Goal: Task Accomplishment & Management: Manage account settings

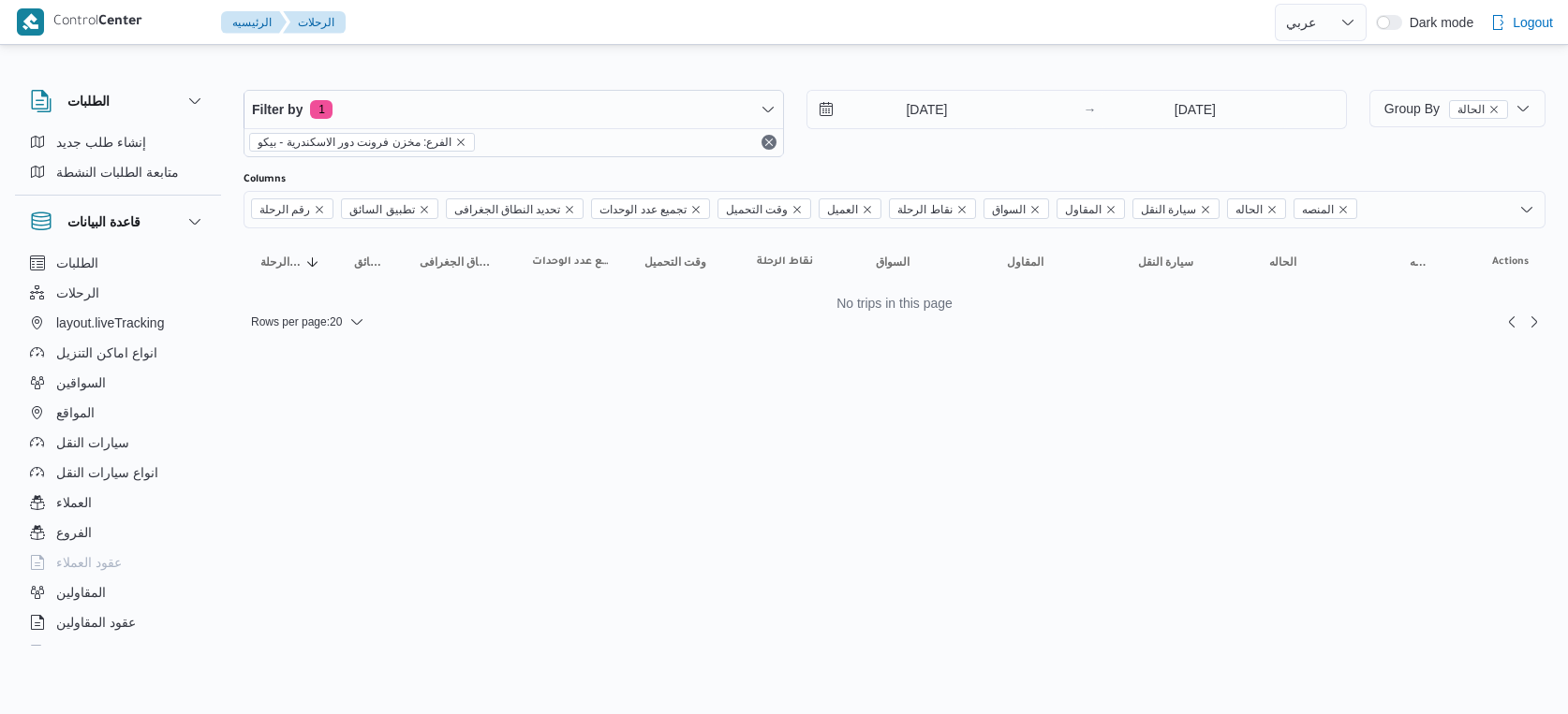
select select "ar"
click at [947, 103] on input "[DATE]" at bounding box center [914, 109] width 213 height 37
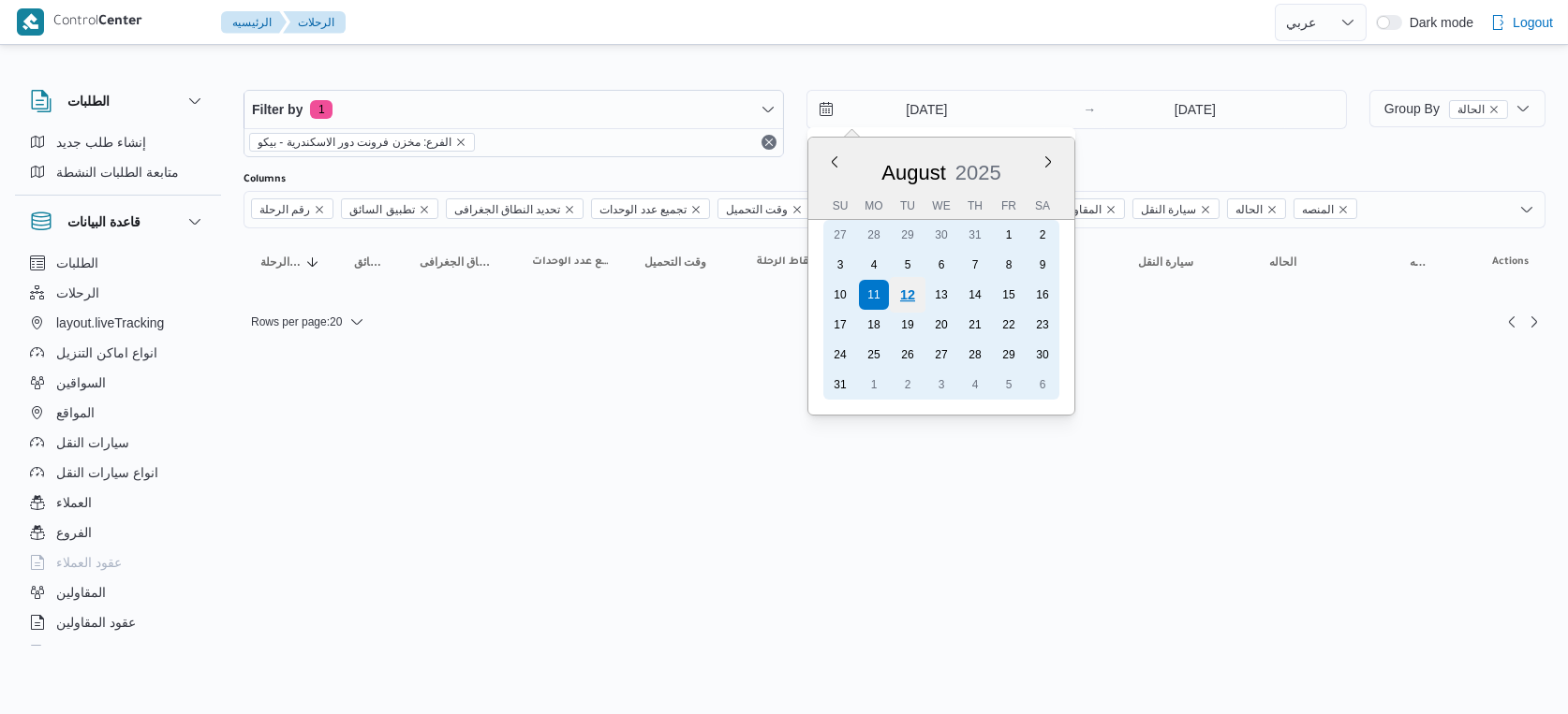
click at [900, 291] on div "12" at bounding box center [907, 294] width 35 height 35
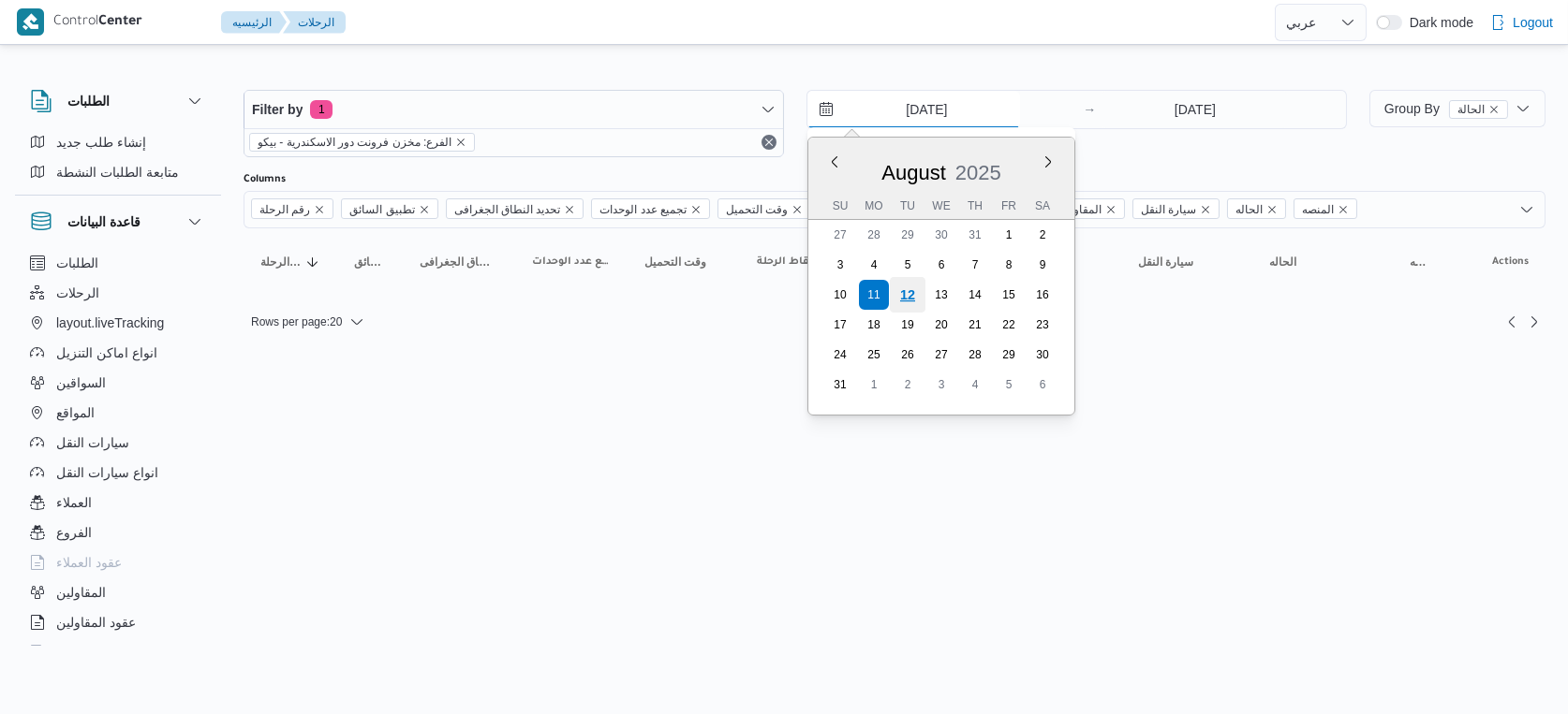
type input "[DATE]"
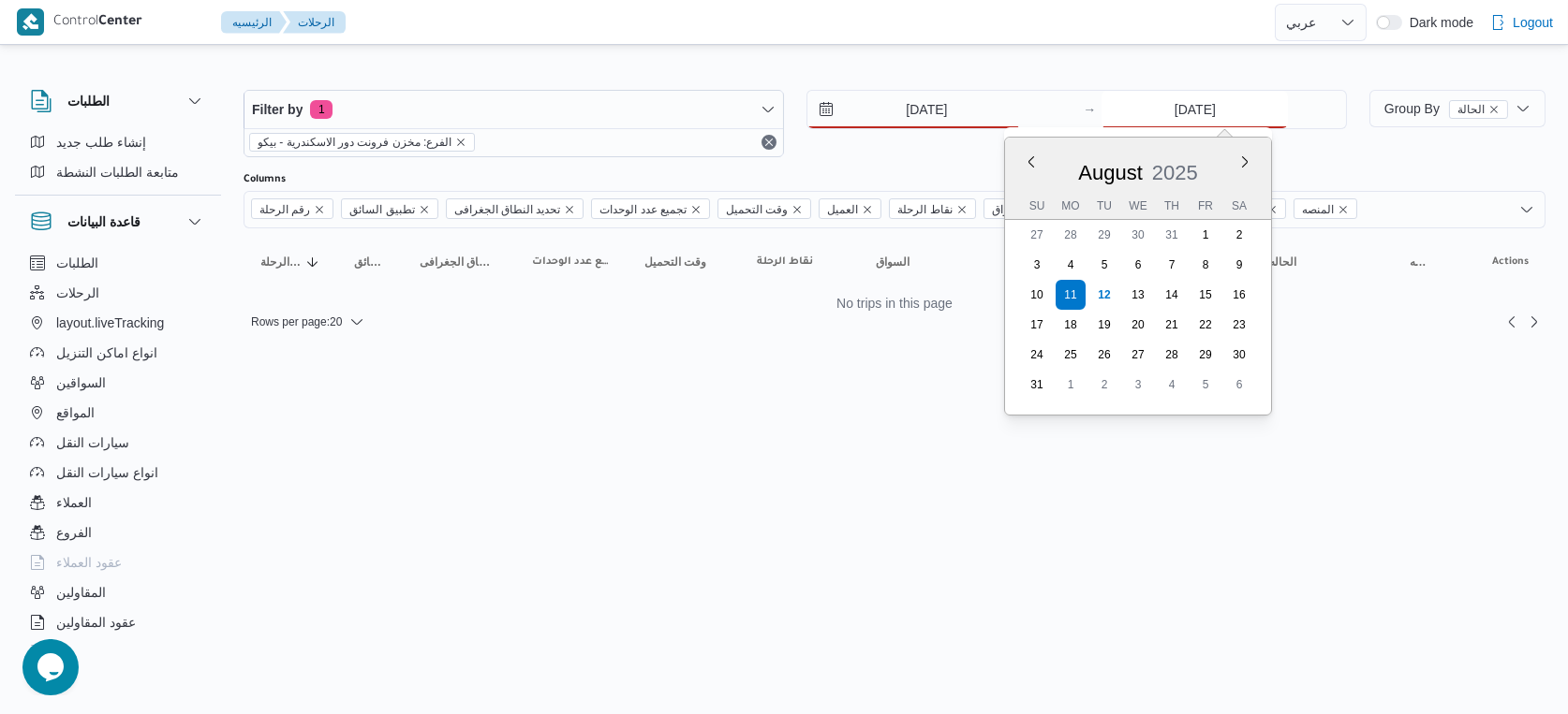
click at [1246, 114] on input "11/8/2025" at bounding box center [1195, 109] width 186 height 37
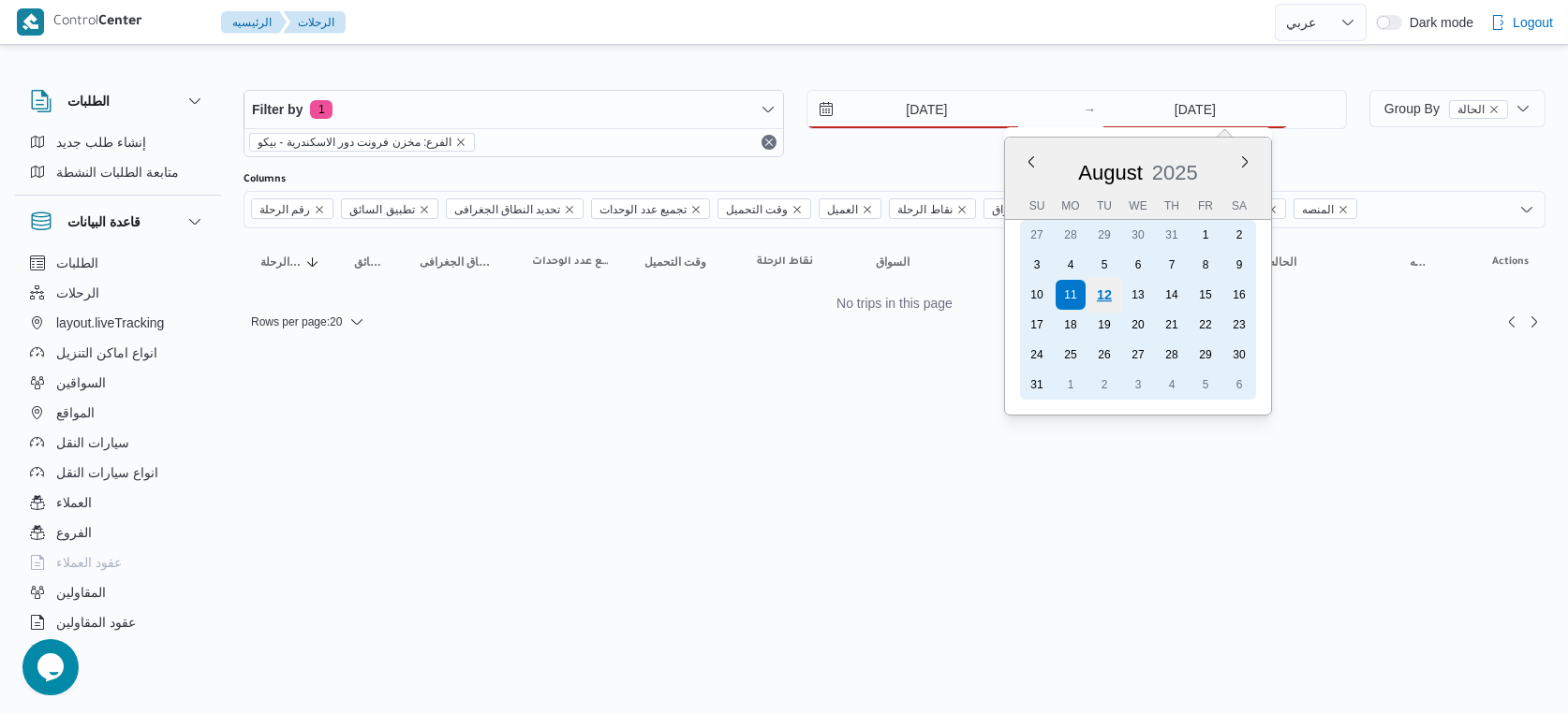
click at [1108, 293] on div "12" at bounding box center [1104, 294] width 35 height 35
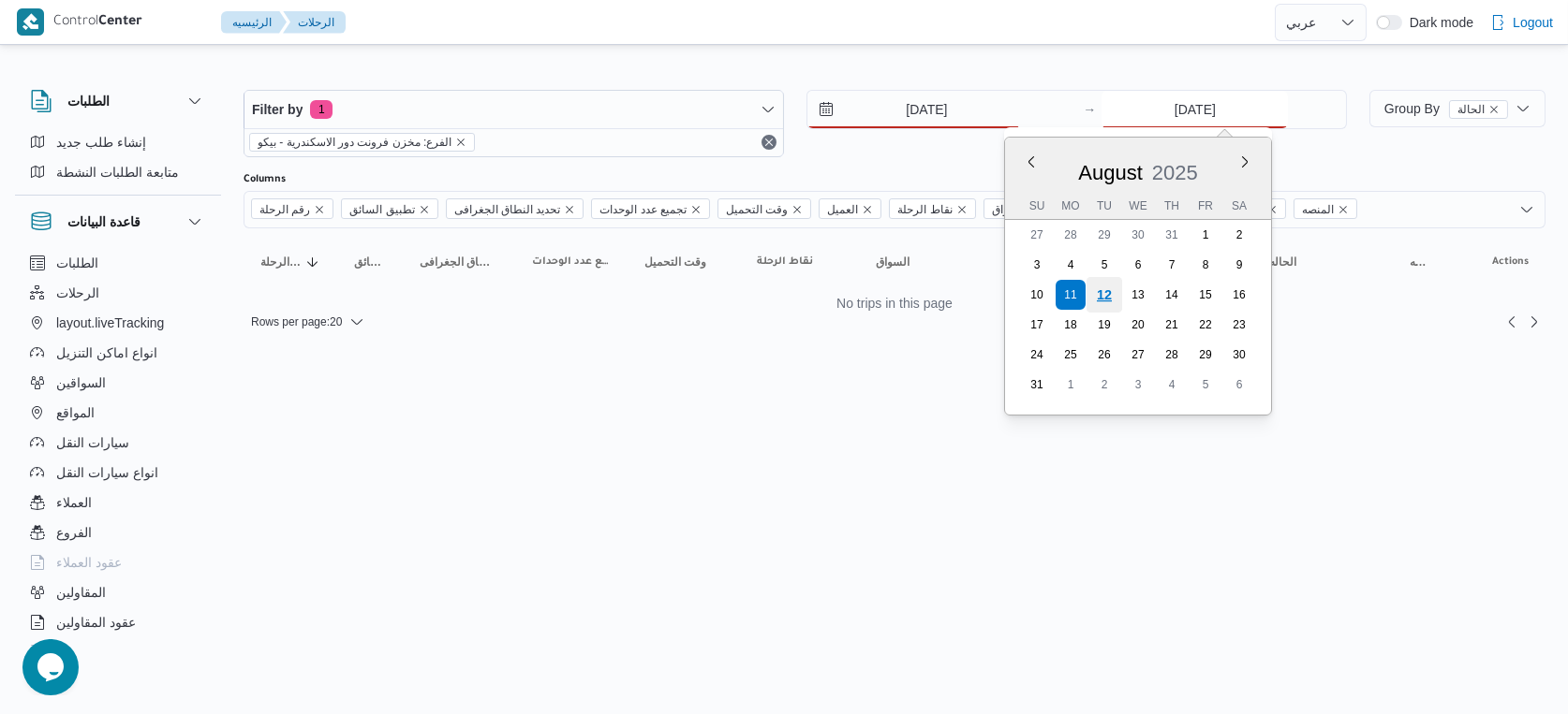
type input "[DATE]"
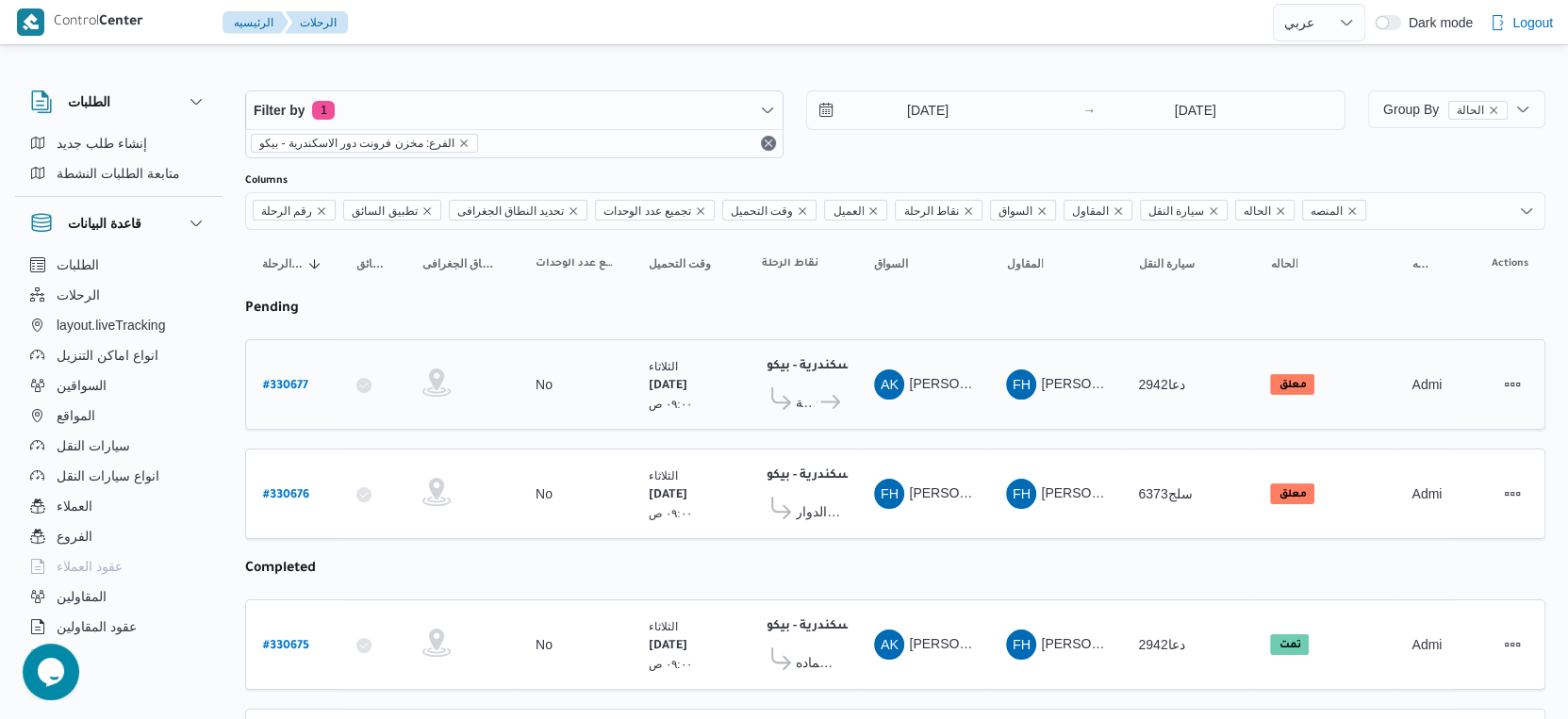
click at [836, 400] on icon at bounding box center [830, 402] width 20 height 14
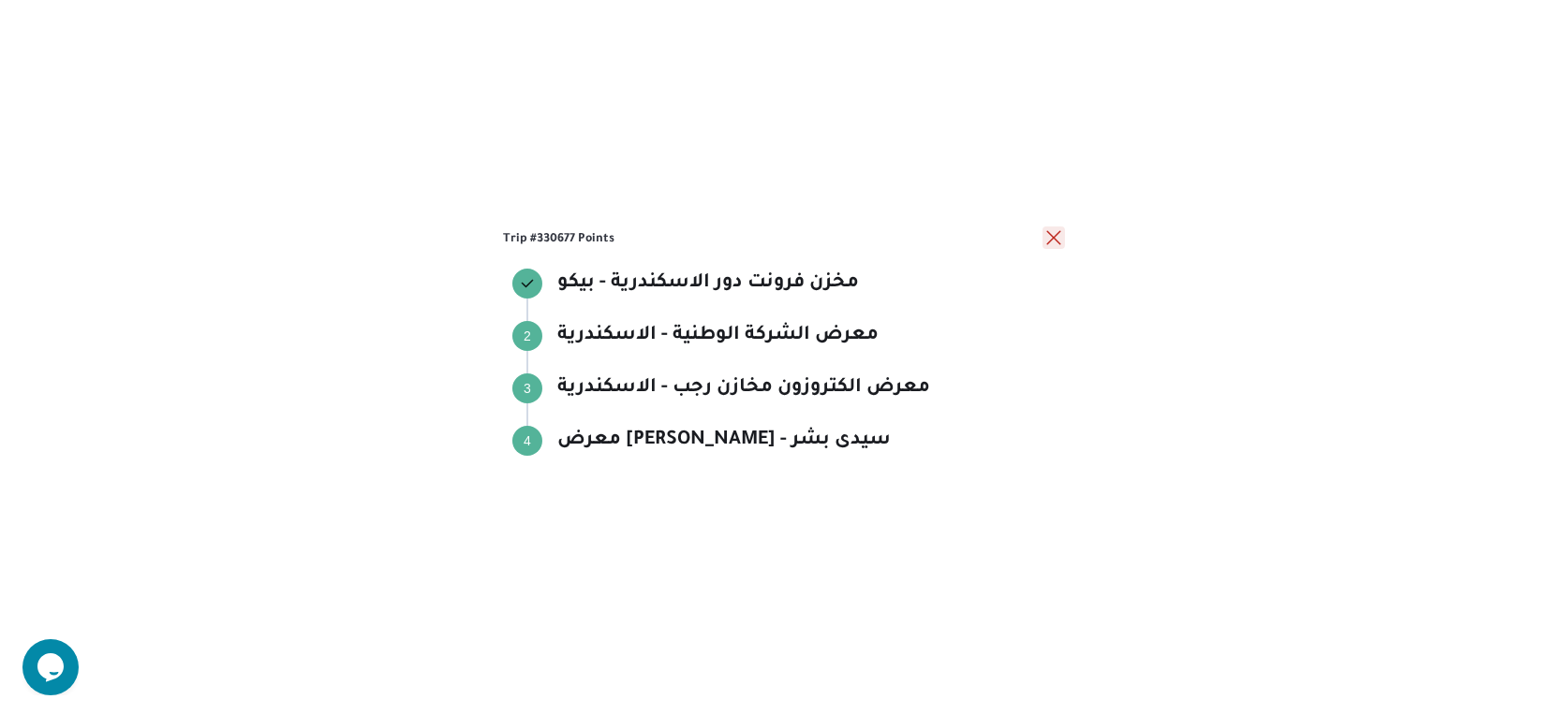
click at [1054, 235] on button "close" at bounding box center [1053, 238] width 23 height 23
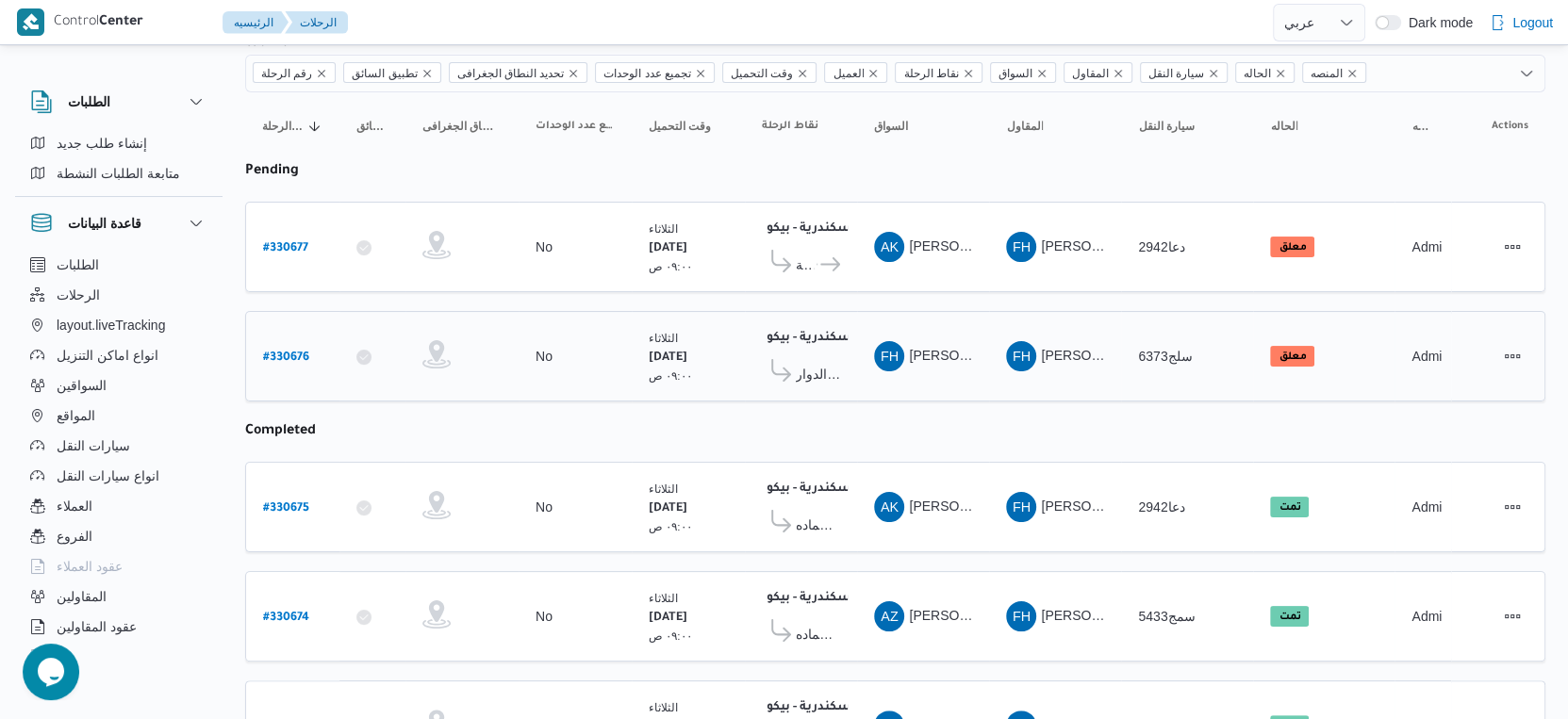
scroll to position [137, 0]
click at [828, 375] on span "قسم كفرالدوار" at bounding box center [817, 376] width 44 height 23
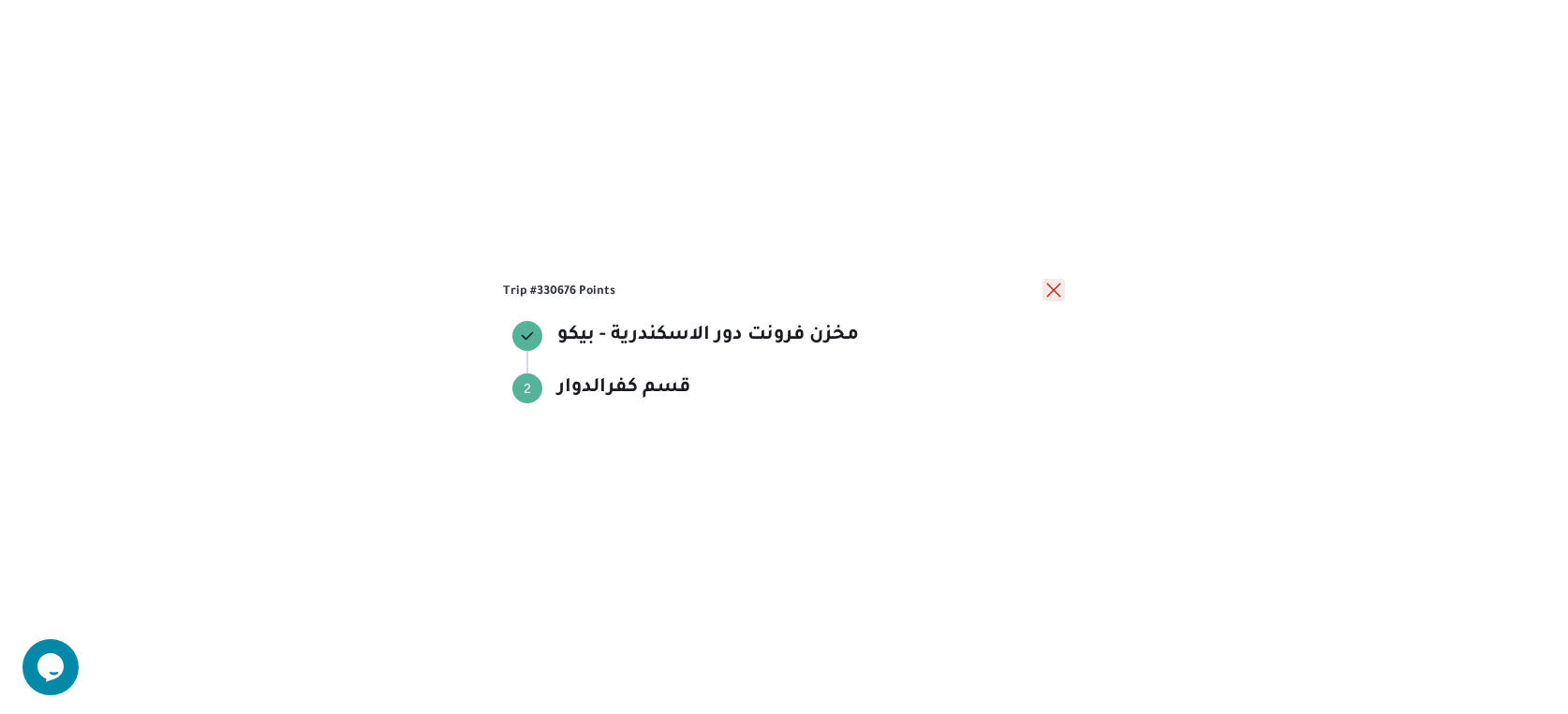
click at [1058, 291] on button "close" at bounding box center [1053, 291] width 23 height 23
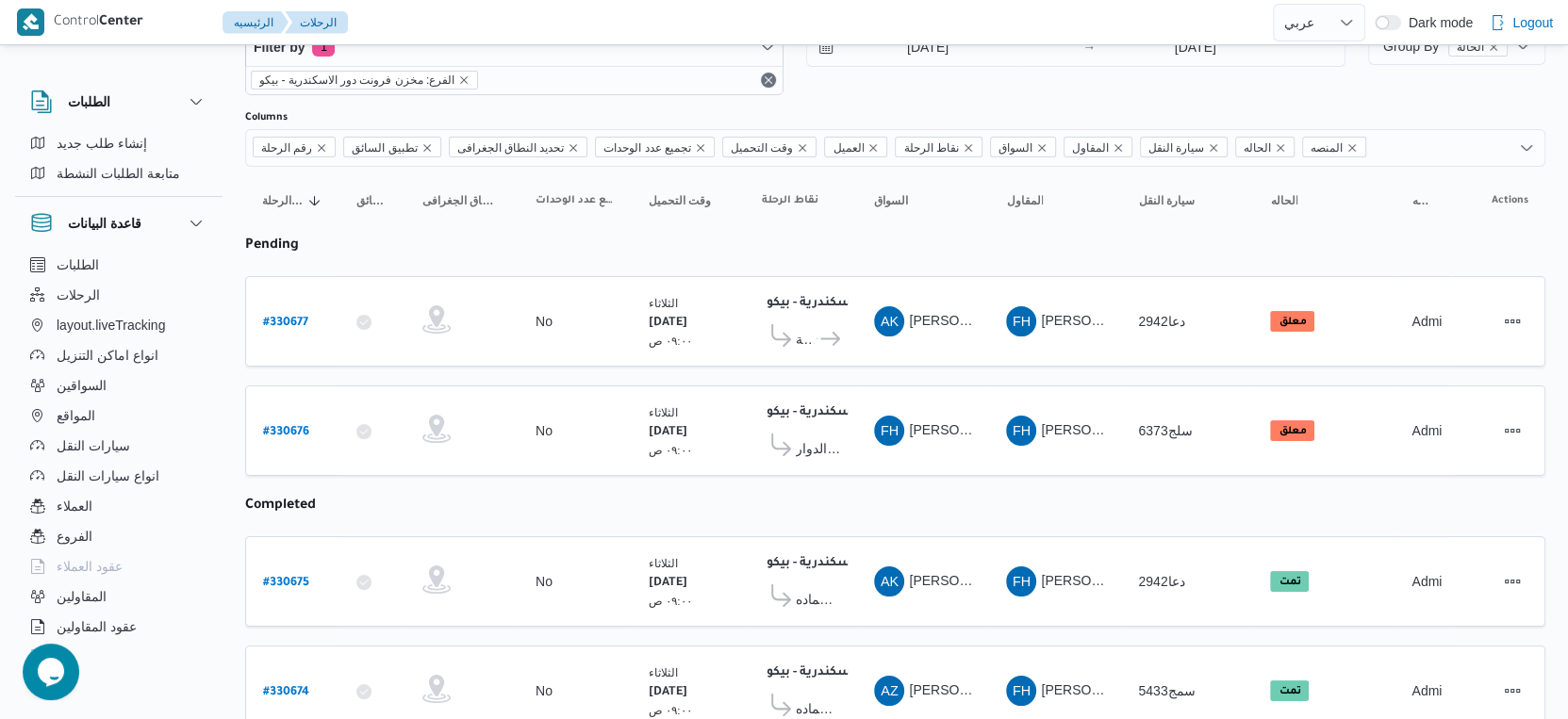
scroll to position [0, 0]
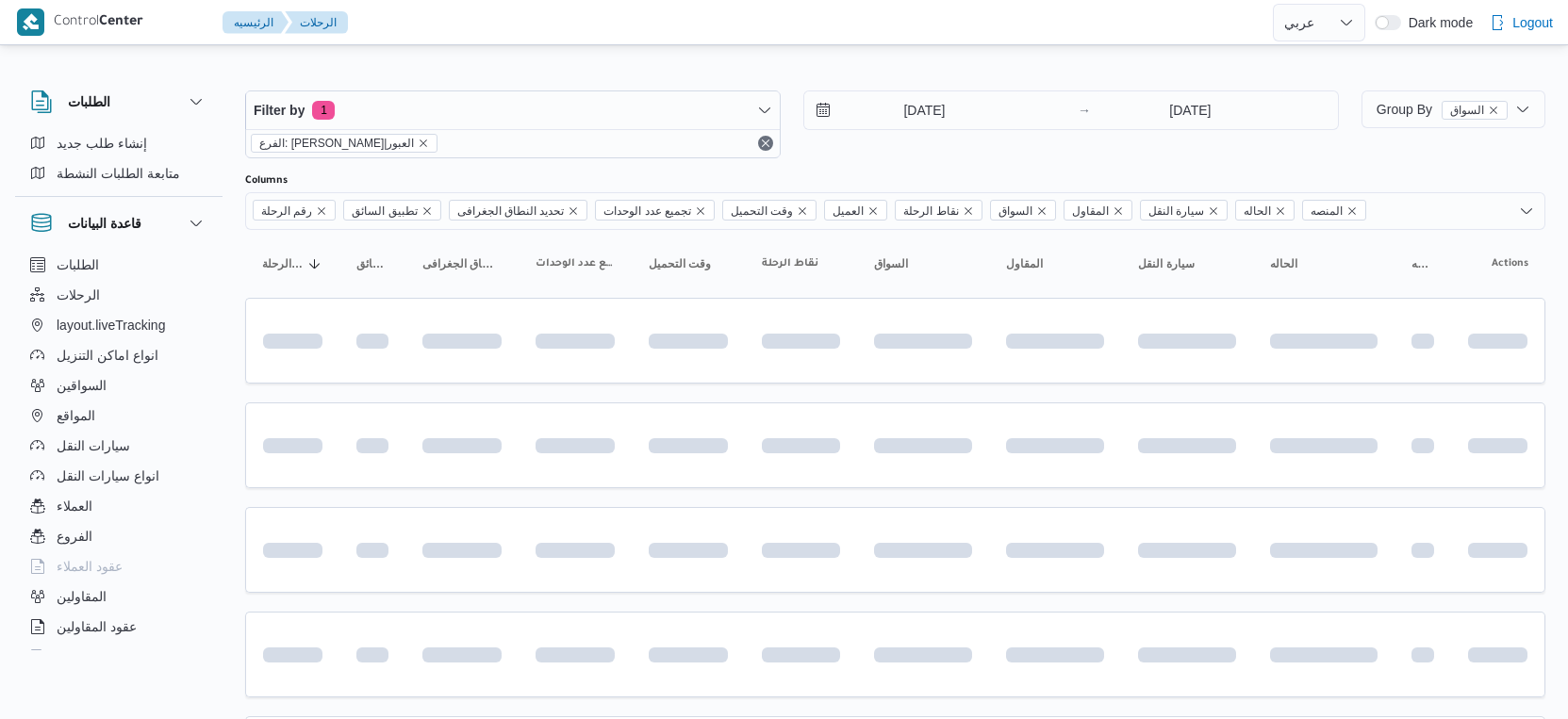
select select "ar"
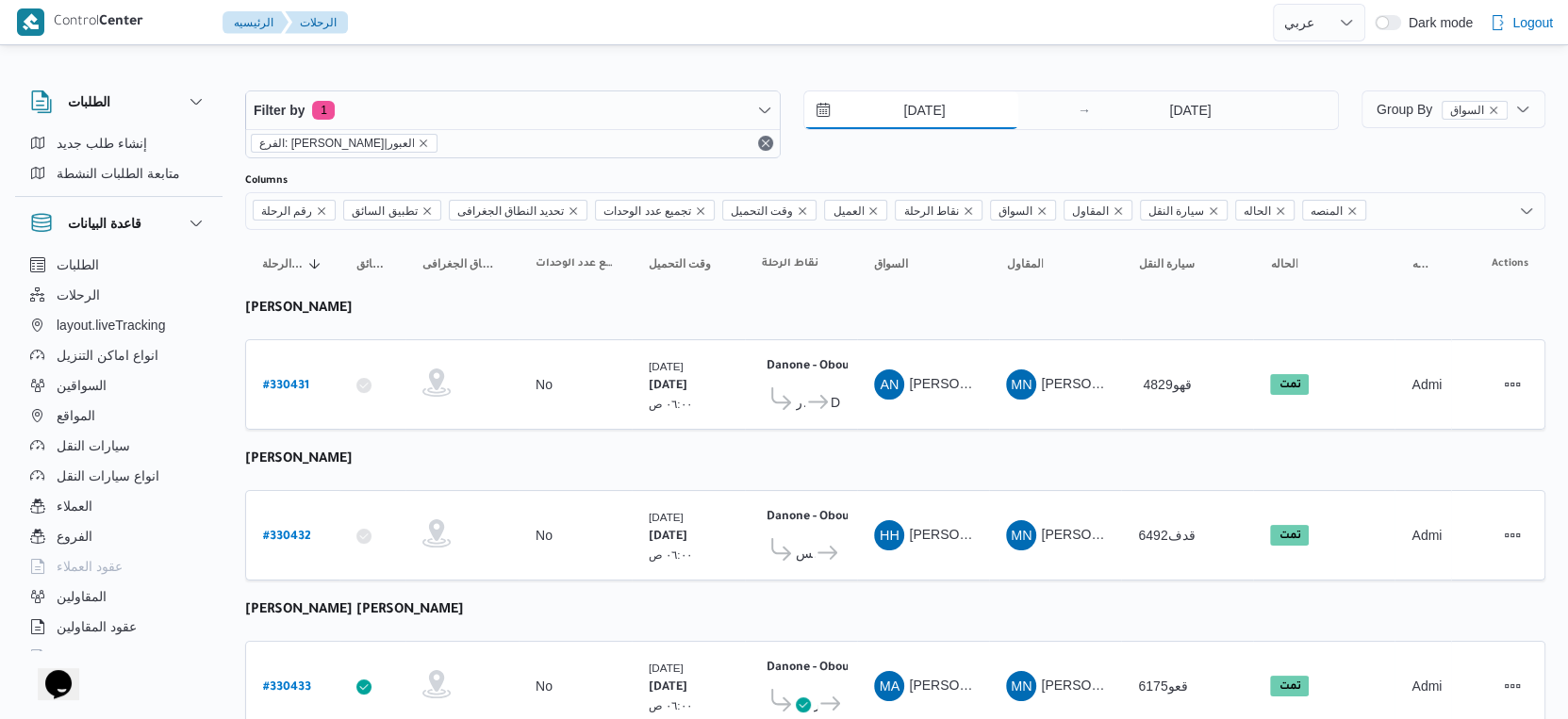
click at [952, 102] on input "[DATE]" at bounding box center [911, 110] width 214 height 37
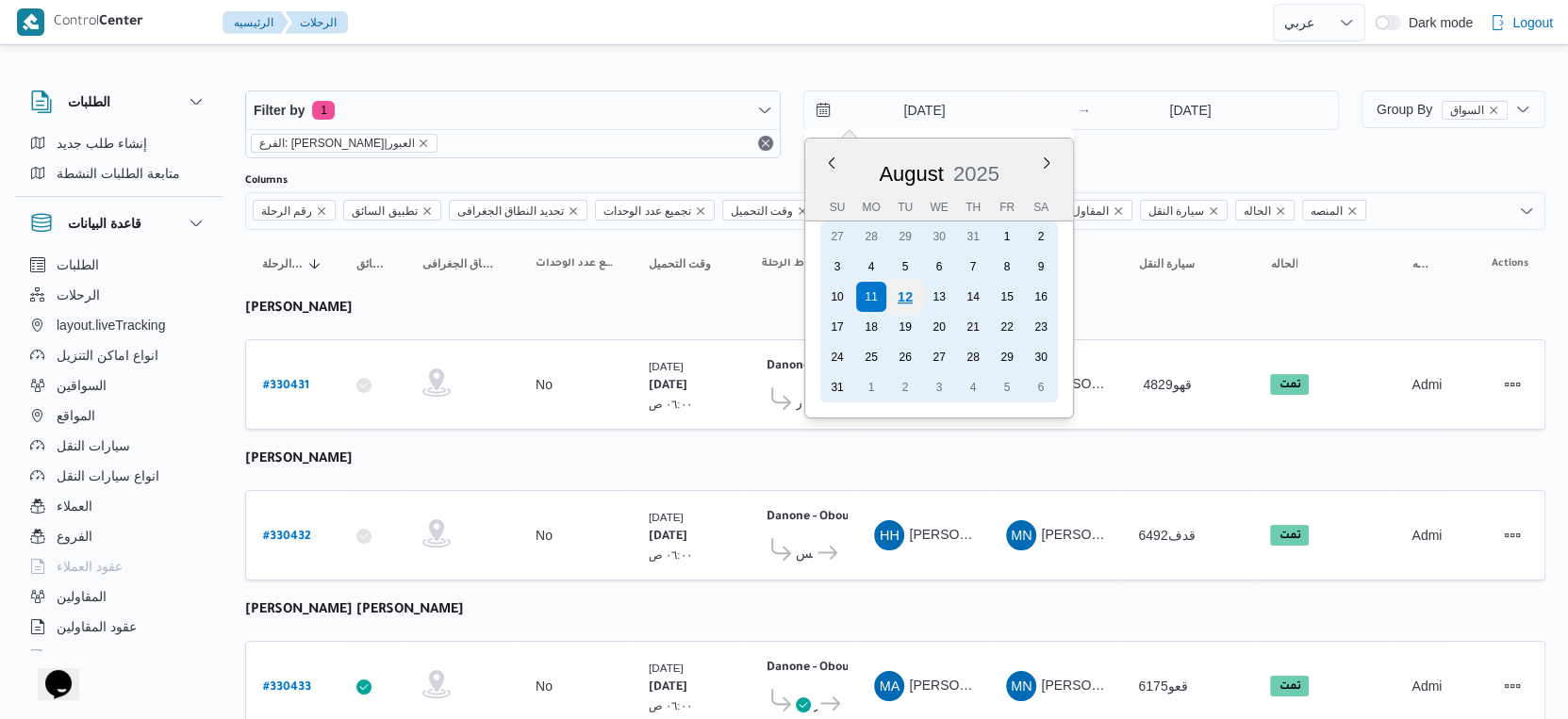
click at [911, 286] on div "12" at bounding box center [904, 296] width 35 height 35
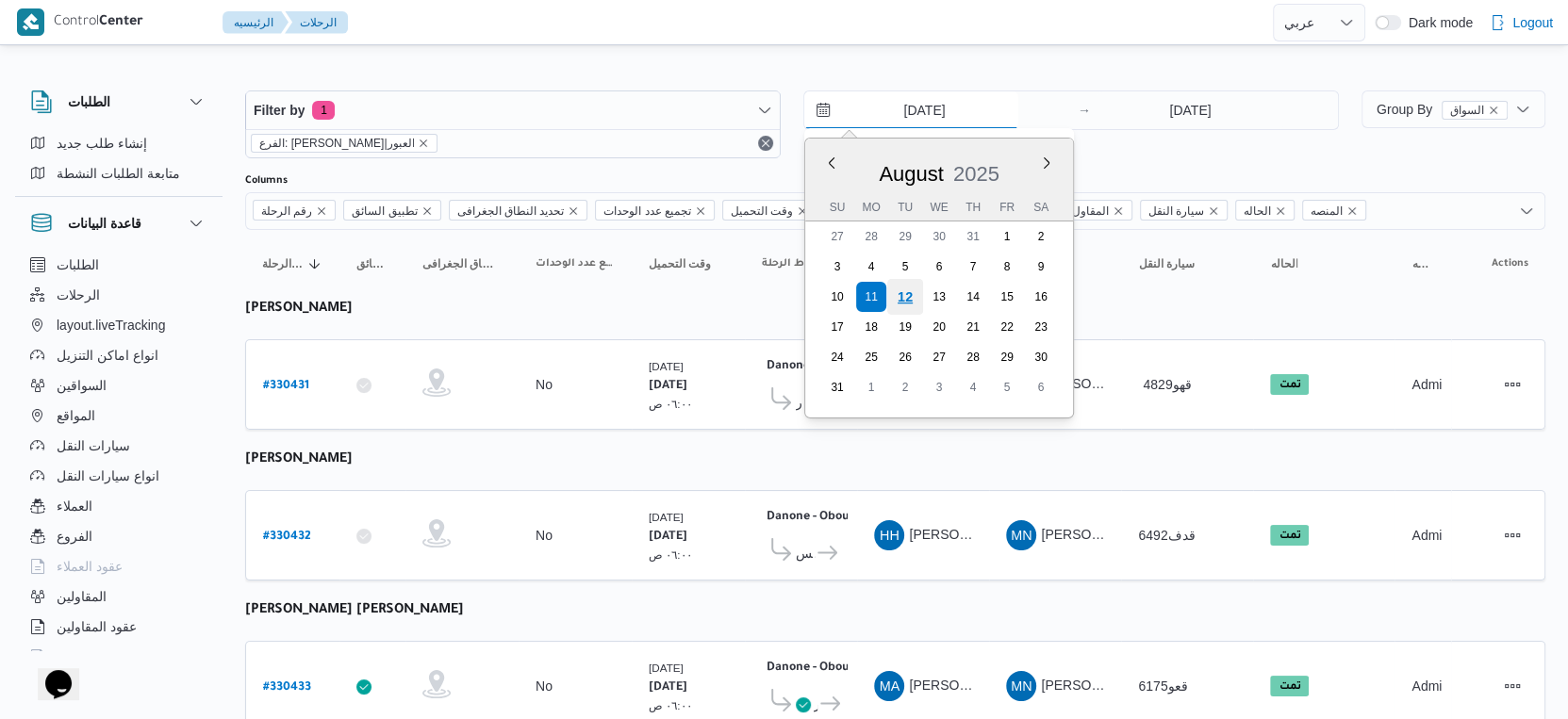
type input "[DATE]"
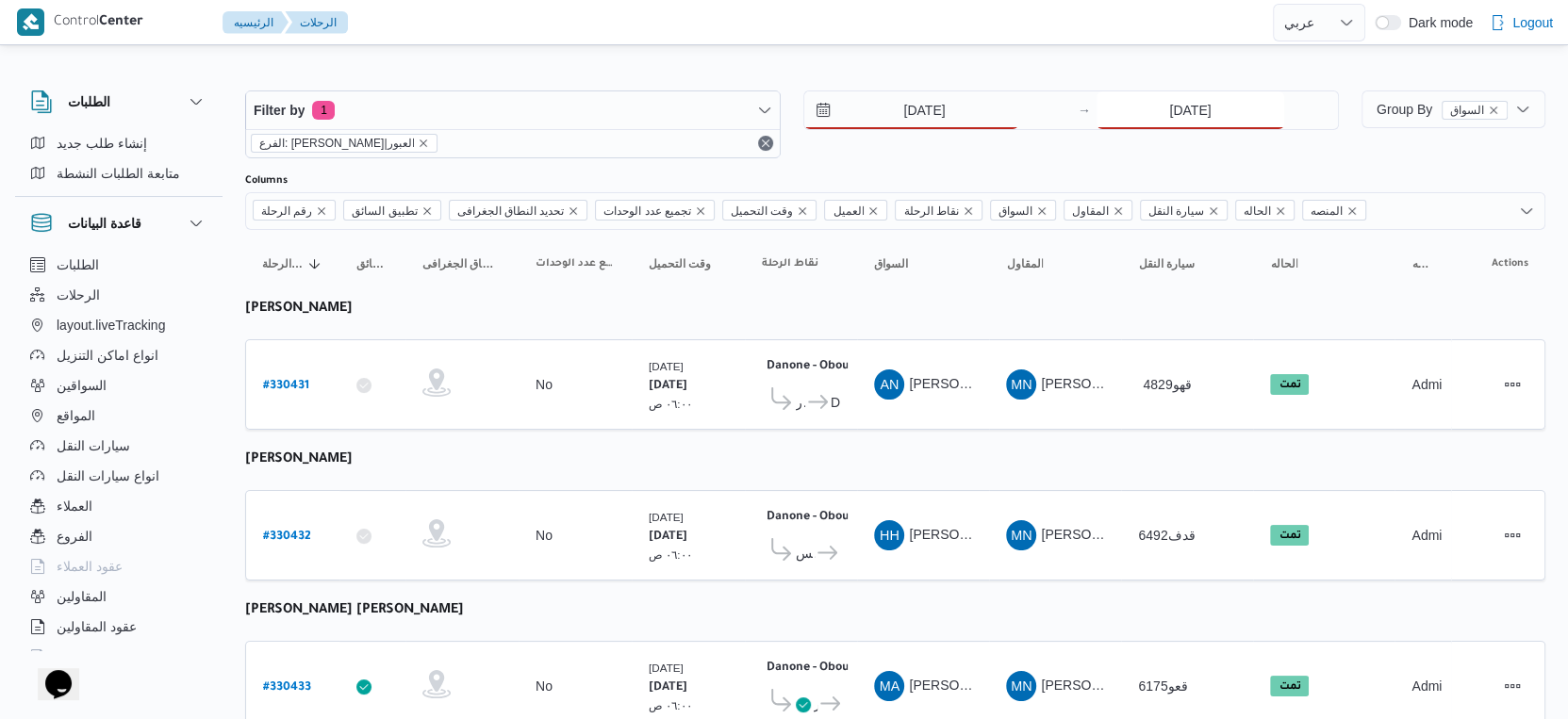
click at [1152, 120] on input "11/8/2025" at bounding box center [1190, 110] width 187 height 37
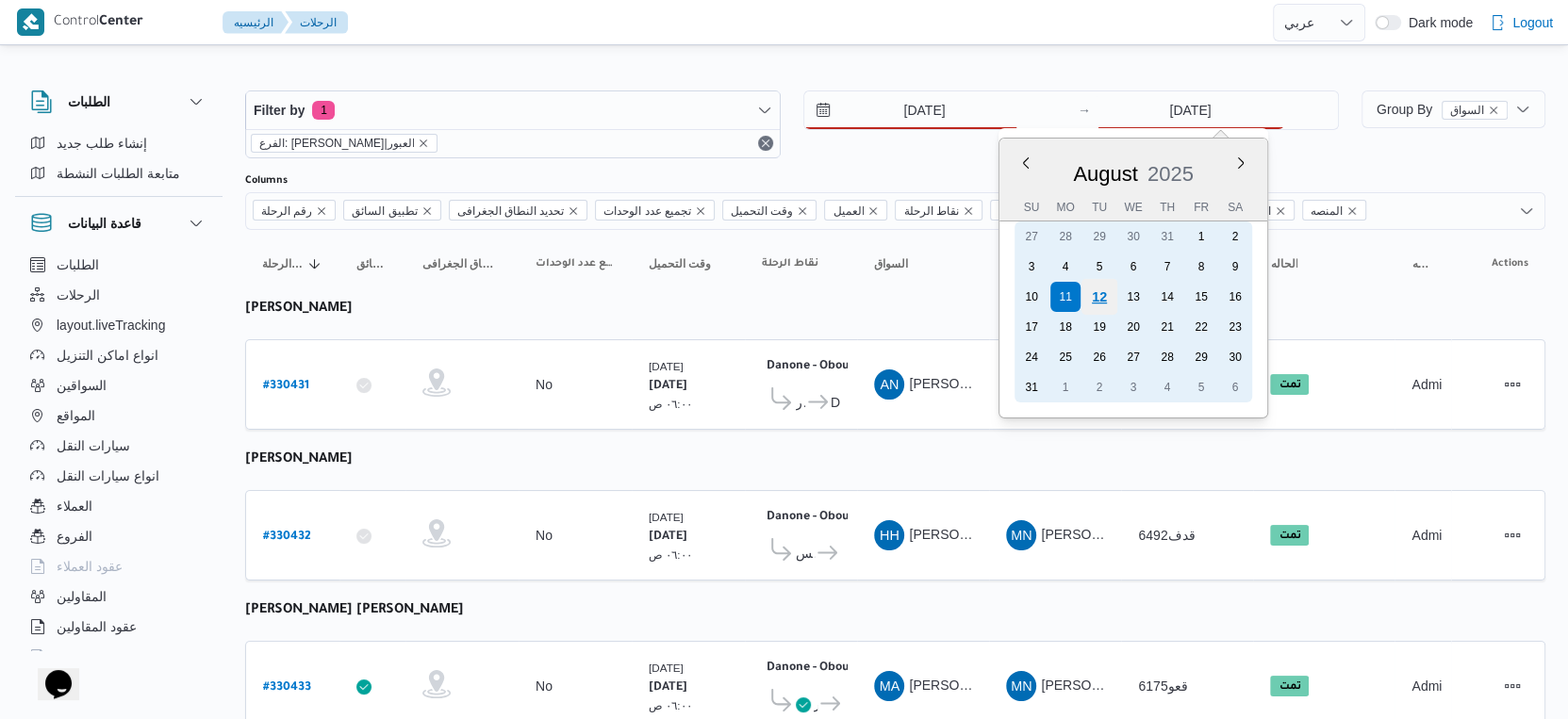
click at [1096, 289] on div "12" at bounding box center [1099, 296] width 35 height 35
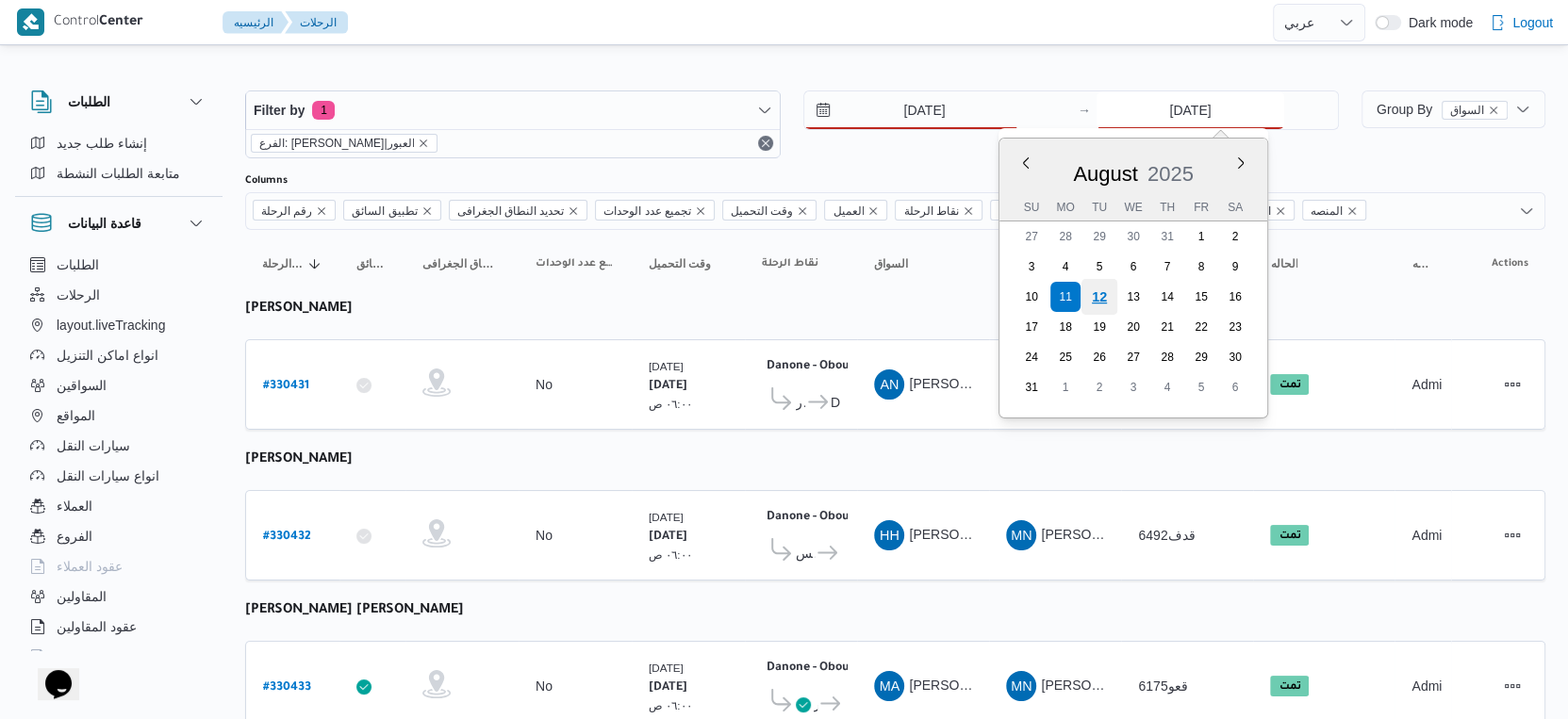
type input "[DATE]"
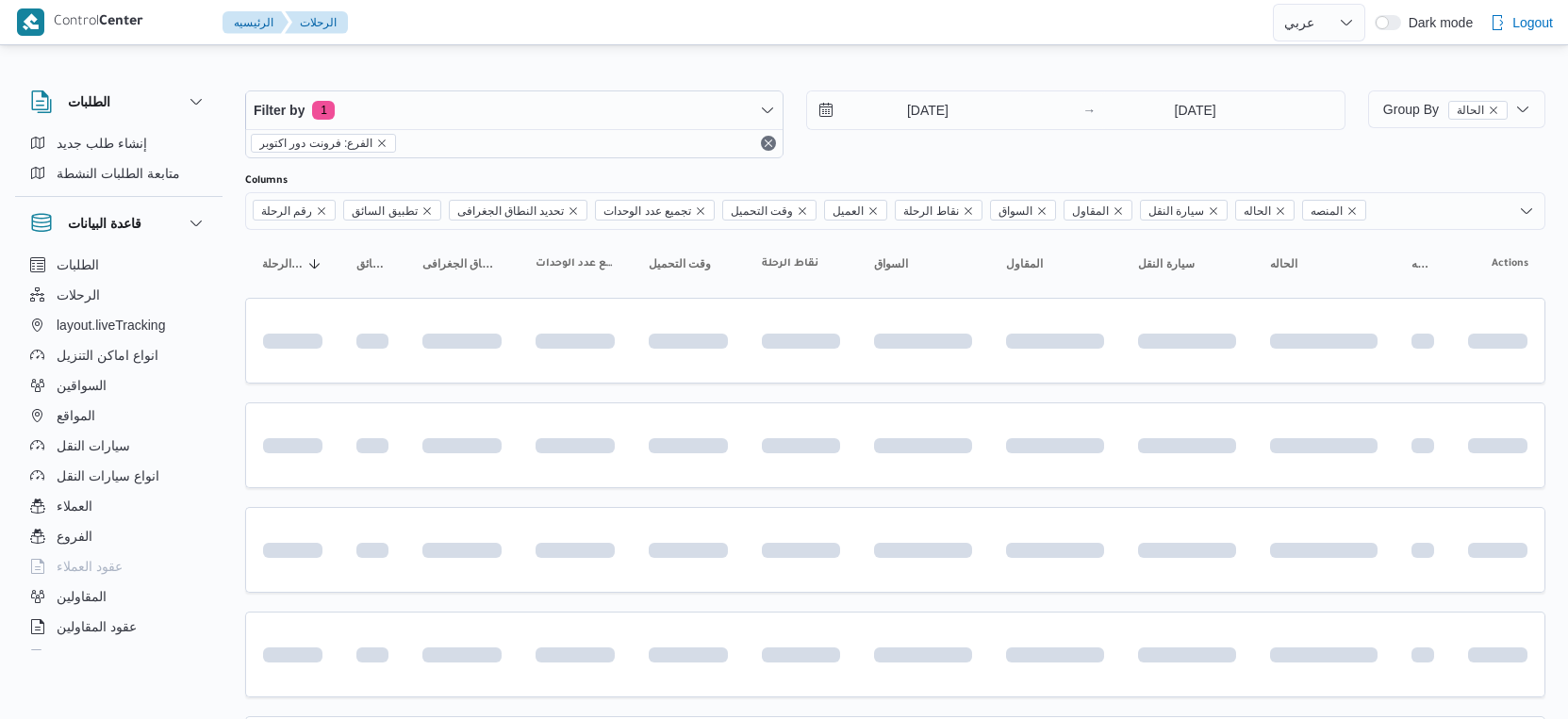
select select "ar"
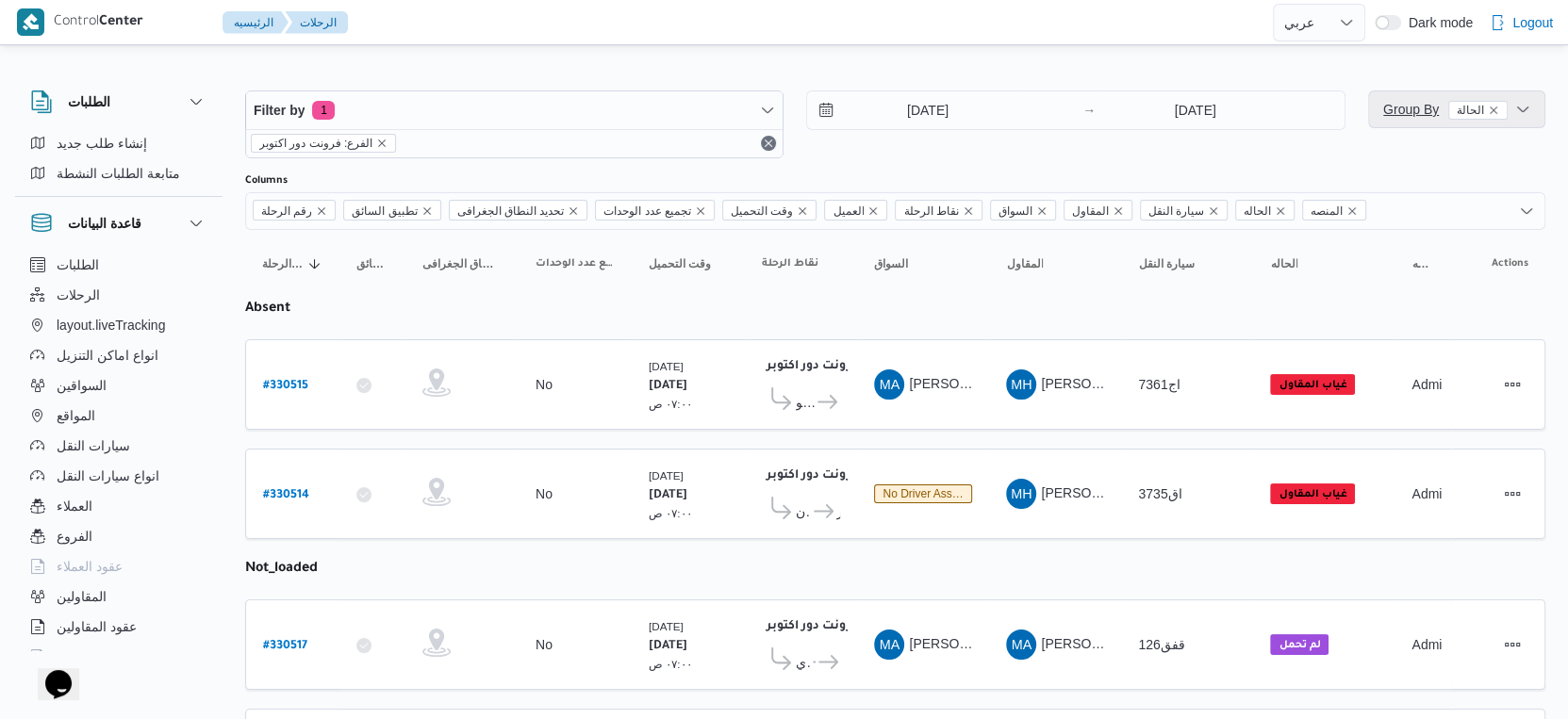
click at [1419, 110] on span "Group By الحالة" at bounding box center [1446, 109] width 124 height 15
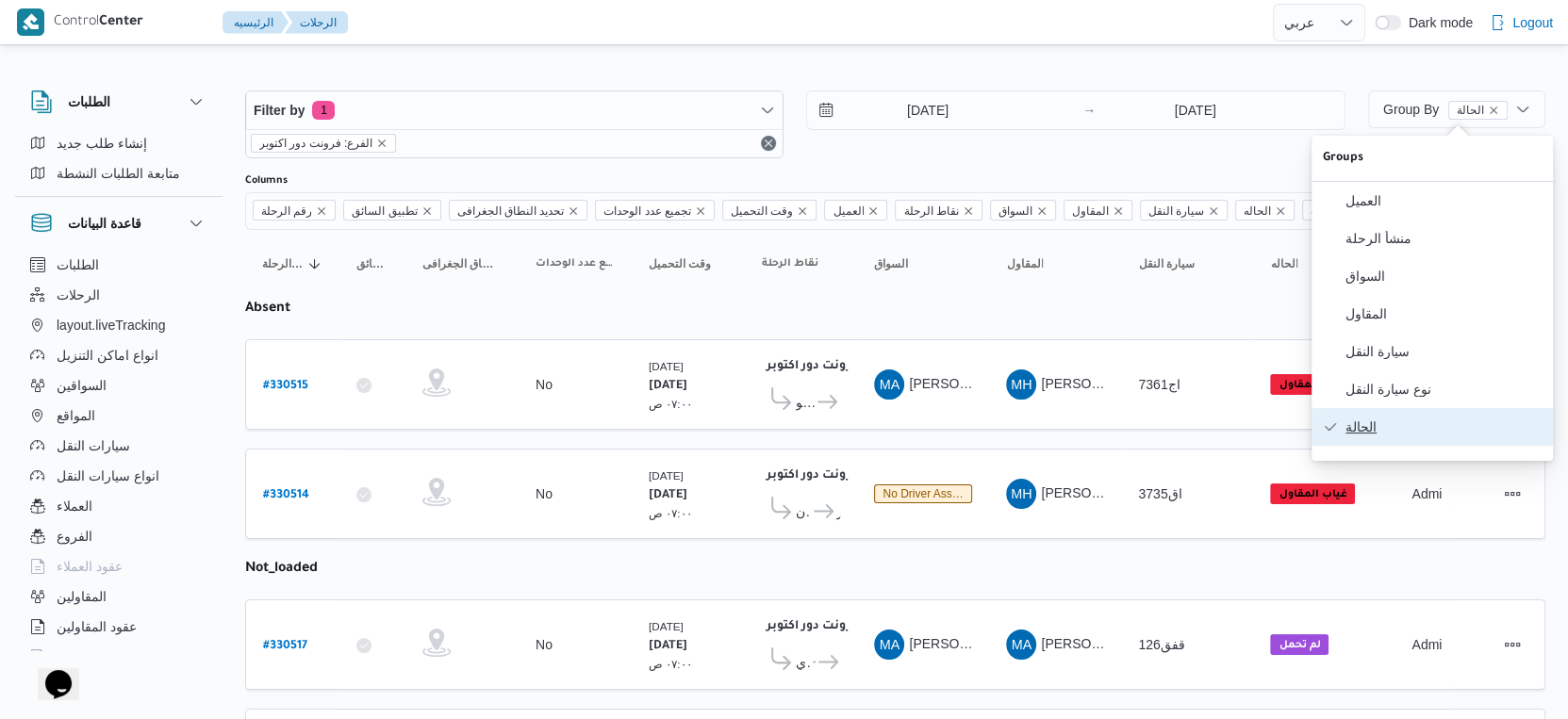
click at [1378, 435] on span "الحالة" at bounding box center [1443, 427] width 196 height 15
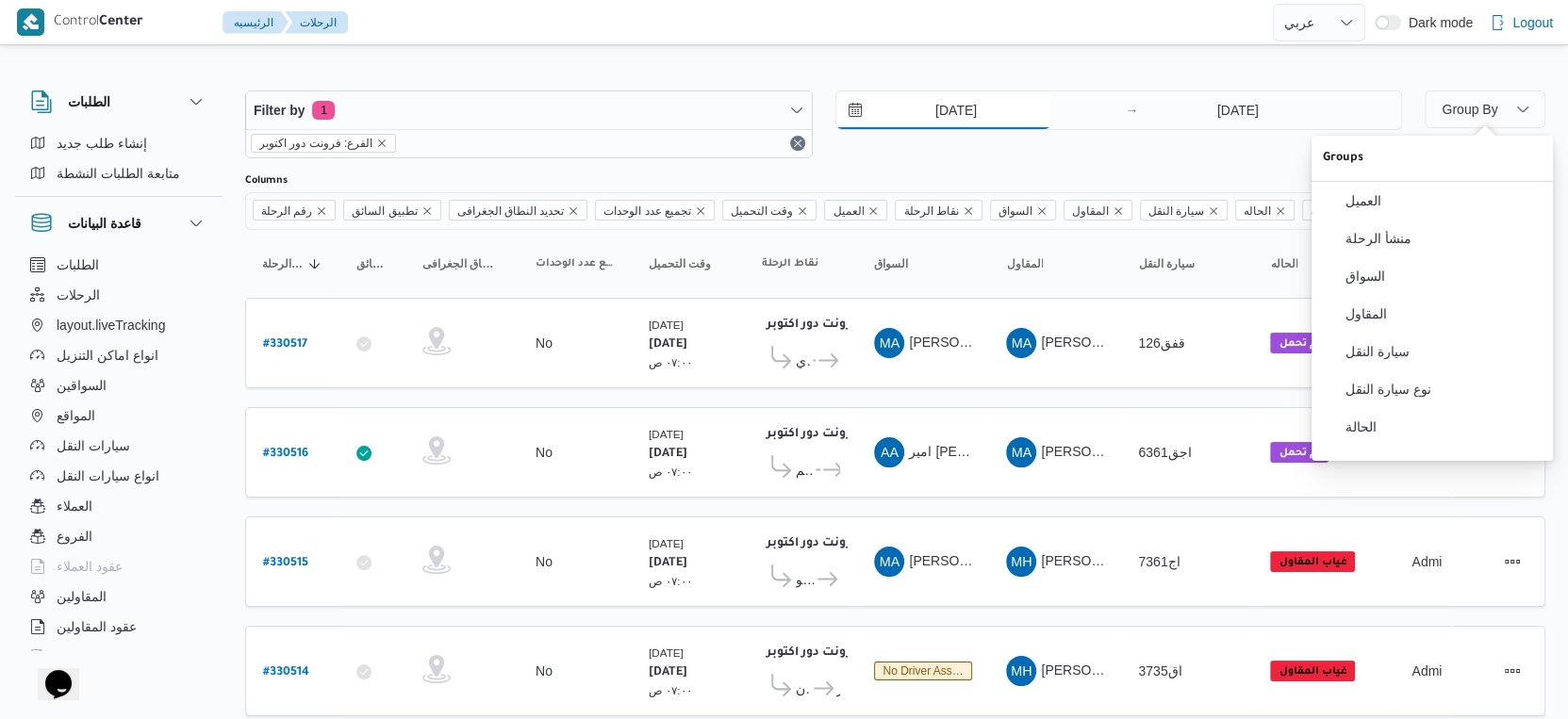
click at [973, 116] on input "11/8/2025" at bounding box center [944, 110] width 214 height 37
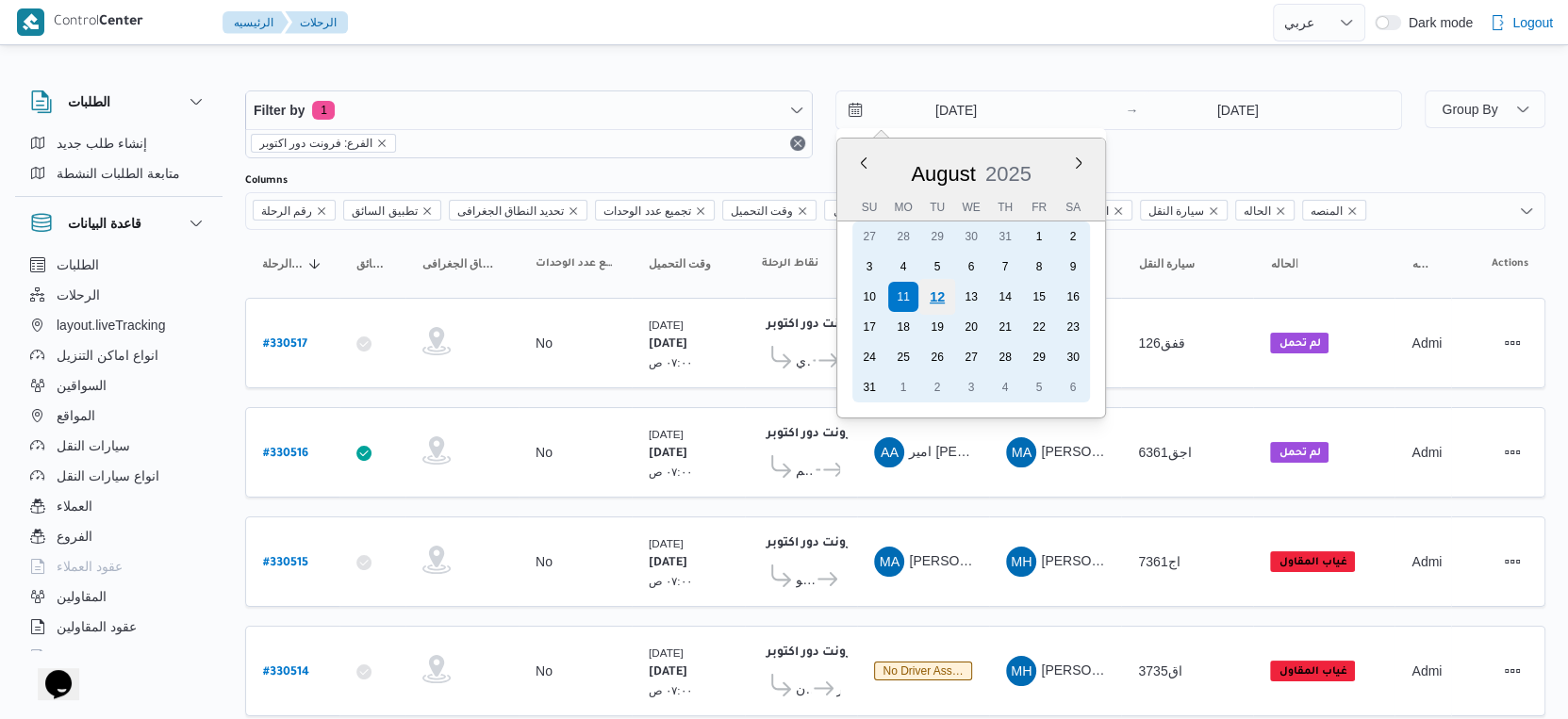
click at [935, 301] on div "12" at bounding box center [935, 296] width 35 height 35
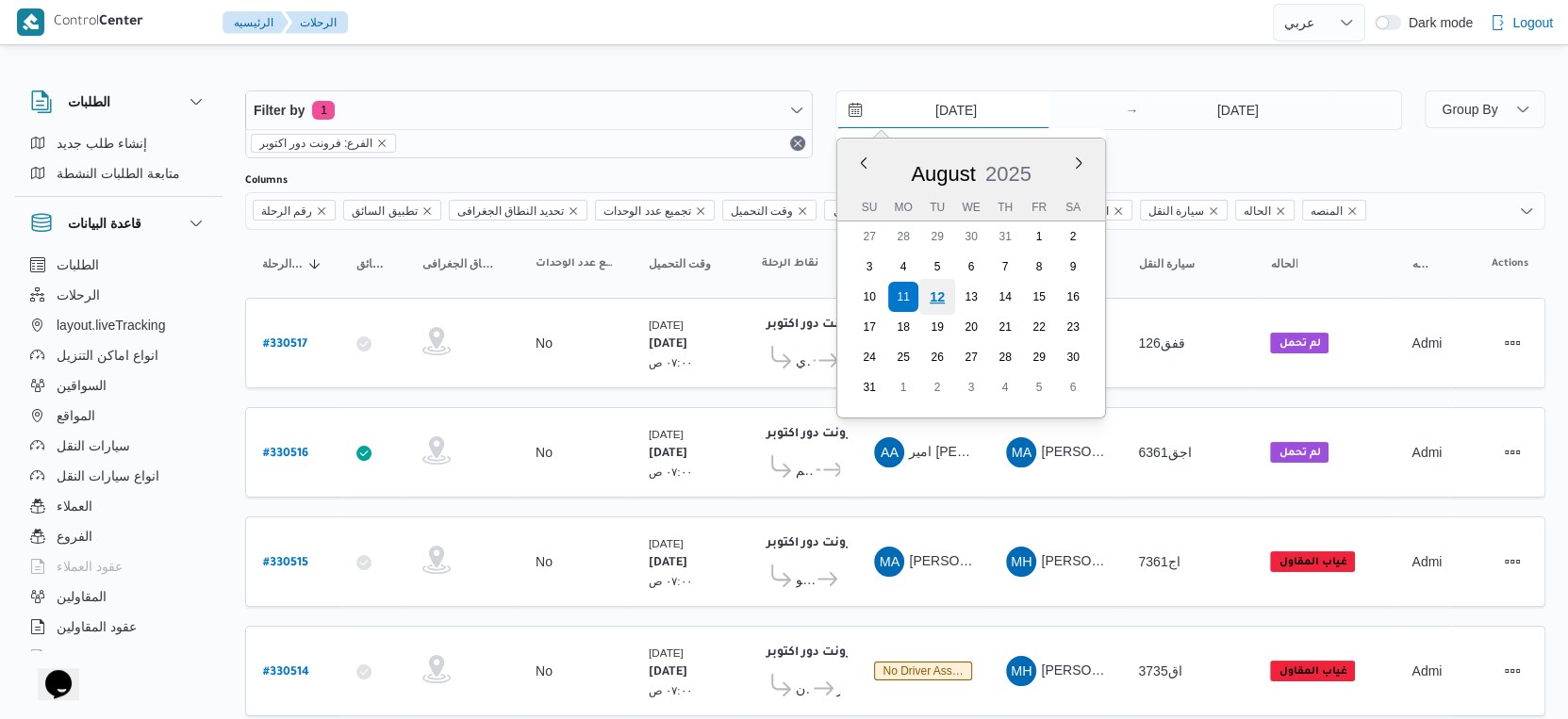
type input "[DATE]"
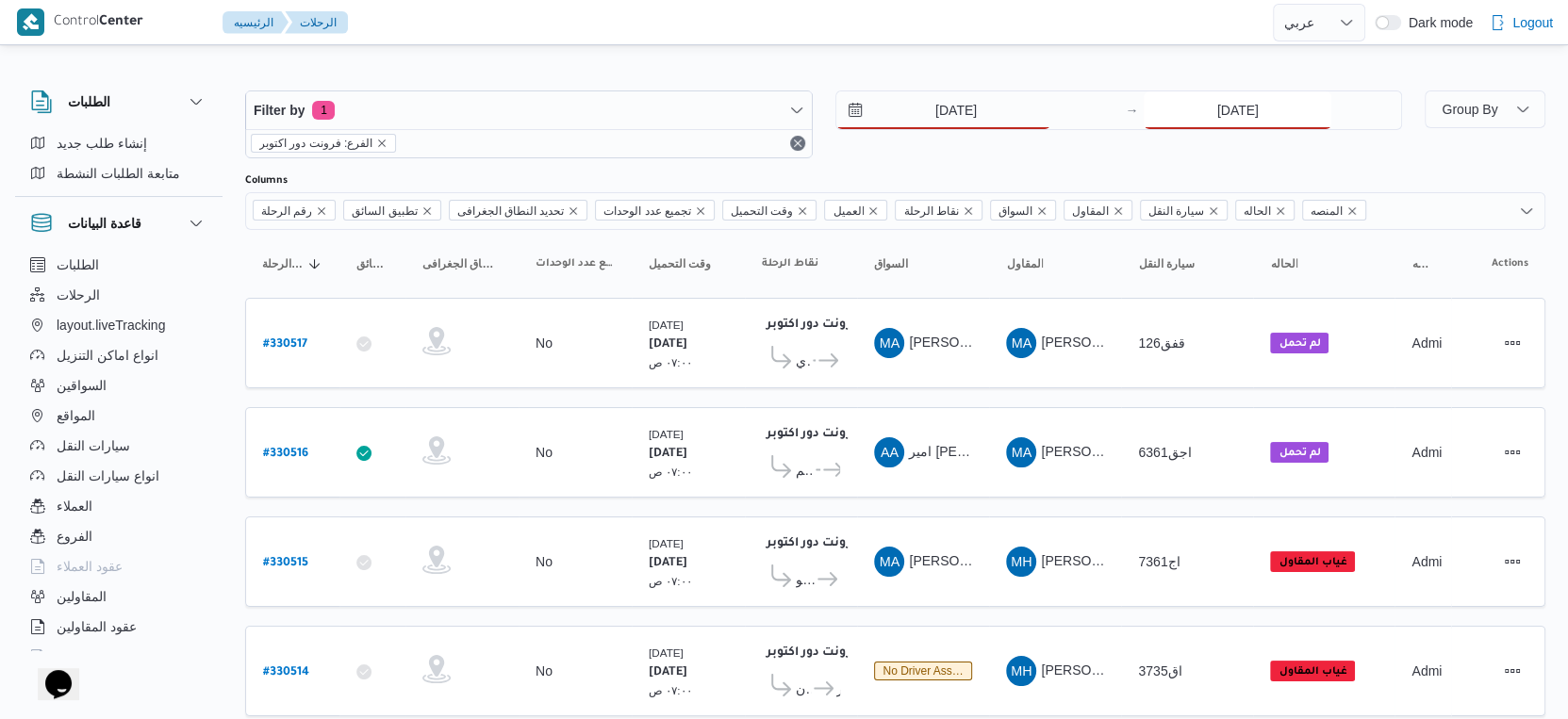
click at [1228, 113] on input "11/8/2025" at bounding box center [1237, 110] width 187 height 37
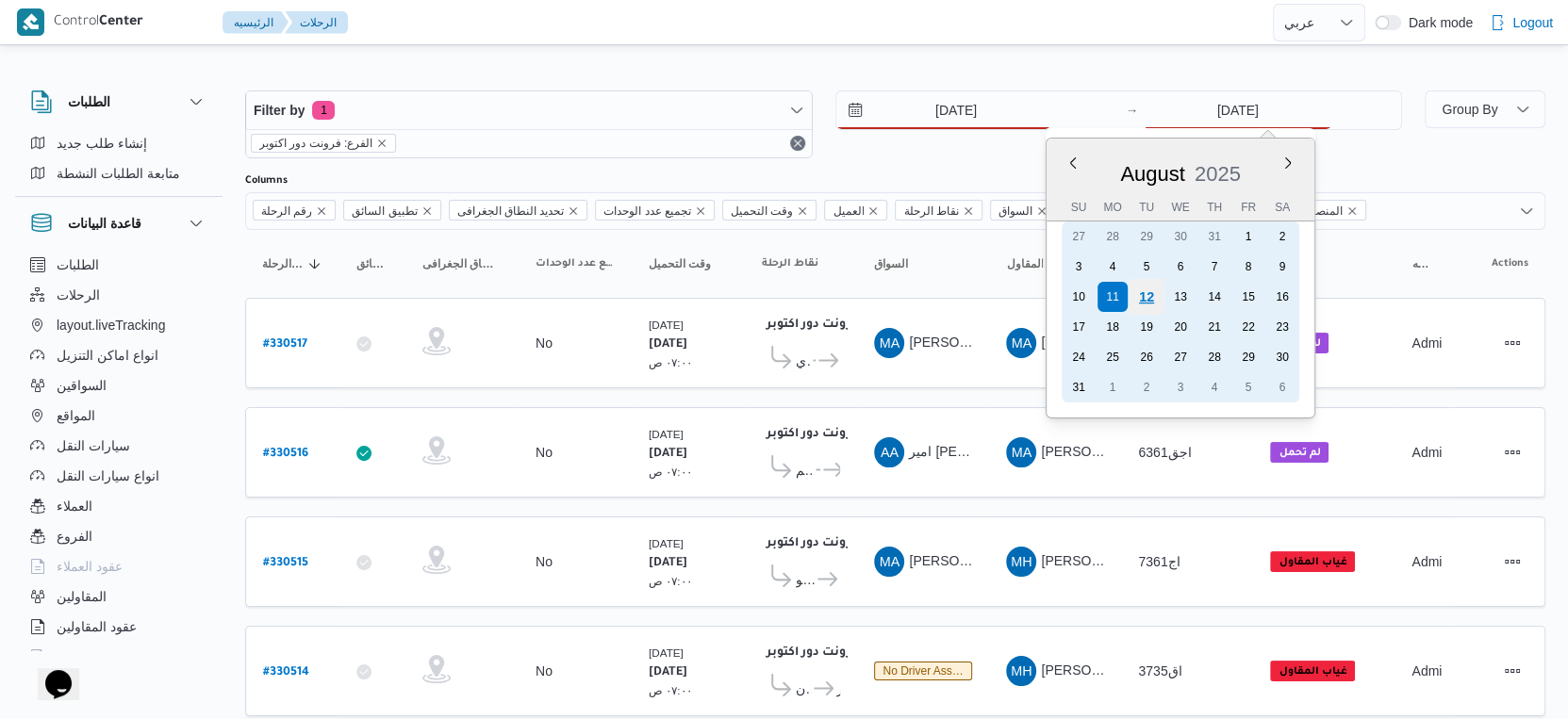
click at [1138, 293] on div "12" at bounding box center [1145, 296] width 35 height 35
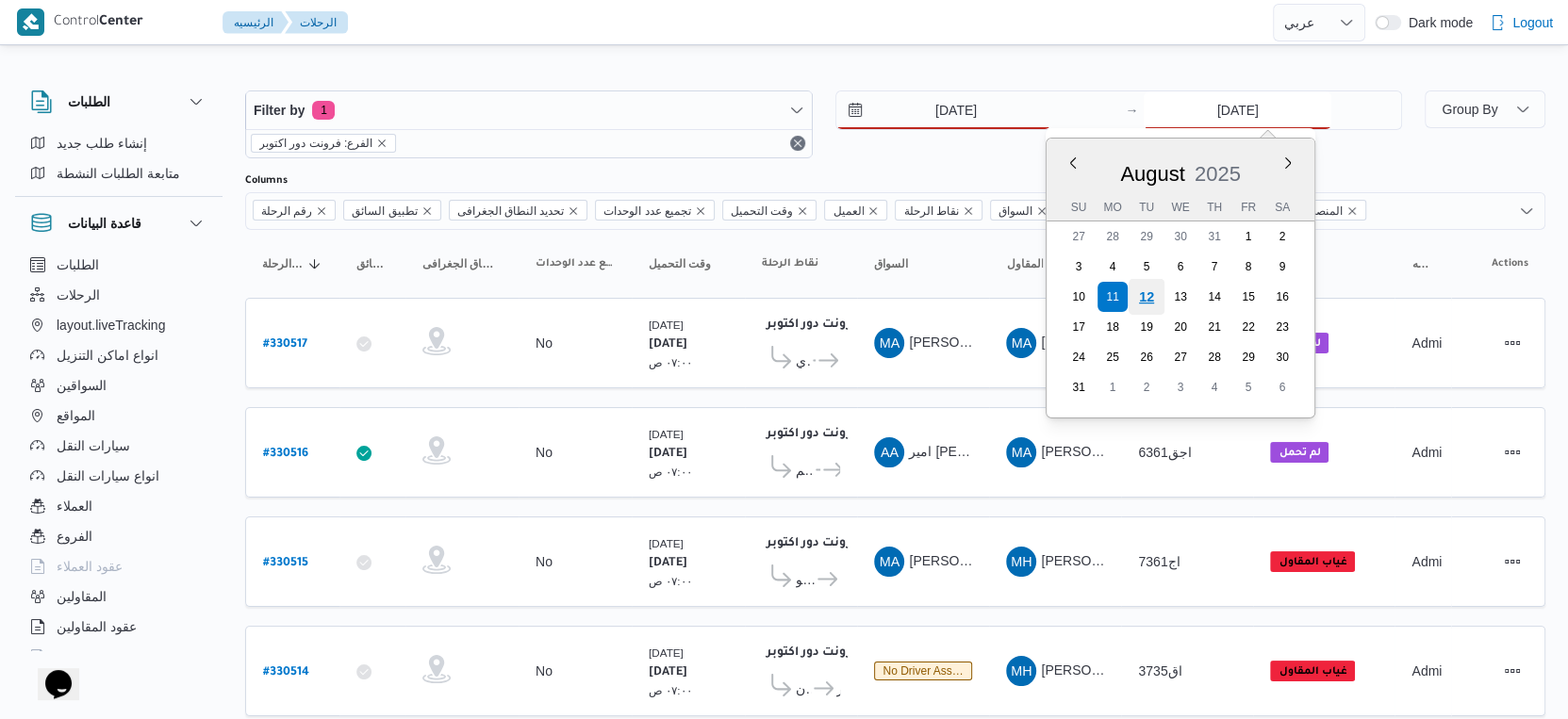
type input "[DATE]"
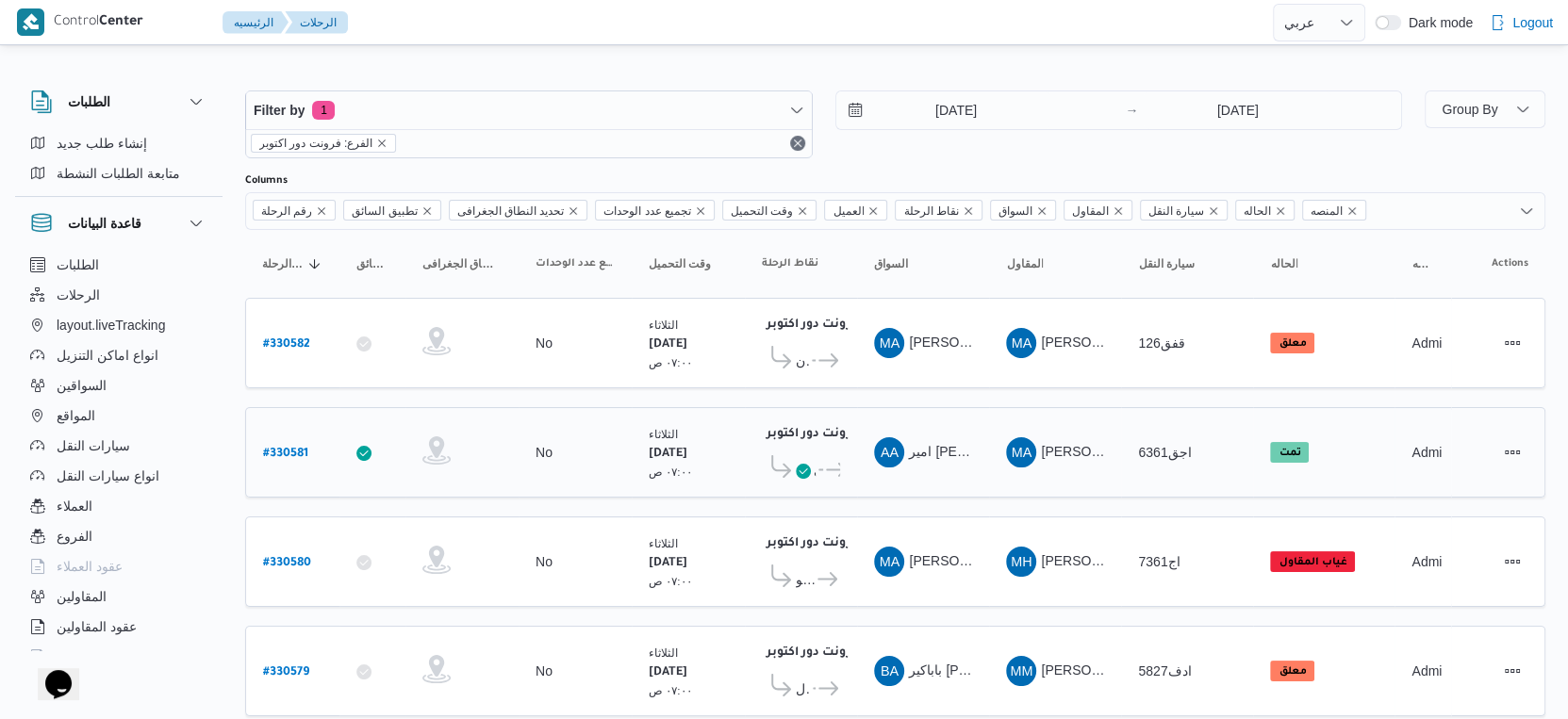
click at [978, 409] on td "السواق AA امير احمد ابوبكر محمد محمد المغازى" at bounding box center [923, 452] width 132 height 91
click at [1455, 109] on span "Group By" at bounding box center [1470, 109] width 55 height 15
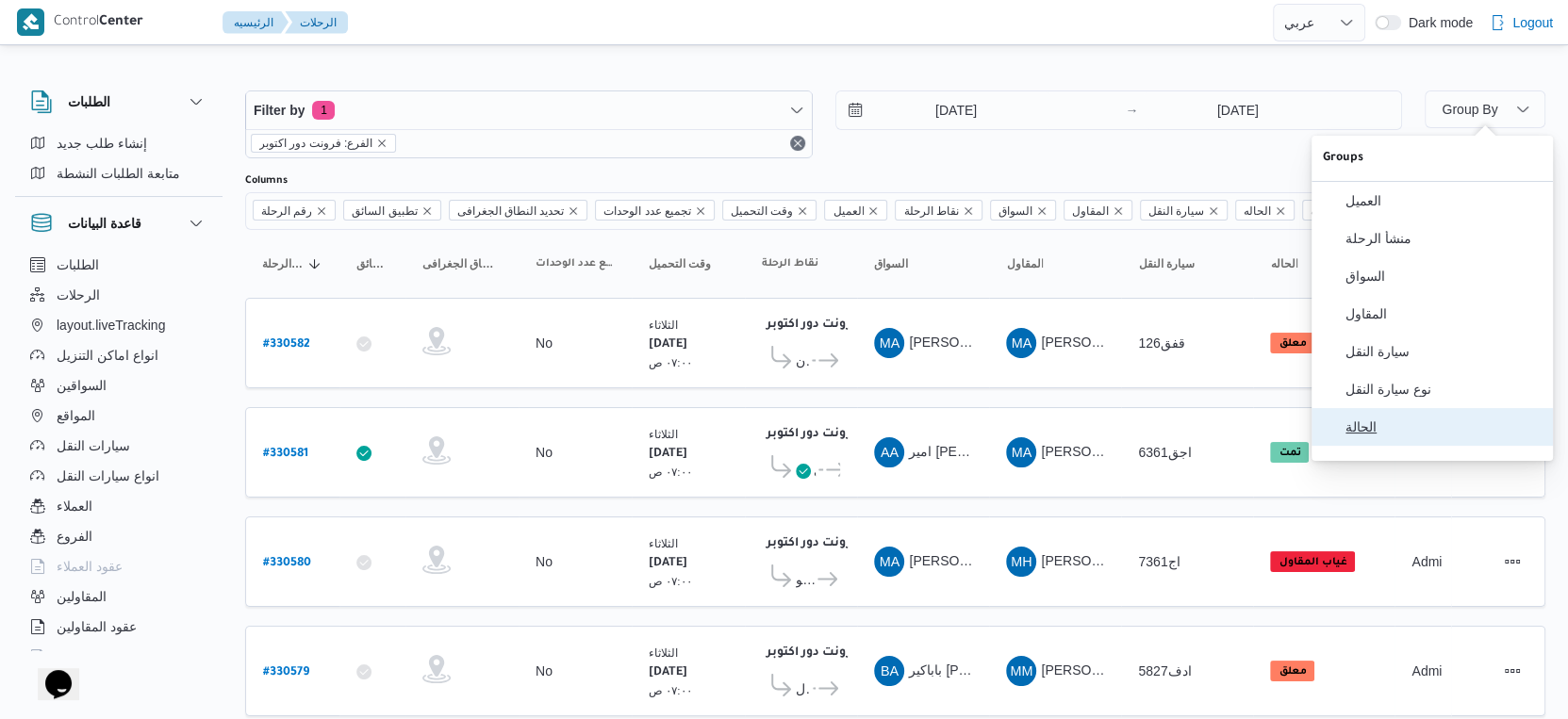
click at [1391, 435] on span "الحالة" at bounding box center [1443, 427] width 196 height 15
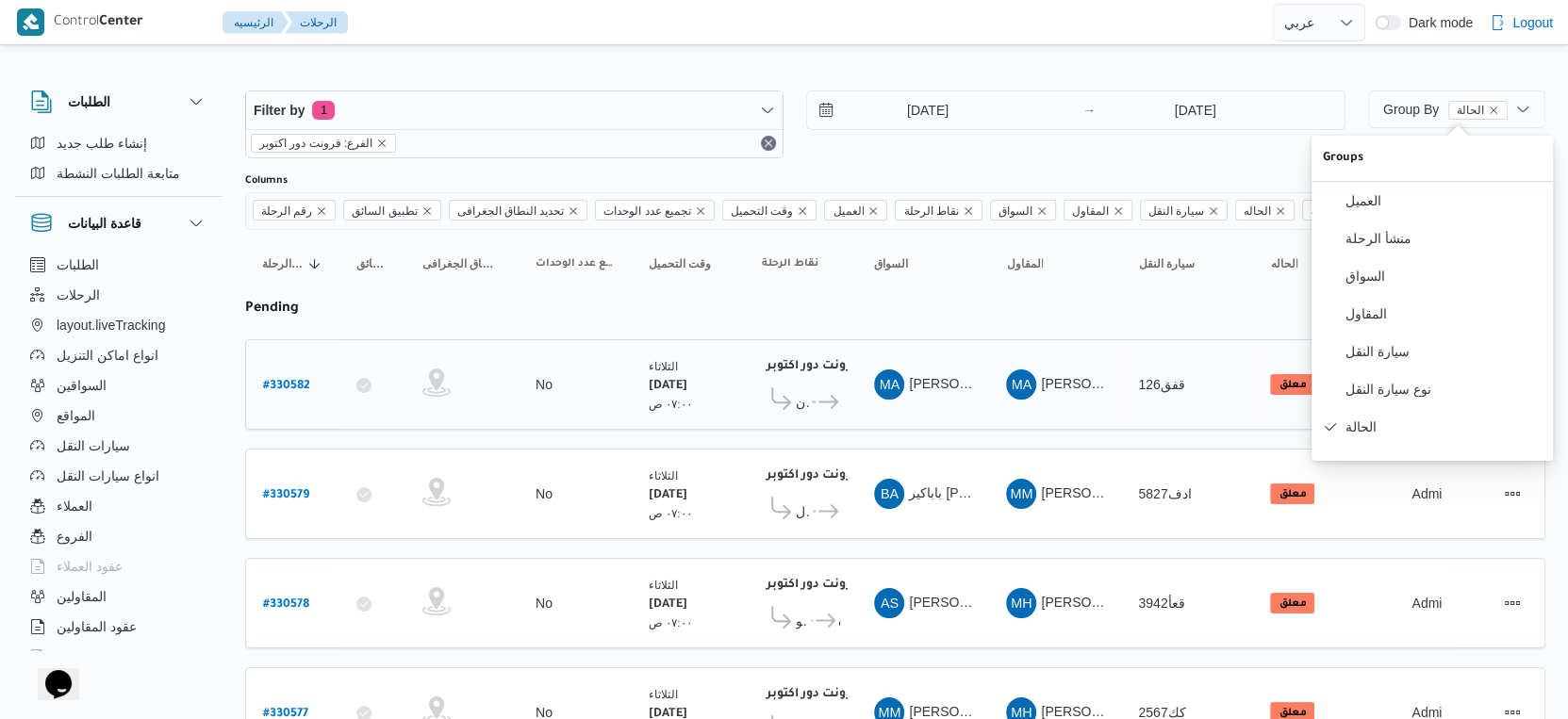
click at [977, 402] on div "MA محمد التيجانى حامد عيسى" at bounding box center [923, 384] width 113 height 45
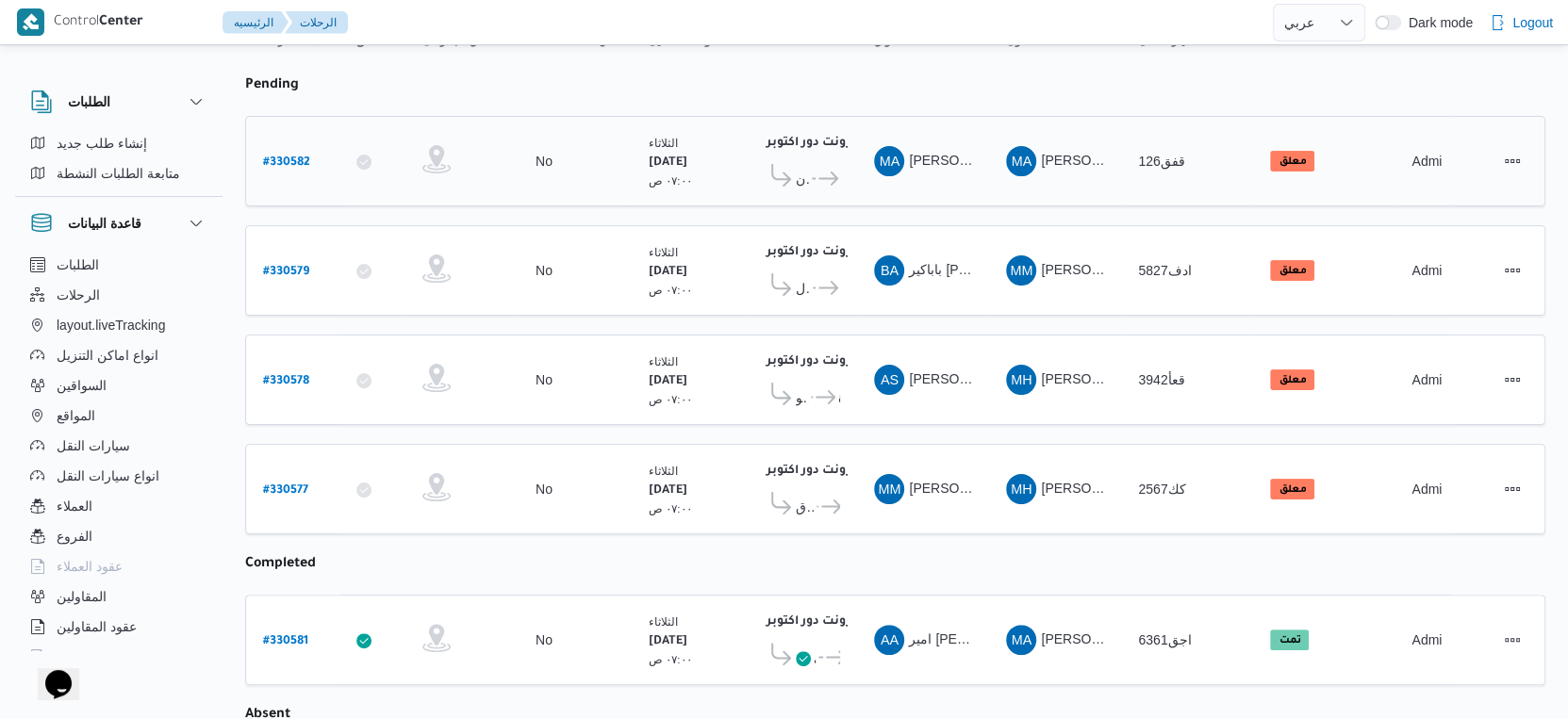
scroll to position [383, 0]
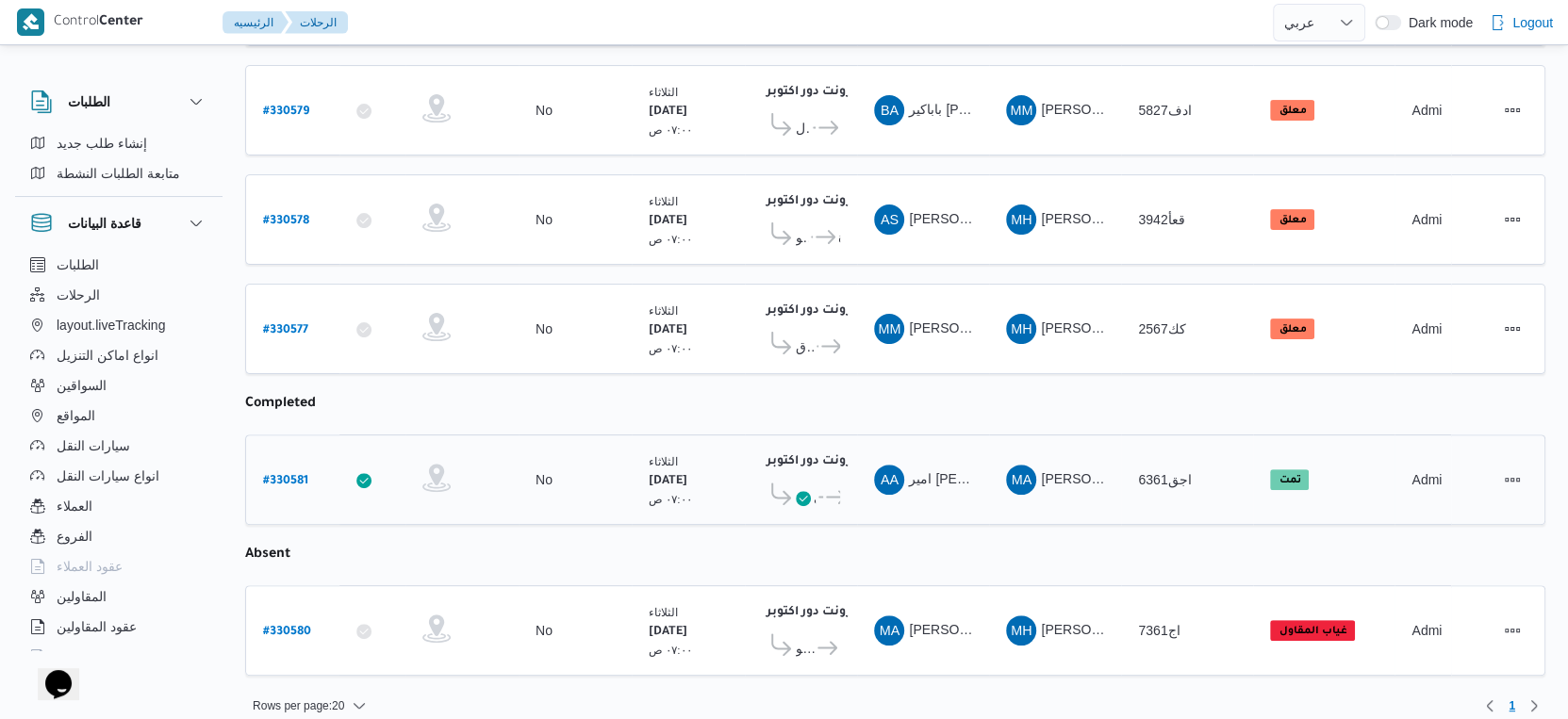
click at [299, 475] on b "# 330581" at bounding box center [285, 482] width 45 height 13
select select "ar"
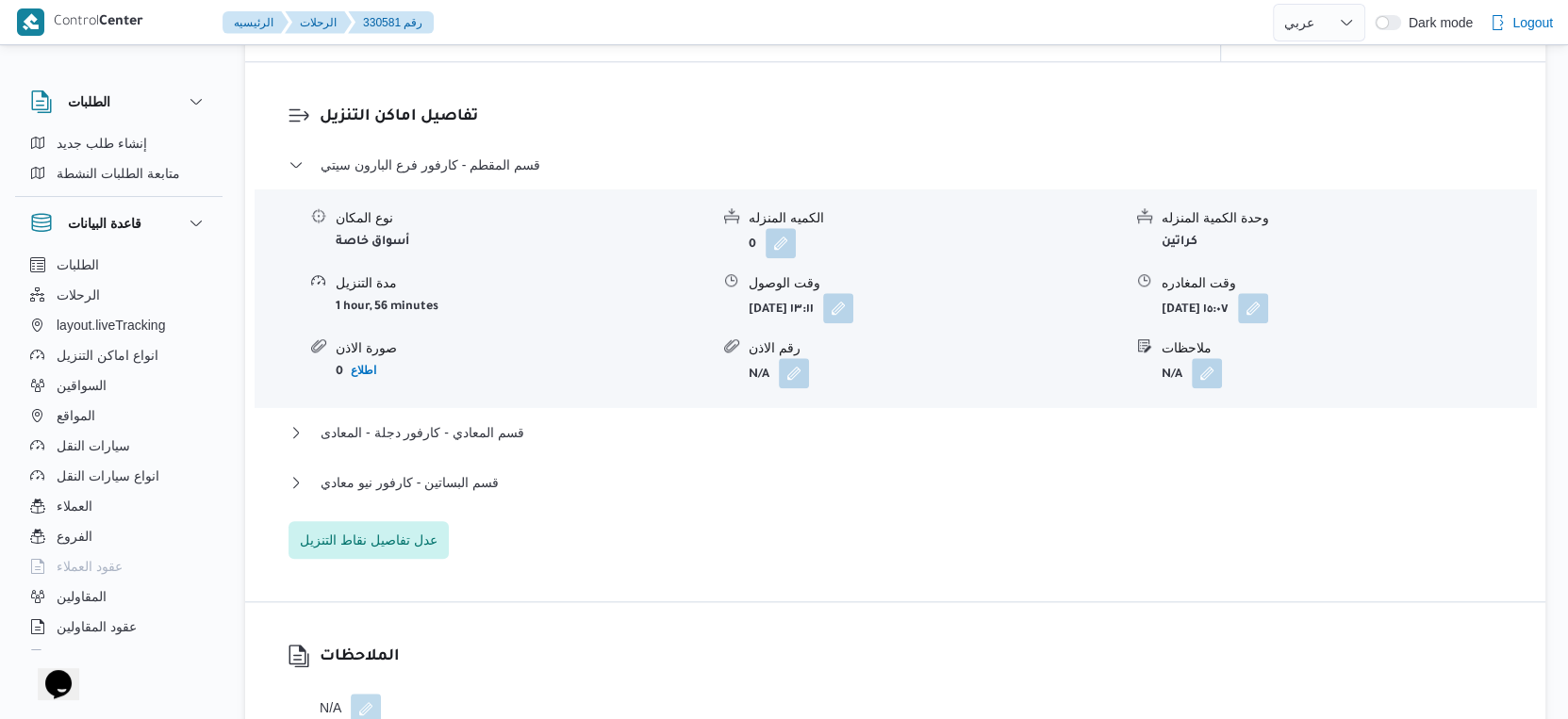
scroll to position [1572, 0]
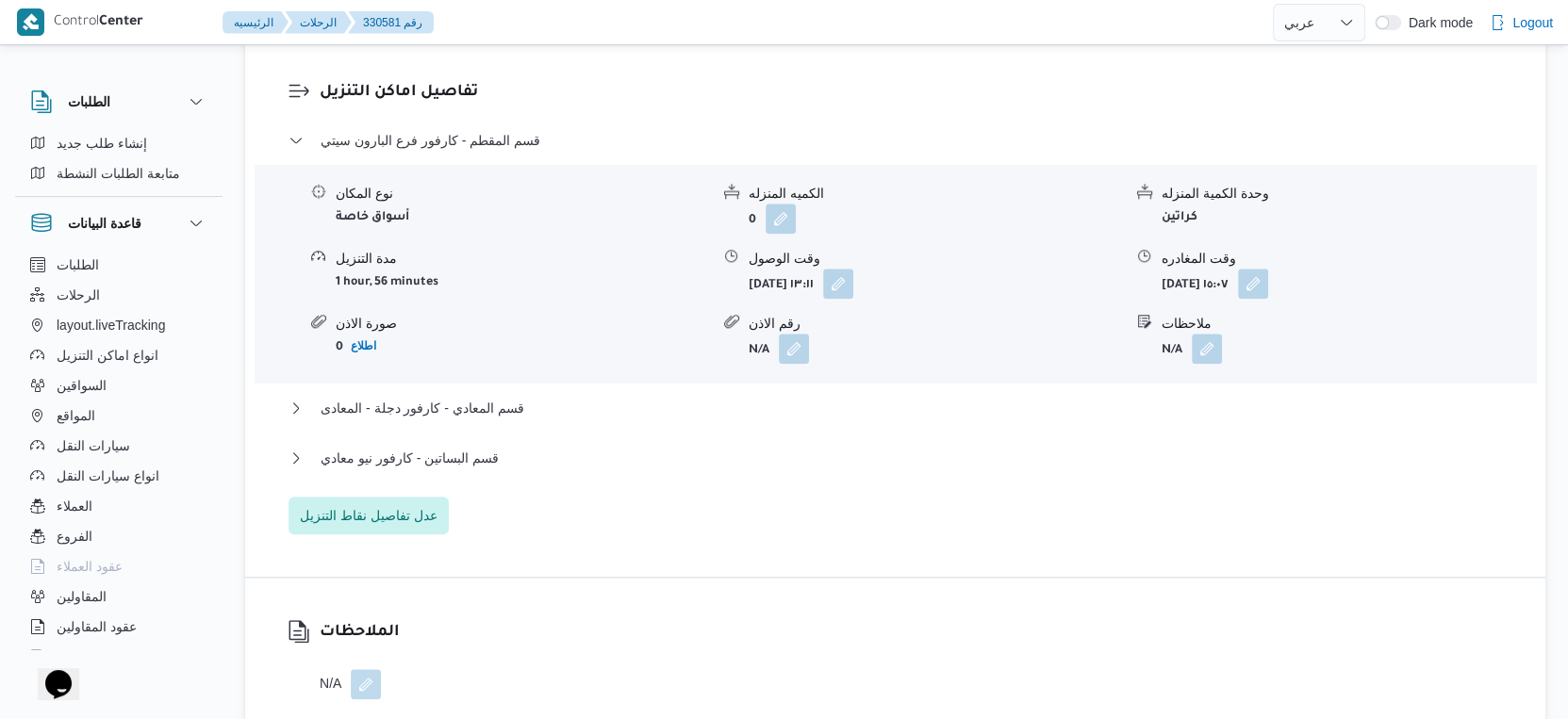
select select "ar"
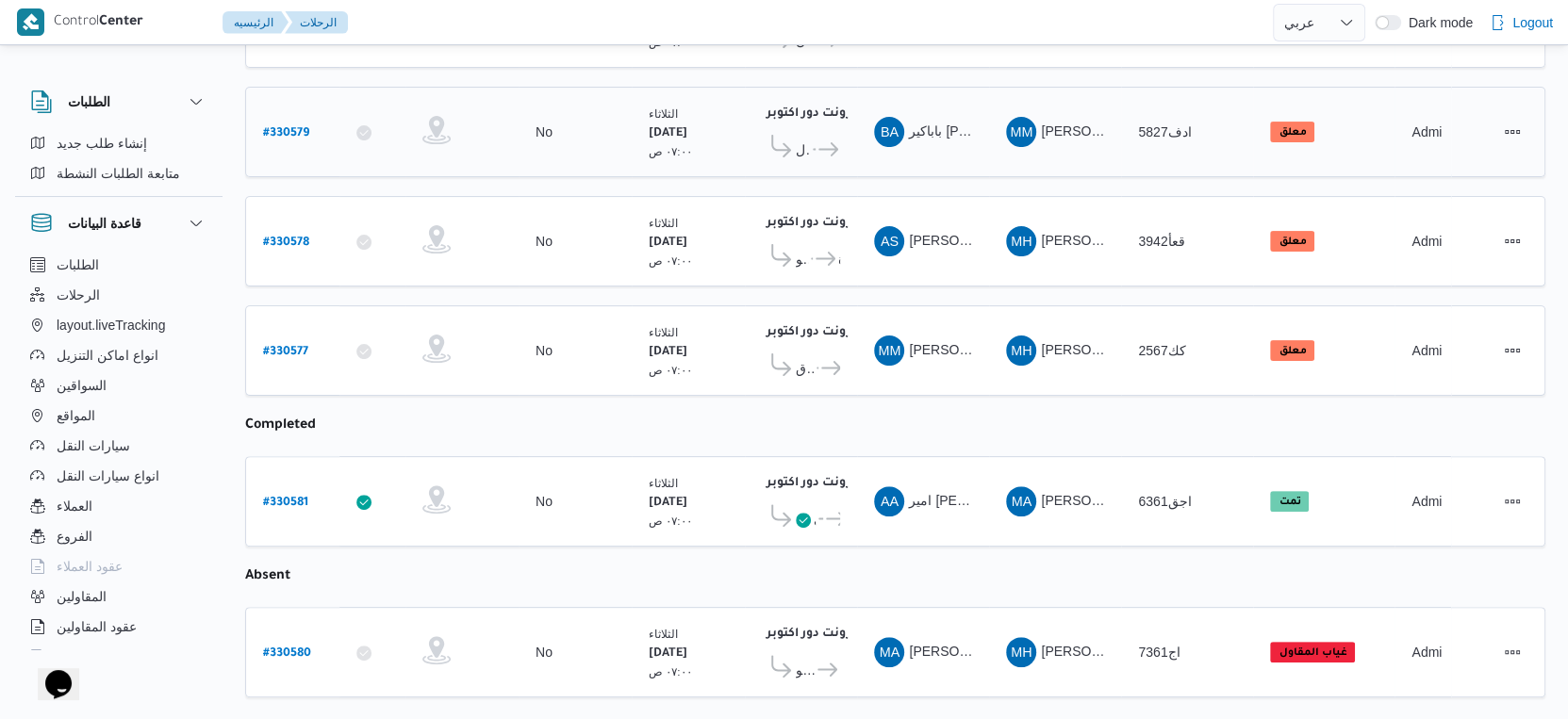
scroll to position [383, 0]
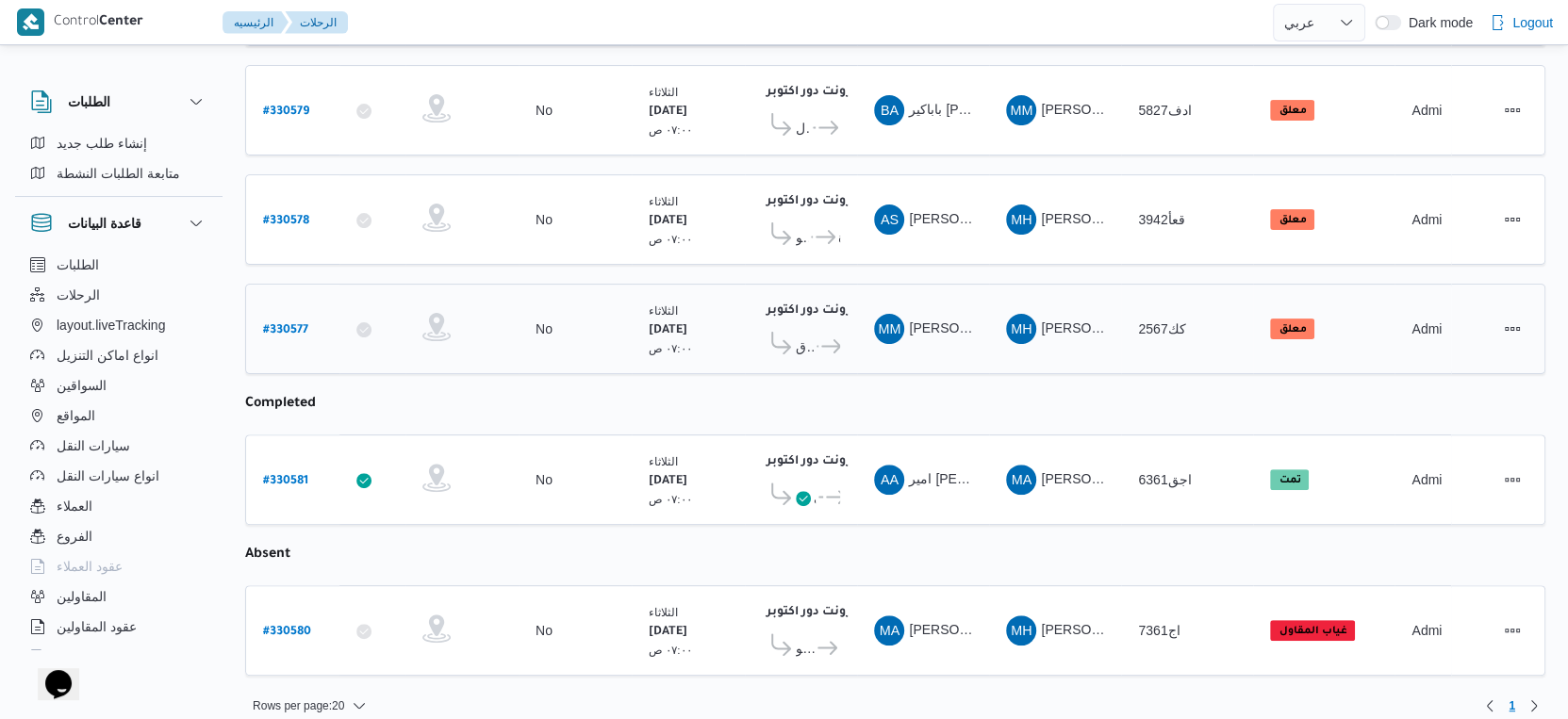
click at [825, 339] on icon at bounding box center [831, 346] width 20 height 14
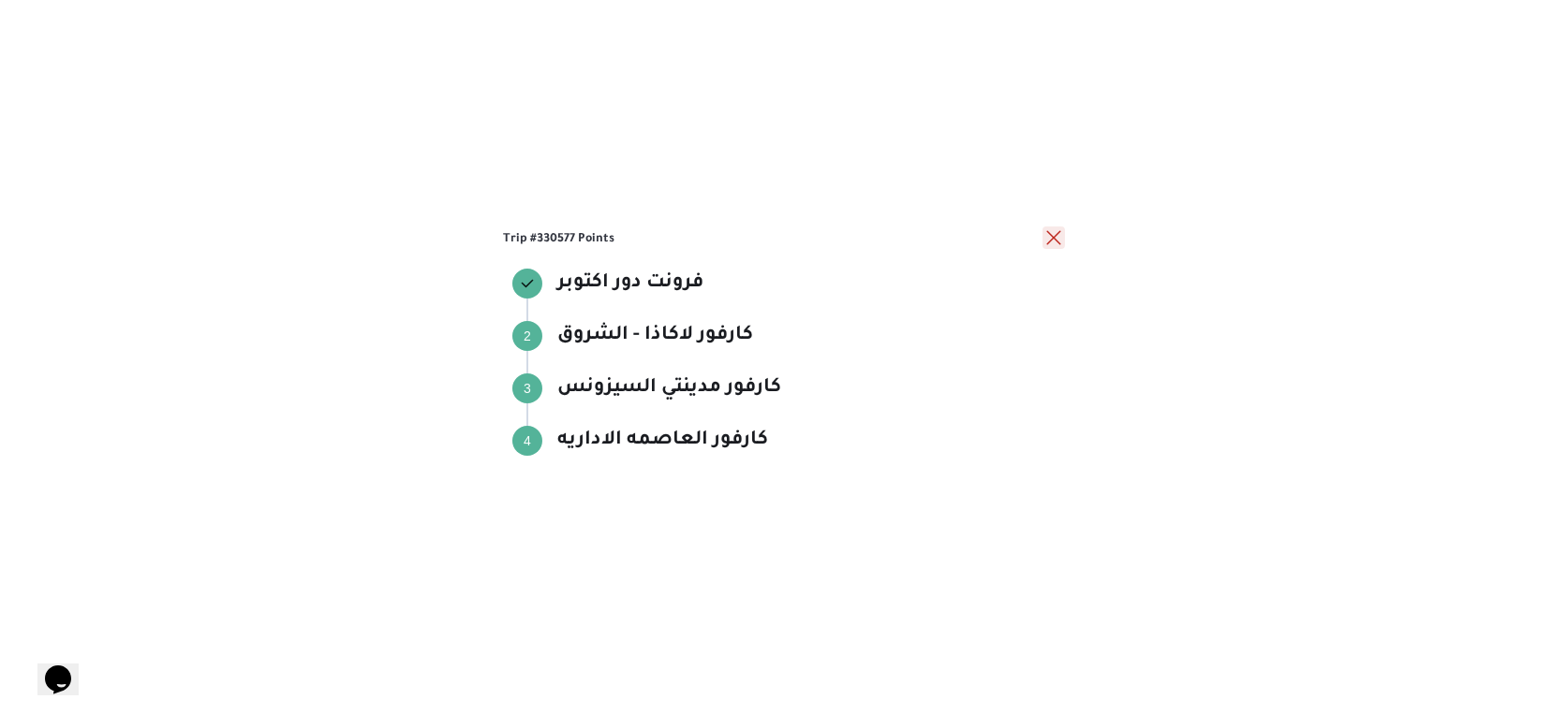
click at [1056, 236] on button "close" at bounding box center [1053, 238] width 23 height 23
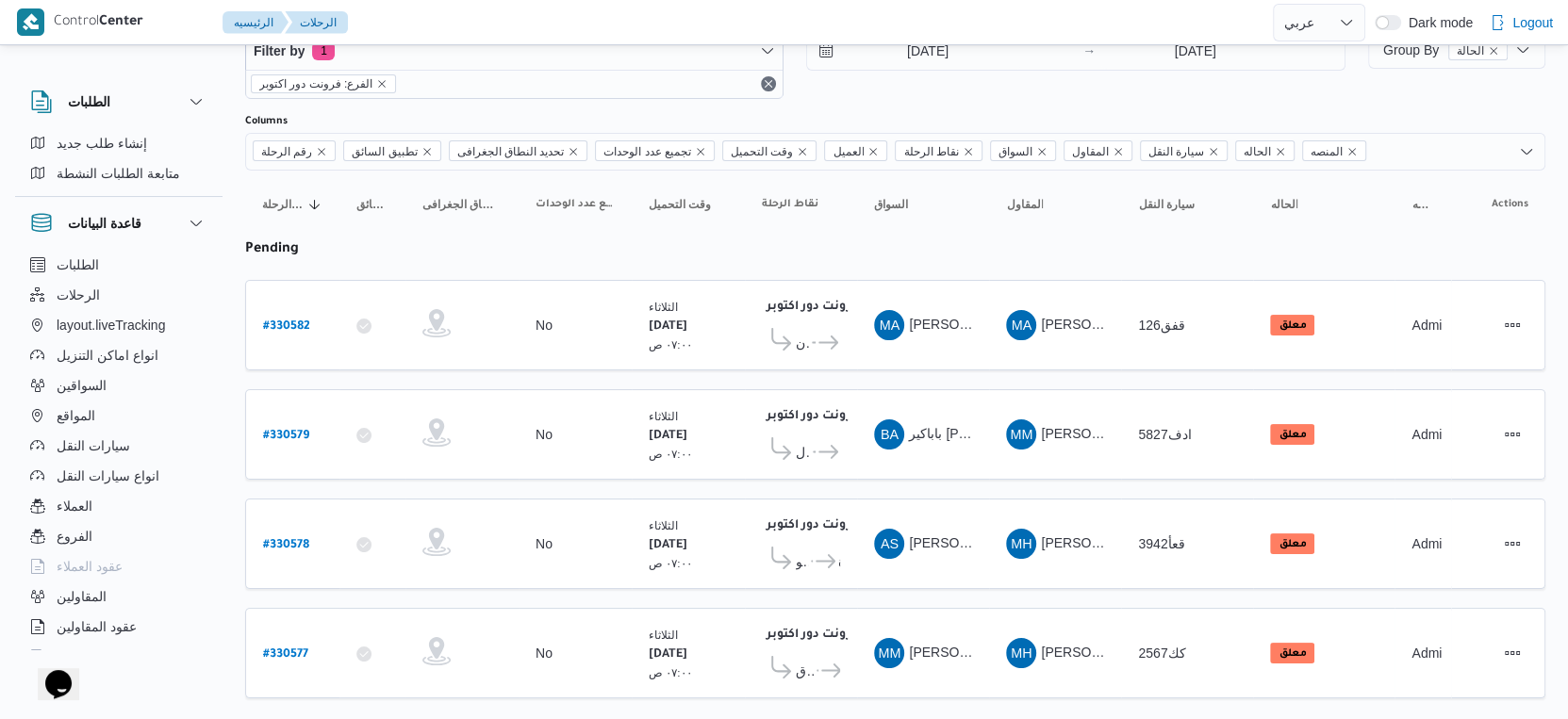
scroll to position [0, 0]
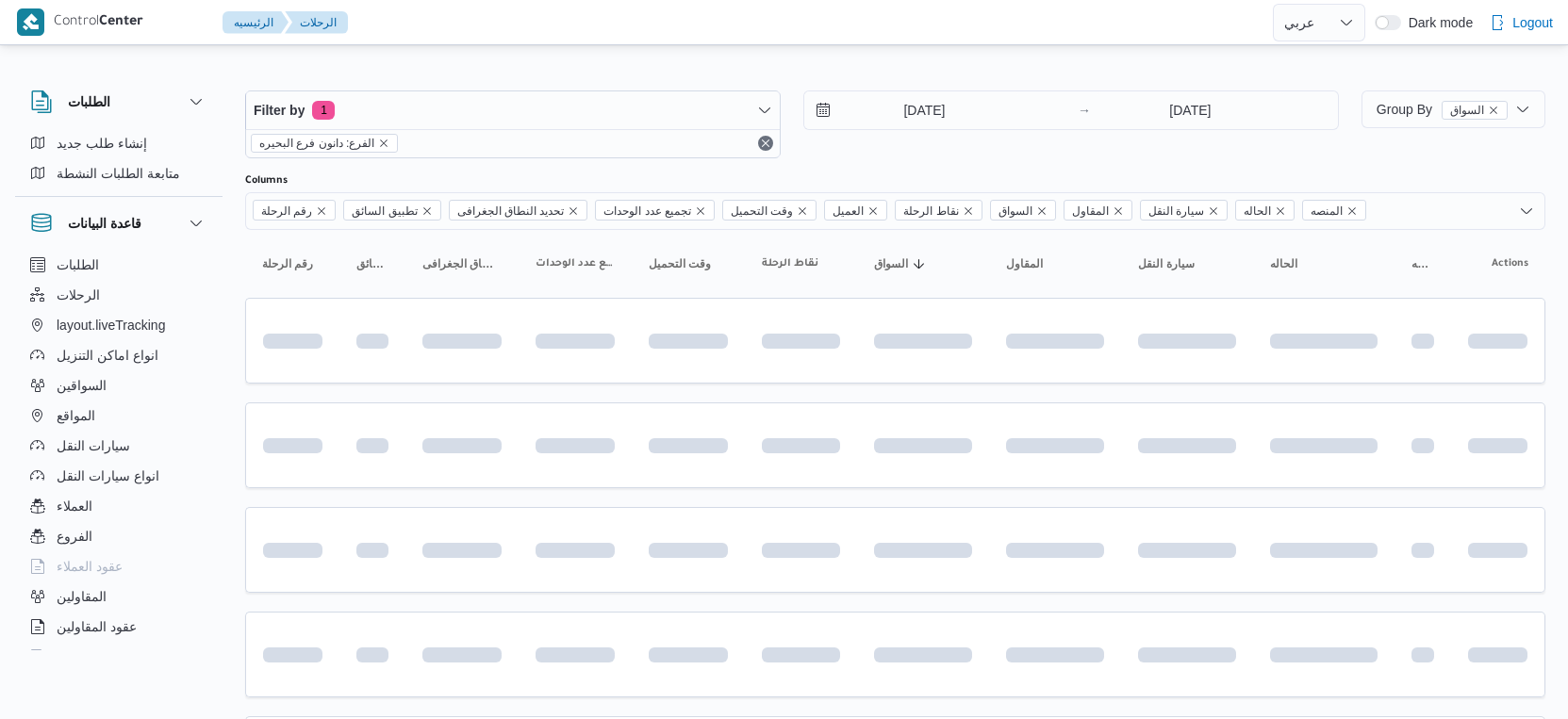
select select "ar"
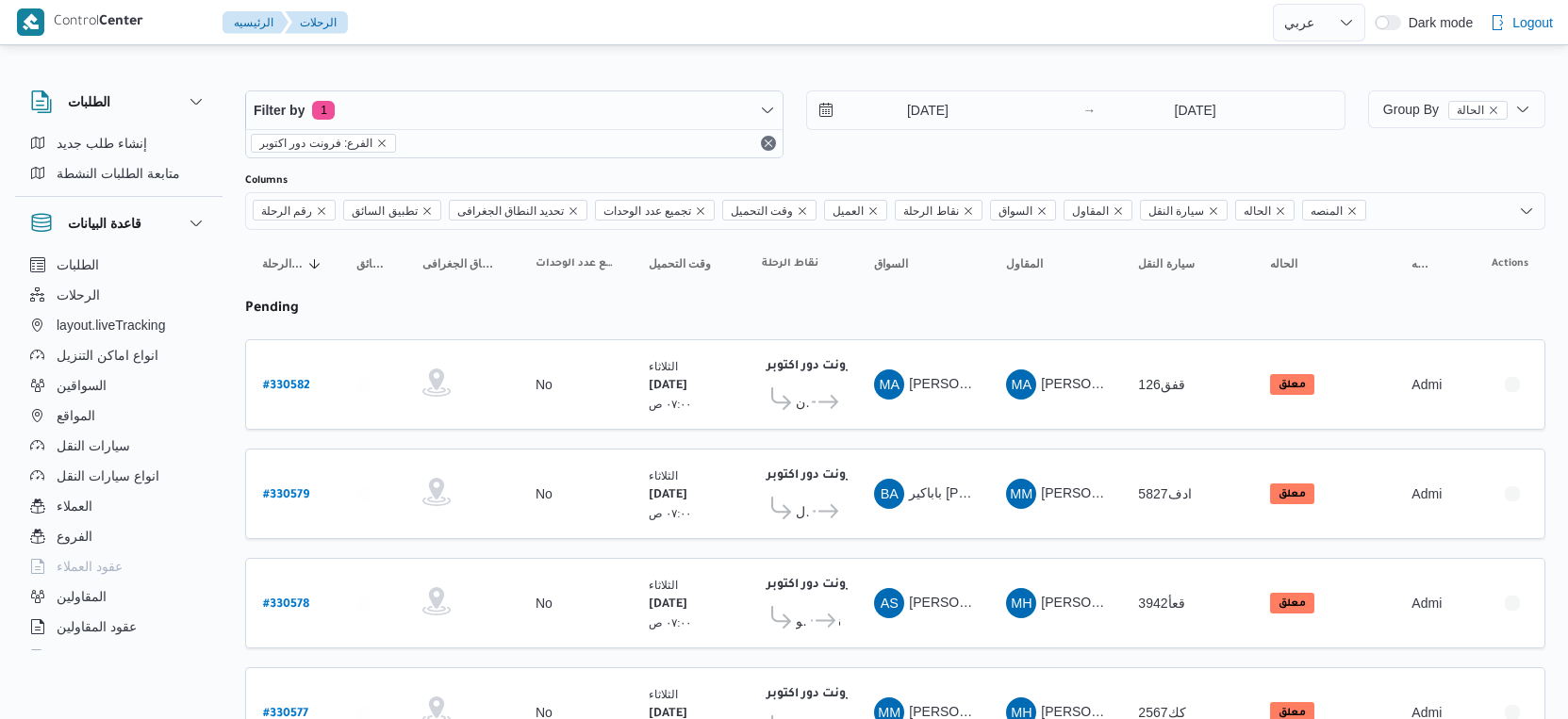
select select "ar"
click at [1425, 116] on span "Group By الحالة" at bounding box center [1446, 109] width 124 height 15
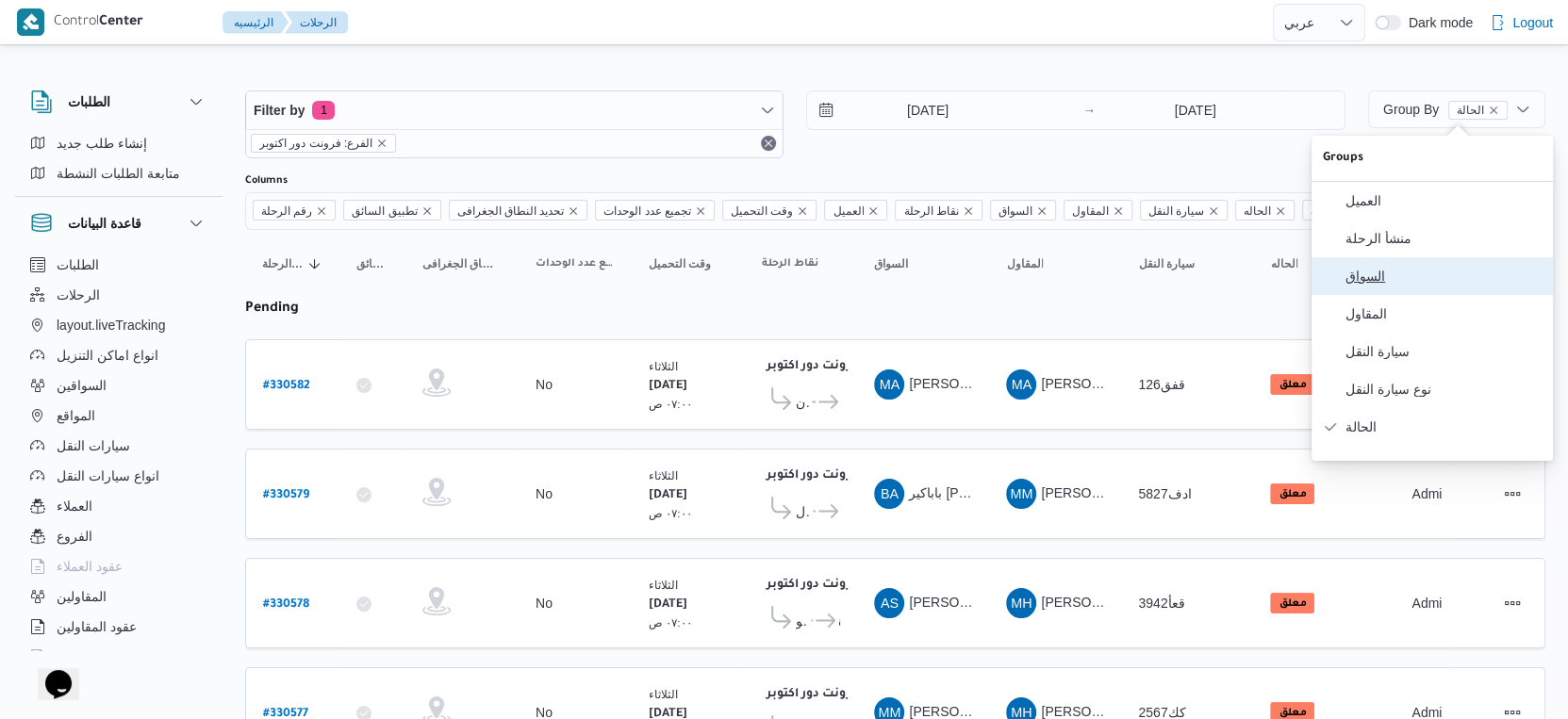
click at [1423, 275] on span "السواق" at bounding box center [1443, 276] width 196 height 15
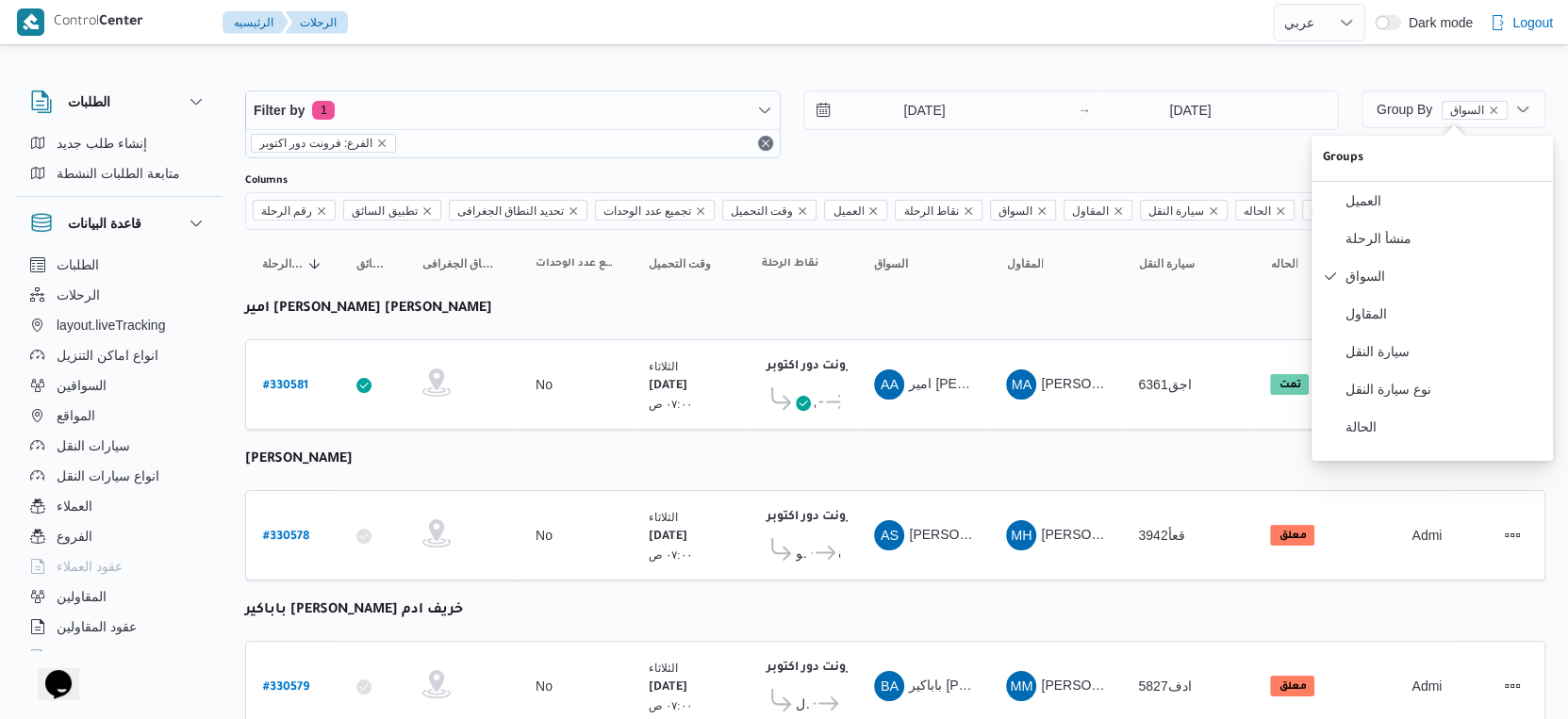
click at [895, 434] on table "رقم الرحلة Click to sort in ascending order تطبيق السائق Click to sort in ascen…" at bounding box center [895, 717] width 1300 height 973
click at [295, 381] on b "# 330581" at bounding box center [285, 386] width 45 height 13
select select "ar"
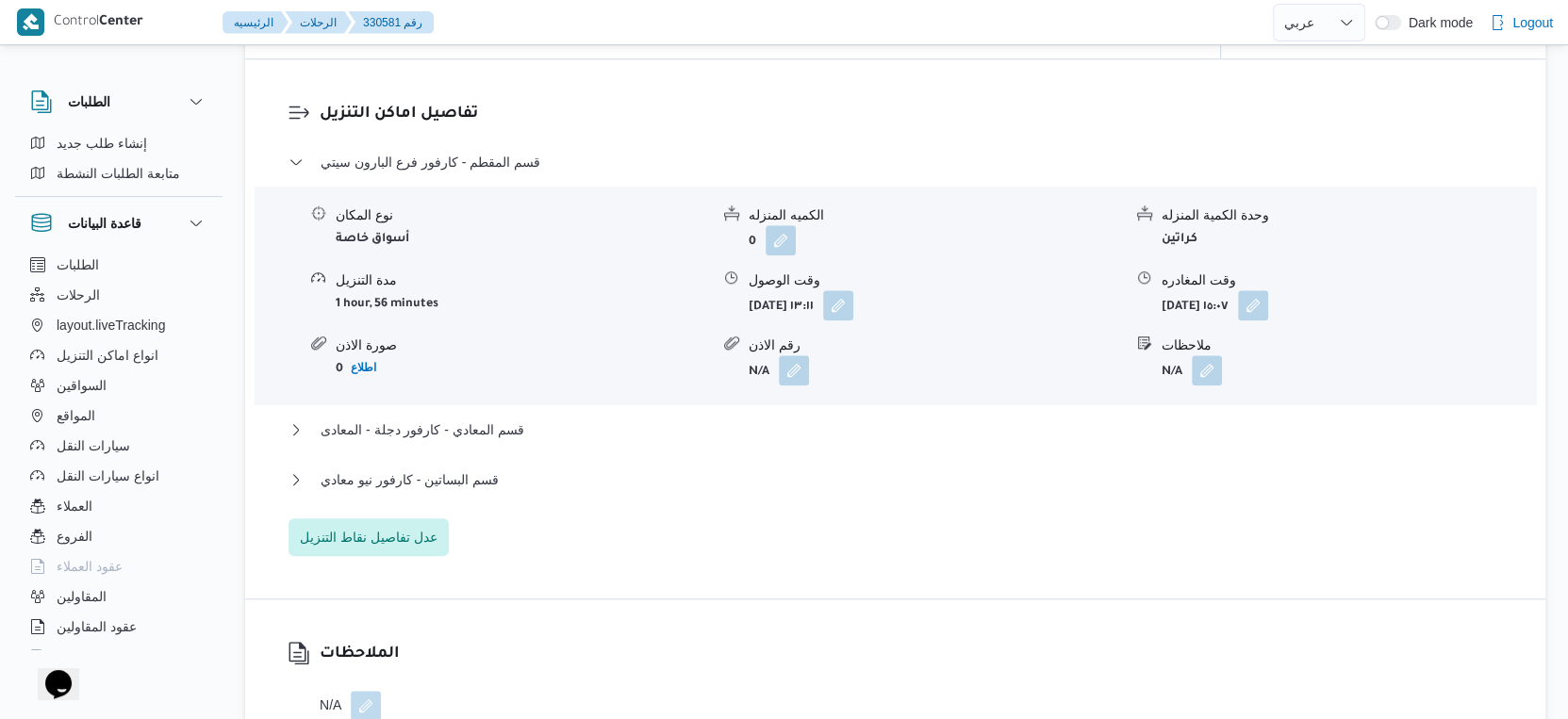
scroll to position [1675, 0]
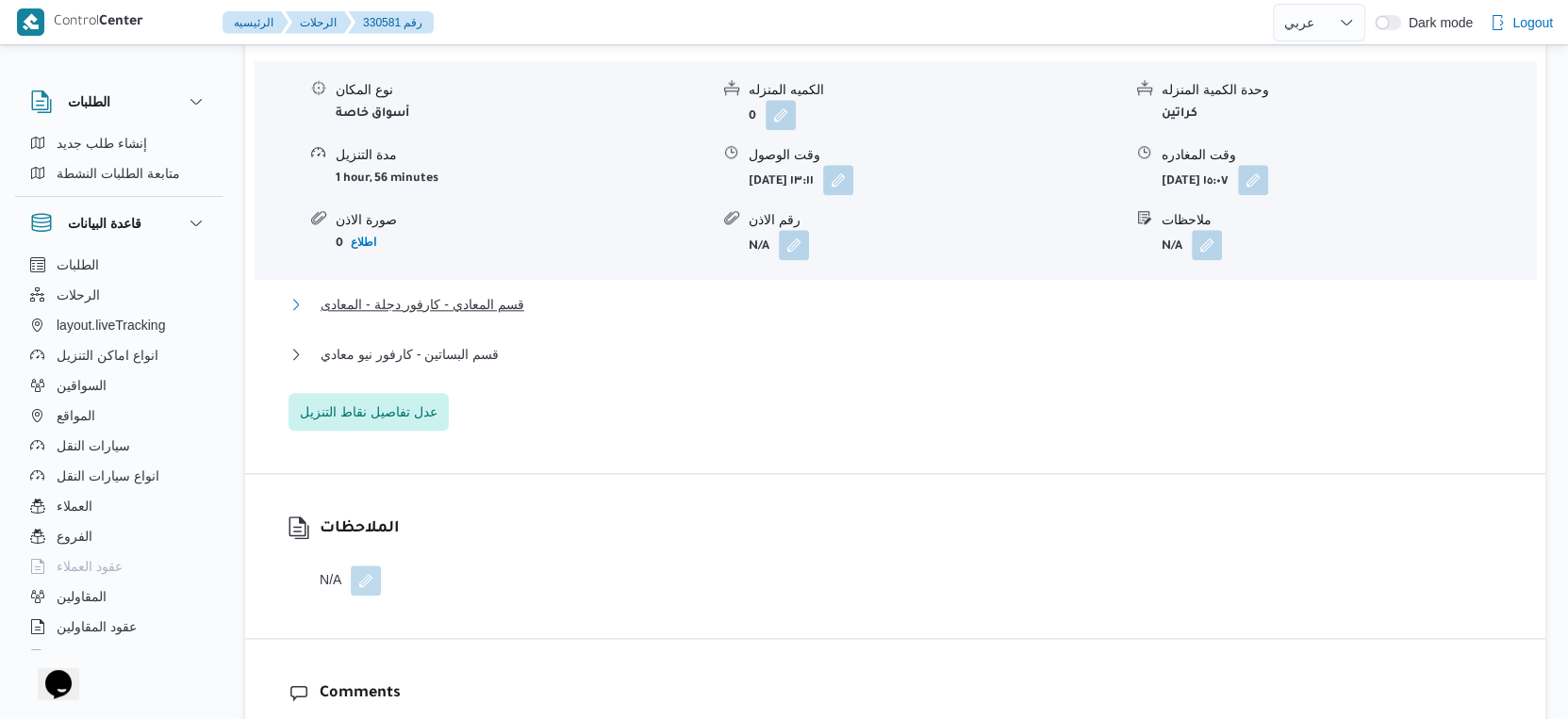
click at [555, 316] on button "قسم المعادي - كارفور دجلة - المعادى" at bounding box center [896, 305] width 1214 height 23
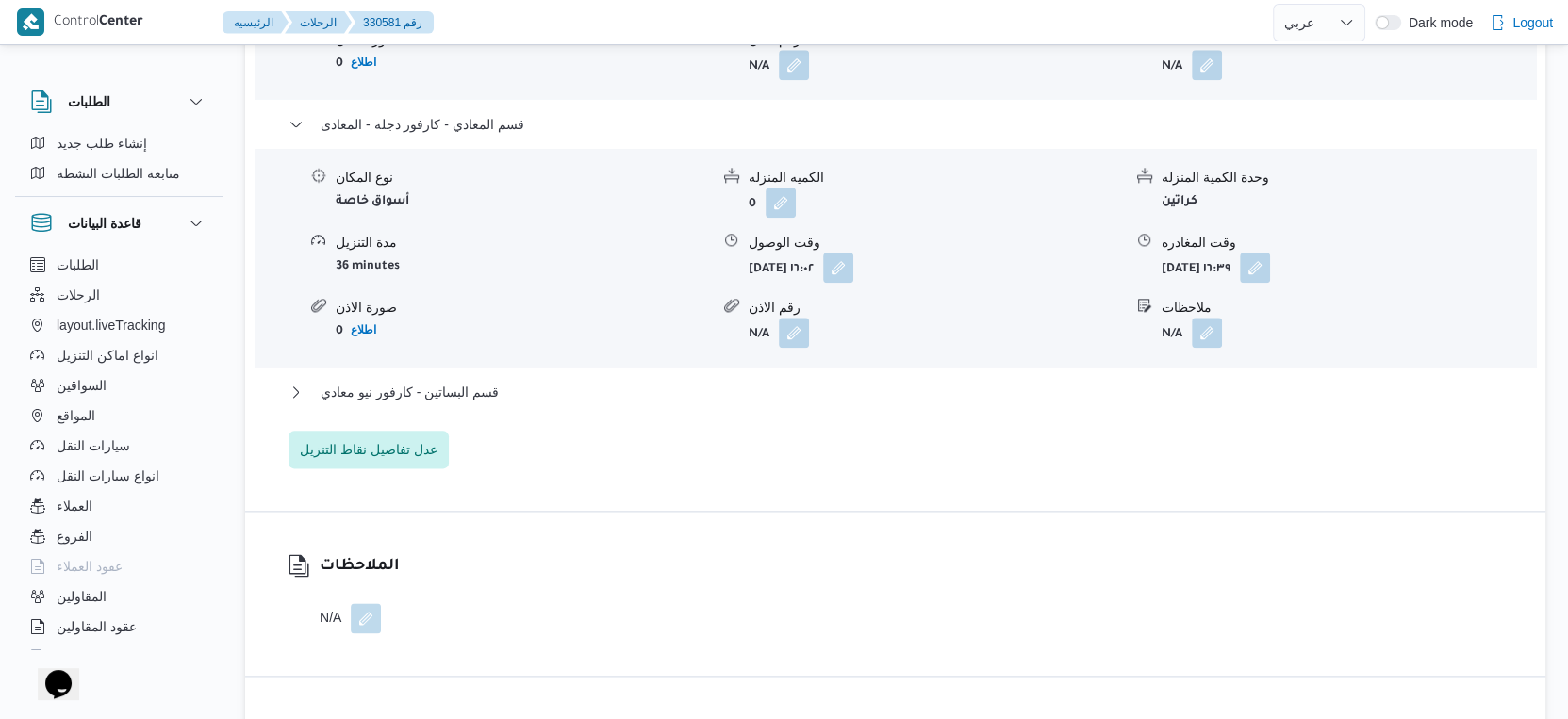
scroll to position [1885, 0]
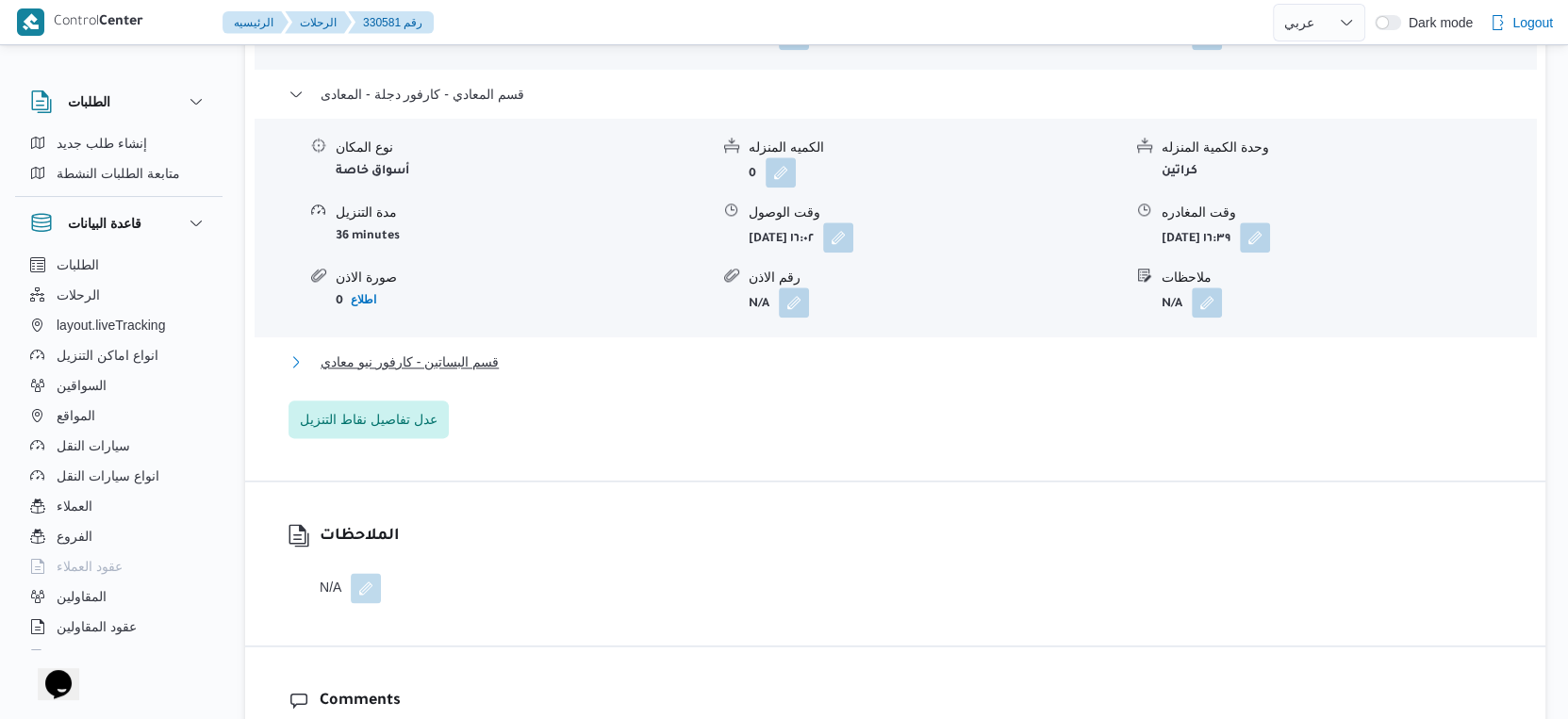
click at [500, 373] on button "قسم البساتين - كارفور نيو معادي" at bounding box center [896, 362] width 1214 height 23
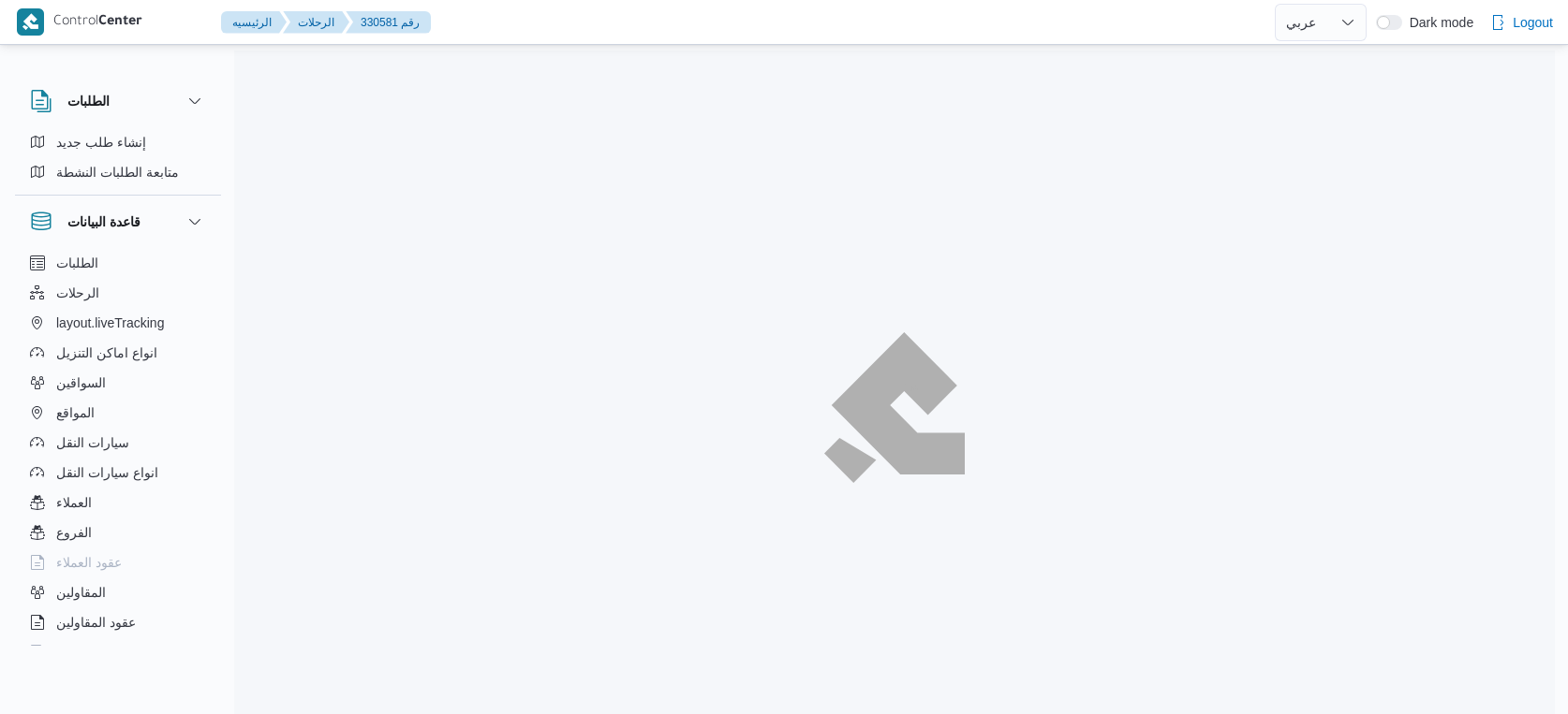
select select "ar"
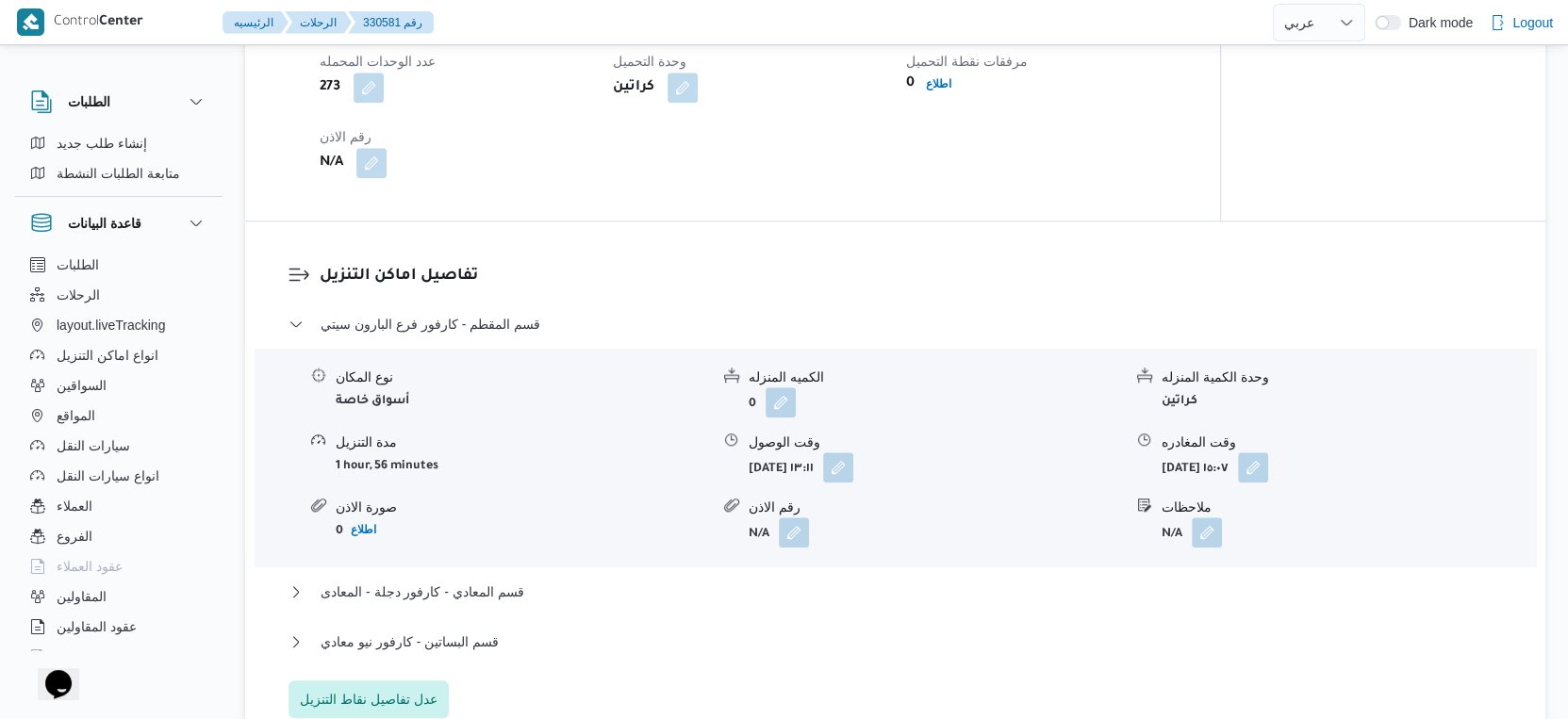
scroll to position [1623, 0]
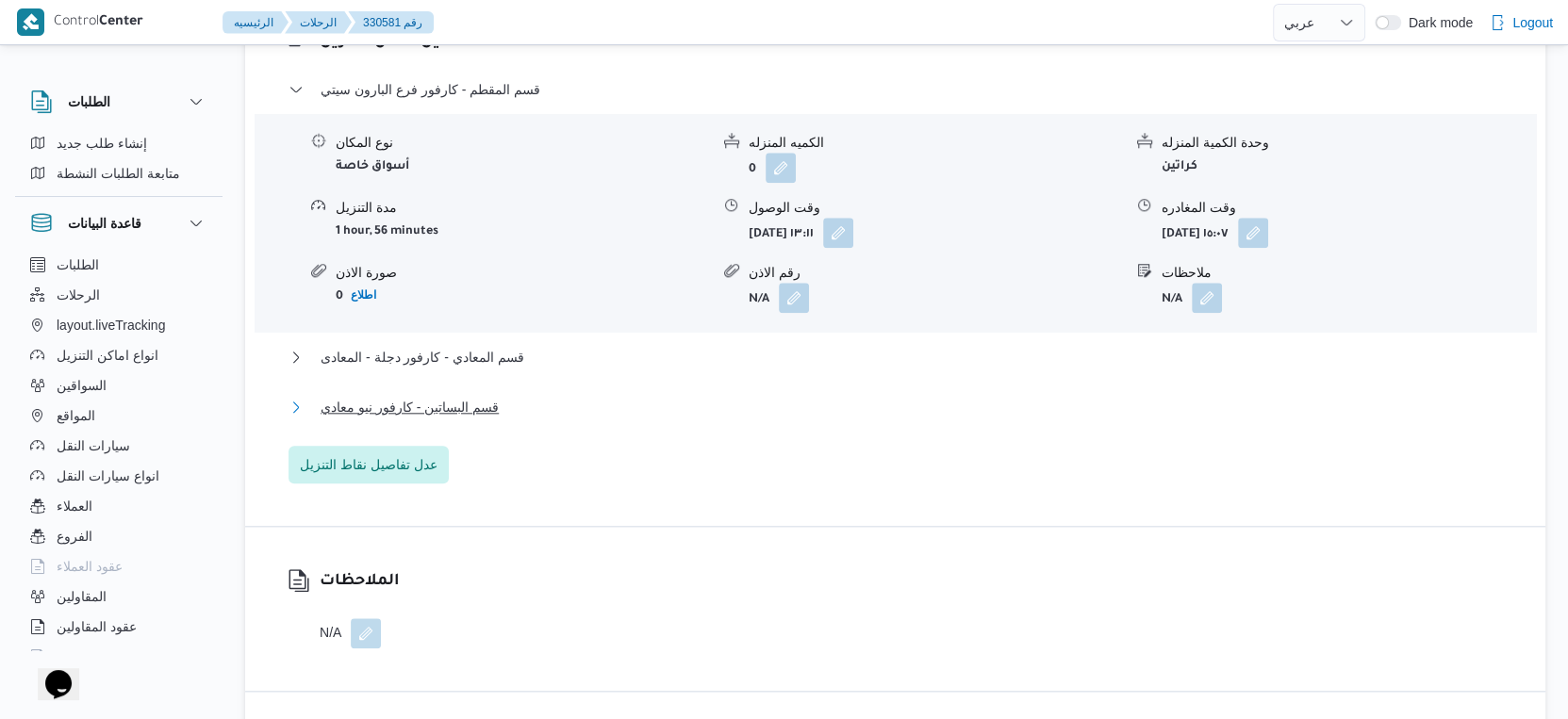
click at [468, 419] on span "قسم البساتين - كارفور نيو معادي" at bounding box center [409, 407] width 178 height 23
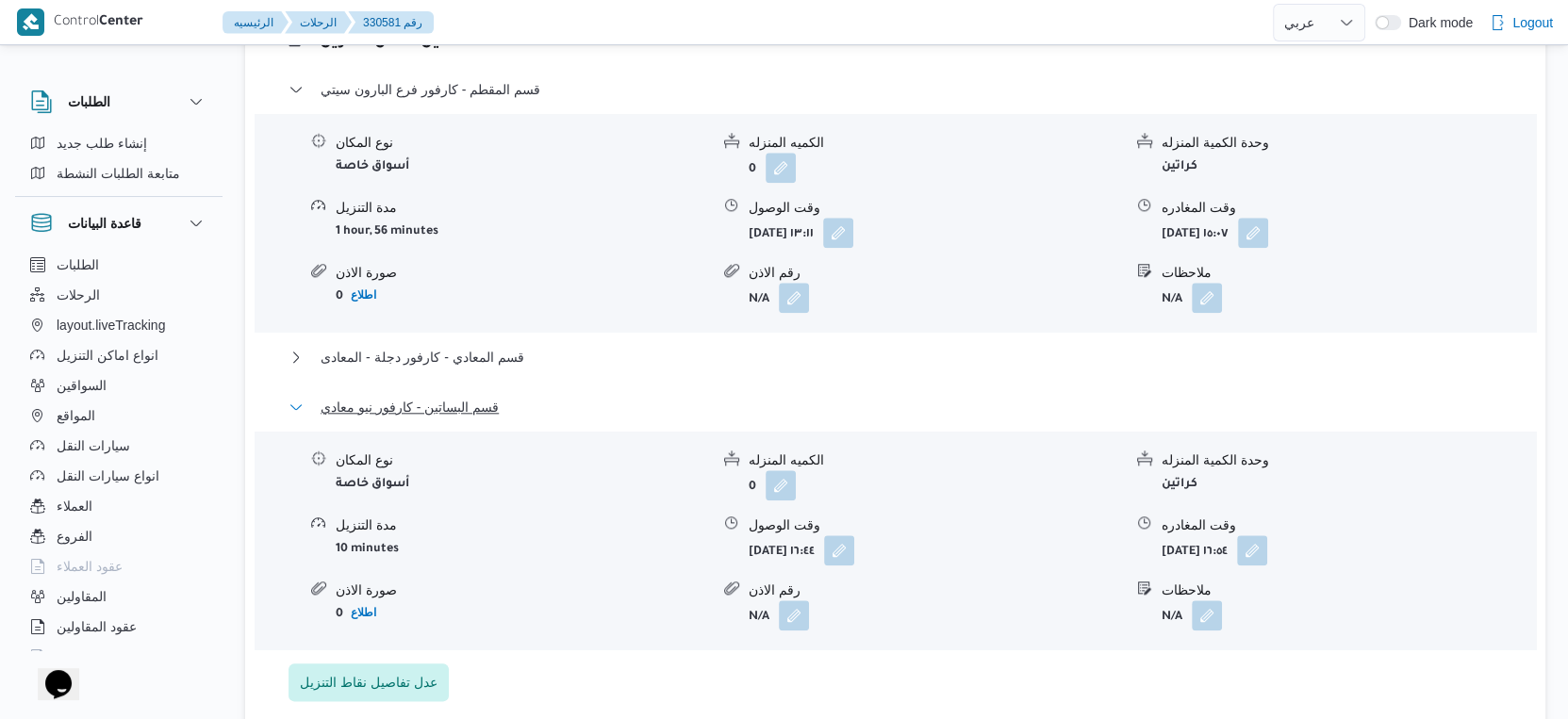
click at [492, 419] on span "قسم البساتين - كارفور نيو معادي" at bounding box center [409, 407] width 178 height 23
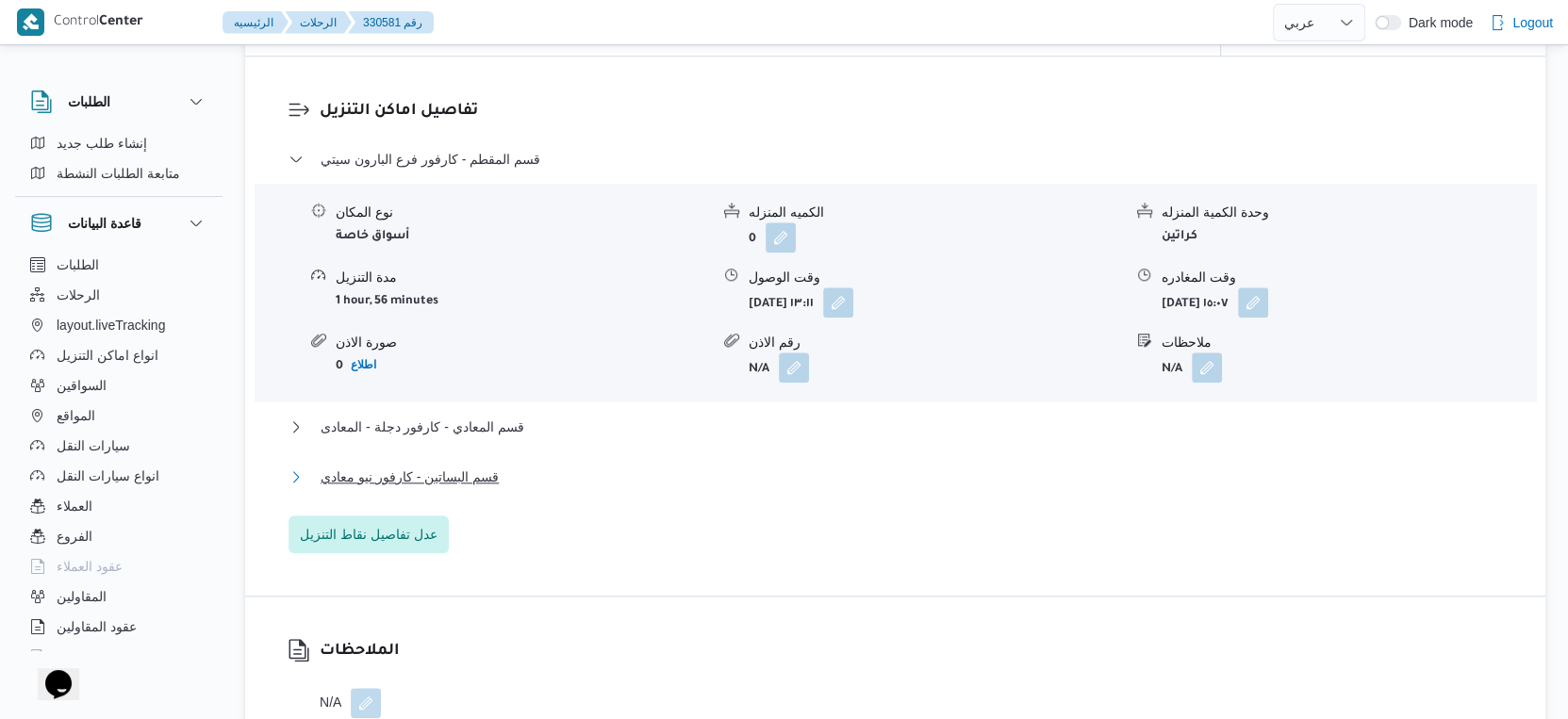
scroll to position [1517, 0]
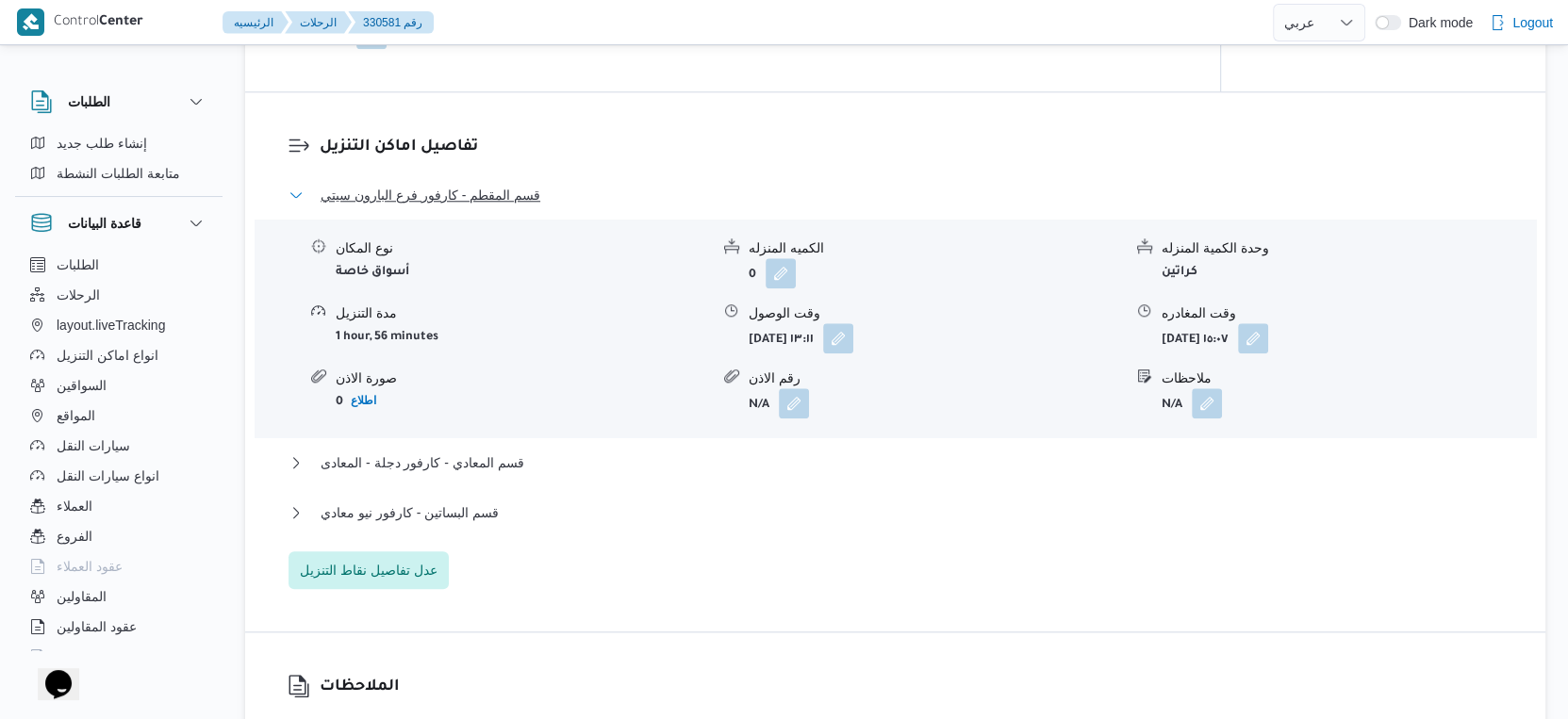
click at [488, 207] on span "قسم المقطم - كارفور فرع البارون سيتي" at bounding box center [430, 195] width 220 height 23
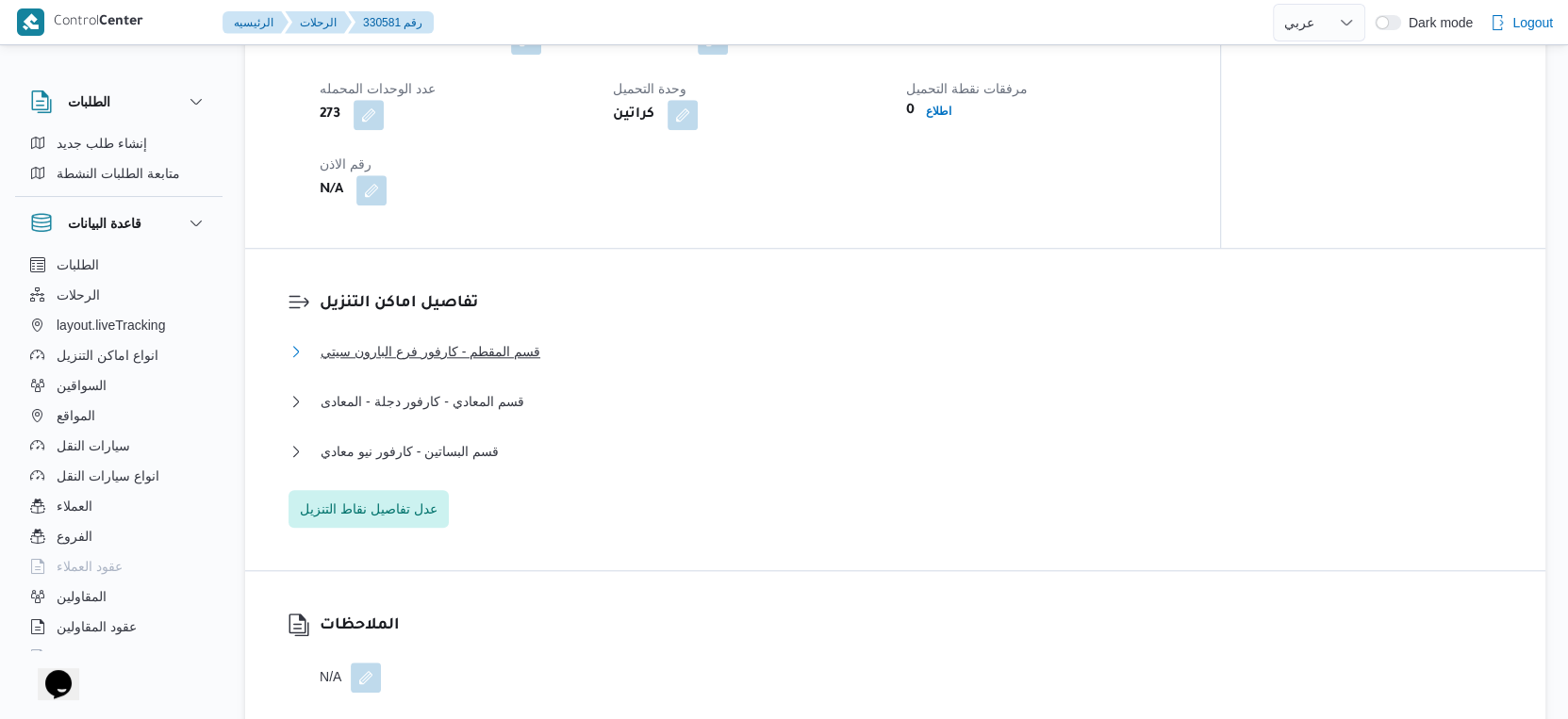
scroll to position [1203, 0]
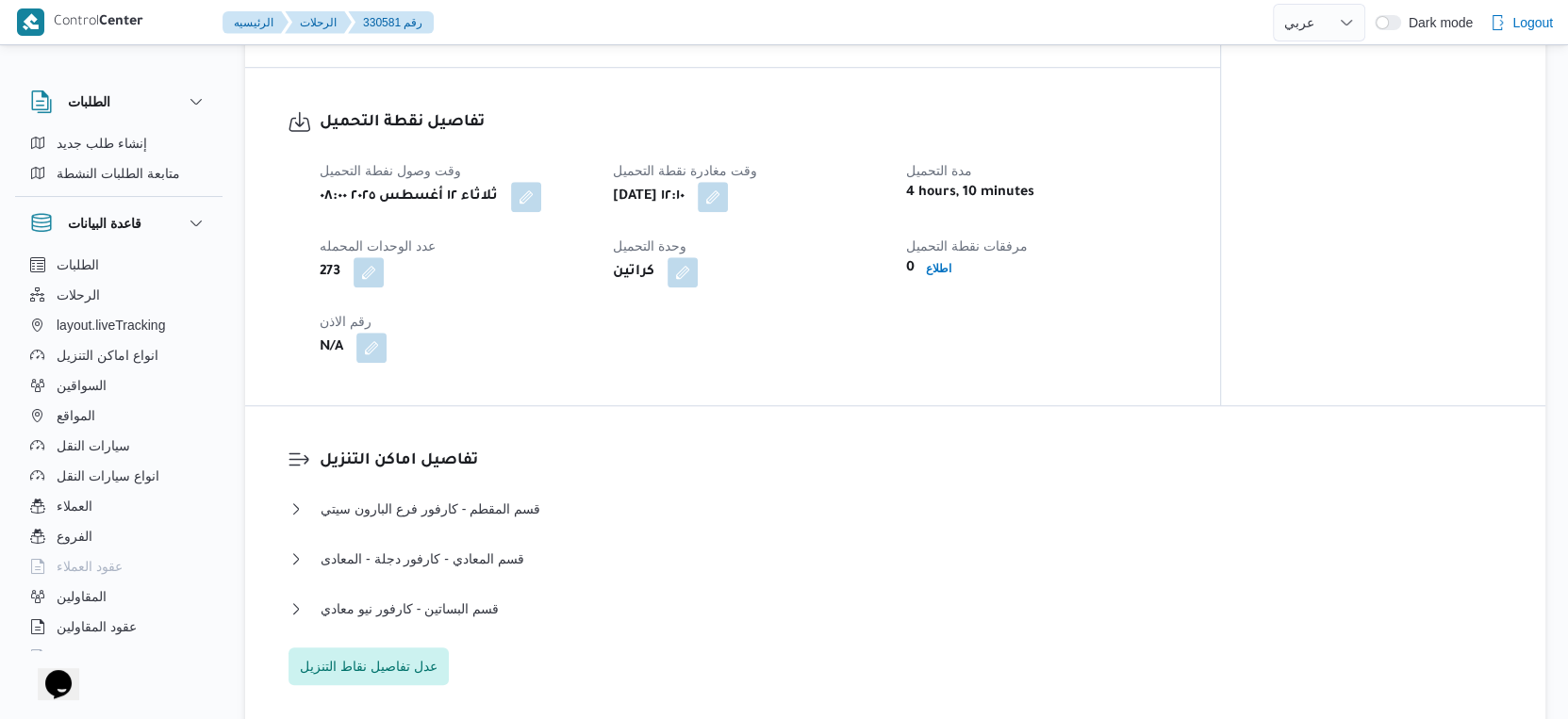
click at [658, 392] on div "تفاصيل نقطة التحميل وقت وصول نفطة التحميل [DATE] ٠٨:٠٠ وقت مغادرة نقطة التحميل …" at bounding box center [732, 236] width 975 height 338
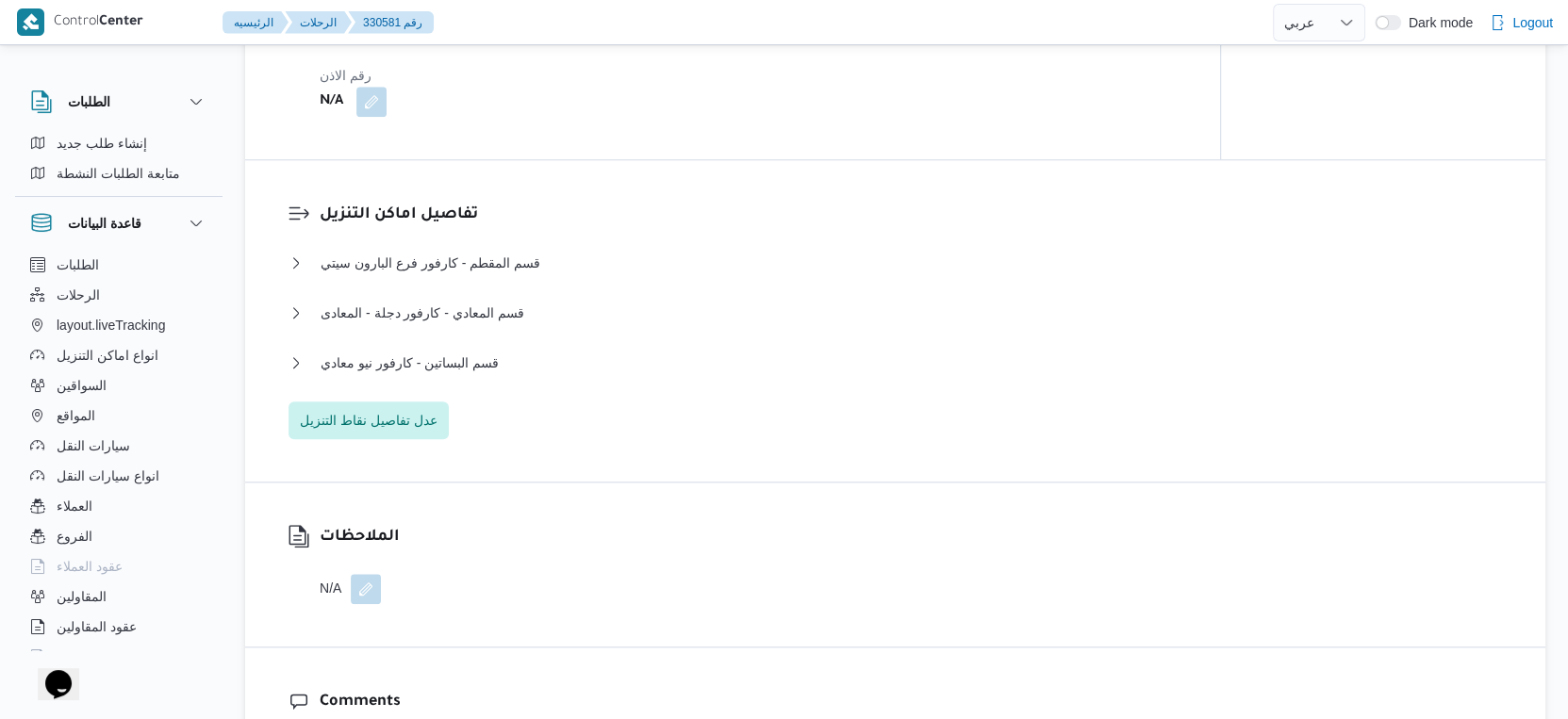
scroll to position [1412, 0]
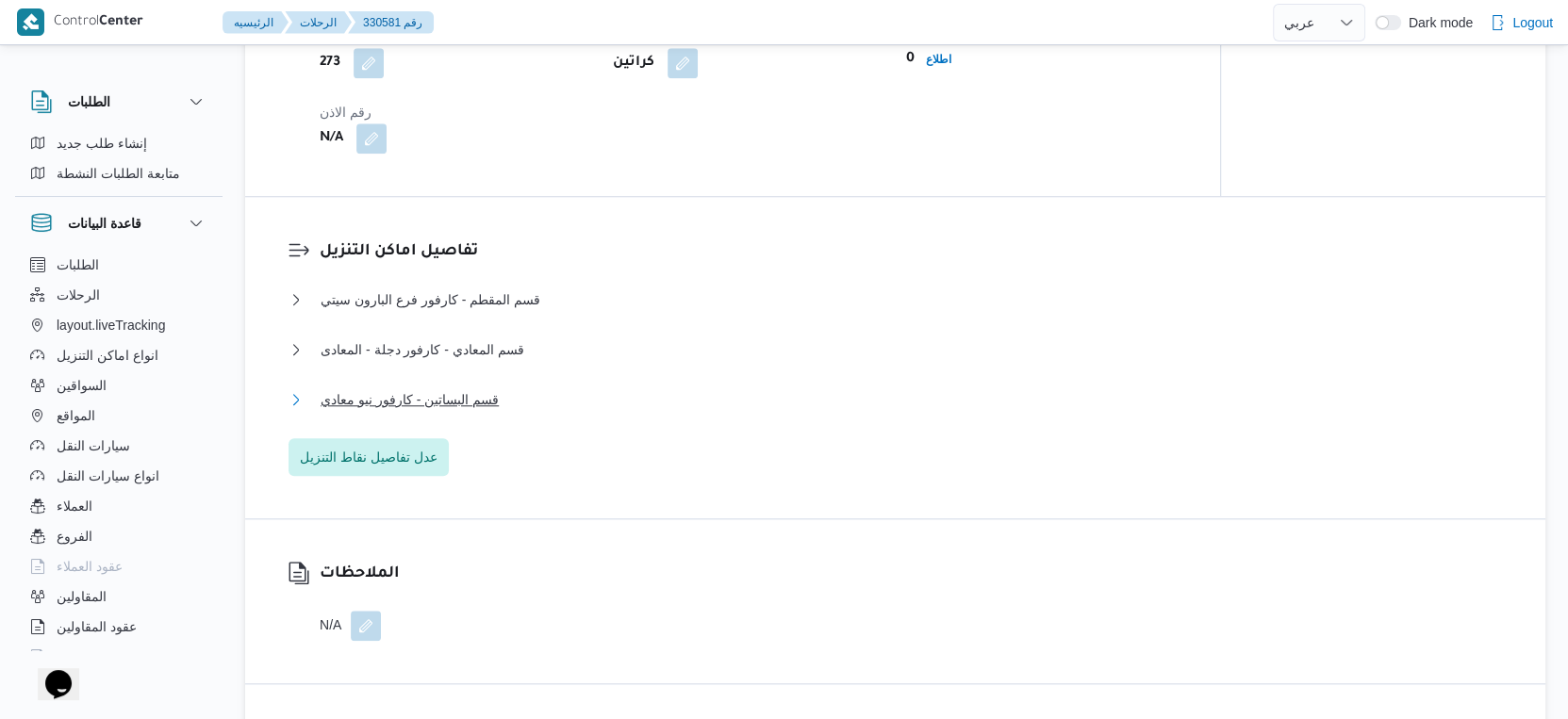
click at [461, 411] on span "قسم البساتين - كارفور نيو معادي" at bounding box center [409, 400] width 178 height 23
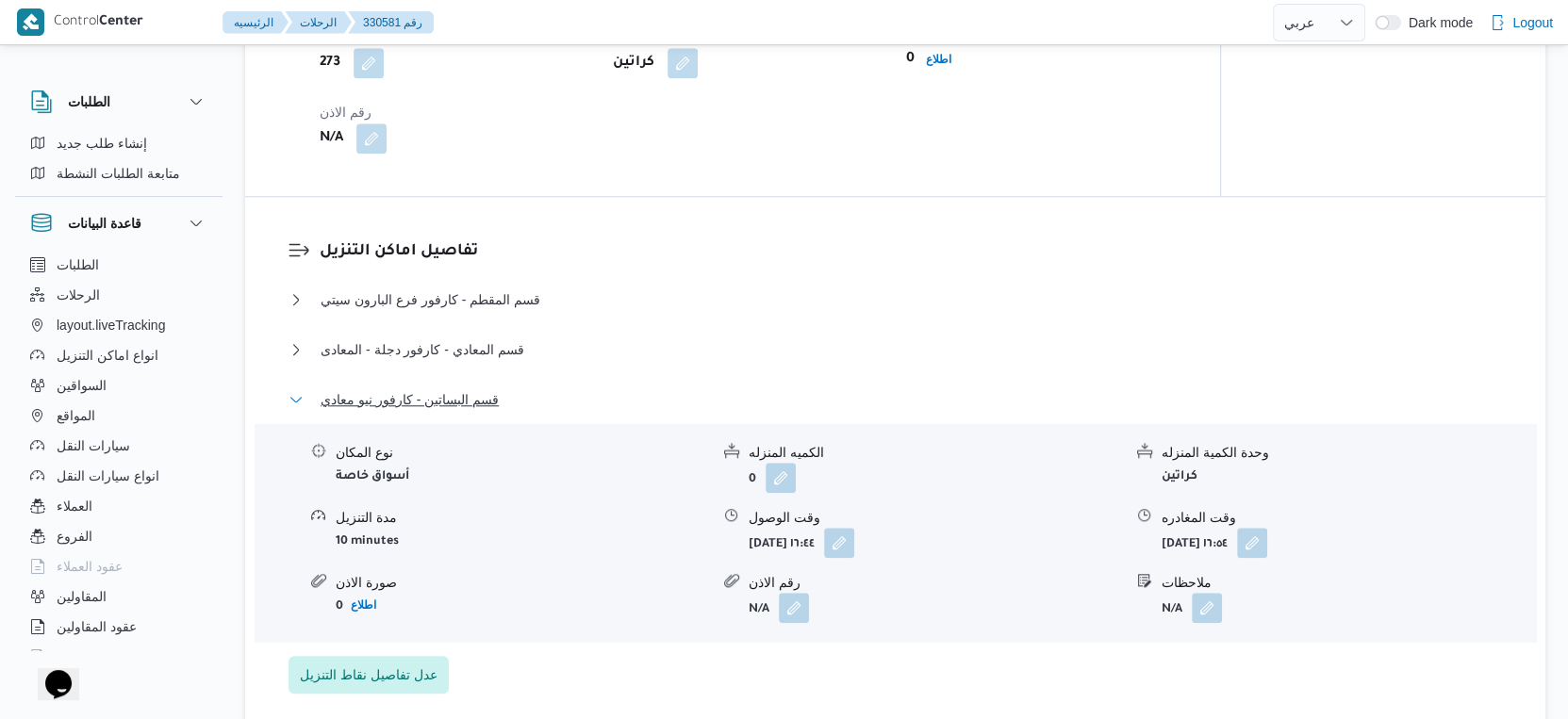
click at [461, 411] on span "قسم البساتين - كارفور نيو معادي" at bounding box center [409, 400] width 178 height 23
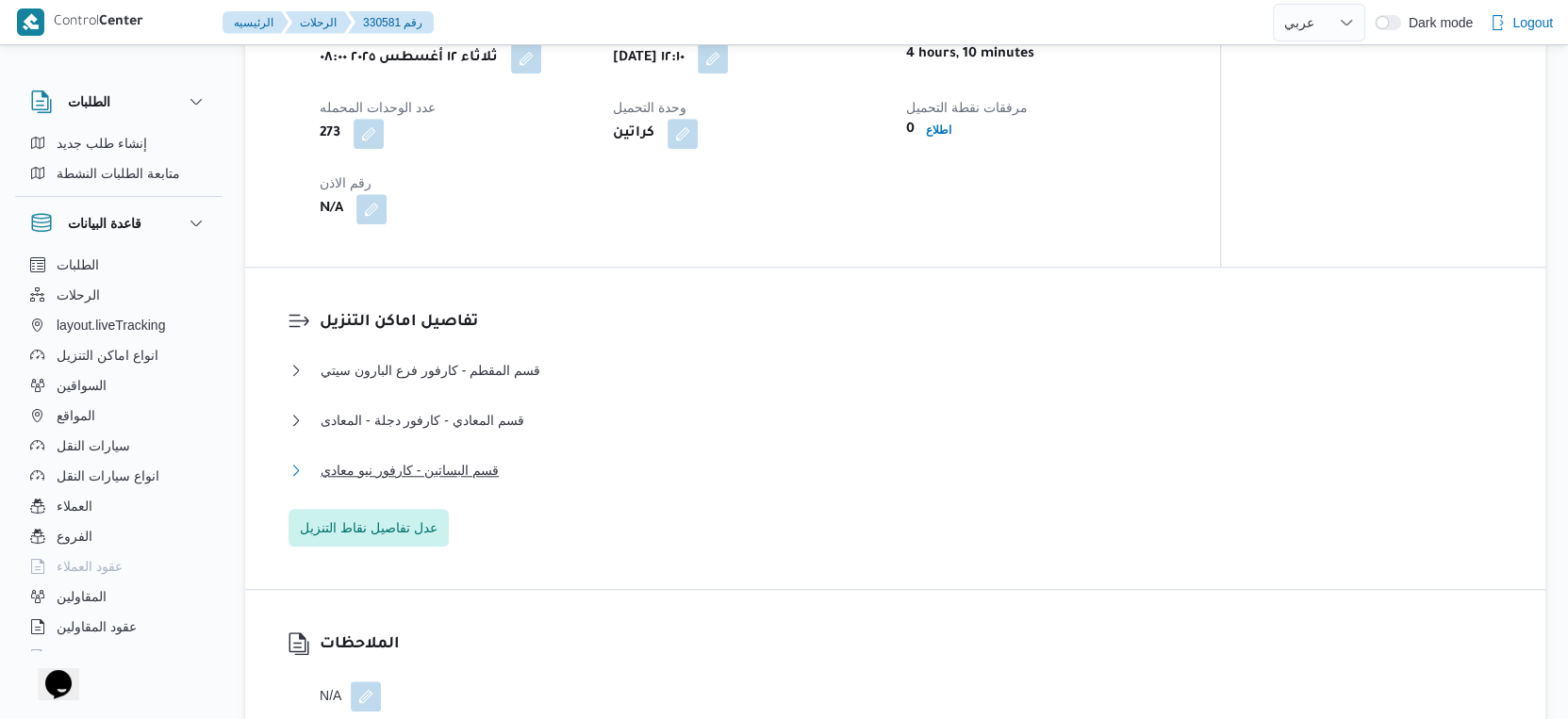
scroll to position [1203, 0]
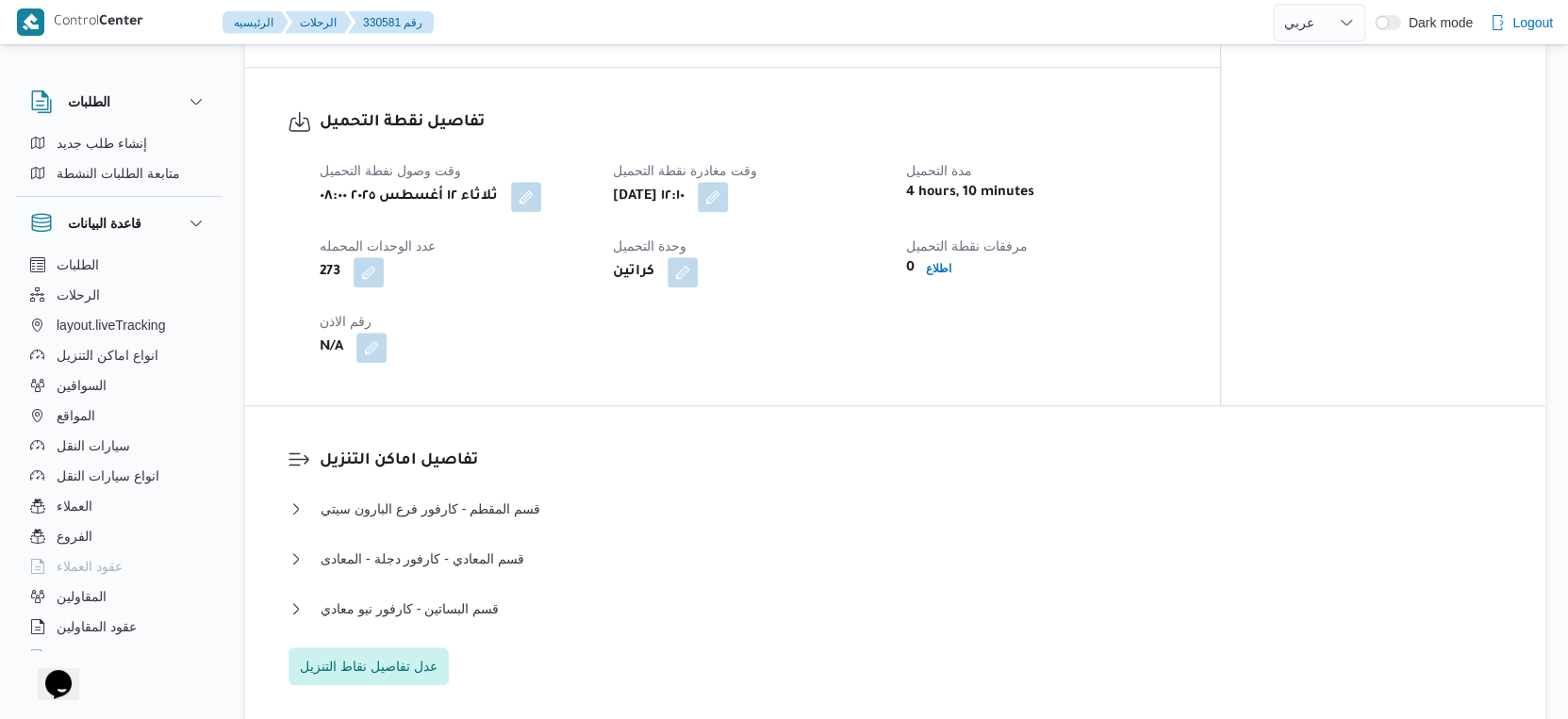
click at [666, 364] on div "وقت وصول نفطة التحميل ثلاثاء ١٢ أغسطس ٢٠٢٥ ٠٨:٠٠ وقت مغادرة نقطة التحميل ثلاثاء…" at bounding box center [748, 261] width 881 height 227
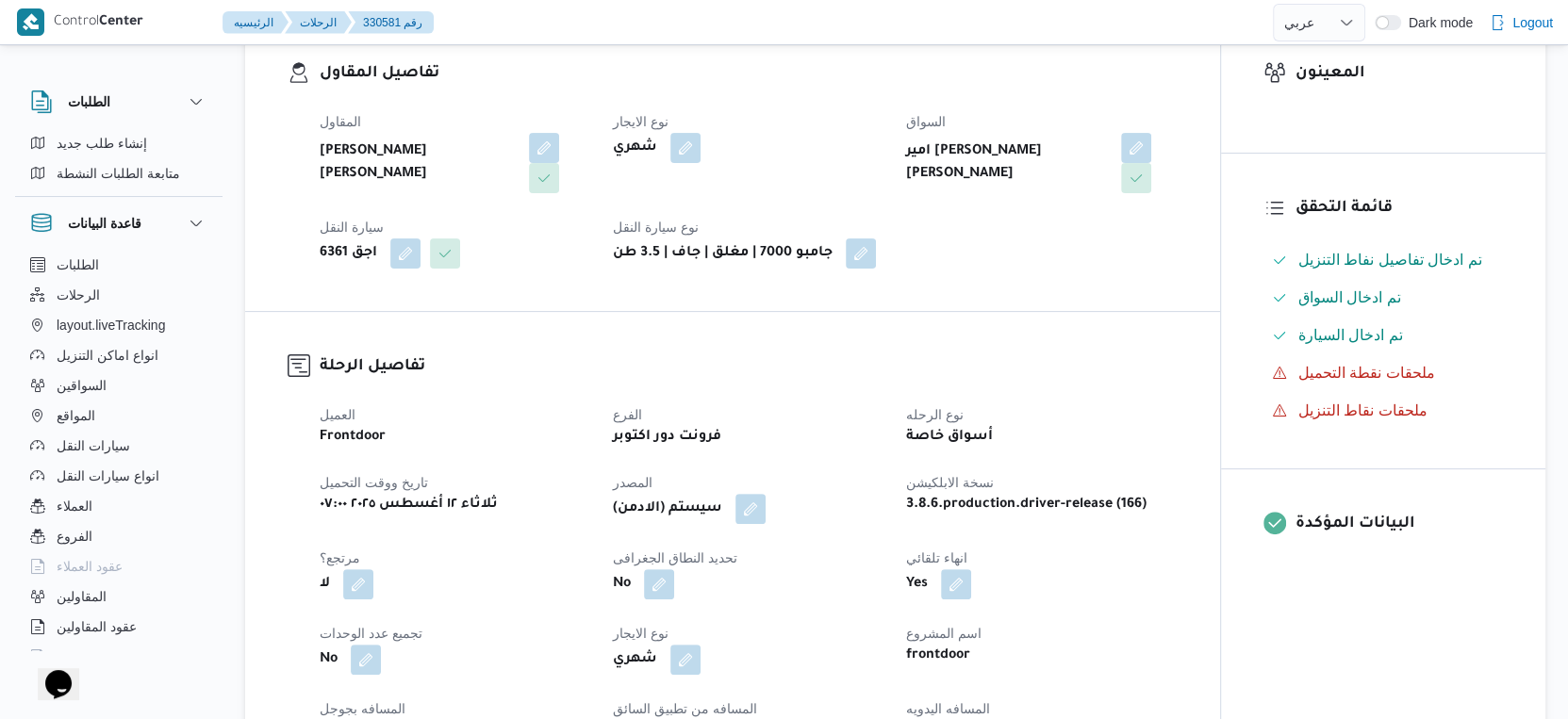
scroll to position [733, 0]
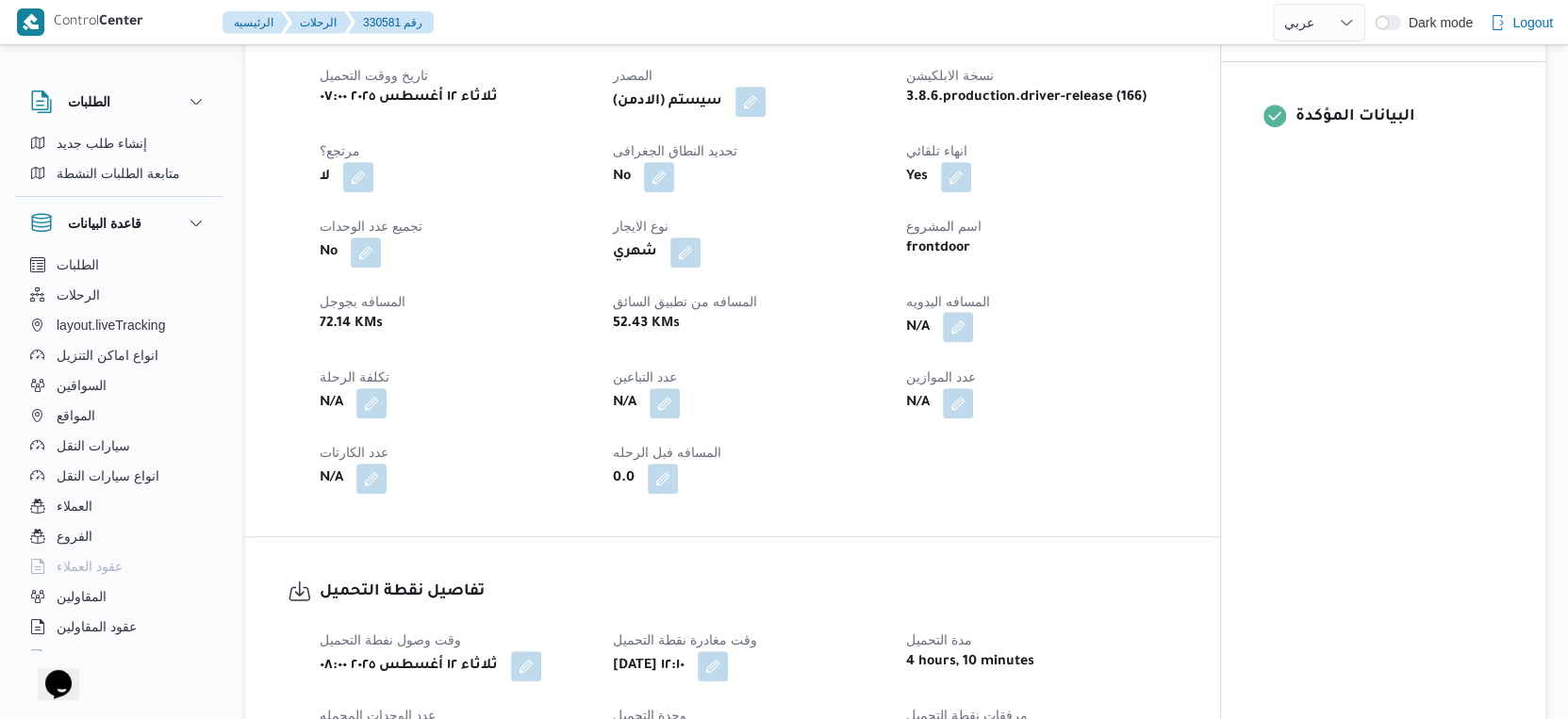
click at [955, 341] on button "button" at bounding box center [958, 327] width 31 height 31
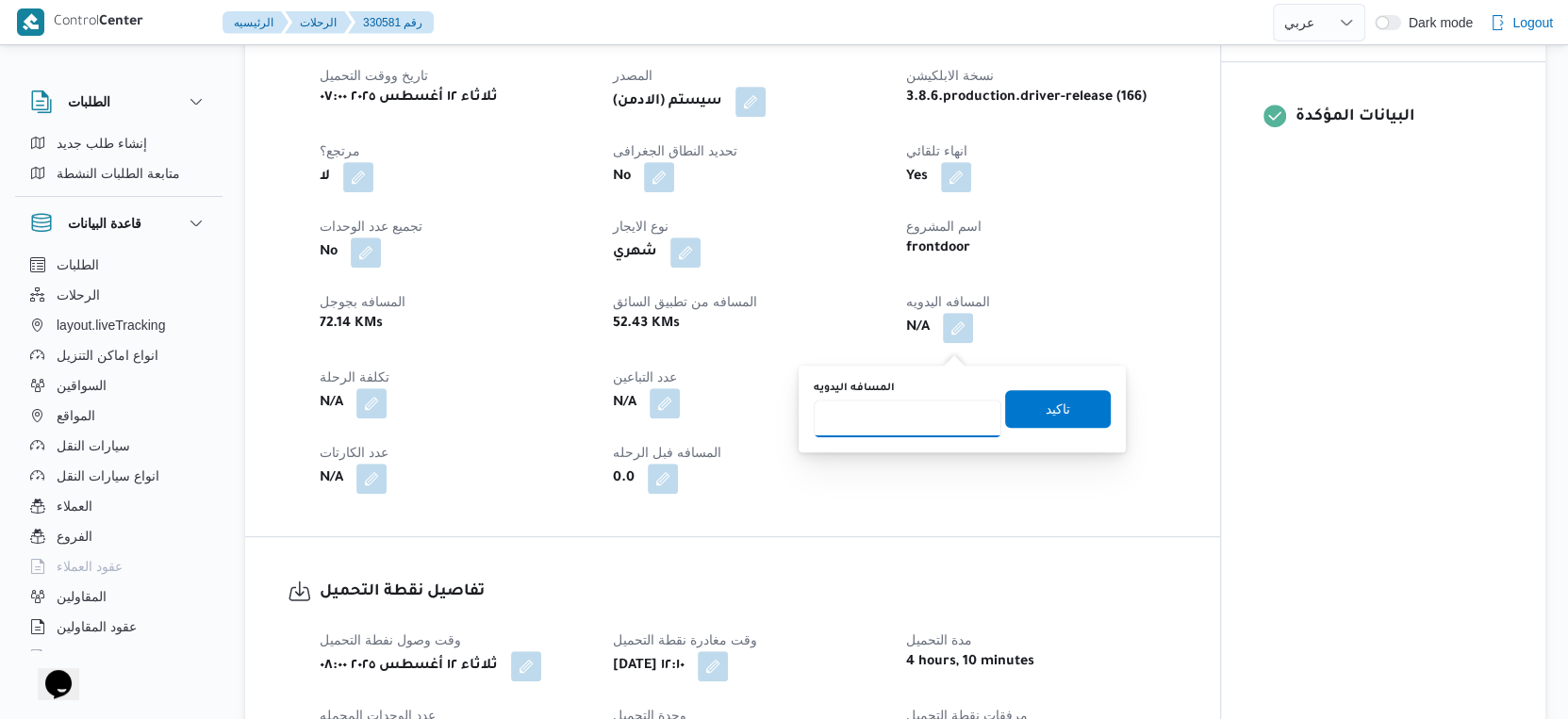
click at [862, 415] on input "المسافه اليدويه" at bounding box center [907, 418] width 187 height 37
type input "130"
click at [1048, 407] on span "تاكيد" at bounding box center [1058, 408] width 25 height 23
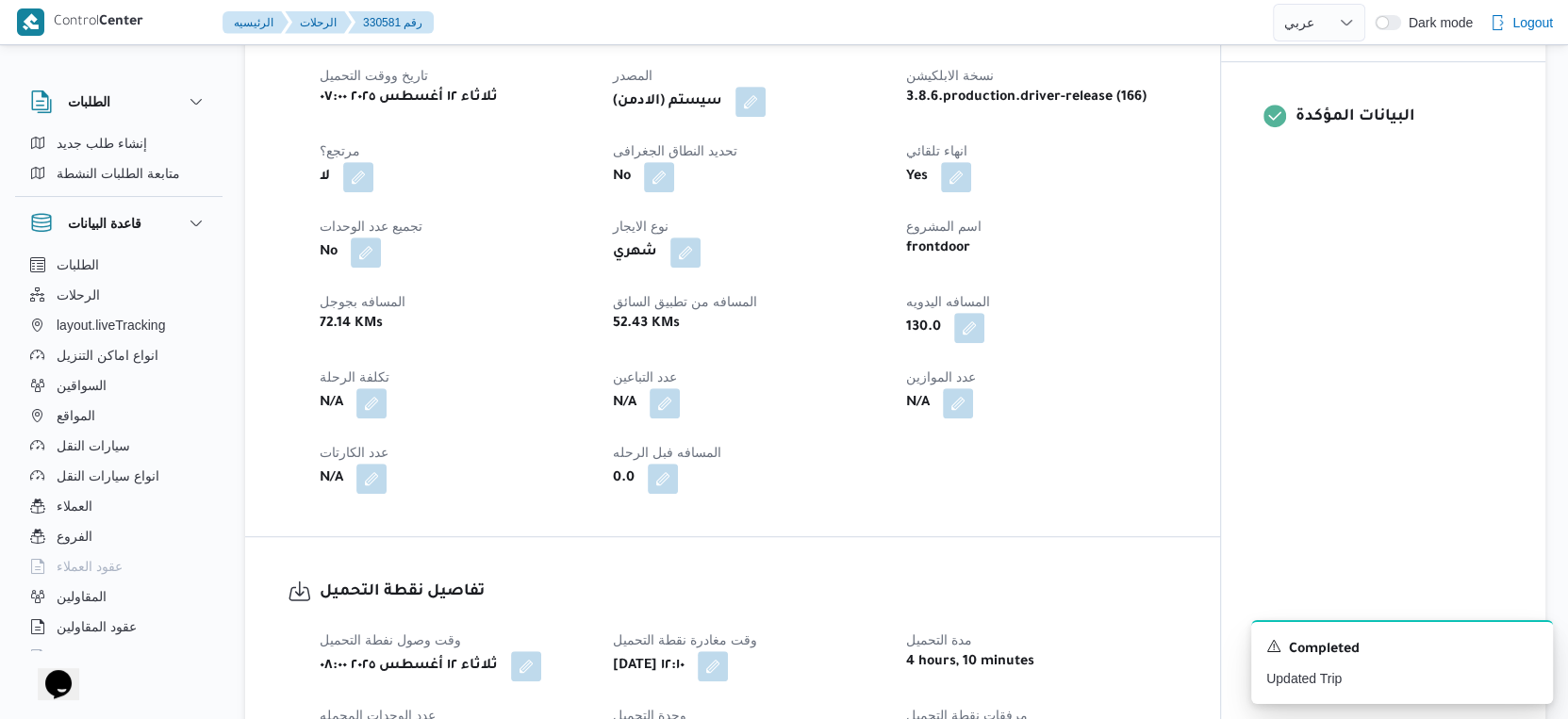
scroll to position [838, 0]
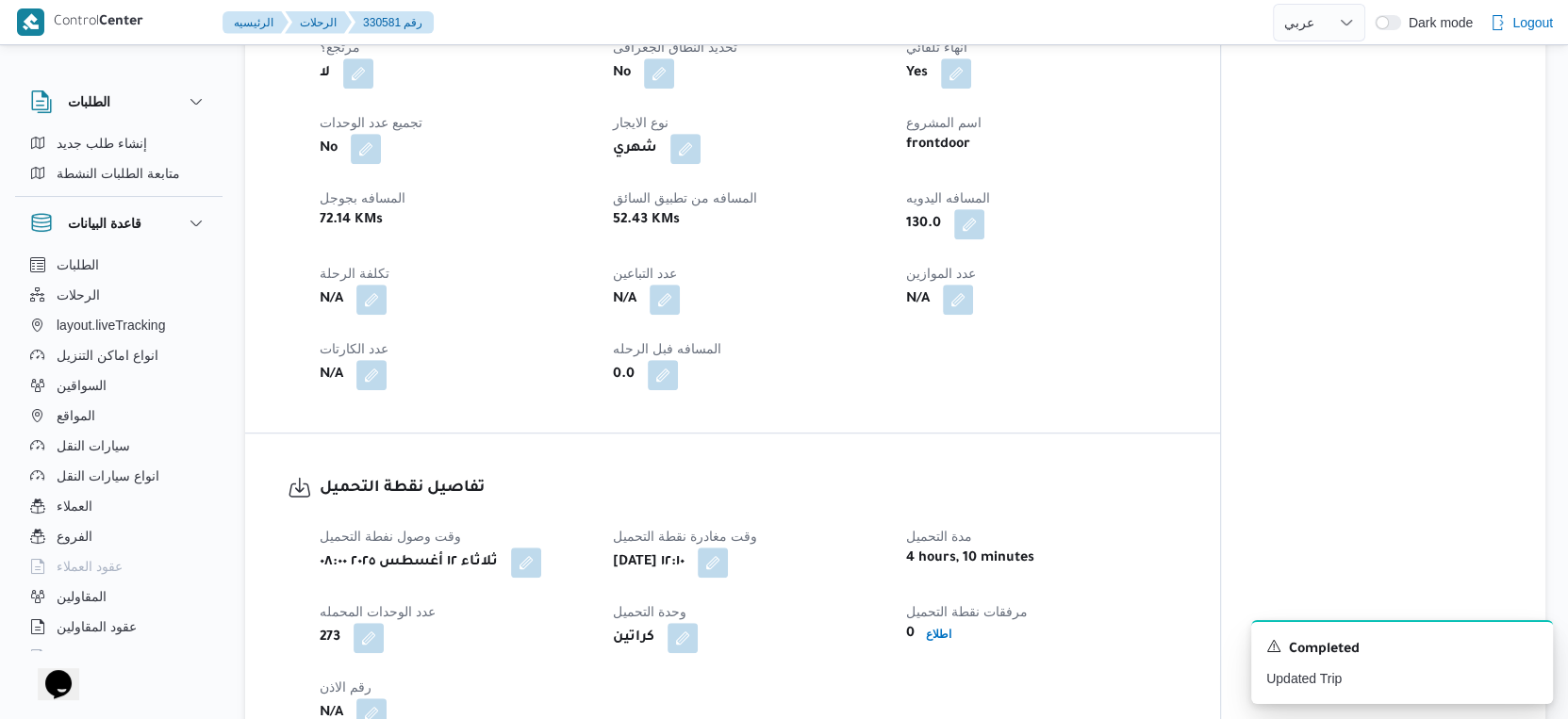
select select "ar"
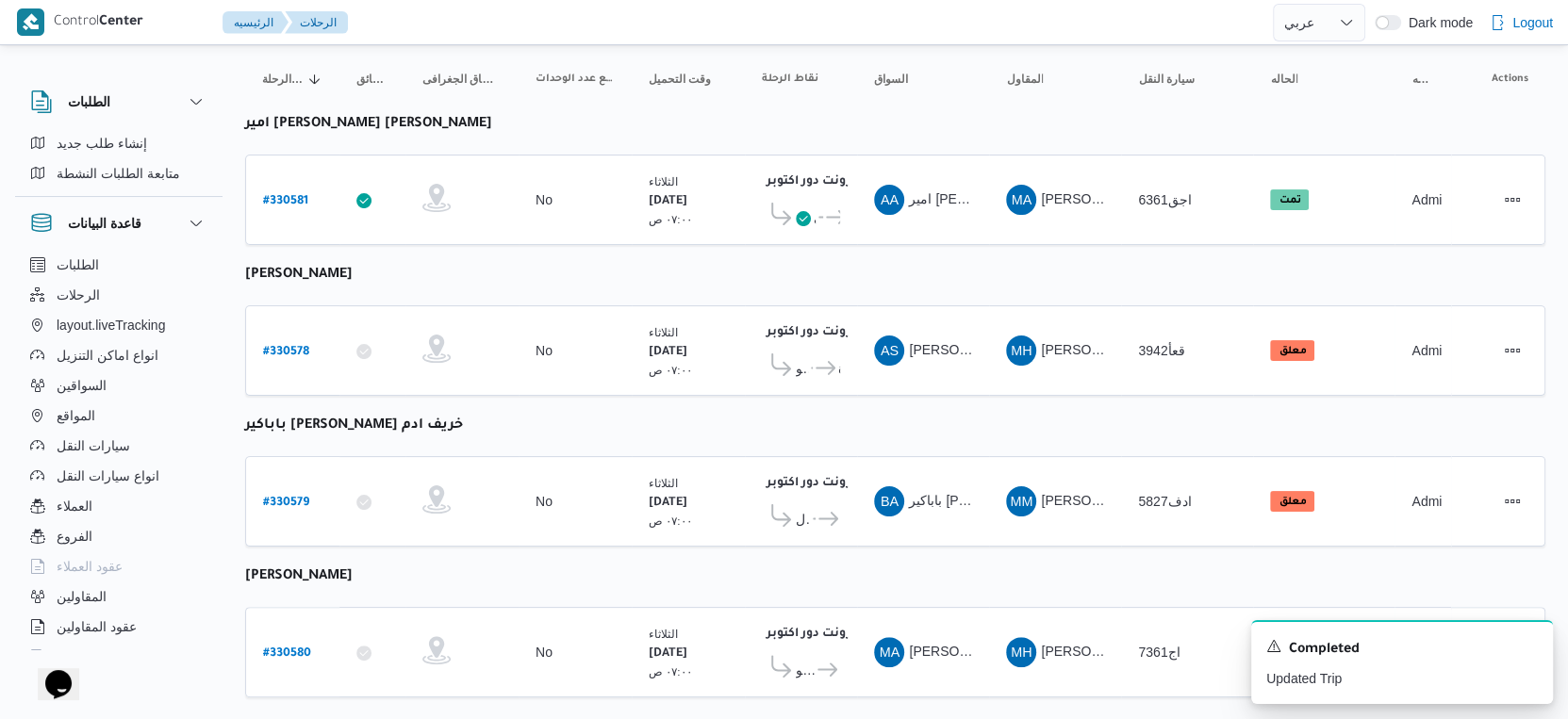
scroll to position [209, 0]
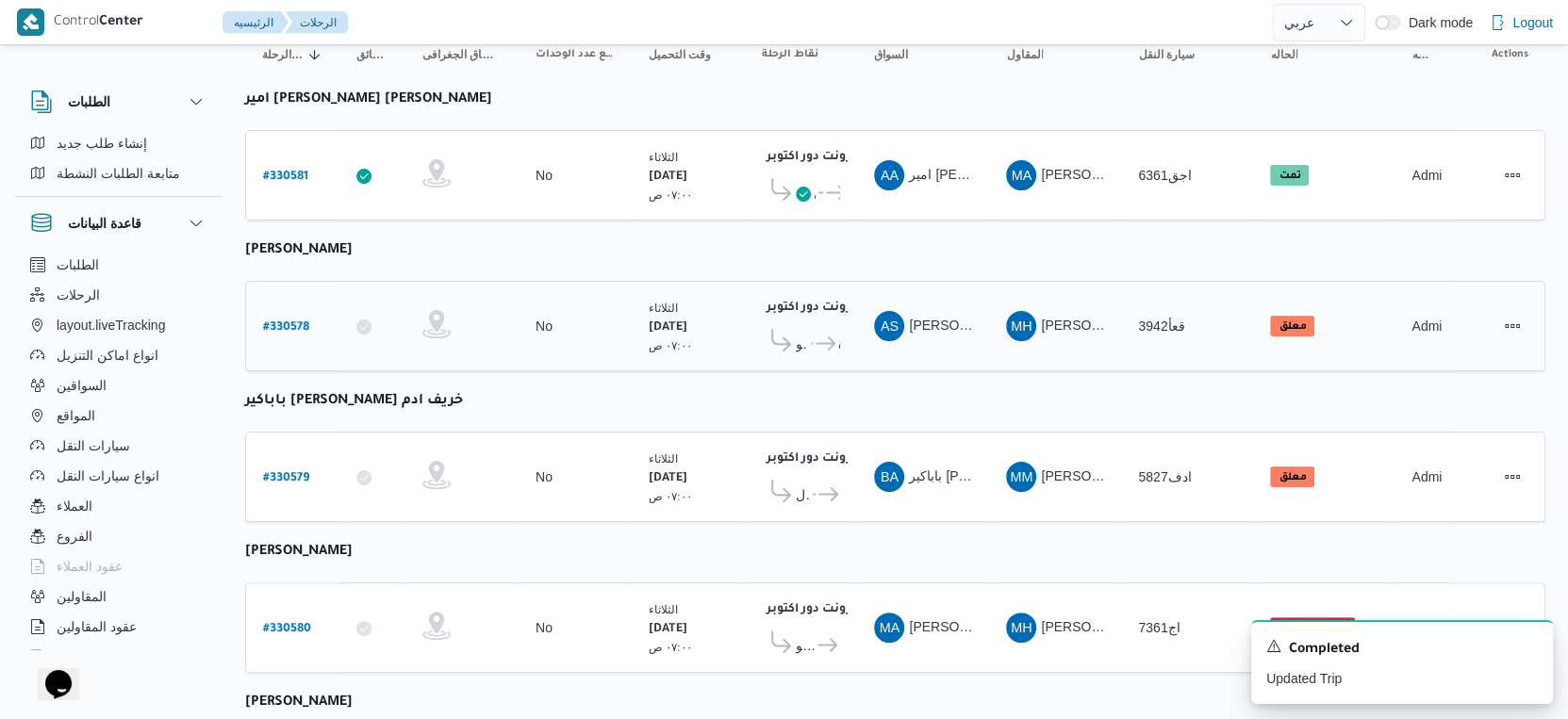
click at [808, 346] on span "كارفور الهرم فيو" at bounding box center [801, 344] width 12 height 23
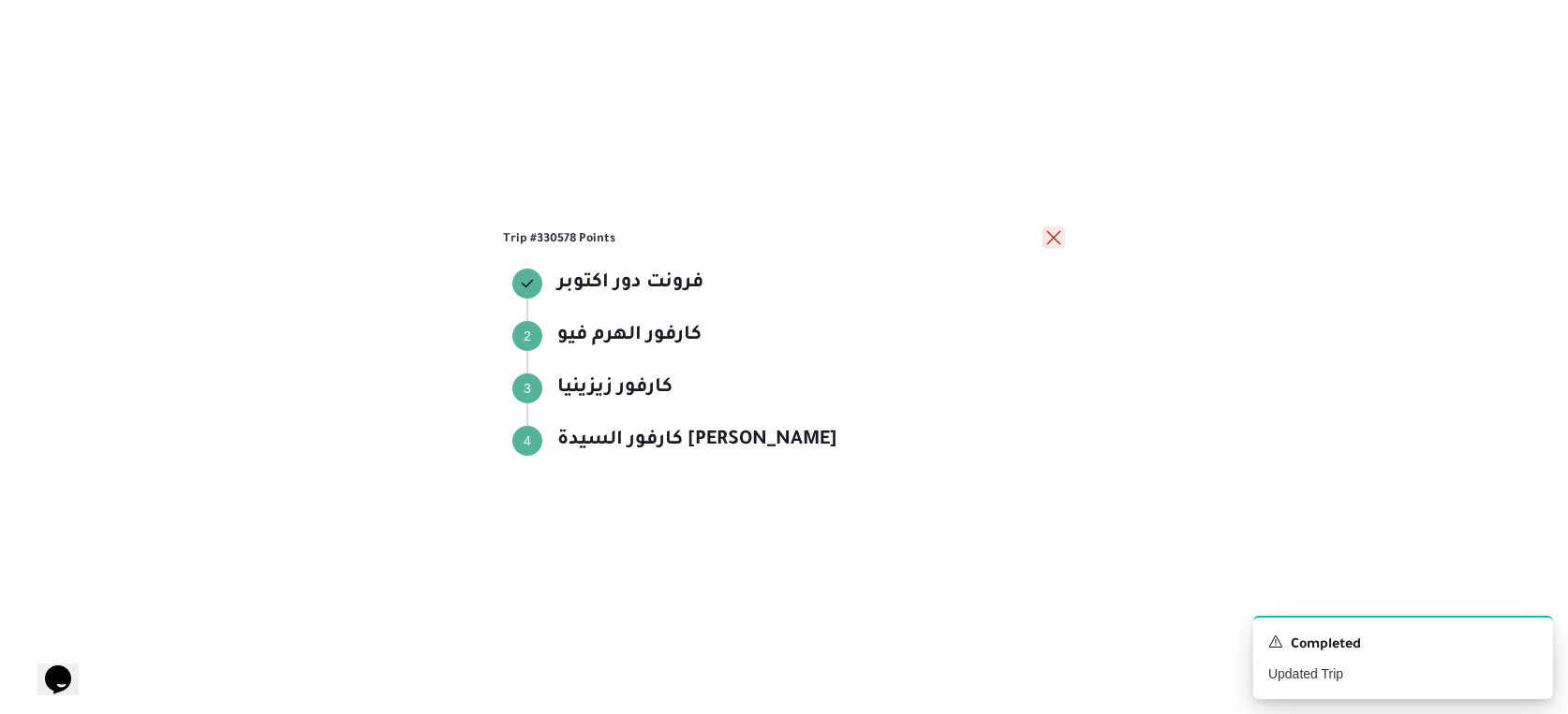
click at [1050, 237] on button "close" at bounding box center [1053, 238] width 23 height 23
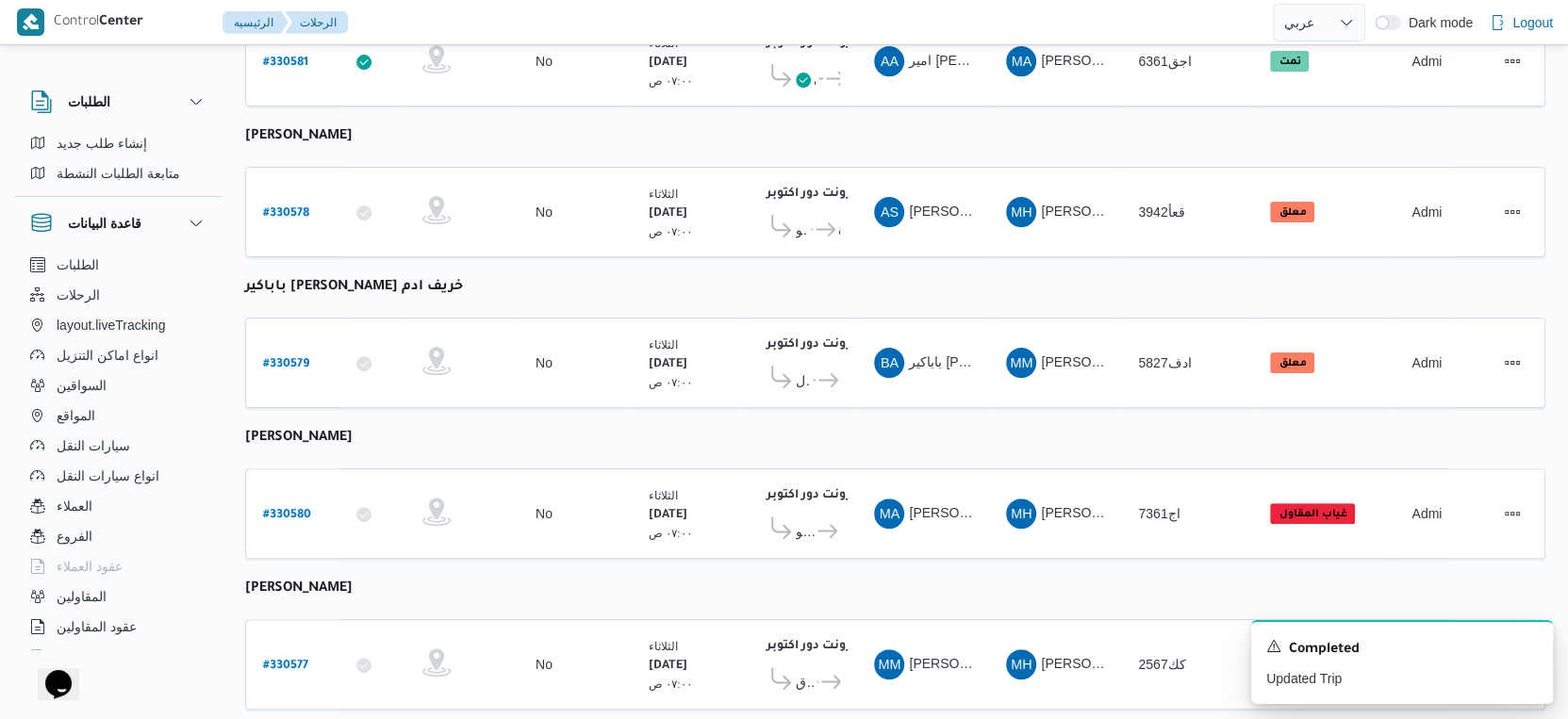
scroll to position [0, 0]
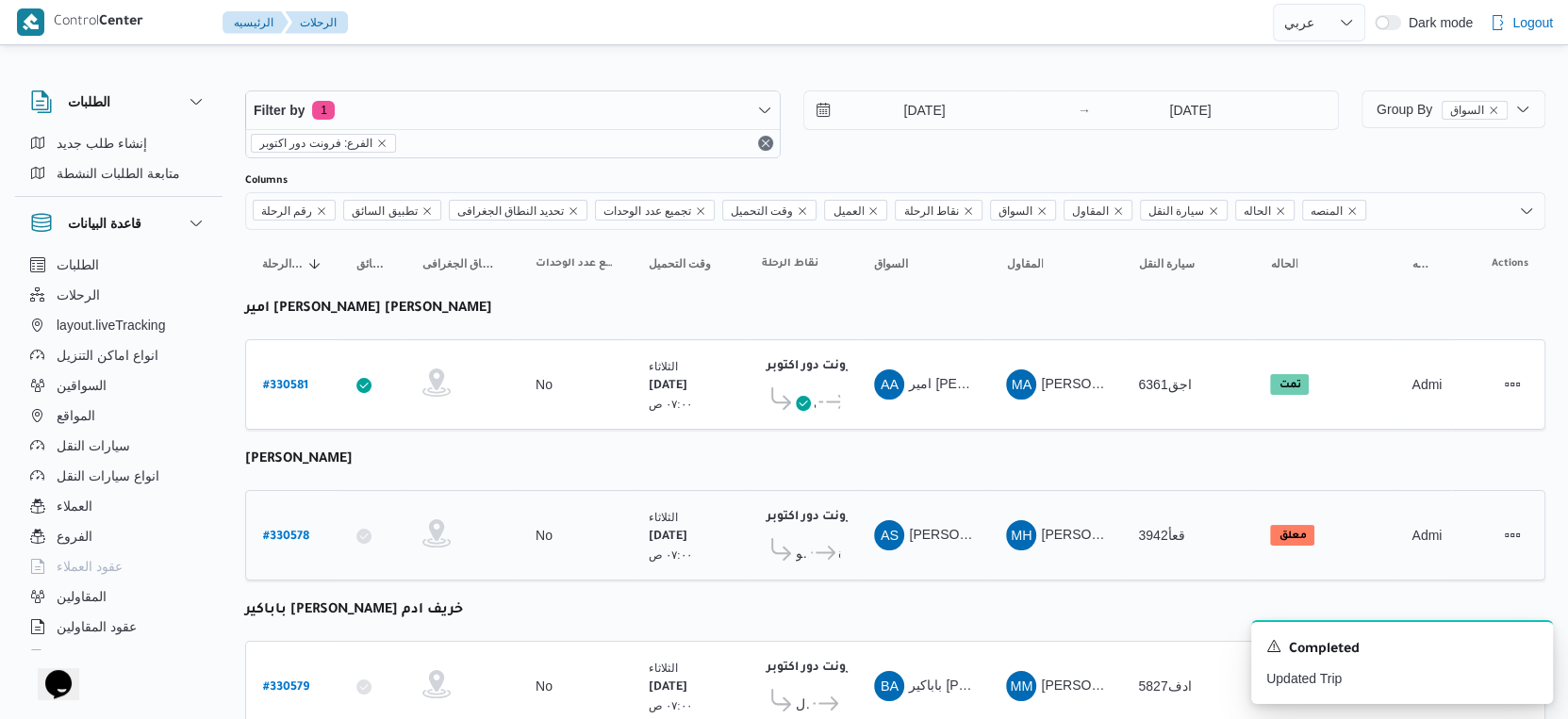
click at [289, 534] on b "# 330578" at bounding box center [286, 537] width 46 height 13
select select "ar"
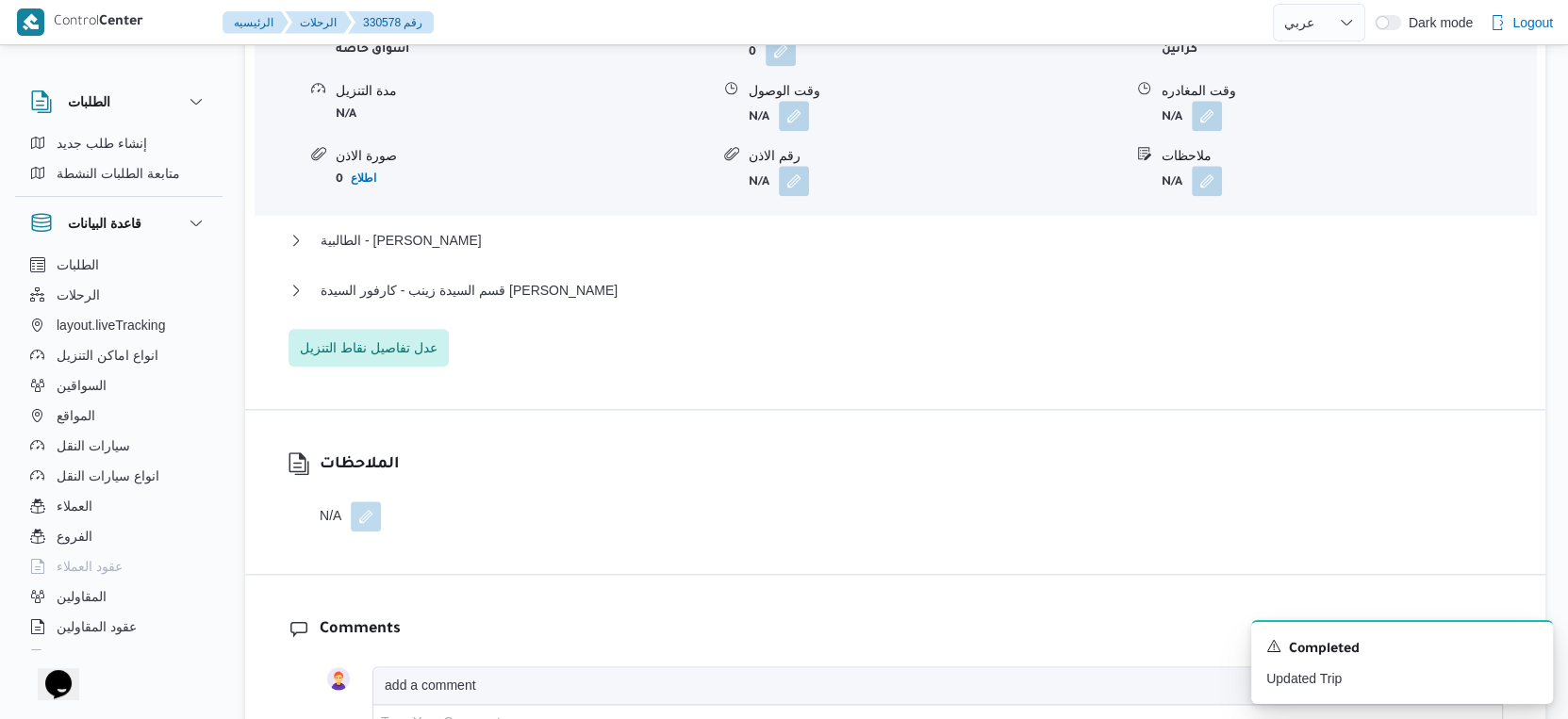
scroll to position [1781, 0]
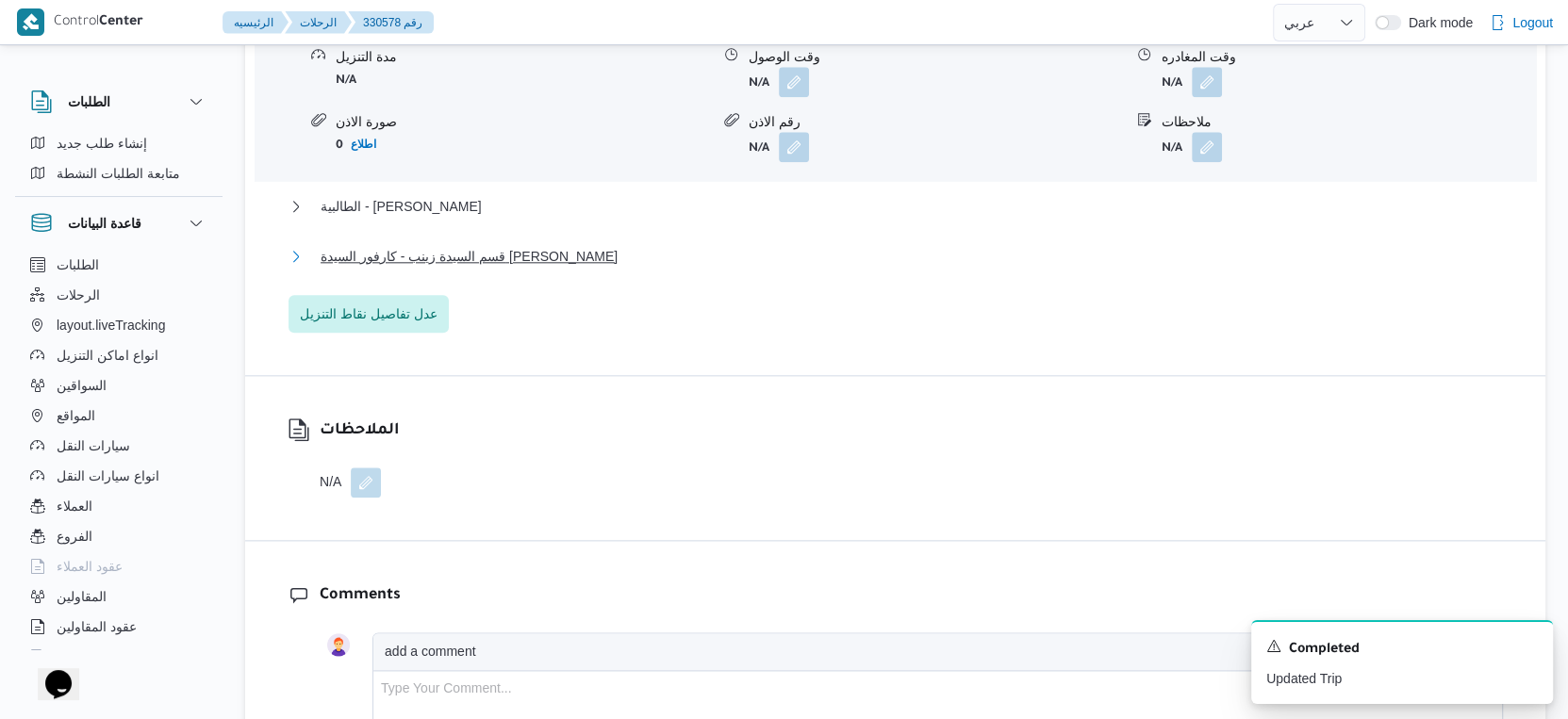
click at [544, 268] on button "قسم السيدة زينب - كارفور السيدة زينب" at bounding box center [896, 256] width 1214 height 23
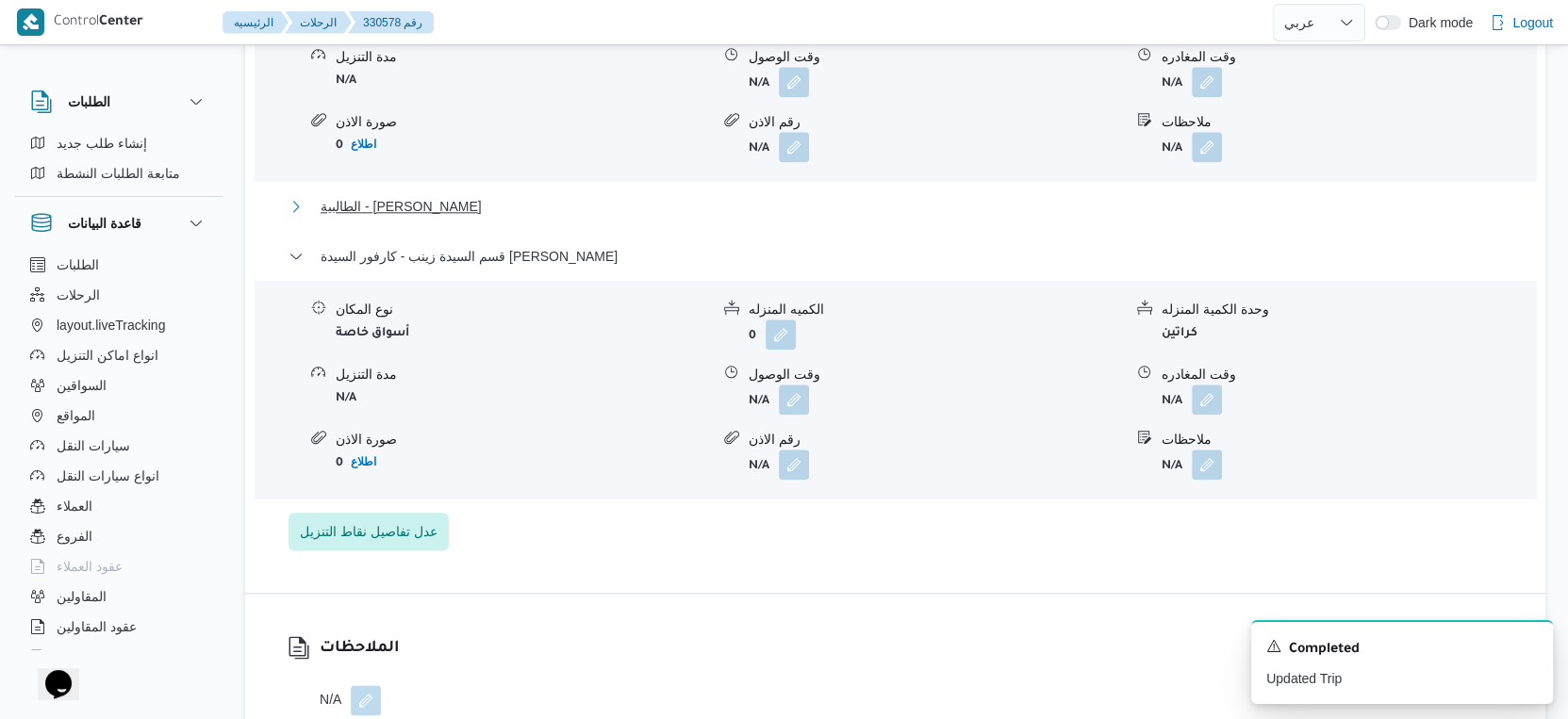
click at [466, 215] on button "الطالبية - كارفور زيزينيا" at bounding box center [896, 207] width 1214 height 23
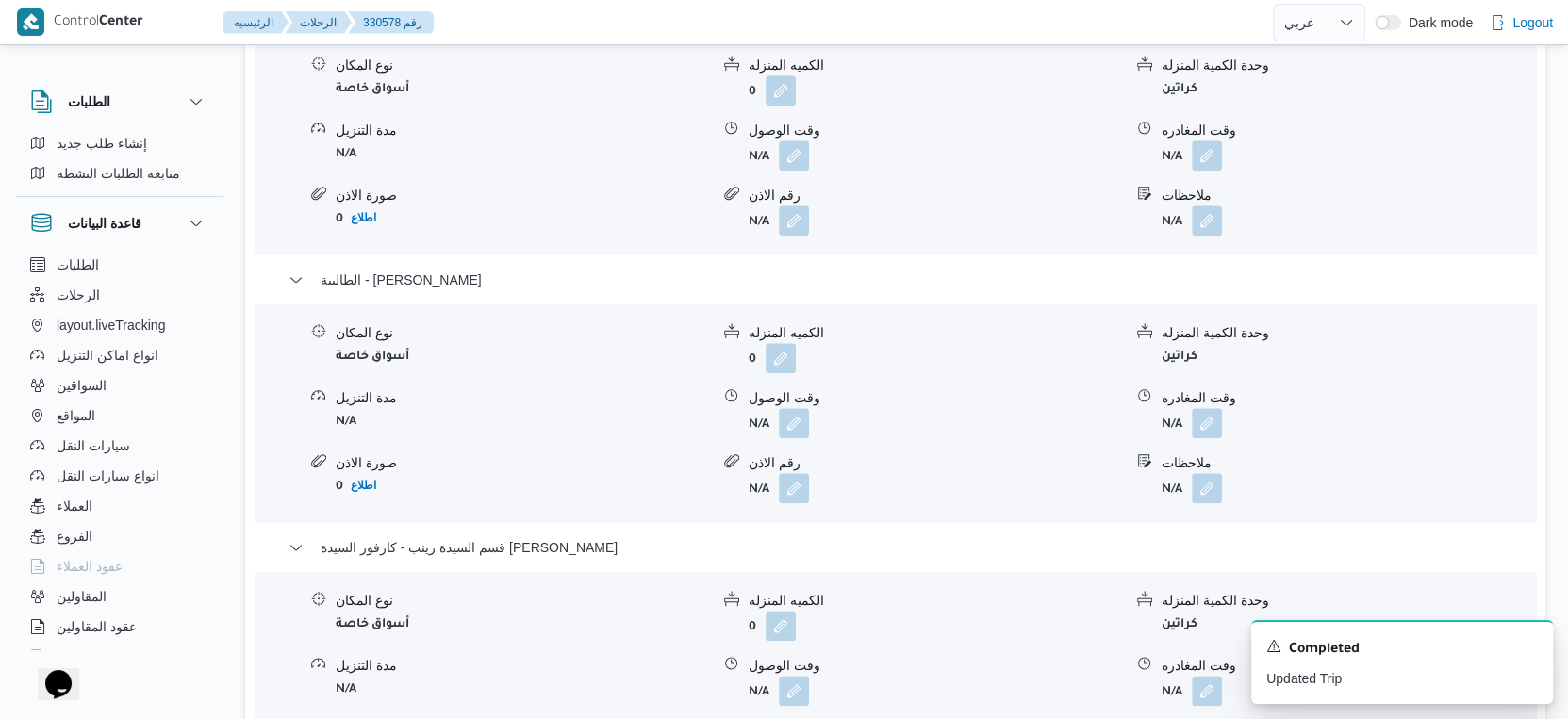
scroll to position [1885, 0]
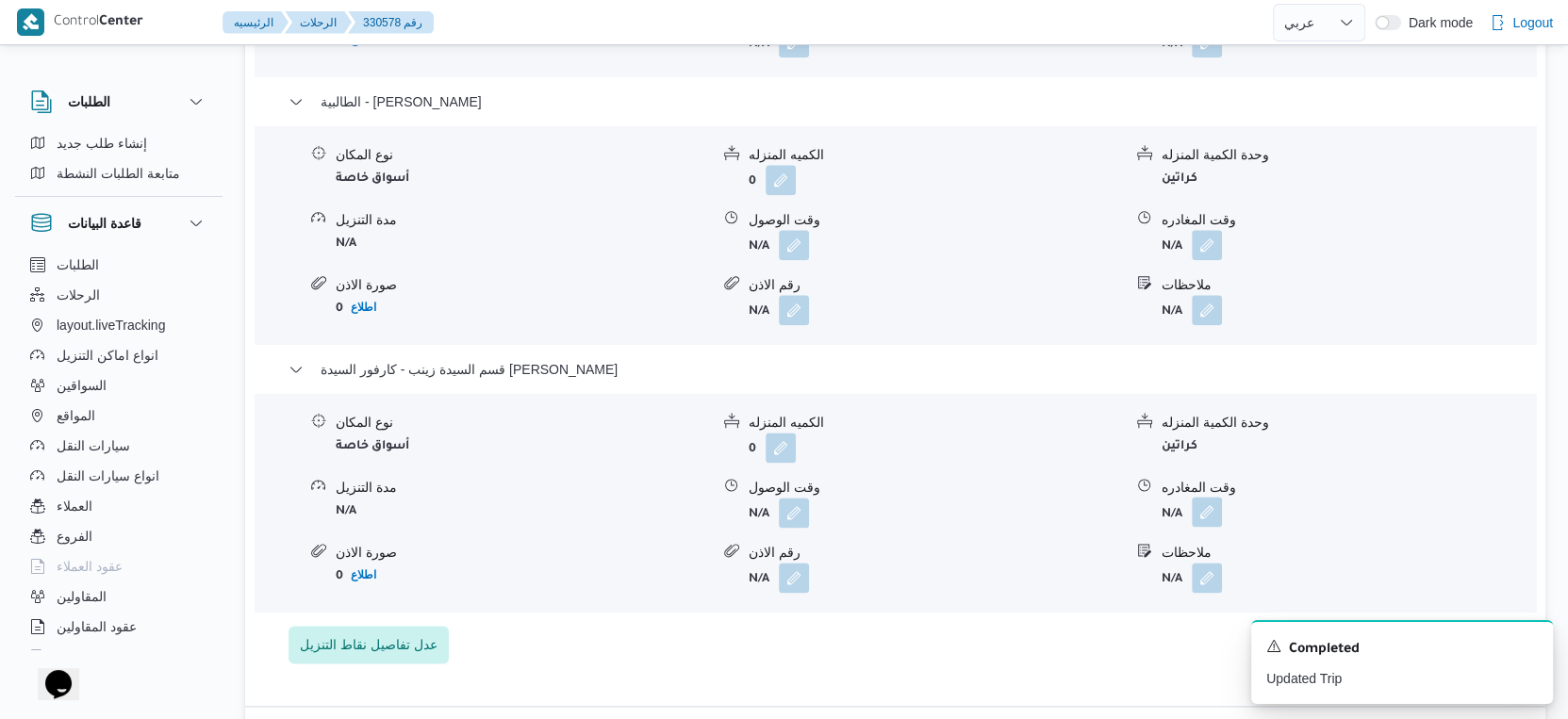
click at [1209, 527] on button "button" at bounding box center [1207, 512] width 31 height 31
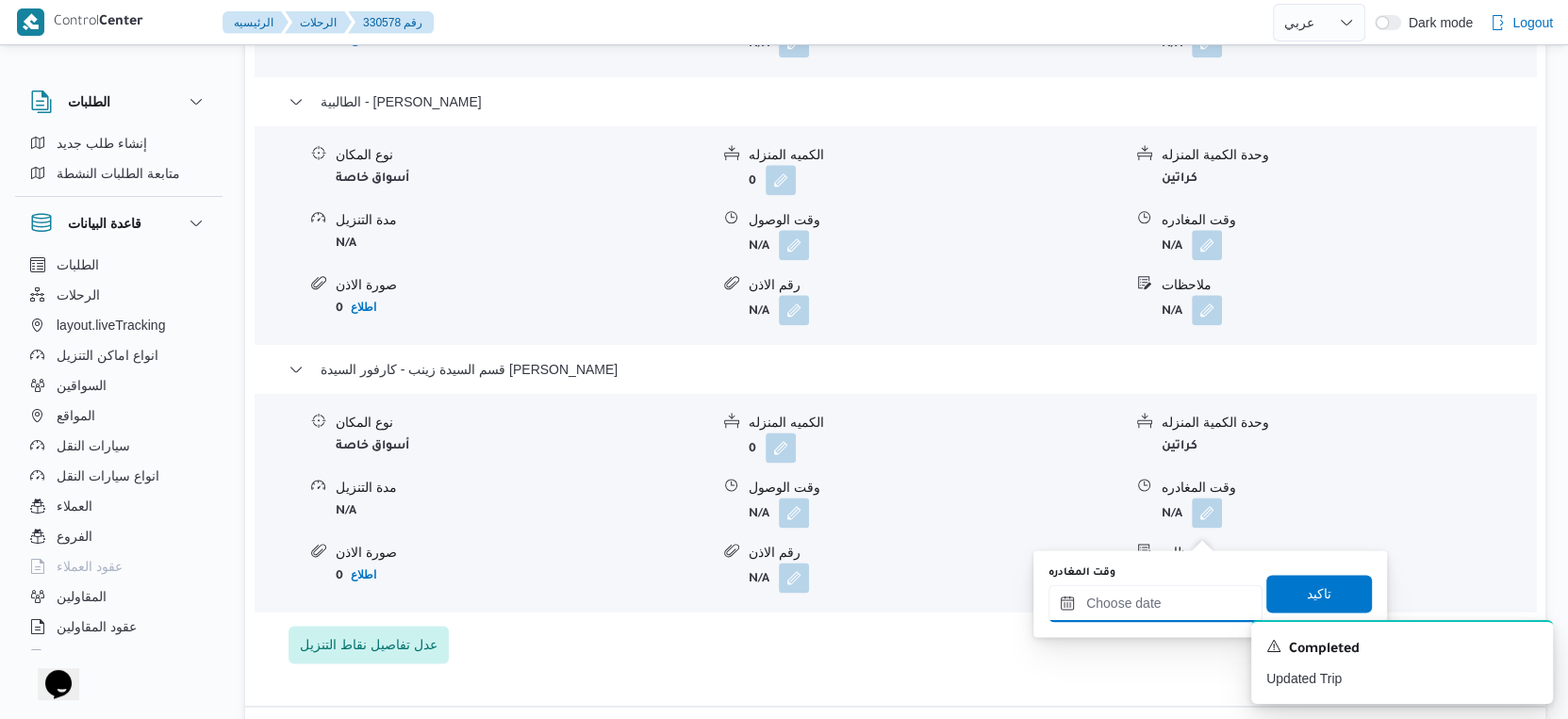
click at [1165, 598] on input "وقت المغادره" at bounding box center [1155, 602] width 214 height 37
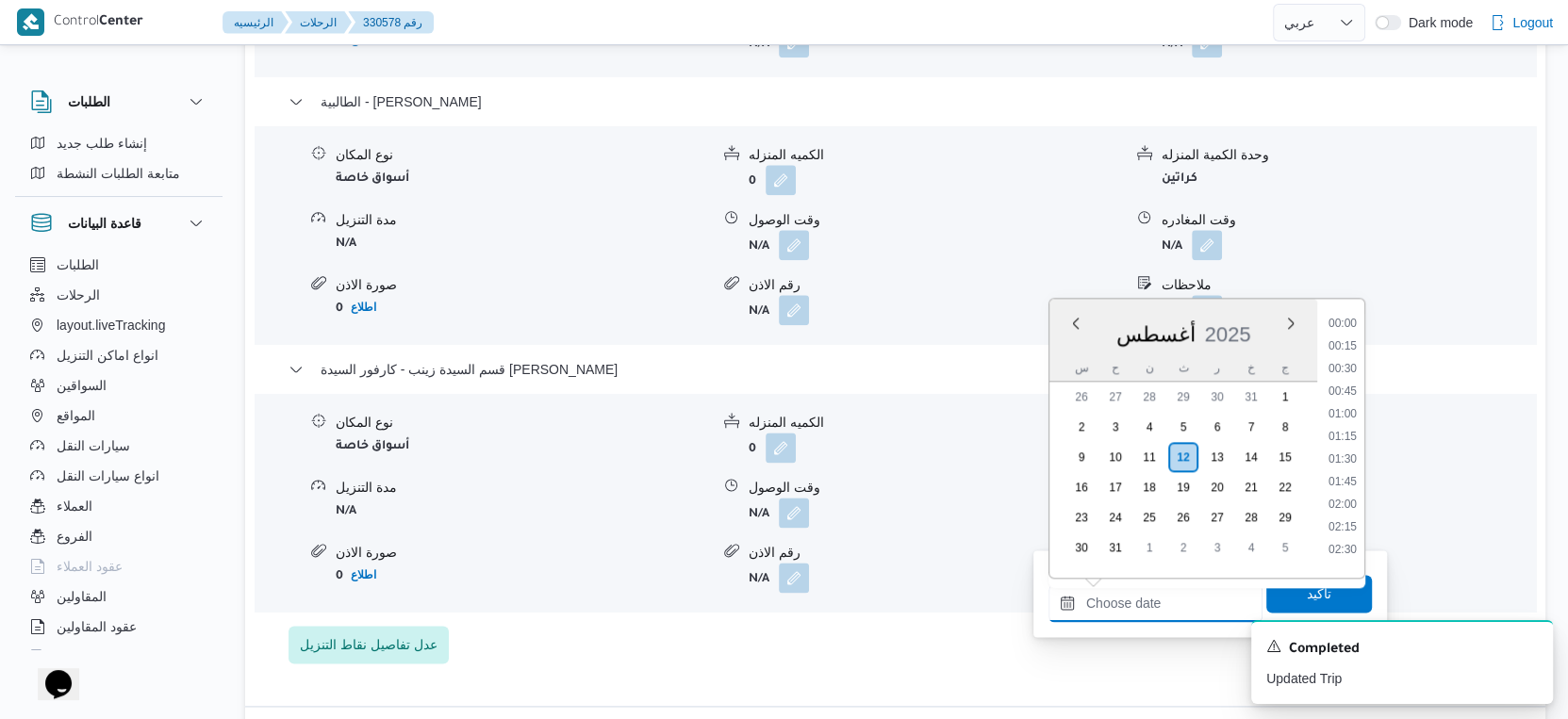
scroll to position [1475, 0]
click at [1341, 447] on li "17:45" at bounding box center [1341, 454] width 43 height 19
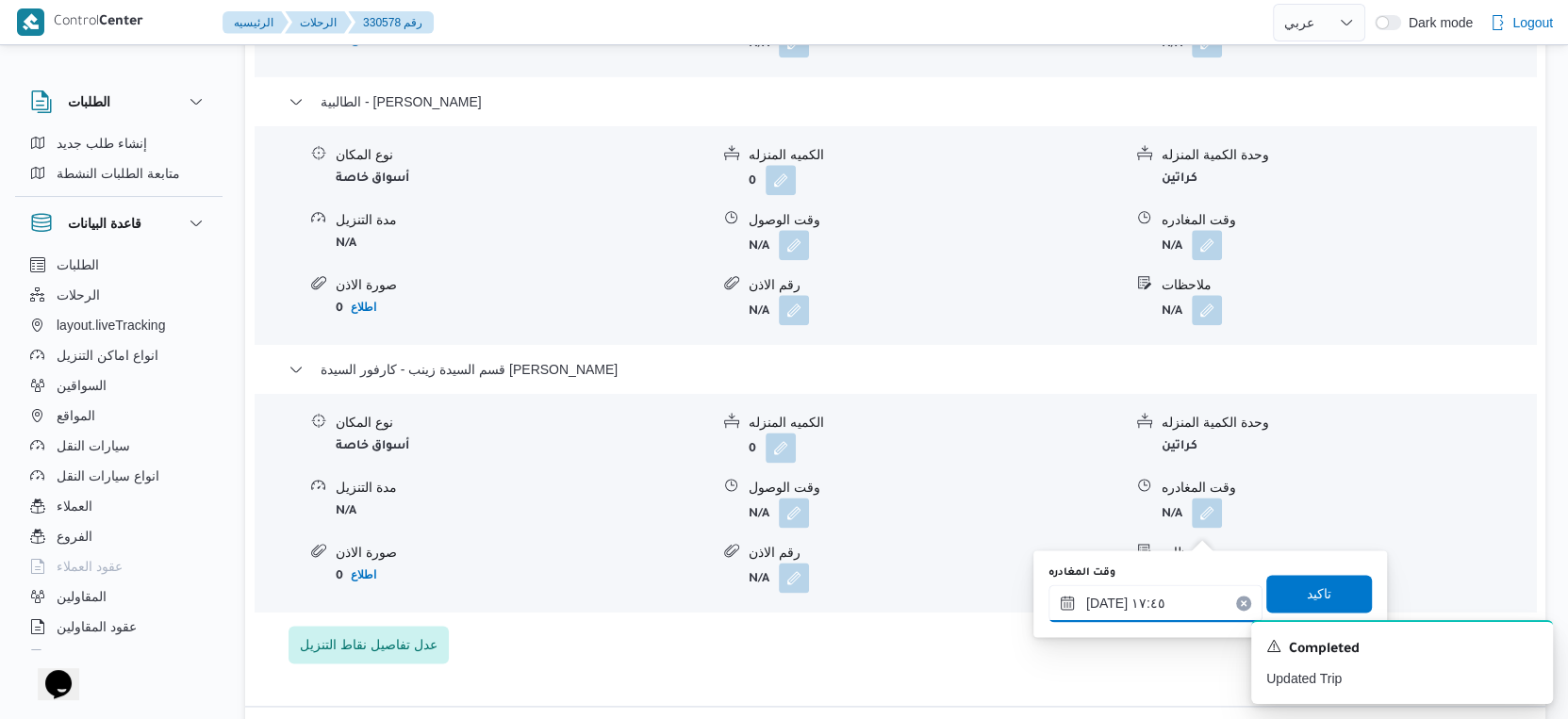
click at [1170, 599] on input "١٢/٠٨/٢٠٢٥ ١٧:٤٥" at bounding box center [1155, 602] width 214 height 37
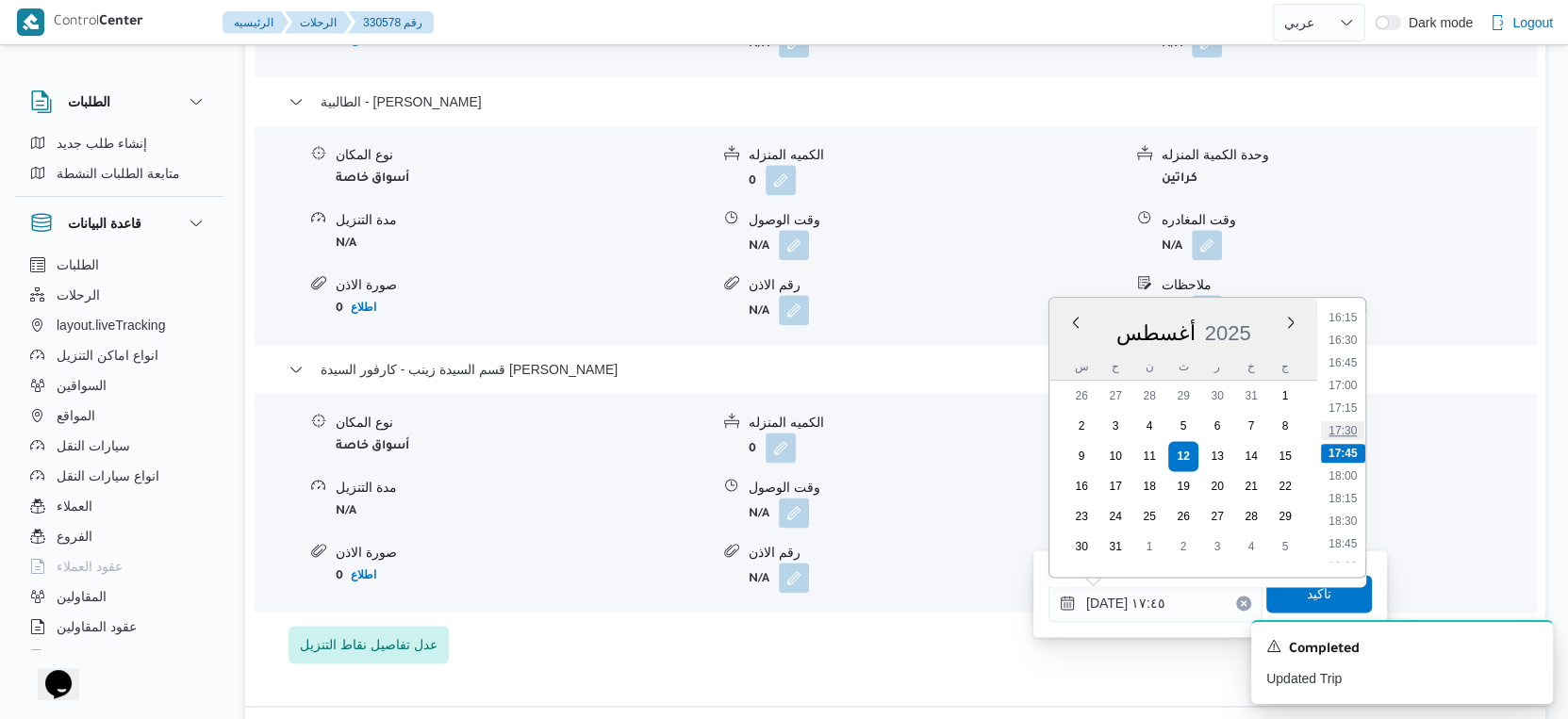
click at [1341, 425] on li "17:30" at bounding box center [1341, 431] width 43 height 19
type input "[DATE] ١٧:٣٠"
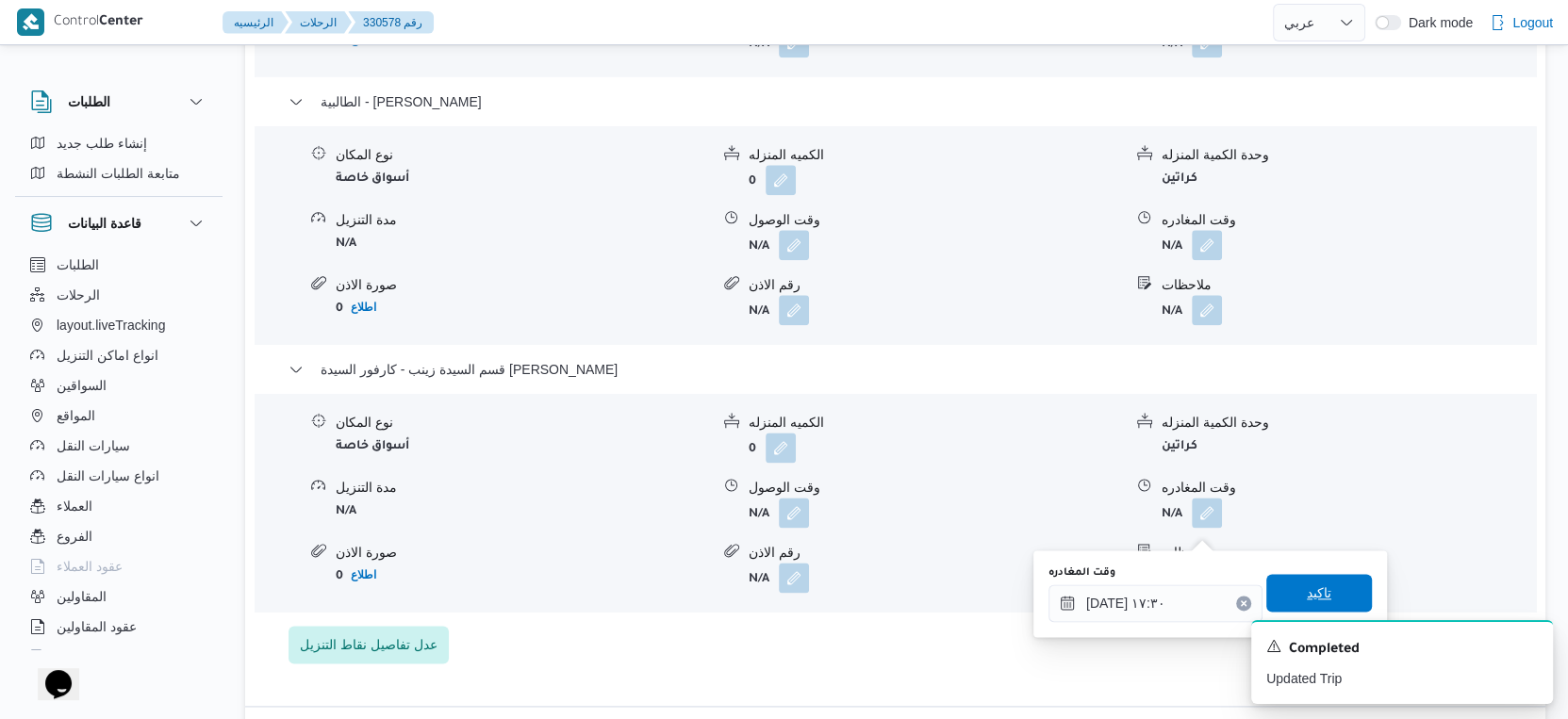
click at [1309, 577] on span "تاكيد" at bounding box center [1318, 593] width 105 height 37
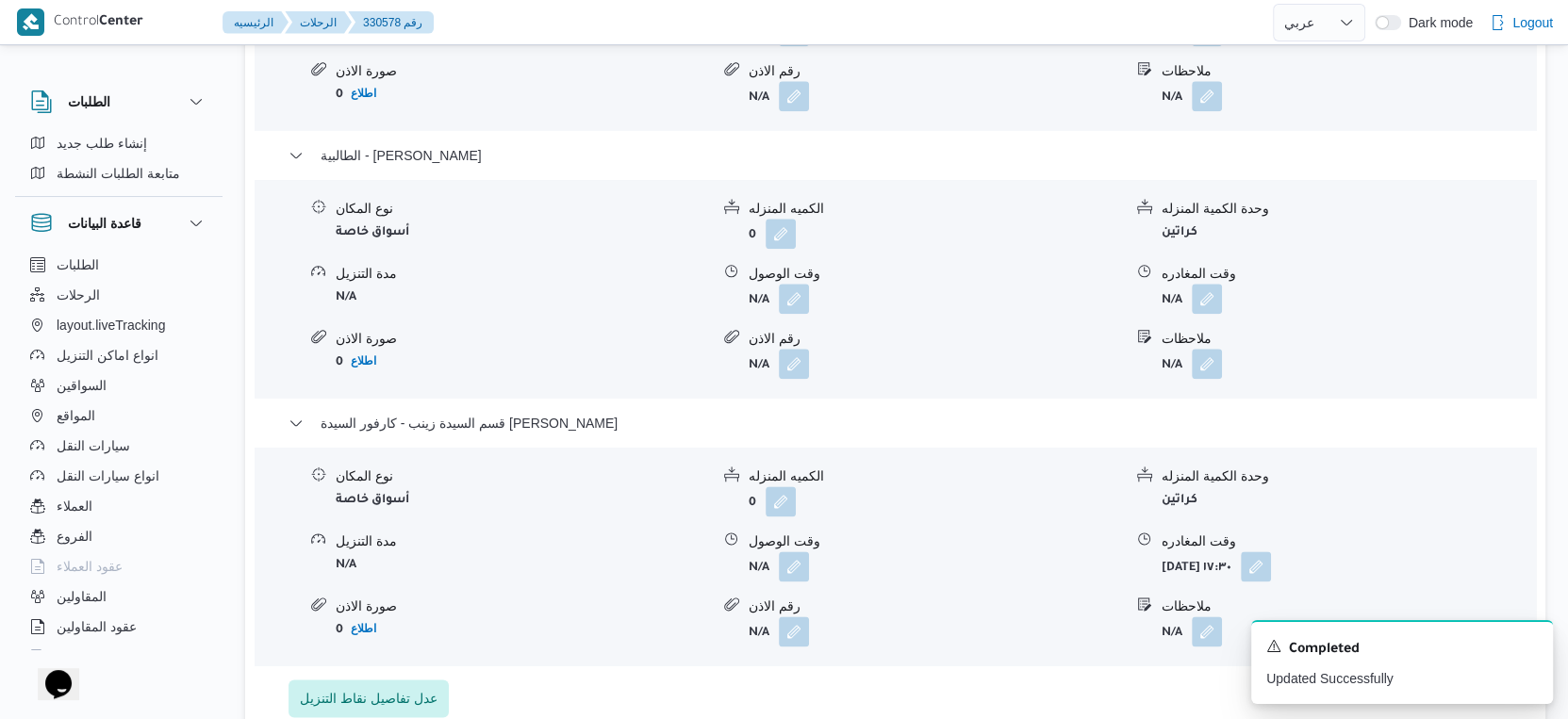
scroll to position [1885, 0]
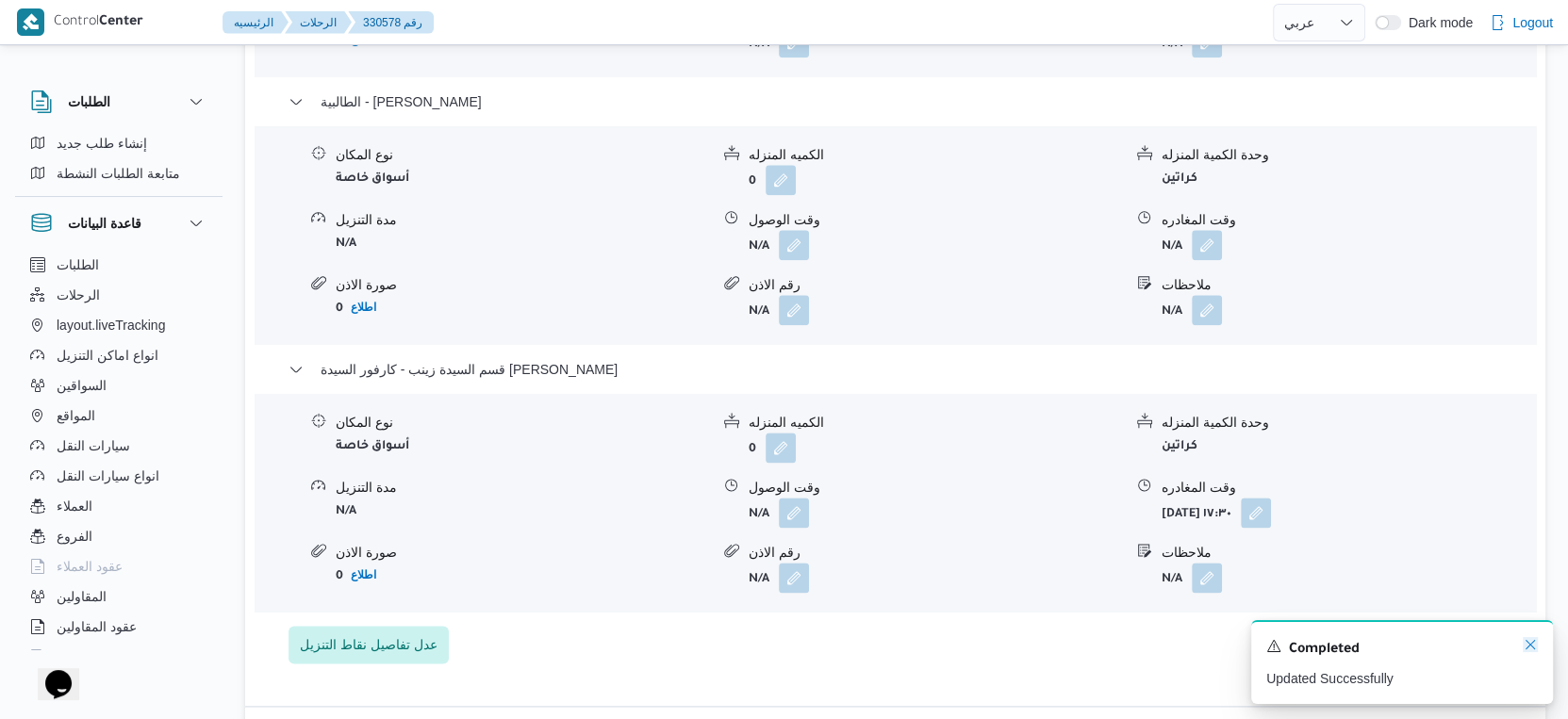
click at [1534, 647] on icon "Dismiss toast" at bounding box center [1530, 645] width 15 height 15
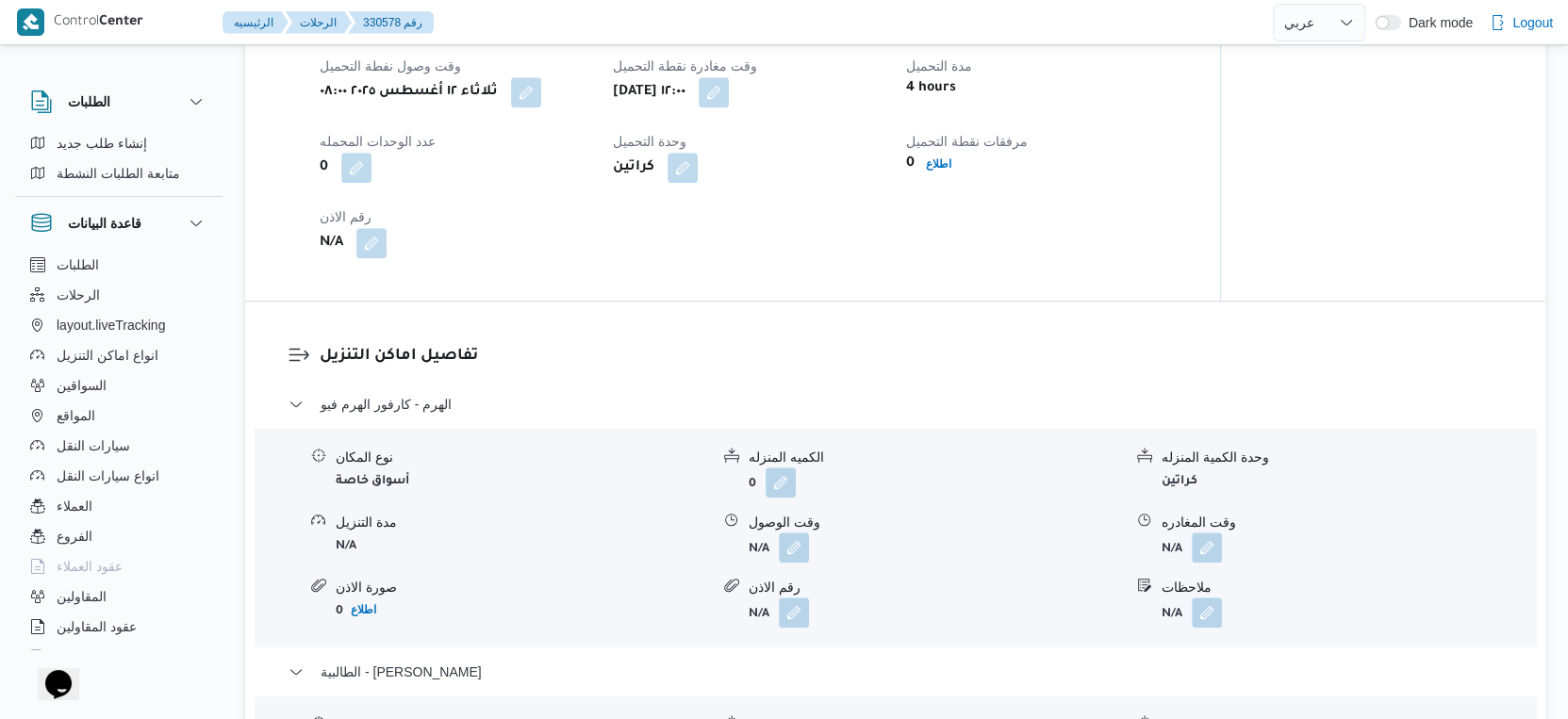
scroll to position [1362, 0]
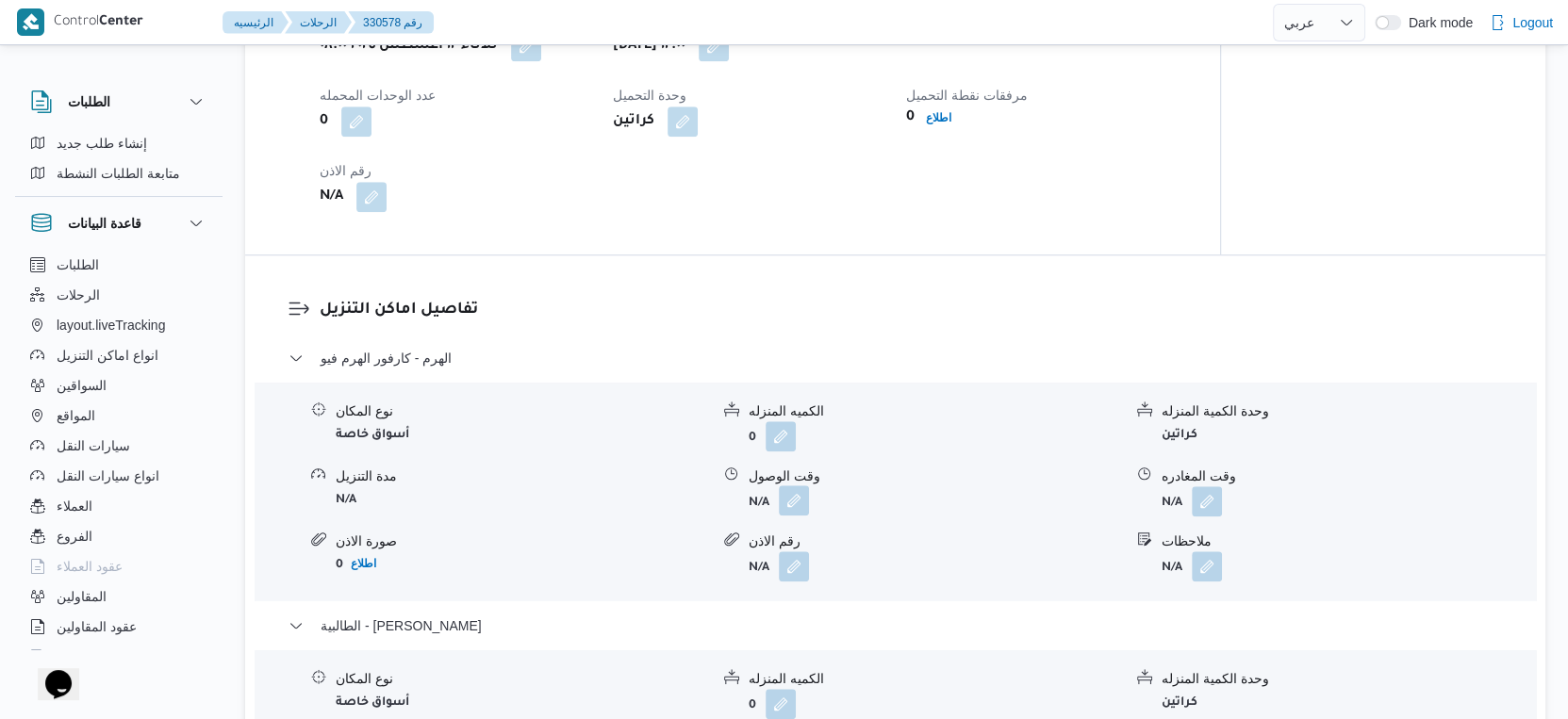
click at [801, 507] on button "button" at bounding box center [794, 501] width 31 height 31
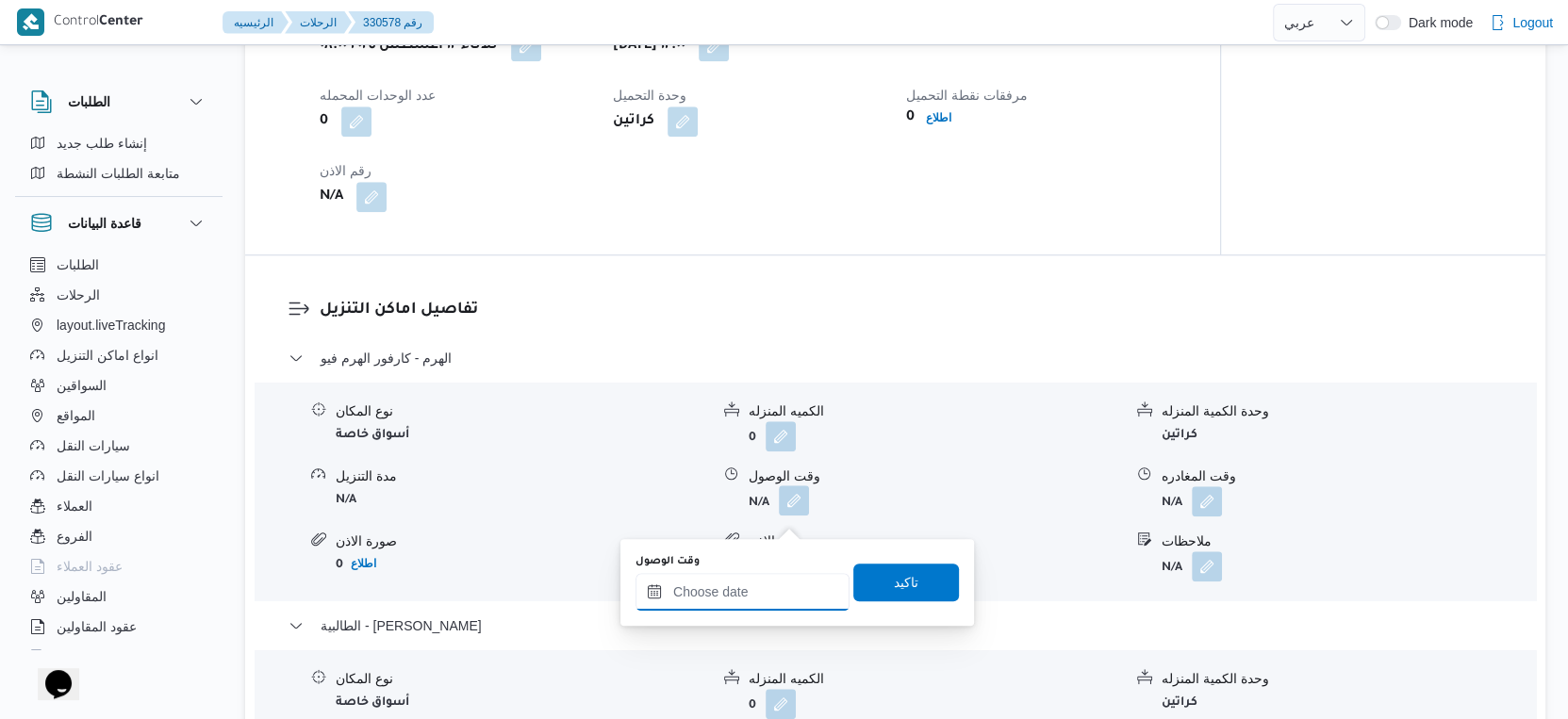
click at [780, 585] on input "وقت الوصول" at bounding box center [743, 592] width 214 height 37
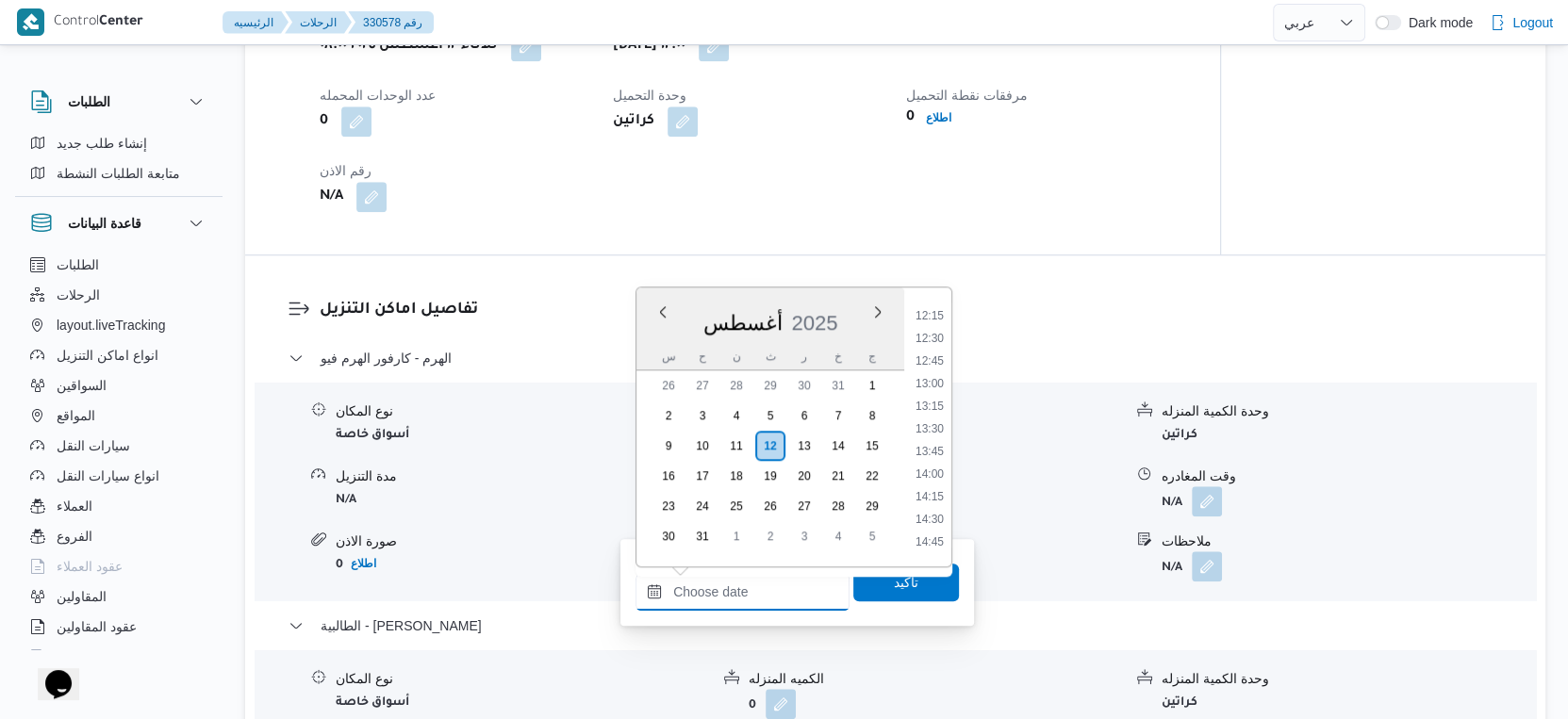
scroll to position [1056, 0]
click at [929, 427] on li "13:00" at bounding box center [929, 433] width 43 height 19
type input "١٢/٠٨/٢٠٢٥ ١٣:٠٠"
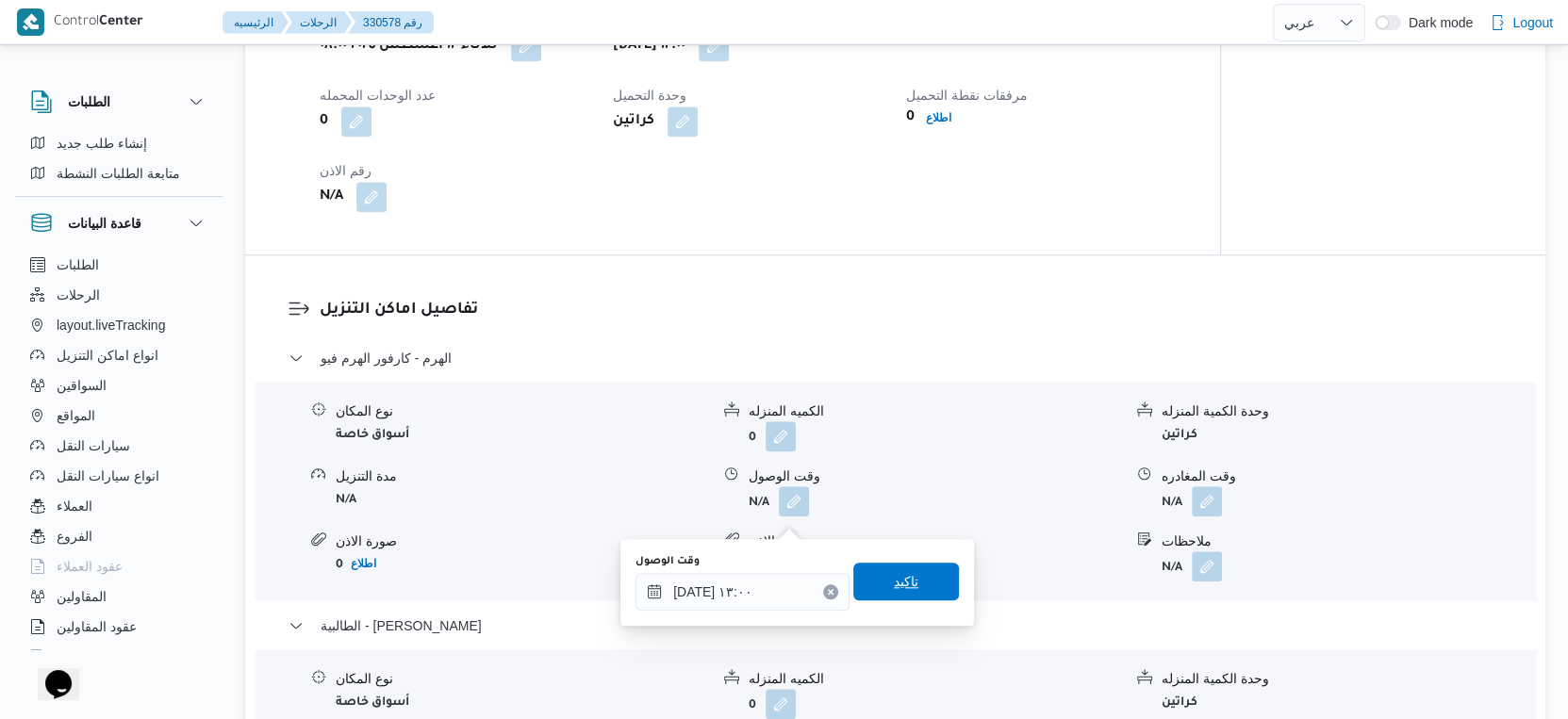
click at [923, 572] on span "تاكيد" at bounding box center [905, 581] width 105 height 37
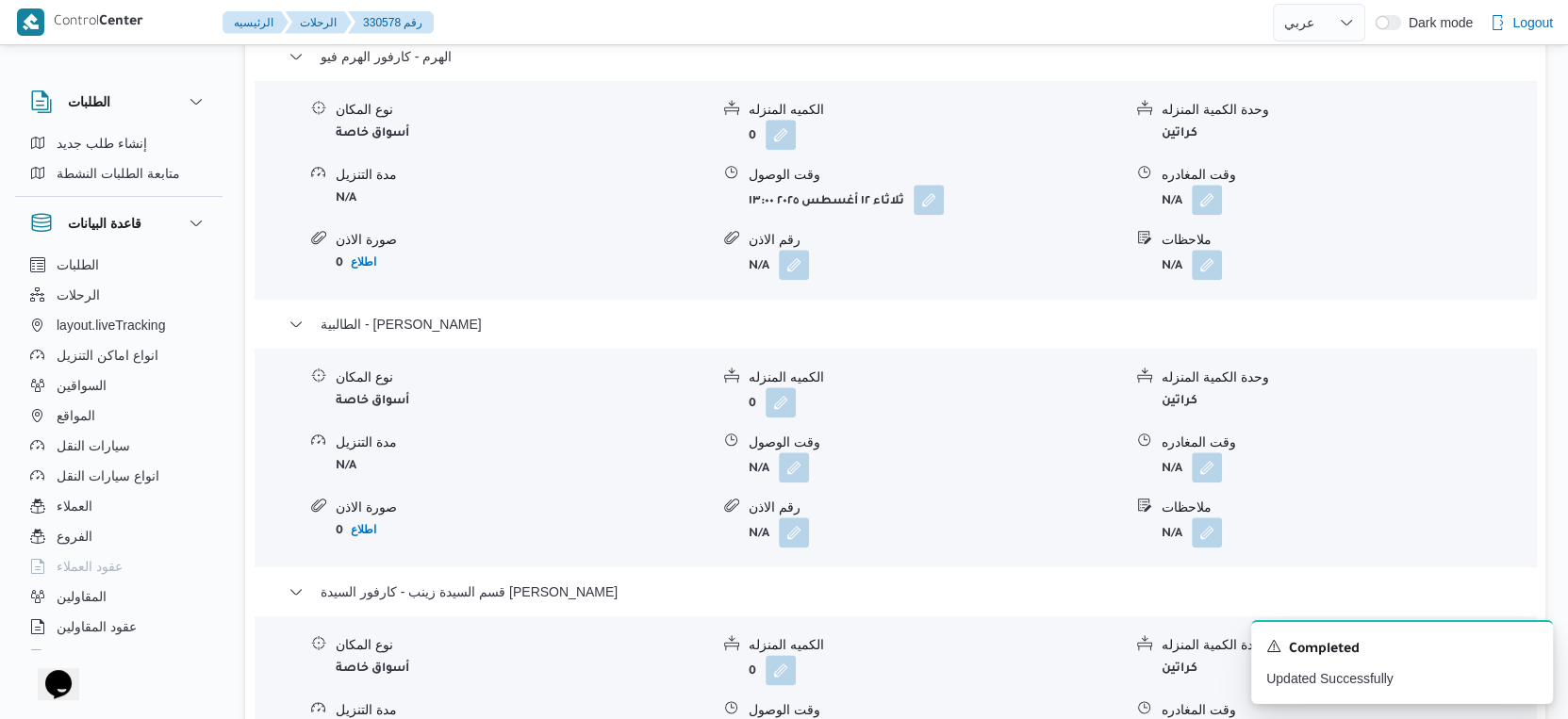
scroll to position [1675, 0]
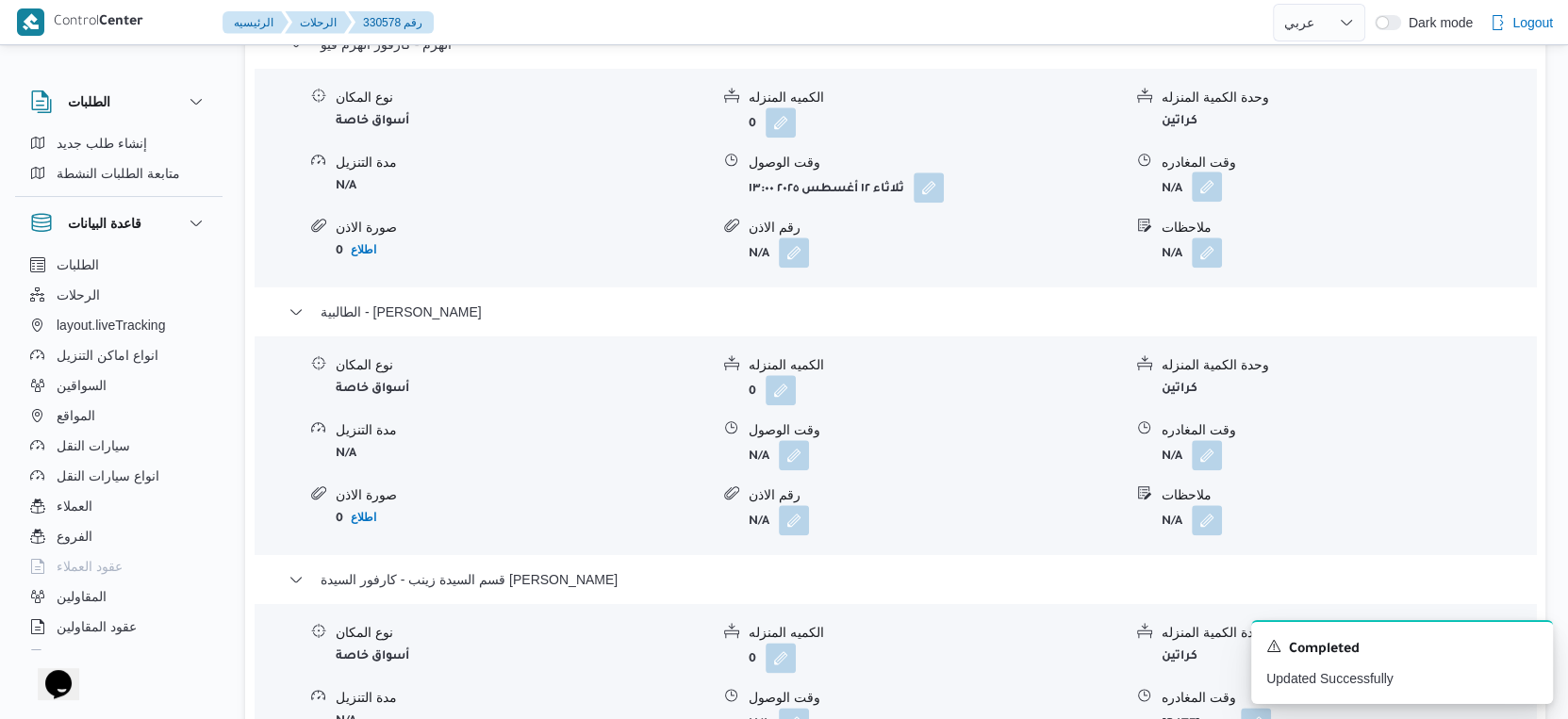
click at [1200, 195] on button "button" at bounding box center [1207, 186] width 31 height 31
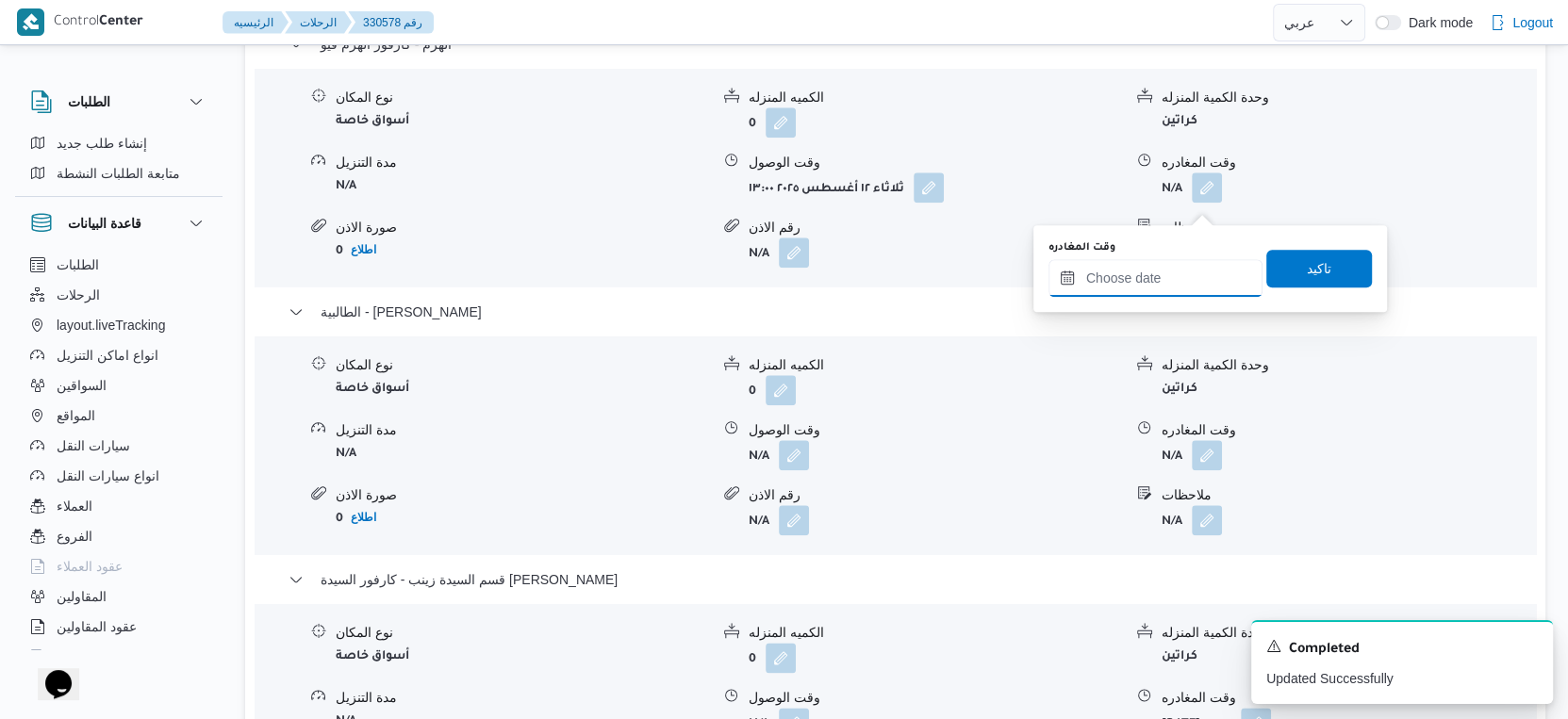
click at [1183, 265] on input "وقت المغادره" at bounding box center [1155, 277] width 214 height 37
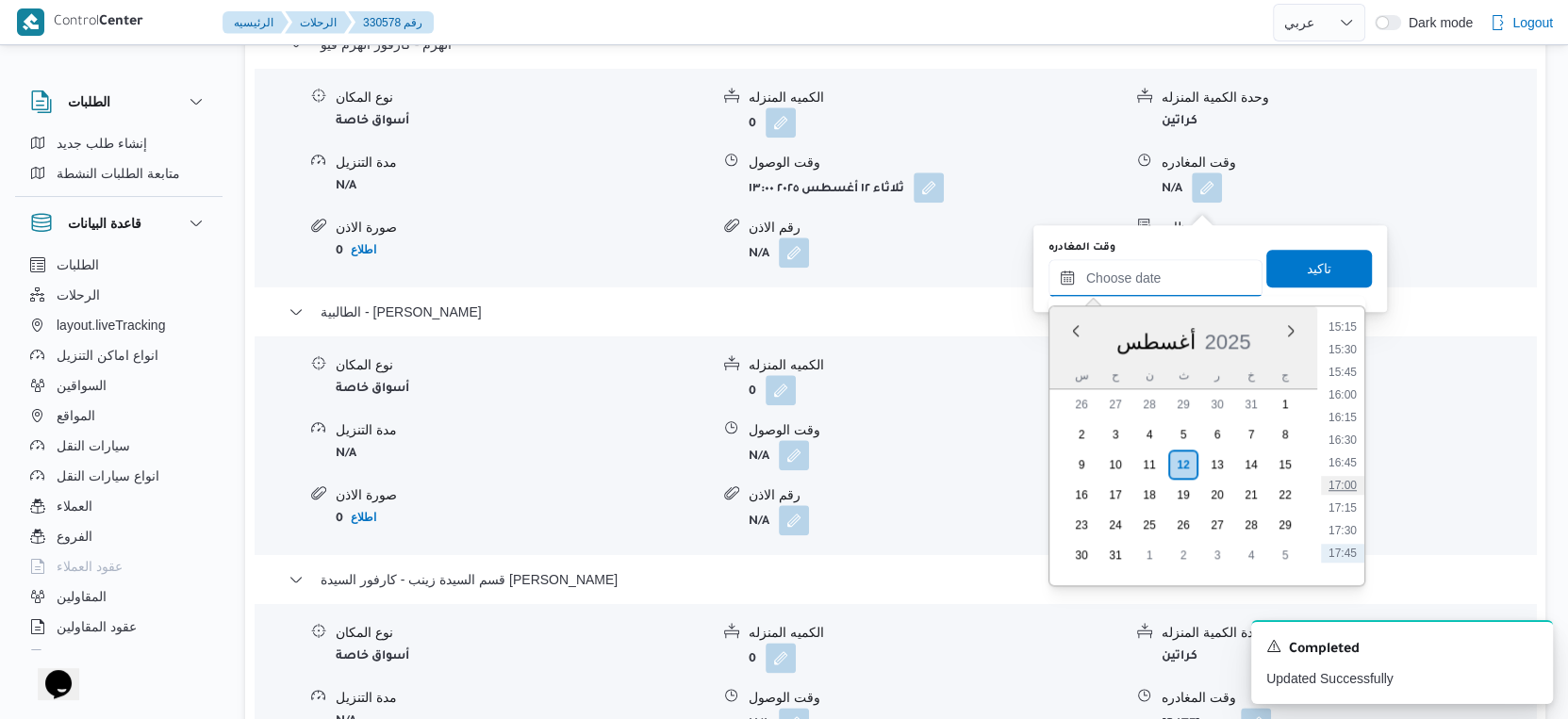
scroll to position [1265, 0]
drag, startPoint x: 1340, startPoint y: 331, endPoint x: 1340, endPoint y: 317, distance: 14.0
click at [1340, 331] on li "14:00" at bounding box center [1341, 333] width 43 height 19
type input "١٢/٠٨/٢٠٢٥ ١٤:٠٠"
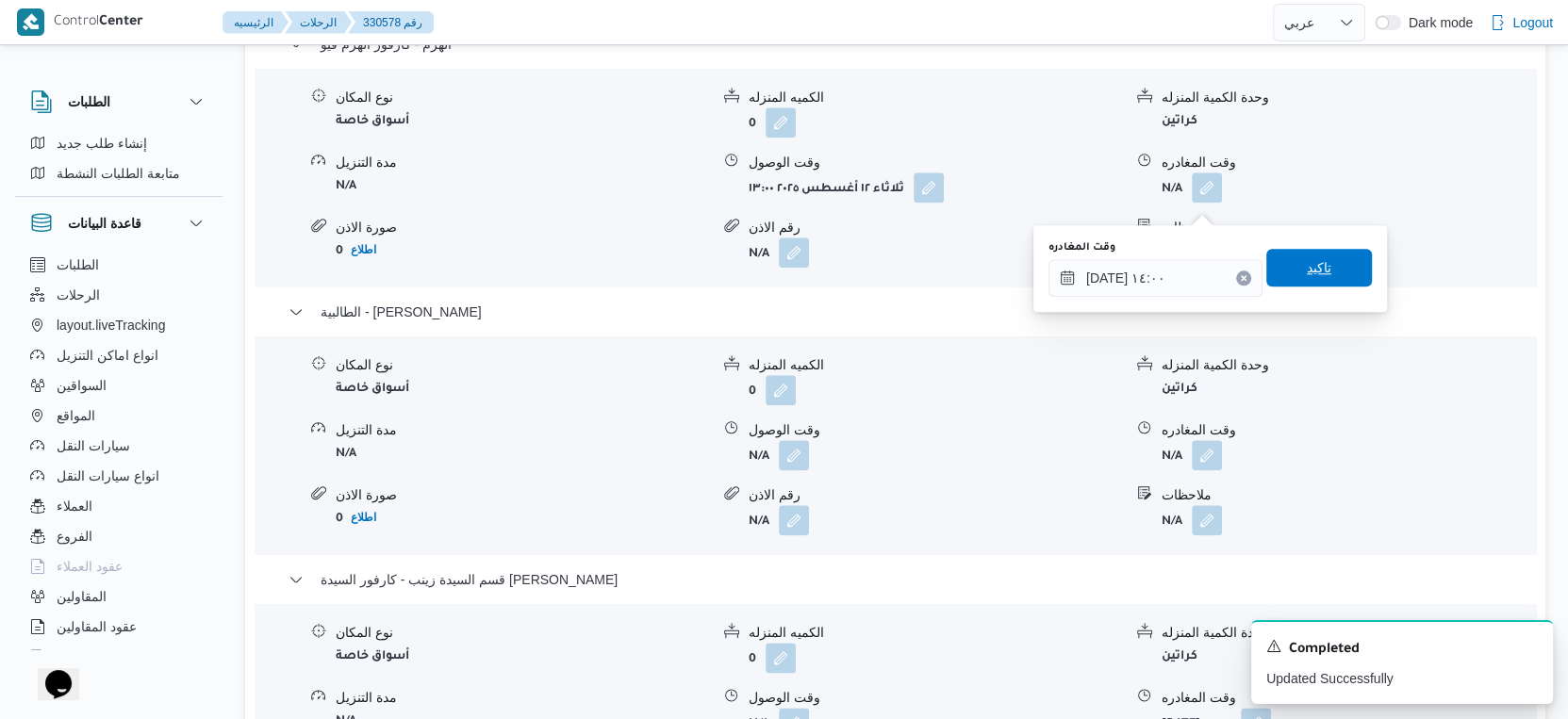
click at [1328, 273] on span "تاكيد" at bounding box center [1318, 267] width 105 height 37
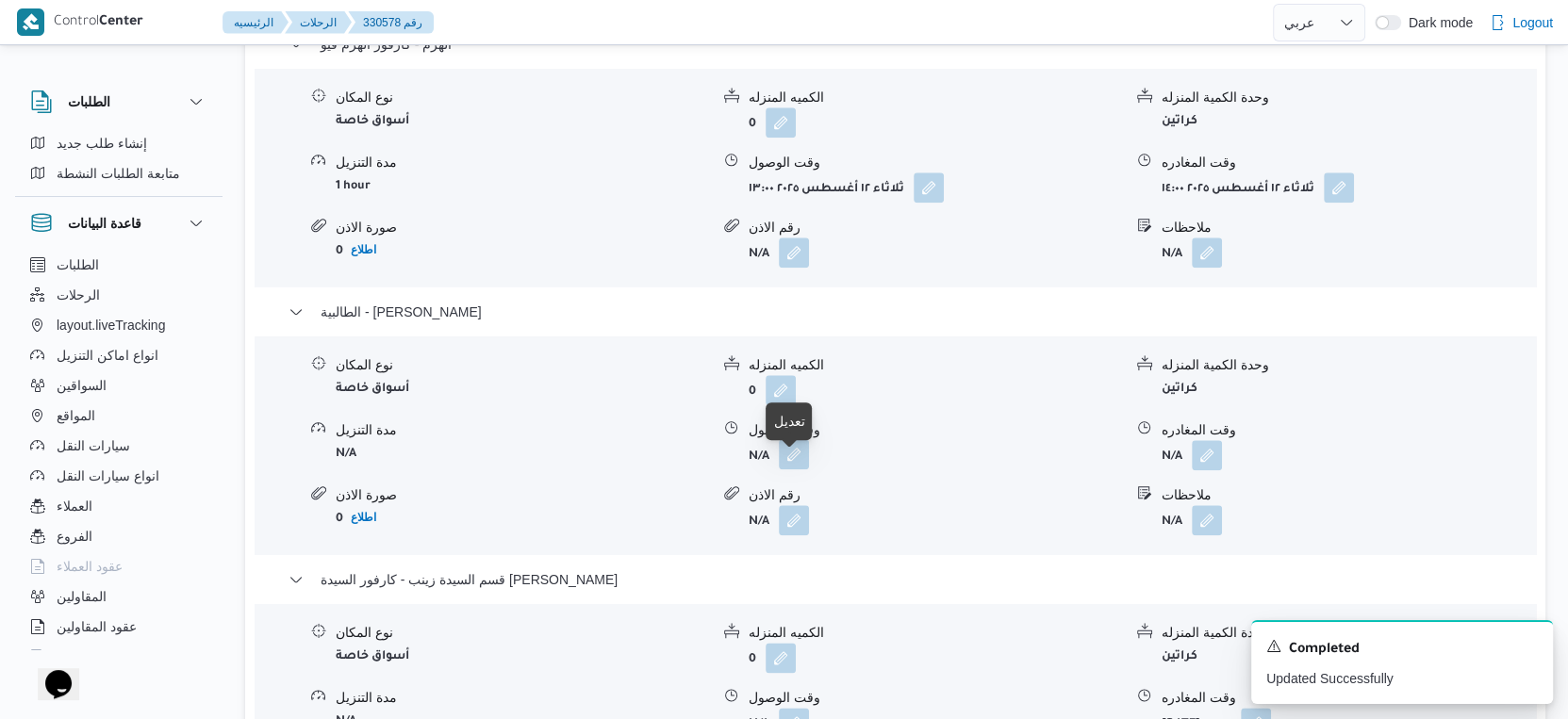
click at [786, 469] on button "button" at bounding box center [794, 455] width 31 height 31
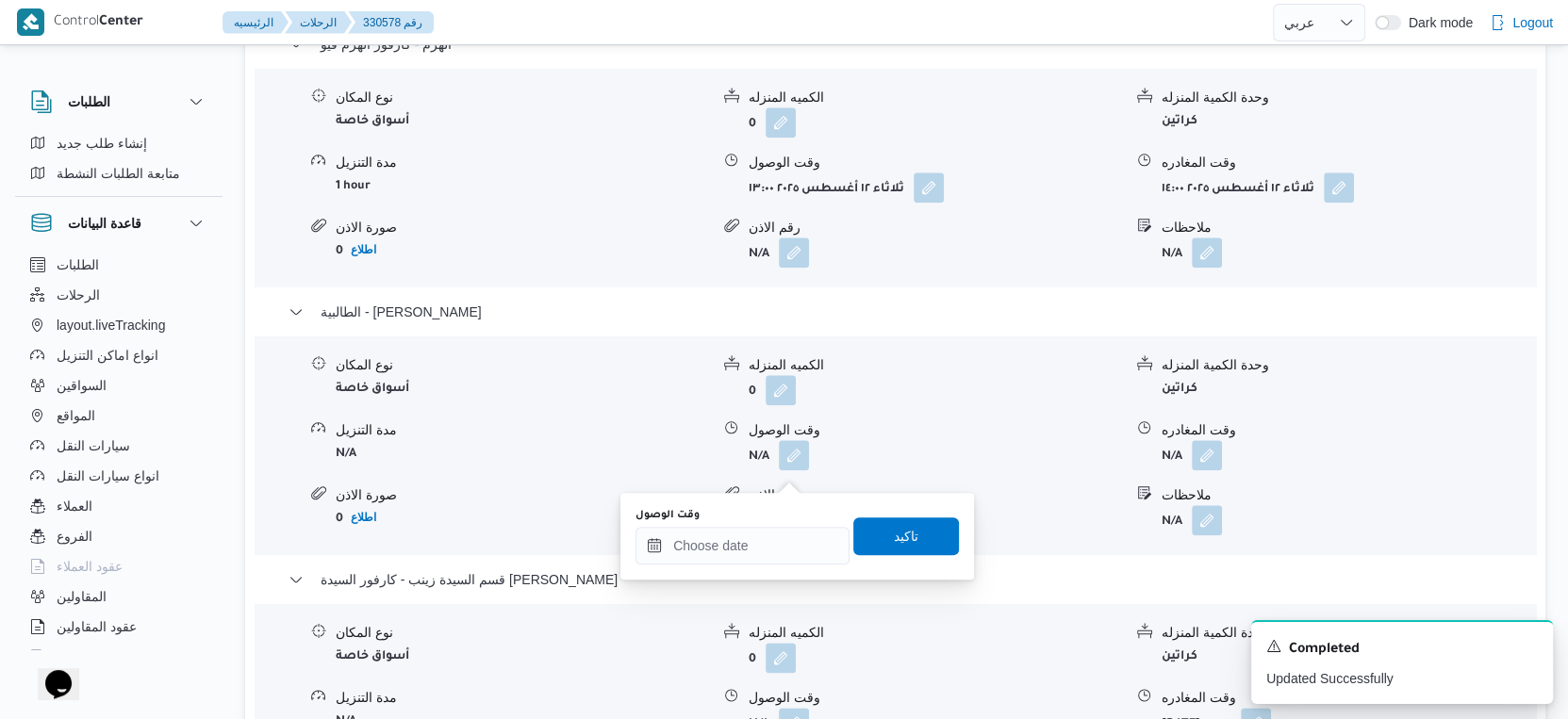
click at [785, 521] on div "وقت الوصول" at bounding box center [743, 535] width 214 height 56
click at [792, 551] on input "وقت الوصول" at bounding box center [743, 545] width 214 height 37
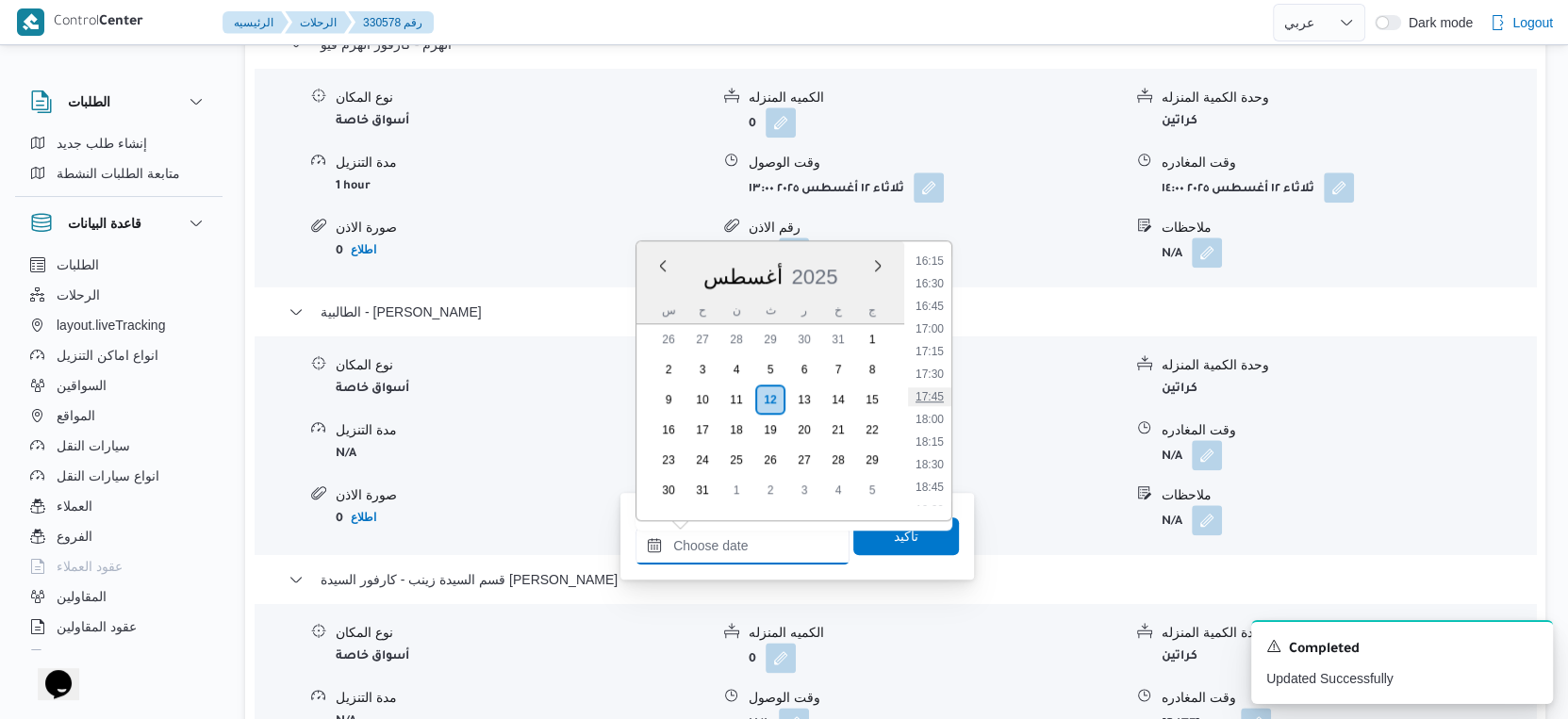
scroll to position [1162, 0]
click at [932, 420] on li "14:30" at bounding box center [929, 417] width 43 height 19
type input "١٢/٠٨/٢٠٢٥ ١٤:٣٠"
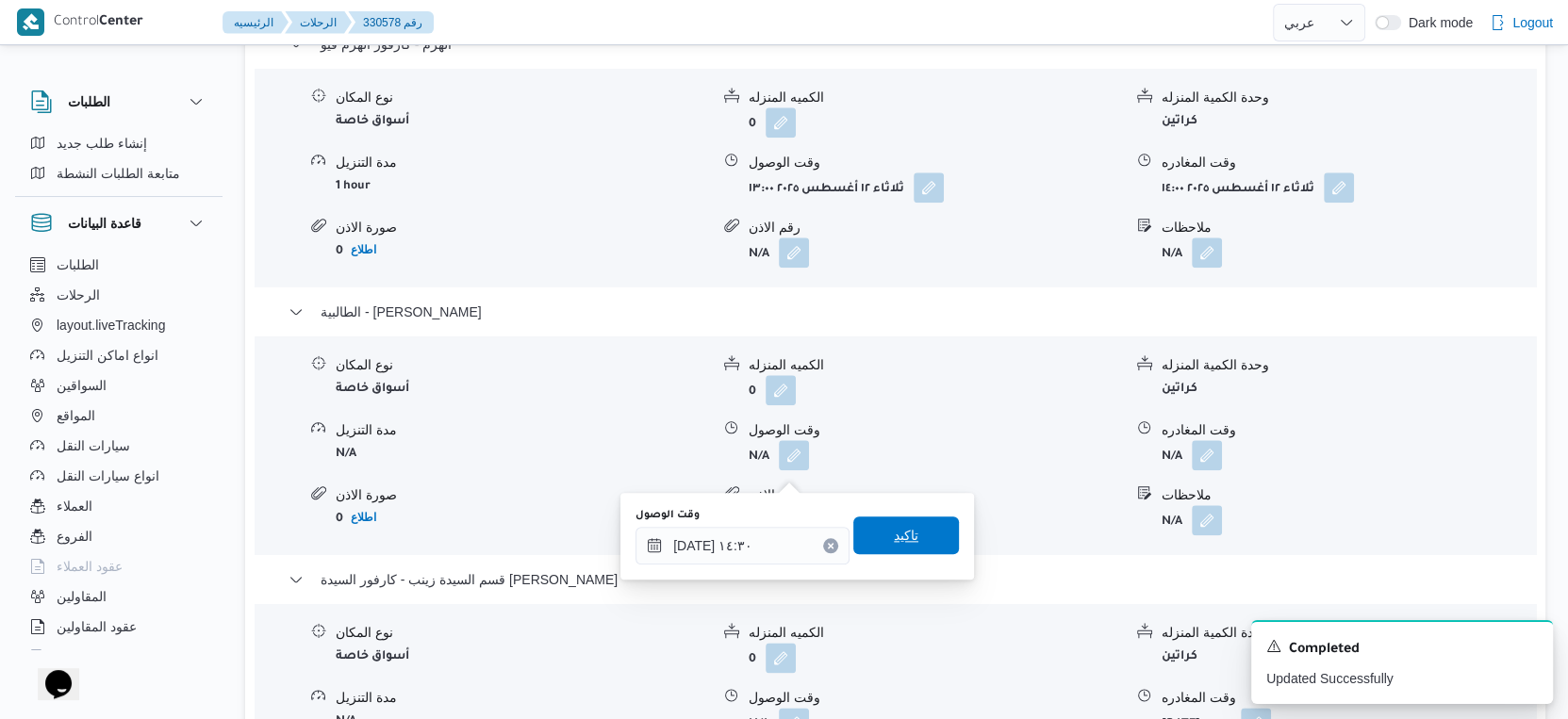
click at [915, 537] on span "تاكيد" at bounding box center [905, 534] width 105 height 37
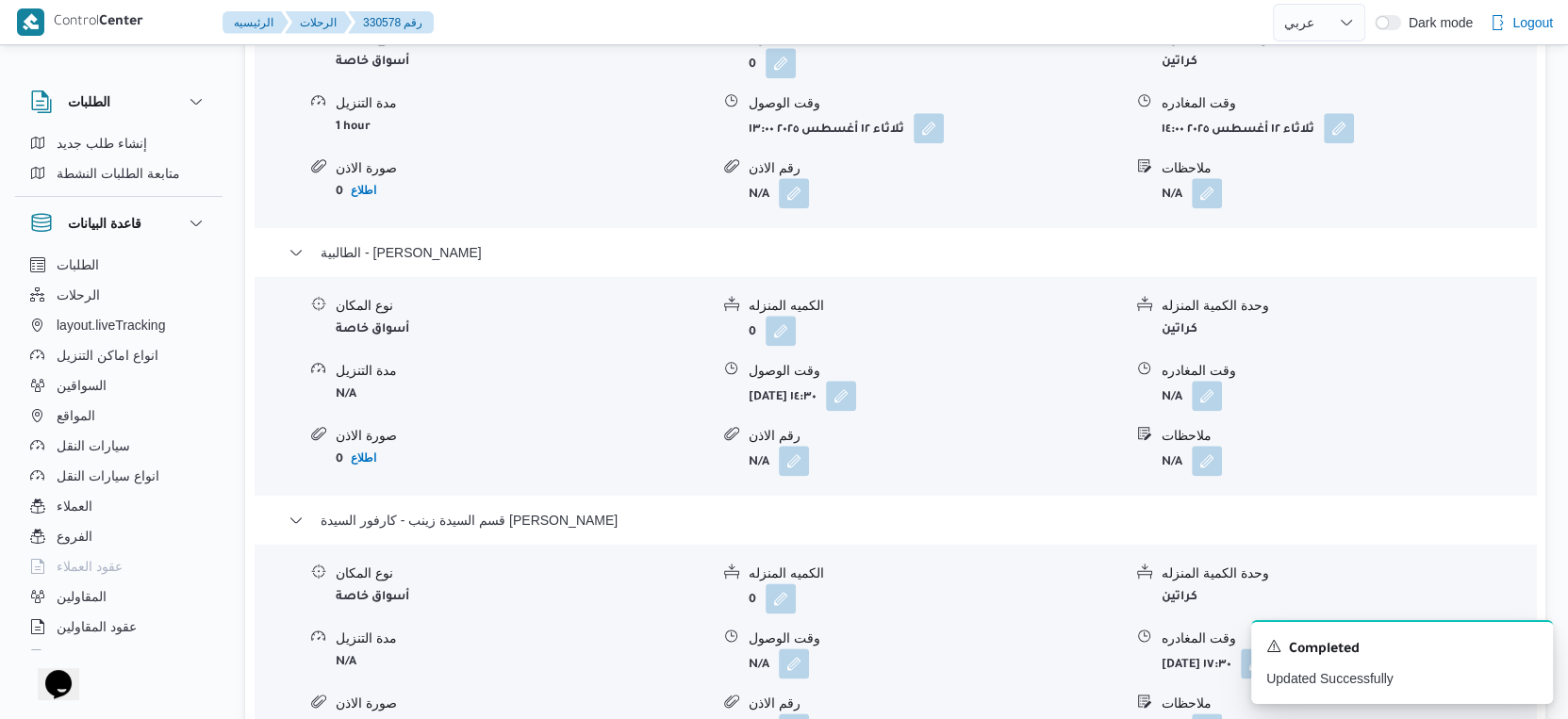
scroll to position [1781, 0]
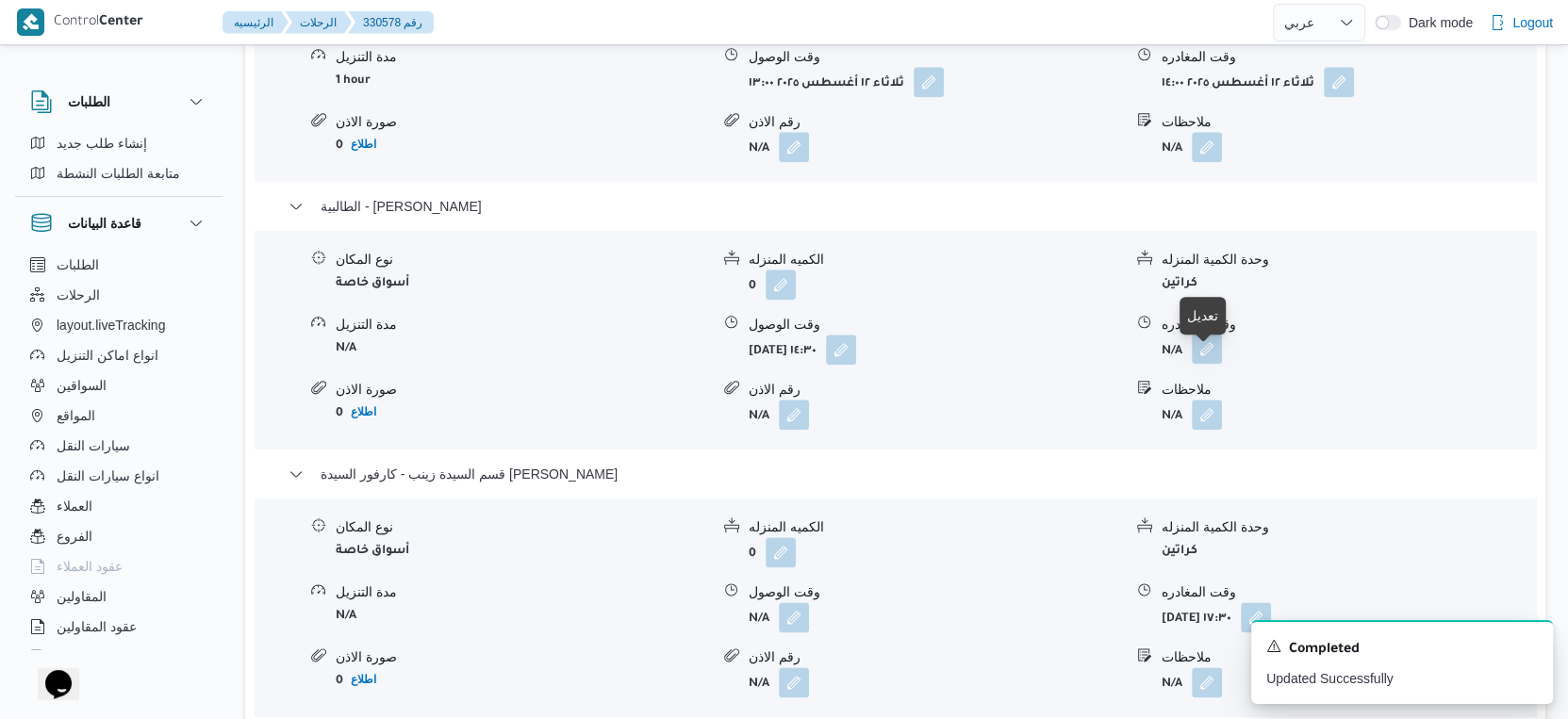
click at [1214, 356] on button "button" at bounding box center [1207, 349] width 31 height 31
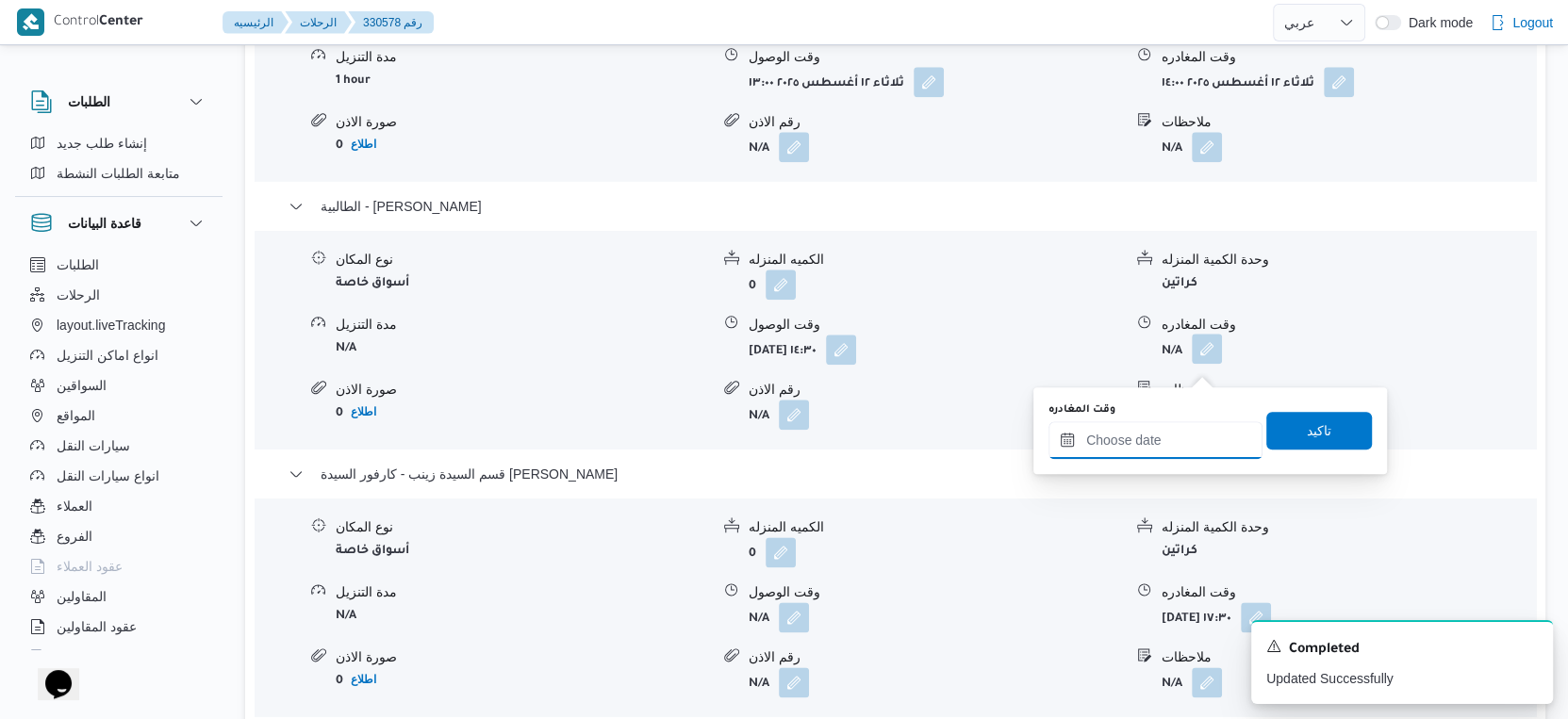
click at [1166, 440] on input "وقت المغادره" at bounding box center [1155, 440] width 214 height 37
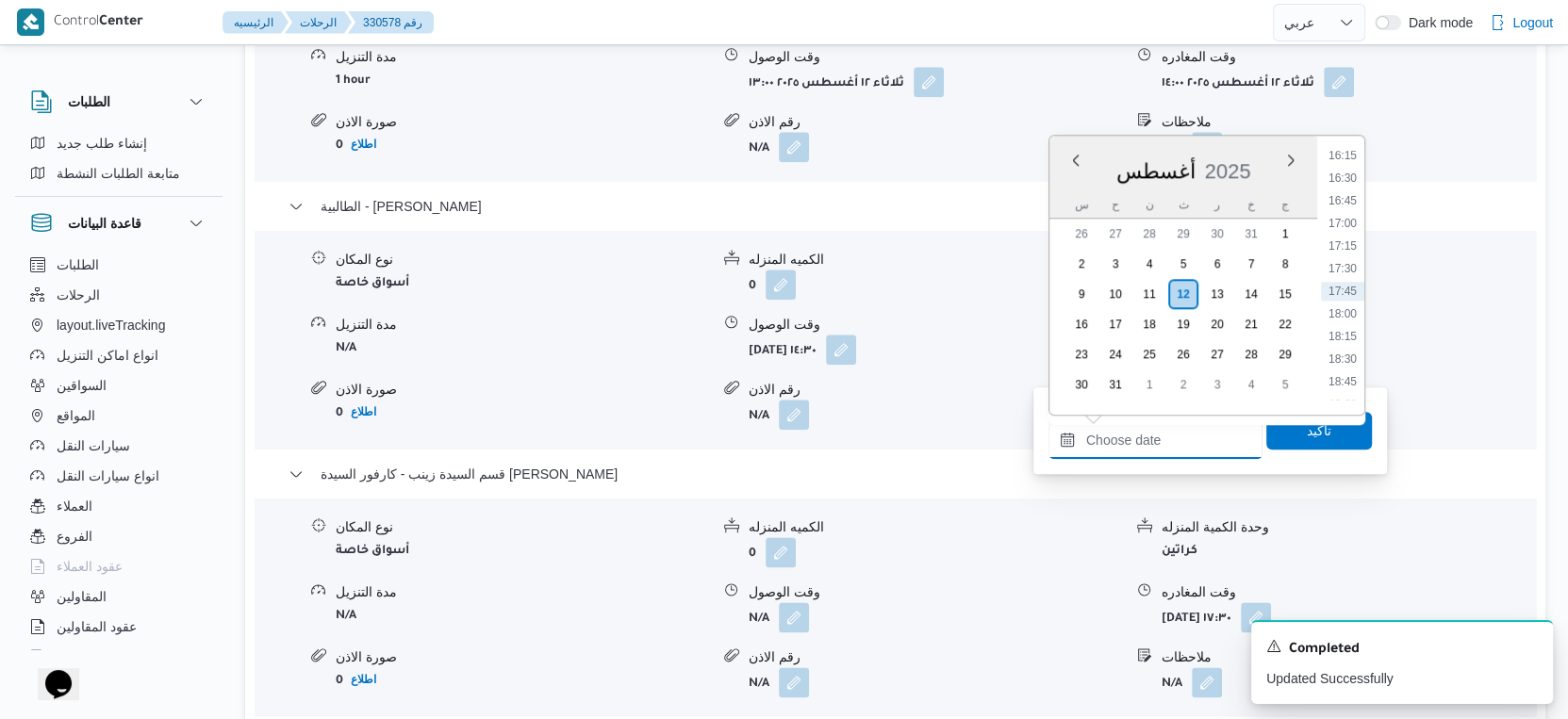
scroll to position [1371, 0]
click at [1341, 189] on li "15:30" at bounding box center [1341, 192] width 43 height 19
type input "[DATE] ١٥:٣٠"
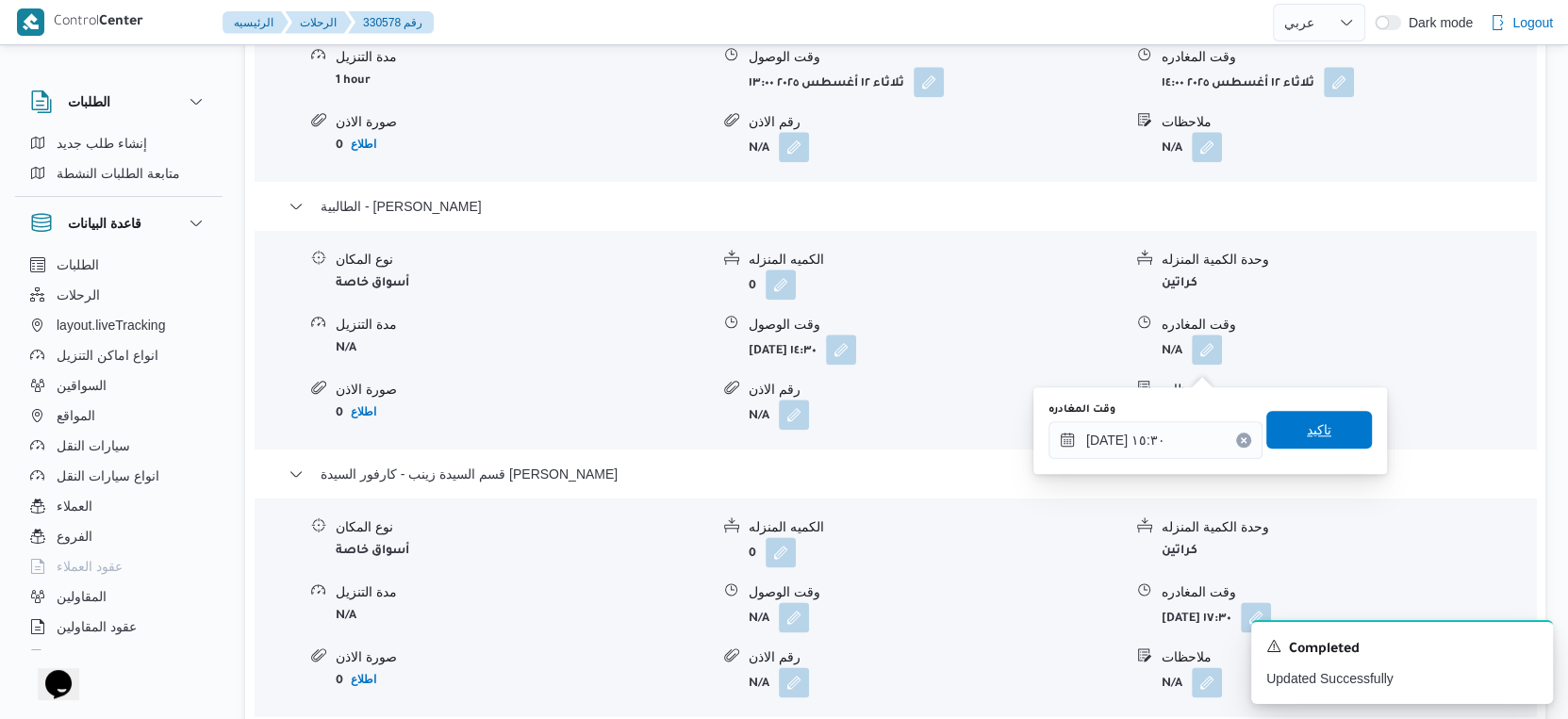
click at [1318, 419] on span "تاكيد" at bounding box center [1318, 429] width 105 height 37
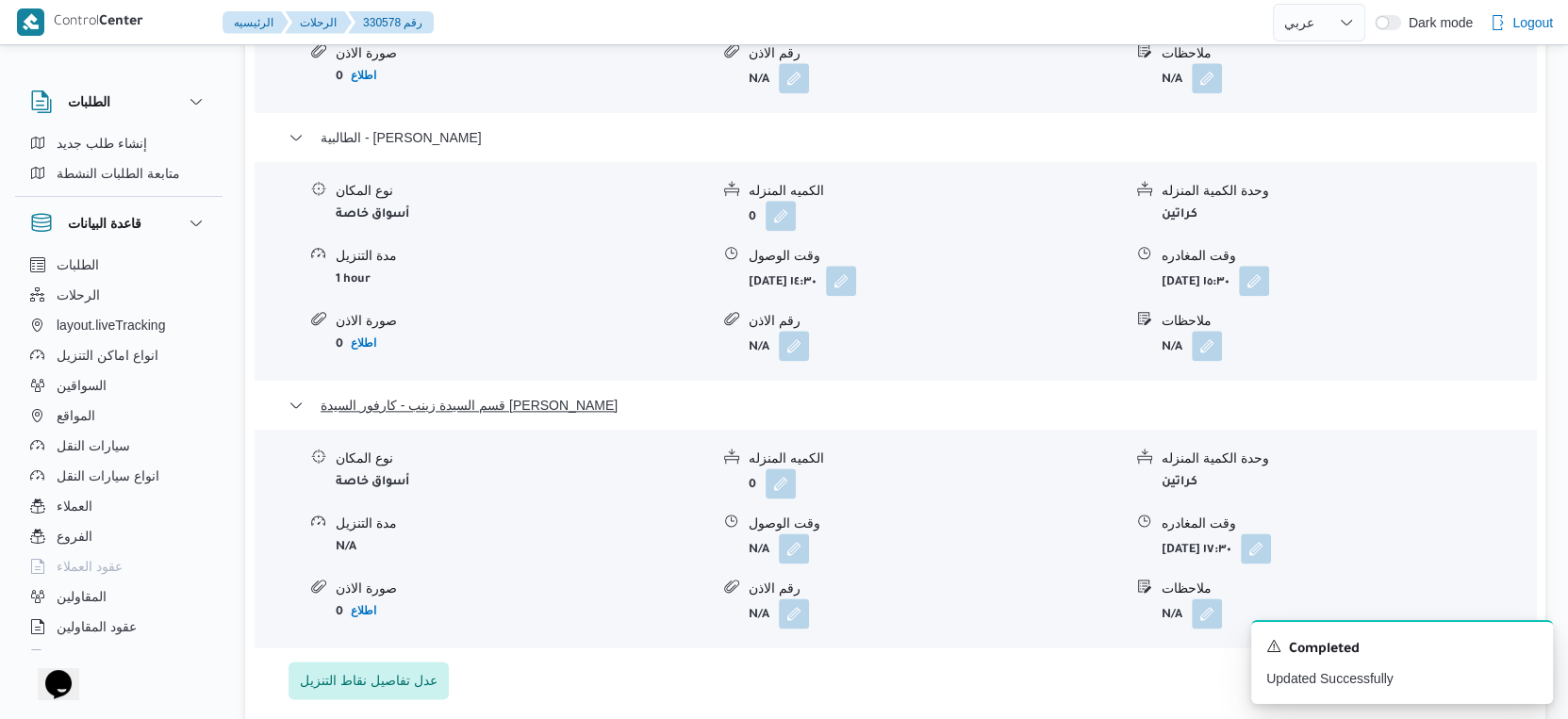
scroll to position [1885, 0]
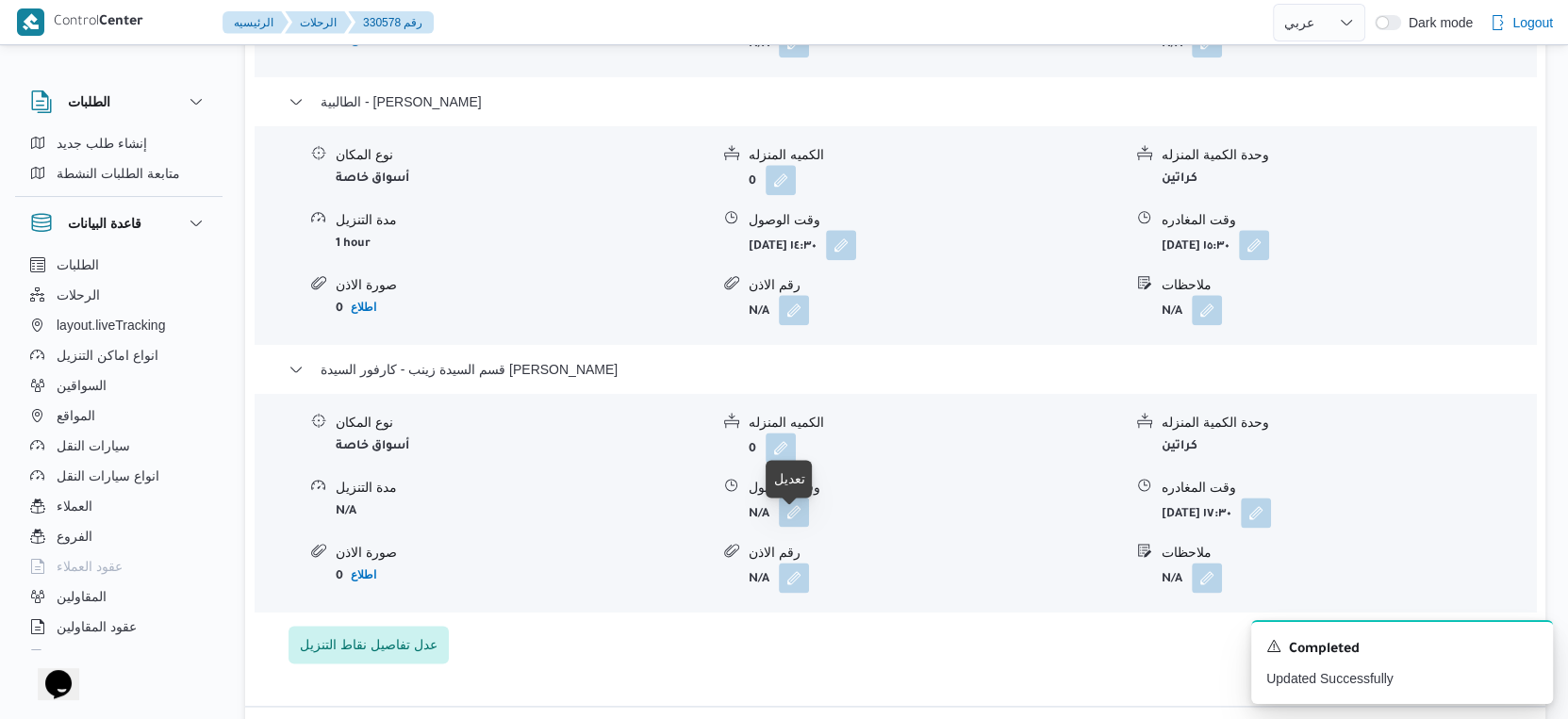
click at [792, 523] on button "button" at bounding box center [794, 512] width 31 height 31
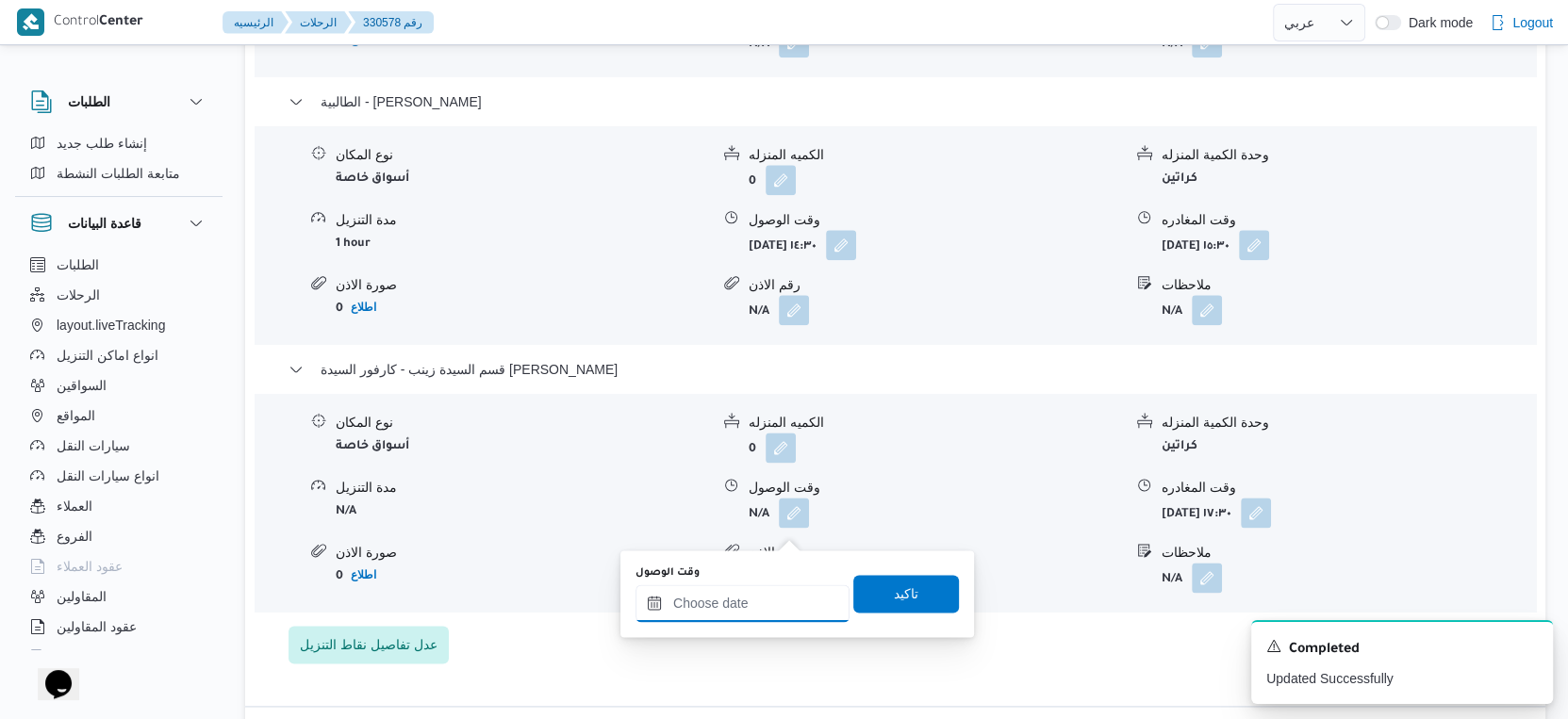
click at [789, 601] on input "وقت الوصول" at bounding box center [743, 602] width 214 height 37
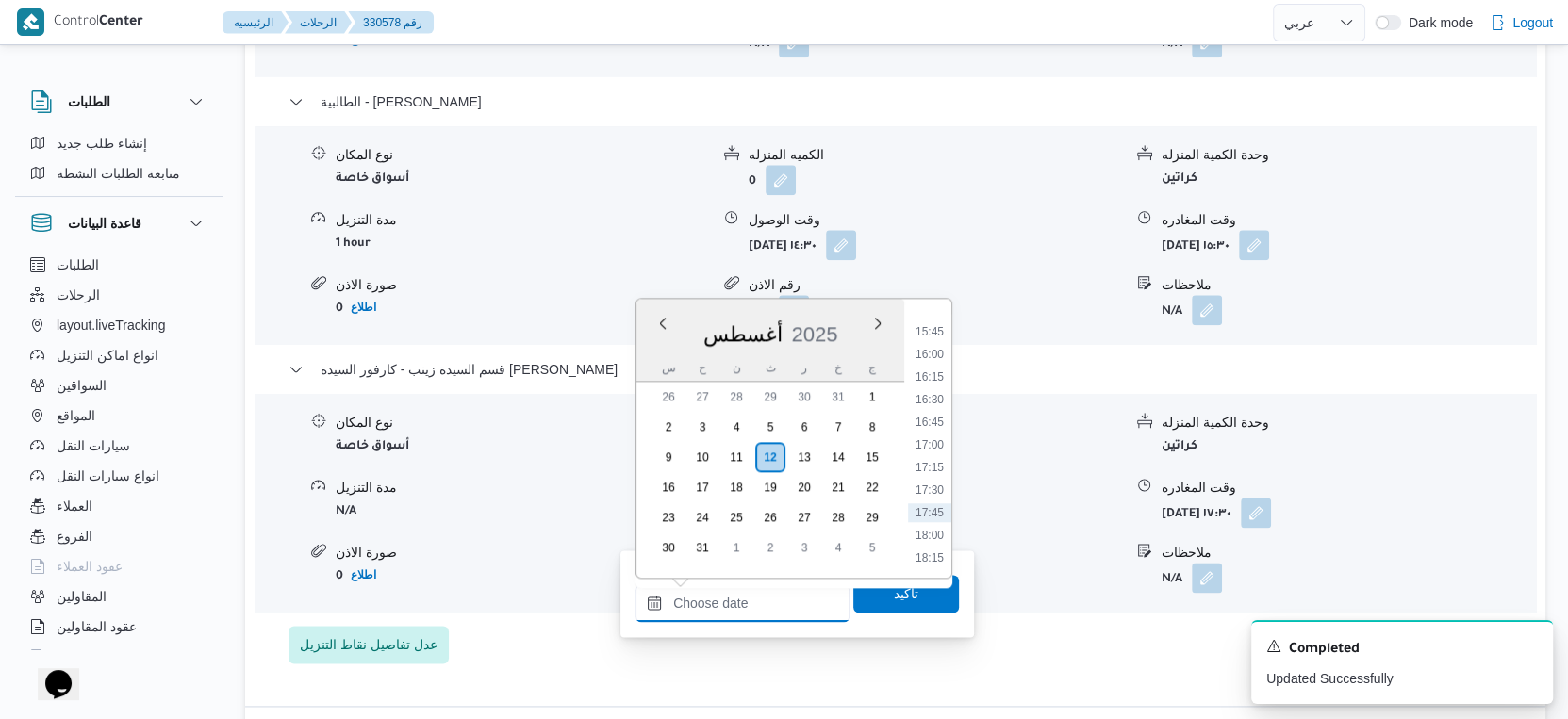
scroll to position [1371, 0]
click at [939, 401] on li "16:00" at bounding box center [929, 401] width 43 height 19
type input "[DATE] ١٦:٠٠"
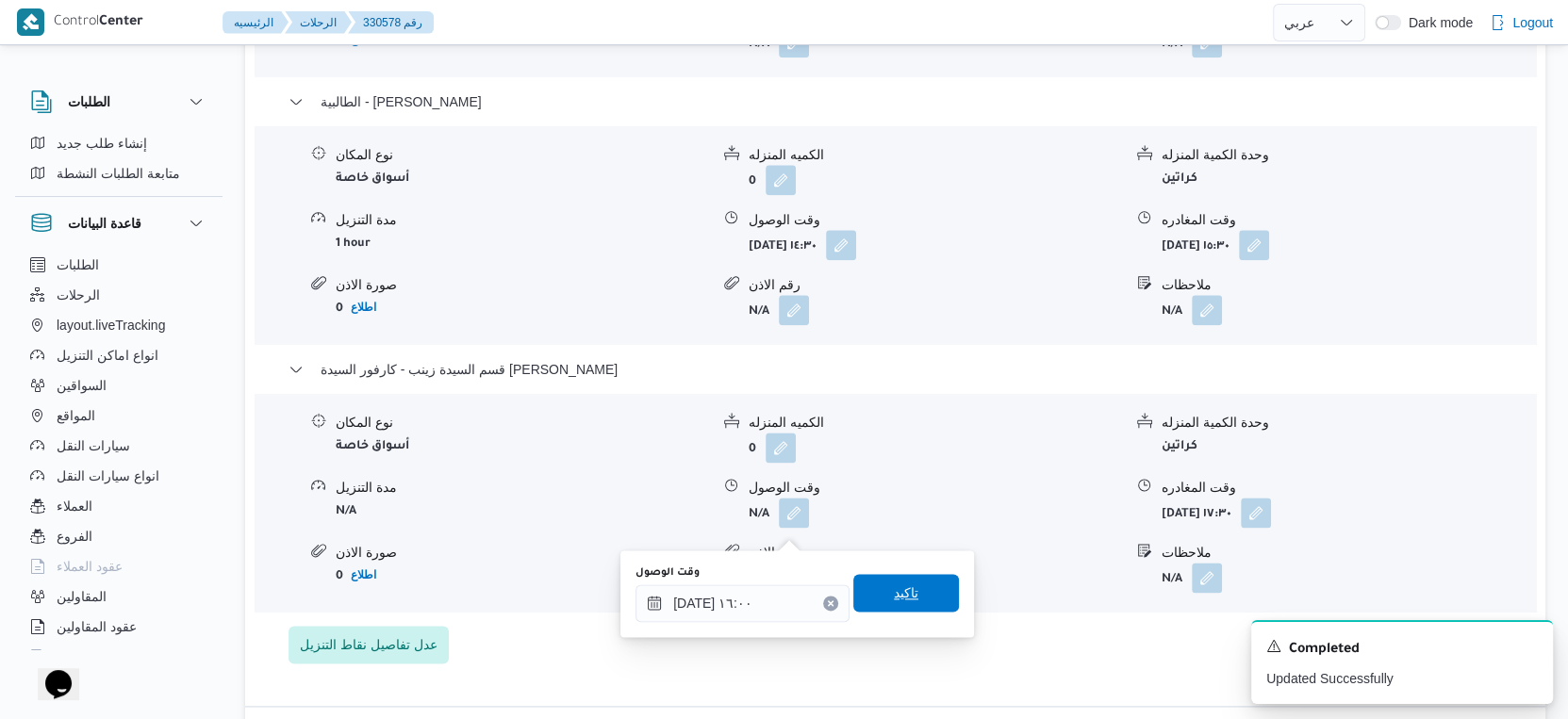
click at [903, 591] on span "تاكيد" at bounding box center [906, 593] width 25 height 23
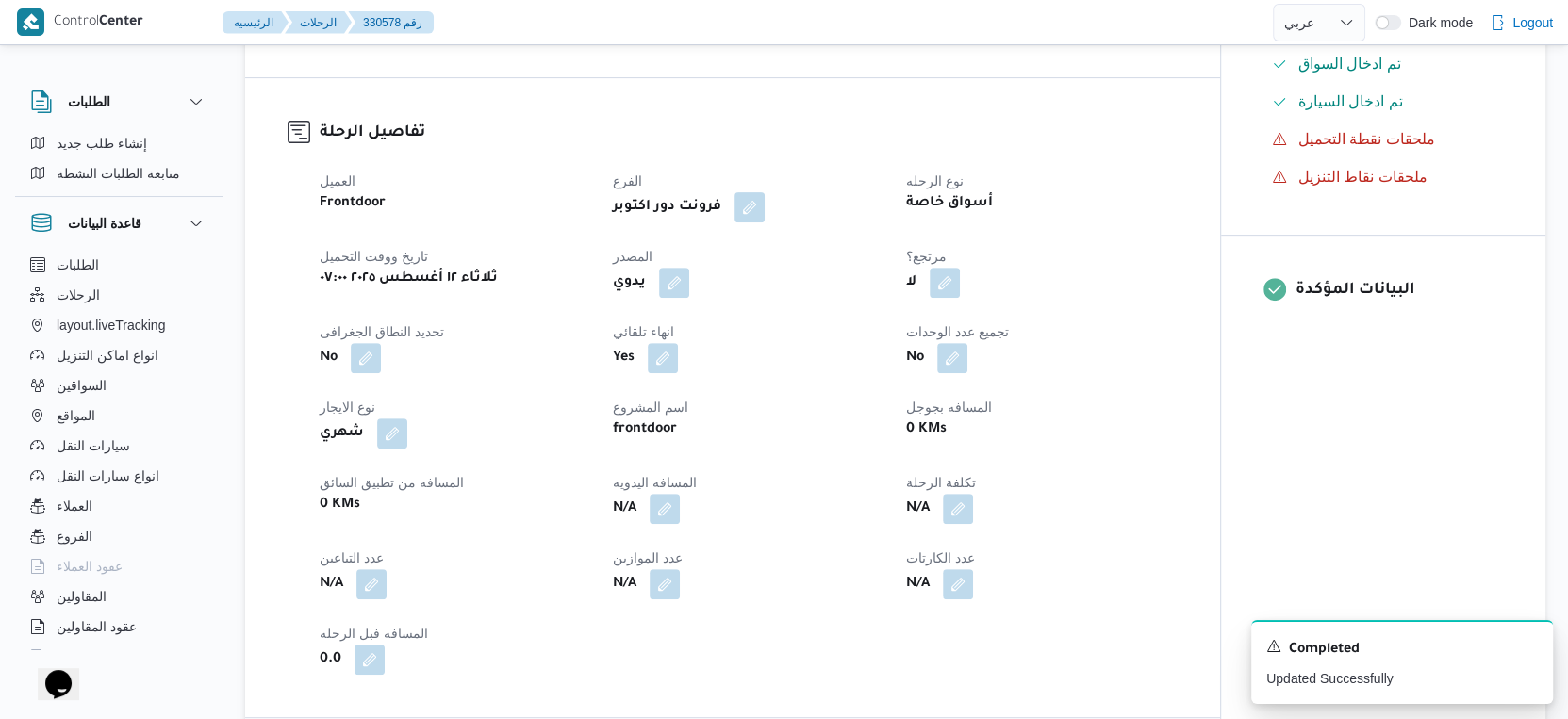
scroll to position [523, 0]
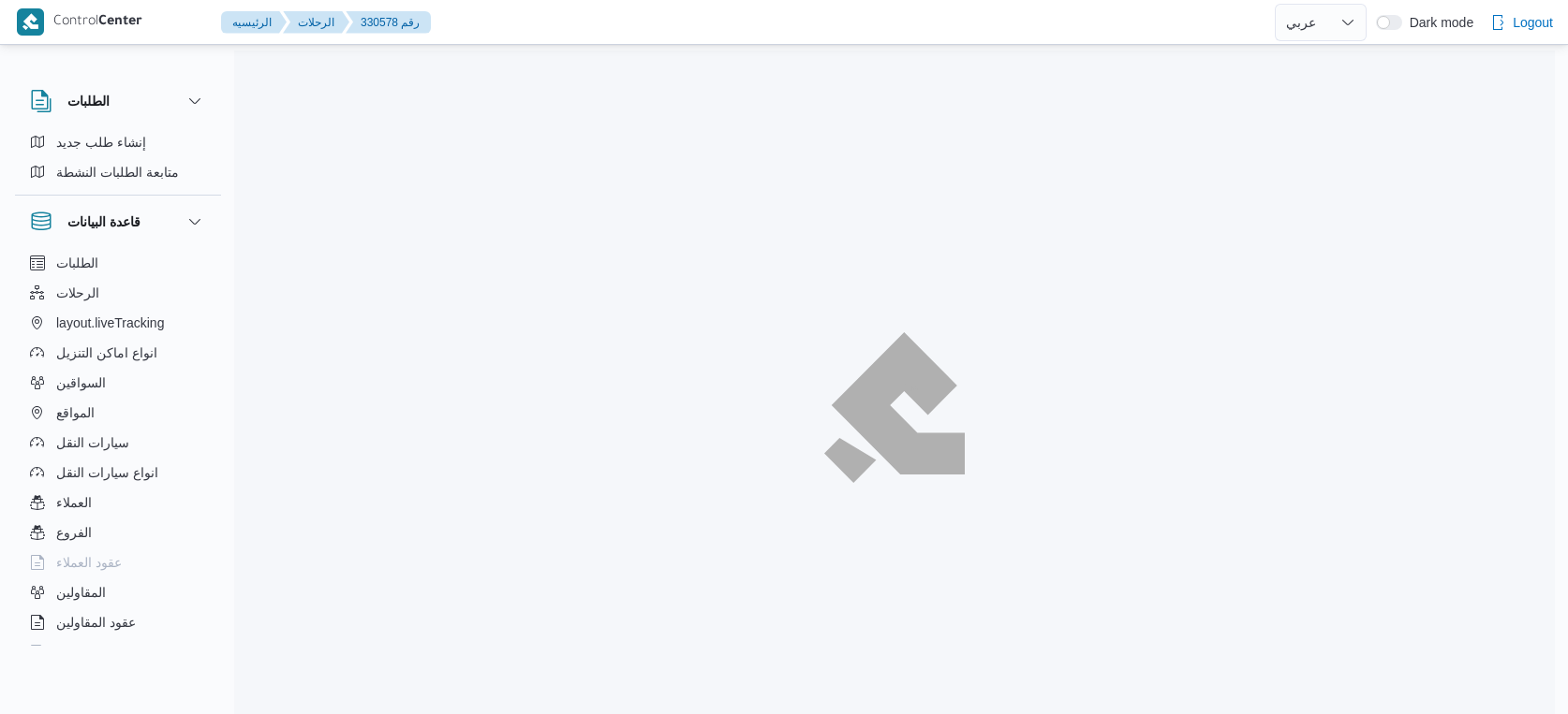
select select "ar"
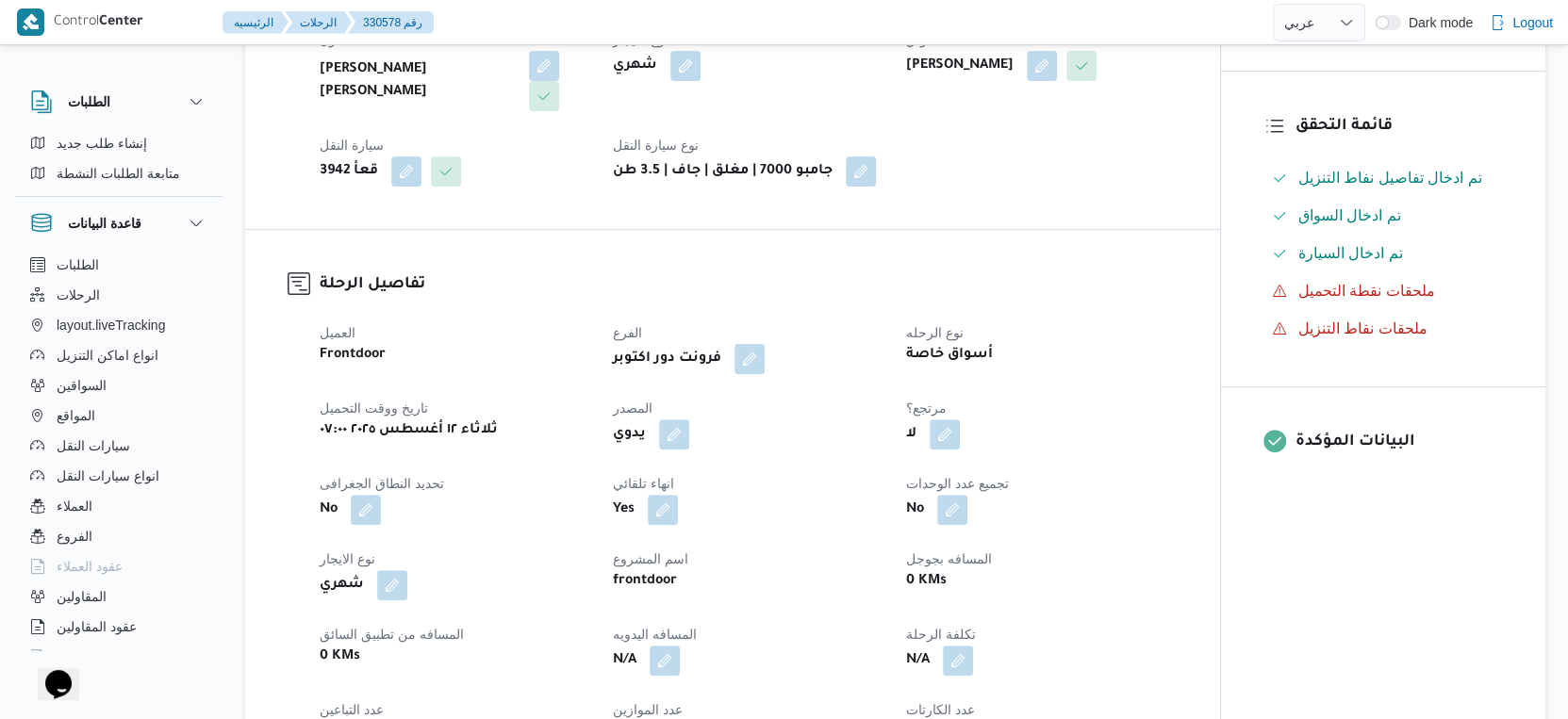
scroll to position [575, 0]
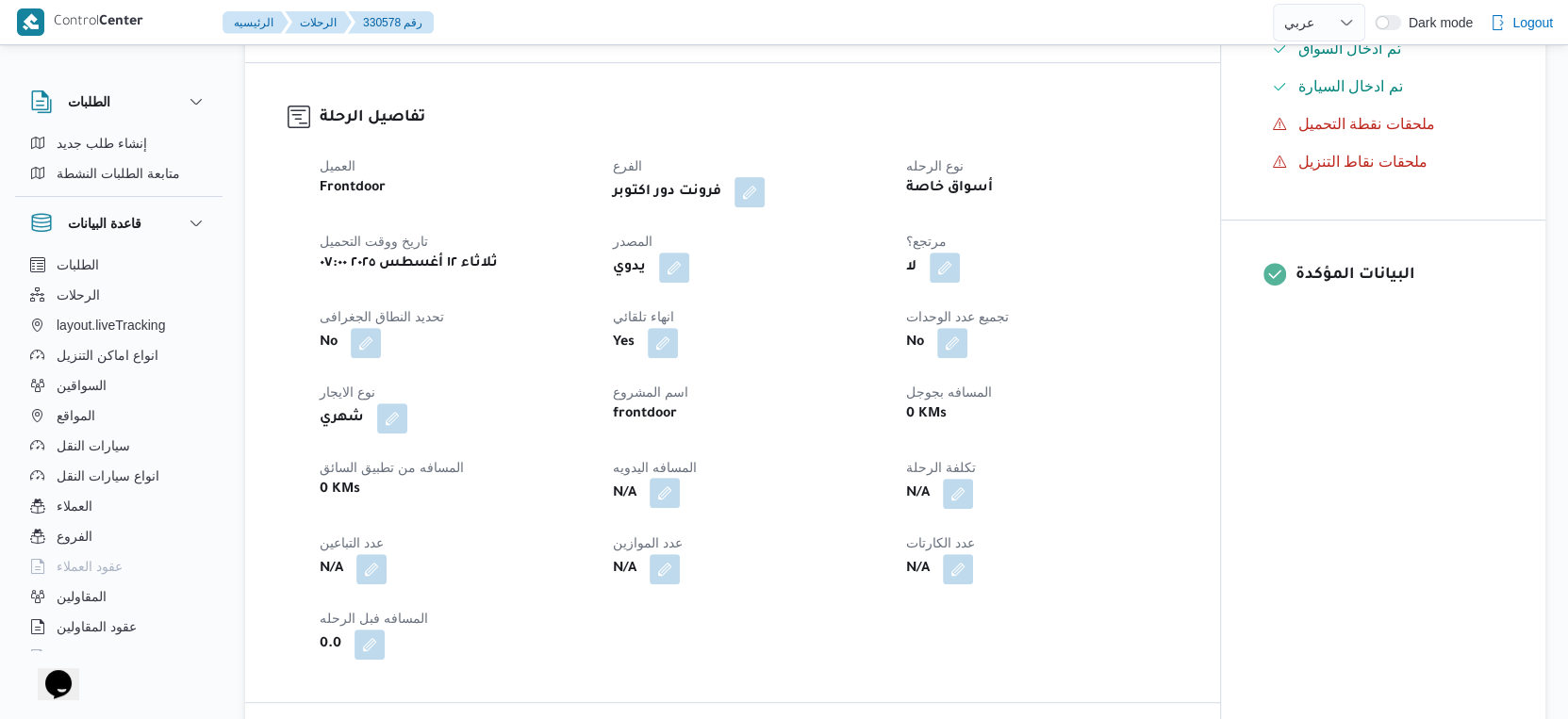
click at [661, 506] on button "button" at bounding box center [664, 493] width 31 height 31
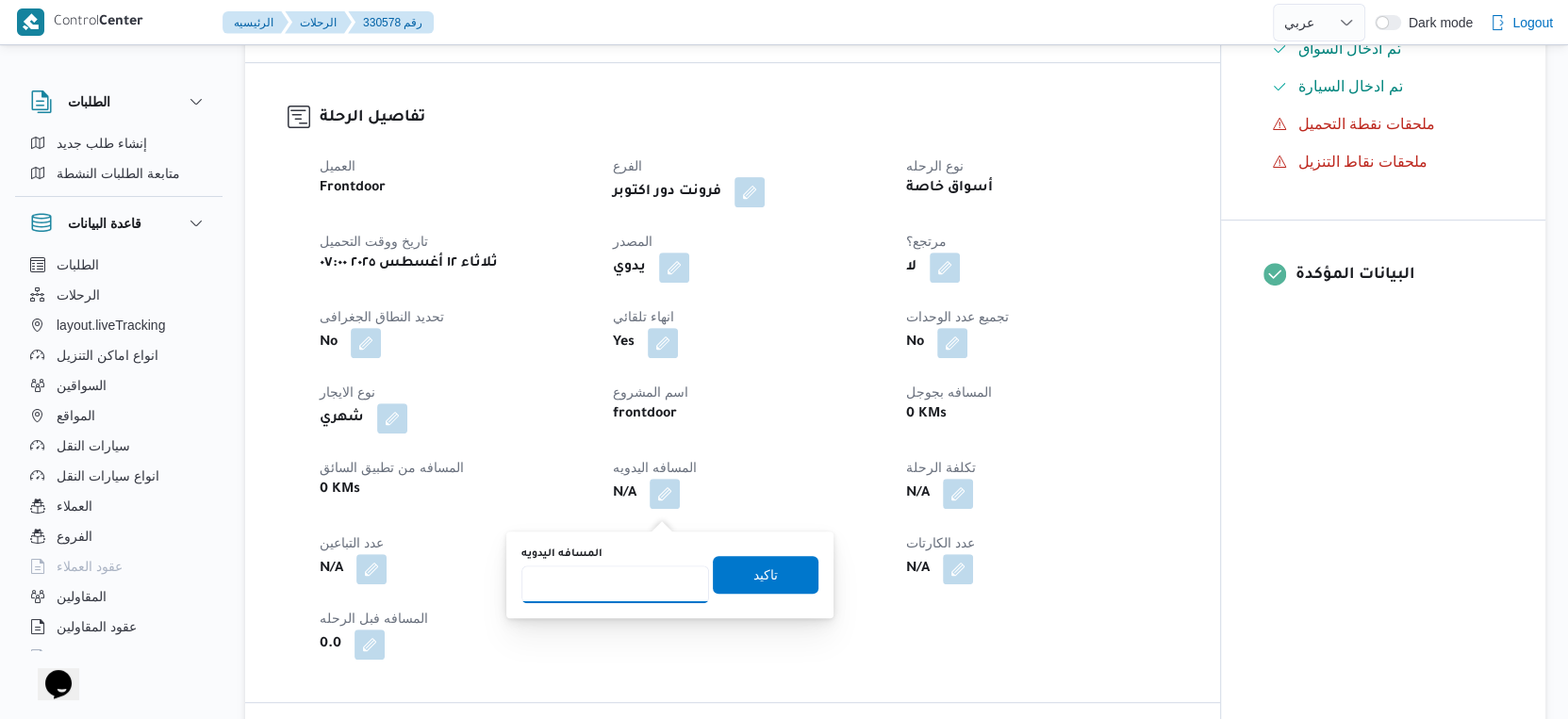
click at [639, 573] on input "المسافه اليدويه" at bounding box center [615, 584] width 187 height 37
type input "111"
click at [758, 587] on span "تاكيد" at bounding box center [765, 574] width 105 height 37
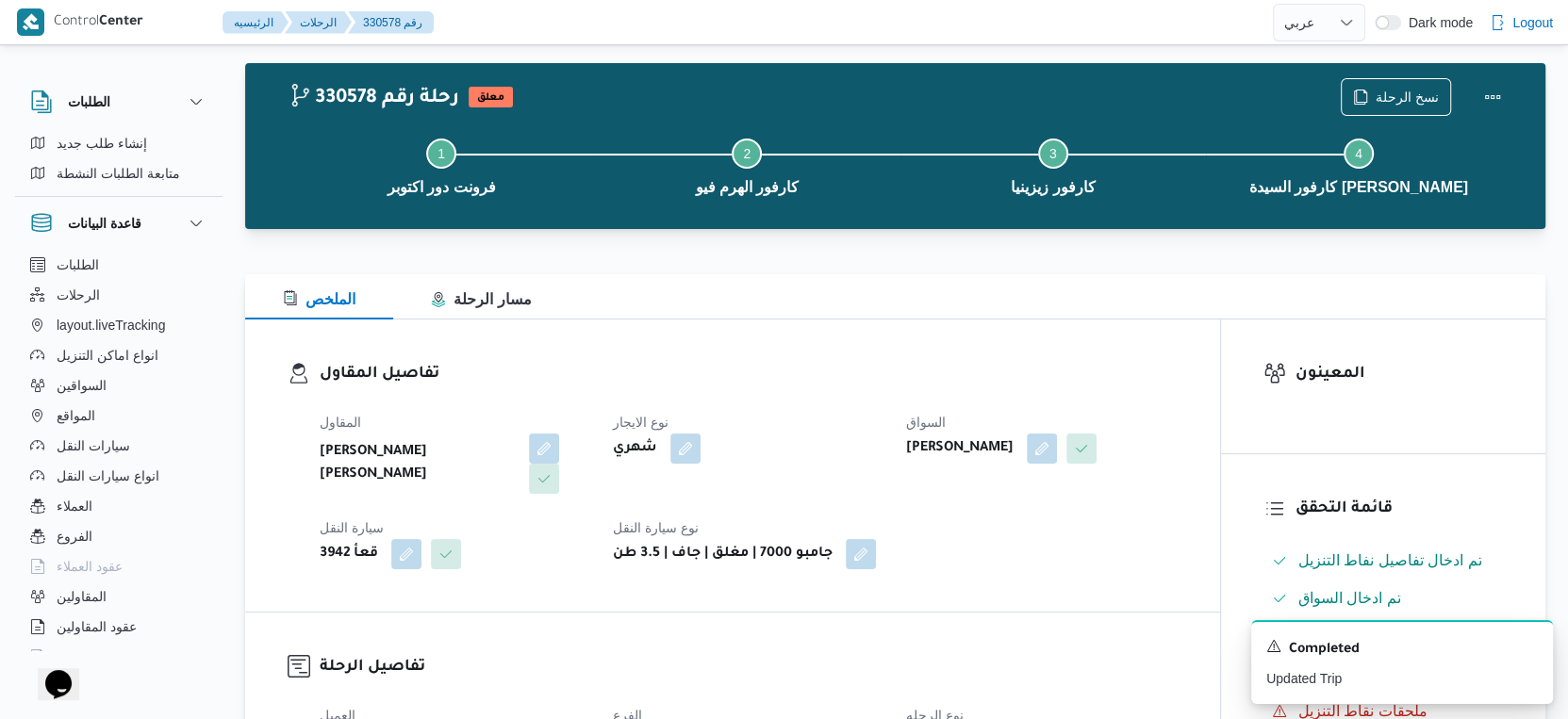
scroll to position [0, 0]
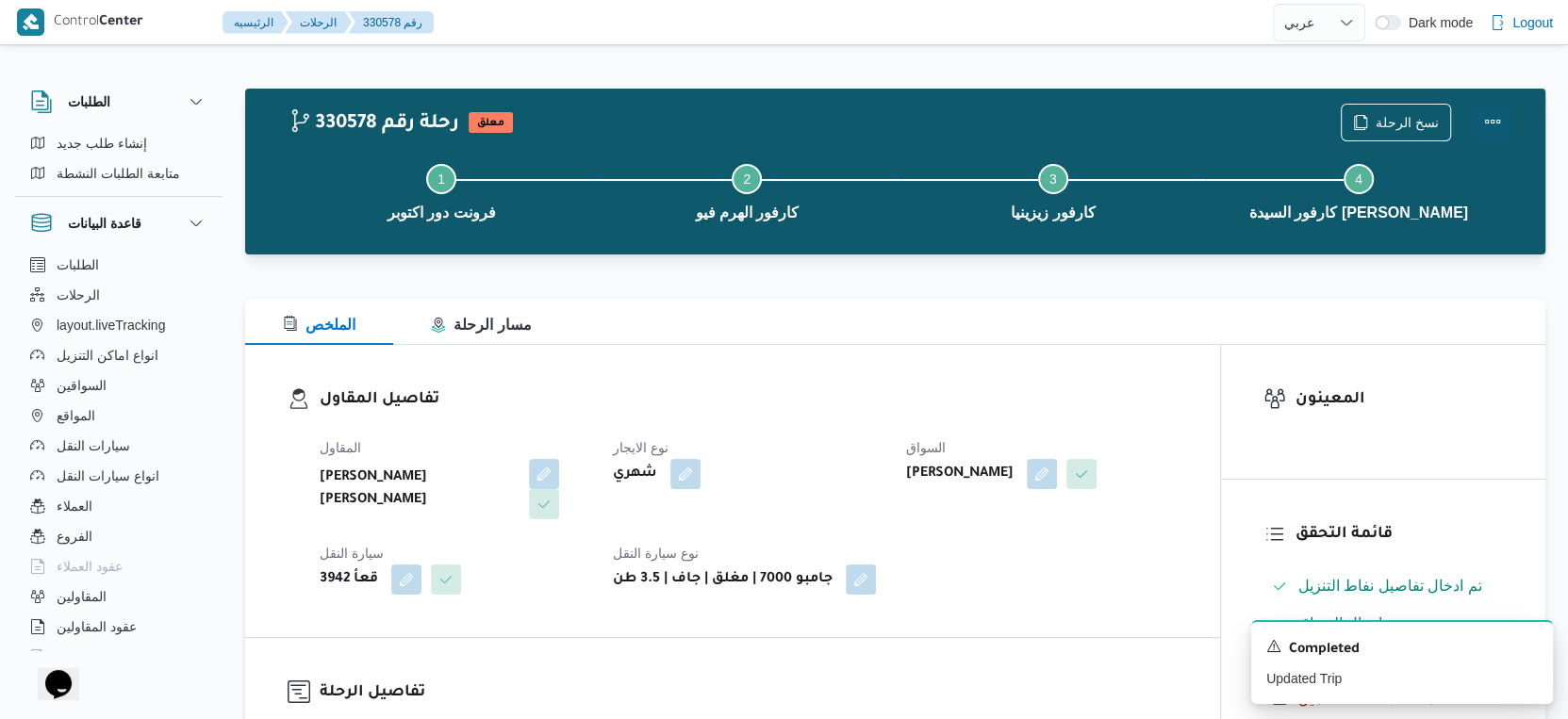
click at [1505, 120] on button "Actions" at bounding box center [1492, 120] width 37 height 37
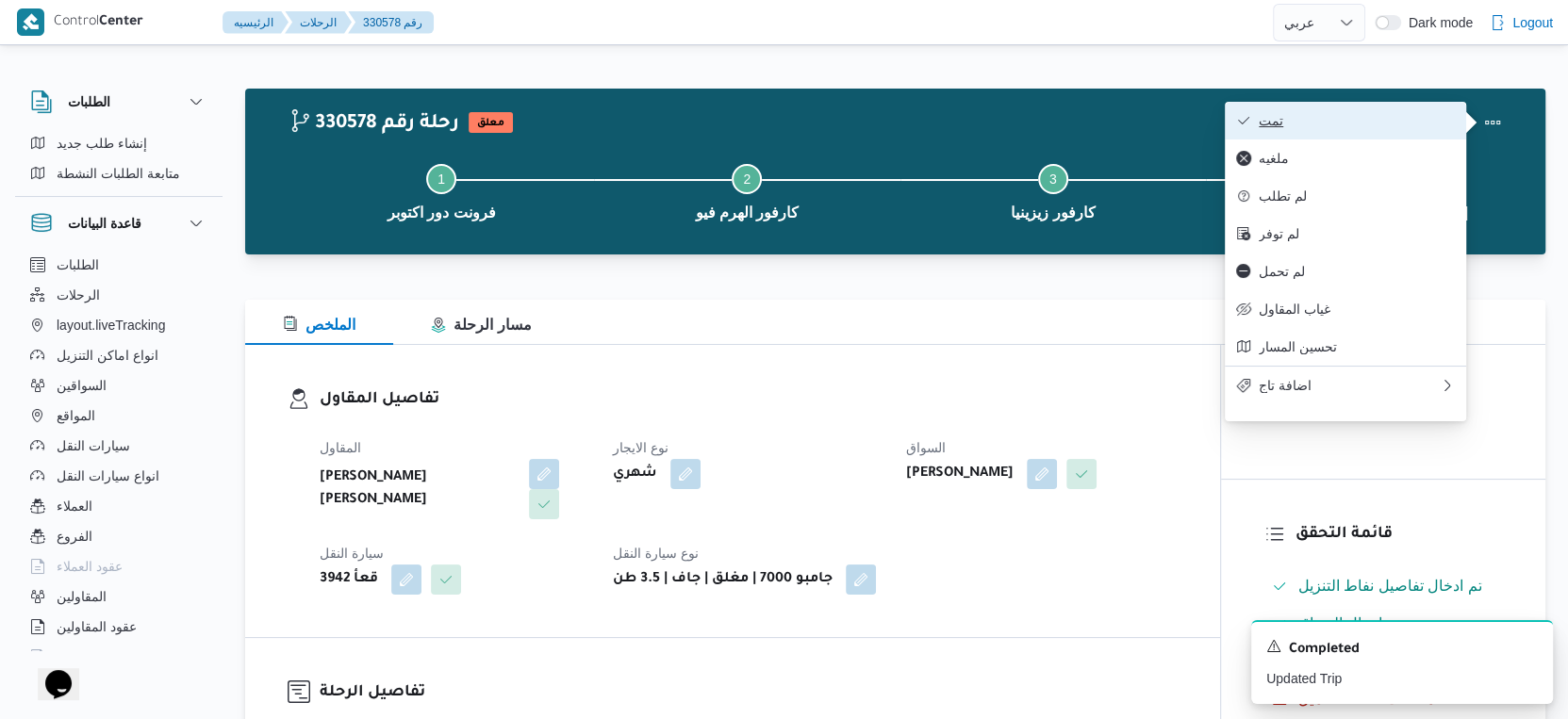
click at [1429, 120] on span "تمت" at bounding box center [1356, 120] width 196 height 15
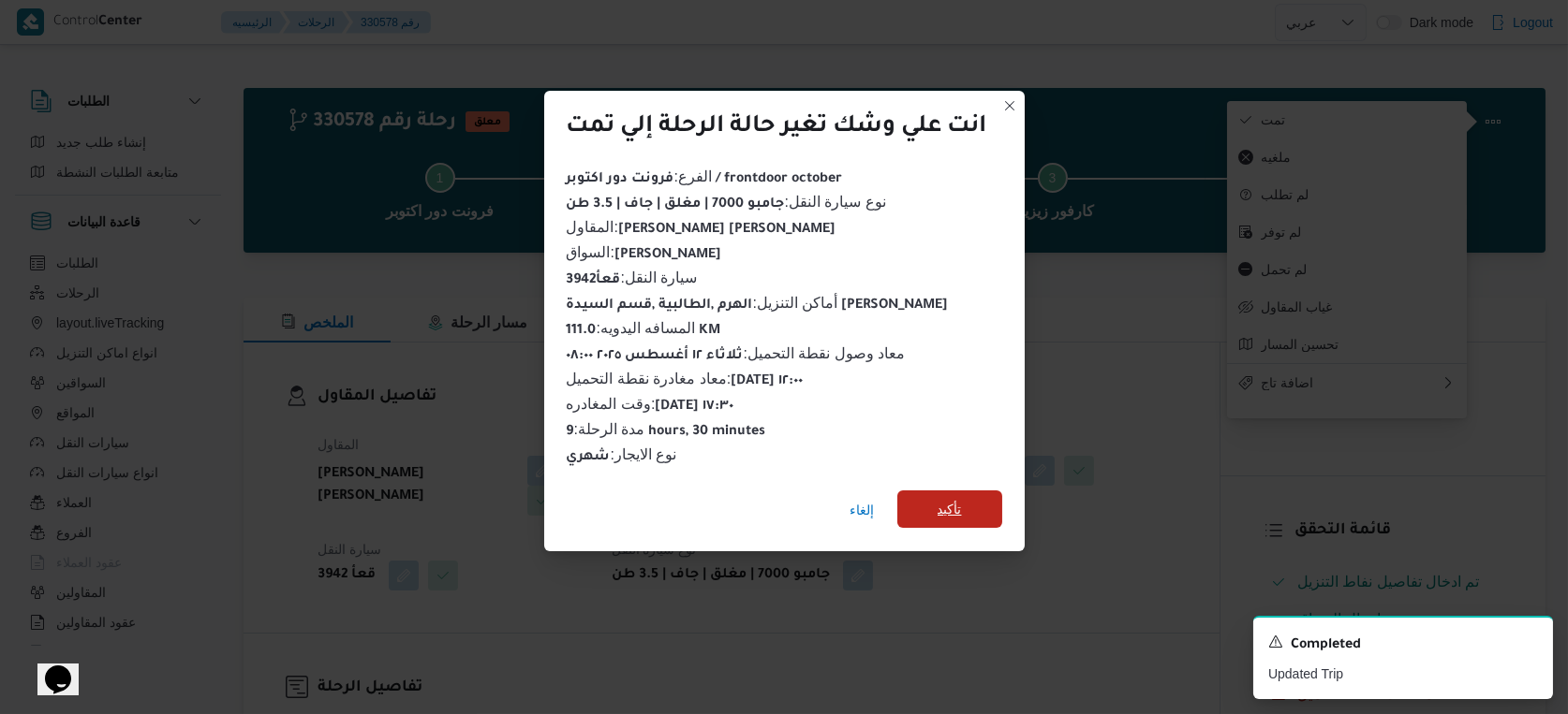
click at [972, 515] on span "تأكيد" at bounding box center [950, 509] width 104 height 37
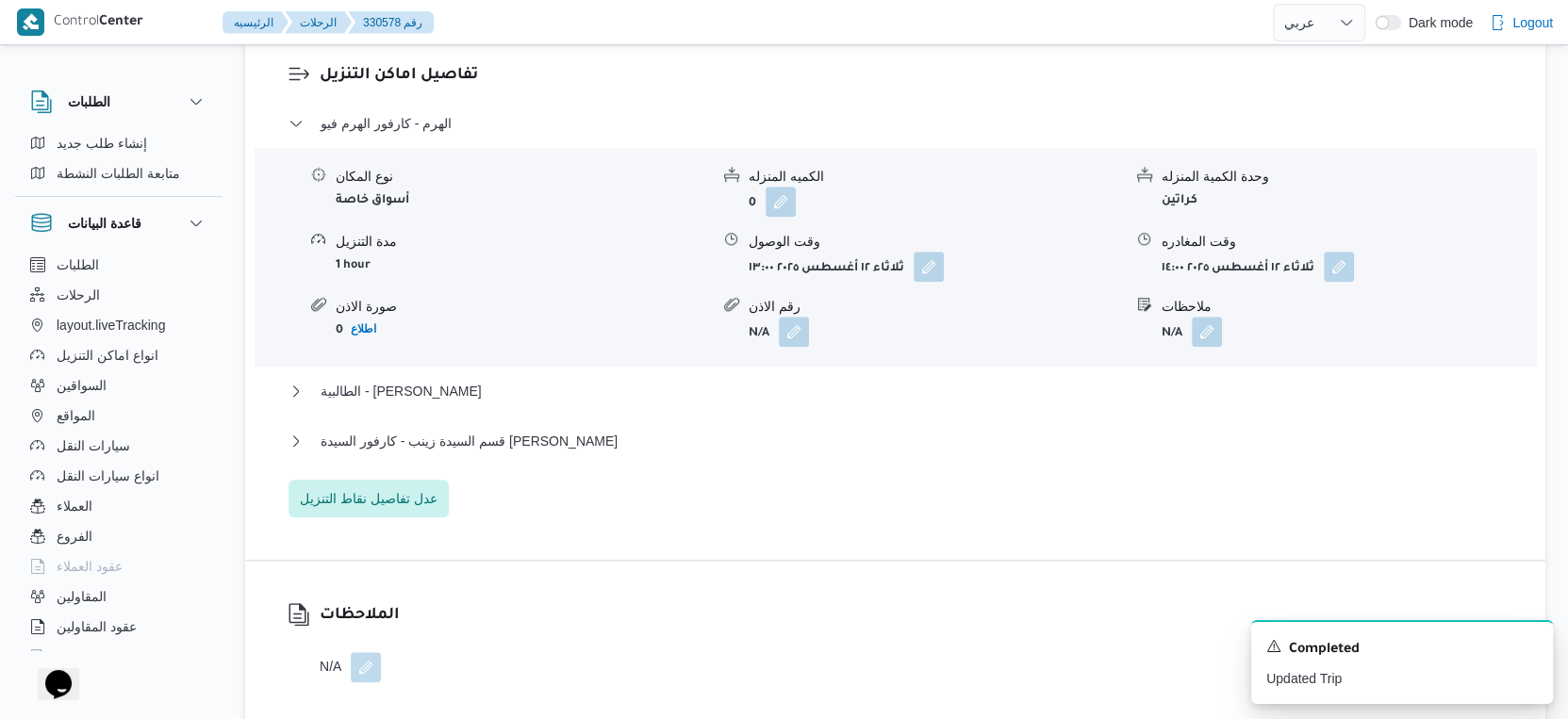
scroll to position [1675, 0]
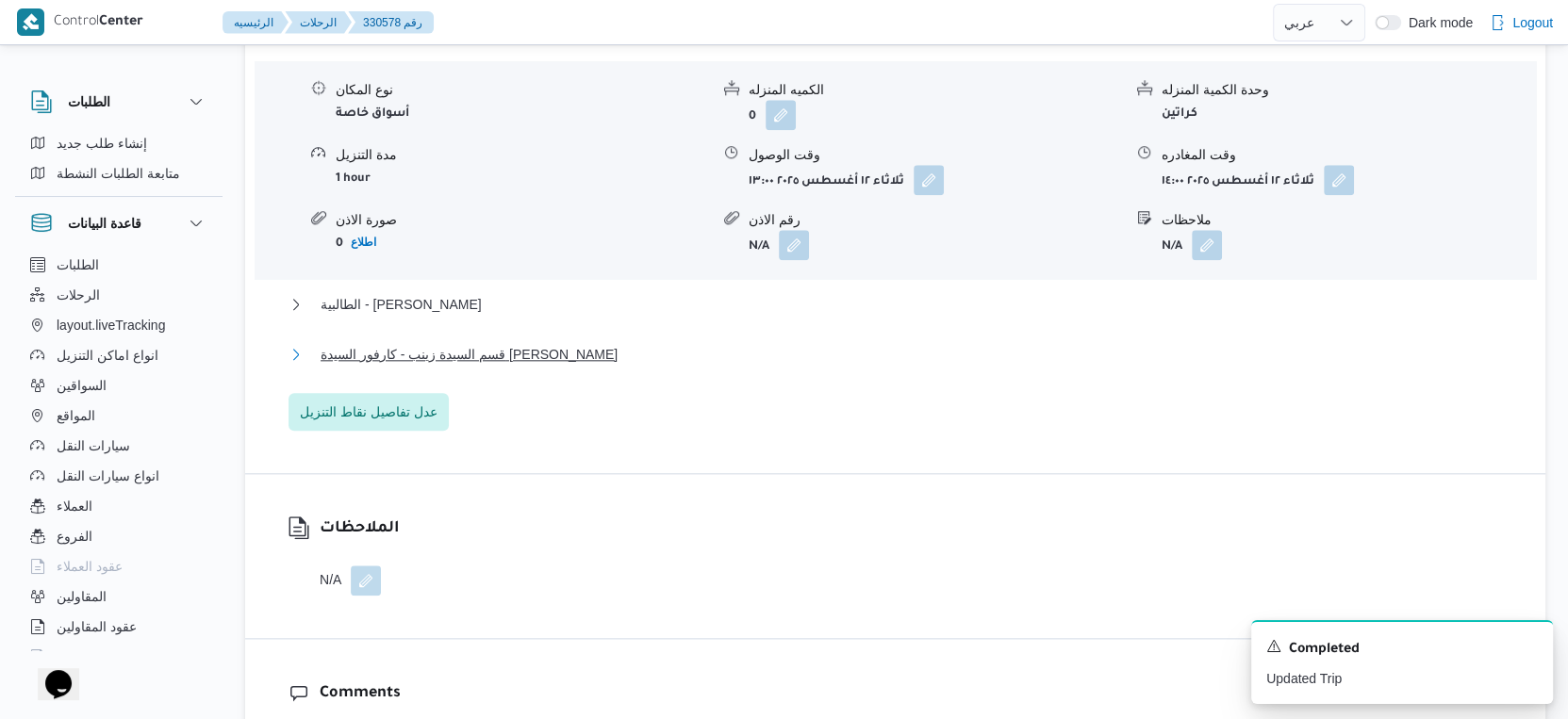
click at [513, 366] on span "قسم السيدة زينب - كارفور السيدة زينب" at bounding box center [468, 355] width 297 height 23
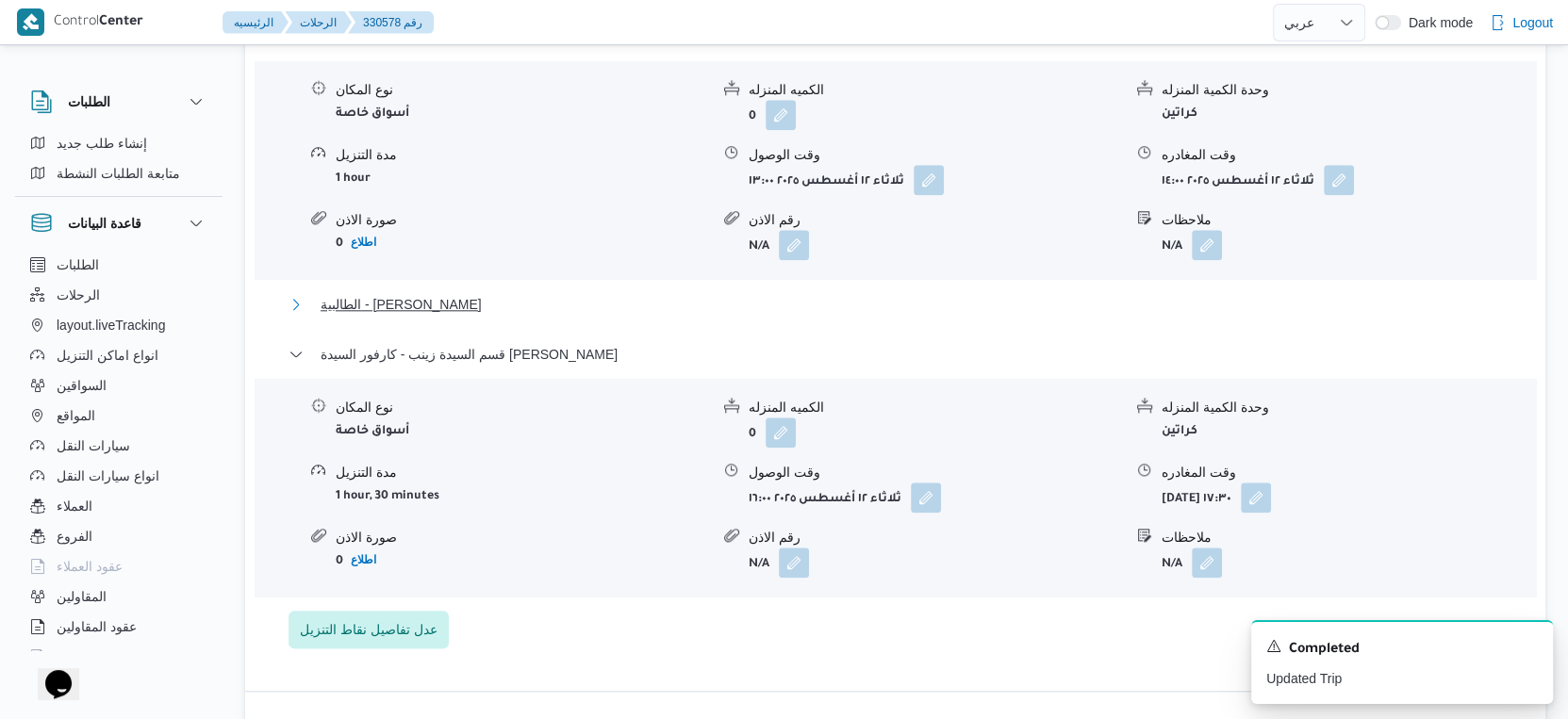
click at [474, 316] on button "الطالبية - كارفور زيزينيا" at bounding box center [896, 305] width 1214 height 23
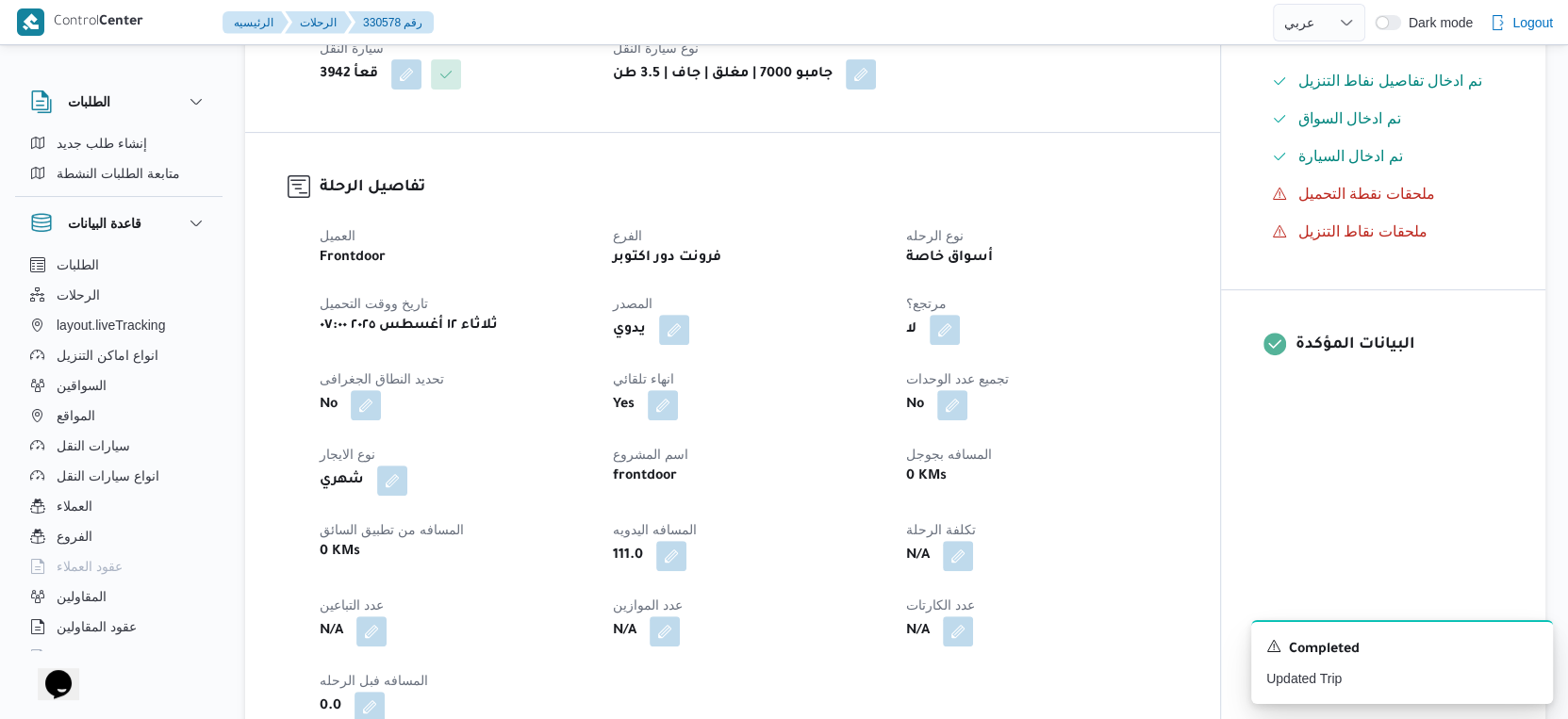
scroll to position [733, 0]
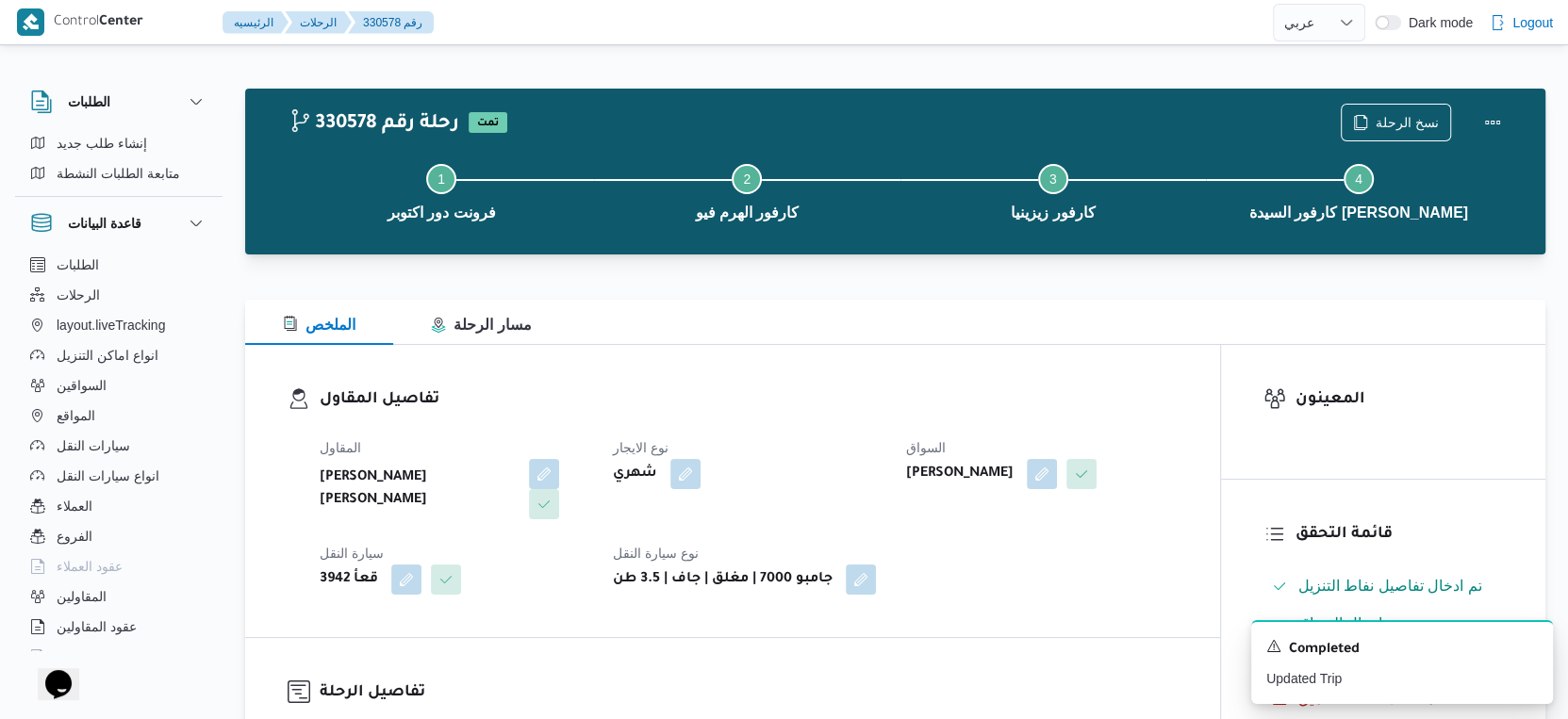
select select "ar"
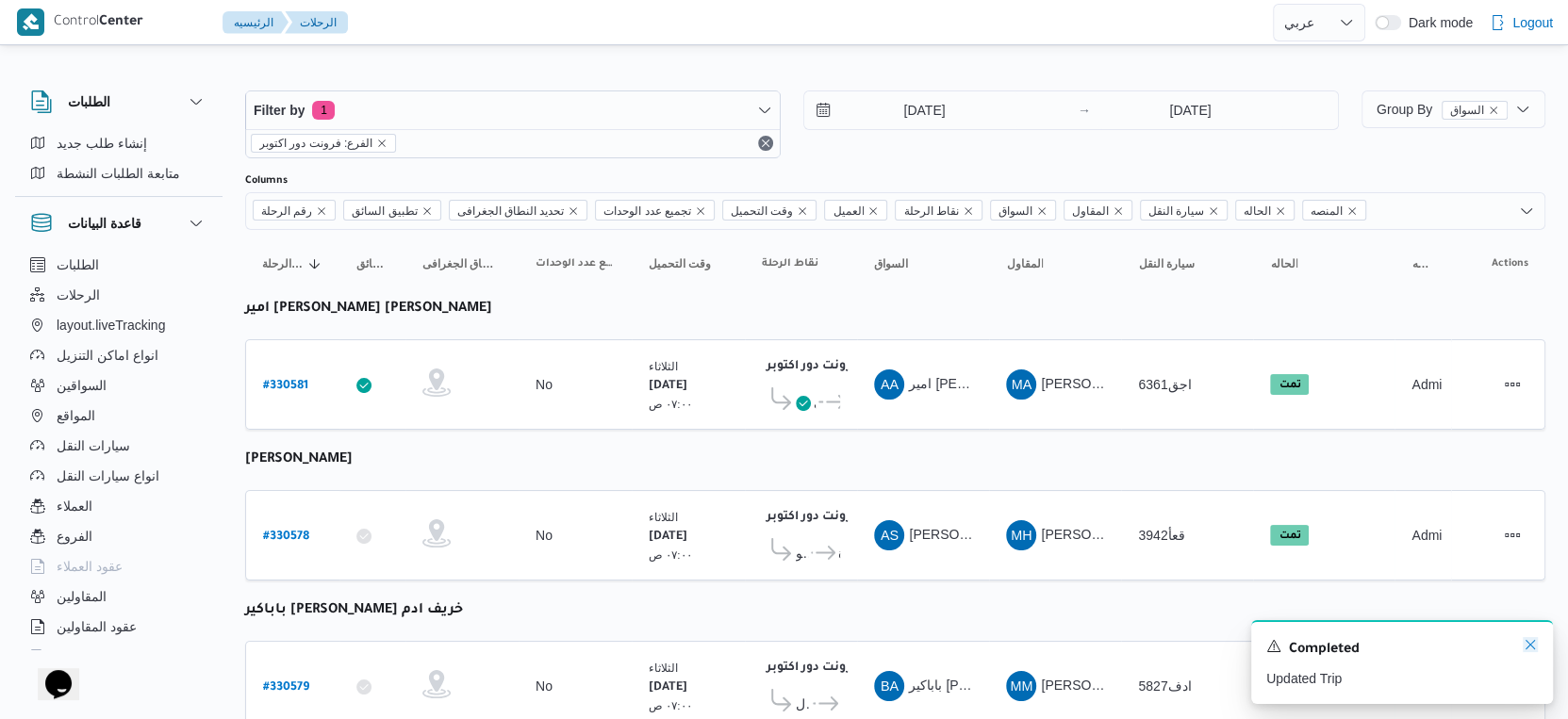
click at [1532, 643] on icon "Dismiss toast" at bounding box center [1530, 645] width 15 height 15
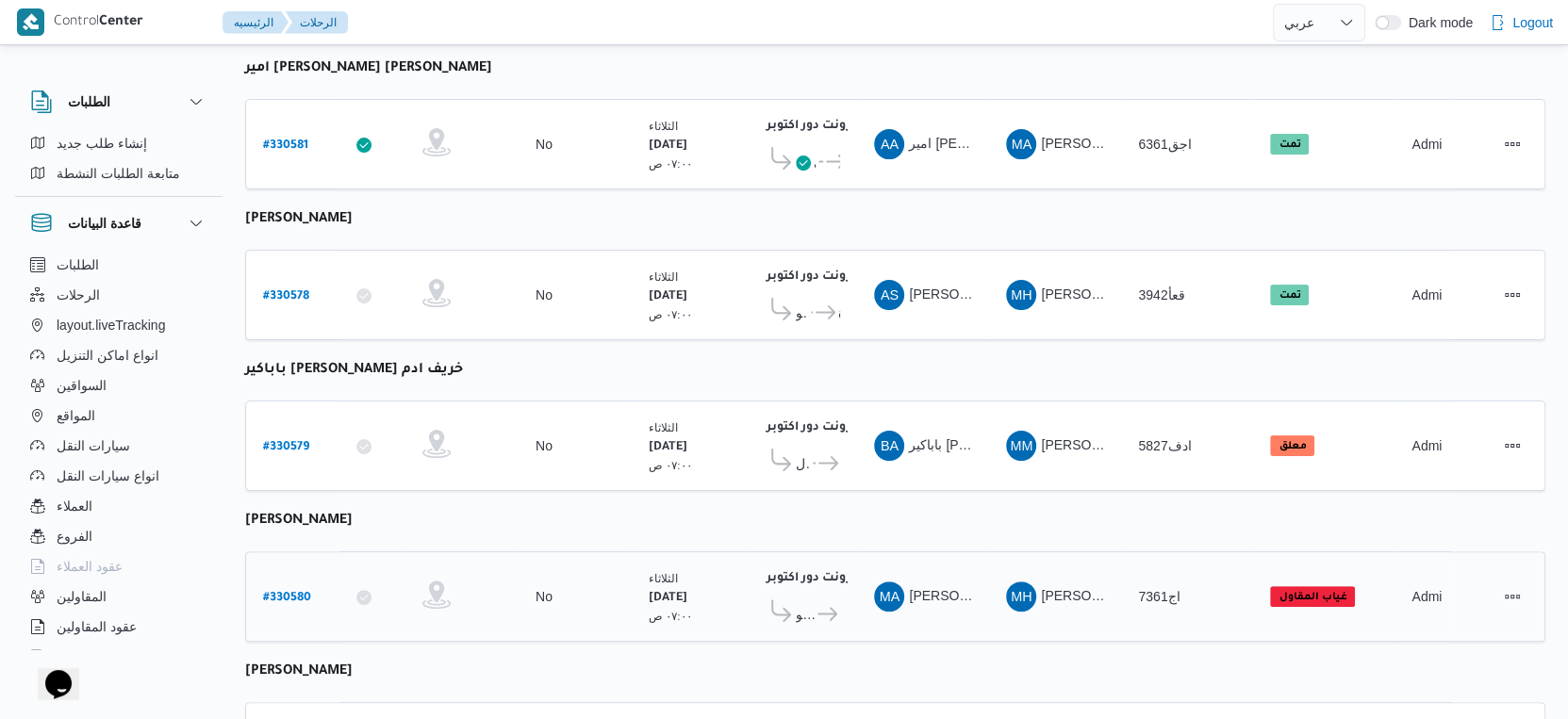
scroll to position [192, 0]
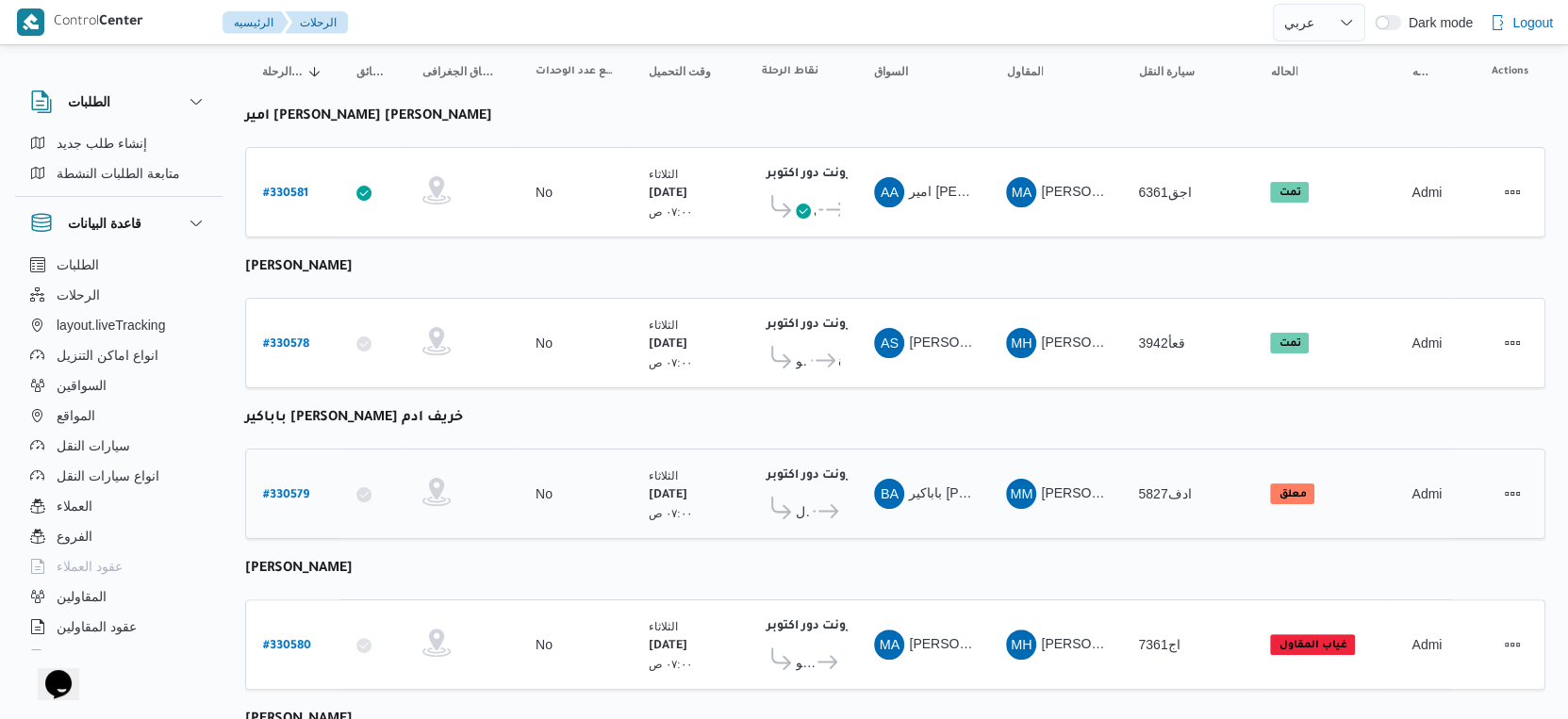
click at [829, 505] on icon at bounding box center [828, 512] width 20 height 14
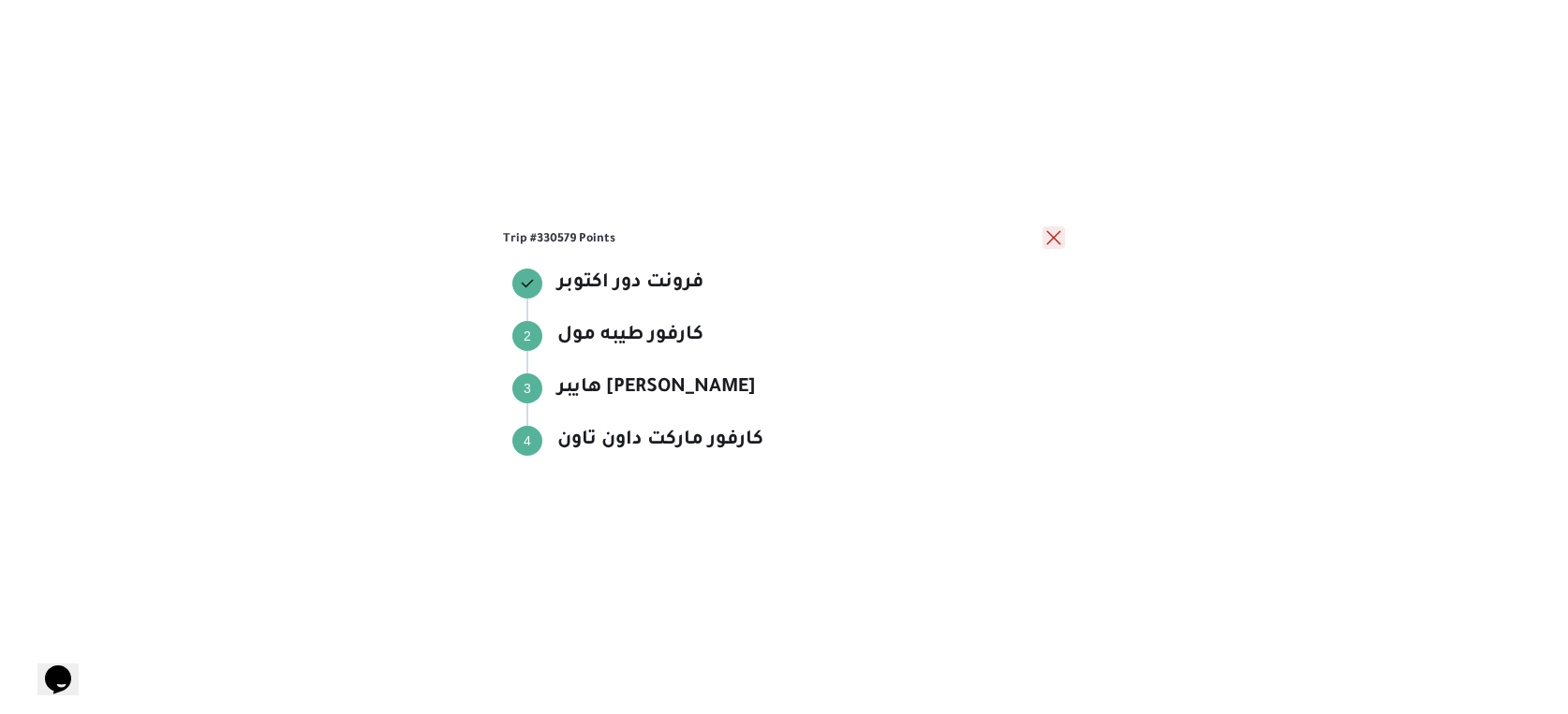
click at [1048, 239] on button "close" at bounding box center [1053, 238] width 23 height 23
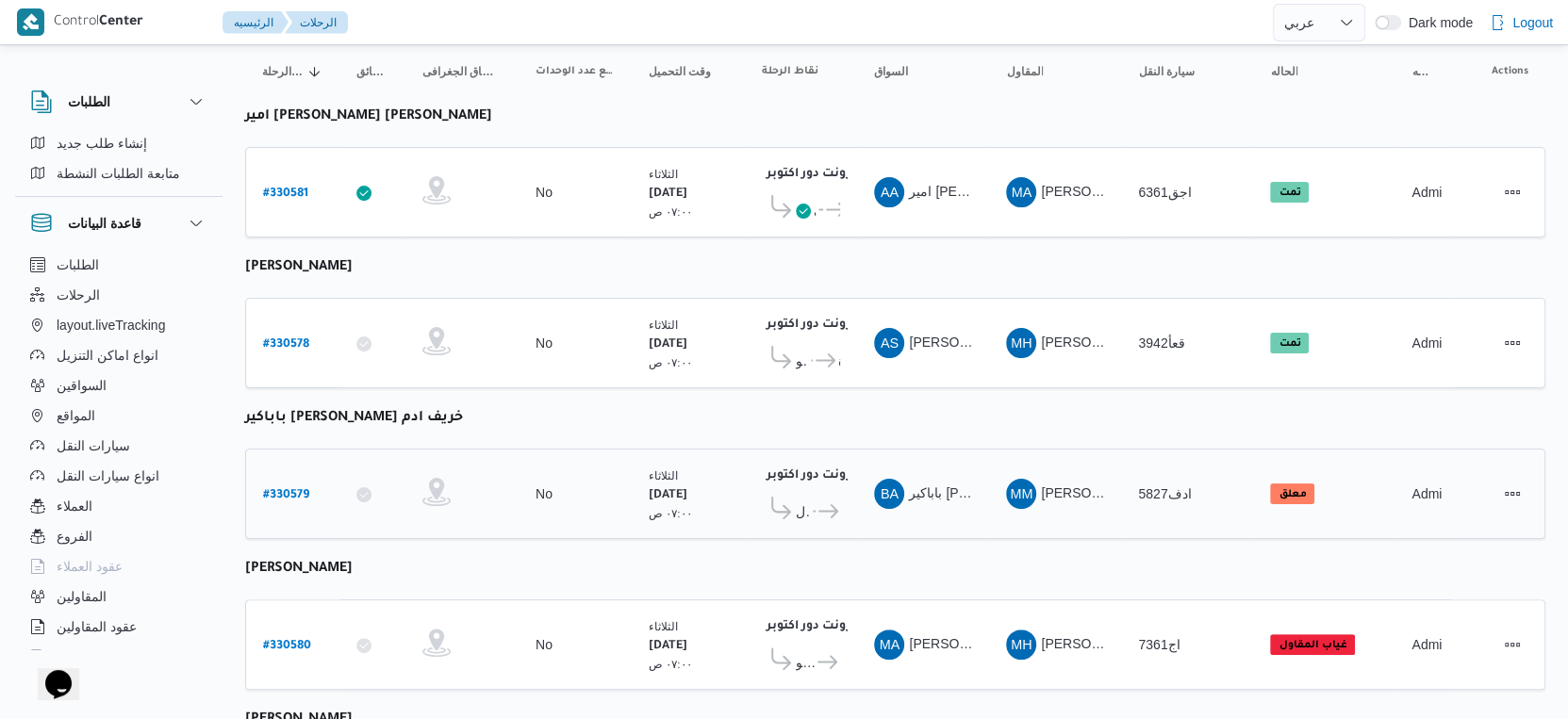
click at [288, 490] on b "# 330579" at bounding box center [286, 496] width 46 height 13
select select "ar"
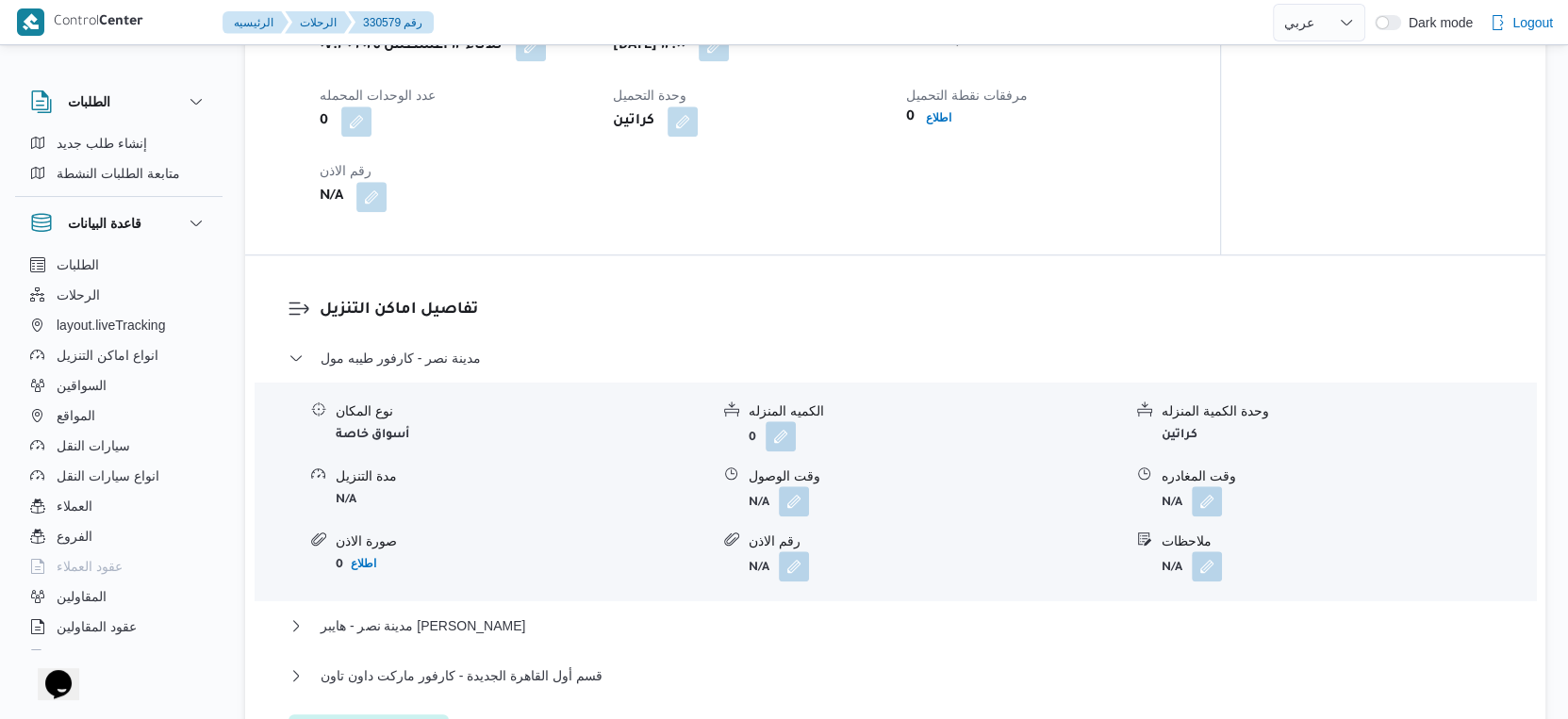
scroll to position [1572, 0]
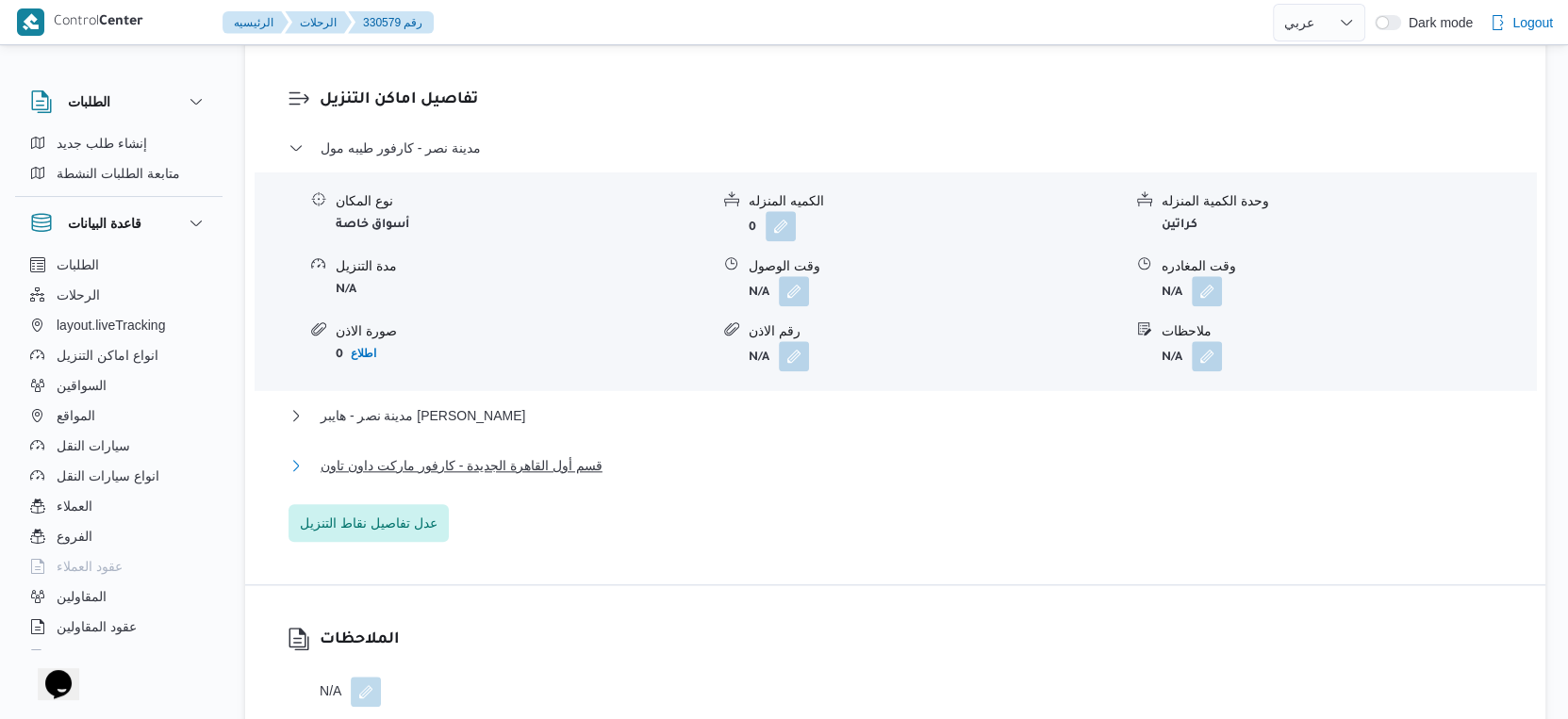
click at [608, 470] on button "قسم أول القاهرة الجديدة - كارفور ماركت داون تاون" at bounding box center [896, 466] width 1214 height 23
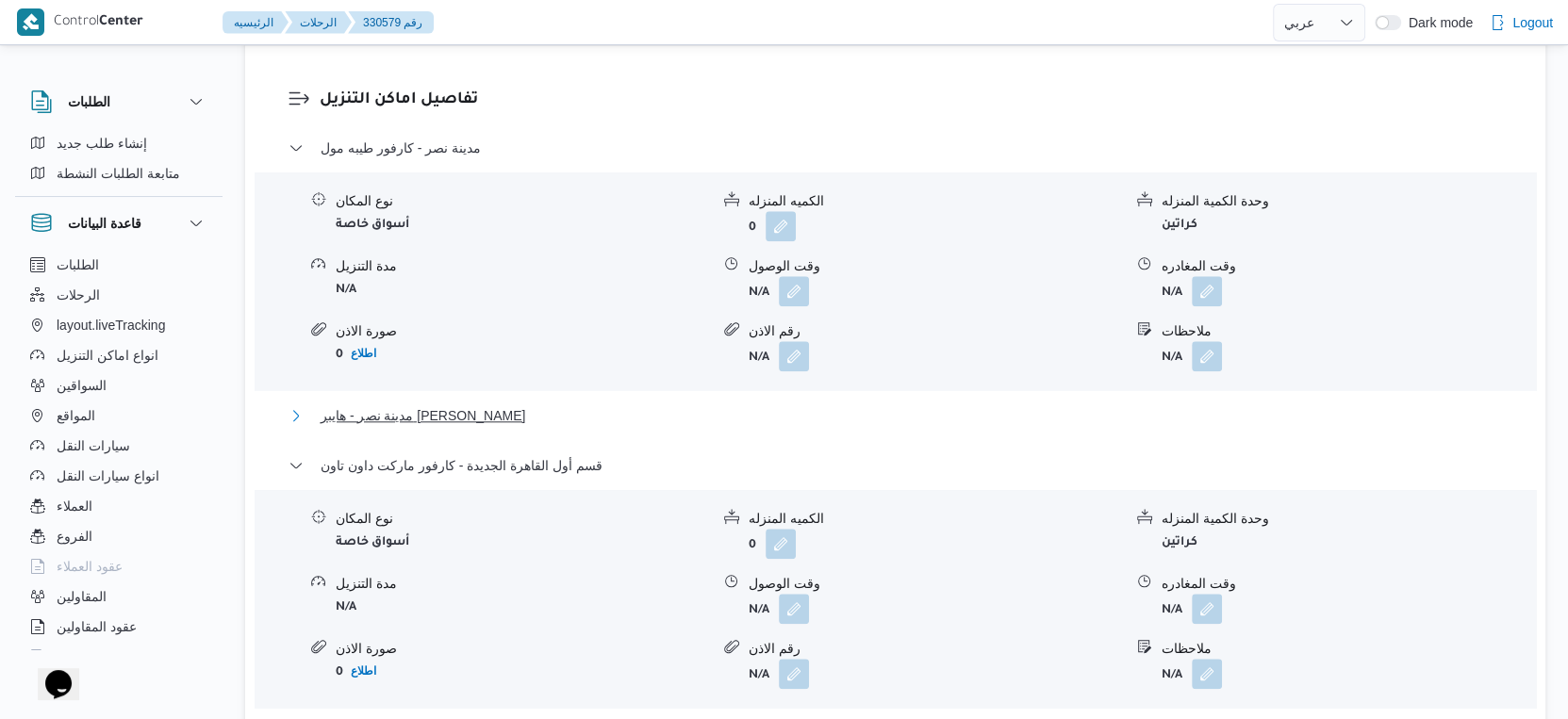
click at [538, 427] on button "مدينة نصر - هايبر ماركت مهدي عرفه" at bounding box center [896, 416] width 1214 height 23
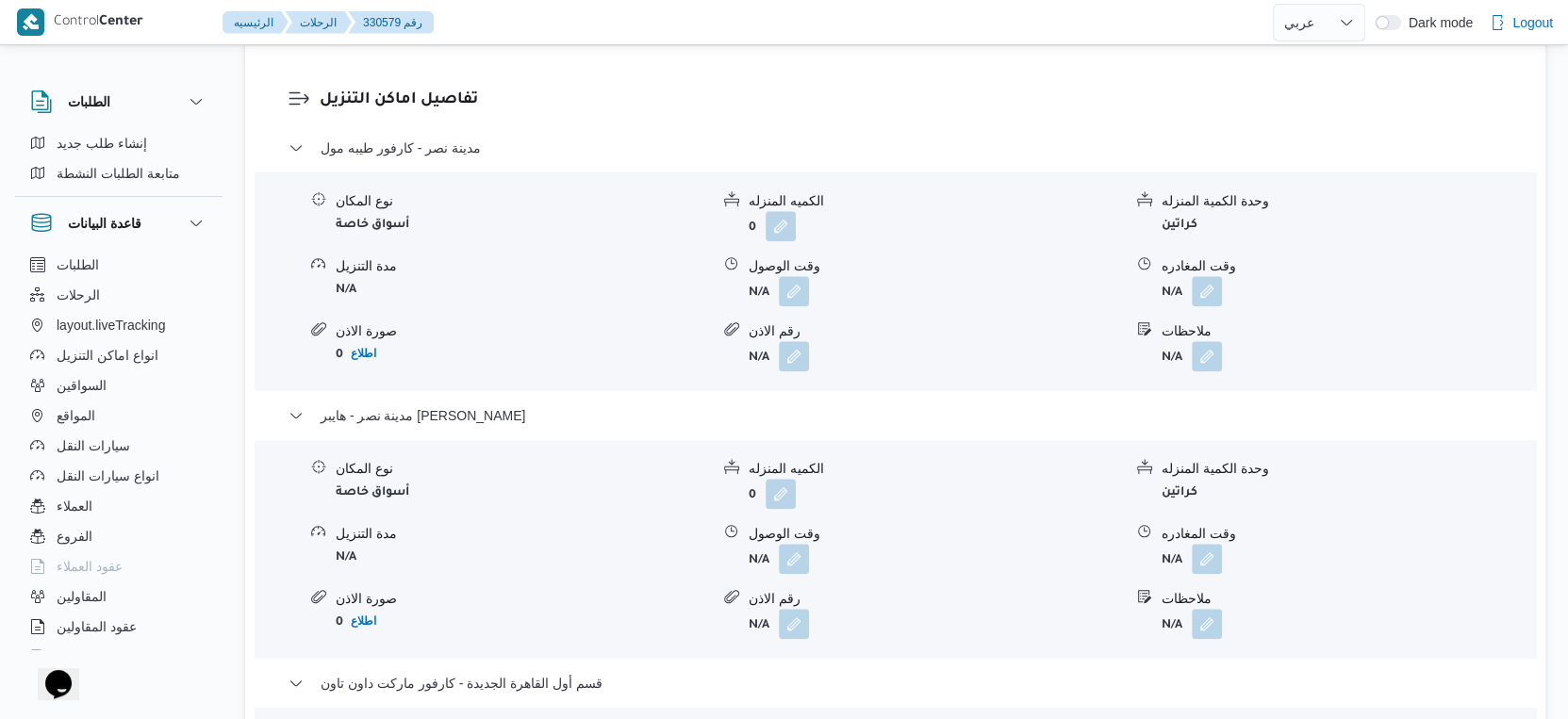
scroll to position [1885, 0]
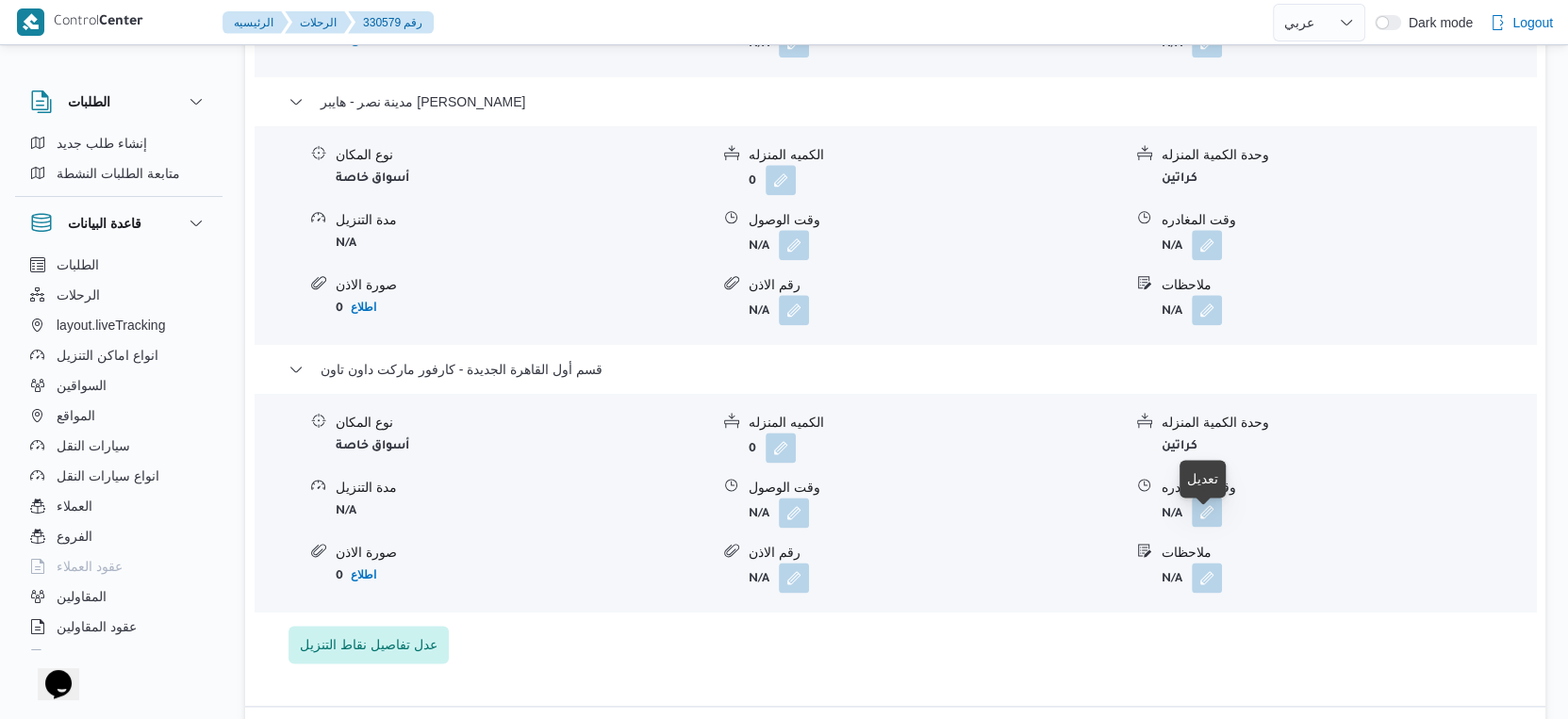
click at [1210, 527] on button "button" at bounding box center [1207, 512] width 31 height 31
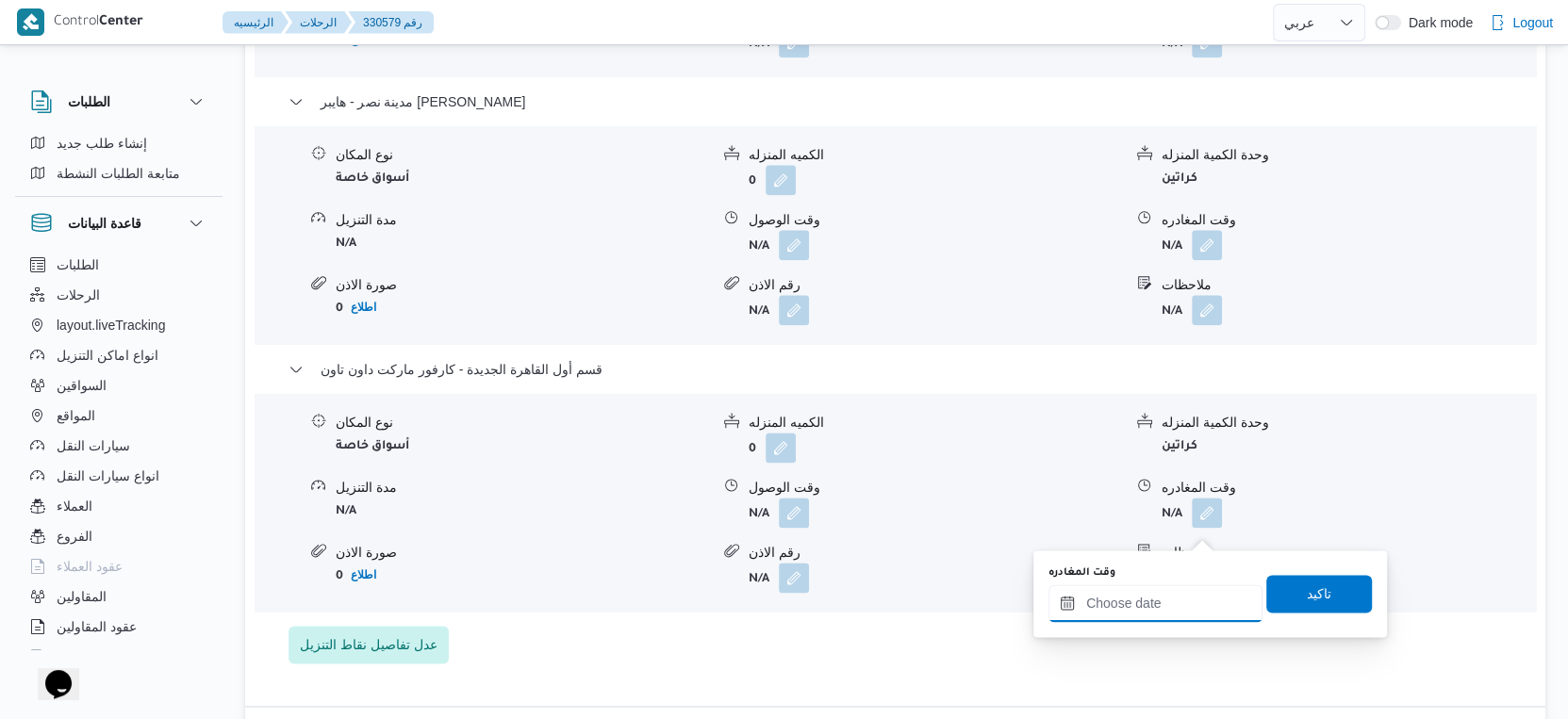
click at [1149, 613] on input "وقت المغادره" at bounding box center [1155, 602] width 214 height 37
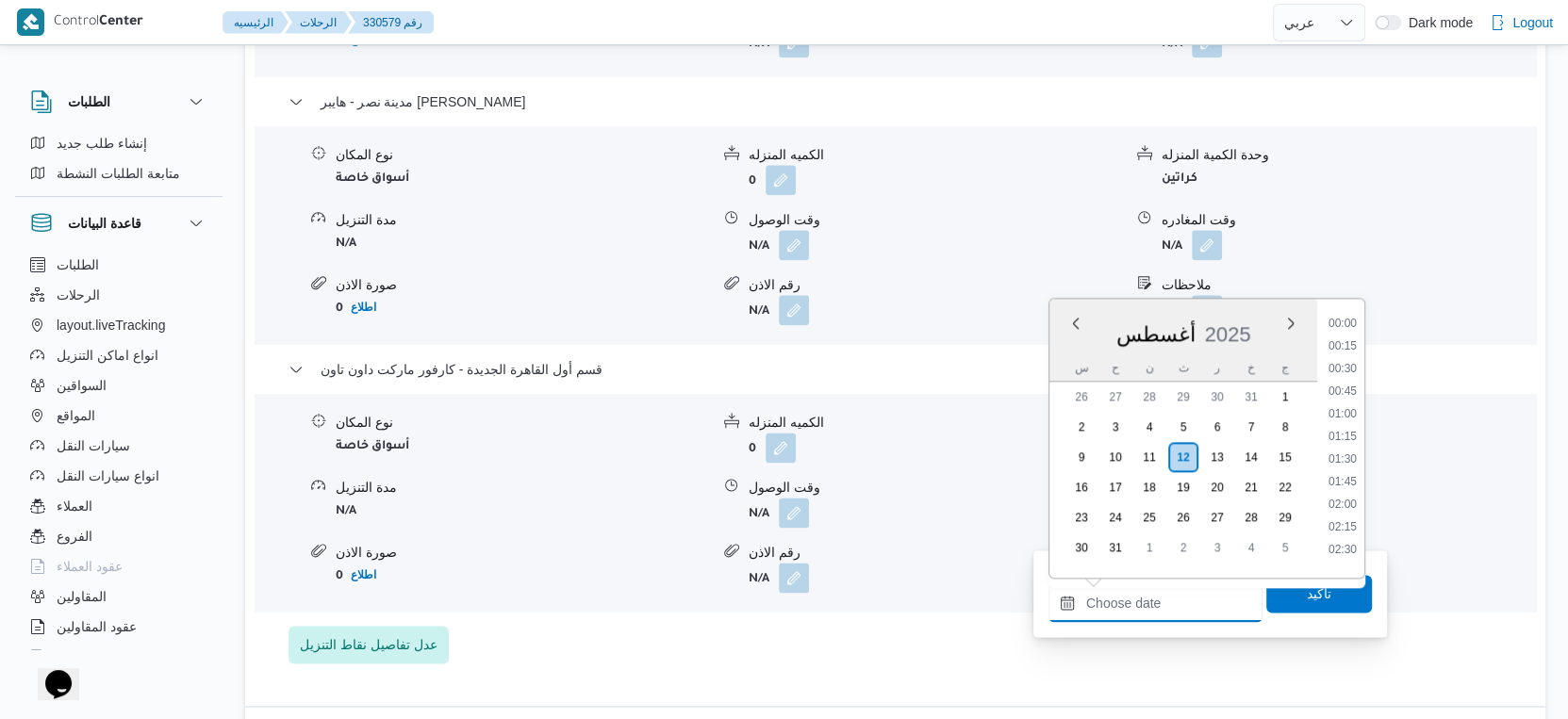
scroll to position [1475, 0]
click at [876, 546] on div "نوع المكان أسواق خاصة الكميه المنزله 0 وحدة الكمية المنزله كراتين مدة التنزيل N…" at bounding box center [895, 503] width 1296 height 214
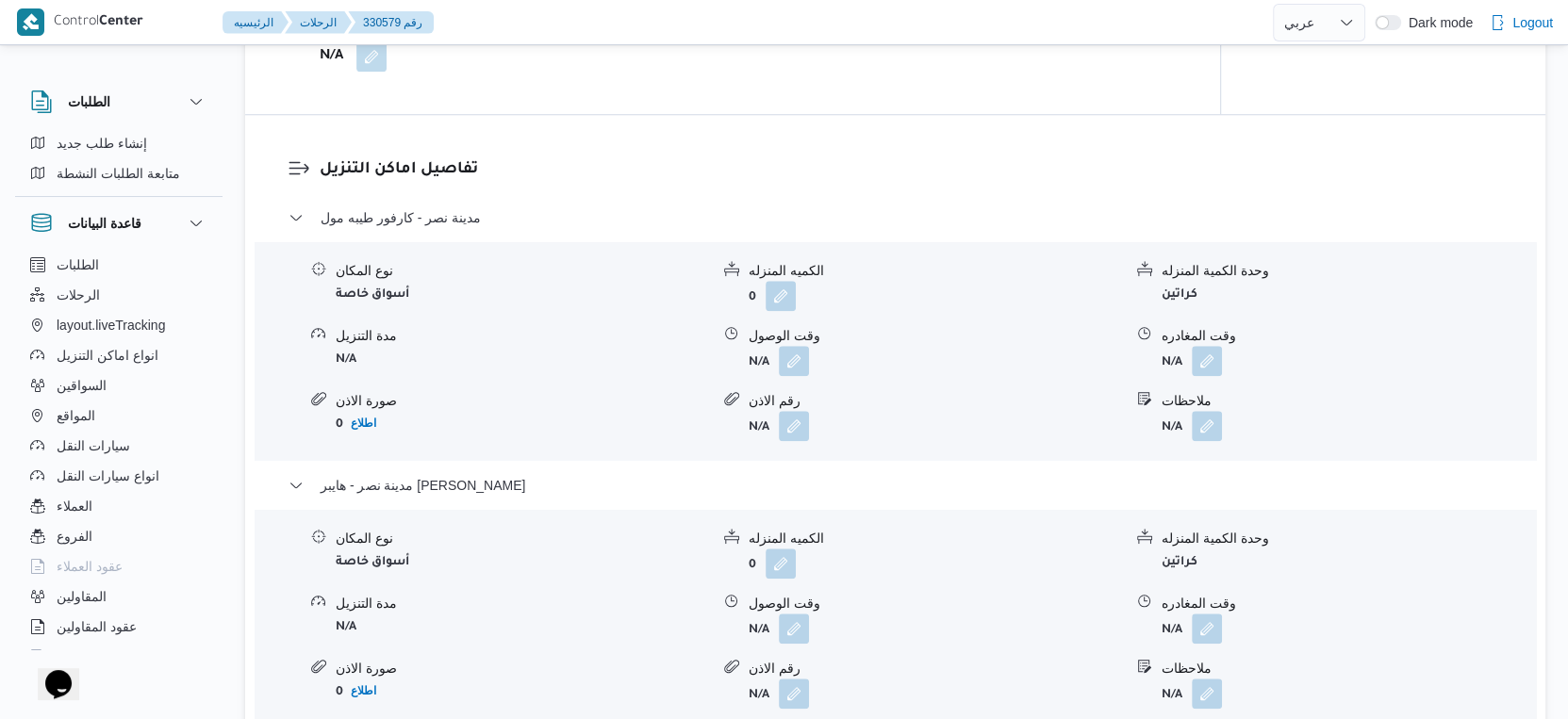
scroll to position [1466, 0]
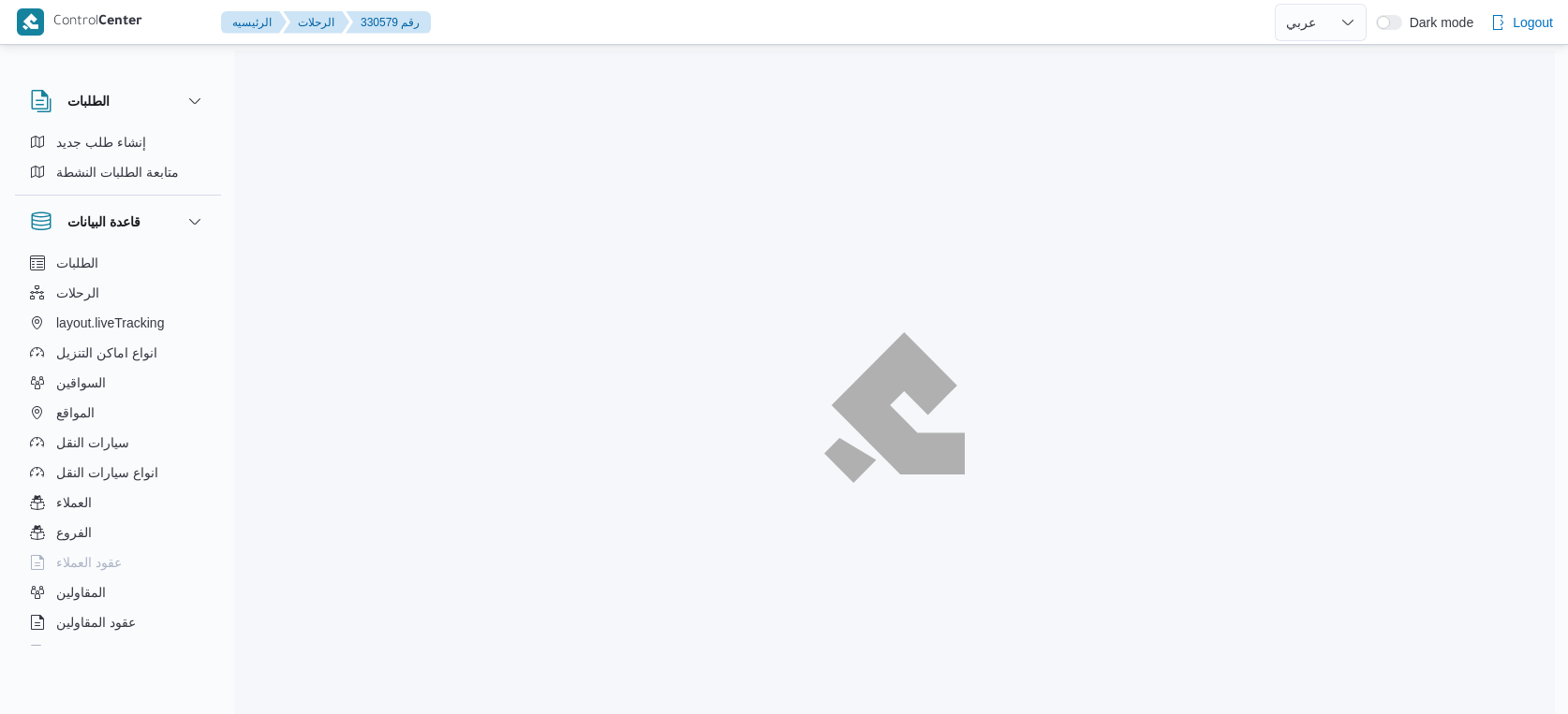
select select "ar"
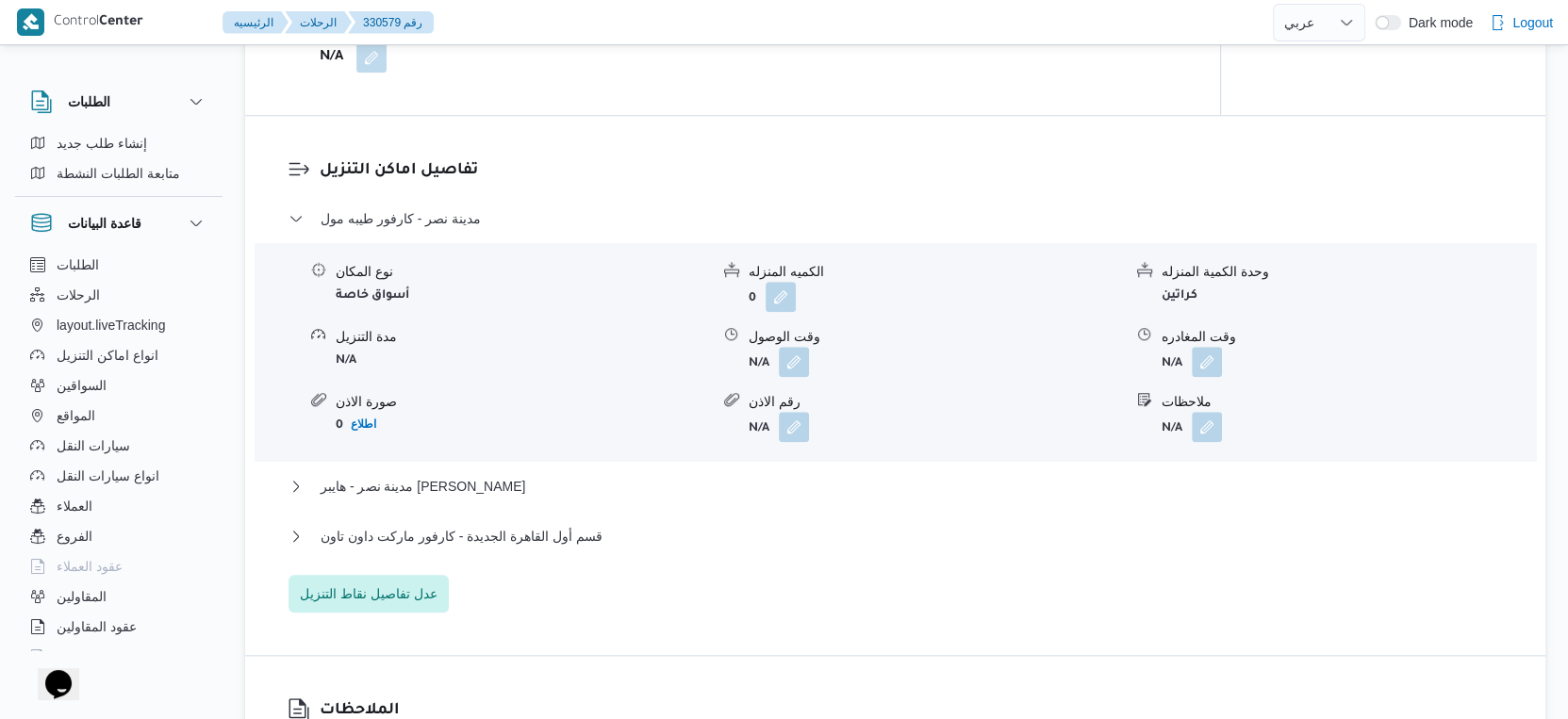
scroll to position [1517, 0]
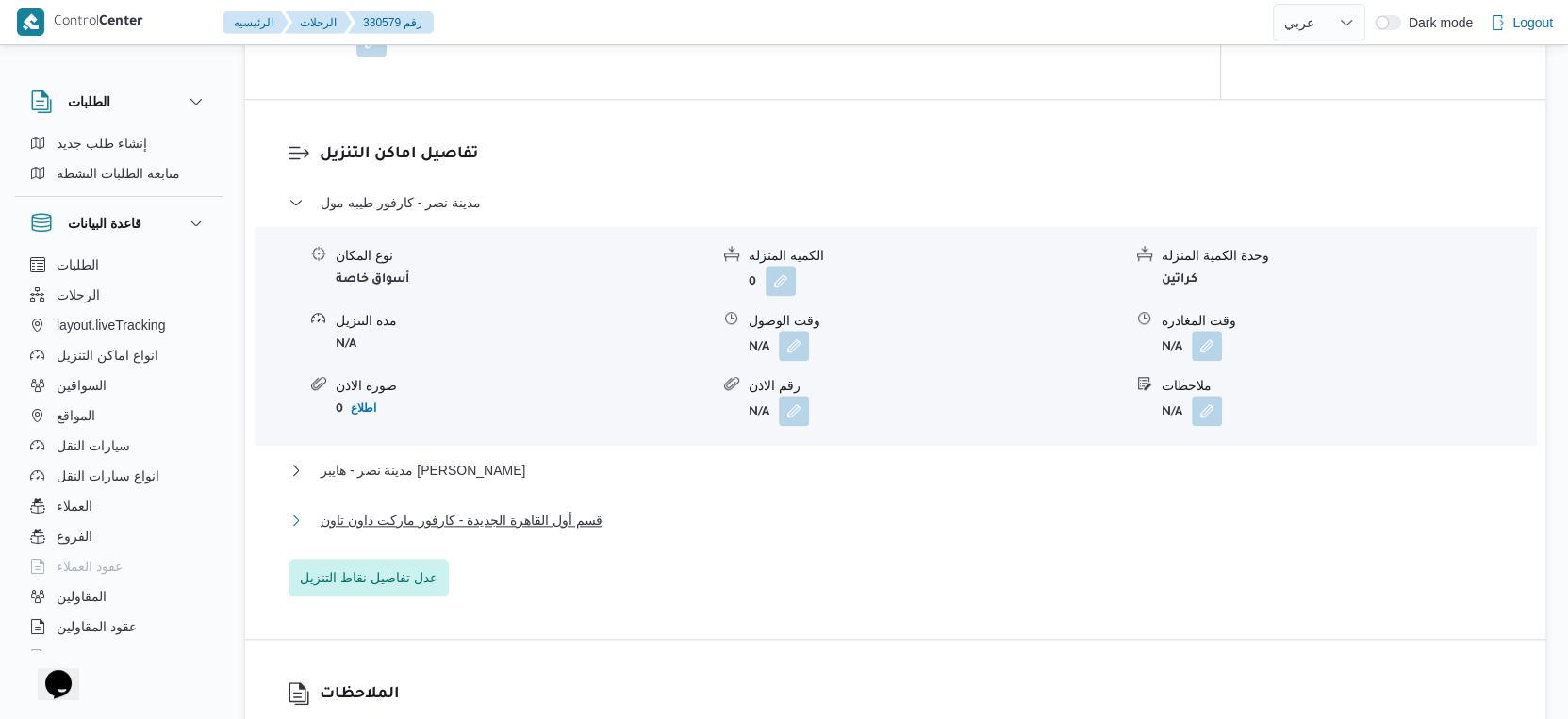
click at [641, 530] on button "قسم أول القاهرة الجديدة - كارفور ماركت داون تاون" at bounding box center [896, 520] width 1214 height 23
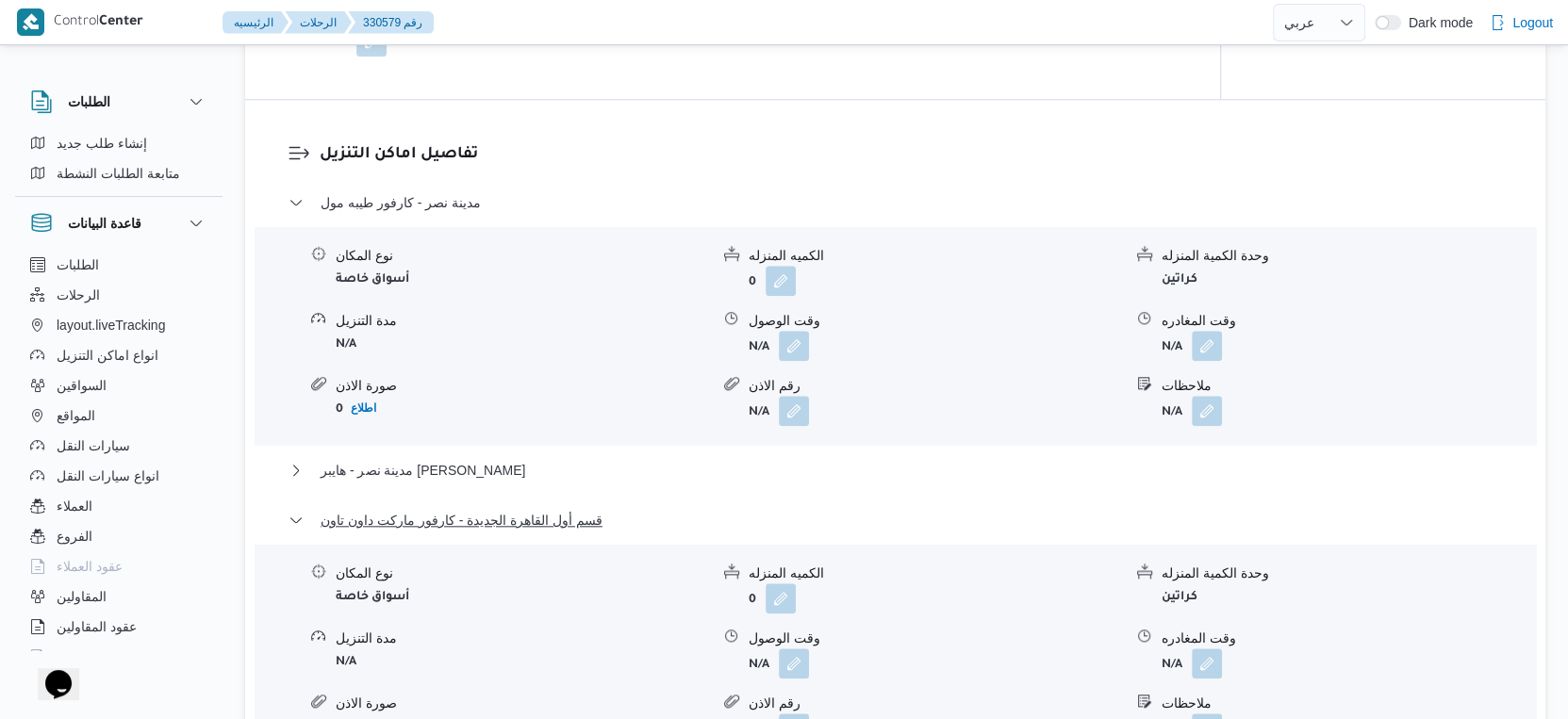
scroll to position [1623, 0]
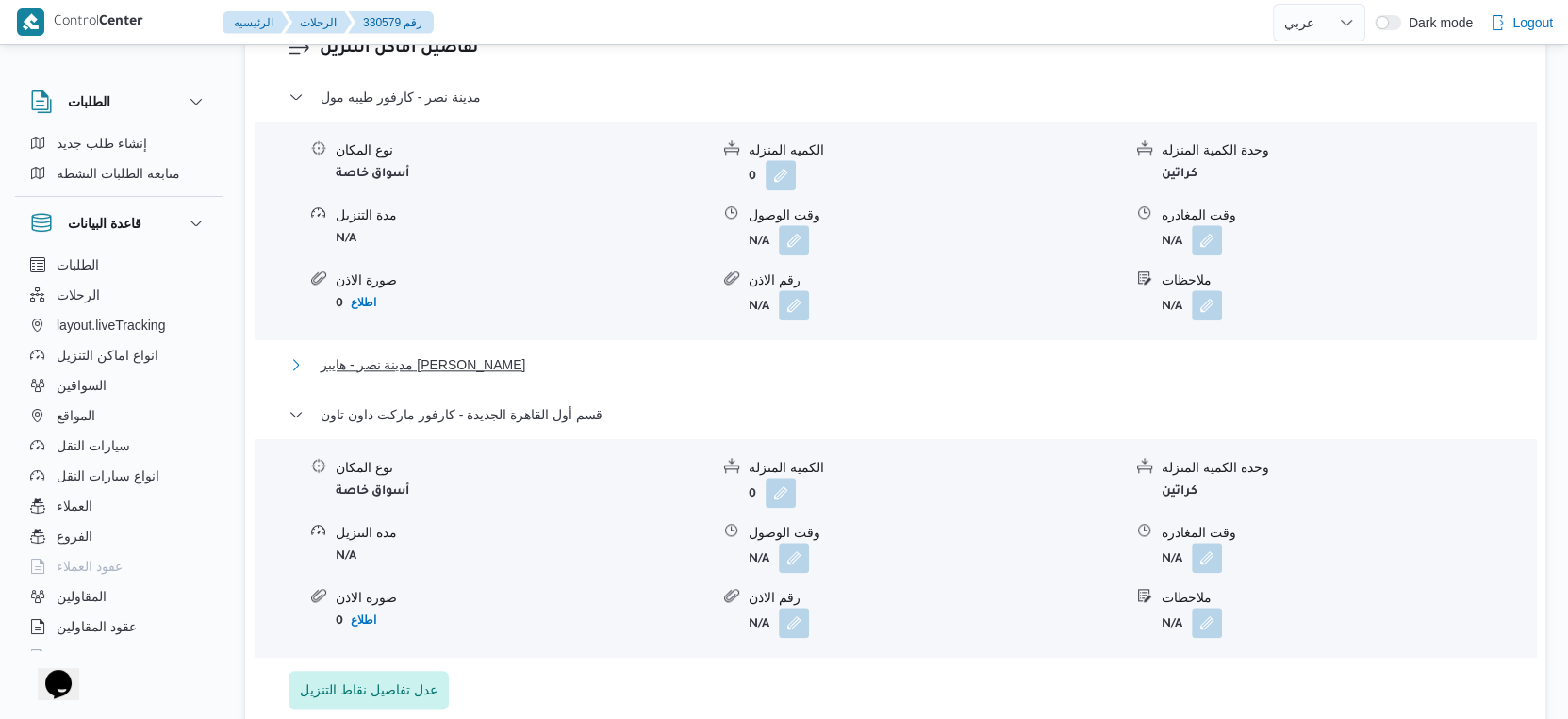
click at [557, 376] on button "مدينة نصر - هايبر [PERSON_NAME]" at bounding box center [896, 365] width 1214 height 23
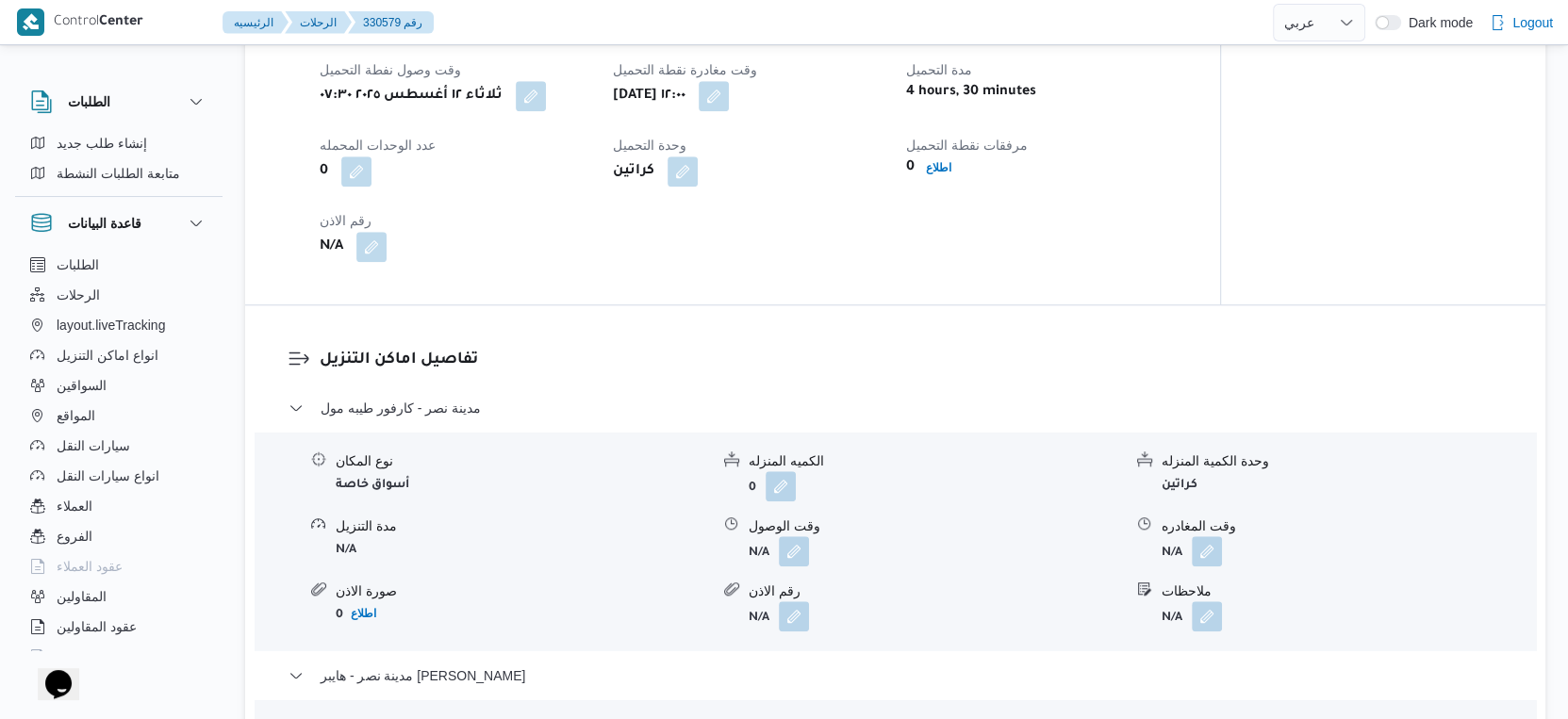
scroll to position [1308, 0]
click at [729, 114] on button "button" at bounding box center [714, 99] width 31 height 31
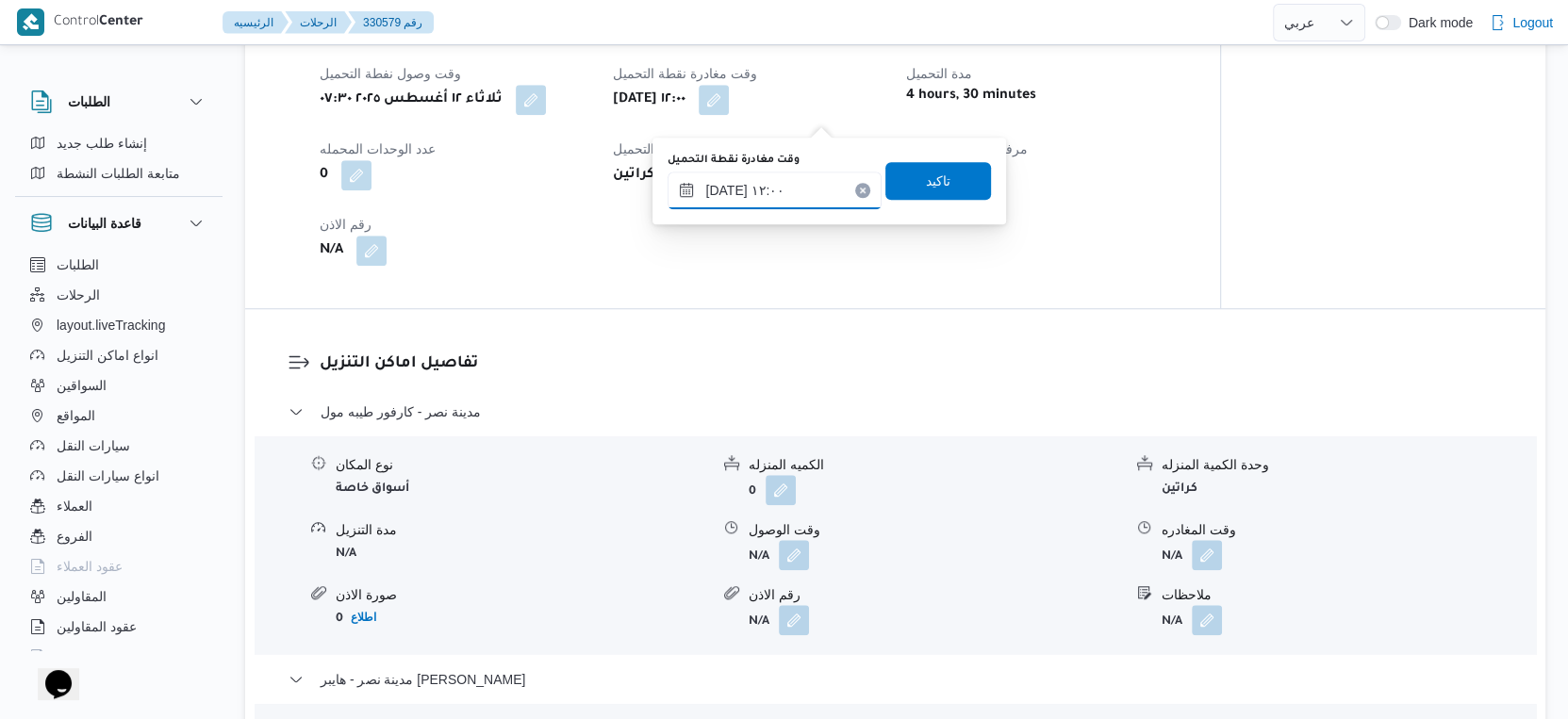
click at [786, 190] on input "١٢/٠٨/٢٠٢٥ ١٢:٠٠" at bounding box center [774, 189] width 214 height 37
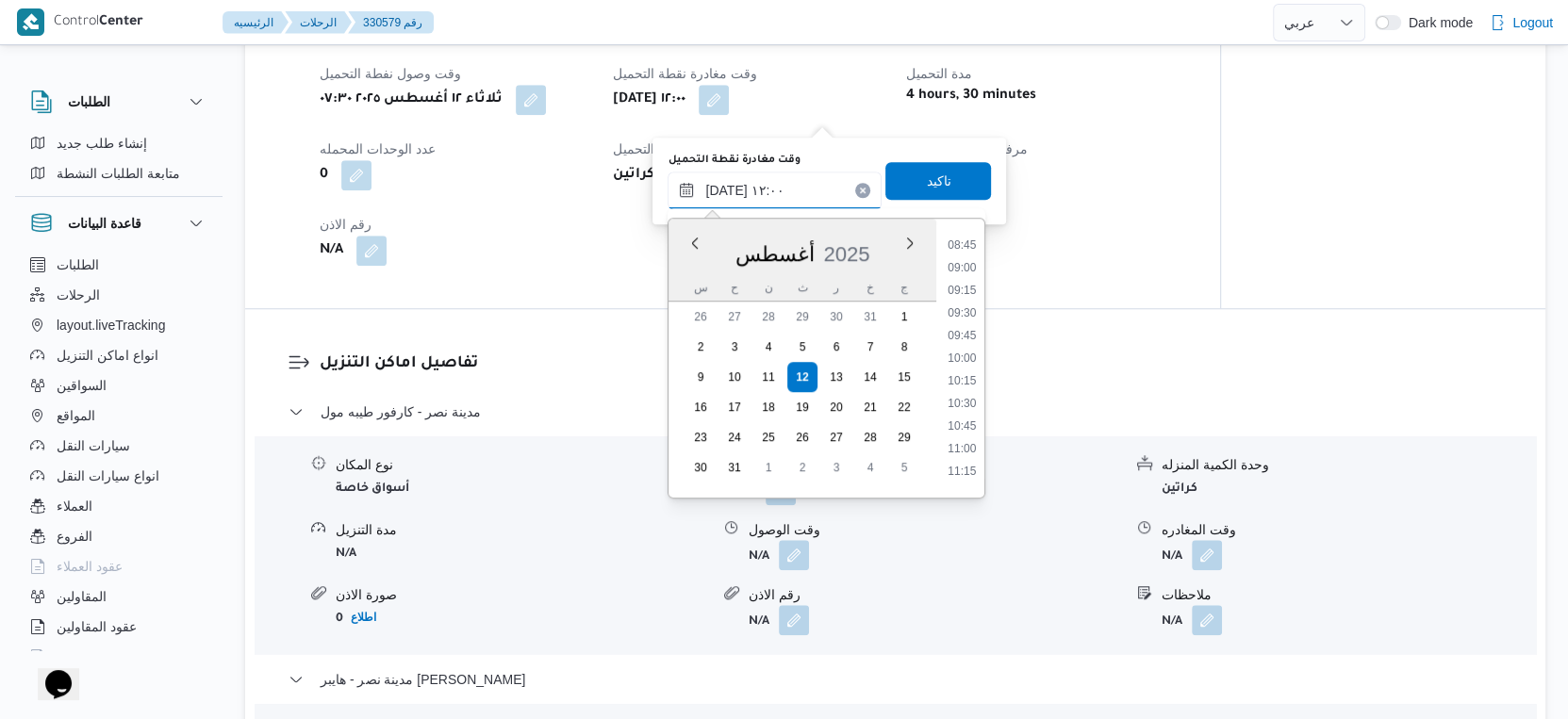
scroll to position [746, 0]
click at [967, 396] on li "10:00" at bounding box center [962, 403] width 43 height 19
type input "١٢/٠٨/٢٠٢٥ ١٠:٠٠"
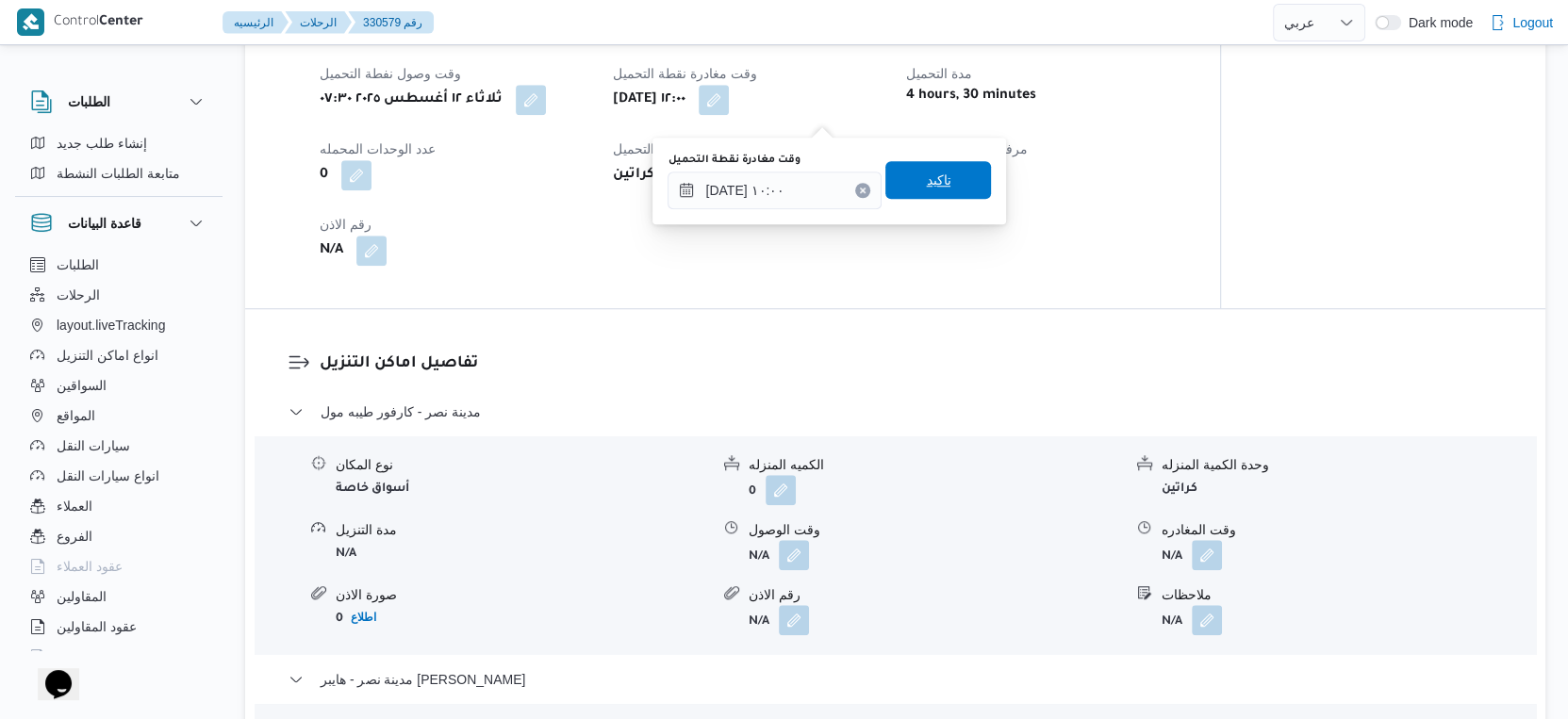
click at [939, 176] on span "تاكيد" at bounding box center [938, 180] width 105 height 37
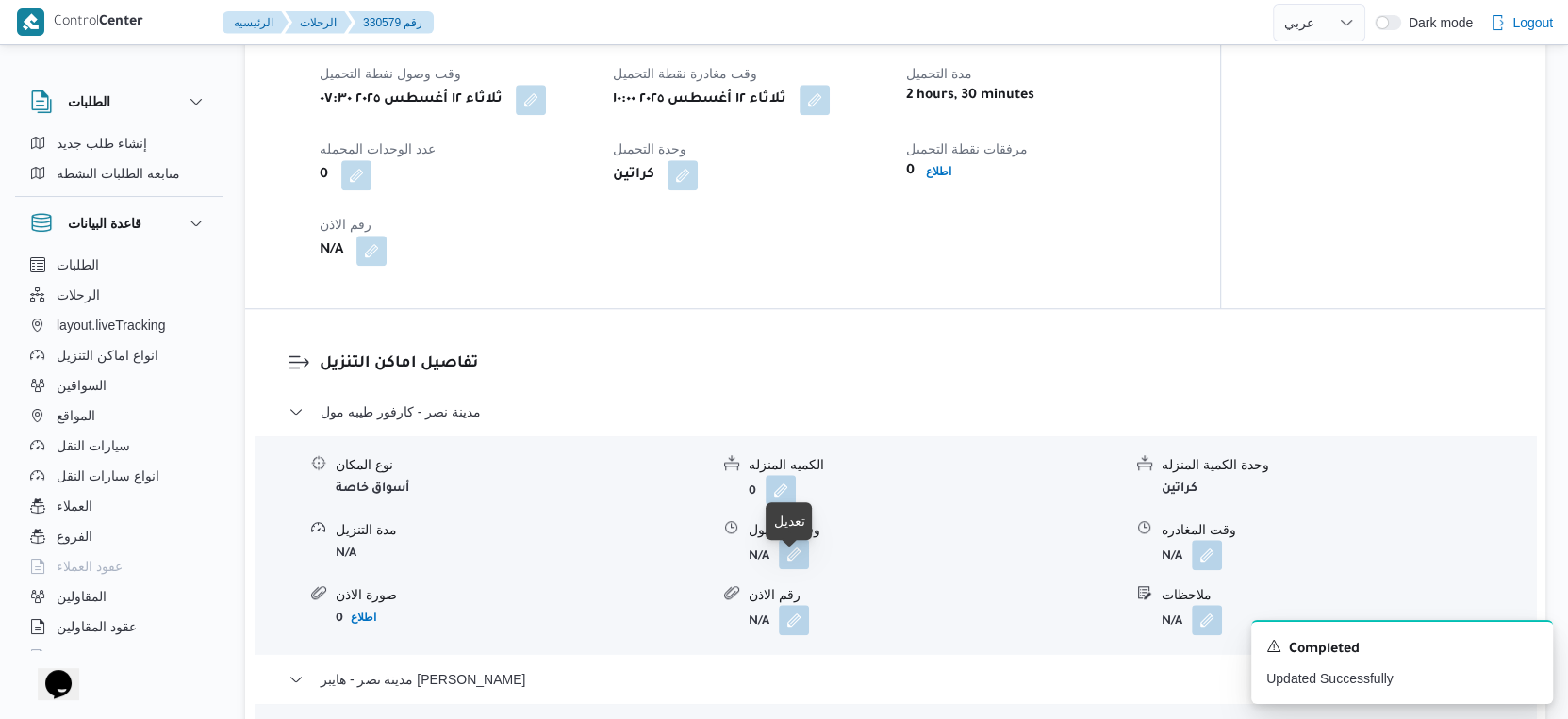
click at [785, 558] on button "button" at bounding box center [794, 555] width 31 height 31
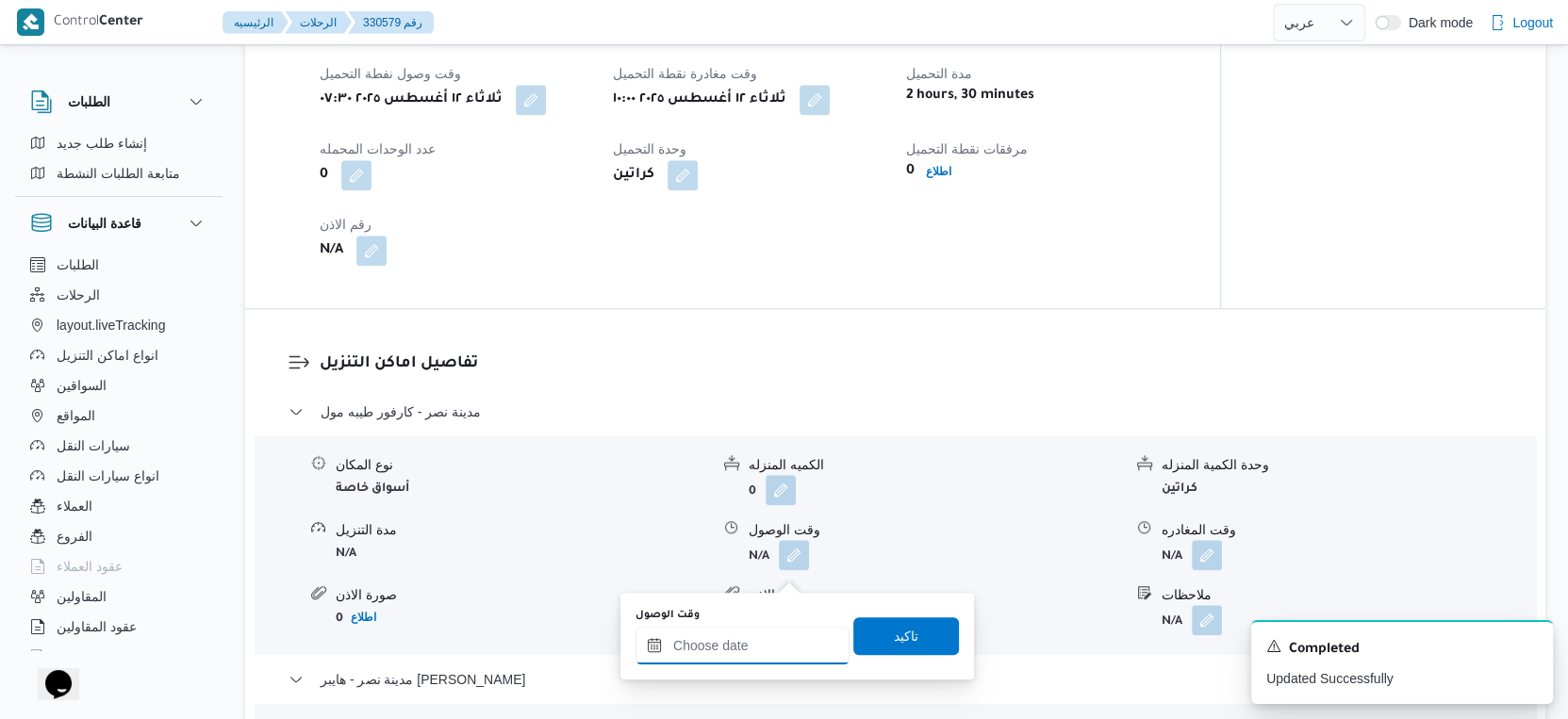
click at [770, 638] on input "وقت الوصول" at bounding box center [743, 645] width 214 height 37
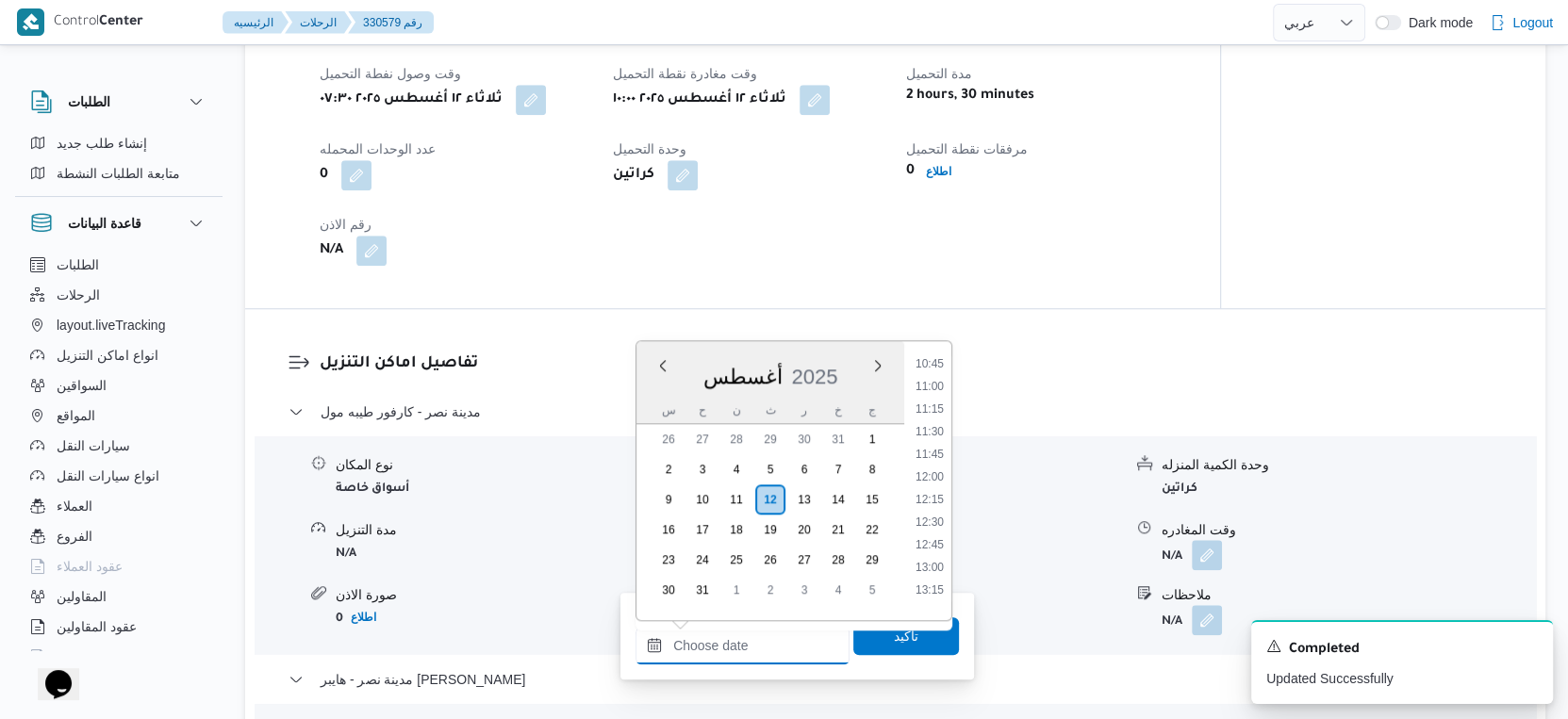
scroll to position [952, 0]
drag, startPoint x: 925, startPoint y: 408, endPoint x: 921, endPoint y: 445, distance: 37.2
click at [925, 408] on li "11:00" at bounding box center [929, 409] width 43 height 19
type input "١٢/٠٨/٢٠٢٥ ١١:٠٠"
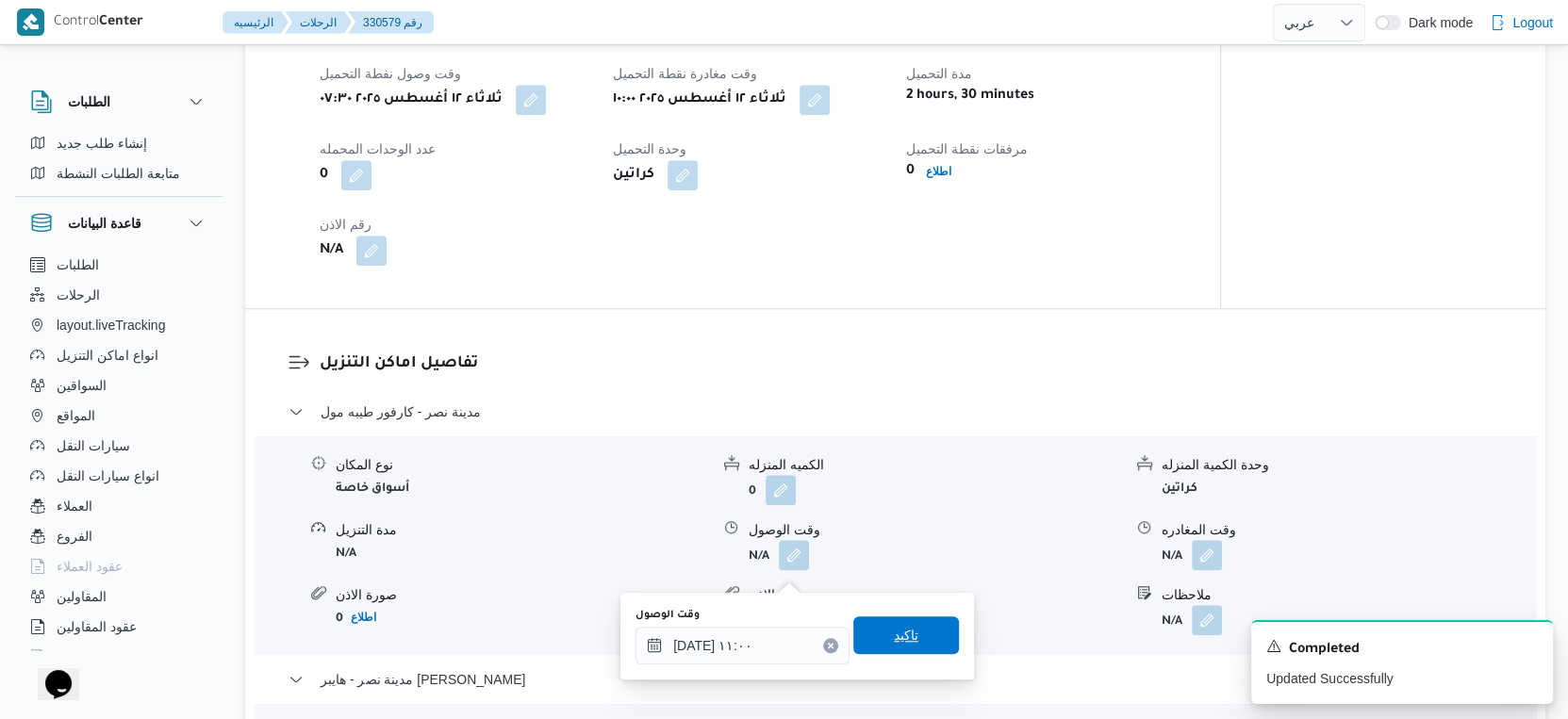
click at [907, 622] on span "تاكيد" at bounding box center [905, 635] width 105 height 37
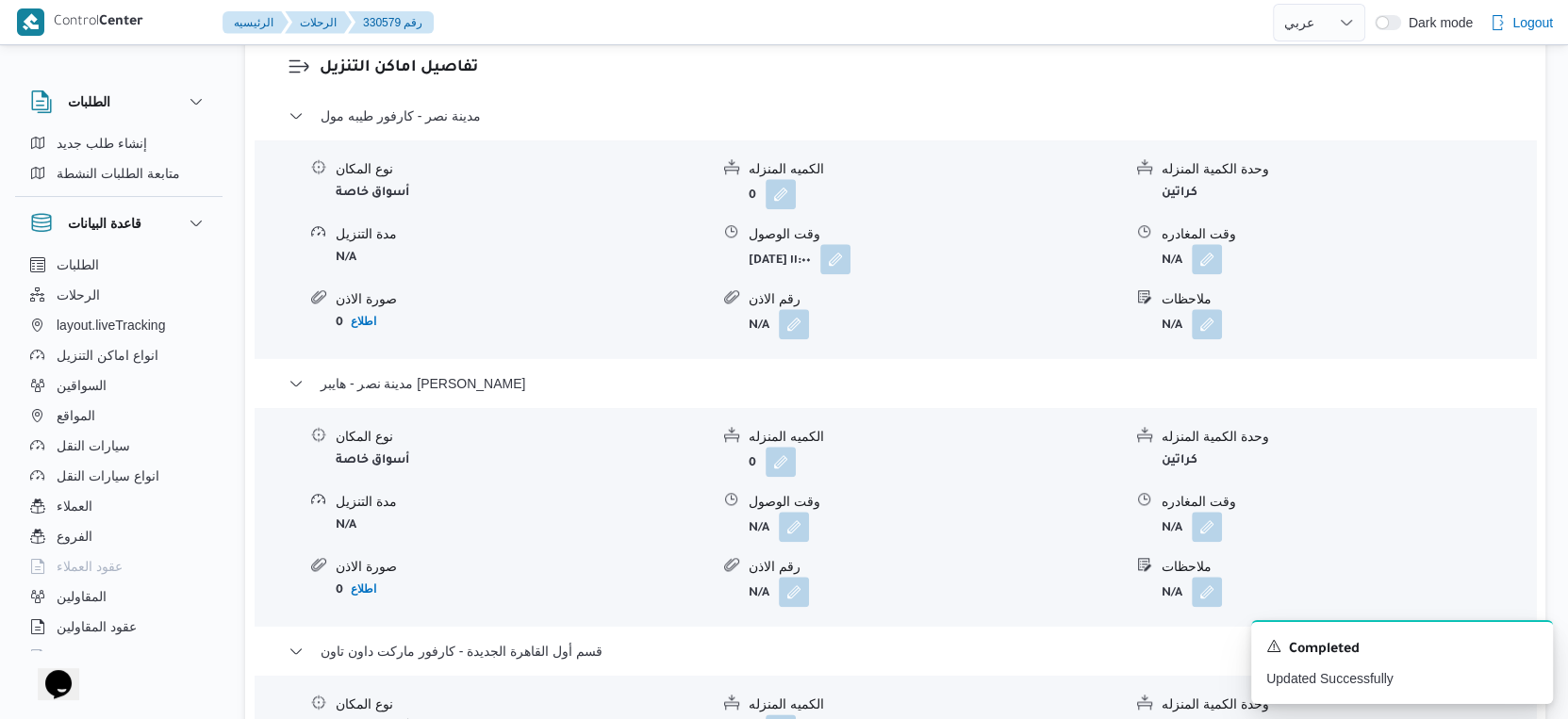
scroll to position [1726, 0]
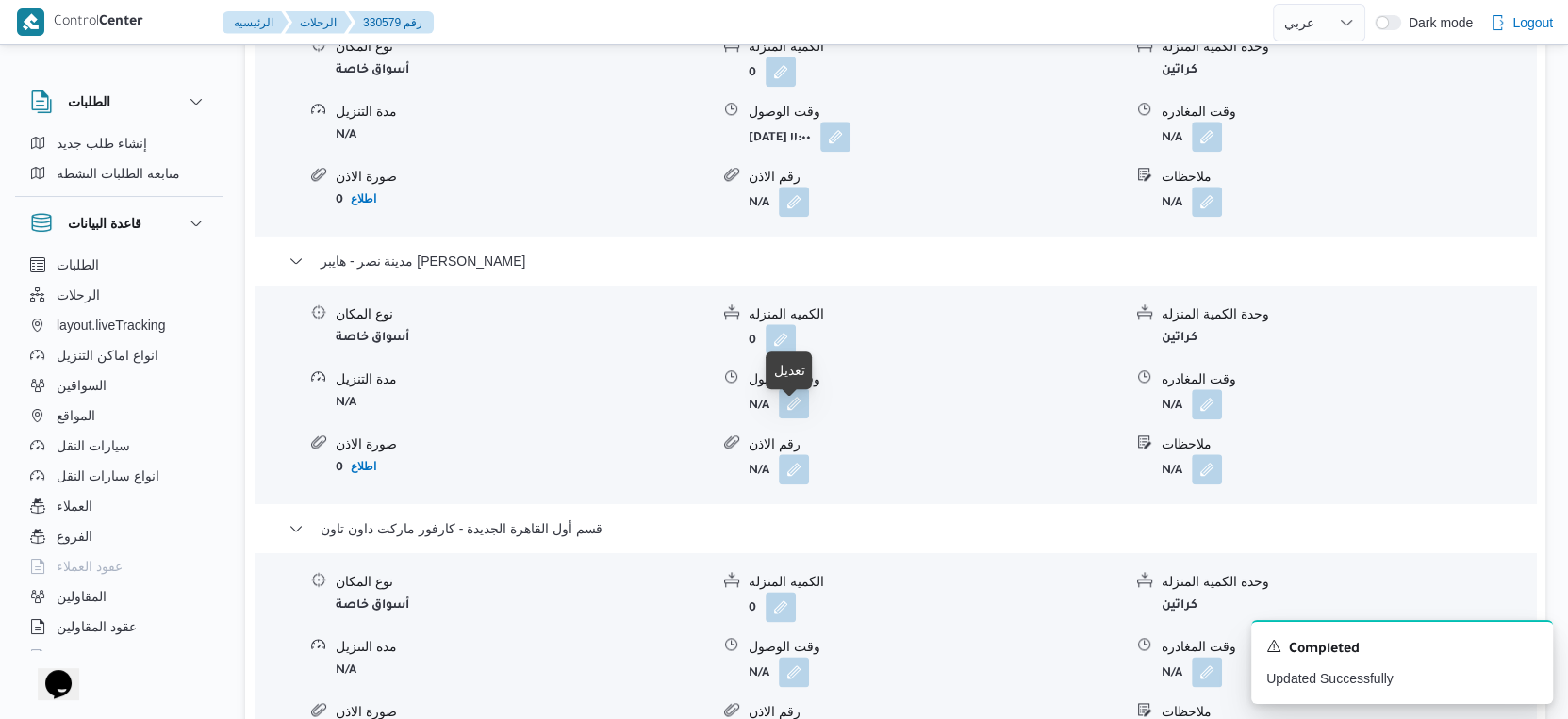
click at [801, 419] on button "button" at bounding box center [794, 403] width 31 height 31
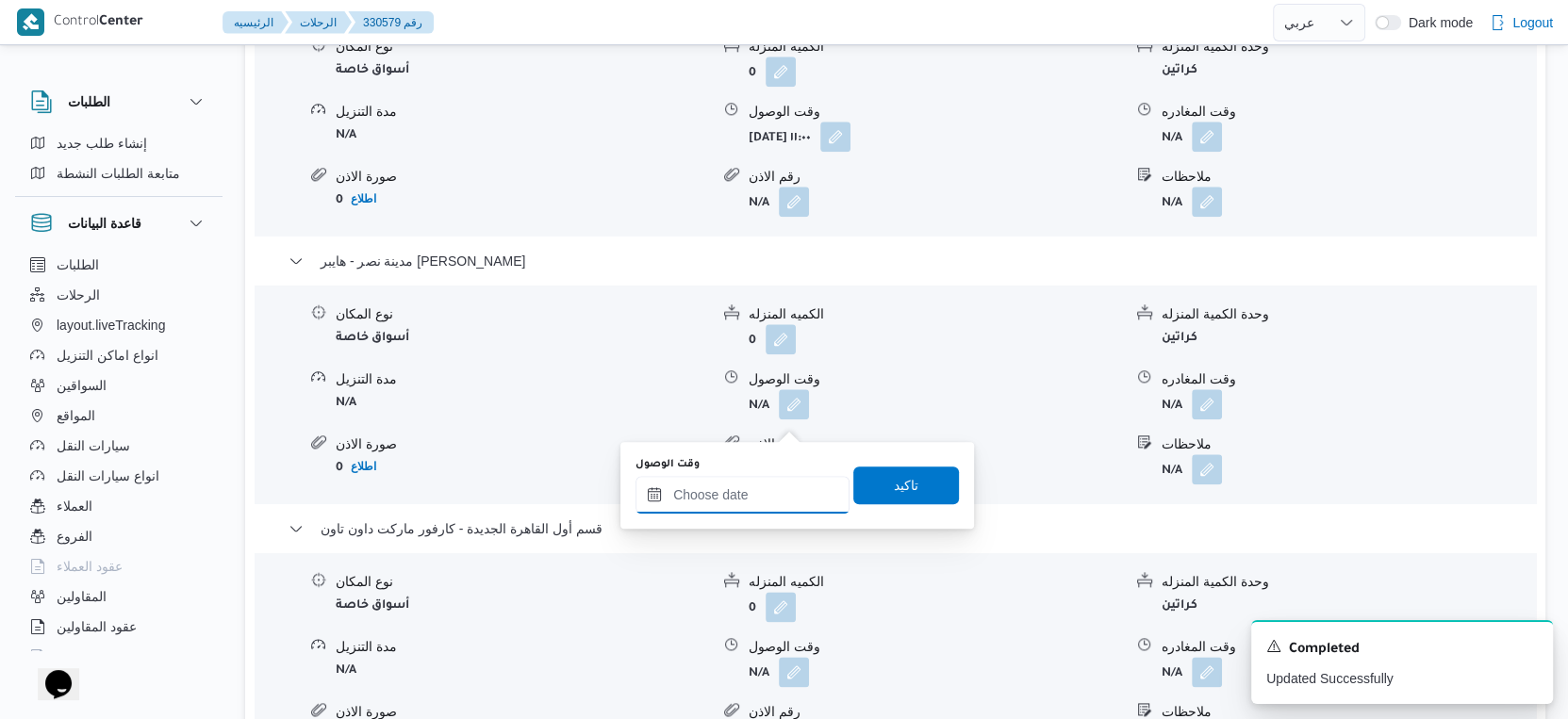
click at [761, 483] on input "وقت الوصول" at bounding box center [743, 494] width 214 height 37
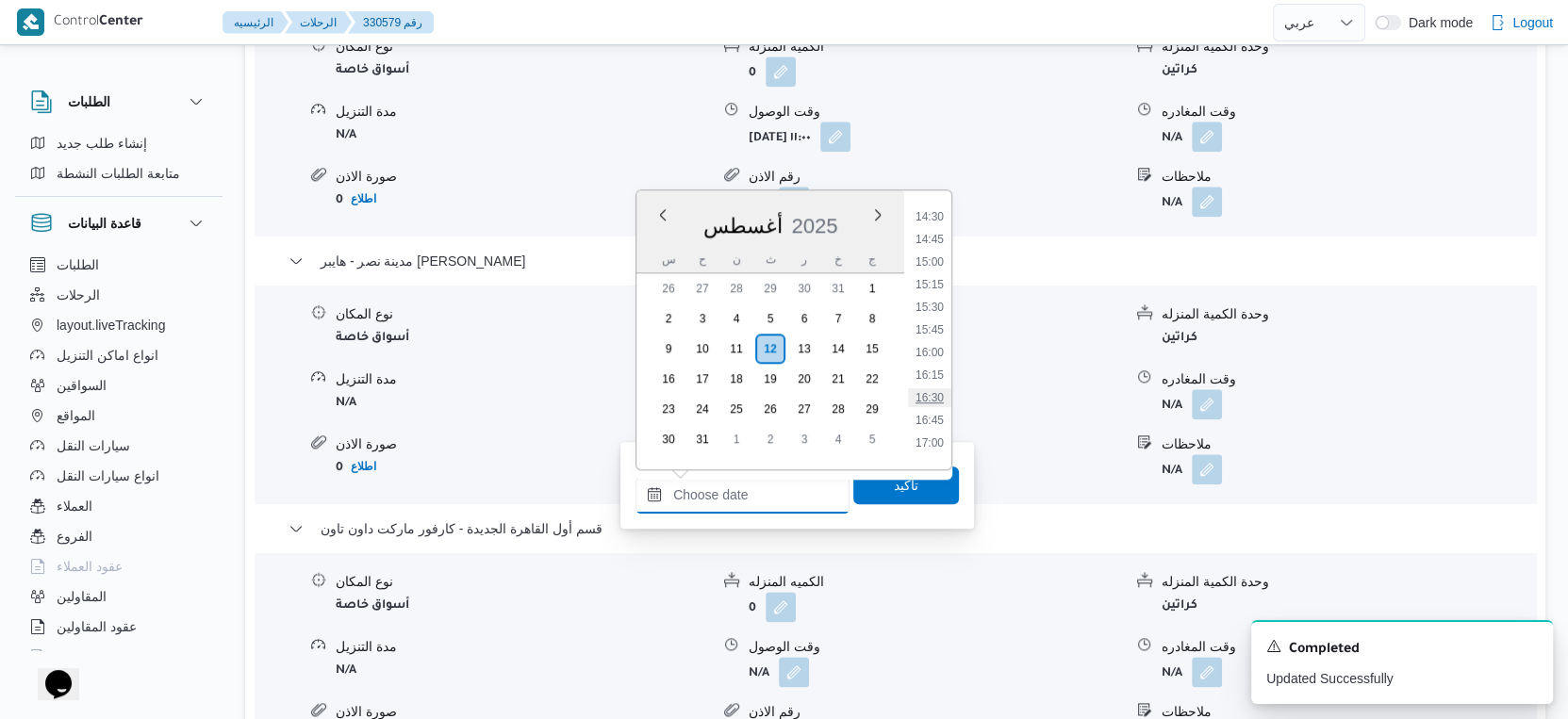
scroll to position [1265, 0]
click at [935, 311] on li "15:00" at bounding box center [929, 308] width 43 height 19
type input "[DATE] ١٥:٠٠"
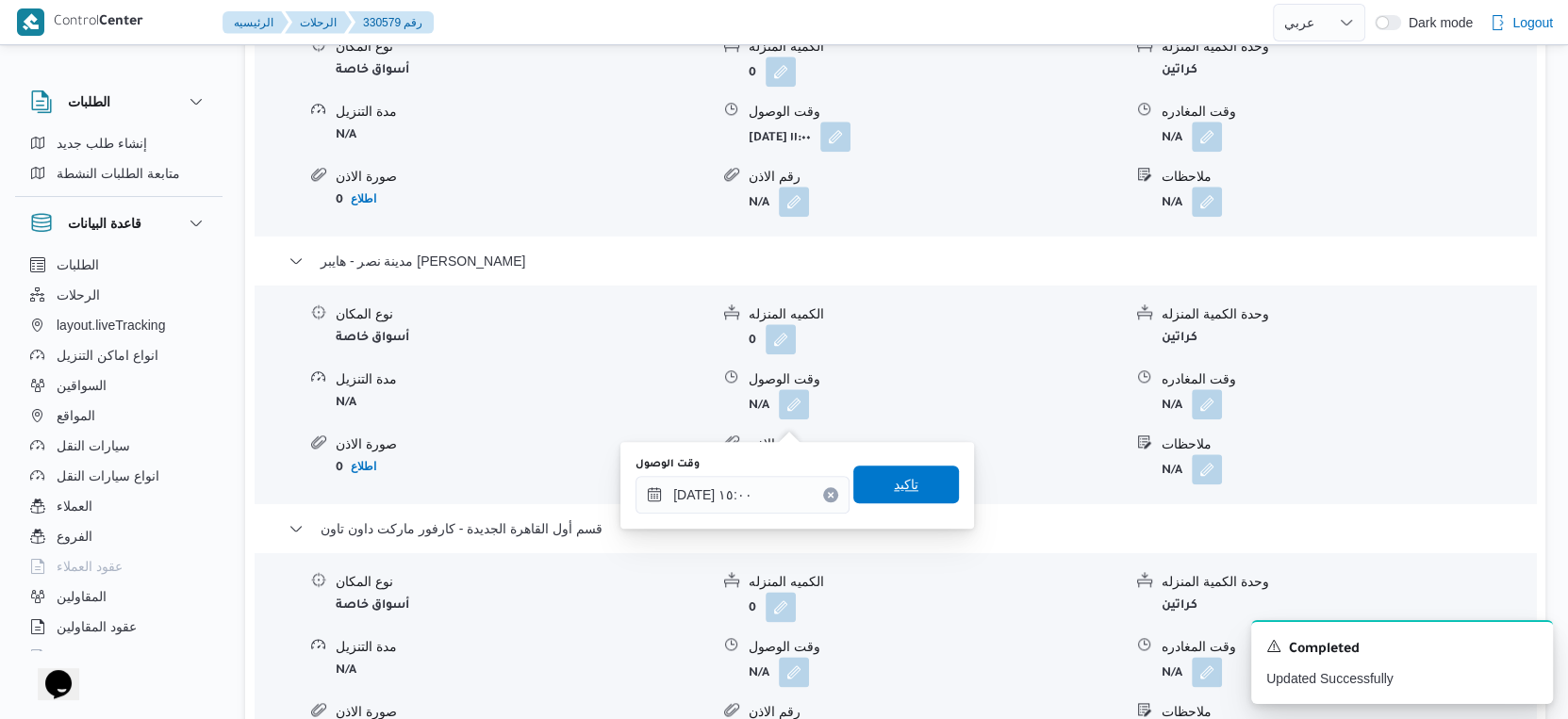
click at [916, 486] on span "تاكيد" at bounding box center [905, 484] width 105 height 37
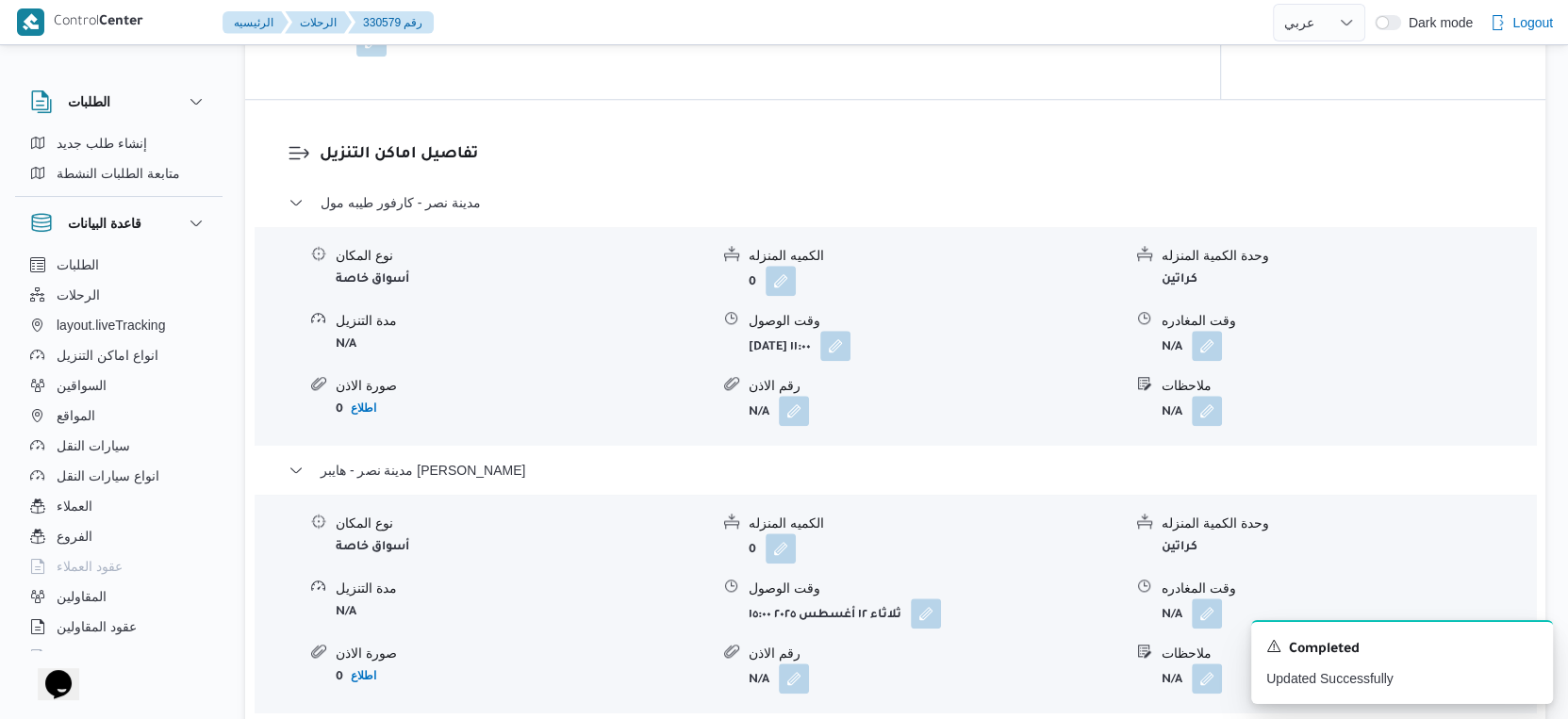
scroll to position [1726, 0]
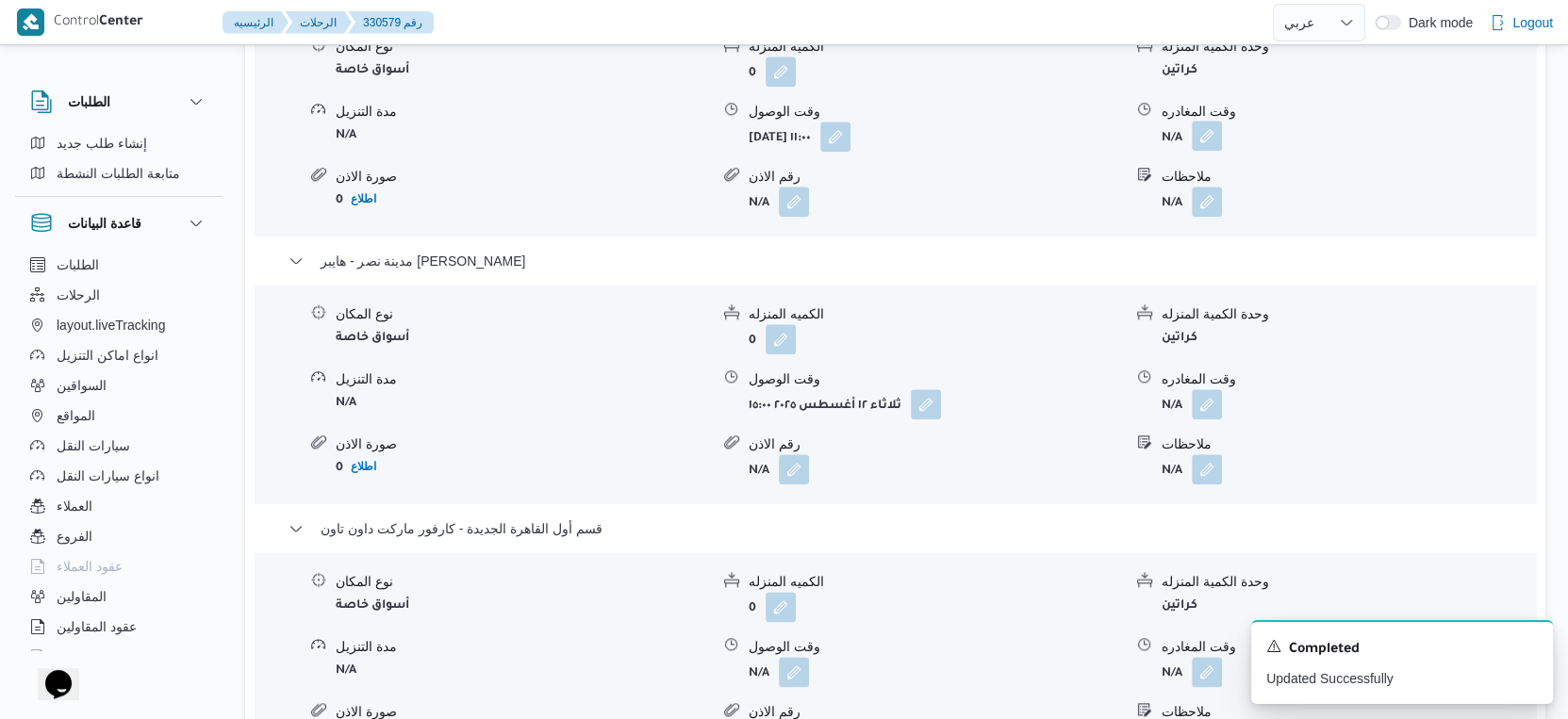
click at [1205, 151] on button "button" at bounding box center [1207, 136] width 31 height 31
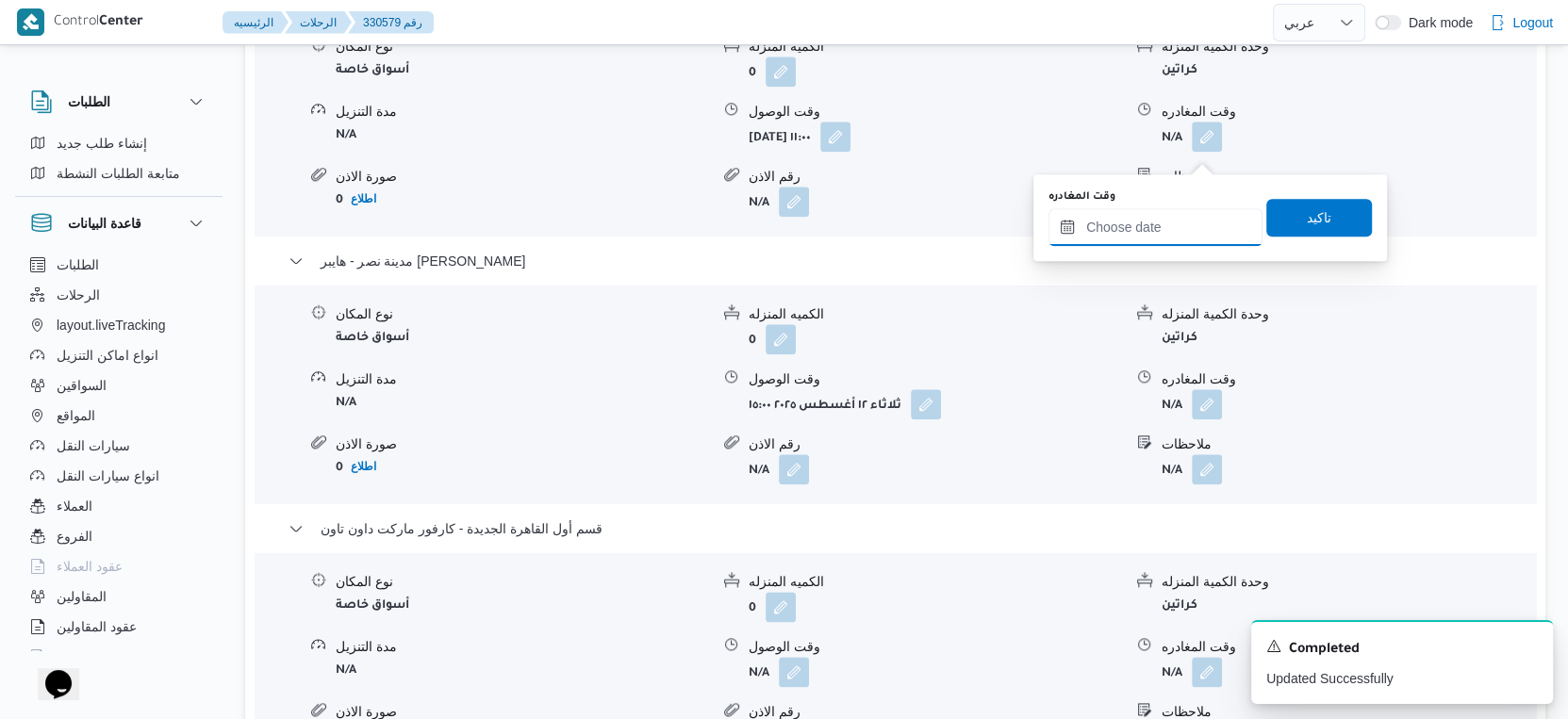
click at [1168, 225] on input "وقت المغادره" at bounding box center [1155, 227] width 214 height 37
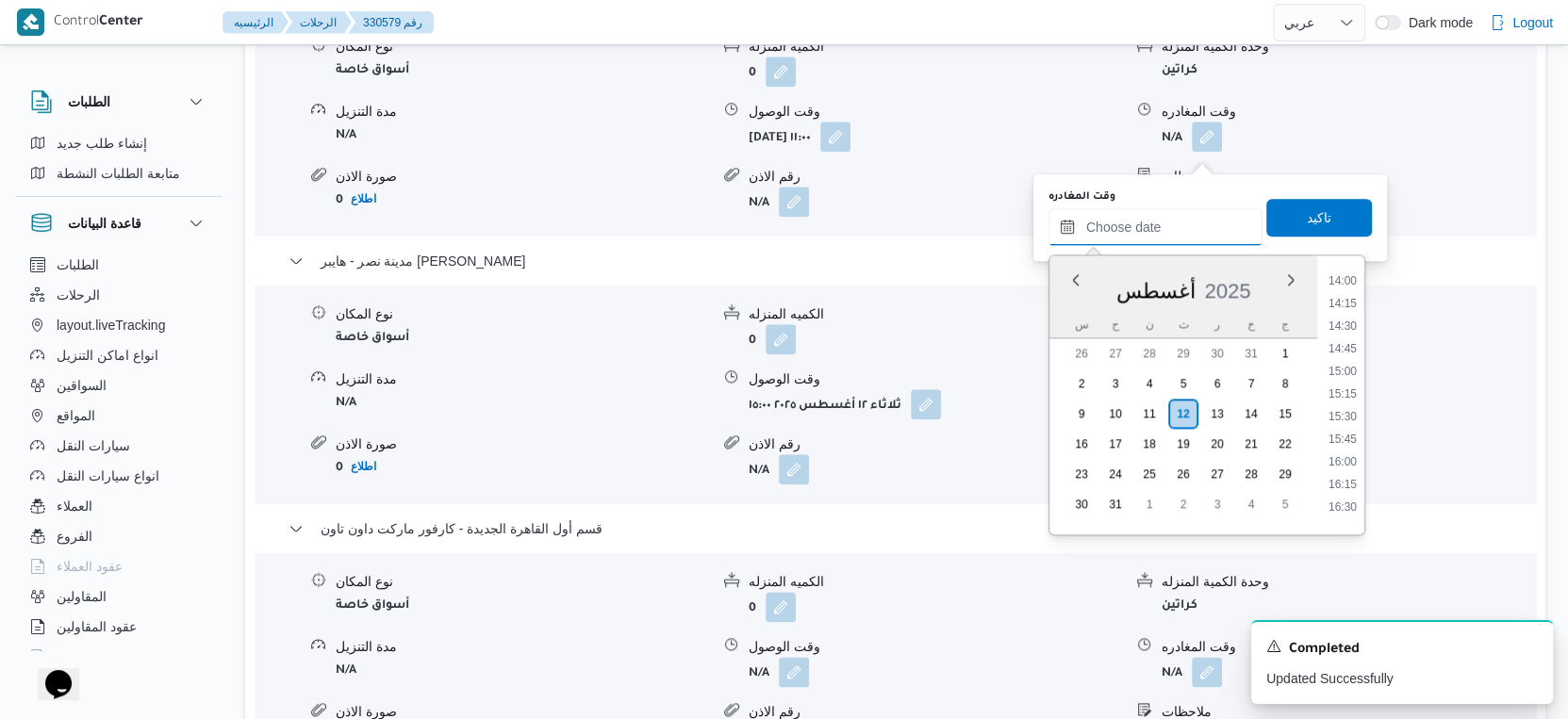
scroll to position [1265, 0]
click at [1343, 326] on li "14:30" at bounding box center [1341, 327] width 43 height 19
type input "١٢/٠٨/٢٠٢٥ ١٤:٣٠"
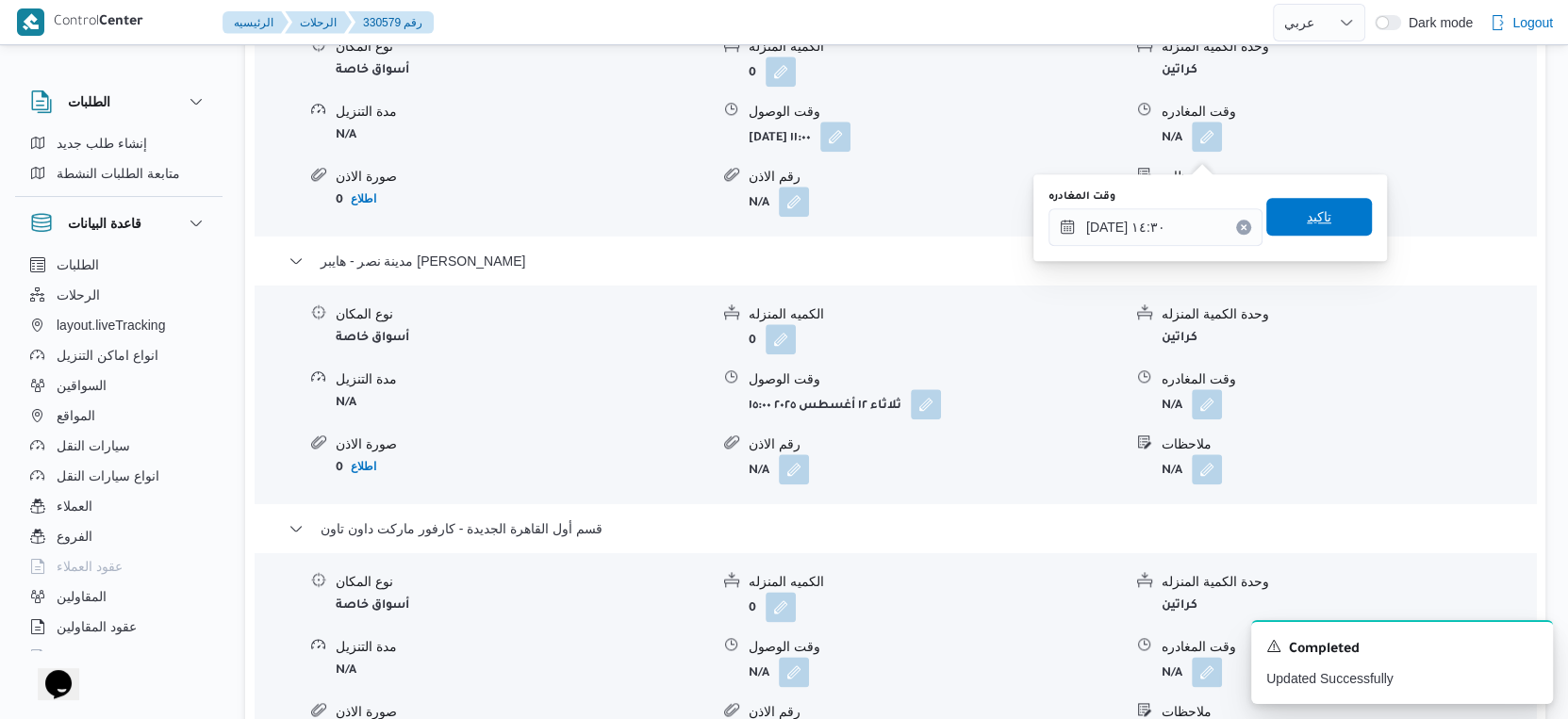
click at [1320, 216] on span "تاكيد" at bounding box center [1318, 216] width 105 height 37
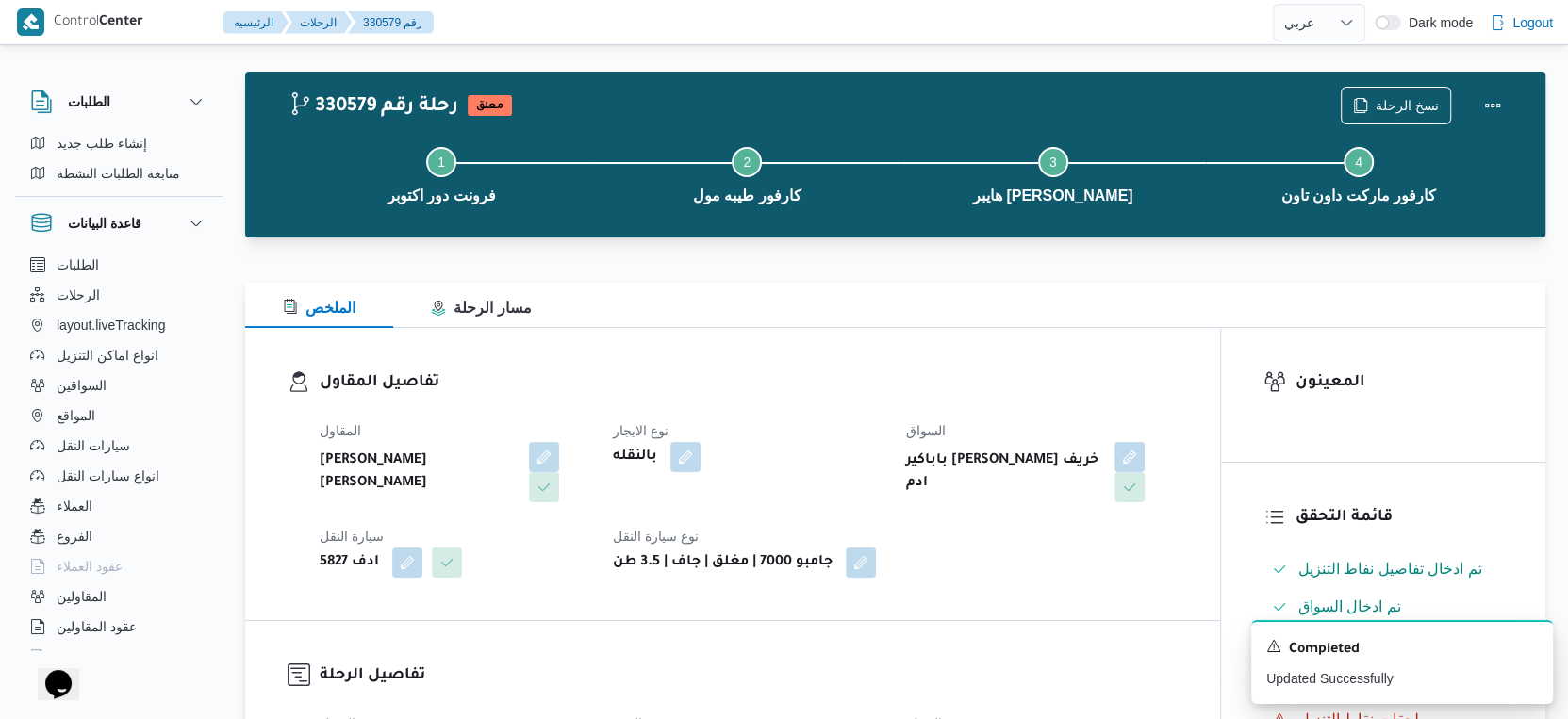
scroll to position [0, 0]
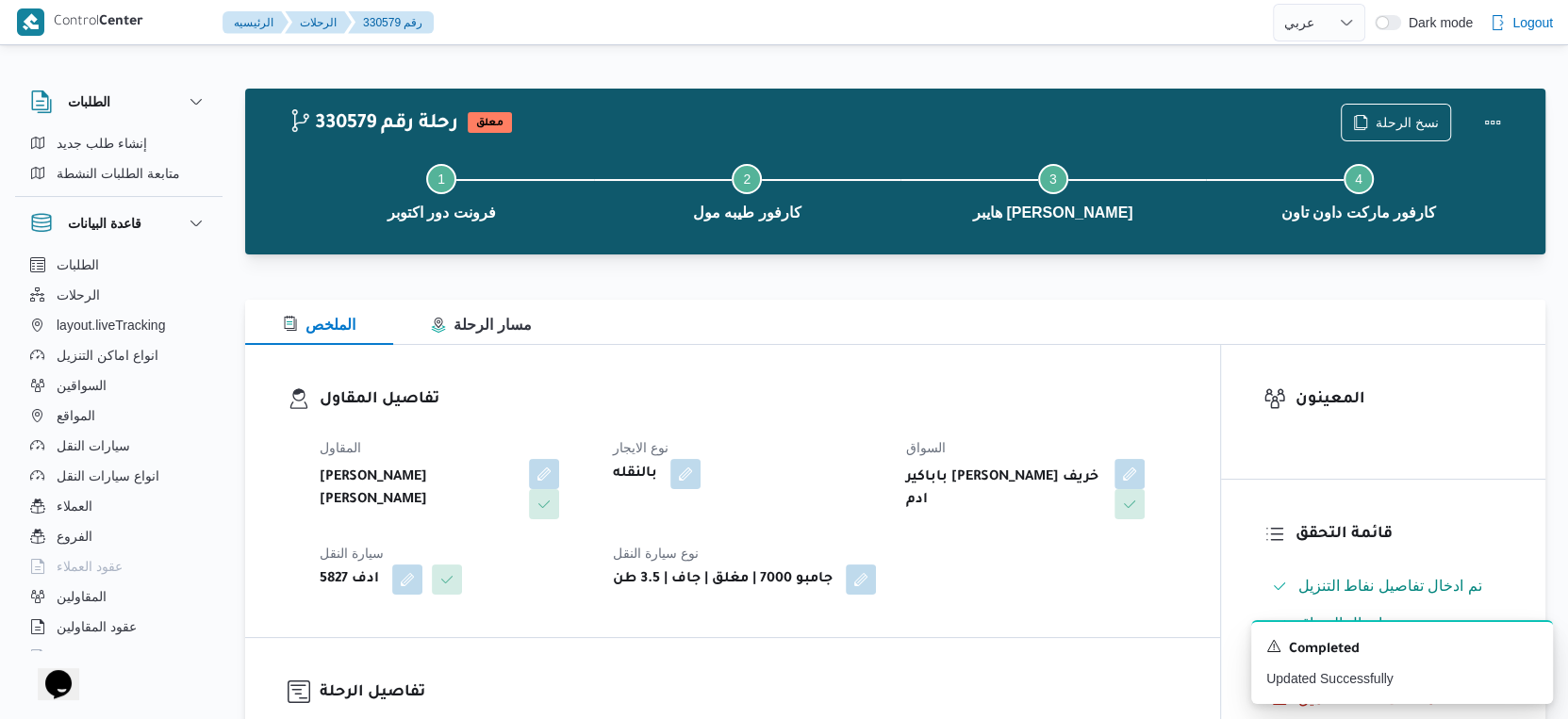
select select "ar"
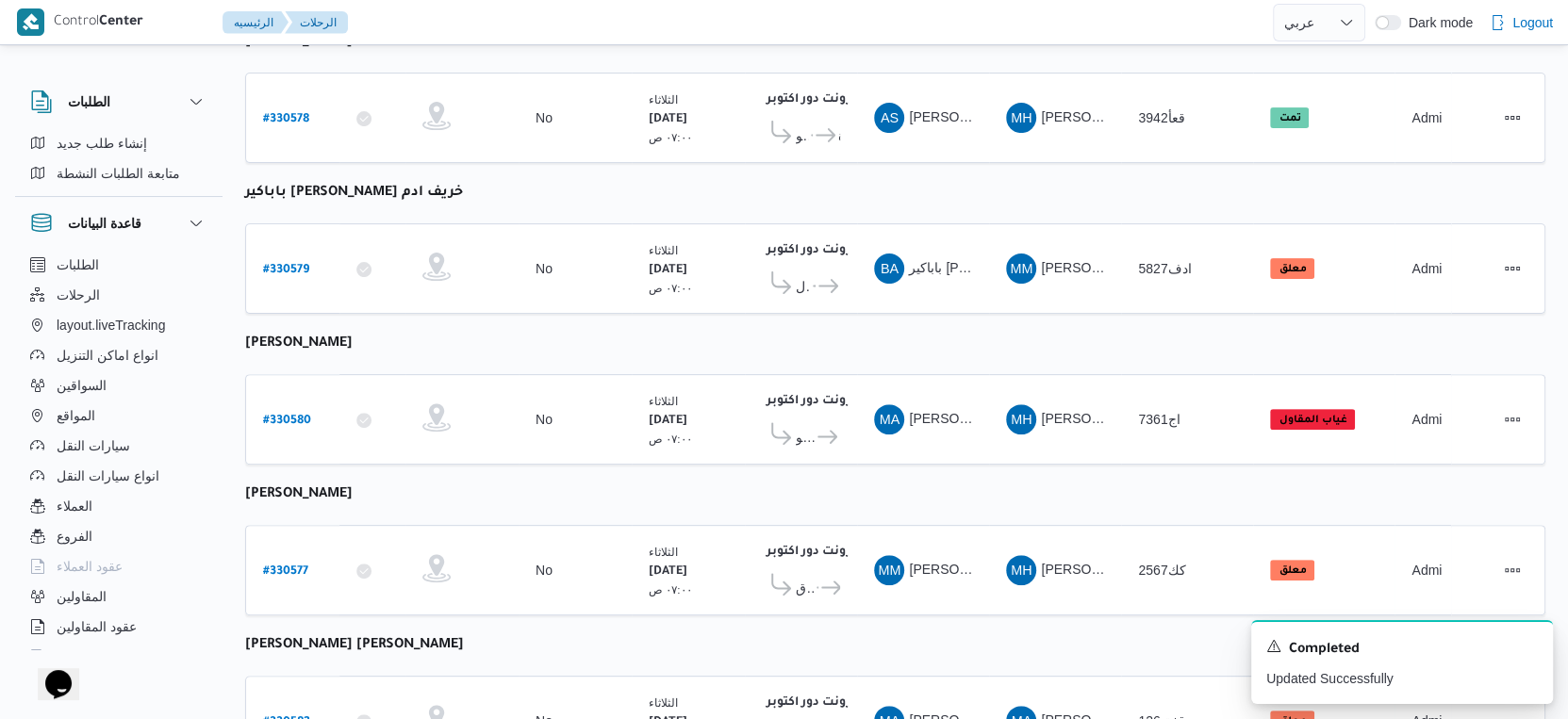
scroll to position [507, 0]
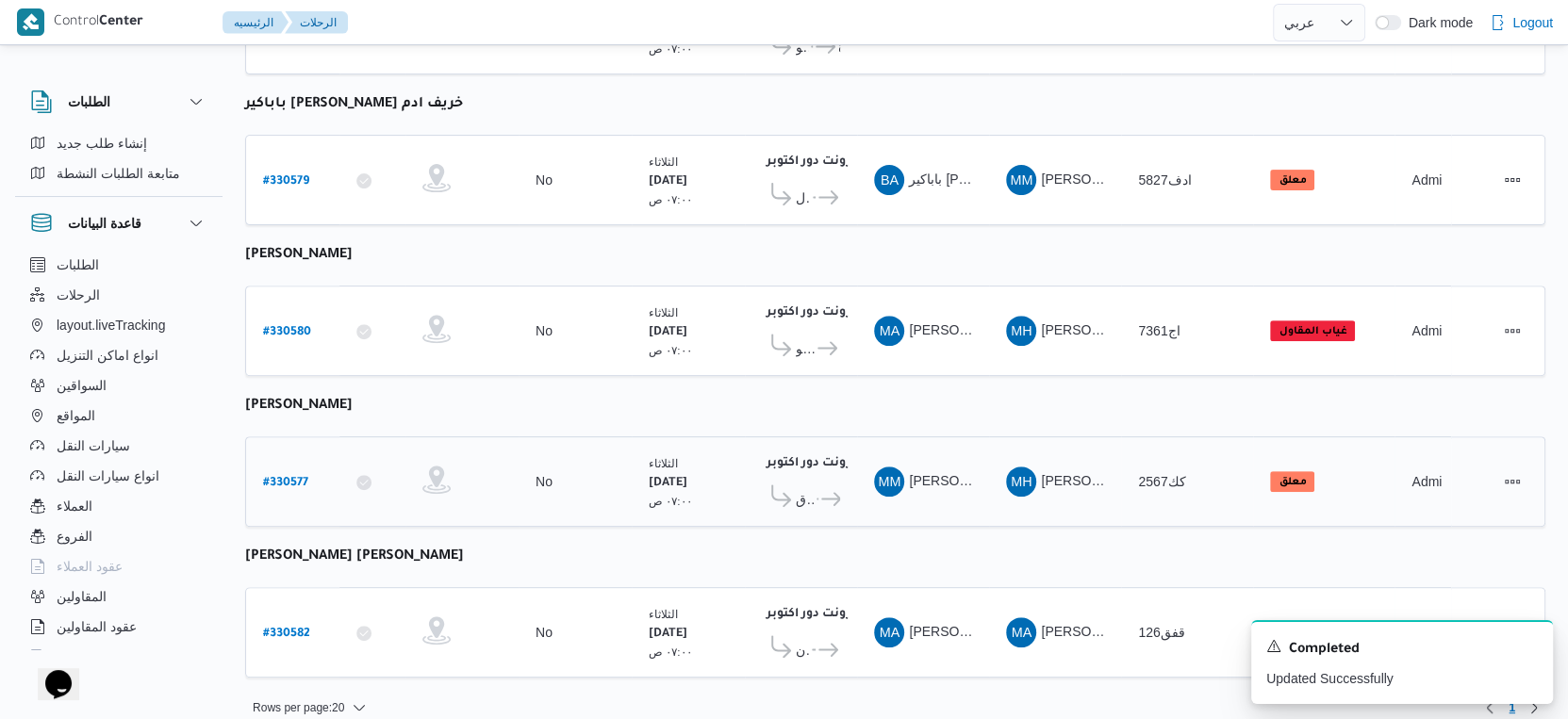
click at [828, 492] on icon at bounding box center [831, 499] width 20 height 14
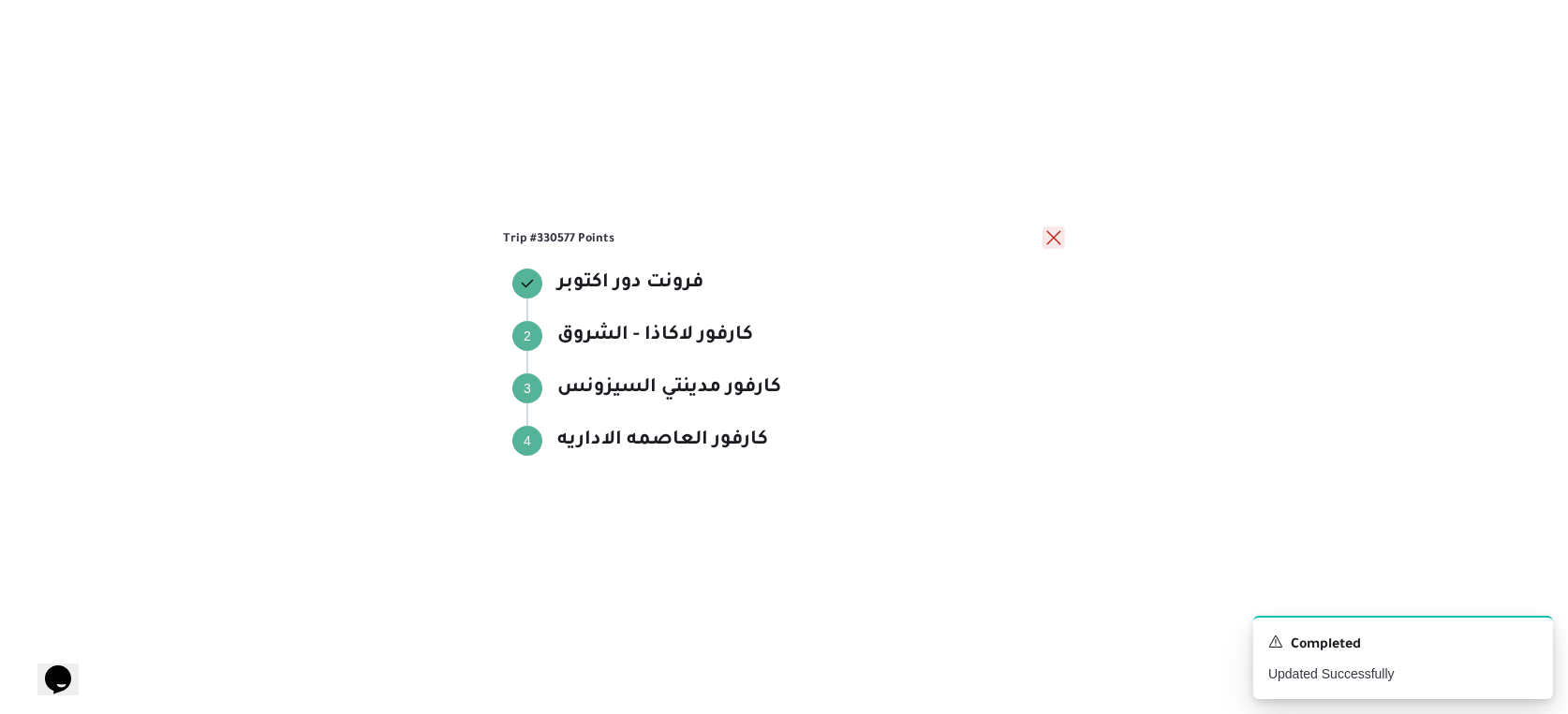
click at [1061, 238] on button "close" at bounding box center [1053, 238] width 23 height 23
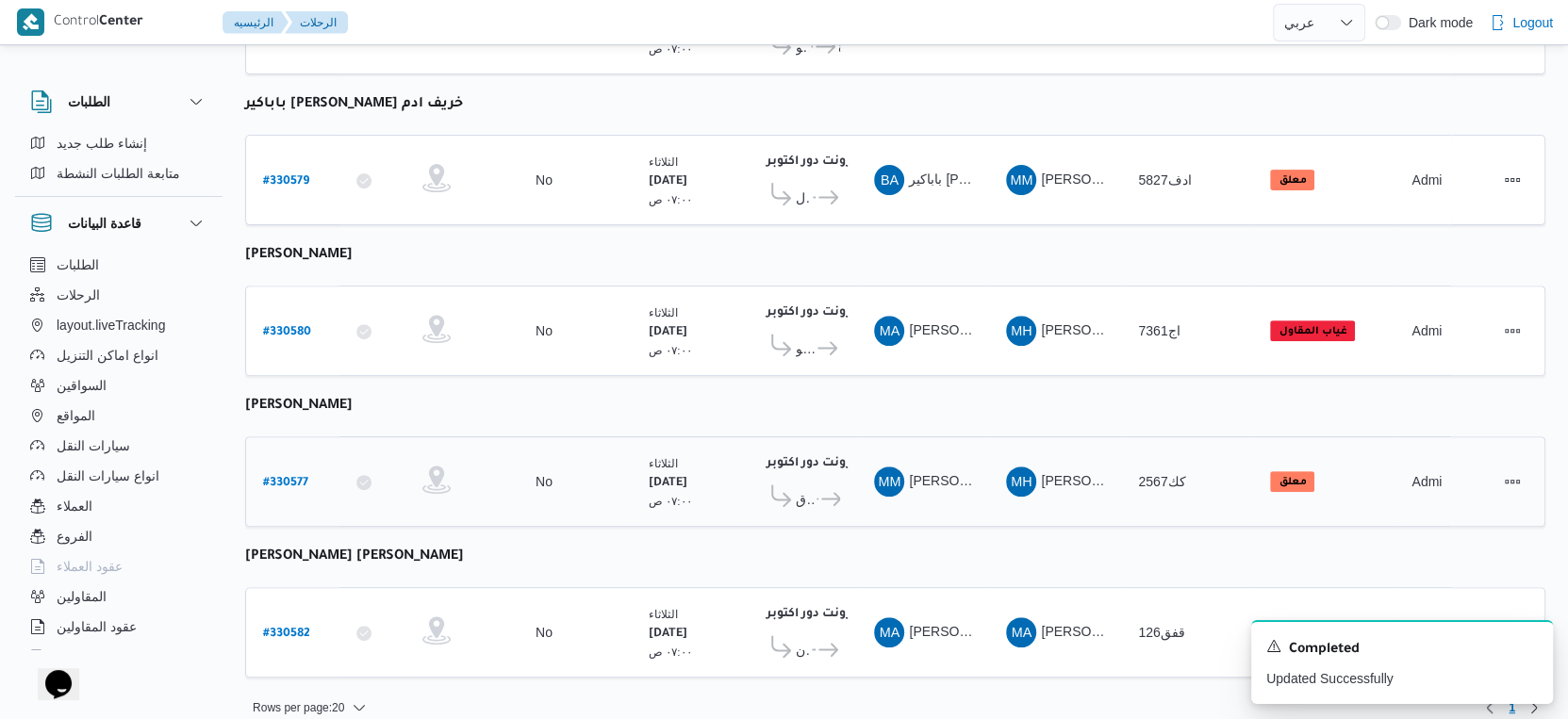
click at [302, 477] on b "# 330577" at bounding box center [285, 484] width 45 height 13
select select "ar"
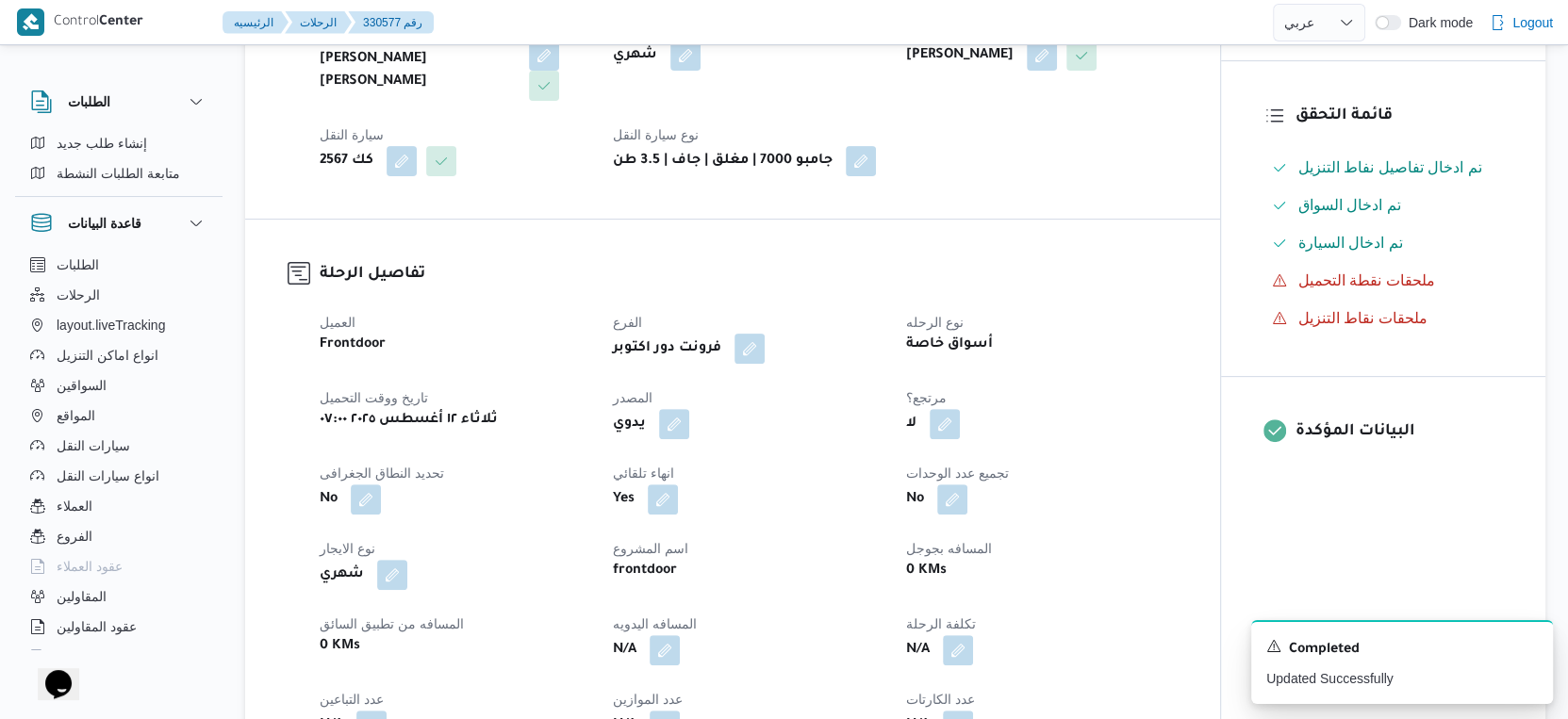
scroll to position [628, 0]
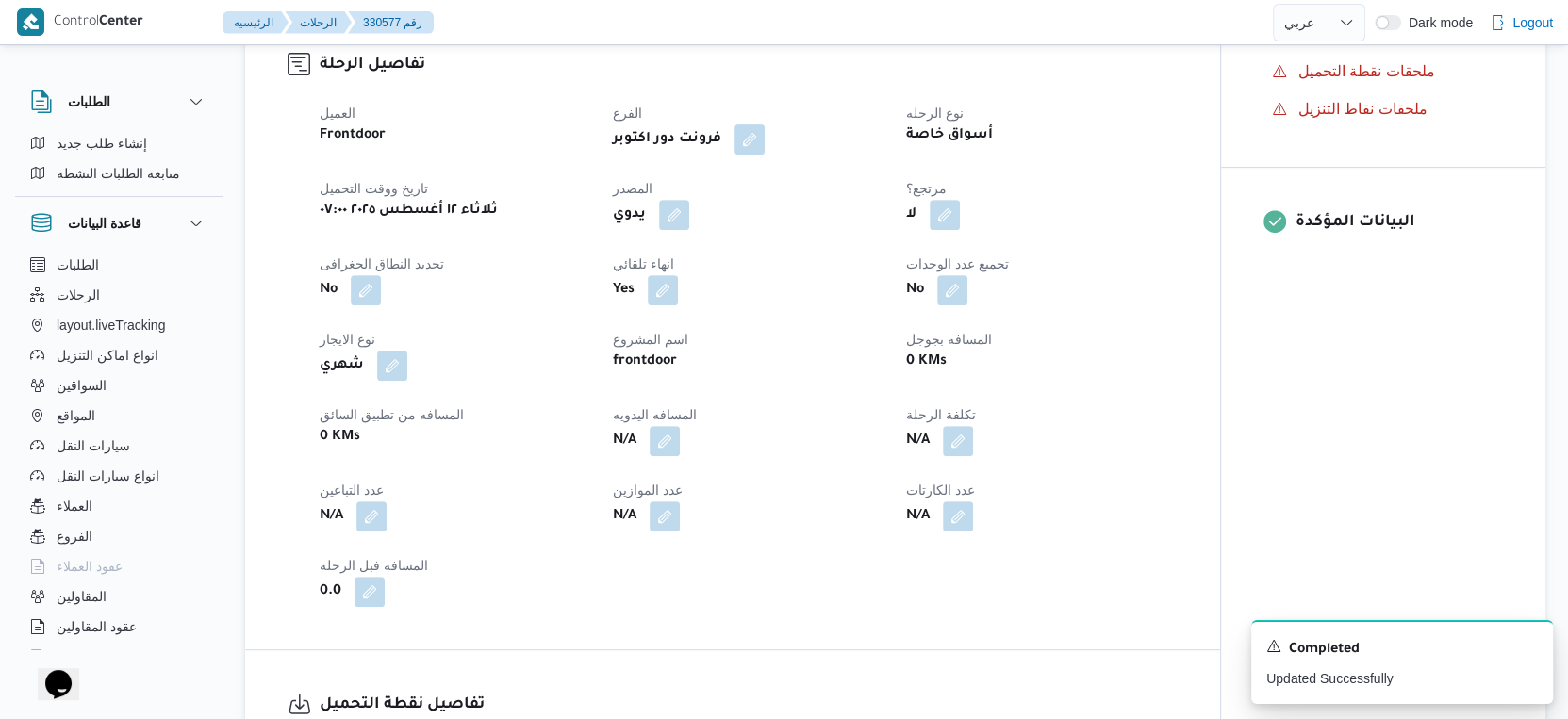
select select "ar"
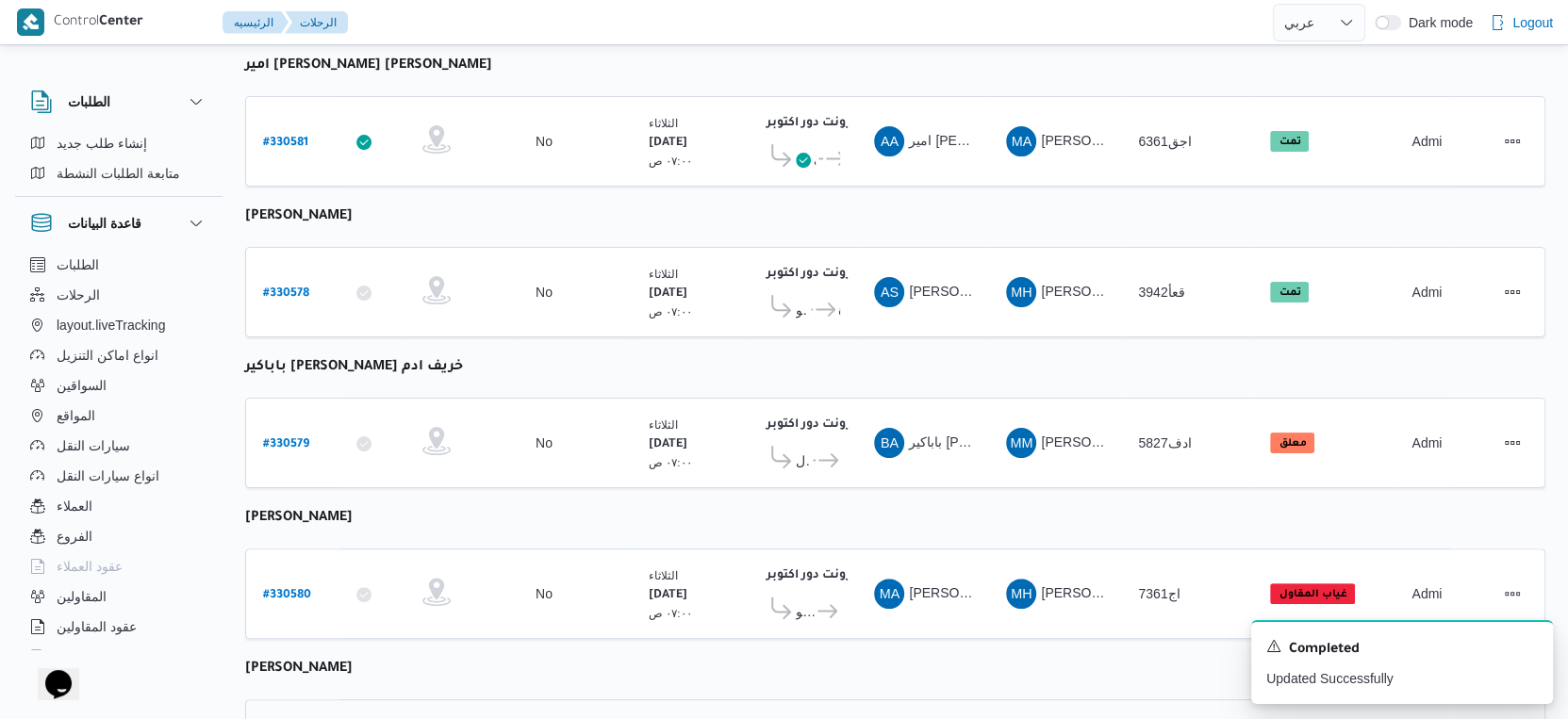
scroll to position [507, 0]
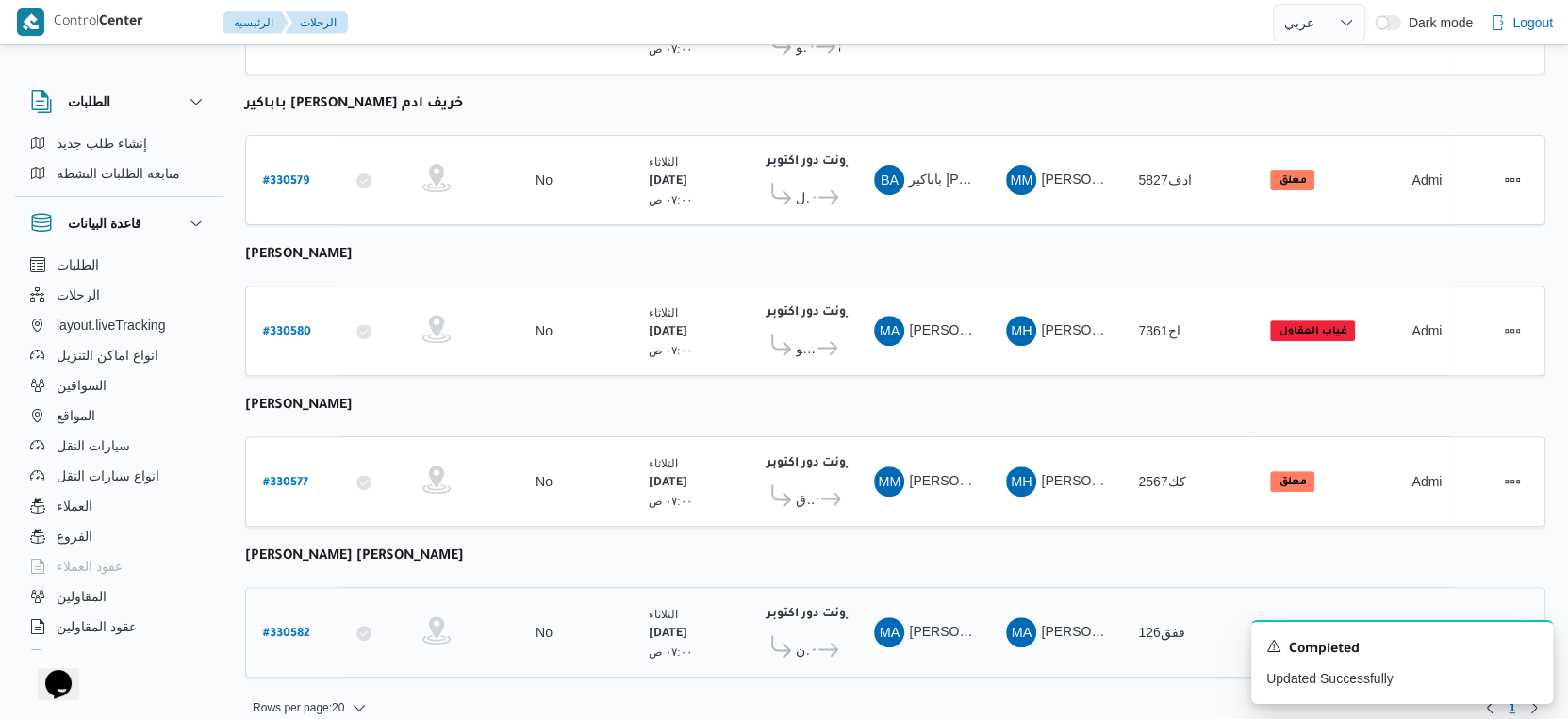
click at [289, 628] on b "# 330582" at bounding box center [286, 635] width 47 height 13
select select "ar"
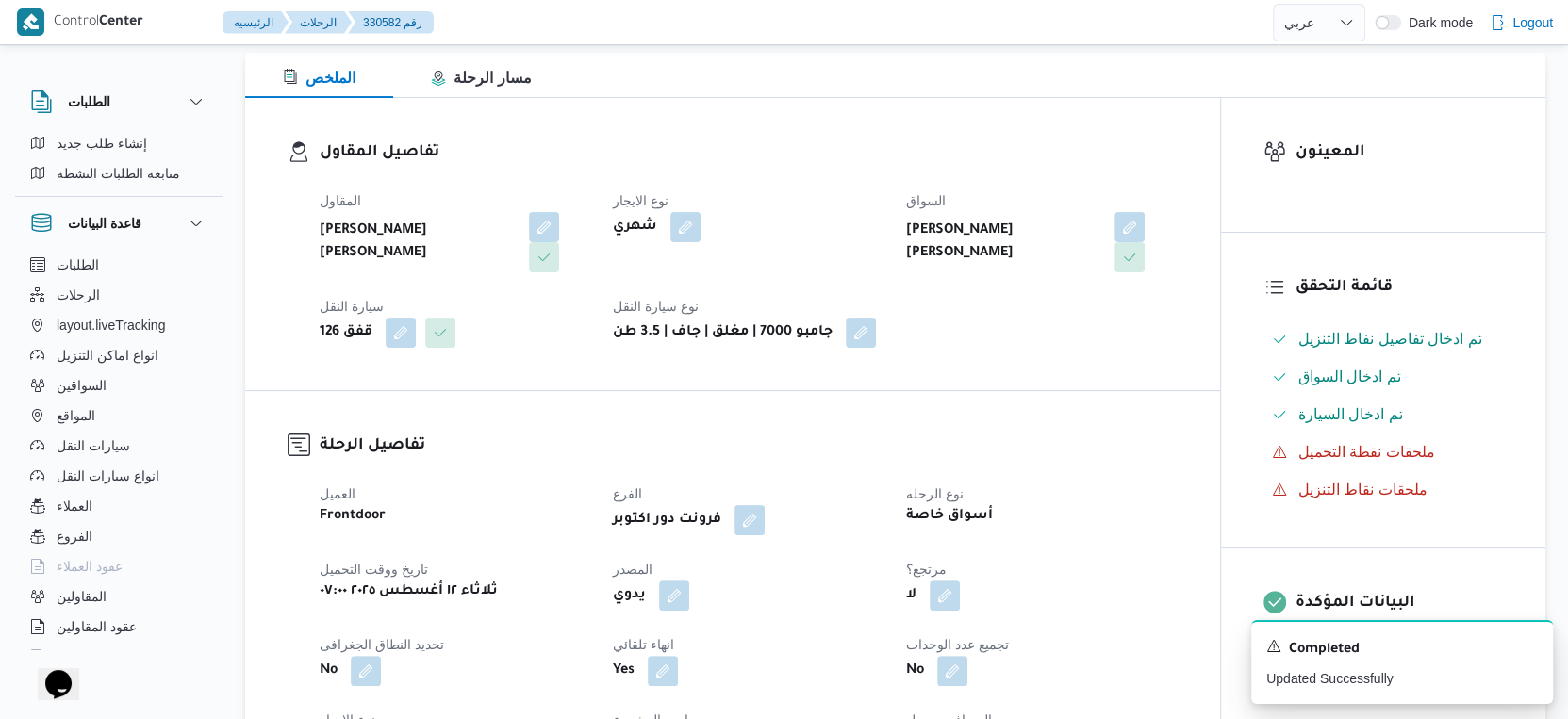
scroll to position [628, 0]
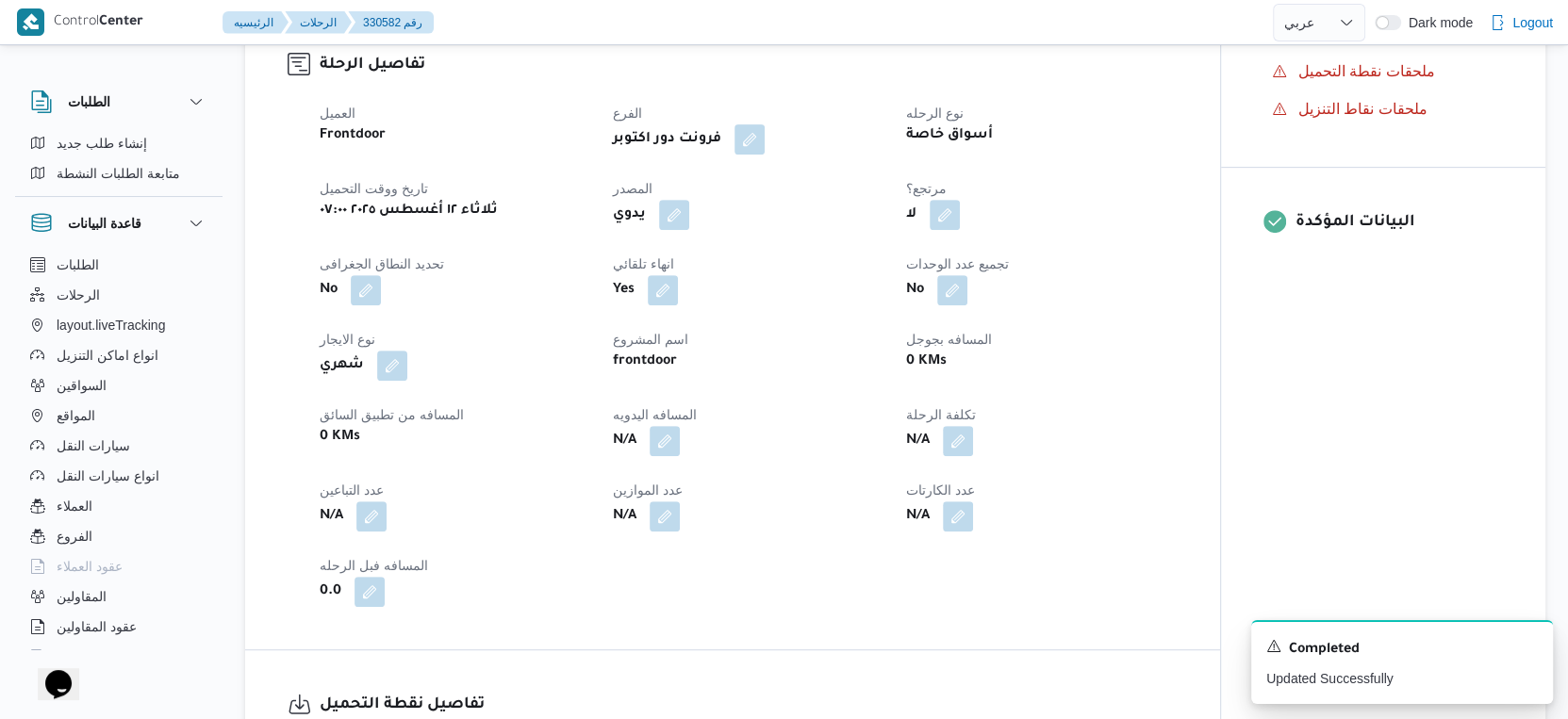
select select "ar"
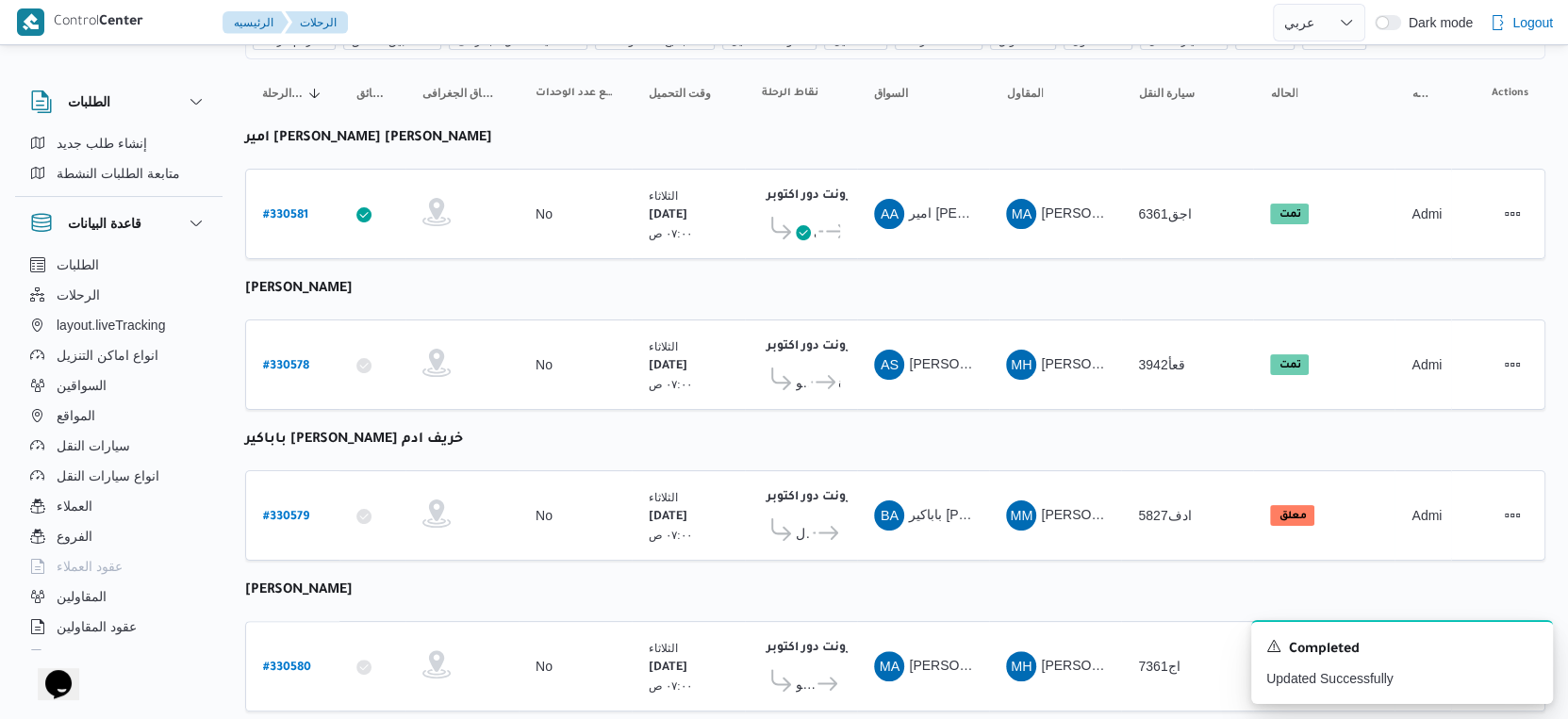
scroll to position [419, 0]
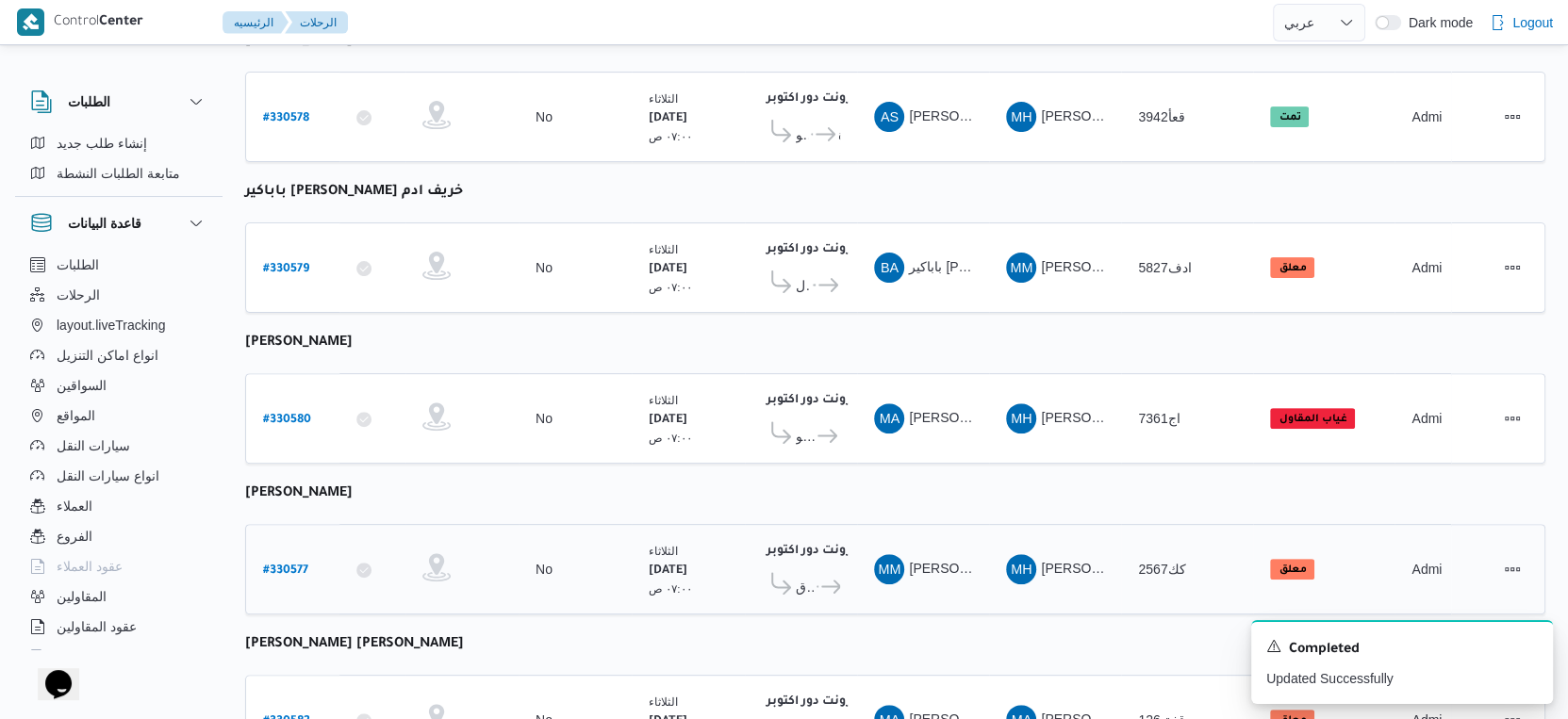
click at [282, 565] on b "# 330577" at bounding box center [285, 572] width 45 height 13
select select "ar"
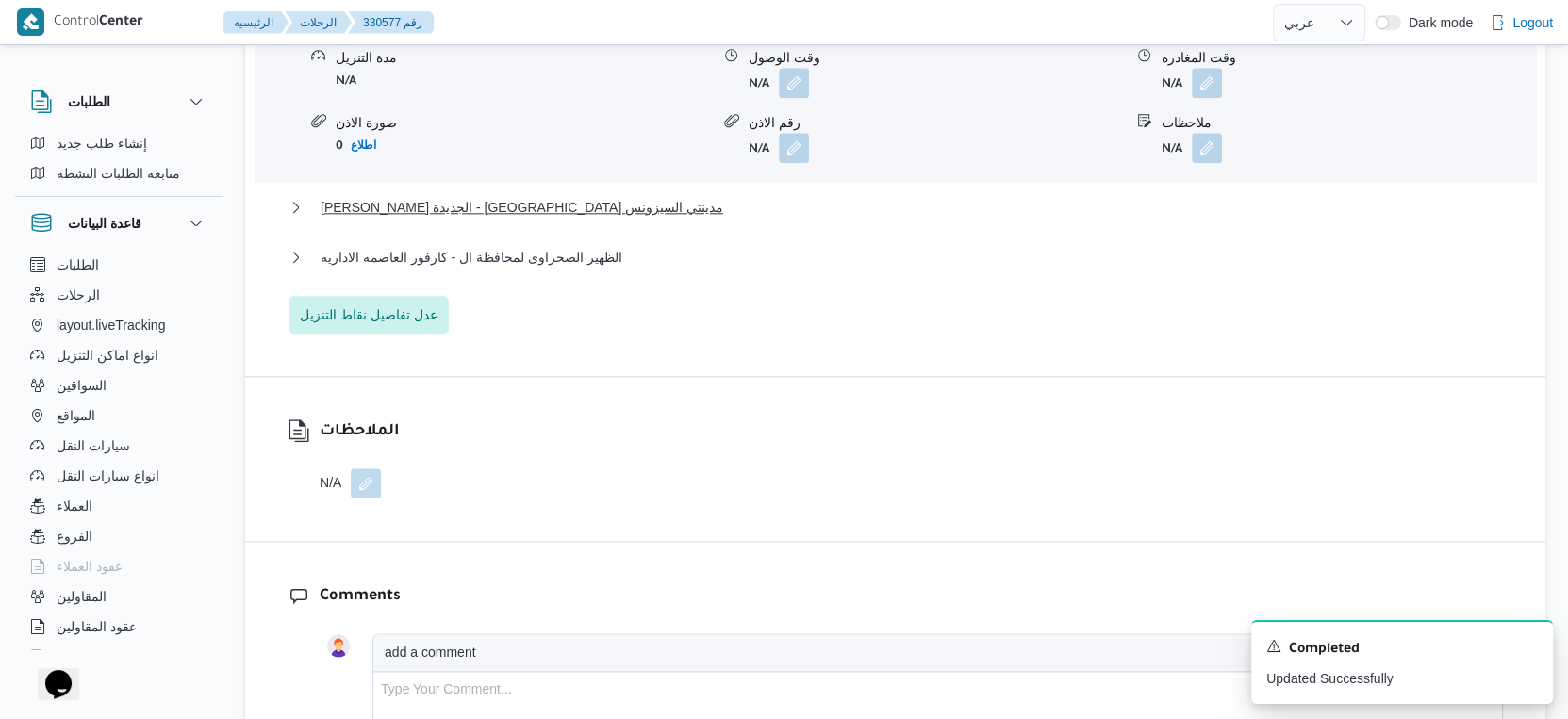
scroll to position [1781, 0]
click at [592, 265] on span "الظهير الصحراوى لمحافظة ال - كارفور العاصمه الاداريه" at bounding box center [471, 256] width 302 height 23
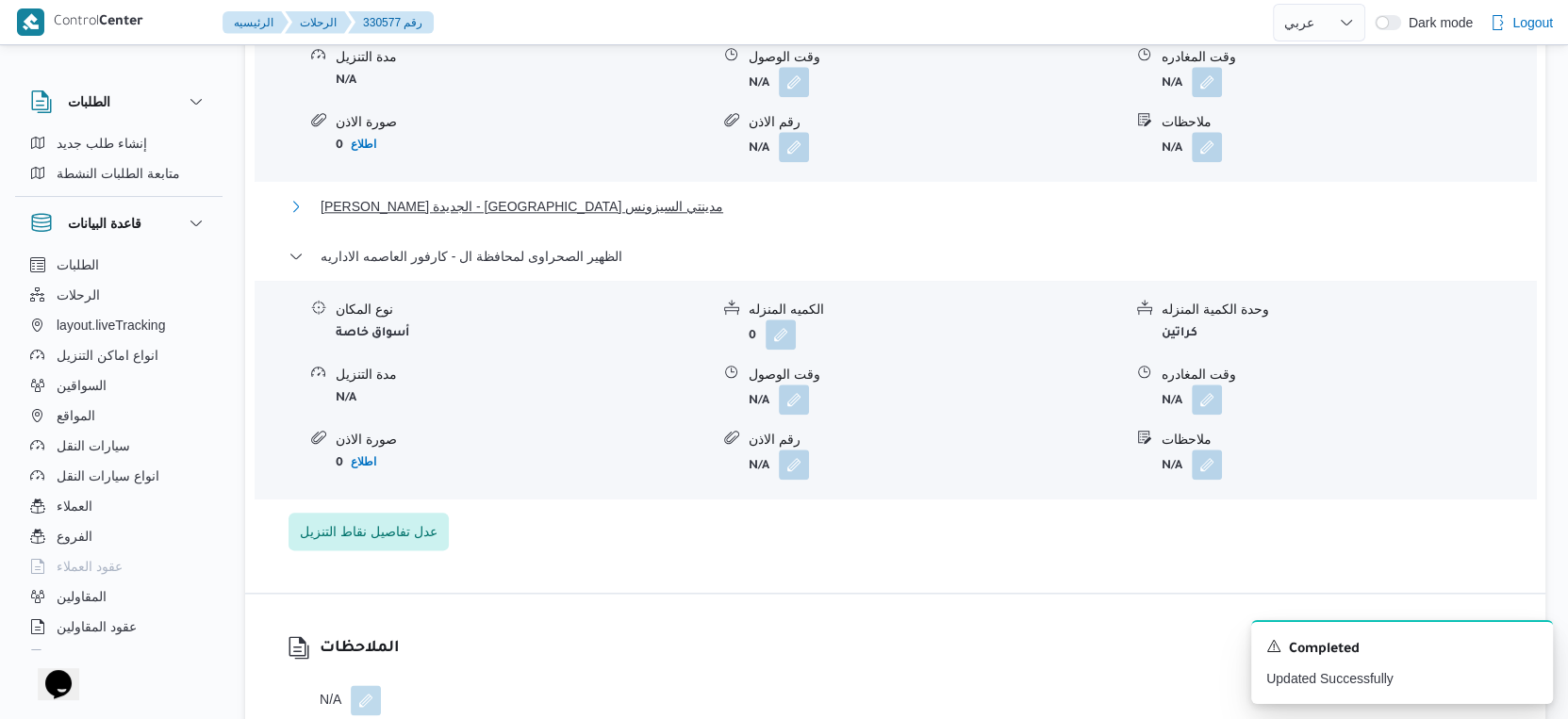
click at [561, 212] on span "ثانى [GEOGRAPHIC_DATA] - [GEOGRAPHIC_DATA] مدينتي [GEOGRAPHIC_DATA]" at bounding box center [521, 207] width 403 height 23
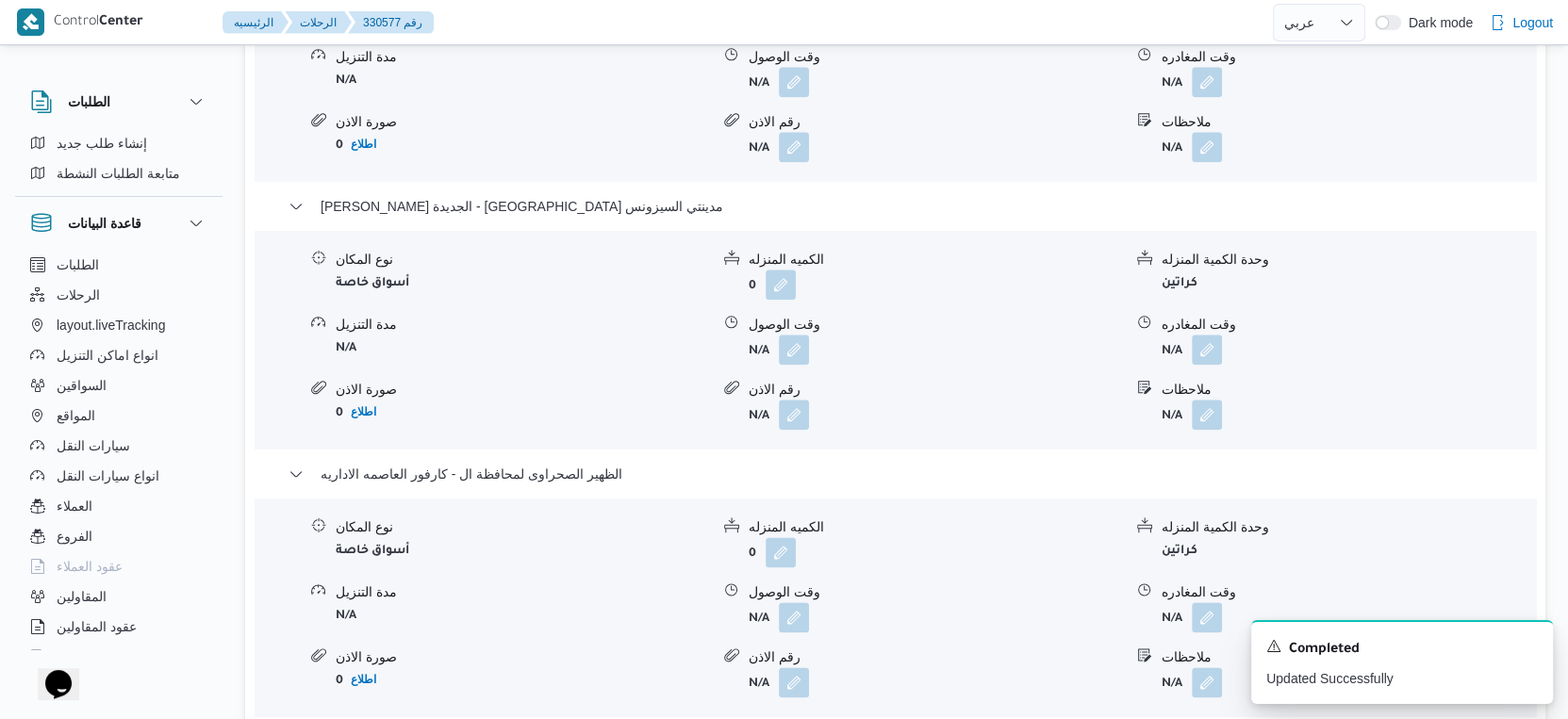
scroll to position [1885, 0]
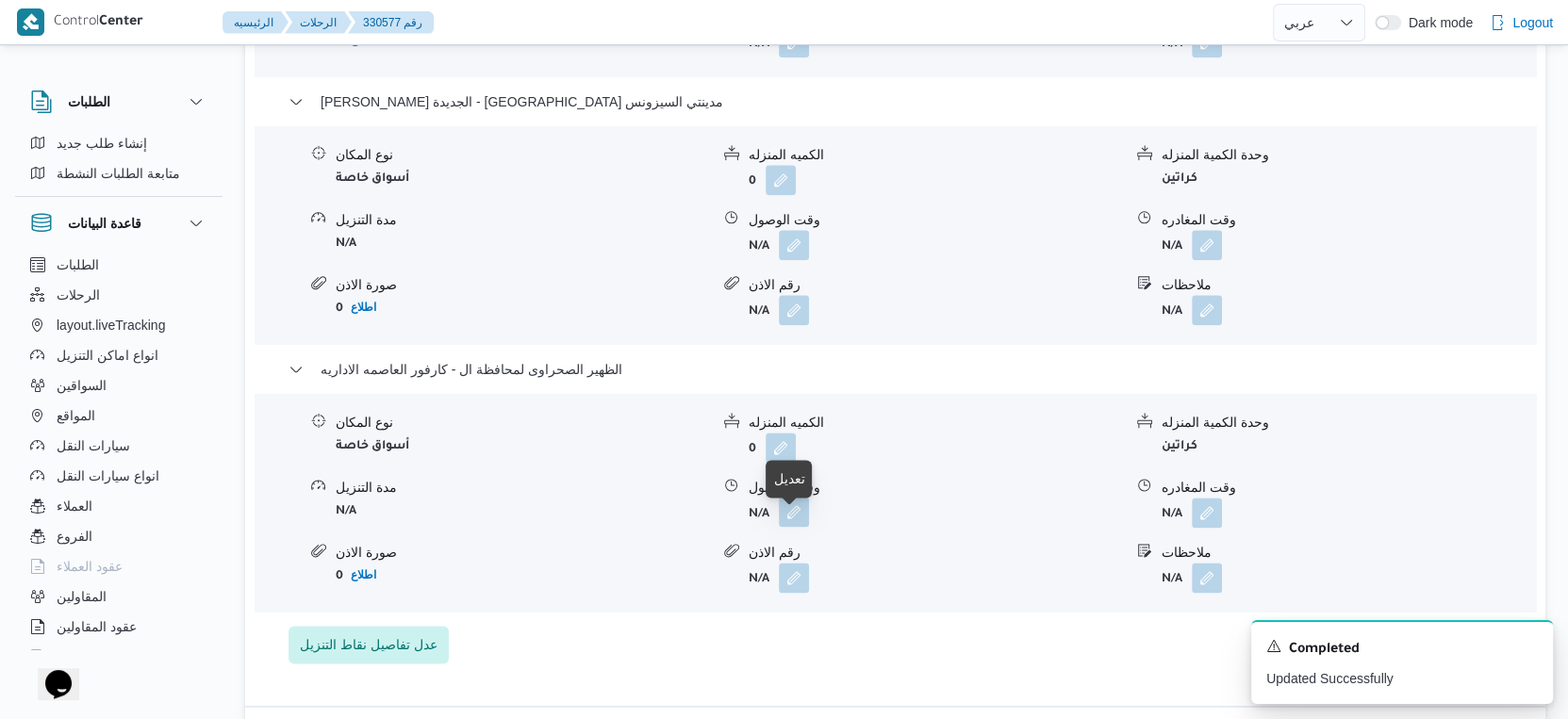
click at [788, 527] on button "button" at bounding box center [794, 512] width 31 height 31
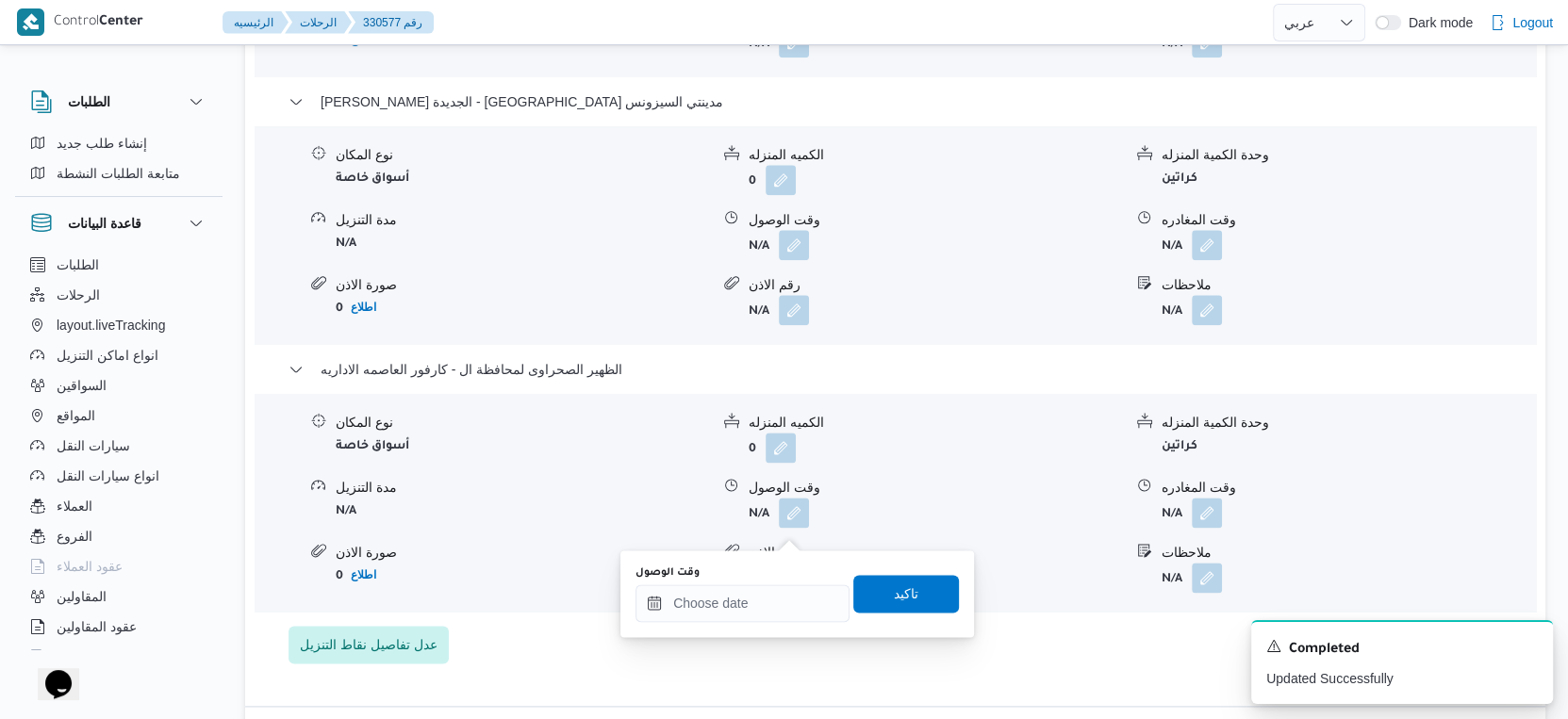
click at [548, 498] on div "مدة التنزيل" at bounding box center [522, 488] width 373 height 20
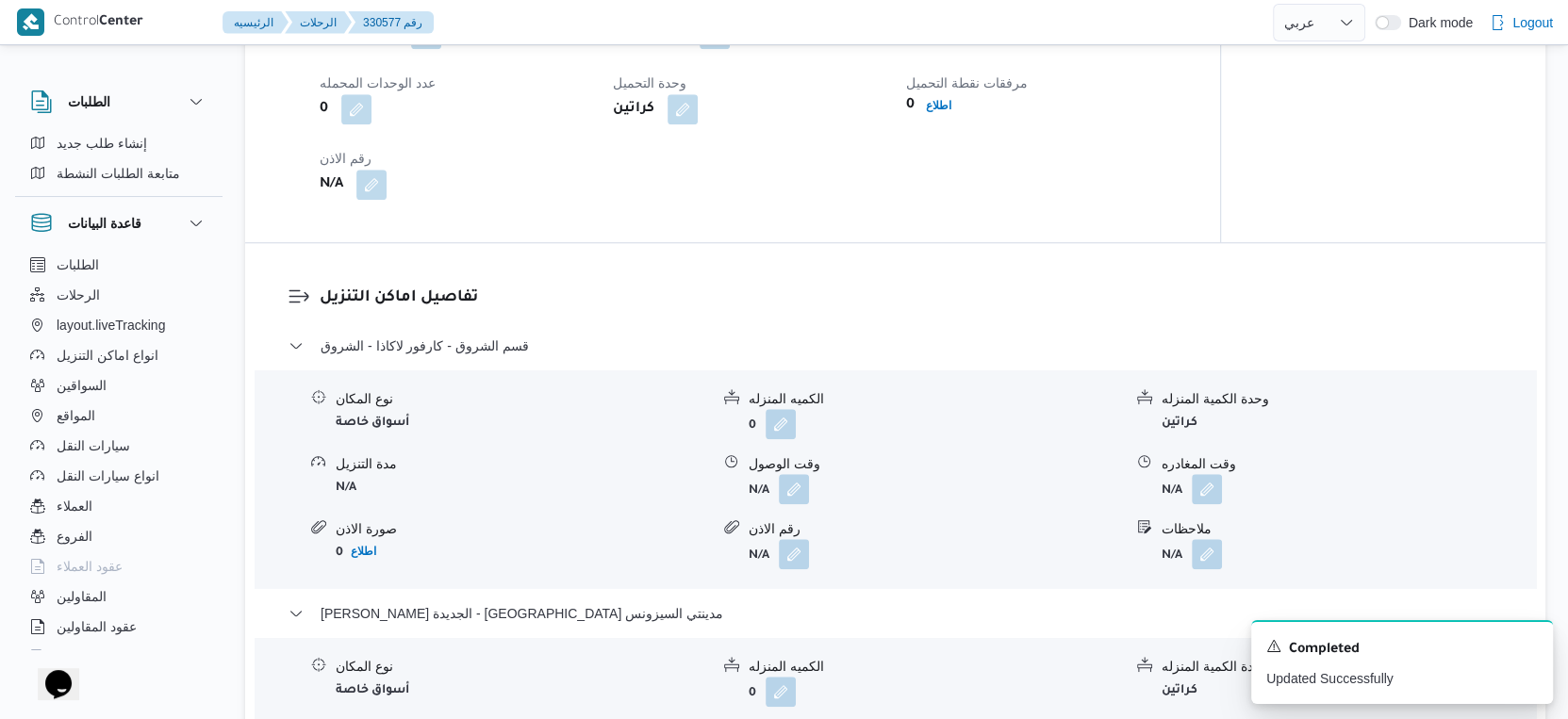
scroll to position [1152, 0]
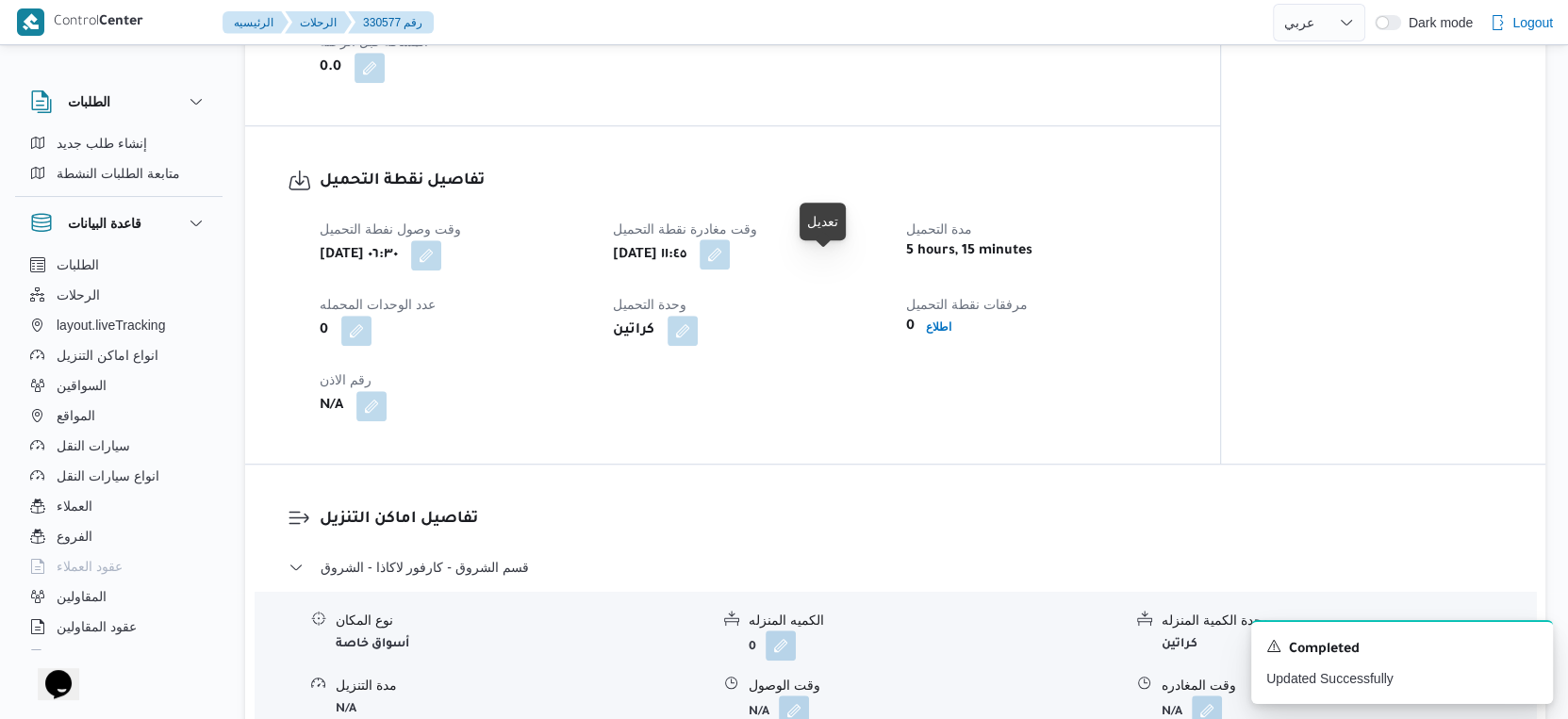
click at [730, 265] on button "button" at bounding box center [715, 254] width 31 height 31
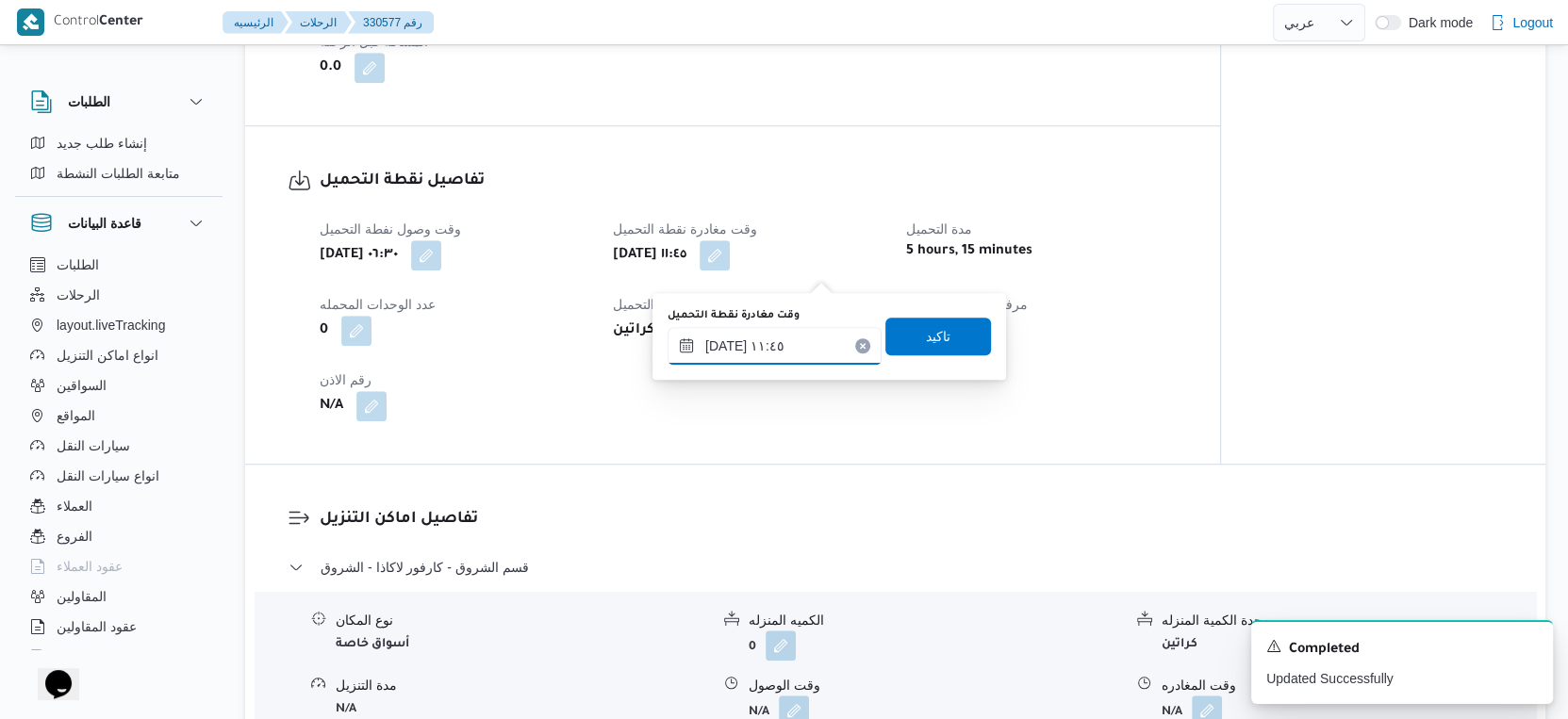
click at [785, 338] on input "١٢/٠٨/٢٠٢٥ ١١:٤٥" at bounding box center [774, 345] width 214 height 37
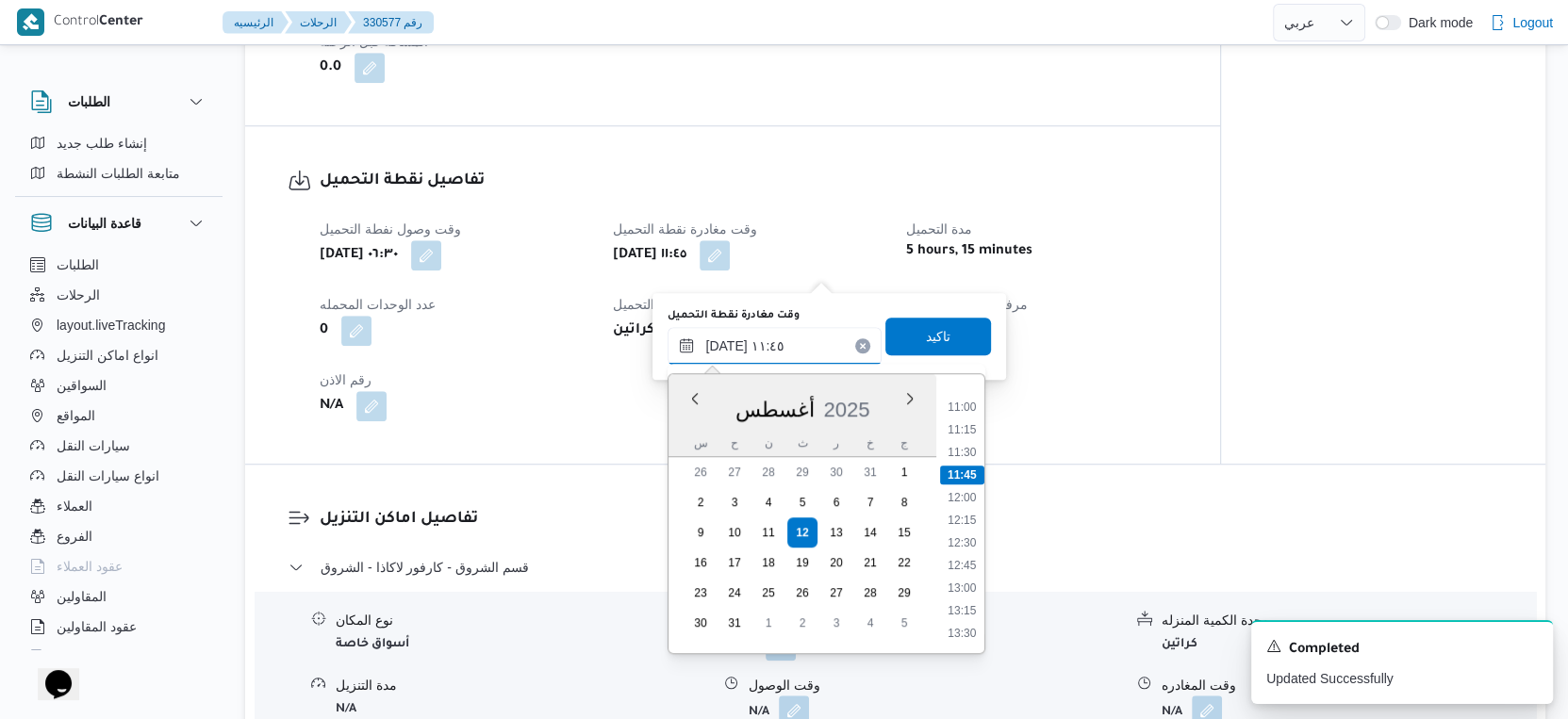
scroll to position [1037, 0]
click at [978, 536] on li "13:00" at bounding box center [962, 538] width 43 height 19
type input "١٢/٠٨/٢٠٢٥ ١٣:٠٠"
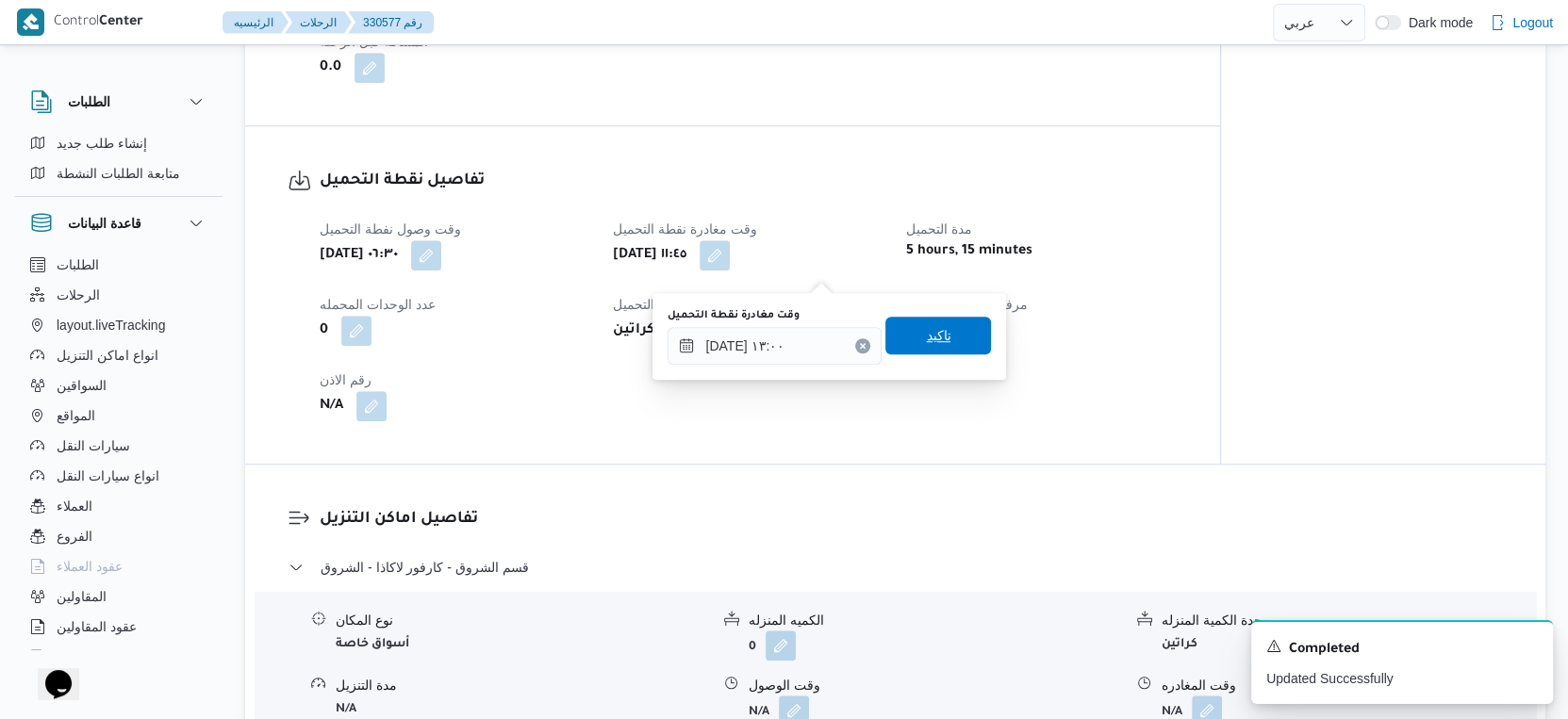
click at [946, 345] on span "تاكيد" at bounding box center [938, 335] width 105 height 37
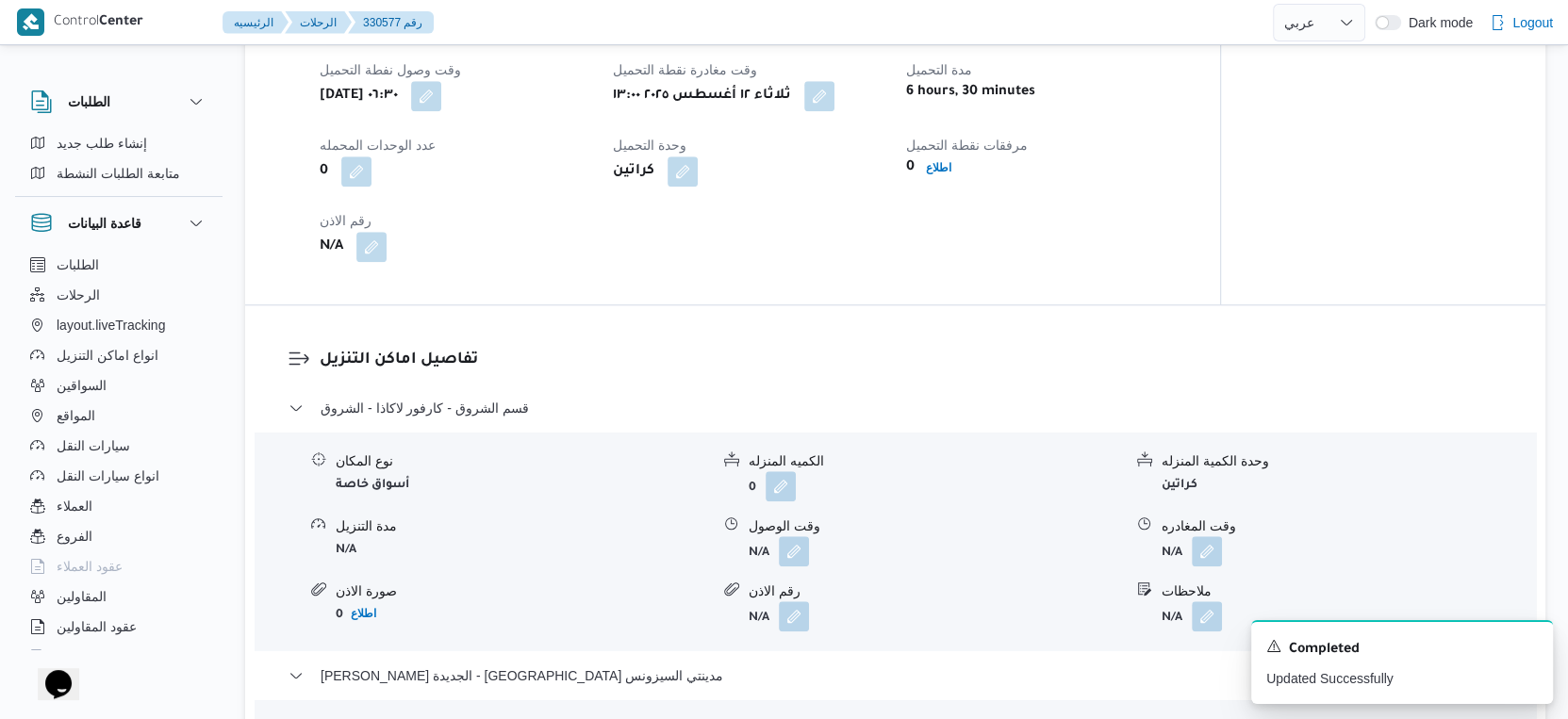
scroll to position [1362, 0]
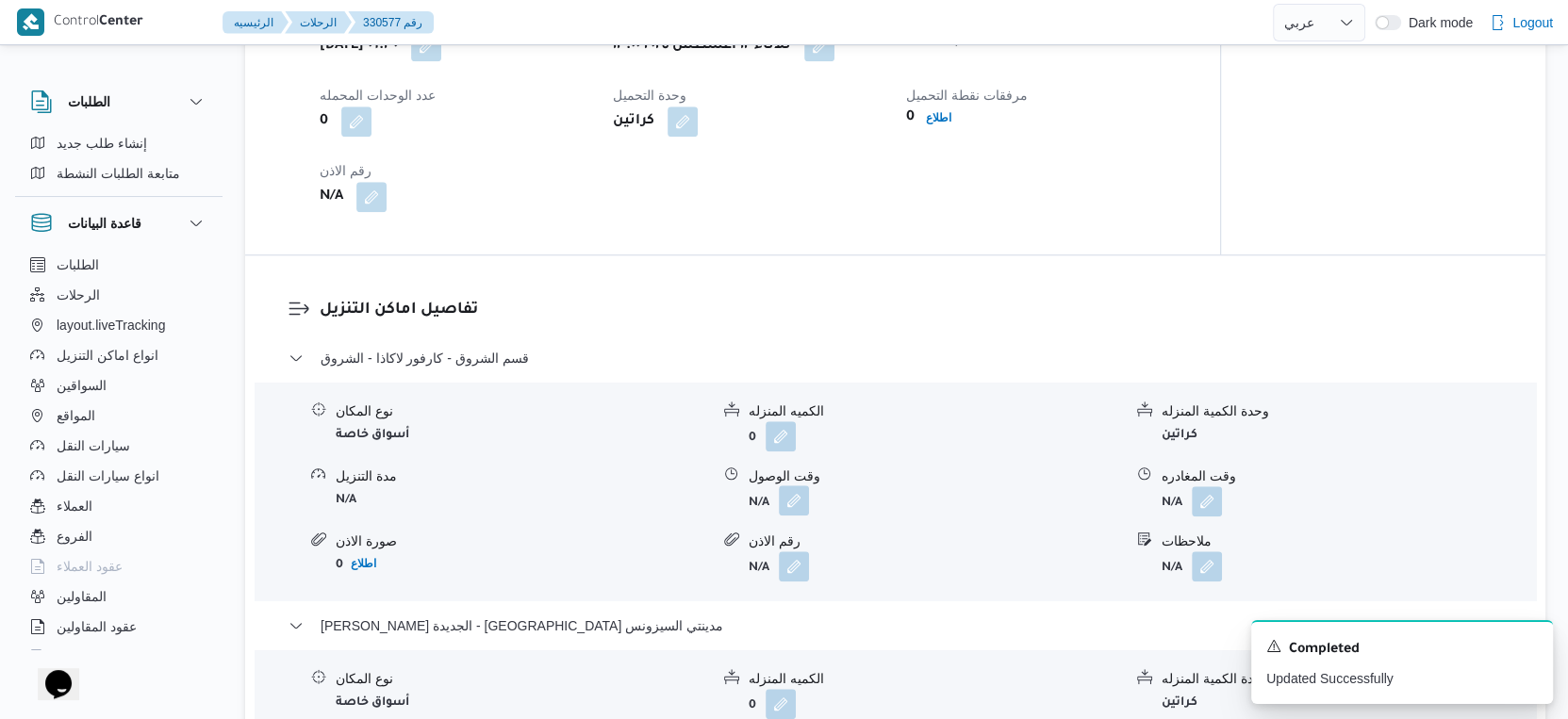
click at [789, 514] on button "button" at bounding box center [794, 501] width 31 height 31
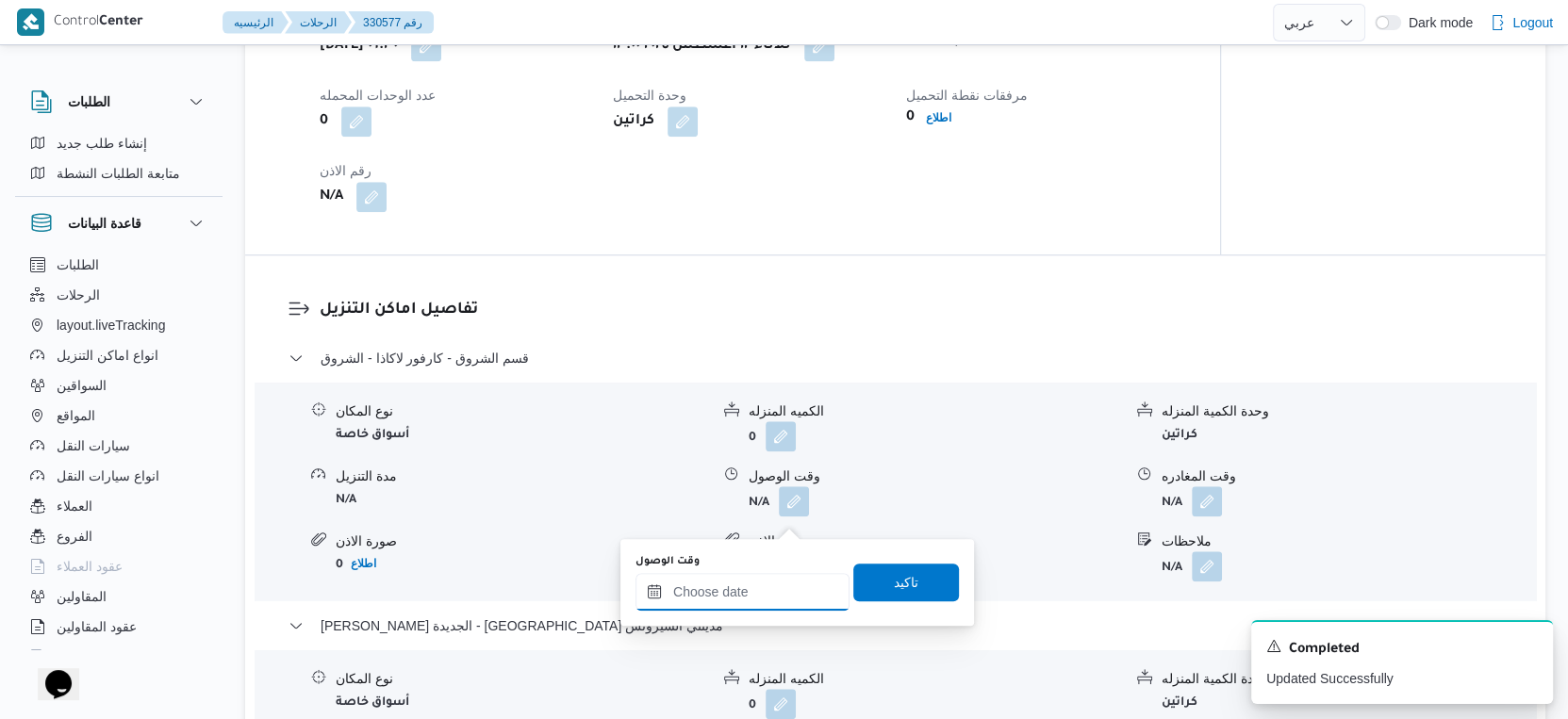
click at [763, 583] on input "وقت الوصول" at bounding box center [743, 592] width 214 height 37
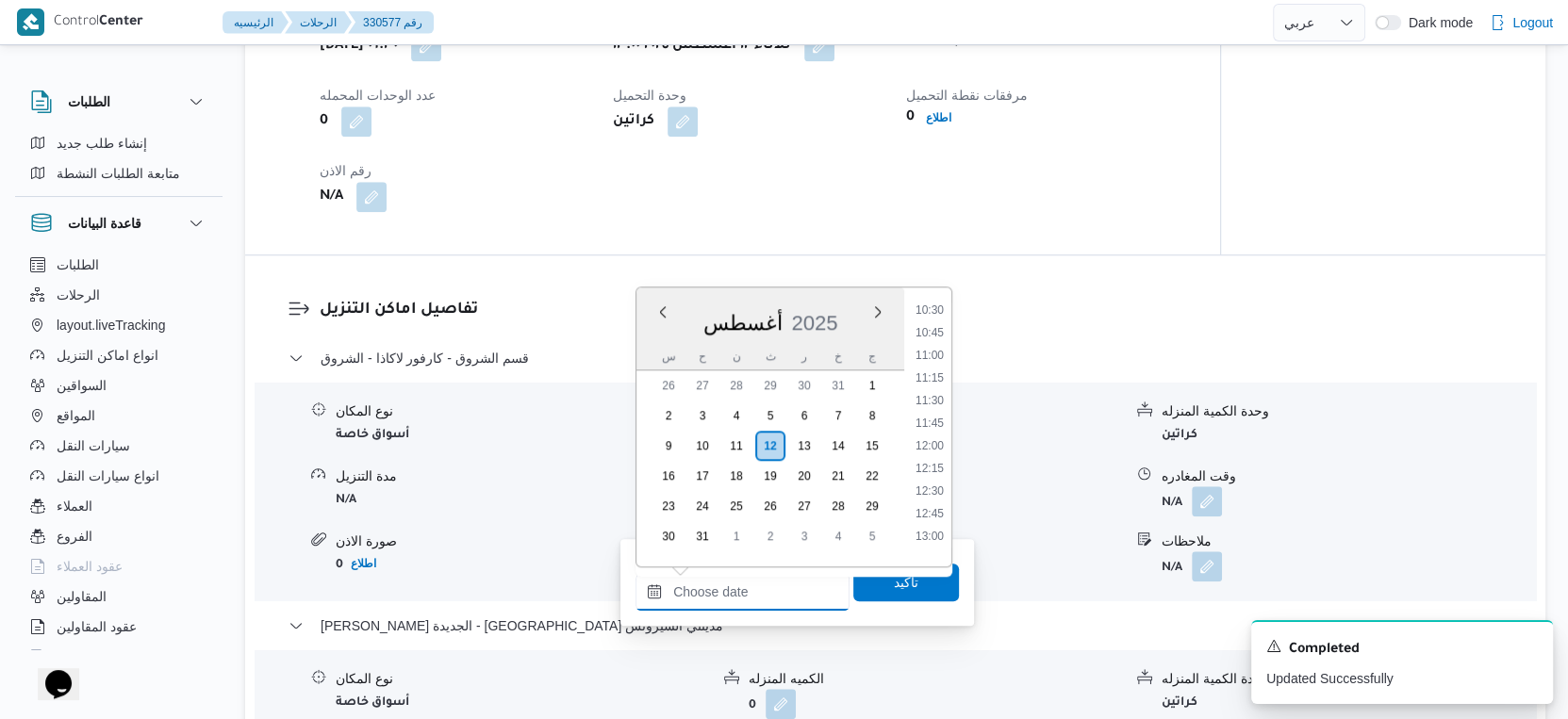
scroll to position [1162, 0]
drag, startPoint x: 935, startPoint y: 415, endPoint x: 926, endPoint y: 467, distance: 52.8
click at [935, 415] on li "14:00" at bounding box center [929, 418] width 43 height 19
type input "١٢/٠٨/٢٠٢٥ ١٤:٠٠"
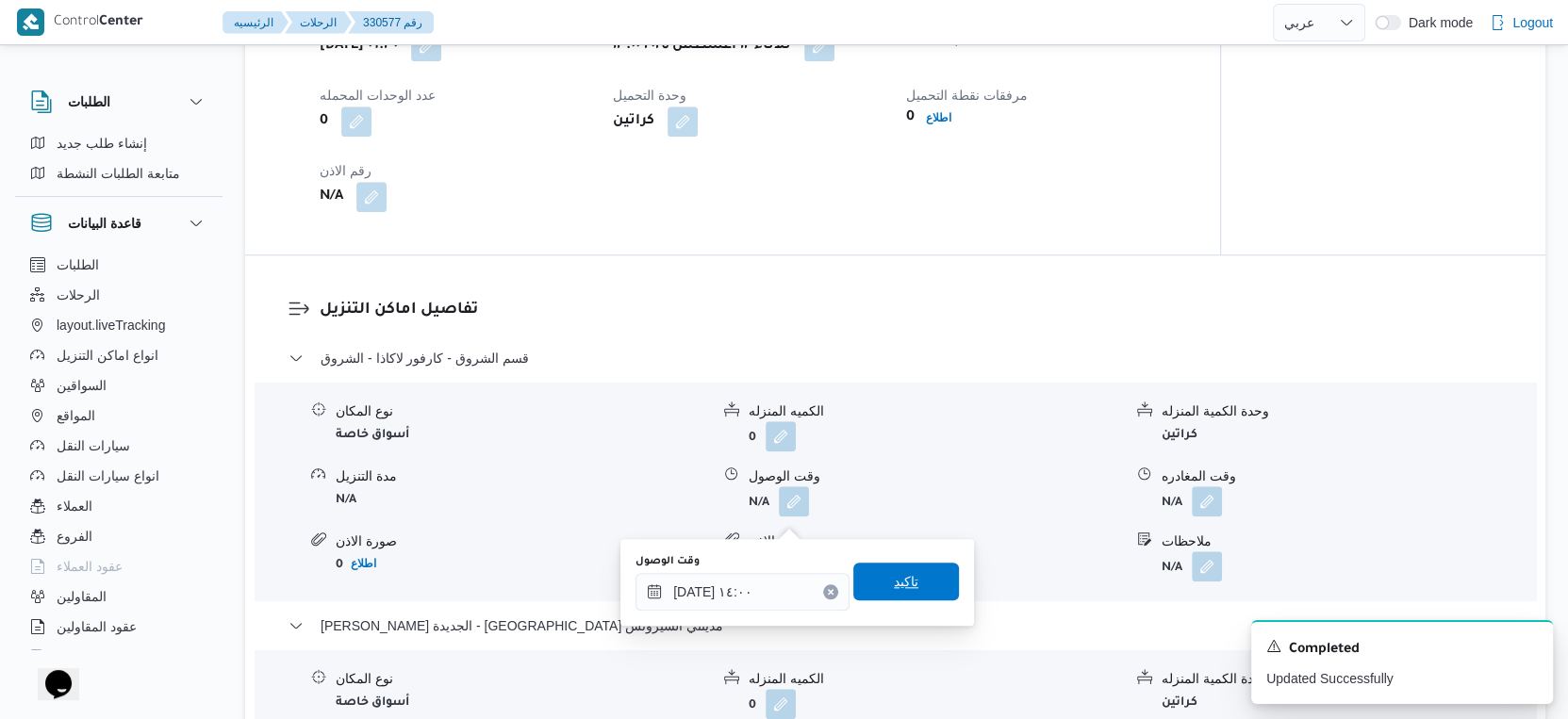
click at [913, 571] on span "تاكيد" at bounding box center [905, 581] width 105 height 37
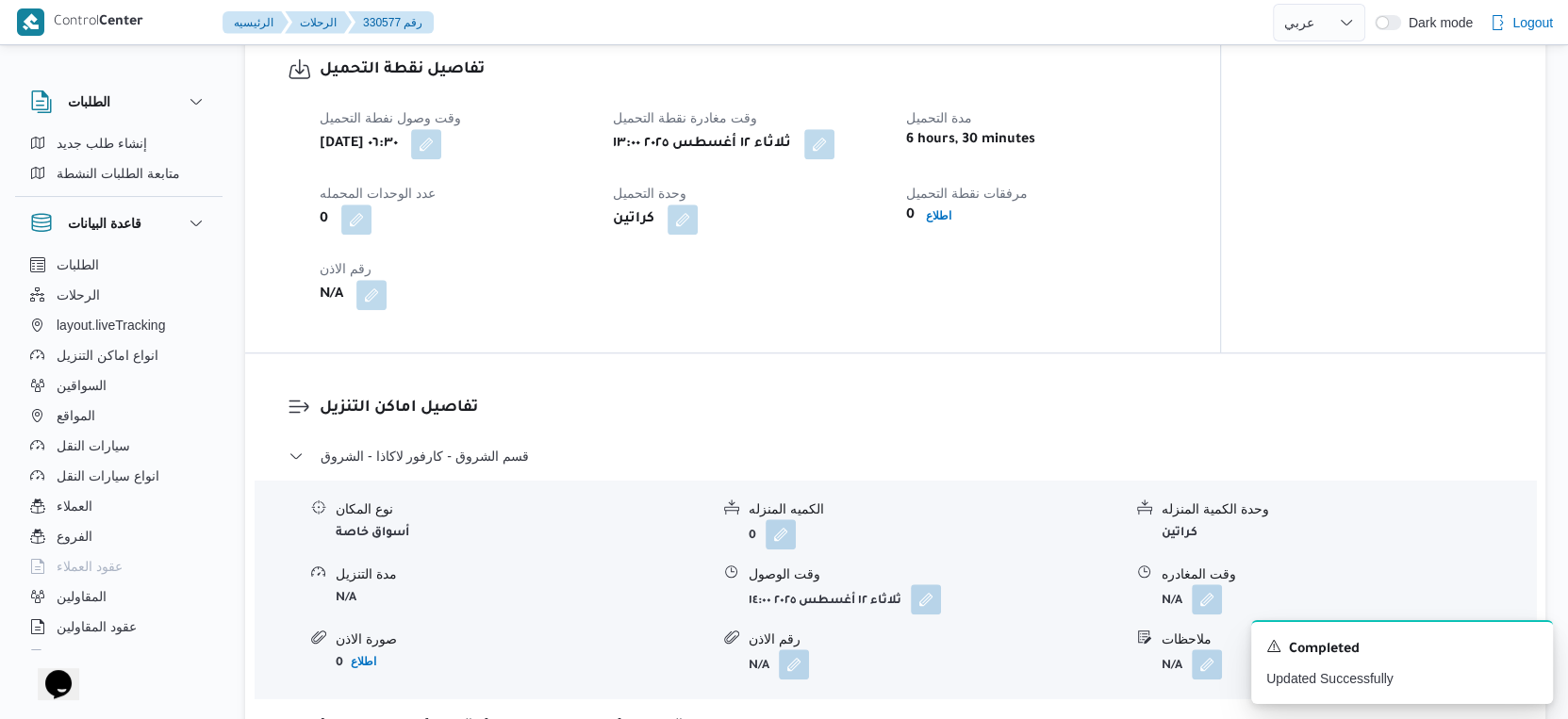
scroll to position [1152, 0]
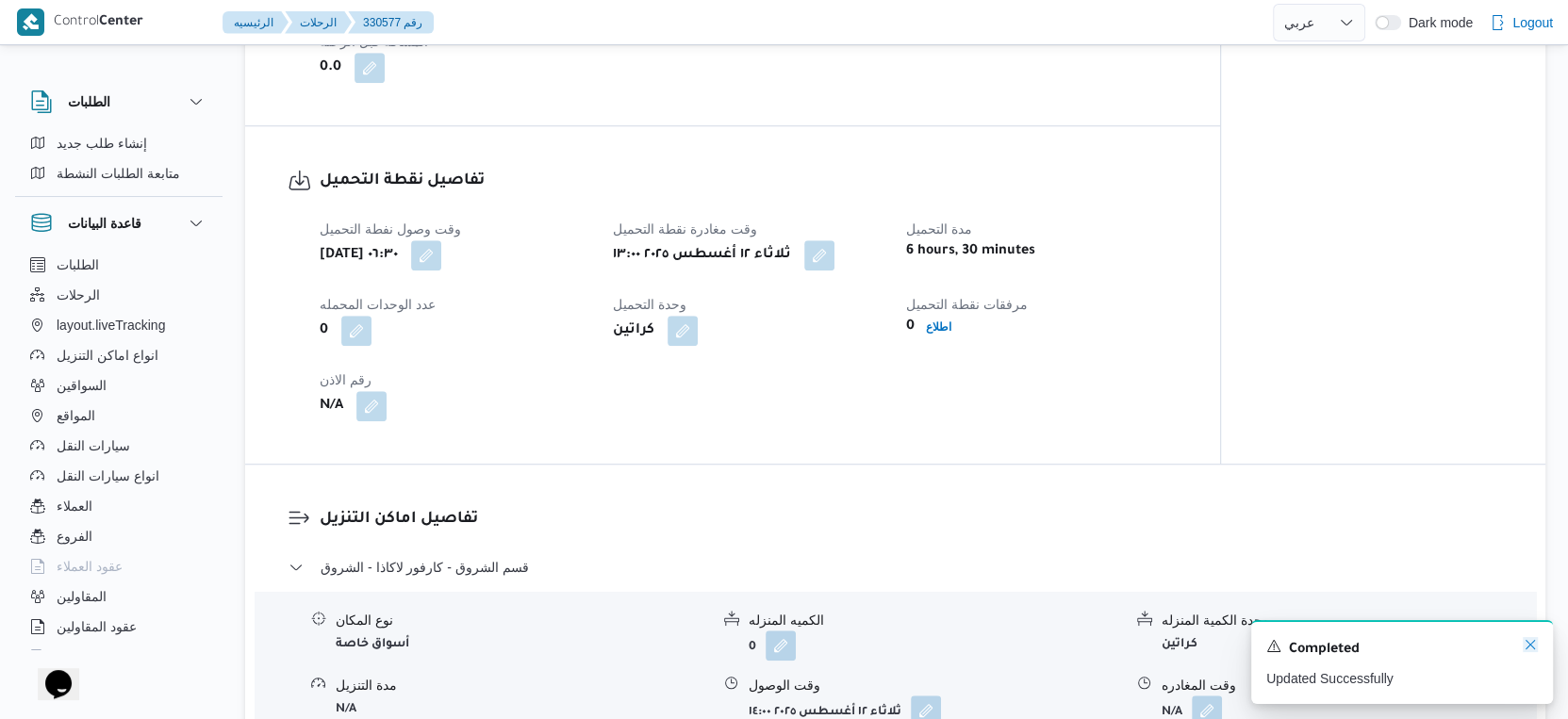
click at [1525, 644] on icon "Dismiss toast" at bounding box center [1530, 645] width 15 height 15
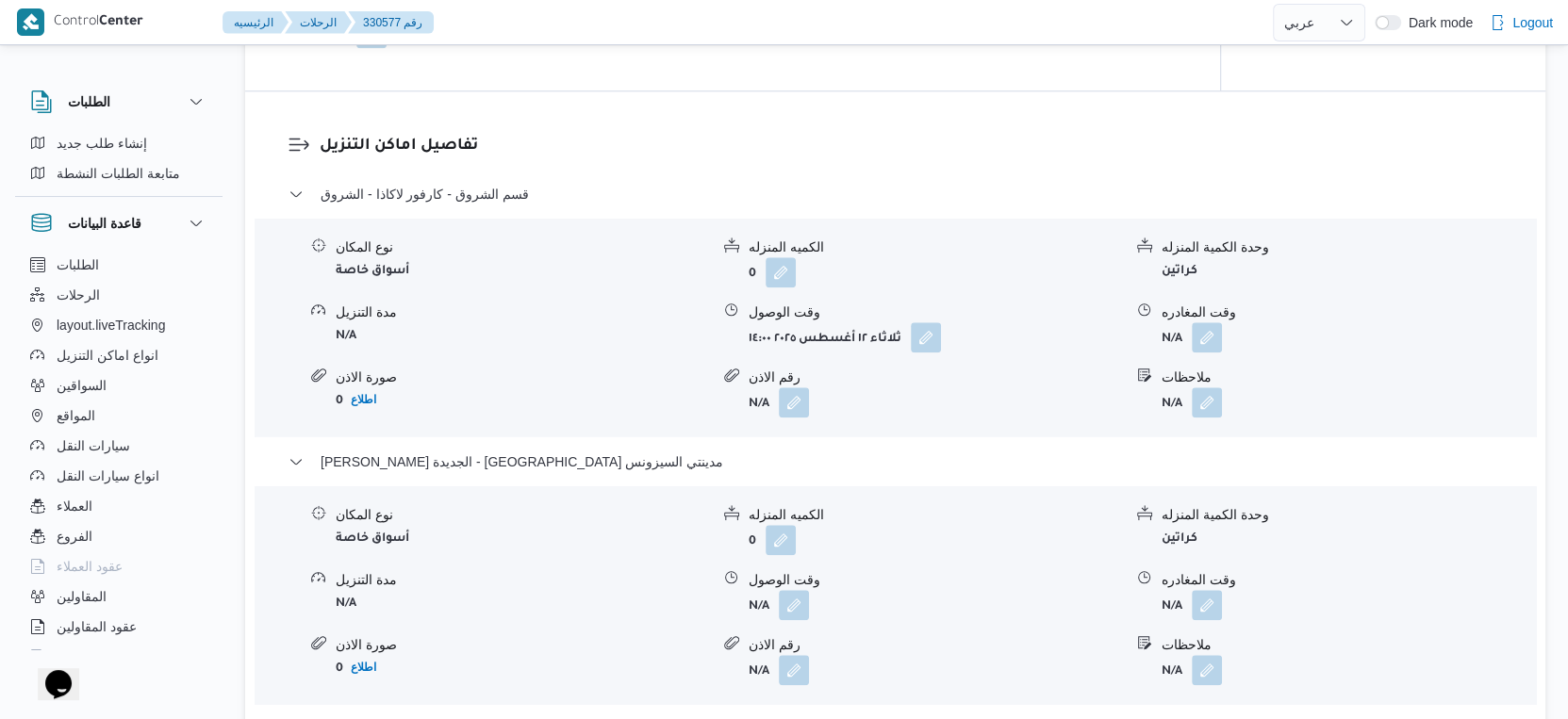
scroll to position [1572, 0]
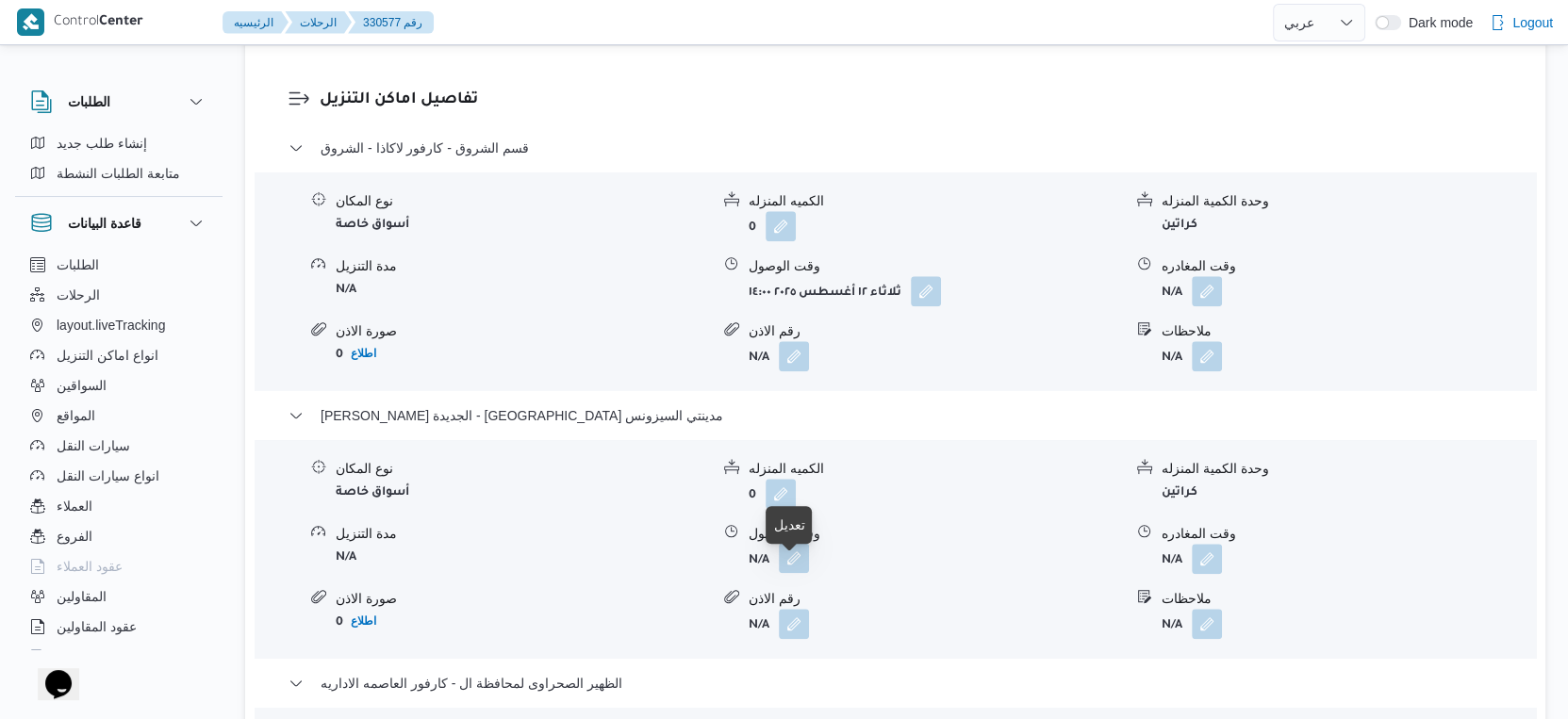
click at [795, 573] on button "button" at bounding box center [794, 558] width 31 height 31
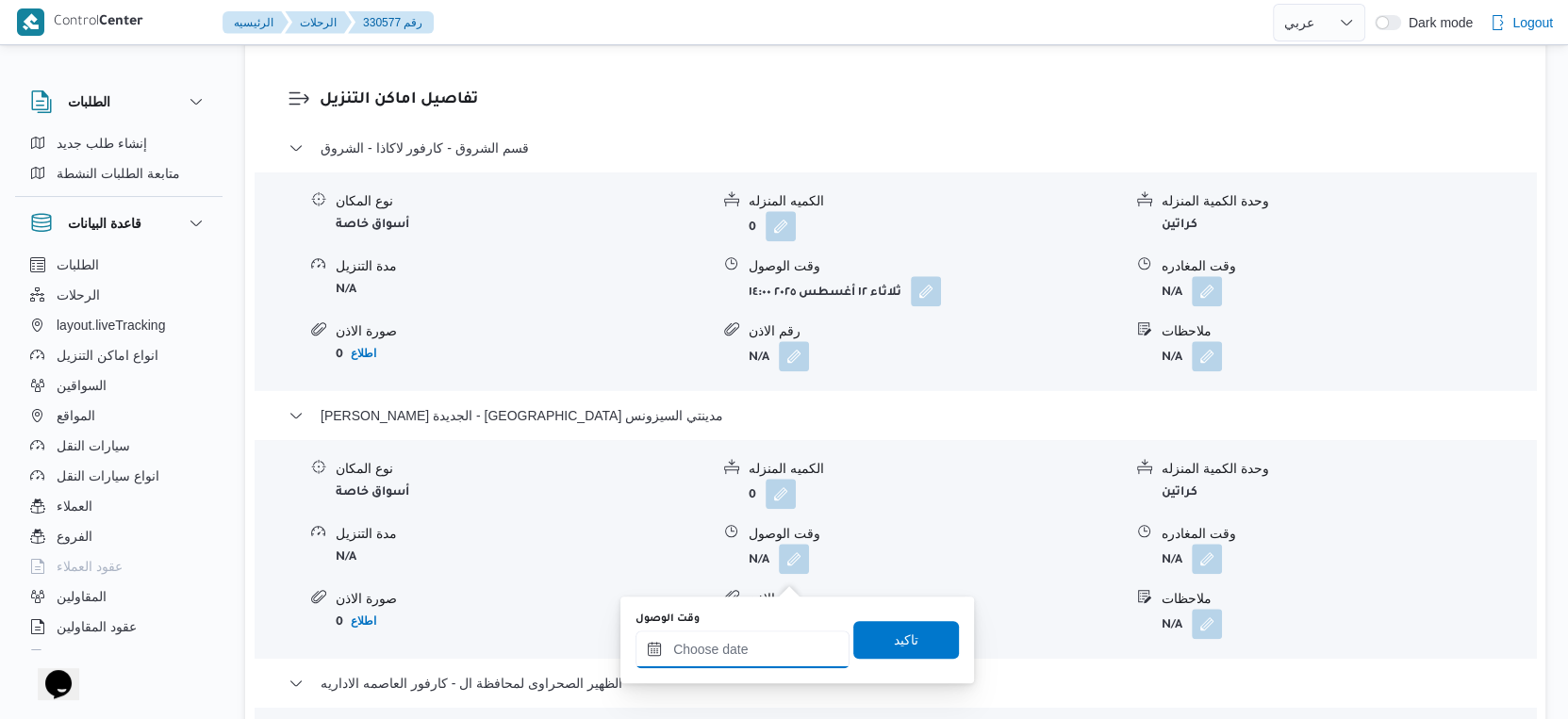
click at [759, 650] on input "وقت الوصول" at bounding box center [743, 649] width 214 height 37
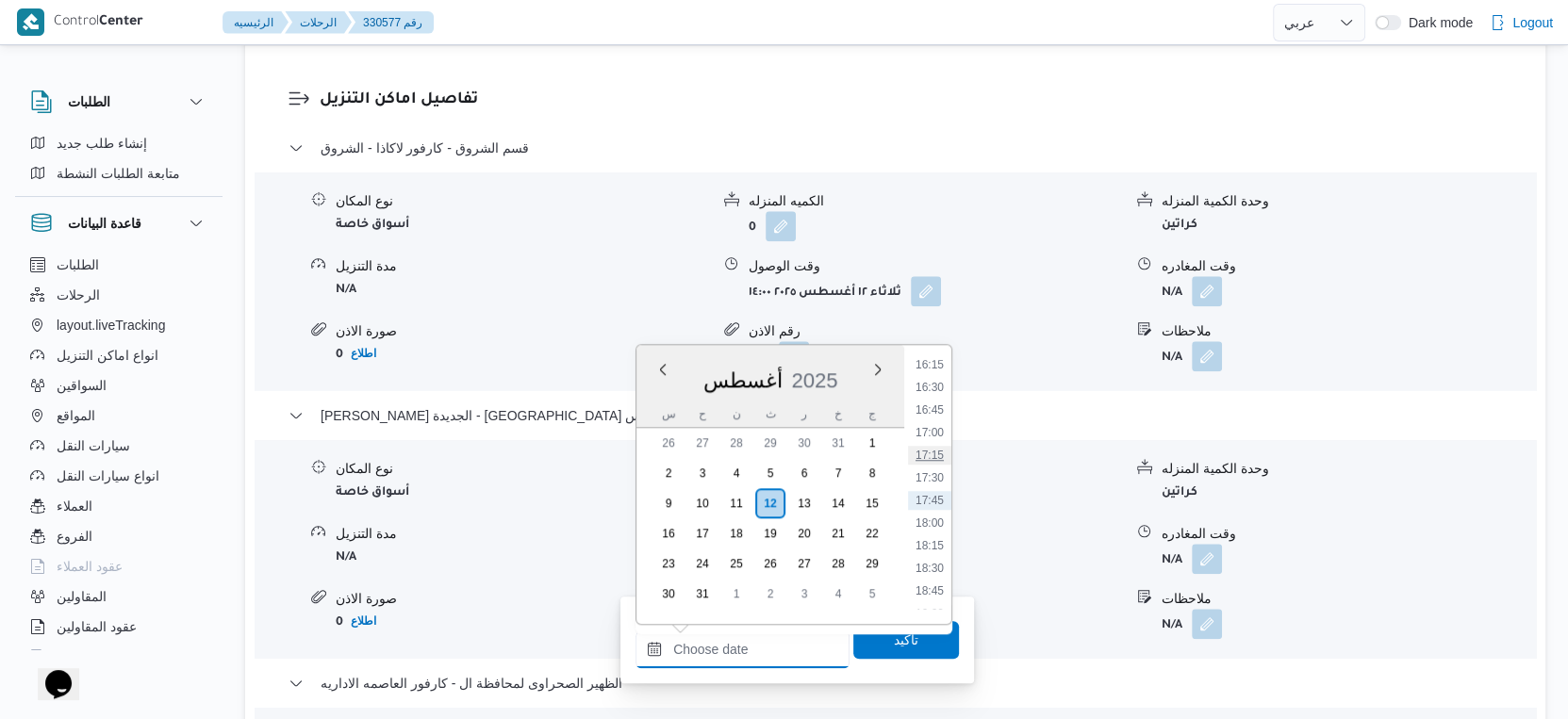
scroll to position [1371, 0]
click at [936, 484] on li "16:30" at bounding box center [929, 492] width 43 height 19
type input "١٢/٠٨/٢٠٢٥ ١٦:٣٠"
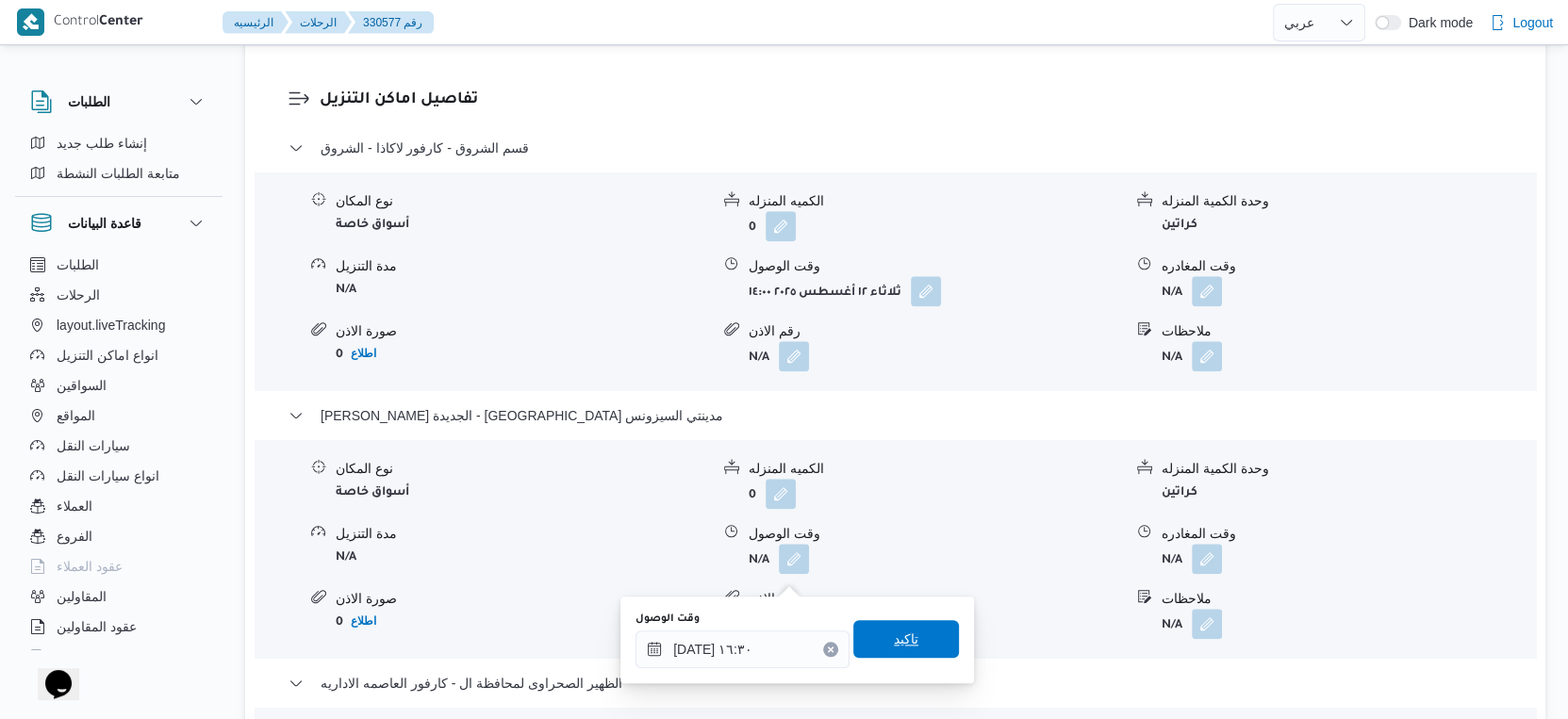
click at [899, 633] on span "تاكيد" at bounding box center [906, 640] width 25 height 23
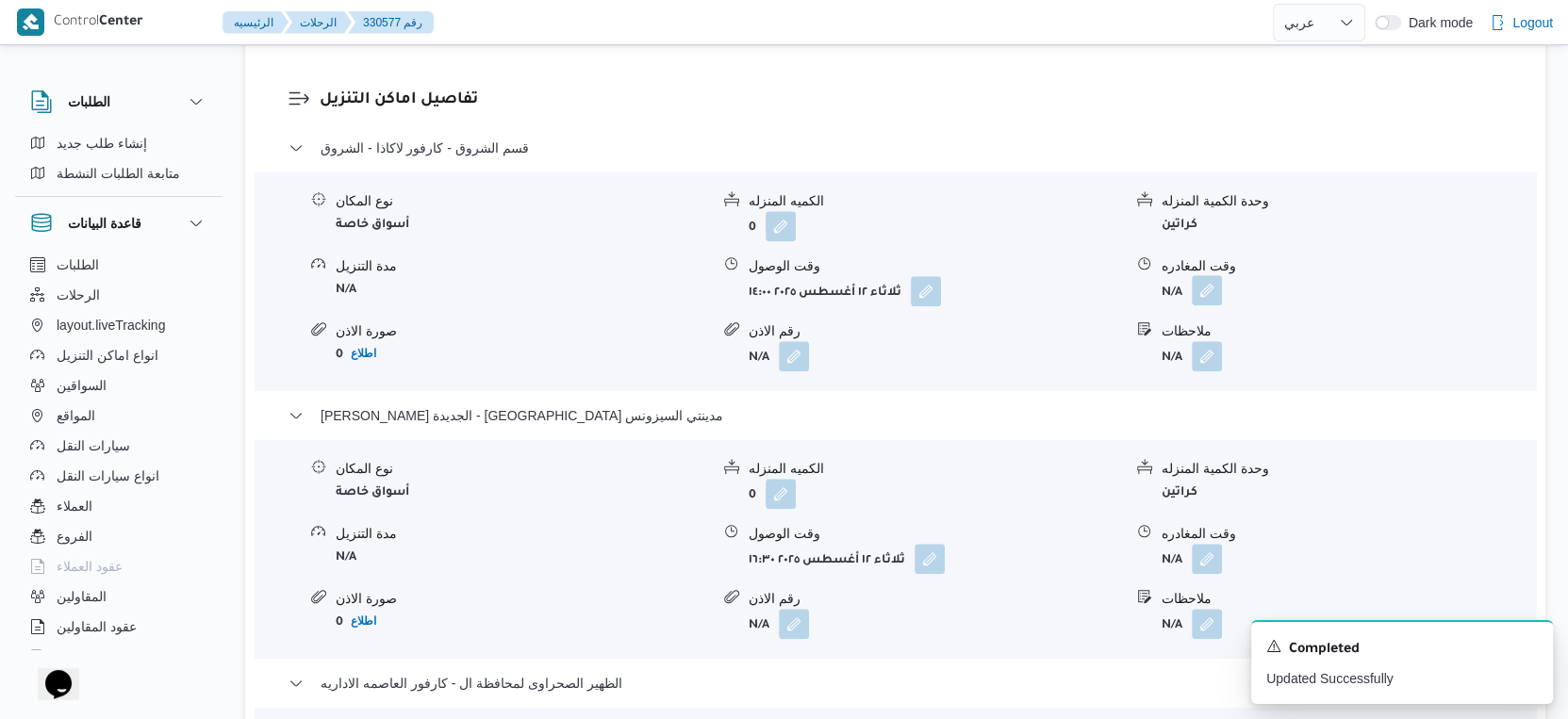
click at [1200, 305] on button "button" at bounding box center [1207, 291] width 31 height 31
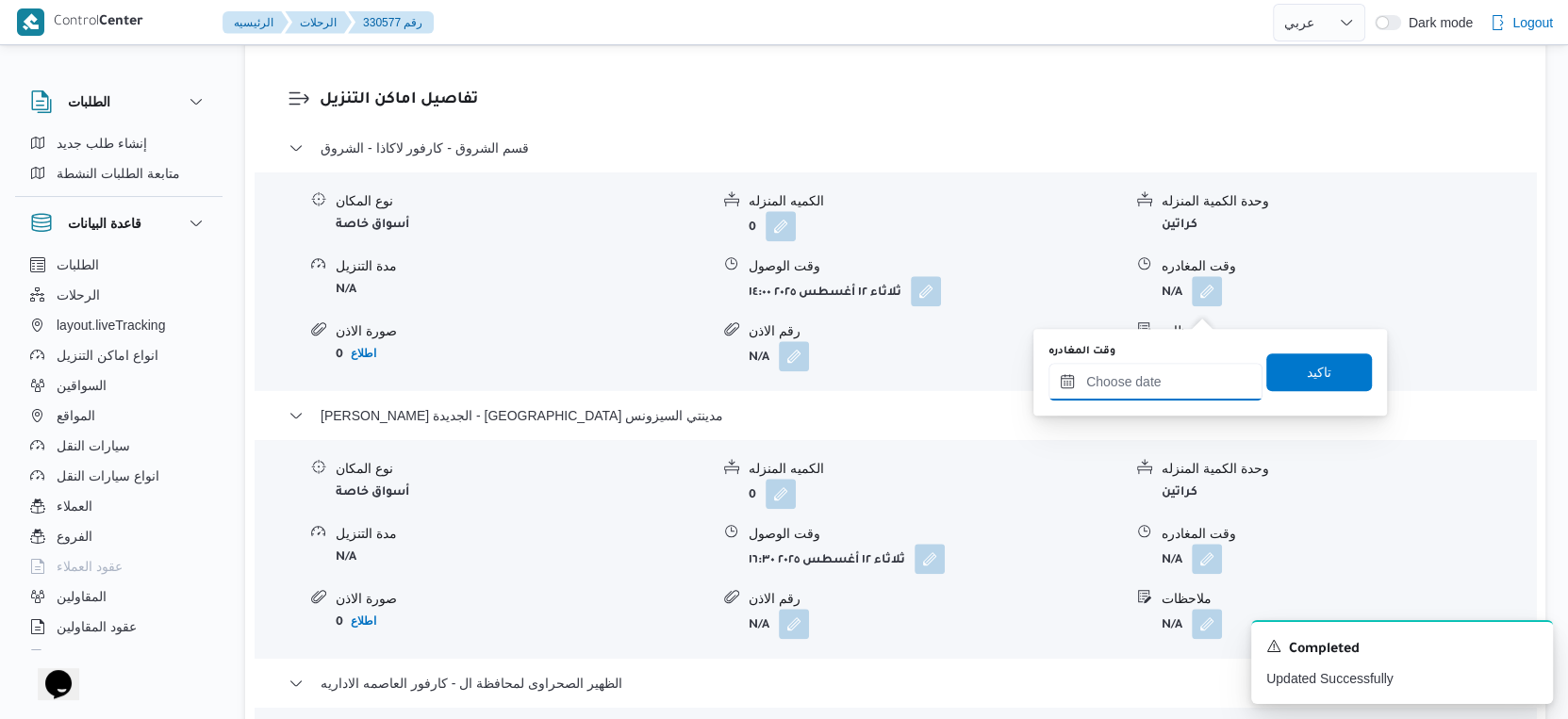
click at [1168, 377] on input "وقت المغادره" at bounding box center [1155, 381] width 214 height 37
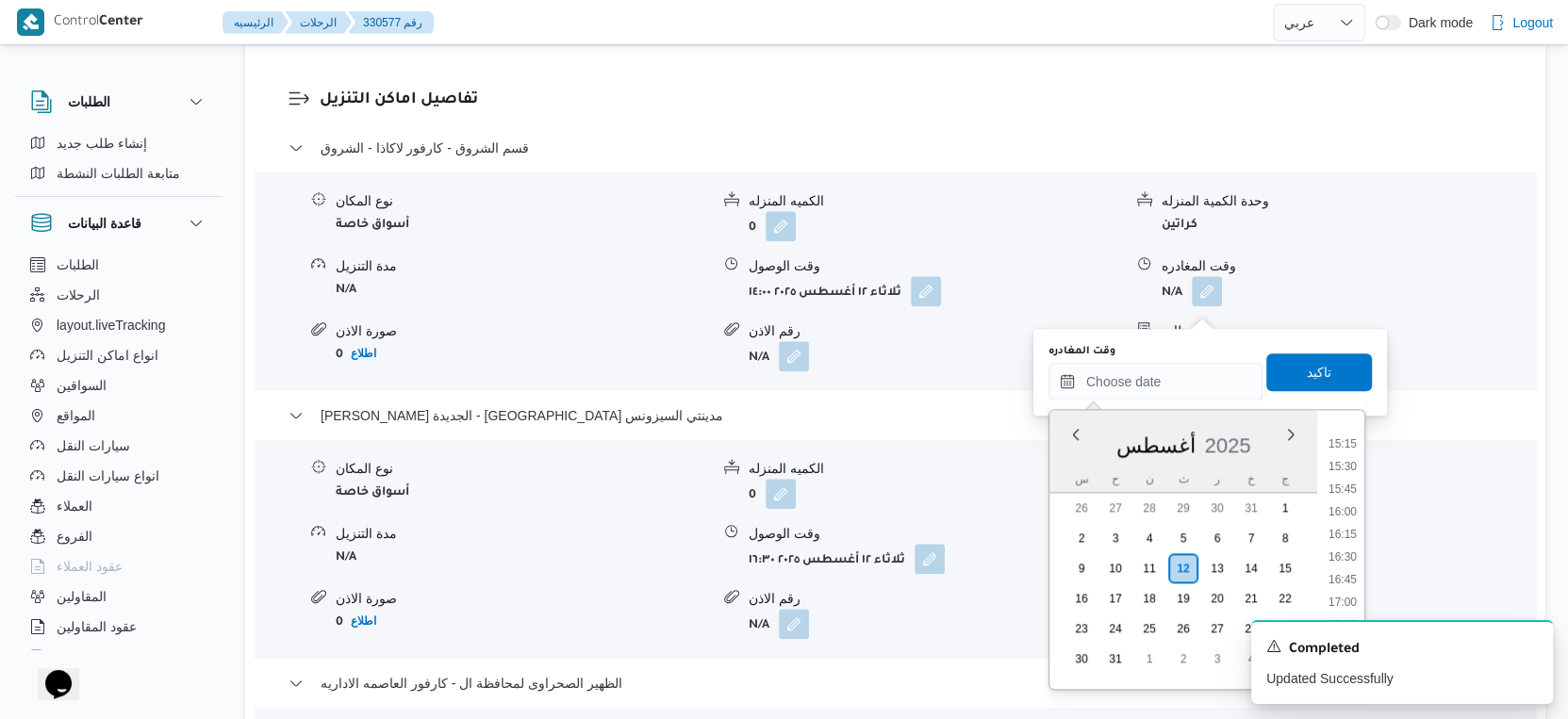
drag, startPoint x: 1346, startPoint y: 466, endPoint x: 1326, endPoint y: 403, distance: 66.1
click at [1346, 465] on li "15:30" at bounding box center [1341, 467] width 43 height 19
type input "١٢/٠٨/٢٠٢٥ ١٥:٣٠"
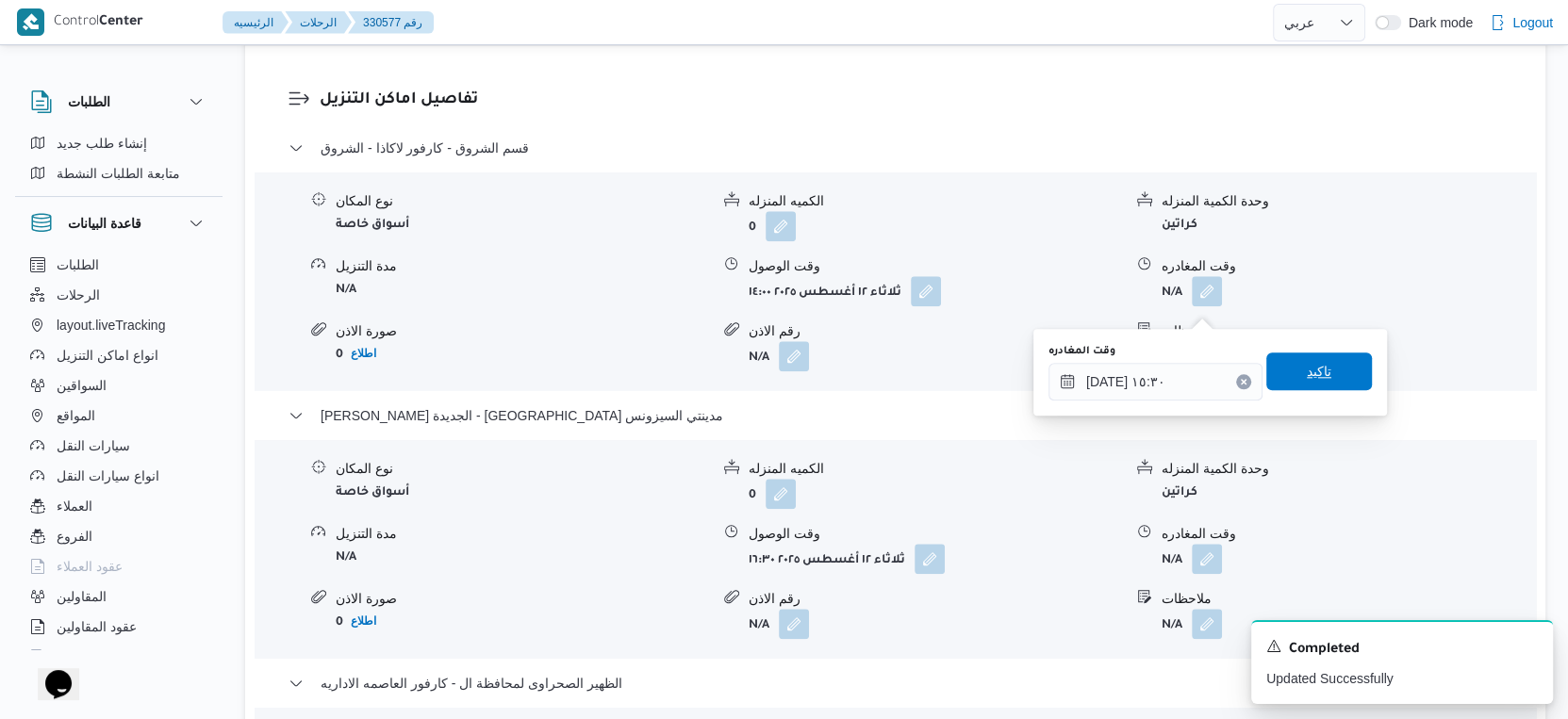
click at [1320, 360] on span "تاكيد" at bounding box center [1318, 371] width 105 height 37
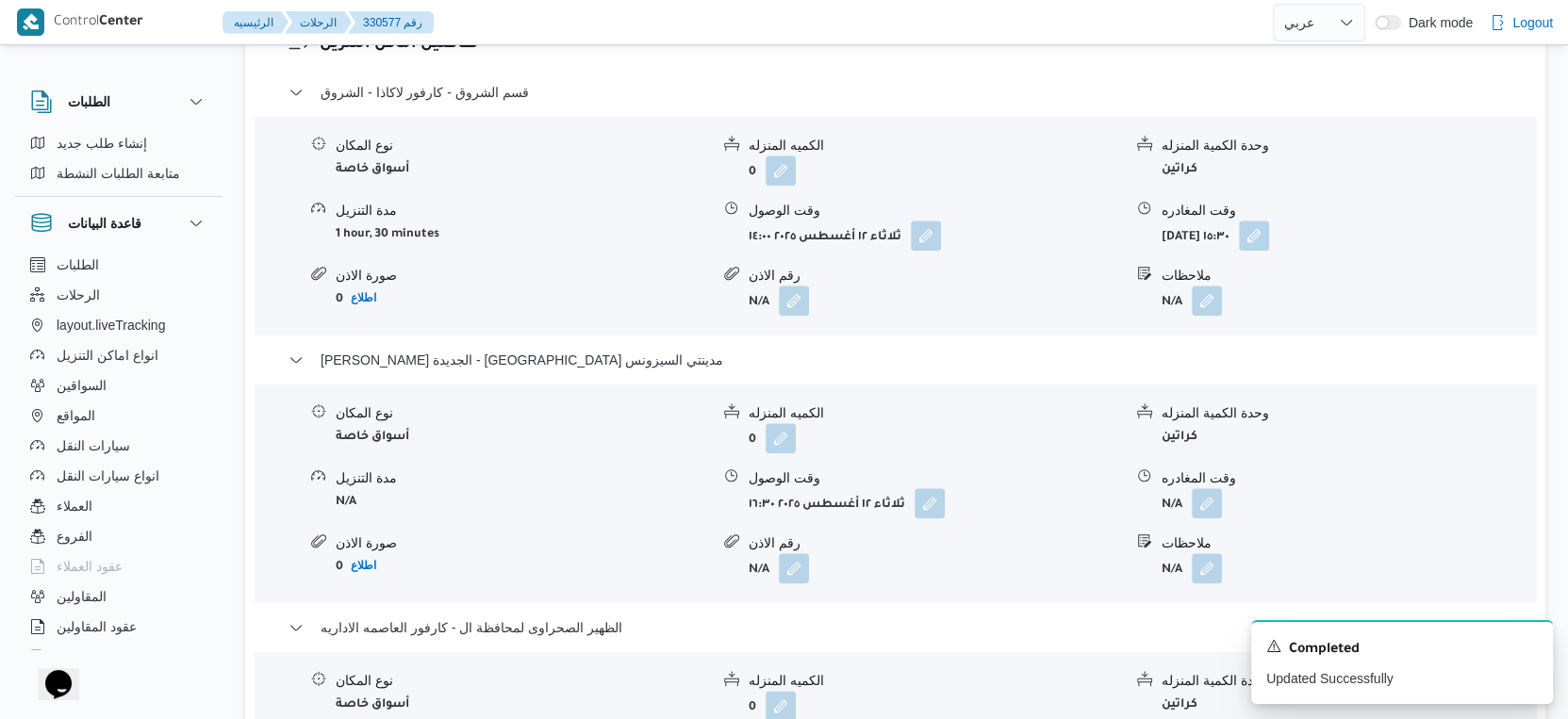
scroll to position [1781, 0]
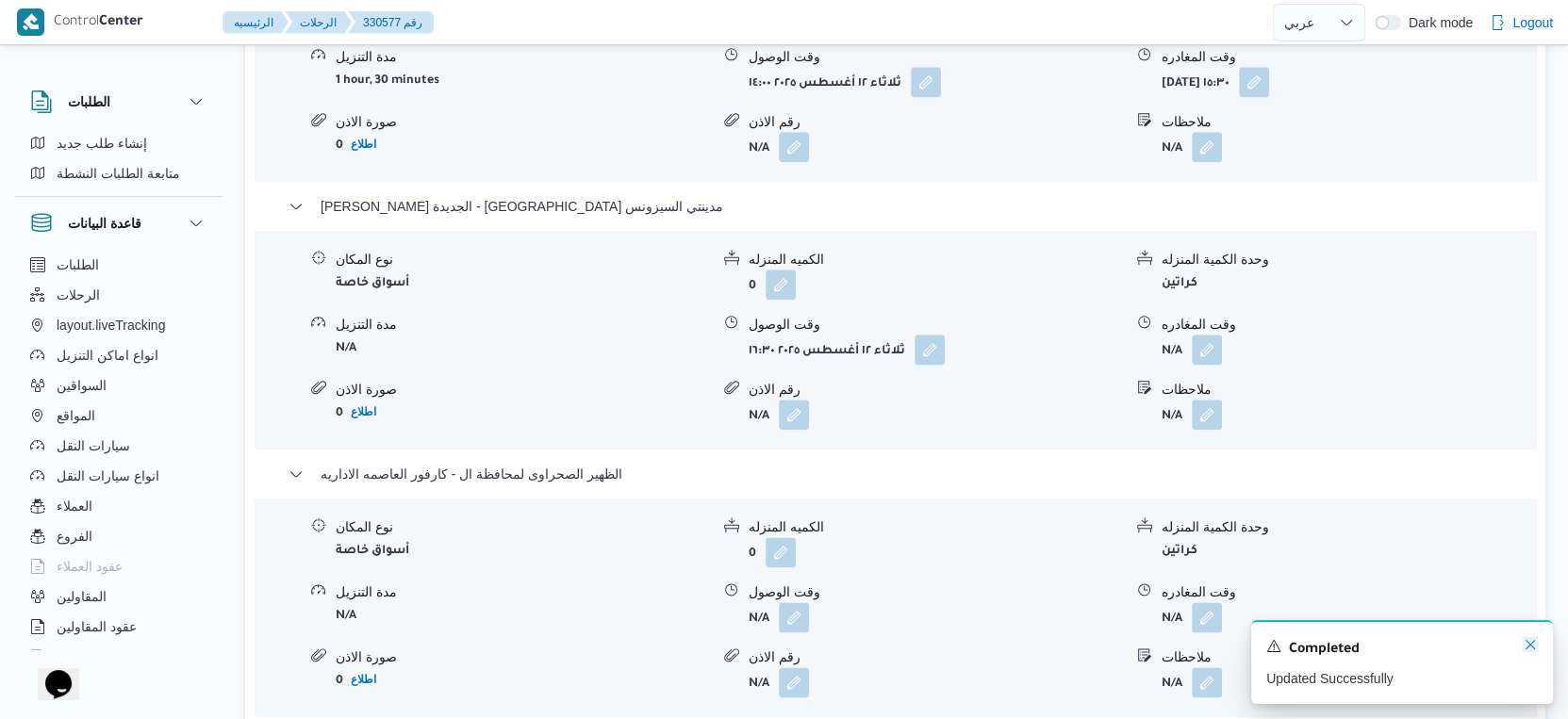
click at [1532, 643] on icon "Dismiss toast" at bounding box center [1530, 645] width 15 height 15
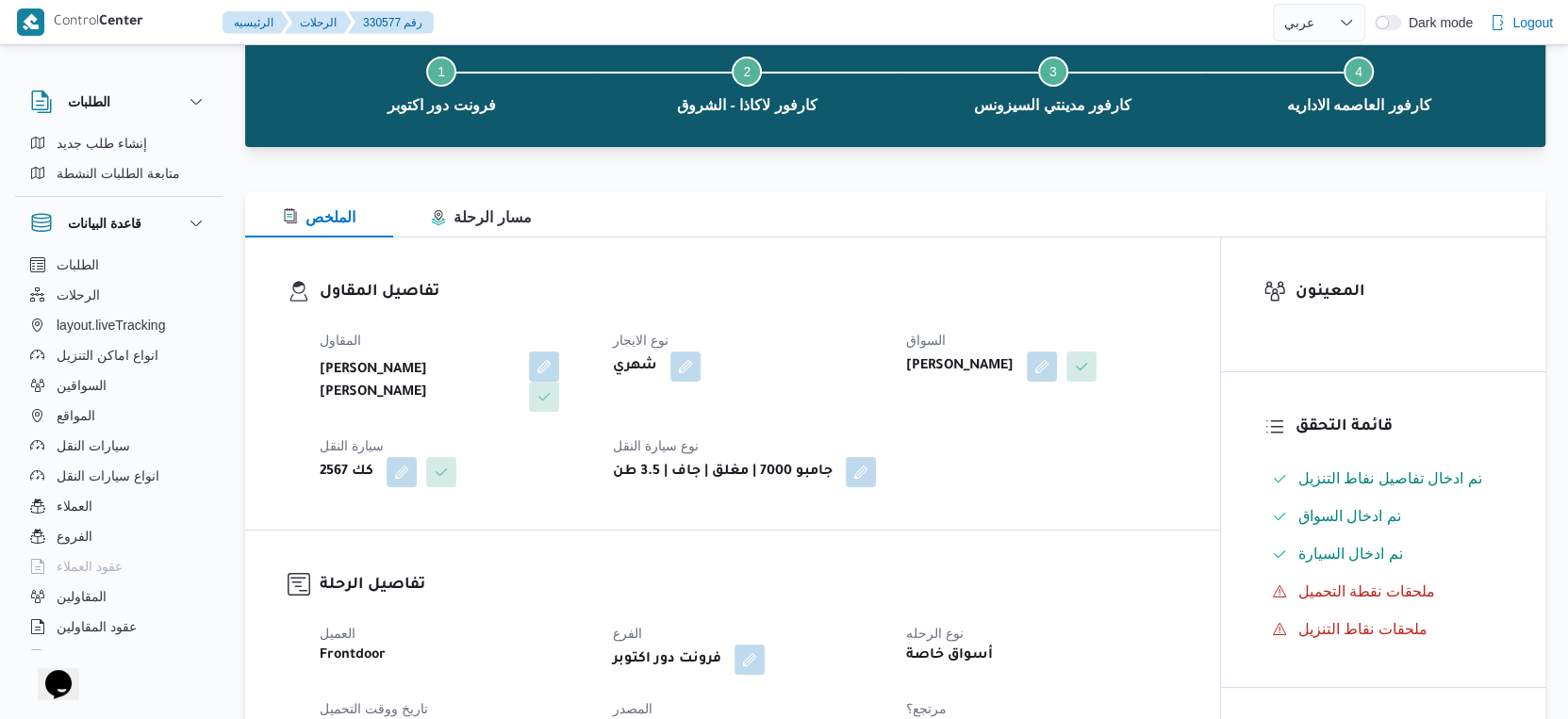
scroll to position [0, 0]
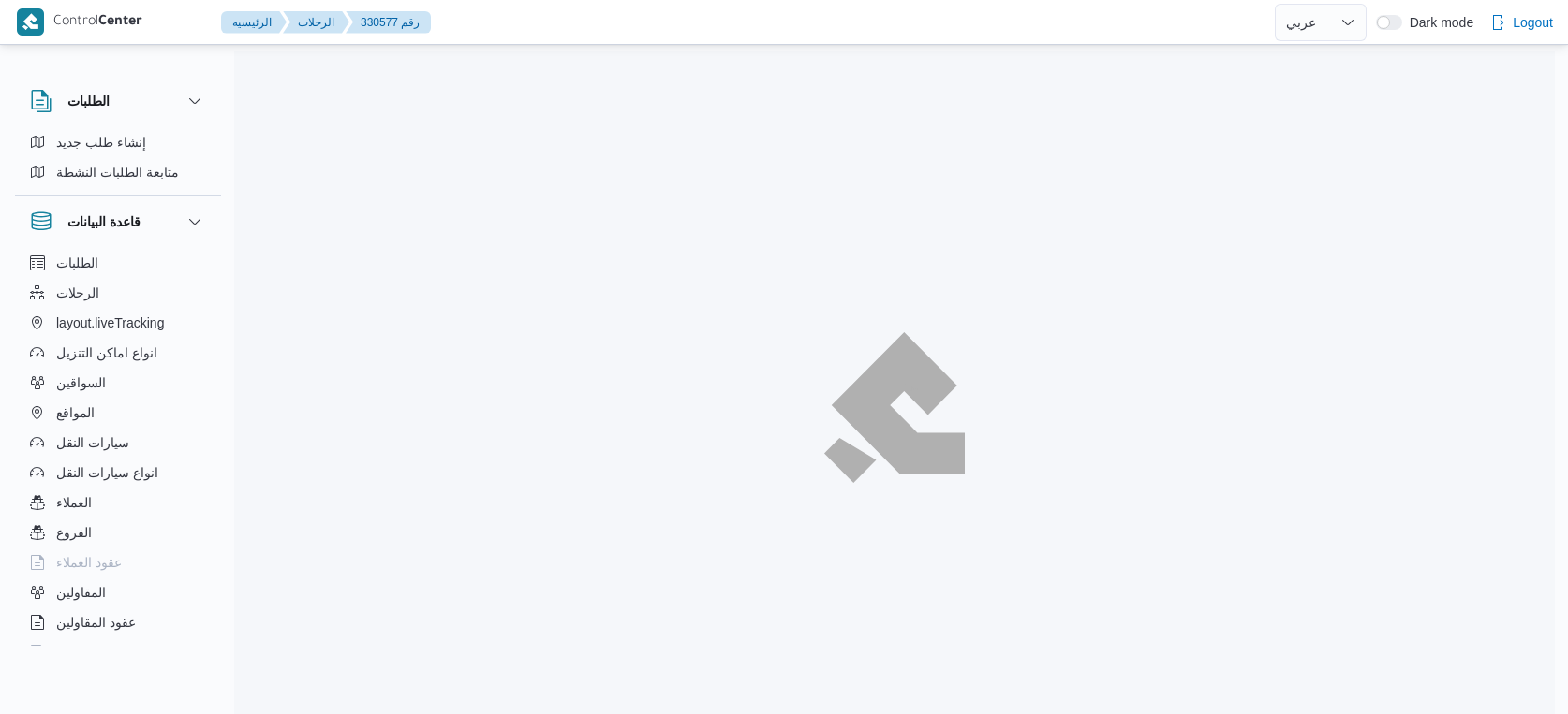
select select "ar"
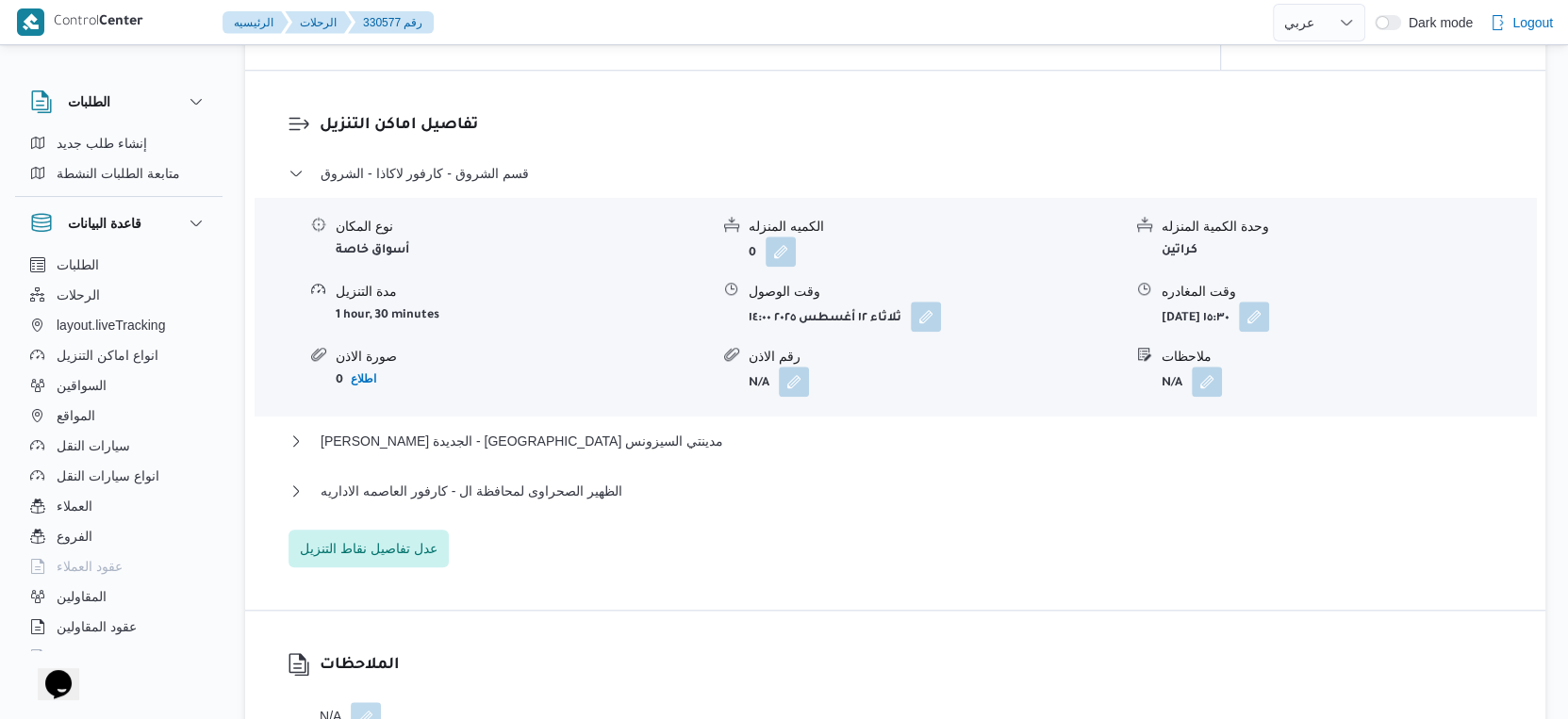
scroll to position [1572, 0]
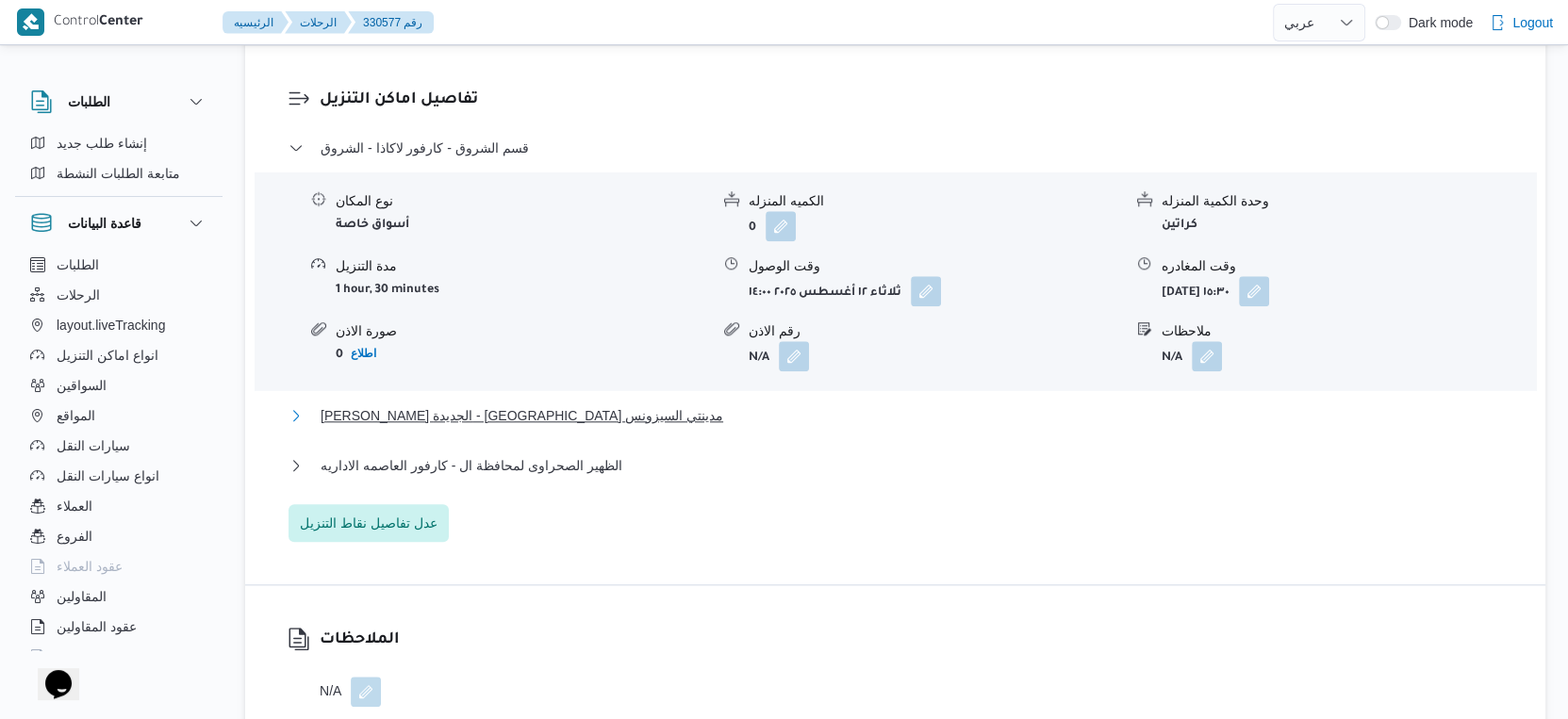
click at [555, 427] on span "[PERSON_NAME] الجديدة - [GEOGRAPHIC_DATA] مدينتي السيزونس" at bounding box center [521, 416] width 403 height 23
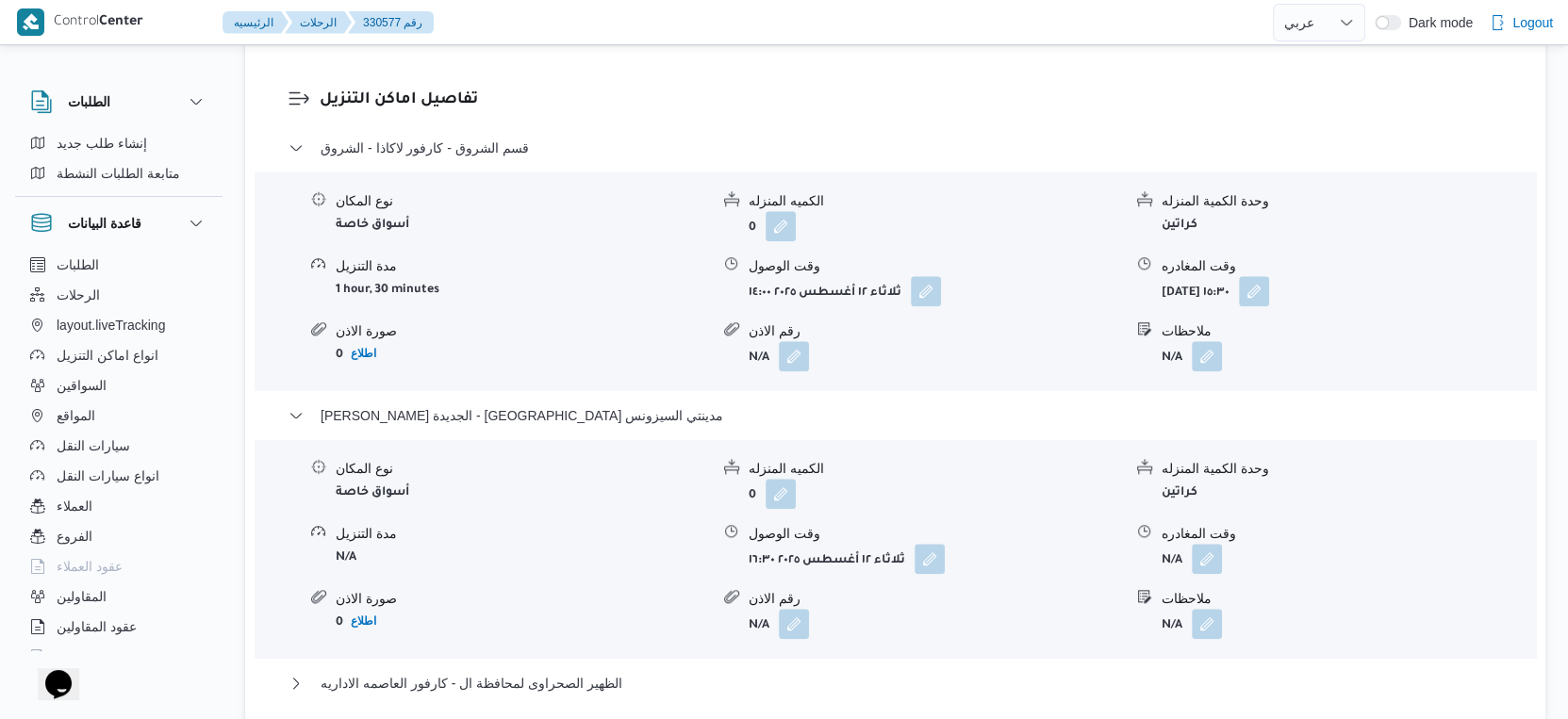
click at [663, 505] on form "أسواق خاصة" at bounding box center [522, 491] width 373 height 26
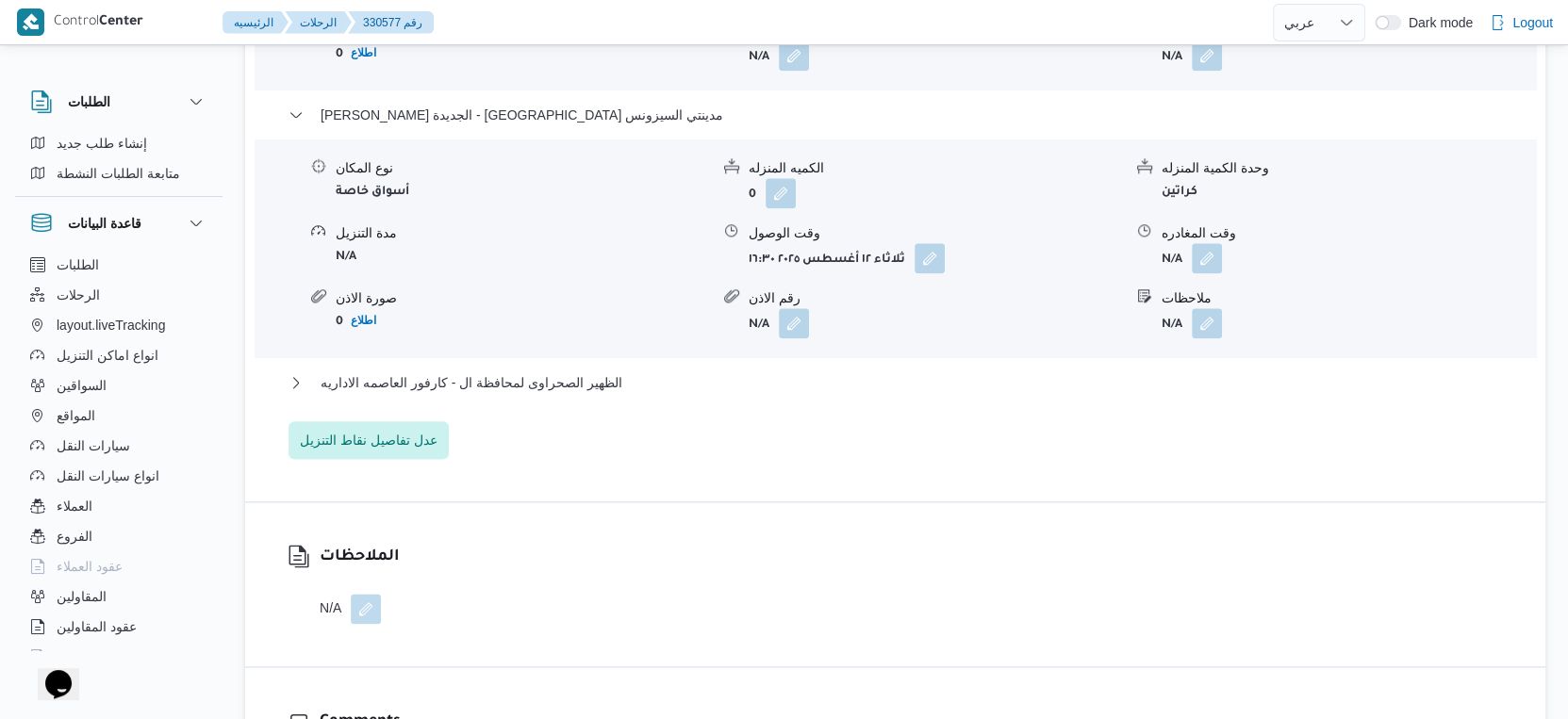
scroll to position [1885, 0]
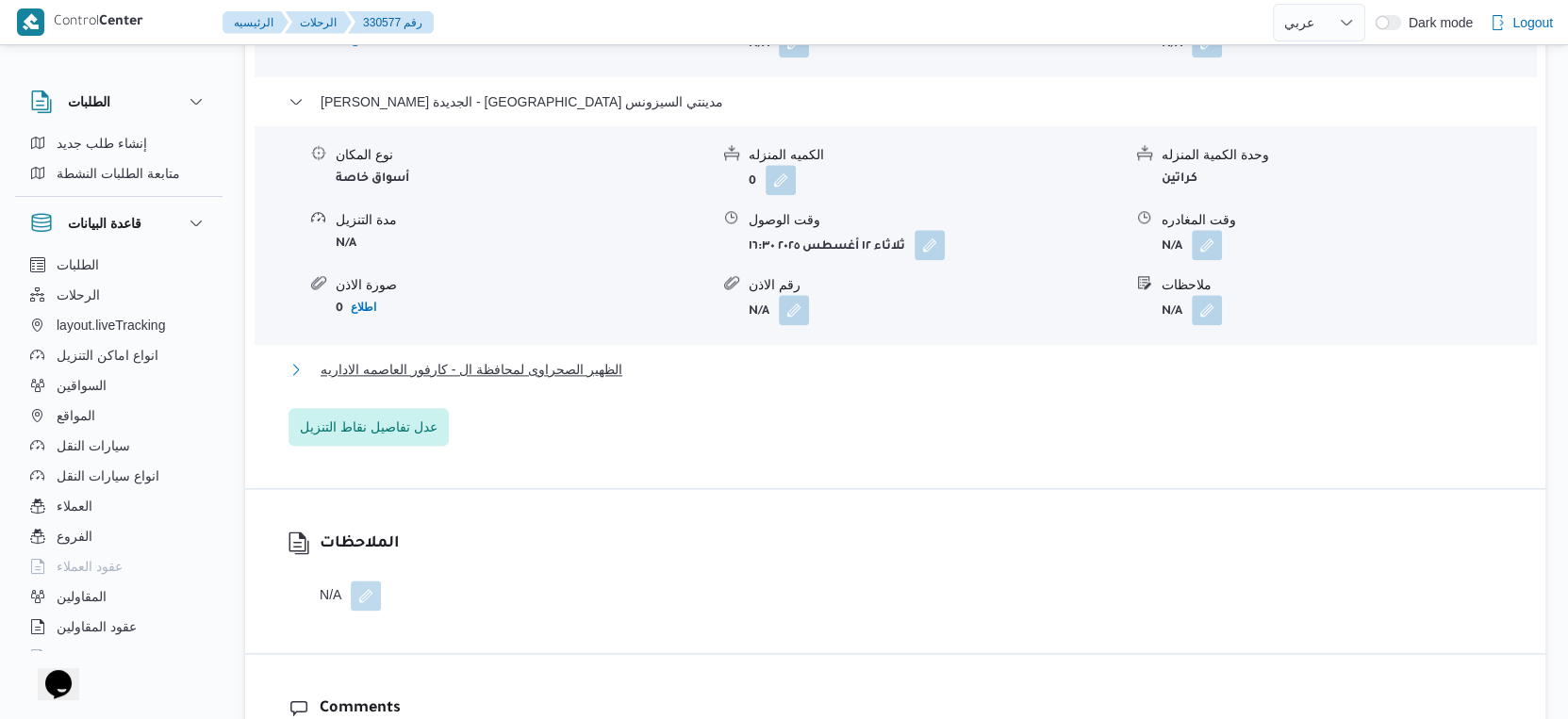
click at [587, 375] on span "الظهير الصحراوى لمحافظة ال - كارفور العاصمه الاداريه" at bounding box center [471, 370] width 302 height 23
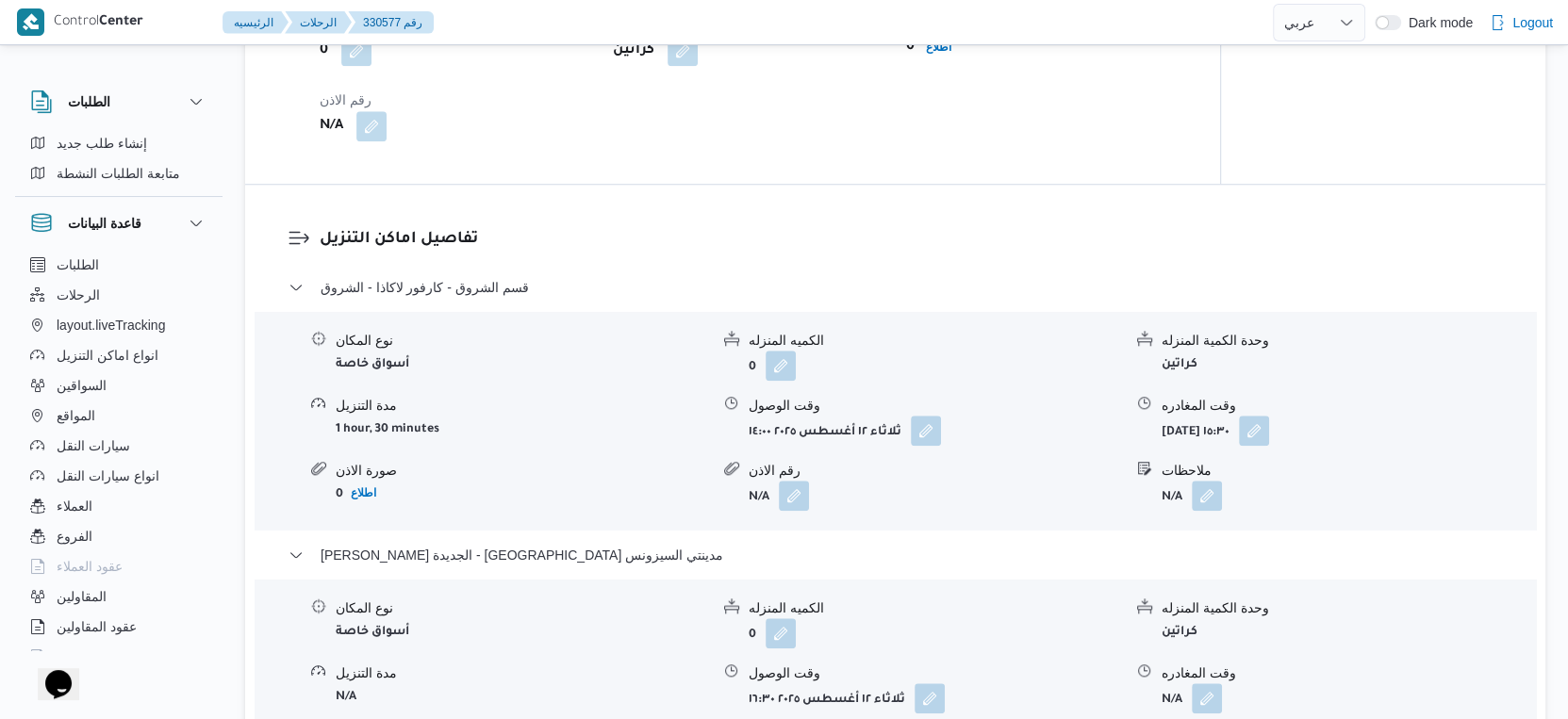
scroll to position [1572, 0]
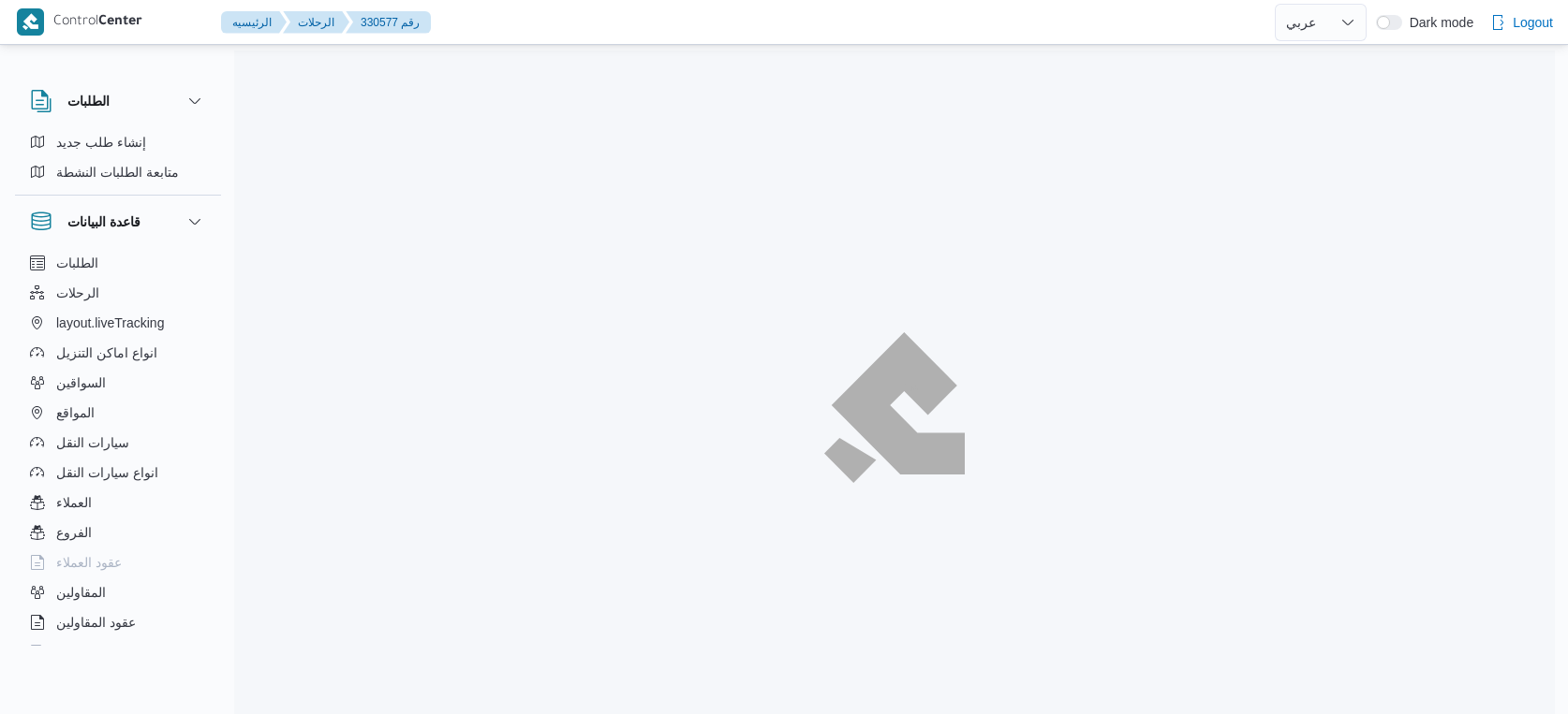
select select "ar"
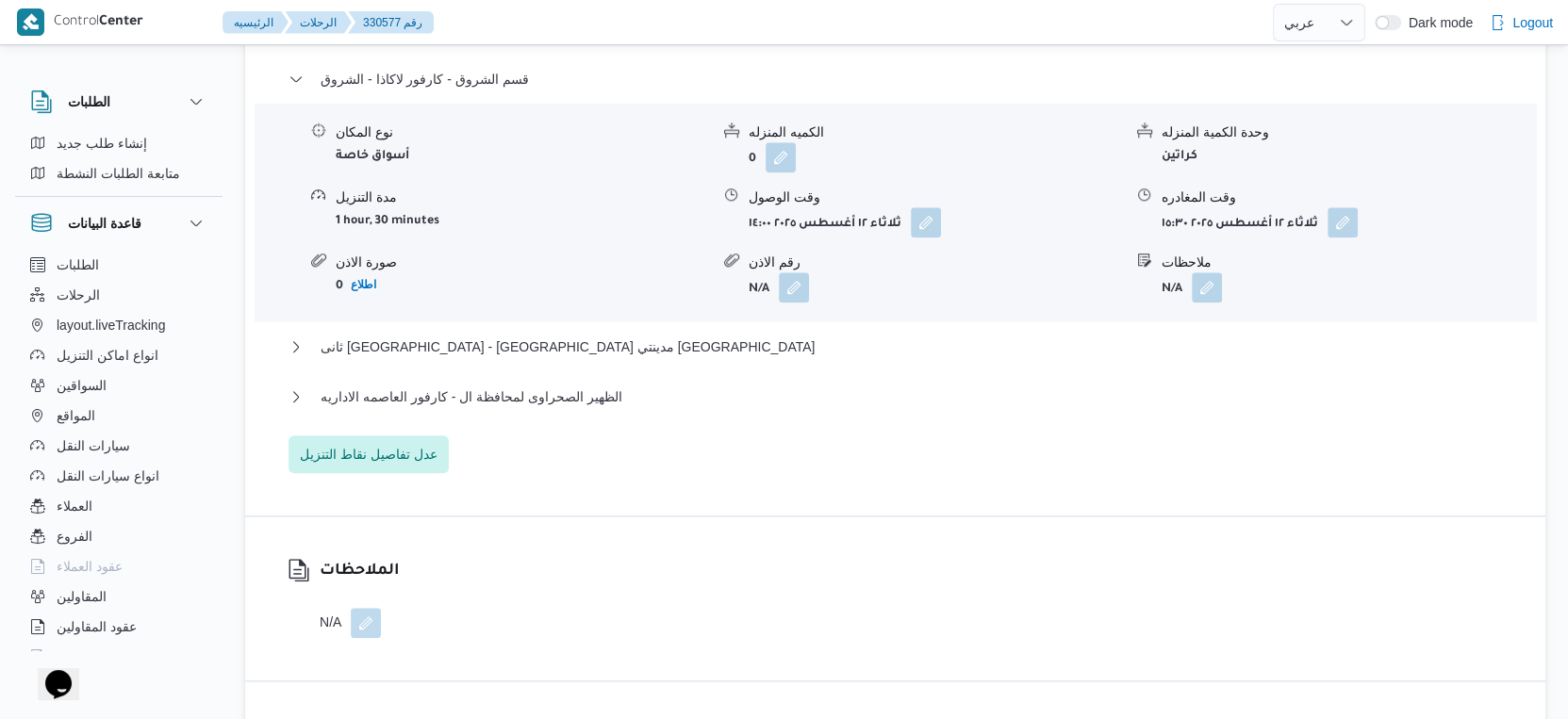
scroll to position [1623, 0]
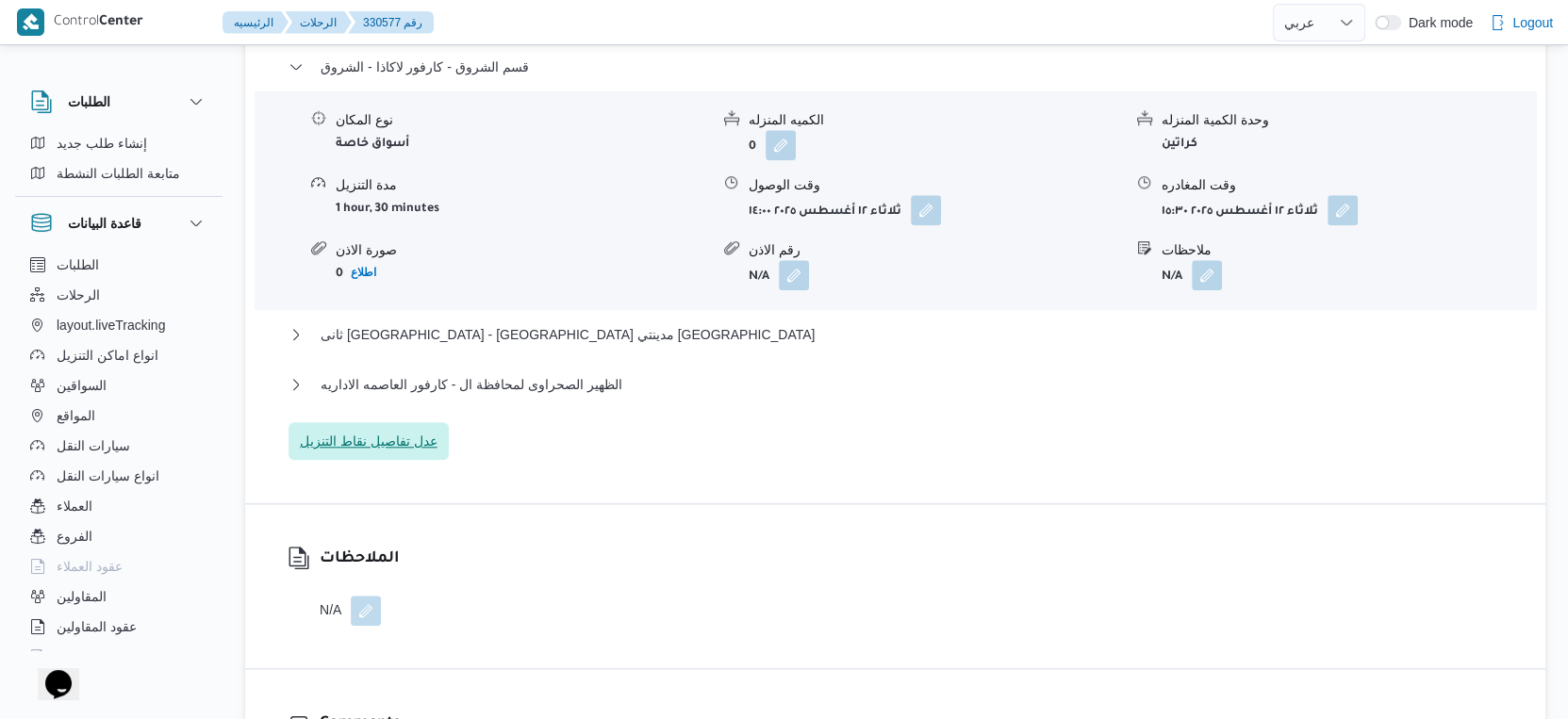
click at [383, 452] on span "عدل تفاصيل نقاط التنزيل" at bounding box center [369, 442] width 138 height 23
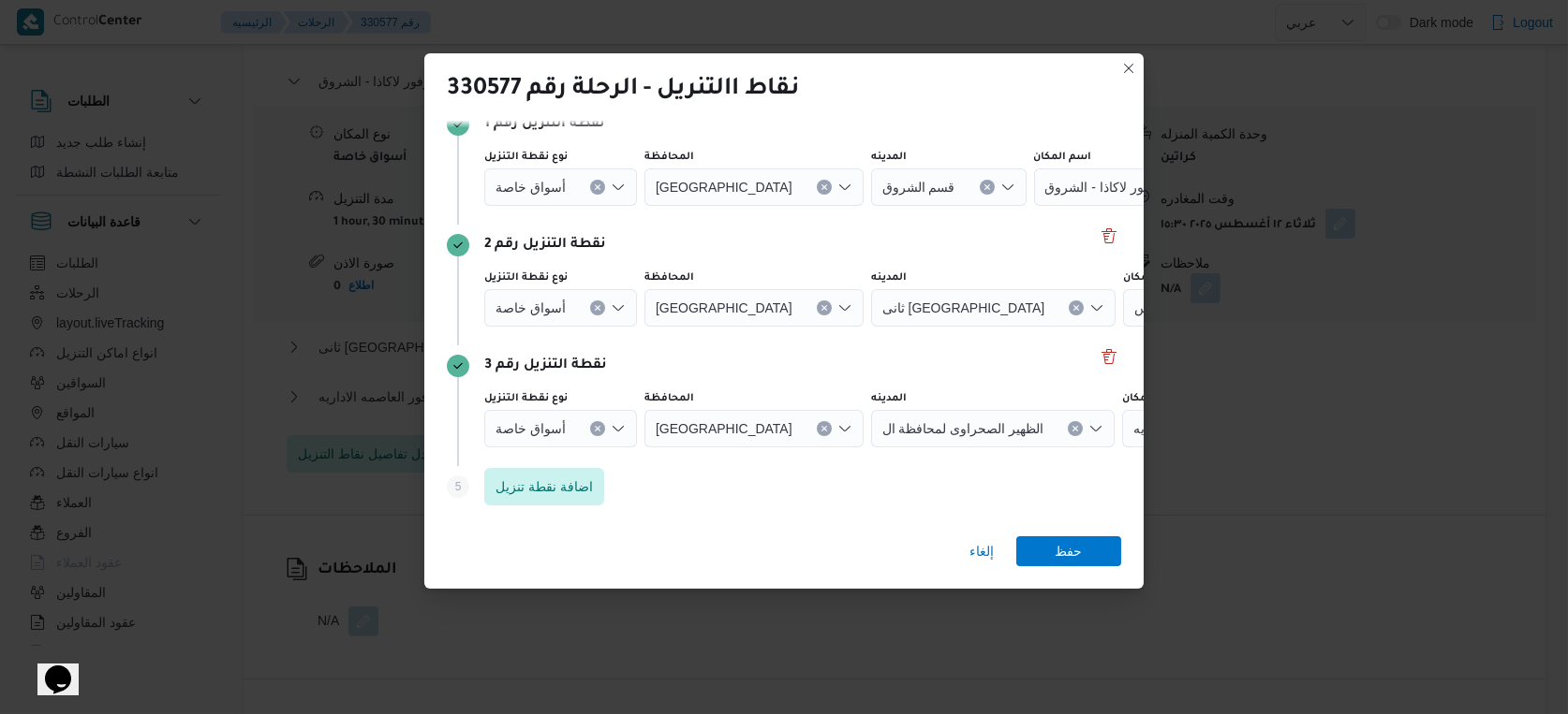
scroll to position [0, 0]
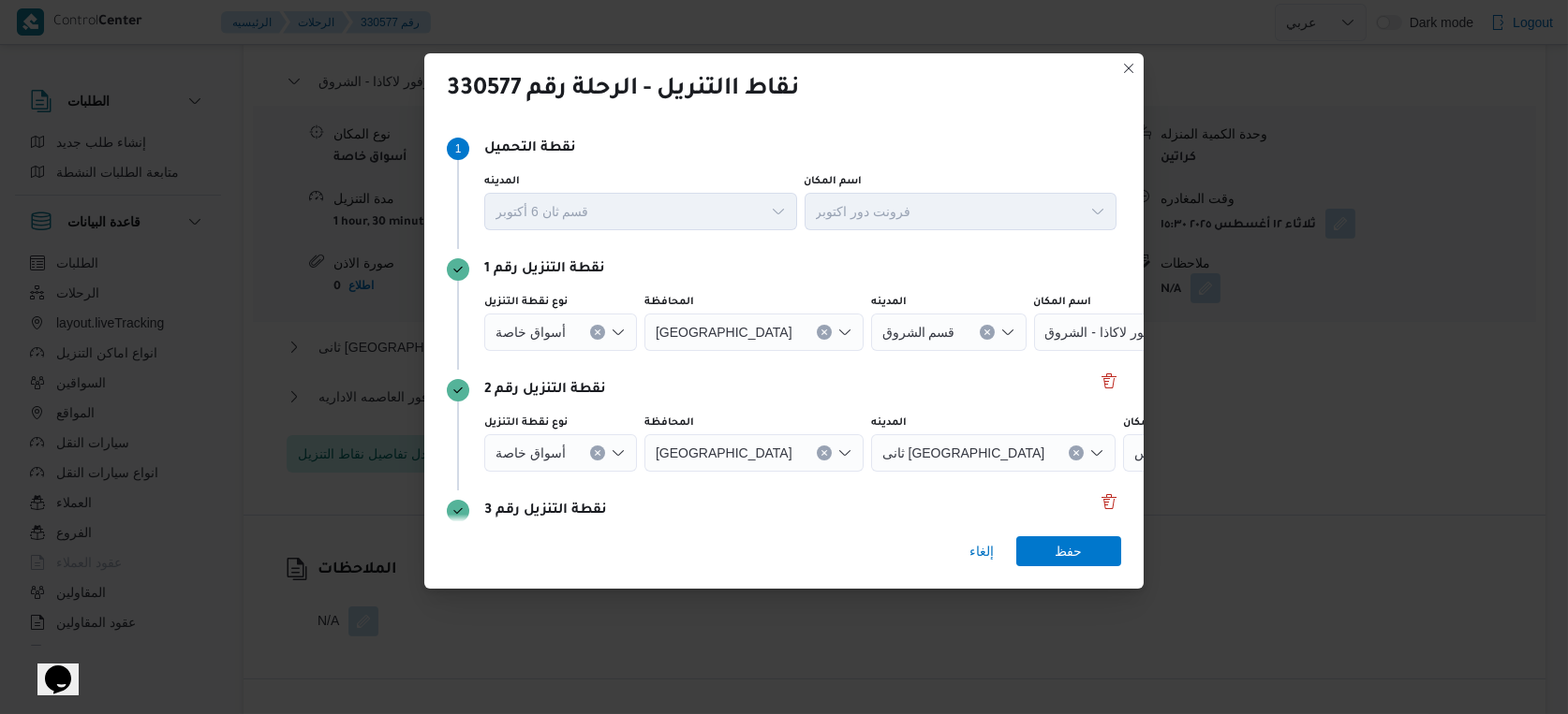
click at [595, 330] on icon "Clear input" at bounding box center [596, 332] width 5 height 5
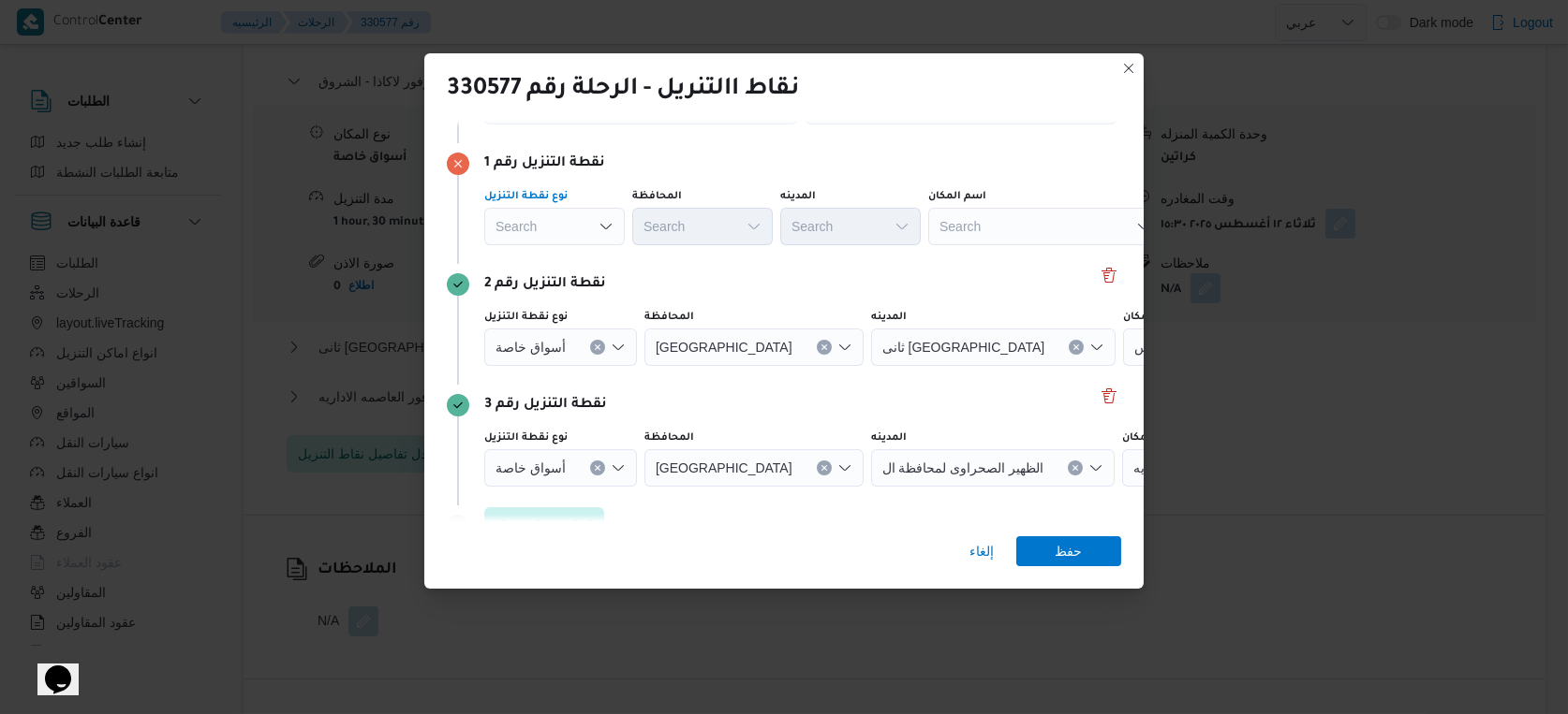
scroll to position [145, 0]
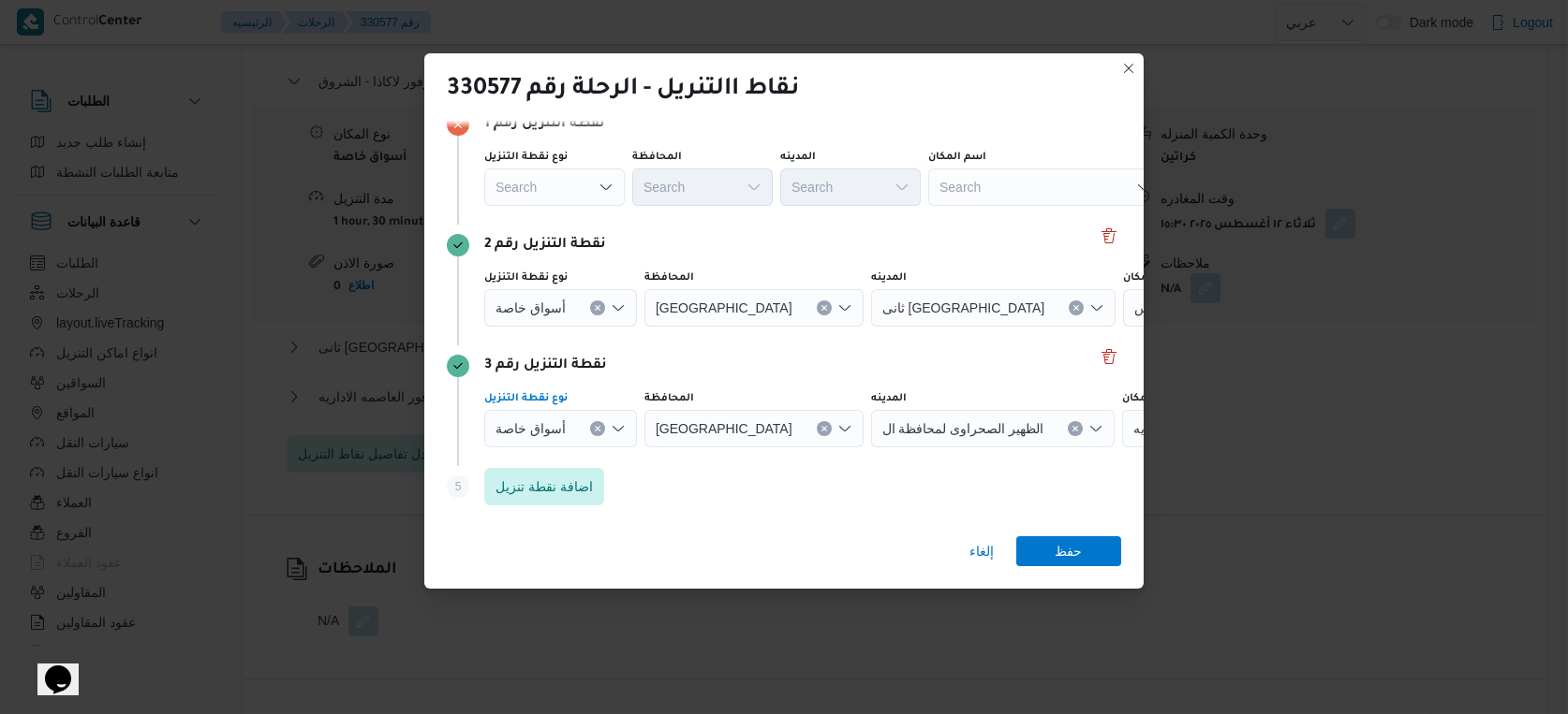
click at [600, 315] on button "Clear input" at bounding box center [597, 309] width 15 height 15
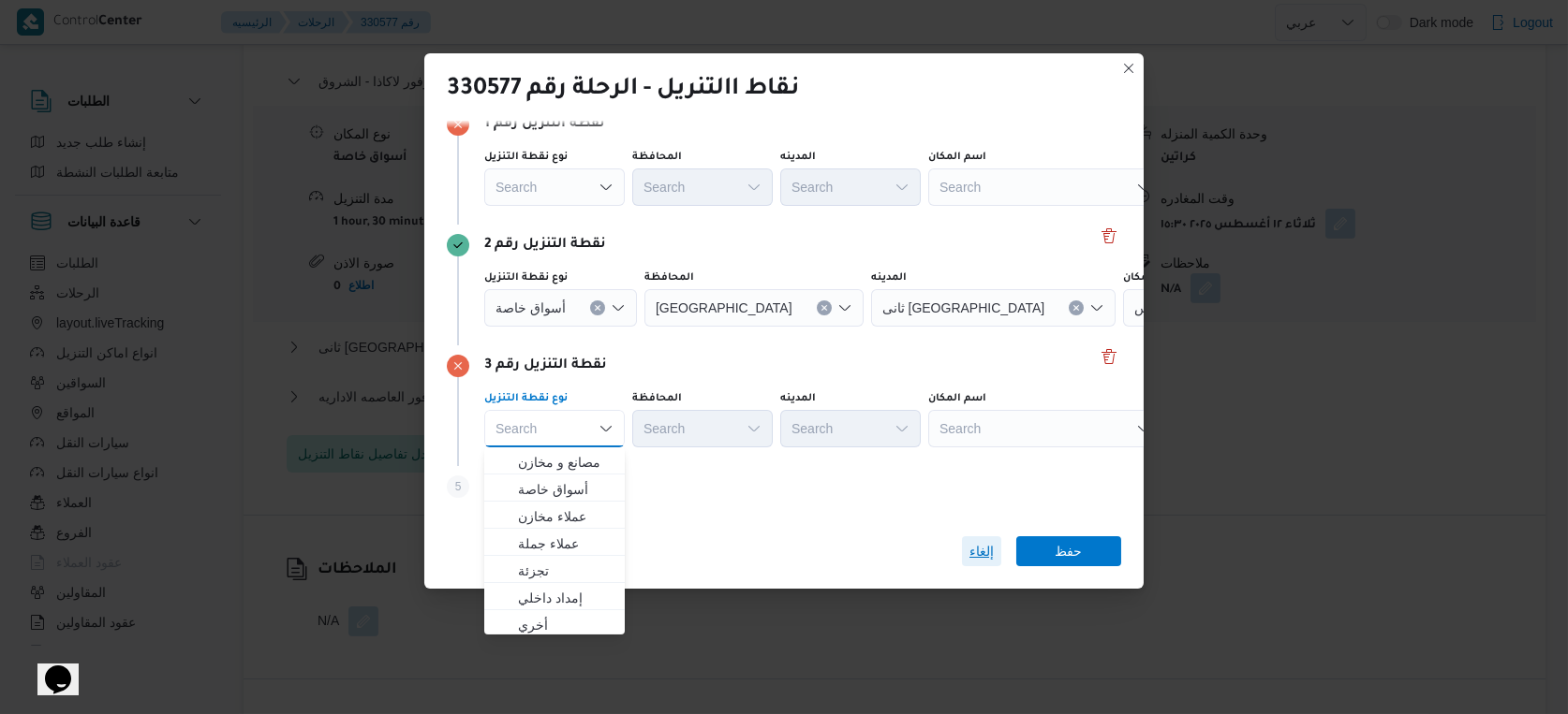
click at [980, 548] on span "إلغاء" at bounding box center [982, 552] width 25 height 23
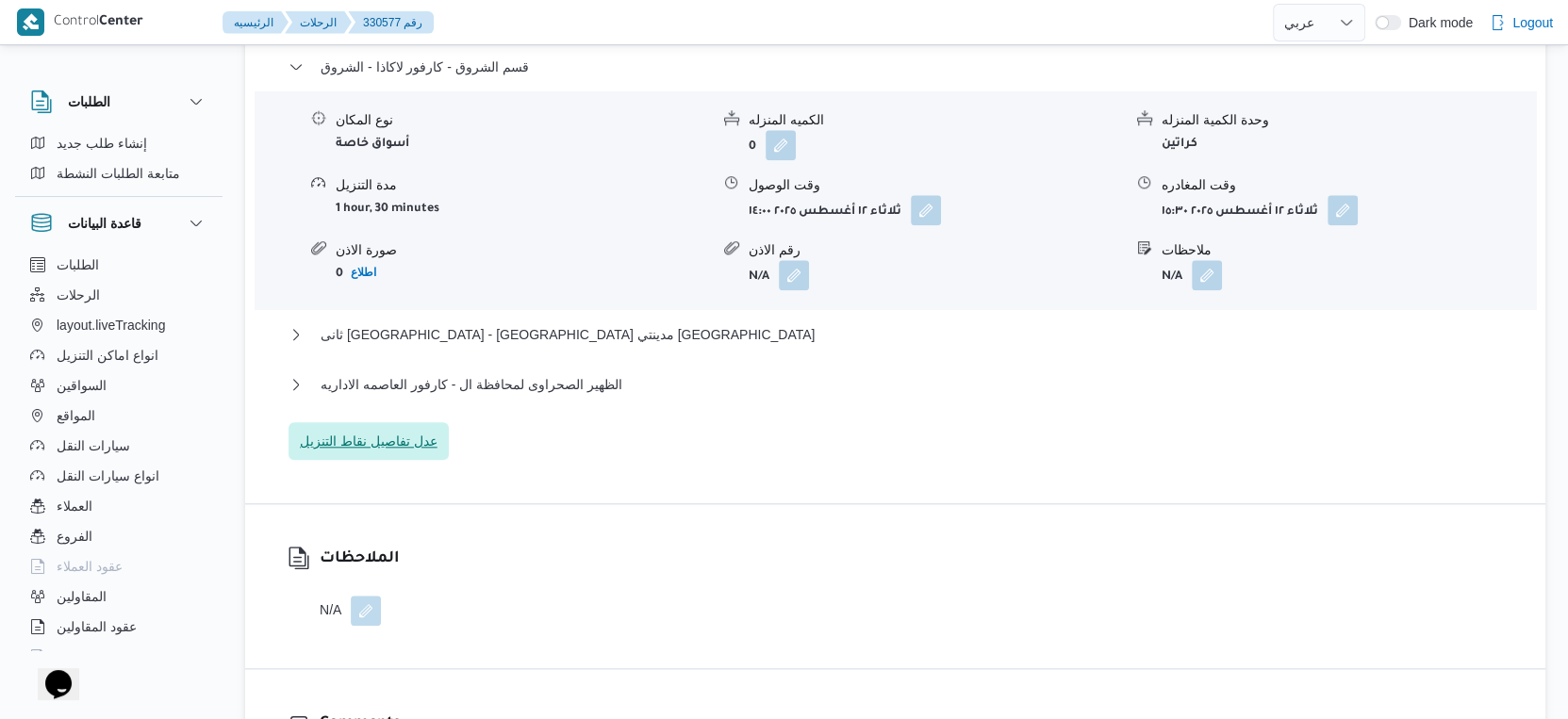
click at [428, 452] on span "عدل تفاصيل نقاط التنزيل" at bounding box center [369, 442] width 138 height 23
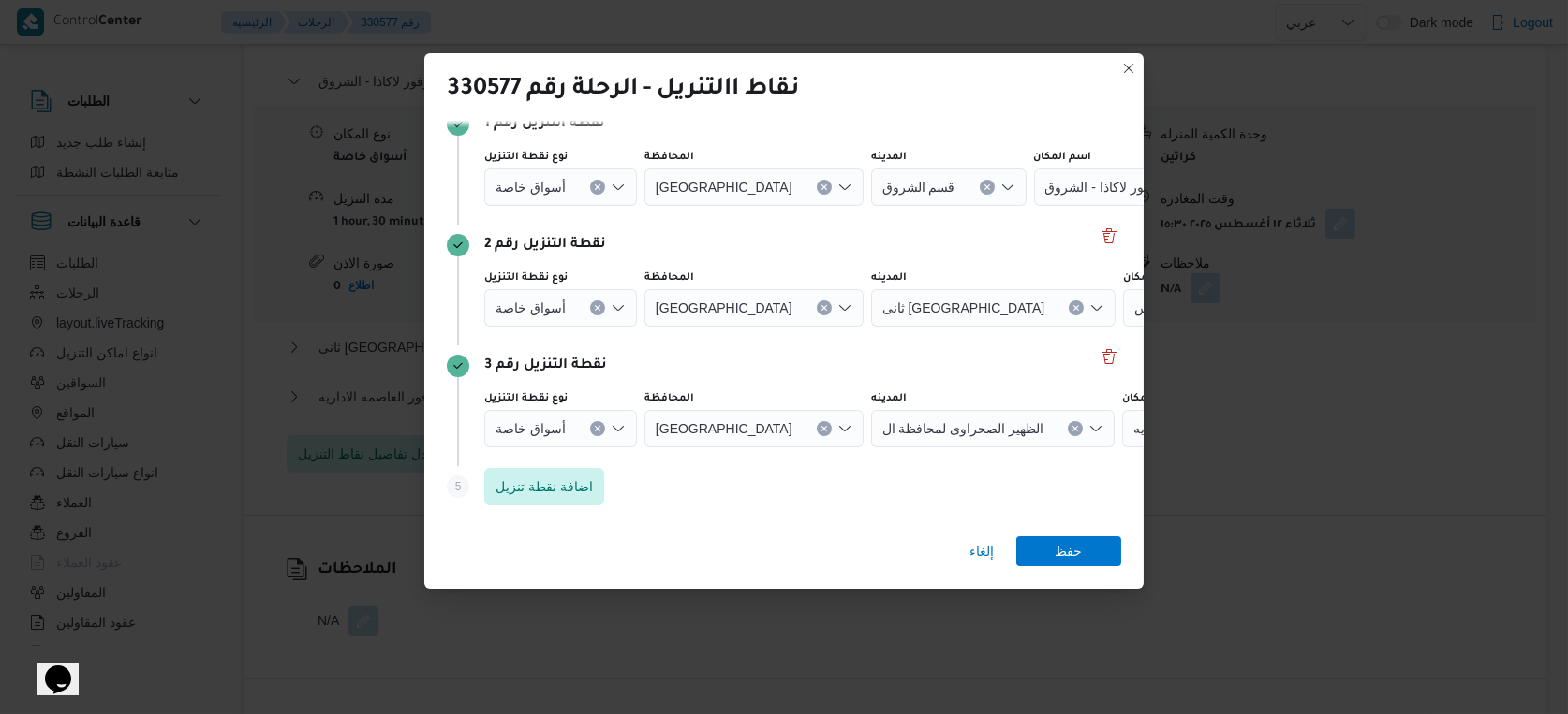
scroll to position [41, 0]
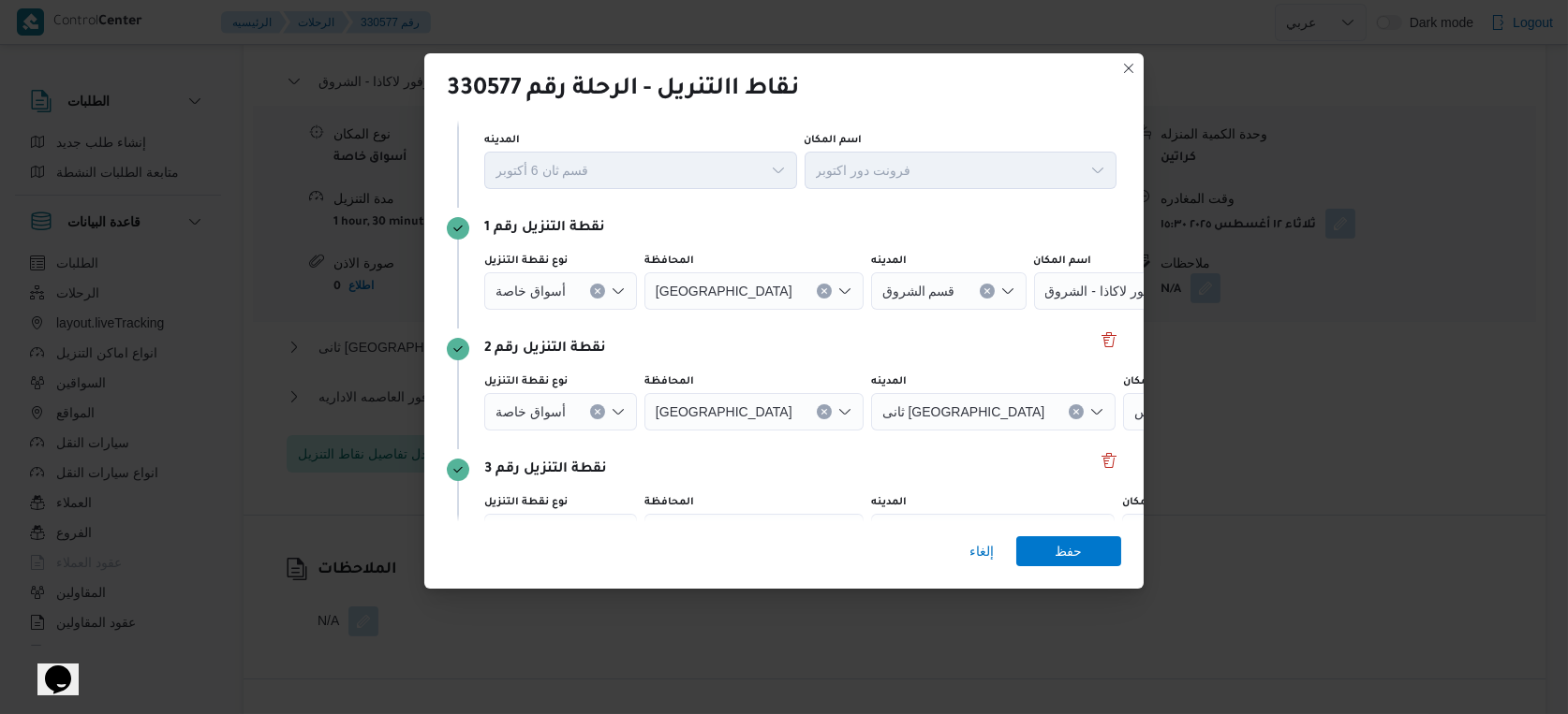
click at [598, 290] on icon "Clear input" at bounding box center [597, 291] width 8 height 8
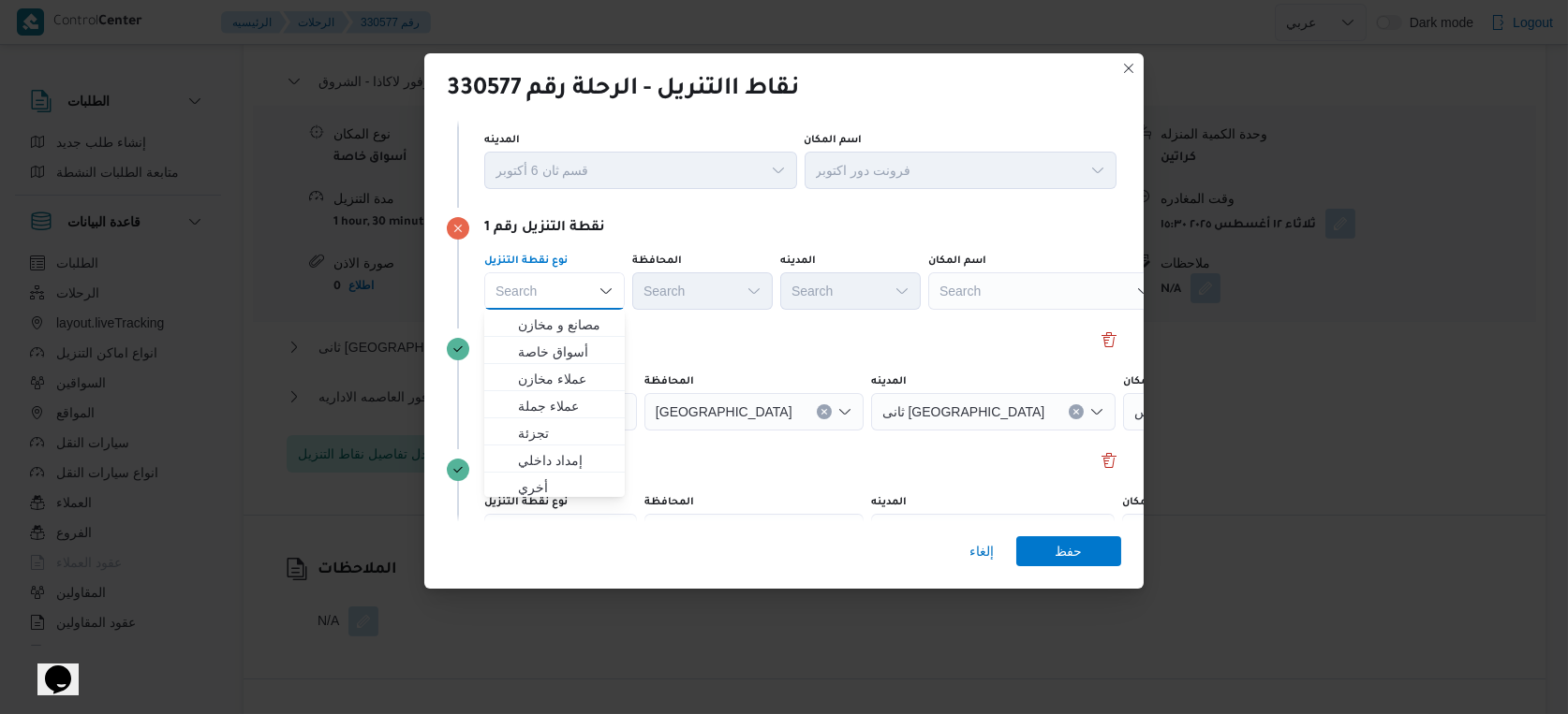
click at [1000, 295] on div "Search" at bounding box center [1045, 291] width 235 height 37
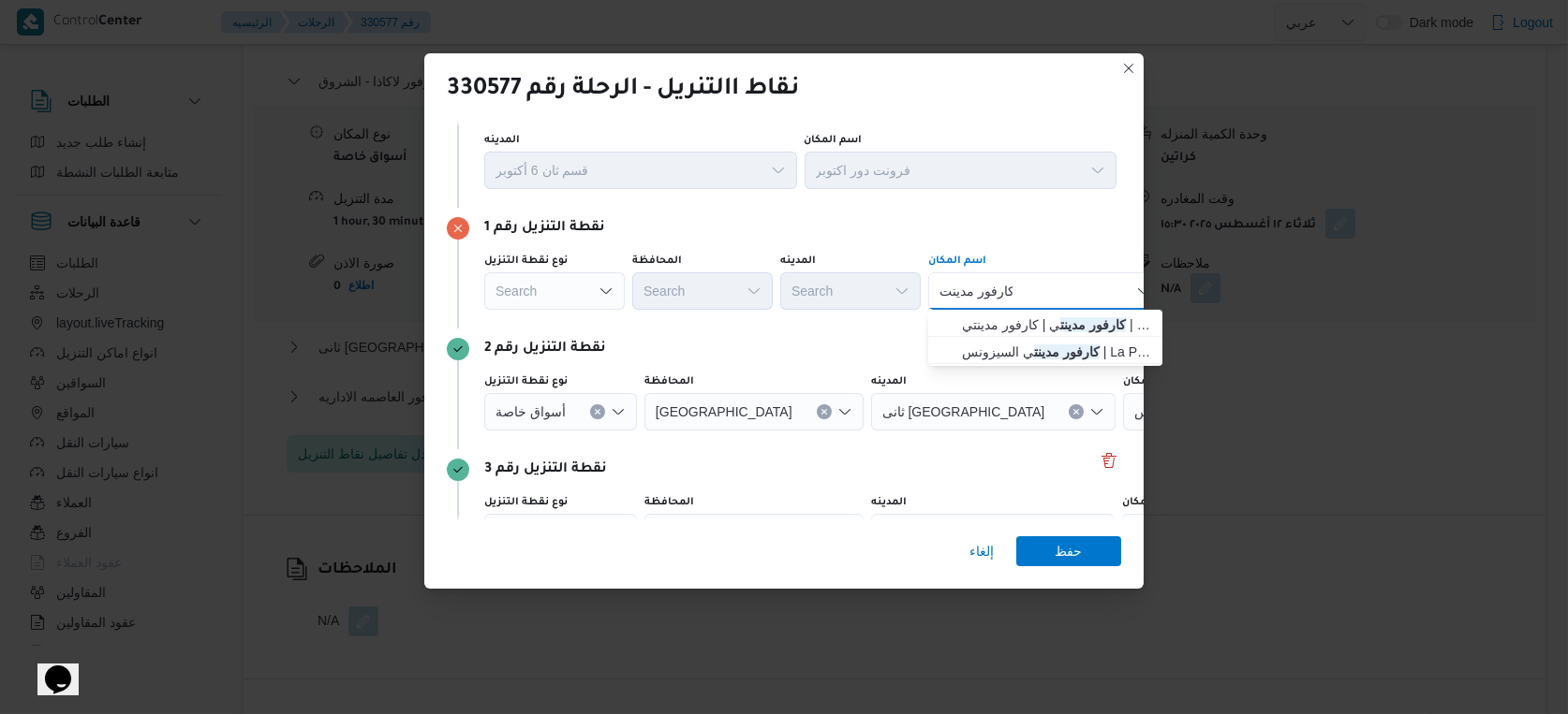
type input "كارفور مدينت"
click at [1028, 291] on div "كارفور مدينت كارفور مدينت Combo box. Selected. كارفور مدينت. Selected. Combo bo…" at bounding box center [1045, 291] width 235 height 37
drag, startPoint x: 1030, startPoint y: 355, endPoint x: 999, endPoint y: 358, distance: 31.1
click at [1034, 355] on mark "كارفور مدينت" at bounding box center [1067, 352] width 66 height 15
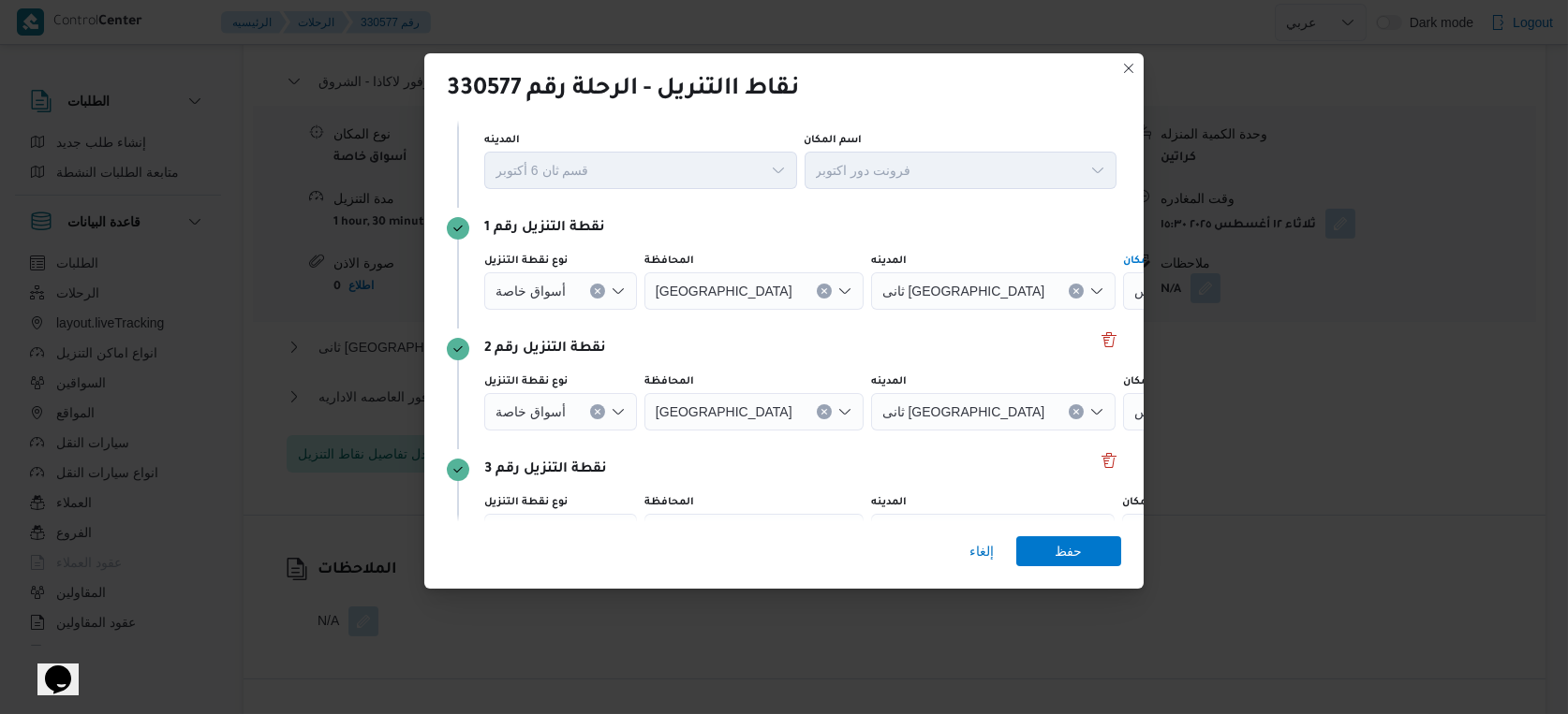
click at [594, 295] on icon "Clear input" at bounding box center [597, 291] width 8 height 8
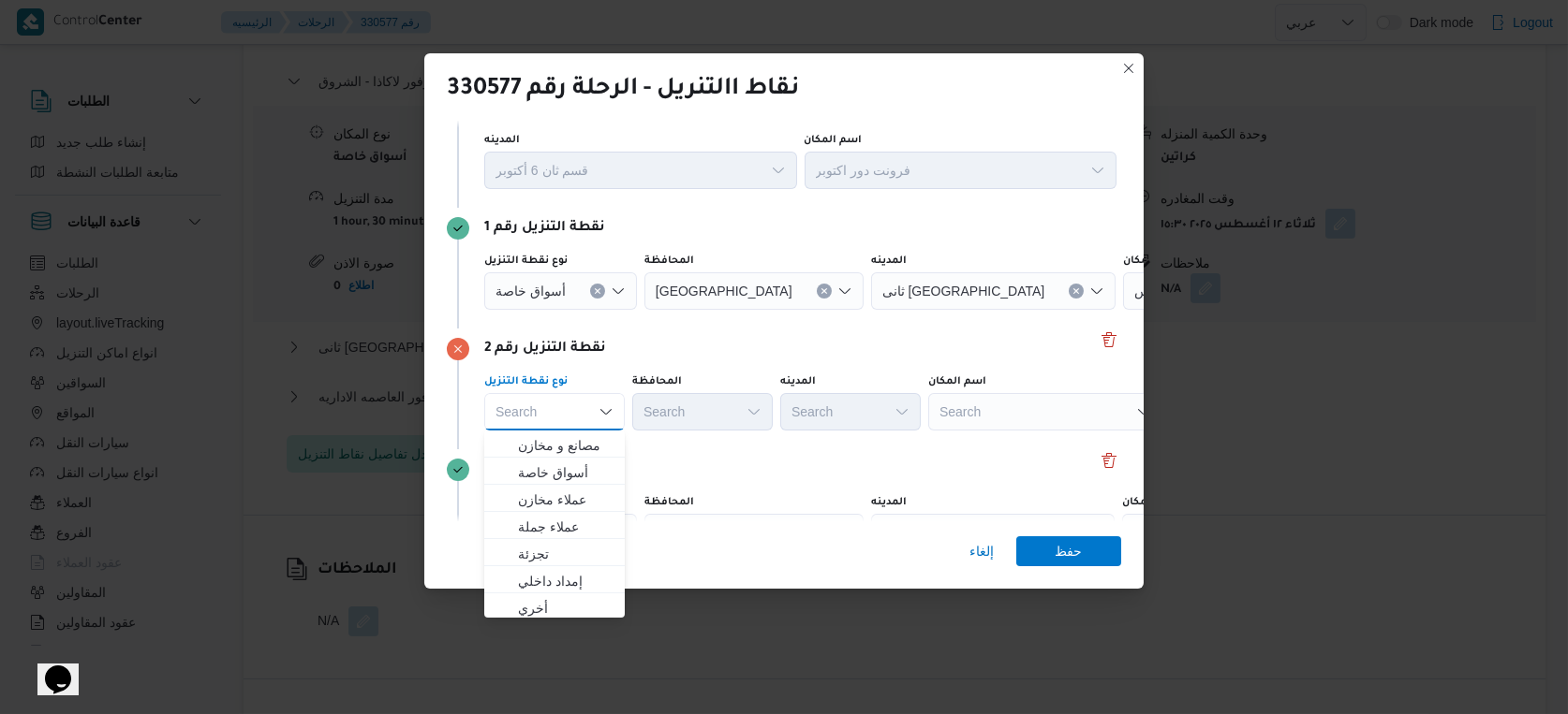
click at [1123, 310] on div "Search" at bounding box center [1239, 291] width 235 height 37
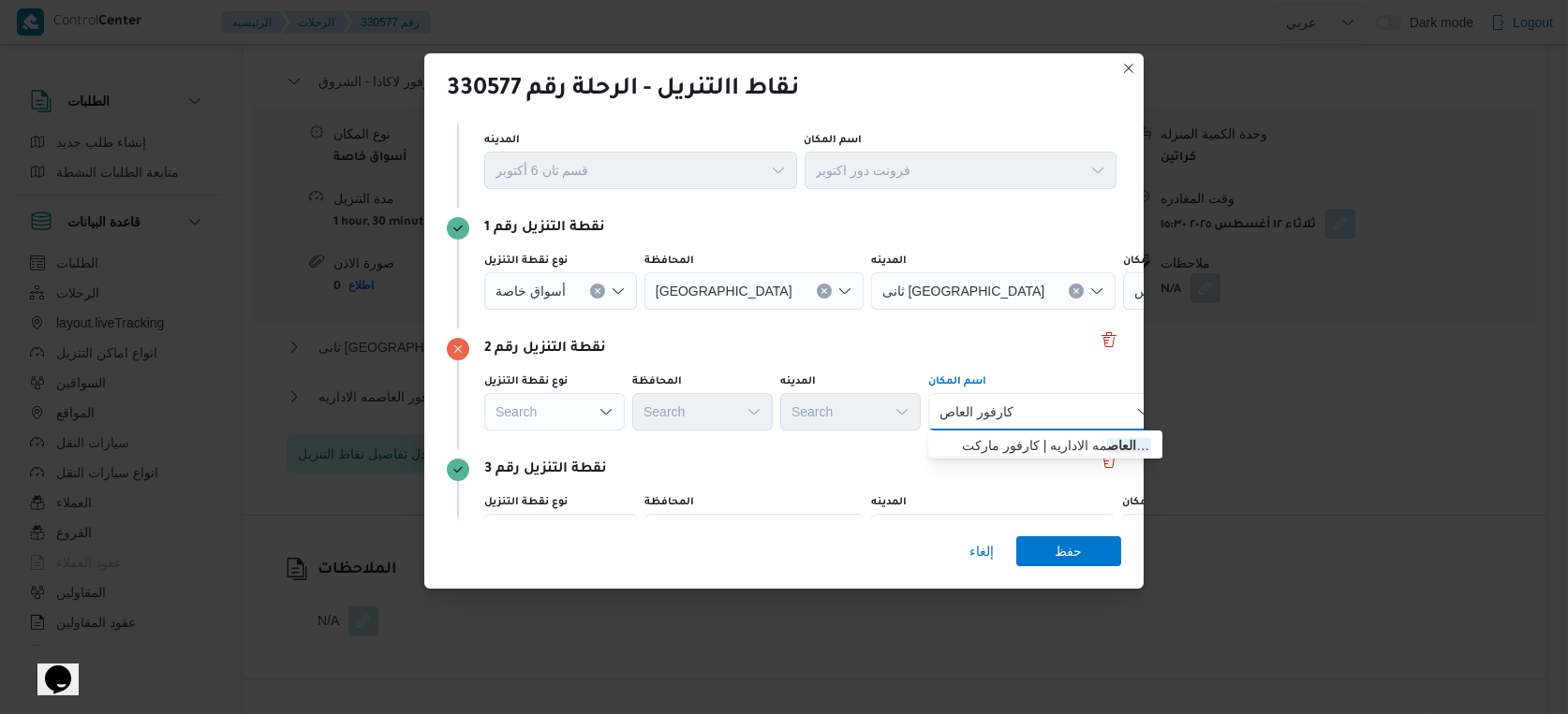
type input "كارفور العاص"
drag, startPoint x: 1092, startPoint y: 423, endPoint x: 1105, endPoint y: 455, distance: 34.5
click at [1108, 451] on mark "كارفور العاص" at bounding box center [1142, 445] width 69 height 15
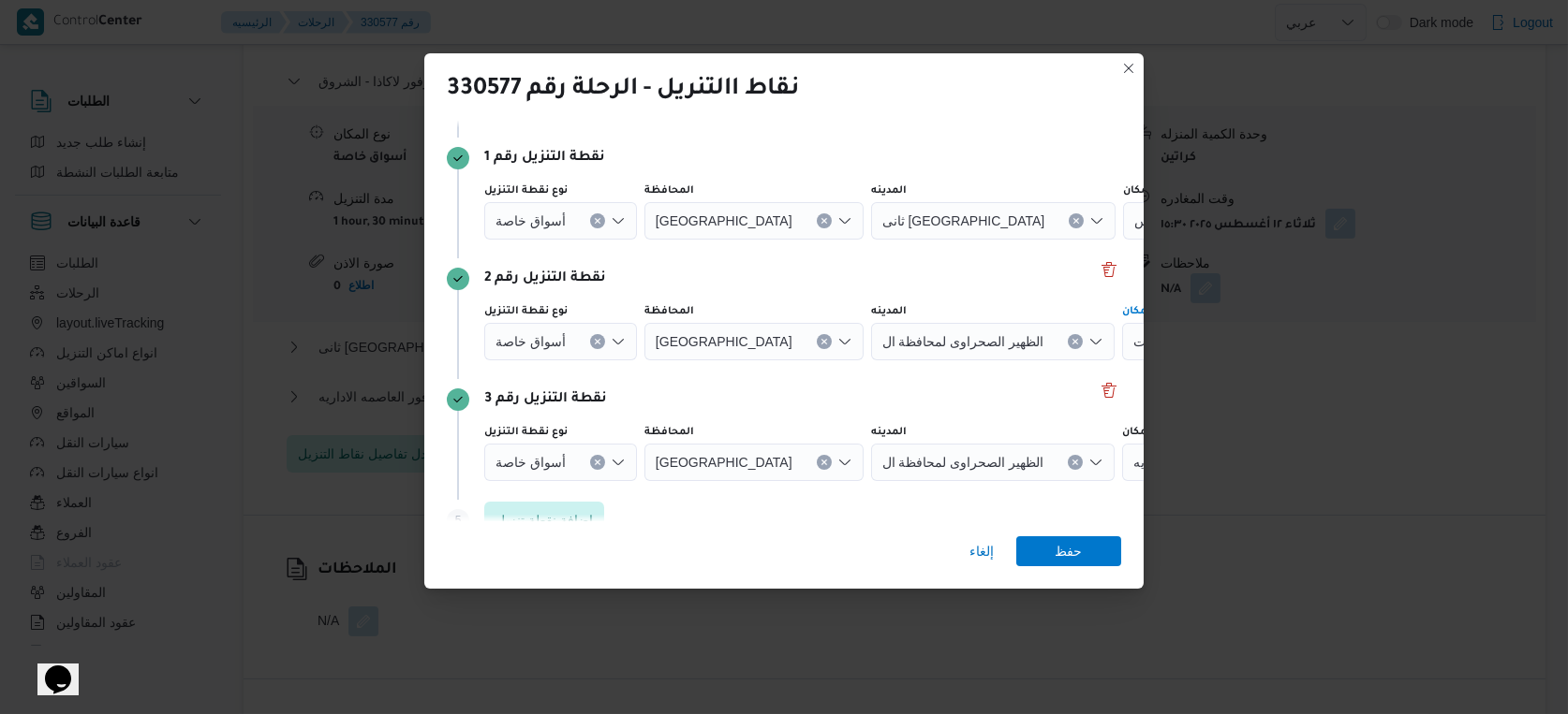
scroll to position [145, 0]
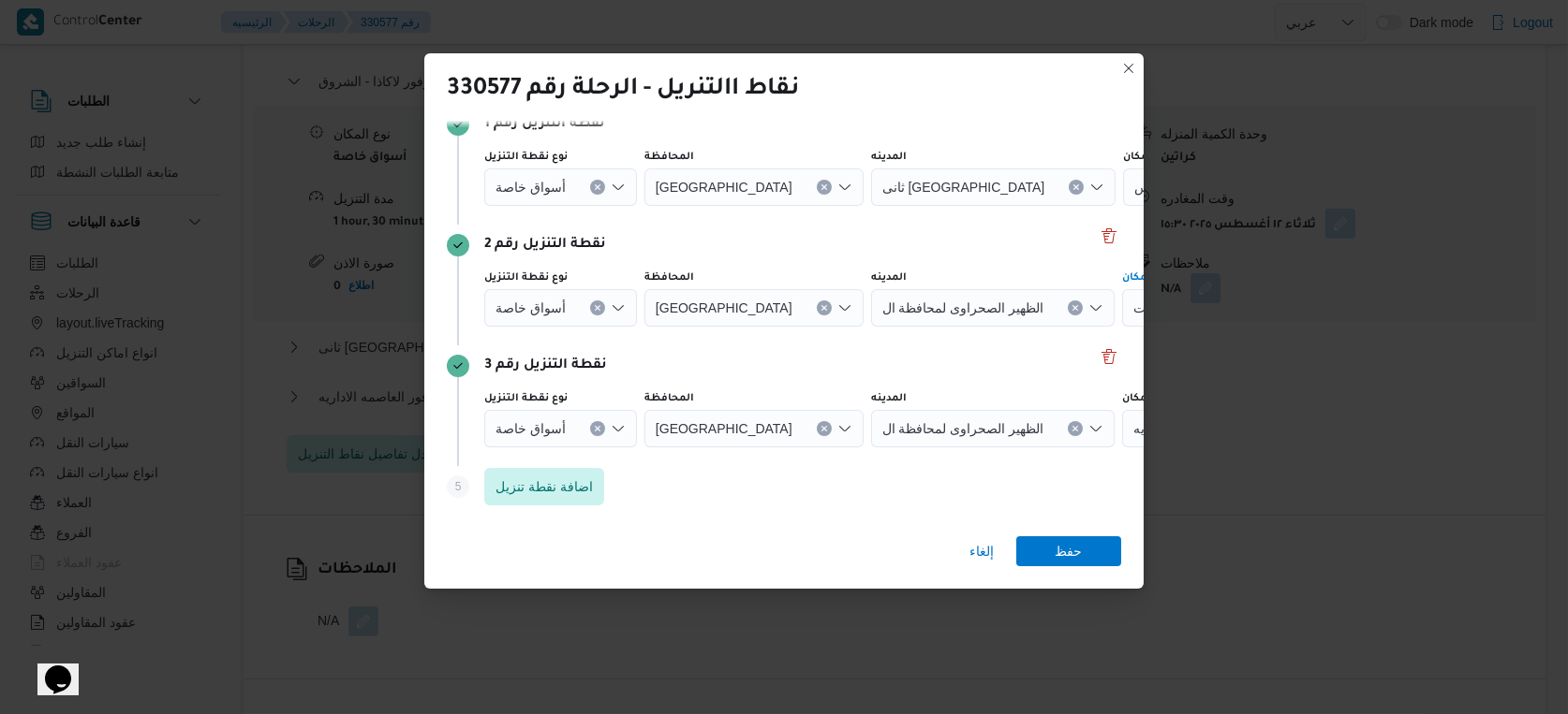
click at [594, 191] on icon "Clear input" at bounding box center [597, 187] width 8 height 8
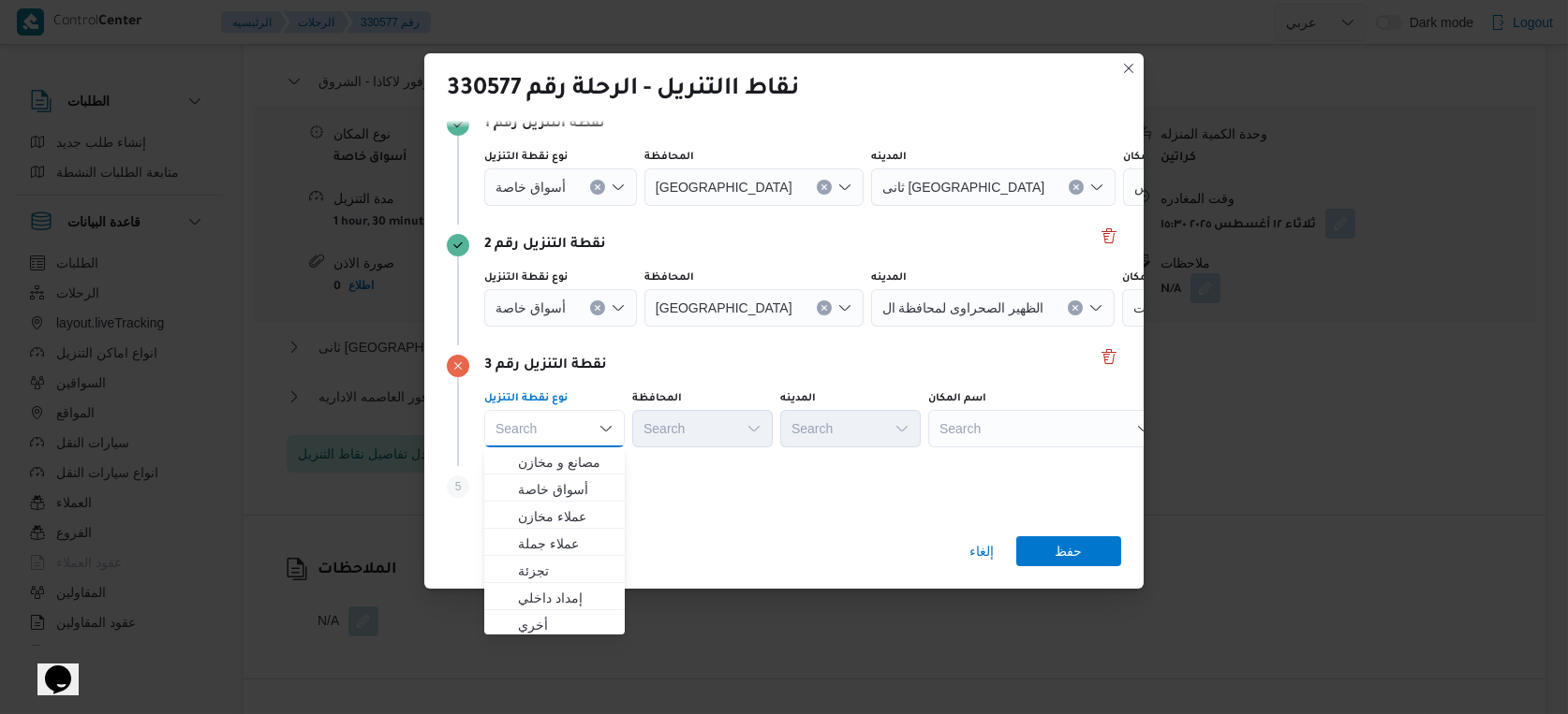
click at [1123, 206] on div "Search" at bounding box center [1239, 186] width 235 height 37
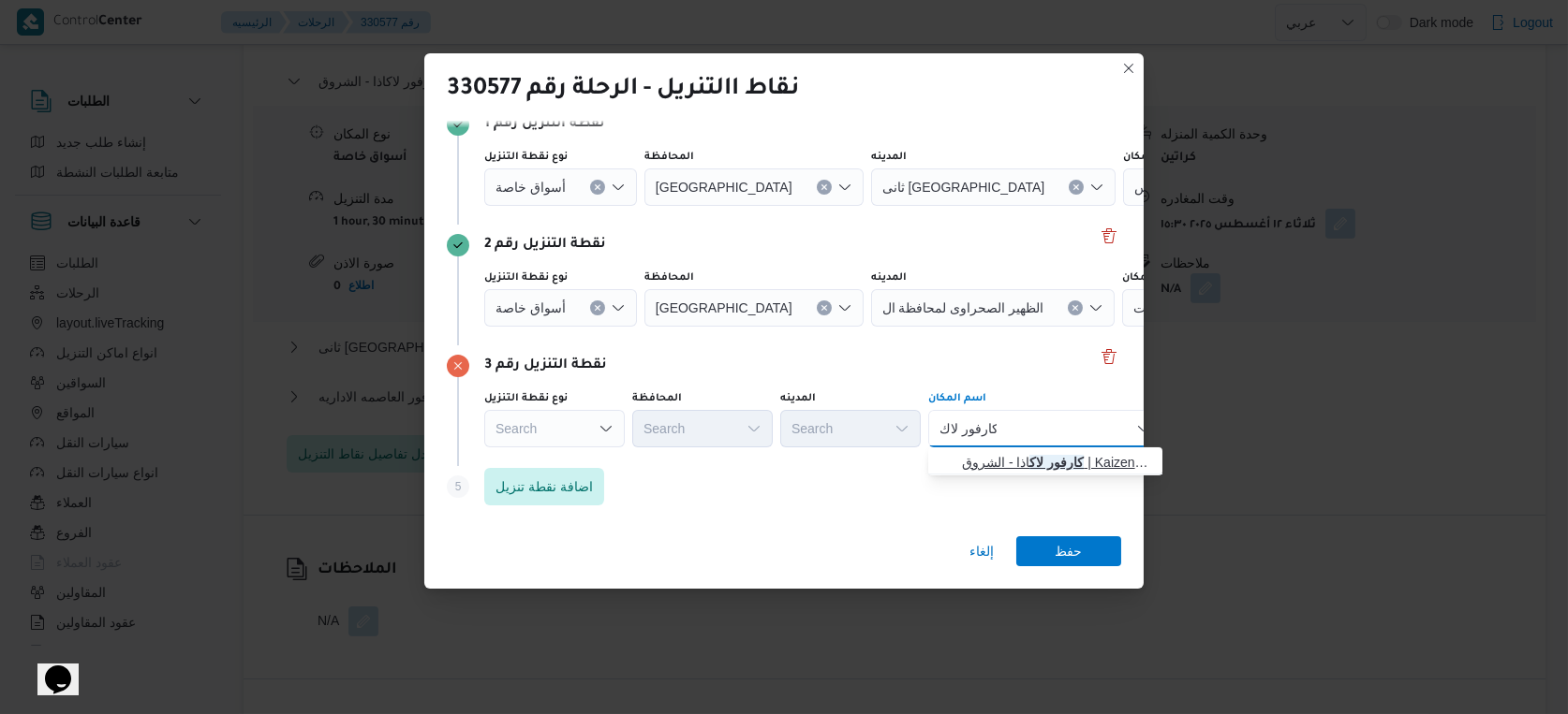
type input "كارفور لاك"
click at [1015, 459] on span "كارفور لاك اذا - الشروق | Kaizen Hyper Market - كايزن هايبر ماركت | null" at bounding box center [1056, 462] width 189 height 23
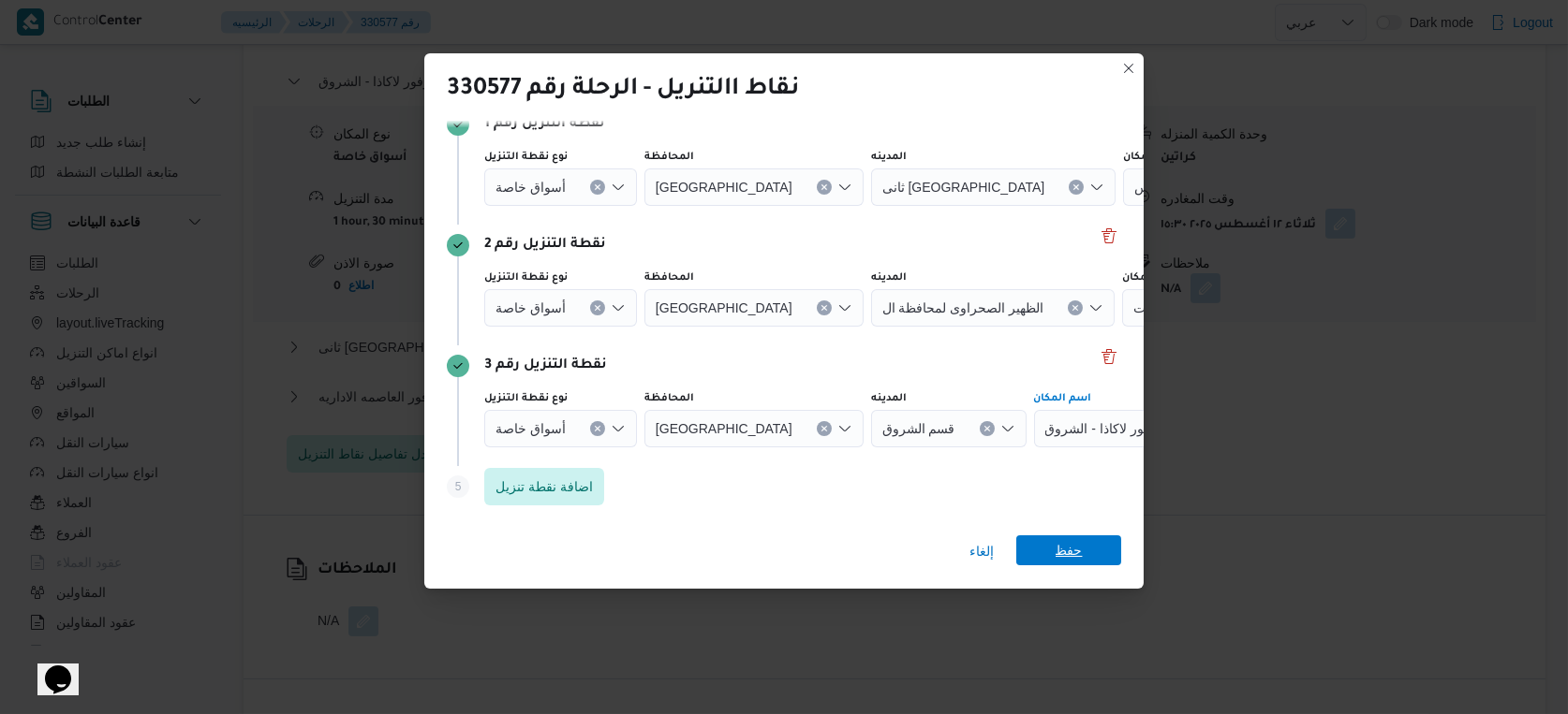
click at [1055, 552] on span "حفظ" at bounding box center [1068, 551] width 28 height 30
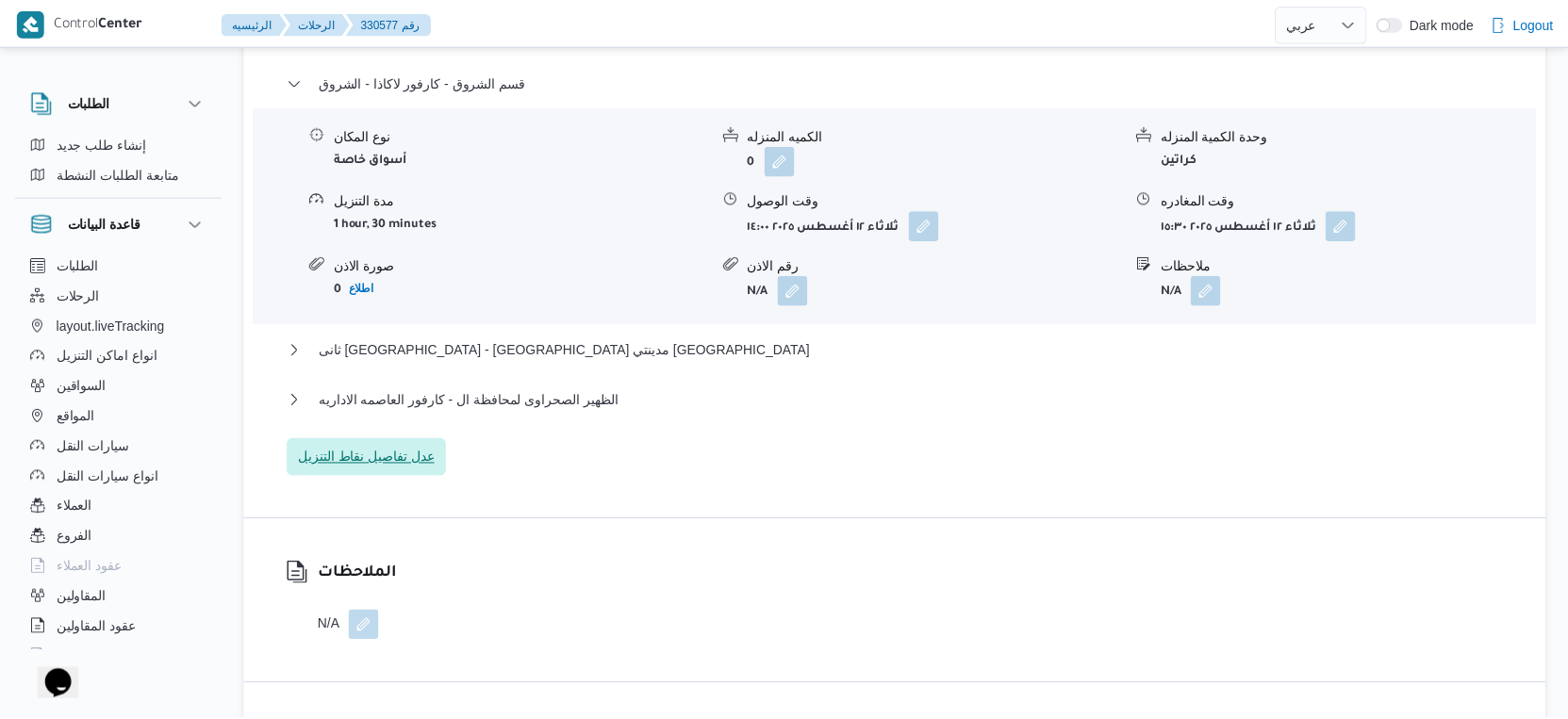
scroll to position [1623, 0]
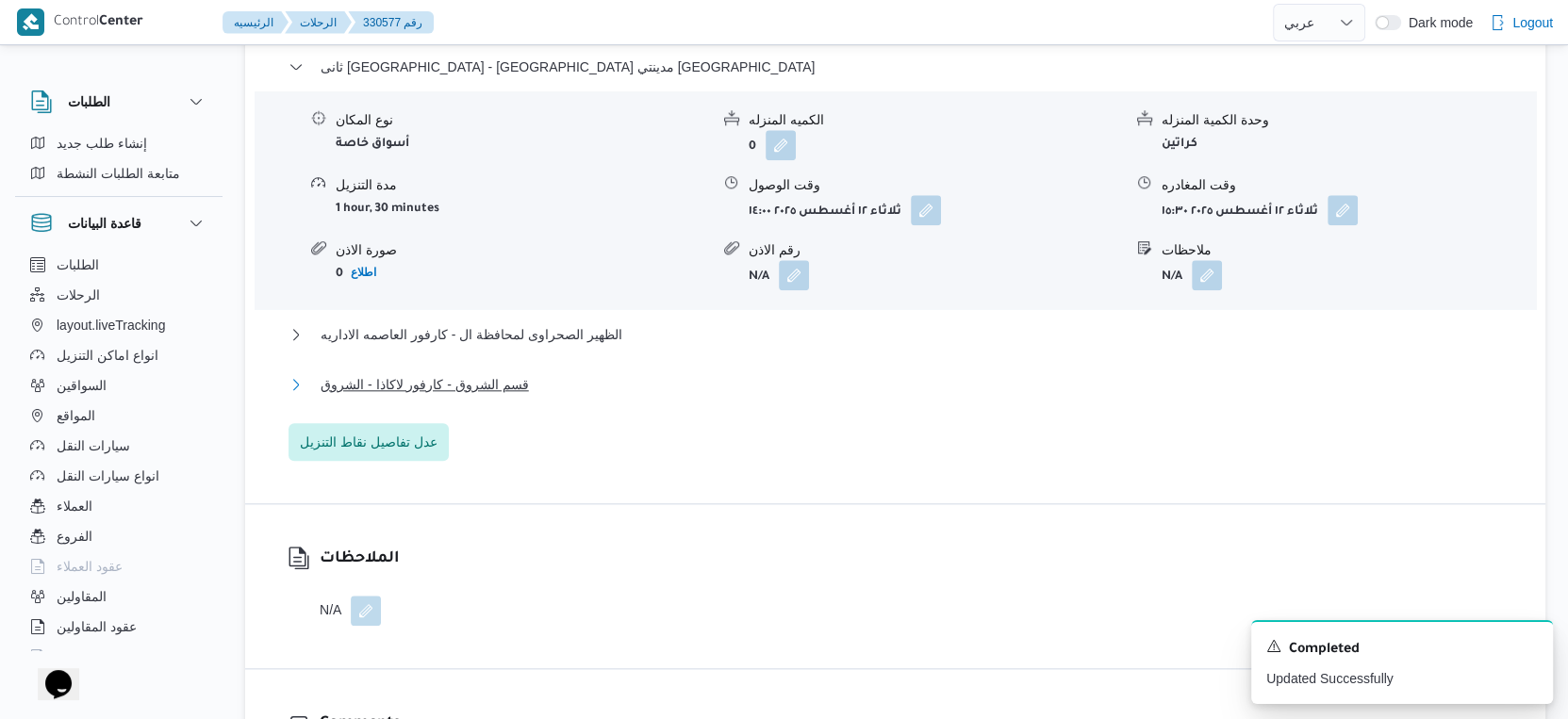
click at [518, 396] on button "قسم الشروق - كارفور لاكاذا - الشروق" at bounding box center [896, 384] width 1214 height 23
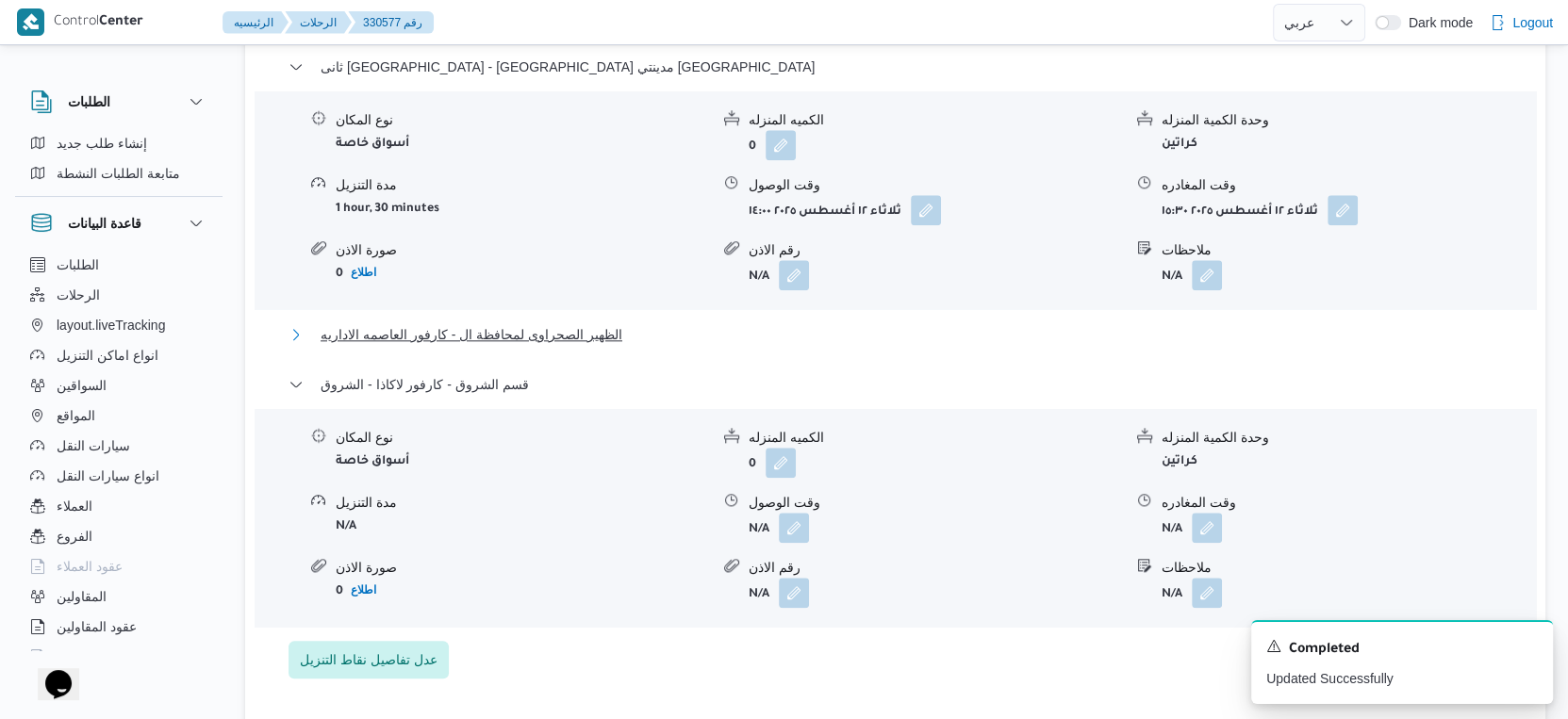
click at [554, 346] on span "الظهير الصحراوى لمحافظة ال - كارفور العاصمه الاداريه" at bounding box center [471, 335] width 302 height 23
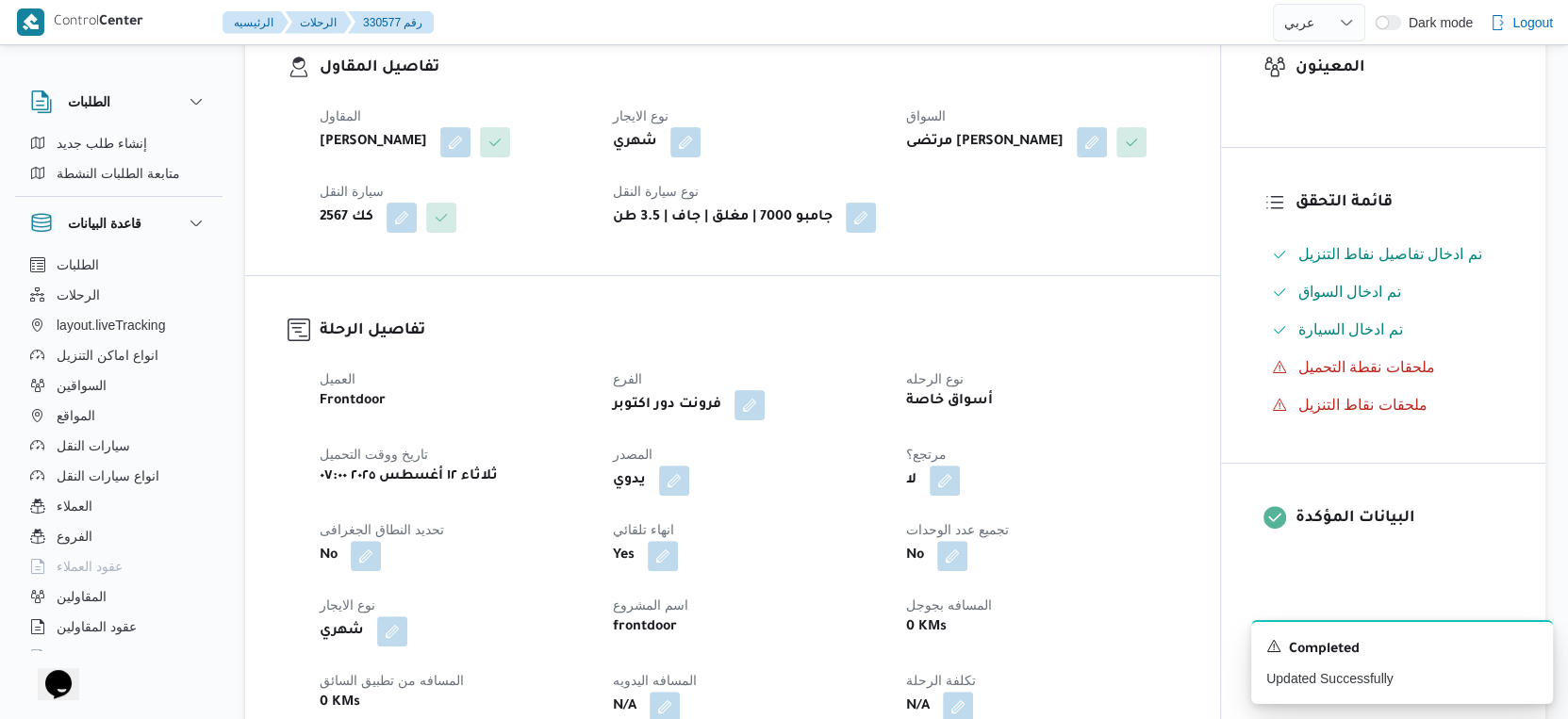
scroll to position [628, 0]
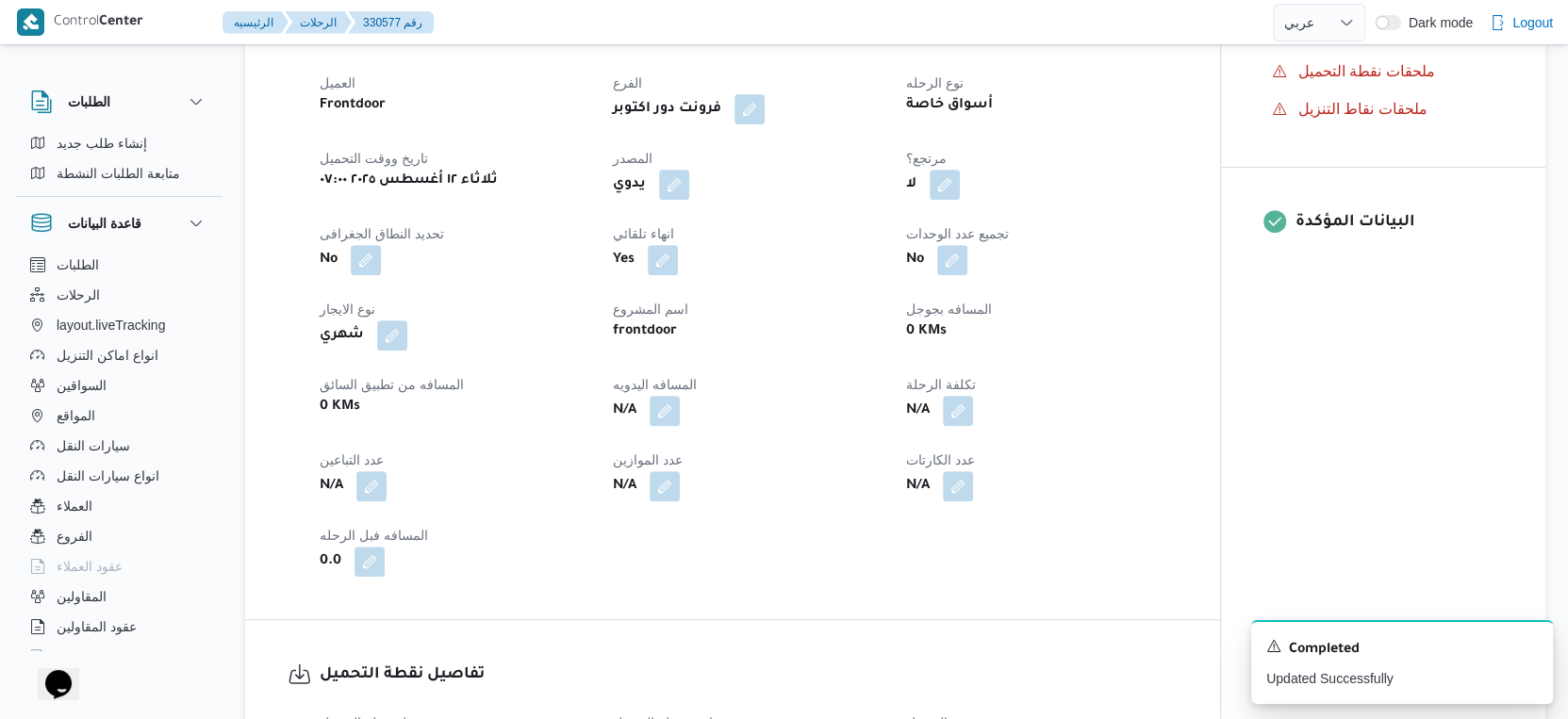
select select "ar"
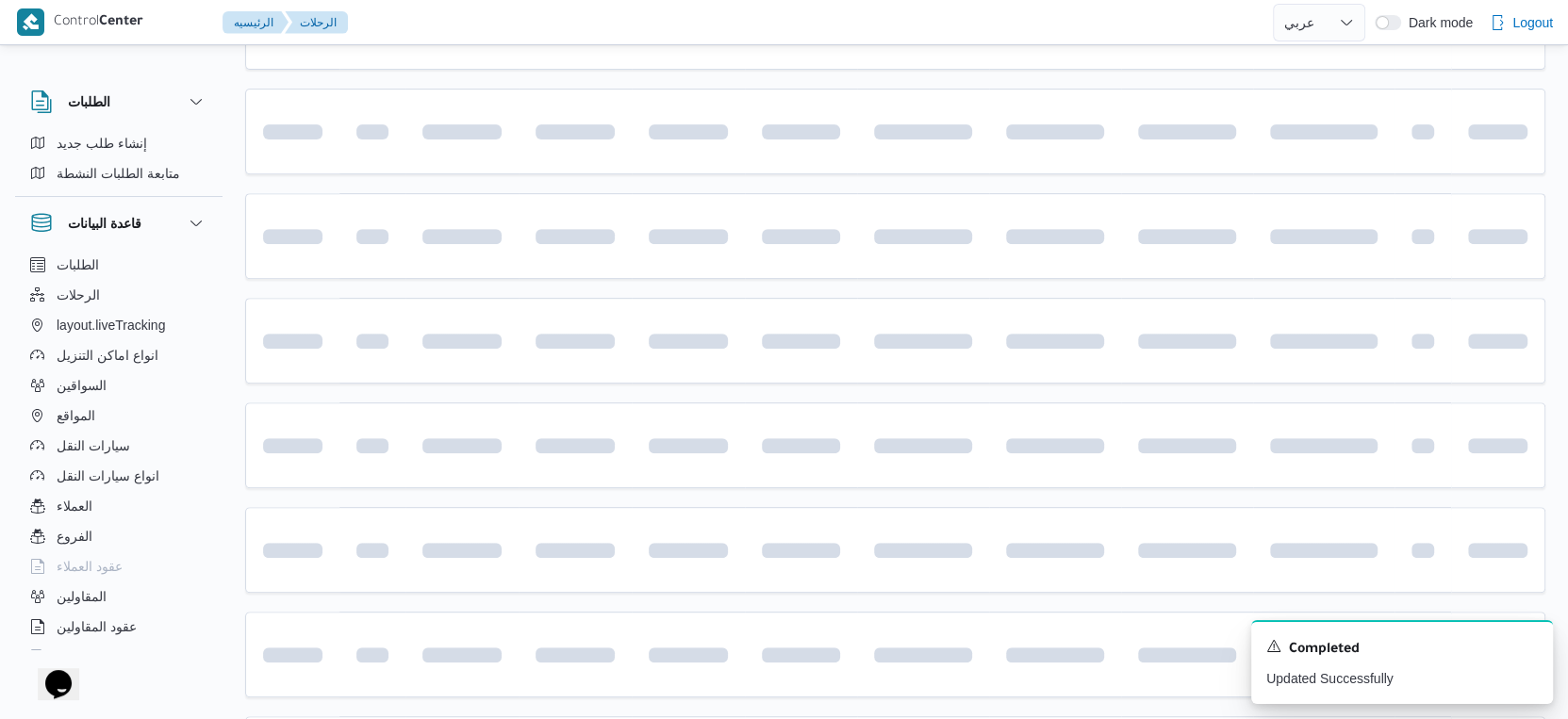
scroll to position [419, 0]
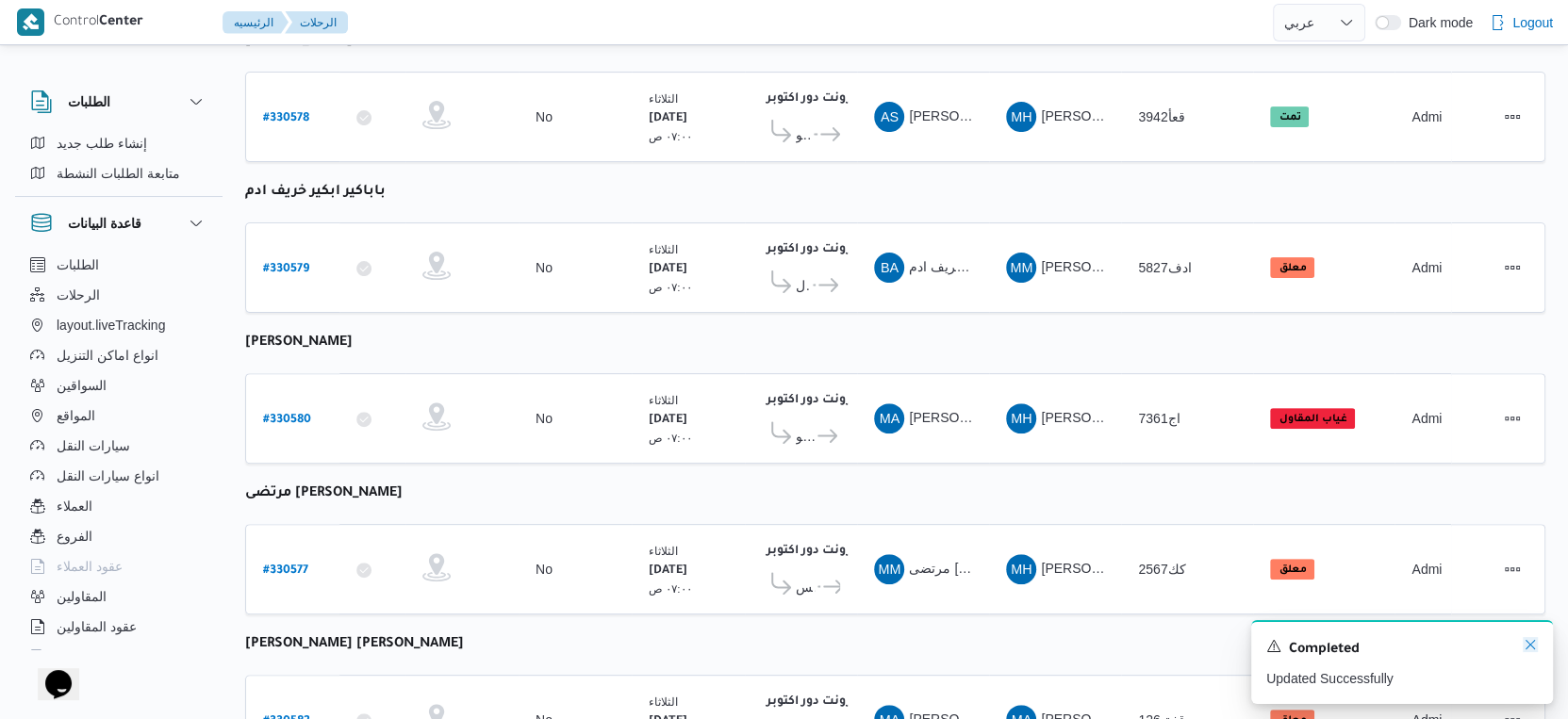
click at [1526, 643] on icon "Dismiss toast" at bounding box center [1530, 645] width 15 height 15
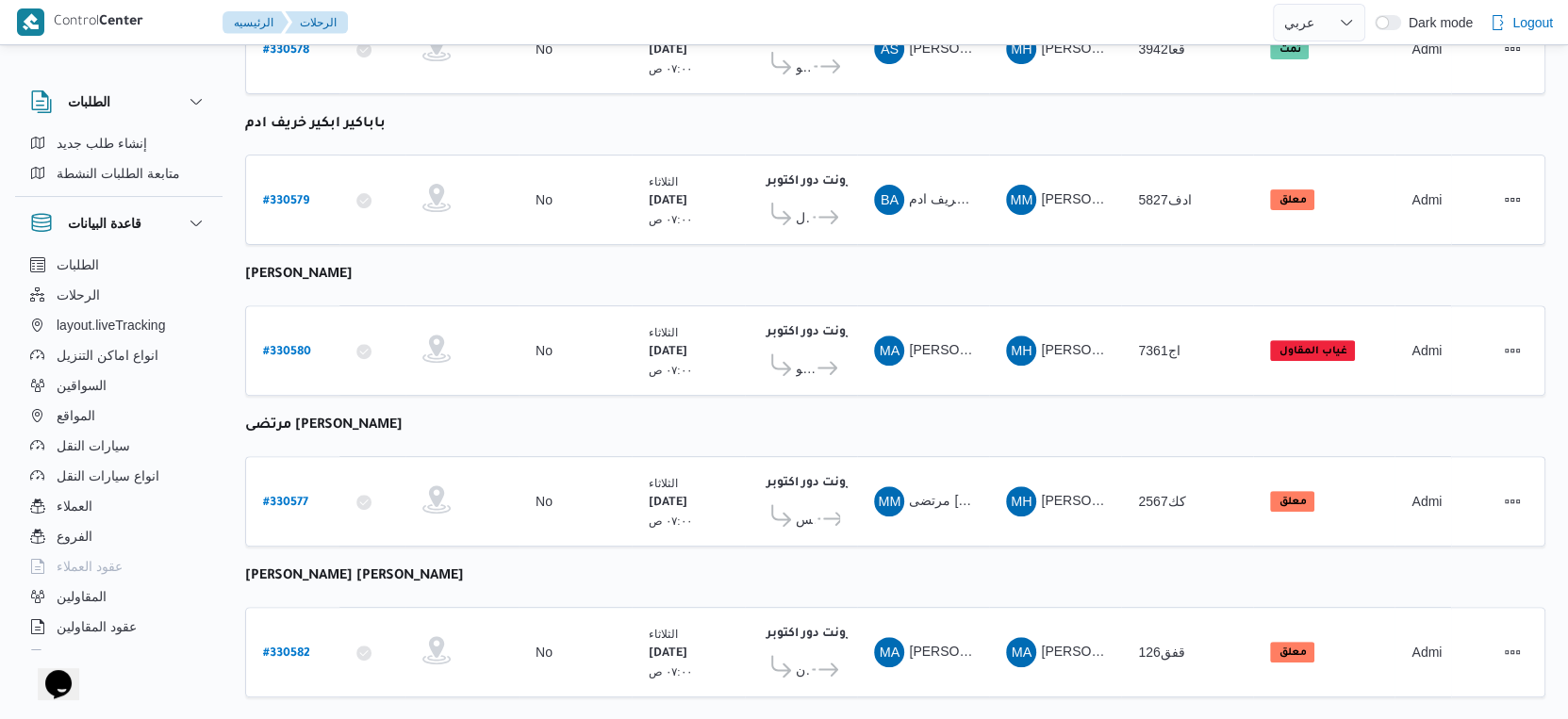
scroll to position [507, 0]
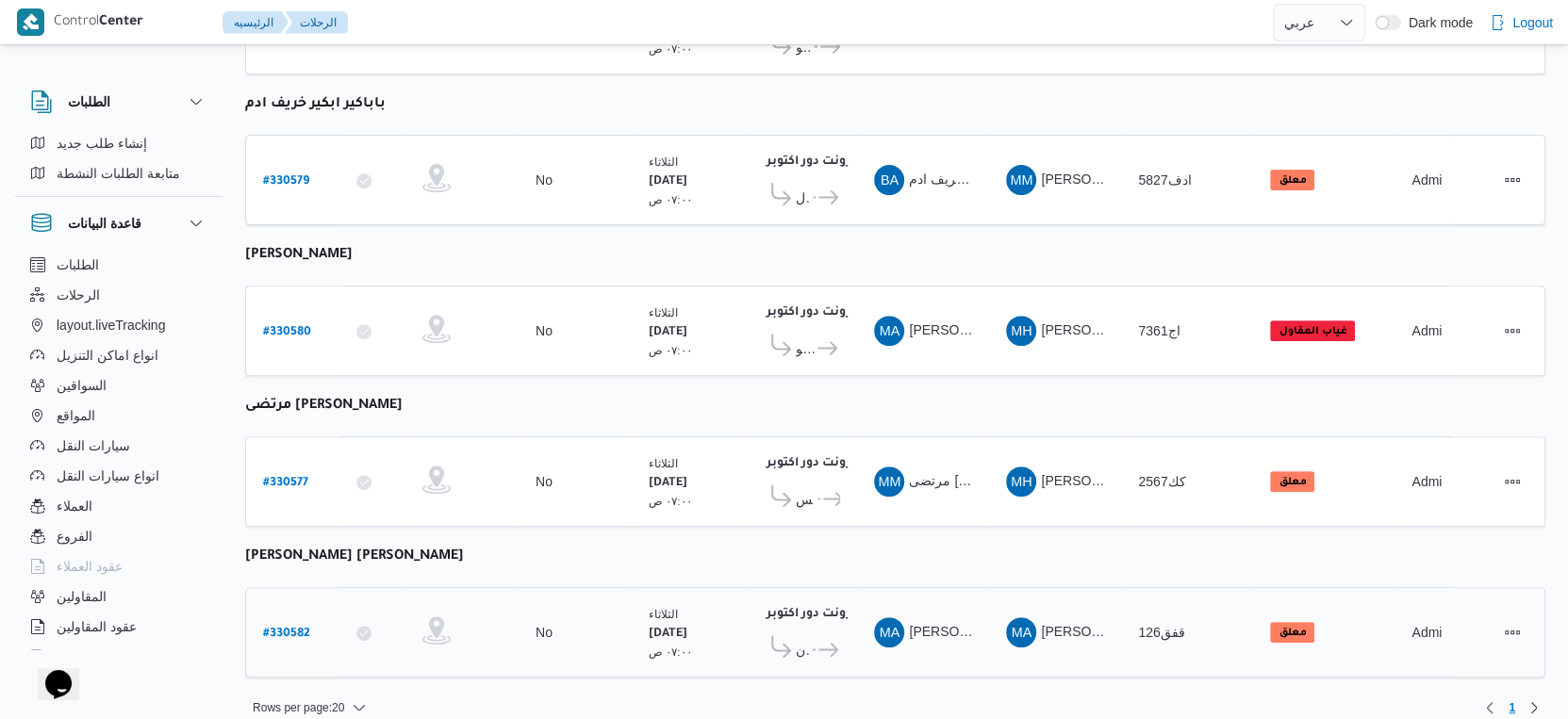
click at [840, 628] on div "فرونت دور اكتوبر ١٠:٤٨ م كارفور حلوان ... كارفور ١٥مايو سي3" at bounding box center [801, 632] width 94 height 79
click at [798, 640] on span "كارفور حلوان" at bounding box center [802, 651] width 13 height 23
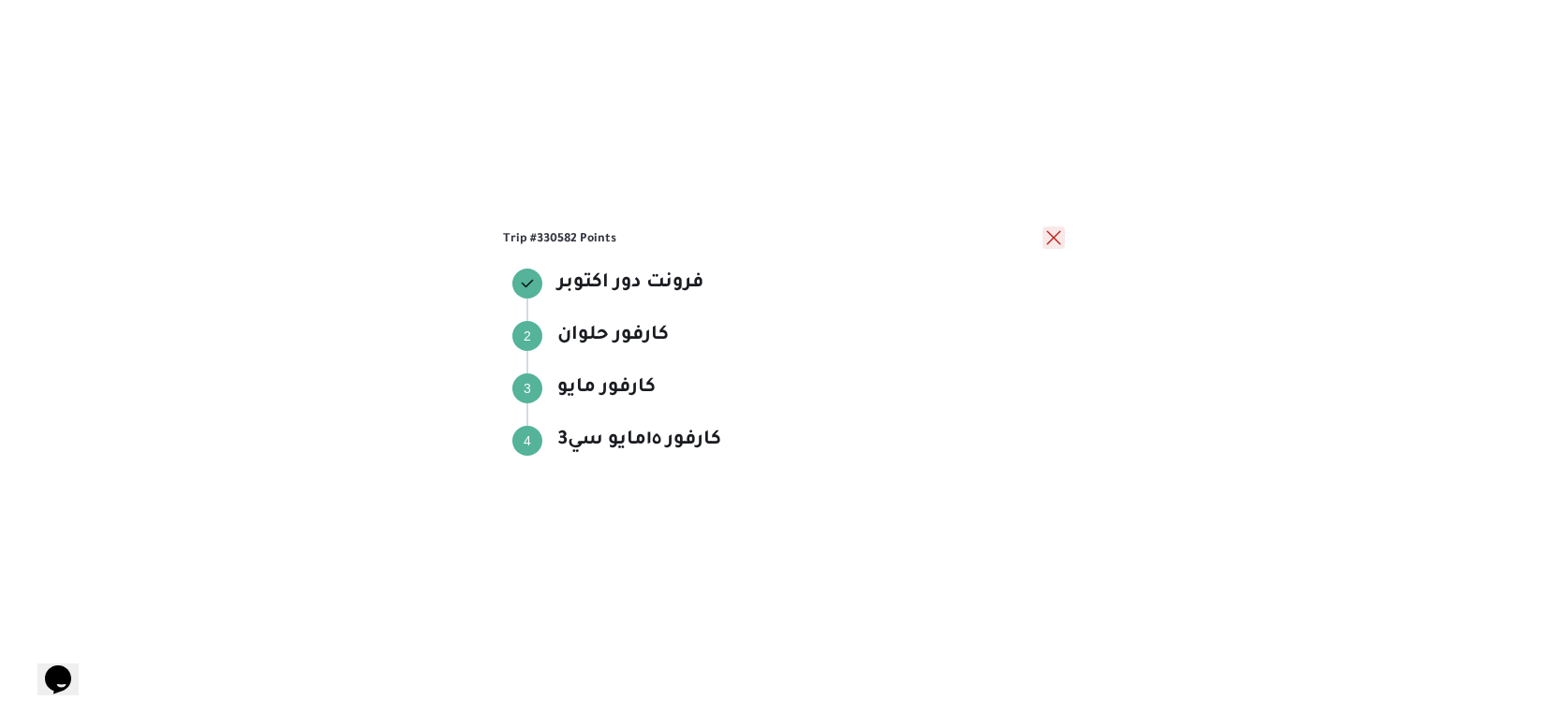
click at [1052, 245] on button "close" at bounding box center [1053, 238] width 23 height 23
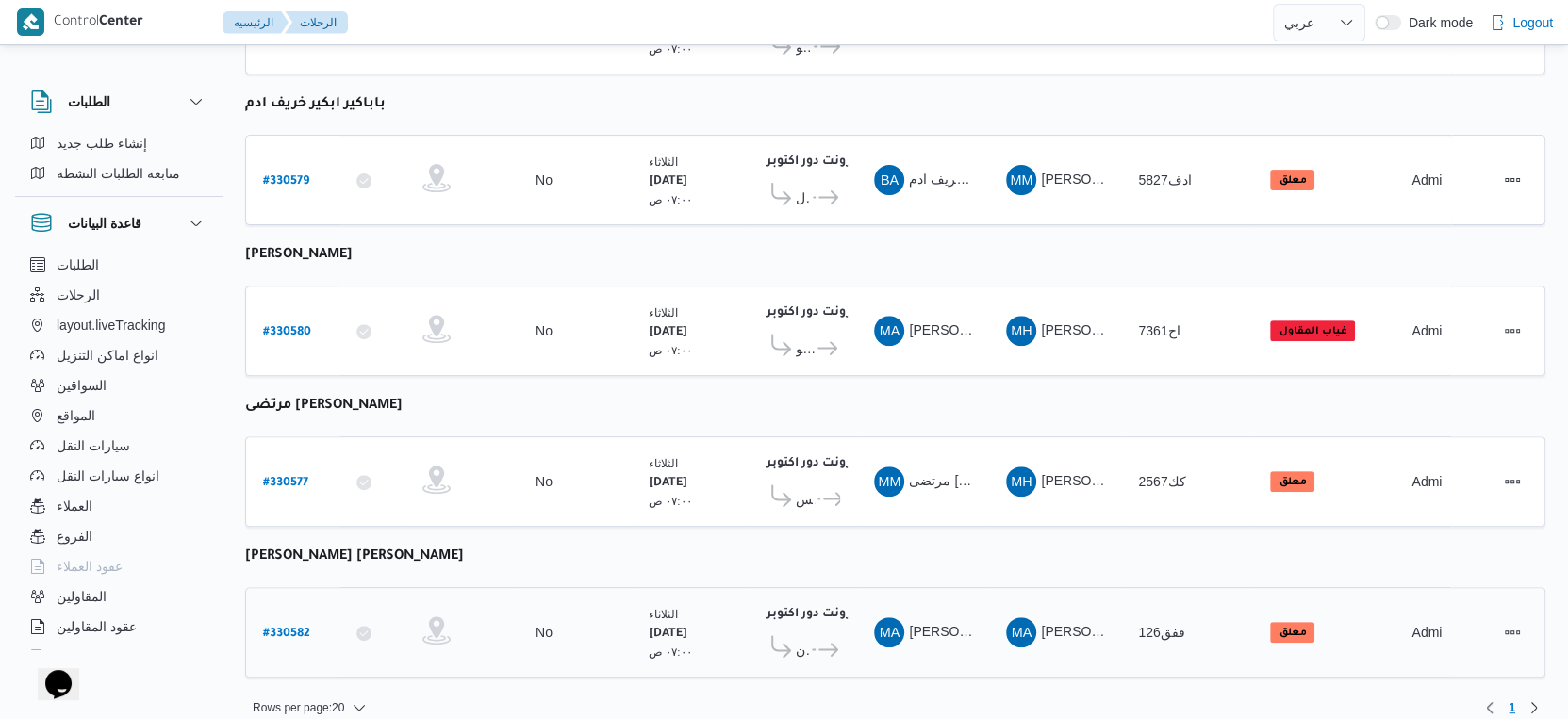
click at [290, 628] on b "# 330582" at bounding box center [286, 635] width 47 height 13
select select "ar"
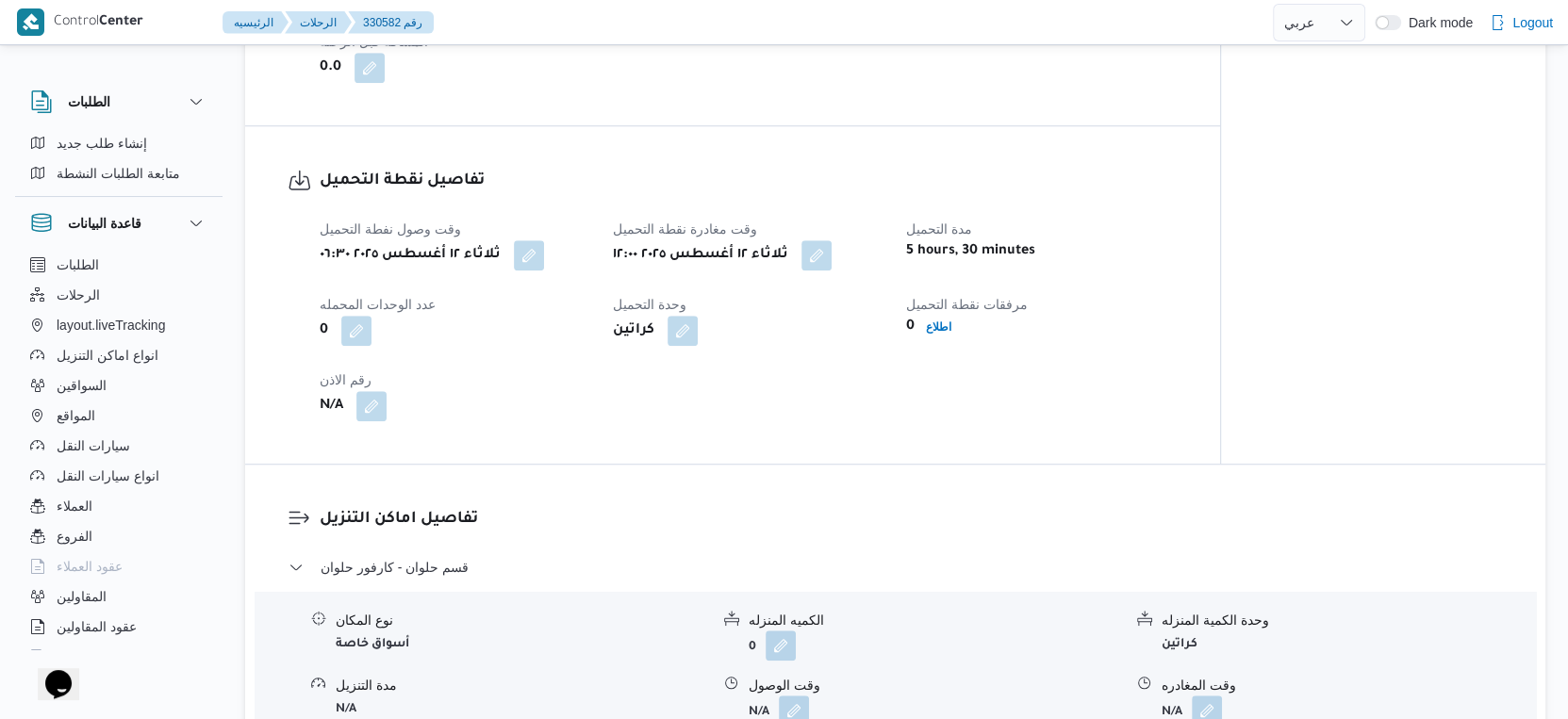
scroll to position [1572, 0]
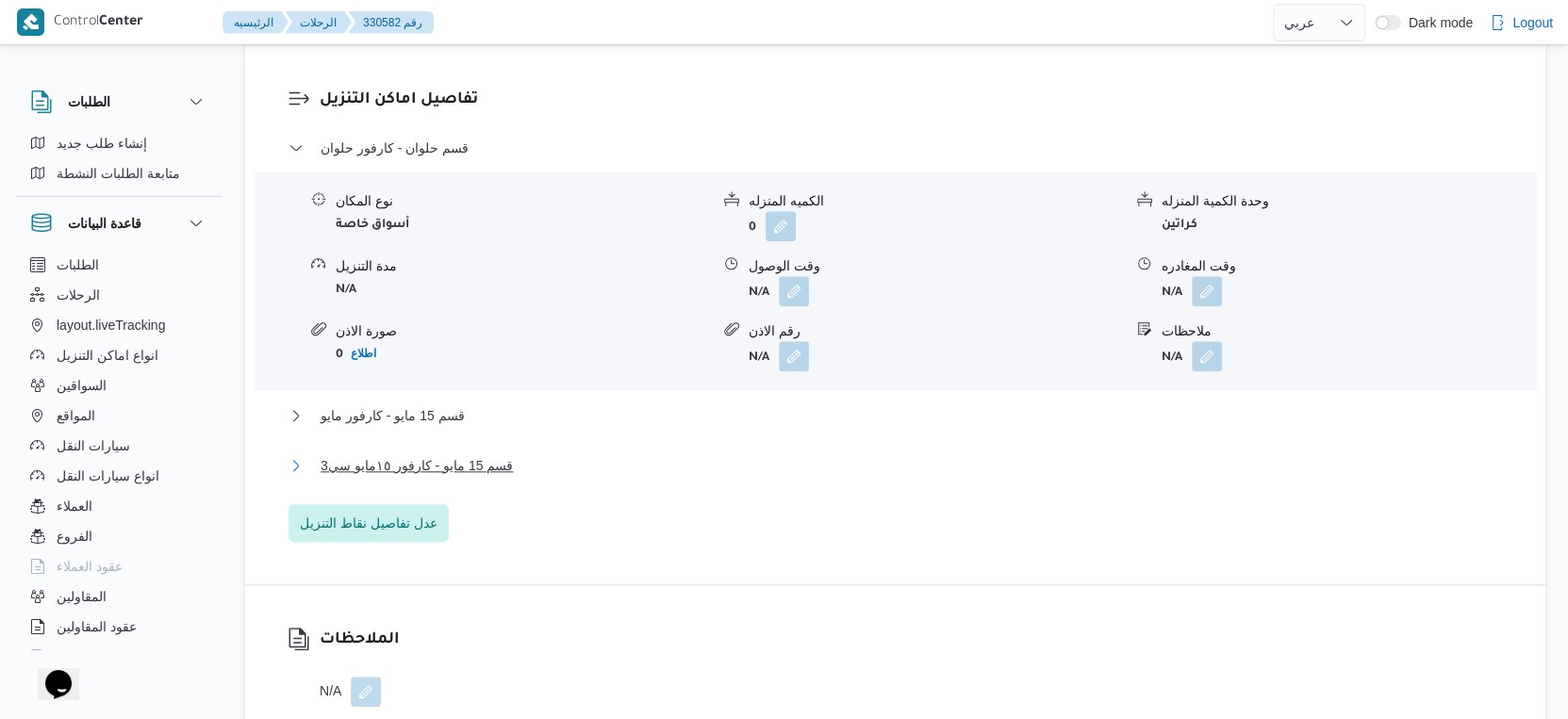
click at [473, 477] on span "قسم 15 مايو - كارفور ١٥مايو سي3" at bounding box center [416, 466] width 192 height 23
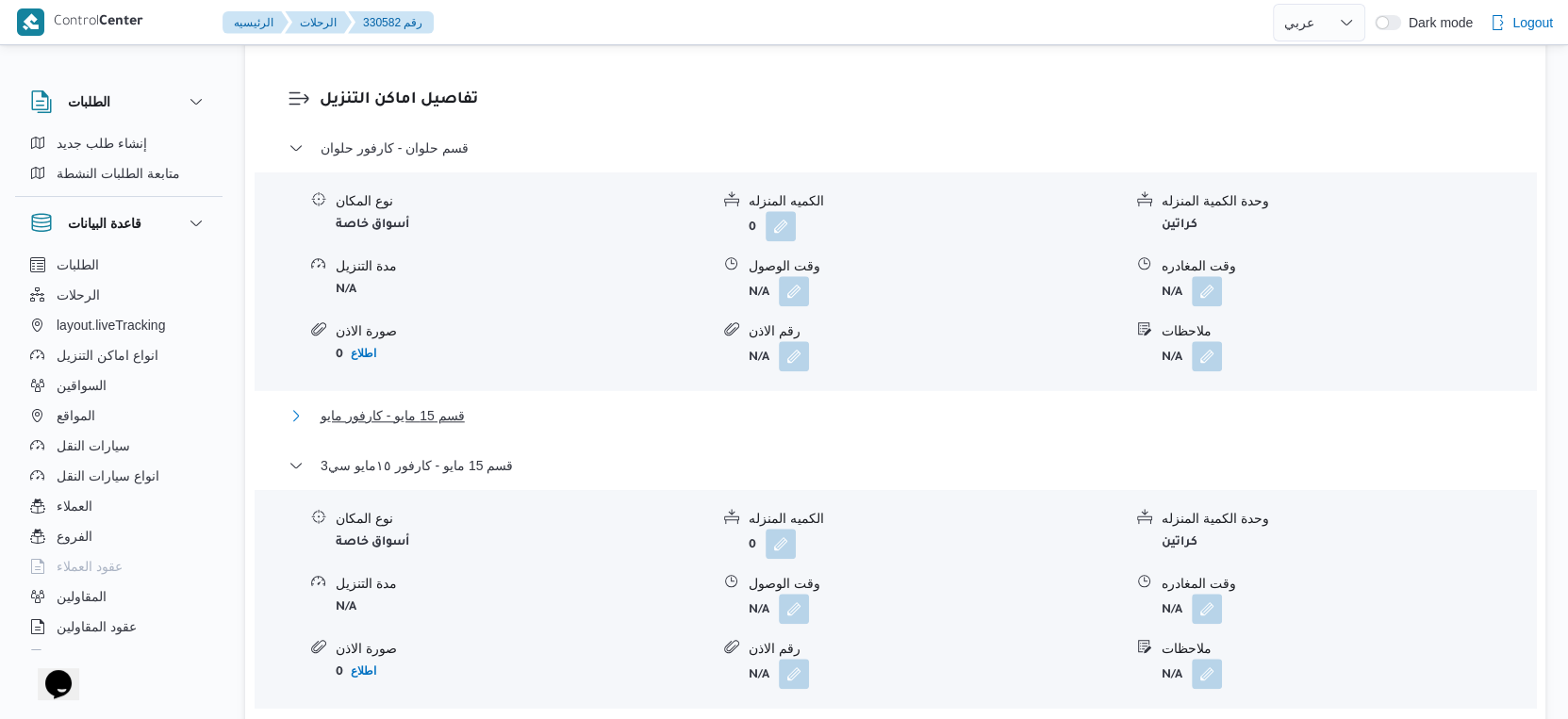
click at [450, 427] on span "قسم 15 مايو - كارفور مايو" at bounding box center [392, 416] width 144 height 23
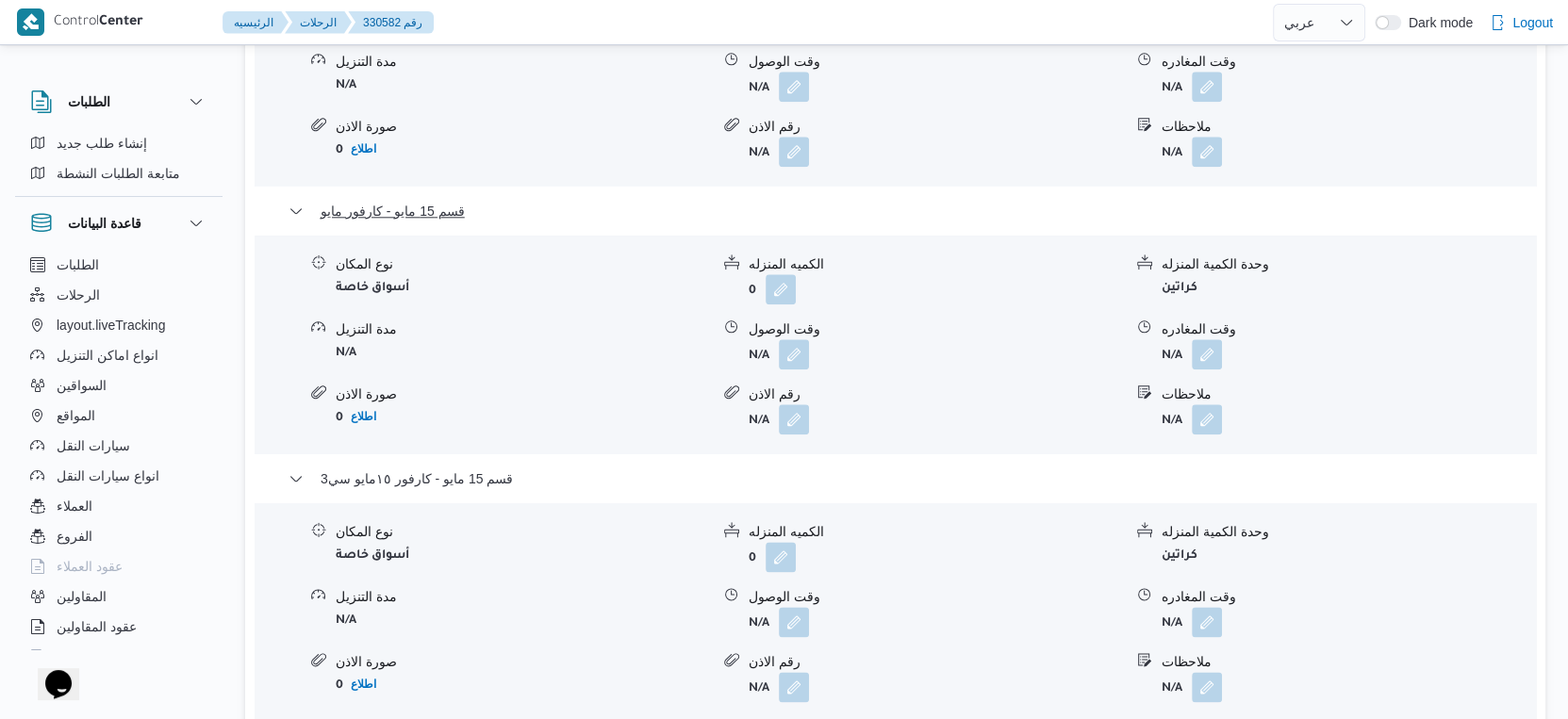
scroll to position [1885, 0]
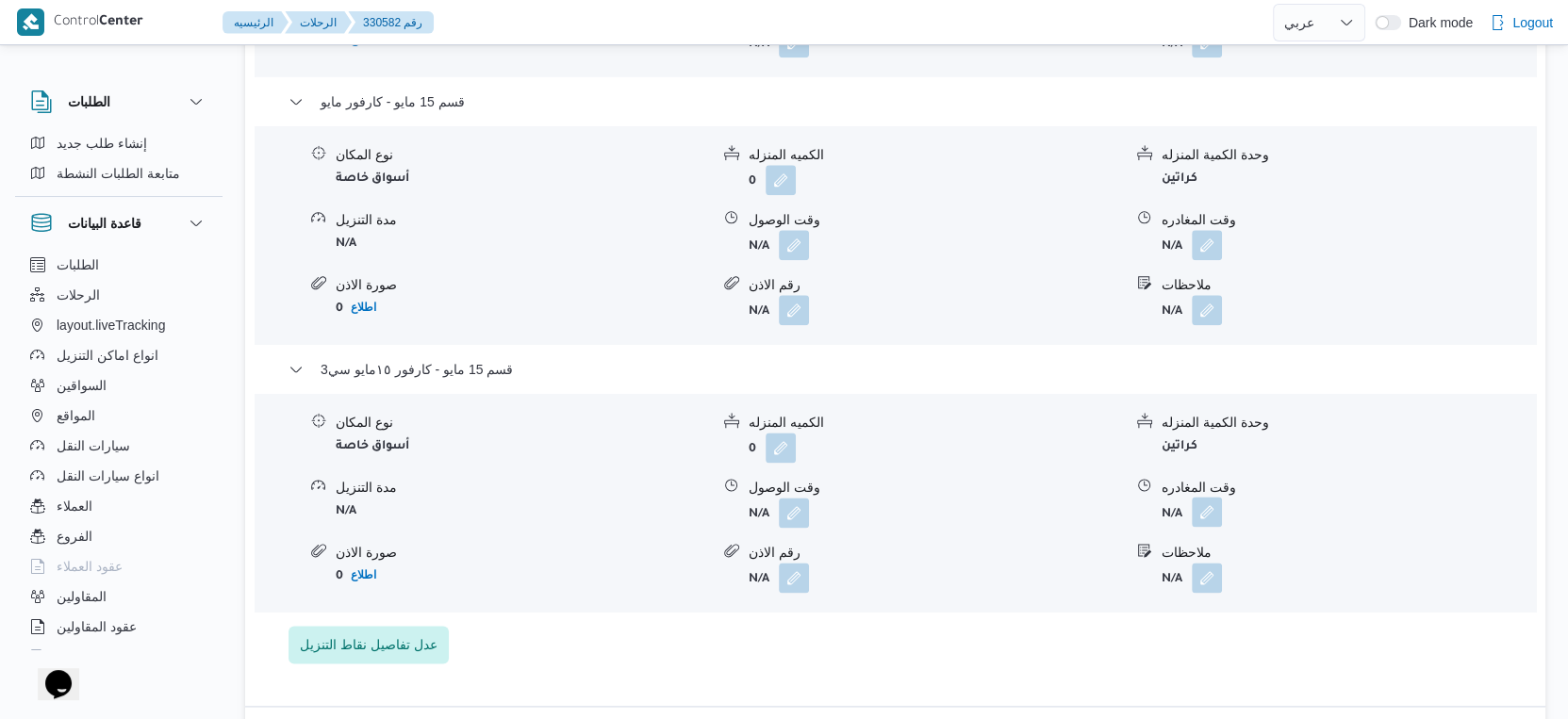
click at [1204, 527] on button "button" at bounding box center [1207, 512] width 31 height 31
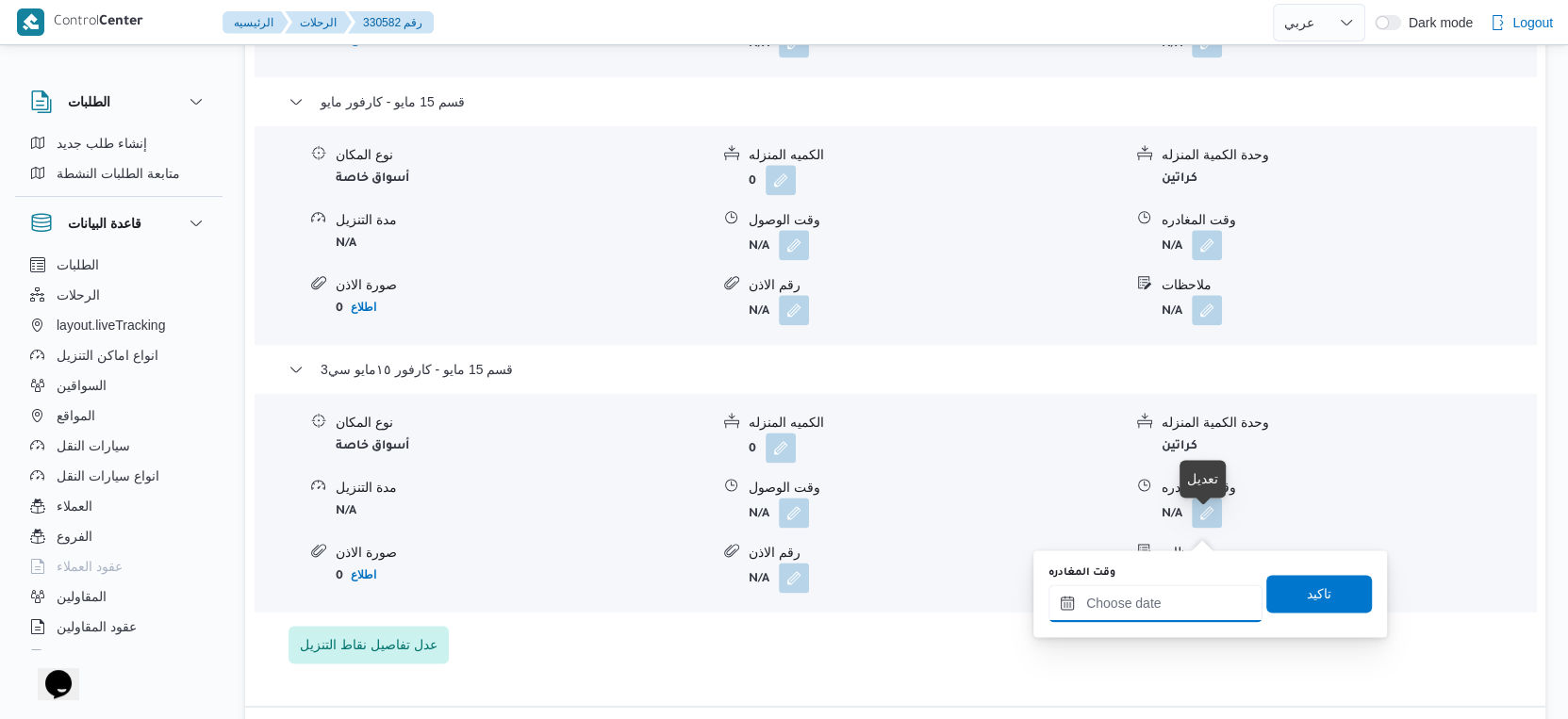
click at [1176, 599] on input "وقت المغادره" at bounding box center [1155, 602] width 214 height 37
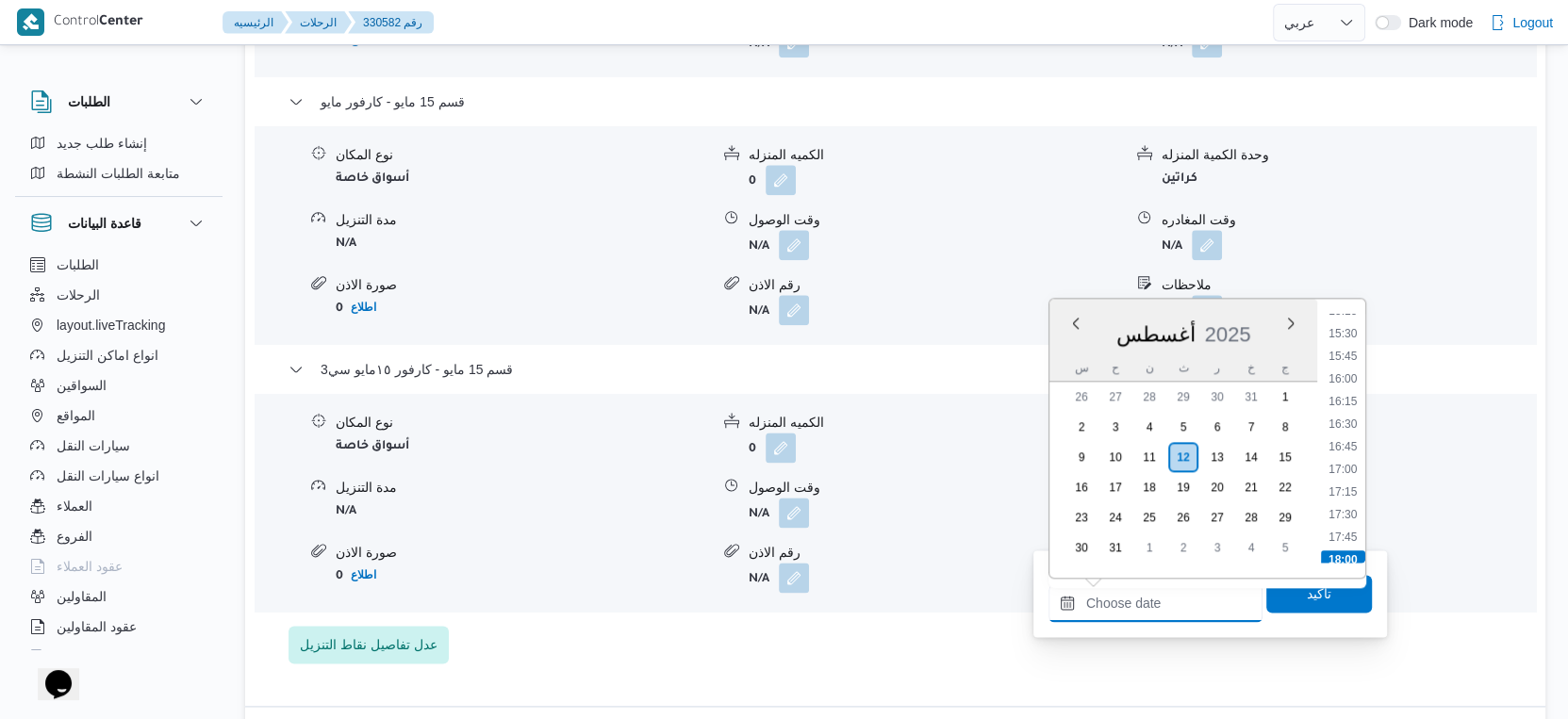
scroll to position [1497, 0]
click at [1340, 407] on li "17:30" at bounding box center [1341, 410] width 43 height 19
type input "١٢/٠٨/٢٠٢٥ ١٧:٣٠"
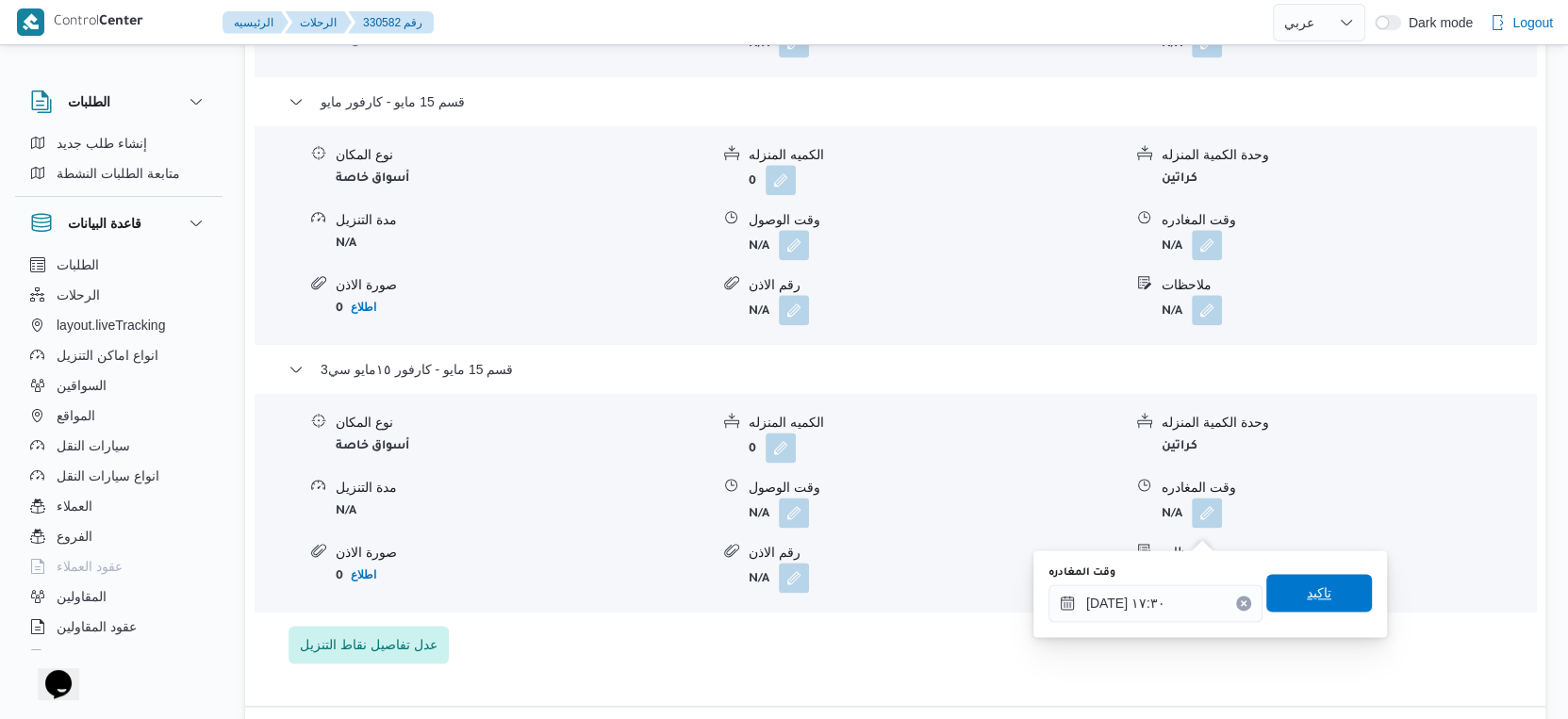
click at [1329, 594] on span "تاكيد" at bounding box center [1318, 593] width 105 height 37
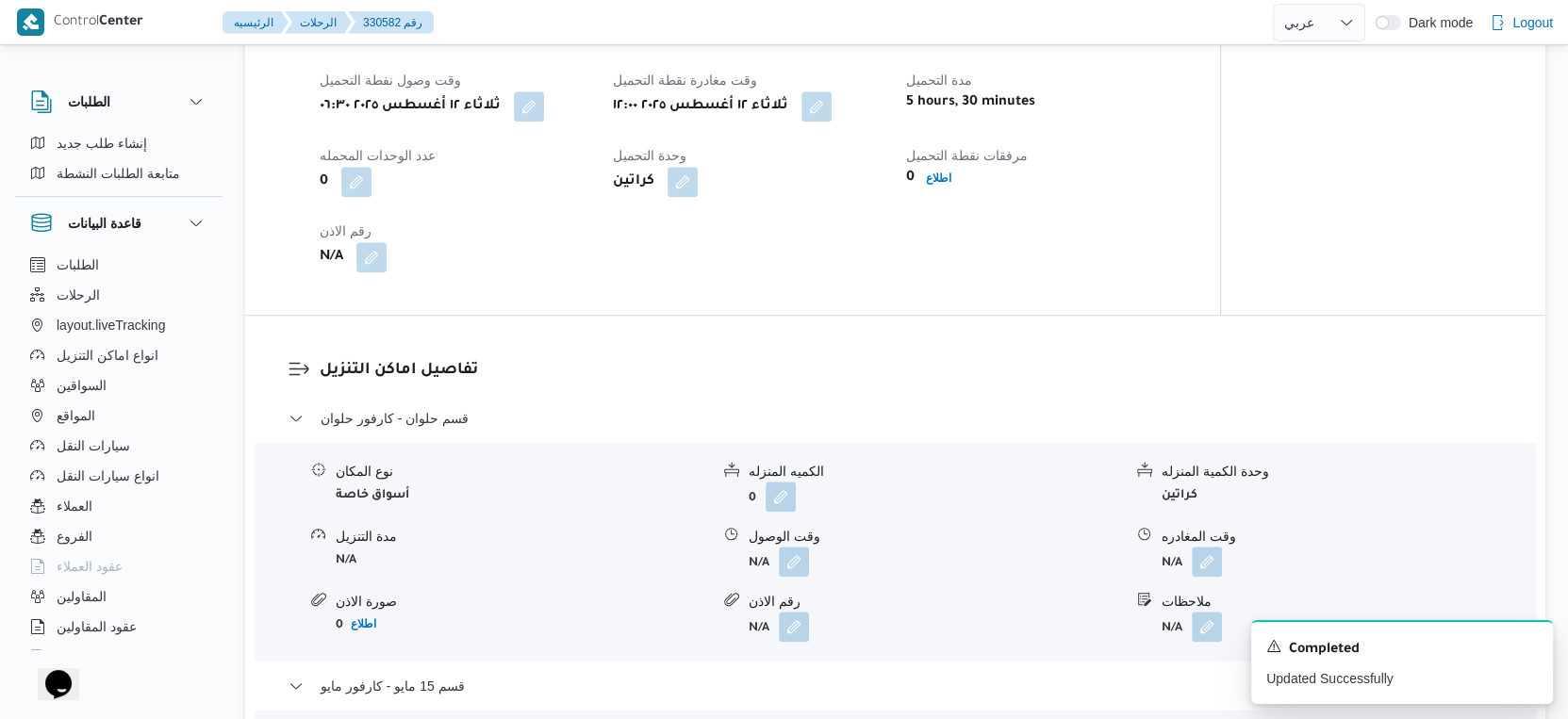
scroll to position [1256, 0]
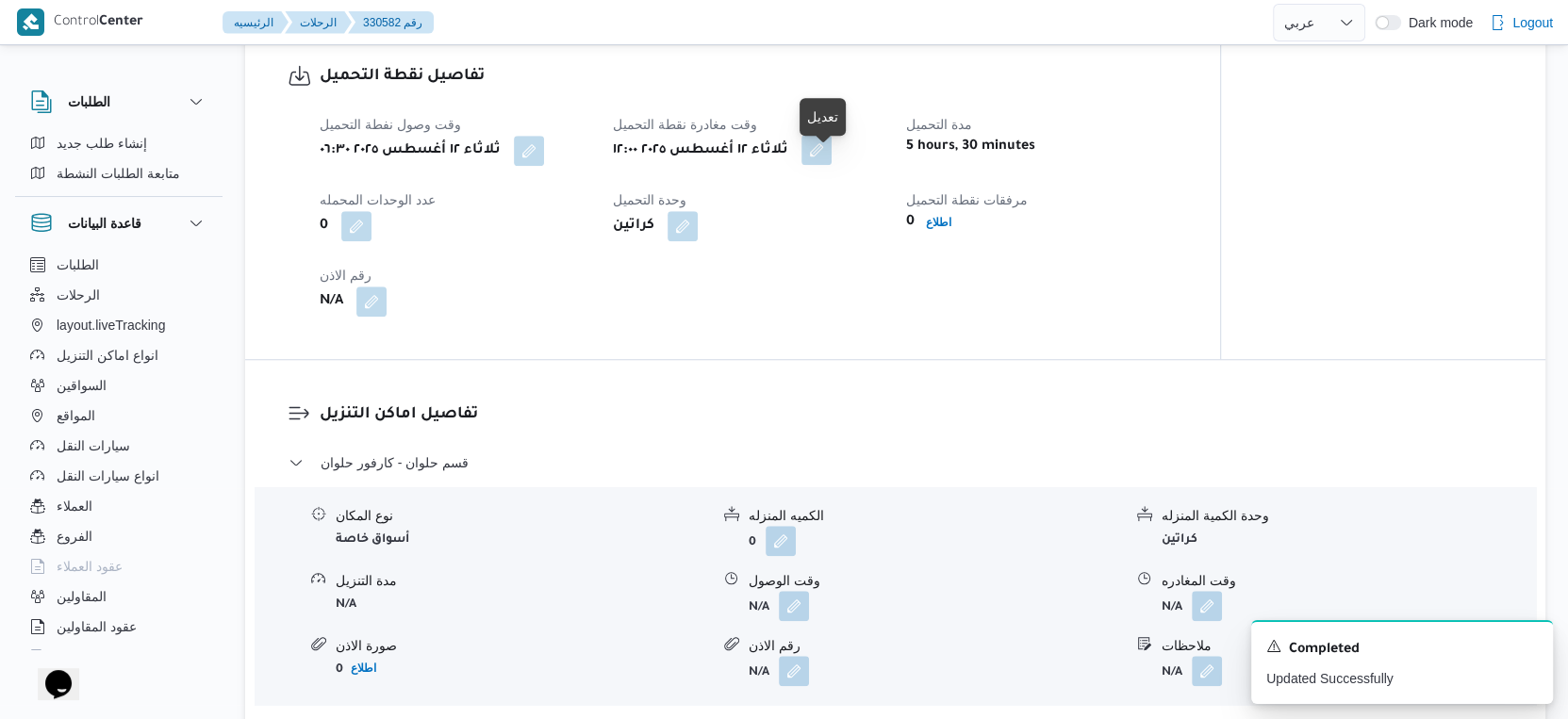
click at [822, 165] on button "button" at bounding box center [817, 150] width 31 height 31
click at [843, 344] on div "تفاصيل نقطة التحميل وقت وصول نفطة التحميل ثلاثاء ١٢ أغسطس ٢٠٢٥ ٠٦:٣٠ وقت مغادرة…" at bounding box center [732, 190] width 975 height 338
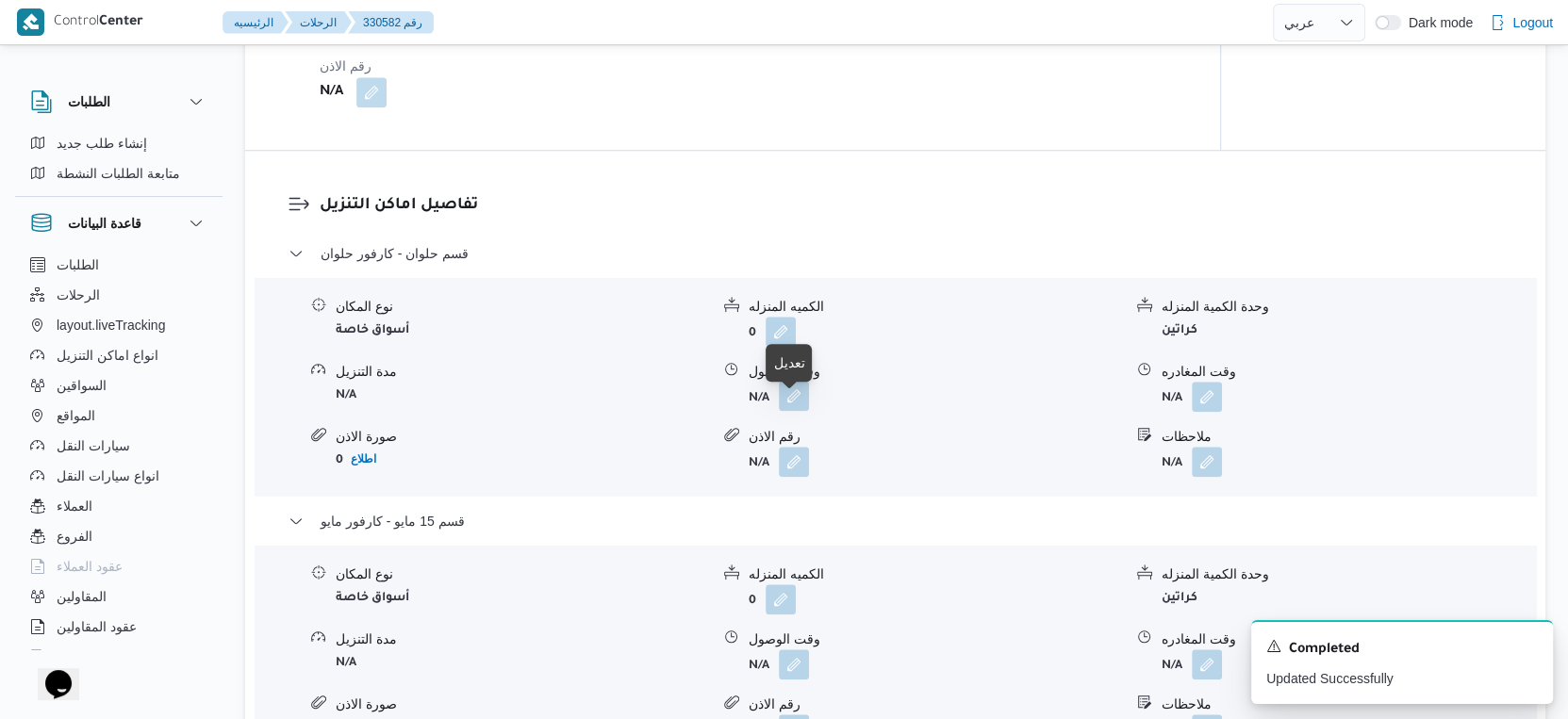
click at [796, 400] on button "button" at bounding box center [794, 396] width 31 height 31
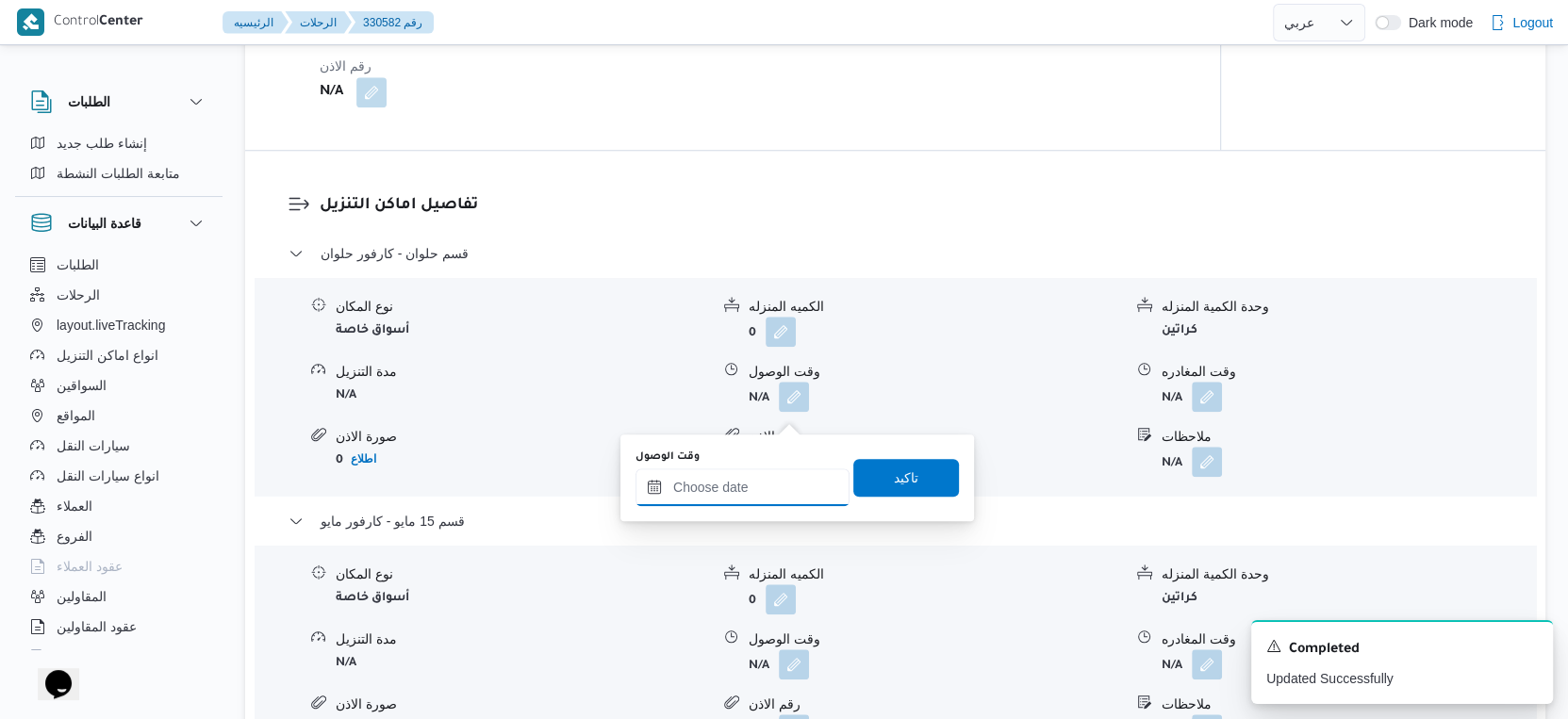
drag, startPoint x: 773, startPoint y: 485, endPoint x: 812, endPoint y: 471, distance: 41.4
click at [773, 485] on input "وقت الوصول" at bounding box center [743, 487] width 214 height 37
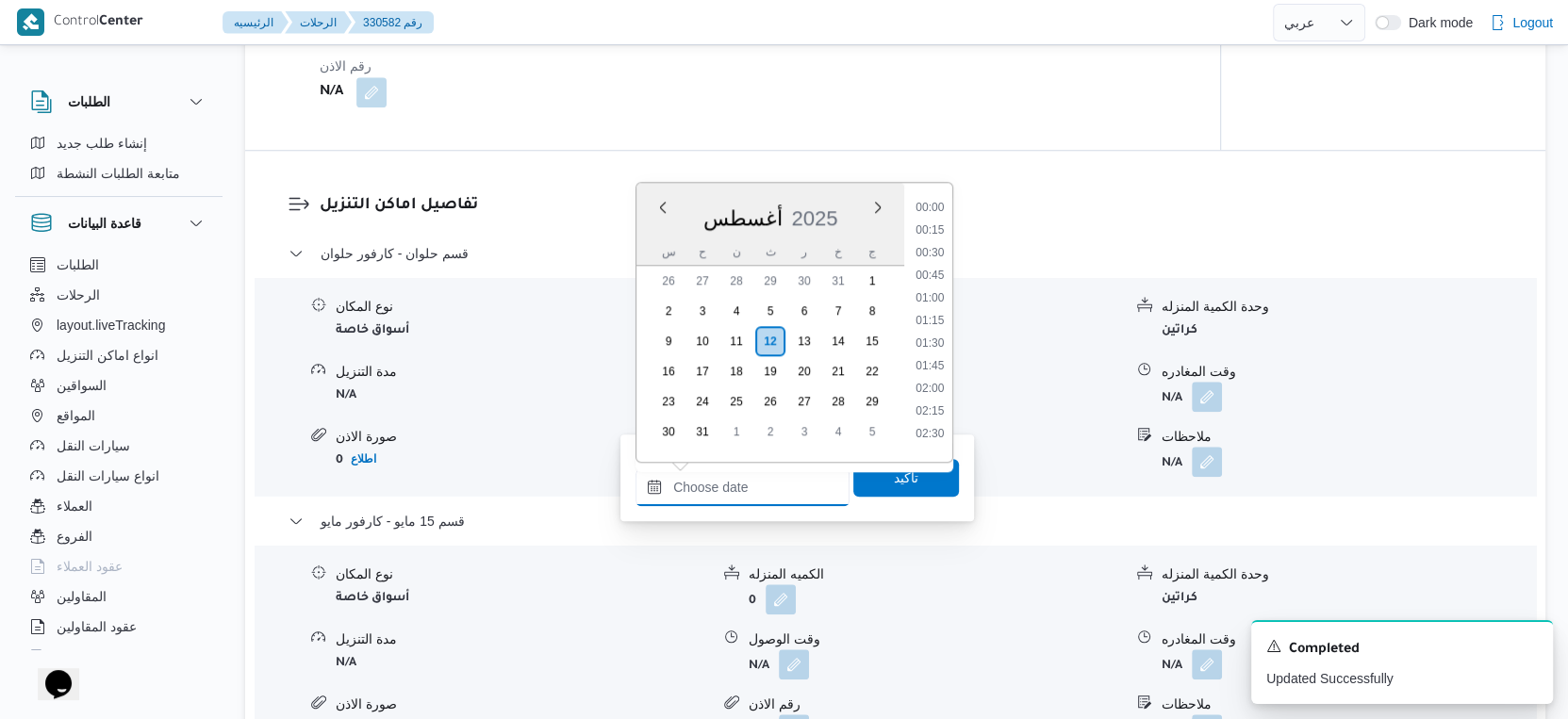
scroll to position [1497, 0]
click at [1093, 191] on div "تفاصيل اماكن التنزيل قسم حلوان - كارفور حلوان نوع المكان أسواق خاصة الكميه المن…" at bounding box center [895, 639] width 1300 height 975
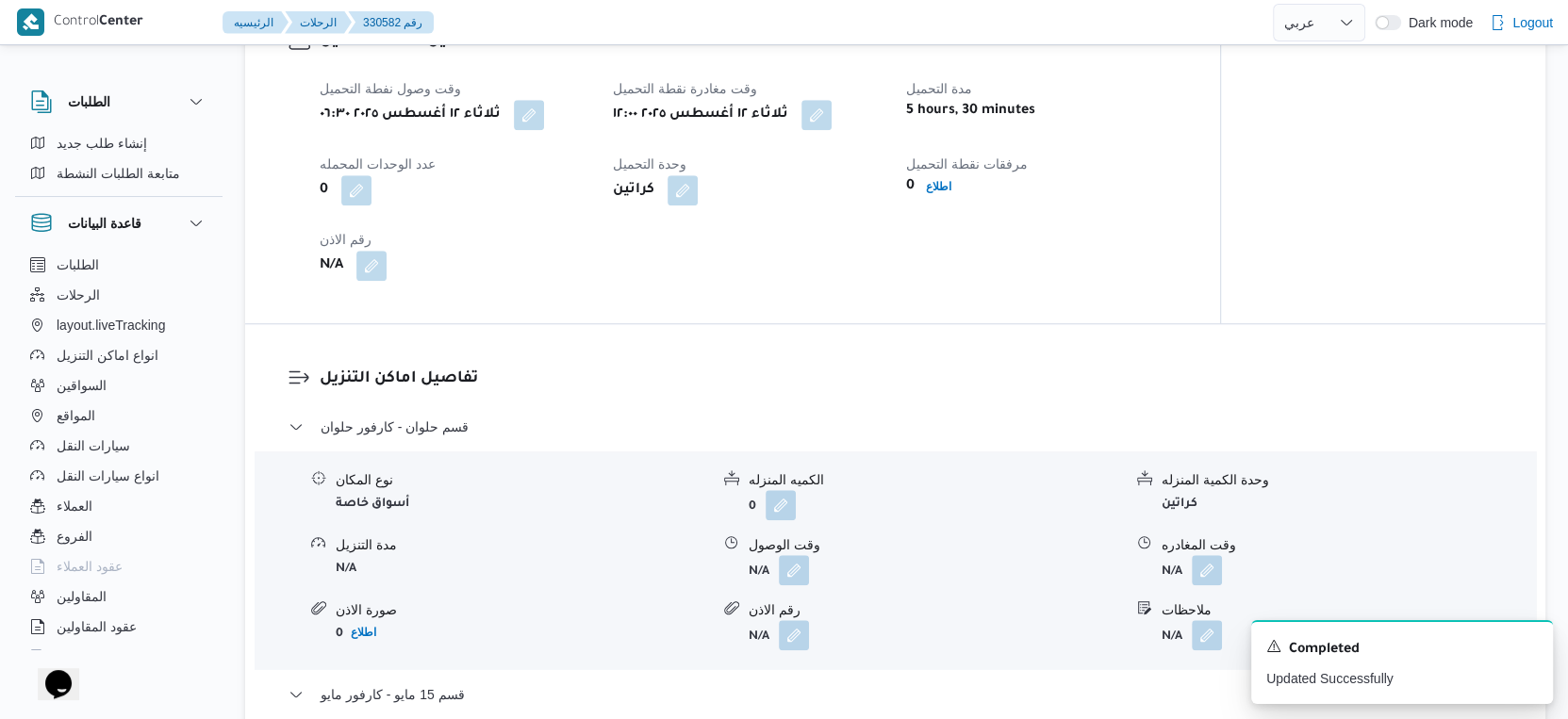
scroll to position [1256, 0]
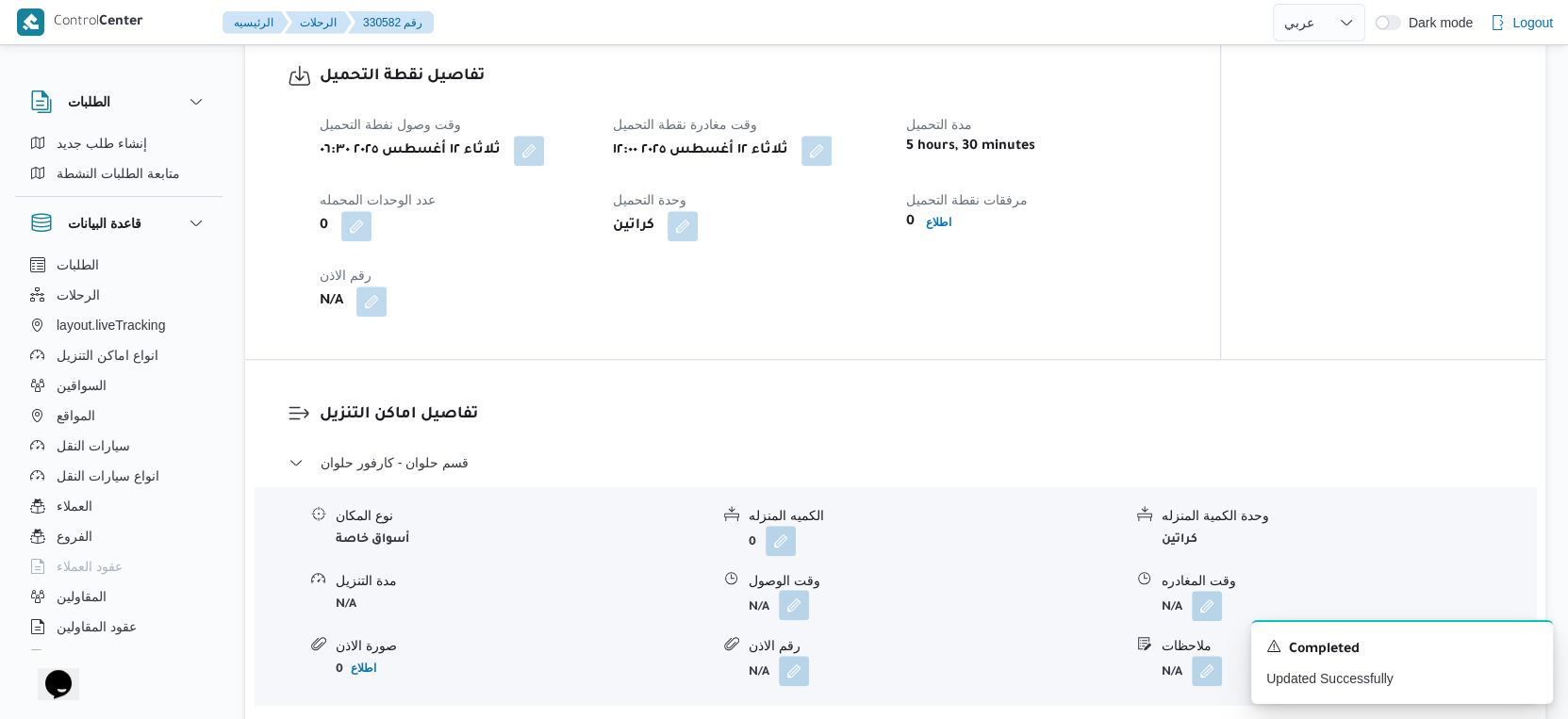
click at [795, 620] on button "button" at bounding box center [794, 605] width 31 height 31
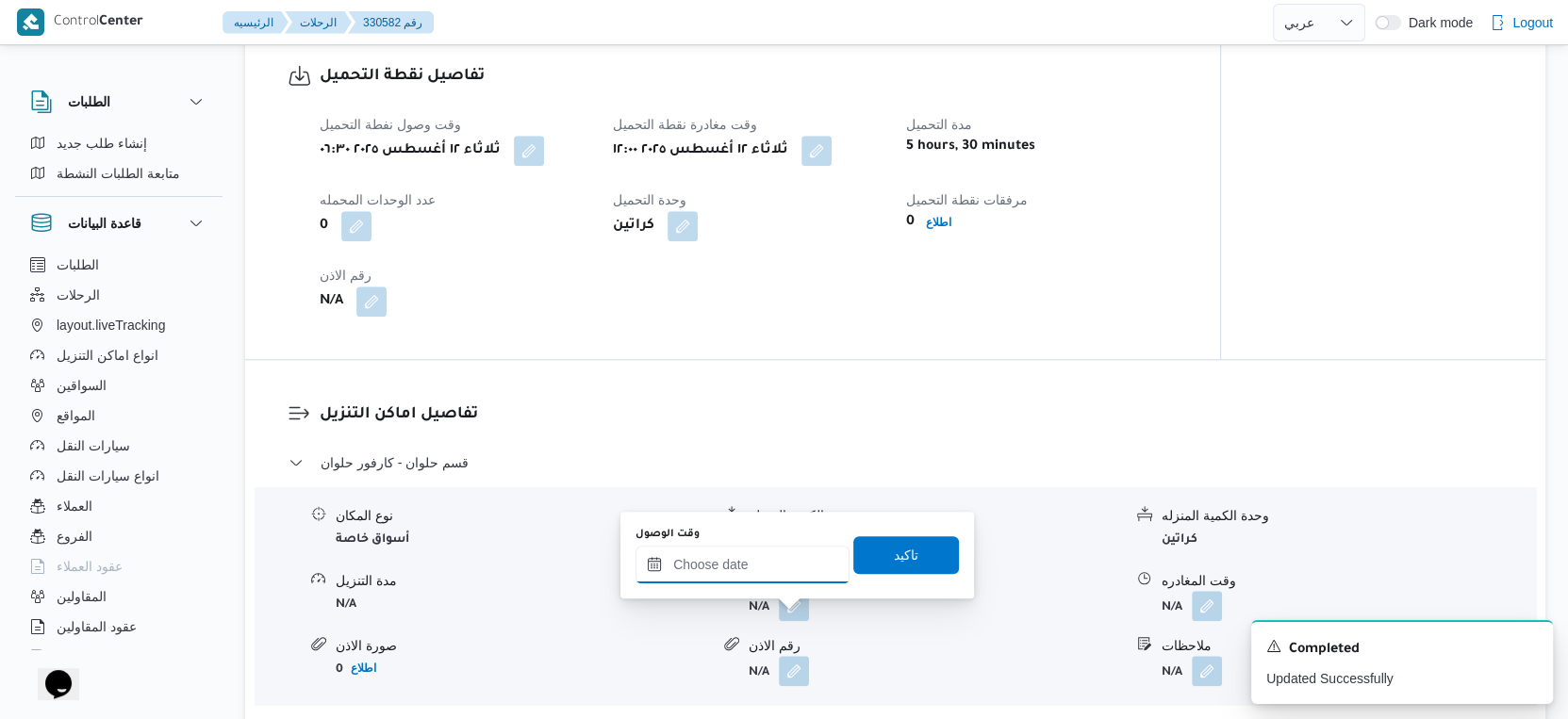
click at [756, 571] on input "وقت الوصول" at bounding box center [743, 564] width 214 height 37
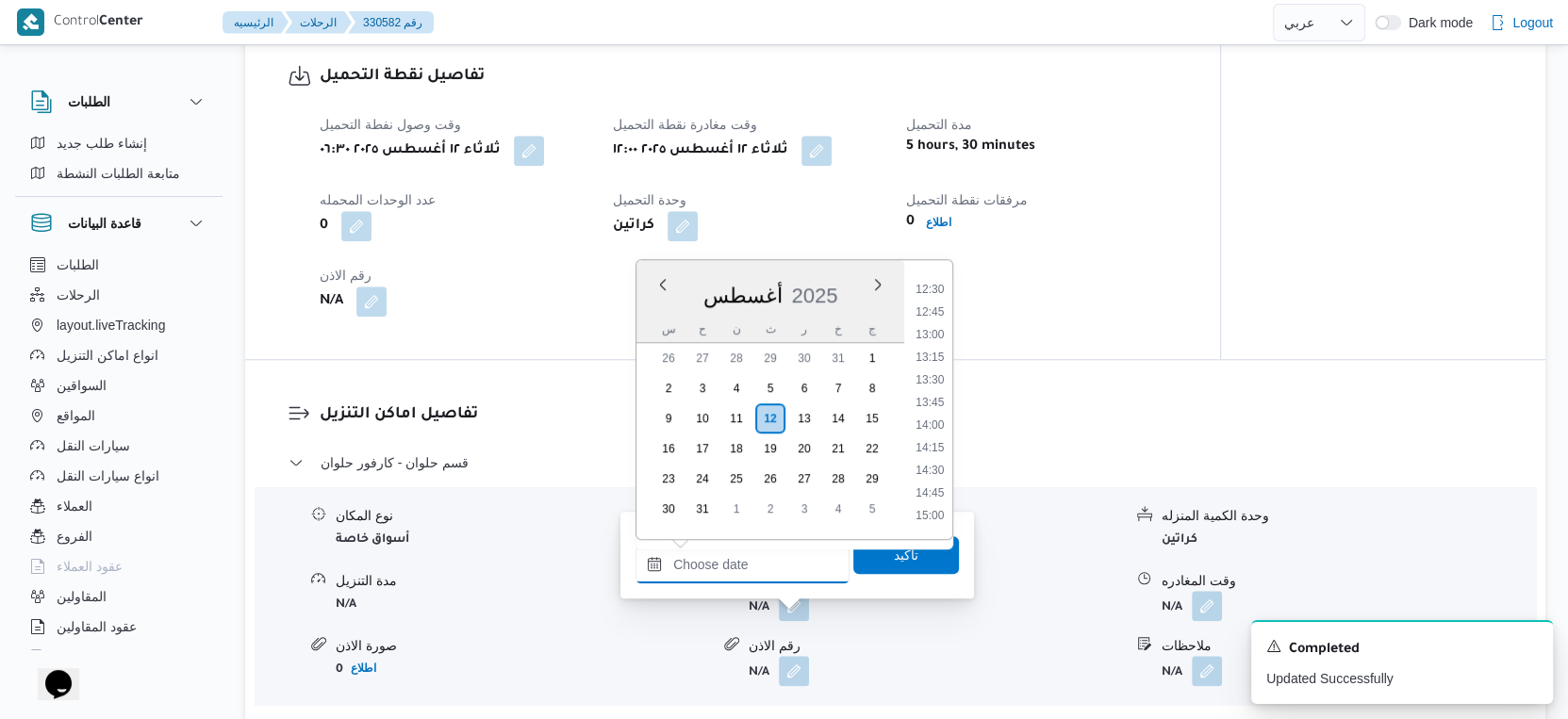
scroll to position [1078, 0]
drag, startPoint x: 932, startPoint y: 423, endPoint x: 923, endPoint y: 468, distance: 45.9
click at [932, 423] on li "13:30" at bounding box center [929, 428] width 43 height 19
type input "١٢/٠٨/٢٠٢٥ ١٣:٣٠"
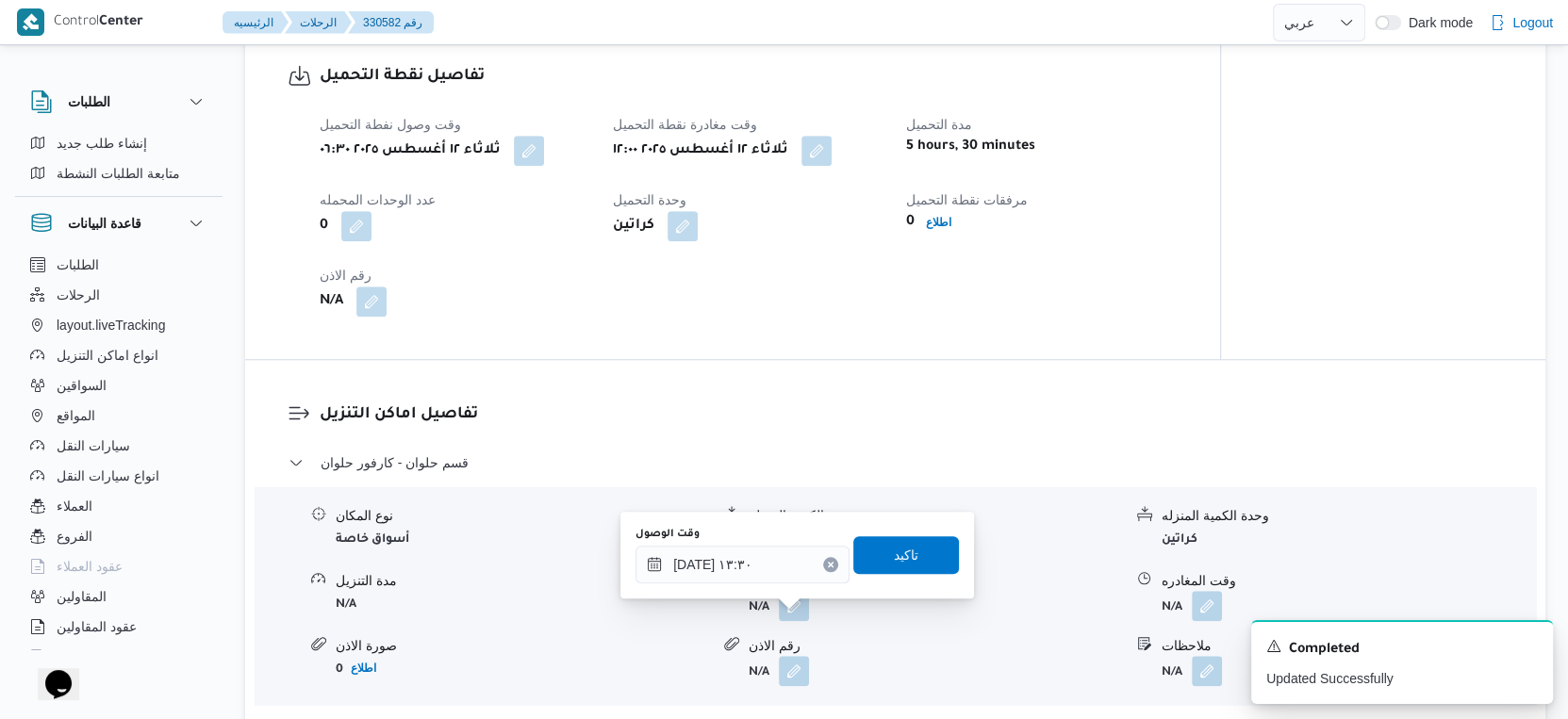
click at [913, 532] on div "وقت الوصول ١٢/٠٨/٢٠٢٥ ١٣:٣٠ تاكيد" at bounding box center [797, 555] width 327 height 60
click at [913, 549] on span "تاكيد" at bounding box center [905, 554] width 105 height 37
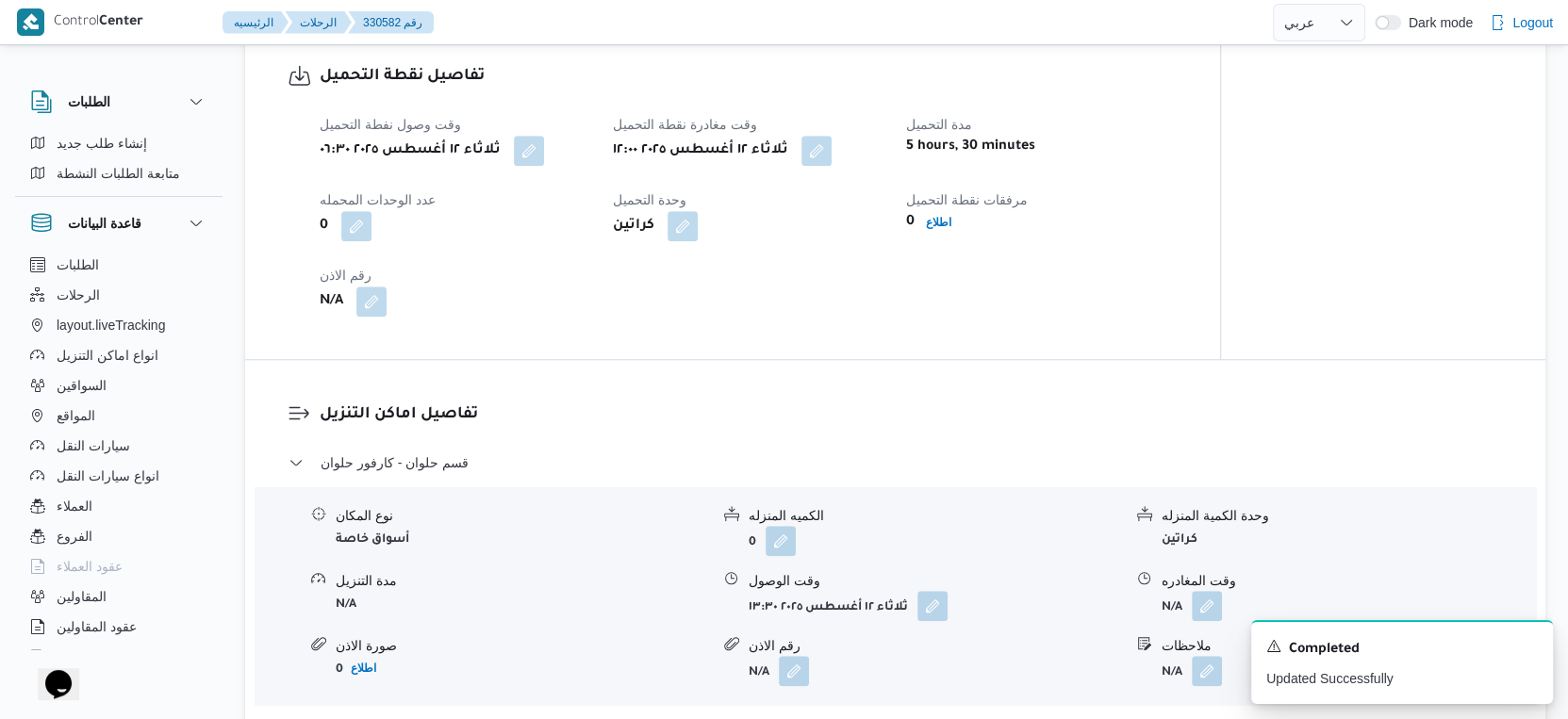
scroll to position [1572, 0]
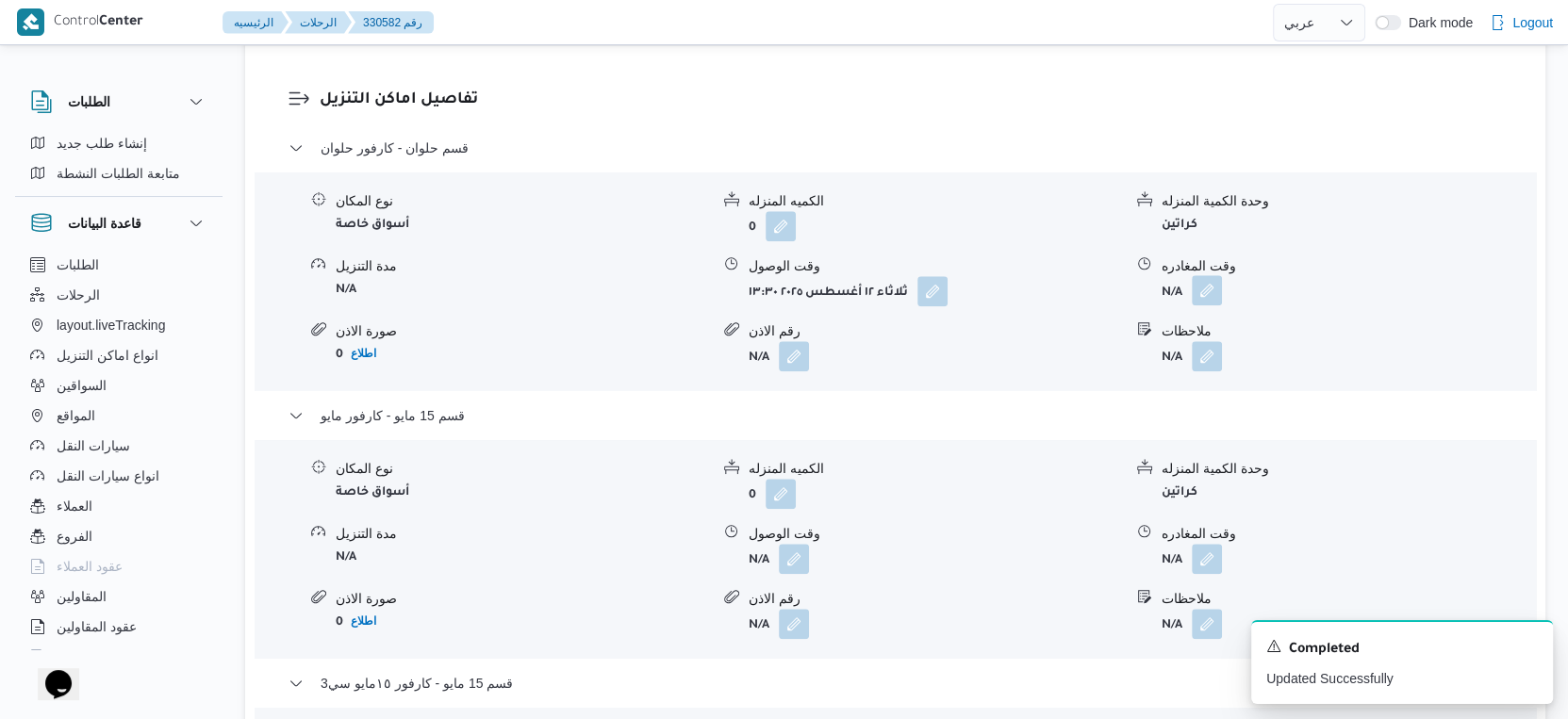
click at [1205, 305] on button "button" at bounding box center [1207, 291] width 31 height 31
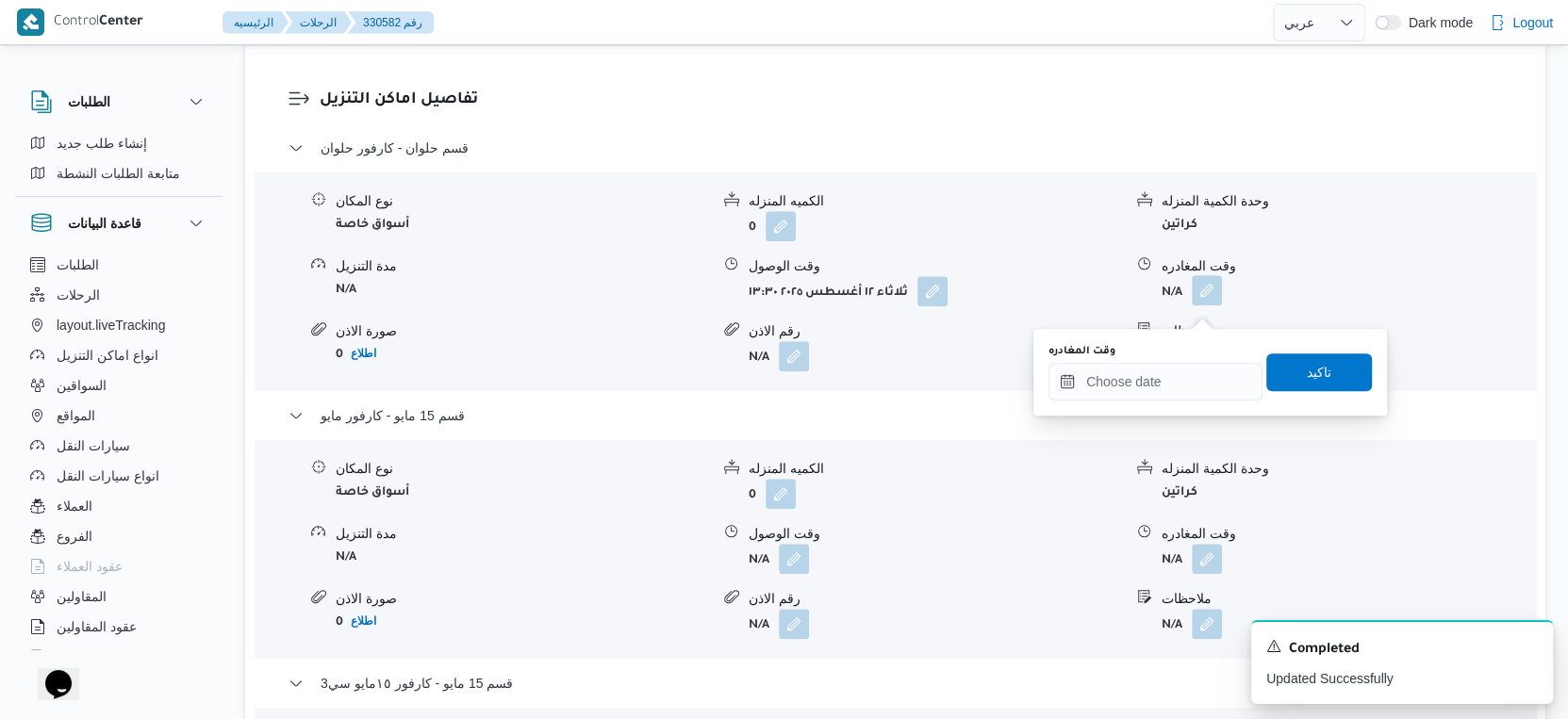
click at [1157, 404] on div "You are in a dialog. To close this dialog, hit escape. وقت المغادره تاكيد" at bounding box center [1210, 372] width 354 height 87
click at [1215, 396] on input "وقت المغادره" at bounding box center [1155, 381] width 214 height 37
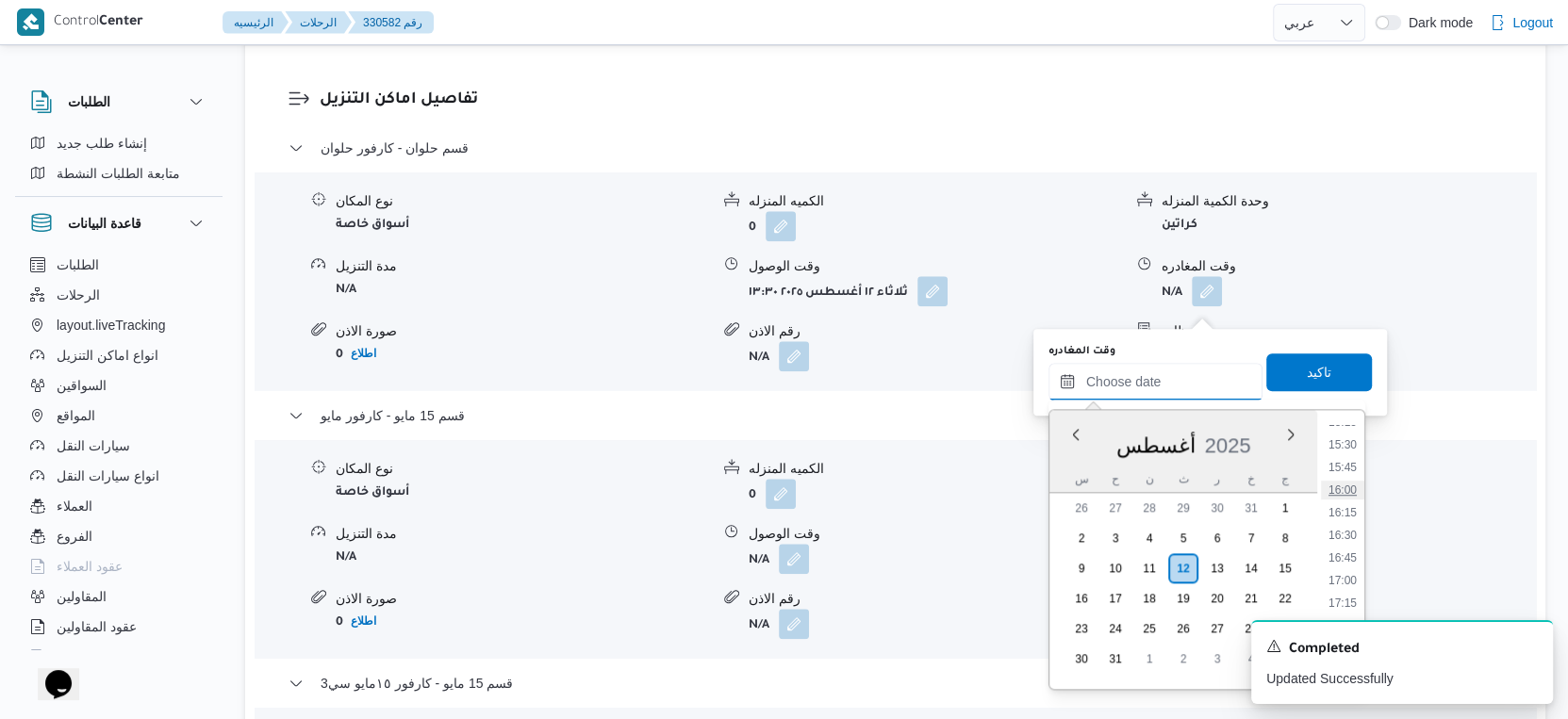
scroll to position [1288, 0]
click at [1340, 506] on li "15:00" at bounding box center [1341, 505] width 43 height 19
type input "١٢/٠٨/٢٠٢٥ ١٥:٠٠"
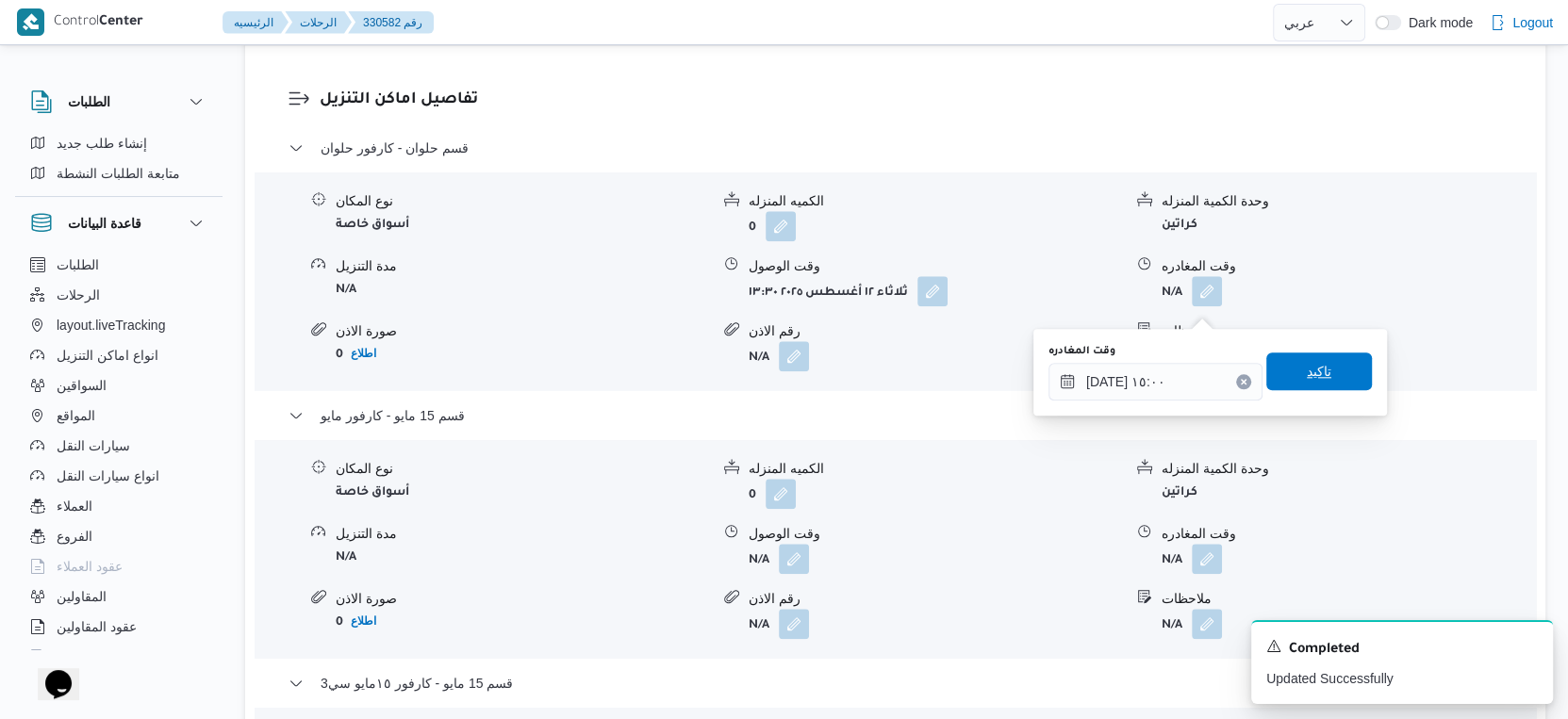
click at [1311, 381] on span "تاكيد" at bounding box center [1319, 372] width 25 height 23
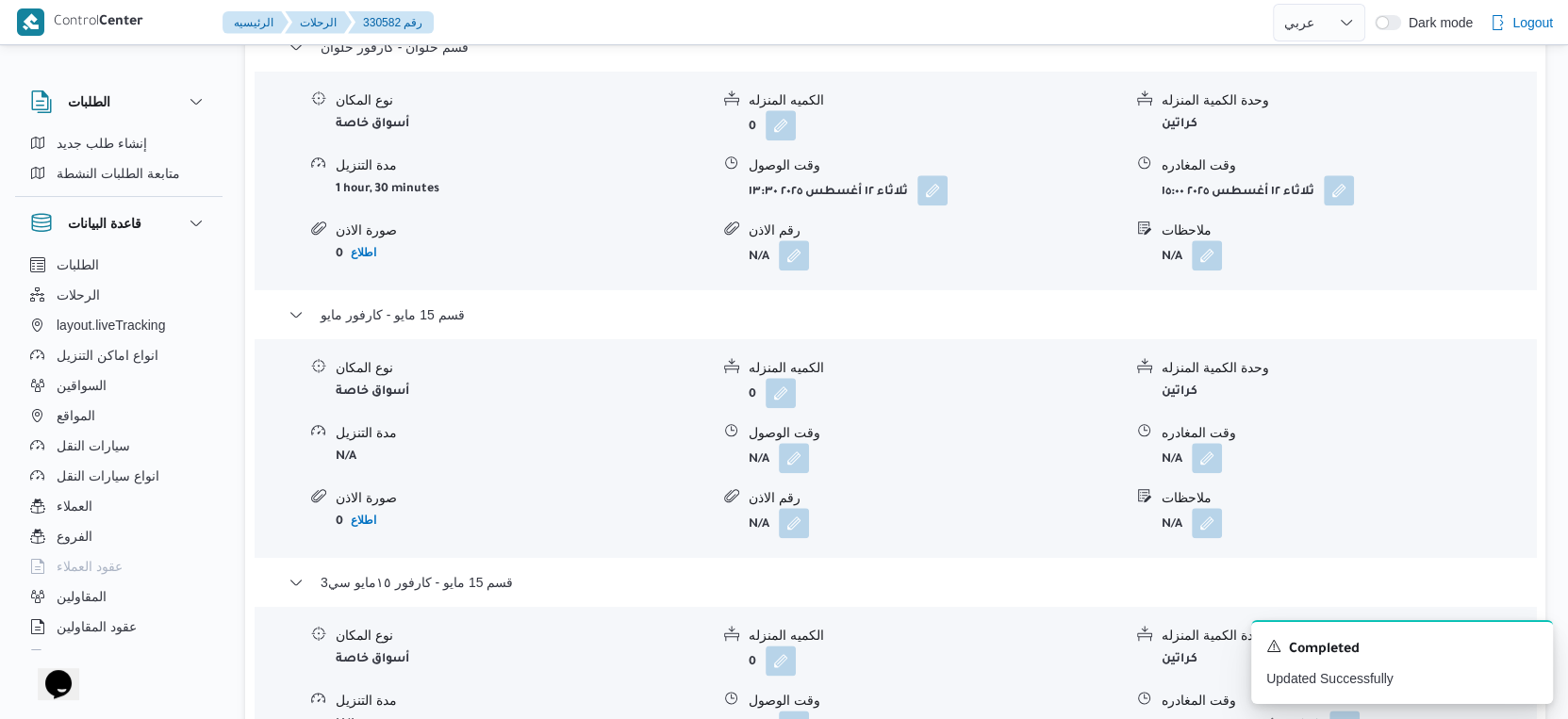
scroll to position [1675, 0]
click at [795, 469] on button "button" at bounding box center [794, 455] width 31 height 31
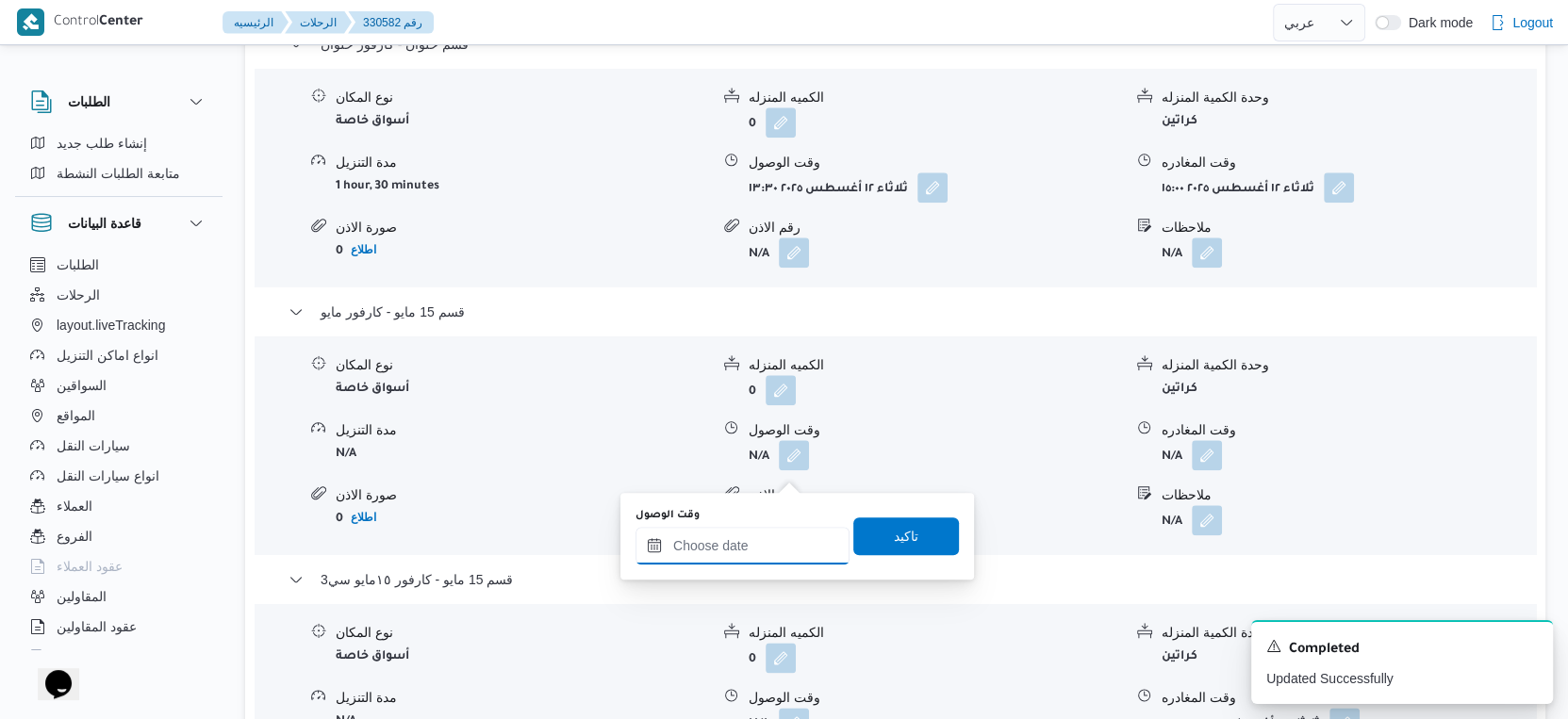
click at [757, 534] on input "وقت الوصول" at bounding box center [743, 545] width 214 height 37
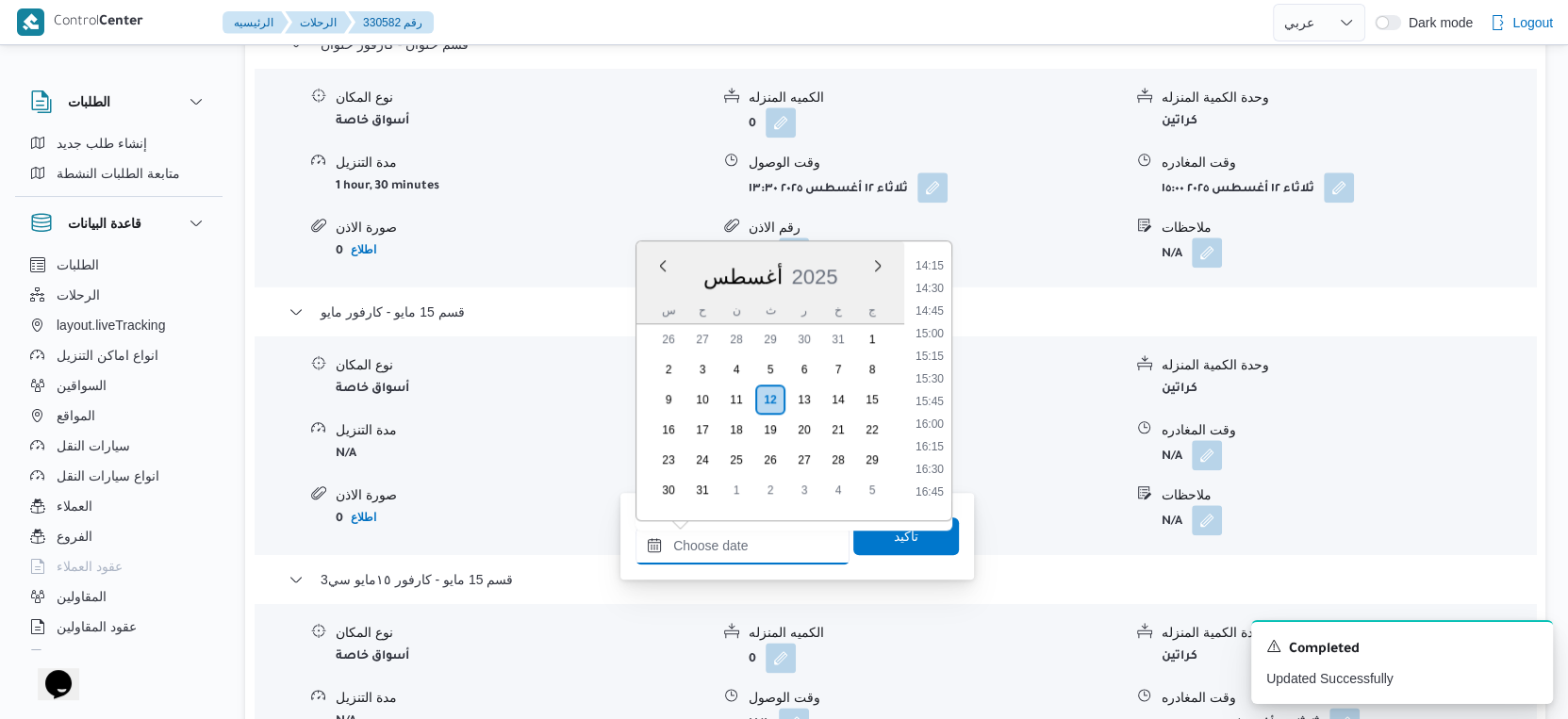
scroll to position [1288, 0]
drag, startPoint x: 926, startPoint y: 372, endPoint x: 926, endPoint y: 482, distance: 110.0
click at [926, 372] on li "15:30" at bounding box center [929, 381] width 43 height 19
type input "١٢/٠٨/٢٠٢٥ ١٥:٣٠"
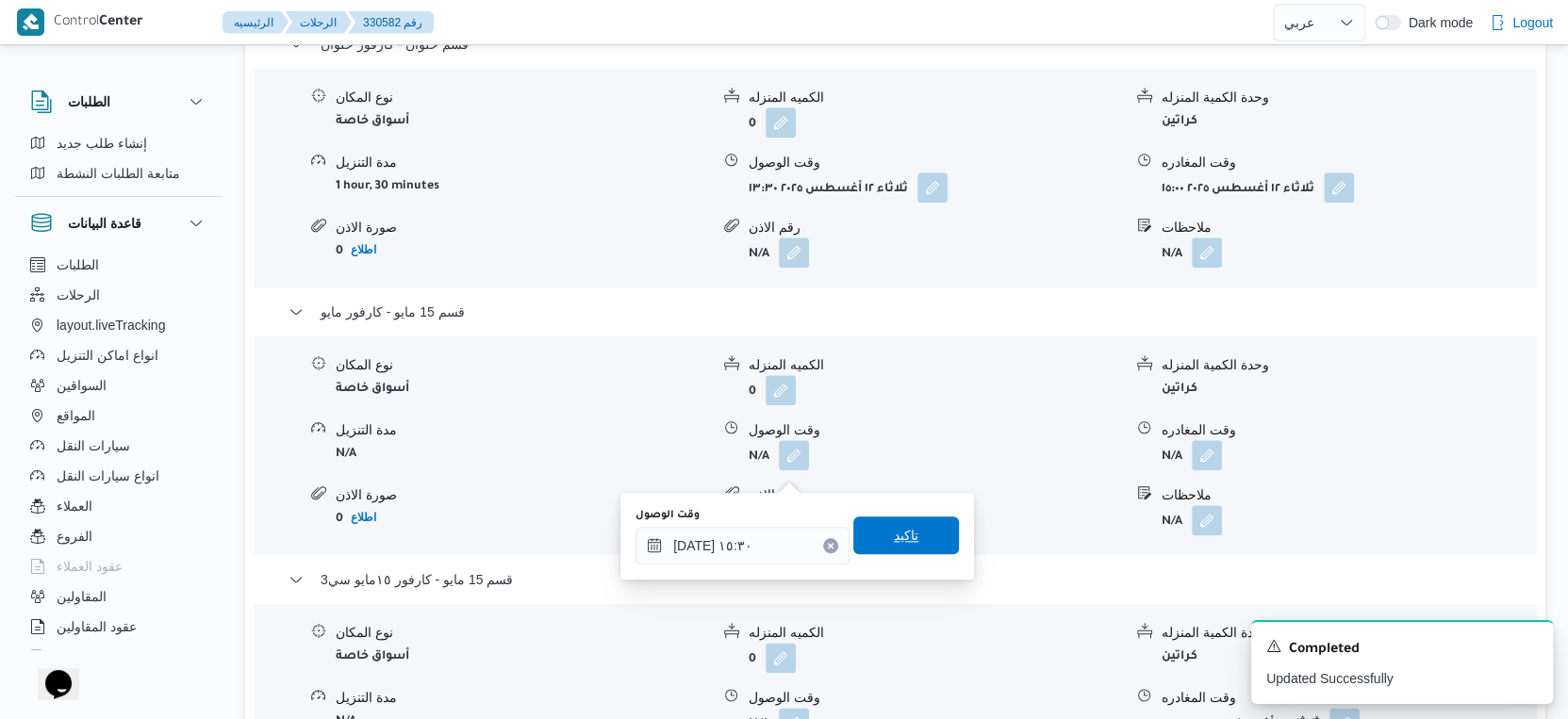
click at [911, 528] on span "تاكيد" at bounding box center [905, 534] width 105 height 37
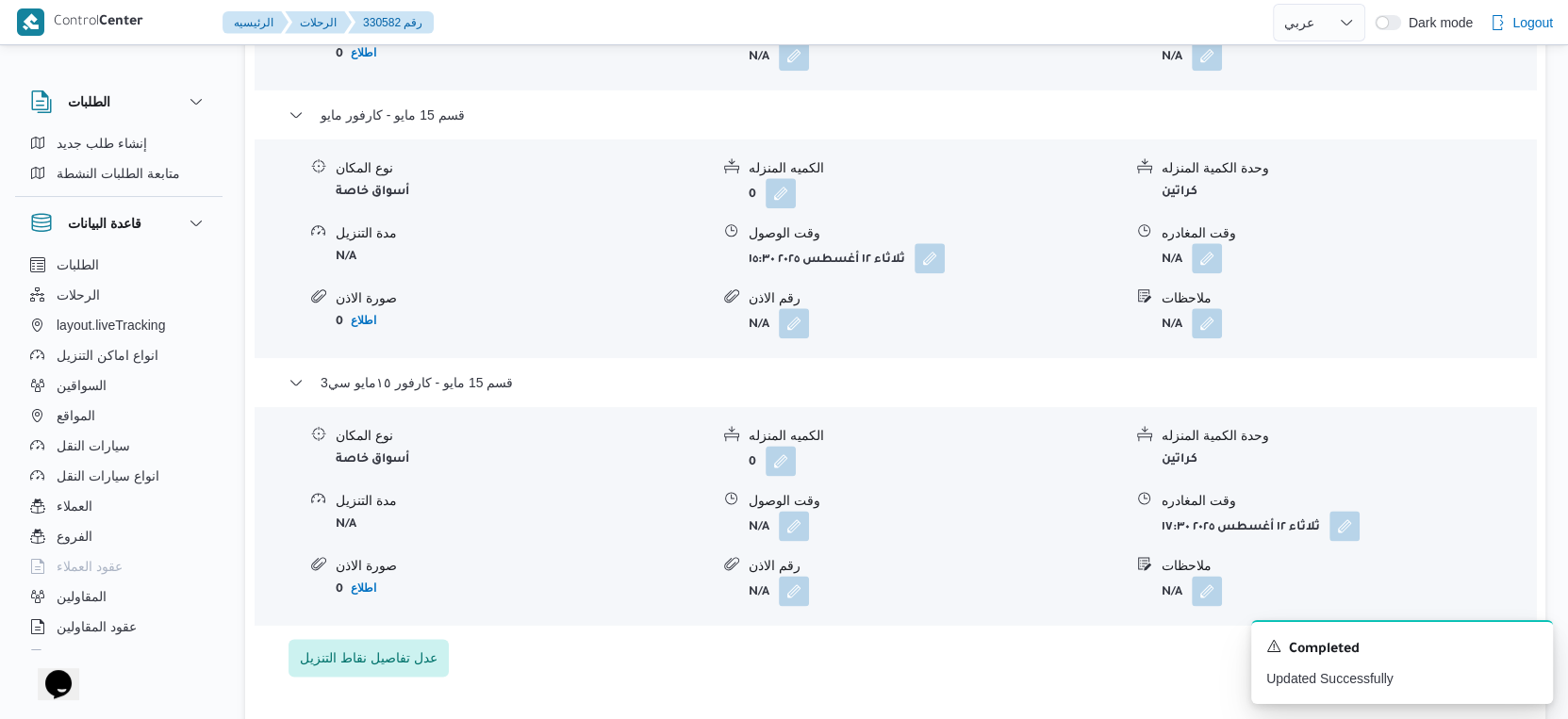
scroll to position [1885, 0]
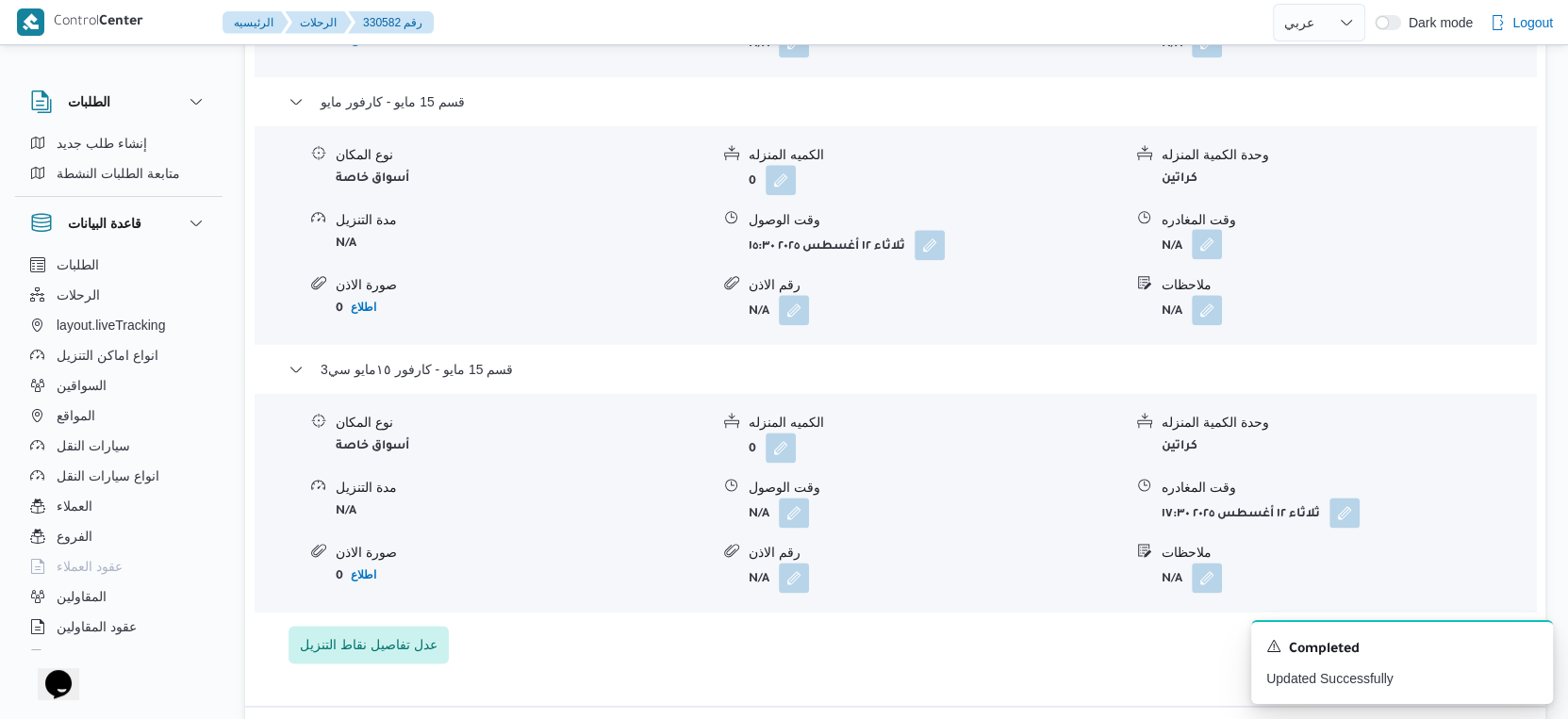
click at [1198, 259] on button "button" at bounding box center [1207, 245] width 31 height 31
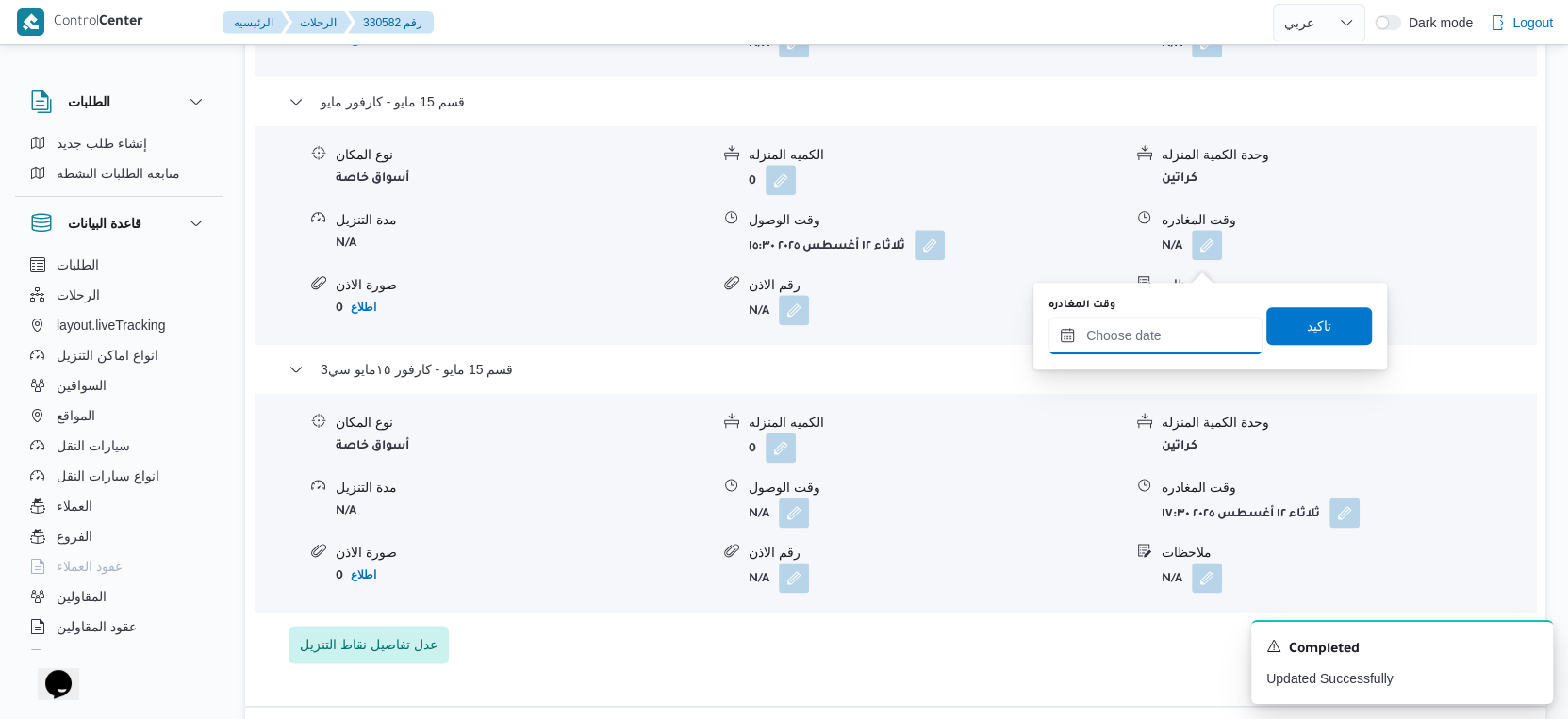
click at [1165, 323] on input "وقت المغادره" at bounding box center [1155, 335] width 214 height 37
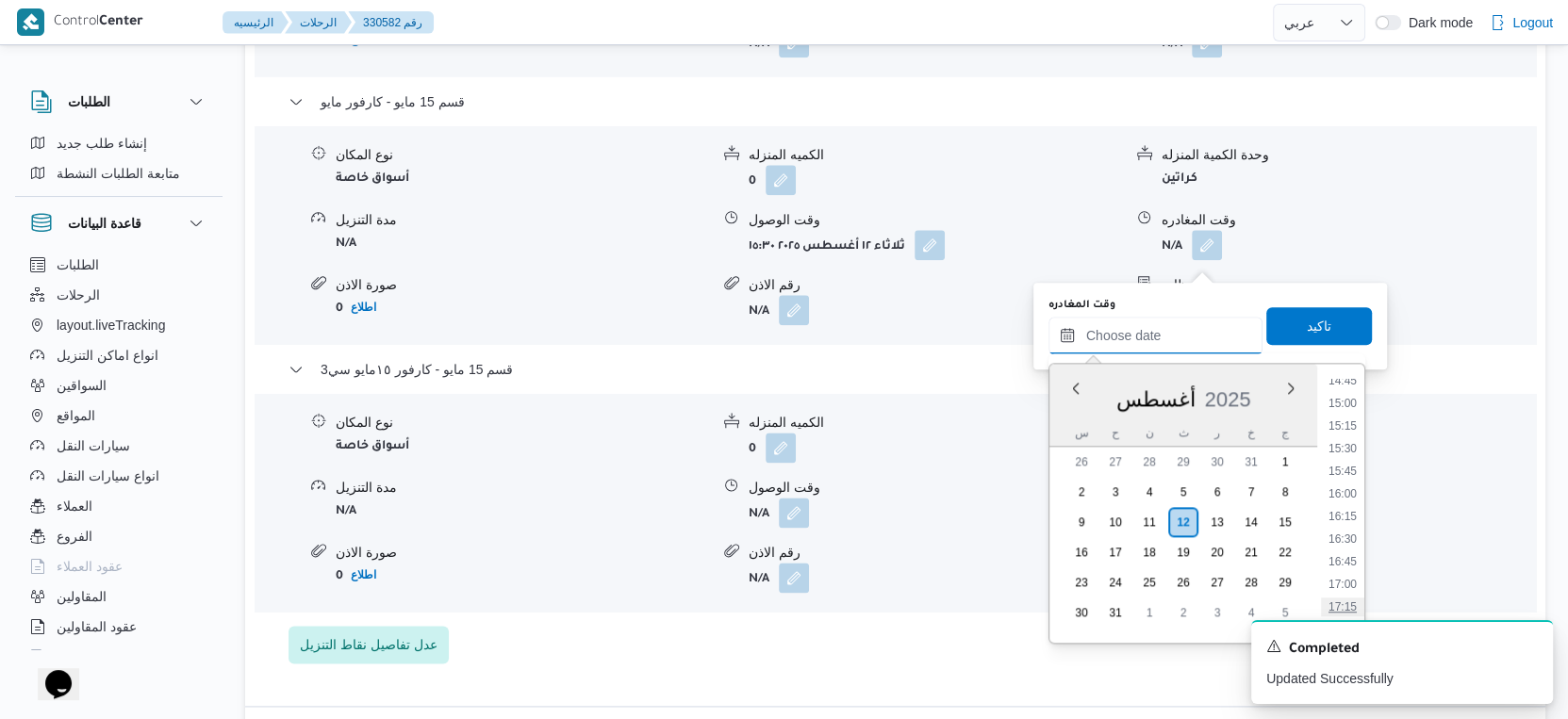
scroll to position [1392, 0]
click at [1343, 443] on li "16:00" at bounding box center [1341, 445] width 43 height 19
type input "١٢/٠٨/٢٠٢٥ ١٦:٠٠"
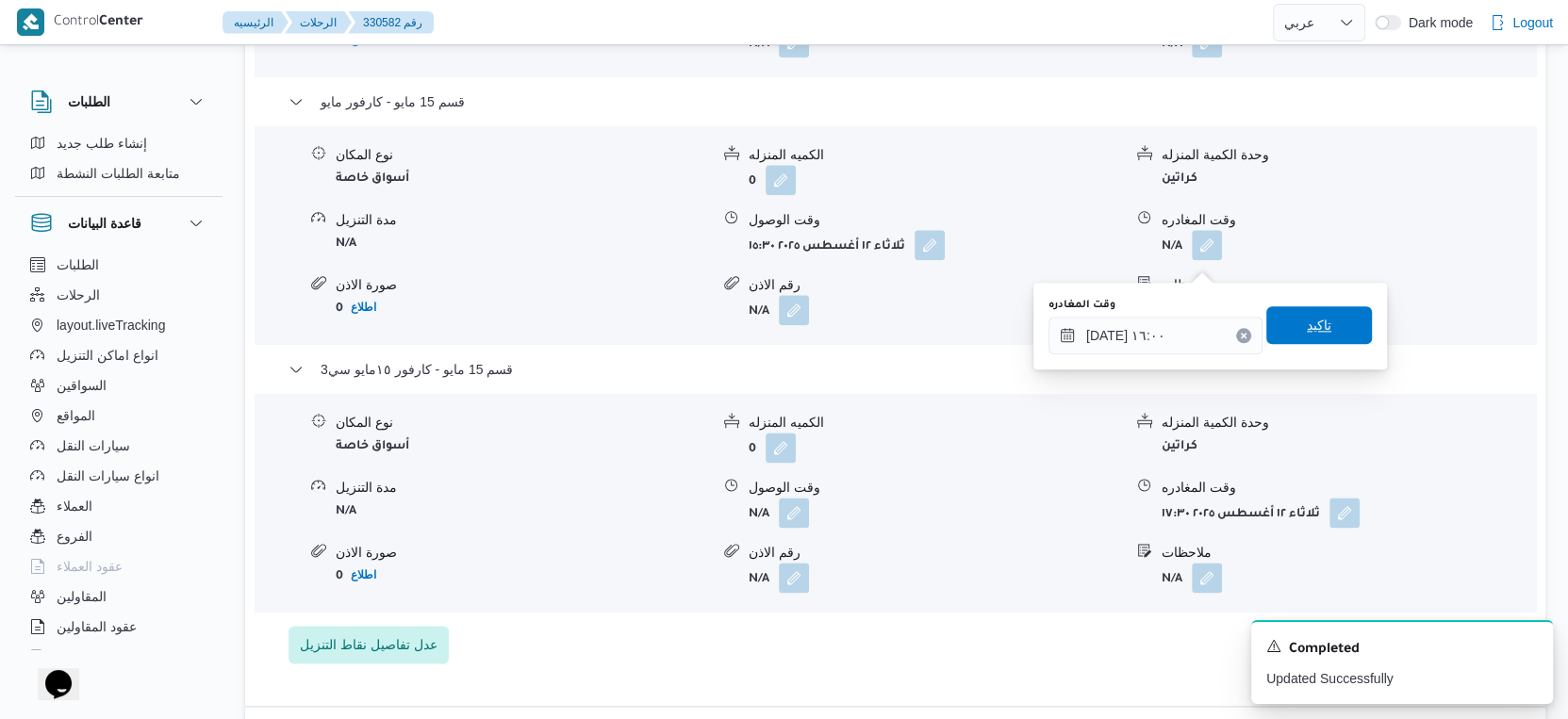
click at [1322, 330] on span "تاكيد" at bounding box center [1318, 324] width 105 height 37
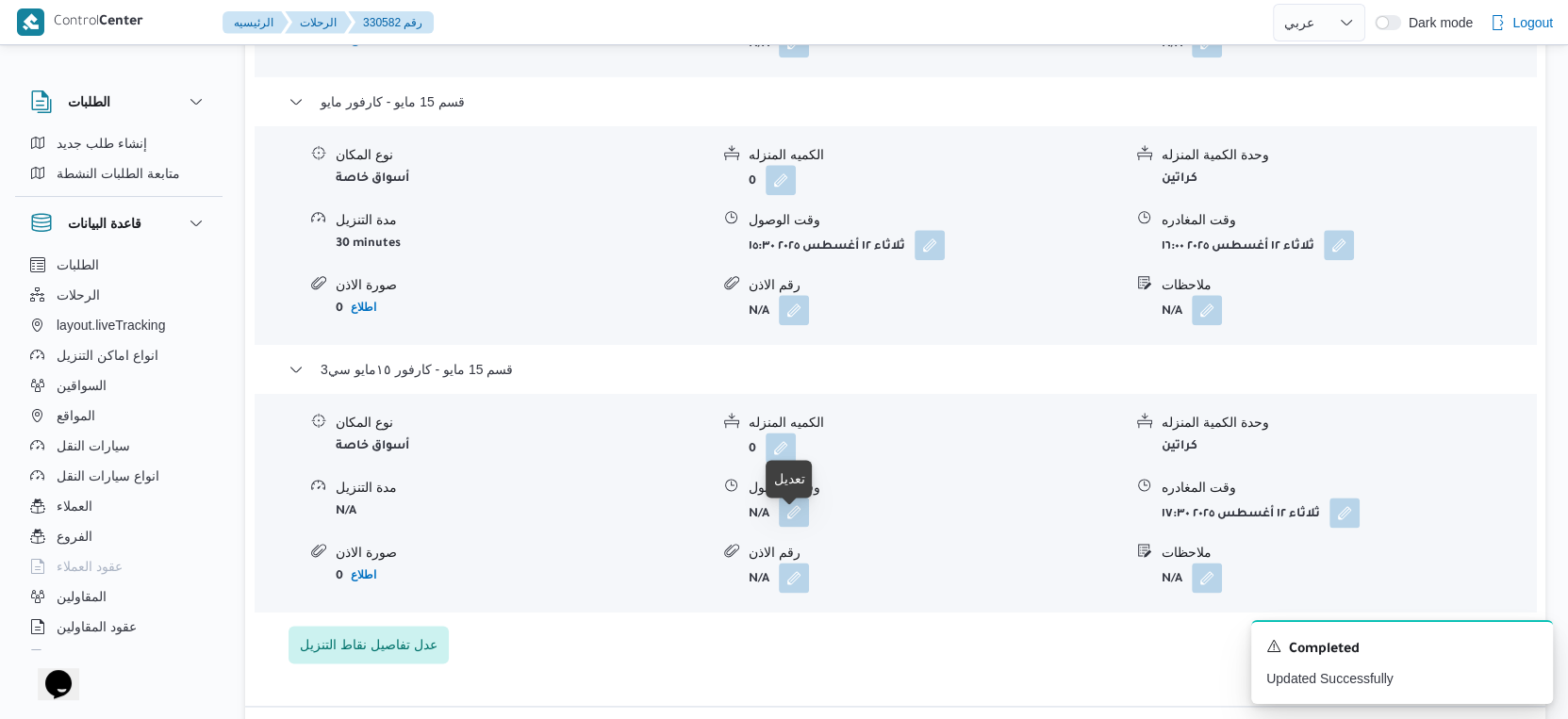
click at [800, 522] on button "button" at bounding box center [794, 512] width 31 height 31
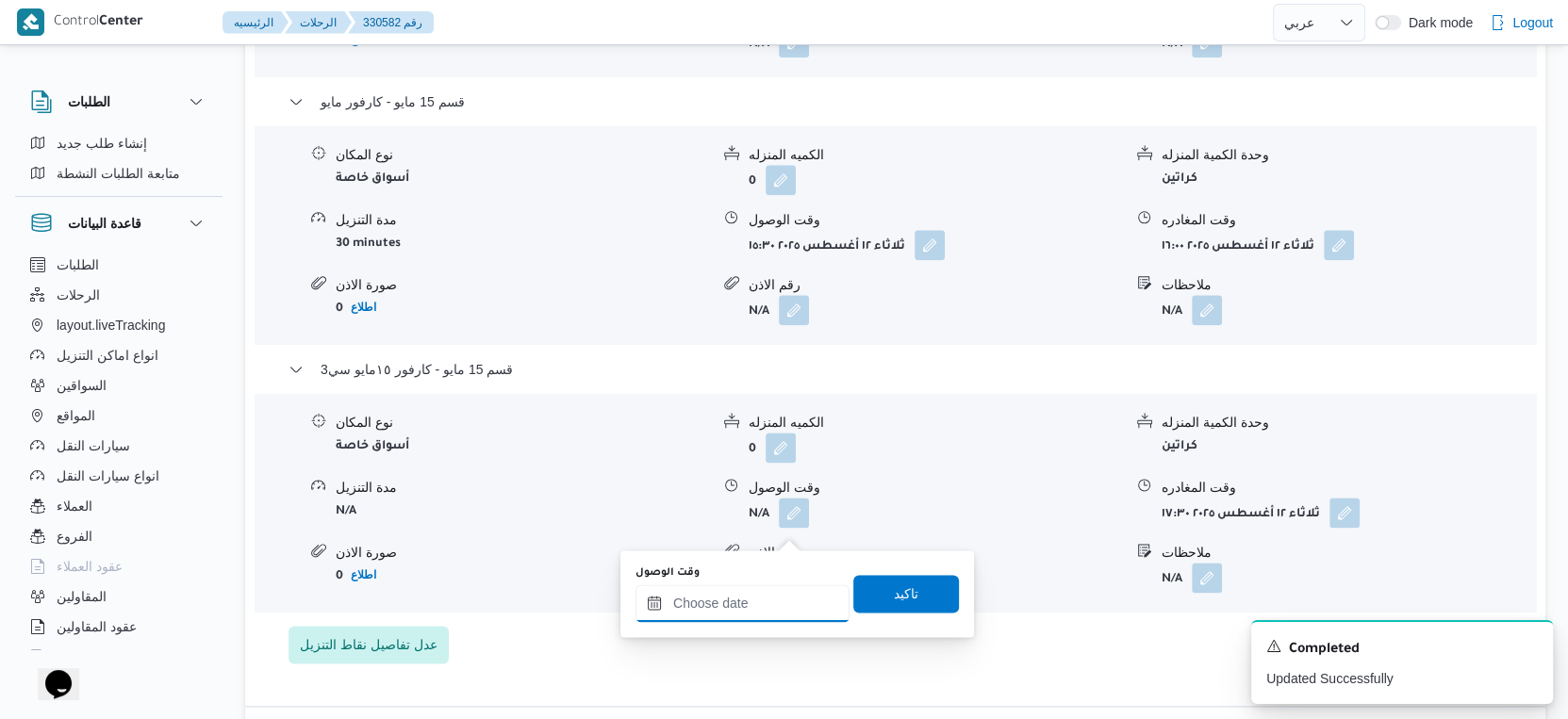
click at [774, 593] on input "وقت الوصول" at bounding box center [743, 602] width 214 height 37
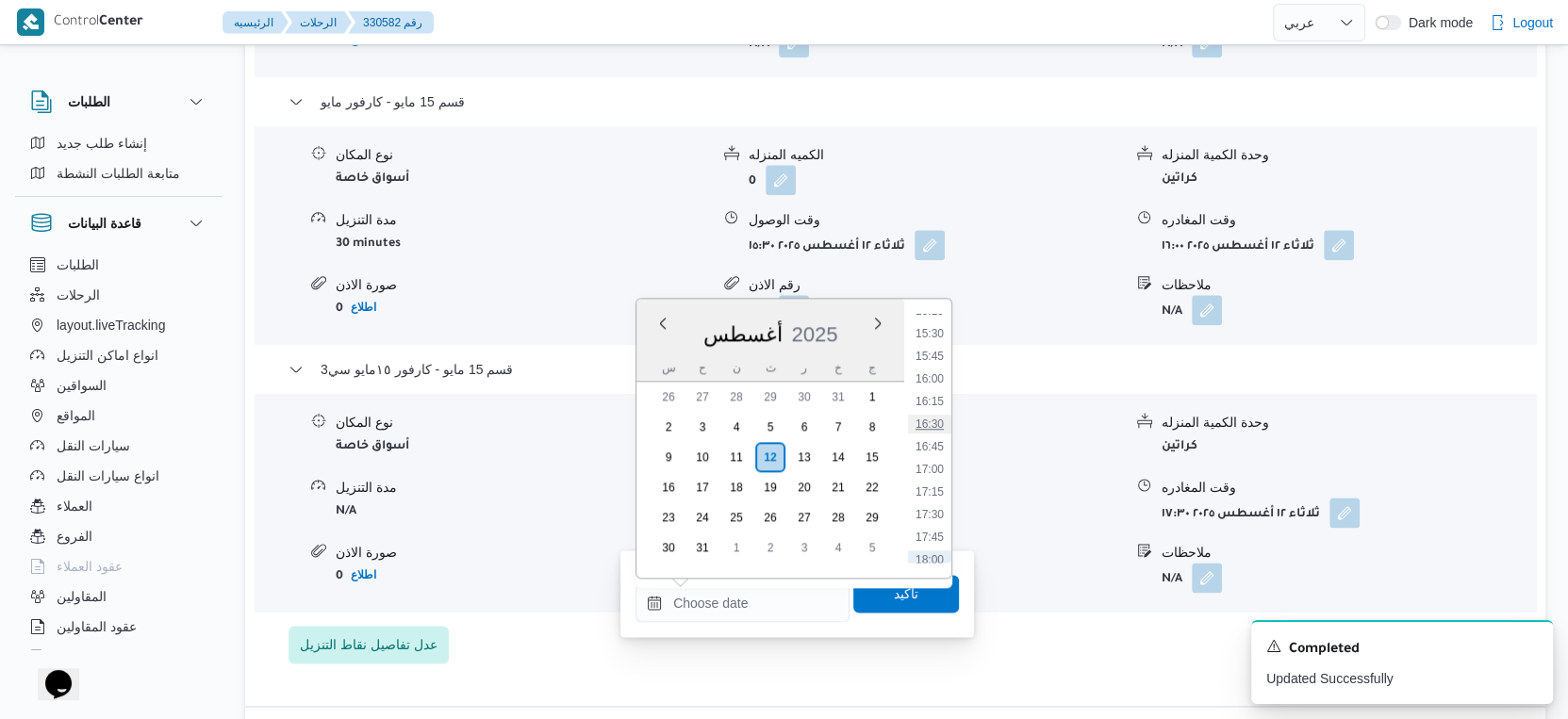
click at [932, 421] on li "16:30" at bounding box center [929, 425] width 43 height 19
type input "١٢/٠٨/٢٠٢٥ ١٦:٣٠"
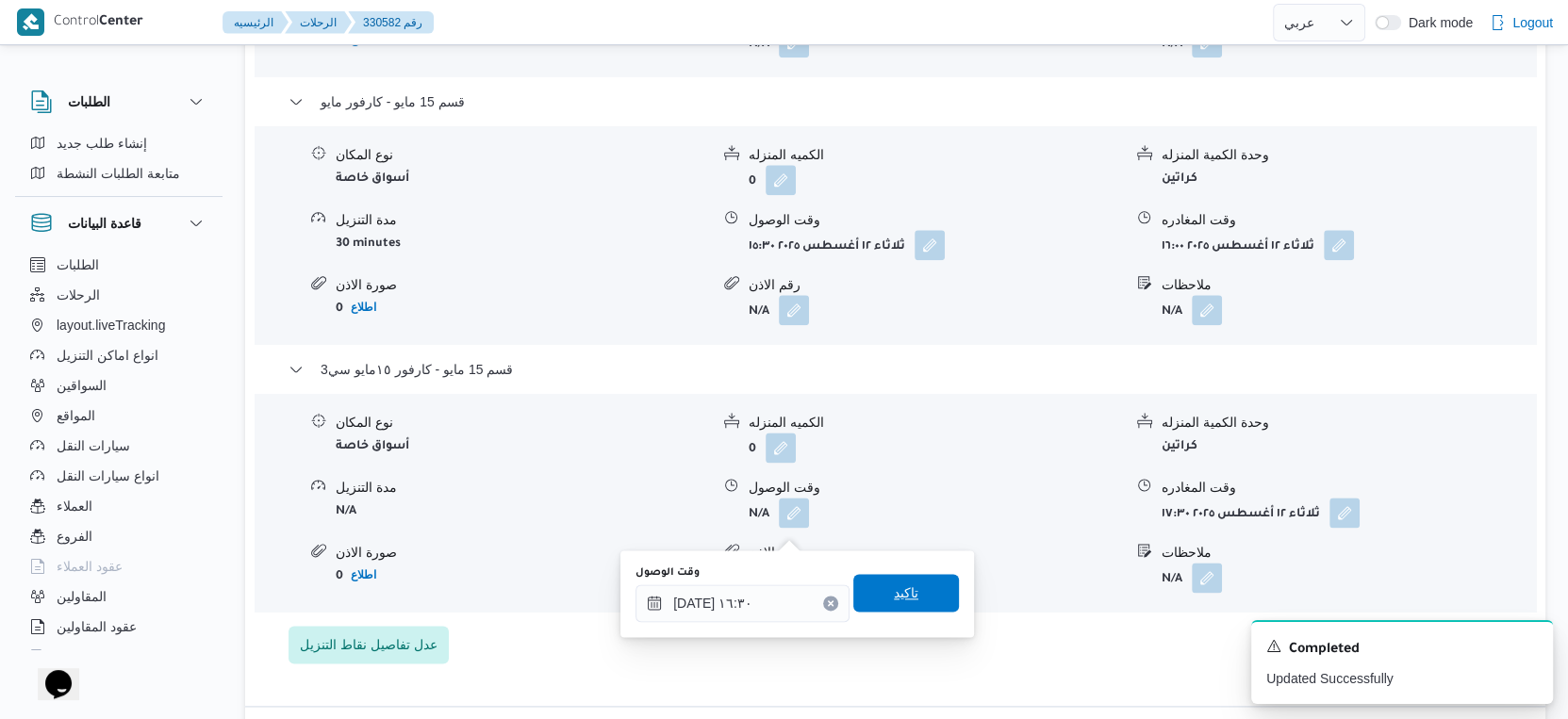
click at [920, 599] on span "تاكيد" at bounding box center [905, 593] width 105 height 37
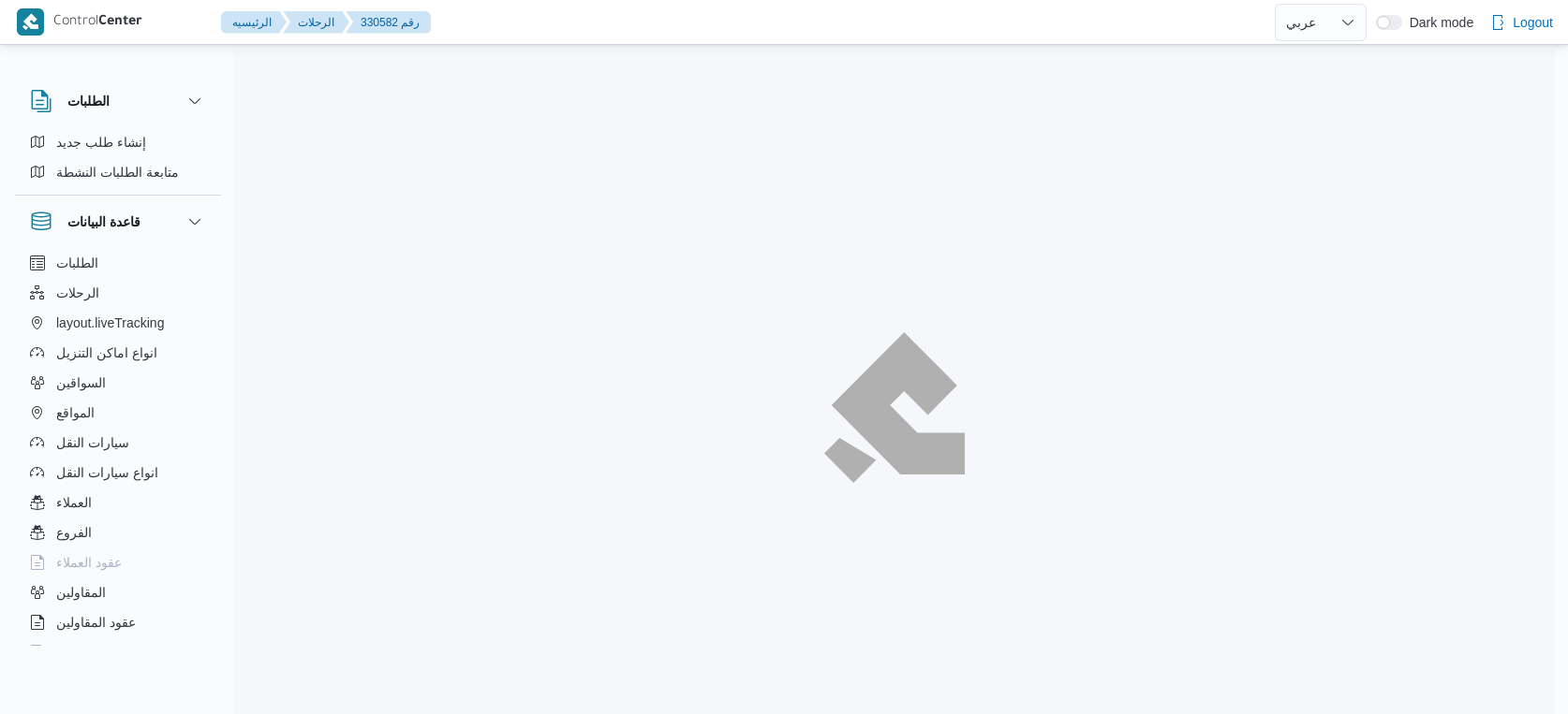
select select "ar"
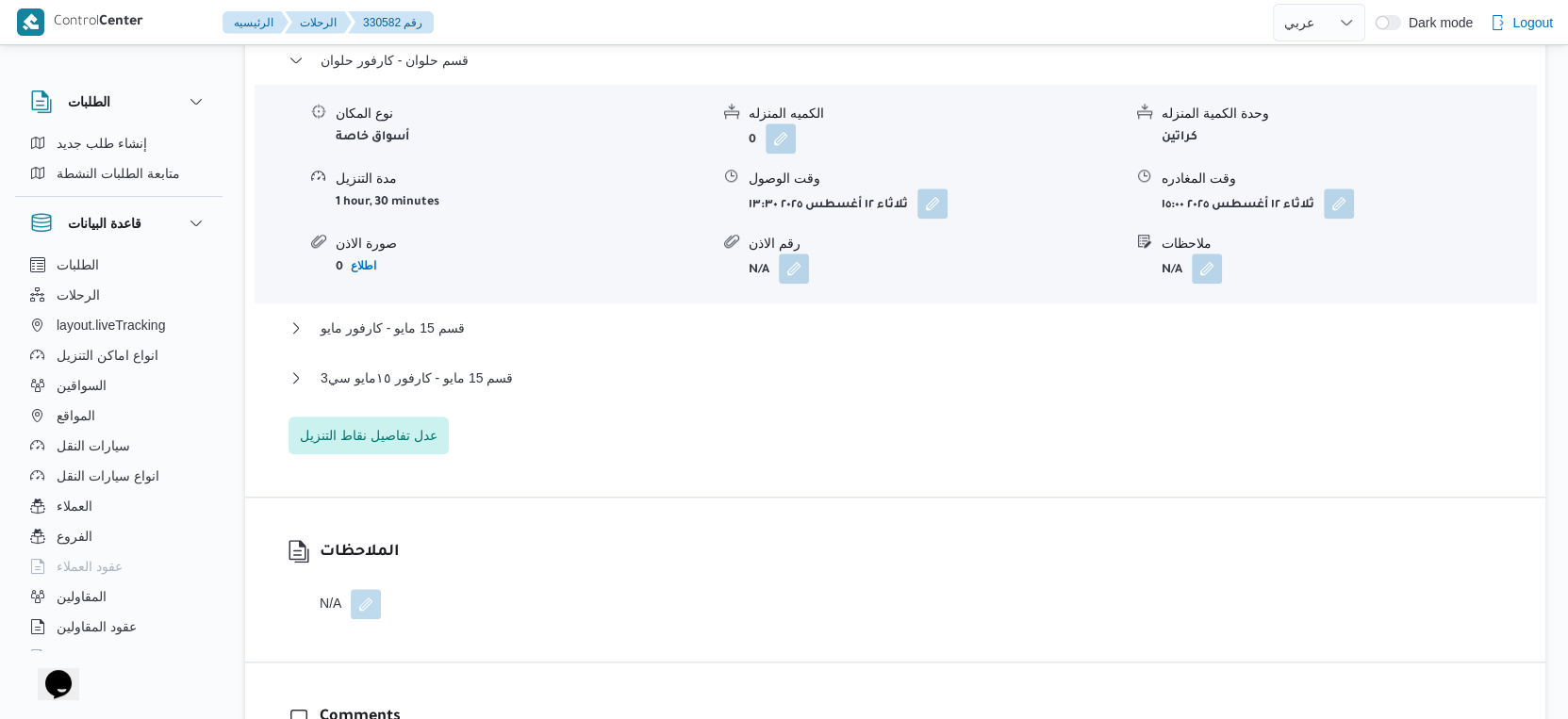
scroll to position [1726, 0]
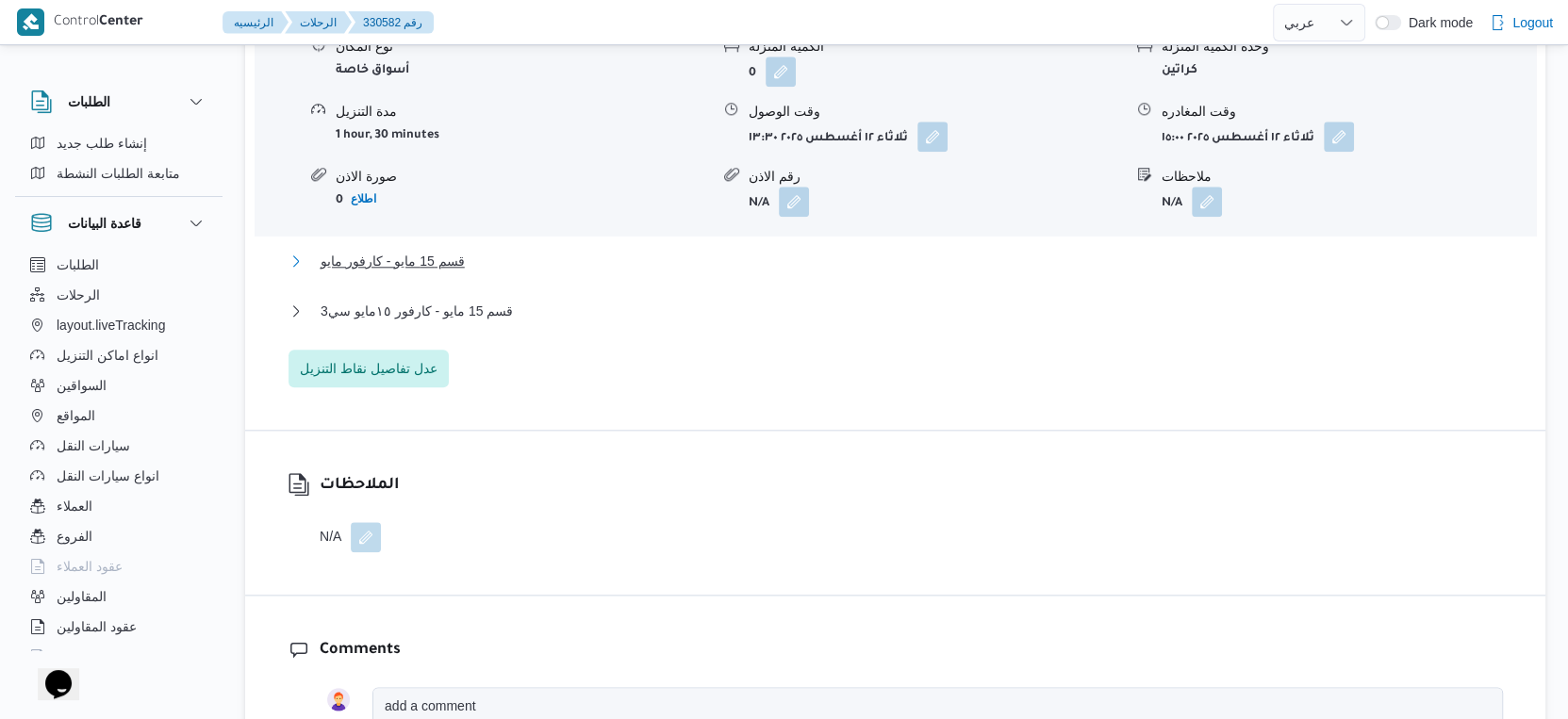
click at [466, 269] on button "قسم 15 مايو - كارفور مايو" at bounding box center [896, 261] width 1214 height 23
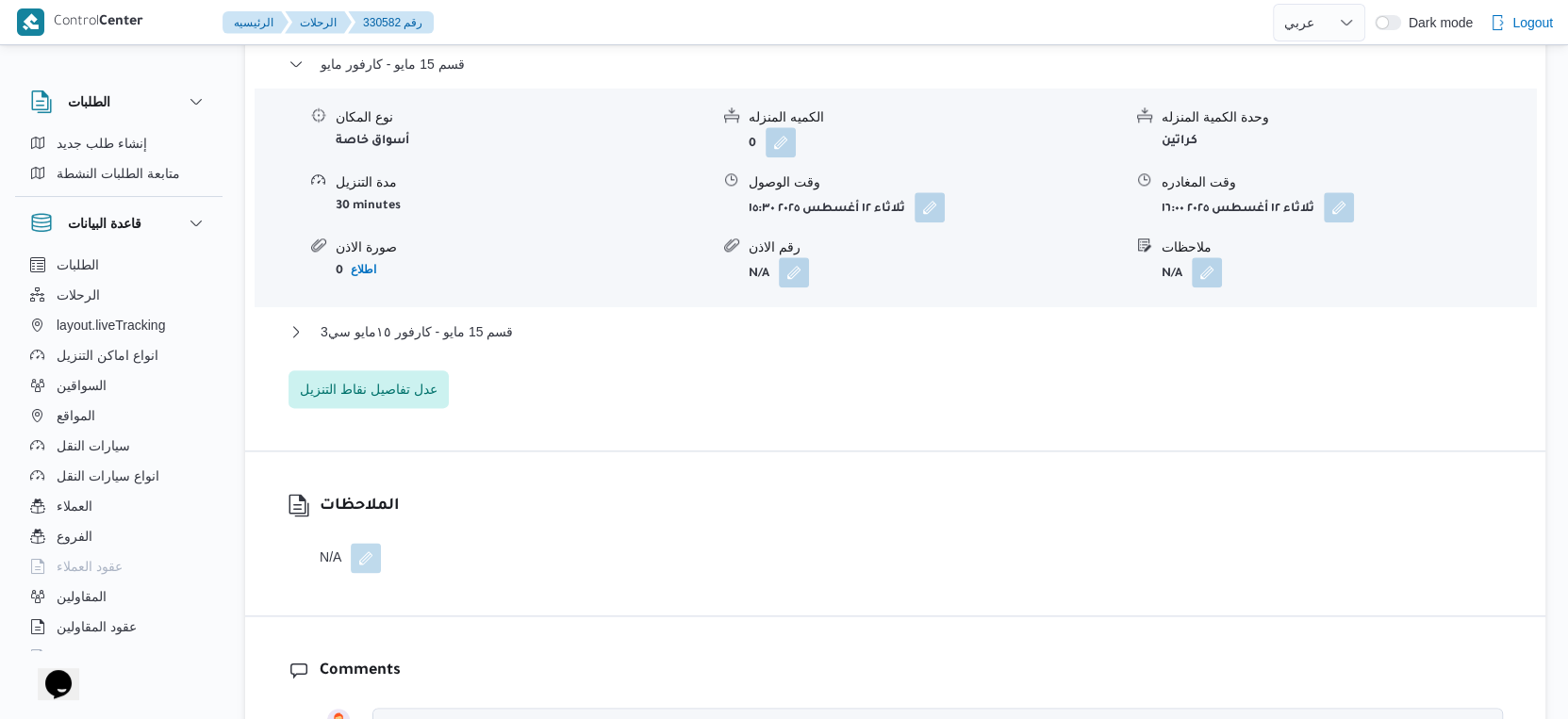
scroll to position [1936, 0]
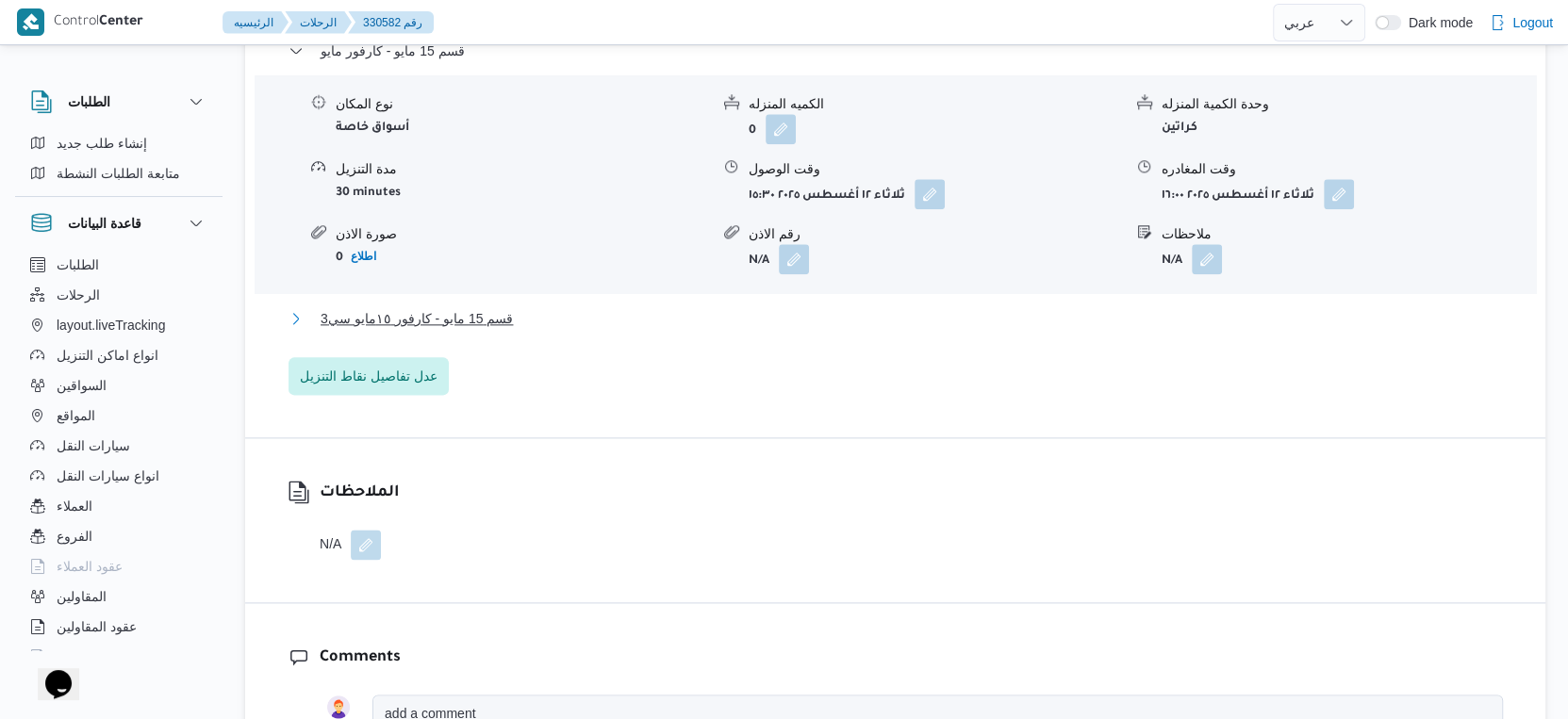
click at [482, 330] on span "قسم 15 مايو - كارفور ١٥مايو سي3" at bounding box center [416, 318] width 192 height 23
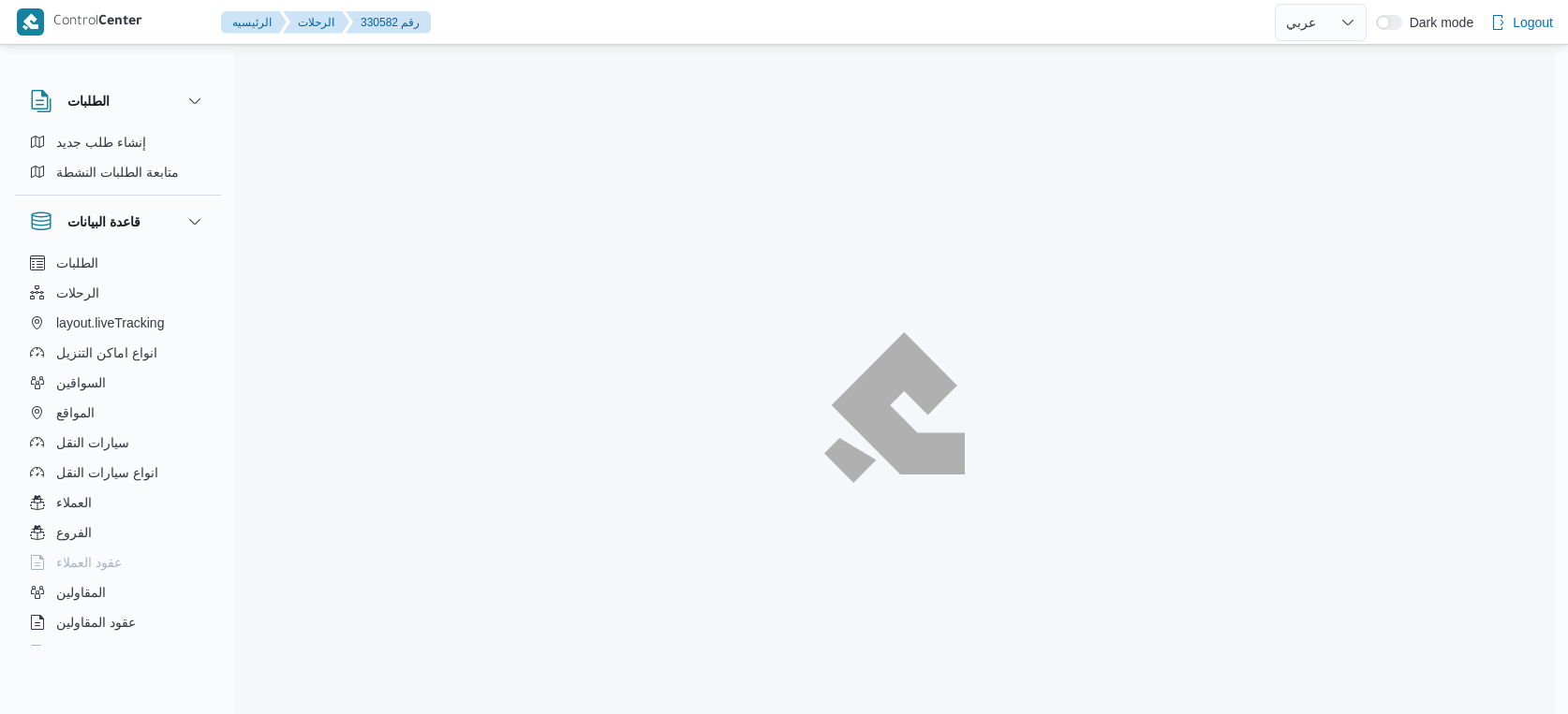
select select "ar"
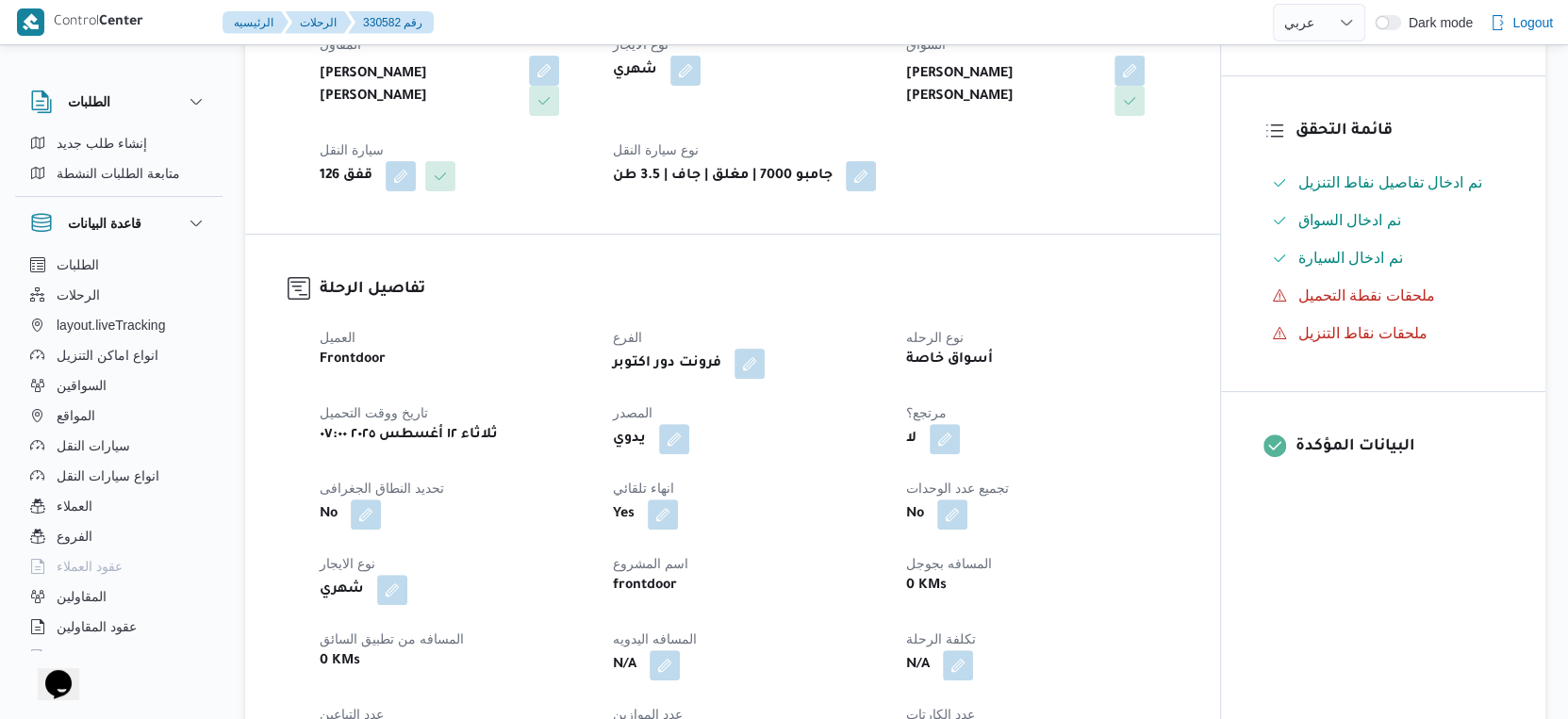
scroll to position [784, 0]
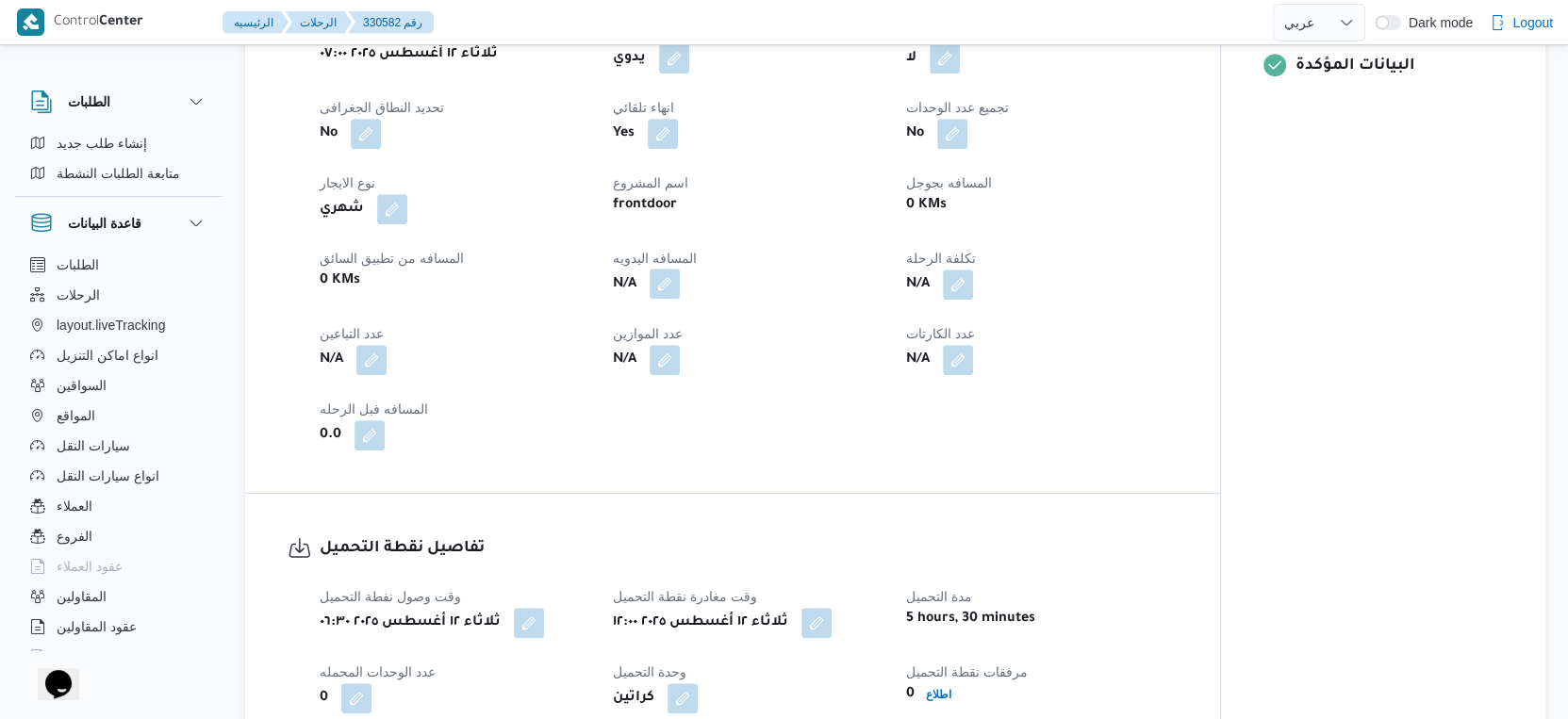
click at [661, 298] on button "button" at bounding box center [664, 284] width 31 height 31
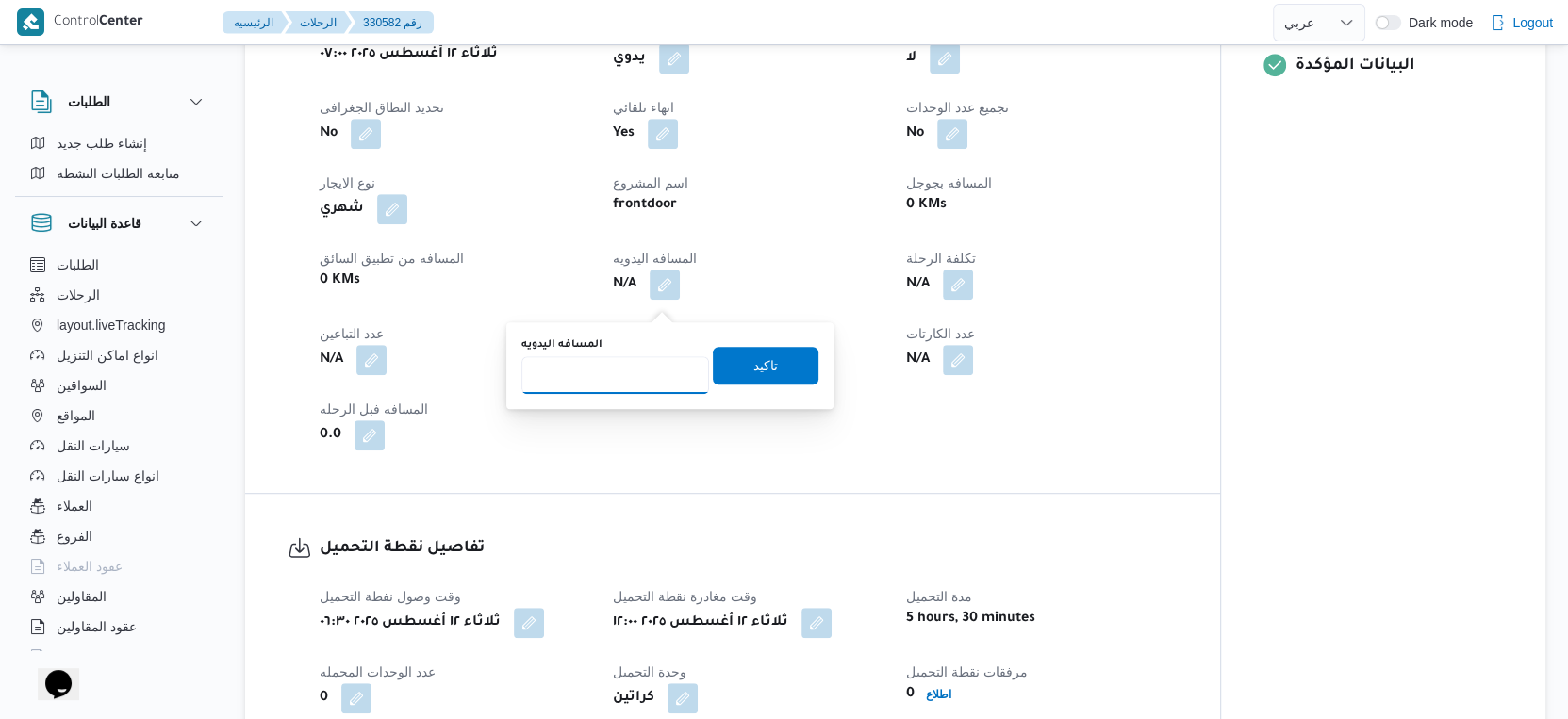
click at [600, 372] on input "المسافه اليدويه" at bounding box center [615, 375] width 187 height 37
type input "124"
click at [769, 370] on span "تاكيد" at bounding box center [765, 364] width 105 height 37
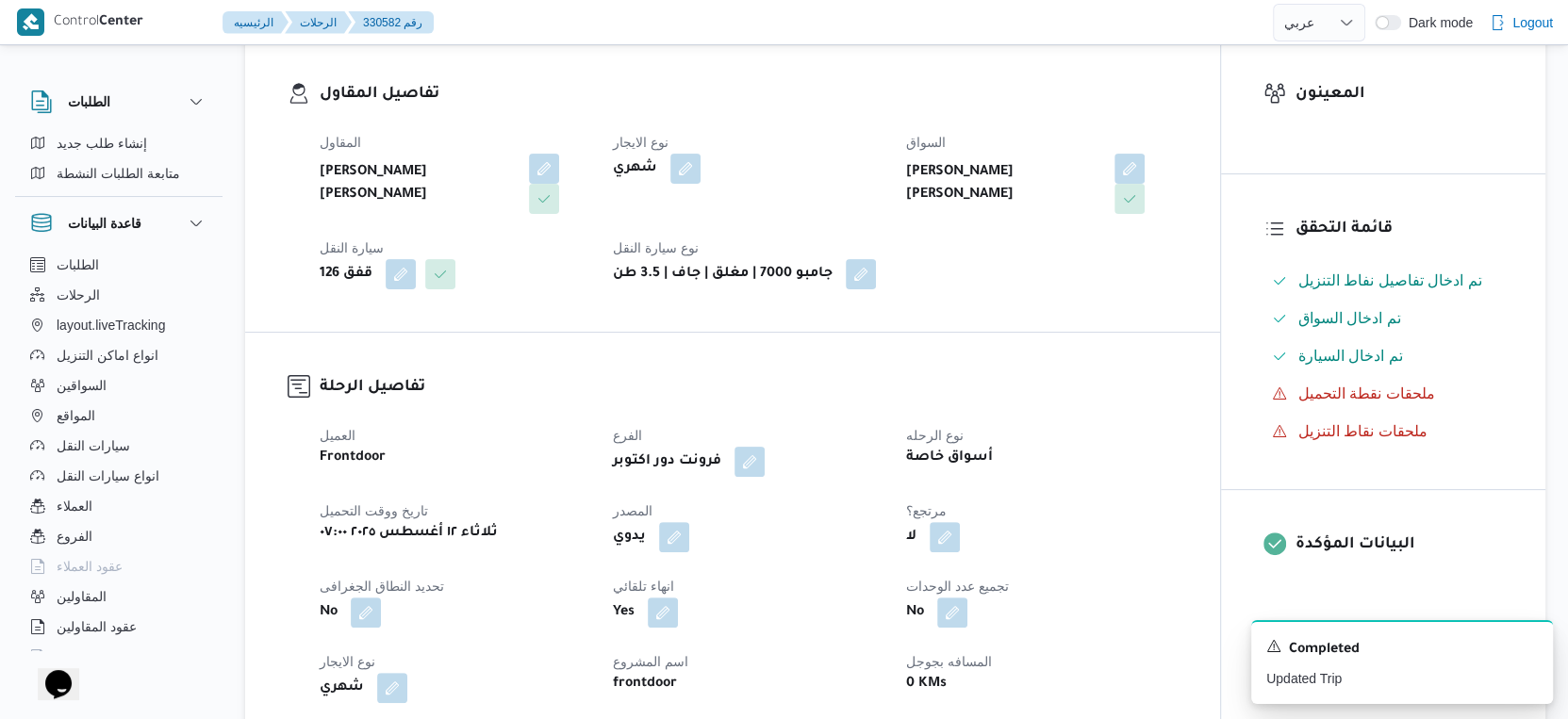
scroll to position [51, 0]
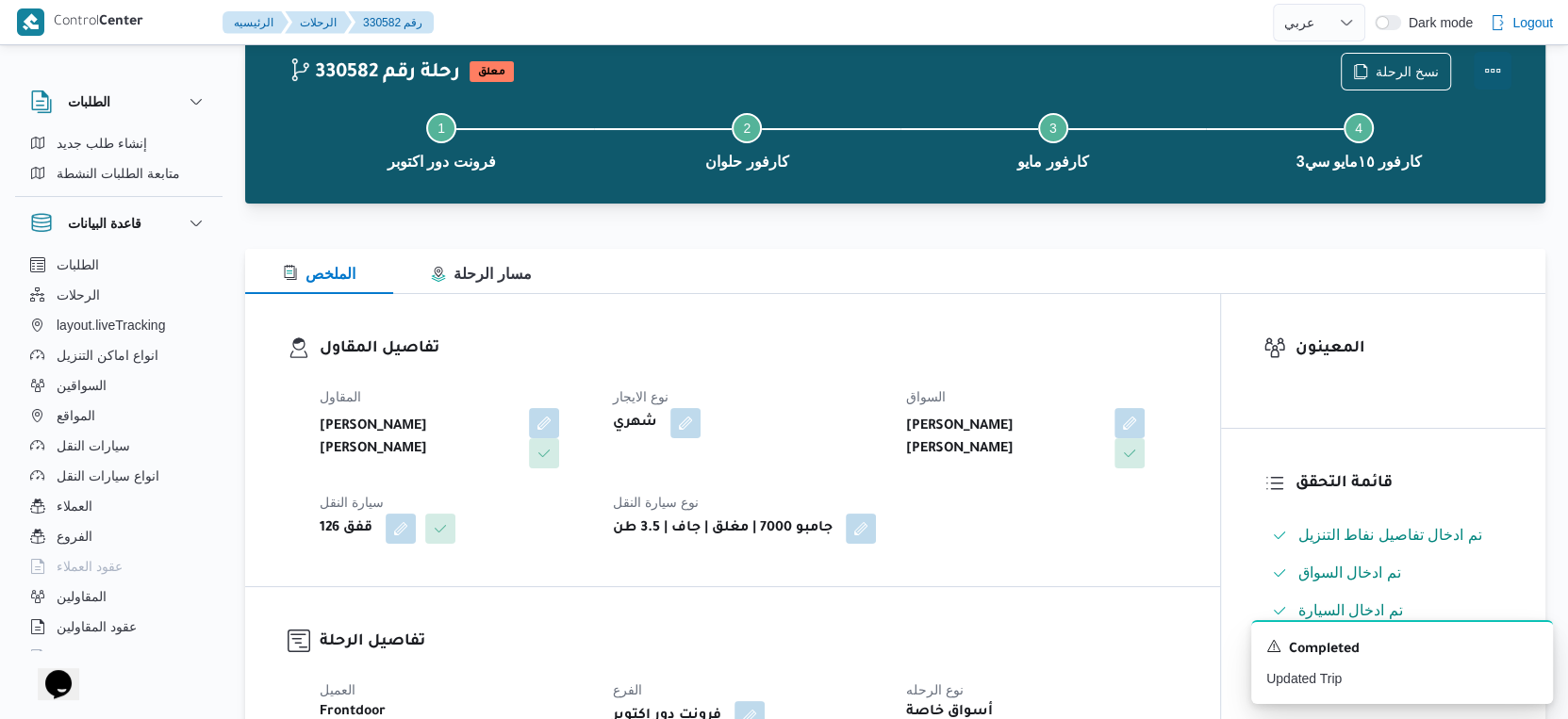
click at [1492, 74] on button "Actions" at bounding box center [1492, 70] width 37 height 37
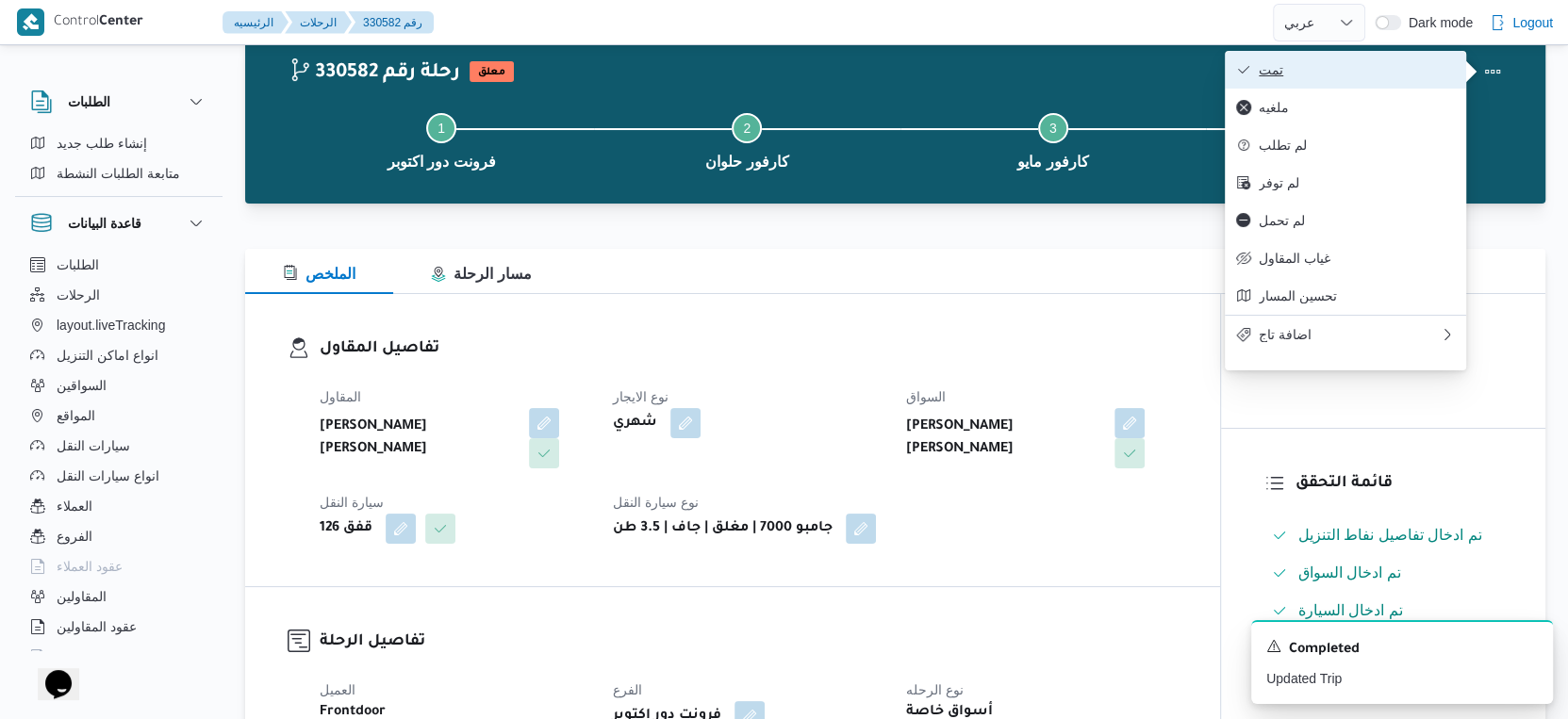
click at [1405, 76] on span "تمت" at bounding box center [1356, 70] width 196 height 15
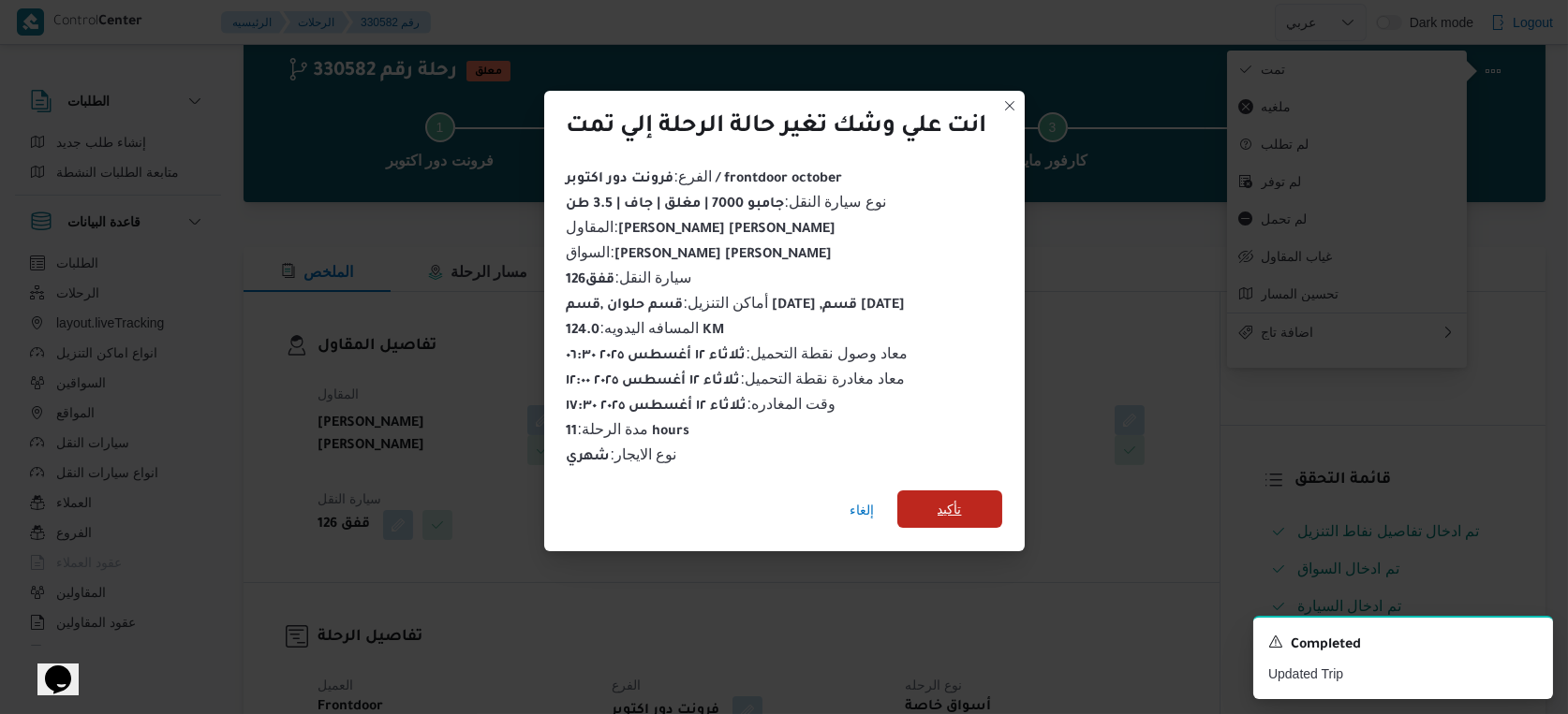
click at [975, 494] on span "تأكيد" at bounding box center [950, 509] width 104 height 37
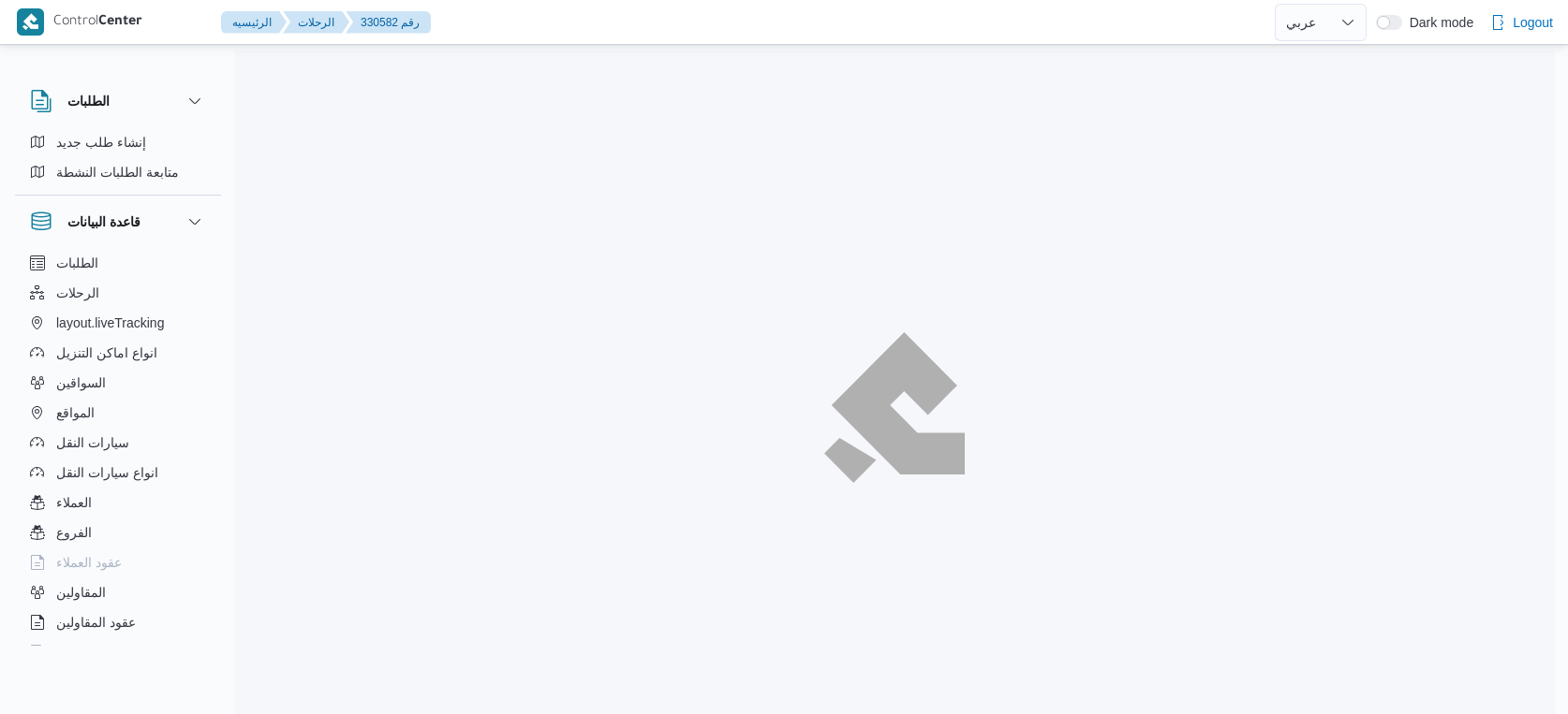
select select "ar"
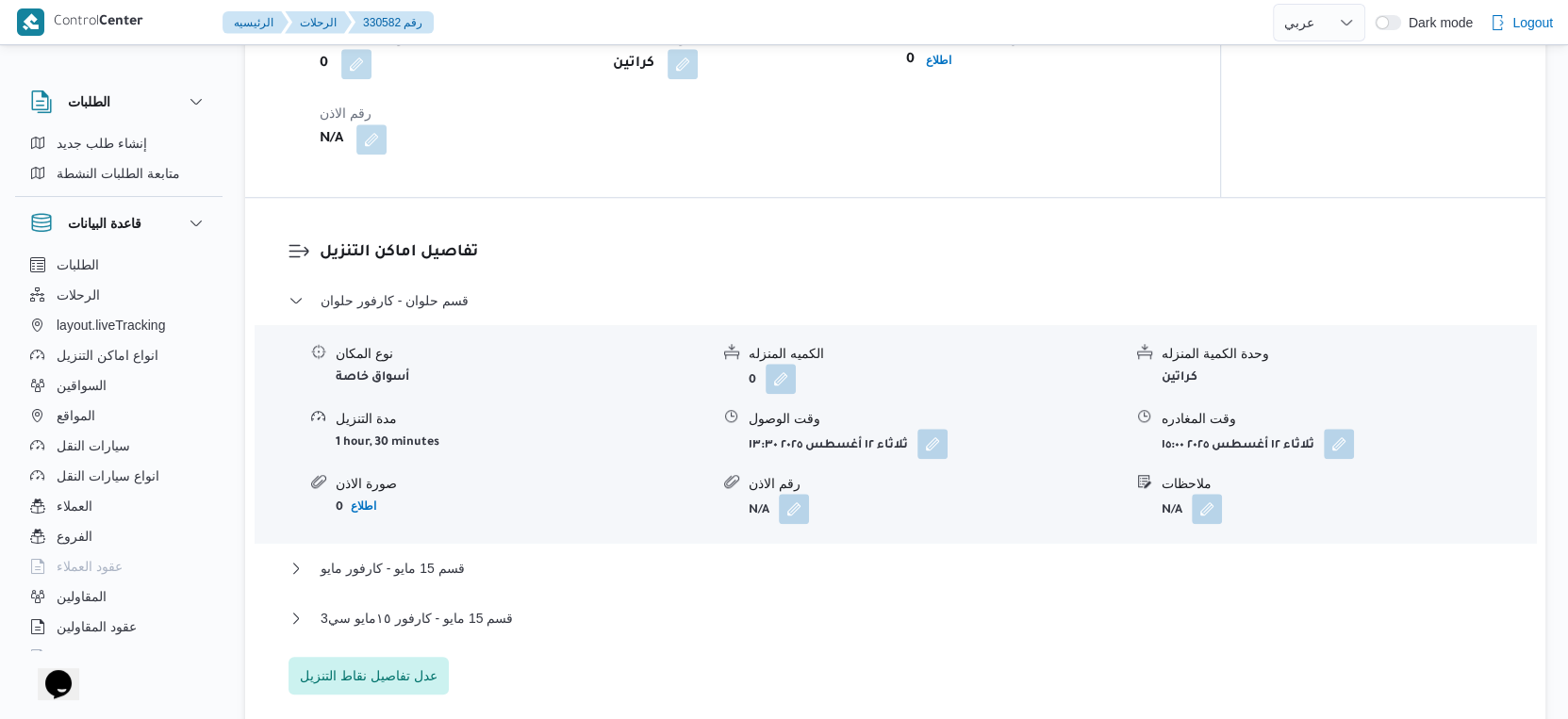
scroll to position [1675, 0]
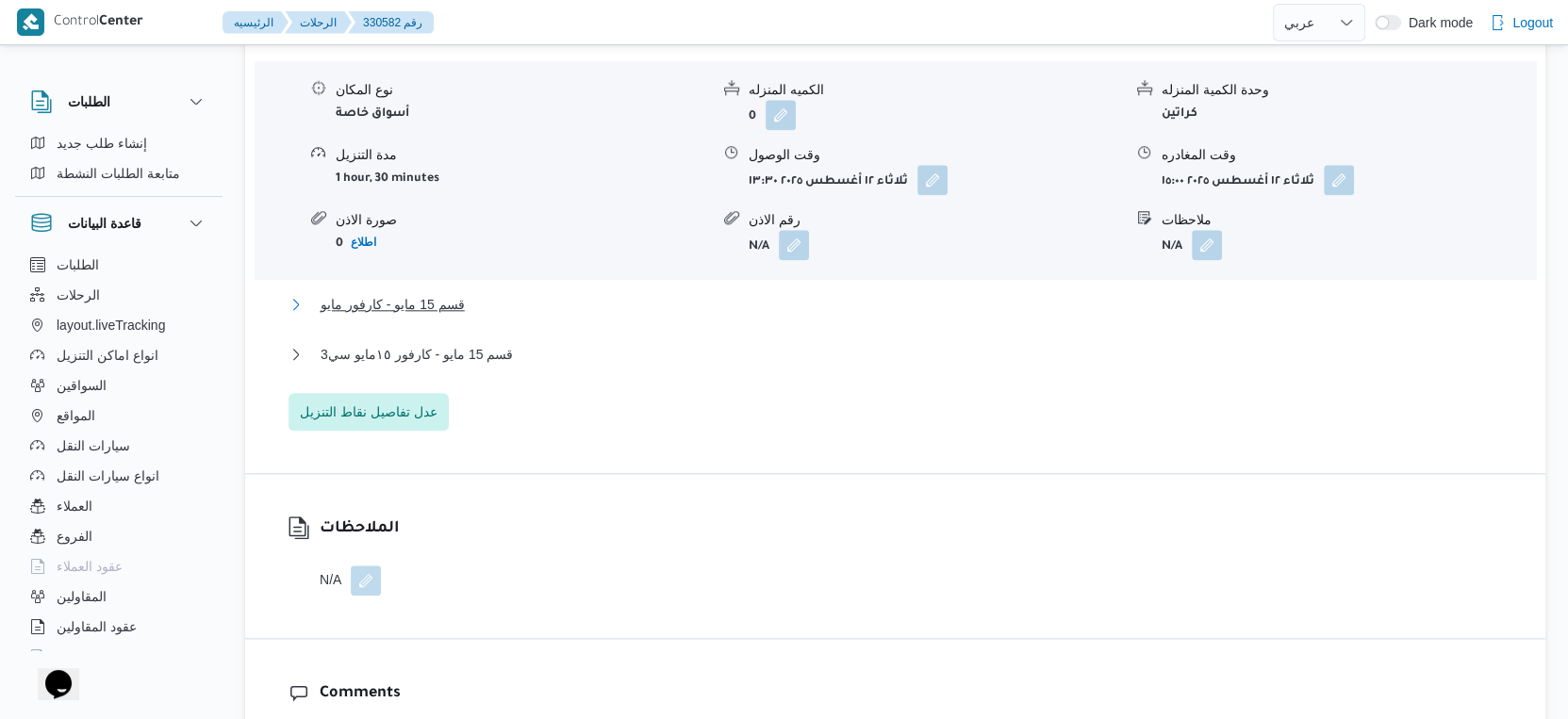
click at [479, 316] on button "قسم 15 مايو - كارفور مايو" at bounding box center [896, 305] width 1214 height 23
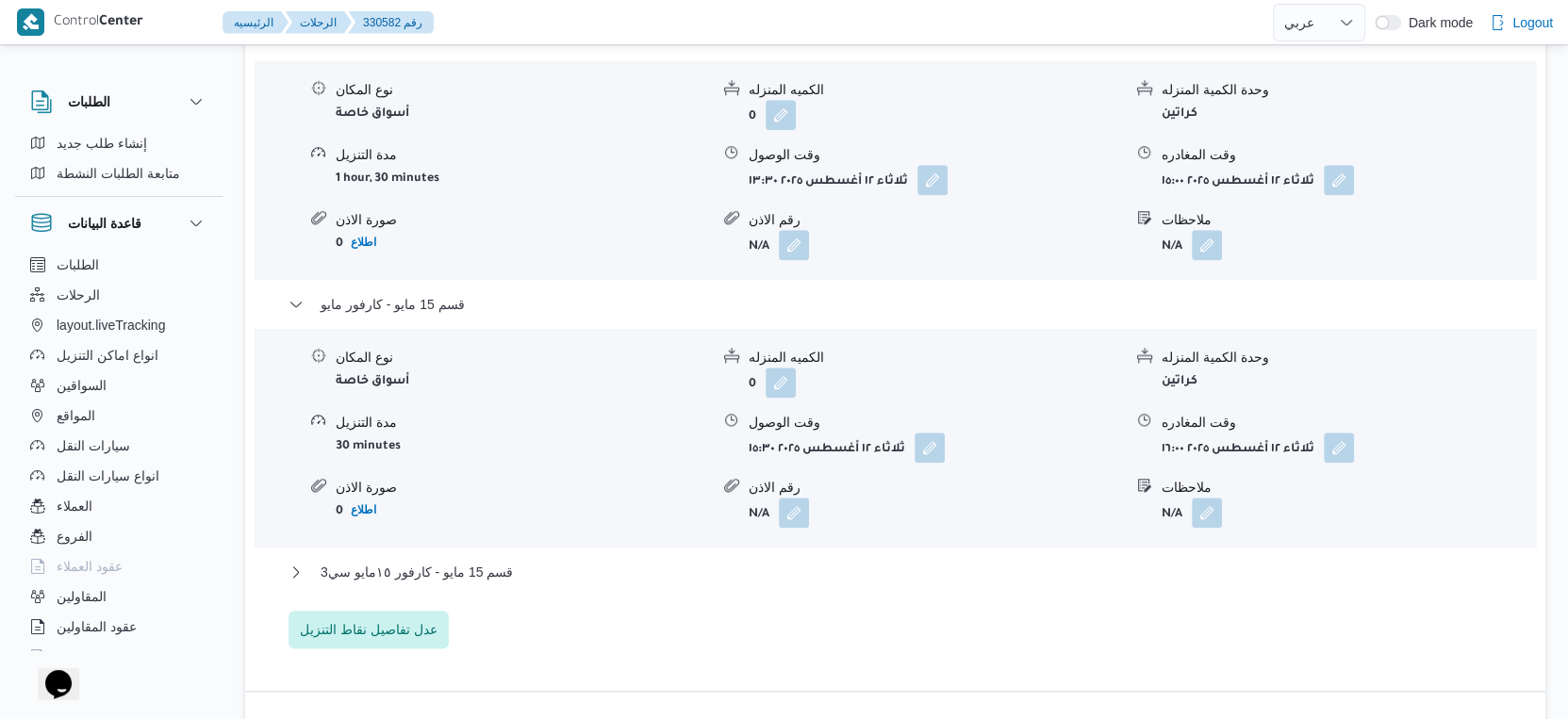
scroll to position [1885, 0]
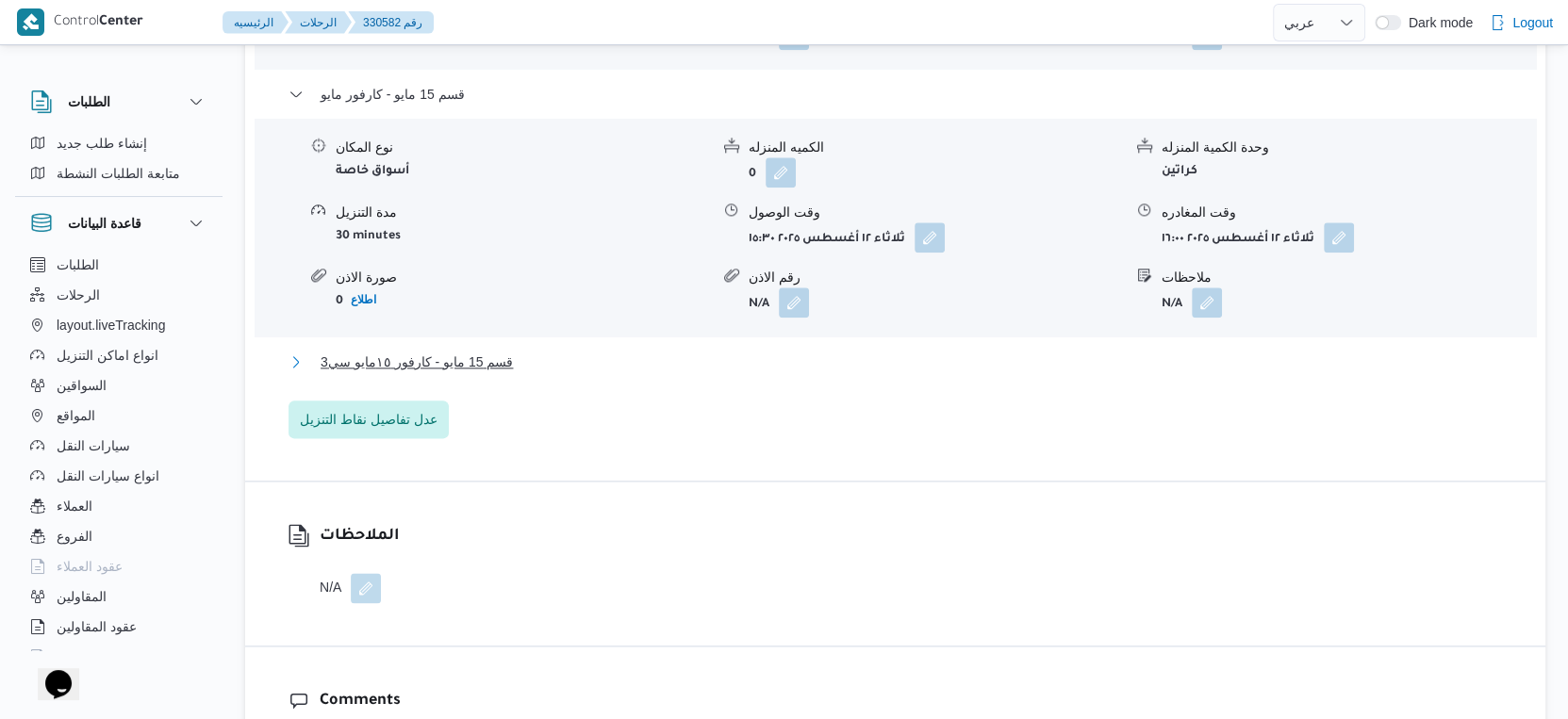
click at [486, 370] on span "قسم 15 مايو - كارفور ١٥مايو سي3" at bounding box center [416, 362] width 192 height 23
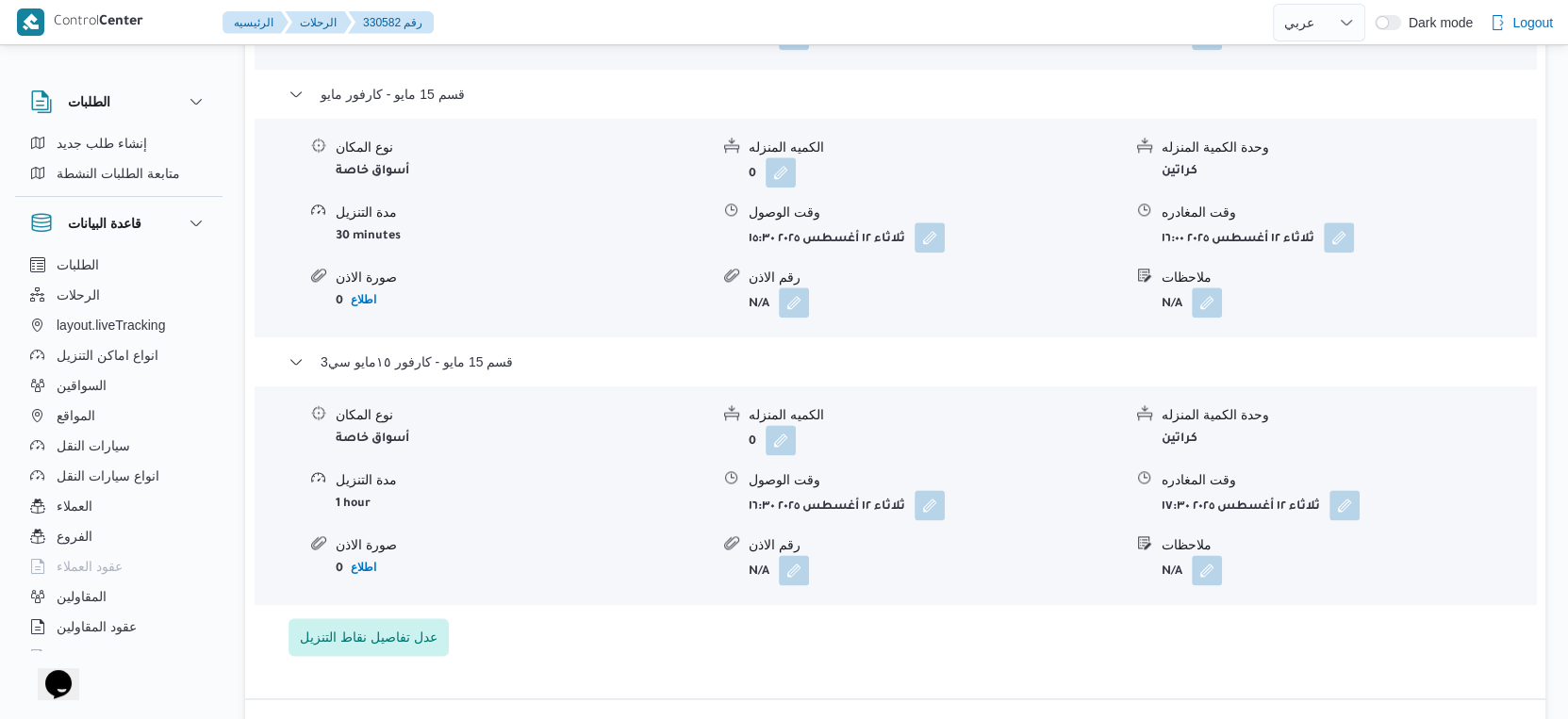
select select "ar"
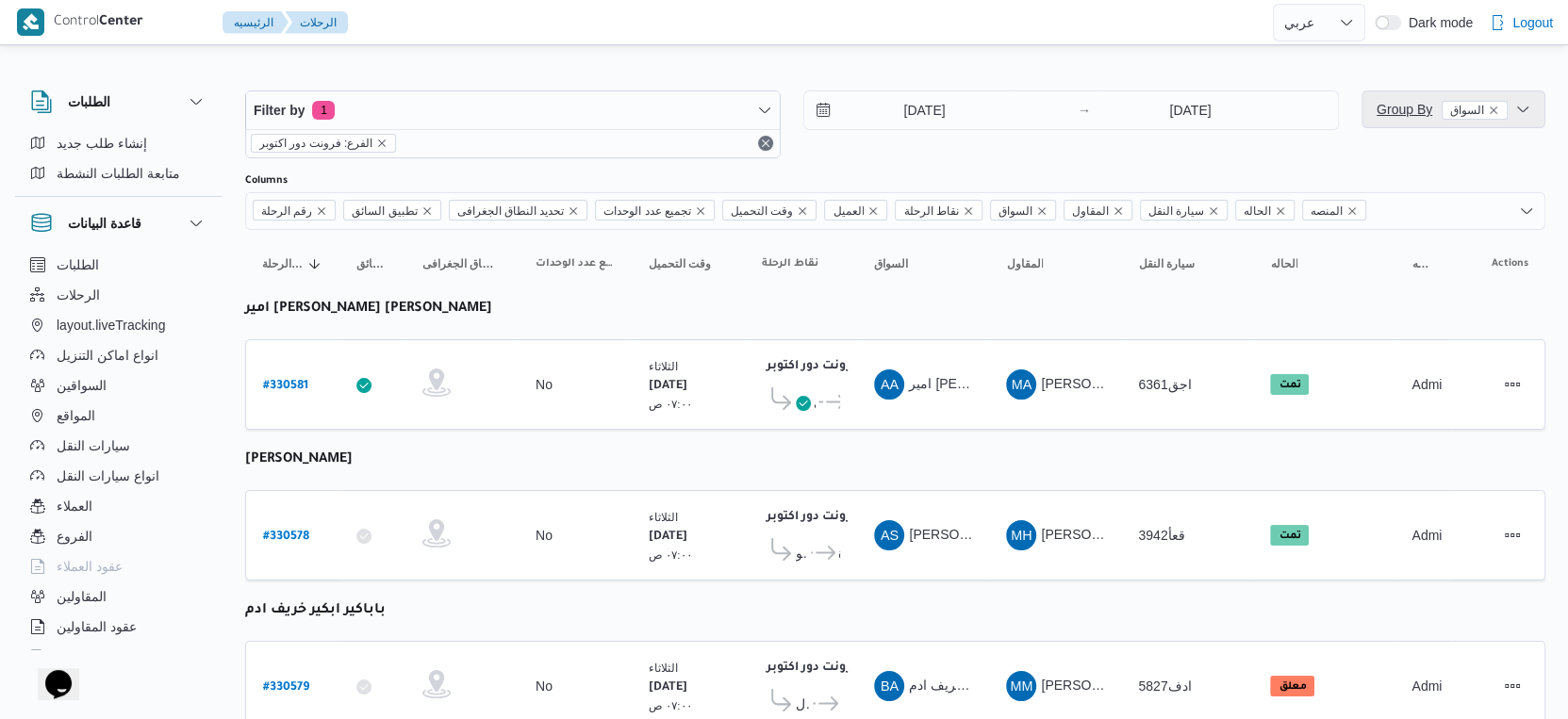
click at [1405, 108] on span "Group By السواق" at bounding box center [1442, 109] width 131 height 15
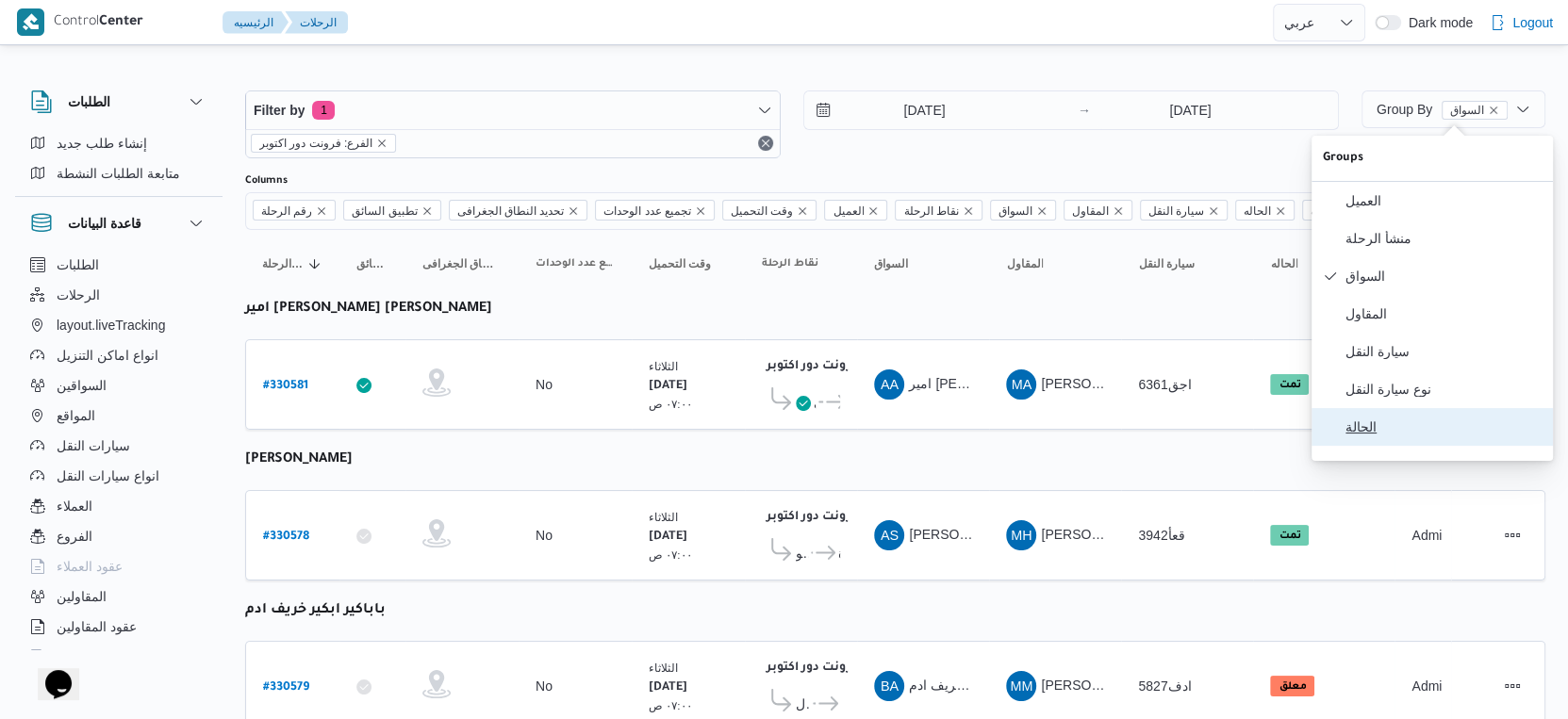
click at [1387, 435] on span "الحالة" at bounding box center [1443, 427] width 196 height 15
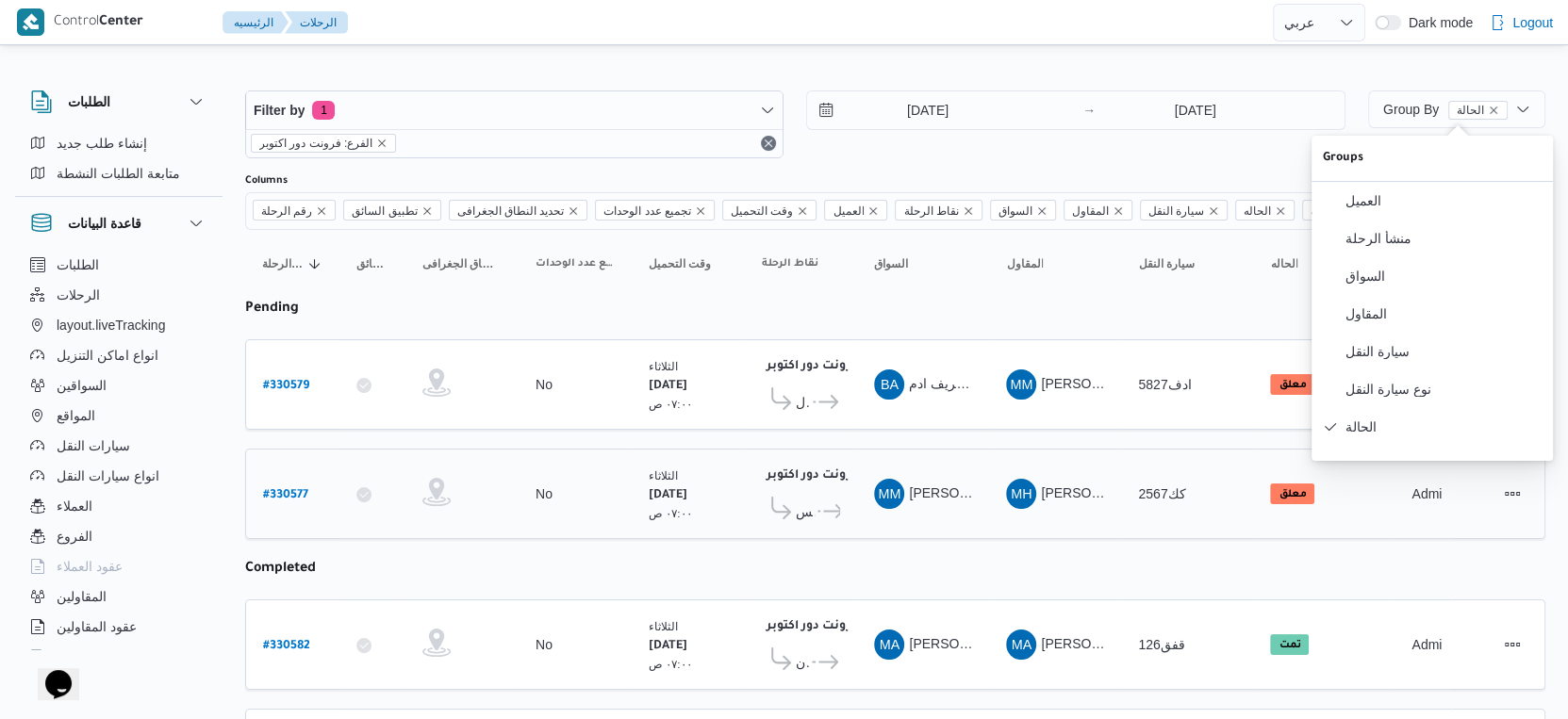
click at [960, 448] on td "السواق MM مرتضى محمد الحسان يوسف" at bounding box center [923, 493] width 132 height 91
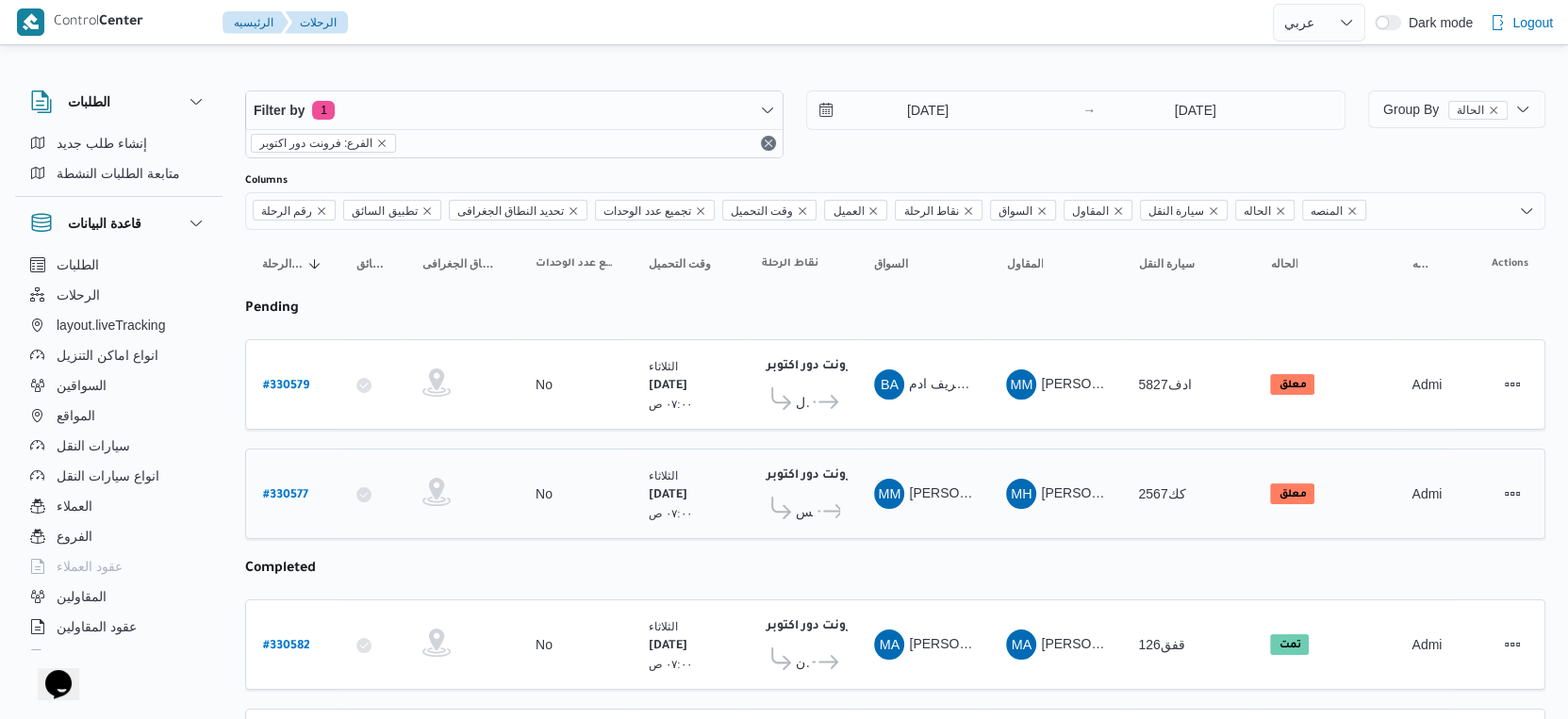
click at [817, 497] on span "كارفور مدينتي السيزونس ... كارفور لاكاذا - الشروق" at bounding box center [801, 512] width 78 height 30
click at [846, 400] on div "فرونت دور اكتوبر ١٠:٤٨ م كارفور طيبه مول ... كارفور ماركت داون تاون" at bounding box center [801, 384] width 94 height 79
click at [812, 394] on span "..." at bounding box center [813, 403] width 6 height 23
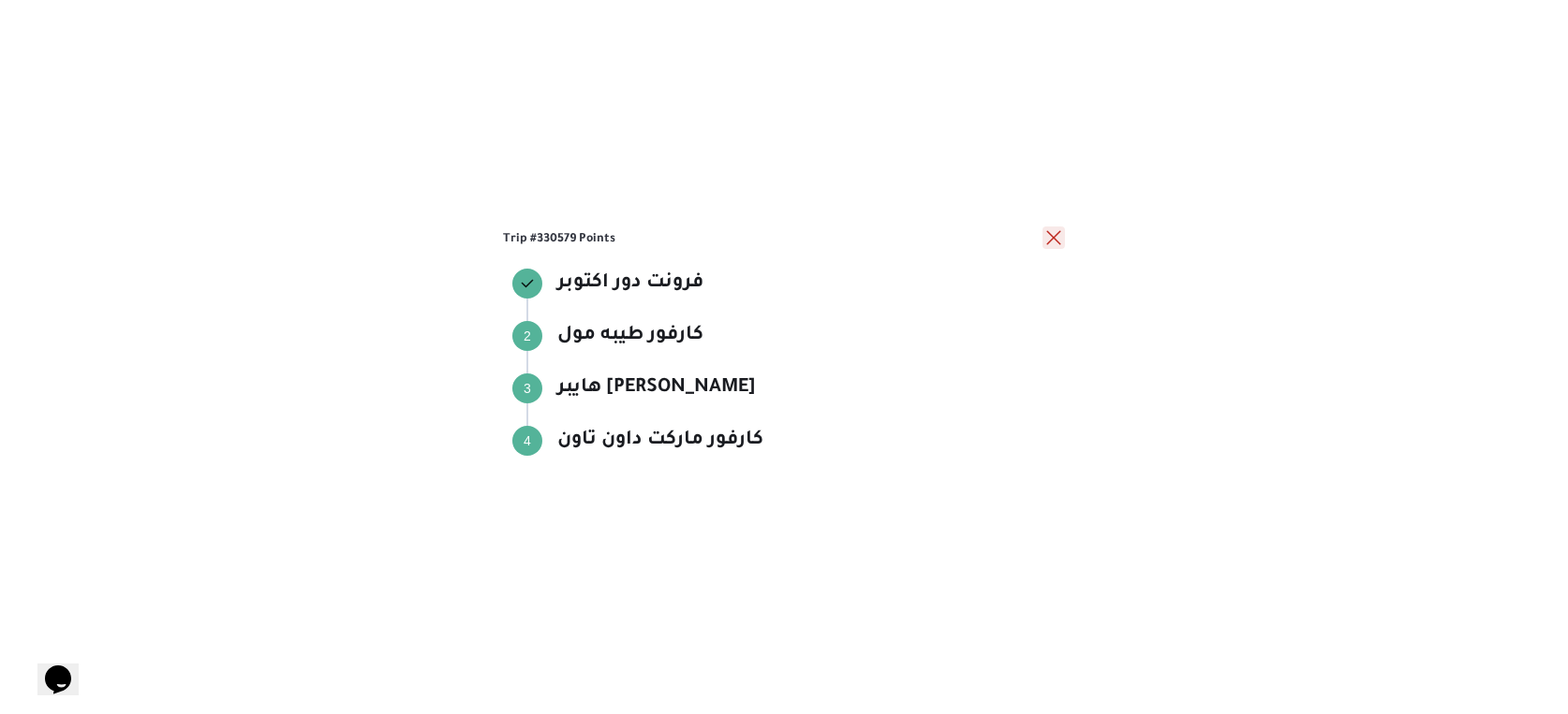
click at [1047, 239] on button "close" at bounding box center [1053, 238] width 23 height 23
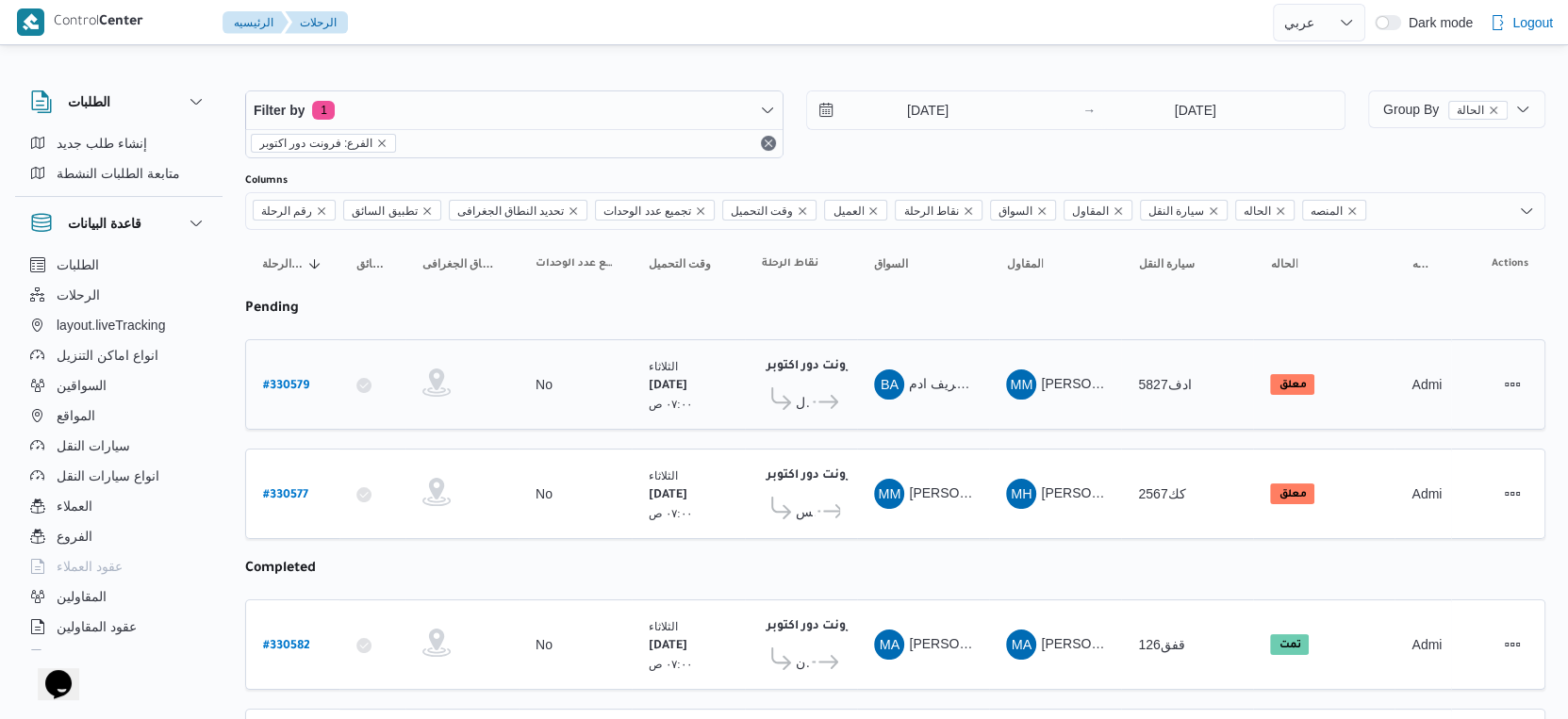
click at [304, 380] on b "# 330579" at bounding box center [286, 386] width 46 height 13
select select "ar"
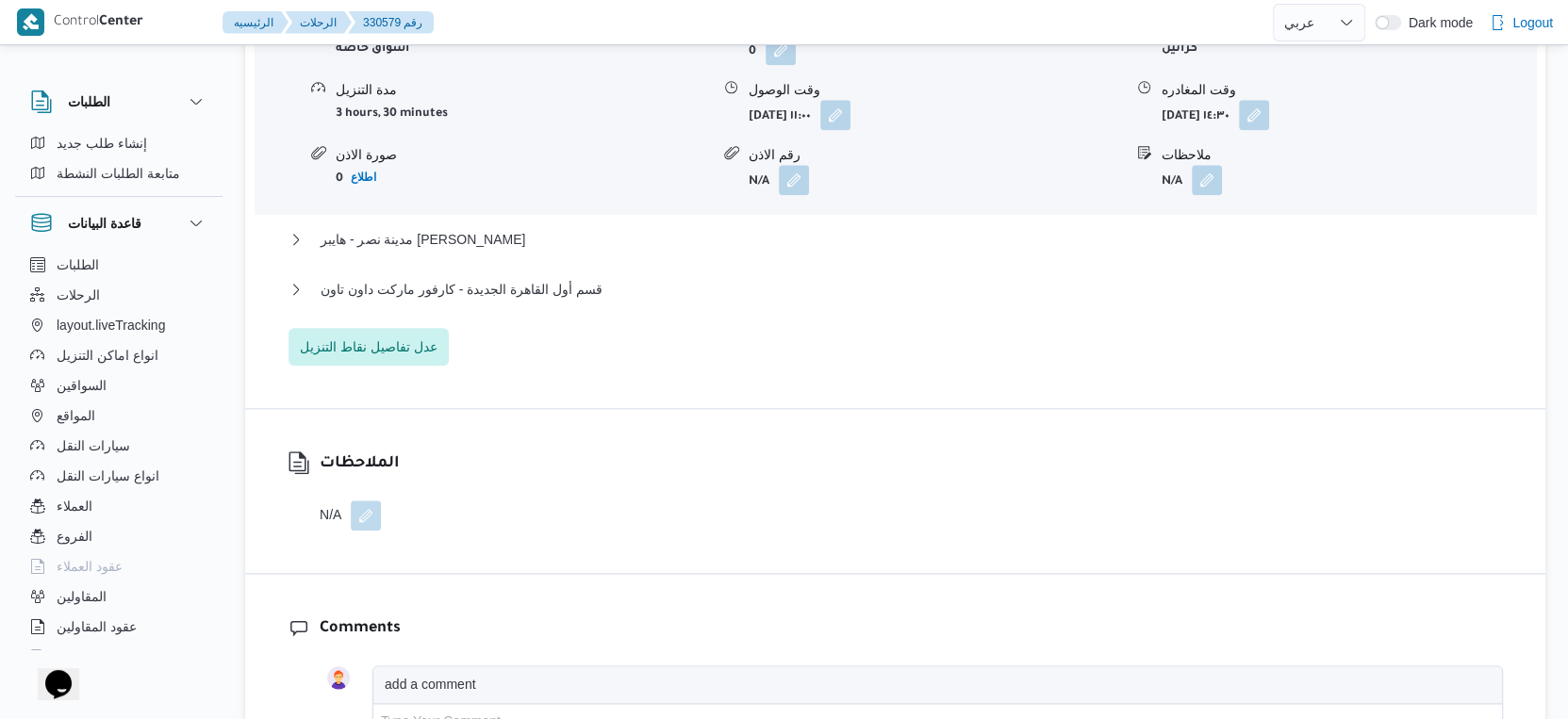
scroll to position [1781, 0]
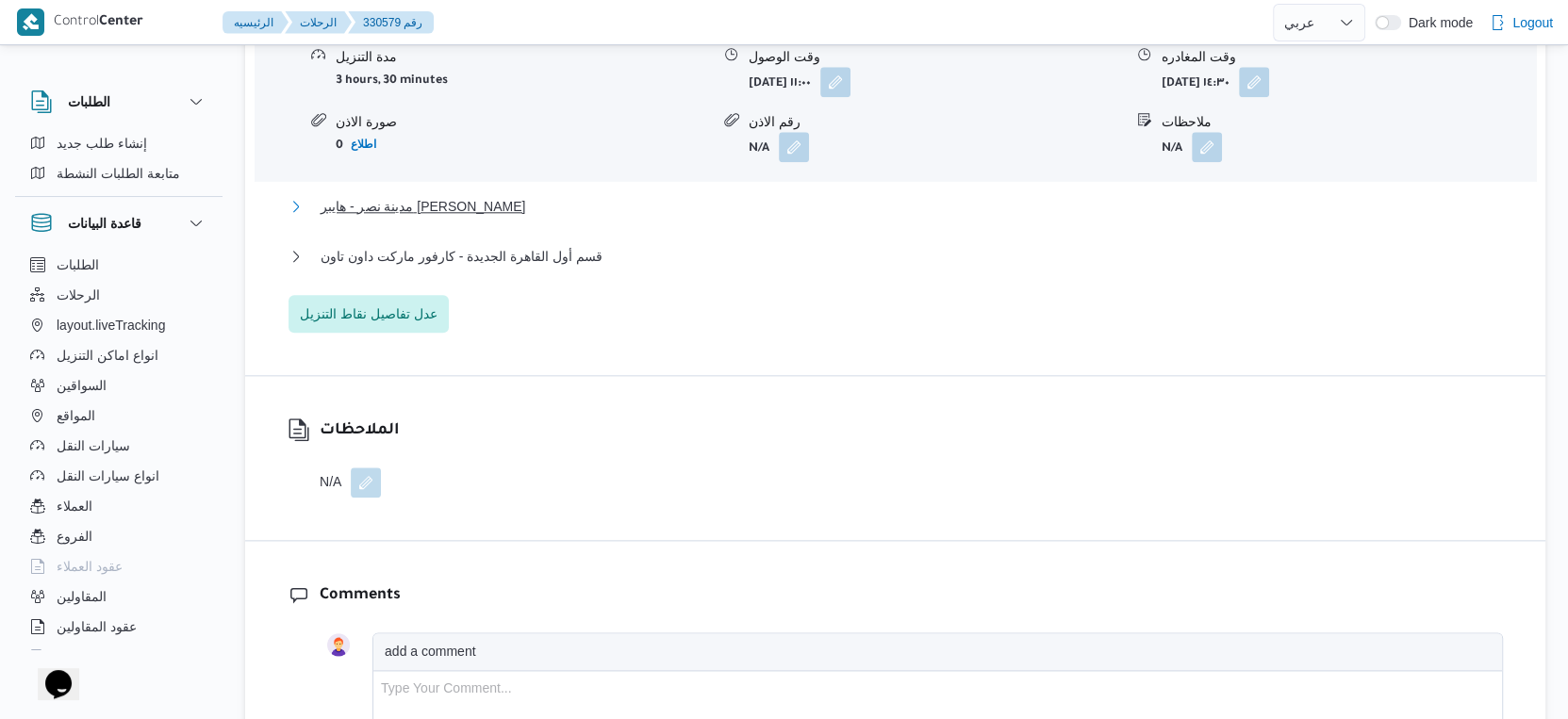
click at [525, 218] on button "مدينة نصر - هايبر ماركت مهدي عرفه" at bounding box center [896, 207] width 1214 height 23
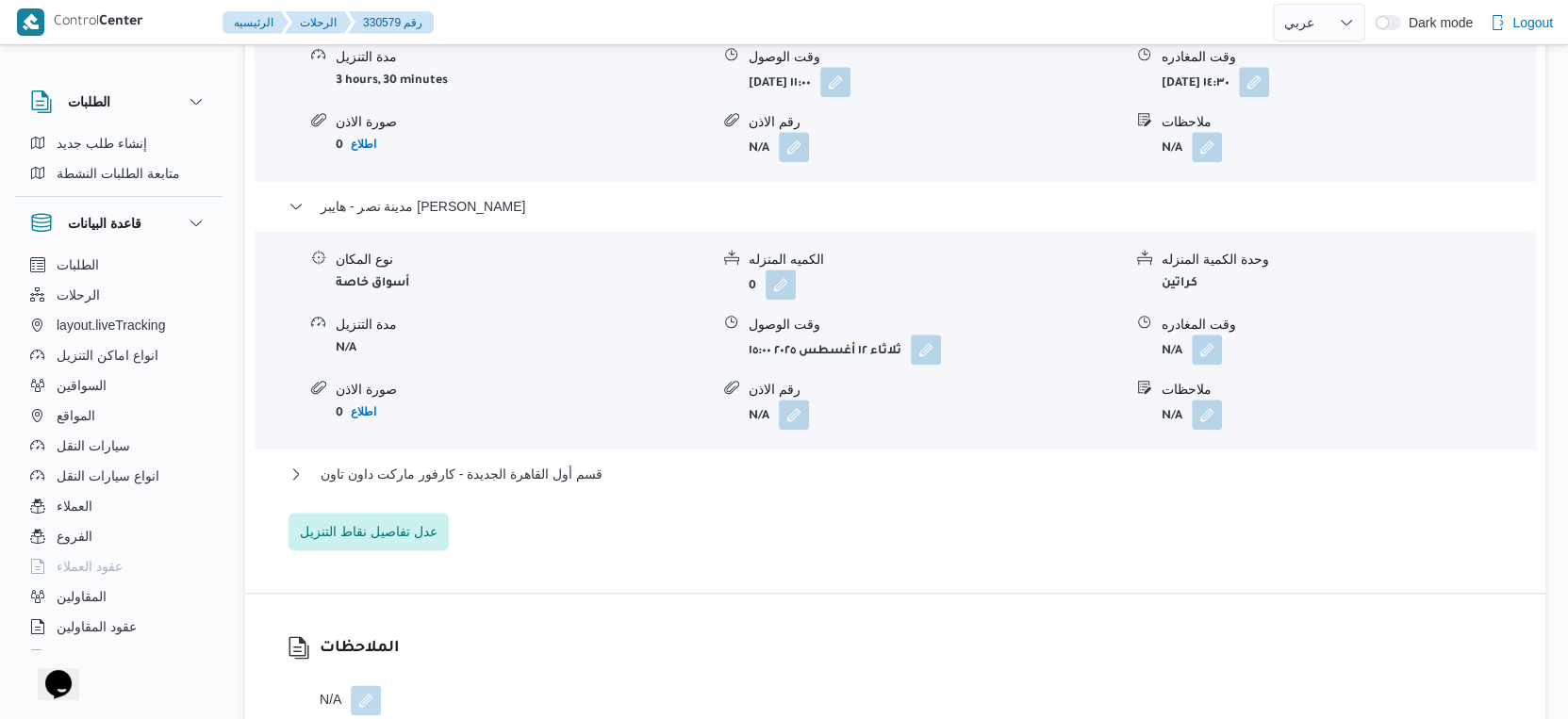
select select "ar"
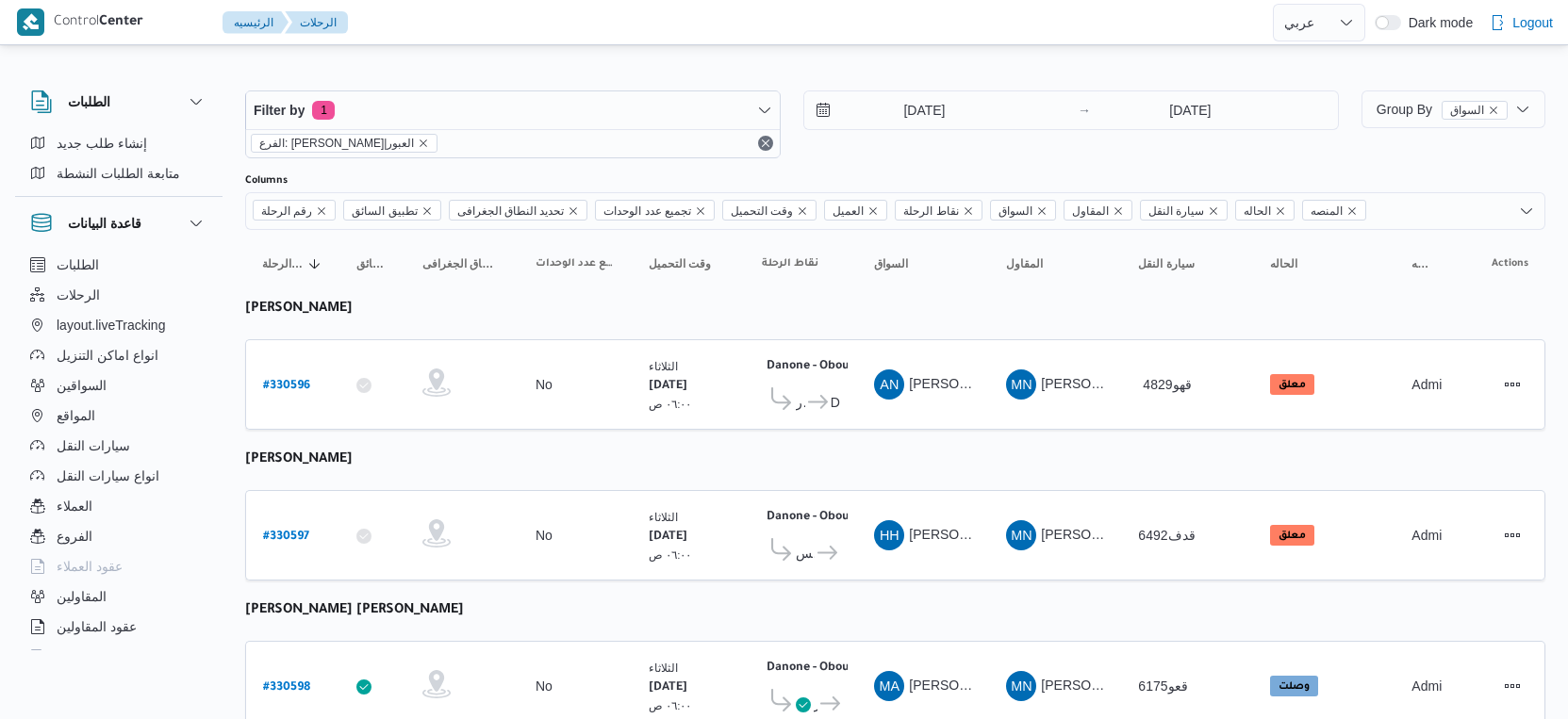
select select "ar"
click at [299, 380] on b "# 330596" at bounding box center [286, 386] width 47 height 13
select select "ar"
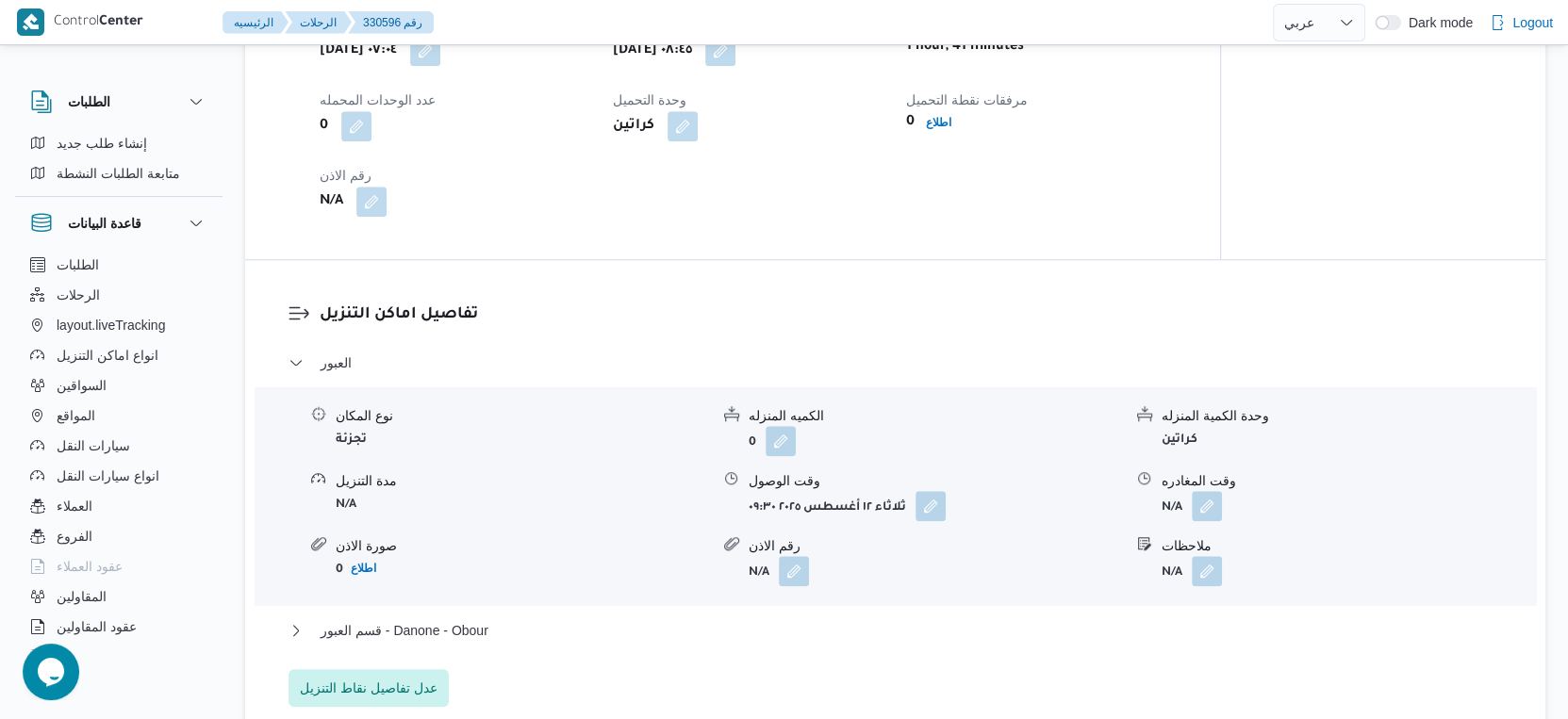
scroll to position [1466, 0]
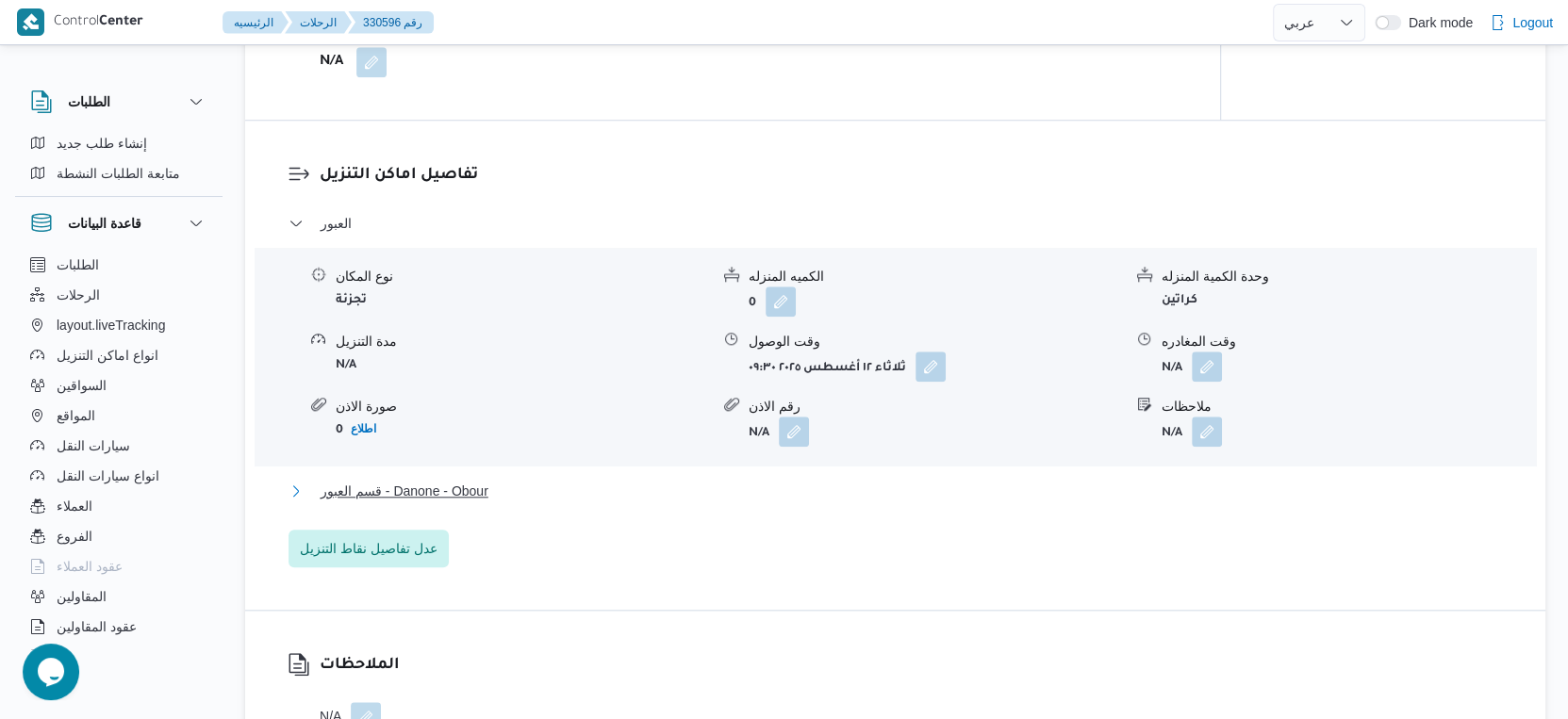
click at [507, 503] on button "قسم العبور - Danone - Obour" at bounding box center [896, 491] width 1214 height 23
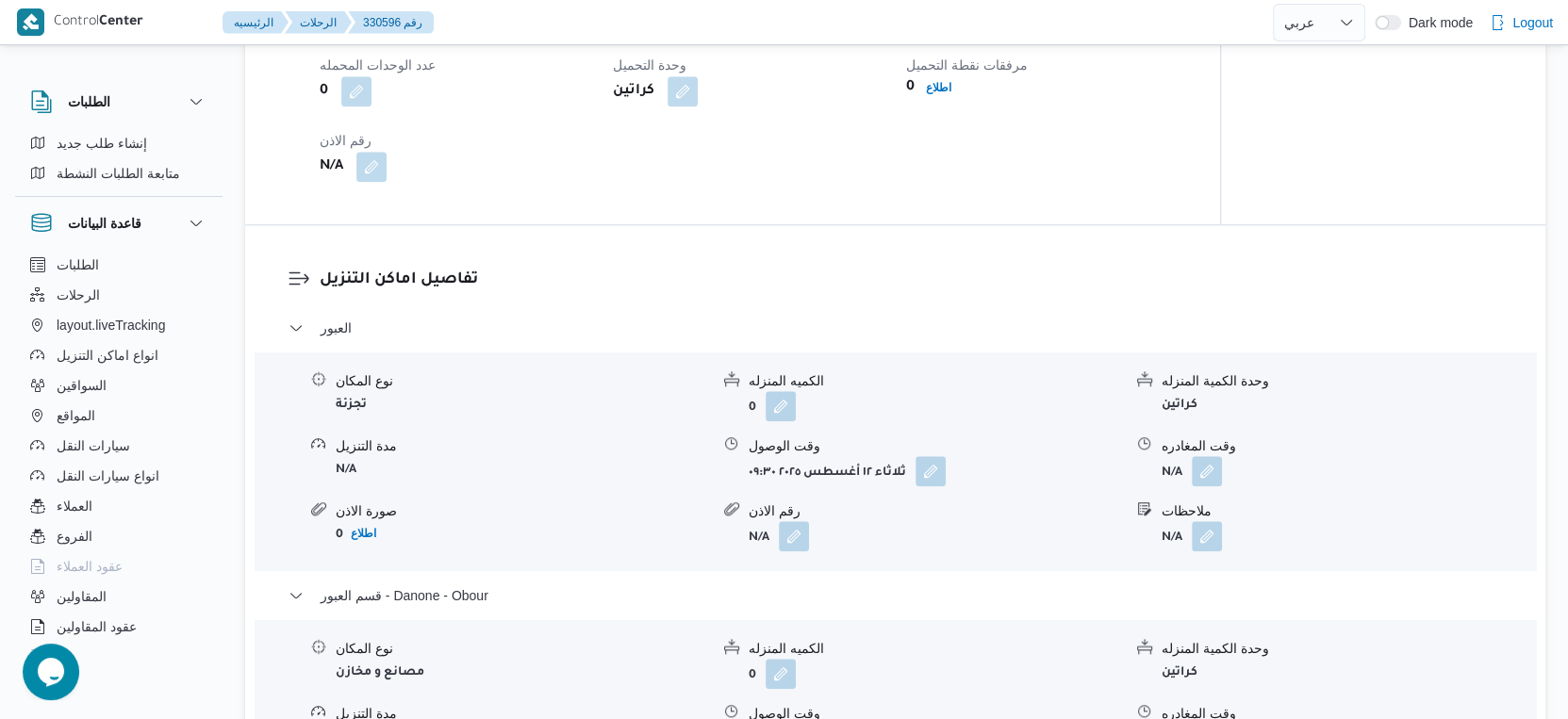
scroll to position [1256, 0]
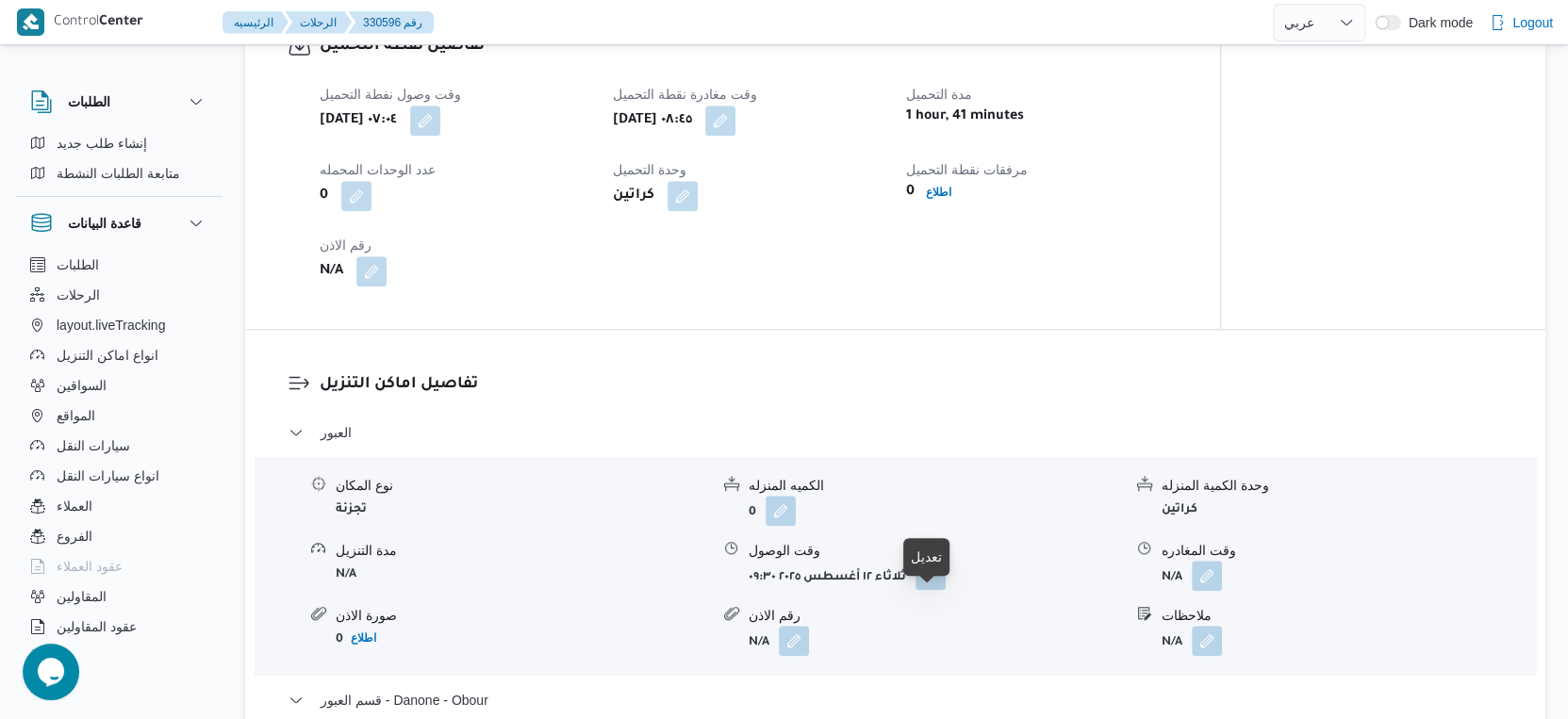
click at [930, 590] on button "button" at bounding box center [930, 576] width 31 height 31
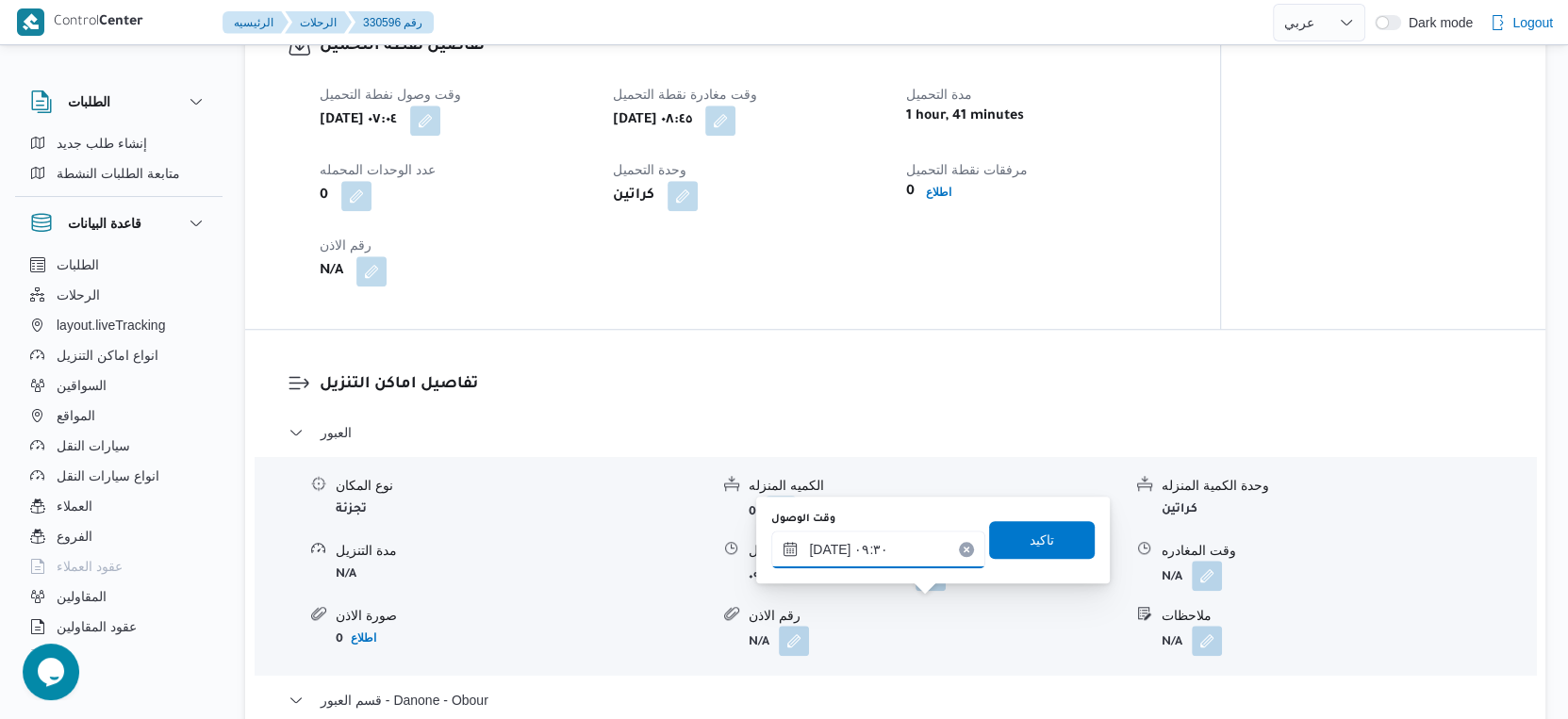
click at [868, 531] on div "[DATE] ٠٩:٣٠" at bounding box center [879, 549] width 214 height 37
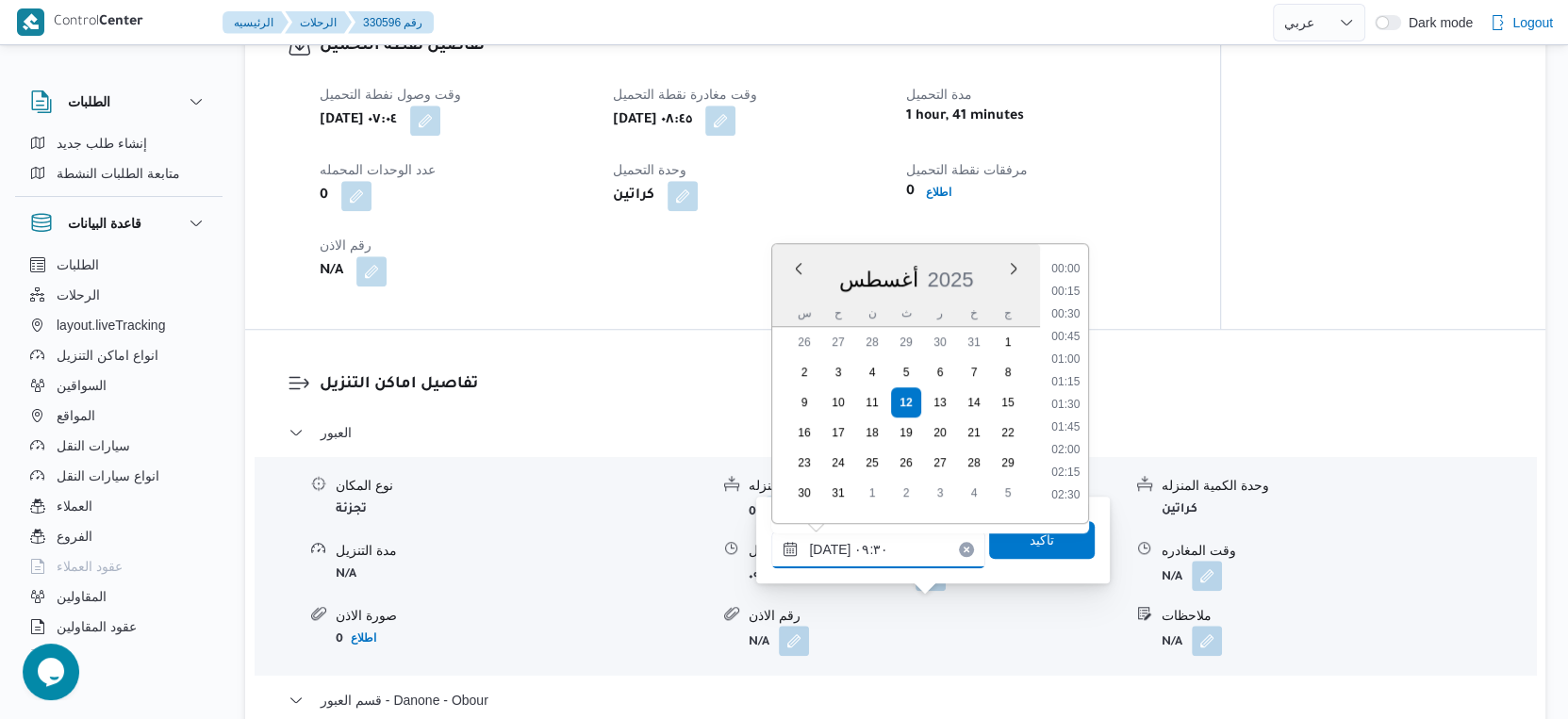
scroll to position [730, 0]
click at [1079, 370] on li "09:15" at bounding box center [1066, 377] width 43 height 19
type input "[DATE] ٠٩:١٥"
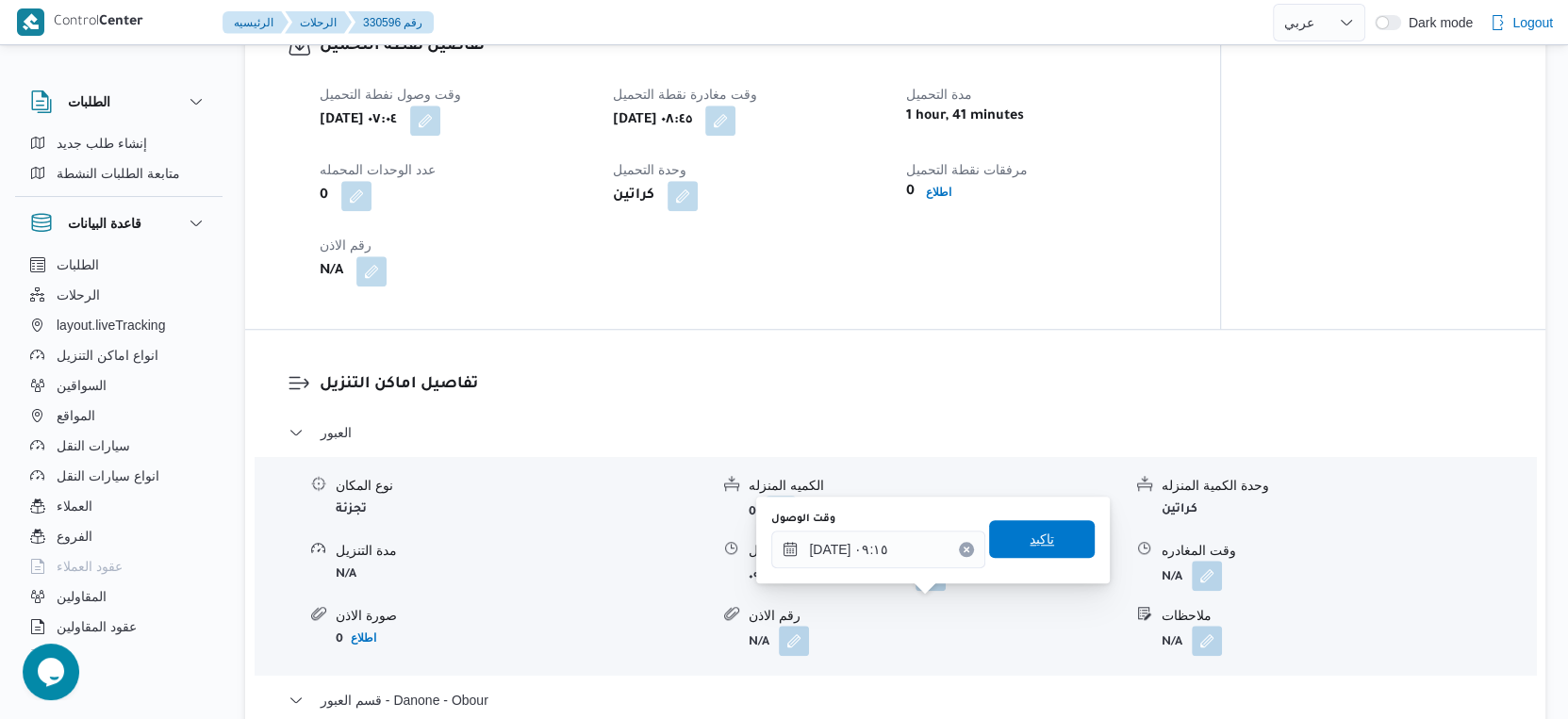
click at [1048, 529] on span "تاكيد" at bounding box center [1041, 538] width 105 height 37
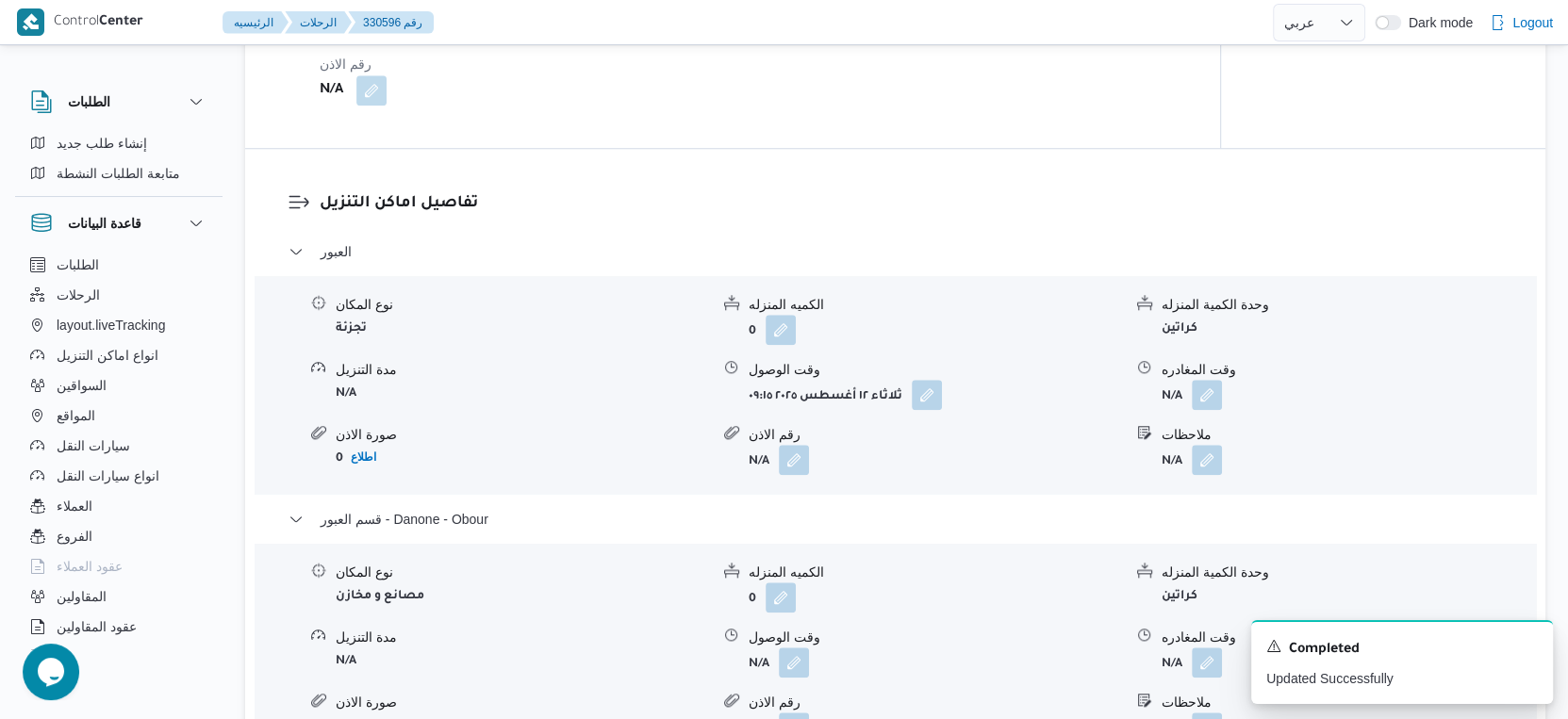
scroll to position [1675, 0]
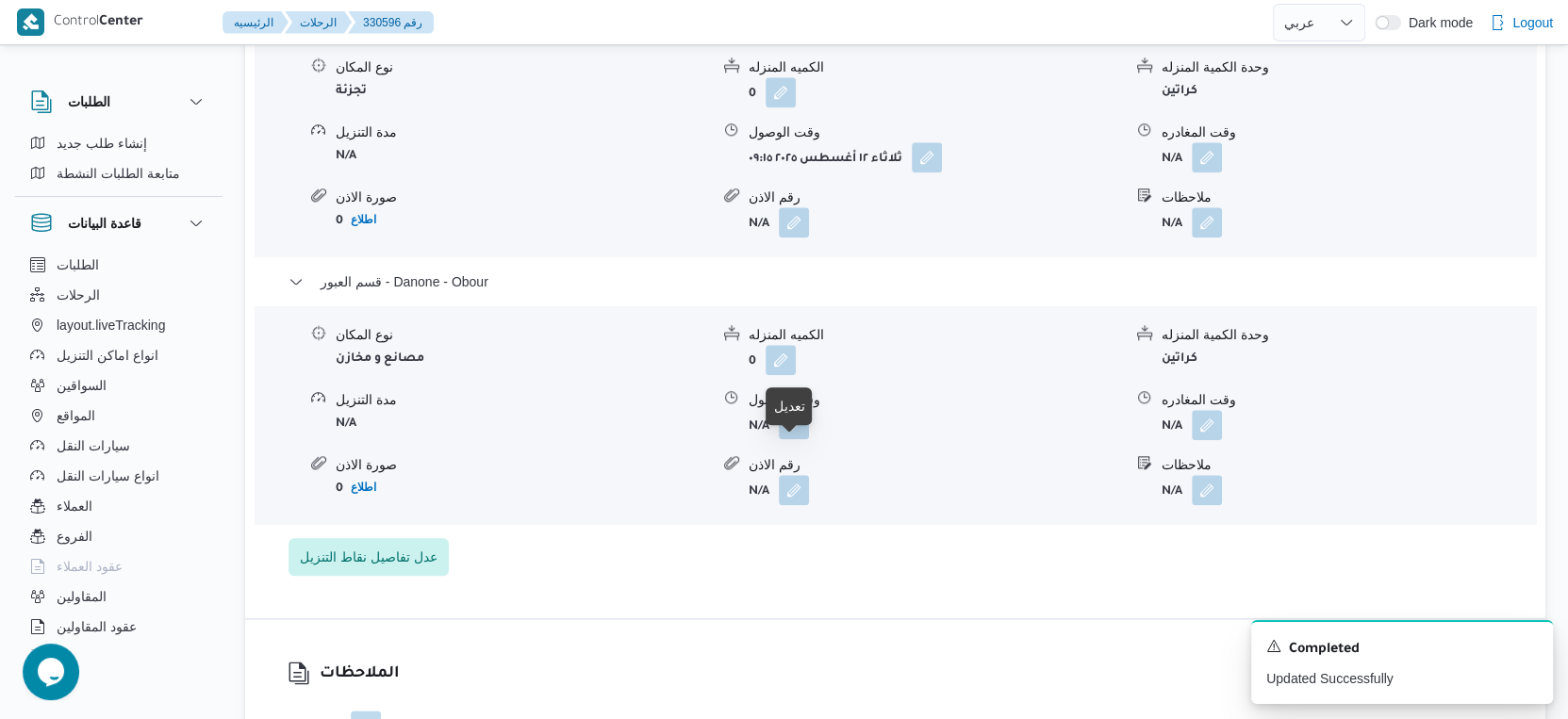
click at [804, 440] on button "button" at bounding box center [794, 425] width 31 height 31
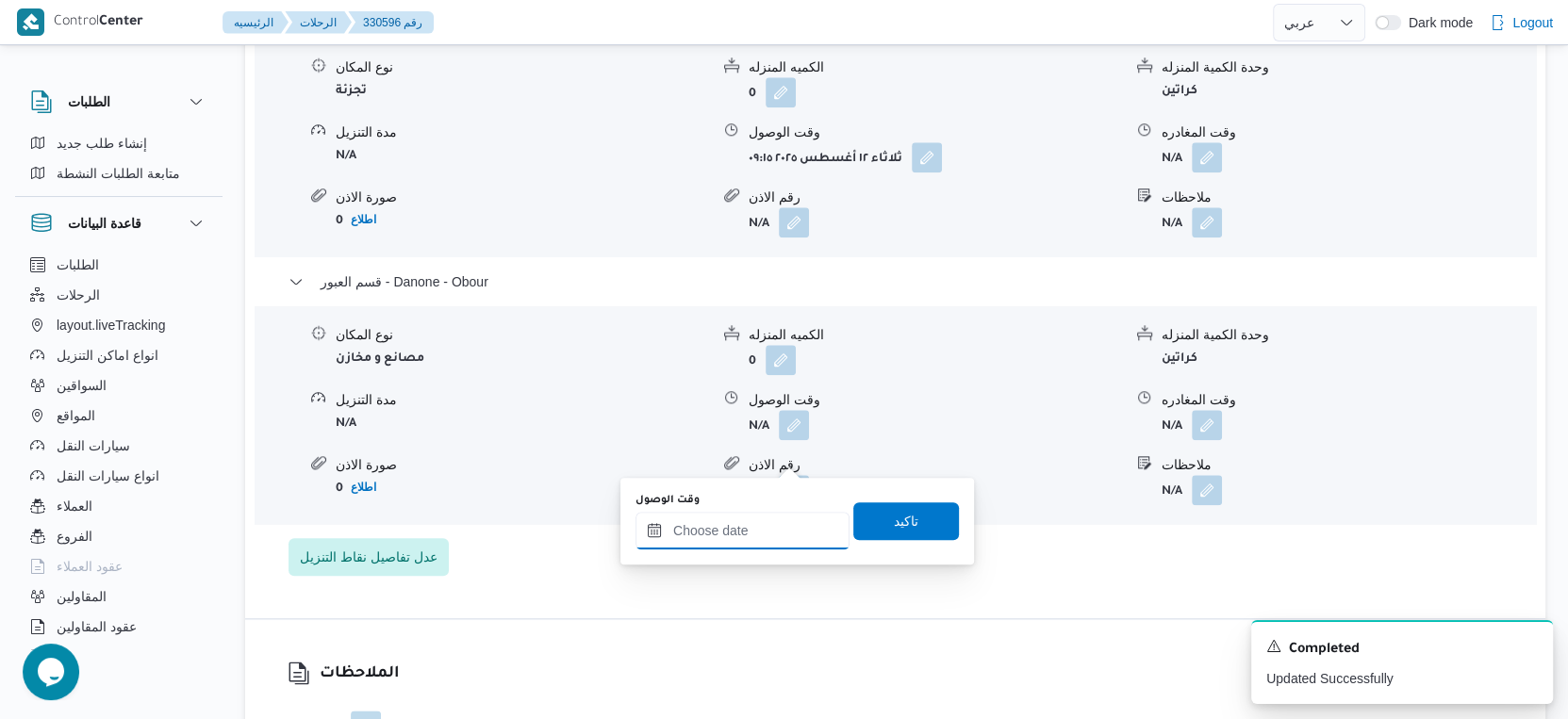
click at [762, 533] on input "وقت الوصول" at bounding box center [743, 530] width 214 height 37
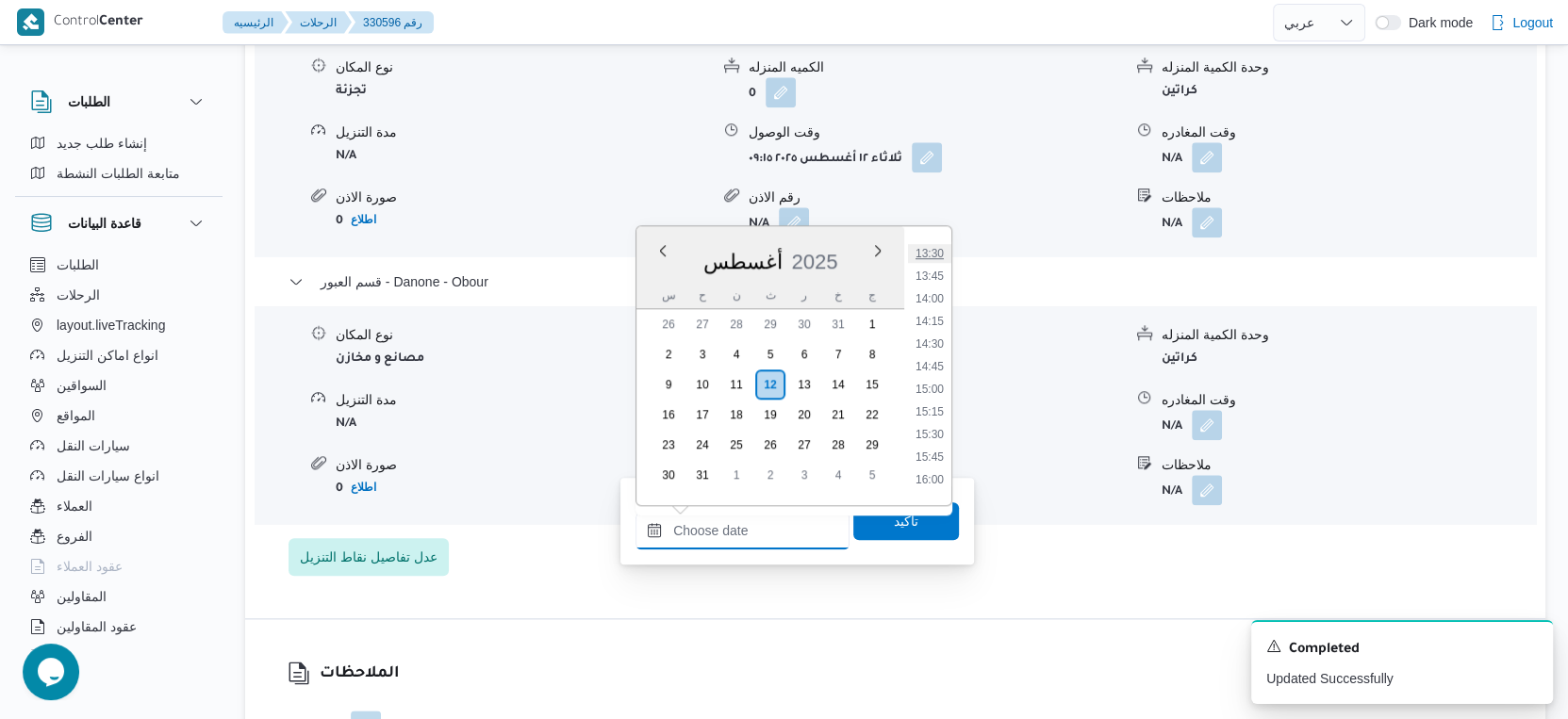
scroll to position [1183, 0]
click at [932, 329] on li "14:00" at bounding box center [929, 335] width 43 height 19
type input "[DATE] ١٤:٠٠"
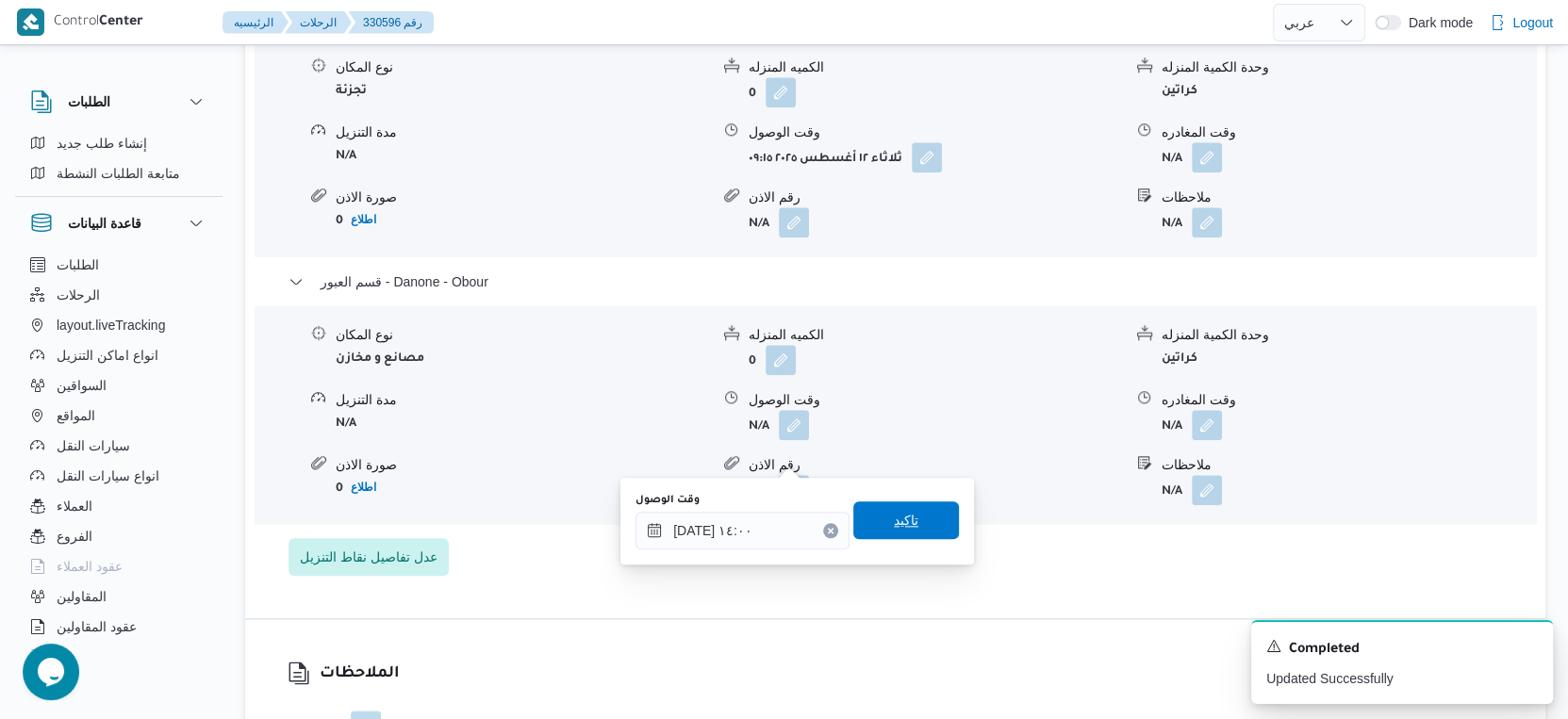
click at [894, 512] on span "تاكيد" at bounding box center [906, 520] width 25 height 23
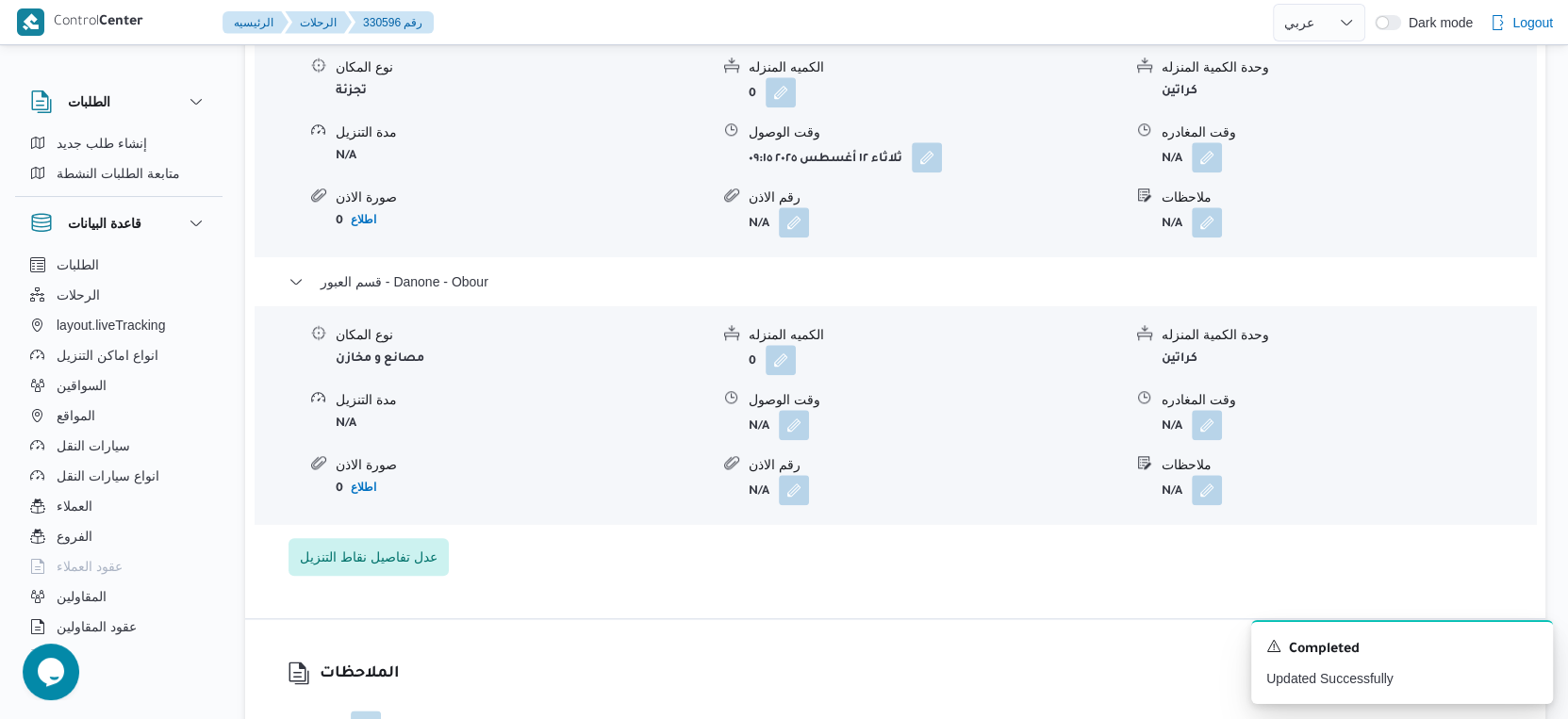
drag, startPoint x: 1184, startPoint y: 451, endPoint x: 1201, endPoint y: 453, distance: 17.1
click at [1186, 440] on span at bounding box center [1202, 425] width 39 height 31
click at [1201, 440] on button "button" at bounding box center [1207, 425] width 31 height 31
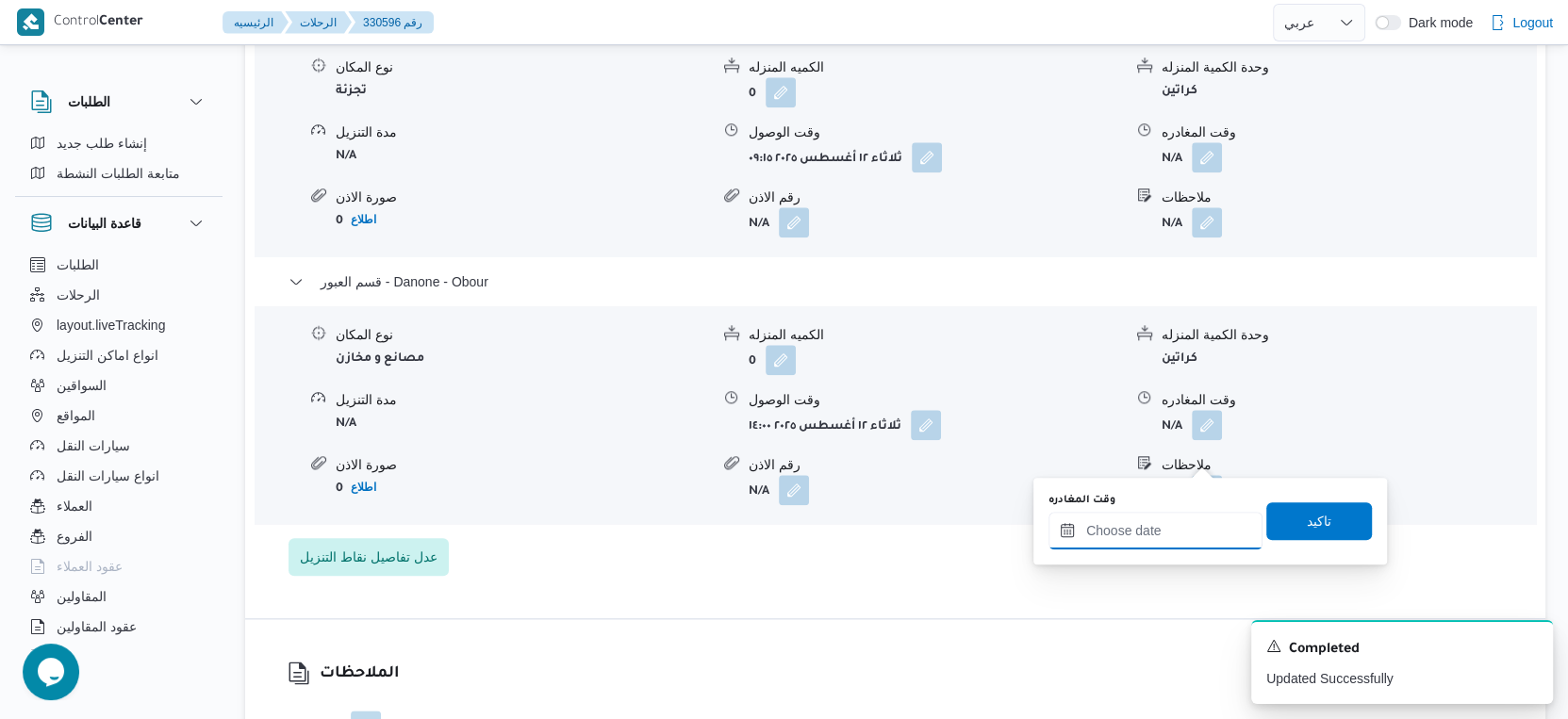
drag, startPoint x: 1176, startPoint y: 529, endPoint x: 1190, endPoint y: 518, distance: 17.8
click at [1176, 529] on input "وقت المغادره" at bounding box center [1155, 530] width 214 height 37
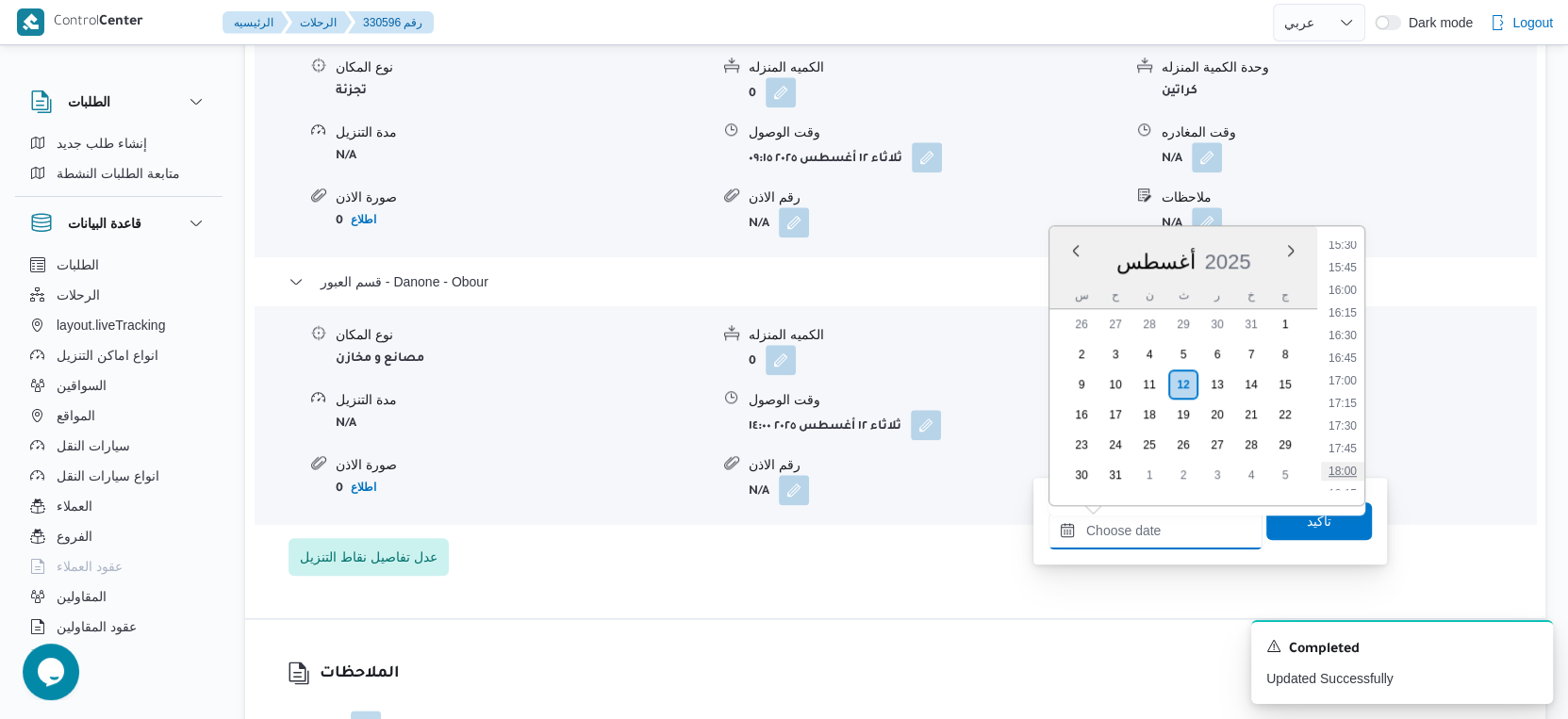
scroll to position [1288, 0]
drag, startPoint x: 1343, startPoint y: 268, endPoint x: 1295, endPoint y: 325, distance: 74.5
click at [1343, 268] on li "14:30" at bounding box center [1341, 275] width 43 height 19
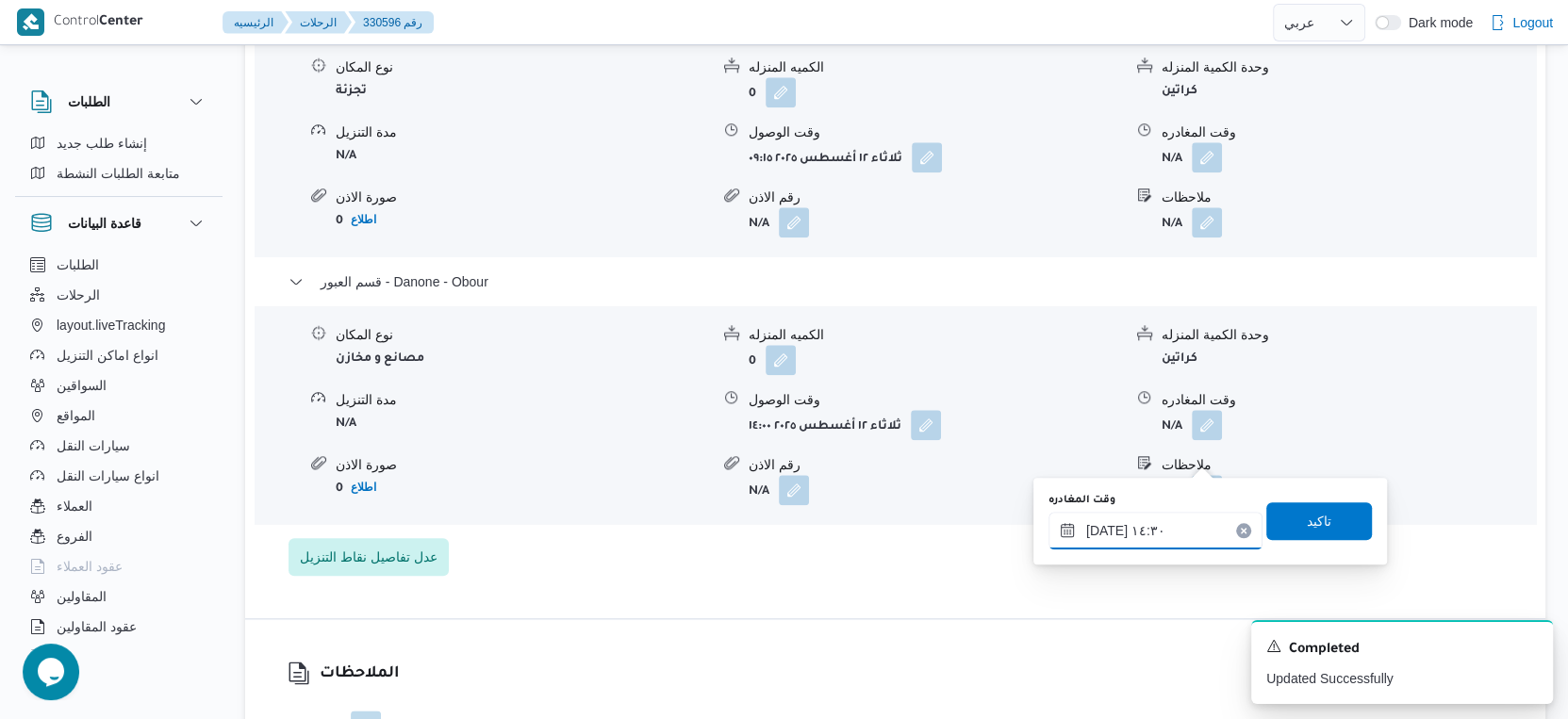
click at [1100, 529] on input "[DATE] ١٤:٣٠" at bounding box center [1155, 530] width 214 height 37
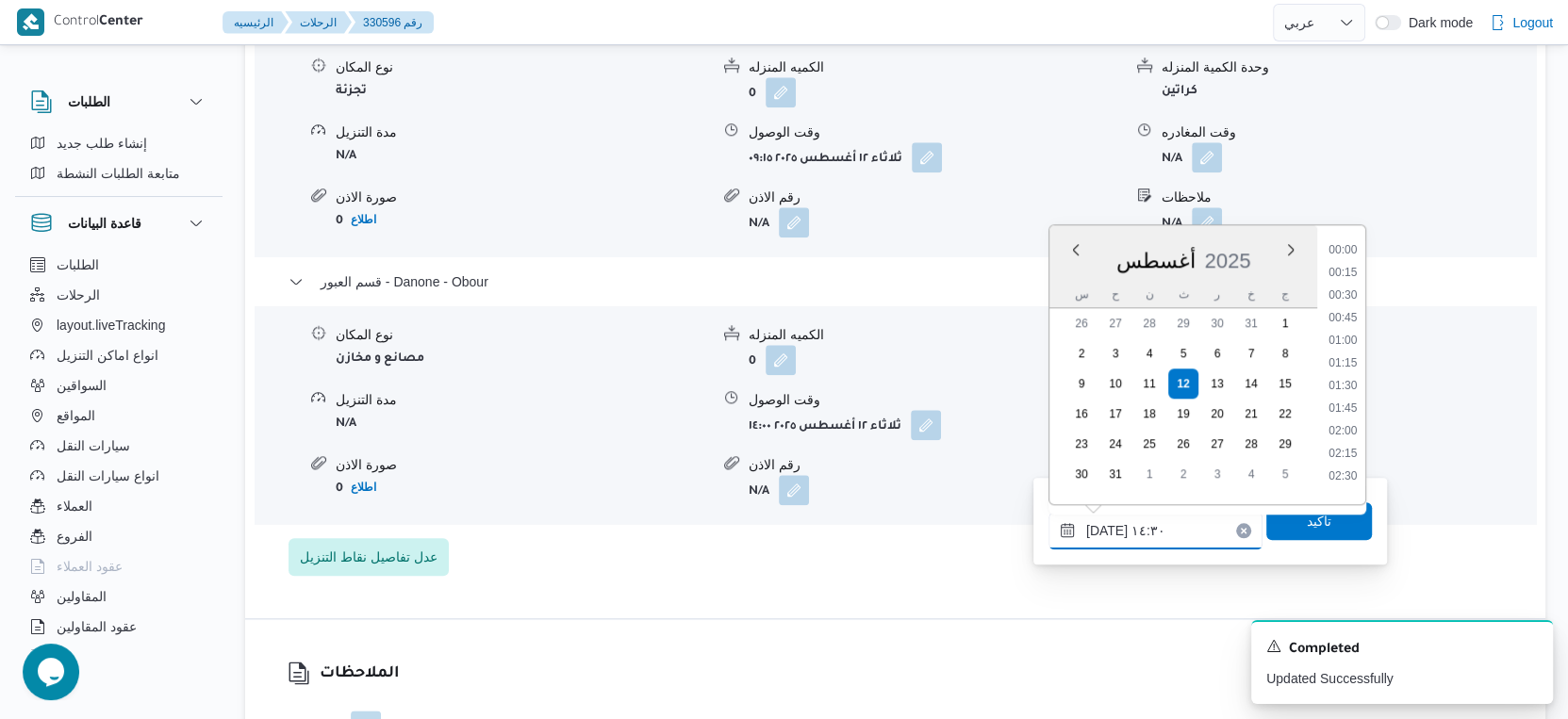
click at [1100, 529] on input "[DATE] ١٤:٣٠" at bounding box center [1155, 530] width 214 height 37
type input "[DATE] ١٤:٢٠"
click at [1278, 522] on span "تاكيد" at bounding box center [1318, 520] width 105 height 37
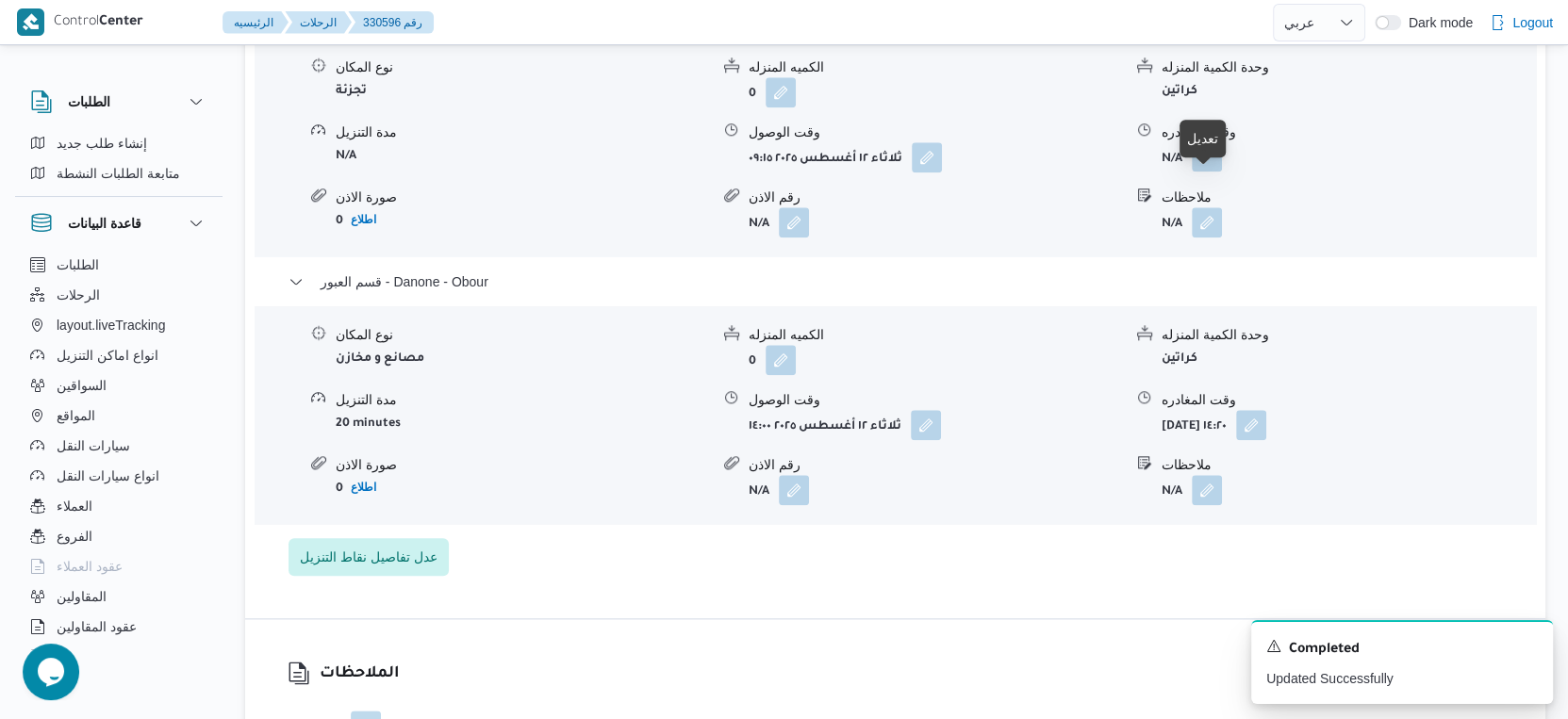
click at [1209, 171] on button "button" at bounding box center [1207, 157] width 31 height 31
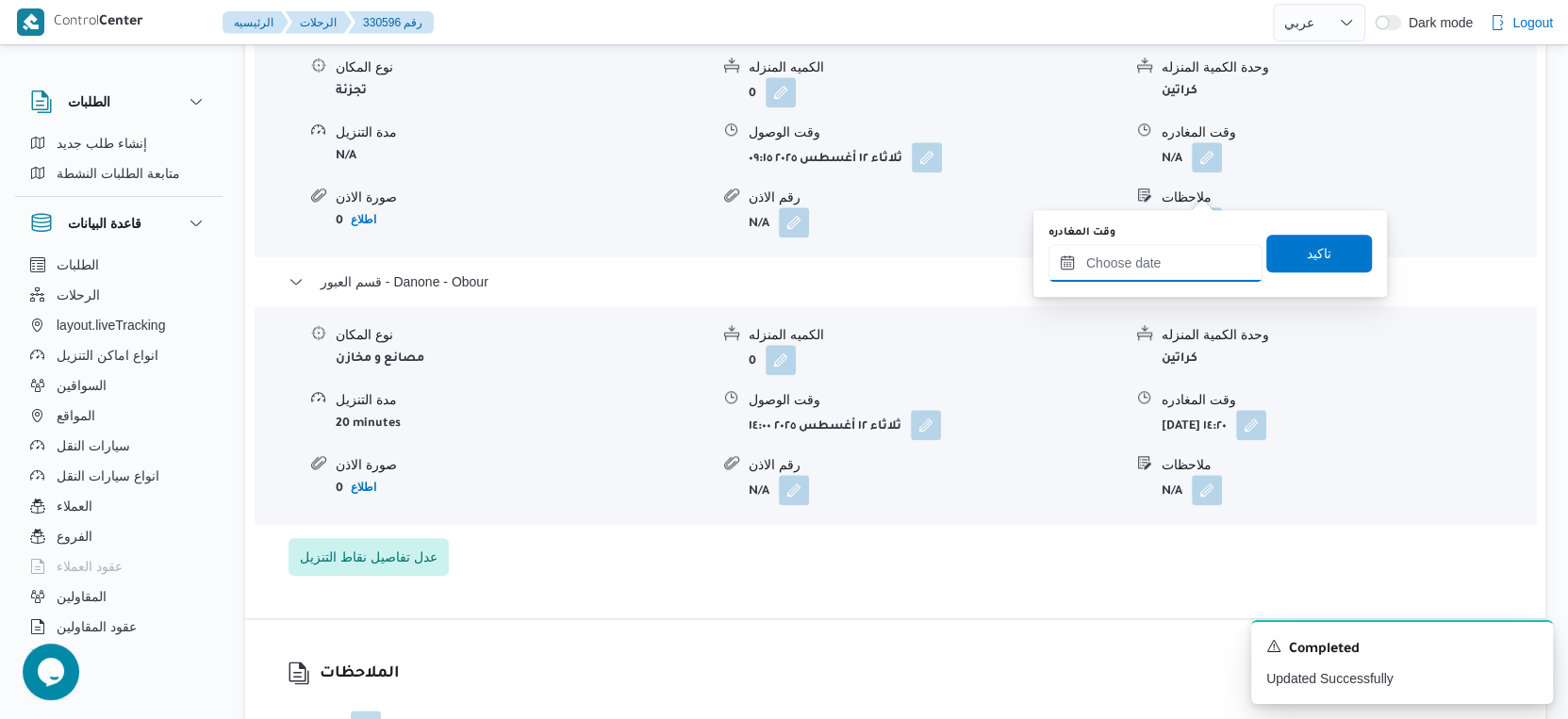
drag, startPoint x: 1185, startPoint y: 271, endPoint x: 1194, endPoint y: 278, distance: 11.4
click at [1185, 271] on input "وقت المغادره" at bounding box center [1155, 262] width 214 height 37
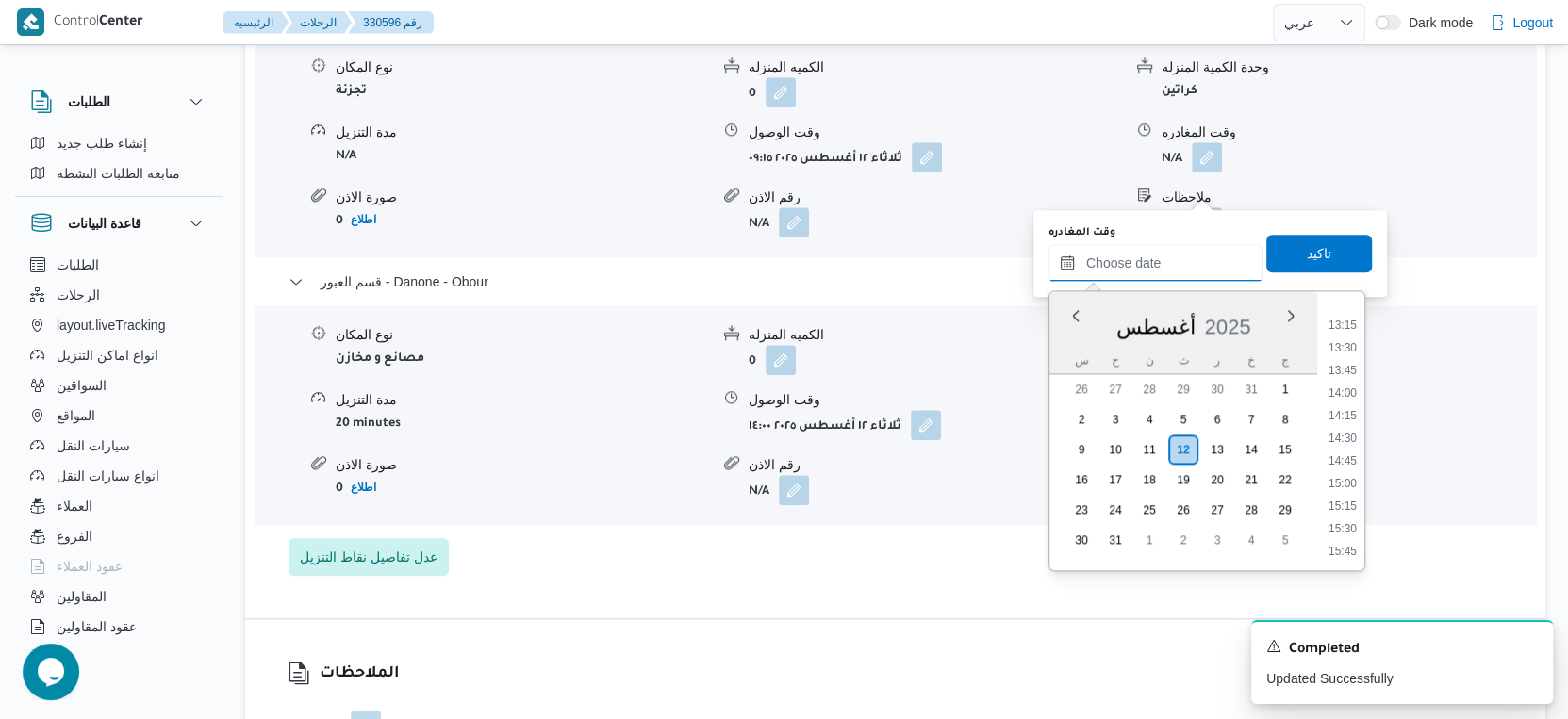
scroll to position [1183, 0]
click at [1350, 349] on li "13:30" at bounding box center [1341, 355] width 43 height 19
type input "[DATE] ١٣:٣٠"
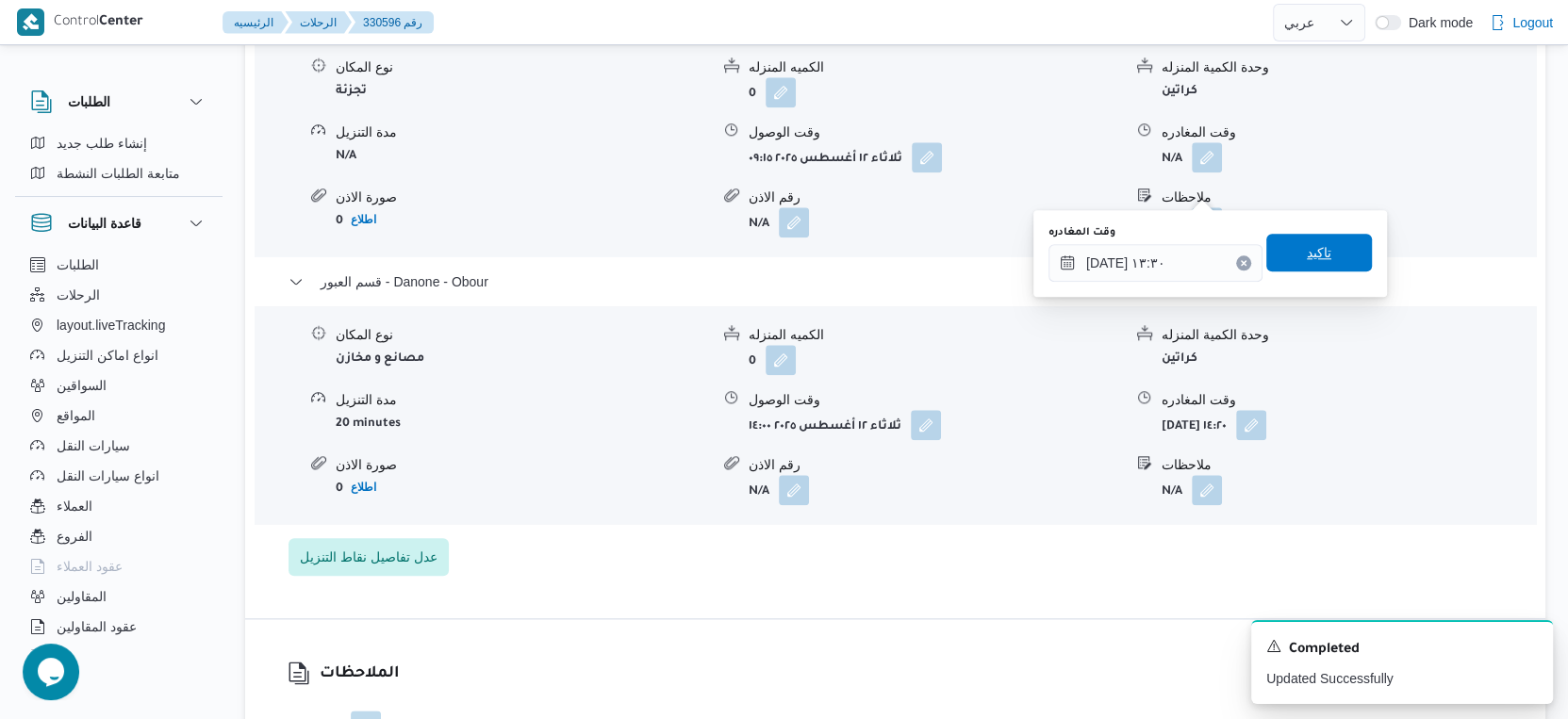
click at [1323, 247] on span "تاكيد" at bounding box center [1318, 252] width 105 height 37
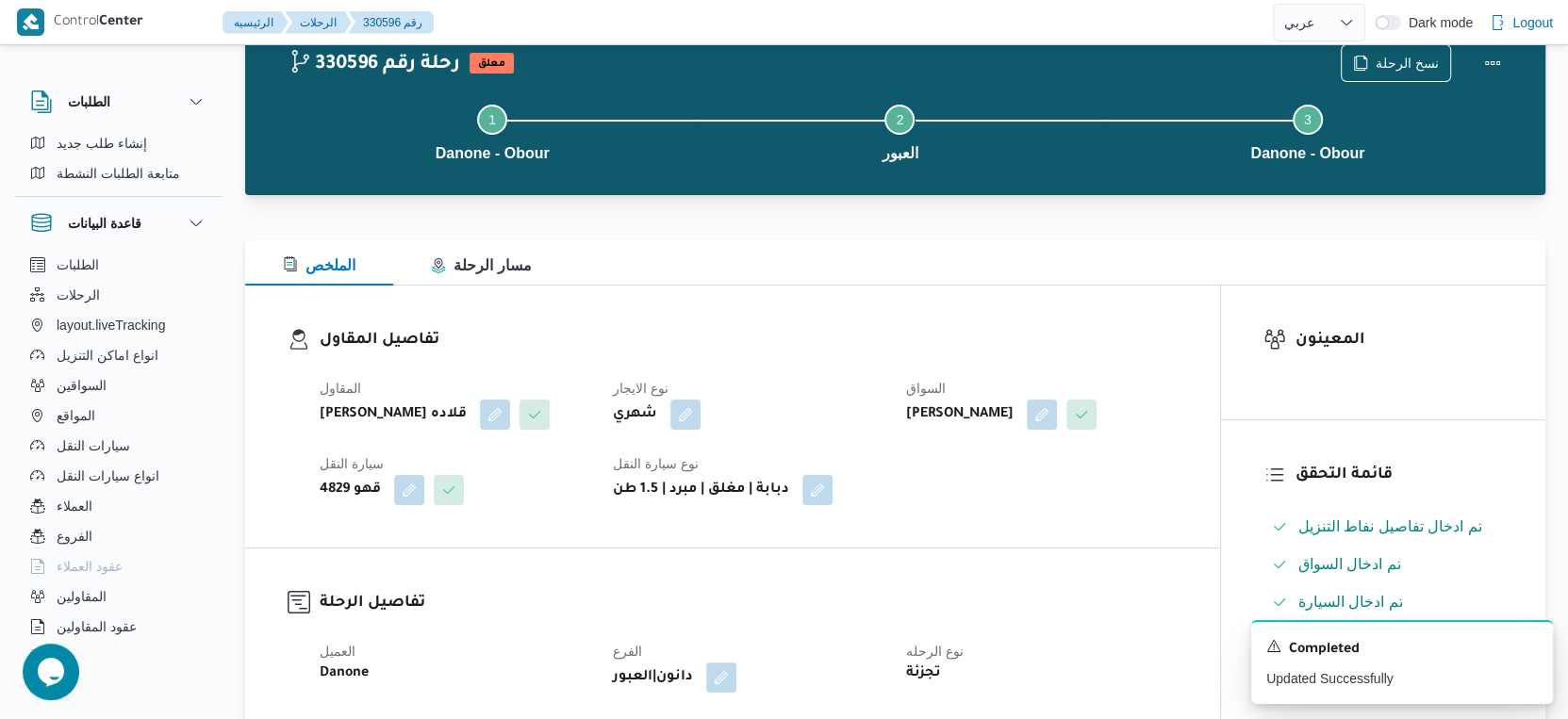
scroll to position [0, 0]
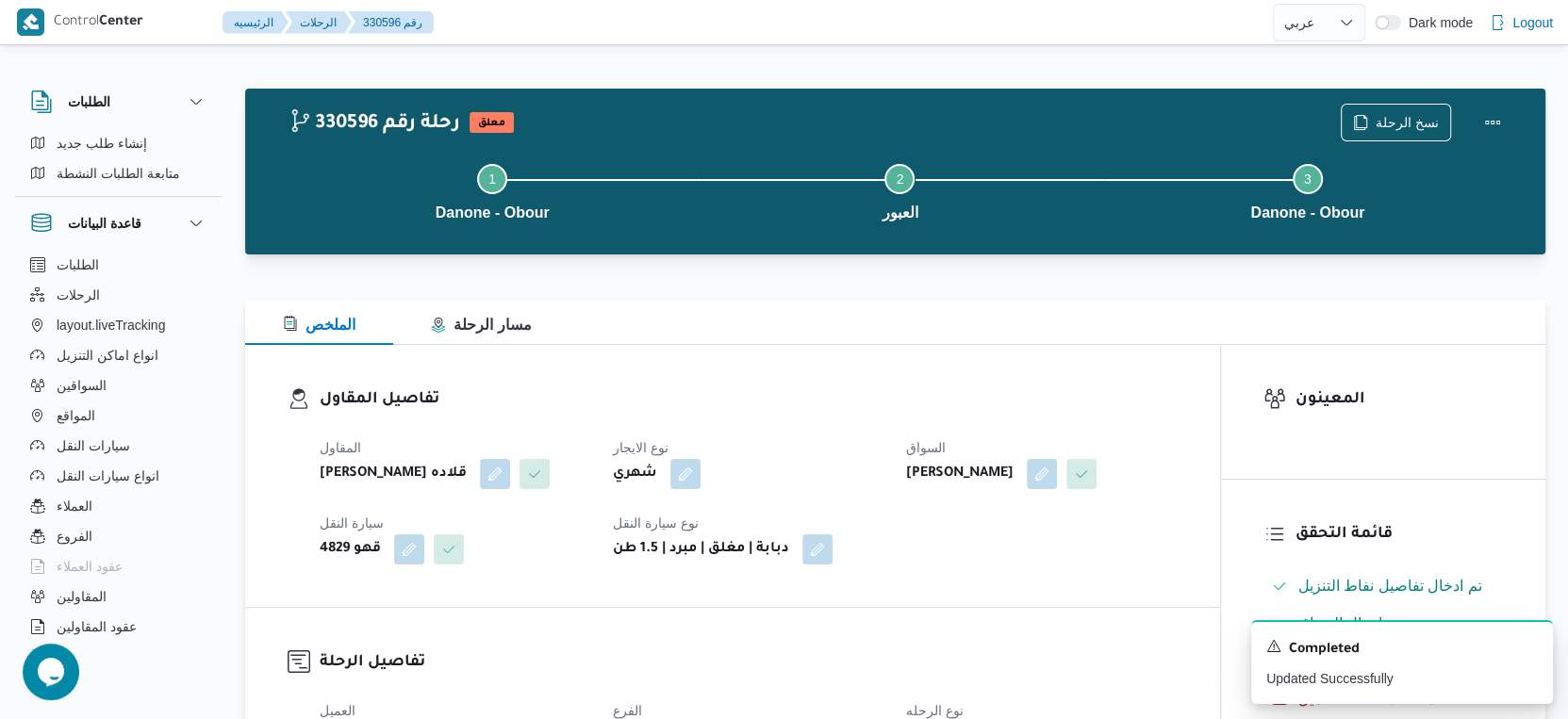
click at [1074, 576] on div "المقاول [PERSON_NAME] قلاده نوع الايجار شهري السواق [PERSON_NAME] سيارة النقل 4…" at bounding box center [748, 501] width 881 height 151
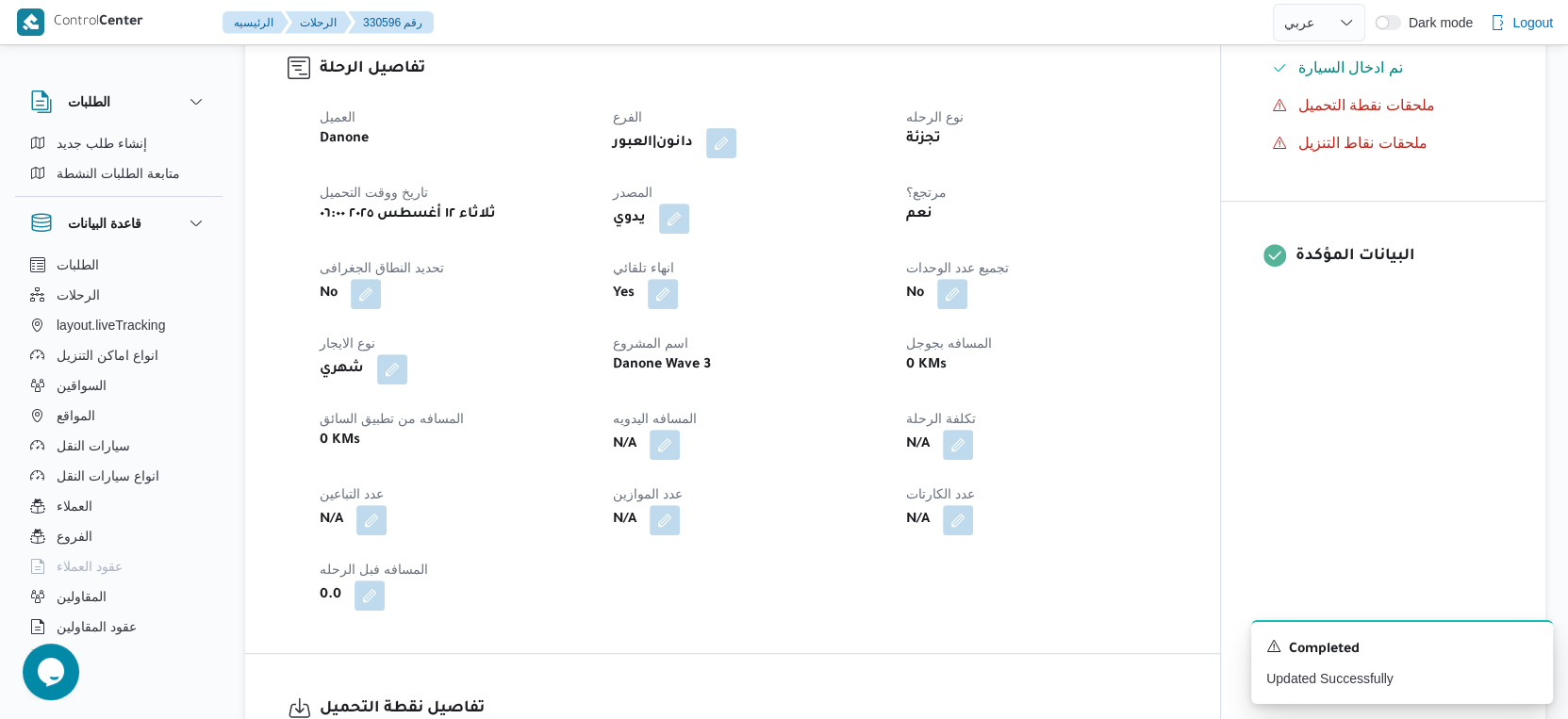
scroll to position [733, 0]
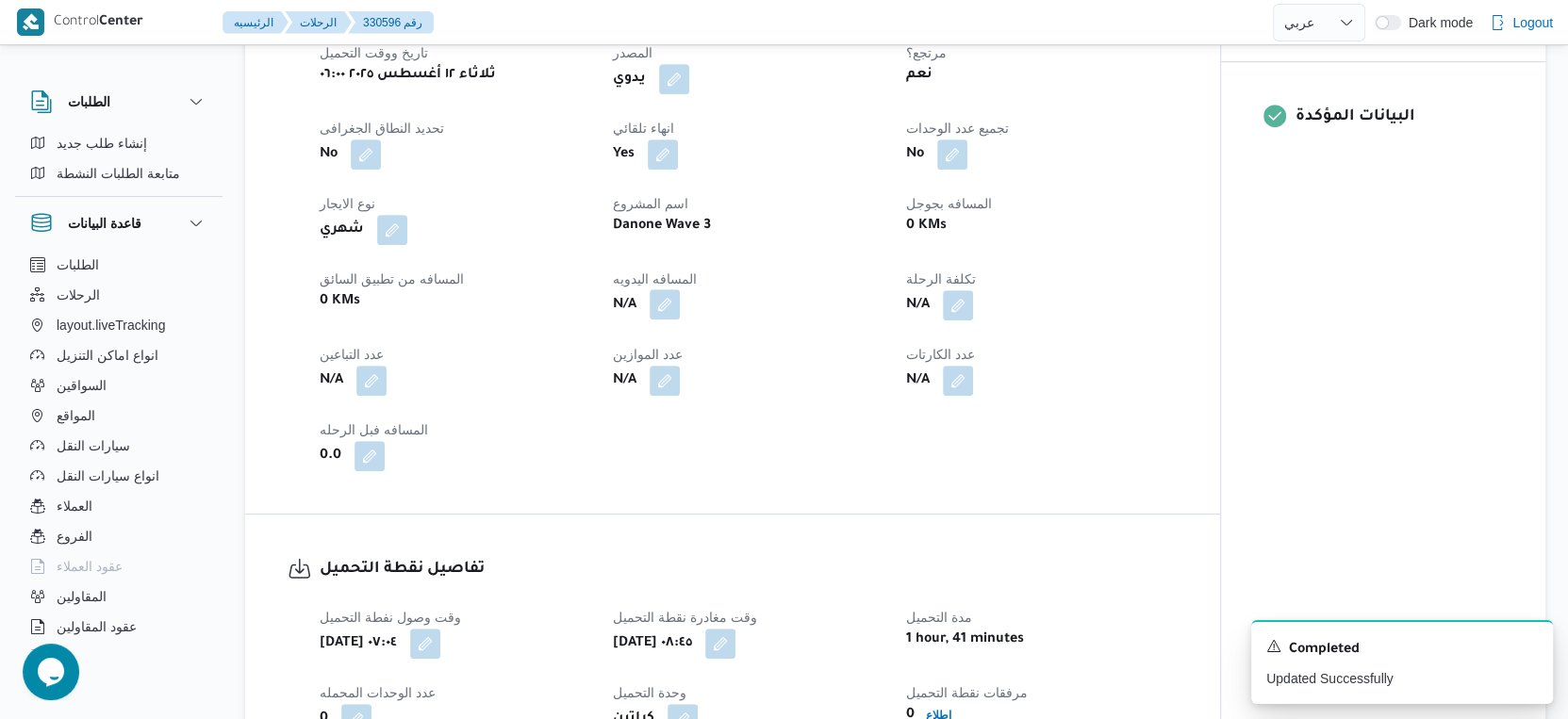
click at [662, 319] on button "button" at bounding box center [664, 305] width 31 height 31
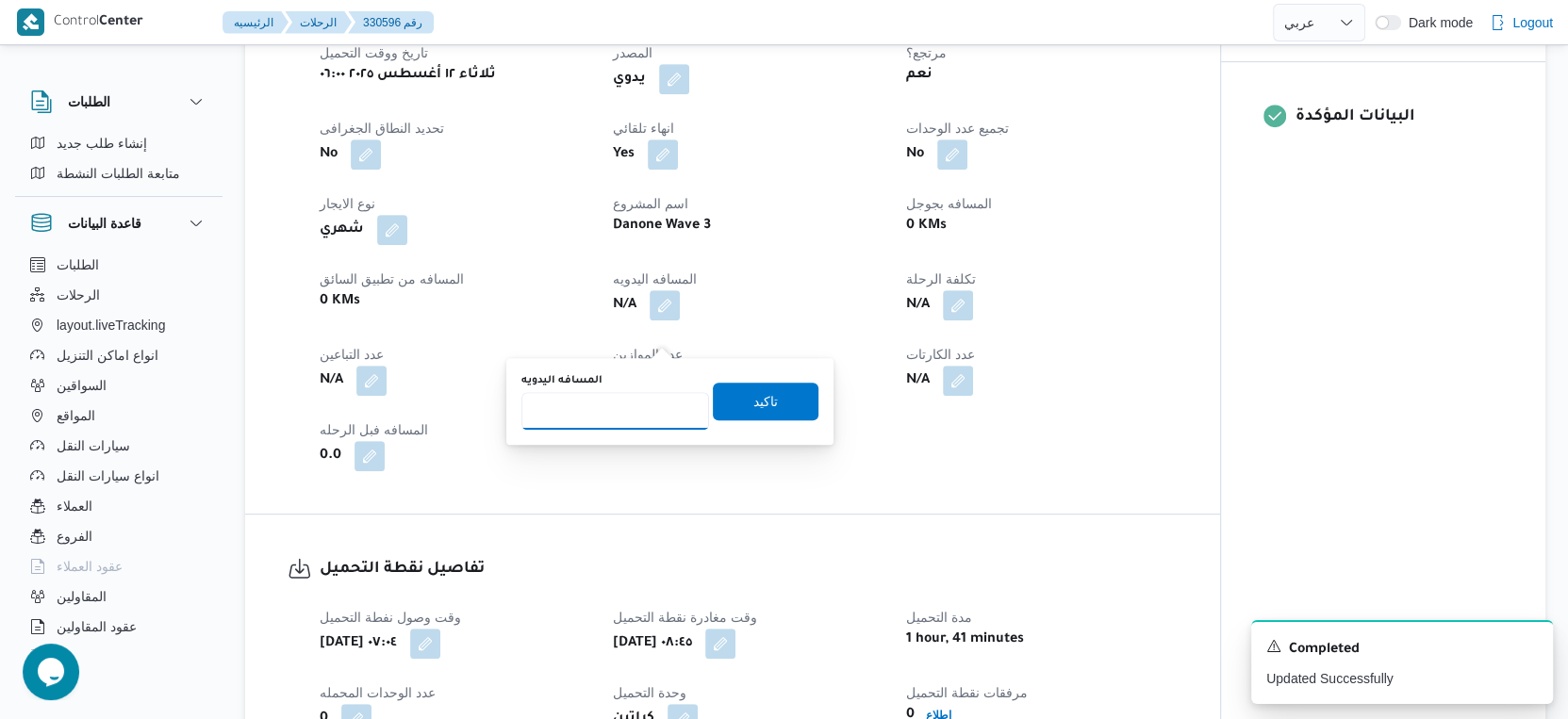
click at [601, 410] on input "المسافه اليدويه" at bounding box center [615, 410] width 187 height 37
type input "41"
click at [769, 406] on span "تاكيد" at bounding box center [765, 400] width 105 height 37
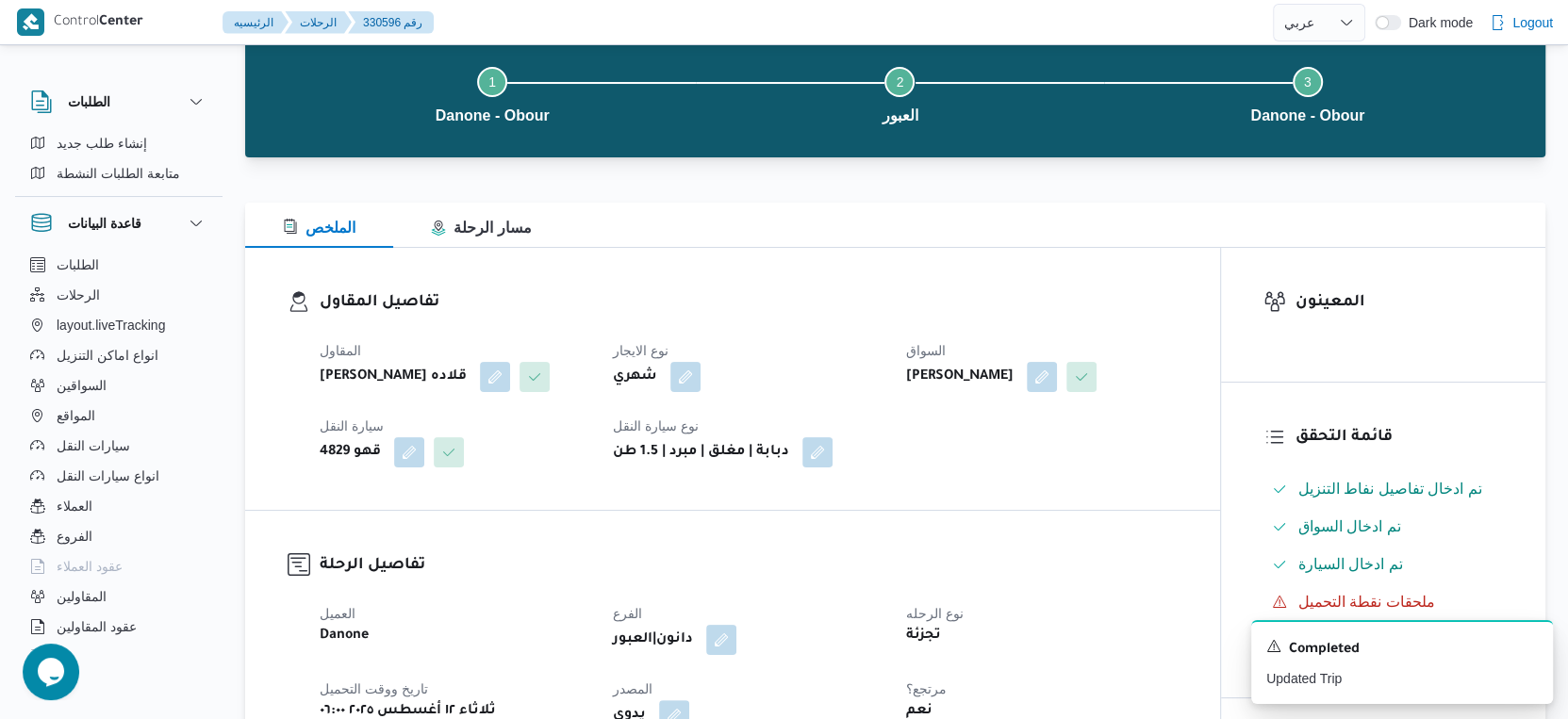
scroll to position [0, 0]
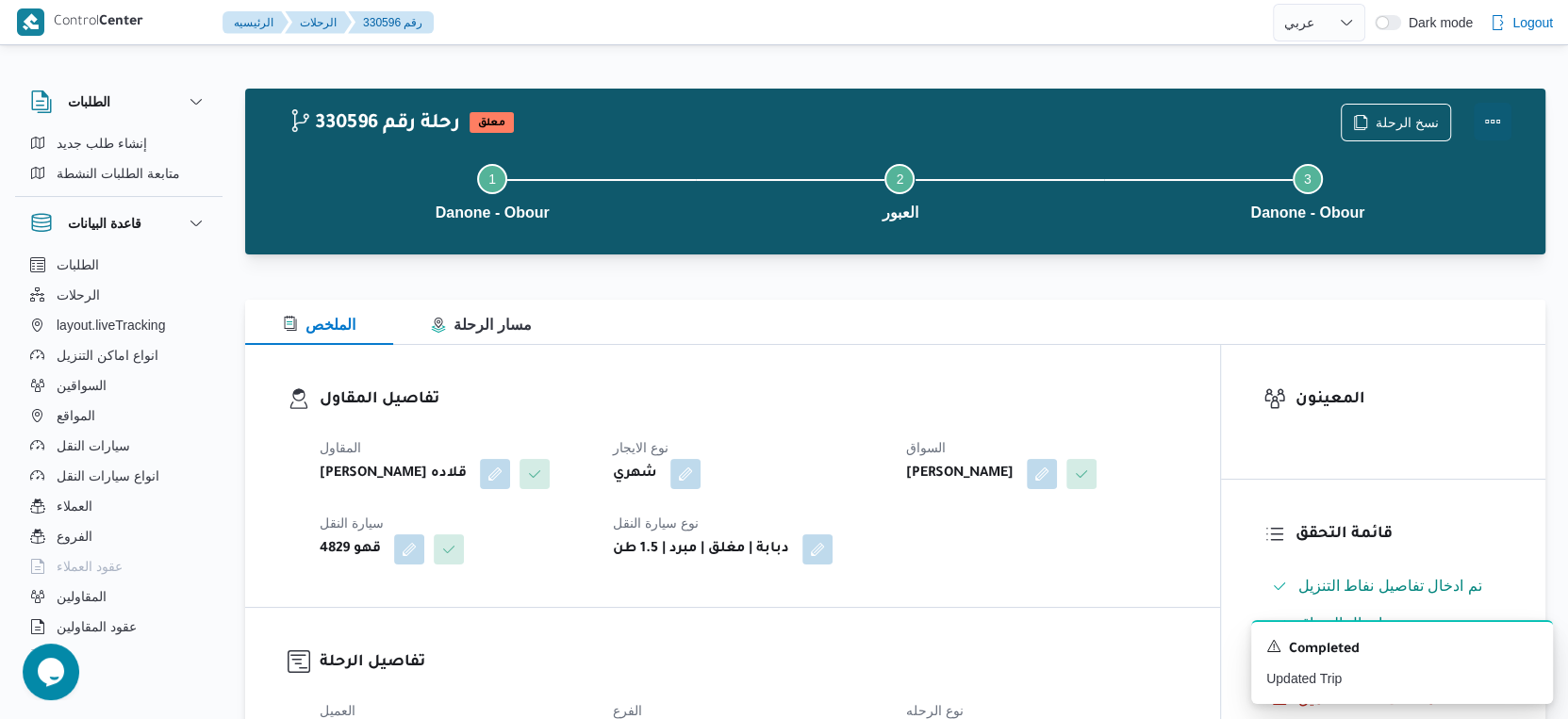
click at [1503, 113] on button "Actions" at bounding box center [1492, 120] width 37 height 37
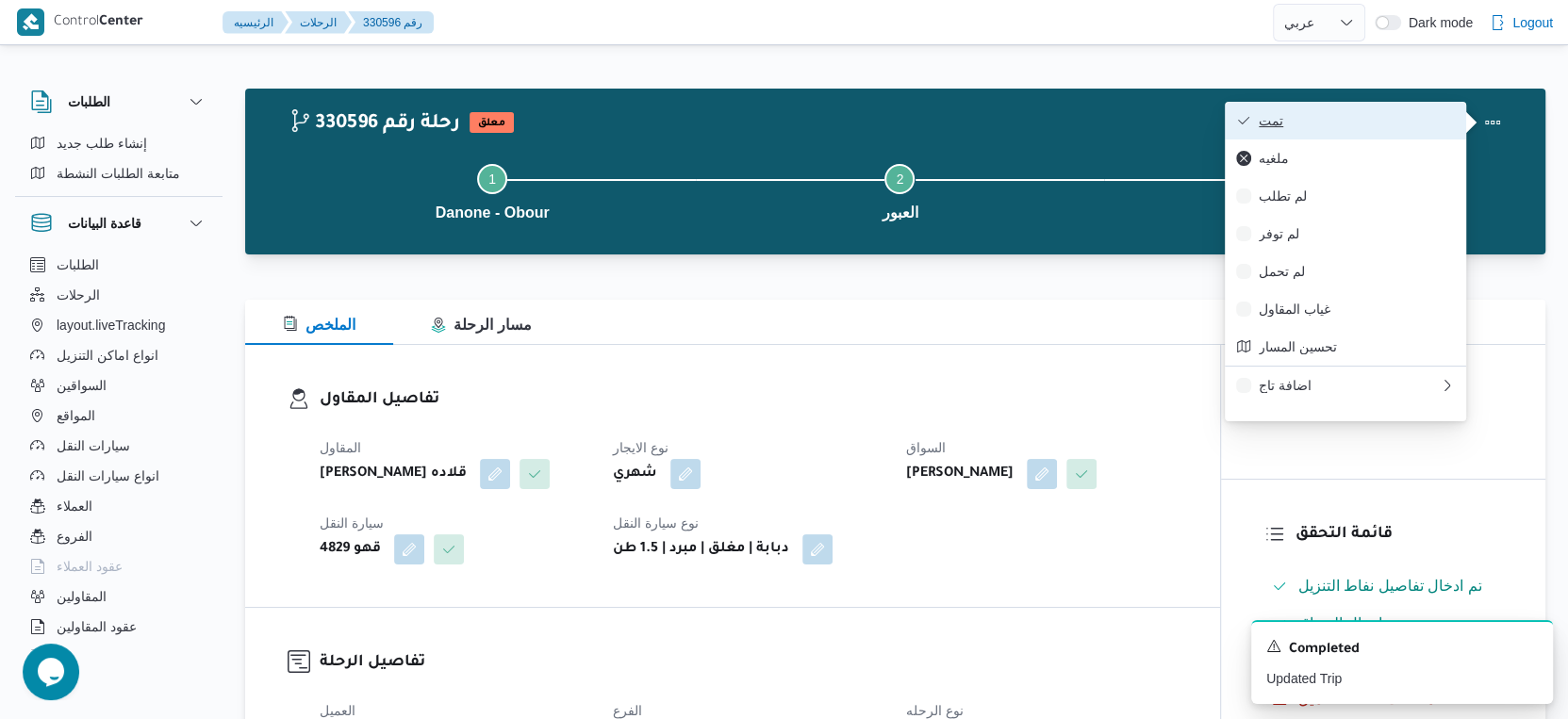
click at [1415, 119] on span "تمت" at bounding box center [1356, 120] width 196 height 15
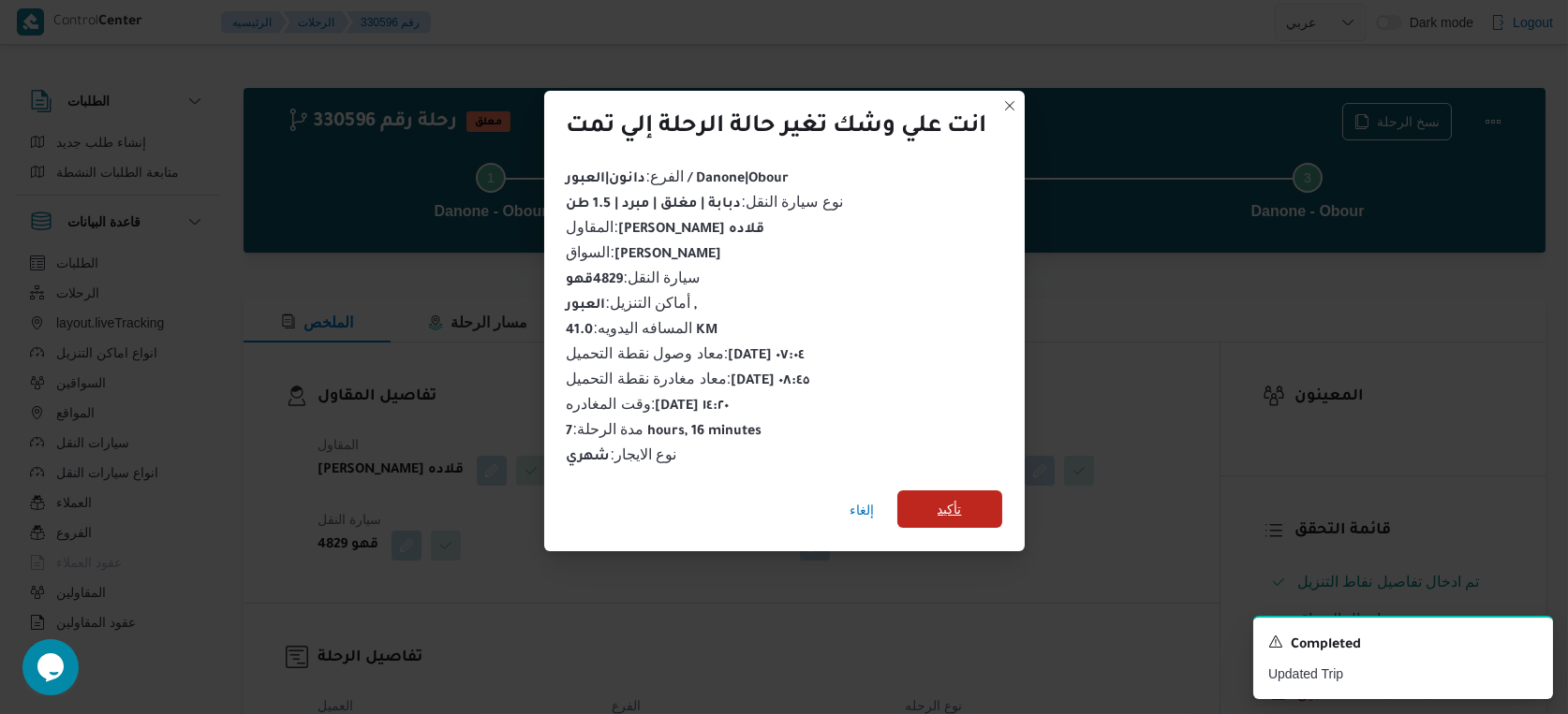
click at [947, 503] on span "تأكيد" at bounding box center [950, 510] width 25 height 23
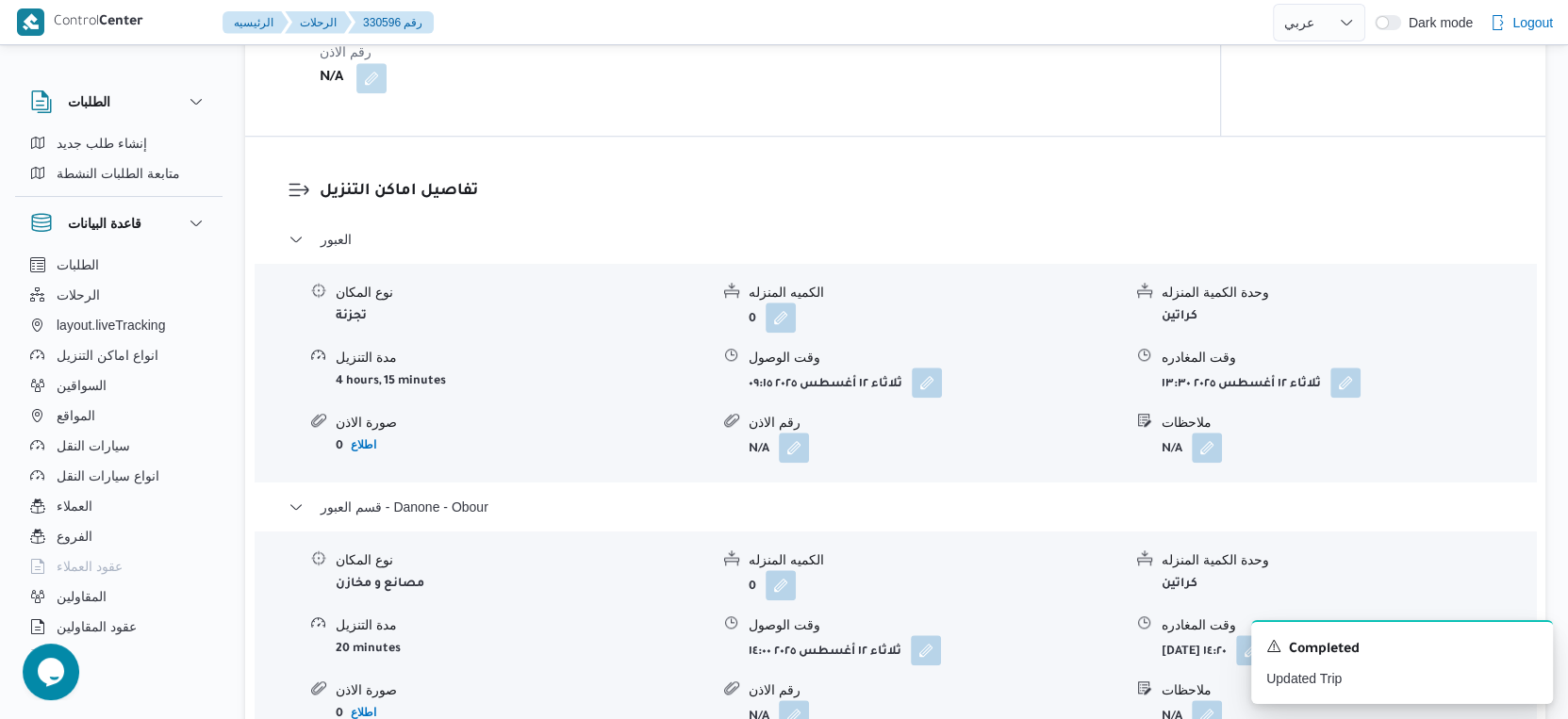
scroll to position [1885, 0]
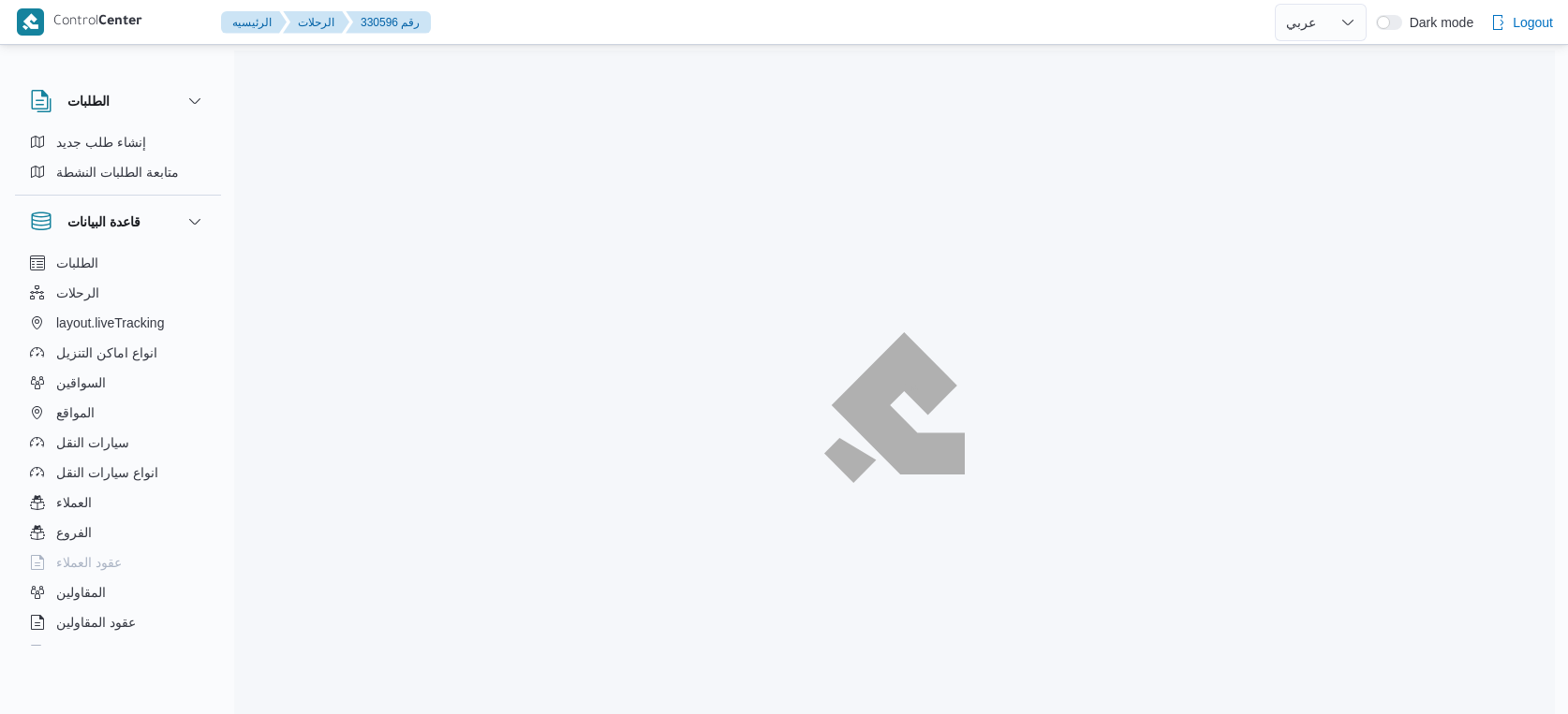
select select "ar"
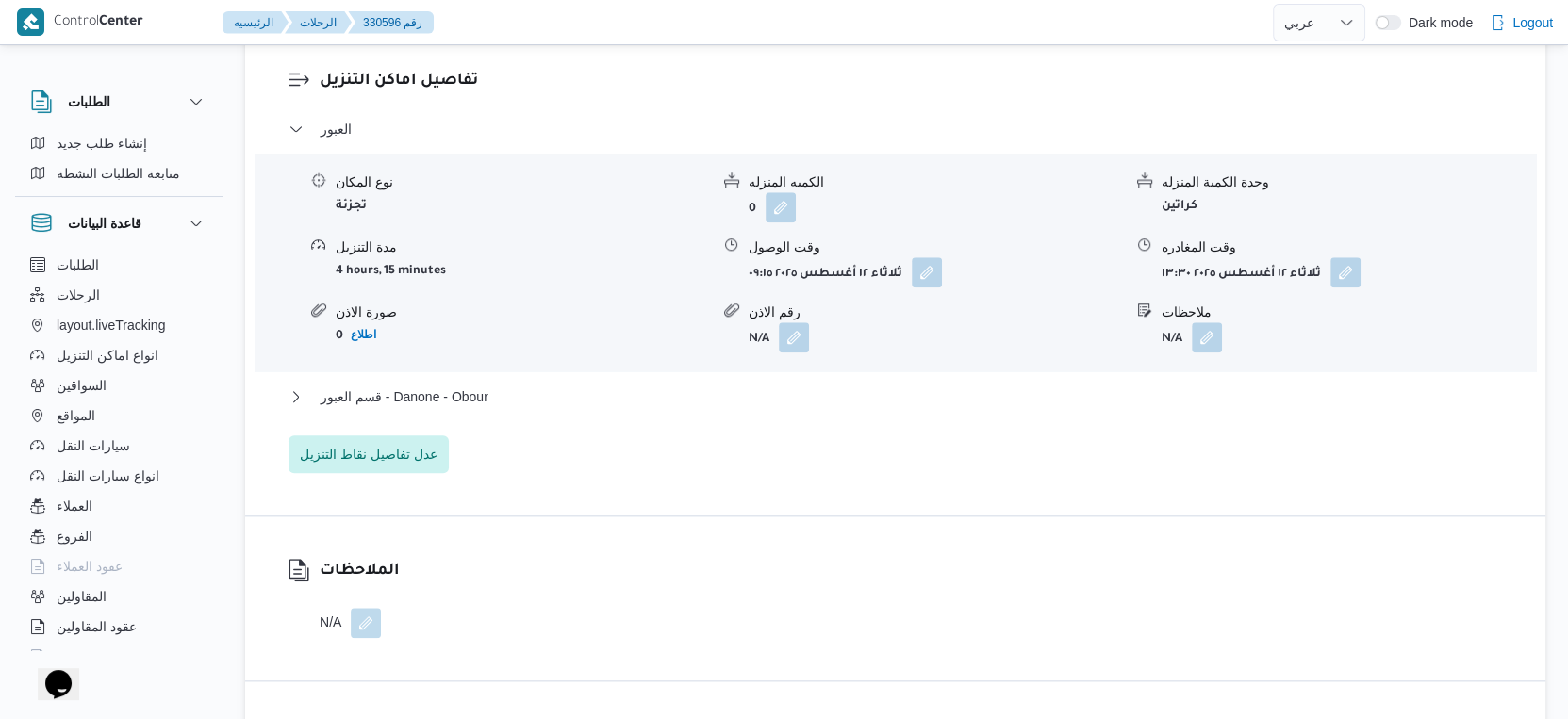
scroll to position [1517, 0]
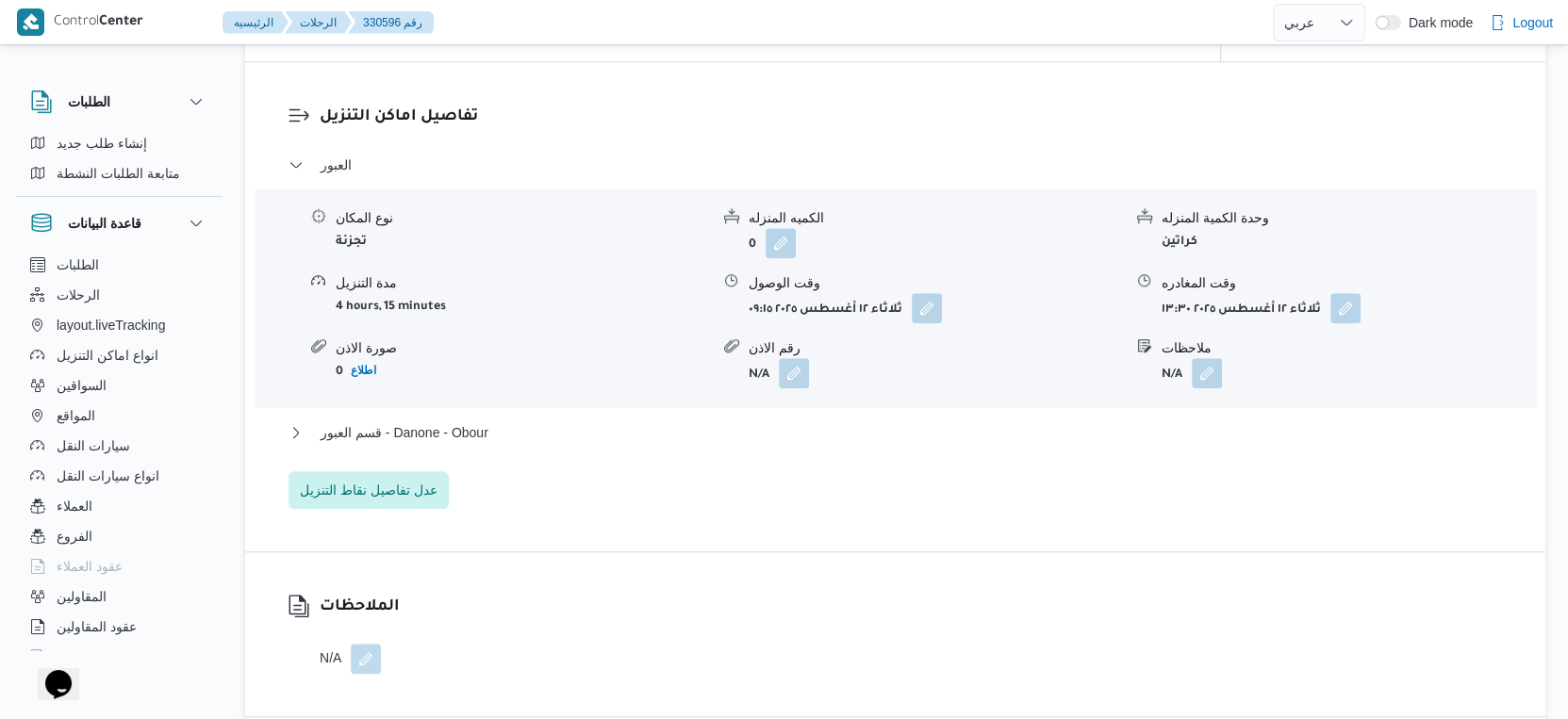
click at [508, 457] on div "قسم العبور - Danone - Obour" at bounding box center [896, 439] width 1214 height 35
click at [515, 444] on button "قسم العبور - Danone - Obour" at bounding box center [896, 433] width 1214 height 23
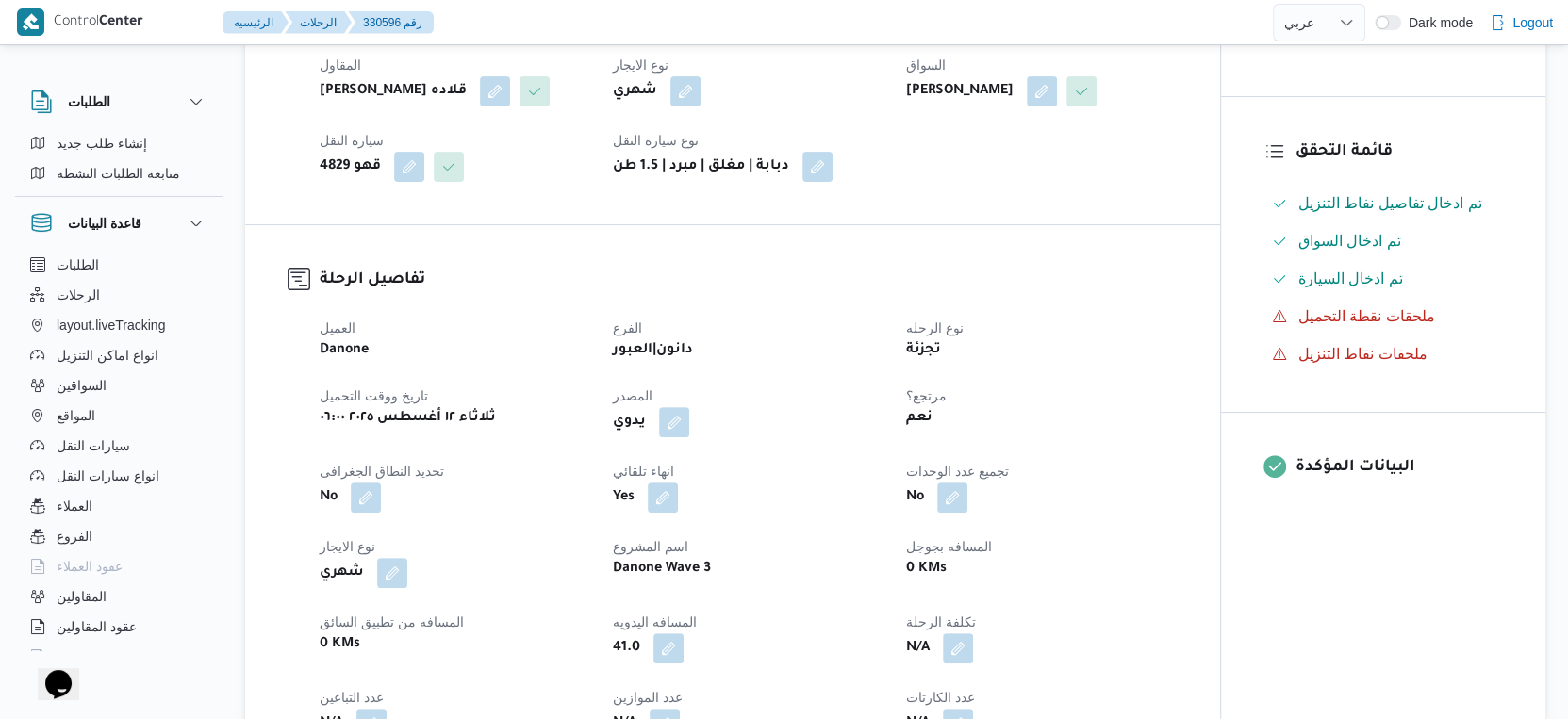
scroll to position [628, 0]
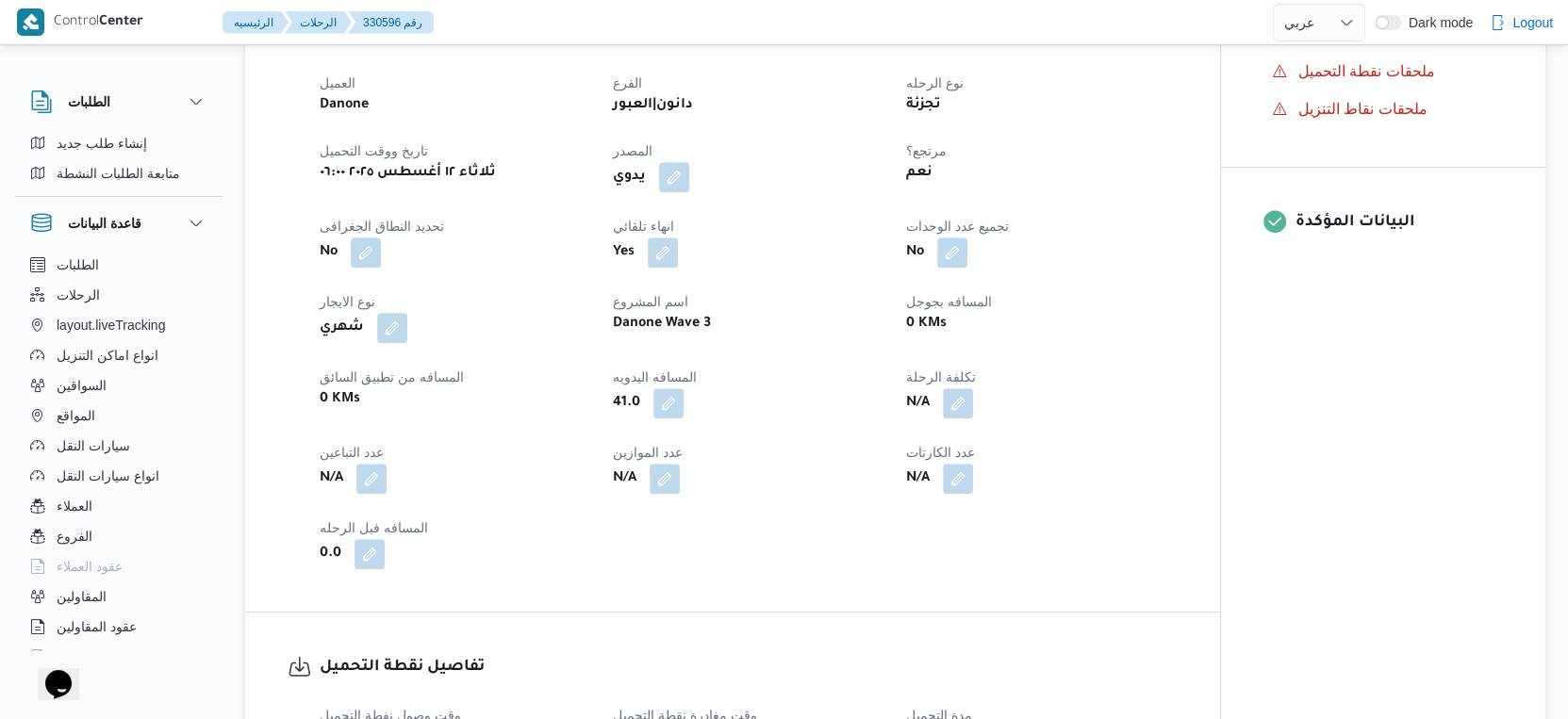
select select "ar"
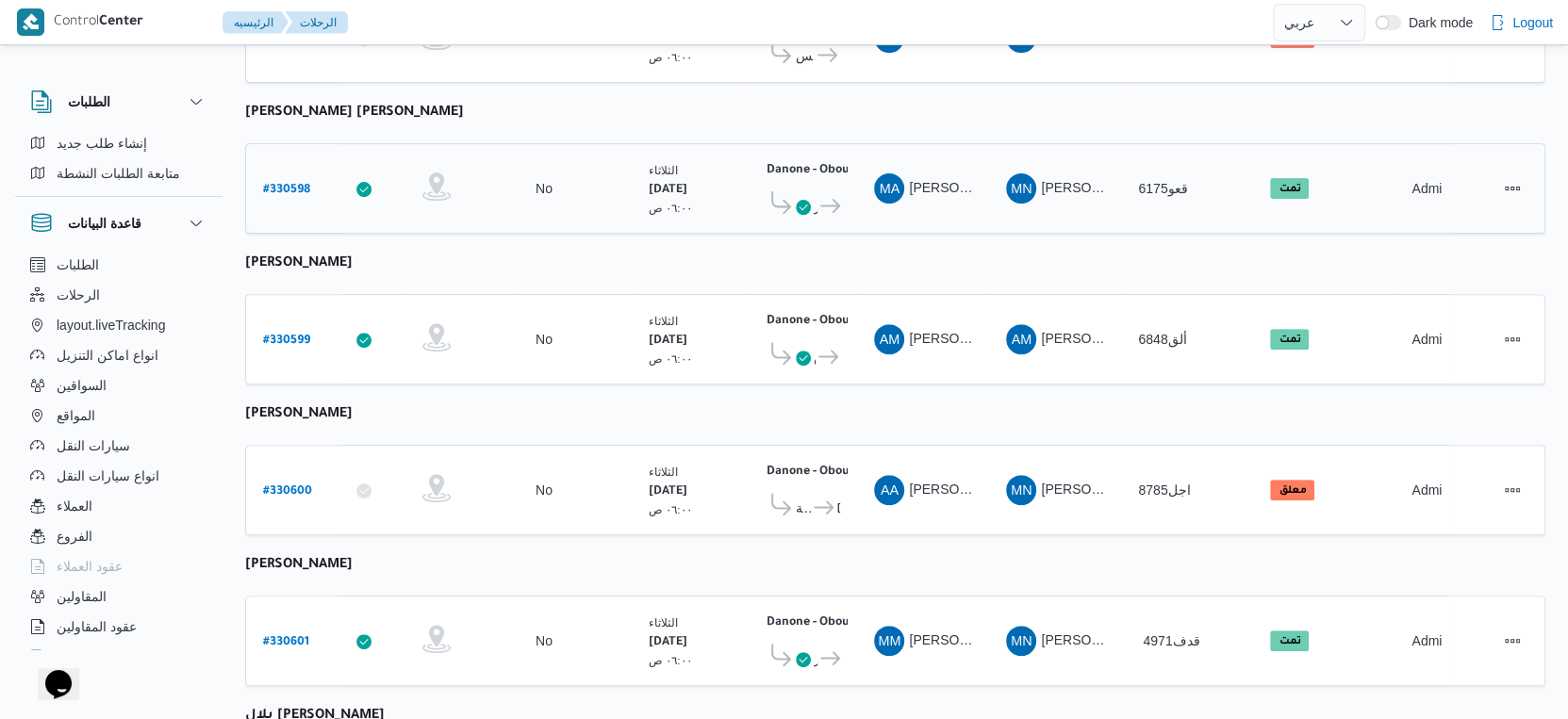
scroll to position [653, 0]
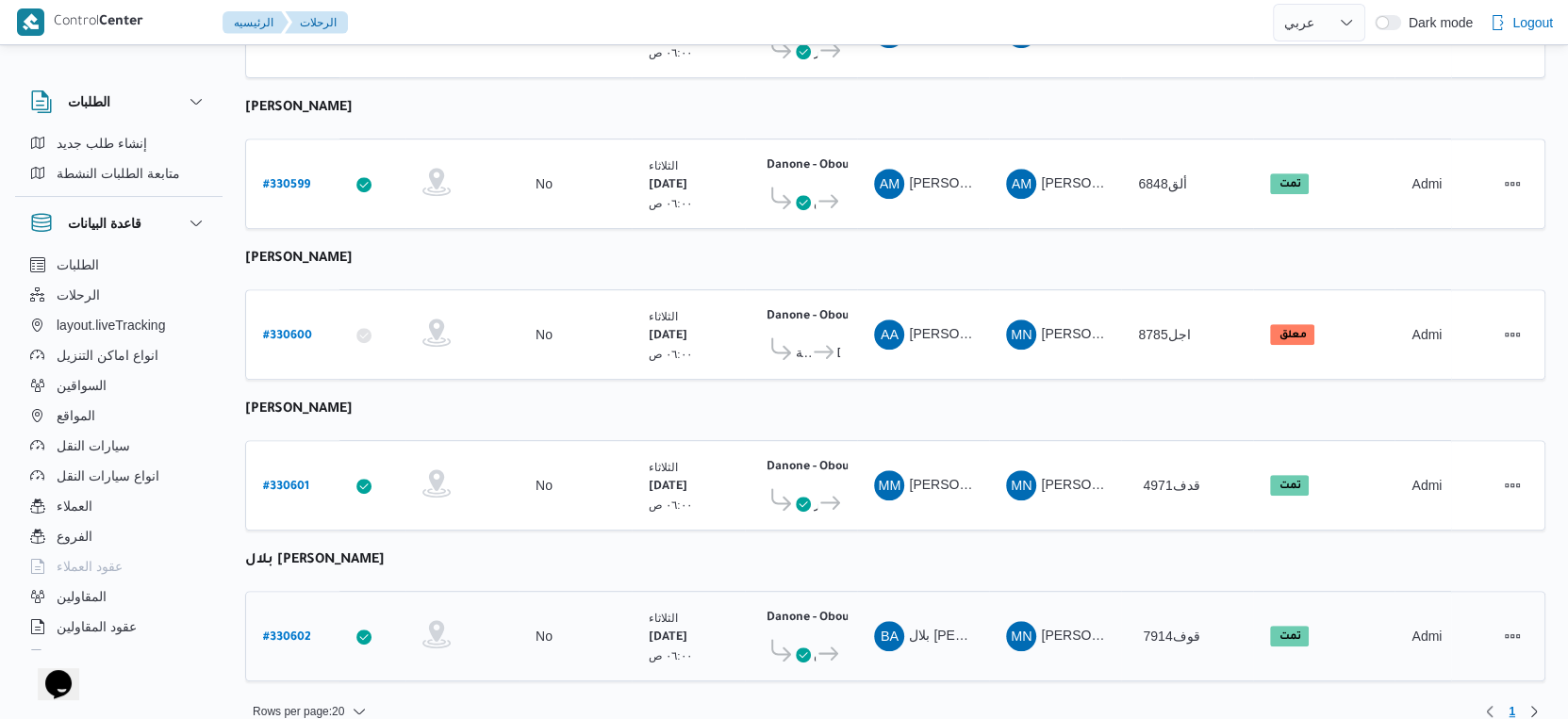
click at [283, 632] on b "# 330602" at bounding box center [287, 639] width 48 height 13
select select "ar"
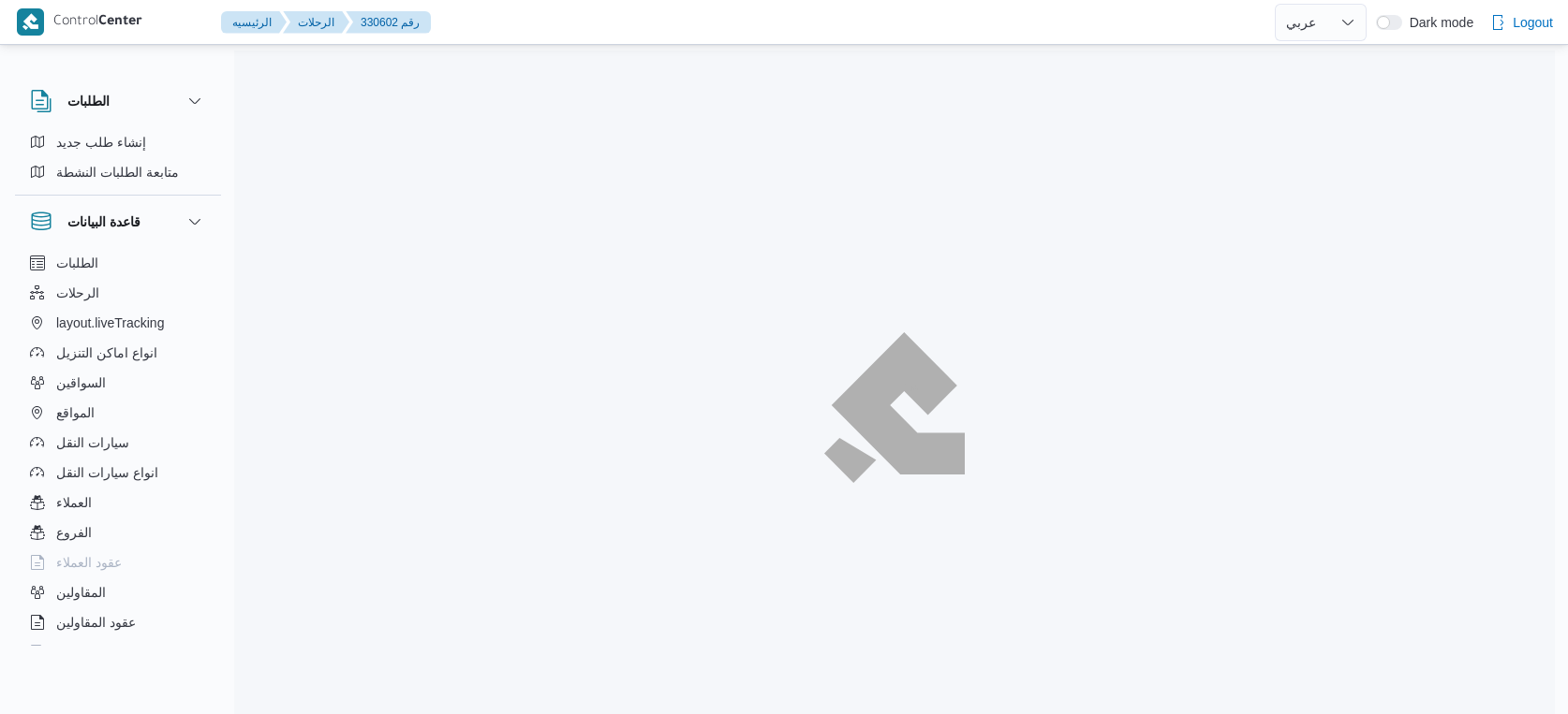
select select "ar"
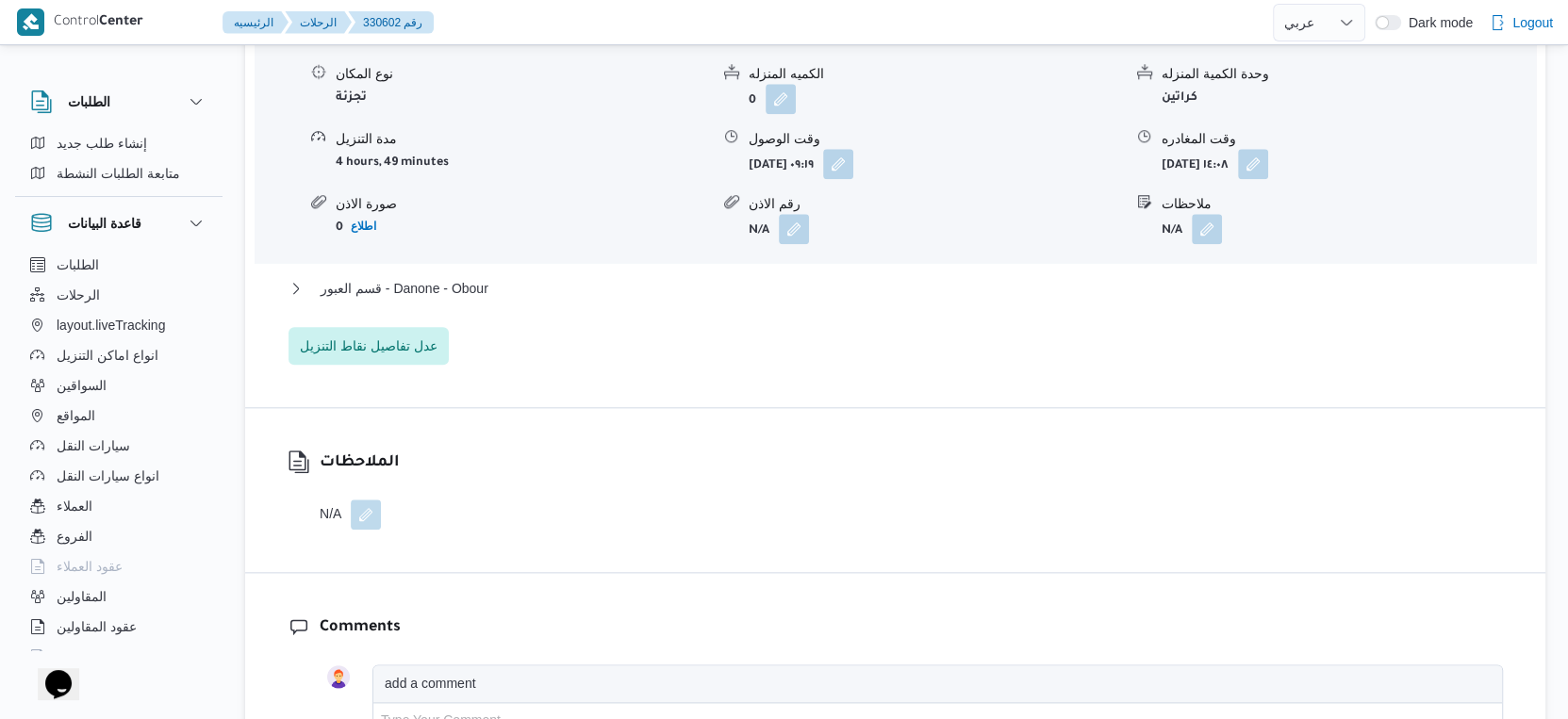
scroll to position [1781, 0]
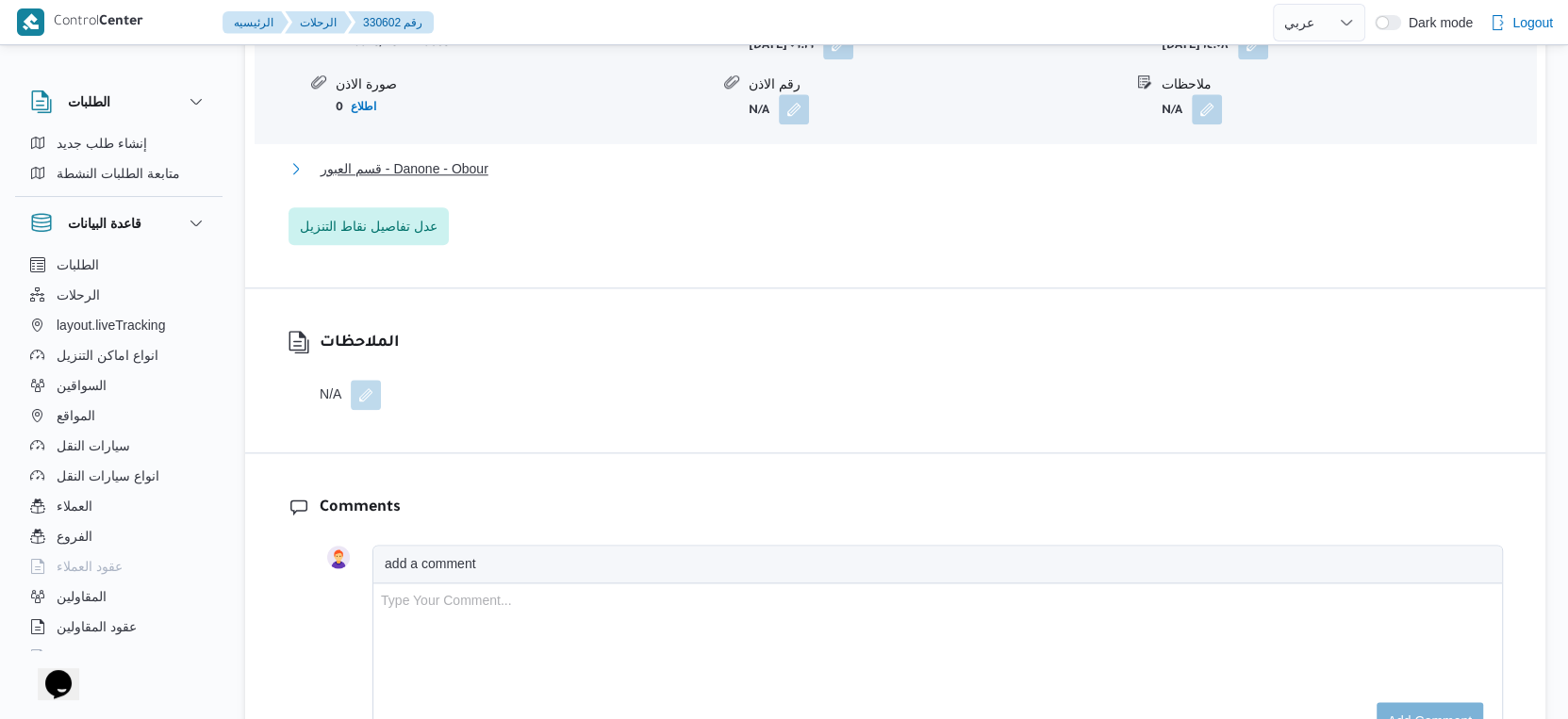
click at [505, 180] on button "قسم العبور - Danone - Obour" at bounding box center [896, 169] width 1214 height 23
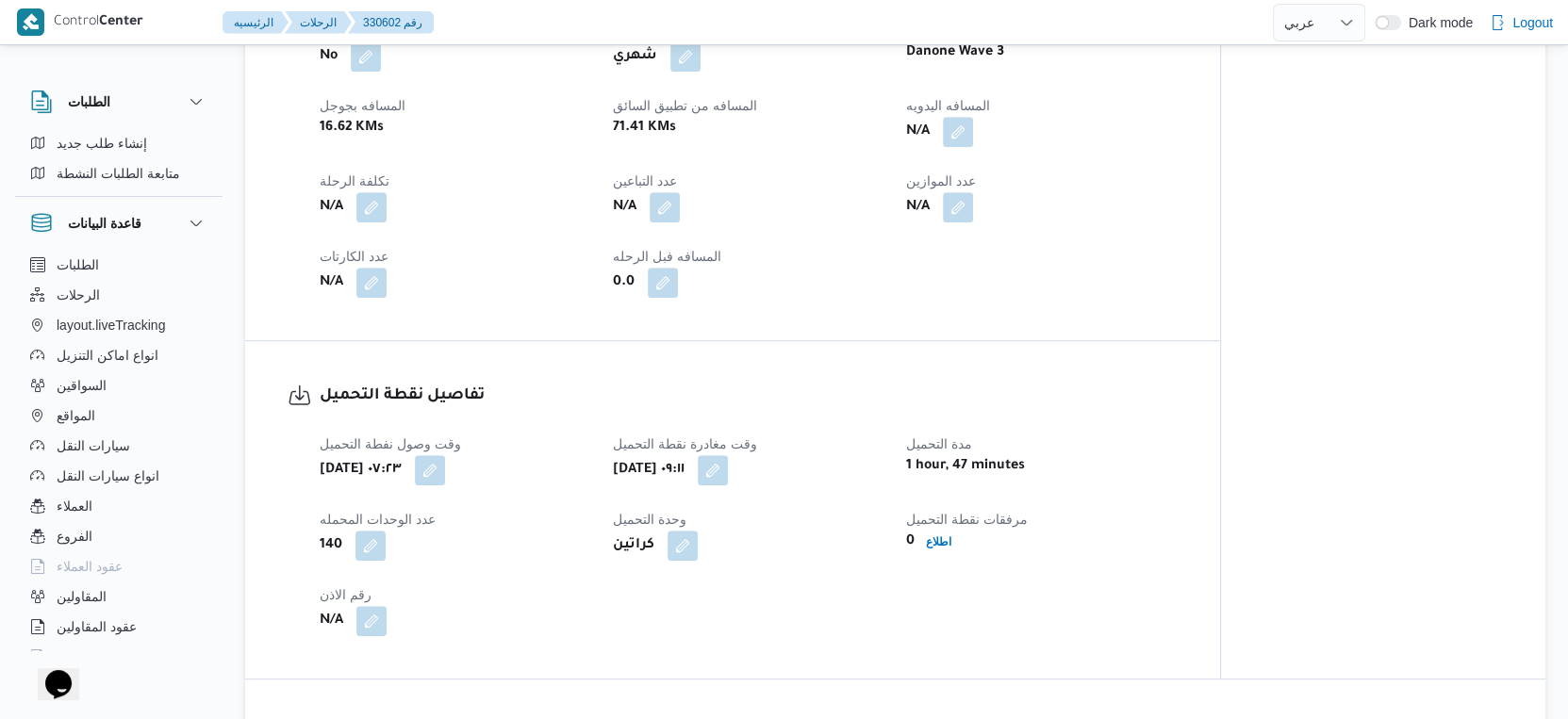
scroll to position [733, 0]
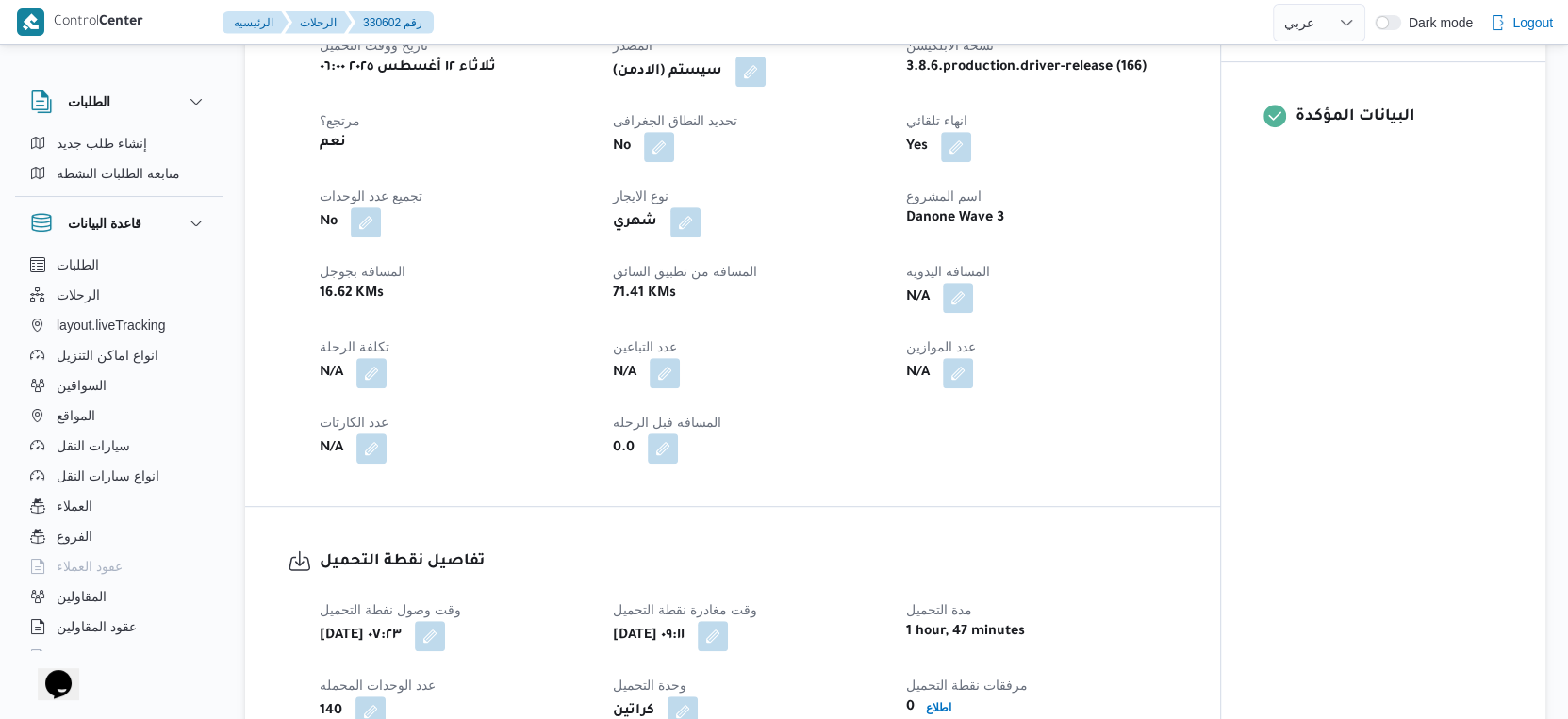
click at [1141, 283] on dt "المسافه اليدويه" at bounding box center [1041, 272] width 271 height 23
click at [952, 312] on button "button" at bounding box center [958, 297] width 31 height 31
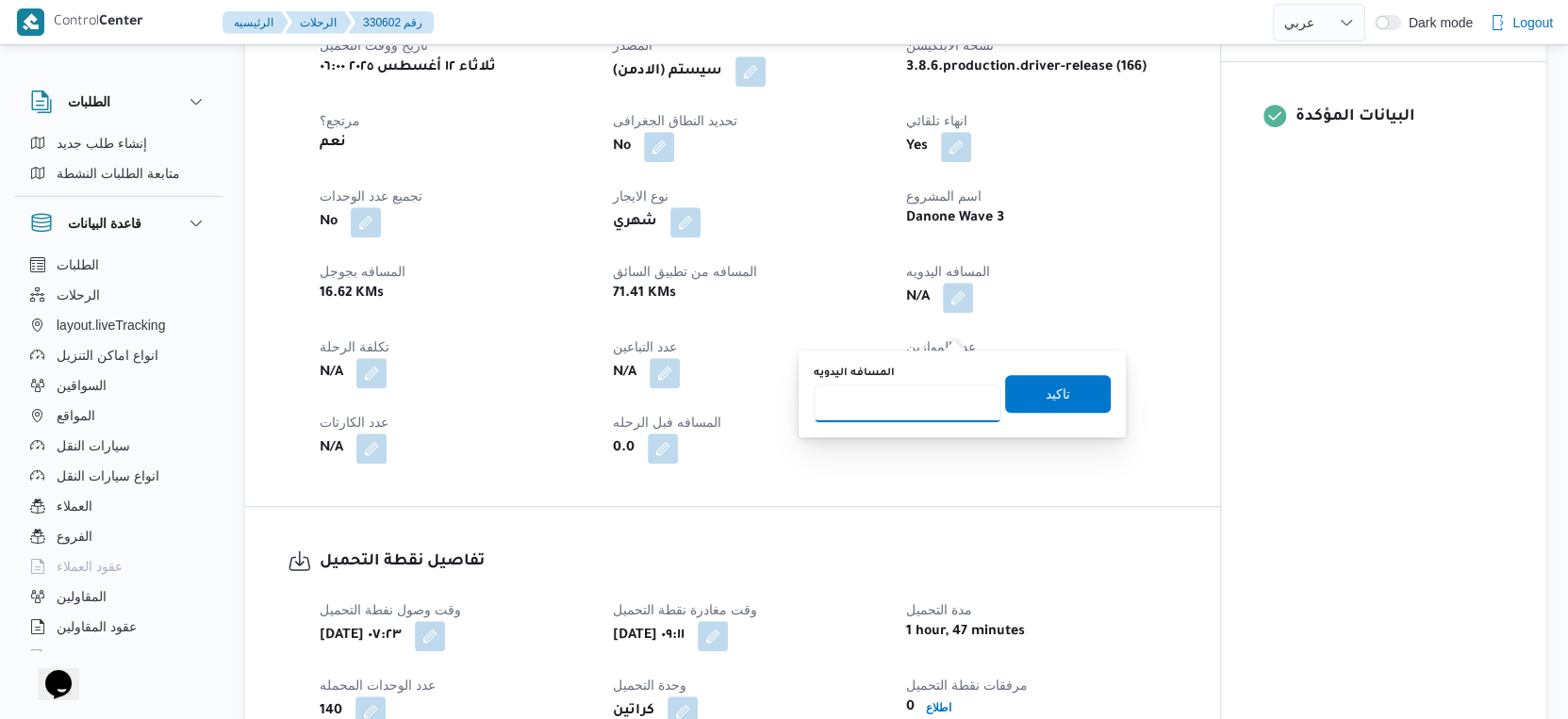
click at [899, 391] on input "المسافه اليدويه" at bounding box center [907, 403] width 187 height 37
type input "50"
click at [1050, 391] on span "تاكيد" at bounding box center [1058, 393] width 25 height 23
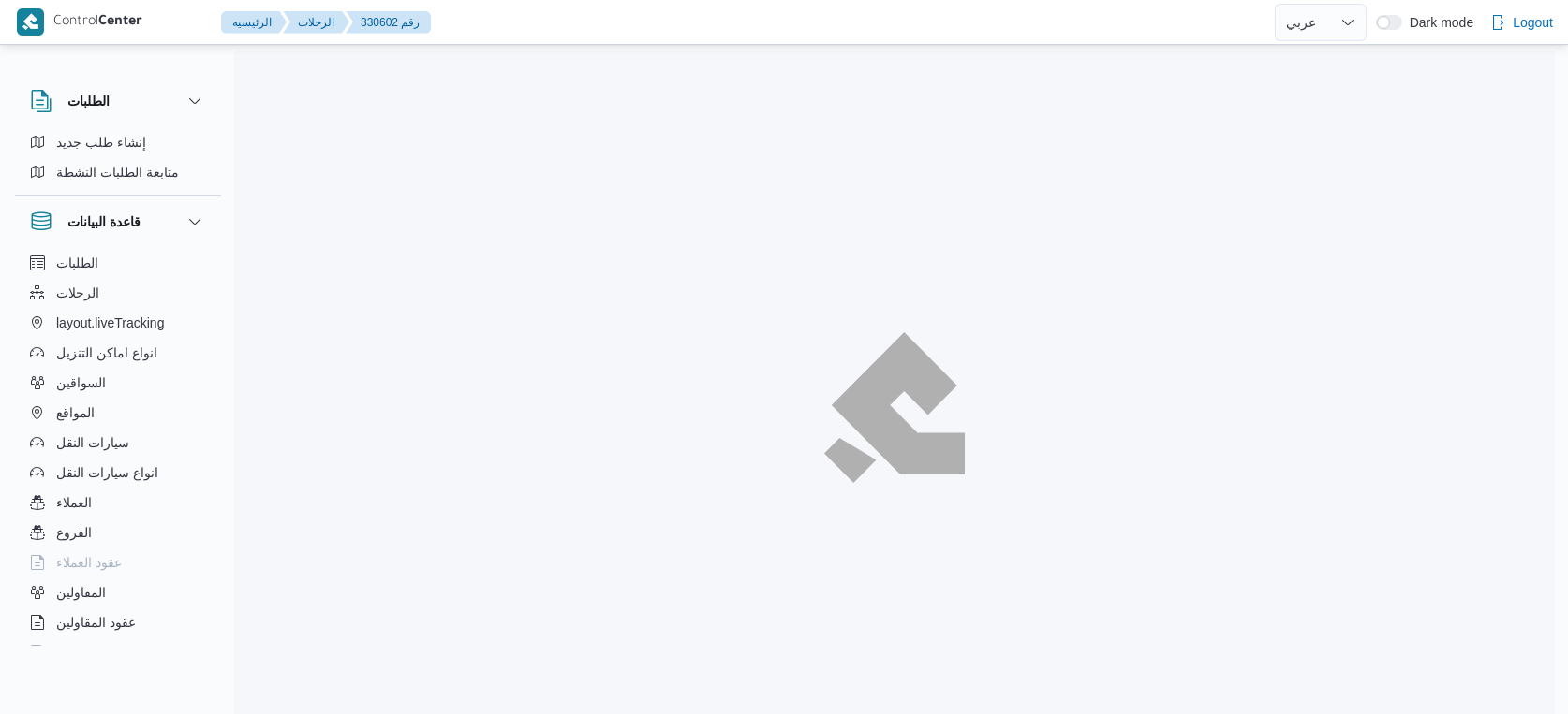
select select "ar"
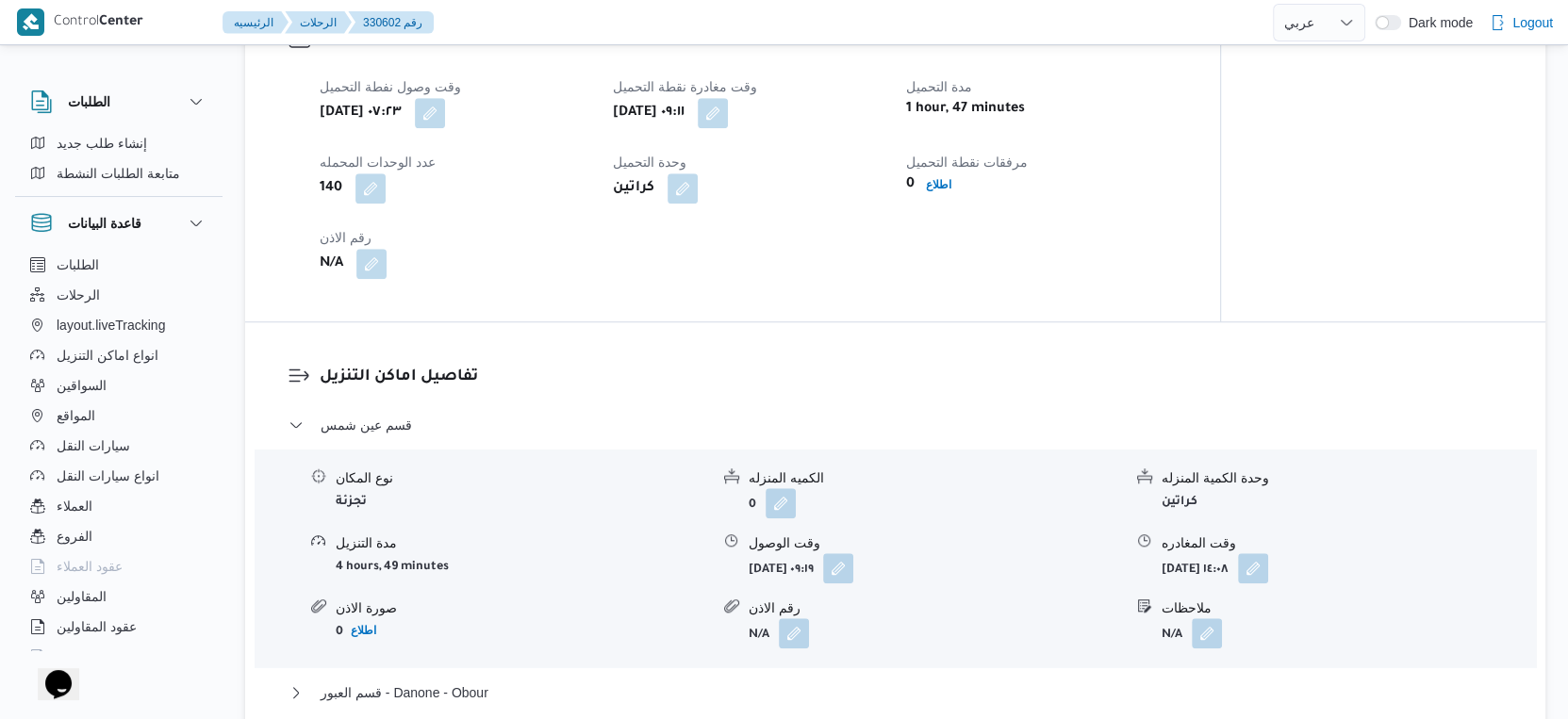
scroll to position [1675, 0]
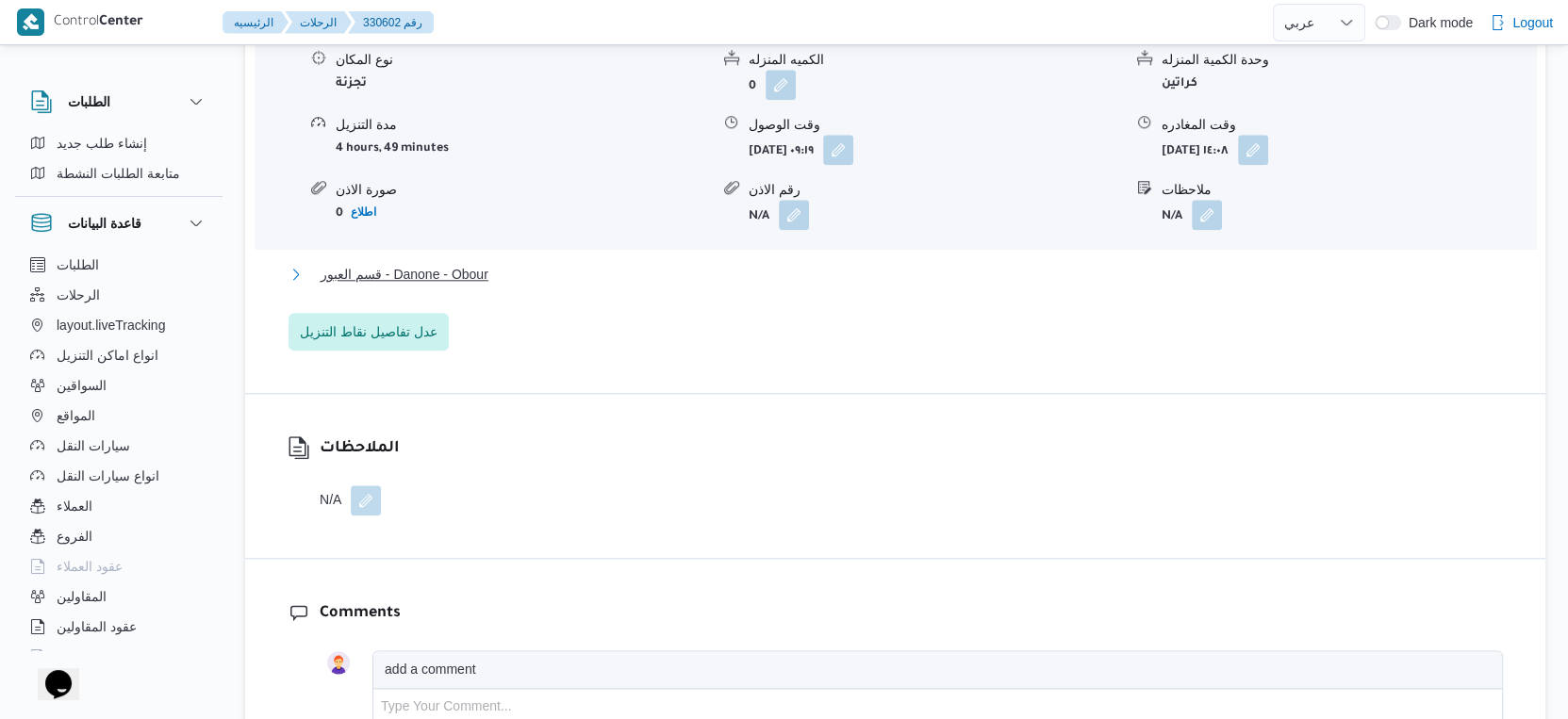
click at [499, 286] on button "قسم العبور - Danone - Obour" at bounding box center [896, 274] width 1214 height 23
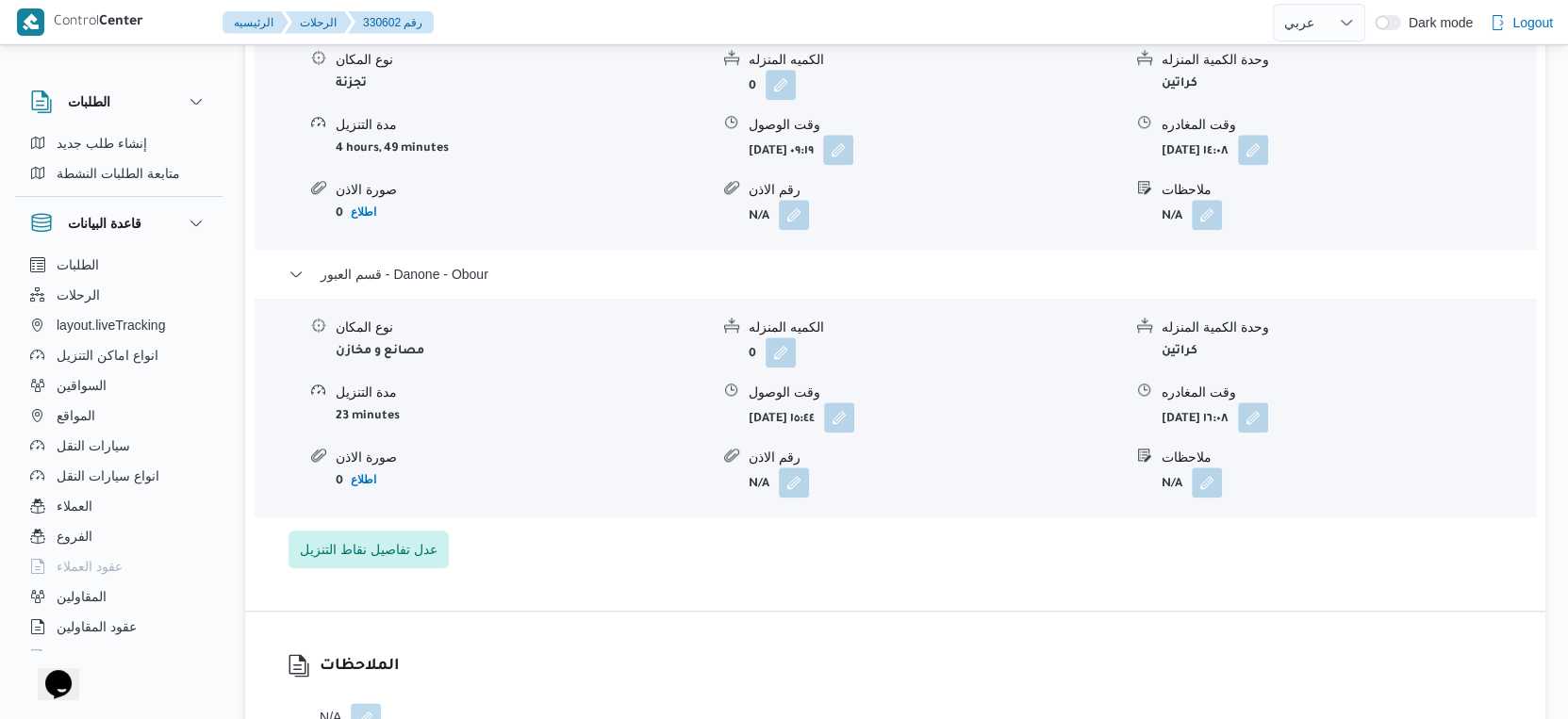
select select "ar"
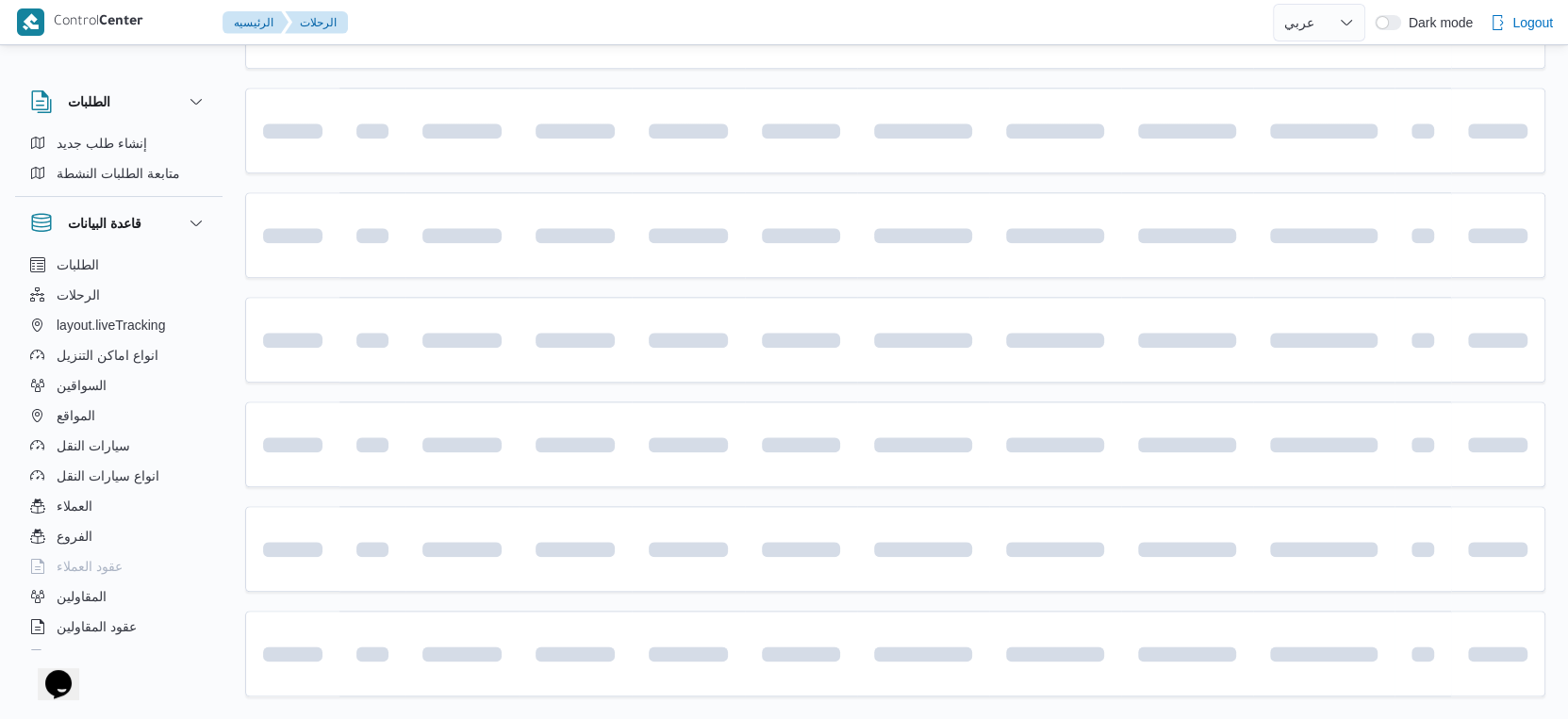
scroll to position [653, 0]
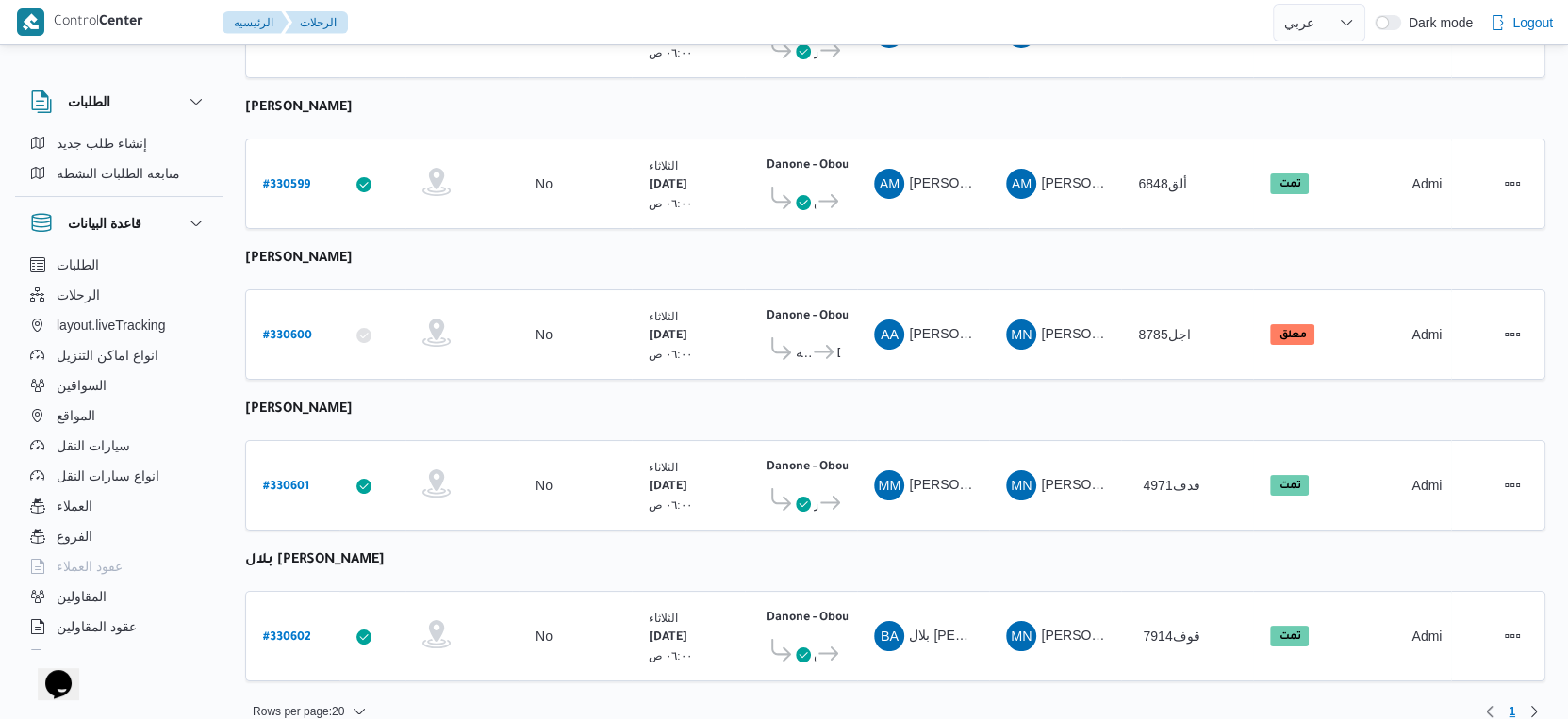
select select "ar"
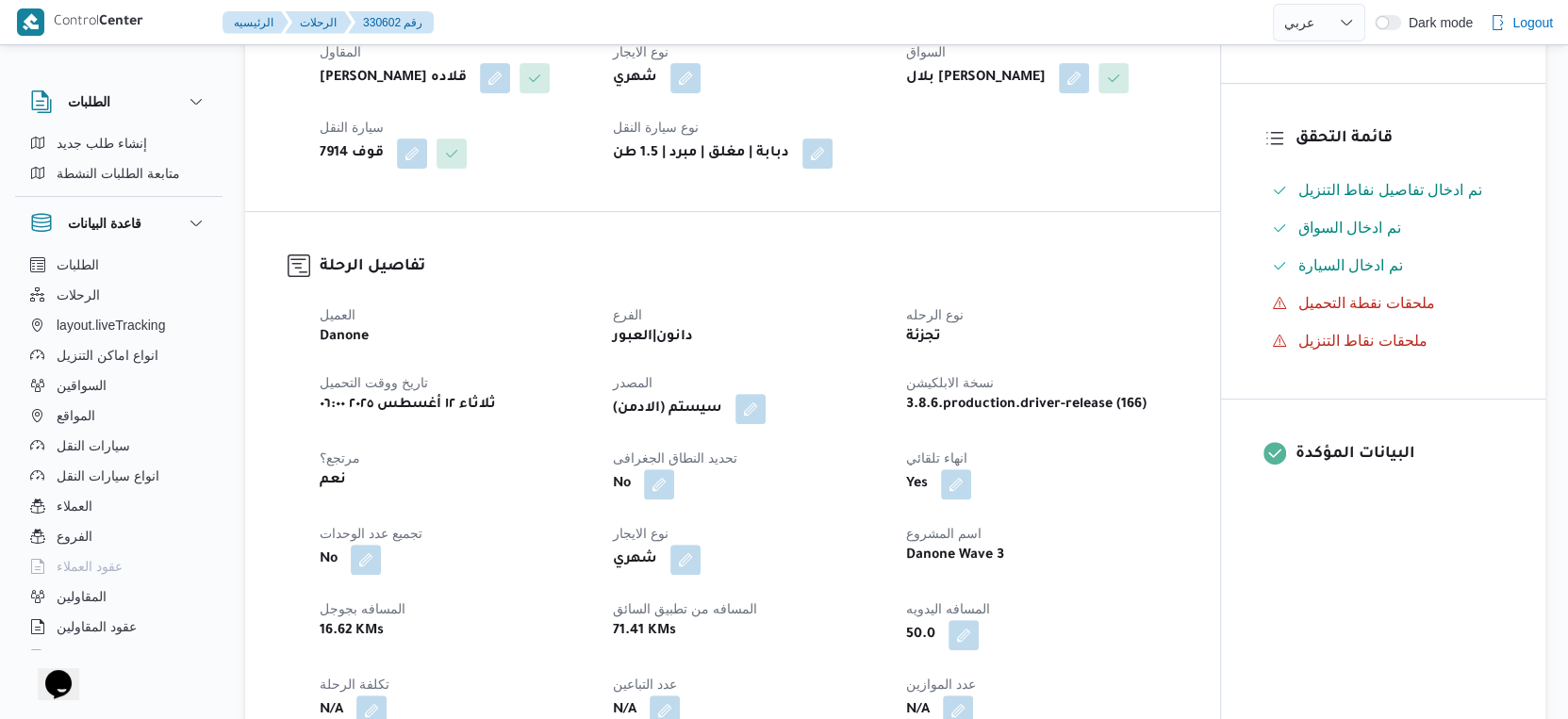
scroll to position [628, 0]
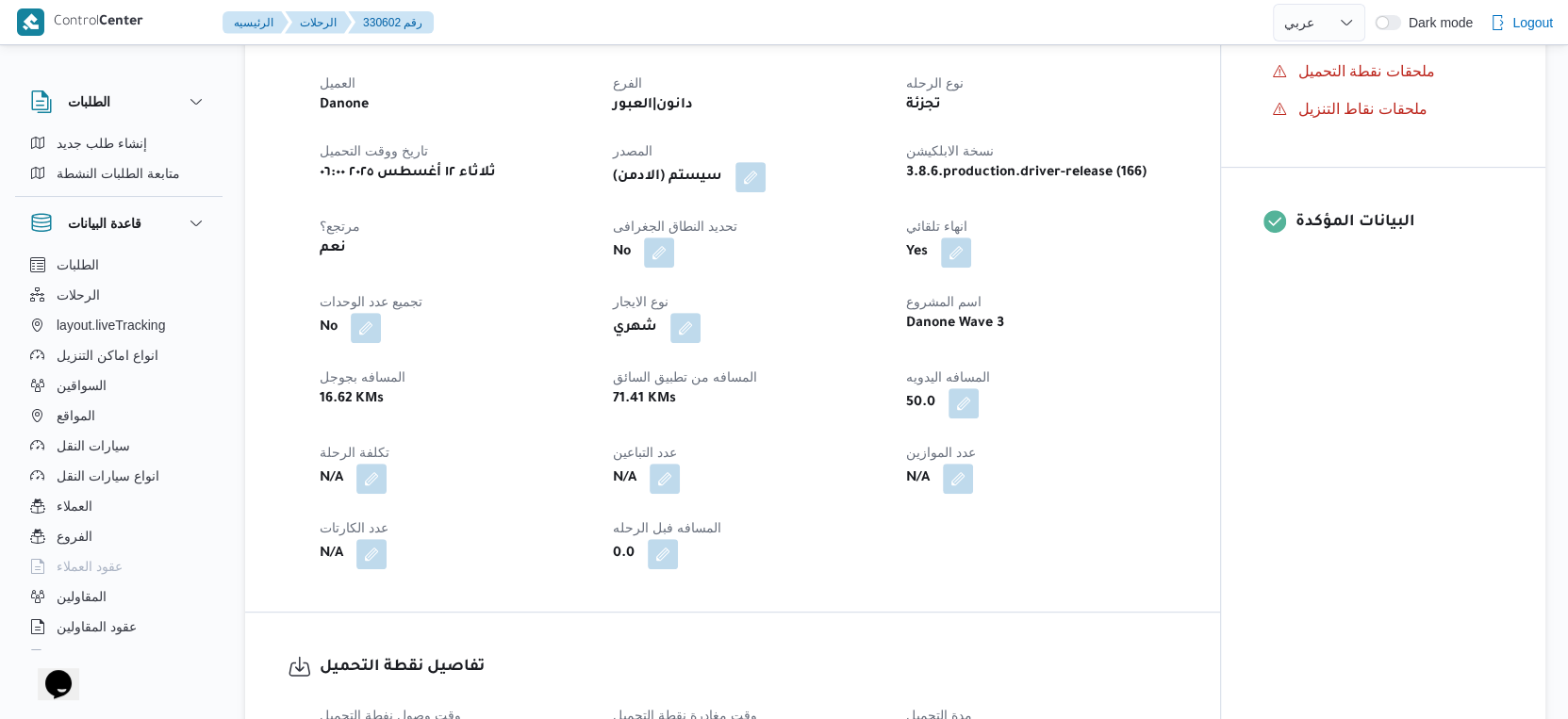
select select "ar"
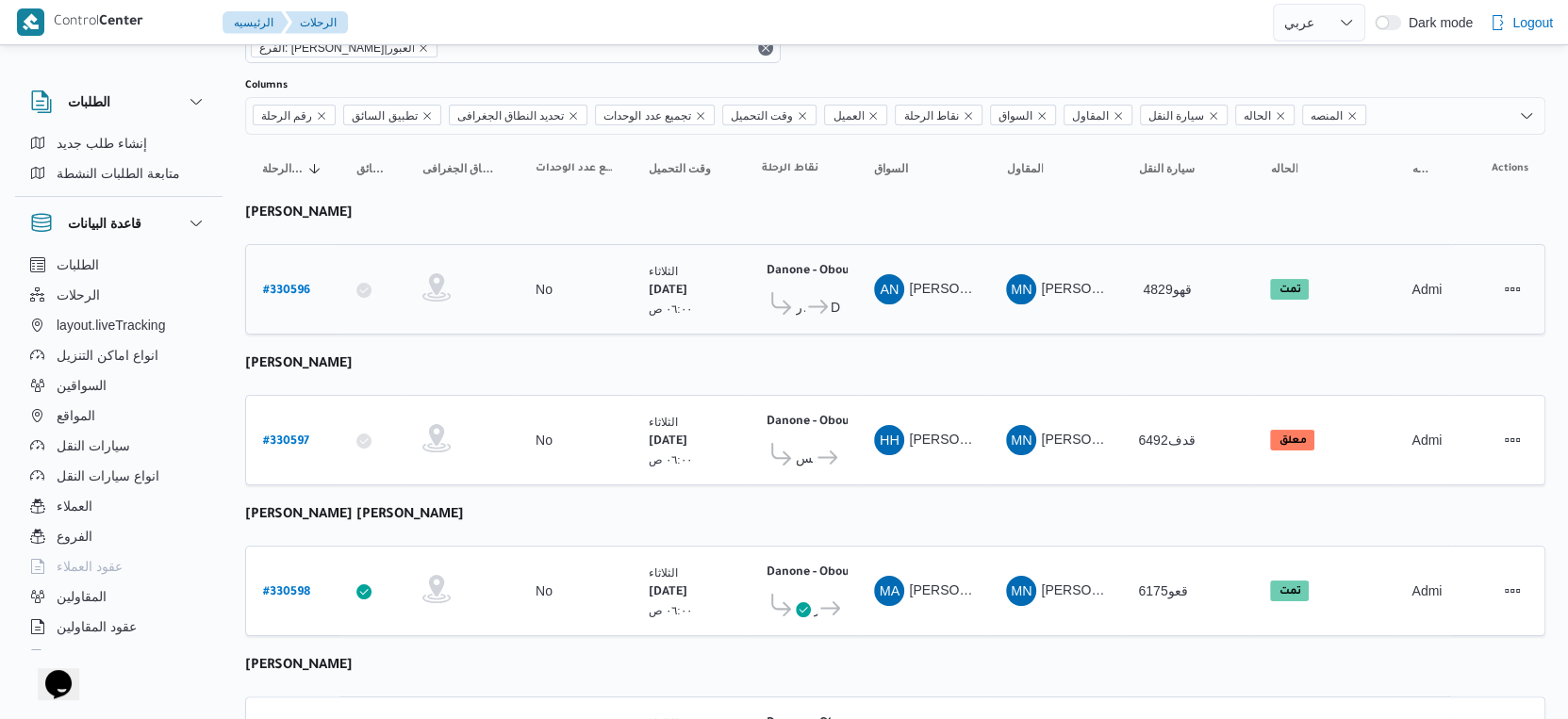
scroll to position [26, 0]
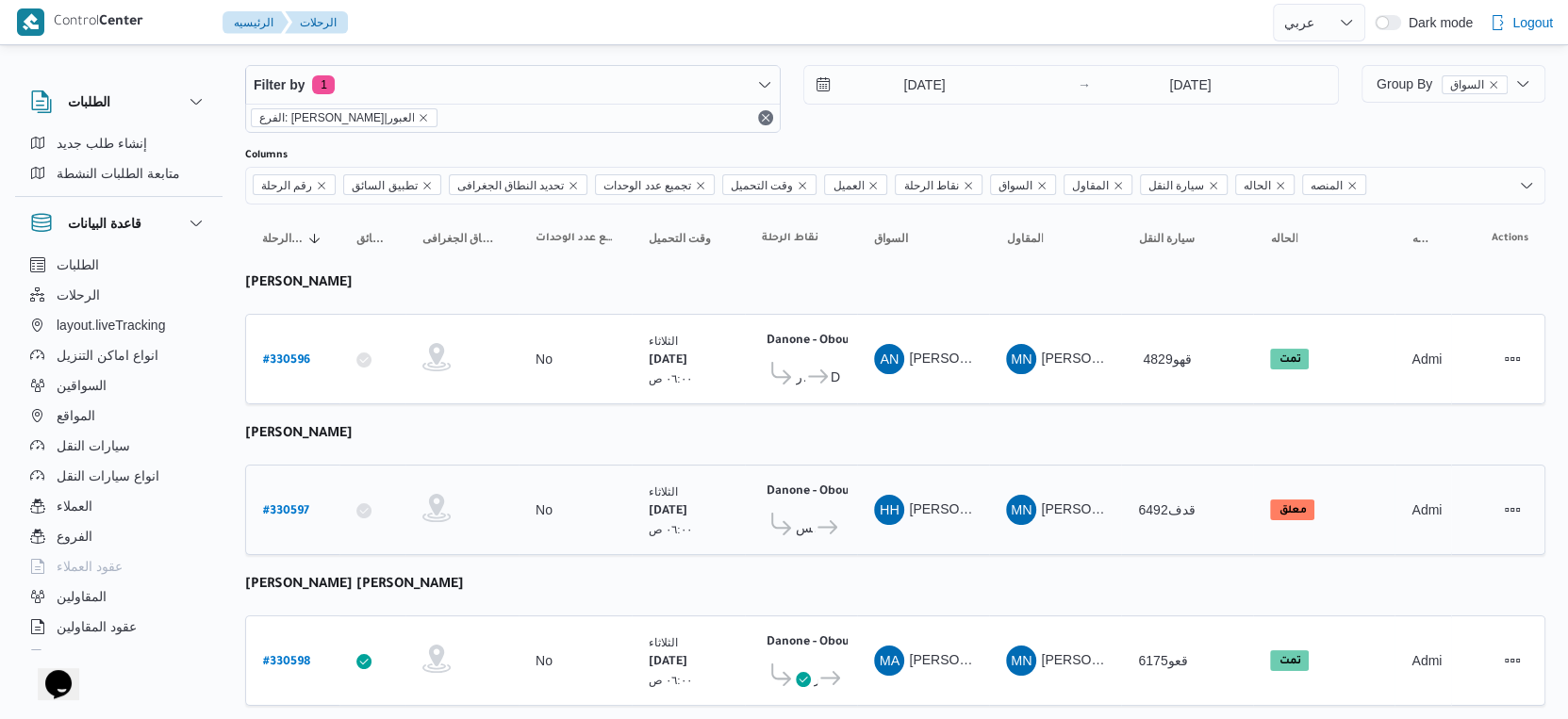
click at [279, 506] on b "# 330597" at bounding box center [286, 512] width 46 height 13
select select "ar"
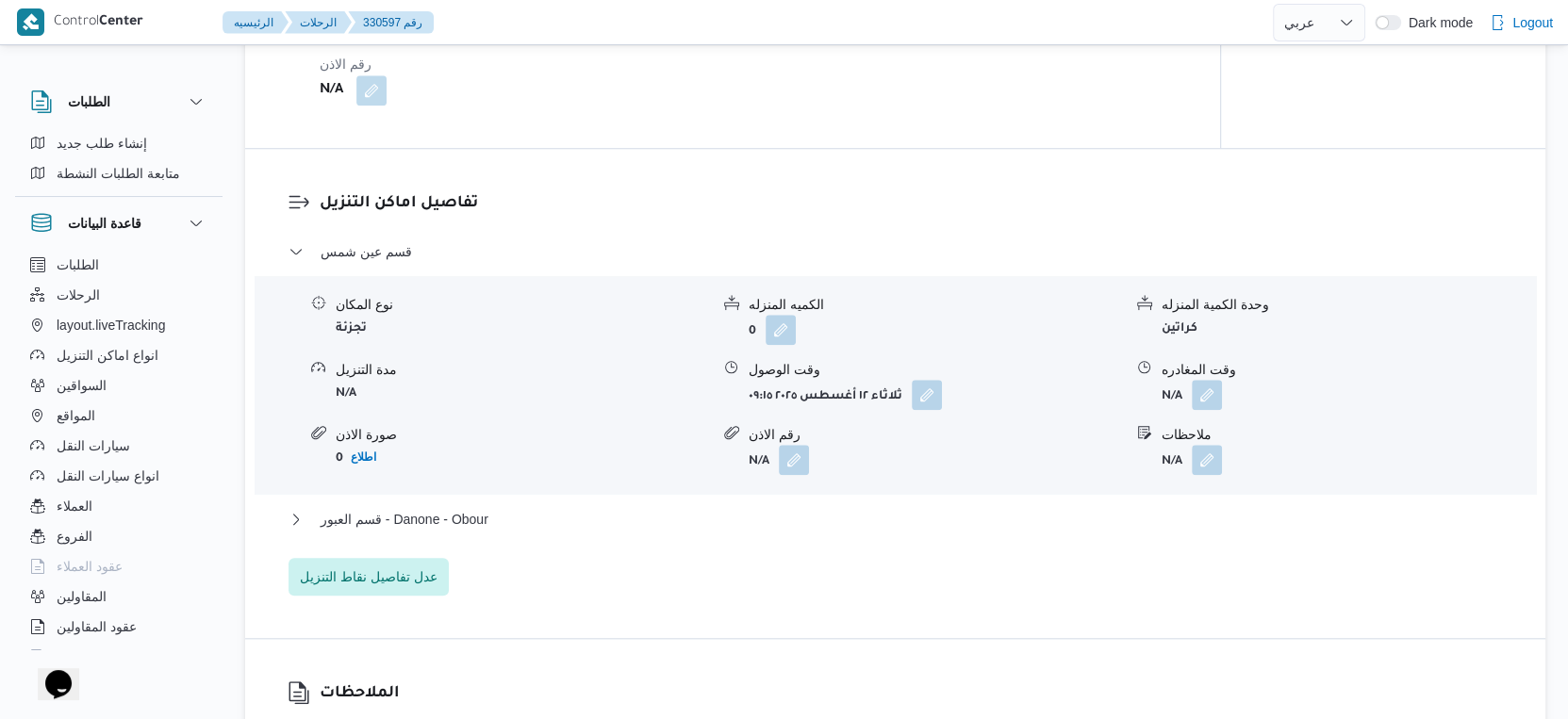
scroll to position [1386, 0]
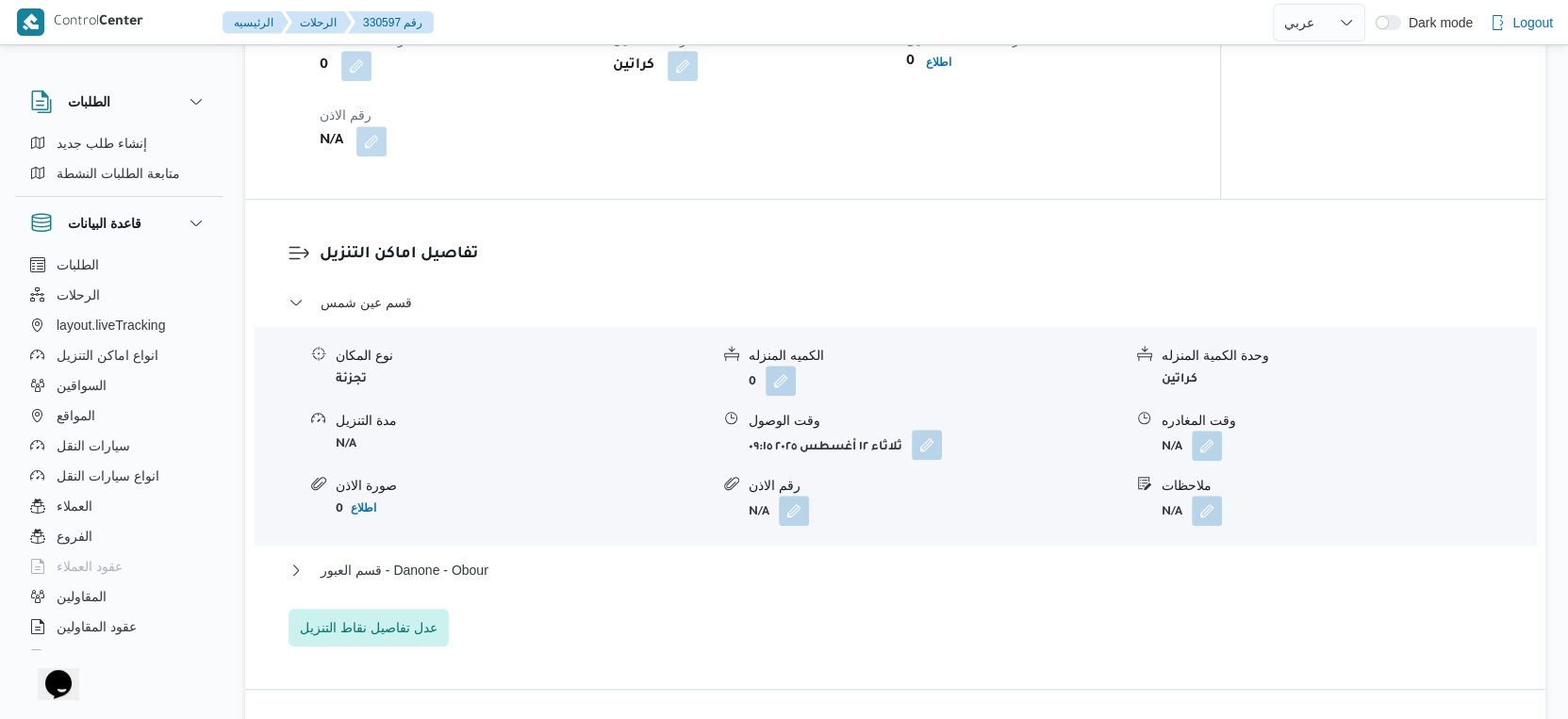
click at [913, 460] on button "button" at bounding box center [927, 446] width 31 height 31
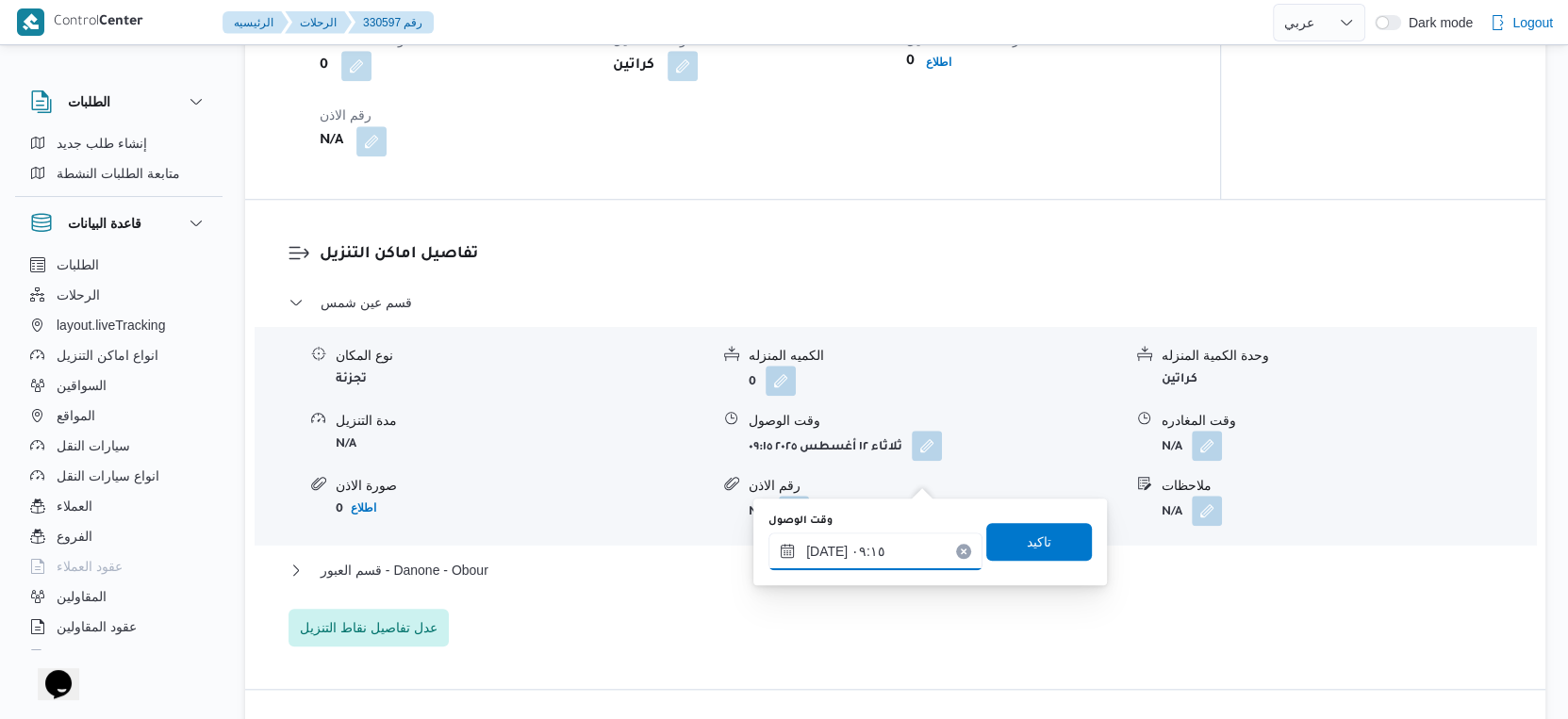
click at [872, 539] on input "[DATE] ٠٩:١٥" at bounding box center [876, 551] width 214 height 37
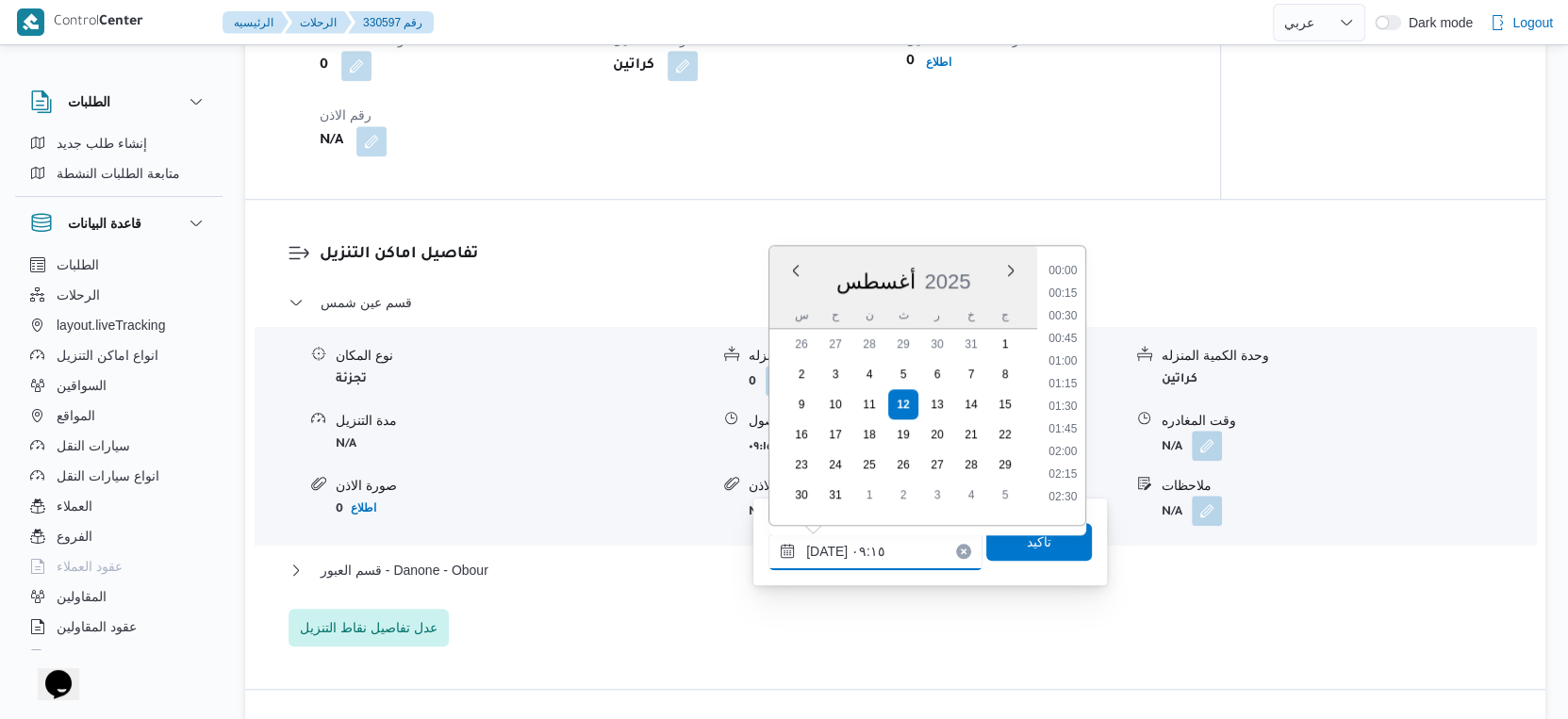
scroll to position [708, 0]
click at [1070, 375] on li "09:00" at bounding box center [1062, 379] width 43 height 19
type input "[DATE] ٠٩:٠٠"
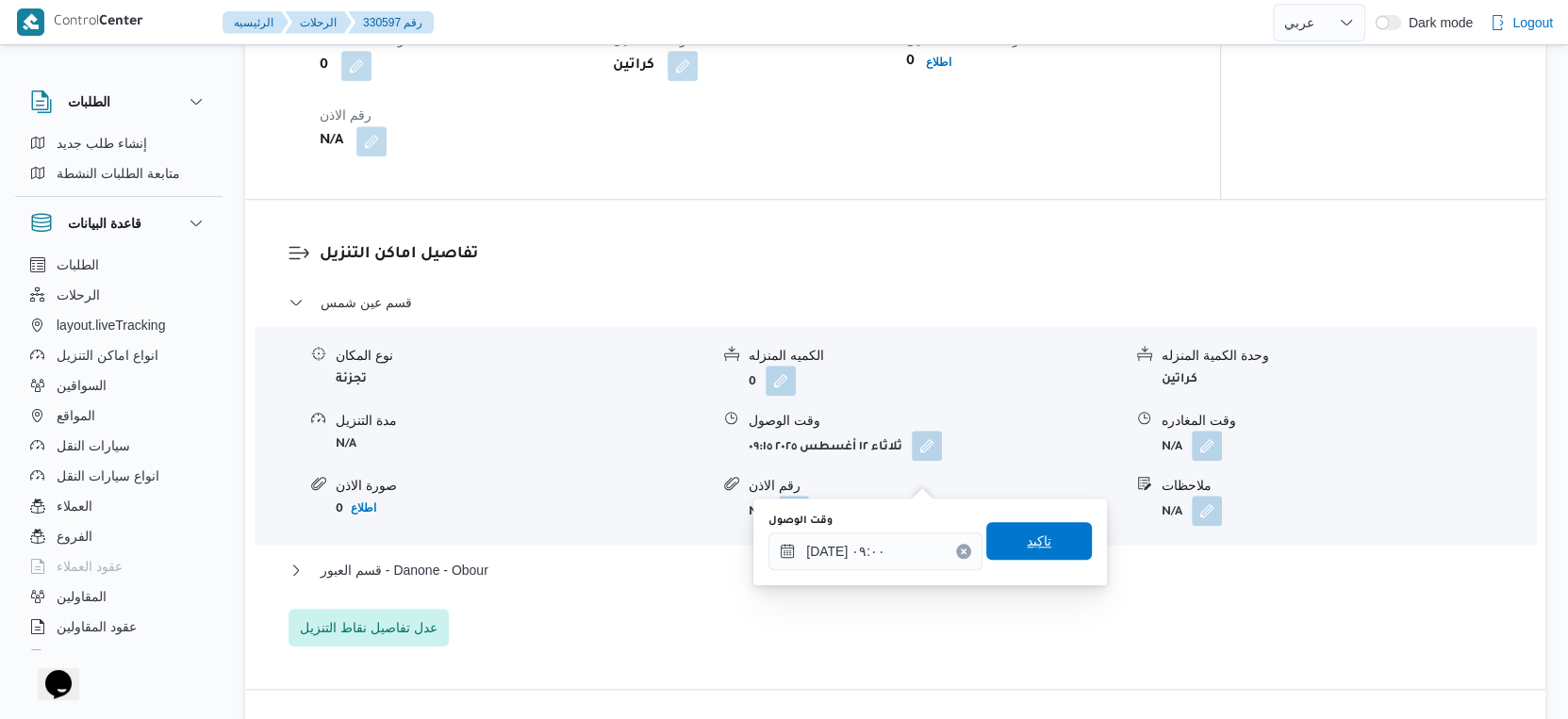
click at [1054, 543] on span "تاكيد" at bounding box center [1038, 540] width 105 height 37
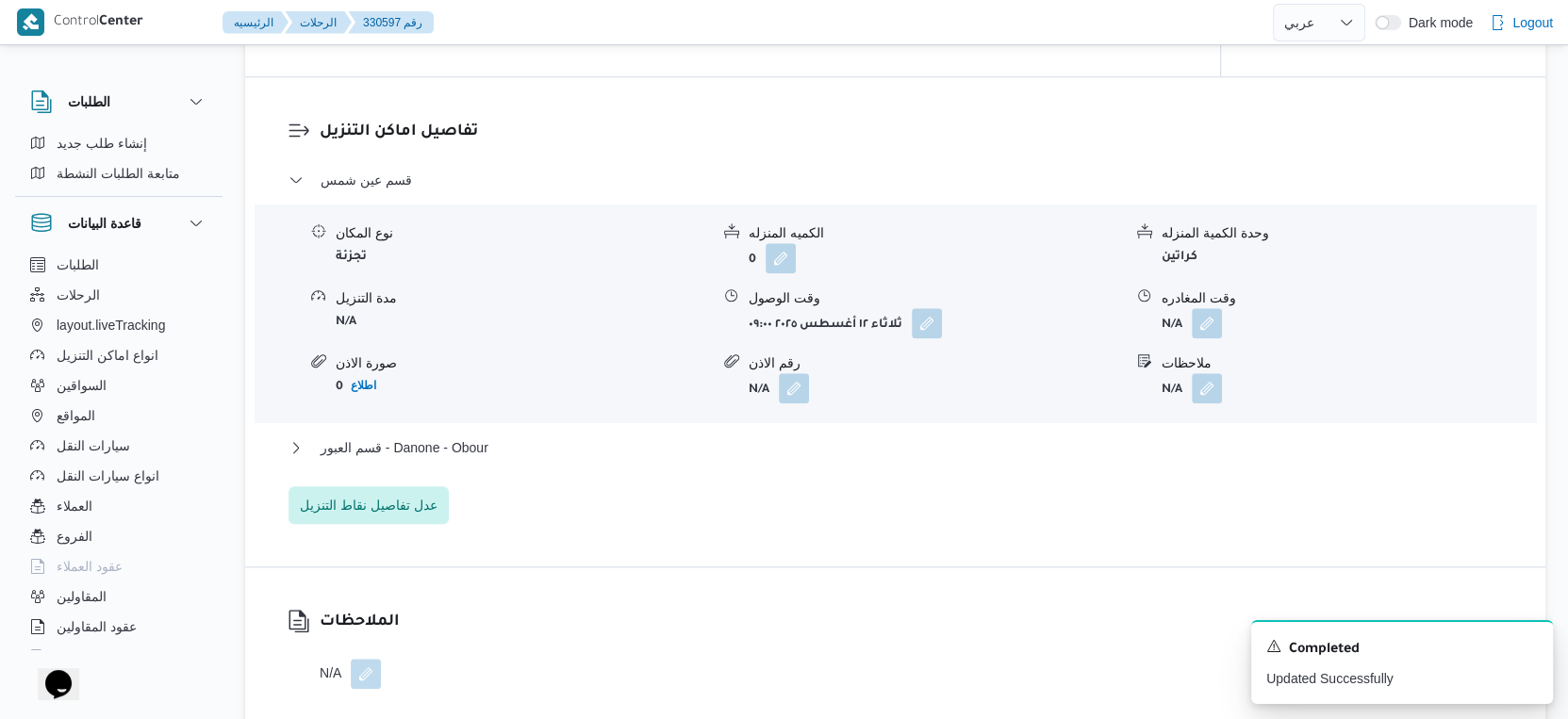
scroll to position [1597, 0]
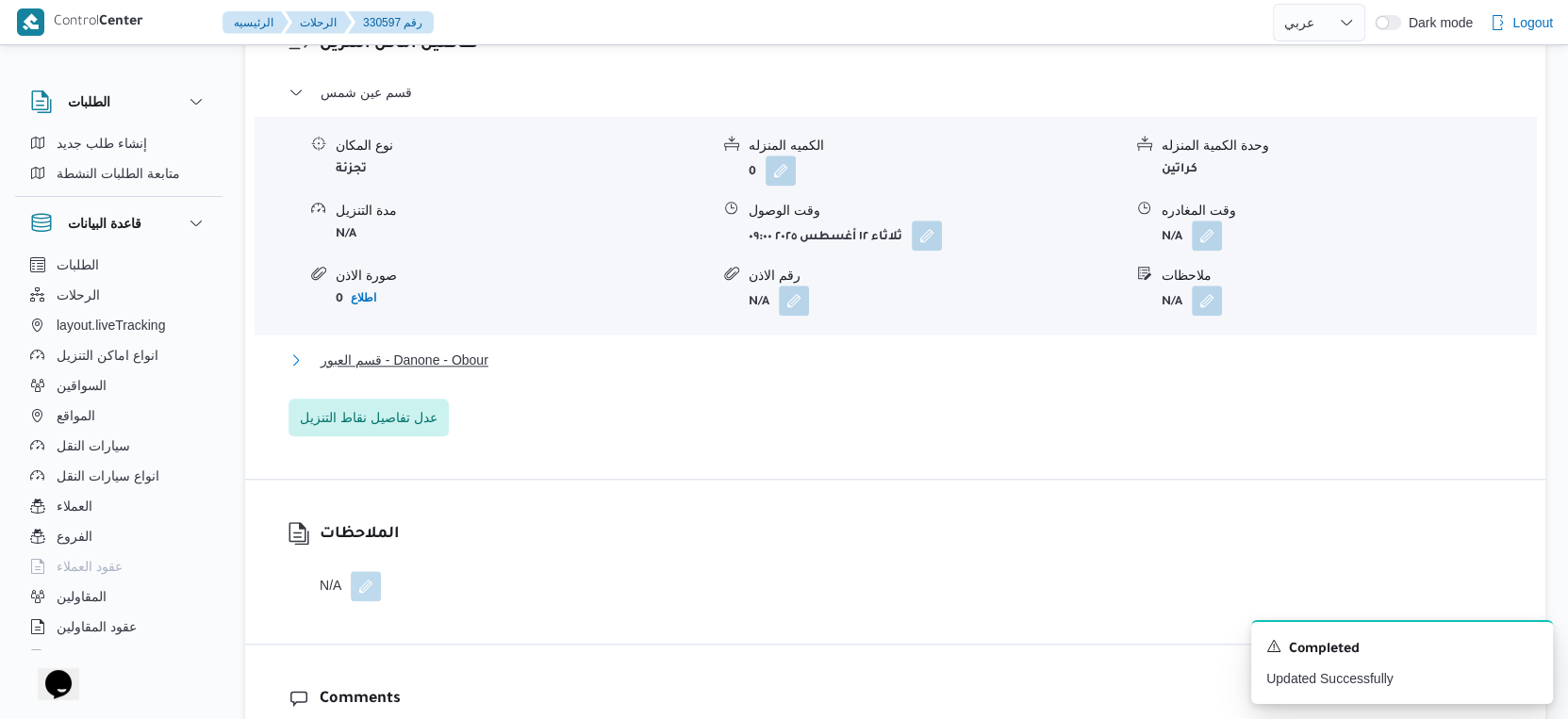
click at [465, 372] on span "قسم العبور - Danone - Obour" at bounding box center [404, 360] width 168 height 23
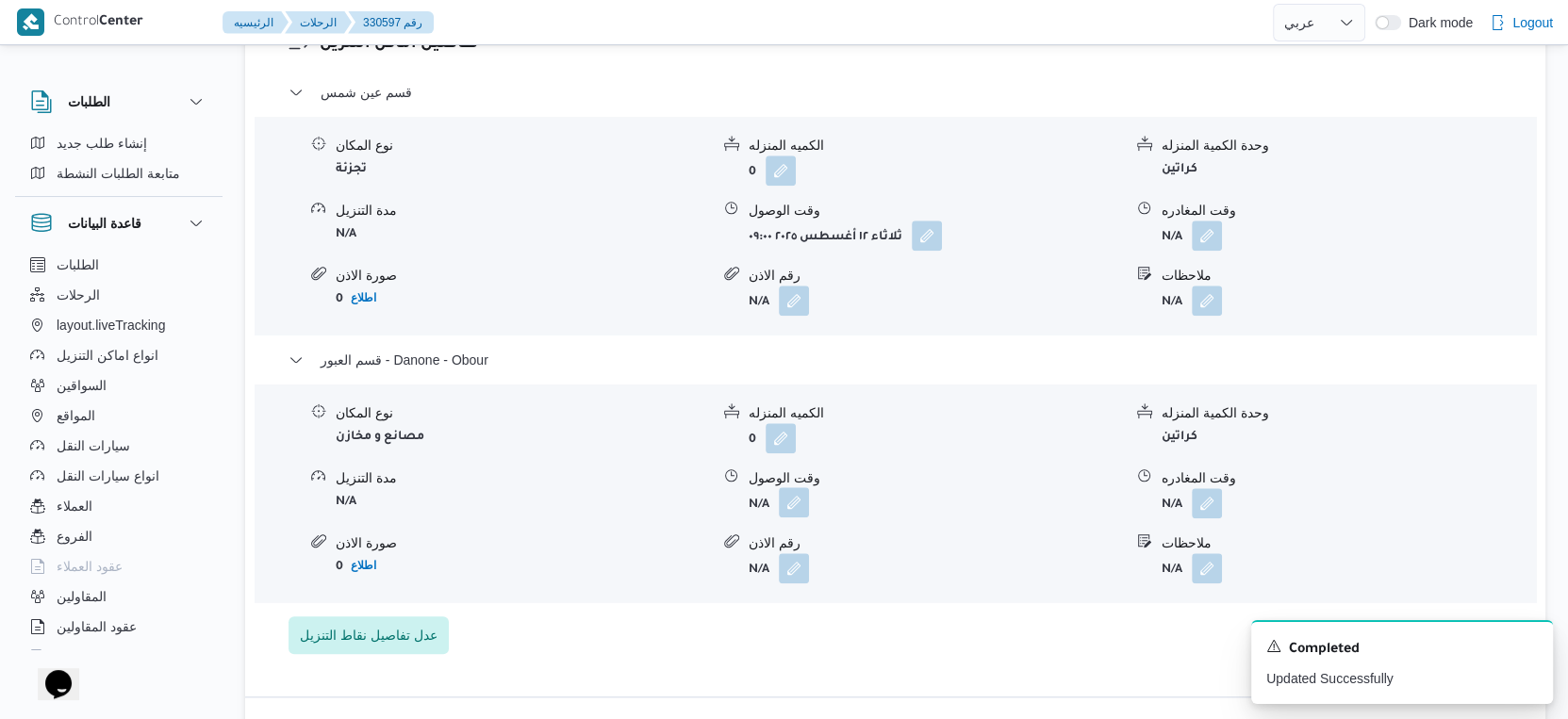
click at [793, 517] on button "button" at bounding box center [794, 503] width 31 height 31
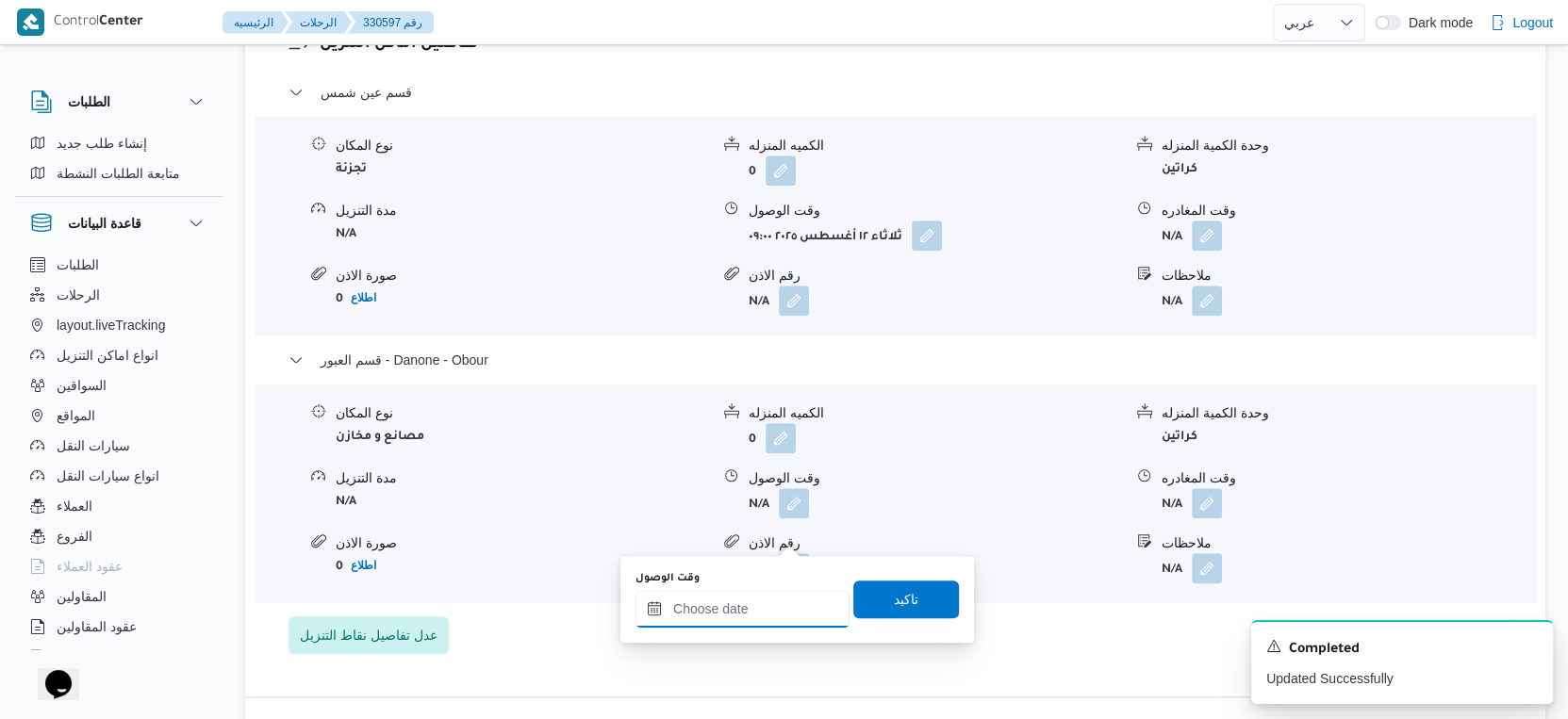
click at [751, 602] on input "وقت الوصول" at bounding box center [743, 608] width 214 height 37
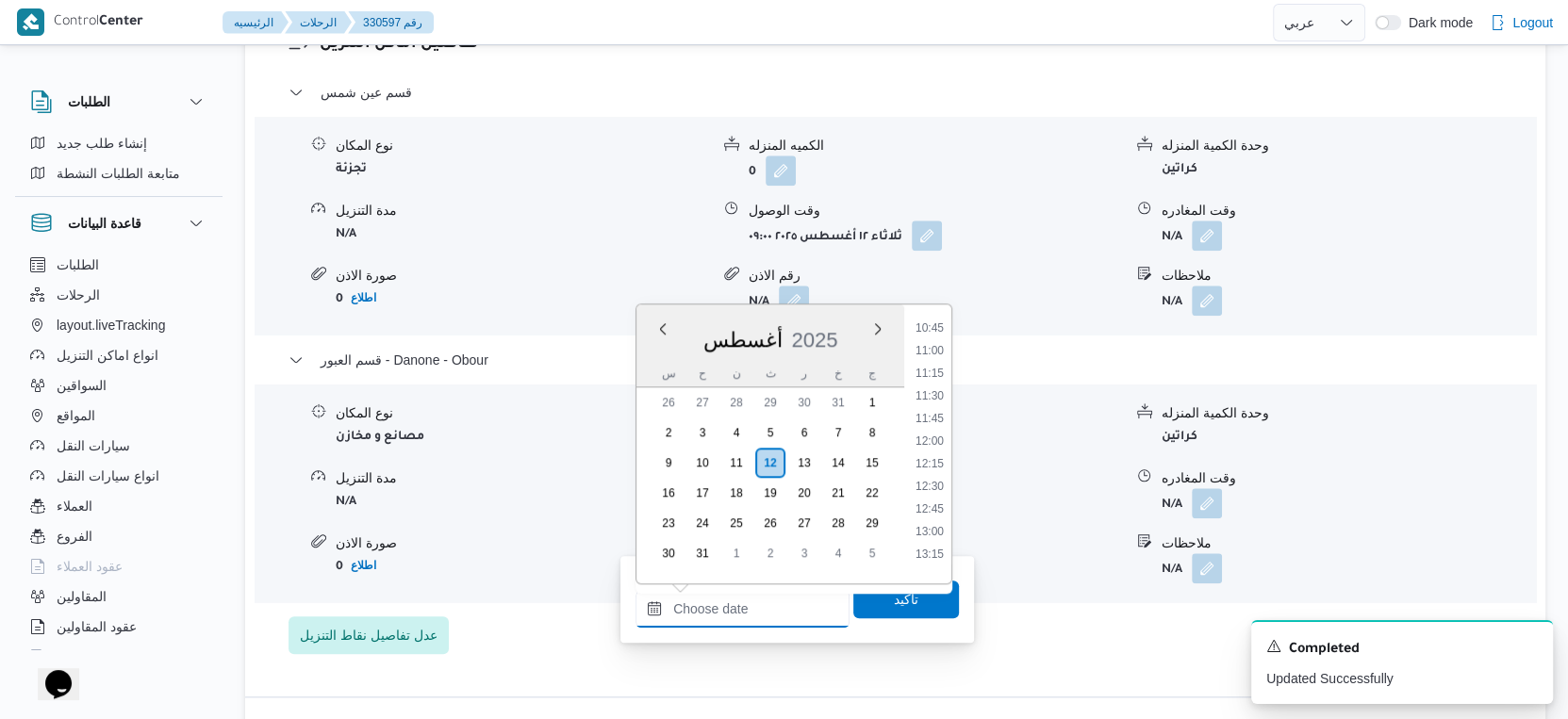
scroll to position [1288, 0]
drag, startPoint x: 926, startPoint y: 331, endPoint x: 926, endPoint y: 581, distance: 250.0
click at [926, 331] on li "14:15" at bounding box center [929, 331] width 43 height 19
type input "[DATE] ١٤:١٥"
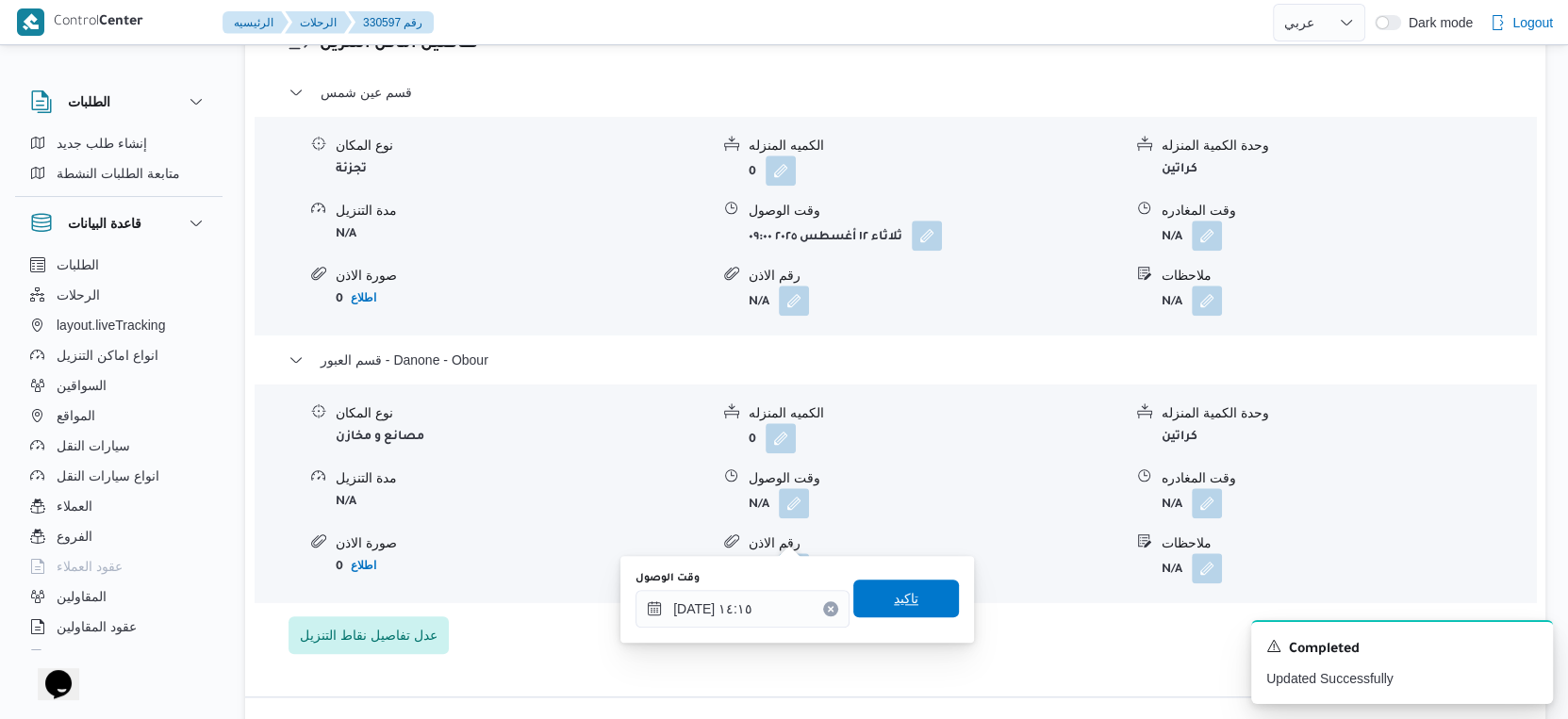
click at [926, 599] on span "تاكيد" at bounding box center [905, 598] width 105 height 37
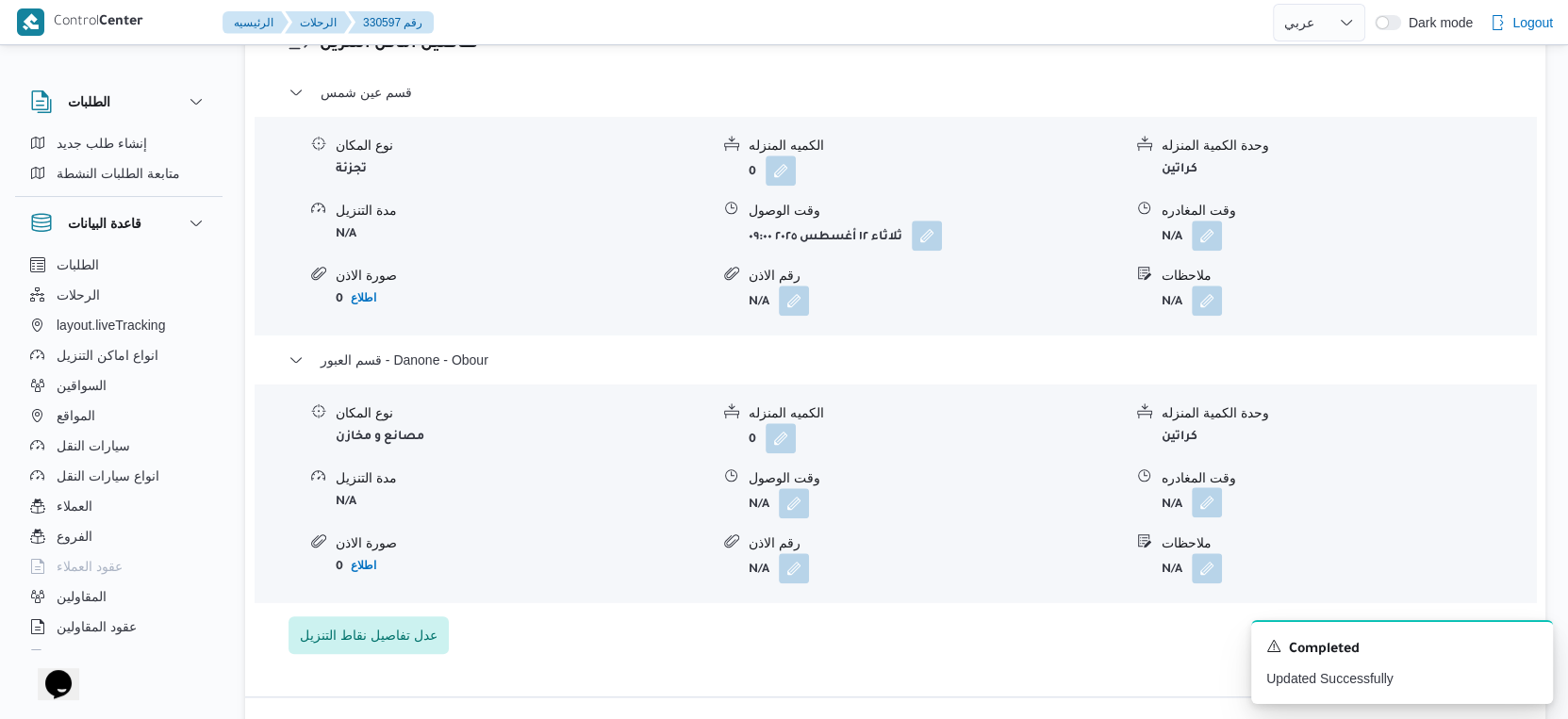
click at [1200, 517] on button "button" at bounding box center [1207, 503] width 31 height 31
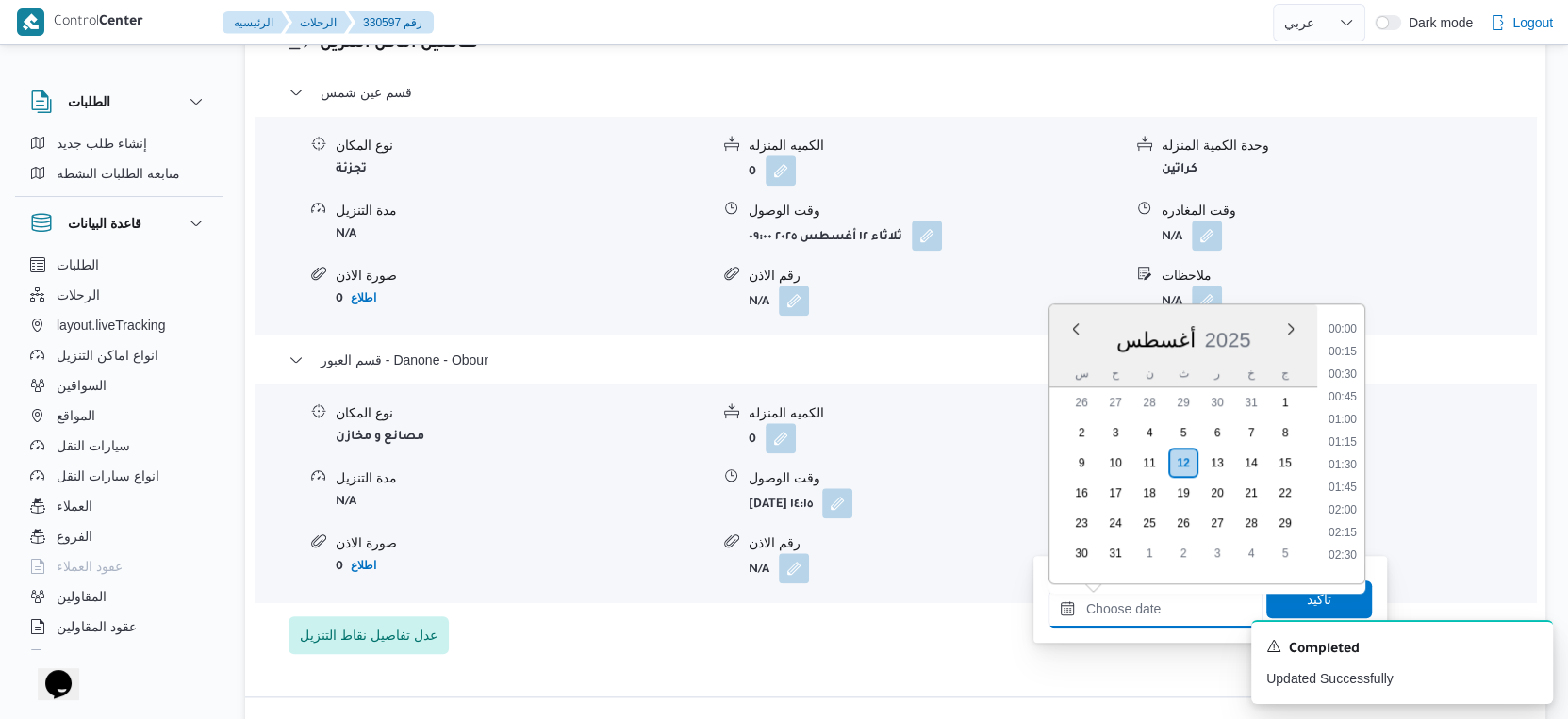
drag, startPoint x: 1182, startPoint y: 607, endPoint x: 1374, endPoint y: 490, distance: 224.8
click at [1182, 607] on input "وقت المغادره" at bounding box center [1155, 608] width 214 height 37
drag, startPoint x: 1343, startPoint y: 375, endPoint x: 1343, endPoint y: 440, distance: 65.0
click at [1343, 376] on li "14:45" at bounding box center [1341, 377] width 43 height 19
type input "[DATE] ١٤:٤٥"
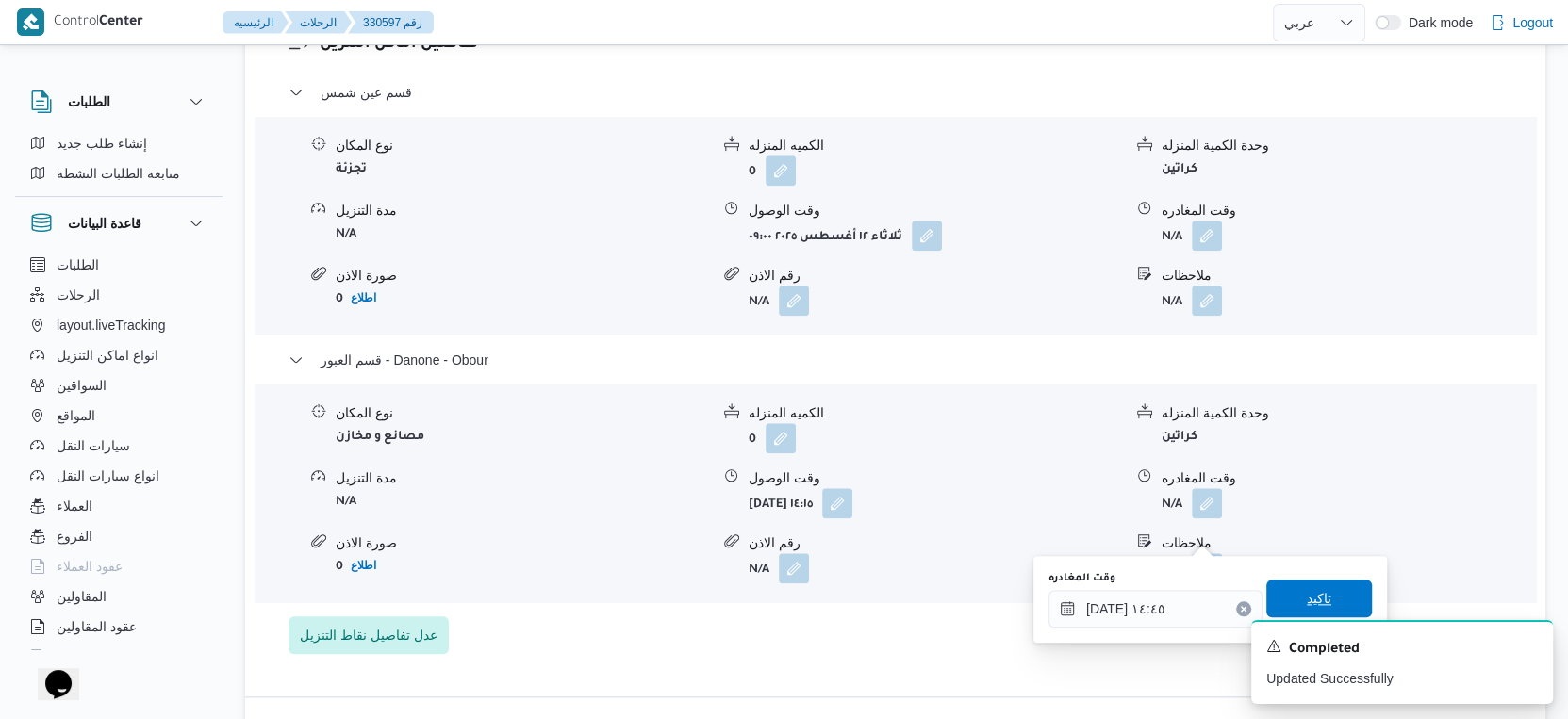
click at [1328, 583] on span "تاكيد" at bounding box center [1318, 598] width 105 height 37
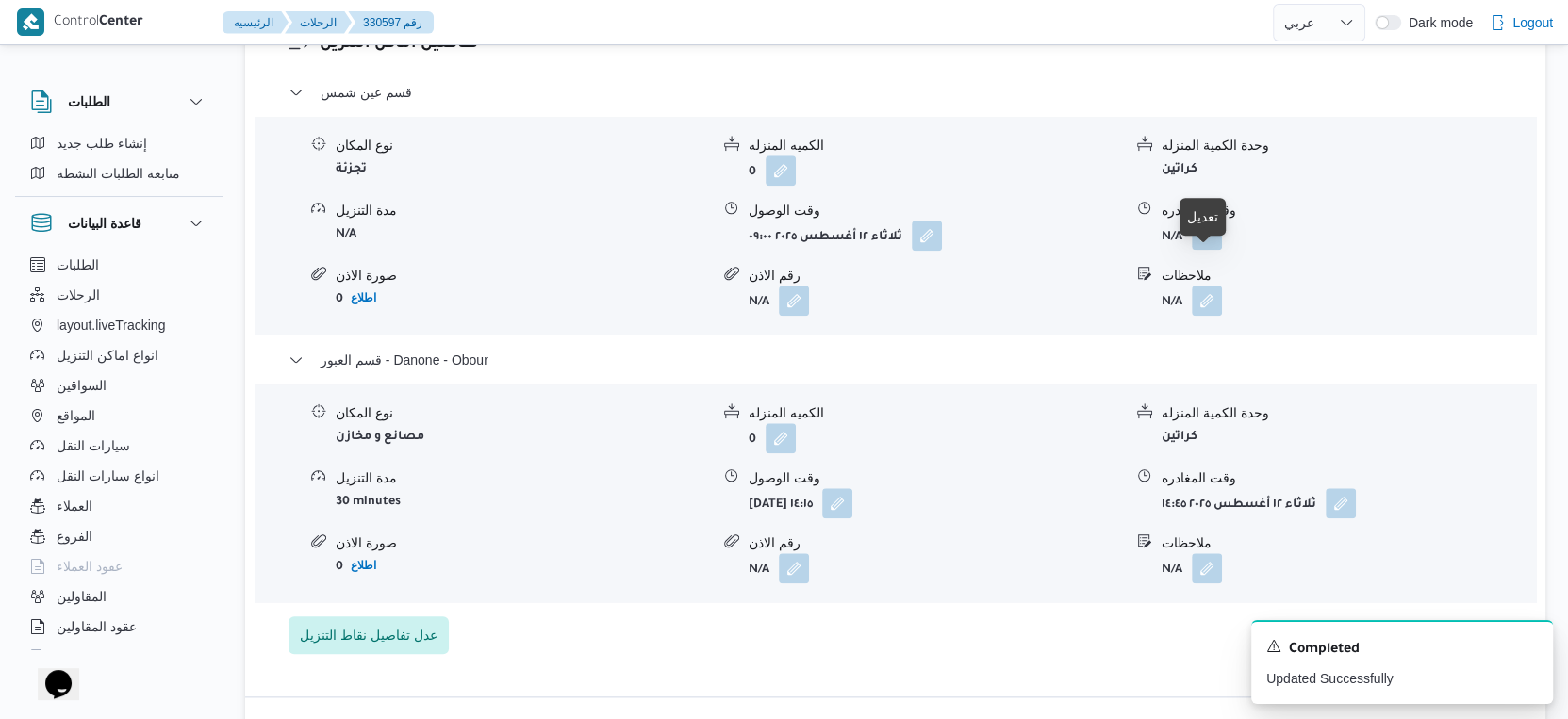
click at [1210, 250] on button "button" at bounding box center [1207, 235] width 31 height 31
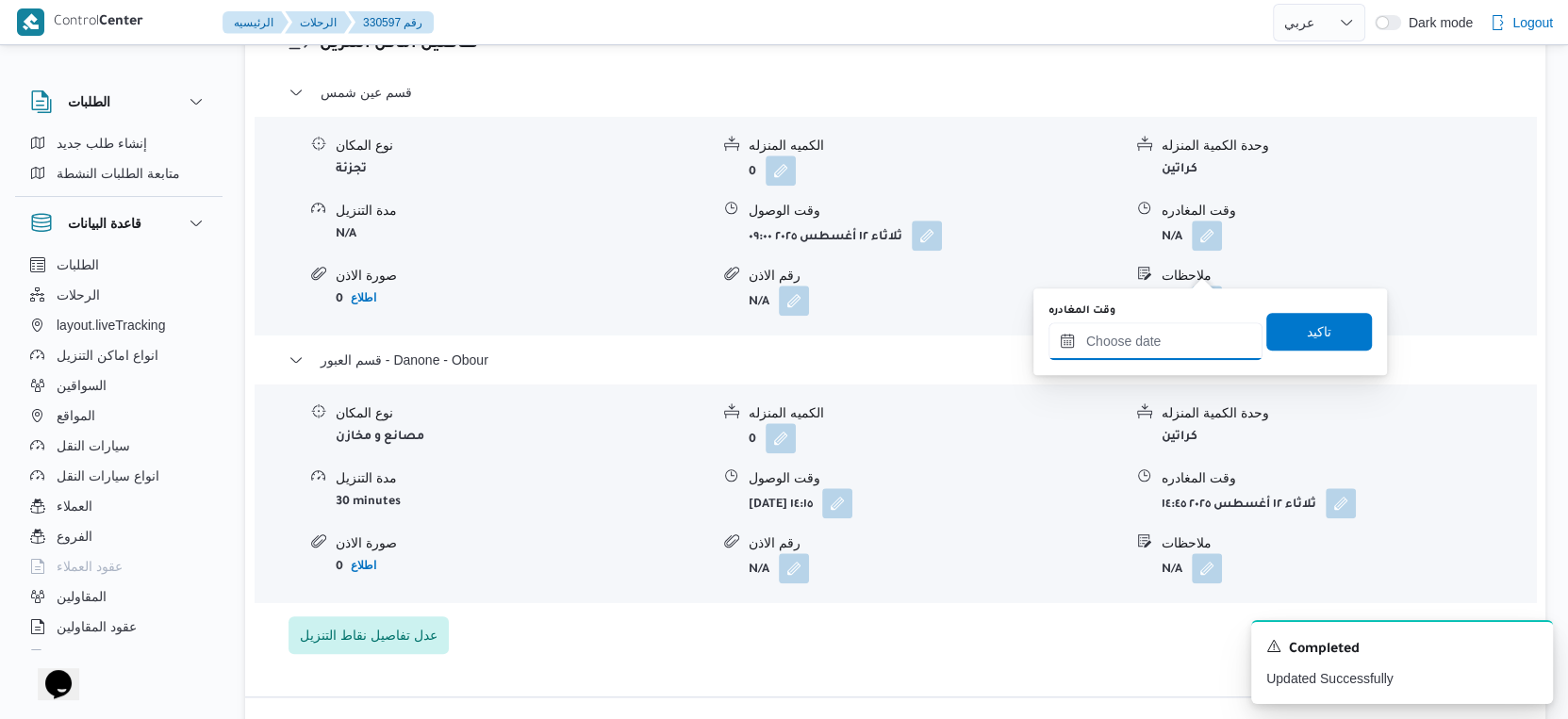
click at [1149, 349] on input "وقت المغادره" at bounding box center [1155, 340] width 214 height 37
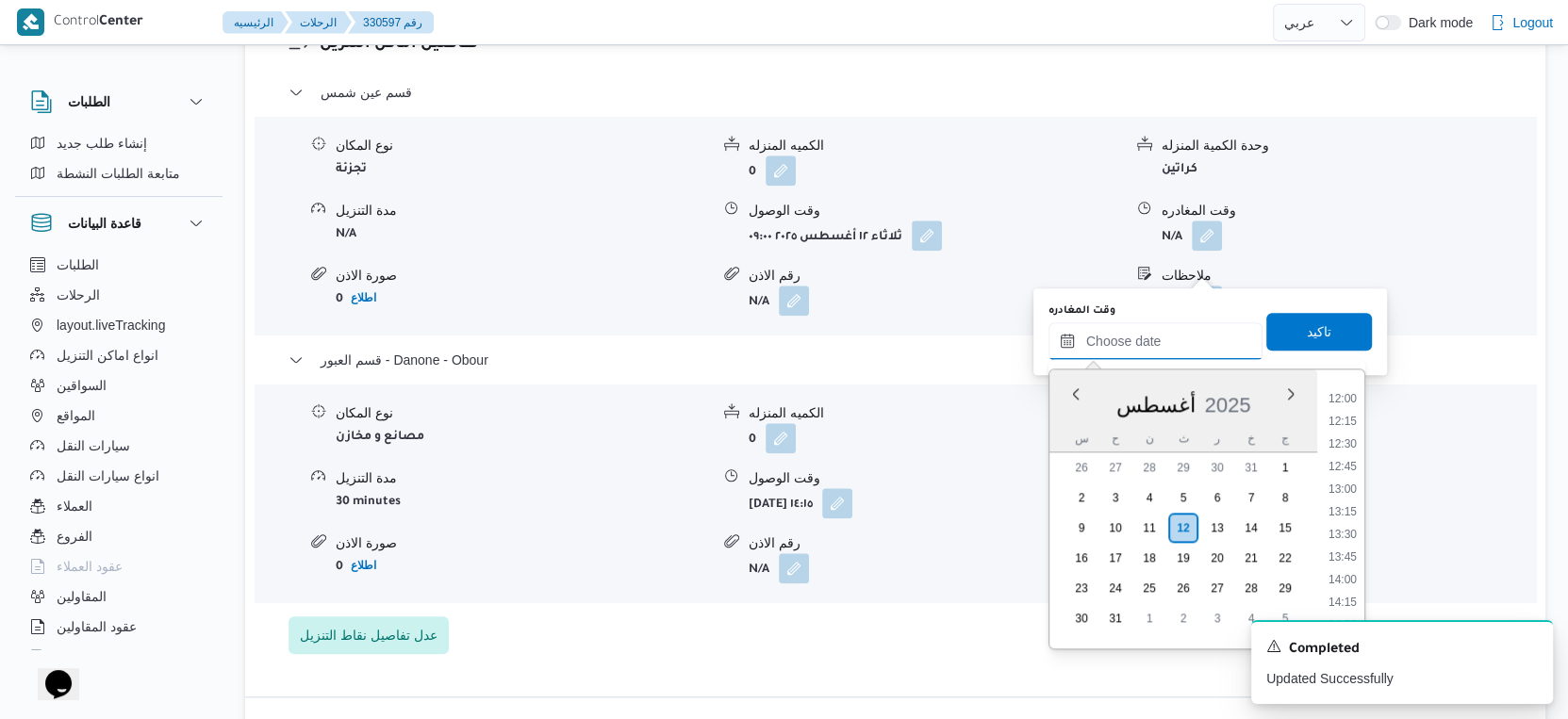
scroll to position [1078, 0]
click at [1346, 556] on li "13:45" at bounding box center [1341, 560] width 43 height 19
type input "[DATE] ١٣:٤٥"
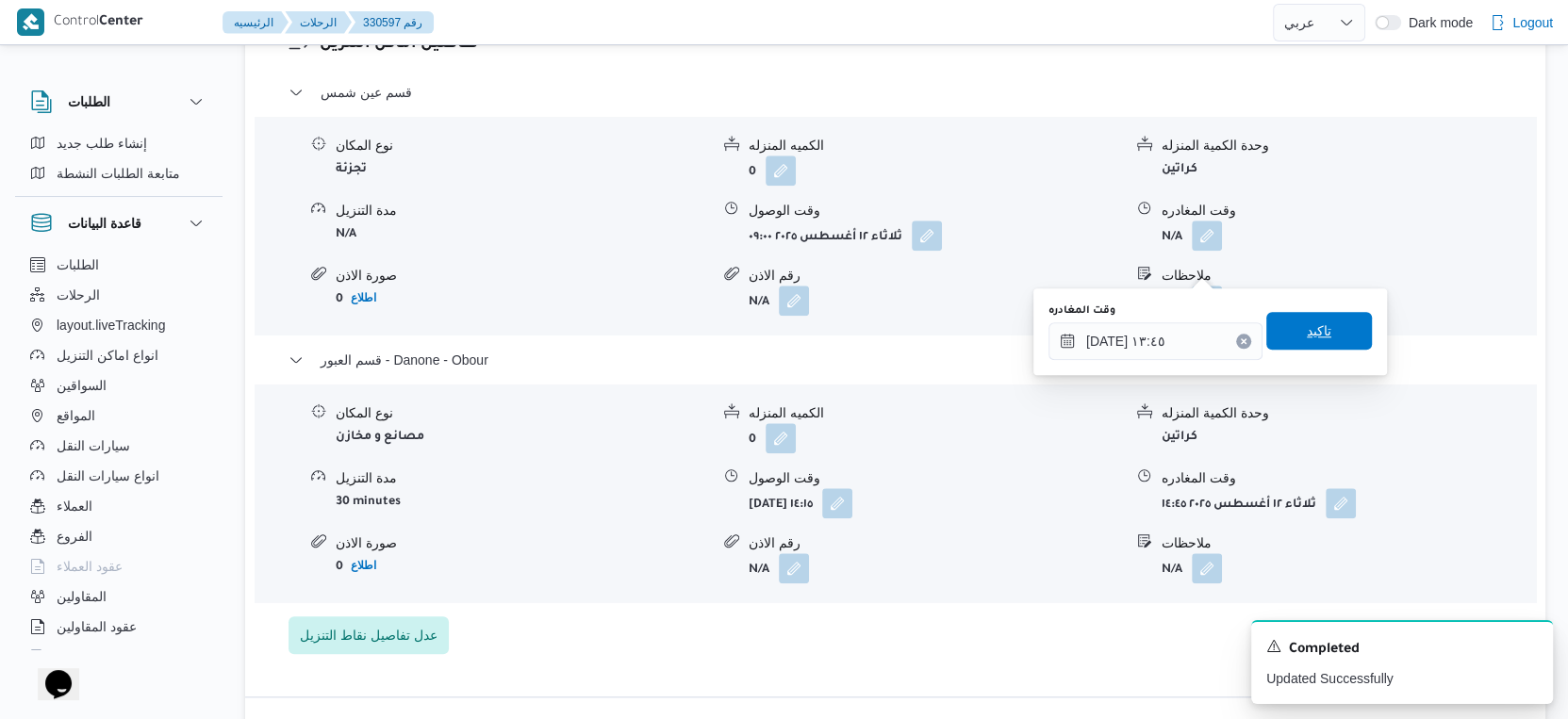
click at [1310, 330] on span "تاكيد" at bounding box center [1319, 331] width 25 height 23
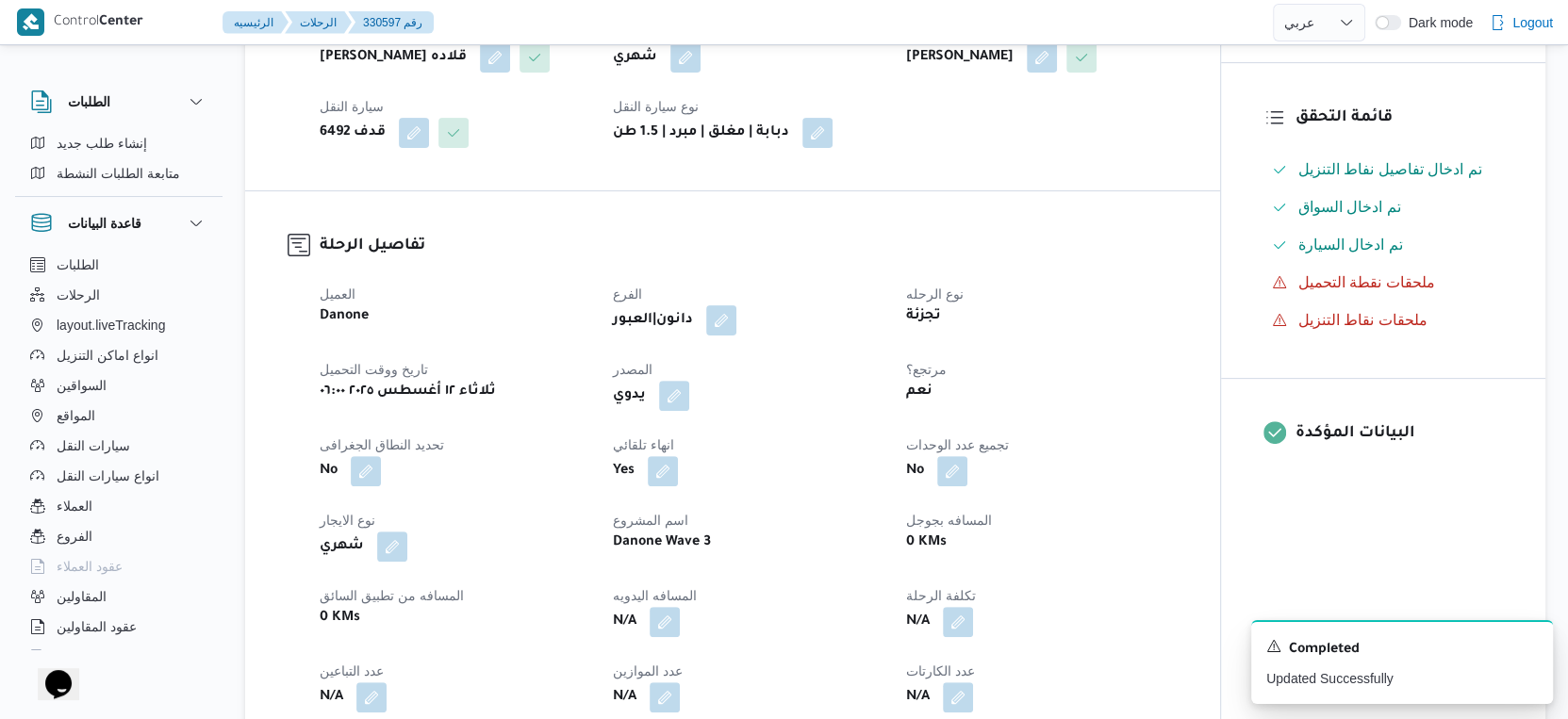
scroll to position [628, 0]
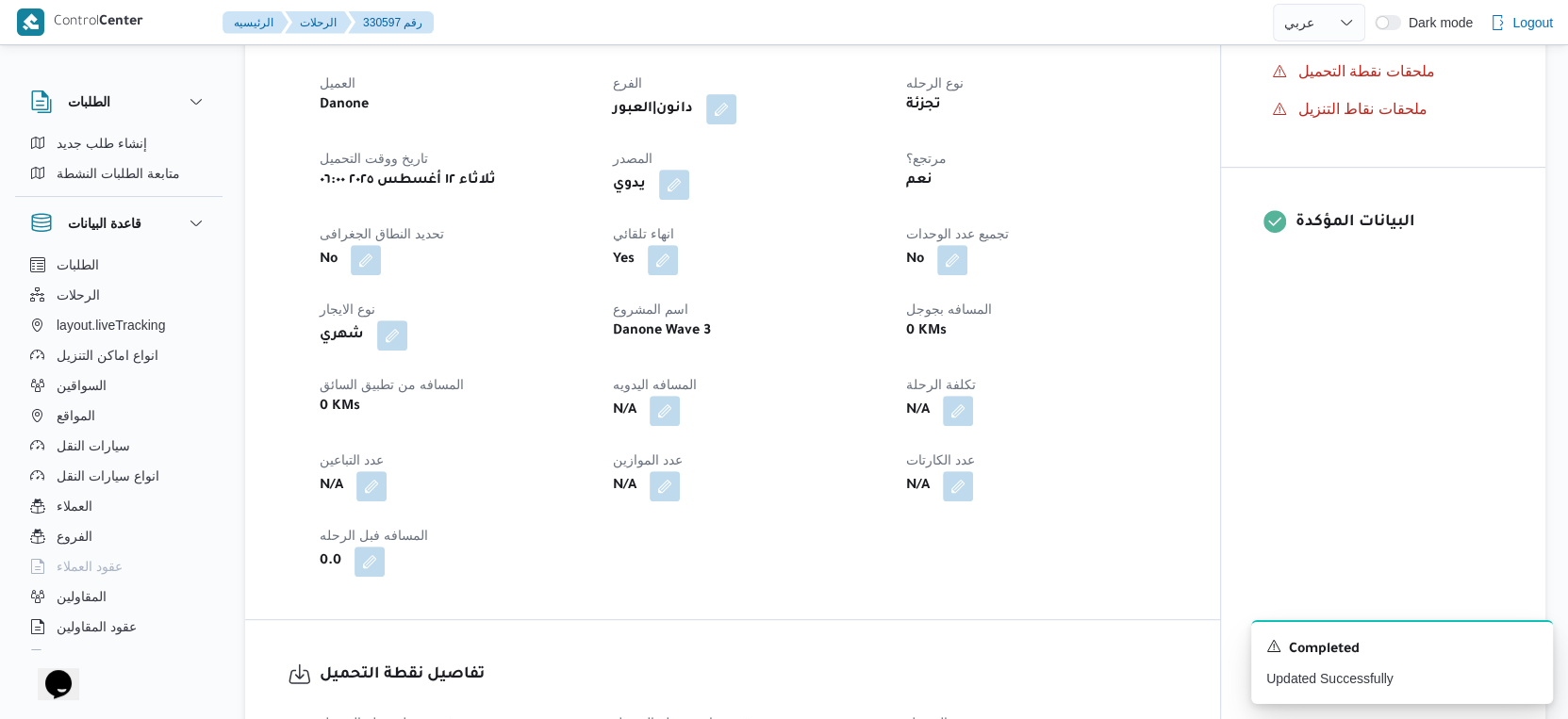
click at [1123, 345] on div "0 KMs" at bounding box center [1041, 332] width 274 height 27
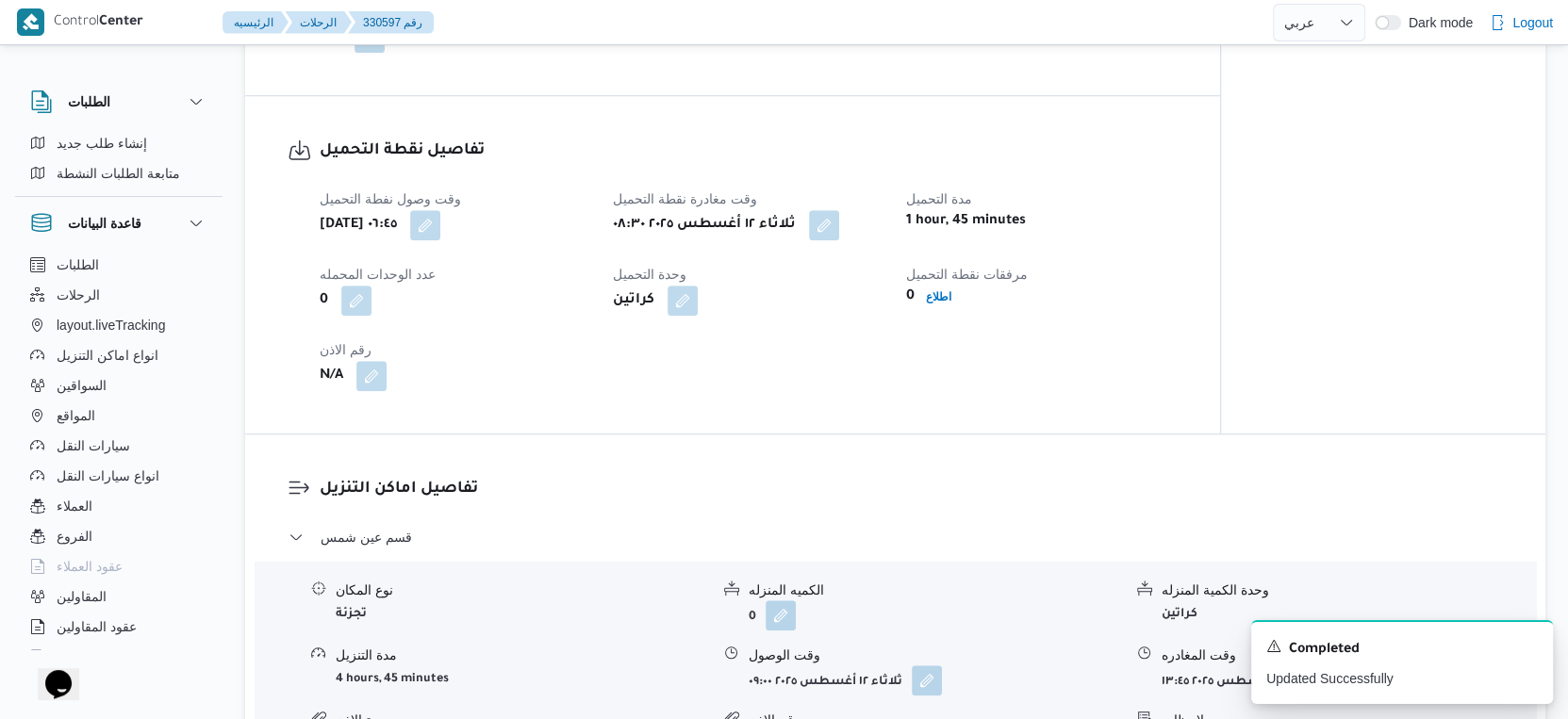
scroll to position [838, 0]
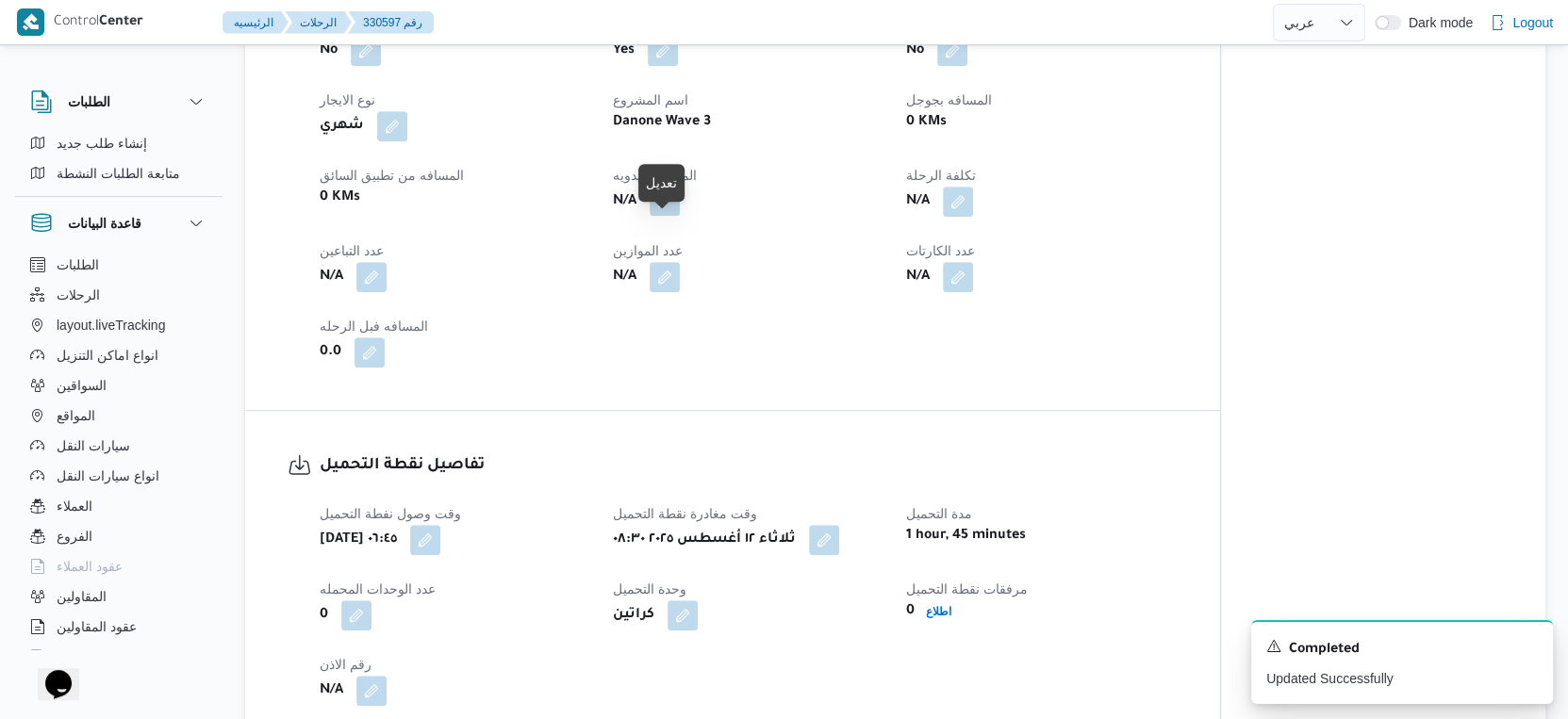
click at [665, 216] on button "button" at bounding box center [664, 201] width 31 height 31
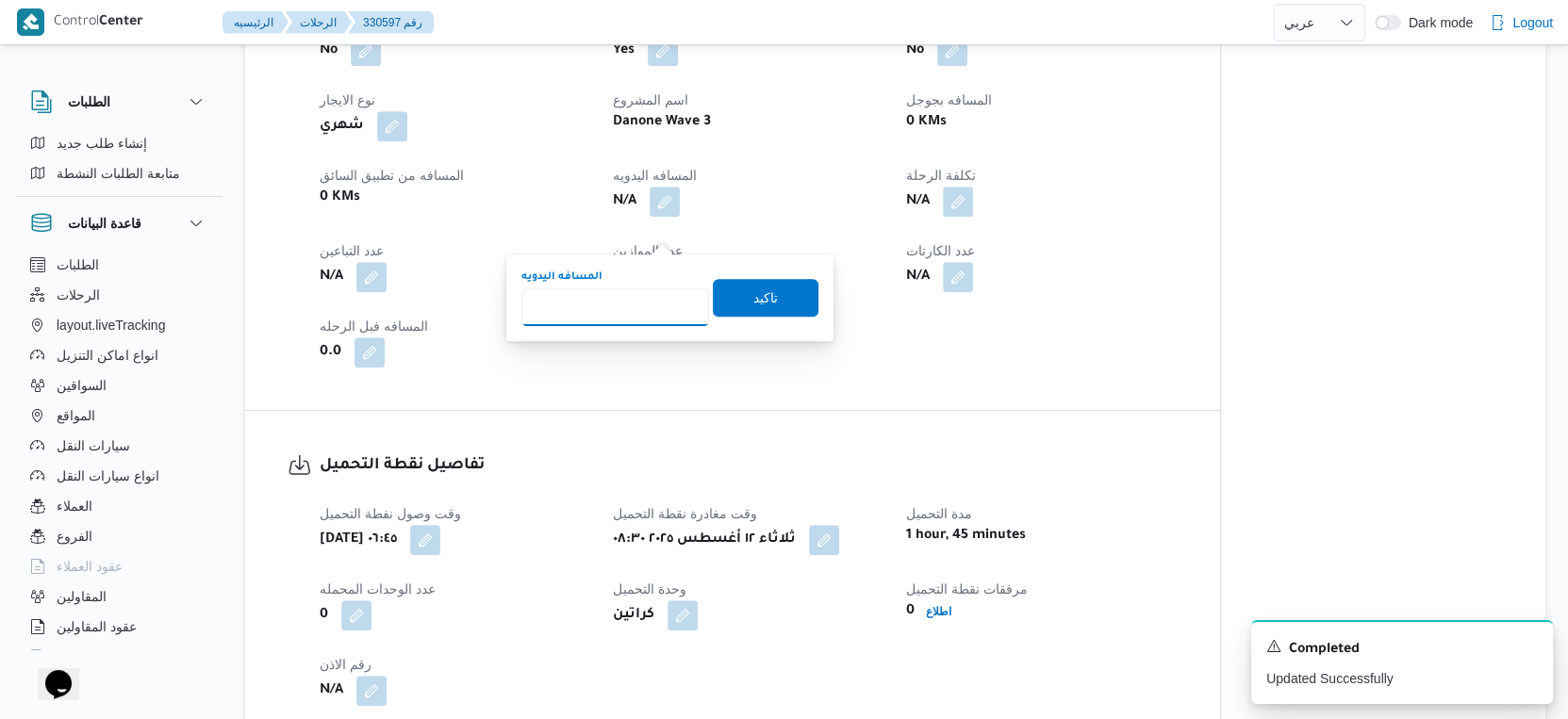
click at [580, 298] on input "المسافه اليدويه" at bounding box center [615, 307] width 187 height 37
type input "51"
click at [753, 295] on span "تاكيد" at bounding box center [766, 297] width 25 height 23
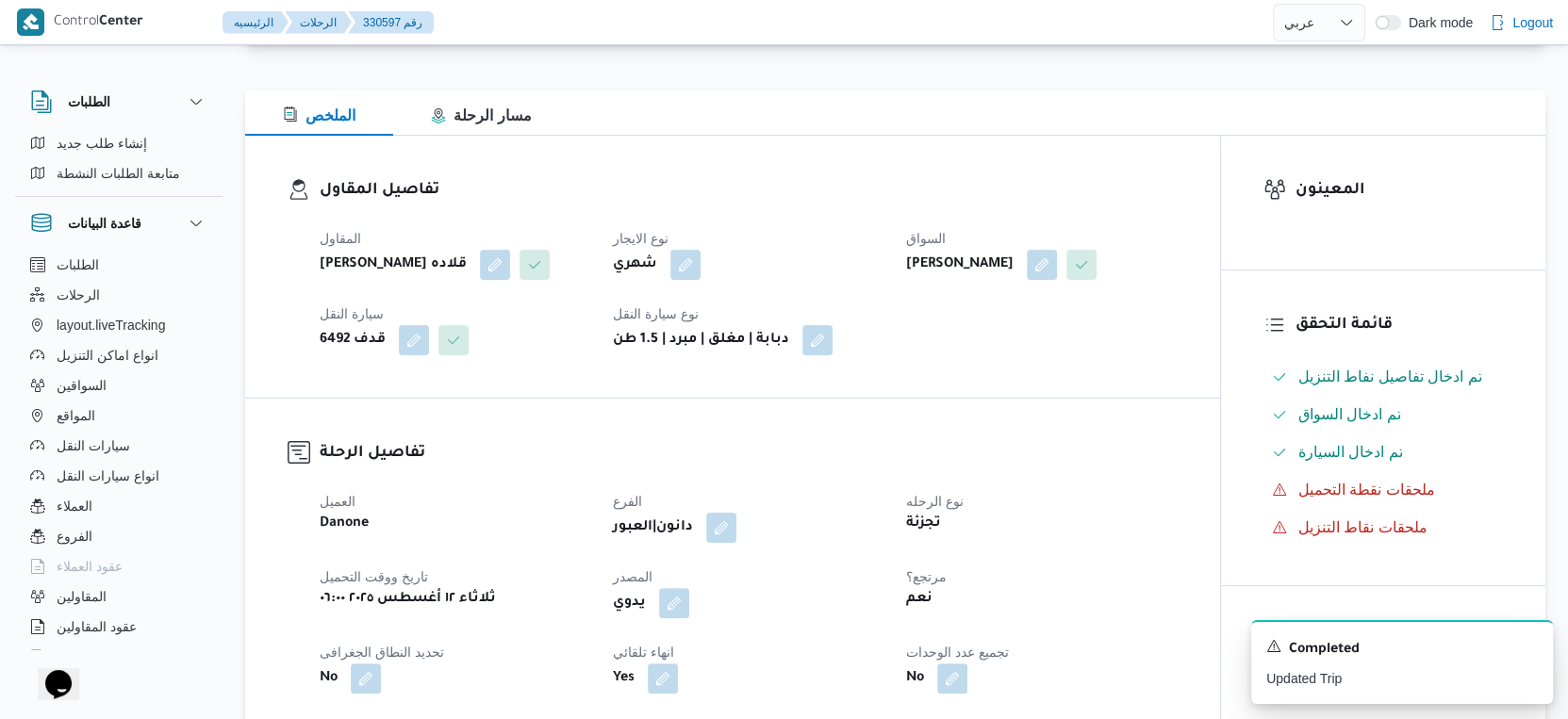
scroll to position [0, 0]
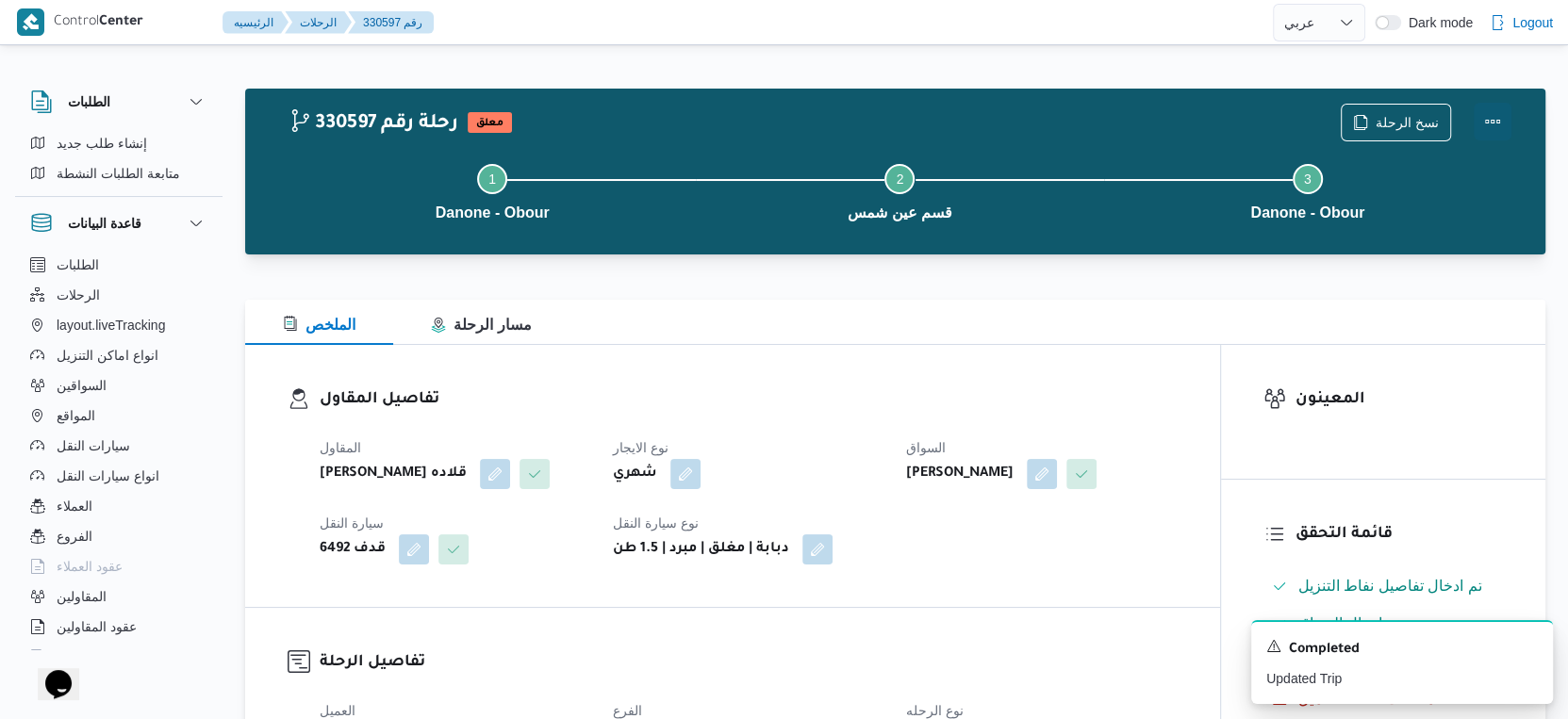
click at [1492, 120] on button "Actions" at bounding box center [1492, 120] width 37 height 37
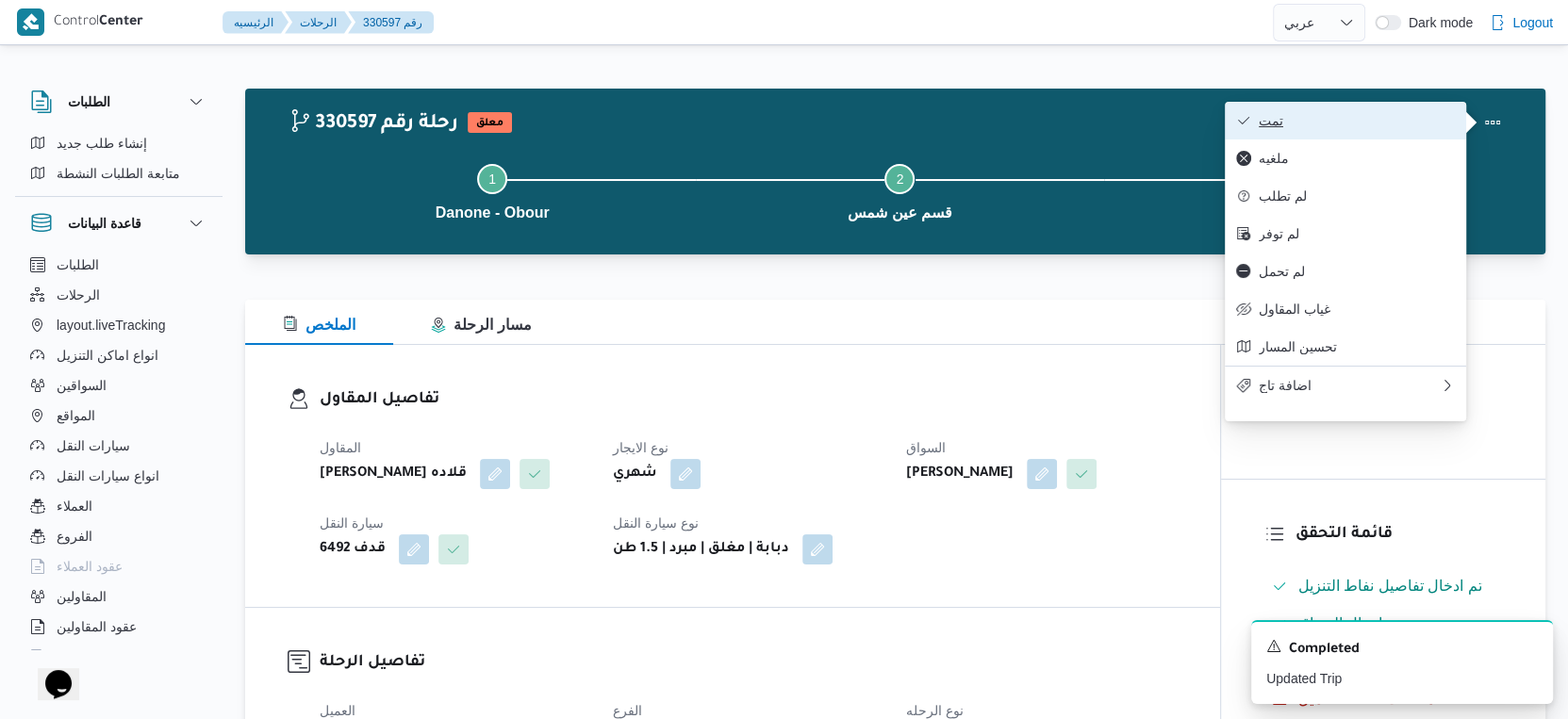
click at [1286, 128] on span "تمت" at bounding box center [1356, 120] width 196 height 15
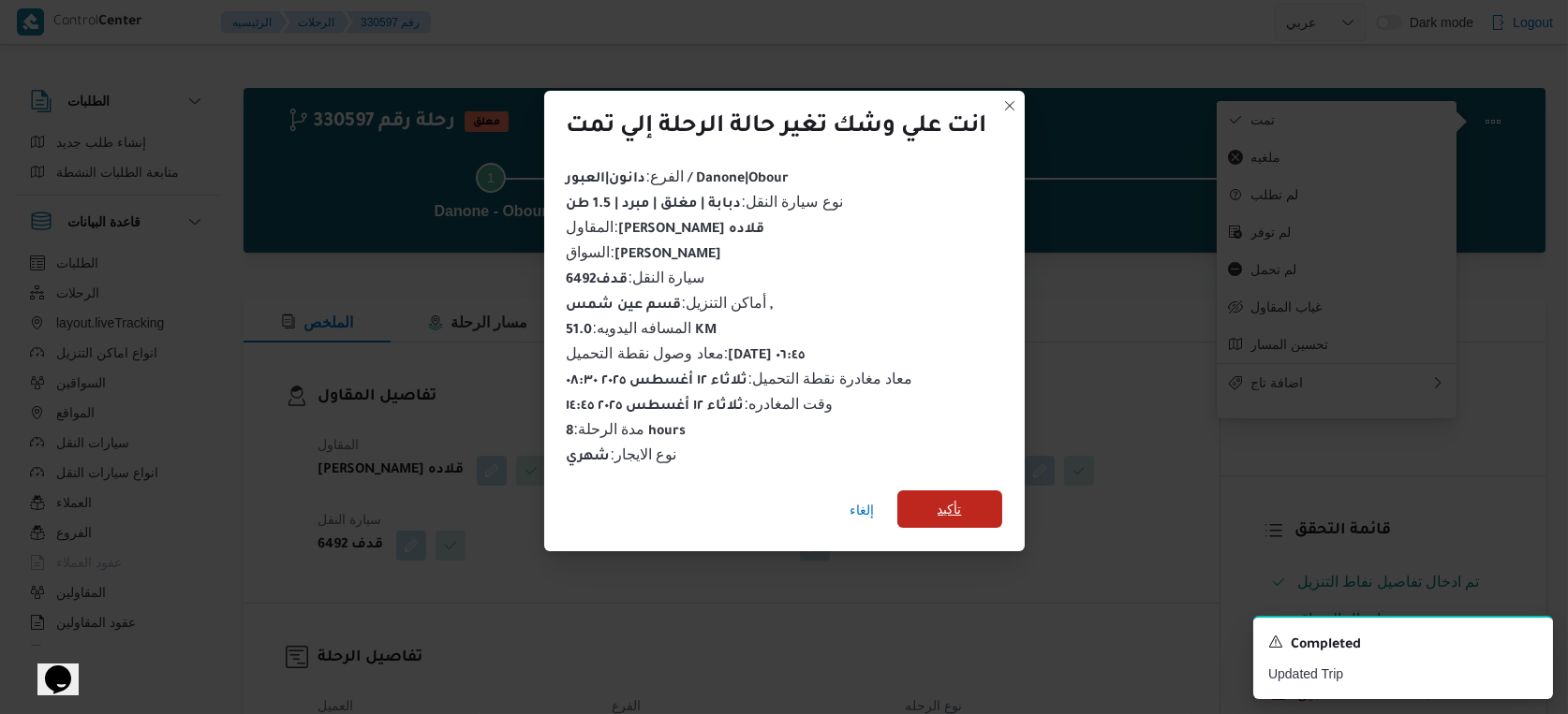
click at [957, 498] on span "تأكيد" at bounding box center [950, 510] width 25 height 23
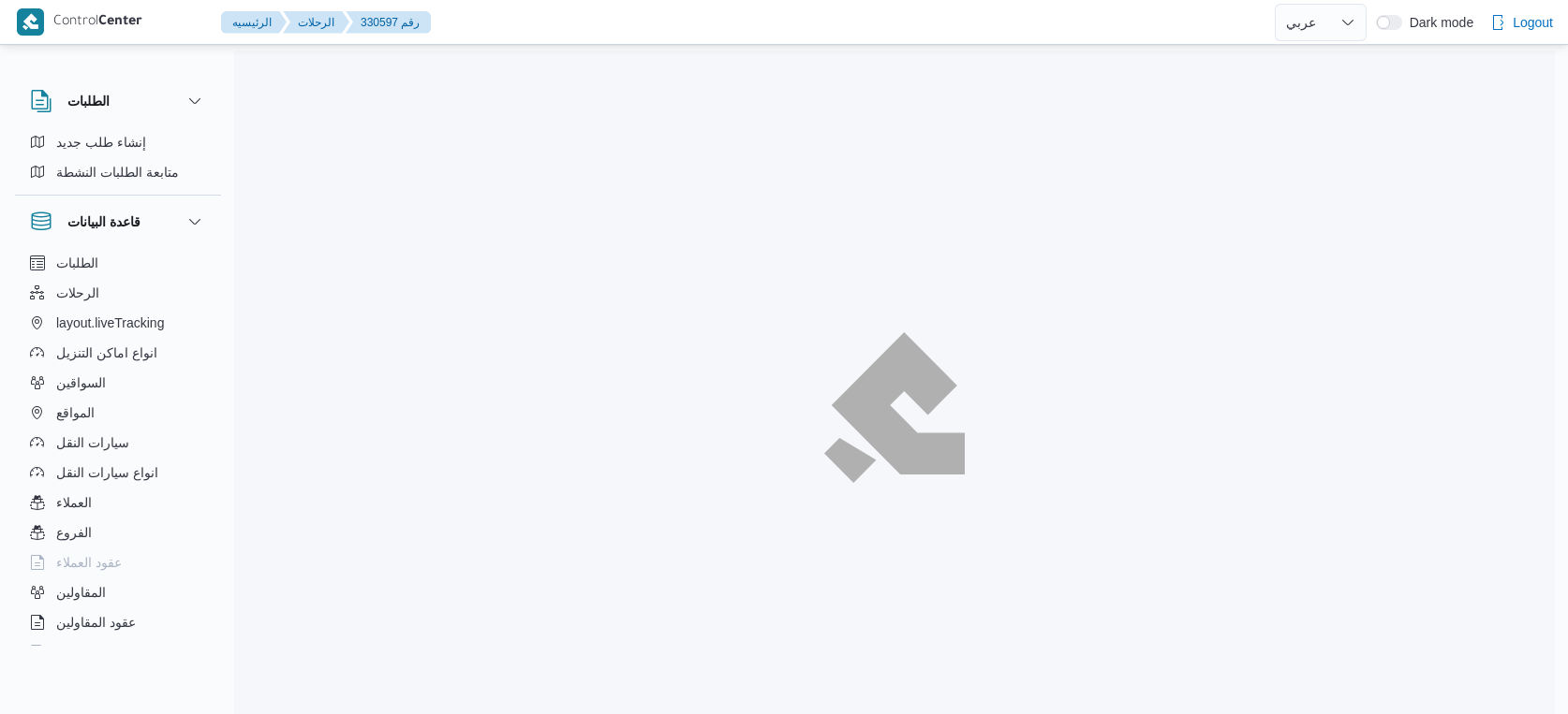
select select "ar"
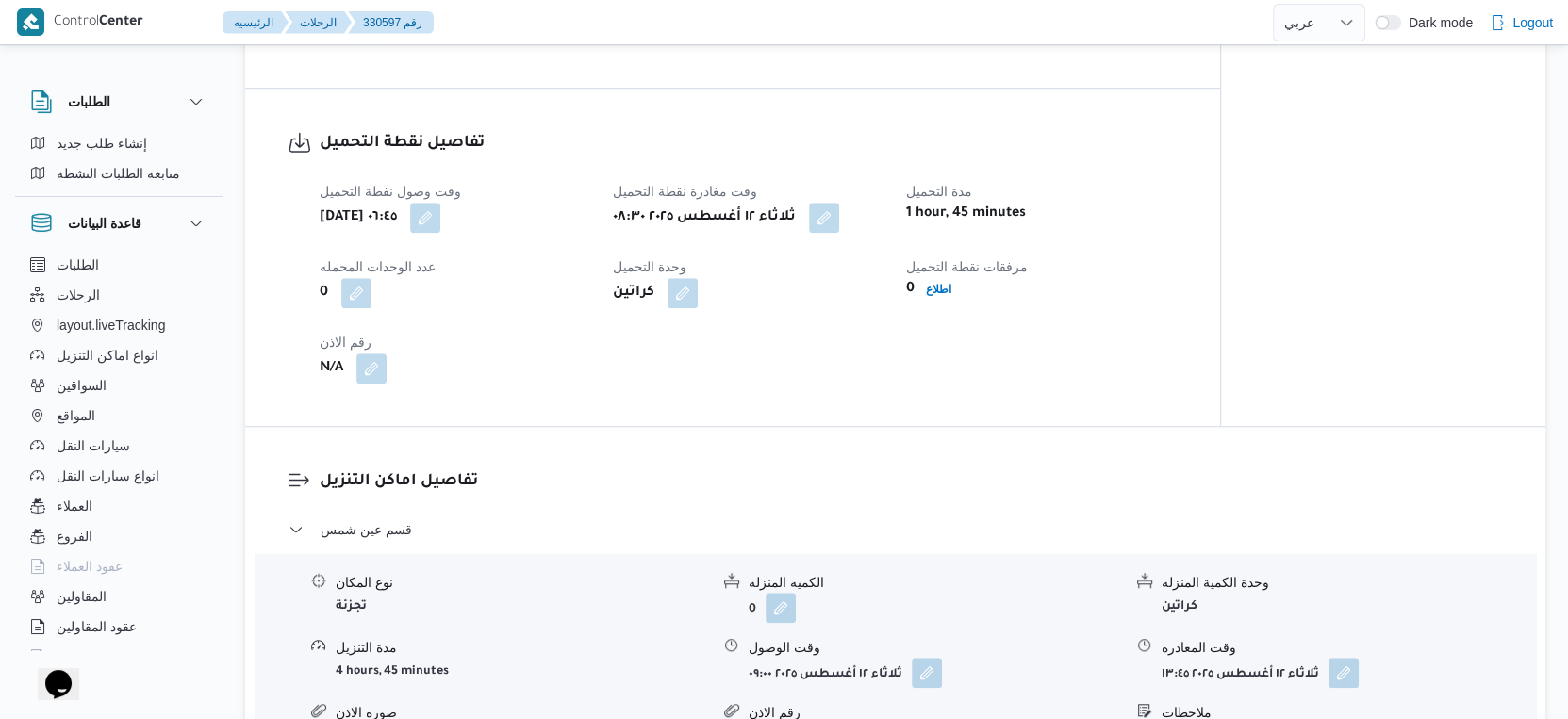
scroll to position [1572, 0]
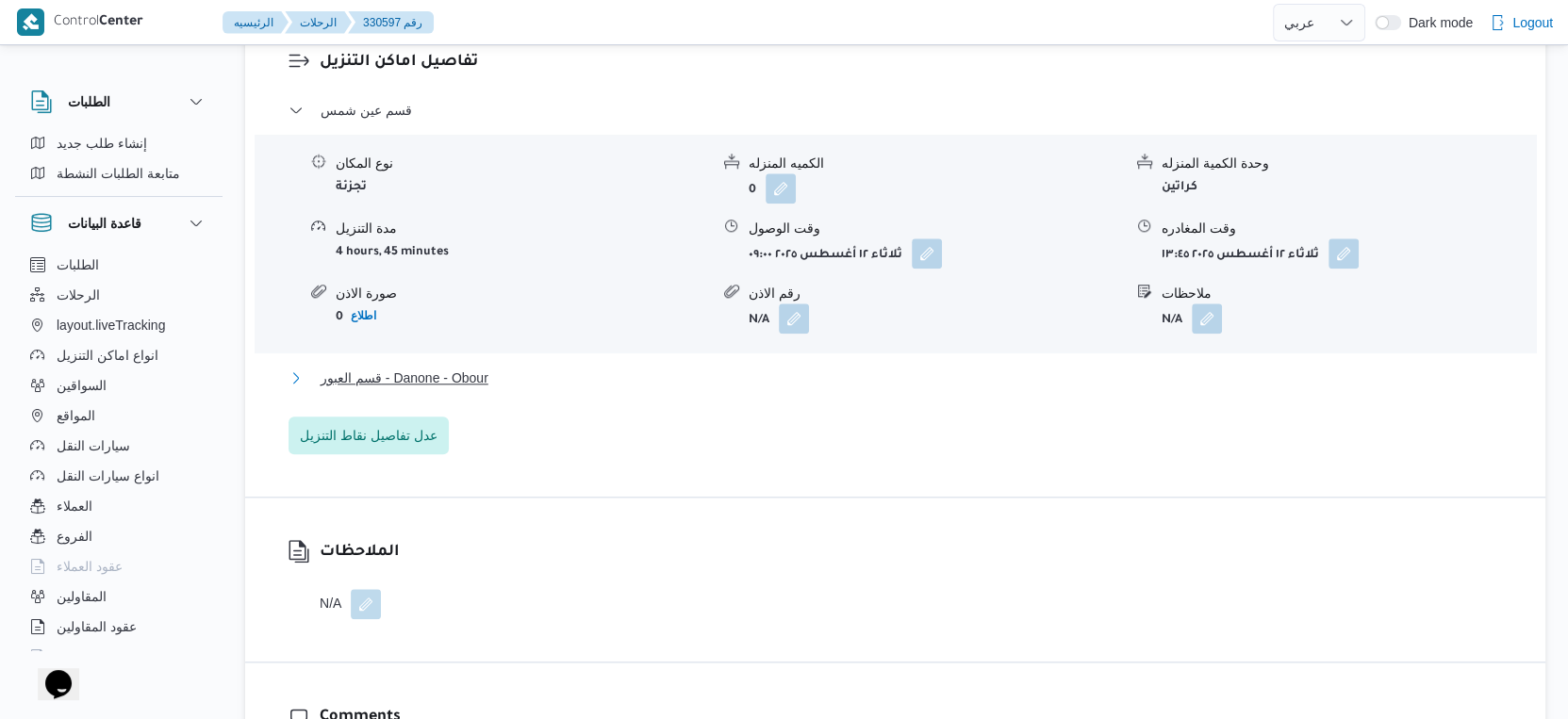
click at [489, 389] on span "قسم العبور - Danone - Obour" at bounding box center [404, 379] width 168 height 23
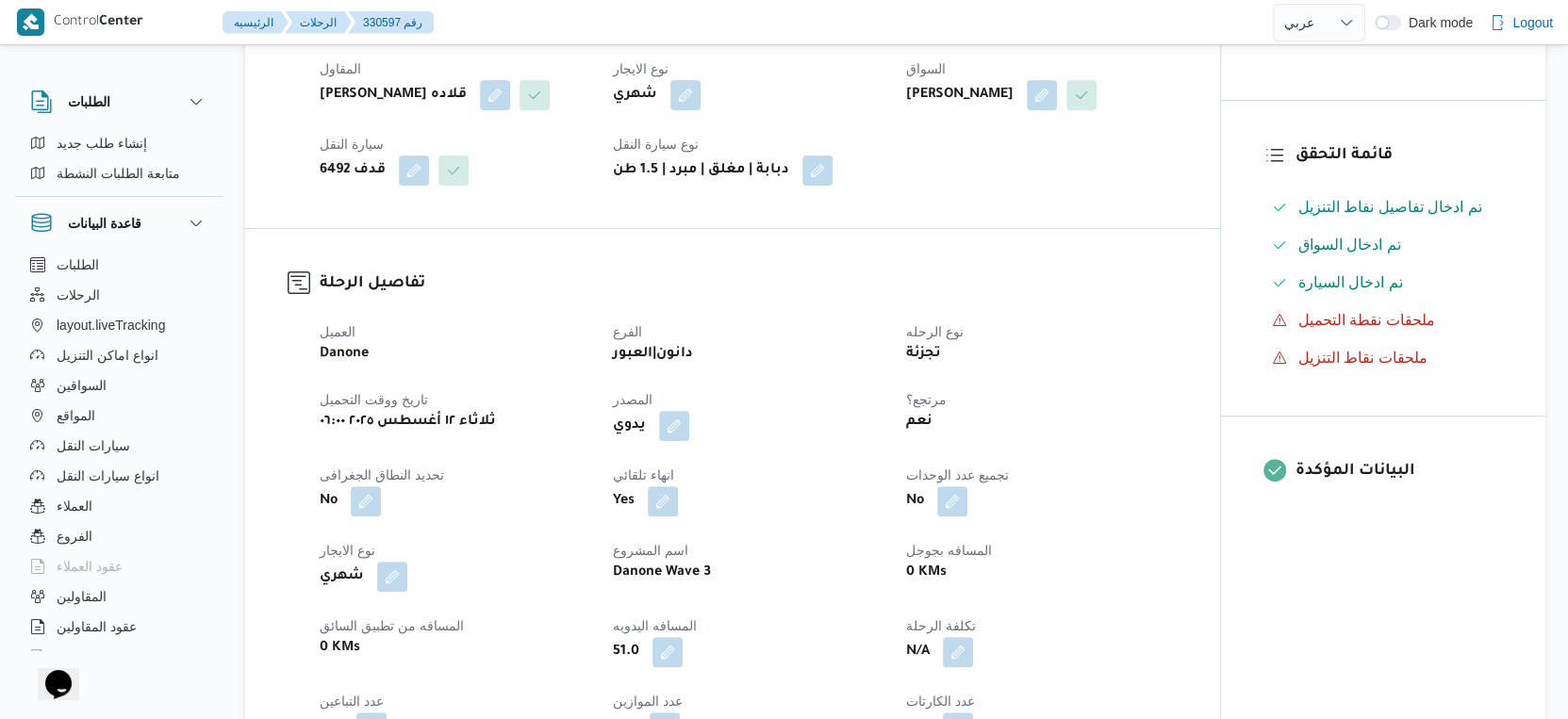
scroll to position [628, 0]
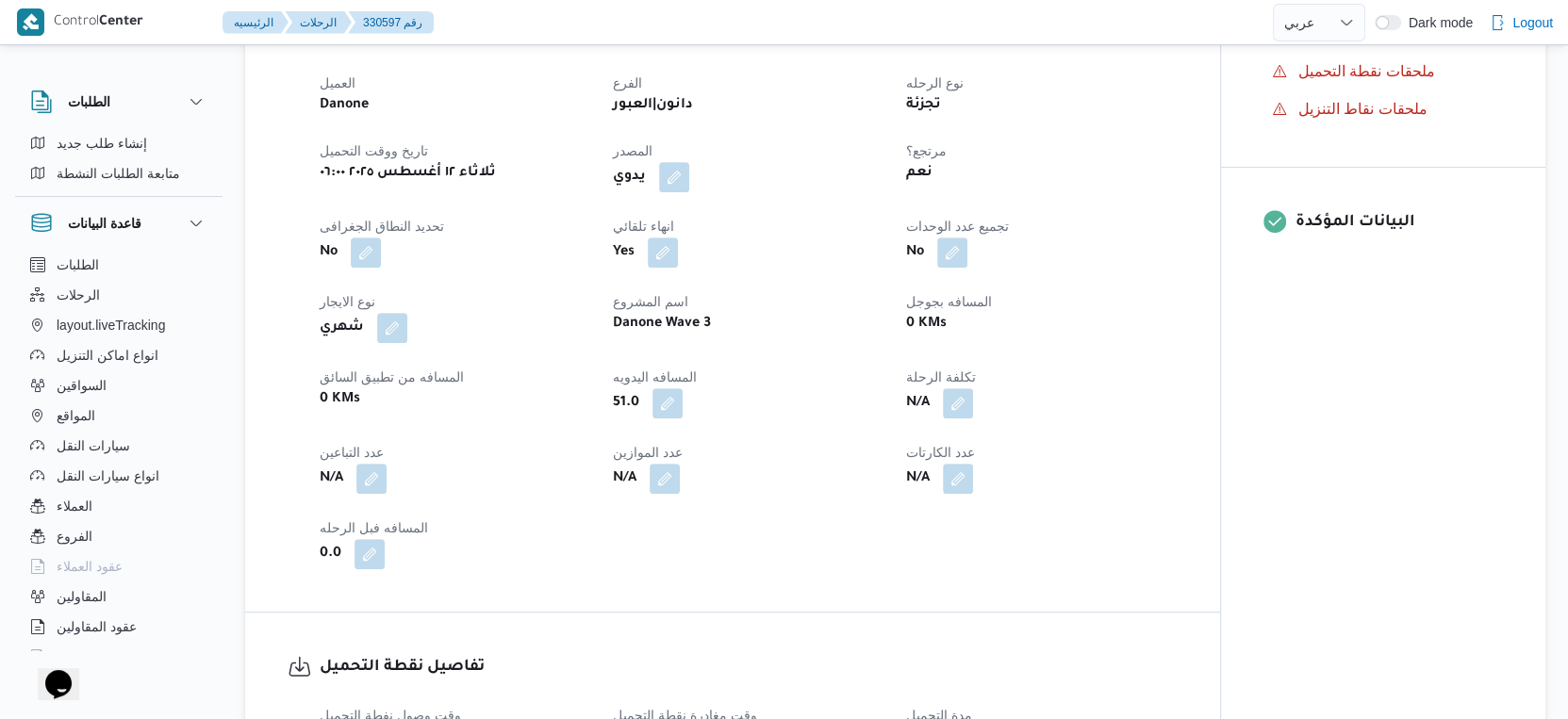
select select "ar"
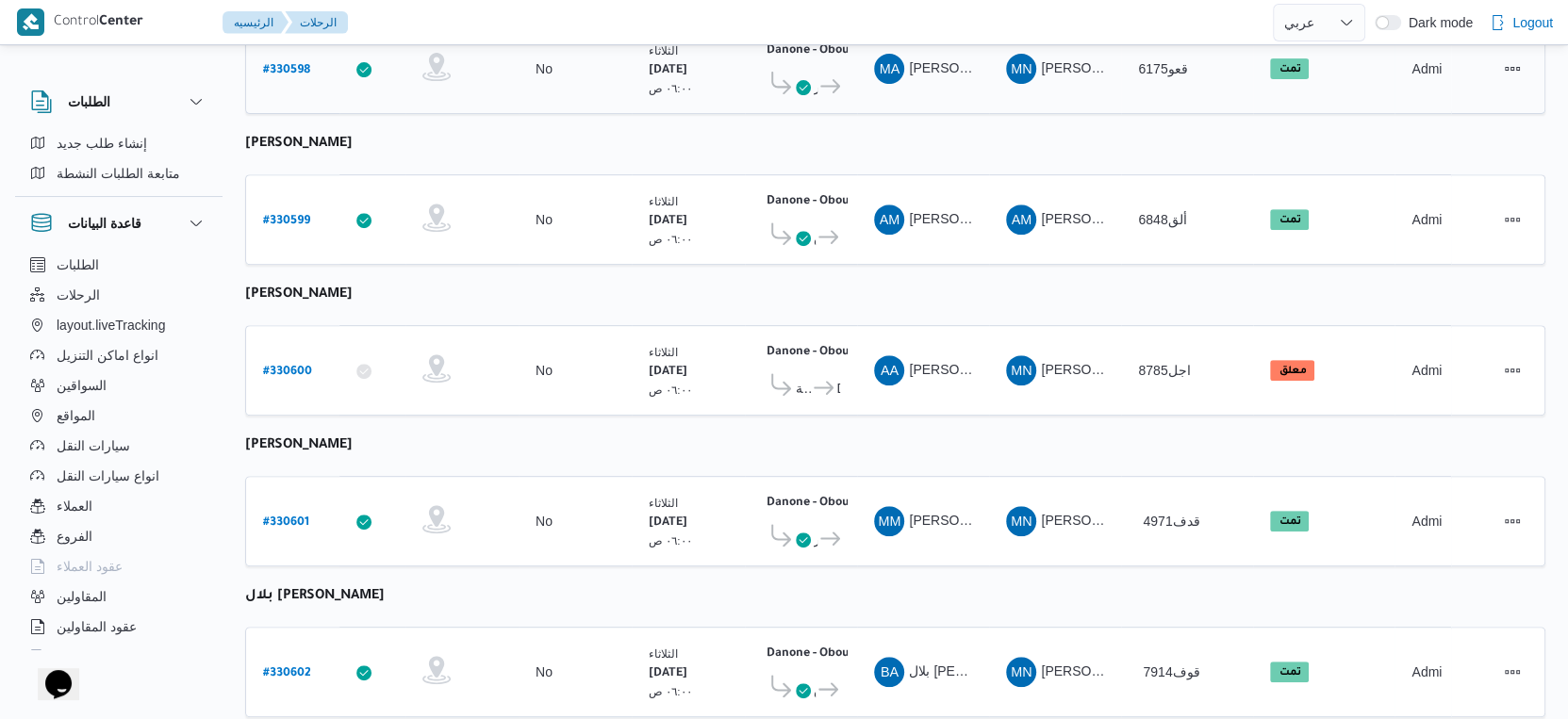
scroll to position [653, 0]
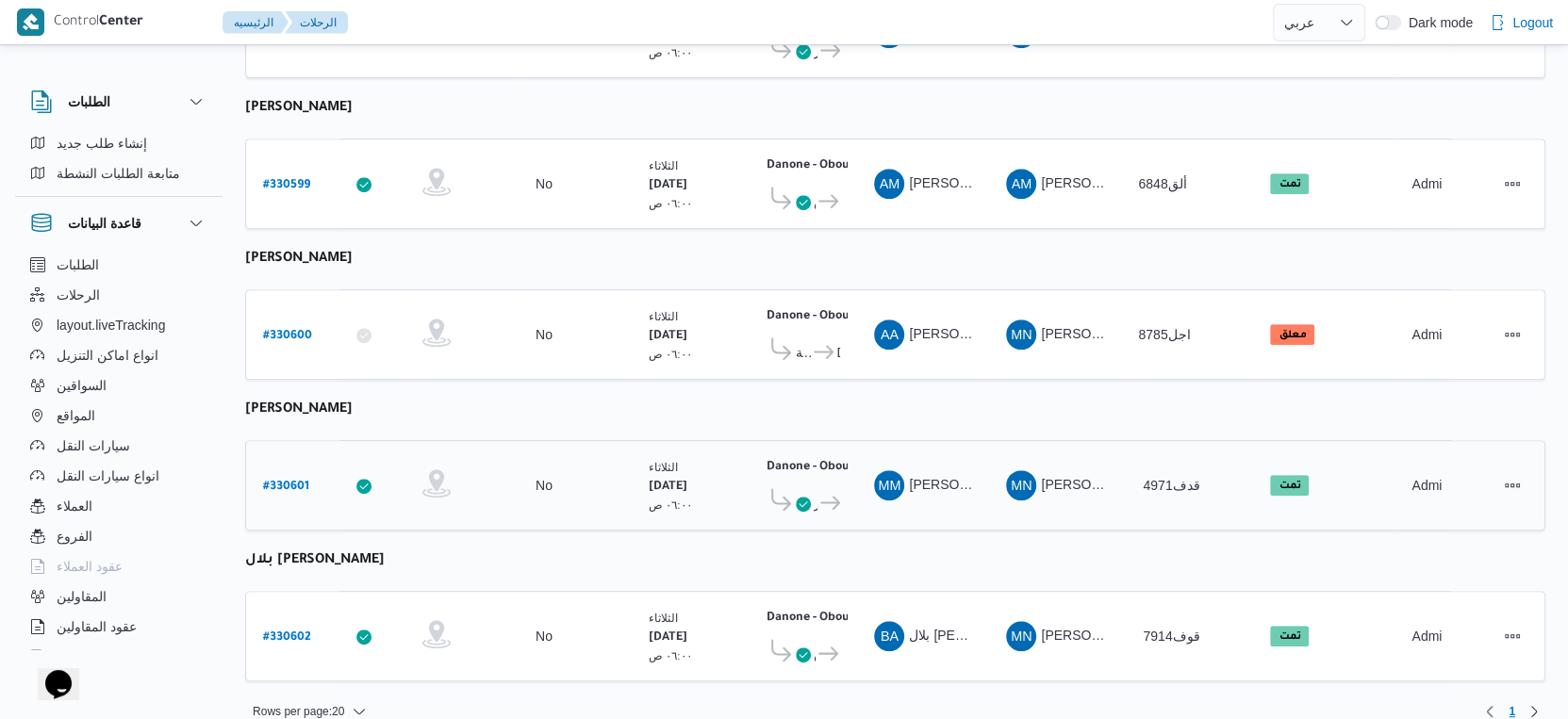
click at [294, 481] on b "# 330601" at bounding box center [286, 488] width 46 height 13
select select "ar"
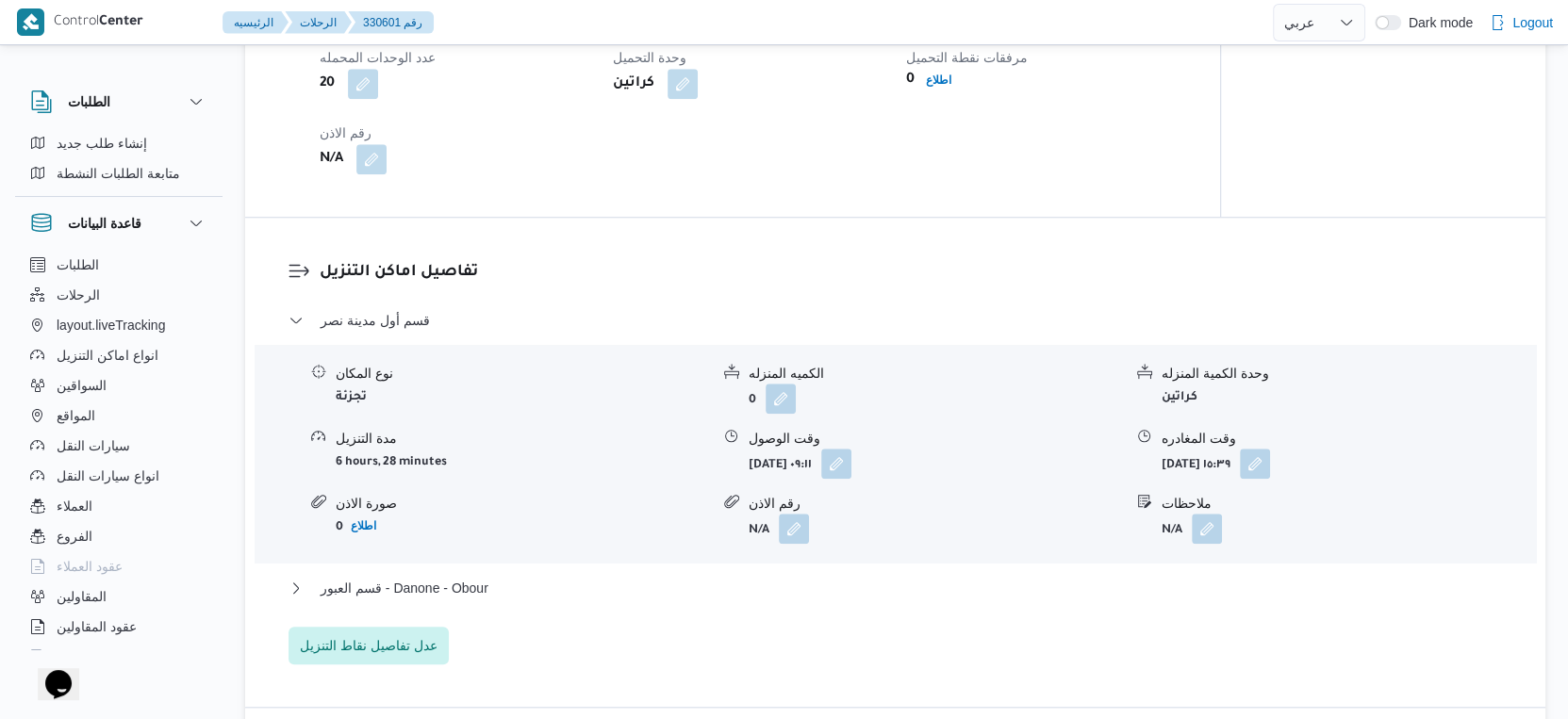
scroll to position [1362, 0]
click at [489, 584] on span "قسم العبور - Danone - Obour" at bounding box center [404, 588] width 168 height 23
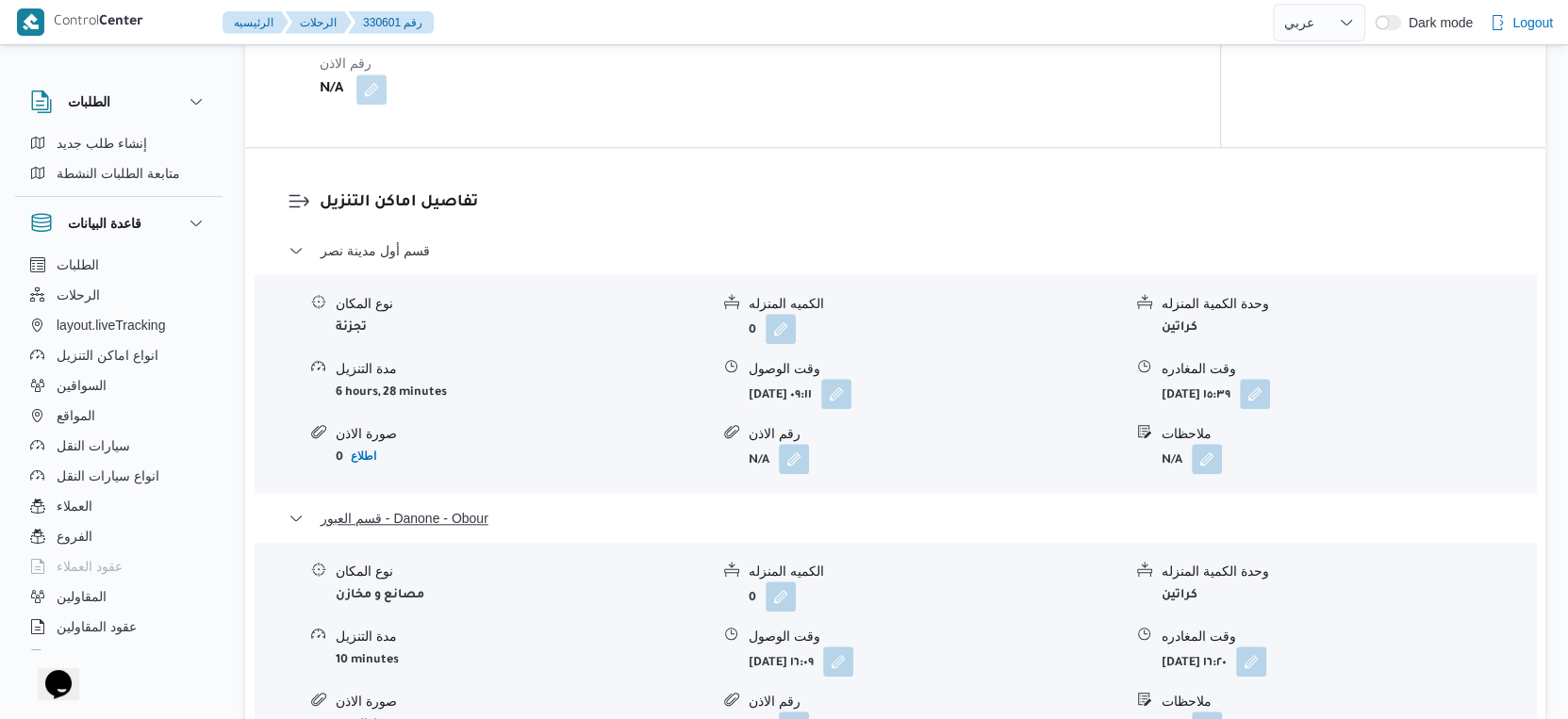
scroll to position [1572, 0]
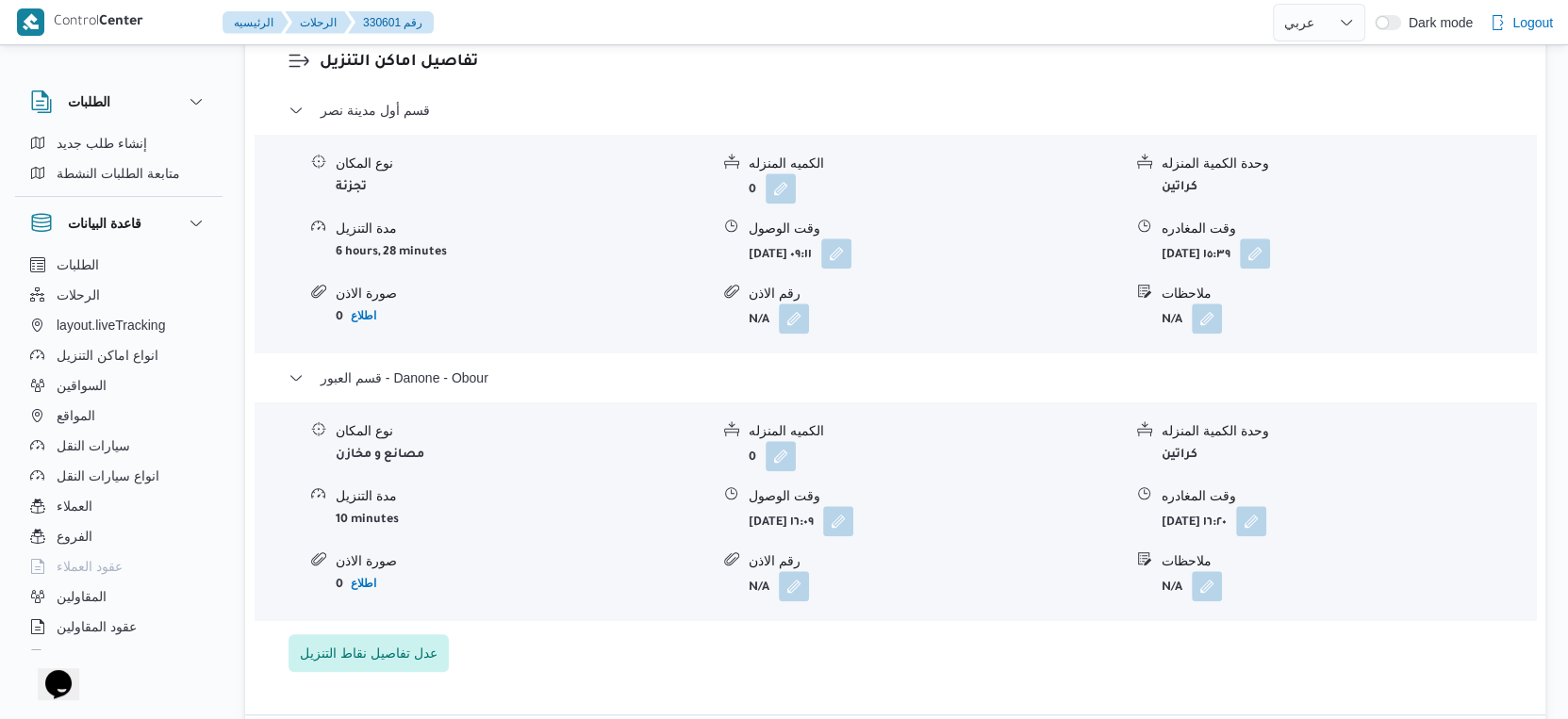
click at [1056, 642] on div "قسم أول مدينة نصر نوع المكان تجزئة الكميه المنزله 0 وحدة الكمية المنزله كراتين …" at bounding box center [896, 386] width 1214 height 574
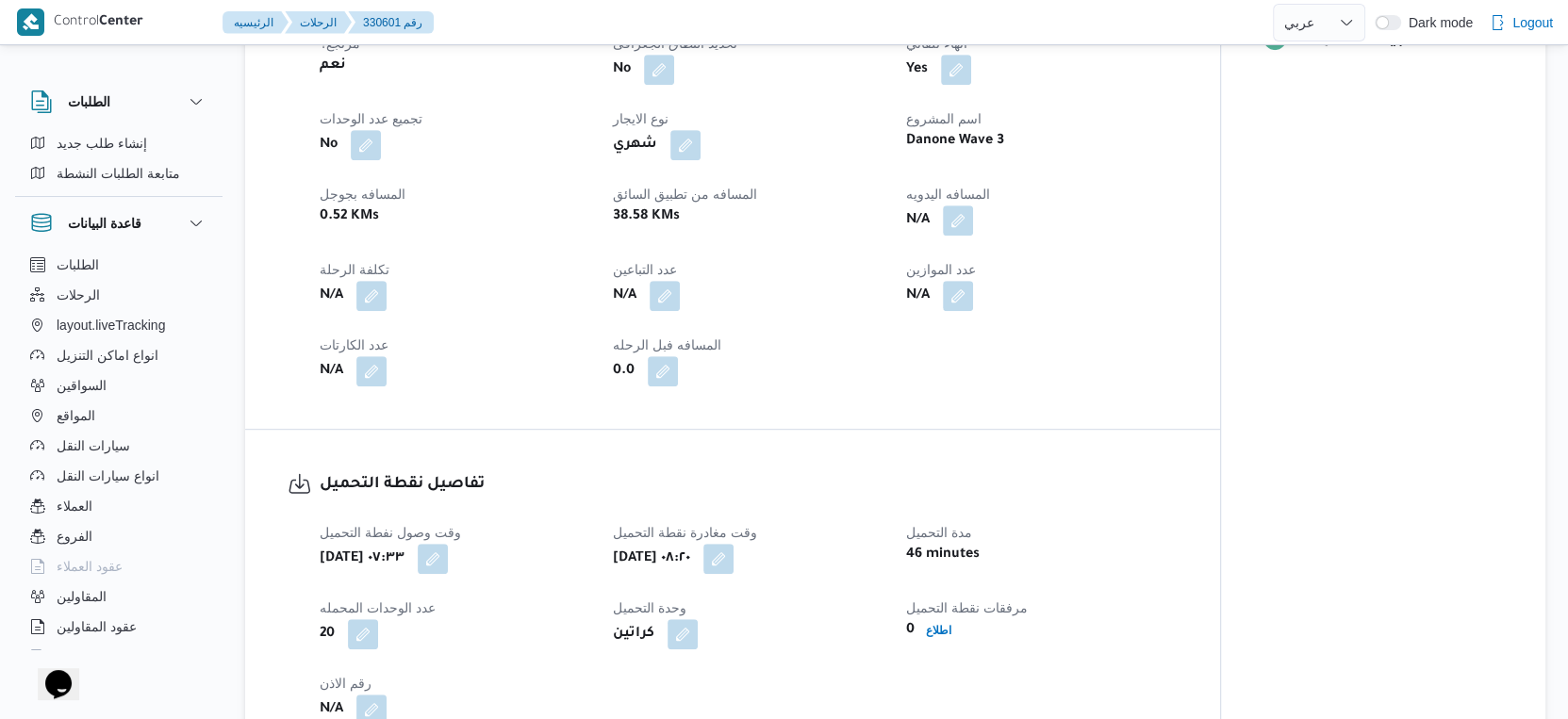
scroll to position [523, 0]
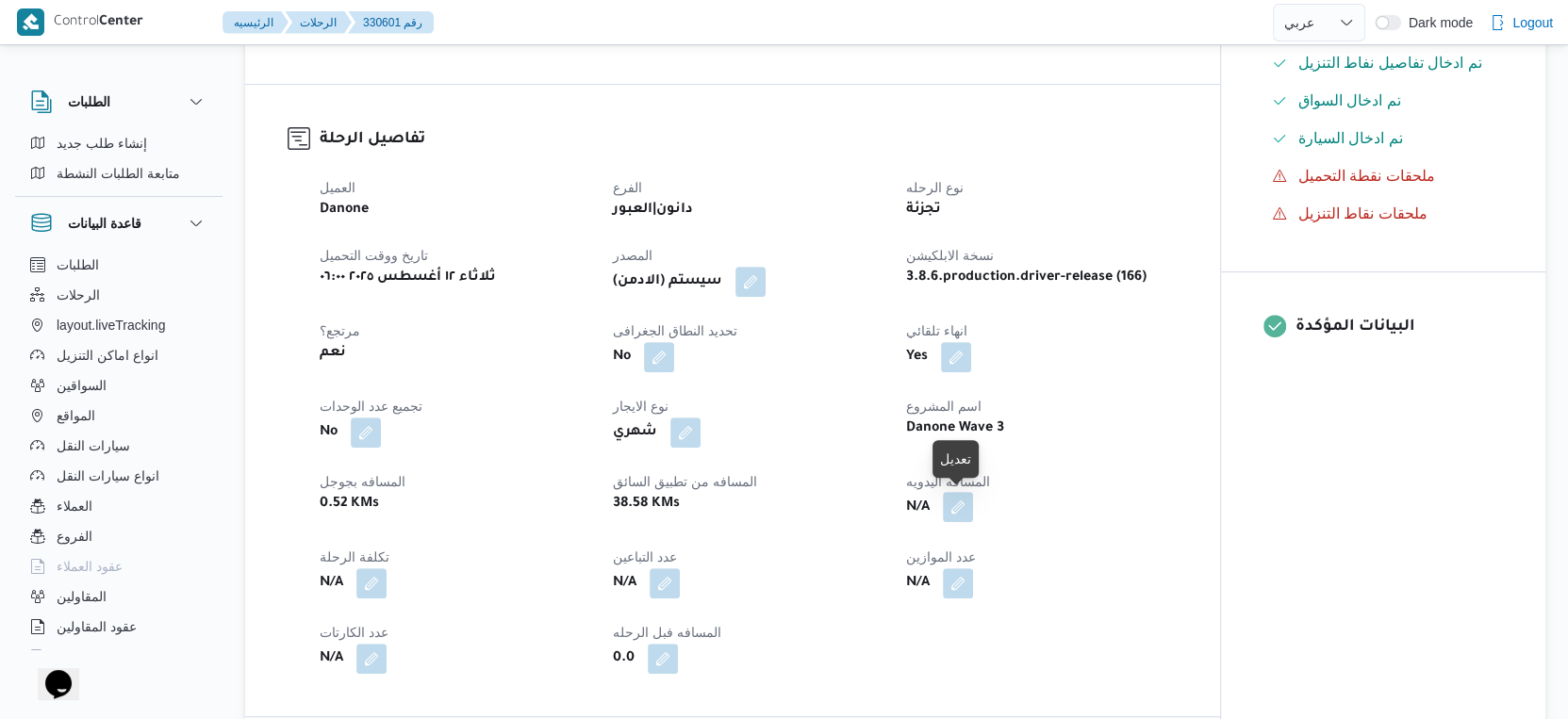
click at [965, 507] on button "button" at bounding box center [958, 508] width 31 height 31
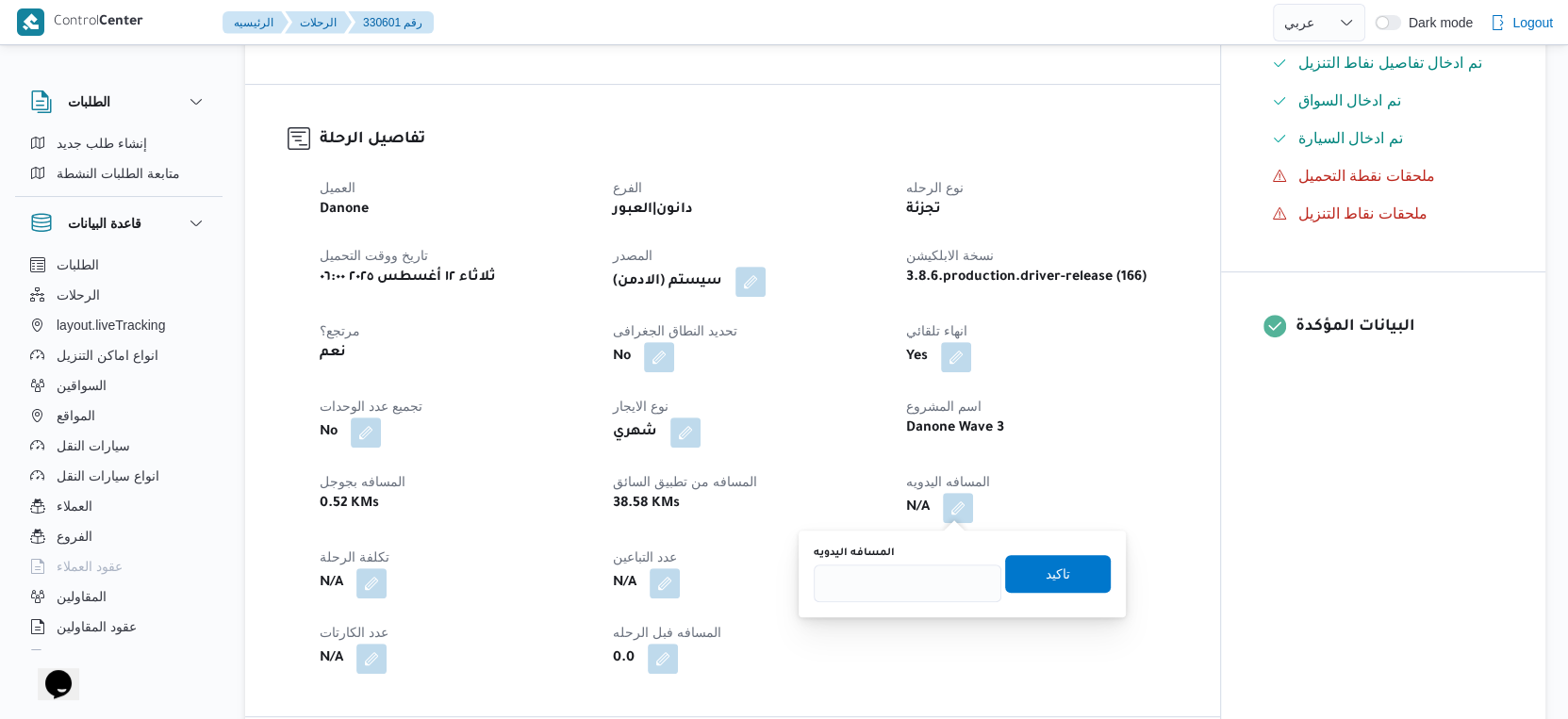
click at [930, 562] on div "المسافه اليدويه" at bounding box center [907, 574] width 187 height 56
click at [918, 594] on input "المسافه اليدويه" at bounding box center [907, 583] width 187 height 37
type input "78"
click at [1054, 575] on span "تاكيد" at bounding box center [1058, 574] width 25 height 23
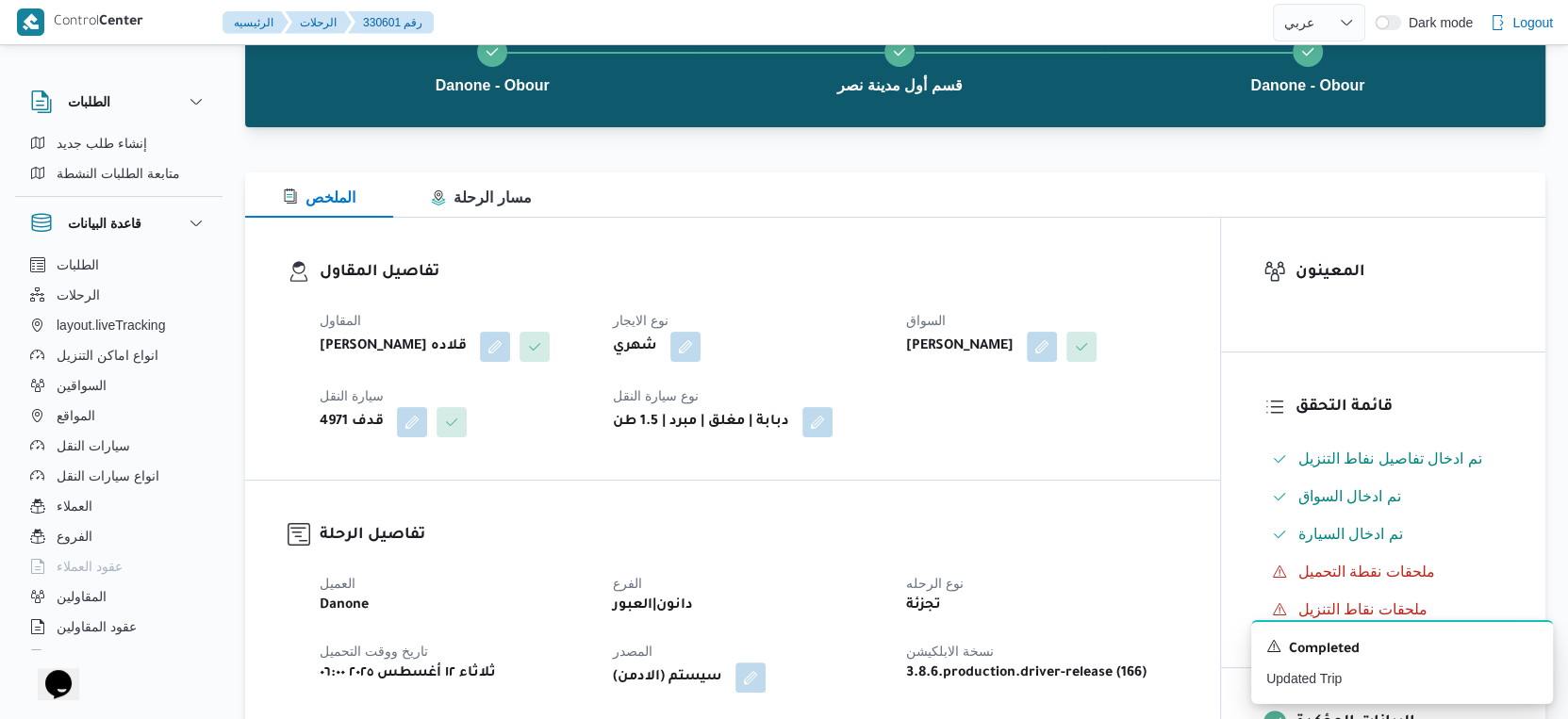
scroll to position [0, 0]
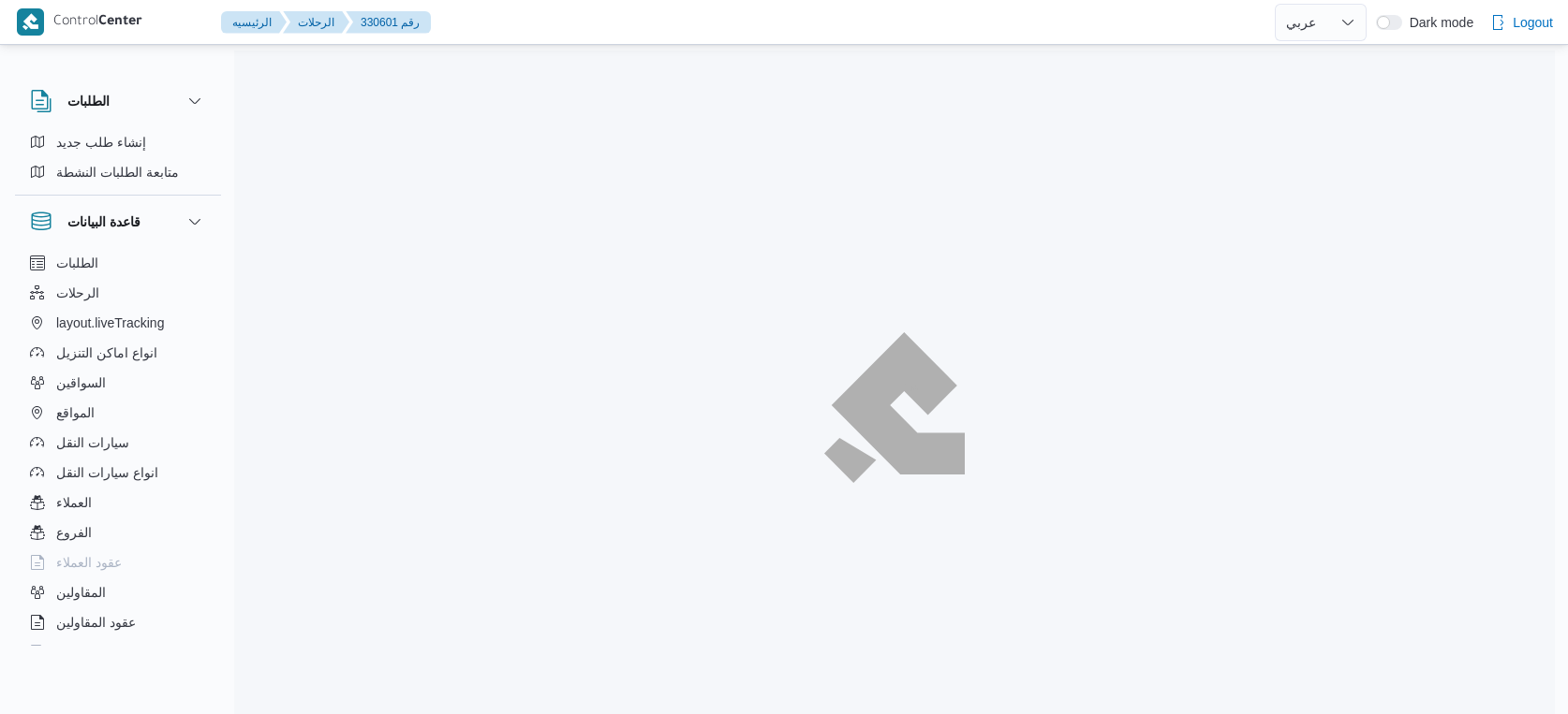
select select "ar"
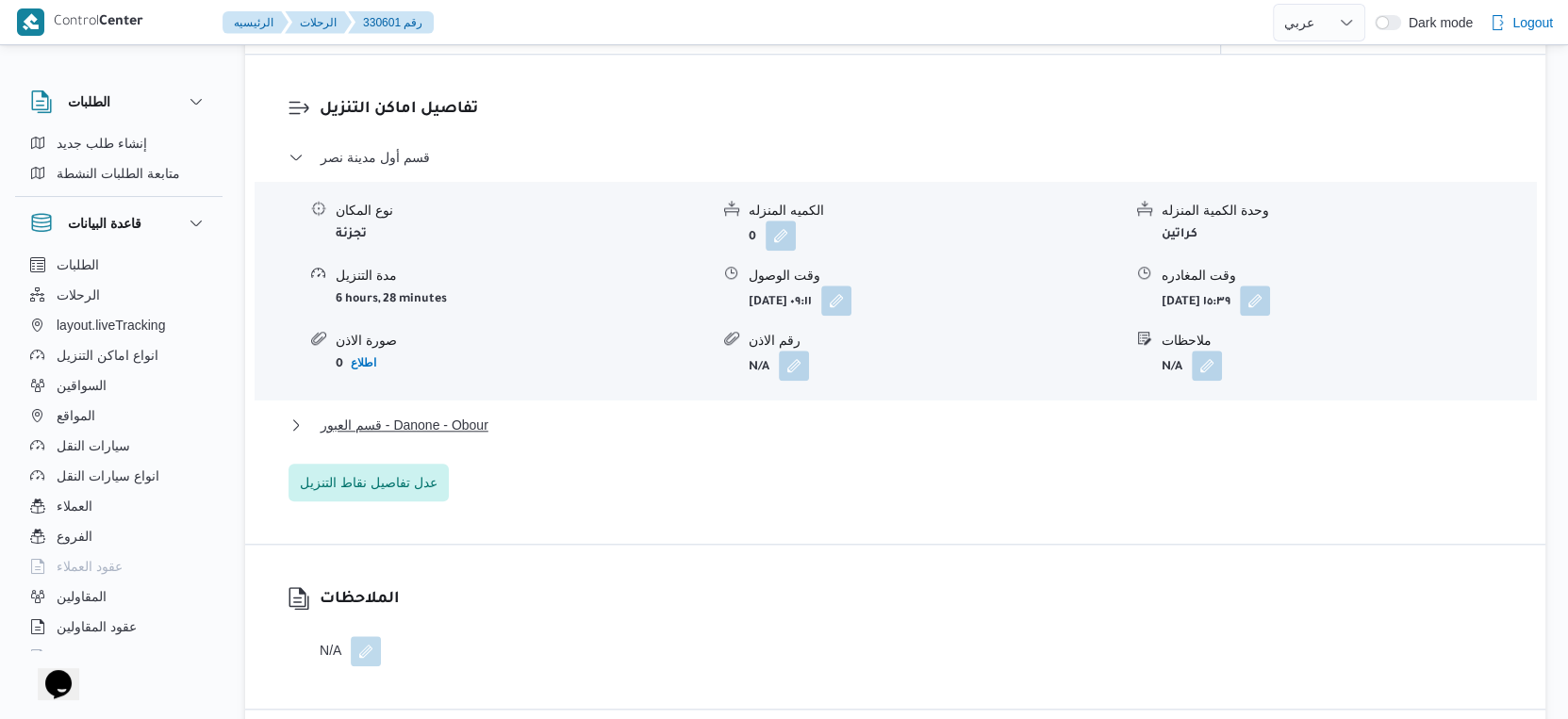
scroll to position [1572, 0]
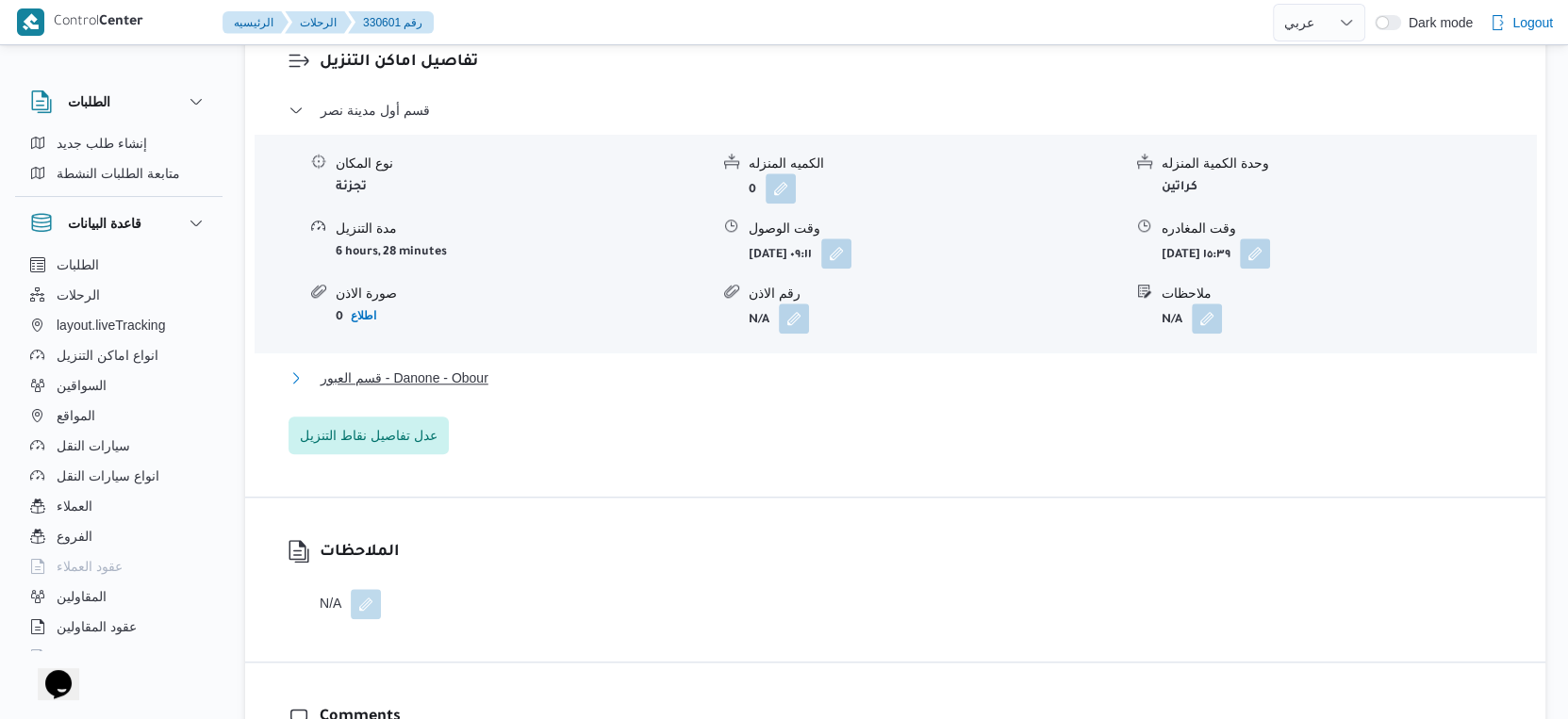
click at [500, 378] on button "قسم العبور - Danone - Obour" at bounding box center [896, 379] width 1214 height 23
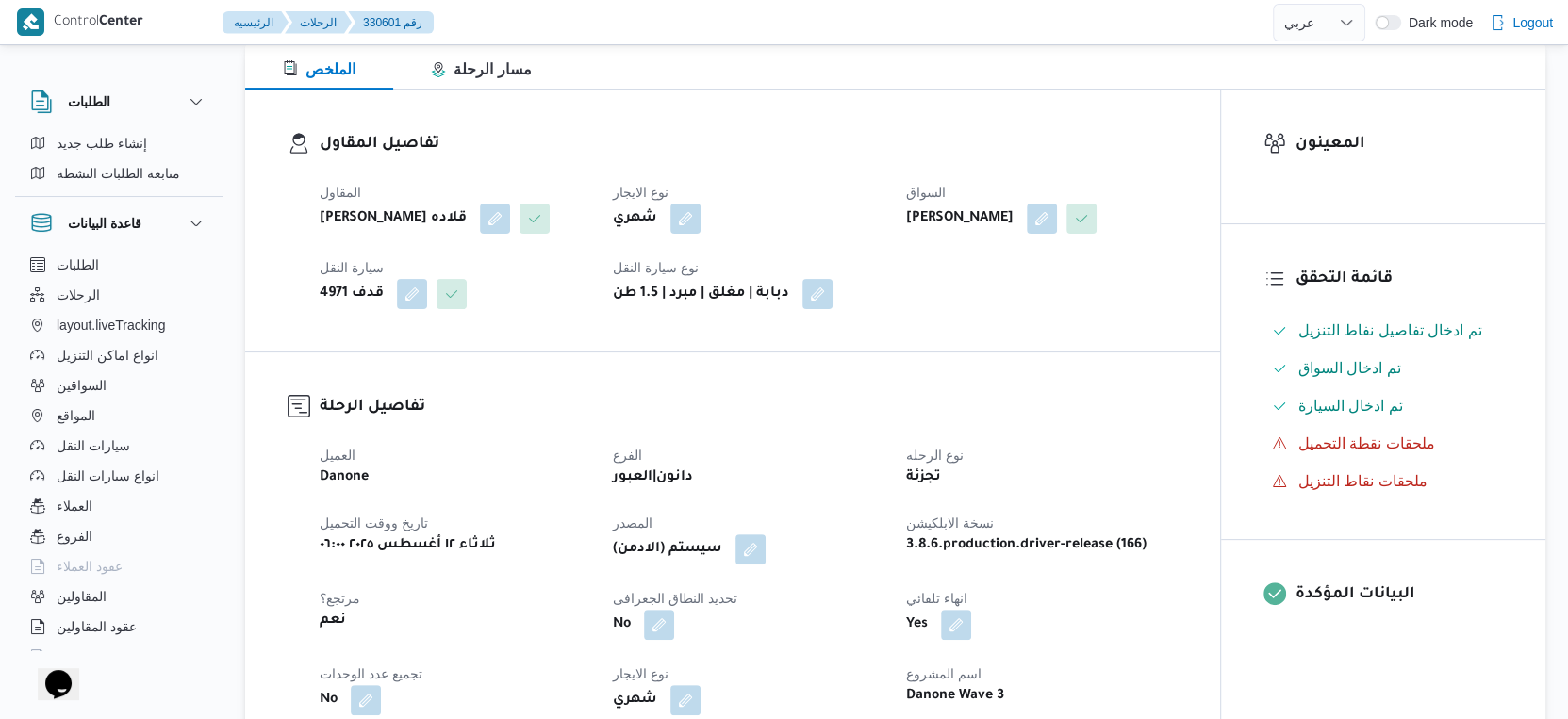
scroll to position [628, 0]
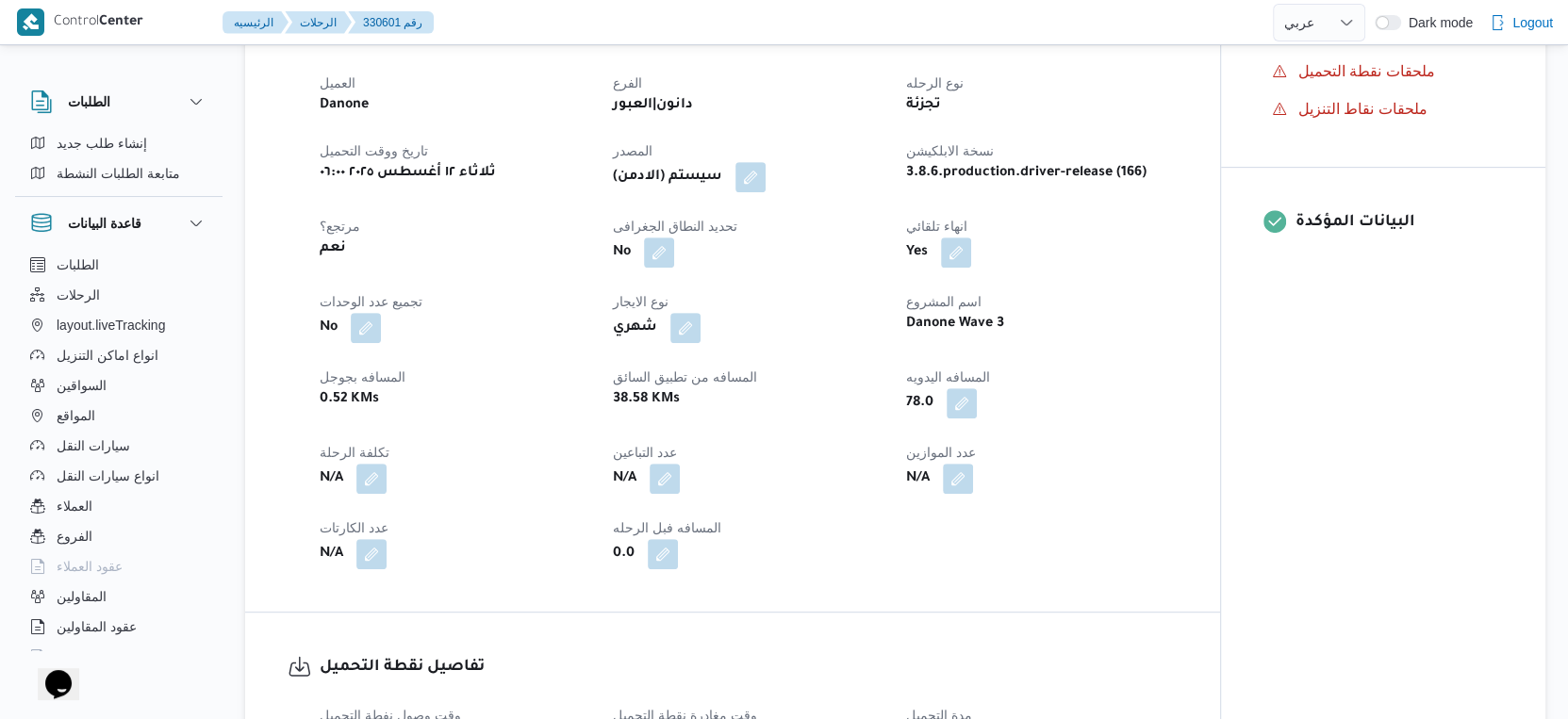
select select "ar"
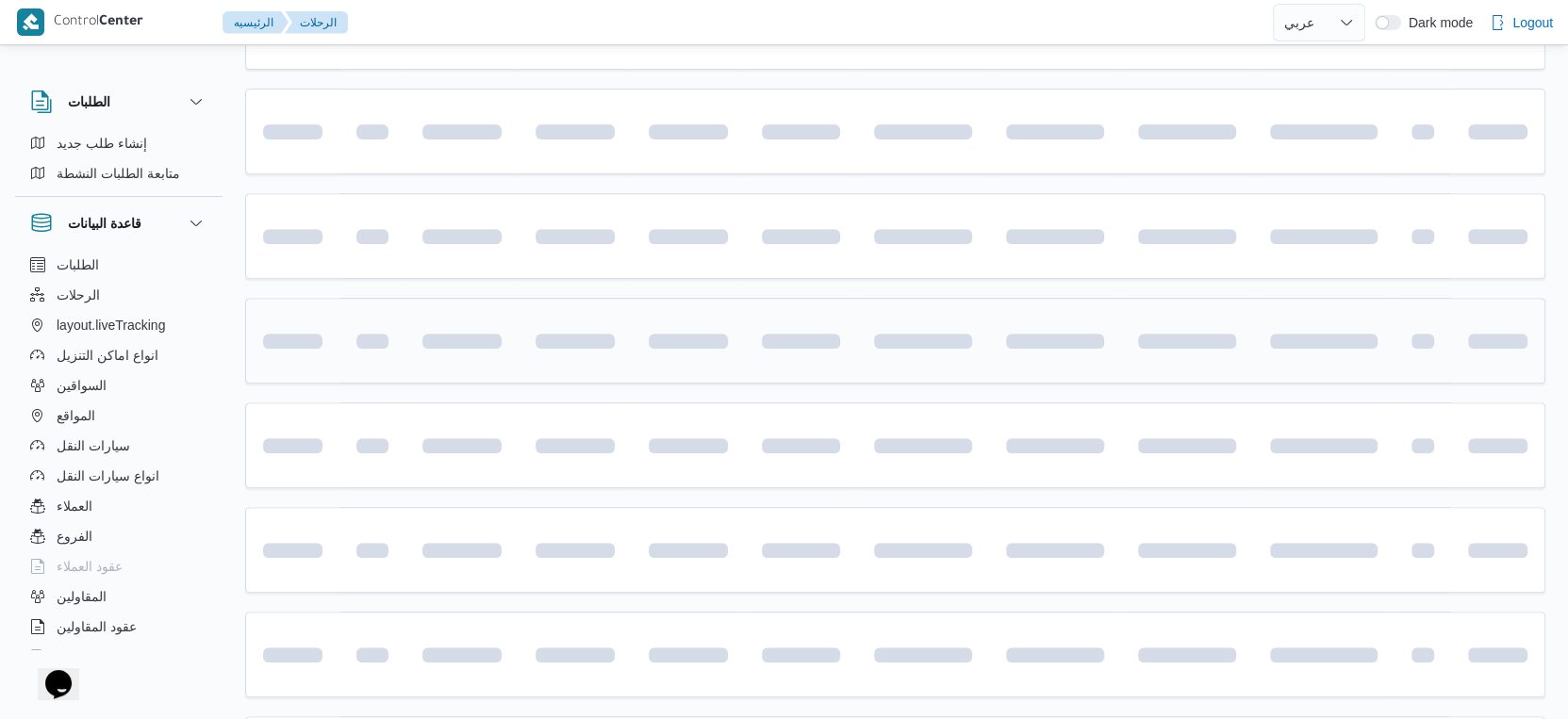
scroll to position [653, 0]
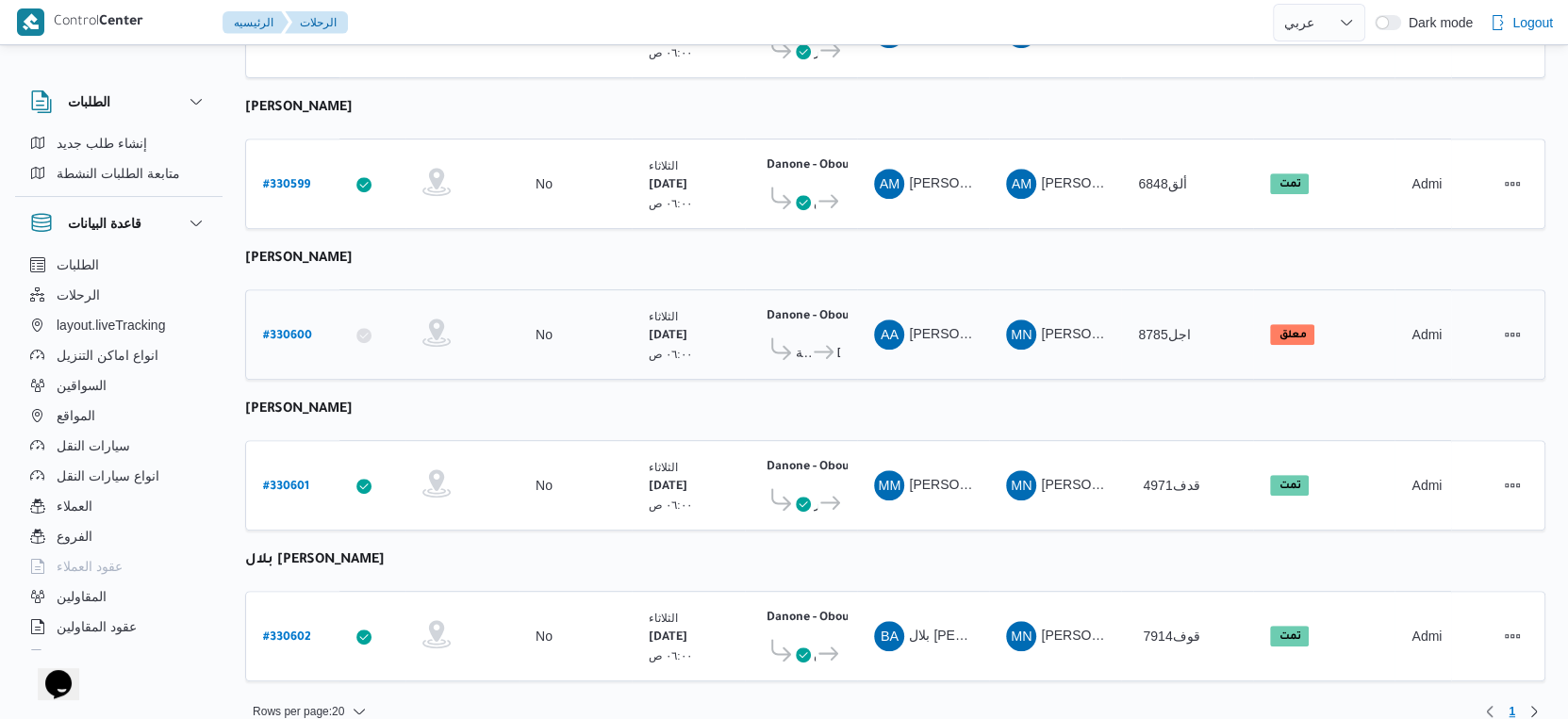
click at [294, 330] on b "# 330600" at bounding box center [287, 337] width 49 height 13
select select "ar"
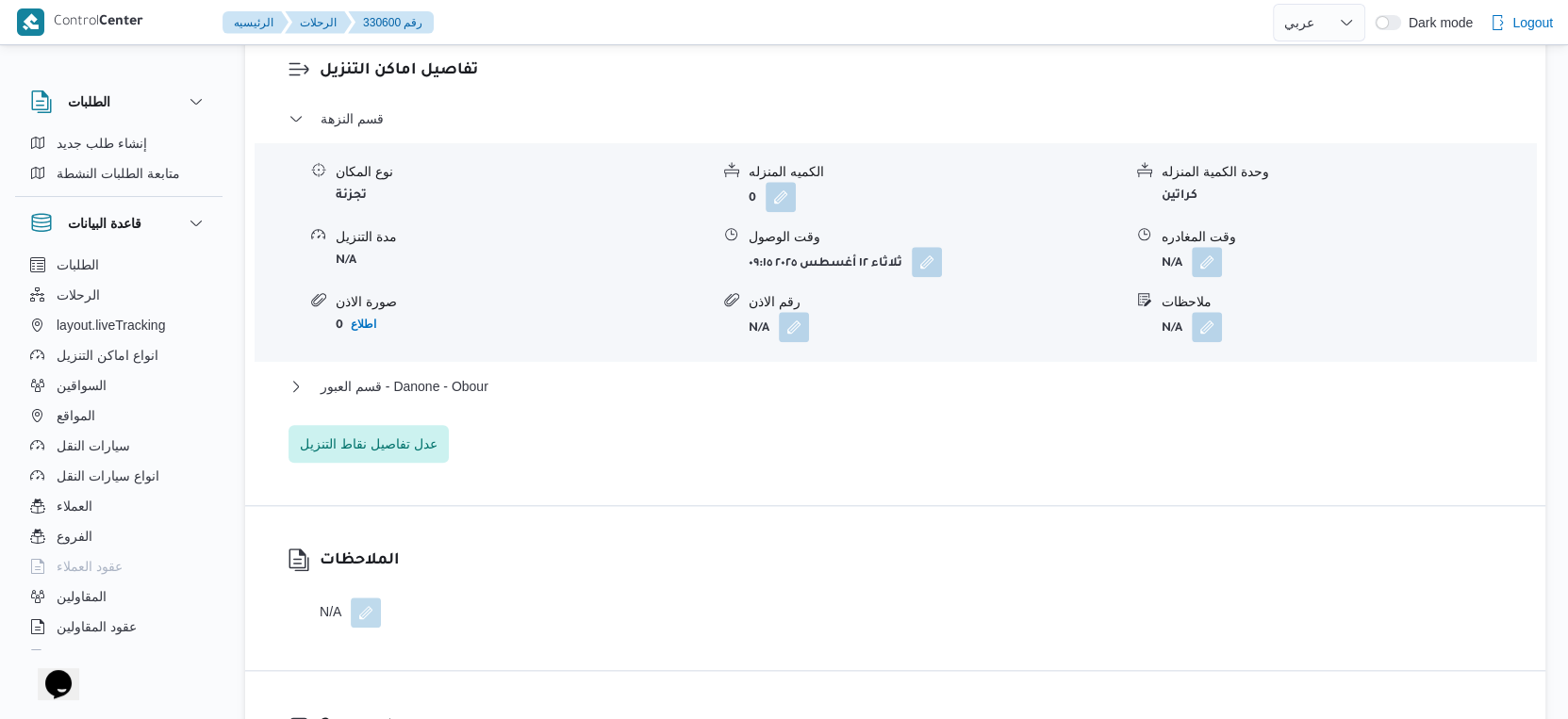
scroll to position [1572, 0]
click at [485, 389] on span "قسم العبور - Danone - Obour" at bounding box center [404, 385] width 168 height 23
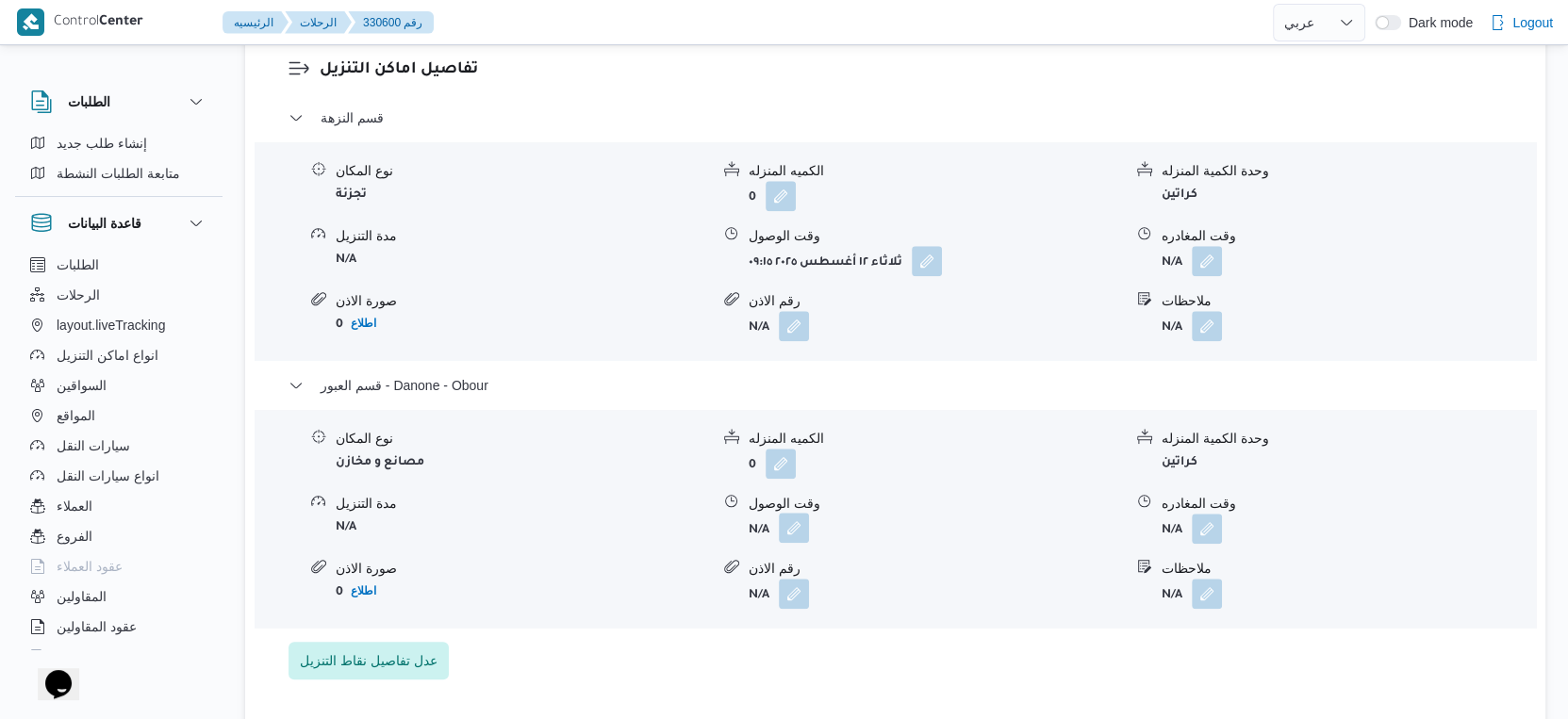
click at [802, 527] on button "button" at bounding box center [794, 528] width 31 height 31
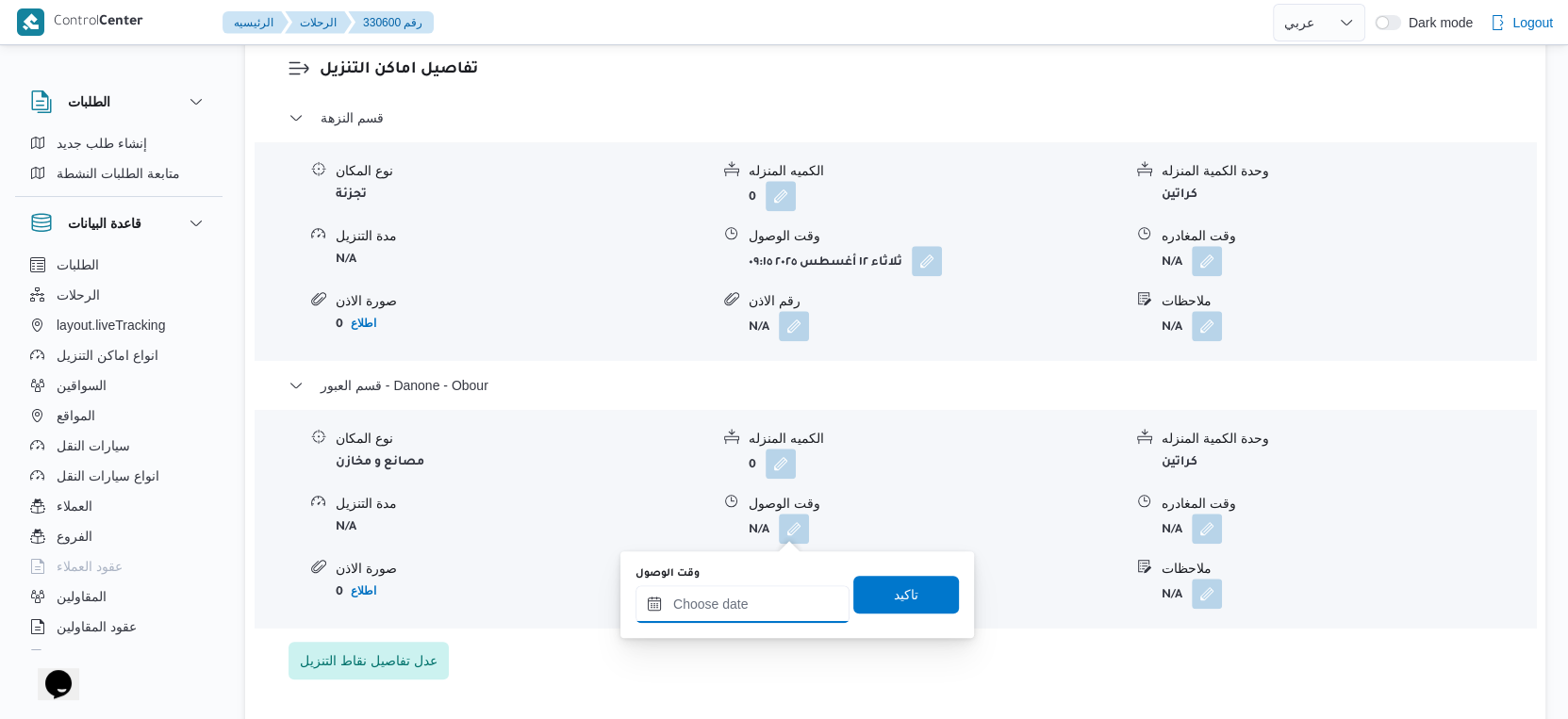
drag, startPoint x: 798, startPoint y: 547, endPoint x: 783, endPoint y: 591, distance: 46.5
click at [768, 599] on input "وقت الوصول" at bounding box center [743, 603] width 214 height 37
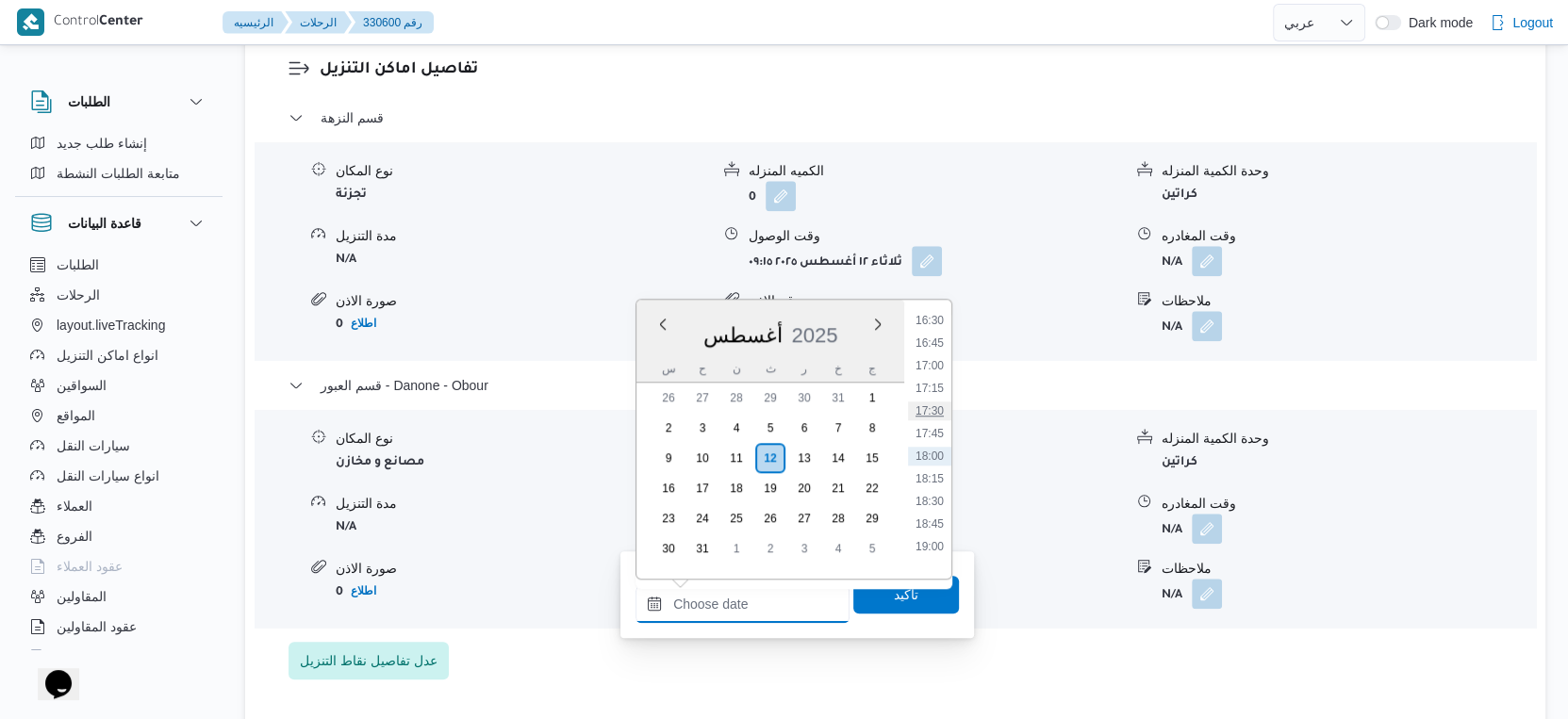
scroll to position [1288, 0]
click at [939, 507] on li "16:15" at bounding box center [929, 508] width 43 height 19
type input "١٢/٠٨/٢٠٢٥ ١٦:١٥"
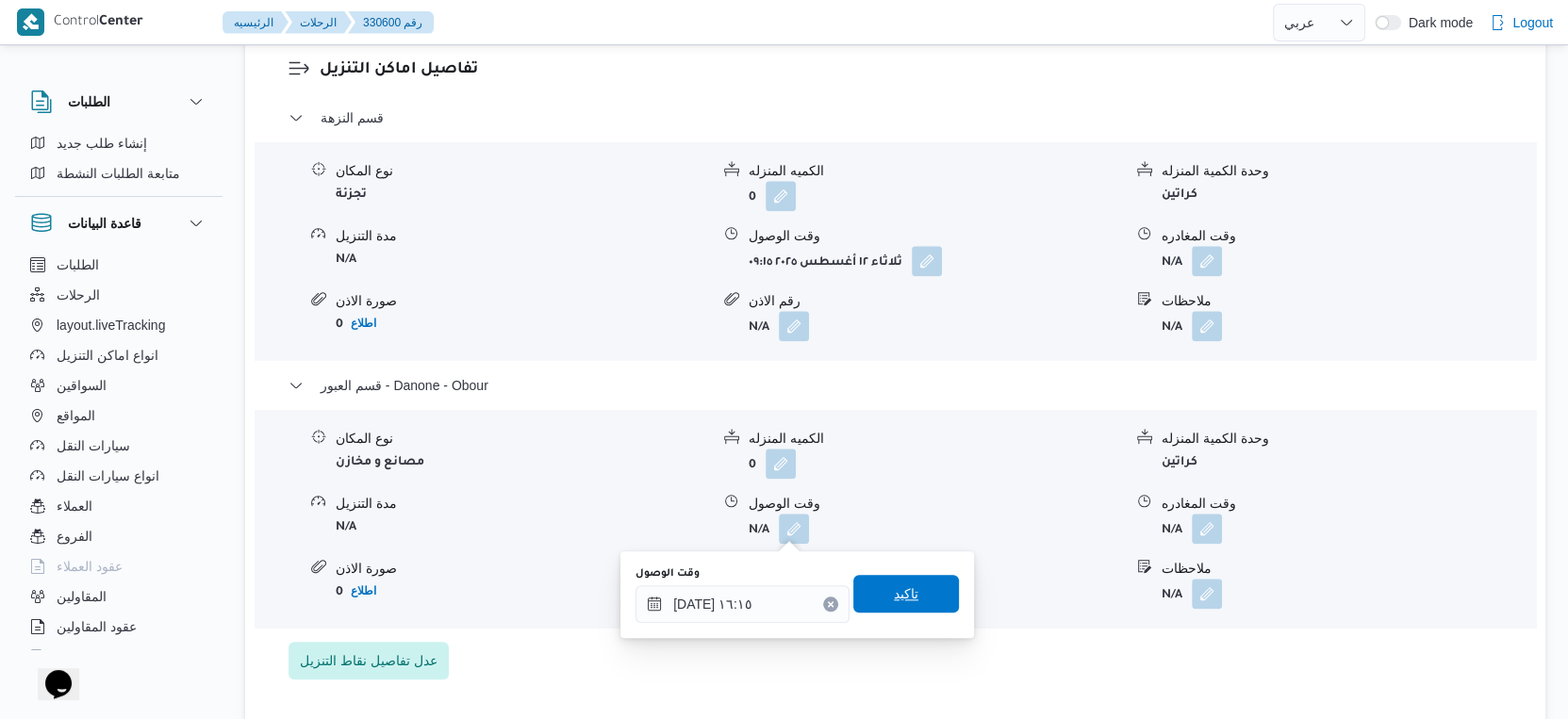
click at [923, 608] on span "تاكيد" at bounding box center [905, 593] width 105 height 37
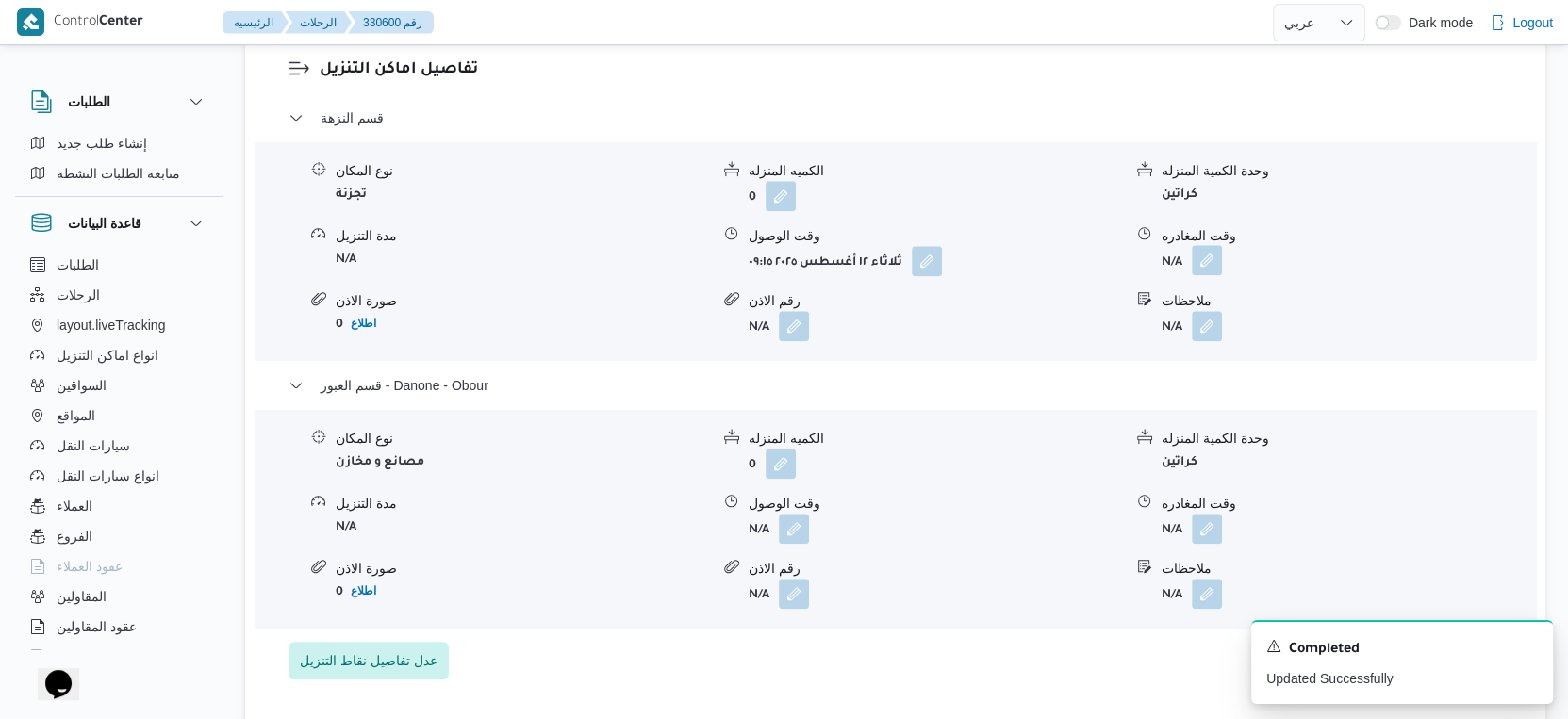
click at [1205, 258] on button "button" at bounding box center [1207, 260] width 31 height 31
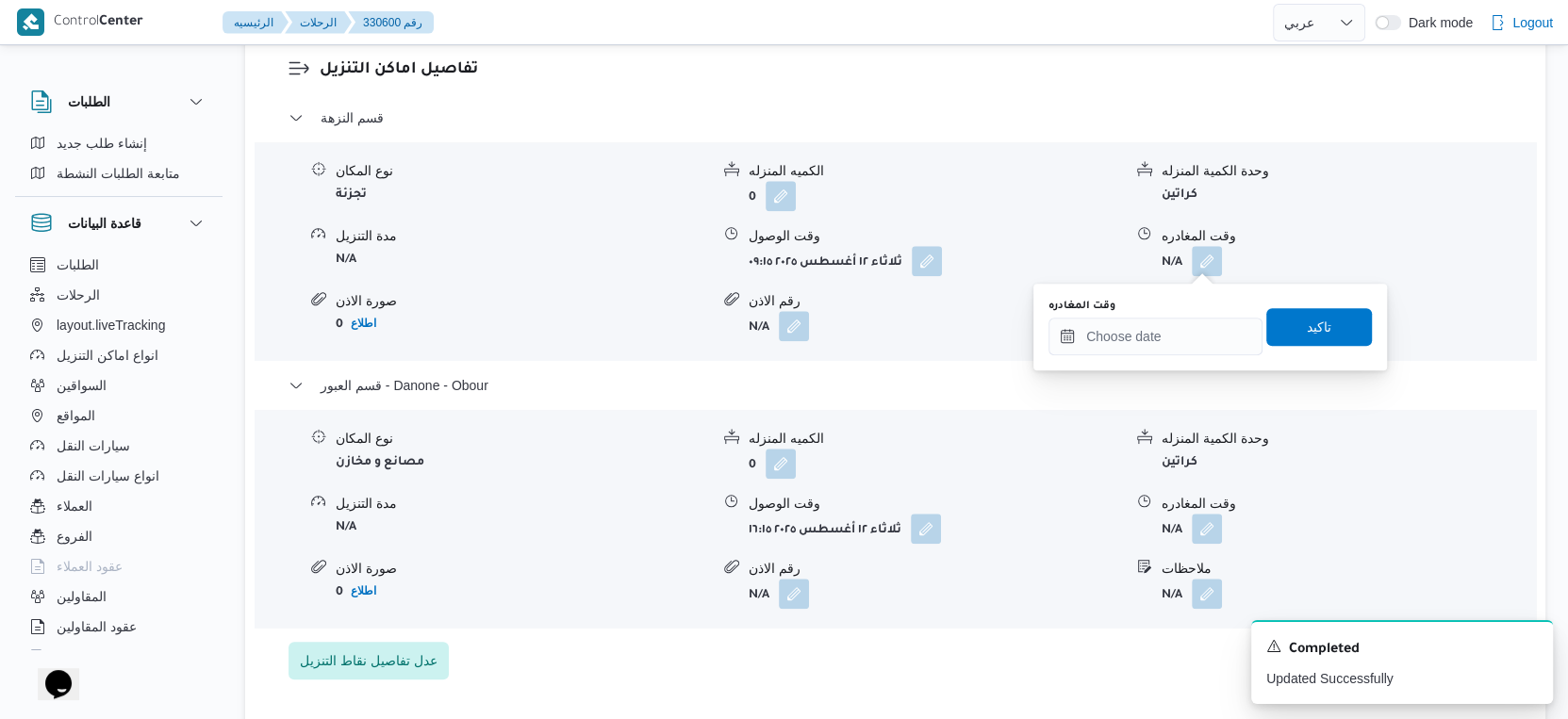
click at [1177, 312] on div "وقت المغادره" at bounding box center [1155, 327] width 214 height 56
click at [1177, 328] on input "وقت المغادره" at bounding box center [1155, 336] width 214 height 37
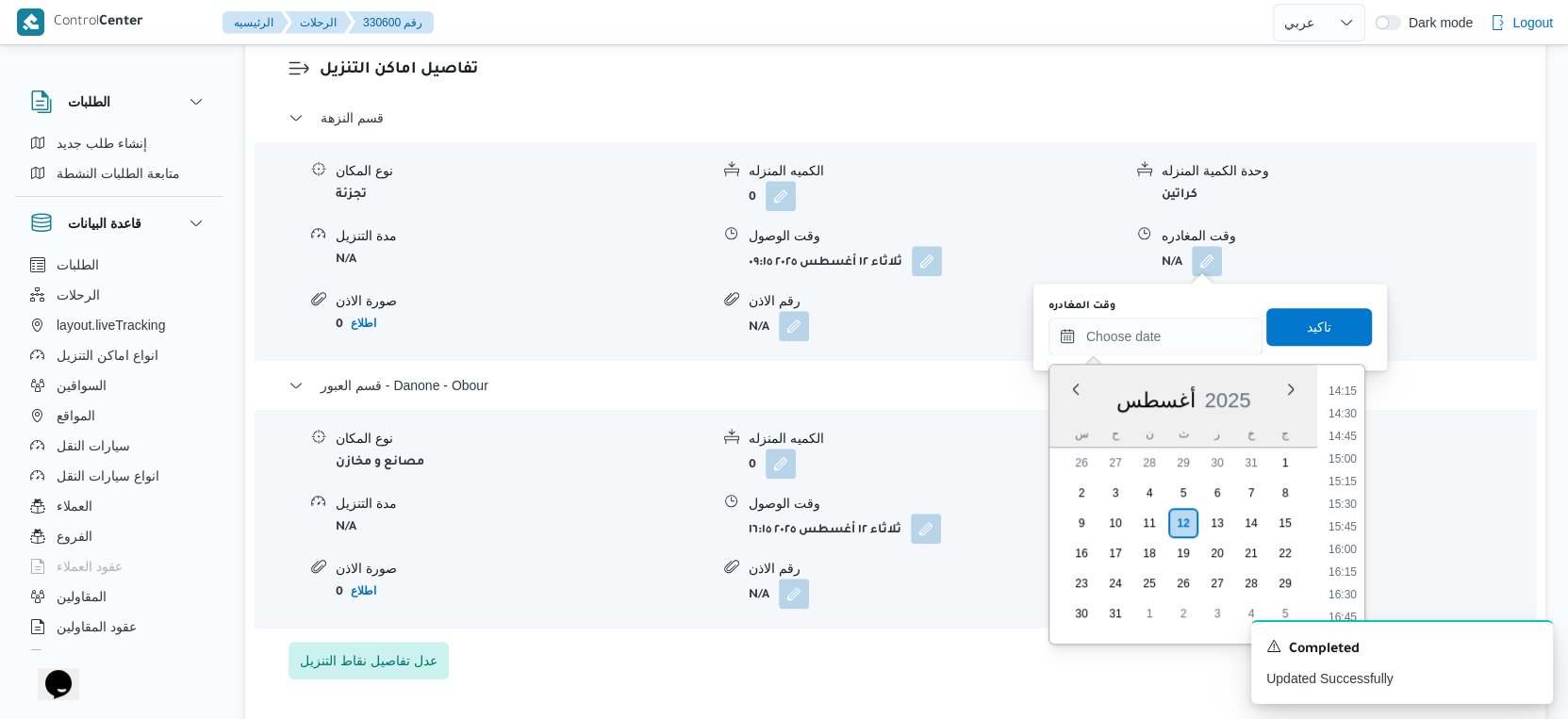
drag, startPoint x: 1345, startPoint y: 522, endPoint x: 1341, endPoint y: 464, distance: 58.1
click at [1345, 522] on li "15:45" at bounding box center [1341, 527] width 43 height 19
type input "١٢/٠٨/٢٠٢٥ ١٥:٤٥"
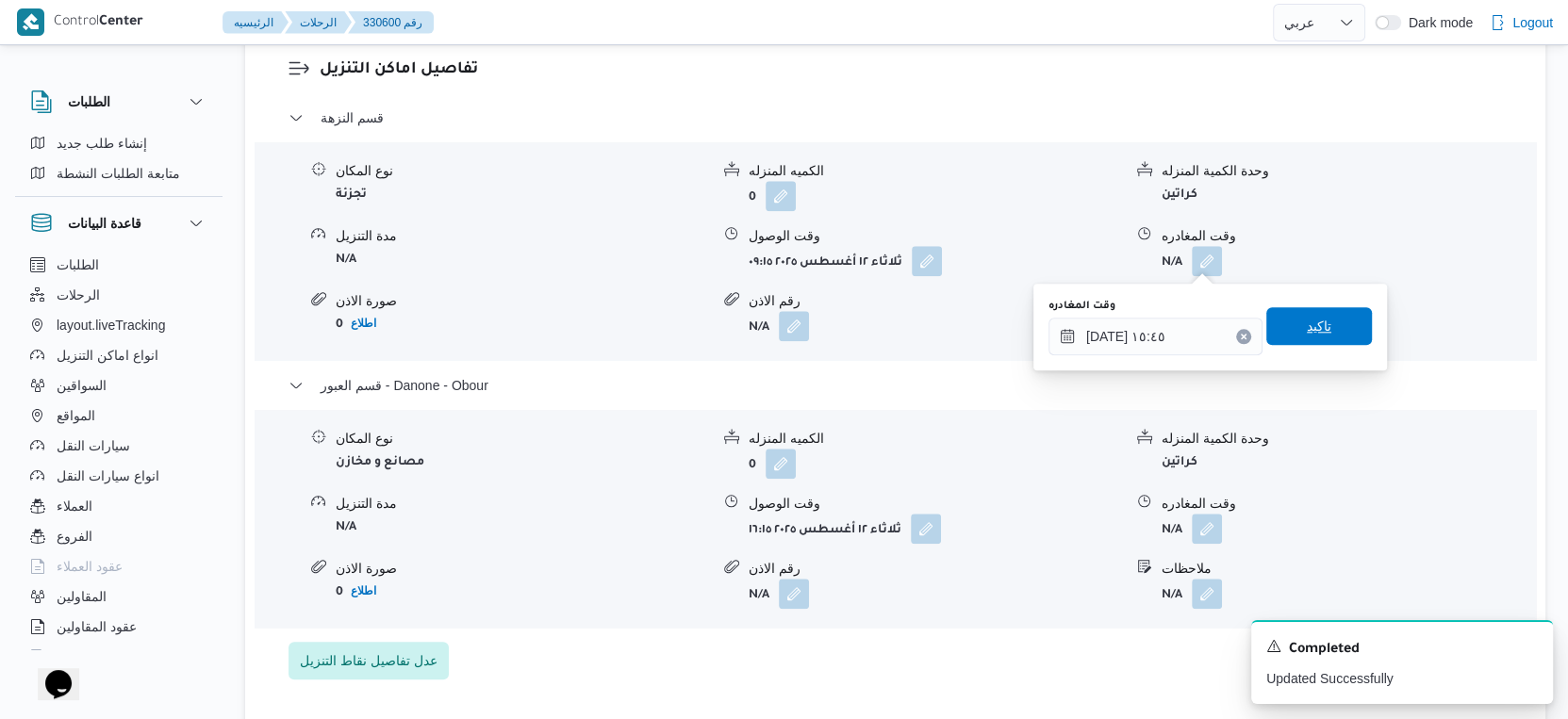
click at [1313, 326] on span "تاكيد" at bounding box center [1319, 326] width 25 height 23
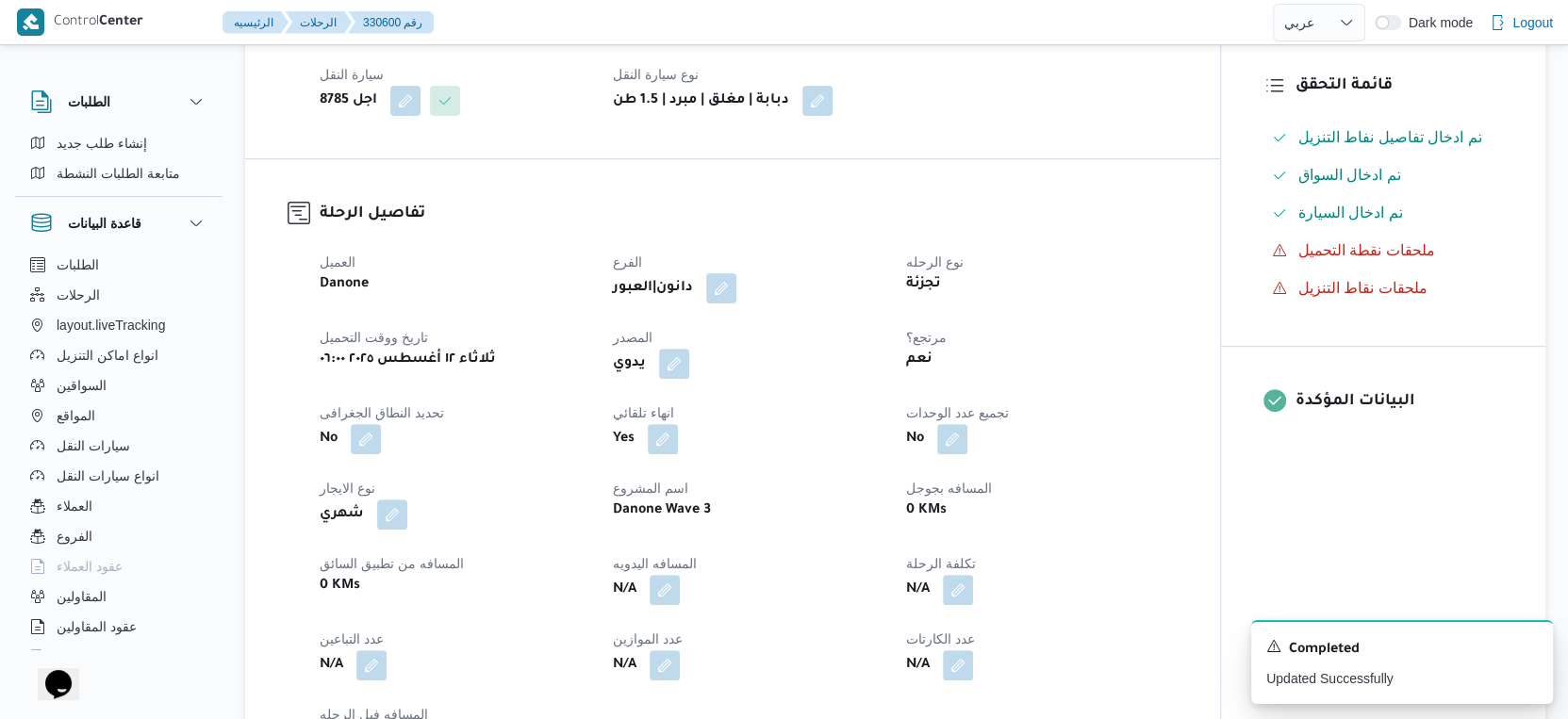
scroll to position [733, 0]
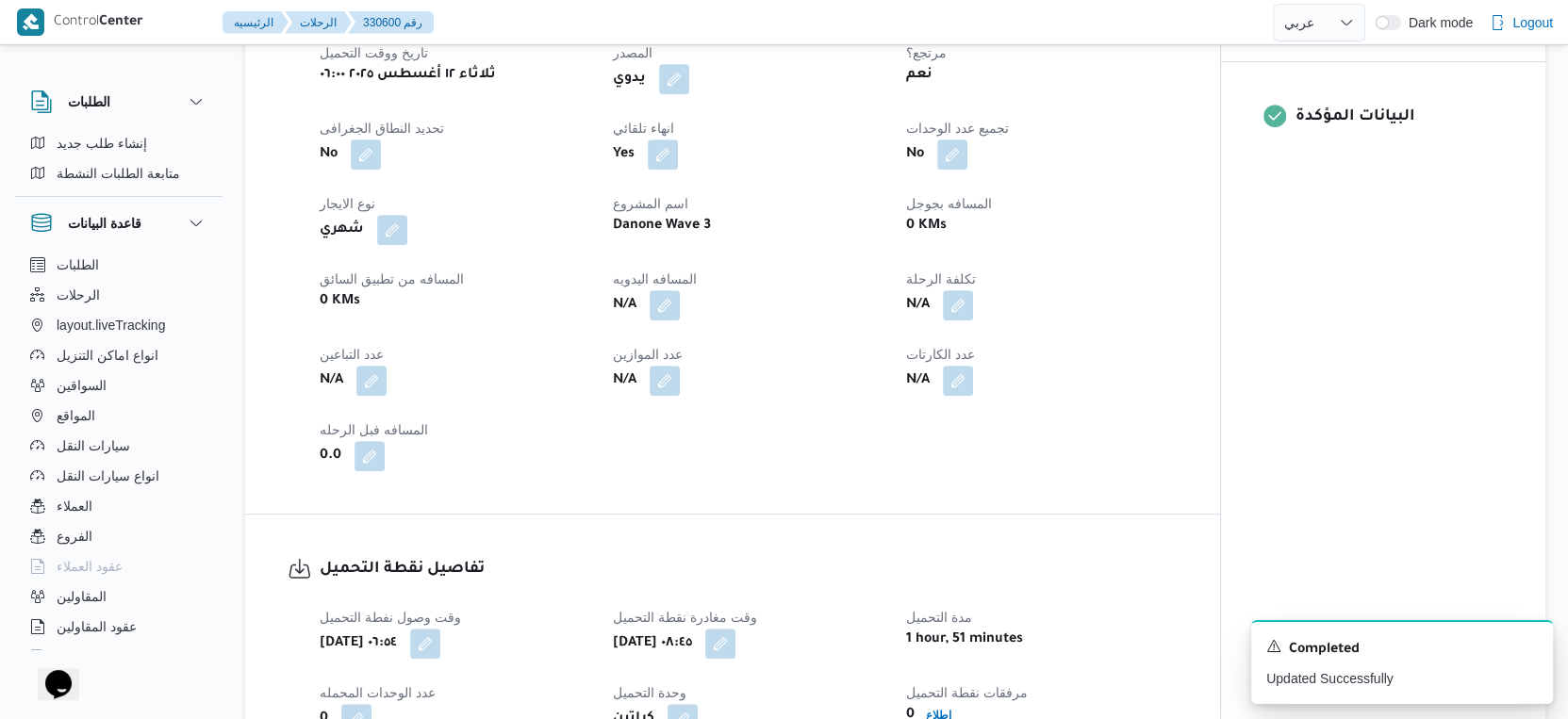
click at [1117, 298] on div "N/A" at bounding box center [1041, 305] width 274 height 33
click at [680, 302] on button "button" at bounding box center [664, 305] width 31 height 31
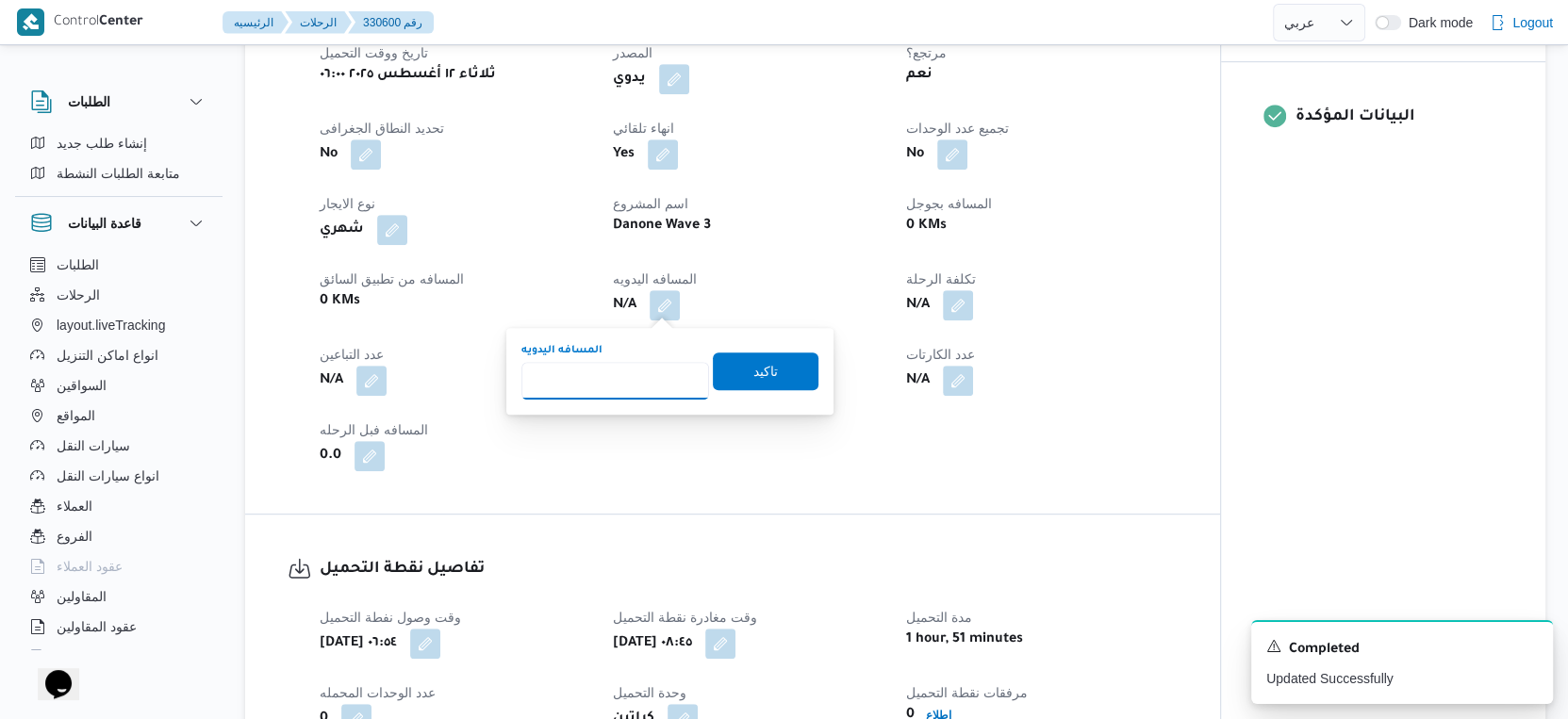
click at [597, 381] on input "المسافه اليدويه" at bounding box center [615, 381] width 187 height 37
type input "43"
click at [753, 380] on span "تاكيد" at bounding box center [766, 371] width 25 height 23
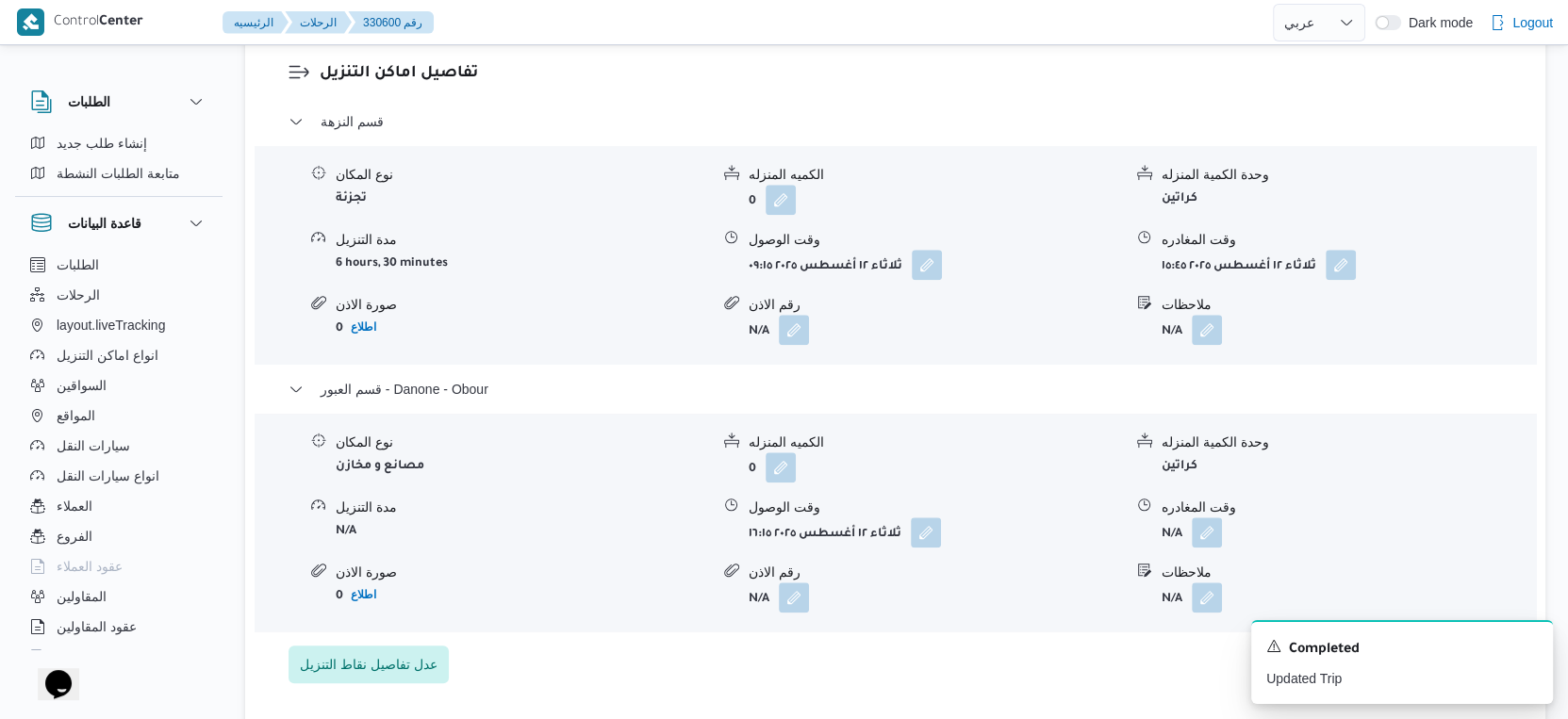
scroll to position [1572, 0]
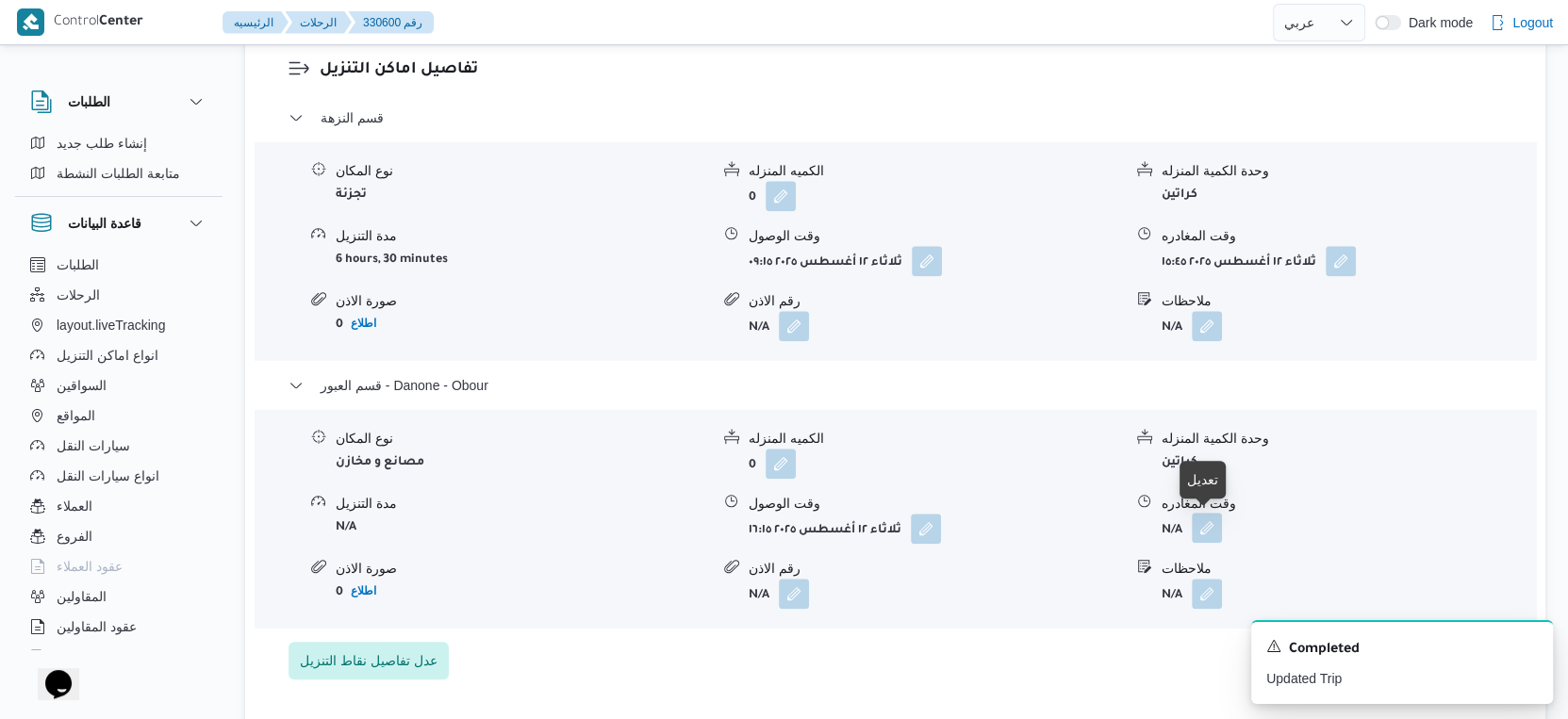
click at [1200, 523] on button "button" at bounding box center [1207, 528] width 31 height 31
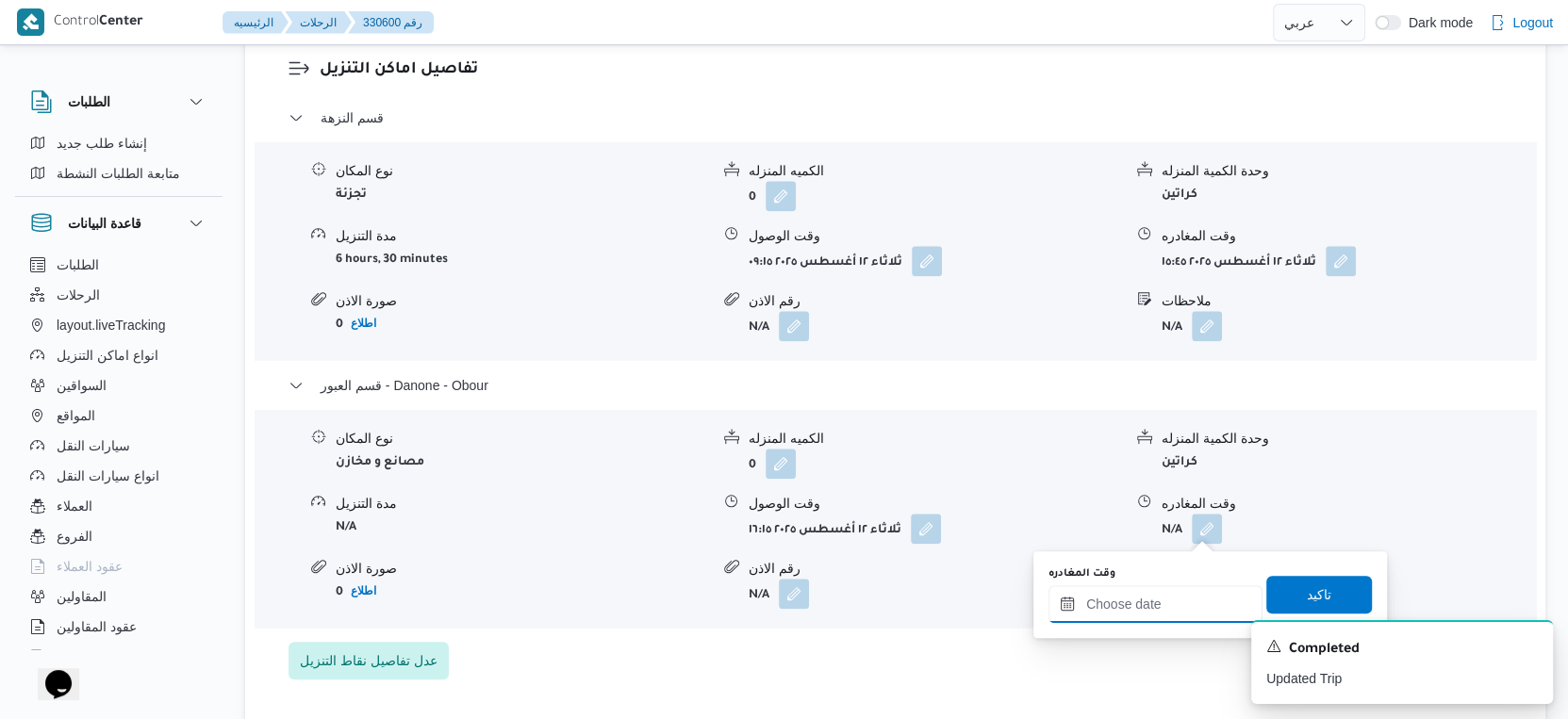
click at [1174, 607] on input "وقت المغادره" at bounding box center [1155, 603] width 214 height 37
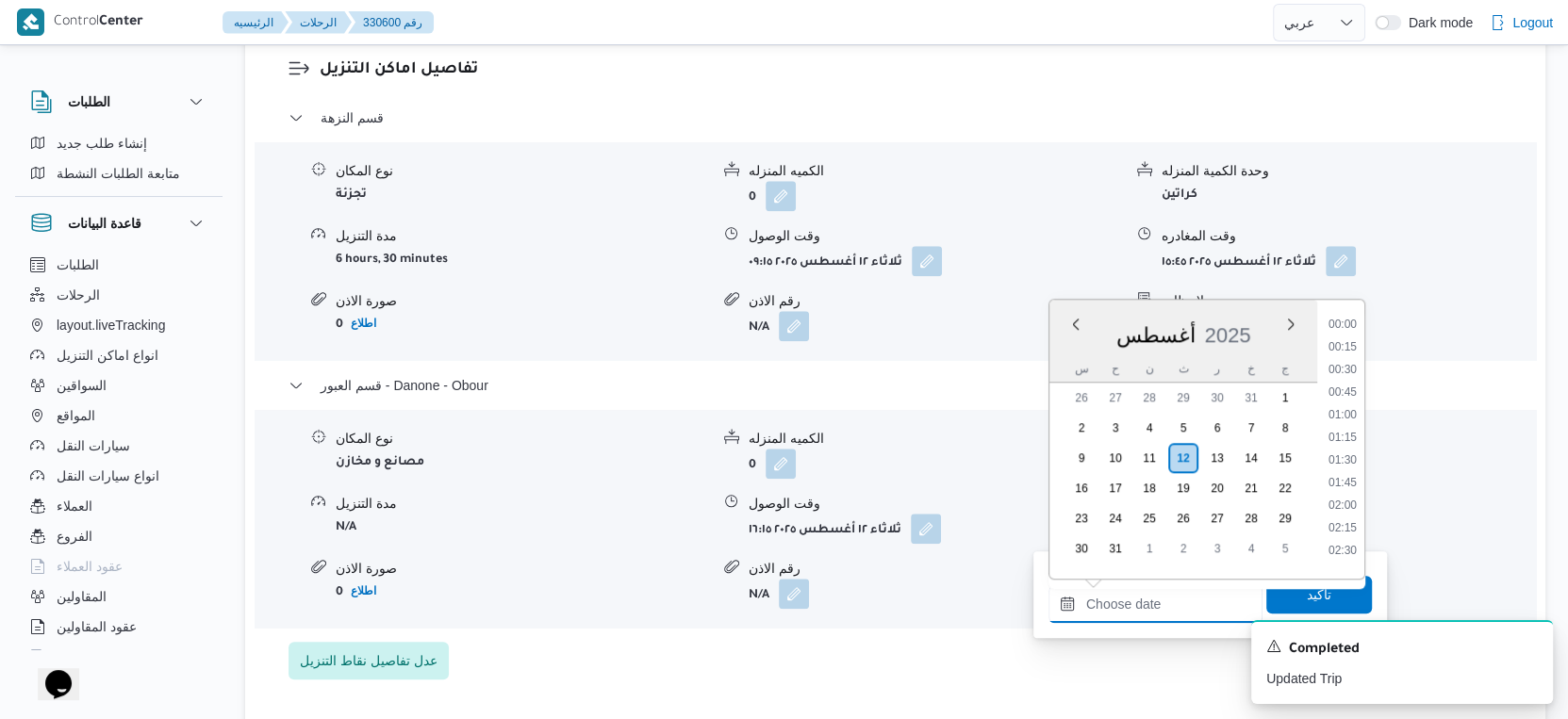
scroll to position [1497, 0]
click at [1345, 343] on li "16:45" at bounding box center [1341, 343] width 43 height 19
type input "١٢/٠٨/٢٠٢٥ ١٦:٤٥"
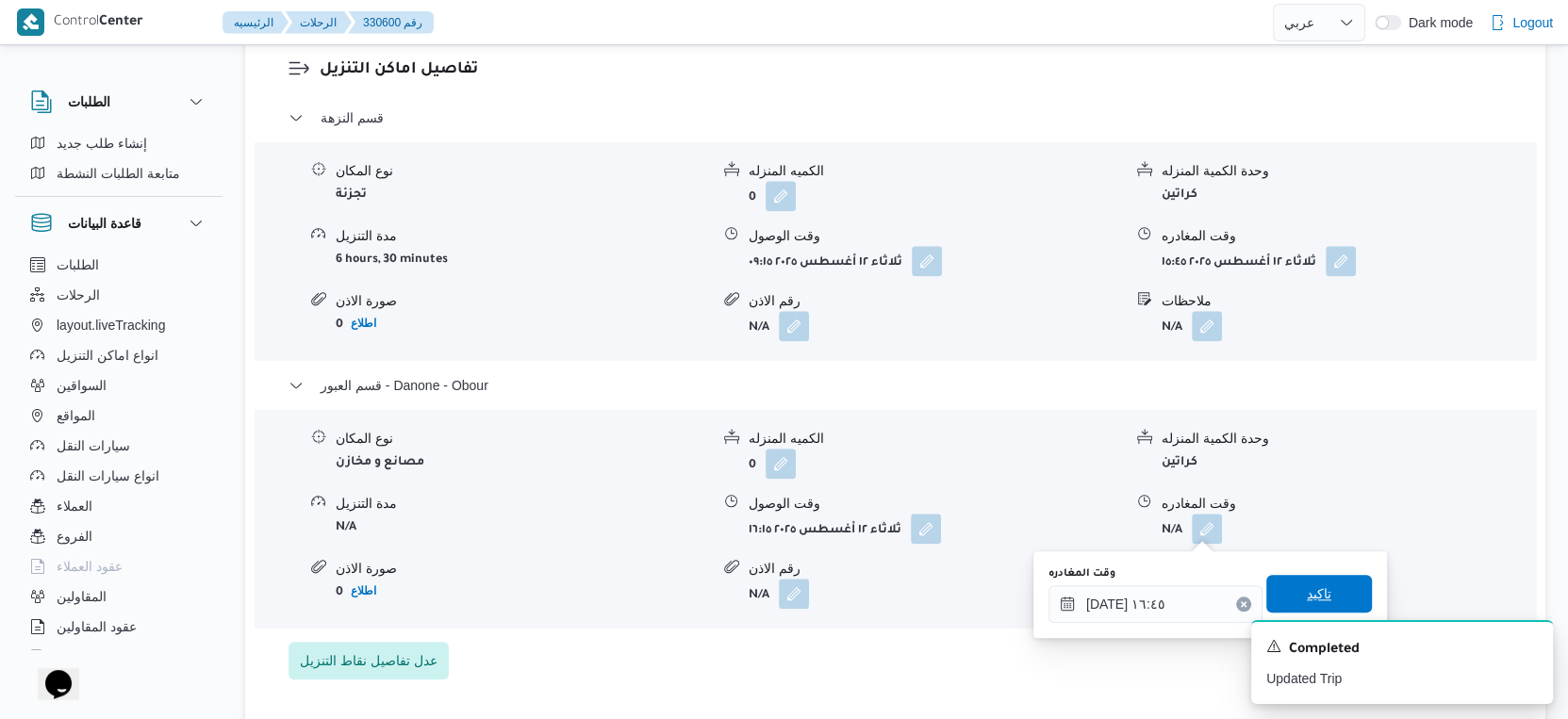
click at [1327, 596] on span "تاكيد" at bounding box center [1318, 593] width 105 height 37
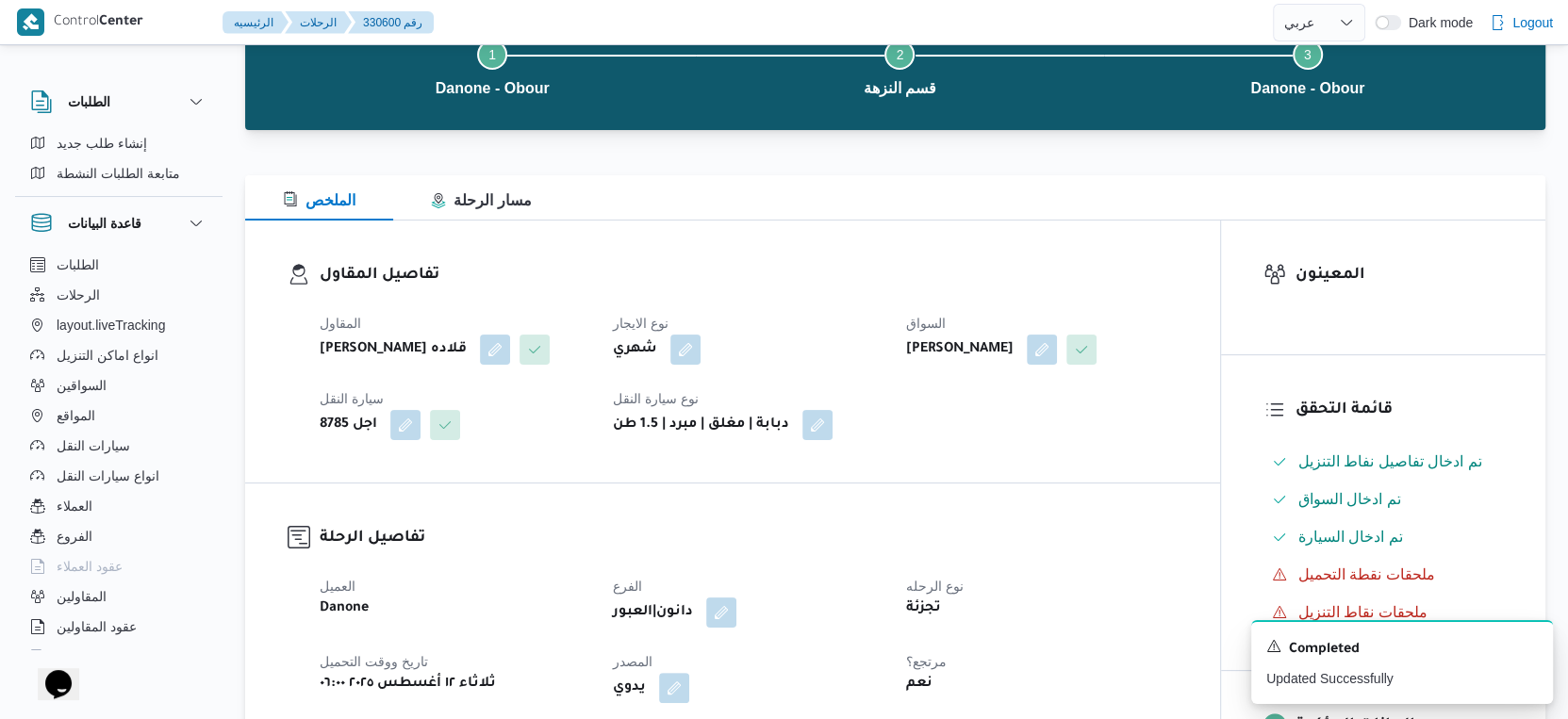
scroll to position [0, 0]
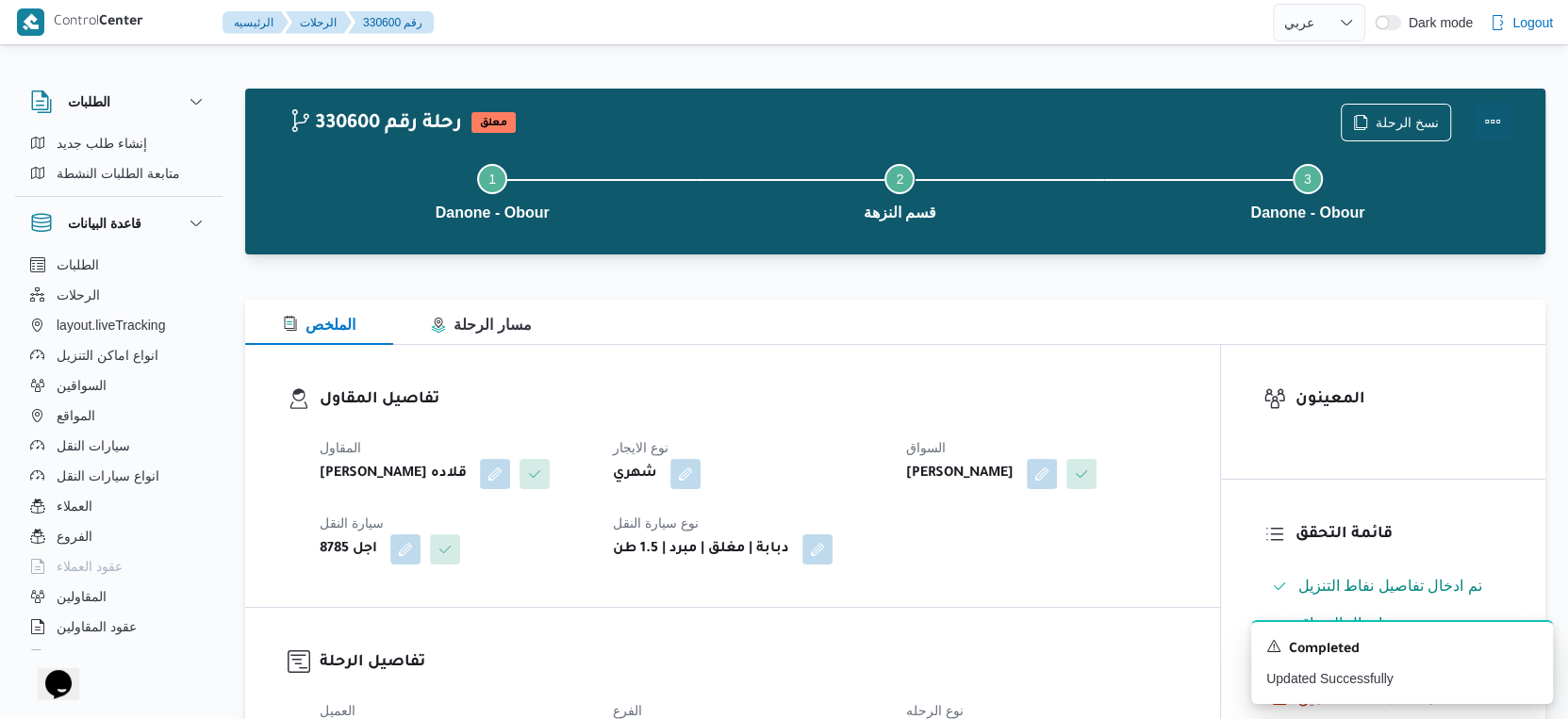
click at [1493, 119] on button "Actions" at bounding box center [1492, 120] width 37 height 37
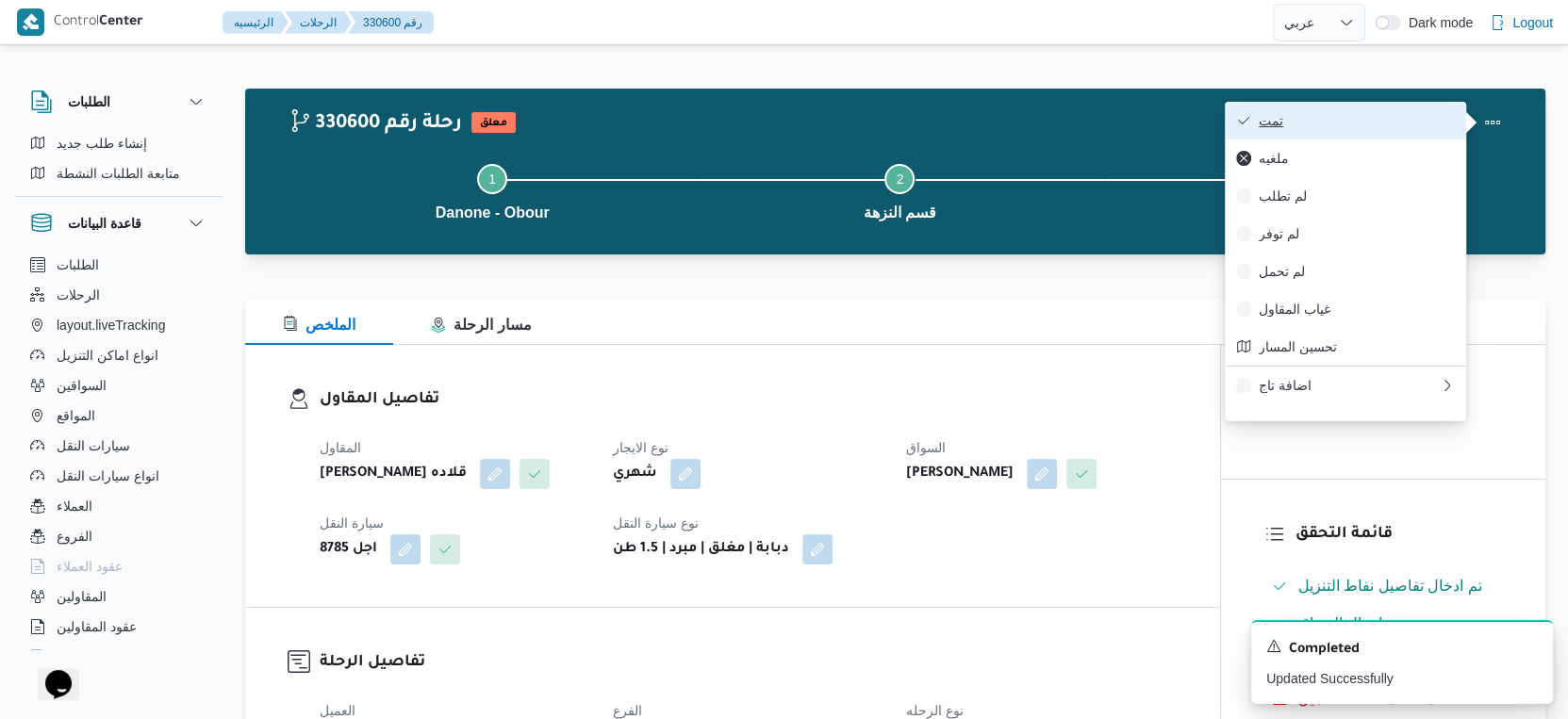
click at [1414, 118] on span "تمت" at bounding box center [1356, 120] width 196 height 15
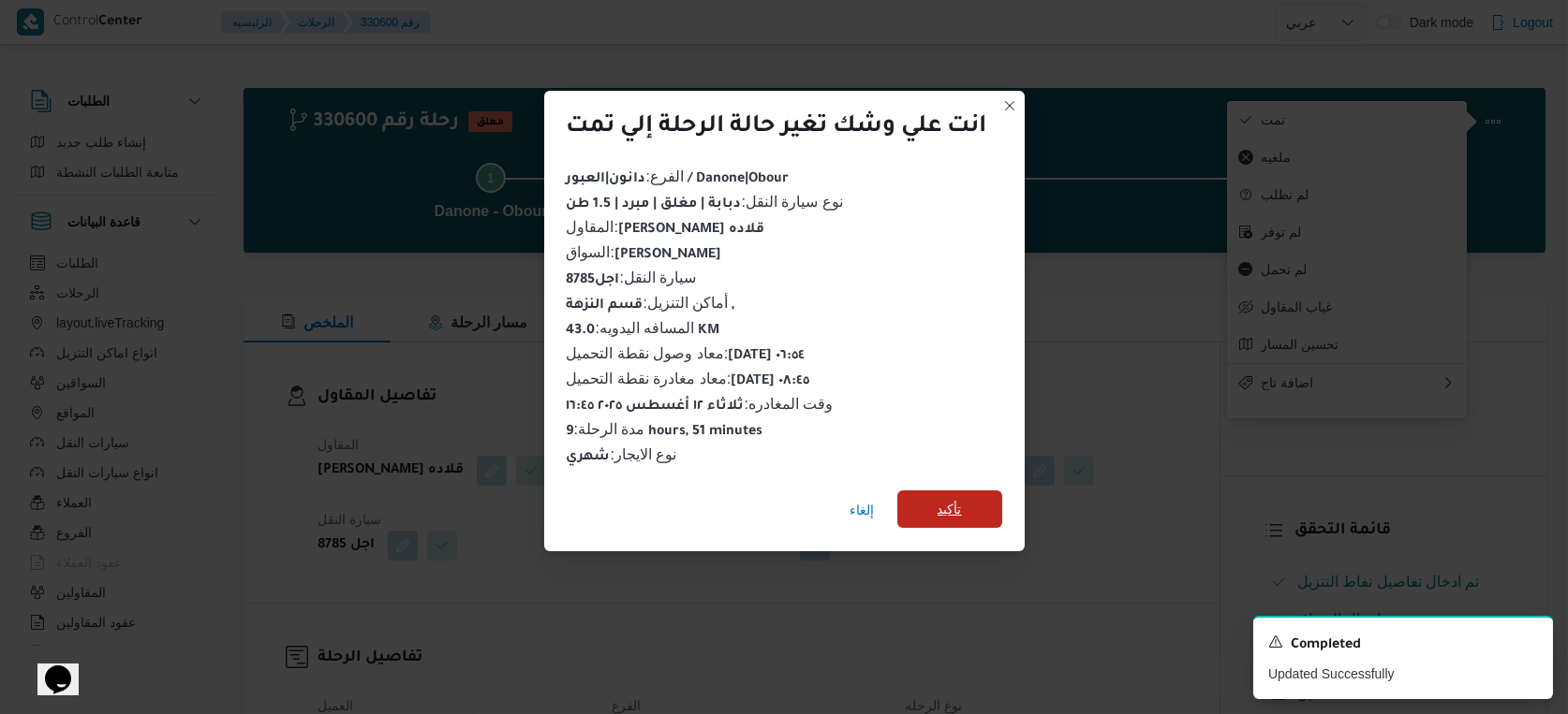
click at [928, 499] on span "تأكيد" at bounding box center [950, 509] width 104 height 37
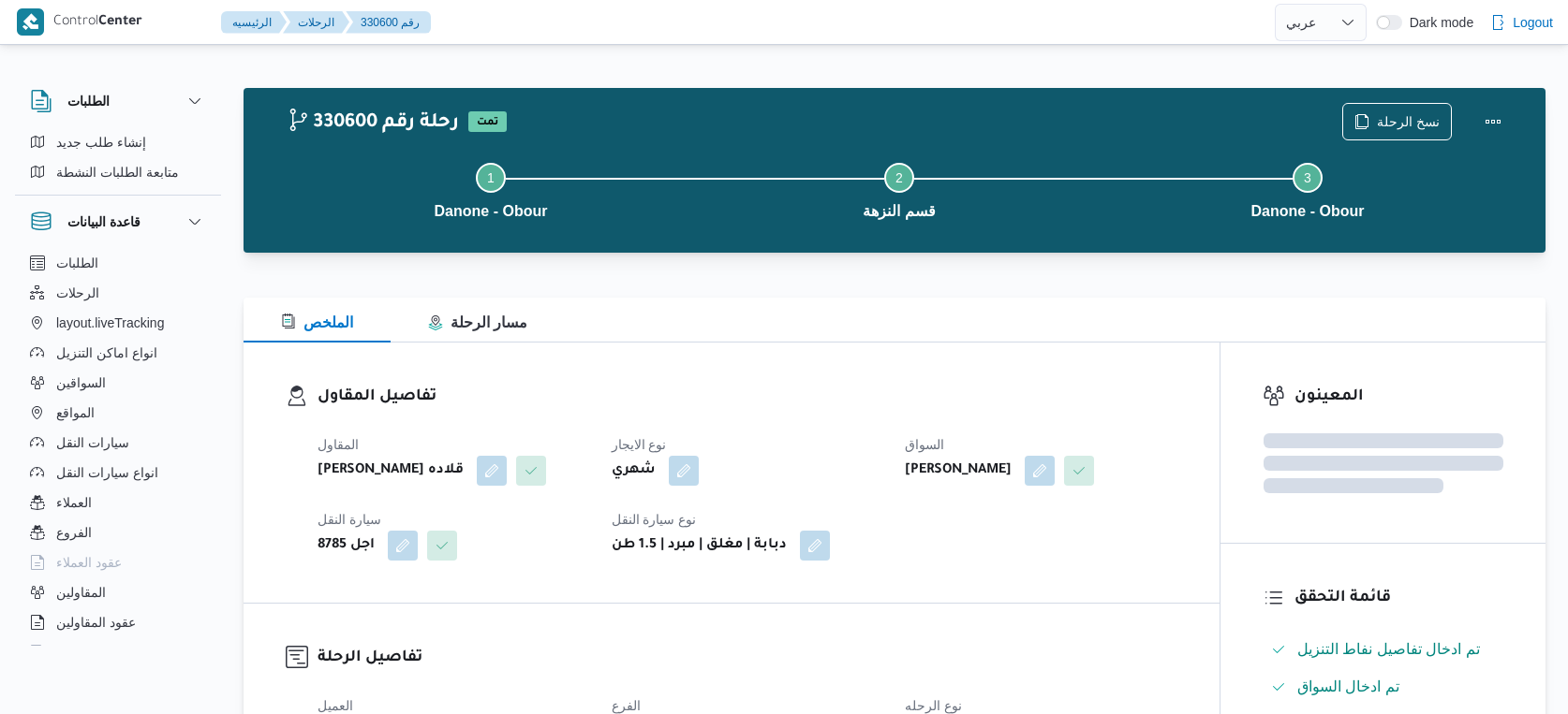
select select "ar"
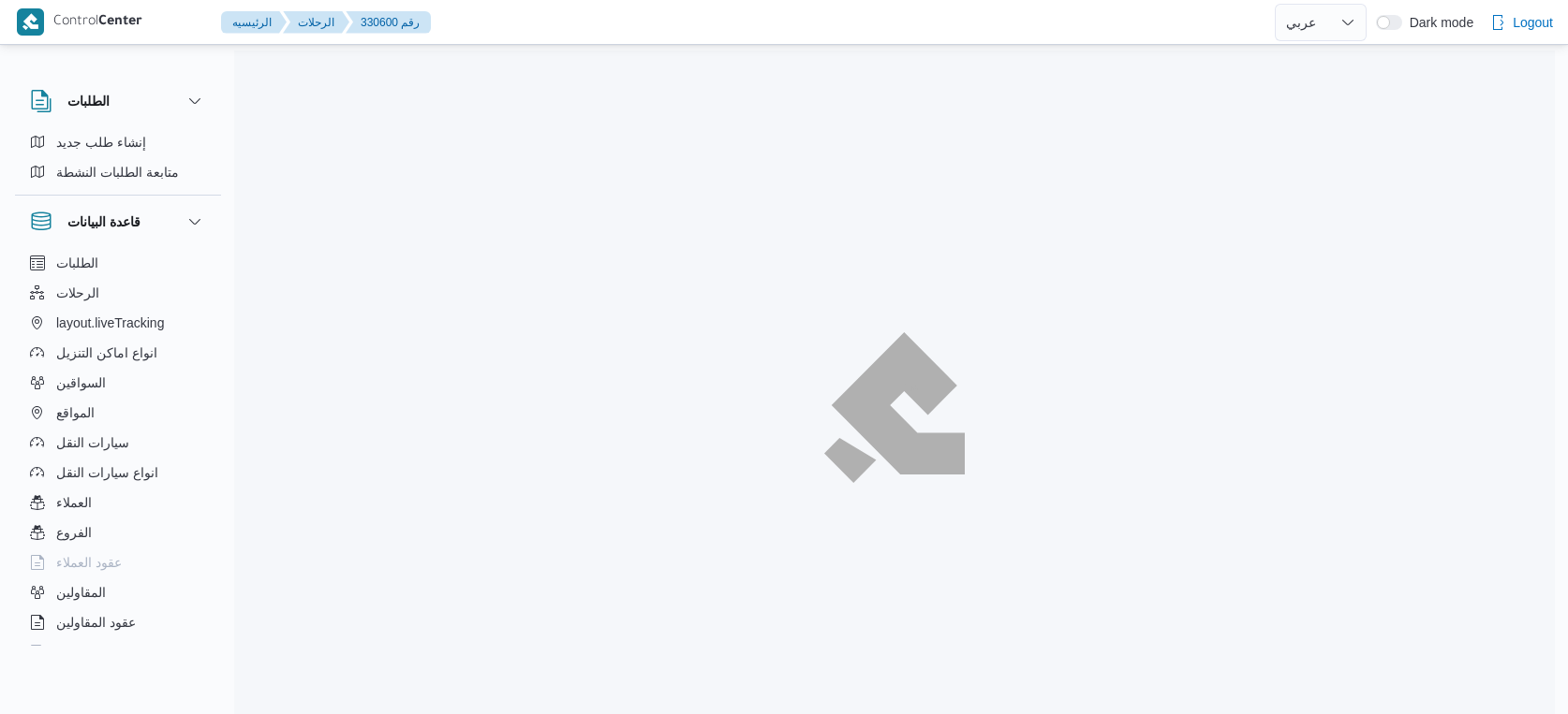
select select "ar"
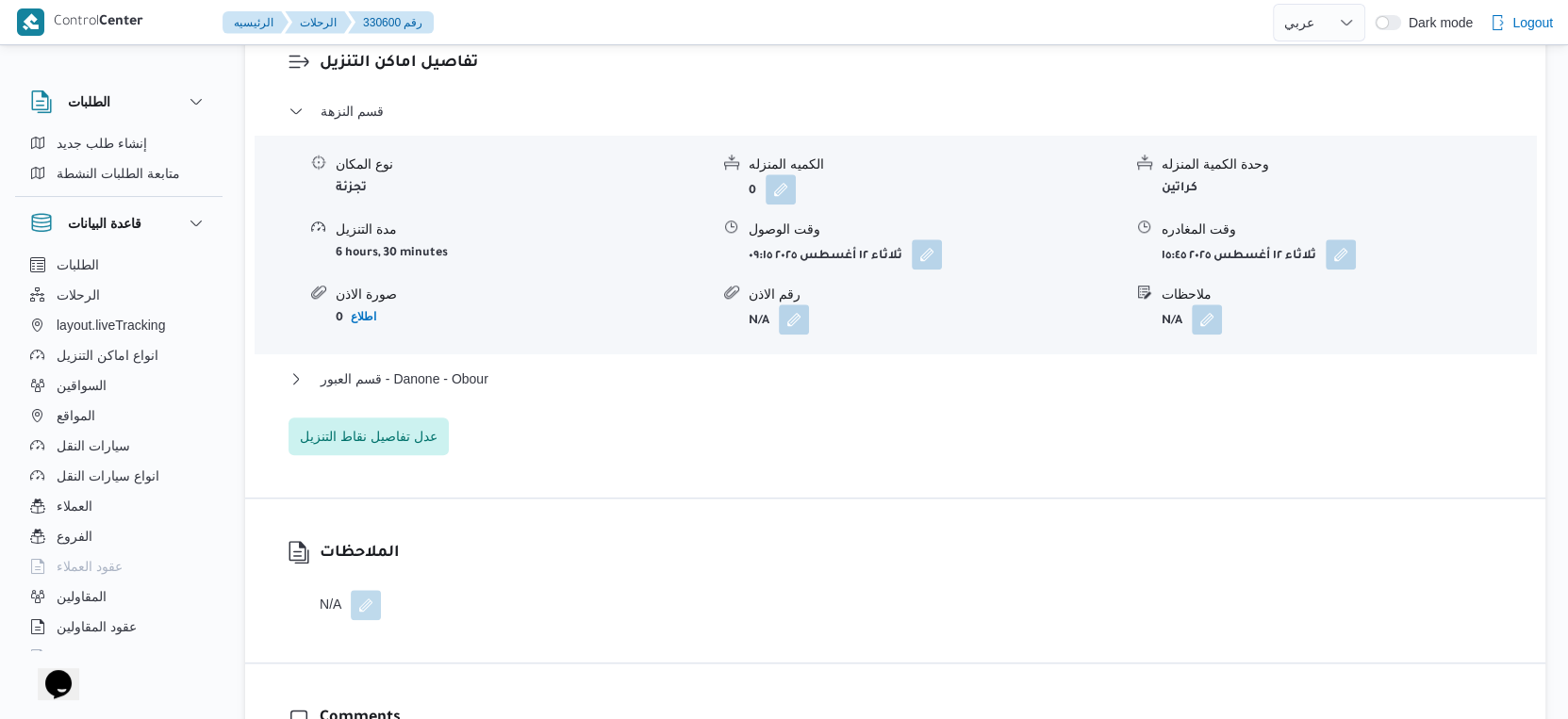
scroll to position [1572, 0]
click at [468, 381] on span "قسم العبور - Danone - Obour" at bounding box center [404, 379] width 168 height 23
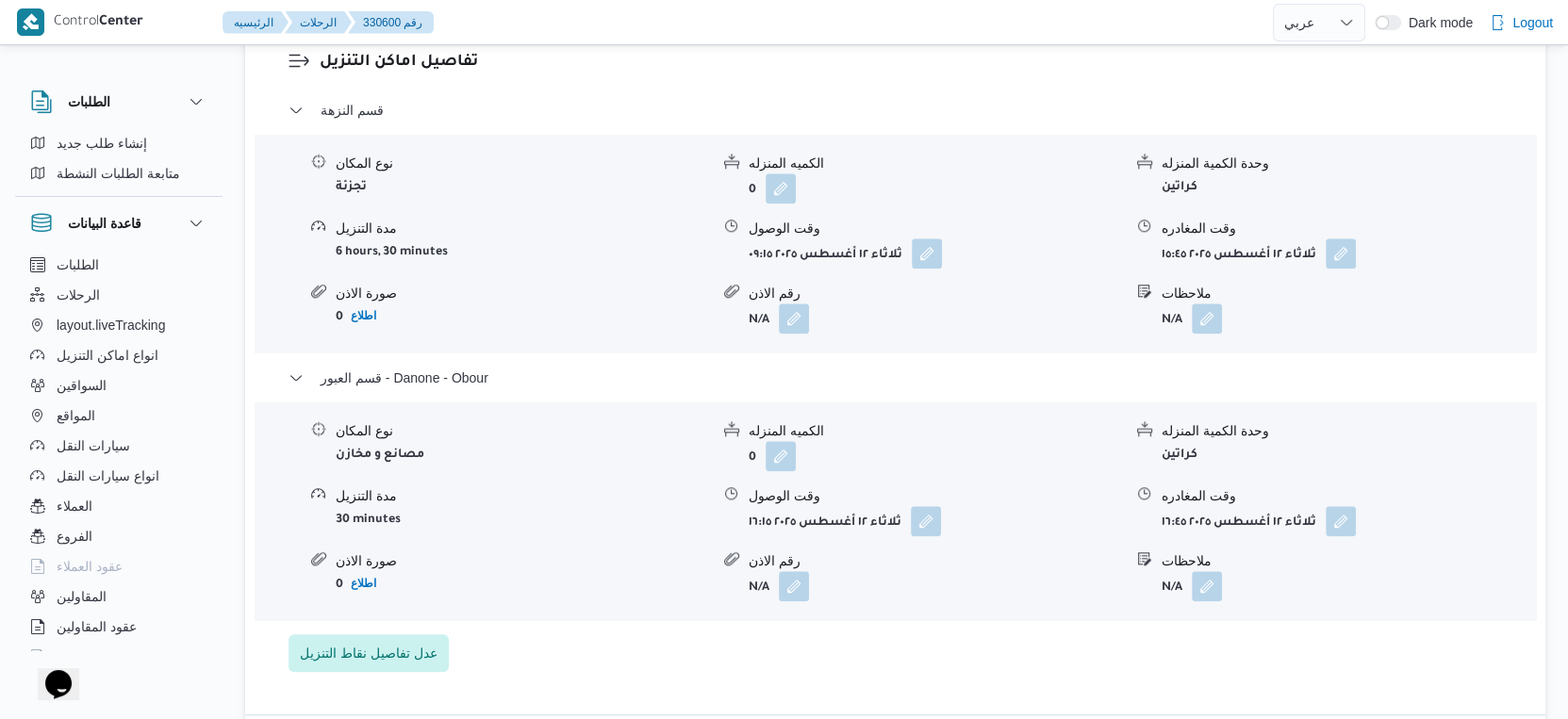
scroll to position [653, 0]
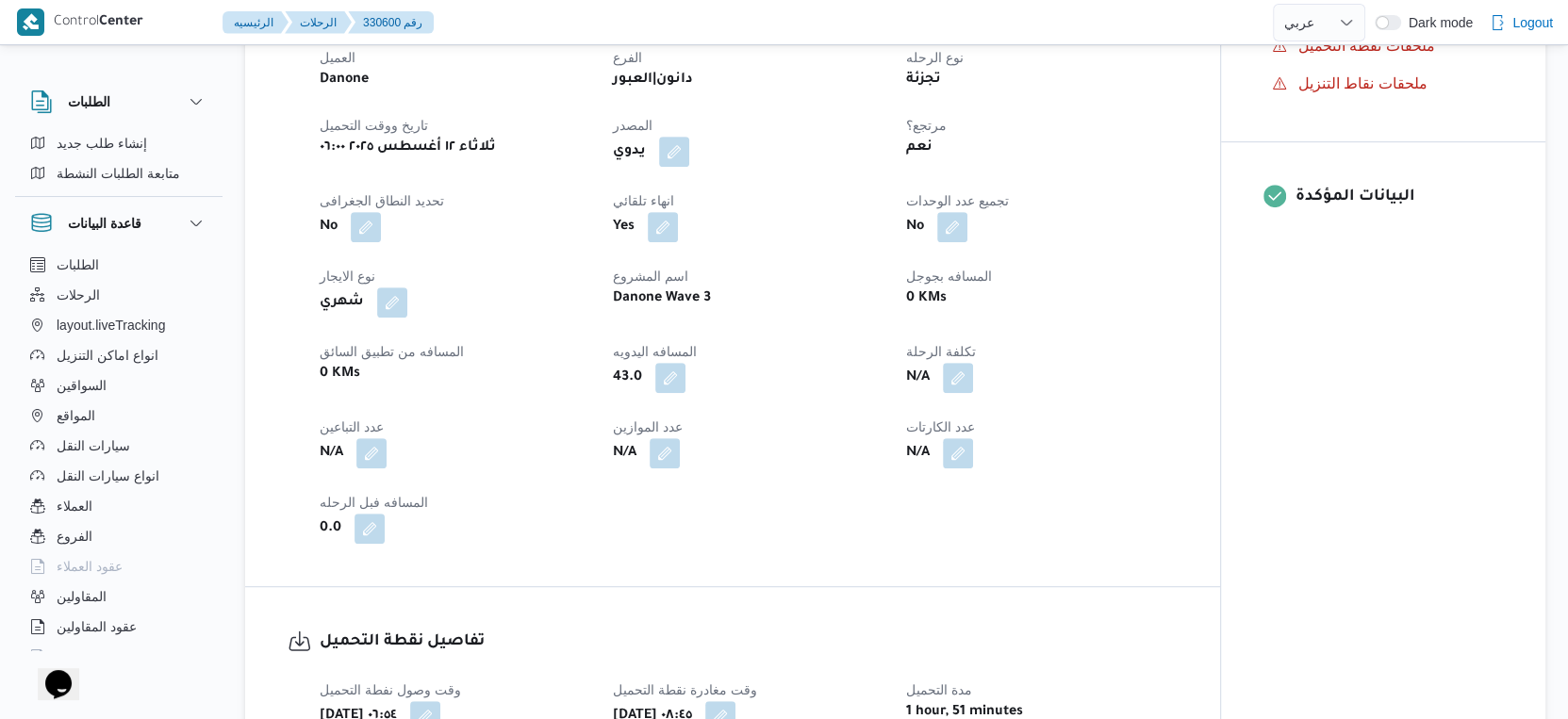
select select "ar"
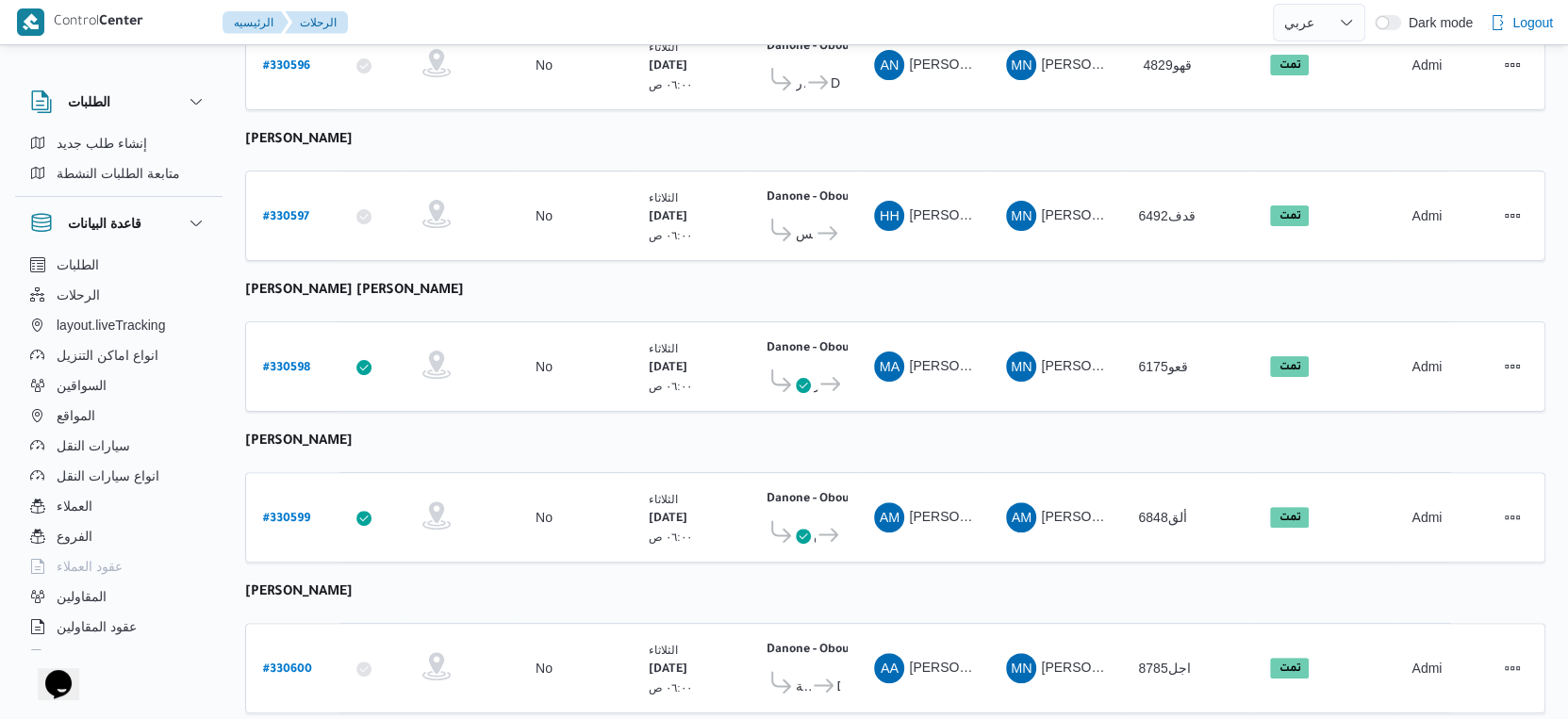
scroll to position [523, 0]
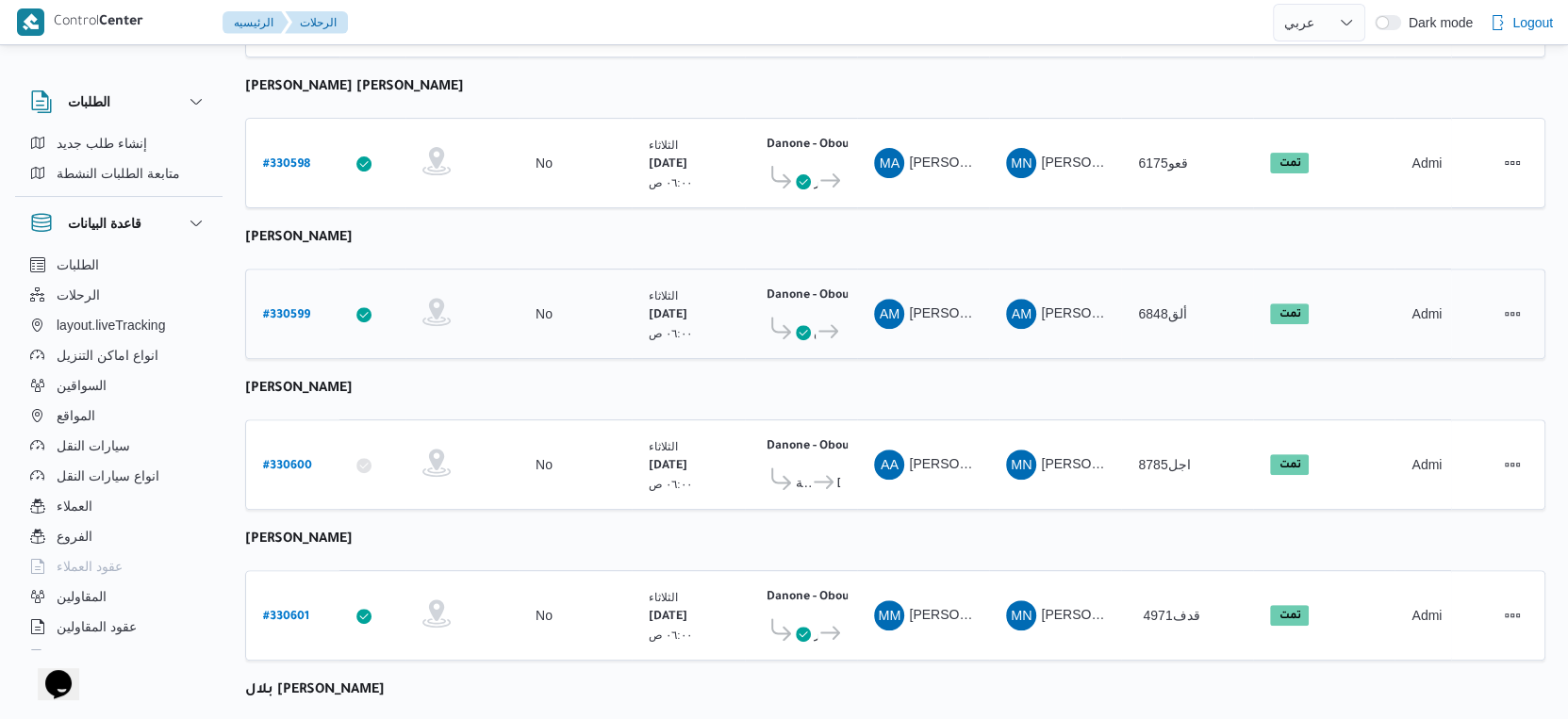
click at [287, 309] on b "# 330599" at bounding box center [286, 316] width 47 height 13
select select "ar"
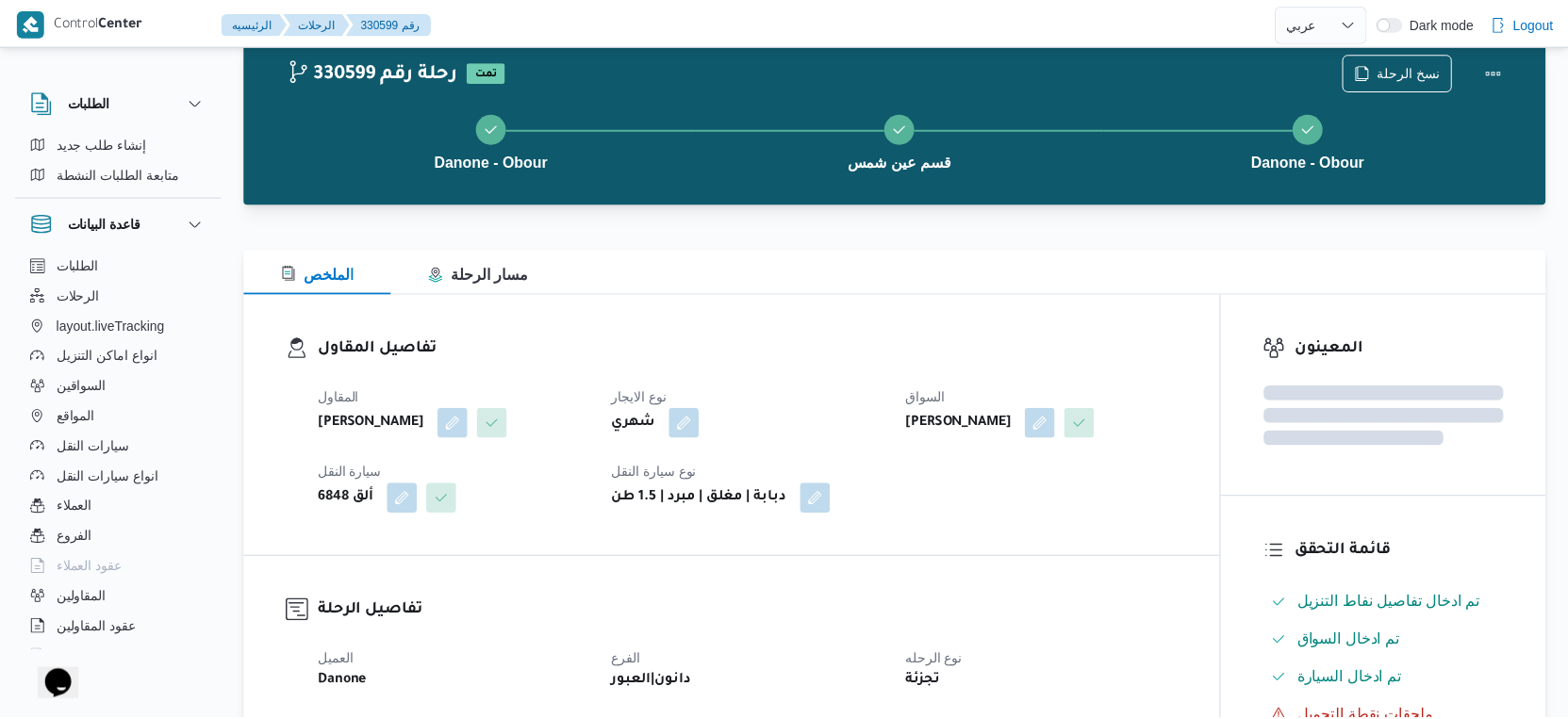
scroll to position [523, 0]
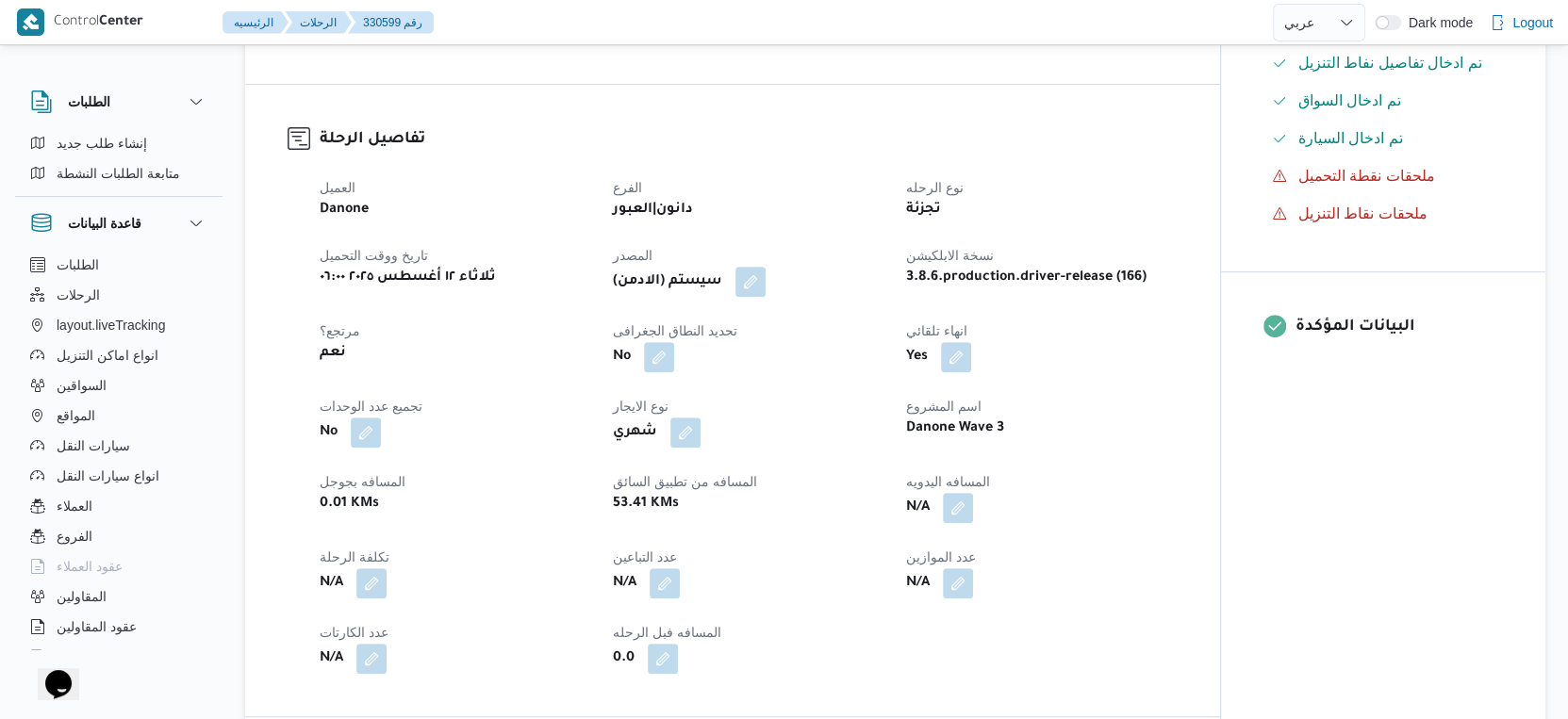
click at [1121, 497] on div "N/A" at bounding box center [1041, 508] width 274 height 33
click at [957, 507] on button "button" at bounding box center [958, 508] width 31 height 31
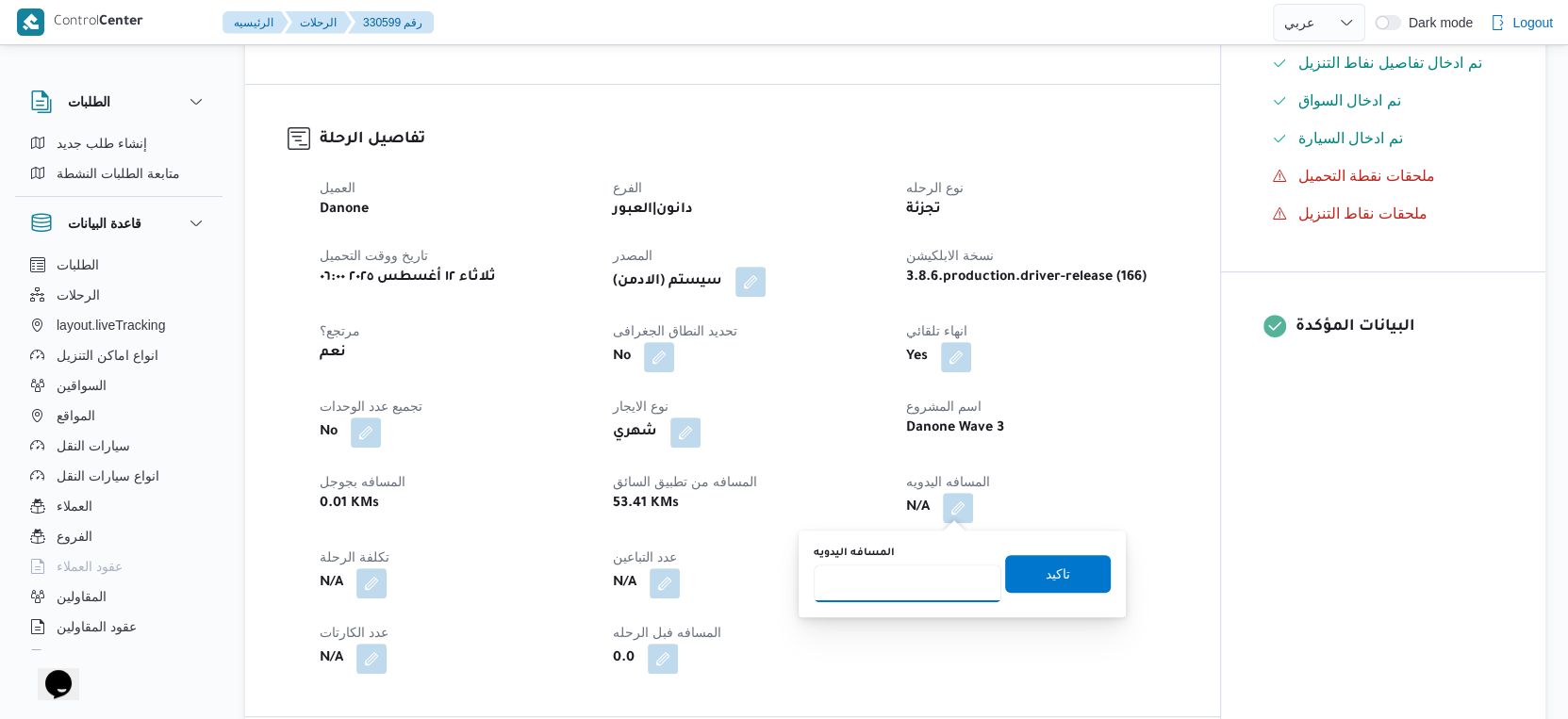
click at [901, 571] on input "المسافه اليدويه" at bounding box center [907, 583] width 187 height 37
type input "57"
click at [1046, 565] on span "تاكيد" at bounding box center [1058, 574] width 25 height 23
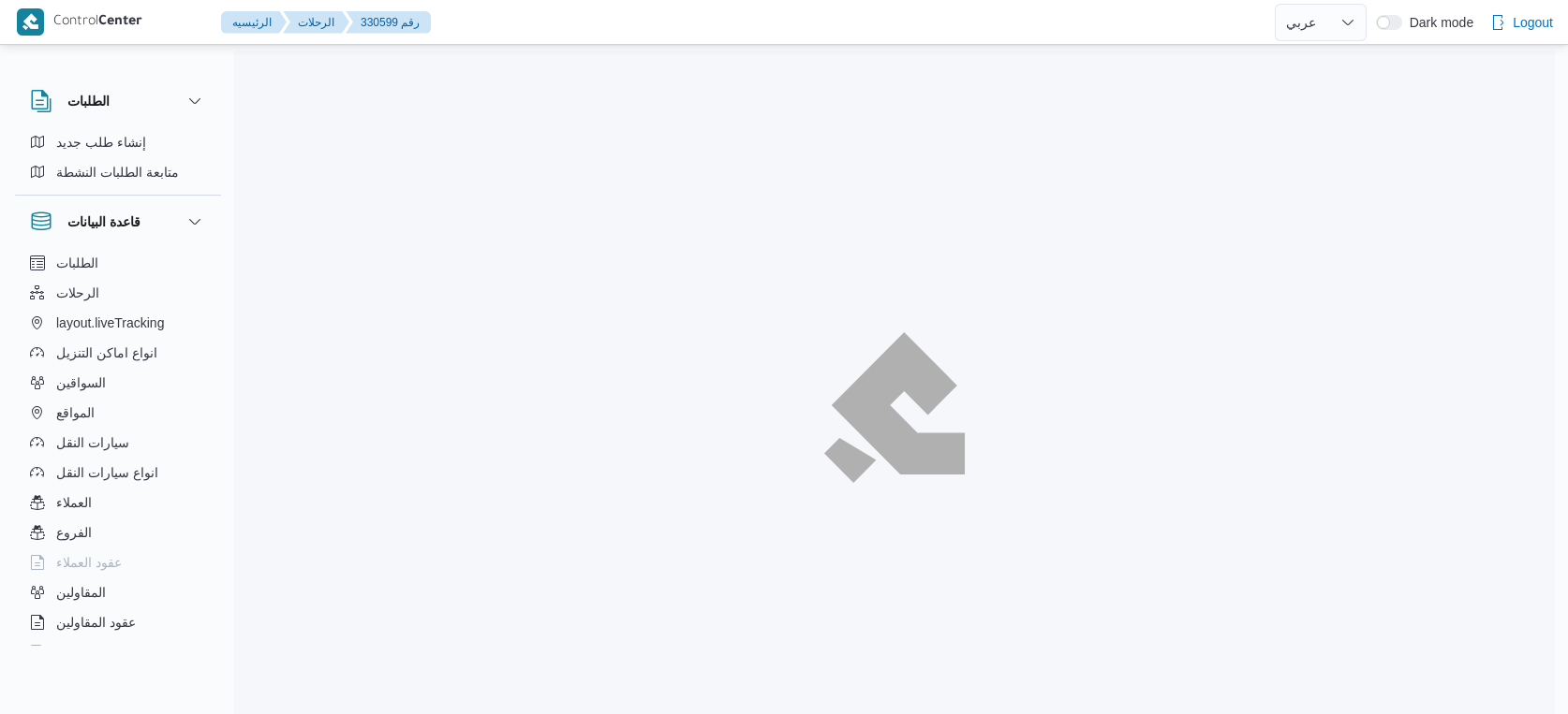
select select "ar"
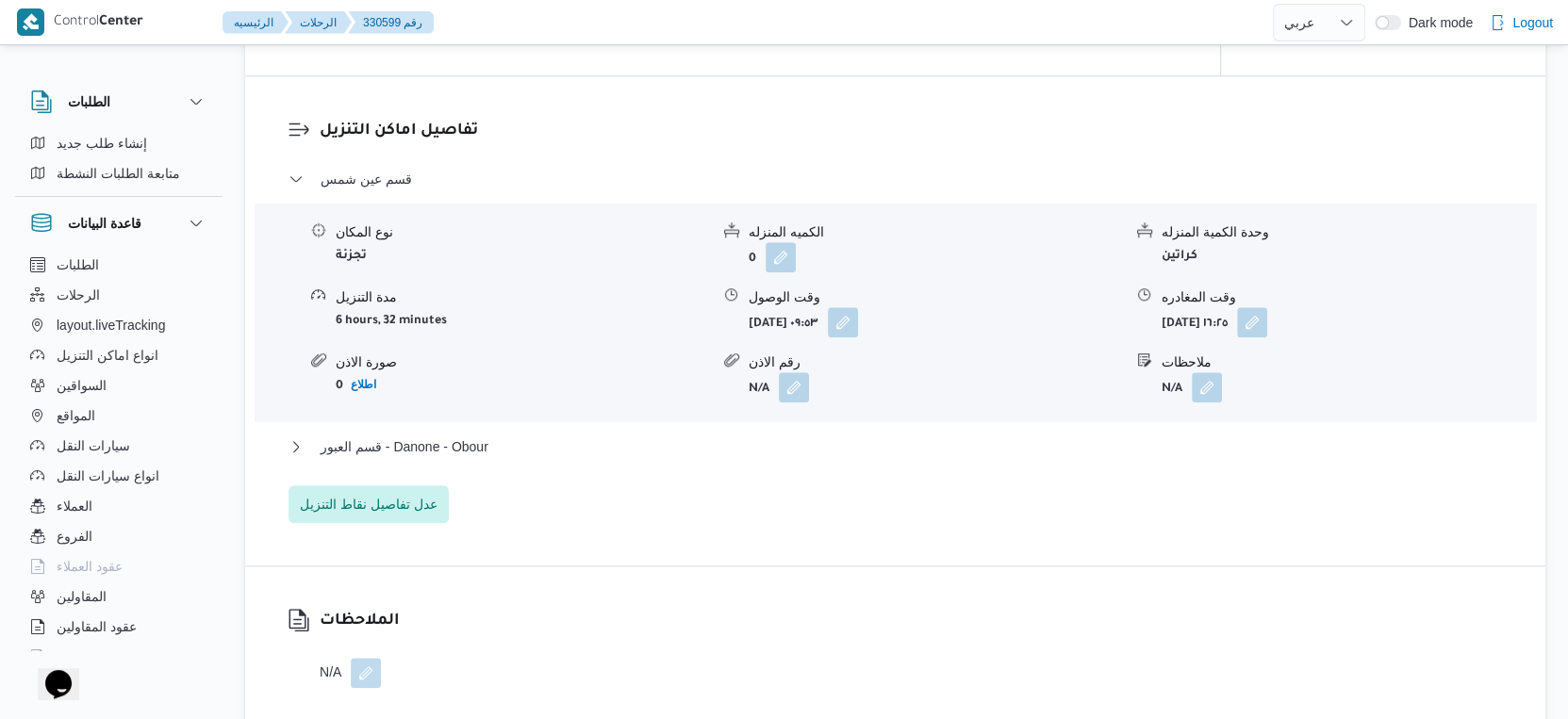
scroll to position [1517, 0]
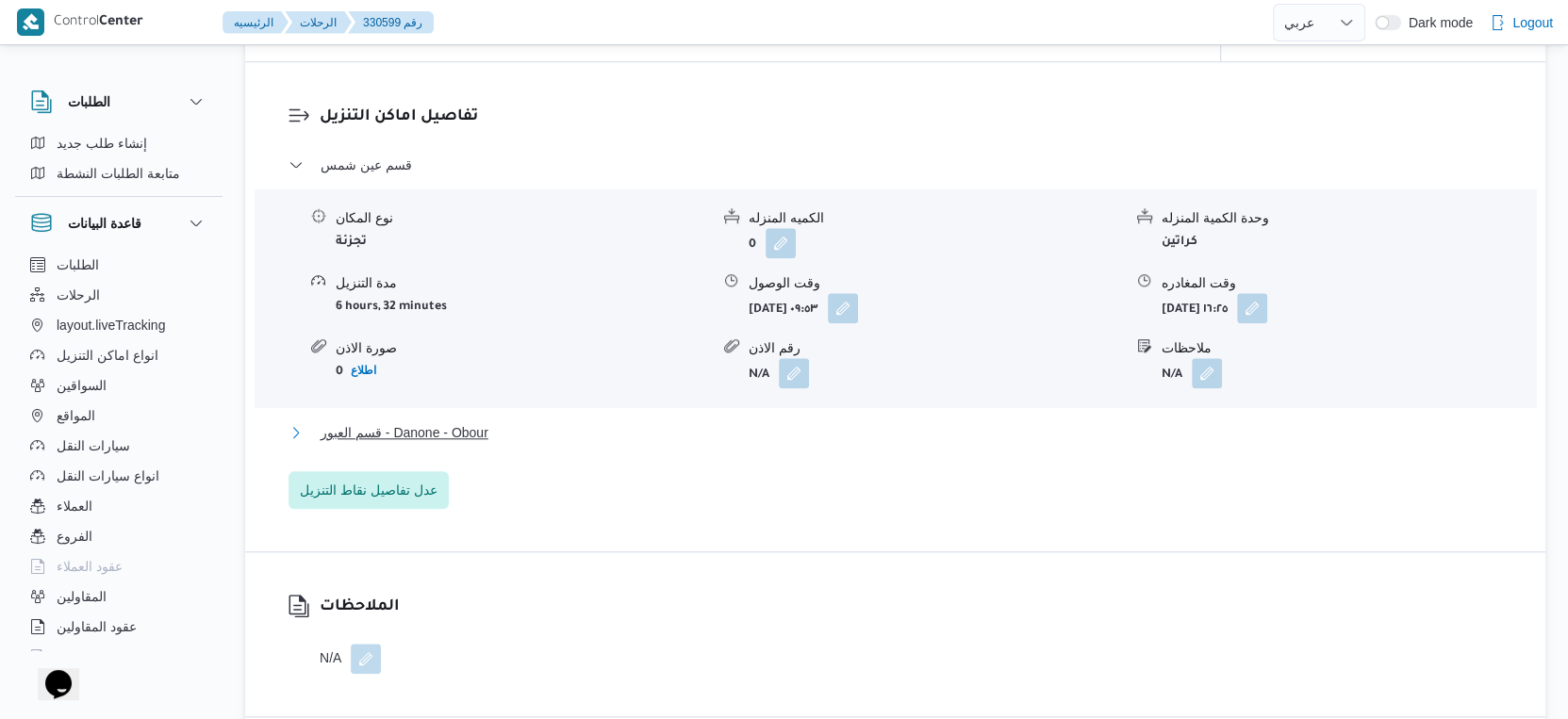
click at [528, 430] on button "قسم العبور - Danone - Obour" at bounding box center [896, 433] width 1214 height 23
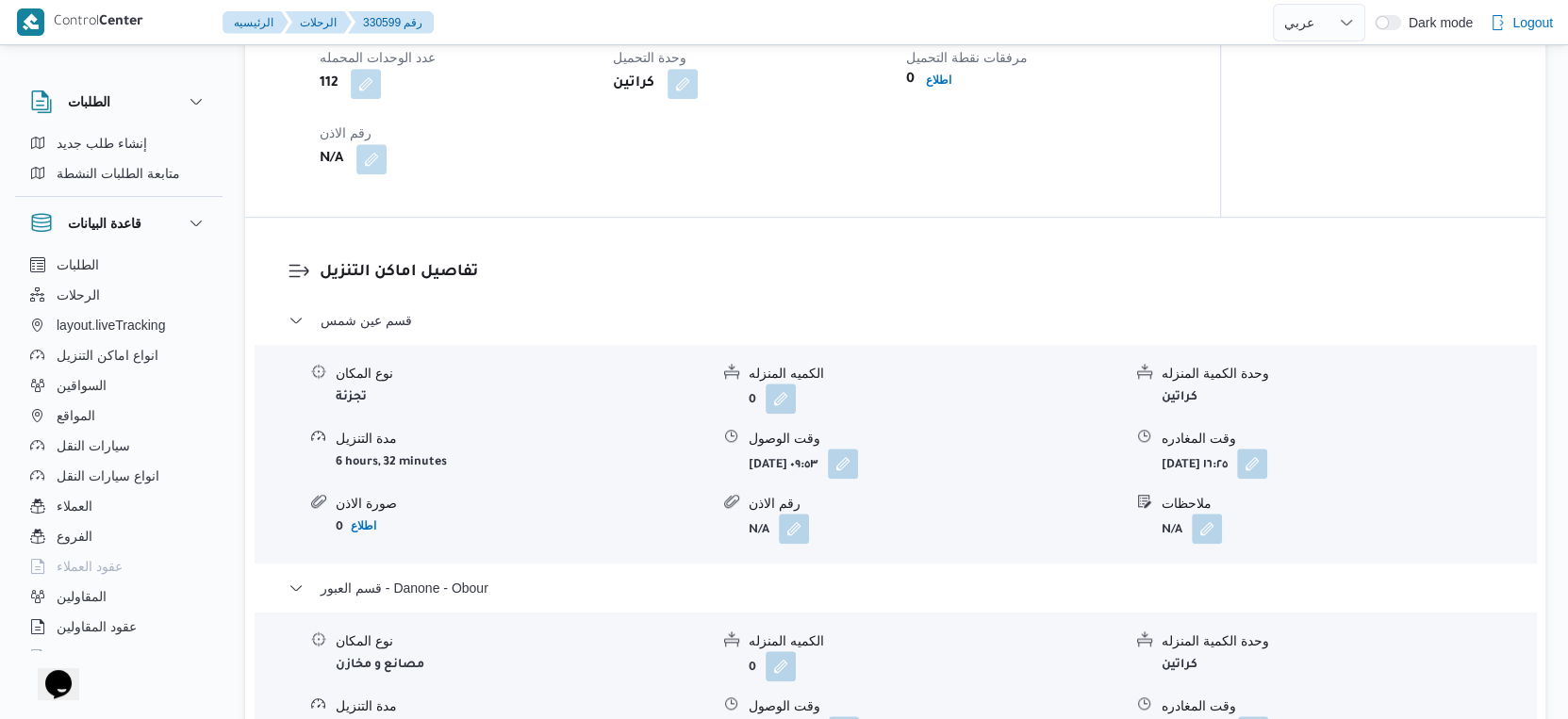
scroll to position [1675, 0]
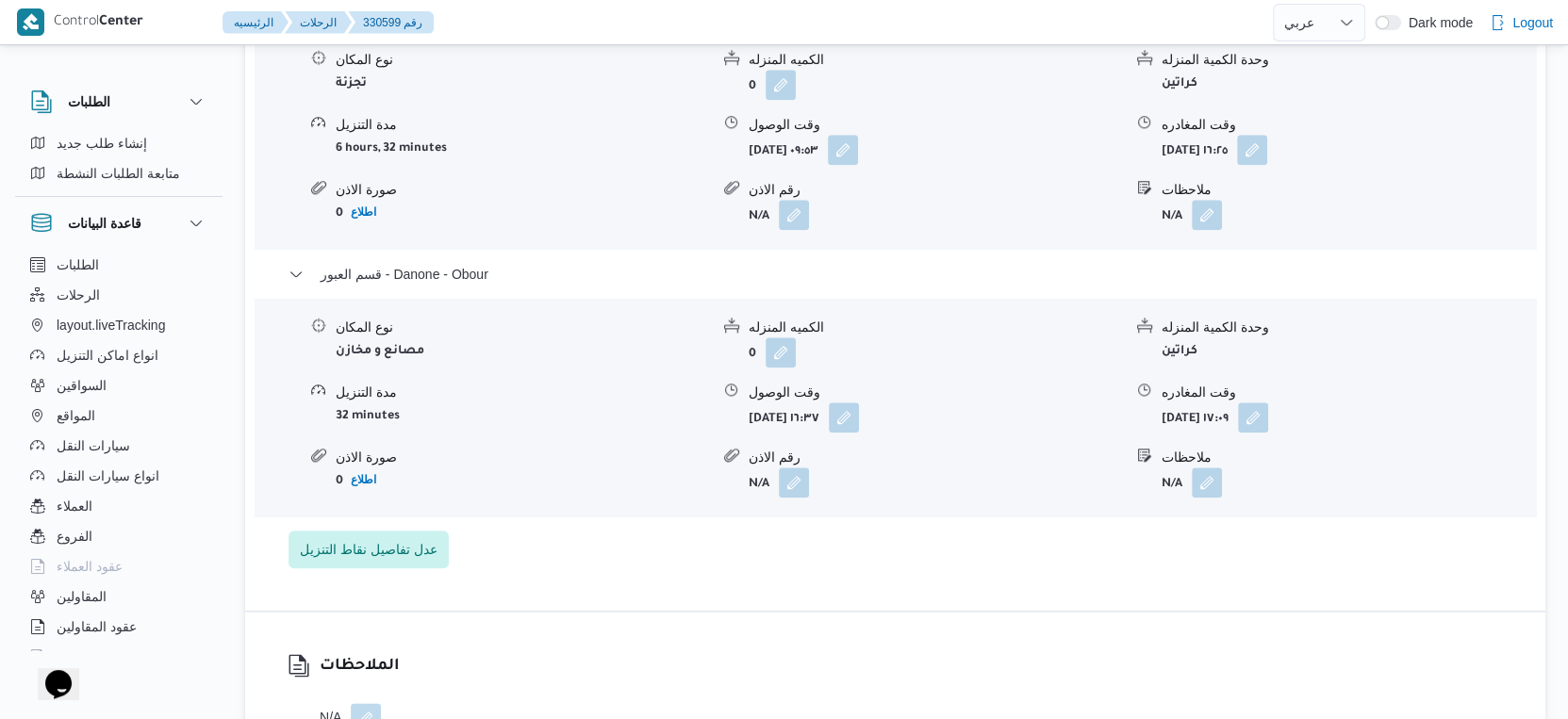
select select "ar"
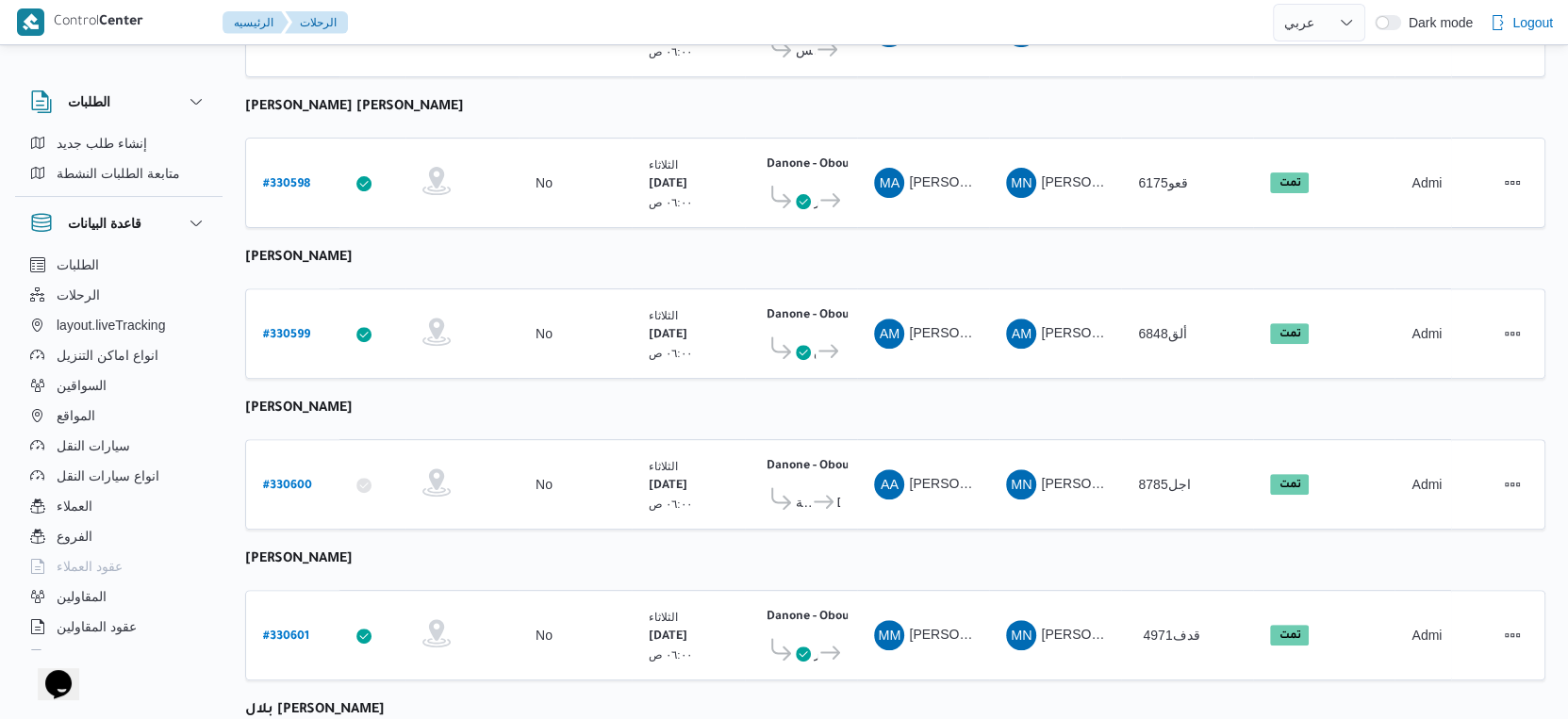
scroll to position [339, 0]
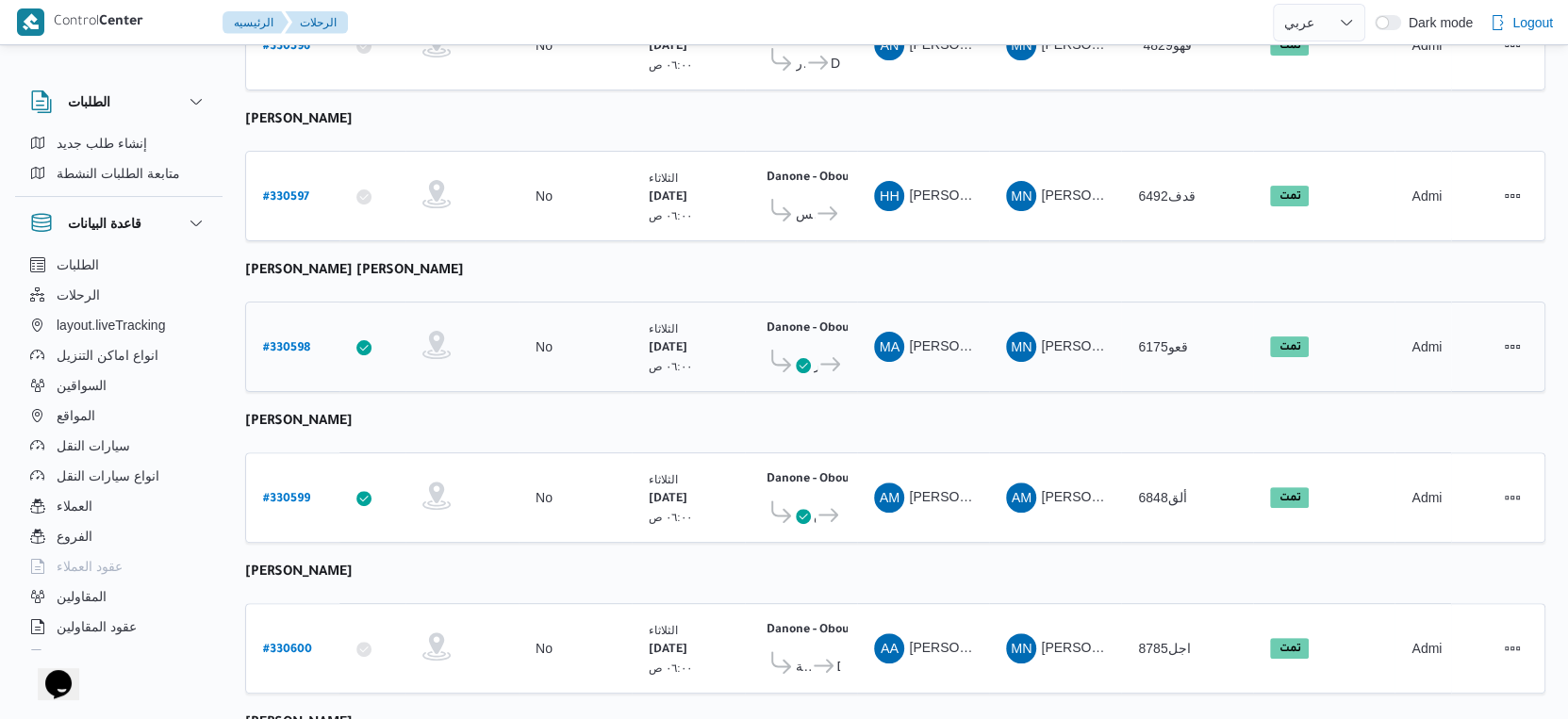
click at [298, 342] on b "# 330598" at bounding box center [286, 349] width 47 height 13
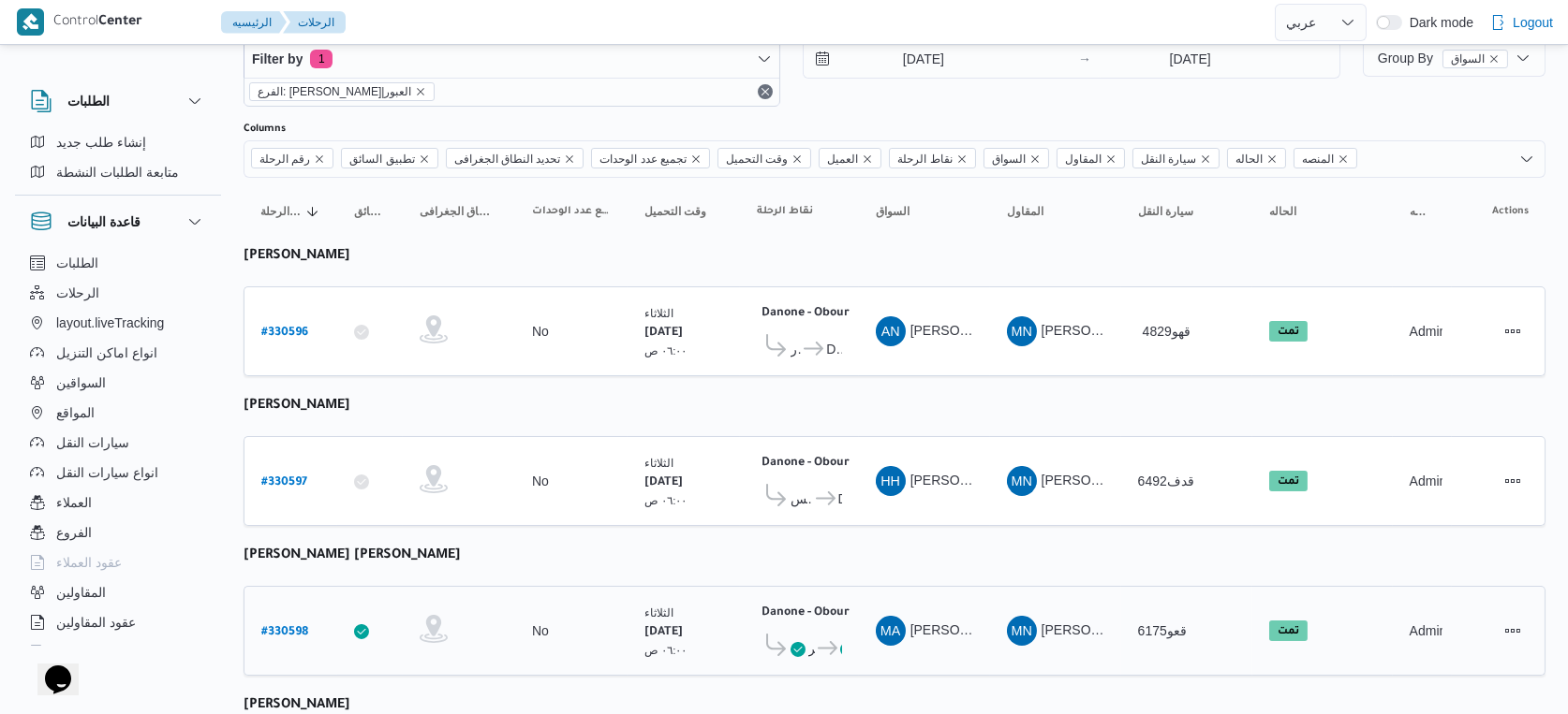
select select "ar"
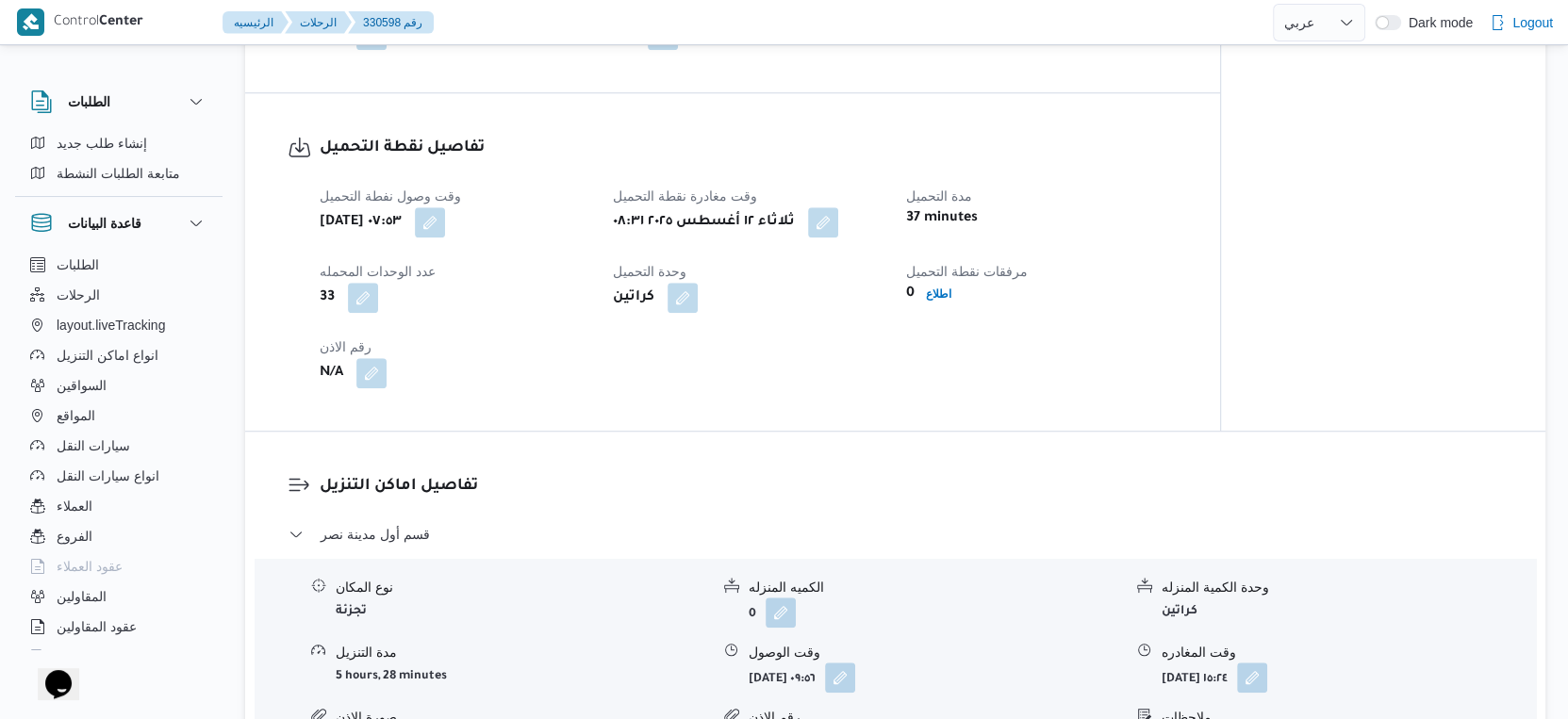
scroll to position [1597, 0]
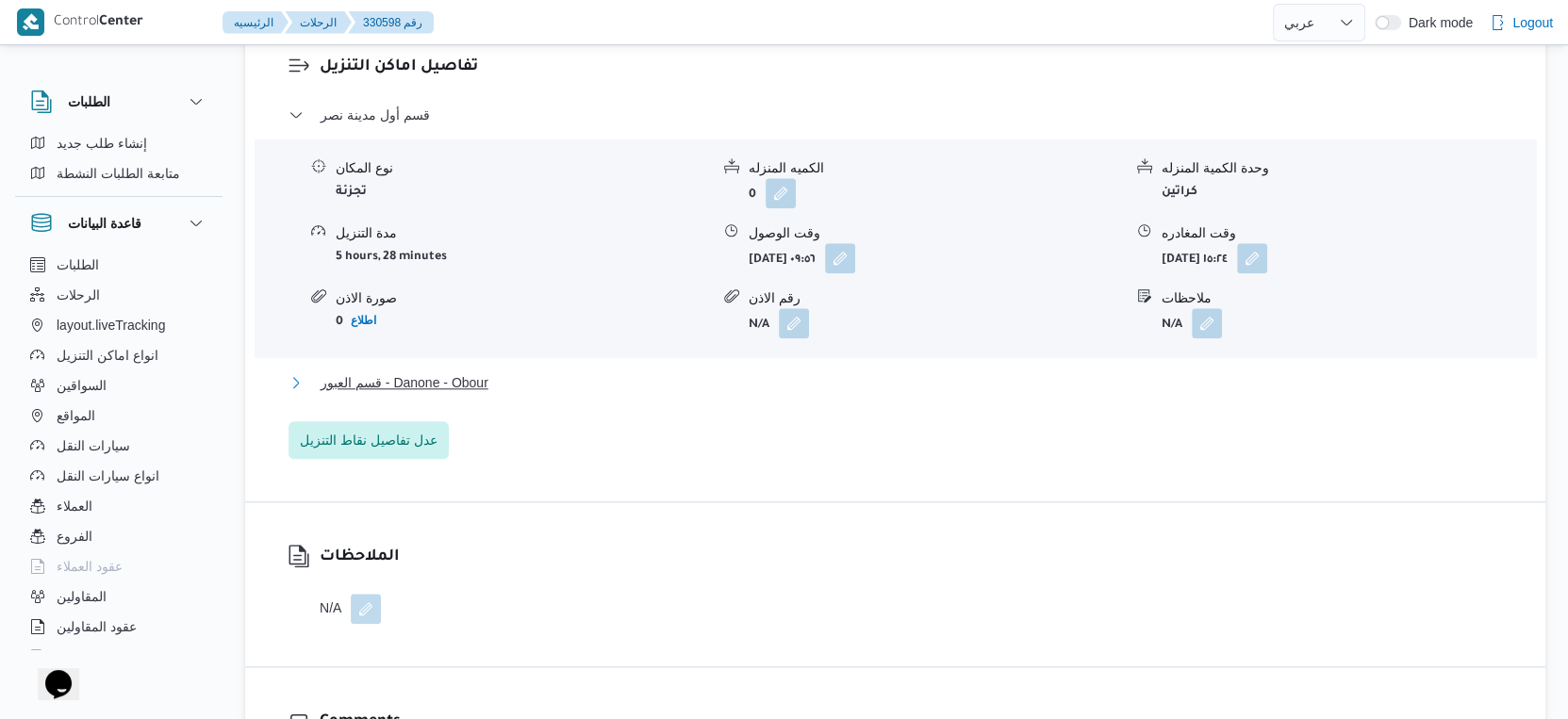
click at [462, 392] on span "قسم العبور - Danone - Obour" at bounding box center [404, 383] width 168 height 23
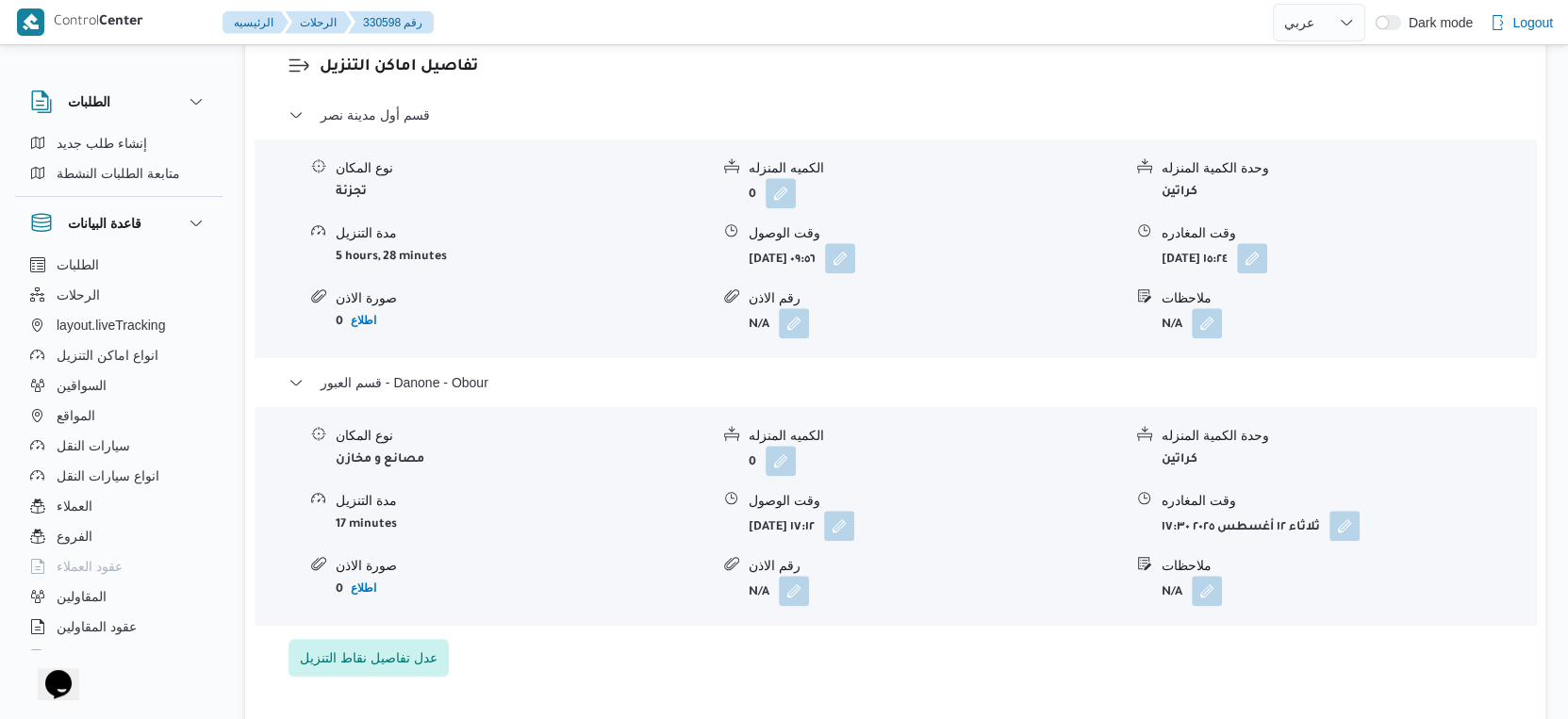
click at [1001, 638] on div "قسم أول مدينة نصر نوع المكان تجزئة الكميه المنزله 0 وحدة الكمية المنزله كراتين …" at bounding box center [896, 390] width 1214 height 574
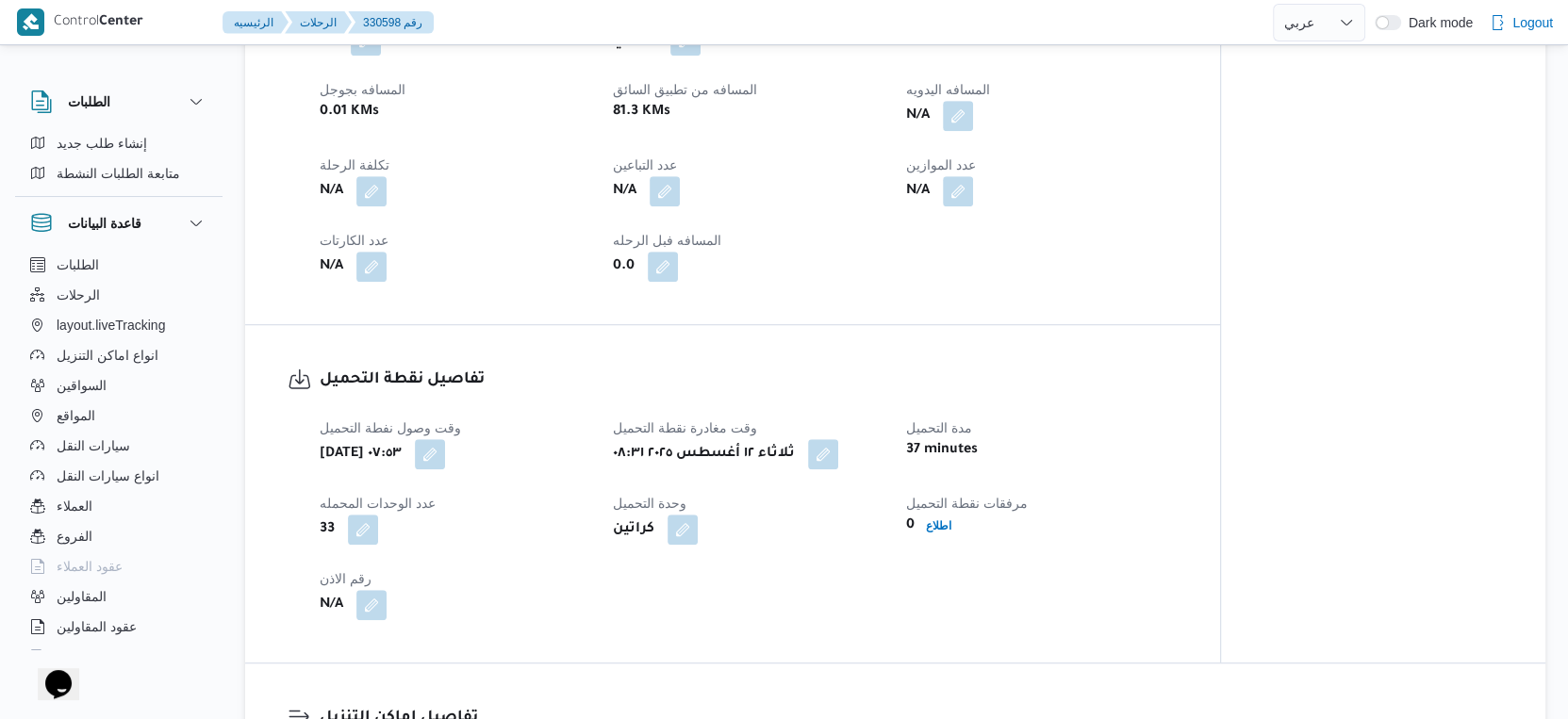
scroll to position [653, 0]
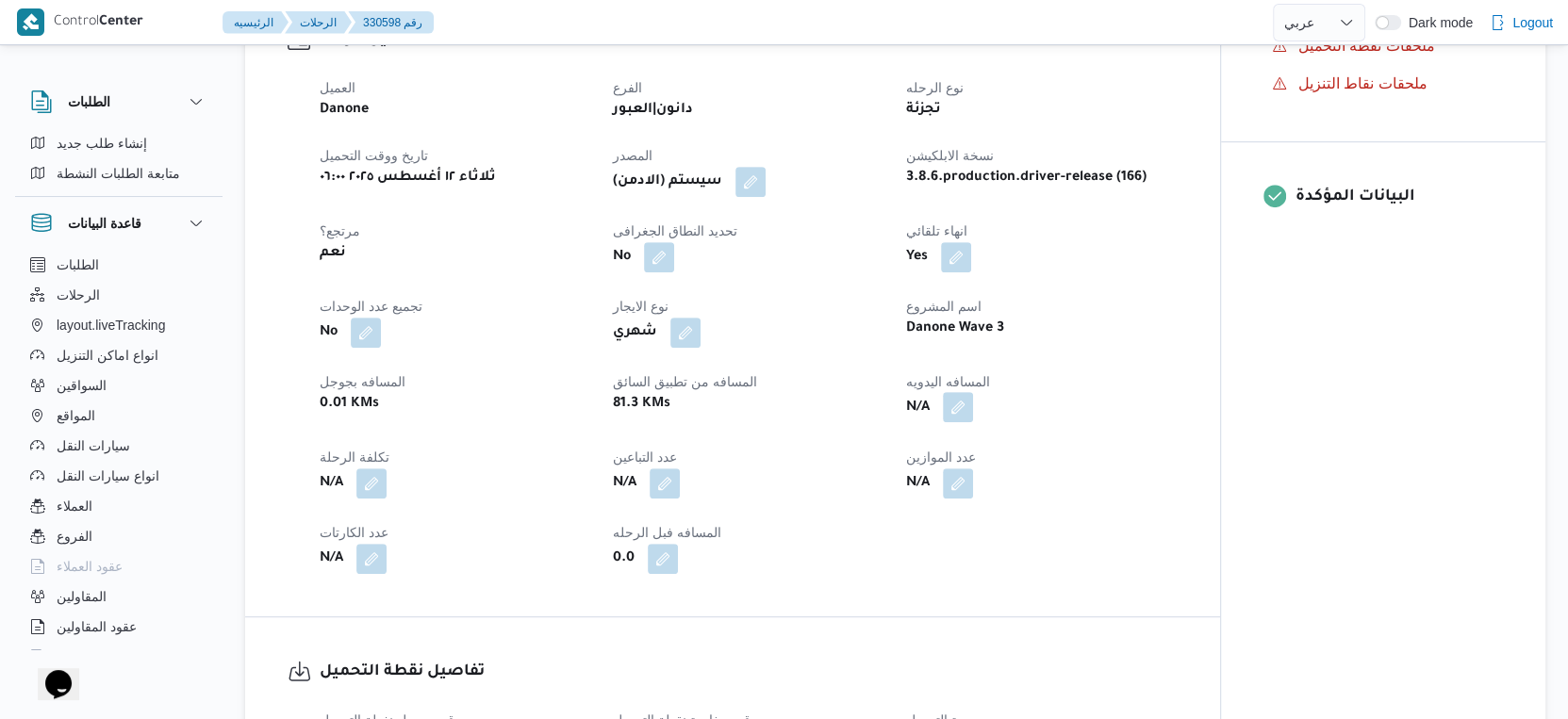
click at [961, 402] on button "button" at bounding box center [958, 407] width 31 height 31
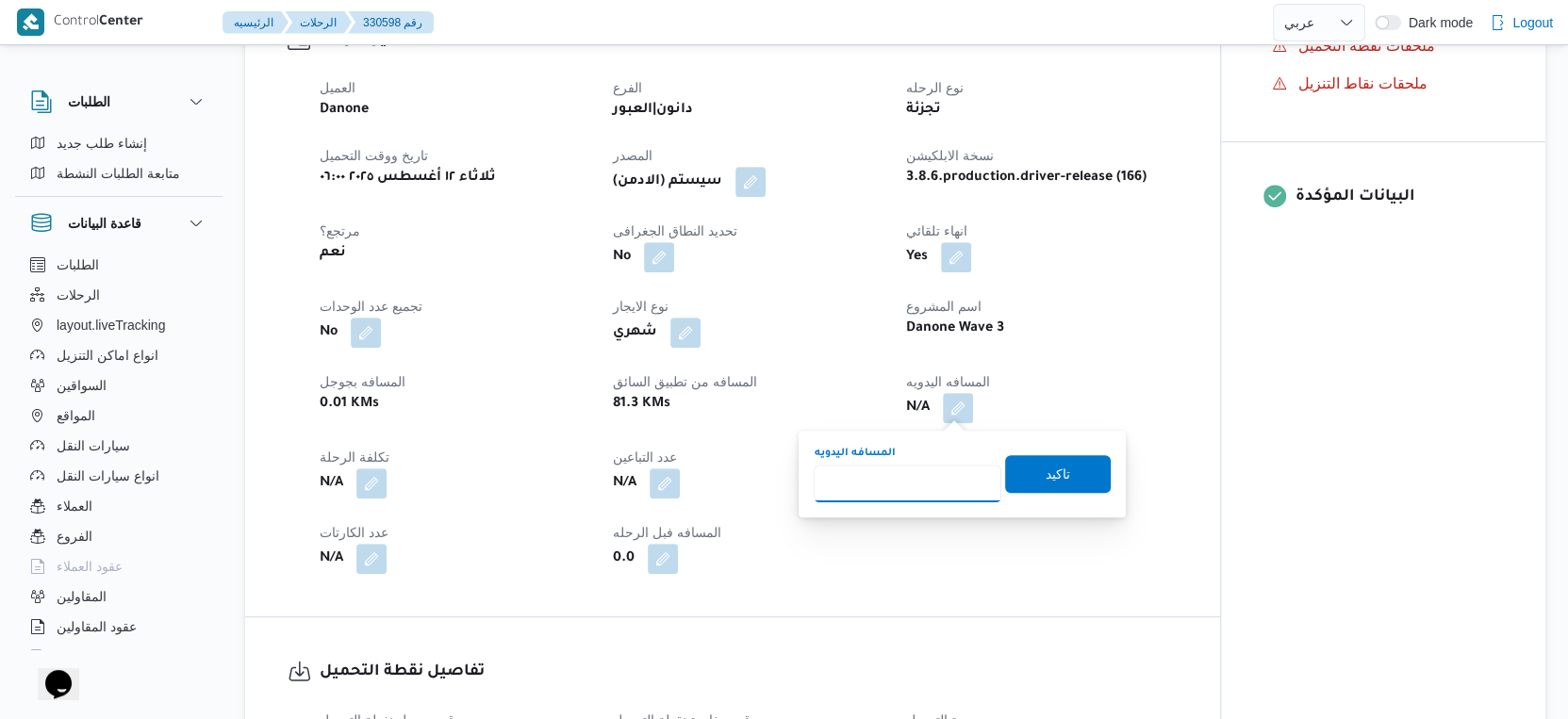
click at [896, 475] on input "المسافه اليدويه" at bounding box center [907, 483] width 187 height 37
type input "85"
click at [1050, 465] on span "تاكيد" at bounding box center [1058, 473] width 25 height 23
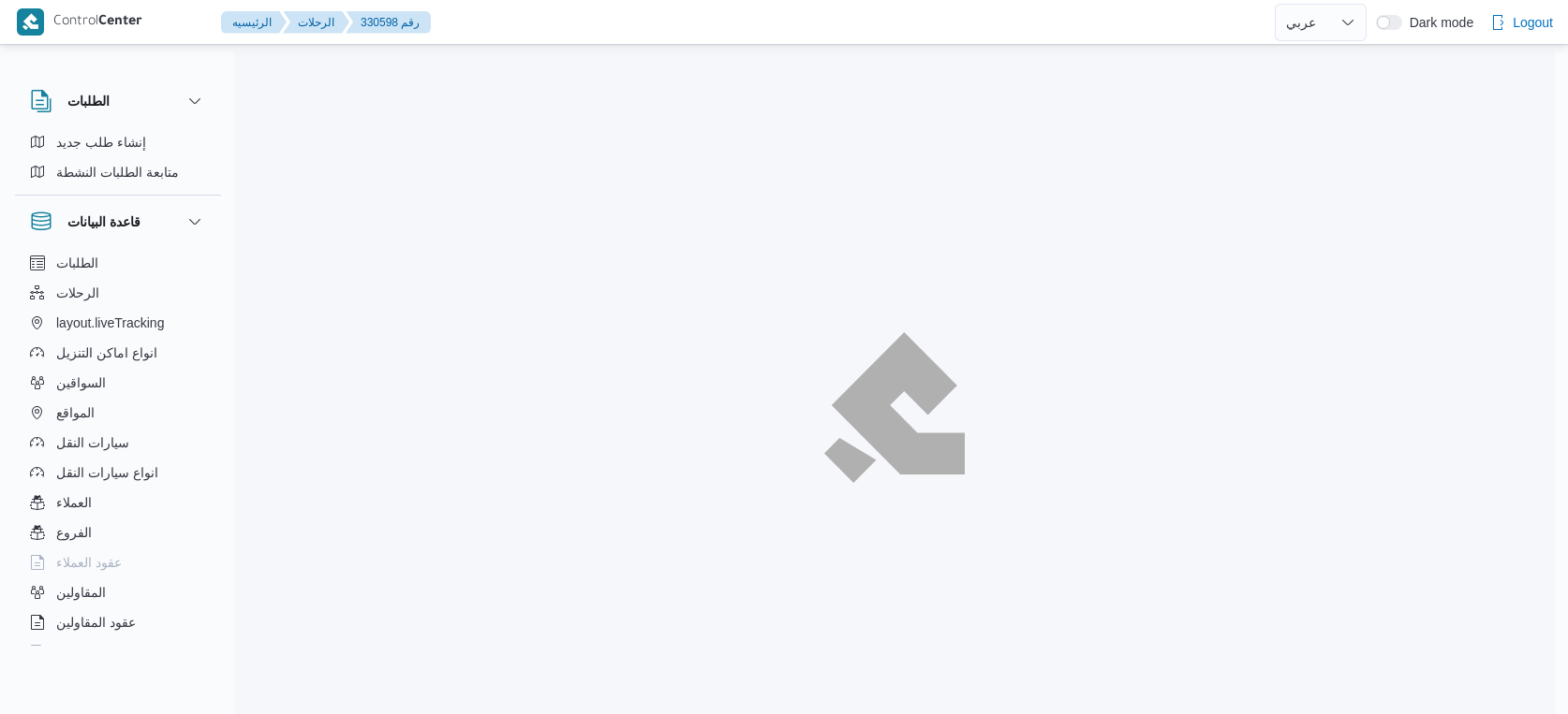
select select "ar"
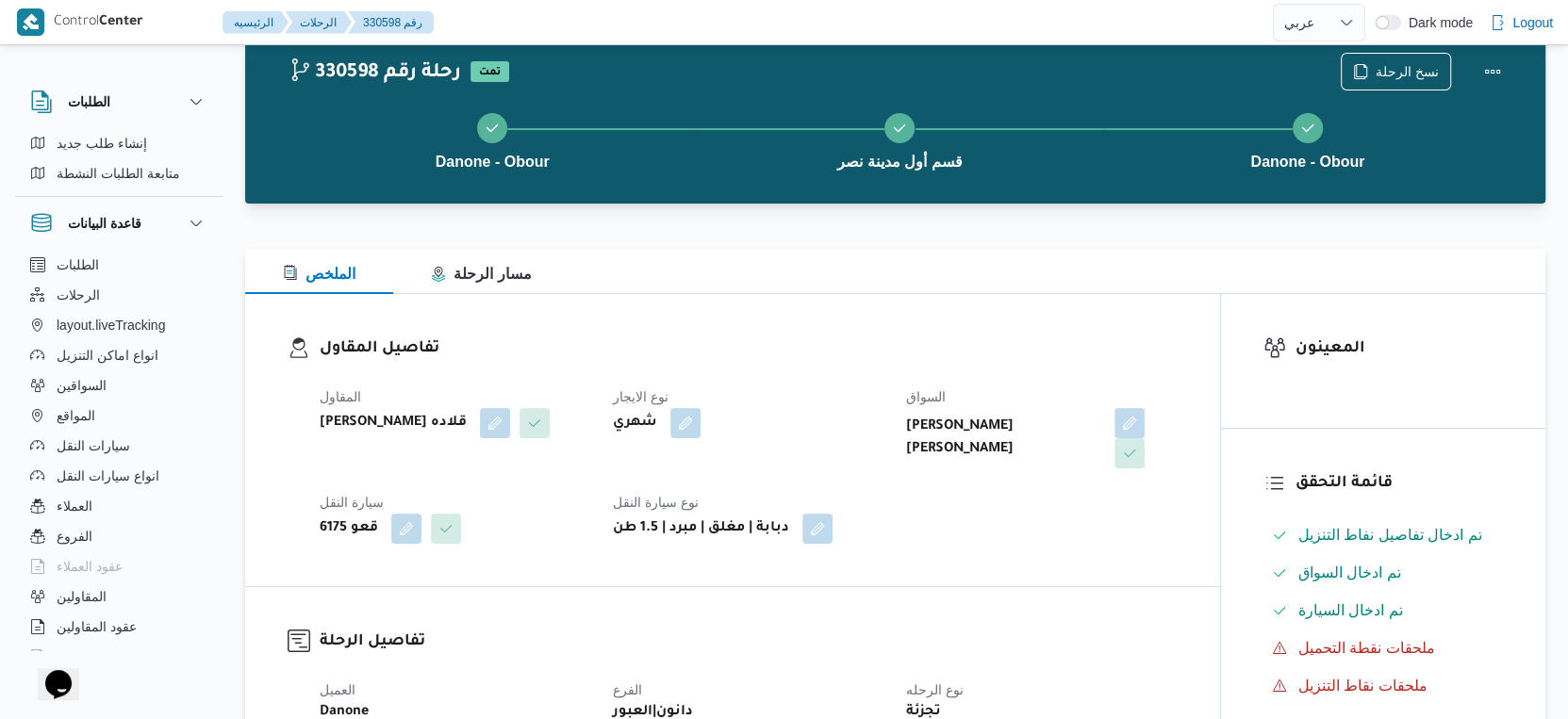
click at [1060, 522] on div "المقاول [PERSON_NAME] قلاده نوع الايجار شهري السواق [PERSON_NAME] [PERSON_NAME]…" at bounding box center [748, 464] width 881 height 181
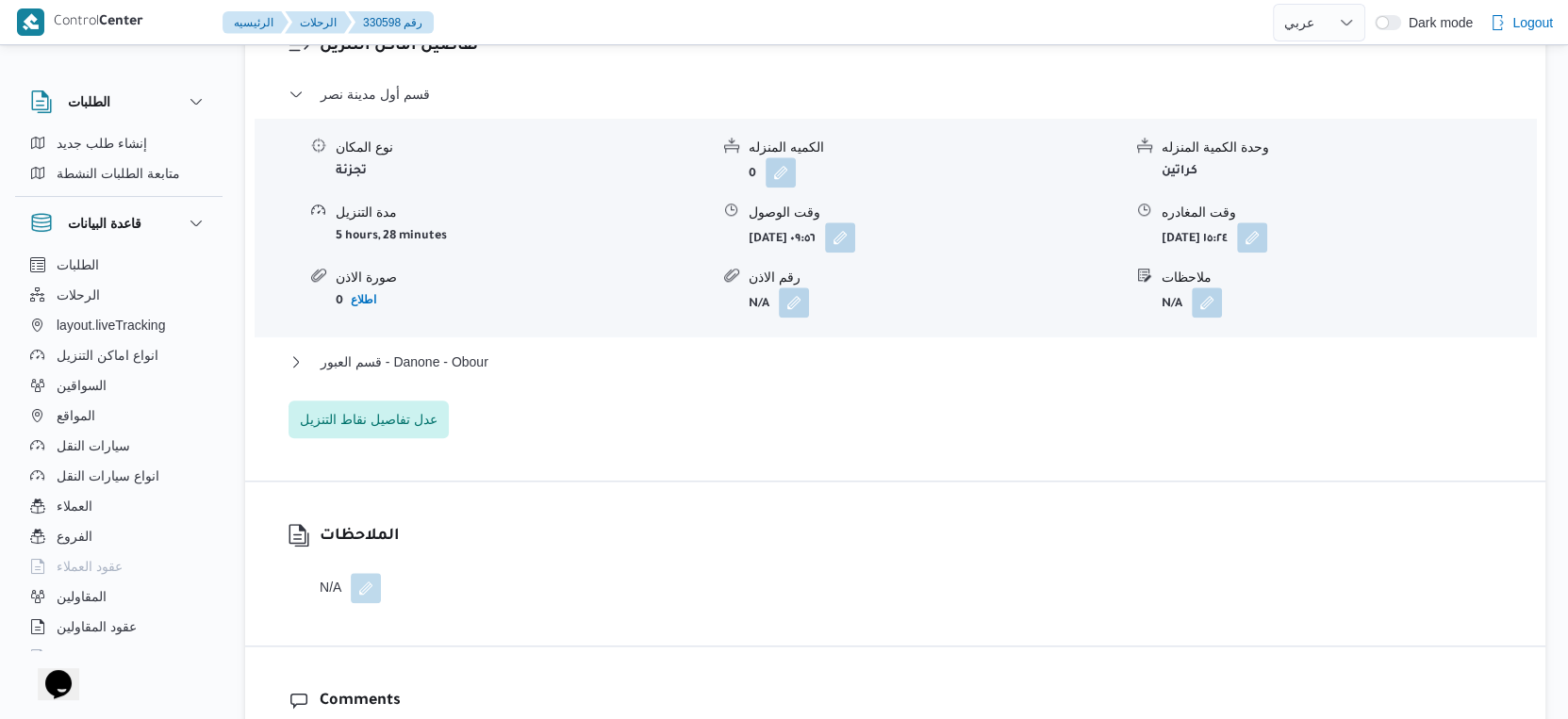
scroll to position [1623, 0]
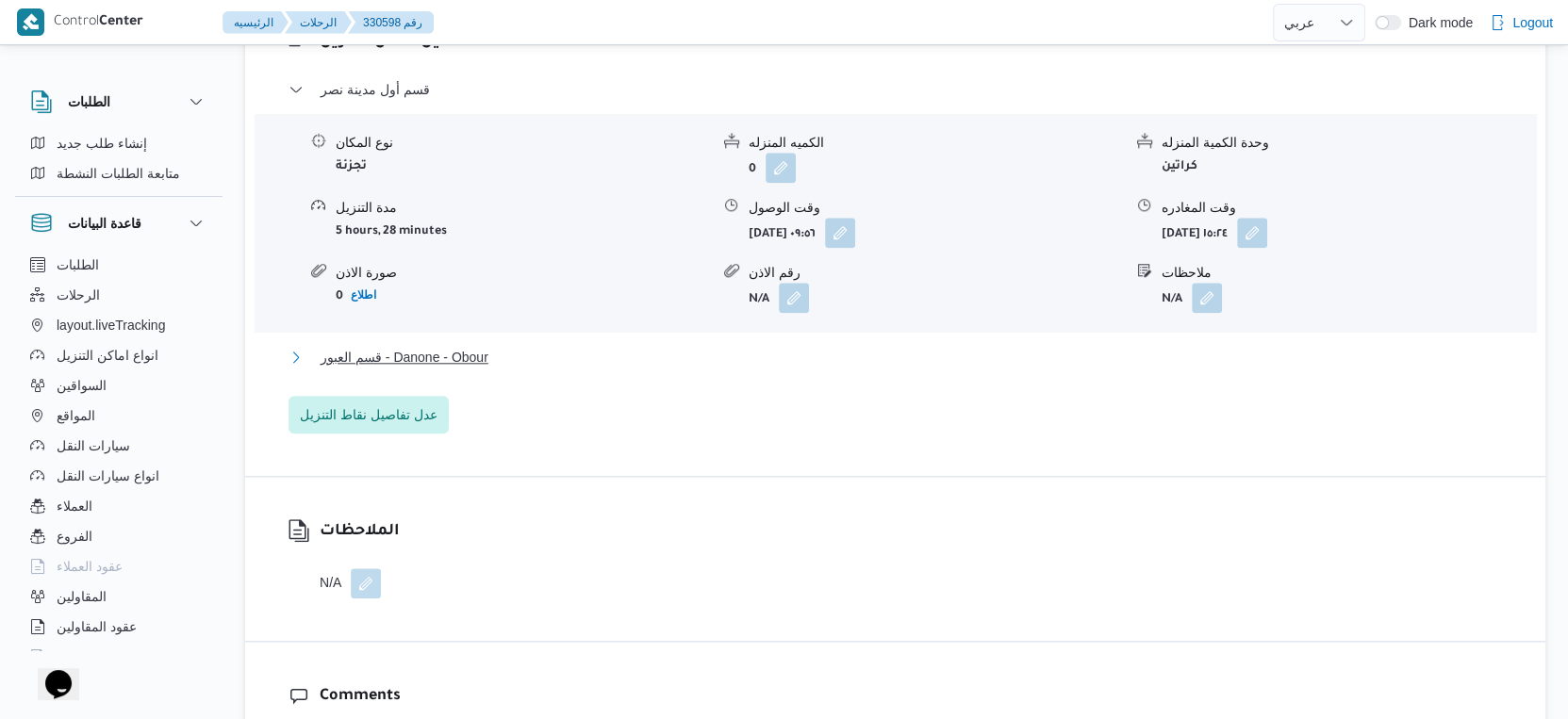
click at [516, 358] on button "قسم العبور - Danone - Obour" at bounding box center [896, 358] width 1214 height 23
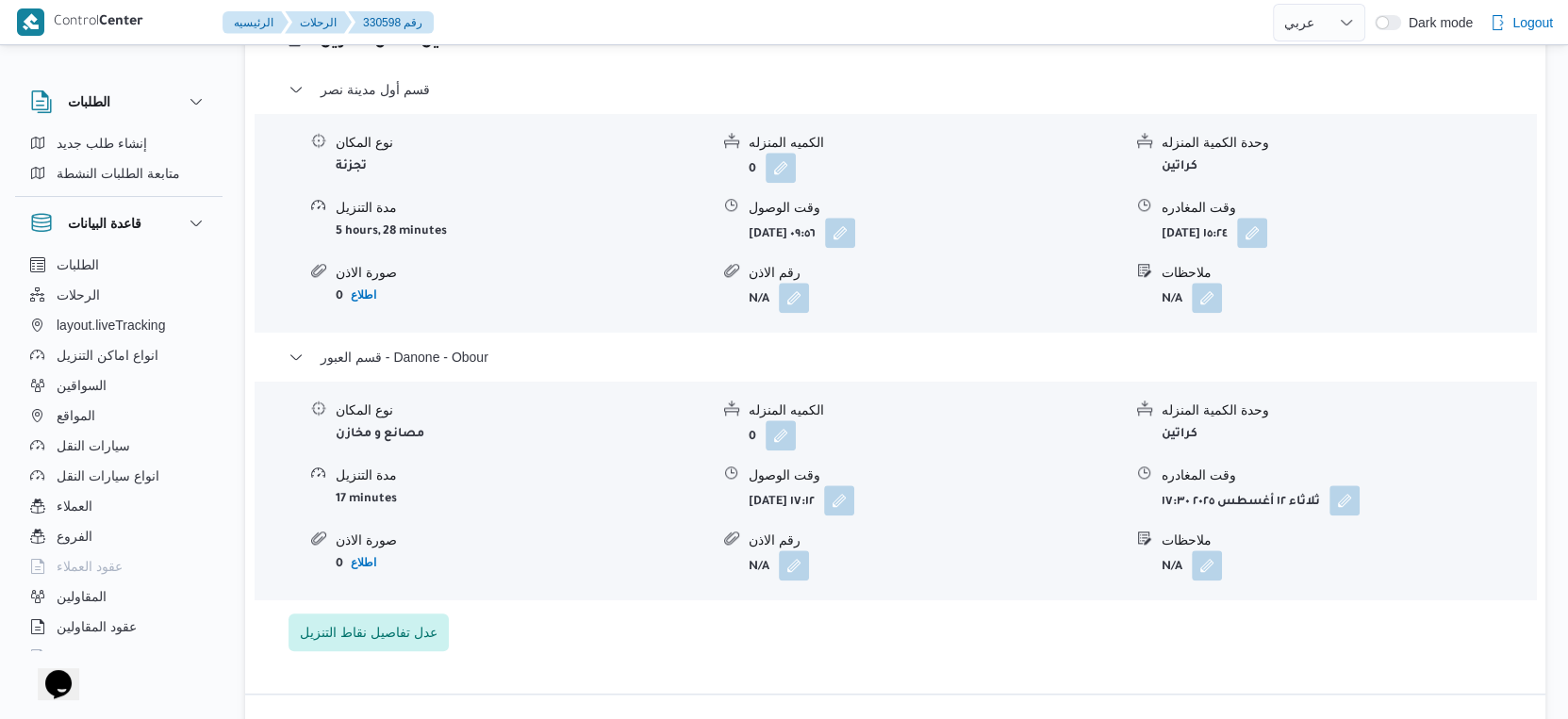
select select "ar"
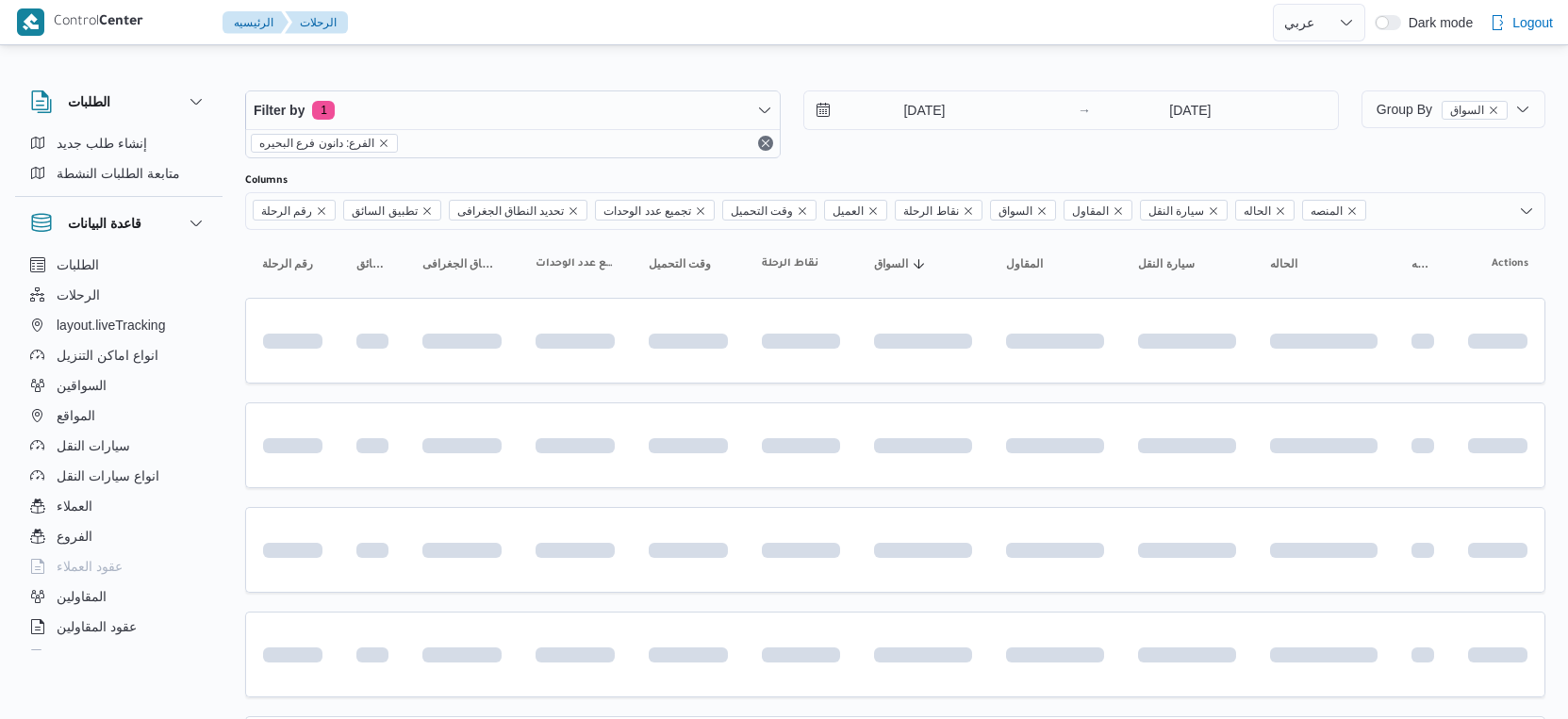
select select "ar"
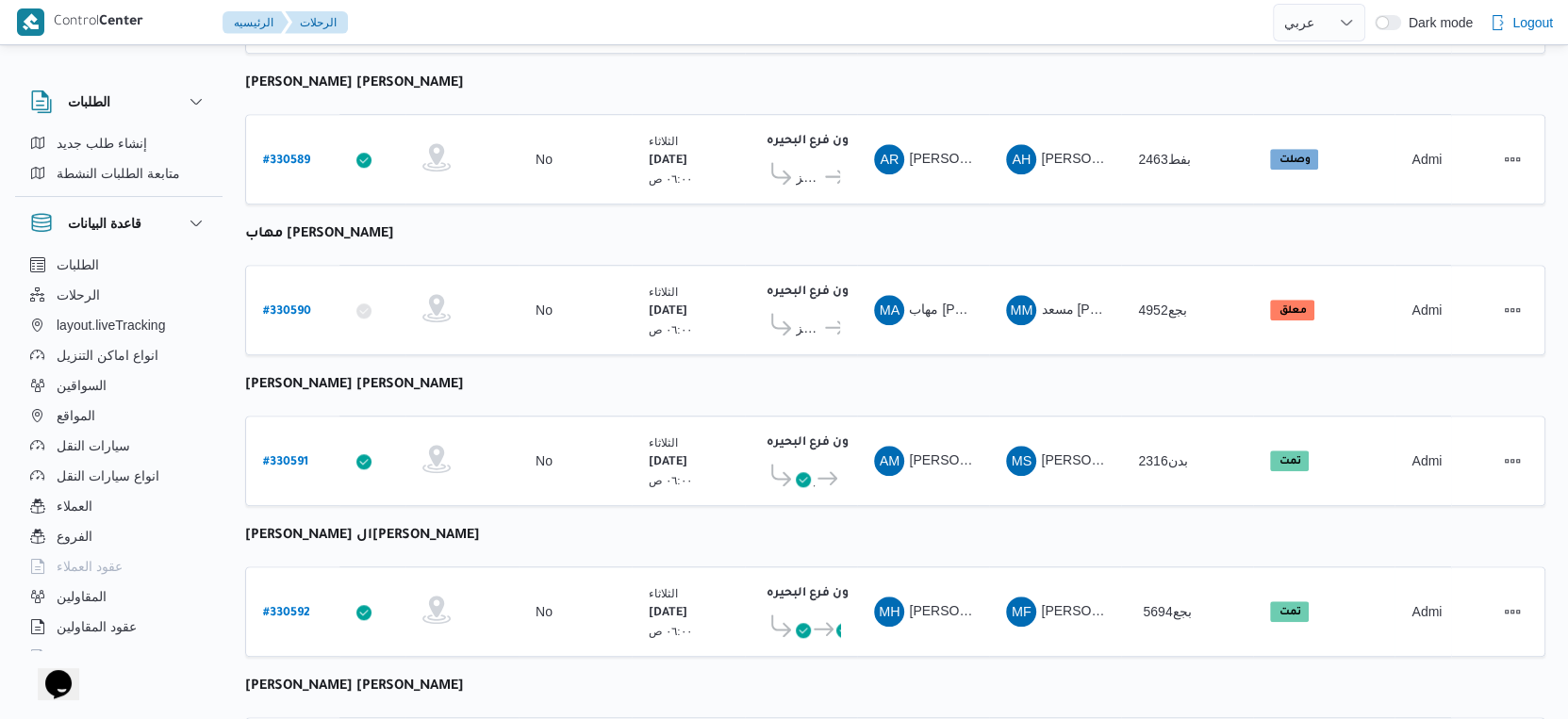
scroll to position [1119, 0]
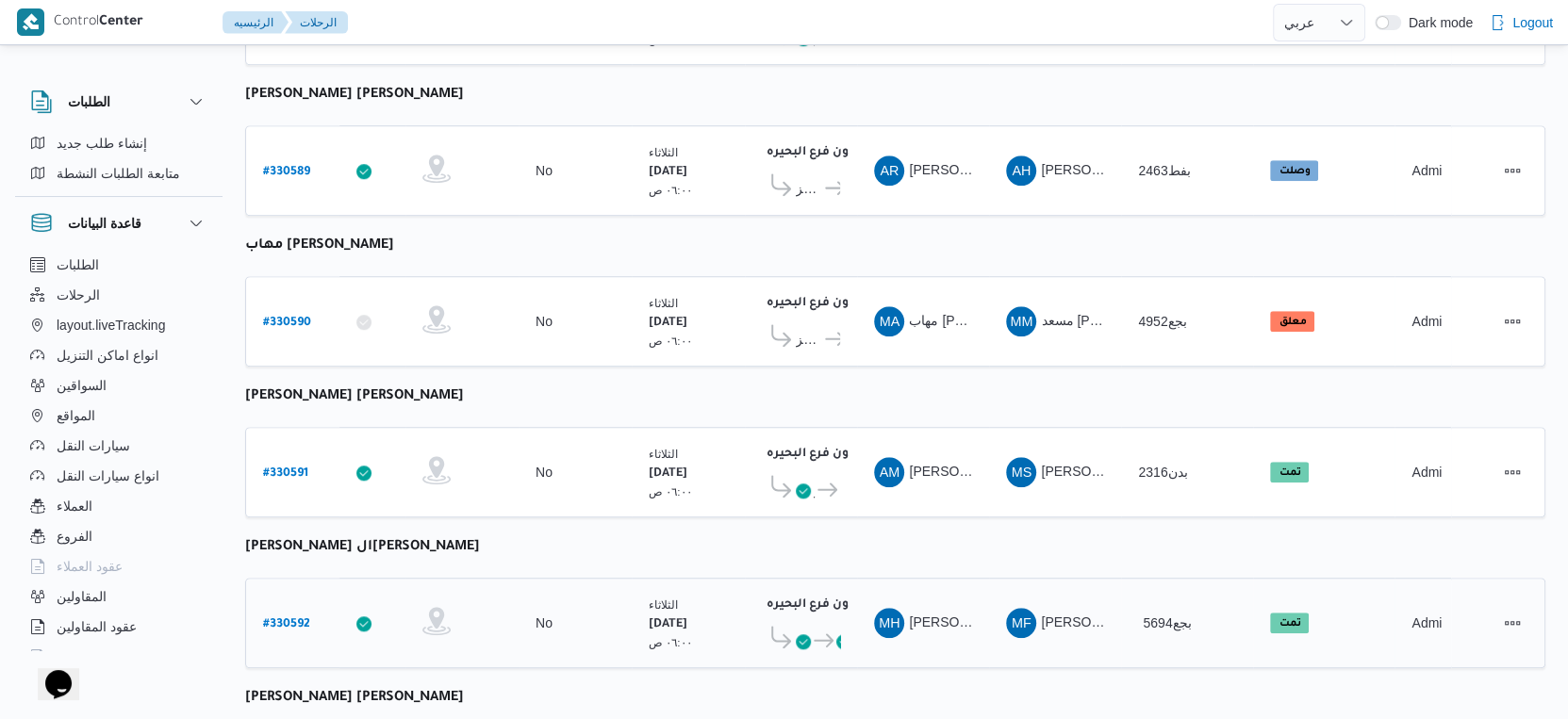
click at [281, 619] on b "# 330592" at bounding box center [286, 625] width 47 height 13
select select "ar"
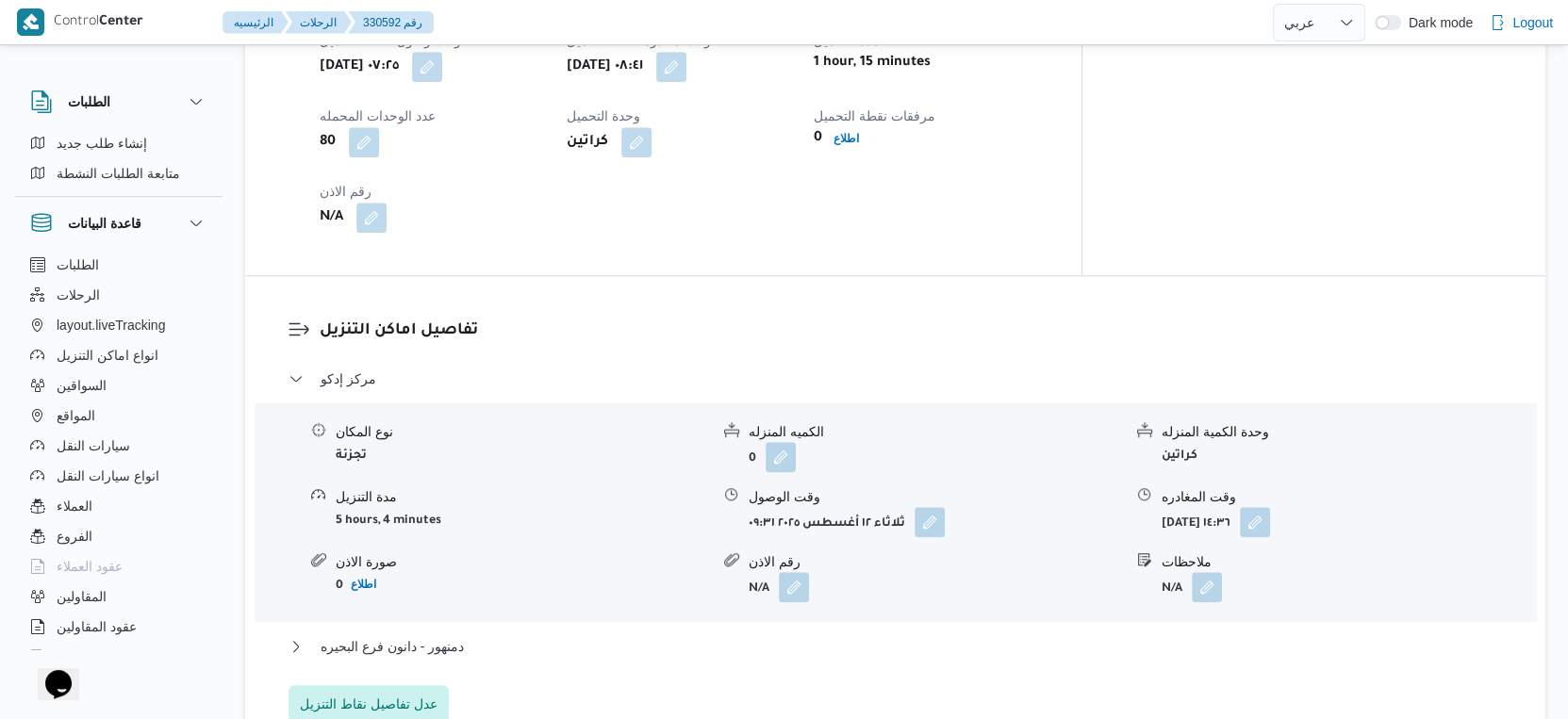
scroll to position [1466, 0]
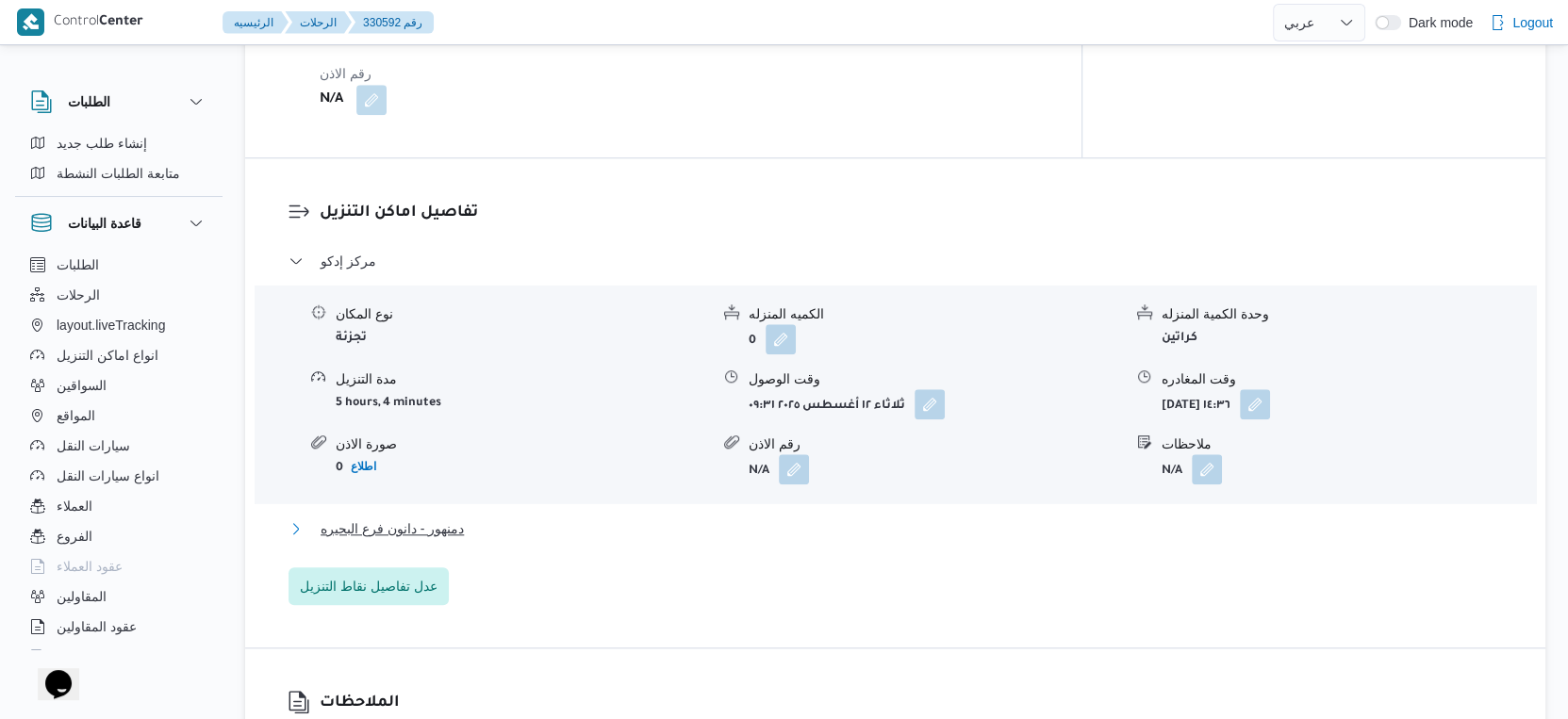
click at [446, 517] on span "دمنهور - دانون فرع البحيره" at bounding box center [392, 529] width 143 height 23
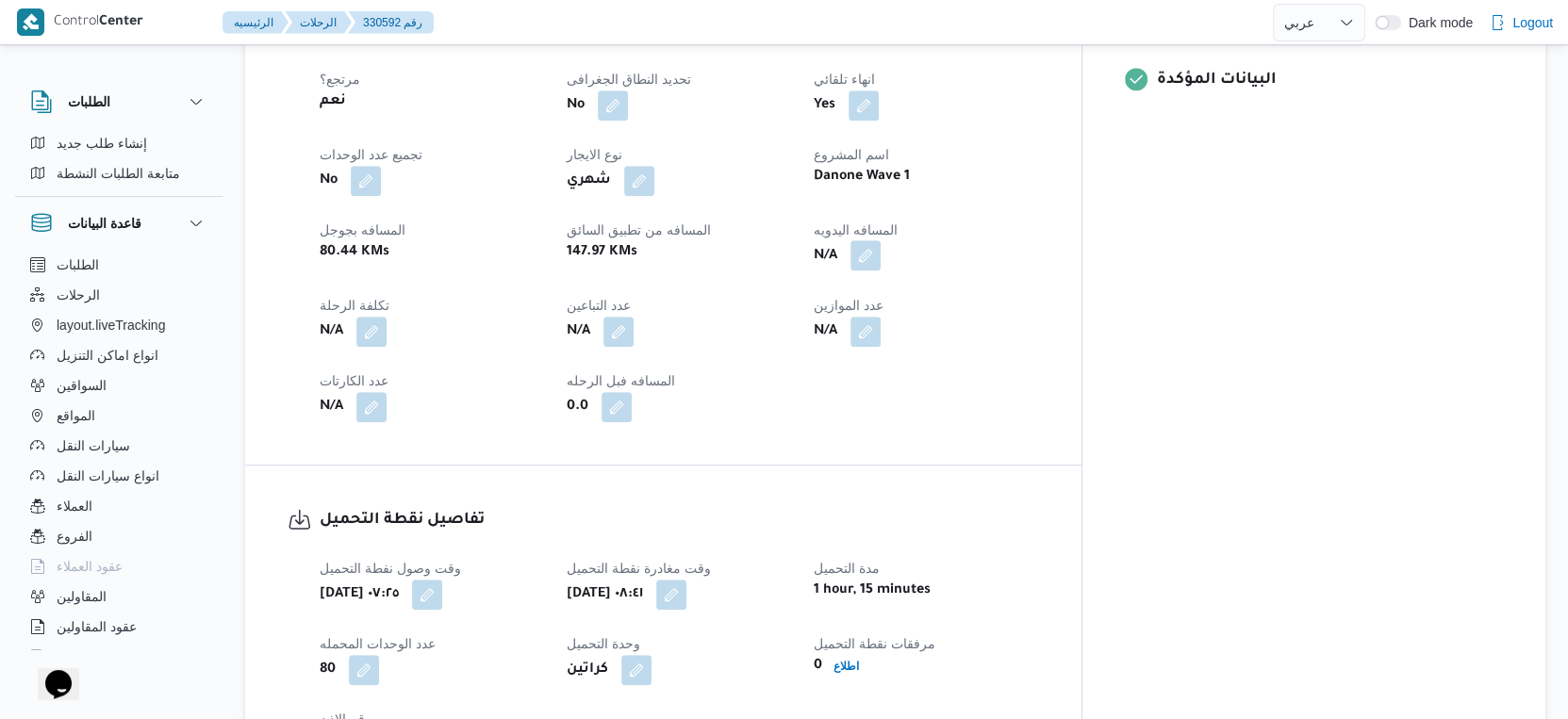
scroll to position [733, 0]
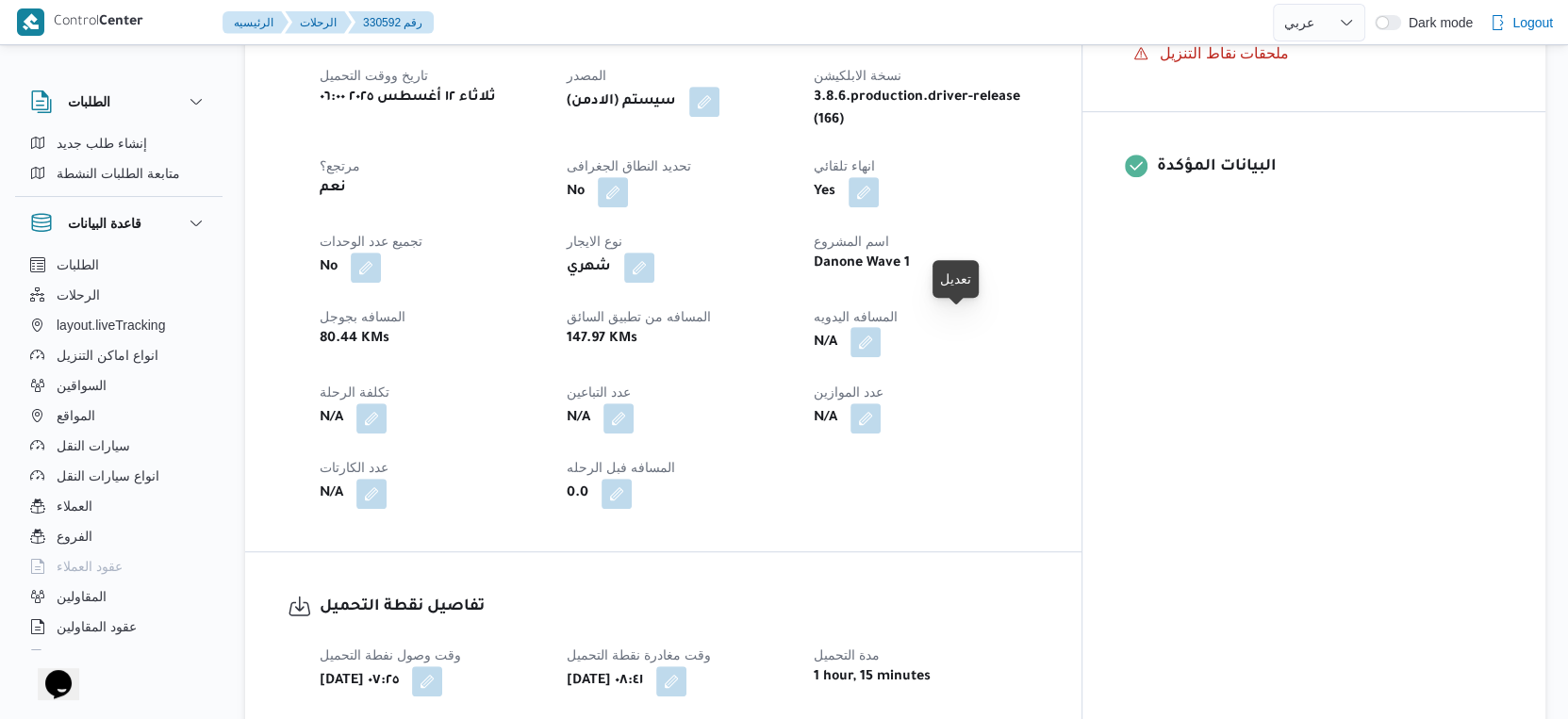
click at [881, 327] on button "button" at bounding box center [865, 342] width 31 height 31
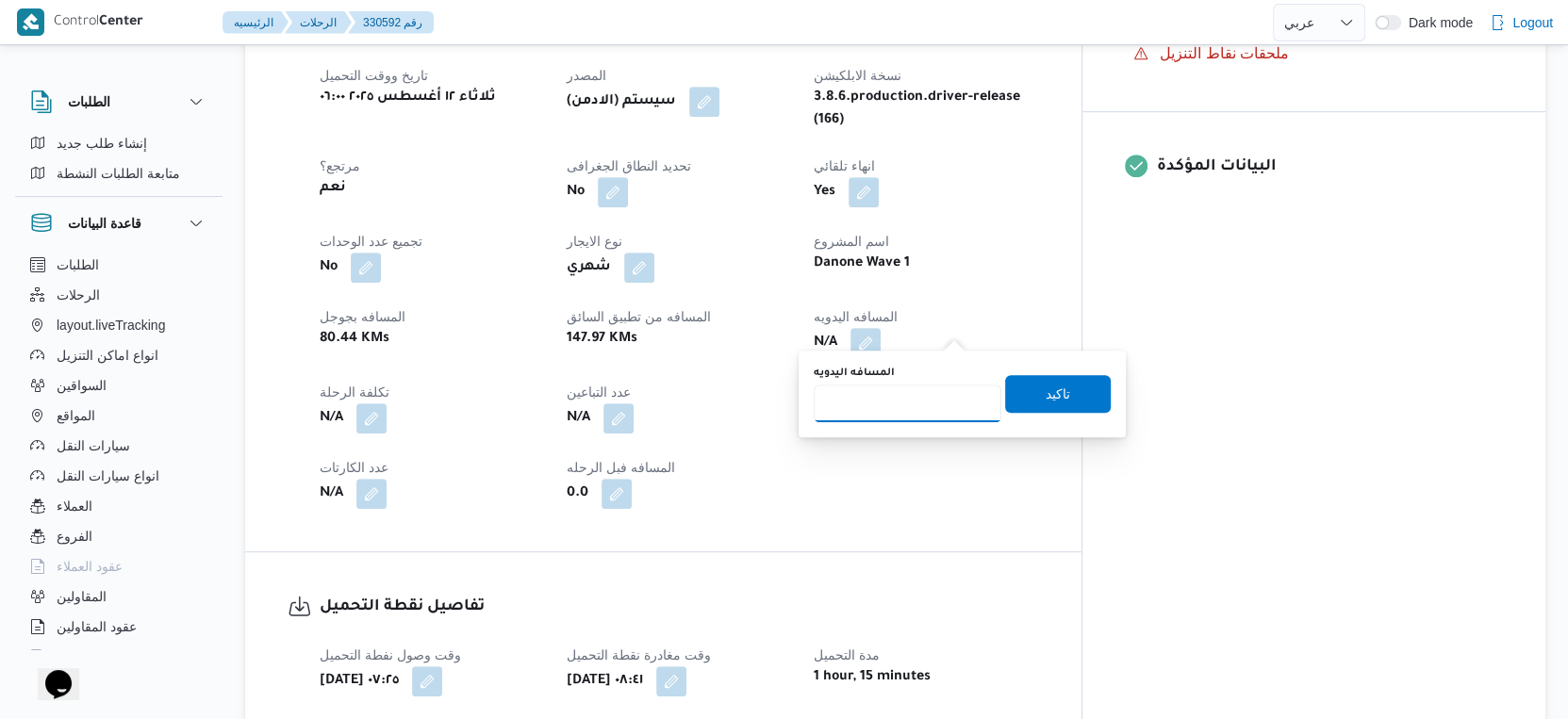
click at [919, 398] on input "المسافه اليدويه" at bounding box center [907, 403] width 187 height 37
type input "156"
click at [1087, 389] on span "تاكيد" at bounding box center [1057, 392] width 105 height 37
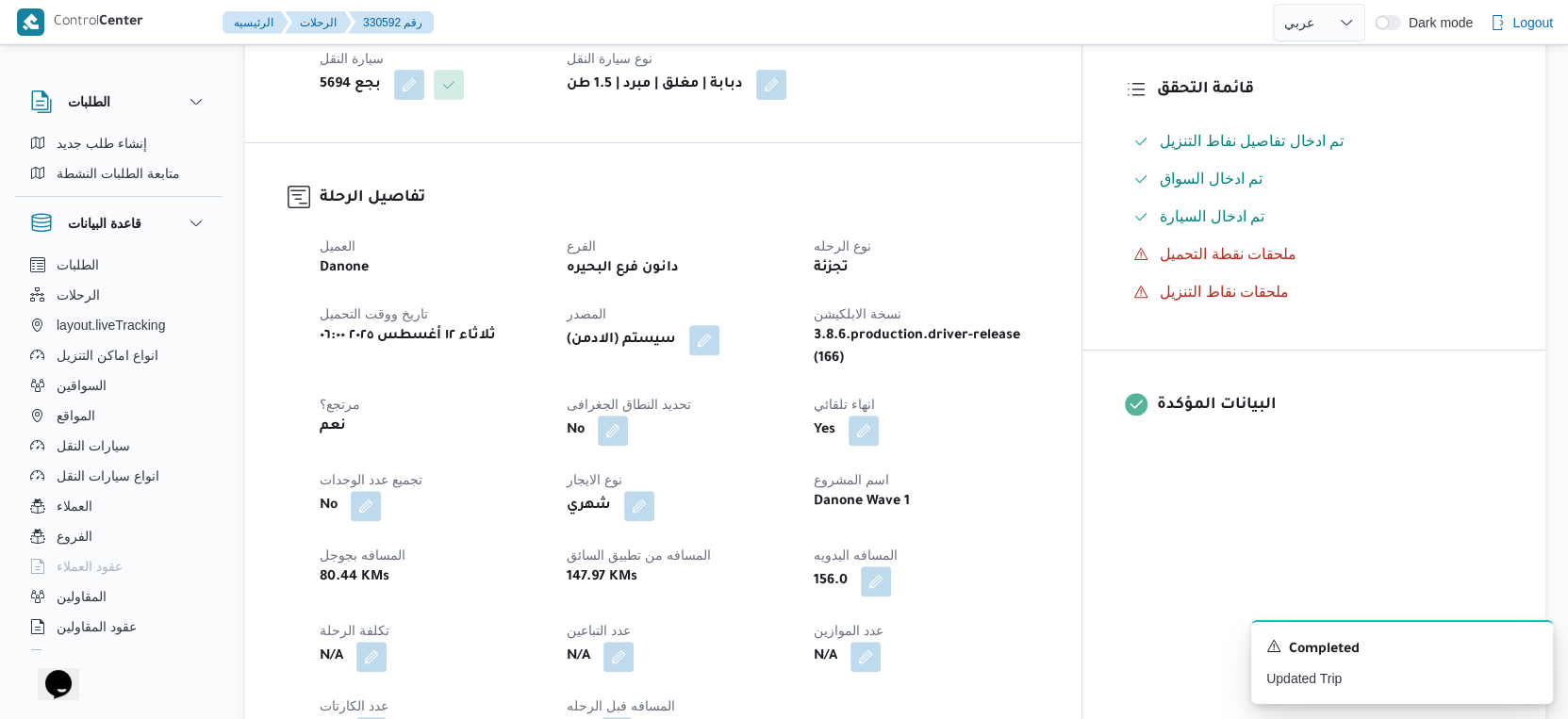
scroll to position [838, 0]
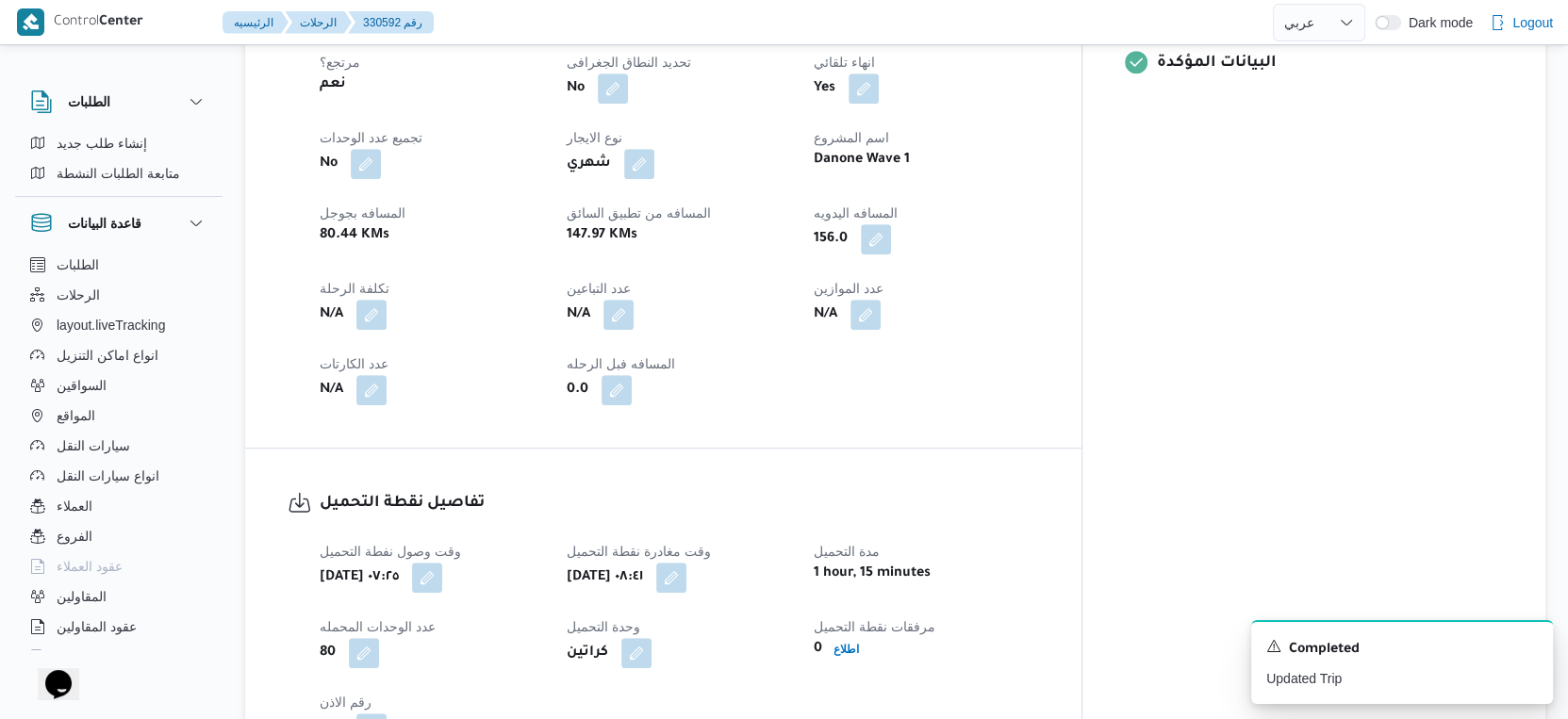
select select "ar"
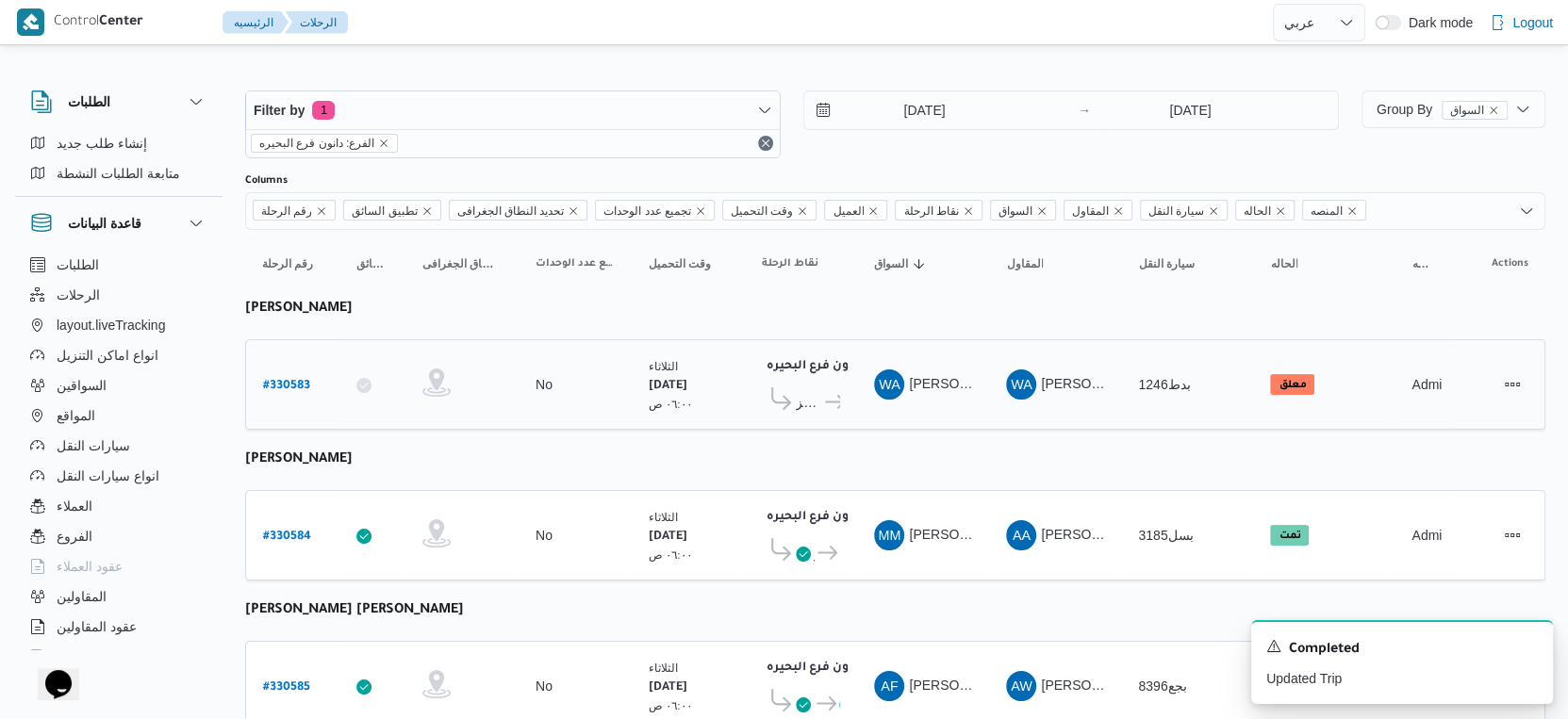
click at [287, 386] on b "# 330583" at bounding box center [286, 386] width 47 height 13
select select "ar"
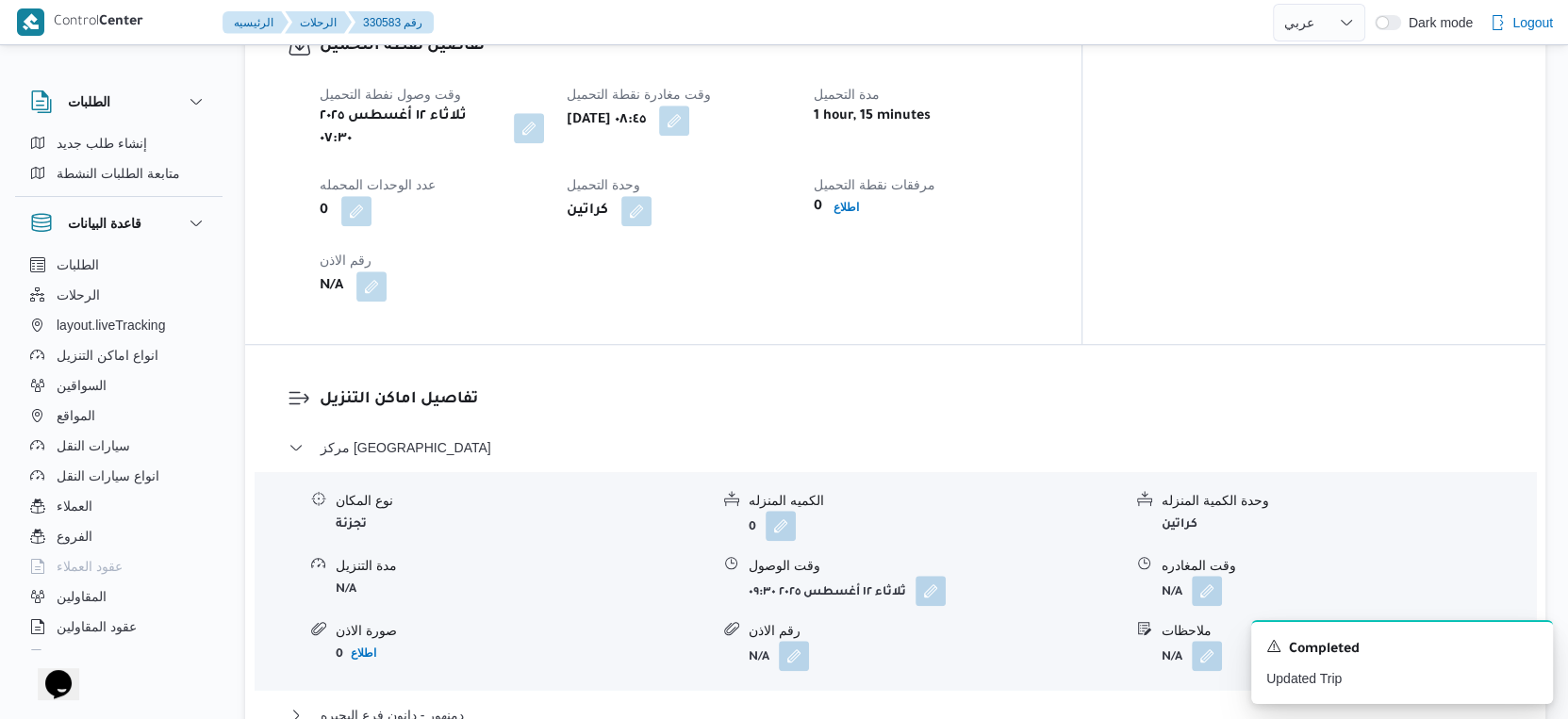
scroll to position [733, 0]
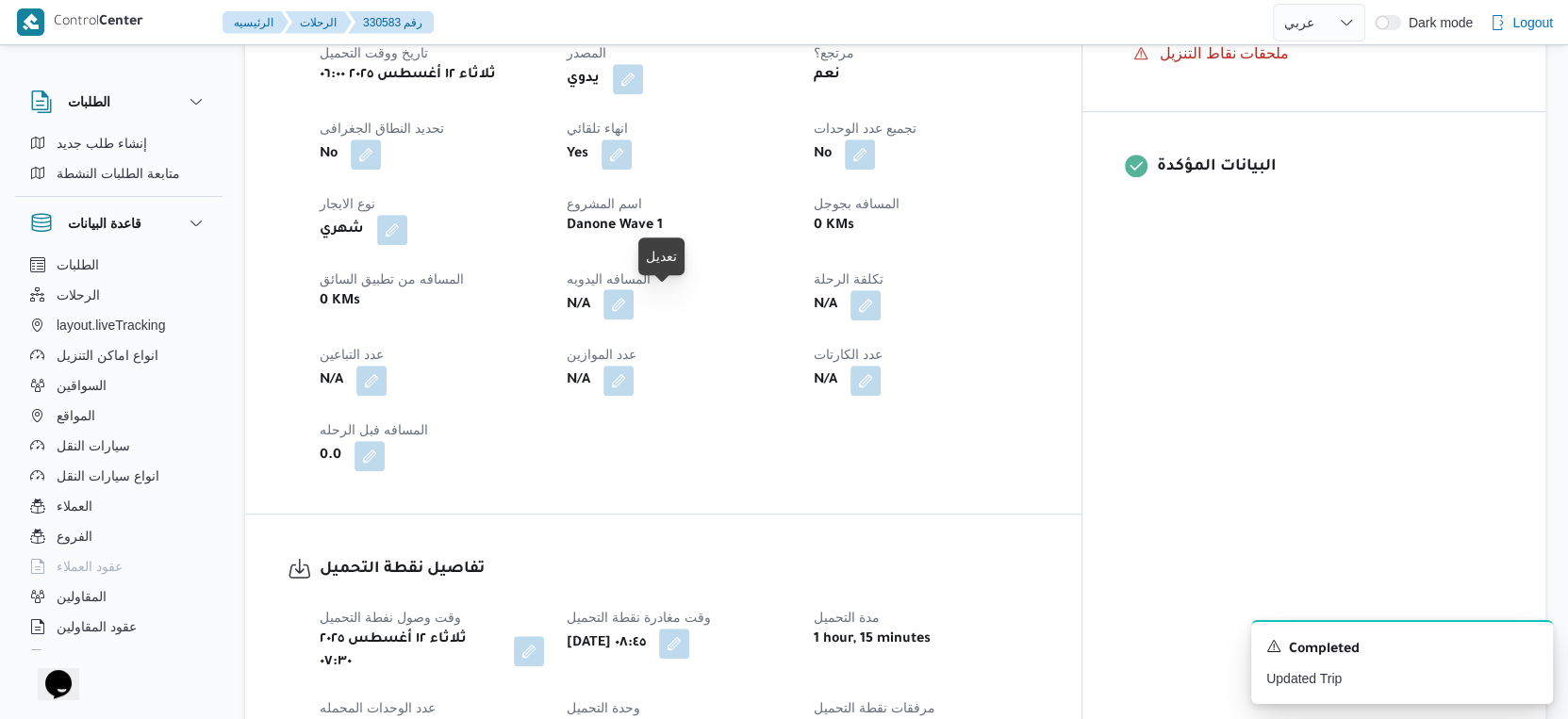
click at [634, 295] on button "button" at bounding box center [619, 305] width 31 height 31
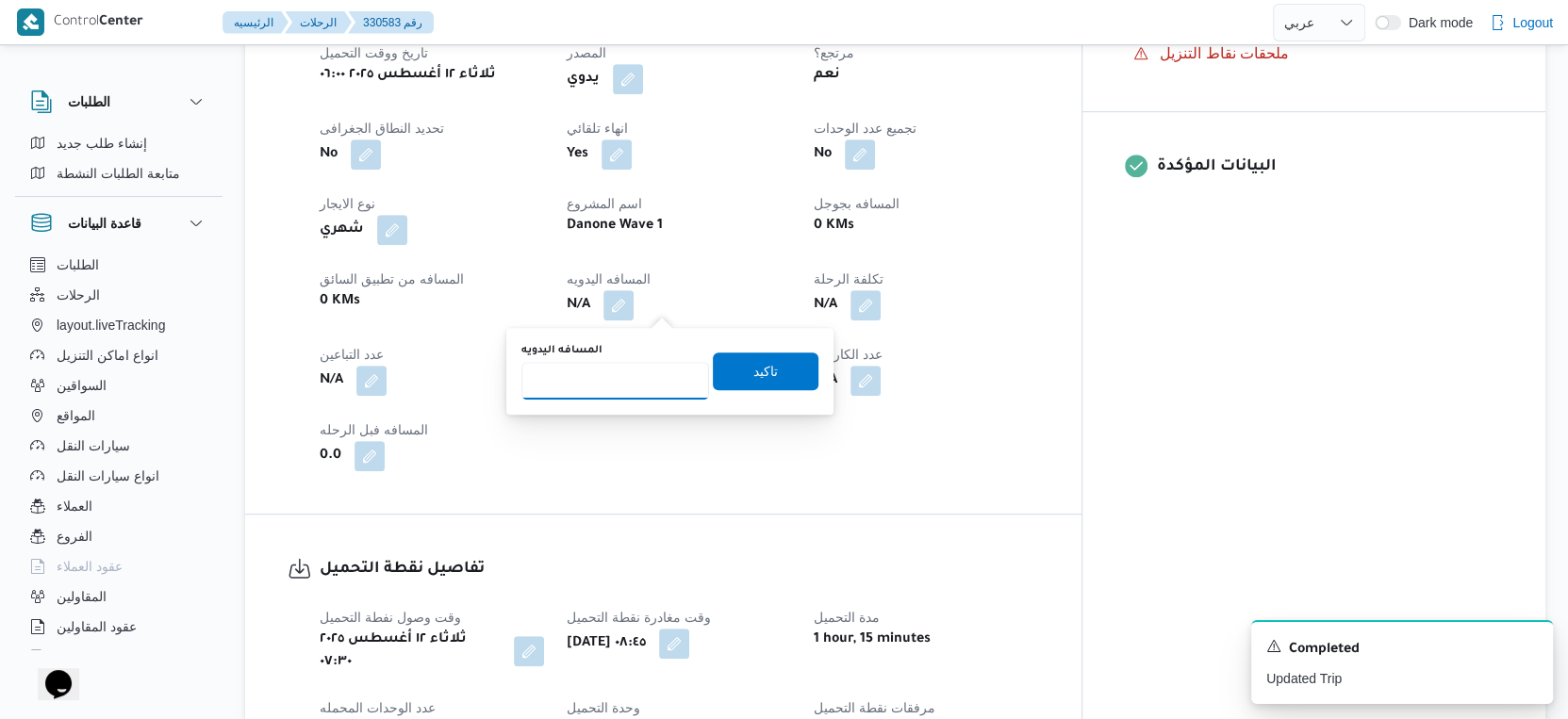
click at [616, 385] on input "المسافه اليدويه" at bounding box center [615, 381] width 187 height 37
type input "33"
click at [760, 364] on span "تاكيد" at bounding box center [766, 371] width 25 height 23
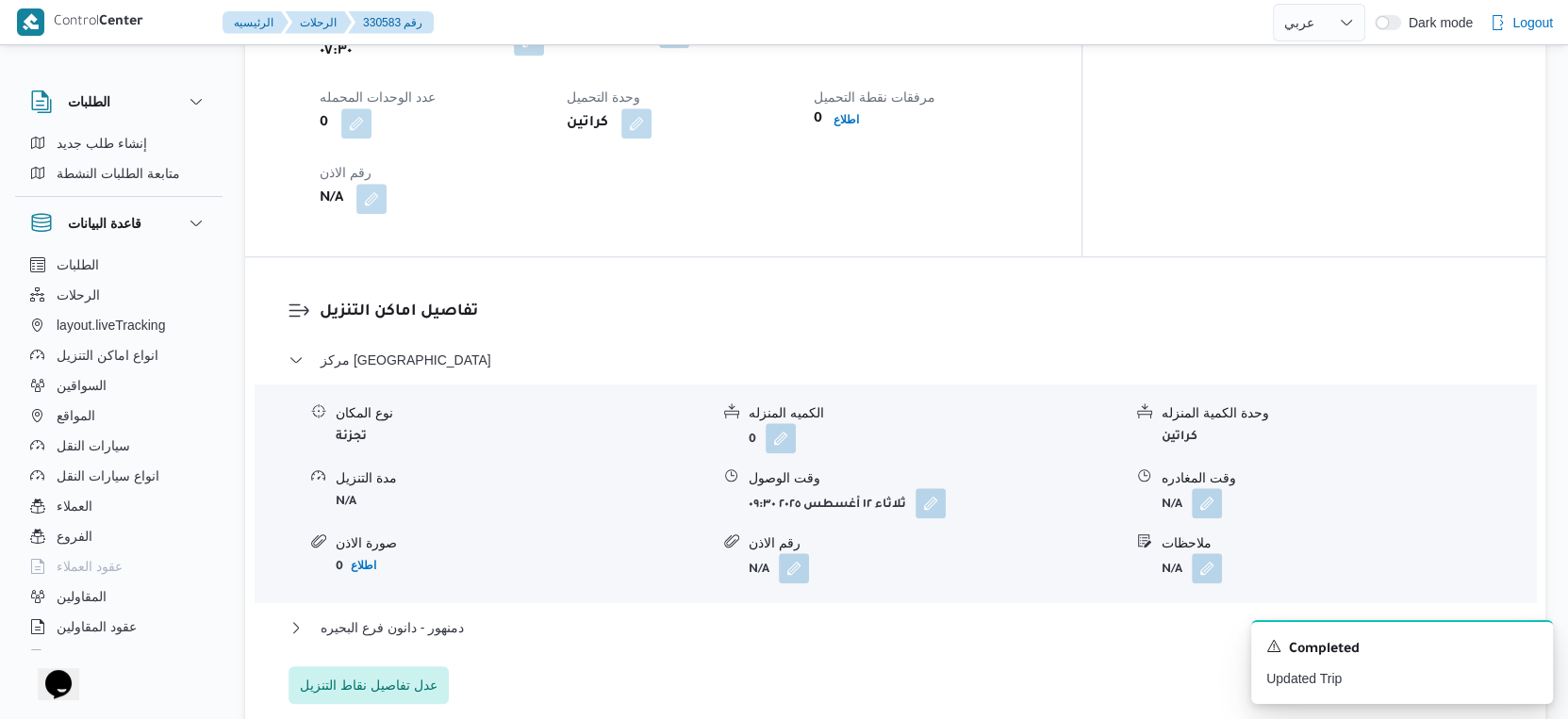
scroll to position [1362, 0]
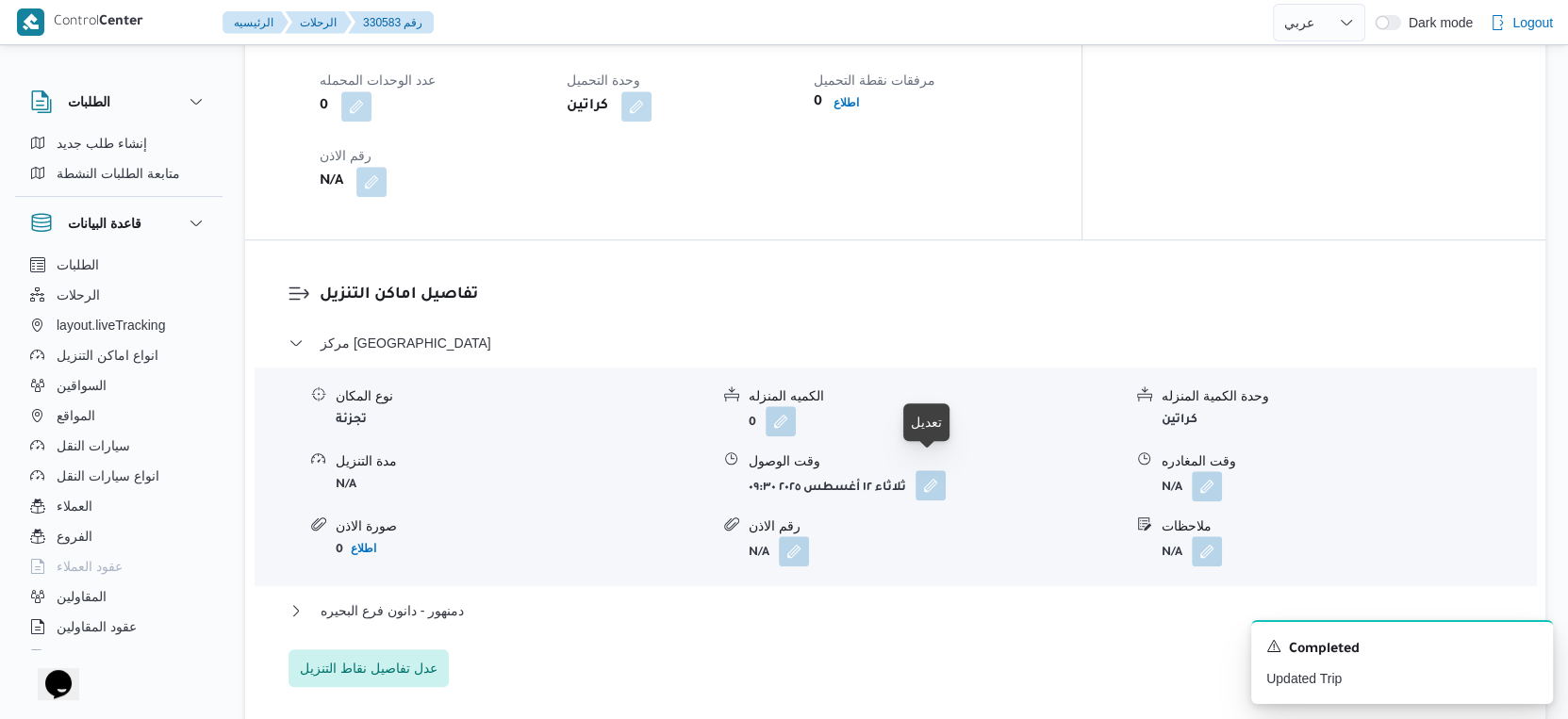
click at [931, 474] on button "button" at bounding box center [930, 486] width 31 height 31
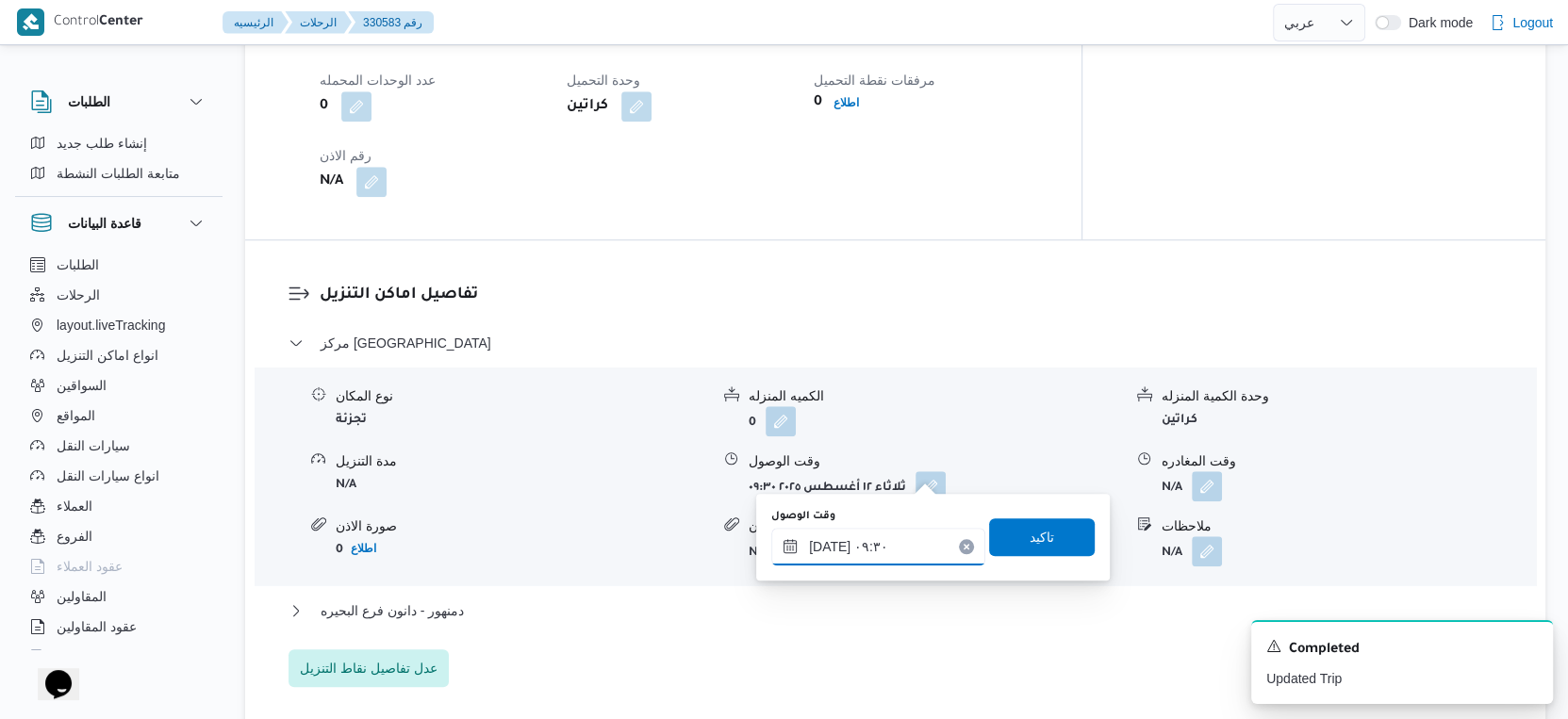
click at [867, 528] on div "[DATE] ٠٩:٣٠" at bounding box center [879, 546] width 214 height 37
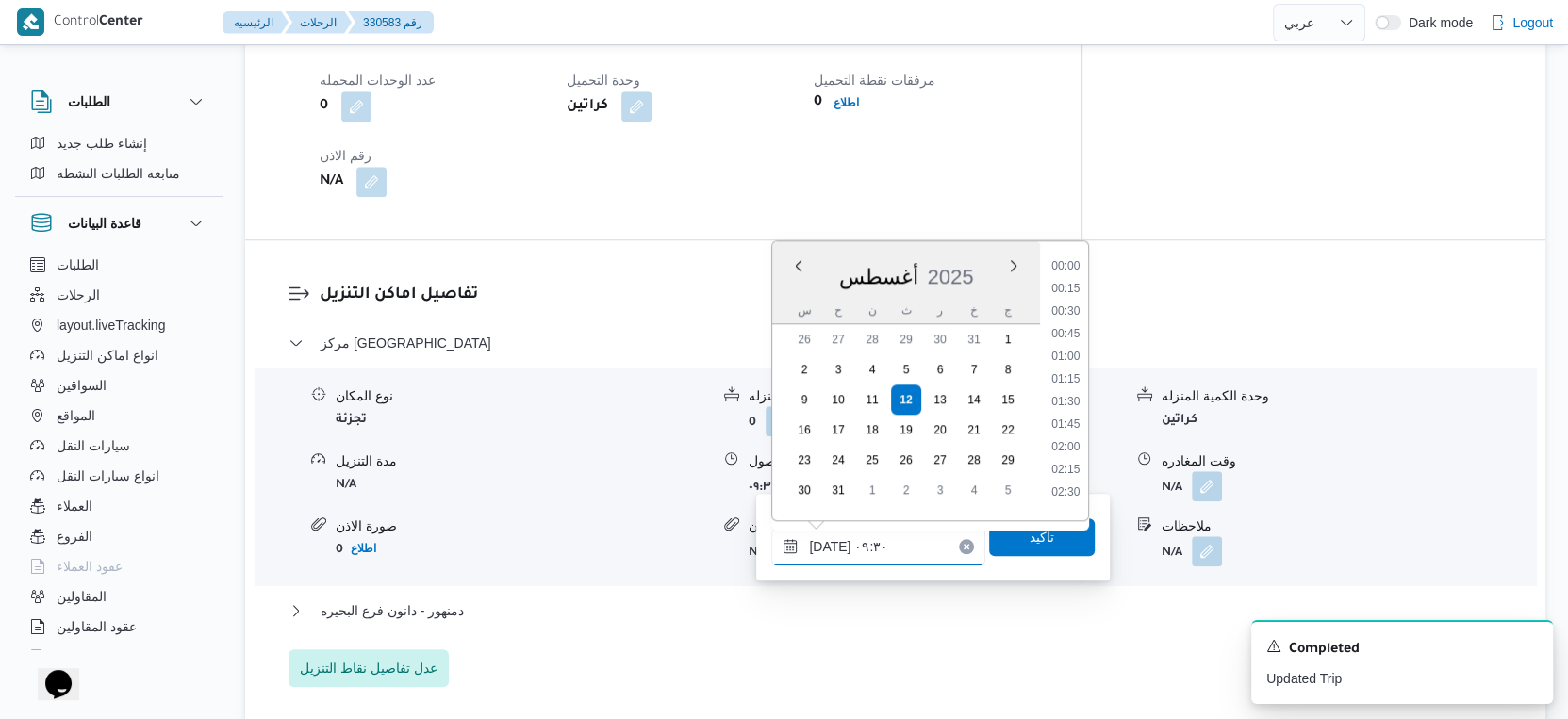
scroll to position [730, 0]
click at [1070, 353] on li "09:00" at bounding box center [1066, 351] width 43 height 19
type input "١٢/٠٨/٢٠٢٥ ٠٩:٠٠"
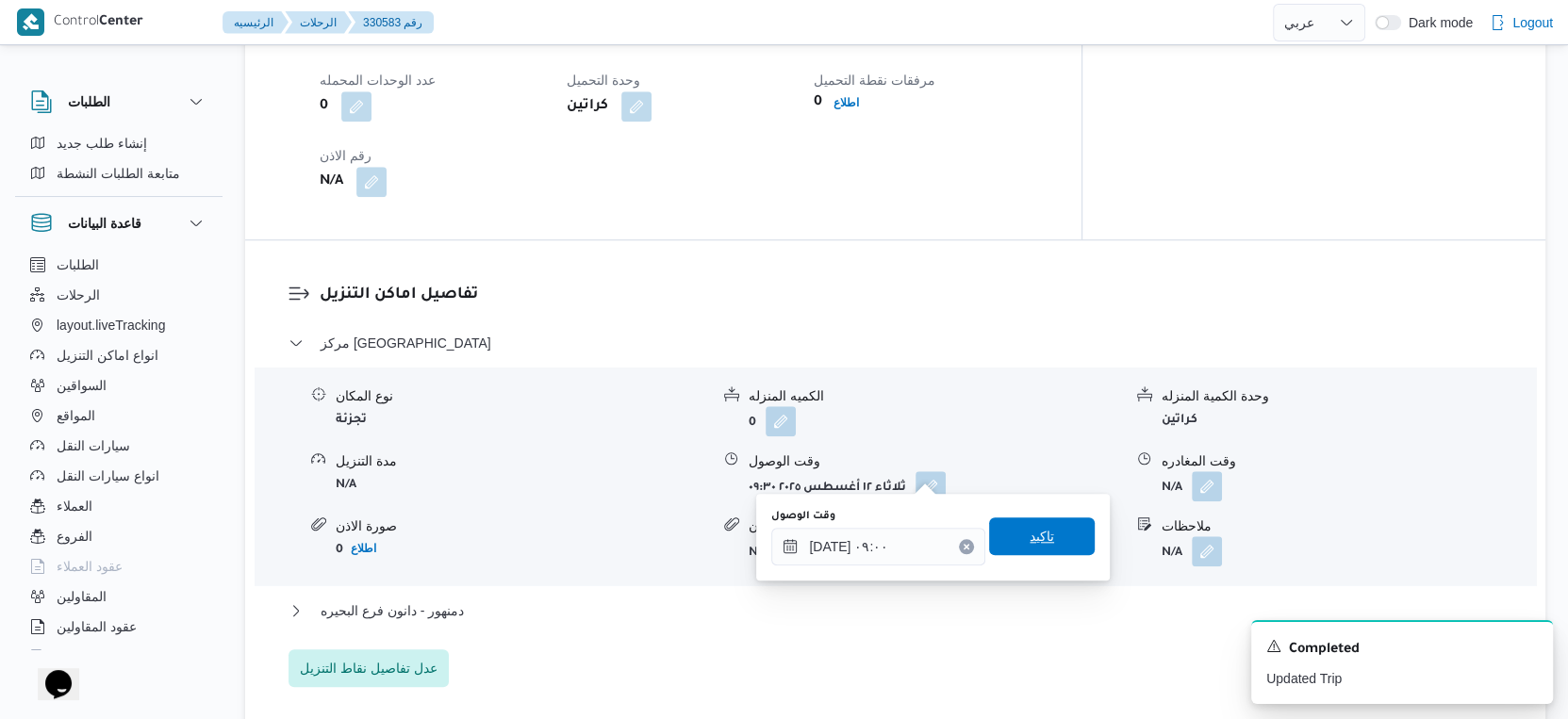
click at [1046, 532] on span "تاكيد" at bounding box center [1041, 535] width 105 height 37
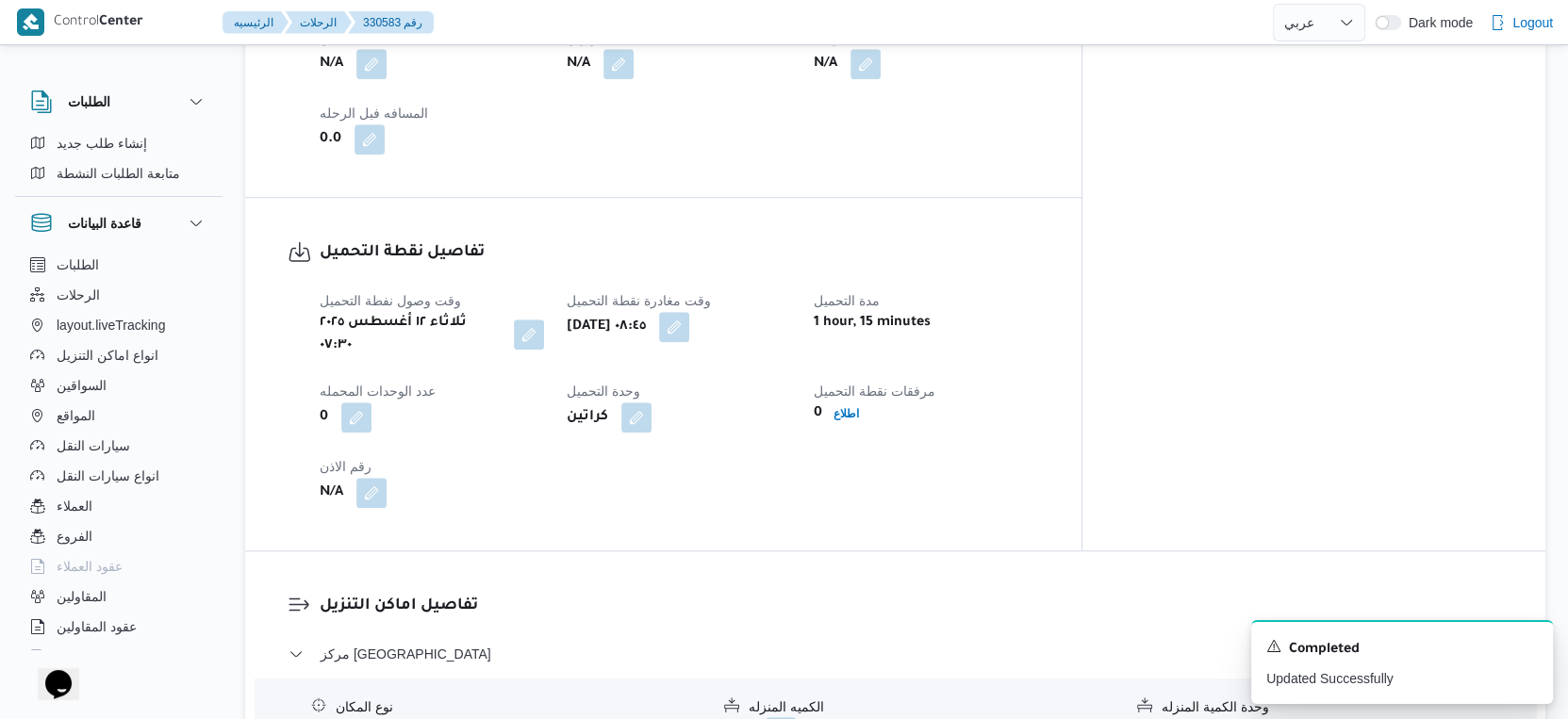
scroll to position [1048, 0]
click at [689, 323] on button "button" at bounding box center [674, 329] width 31 height 31
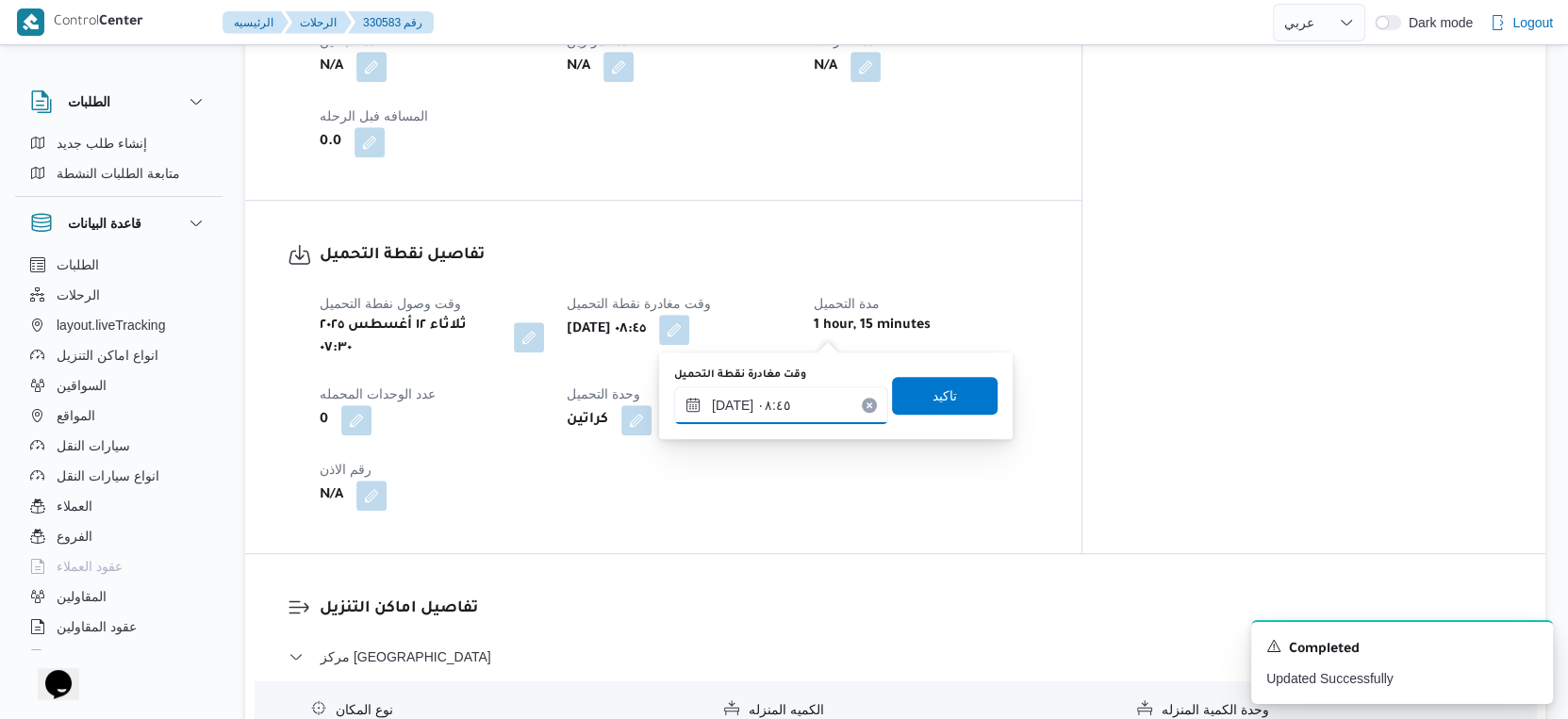
click at [773, 408] on input "١٢/٠٨/٢٠٢٥ ٠٨:٤٥" at bounding box center [781, 404] width 214 height 37
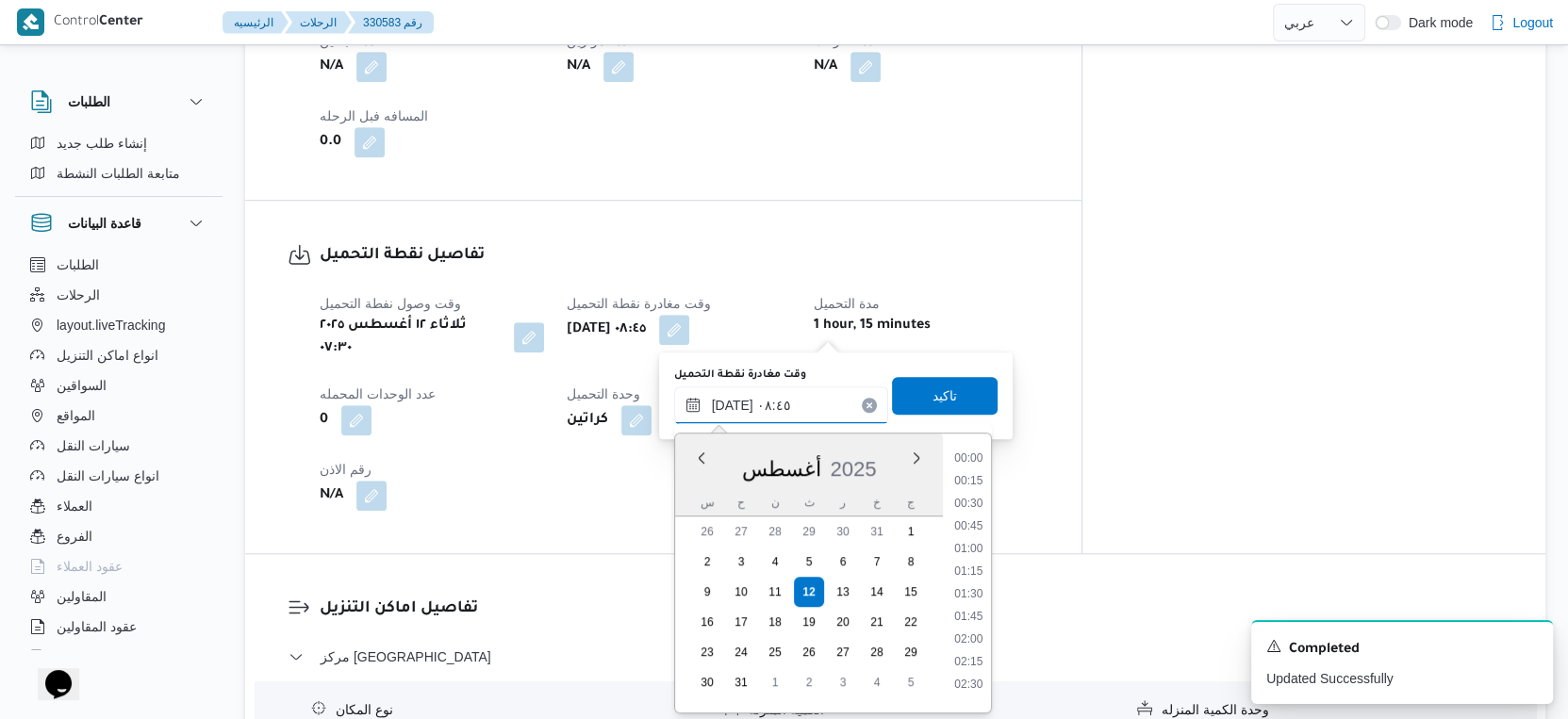
scroll to position [662, 0]
drag, startPoint x: 975, startPoint y: 568, endPoint x: 965, endPoint y: 475, distance: 93.5
click at [975, 560] on li "08:30" at bounding box center [968, 566] width 43 height 19
type input "١٢/٠٨/٢٠٢٥ ٠٨:٣٠"
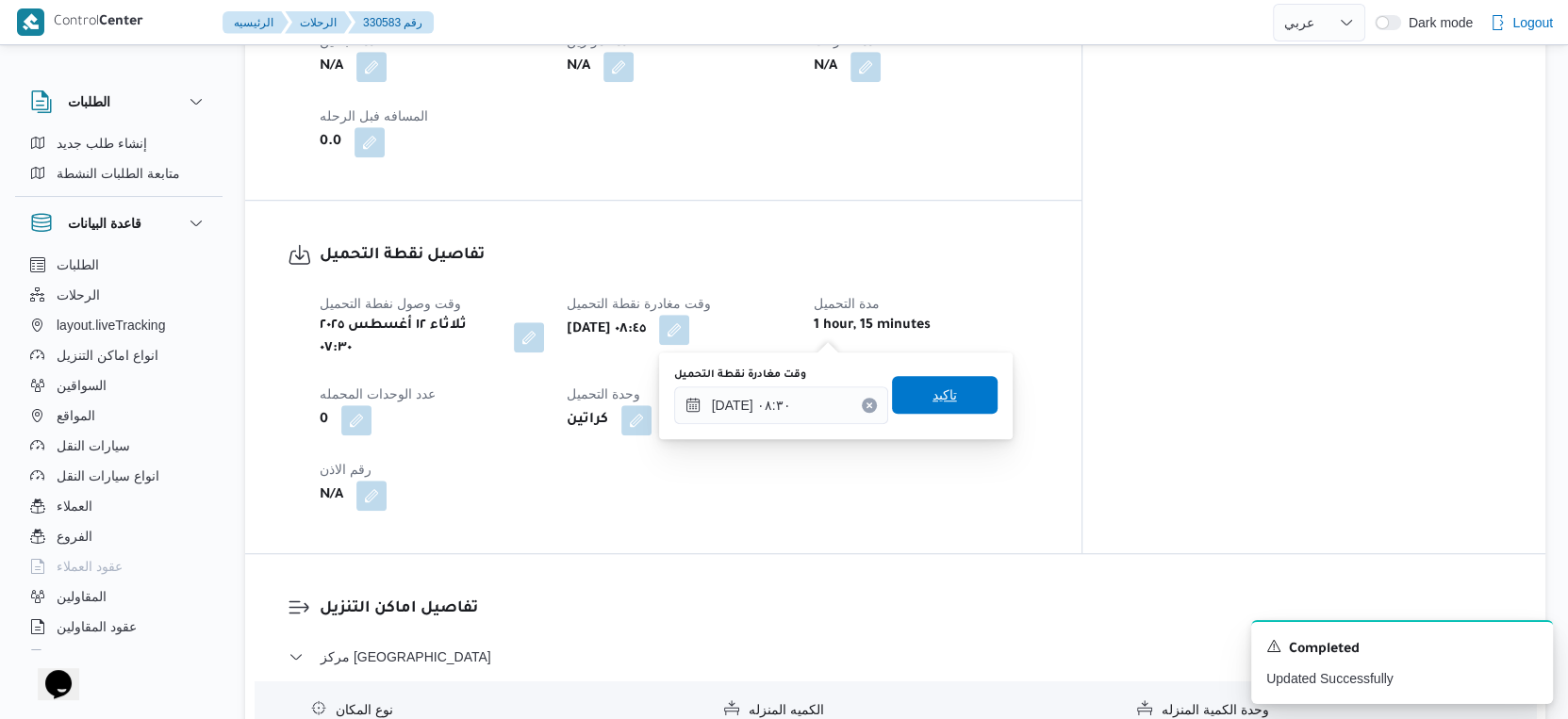
click at [952, 393] on span "تاكيد" at bounding box center [945, 394] width 105 height 37
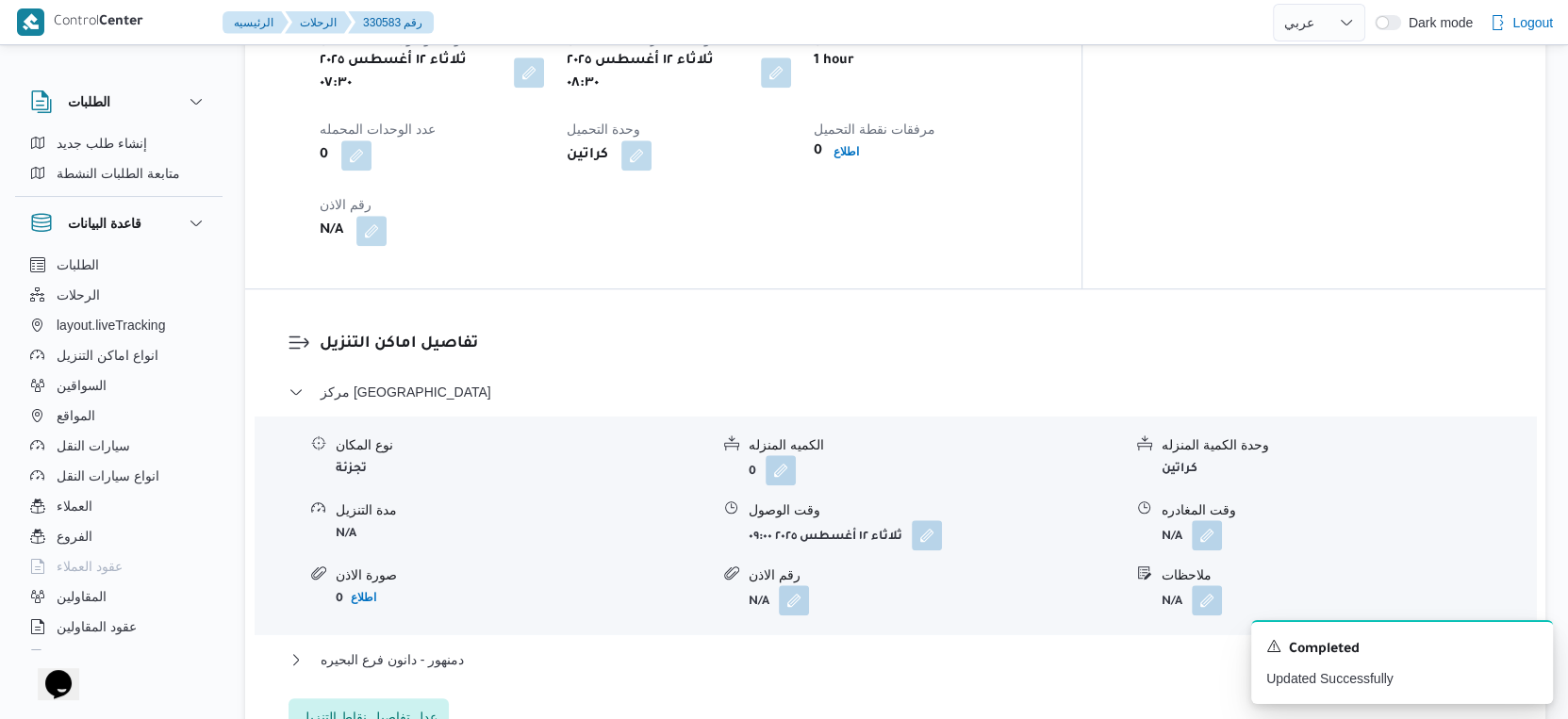
scroll to position [1362, 0]
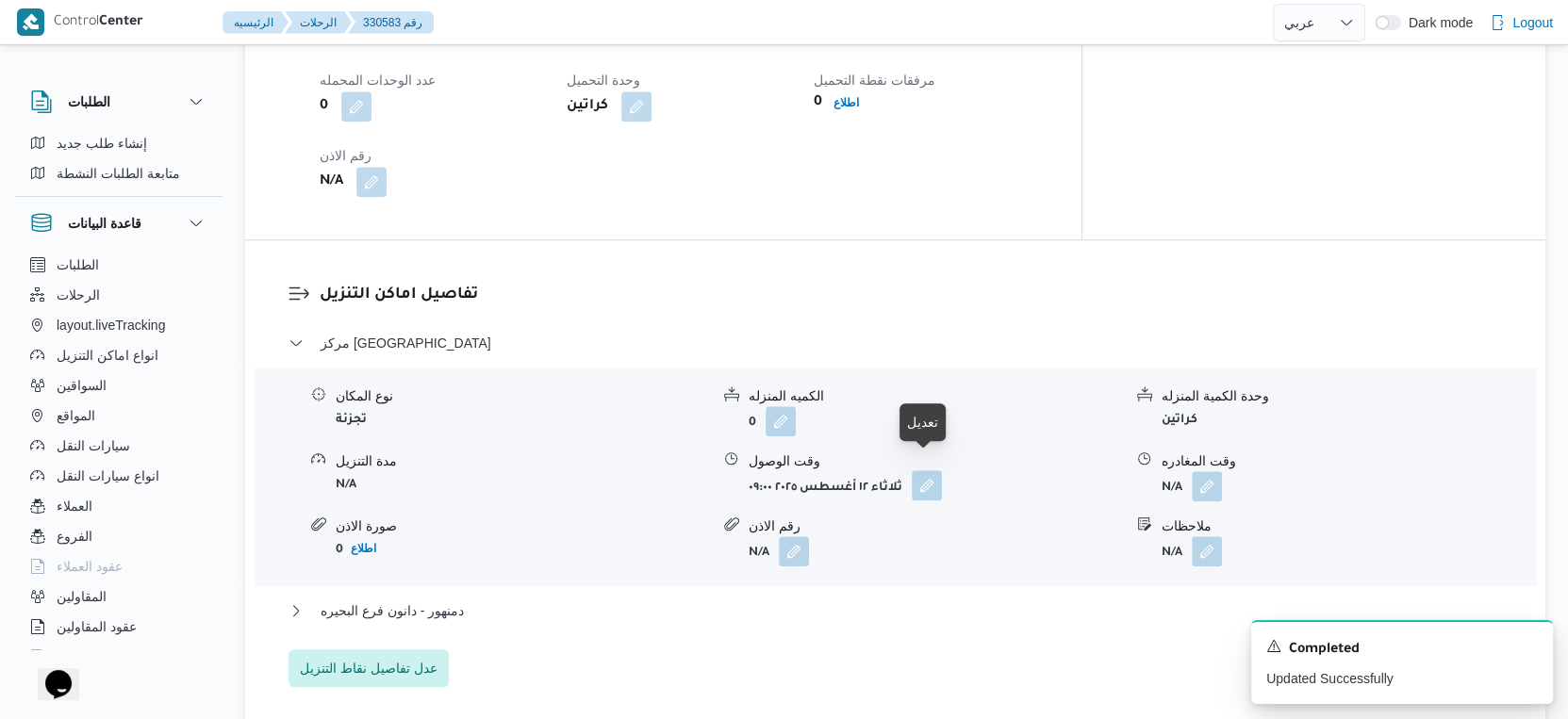
click at [920, 470] on button "button" at bounding box center [927, 486] width 31 height 31
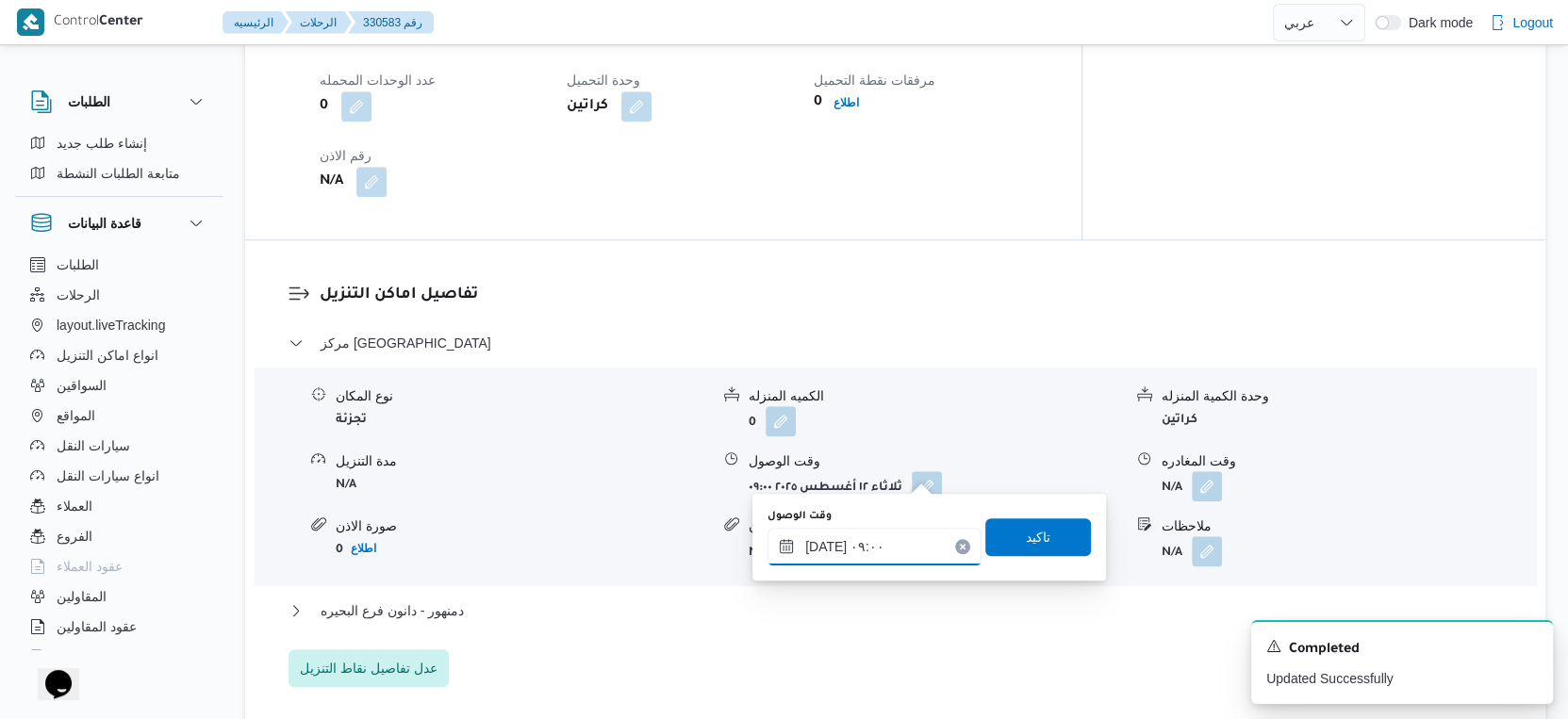
click at [900, 536] on input "١٢/٠٨/٢٠٢٥ ٠٩:٠٠" at bounding box center [875, 546] width 214 height 37
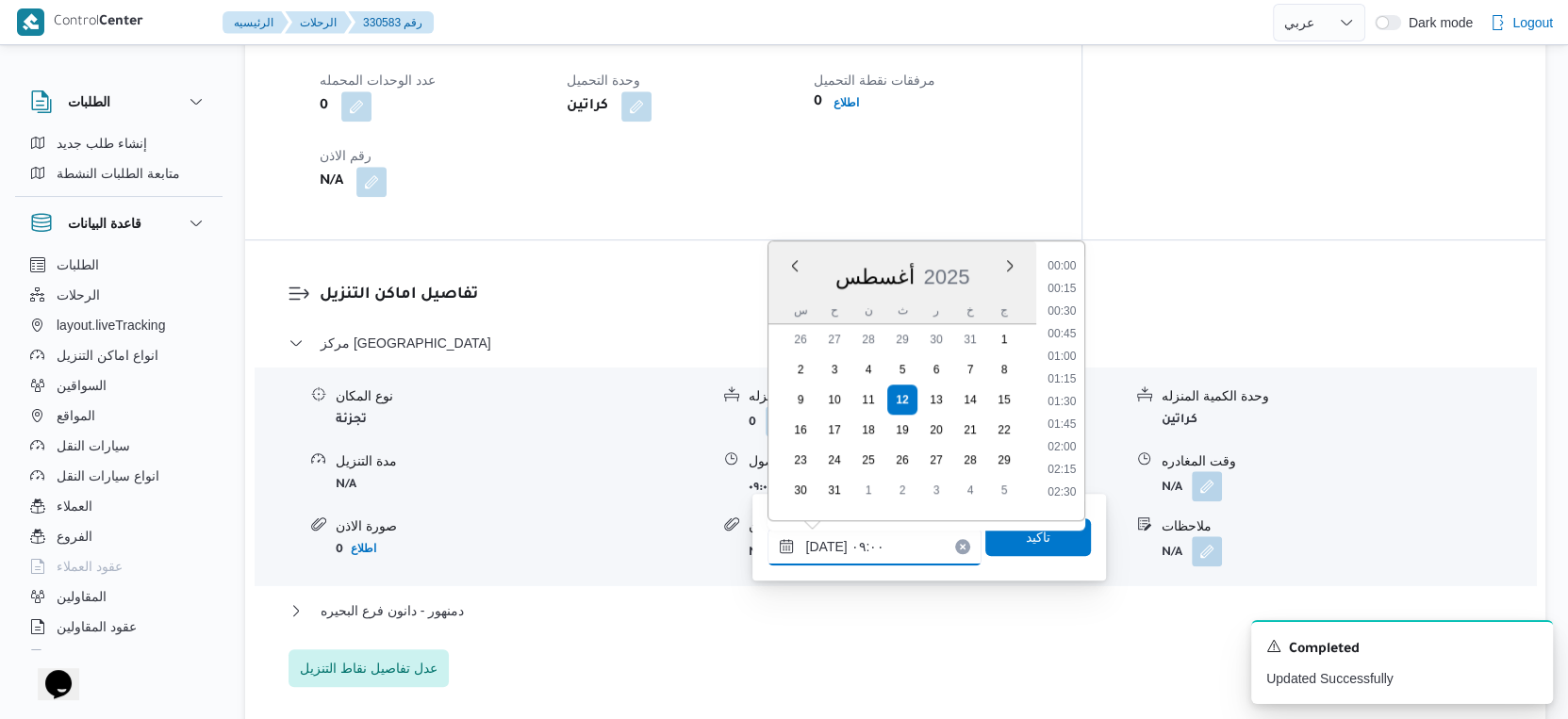
scroll to position [685, 0]
click at [676, 240] on div "تفاصيل اماكن التنزيل مركز دمنهور نوع المكان تجزئة الكميه المنزله 0 وحدة الكمية …" at bounding box center [895, 485] width 1300 height 490
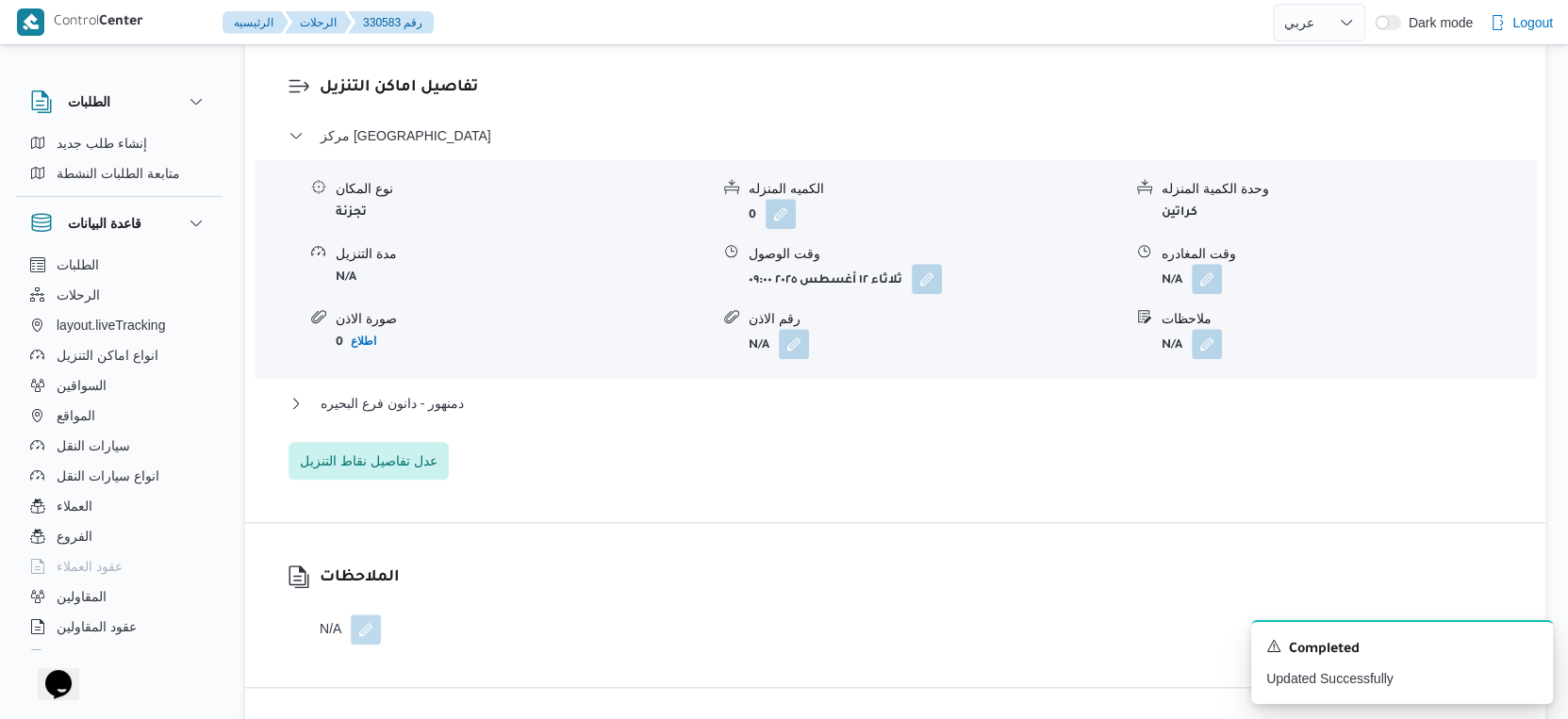
scroll to position [1572, 0]
click at [512, 389] on button "دمنهور - دانون فرع البحيره" at bounding box center [896, 401] width 1214 height 23
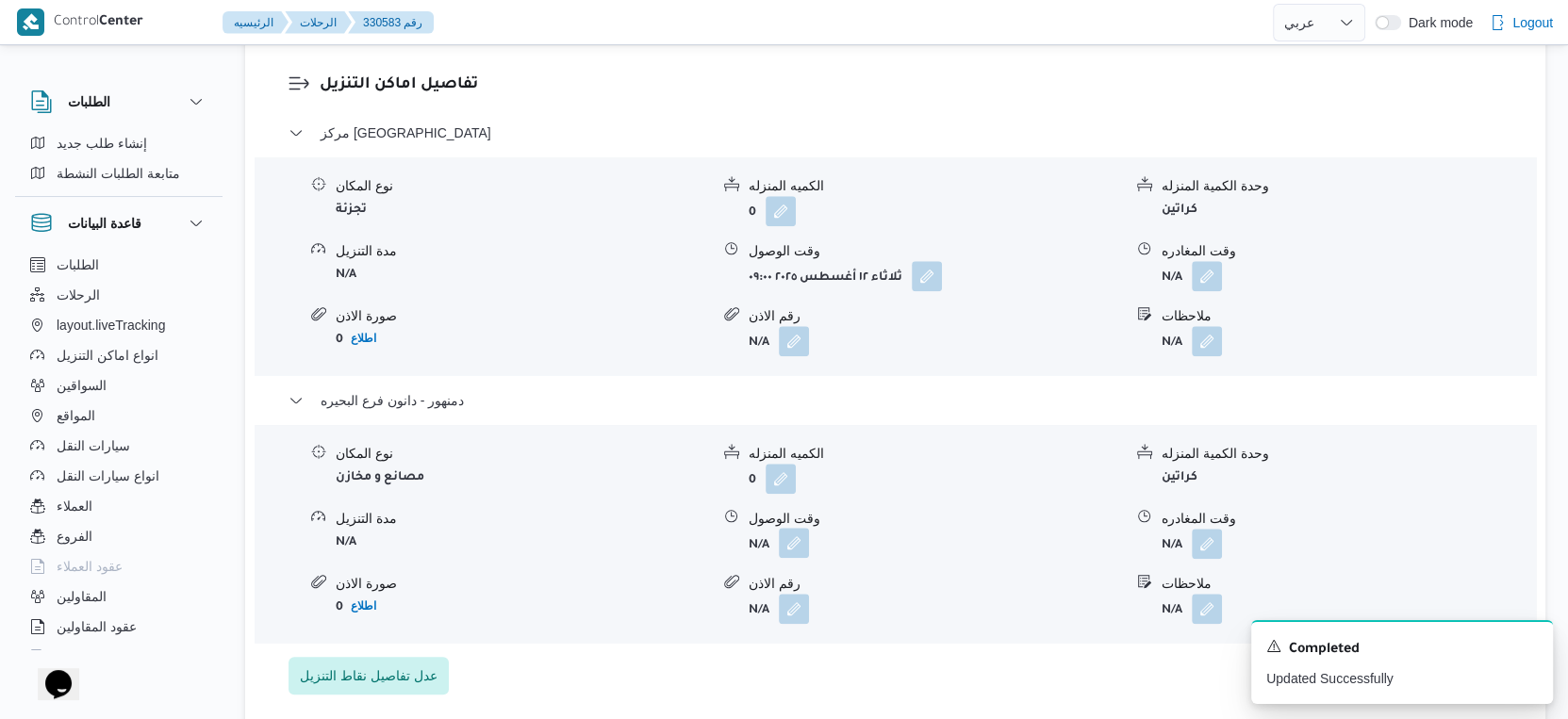
click at [794, 528] on button "button" at bounding box center [794, 543] width 31 height 31
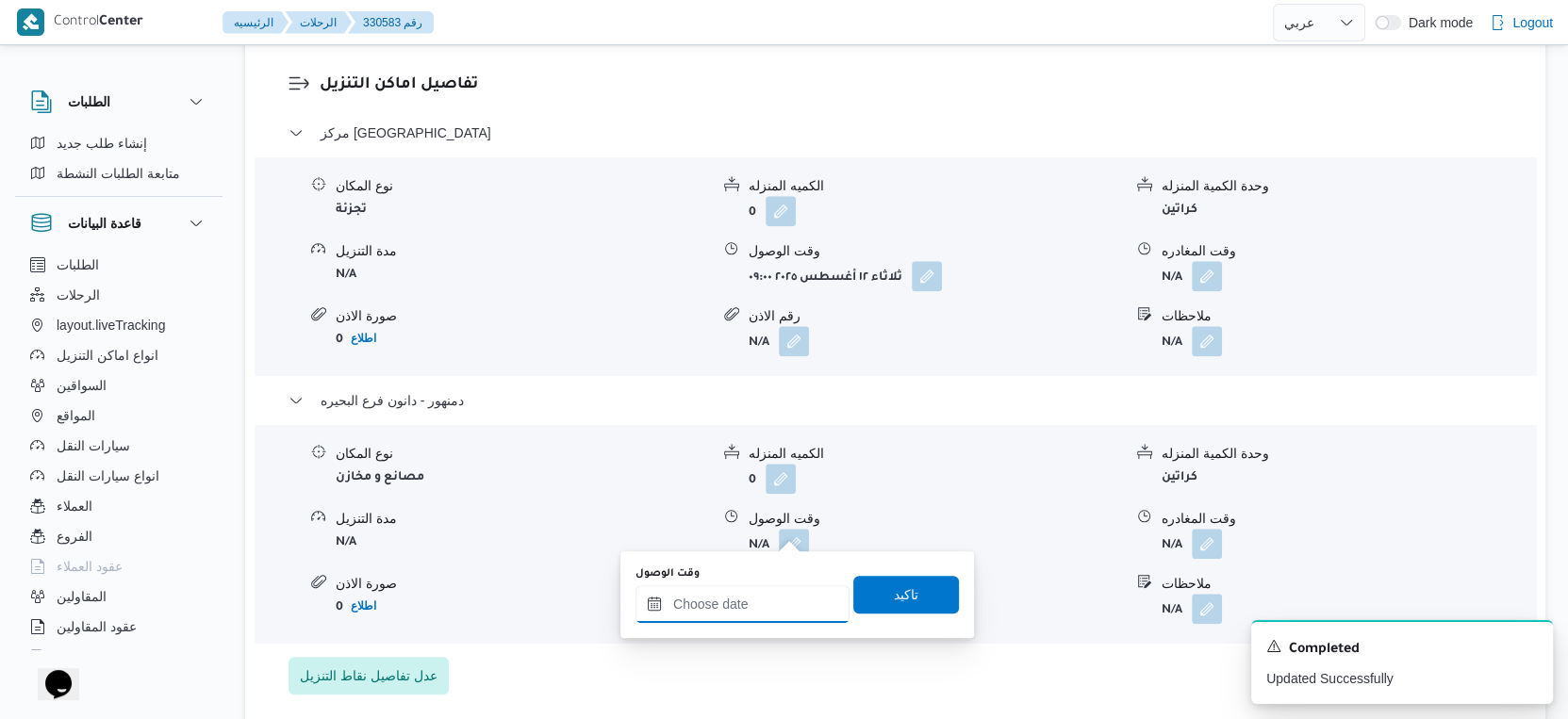
drag, startPoint x: 792, startPoint y: 538, endPoint x: 783, endPoint y: 585, distance: 47.9
click at [762, 599] on input "وقت الوصول" at bounding box center [743, 603] width 214 height 37
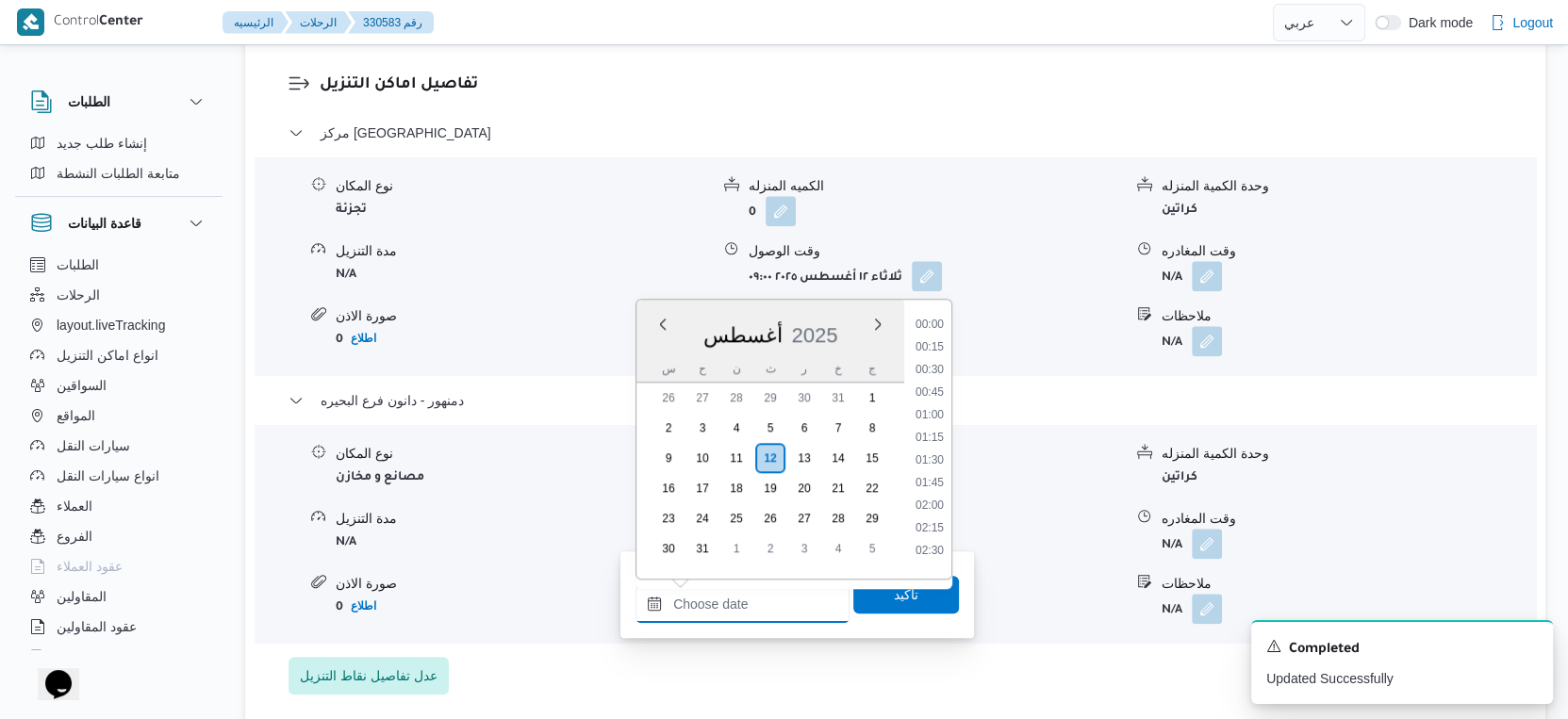
scroll to position [1542, 0]
click at [932, 317] on li "17:00" at bounding box center [929, 320] width 43 height 19
type input "[DATE] ١٧:٠٠"
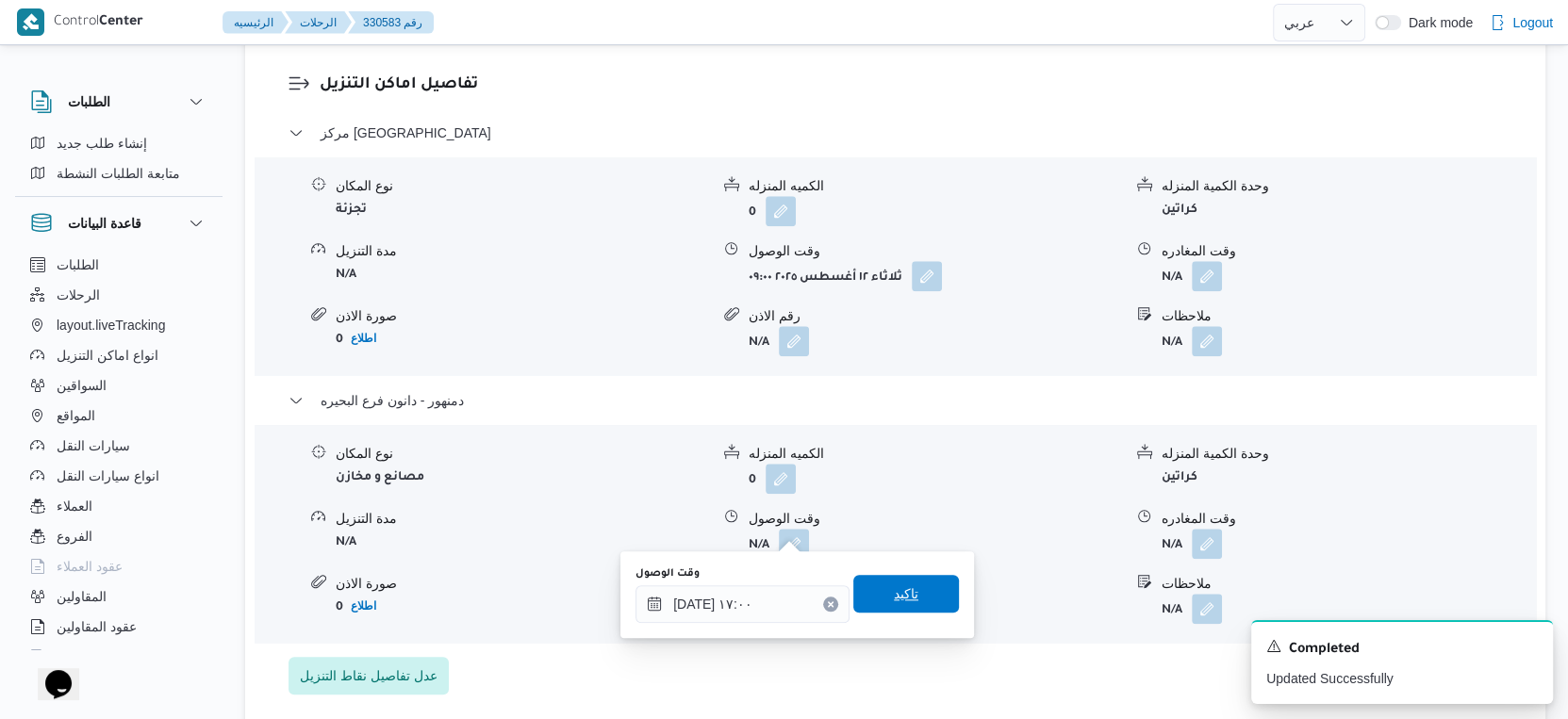
click at [921, 585] on span "تاكيد" at bounding box center [905, 593] width 105 height 37
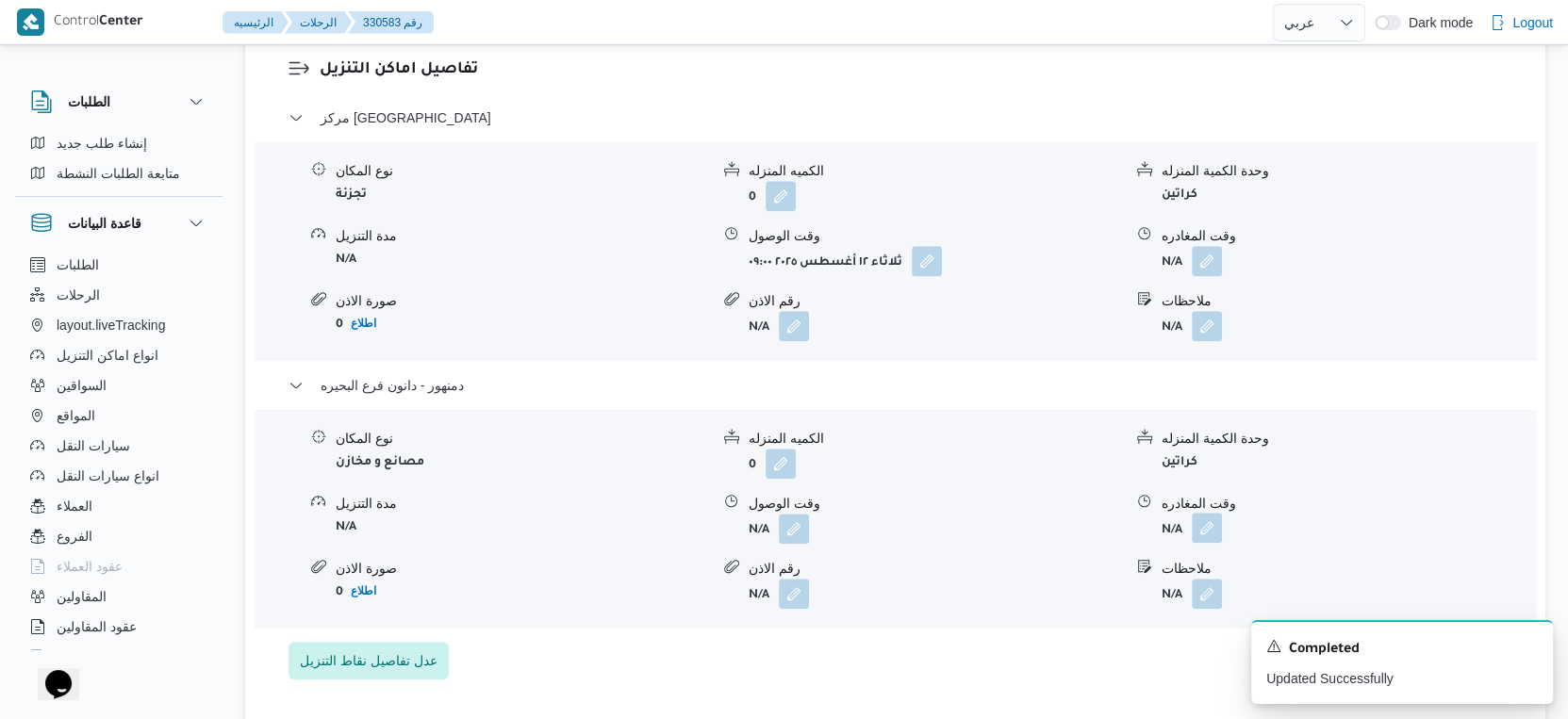
click at [1202, 534] on button "button" at bounding box center [1207, 528] width 31 height 31
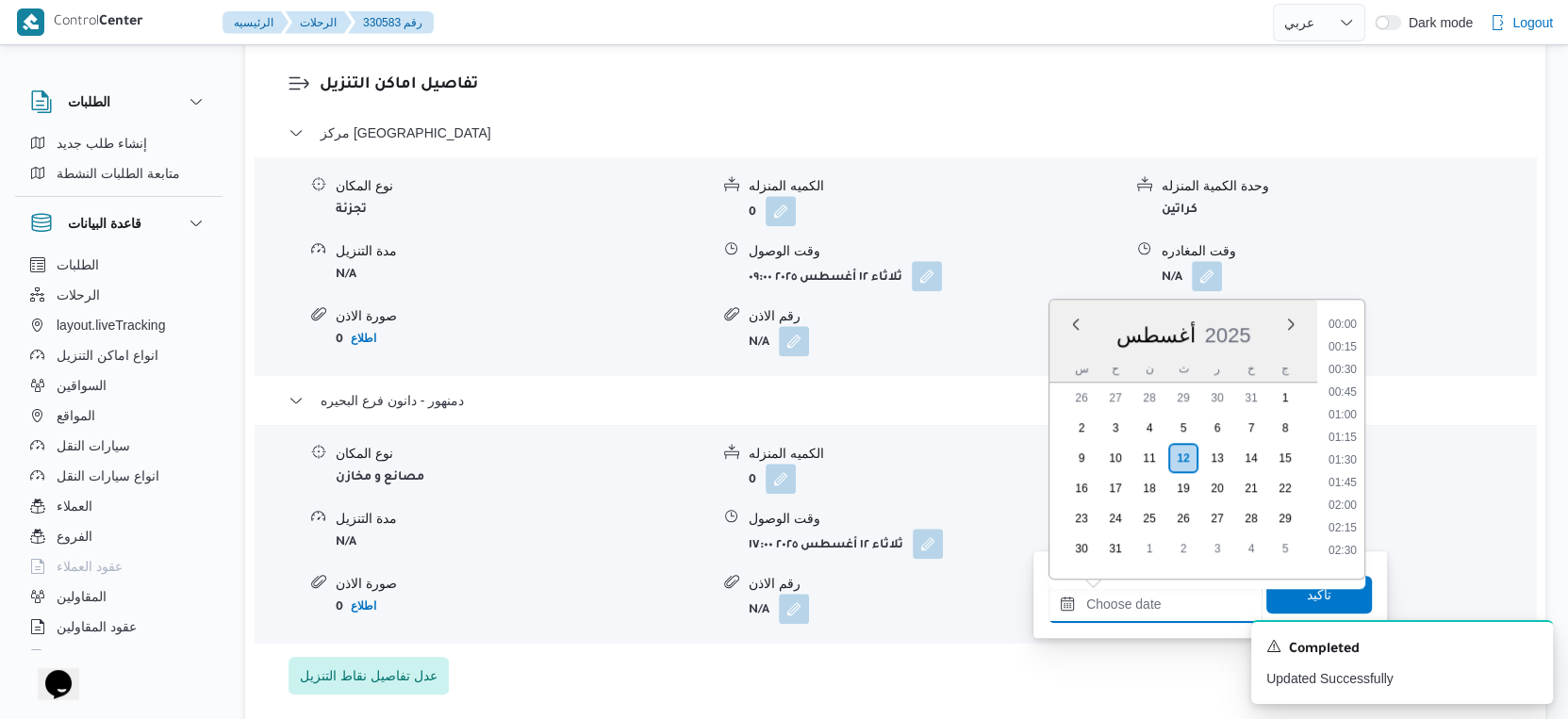
drag, startPoint x: 1167, startPoint y: 599, endPoint x: 1187, endPoint y: 586, distance: 23.9
click at [1167, 599] on input "وقت المغادره" at bounding box center [1155, 603] width 214 height 37
drag, startPoint x: 1348, startPoint y: 356, endPoint x: 1348, endPoint y: 369, distance: 13.0
click at [1348, 357] on li "17:30" at bounding box center [1341, 366] width 43 height 19
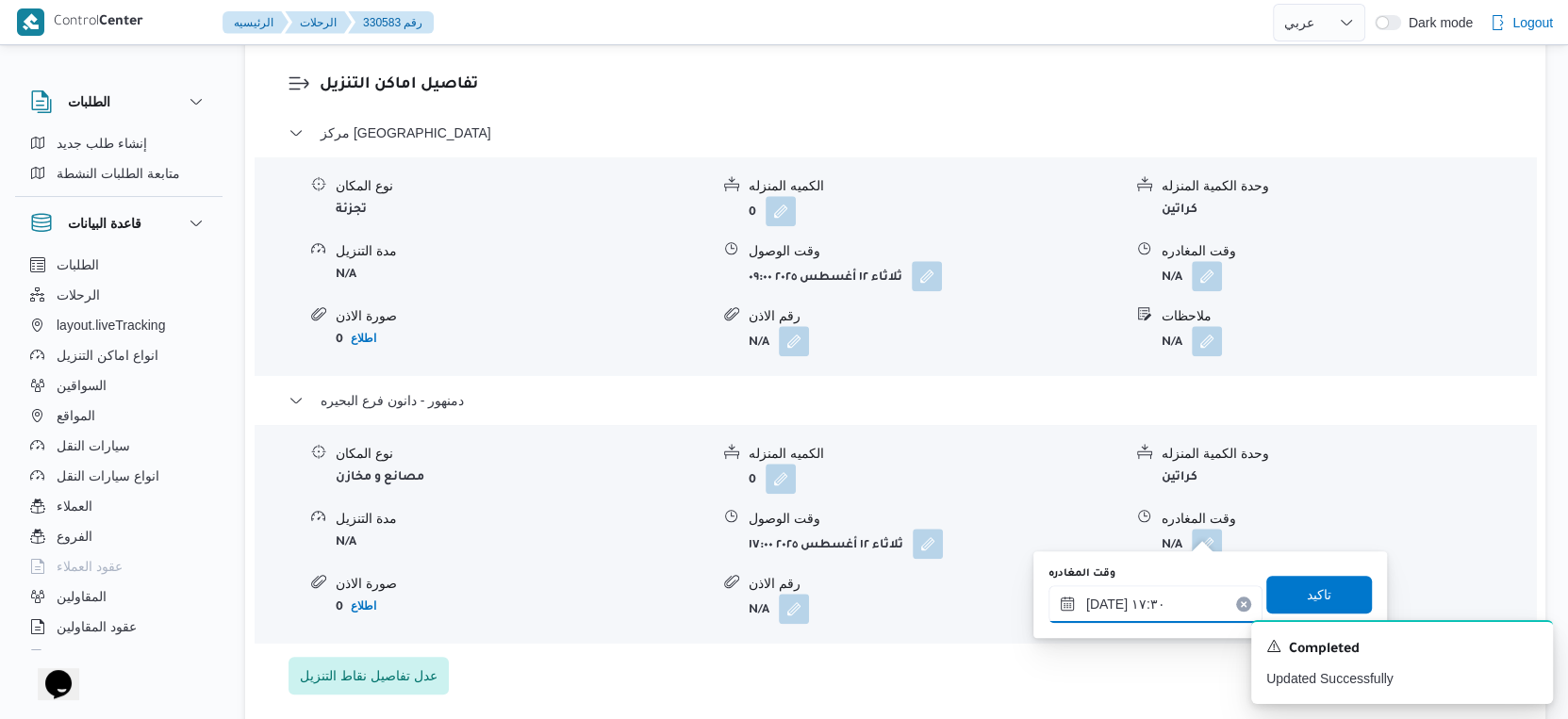
click at [1103, 602] on input "١٢/٠٨/٢٠٢٥ ١٧:٣٠" at bounding box center [1155, 603] width 214 height 37
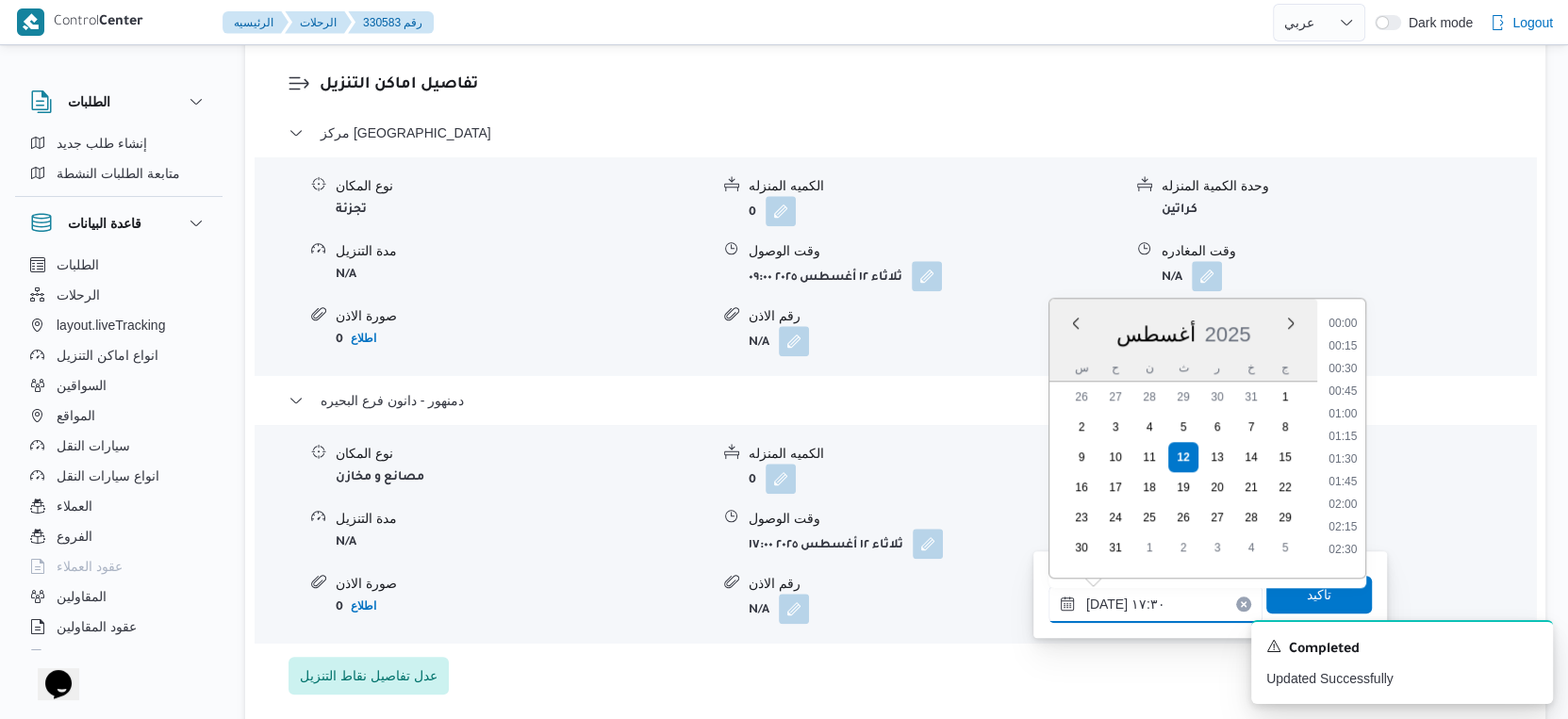
scroll to position [1453, 0]
click at [1103, 602] on input "١٢/٠٨/٢٠٢٥ ١٧:٣٠" at bounding box center [1155, 603] width 214 height 37
type input "١٢/٠٨/٢٠٢٥ ١٧:٠٨"
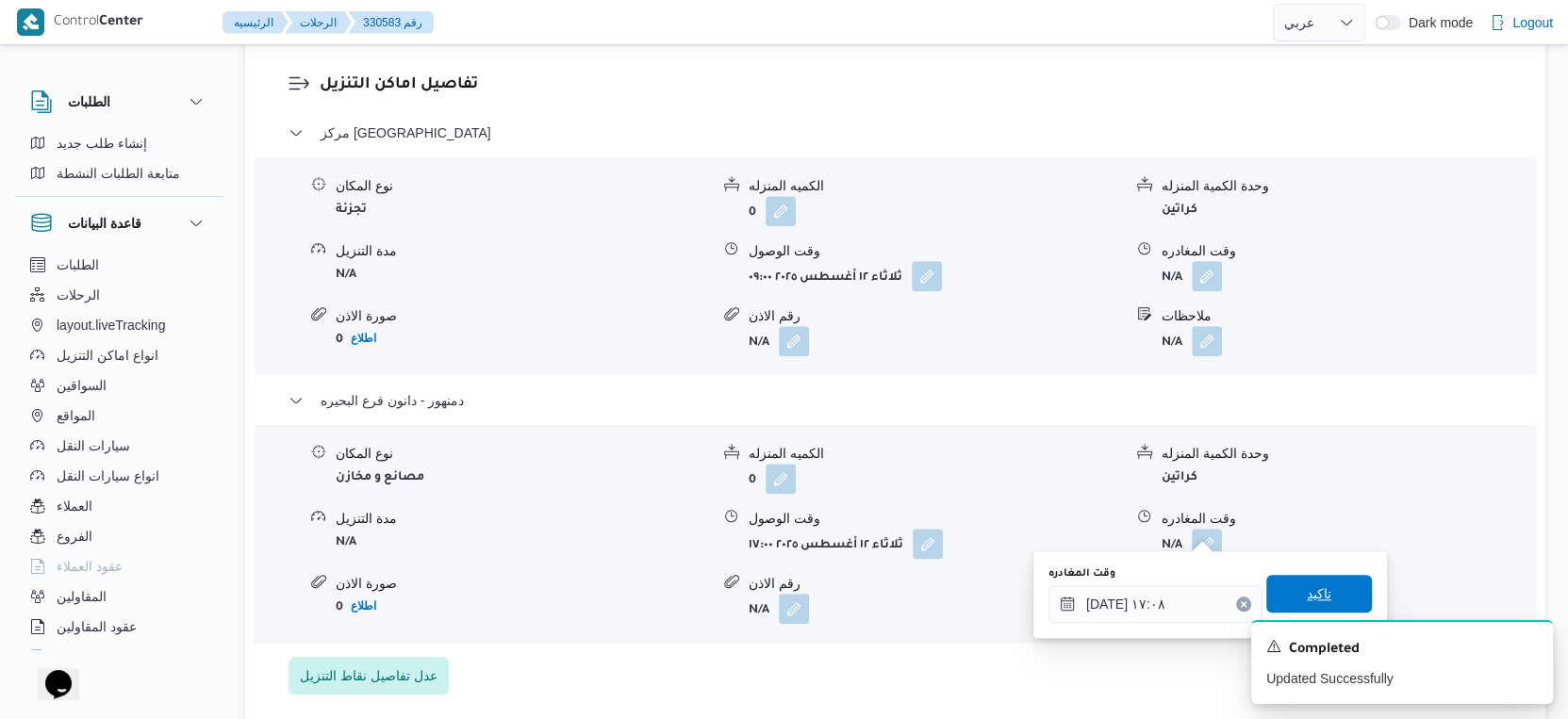
click at [1307, 587] on span "تاكيد" at bounding box center [1319, 594] width 25 height 23
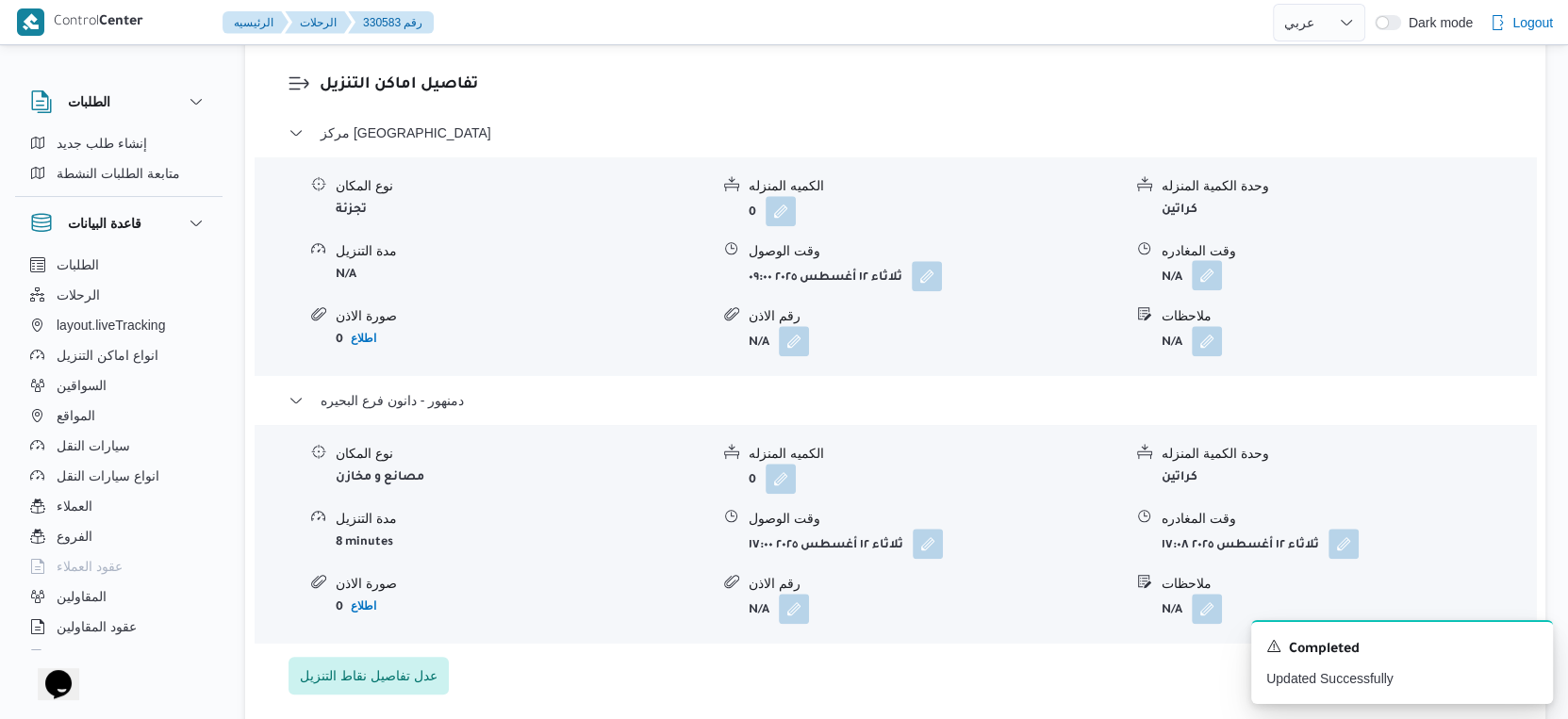
click at [1211, 260] on button "button" at bounding box center [1207, 275] width 31 height 31
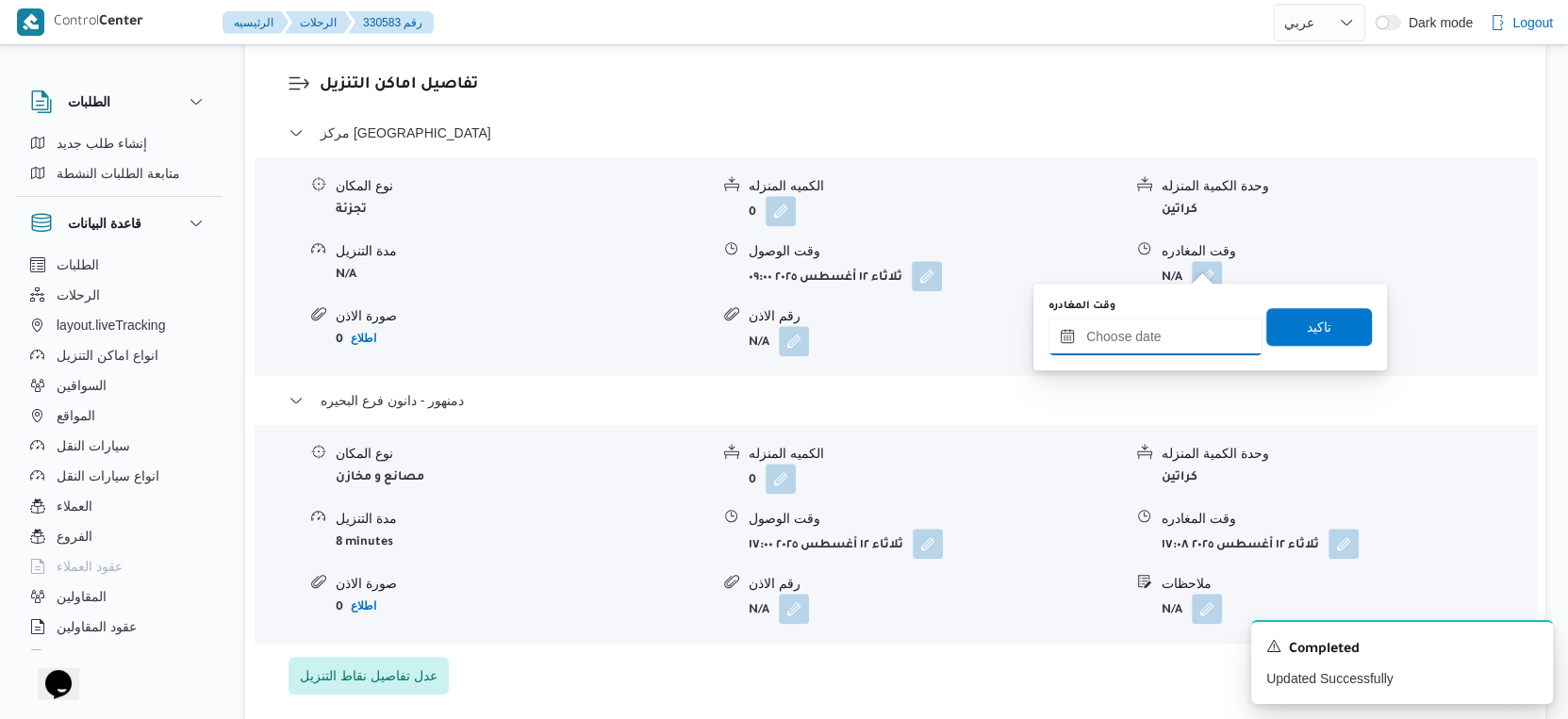
click at [1175, 346] on input "وقت المغادره" at bounding box center [1155, 336] width 214 height 37
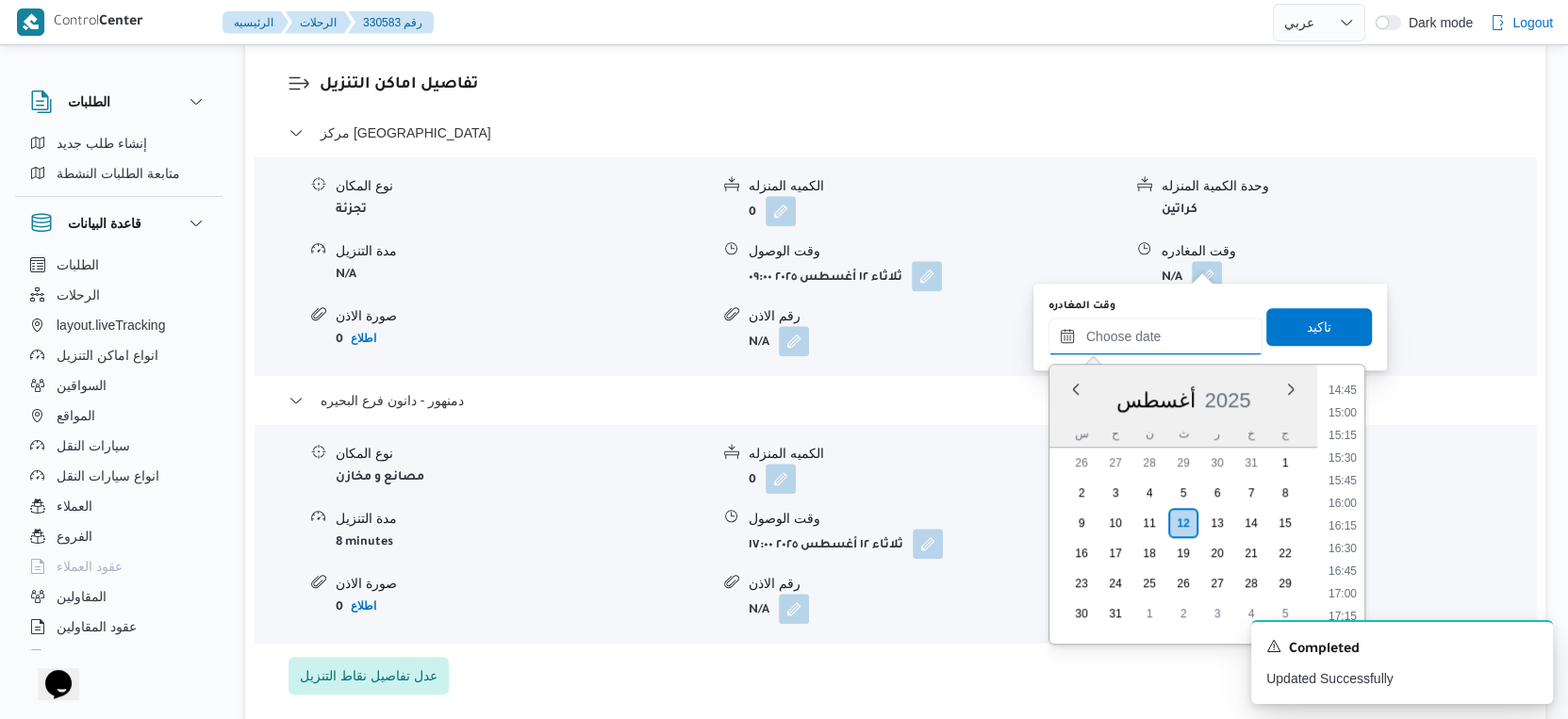
scroll to position [1333, 0]
drag, startPoint x: 1343, startPoint y: 574, endPoint x: 1335, endPoint y: 485, distance: 89.4
click at [1343, 574] on li "16:45" at bounding box center [1341, 573] width 43 height 19
type input "١٢/٠٨/٢٠٢٥ ١٦:٤٥"
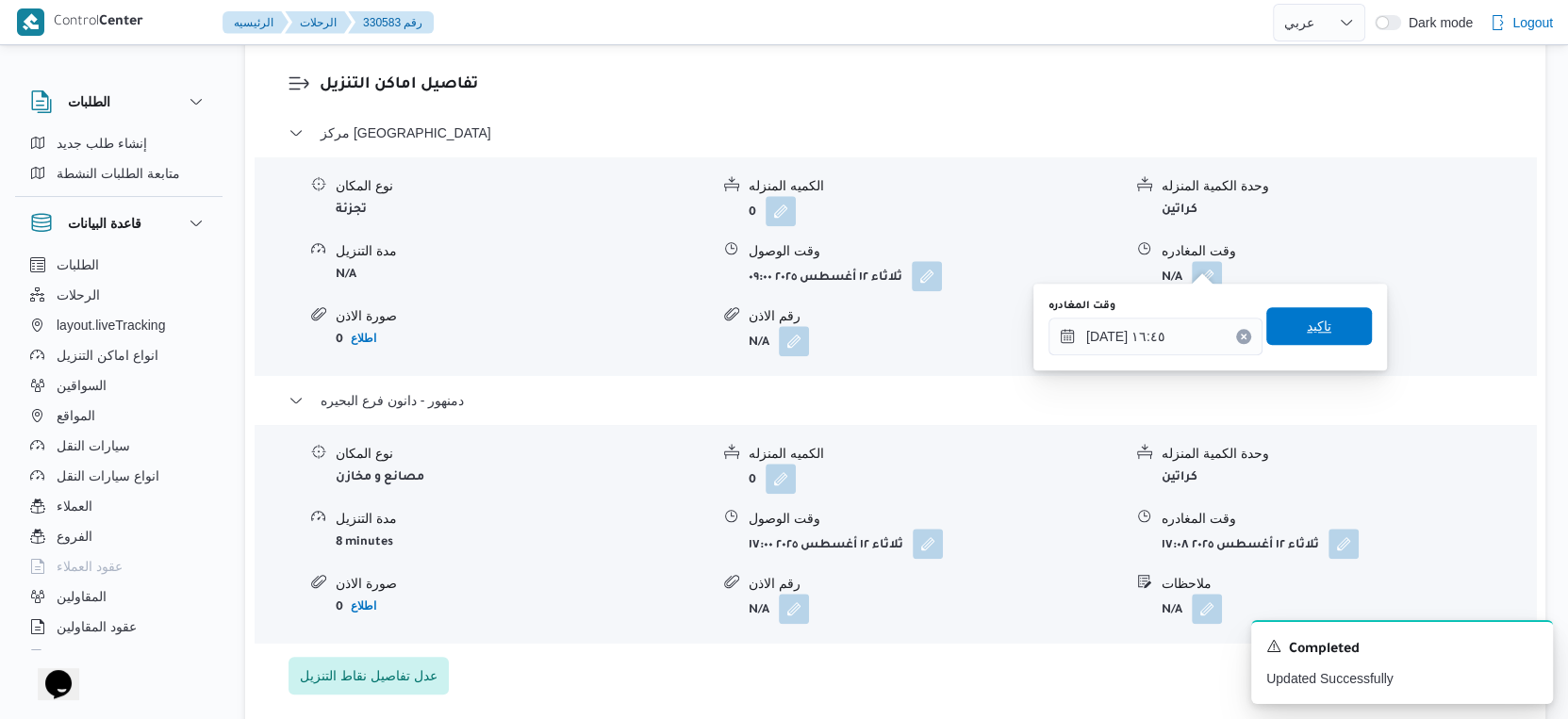
click at [1317, 324] on span "تاكيد" at bounding box center [1318, 325] width 105 height 37
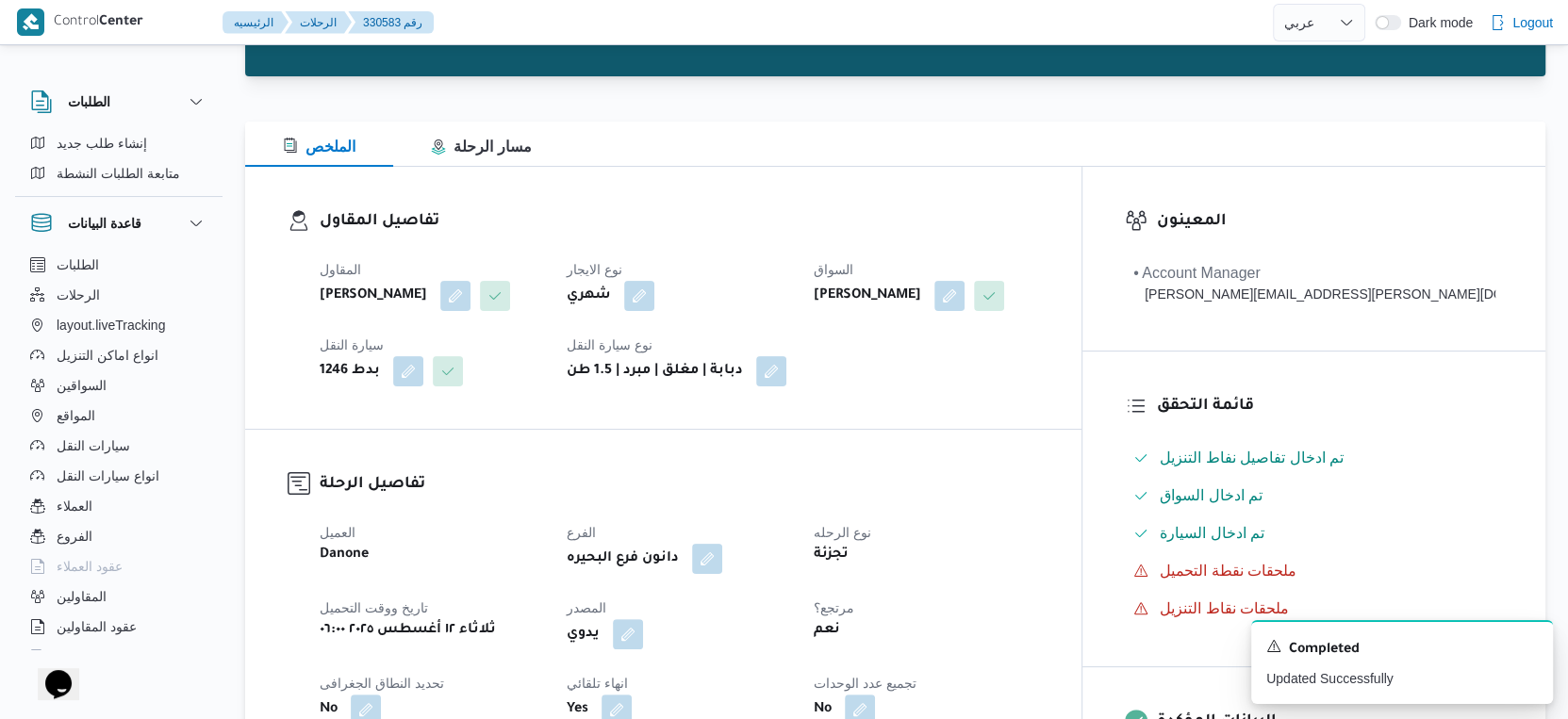
scroll to position [0, 0]
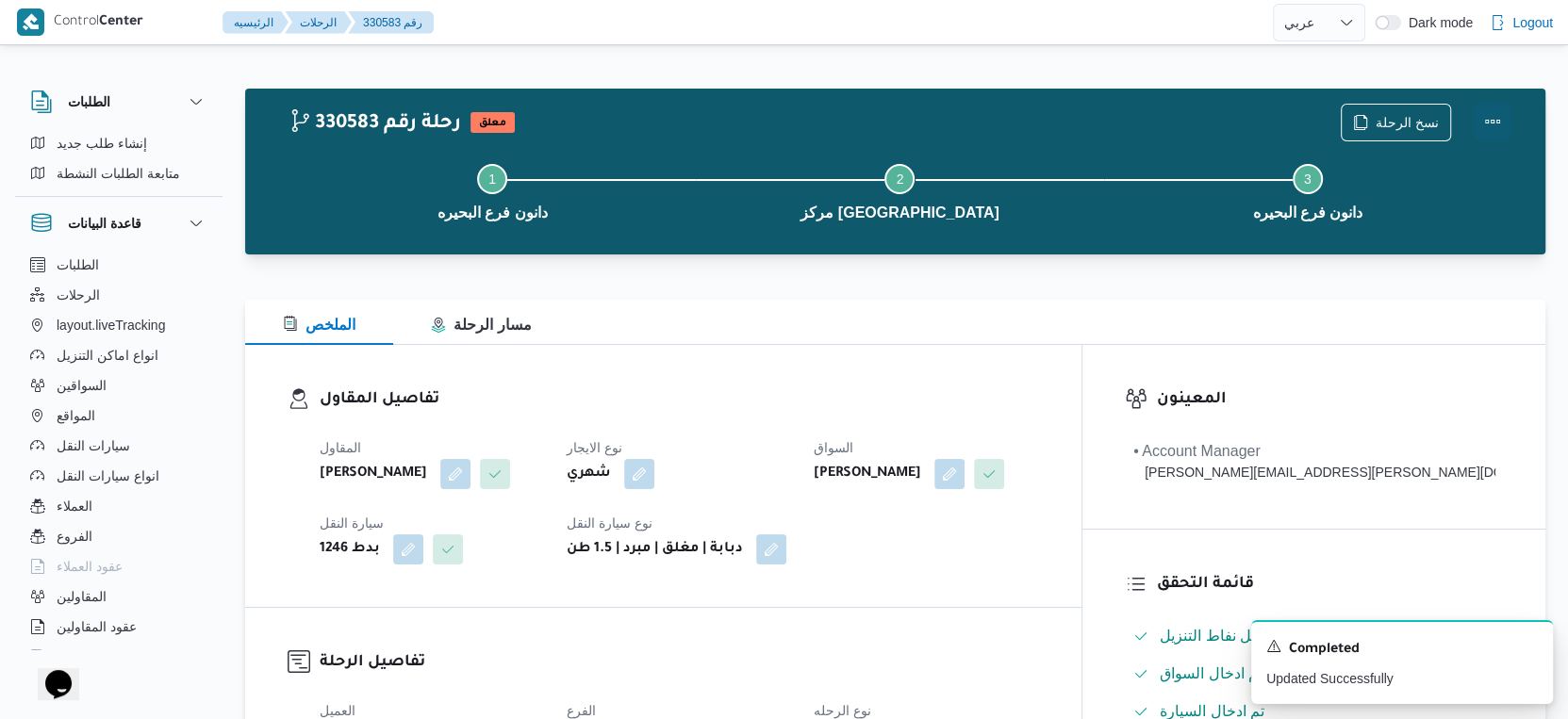
click at [1493, 113] on button "Actions" at bounding box center [1492, 120] width 37 height 37
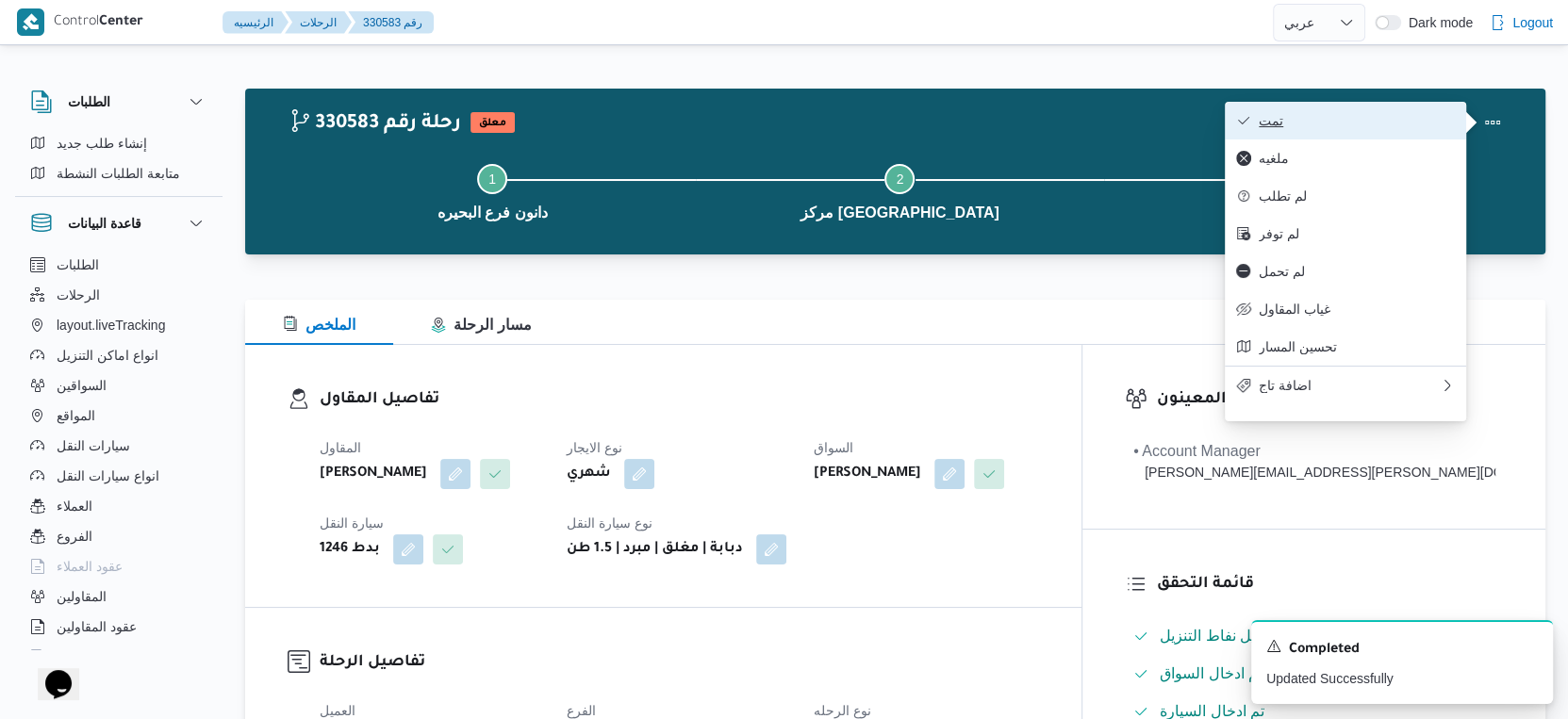
click at [1331, 115] on span "تمت" at bounding box center [1356, 120] width 196 height 15
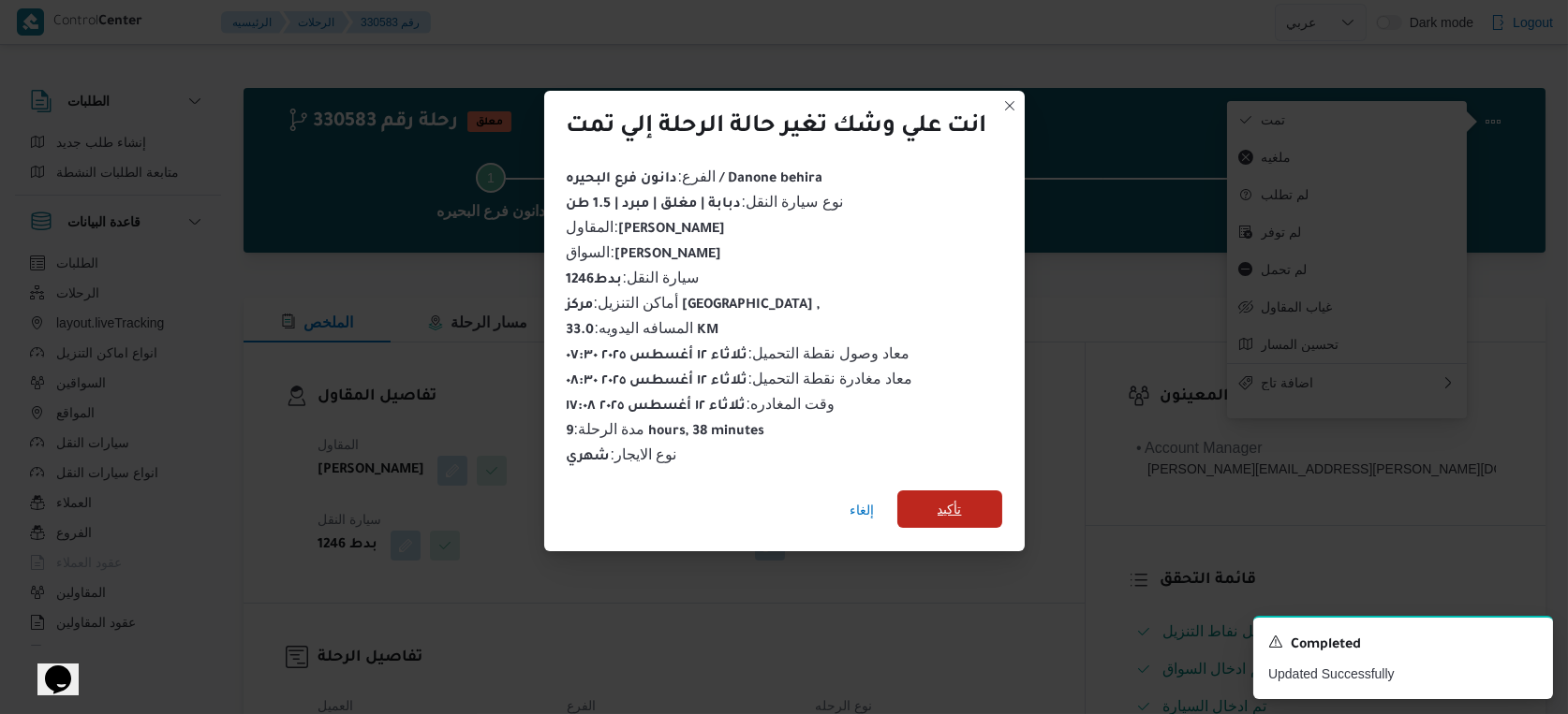
click at [968, 511] on span "تأكيد" at bounding box center [950, 509] width 104 height 37
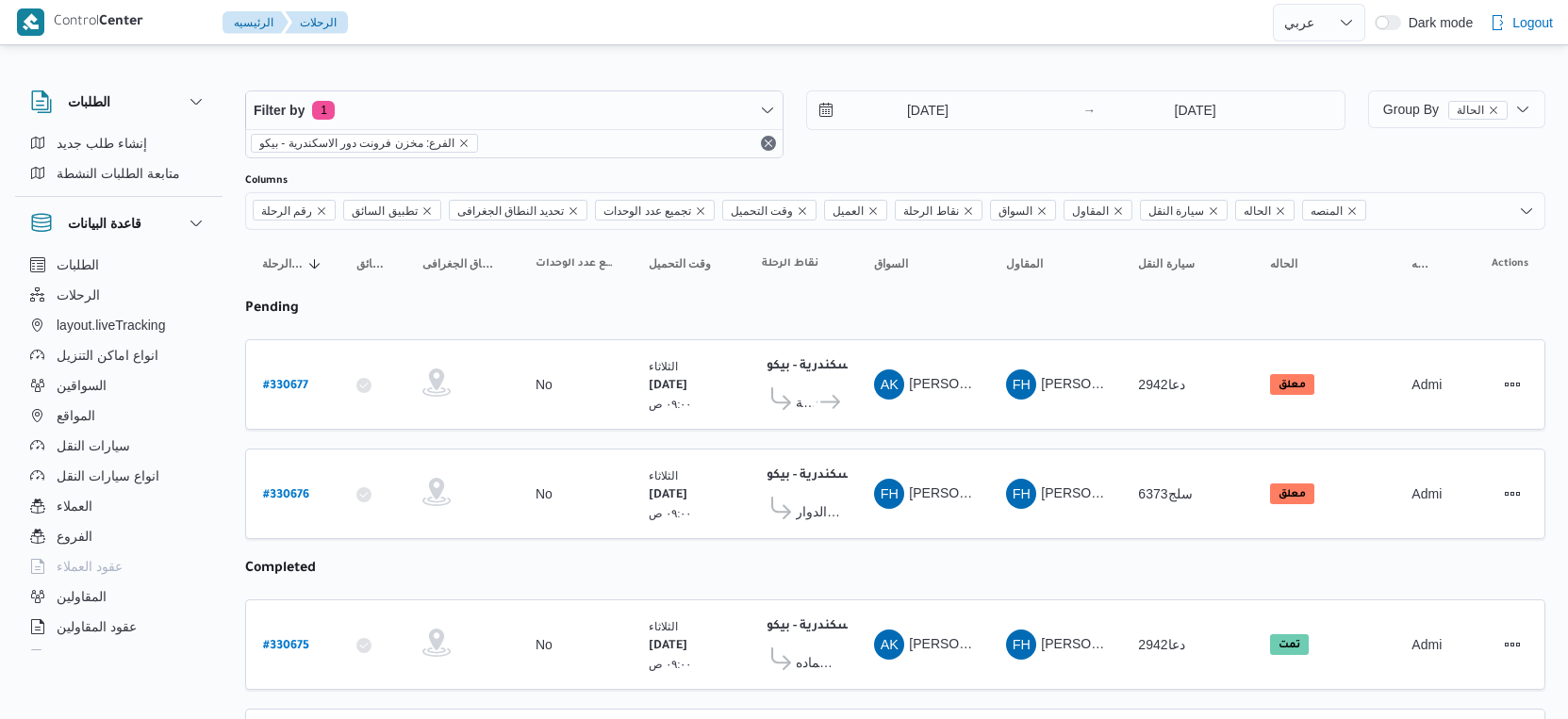
select select "ar"
click at [1387, 109] on span "Group By الحالة" at bounding box center [1446, 109] width 124 height 15
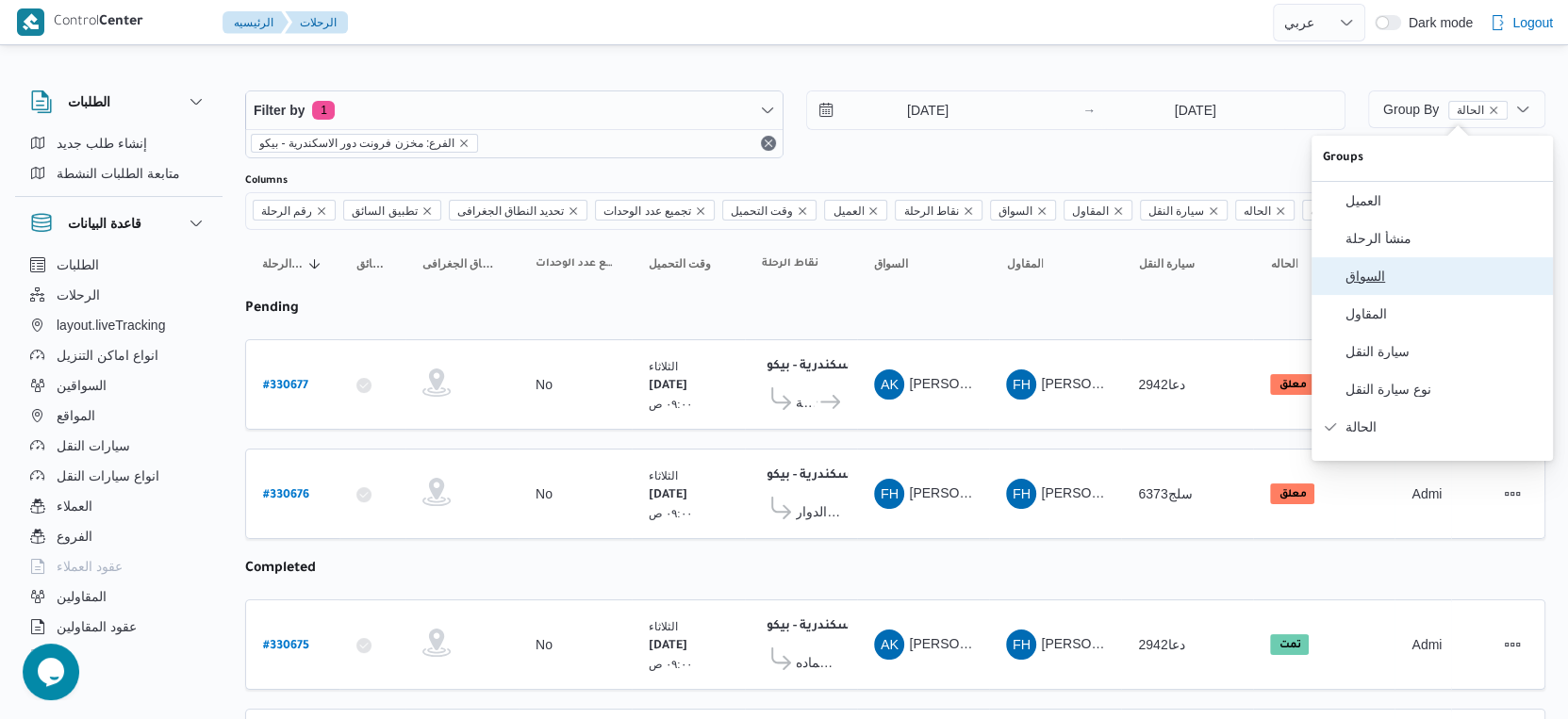
click at [1413, 283] on span "السواق" at bounding box center [1443, 276] width 196 height 15
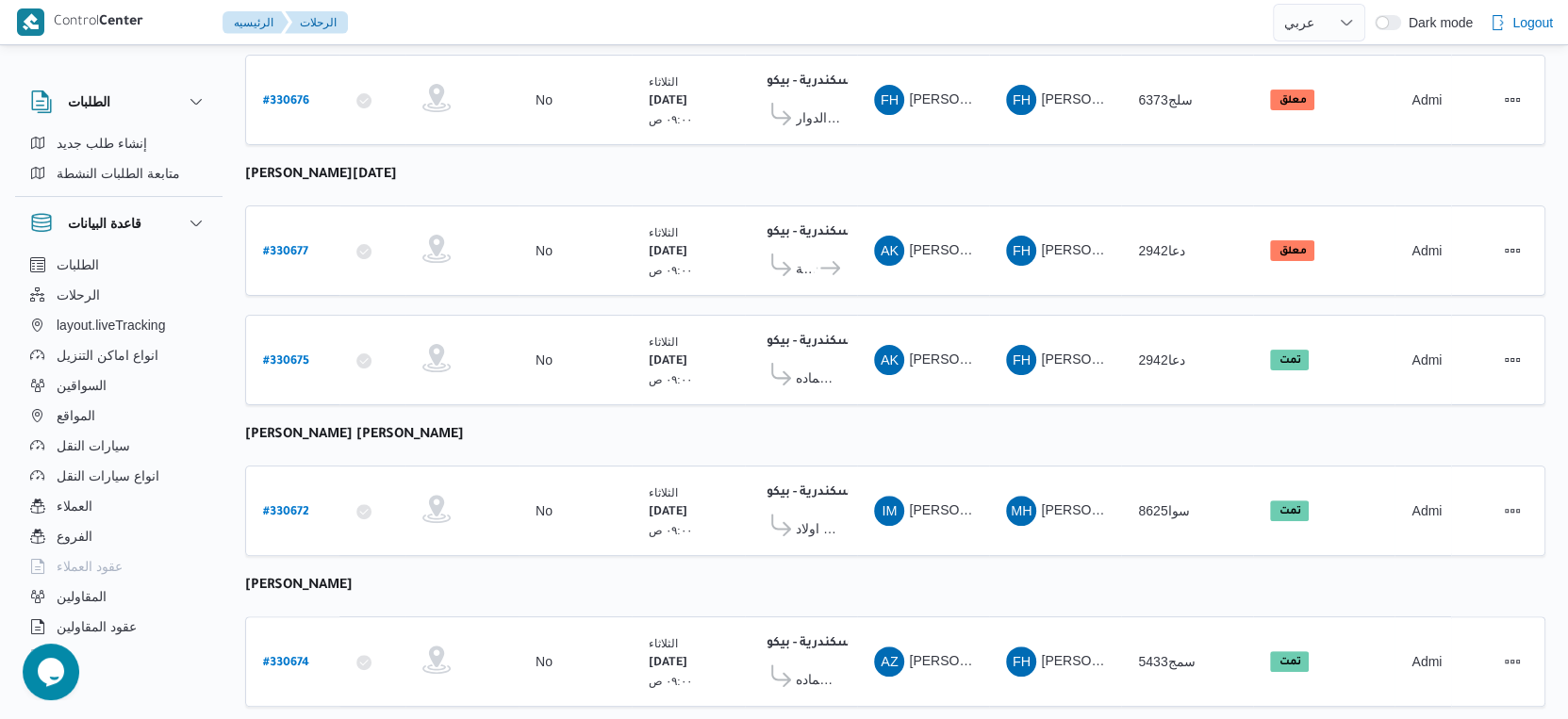
scroll to position [314, 0]
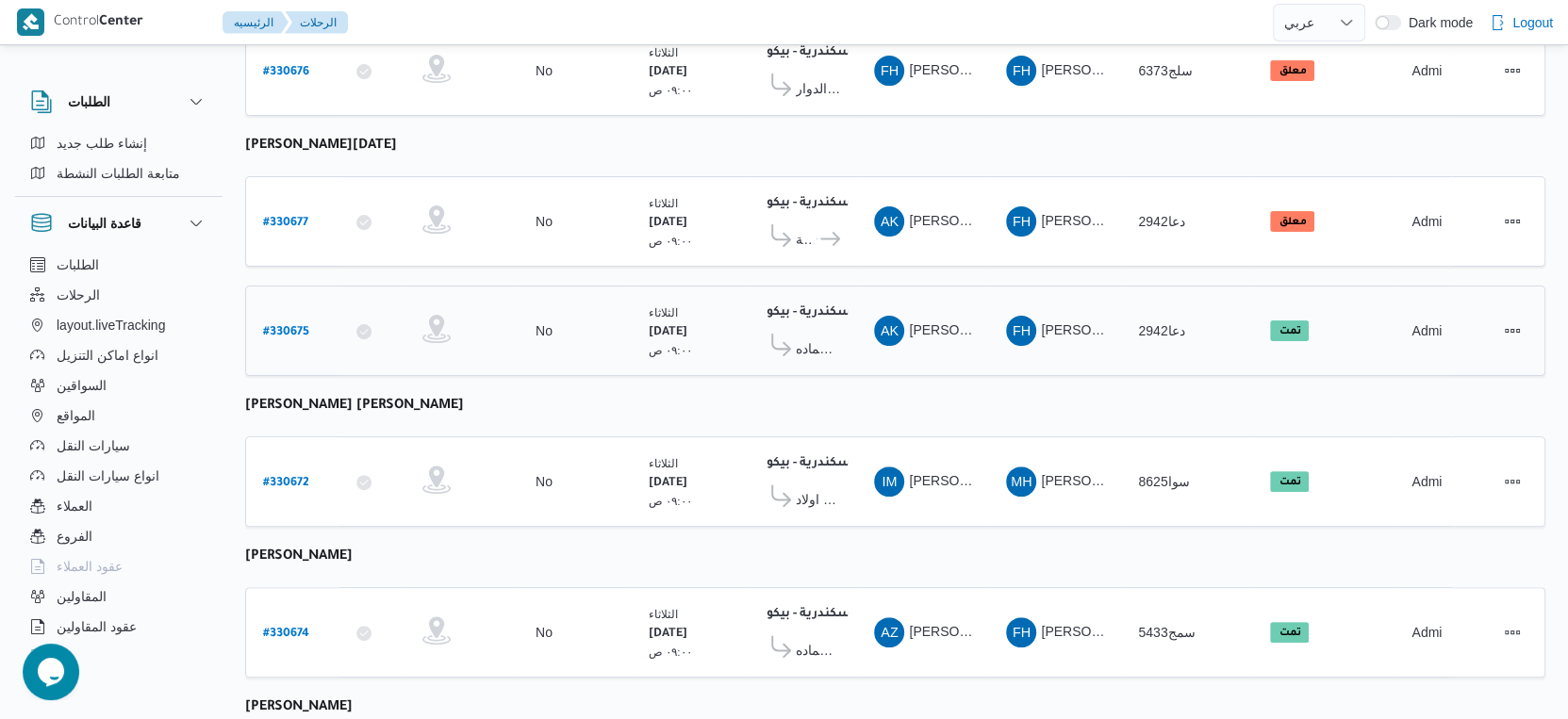
click at [819, 338] on span "شركة هلال للأجهزة الكهربائية كوم حماده" at bounding box center [817, 349] width 44 height 23
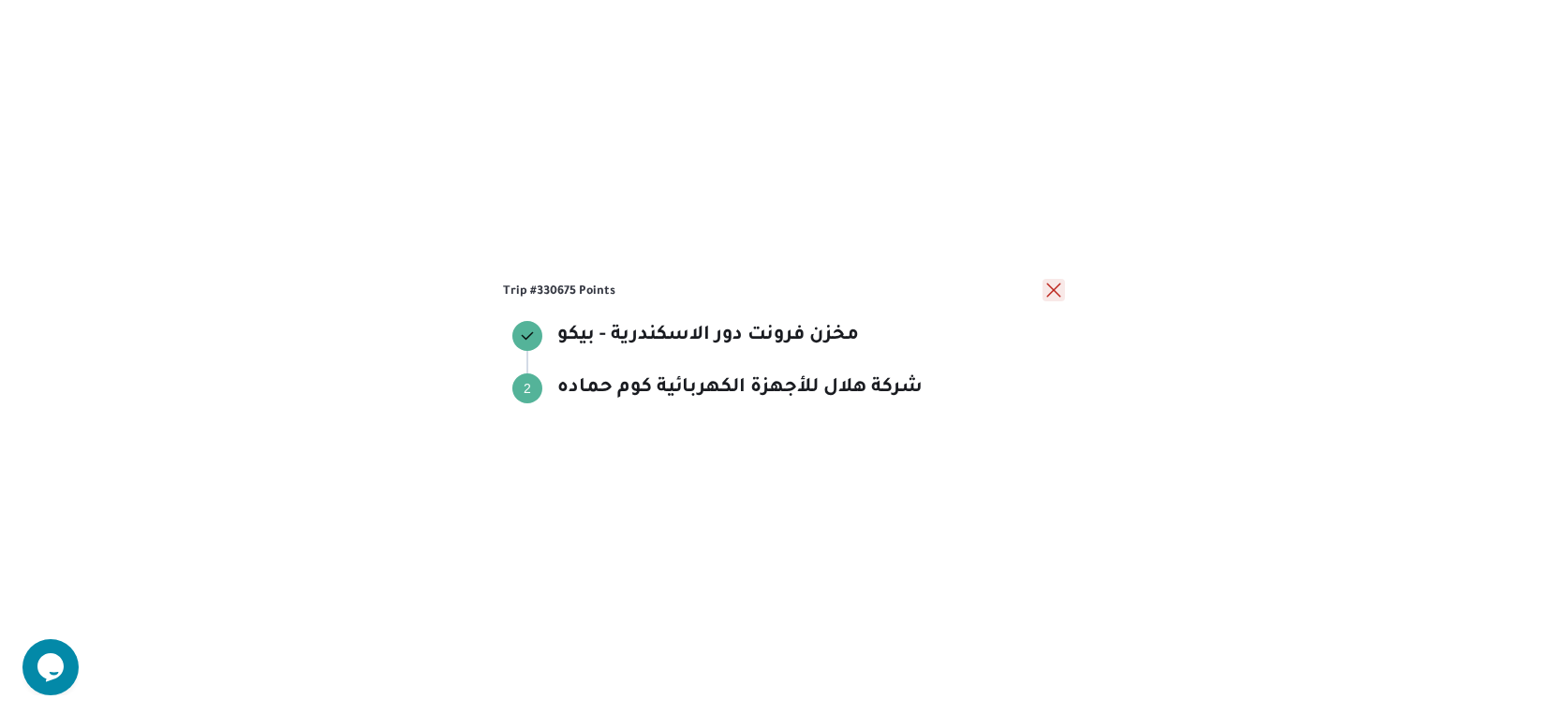
click at [1045, 291] on button "close" at bounding box center [1053, 291] width 23 height 23
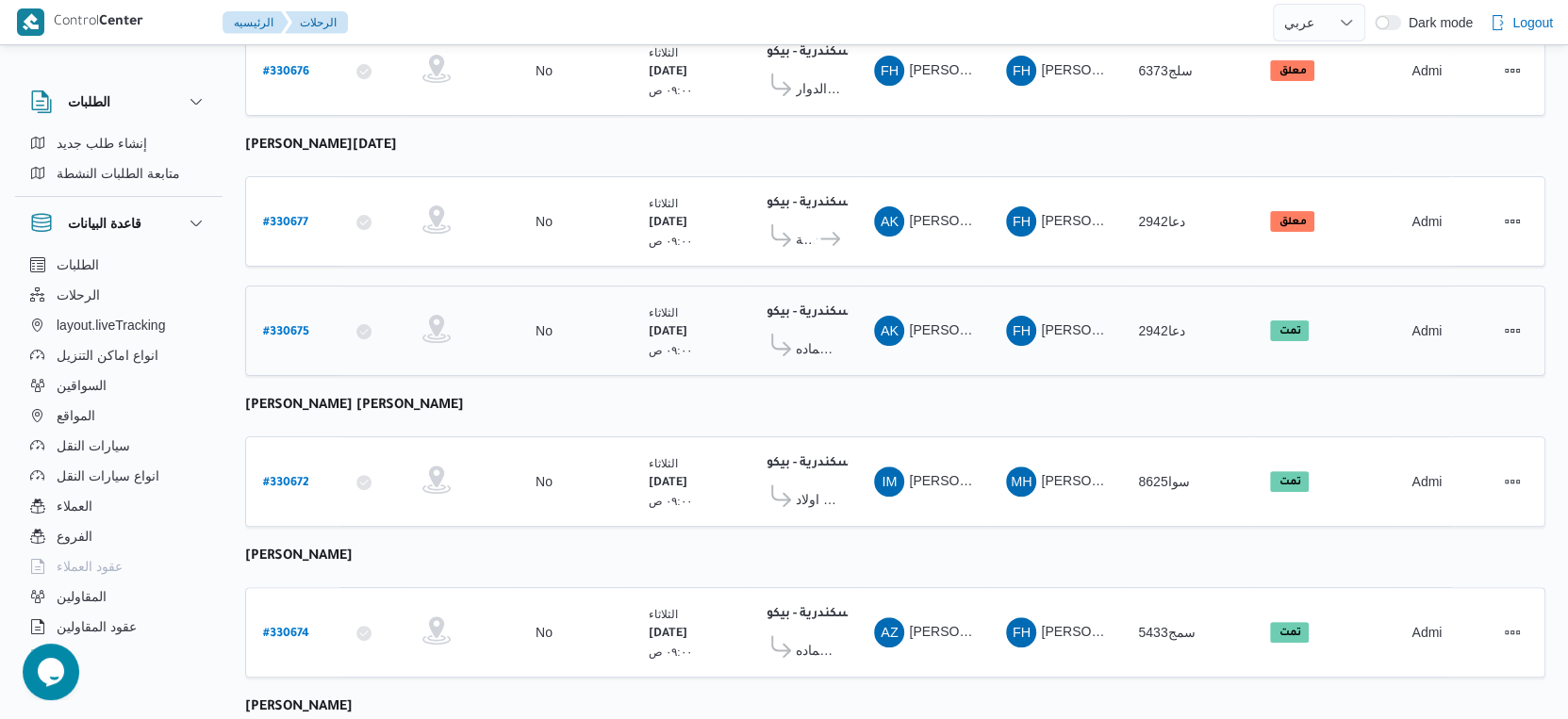
click at [273, 326] on b "# 330675" at bounding box center [286, 333] width 46 height 13
select select "ar"
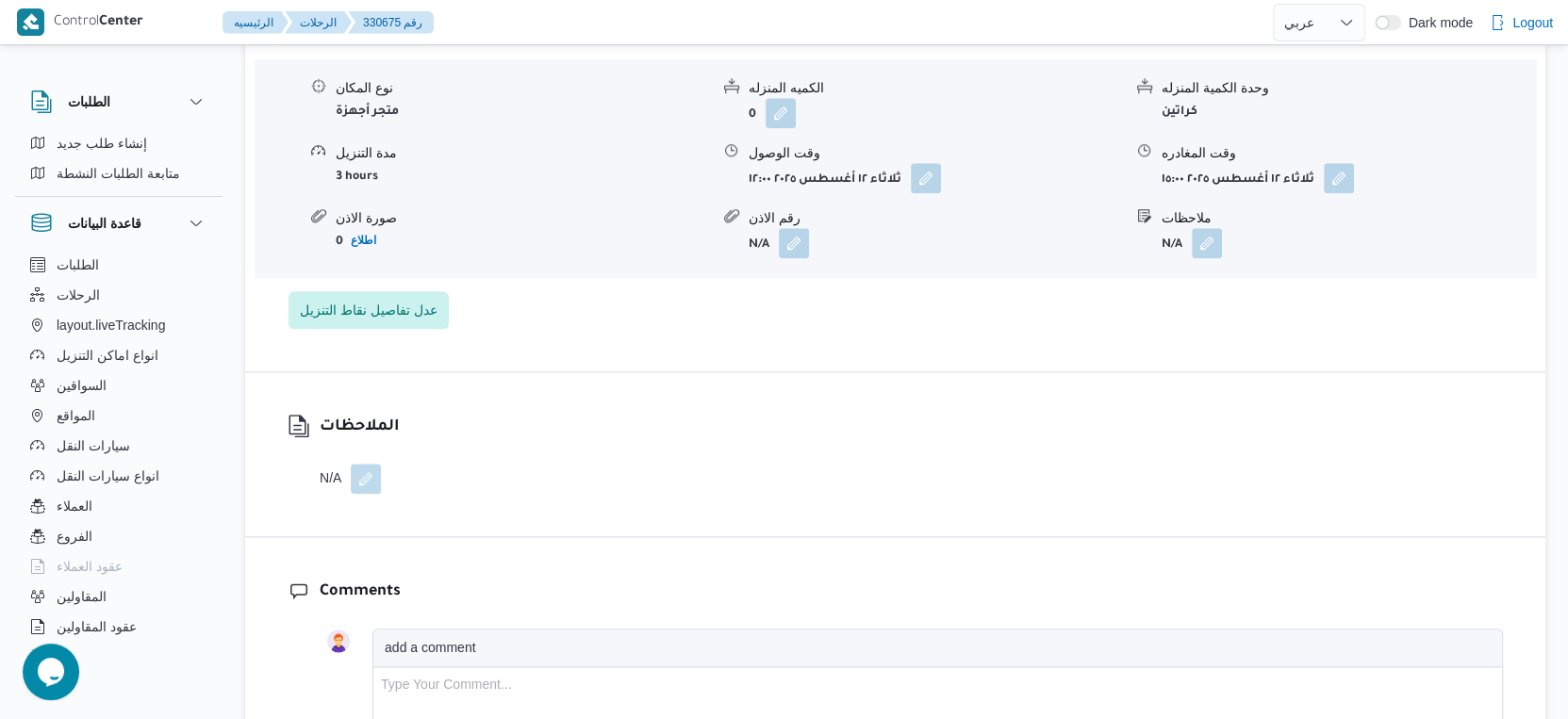
scroll to position [1256, 0]
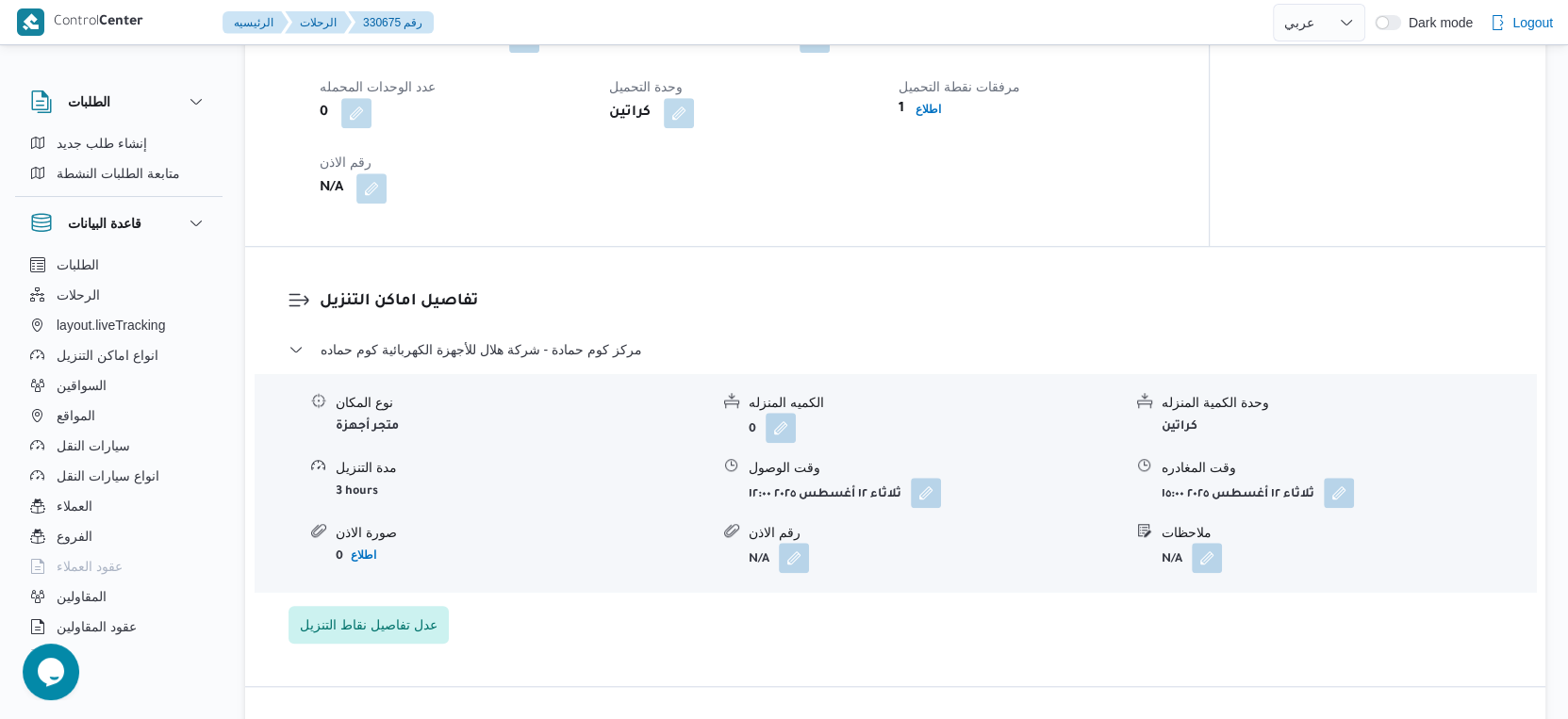
select select "ar"
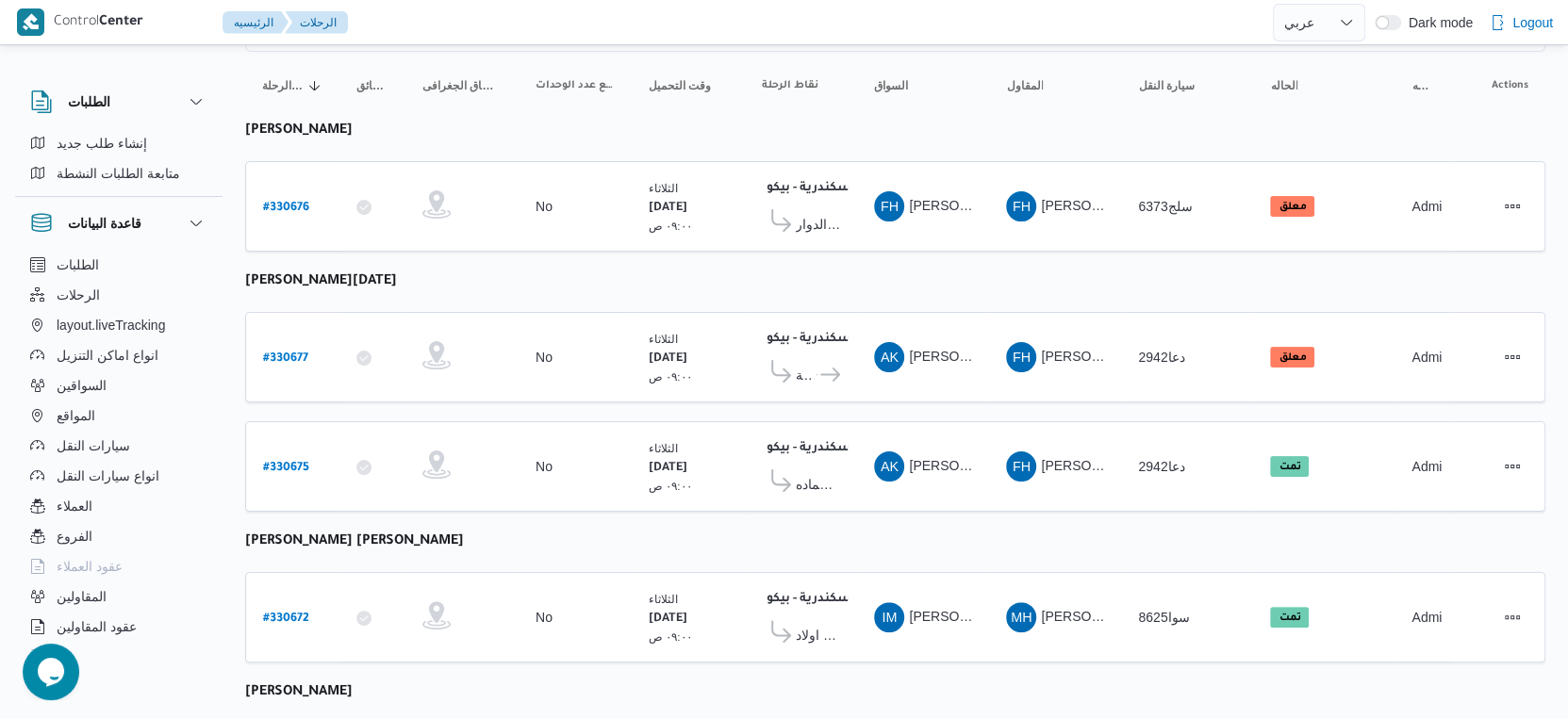
scroll to position [142, 0]
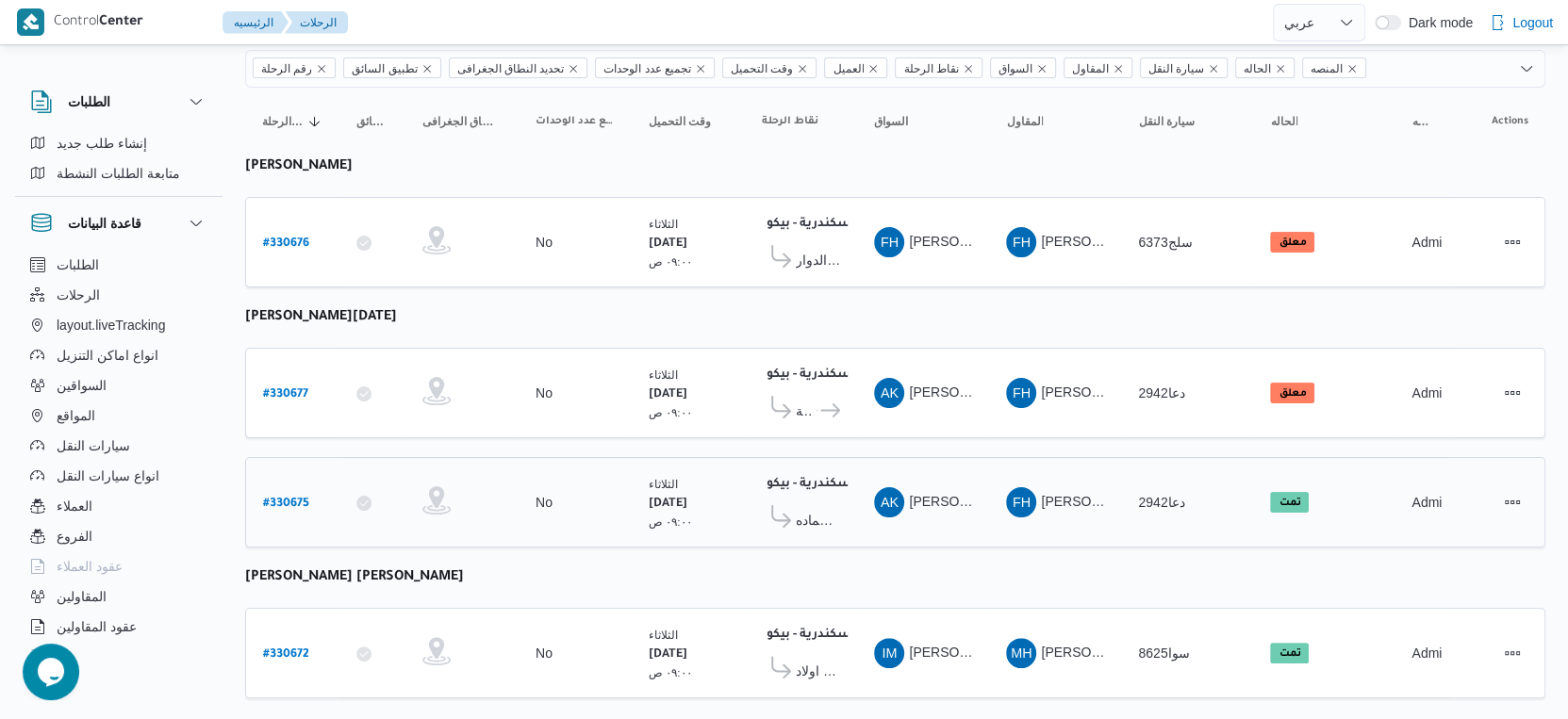
click at [281, 498] on b "# 330675" at bounding box center [286, 505] width 46 height 13
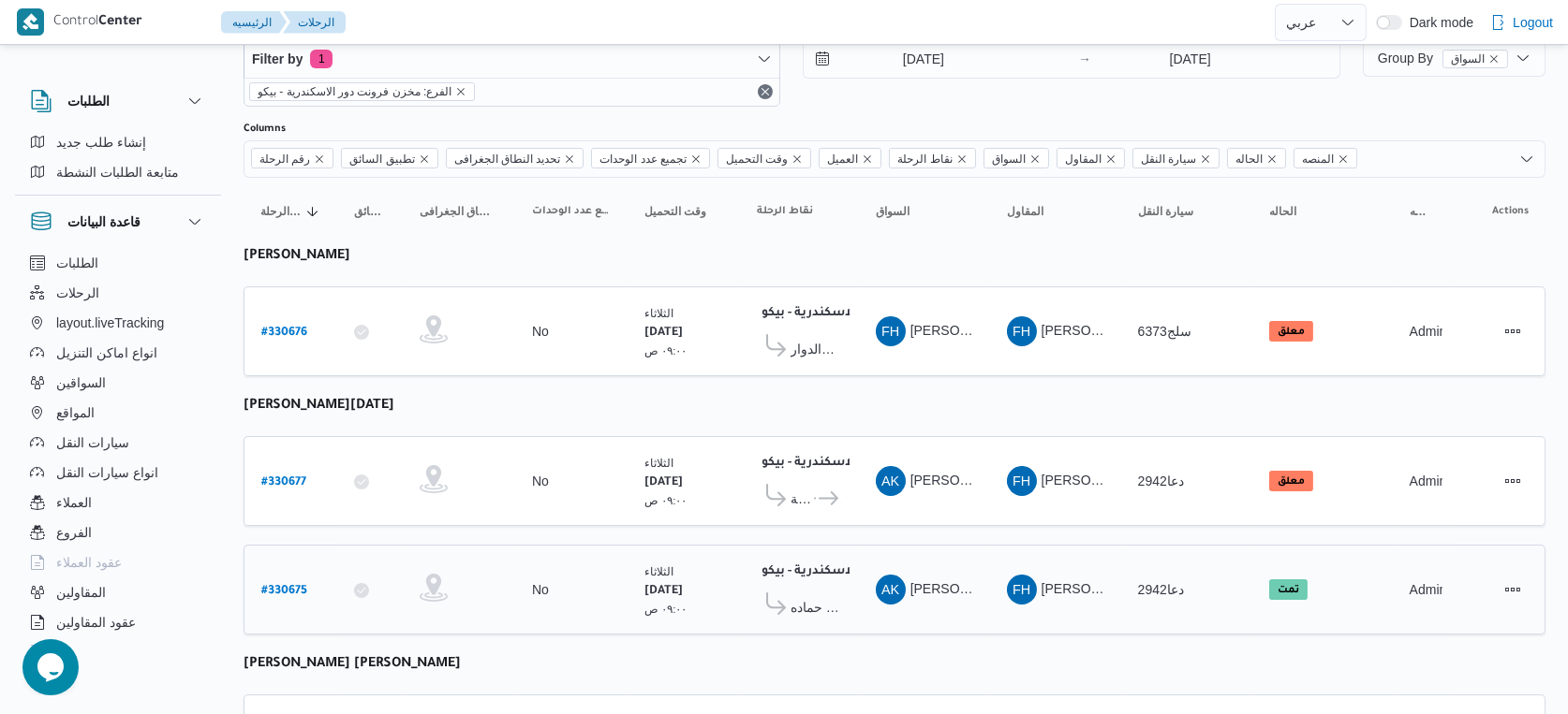
select select "ar"
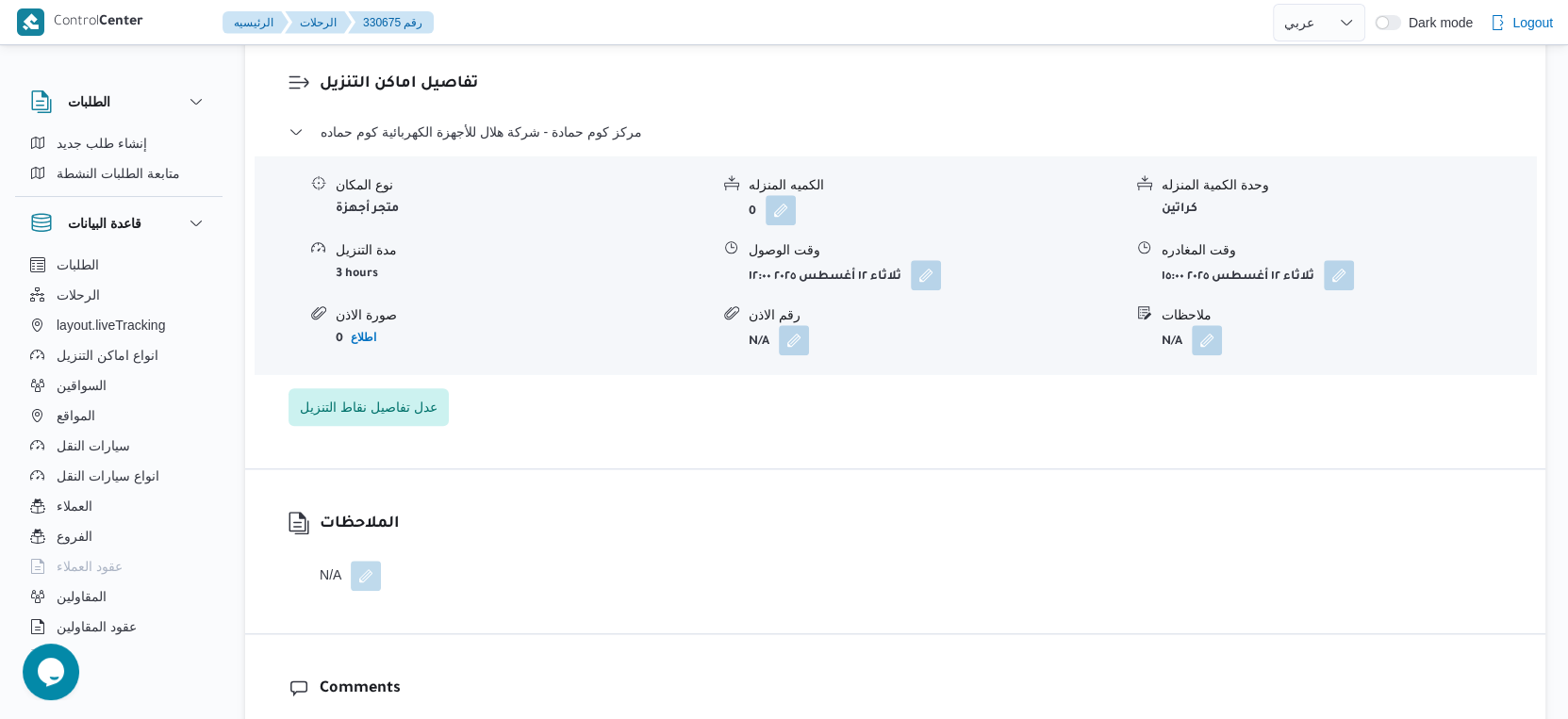
scroll to position [1362, 0]
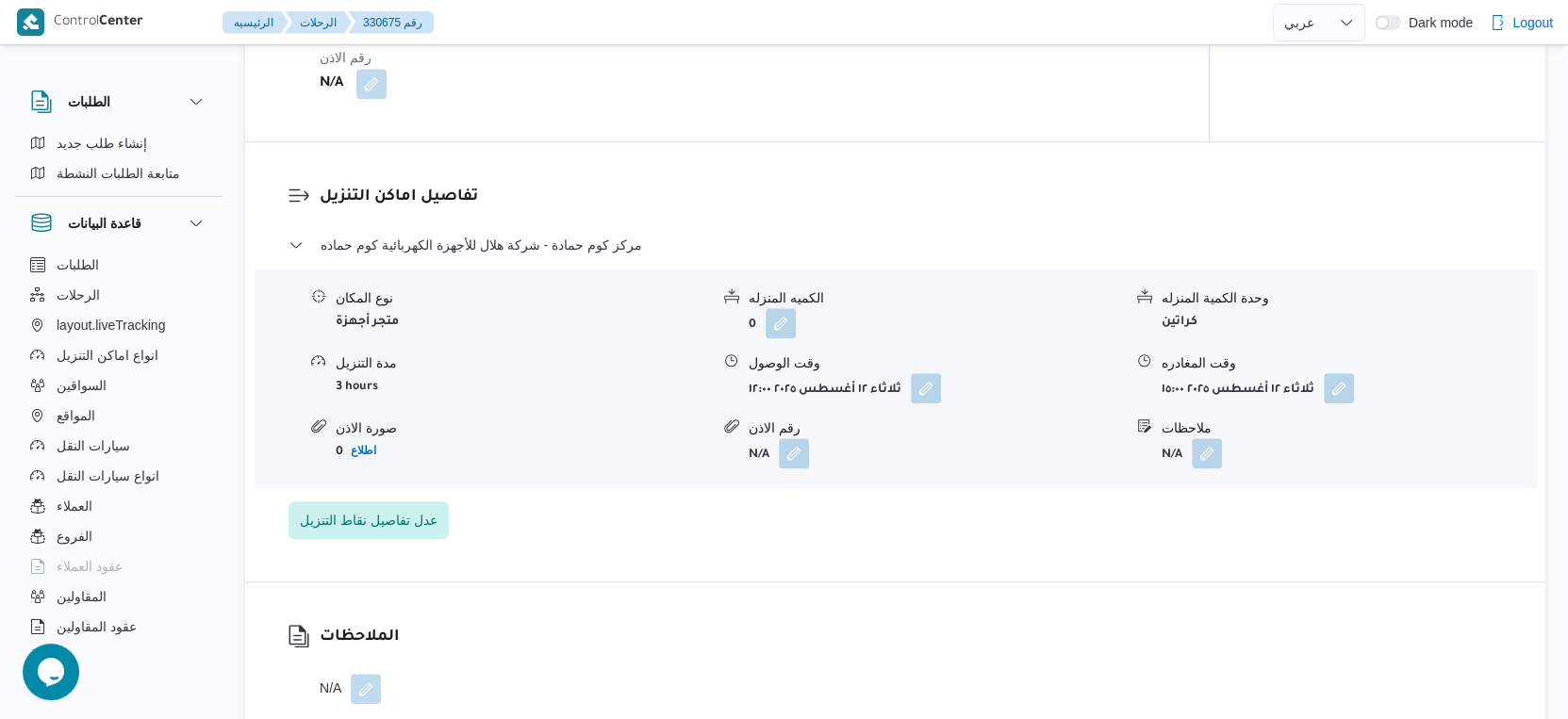
select select "ar"
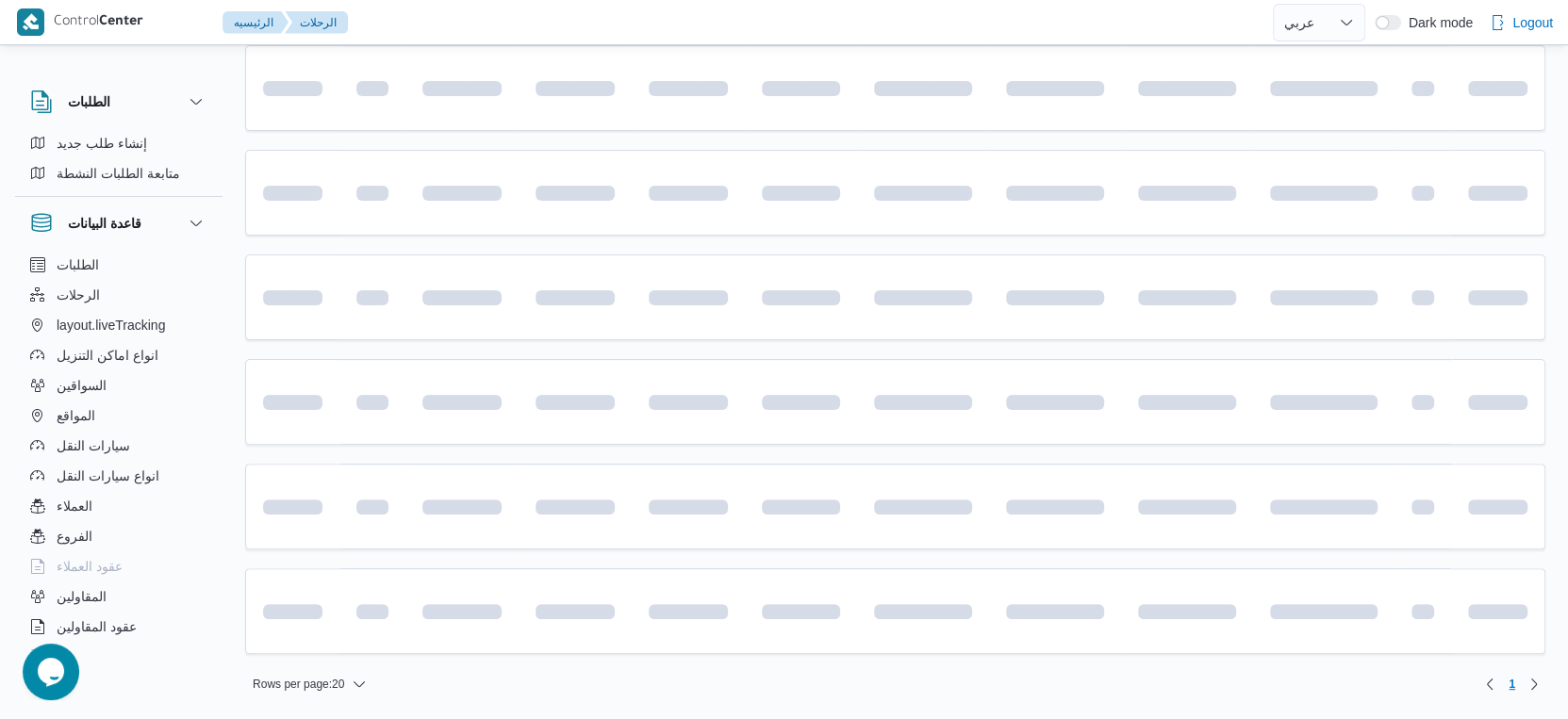
scroll to position [142, 0]
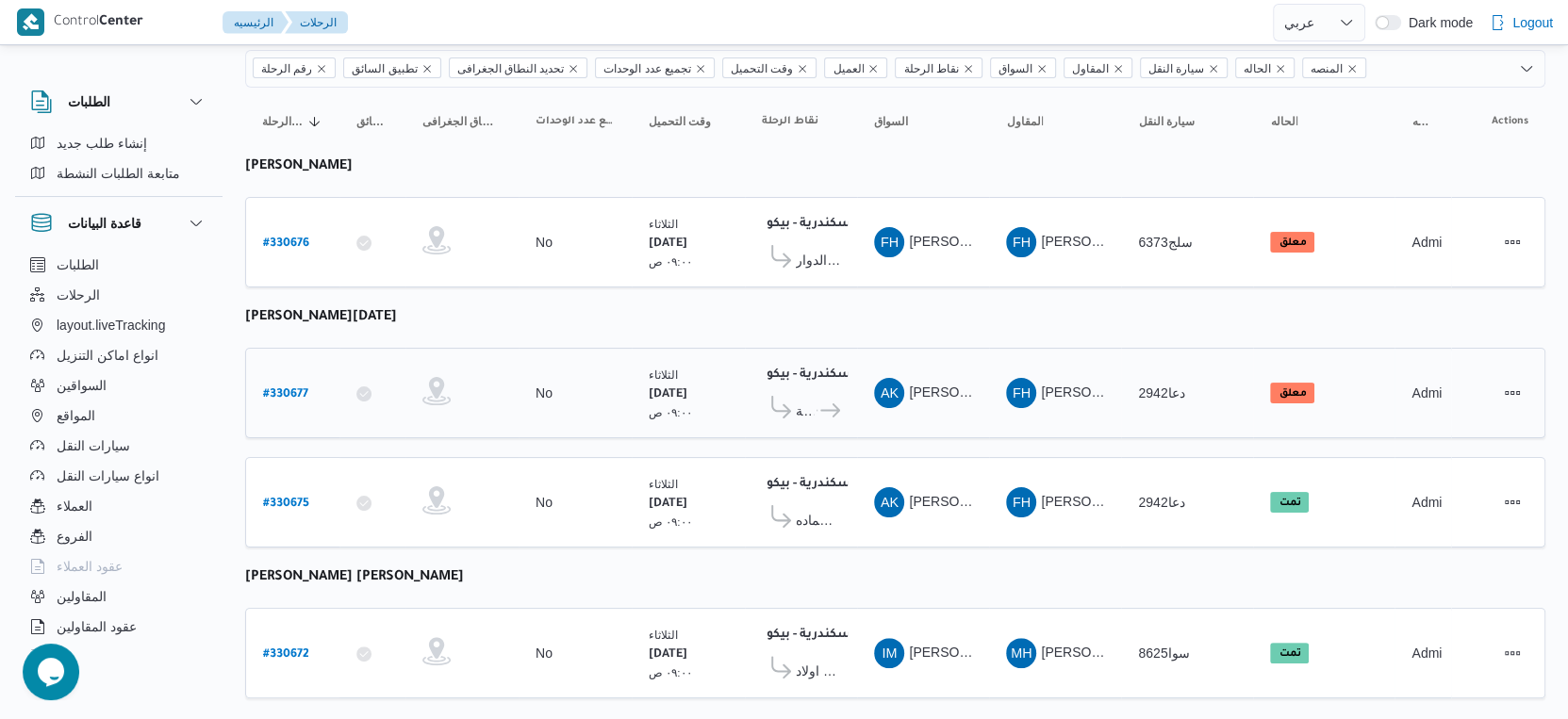
click at [293, 388] on b "# 330677" at bounding box center [285, 395] width 45 height 13
select select "ar"
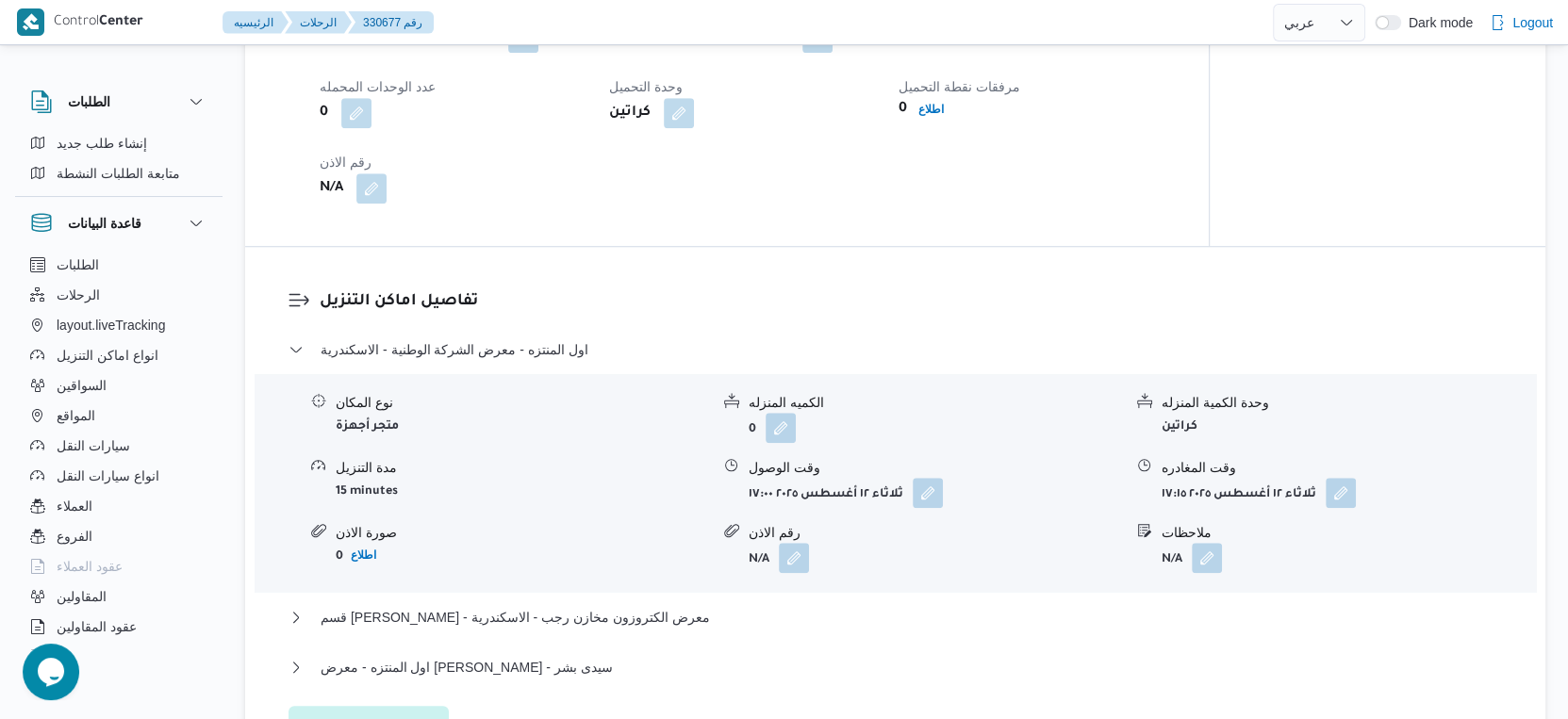
scroll to position [1572, 0]
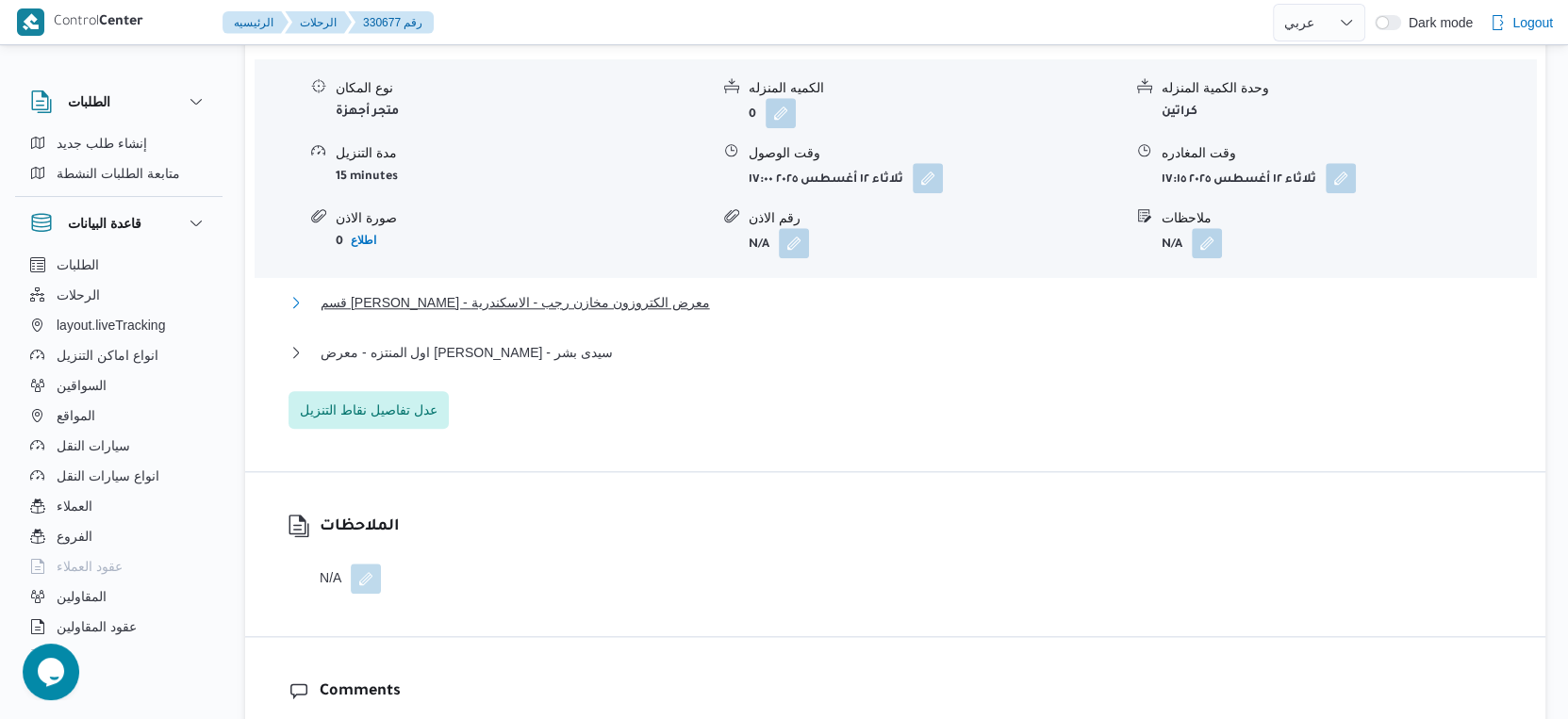
click at [686, 314] on button "قسم [PERSON_NAME] - معرض الكتروزون مخازن رجب - الاسكندرية" at bounding box center [896, 303] width 1214 height 23
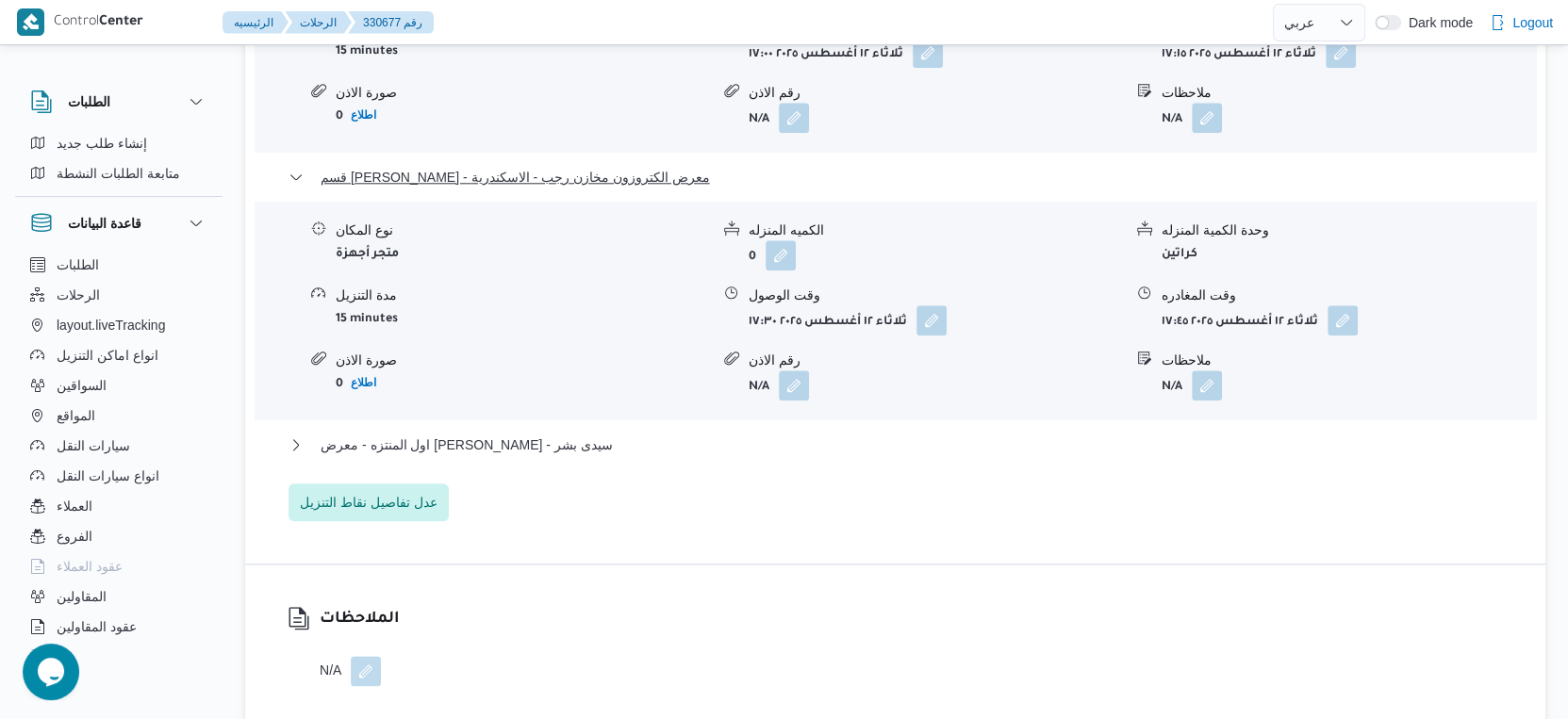
scroll to position [1885, 0]
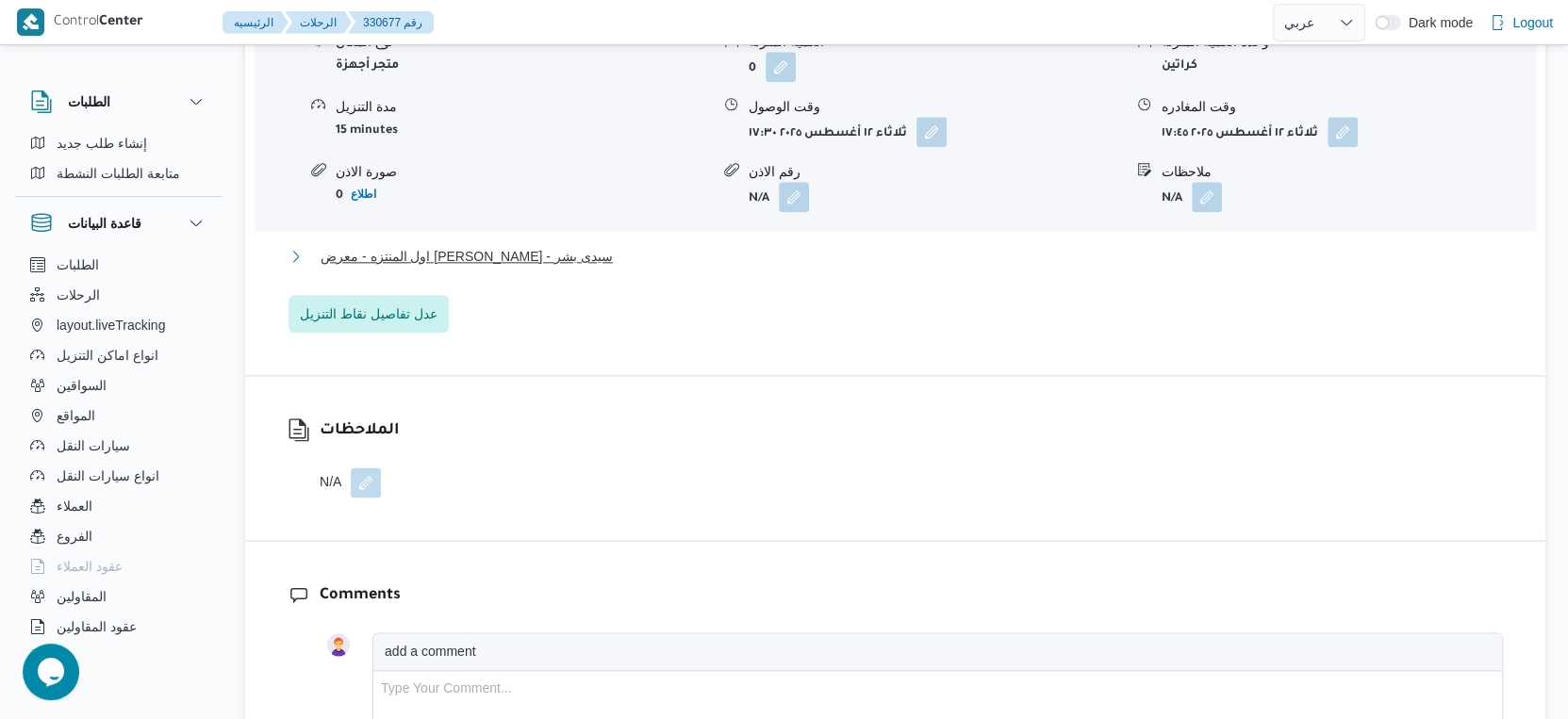
click at [516, 268] on span "اول المنتزه - معرض [PERSON_NAME] - سيدى بشر" at bounding box center [467, 256] width 293 height 23
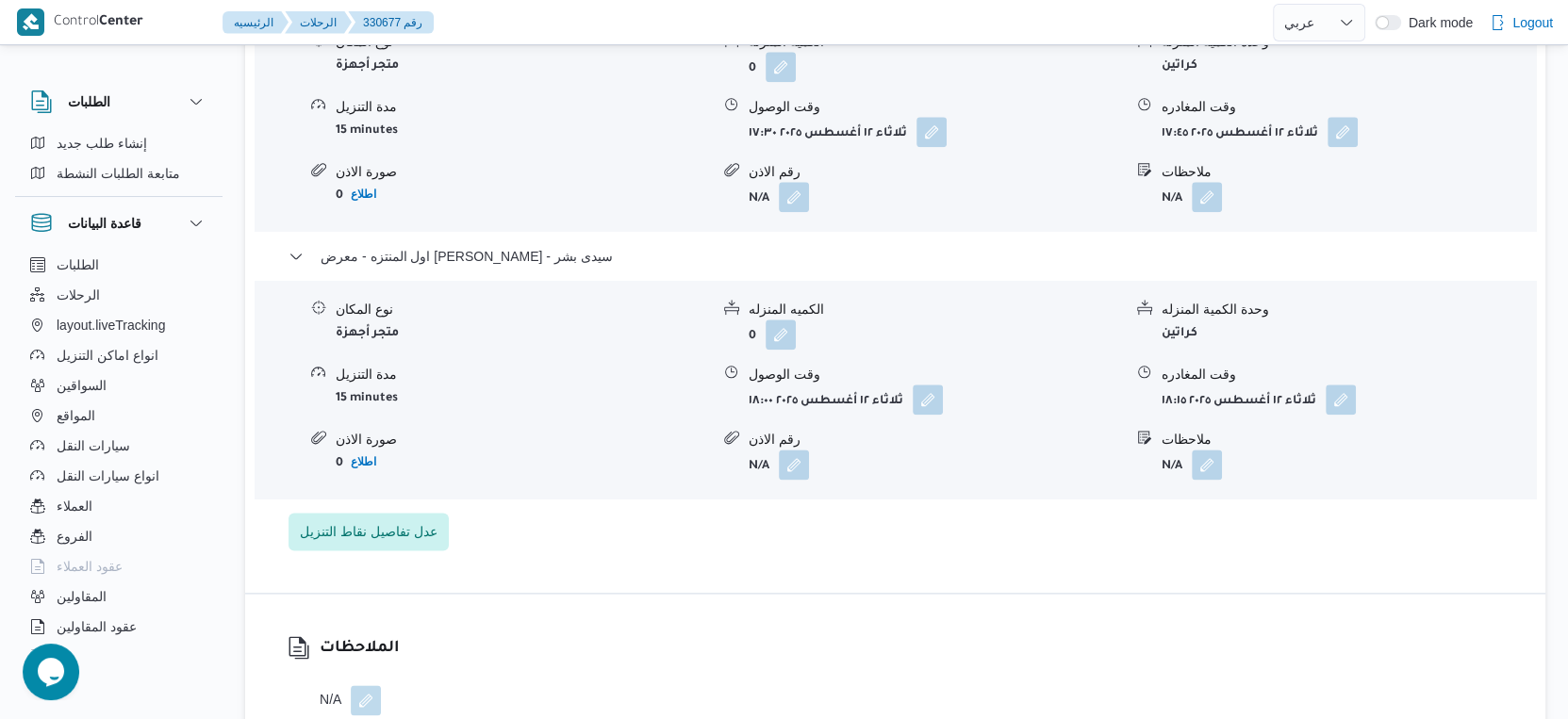
select select "ar"
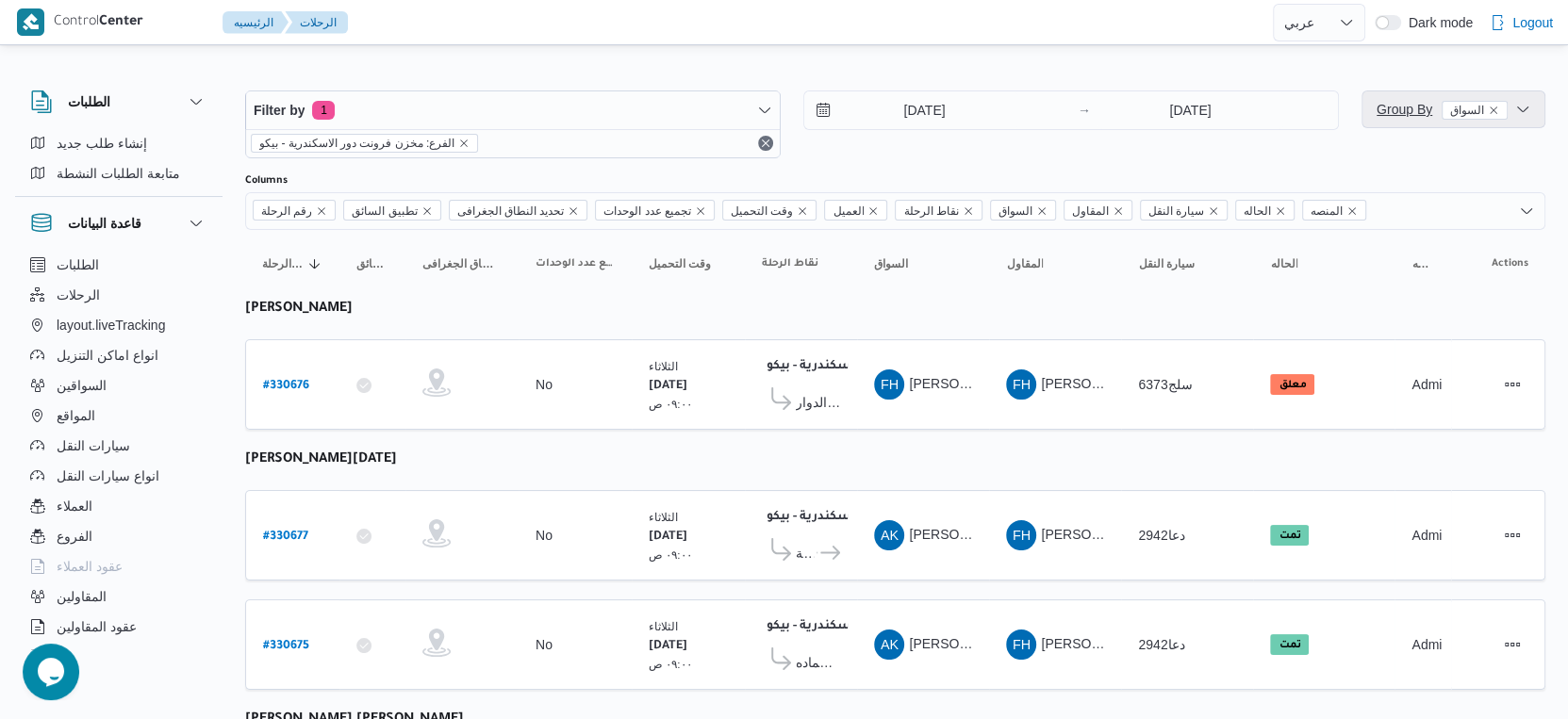
click at [1389, 106] on span "Group By السواق" at bounding box center [1442, 109] width 131 height 15
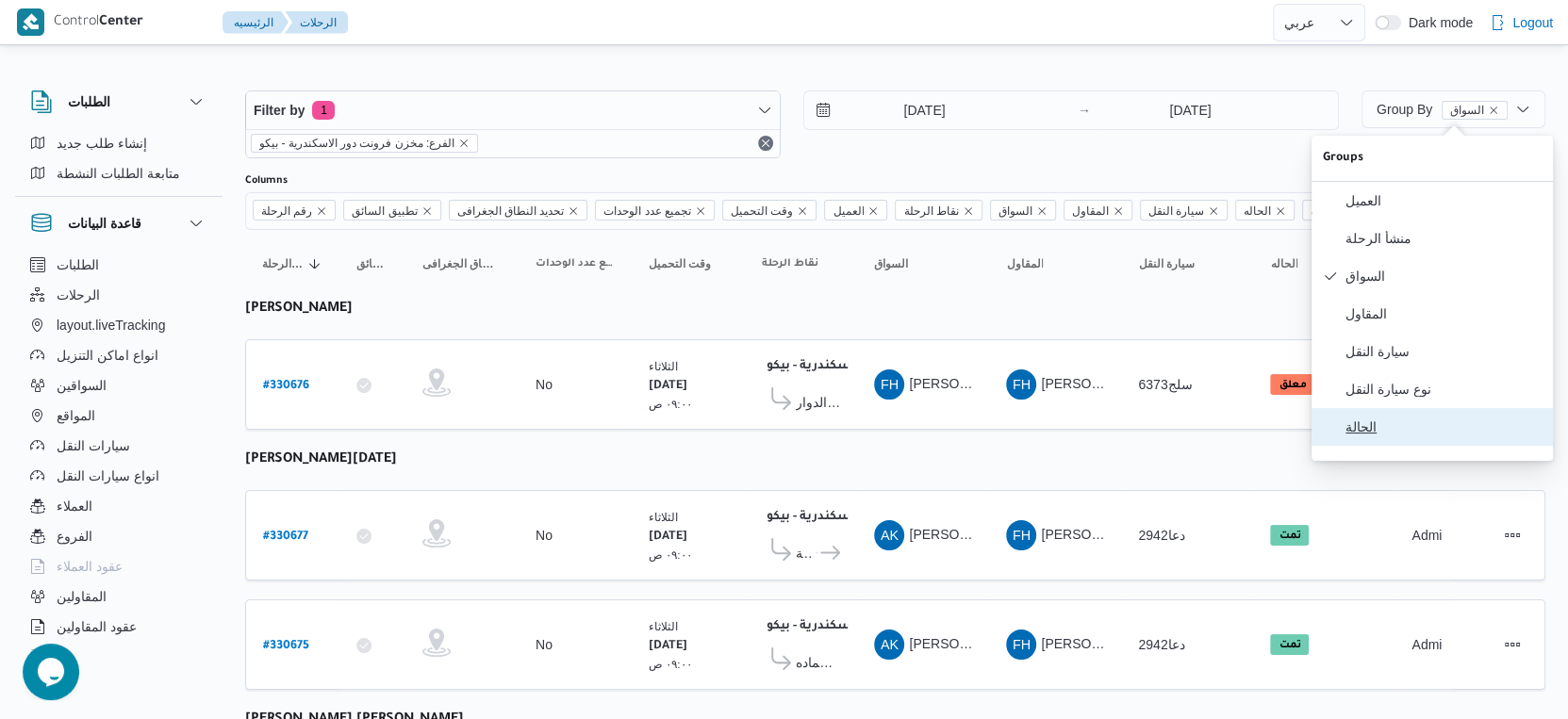
click at [1394, 435] on span "الحالة" at bounding box center [1443, 427] width 196 height 15
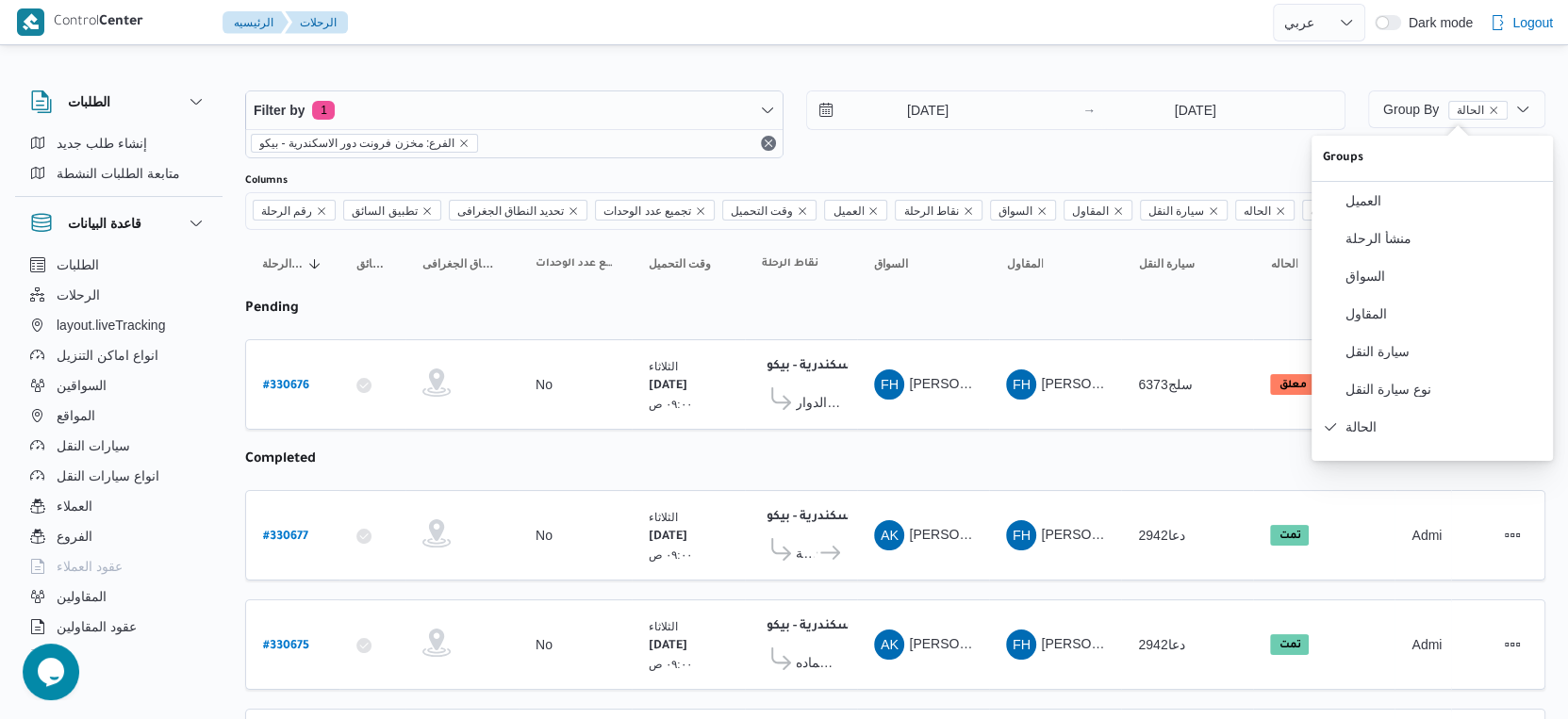
click at [1011, 430] on table "رقم الرحلة Click to sort in ascending order تطبيق السائق Click to sort in ascen…" at bounding box center [895, 688] width 1300 height 916
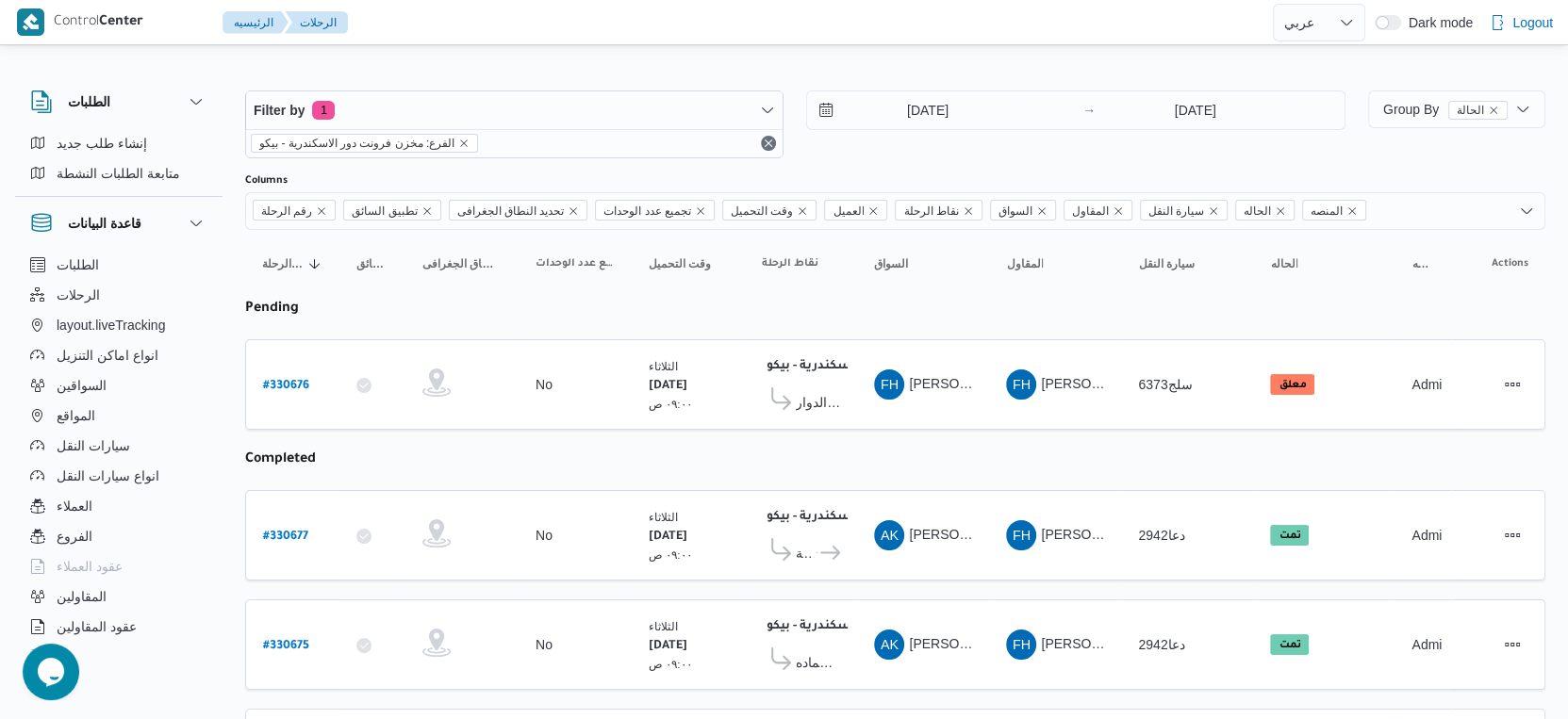
click at [825, 434] on table "رقم الرحلة Click to sort in ascending order تطبيق السائق Click to sort in ascen…" at bounding box center [895, 688] width 1300 height 916
click at [1416, 113] on span "Group By الحالة" at bounding box center [1446, 109] width 124 height 15
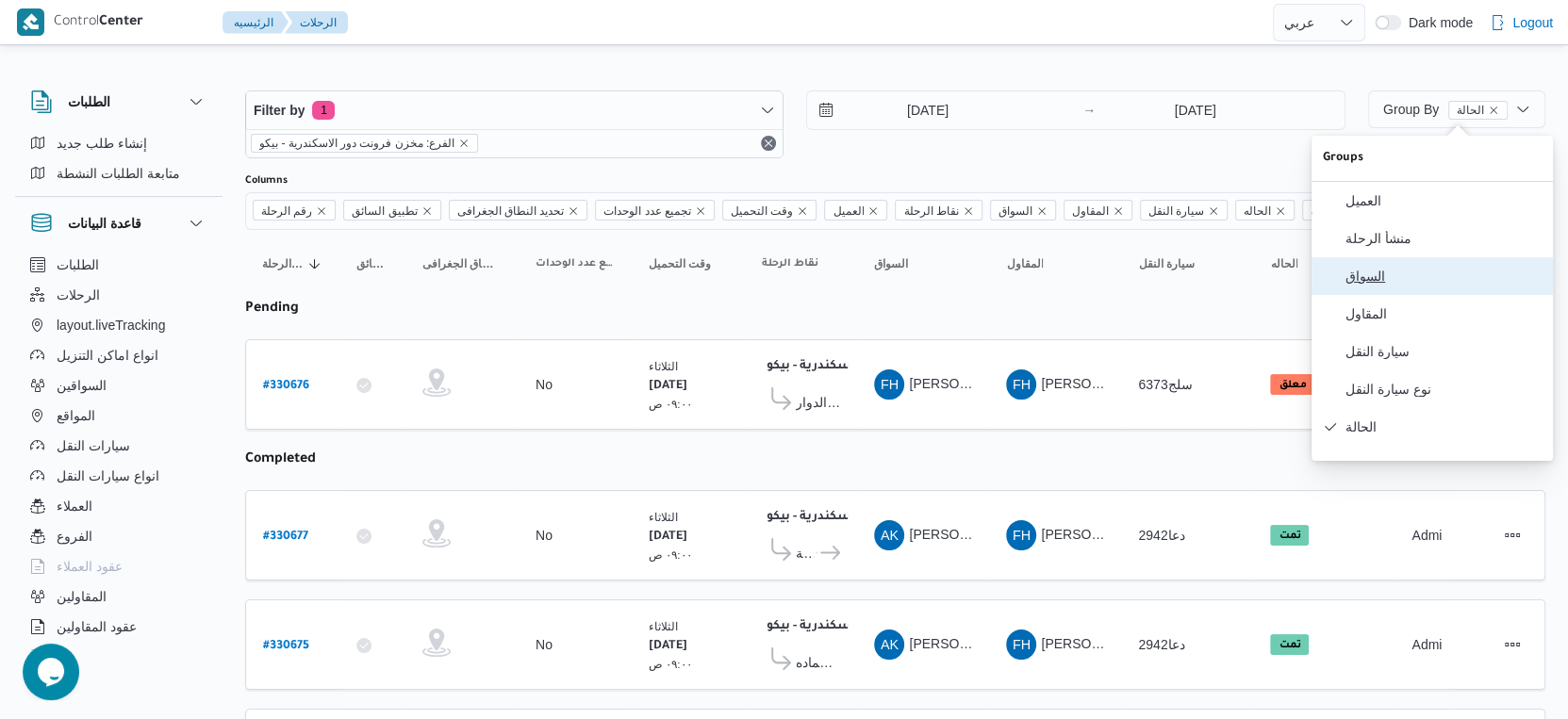
click at [1413, 284] on span "السواق" at bounding box center [1443, 276] width 196 height 15
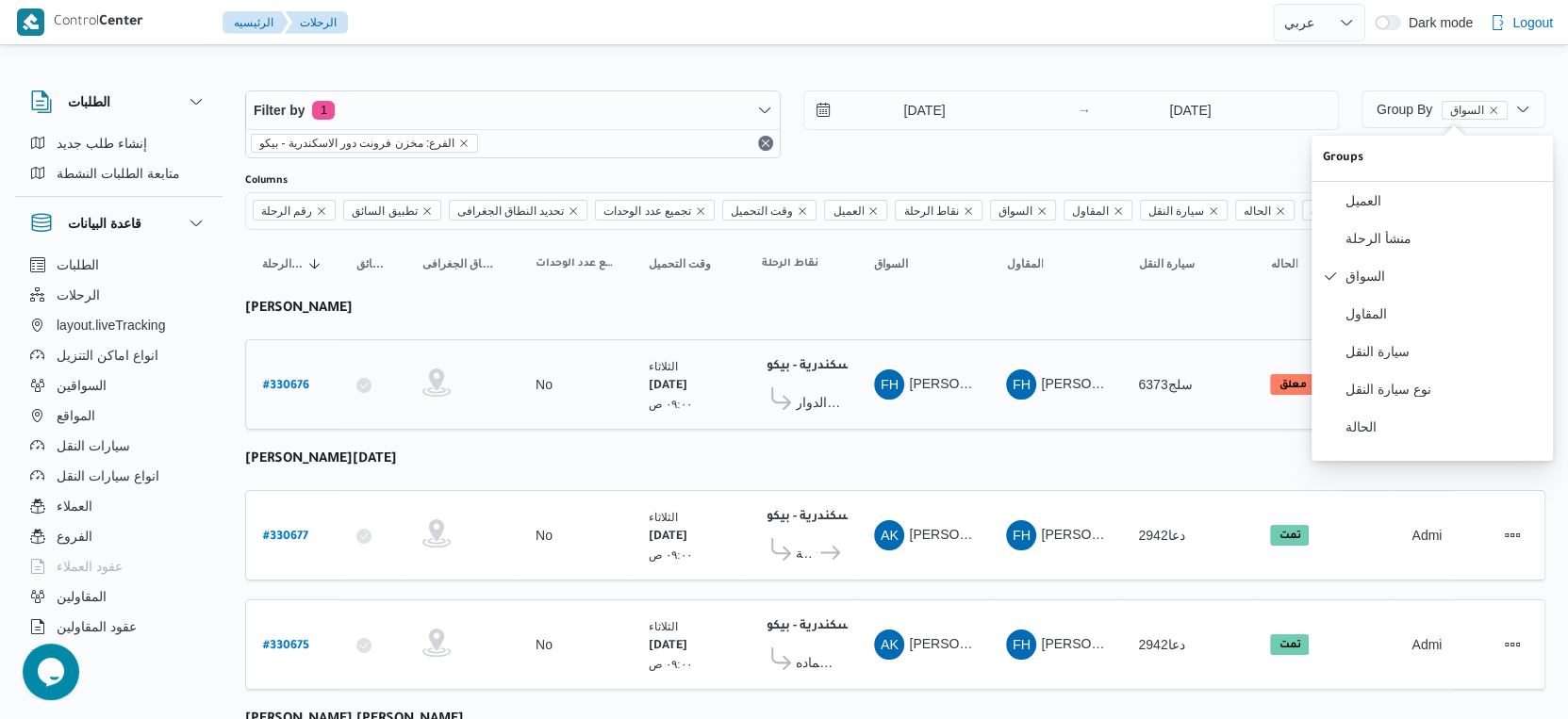
click at [879, 424] on td "السواق FH [PERSON_NAME]" at bounding box center [923, 384] width 132 height 91
click at [822, 392] on span "قسم كفرالدوار" at bounding box center [817, 403] width 44 height 23
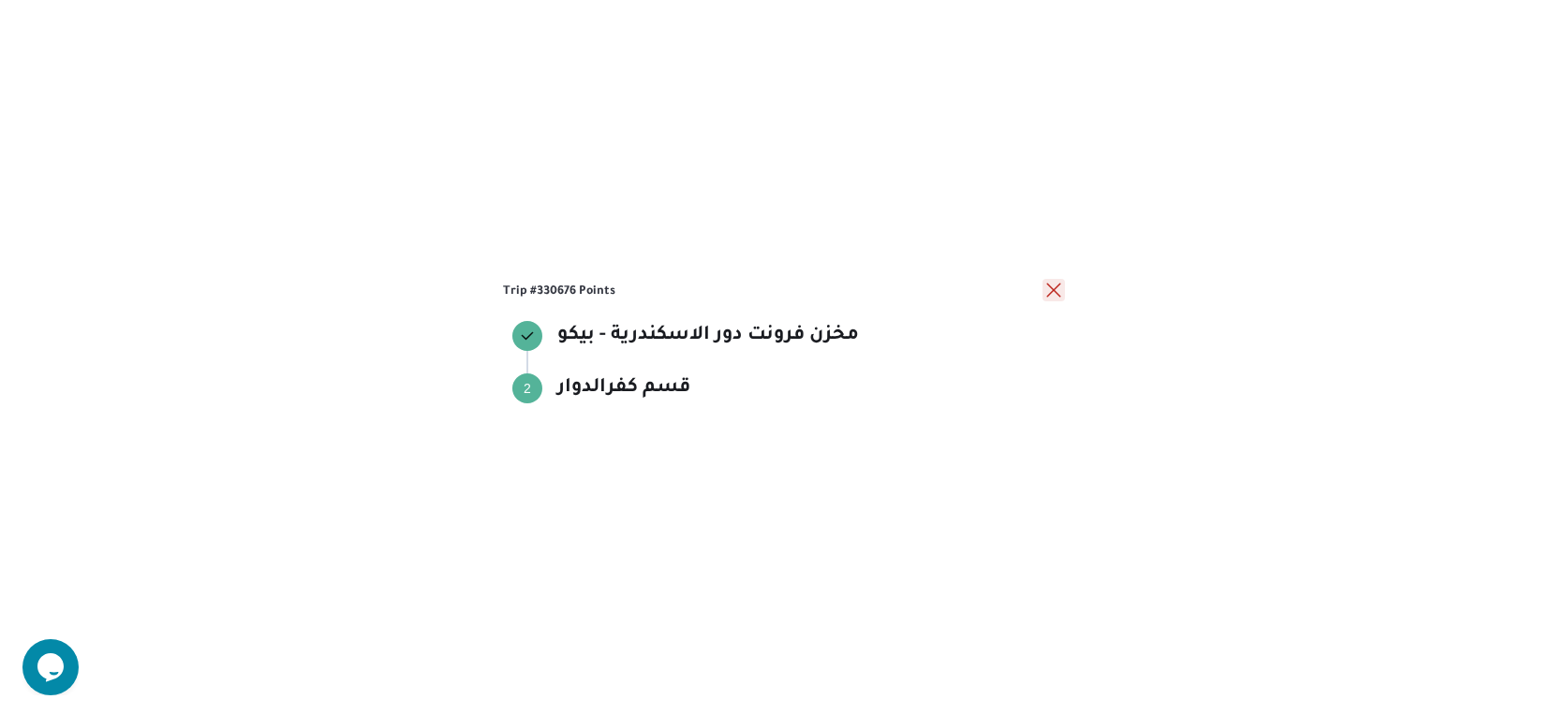
click at [1055, 285] on button "close" at bounding box center [1053, 291] width 23 height 23
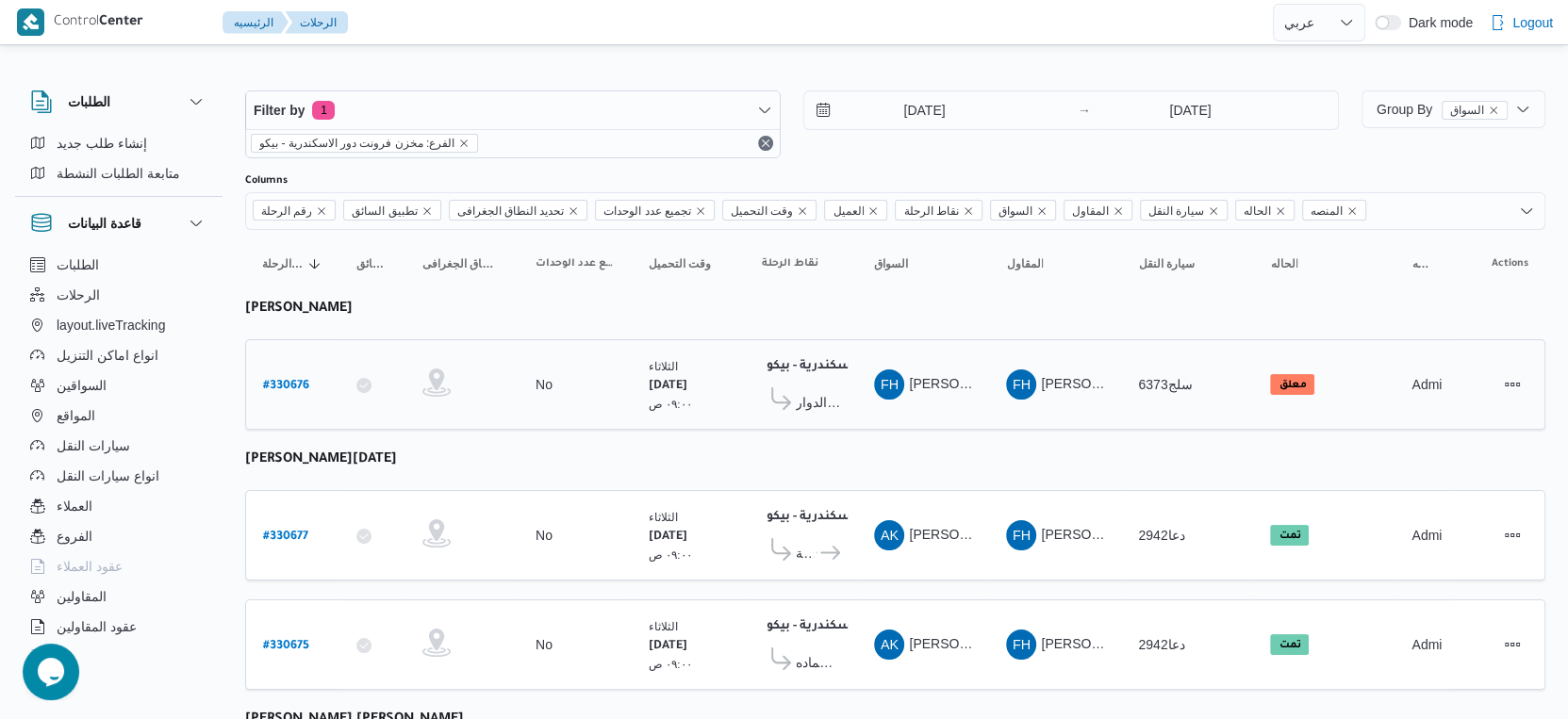
click at [813, 391] on span "قسم كفرالدوار" at bounding box center [817, 403] width 44 height 23
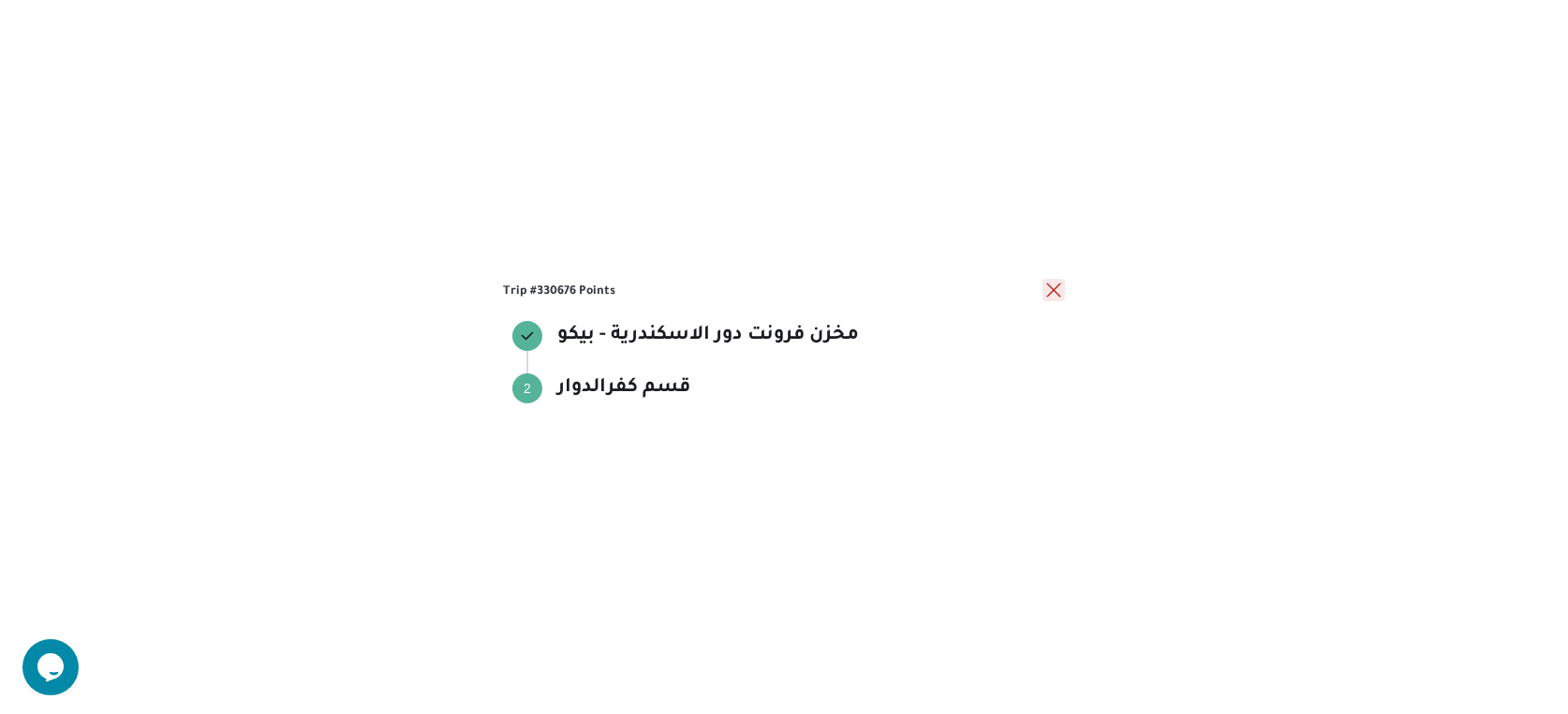
click at [1048, 291] on button "close" at bounding box center [1053, 291] width 23 height 23
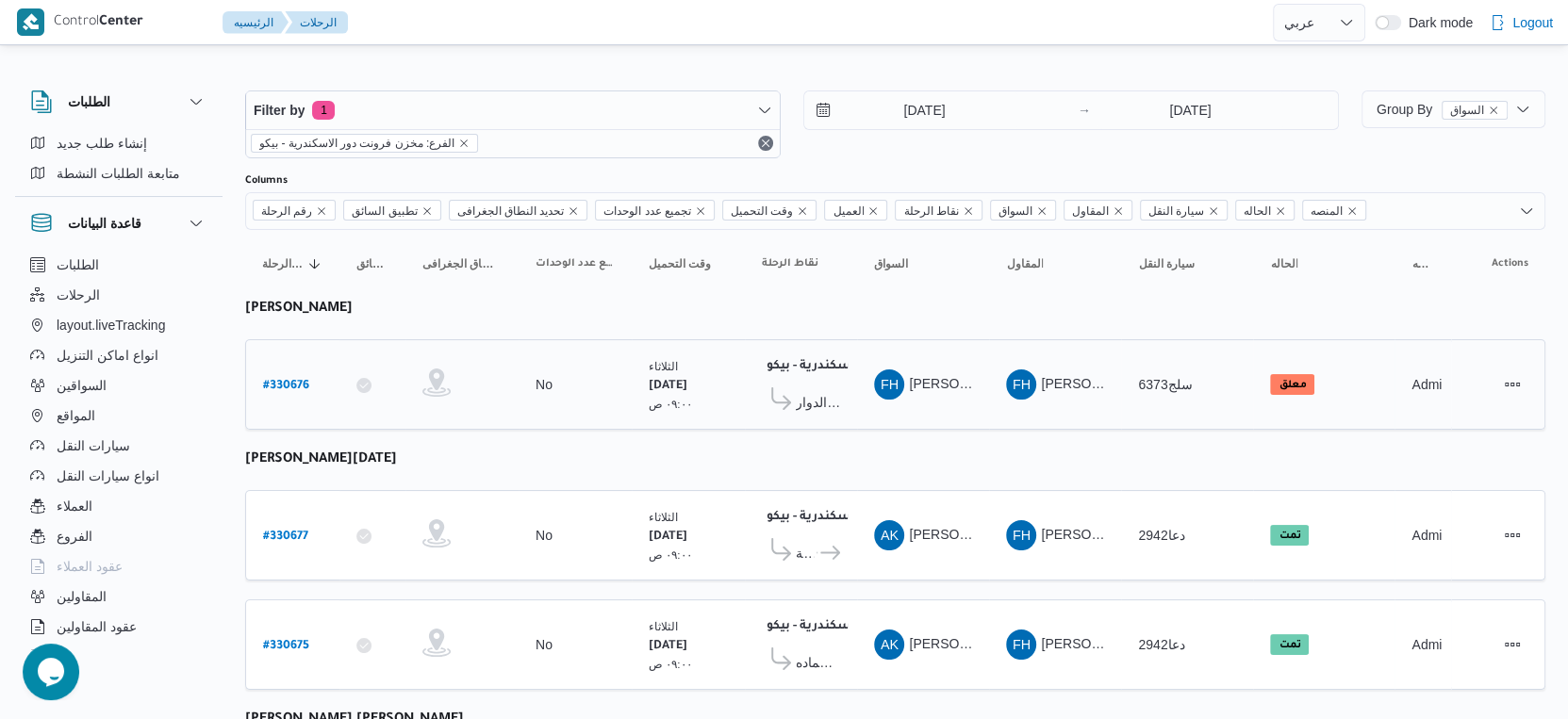
click at [295, 380] on b "# 330676" at bounding box center [286, 386] width 46 height 13
select select "ar"
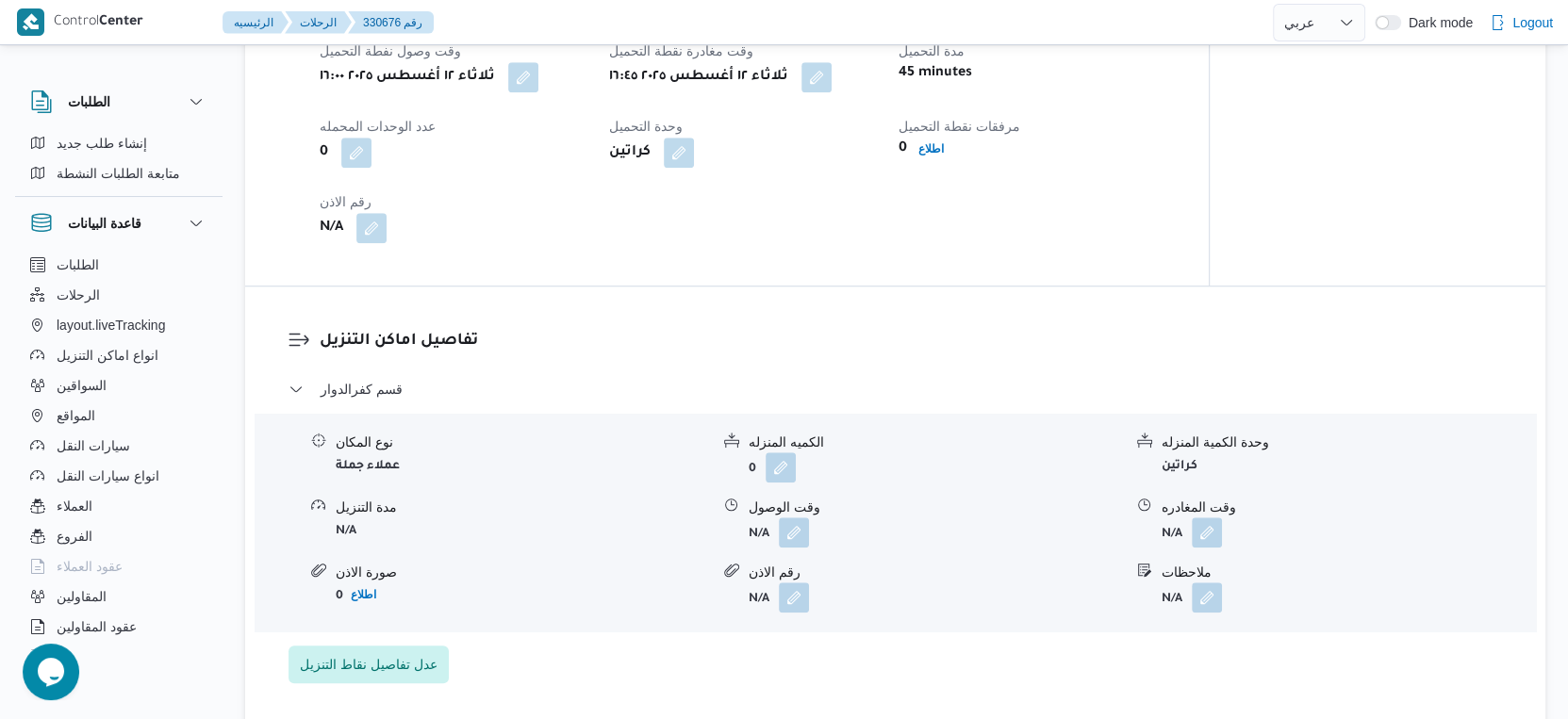
scroll to position [1362, 0]
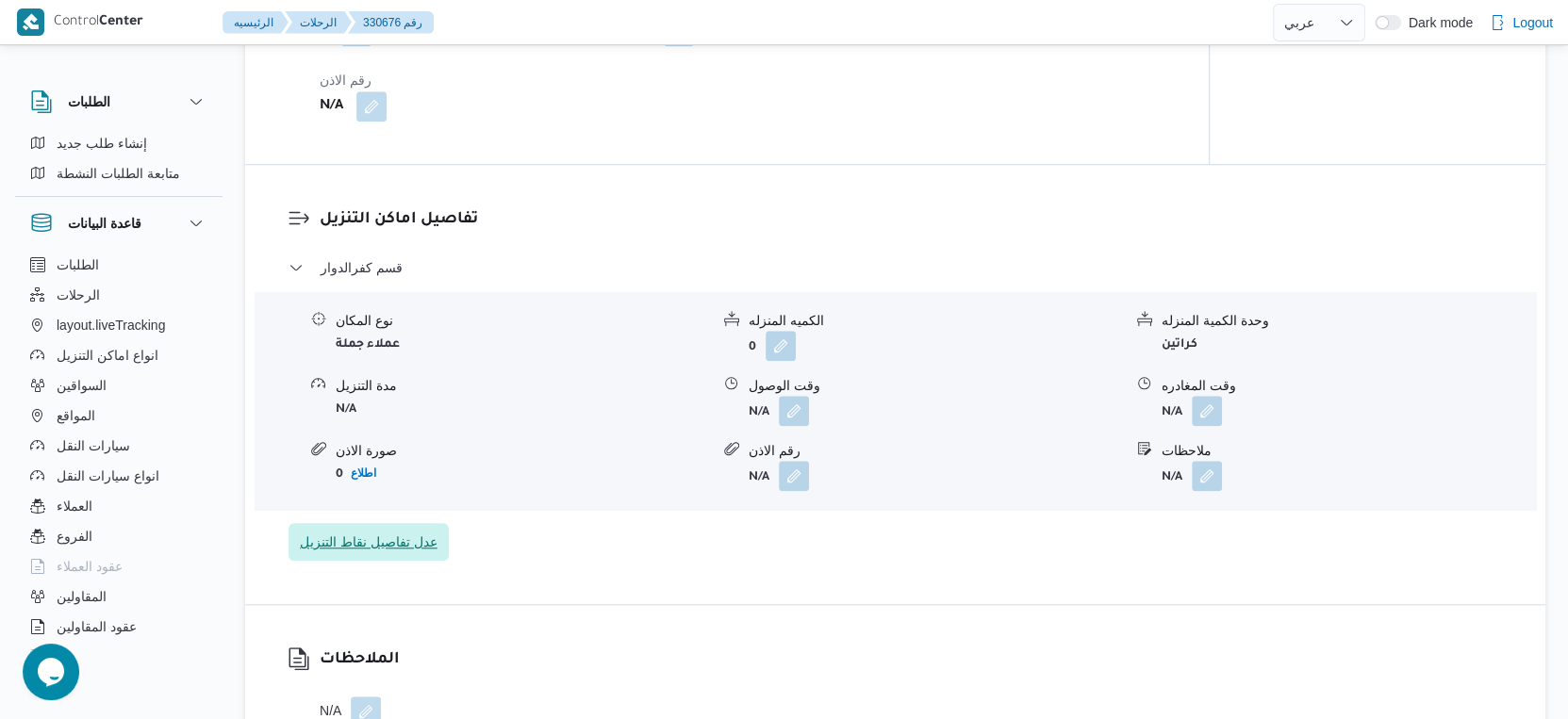
click at [402, 554] on span "عدل تفاصيل نقاط التنزيل" at bounding box center [369, 542] width 138 height 23
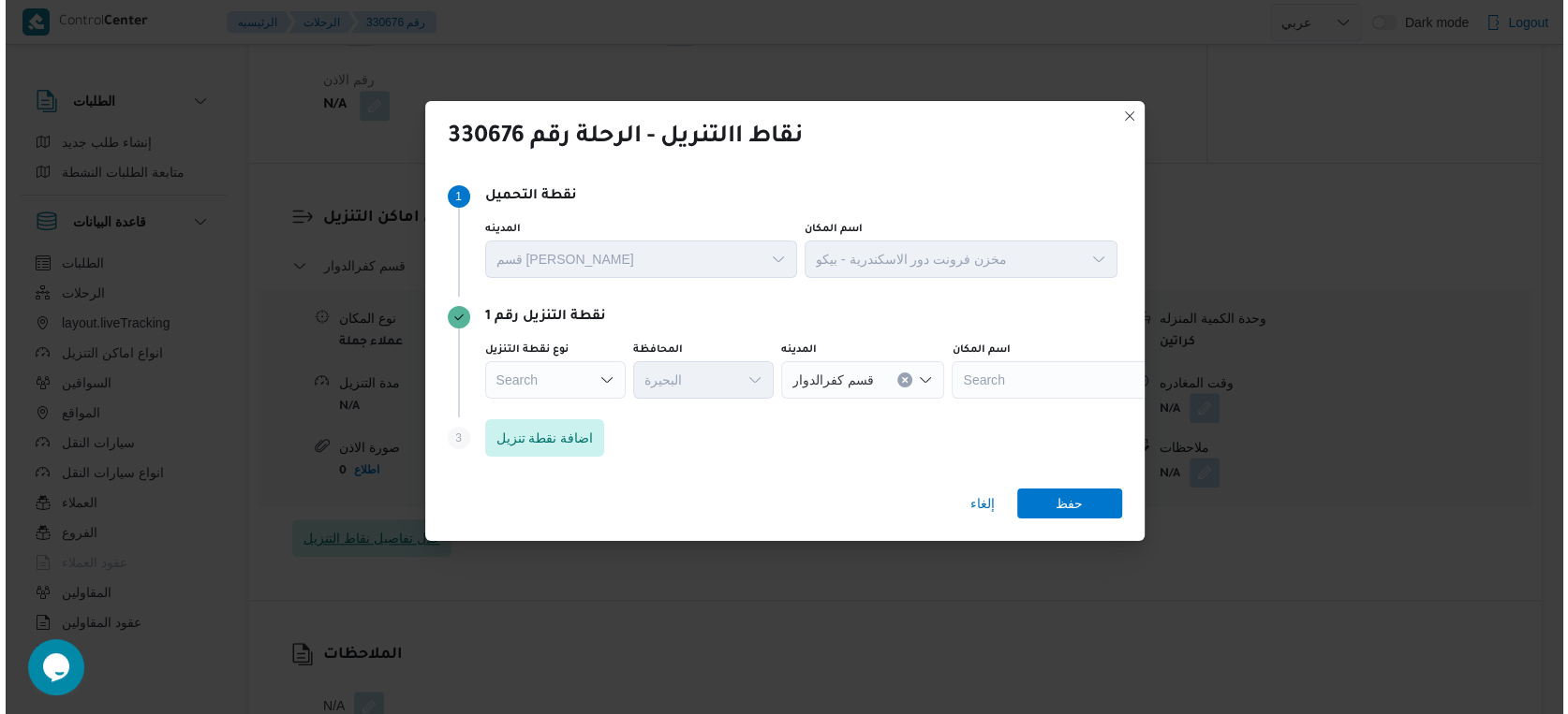
scroll to position [1338, 0]
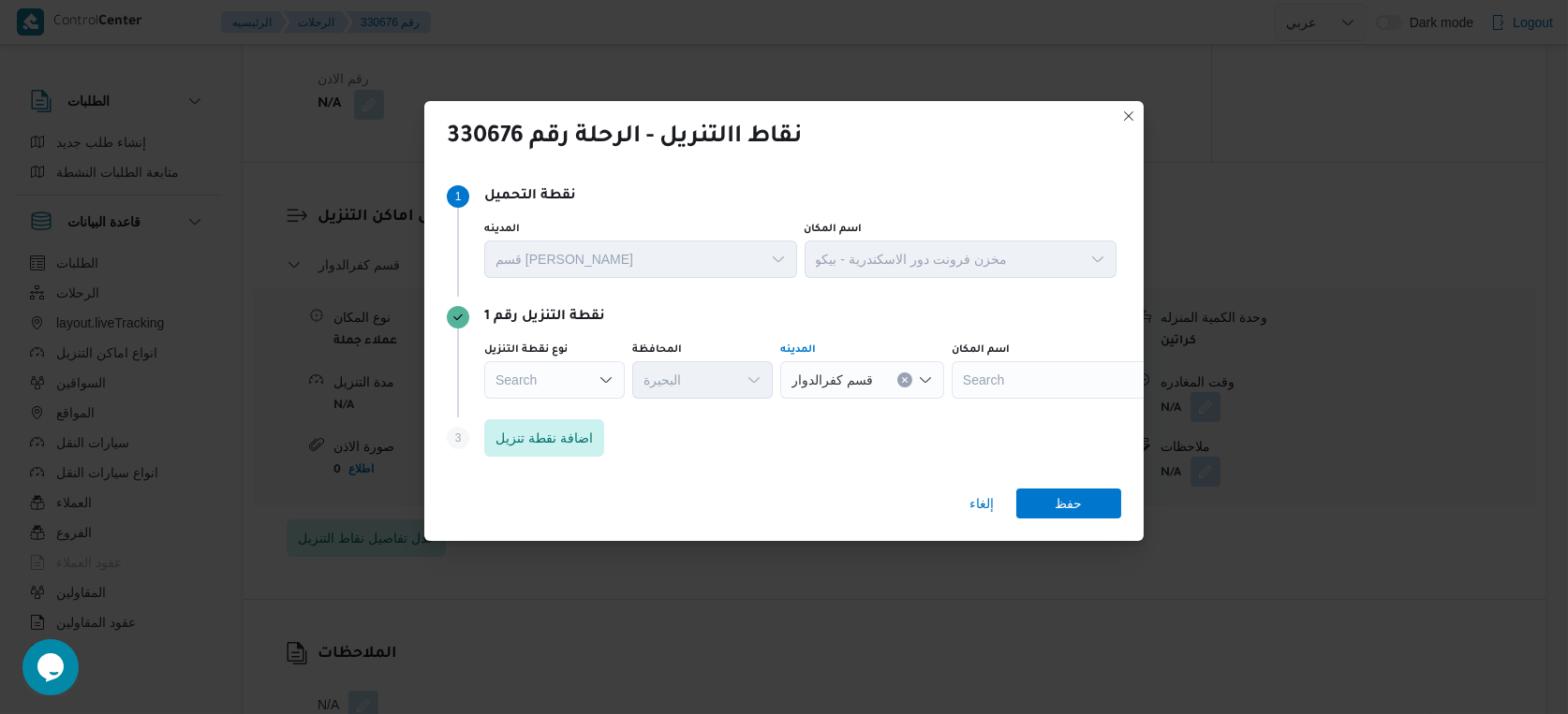
click at [902, 380] on icon "Clear input" at bounding box center [905, 380] width 8 height 8
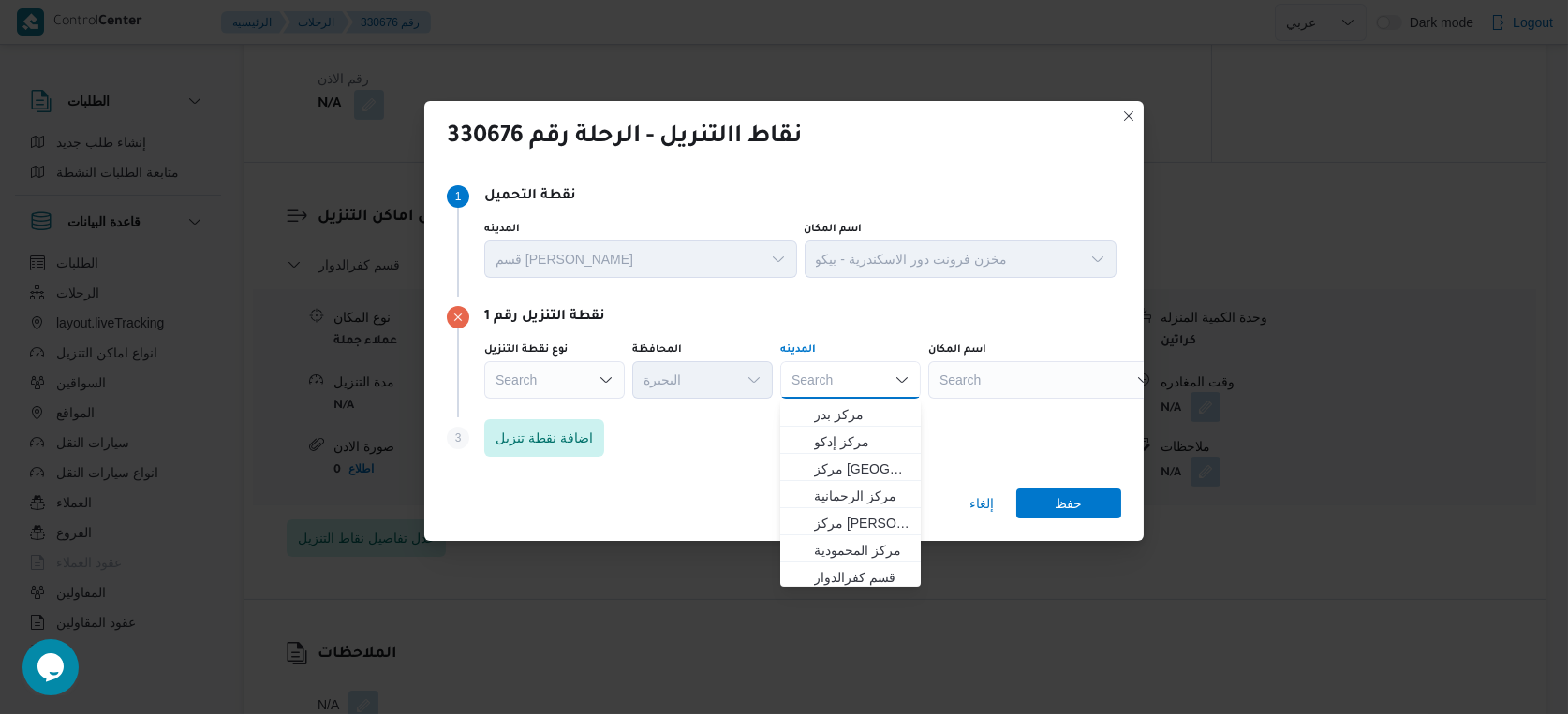
click at [690, 390] on div at bounding box center [690, 381] width 9 height 30
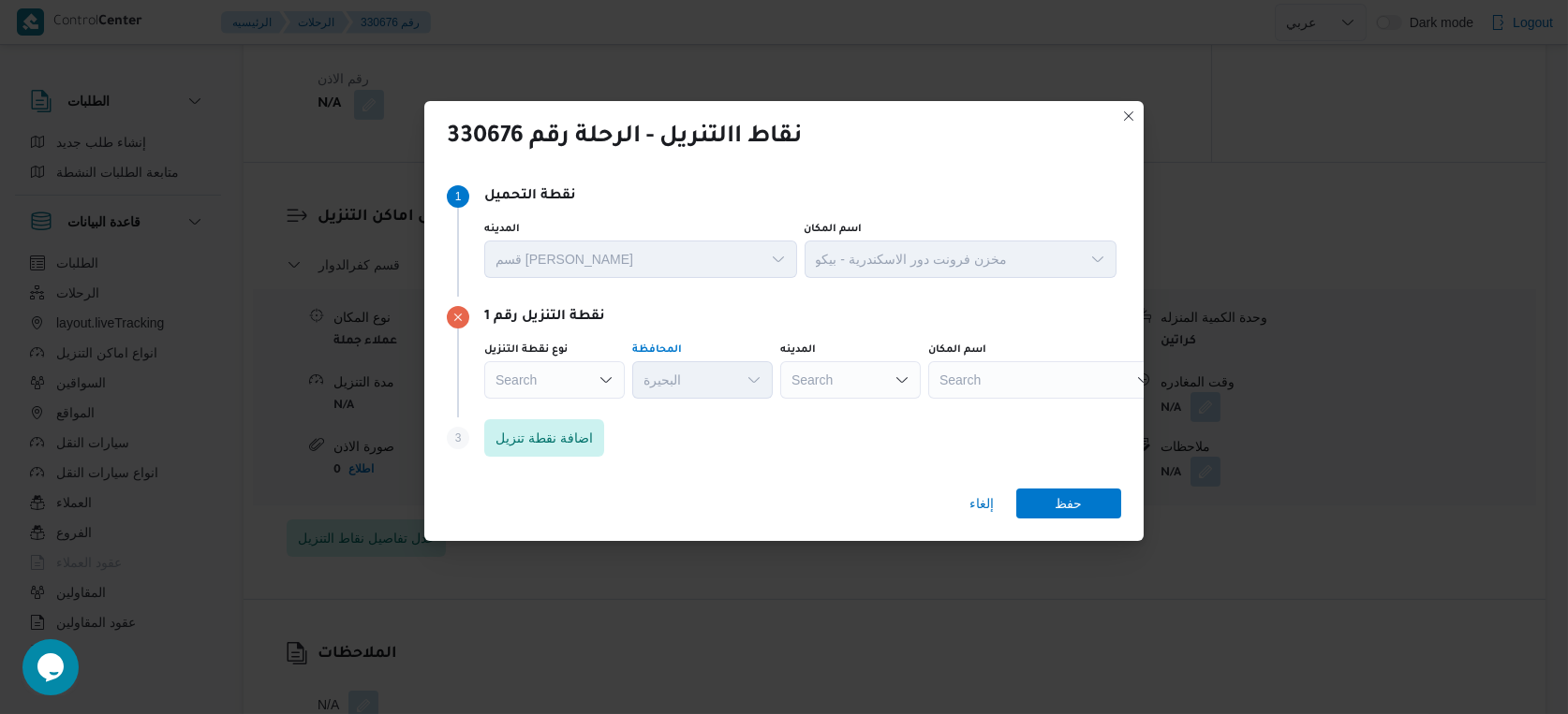
click at [575, 384] on div "Search" at bounding box center [555, 380] width 141 height 37
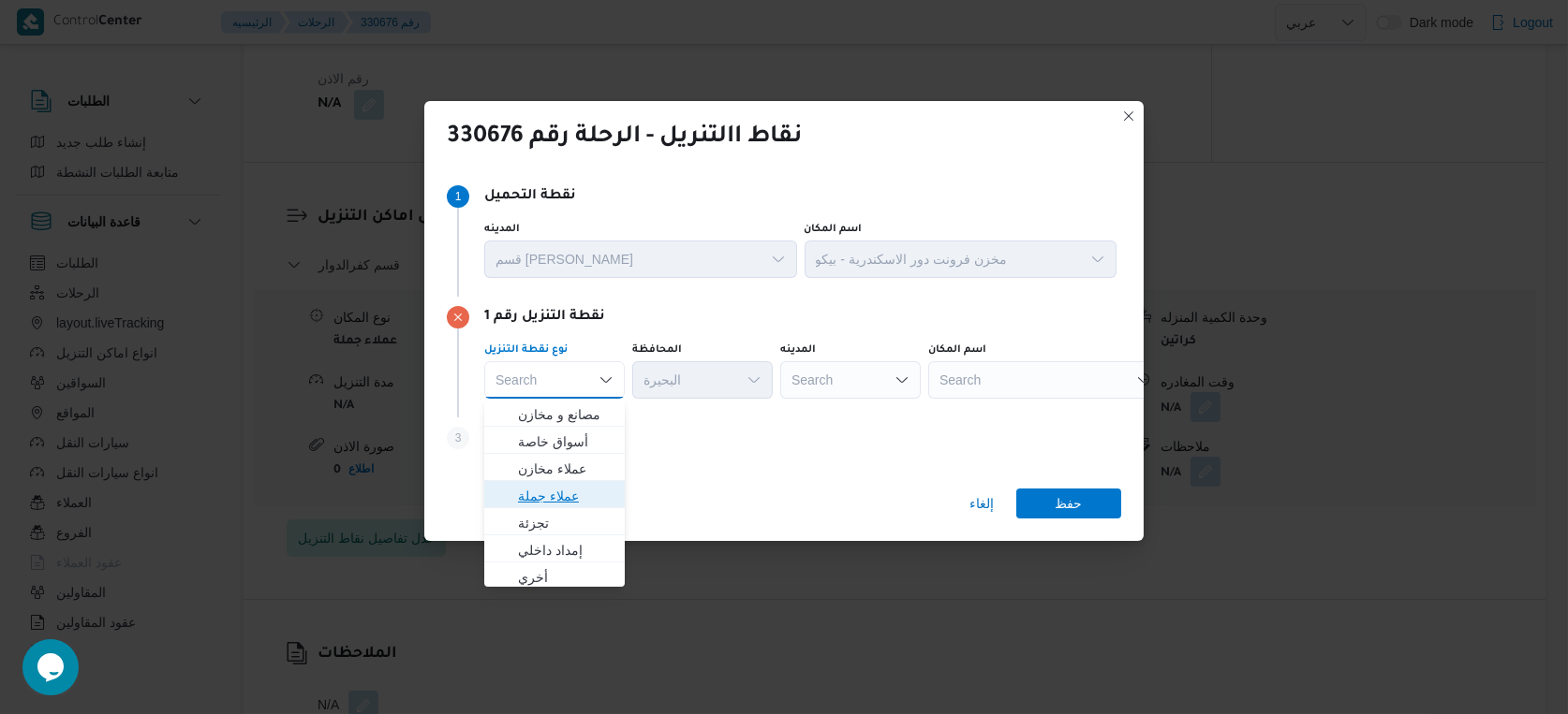
click at [566, 501] on span "عملاء جملة" at bounding box center [565, 497] width 96 height 23
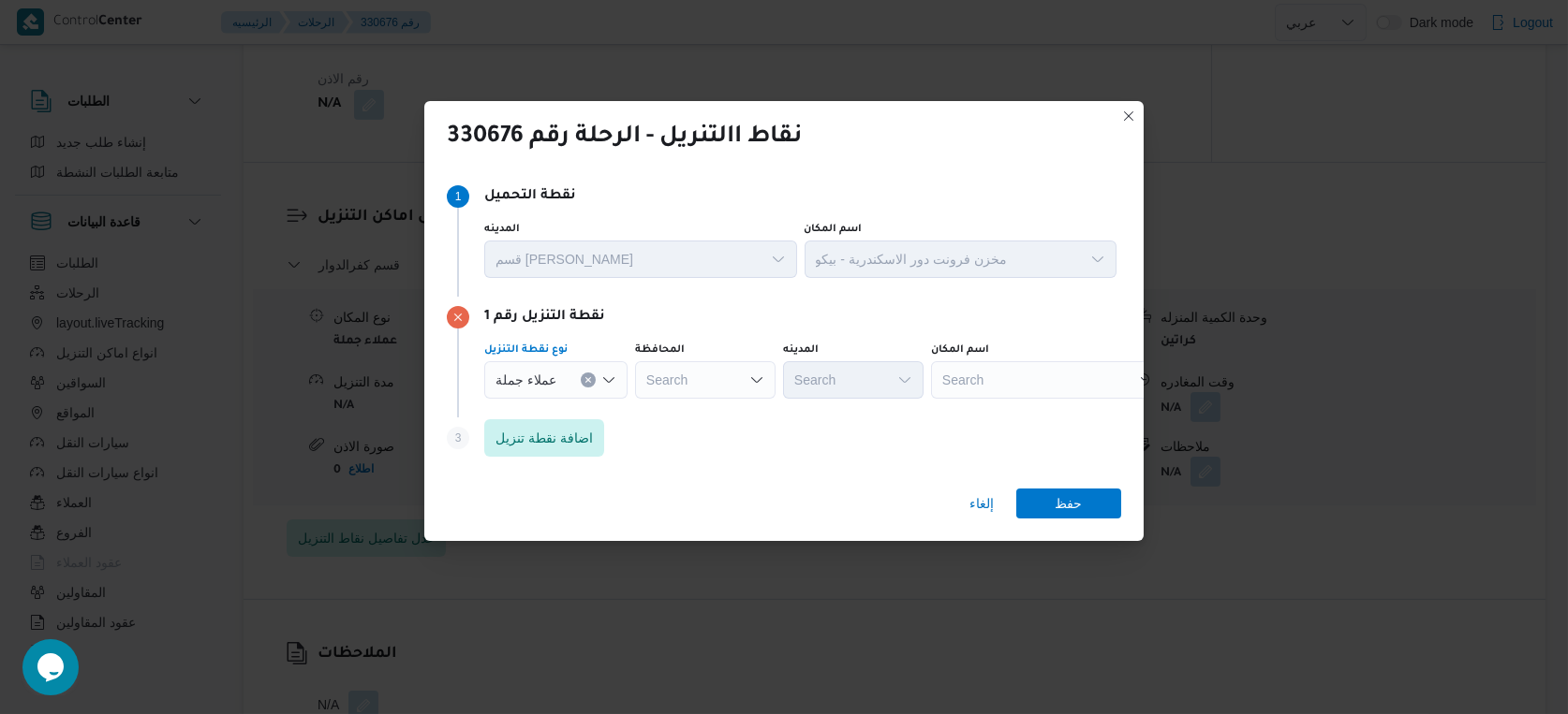
click at [592, 382] on button "Clear input" at bounding box center [588, 380] width 15 height 15
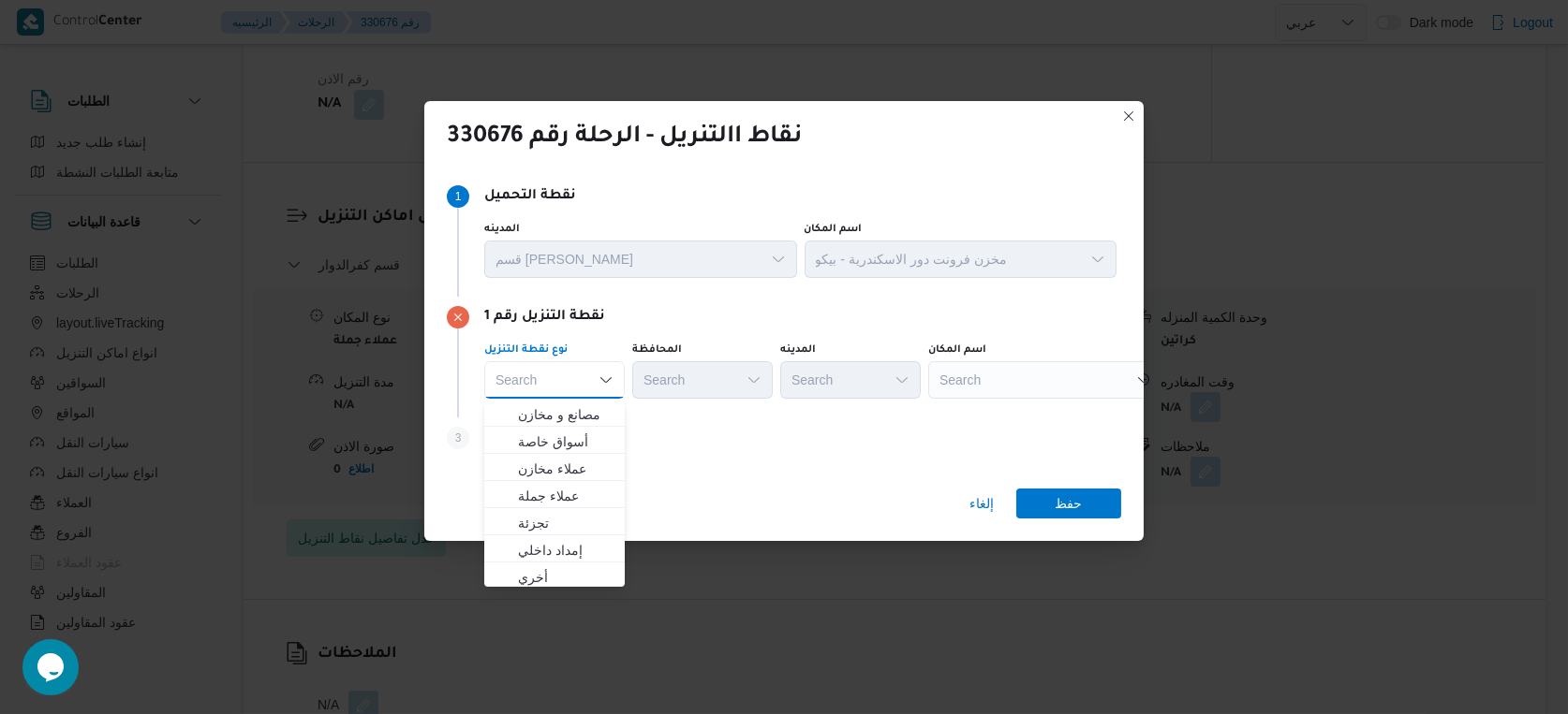
click at [1008, 376] on div "Search" at bounding box center [1045, 380] width 235 height 37
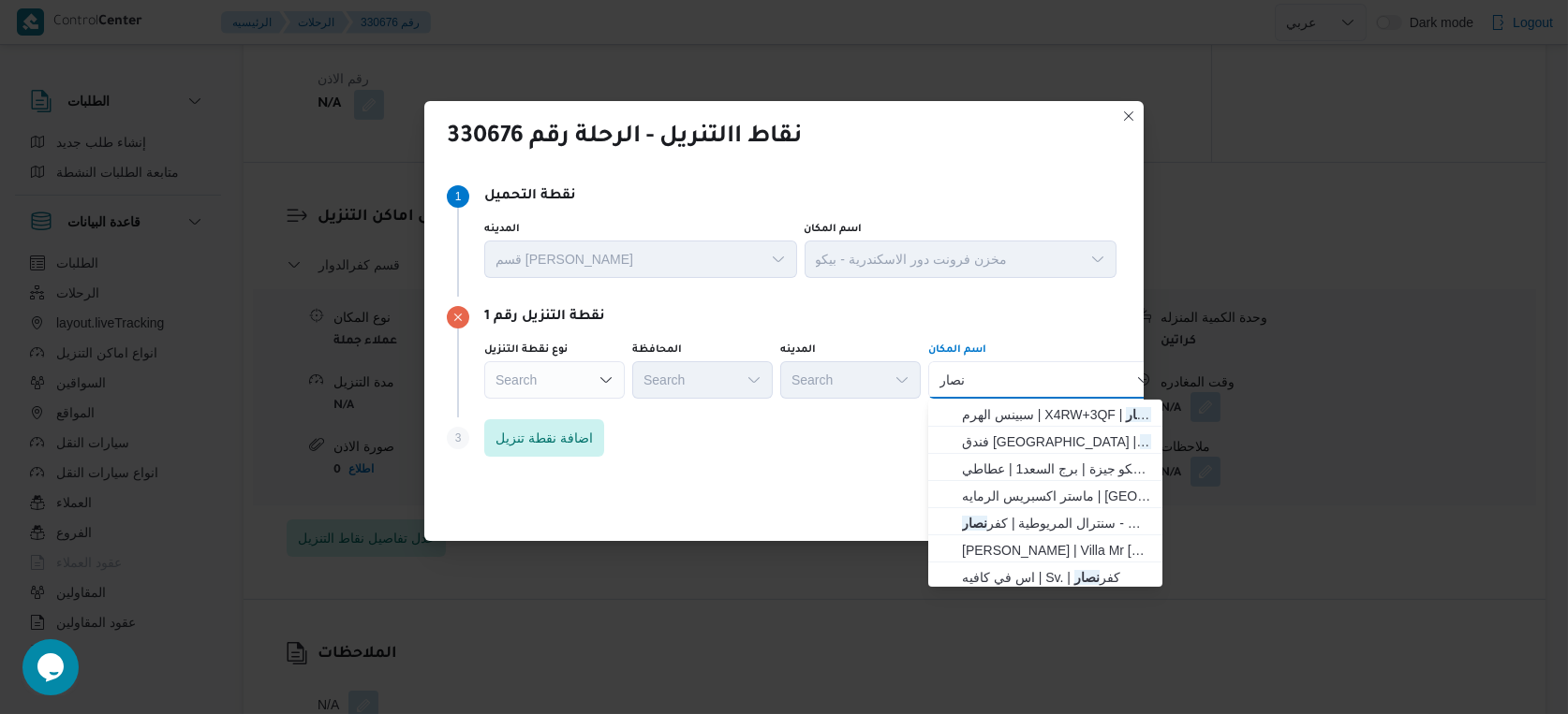
type input "نصار"
click at [778, 486] on div "إلغاء حفظ" at bounding box center [784, 507] width 719 height 67
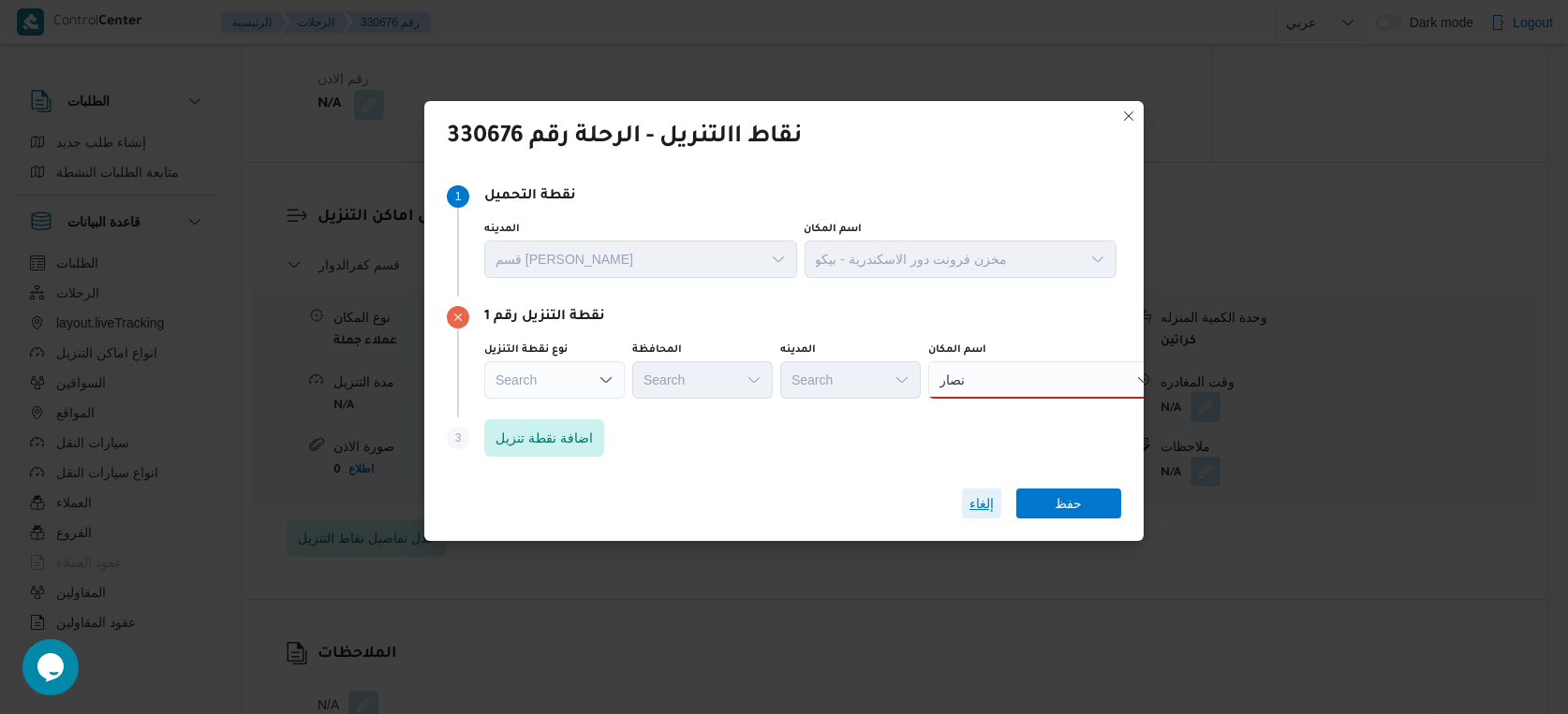
click at [981, 505] on span "إلغاء" at bounding box center [982, 504] width 25 height 23
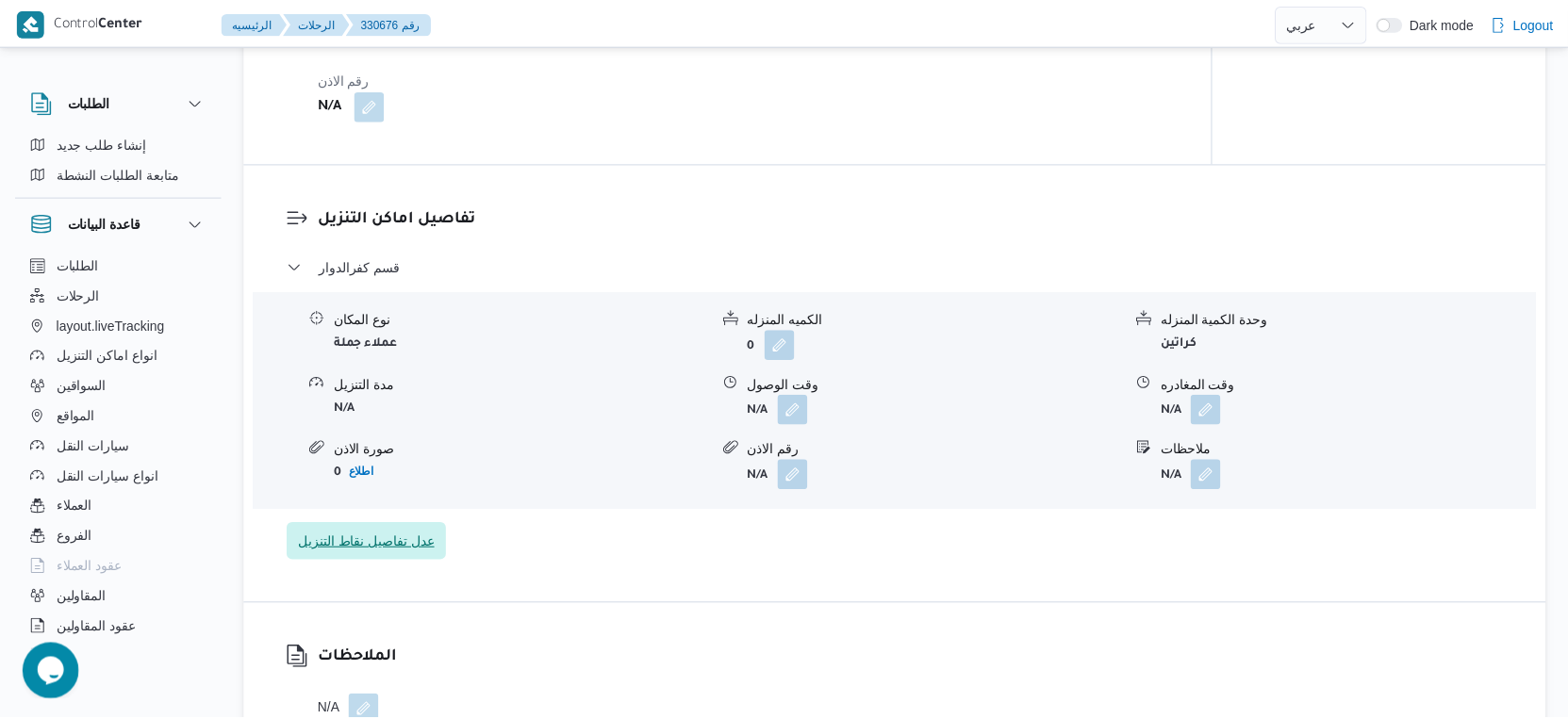
scroll to position [1362, 0]
click at [794, 425] on button "button" at bounding box center [794, 410] width 31 height 31
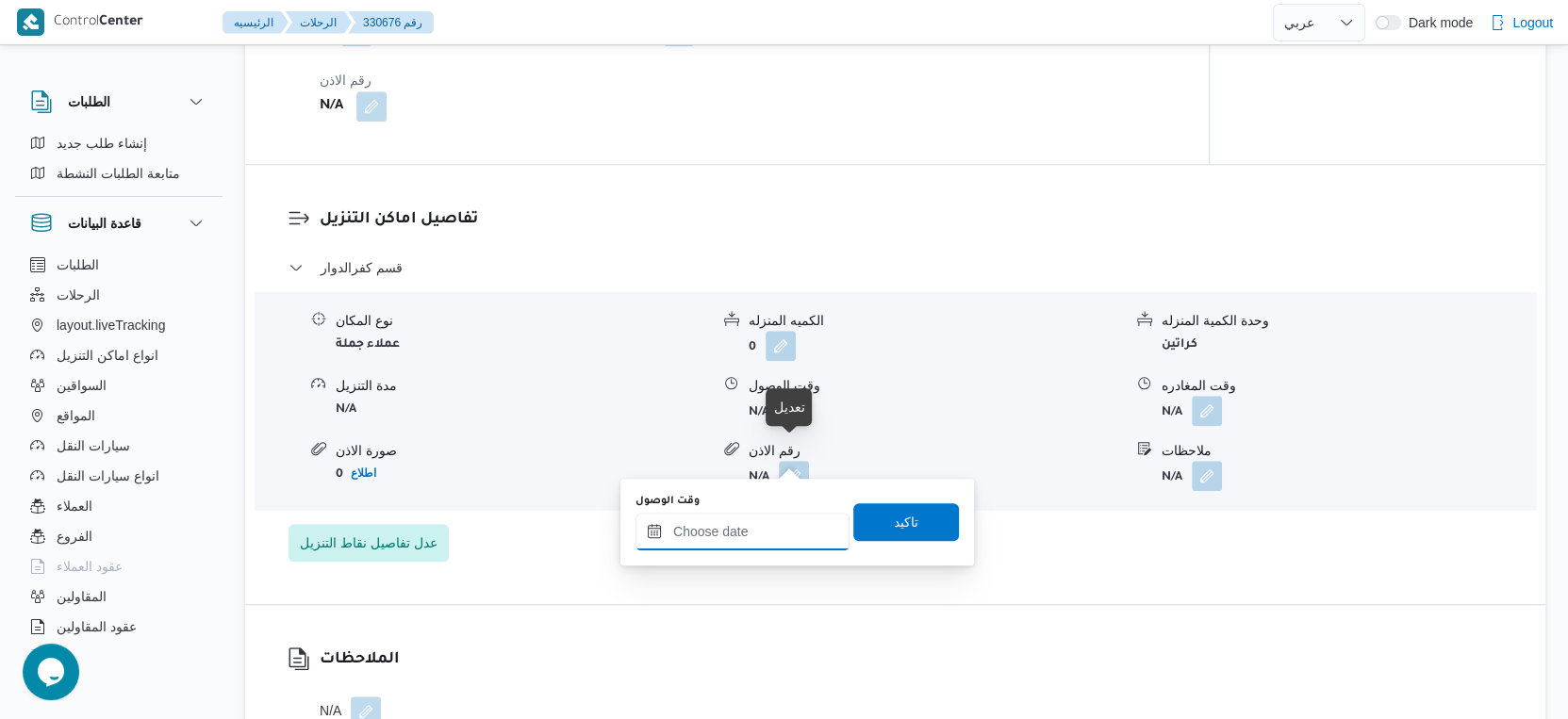
click at [767, 533] on input "وقت الوصول" at bounding box center [743, 531] width 214 height 37
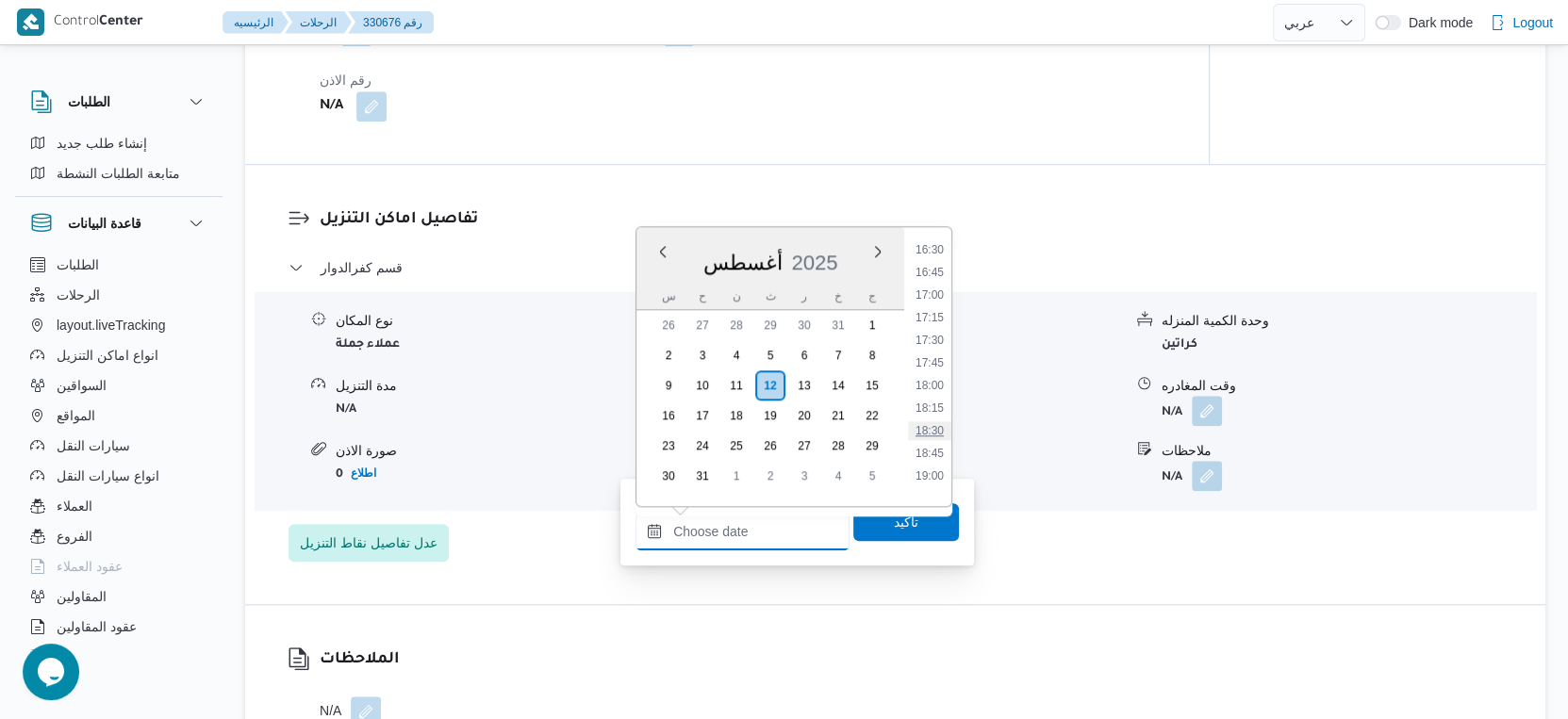
scroll to position [1542, 0]
click at [932, 378] on li "18:30" at bounding box center [929, 383] width 43 height 19
type input "[DATE] ١٨:٣٠"
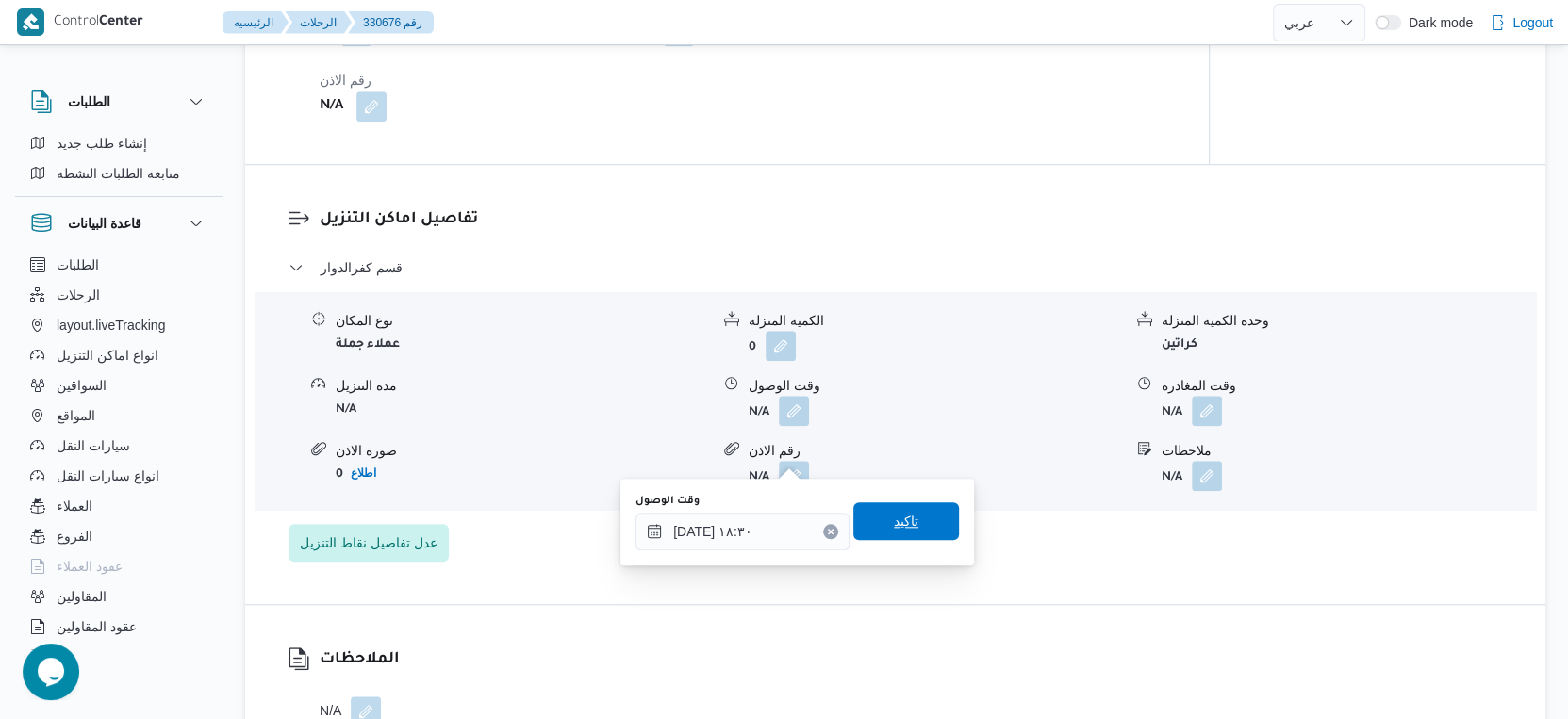
click at [899, 508] on span "تاكيد" at bounding box center [905, 521] width 105 height 37
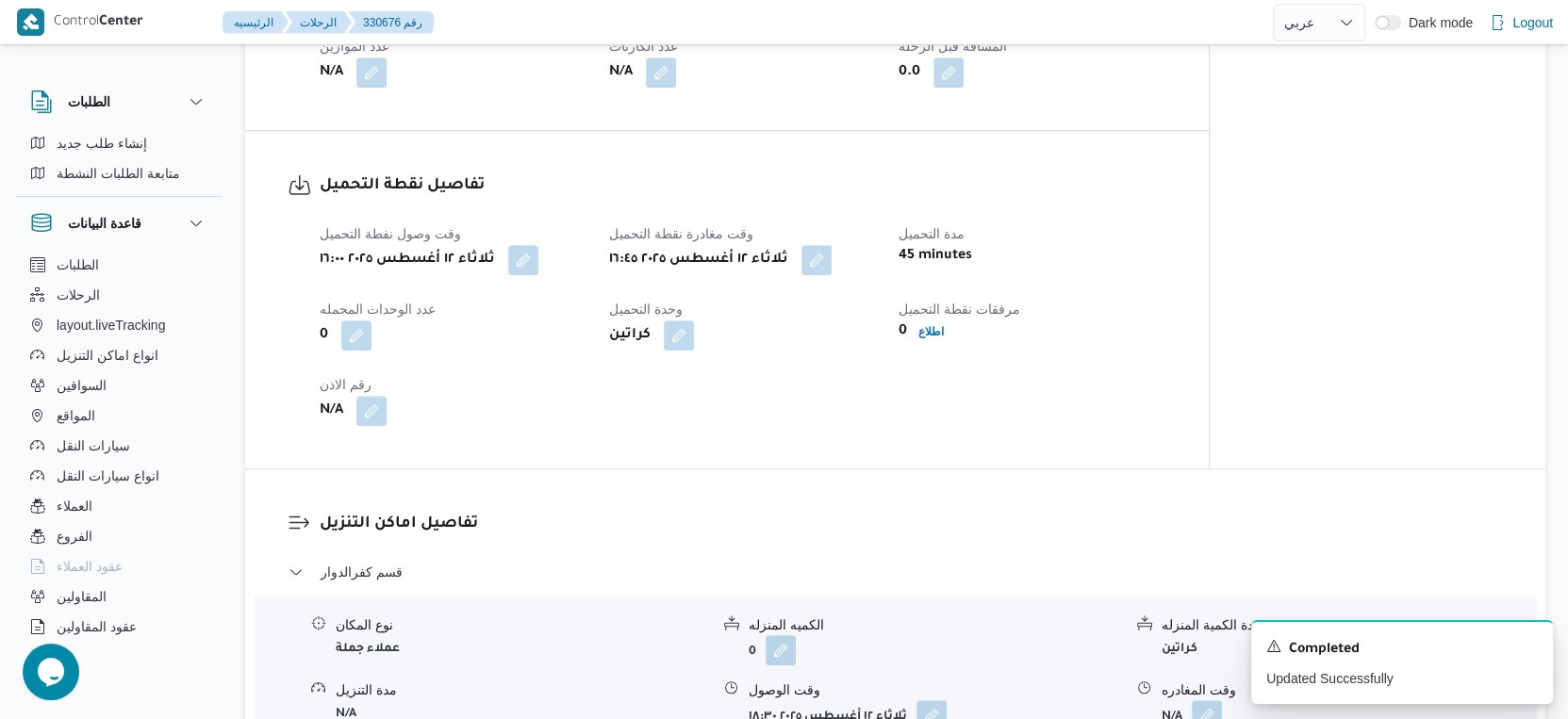
scroll to position [1048, 0]
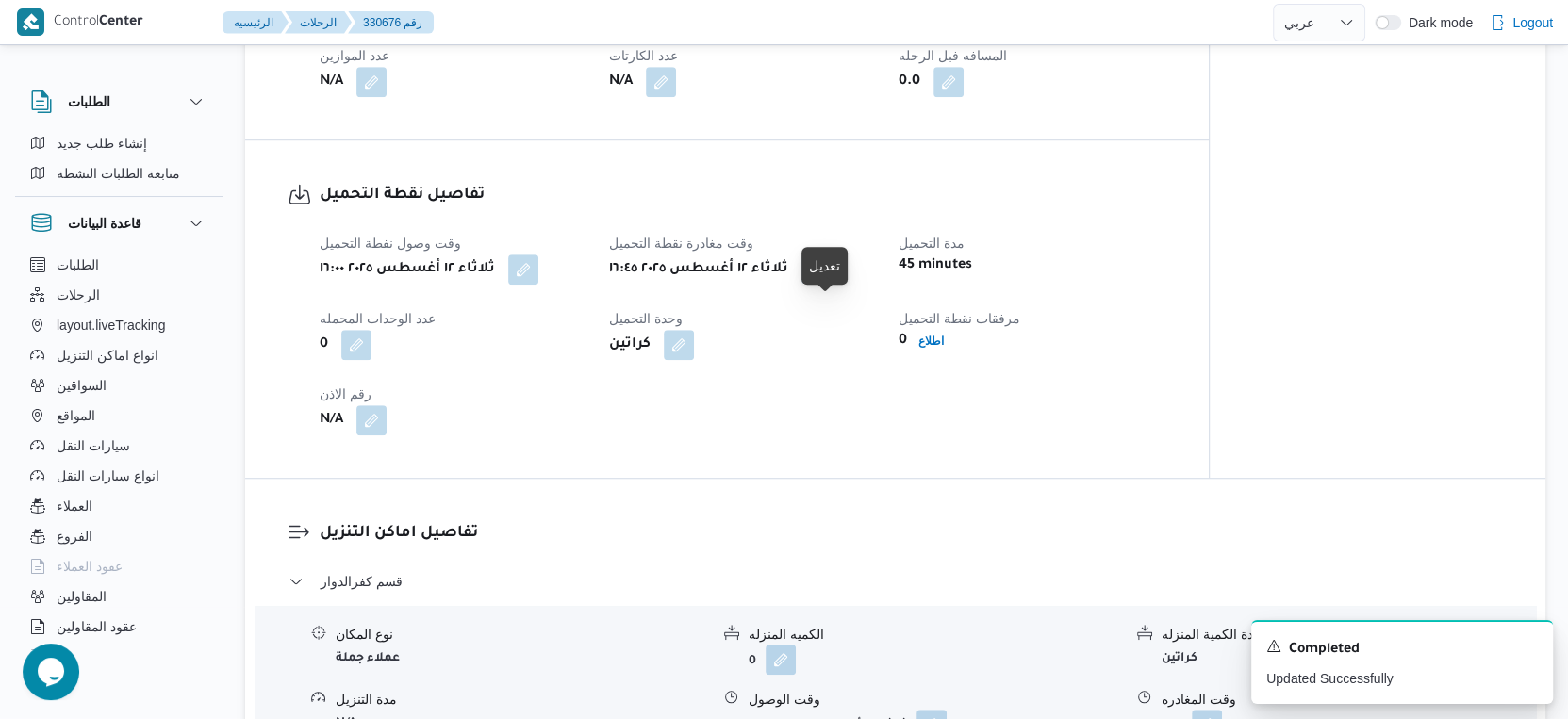
click at [819, 284] on button "button" at bounding box center [817, 269] width 31 height 31
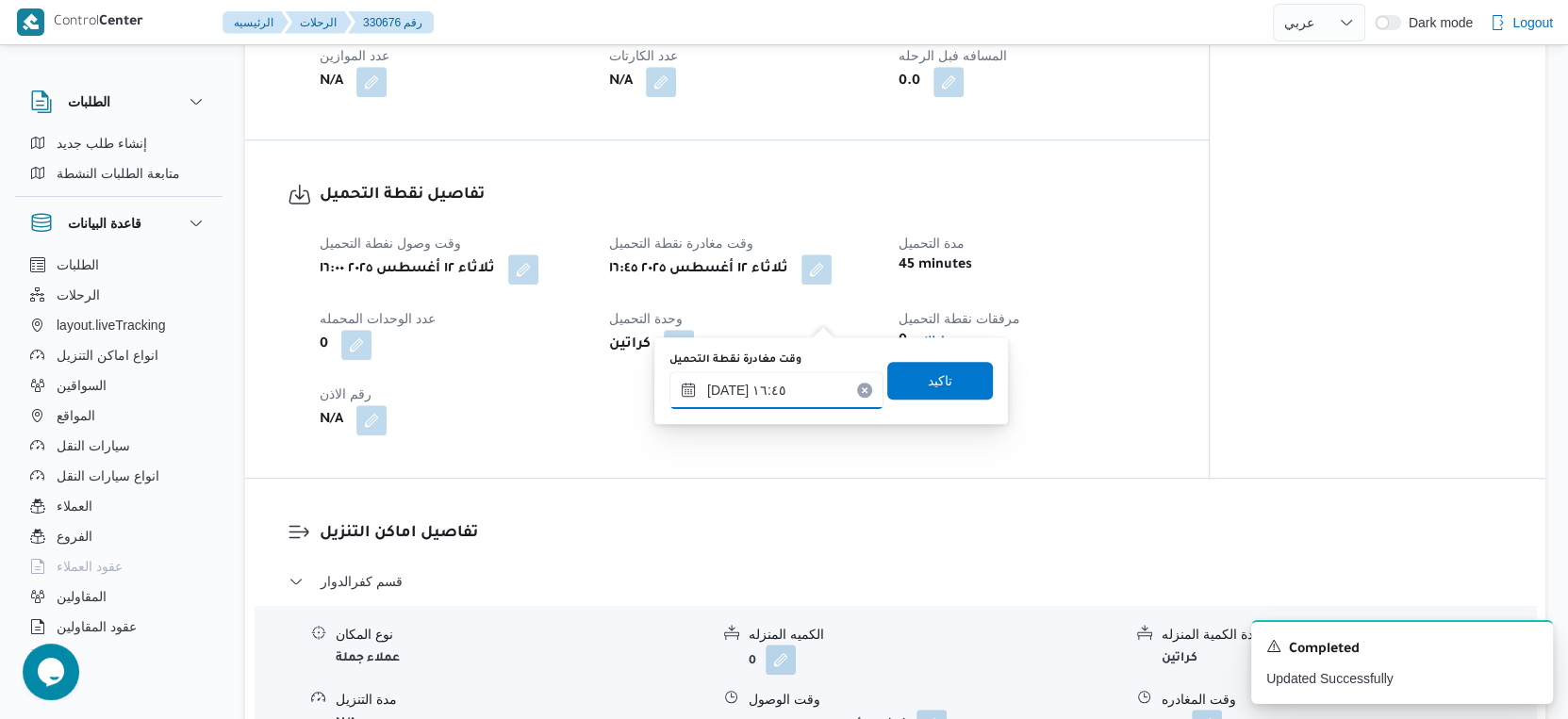
click at [783, 384] on input "[DATE] ١٦:٤٥" at bounding box center [776, 390] width 214 height 37
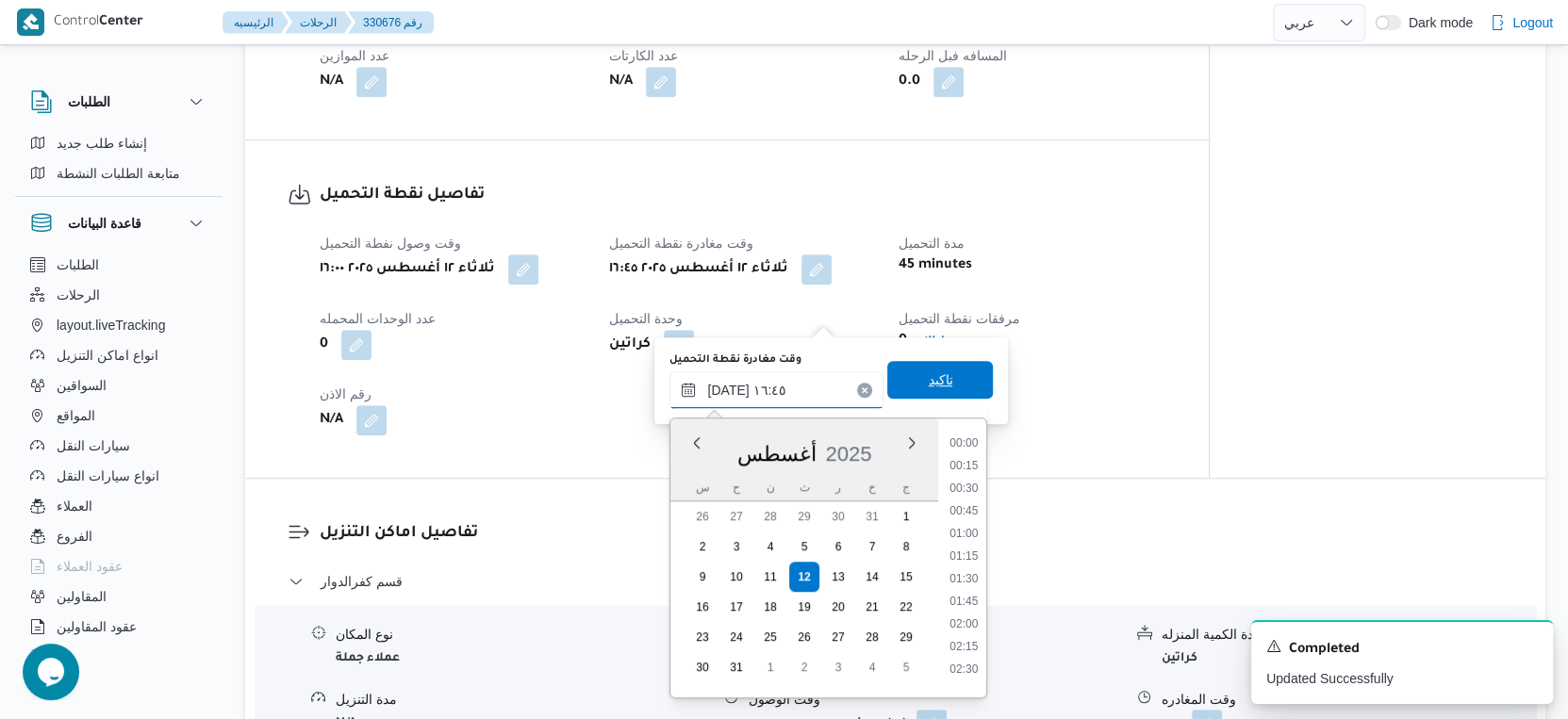
scroll to position [1385, 0]
click at [969, 551] on li "16:30" at bounding box center [964, 552] width 43 height 19
type input "[DATE] ١٦:٣٠"
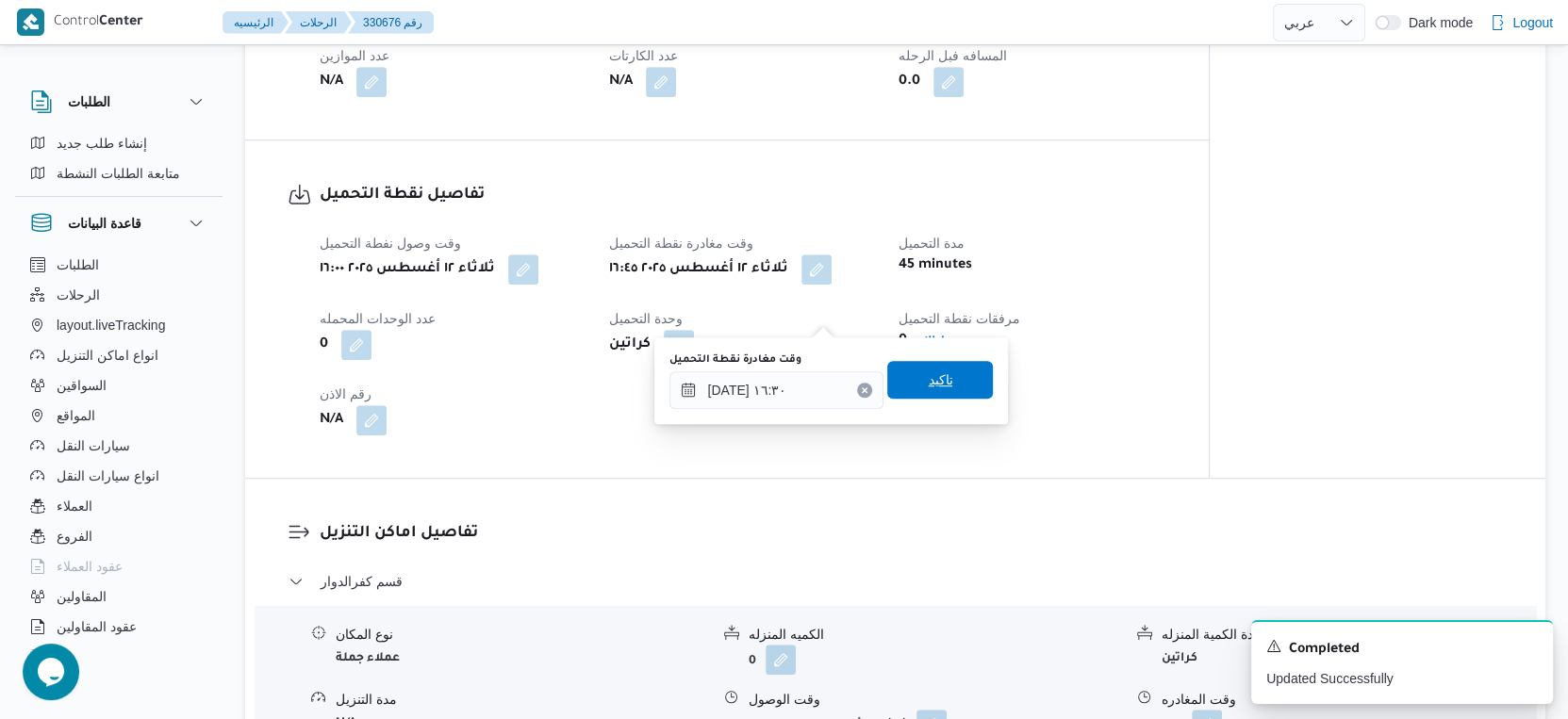
click at [927, 368] on span "تاكيد" at bounding box center [940, 380] width 105 height 37
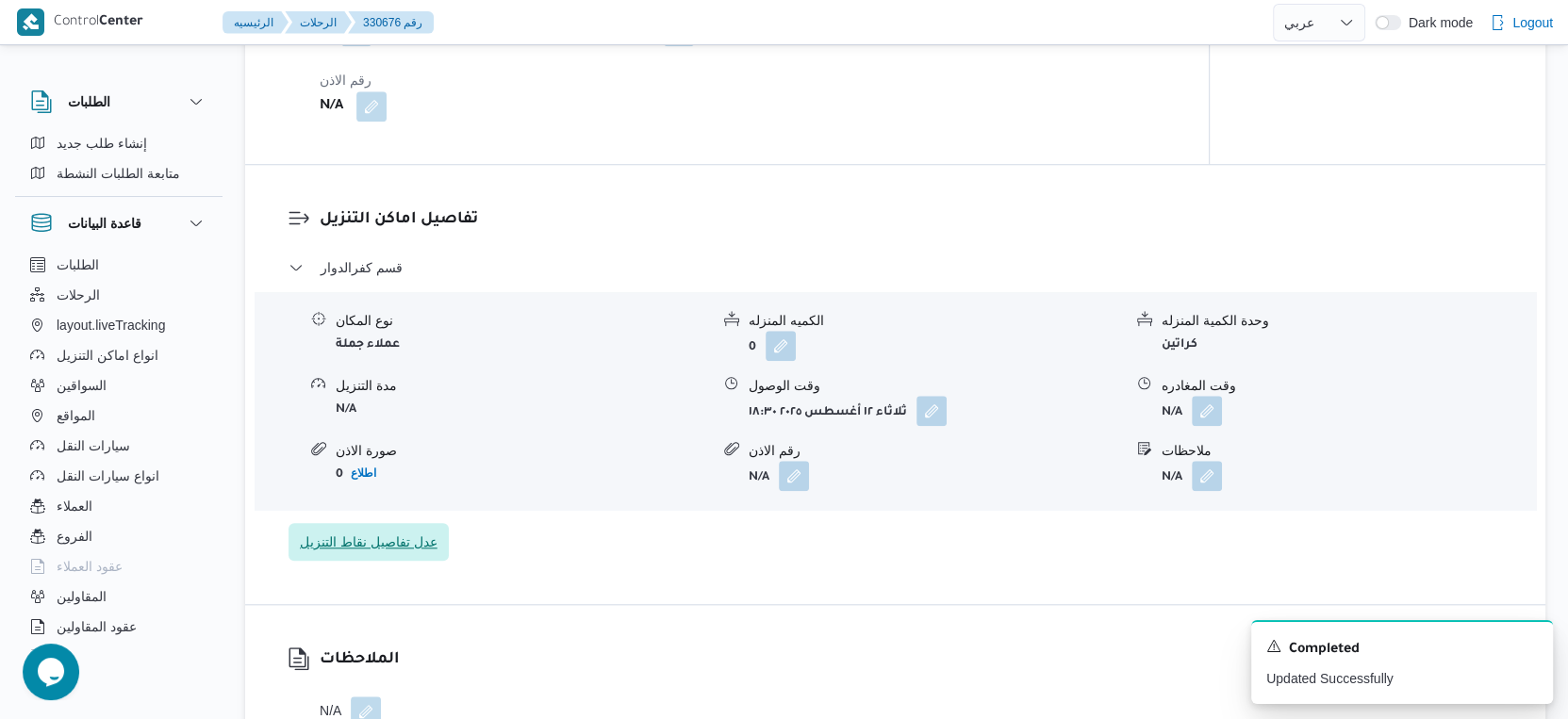
scroll to position [1256, 0]
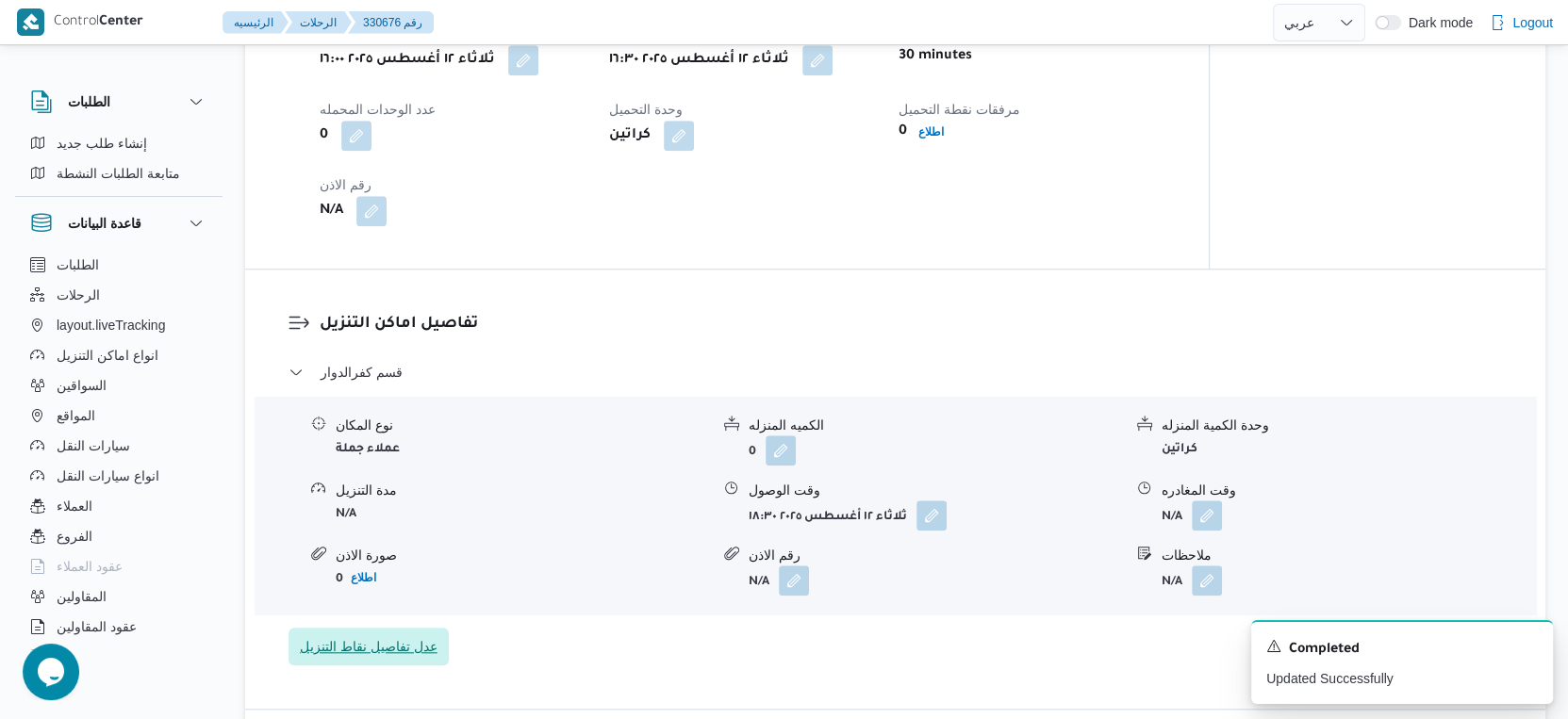
click at [398, 658] on span "عدل تفاصيل نقاط التنزيل" at bounding box center [369, 647] width 138 height 23
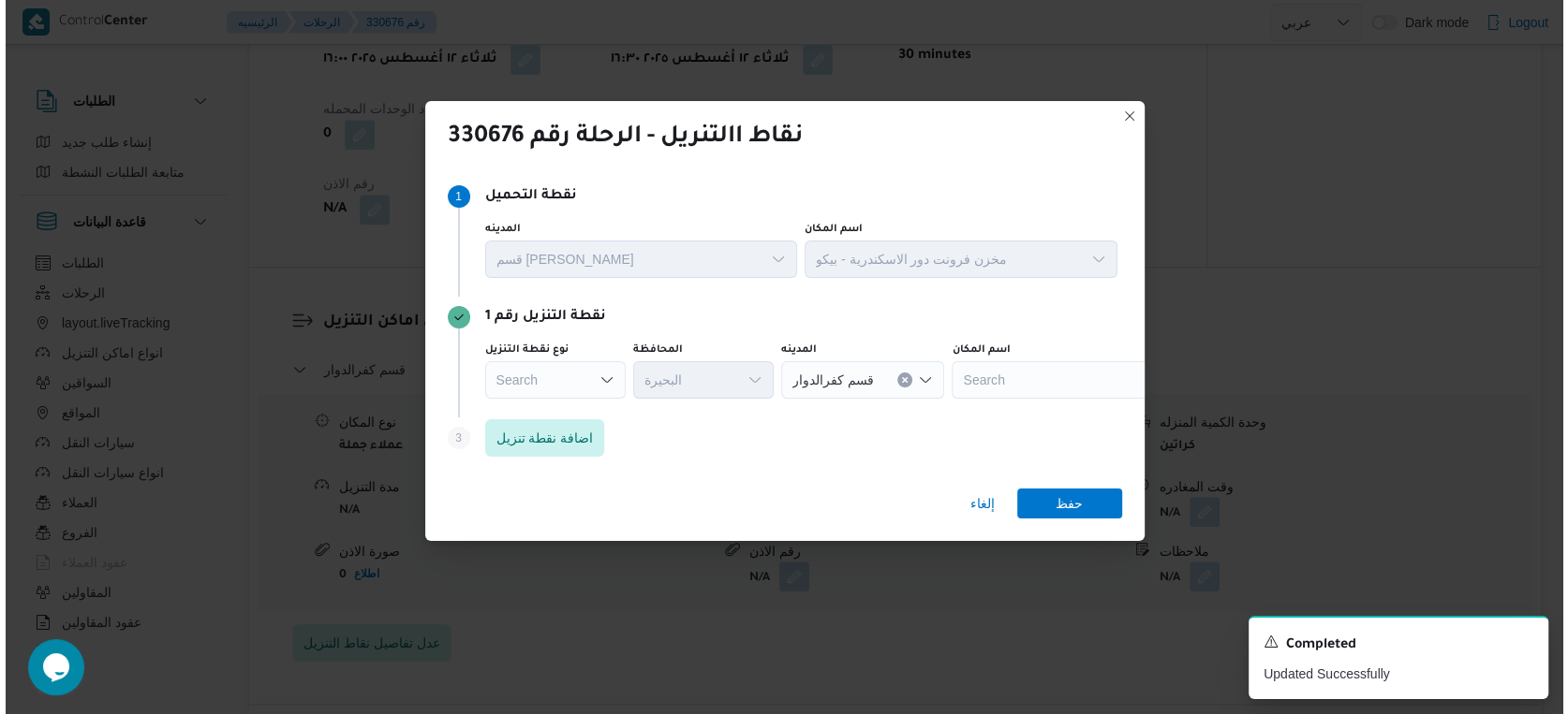
scroll to position [1233, 0]
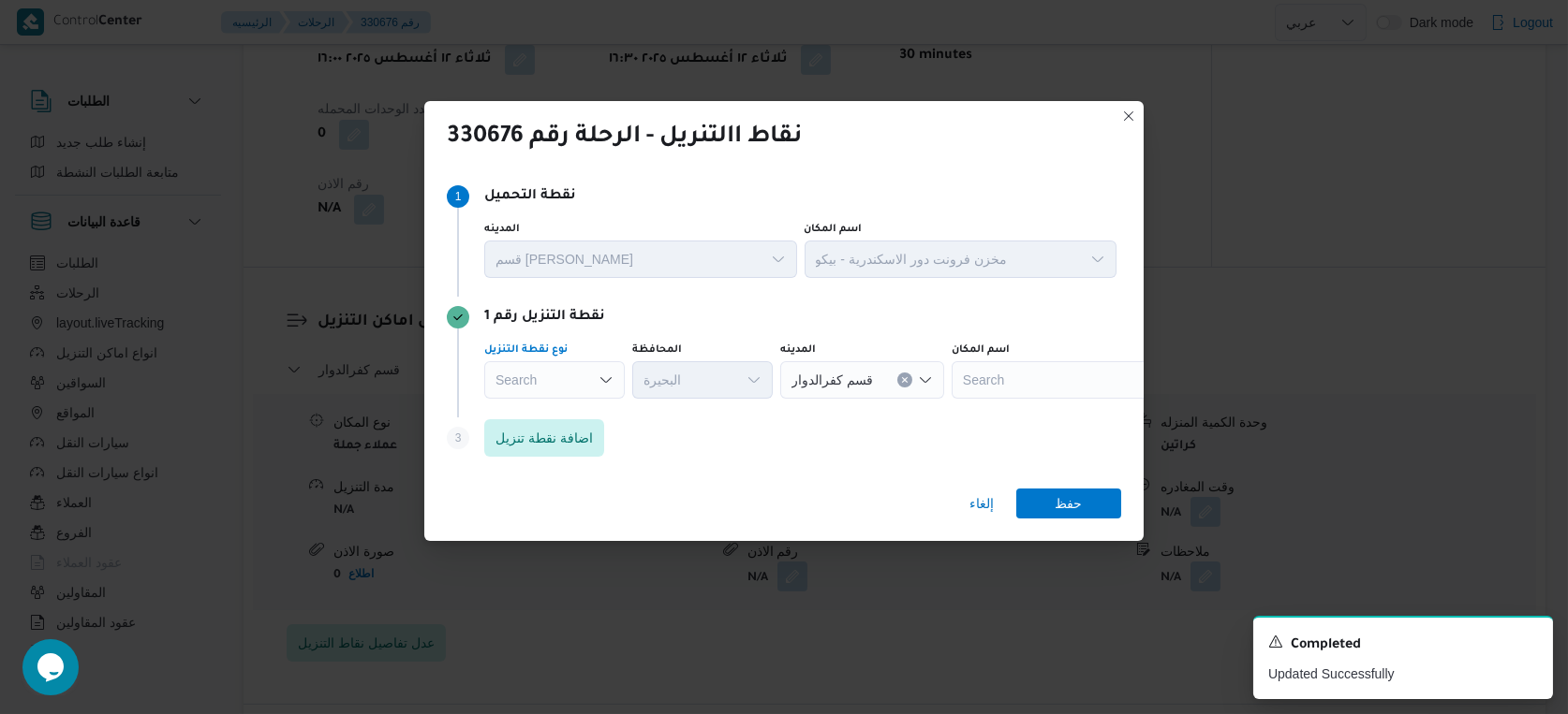
click at [571, 372] on div "Search" at bounding box center [555, 380] width 141 height 37
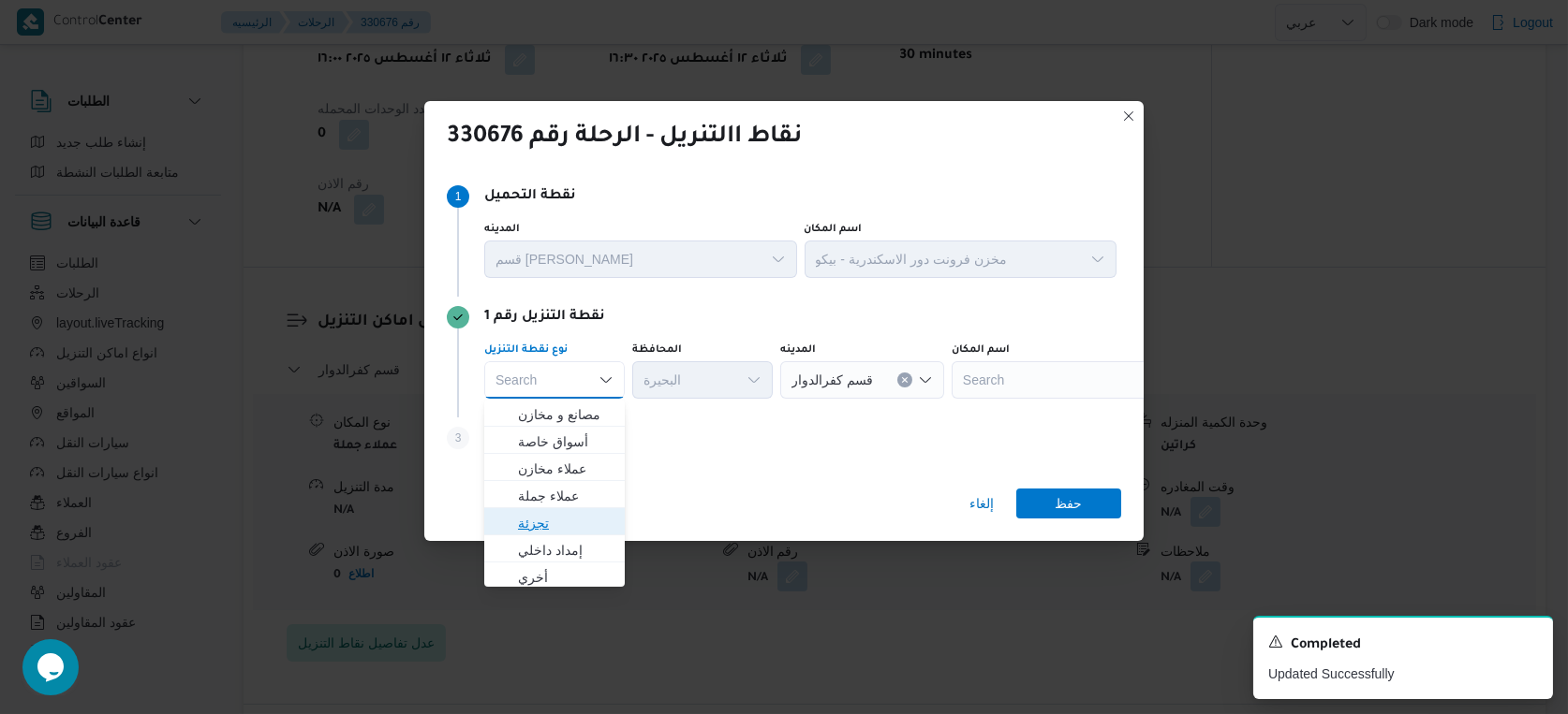
click at [552, 517] on span "تجزئة" at bounding box center [565, 523] width 96 height 23
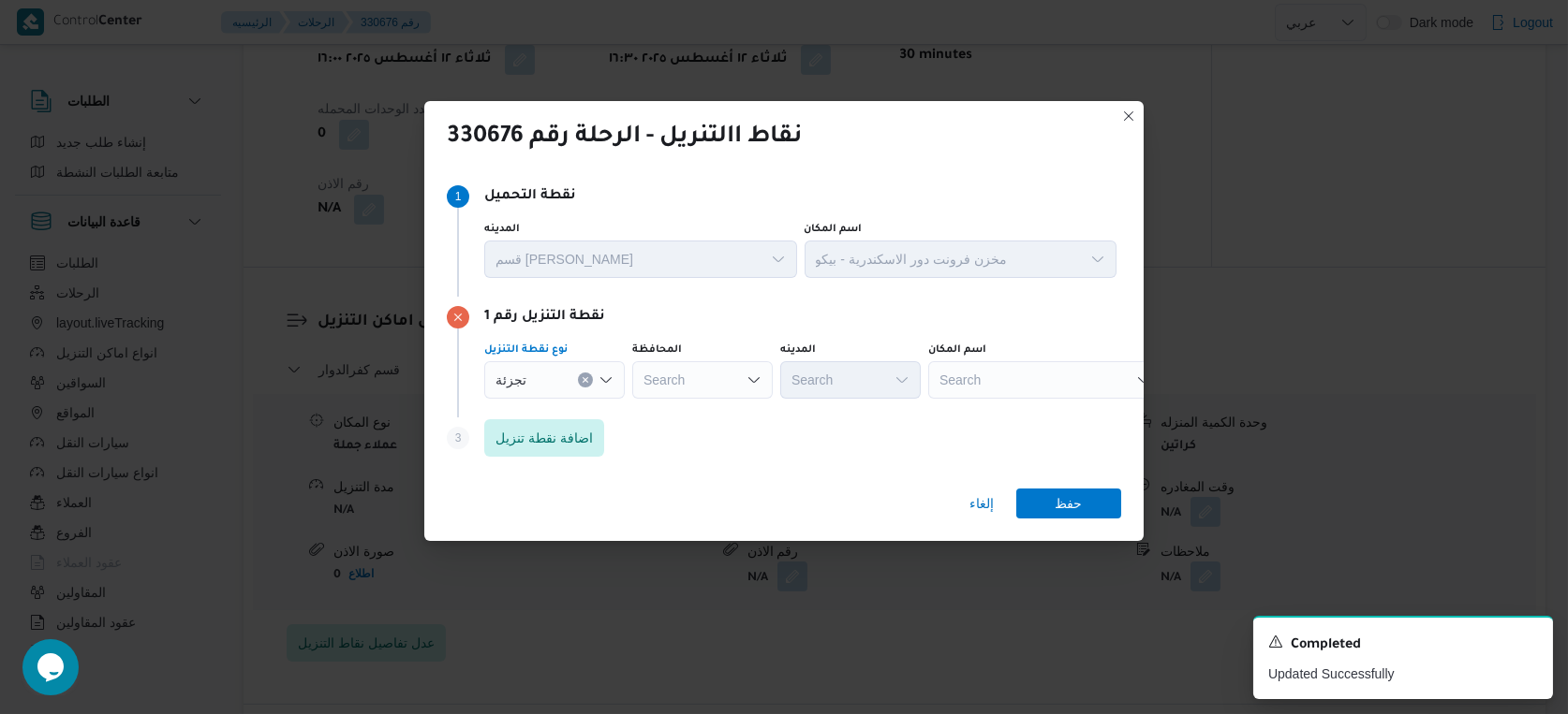
click at [585, 378] on icon "Clear input" at bounding box center [584, 380] width 5 height 5
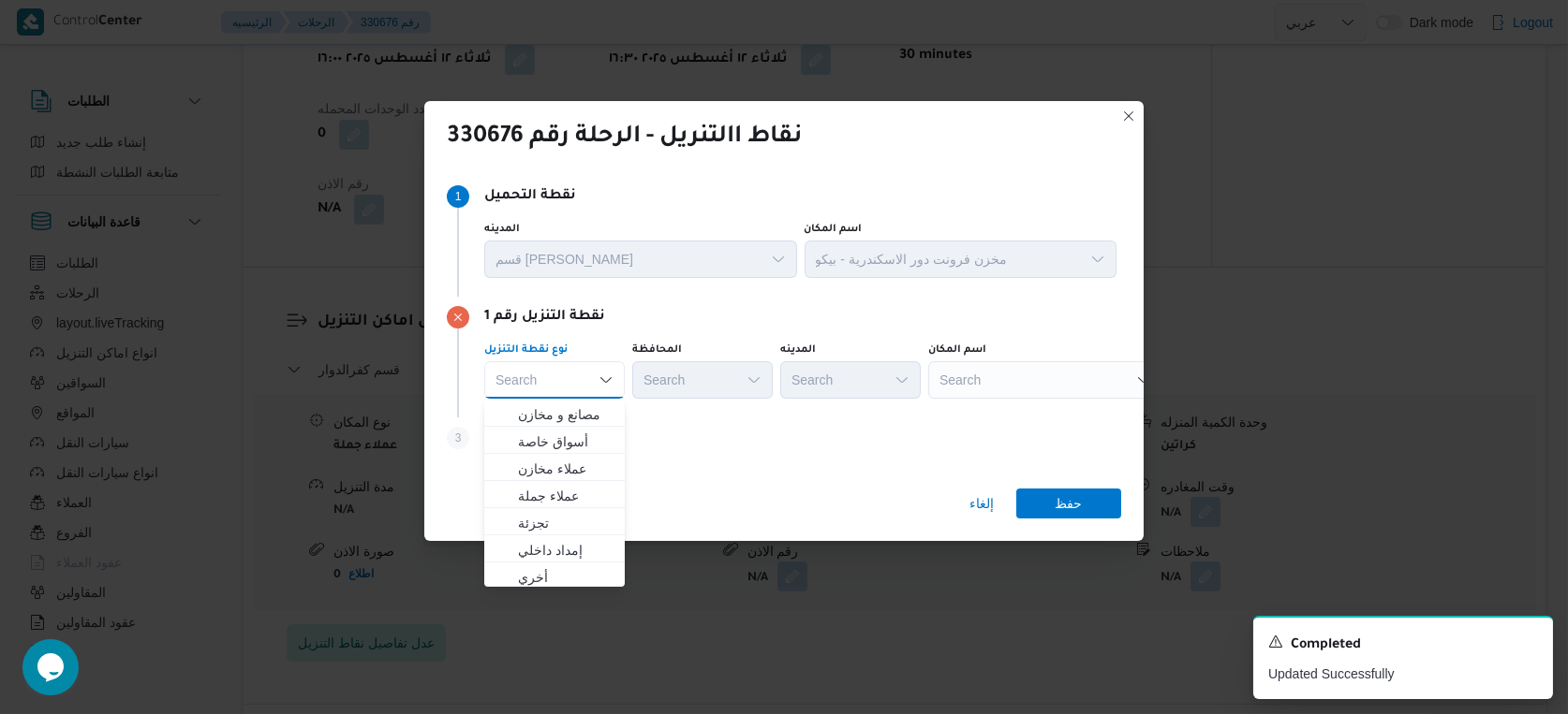
click at [990, 380] on div "Search" at bounding box center [1045, 380] width 235 height 37
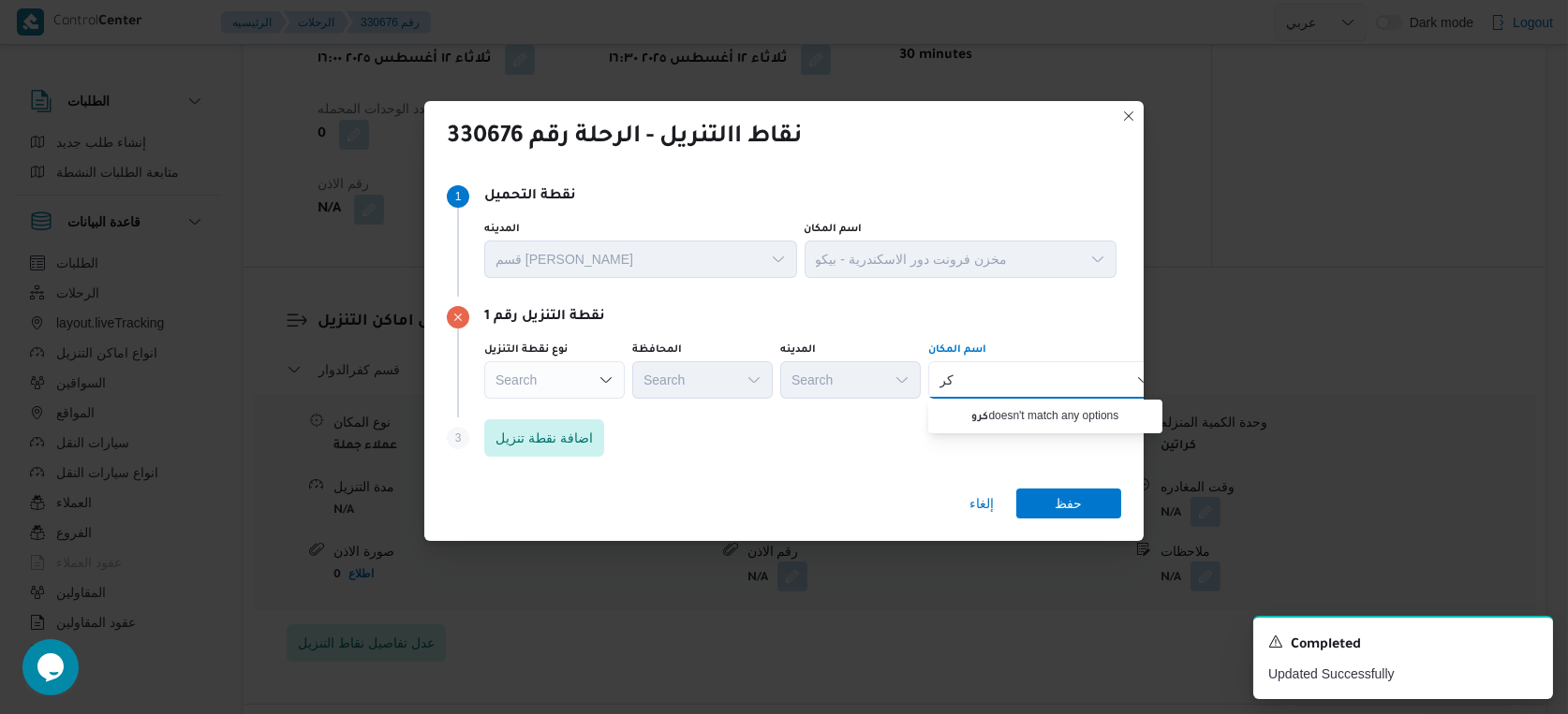
type input "ك"
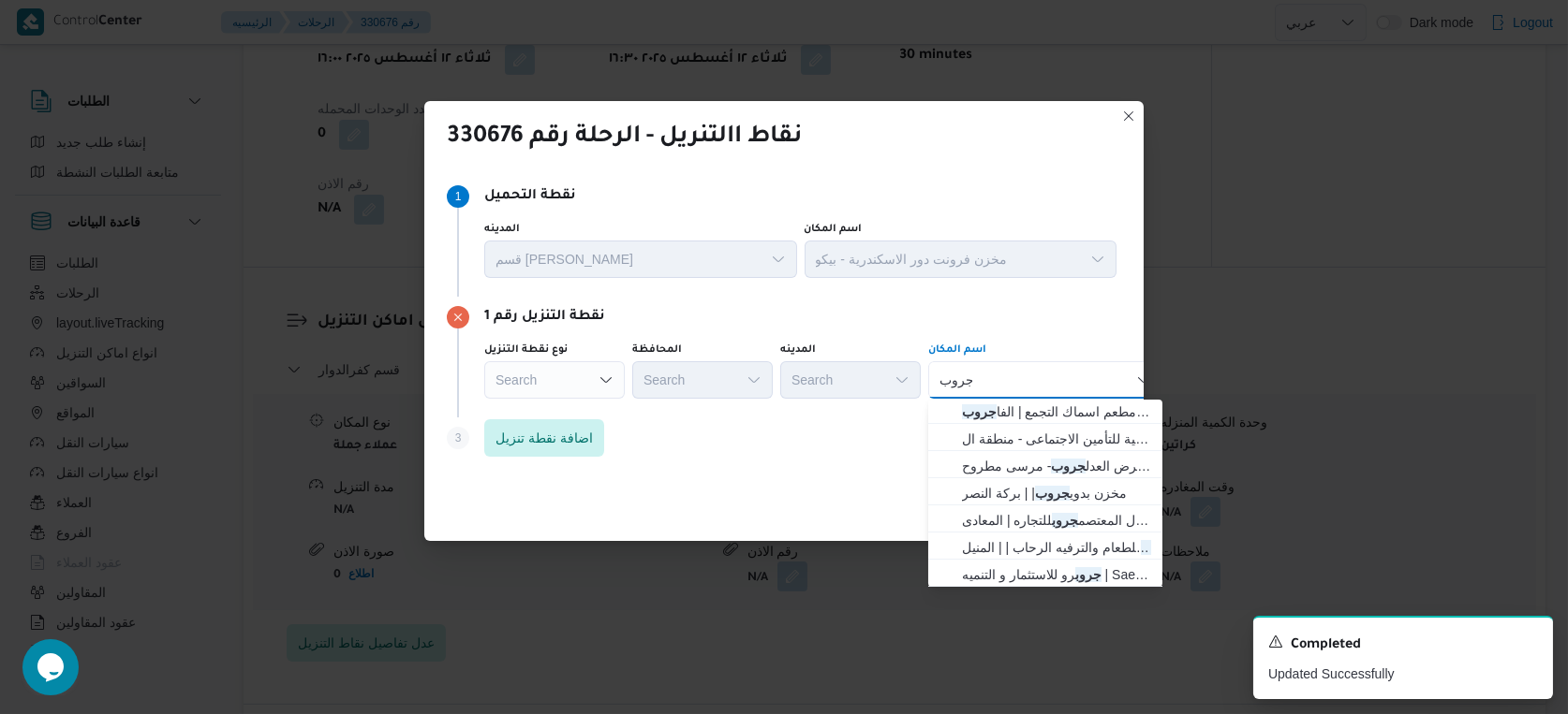
scroll to position [495, 0]
type input "جروب"
click at [575, 382] on div "Search" at bounding box center [555, 380] width 141 height 37
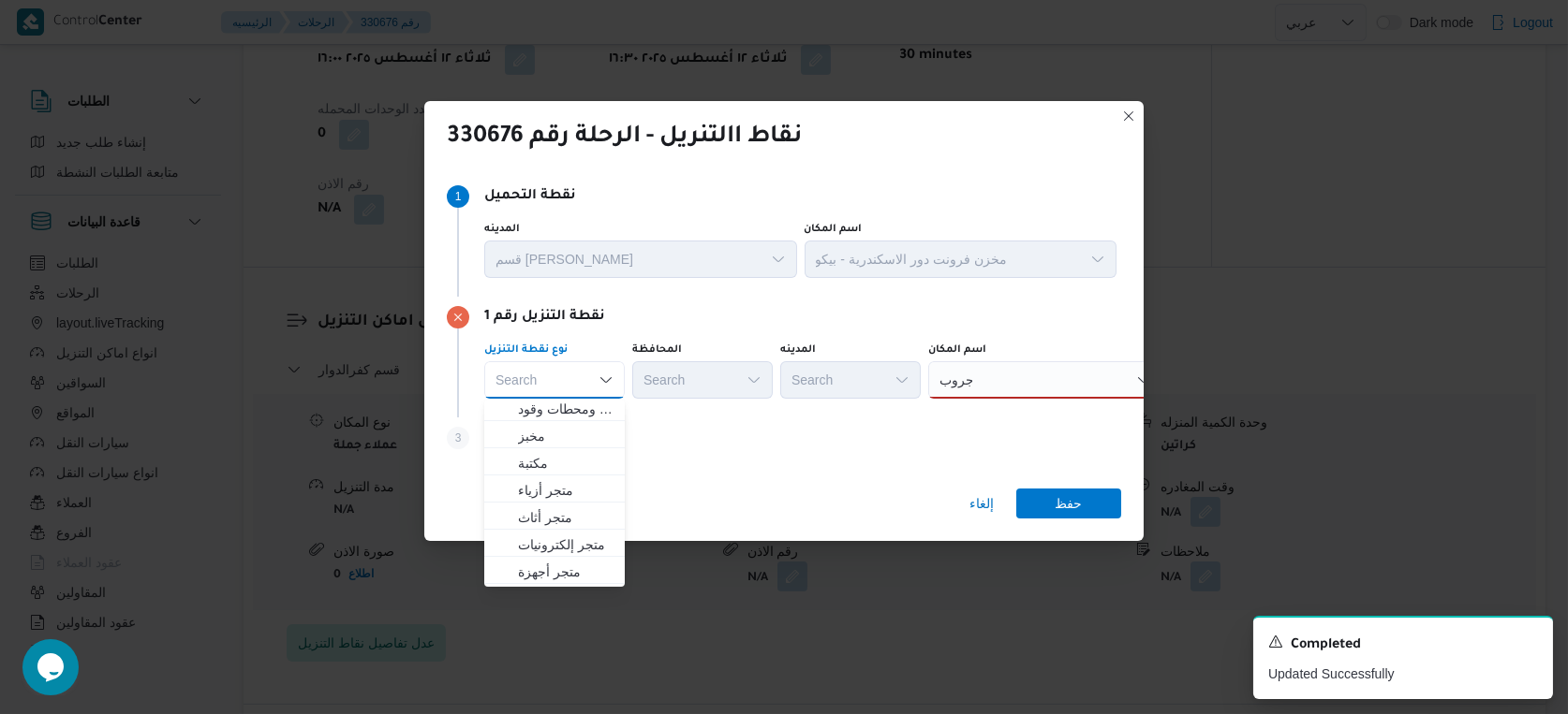
click at [751, 481] on div "إلغاء حفظ" at bounding box center [784, 507] width 719 height 67
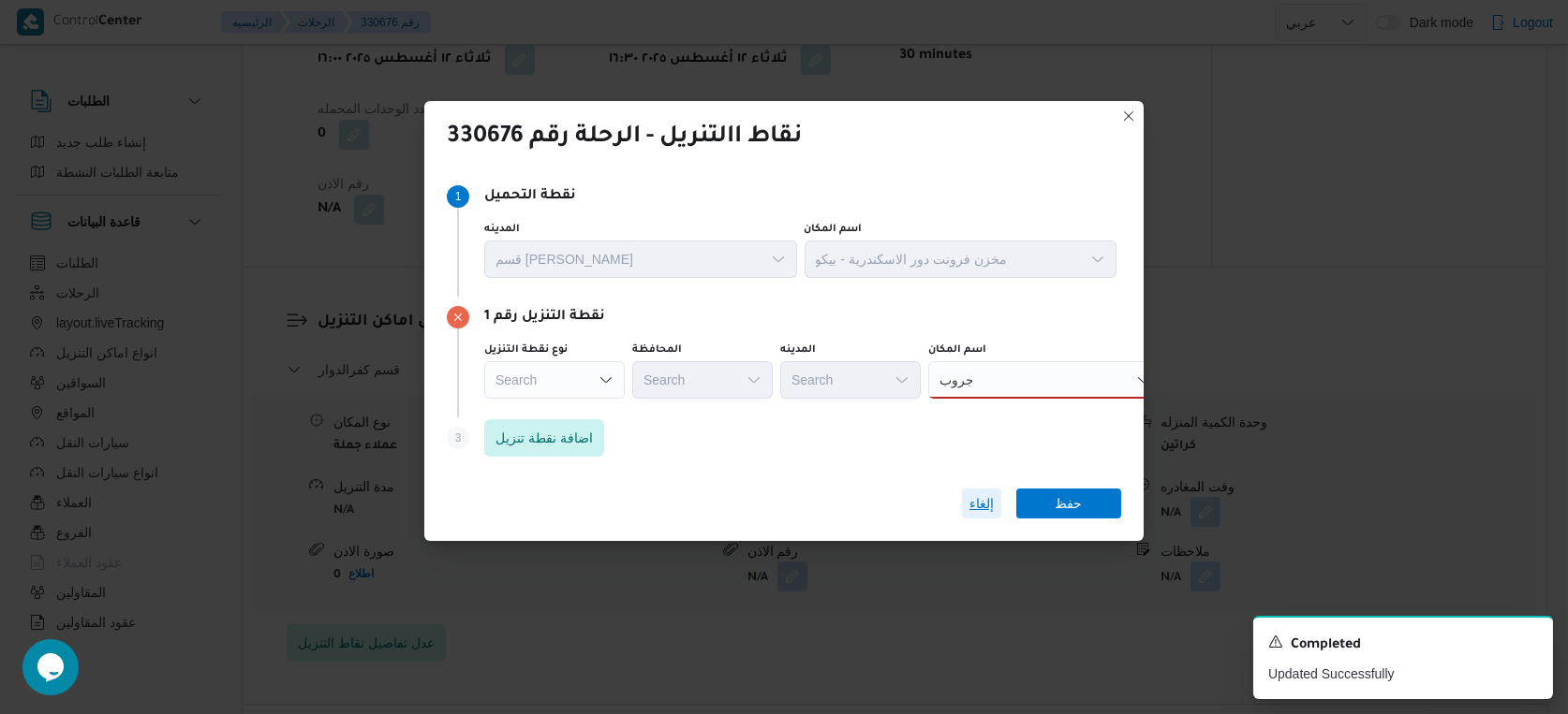
click at [984, 505] on span "إلغاء" at bounding box center [982, 504] width 25 height 23
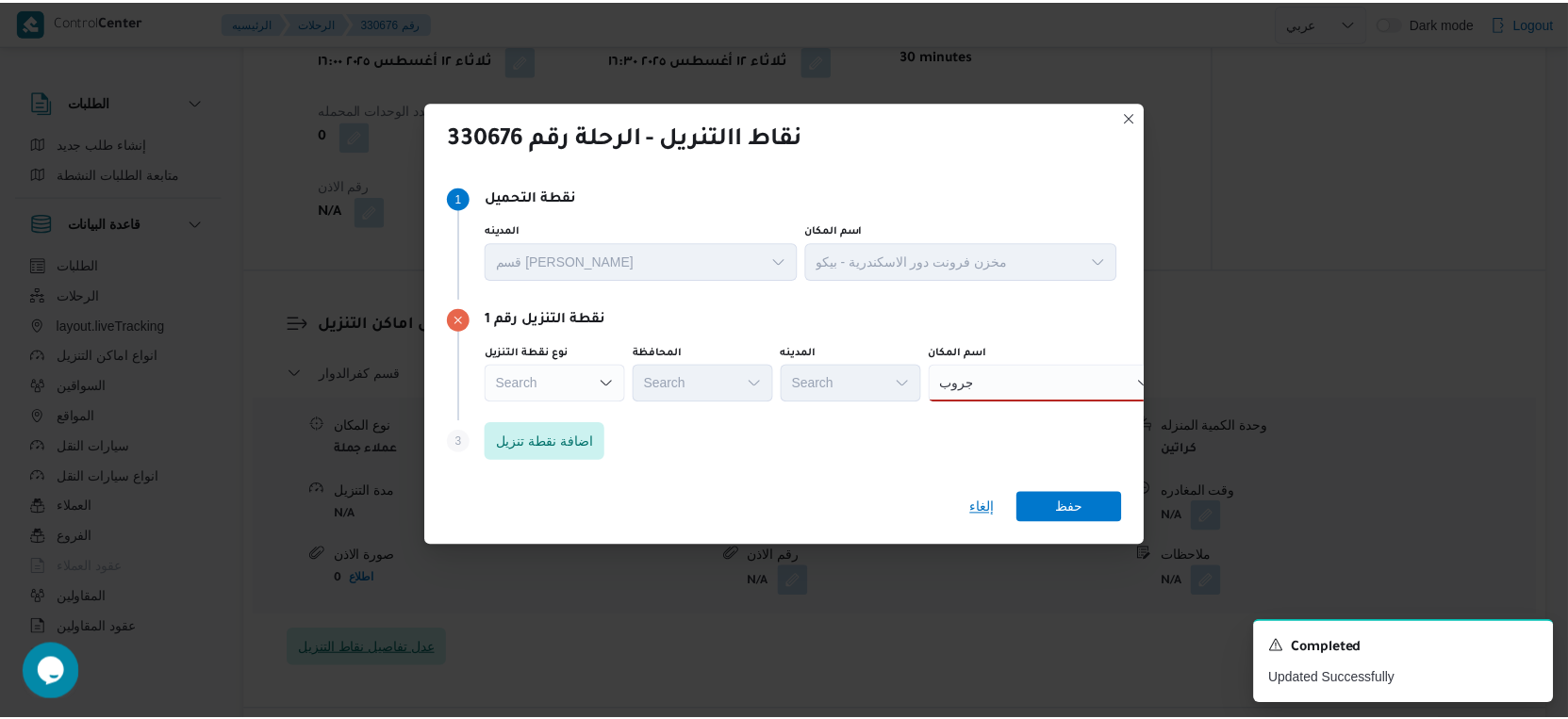
scroll to position [1256, 0]
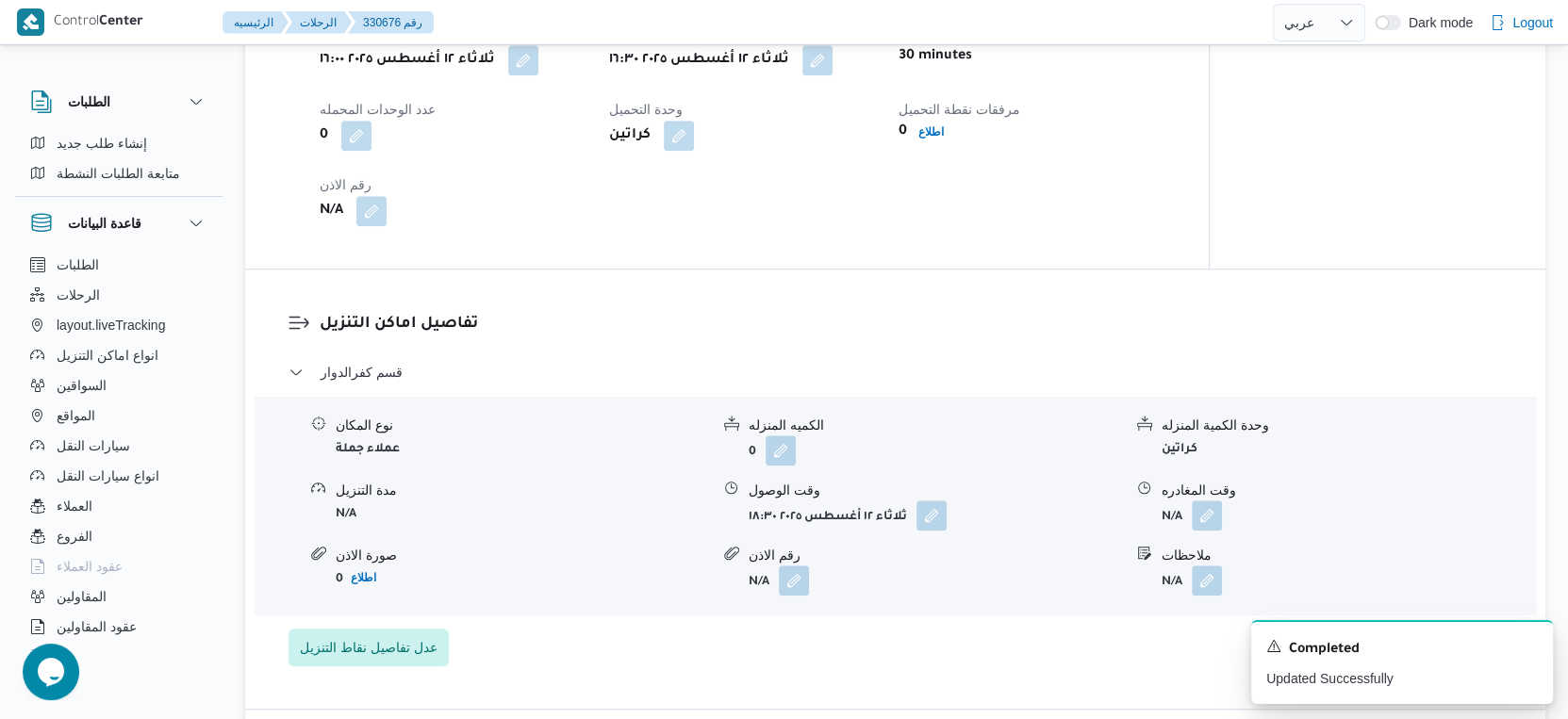
select select "ar"
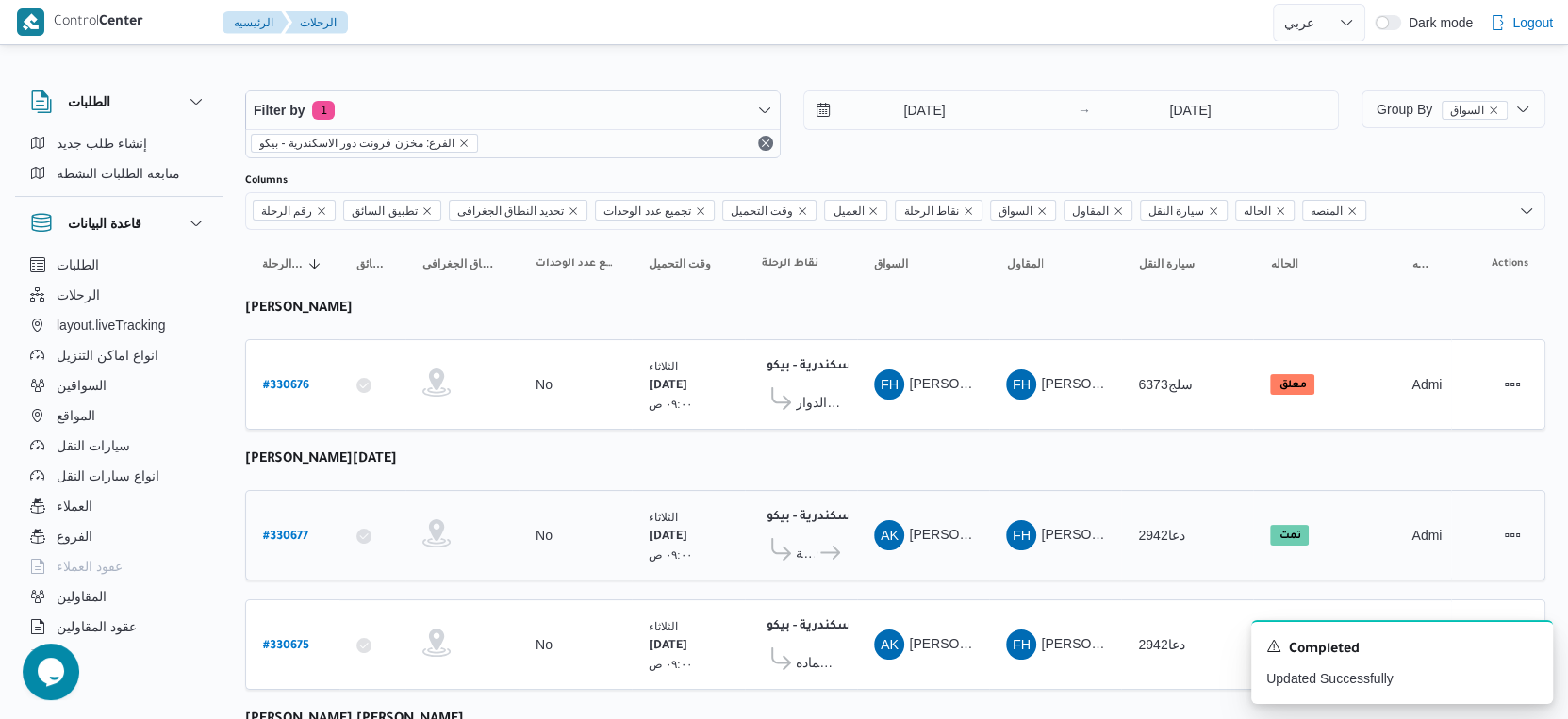
click at [294, 531] on b "# 330677" at bounding box center [285, 537] width 45 height 13
select select "ar"
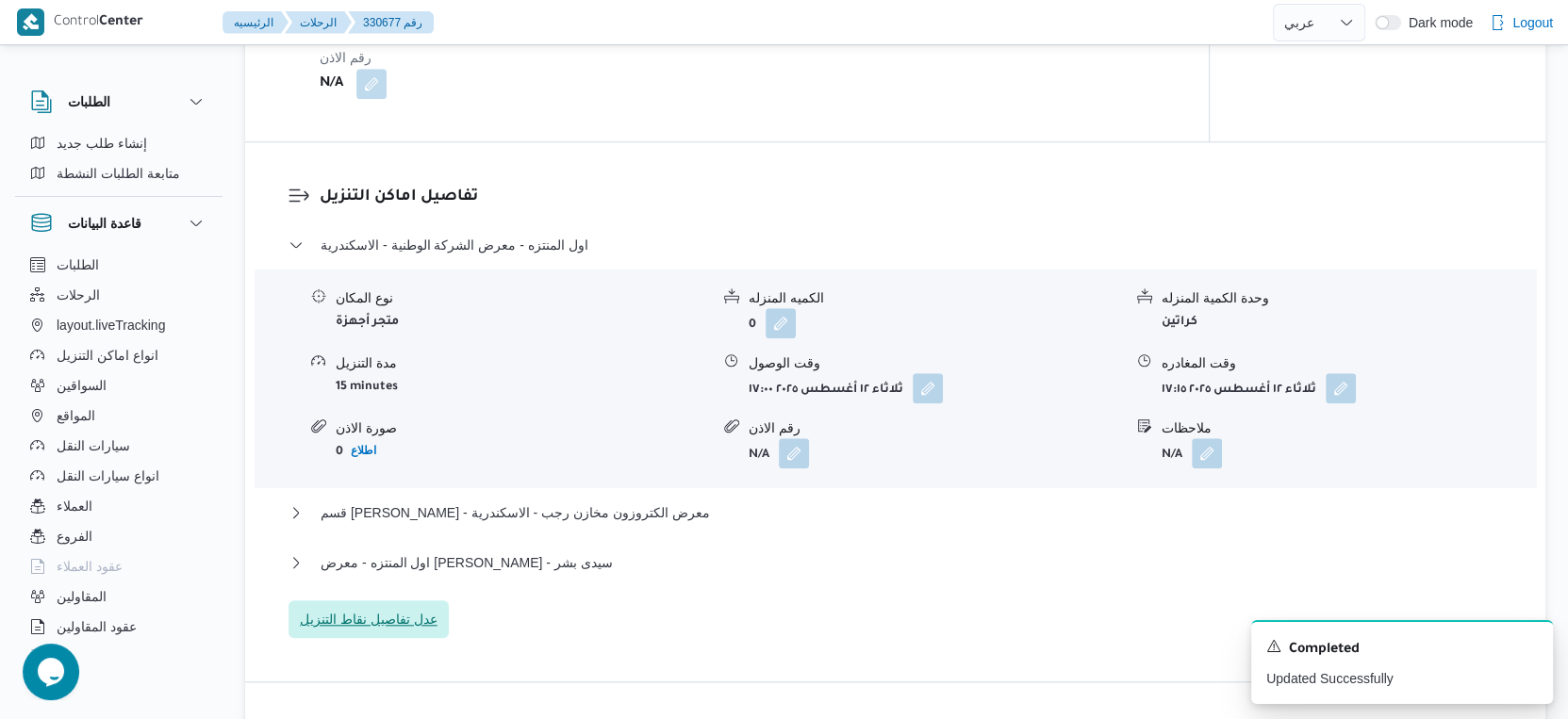
click at [414, 631] on span "عدل تفاصيل نقاط التنزيل" at bounding box center [369, 620] width 138 height 23
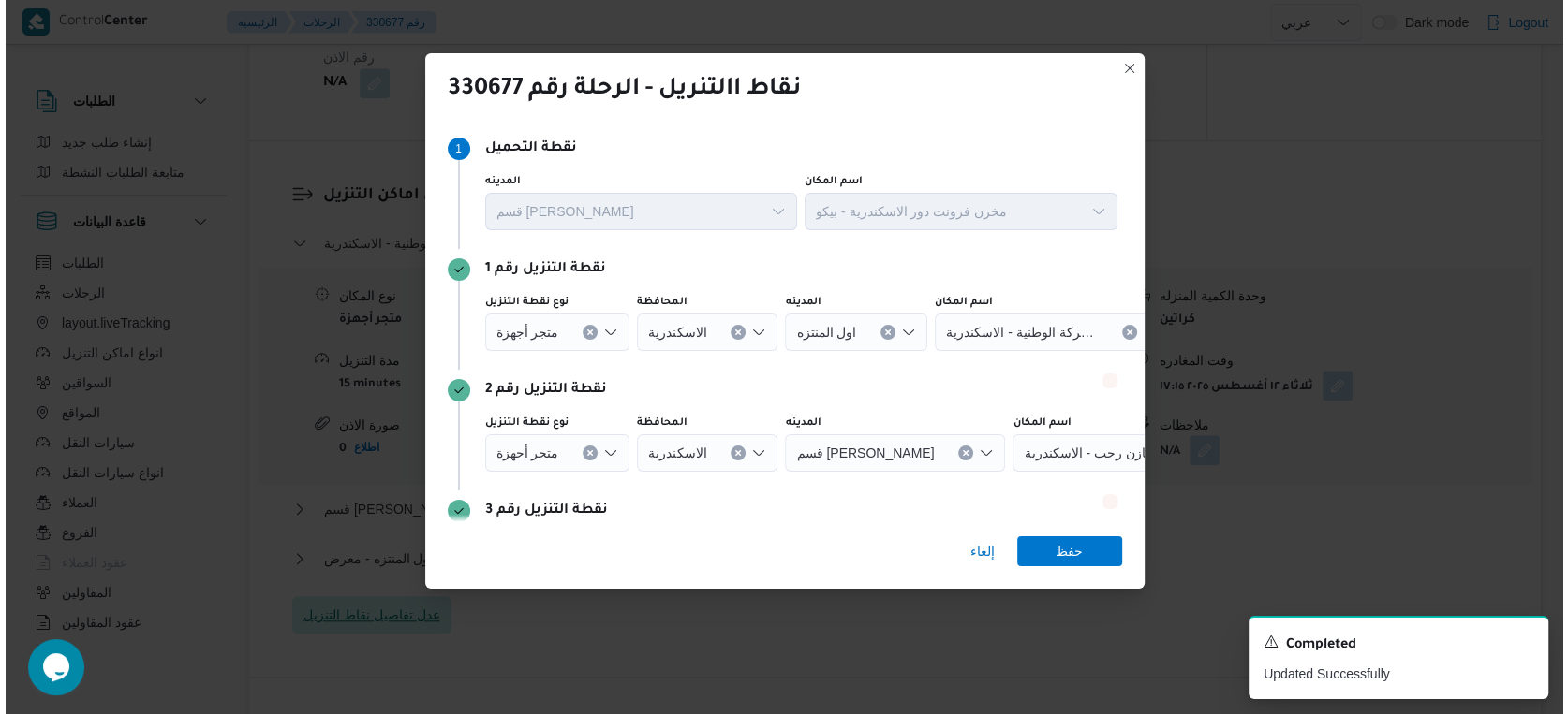
scroll to position [1338, 0]
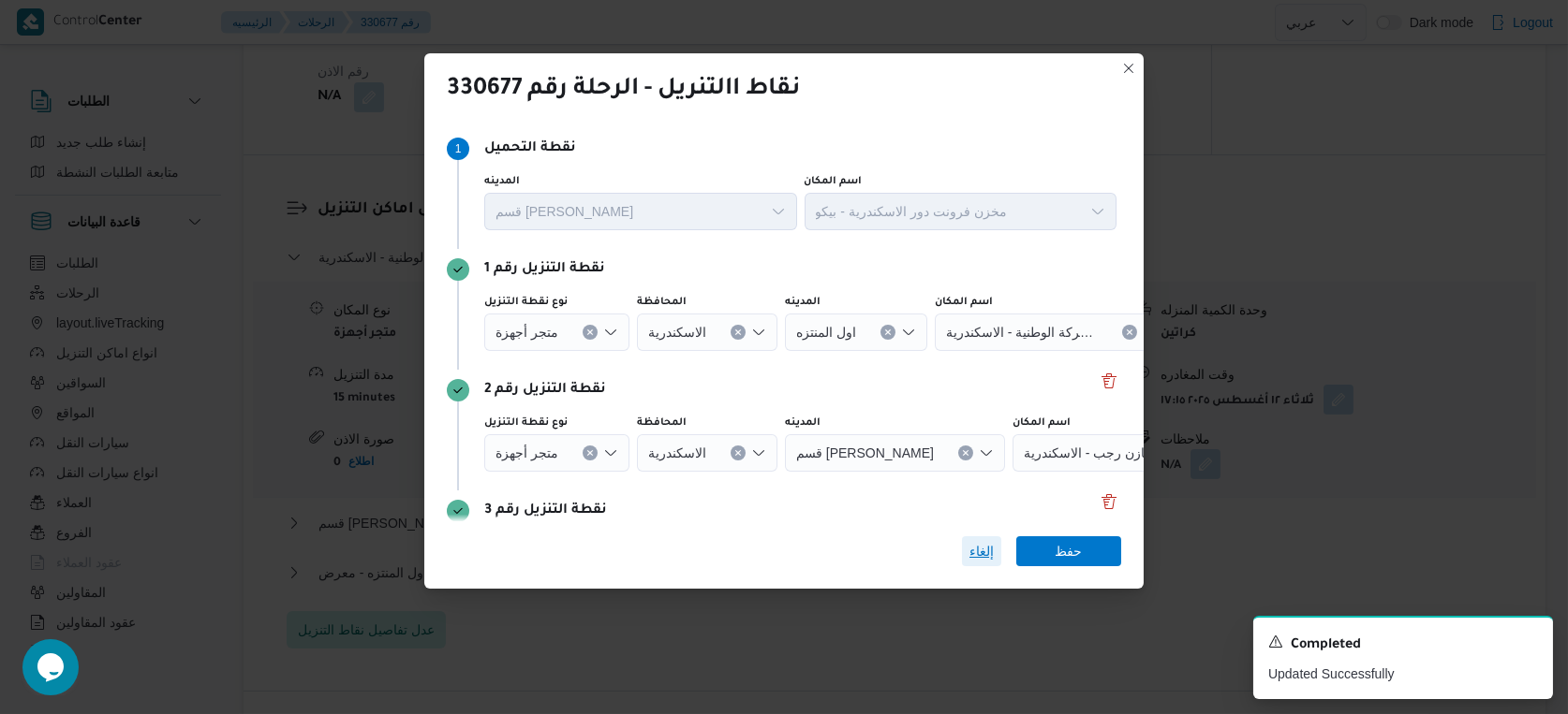
click at [984, 546] on span "إلغاء" at bounding box center [982, 552] width 25 height 23
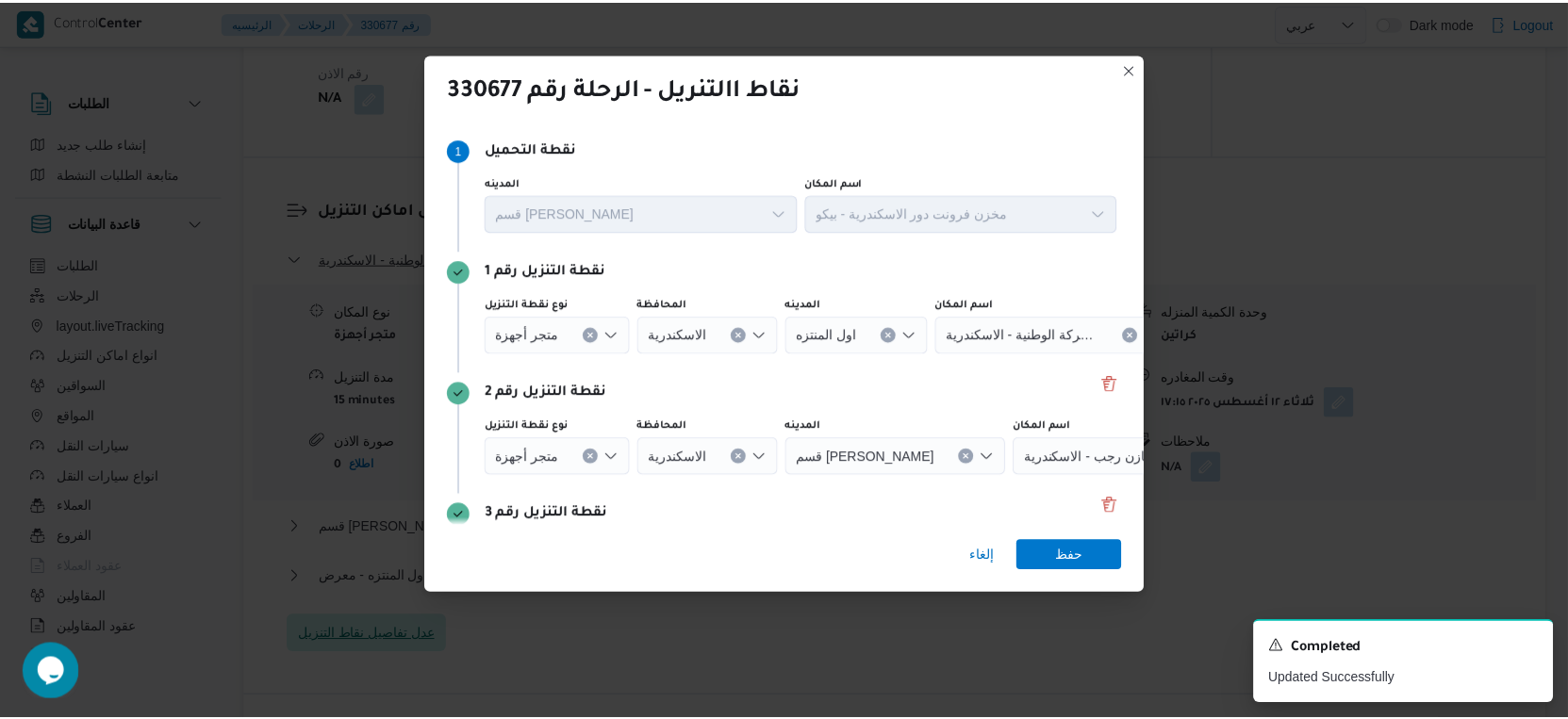
scroll to position [1362, 0]
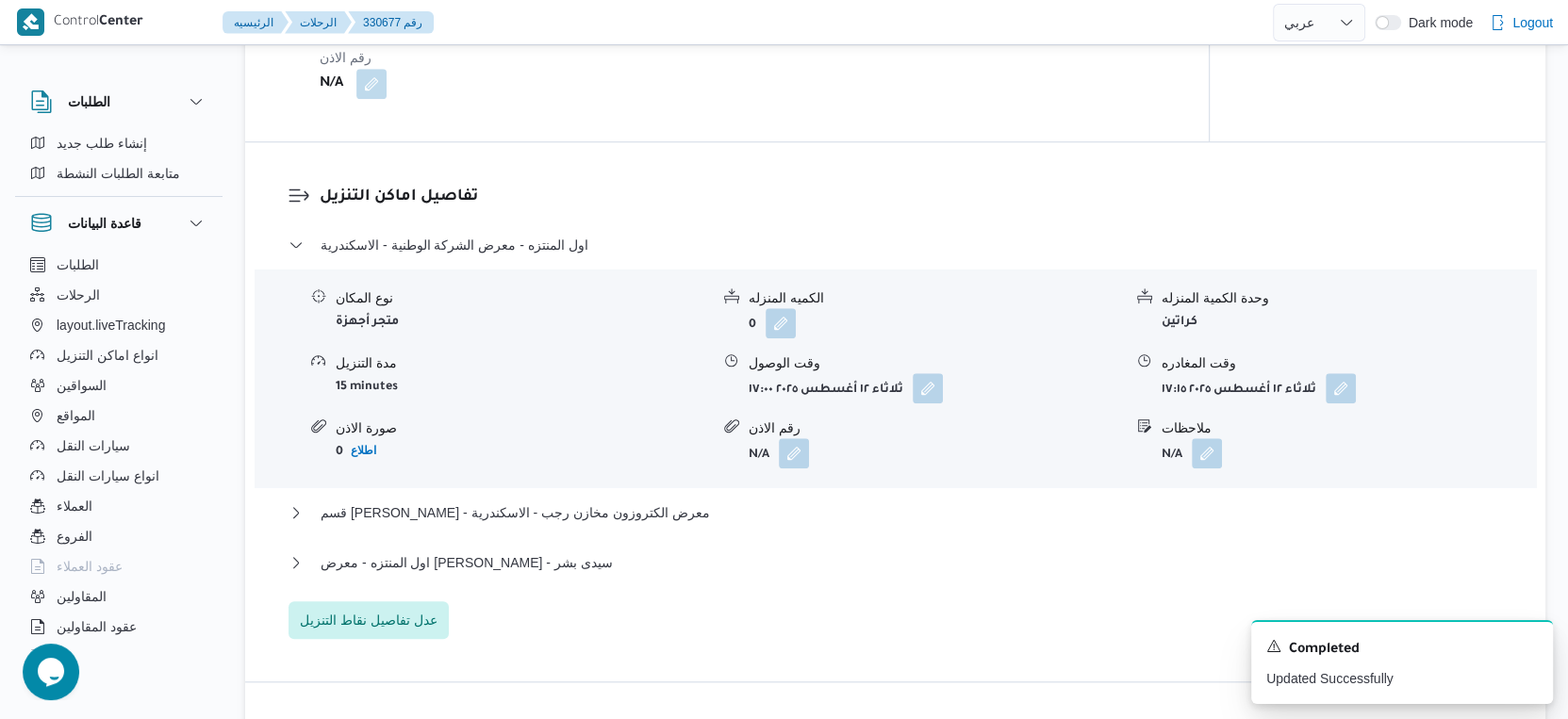
select select "ar"
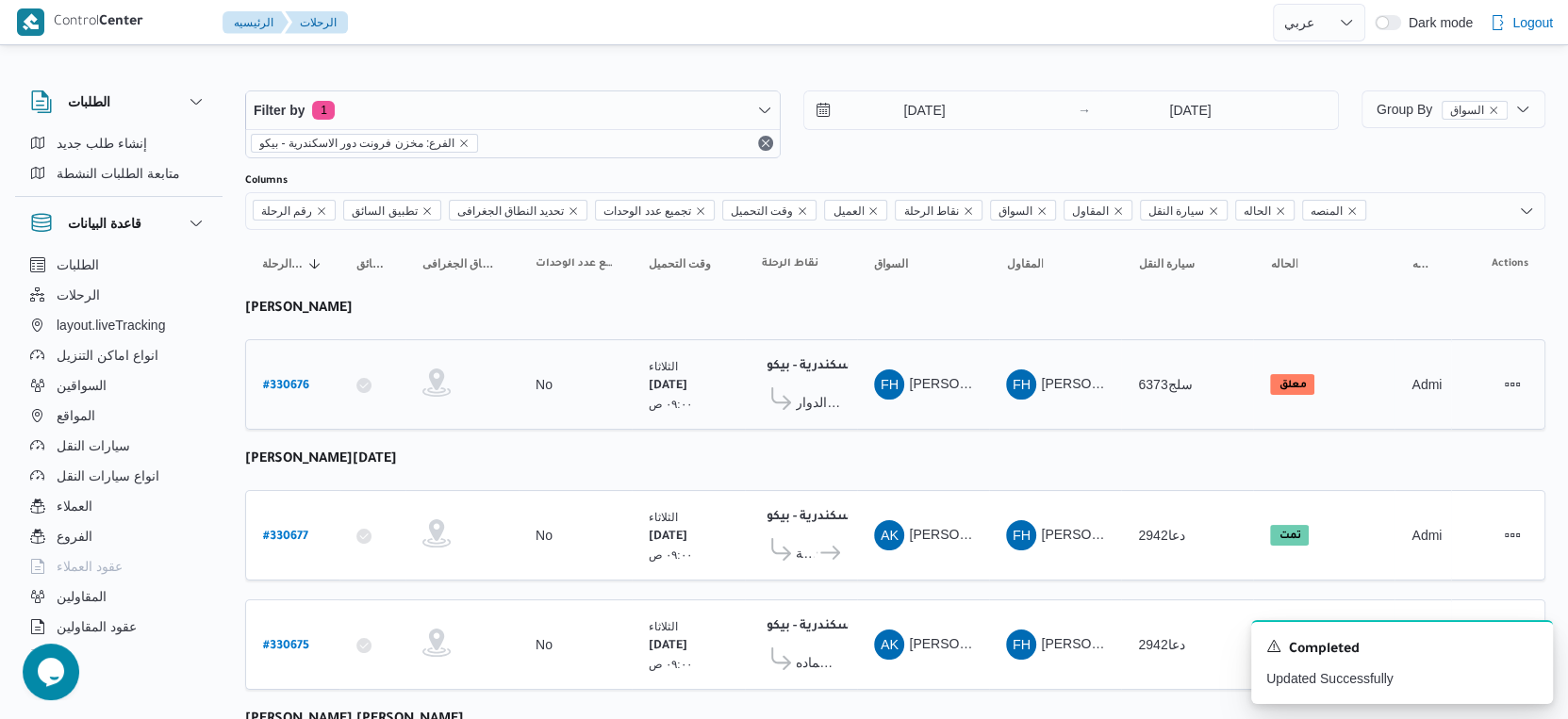
click at [296, 388] on b "# 330676" at bounding box center [286, 386] width 46 height 13
select select "ar"
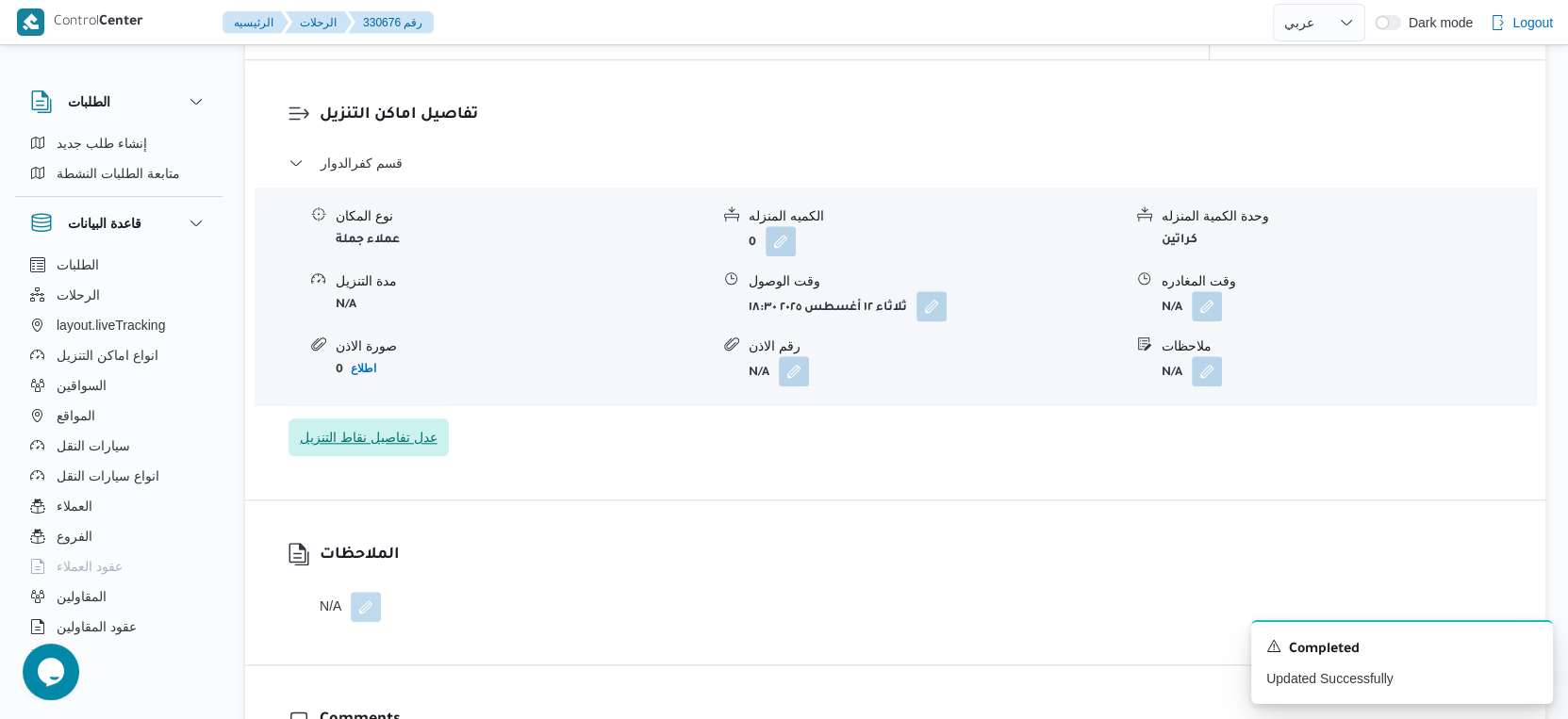
click at [420, 448] on span "عدل تفاصيل نقاط التنزيل" at bounding box center [369, 438] width 138 height 23
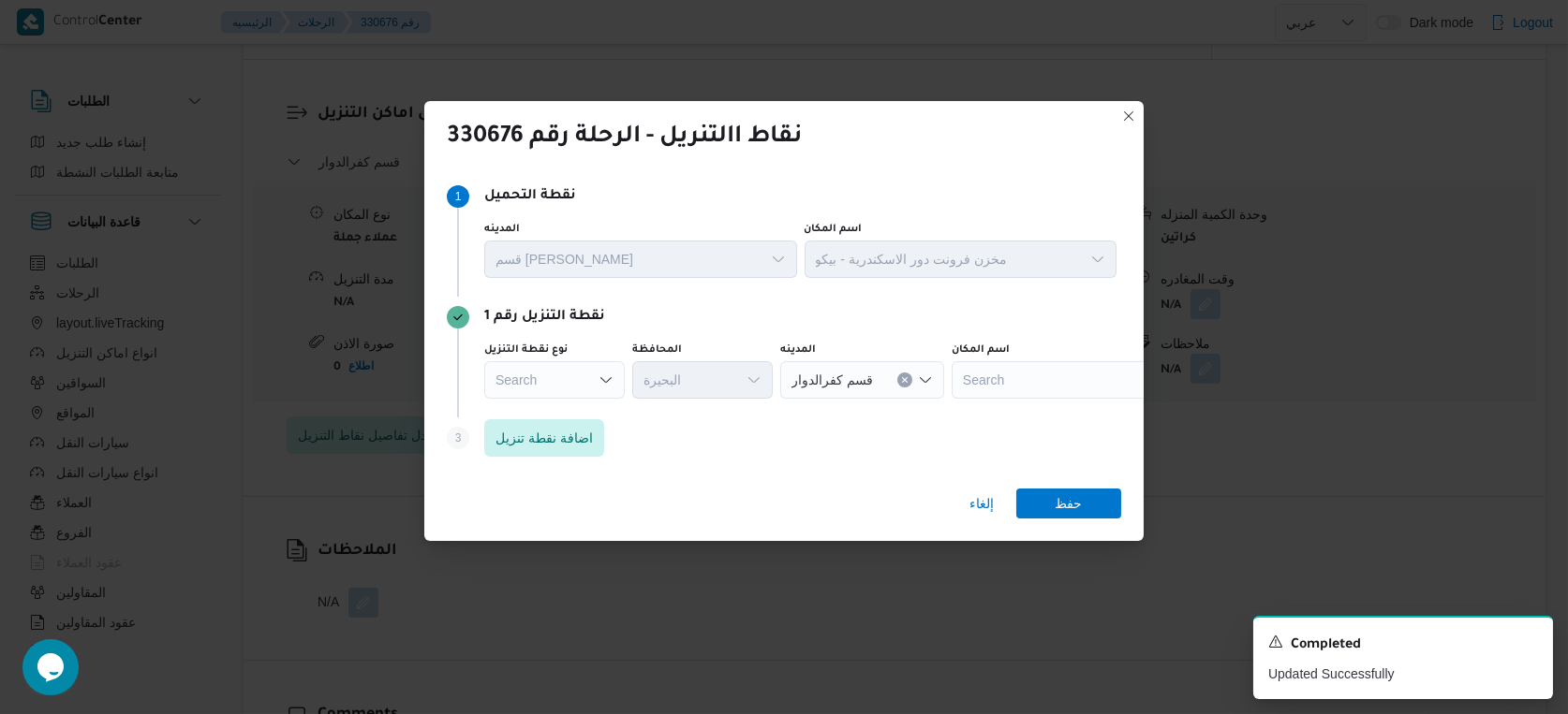
click at [561, 363] on div "Search" at bounding box center [555, 380] width 141 height 37
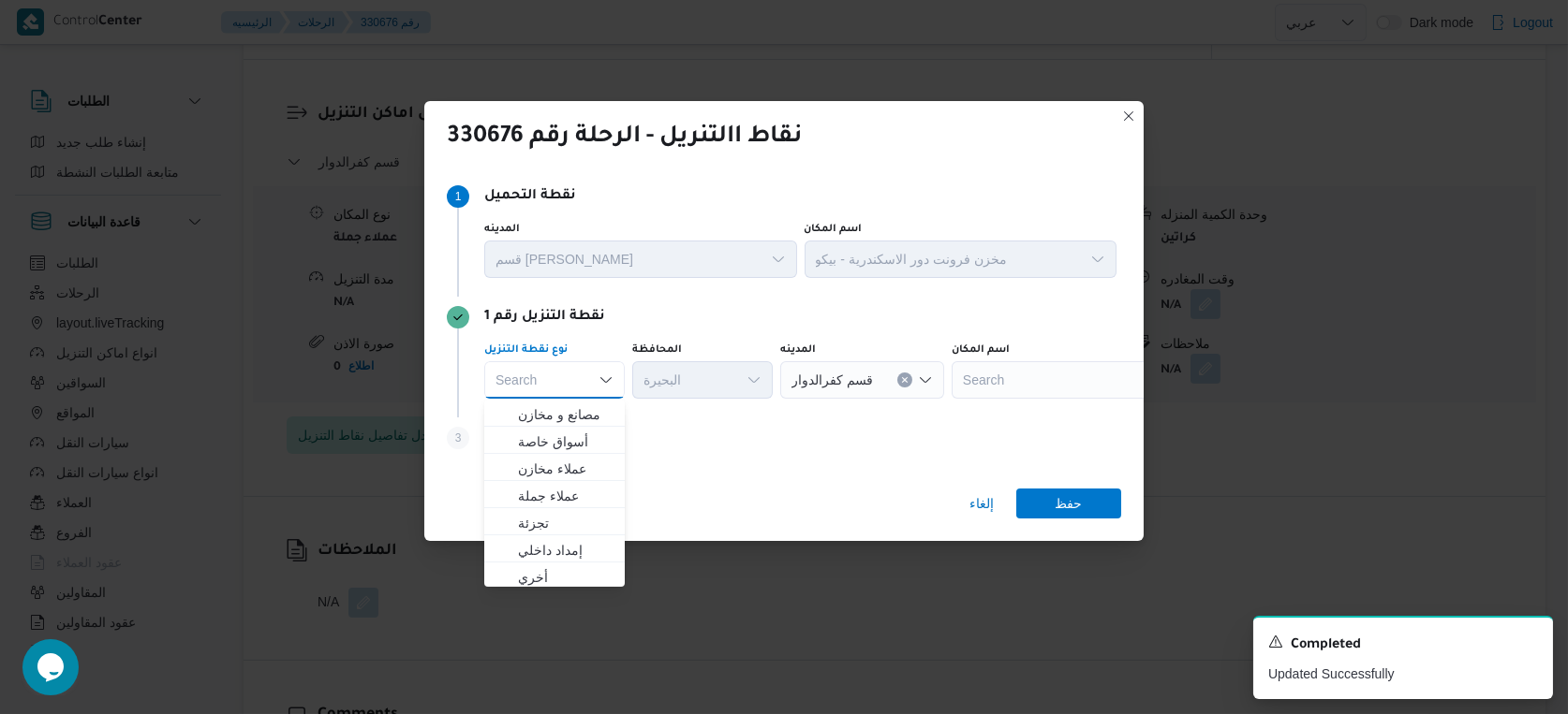
click at [565, 396] on div "Search" at bounding box center [555, 380] width 141 height 37
click at [576, 571] on span "متجر أجهزة" at bounding box center [565, 573] width 96 height 23
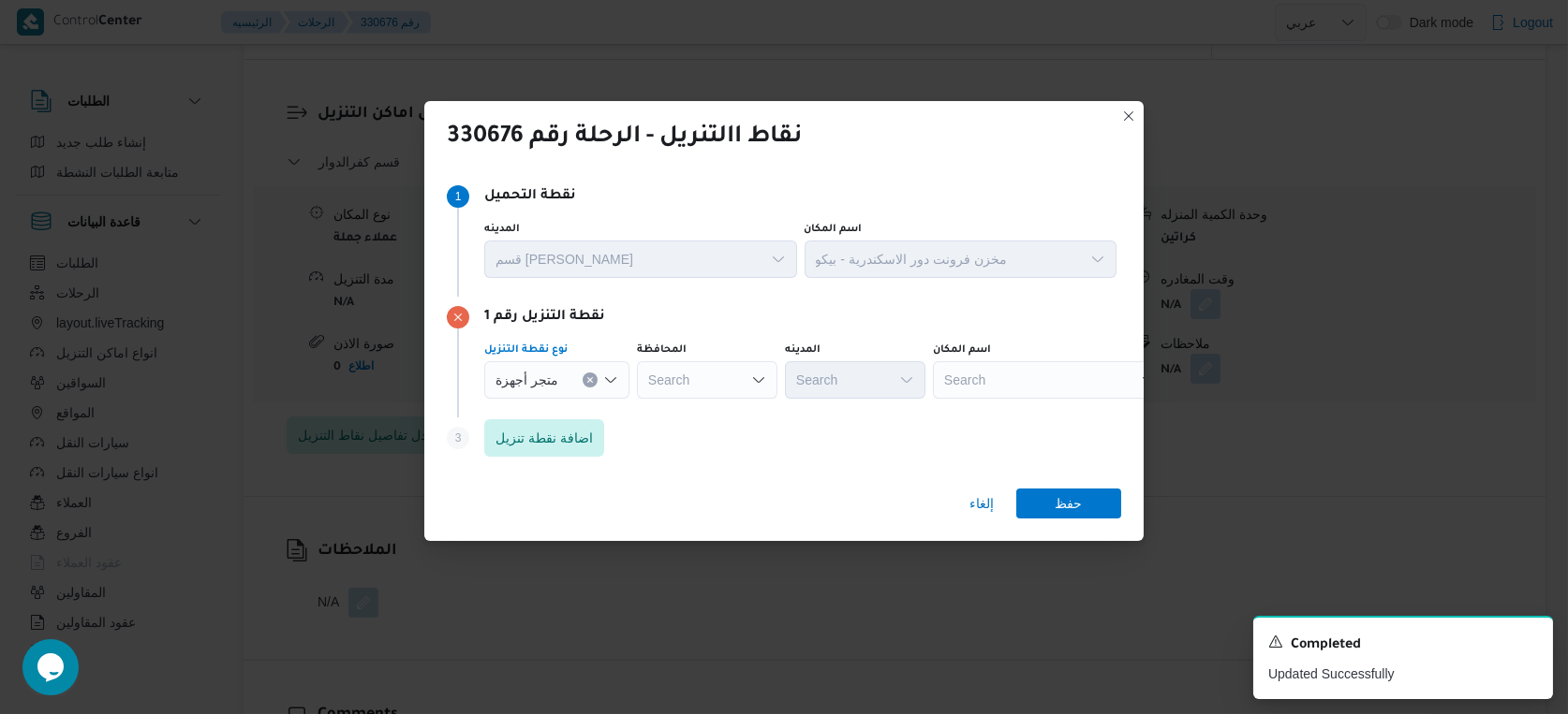
click at [1003, 383] on div "Search" at bounding box center [1049, 380] width 235 height 37
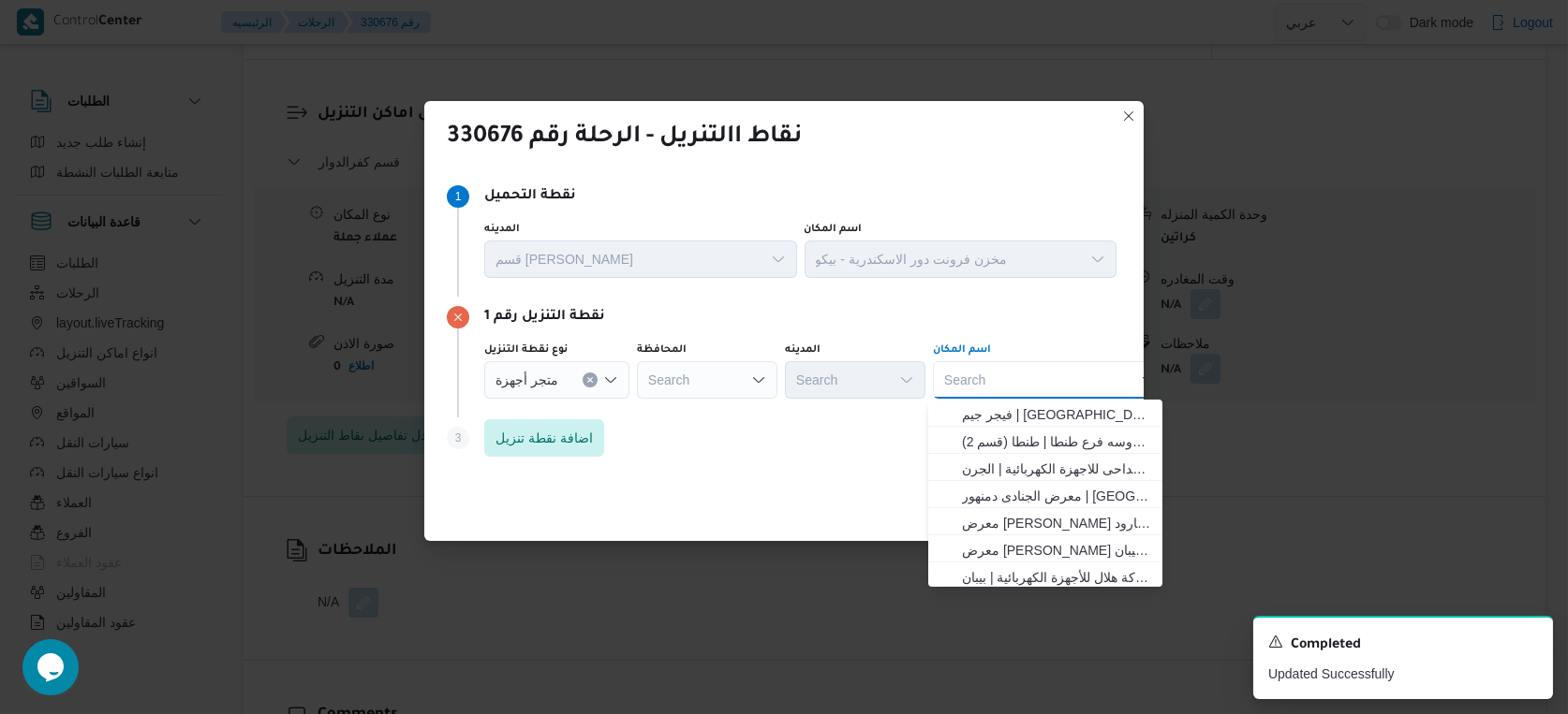
click at [743, 376] on div "Search" at bounding box center [708, 380] width 141 height 37
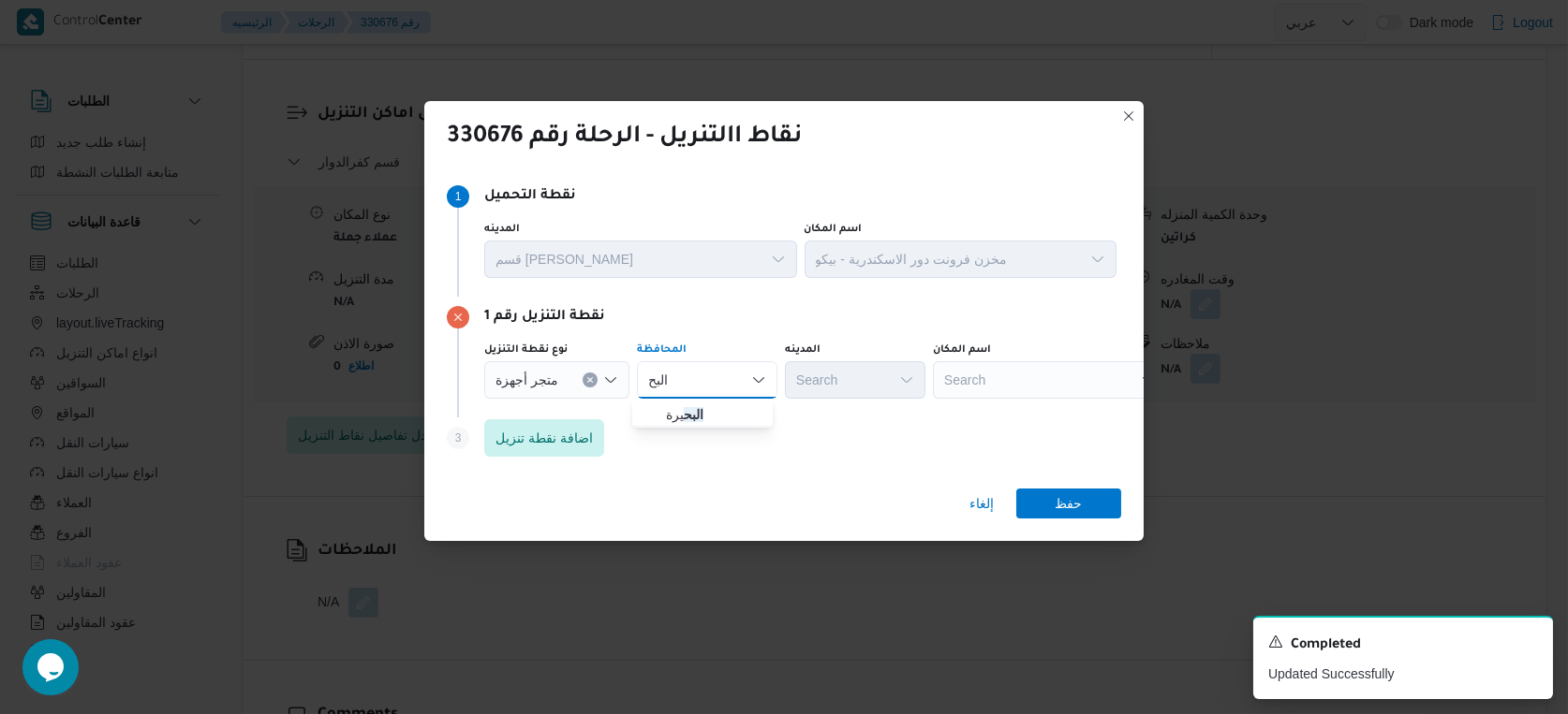
type input "البح"
drag, startPoint x: 728, startPoint y: 329, endPoint x: 715, endPoint y: 353, distance: 27.3
click at [728, 329] on div "نقطة التنزيل رقم 1 نوع نقطة التنزيل متجر أجهزة المحافظة البح البح Combo box. Se…" at bounding box center [784, 357] width 674 height 121
click at [704, 373] on div "البح البح" at bounding box center [708, 380] width 141 height 37
click at [702, 409] on span "البح يرة" at bounding box center [713, 415] width 96 height 23
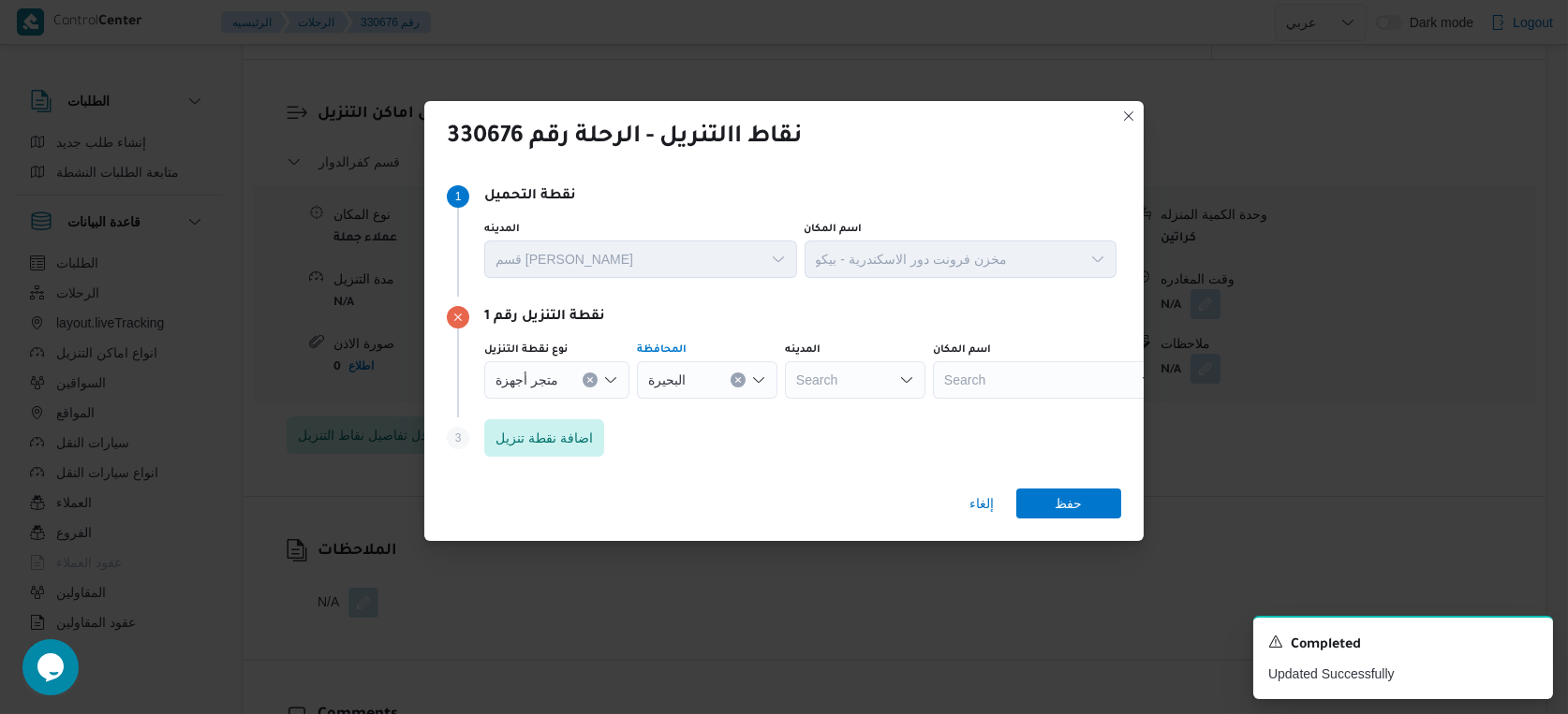
click at [850, 379] on div "Search" at bounding box center [855, 380] width 141 height 37
click at [870, 334] on div "نقطة التنزيل رقم 1 نوع نقطة التنزيل متجر أجهزة المحافظة البحيرة المدينه [GEOGRA…" at bounding box center [784, 357] width 674 height 121
click at [861, 381] on div "[GEOGRAPHIC_DATA]" at bounding box center [855, 380] width 141 height 37
type input "ك"
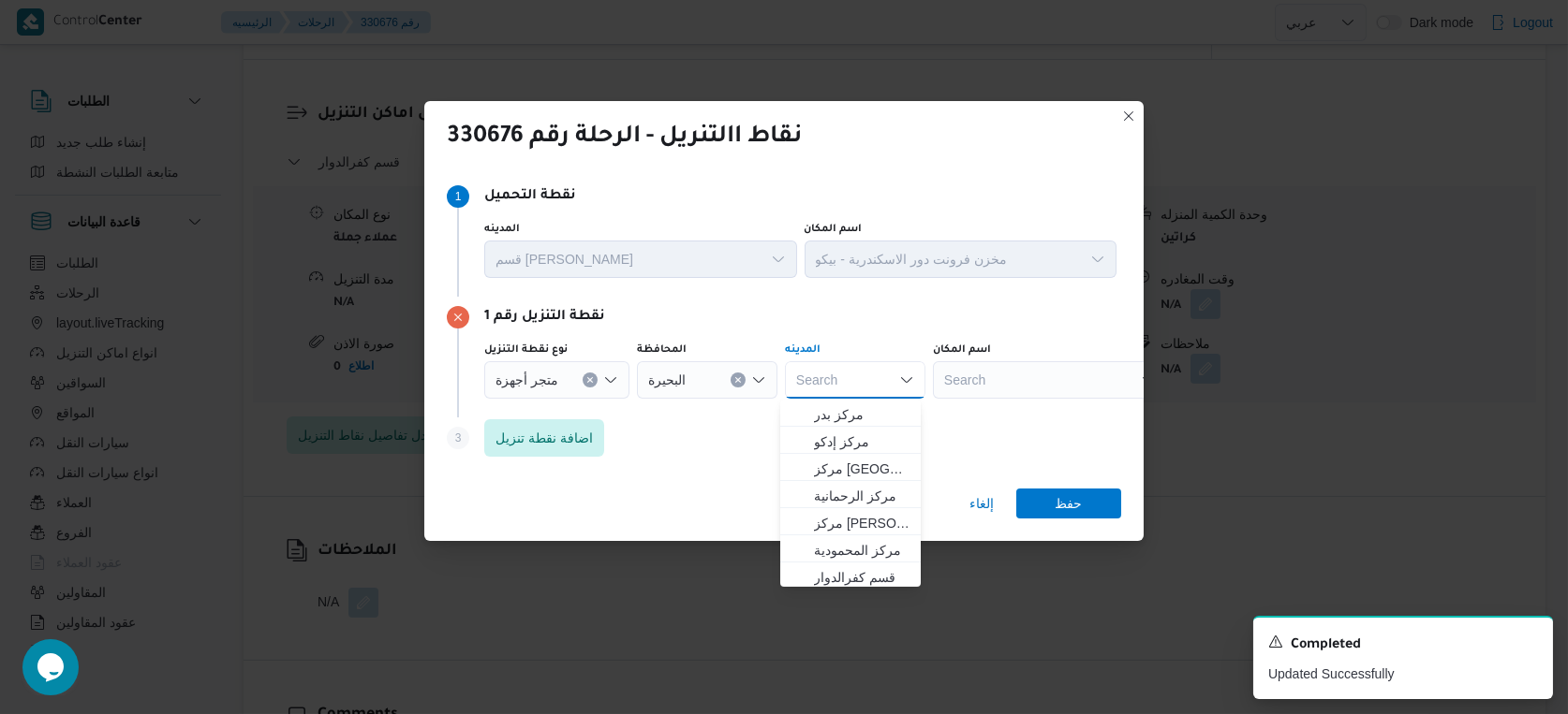
click at [962, 383] on div "Search" at bounding box center [1049, 380] width 235 height 37
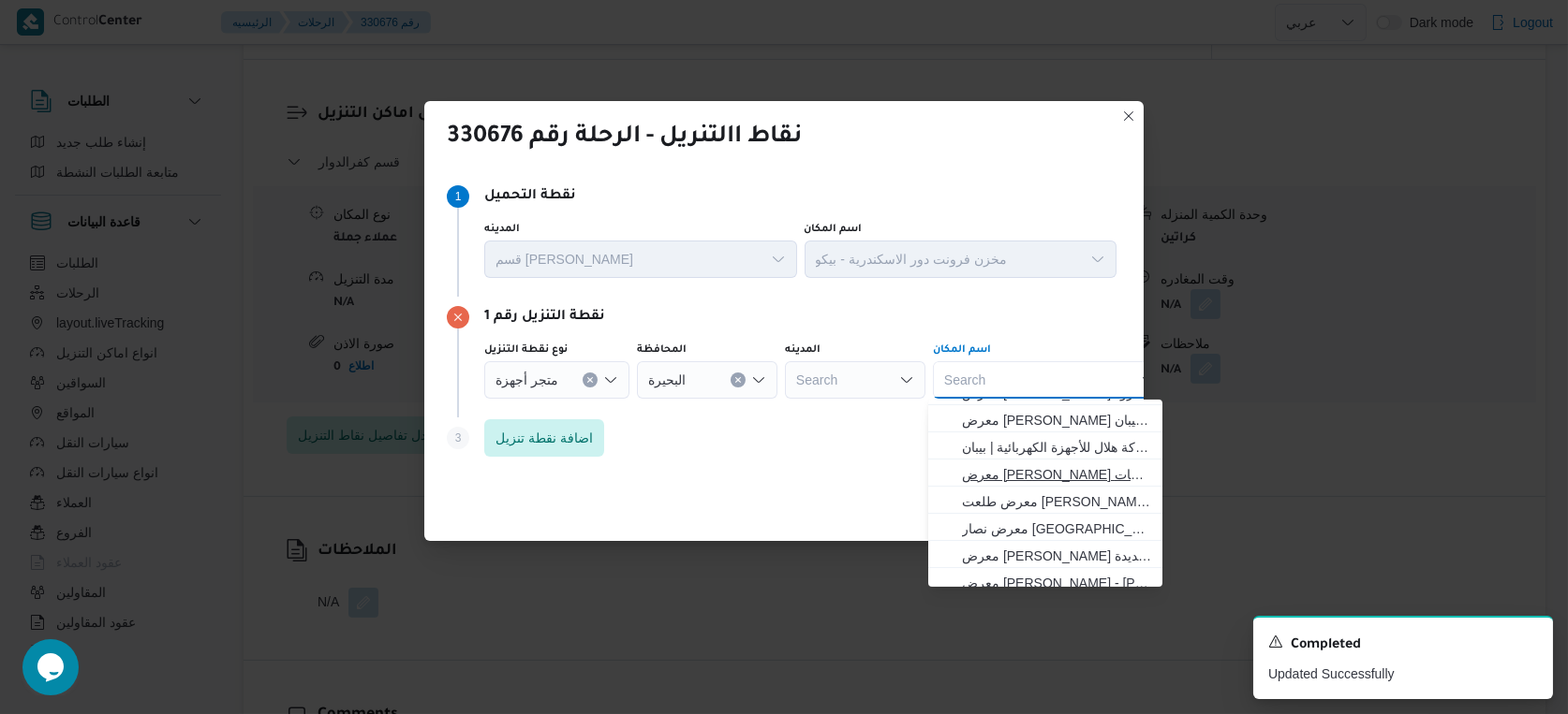
scroll to position [103, 0]
click at [1075, 495] on span "معرض نصار [GEOGRAPHIC_DATA] | LG معرض نصار للأجهزة الكهربية | [GEOGRAPHIC_DATA]" at bounding box center [1056, 501] width 189 height 23
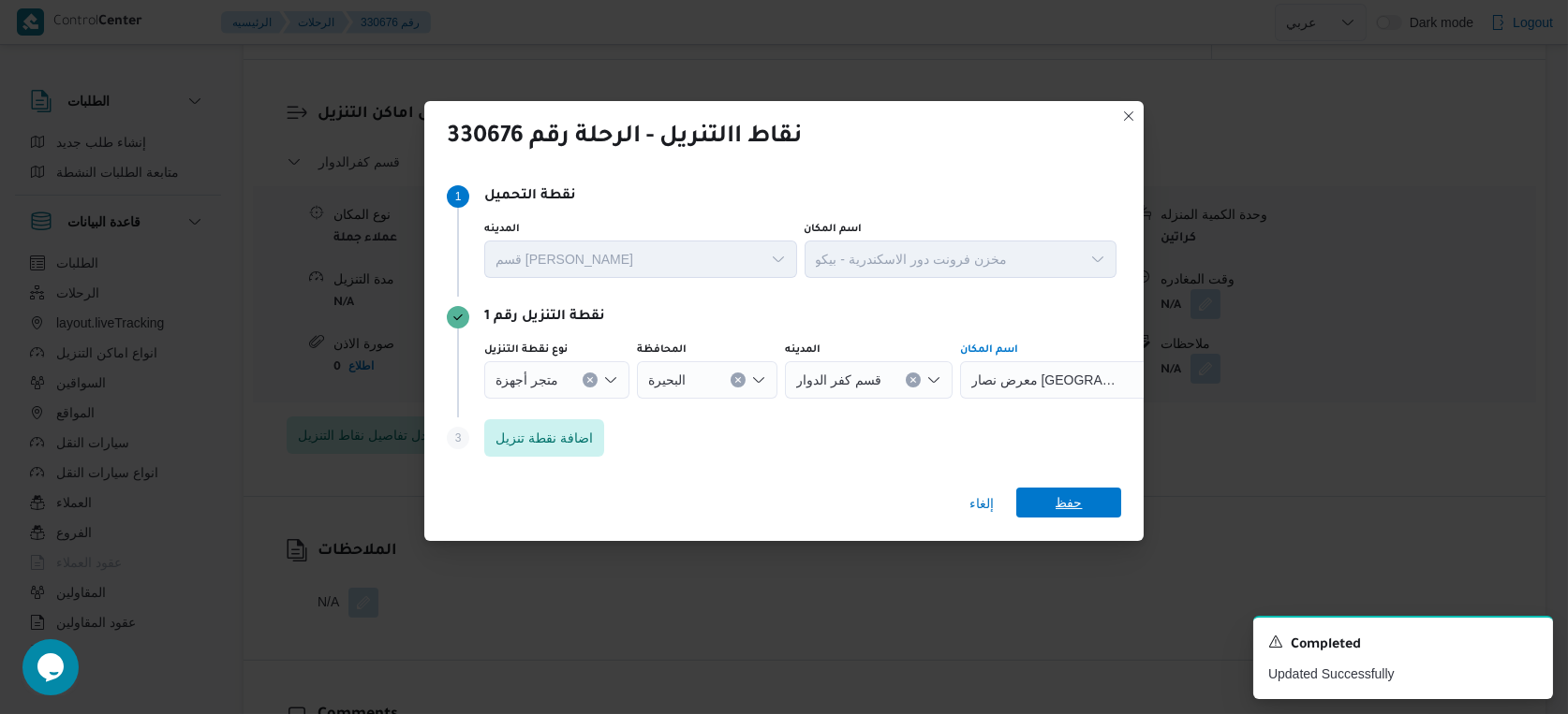
click at [1077, 500] on span "حفظ" at bounding box center [1068, 503] width 28 height 30
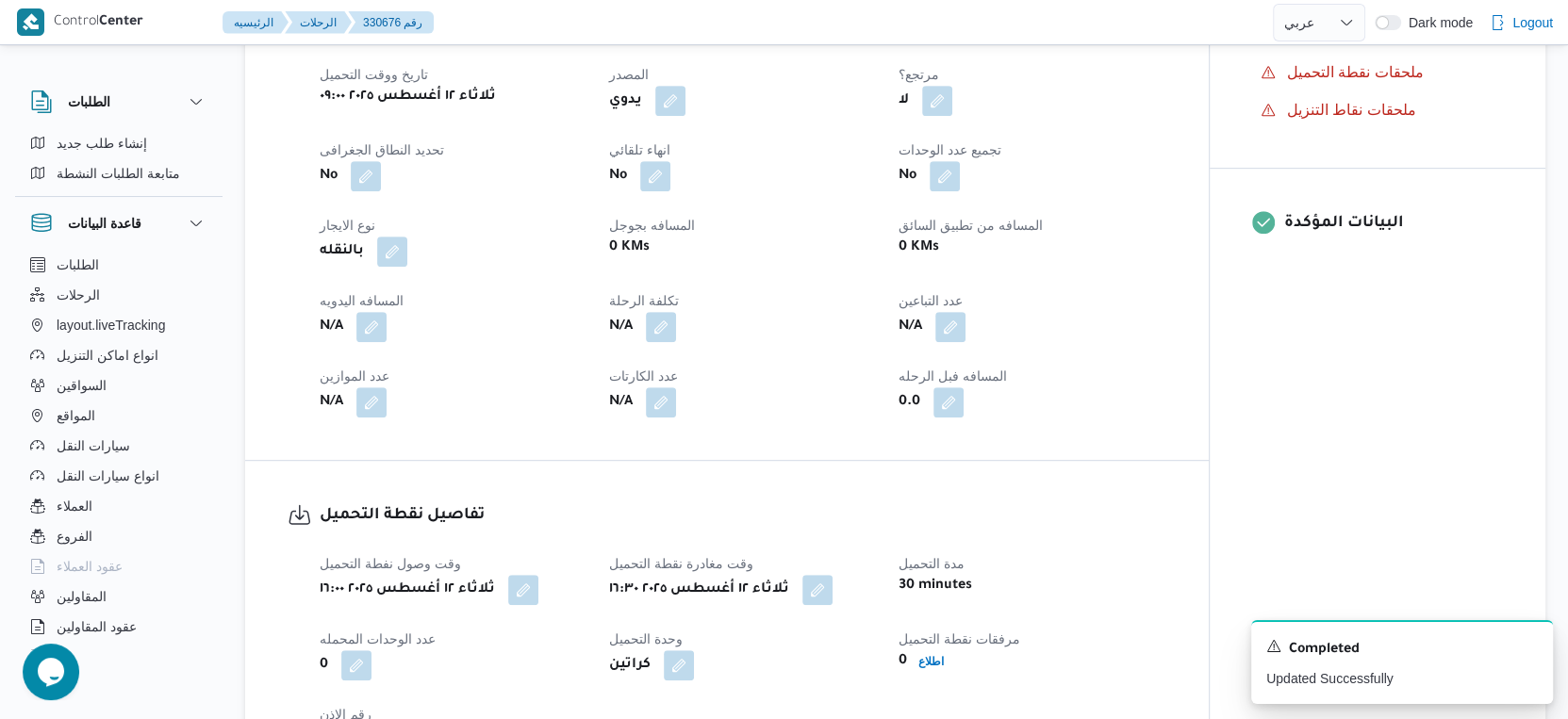
scroll to position [733, 0]
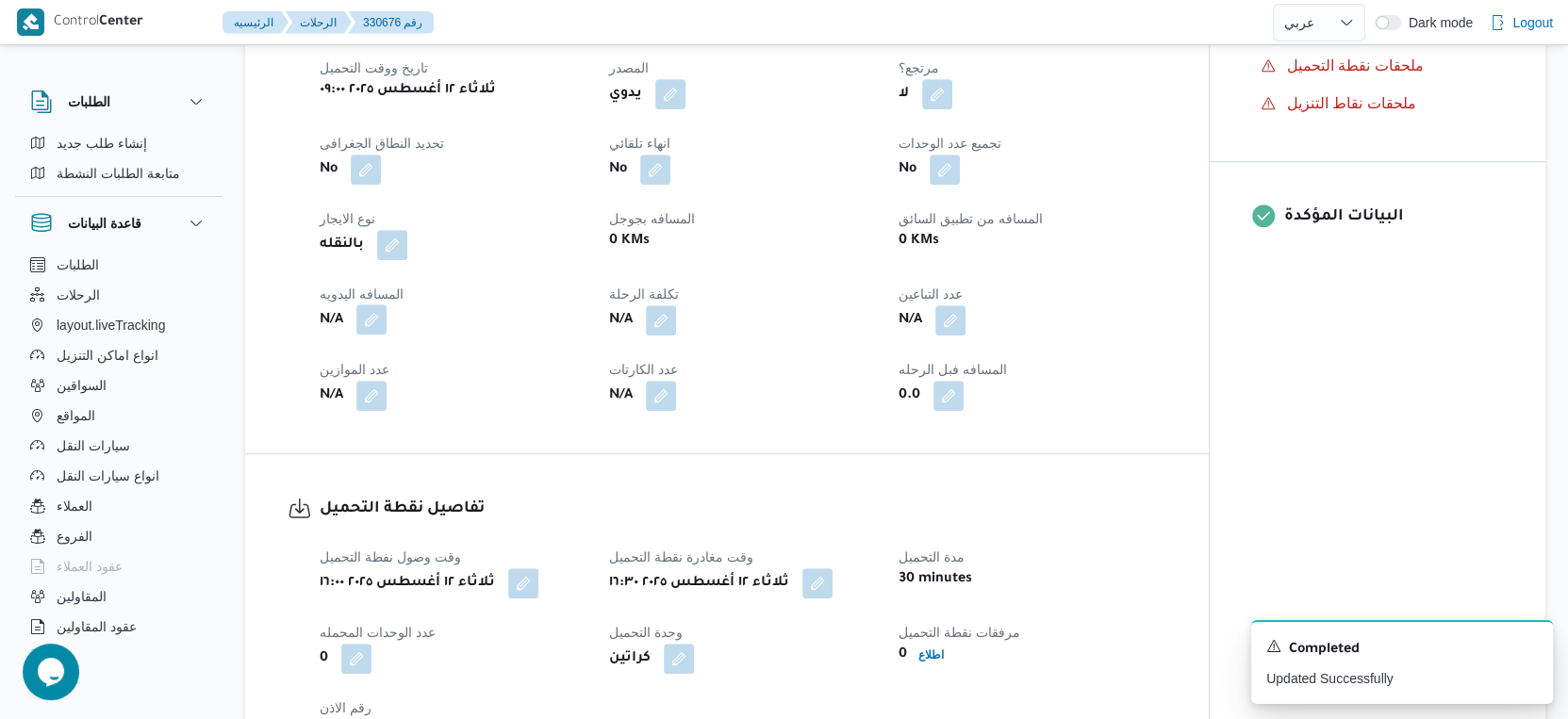
click at [373, 335] on button "button" at bounding box center [372, 319] width 31 height 31
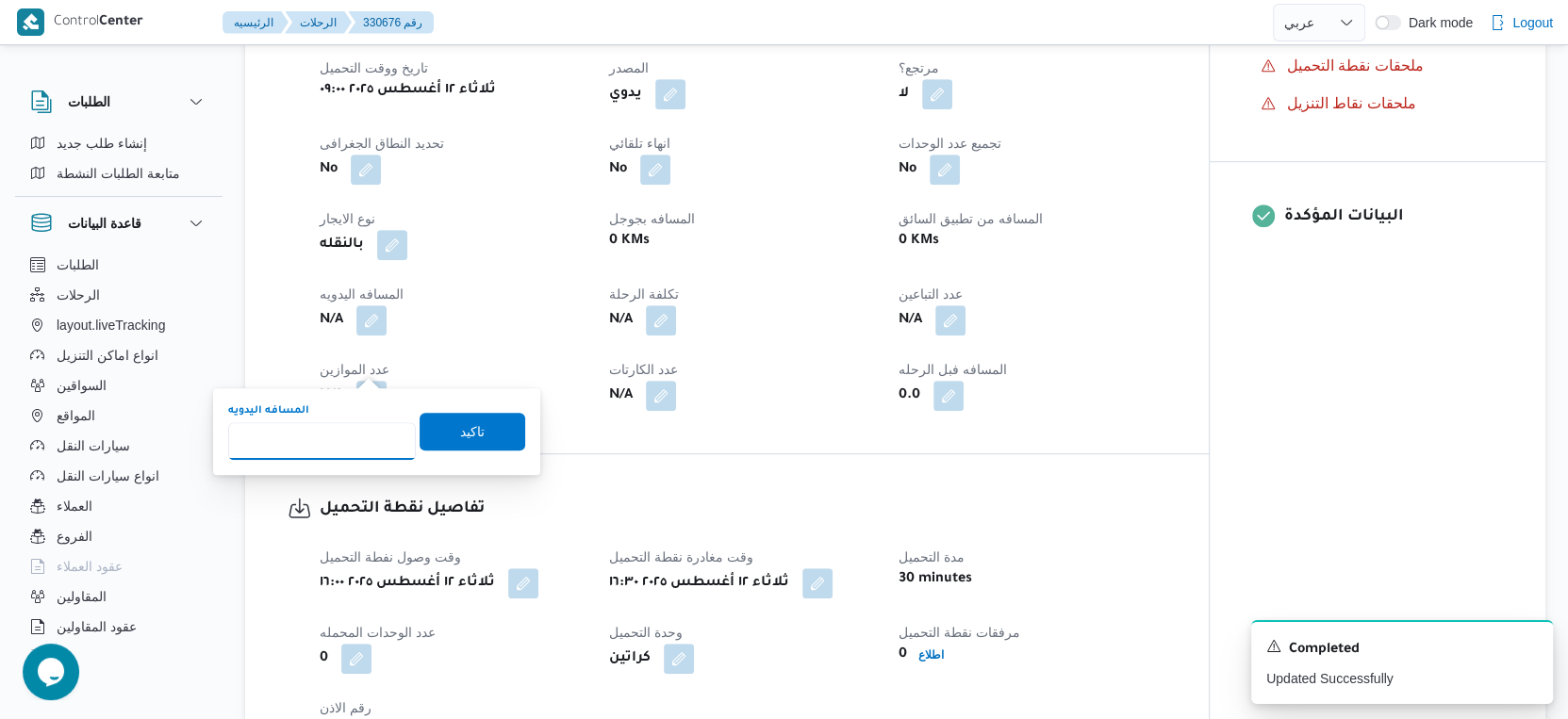
click at [300, 450] on input "المسافه اليدويه" at bounding box center [322, 441] width 187 height 37
type input "25"
click at [505, 437] on span "تاكيد" at bounding box center [472, 430] width 105 height 37
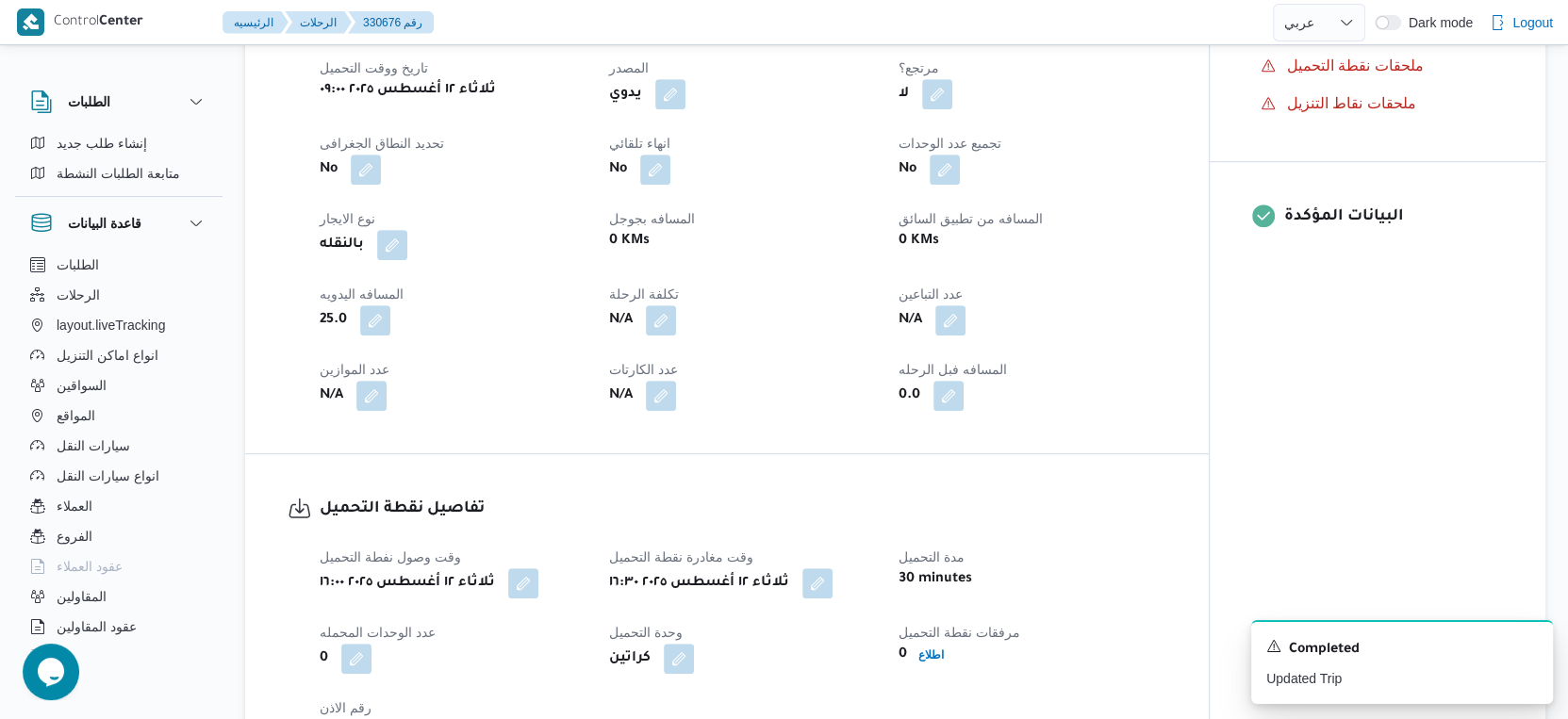
select select "ar"
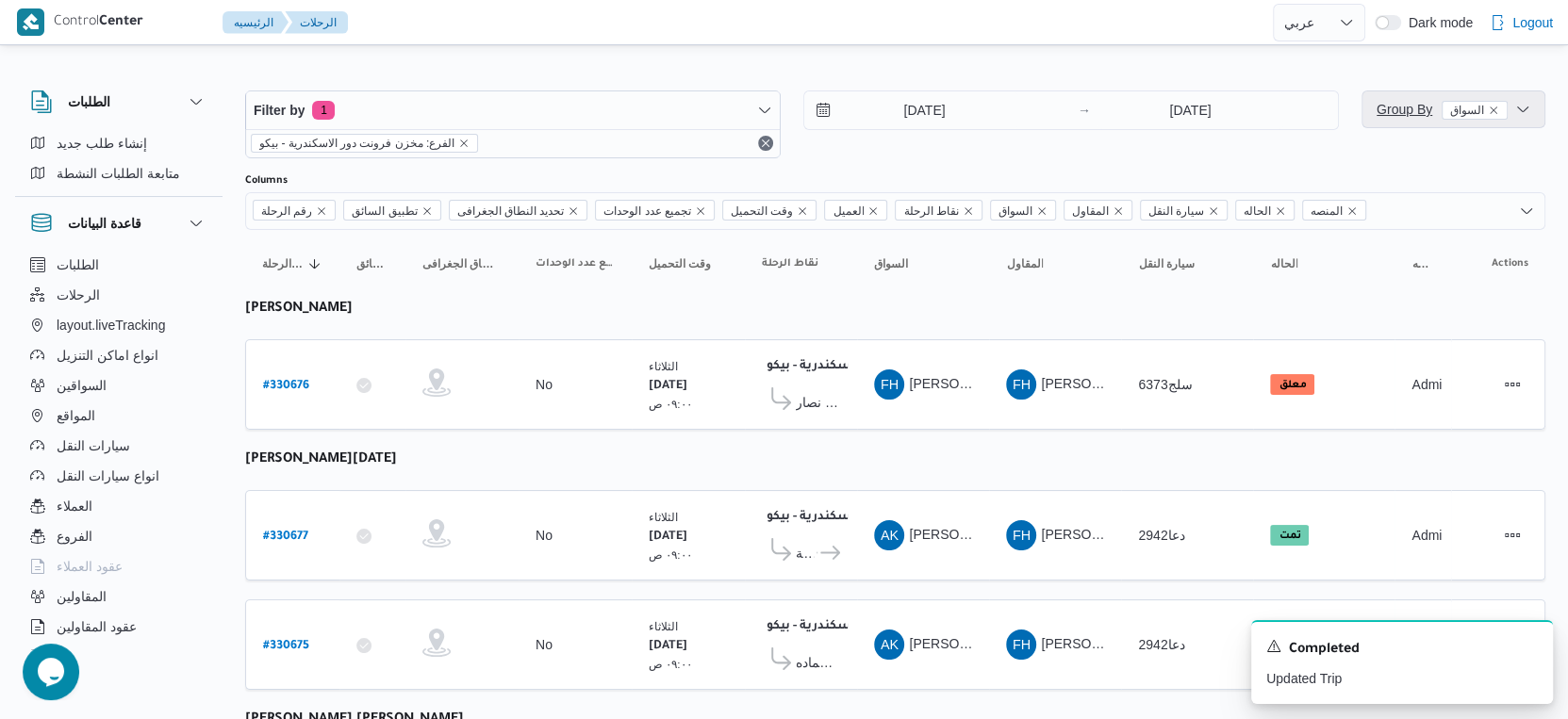
click at [1412, 122] on span "Group By السواق" at bounding box center [1453, 109] width 169 height 37
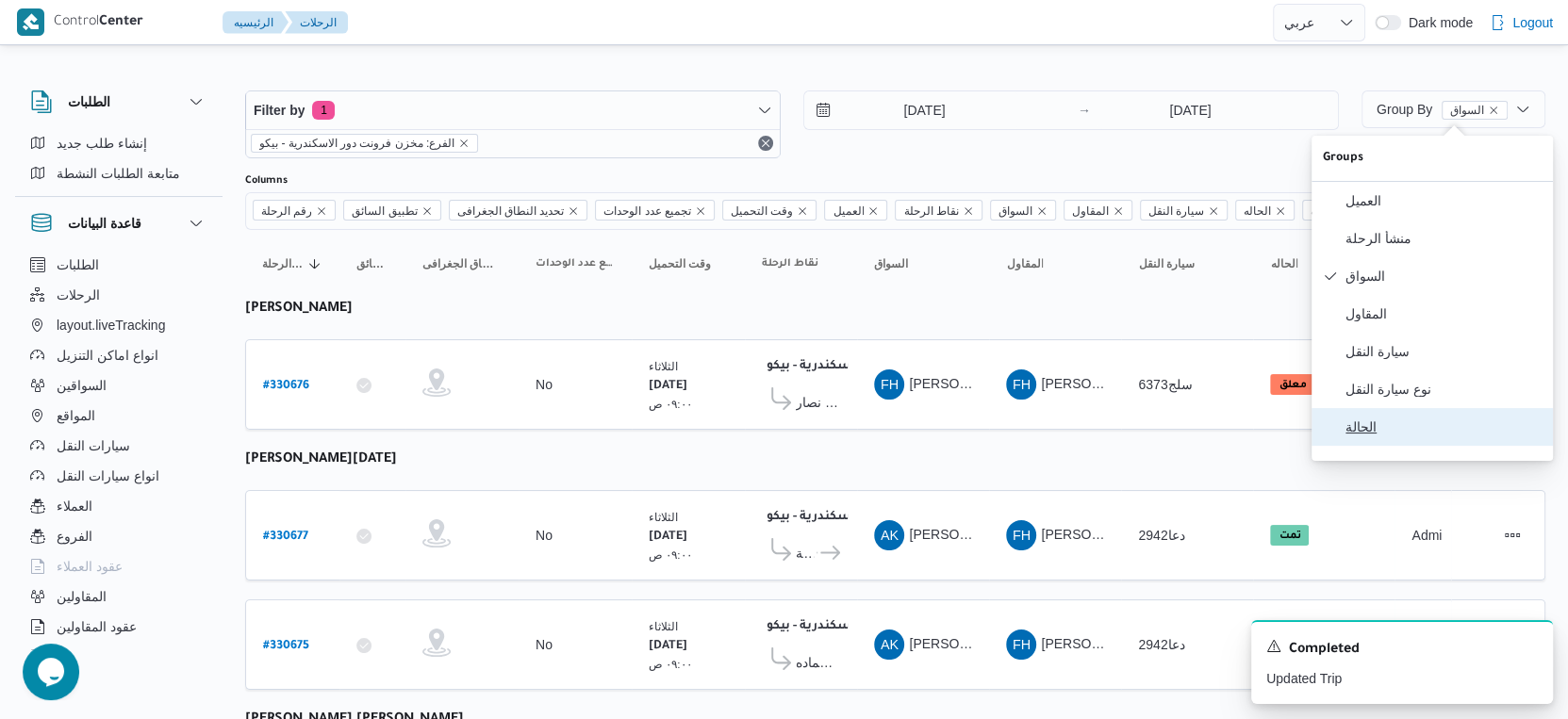
click at [1383, 435] on span "الحالة" at bounding box center [1443, 427] width 196 height 15
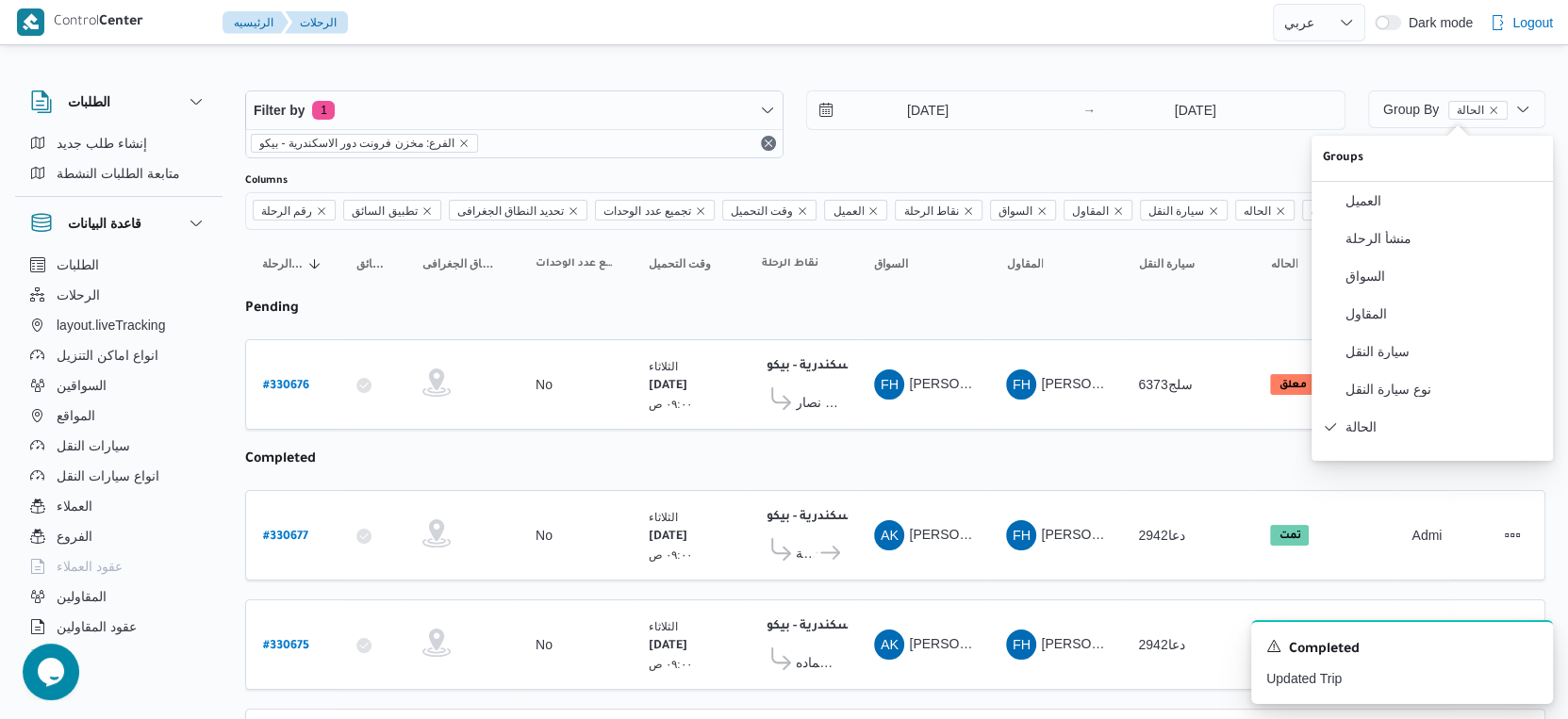
click at [985, 472] on table "رقم الرحلة Click to sort in ascending order تطبيق السائق Click to sort in ascen…" at bounding box center [895, 688] width 1300 height 916
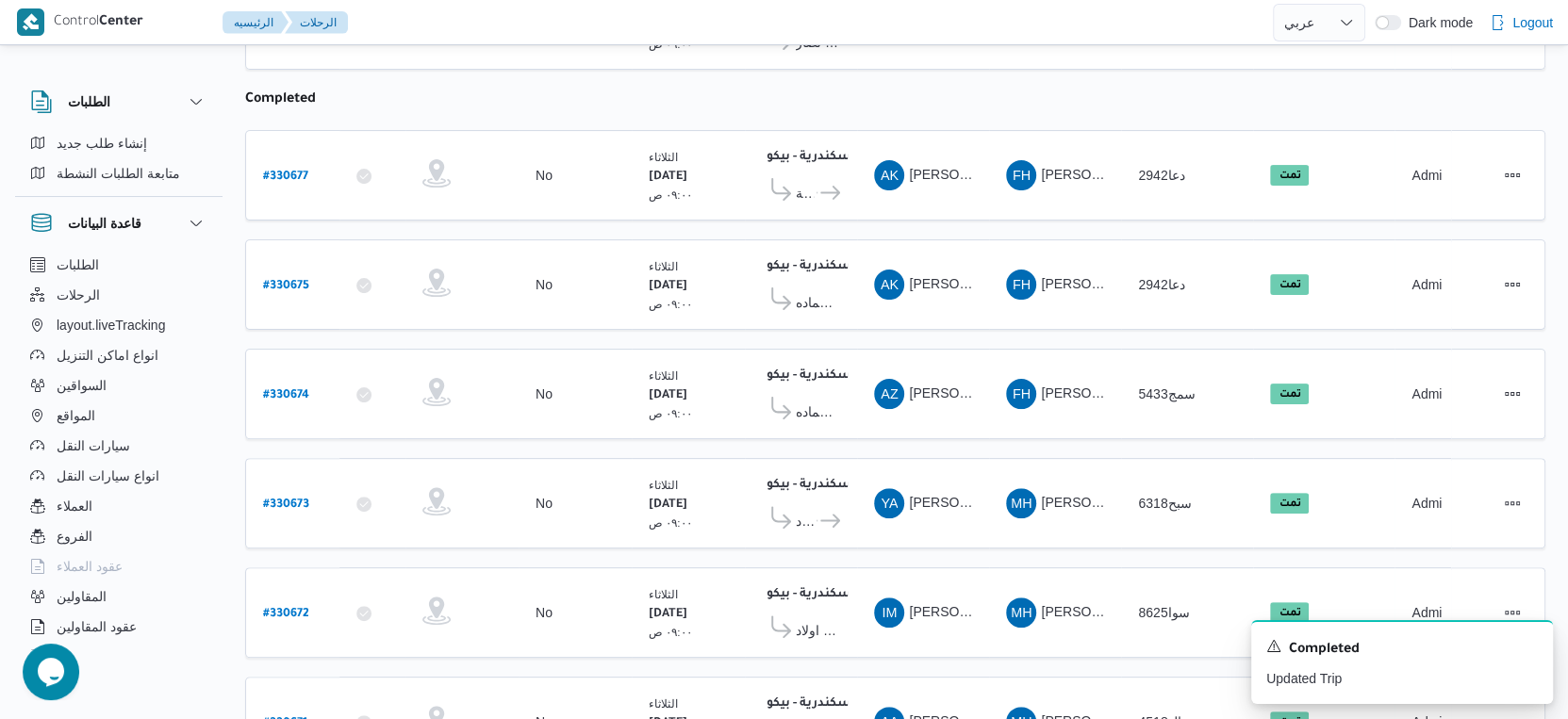
scroll to position [450, 0]
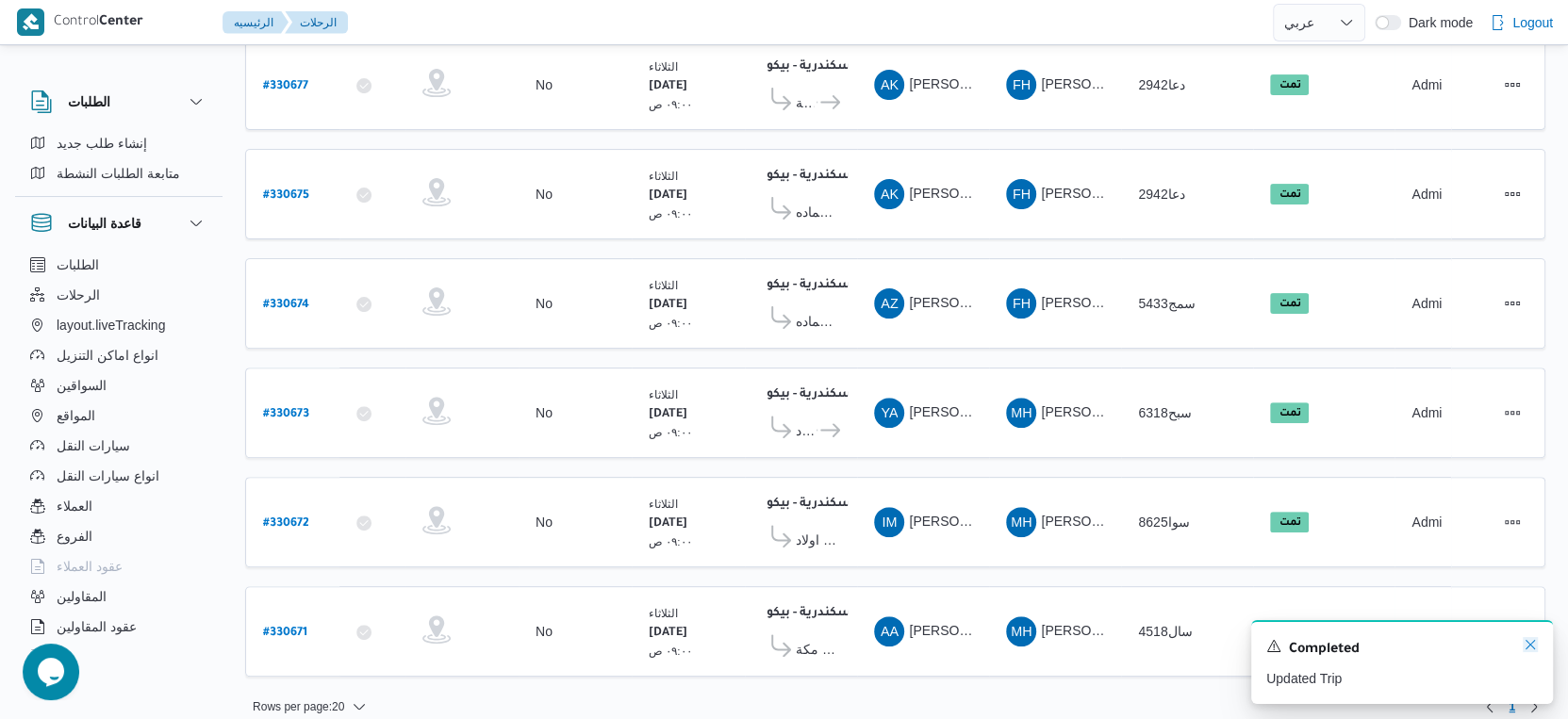
click at [1526, 646] on icon "Dismiss toast" at bounding box center [1530, 645] width 15 height 15
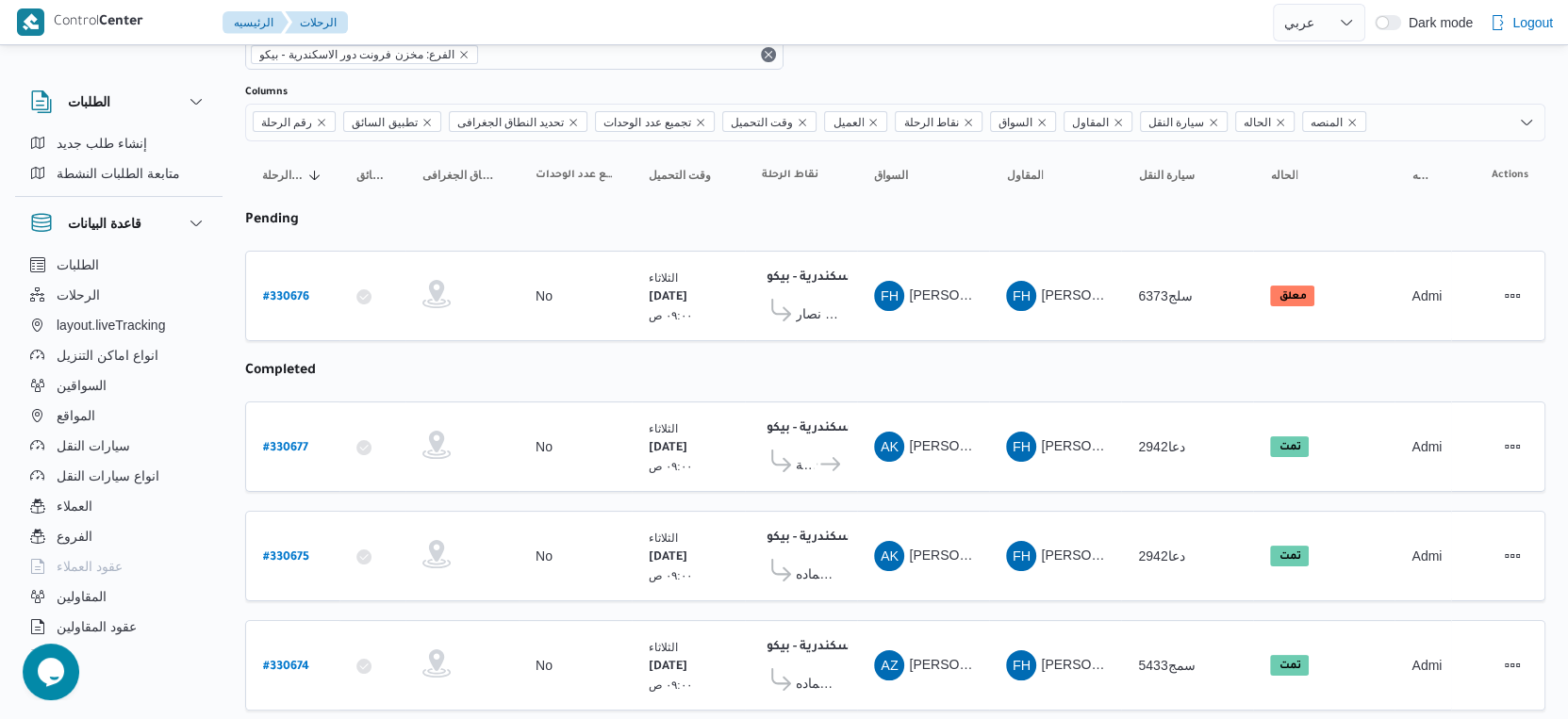
scroll to position [0, 0]
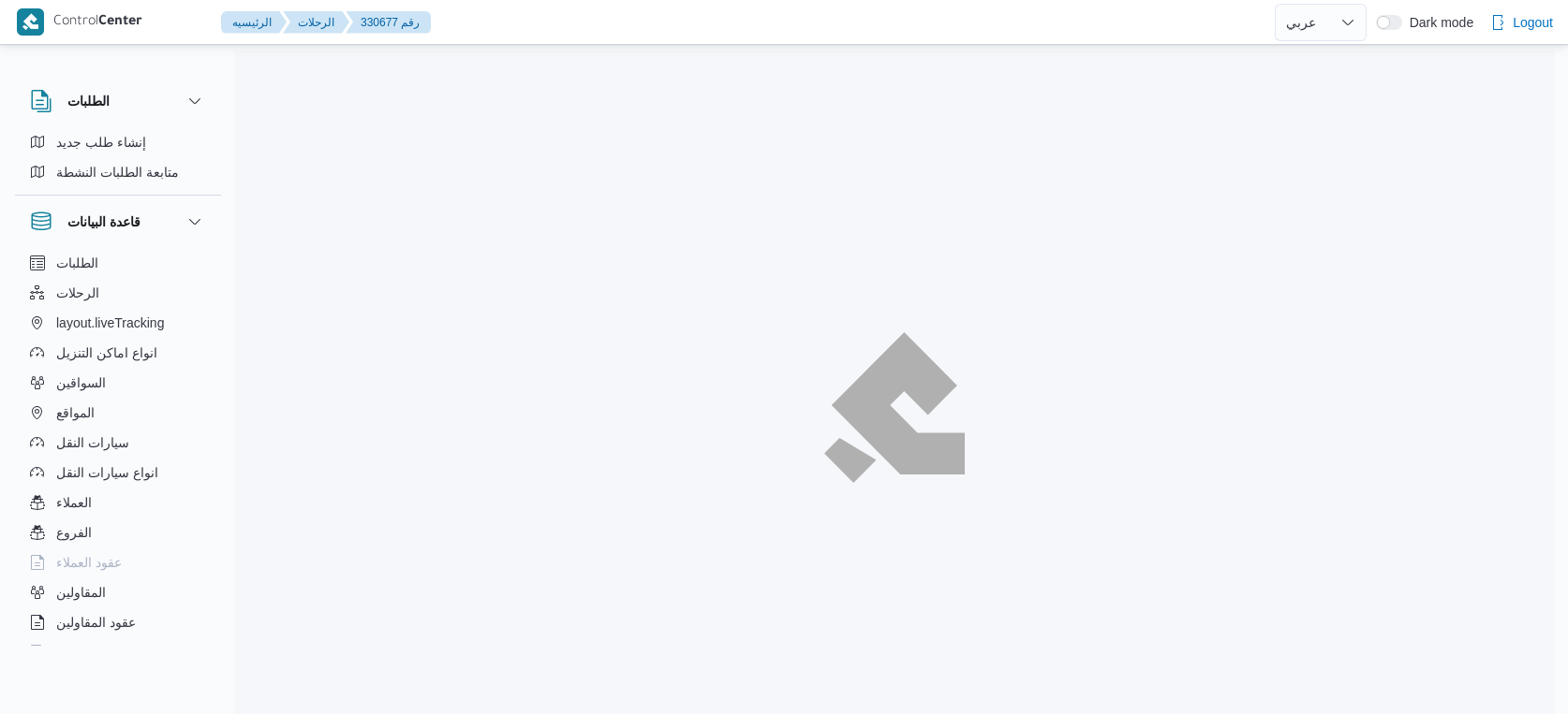
select select "ar"
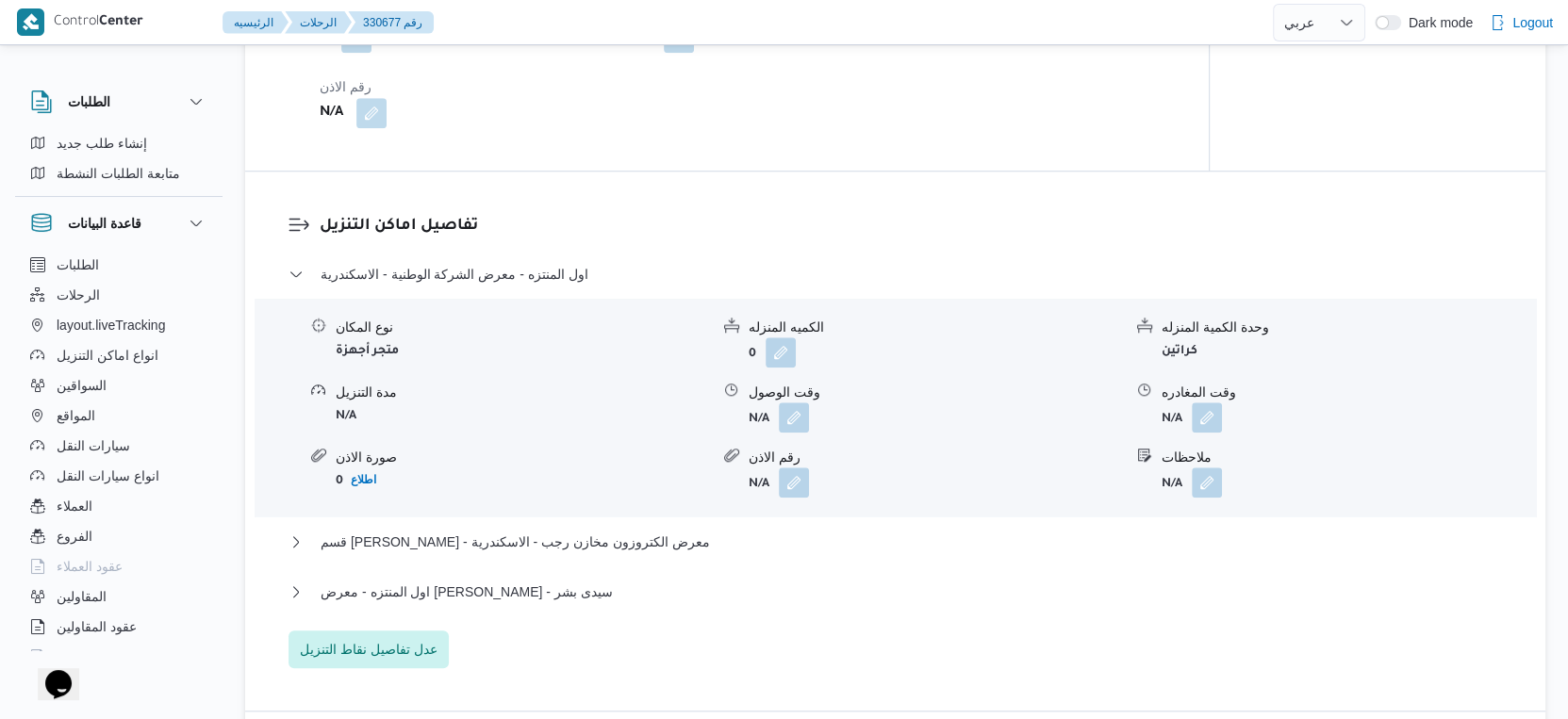
scroll to position [1466, 0]
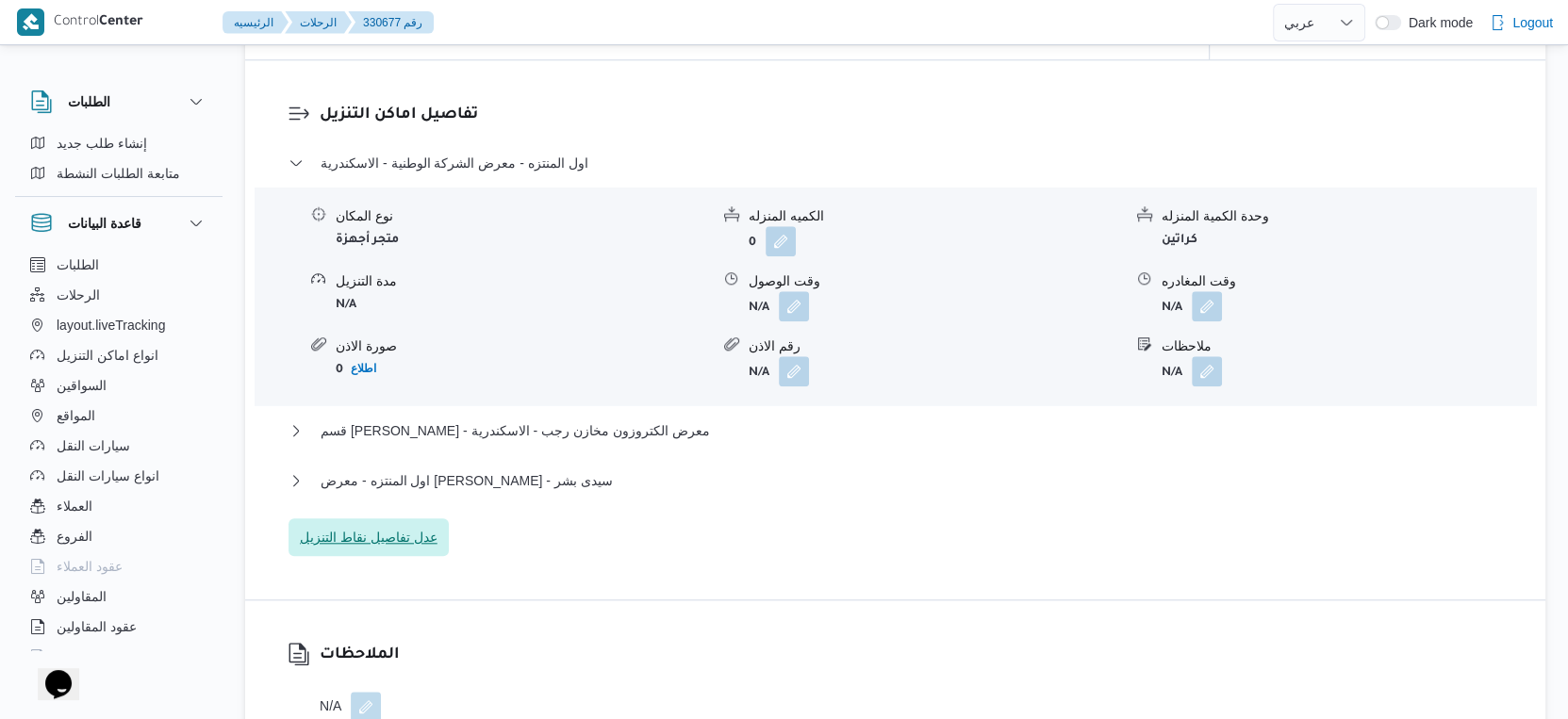
click at [388, 556] on span "عدل تفاصيل نقاط التنزيل" at bounding box center [369, 536] width 161 height 37
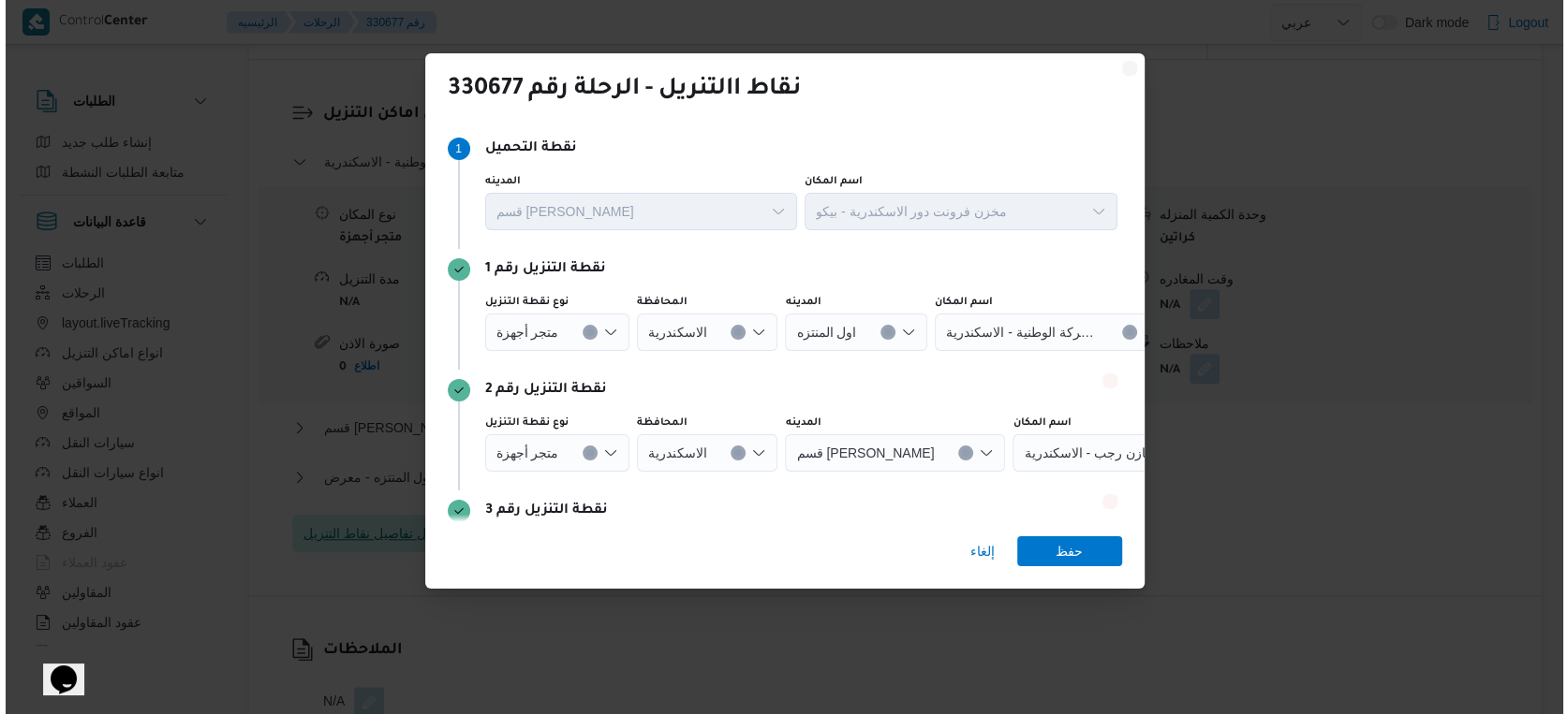
scroll to position [1441, 0]
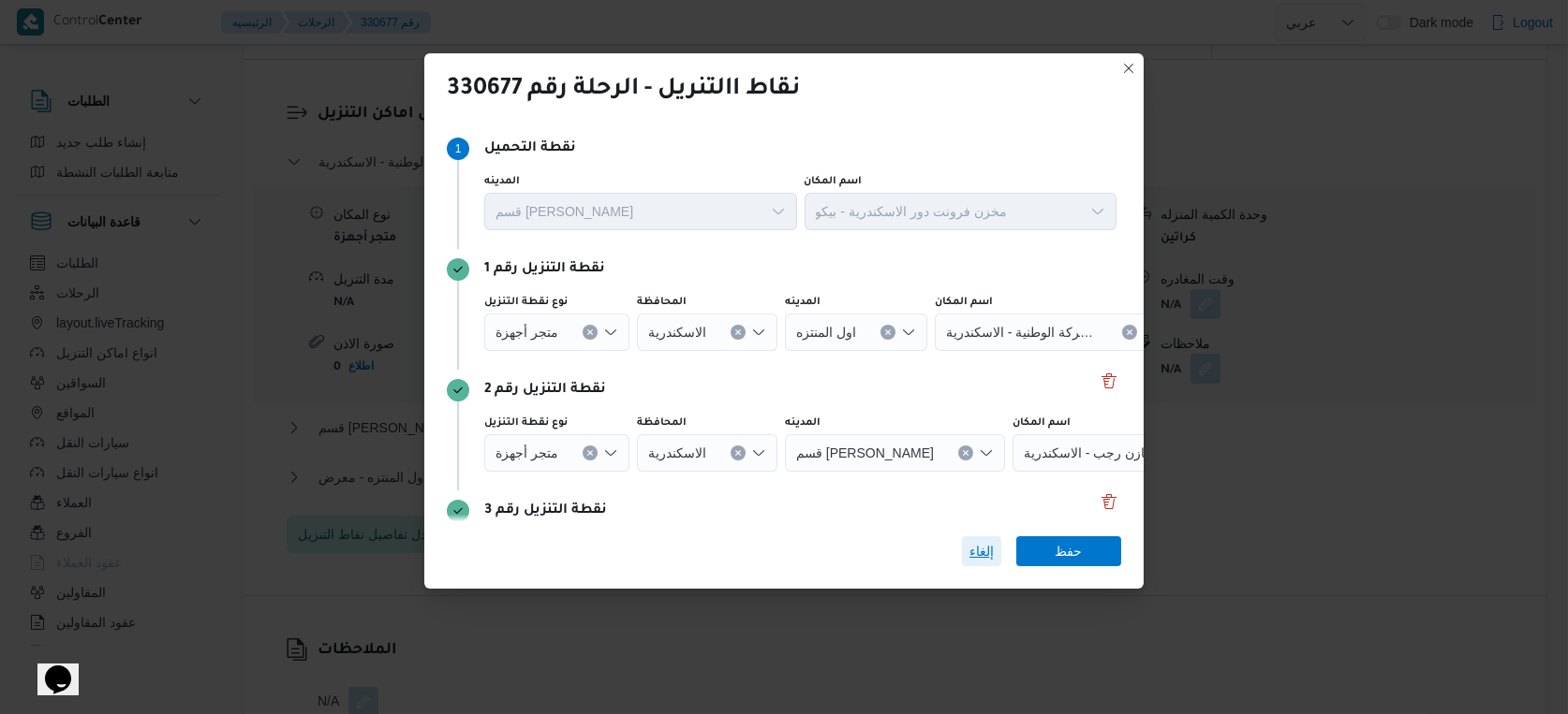
click at [976, 547] on span "إلغاء" at bounding box center [982, 552] width 25 height 23
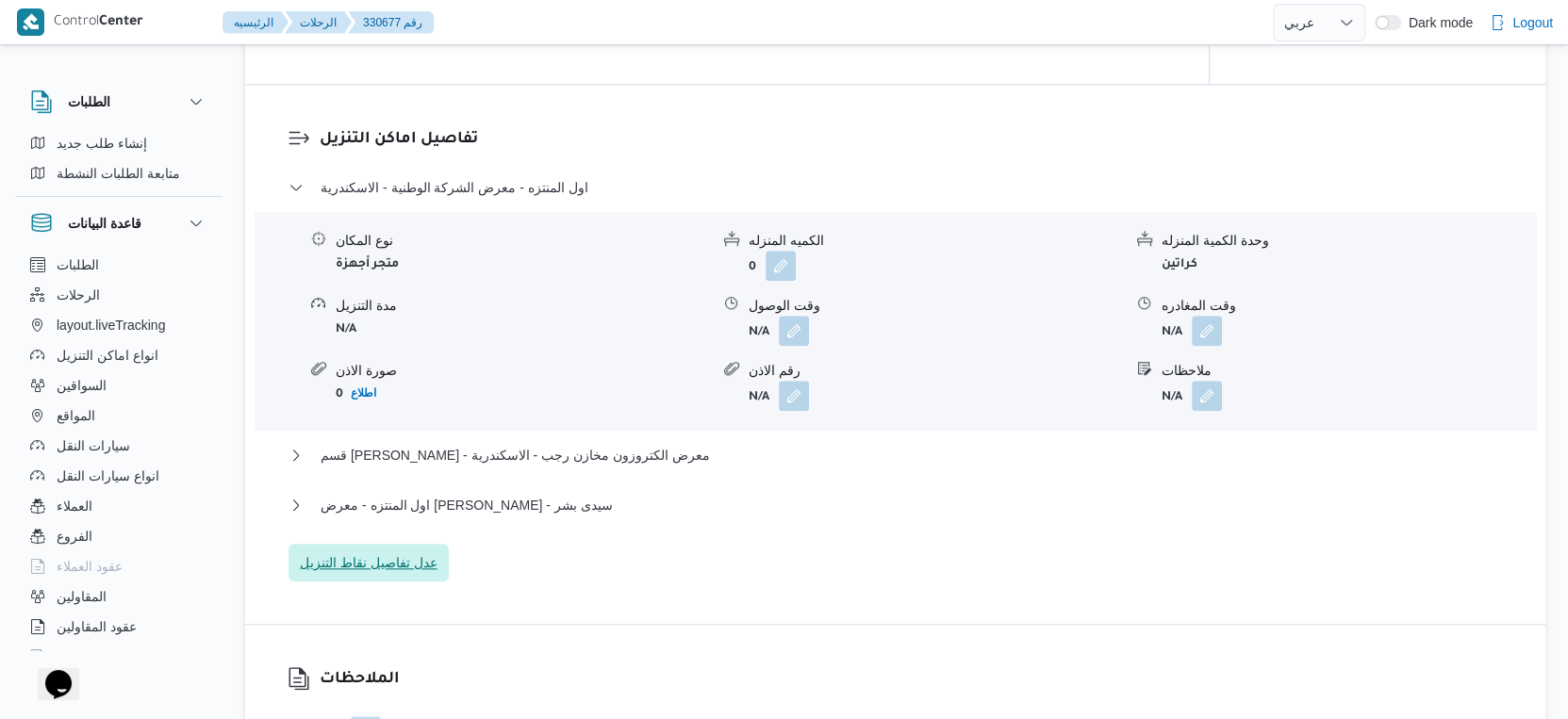
scroll to position [1466, 0]
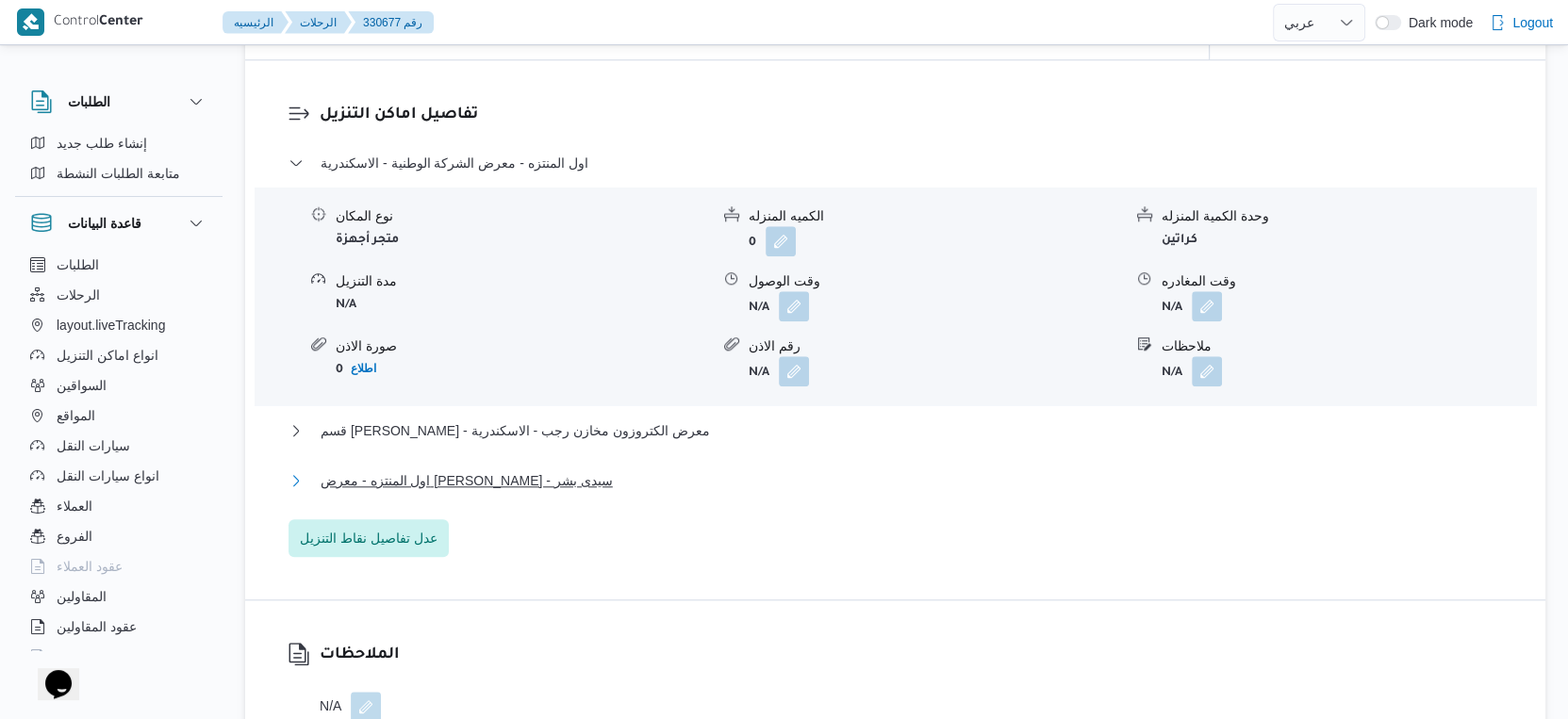
click at [511, 492] on span "اول المنتزه - معرض [PERSON_NAME] - سيدى بشر" at bounding box center [467, 481] width 293 height 23
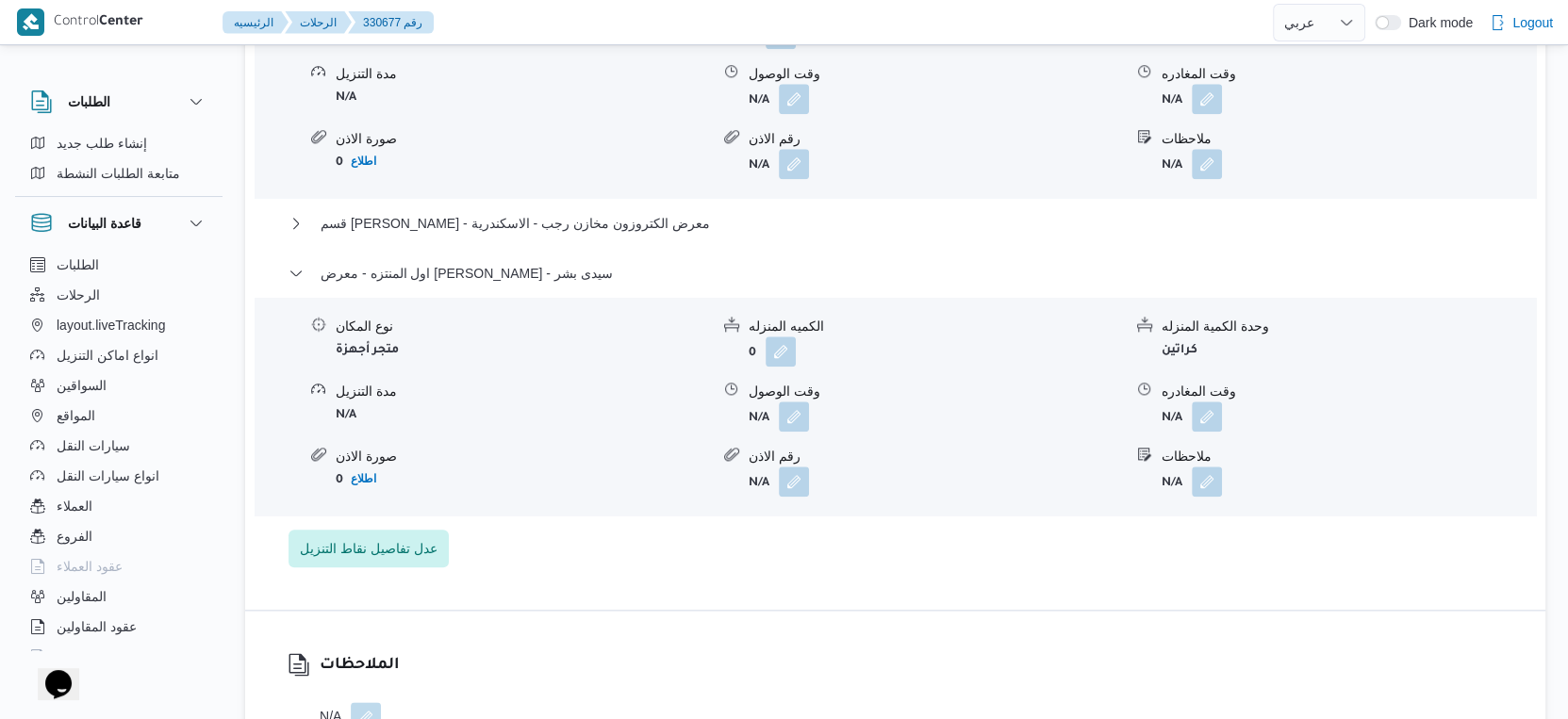
scroll to position [1675, 0]
click at [1205, 429] on button "button" at bounding box center [1207, 414] width 31 height 31
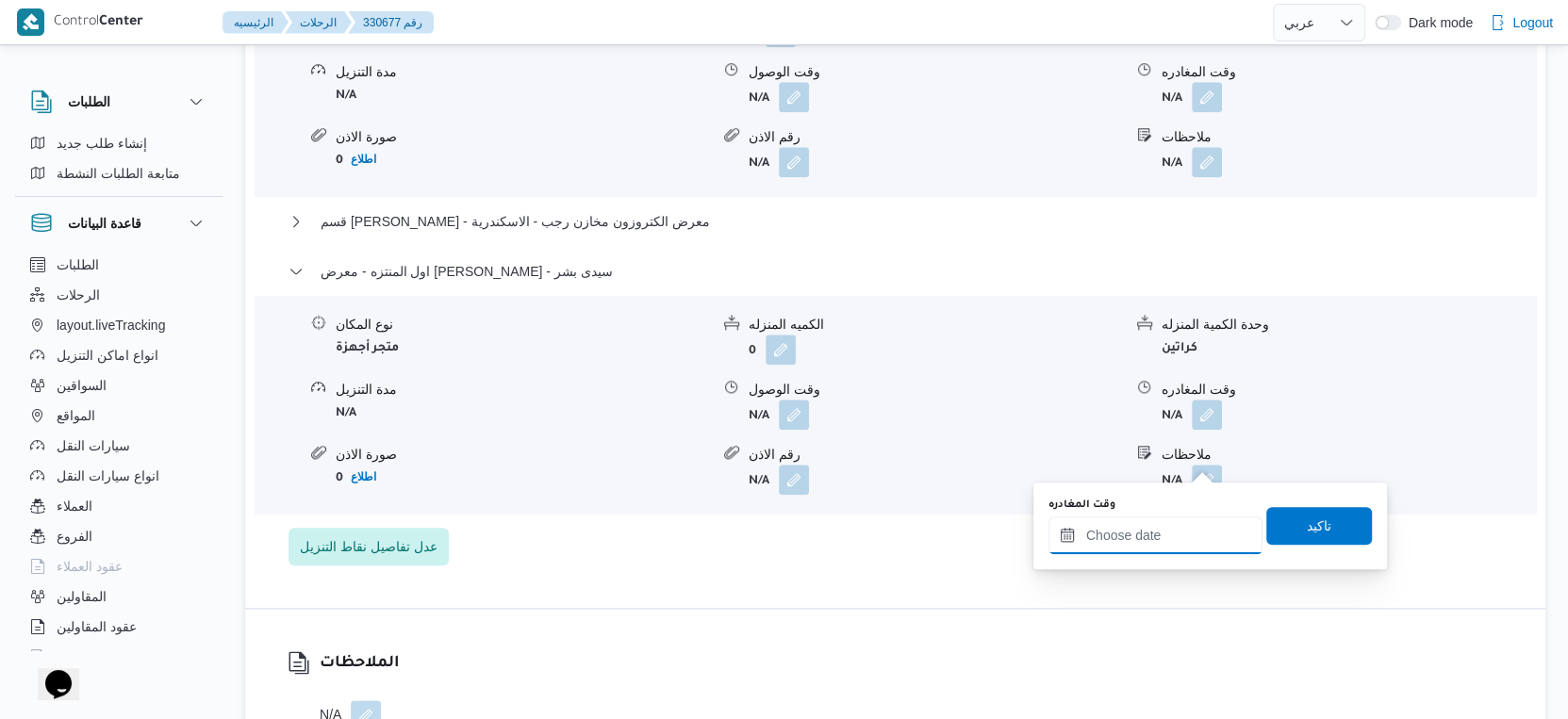
click at [1185, 522] on div at bounding box center [1155, 534] width 214 height 37
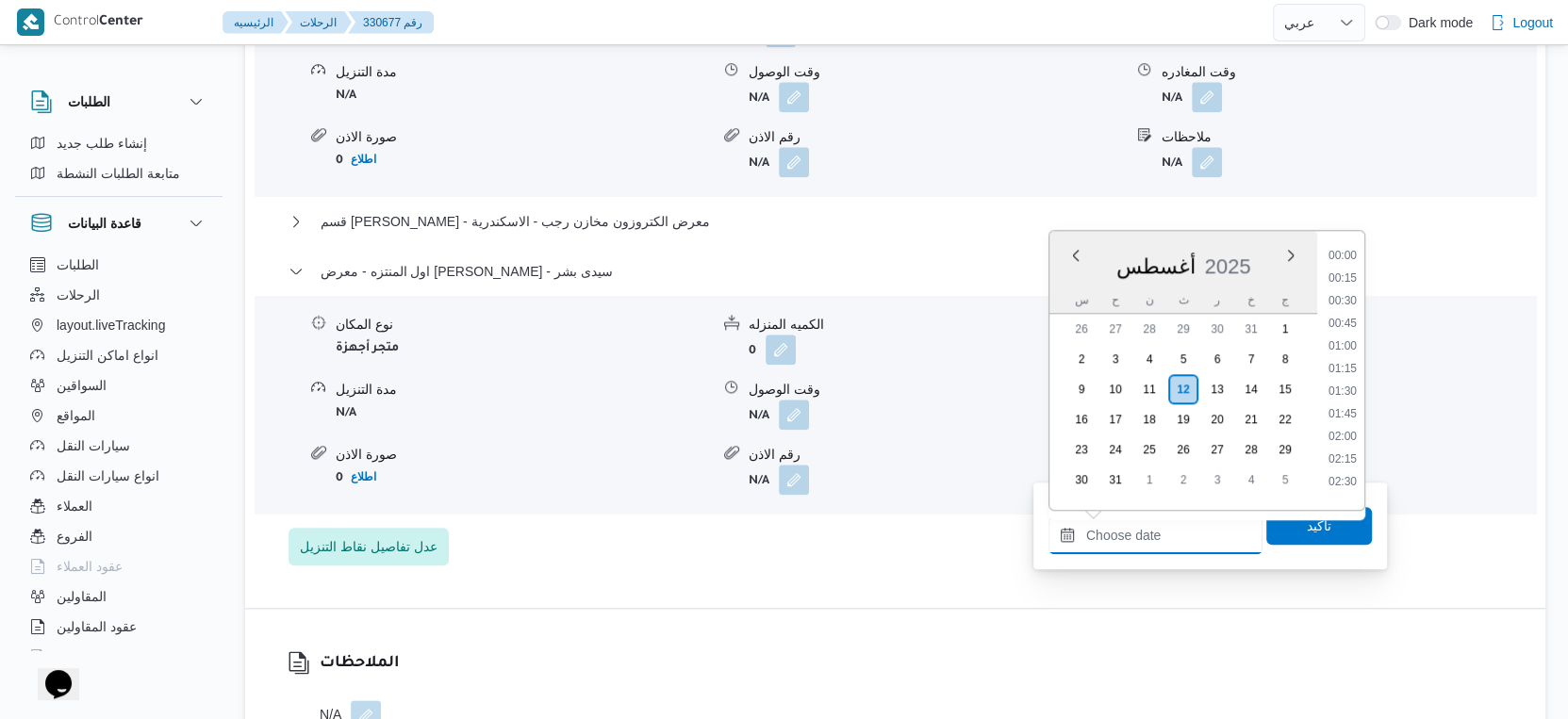
scroll to position [1520, 0]
click at [1349, 382] on li "18:15" at bounding box center [1341, 387] width 43 height 19
type input "١٢/٠٨/٢٠٢٥ ١٨:١٥"
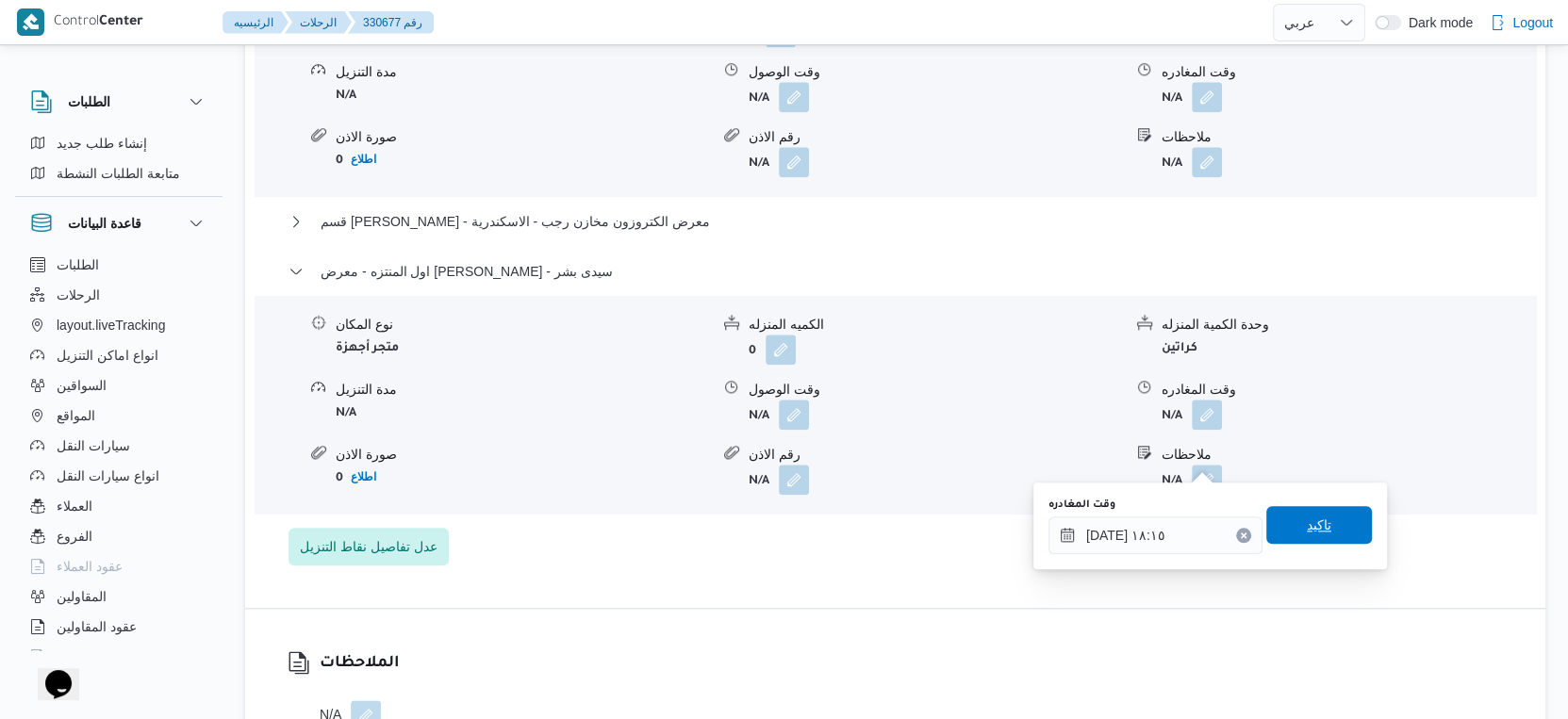
click at [1325, 514] on span "تاكيد" at bounding box center [1318, 525] width 105 height 37
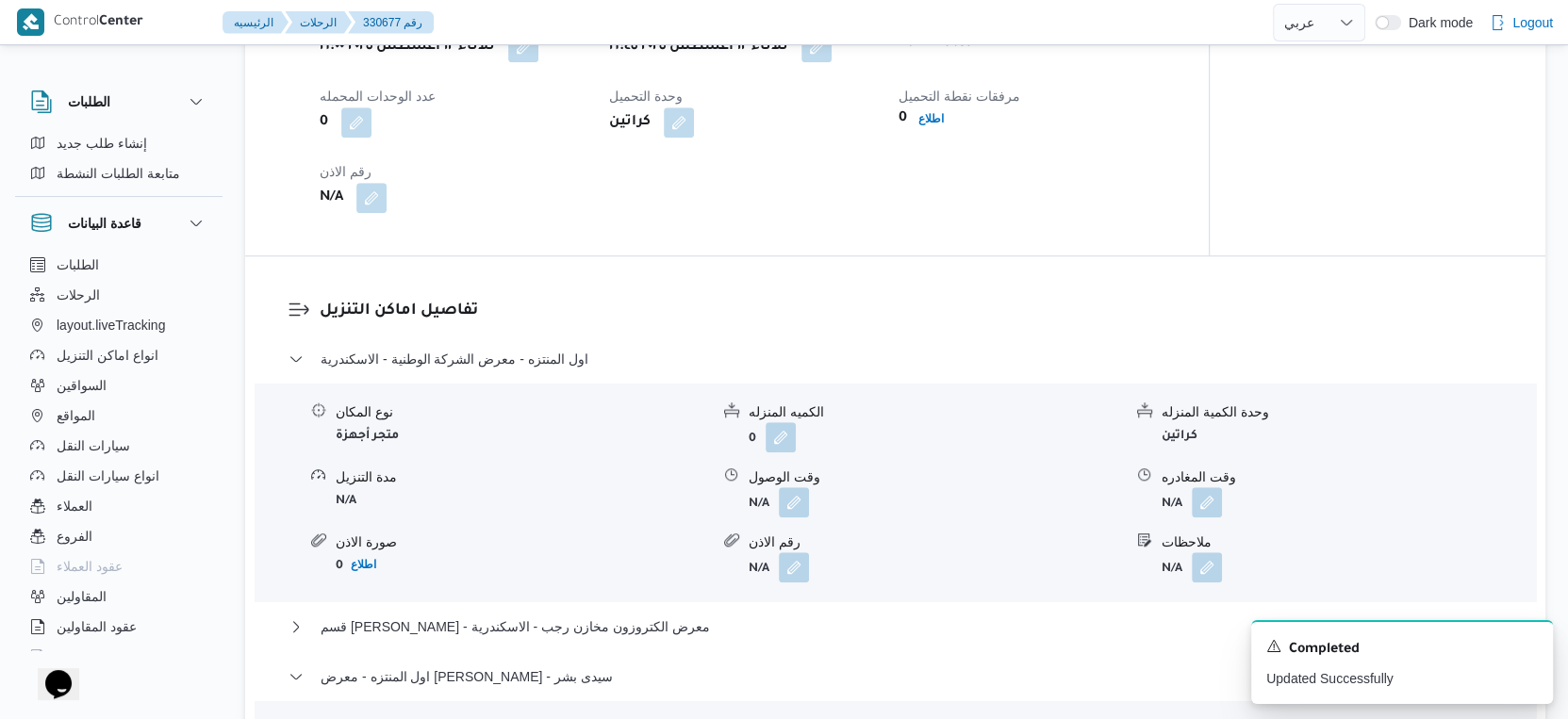
scroll to position [1152, 0]
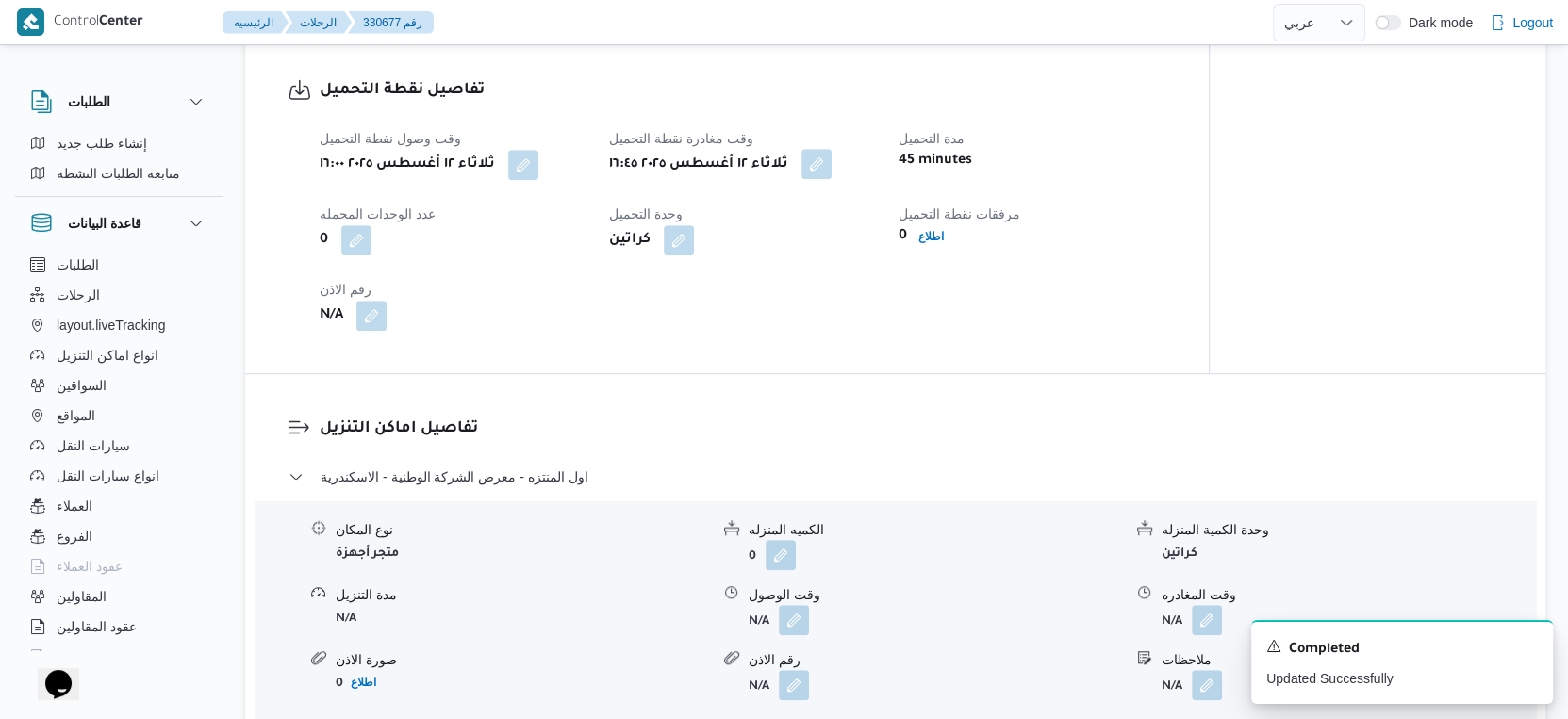
click at [829, 179] on button "button" at bounding box center [817, 164] width 31 height 31
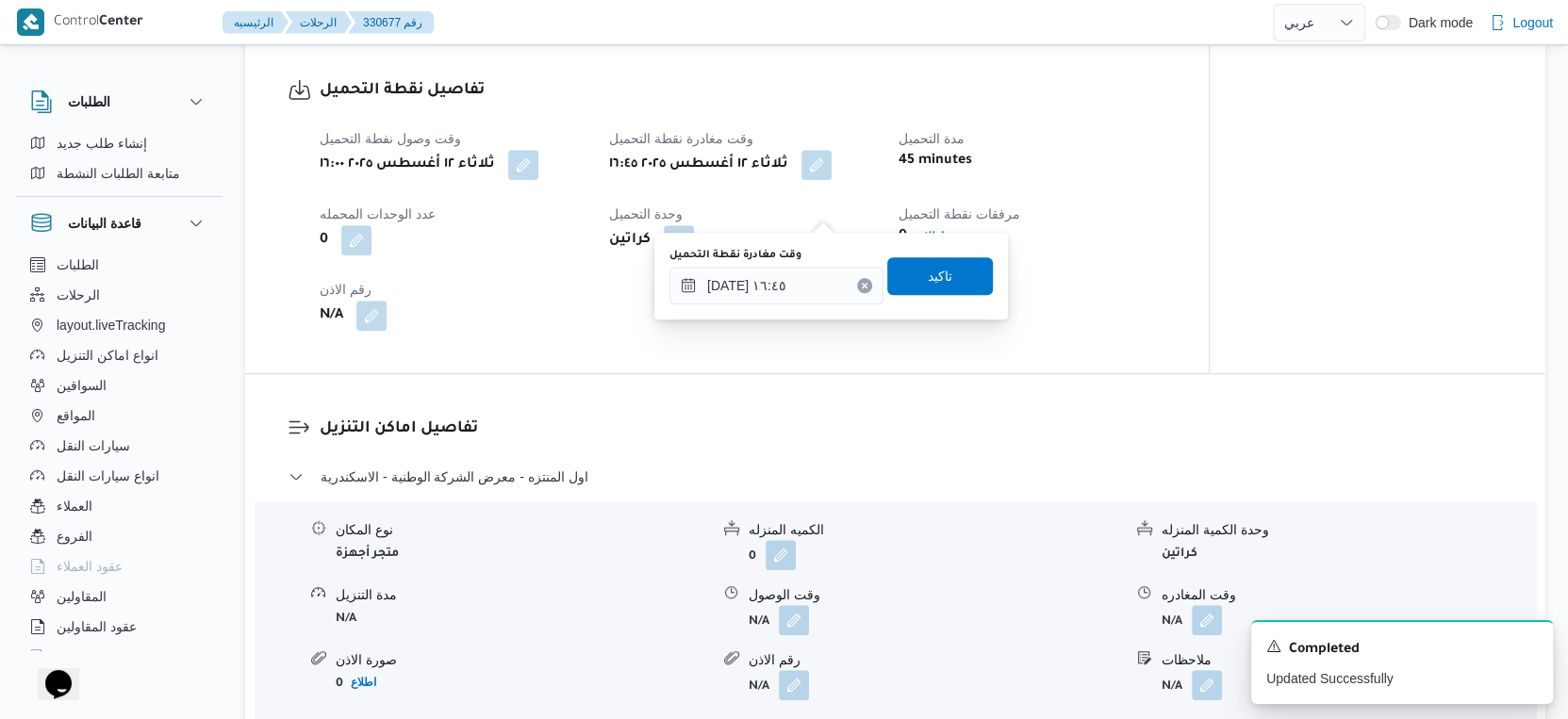
click at [790, 264] on div "وقت مغادرة نقطة التحميل ١٢/٠٨/٢٠٢٥ ١٦:٤٥" at bounding box center [776, 275] width 214 height 56
click at [801, 283] on input "١٢/٠٨/٢٠٢٥ ١٦:٤٥" at bounding box center [776, 285] width 214 height 37
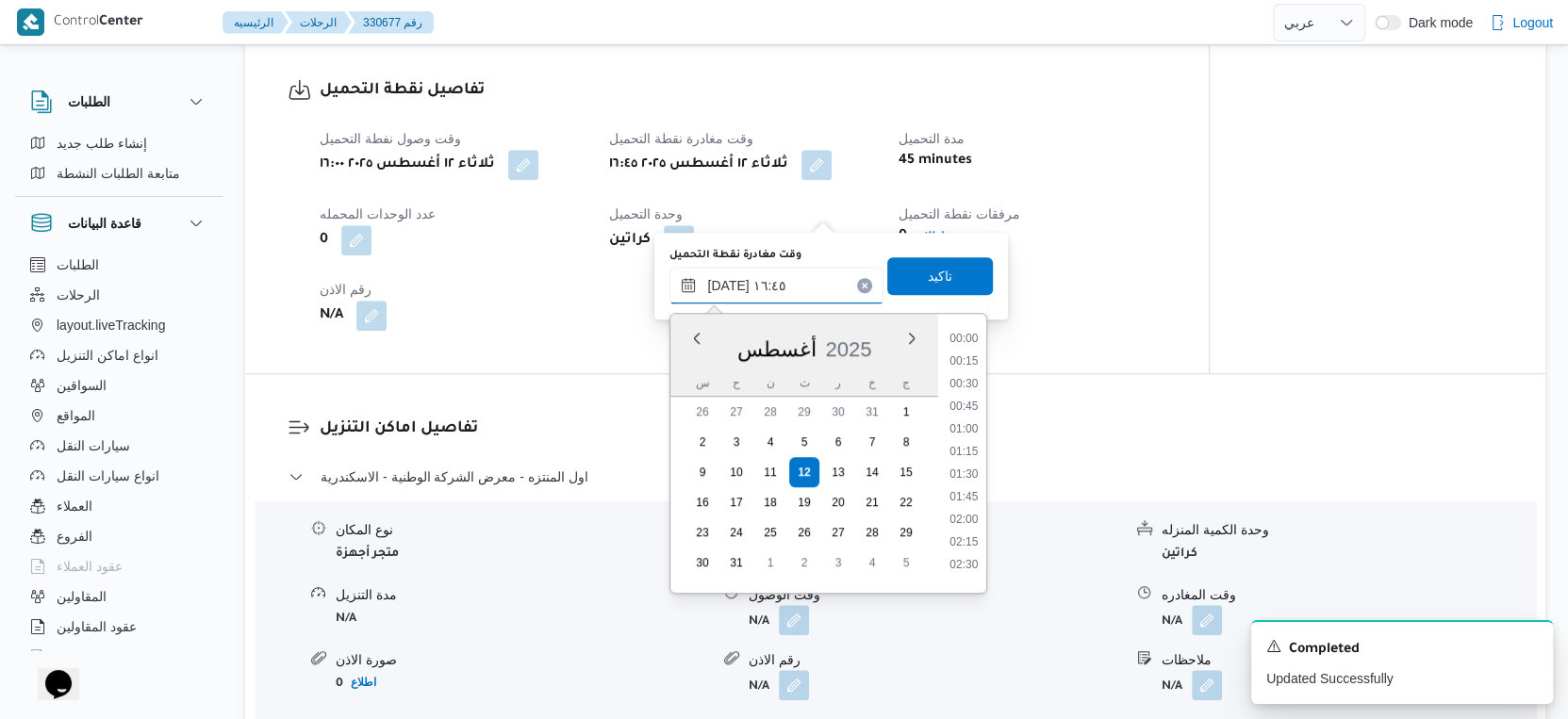
scroll to position [1385, 0]
click at [967, 445] on li "16:30" at bounding box center [964, 447] width 43 height 19
type input "١٢/٠٨/٢٠٢٥ ١٦:٣٠"
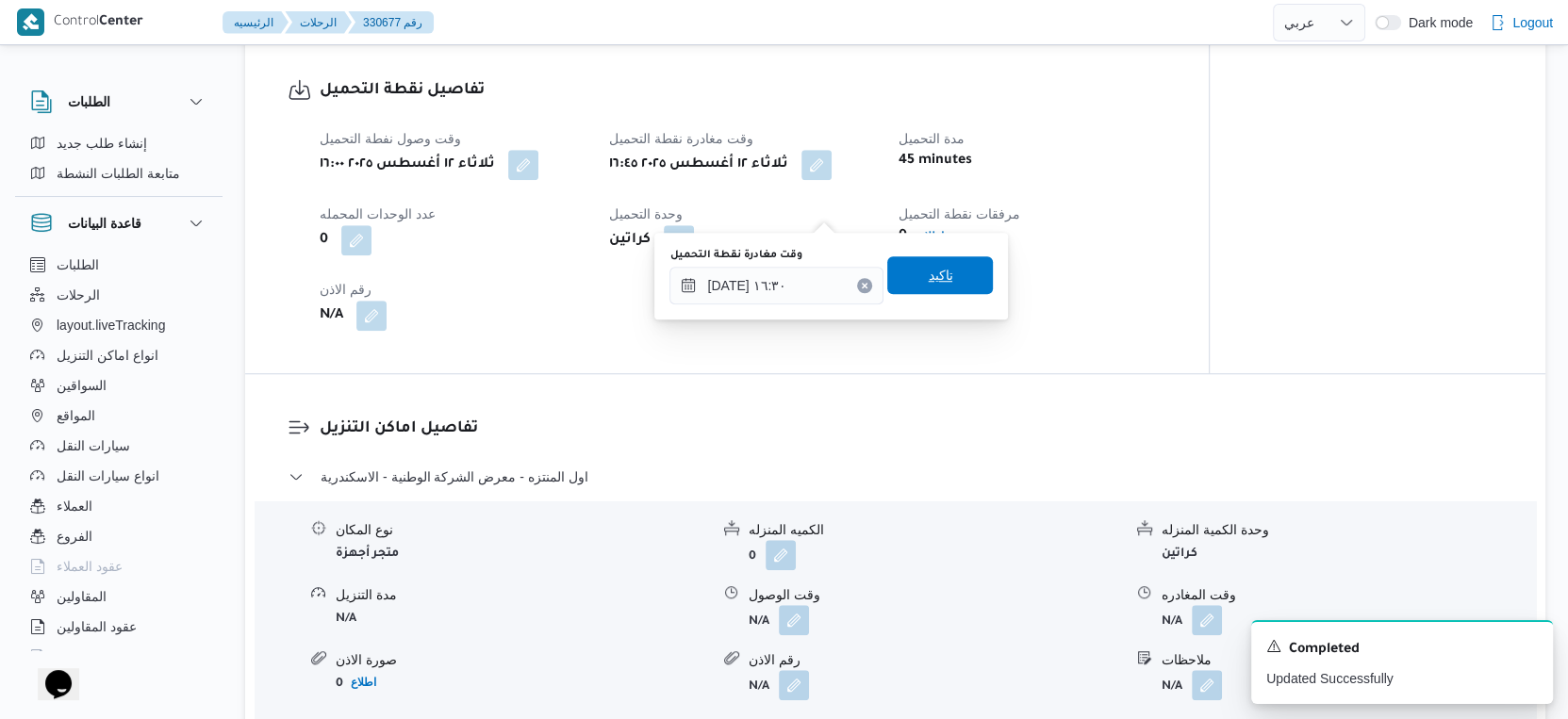
click at [941, 276] on span "تاكيد" at bounding box center [940, 274] width 105 height 37
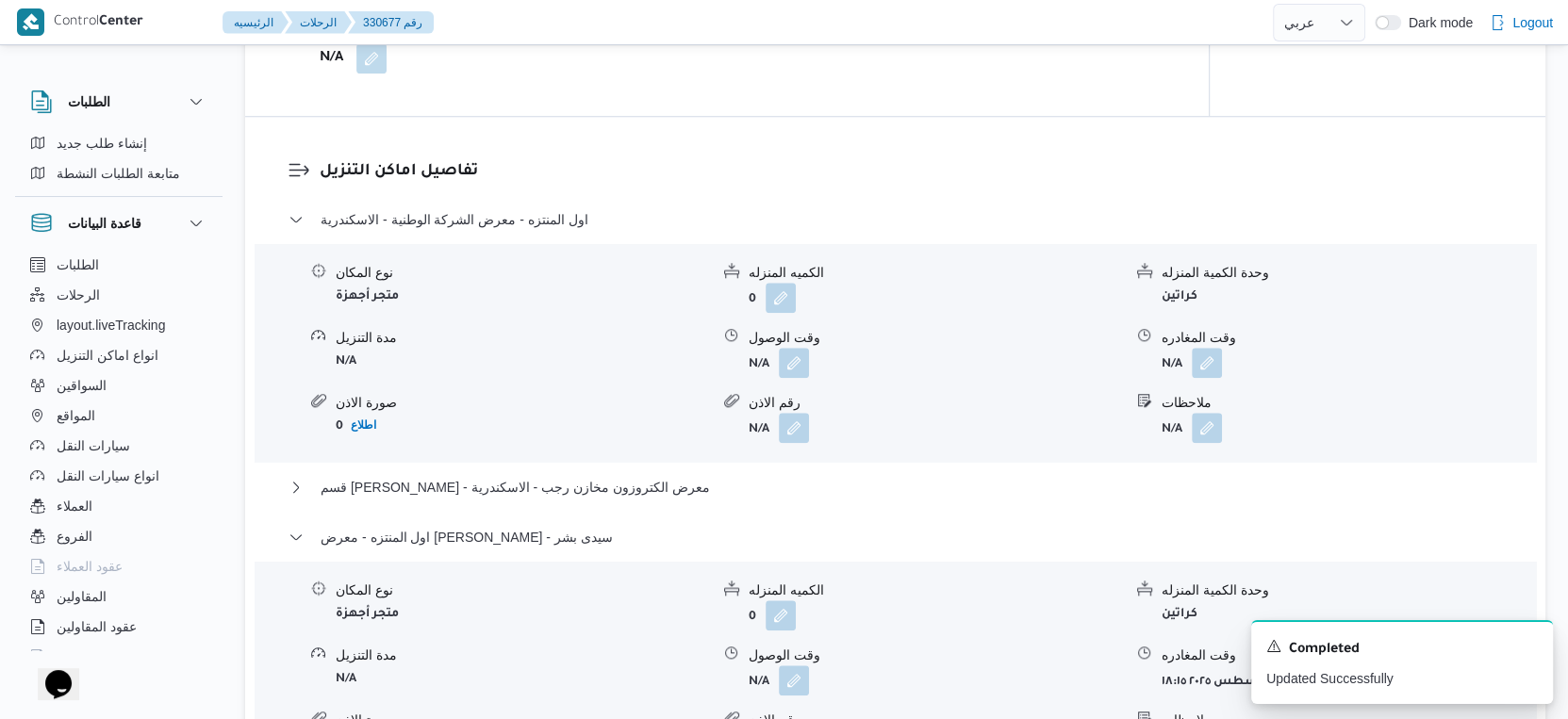
scroll to position [1466, 0]
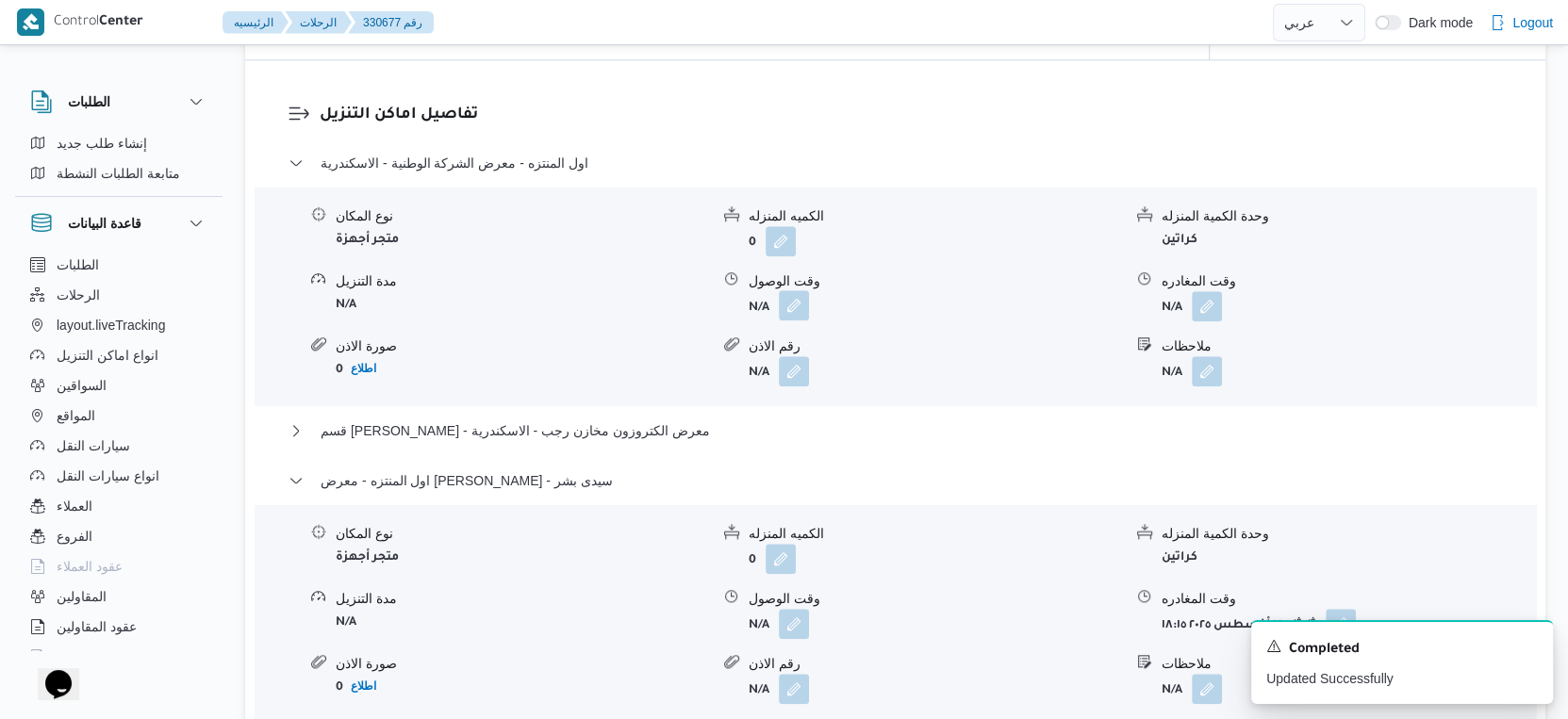
click at [799, 320] on button "button" at bounding box center [794, 306] width 31 height 31
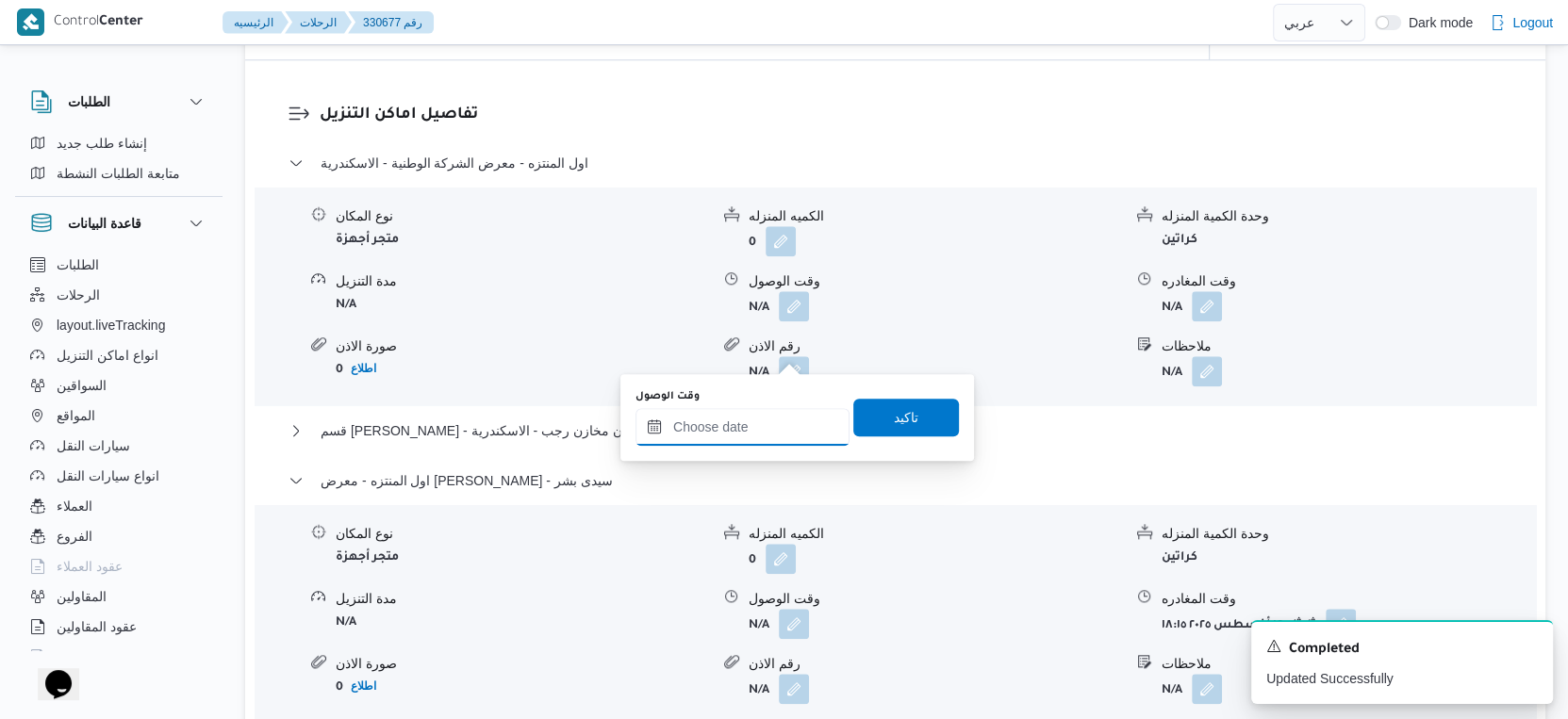
click at [760, 426] on input "وقت الوصول" at bounding box center [743, 426] width 214 height 37
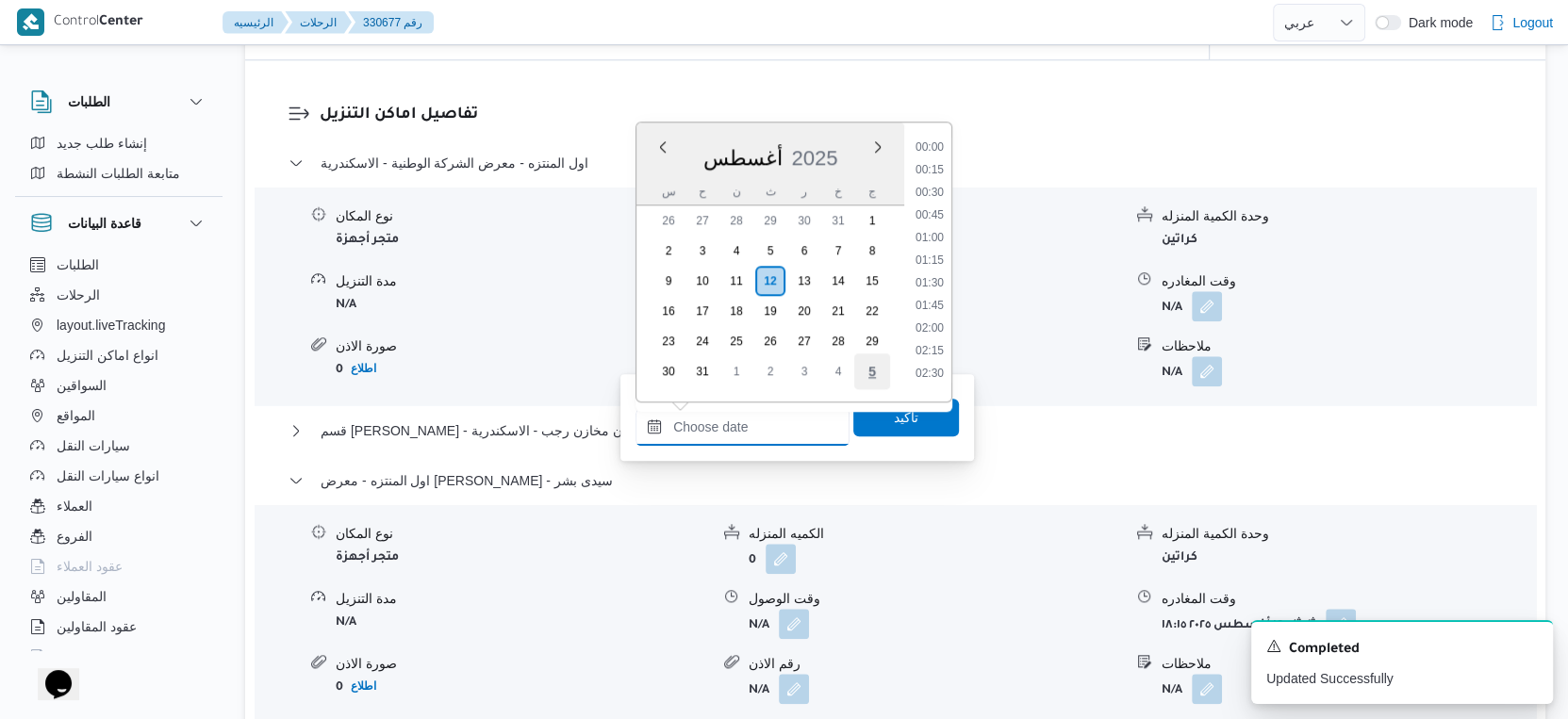
scroll to position [1520, 0]
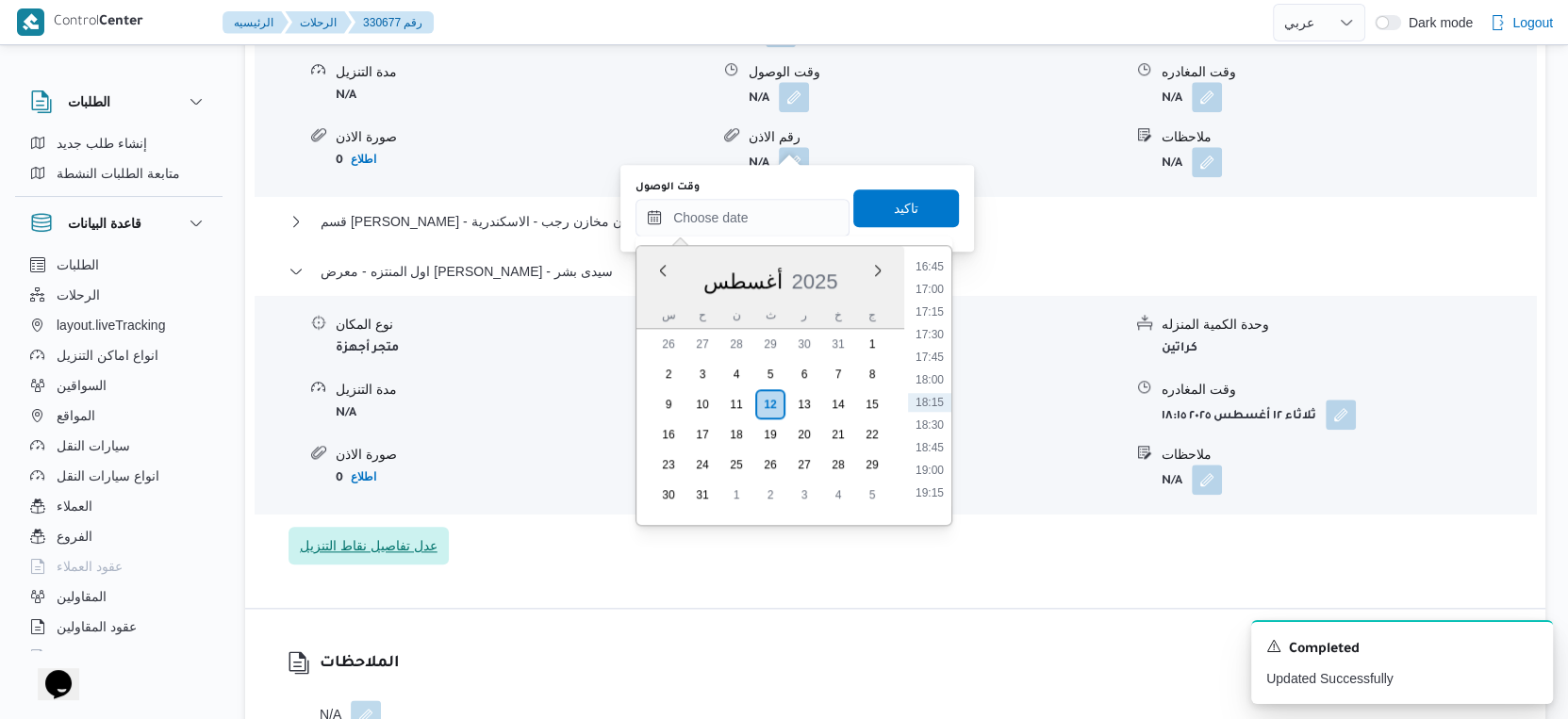
click at [388, 557] on span "عدل تفاصيل نقاط التنزيل" at bounding box center [369, 546] width 138 height 23
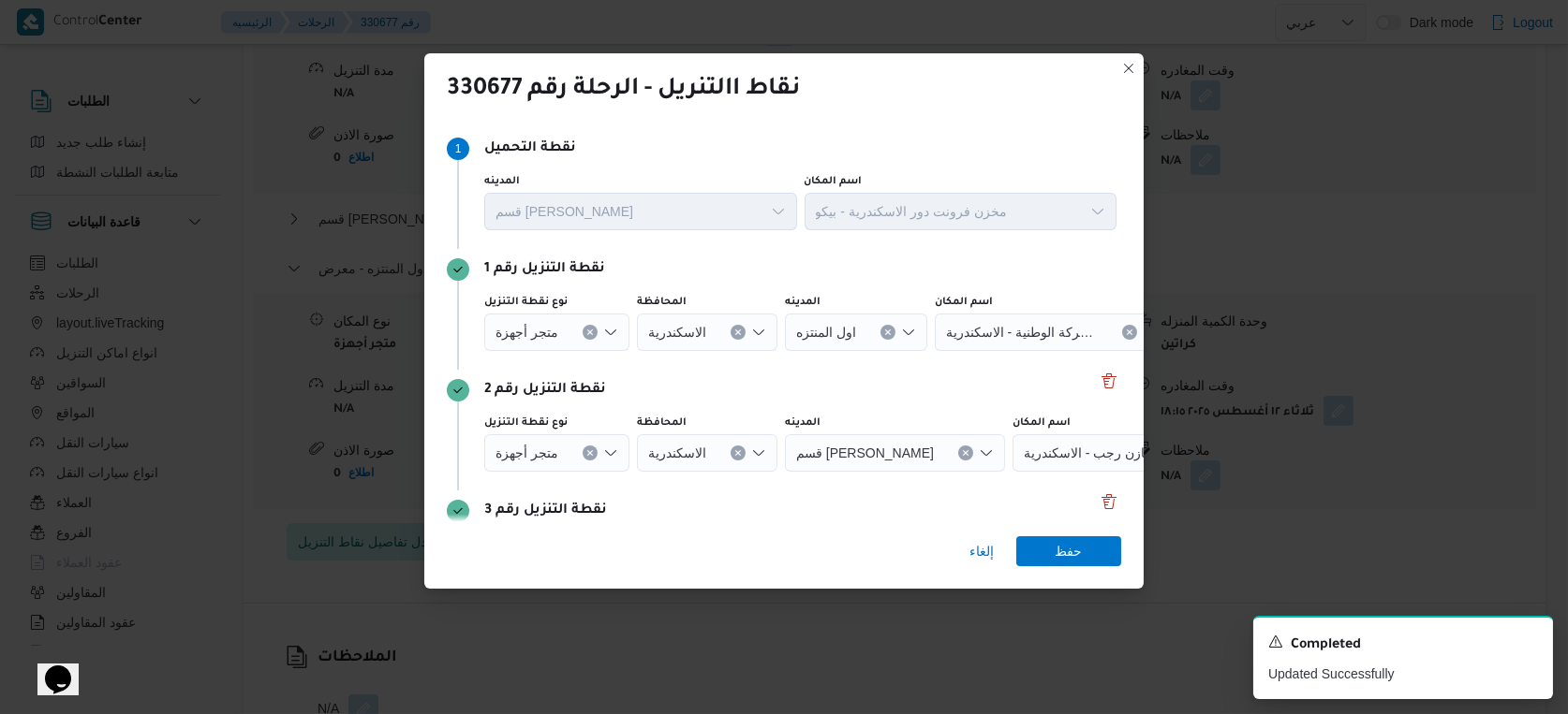
scroll to position [0, 0]
click at [977, 548] on span "إلغاء" at bounding box center [982, 552] width 25 height 23
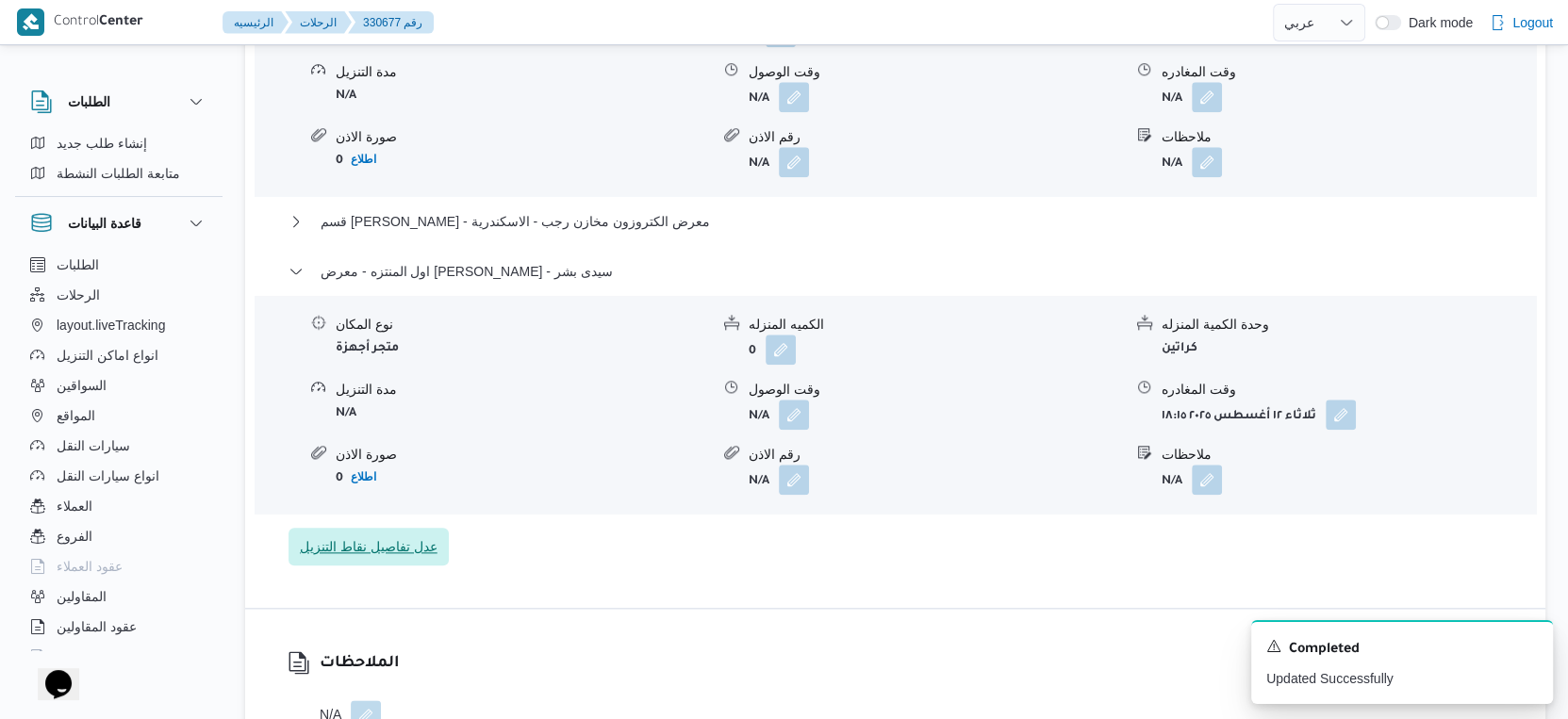
scroll to position [1256, 0]
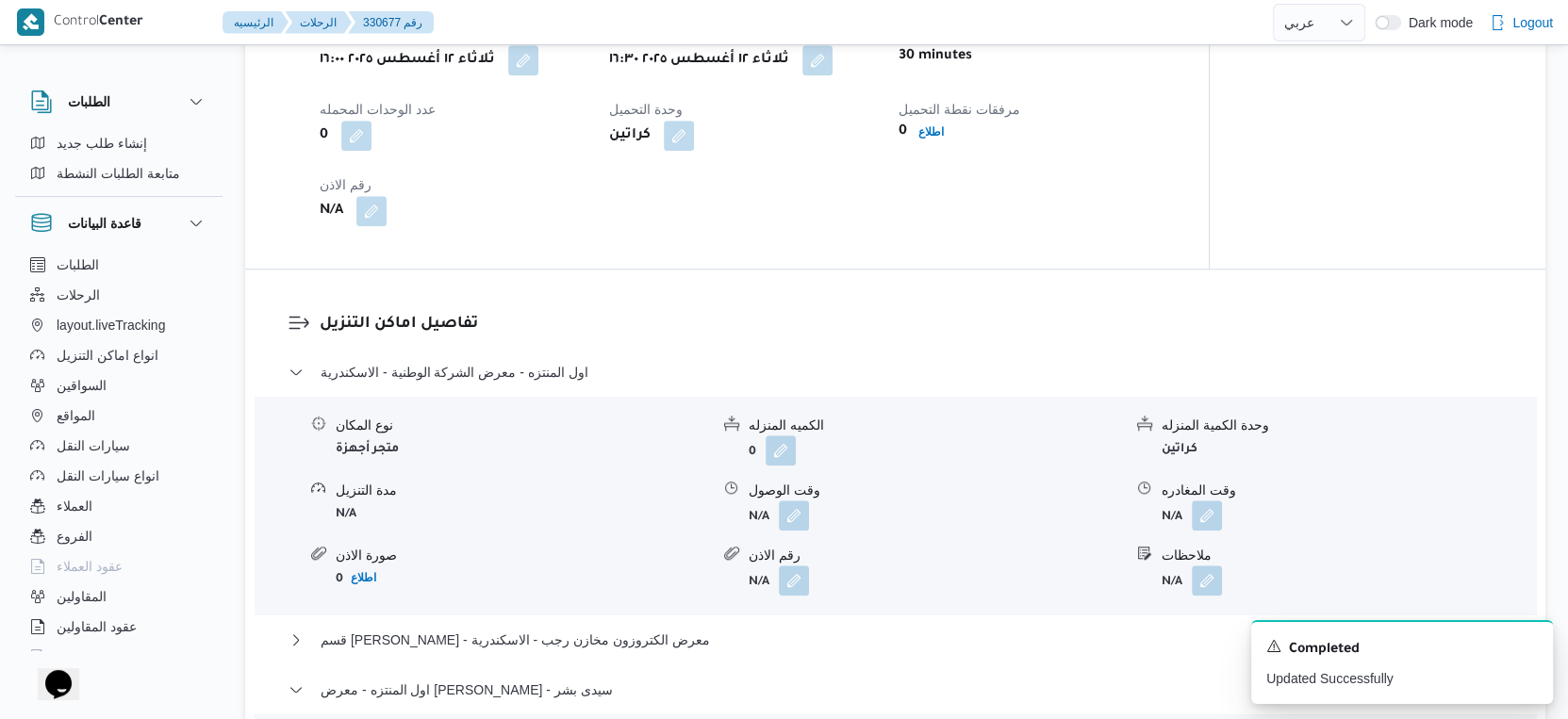
click at [809, 531] on form "N/A" at bounding box center [935, 516] width 373 height 31
click at [800, 530] on button "button" at bounding box center [794, 515] width 31 height 31
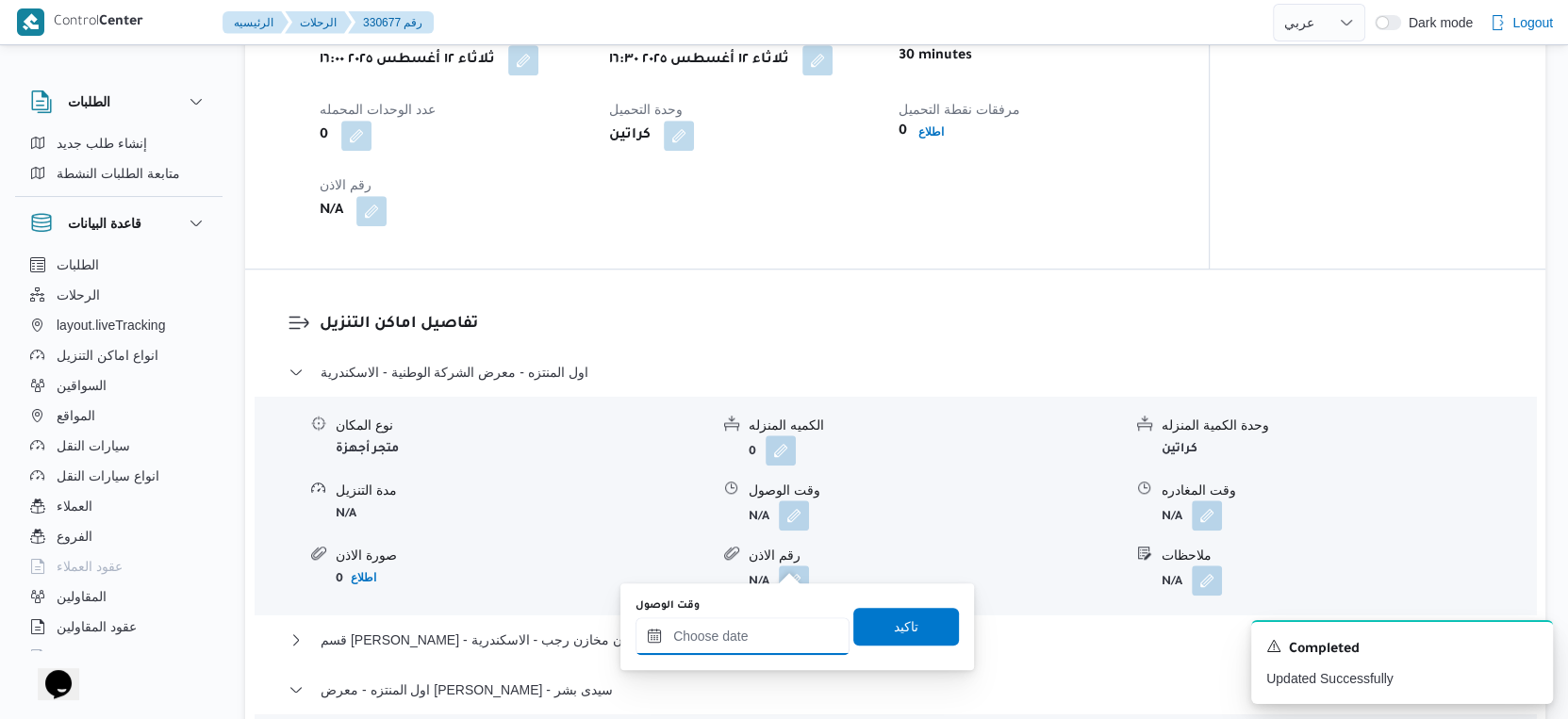
click at [767, 627] on input "وقت الوصول" at bounding box center [743, 636] width 214 height 37
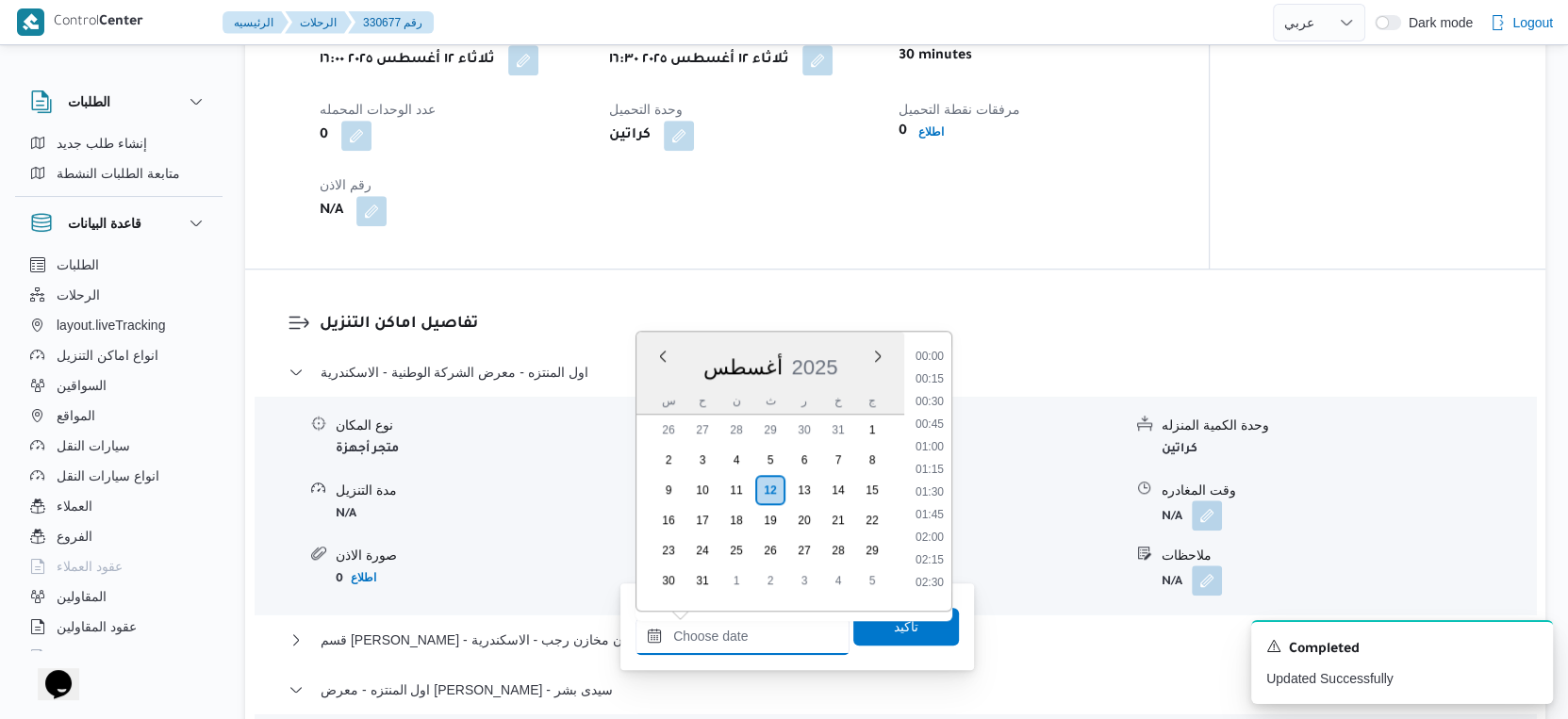
scroll to position [1520, 0]
click at [933, 369] on li "17:00" at bounding box center [929, 376] width 43 height 19
type input "١٢/٠٨/٢٠٢٥ ١٧:٠٠"
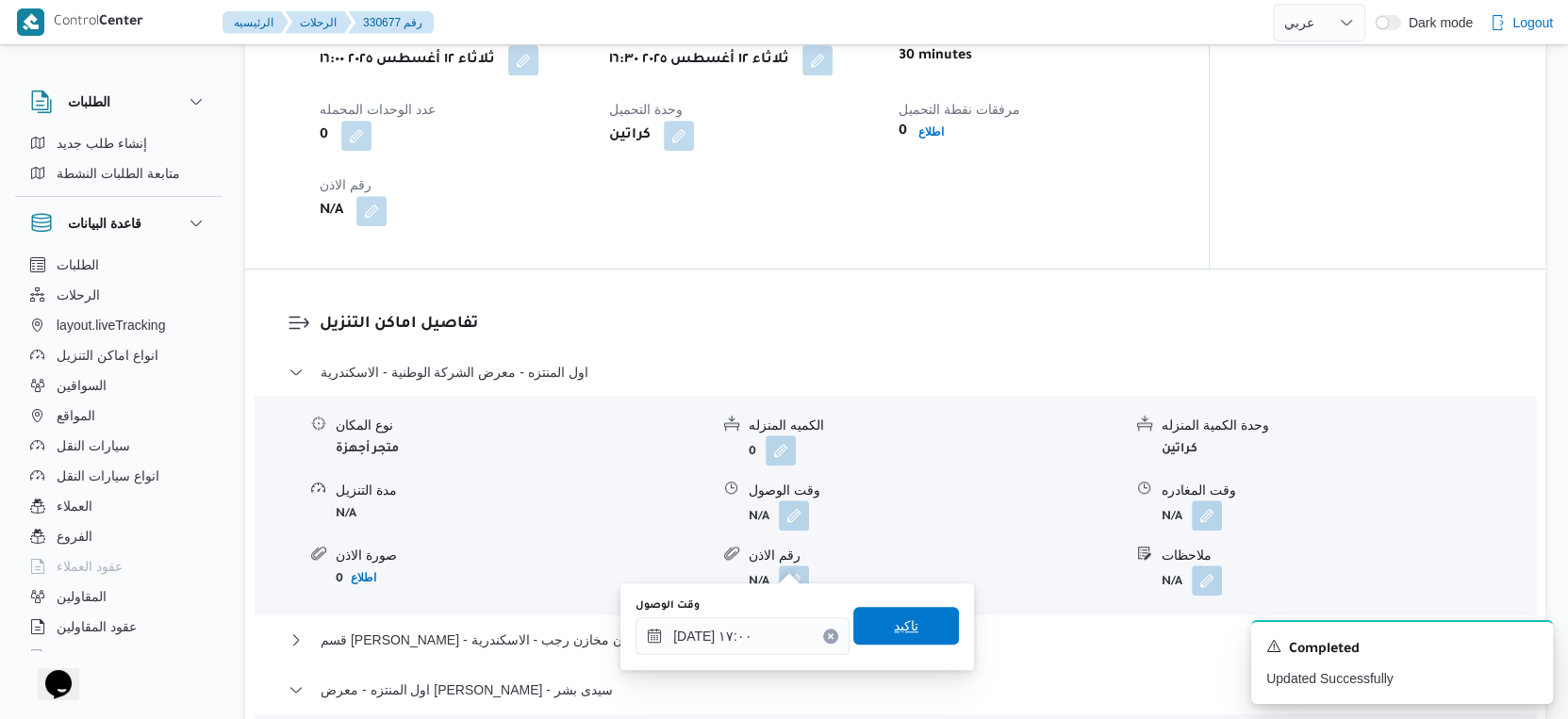
click at [912, 628] on span "تاكيد" at bounding box center [905, 625] width 105 height 37
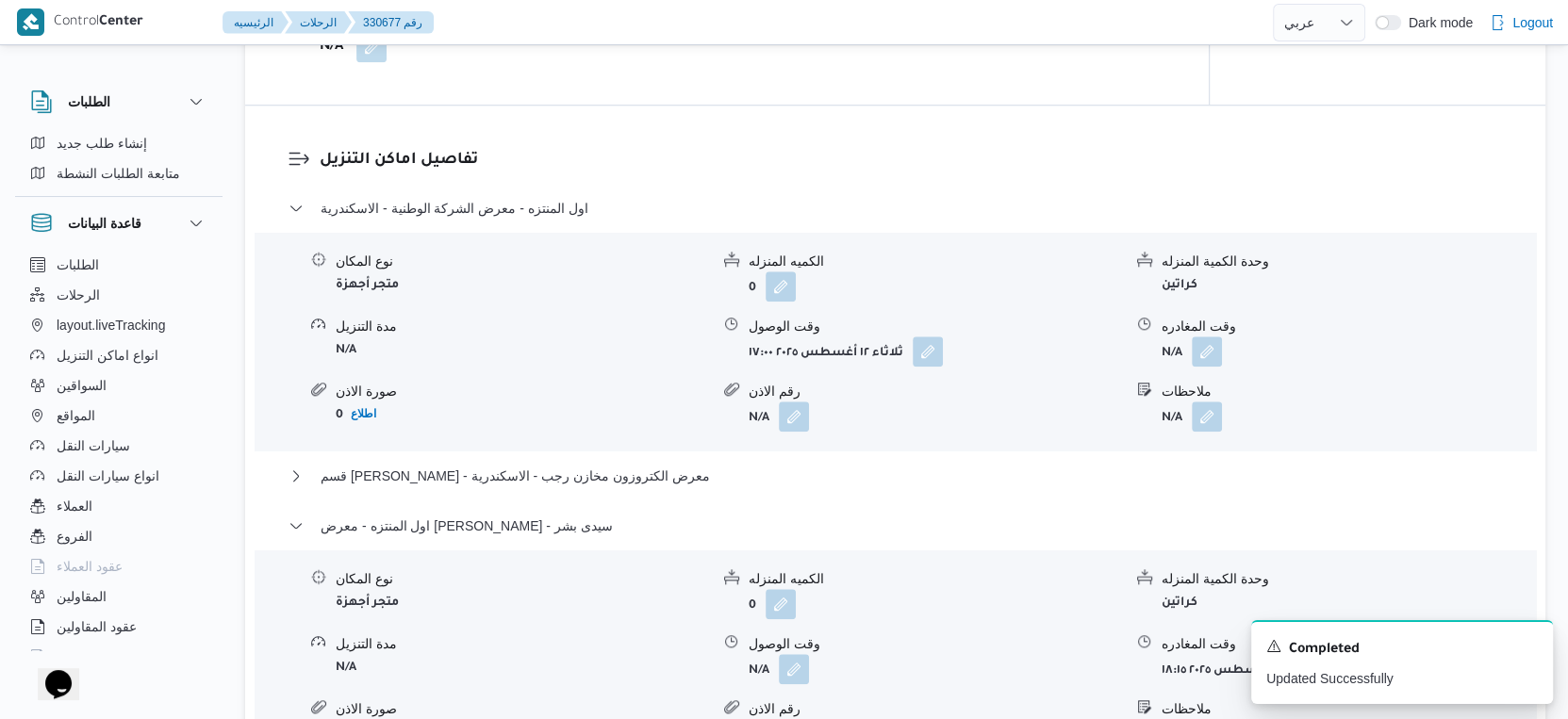
scroll to position [1572, 0]
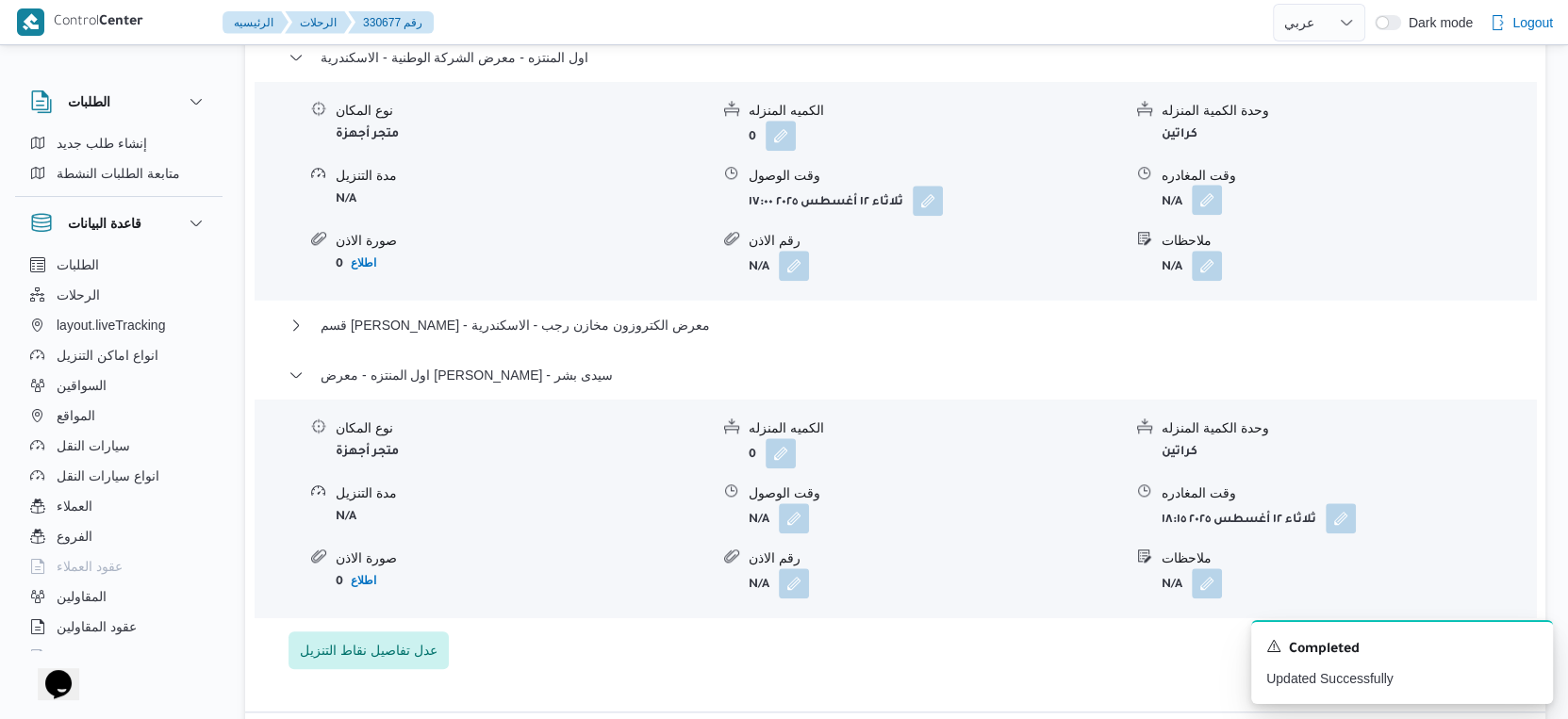
click at [1204, 215] on button "button" at bounding box center [1207, 200] width 31 height 31
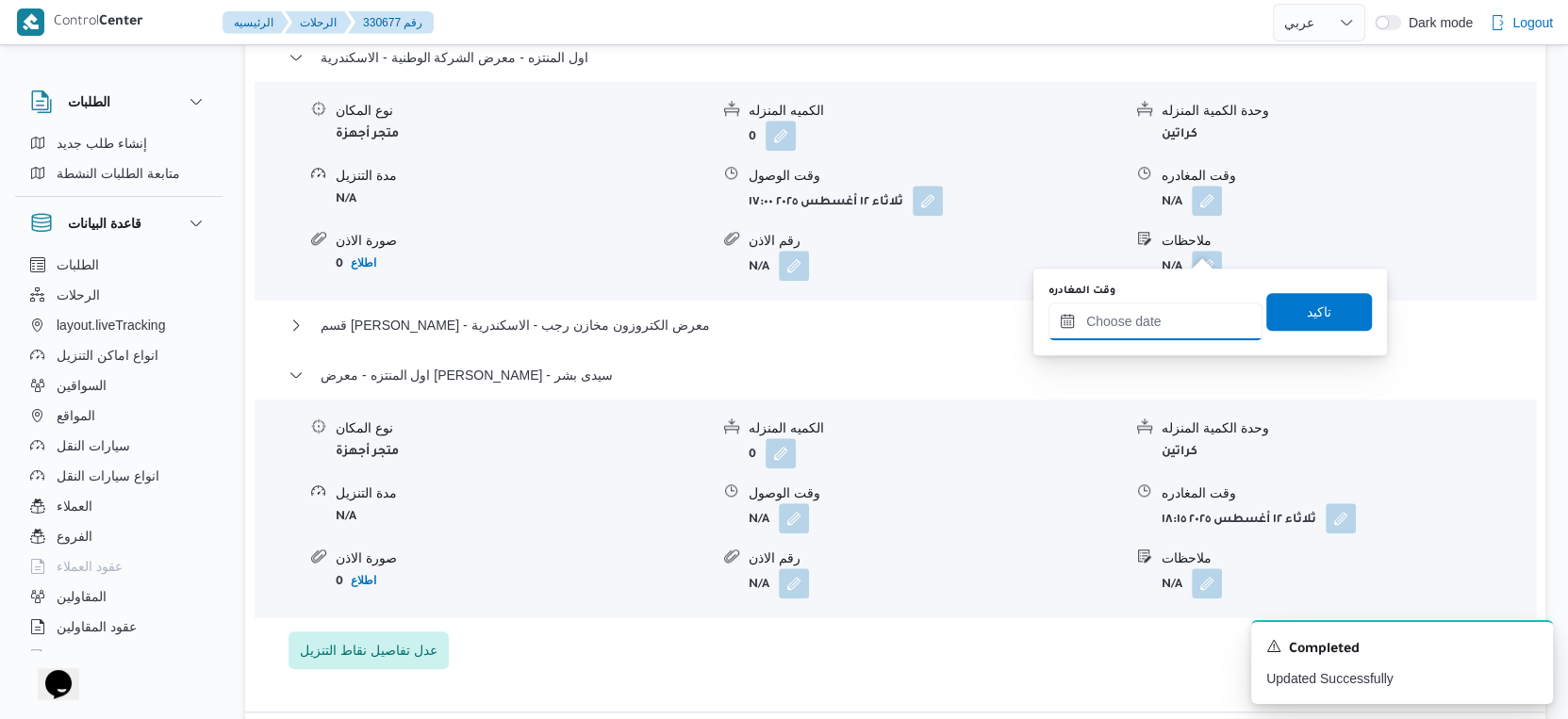
drag, startPoint x: 1185, startPoint y: 268, endPoint x: 1158, endPoint y: 304, distance: 45.0
click at [1158, 304] on input "وقت المغادره" at bounding box center [1155, 321] width 214 height 37
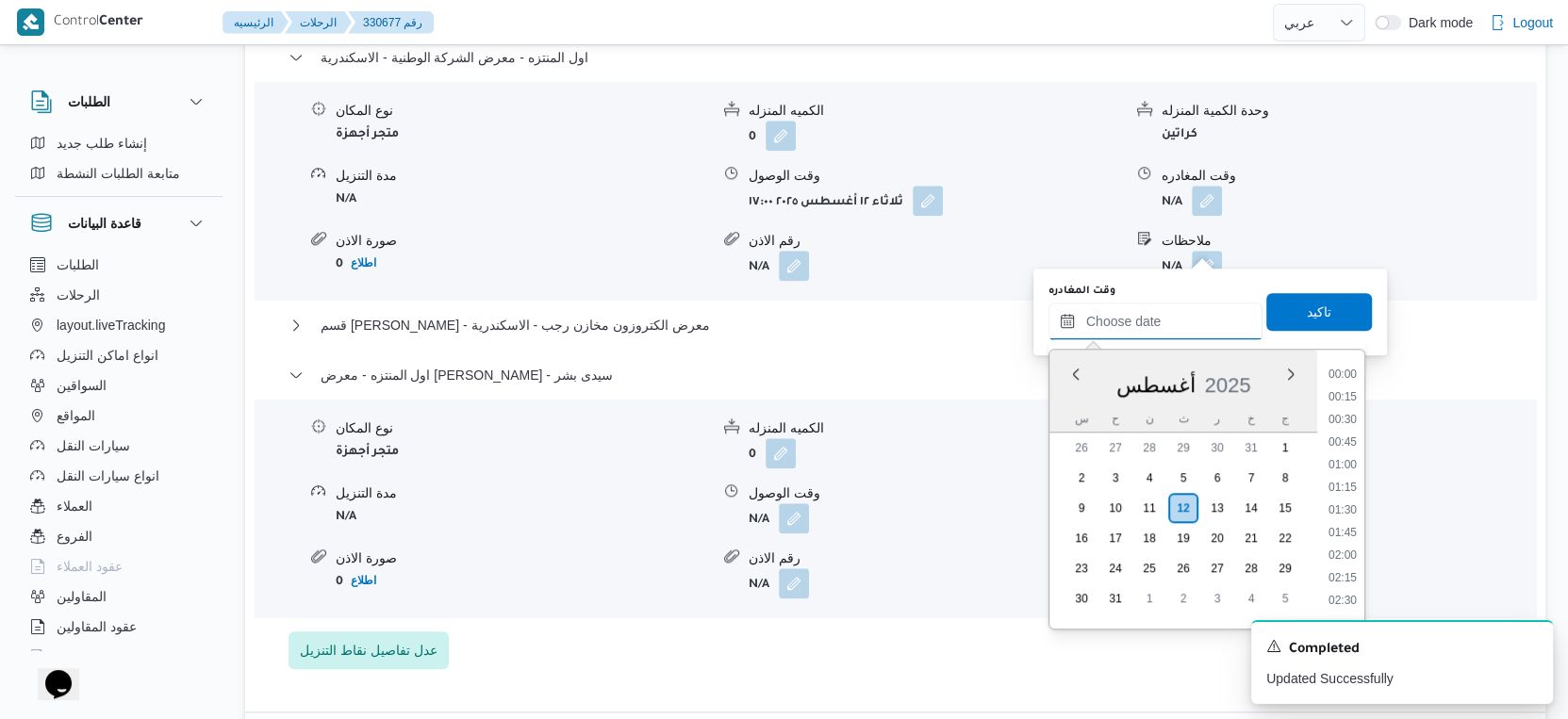
scroll to position [1520, 0]
drag, startPoint x: 1344, startPoint y: 419, endPoint x: 1341, endPoint y: 356, distance: 63.1
click at [1344, 419] on li "17:15" at bounding box center [1341, 416] width 43 height 19
type input "١٢/٠٨/٢٠٢٥ ١٧:١٥"
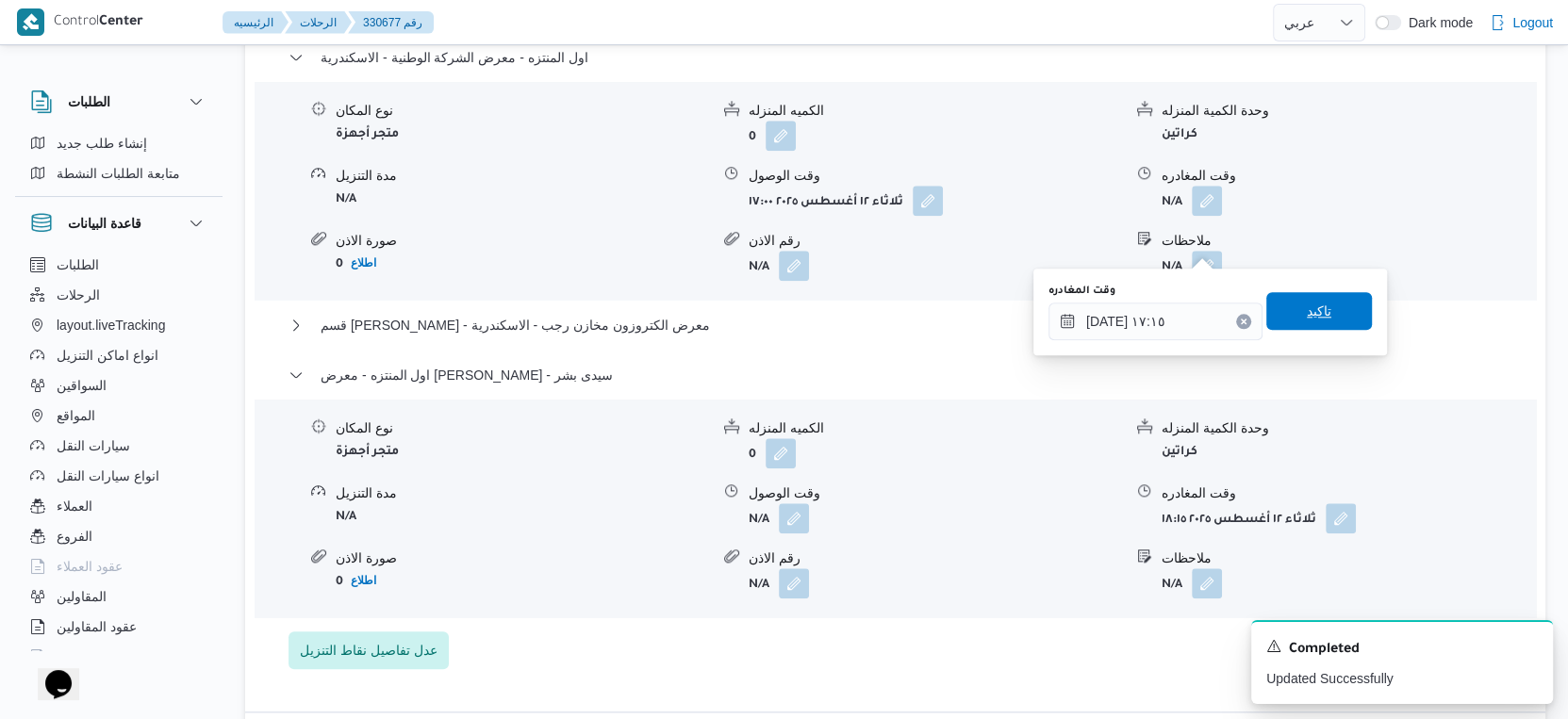
click at [1316, 323] on span "تاكيد" at bounding box center [1318, 311] width 105 height 37
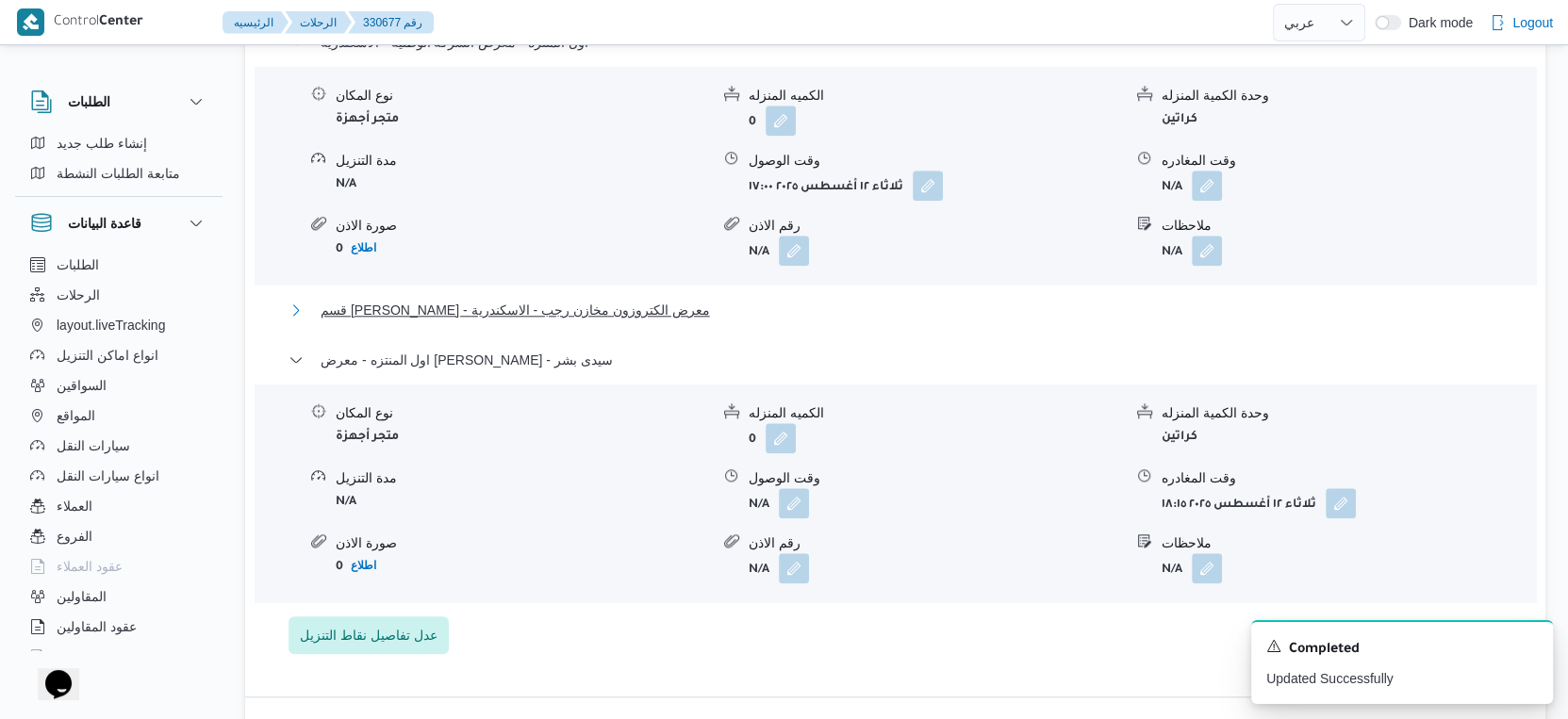
click at [602, 321] on span "قسم سيدى جابر - معرض الكتروزون مخازن رجب - الاسكندرية" at bounding box center [514, 311] width 389 height 23
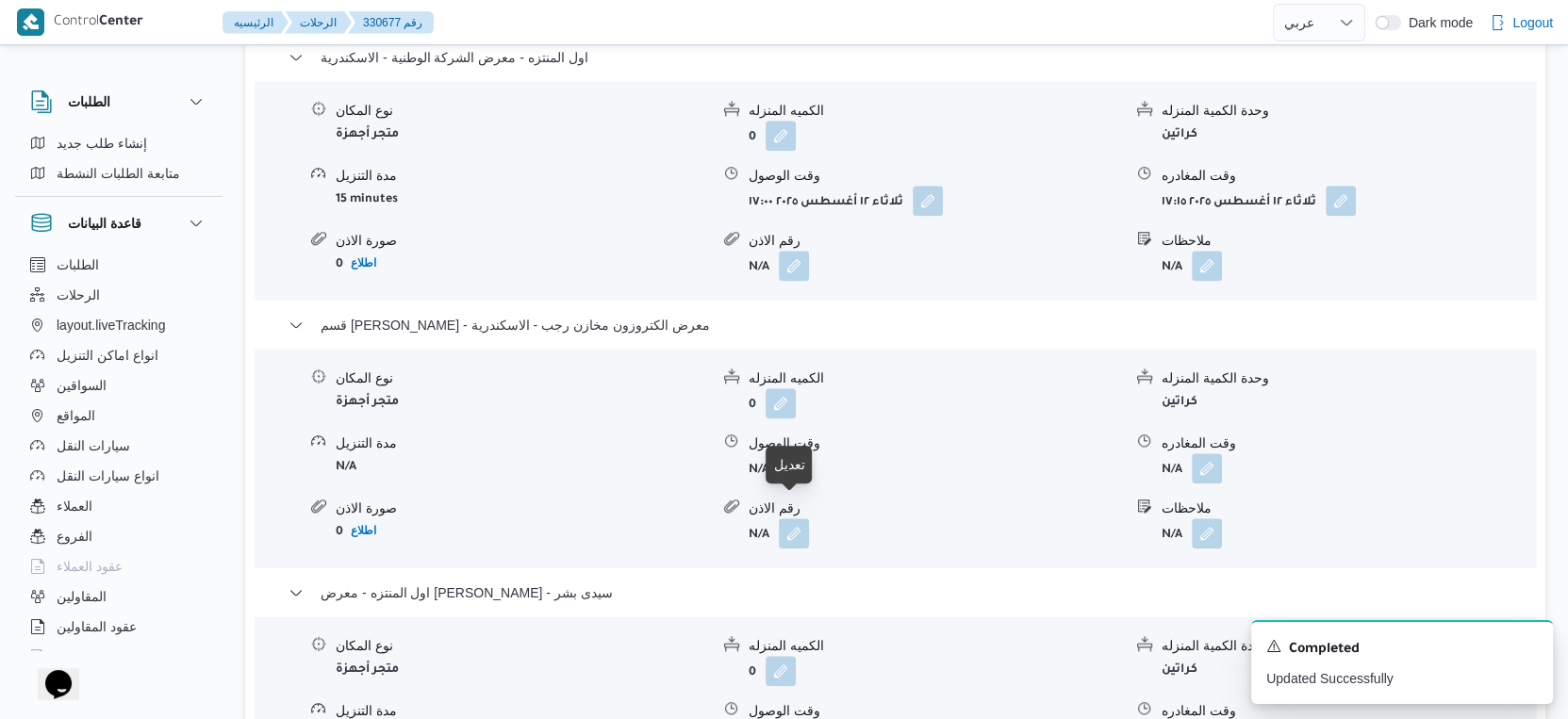
click at [792, 483] on button "button" at bounding box center [794, 468] width 31 height 31
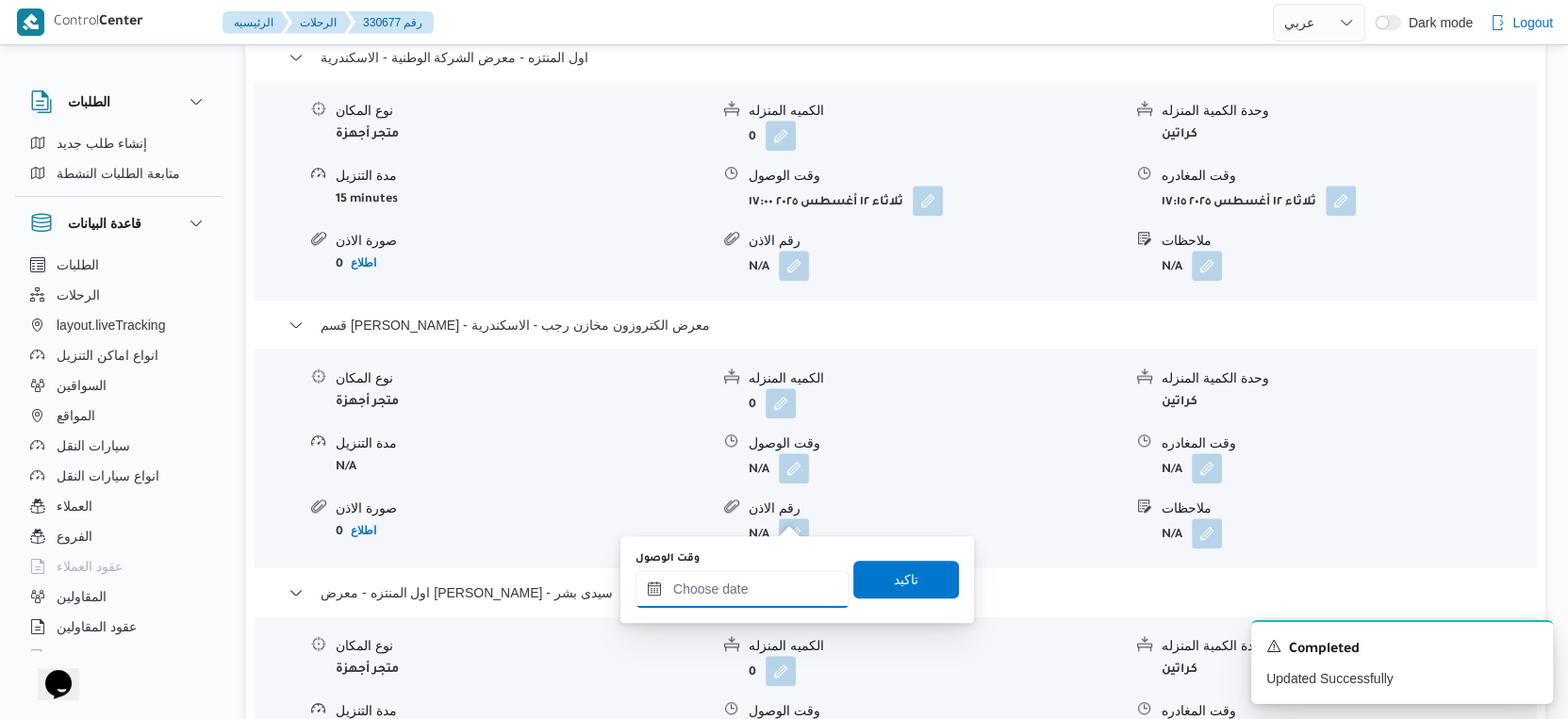
click at [765, 587] on input "وقت الوصول" at bounding box center [743, 589] width 214 height 37
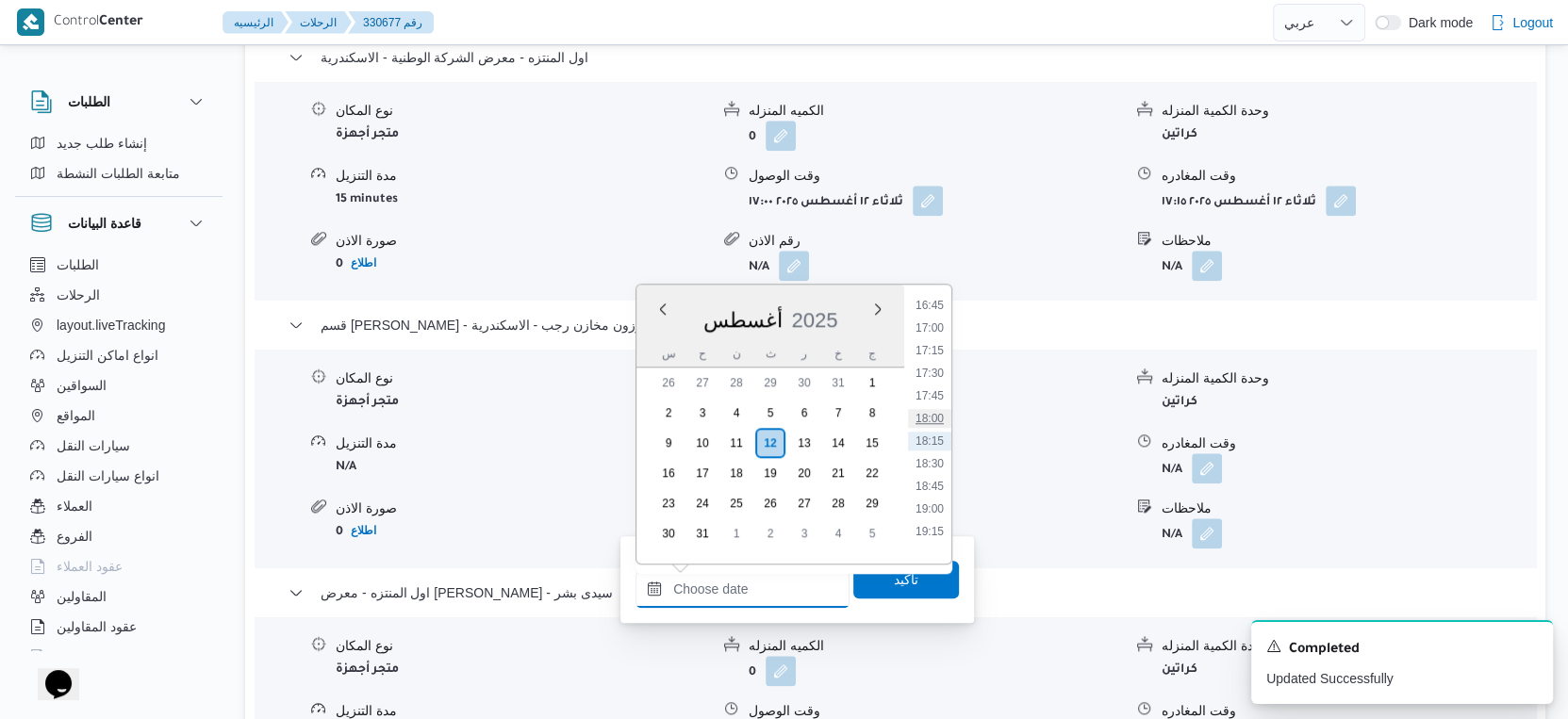
scroll to position [1415, 0]
click at [939, 473] on li "17:30" at bounding box center [929, 478] width 43 height 19
type input "١٢/٠٨/٢٠٢٥ ١٧:٣٠"
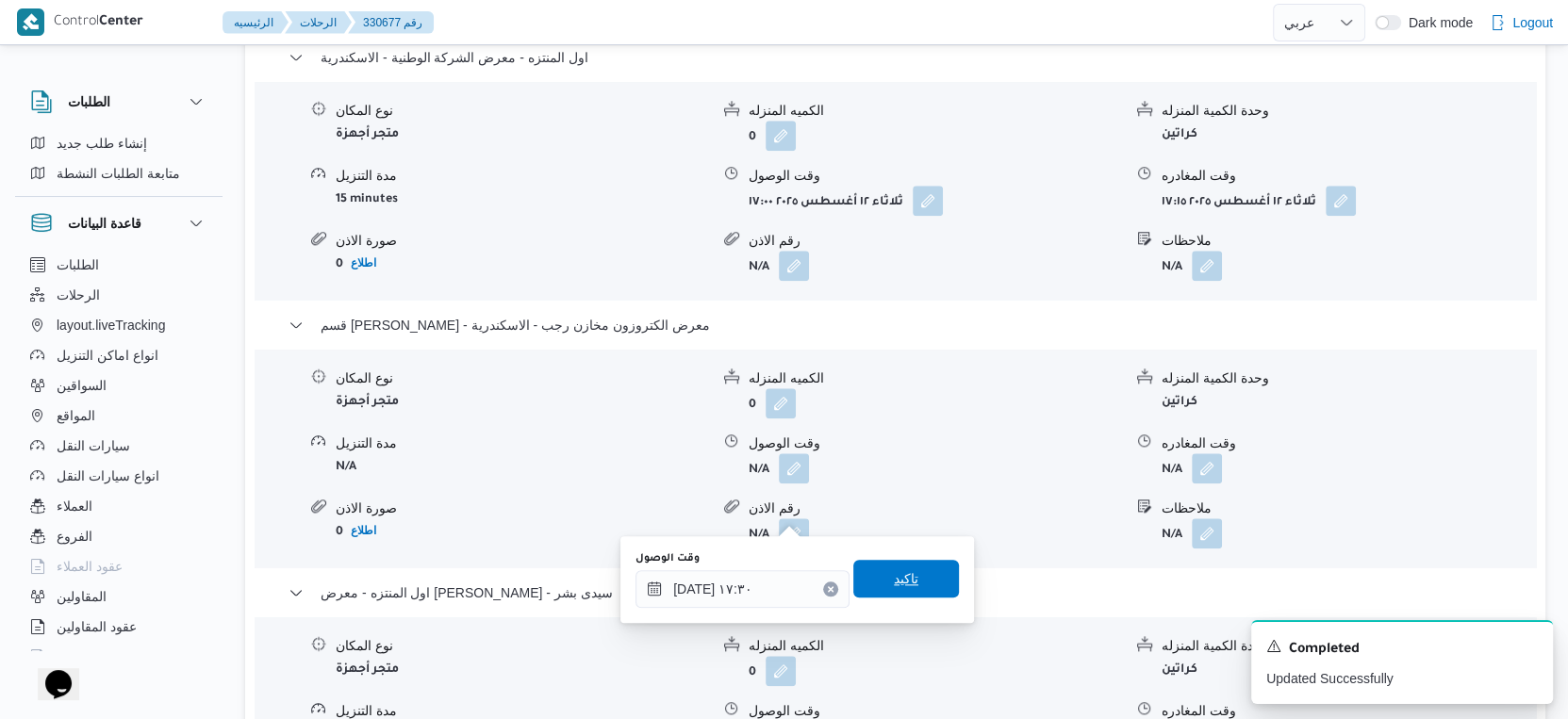
click at [907, 589] on span "تاكيد" at bounding box center [905, 578] width 105 height 37
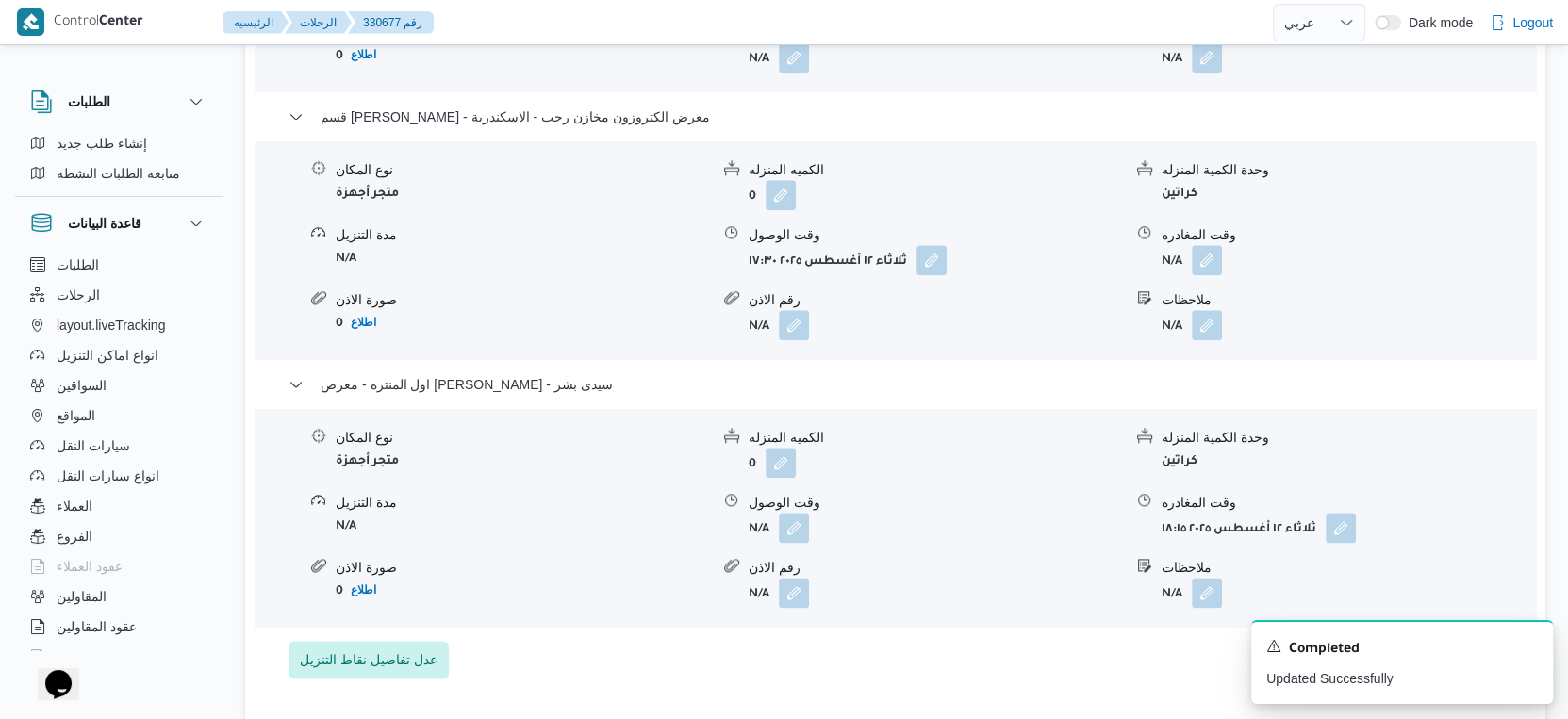
scroll to position [1781, 0]
click at [1200, 273] on button "button" at bounding box center [1207, 258] width 31 height 31
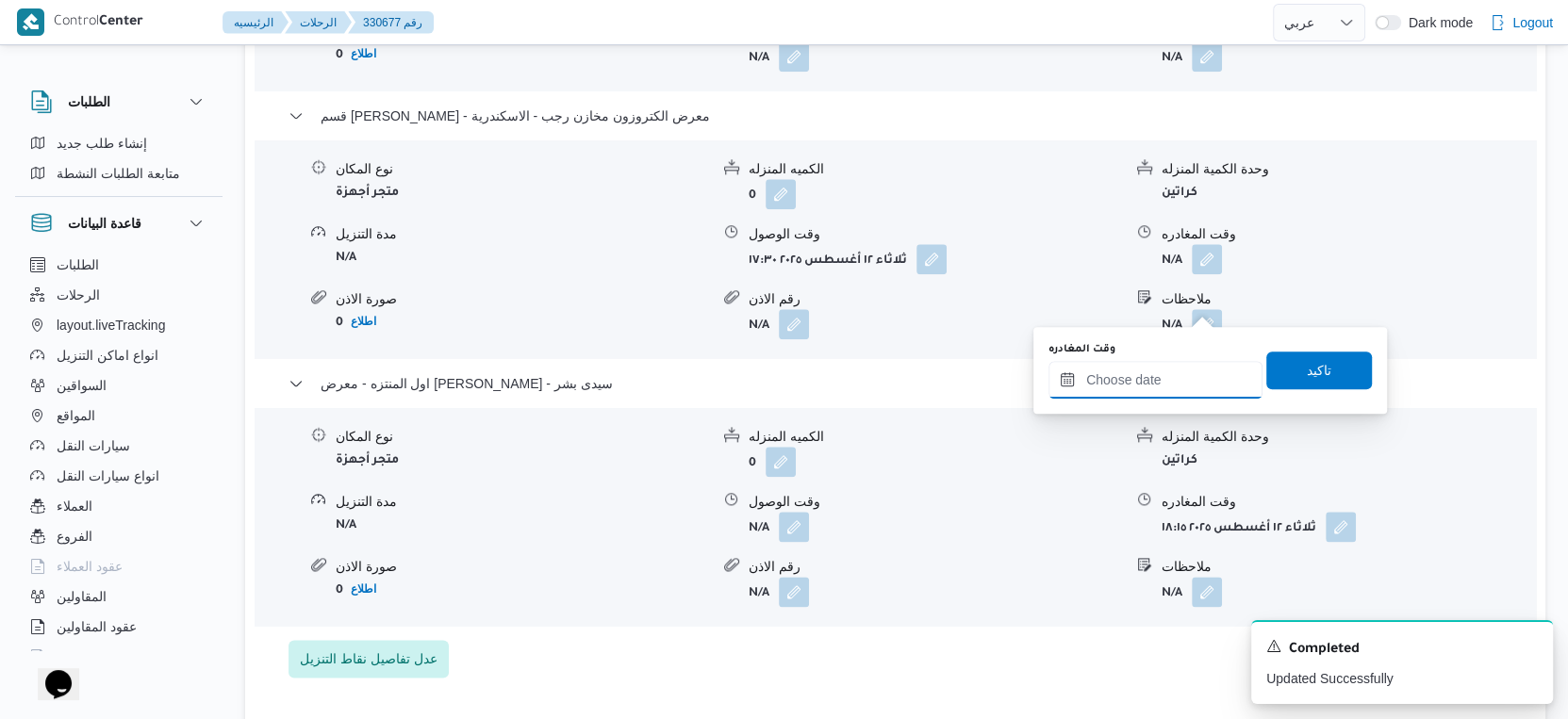
click at [1175, 362] on input "وقت المغادره" at bounding box center [1155, 380] width 214 height 37
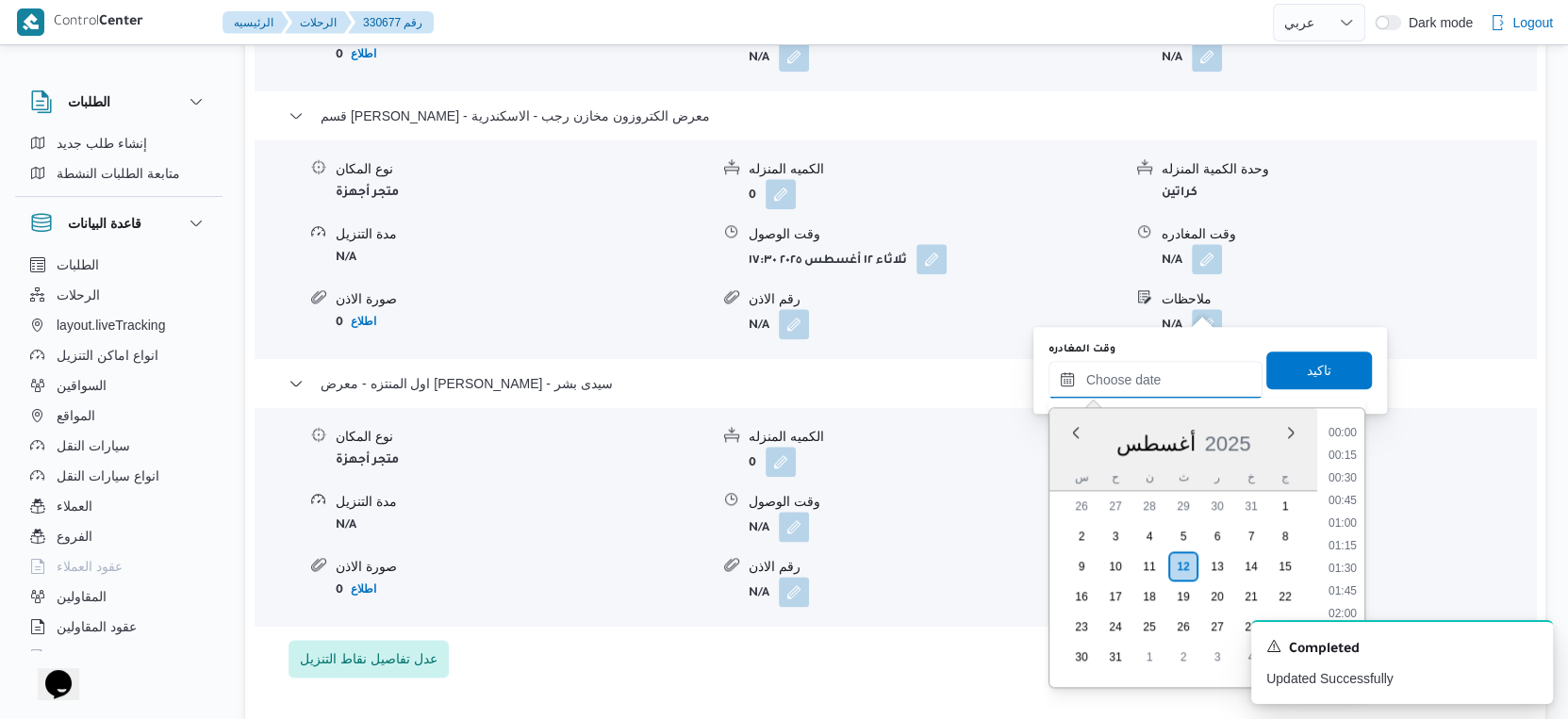
scroll to position [1520, 0]
click at [1350, 519] on li "17:45" at bounding box center [1341, 519] width 43 height 19
type input "١٢/٠٨/٢٠٢٥ ١٧:٤٥"
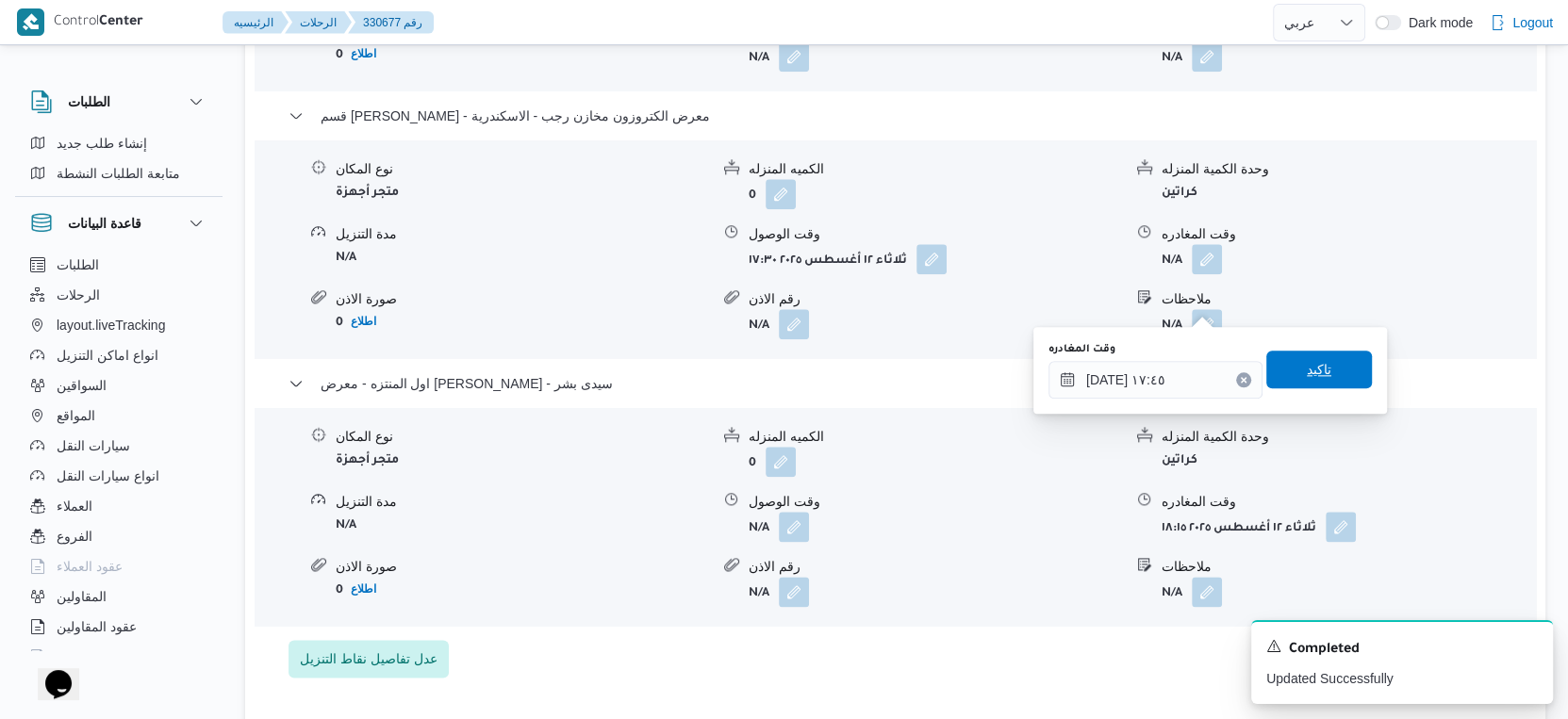
click at [1332, 376] on span "تاكيد" at bounding box center [1318, 369] width 105 height 37
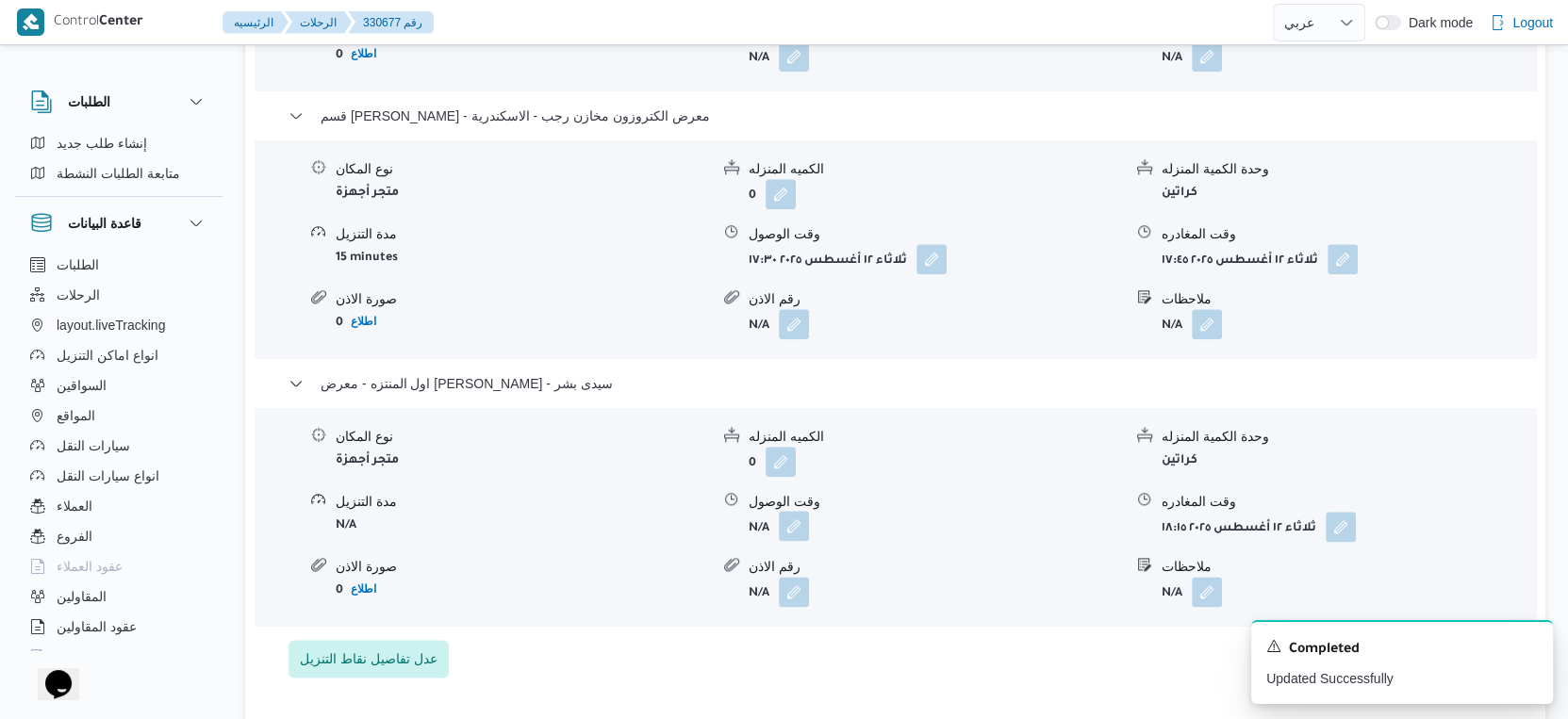
click at [787, 541] on button "button" at bounding box center [794, 526] width 31 height 31
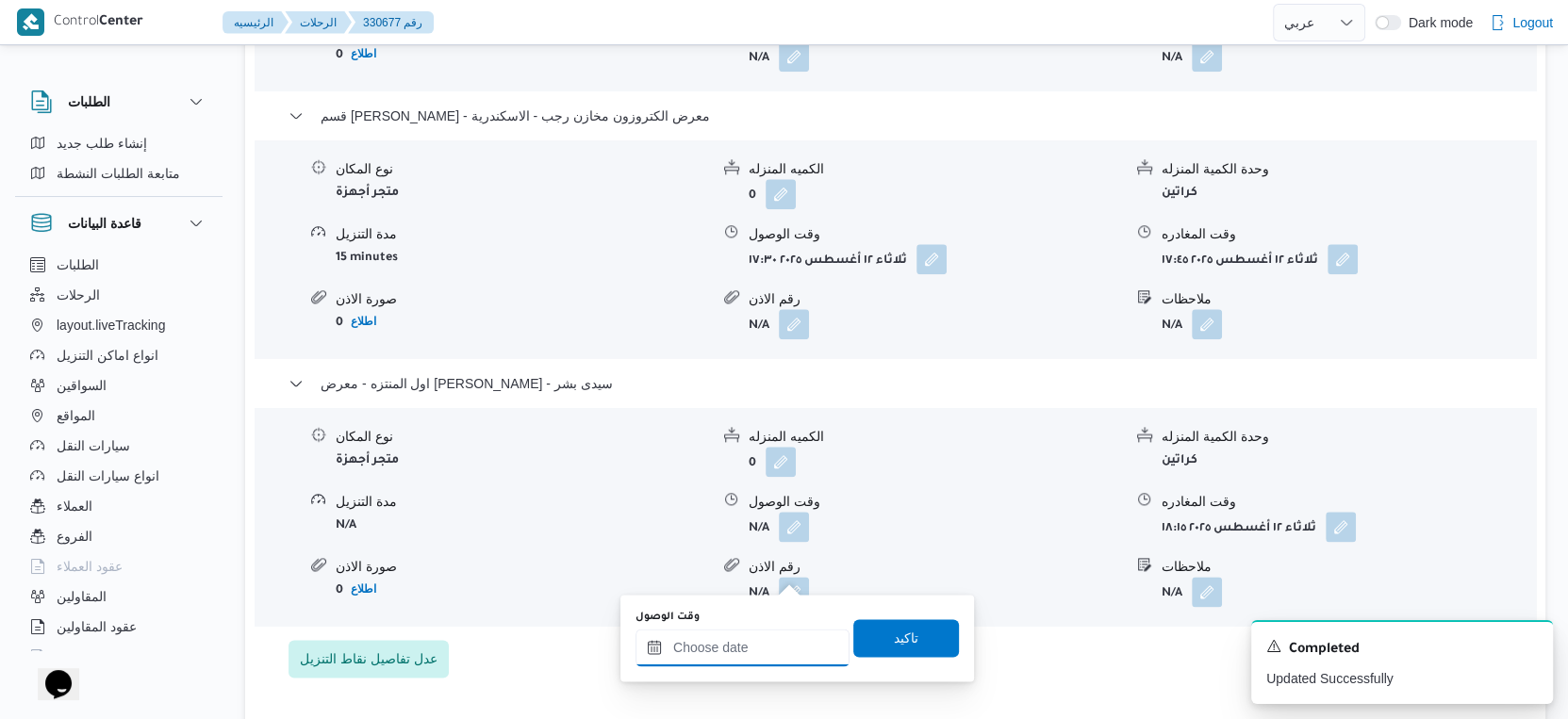
click at [773, 643] on input "وقت الوصول" at bounding box center [743, 647] width 214 height 37
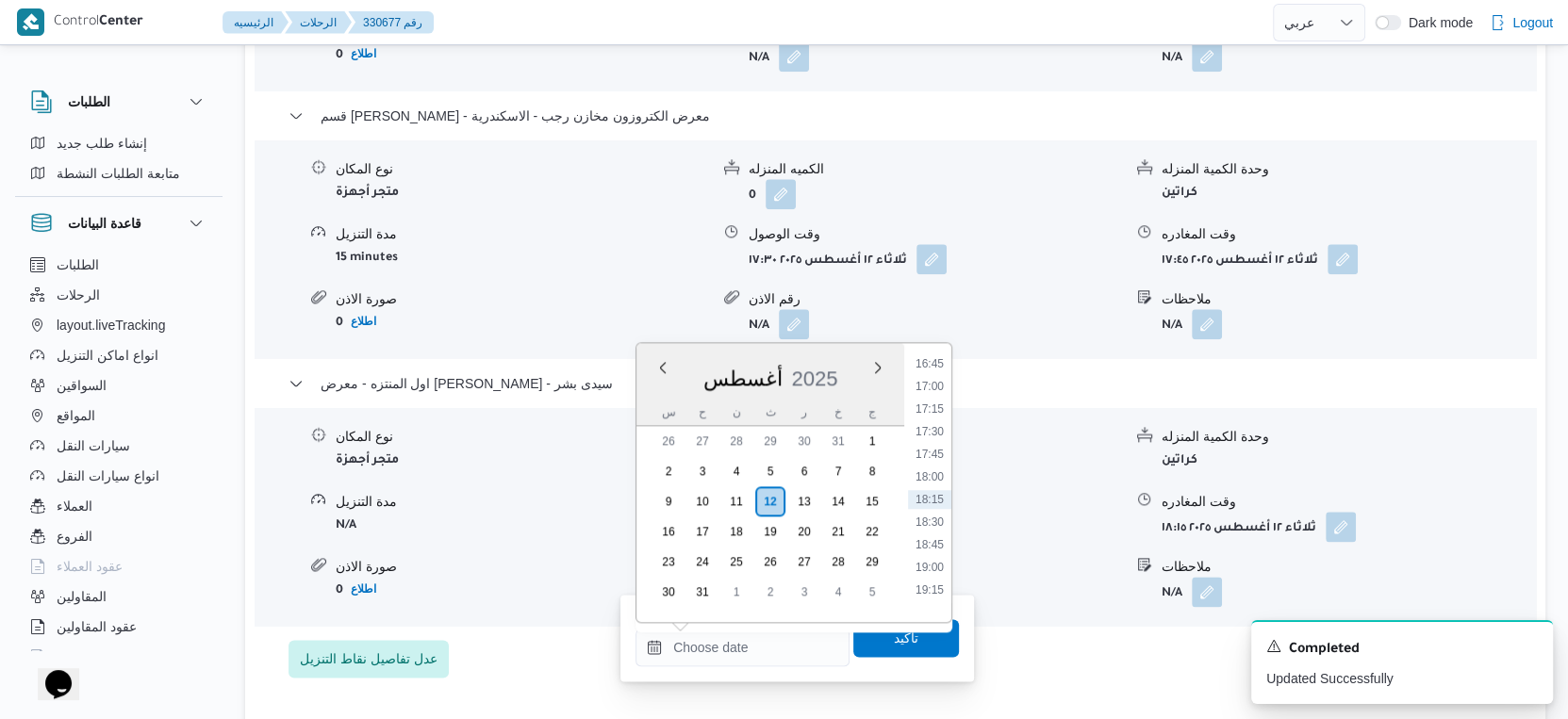
drag, startPoint x: 938, startPoint y: 453, endPoint x: 930, endPoint y: 501, distance: 48.7
click at [938, 453] on li "17:45" at bounding box center [929, 454] width 43 height 19
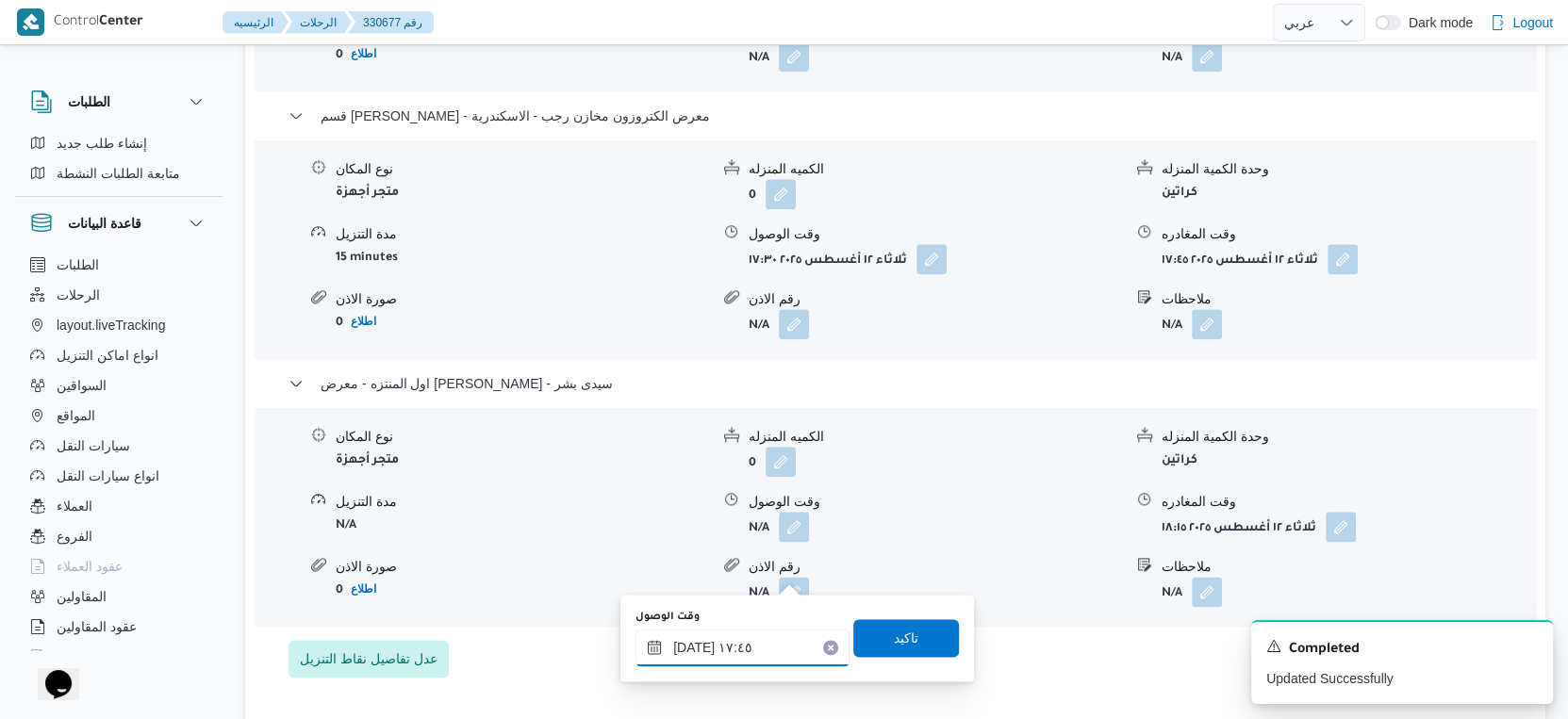
click at [751, 653] on input "١٢/٠٨/٢٠٢٥ ١٧:٤٥" at bounding box center [743, 647] width 214 height 37
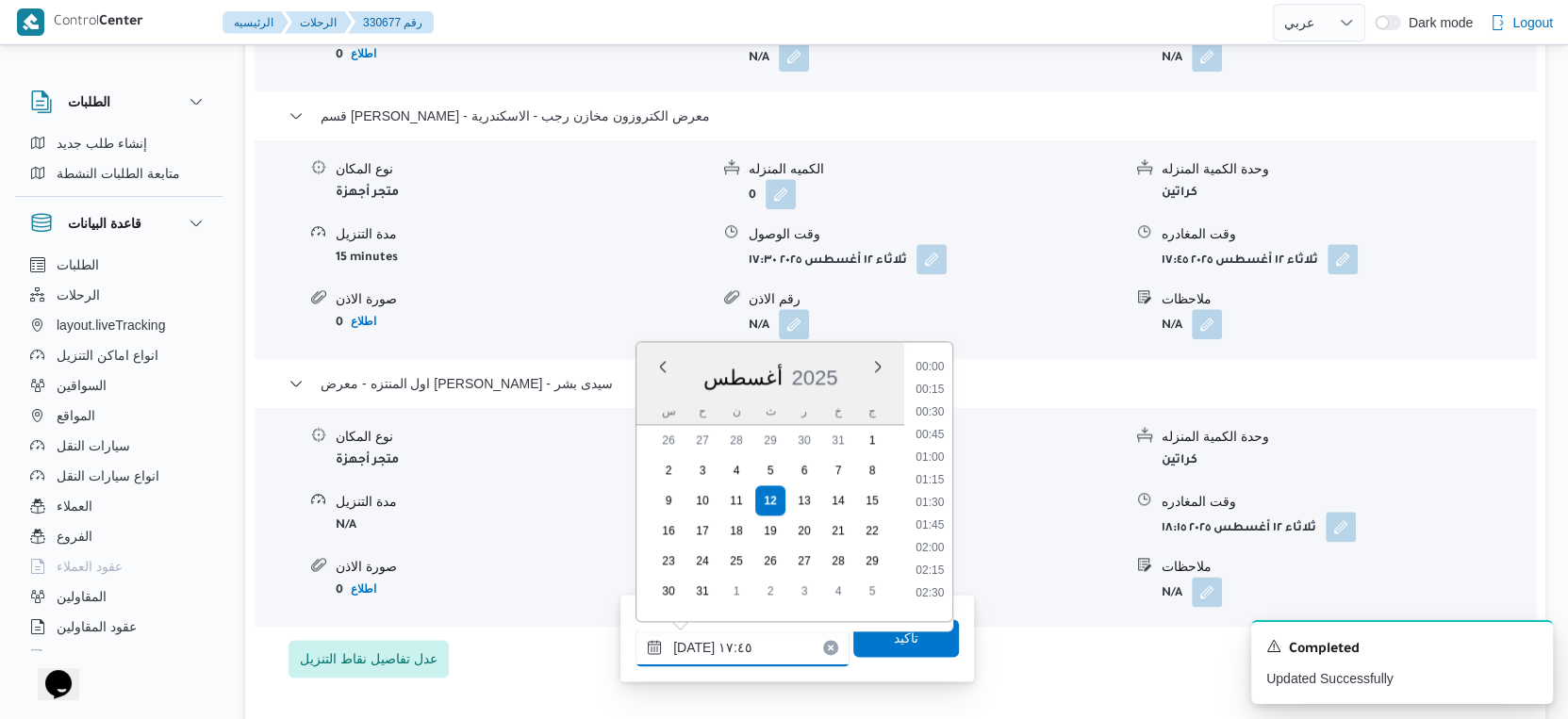
scroll to position [1475, 0]
click at [935, 523] on li "18:00" at bounding box center [929, 520] width 43 height 19
type input "١٢/٠٨/٢٠٢٥ ١٨:٠٠"
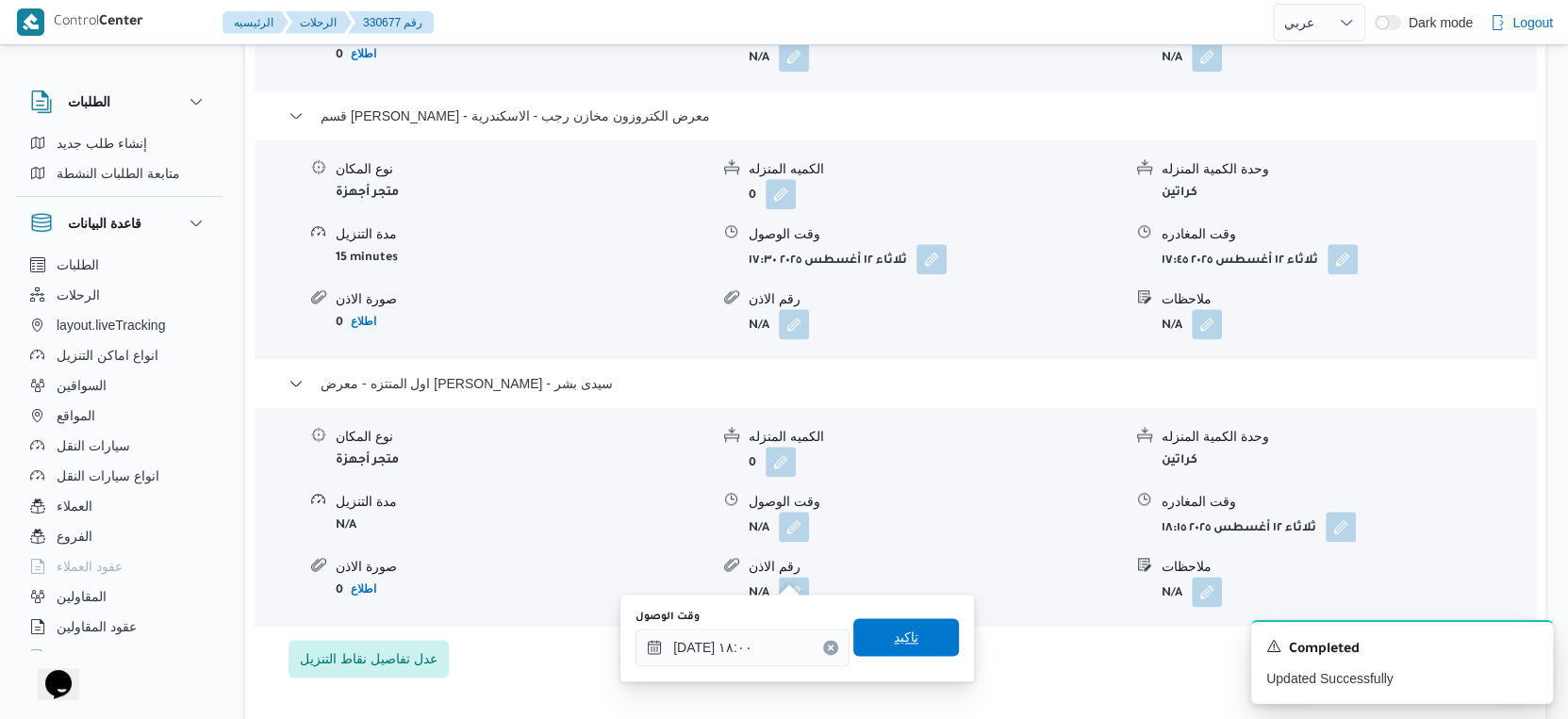
click at [901, 637] on span "تاكيد" at bounding box center [906, 638] width 25 height 23
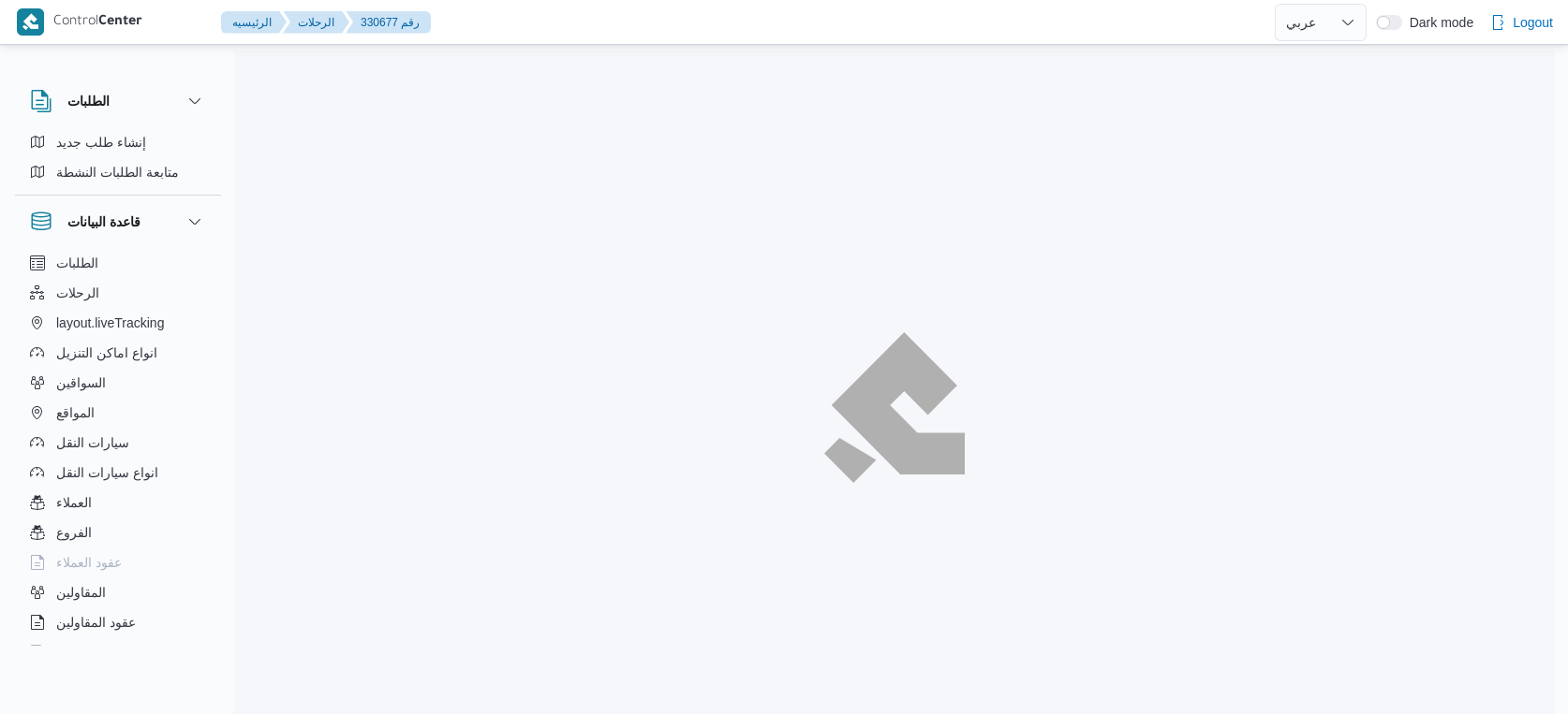
select select "ar"
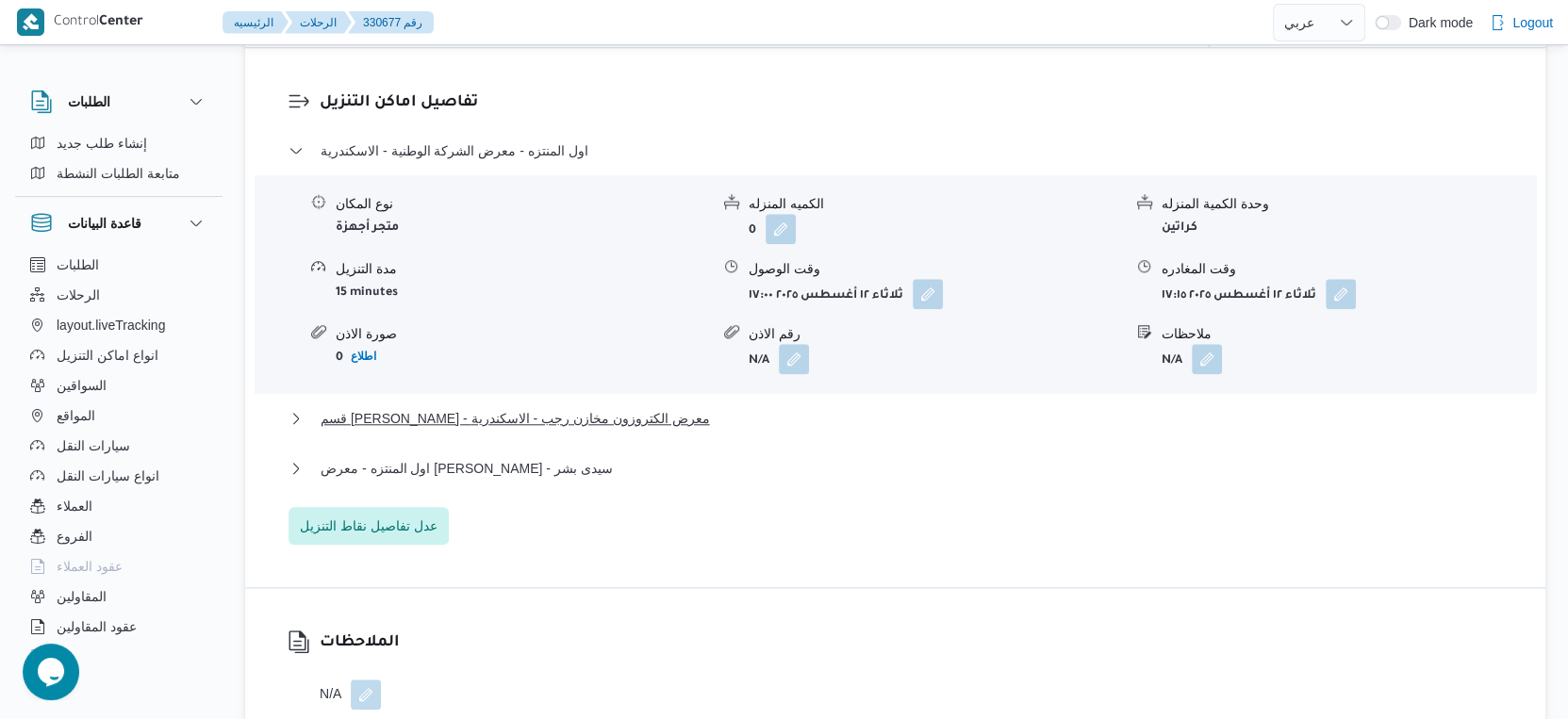
scroll to position [1466, 0]
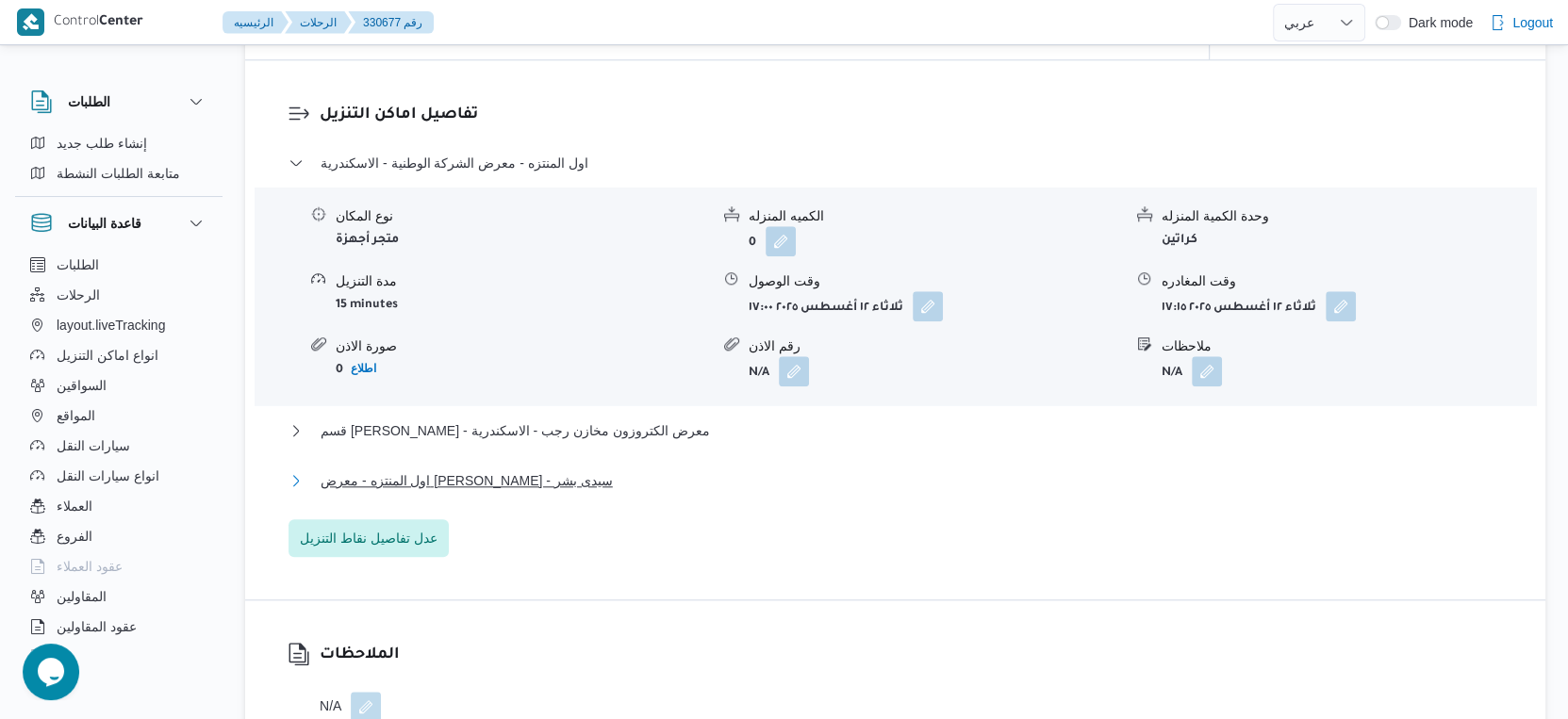
click at [594, 492] on button "اول المنتزه - معرض [PERSON_NAME] - سيدى بشر" at bounding box center [896, 481] width 1214 height 23
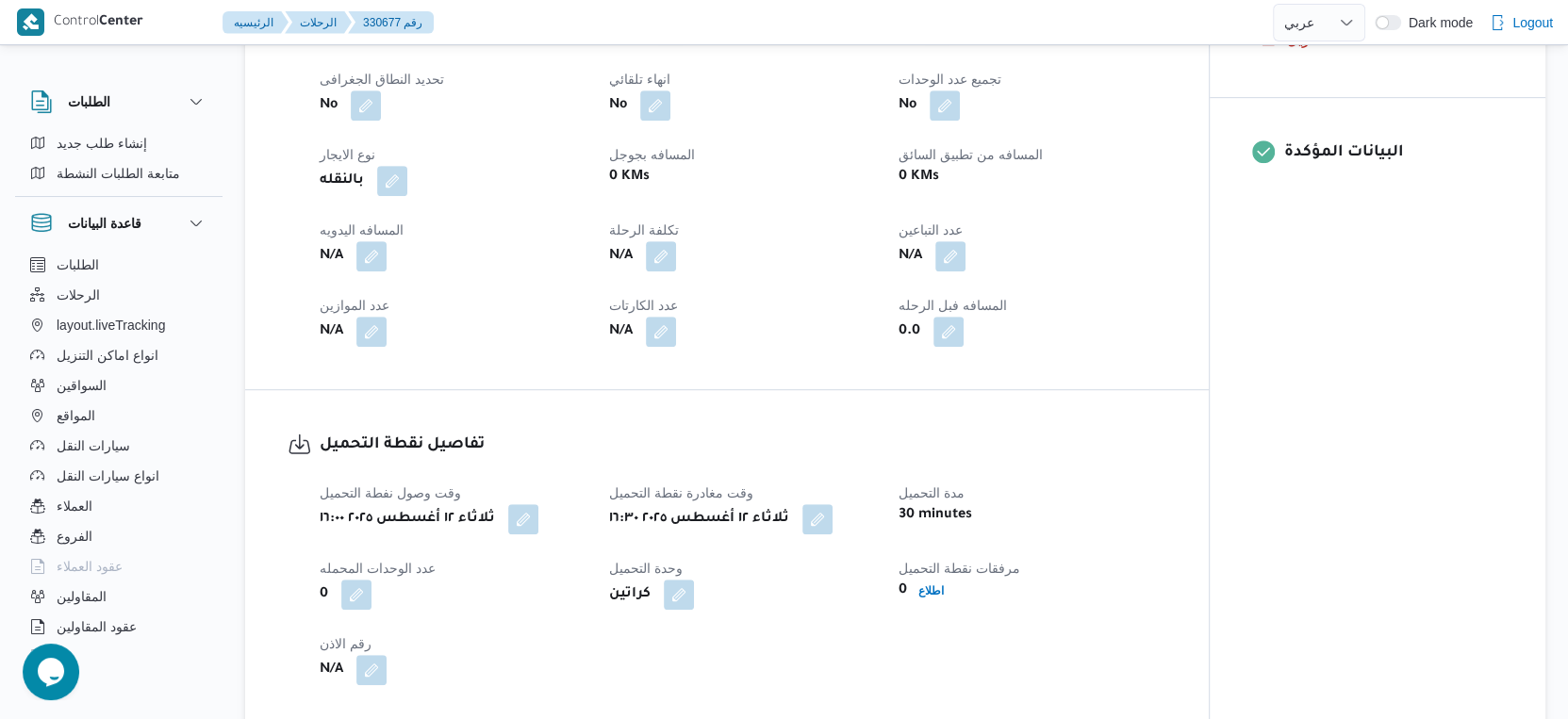
scroll to position [628, 0]
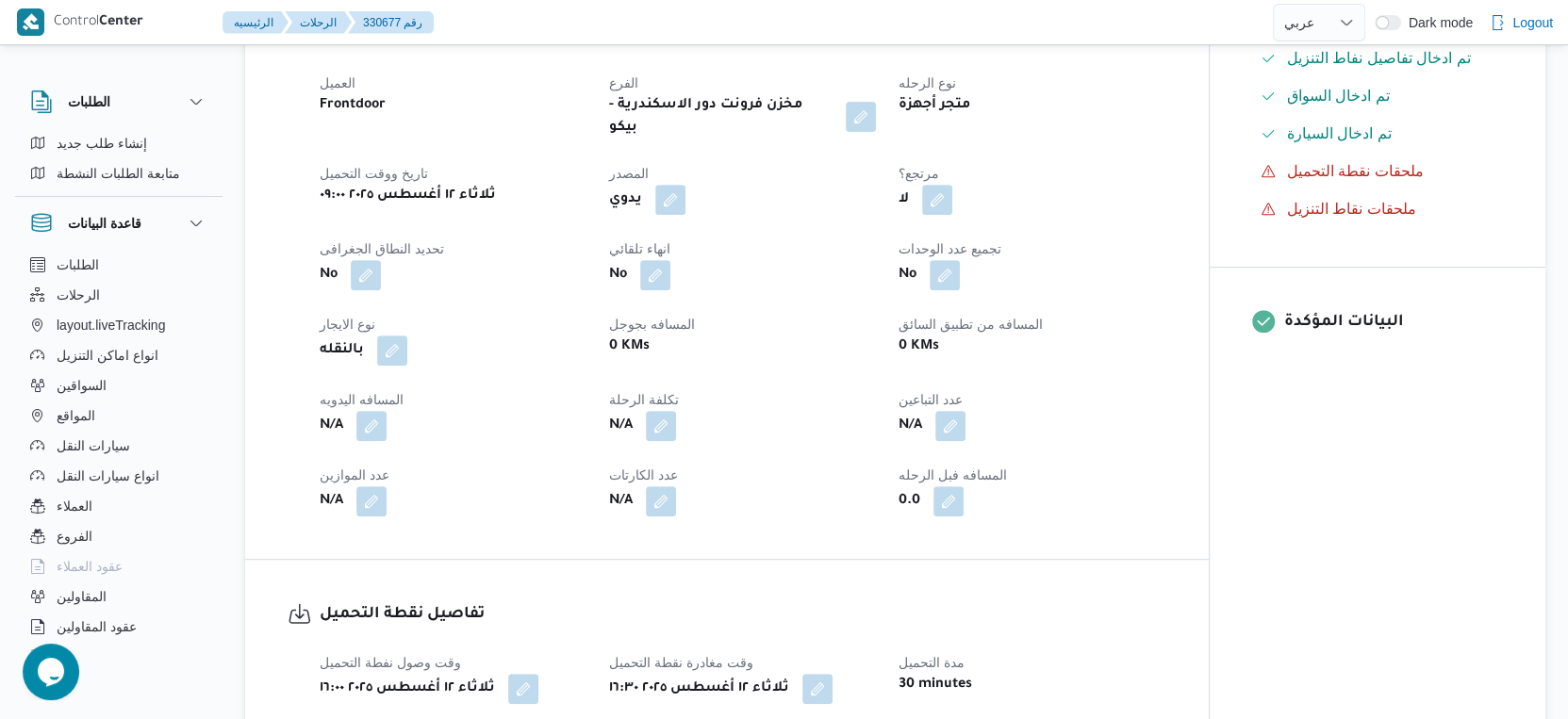
click at [355, 441] on span at bounding box center [366, 426] width 39 height 31
click at [377, 440] on button "button" at bounding box center [372, 425] width 31 height 31
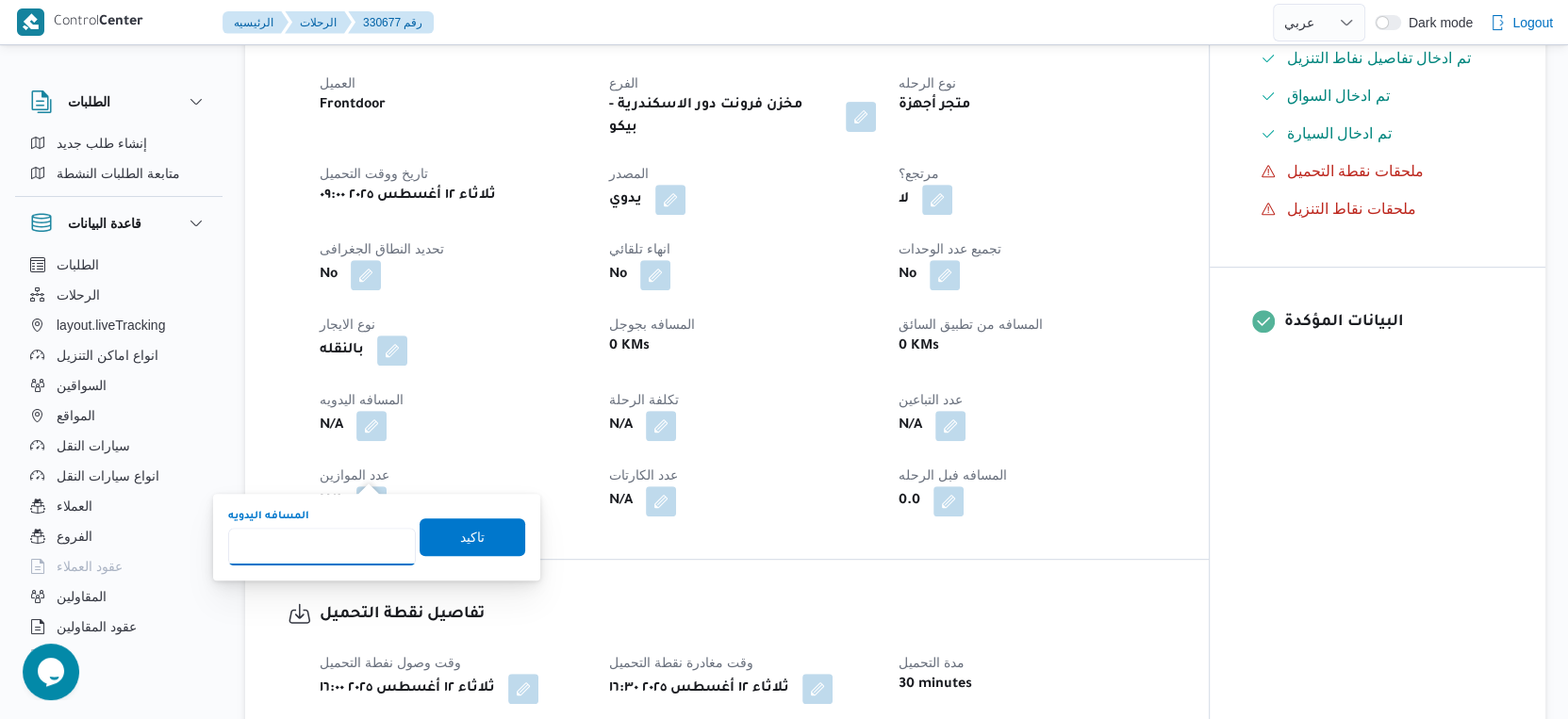
click at [338, 534] on input "المسافه اليدويه" at bounding box center [322, 546] width 187 height 37
type input "15"
click at [460, 536] on span "تاكيد" at bounding box center [472, 536] width 25 height 23
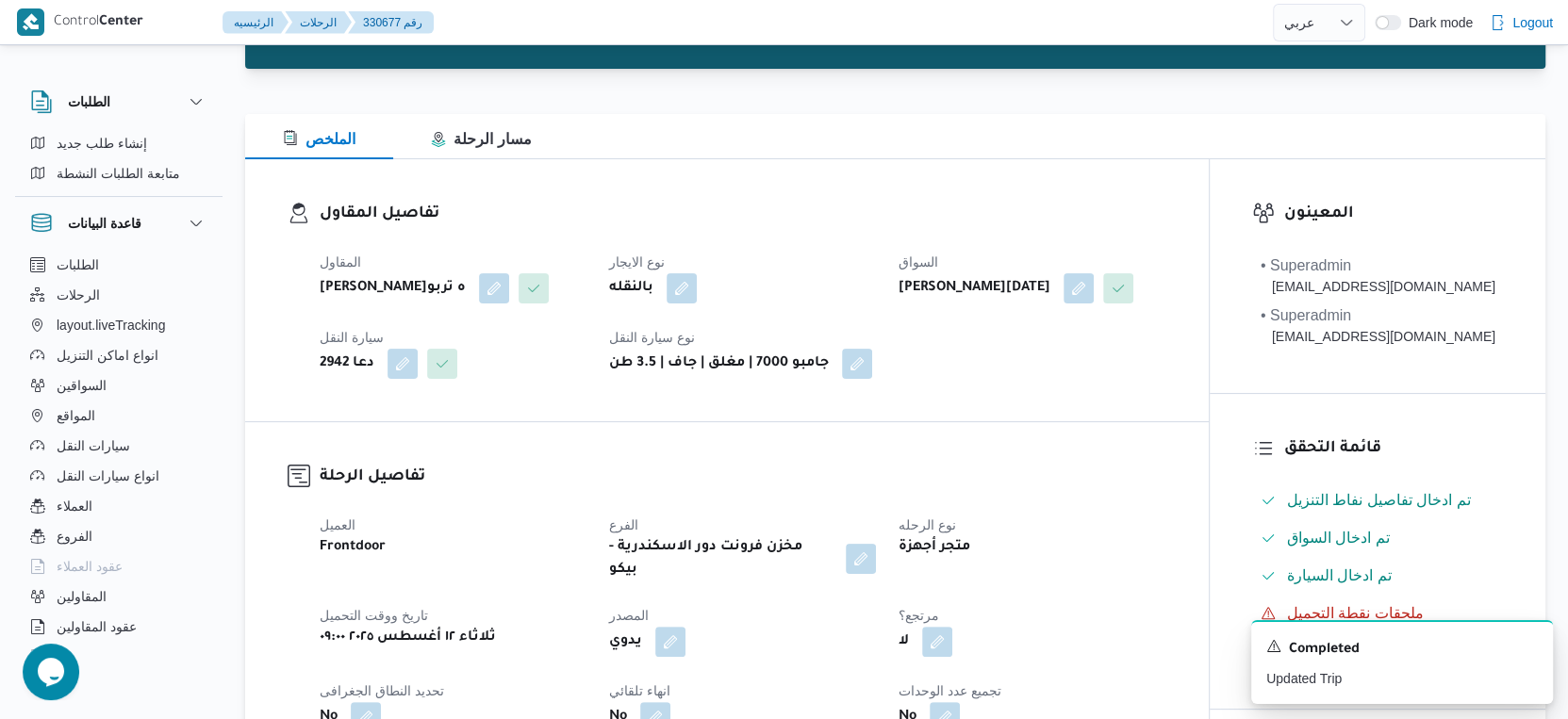
scroll to position [0, 0]
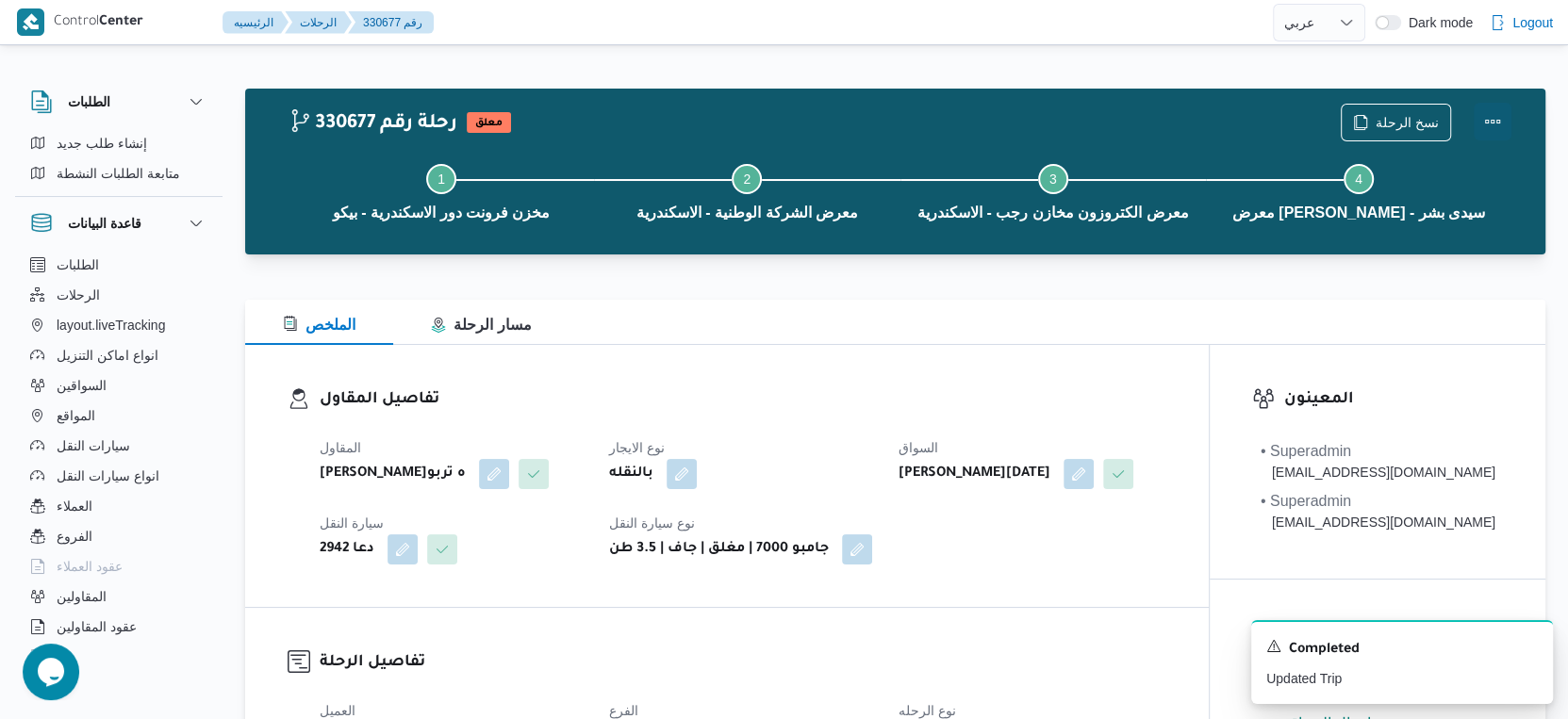
click at [1492, 120] on button "Actions" at bounding box center [1492, 120] width 37 height 37
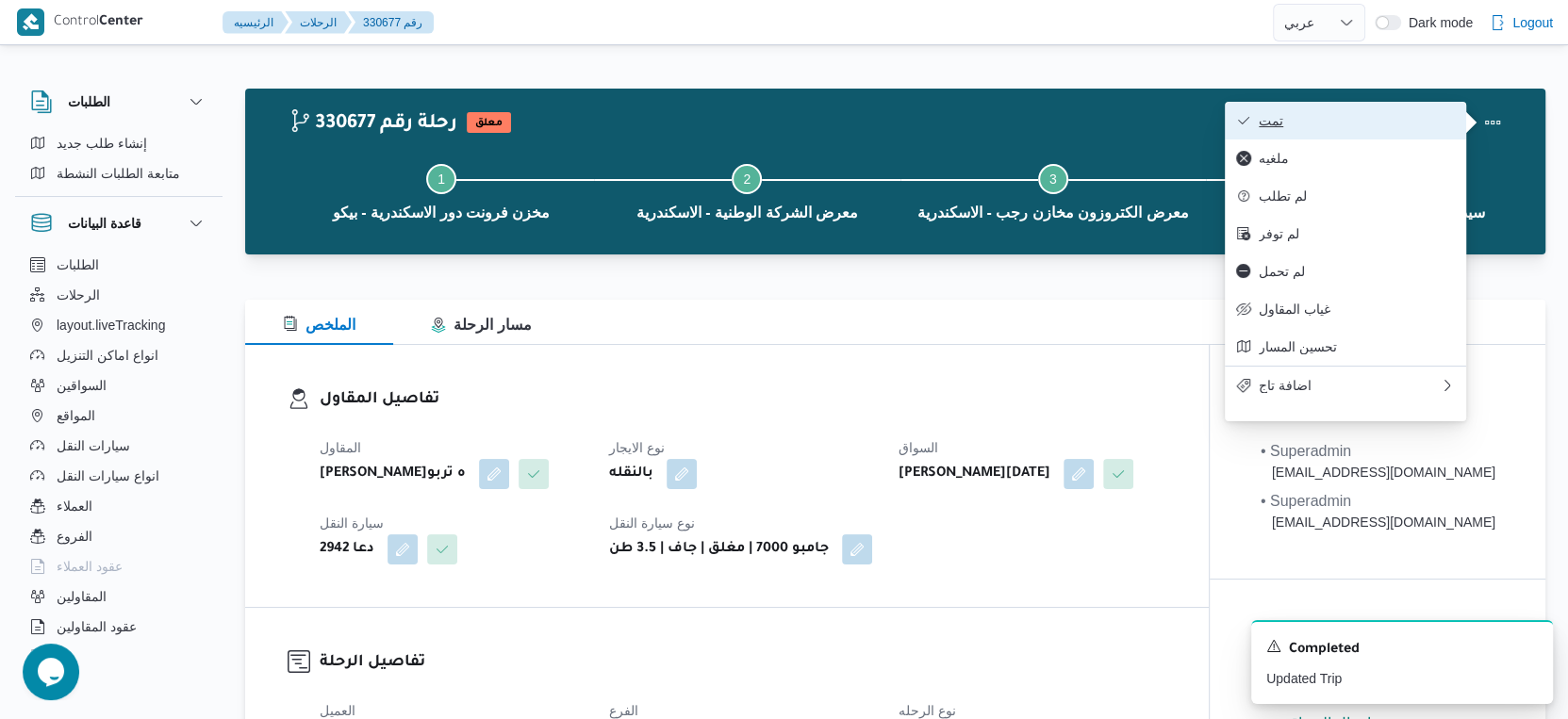
click at [1422, 121] on span "تمت" at bounding box center [1356, 120] width 196 height 15
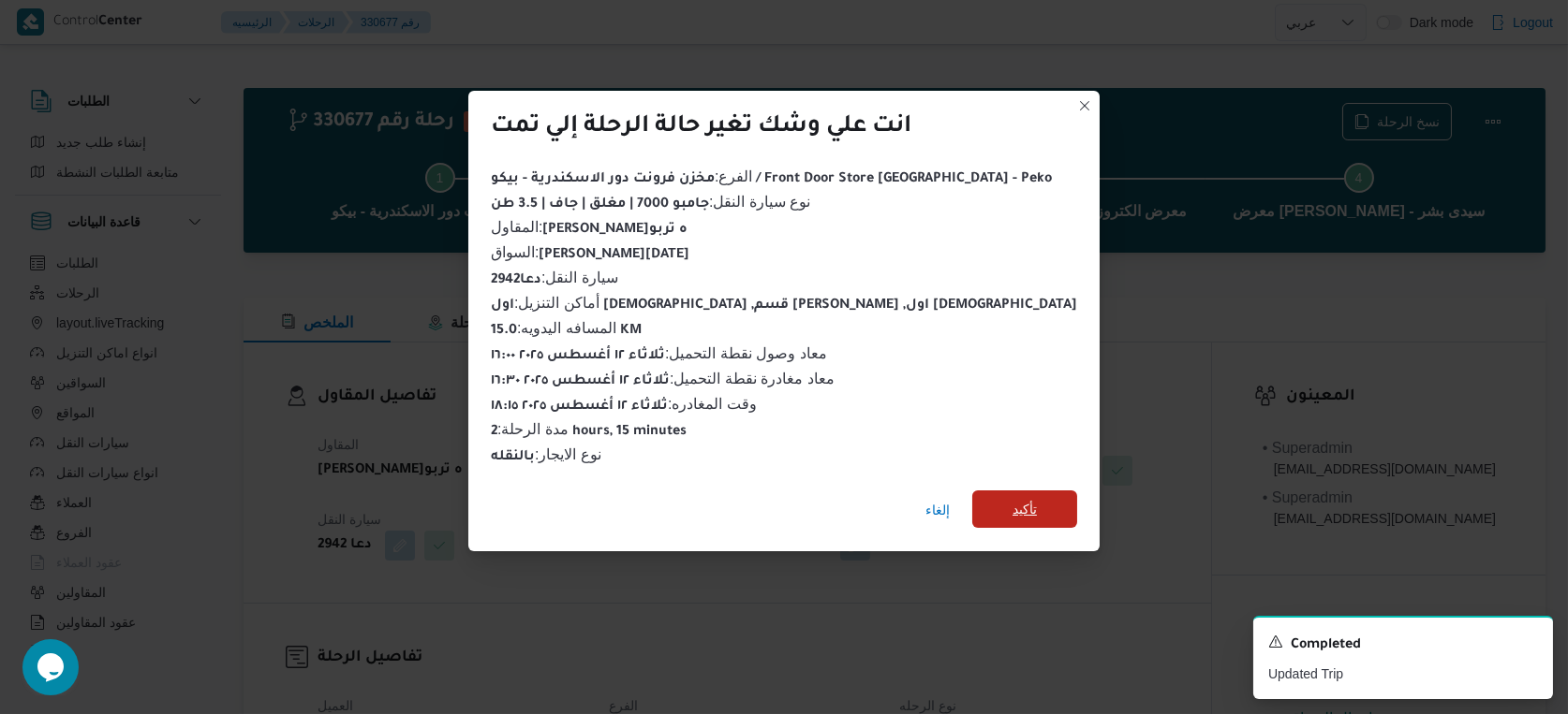
click at [1004, 508] on span "تأكيد" at bounding box center [1025, 509] width 104 height 37
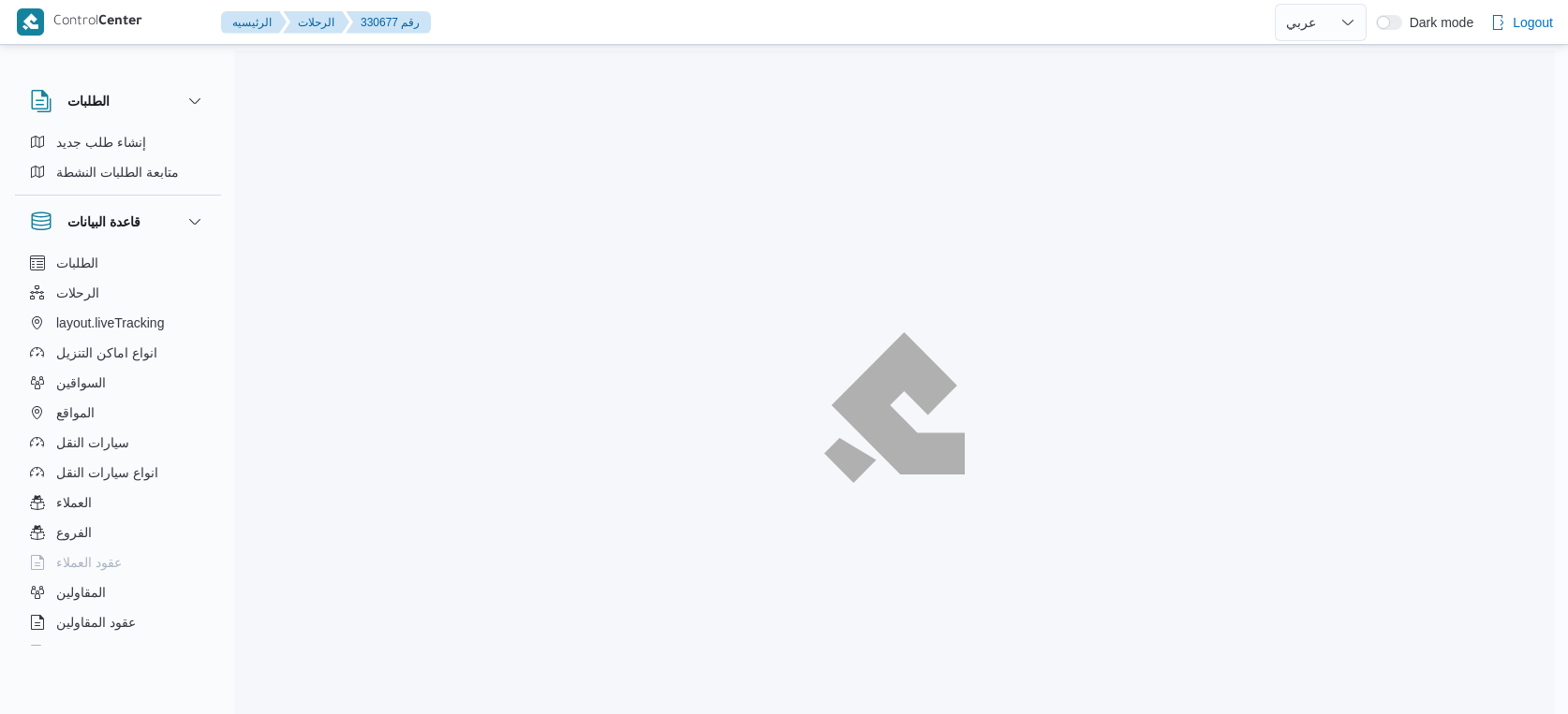
select select "ar"
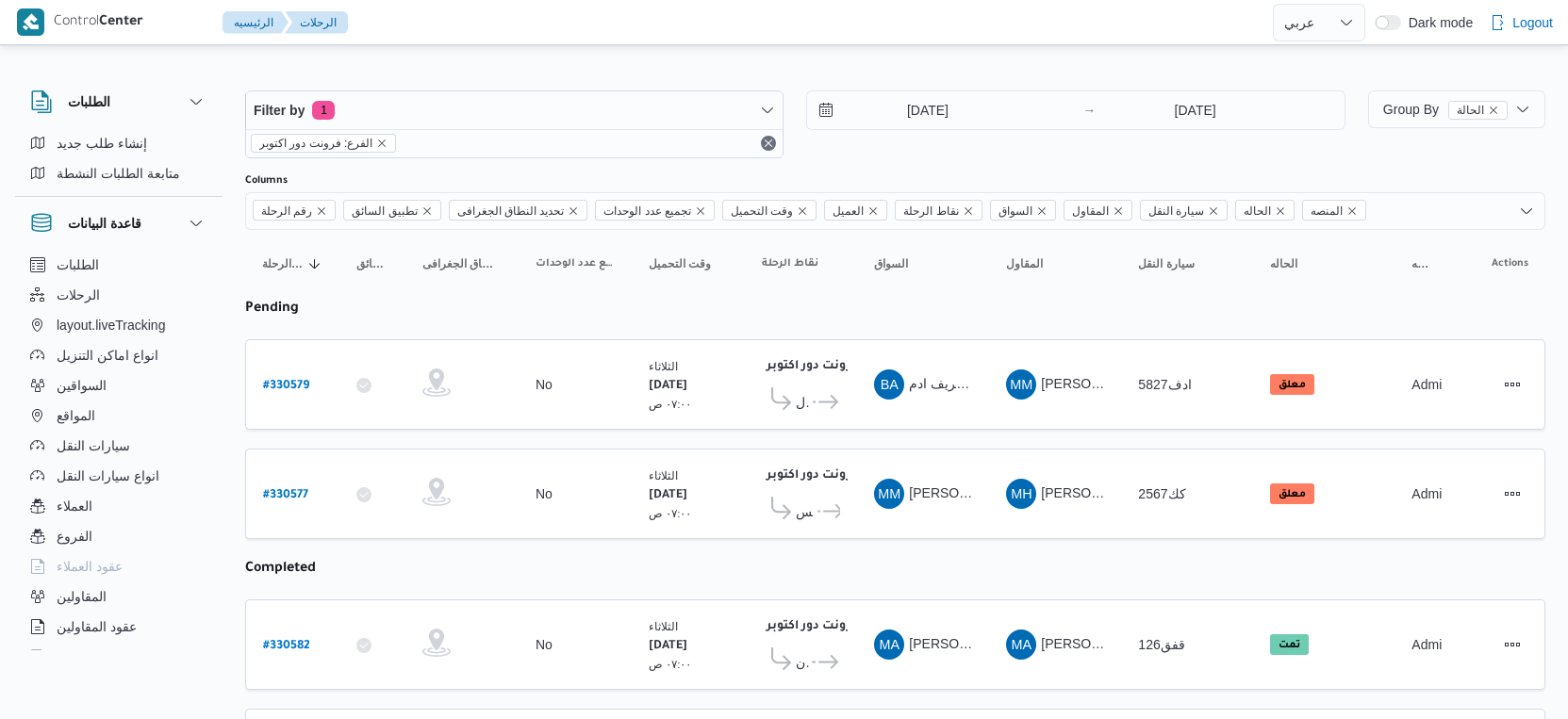
select select "ar"
click at [812, 507] on span "كارفور مدينتي السيزونس" at bounding box center [805, 512] width 19 height 23
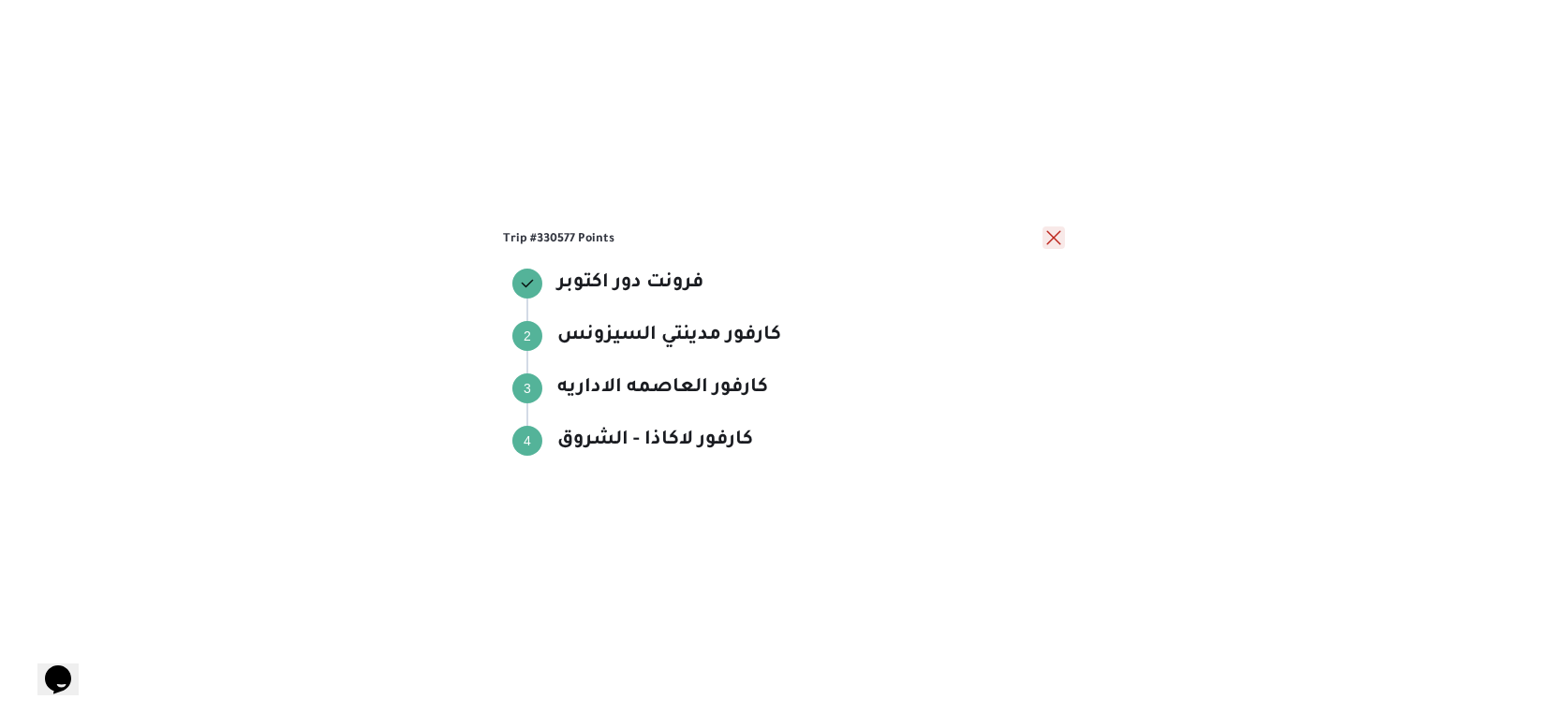
click at [1053, 233] on button "close" at bounding box center [1053, 238] width 23 height 23
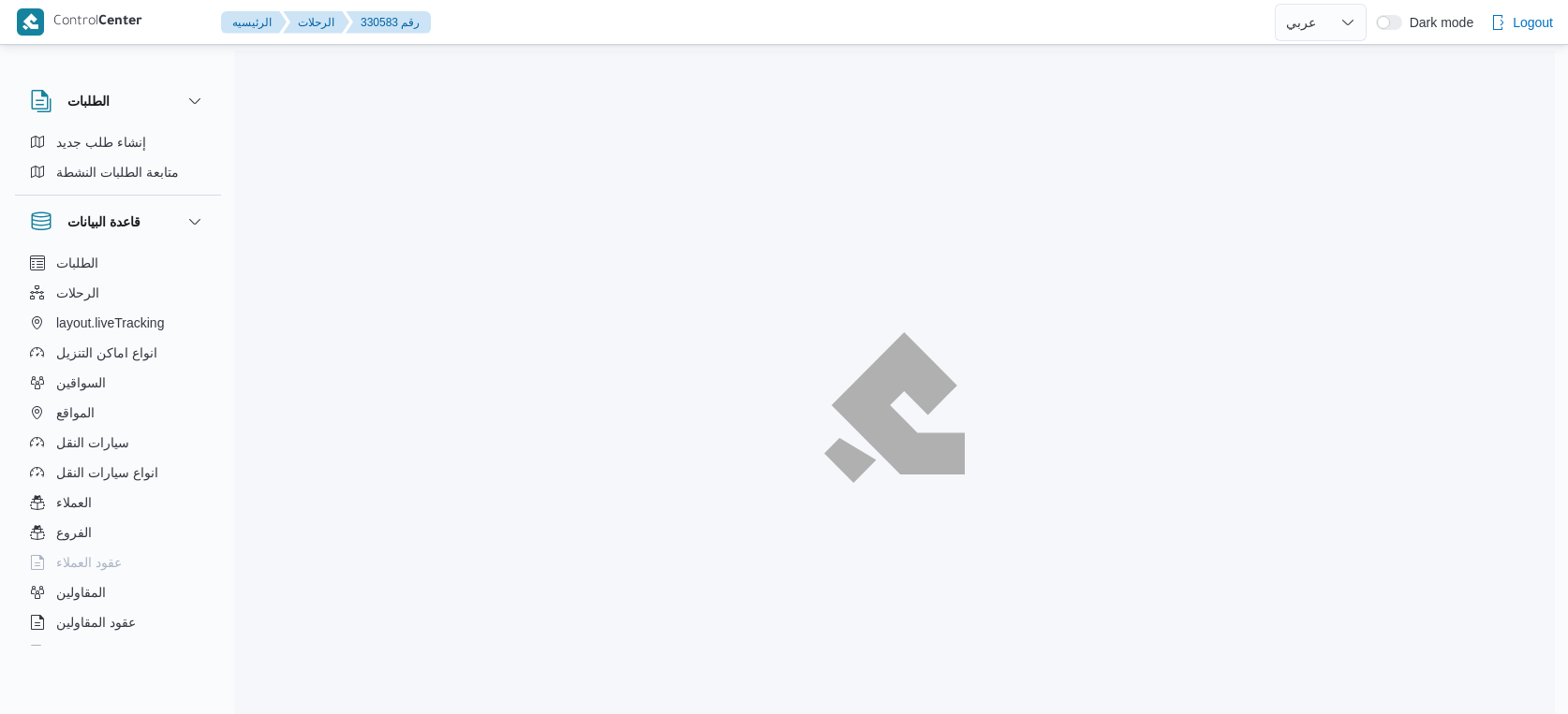
select select "ar"
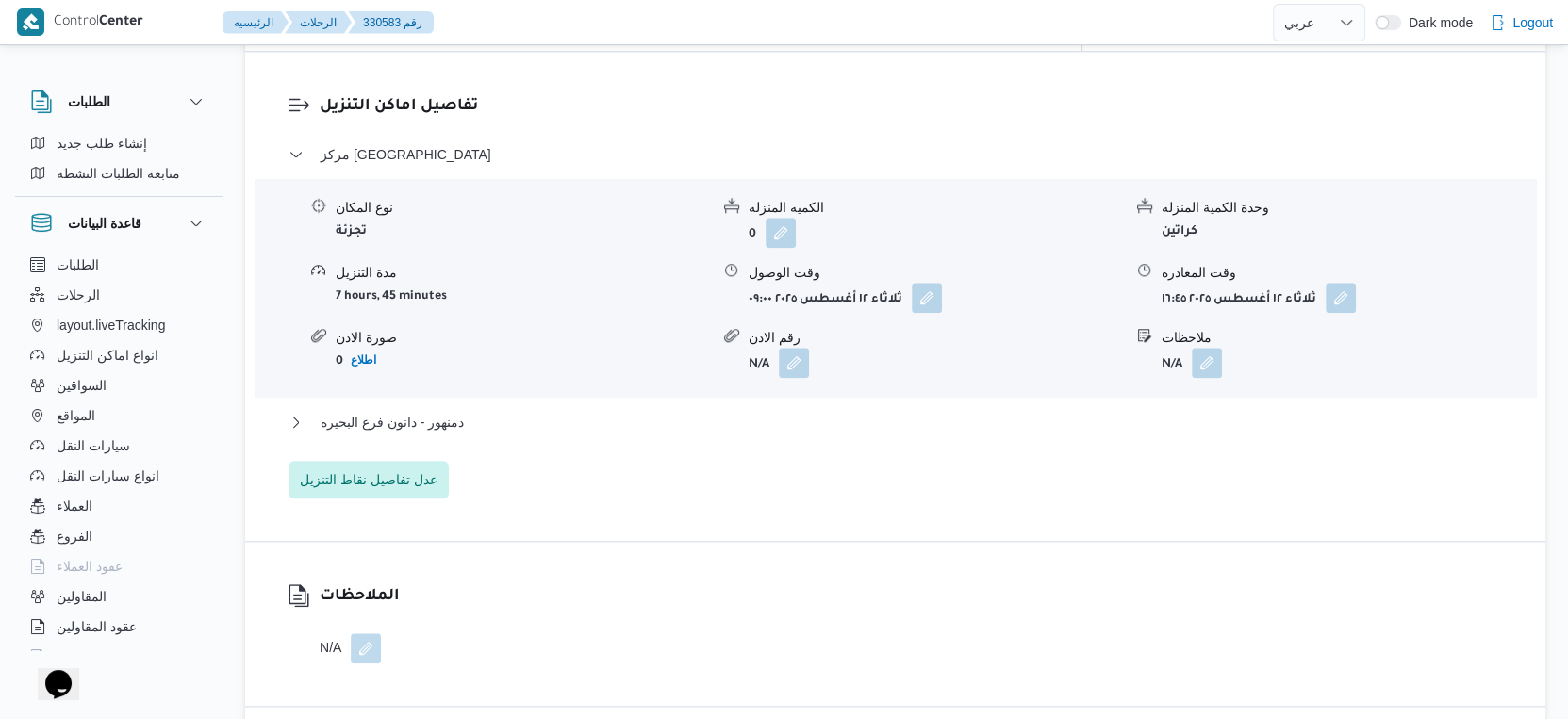
scroll to position [1572, 0]
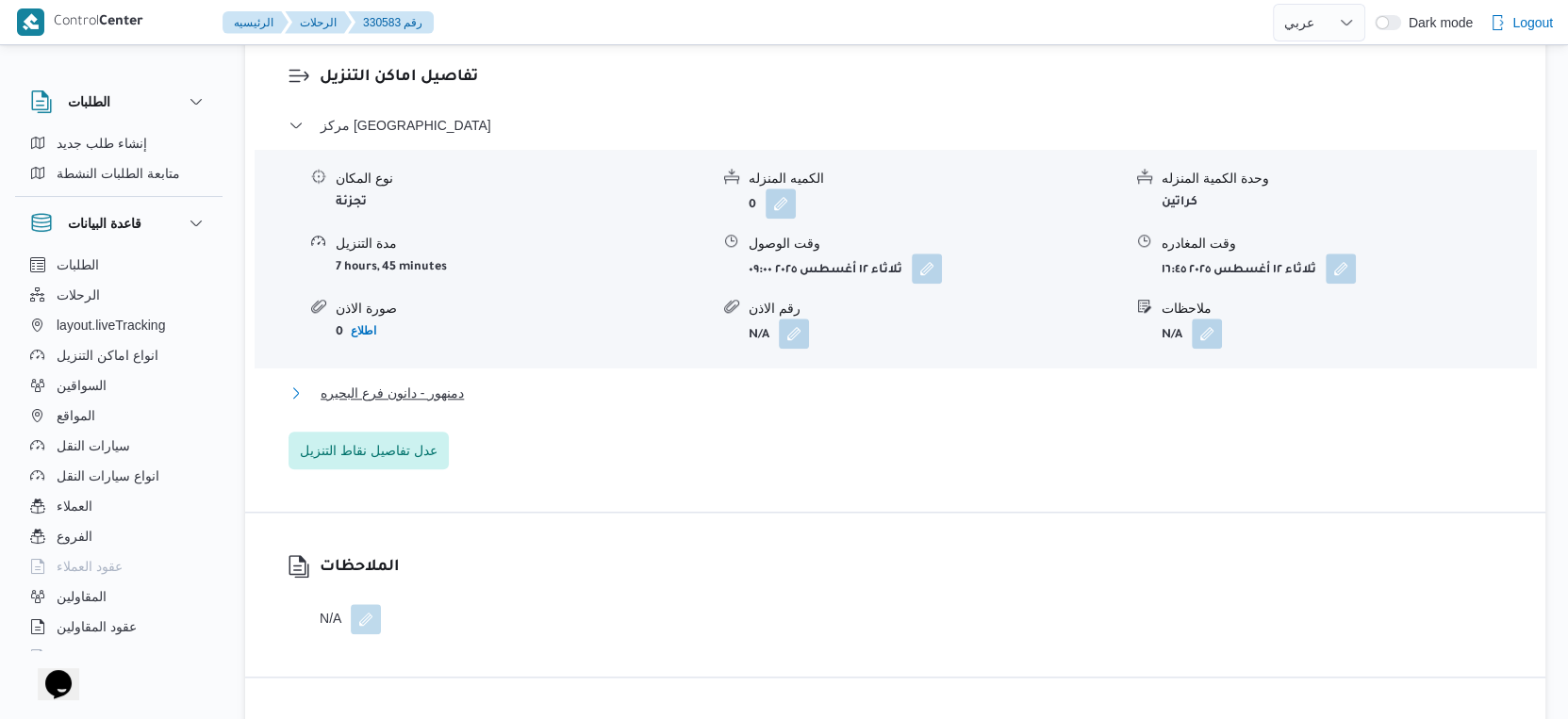
click at [492, 381] on button "دمنهور - دانون فرع البحيره" at bounding box center [896, 393] width 1214 height 23
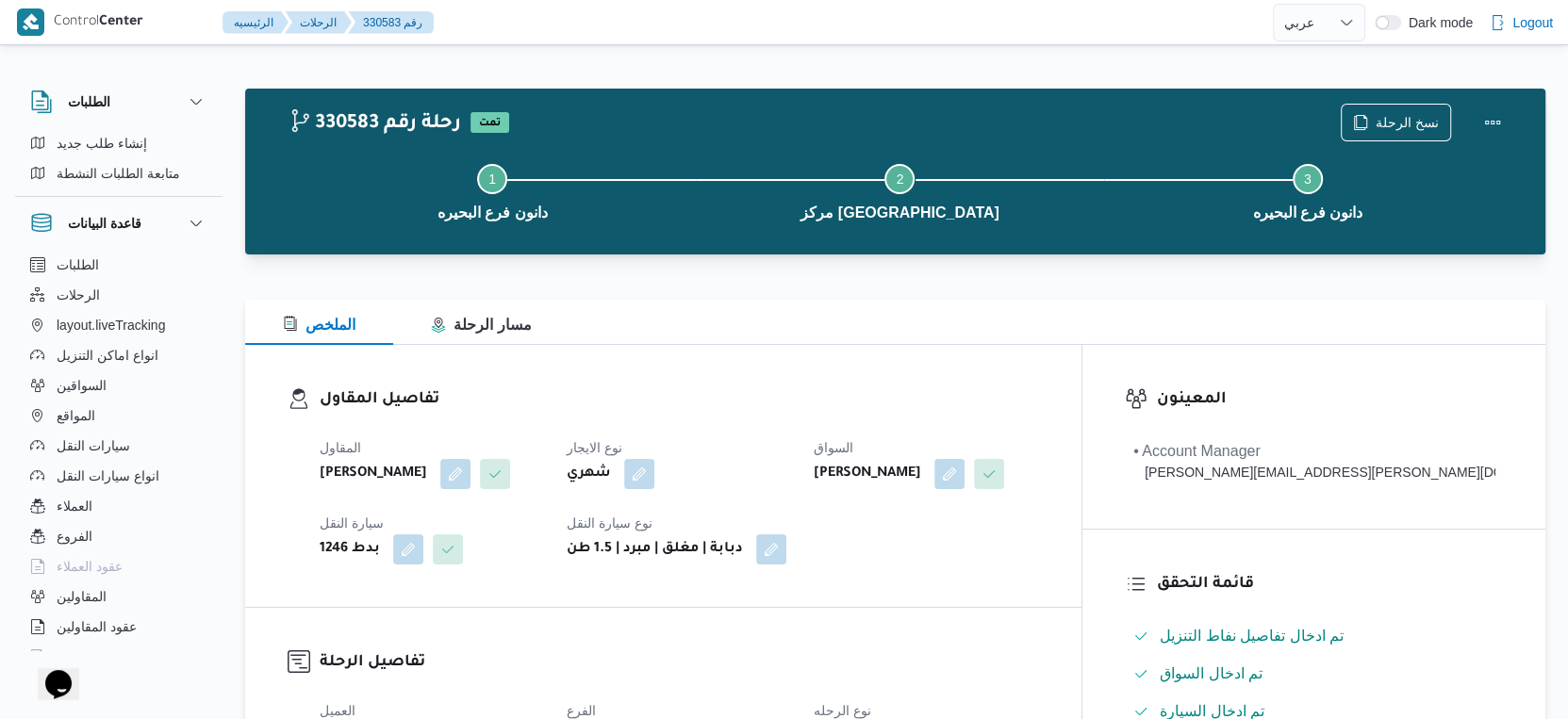
scroll to position [628, 0]
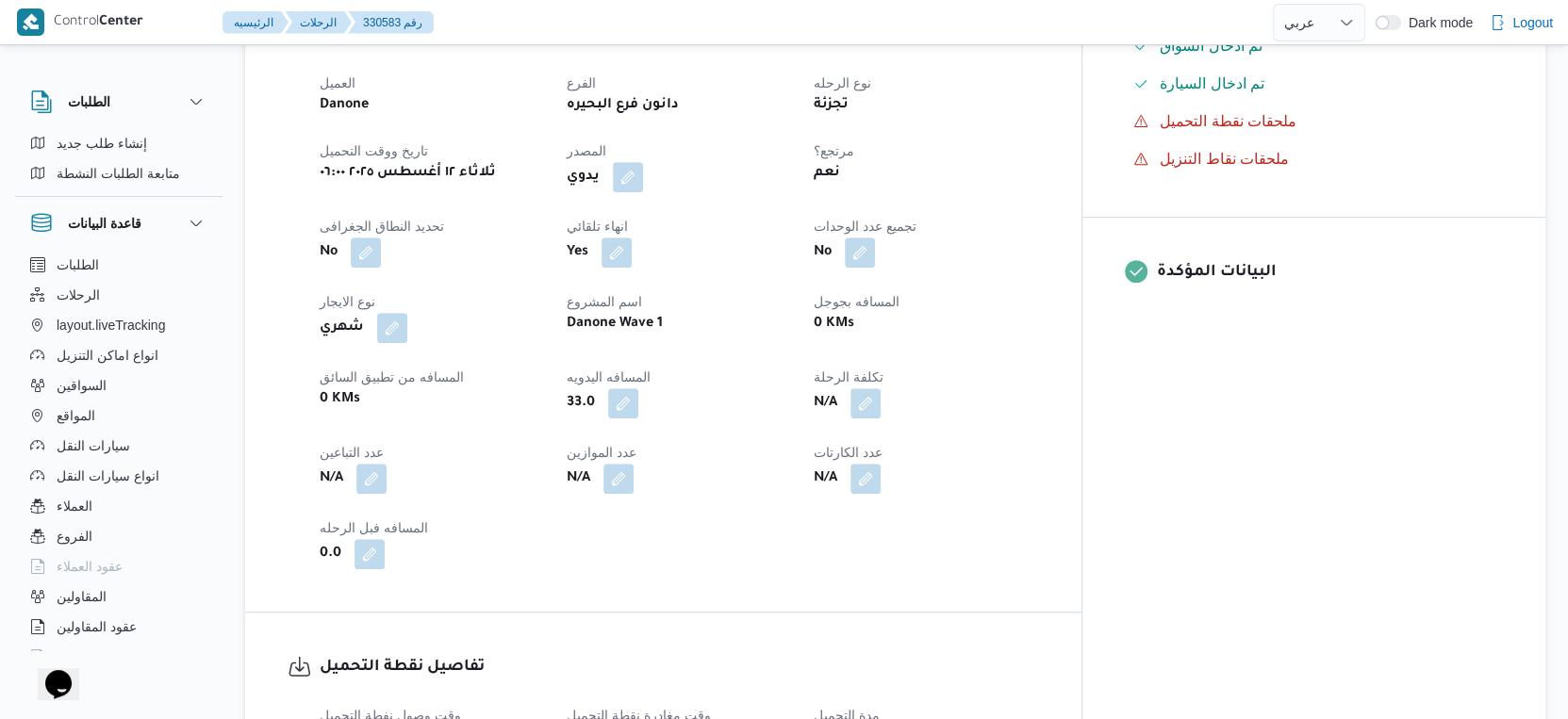
select select "ar"
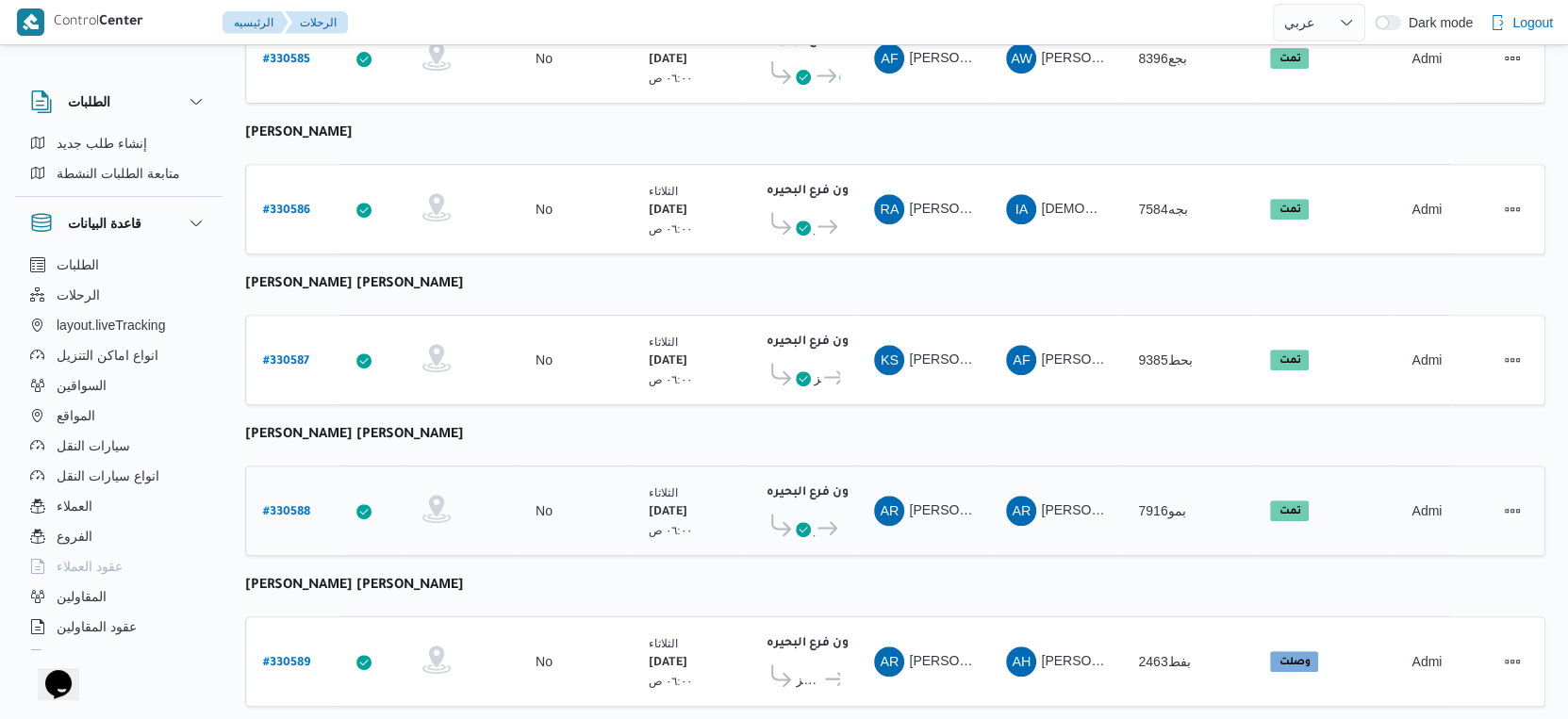
click at [294, 507] on b "# 330588" at bounding box center [286, 513] width 47 height 13
select select "ar"
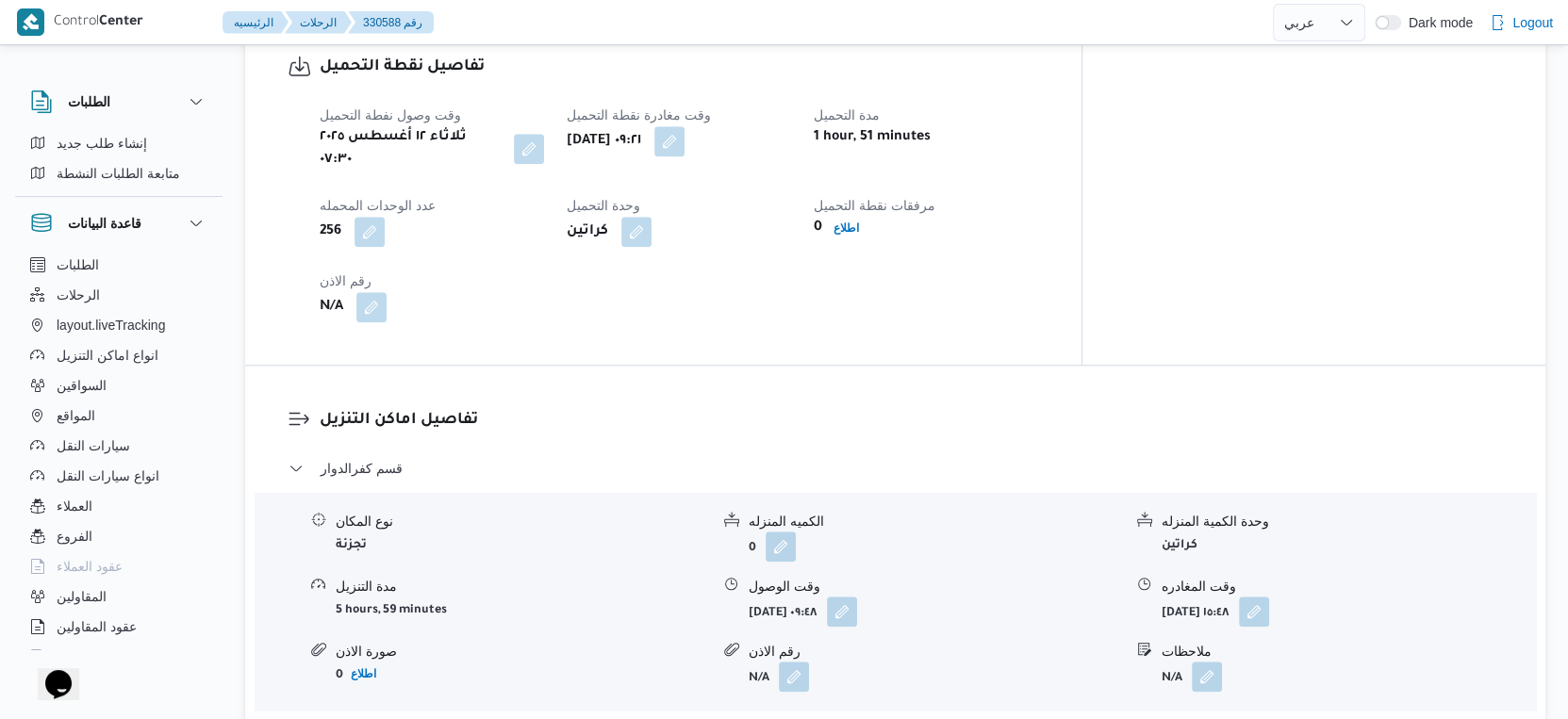
scroll to position [1362, 0]
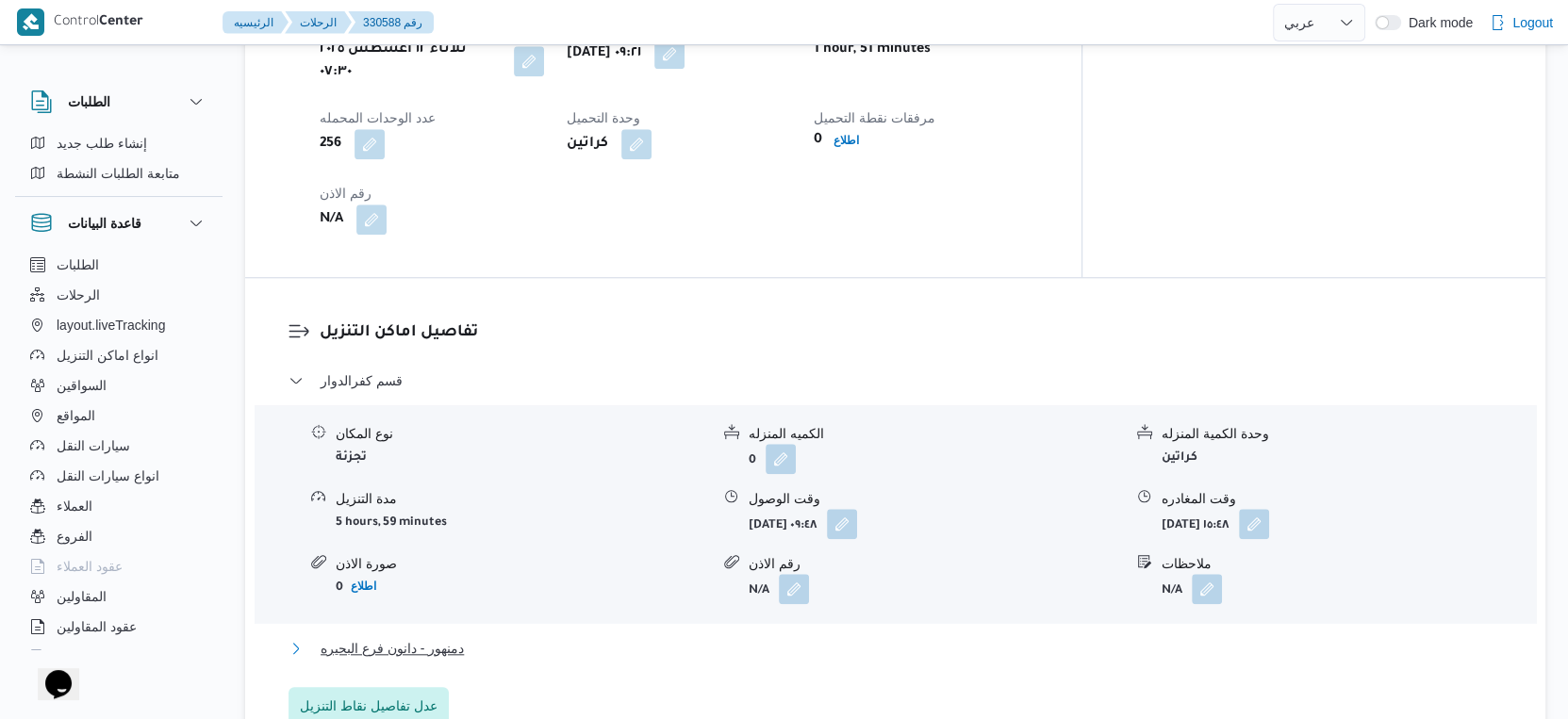
click at [523, 638] on button "دمنهور - دانون فرع البحيره" at bounding box center [896, 649] width 1214 height 23
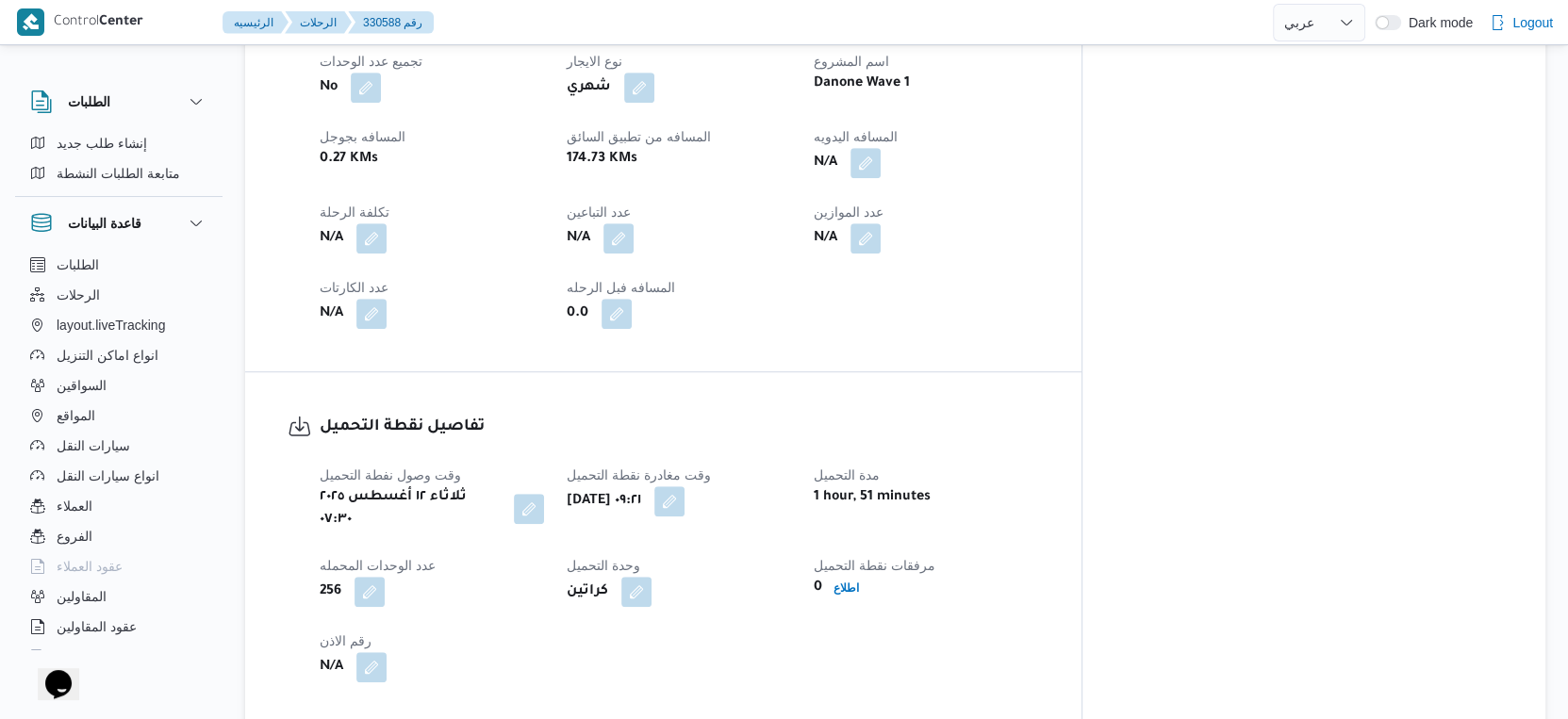
scroll to position [733, 0]
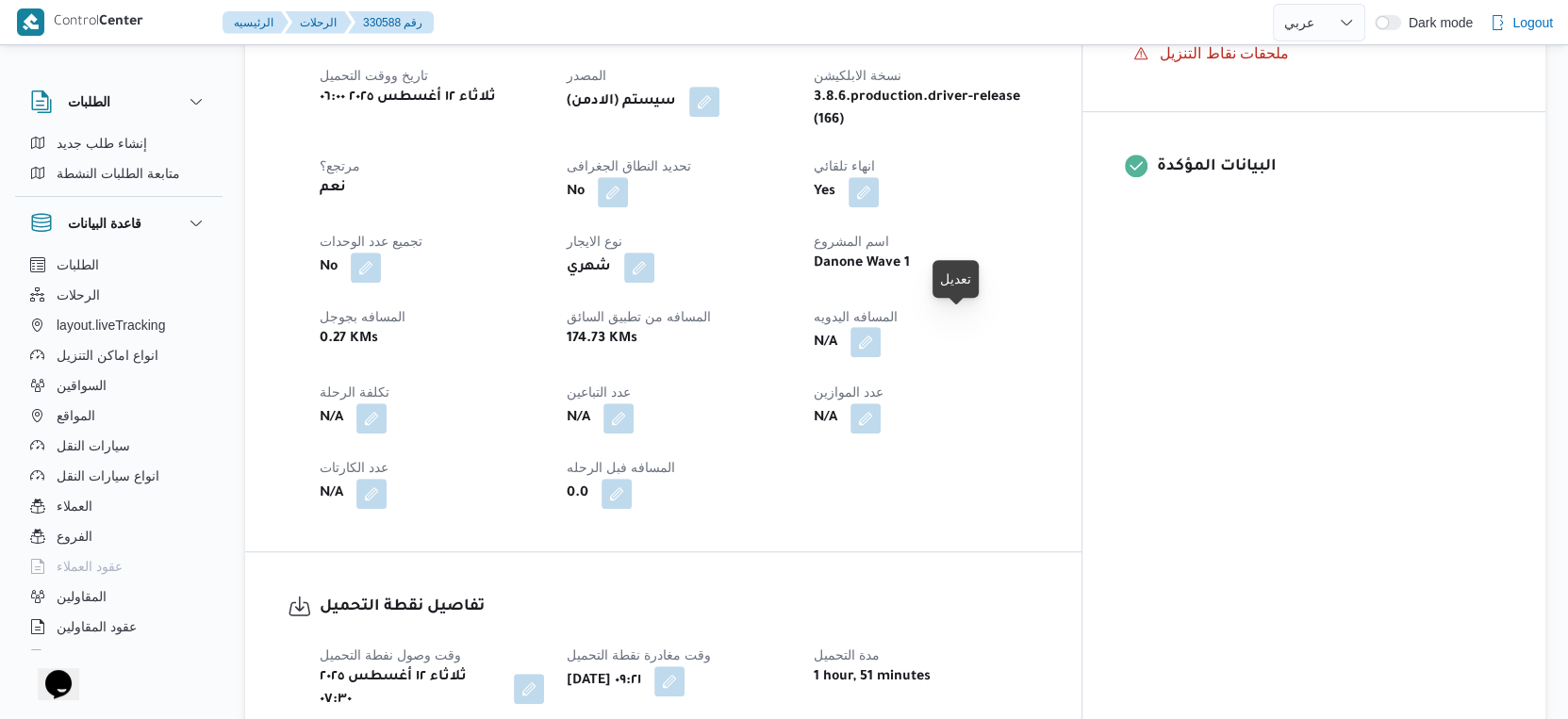
click at [881, 327] on button "button" at bounding box center [865, 342] width 31 height 31
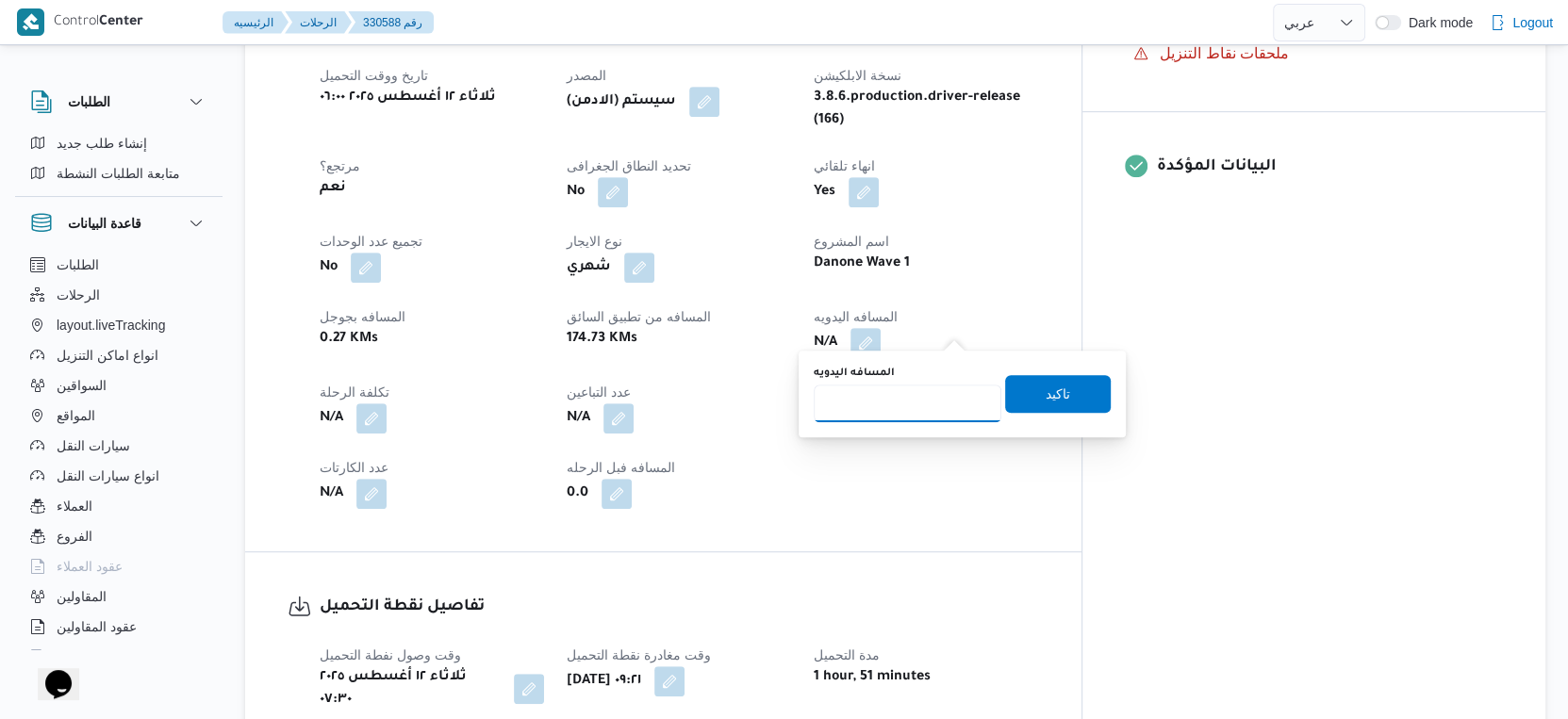
click at [870, 408] on input "المسافه اليدويه" at bounding box center [907, 403] width 187 height 37
type input "102"
click at [1074, 394] on span "تاكيد" at bounding box center [1057, 392] width 105 height 37
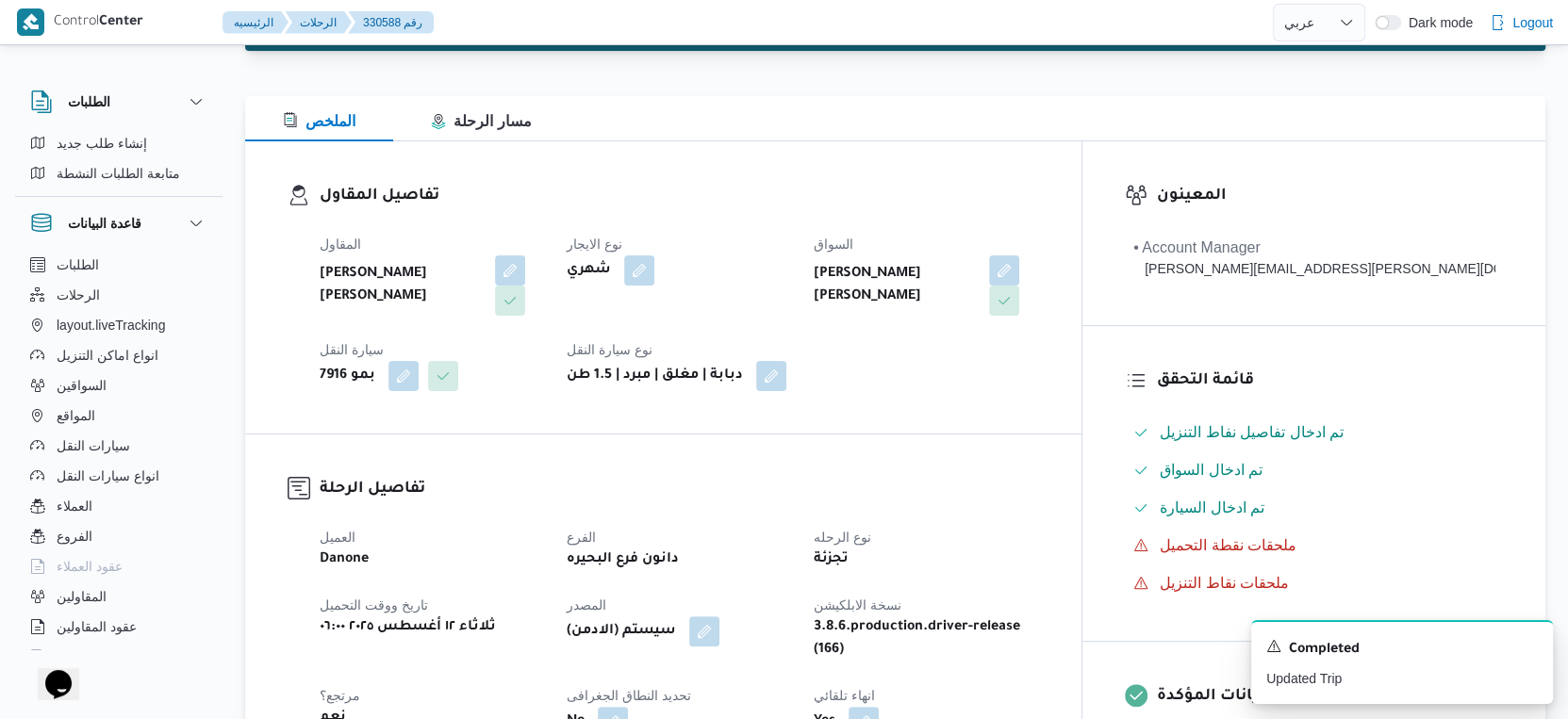
scroll to position [628, 0]
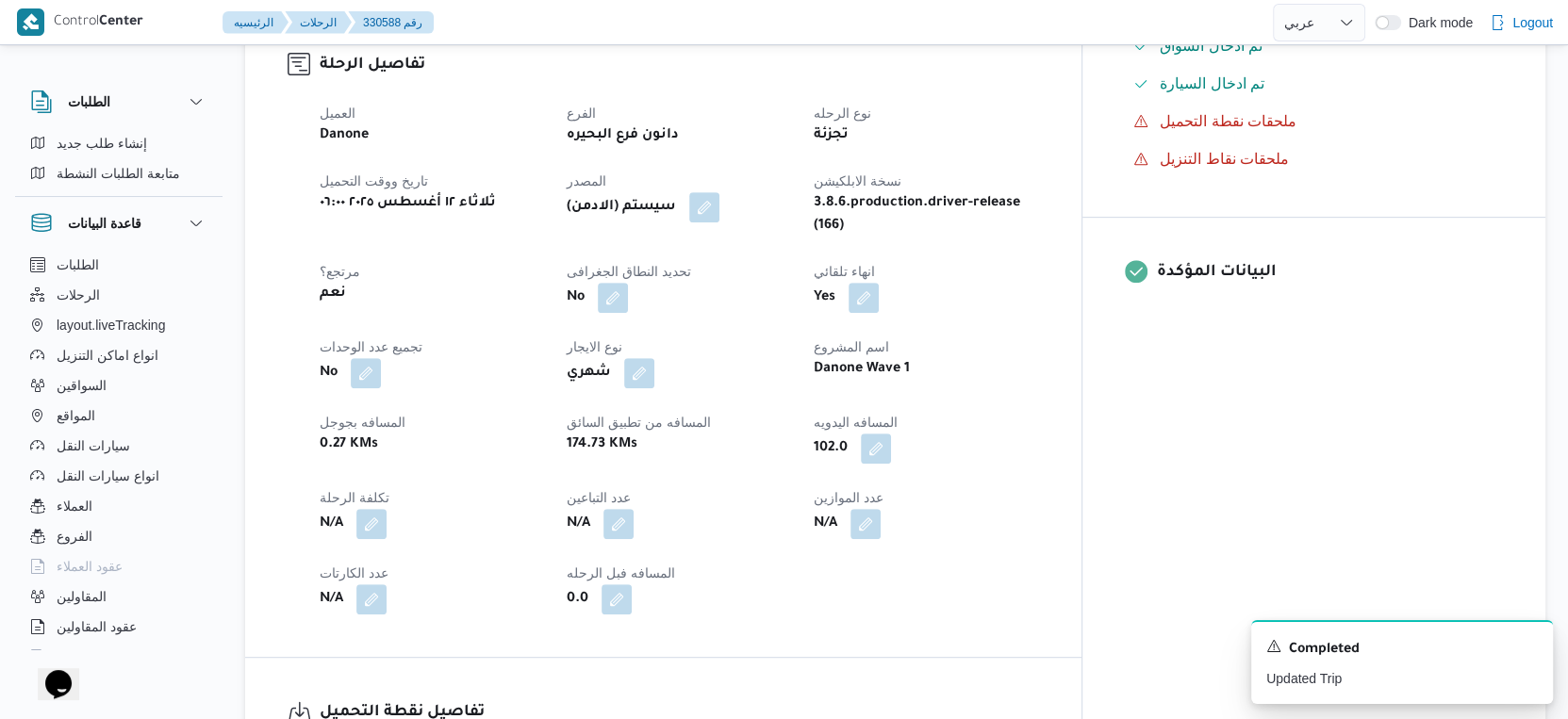
select select "ar"
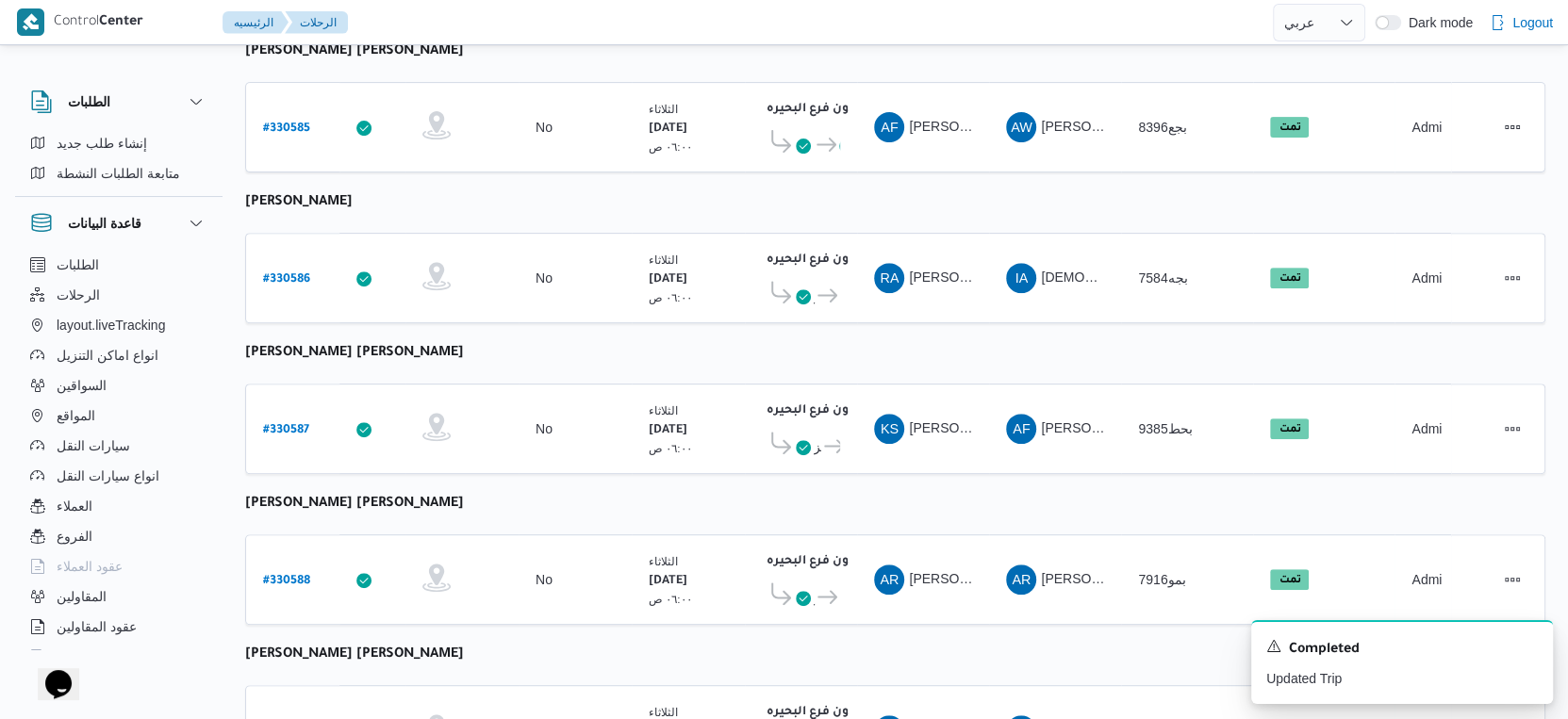
scroll to position [523, 0]
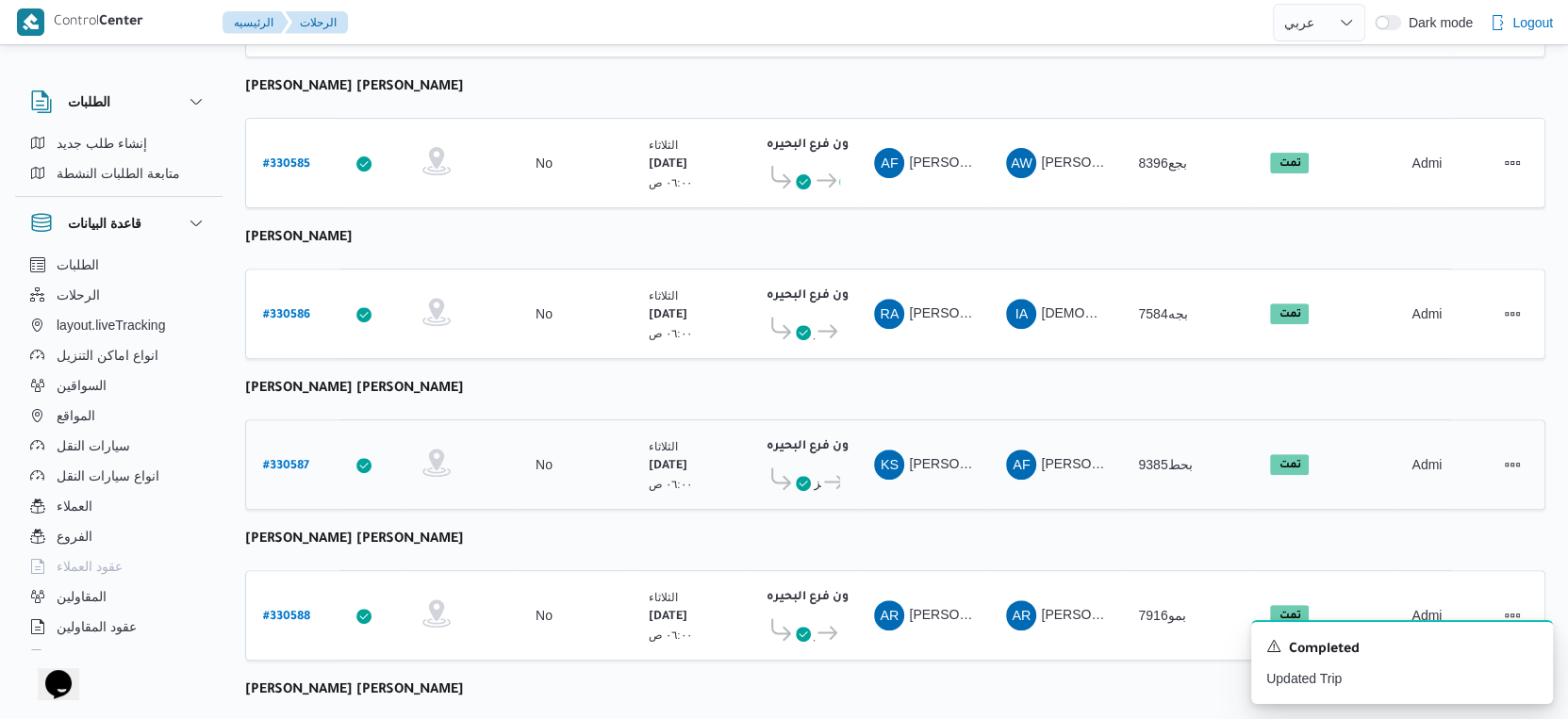
click at [297, 460] on b "# 330587" at bounding box center [286, 467] width 46 height 13
select select "ar"
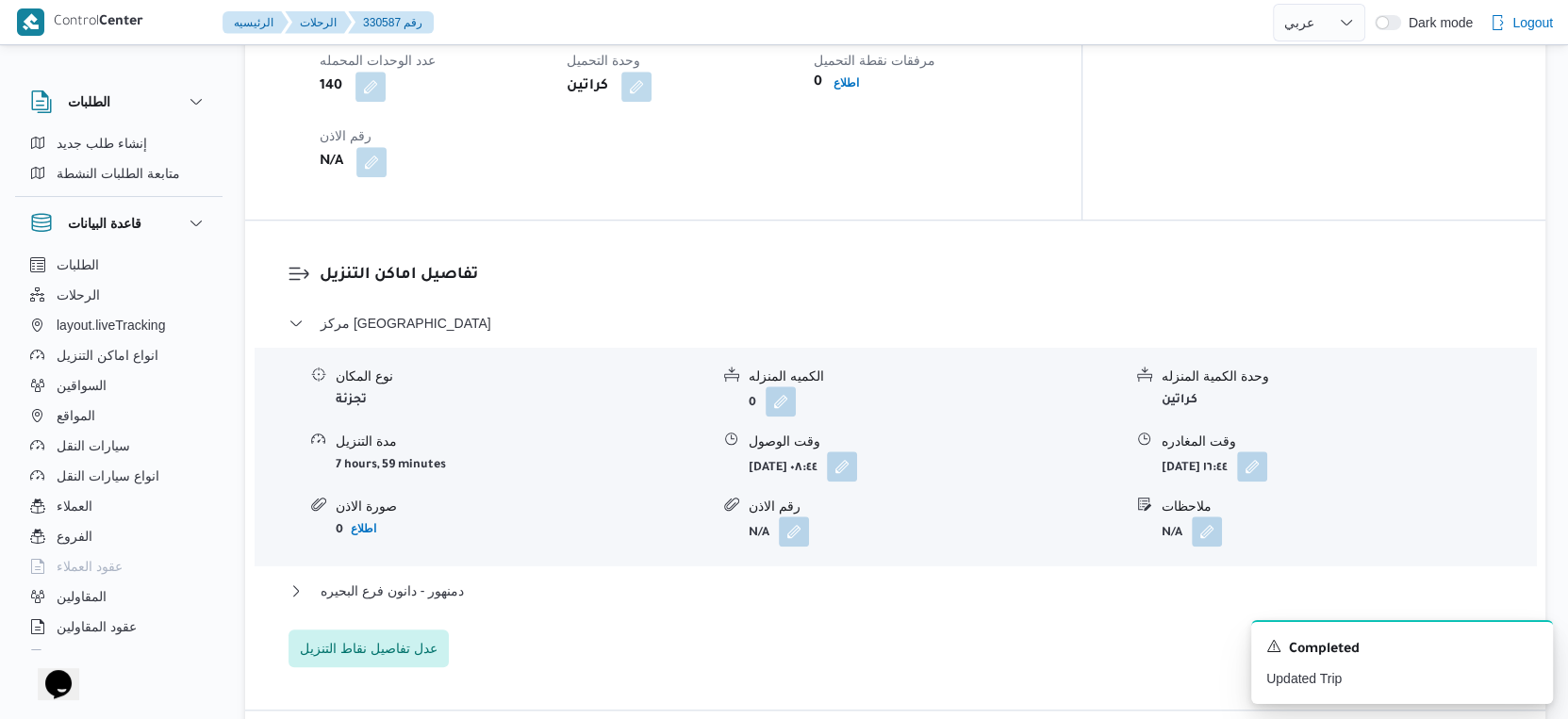
scroll to position [1466, 0]
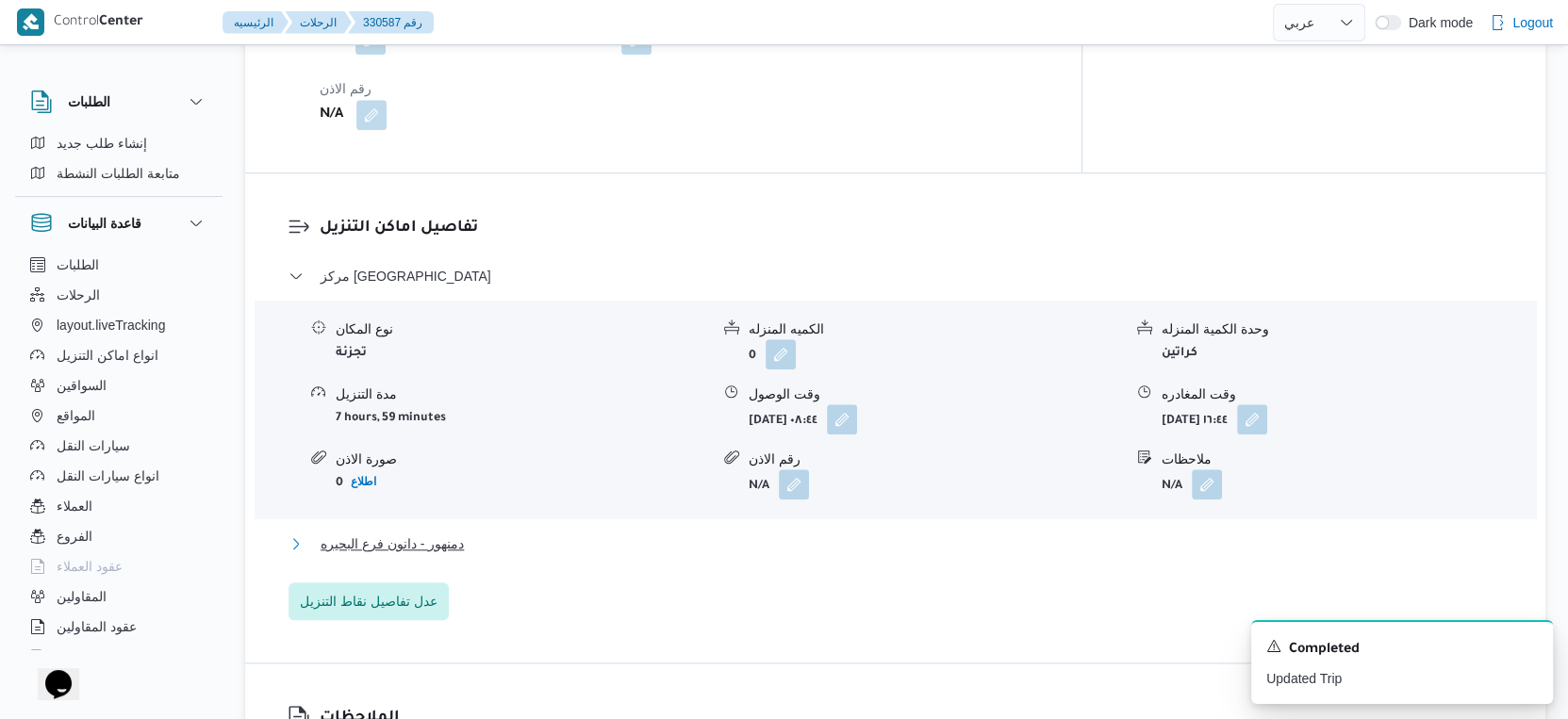
click at [517, 533] on button "دمنهور - دانون فرع البحيره" at bounding box center [896, 544] width 1214 height 23
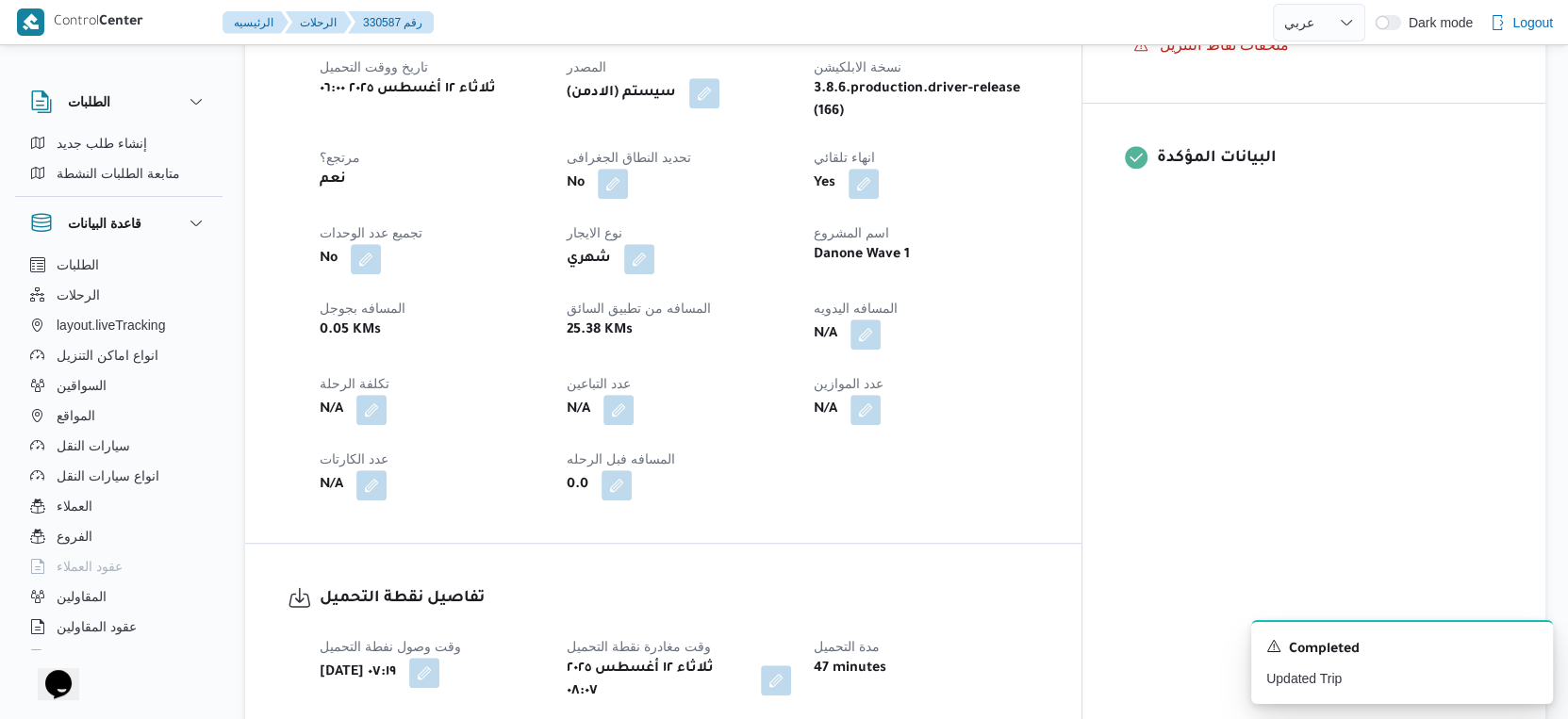
scroll to position [733, 0]
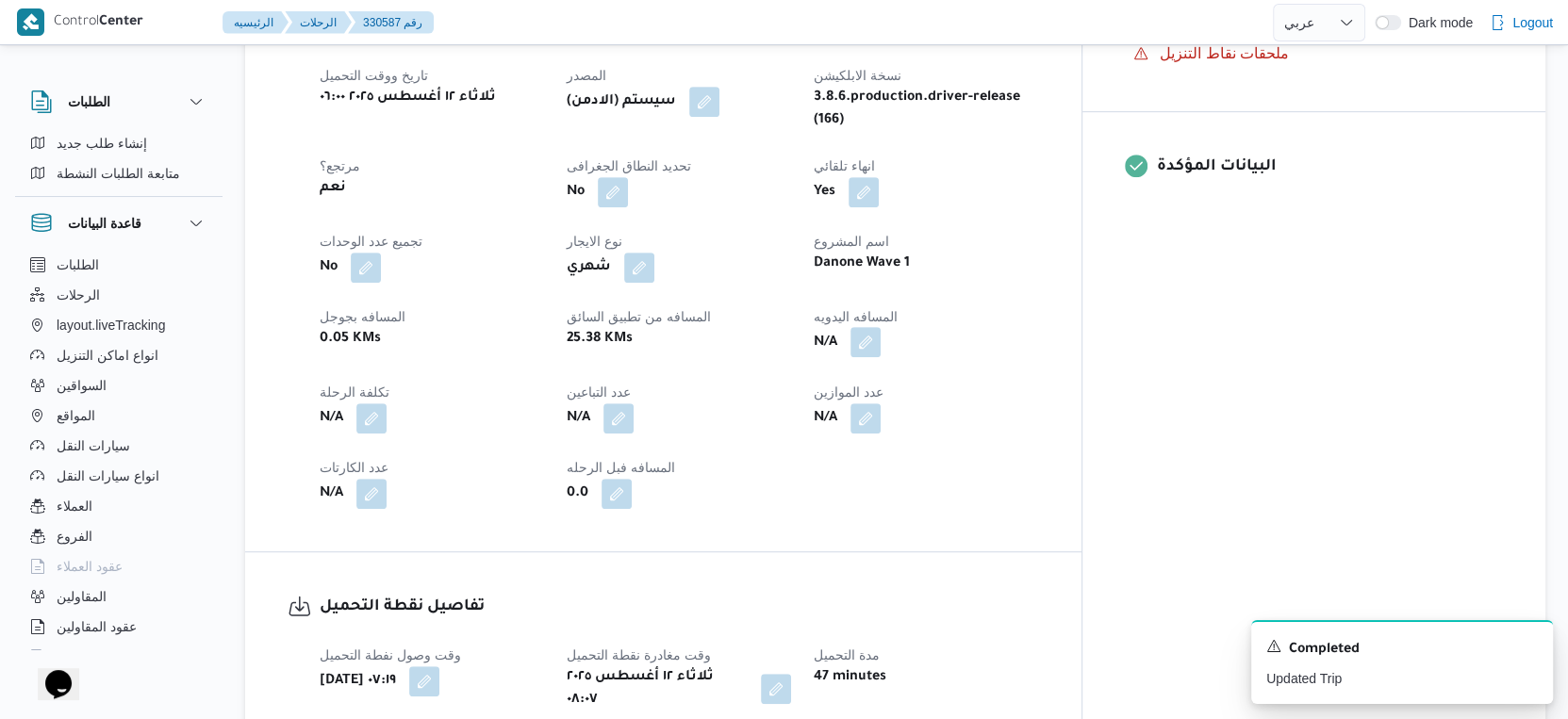
click at [881, 327] on button "button" at bounding box center [865, 342] width 31 height 31
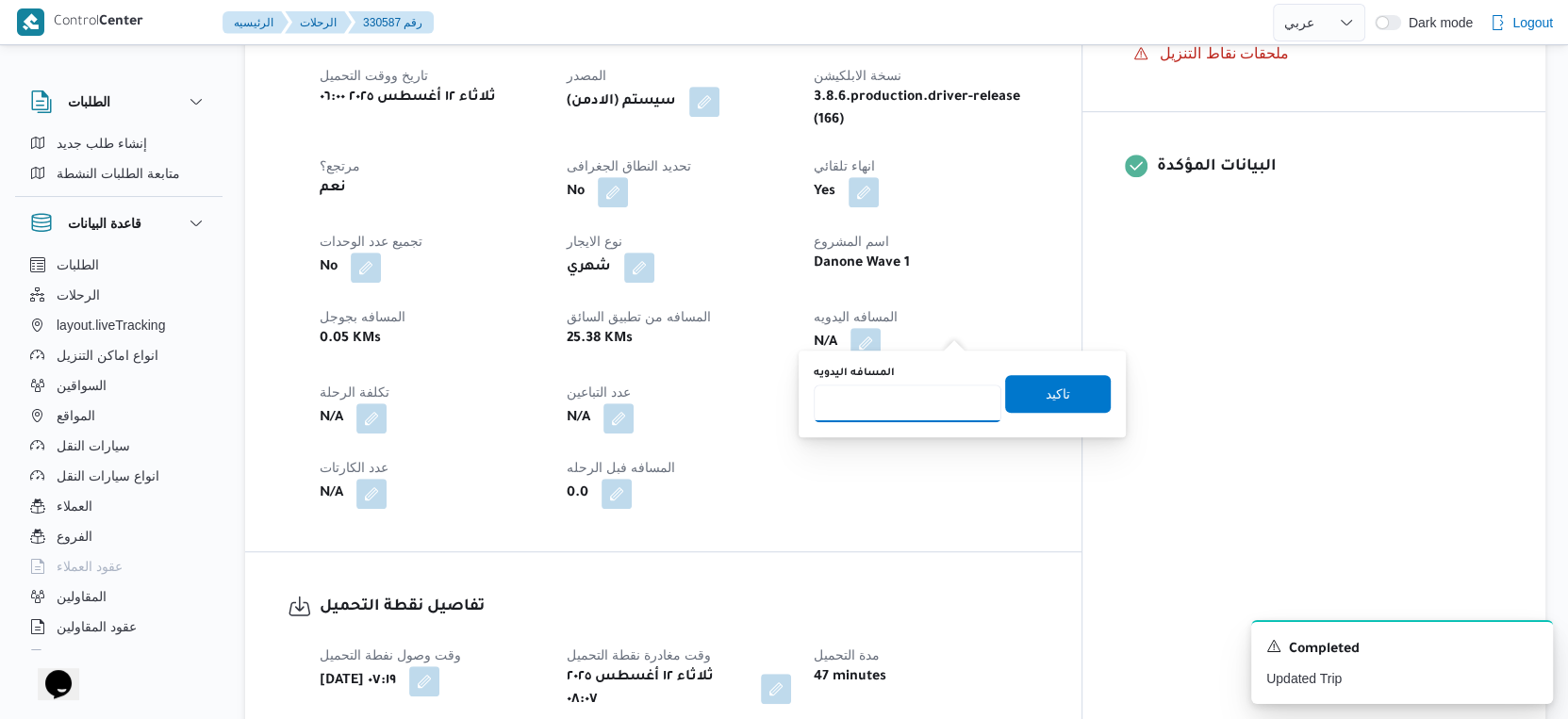
click at [903, 407] on input "المسافه اليدويه" at bounding box center [907, 403] width 187 height 37
type input "30"
click at [1059, 394] on span "تاكيد" at bounding box center [1057, 392] width 105 height 37
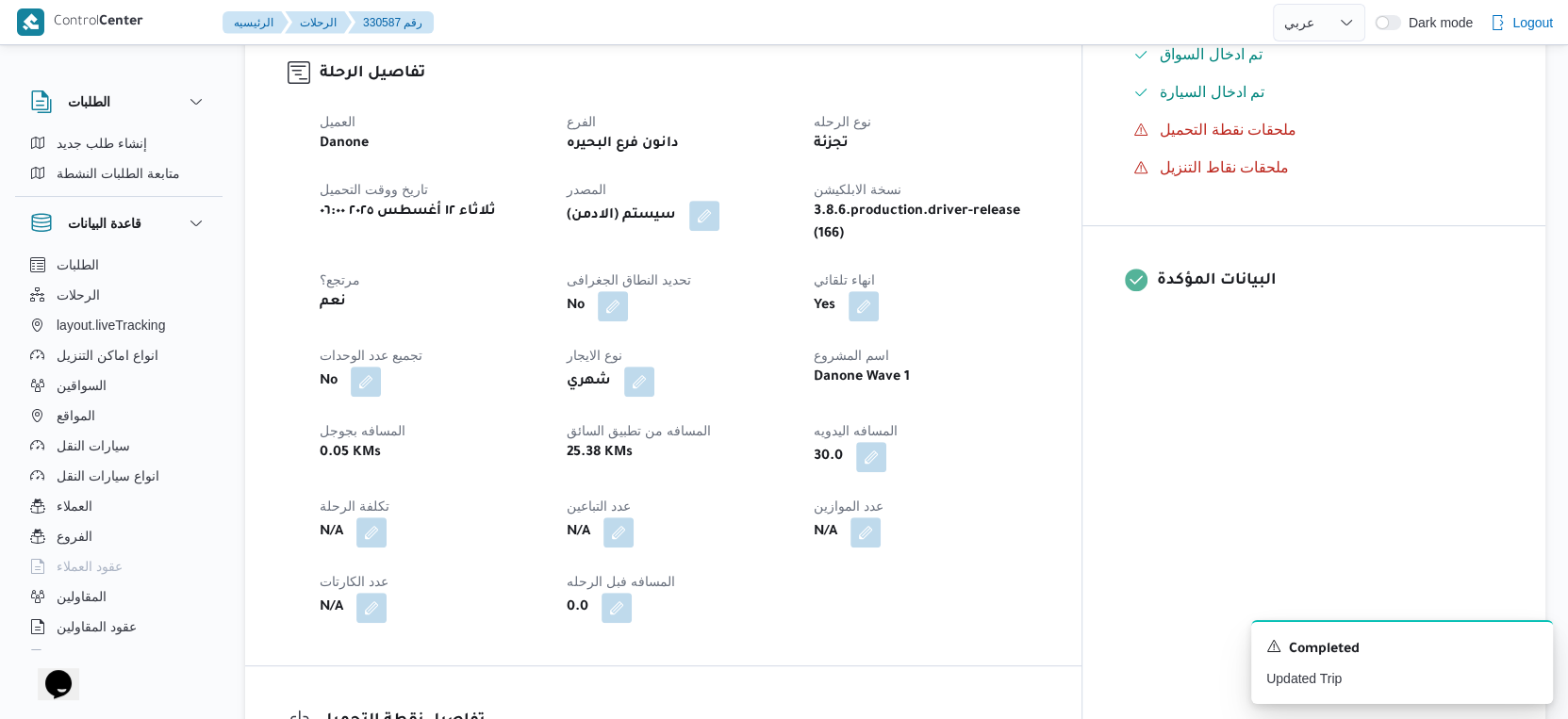
scroll to position [628, 0]
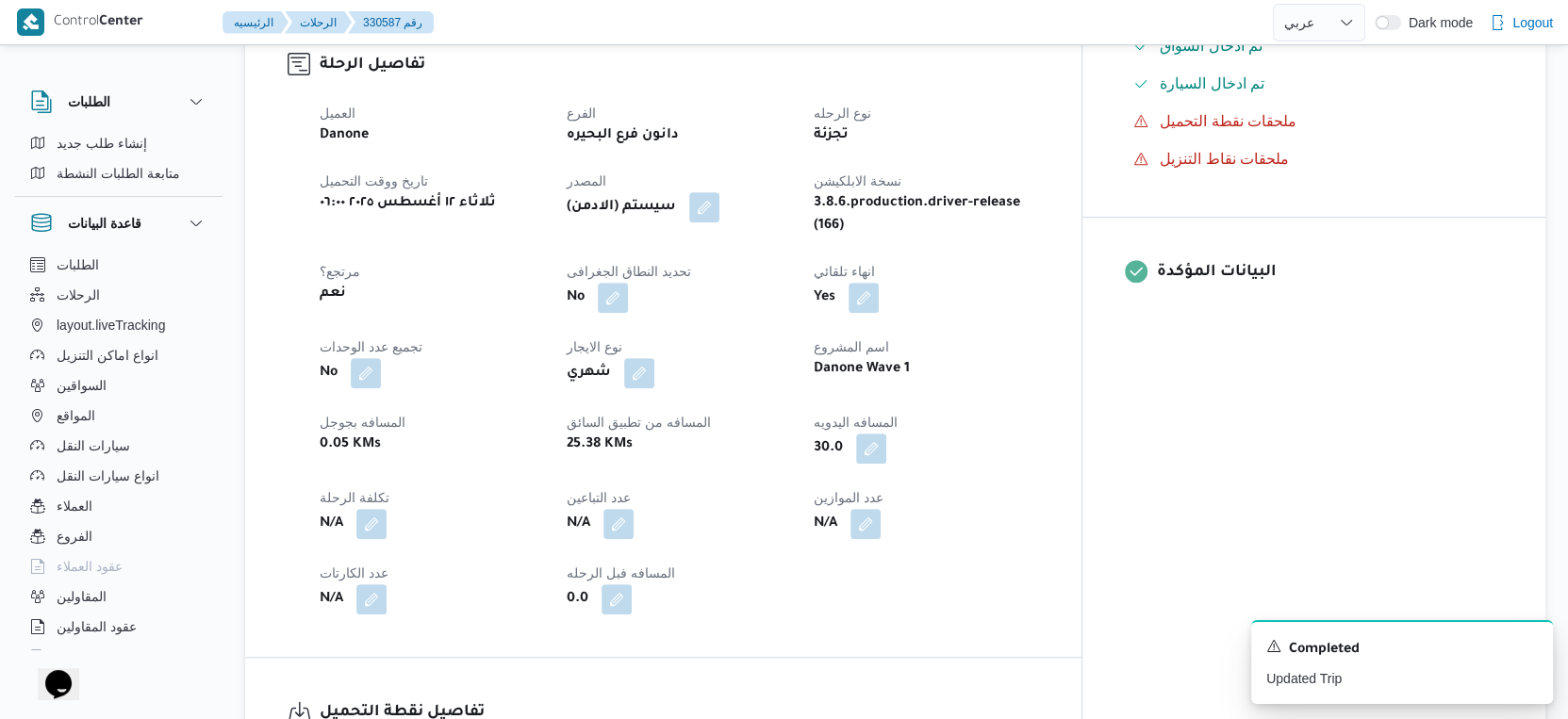
select select "ar"
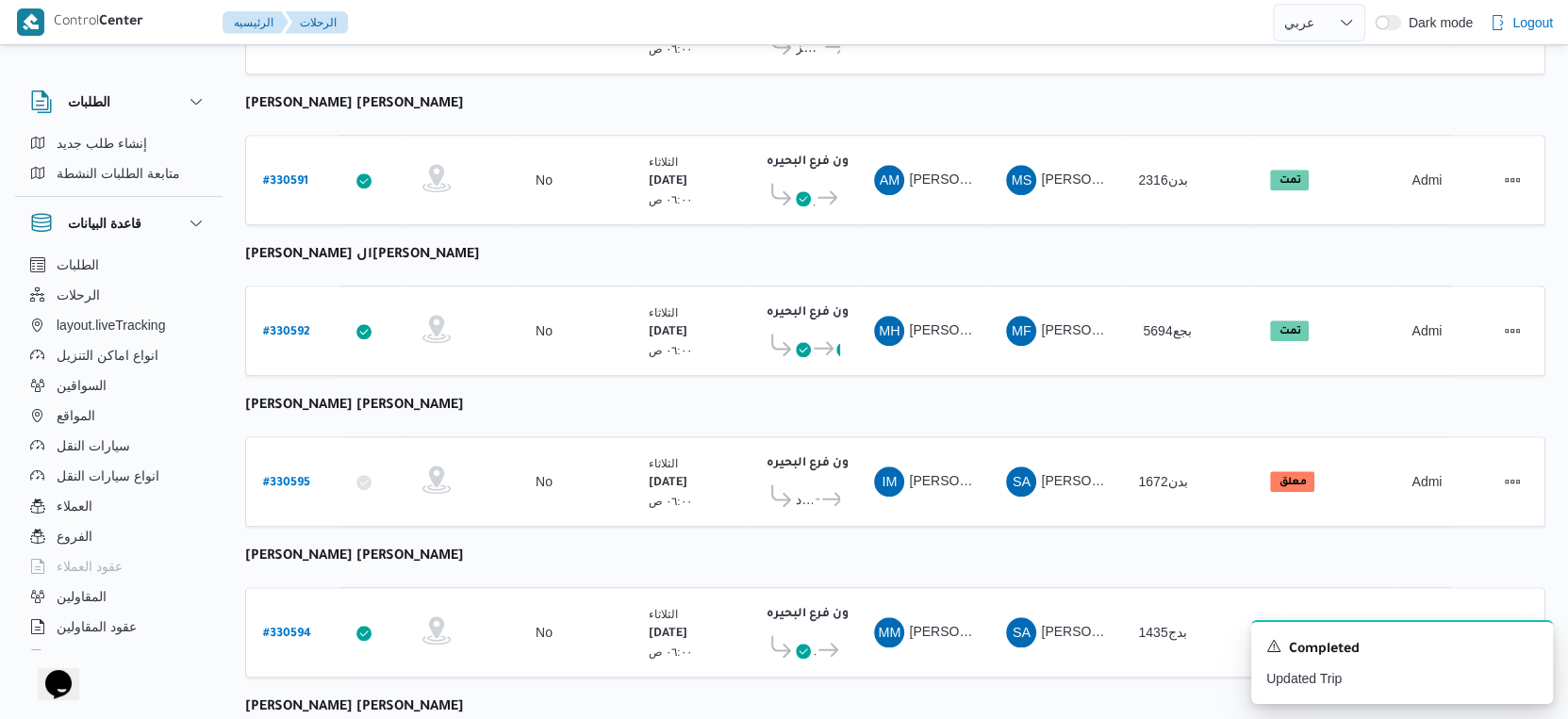
scroll to position [1538, 0]
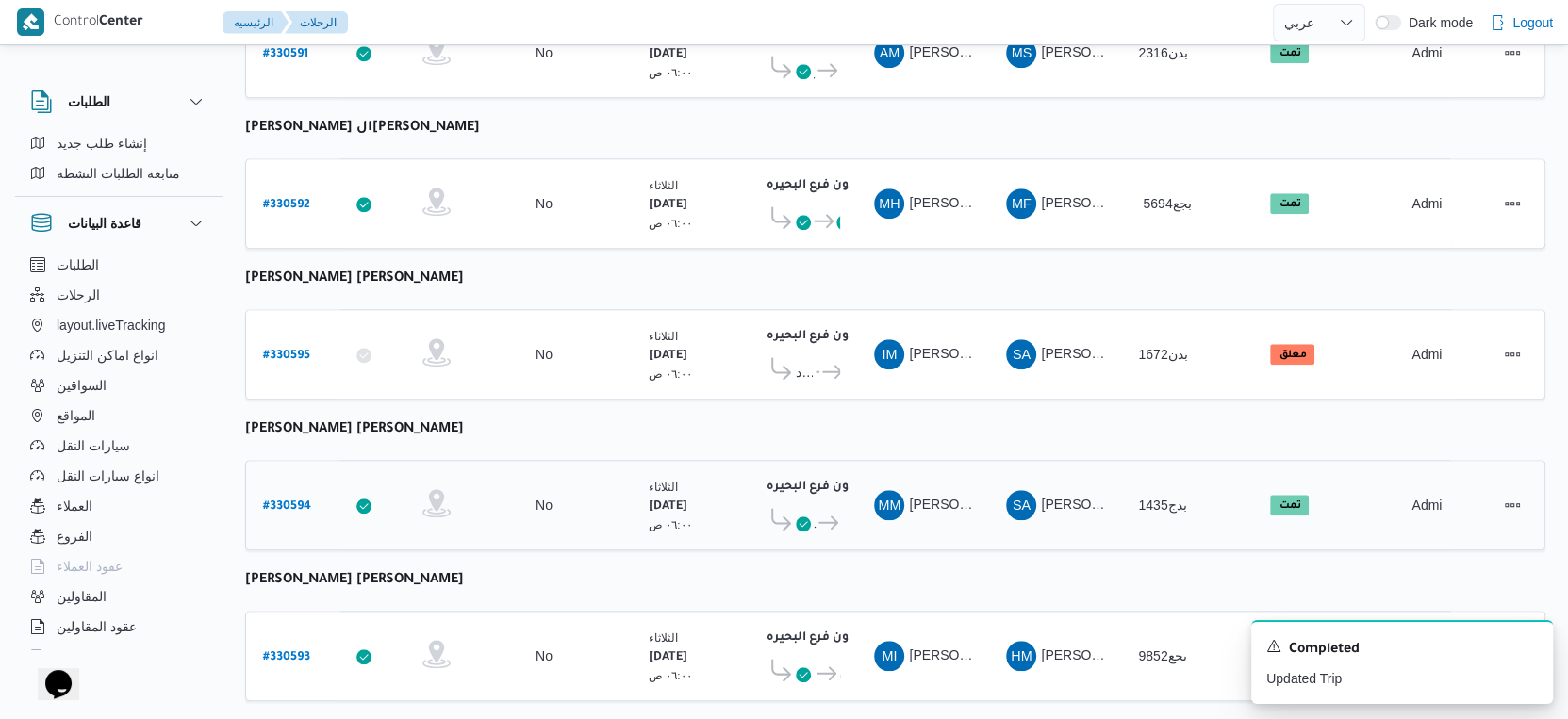
click at [301, 501] on b "# 330594" at bounding box center [287, 508] width 48 height 13
select select "ar"
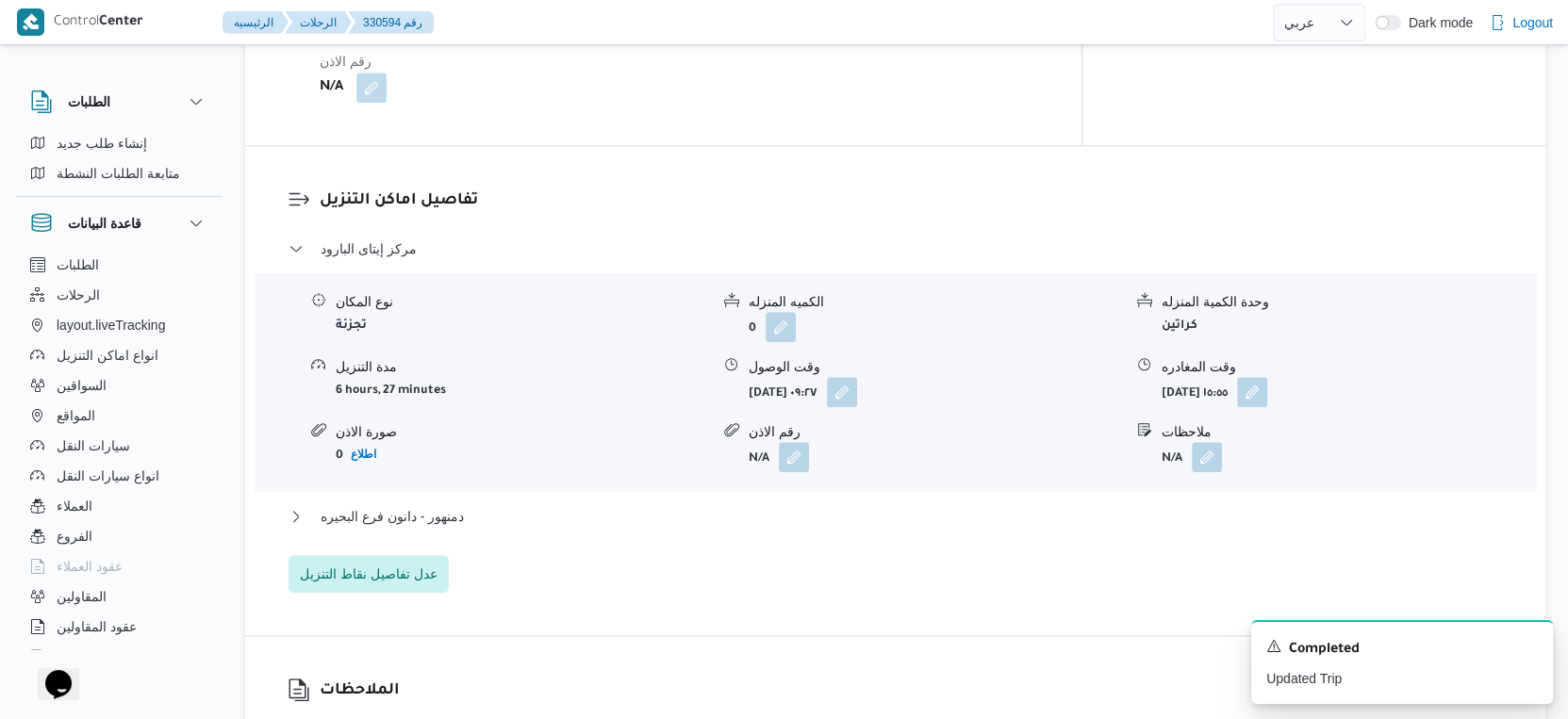
scroll to position [1675, 0]
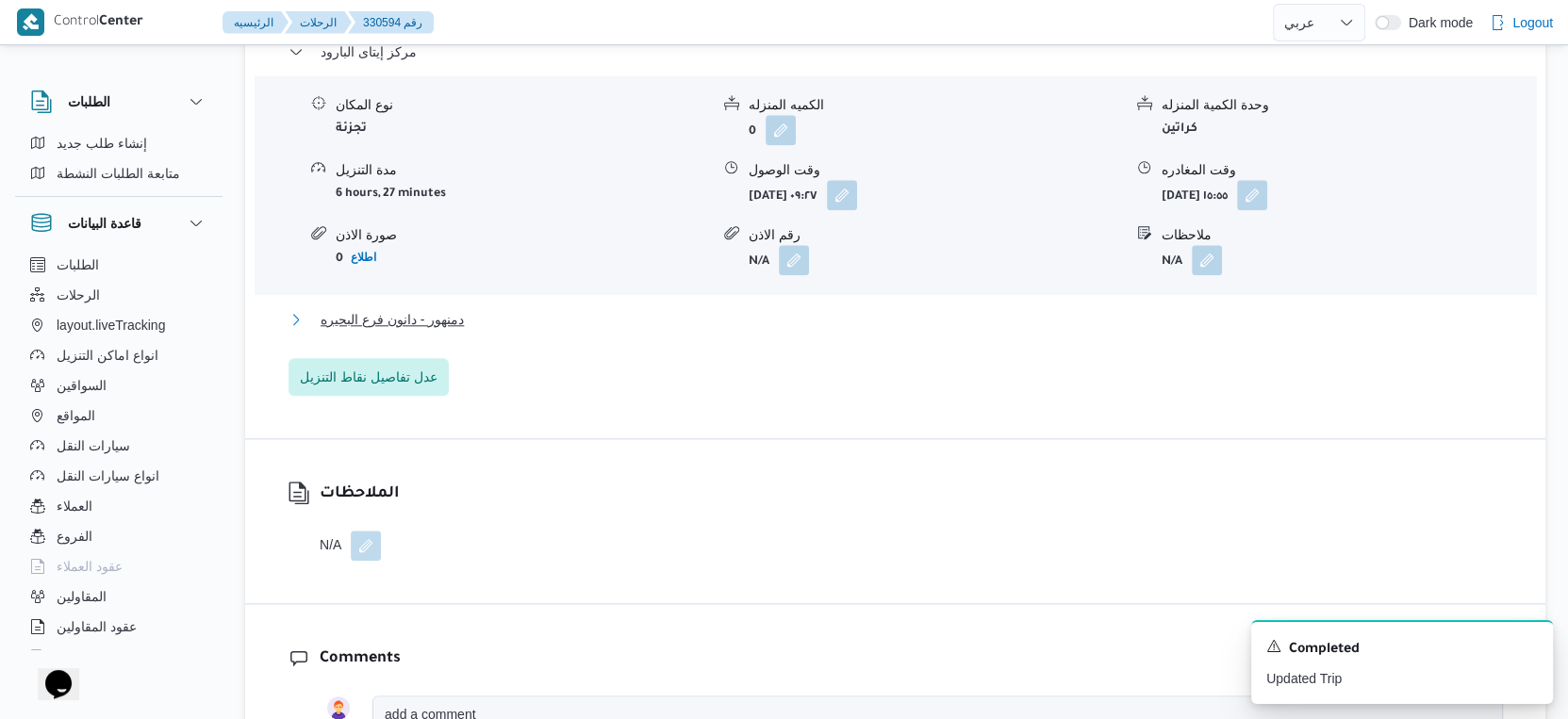
click at [538, 308] on button "دمنهور - دانون فرع البحيره" at bounding box center [896, 319] width 1214 height 23
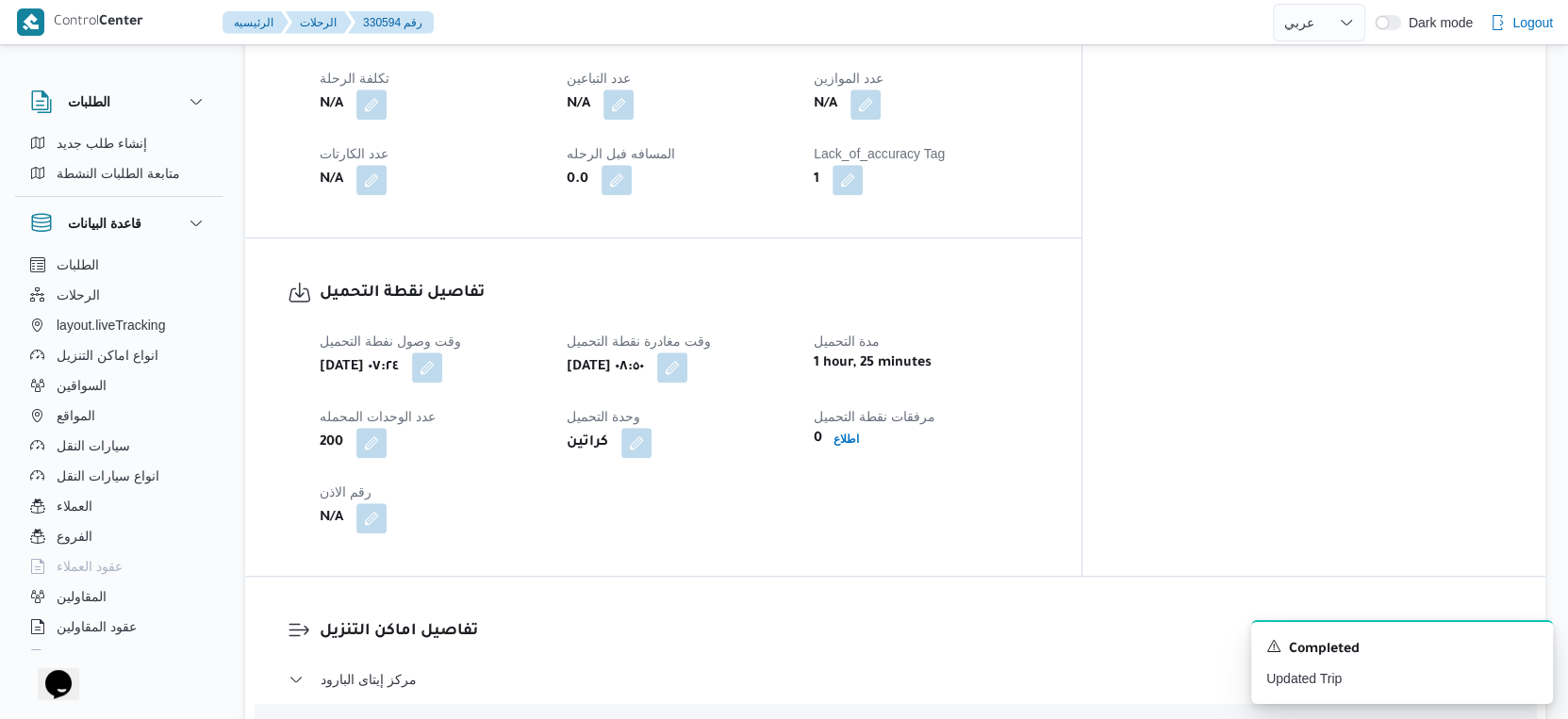
scroll to position [733, 0]
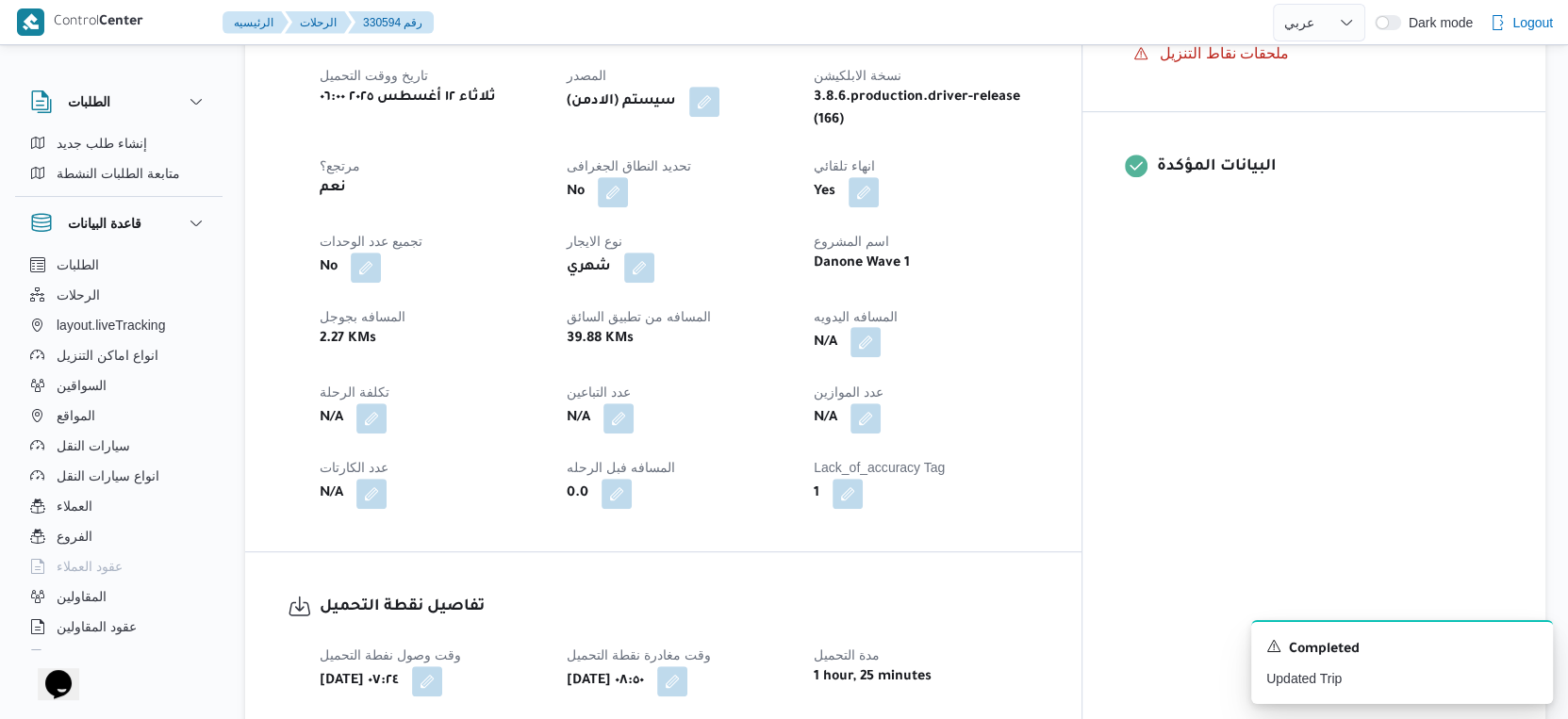
click at [881, 332] on button "button" at bounding box center [865, 342] width 31 height 31
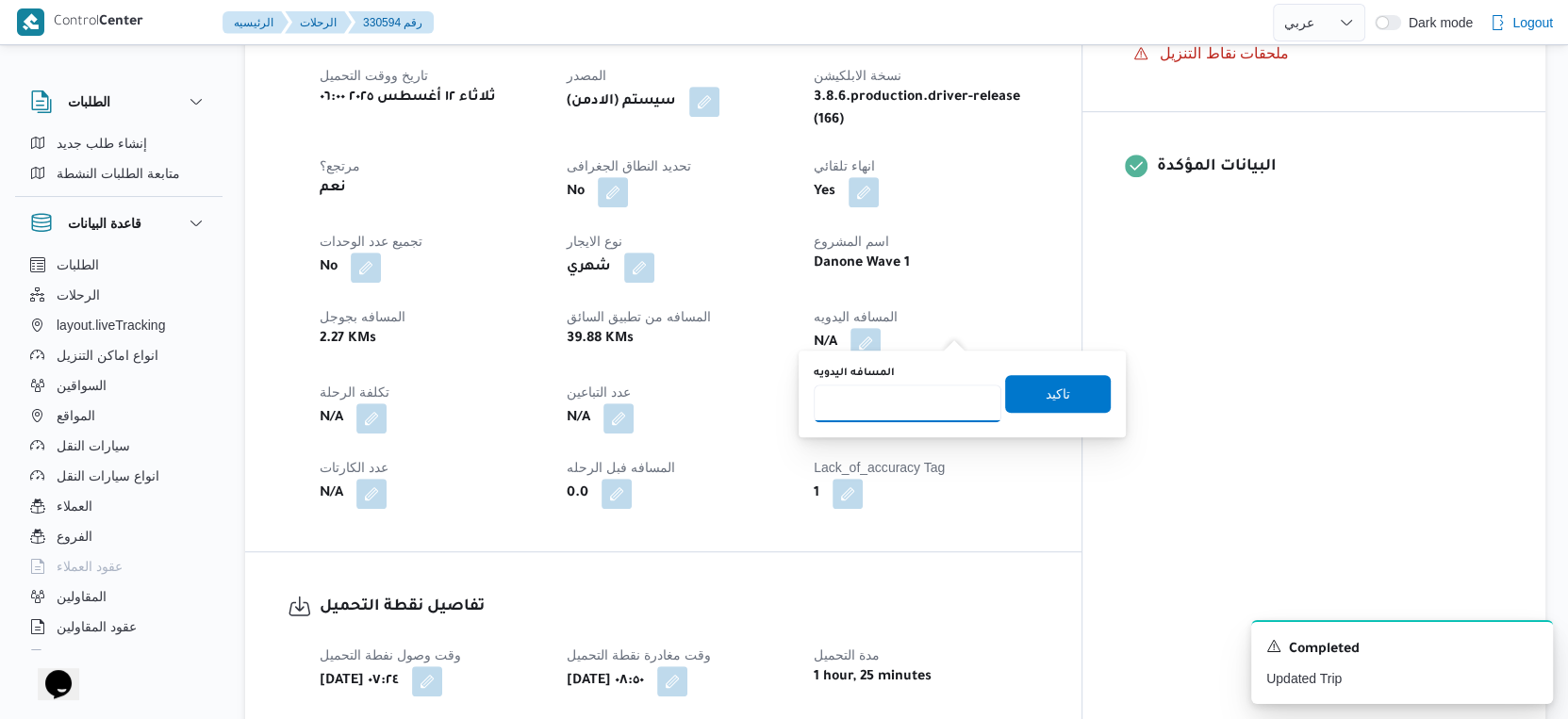
click at [901, 396] on input "المسافه اليدويه" at bounding box center [907, 403] width 187 height 37
type input "63"
click at [1050, 387] on span "تاكيد" at bounding box center [1058, 393] width 25 height 23
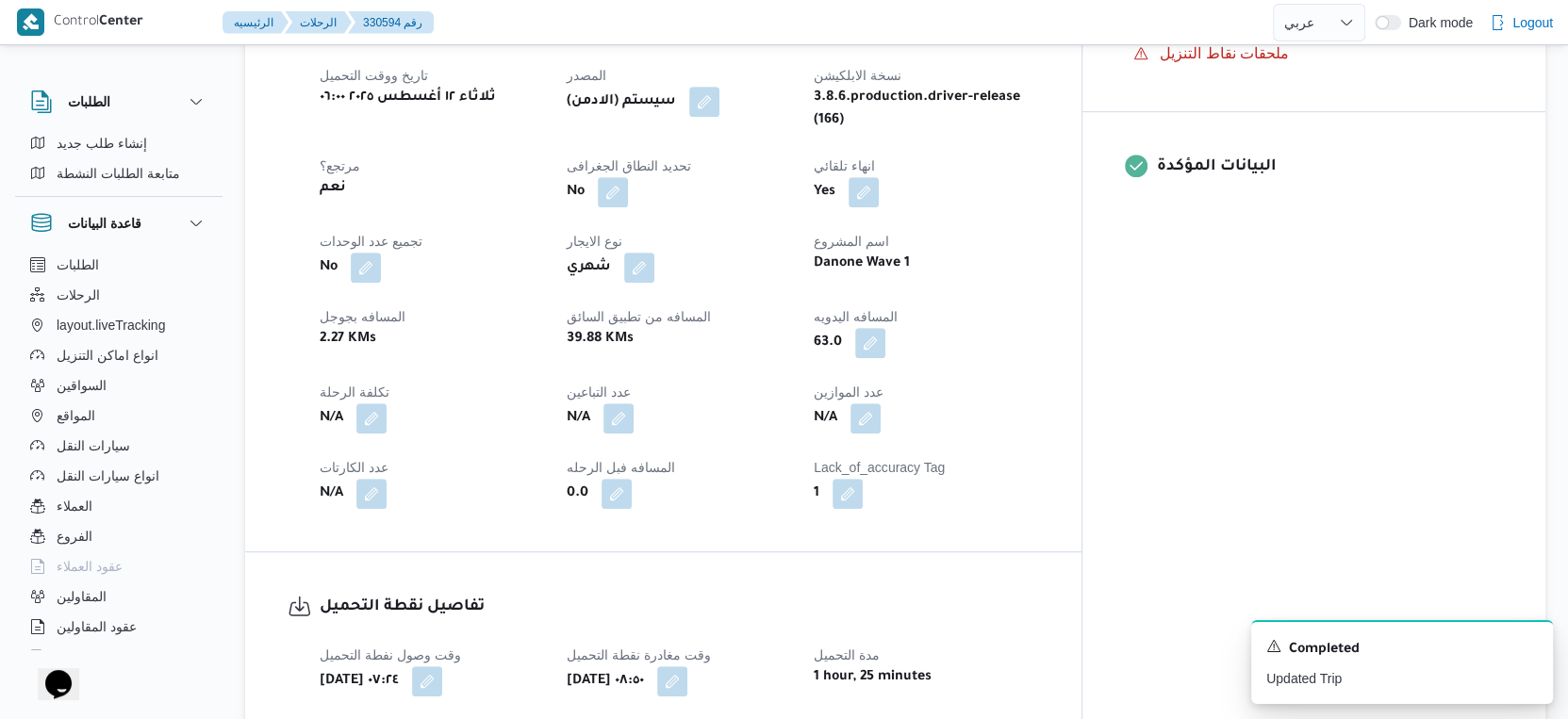
select select "ar"
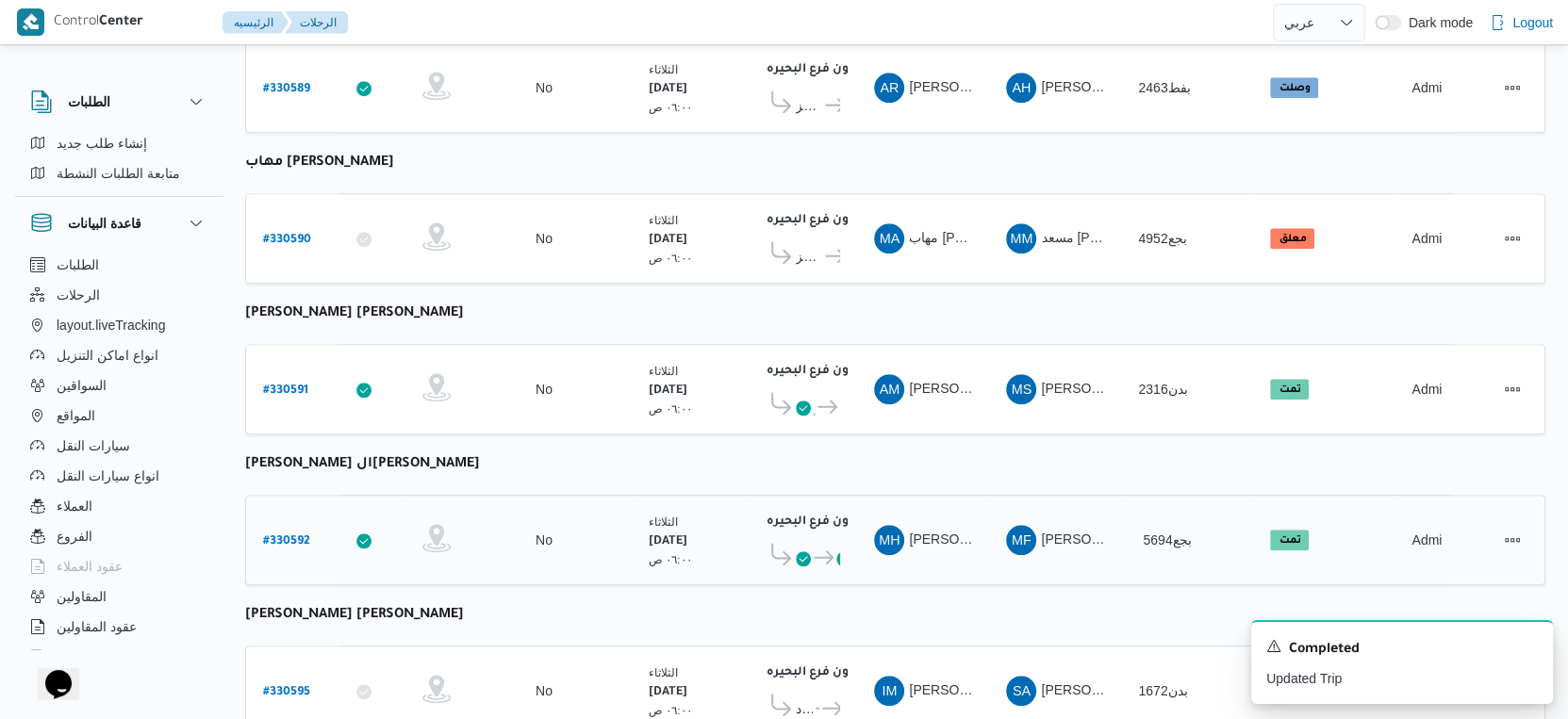
scroll to position [1329, 0]
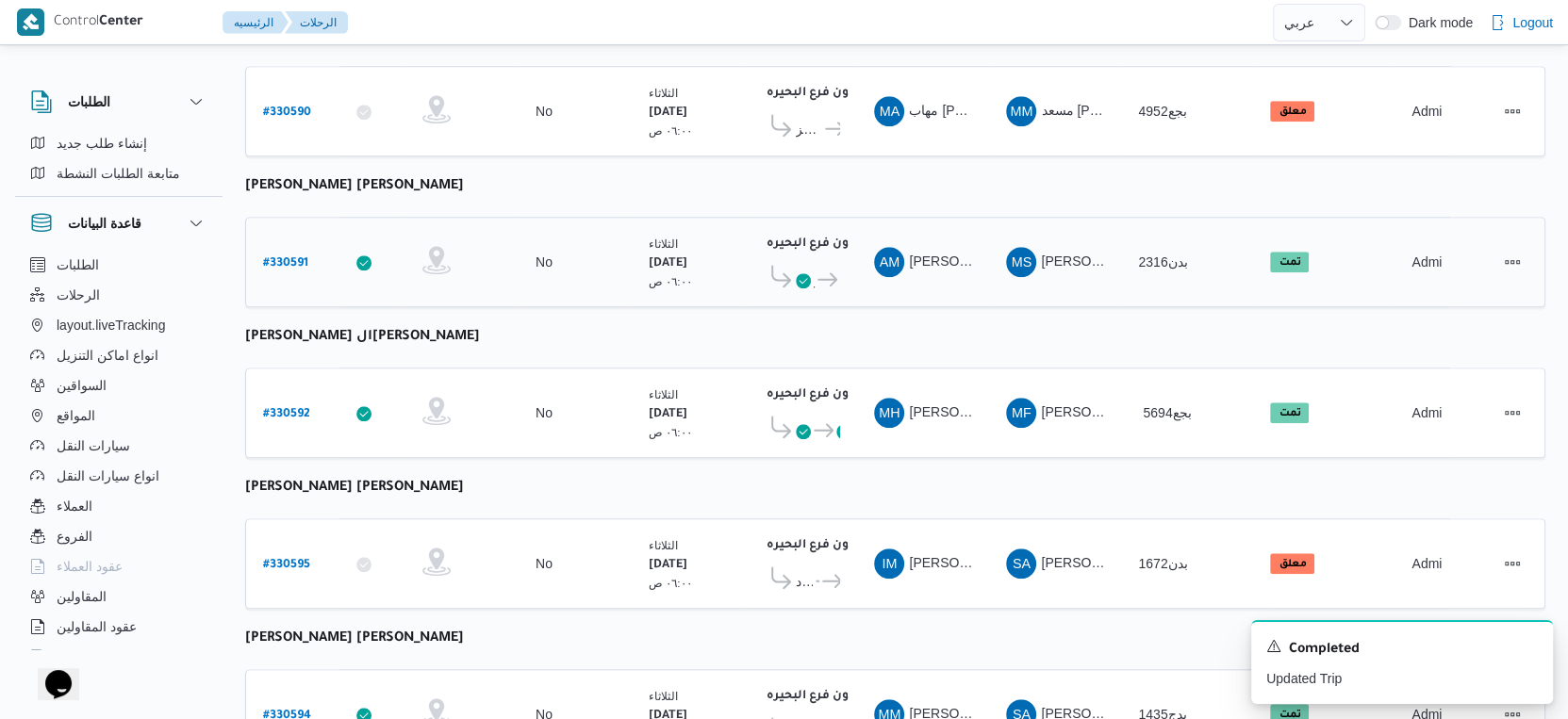
click at [288, 257] on b "# 330591" at bounding box center [285, 264] width 45 height 13
select select "ar"
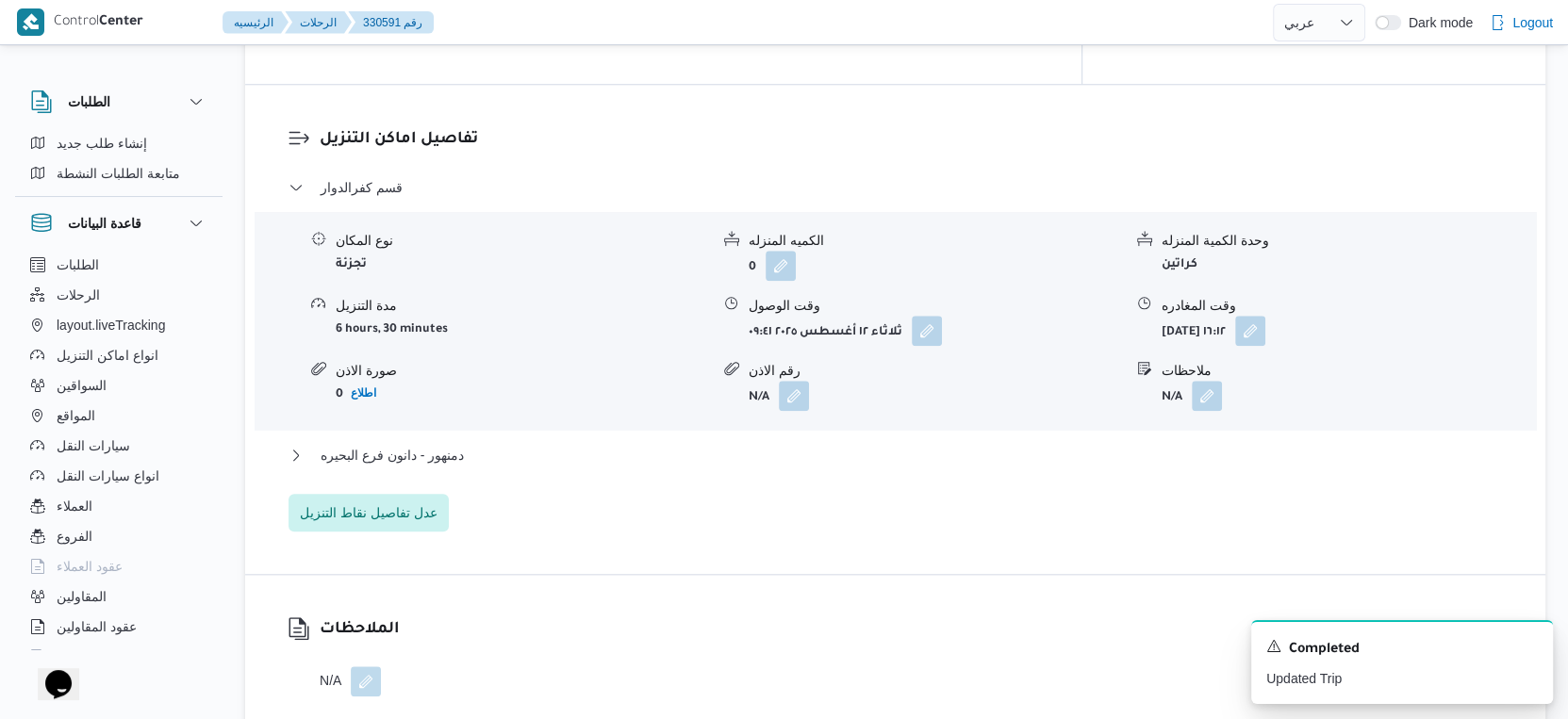
scroll to position [1538, 0]
click at [491, 445] on button "دمنهور - دانون فرع البحيره" at bounding box center [896, 456] width 1214 height 23
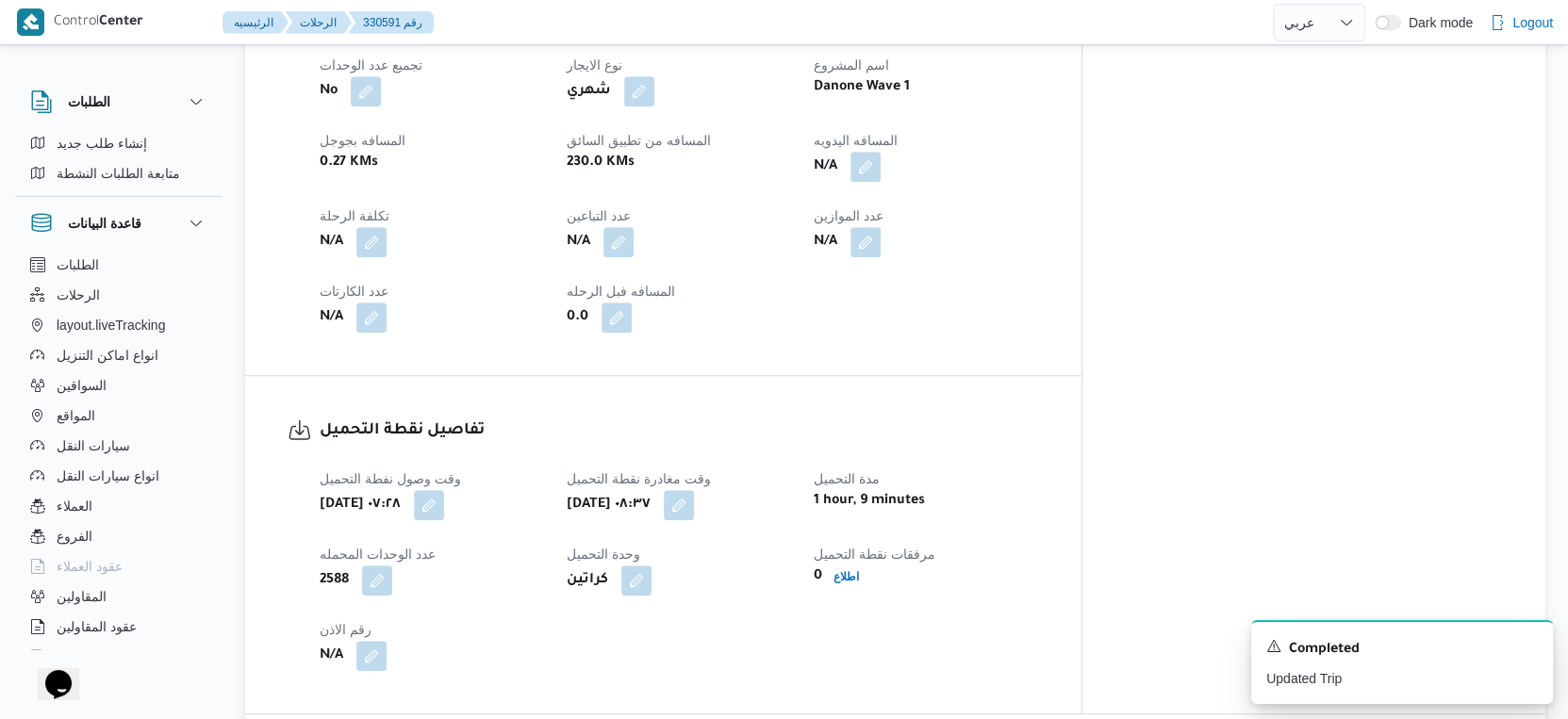
scroll to position [701, 0]
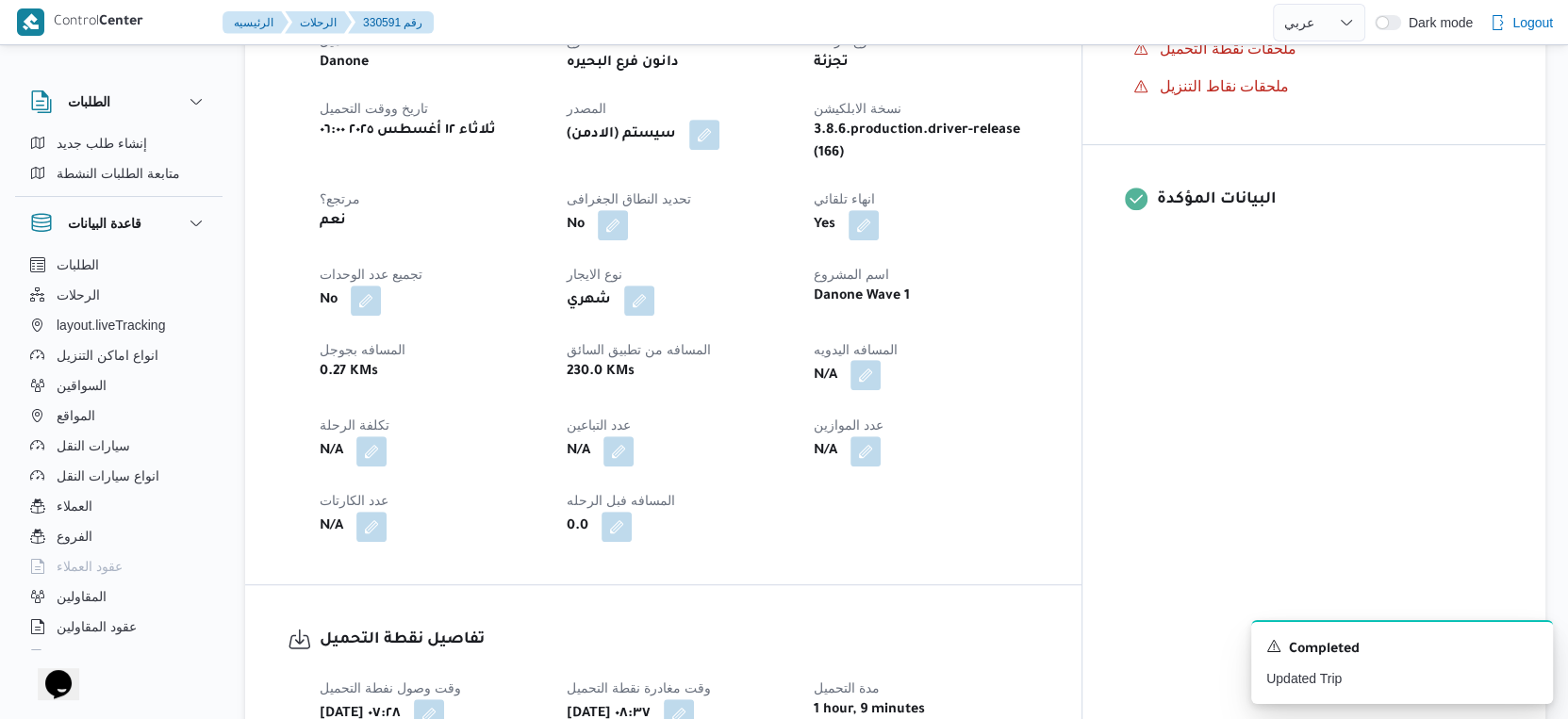
click at [881, 360] on button "button" at bounding box center [865, 376] width 31 height 31
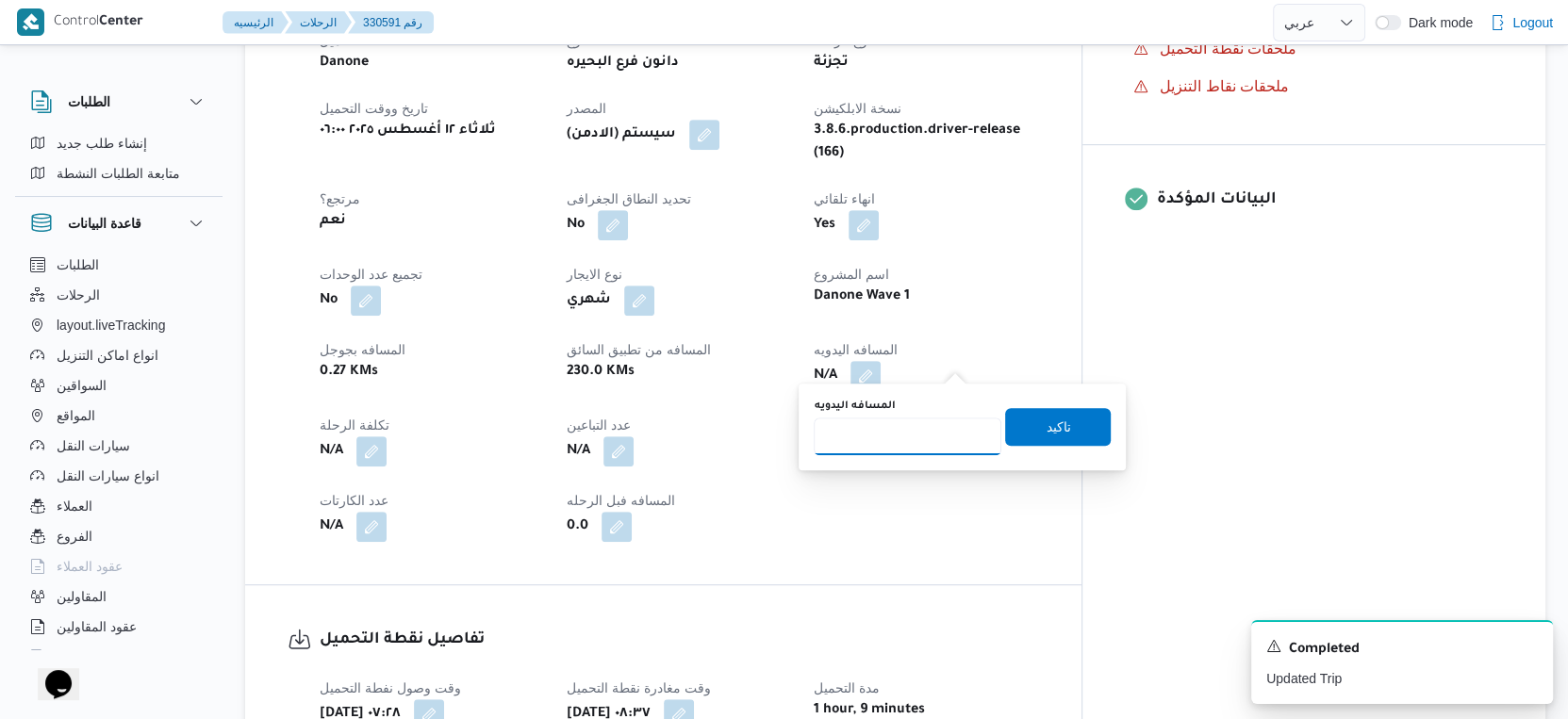
click at [940, 433] on input "المسافه اليدويه" at bounding box center [907, 436] width 187 height 37
type input "106"
click at [1059, 420] on span "تاكيد" at bounding box center [1057, 425] width 105 height 37
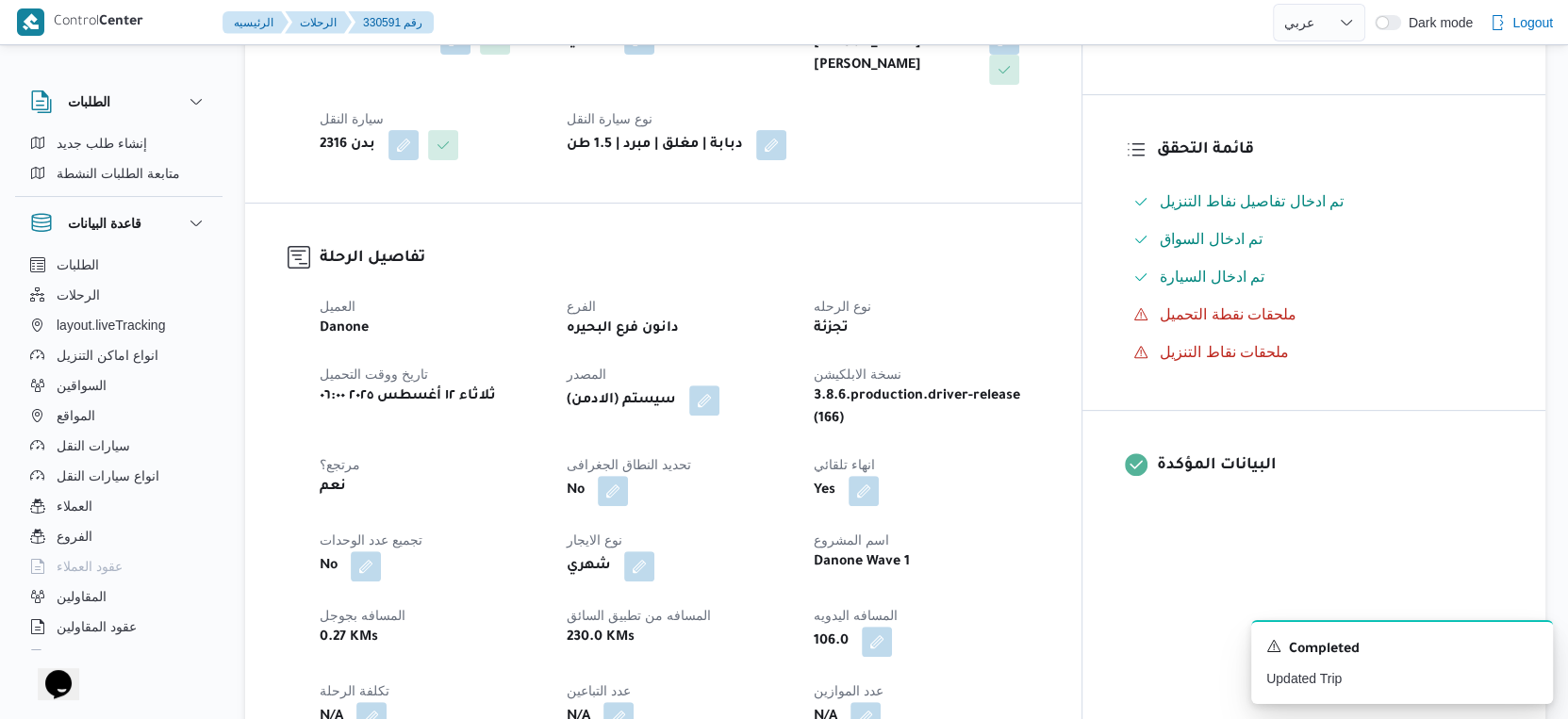
scroll to position [0, 0]
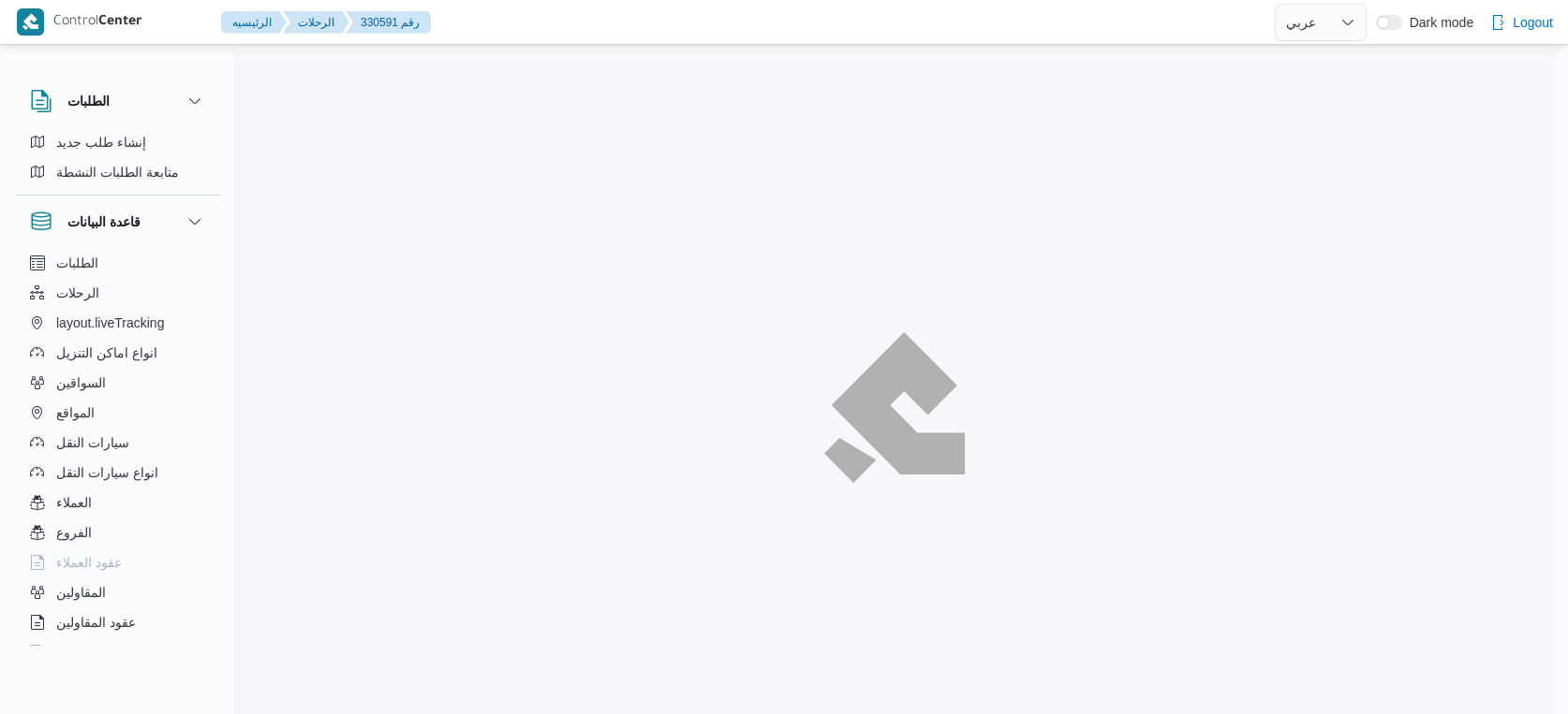
select select "ar"
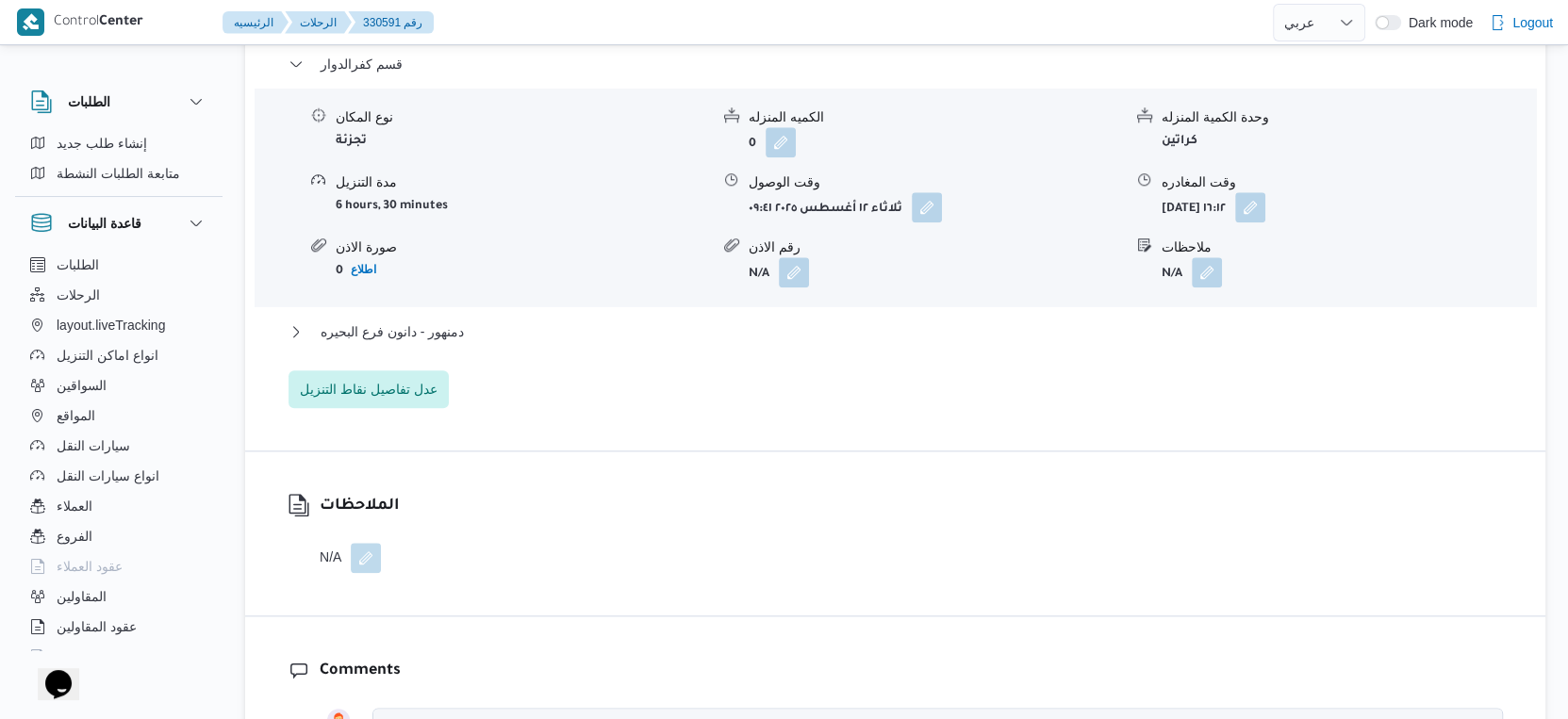
scroll to position [1675, 0]
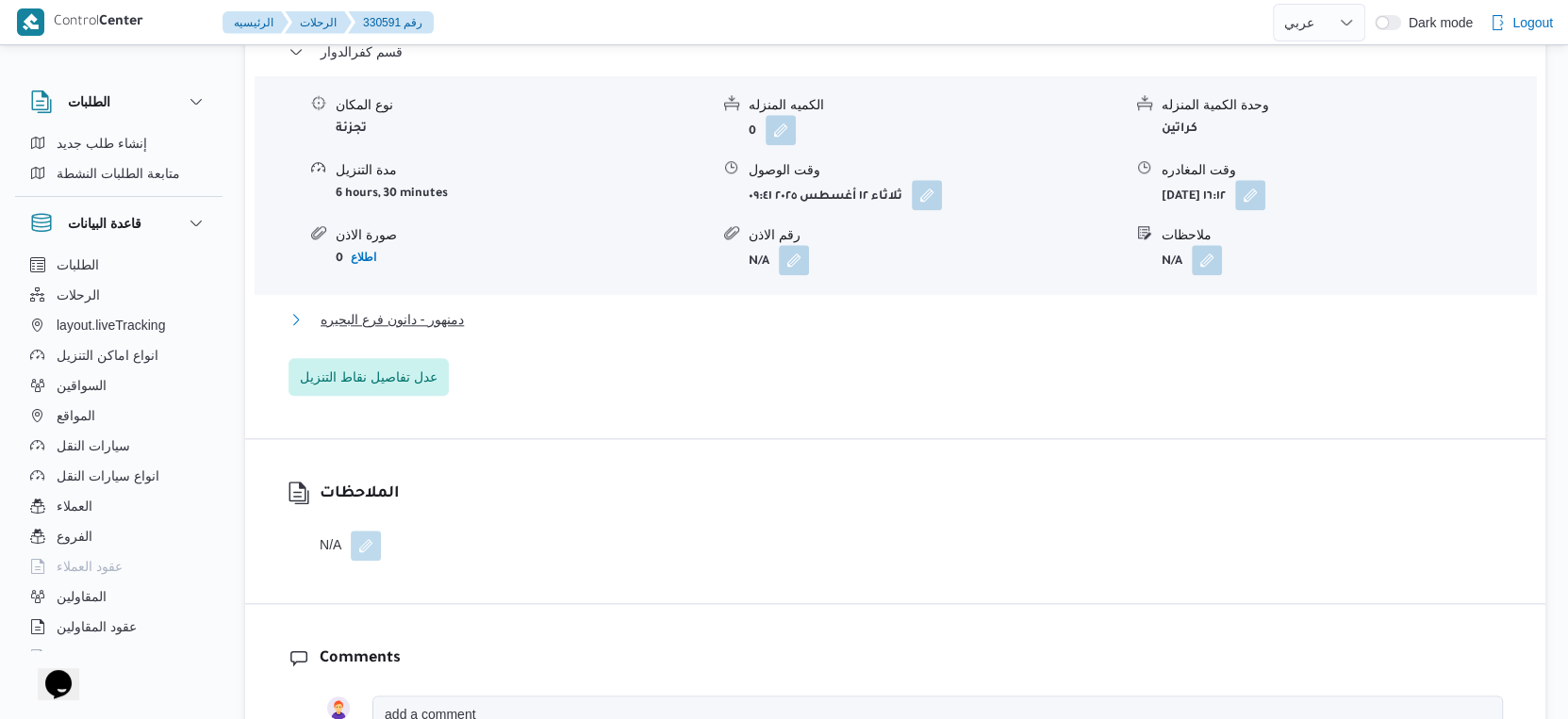
click at [473, 308] on button "دمنهور - دانون فرع البحيره" at bounding box center [896, 319] width 1214 height 23
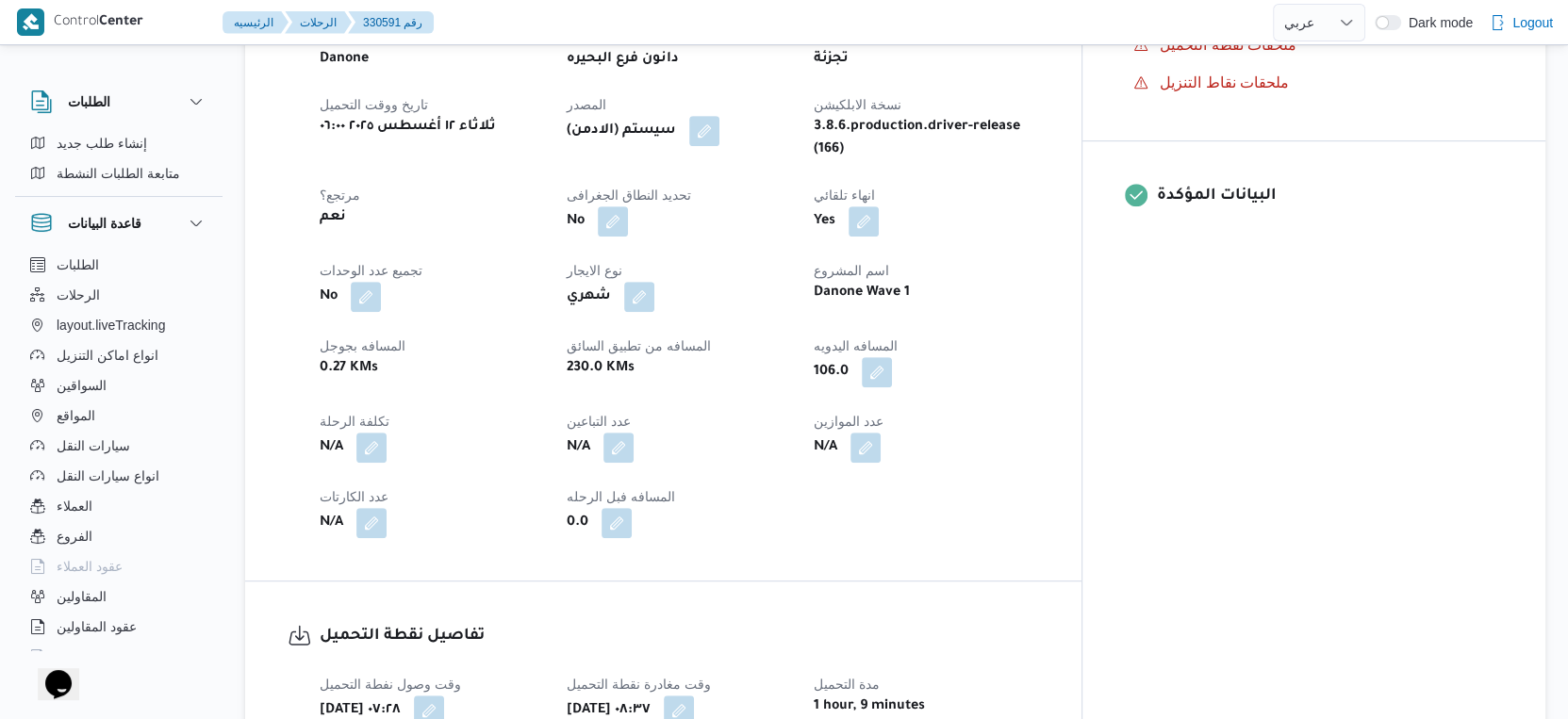
scroll to position [733, 0]
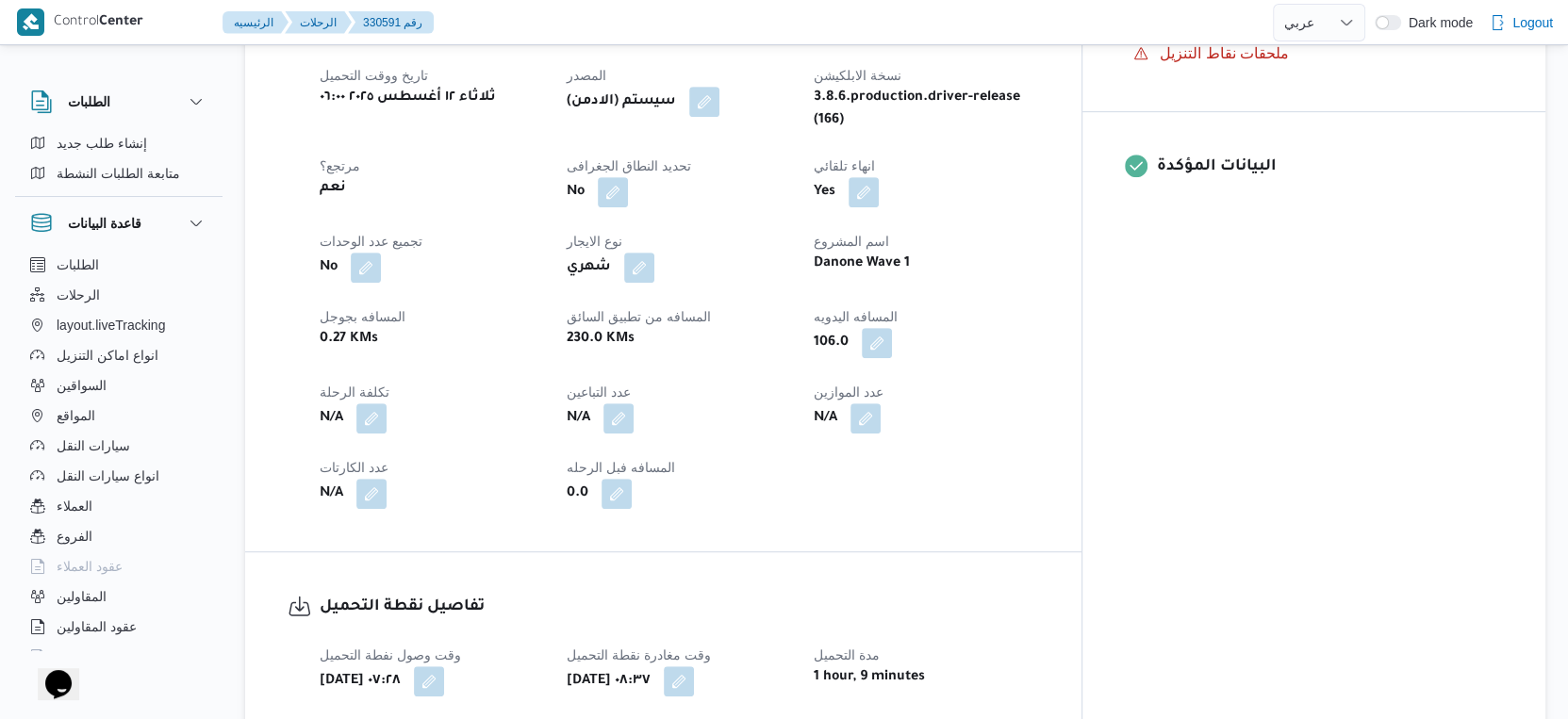
select select "ar"
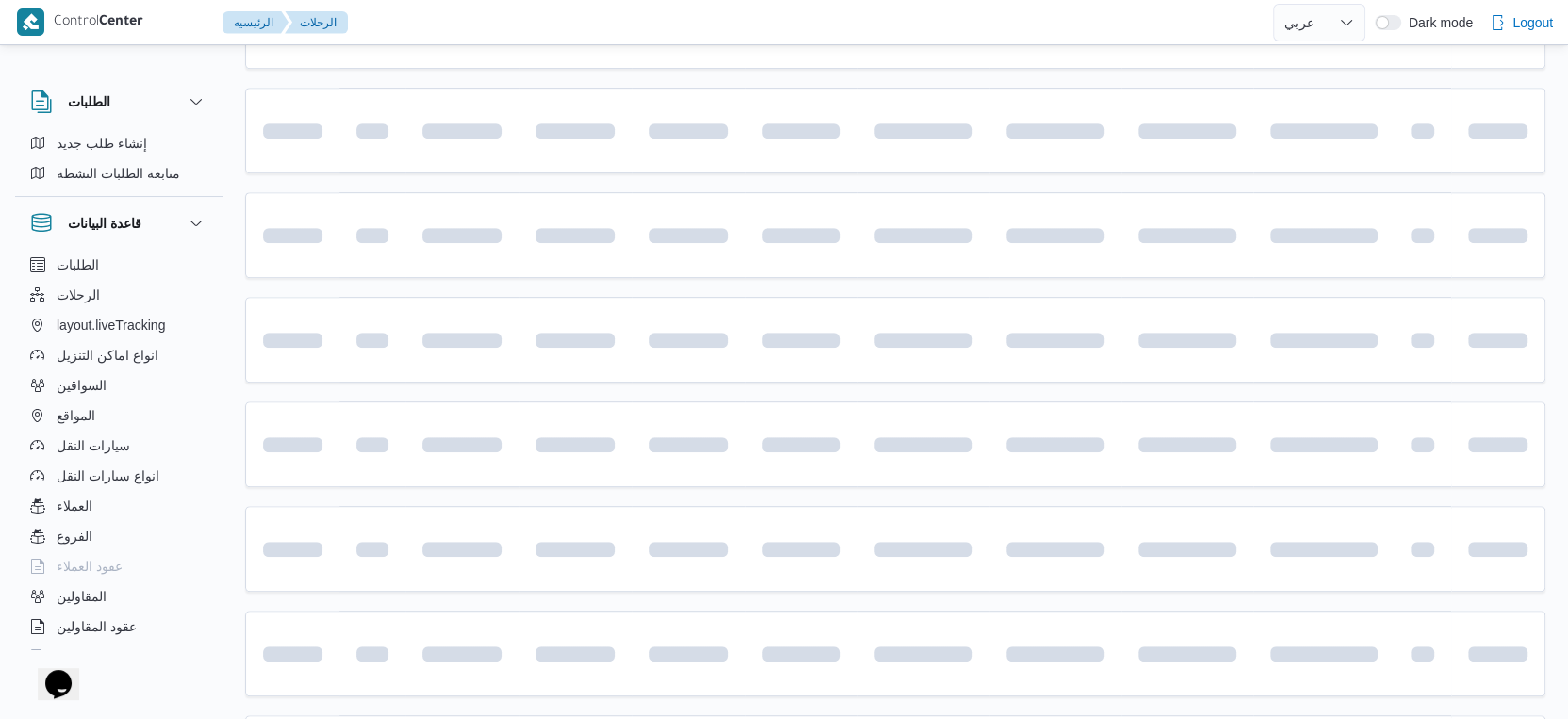
scroll to position [1329, 0]
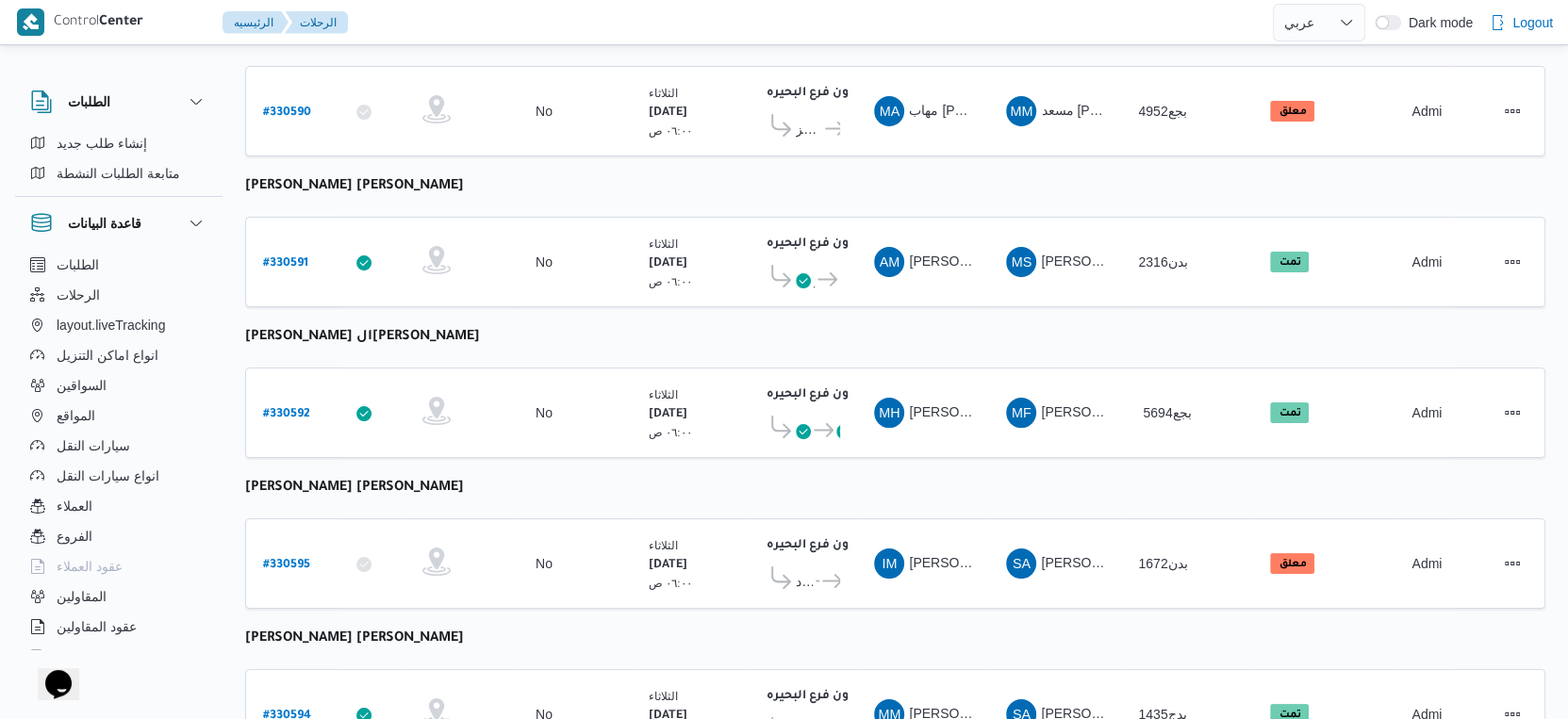
select select "ar"
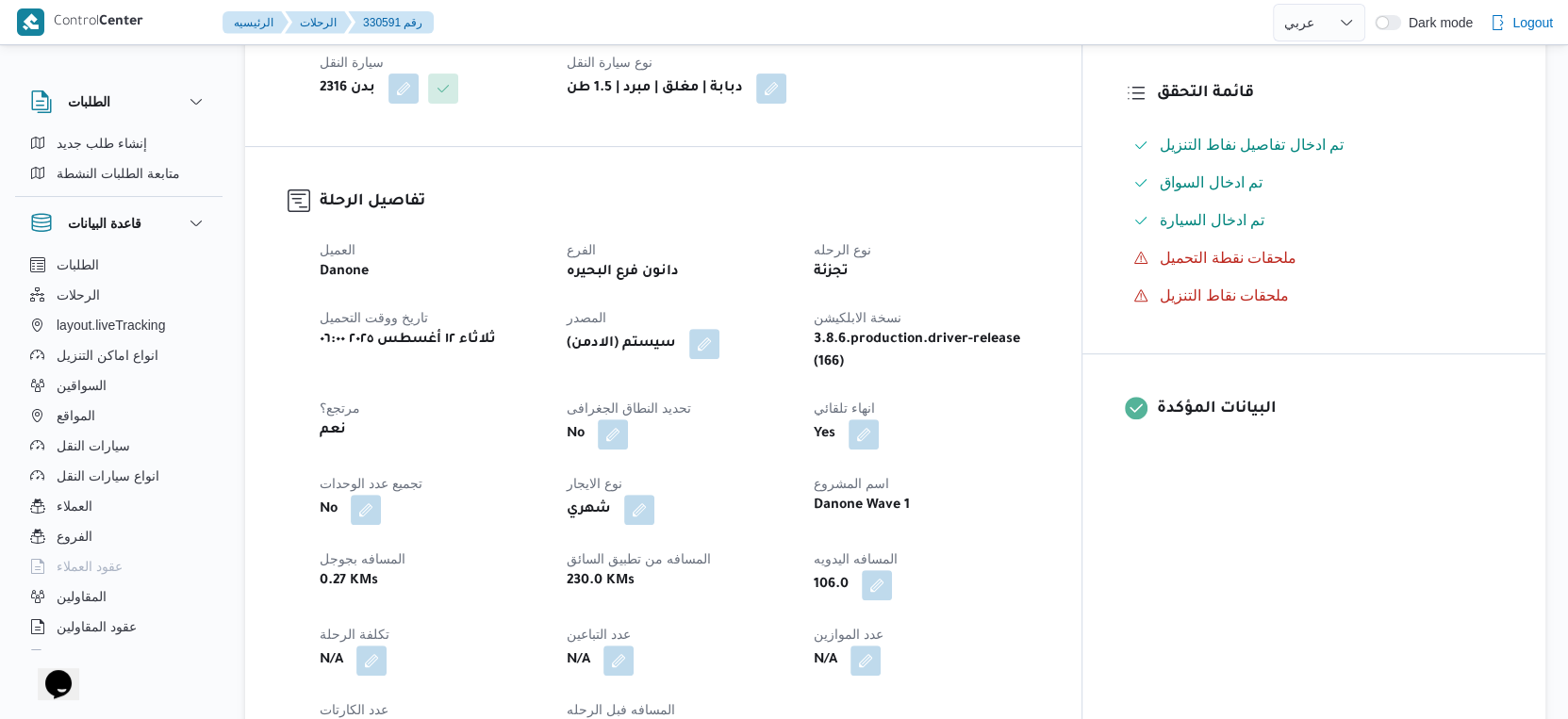
scroll to position [733, 0]
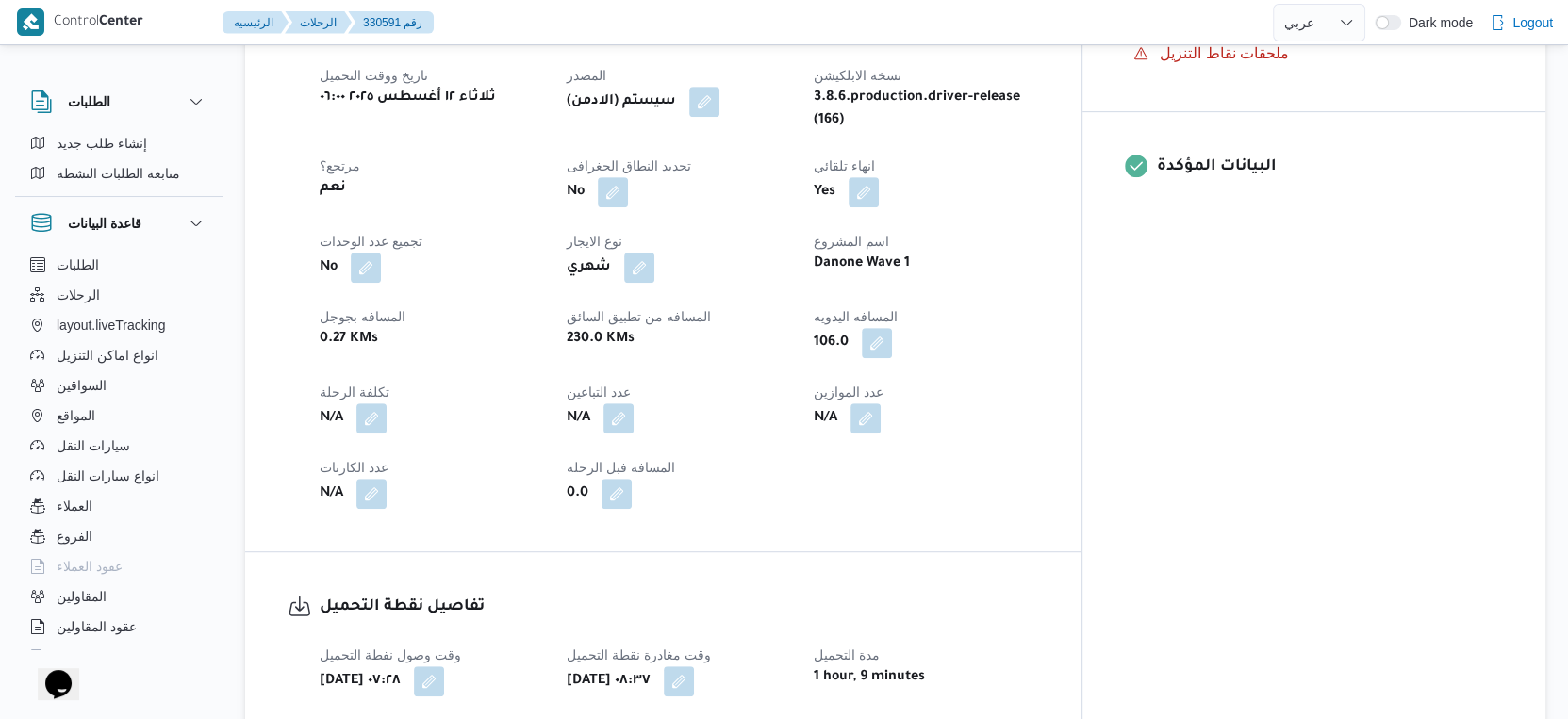
select select "ar"
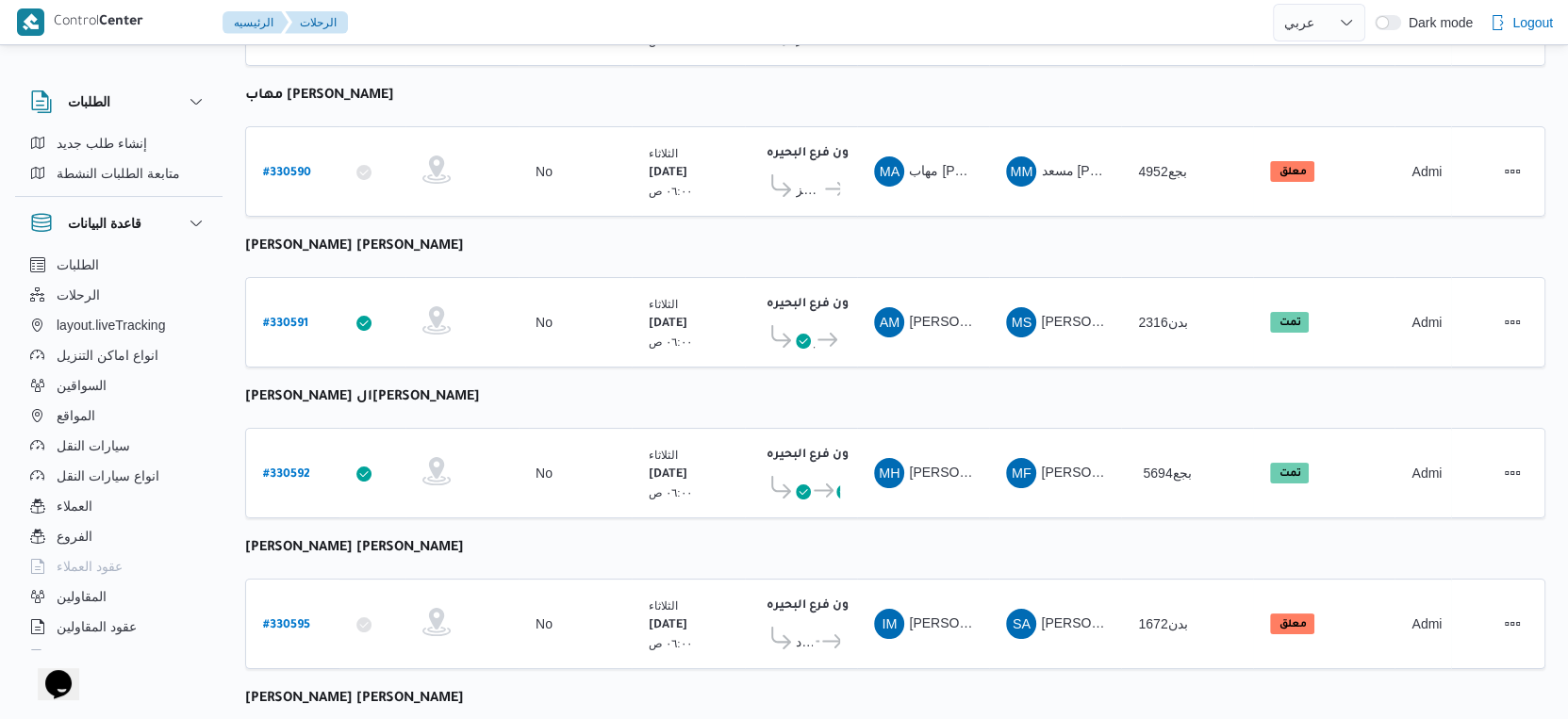
select select "ar"
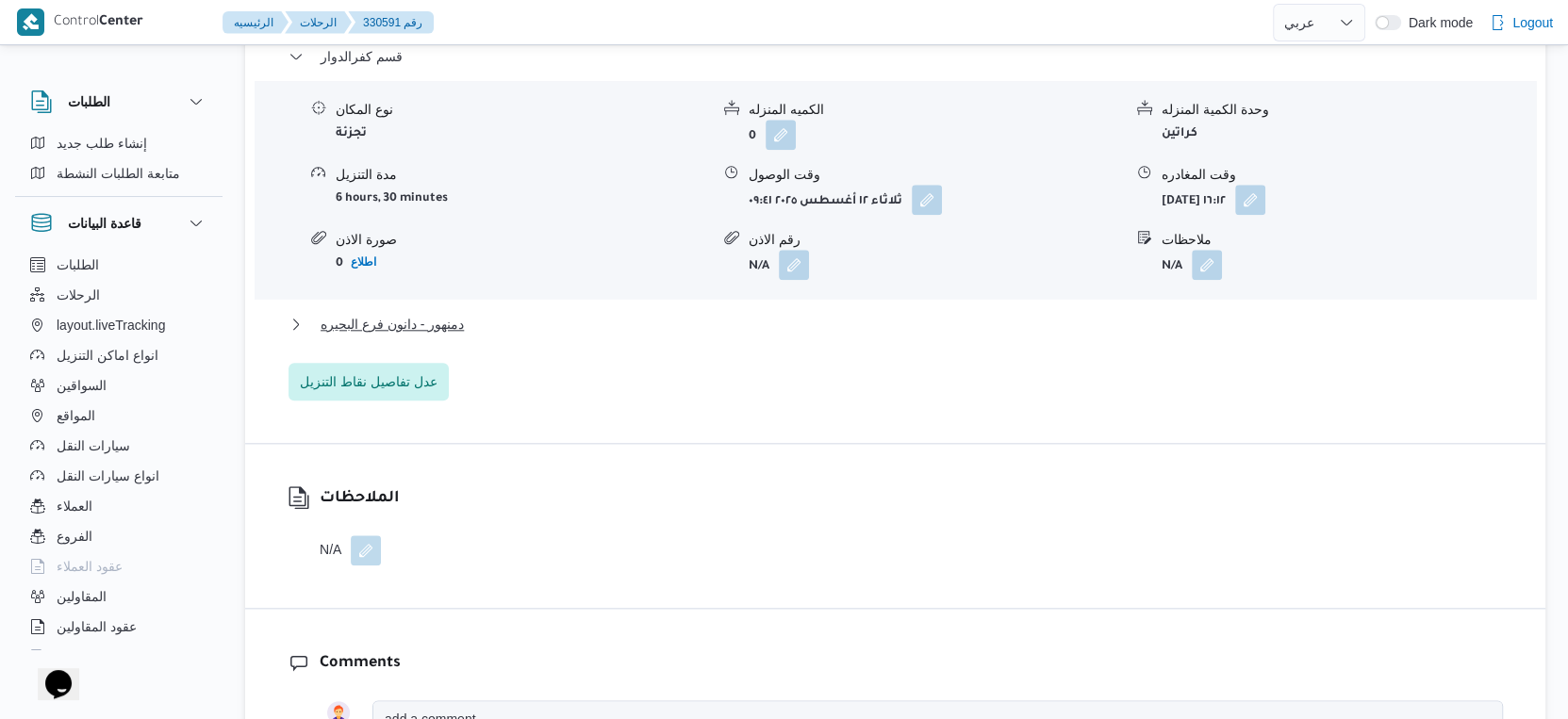
scroll to position [1688, 0]
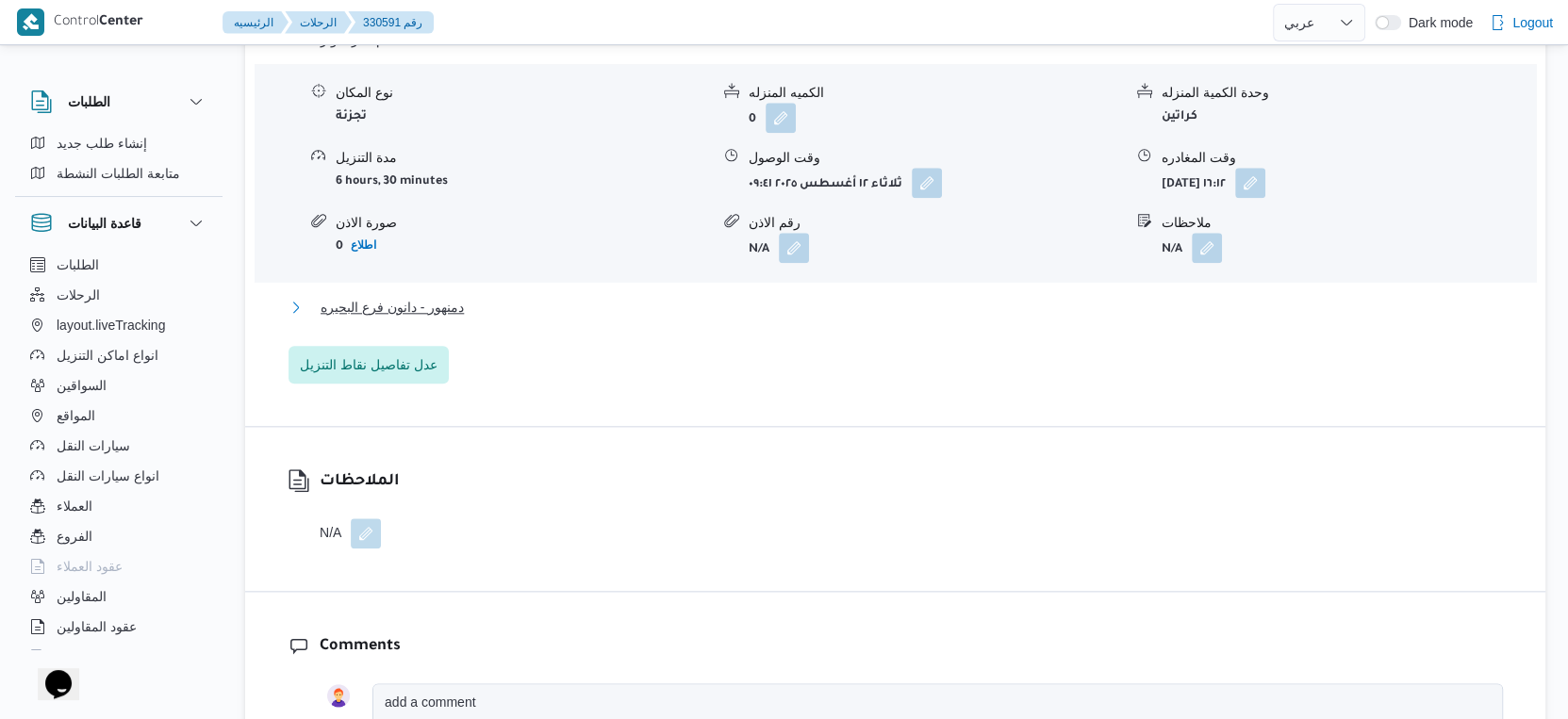
click at [423, 300] on span "دمنهور - دانون فرع البحيره" at bounding box center [392, 308] width 143 height 23
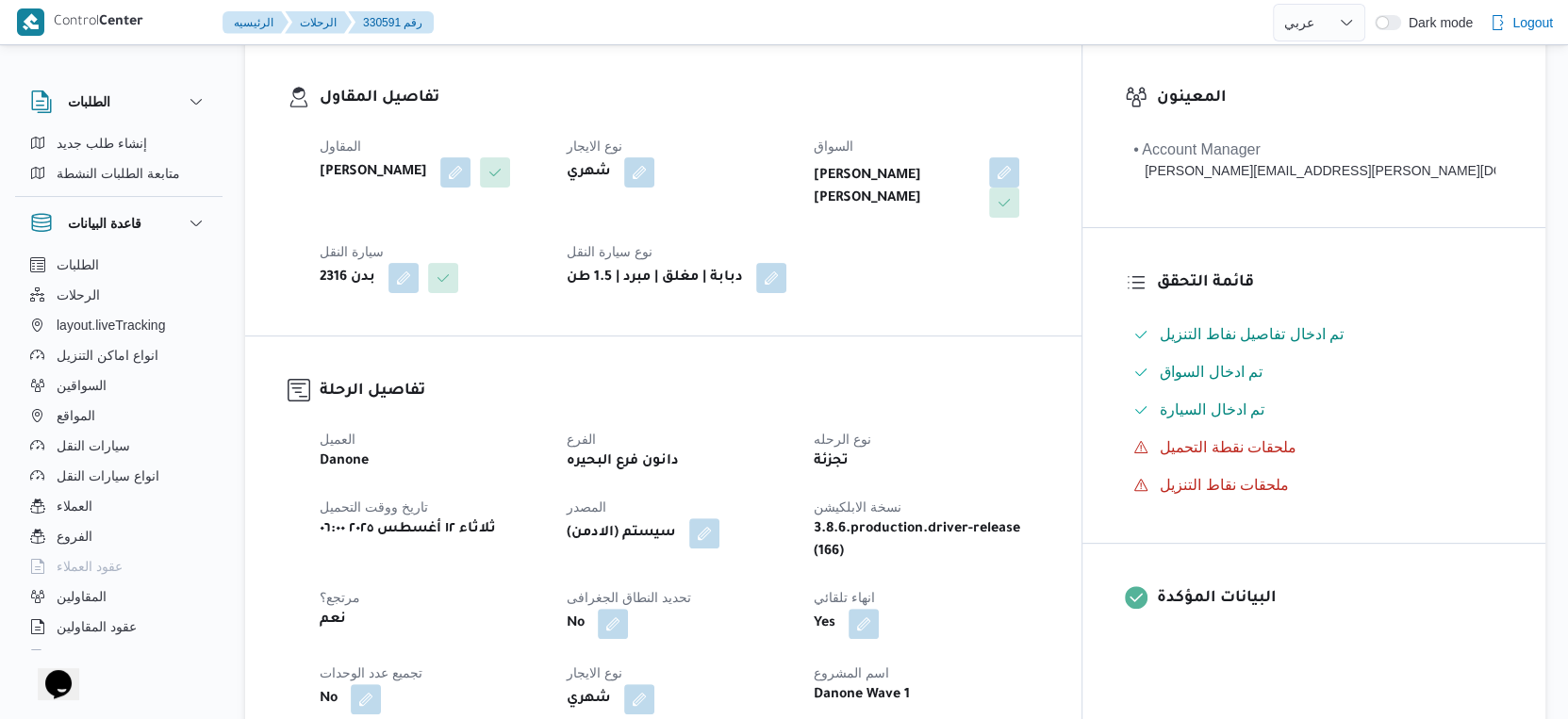
scroll to position [733, 0]
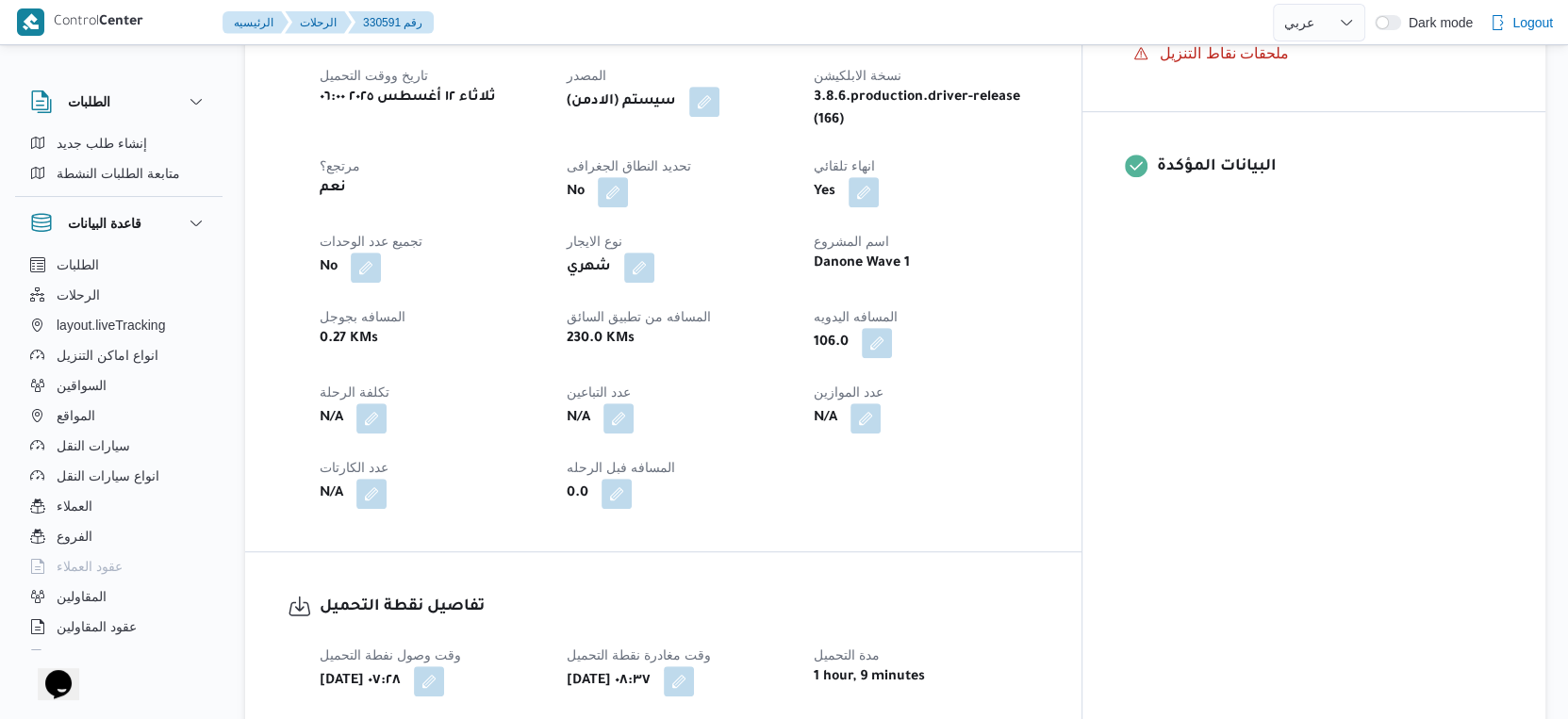
scroll to position [969, 0]
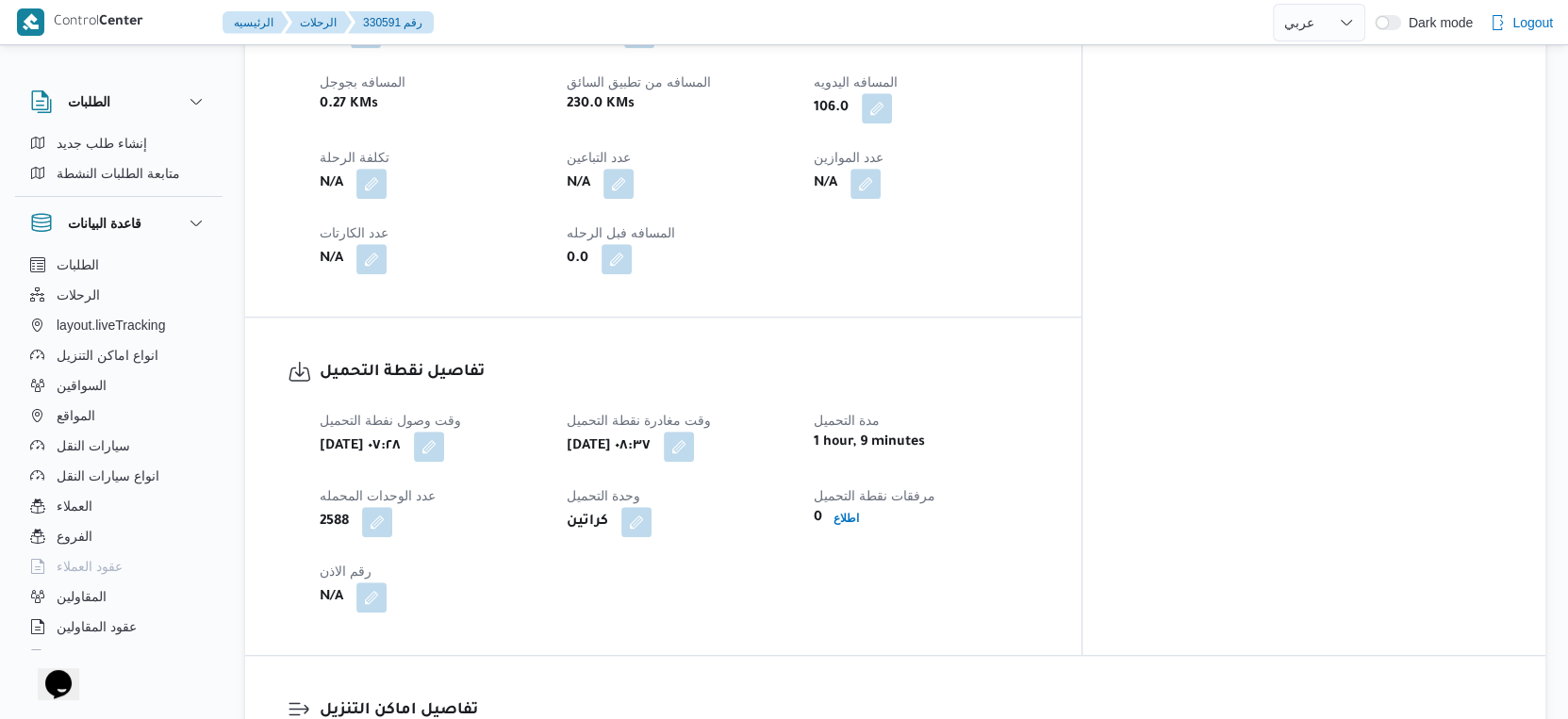
select select "ar"
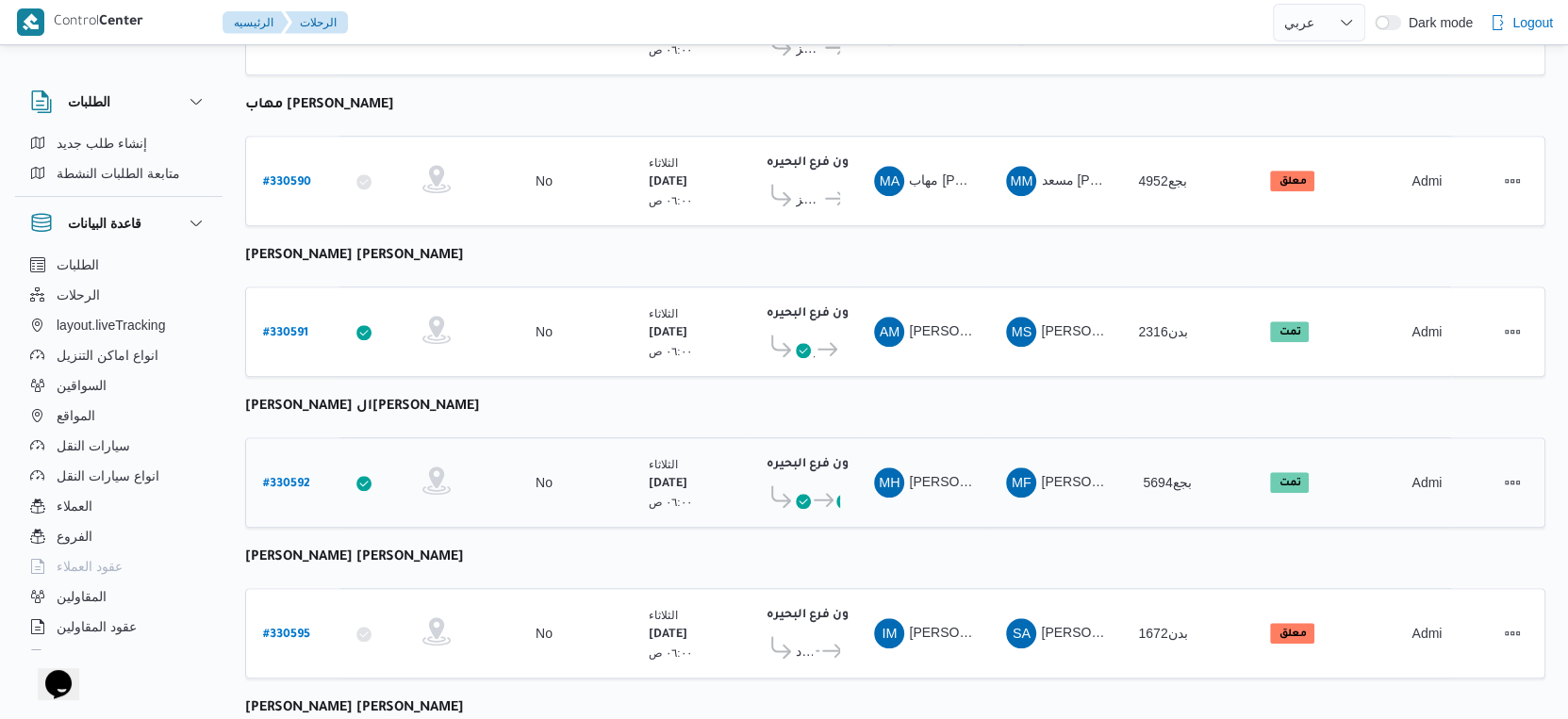
scroll to position [1015, 0]
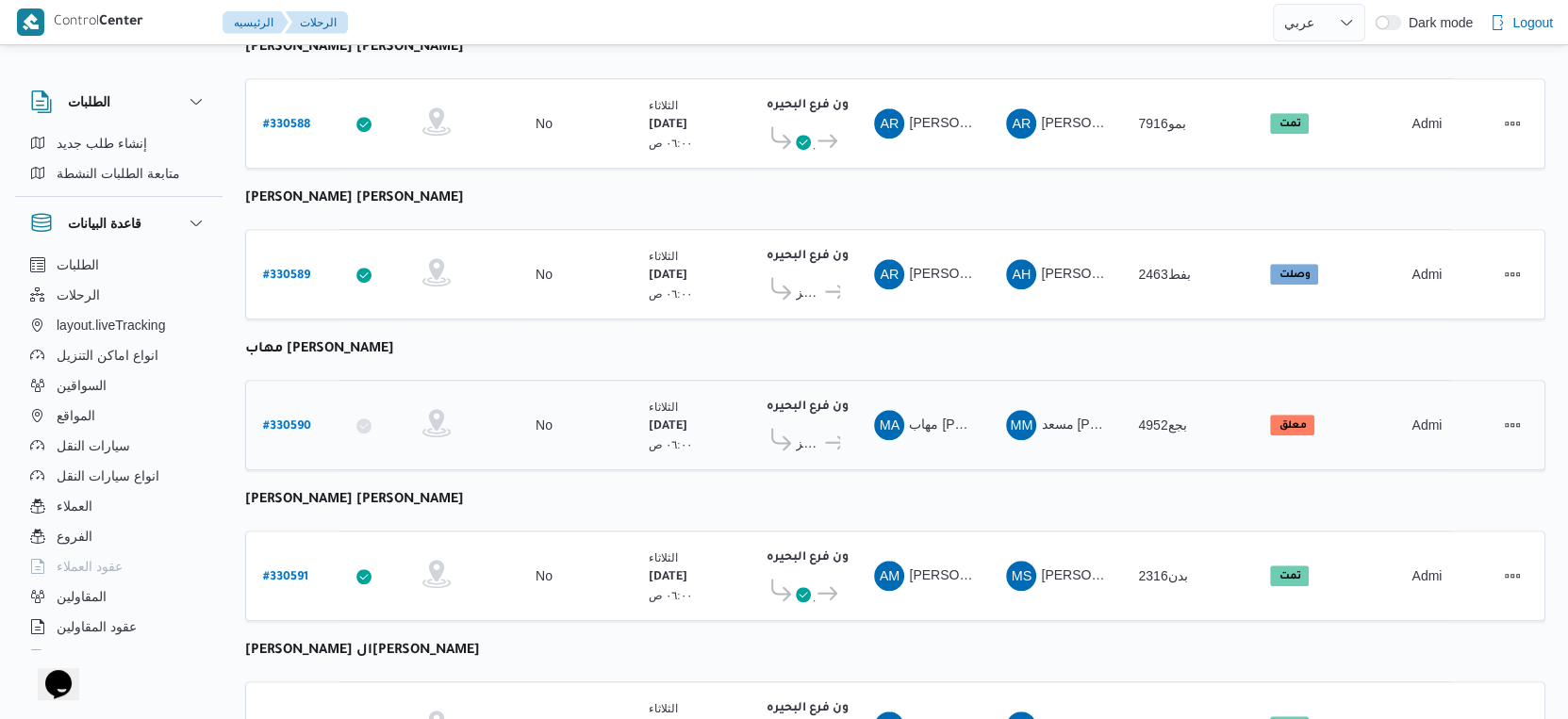
click at [294, 421] on b "# 330590" at bounding box center [287, 427] width 48 height 13
select select "ar"
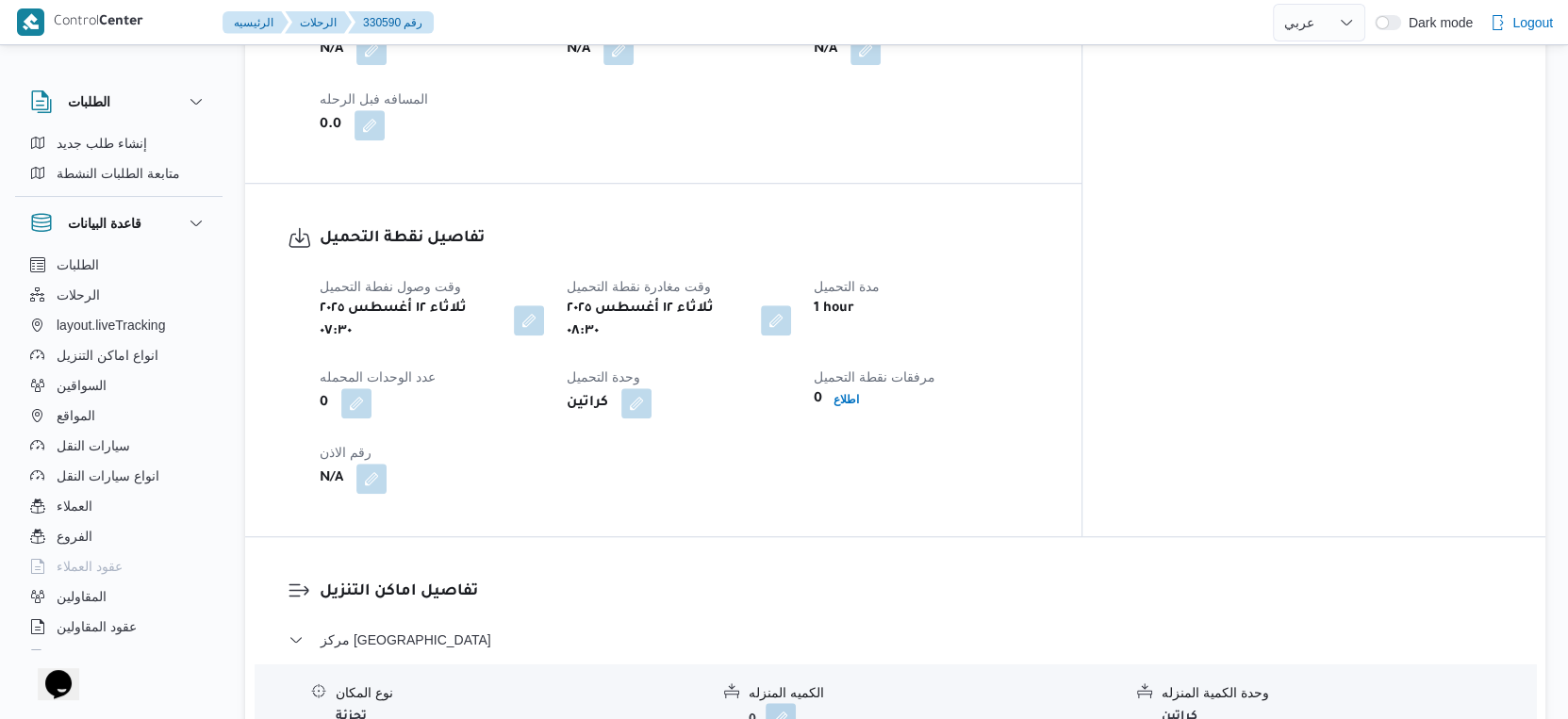
scroll to position [1329, 0]
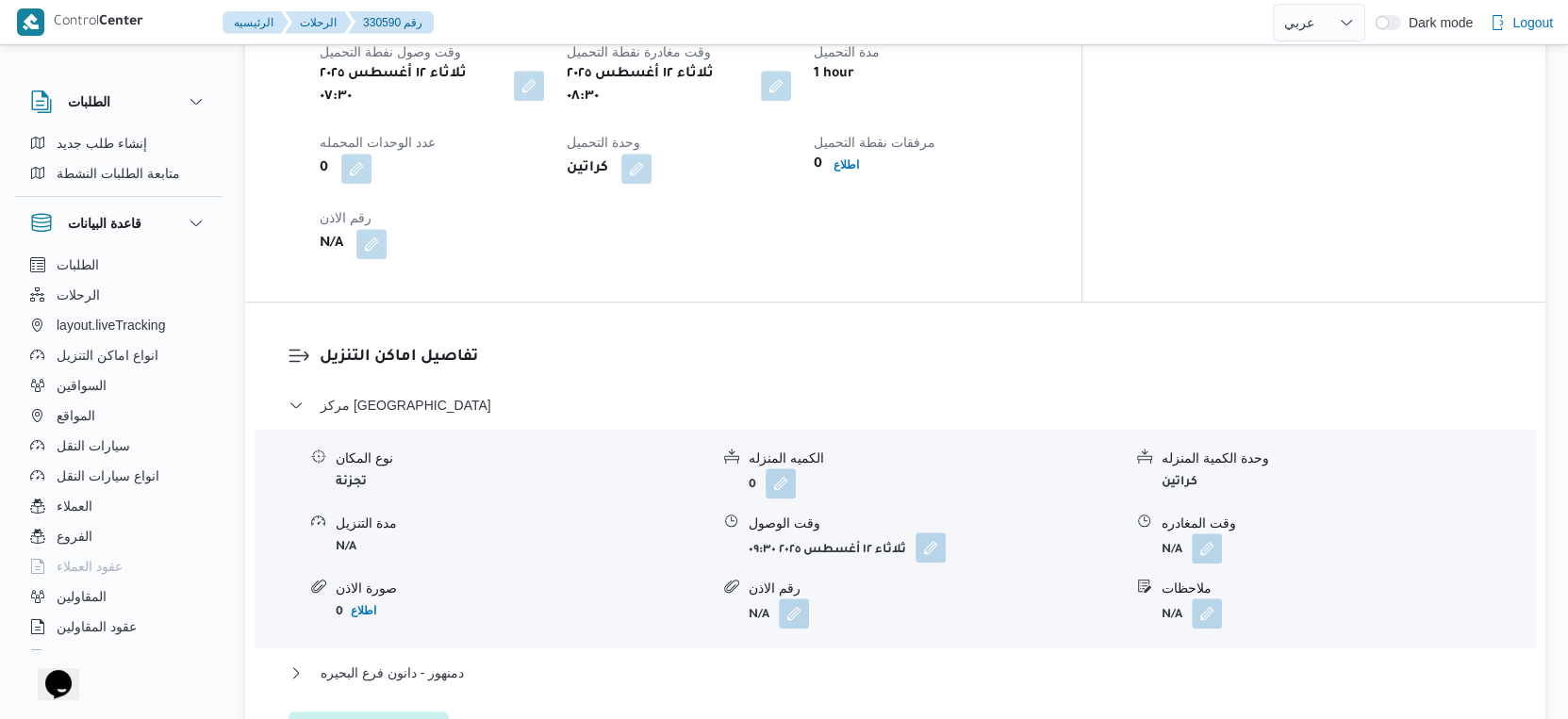
click at [926, 539] on button "button" at bounding box center [930, 548] width 31 height 31
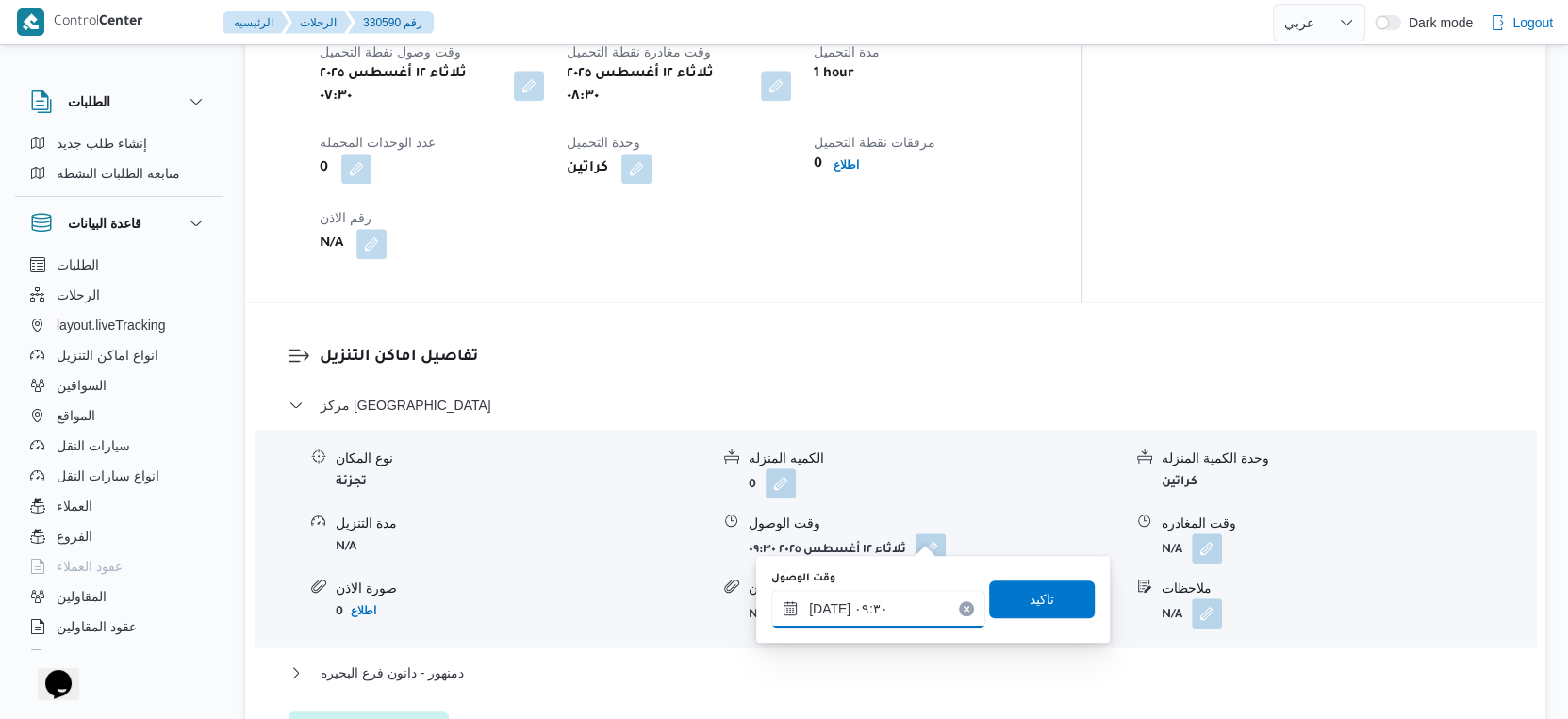
click at [897, 599] on input "[DATE] ٠٩:٣٠" at bounding box center [879, 608] width 214 height 37
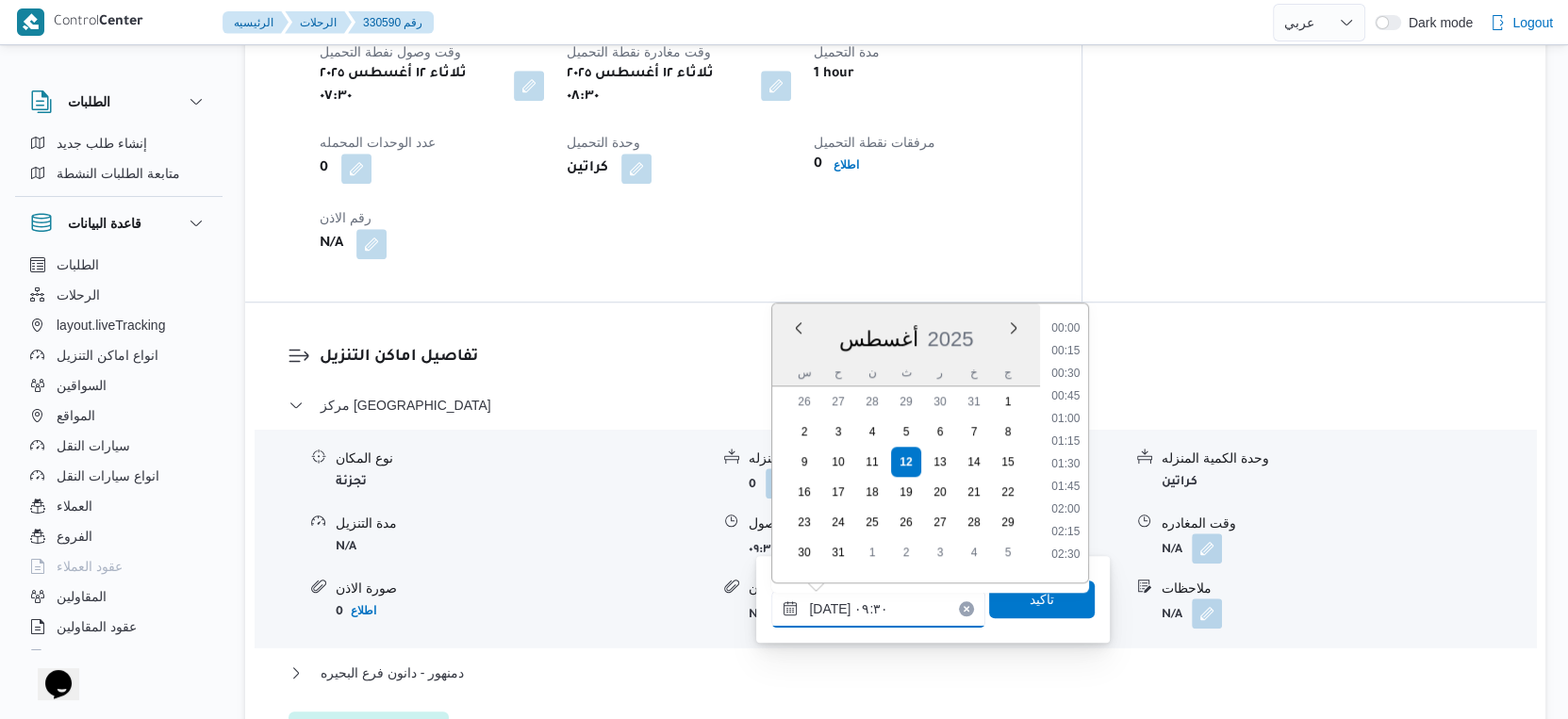
scroll to position [730, 0]
click at [1066, 412] on li "09:00" at bounding box center [1066, 413] width 43 height 19
type input "[DATE] ٠٩:٠٠"
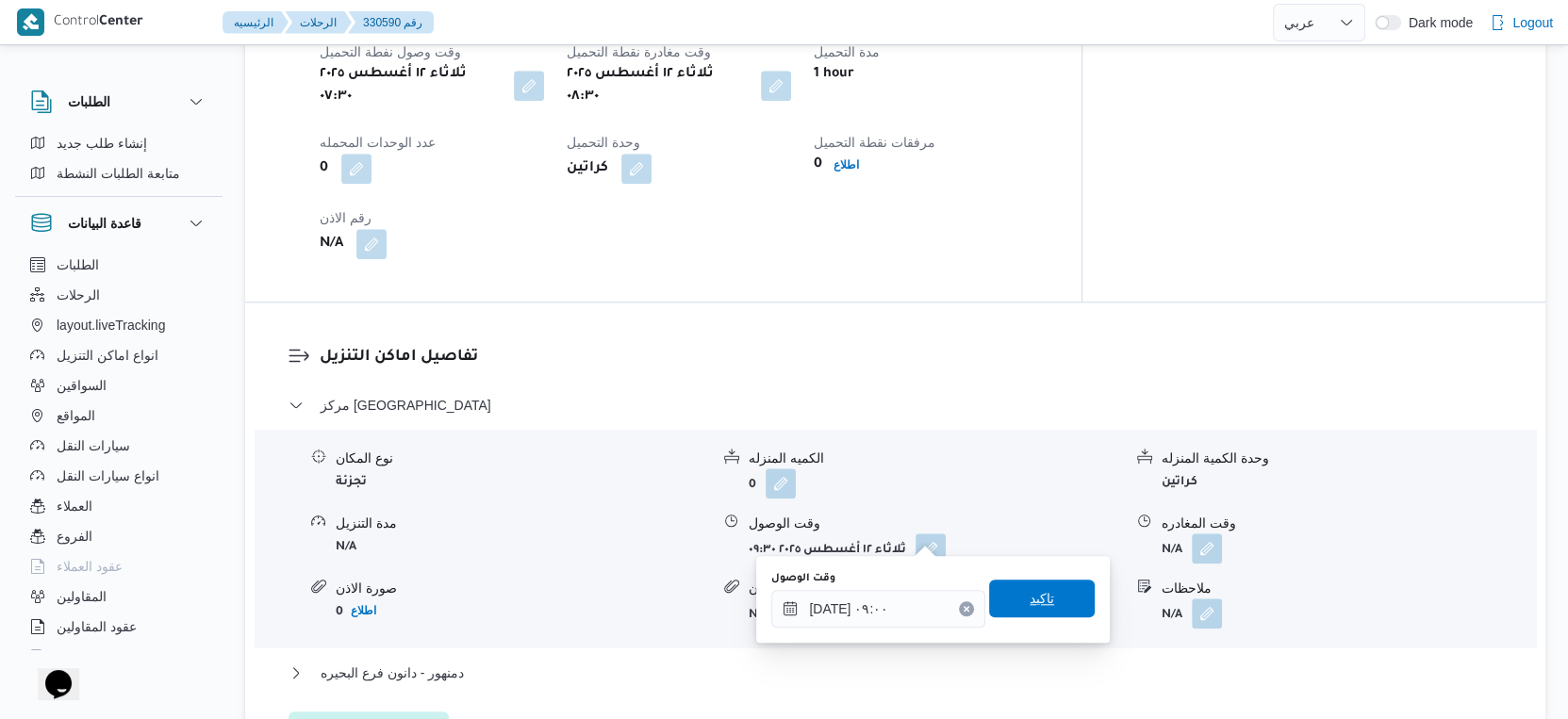
click at [1047, 586] on span "تاكيد" at bounding box center [1041, 598] width 105 height 37
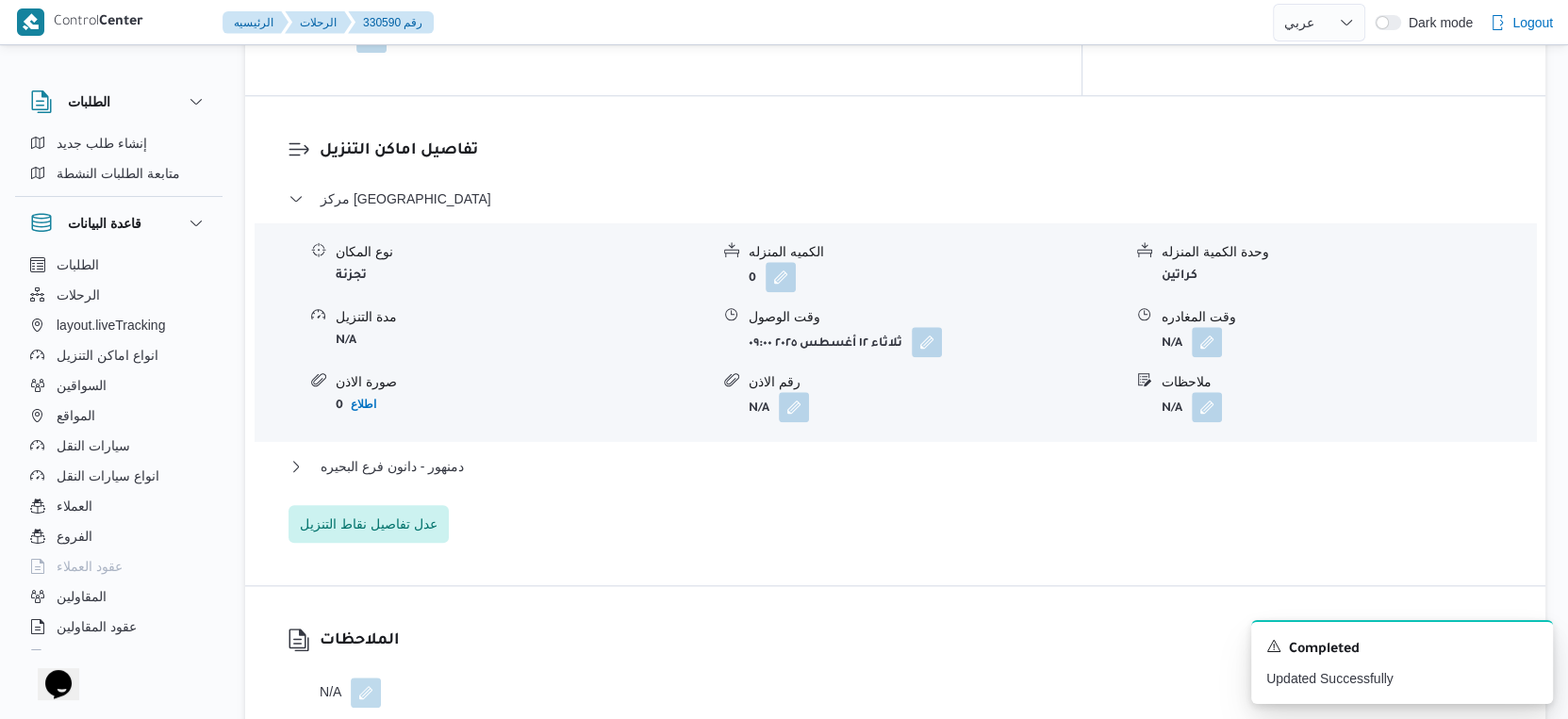
scroll to position [1538, 0]
click at [507, 454] on button "دمنهور - دانون فرع البحيره" at bounding box center [896, 464] width 1214 height 23
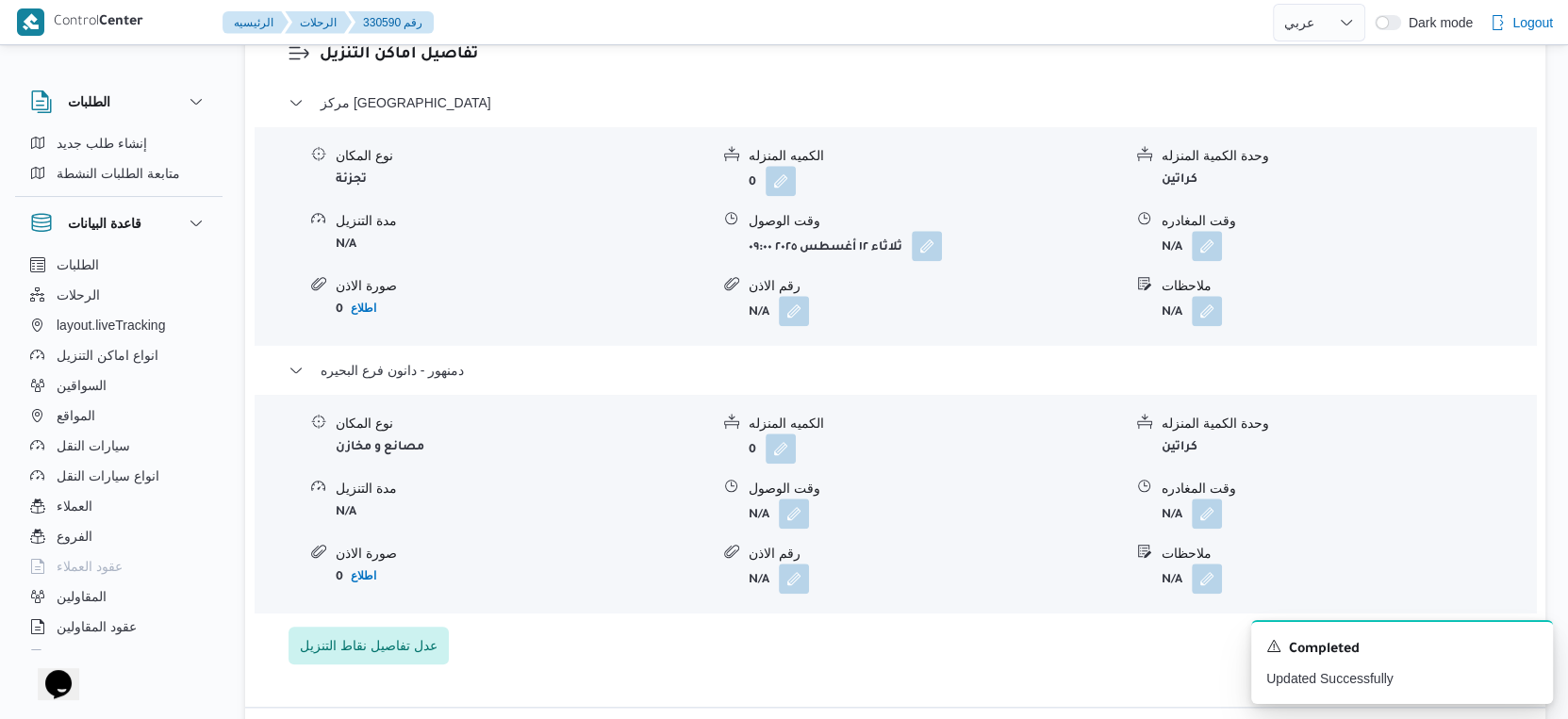
scroll to position [1644, 0]
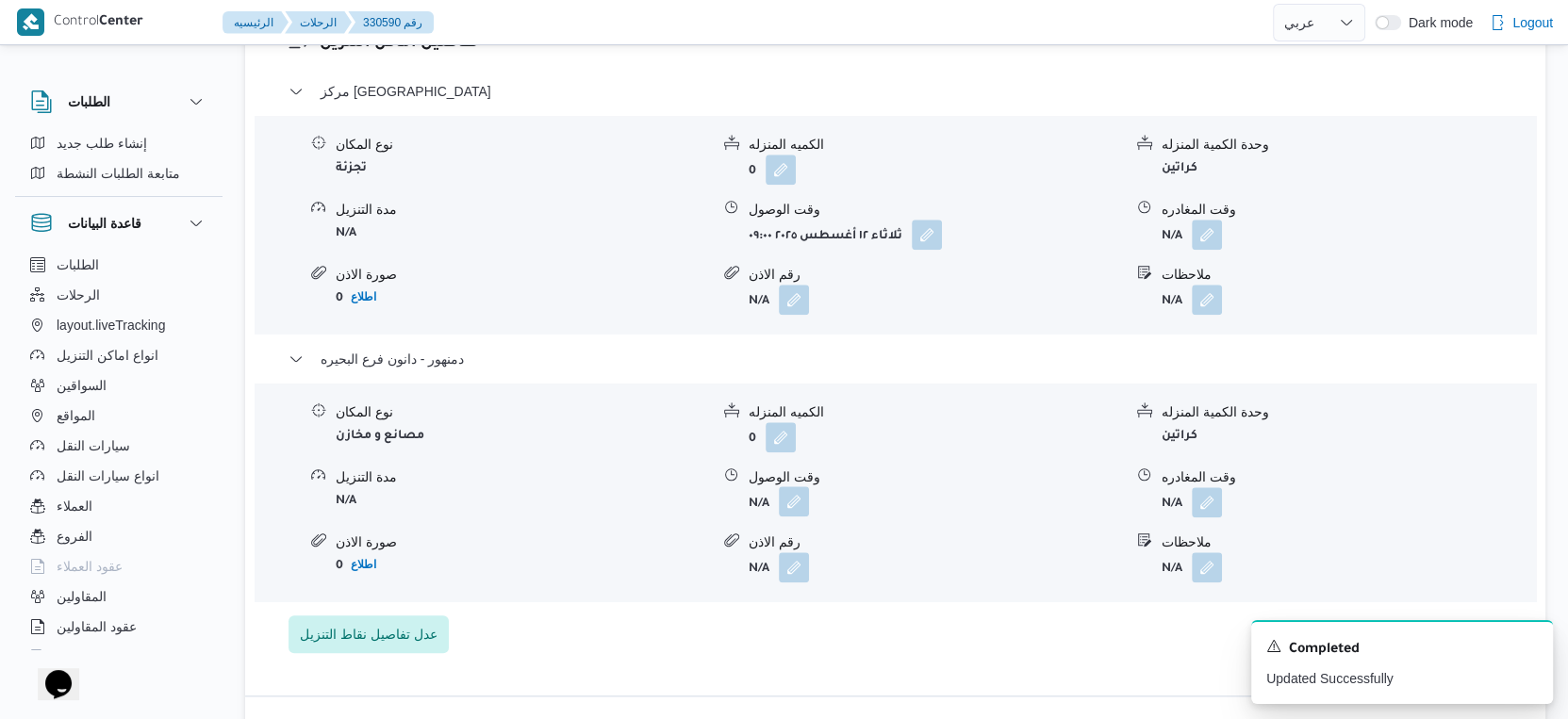
click at [802, 498] on button "button" at bounding box center [794, 502] width 31 height 31
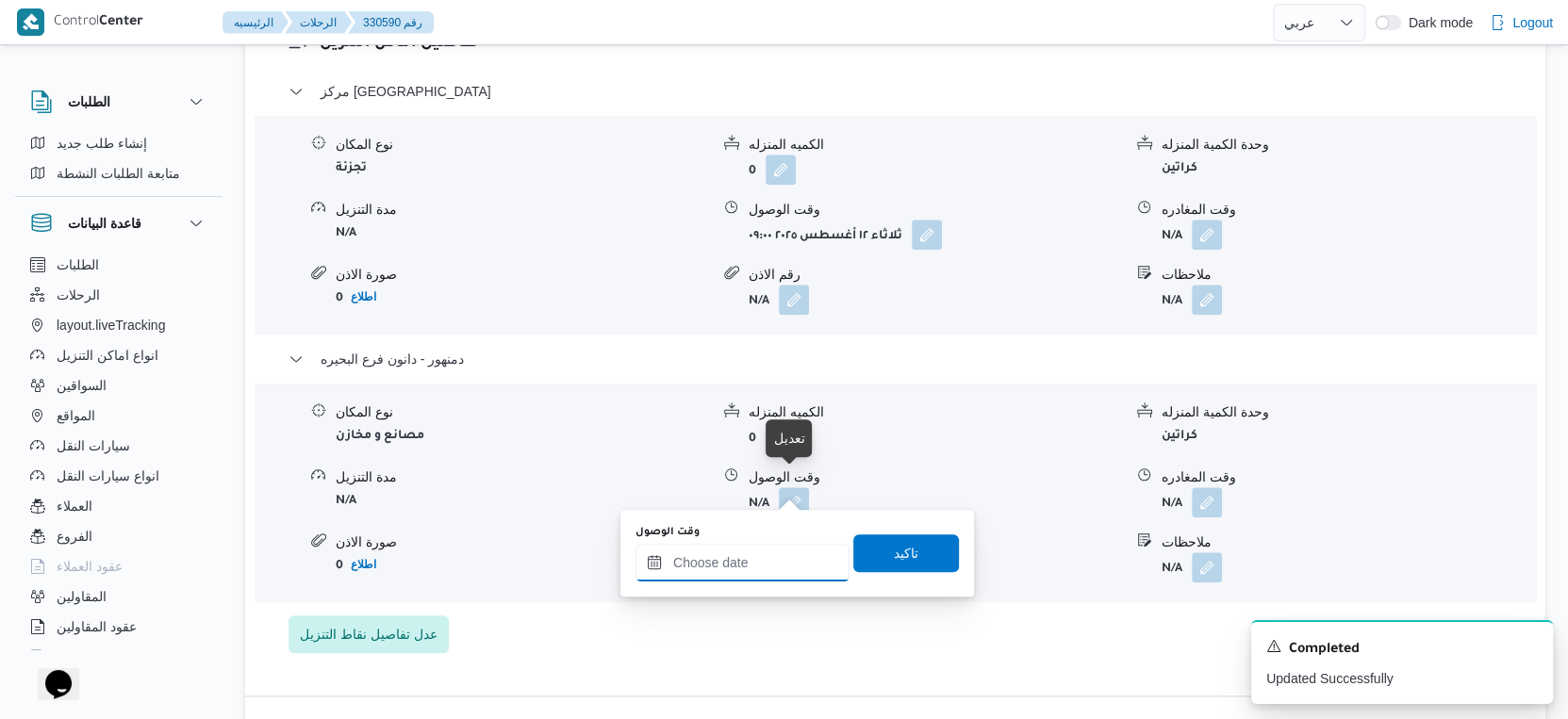
click at [771, 569] on input "وقت الوصول" at bounding box center [743, 562] width 214 height 37
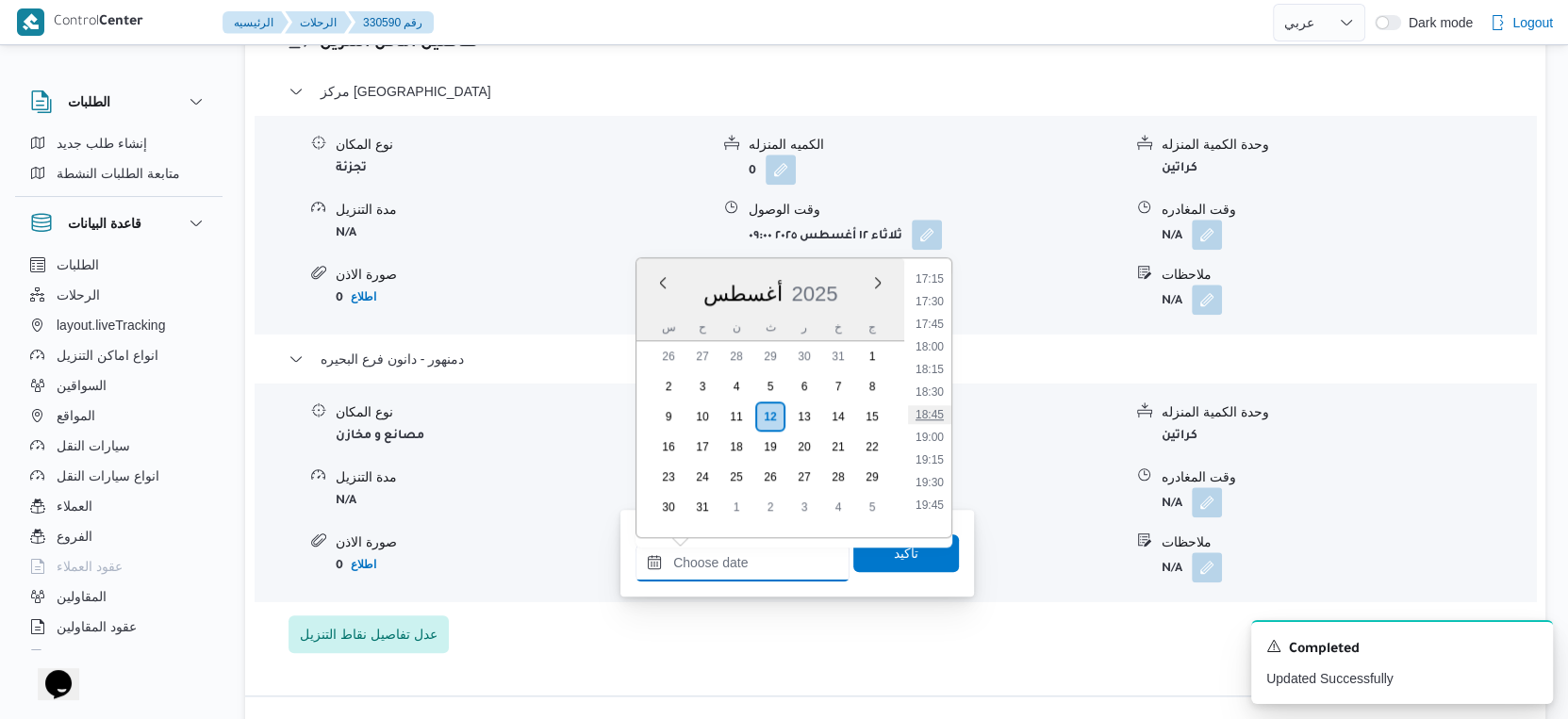
scroll to position [1355, 0]
drag, startPoint x: 930, startPoint y: 323, endPoint x: 916, endPoint y: 439, distance: 116.8
click at [930, 322] on li "15:30" at bounding box center [929, 331] width 43 height 19
type input "[DATE] ١٥:٣٠"
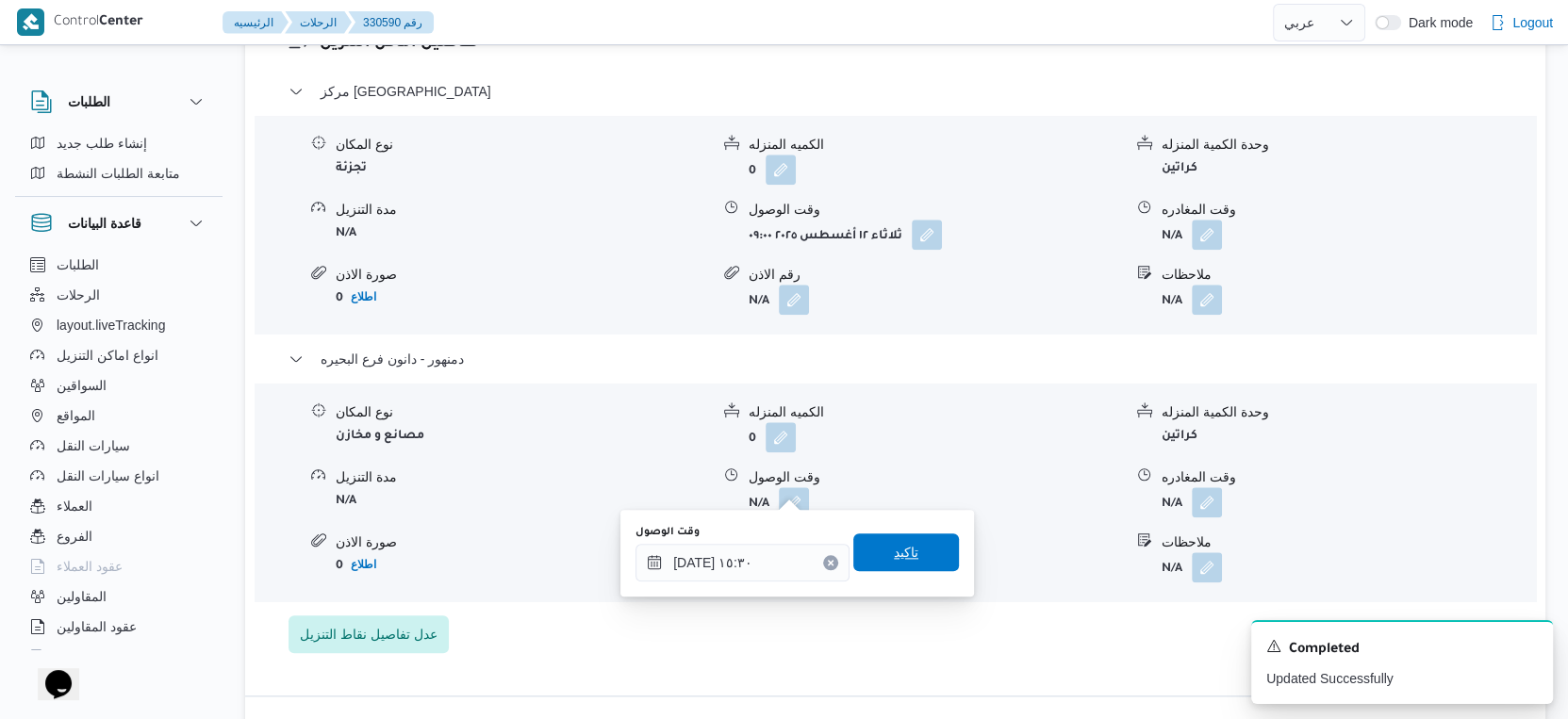
click at [916, 571] on span "تاكيد" at bounding box center [905, 552] width 105 height 37
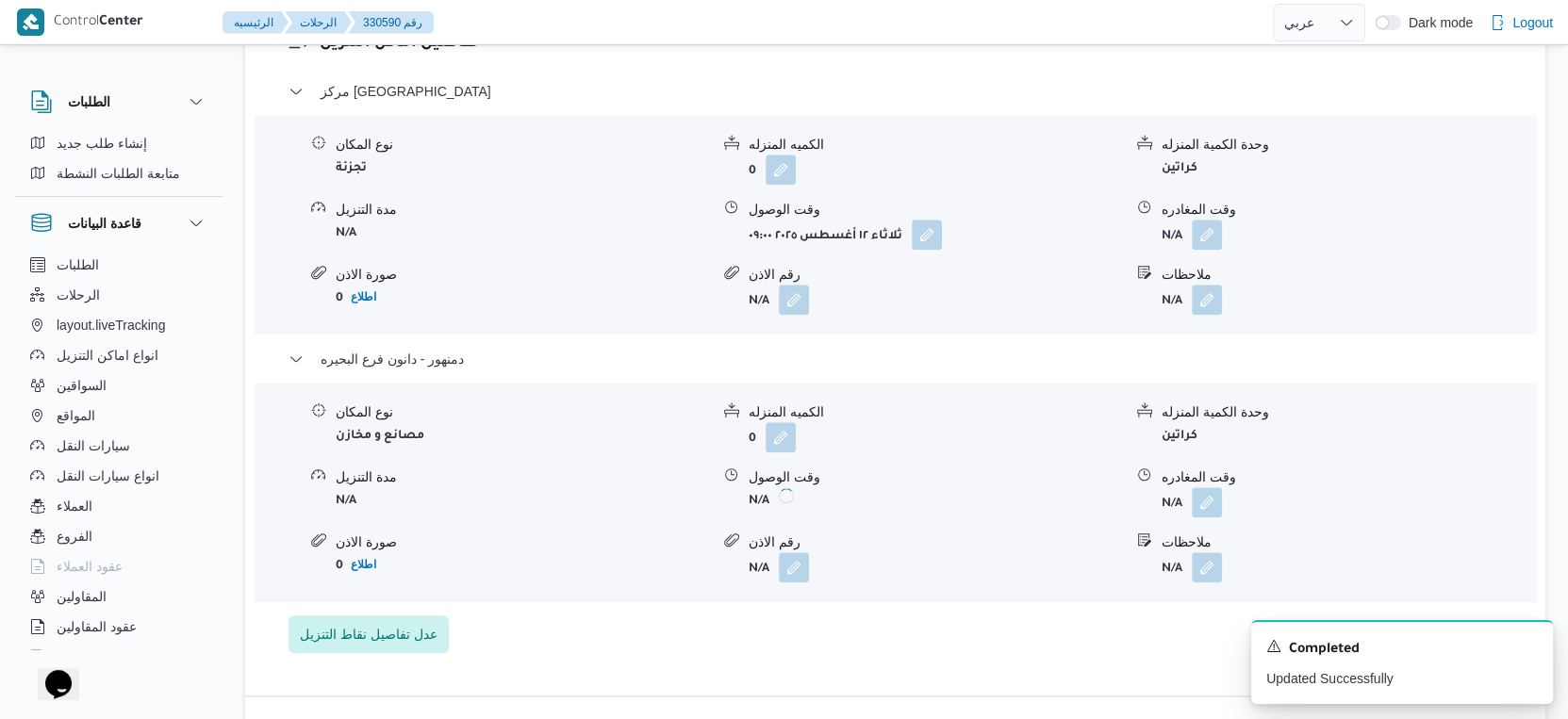
click at [924, 554] on form "N/A" at bounding box center [935, 568] width 373 height 31
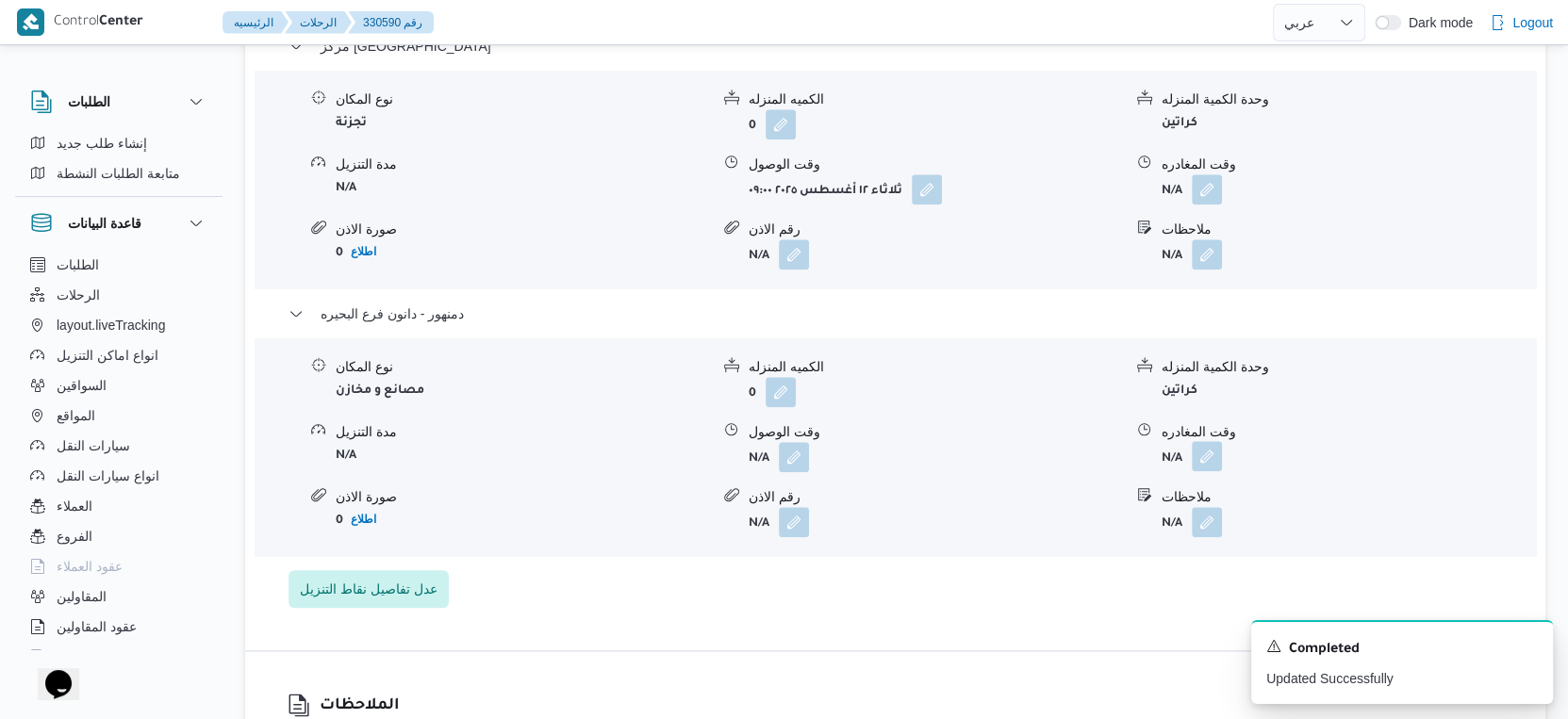
click at [1209, 471] on button "button" at bounding box center [1207, 456] width 31 height 31
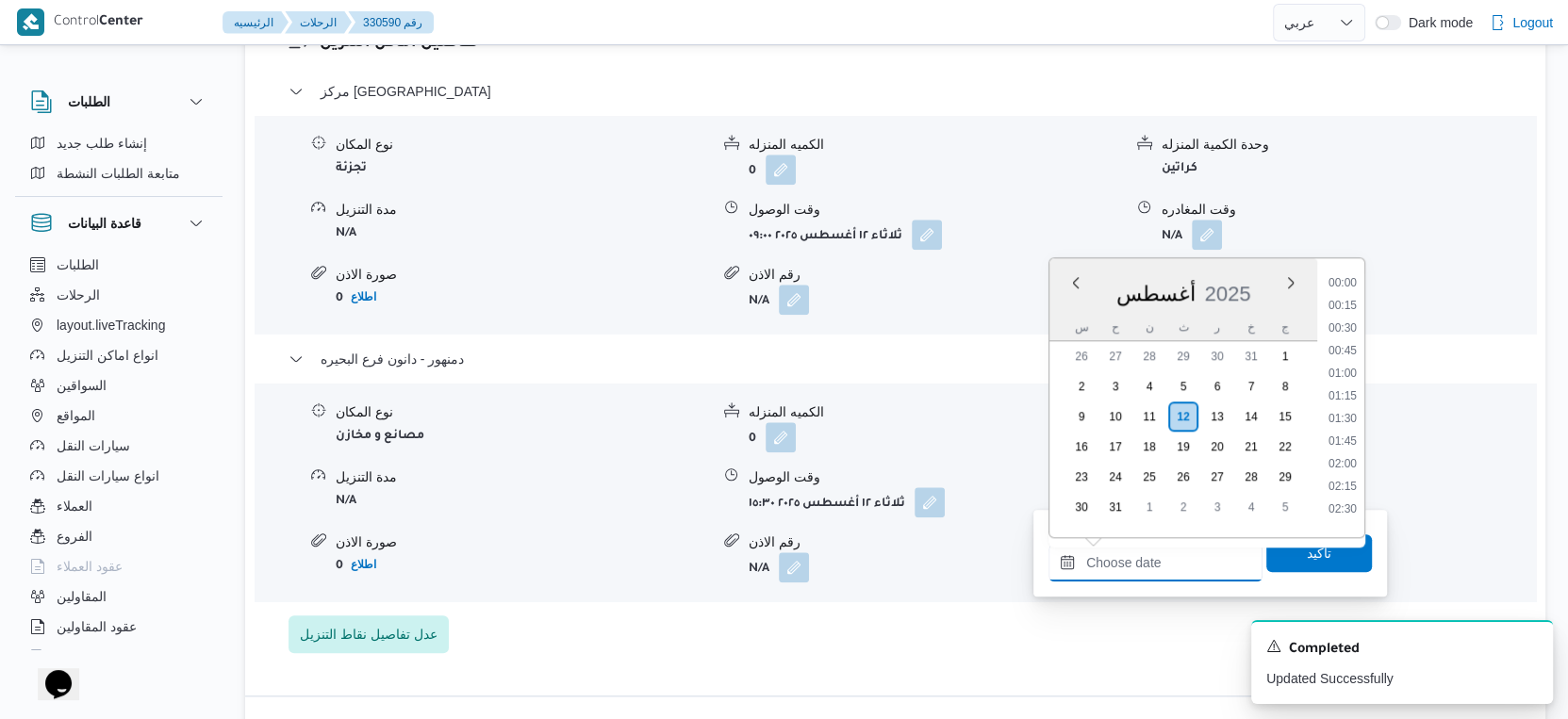
drag, startPoint x: 1188, startPoint y: 556, endPoint x: 1314, endPoint y: 467, distance: 154.3
click at [1188, 556] on input "وقت المغادره" at bounding box center [1155, 562] width 214 height 37
click at [1348, 351] on li "15:45" at bounding box center [1341, 354] width 43 height 19
type input "١٢/٠٨/٢٠٢٥ ١٥:٤٥"
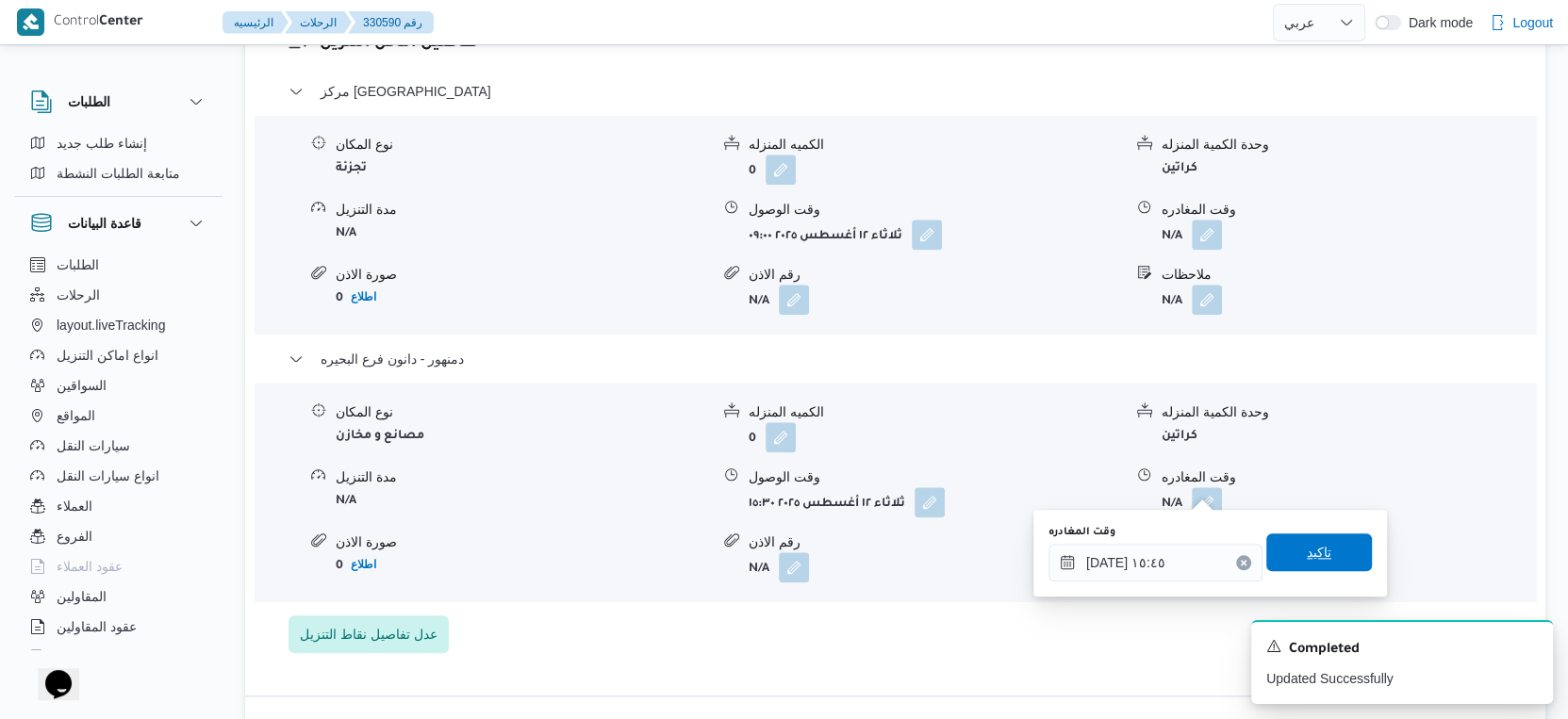
click at [1307, 550] on span "تاكيد" at bounding box center [1319, 553] width 25 height 23
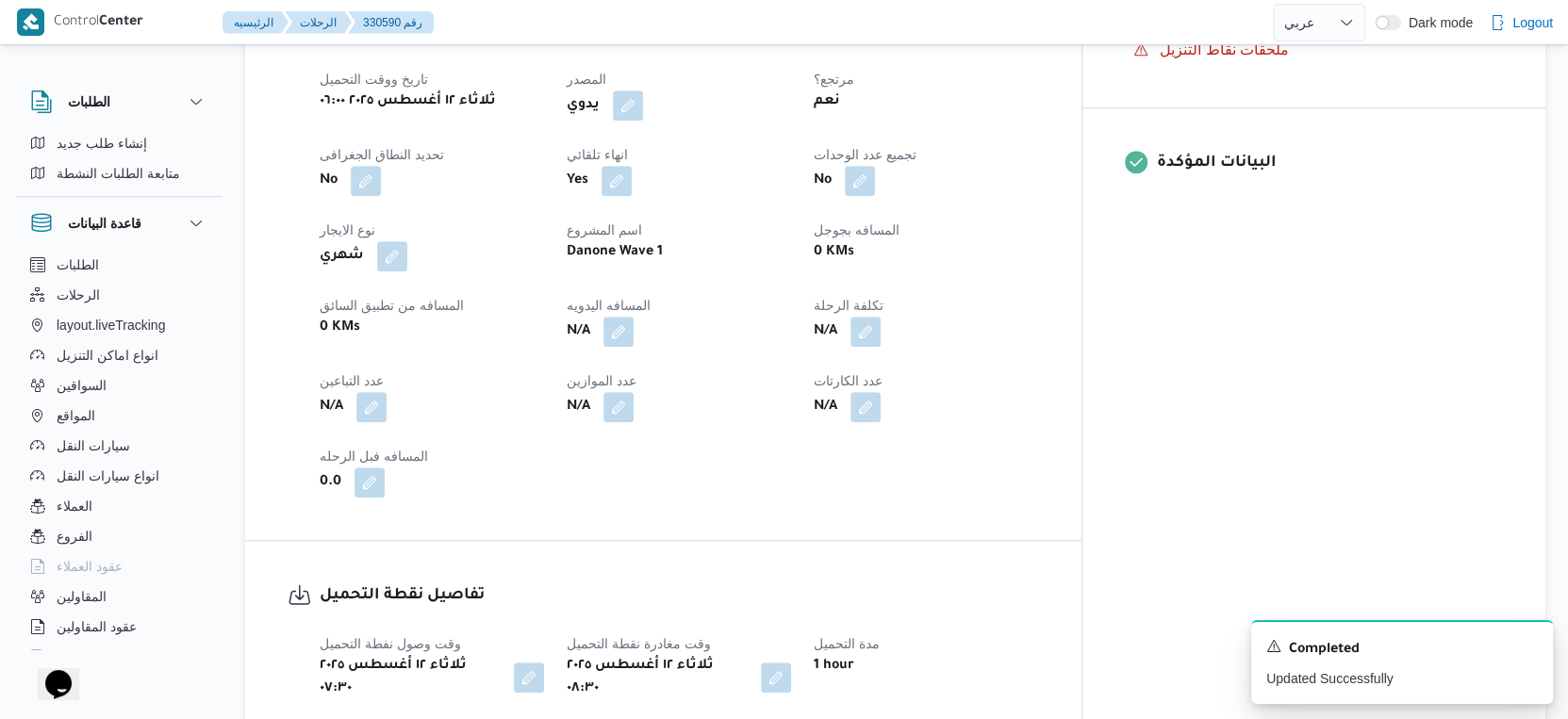
scroll to position [596, 0]
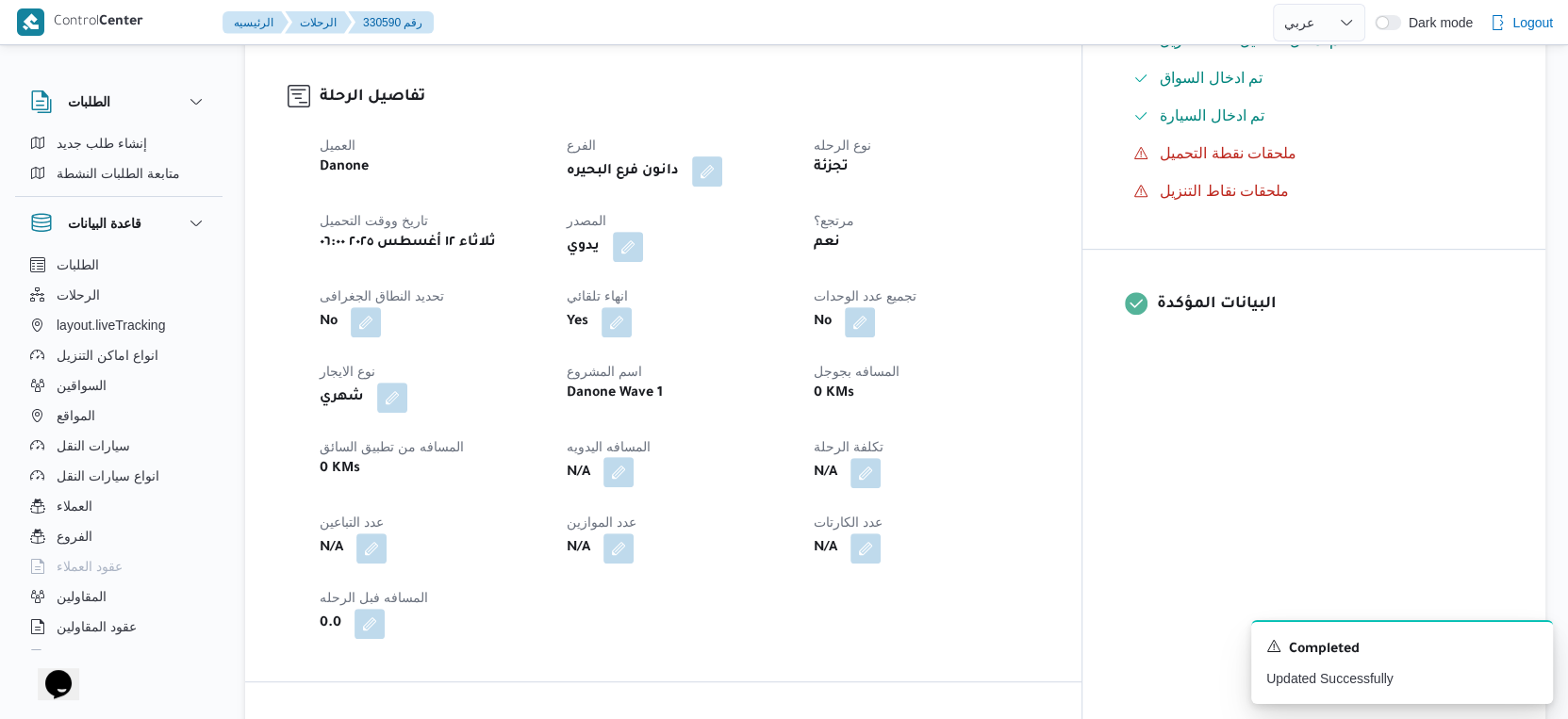
click at [634, 468] on button "button" at bounding box center [619, 472] width 31 height 31
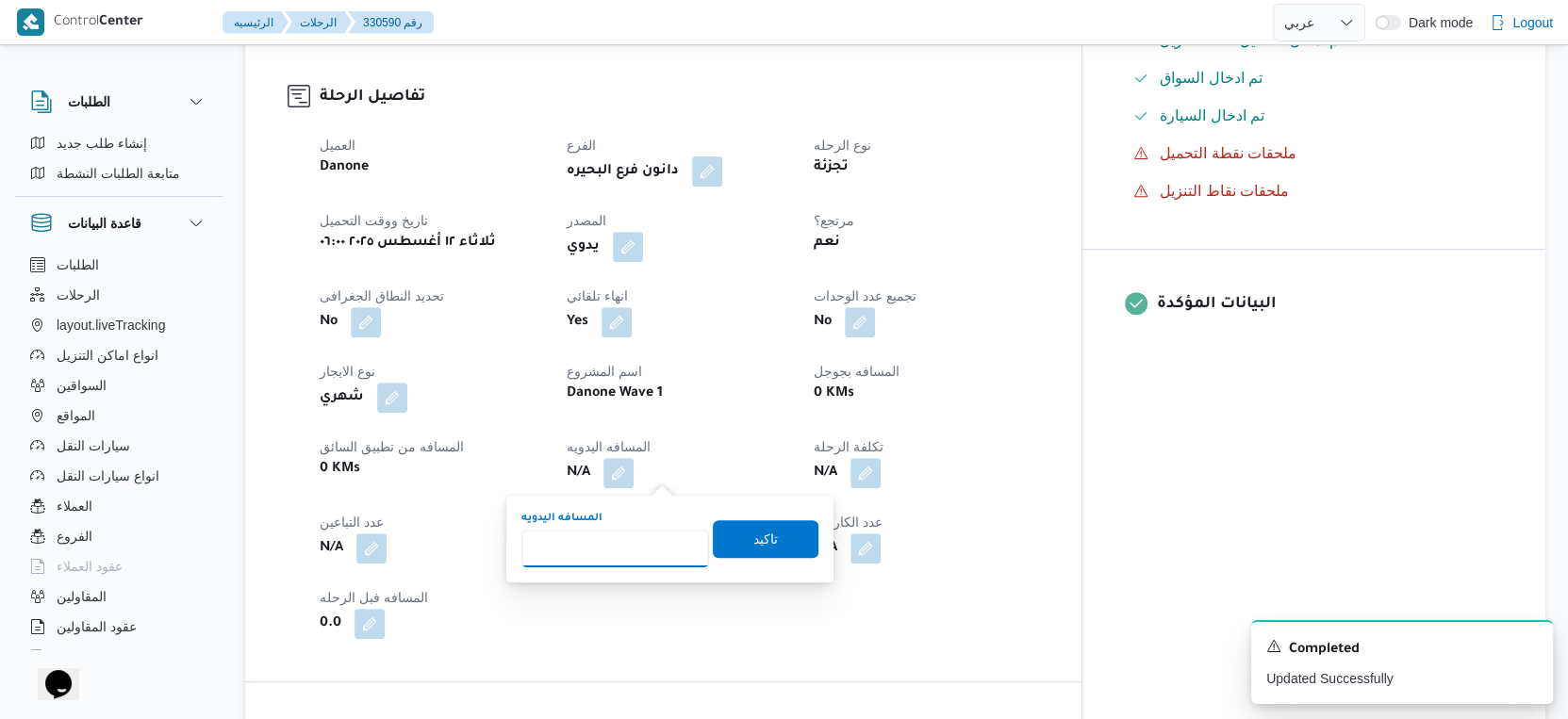
click at [630, 533] on input "المسافه اليدويه" at bounding box center [615, 548] width 187 height 37
type input "58"
click at [765, 524] on span "تاكيد" at bounding box center [765, 537] width 105 height 37
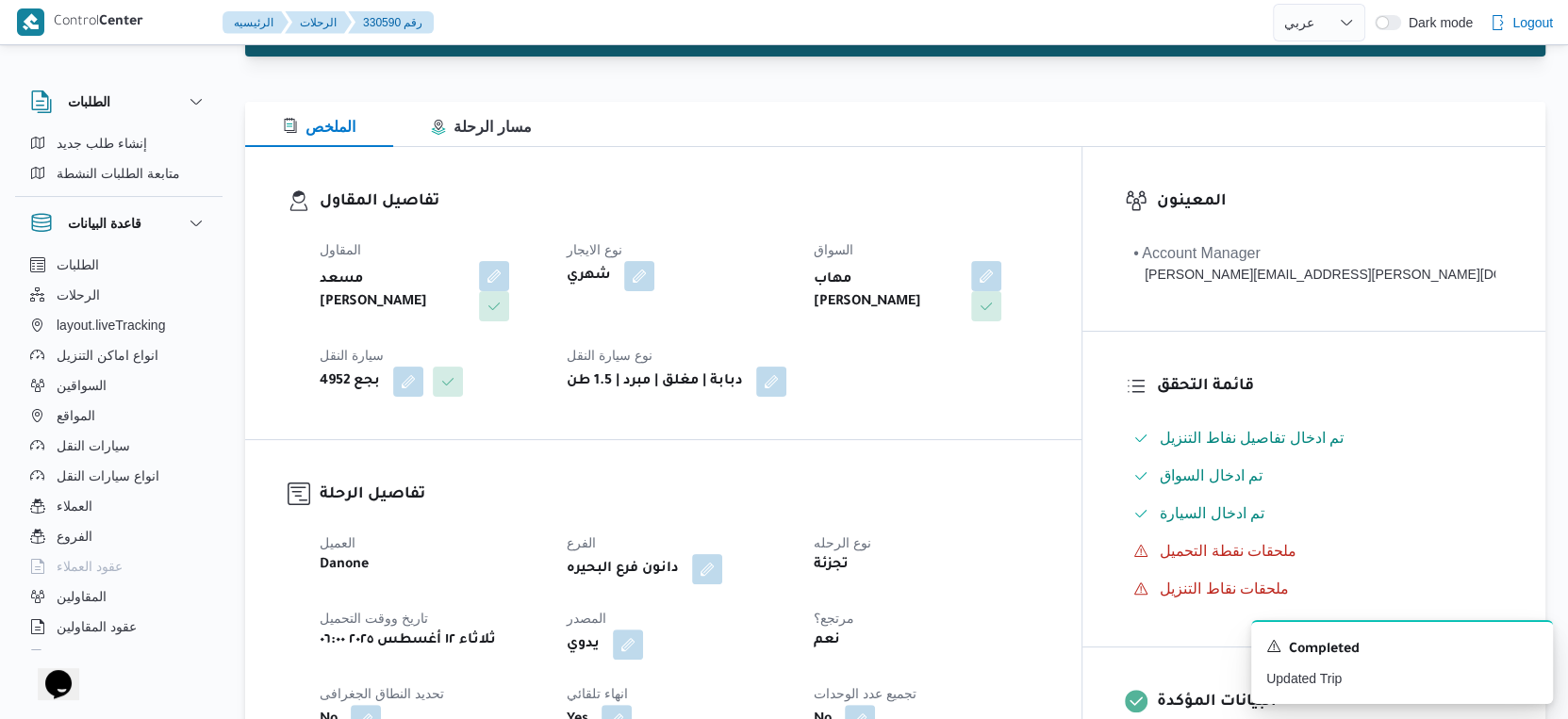
scroll to position [0, 0]
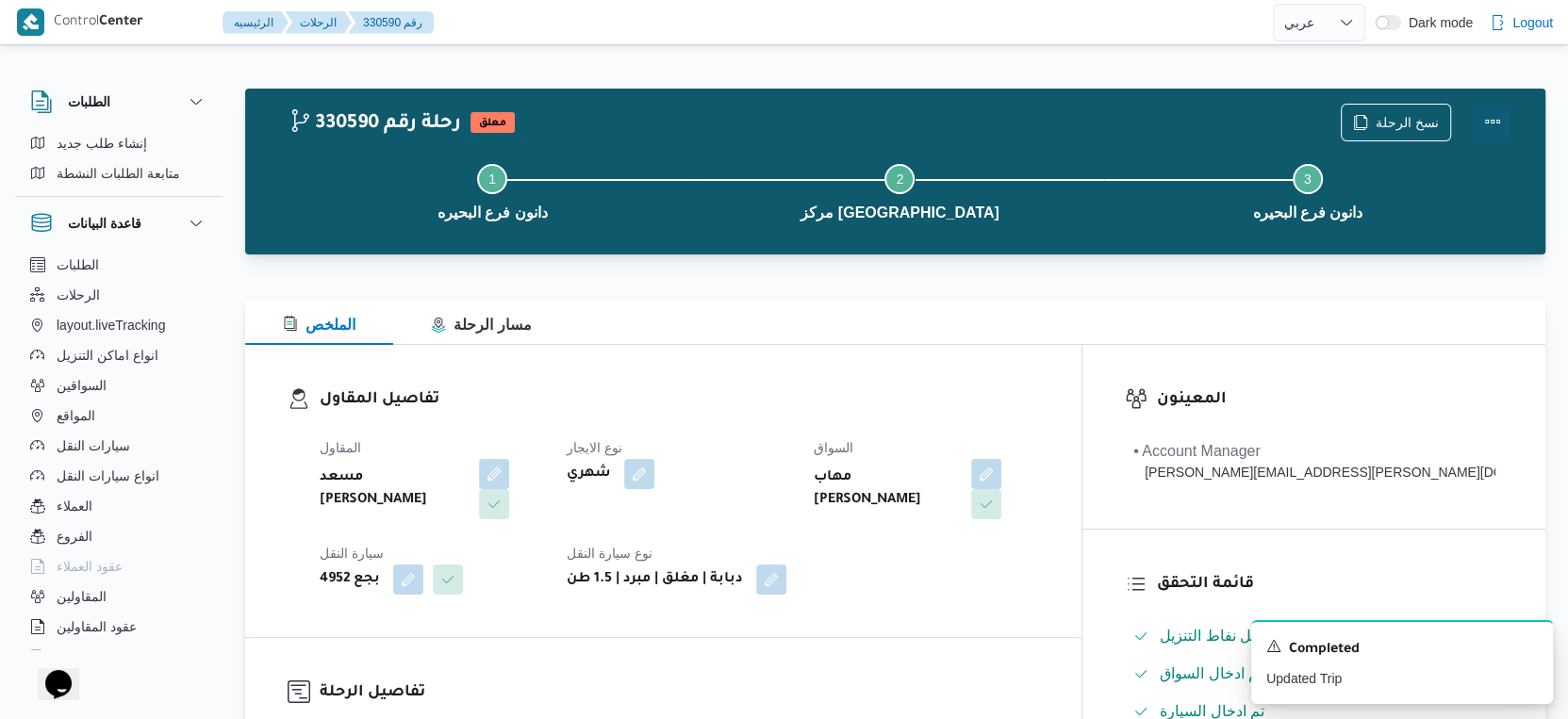
click at [1492, 114] on button "Actions" at bounding box center [1492, 120] width 37 height 37
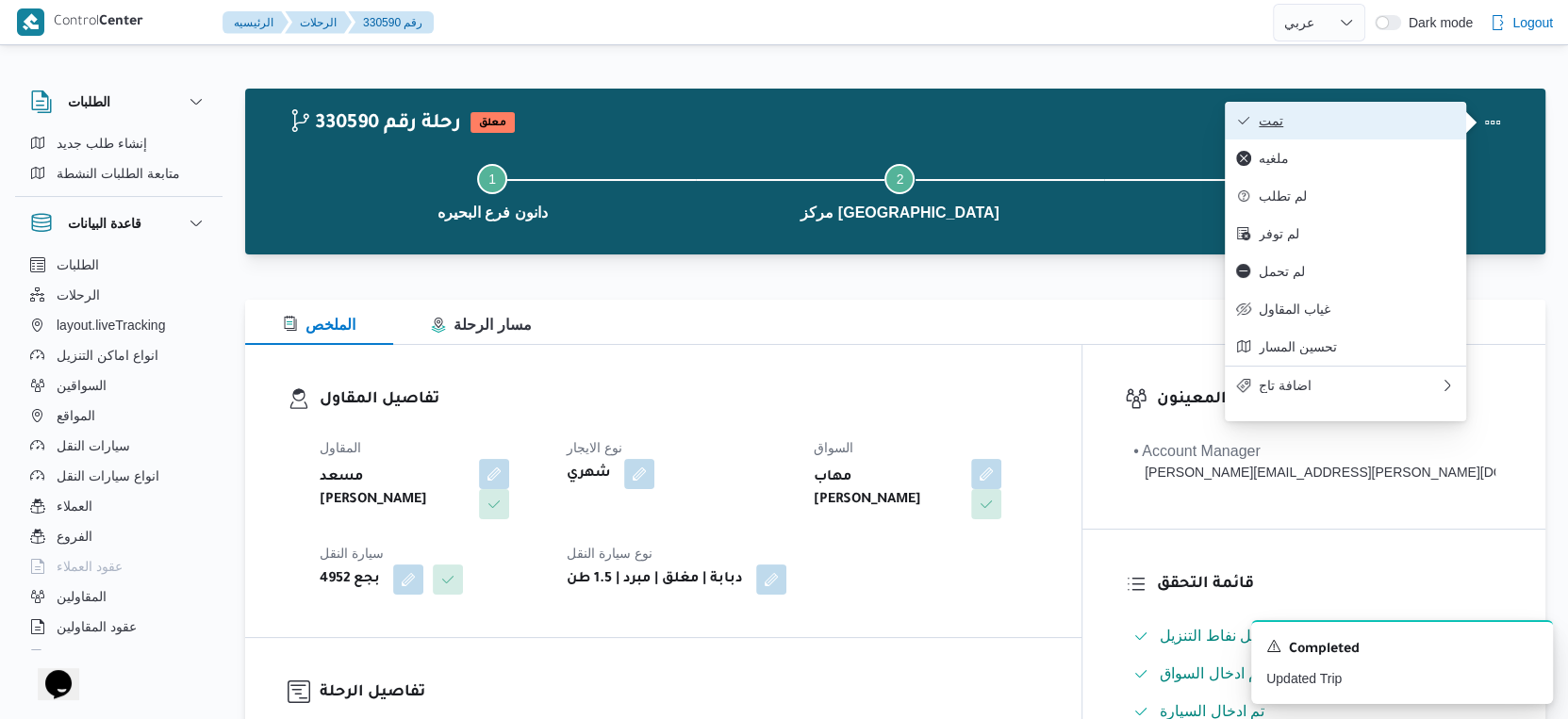
click at [1378, 123] on span "تمت" at bounding box center [1356, 120] width 196 height 15
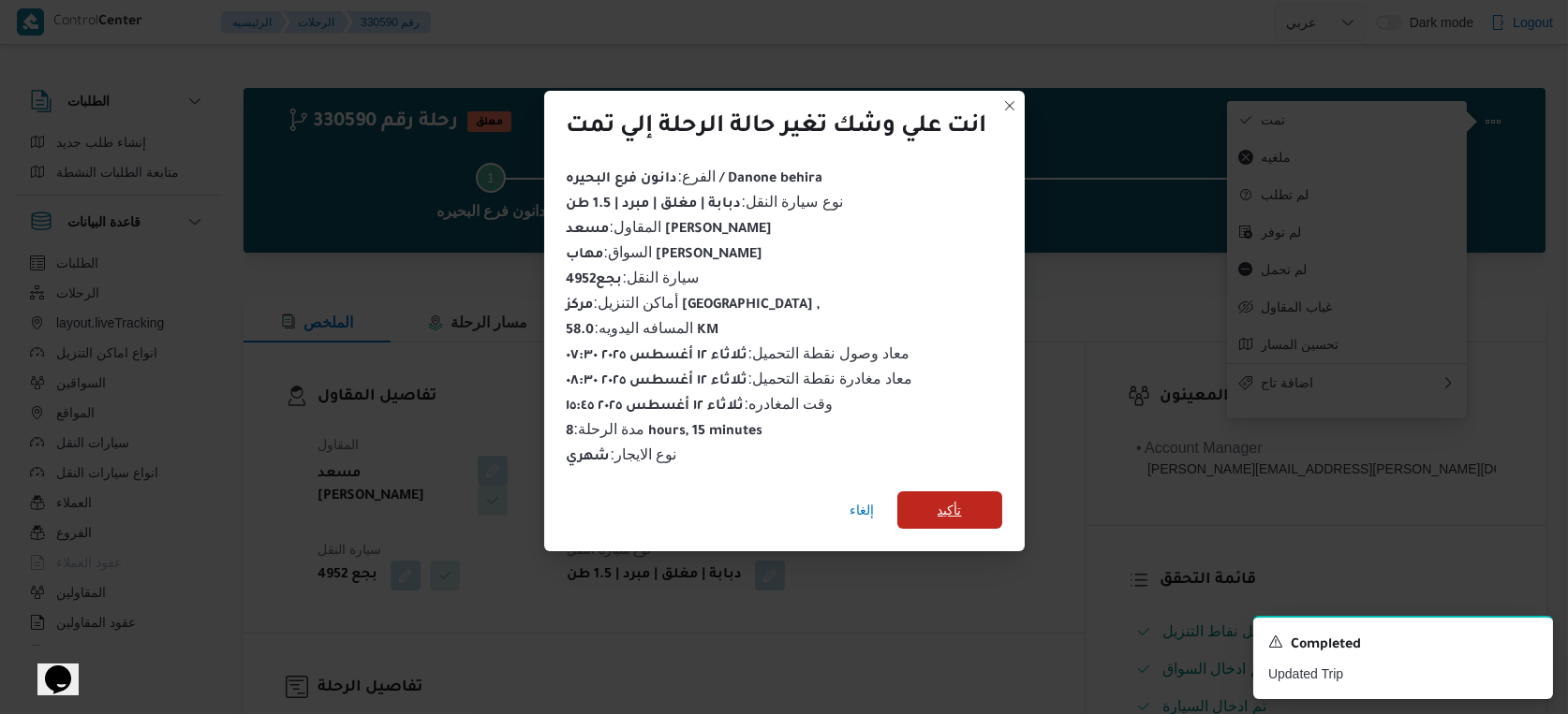
click at [939, 512] on span "تأكيد" at bounding box center [950, 511] width 25 height 23
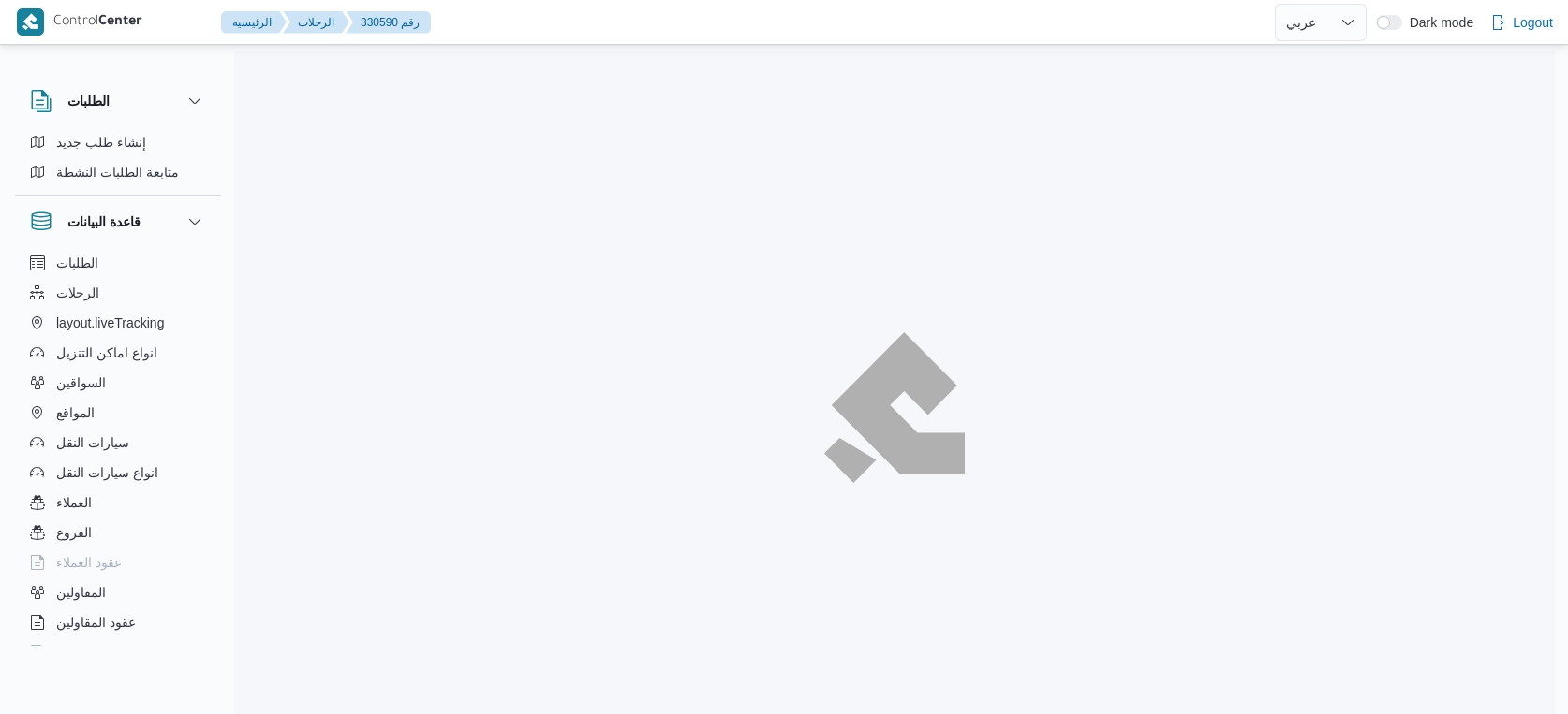
select select "ar"
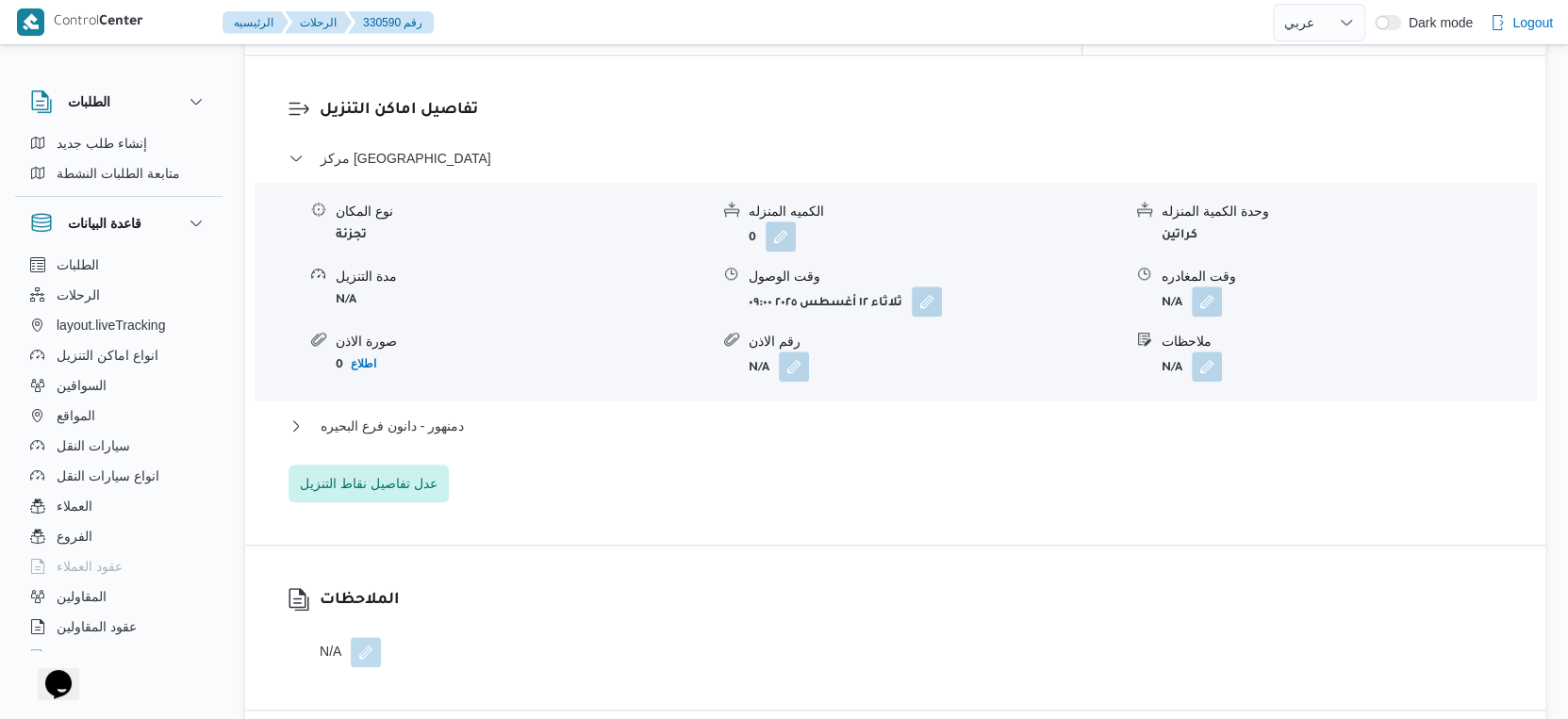
scroll to position [1572, 0]
click at [503, 412] on button "دمنهور - دانون فرع البحيره" at bounding box center [896, 424] width 1214 height 23
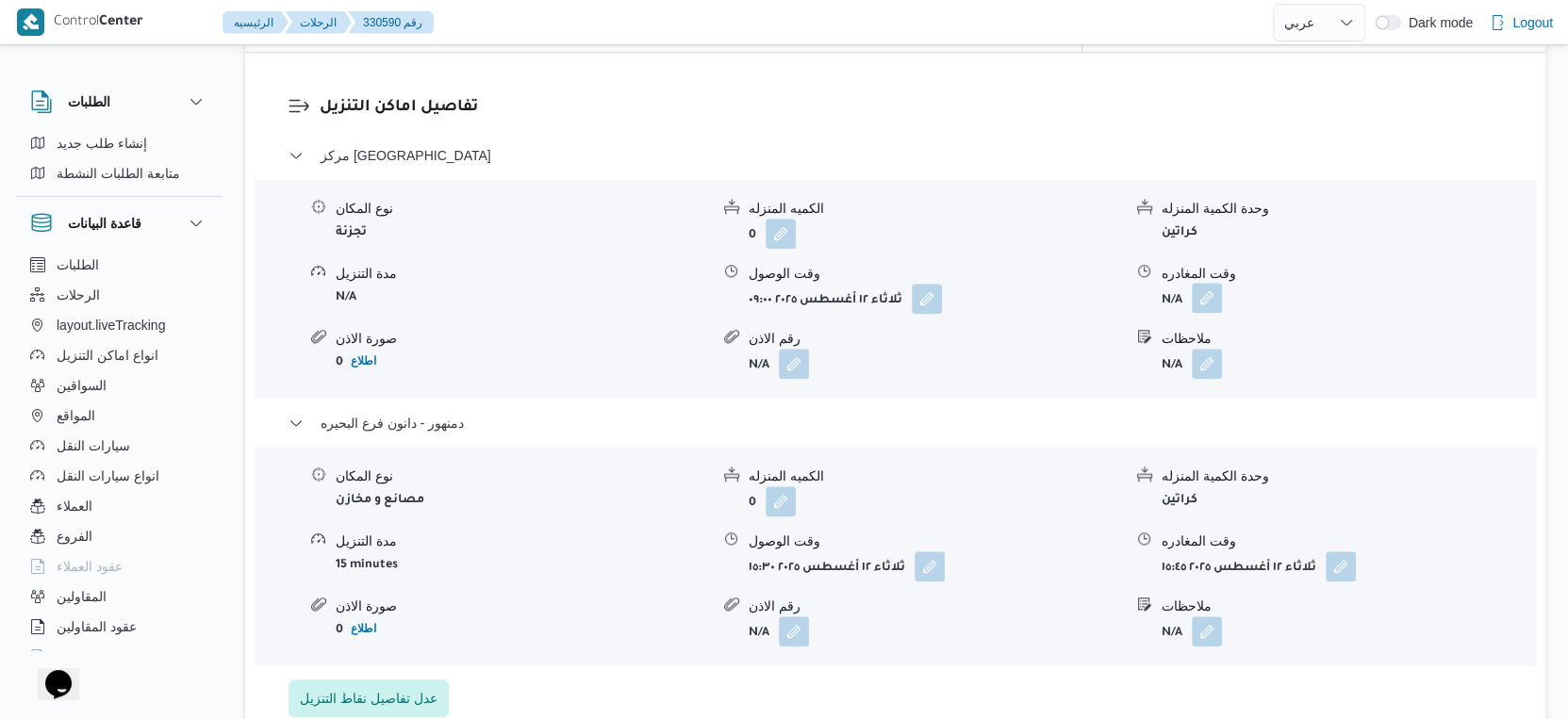
click at [1215, 286] on button "button" at bounding box center [1207, 298] width 31 height 31
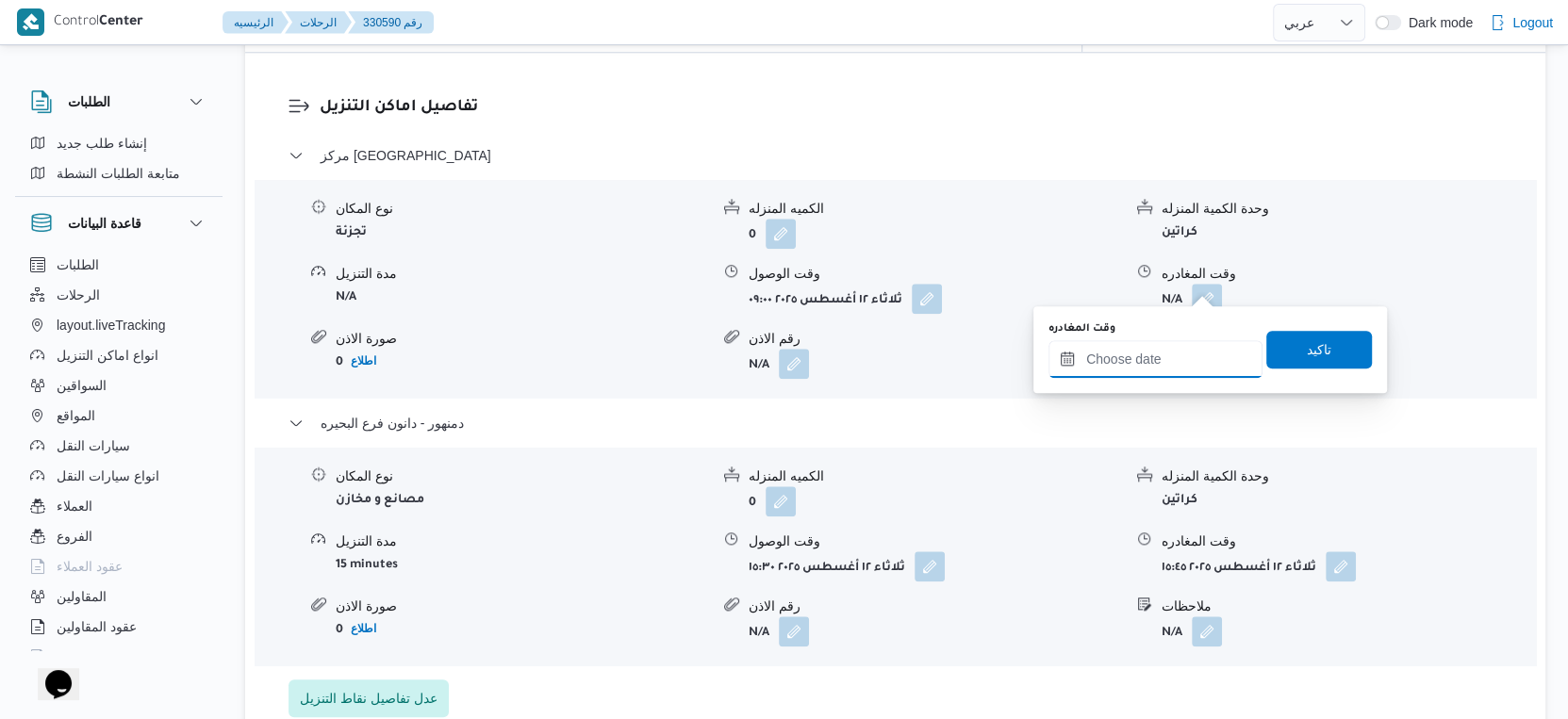
click at [1184, 350] on input "وقت المغادره" at bounding box center [1155, 359] width 214 height 37
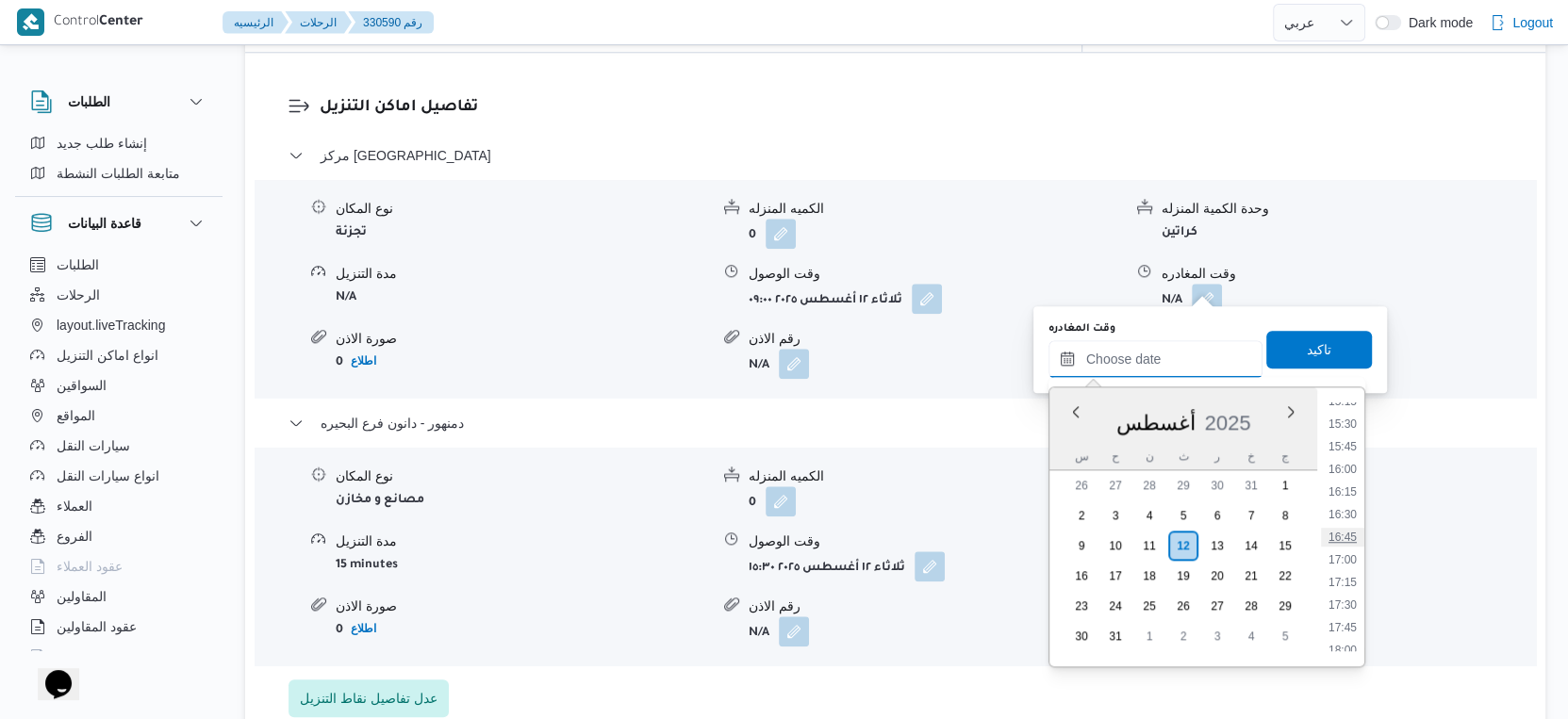
scroll to position [1355, 0]
click at [1358, 412] on li "15:00" at bounding box center [1341, 415] width 43 height 19
type input "[DATE] ١٥:٠٠"
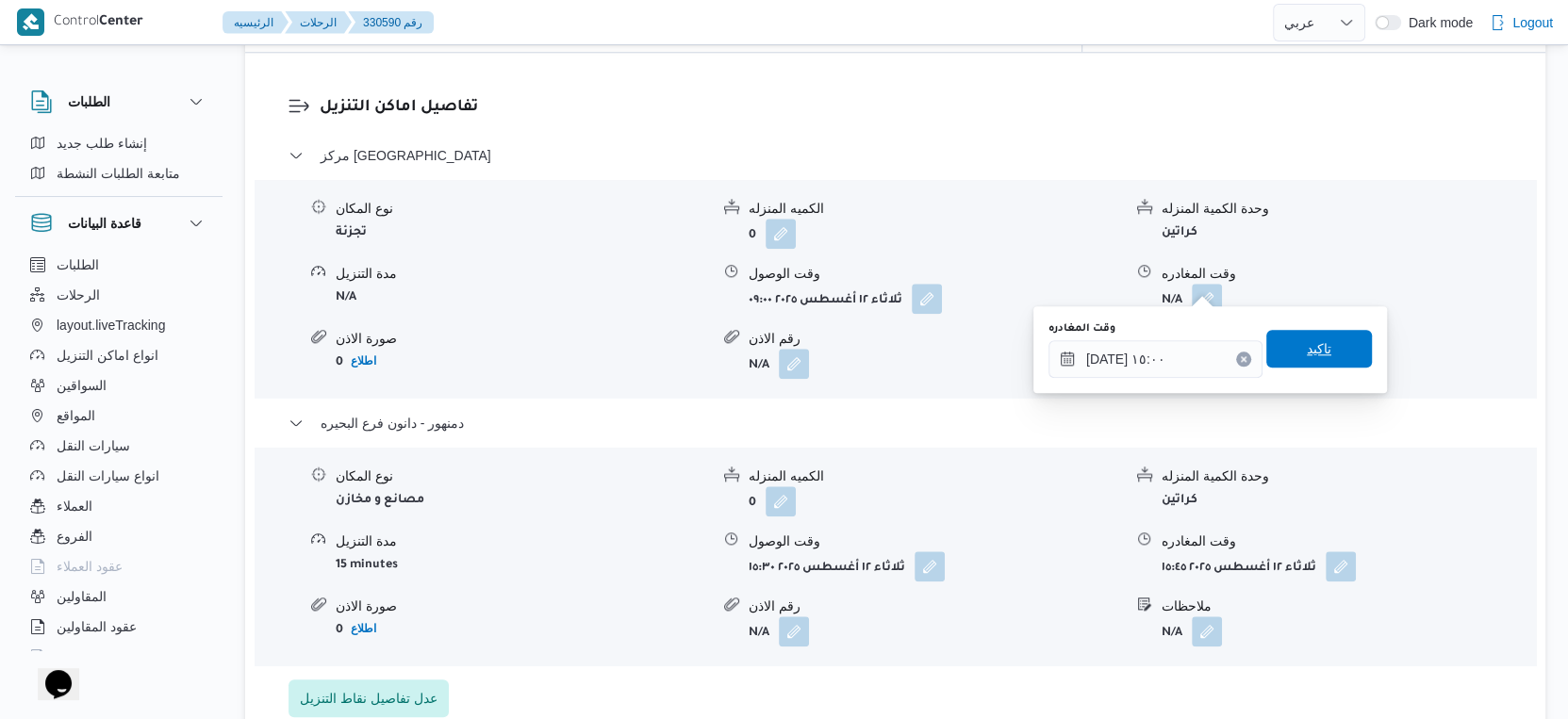
click at [1325, 355] on span "تاكيد" at bounding box center [1318, 348] width 105 height 37
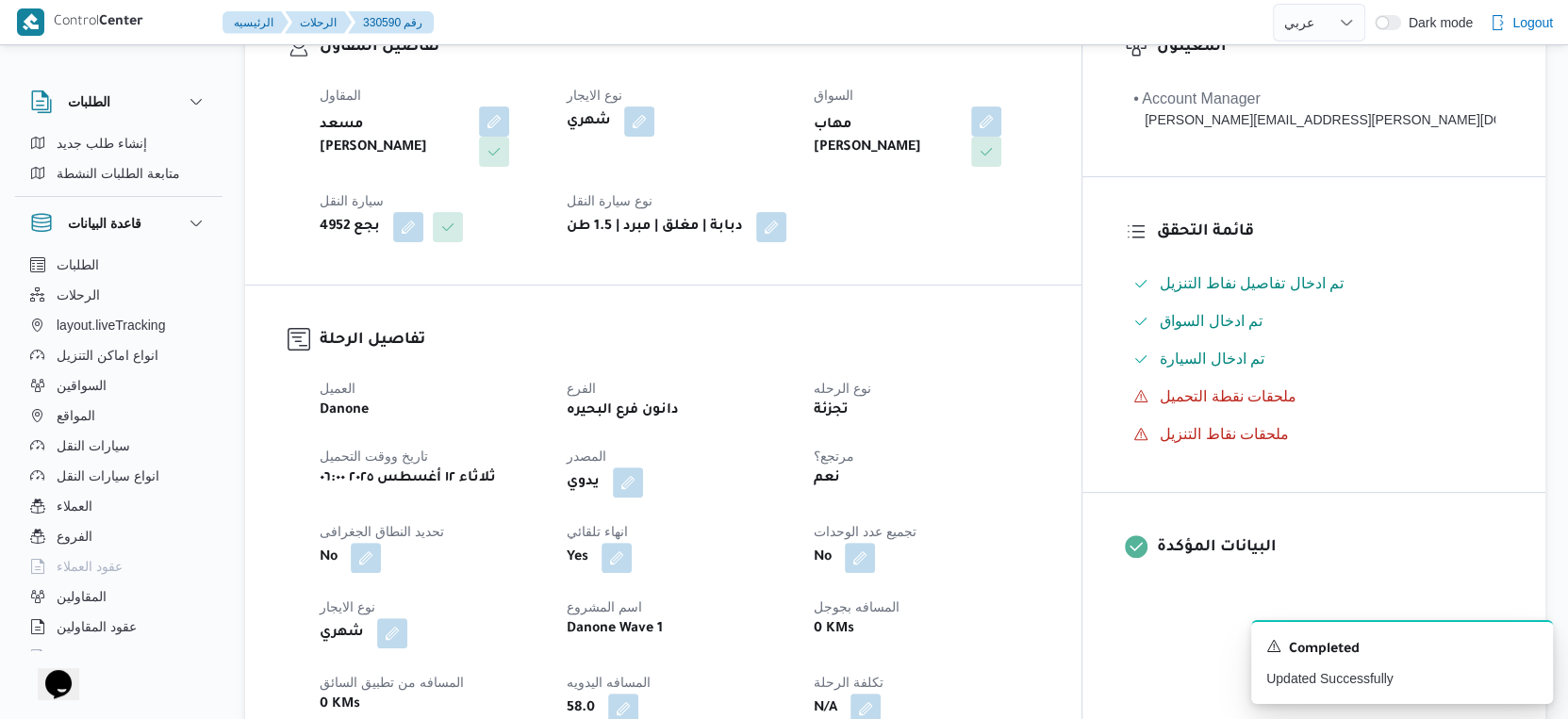
scroll to position [628, 0]
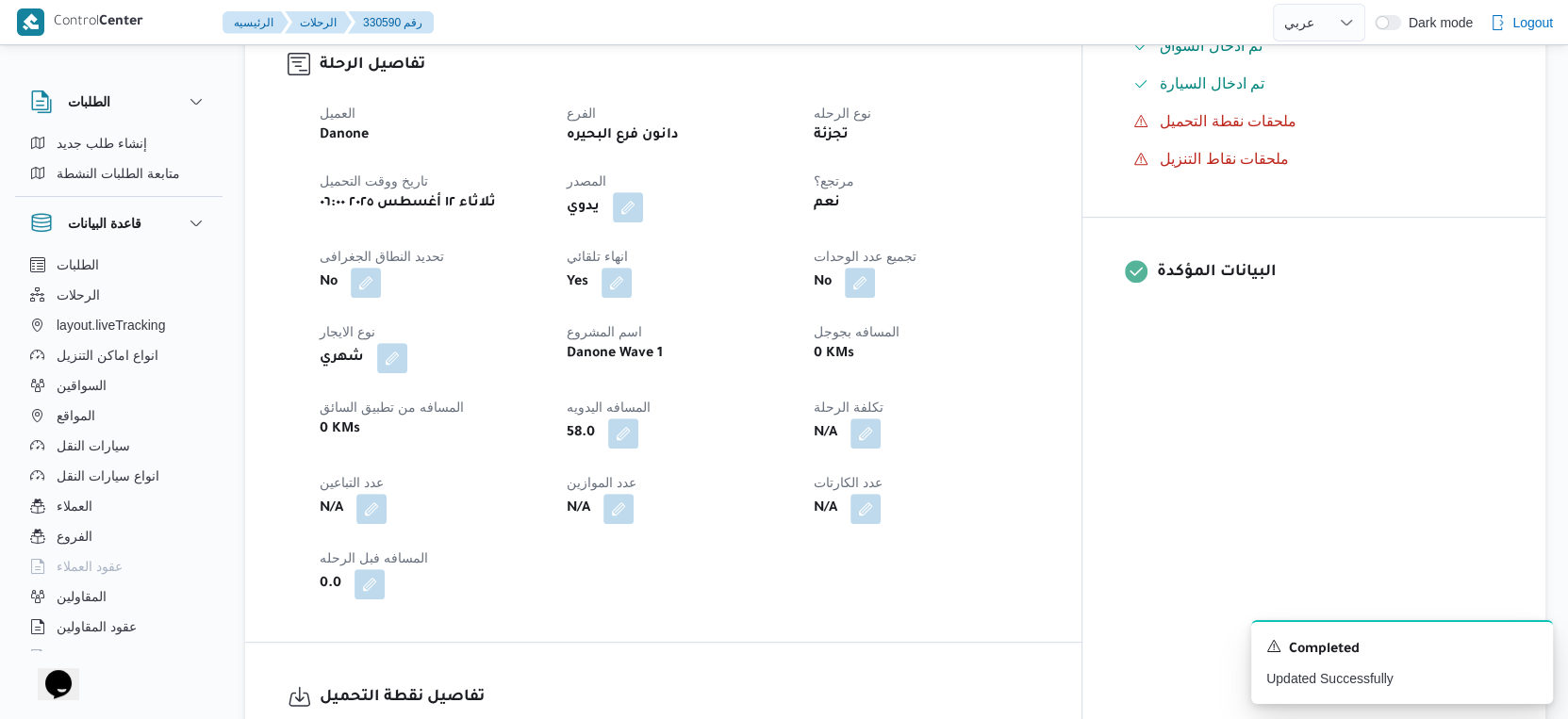
select select "ar"
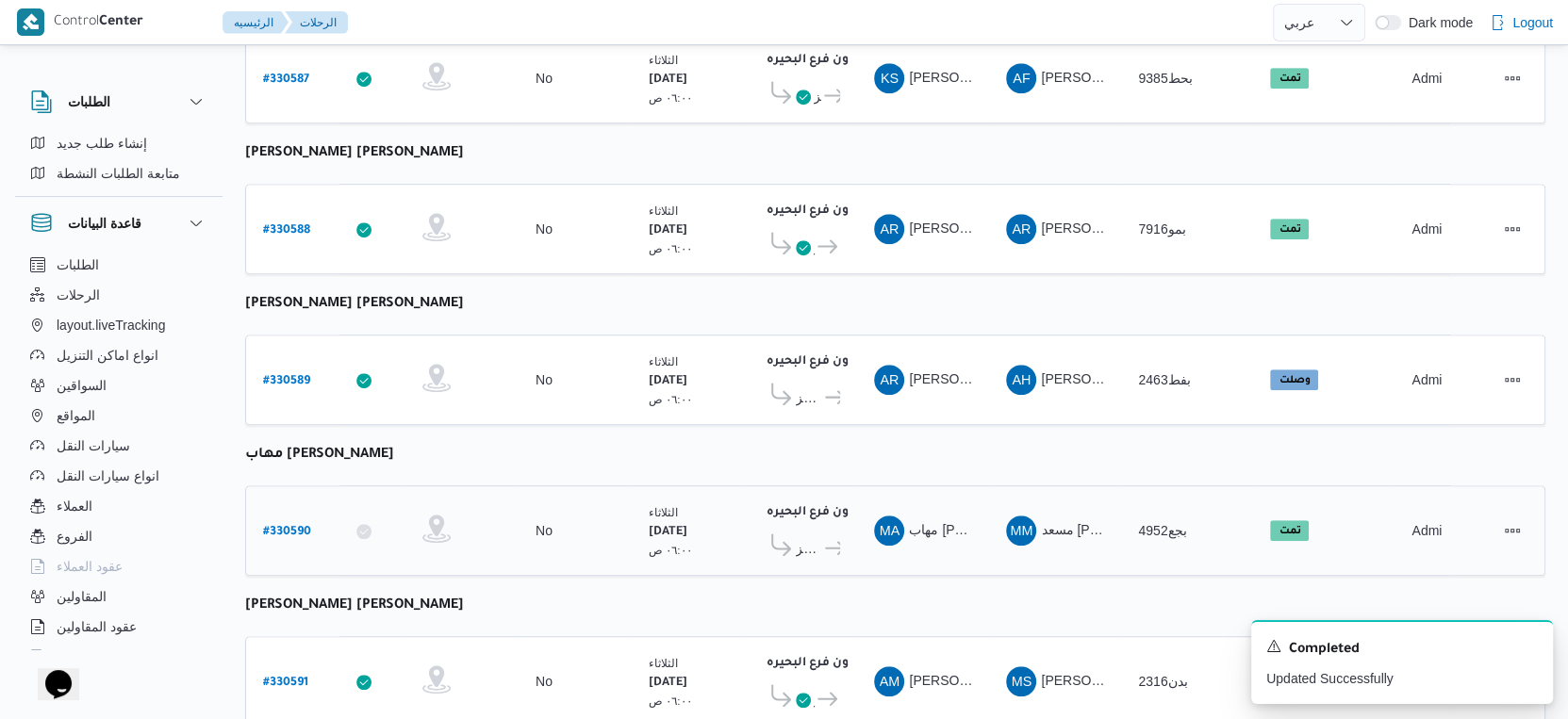
scroll to position [701, 0]
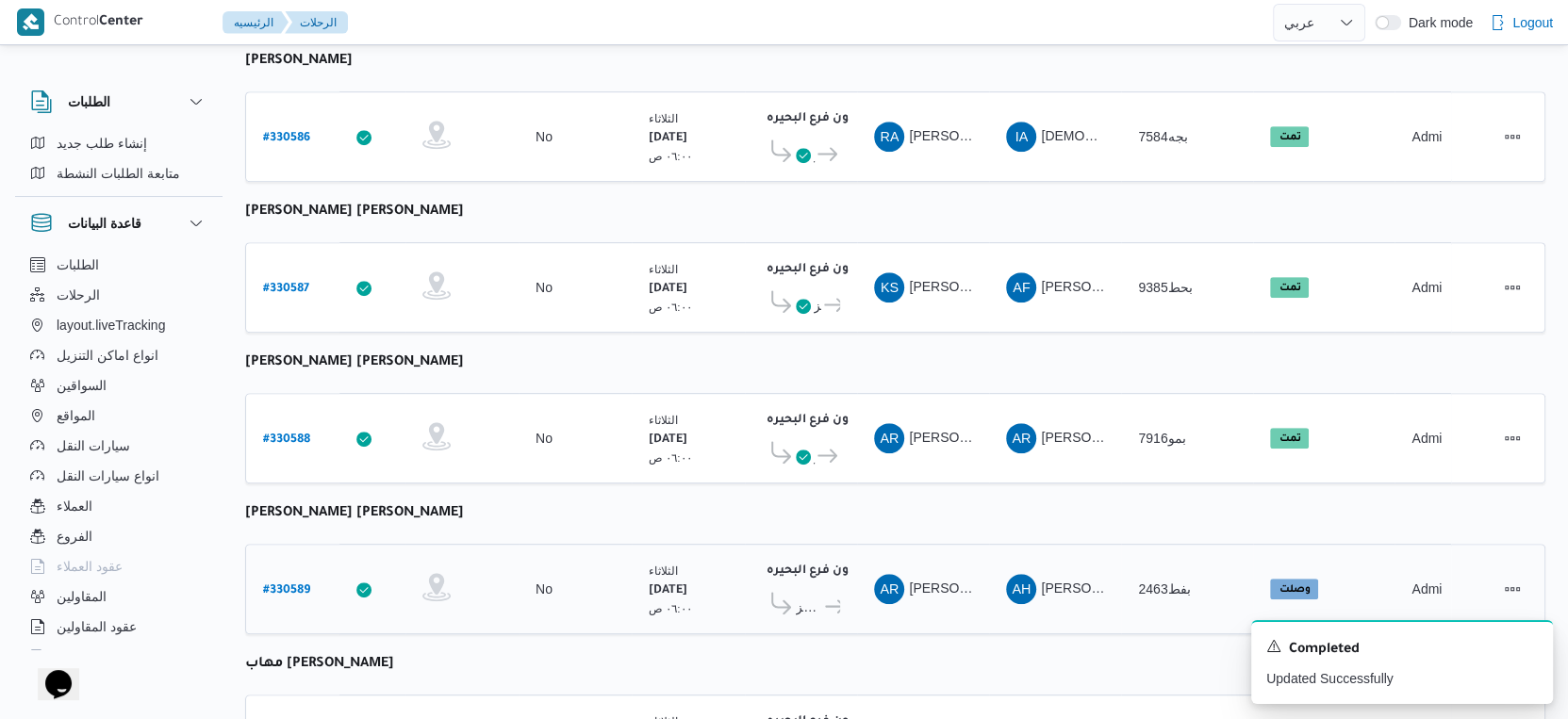
click at [287, 584] on b "# 330589" at bounding box center [286, 591] width 47 height 13
select select "ar"
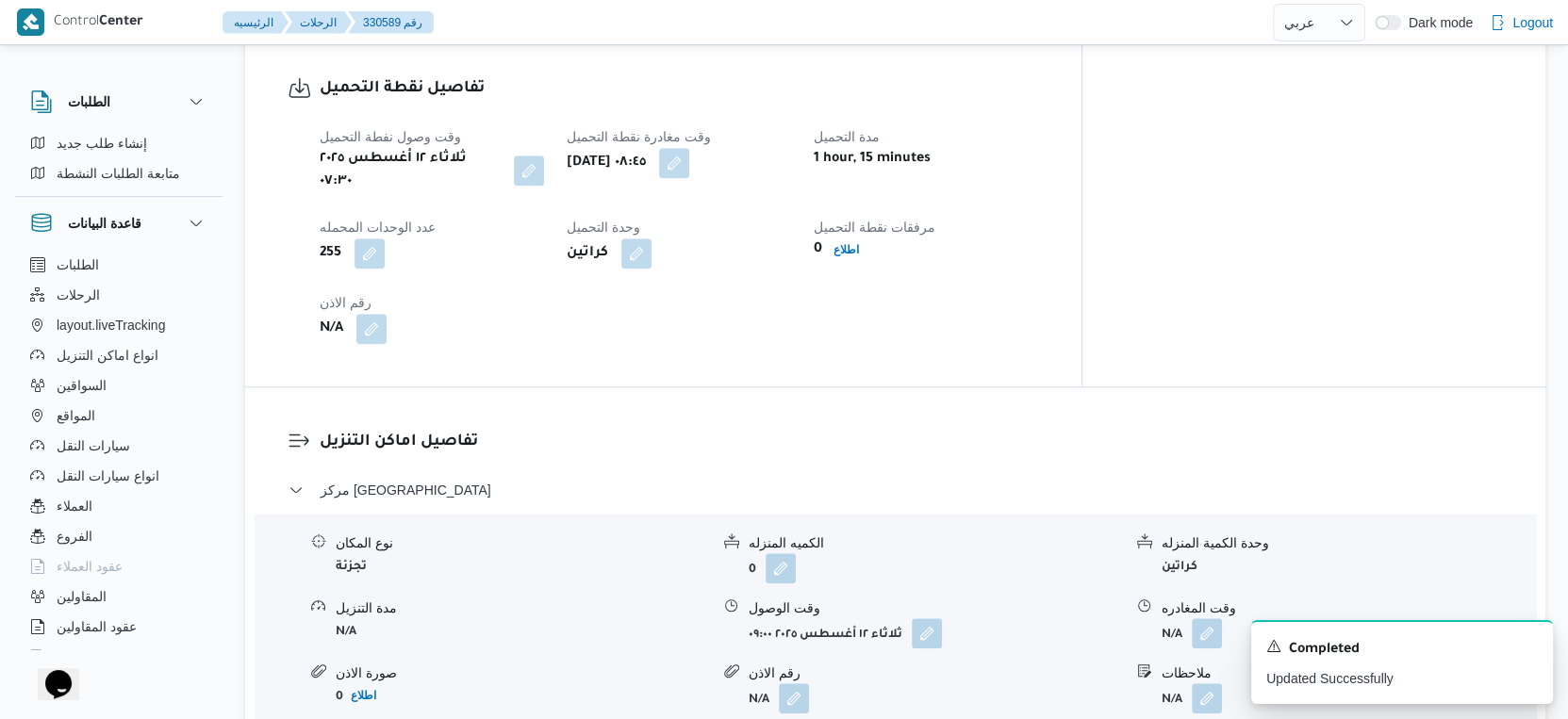
scroll to position [1362, 0]
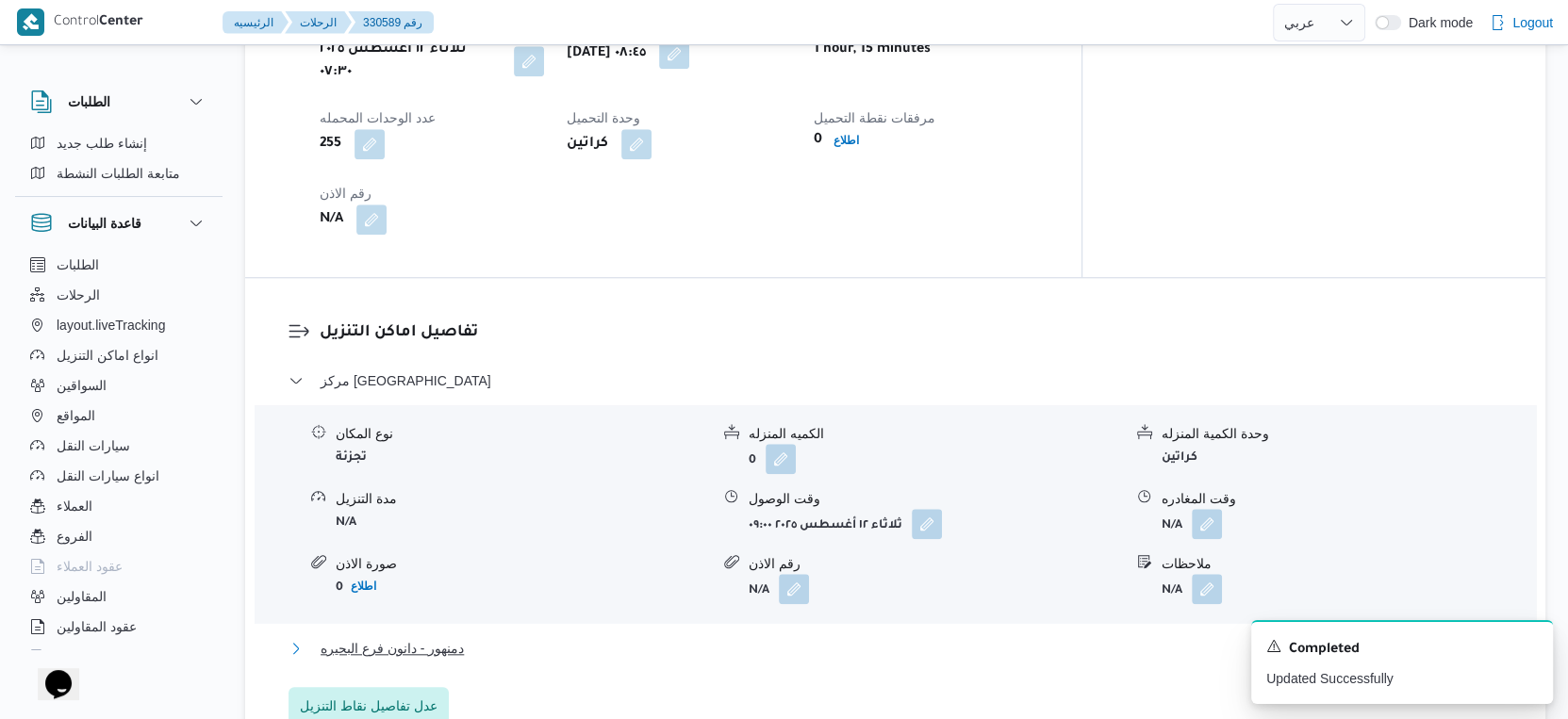
click at [472, 638] on button "دمنهور - دانون فرع البحيره" at bounding box center [896, 649] width 1214 height 23
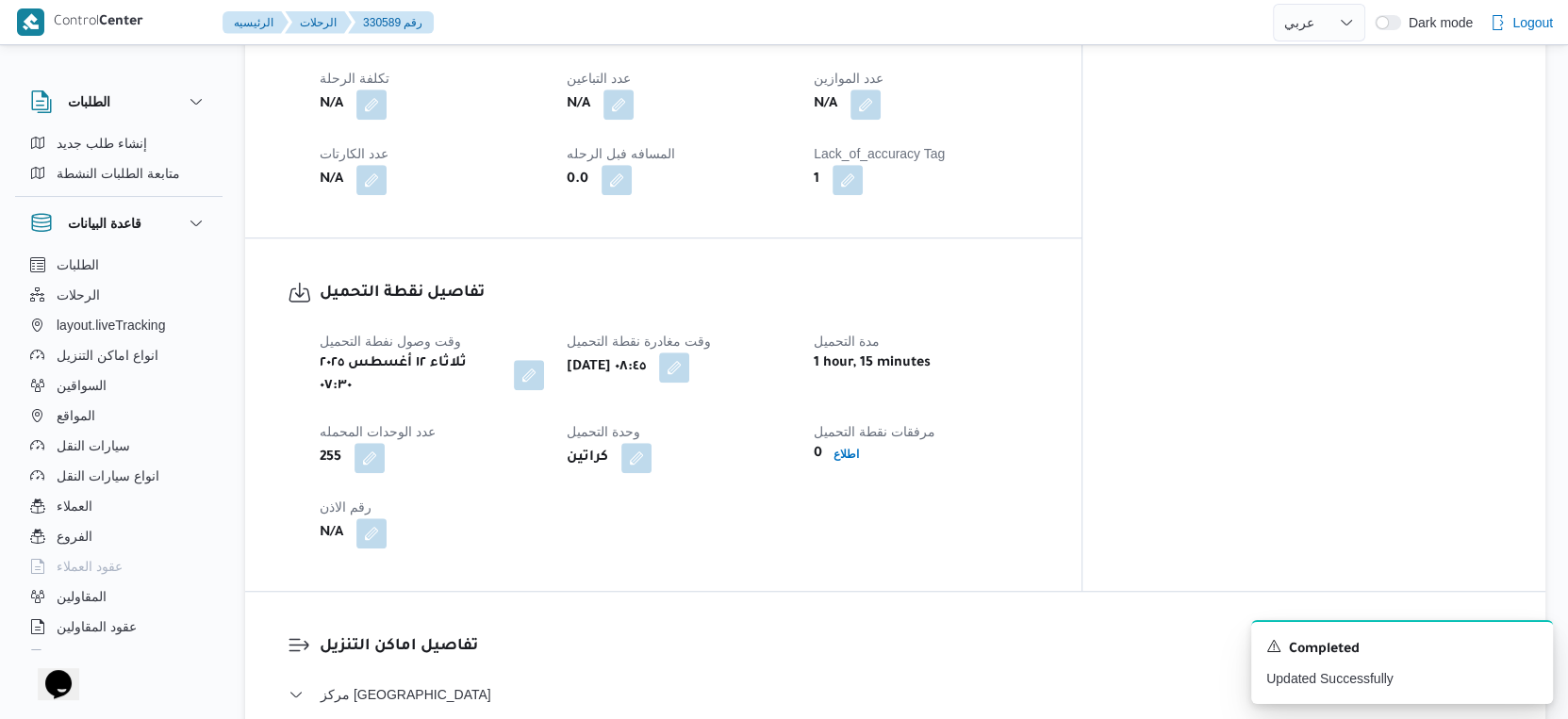
scroll to position [733, 0]
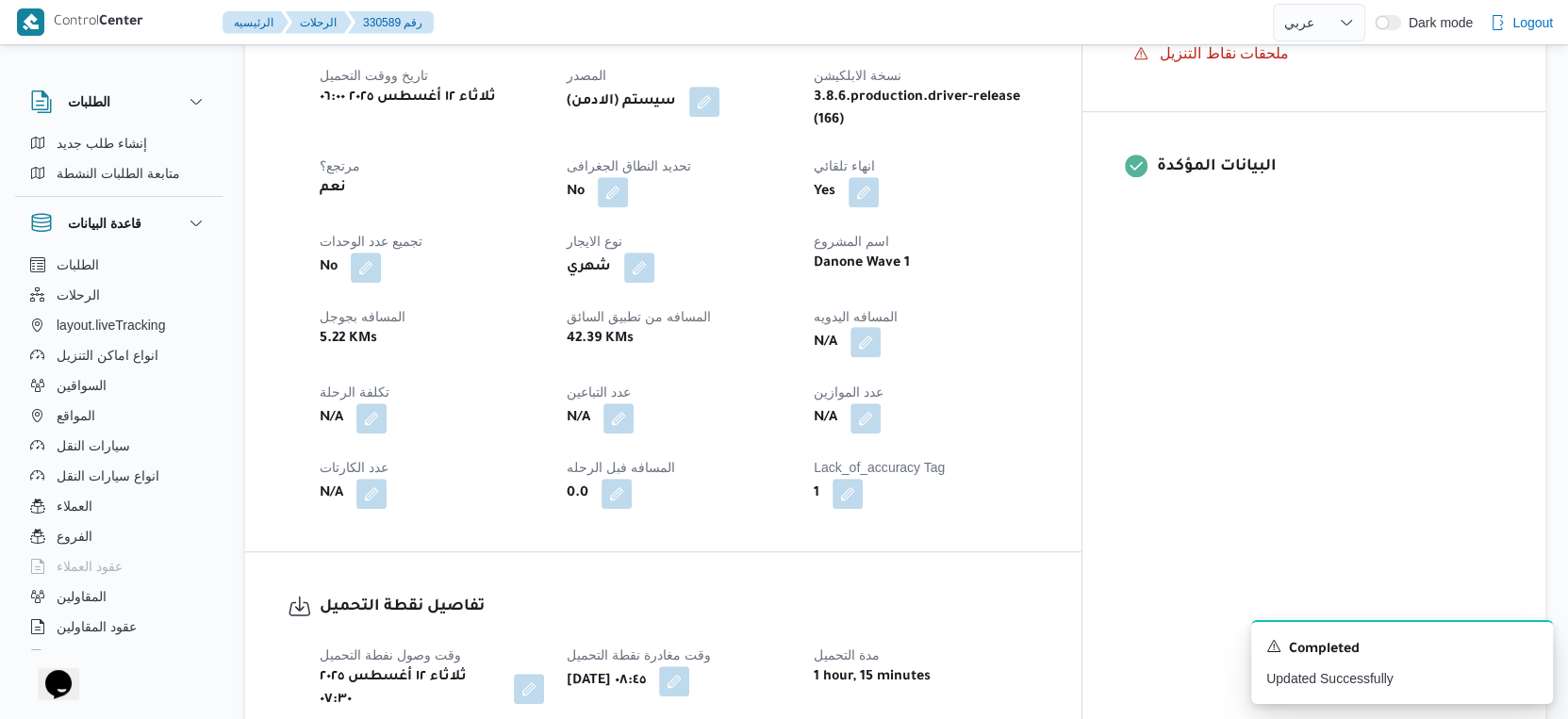
click at [881, 327] on button "button" at bounding box center [865, 342] width 31 height 31
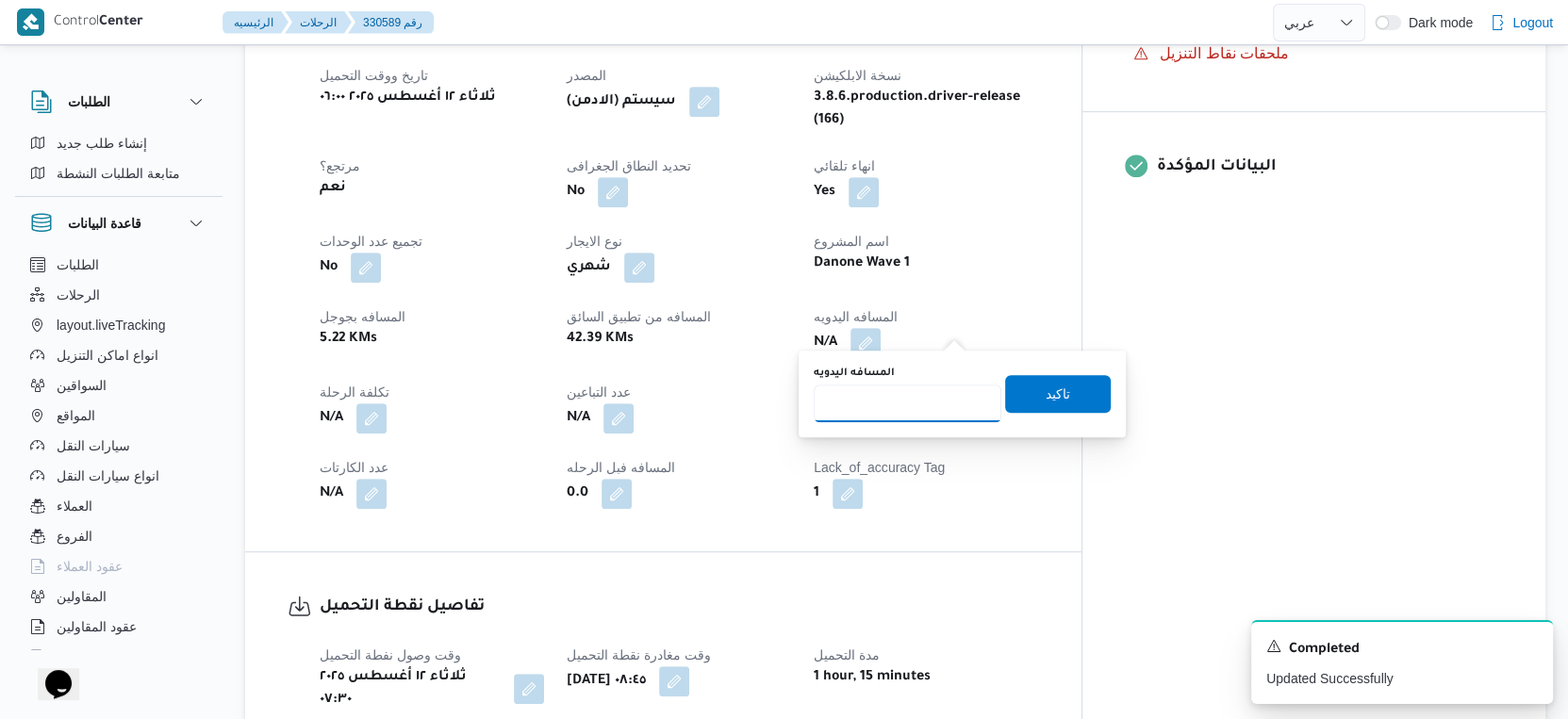
click at [915, 402] on input "المسافه اليدويه" at bounding box center [907, 403] width 187 height 37
type input "33"
click at [1073, 387] on span "تاكيد" at bounding box center [1057, 392] width 105 height 37
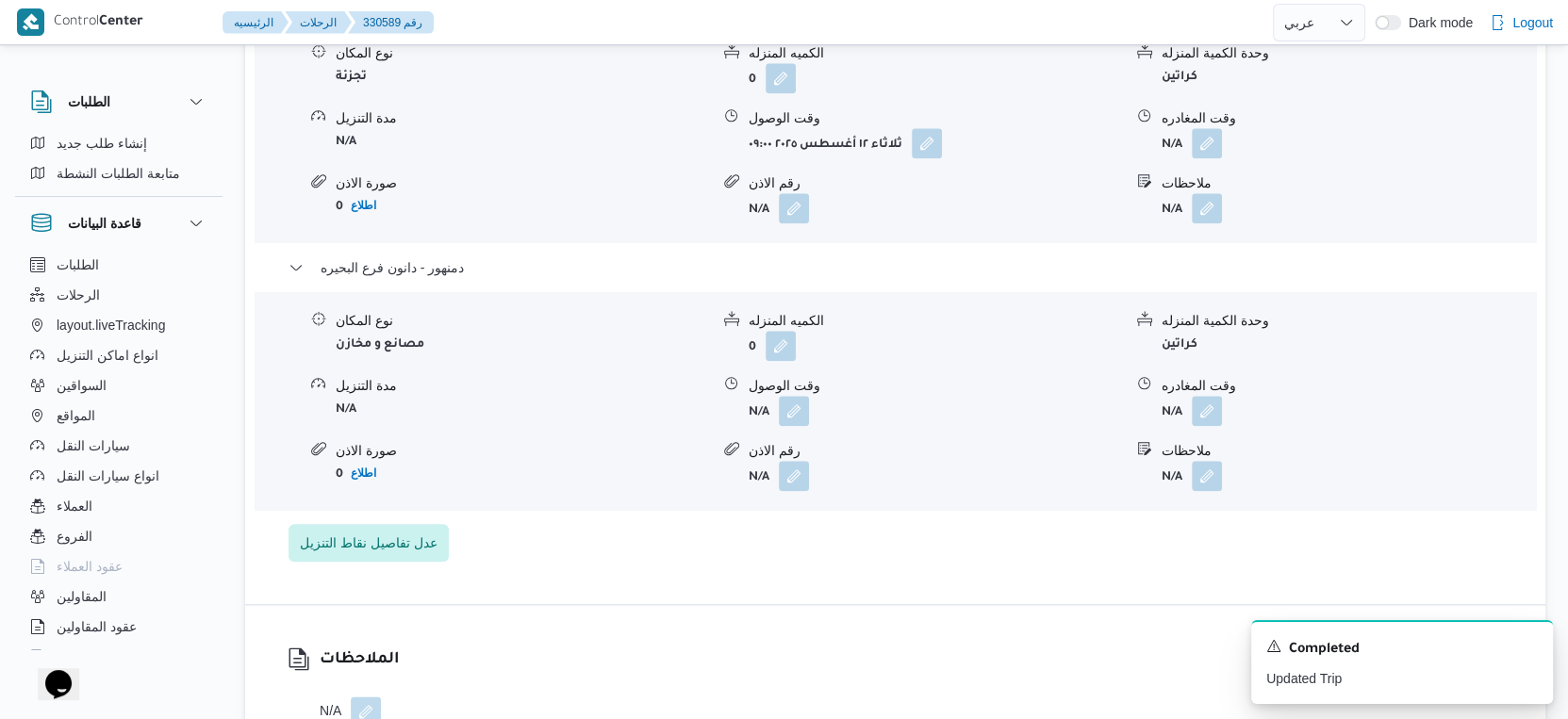
scroll to position [1781, 0]
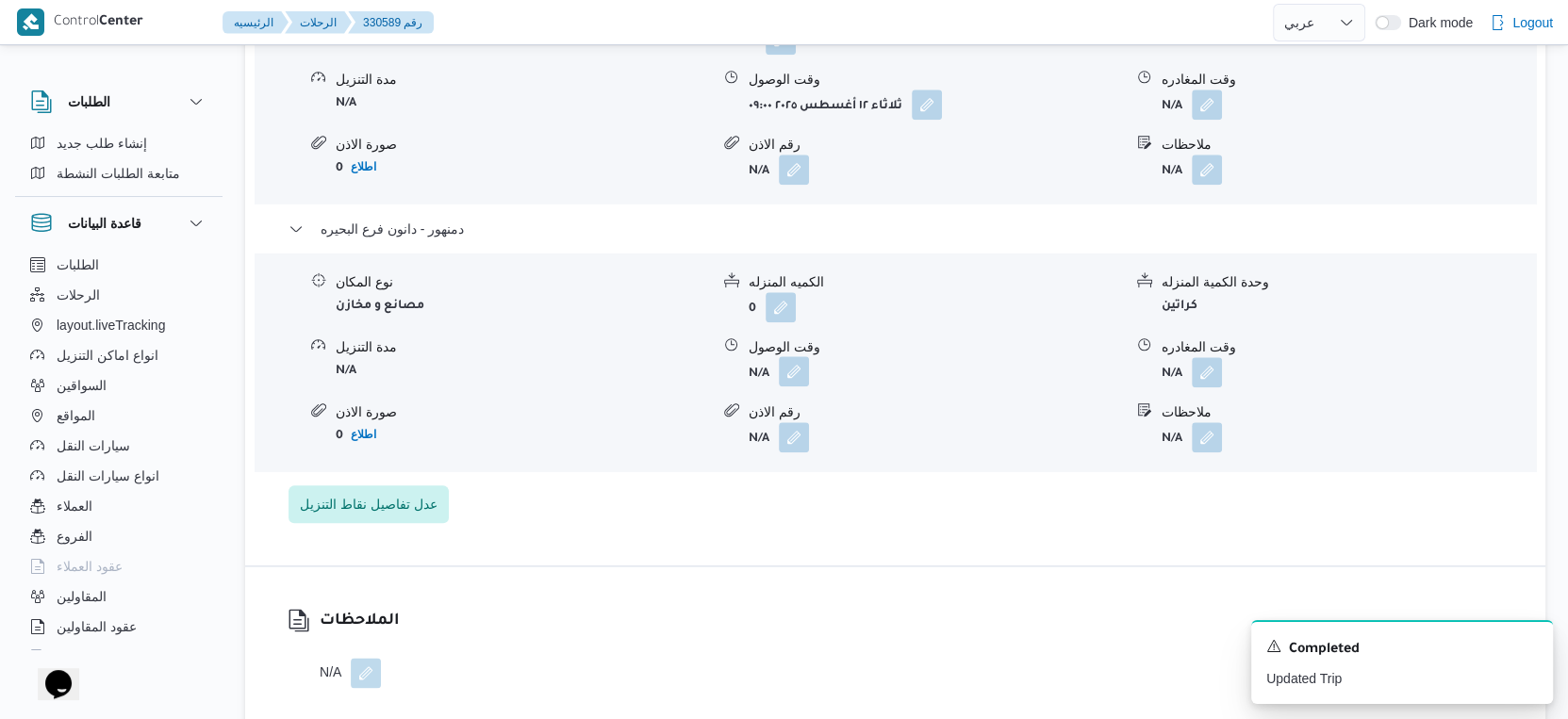
click at [791, 357] on button "button" at bounding box center [794, 372] width 31 height 31
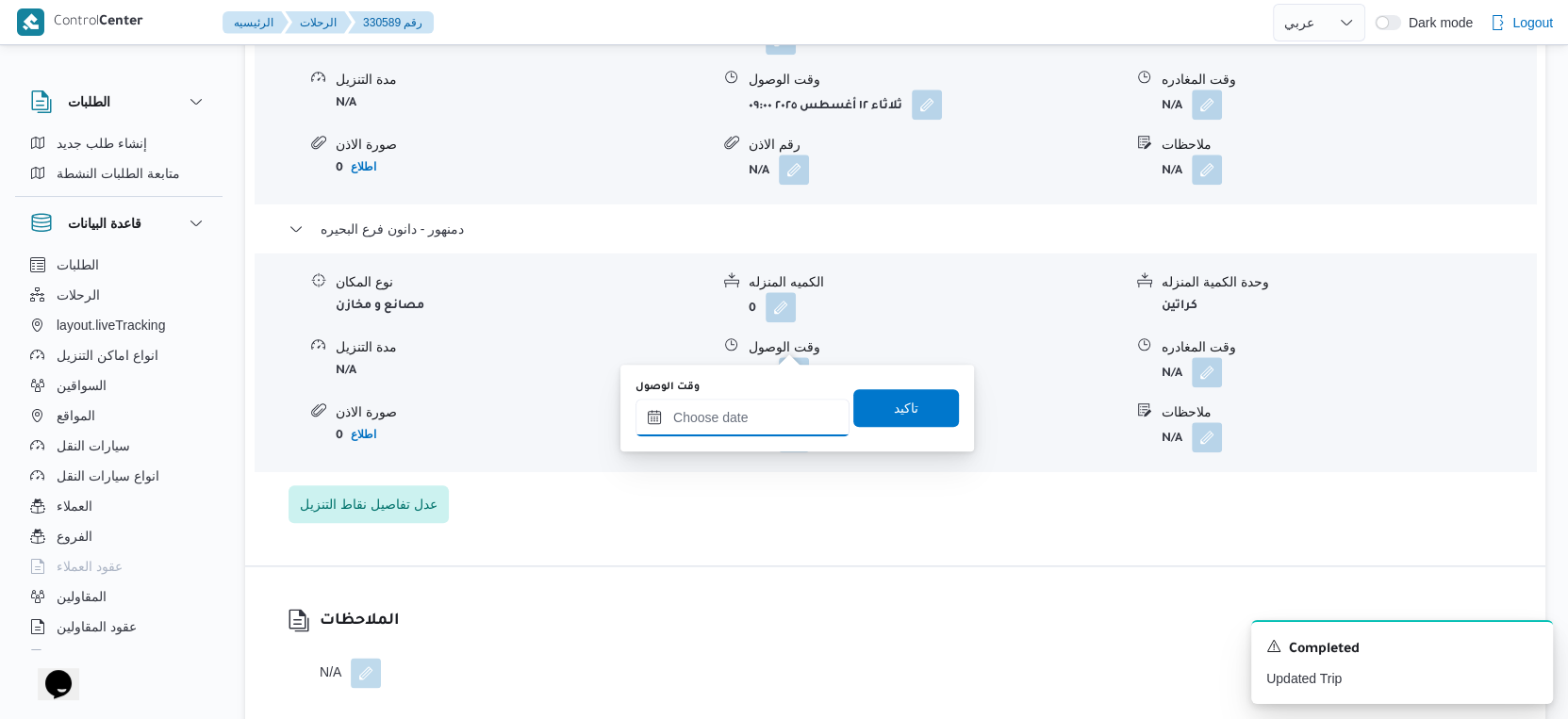
drag, startPoint x: 791, startPoint y: 346, endPoint x: 773, endPoint y: 406, distance: 62.6
click at [773, 406] on input "وقت الوصول" at bounding box center [743, 417] width 214 height 37
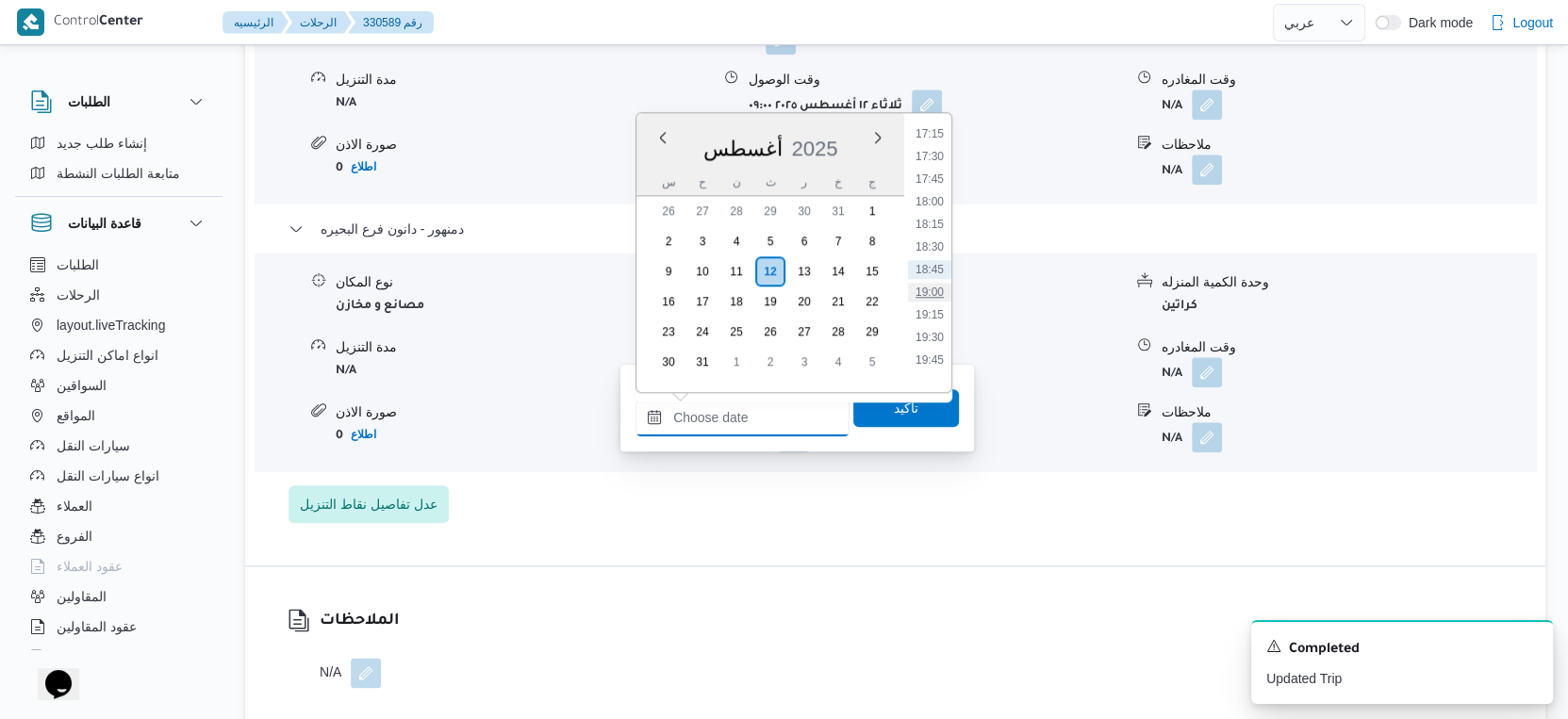
scroll to position [1251, 0]
click at [933, 198] on li "14:30" at bounding box center [929, 199] width 43 height 19
type input "[DATE] ١٤:٣٠"
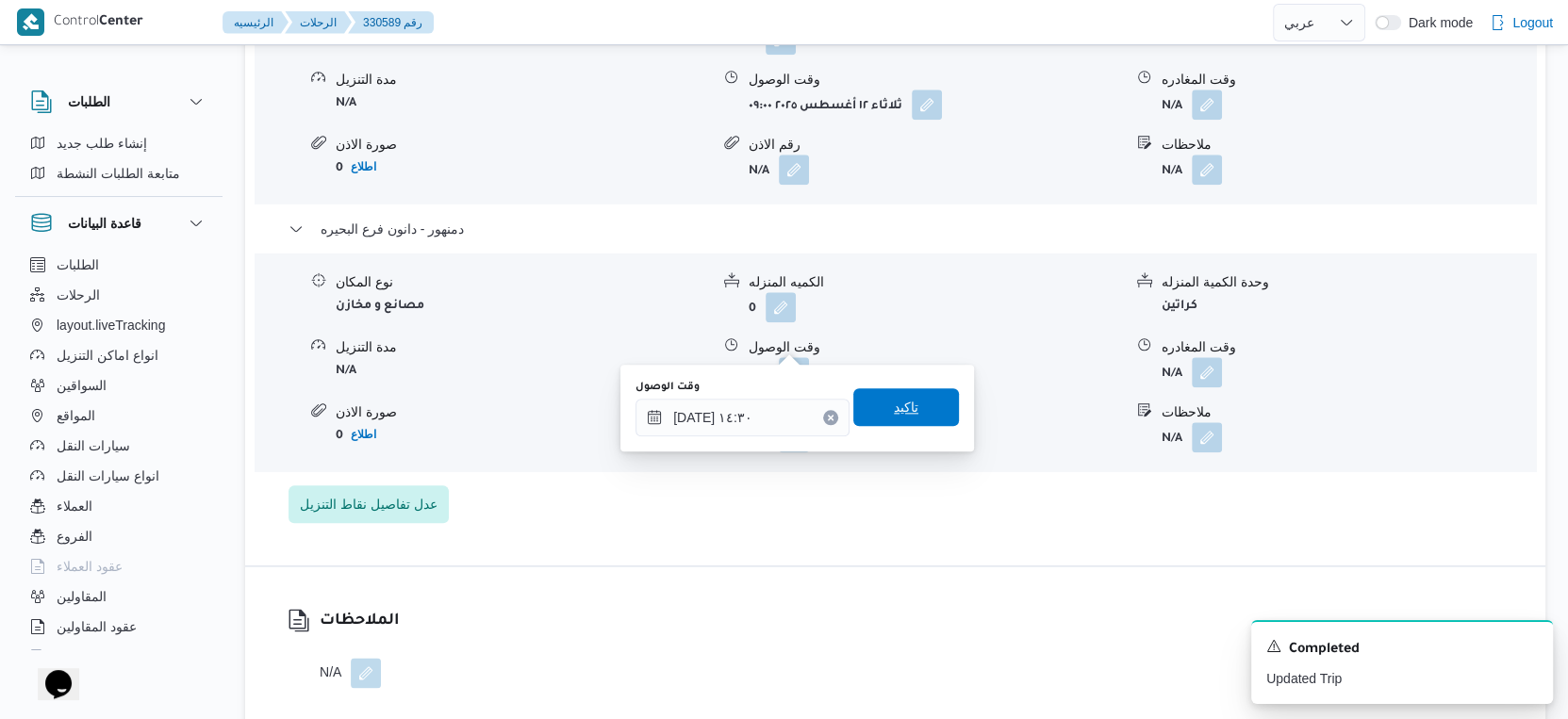
click at [920, 388] on span "تاكيد" at bounding box center [905, 406] width 105 height 37
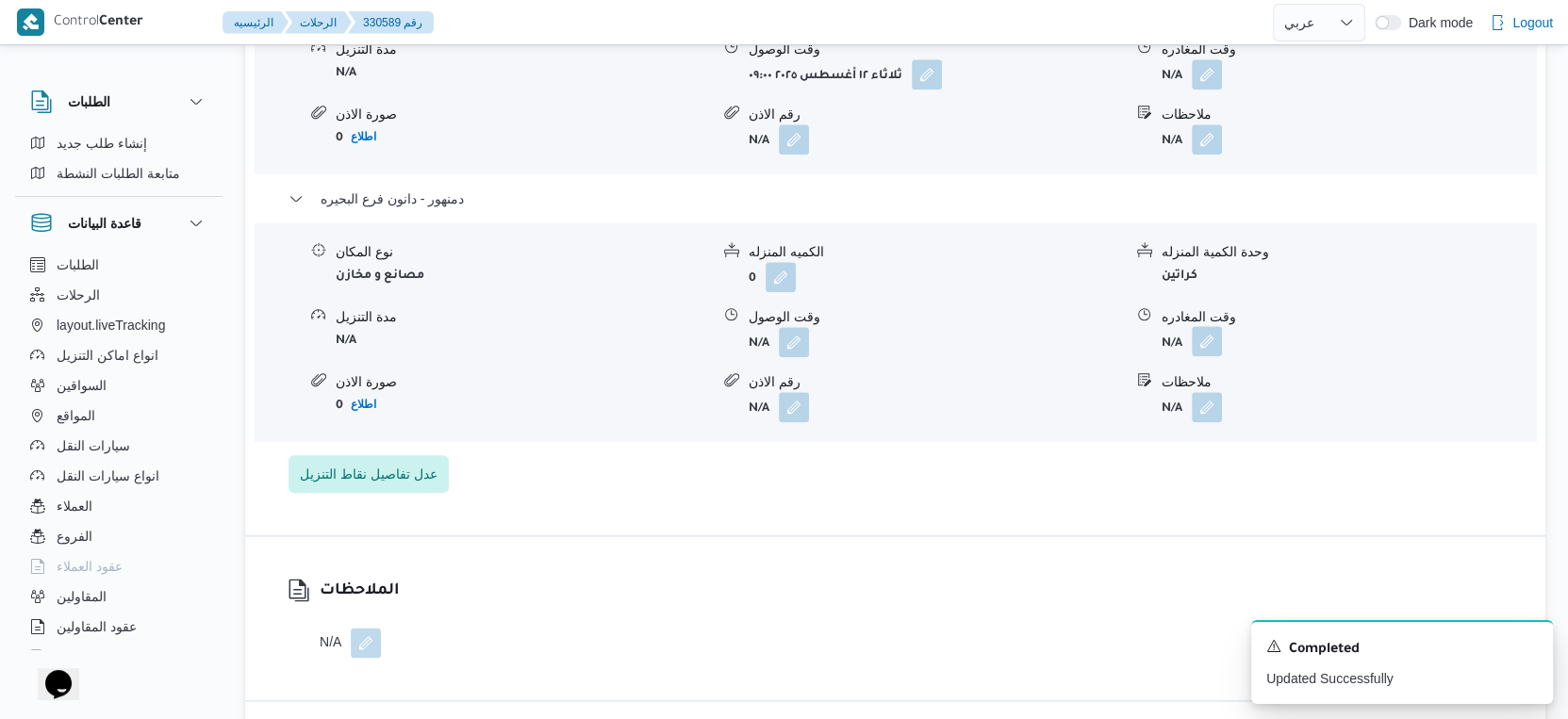
click at [1210, 341] on button "button" at bounding box center [1207, 341] width 31 height 31
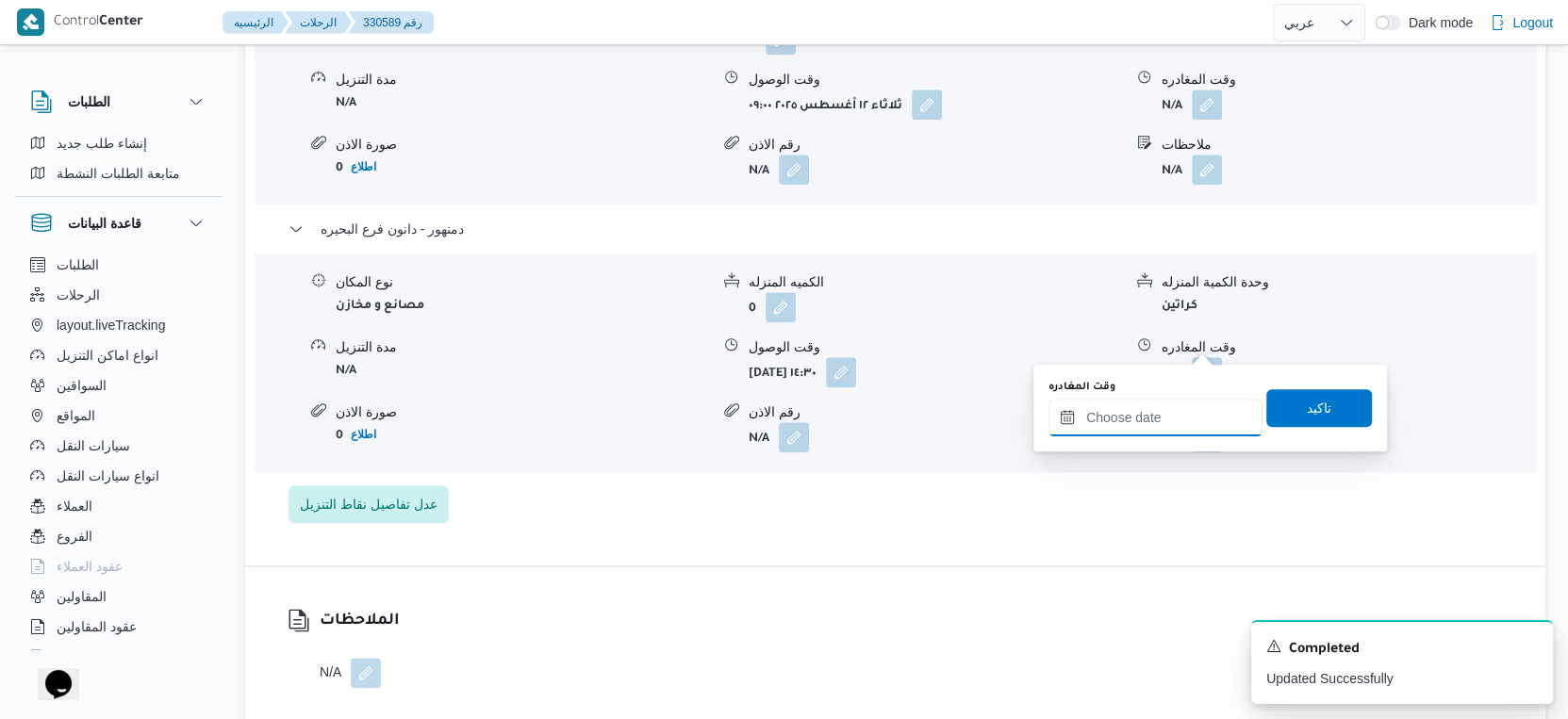
drag, startPoint x: 1207, startPoint y: 357, endPoint x: 1209, endPoint y: 430, distance: 73.0
click at [1169, 422] on input "وقت المغادره" at bounding box center [1155, 417] width 214 height 37
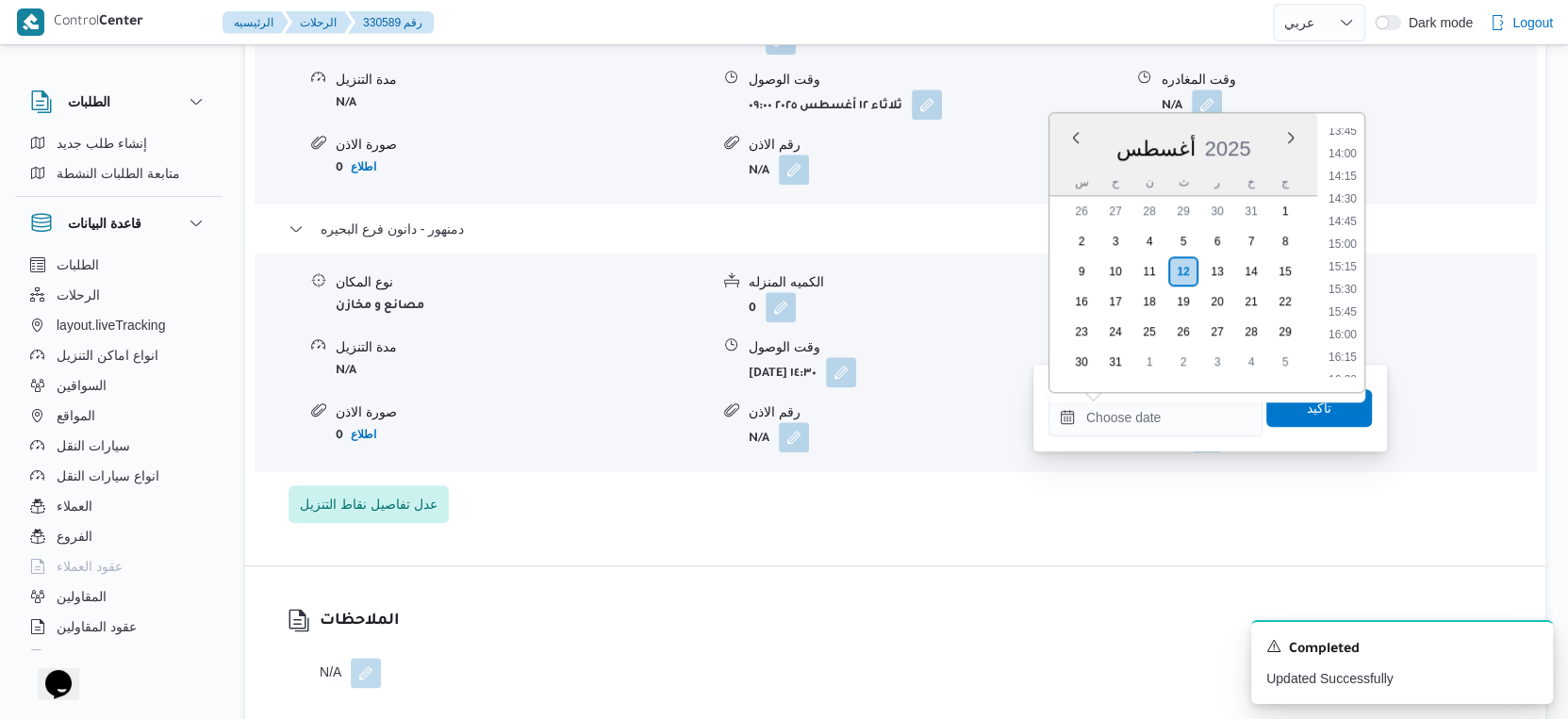
drag, startPoint x: 1345, startPoint y: 216, endPoint x: 1335, endPoint y: 313, distance: 97.5
click at [1345, 215] on li "14:45" at bounding box center [1341, 222] width 43 height 19
type input "١٢/٠٨/٢٠٢٥ ١٤:٤٥"
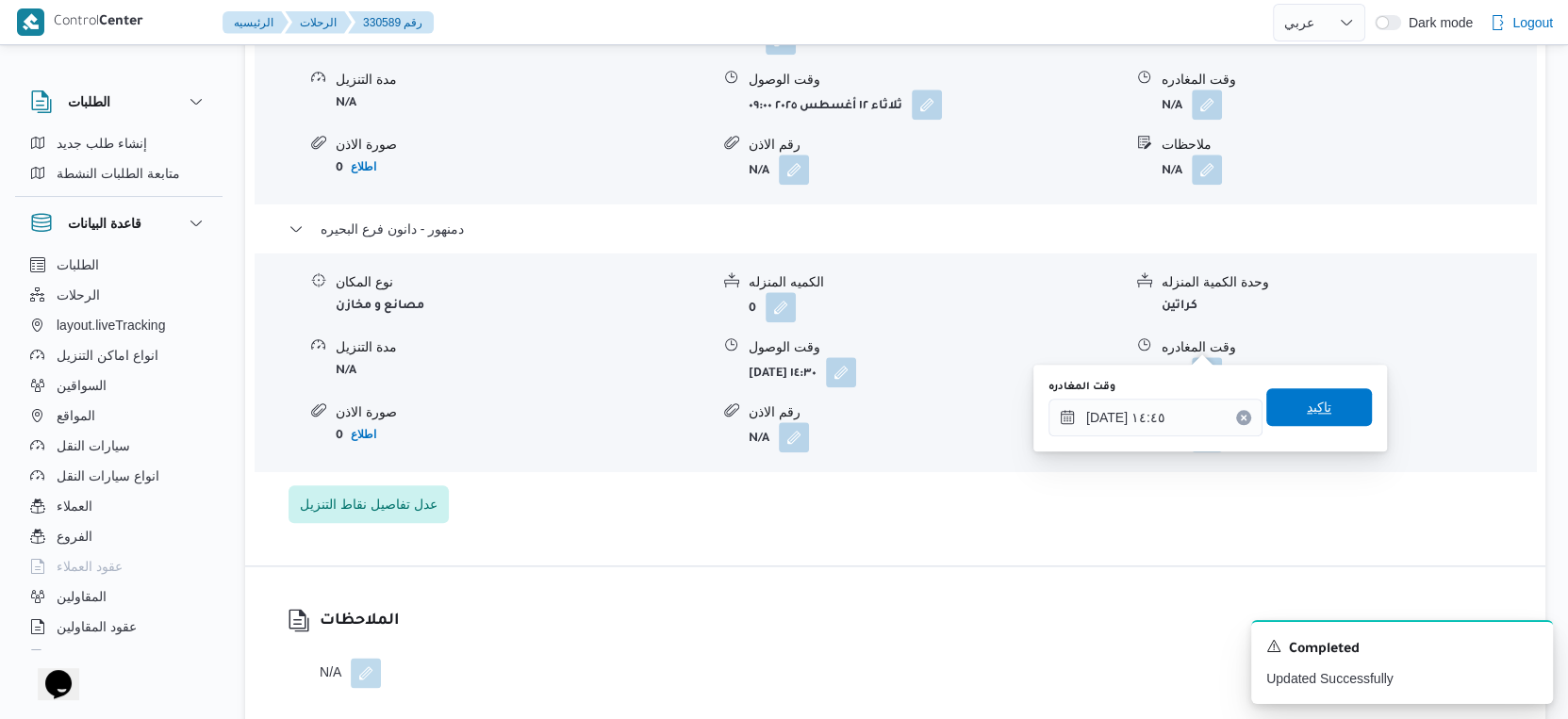
click at [1308, 397] on span "تاكيد" at bounding box center [1319, 407] width 25 height 23
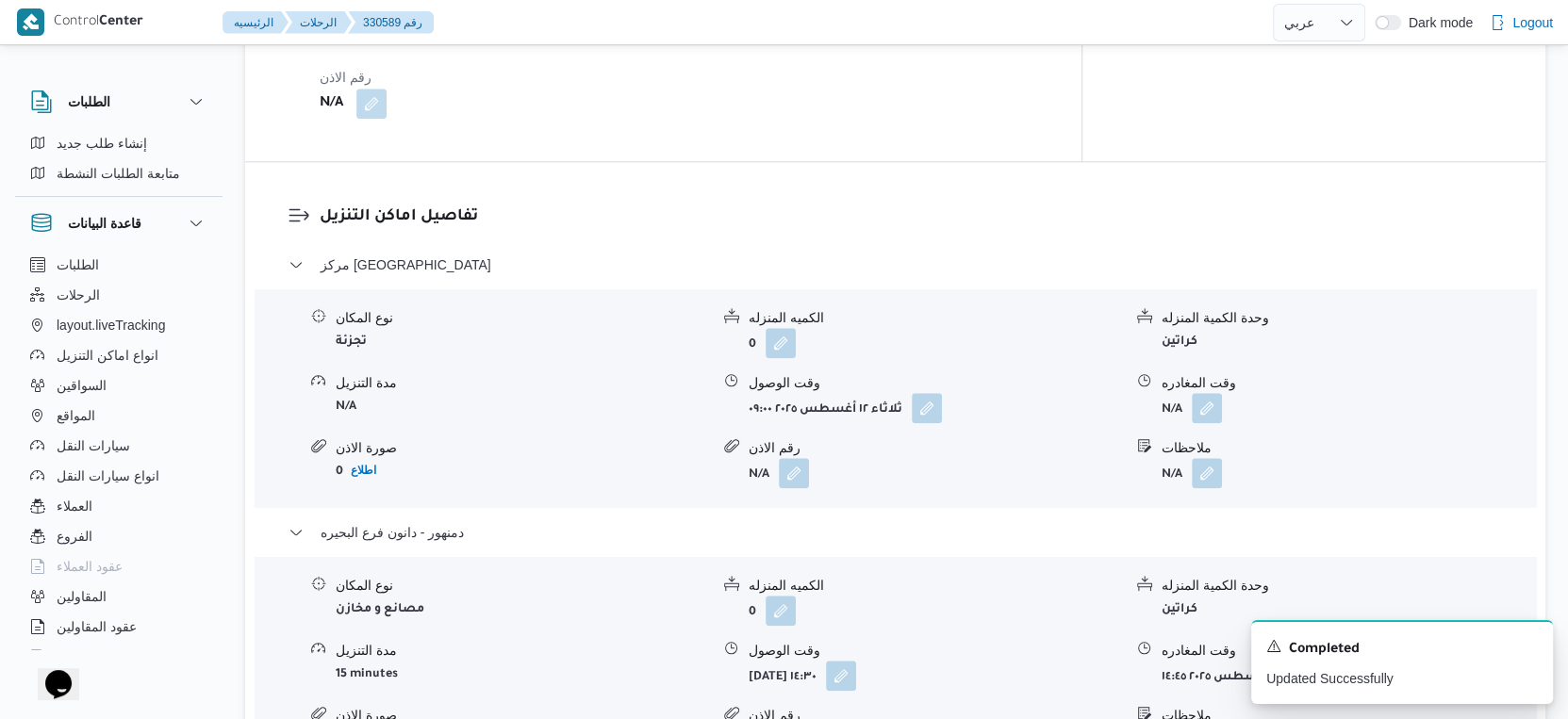
scroll to position [1466, 0]
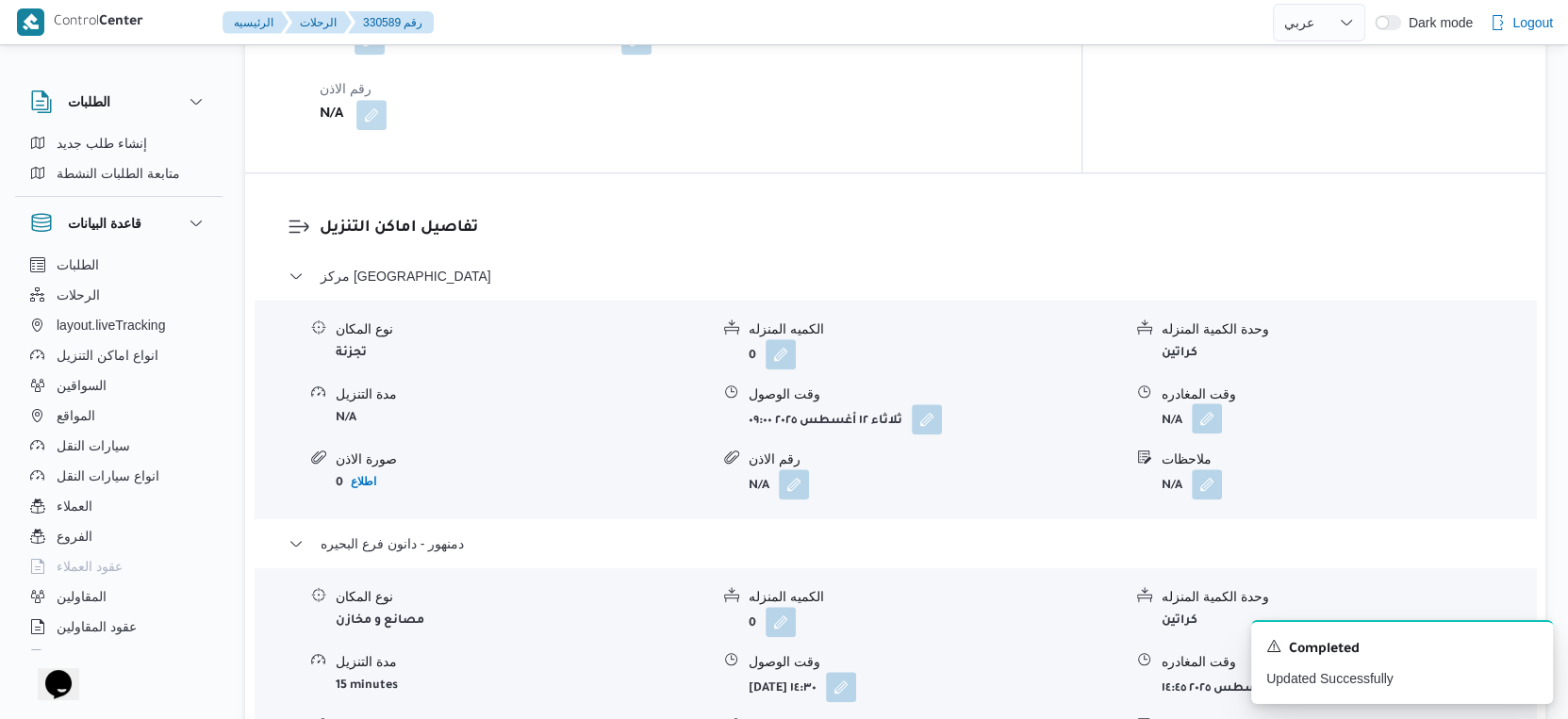
click at [1207, 403] on button "button" at bounding box center [1207, 419] width 31 height 31
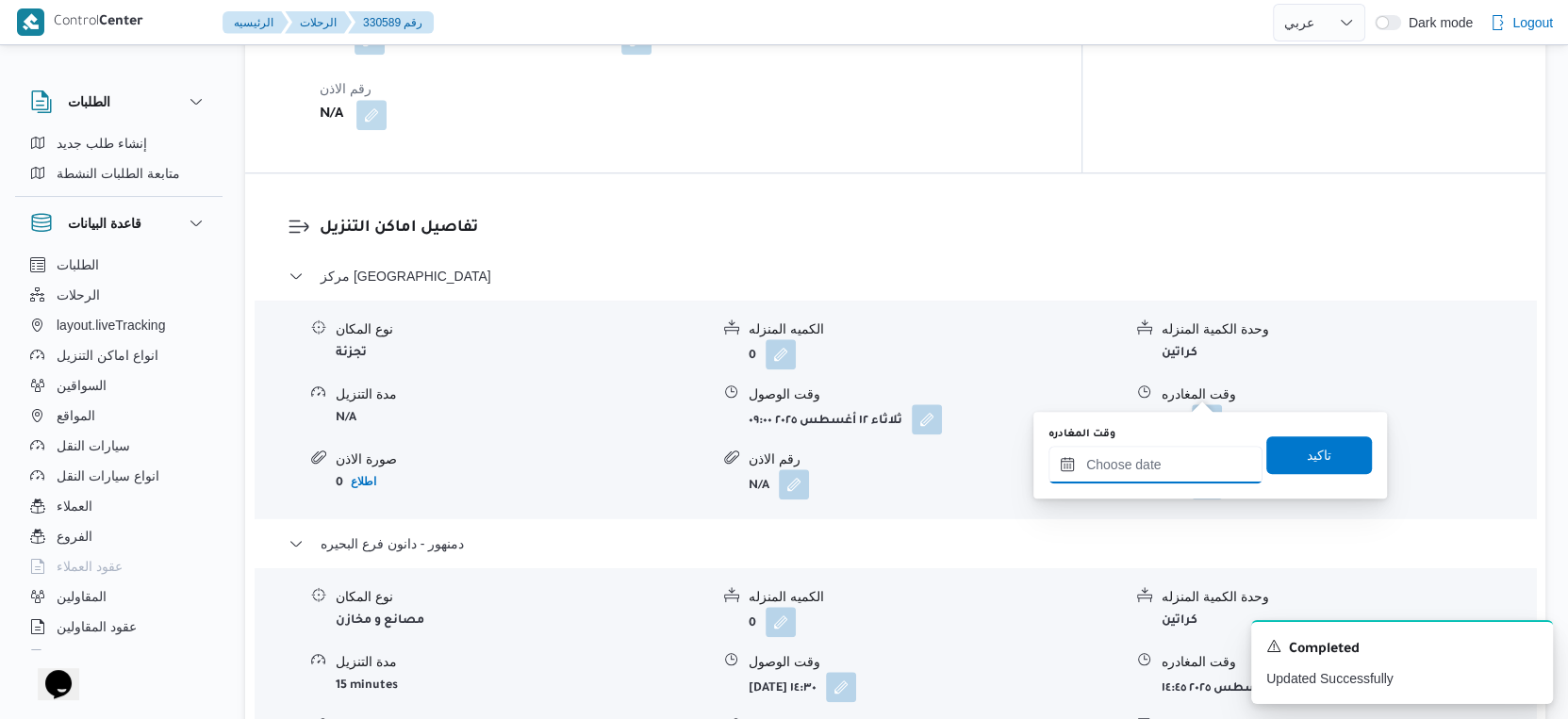
click at [1167, 449] on input "وقت المغادره" at bounding box center [1155, 464] width 214 height 37
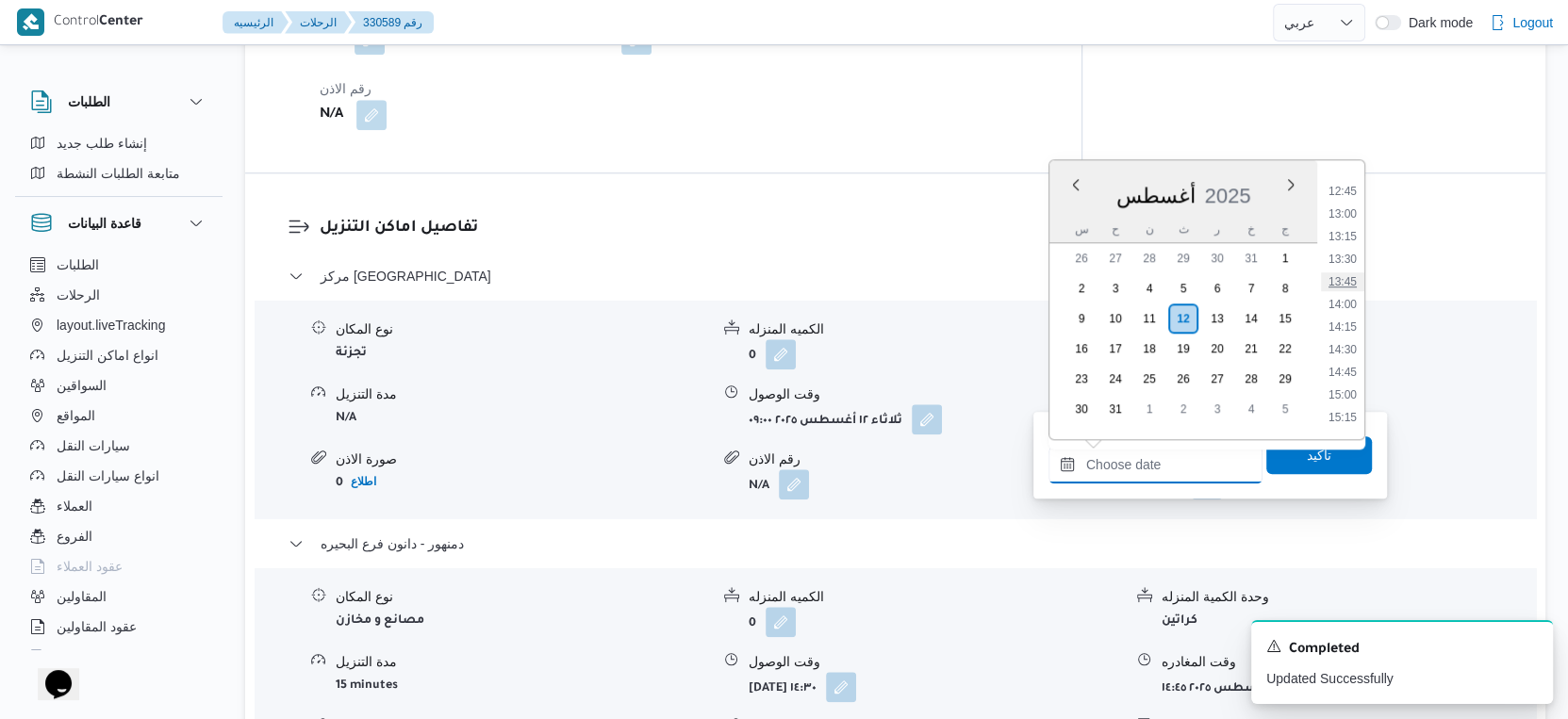
scroll to position [1145, 0]
drag, startPoint x: 1348, startPoint y: 304, endPoint x: 1329, endPoint y: 382, distance: 80.3
click at [1348, 304] on li "14:00" at bounding box center [1341, 307] width 43 height 19
type input "١٢/٠٨/٢٠٢٥ ١٤:٠٠"
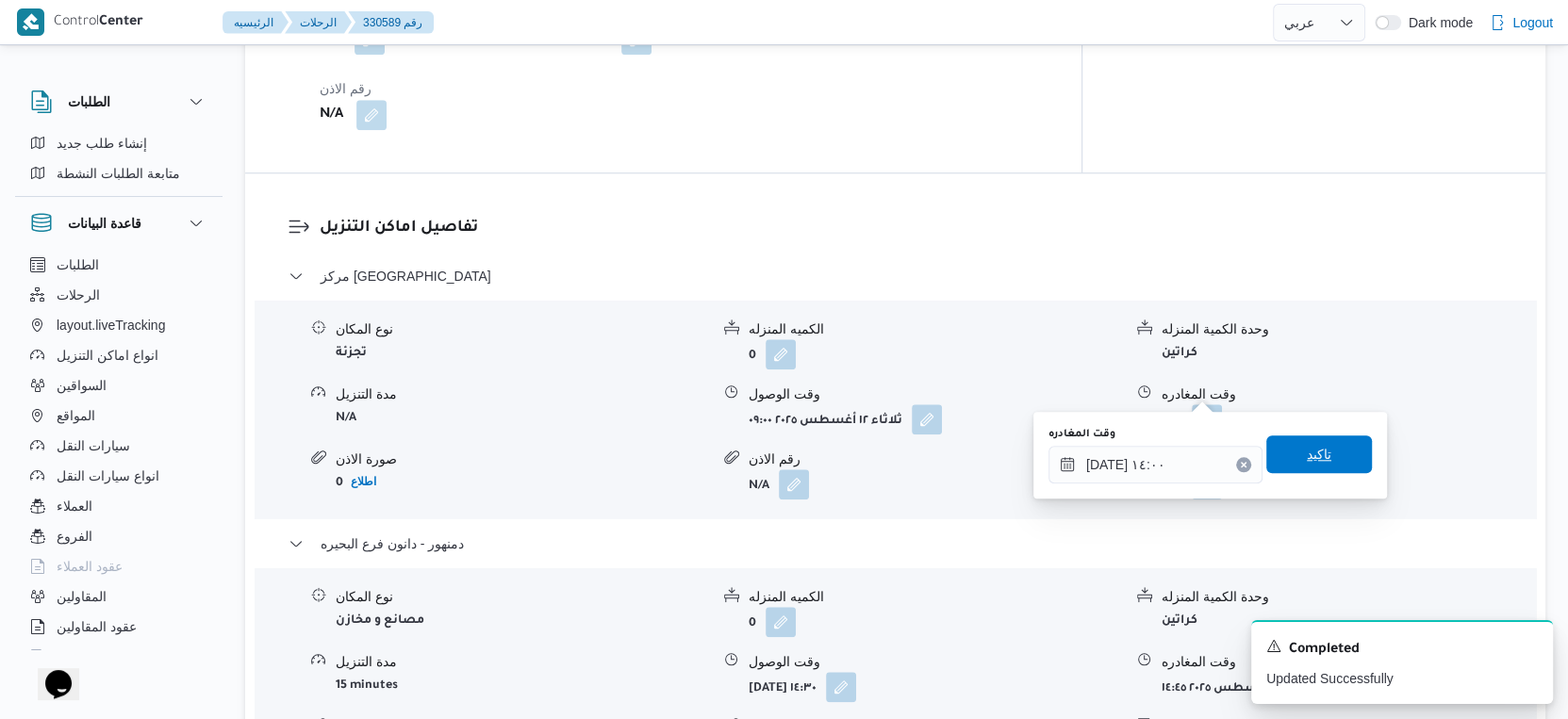
click at [1312, 450] on span "تاكيد" at bounding box center [1319, 454] width 25 height 23
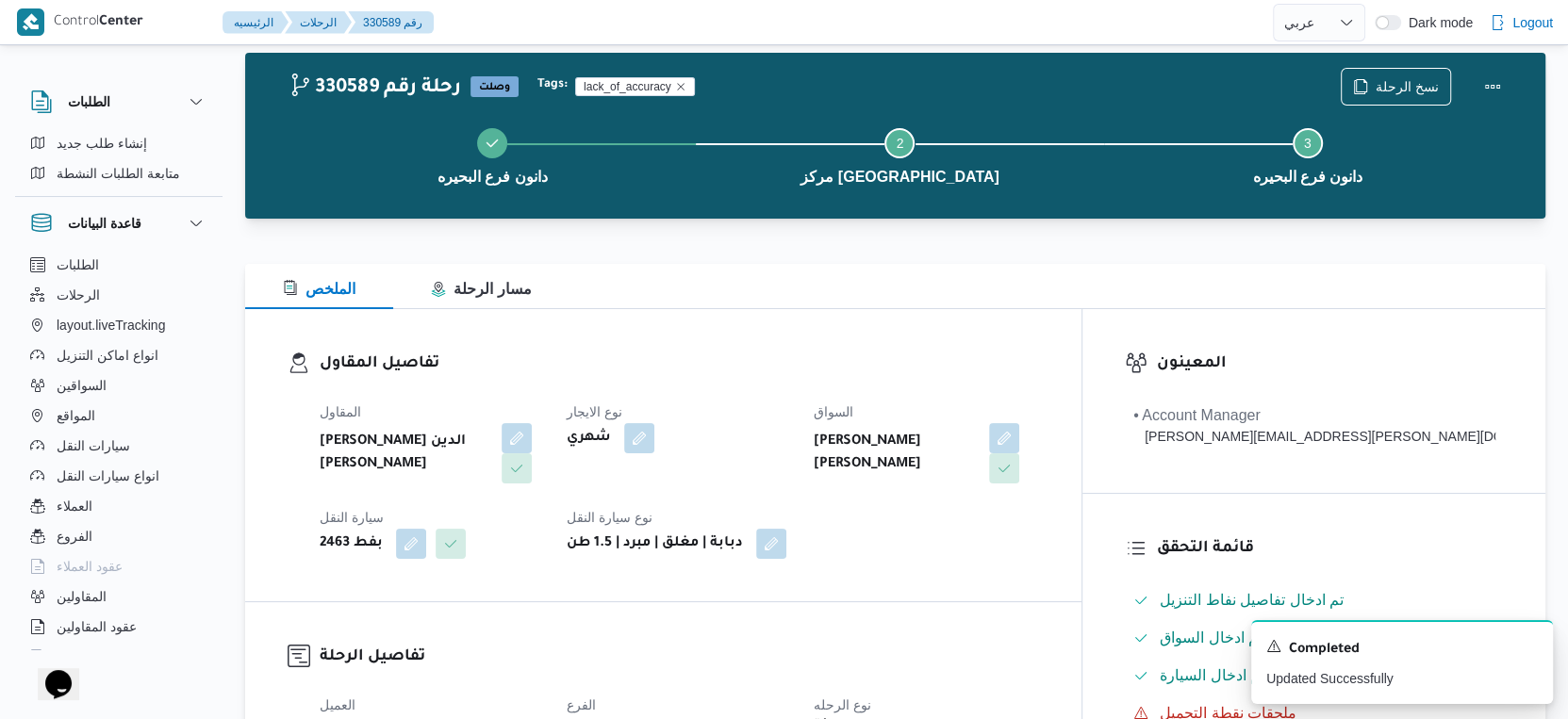
scroll to position [0, 0]
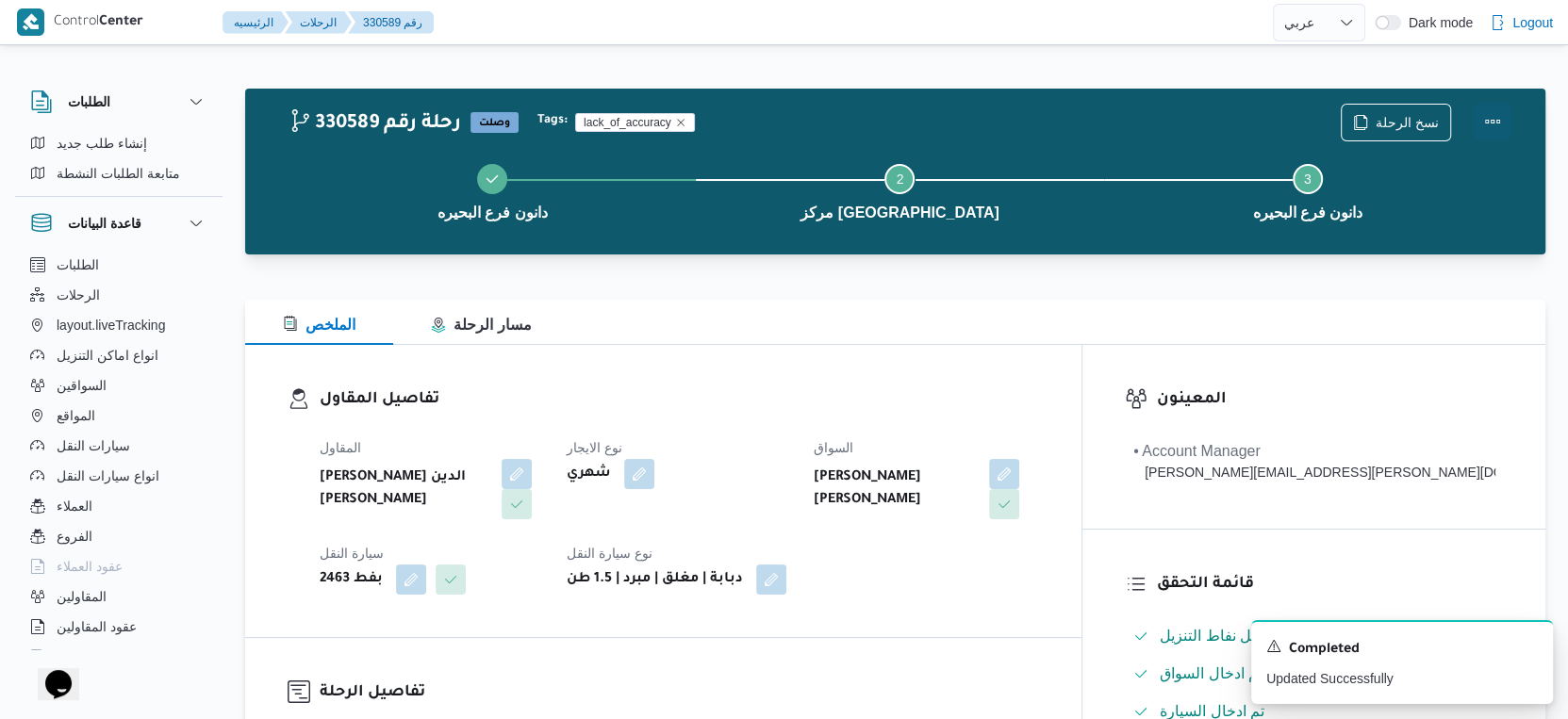
click at [1482, 119] on button "Actions" at bounding box center [1492, 120] width 37 height 37
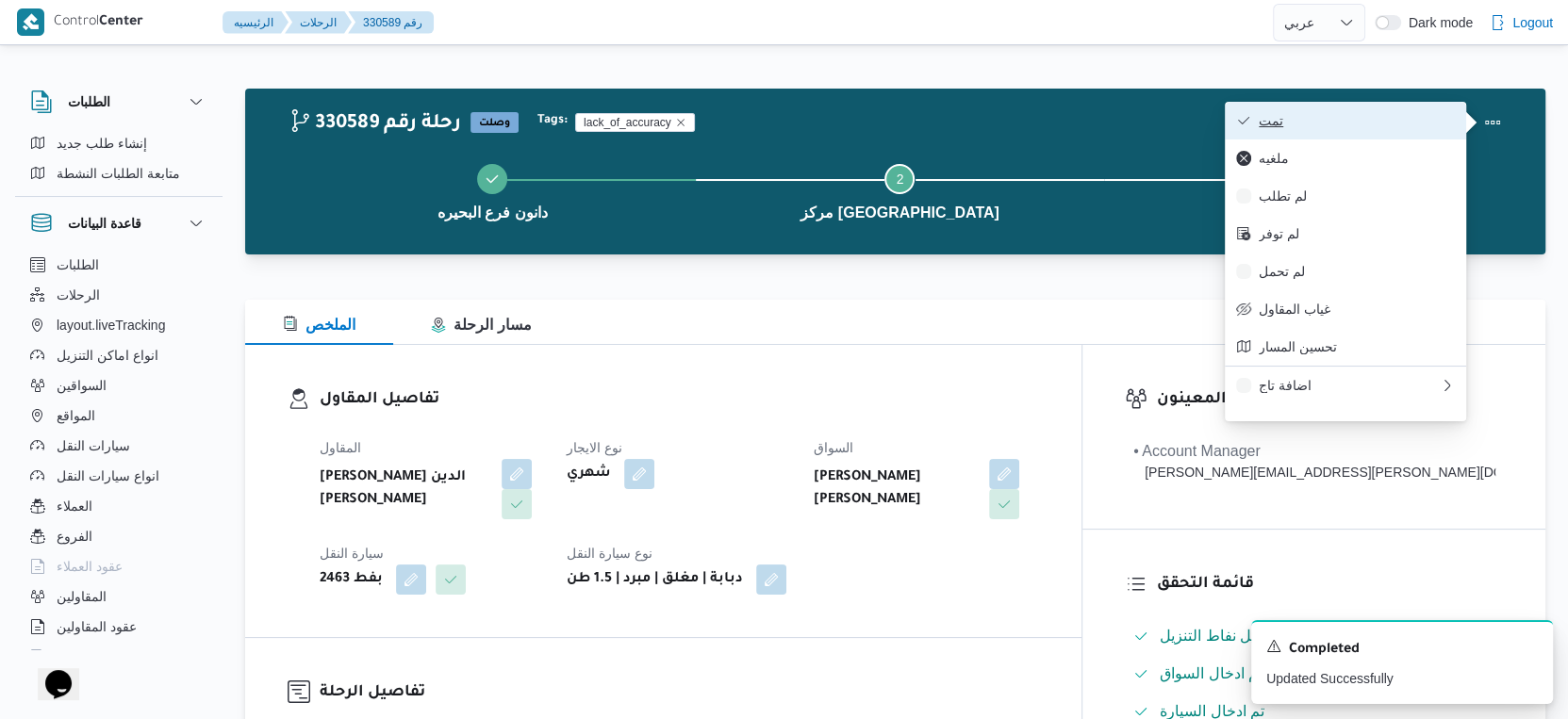
click at [1396, 119] on span "تمت" at bounding box center [1356, 120] width 196 height 15
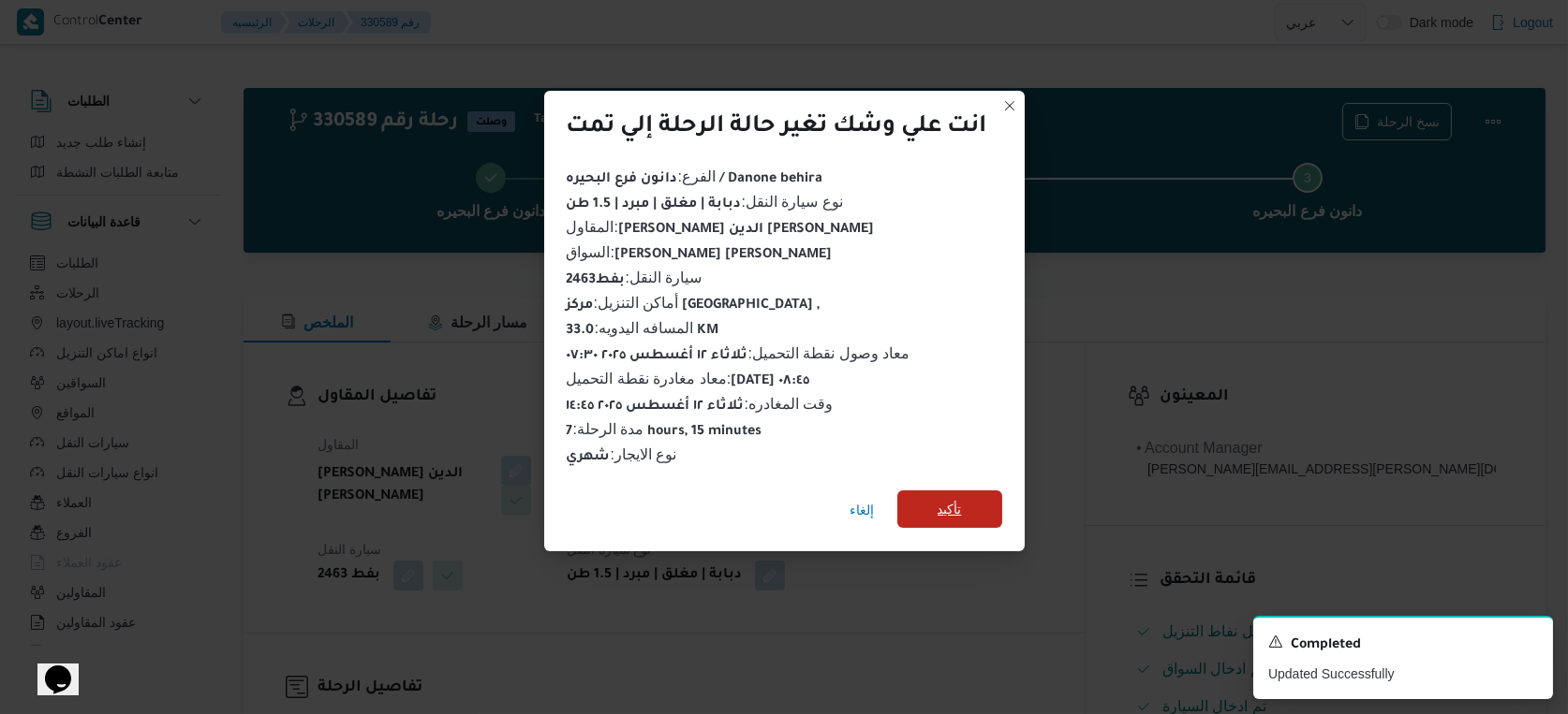
click at [940, 503] on span "تأكيد" at bounding box center [950, 510] width 25 height 23
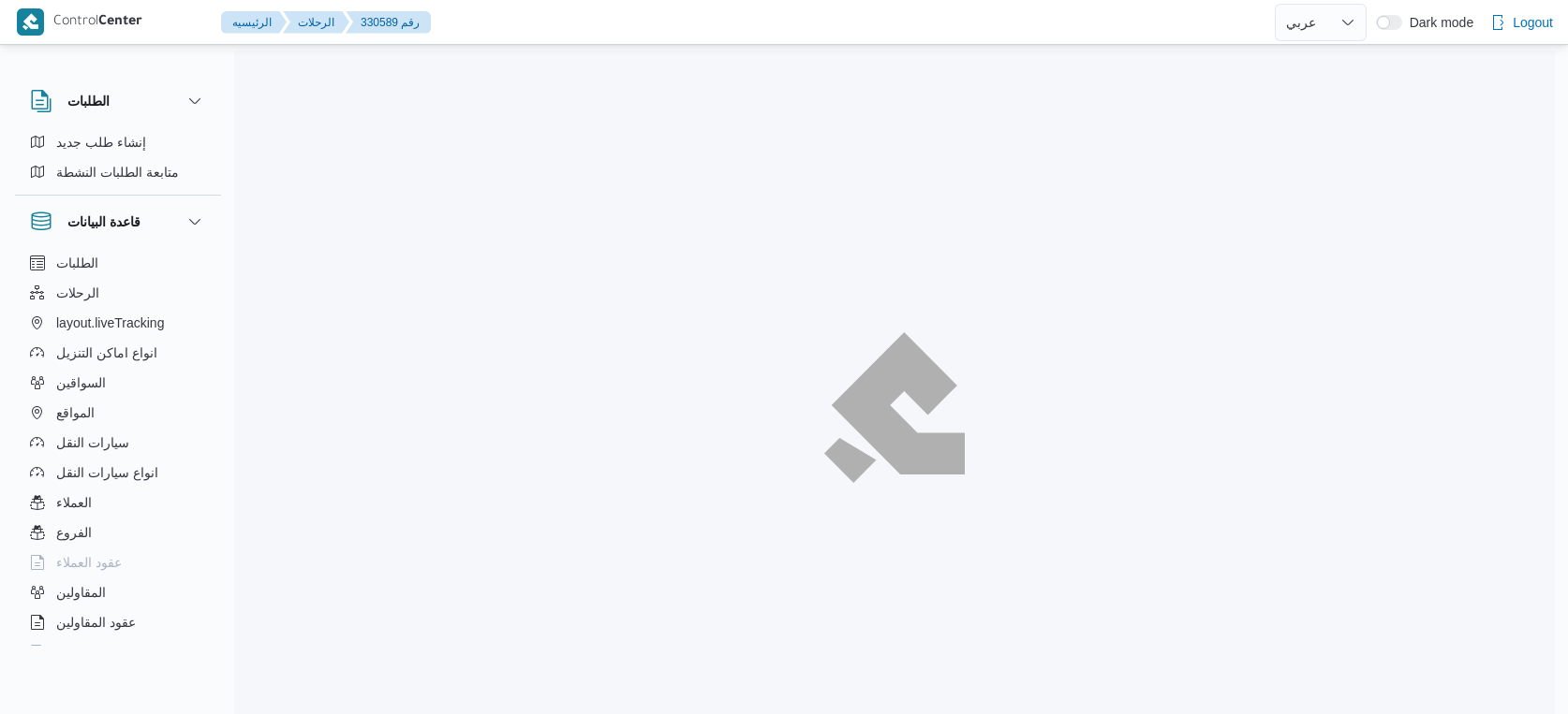
select select "ar"
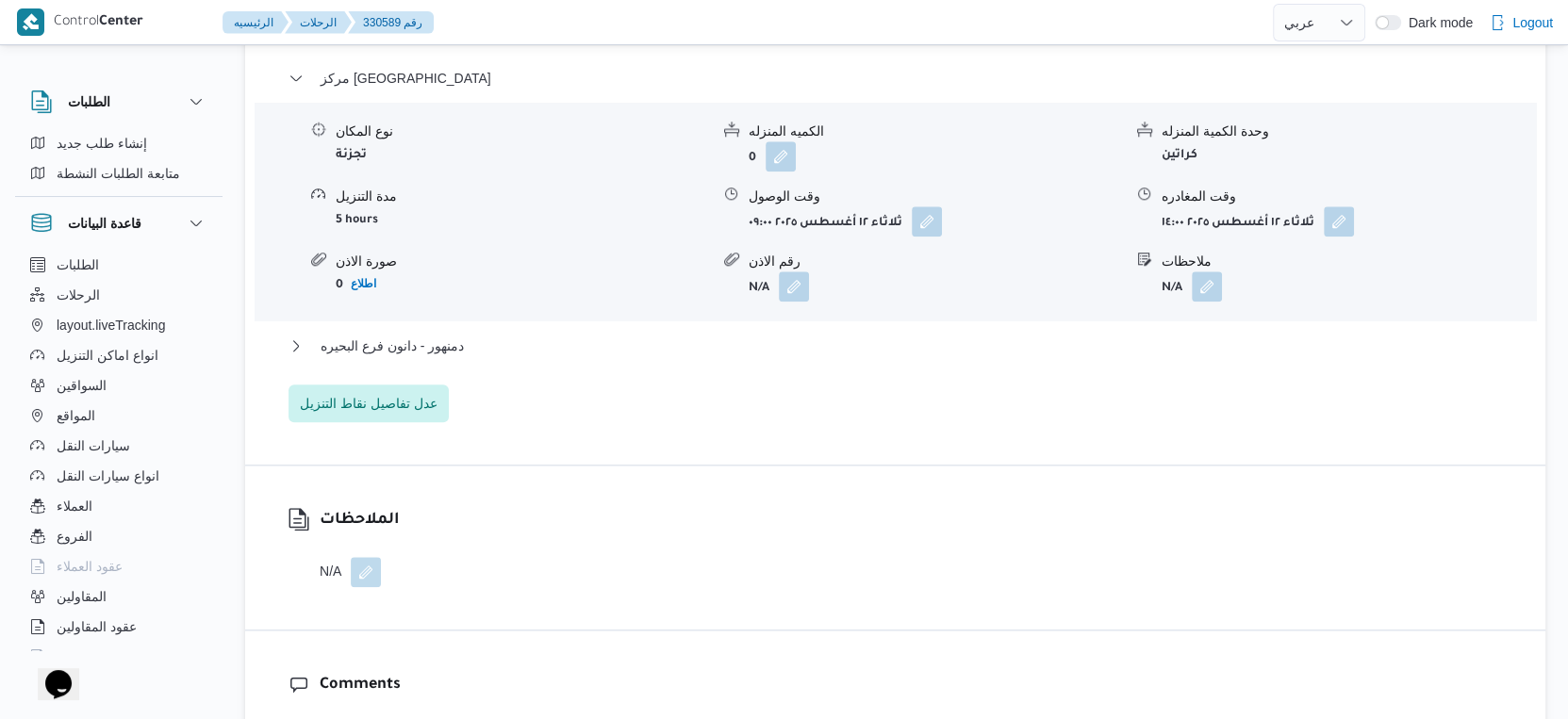
scroll to position [1675, 0]
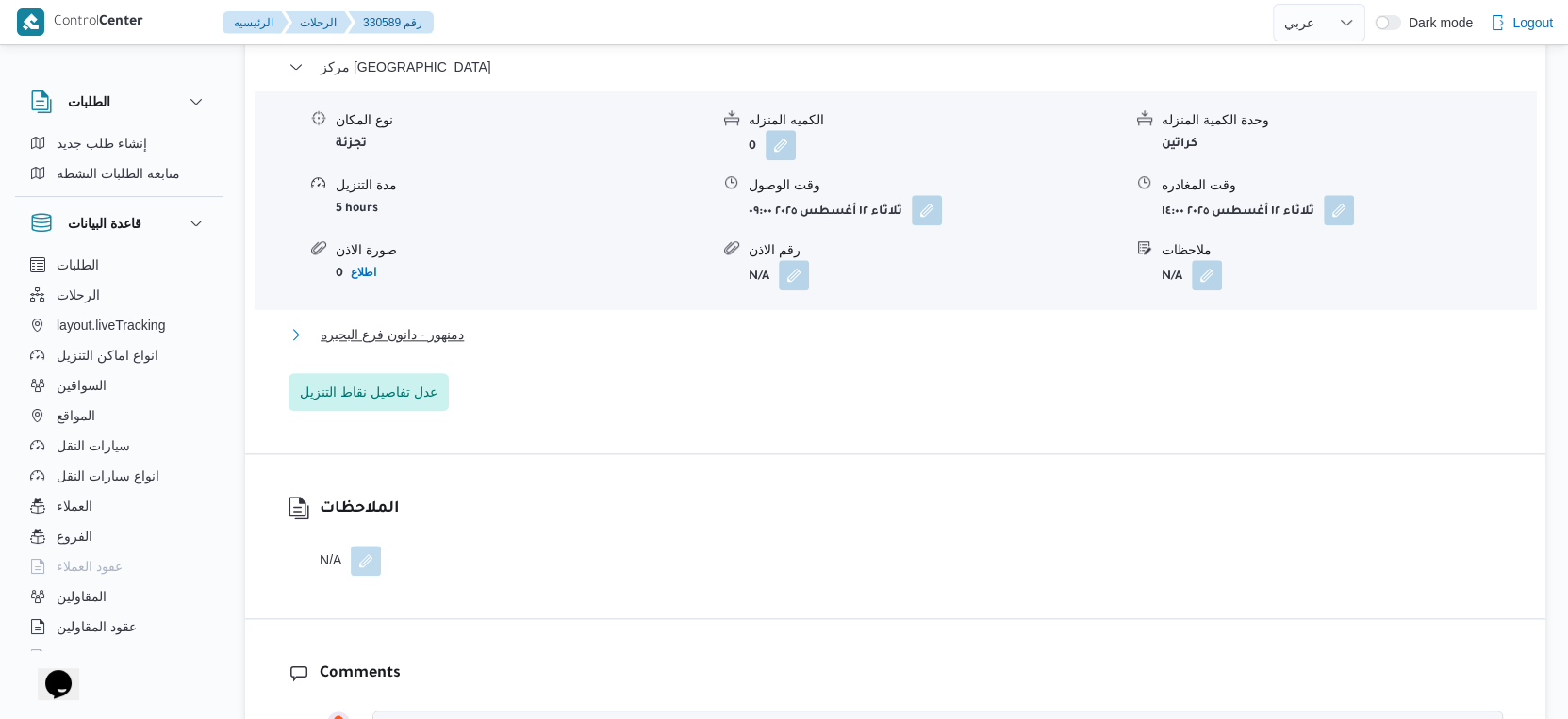
click at [462, 323] on span "دمنهور - دانون فرع البحيره" at bounding box center [392, 335] width 143 height 23
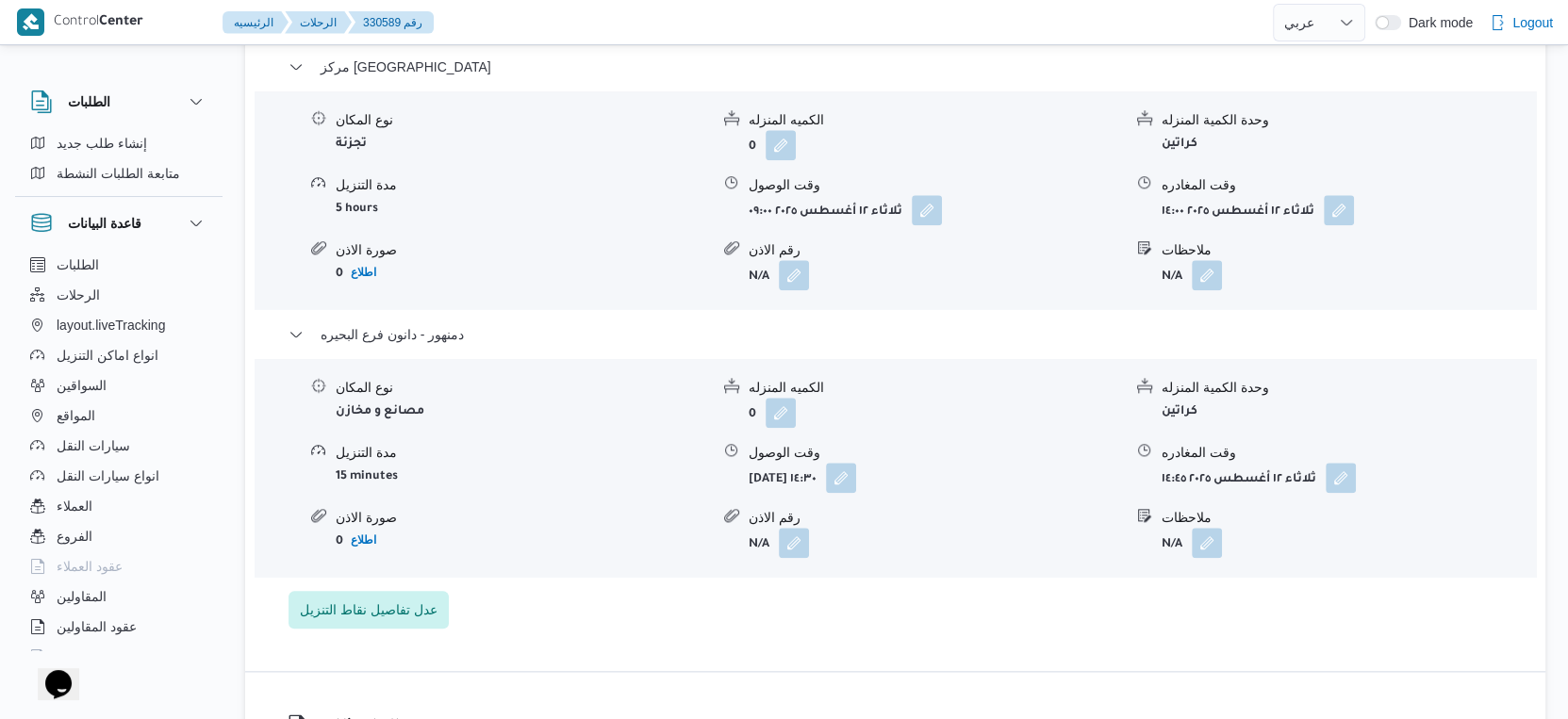
select select "ar"
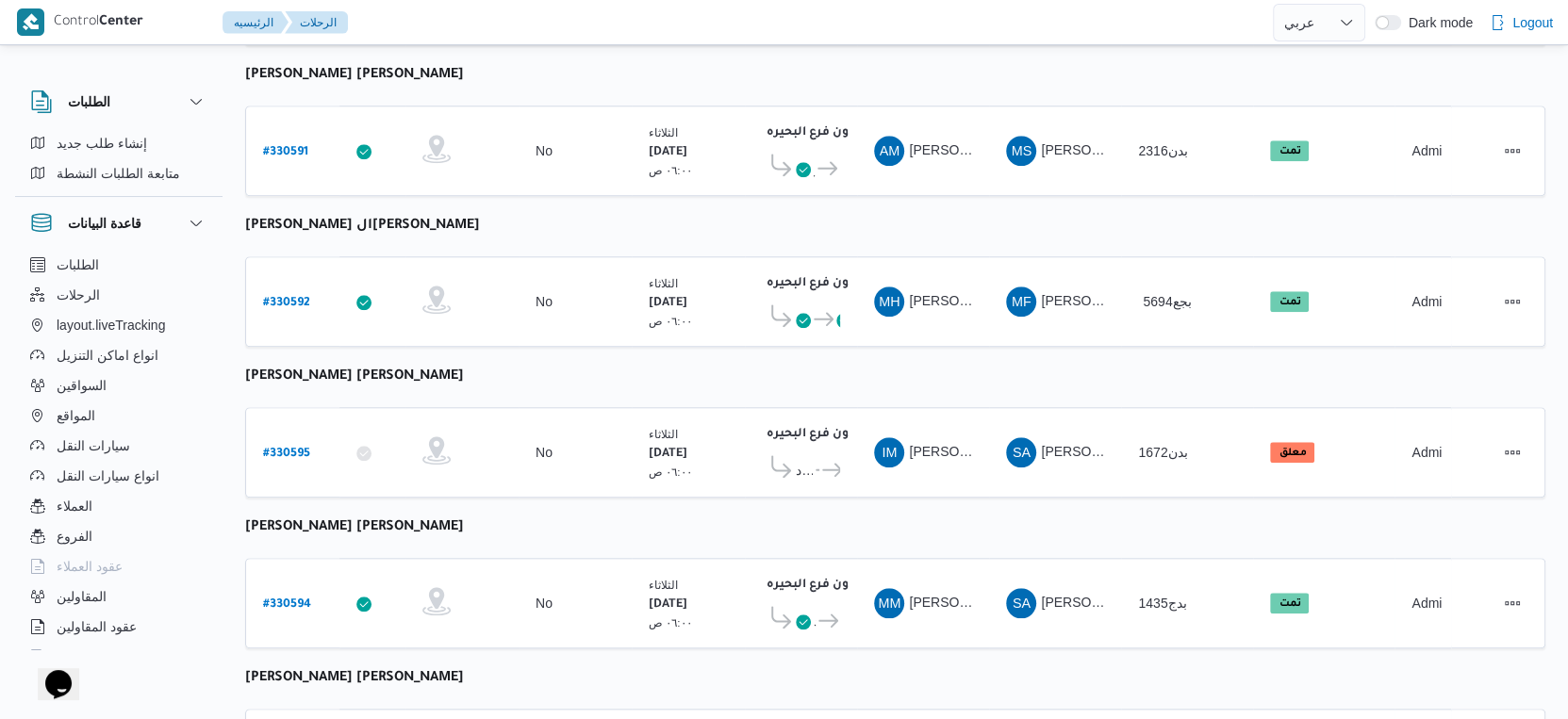
scroll to position [1538, 0]
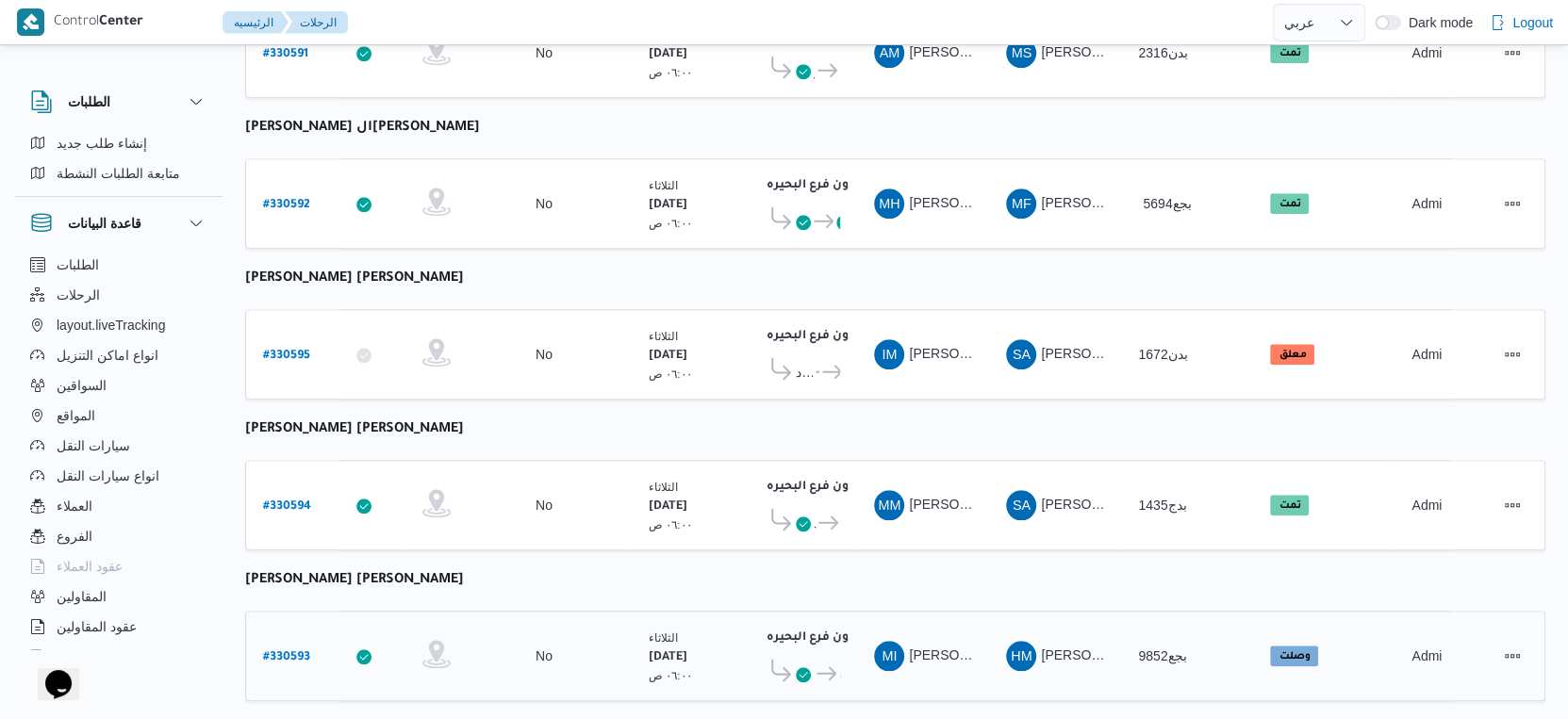
click at [276, 651] on b "# 330593" at bounding box center [286, 658] width 47 height 13
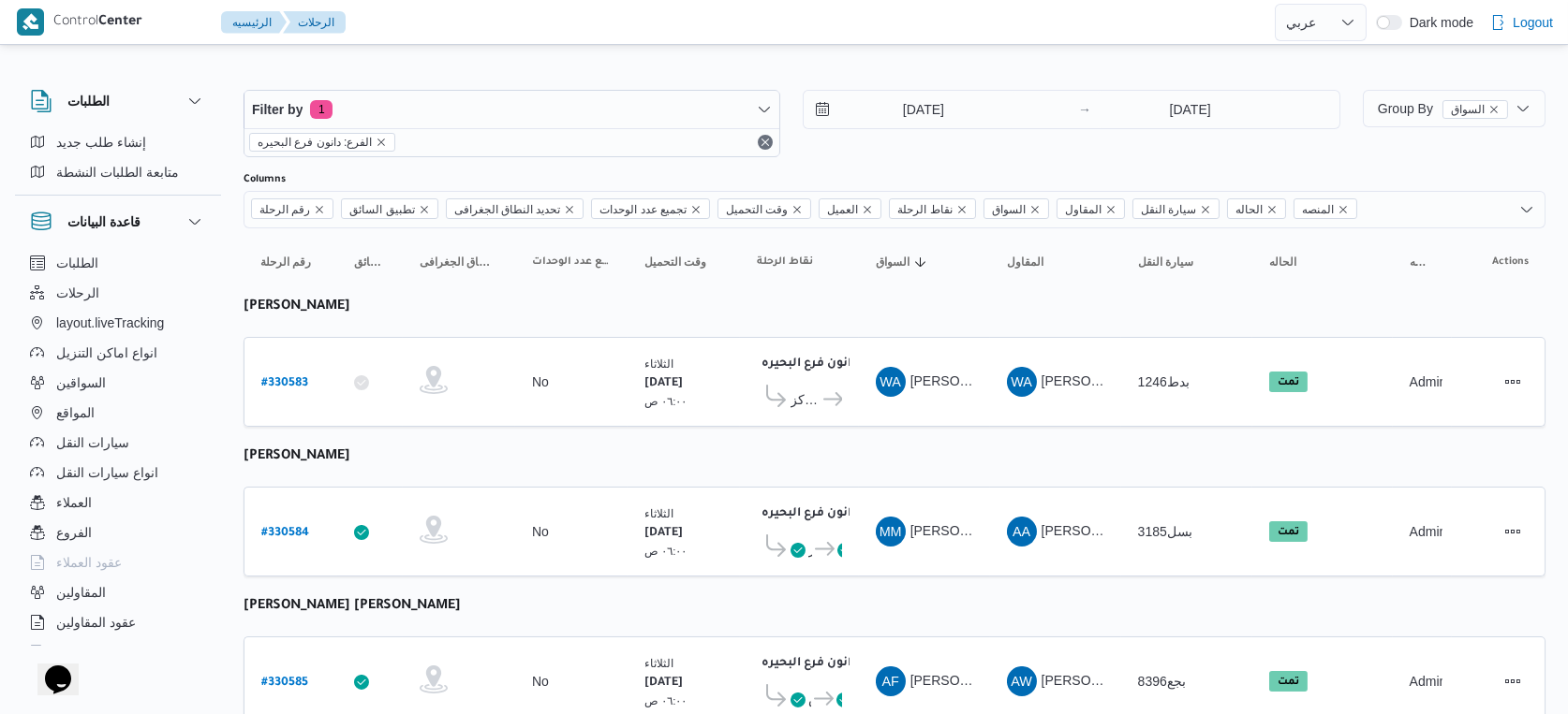
select select "ar"
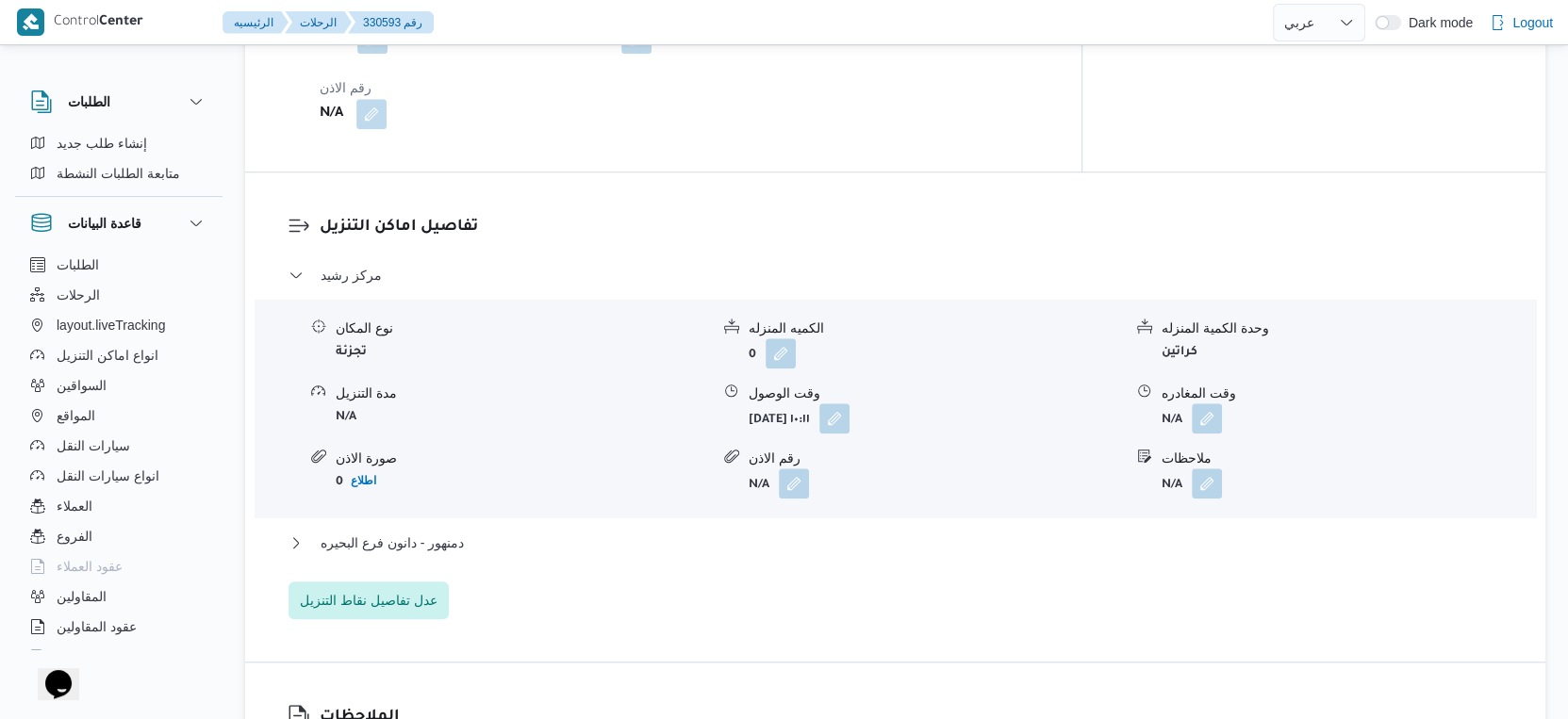
scroll to position [1675, 0]
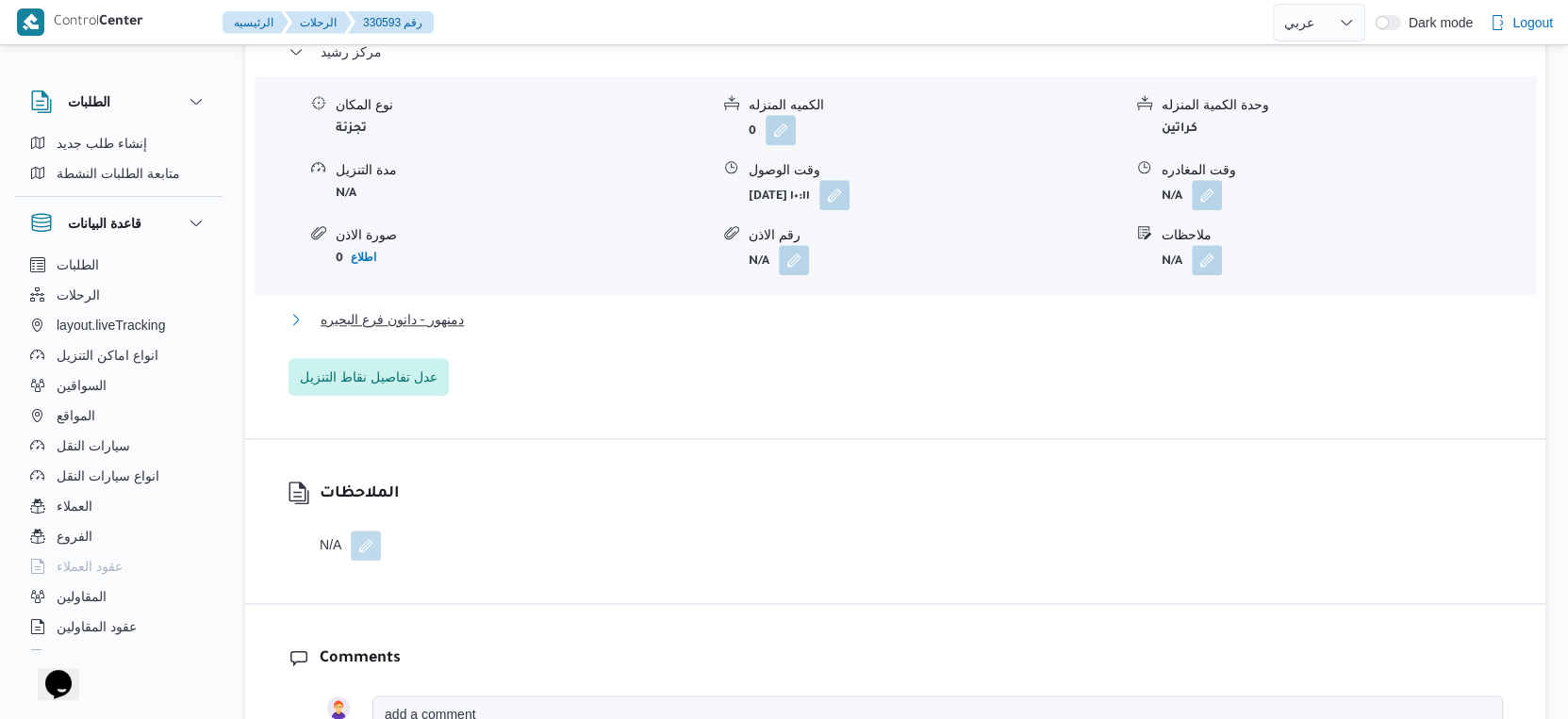
click at [484, 308] on button "دمنهور - دانون فرع البحيره" at bounding box center [896, 319] width 1214 height 23
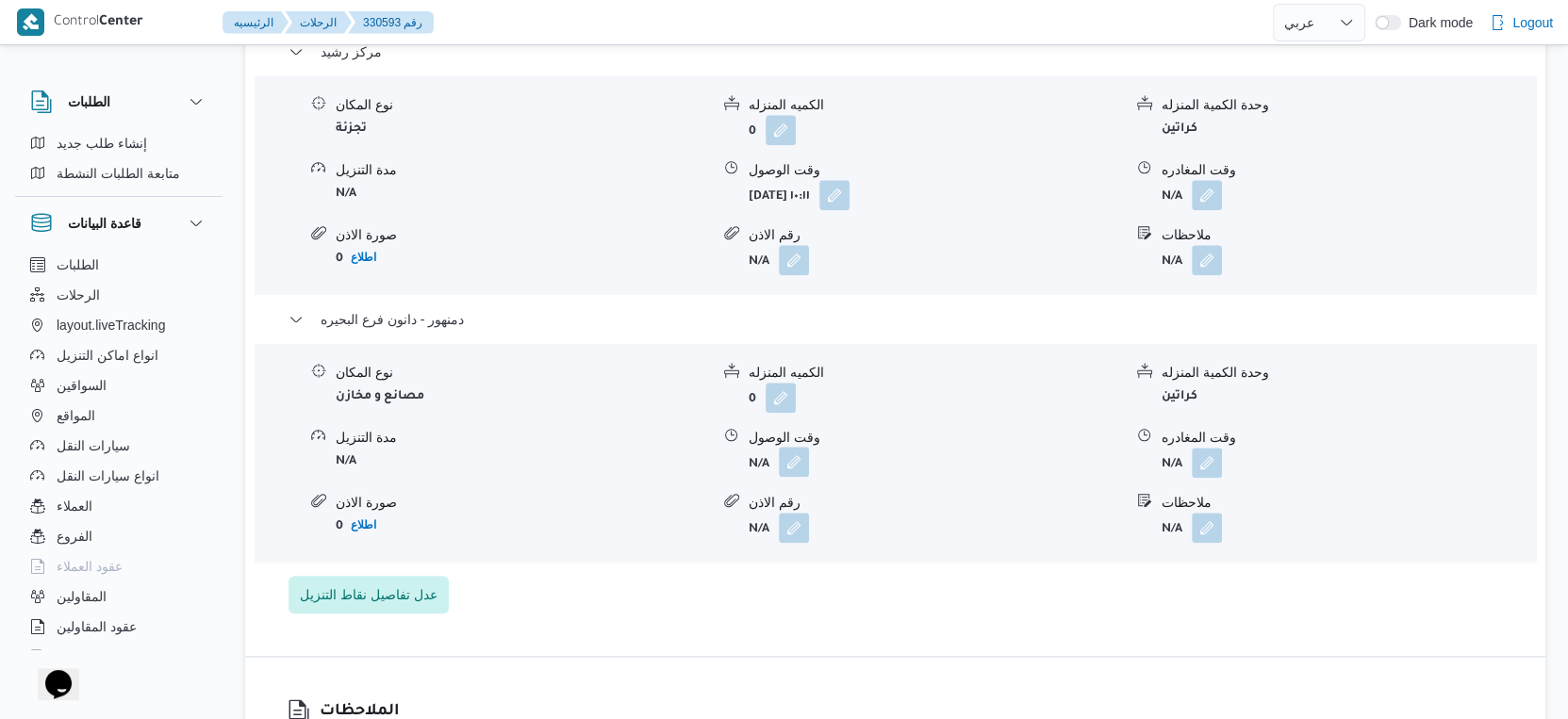
click at [785, 451] on button "button" at bounding box center [794, 462] width 31 height 31
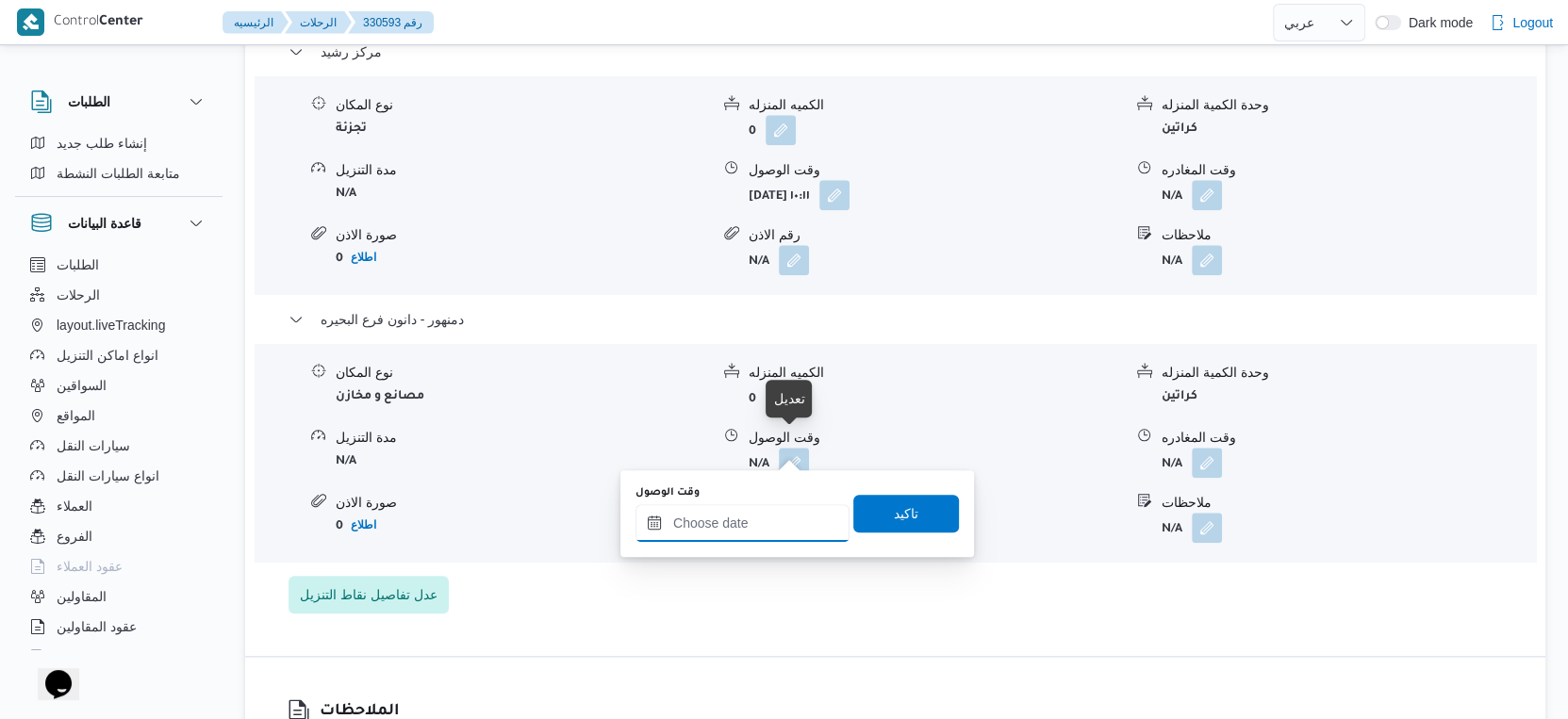
click at [760, 520] on input "وقت الوصول" at bounding box center [743, 523] width 214 height 37
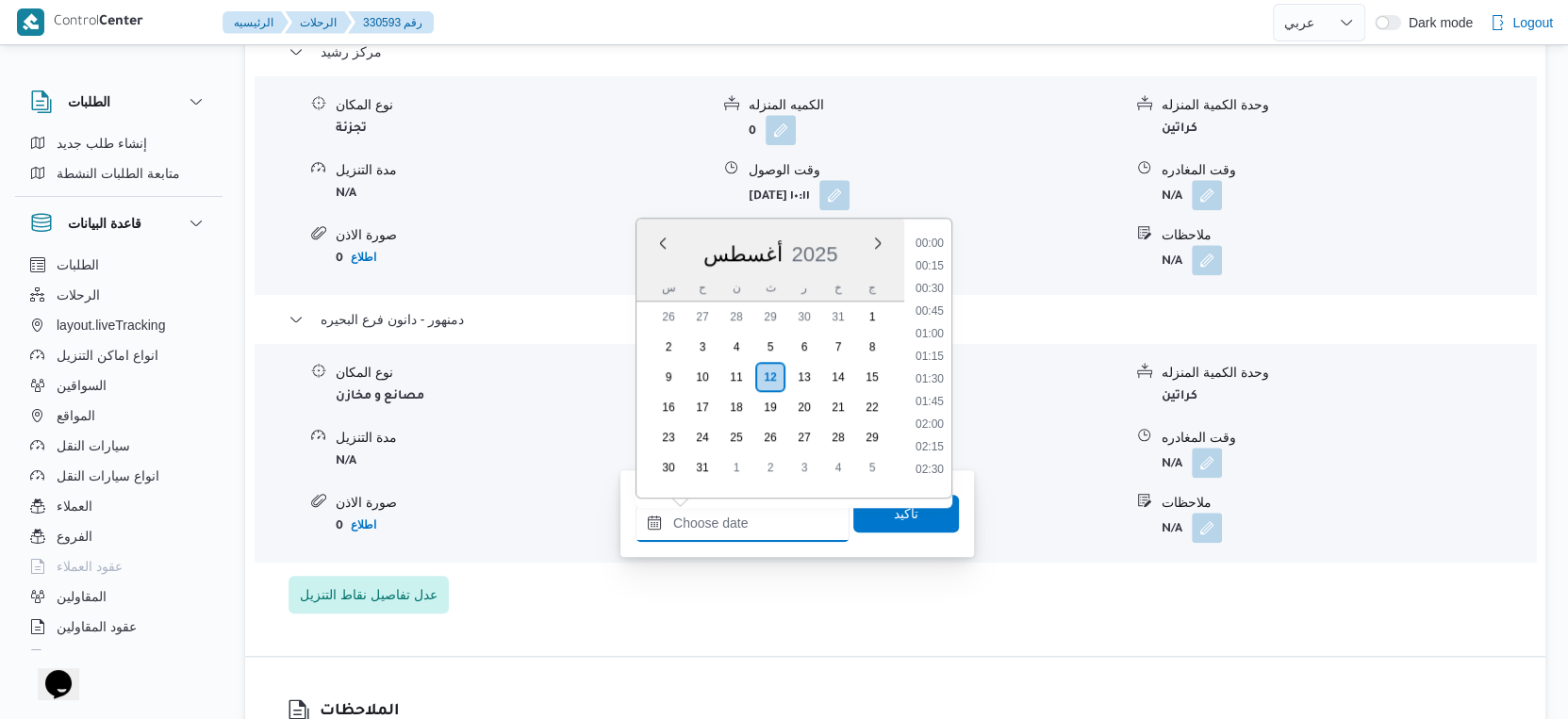
scroll to position [1565, 0]
click at [940, 303] on li "18:00" at bounding box center [929, 308] width 43 height 19
type input "١٢/٠٨/٢٠٢٥ ١٨:٠٠"
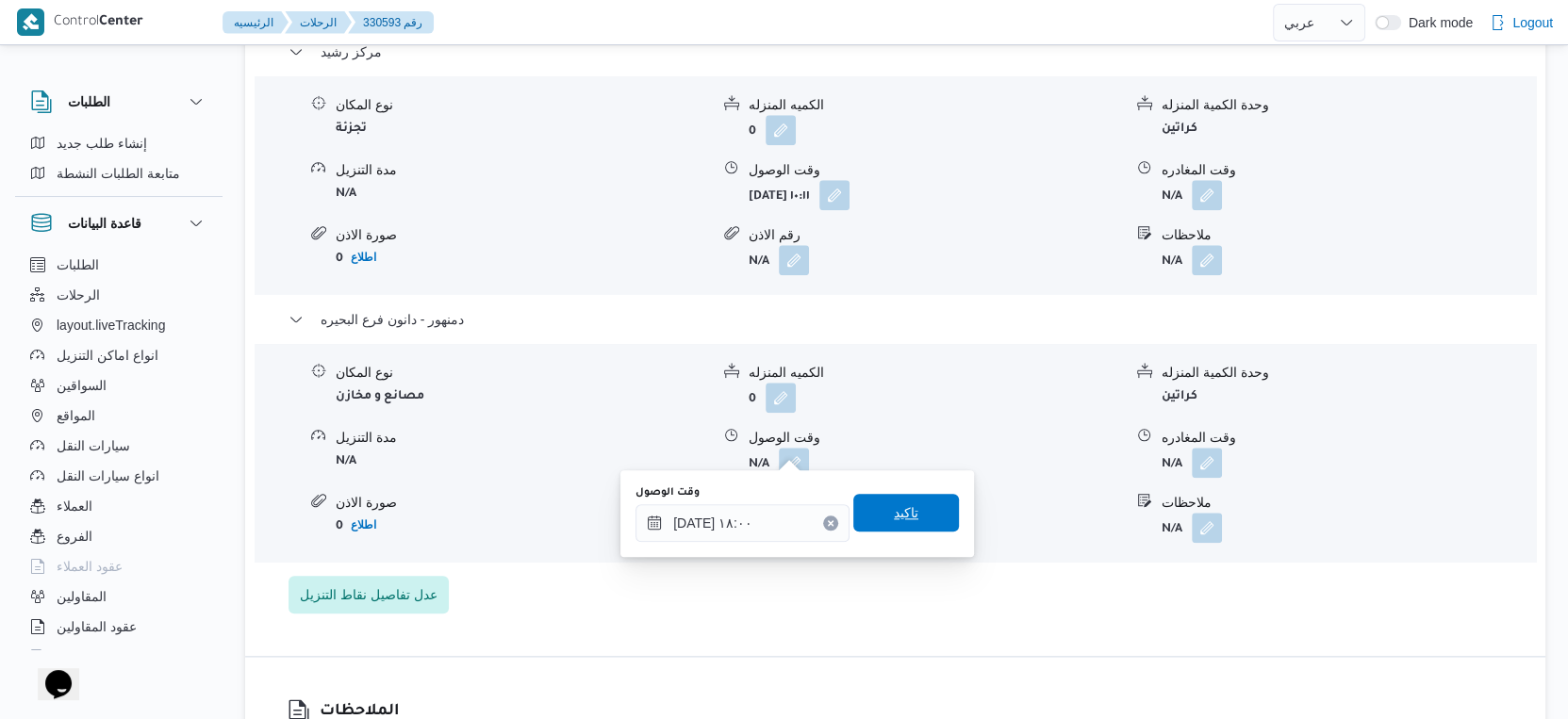
click at [917, 508] on span "تاكيد" at bounding box center [905, 512] width 105 height 37
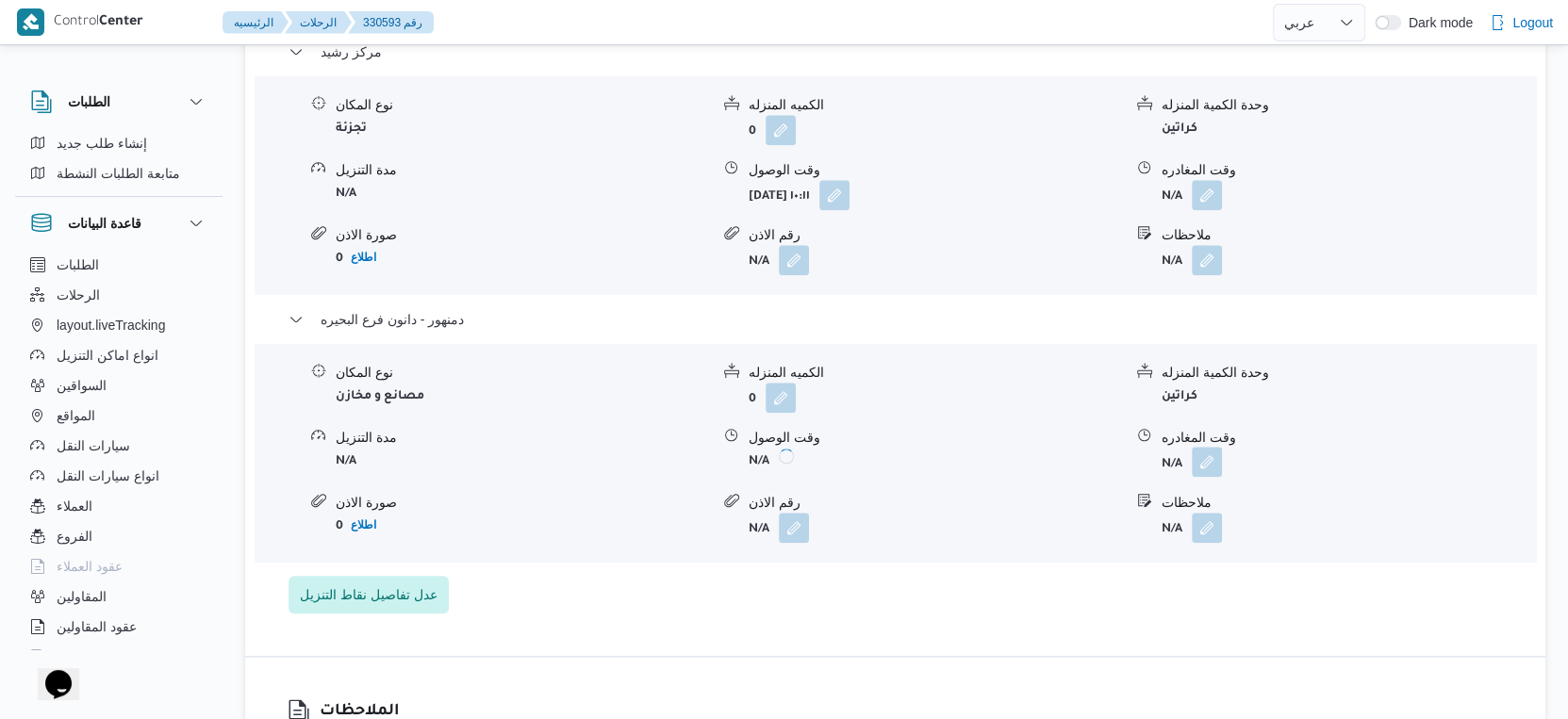
click at [1202, 447] on button "button" at bounding box center [1207, 462] width 31 height 31
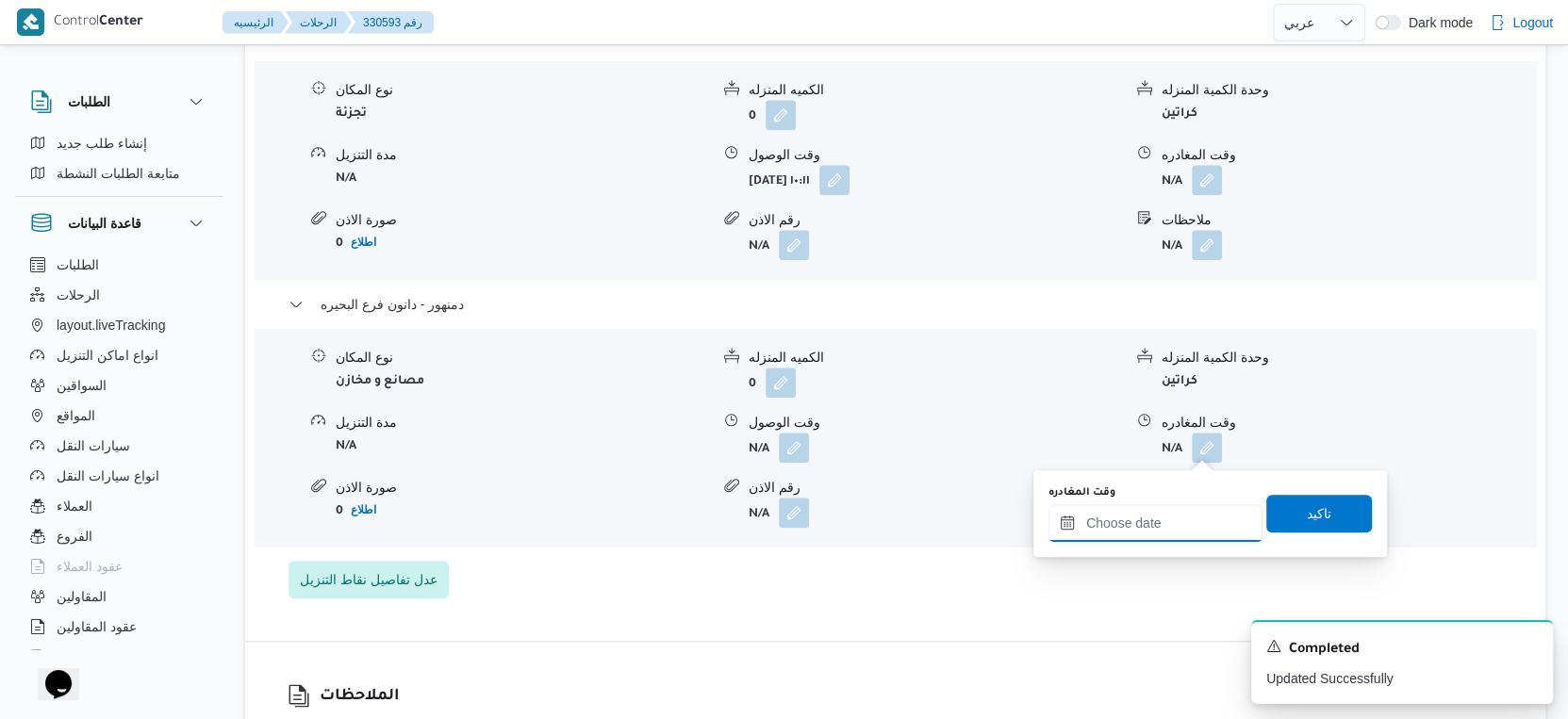
click at [1181, 515] on input "وقت المغادره" at bounding box center [1155, 523] width 214 height 37
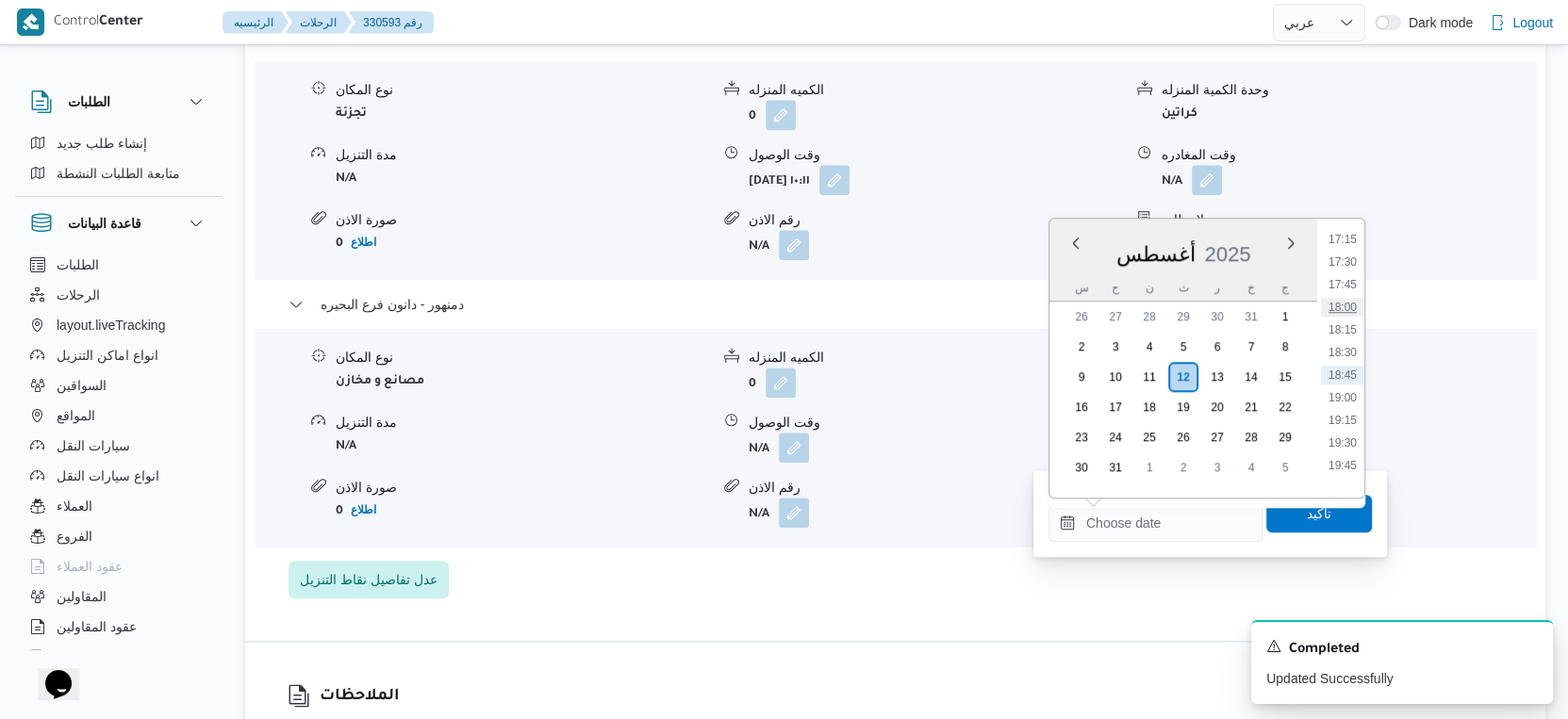
click at [1349, 304] on li "18:00" at bounding box center [1341, 308] width 43 height 19
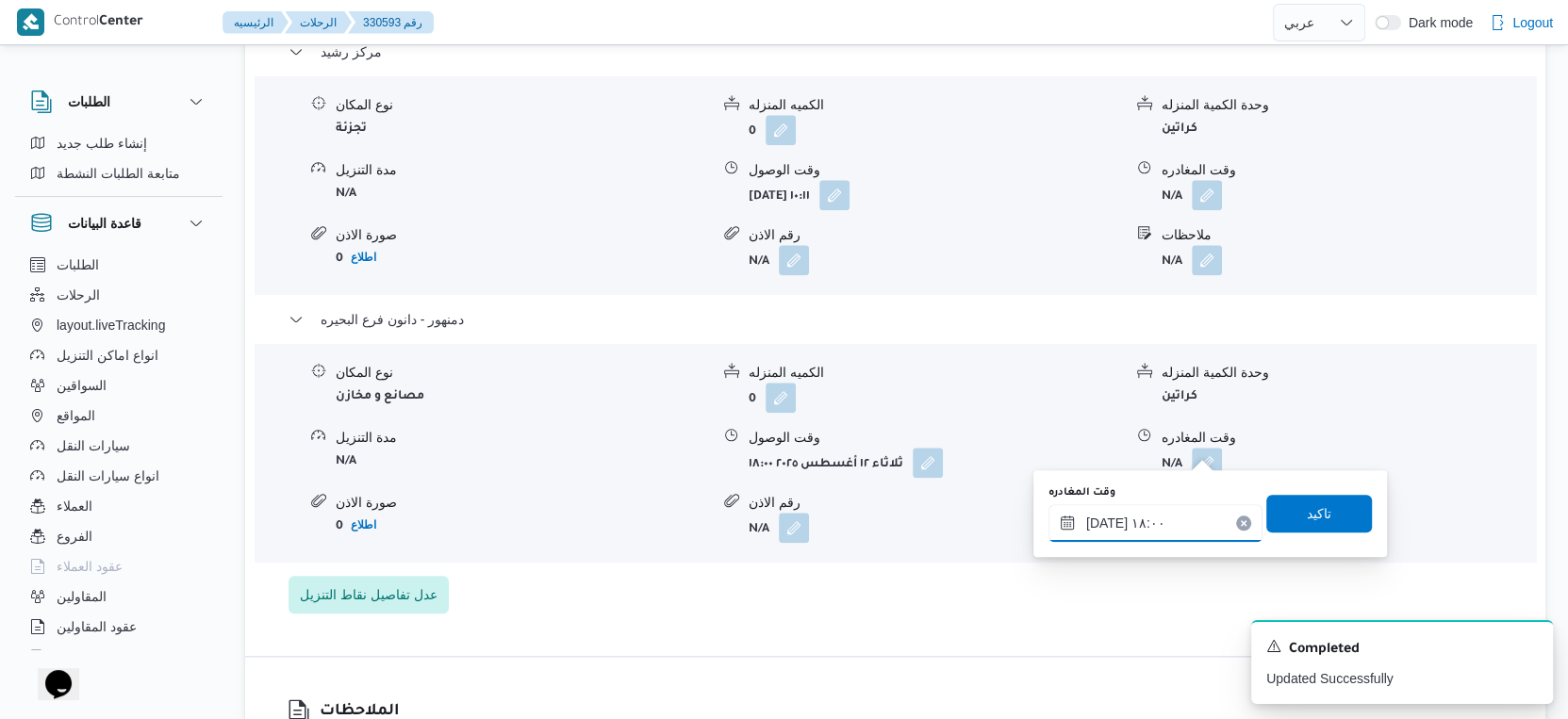
click at [1106, 519] on input "[DATE] ١٨:٠٠" at bounding box center [1155, 523] width 214 height 37
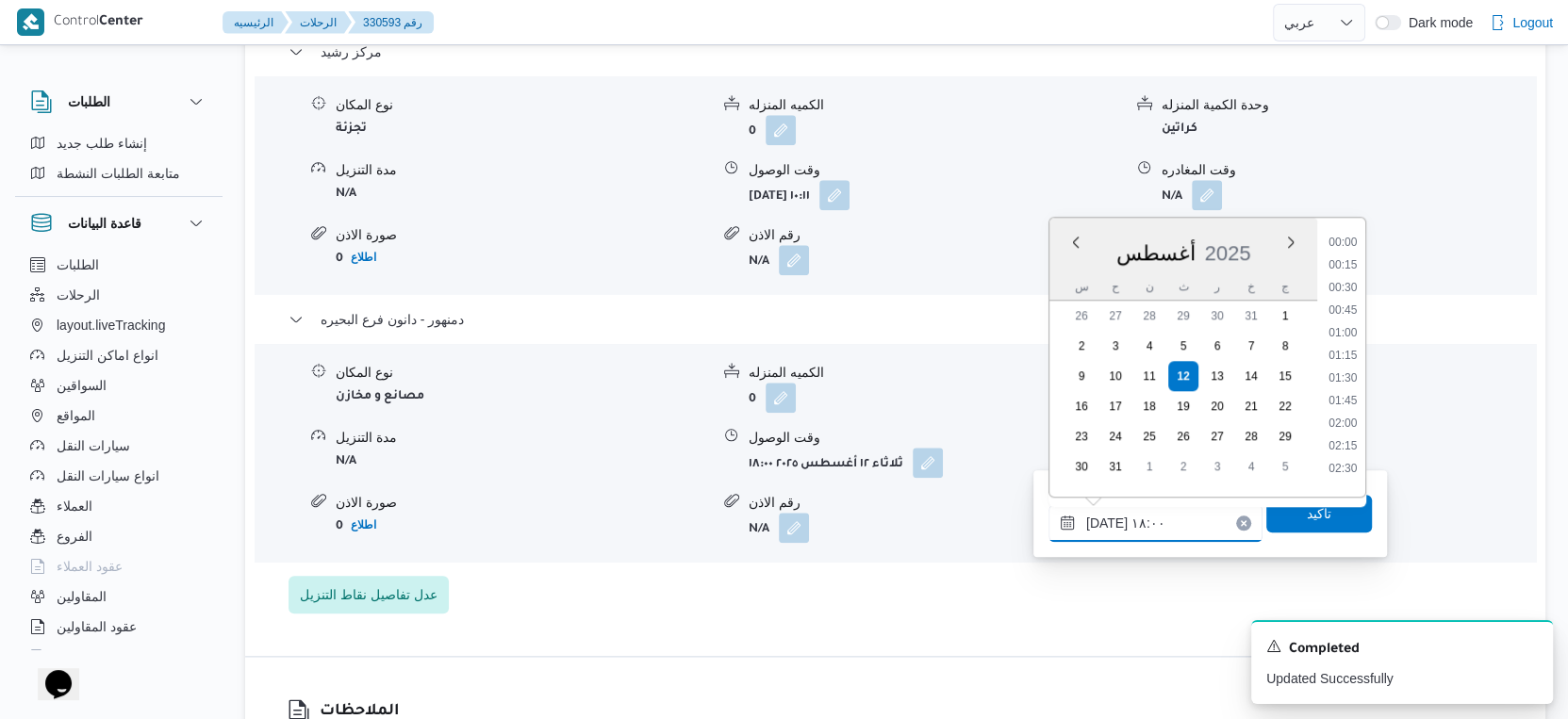
scroll to position [1497, 0]
type input "١٢/٠٨/٢٠٢٥ ١٨:١٢"
click at [1307, 520] on span "تاكيد" at bounding box center [1319, 514] width 25 height 23
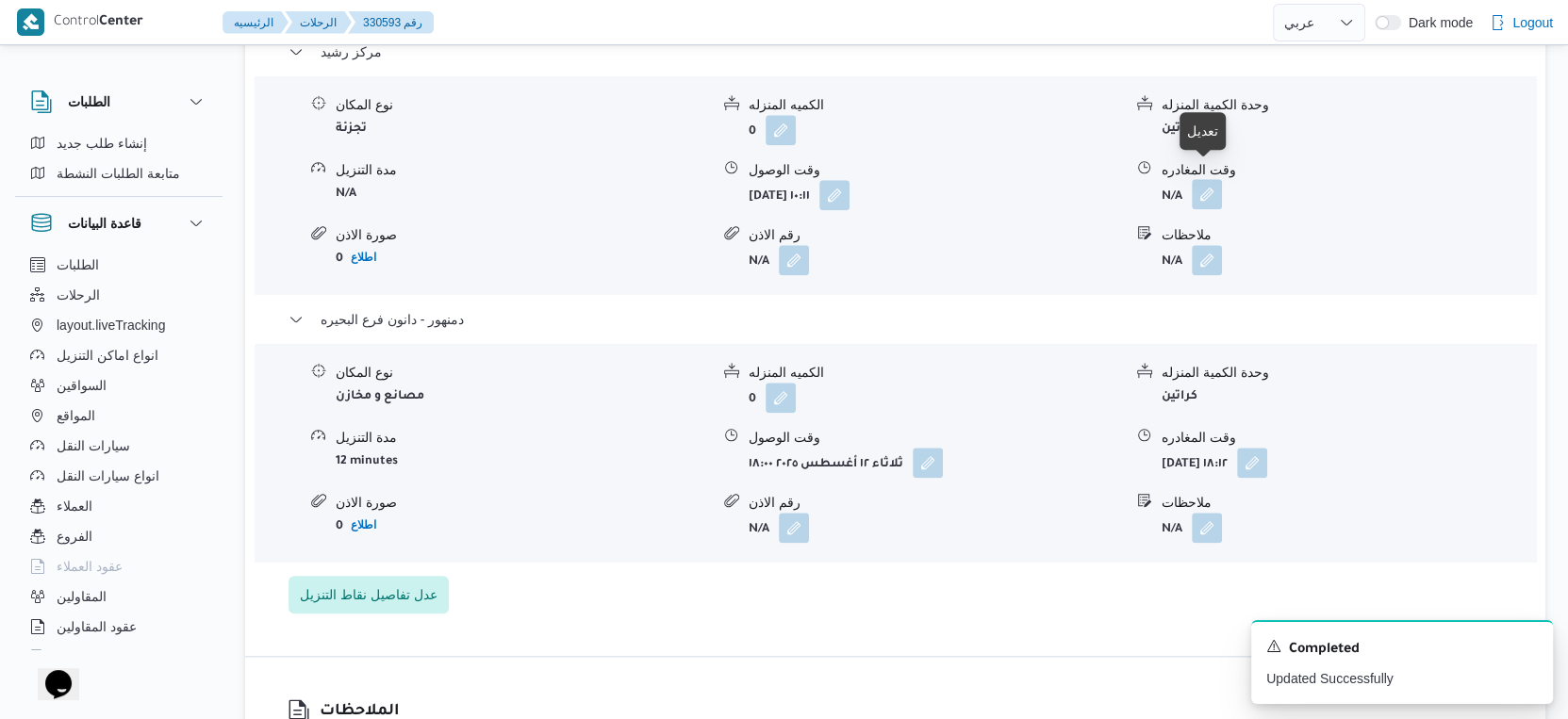
click at [1207, 179] on button "button" at bounding box center [1207, 194] width 31 height 31
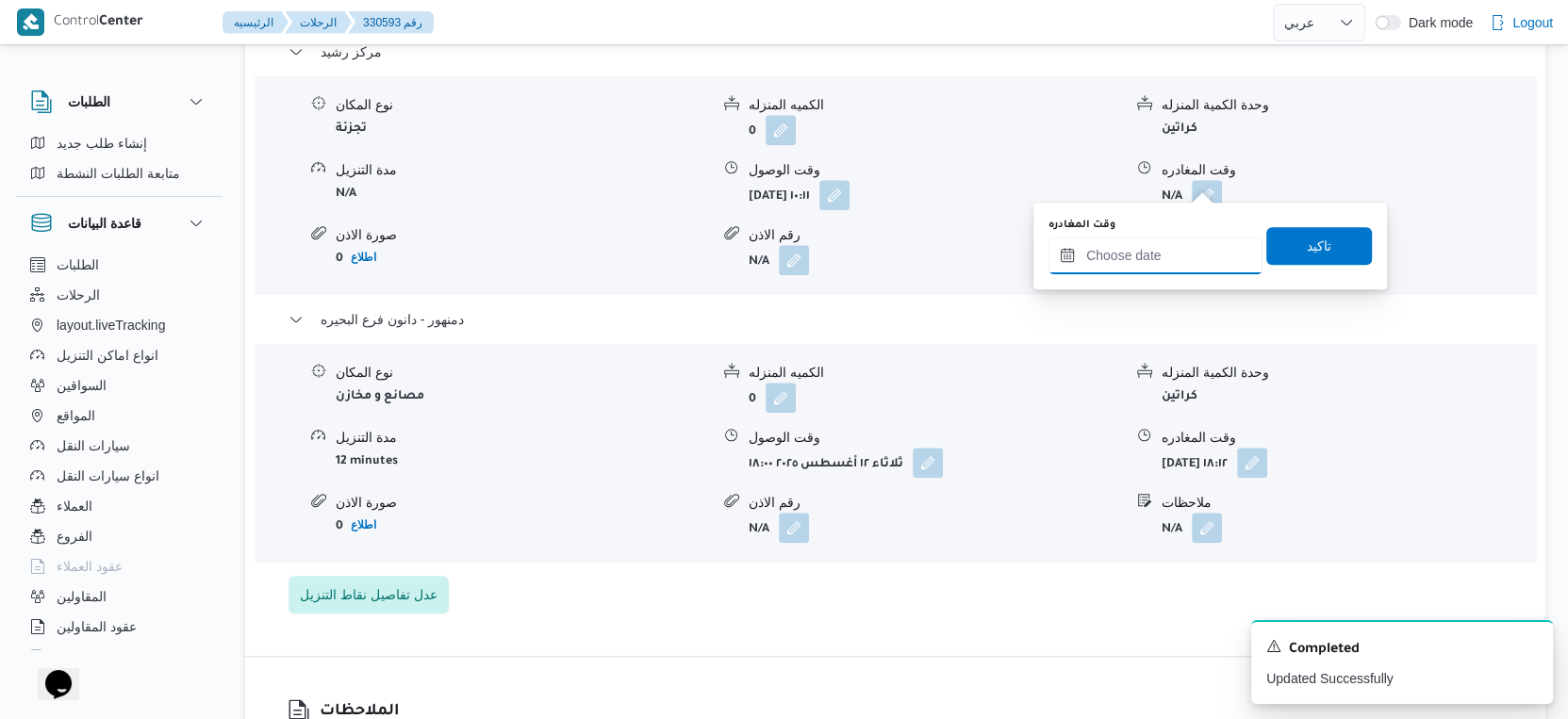
click at [1149, 250] on input "وقت المغادره" at bounding box center [1155, 254] width 214 height 37
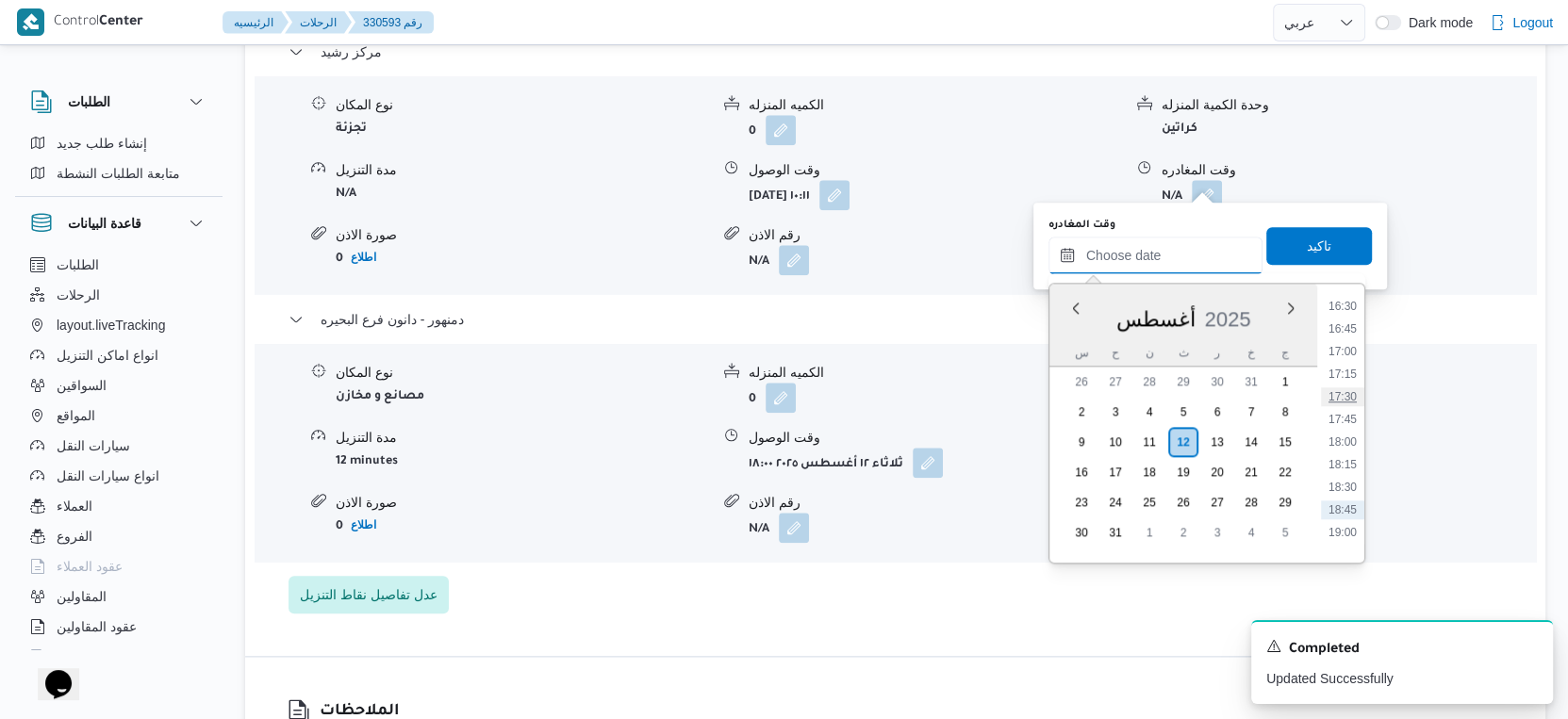
scroll to position [1460, 0]
drag, startPoint x: 1346, startPoint y: 384, endPoint x: 1336, endPoint y: 314, distance: 70.7
click at [1346, 384] on li "17:00" at bounding box center [1341, 386] width 43 height 19
type input "١٢/٠٨/٢٠٢٥ ١٧:٠٠"
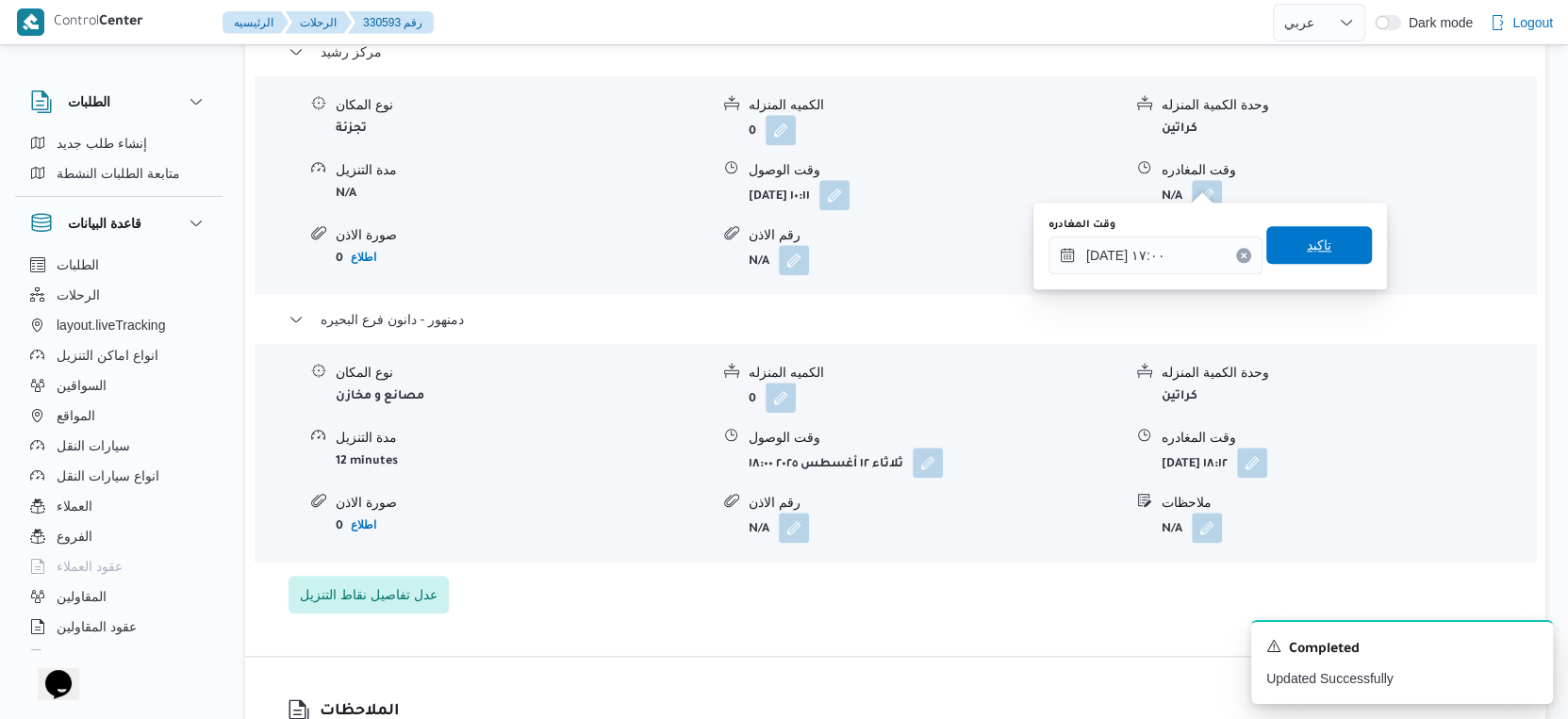
click at [1321, 251] on span "تاكيد" at bounding box center [1318, 245] width 105 height 37
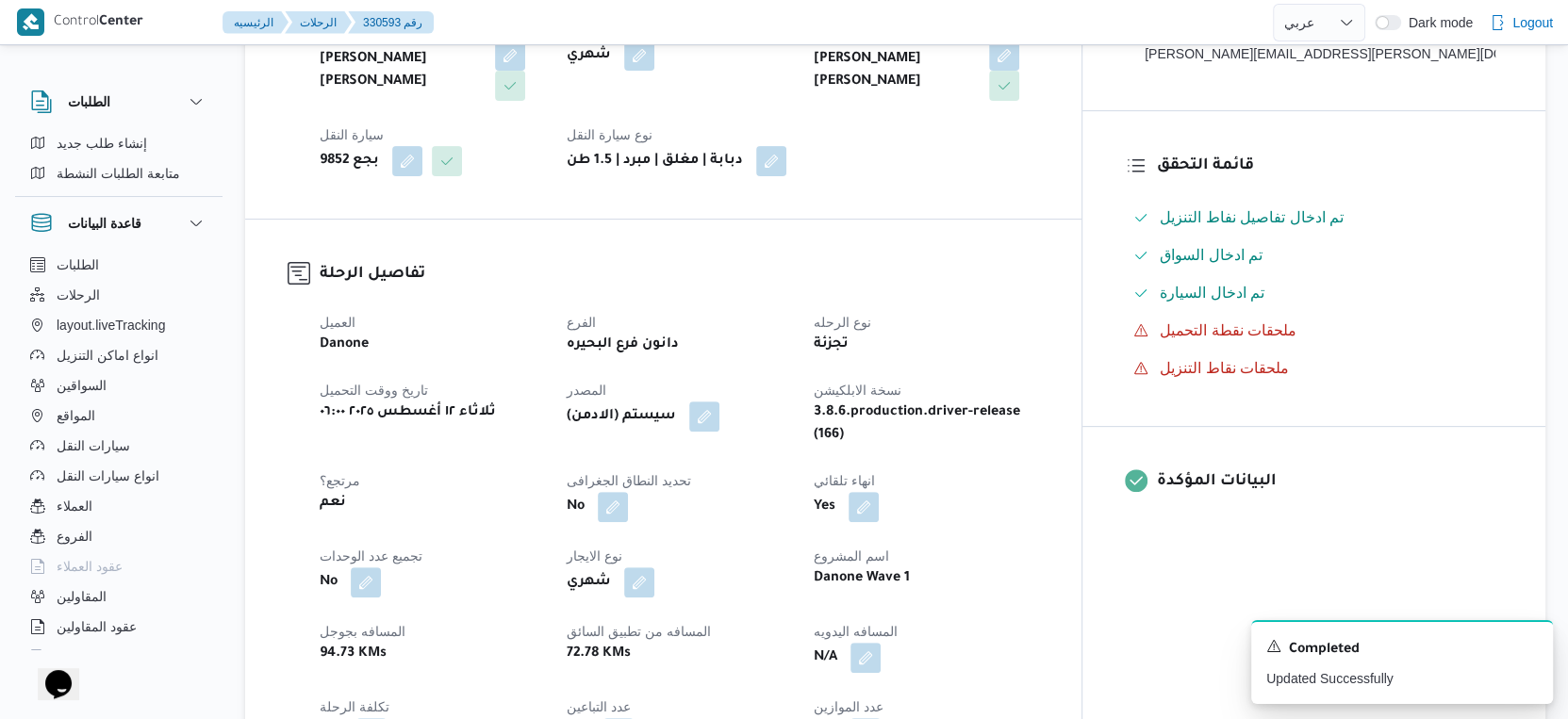
scroll to position [0, 0]
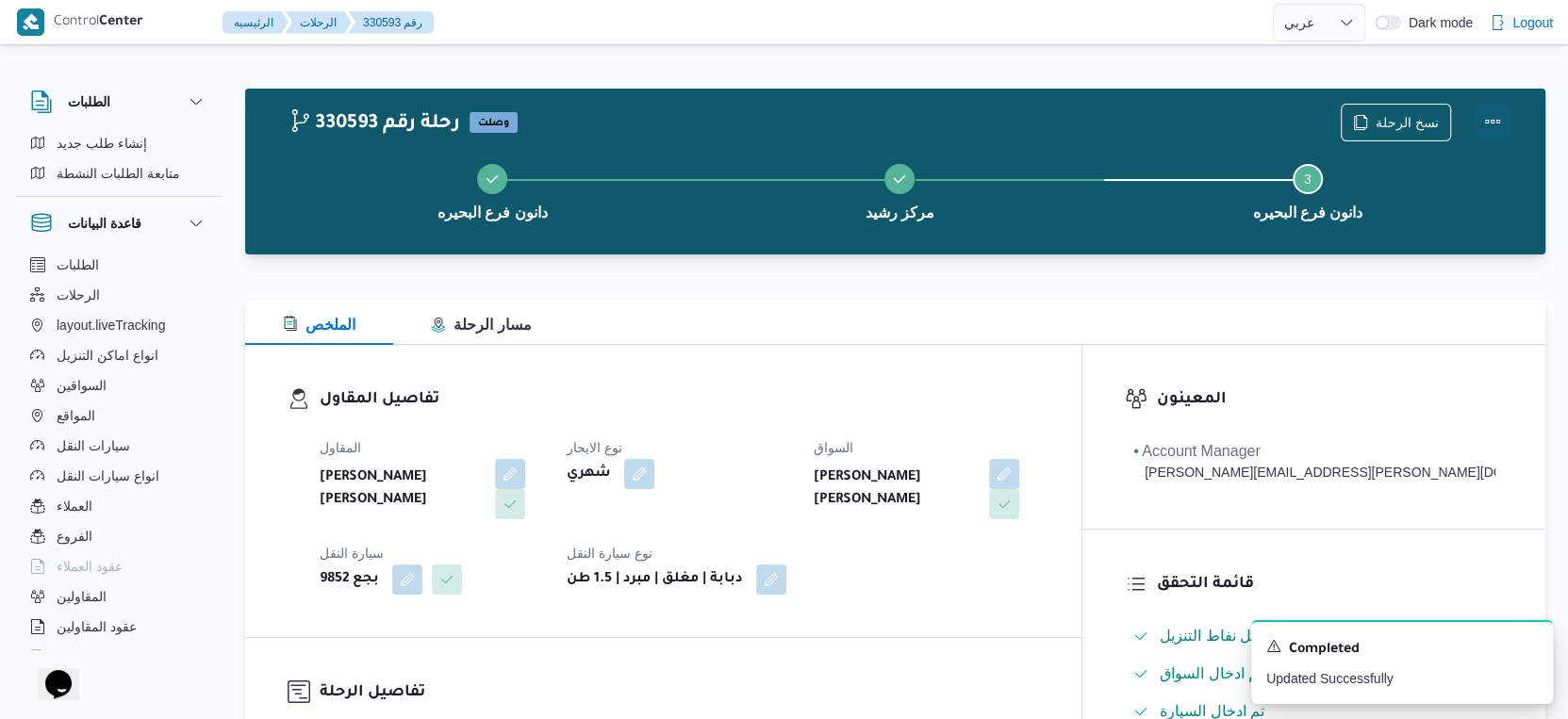
click at [1490, 117] on button "Actions" at bounding box center [1492, 120] width 37 height 37
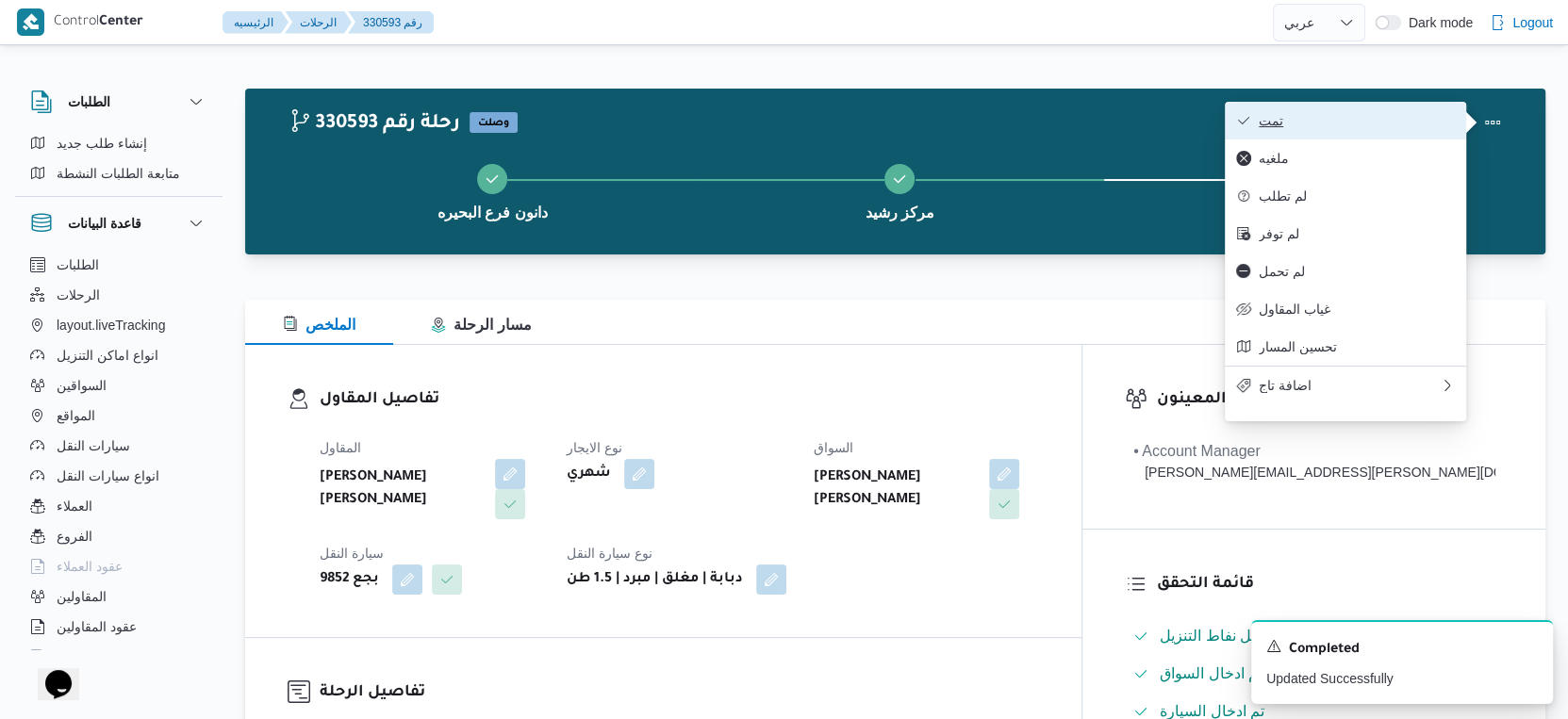
click at [1385, 120] on span "تمت" at bounding box center [1356, 120] width 196 height 15
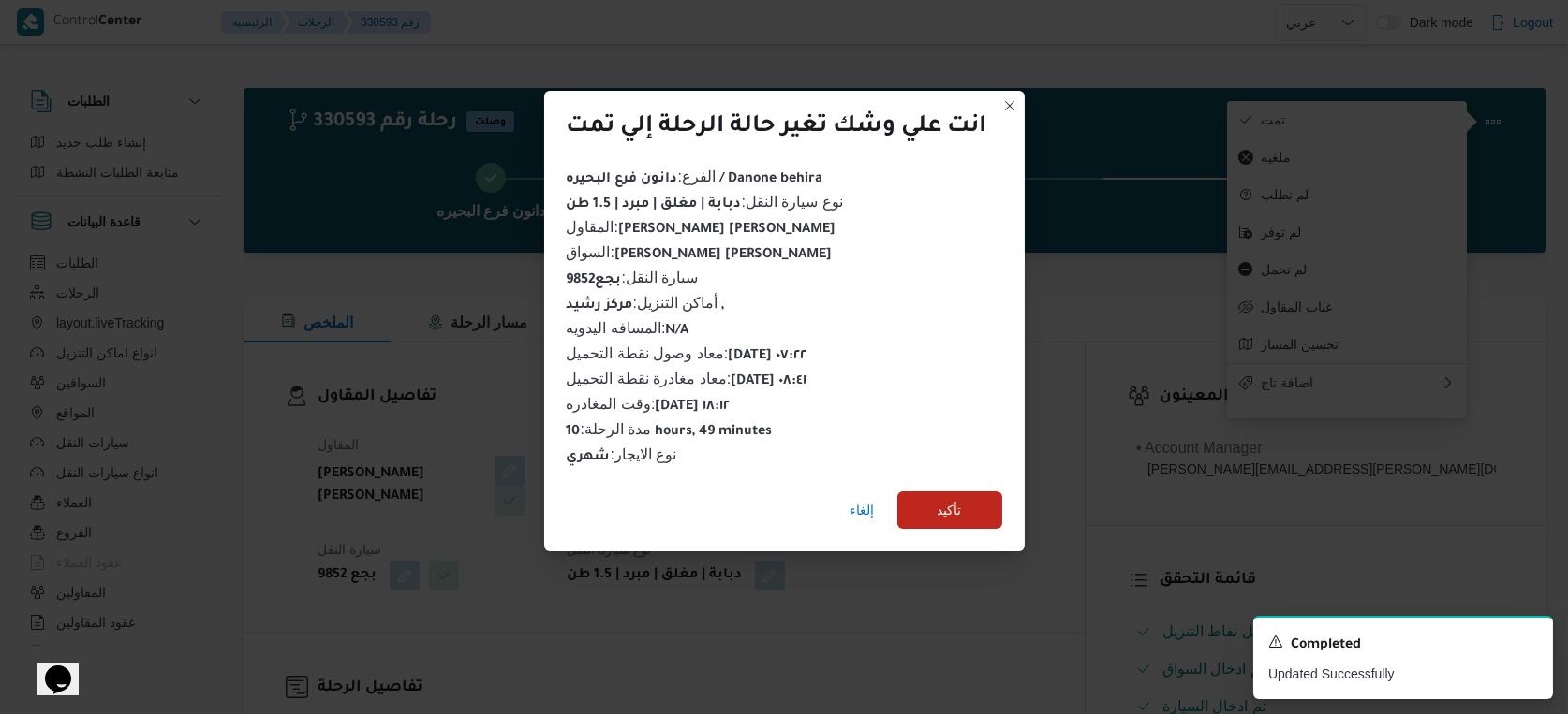
click at [909, 483] on div "إلغاء تأكيد" at bounding box center [784, 514] width 481 height 75
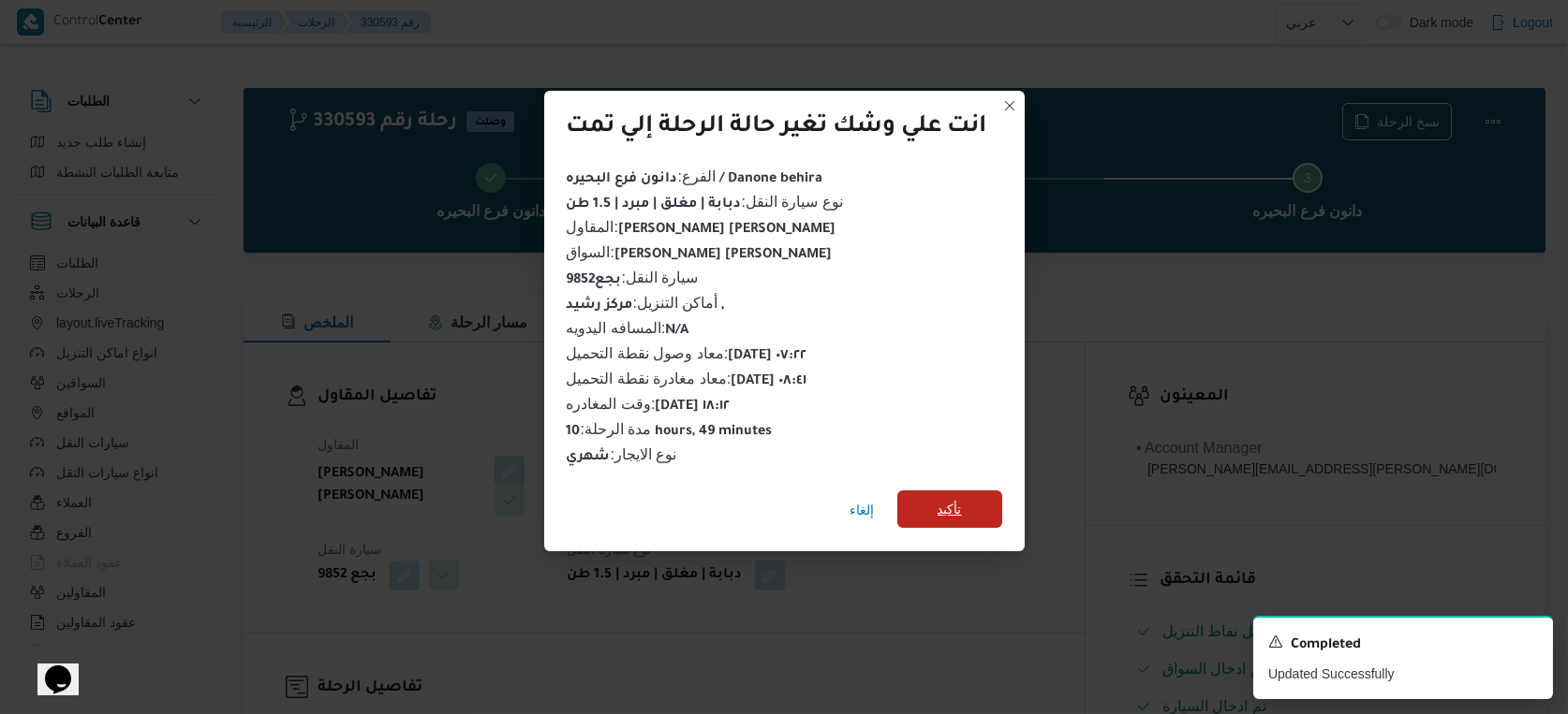
click at [925, 492] on span "تأكيد" at bounding box center [950, 509] width 104 height 37
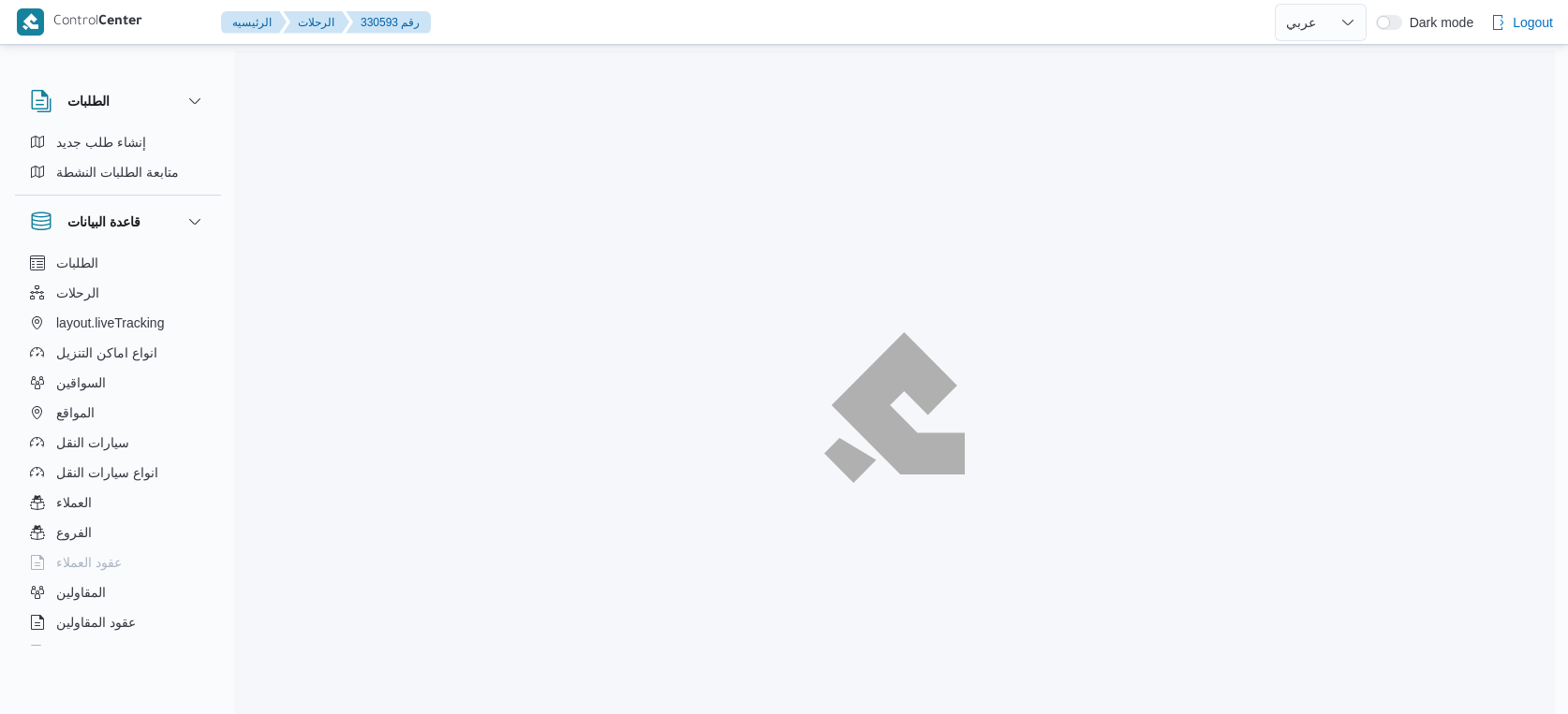
select select "ar"
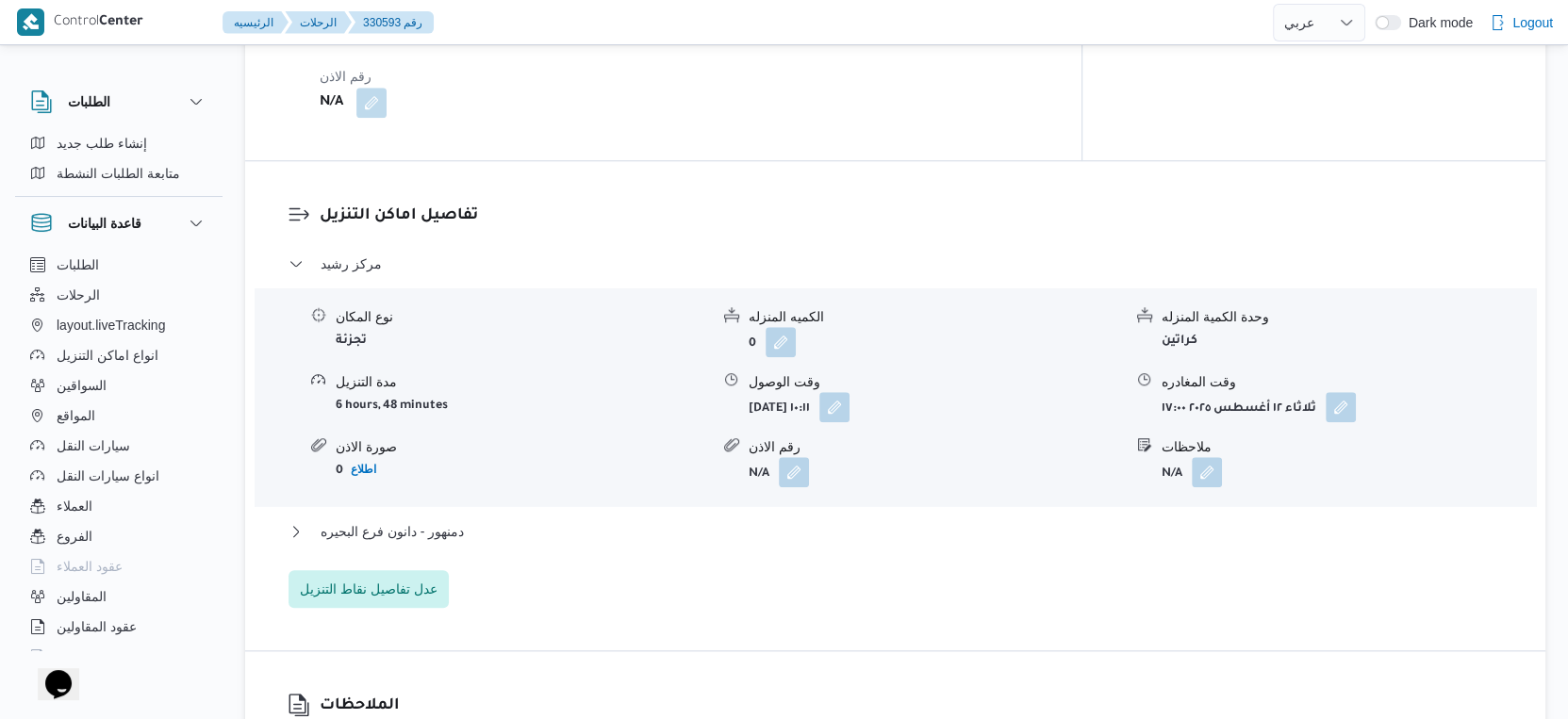
scroll to position [1466, 0]
click at [491, 517] on button "دمنهور - دانون فرع البحيره" at bounding box center [896, 529] width 1214 height 23
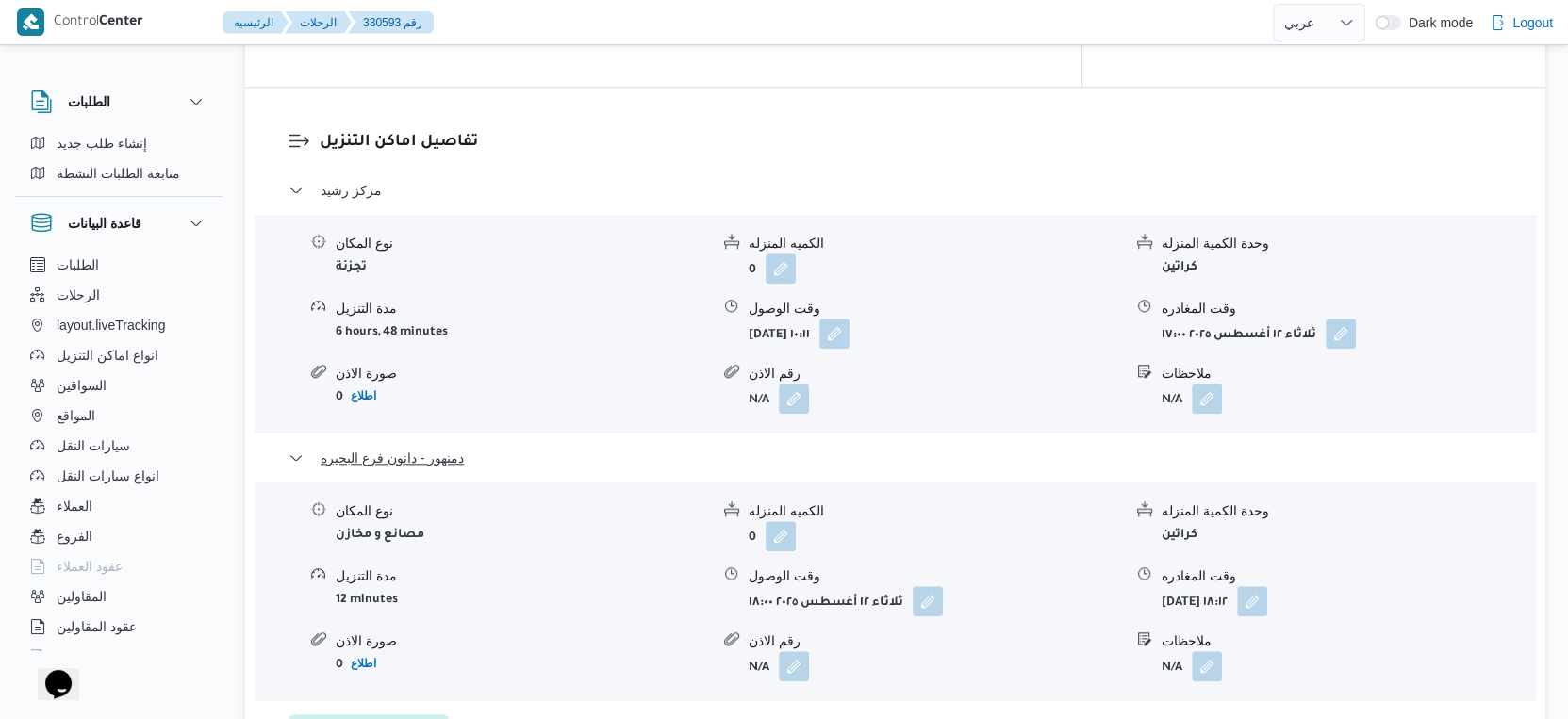
scroll to position [1675, 0]
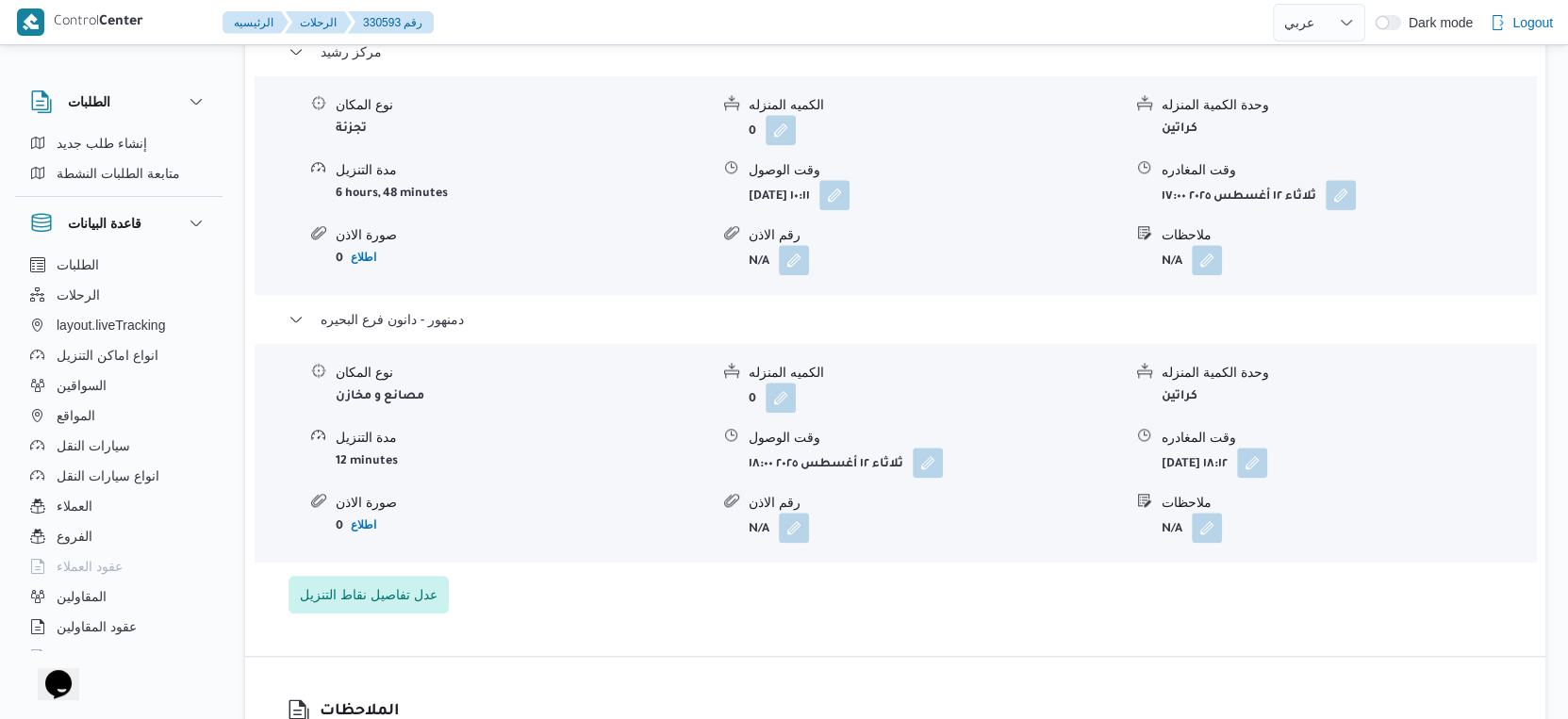
select select "ar"
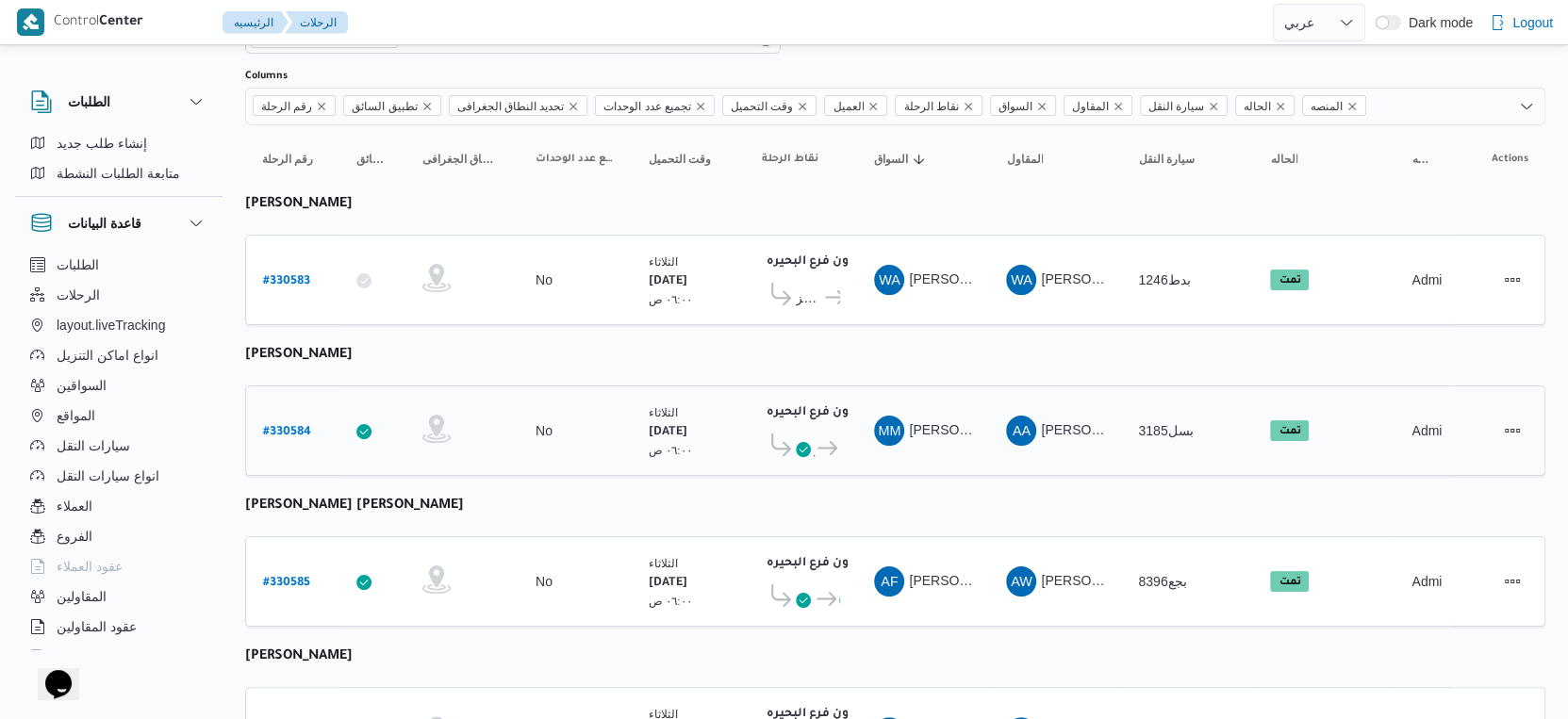
click at [293, 430] on b "# 330584" at bounding box center [287, 433] width 48 height 13
select select "ar"
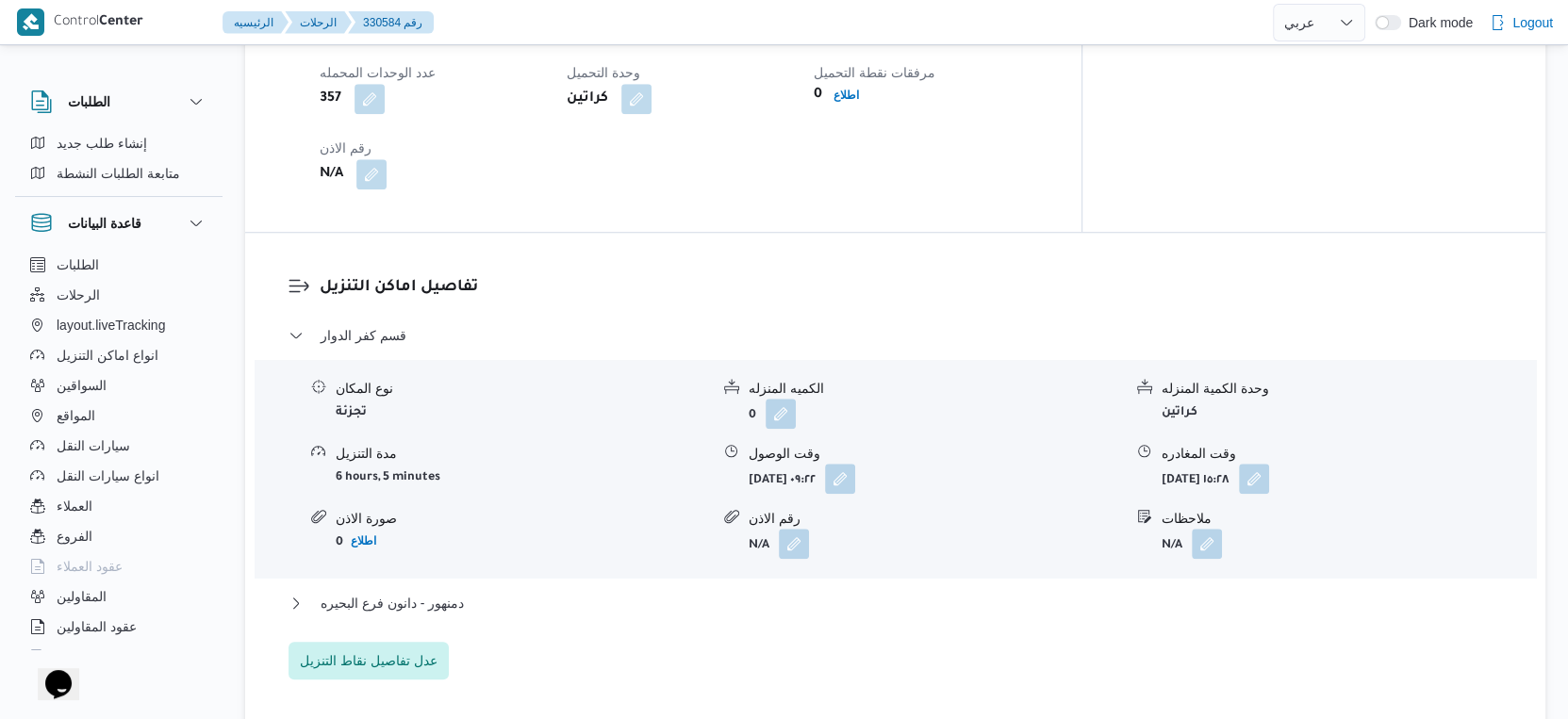
scroll to position [1362, 0]
click at [440, 615] on span "دمنهور - دانون فرع البحيره" at bounding box center [392, 603] width 143 height 23
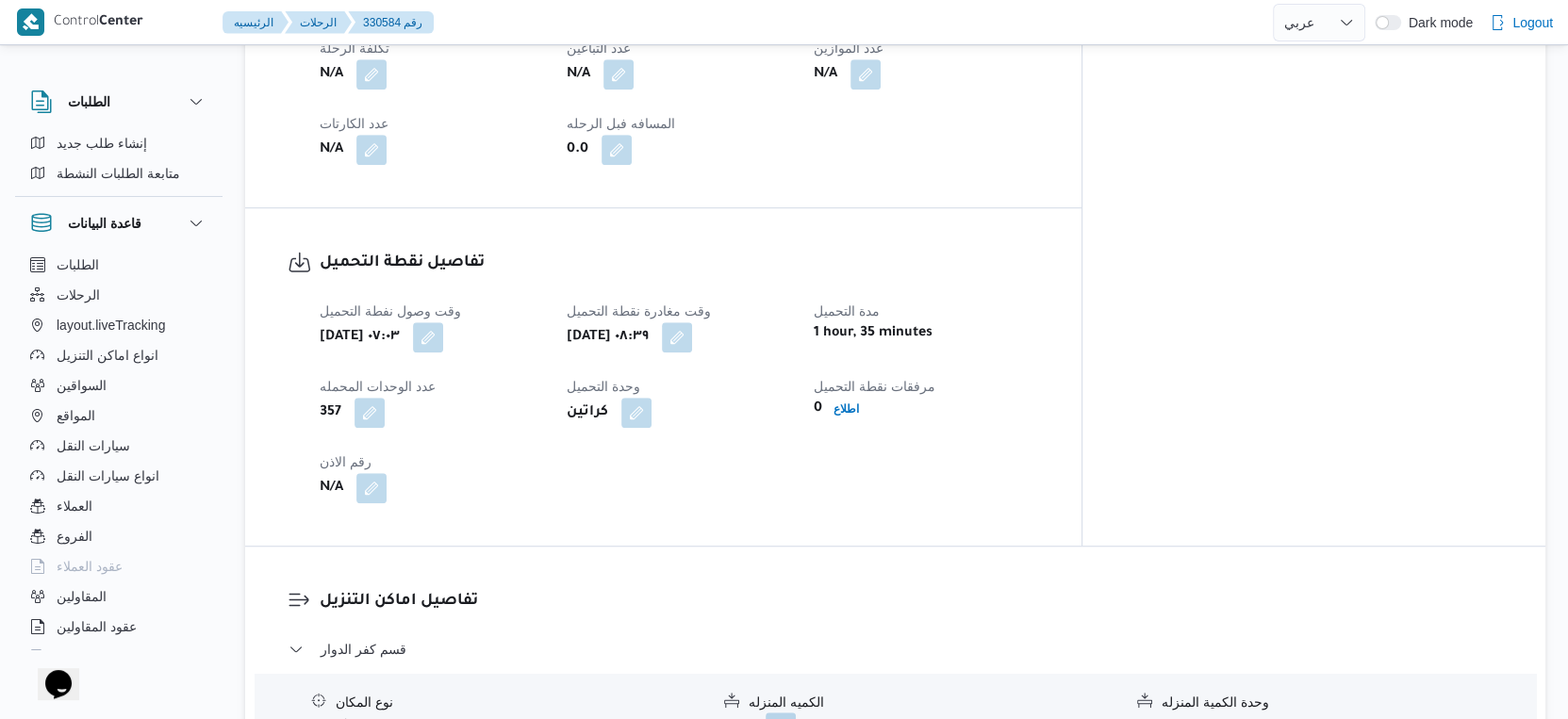
scroll to position [733, 0]
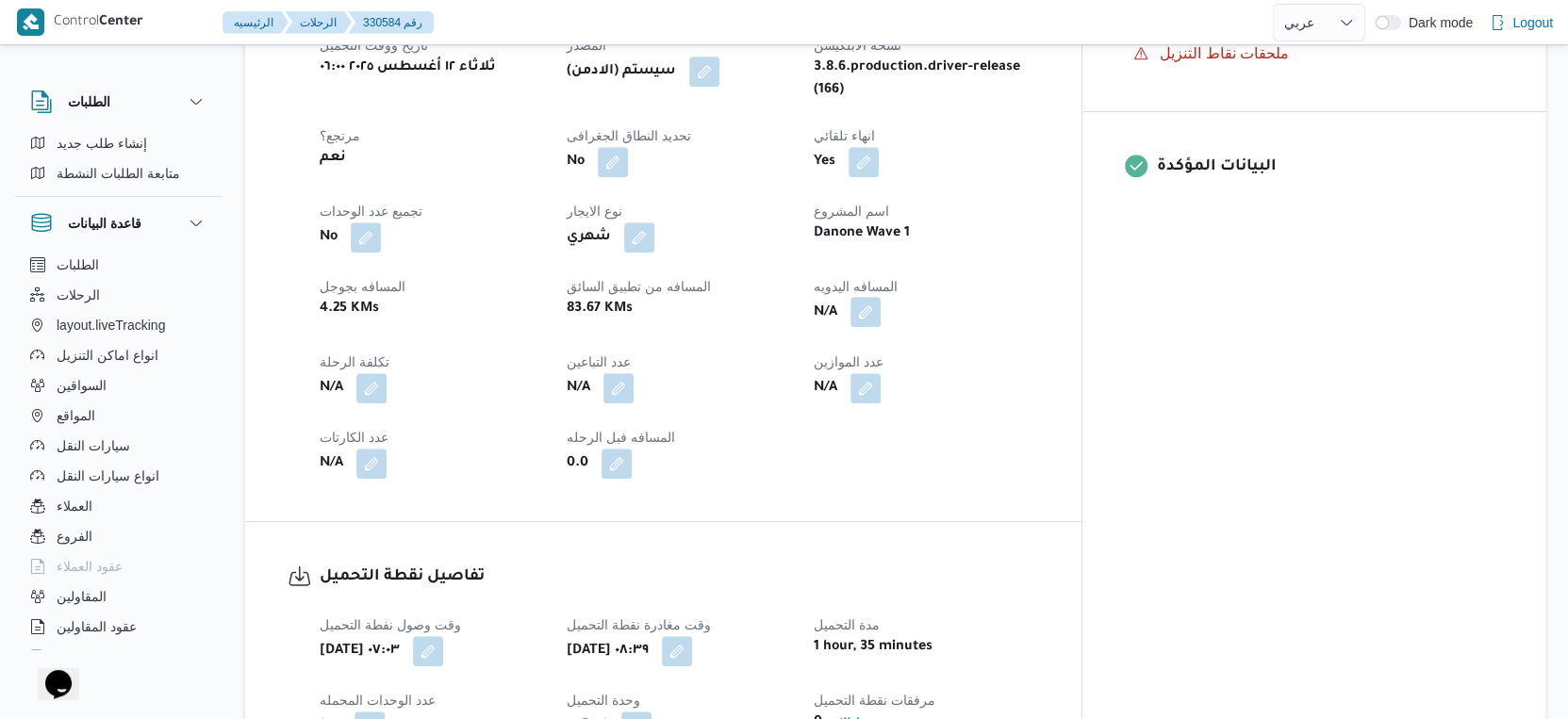
click at [881, 325] on button "button" at bounding box center [865, 313] width 31 height 31
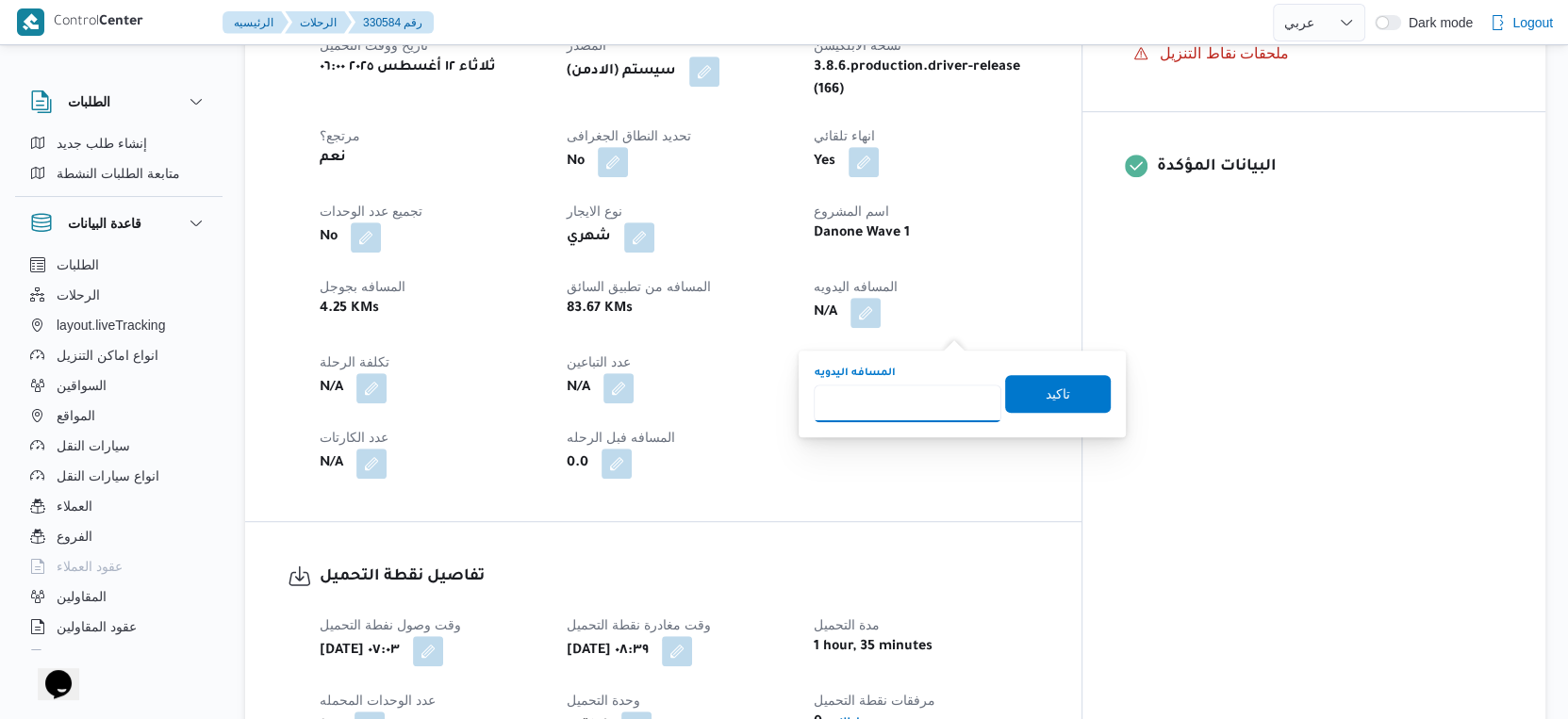
click at [913, 410] on input "المسافه اليدويه" at bounding box center [907, 403] width 187 height 37
type input "106"
click at [1051, 394] on span "تاكيد" at bounding box center [1058, 393] width 25 height 23
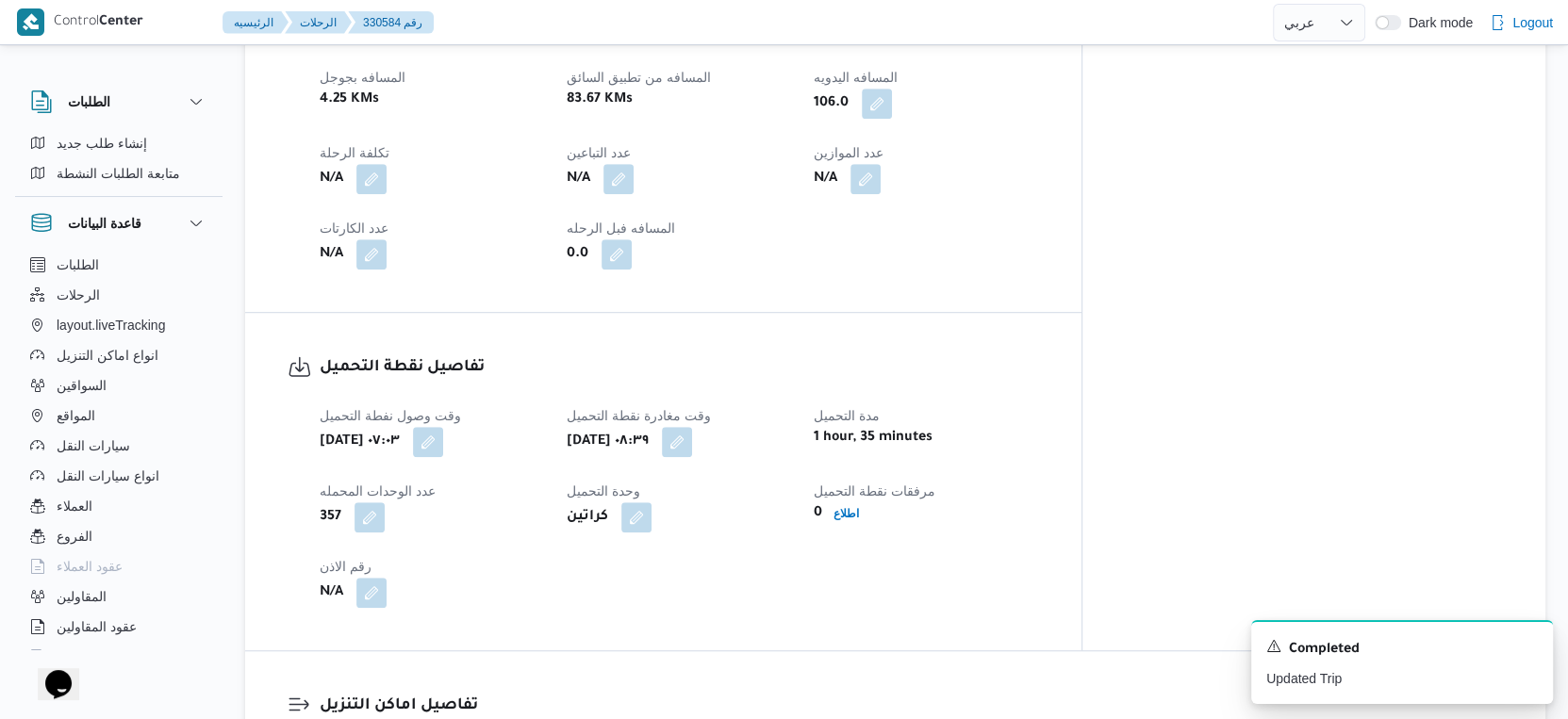
scroll to position [523, 0]
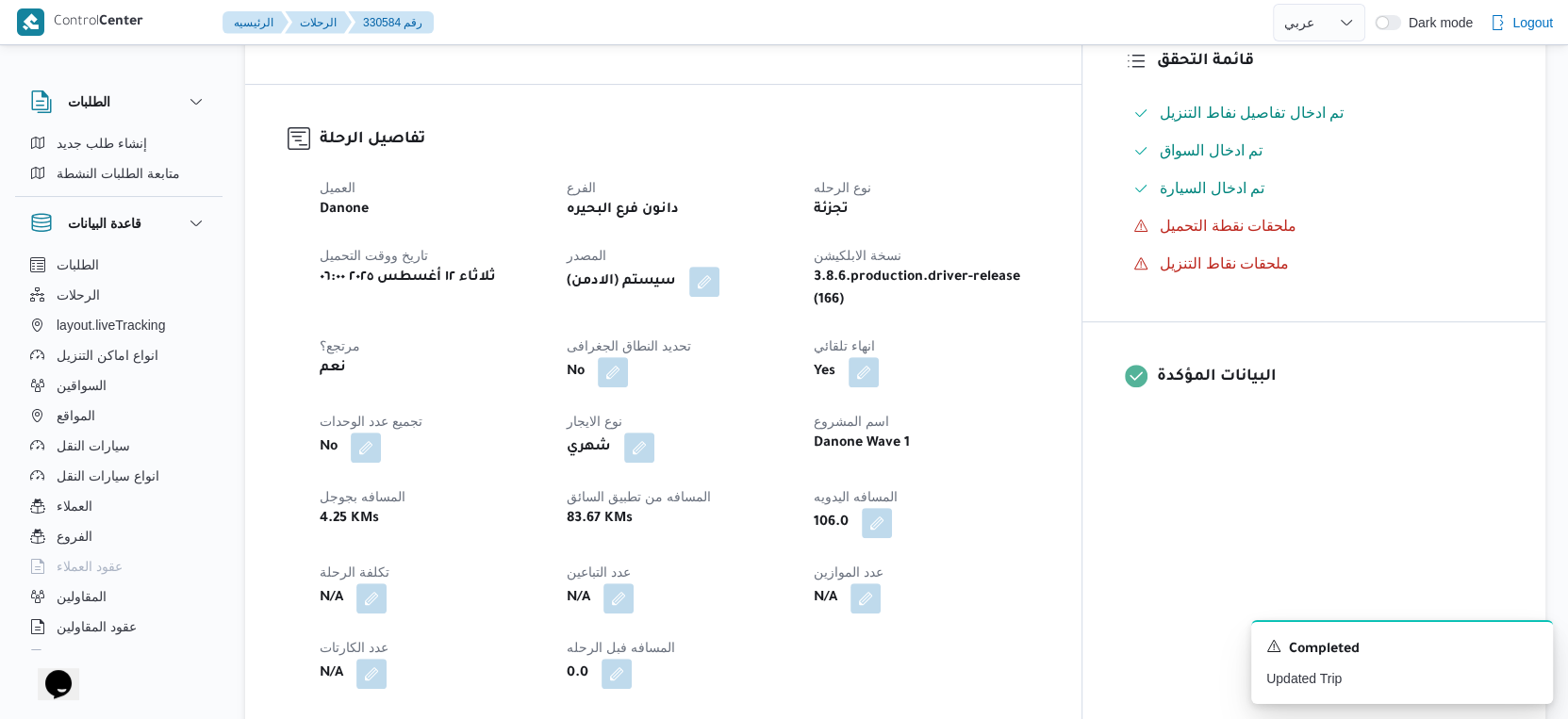
select select "ar"
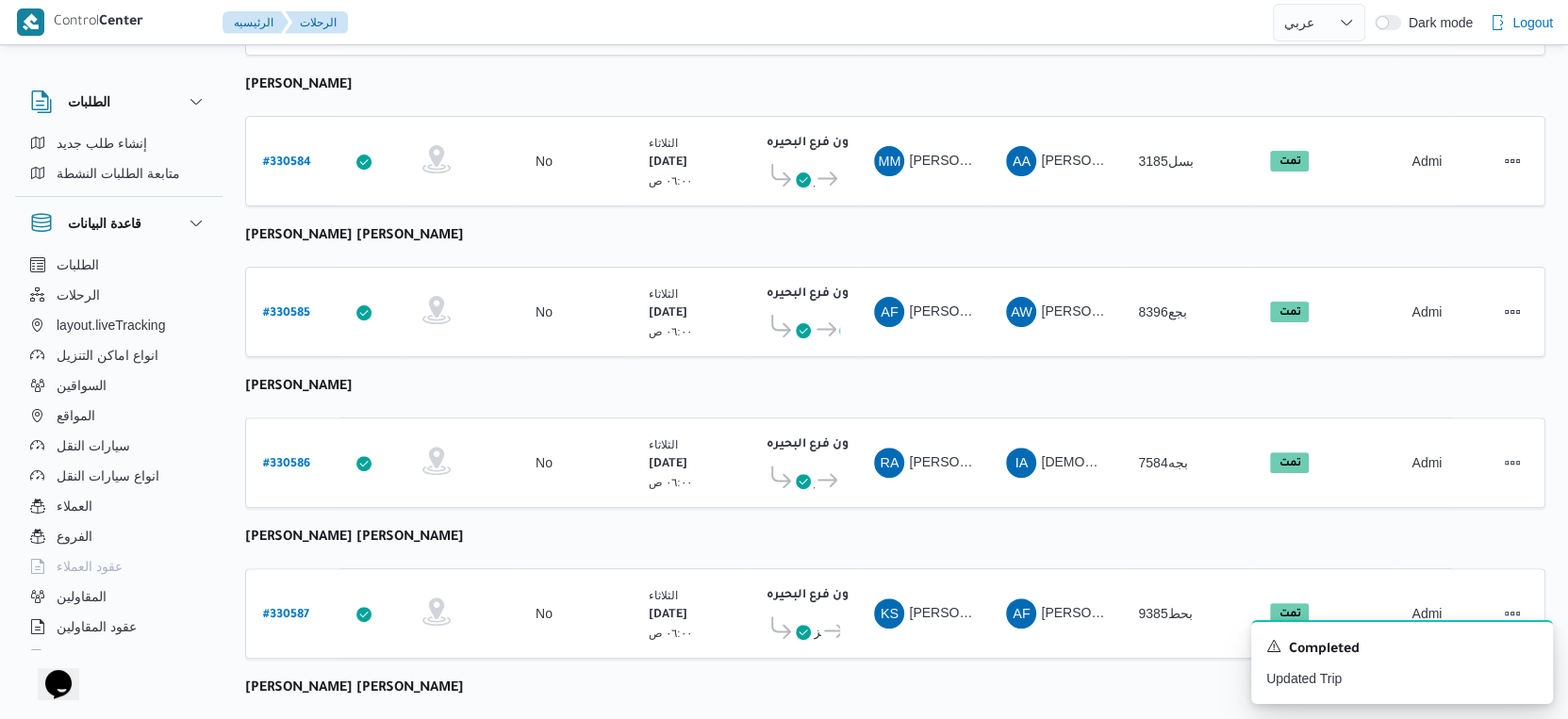
scroll to position [628, 0]
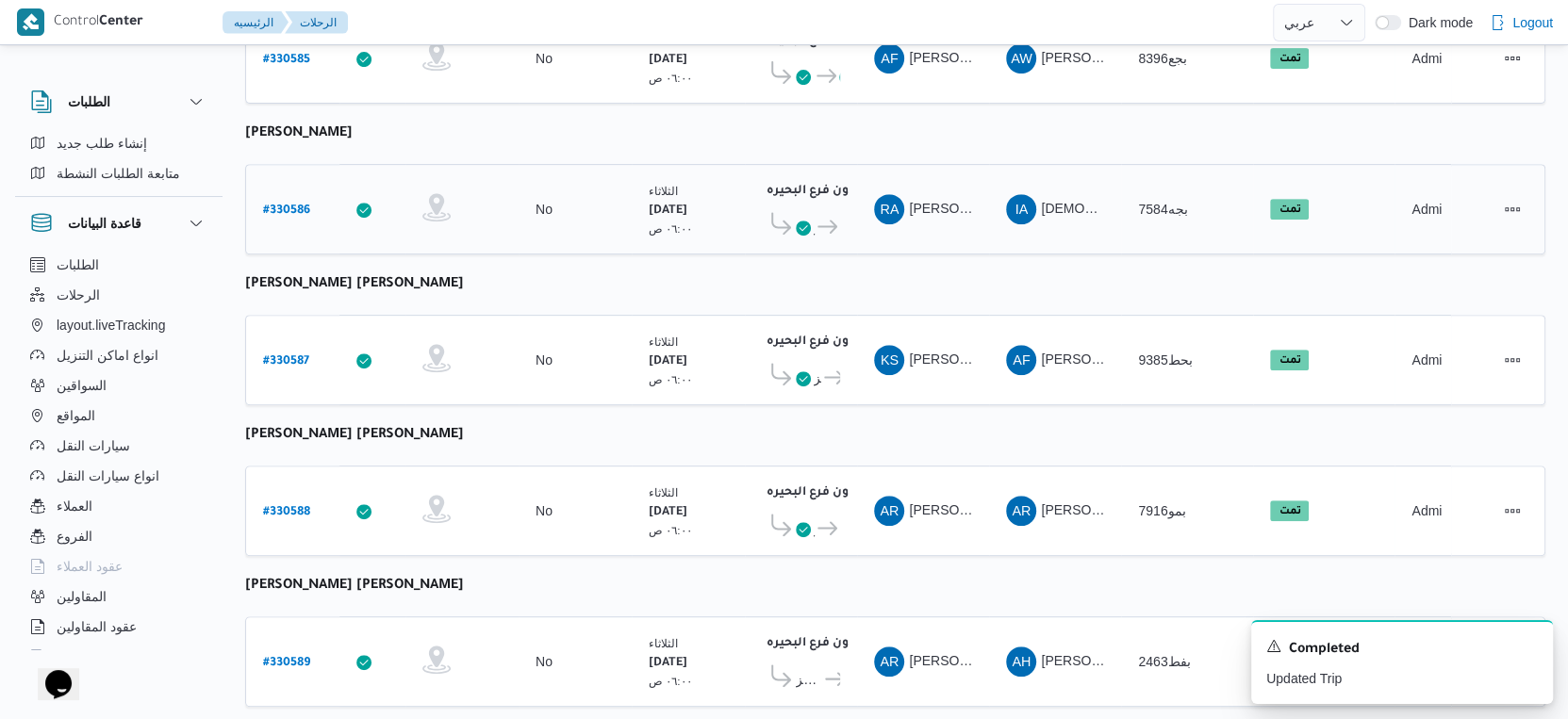
click at [304, 205] on b "# 330586" at bounding box center [286, 211] width 47 height 13
select select "ar"
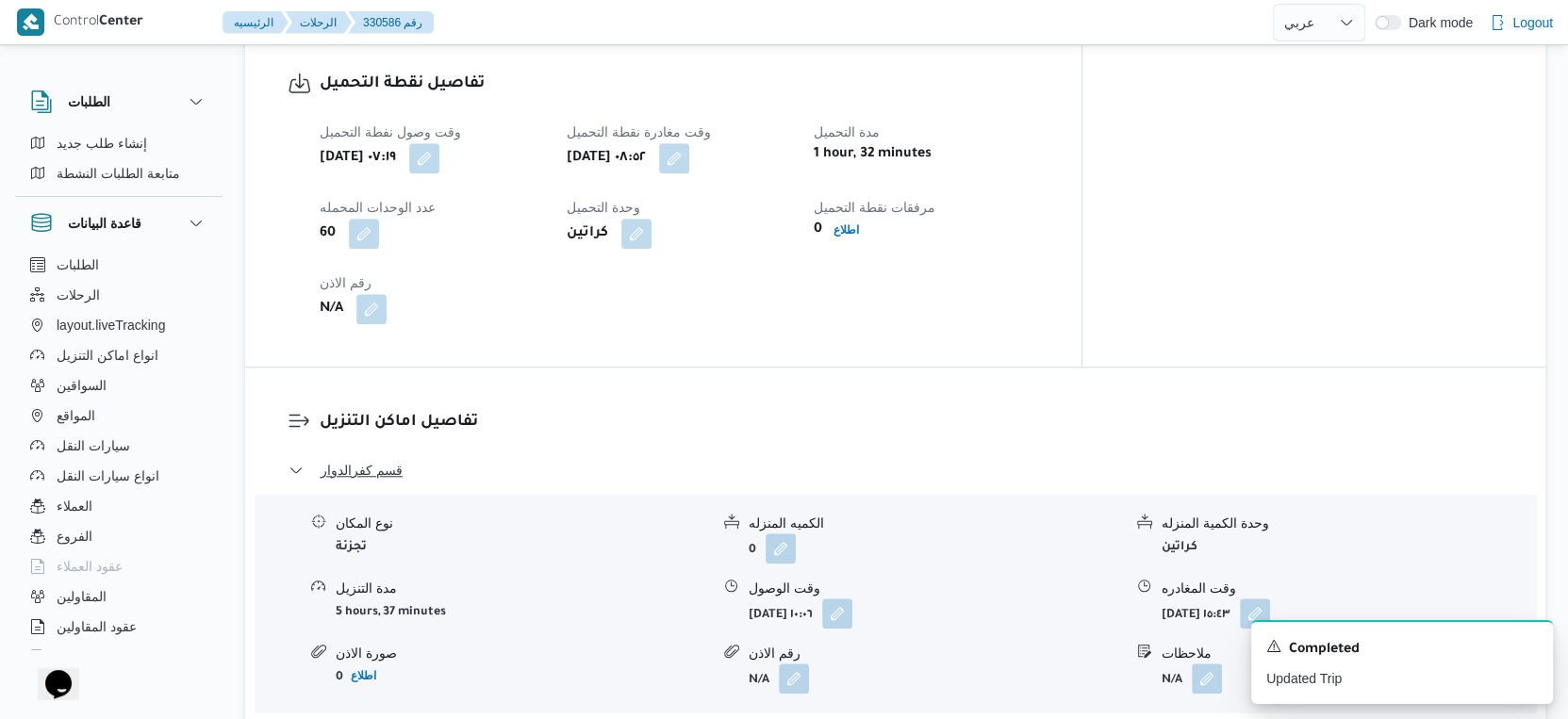
scroll to position [628, 0]
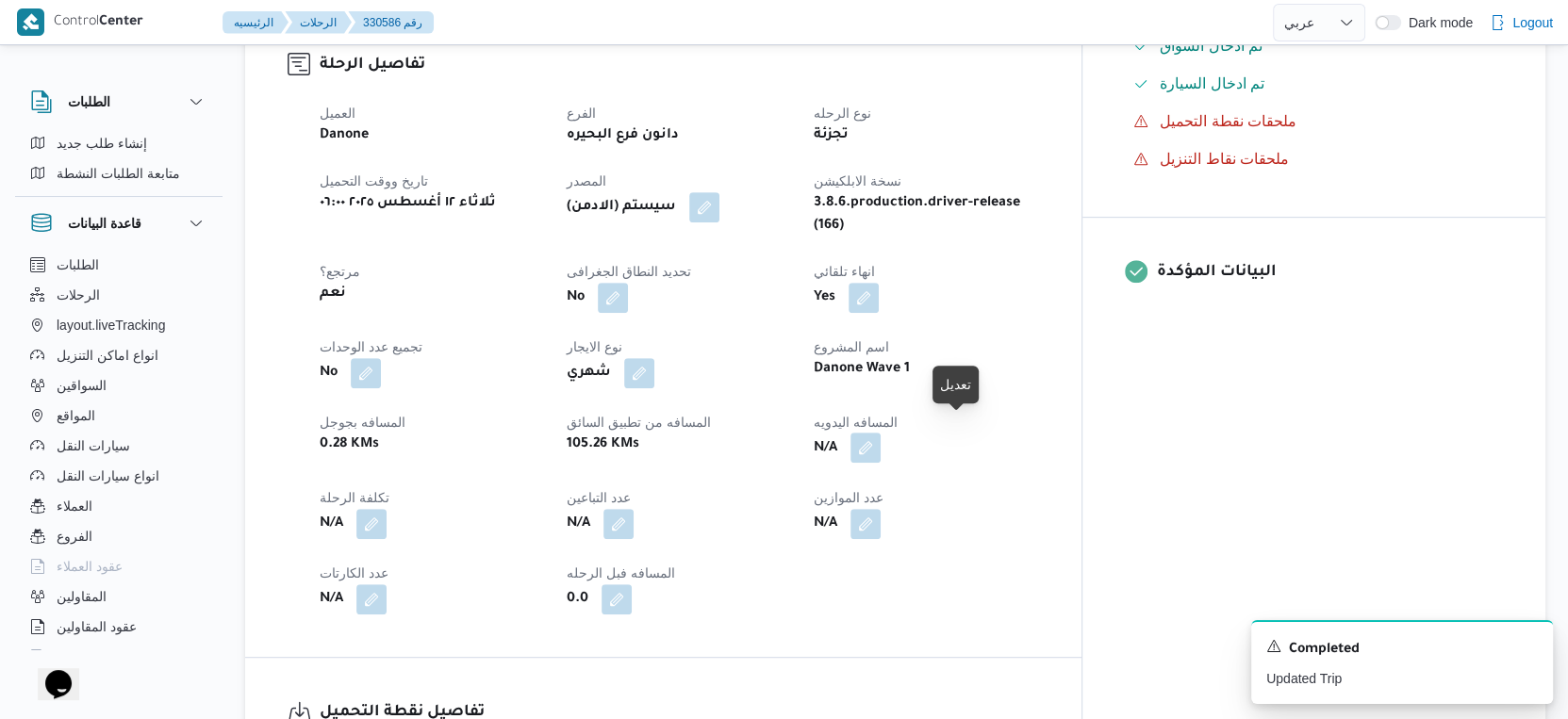
click at [881, 433] on button "button" at bounding box center [865, 448] width 31 height 31
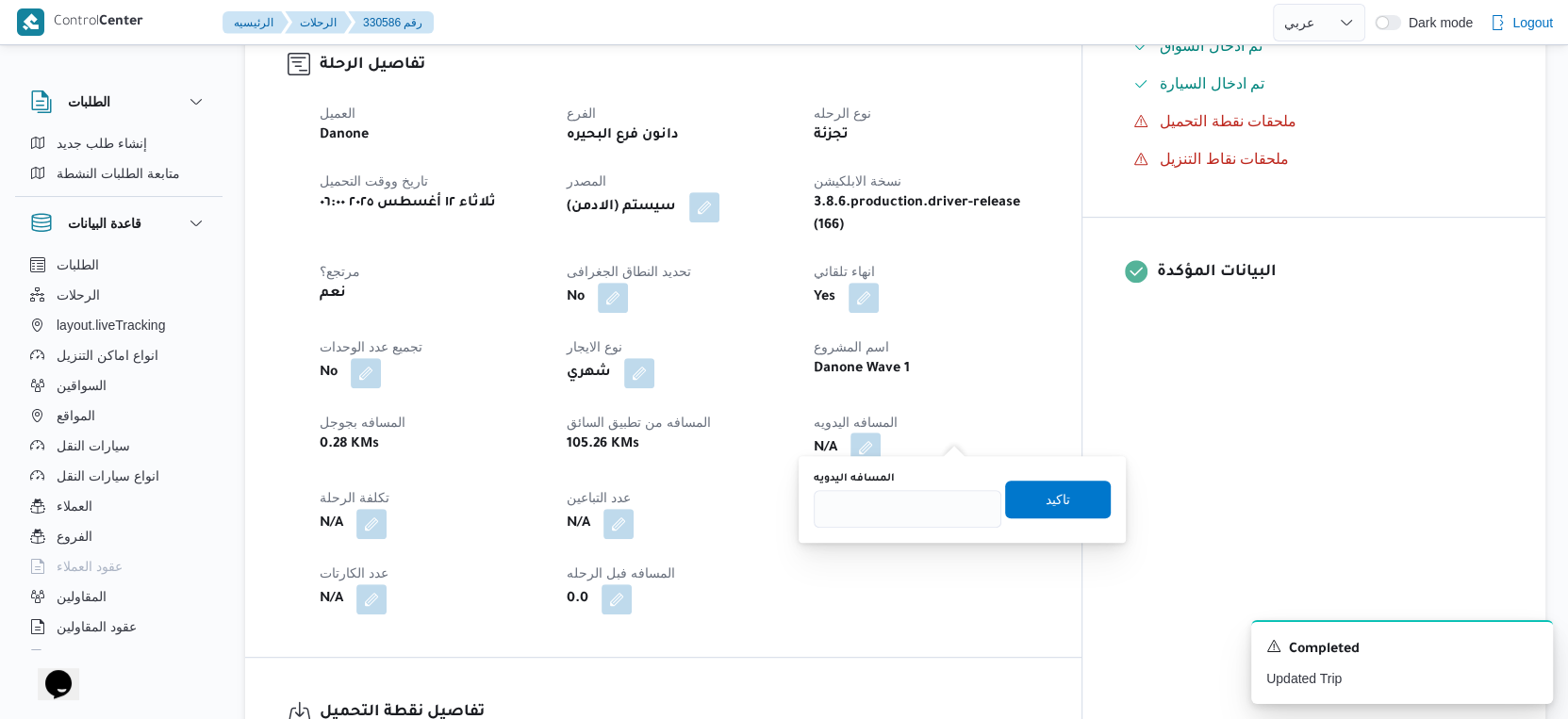
click at [908, 529] on div "You are in a dialog. To close this dialog, hit escape. المسافه اليدويه تاكيد" at bounding box center [962, 499] width 327 height 87
click at [907, 514] on input "المسافه اليدويه" at bounding box center [907, 509] width 187 height 37
type input "120"
click at [1055, 495] on span "تاكيد" at bounding box center [1057, 498] width 105 height 37
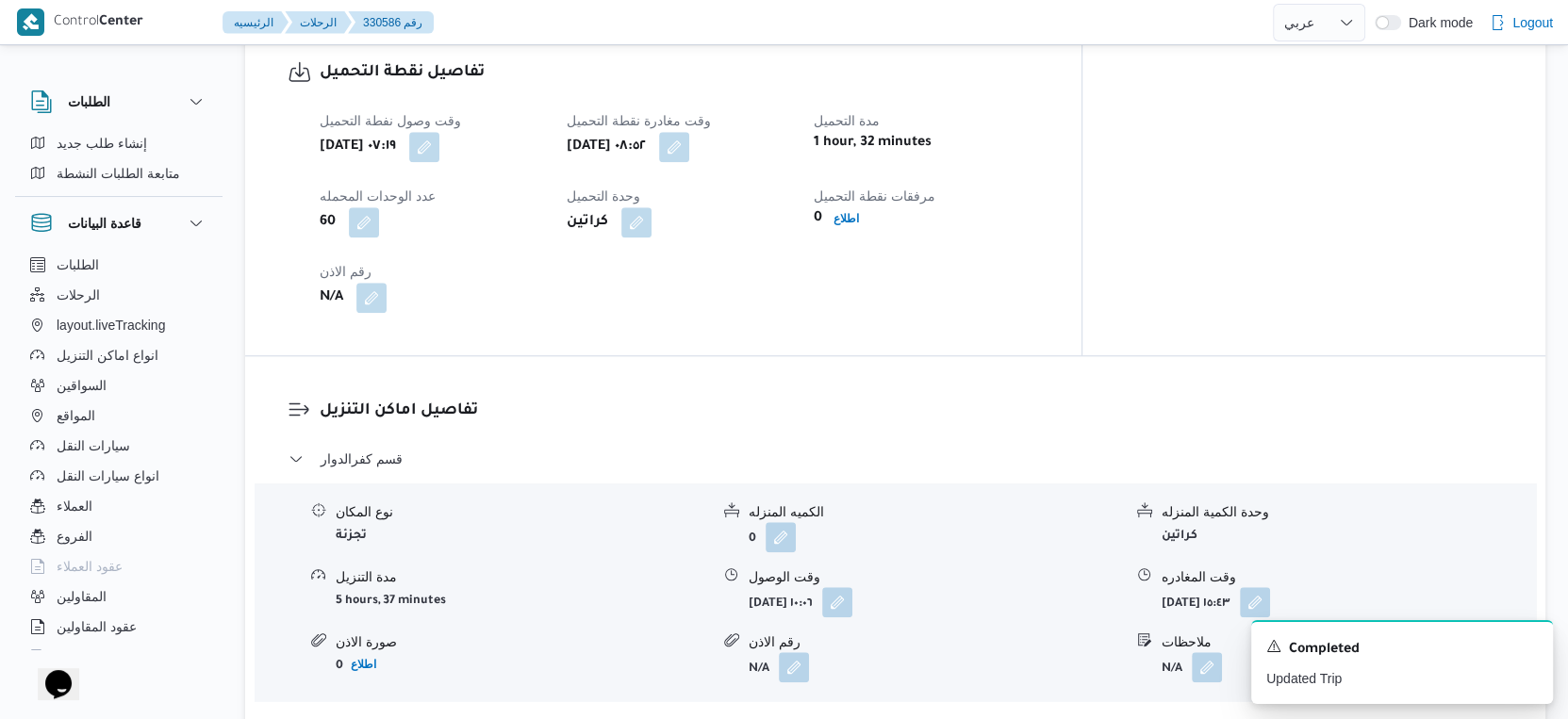
scroll to position [1466, 0]
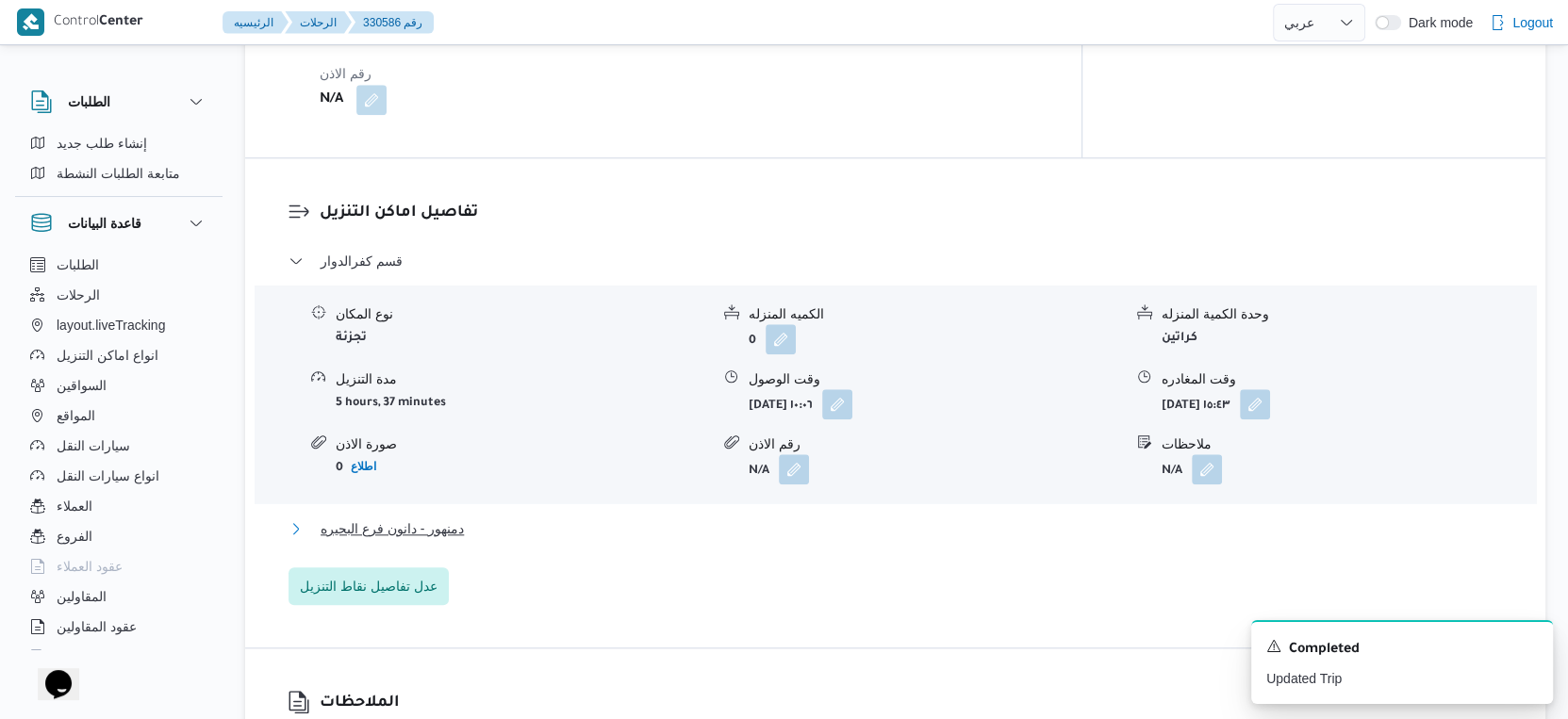
click at [459, 517] on span "دمنهور - دانون فرع البحيره" at bounding box center [392, 529] width 143 height 23
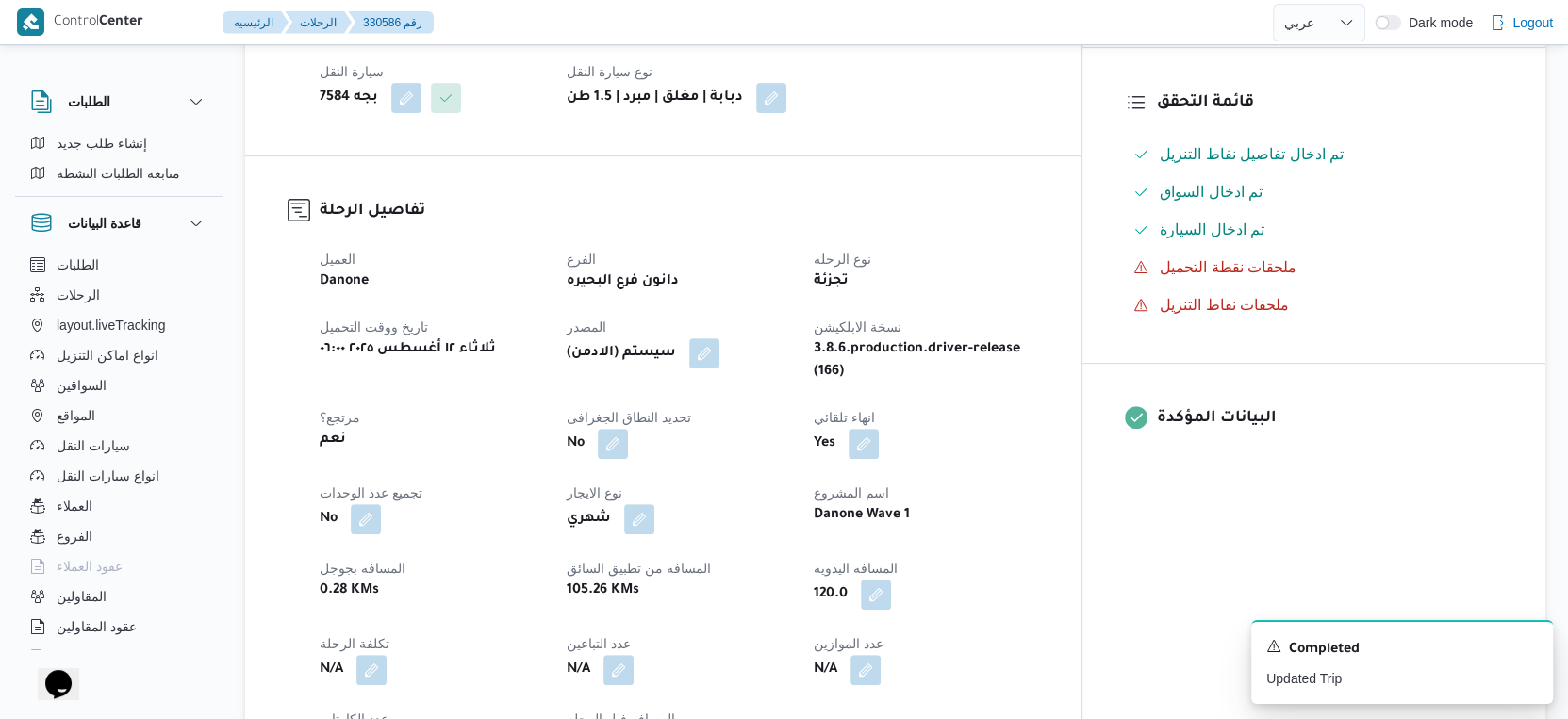
scroll to position [733, 0]
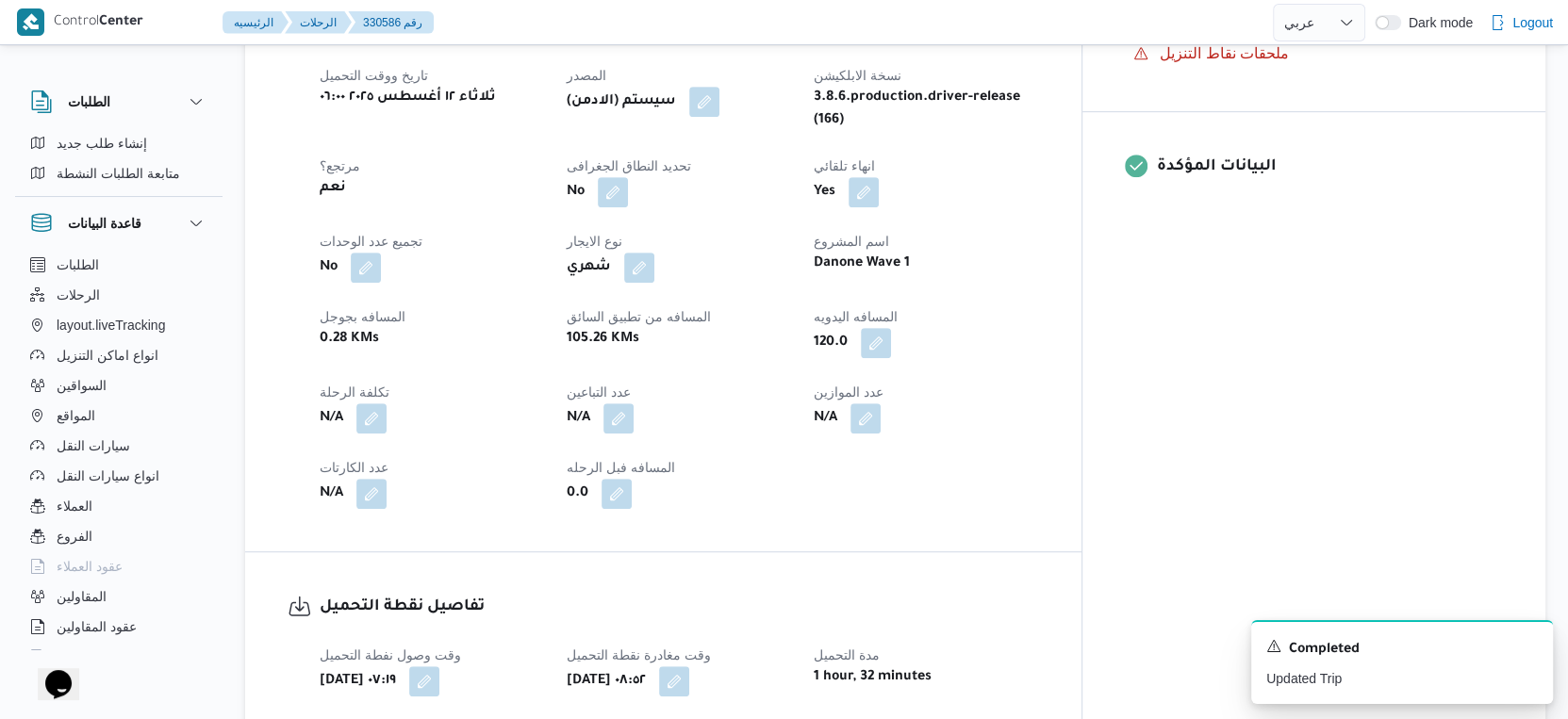
select select "ar"
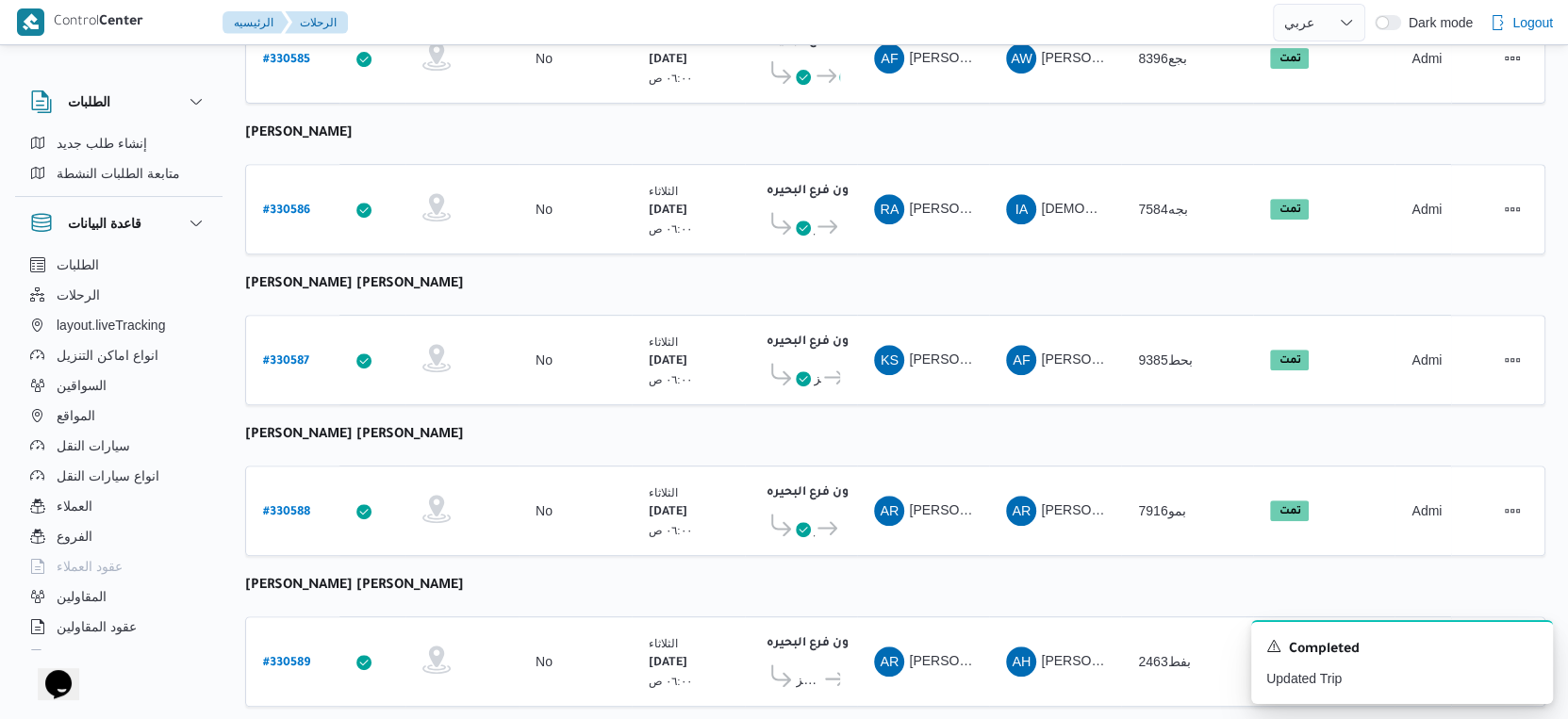
scroll to position [797, 0]
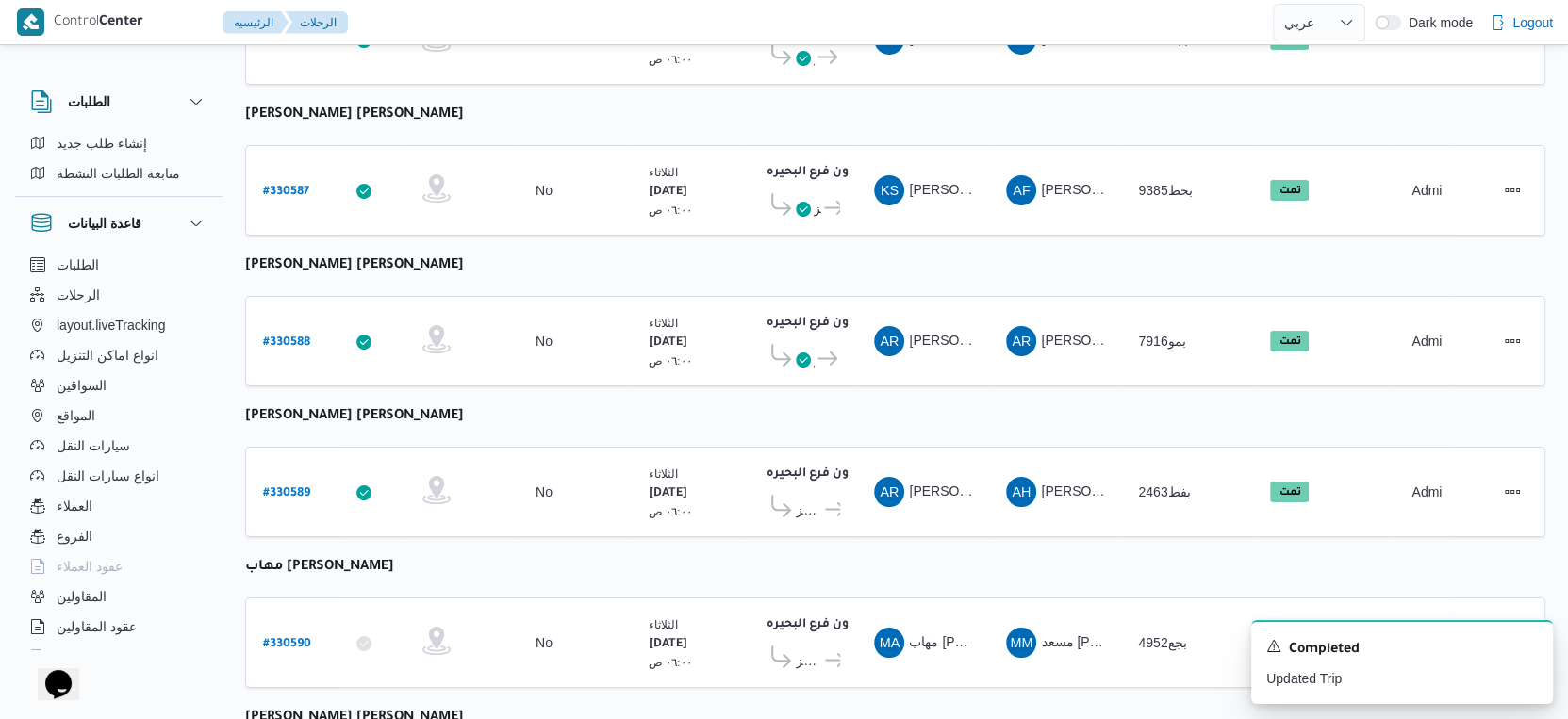
select select "ar"
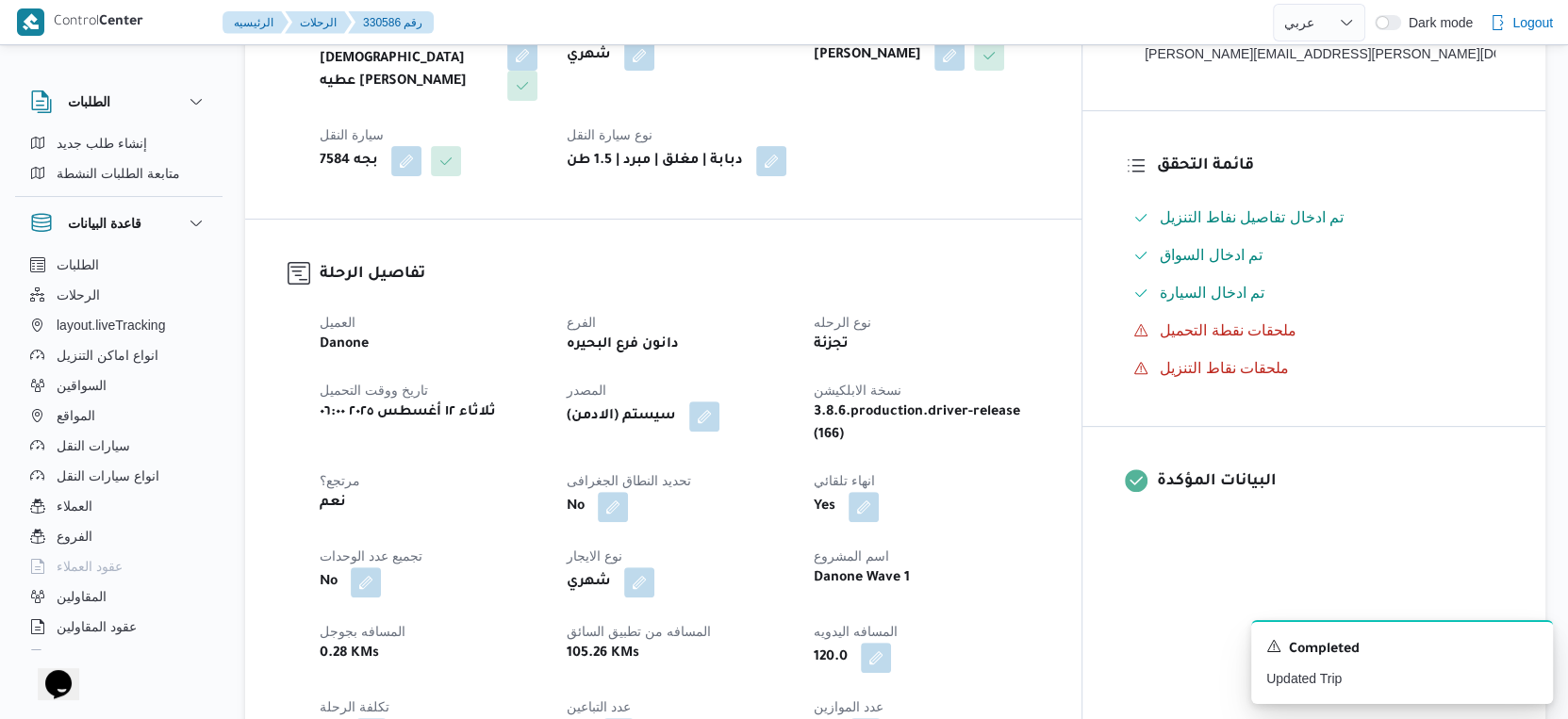
scroll to position [838, 0]
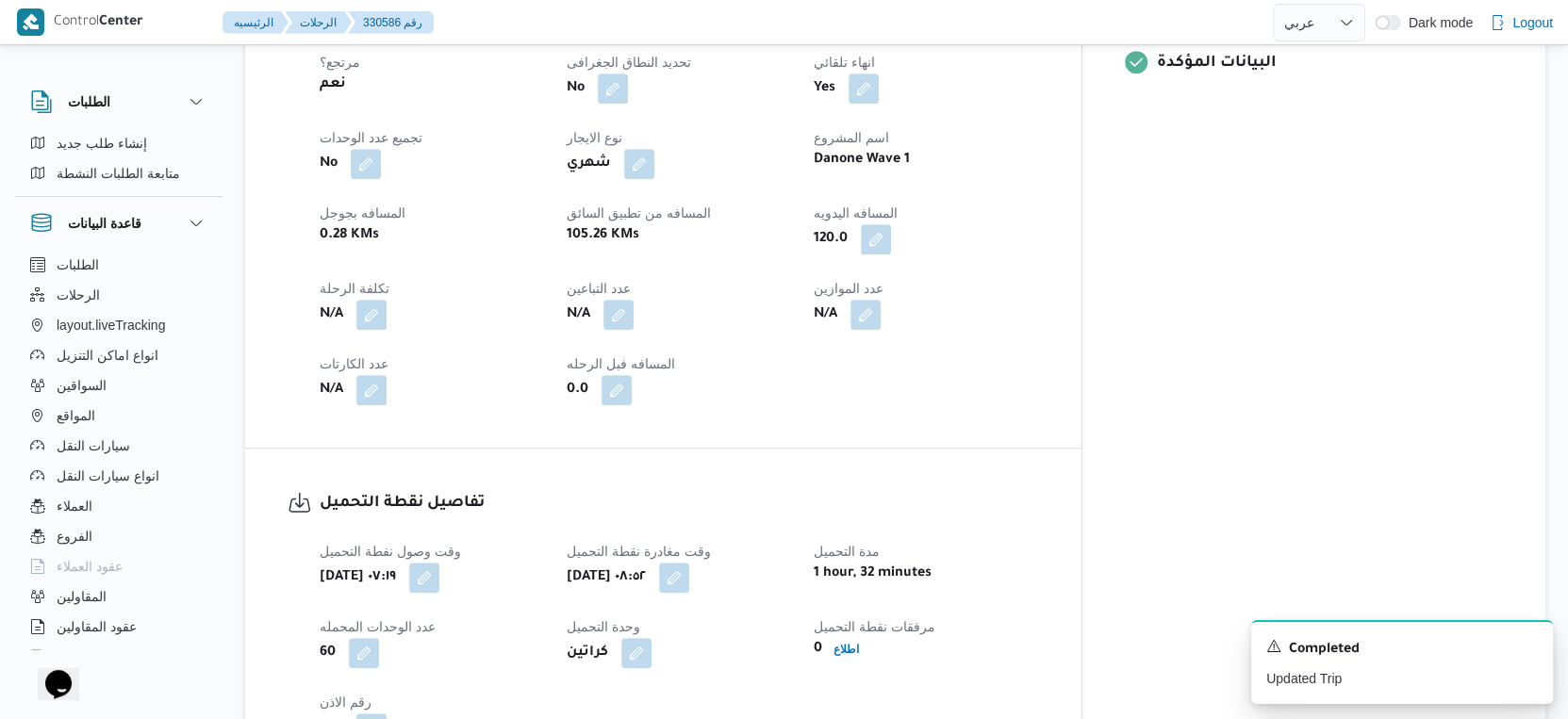
select select "ar"
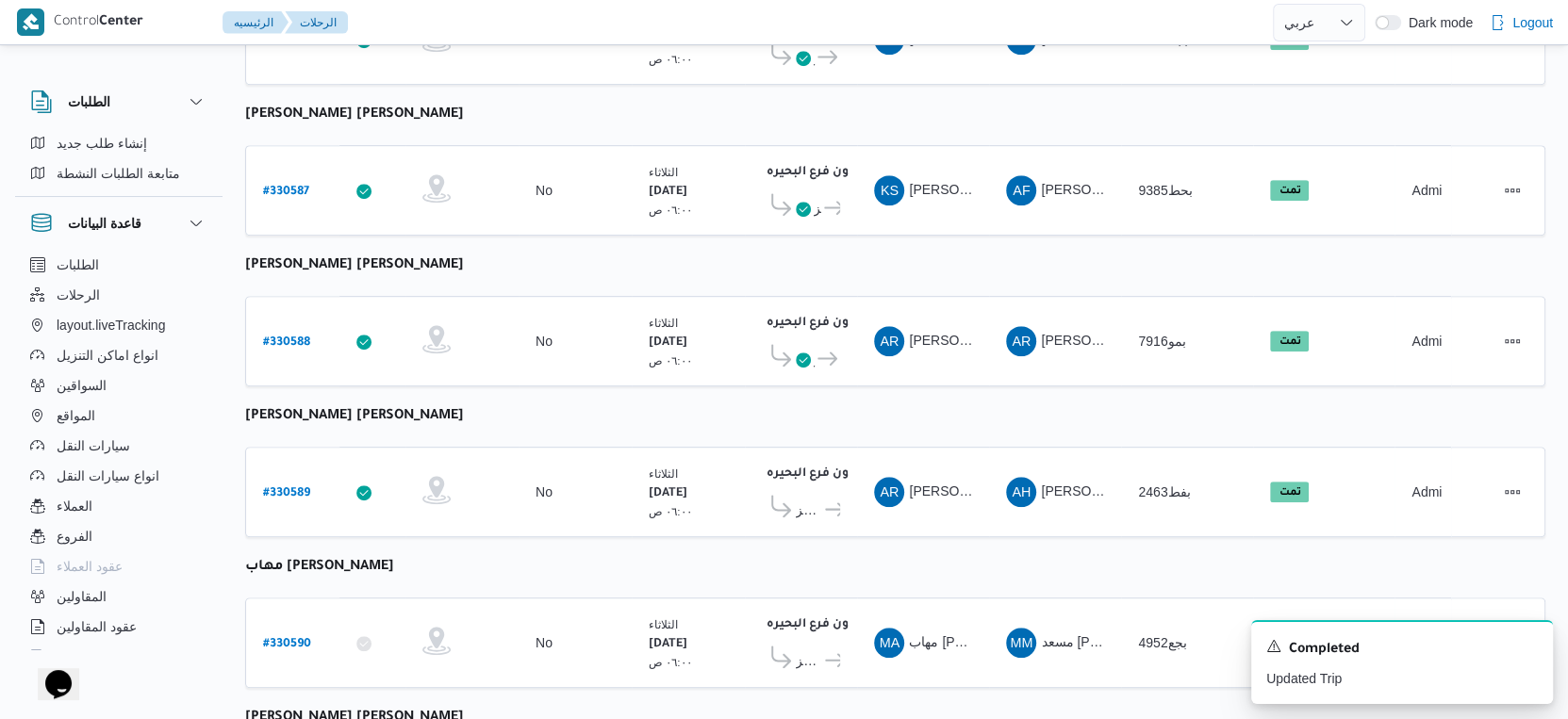
scroll to position [1057, 0]
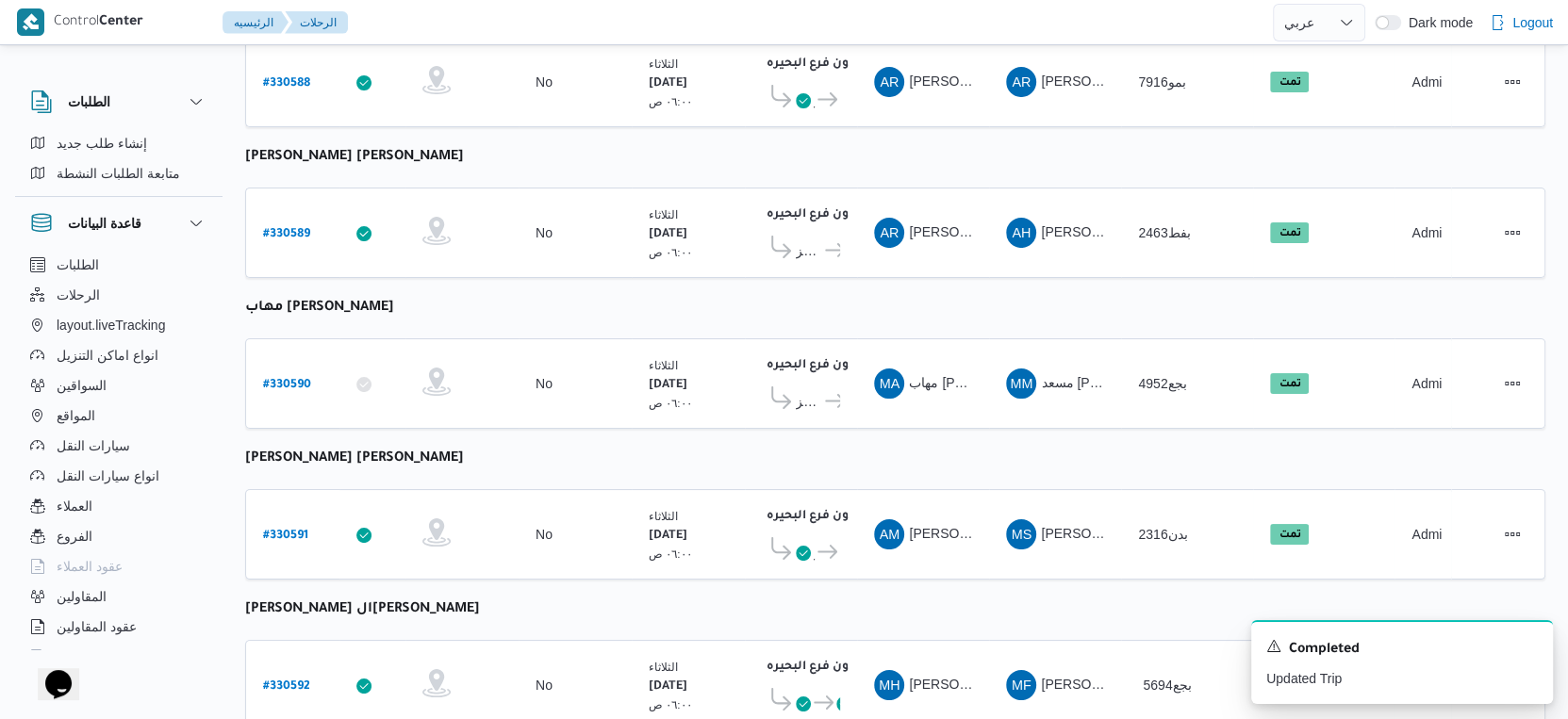
select select "ar"
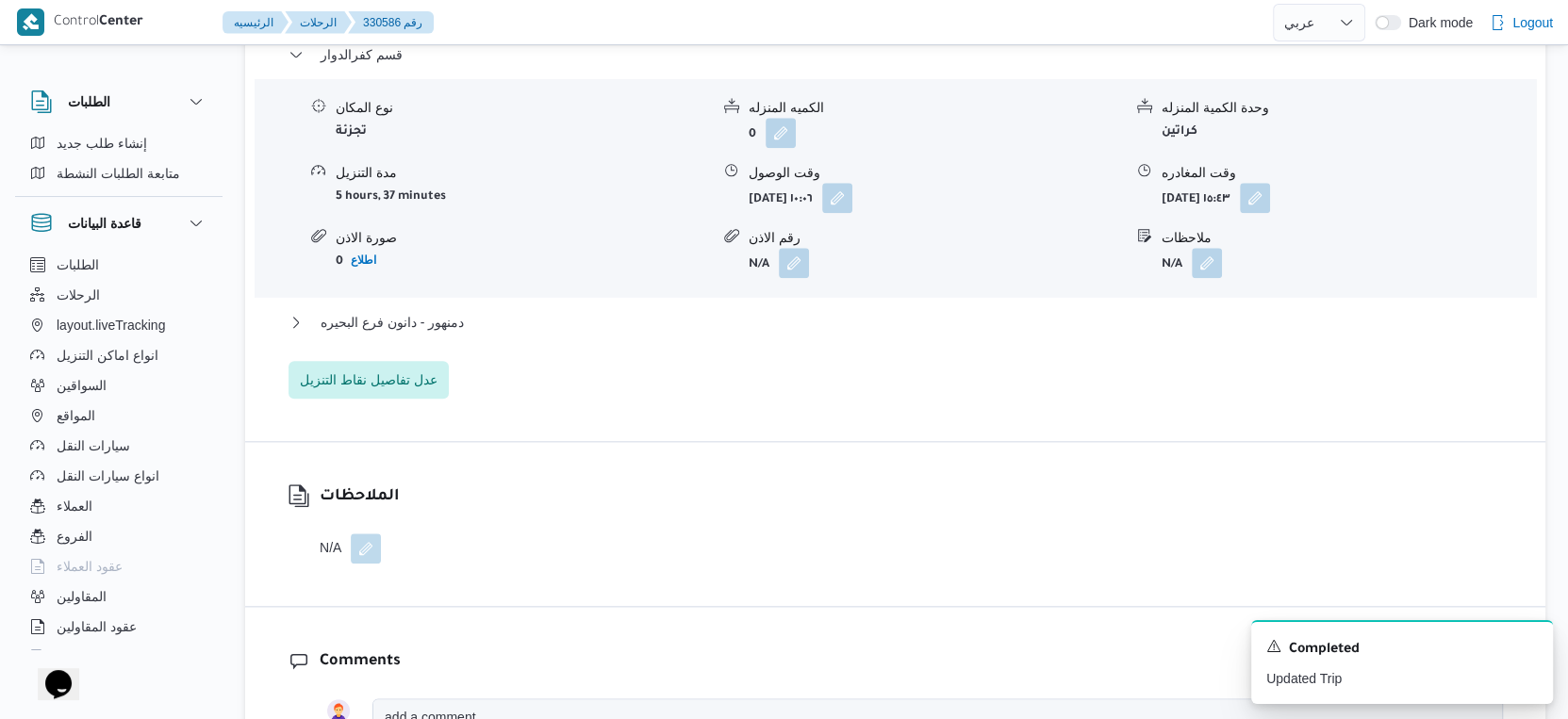
scroll to position [1675, 0]
click at [476, 309] on button "دمنهور - دانون فرع البحيره" at bounding box center [896, 319] width 1214 height 23
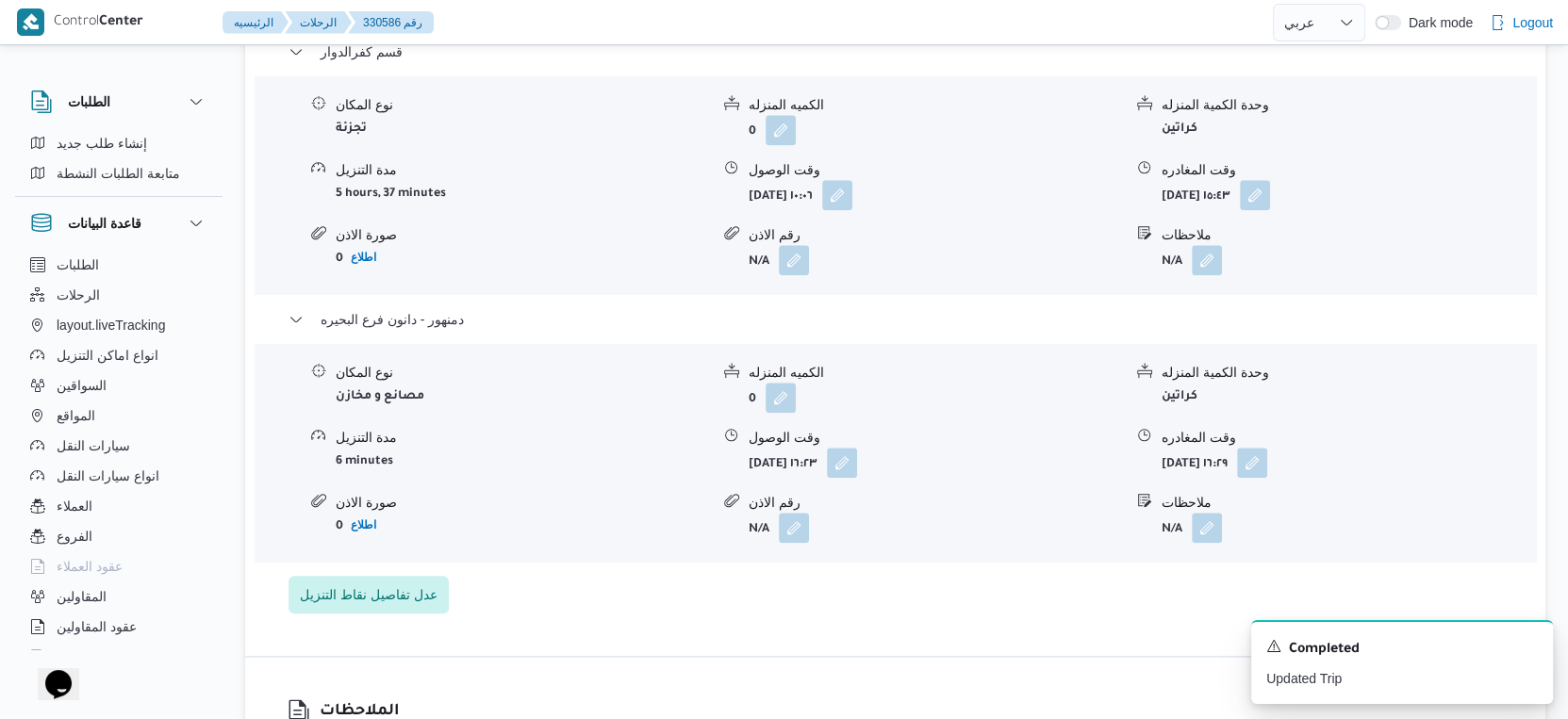
click at [651, 534] on div "نوع المكان مصانع و مخازن الكميه المنزله 0 وحدة الكمية المنزله كراتين مدة التنزي…" at bounding box center [895, 453] width 1296 height 214
select select "ar"
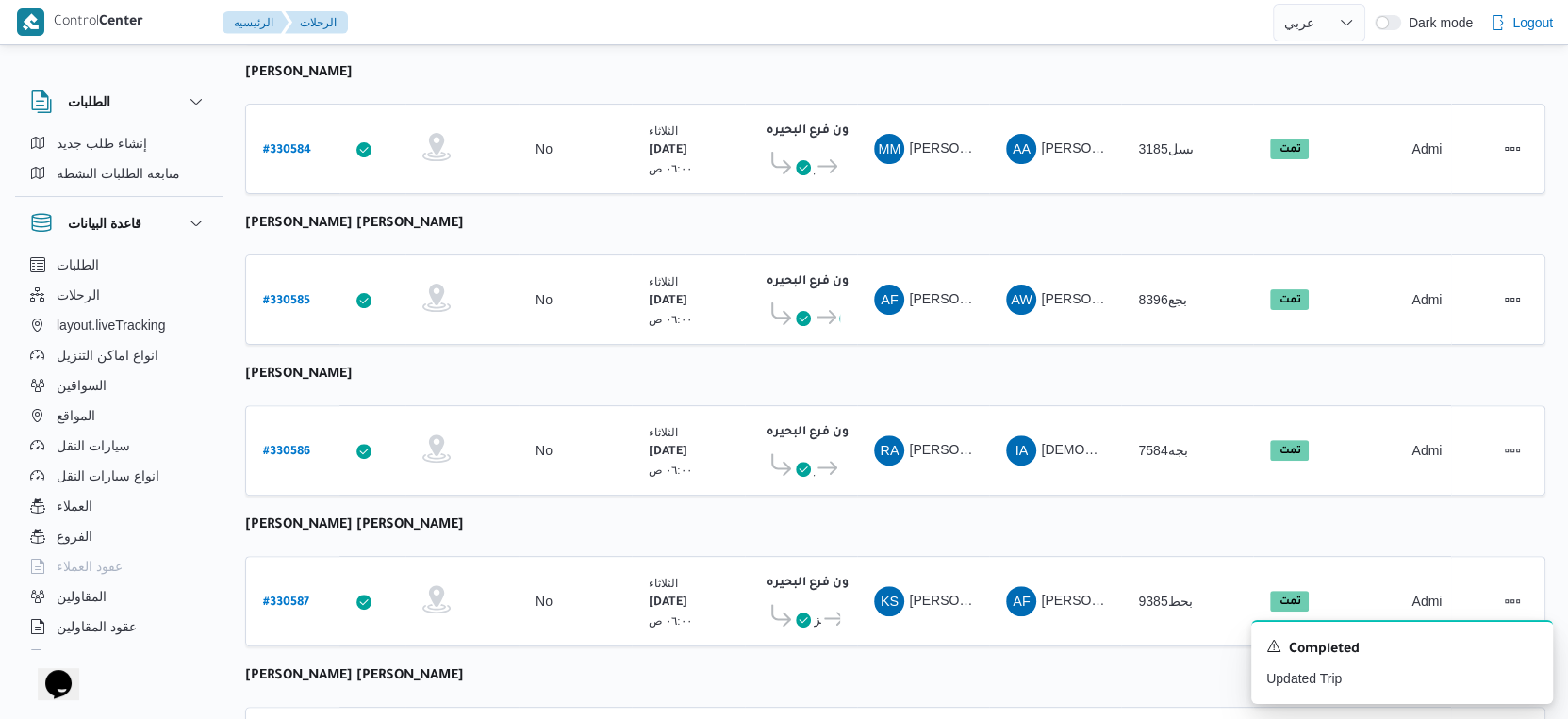
scroll to position [281, 0]
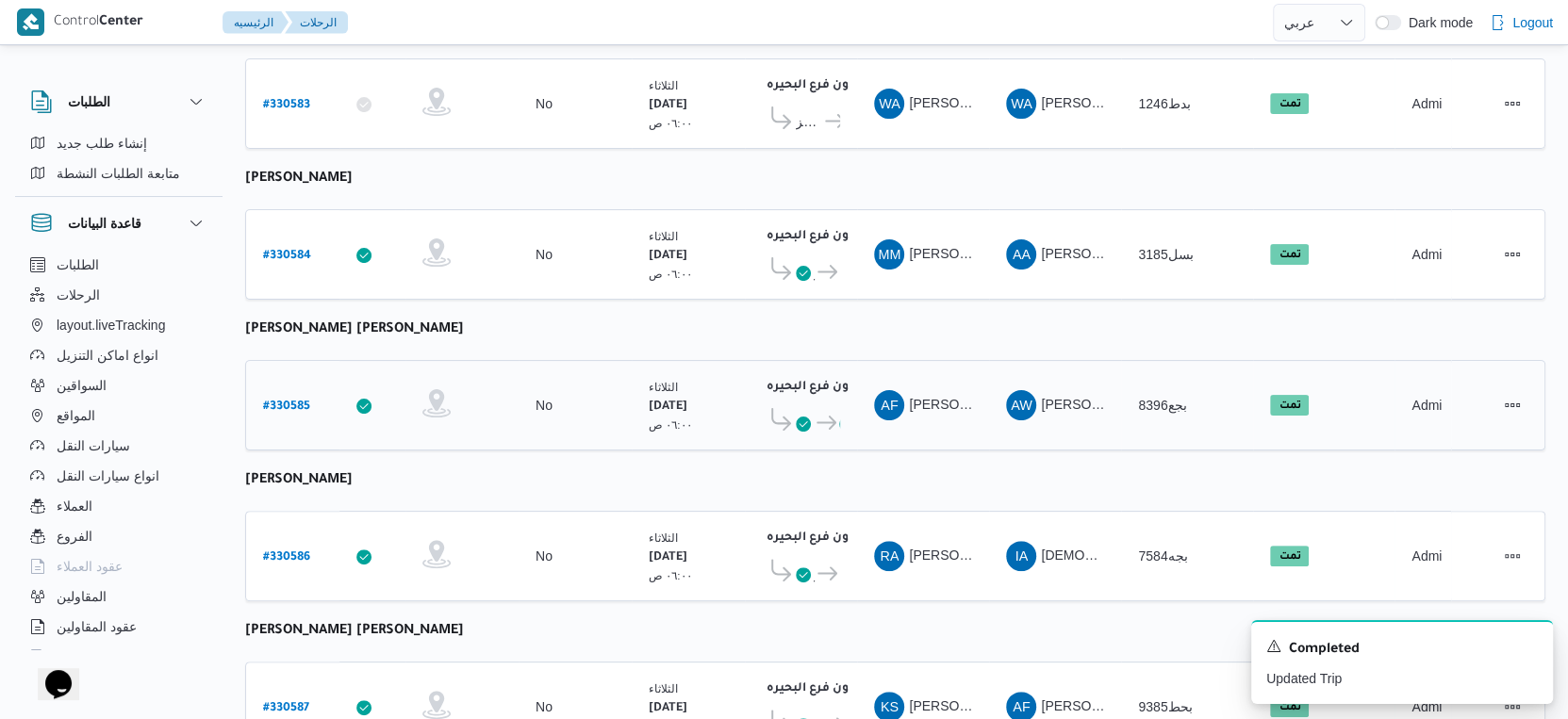
click at [294, 401] on b "# 330585" at bounding box center [286, 407] width 47 height 13
select select "ar"
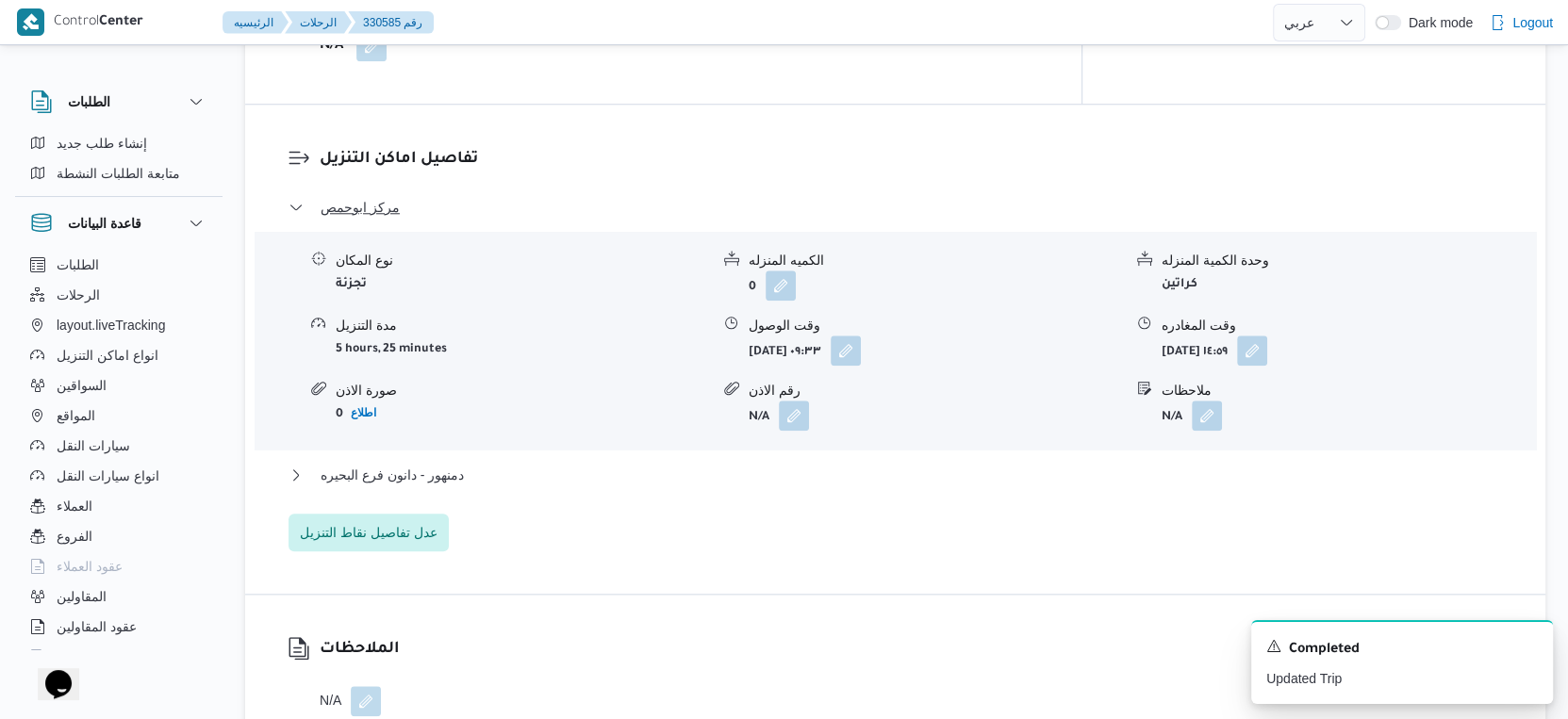
scroll to position [1572, 0]
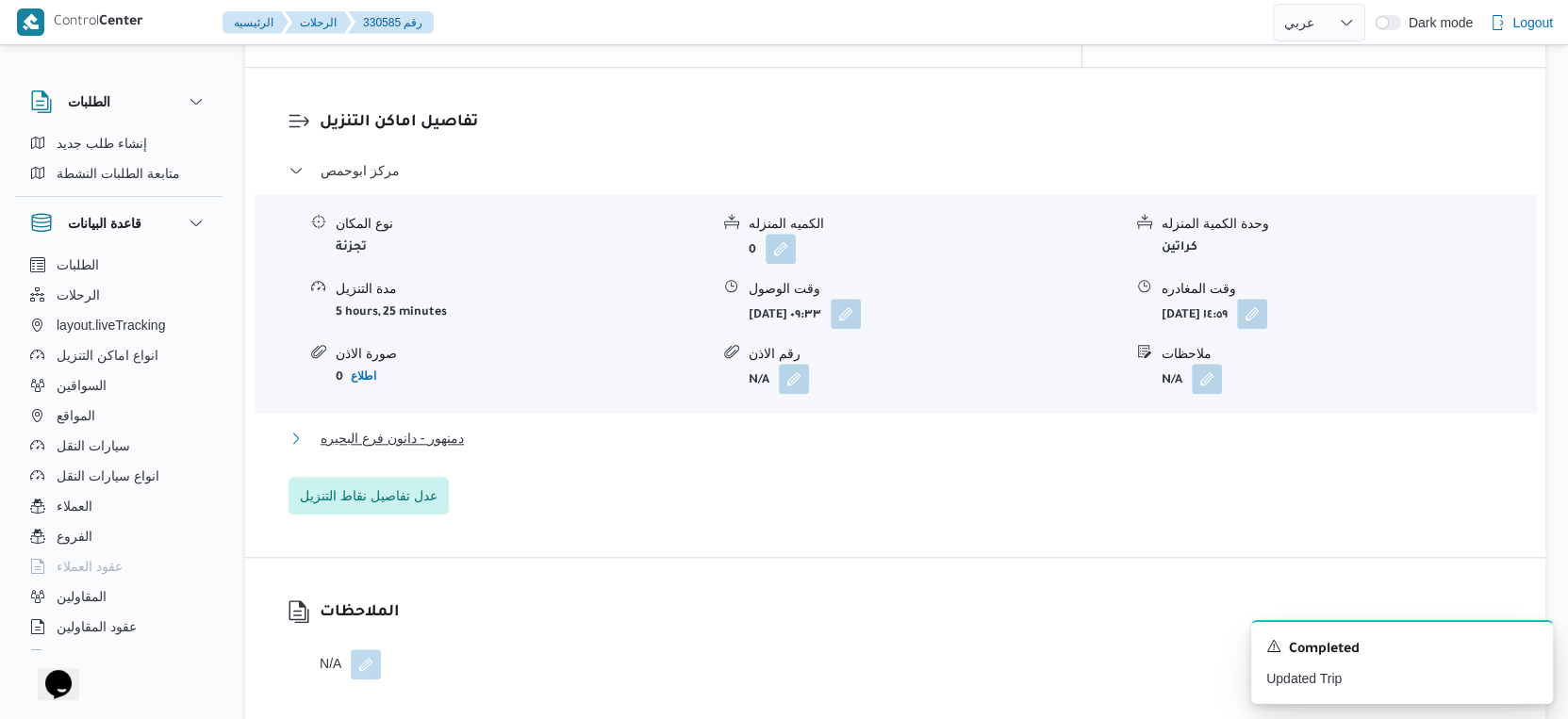
click at [493, 427] on button "دمنهور - دانون فرع البحيره" at bounding box center [896, 439] width 1214 height 23
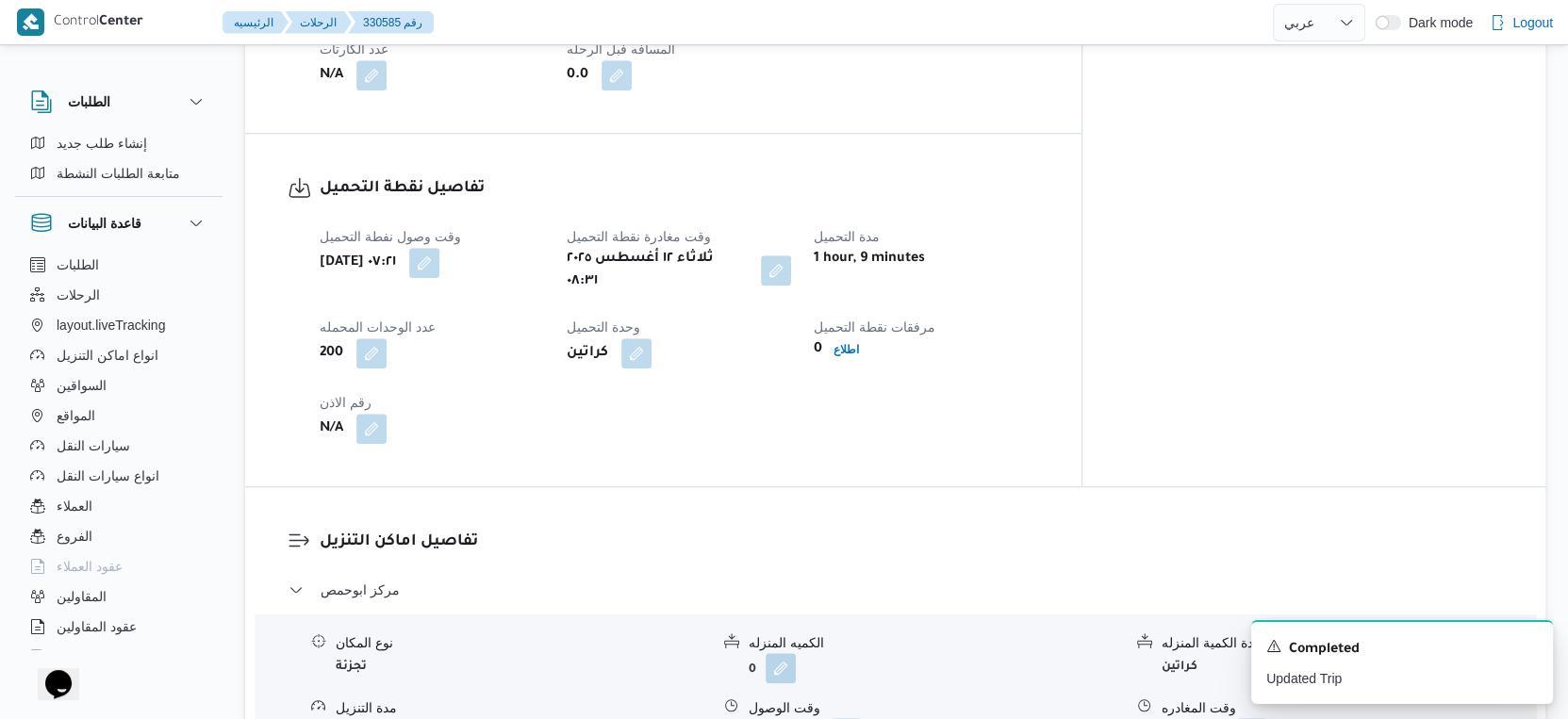
scroll to position [628, 0]
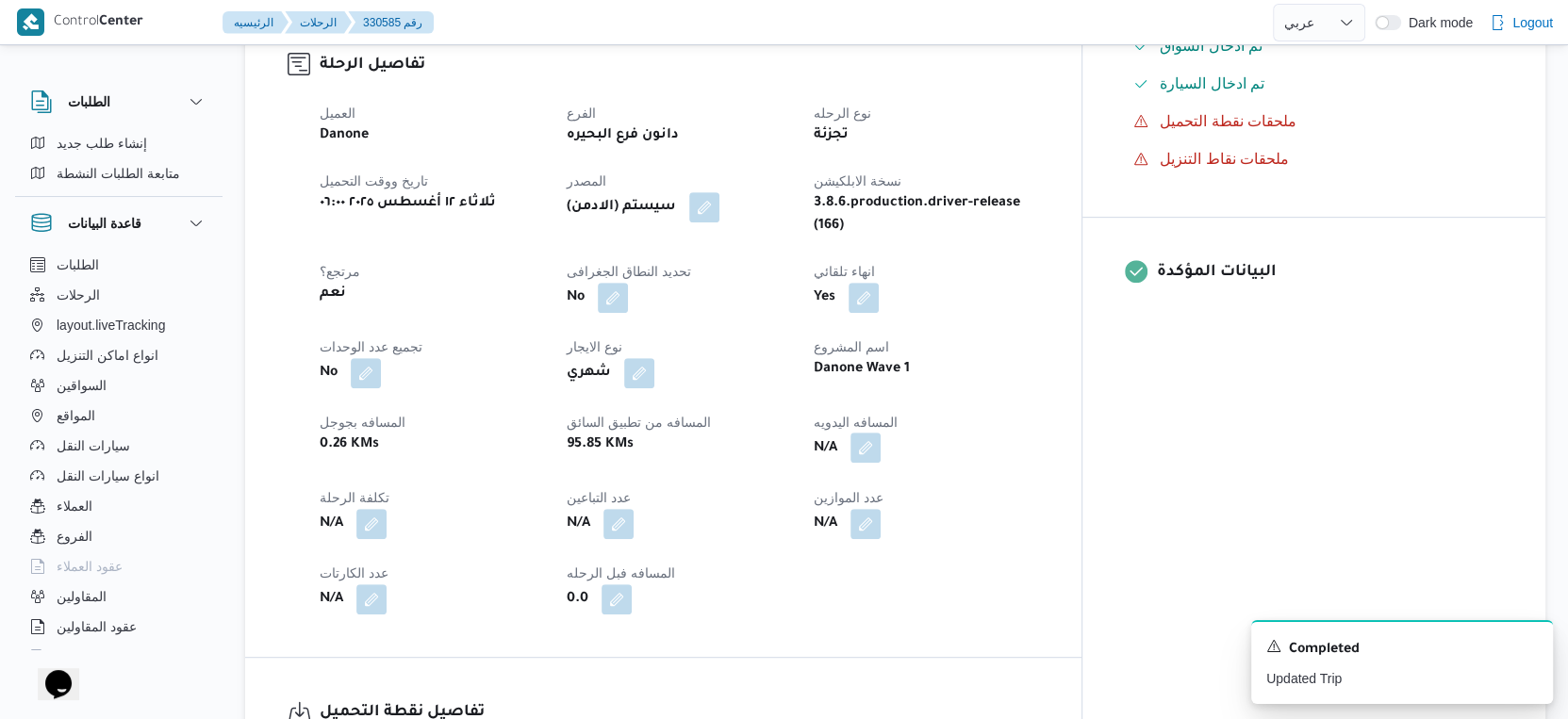
click at [881, 433] on button "button" at bounding box center [865, 448] width 31 height 31
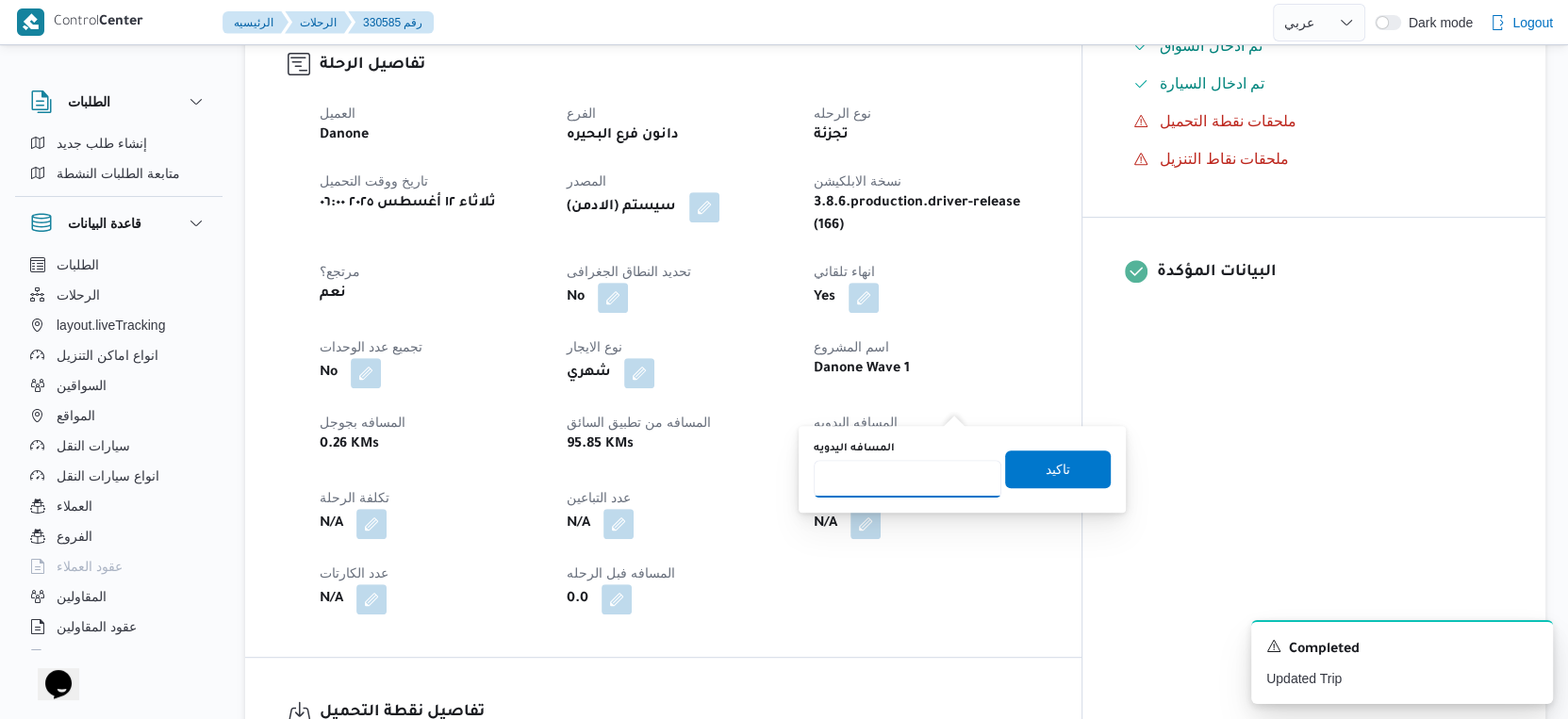
click at [903, 477] on input "المسافه اليدويه" at bounding box center [907, 478] width 187 height 37
type input "88"
click at [1046, 466] on span "تاكيد" at bounding box center [1058, 468] width 25 height 23
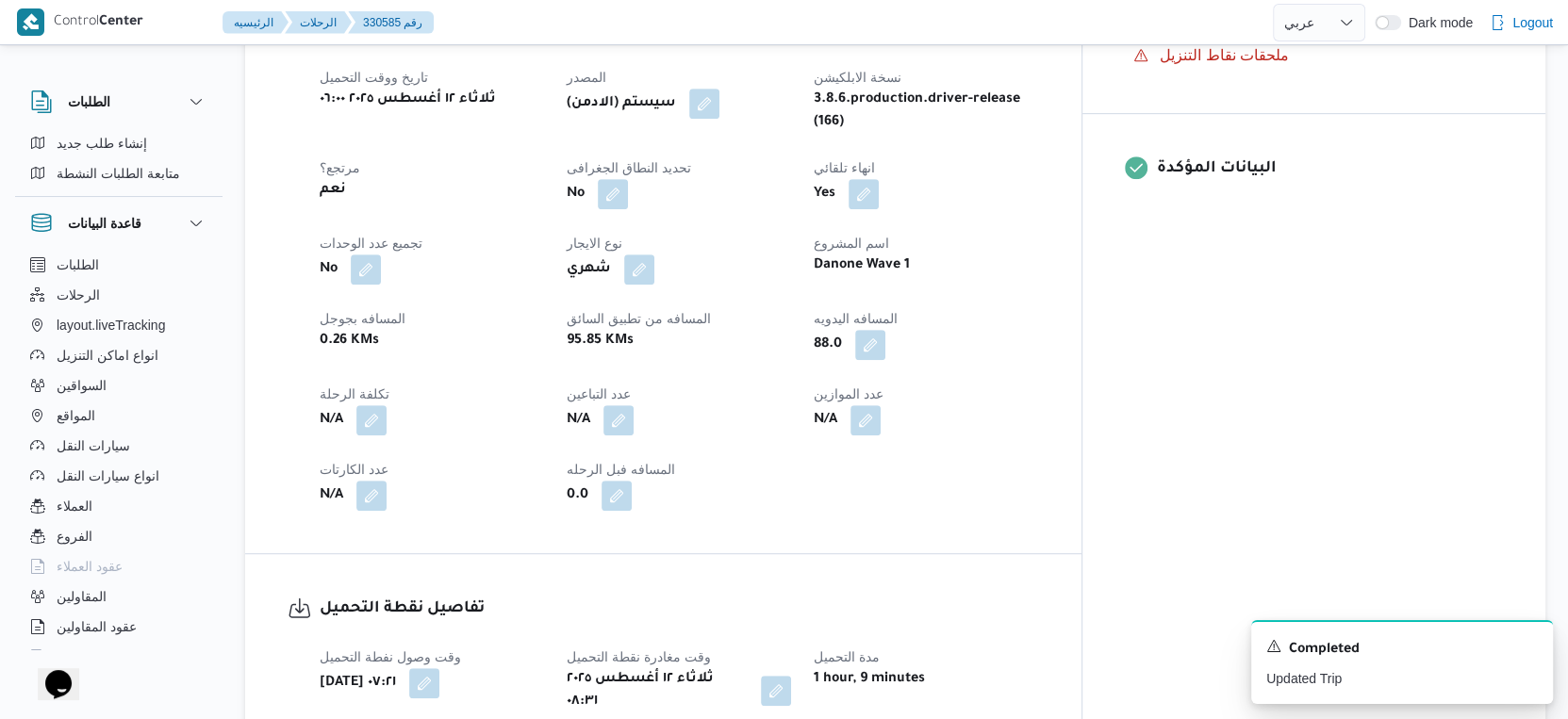
scroll to position [733, 0]
select select "ar"
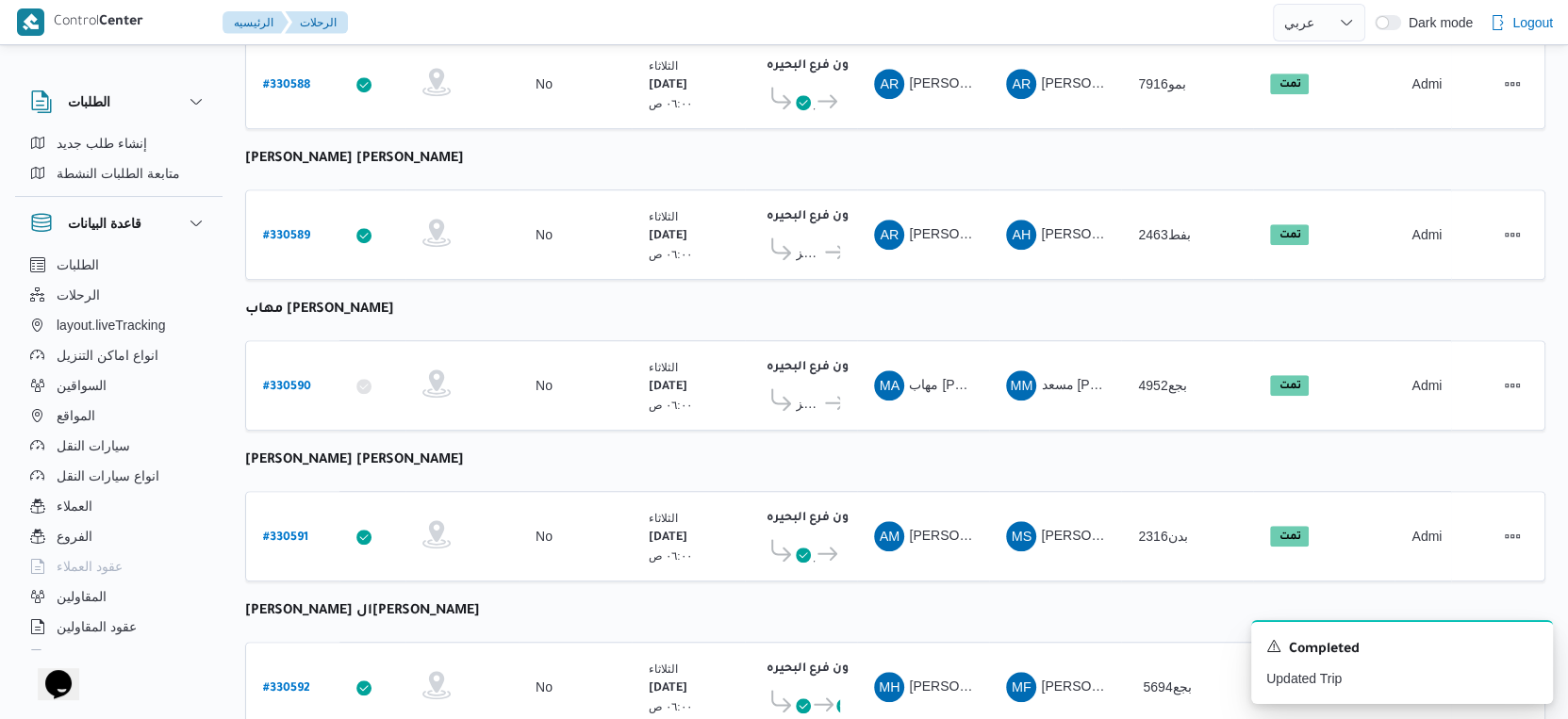
scroll to position [1538, 0]
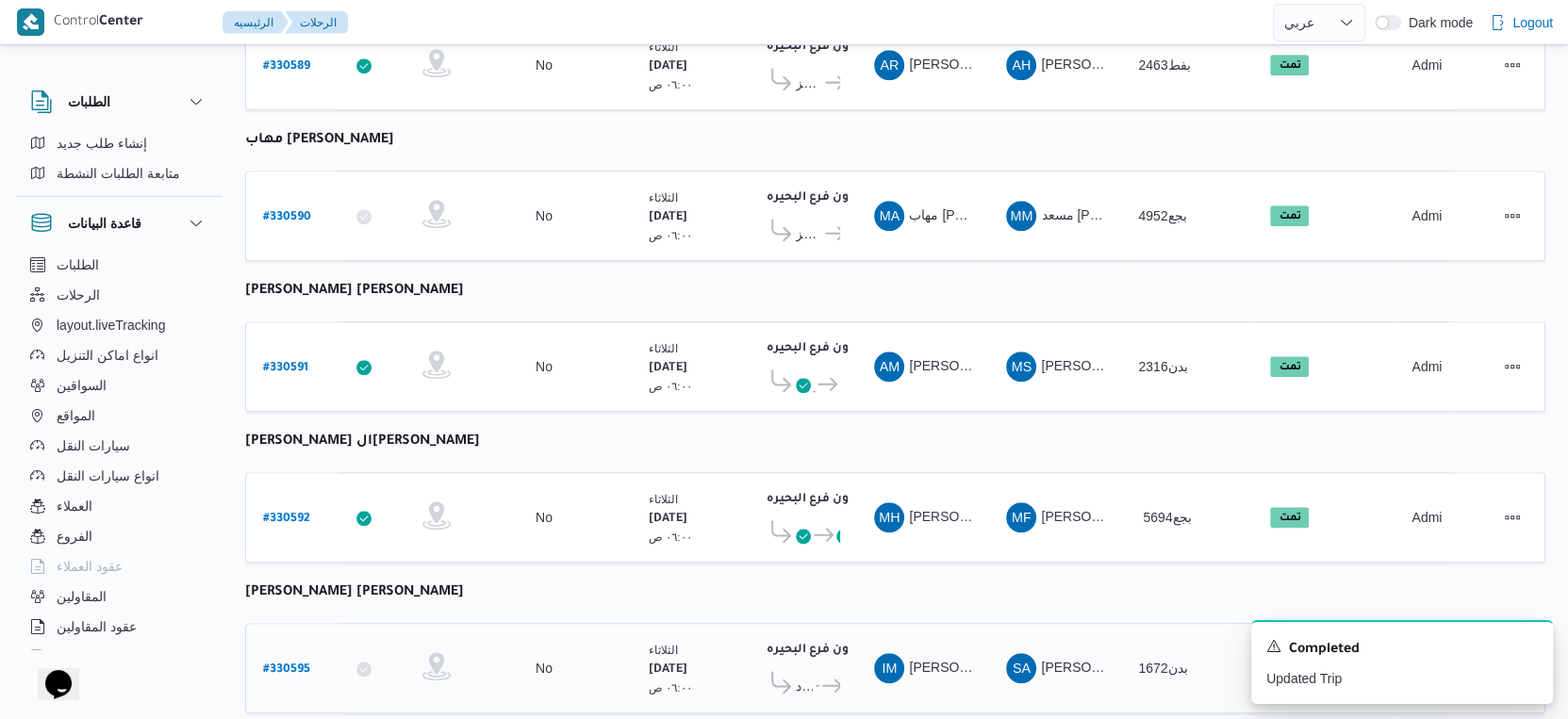
click at [290, 664] on b "# 330595" at bounding box center [286, 670] width 47 height 13
select select "ar"
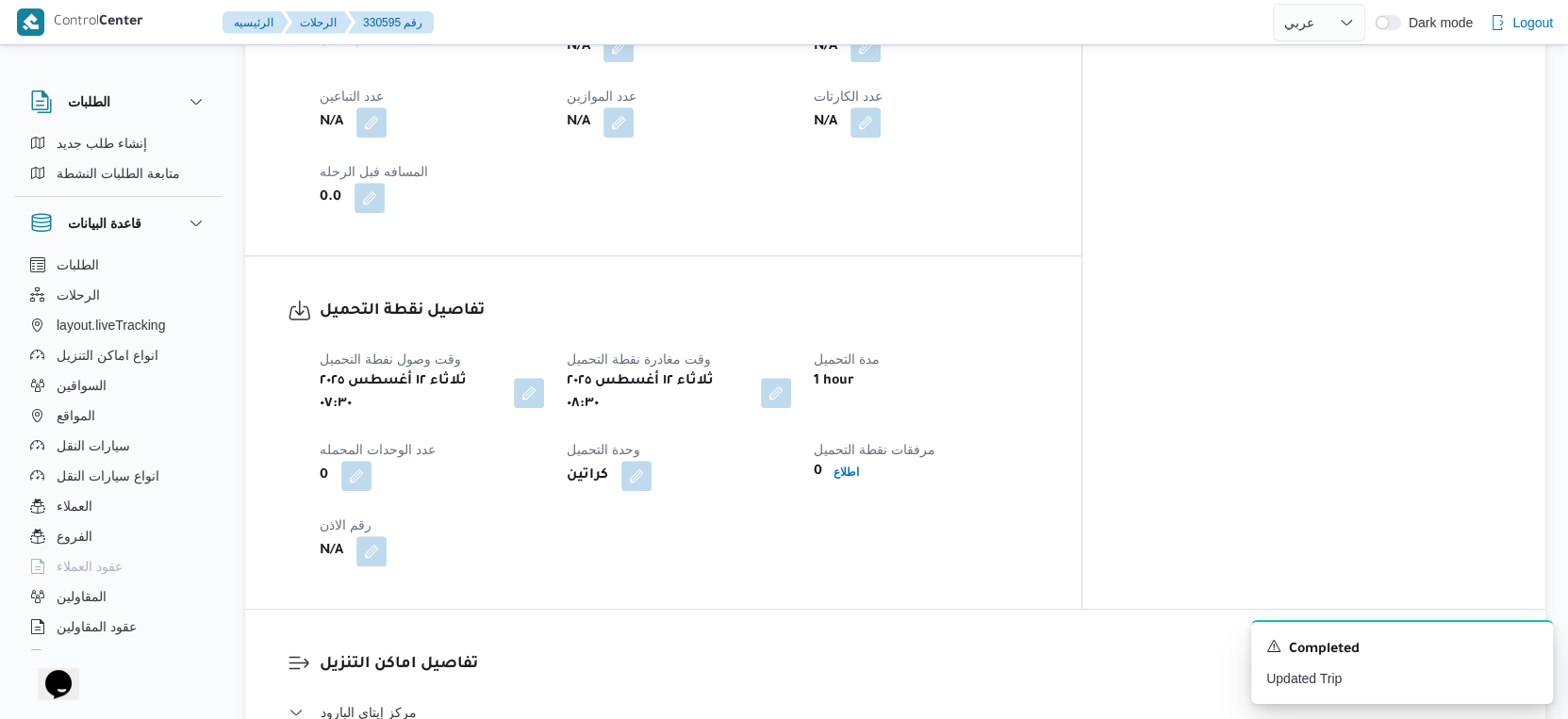
scroll to position [805, 0]
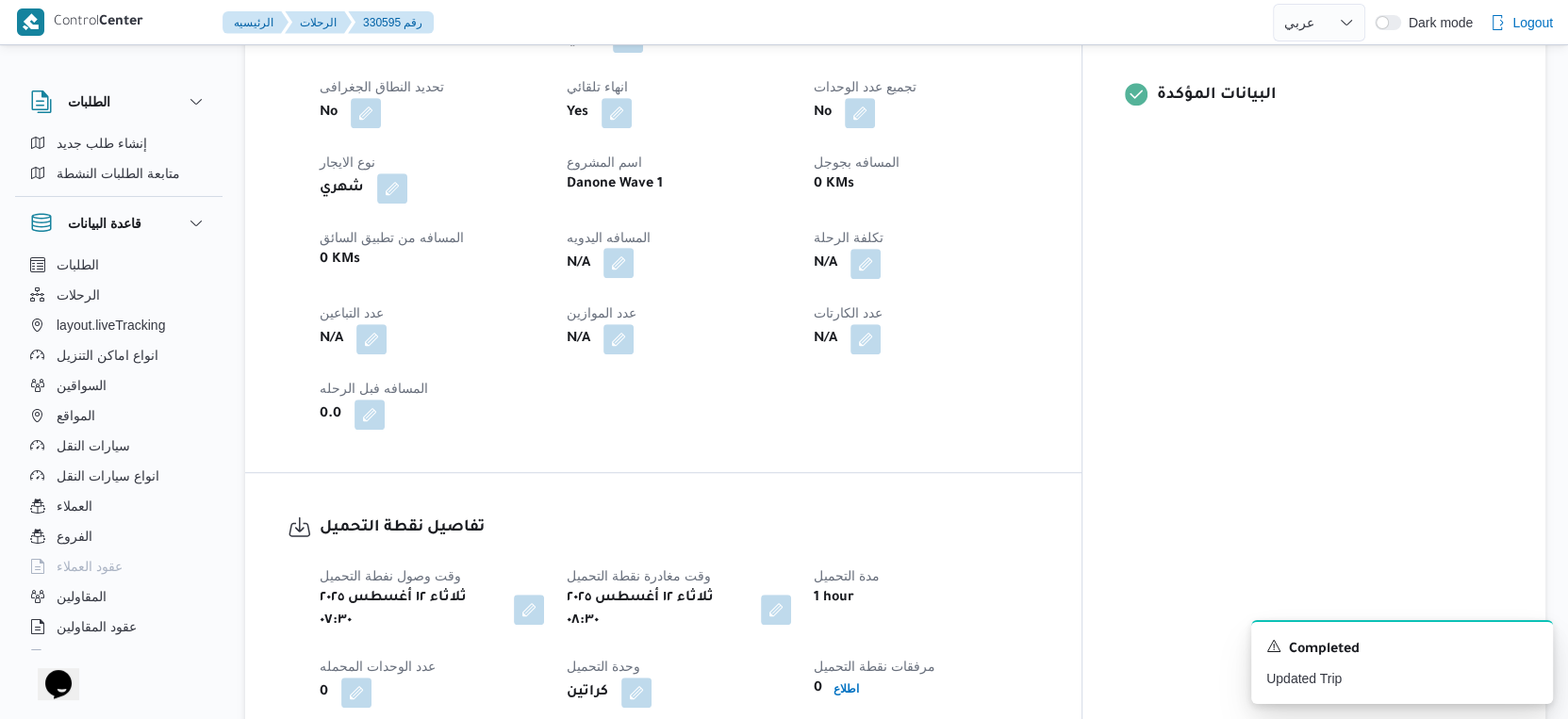
click at [634, 258] on button "button" at bounding box center [619, 263] width 31 height 31
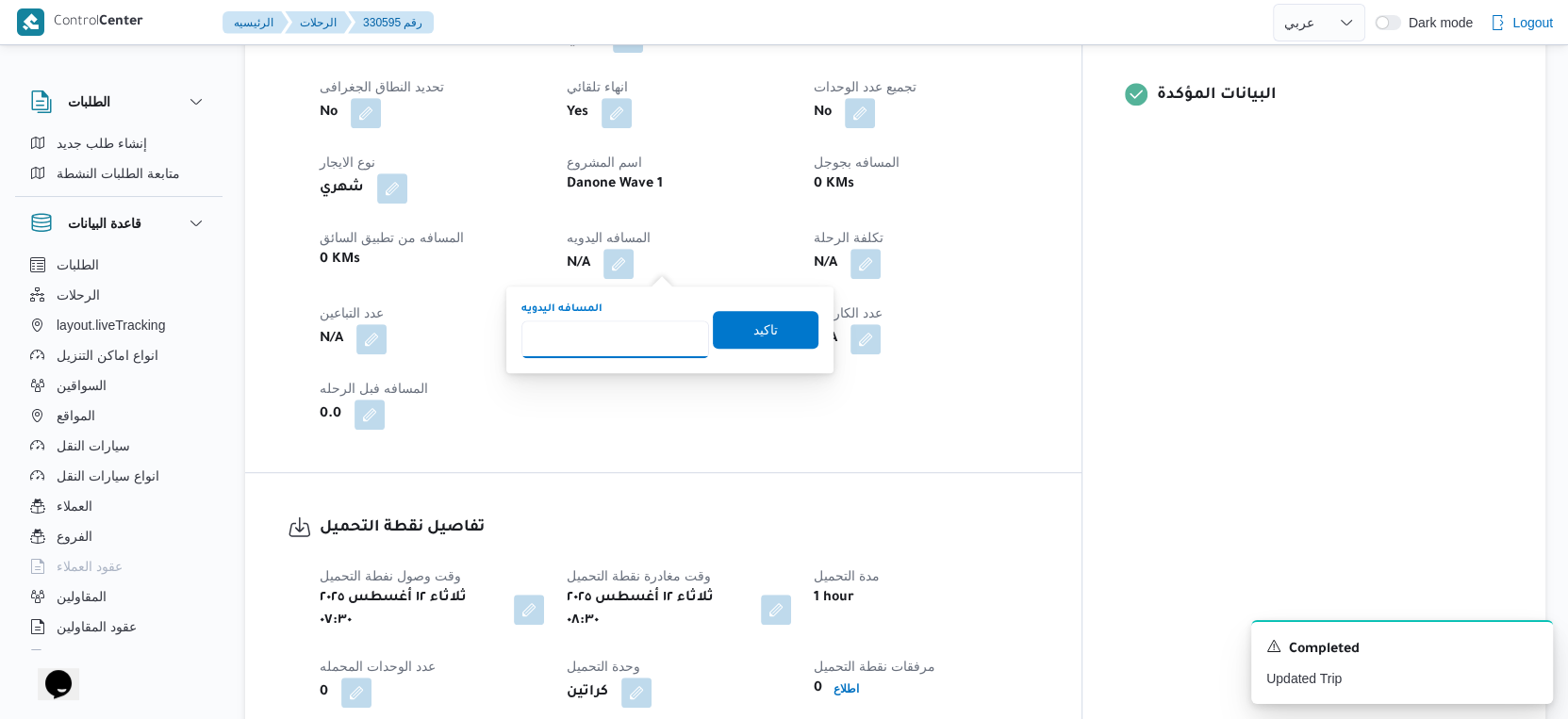
click at [598, 331] on input "المسافه اليدويه" at bounding box center [615, 338] width 187 height 37
type input "170"
click at [765, 313] on span "تاكيد" at bounding box center [765, 328] width 105 height 37
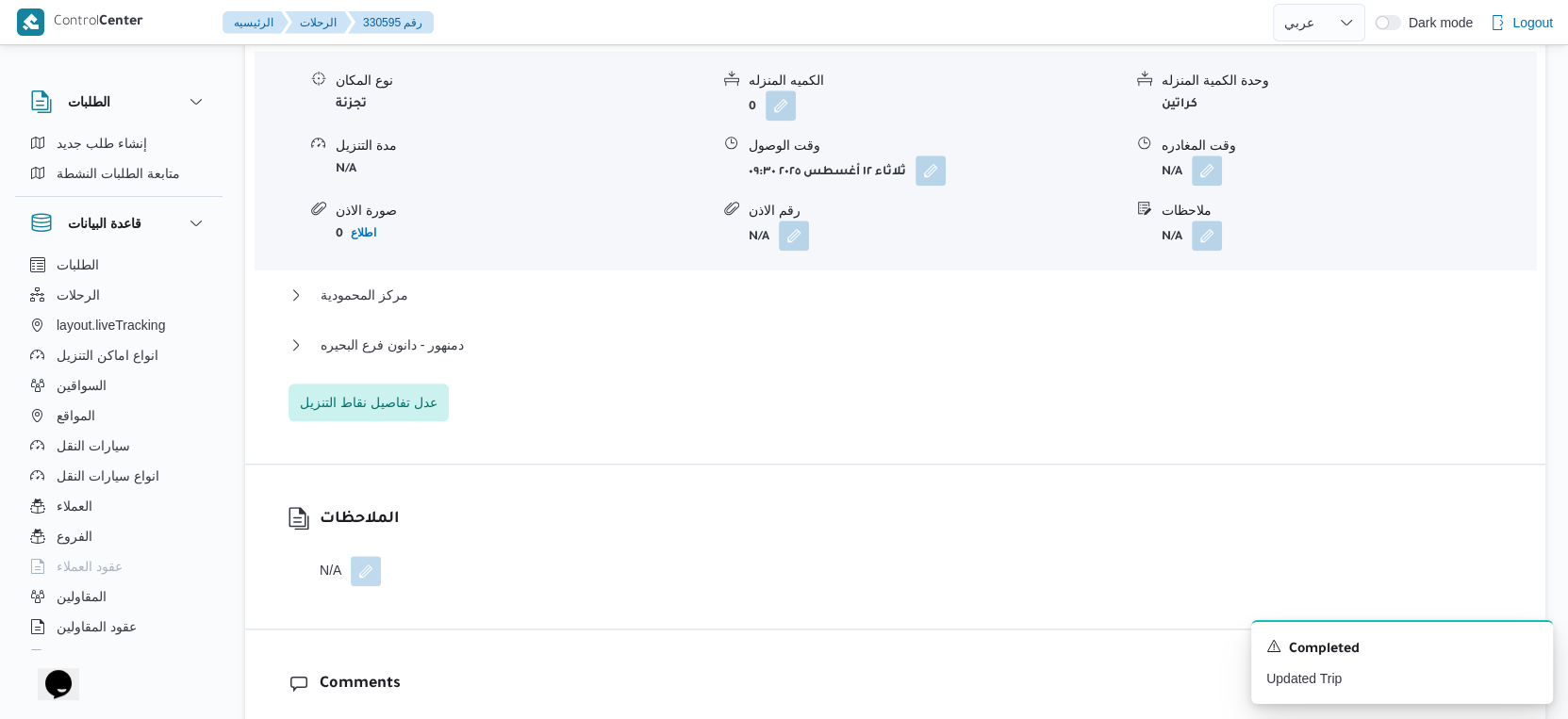
scroll to position [1748, 0]
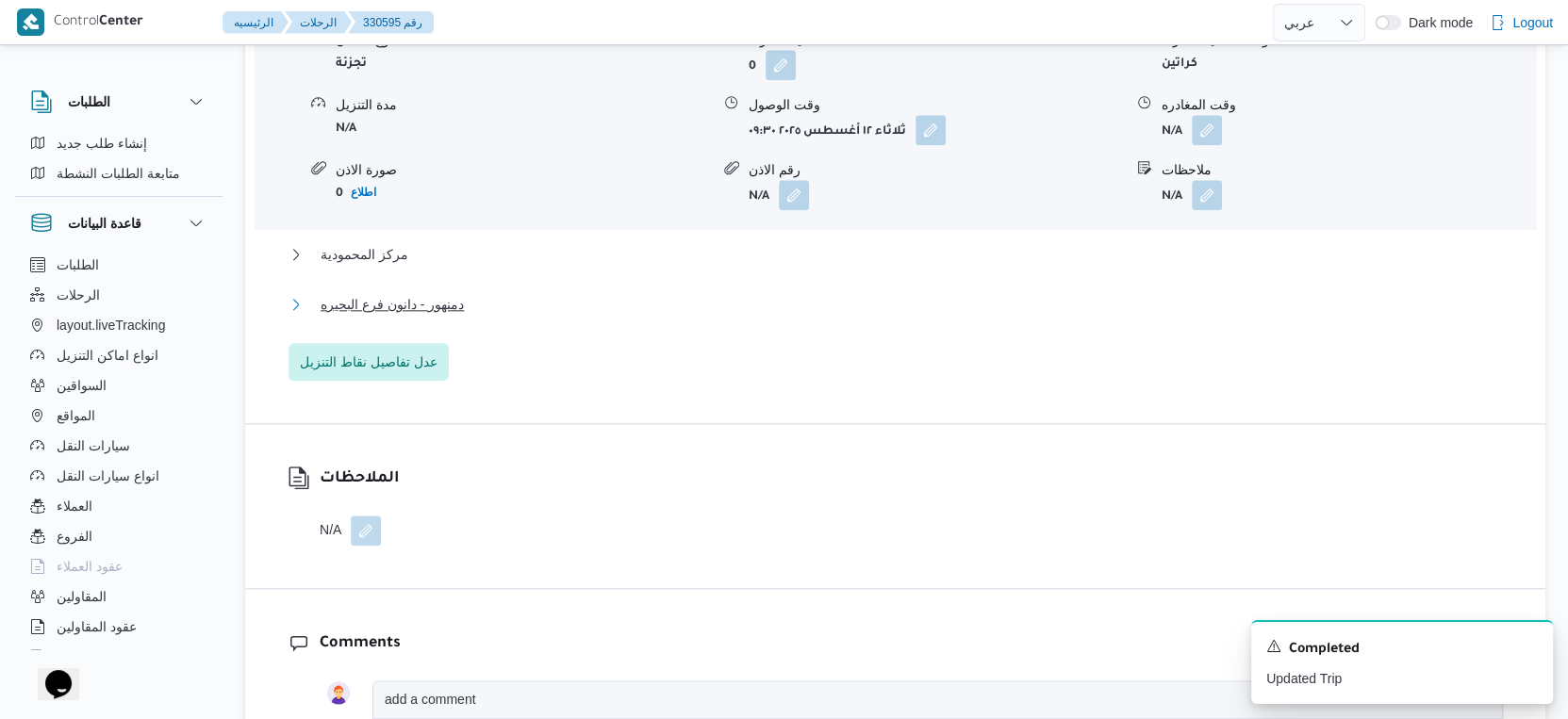
click at [439, 294] on span "دمنهور - دانون فرع البحيره" at bounding box center [392, 305] width 143 height 23
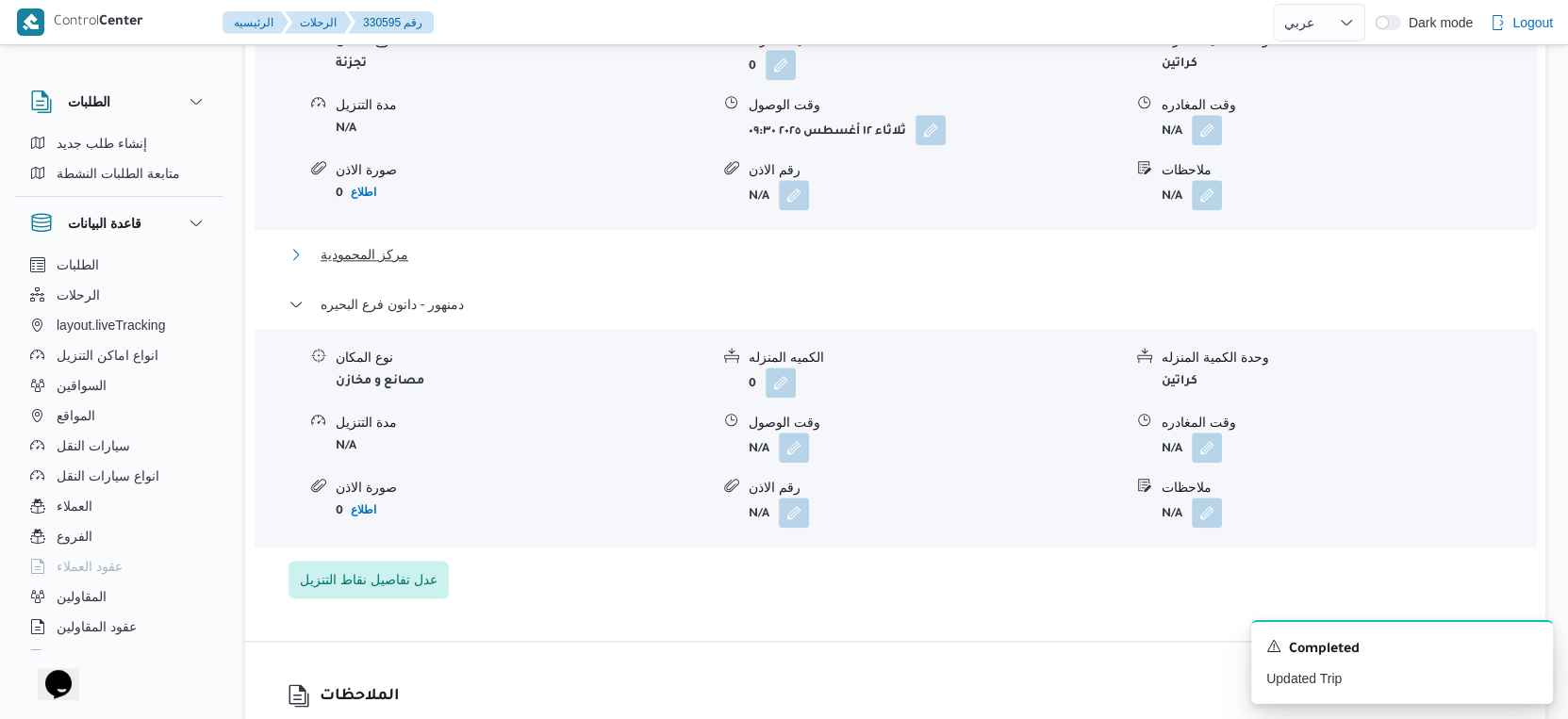
click at [419, 247] on button "مركز المحمودية" at bounding box center [896, 254] width 1214 height 23
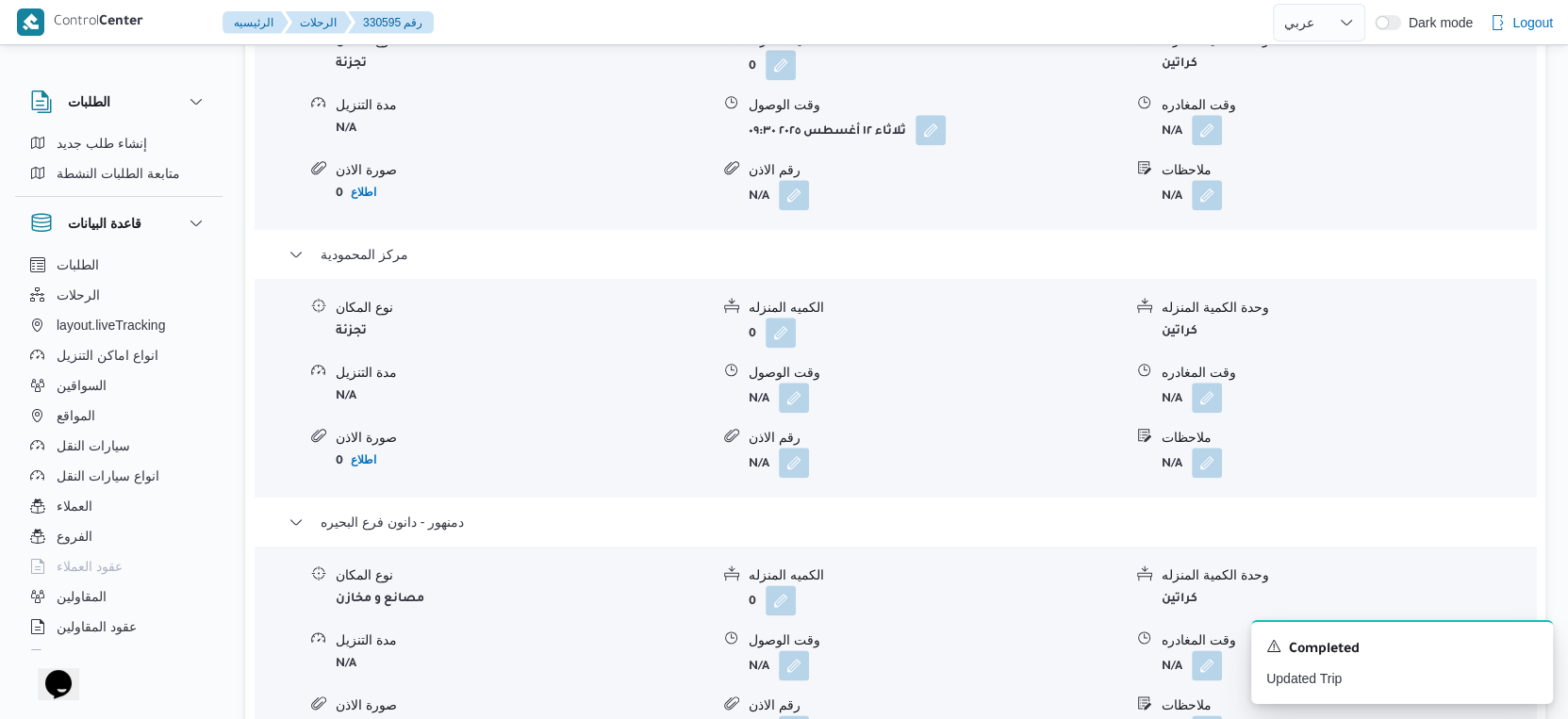
scroll to position [1957, 0]
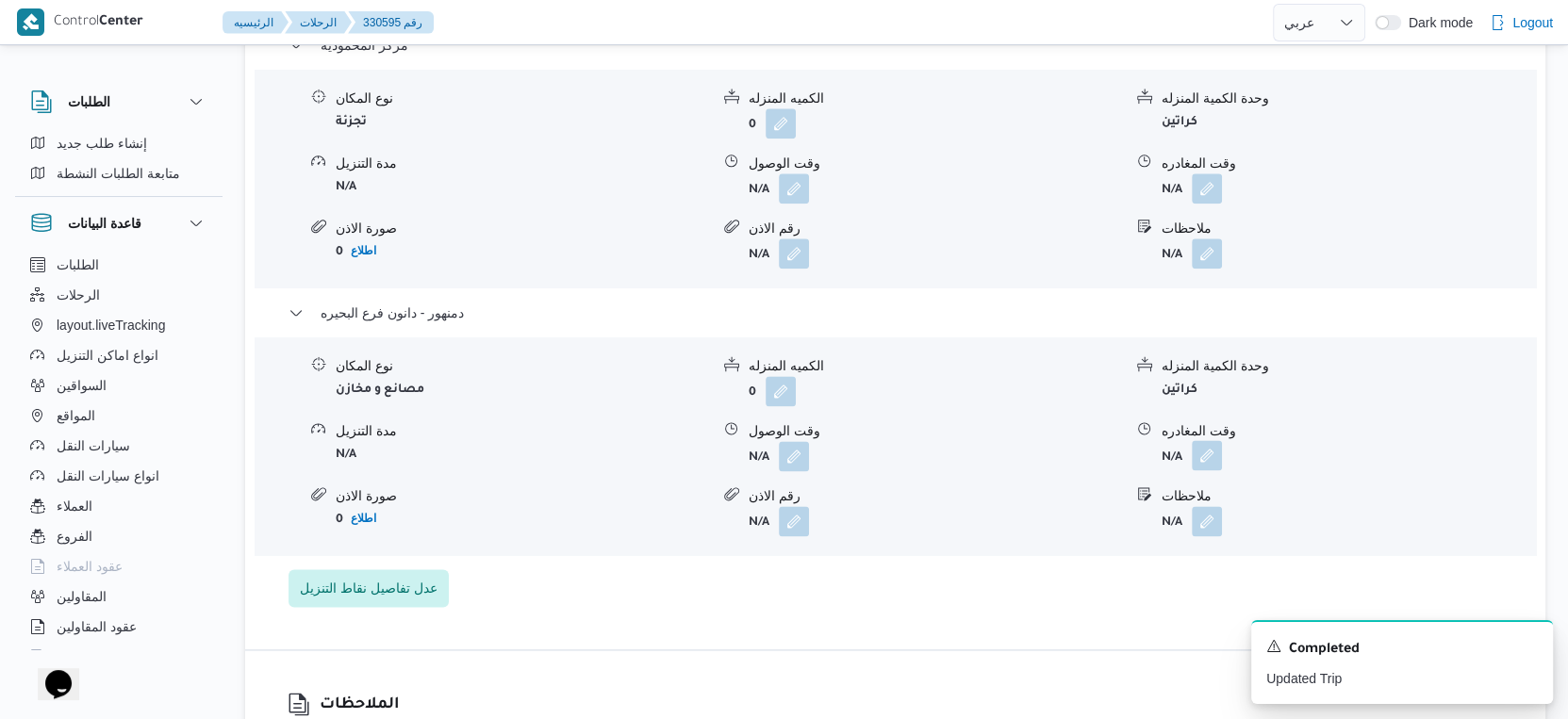
click at [1218, 447] on button "button" at bounding box center [1207, 455] width 31 height 31
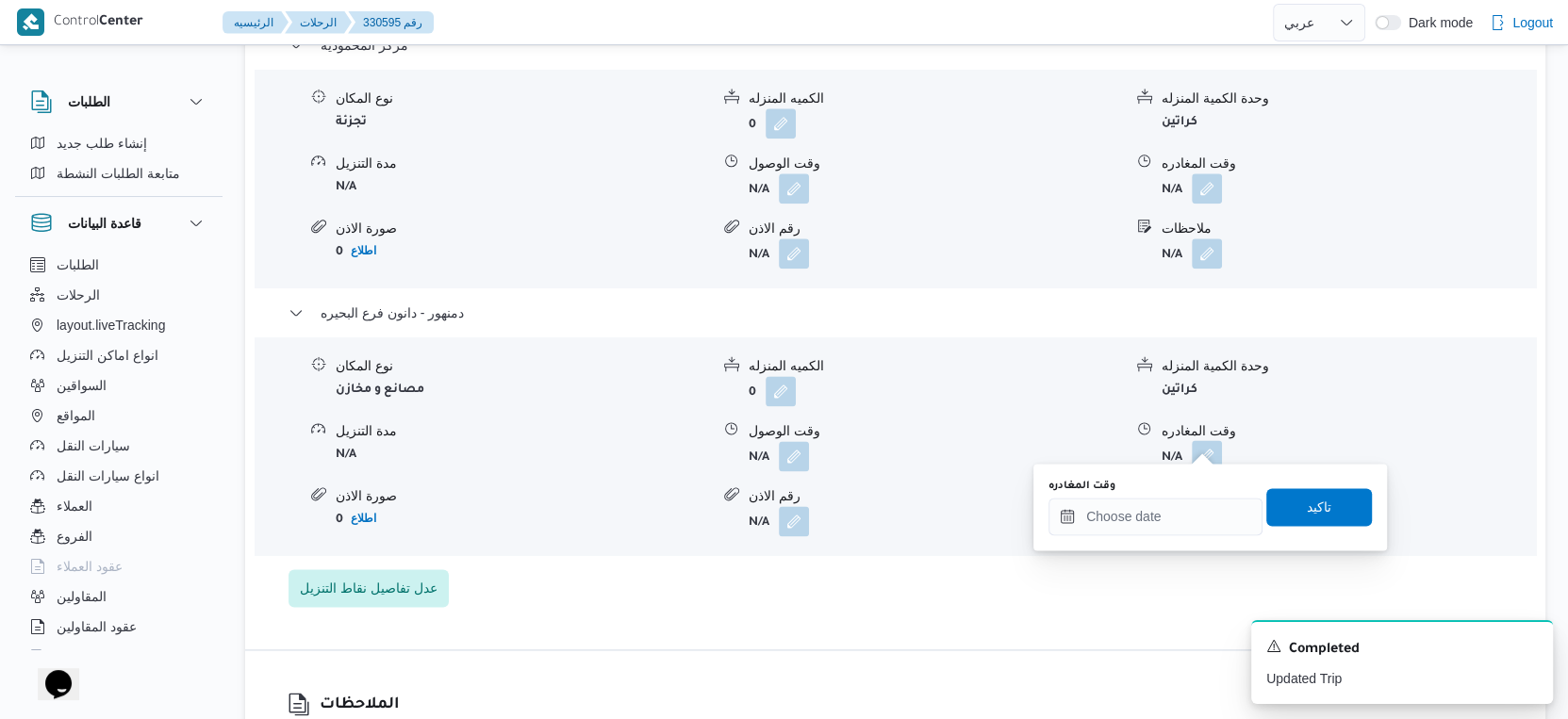
click at [1183, 492] on div "وقت المغادره" at bounding box center [1155, 507] width 214 height 56
click at [1221, 510] on input "وقت المغادره" at bounding box center [1155, 516] width 214 height 37
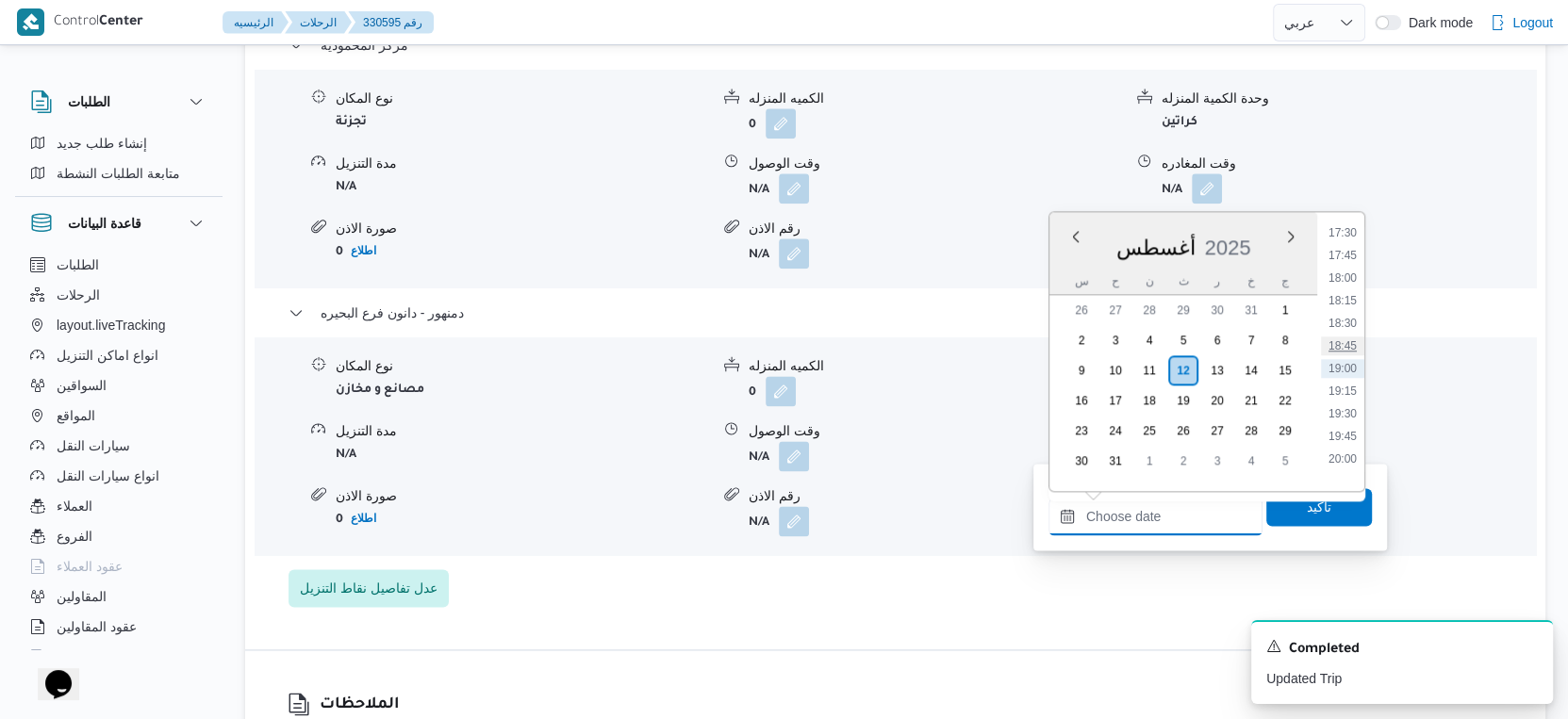
scroll to position [1483, 0]
drag, startPoint x: 1350, startPoint y: 337, endPoint x: 1300, endPoint y: 445, distance: 119.0
click at [1350, 337] on li "17:30" at bounding box center [1341, 338] width 43 height 19
type input "١٢/٠٨/٢٠٢٥ ١٧:٣٠"
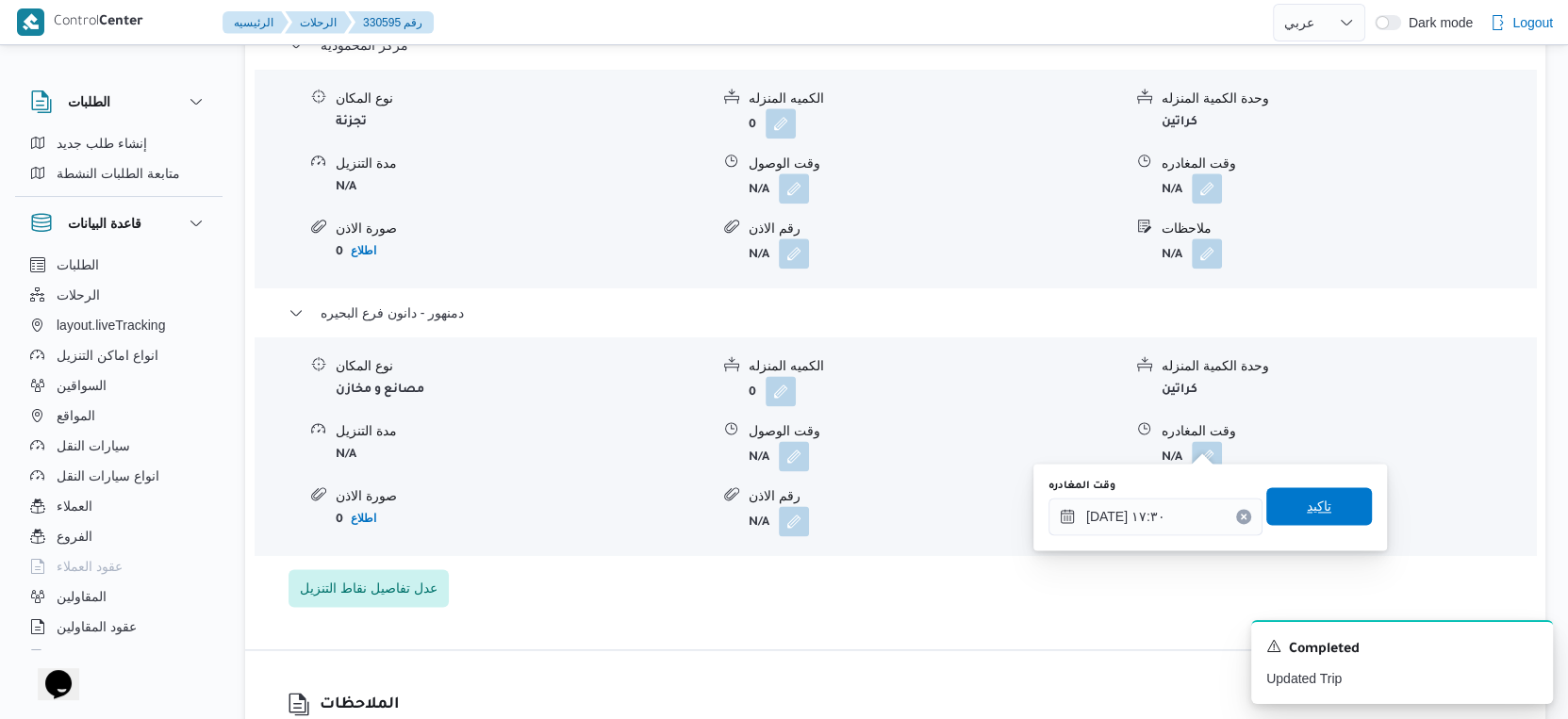
click at [1307, 505] on span "تاكيد" at bounding box center [1319, 507] width 25 height 23
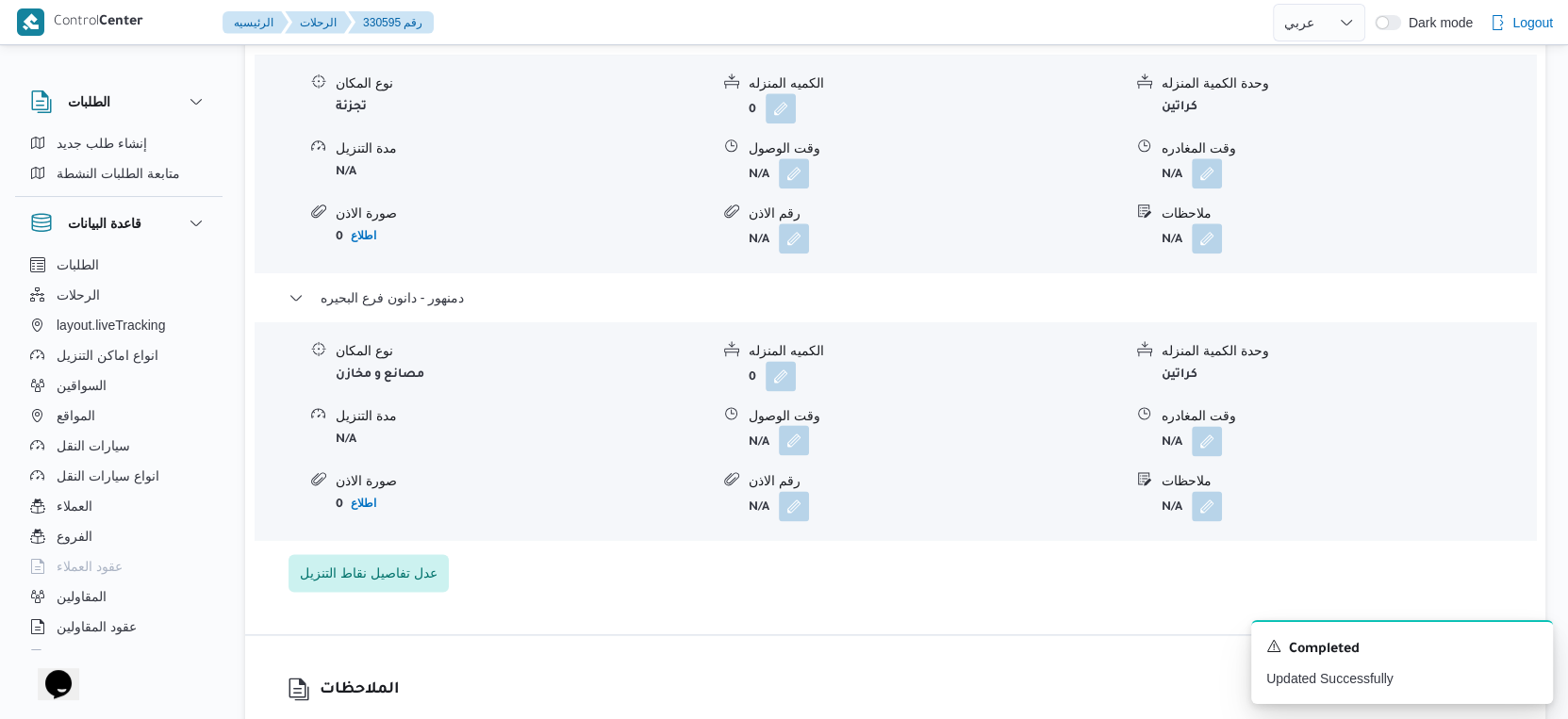
click at [808, 445] on button "button" at bounding box center [794, 441] width 31 height 31
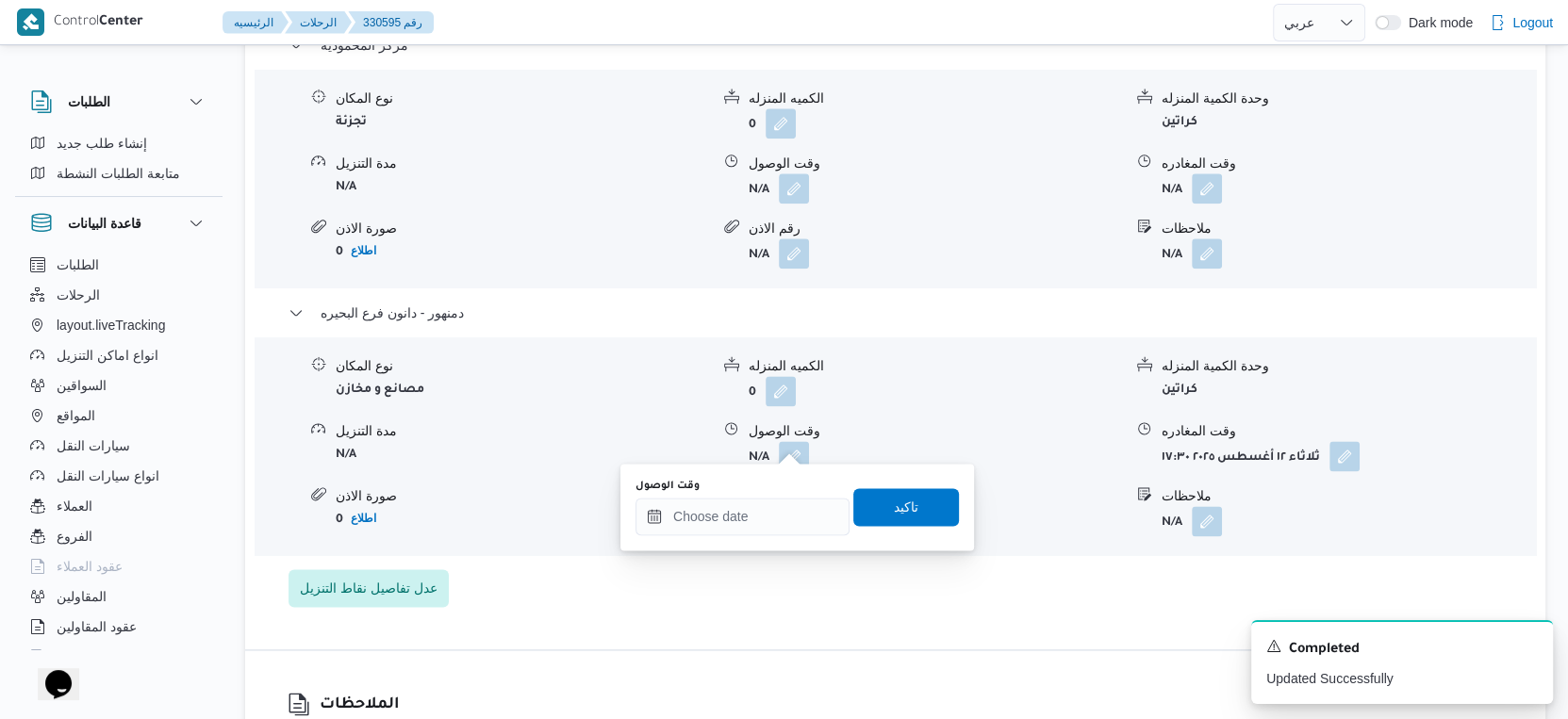
click at [761, 536] on div "You are in a dialog. To close this dialog, hit escape. وقت الوصول تاكيد" at bounding box center [797, 507] width 354 height 87
click at [766, 524] on input "وقت الوصول" at bounding box center [743, 516] width 214 height 37
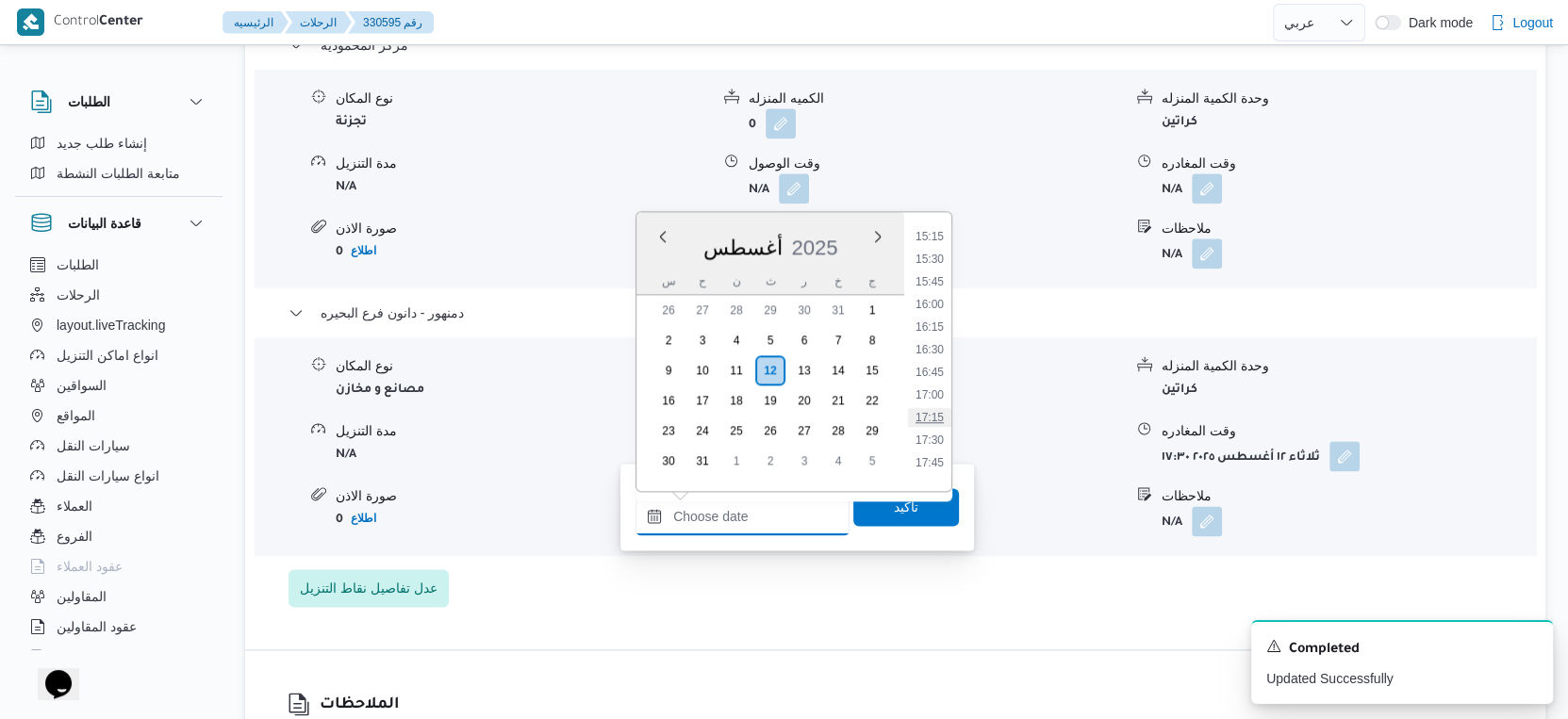
scroll to position [1379, 0]
drag, startPoint x: 938, startPoint y: 416, endPoint x: 933, endPoint y: 445, distance: 29.4
click at [938, 416] on li "17:15" at bounding box center [929, 420] width 43 height 19
type input "[DATE] ١٧:١٥"
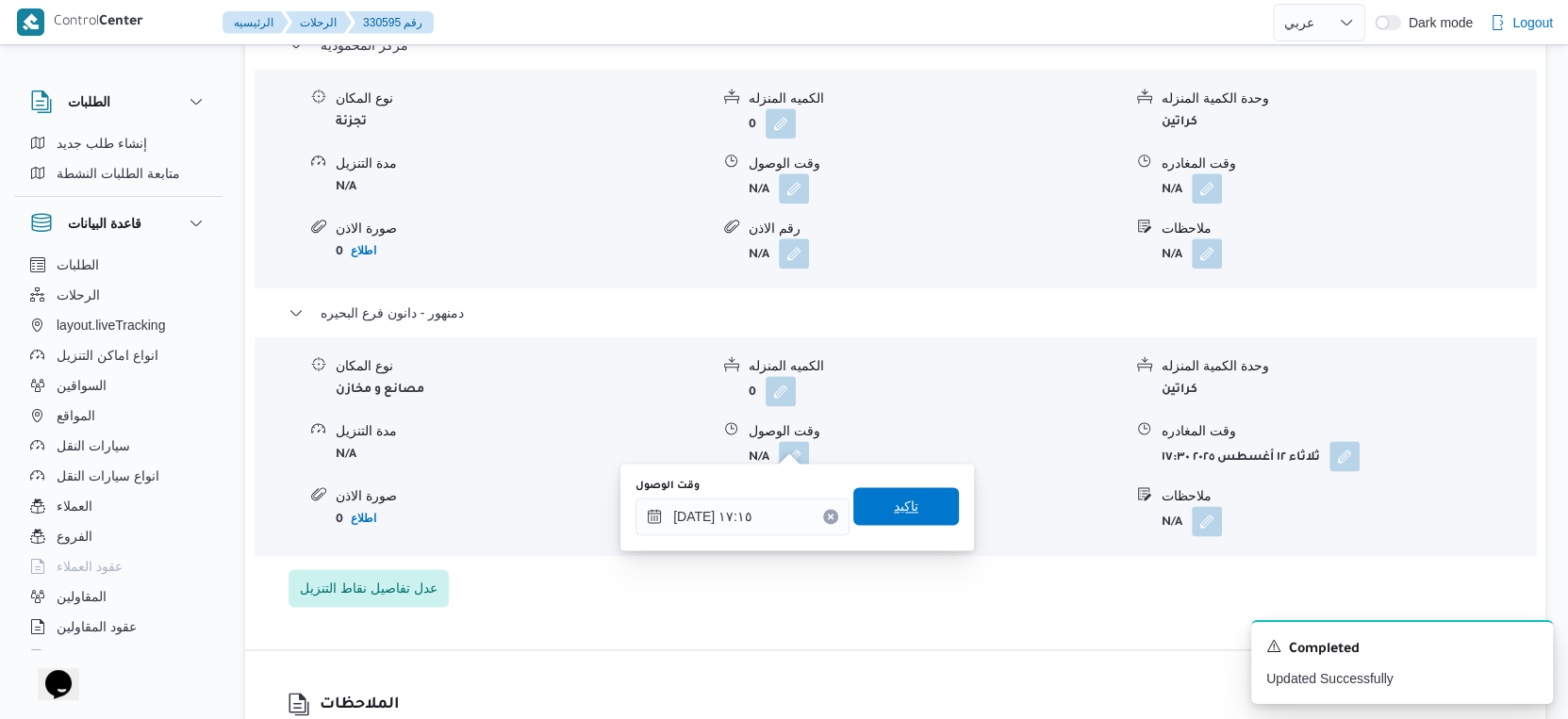
click at [920, 505] on span "تاكيد" at bounding box center [905, 506] width 105 height 37
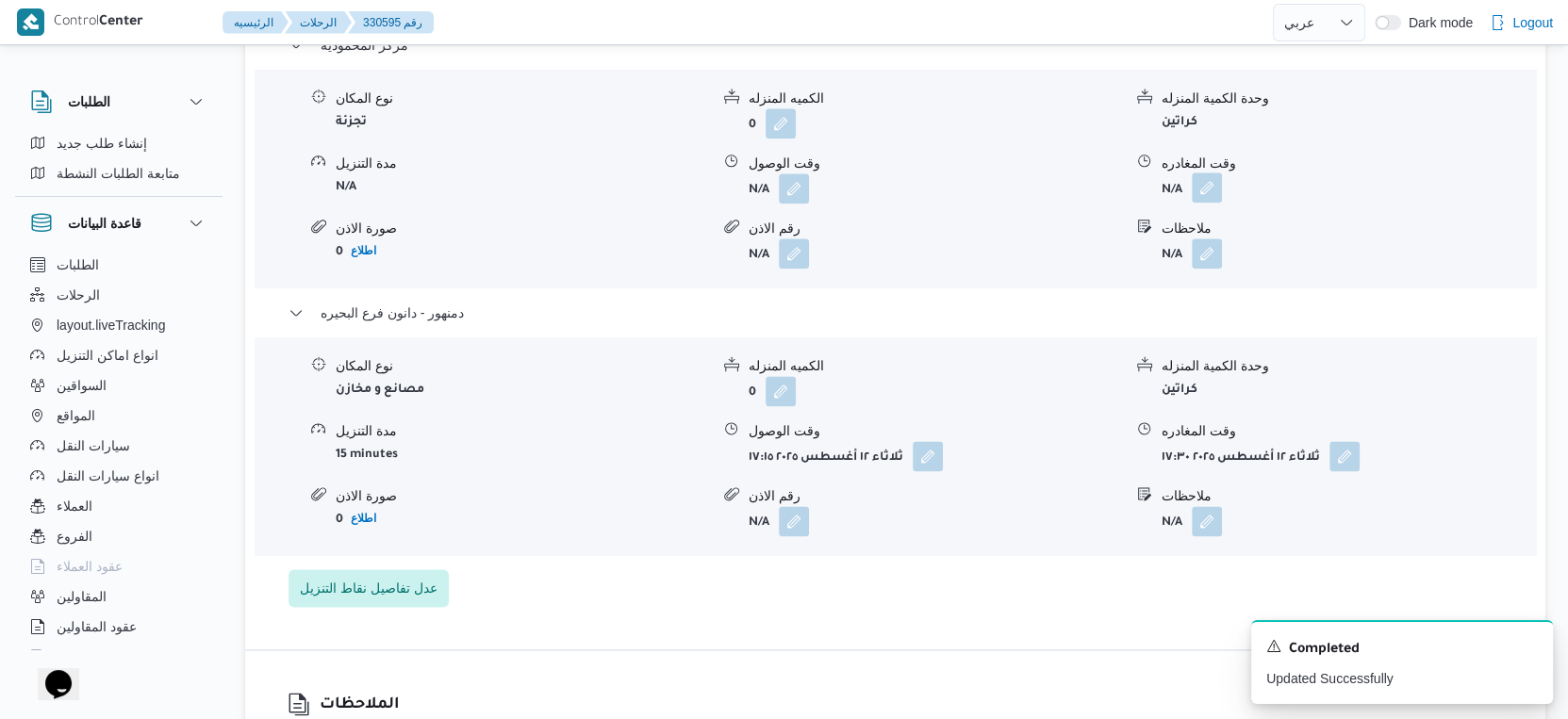
click at [1202, 172] on button "button" at bounding box center [1207, 187] width 31 height 31
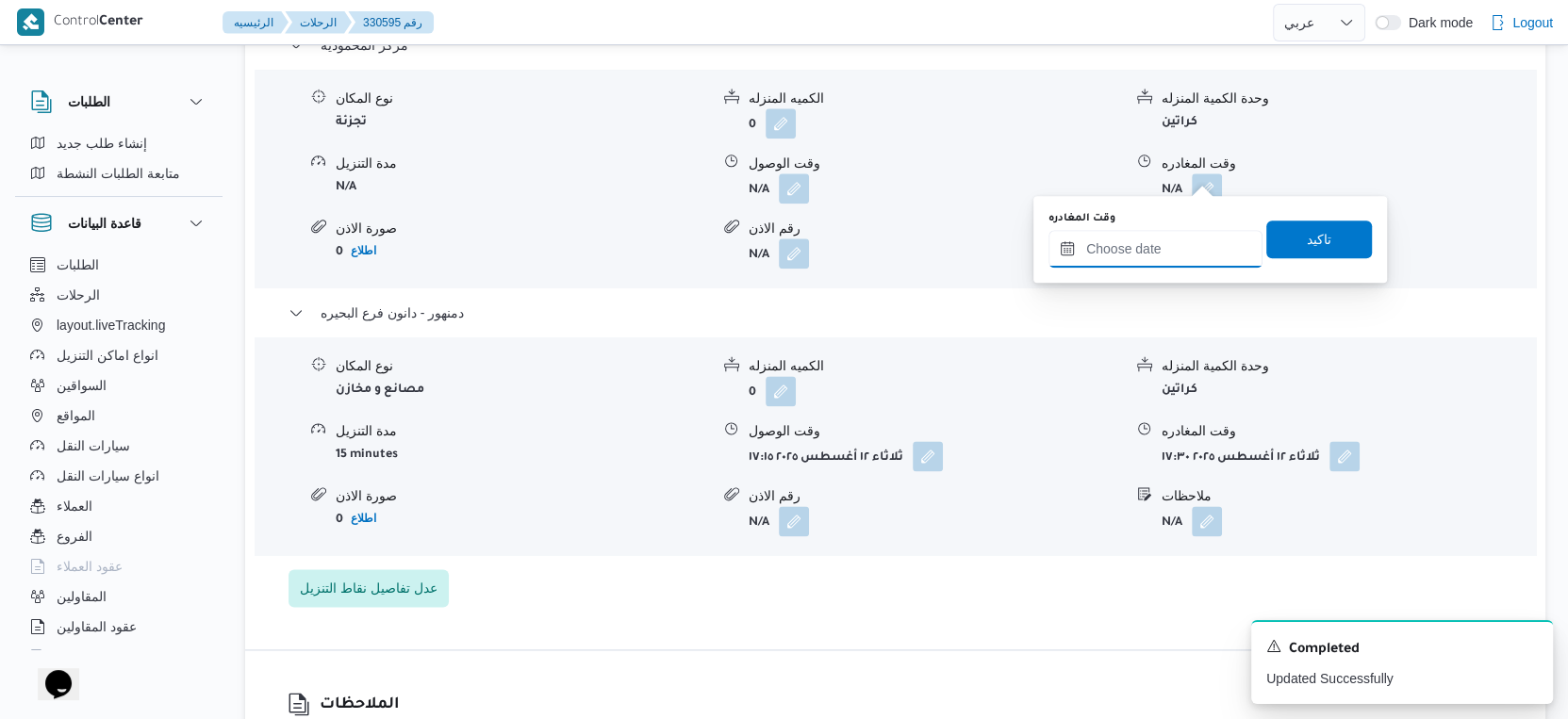
click at [1176, 249] on input "وقت المغادره" at bounding box center [1155, 249] width 214 height 37
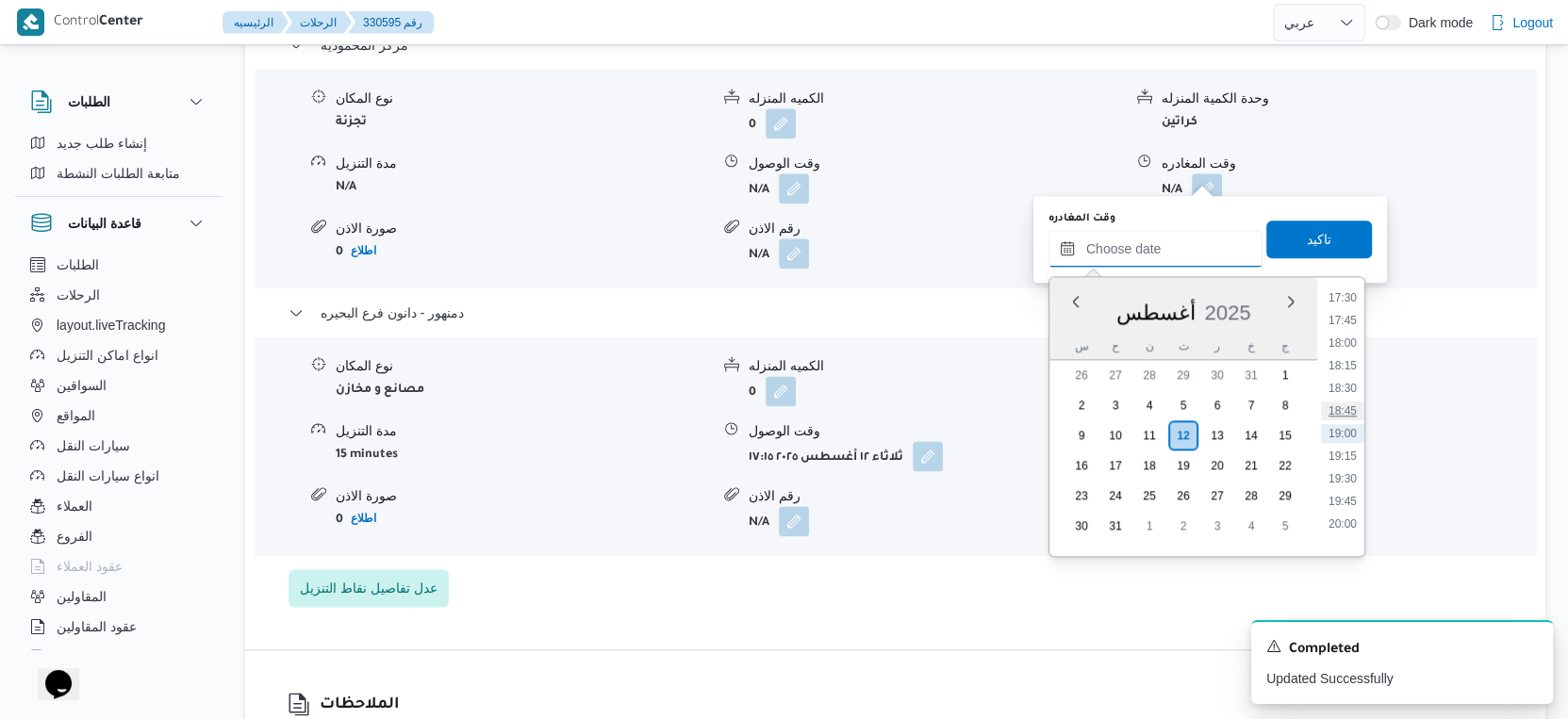
scroll to position [1483, 0]
drag, startPoint x: 1347, startPoint y: 337, endPoint x: 1346, endPoint y: 304, distance: 33.0
click at [1347, 337] on li "16:45" at bounding box center [1341, 335] width 43 height 19
type input "١٢/٠٨/٢٠٢٥ ١٦:٤٥"
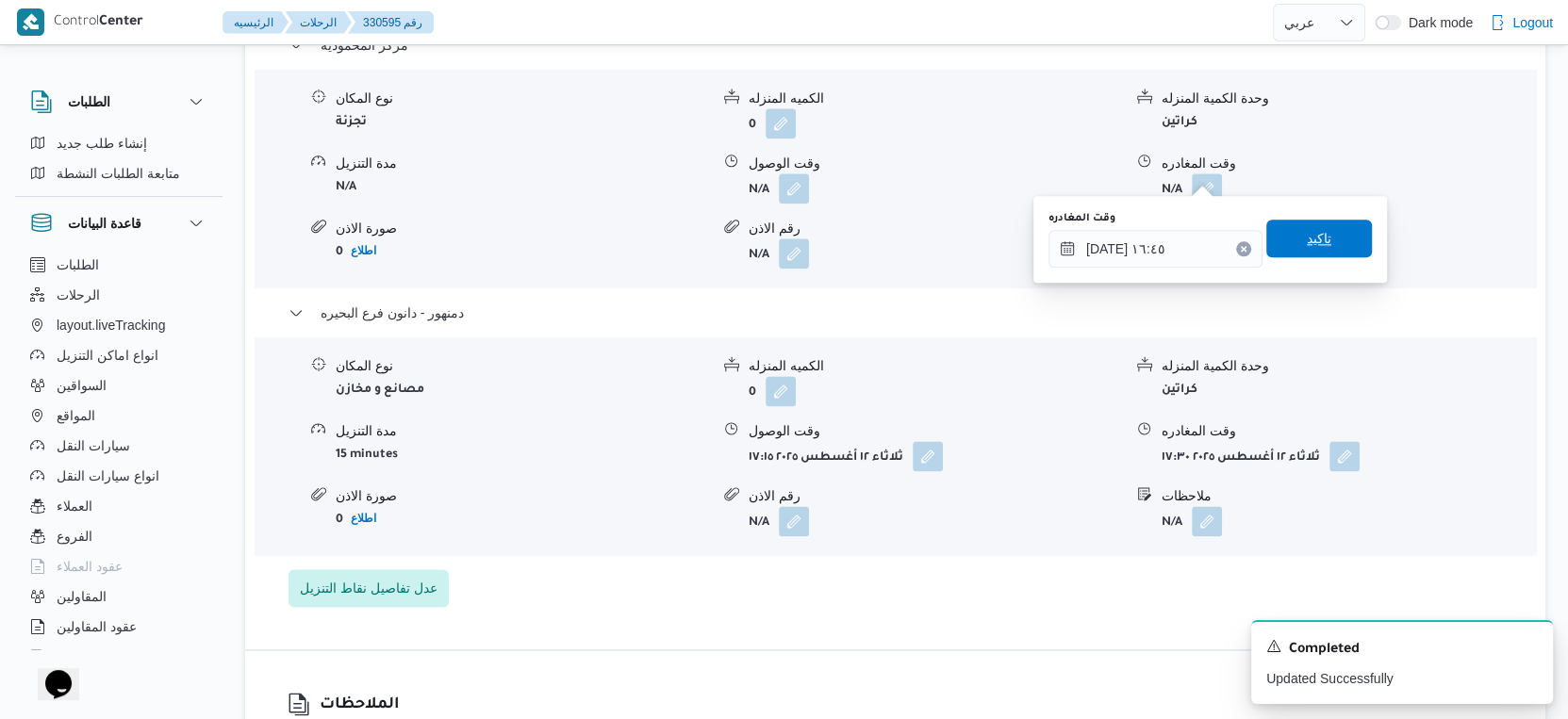
click at [1330, 233] on span "تاكيد" at bounding box center [1318, 238] width 105 height 37
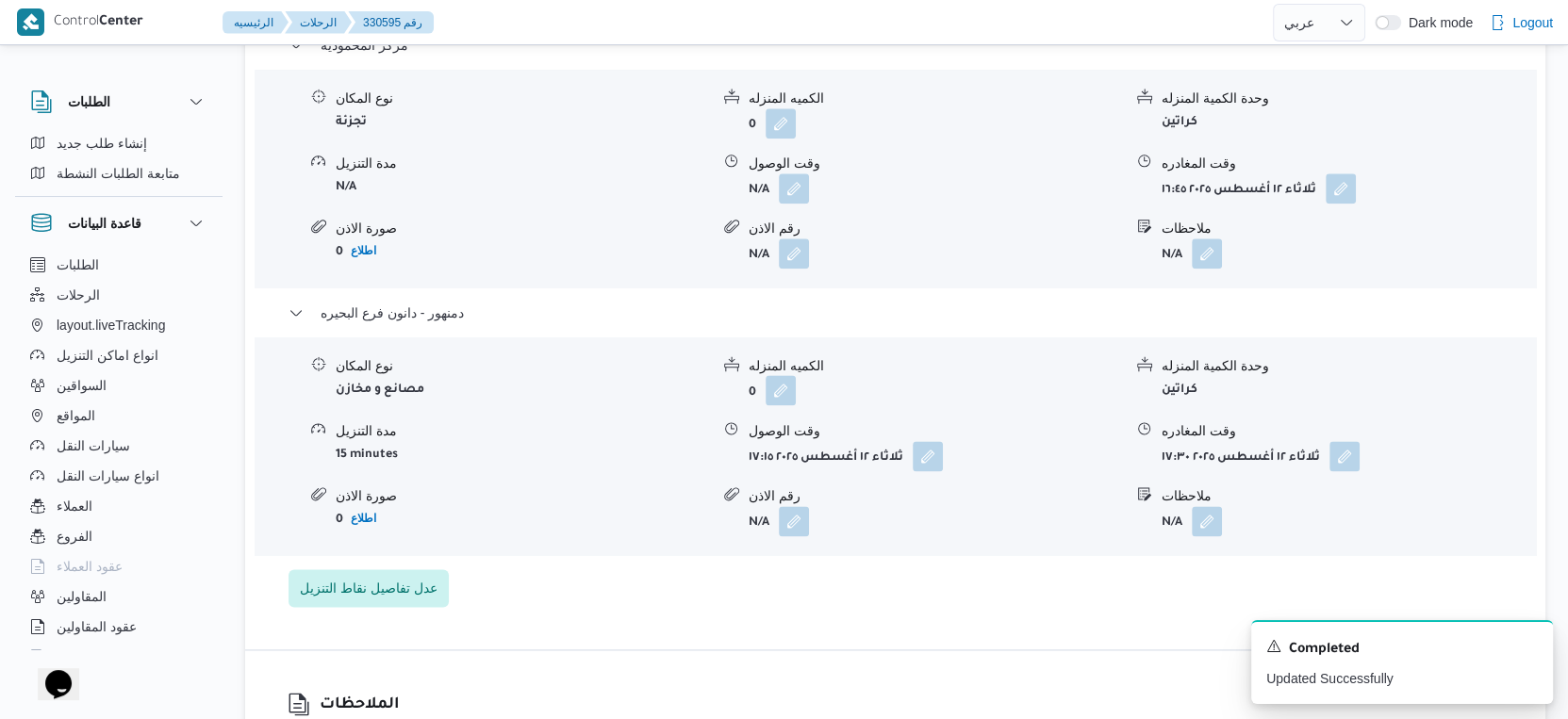
scroll to position [1329, 0]
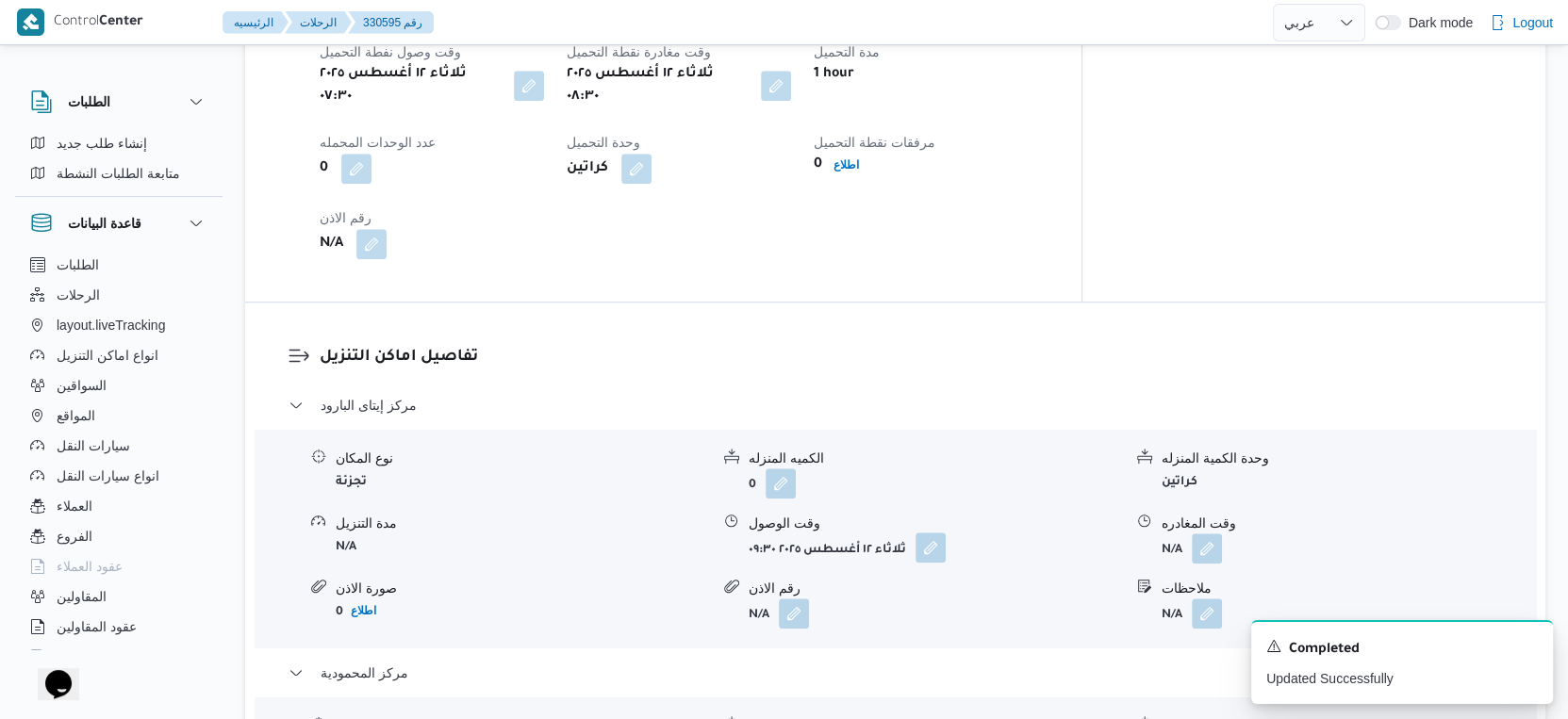
click at [920, 536] on button "button" at bounding box center [930, 548] width 31 height 31
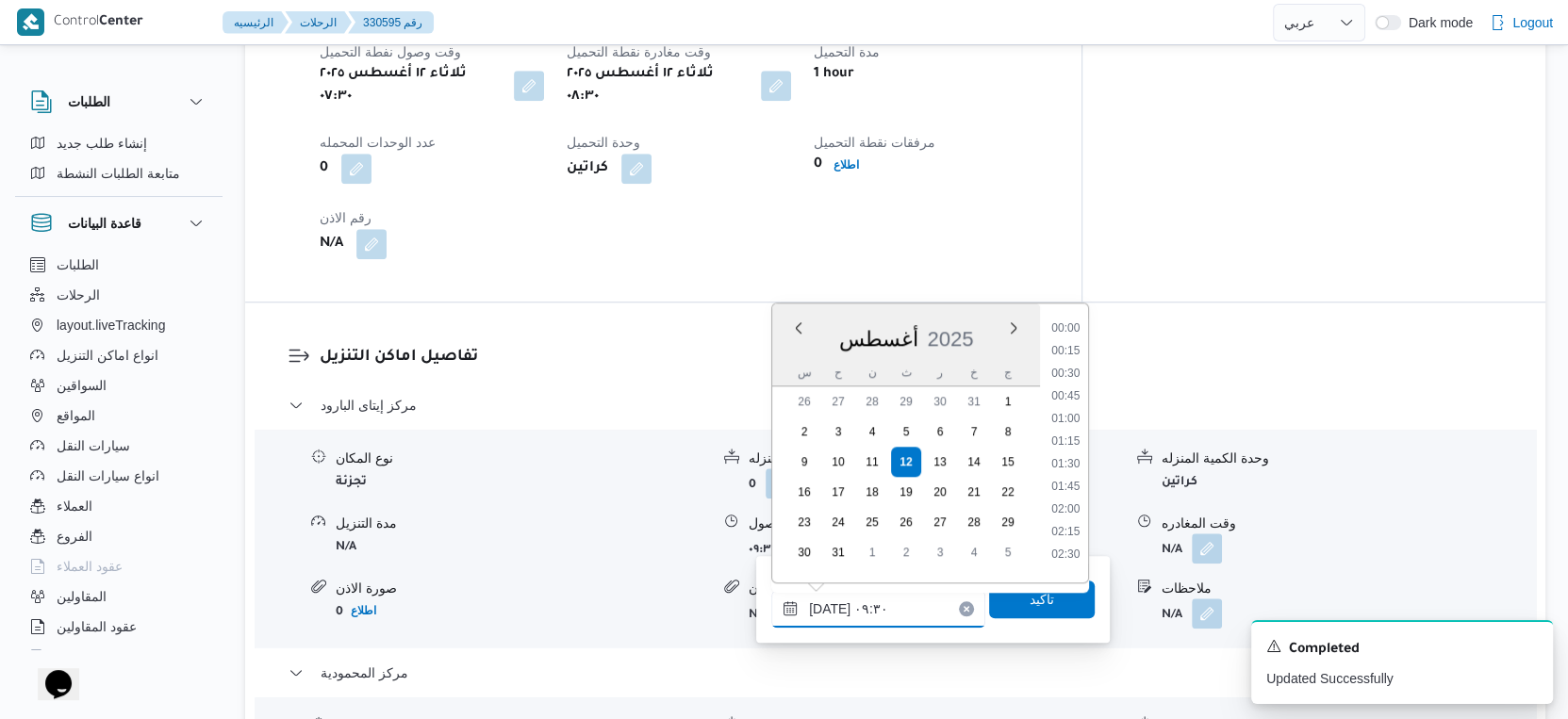
click at [872, 611] on input "١٢/٠٨/٢٠٢٥ ٠٩:٣٠" at bounding box center [879, 608] width 214 height 37
click at [1066, 409] on li "09:00" at bounding box center [1066, 413] width 43 height 19
type input "١٢/٠٨/٢٠٢٥ ٠٩:٠٠"
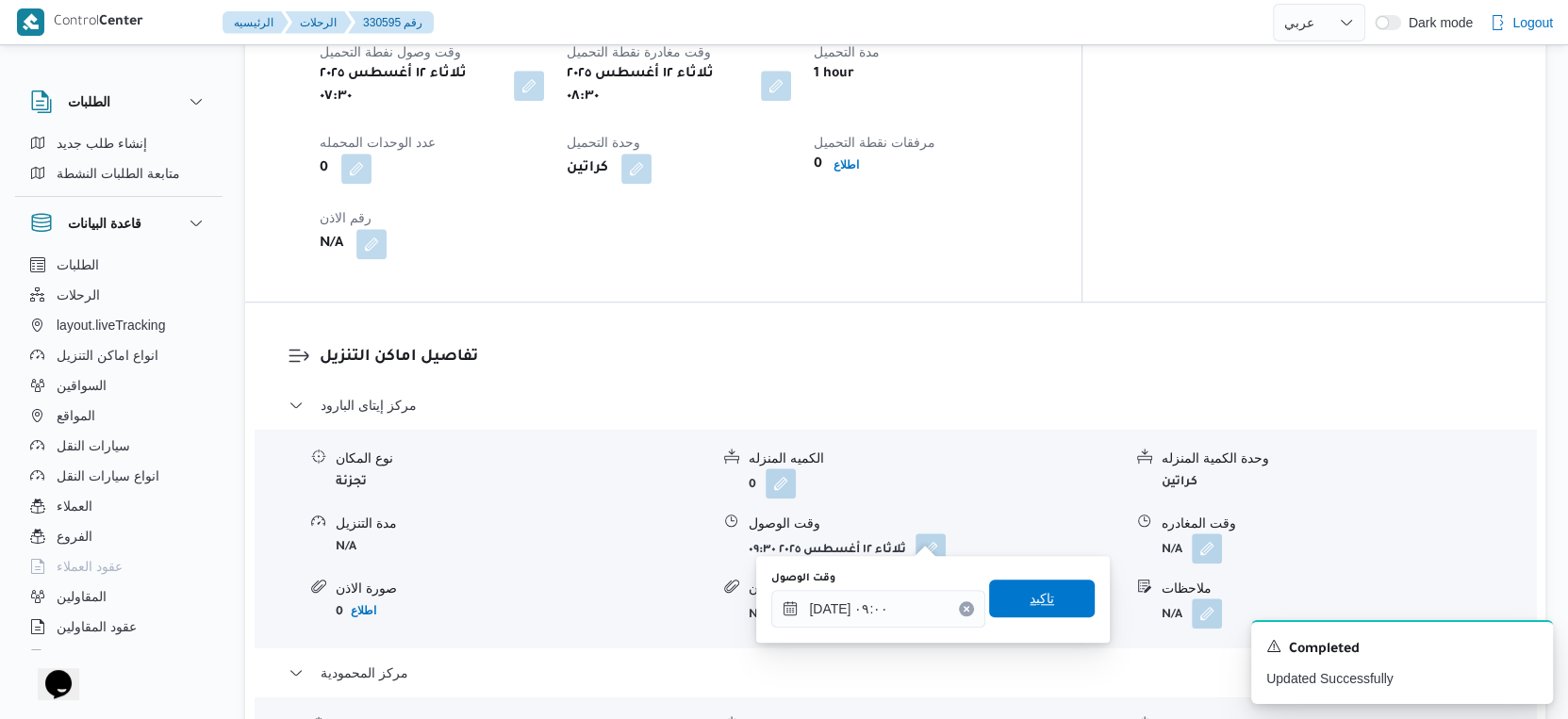
click at [1044, 586] on span "تاكيد" at bounding box center [1041, 598] width 105 height 37
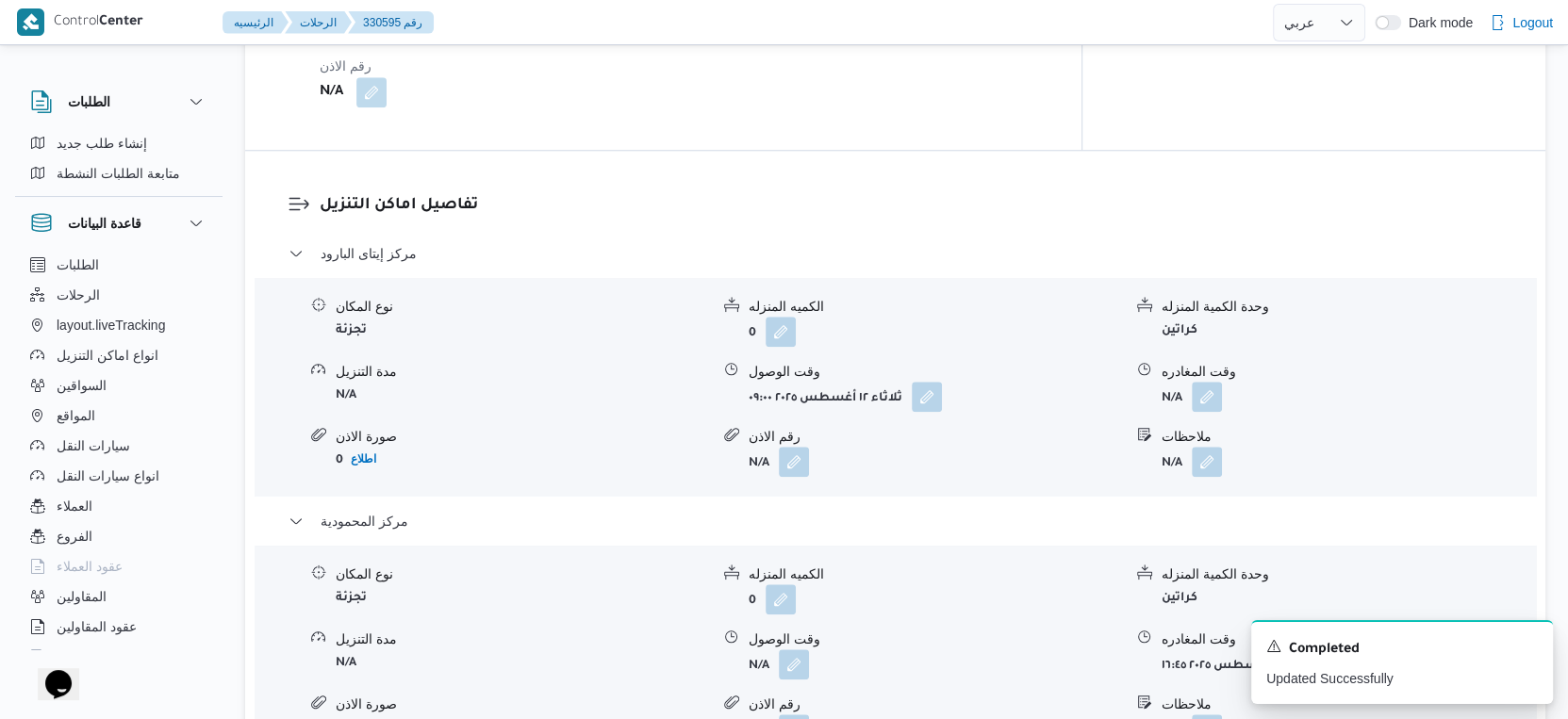
scroll to position [1748, 0]
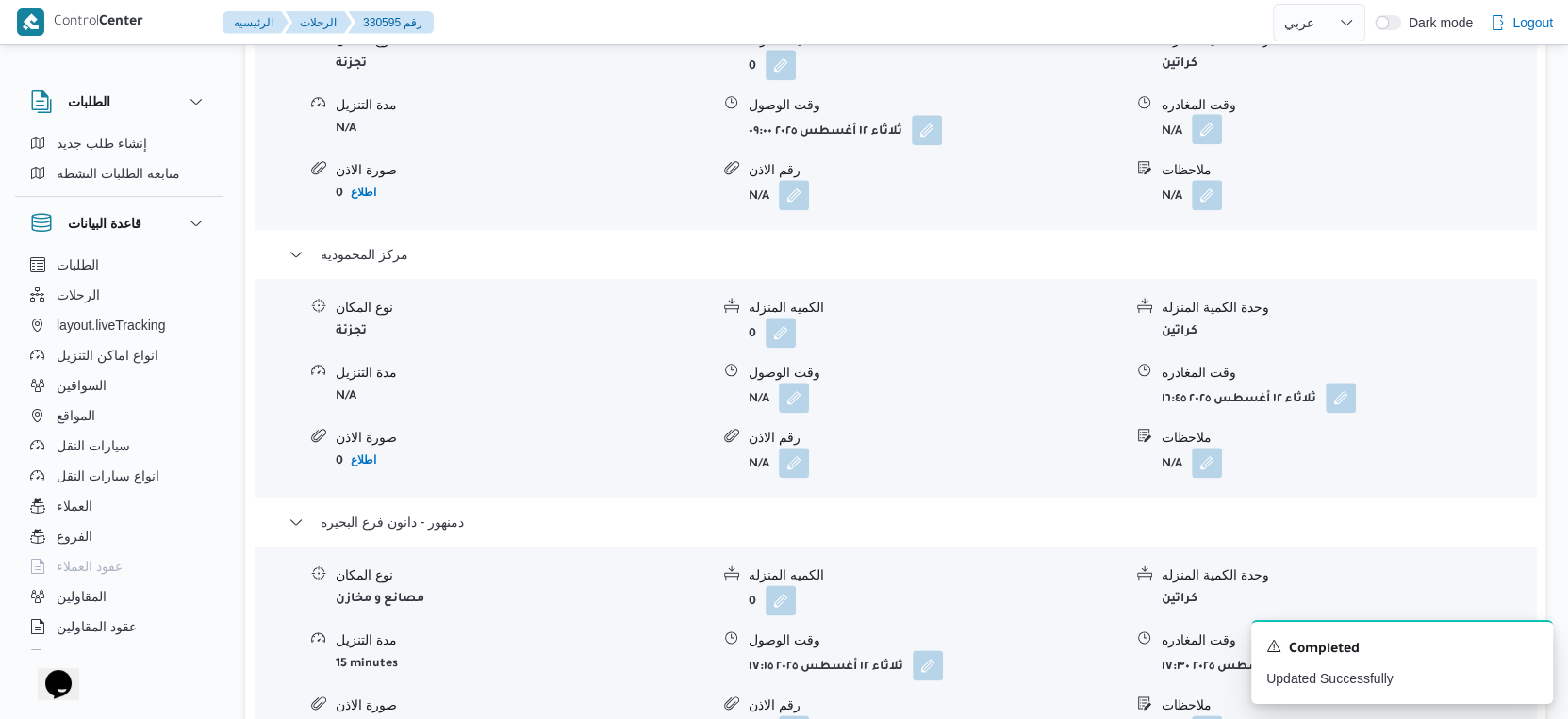
click at [1204, 114] on button "button" at bounding box center [1207, 129] width 31 height 31
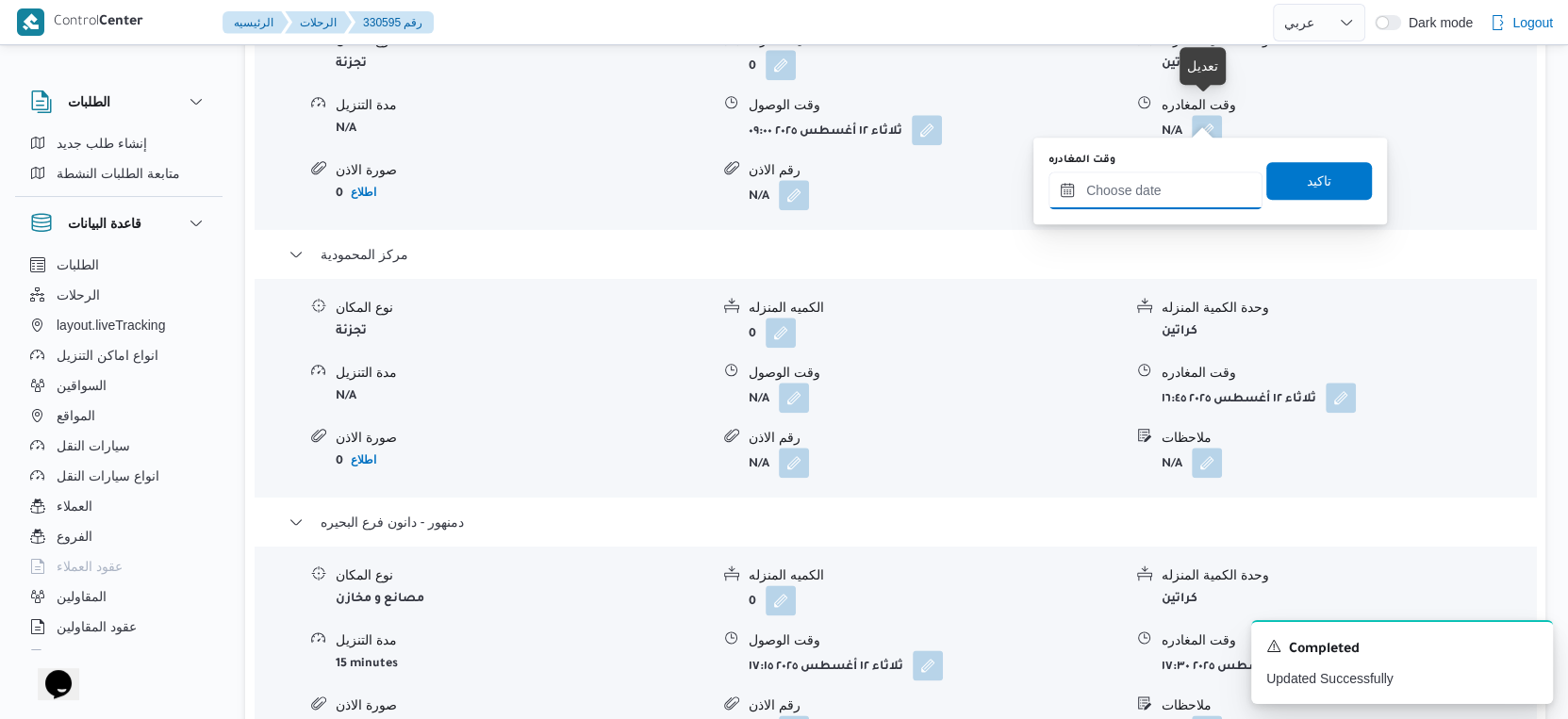
click at [1142, 190] on input "وقت المغادره" at bounding box center [1155, 189] width 214 height 37
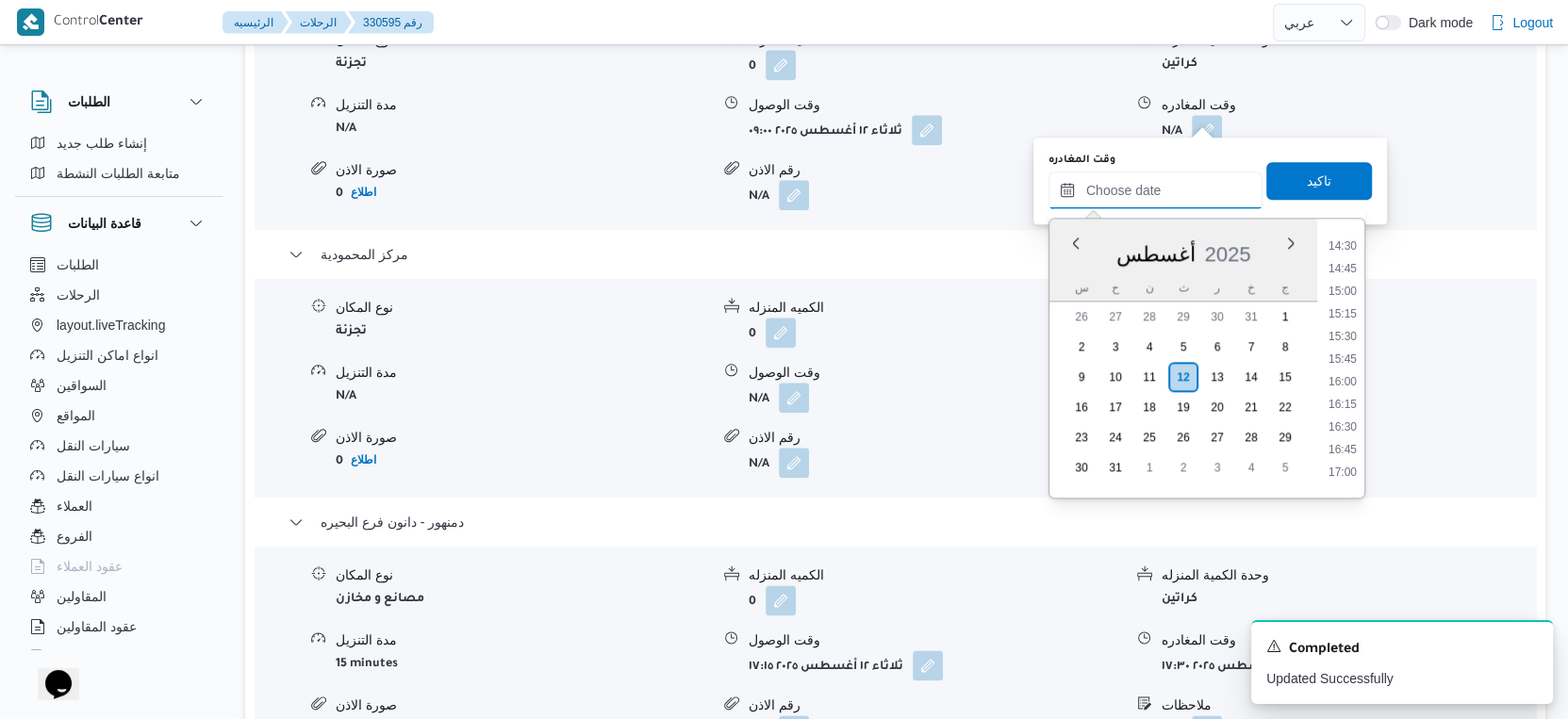
scroll to position [1274, 0]
drag, startPoint x: 1354, startPoint y: 282, endPoint x: 1341, endPoint y: 241, distance: 43.0
click at [1354, 282] on li "14:30" at bounding box center [1341, 282] width 43 height 19
type input "١٢/٠٨/٢٠٢٥ ١٤:٣٠"
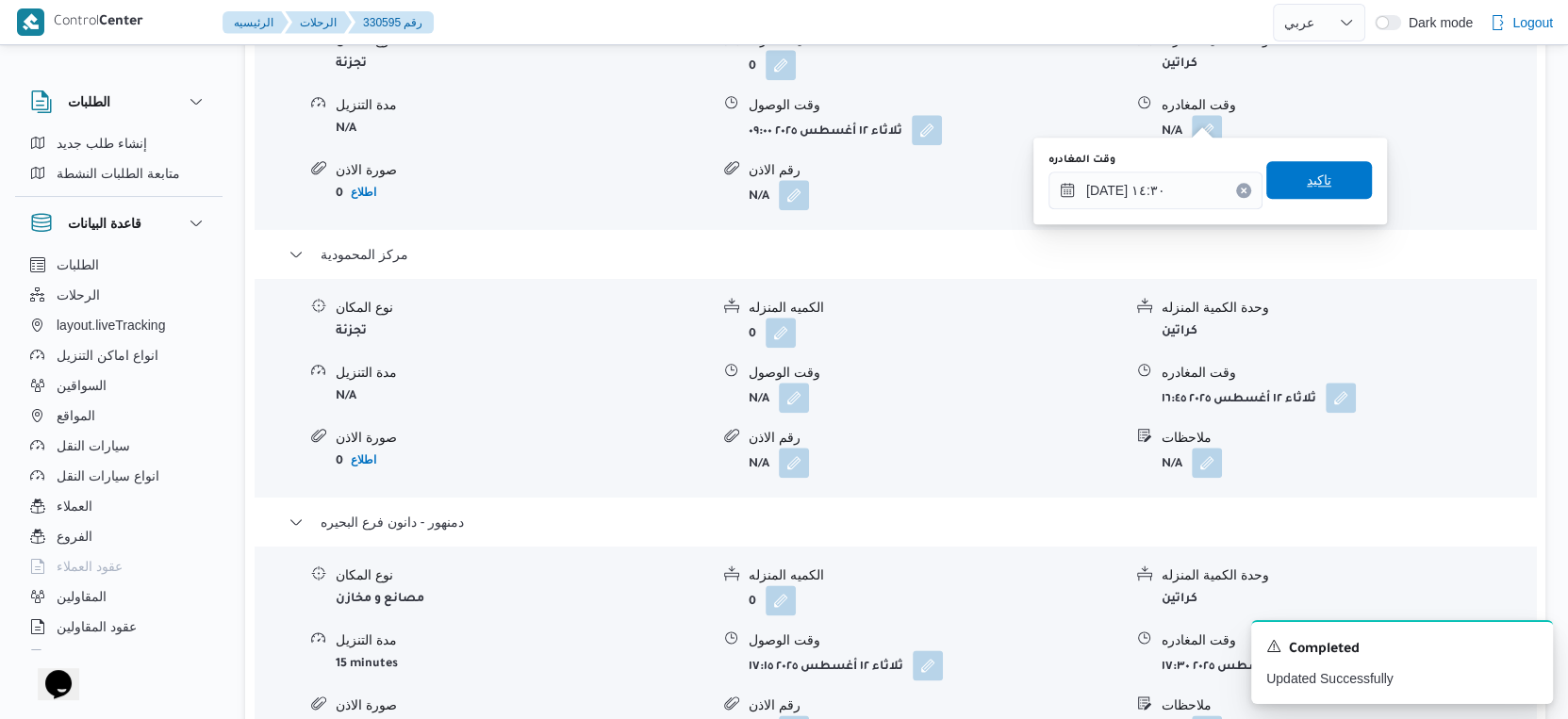
click at [1324, 183] on span "تاكيد" at bounding box center [1318, 180] width 105 height 37
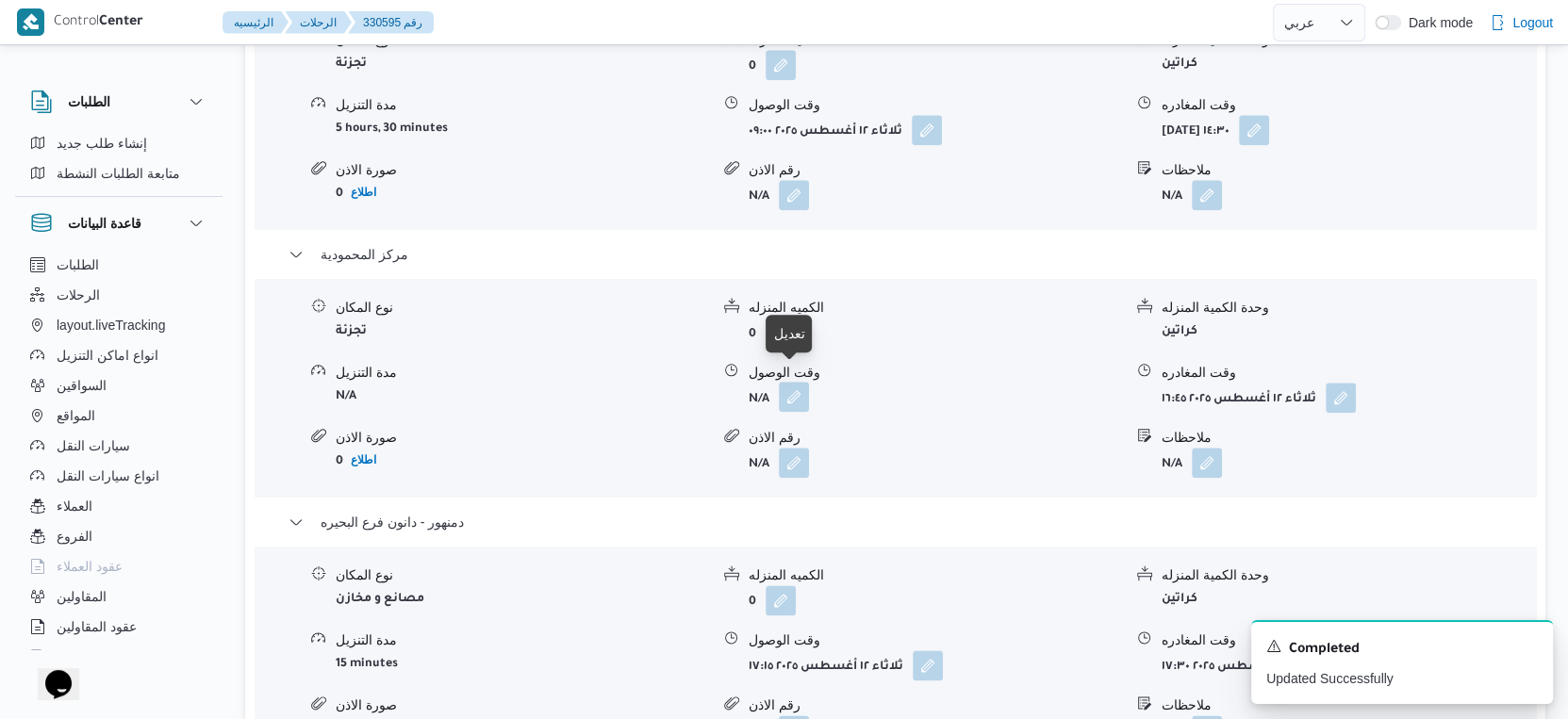
click at [795, 381] on button "button" at bounding box center [794, 397] width 31 height 31
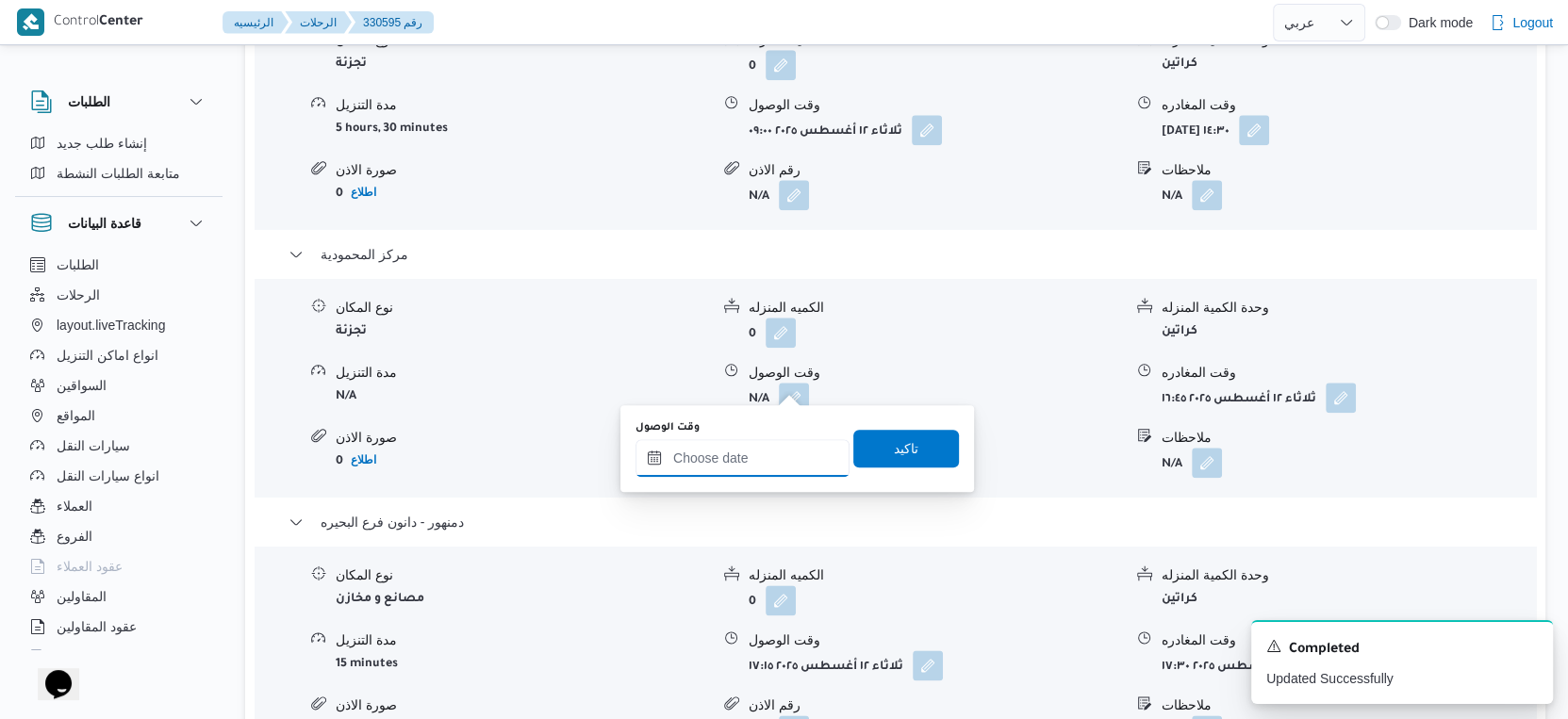
click at [780, 441] on input "وقت الوصول" at bounding box center [743, 458] width 214 height 37
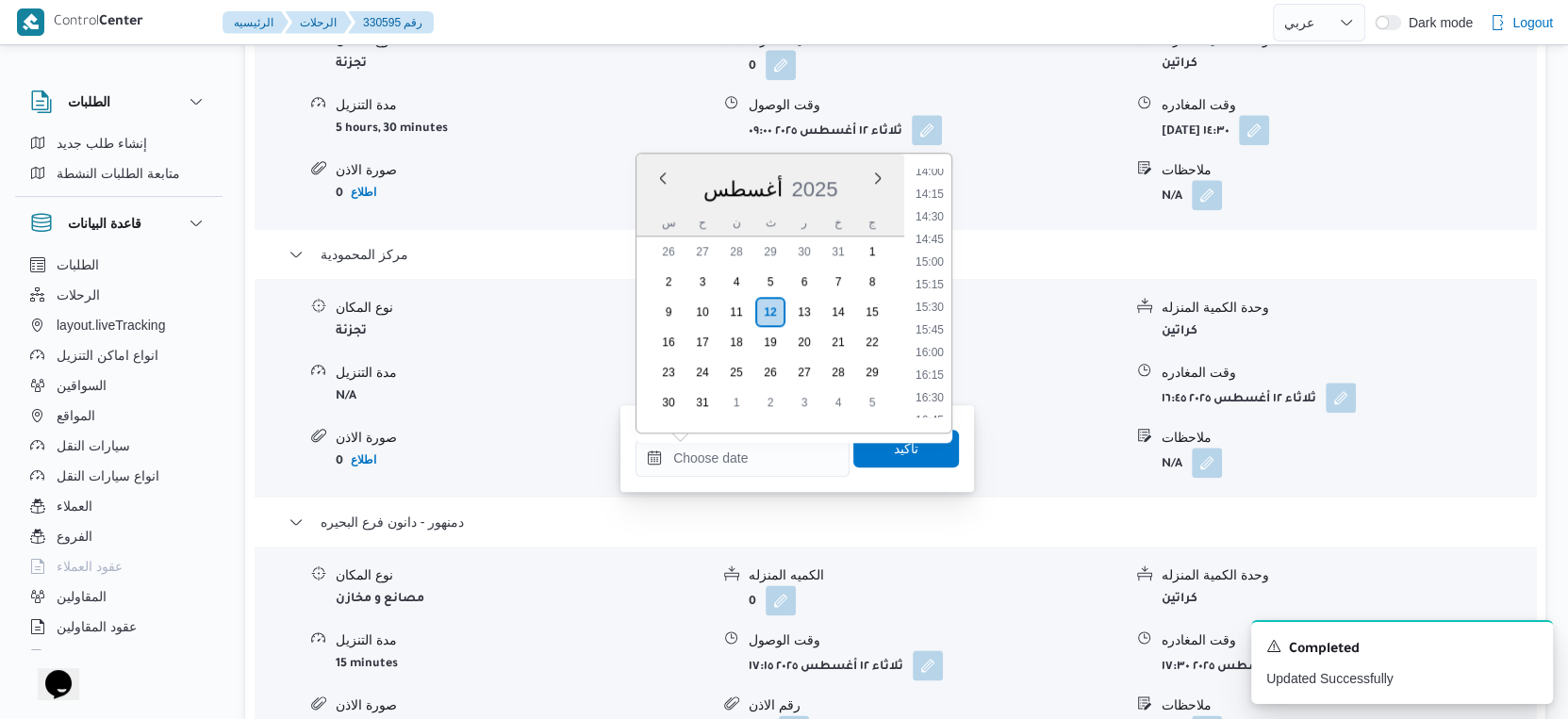
drag, startPoint x: 932, startPoint y: 256, endPoint x: 923, endPoint y: 386, distance: 130.3
click at [932, 256] on li "15:00" at bounding box center [929, 262] width 43 height 19
type input "١٢/٠٨/٢٠٢٥ ١٥:٠٠"
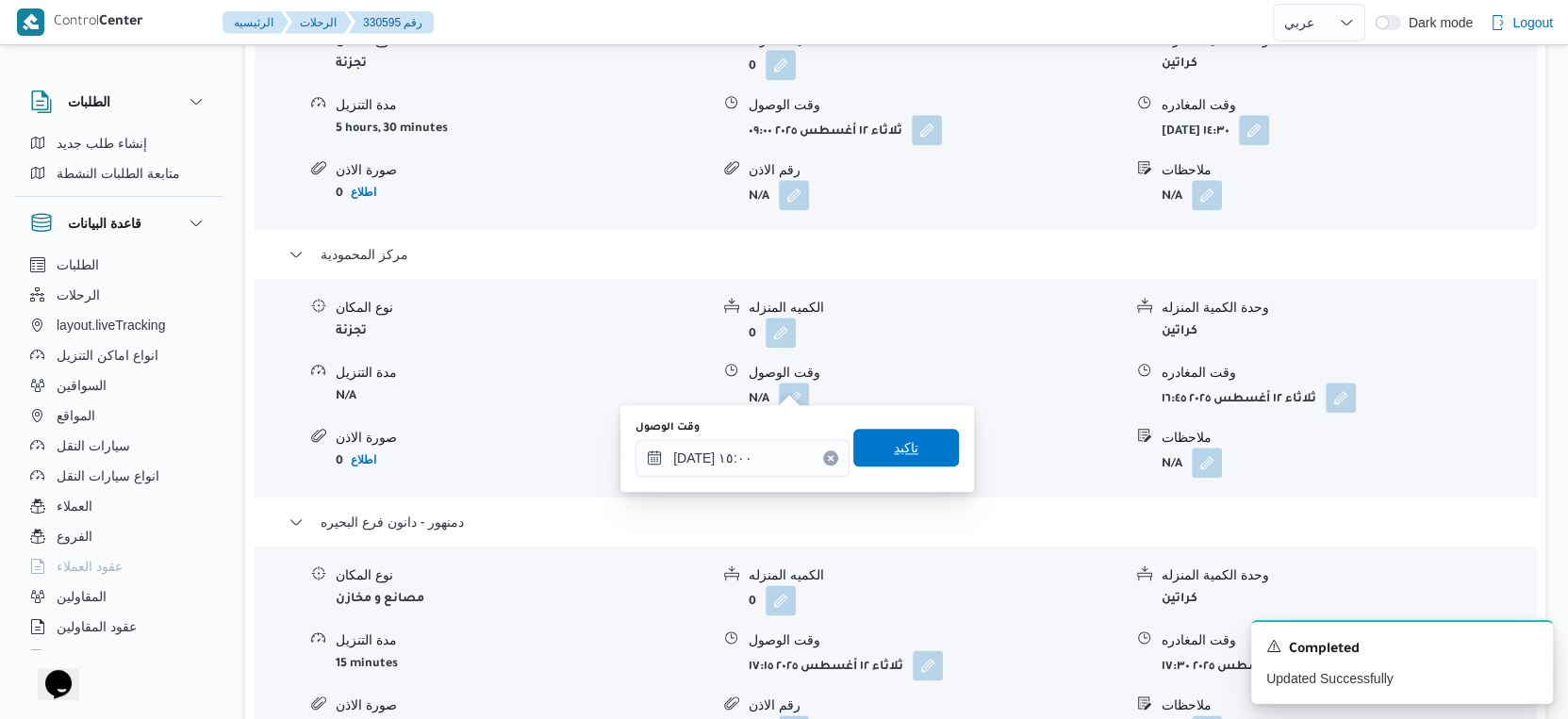
click at [913, 448] on span "تاكيد" at bounding box center [905, 447] width 105 height 37
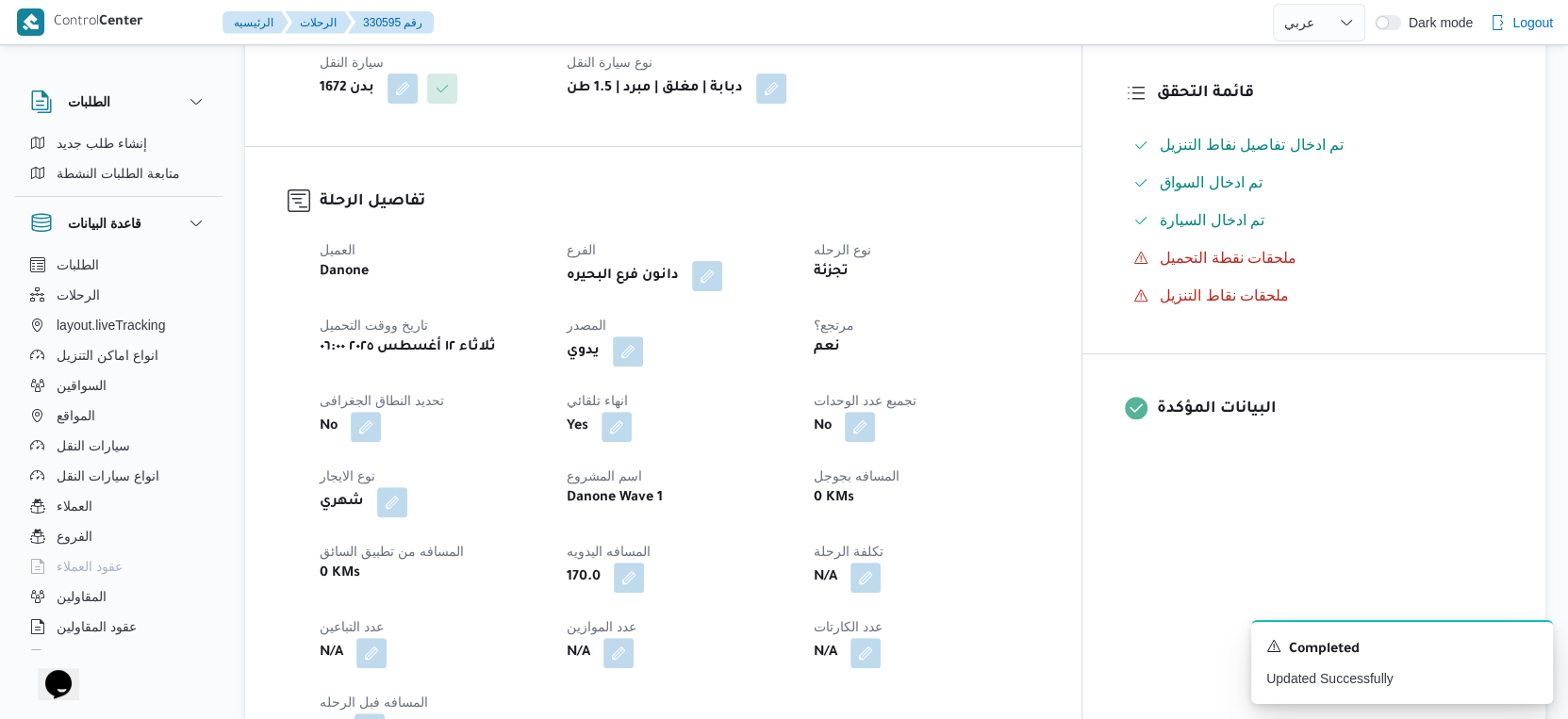
scroll to position [0, 0]
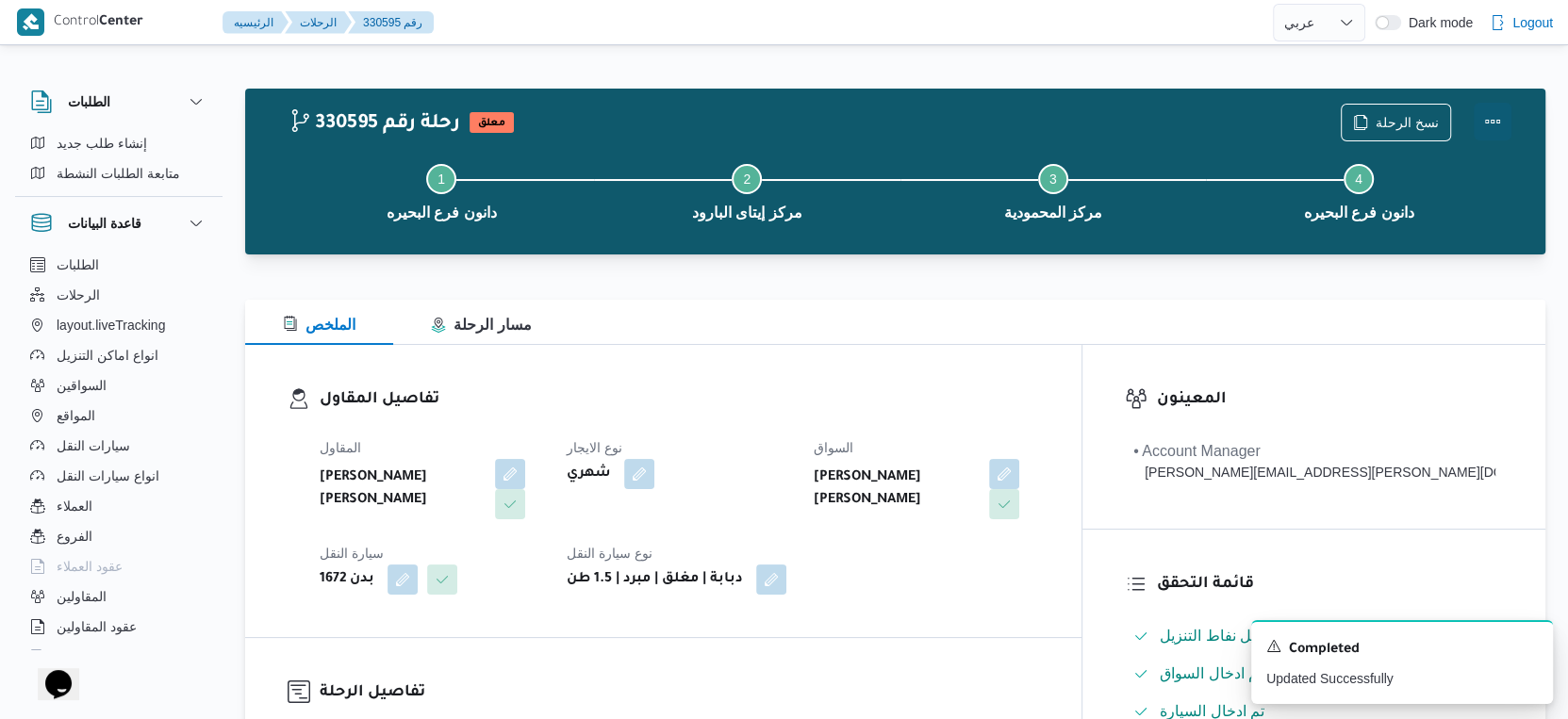
click at [1492, 119] on button "Actions" at bounding box center [1492, 120] width 37 height 37
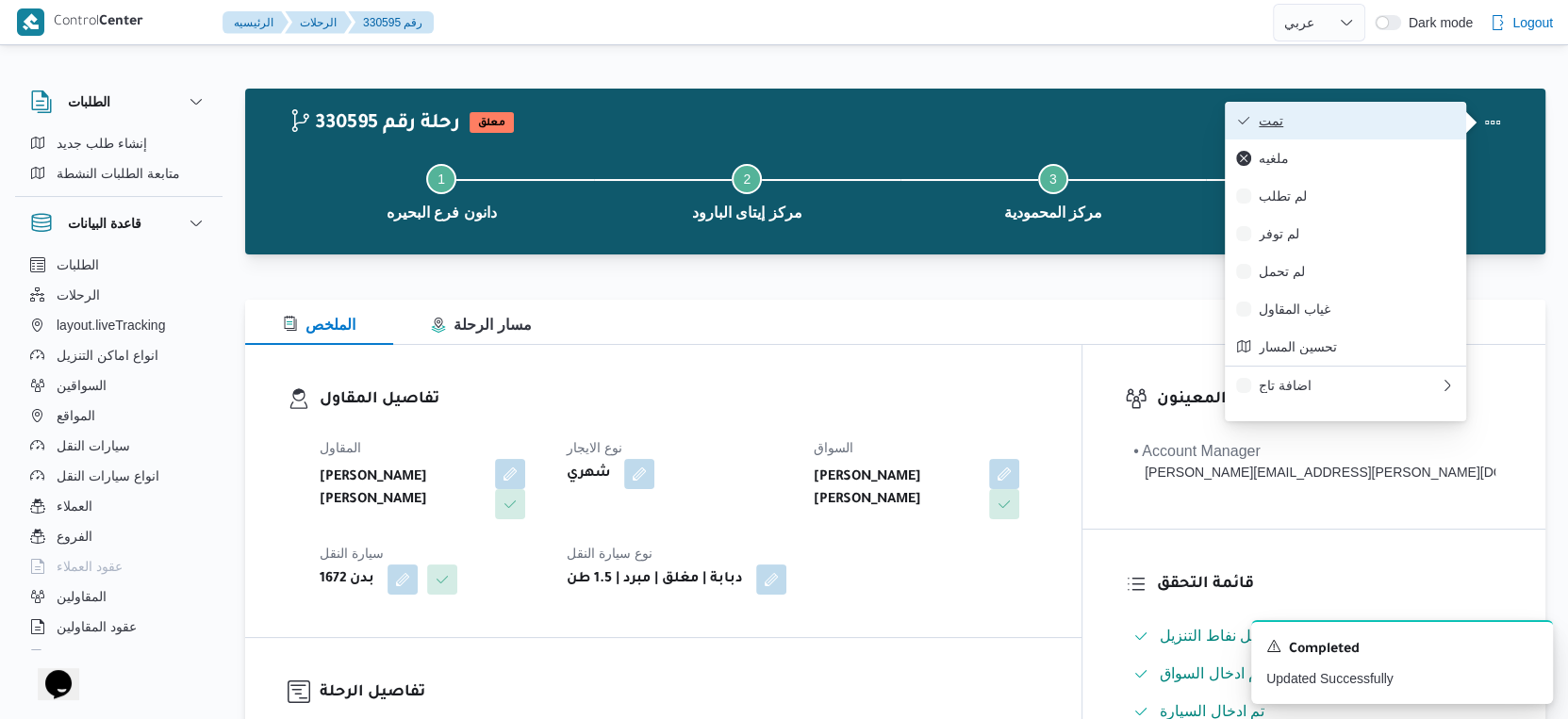
click at [1374, 119] on span "تمت" at bounding box center [1356, 120] width 196 height 15
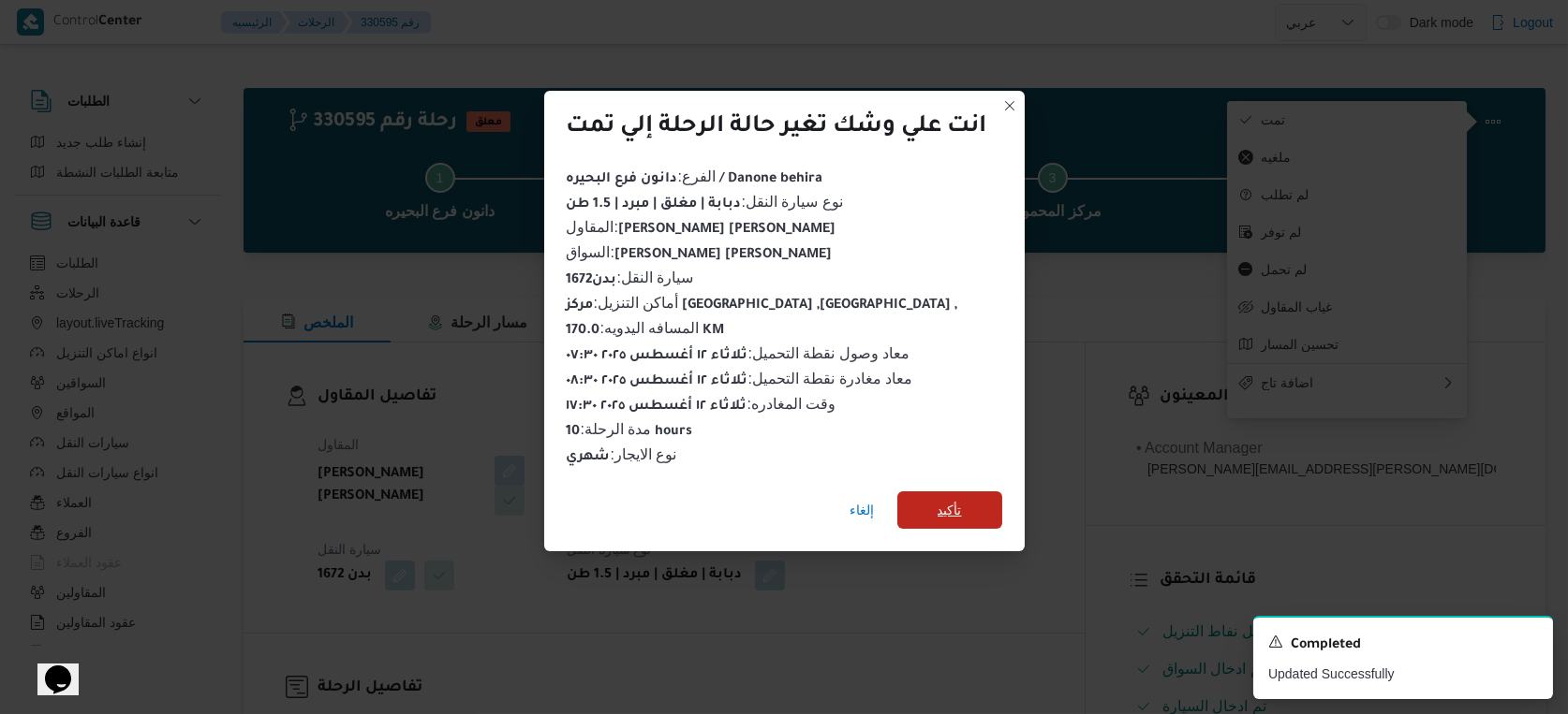
click at [947, 499] on span "تأكيد" at bounding box center [950, 511] width 25 height 23
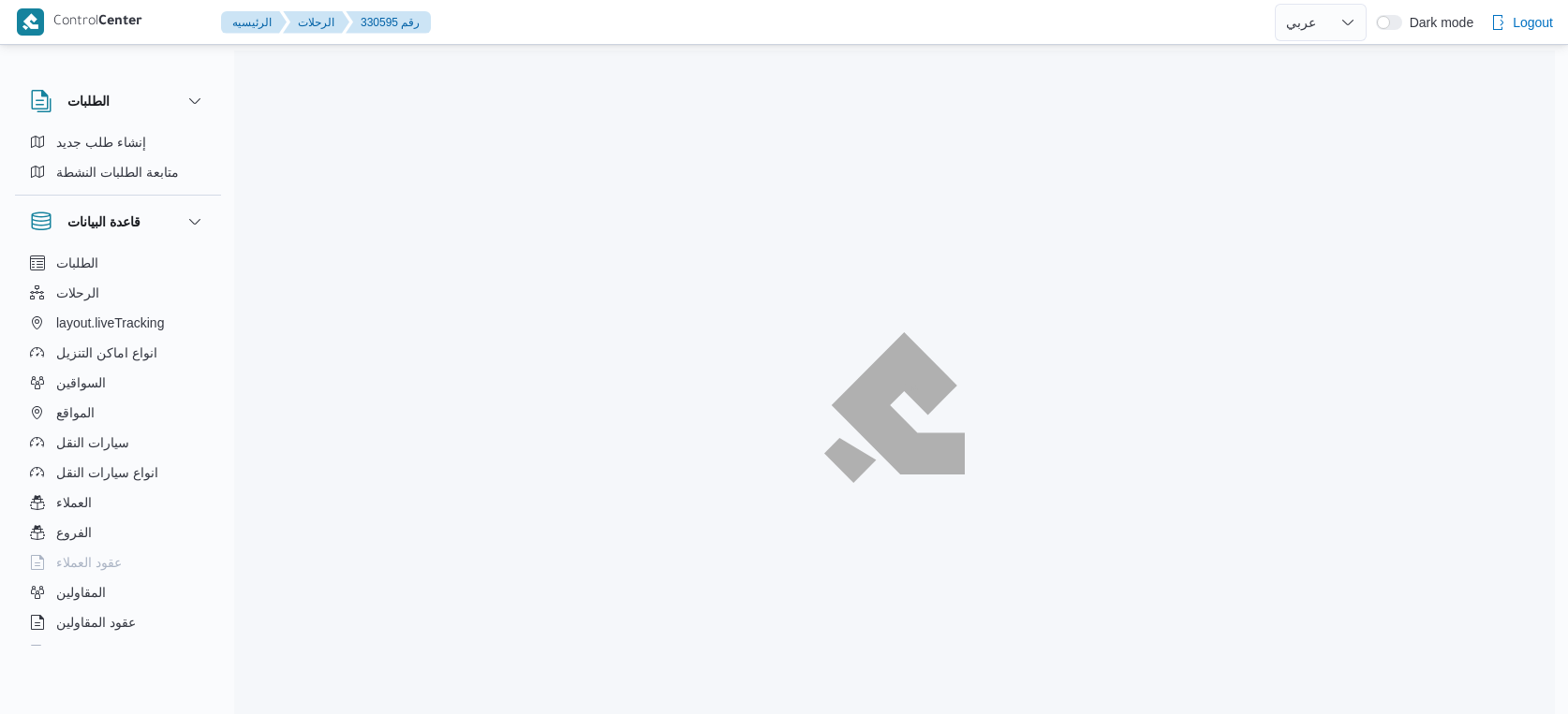
select select "ar"
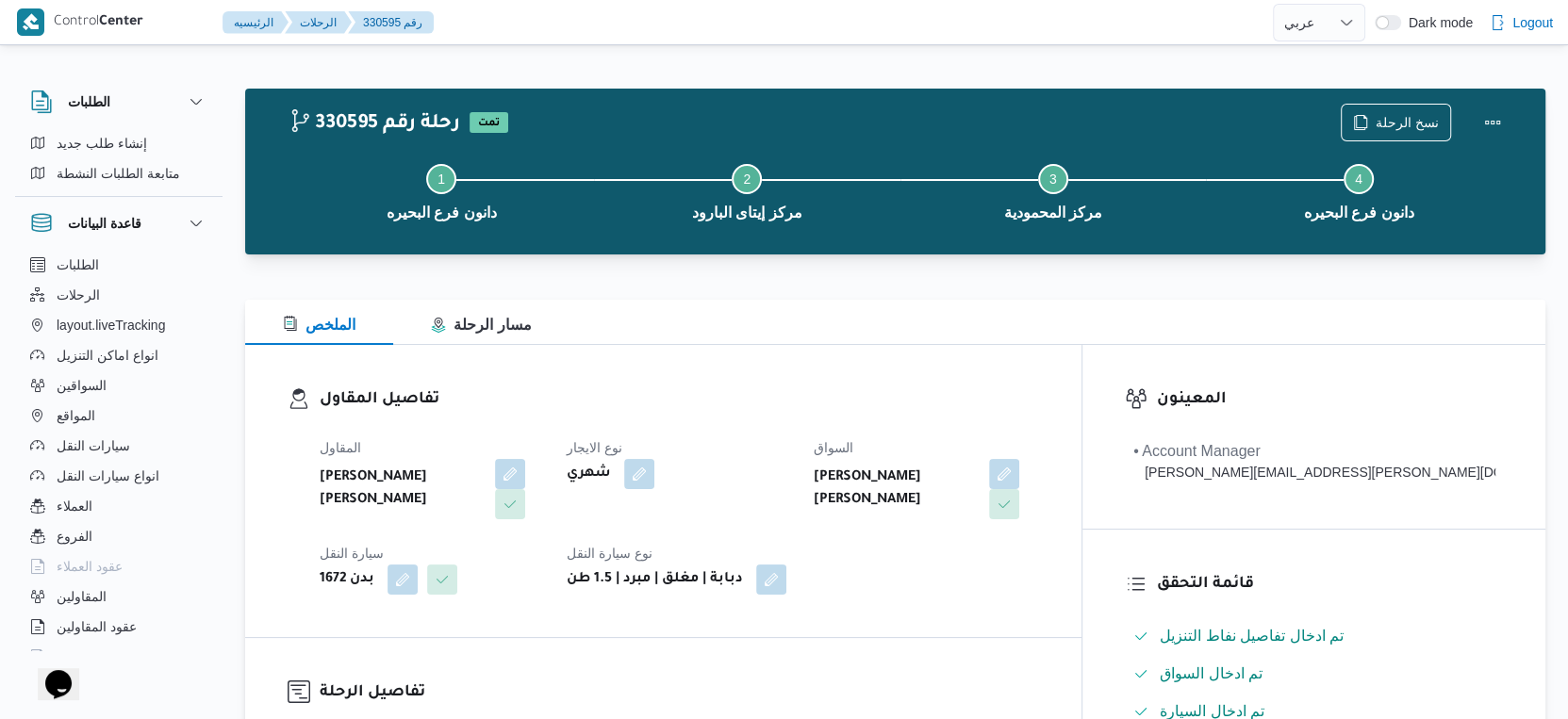
click at [971, 530] on div "المقاول [PERSON_NAME] جاب الله محمد نوع الايجار شهري السواق [PERSON_NAME] [PERS…" at bounding box center [679, 515] width 742 height 181
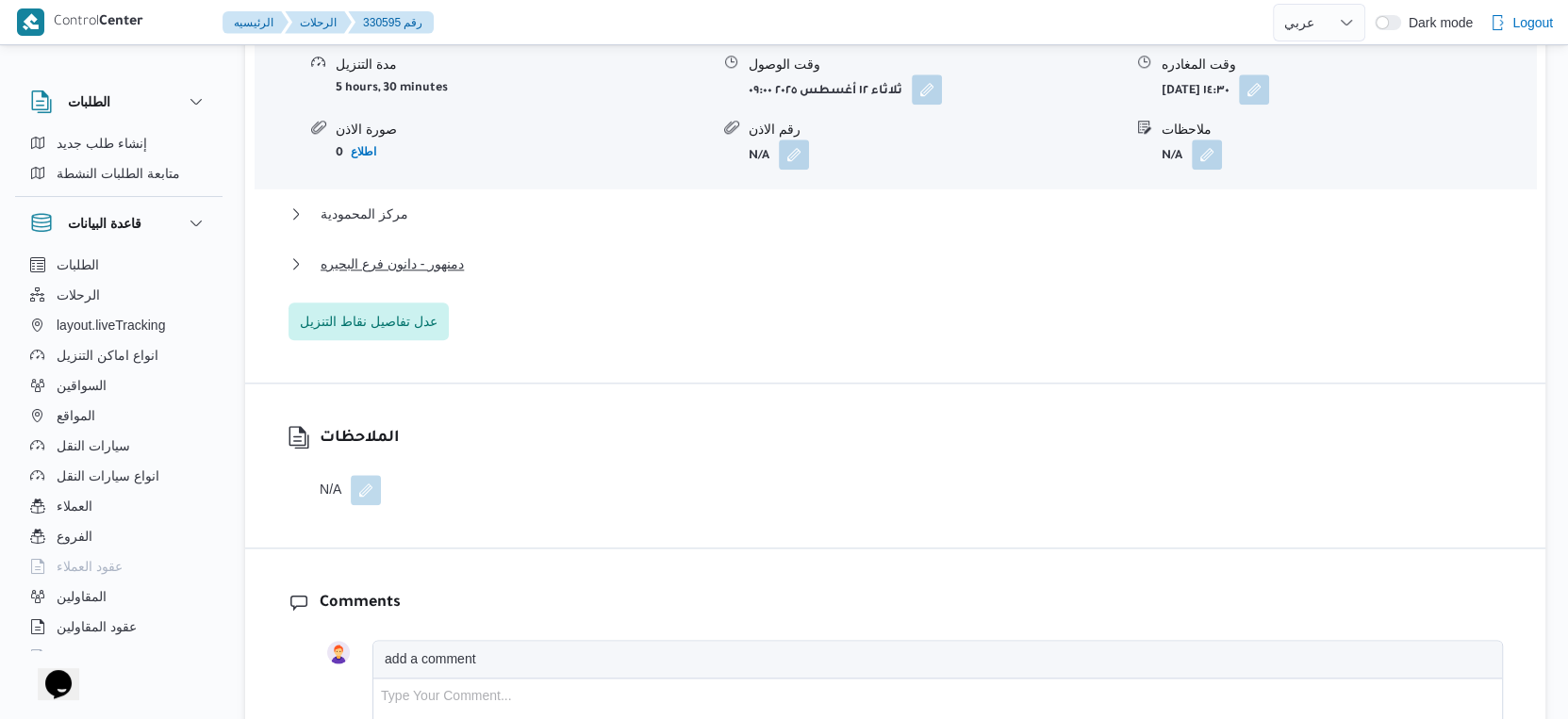
scroll to position [1675, 0]
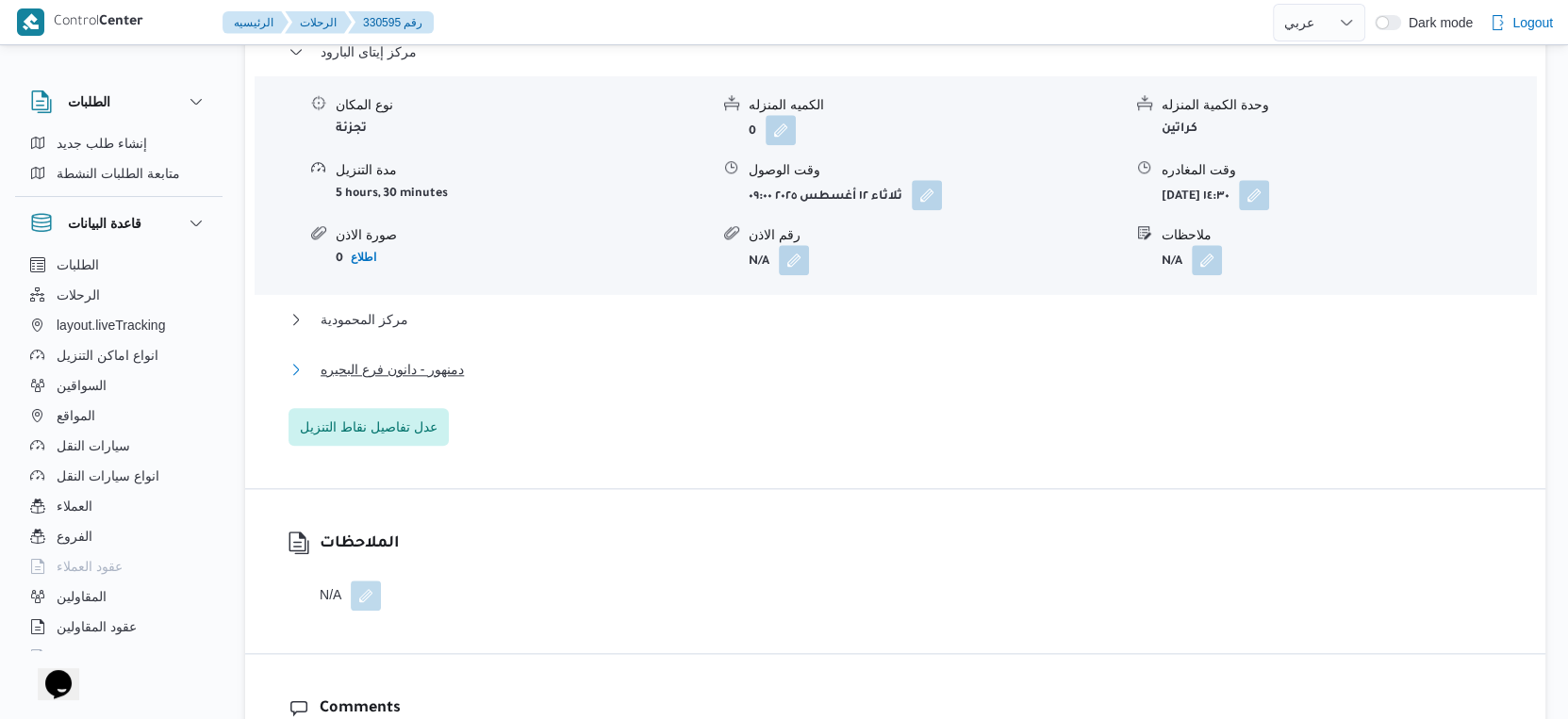
click at [486, 364] on button "دمنهور - دانون فرع البحيره" at bounding box center [896, 370] width 1214 height 23
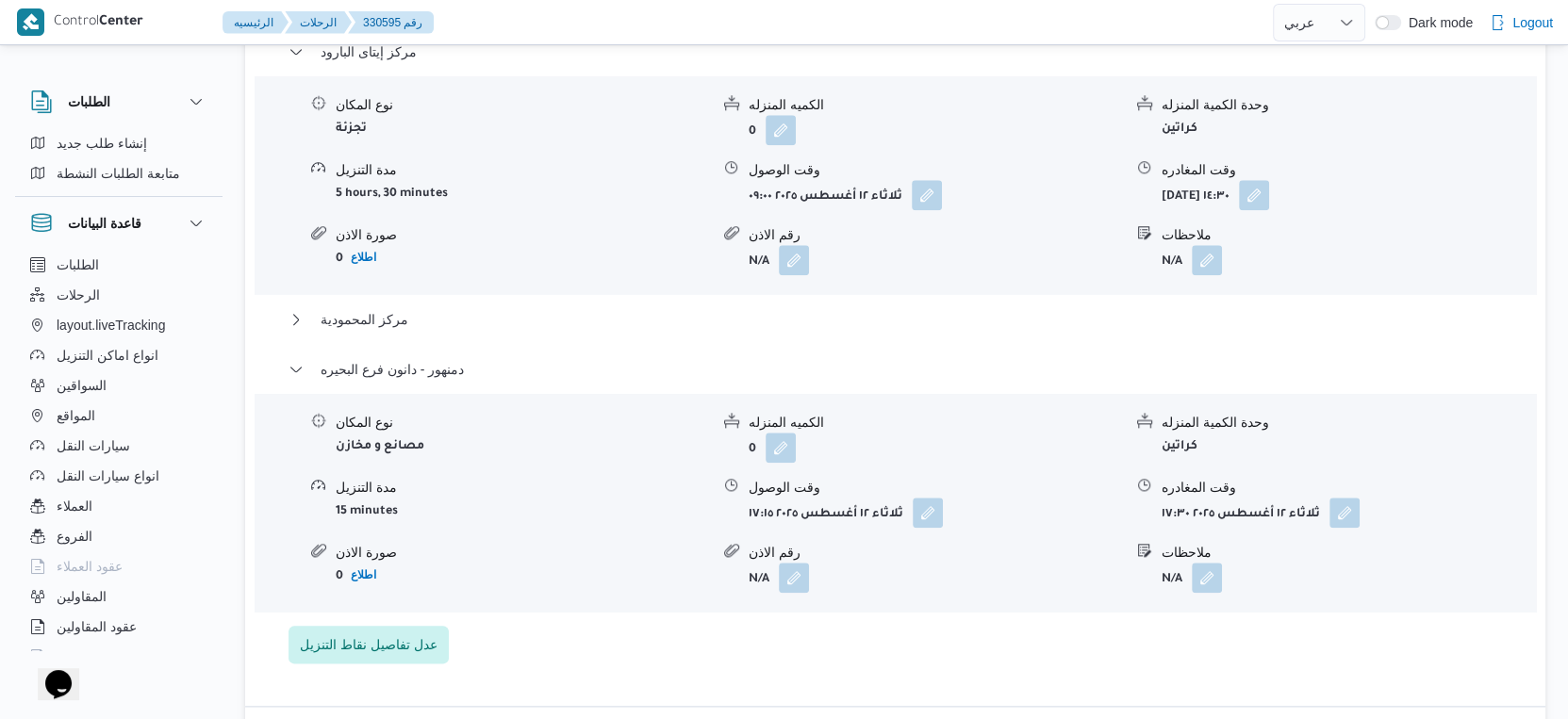
select select "ar"
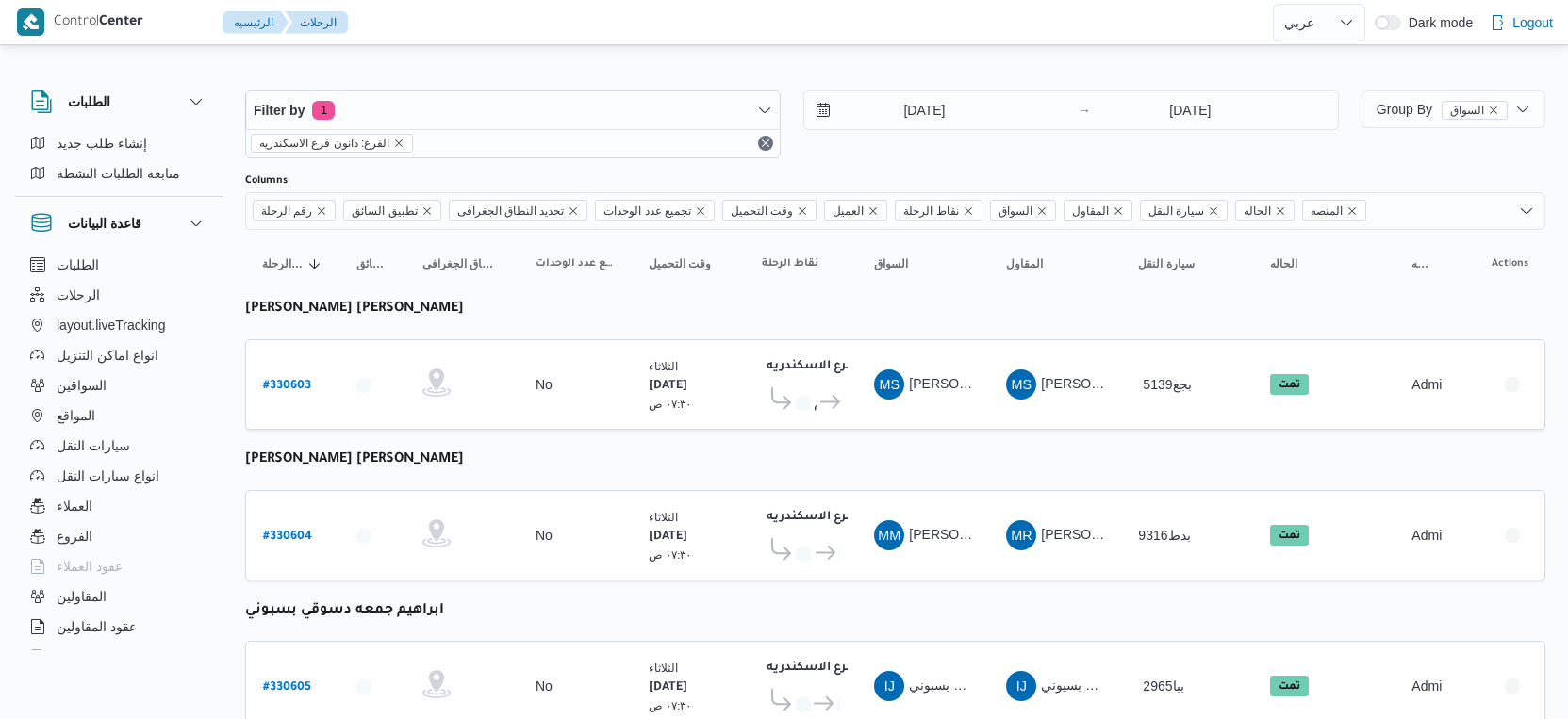
select select "ar"
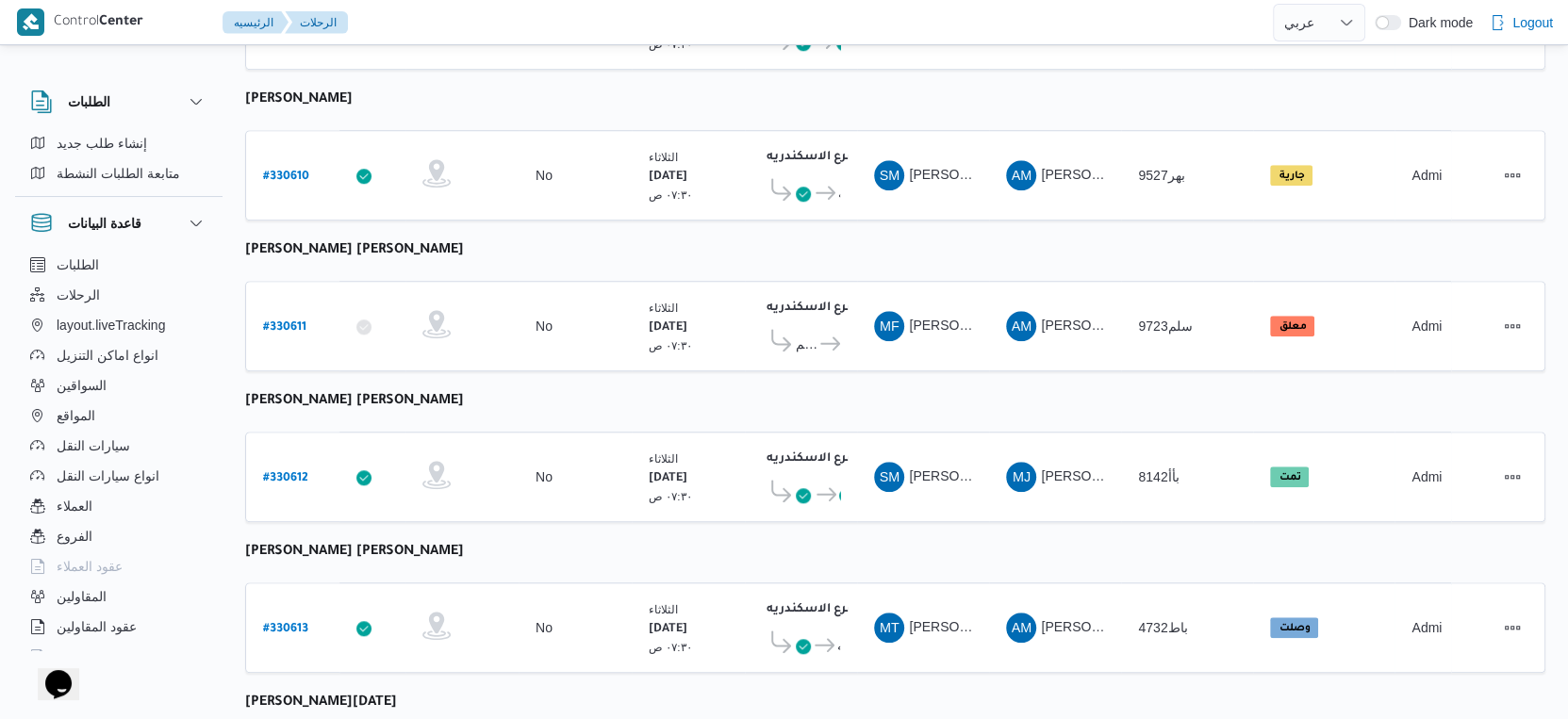
scroll to position [1538, 0]
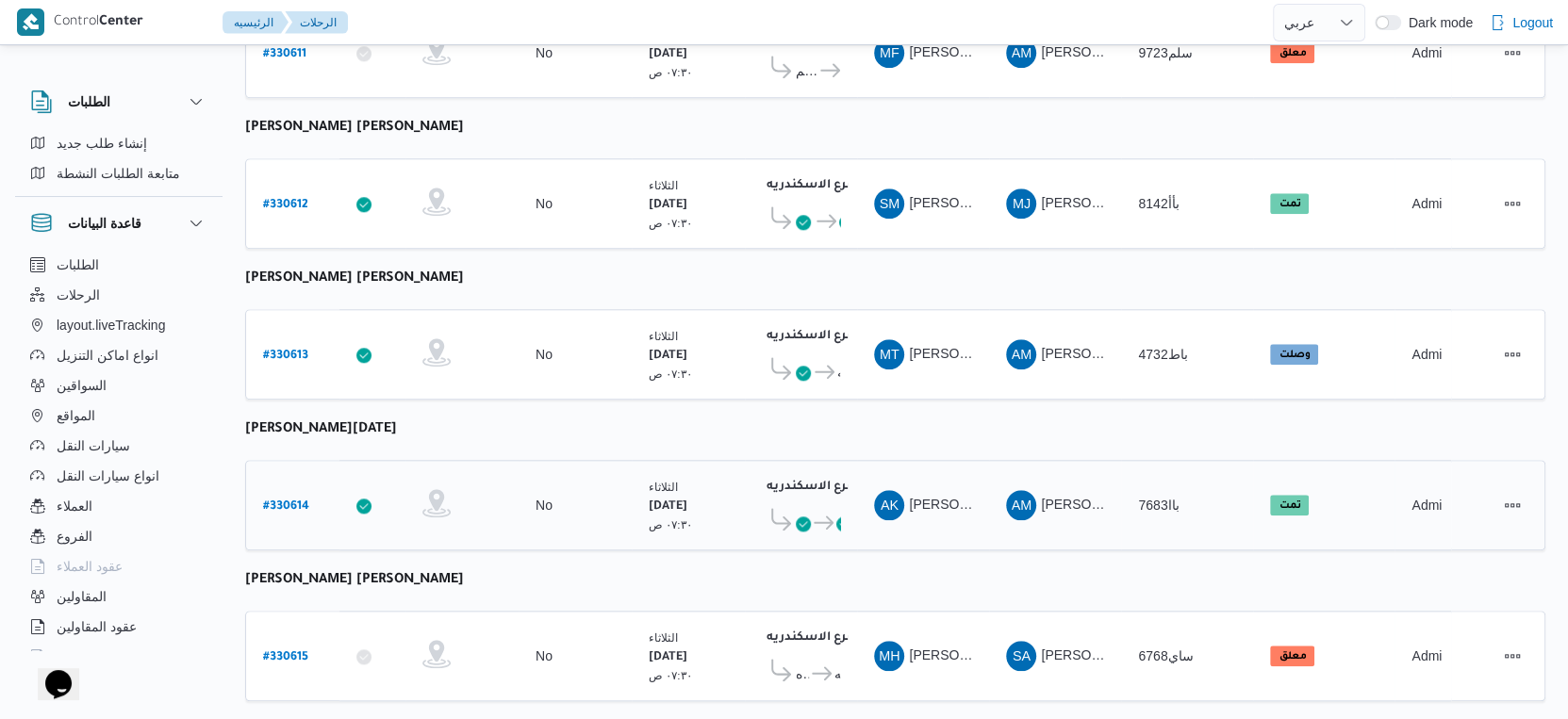
click at [283, 501] on b "# 330614" at bounding box center [286, 508] width 46 height 13
select select "ar"
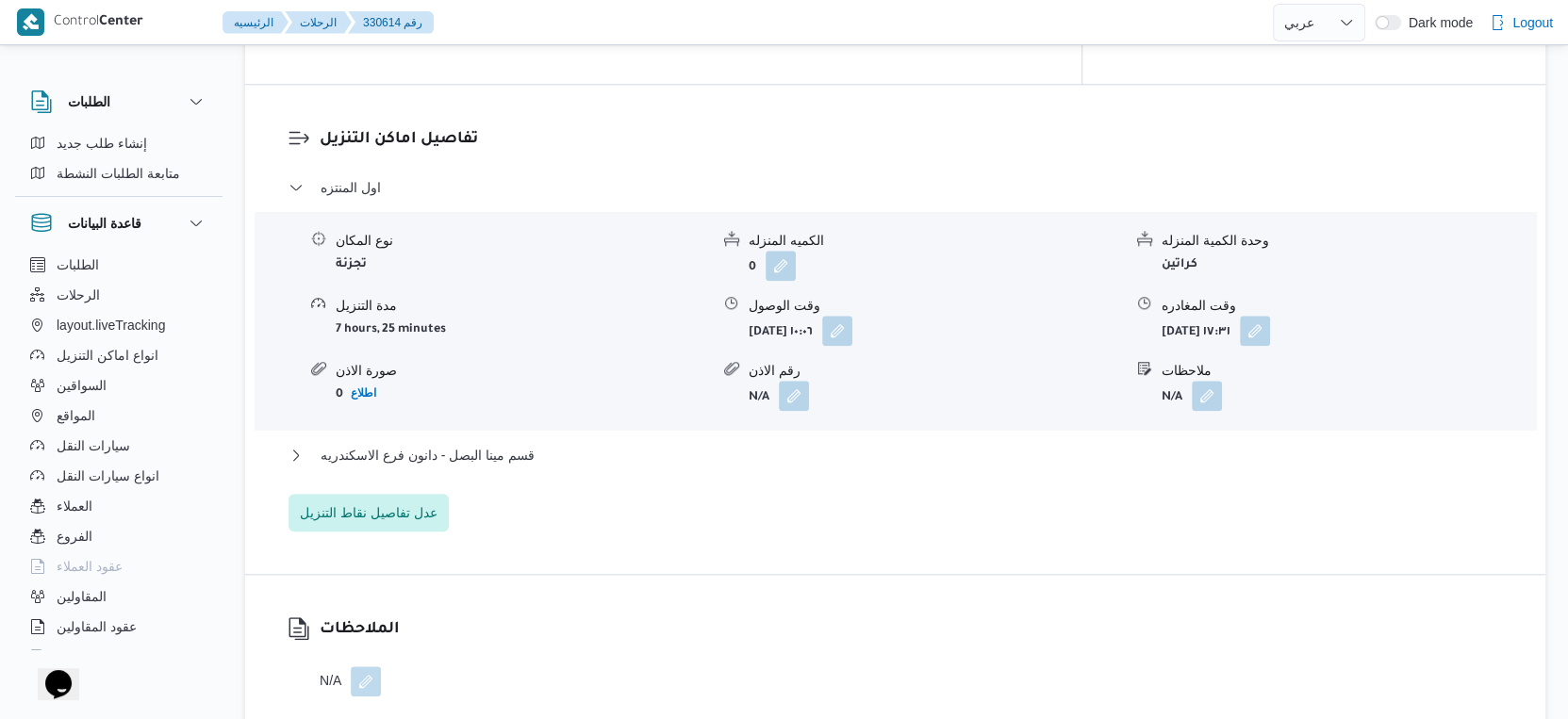
scroll to position [1572, 0]
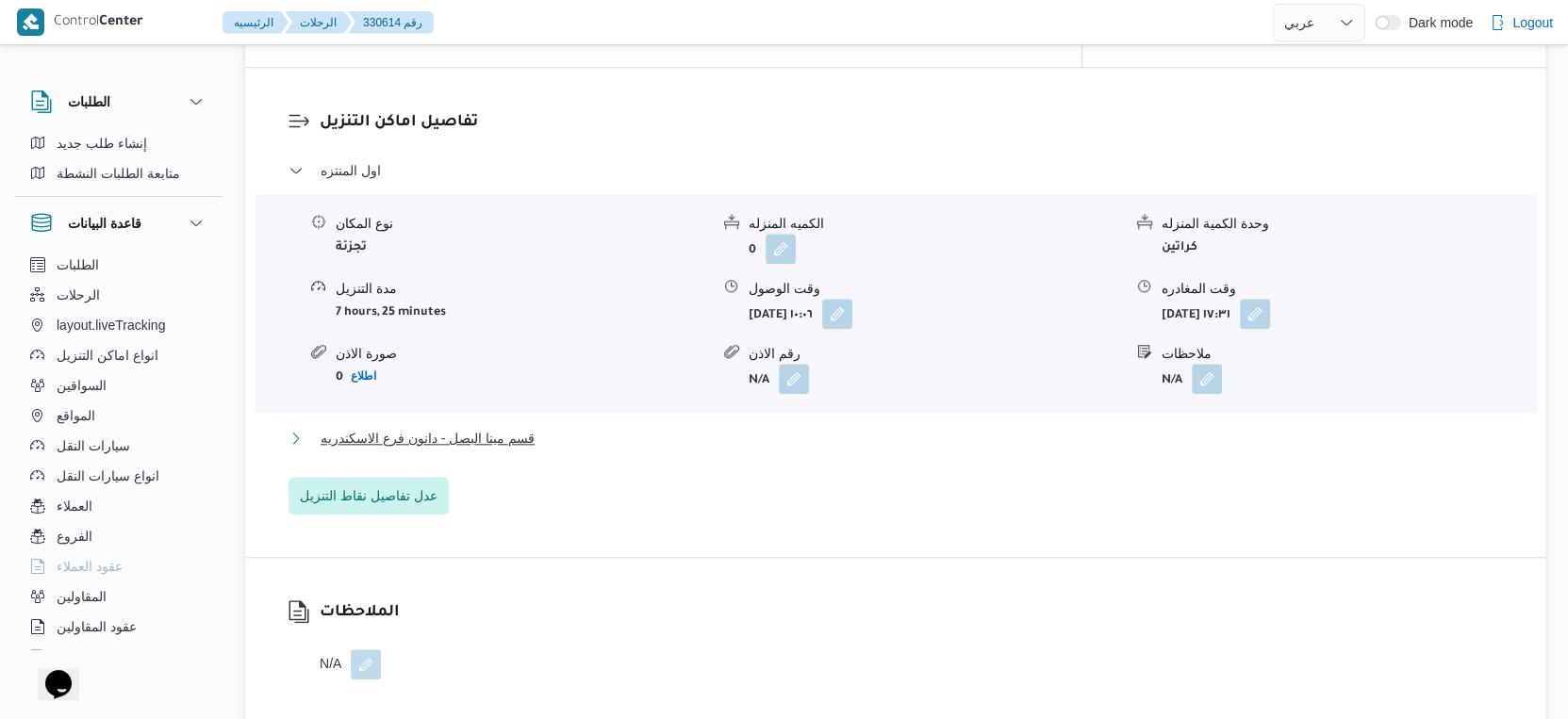
click at [491, 427] on span "قسم مينا البصل - دانون فرع الاسكندريه" at bounding box center [427, 439] width 214 height 23
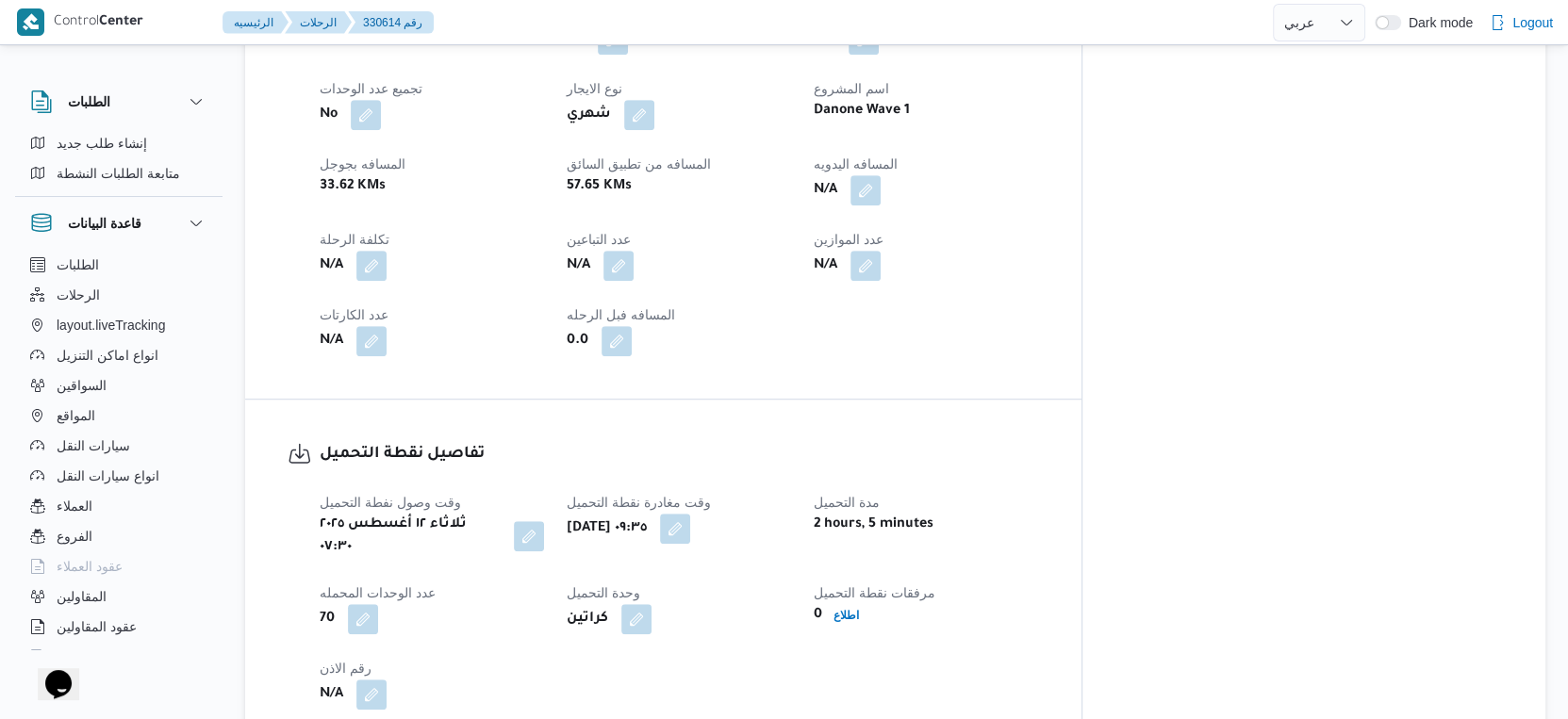
scroll to position [628, 0]
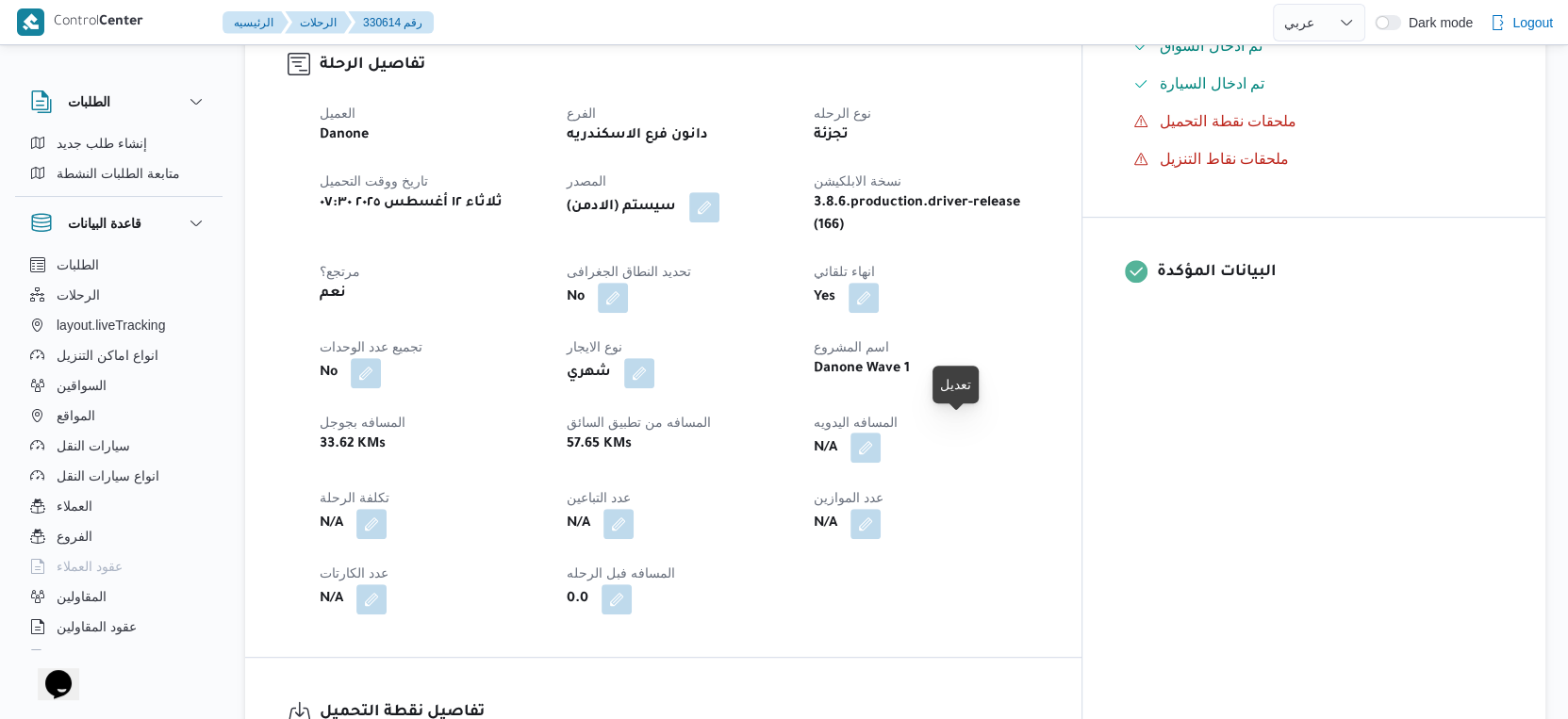
click at [881, 433] on button "button" at bounding box center [865, 448] width 31 height 31
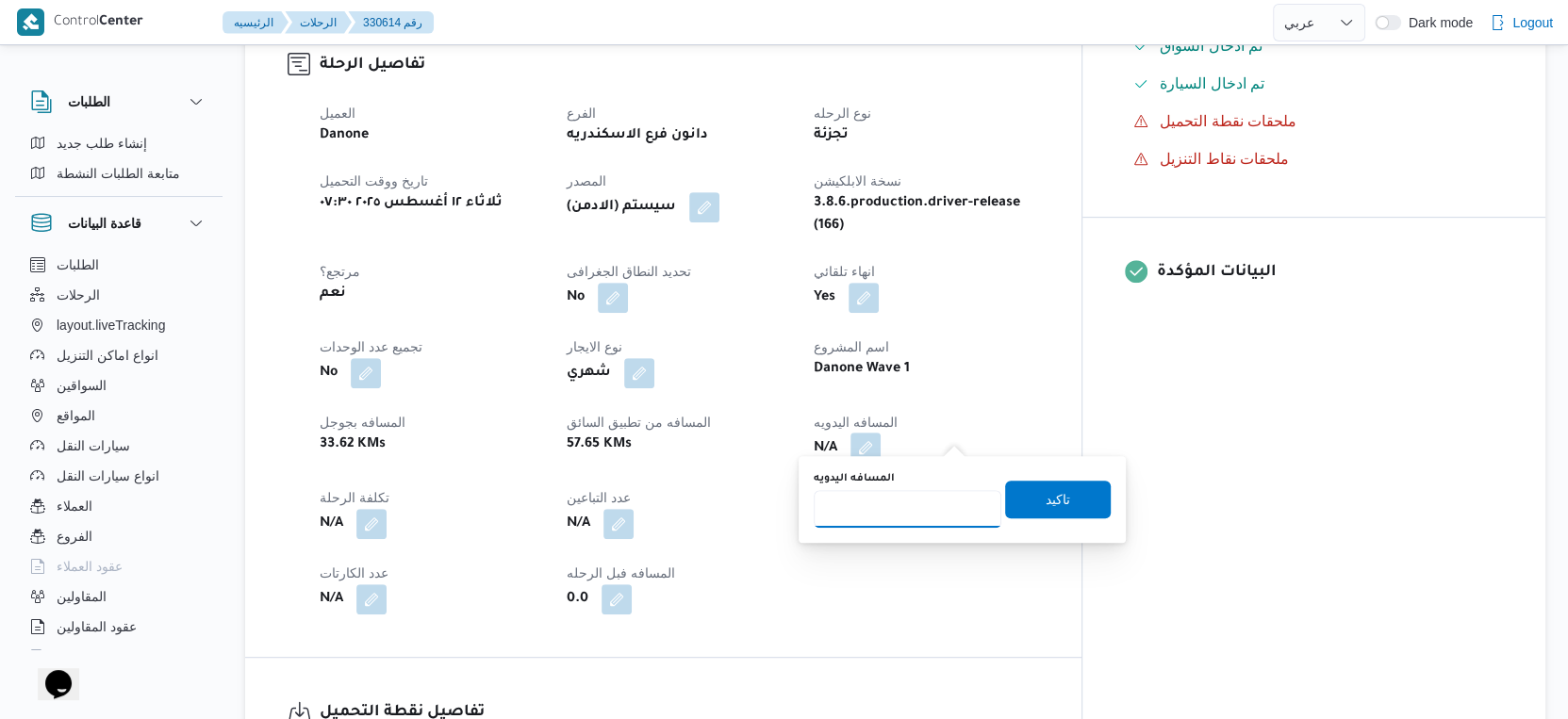
click at [900, 515] on input "المسافه اليدويه" at bounding box center [907, 509] width 187 height 37
type input "84"
click at [1048, 500] on span "تاكيد" at bounding box center [1058, 499] width 25 height 23
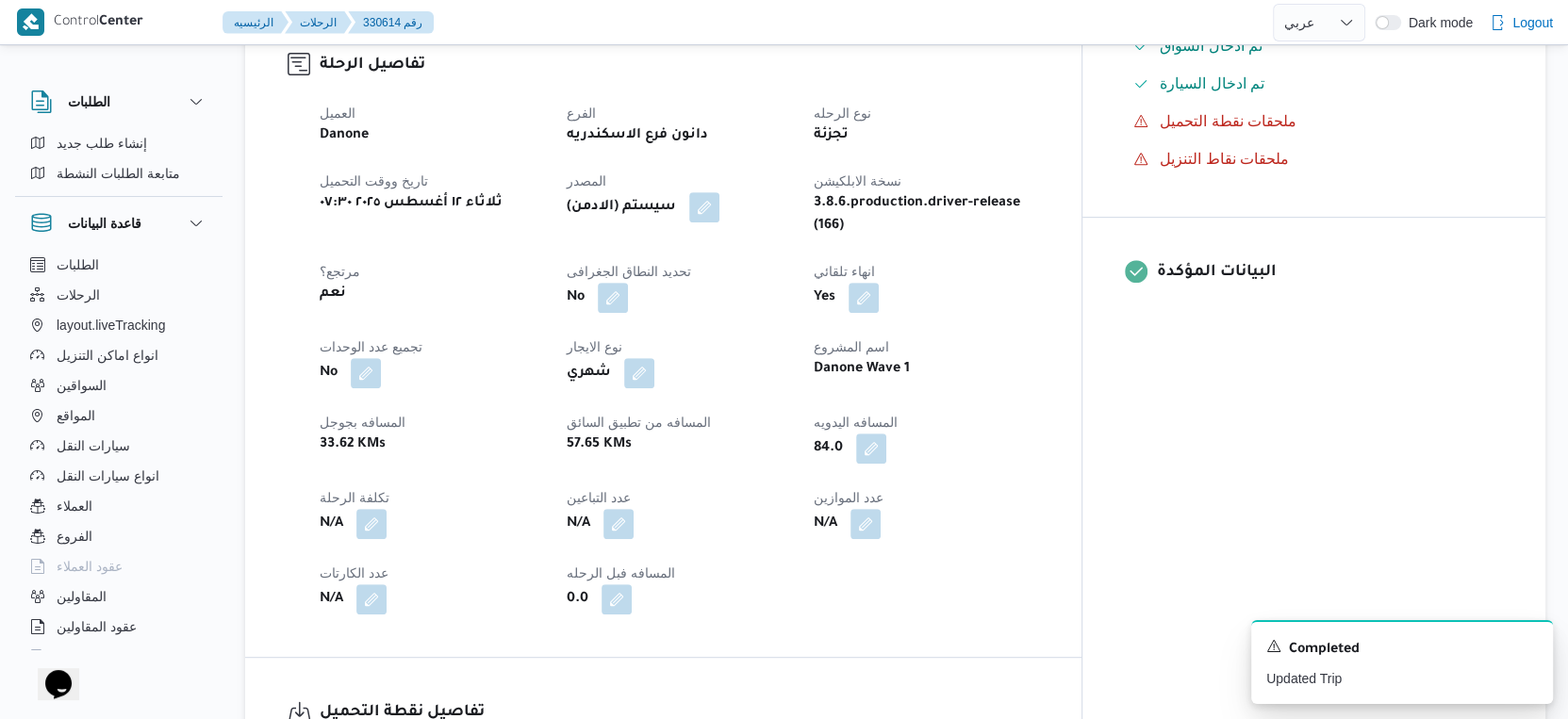
select select "ar"
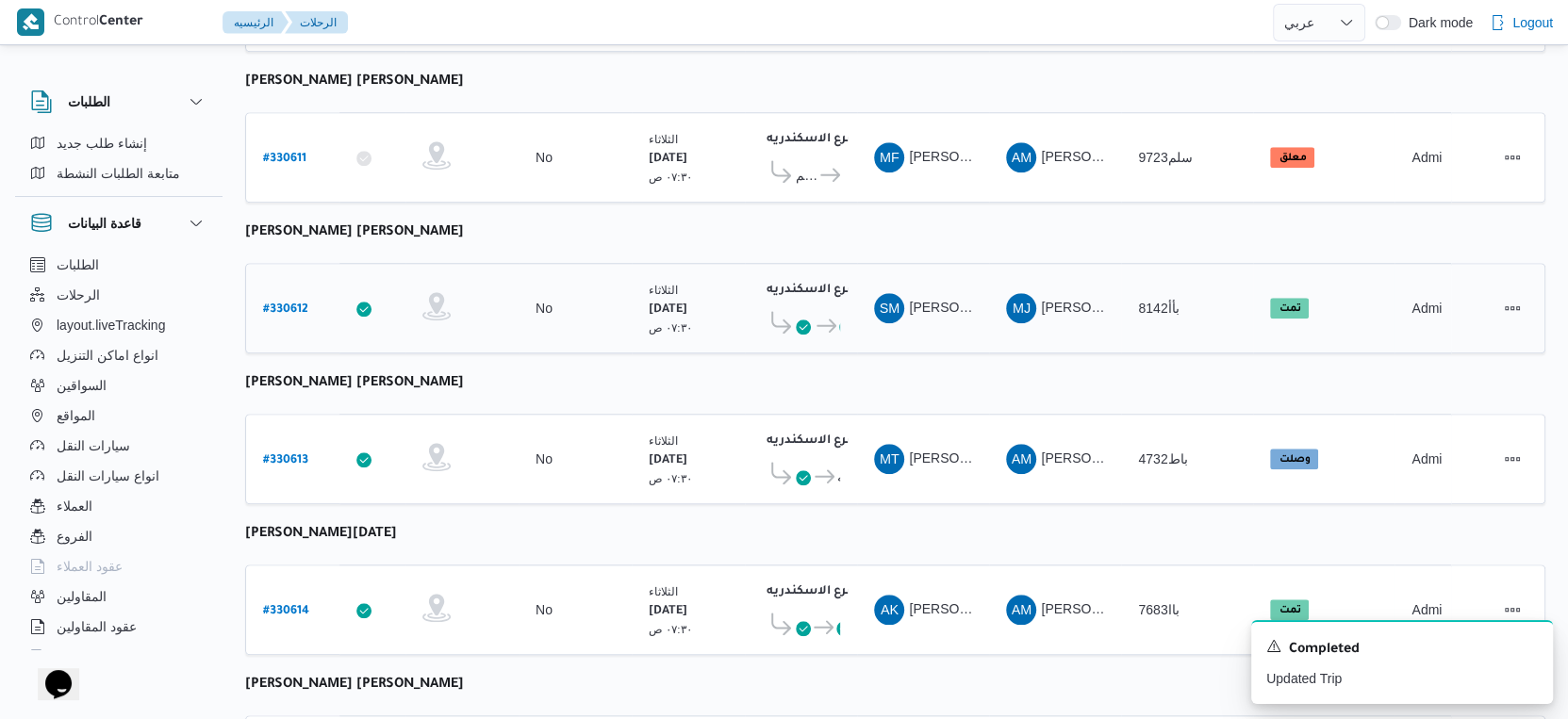
scroll to position [1538, 0]
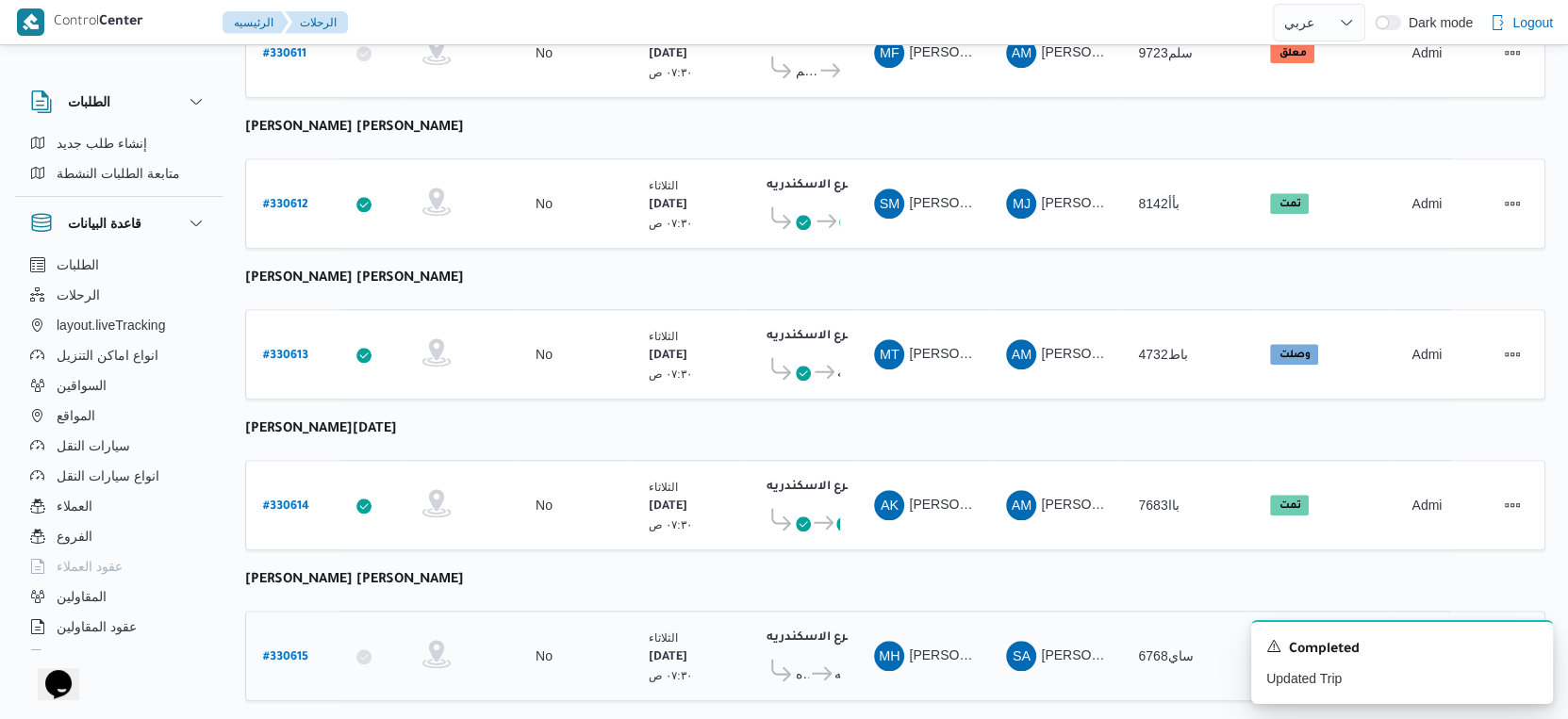
click at [292, 651] on b "# 330615" at bounding box center [285, 658] width 45 height 13
select select "ar"
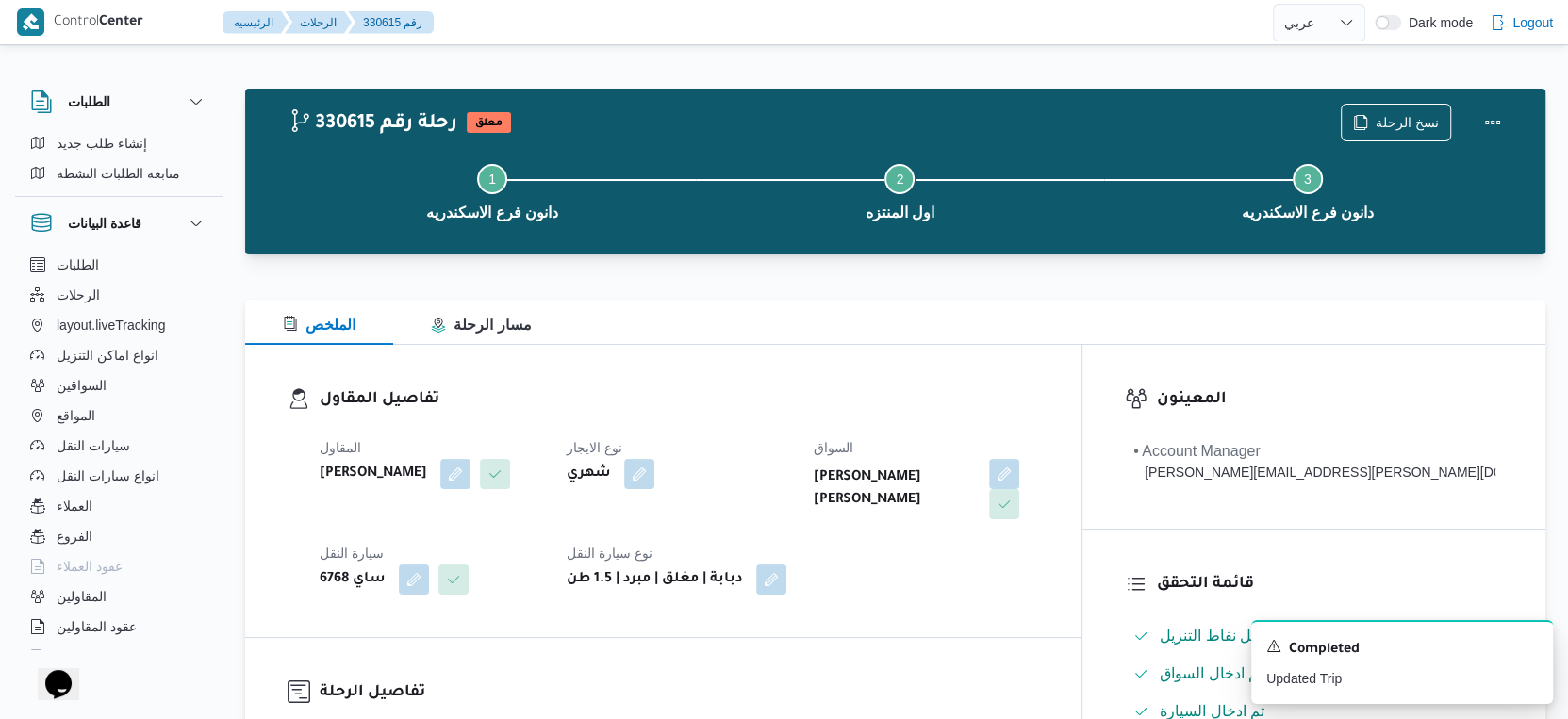
select select "ar"
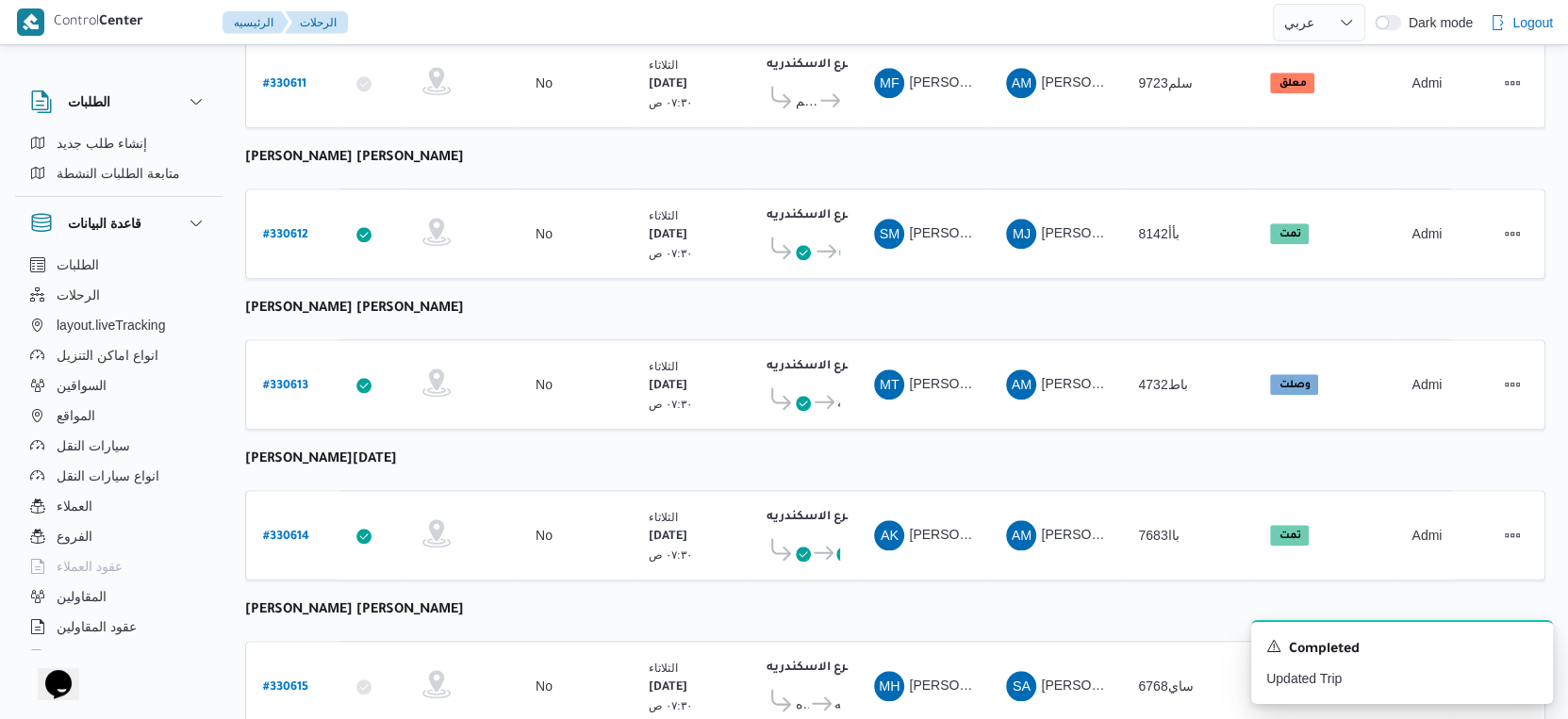
scroll to position [1538, 0]
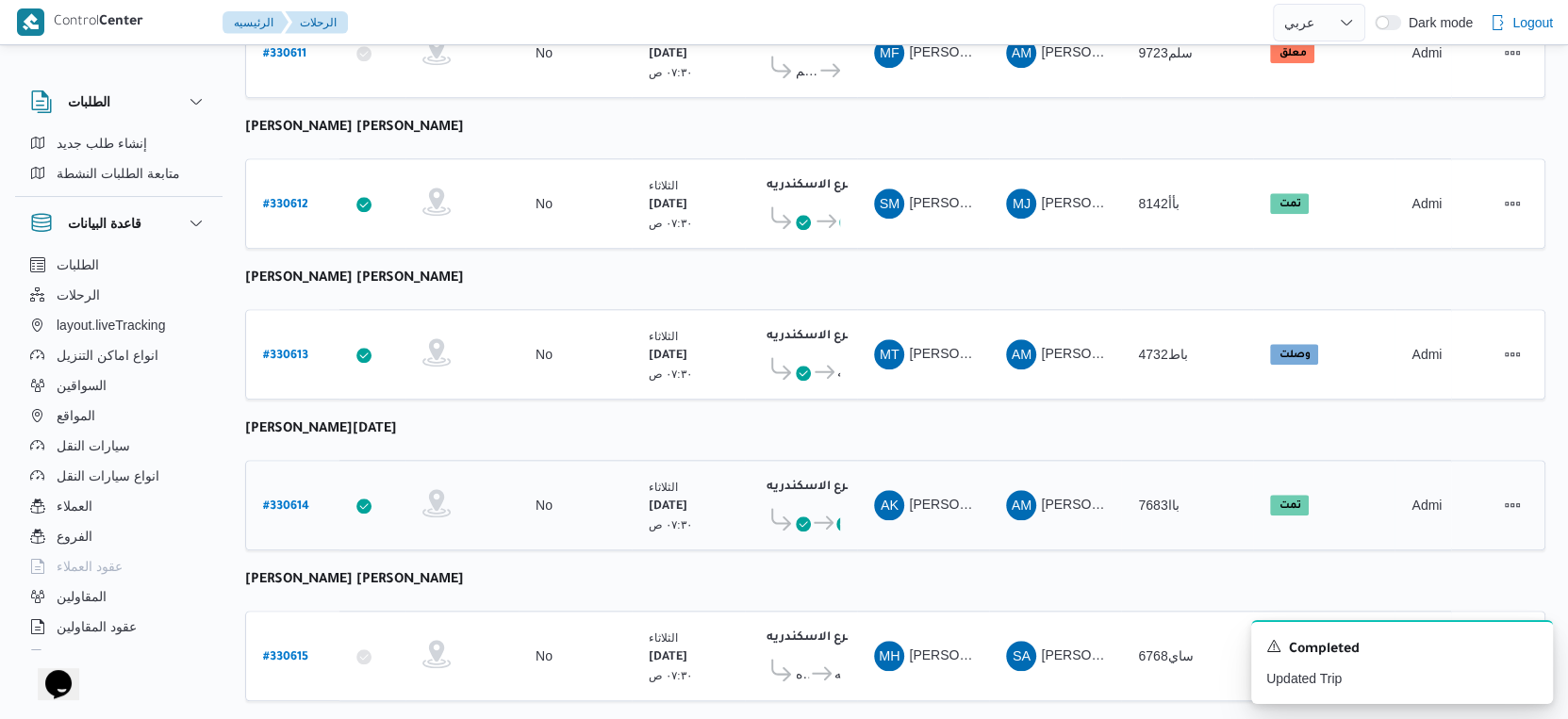
click at [279, 501] on b "# 330614" at bounding box center [286, 508] width 46 height 13
select select "ar"
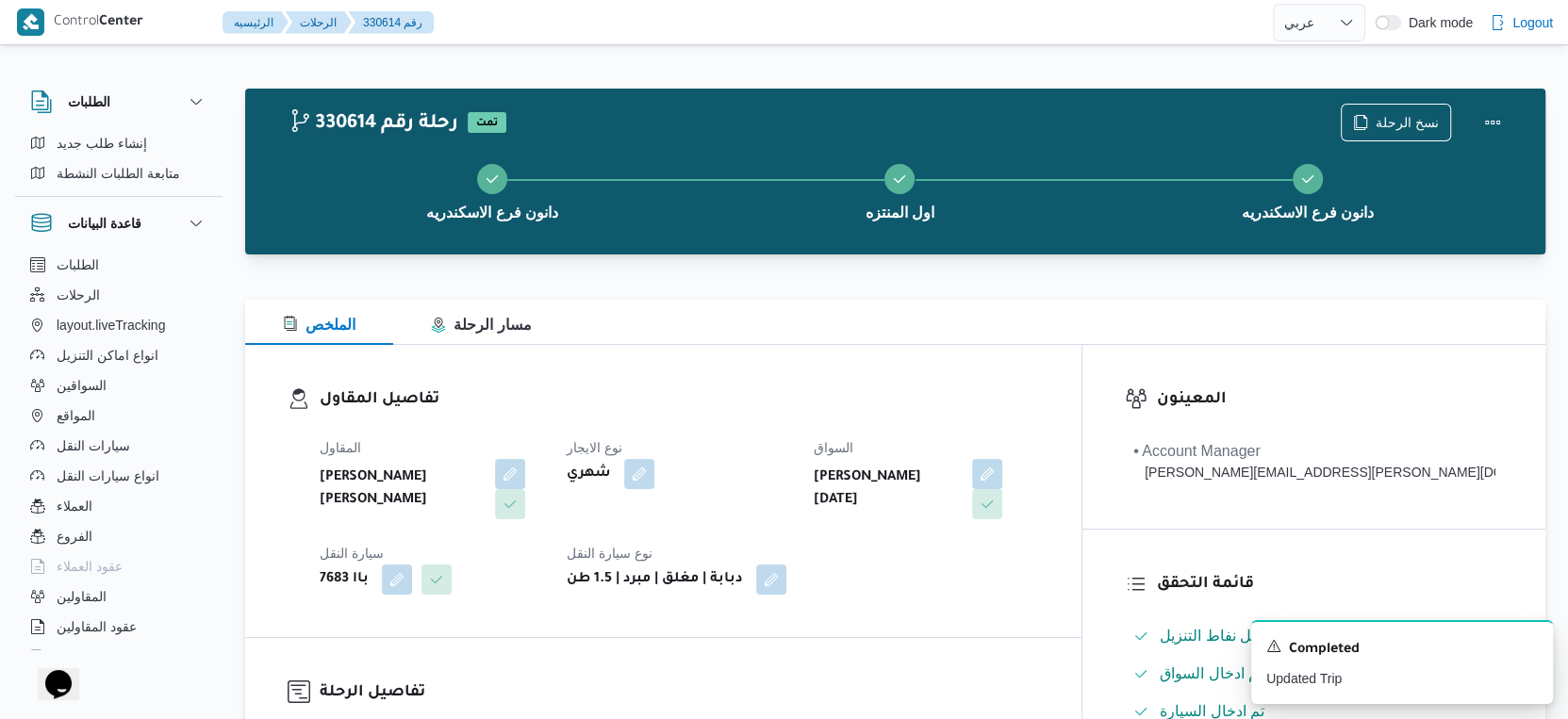
scroll to position [733, 0]
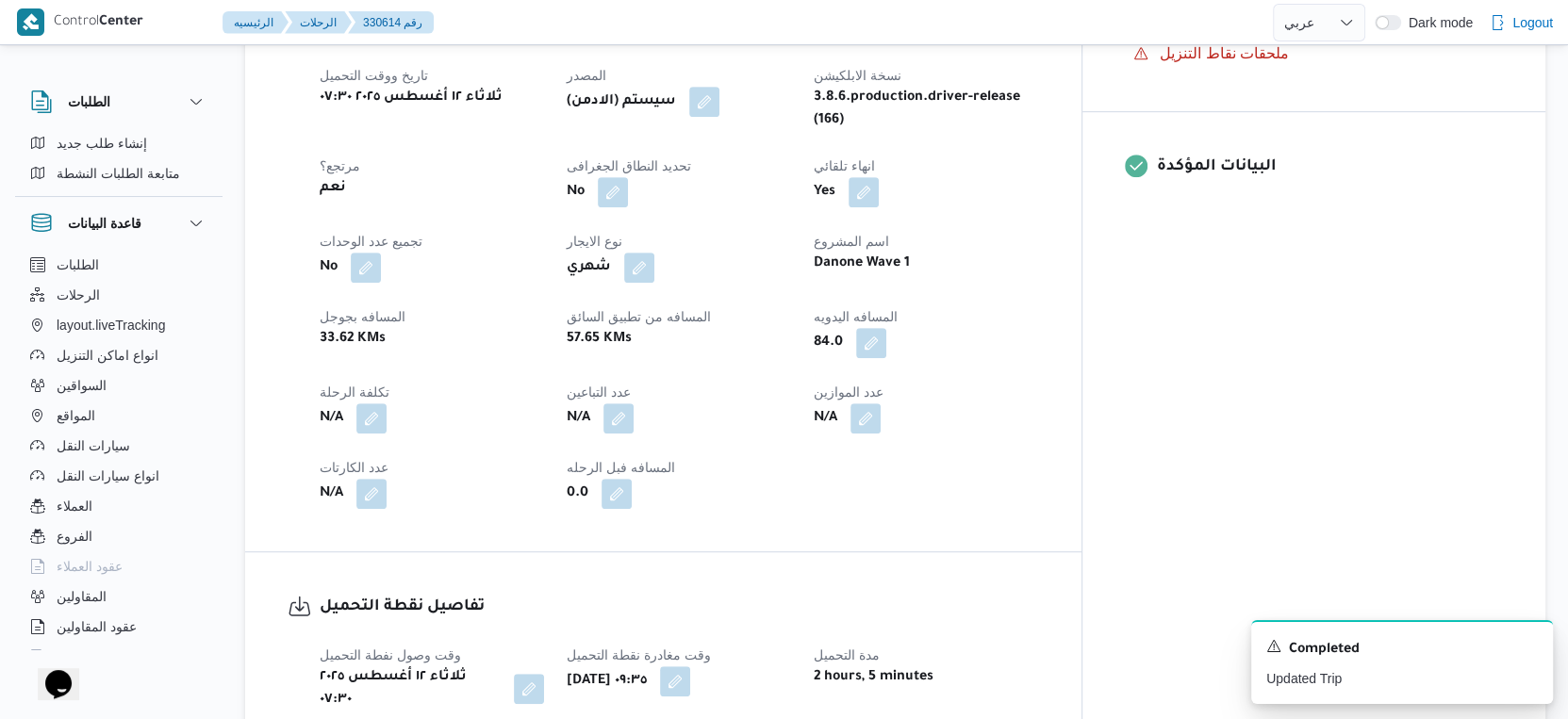
select select "ar"
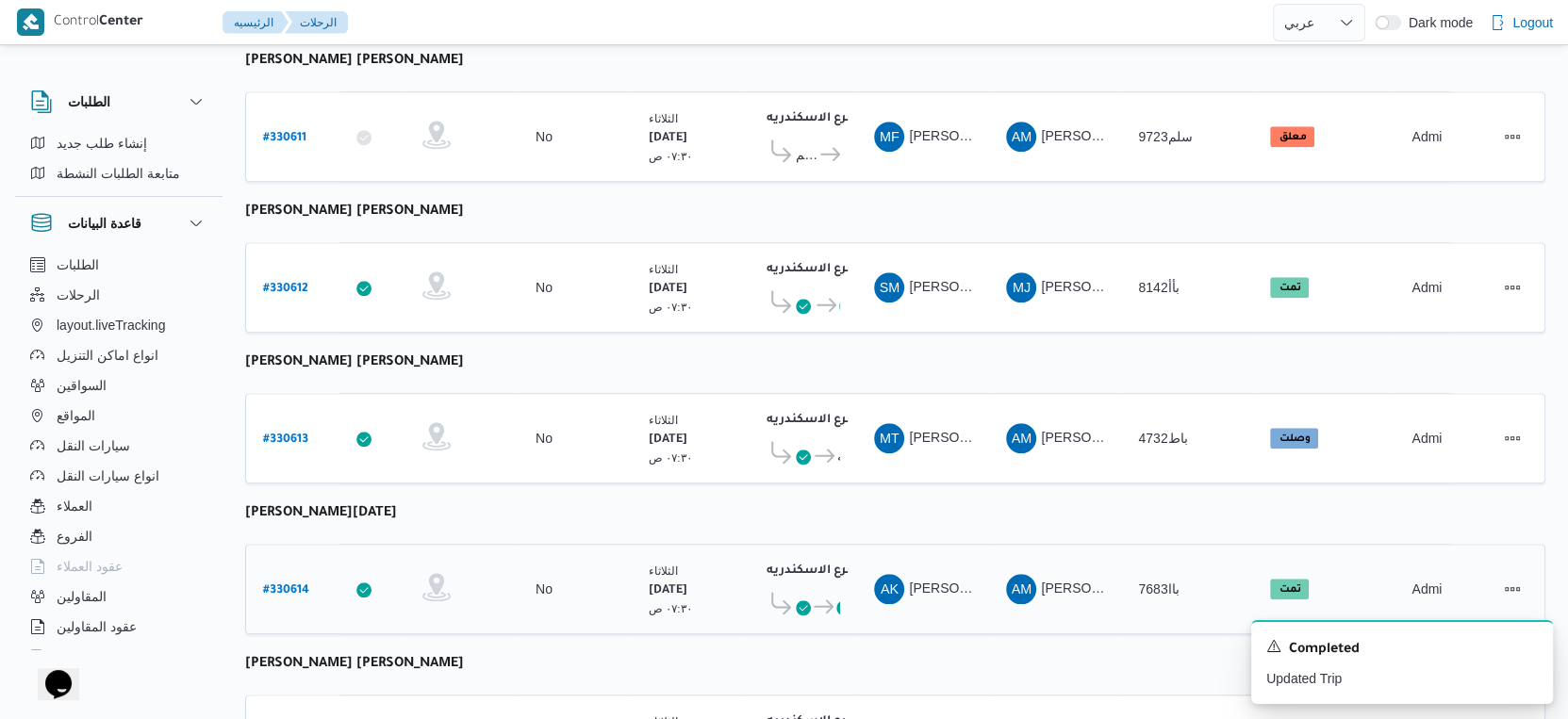
scroll to position [1538, 0]
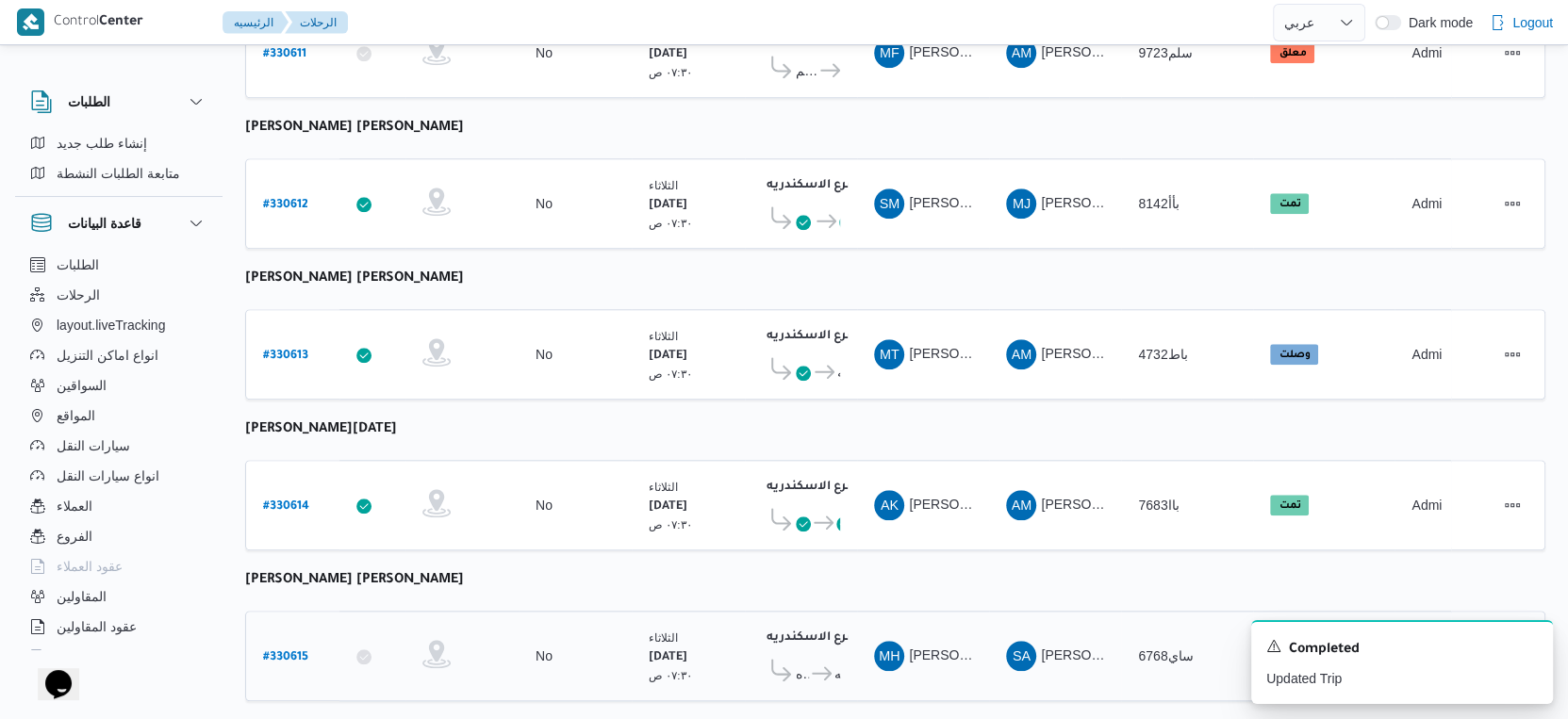
click at [291, 651] on b "# 330615" at bounding box center [285, 658] width 45 height 13
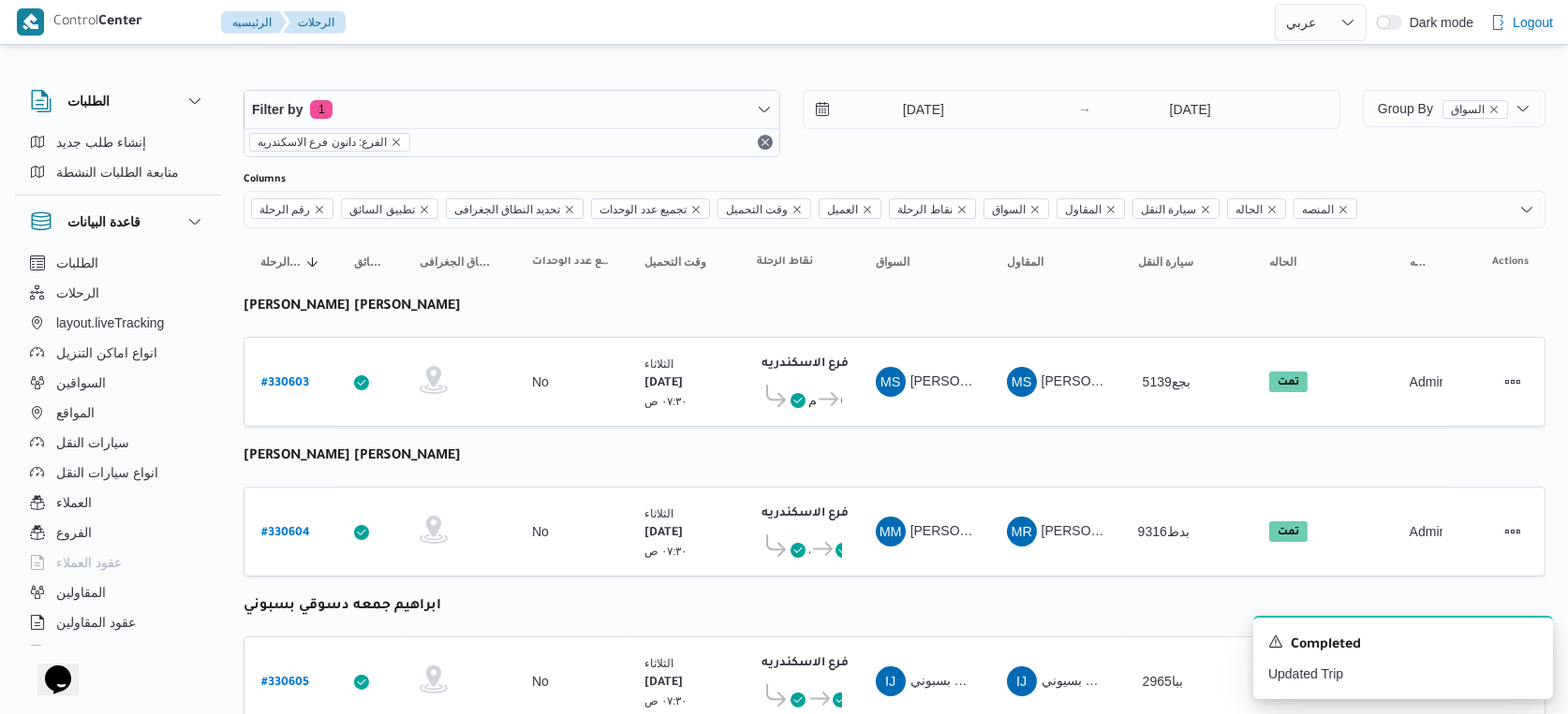
select select "ar"
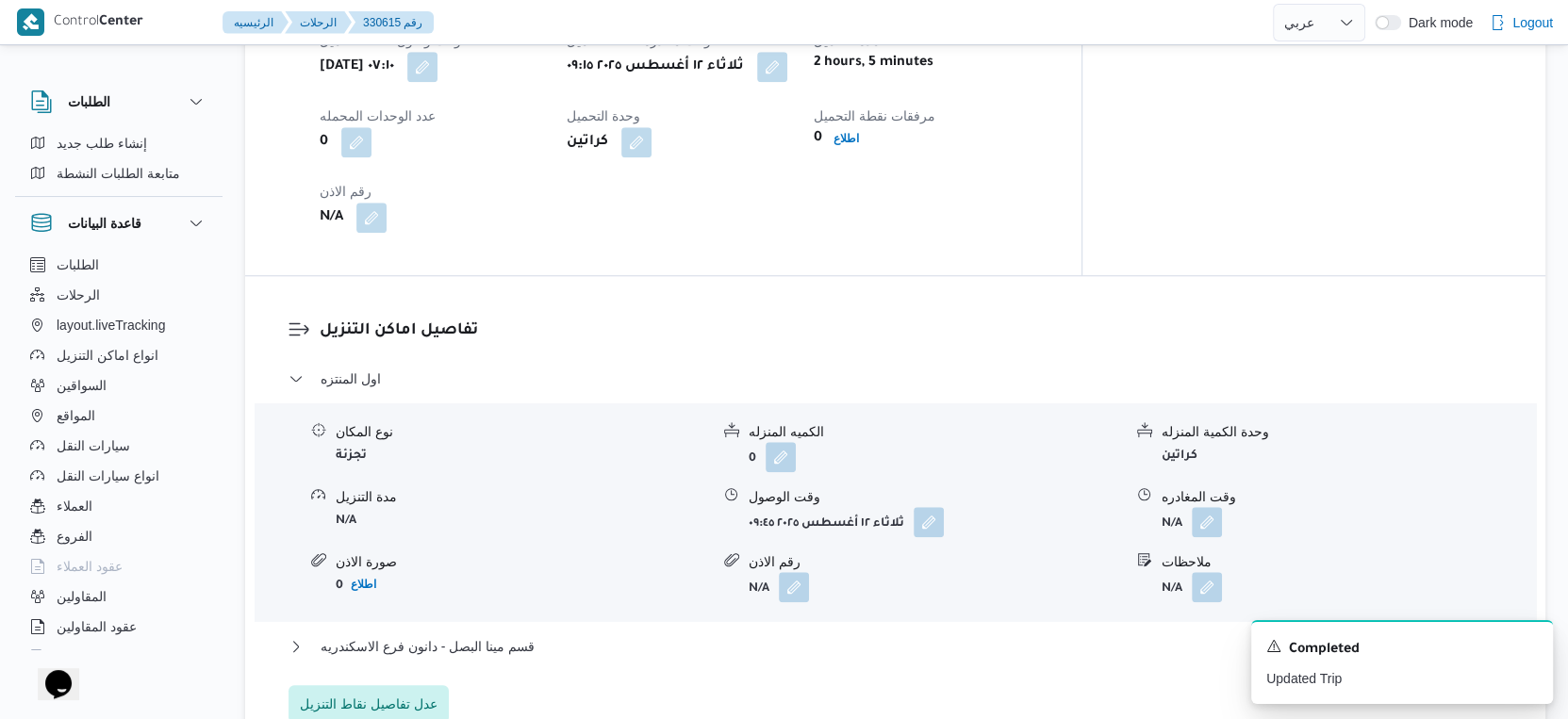
scroll to position [1466, 0]
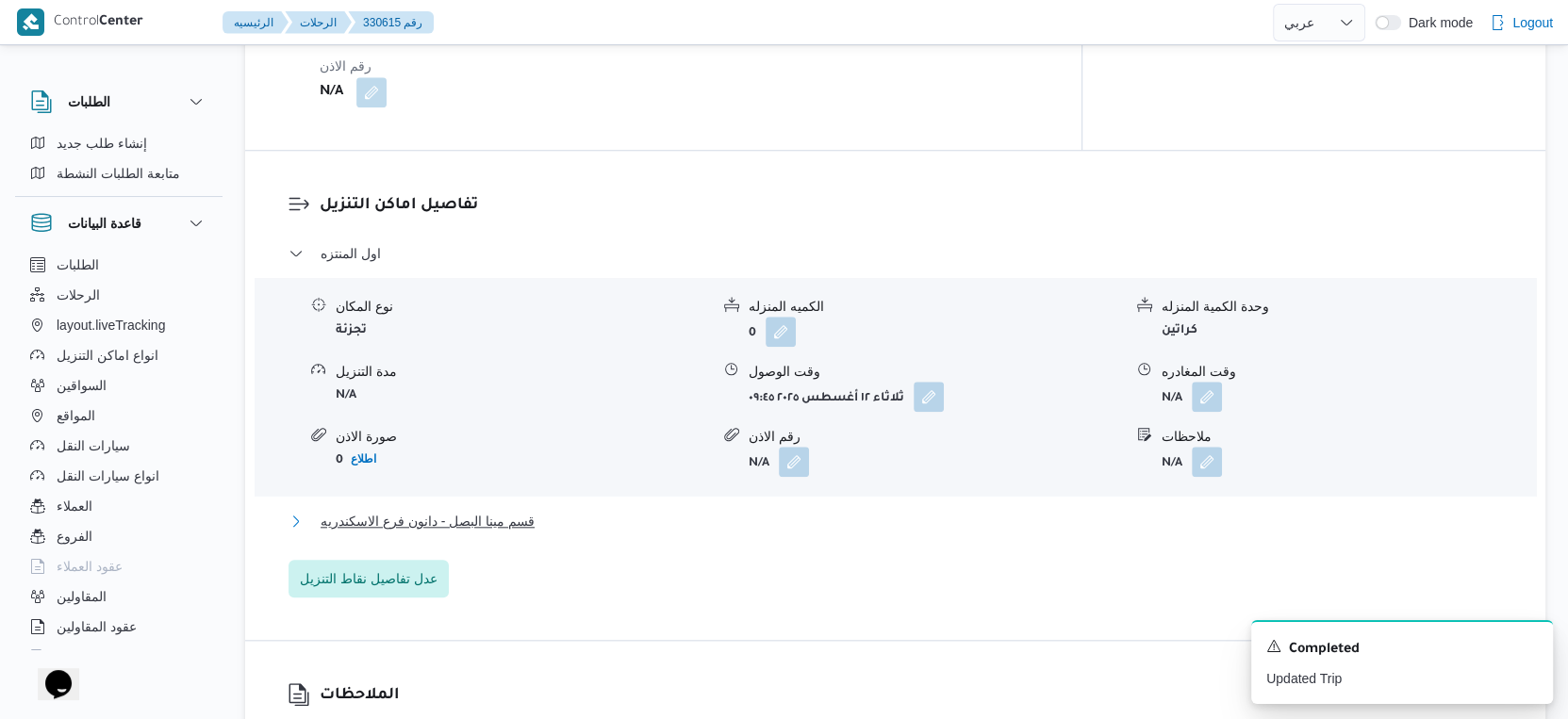
click at [547, 510] on button "قسم مينا البصل - دانون فرع الاسكندريه" at bounding box center [896, 521] width 1214 height 23
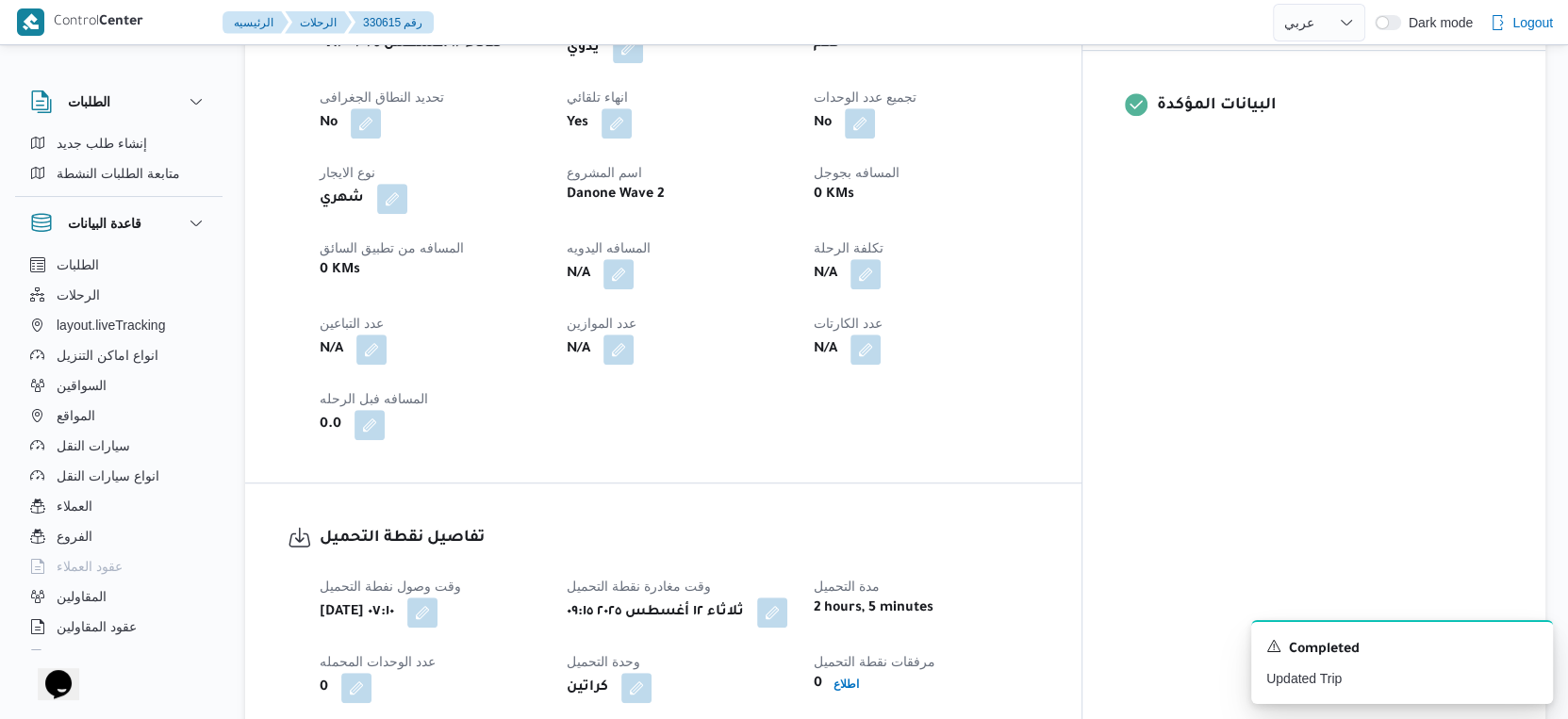
scroll to position [628, 0]
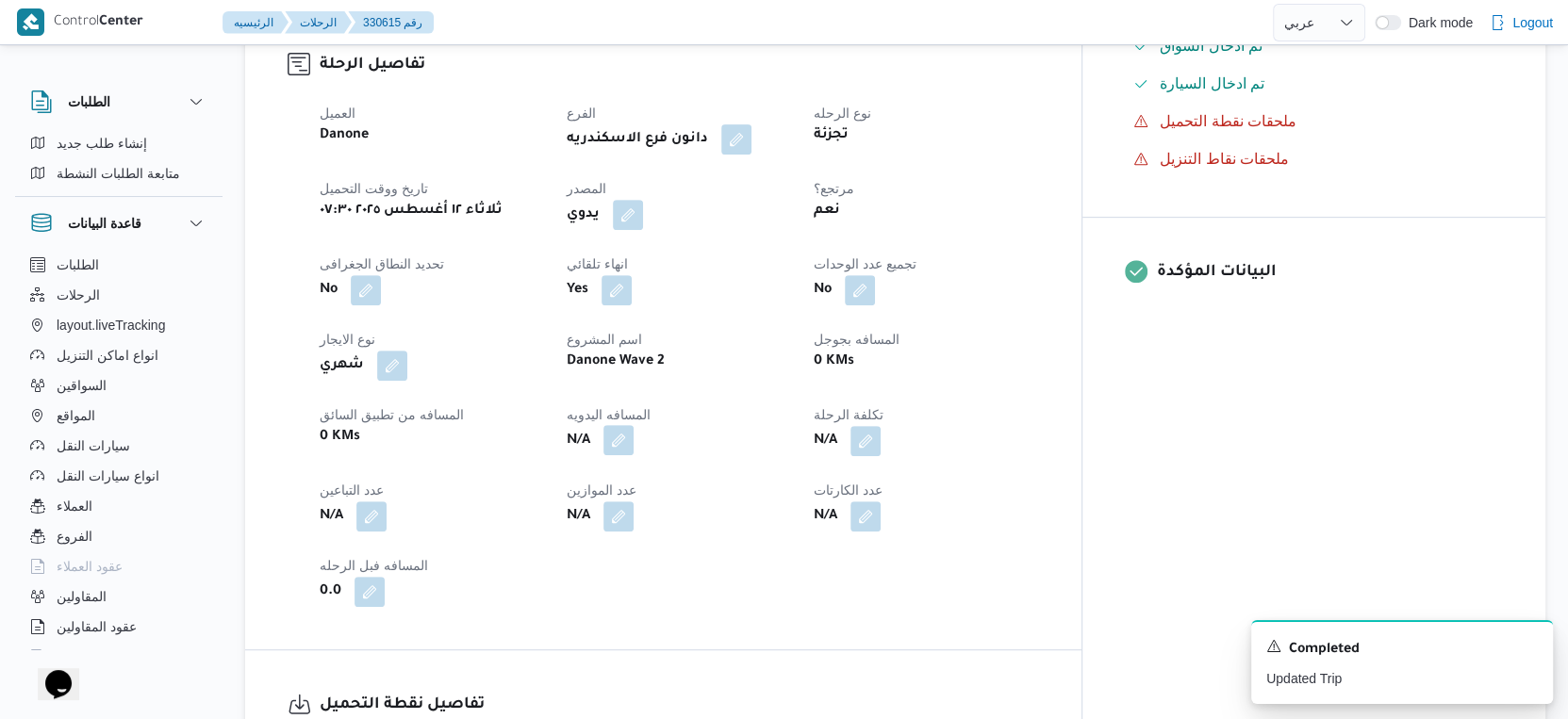
click at [634, 437] on button "button" at bounding box center [619, 441] width 31 height 31
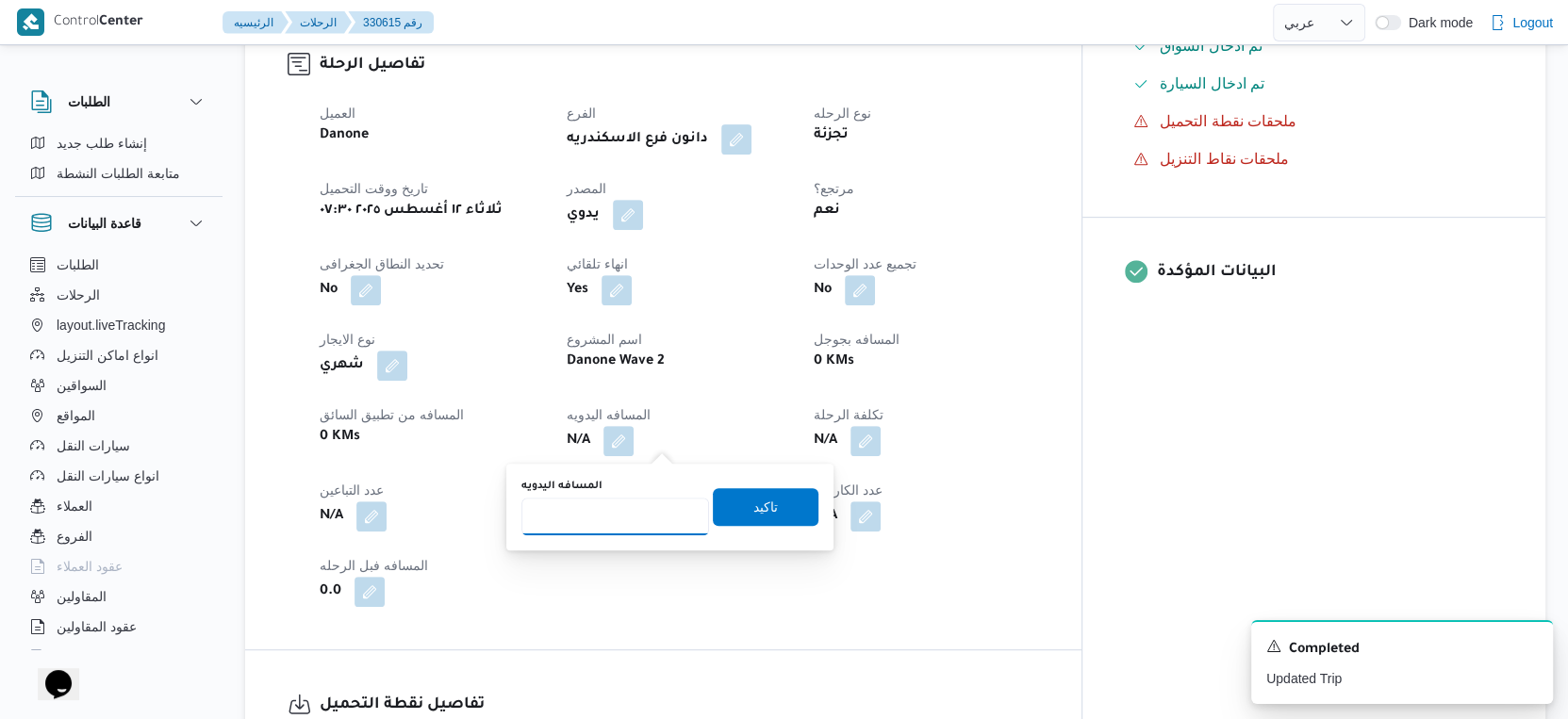
click at [627, 515] on input "المسافه اليدويه" at bounding box center [615, 516] width 187 height 37
type input "45"
click at [777, 490] on span "تاكيد" at bounding box center [765, 506] width 105 height 37
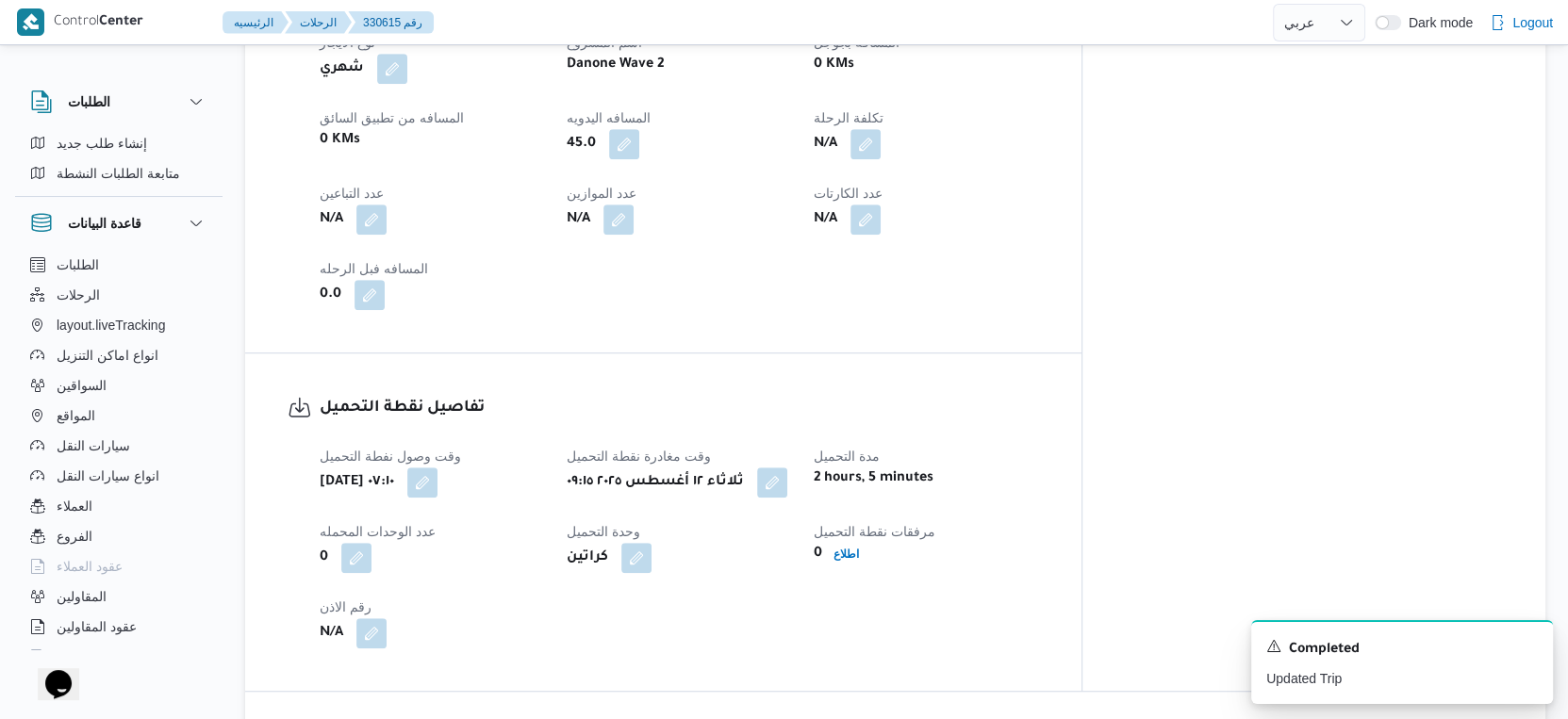
scroll to position [1256, 0]
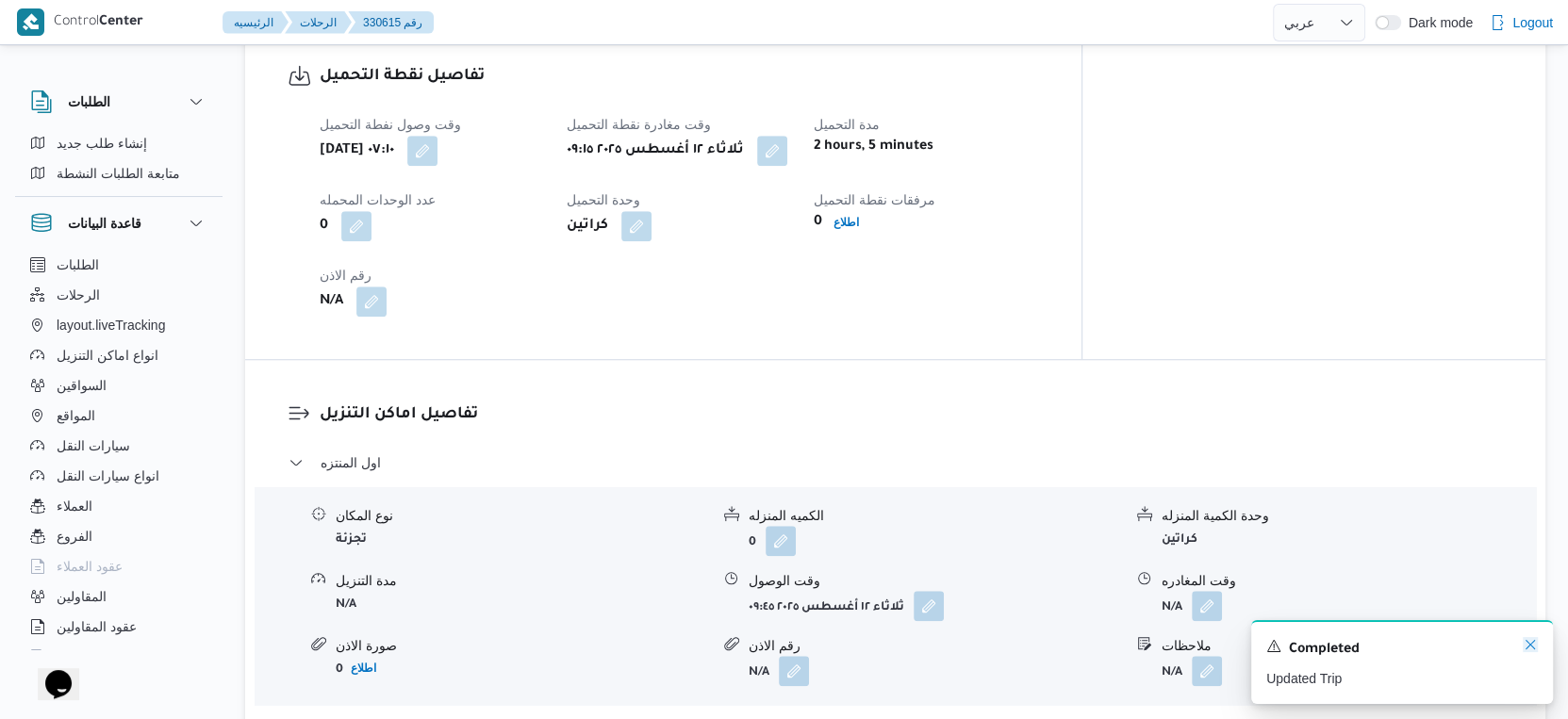
click at [1528, 649] on icon "Dismiss toast" at bounding box center [1530, 645] width 15 height 15
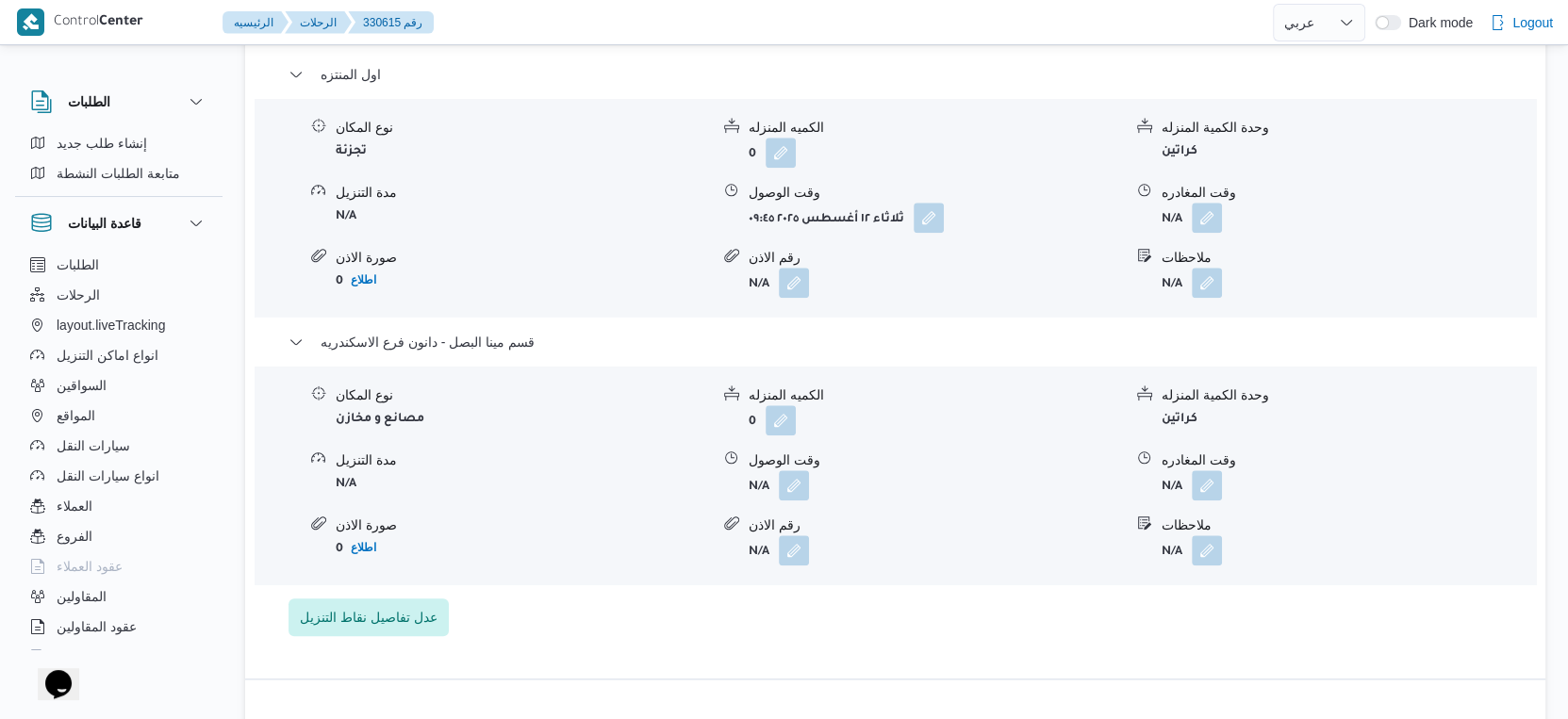
scroll to position [1675, 0]
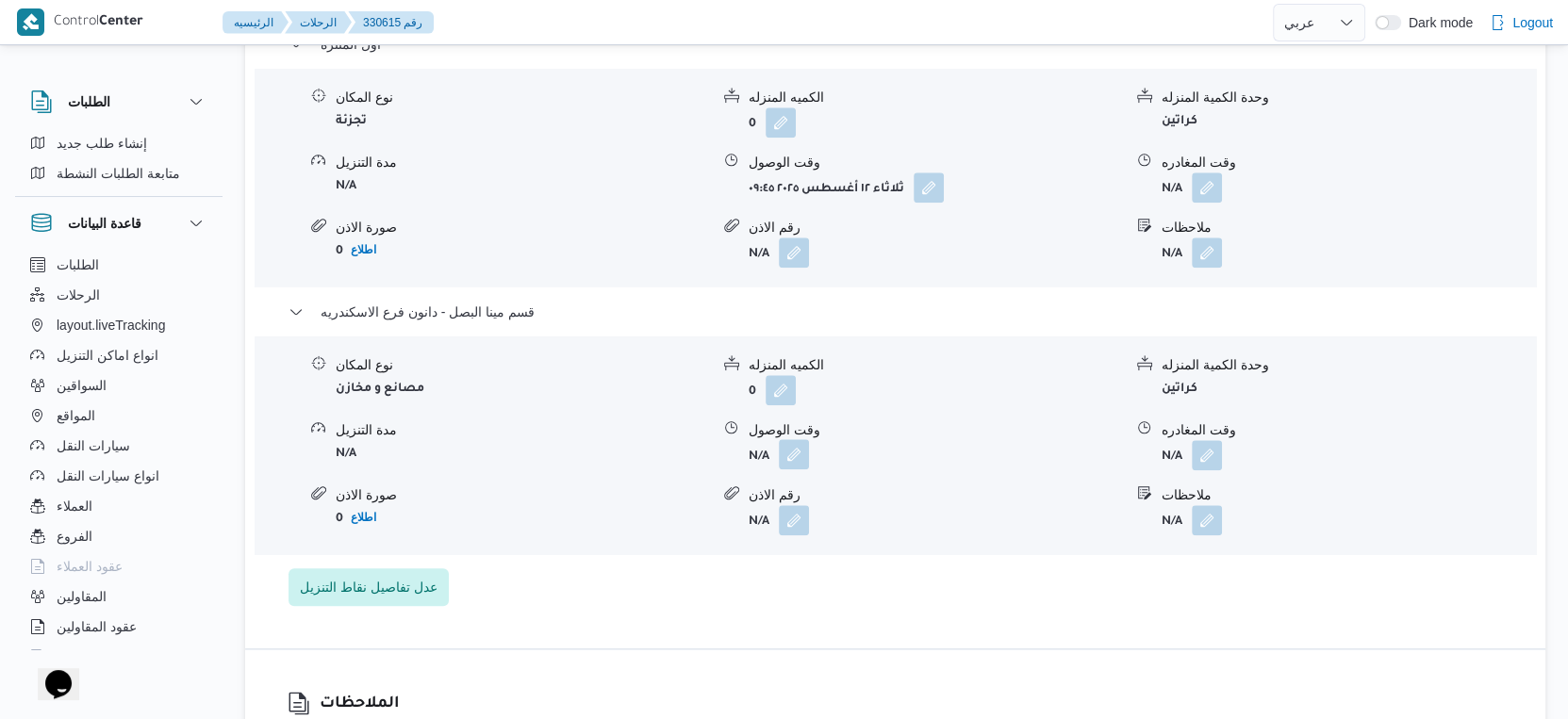
click at [797, 451] on button "button" at bounding box center [794, 455] width 31 height 31
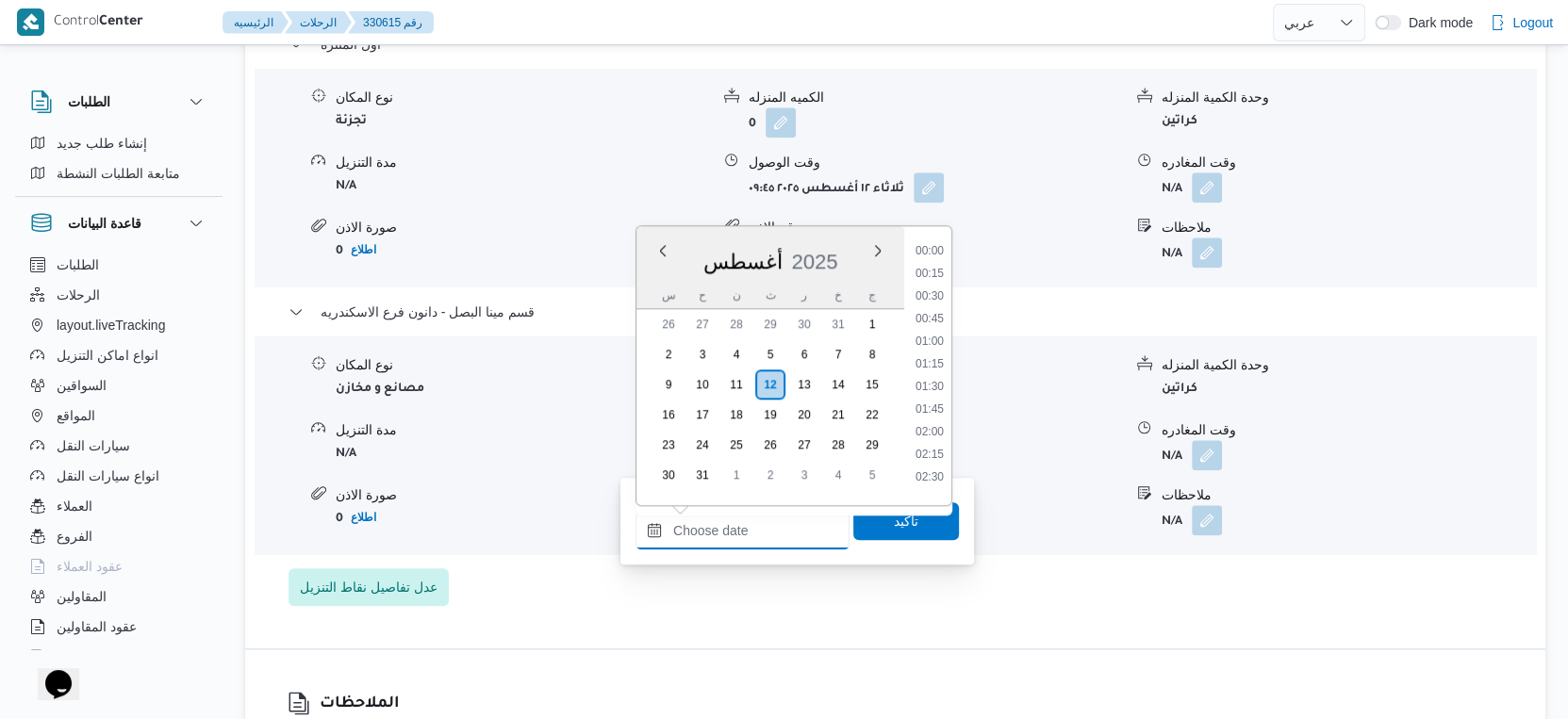
click at [760, 529] on input "وقت الوصول" at bounding box center [743, 530] width 214 height 37
click at [934, 460] on li "17:30" at bounding box center [929, 456] width 43 height 19
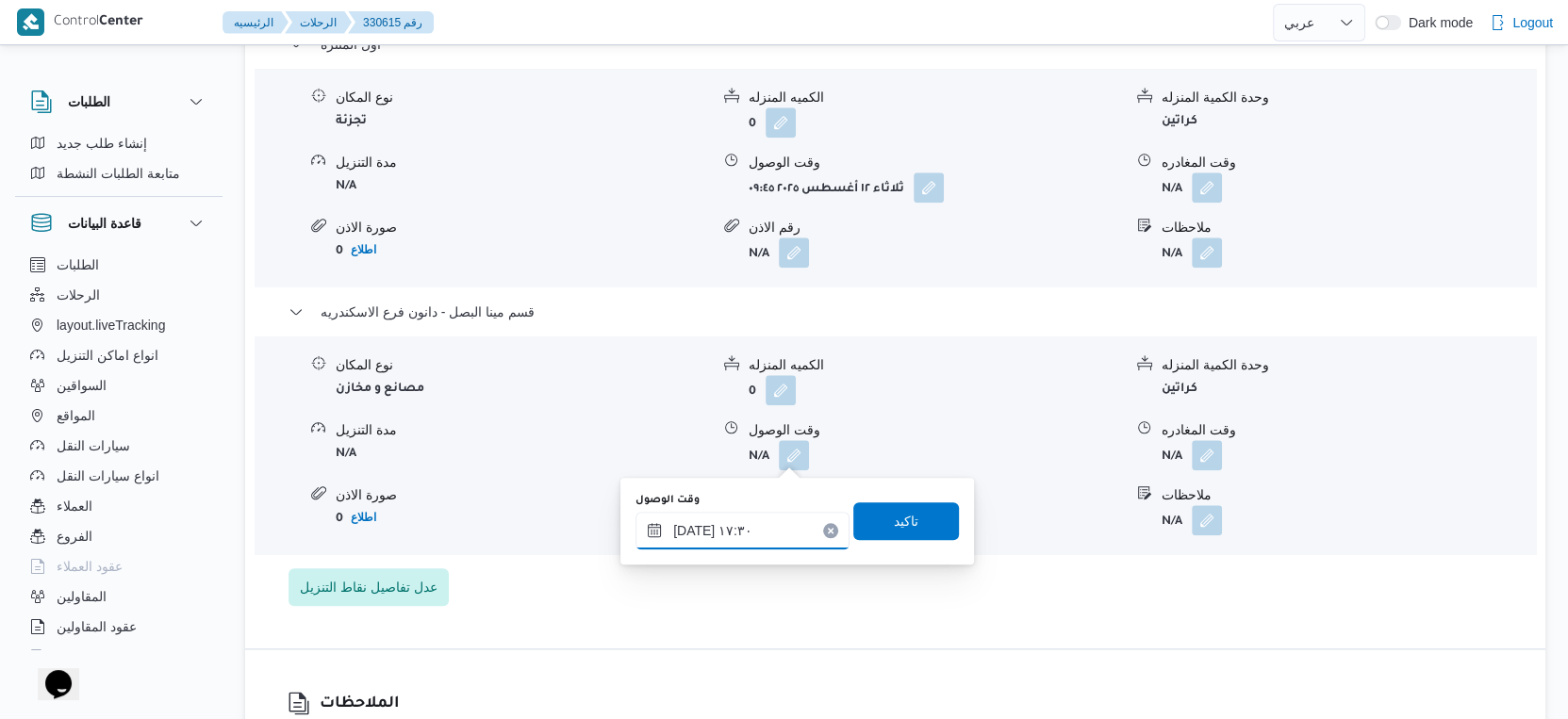
click at [687, 533] on input "[DATE] ١٧:٣٠" at bounding box center [743, 530] width 214 height 37
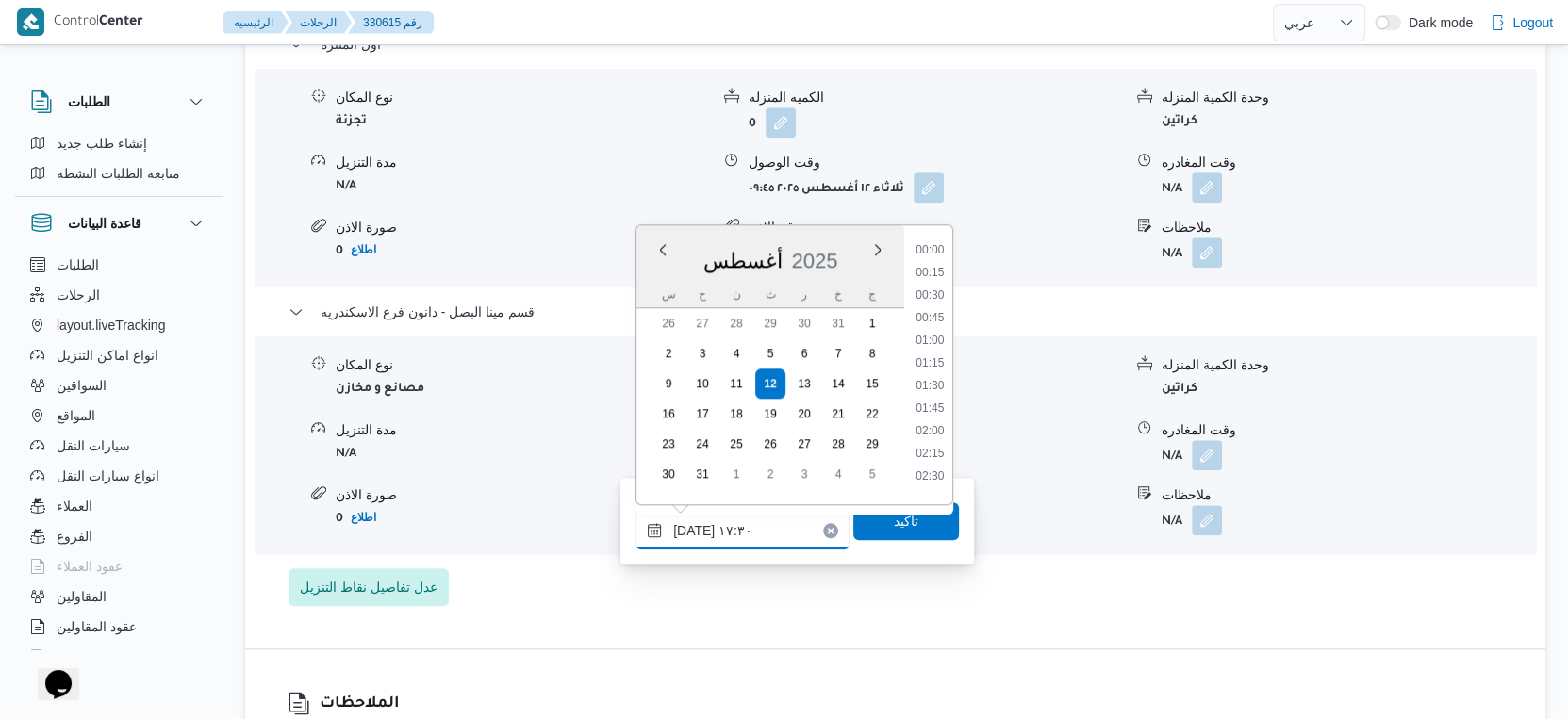
click at [687, 533] on input "[DATE] ١٧:٣٠" at bounding box center [743, 530] width 214 height 37
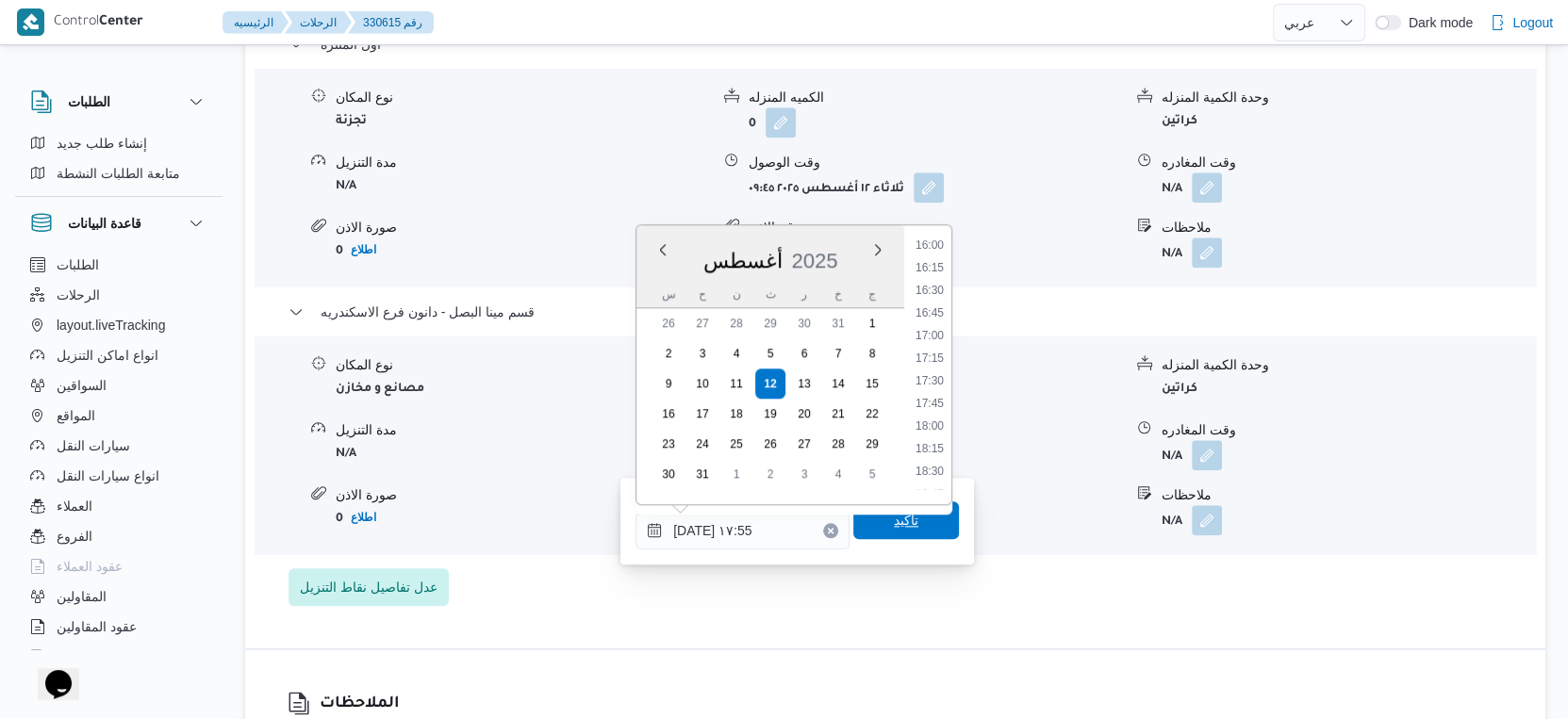
type input "[DATE] ١٧:٥٥"
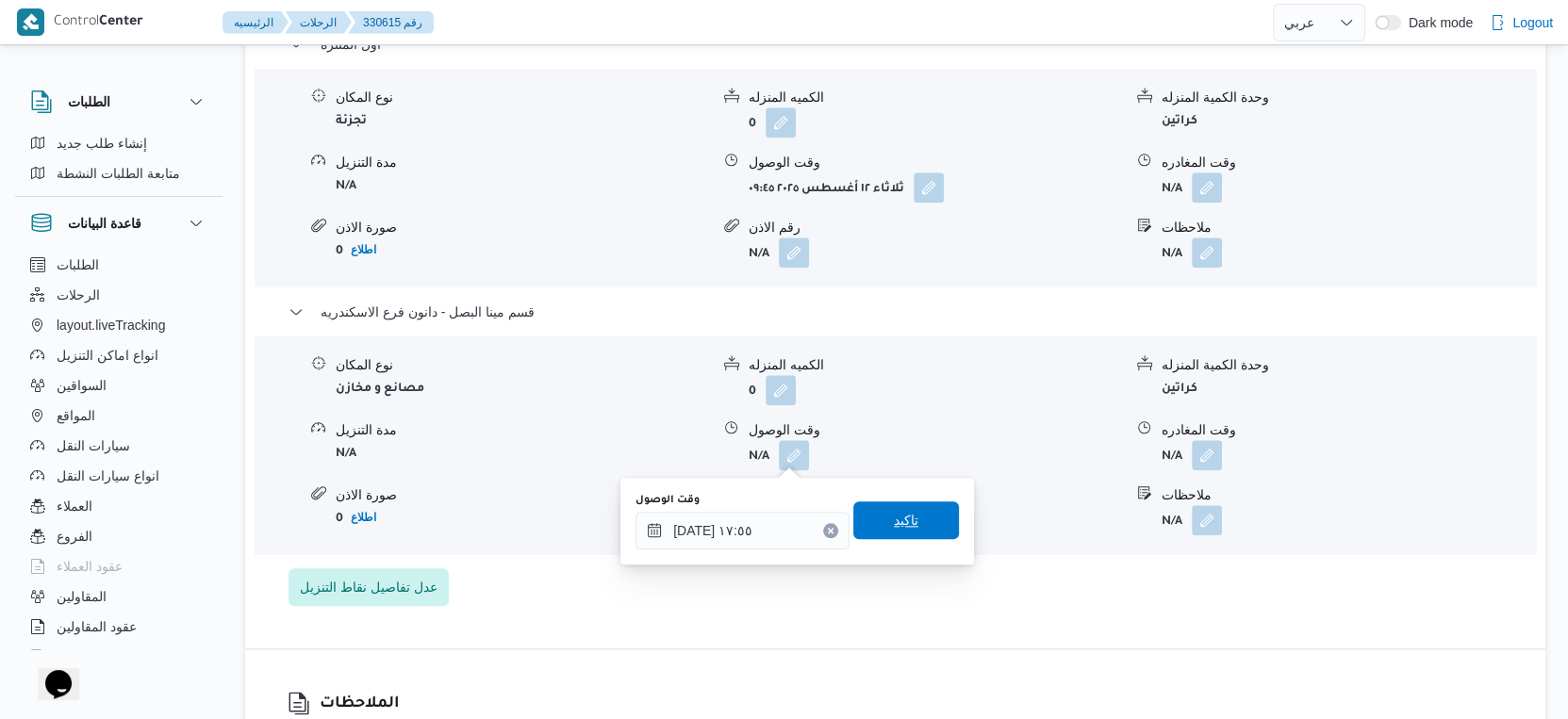
click at [908, 534] on span "تاكيد" at bounding box center [905, 520] width 105 height 37
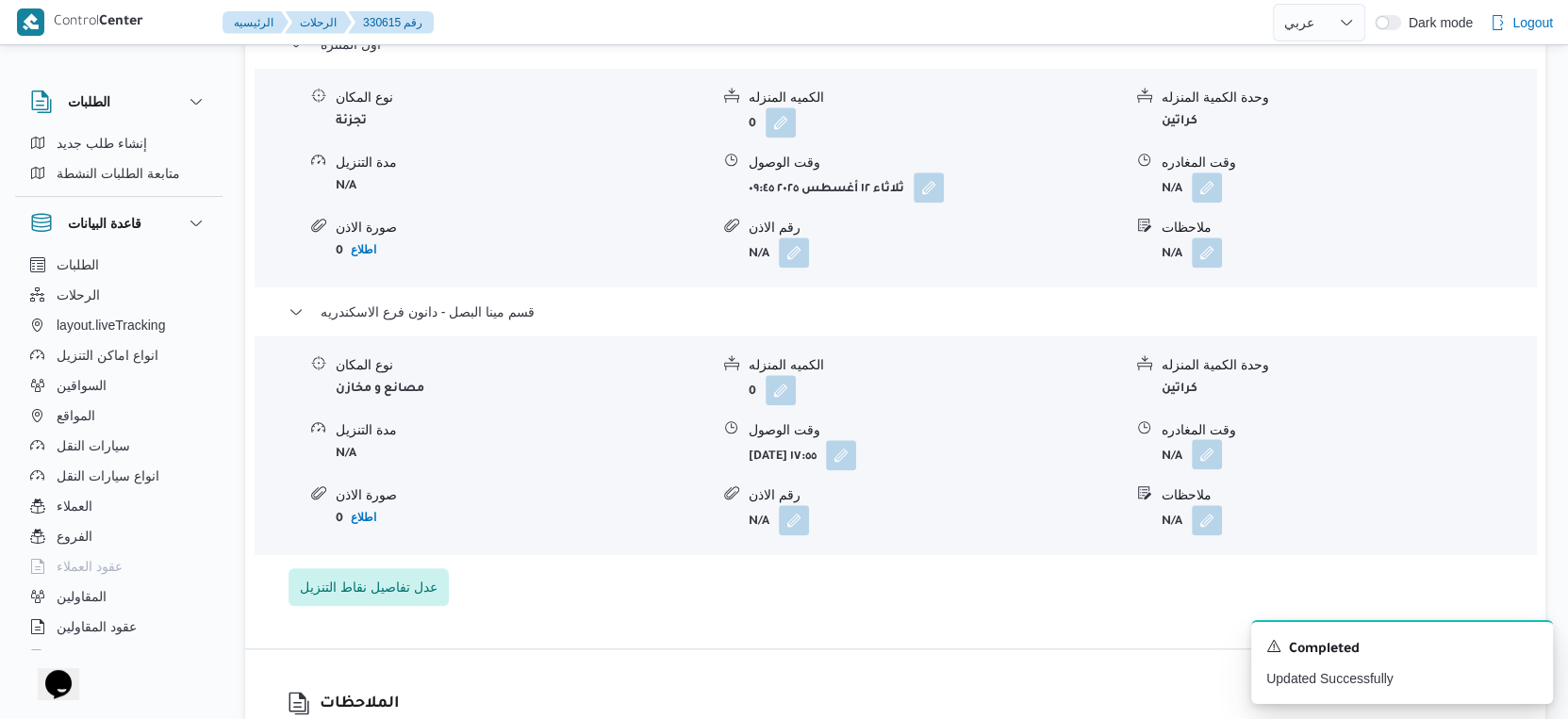
click at [1214, 451] on button "button" at bounding box center [1207, 455] width 31 height 31
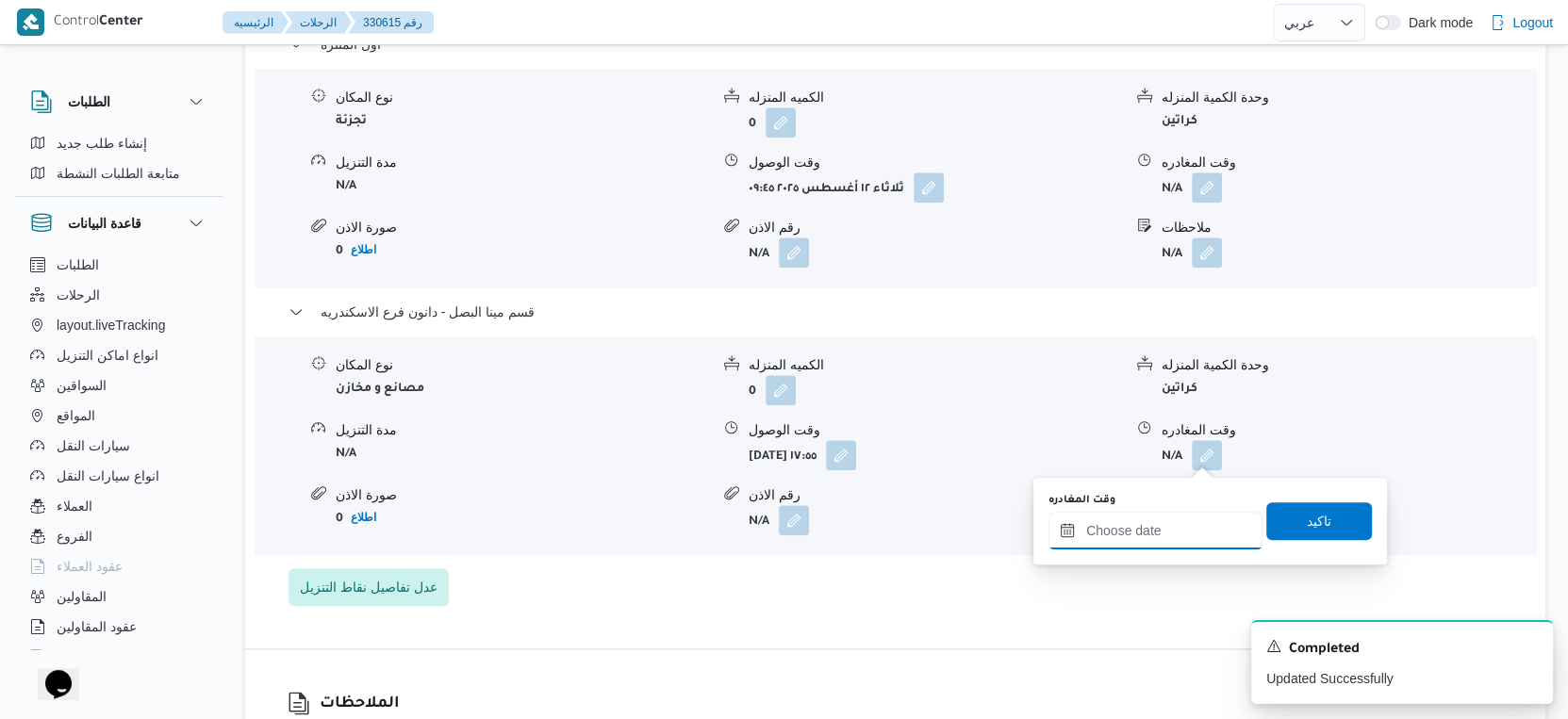
drag, startPoint x: 1186, startPoint y: 542, endPoint x: 1195, endPoint y: 534, distance: 12.0
click at [1186, 542] on input "وقت المغادره" at bounding box center [1155, 530] width 214 height 37
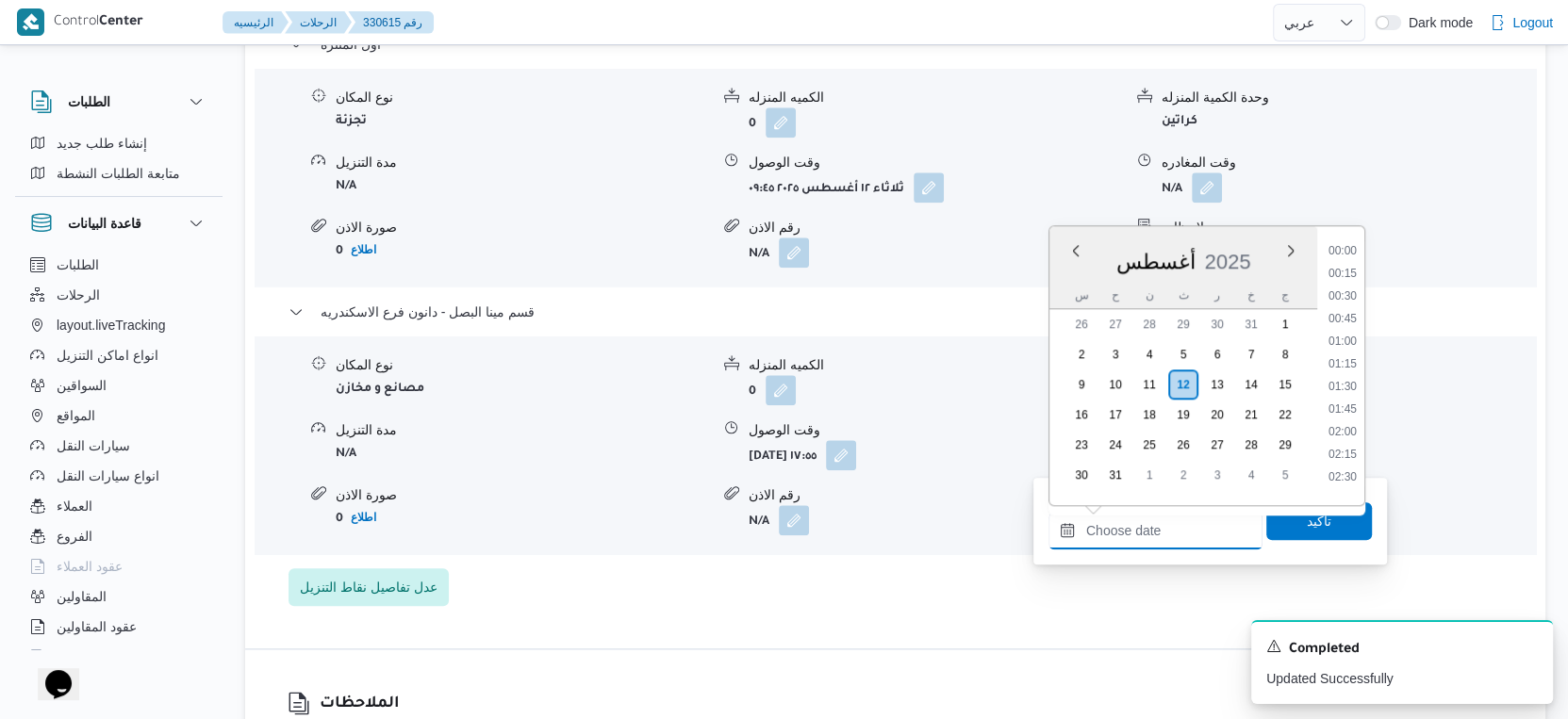
scroll to position [1588, 0]
click at [1347, 283] on li "18:00" at bounding box center [1341, 293] width 43 height 19
click at [1110, 530] on input "[DATE] ١٨:٠٠" at bounding box center [1155, 530] width 214 height 37
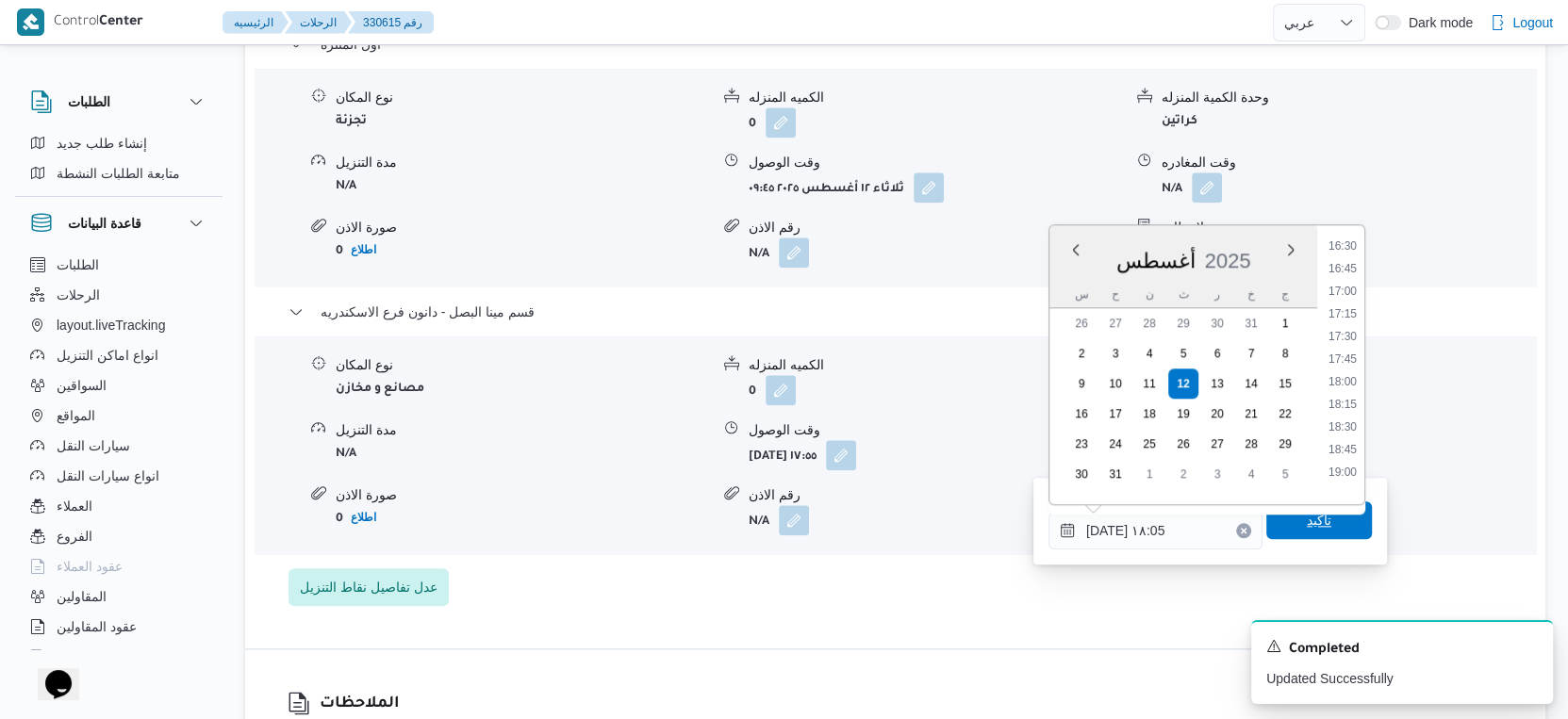
type input "١٢/٠٨/٢٠٢٥ ١٨:٠٥"
click at [1323, 524] on span "تاكيد" at bounding box center [1318, 520] width 105 height 37
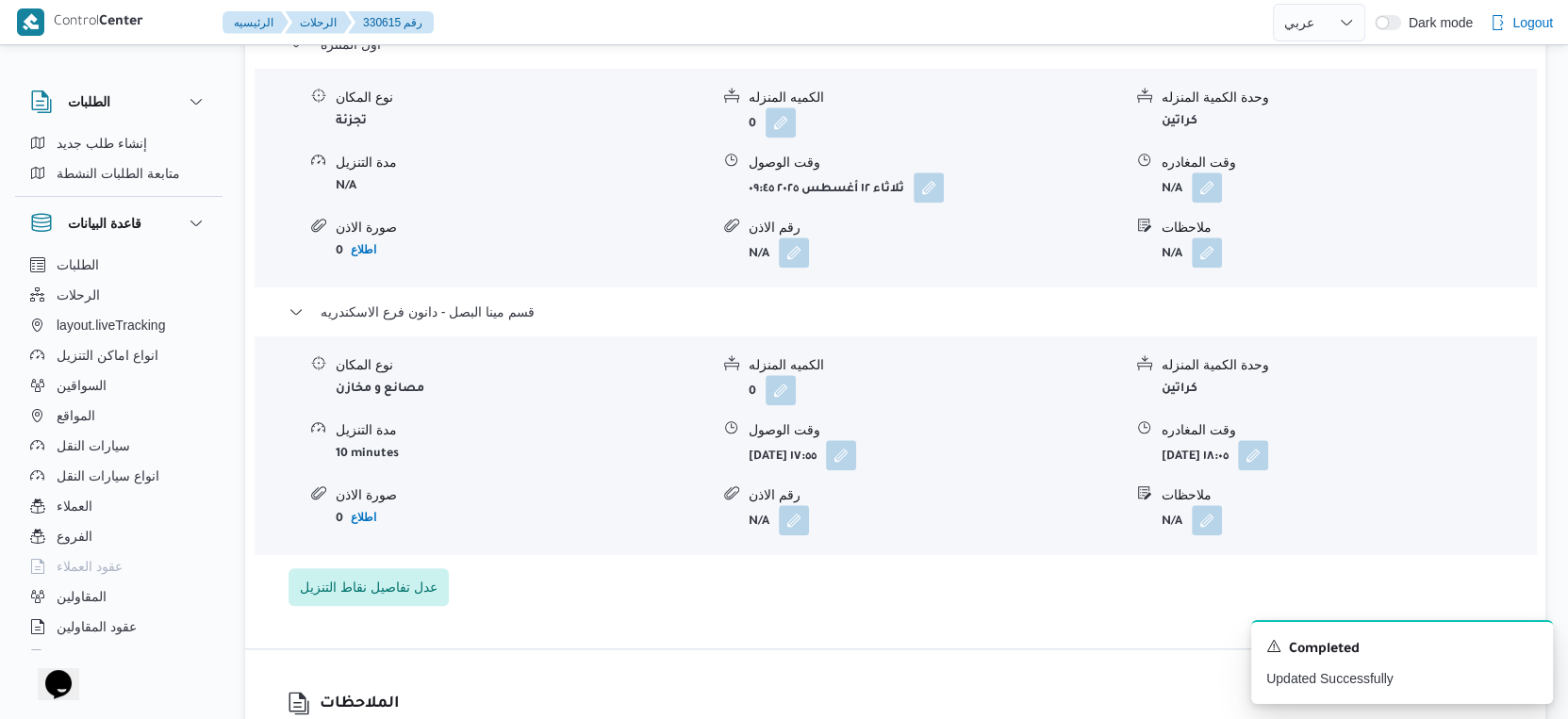
click at [1222, 184] on form "N/A" at bounding box center [1348, 187] width 373 height 31
click at [1220, 183] on button "button" at bounding box center [1207, 186] width 31 height 31
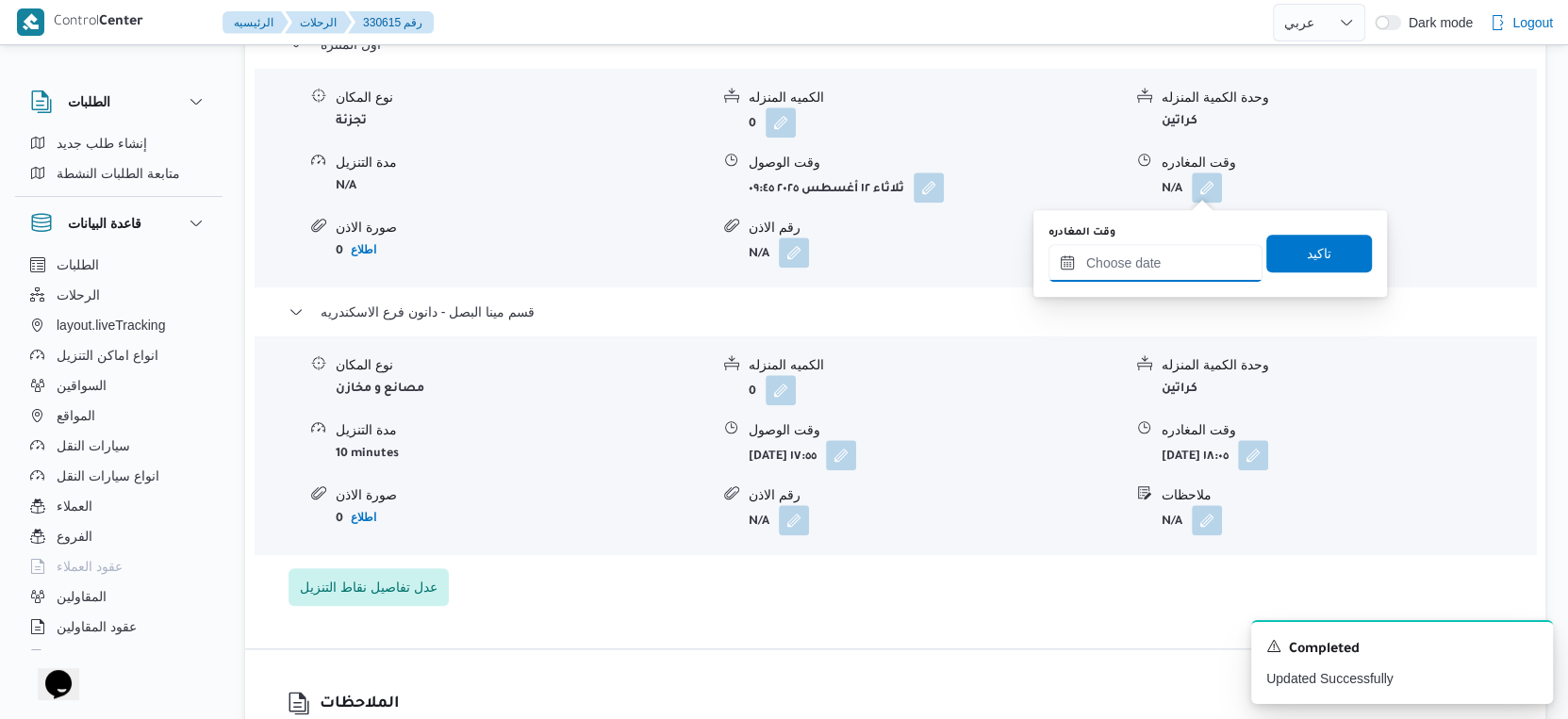
click at [1158, 258] on input "وقت المغادره" at bounding box center [1155, 262] width 214 height 37
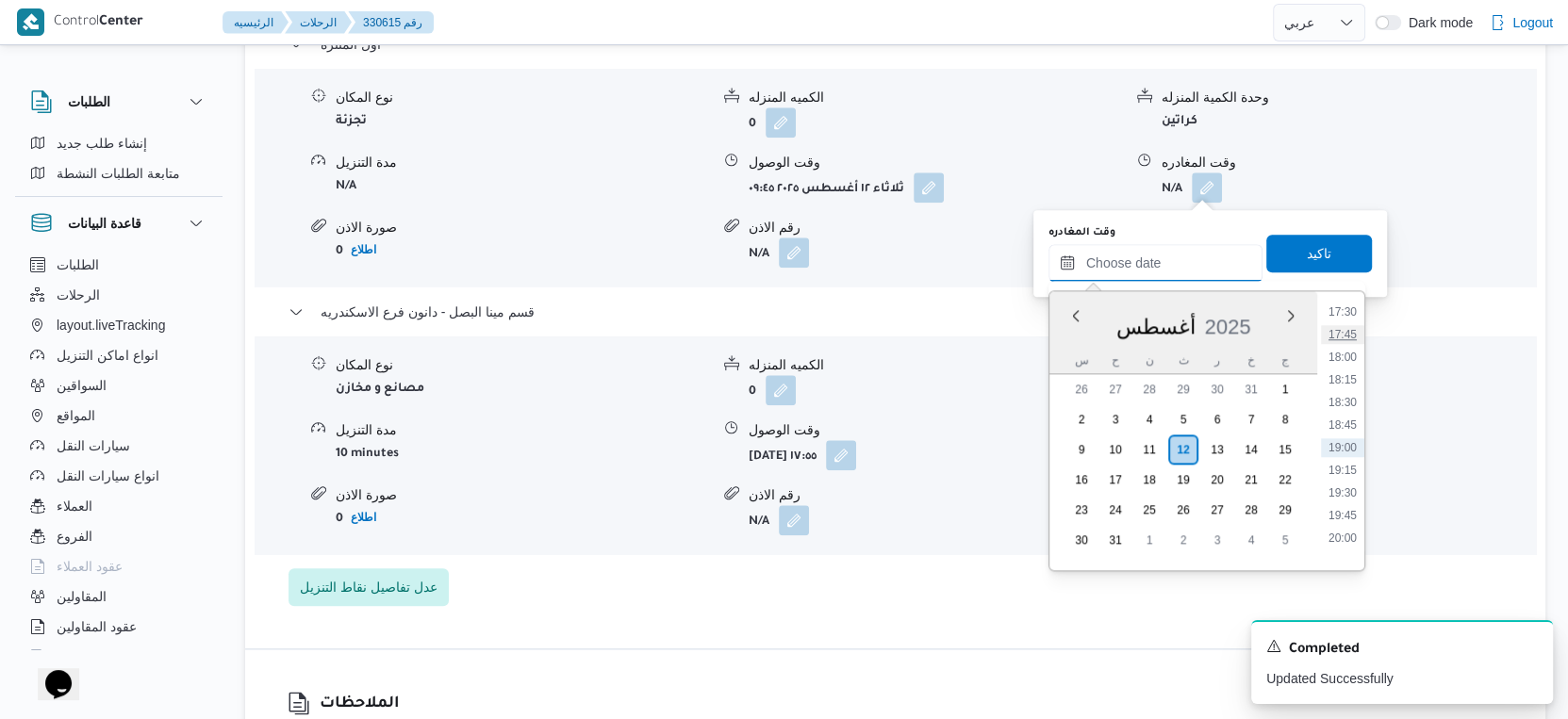
scroll to position [1483, 0]
click at [1350, 387] on li "17:15" at bounding box center [1341, 394] width 43 height 19
type input "١٢/٠٨/٢٠٢٥ ١٧:١٥"
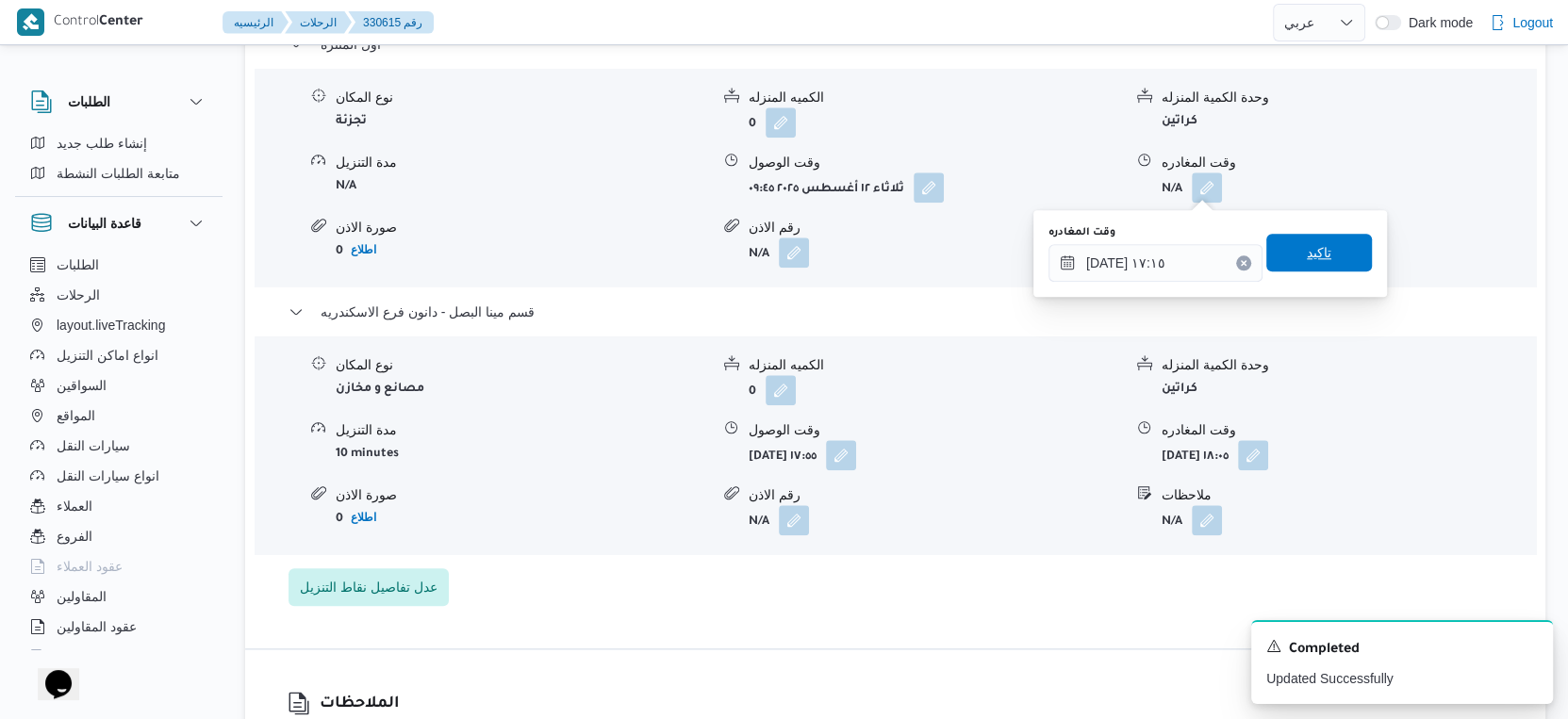
click at [1307, 242] on span "تاكيد" at bounding box center [1319, 252] width 25 height 23
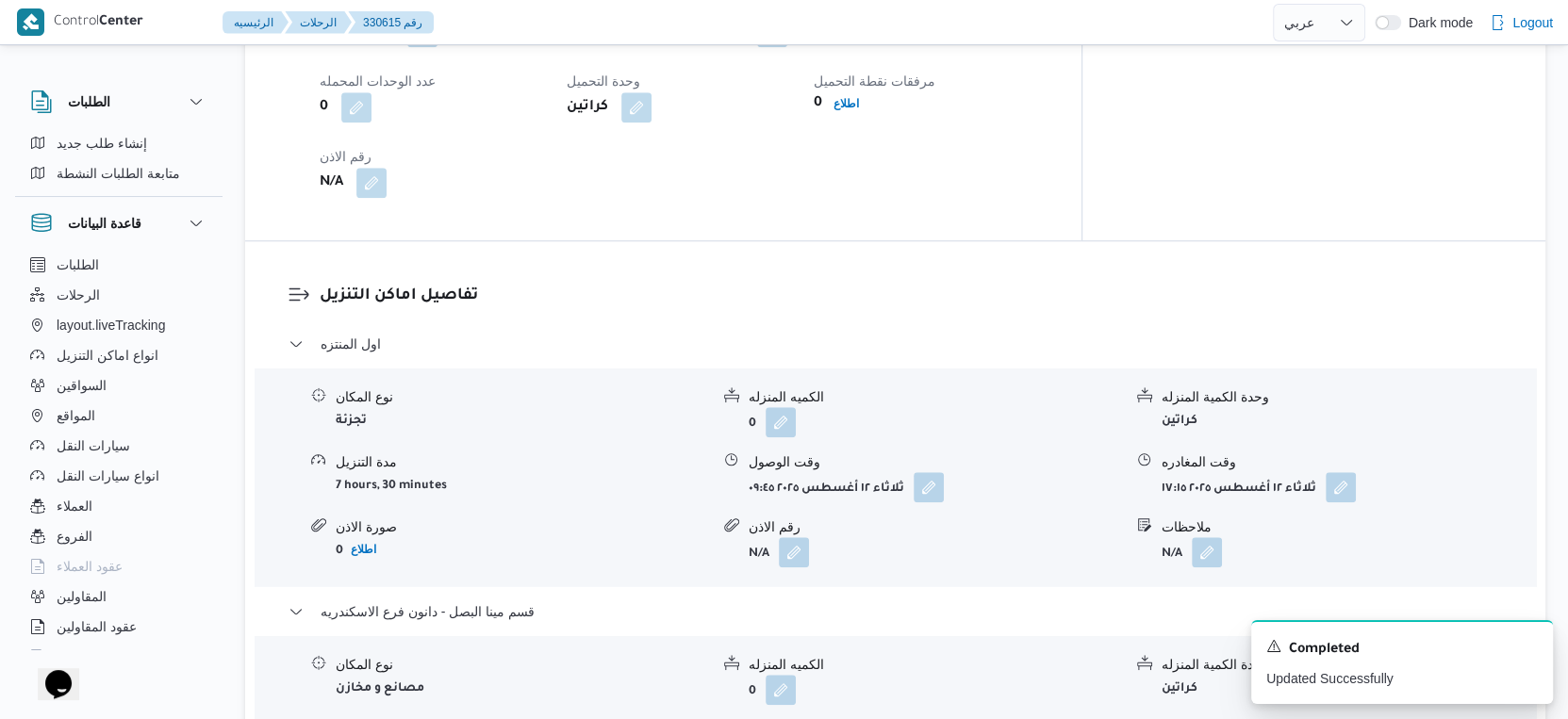
scroll to position [1572, 0]
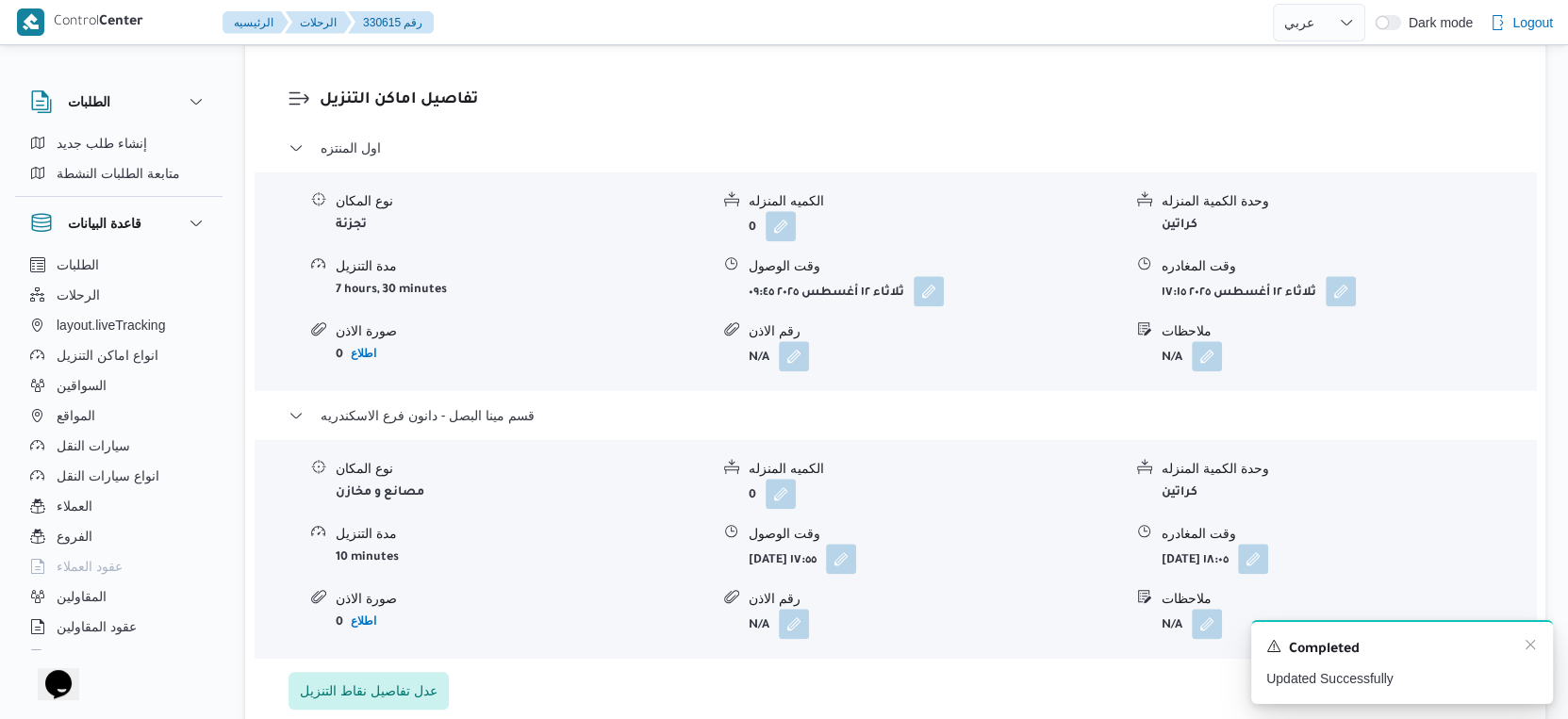
click at [1520, 642] on div "Completed" at bounding box center [1402, 650] width 272 height 25
click at [1529, 643] on icon "Dismiss toast" at bounding box center [1530, 645] width 15 height 15
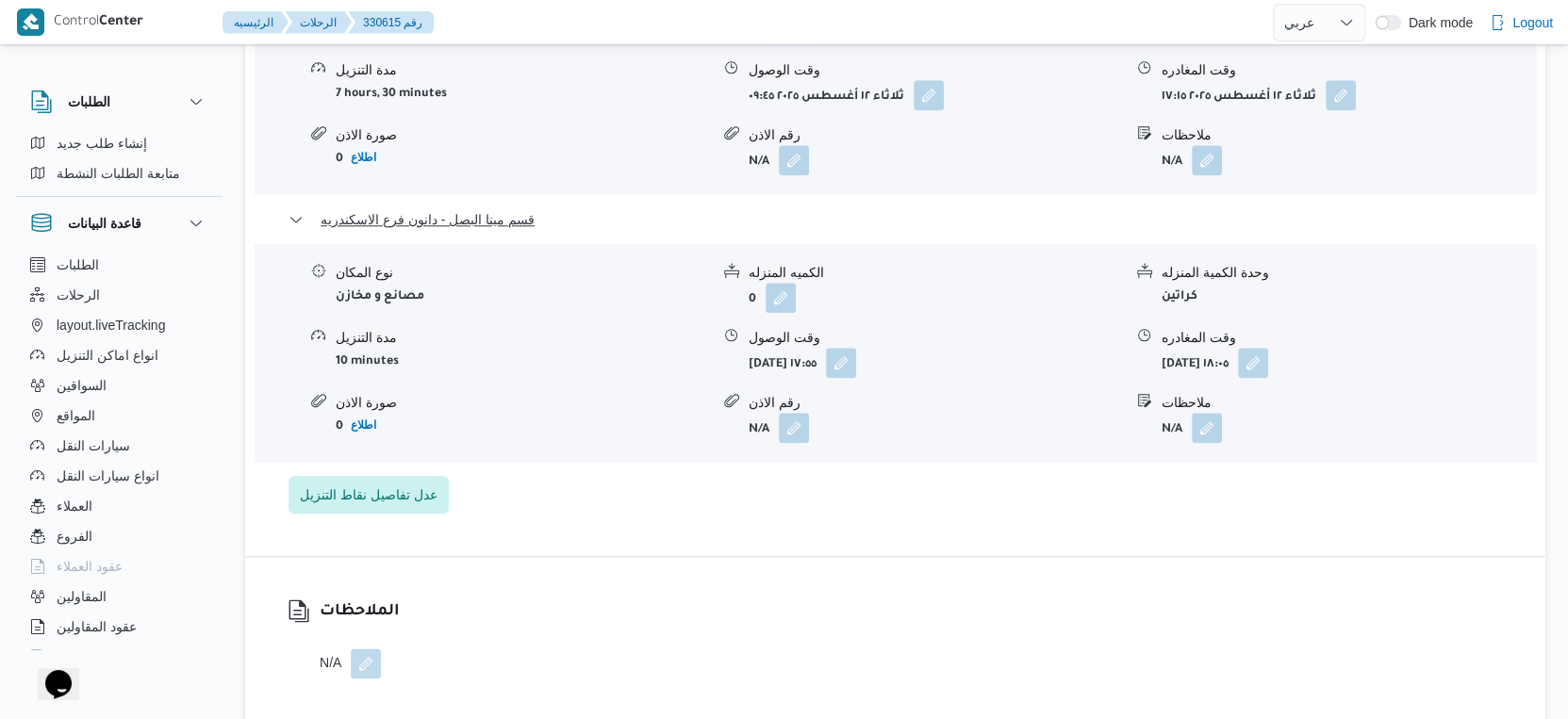
scroll to position [1781, 0]
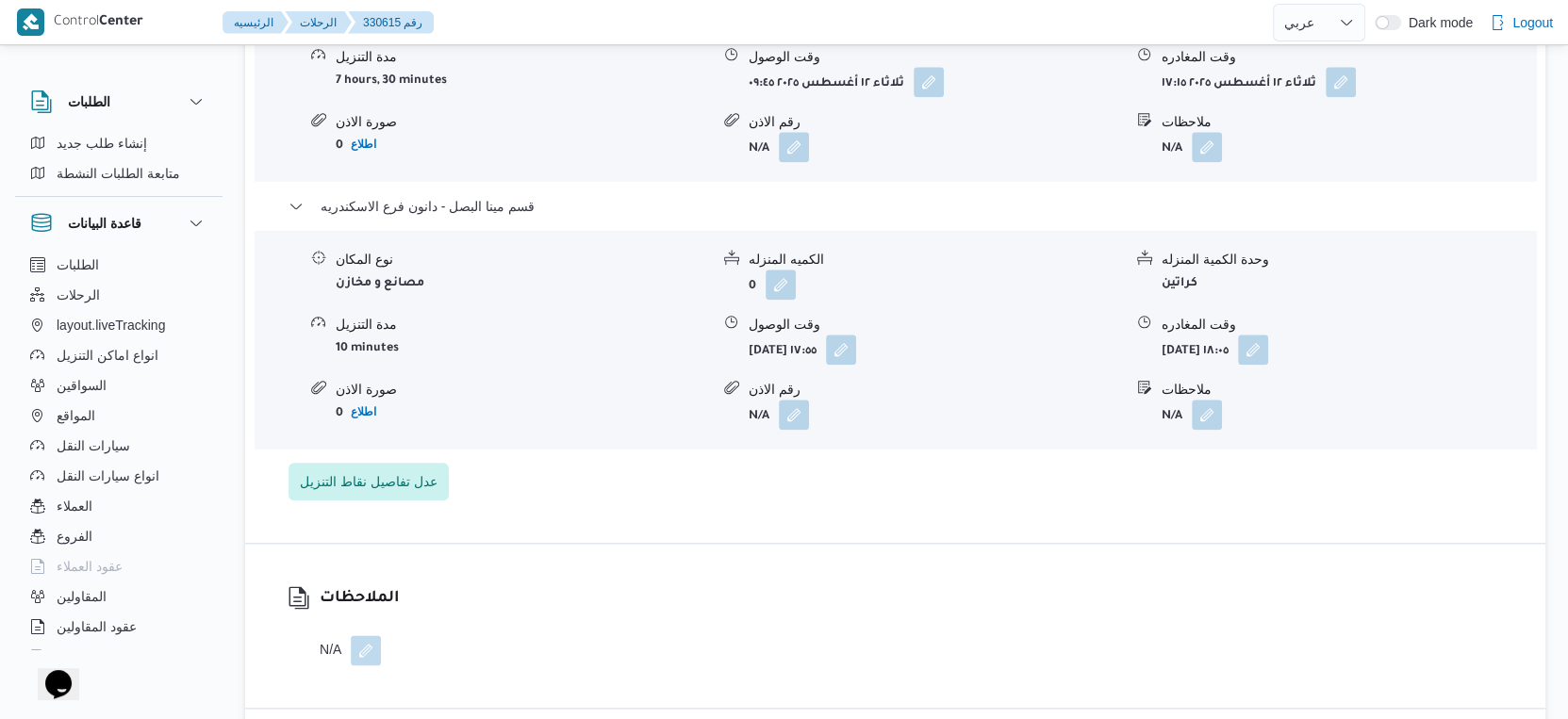
click at [1038, 492] on div "اول المنتزه نوع المكان تجزئة الكميه المنزله 0 وحدة الكمية المنزله كراتين مدة ال…" at bounding box center [896, 214] width 1214 height 574
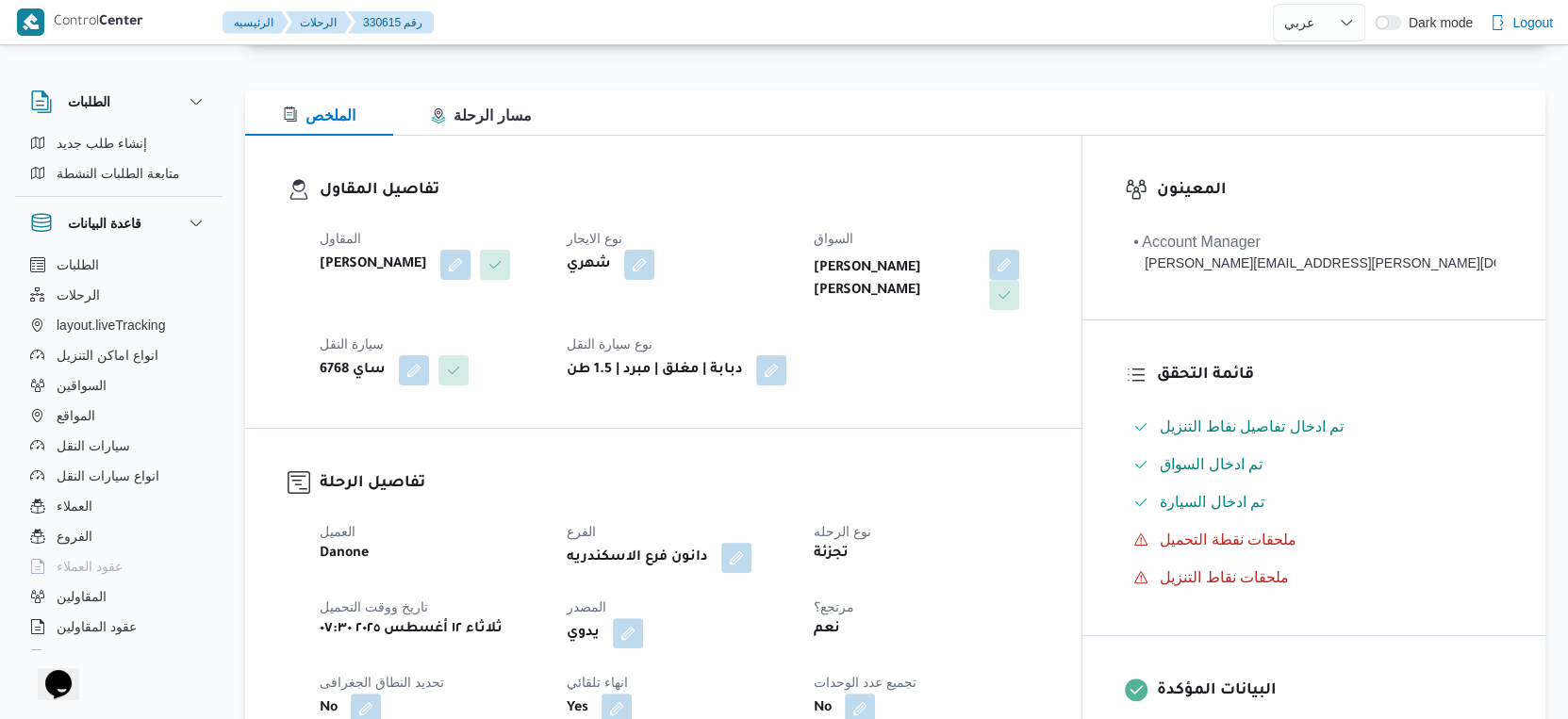
scroll to position [0, 0]
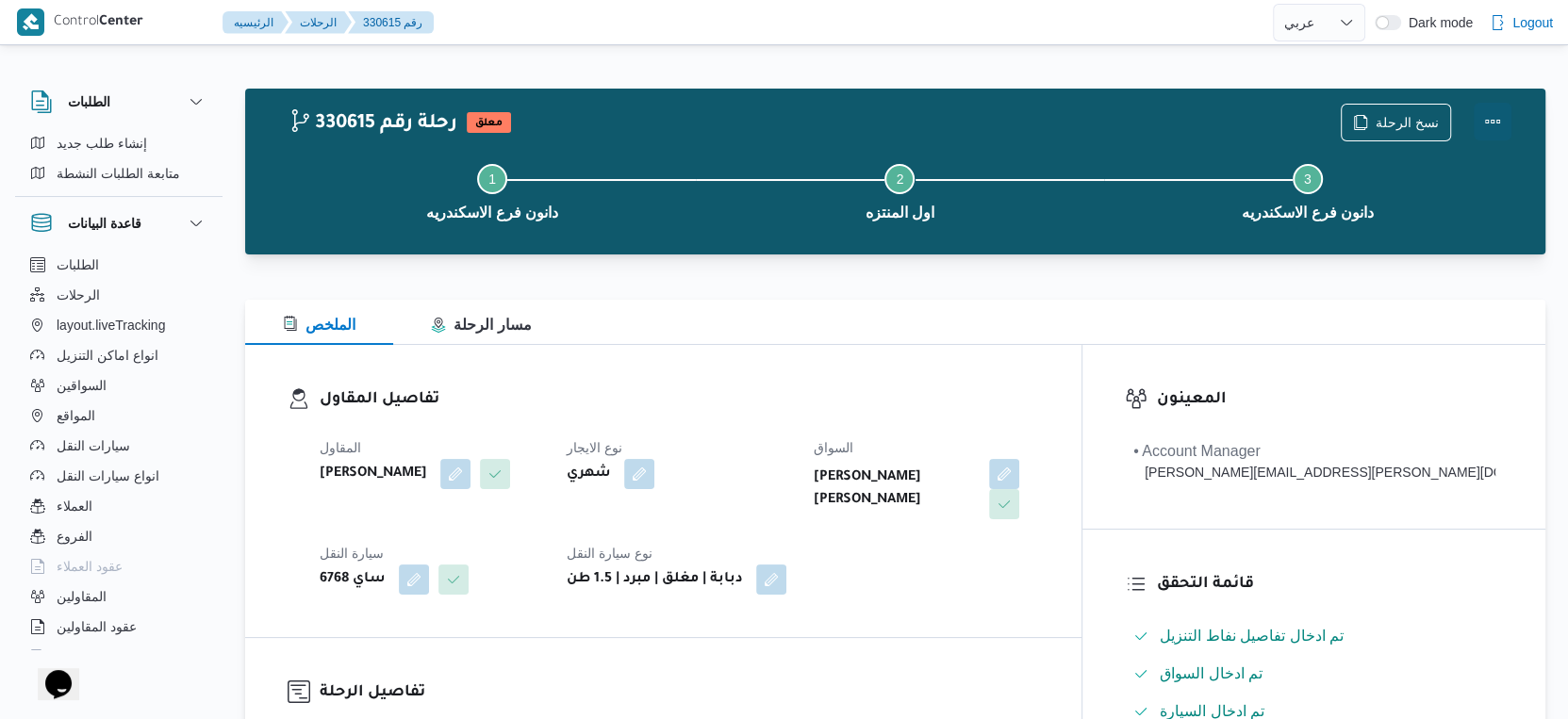
click at [1489, 121] on button "Actions" at bounding box center [1492, 120] width 37 height 37
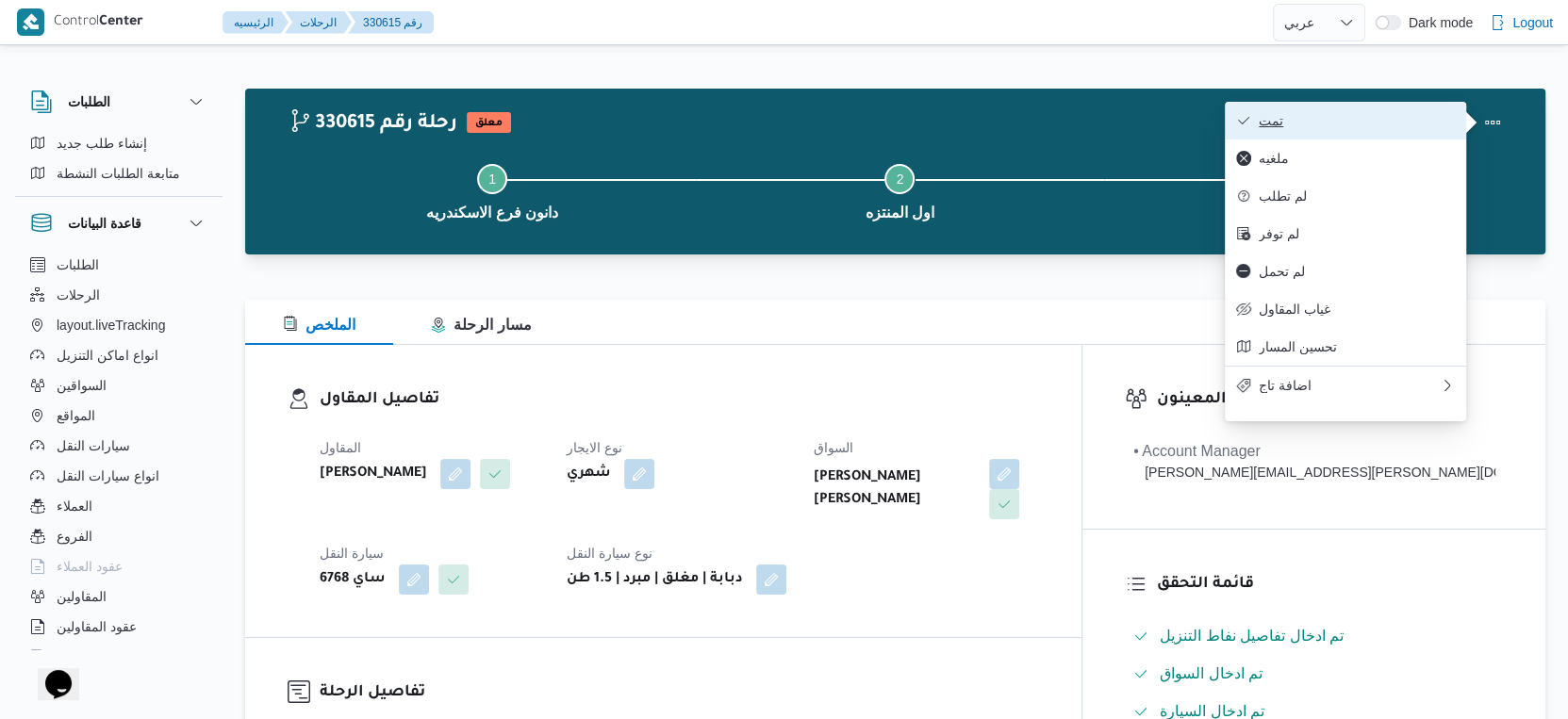
click at [1387, 125] on span "تمت" at bounding box center [1356, 120] width 196 height 15
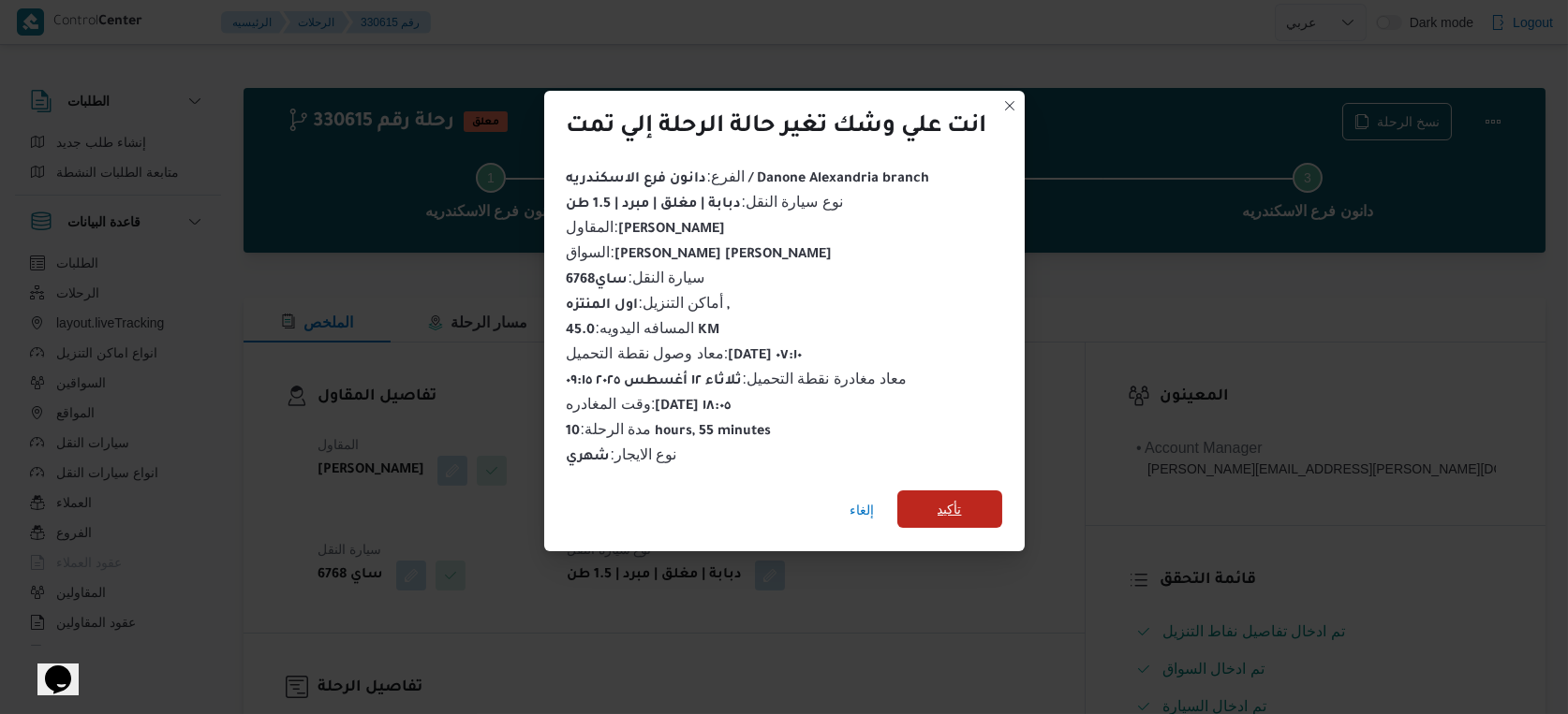
click at [973, 499] on span "تأكيد" at bounding box center [950, 509] width 104 height 37
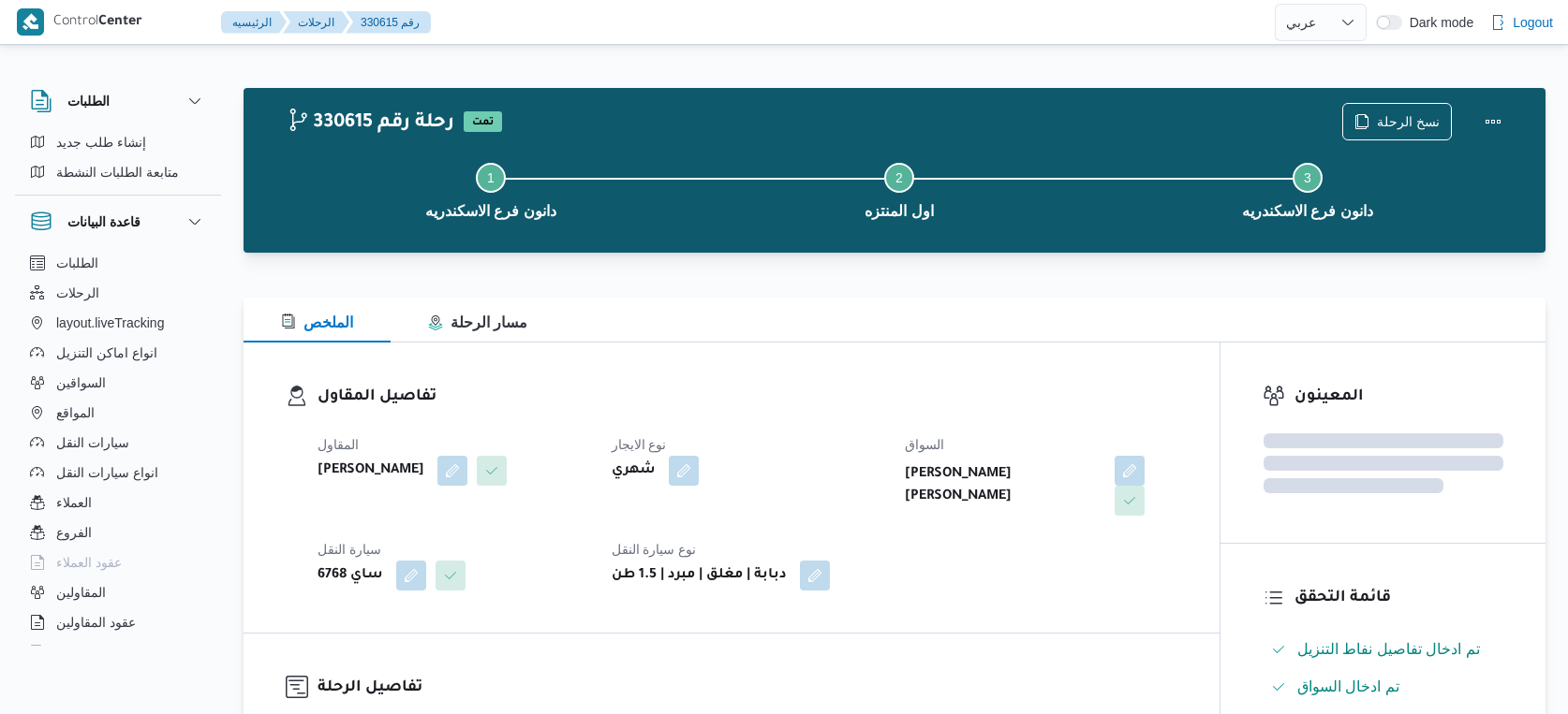
select select "ar"
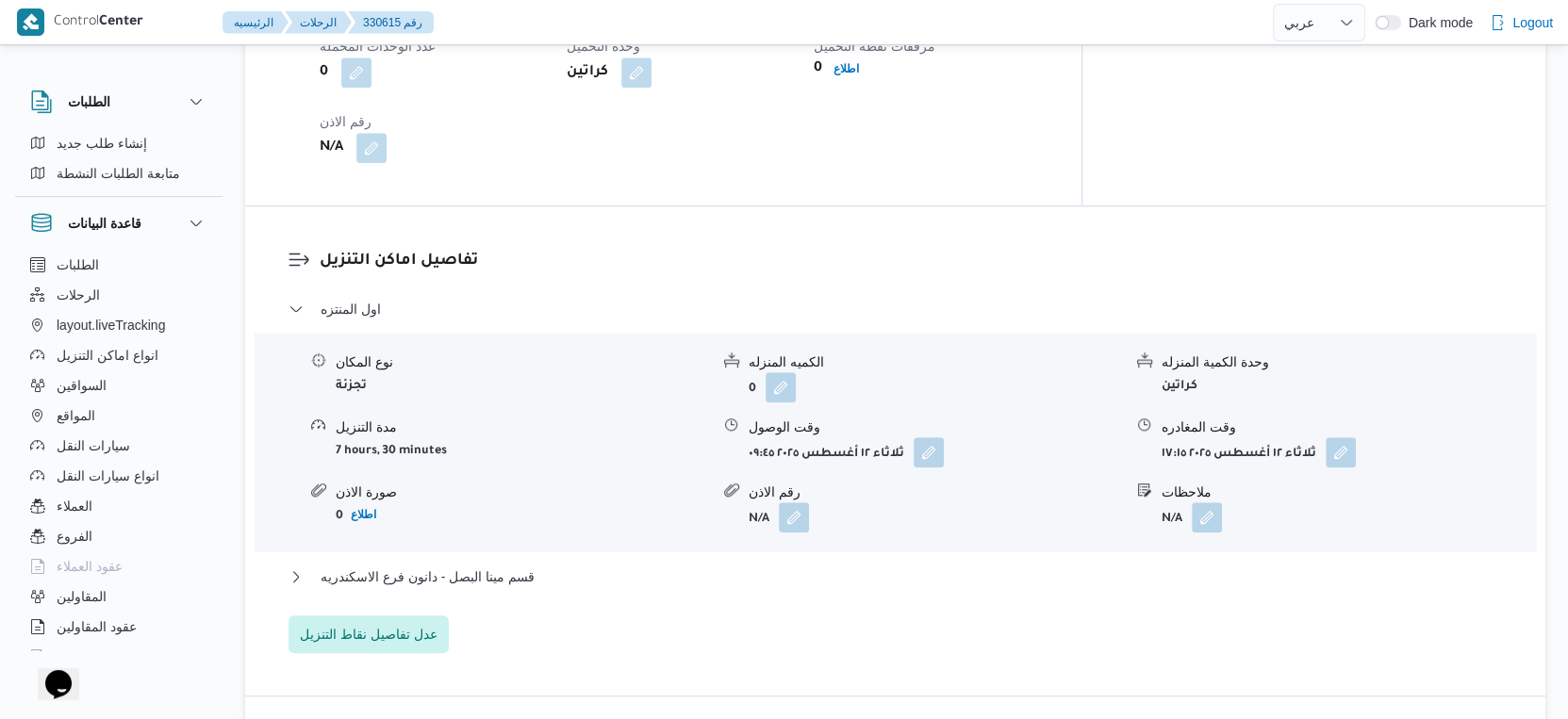
scroll to position [1466, 0]
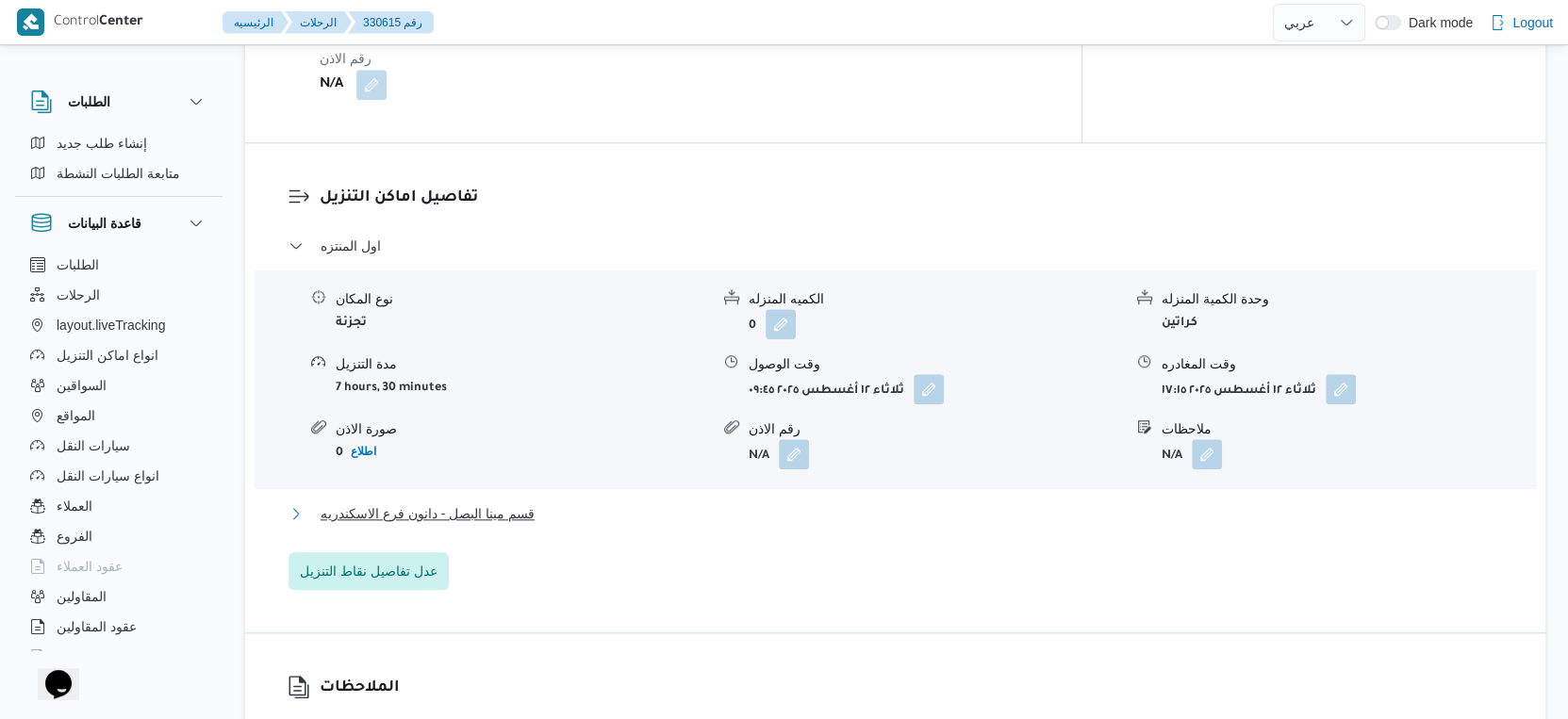
click at [565, 509] on button "قسم مينا البصل - دانون فرع الاسكندريه" at bounding box center [896, 514] width 1214 height 23
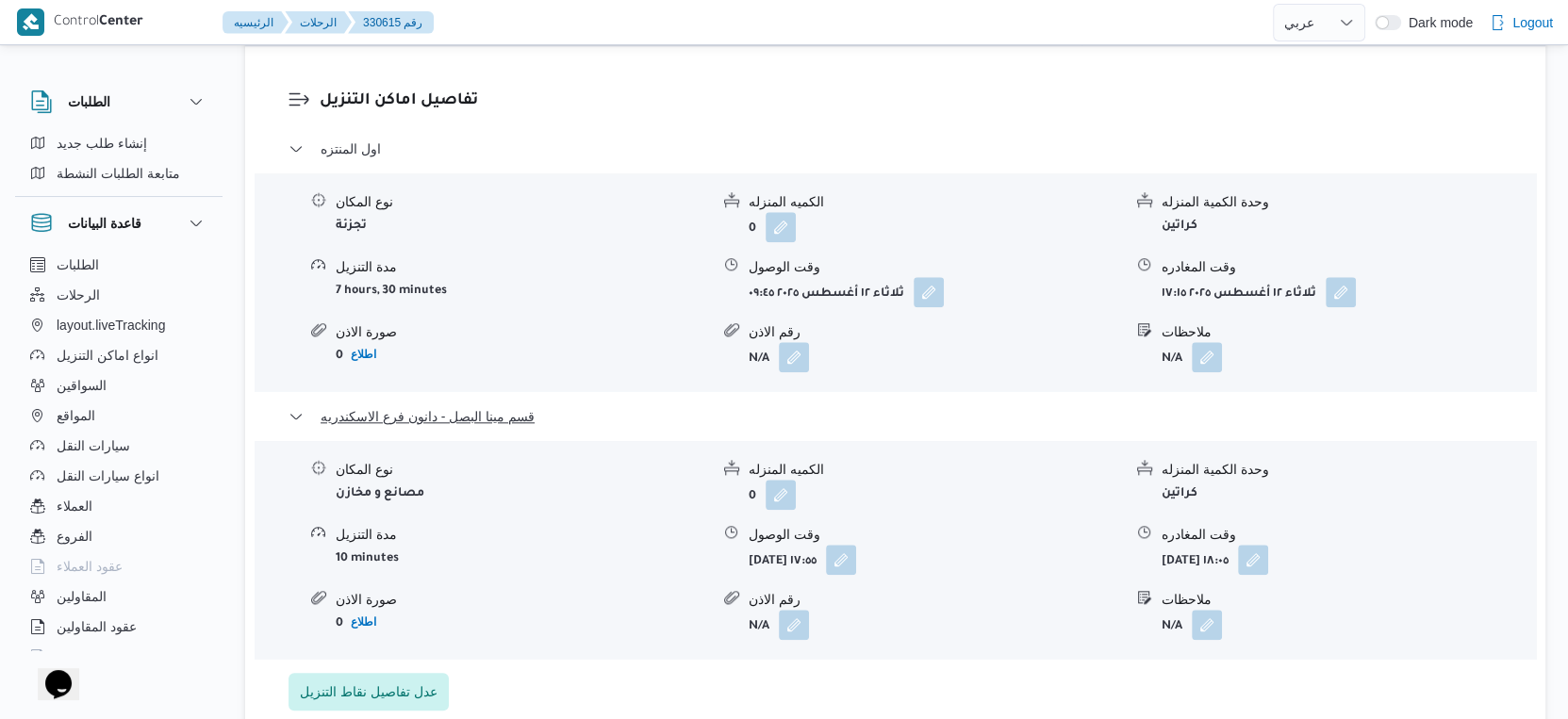
scroll to position [1675, 0]
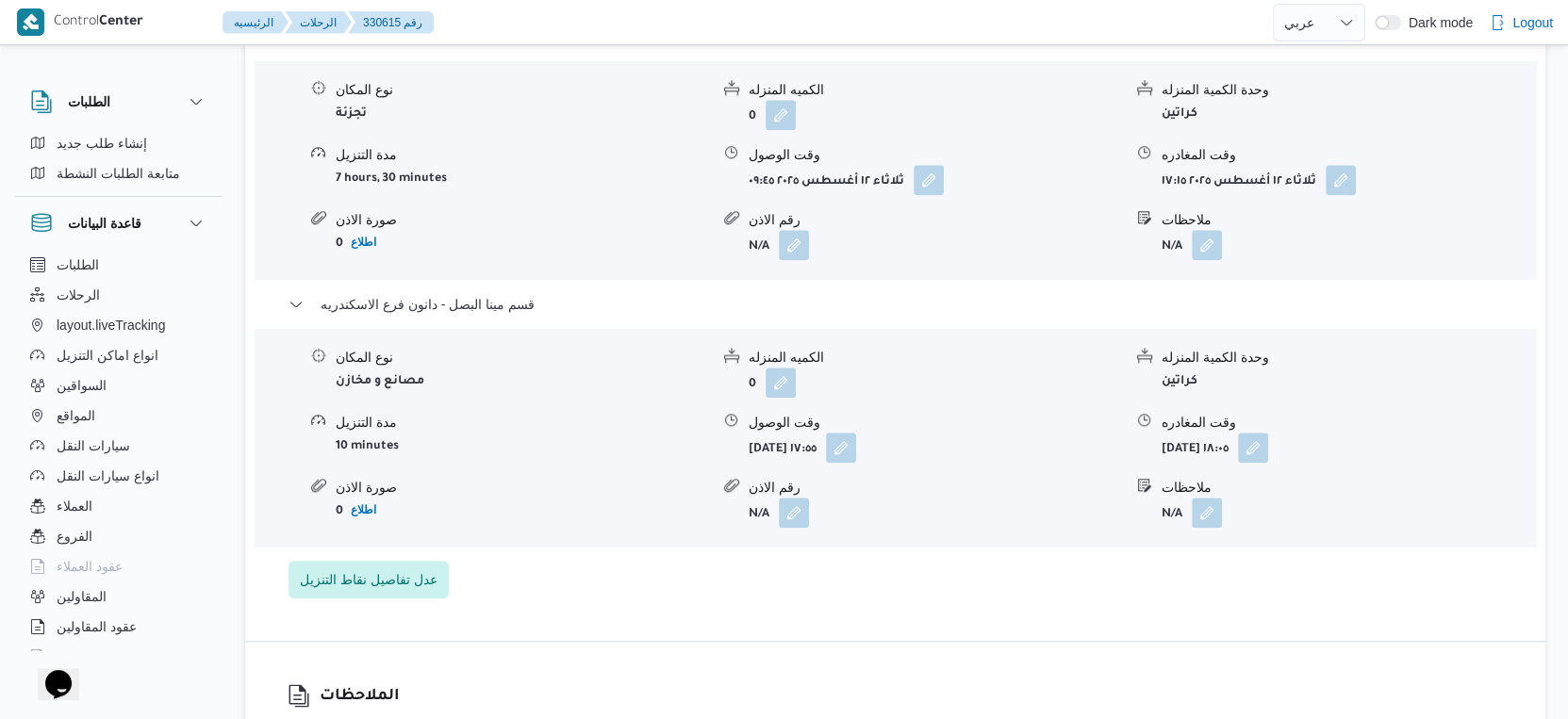
select select "ar"
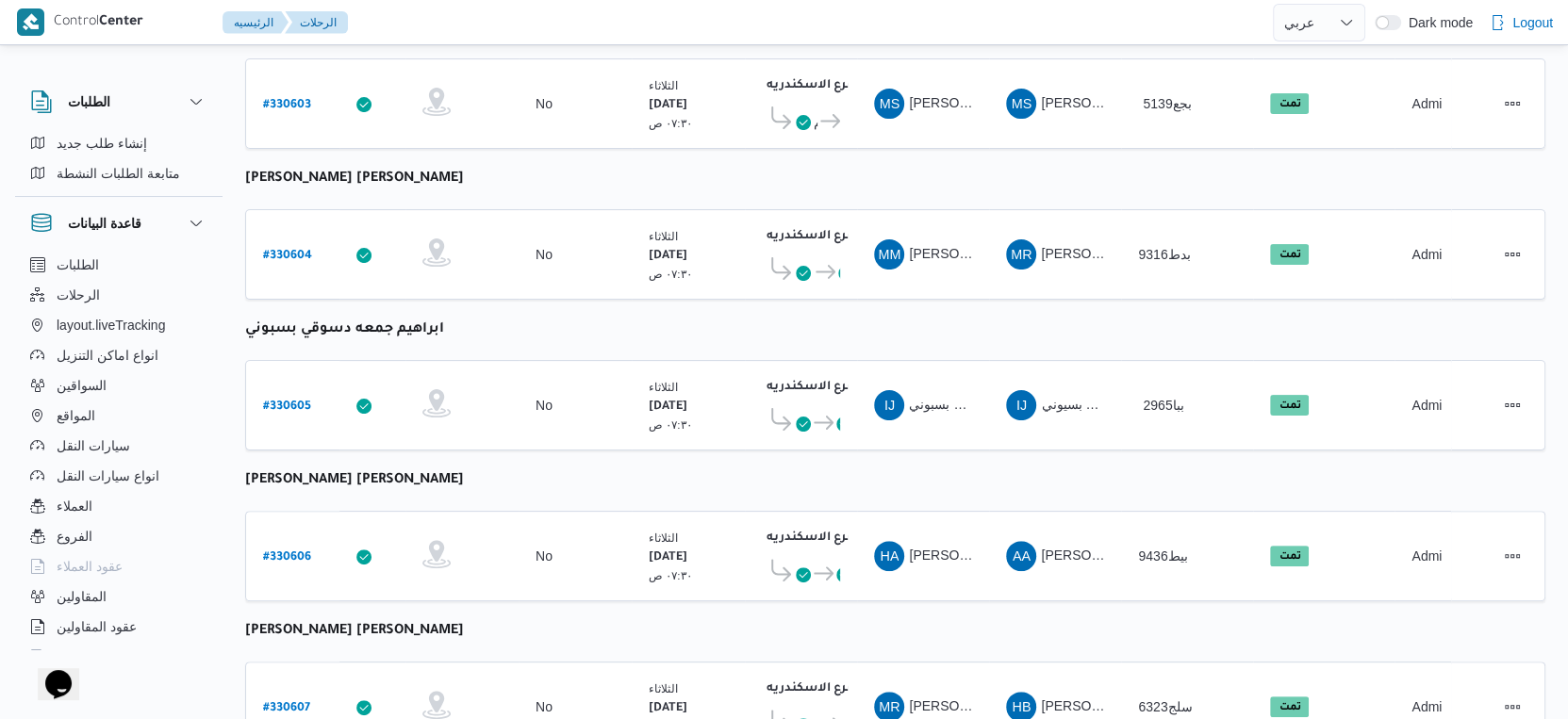
scroll to position [177, 0]
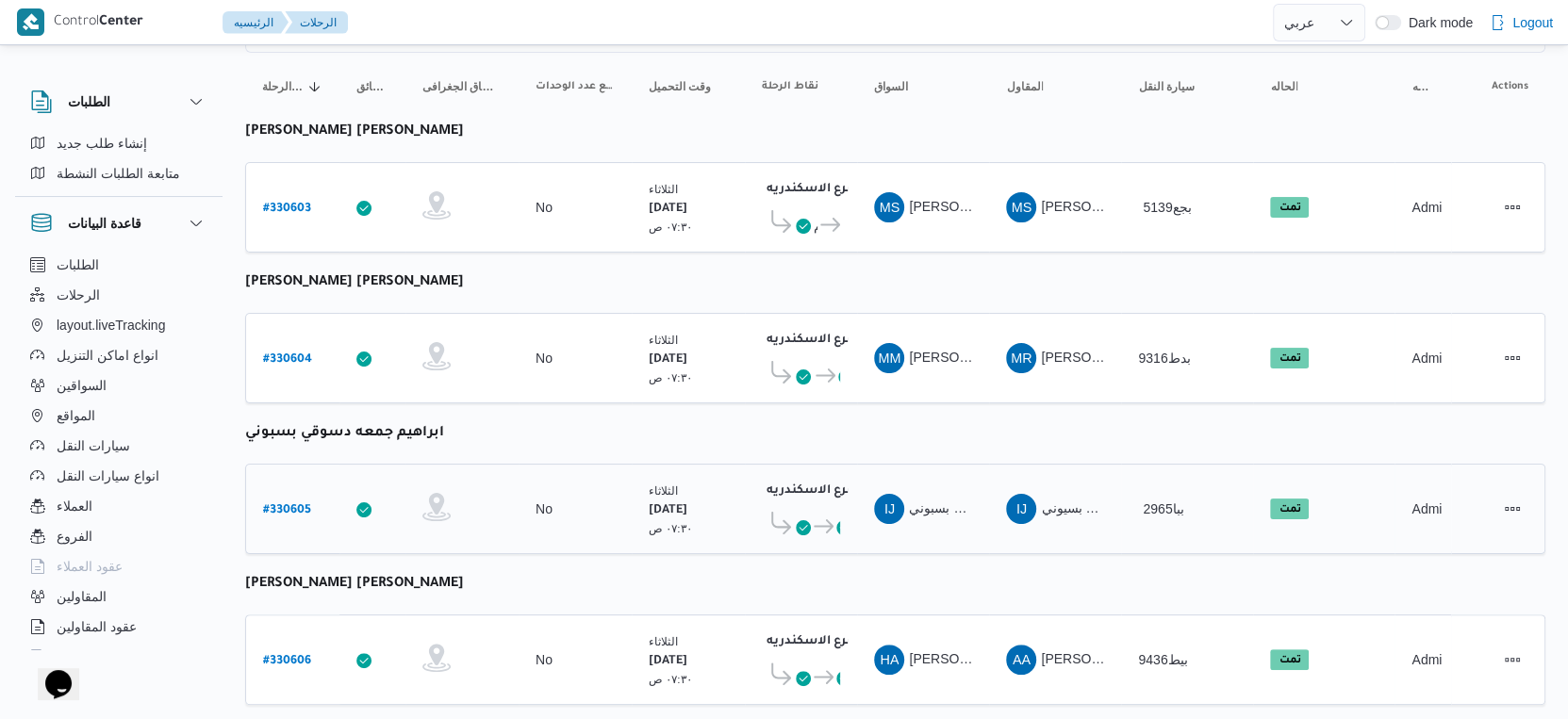
click at [300, 505] on b "# 330605" at bounding box center [287, 512] width 48 height 13
select select "ar"
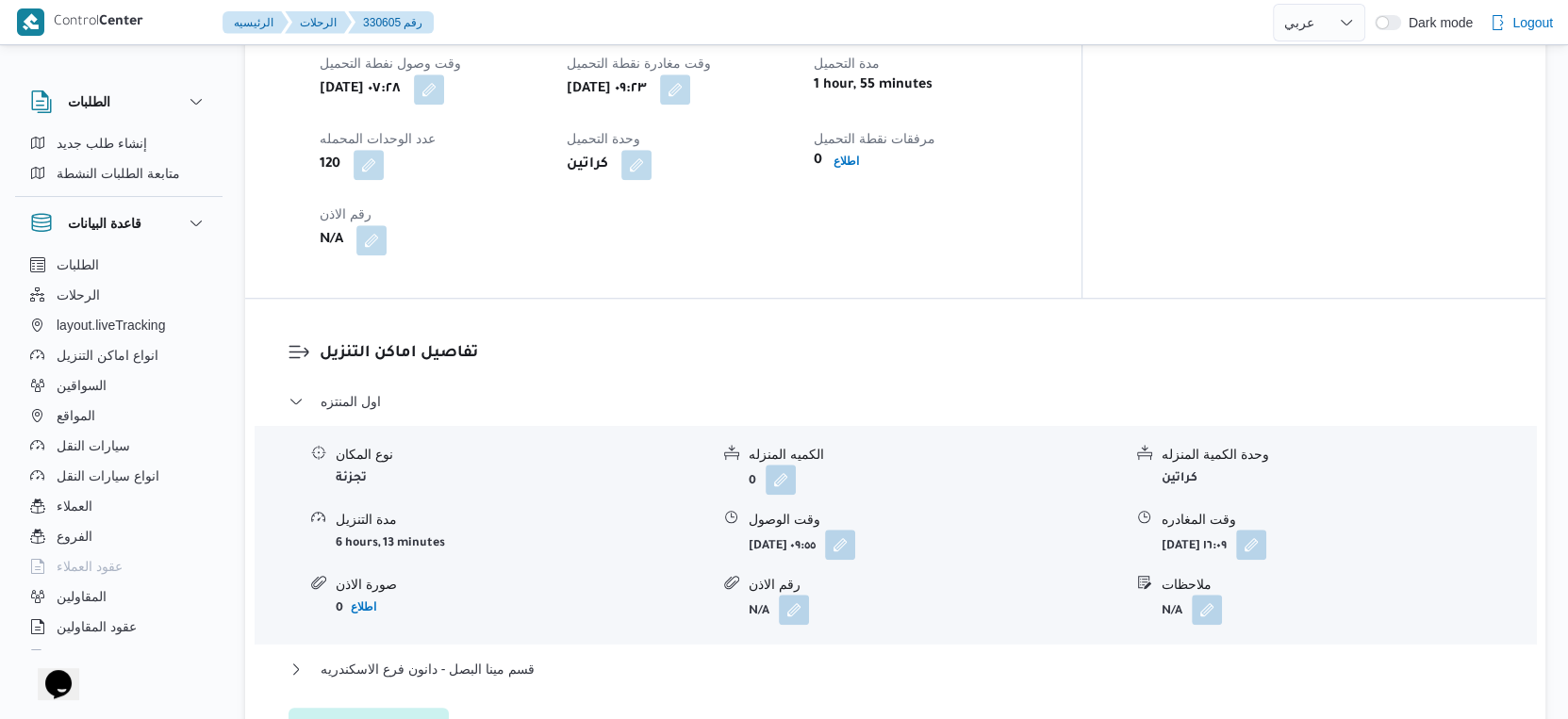
scroll to position [1362, 0]
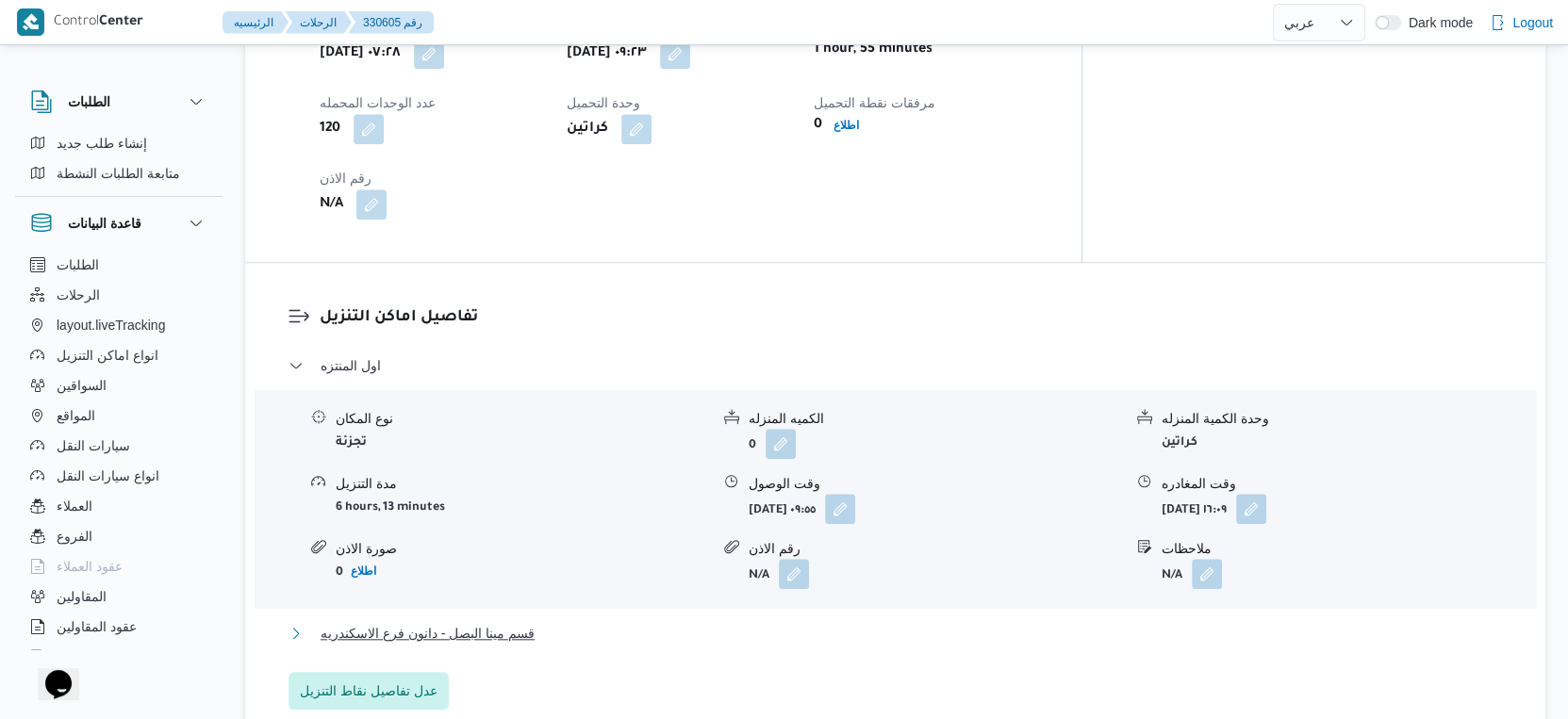
click at [596, 622] on button "قسم مينا البصل - دانون فرع الاسكندريه" at bounding box center [896, 634] width 1214 height 23
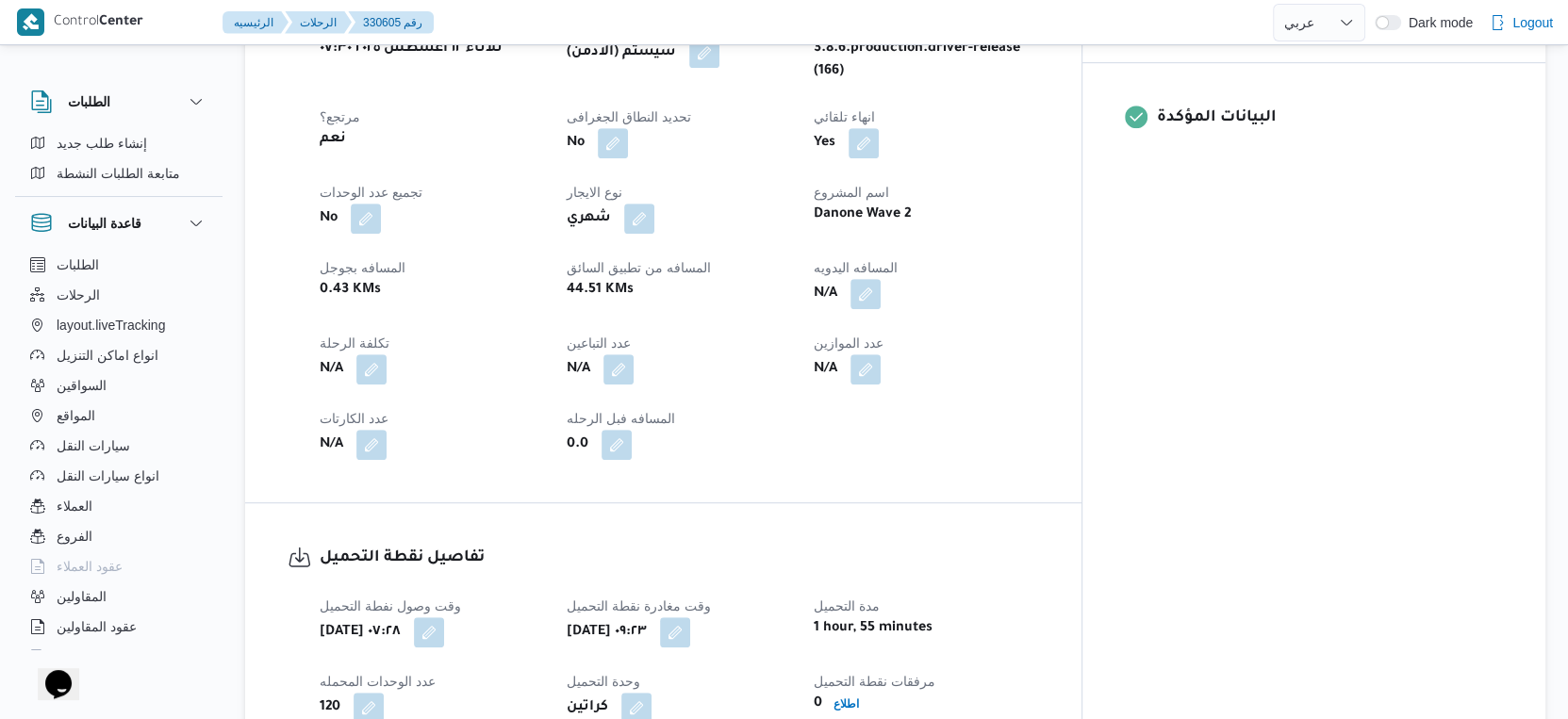
scroll to position [733, 0]
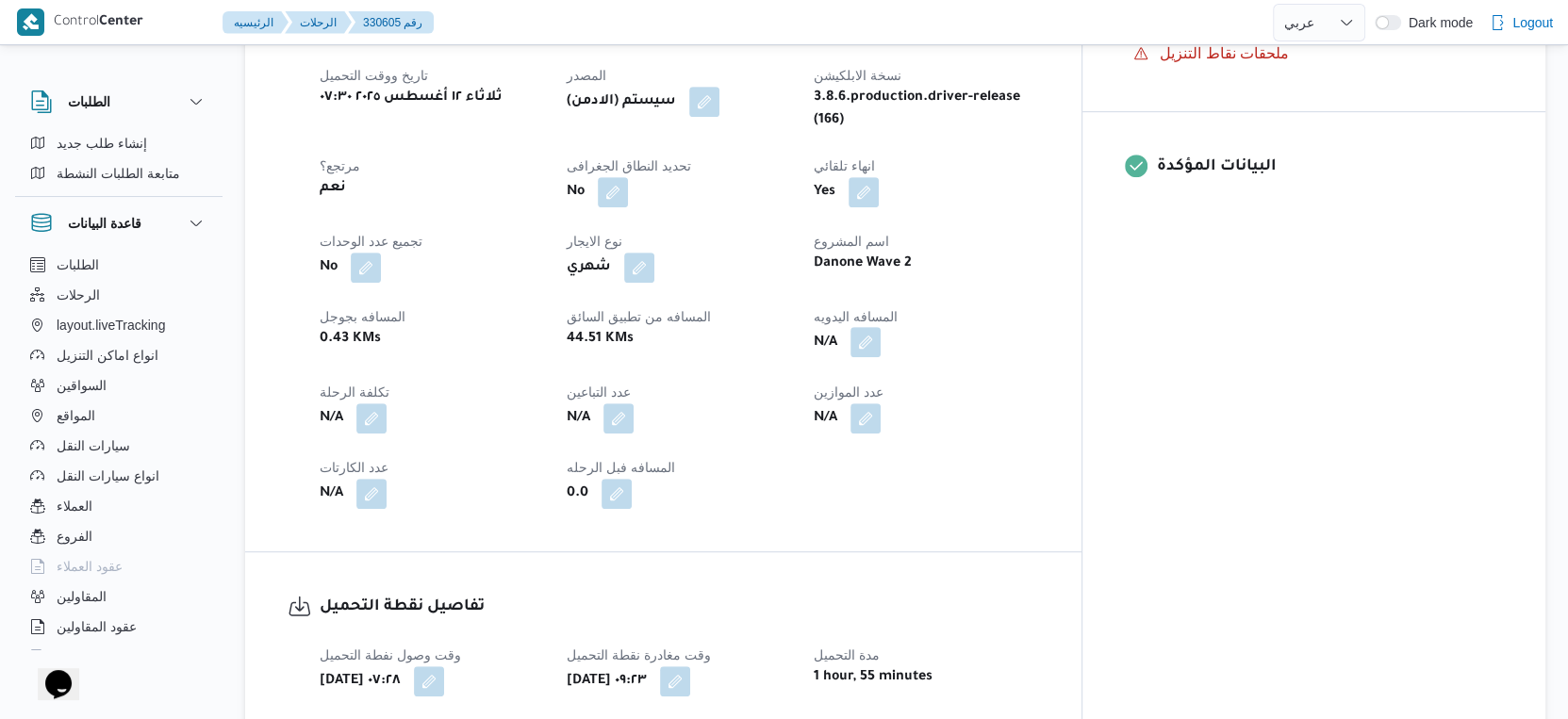
click at [881, 332] on button "button" at bounding box center [865, 342] width 31 height 31
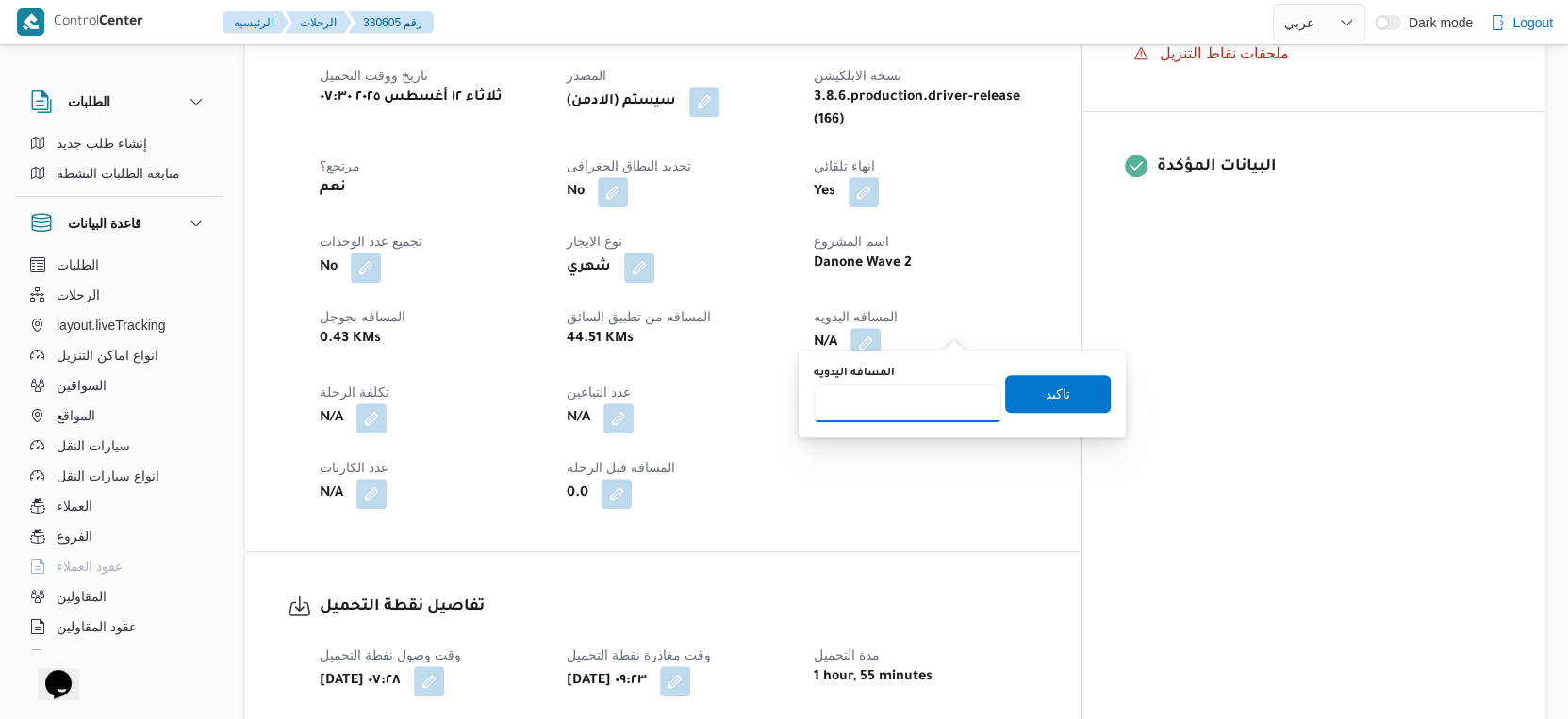
click at [914, 400] on input "المسافه اليدويه" at bounding box center [907, 403] width 187 height 37
type input "46"
click at [1046, 394] on span "تاكيد" at bounding box center [1058, 393] width 25 height 23
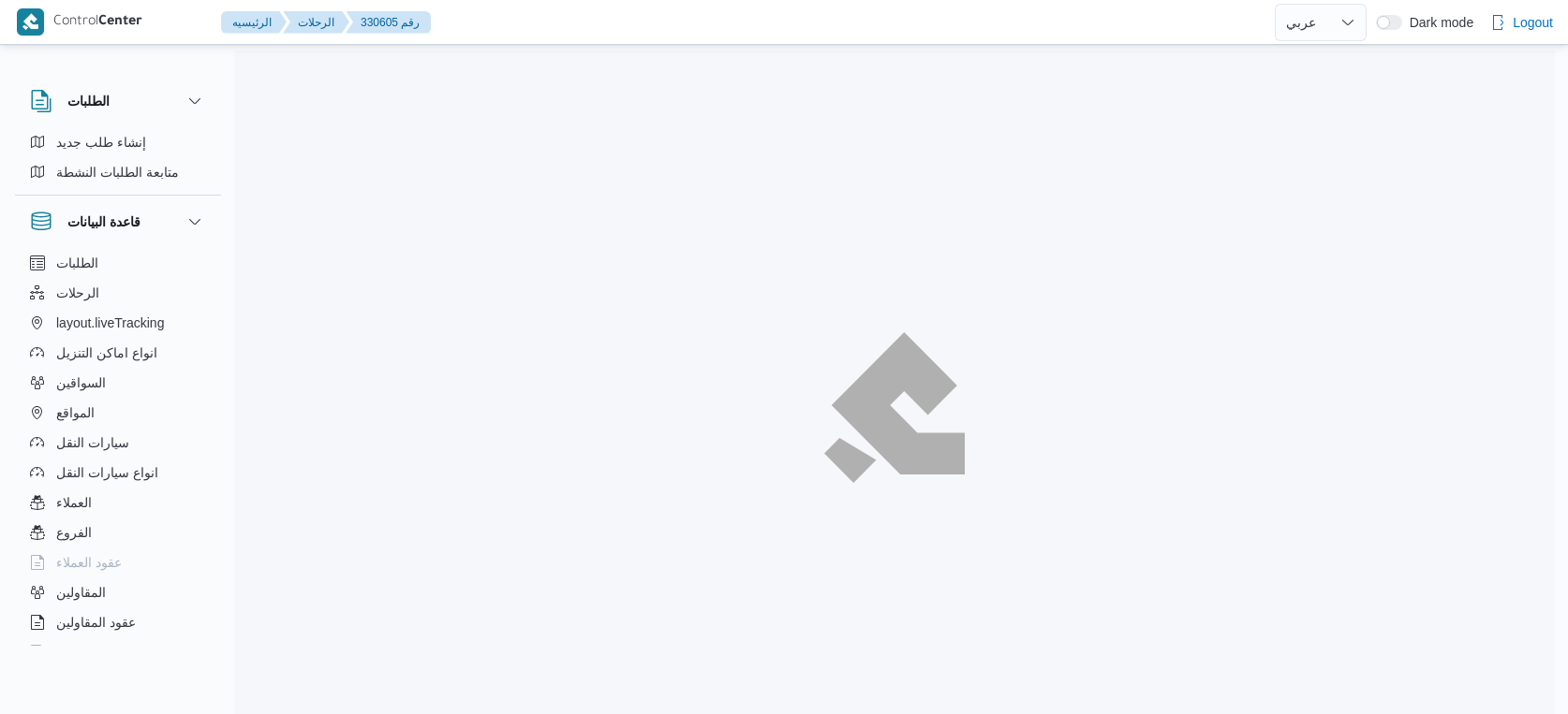
select select "ar"
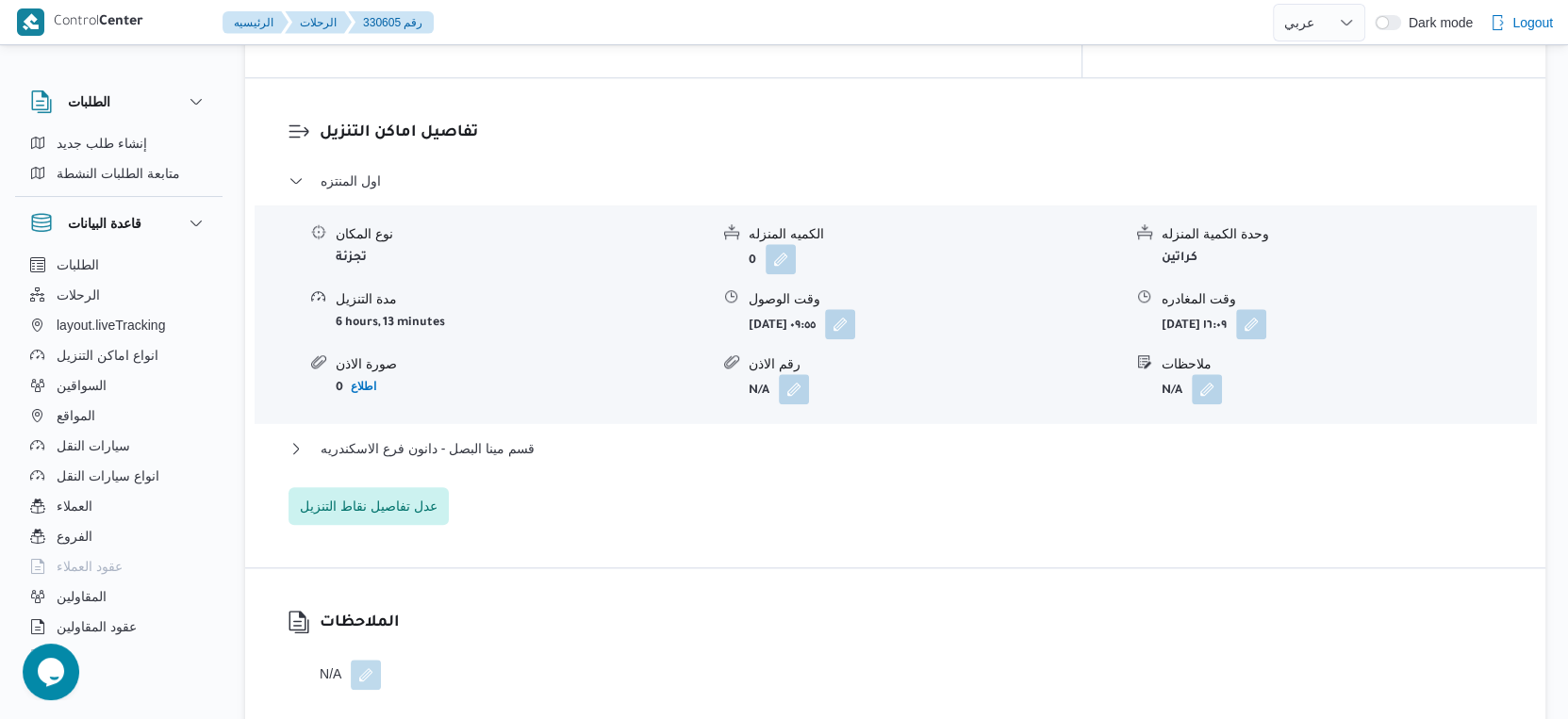
scroll to position [1572, 0]
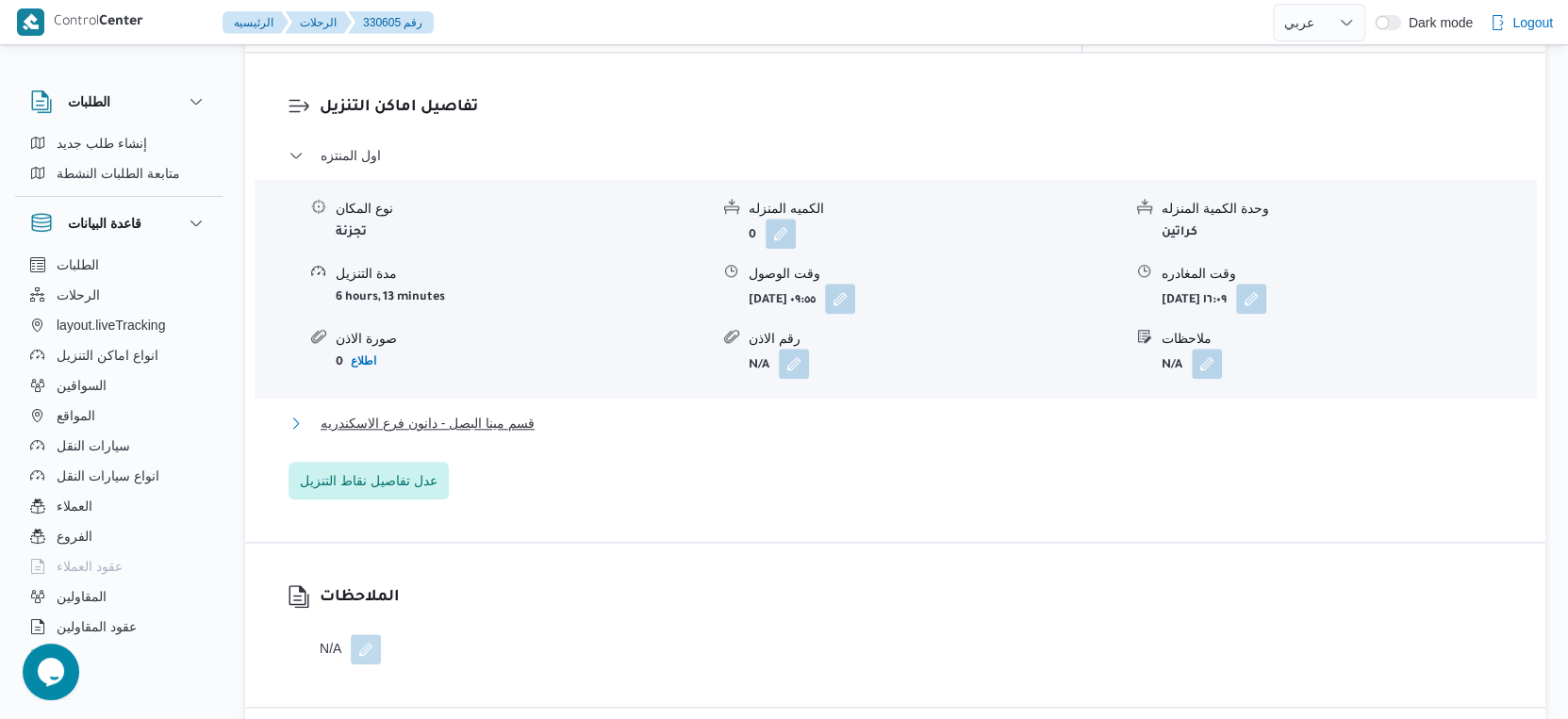
click at [569, 413] on button "قسم مينا البصل - دانون فرع الاسكندريه" at bounding box center [896, 424] width 1214 height 23
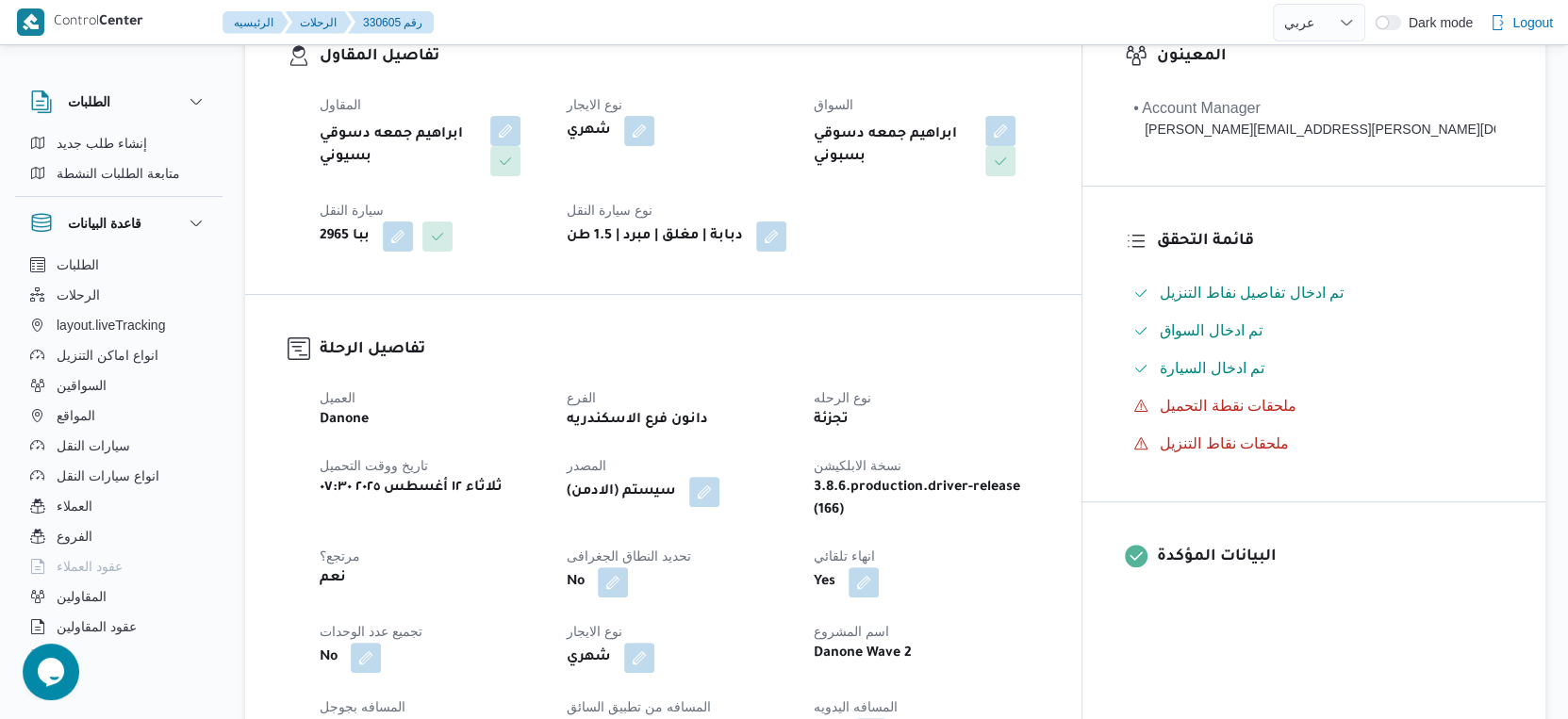
scroll to position [838, 0]
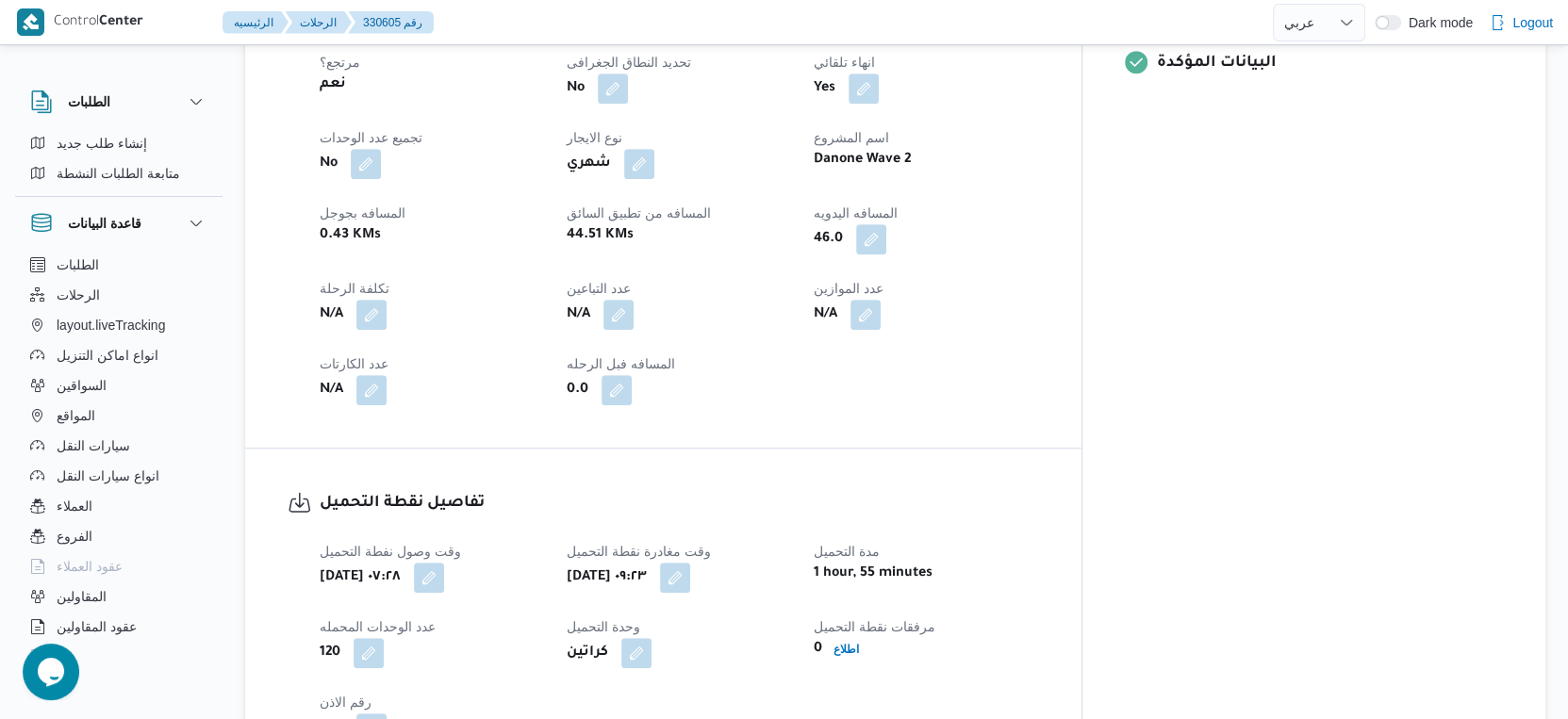
select select "ar"
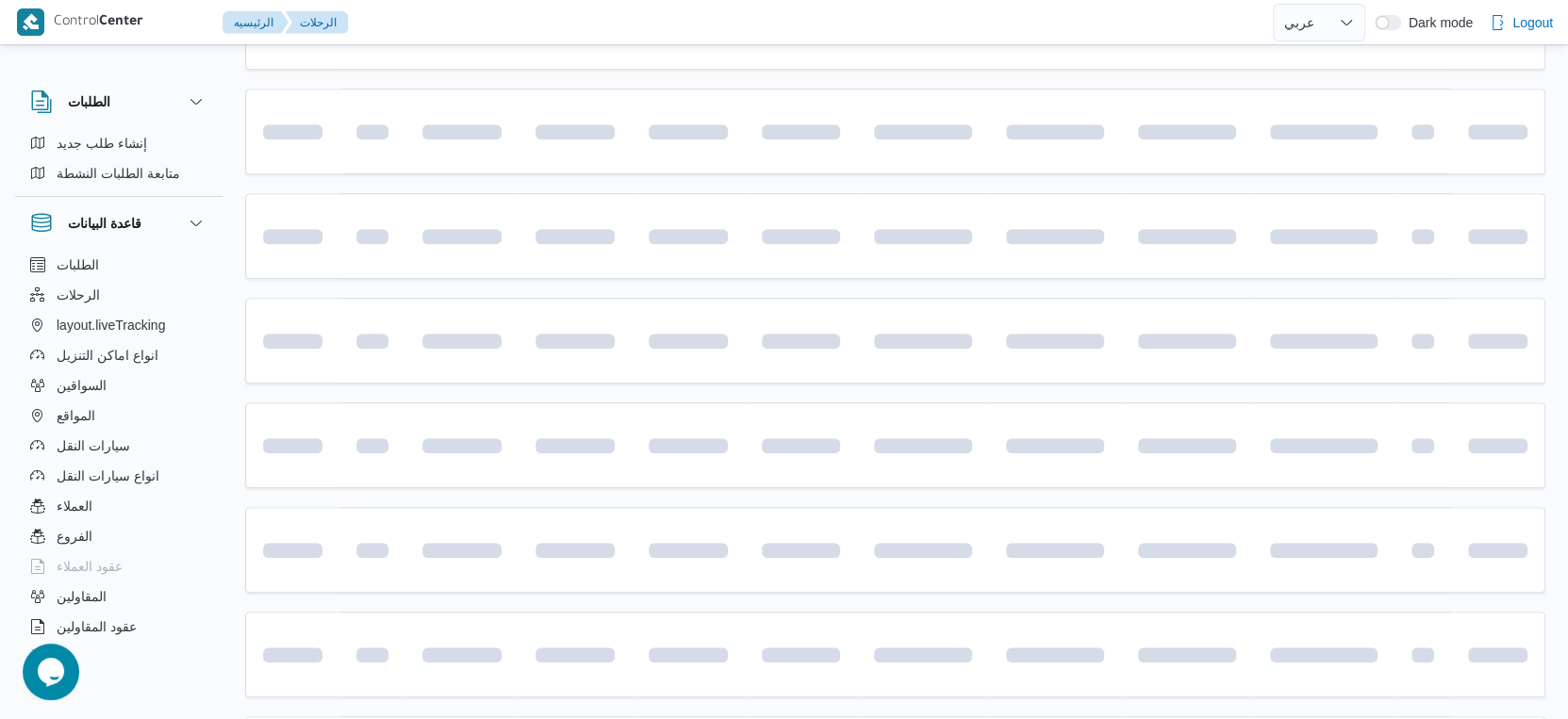
scroll to position [177, 0]
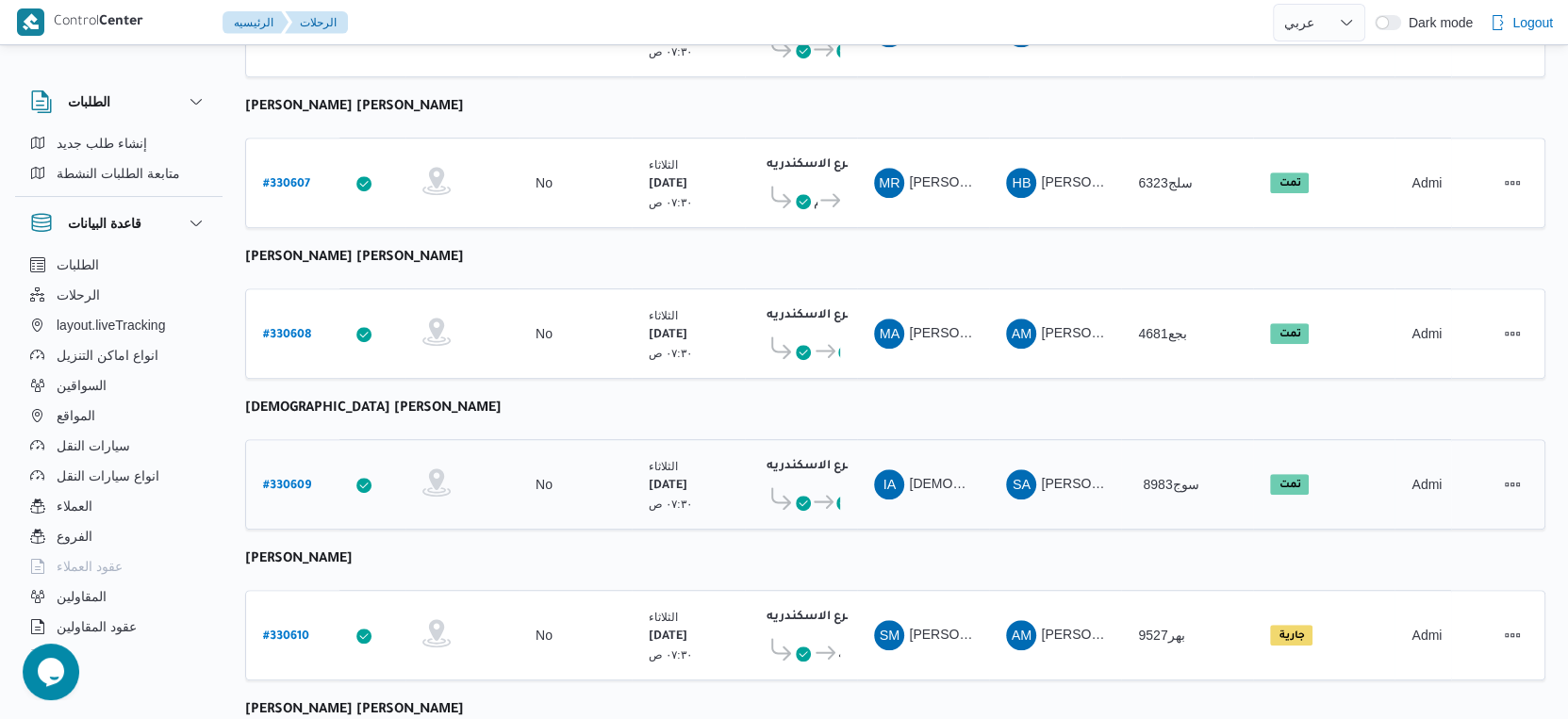
click at [294, 480] on b "# 330609" at bounding box center [287, 487] width 48 height 13
select select "ar"
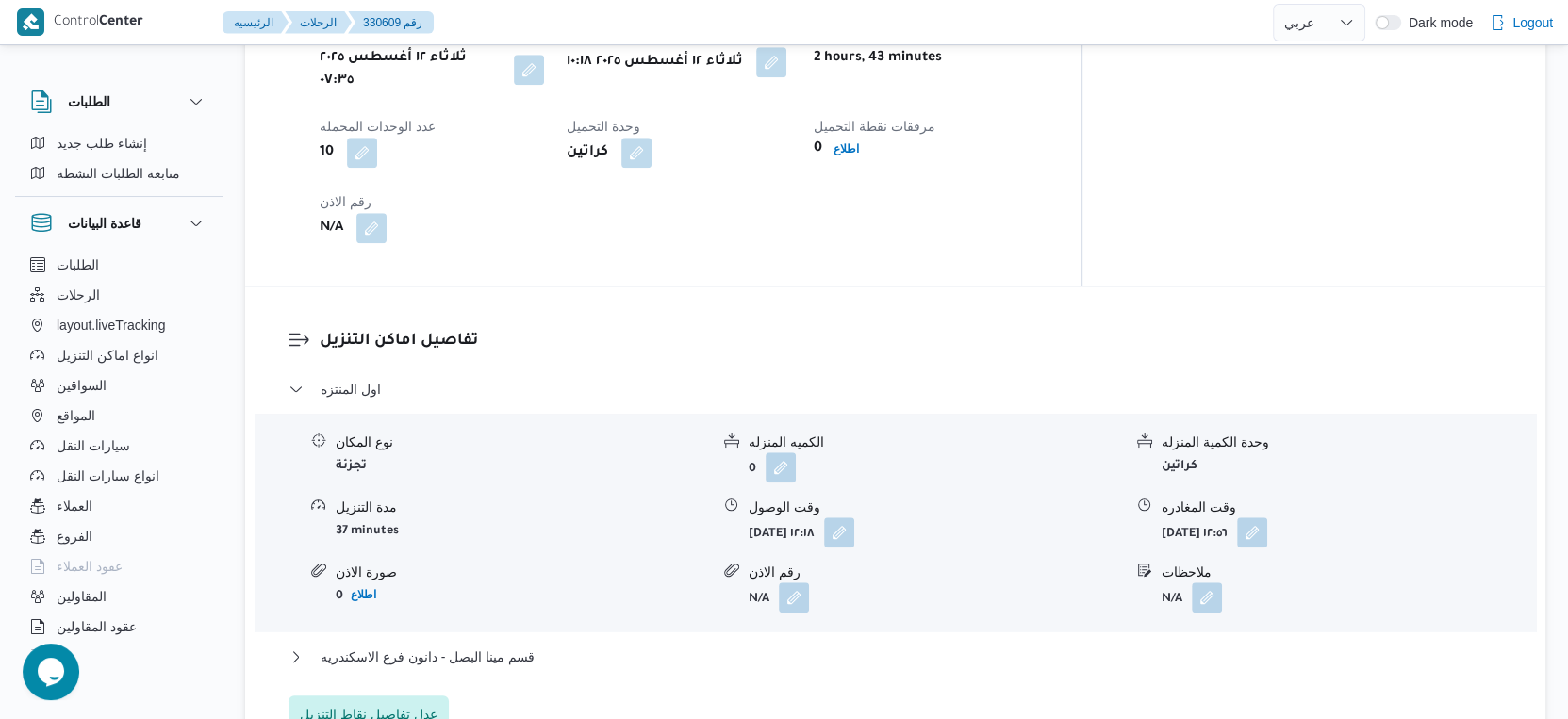
scroll to position [1329, 0]
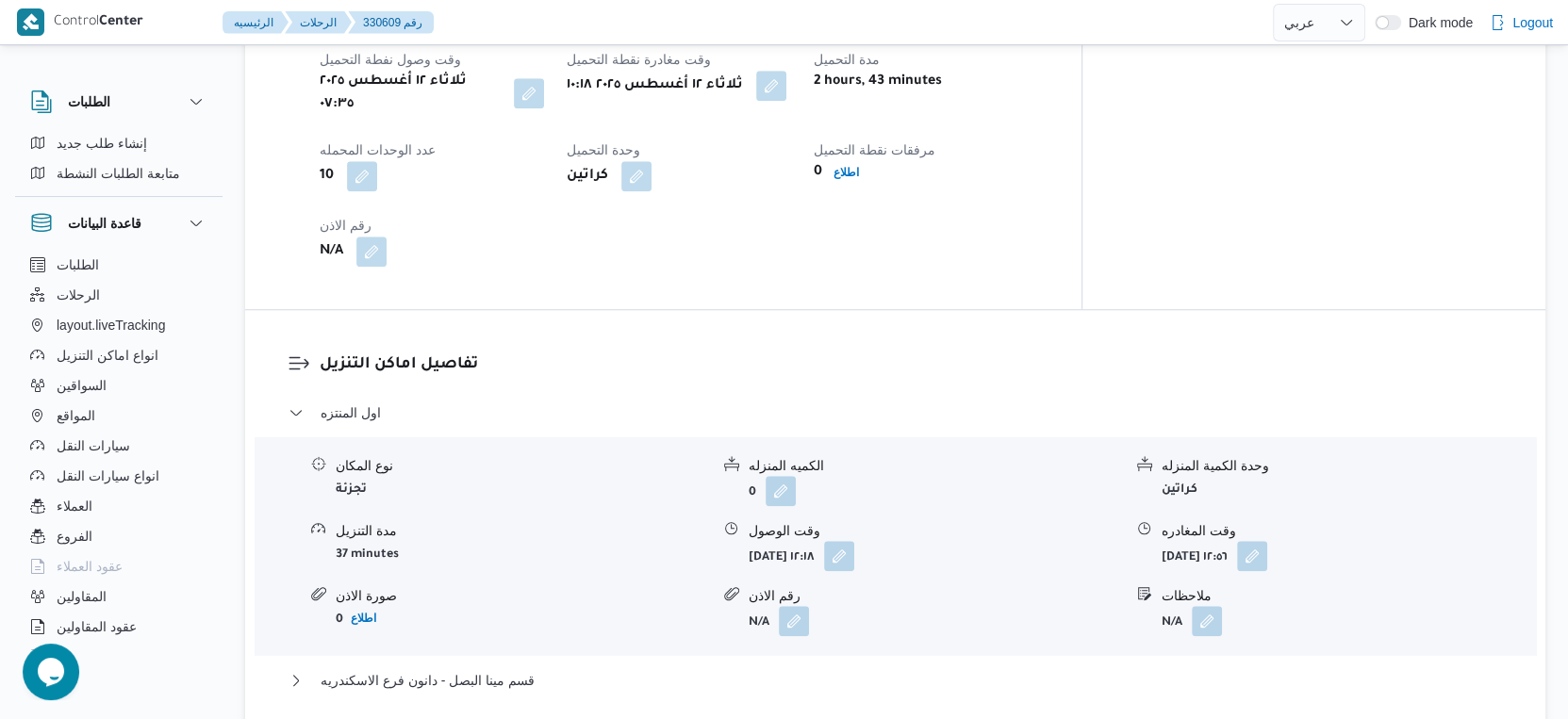
select select "ar"
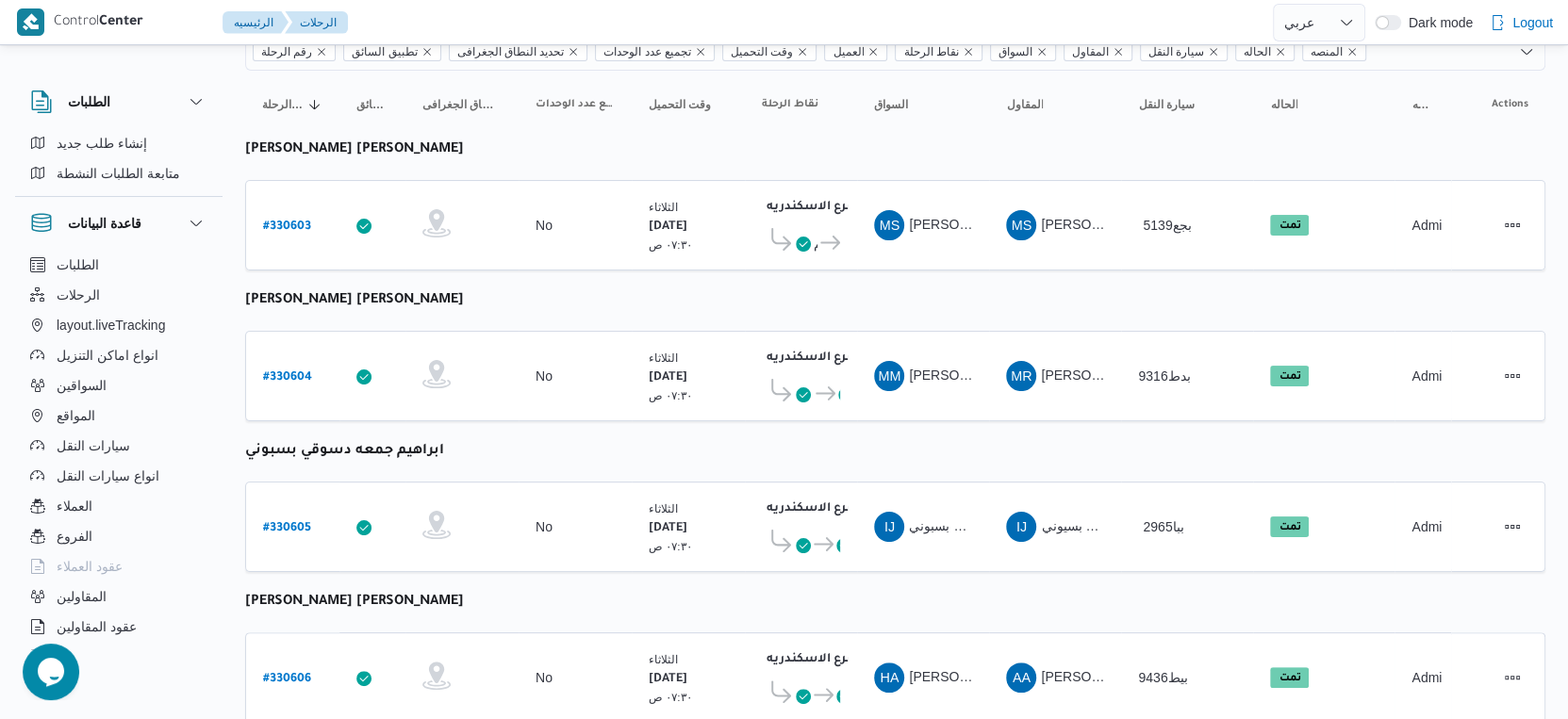
scroll to position [121, 0]
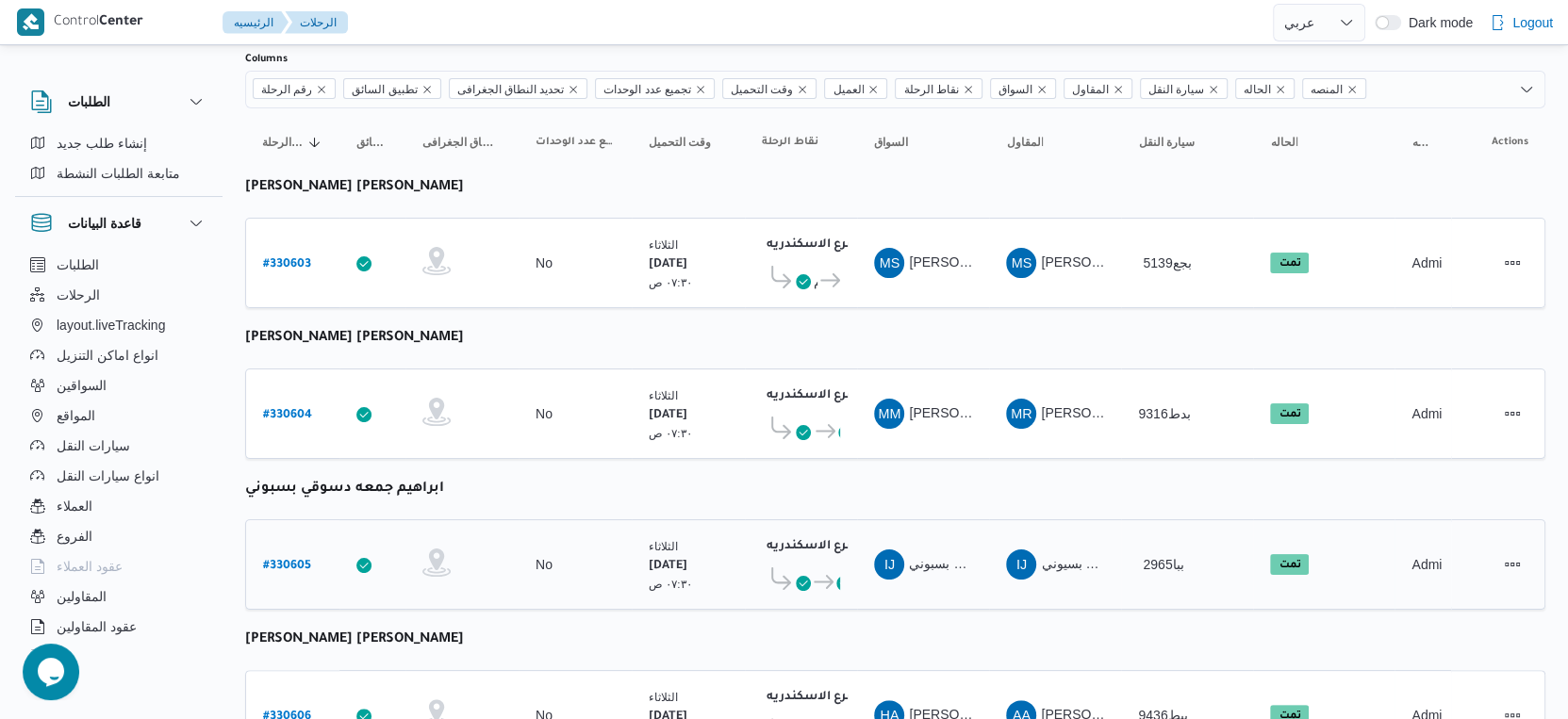
click at [289, 560] on b "# 330605" at bounding box center [287, 567] width 48 height 13
select select "ar"
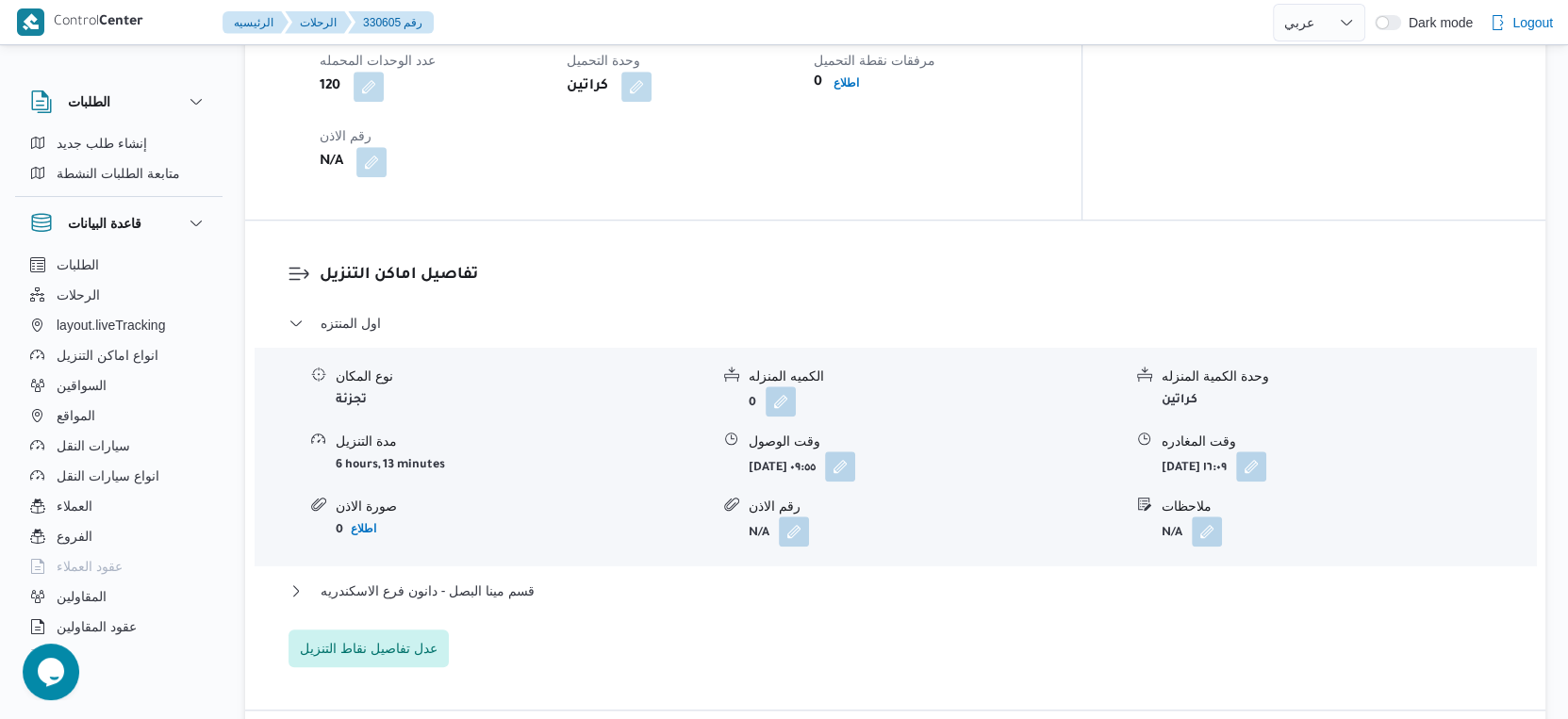
scroll to position [1675, 0]
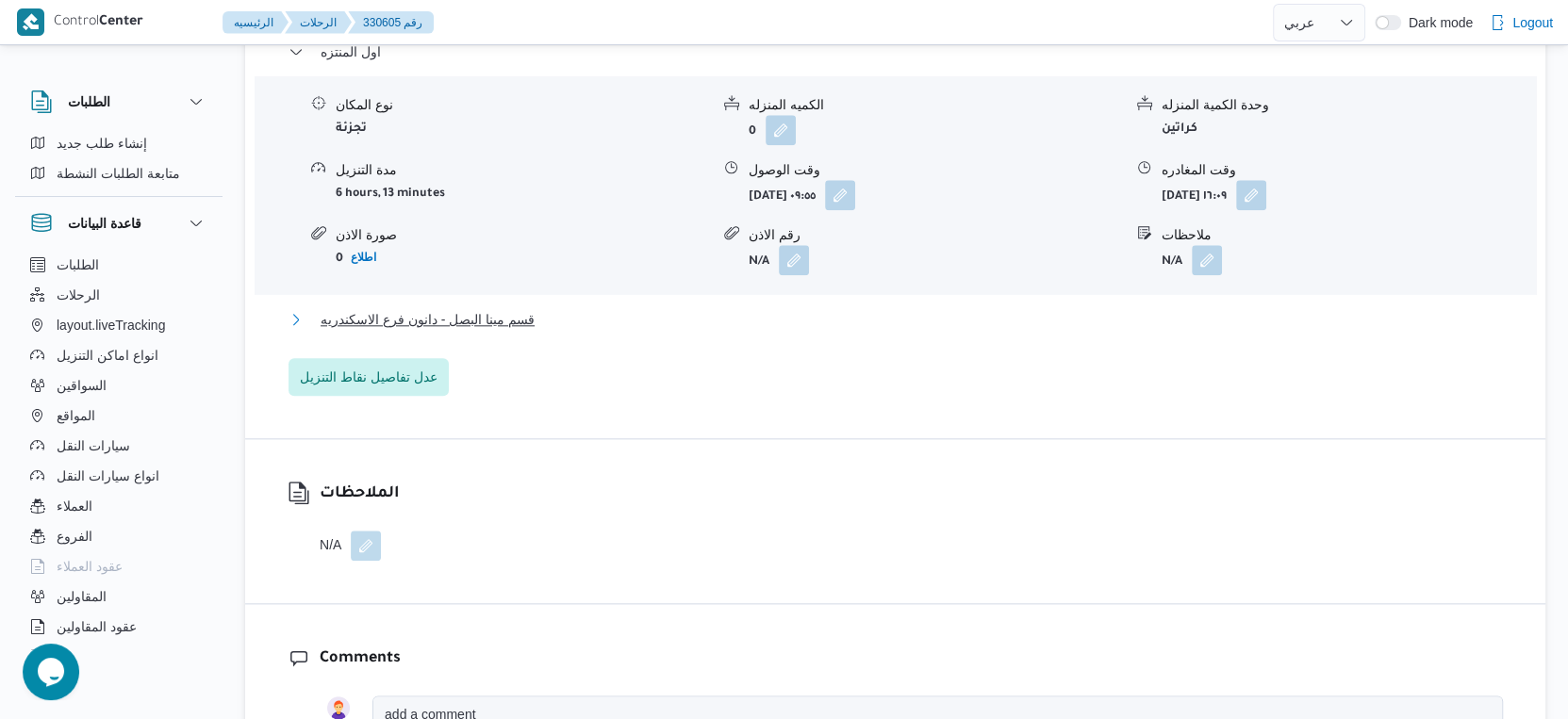
click at [517, 309] on span "قسم مينا البصل - دانون فرع الاسكندريه" at bounding box center [427, 319] width 214 height 23
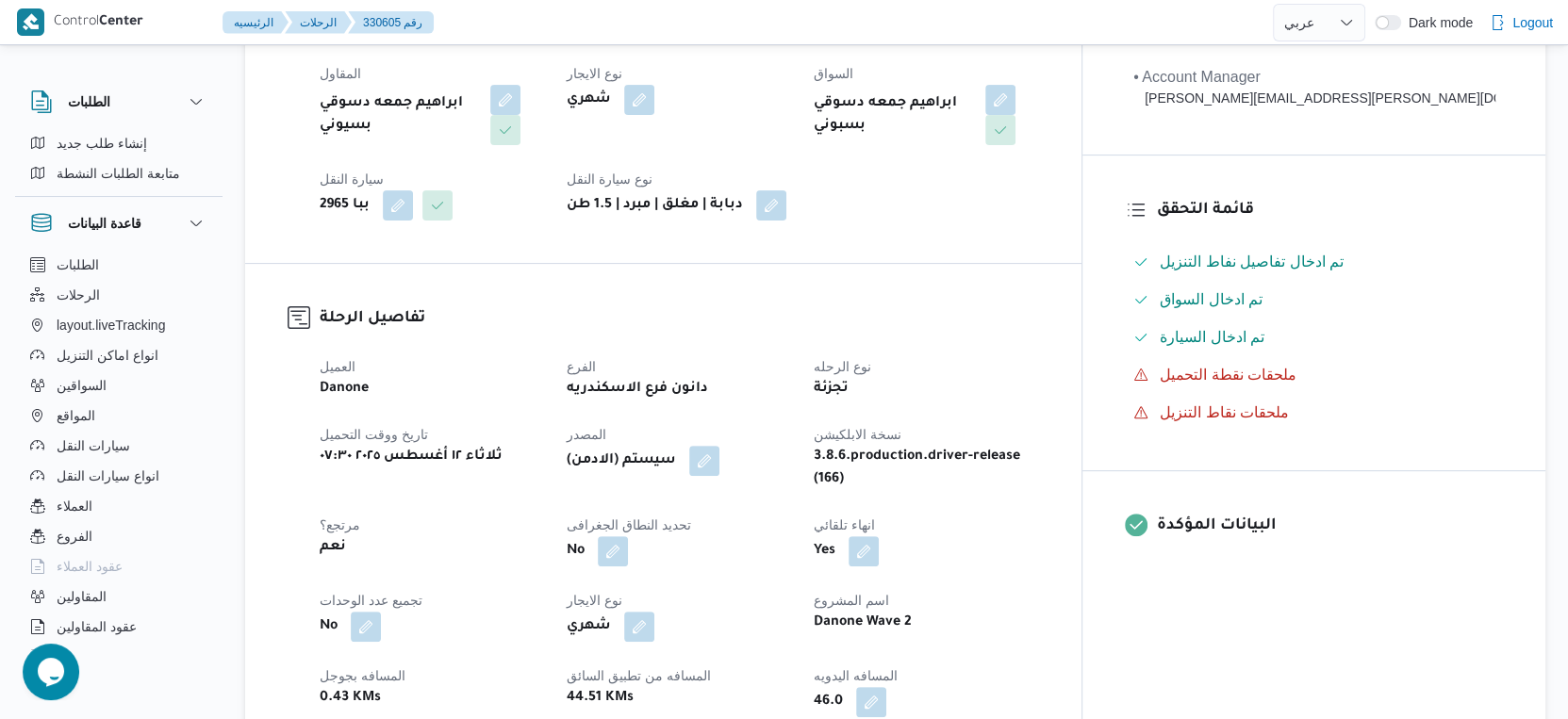
scroll to position [628, 0]
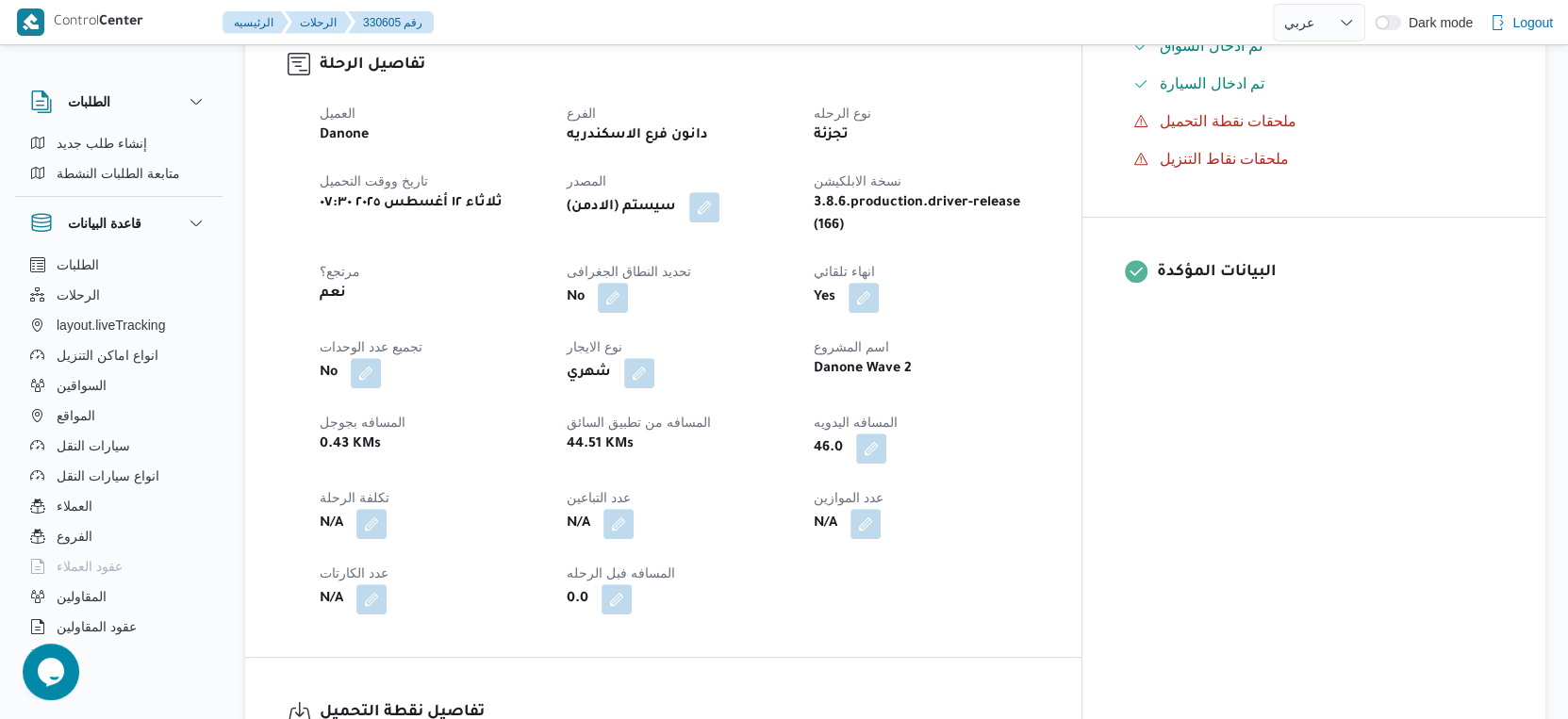
select select "ar"
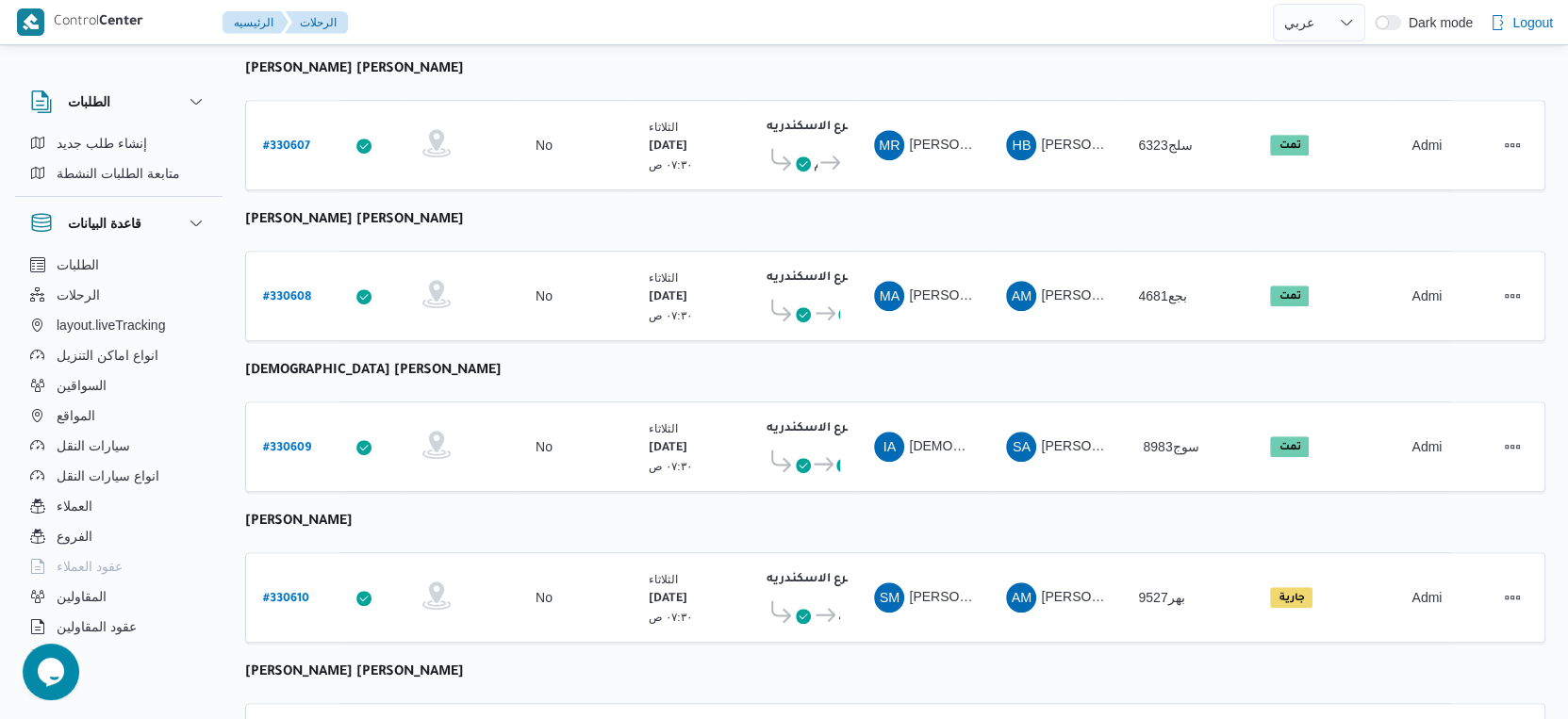
scroll to position [856, 0]
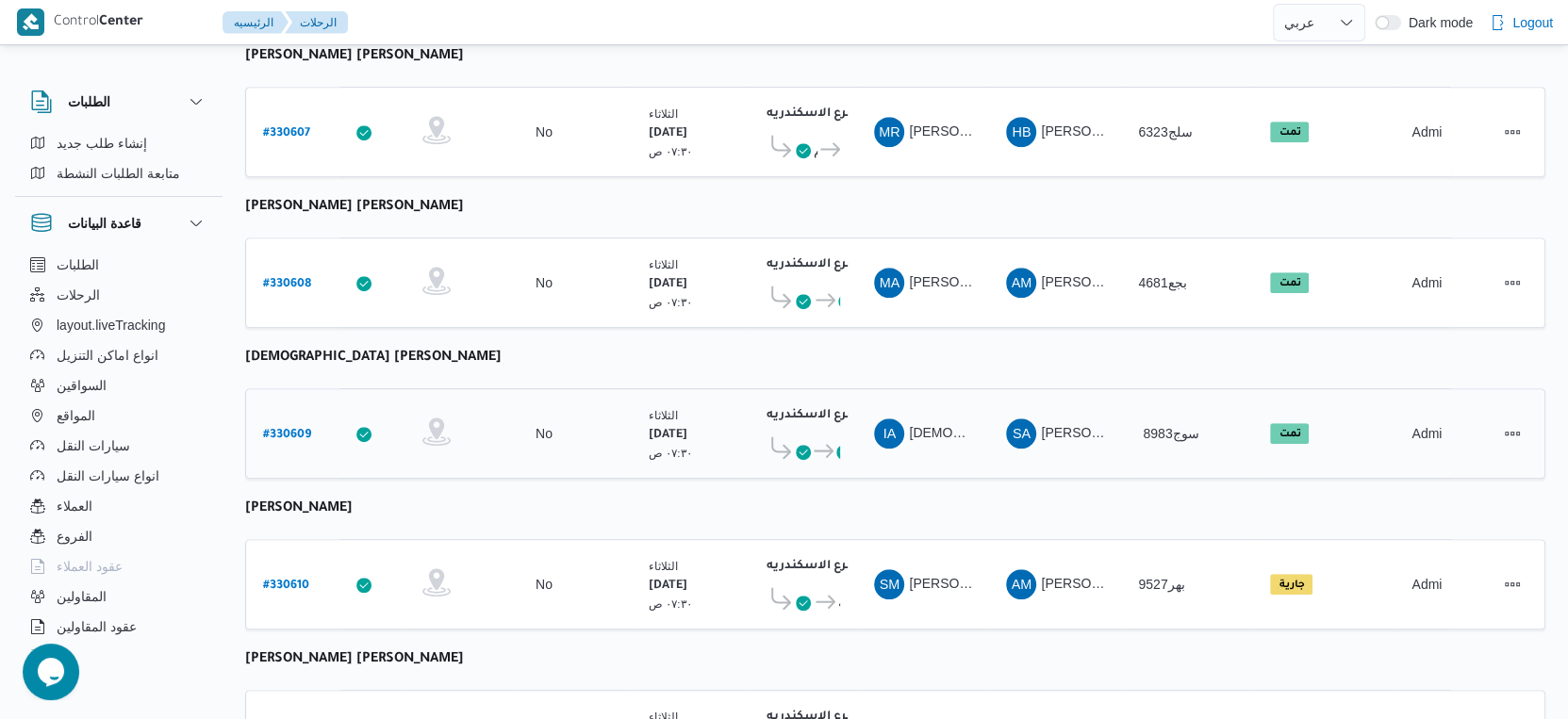
click at [290, 429] on b "# 330609" at bounding box center [287, 436] width 48 height 13
select select "ar"
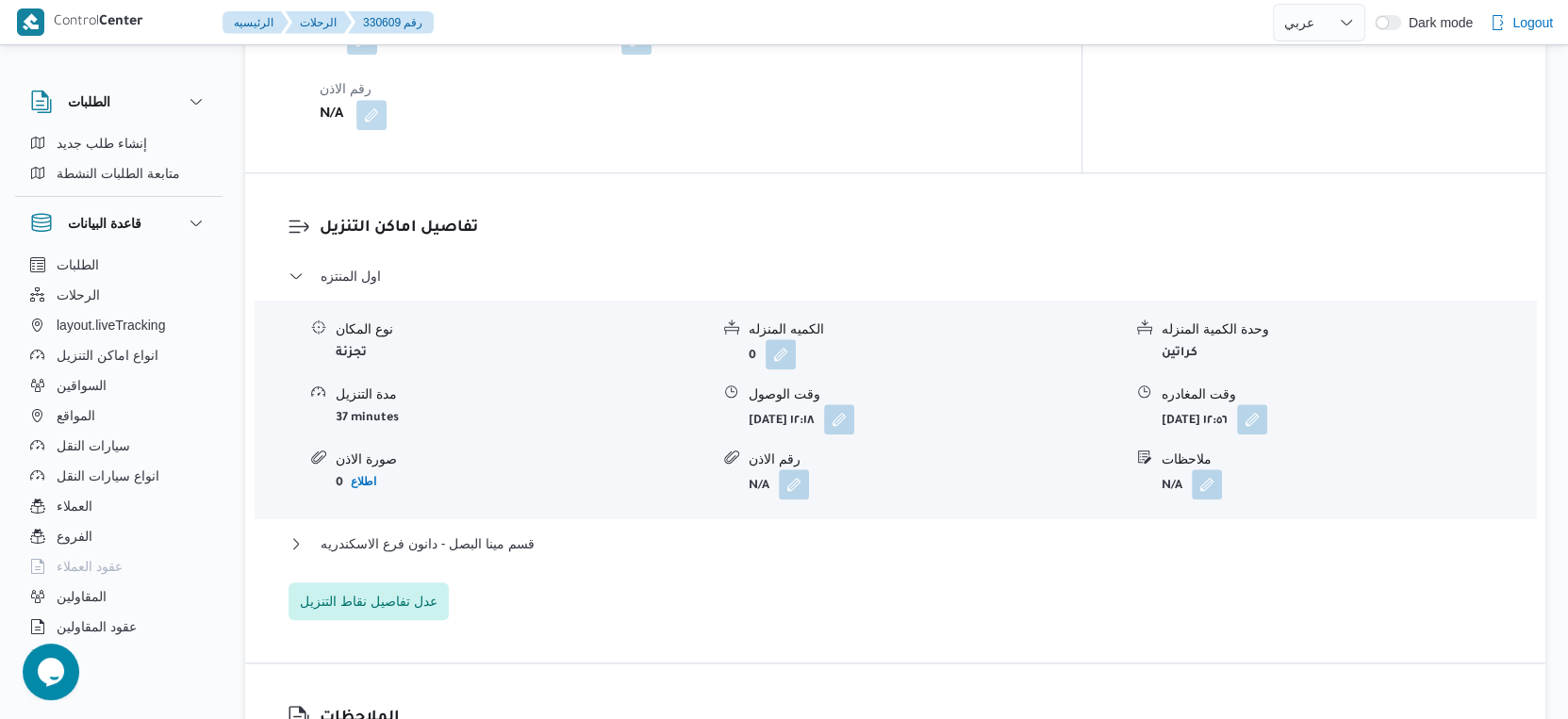
scroll to position [1048, 0]
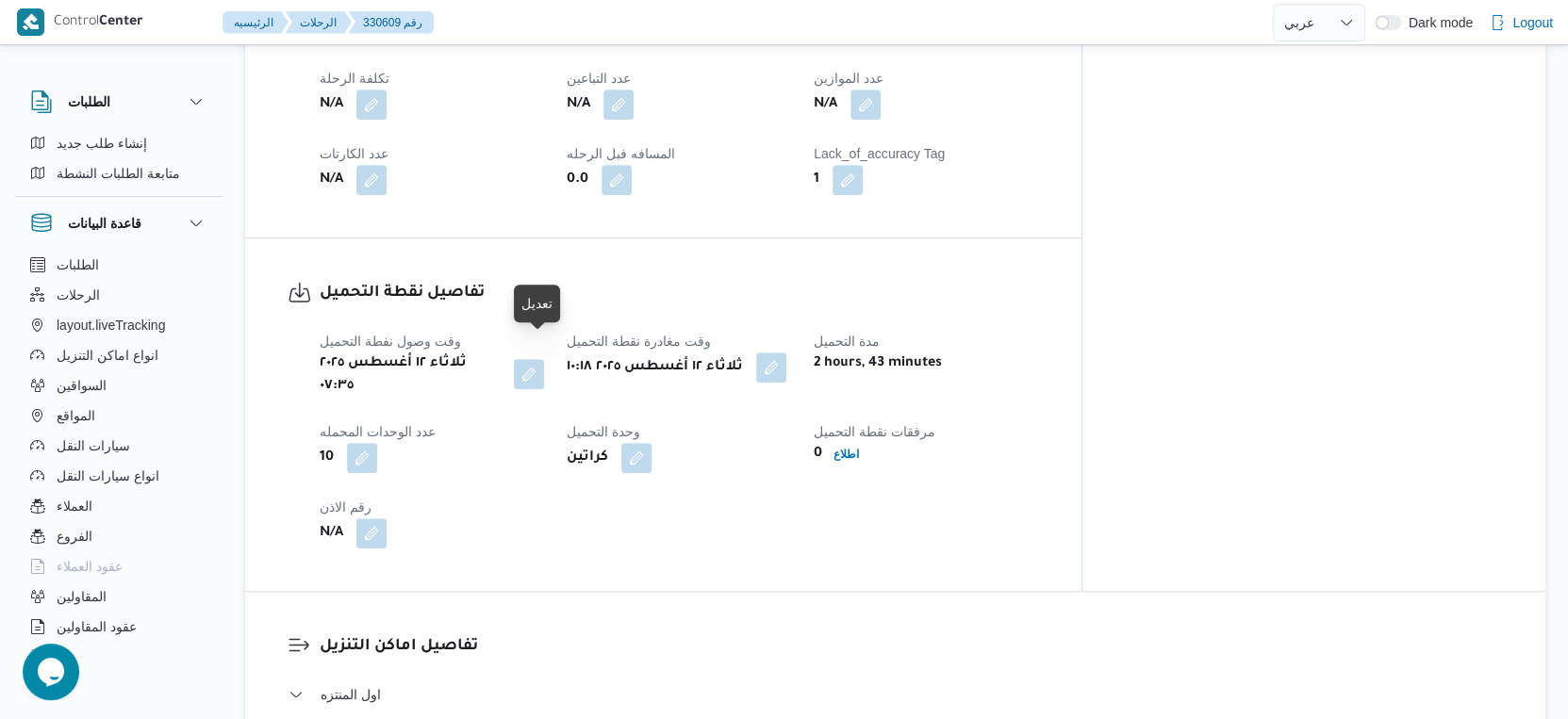
click at [540, 360] on button "button" at bounding box center [529, 375] width 31 height 31
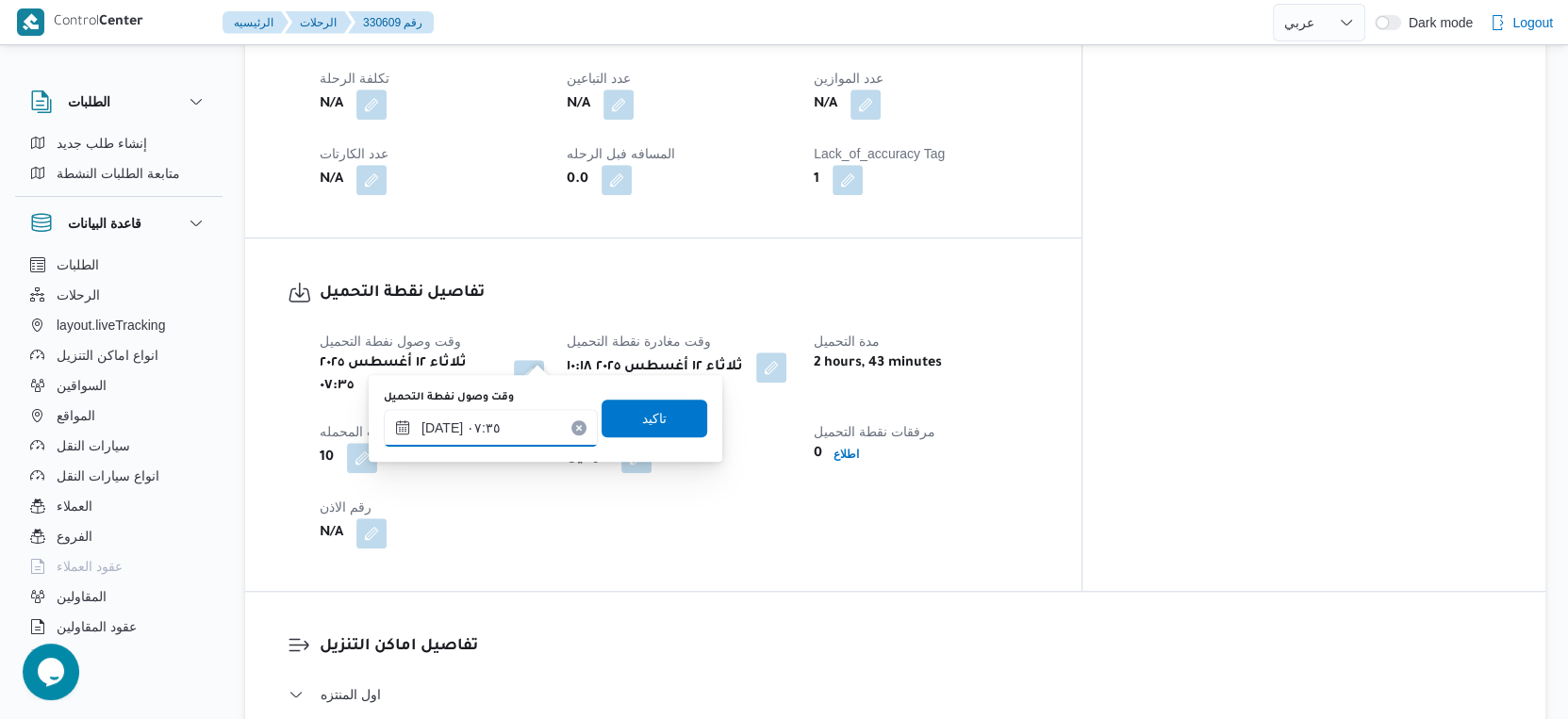
click at [505, 427] on input "١٢/٠٨/٢٠٢٥ ٠٧:٣٥" at bounding box center [490, 427] width 214 height 37
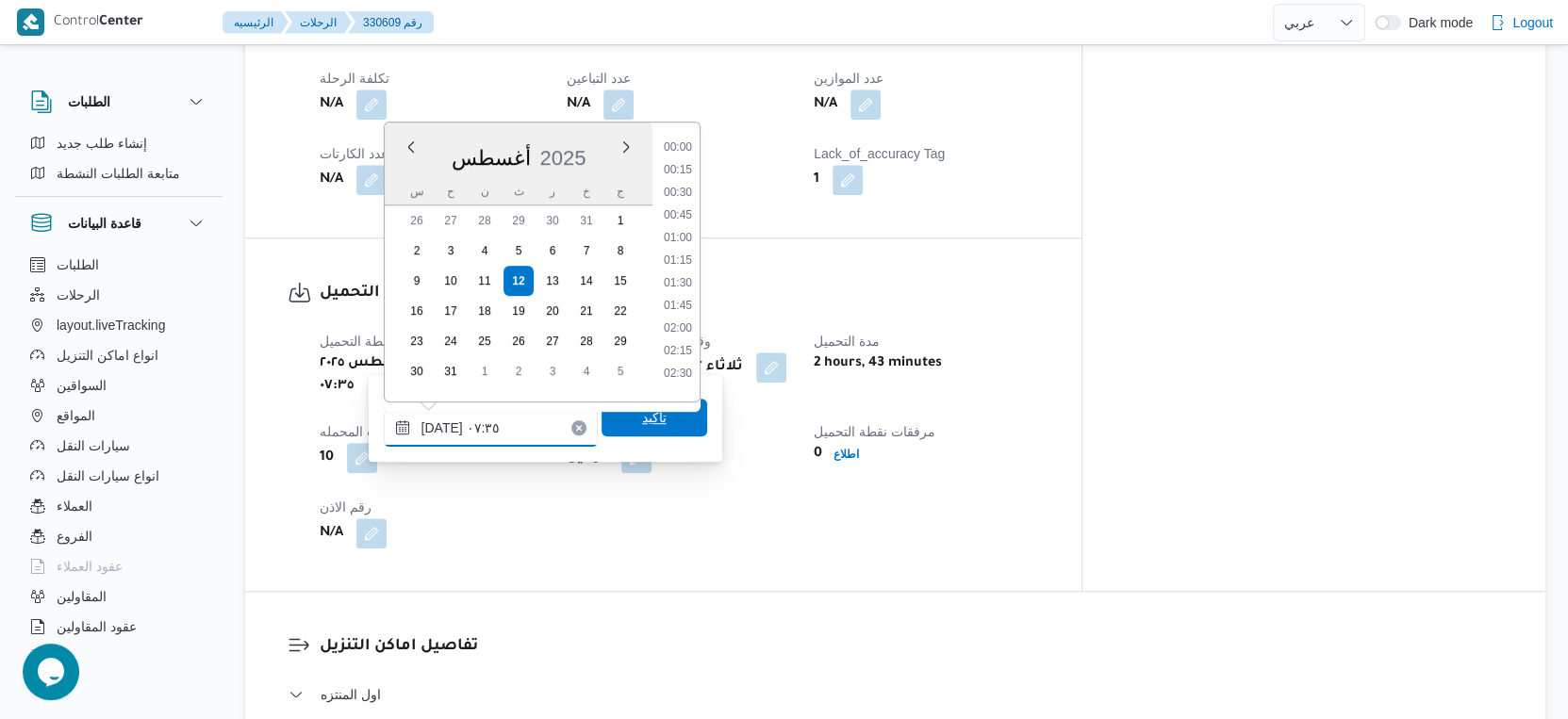
scroll to position [549, 0]
click at [686, 268] on li "07:30" at bounding box center [677, 277] width 43 height 19
type input "١٢/٠٨/٢٠٢٥ ٠٧:٣٠"
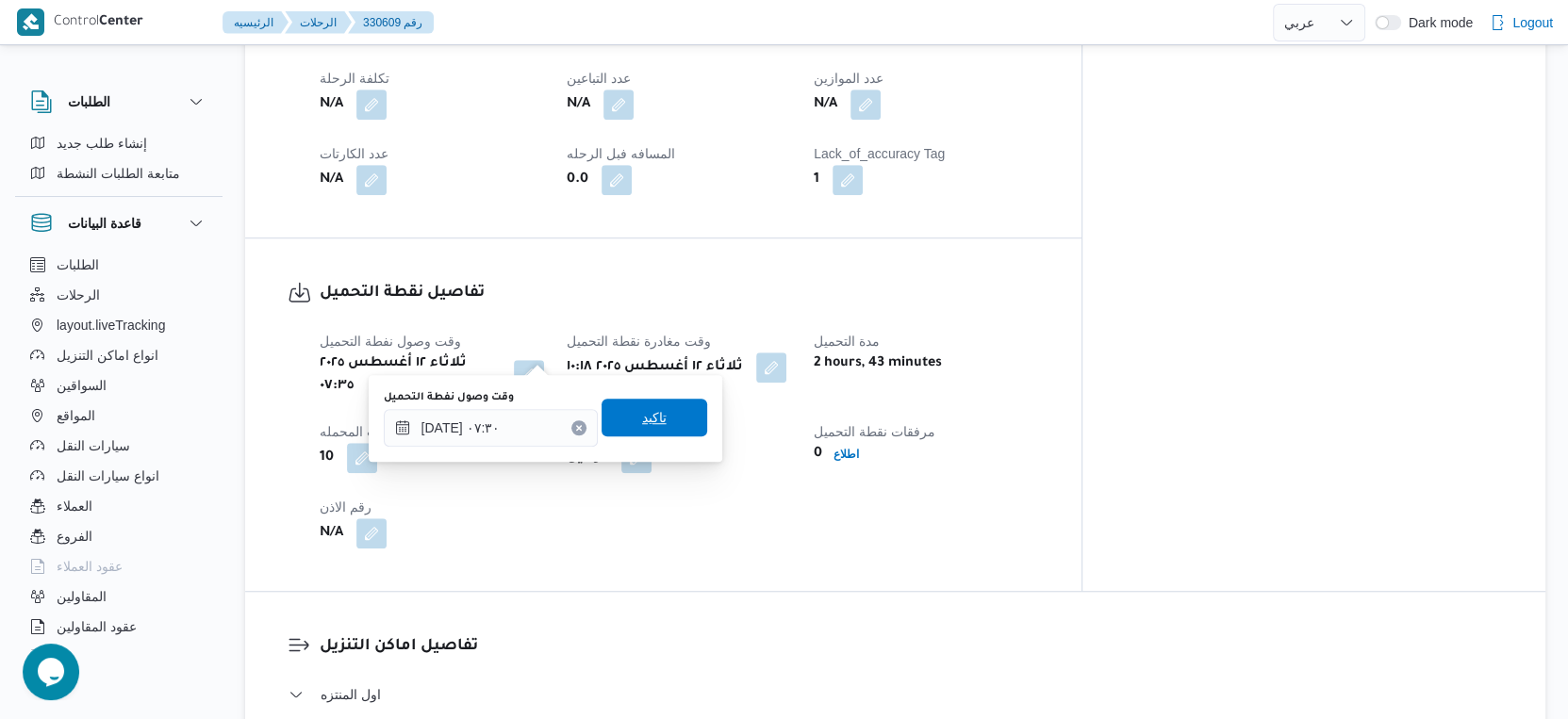
click at [665, 430] on span "تاكيد" at bounding box center [654, 417] width 105 height 37
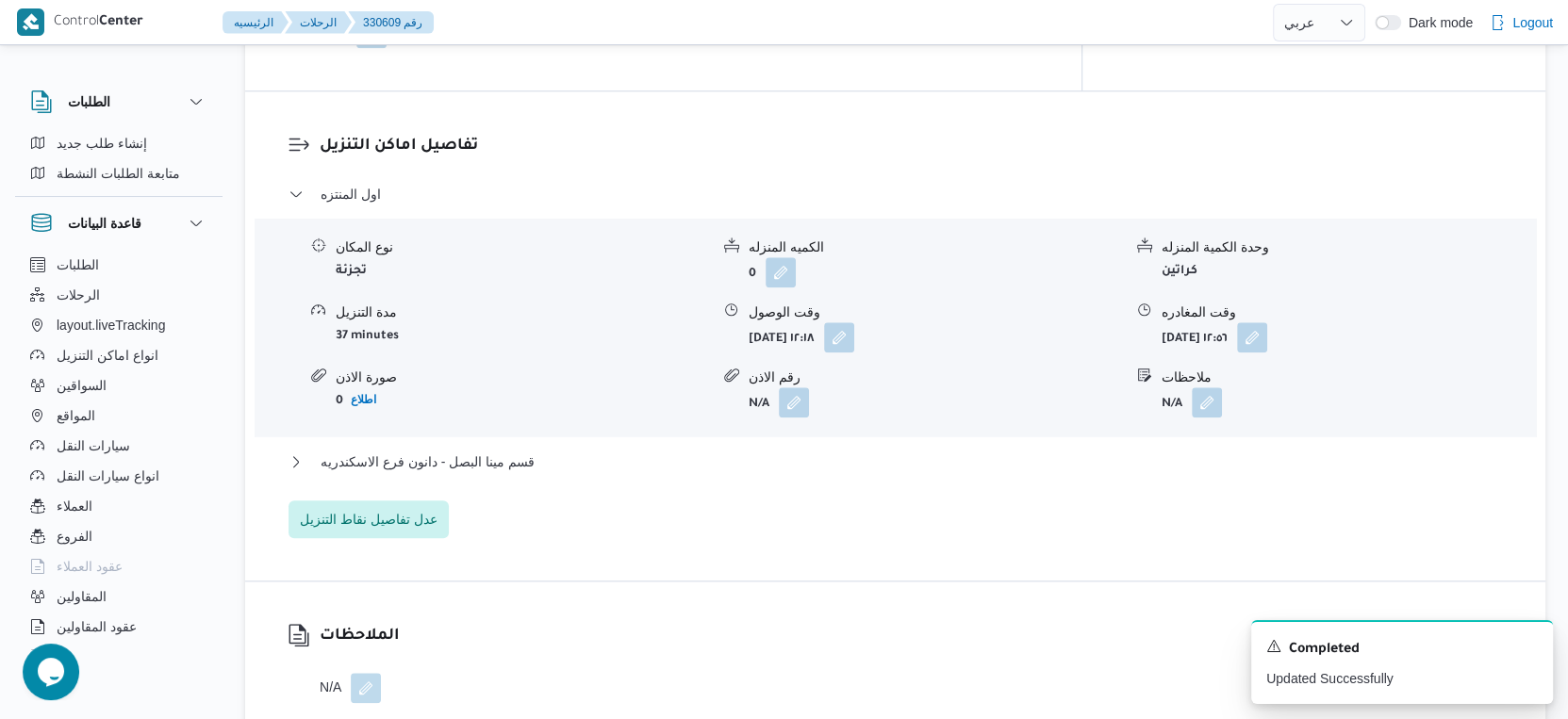
scroll to position [1572, 0]
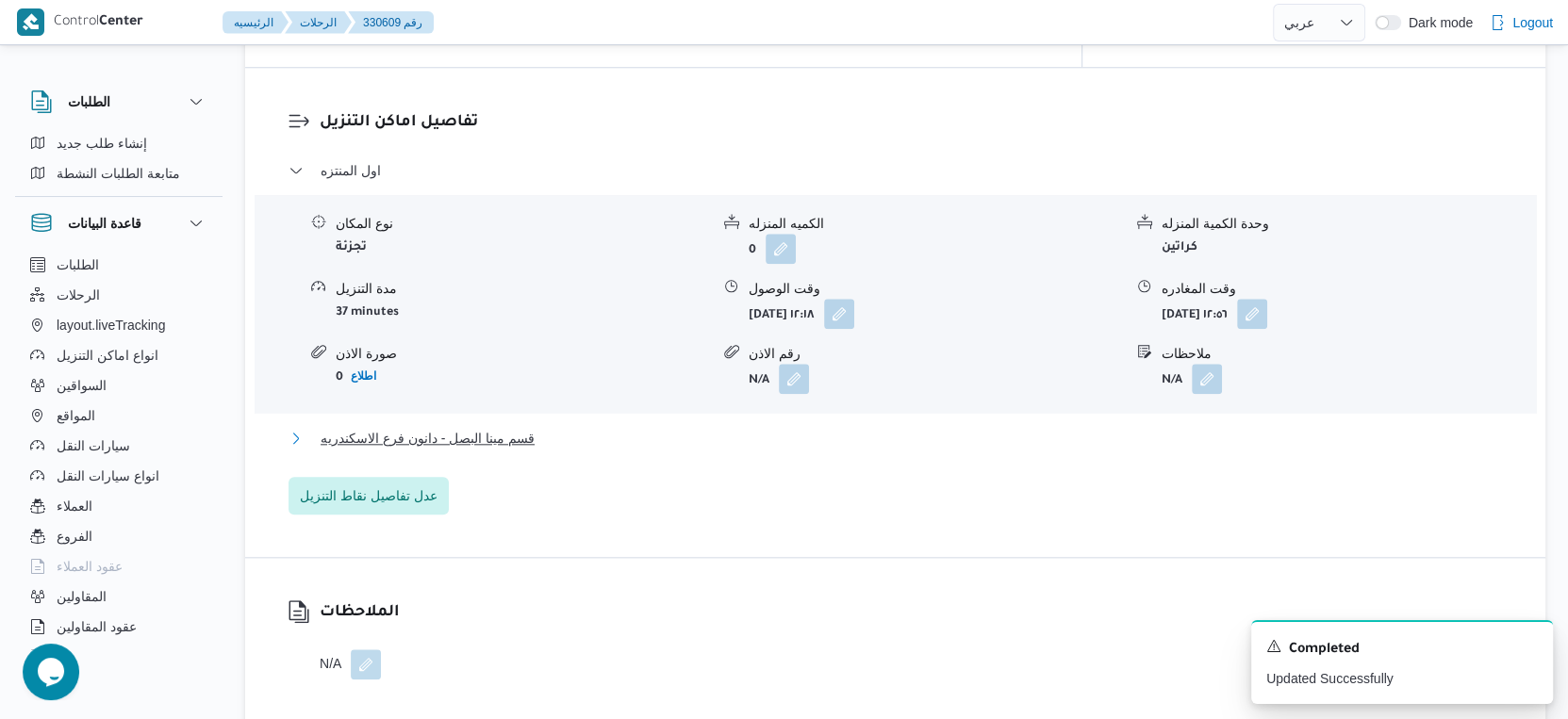
click at [533, 427] on span "قسم مينا البصل - دانون فرع الاسكندريه" at bounding box center [427, 439] width 214 height 23
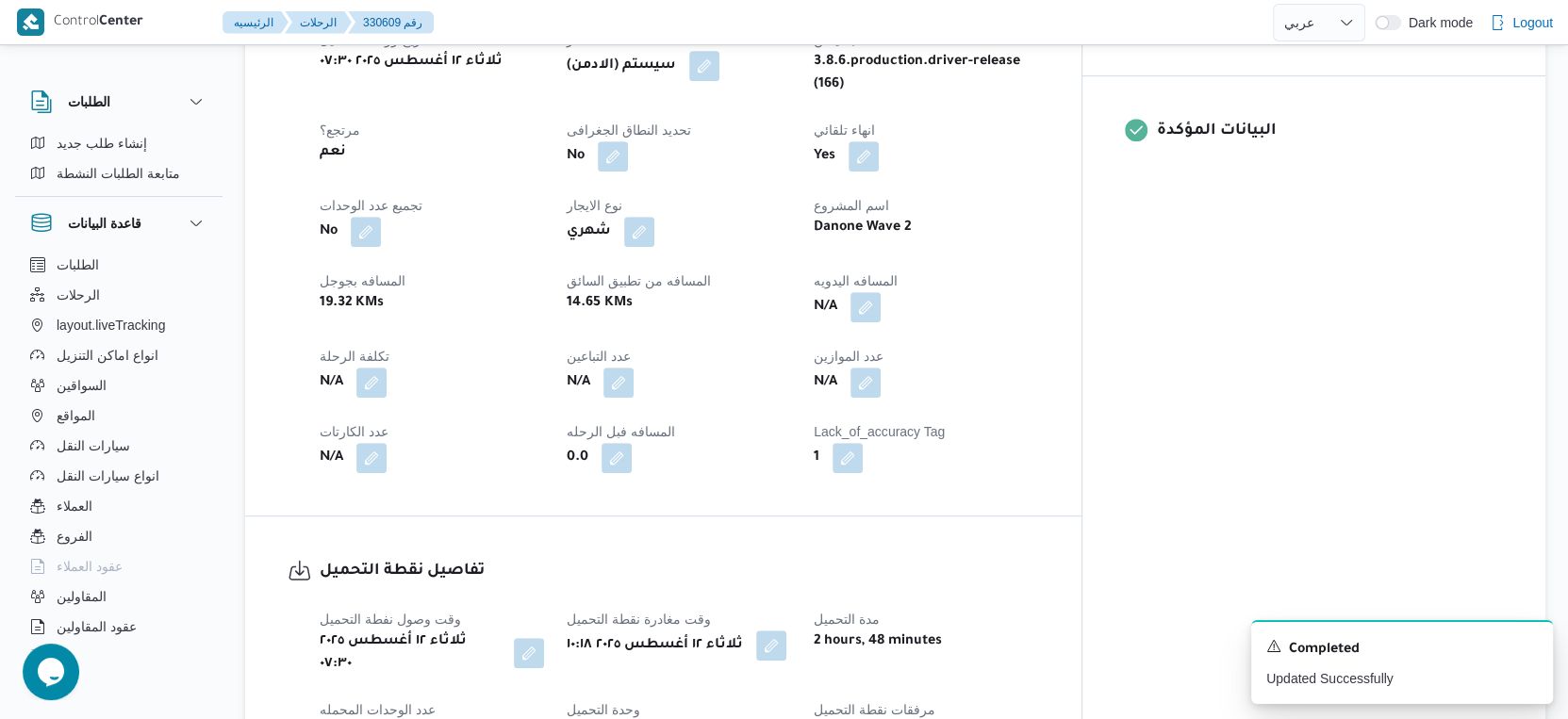
scroll to position [733, 0]
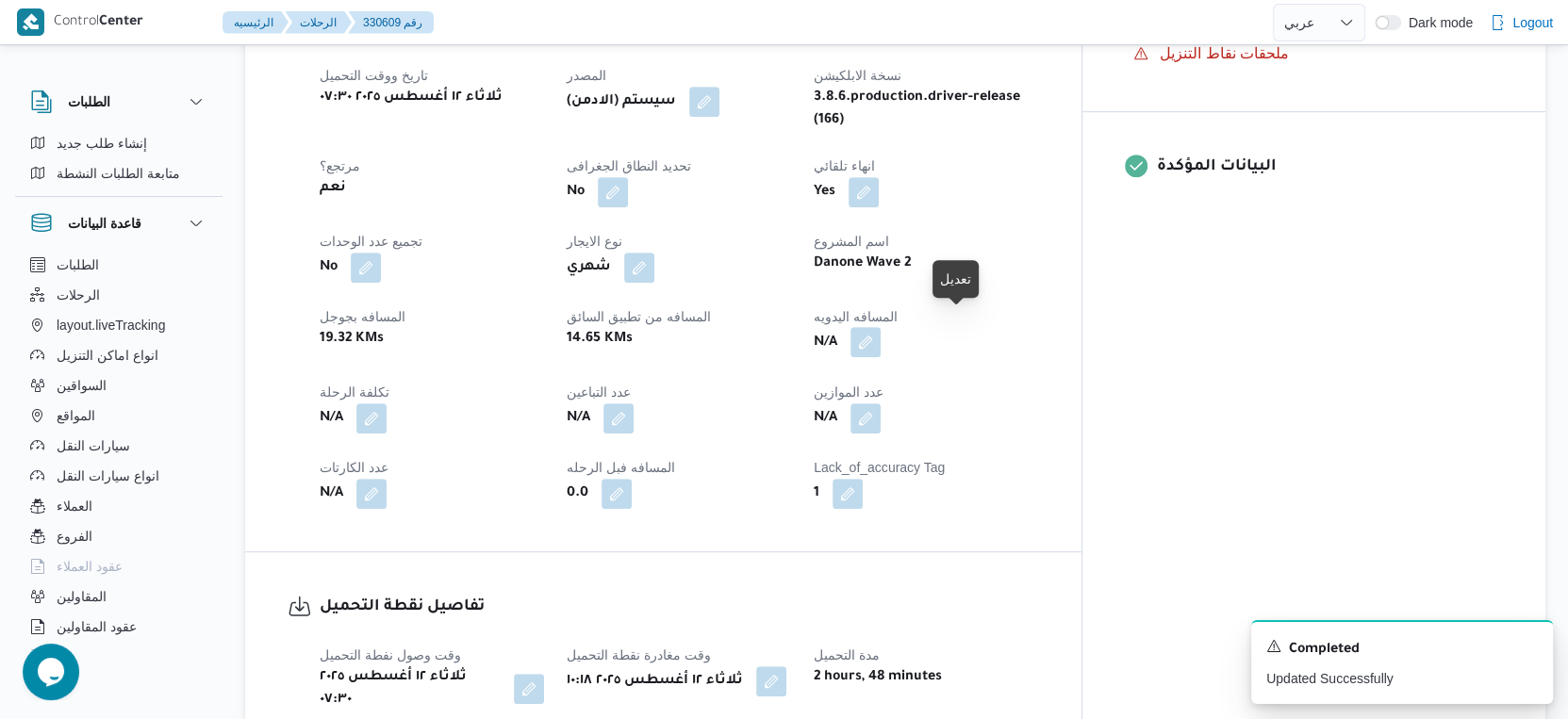
click at [881, 327] on button "button" at bounding box center [865, 342] width 31 height 31
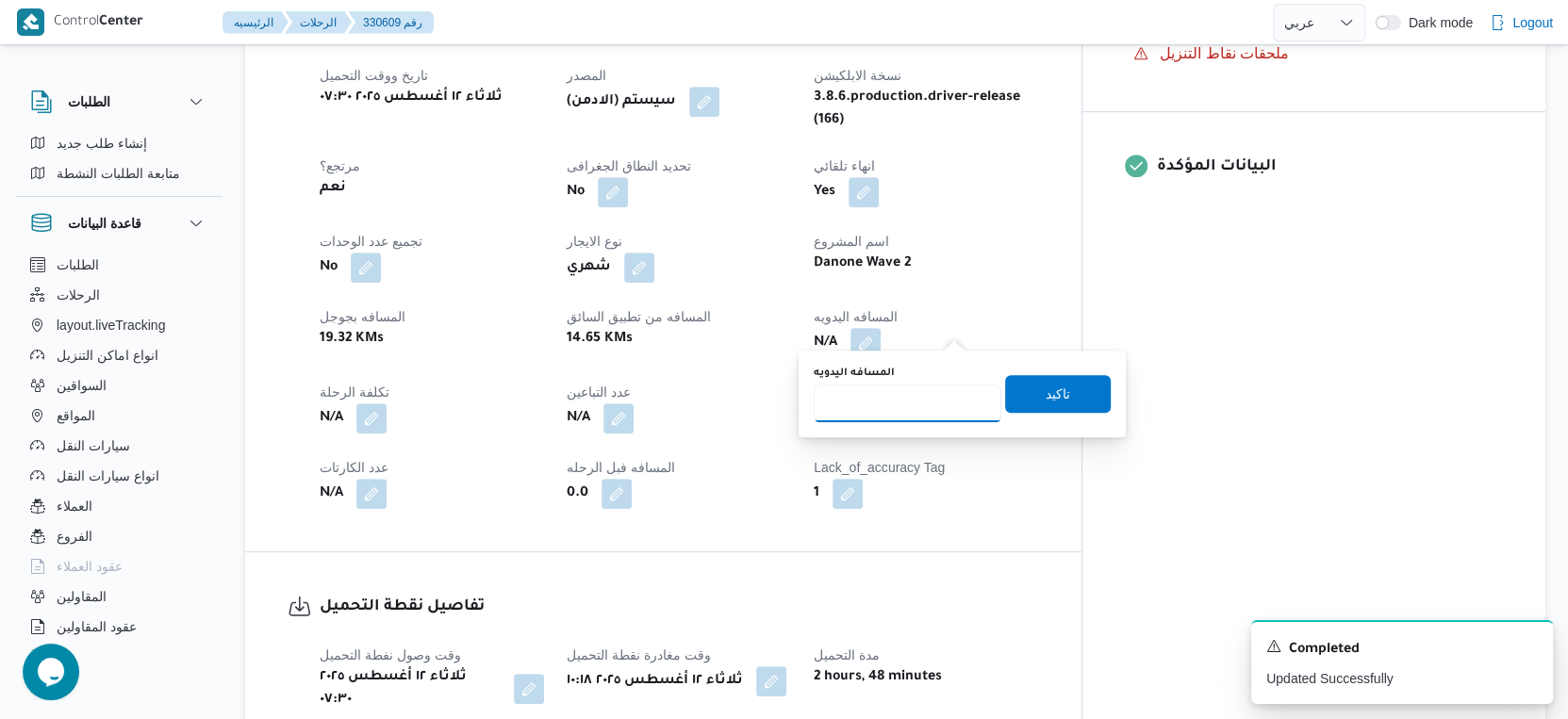
click at [912, 393] on input "المسافه اليدويه" at bounding box center [907, 403] width 187 height 37
type input "43"
click at [1047, 394] on span "تاكيد" at bounding box center [1058, 393] width 25 height 23
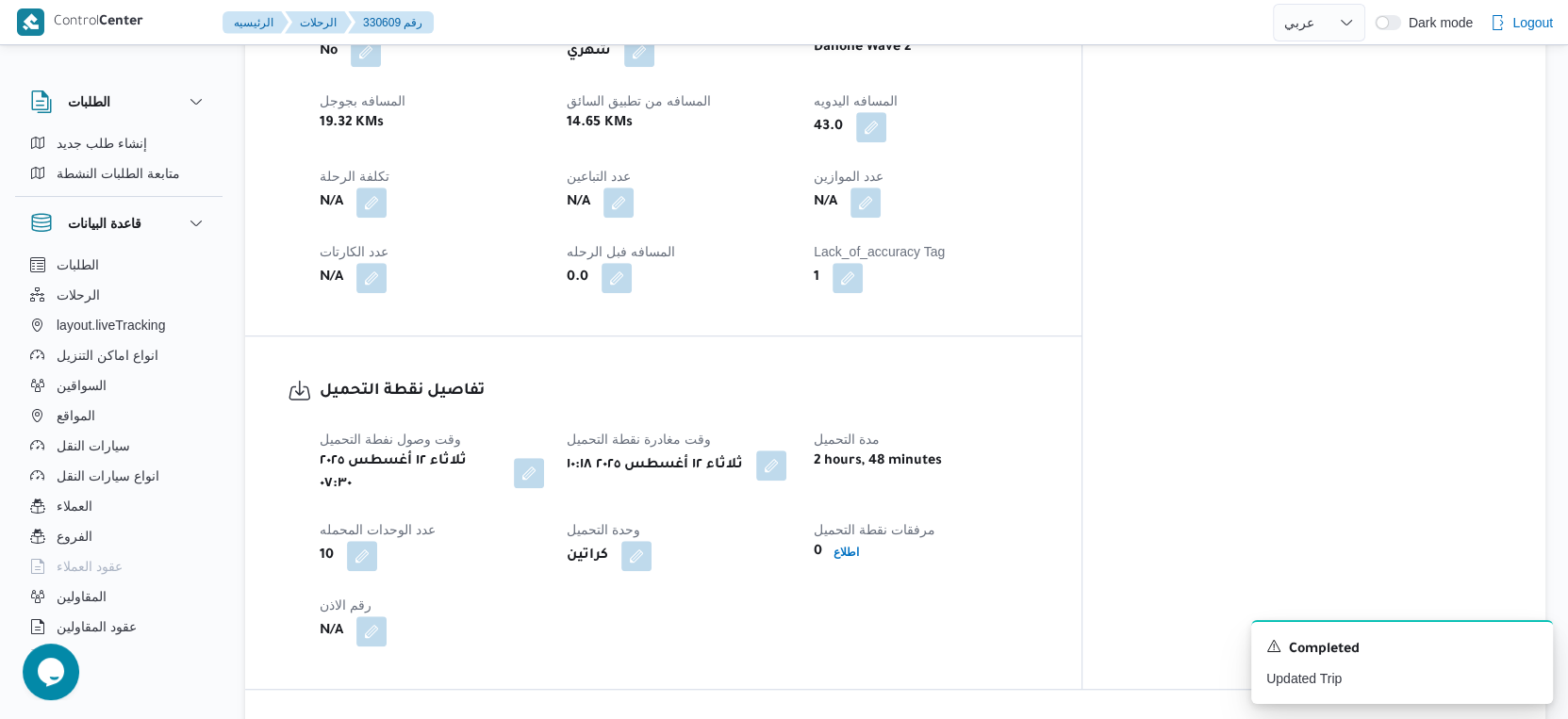
scroll to position [943, 0]
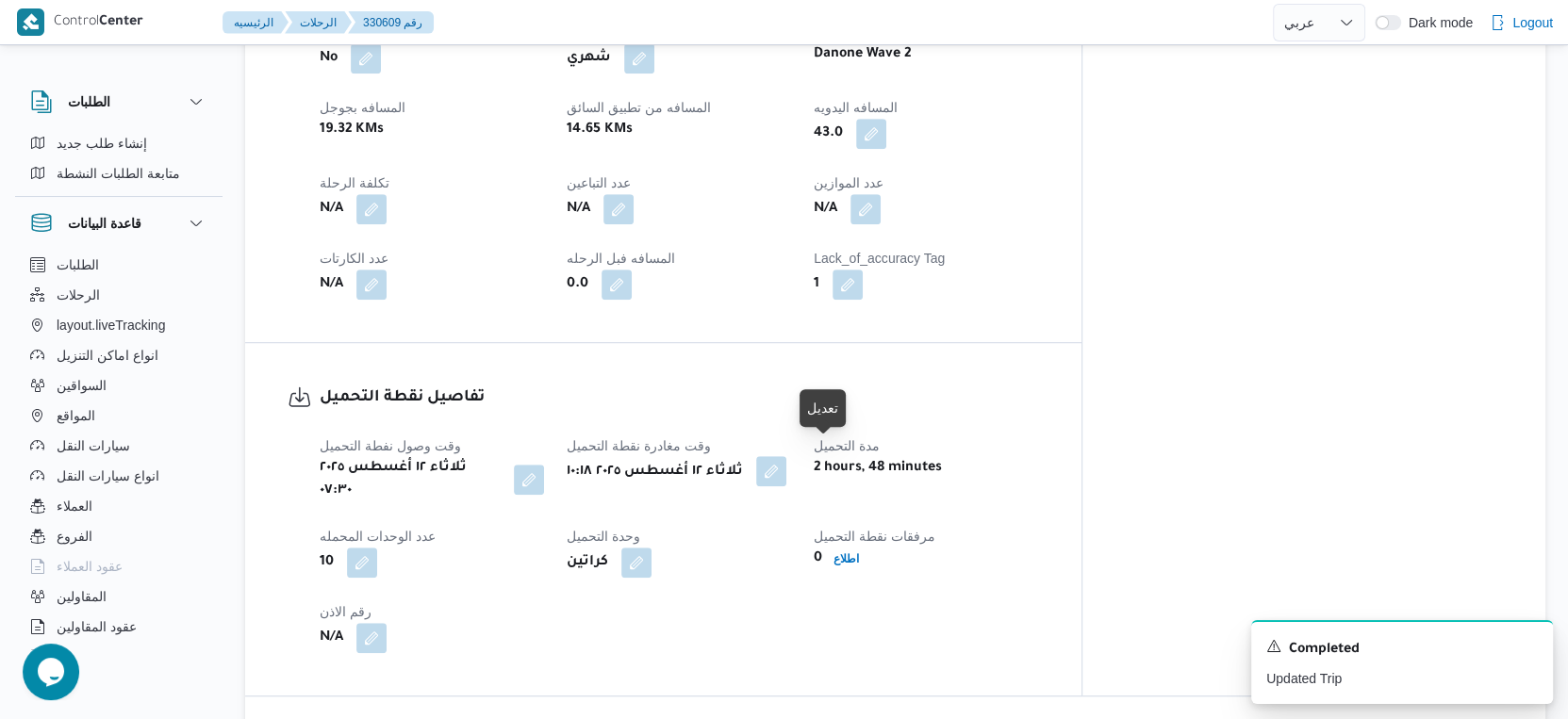
click at [786, 458] on button "button" at bounding box center [772, 471] width 31 height 31
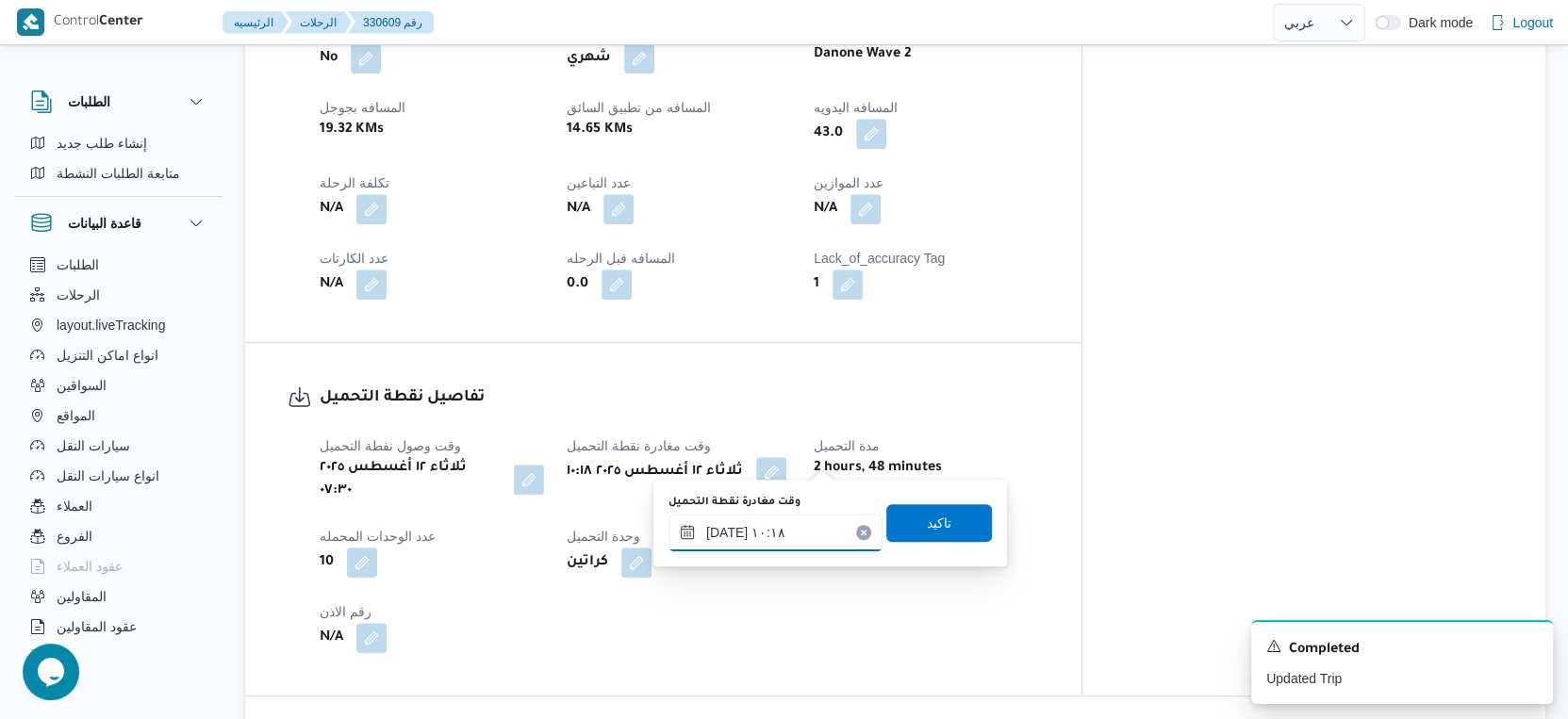
click at [779, 537] on input "١٢/٠٨/٢٠٢٥ ١٠:١٨" at bounding box center [775, 532] width 214 height 37
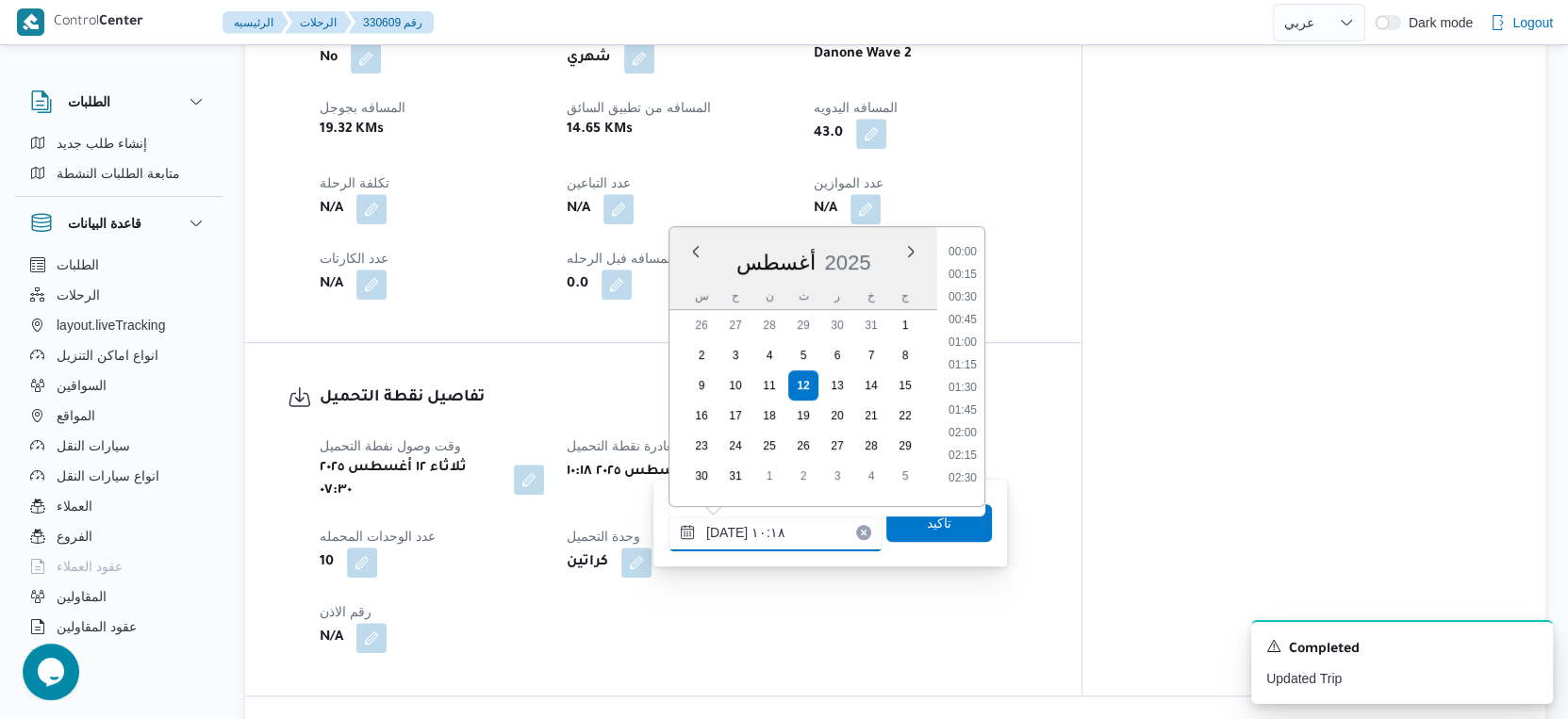
scroll to position [797, 0]
click at [970, 304] on li "09:30" at bounding box center [962, 314] width 43 height 19
type input "١٢/٠٨/٢٠٢٥ ٠٩:٣٠"
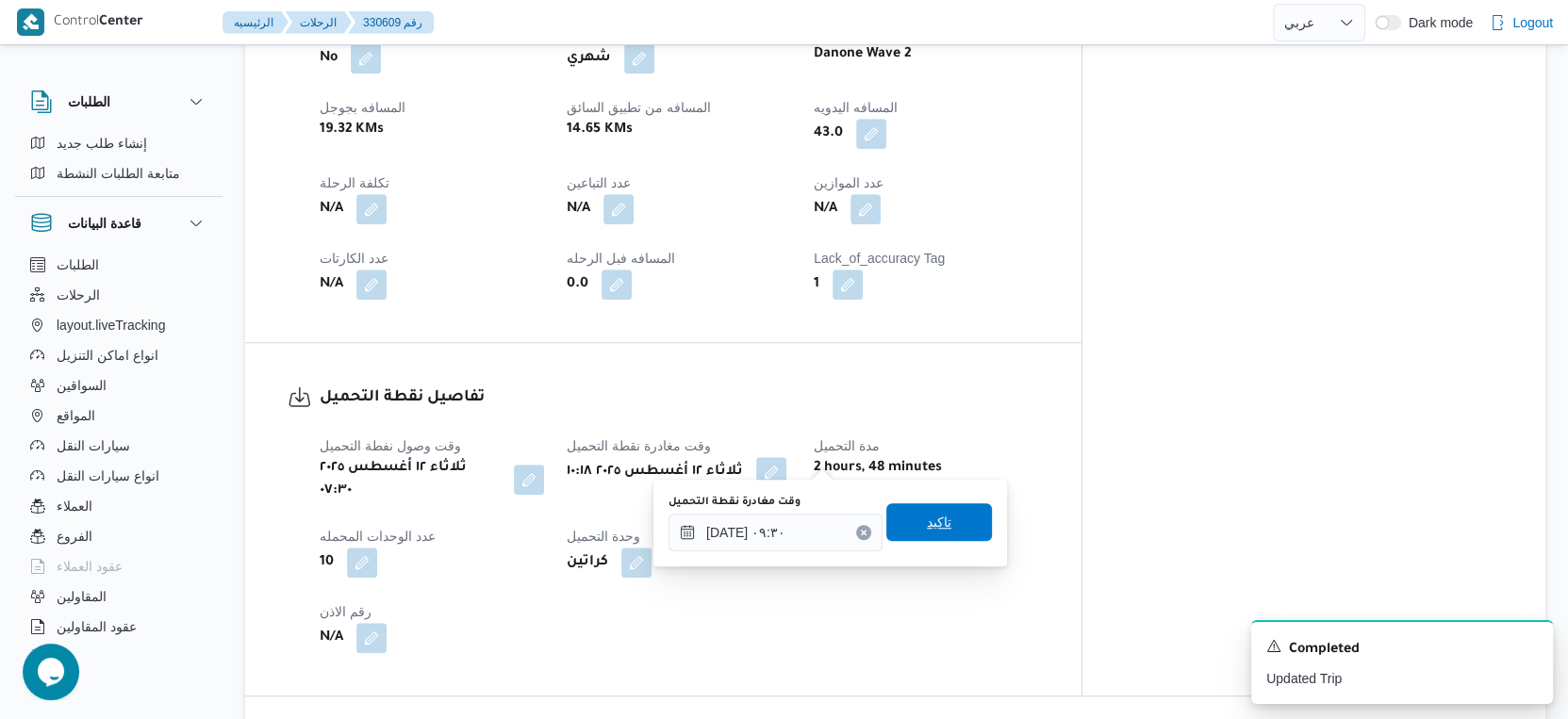
click at [954, 507] on span "تاكيد" at bounding box center [939, 522] width 105 height 37
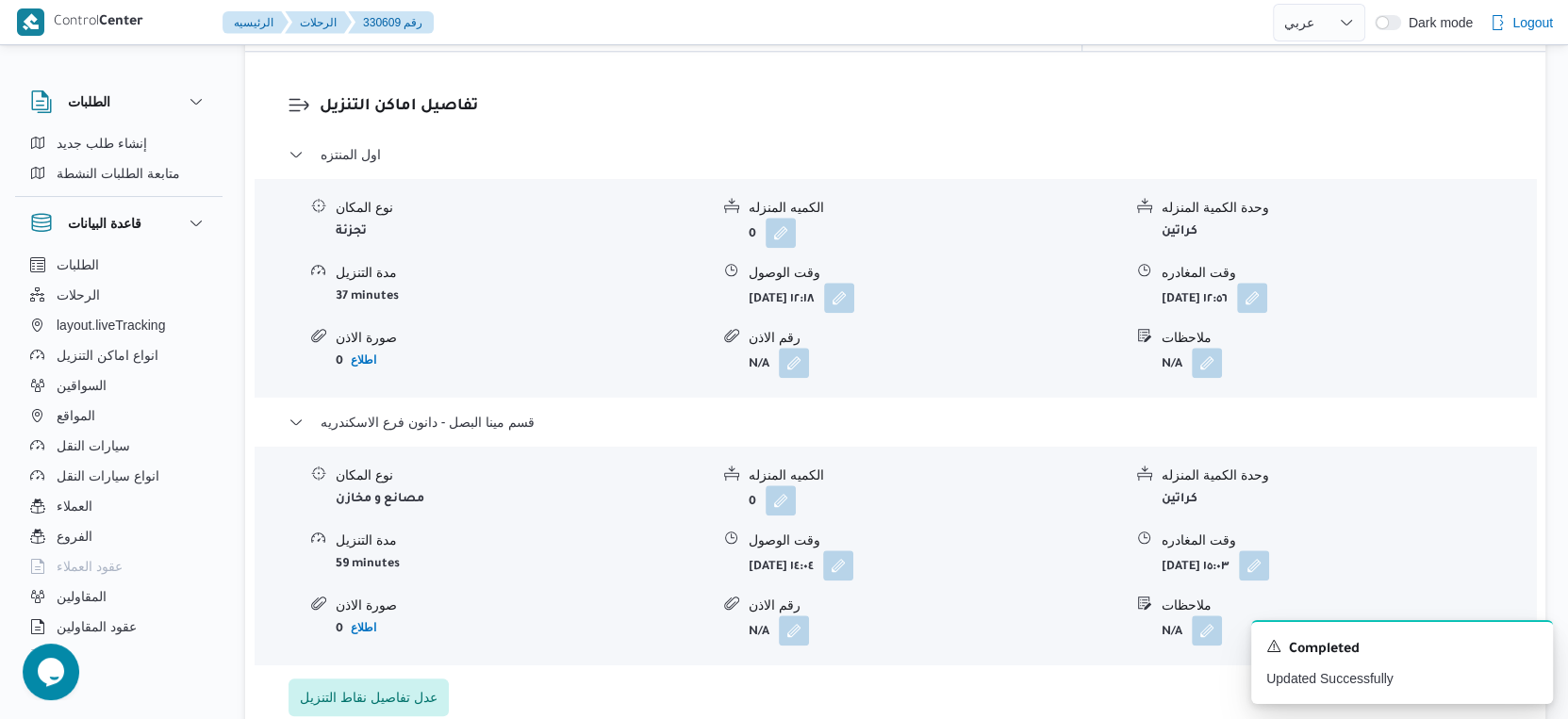
scroll to position [1675, 0]
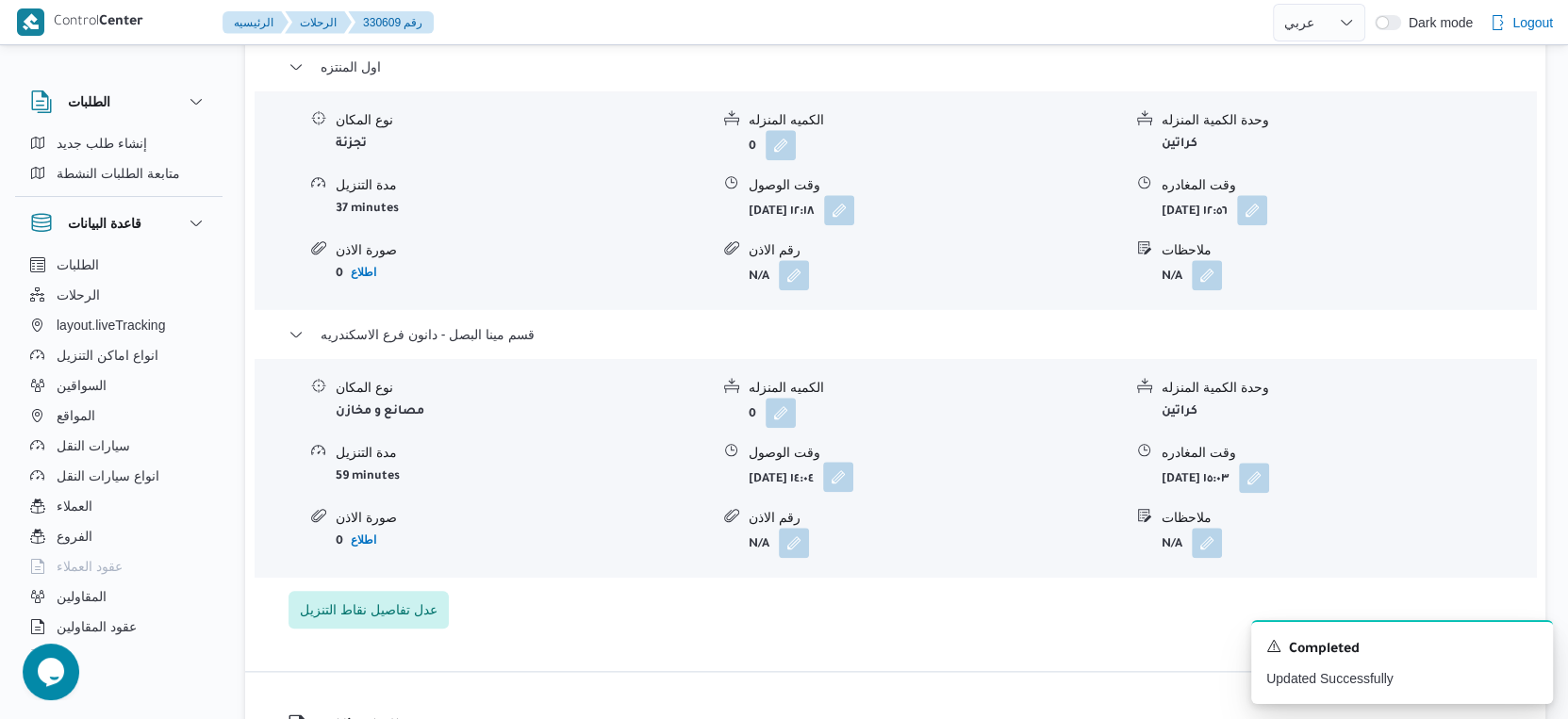
click at [853, 462] on button "button" at bounding box center [838, 477] width 31 height 31
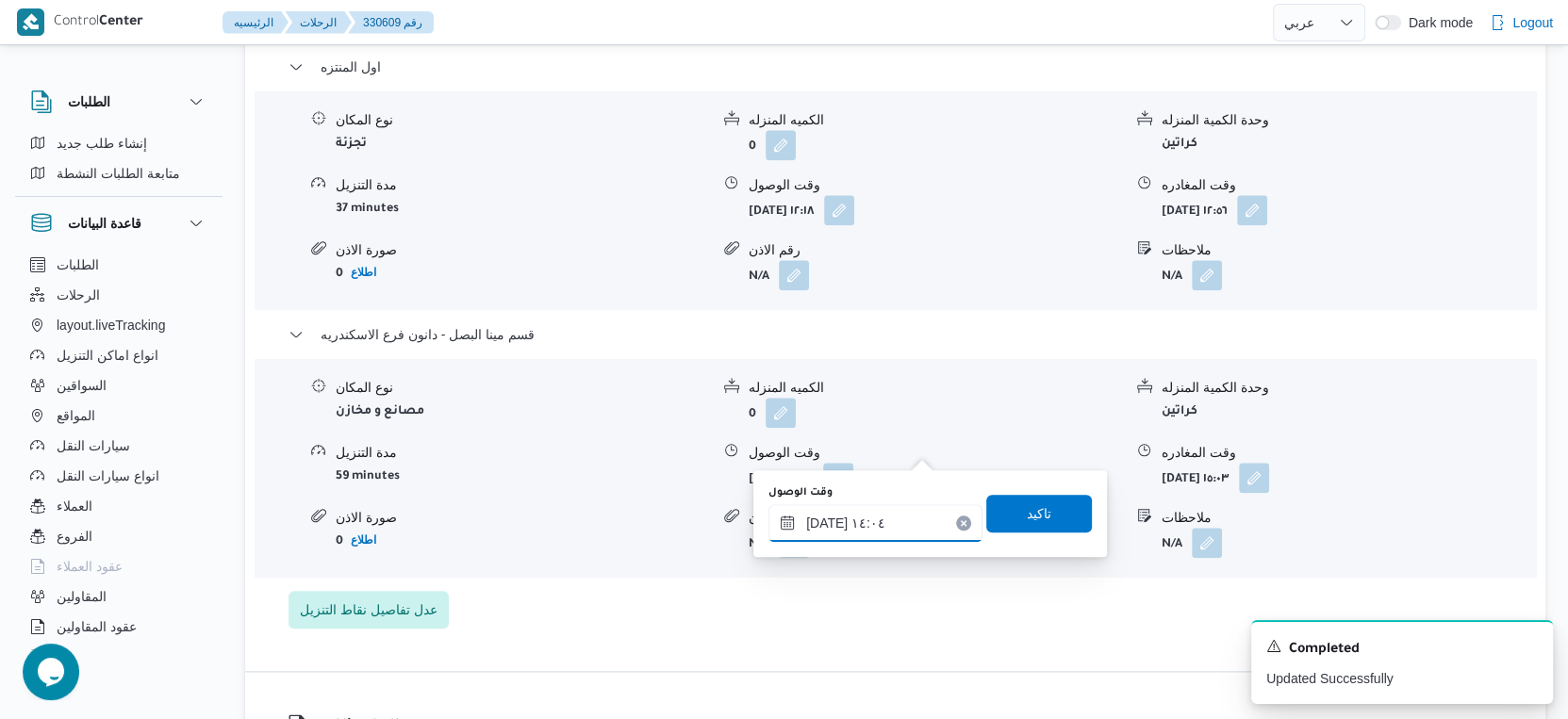
click at [897, 533] on input "١٢/٠٨/٢٠٢٥ ١٤:٠٤" at bounding box center [876, 523] width 214 height 37
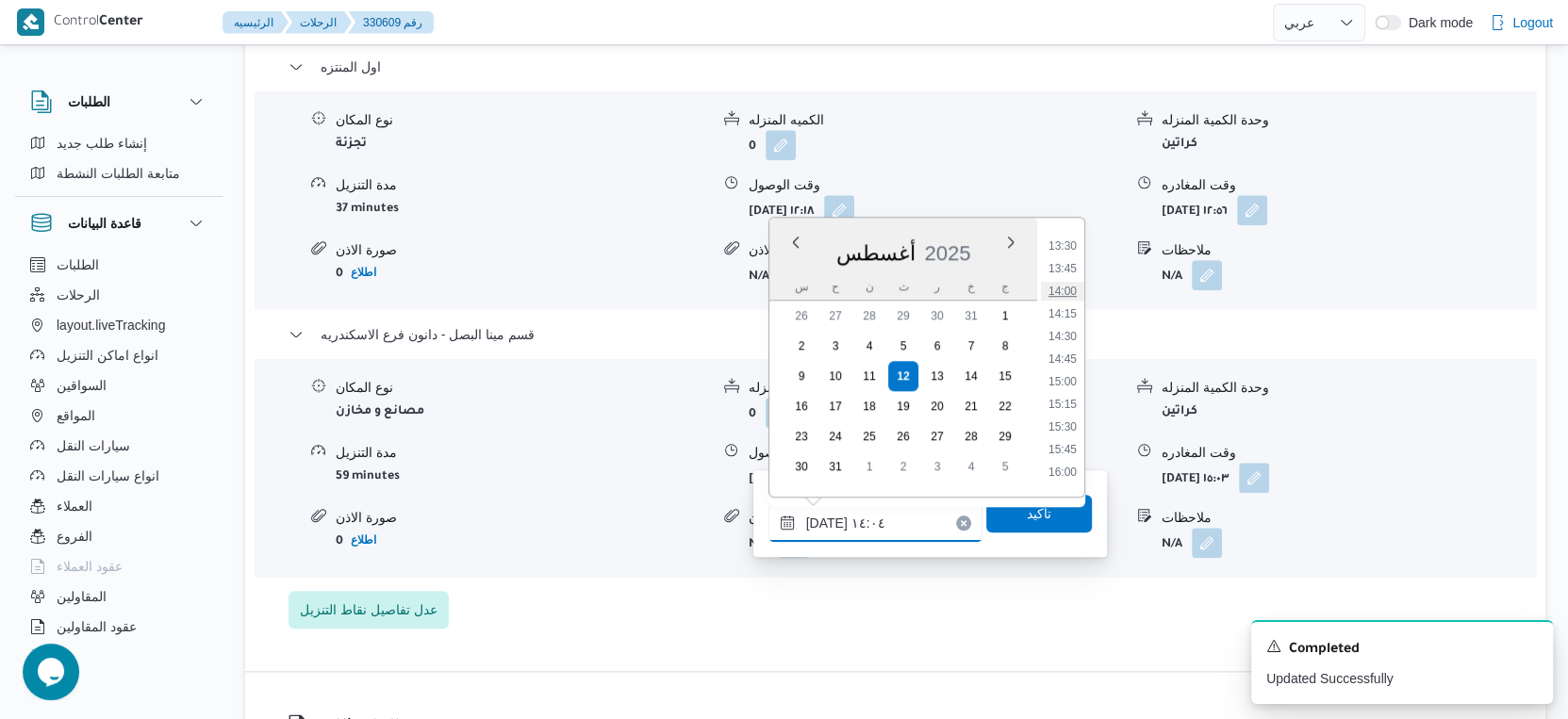
scroll to position [1345, 0]
click at [1076, 433] on li "17:00" at bounding box center [1062, 436] width 43 height 19
type input "١٢/٠٨/٢٠٢٥ ١٧:٠٠"
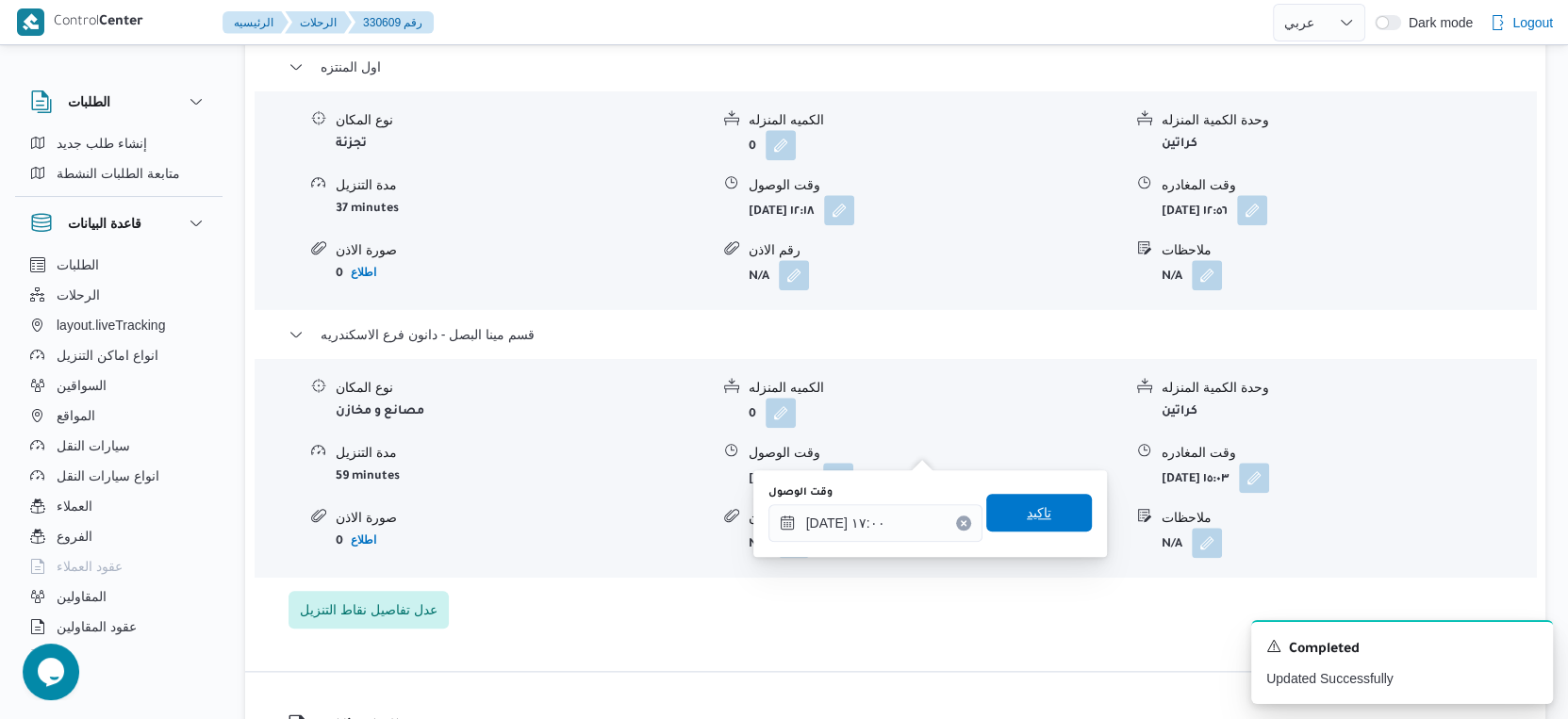
click at [1054, 517] on span "تاكيد" at bounding box center [1038, 512] width 105 height 37
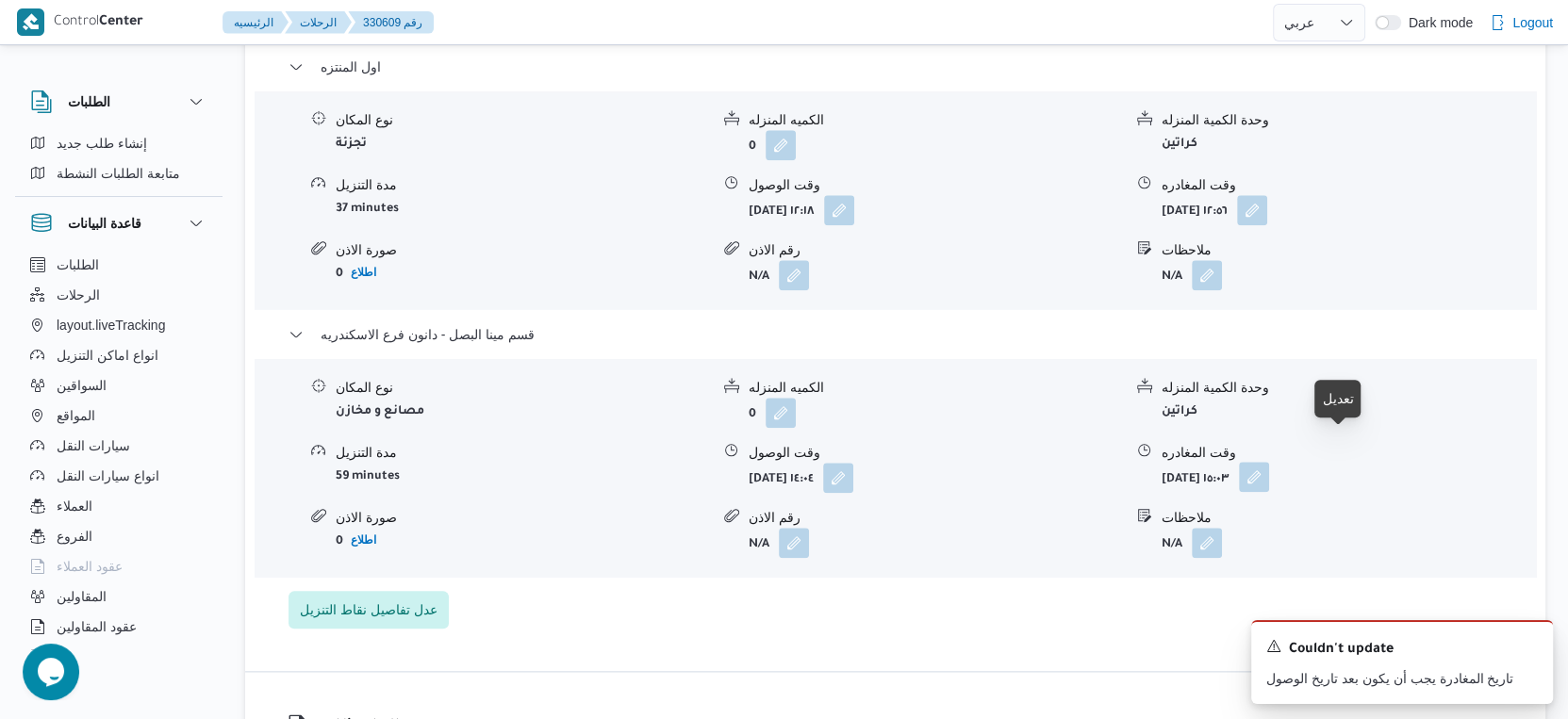
click at [1269, 462] on button "button" at bounding box center [1254, 477] width 31 height 31
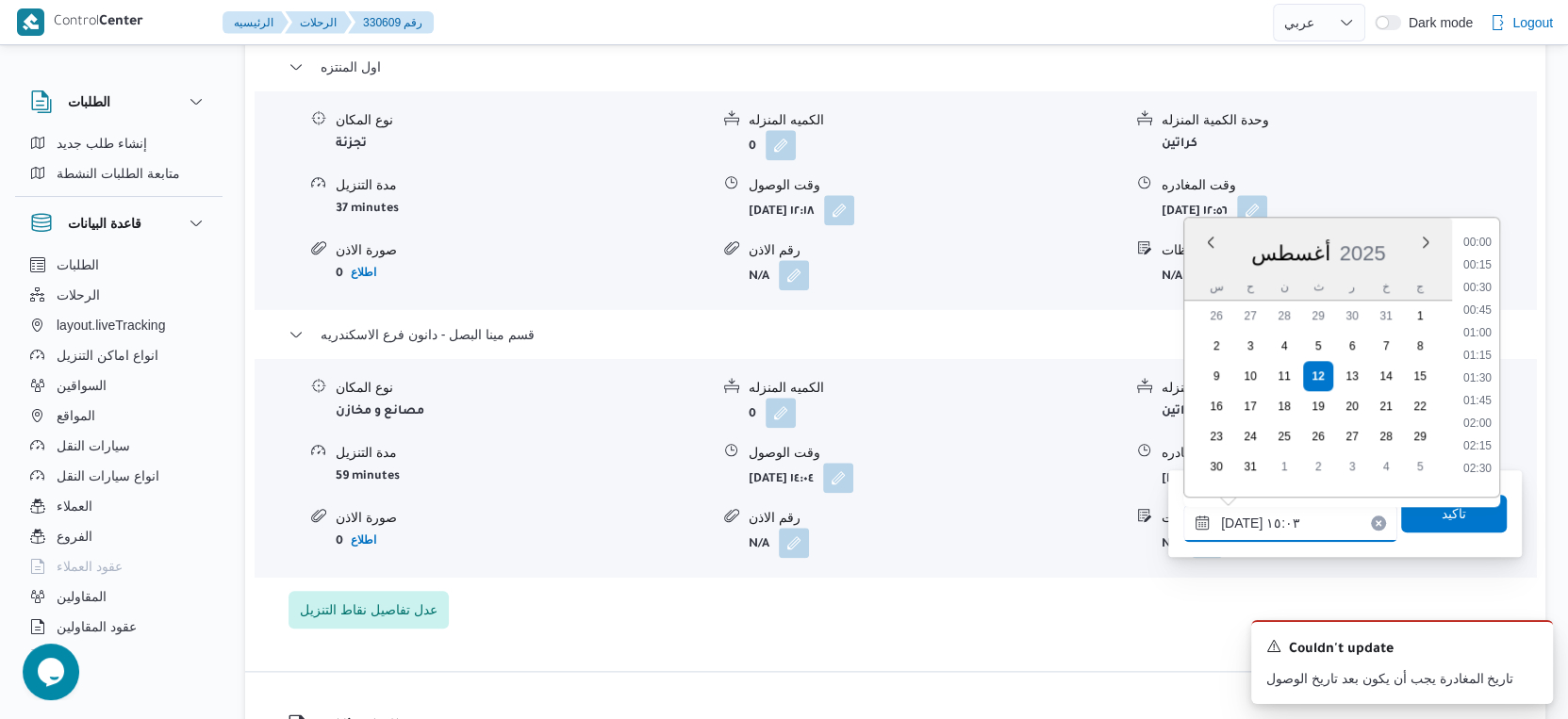
click at [1317, 515] on input "١٢/٠٨/٢٠٢٥ ١٥:٠٣" at bounding box center [1290, 523] width 214 height 37
click at [1482, 360] on li "17:15" at bounding box center [1476, 368] width 43 height 19
type input "١٢/٠٨/٢٠٢٥ ١٧:١٥"
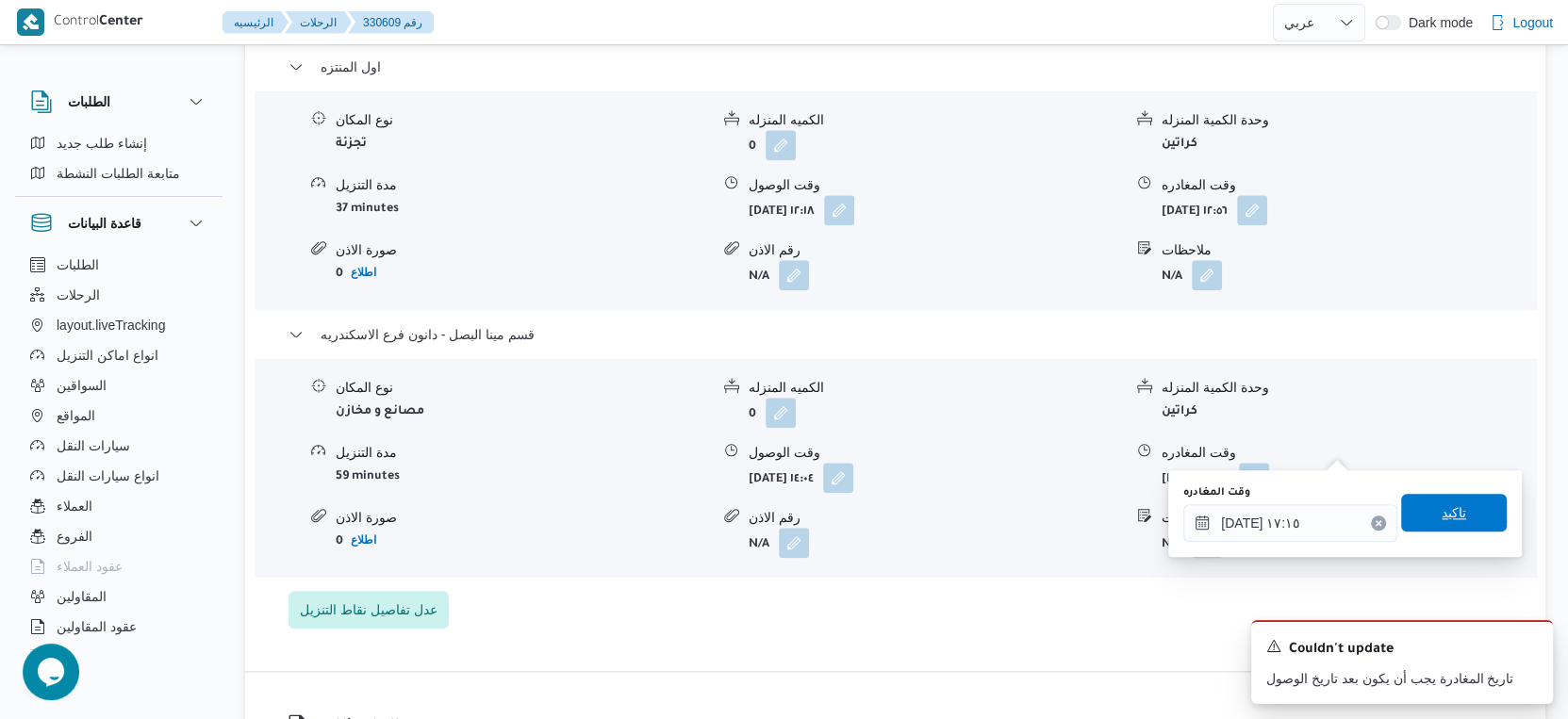
click at [1476, 512] on span "تاكيد" at bounding box center [1453, 512] width 105 height 37
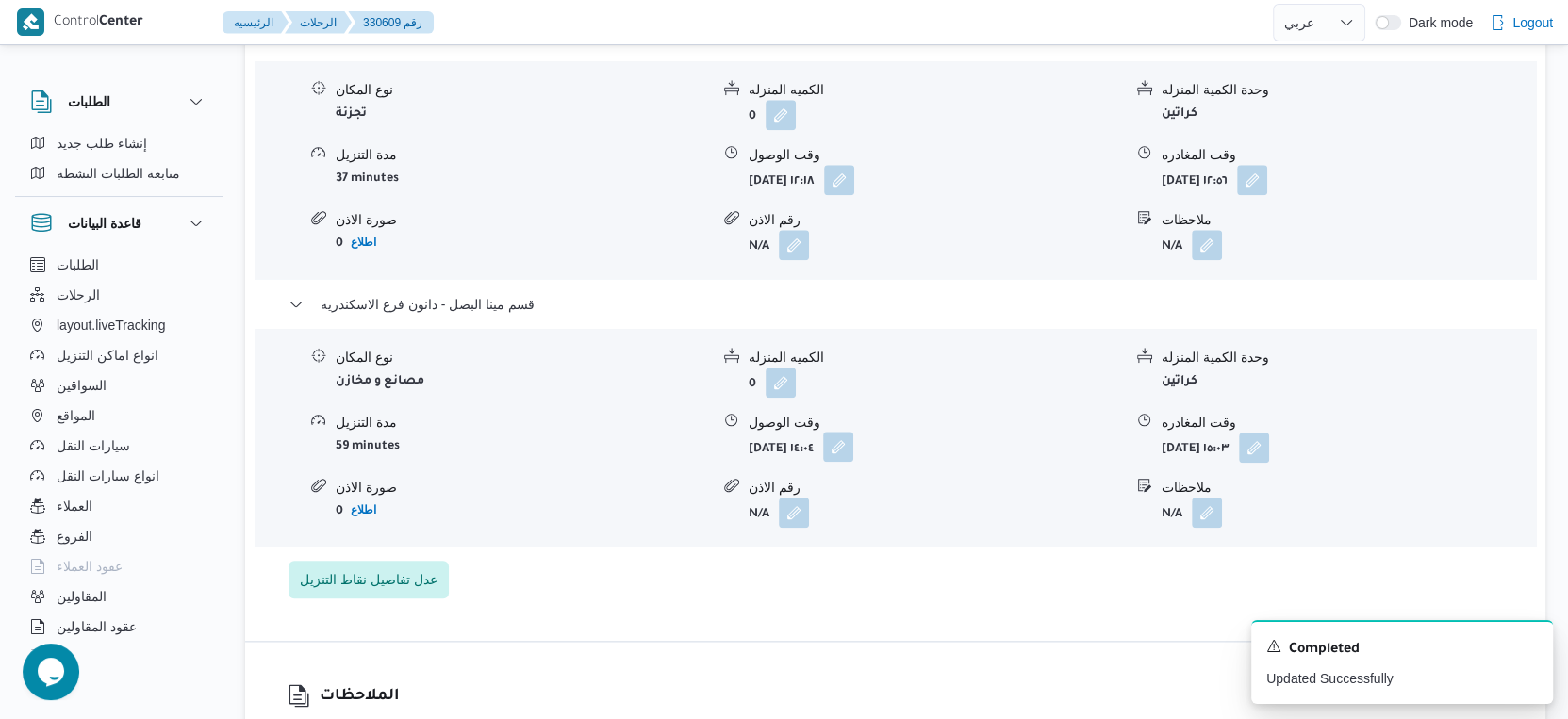
click at [853, 443] on button "button" at bounding box center [838, 447] width 31 height 31
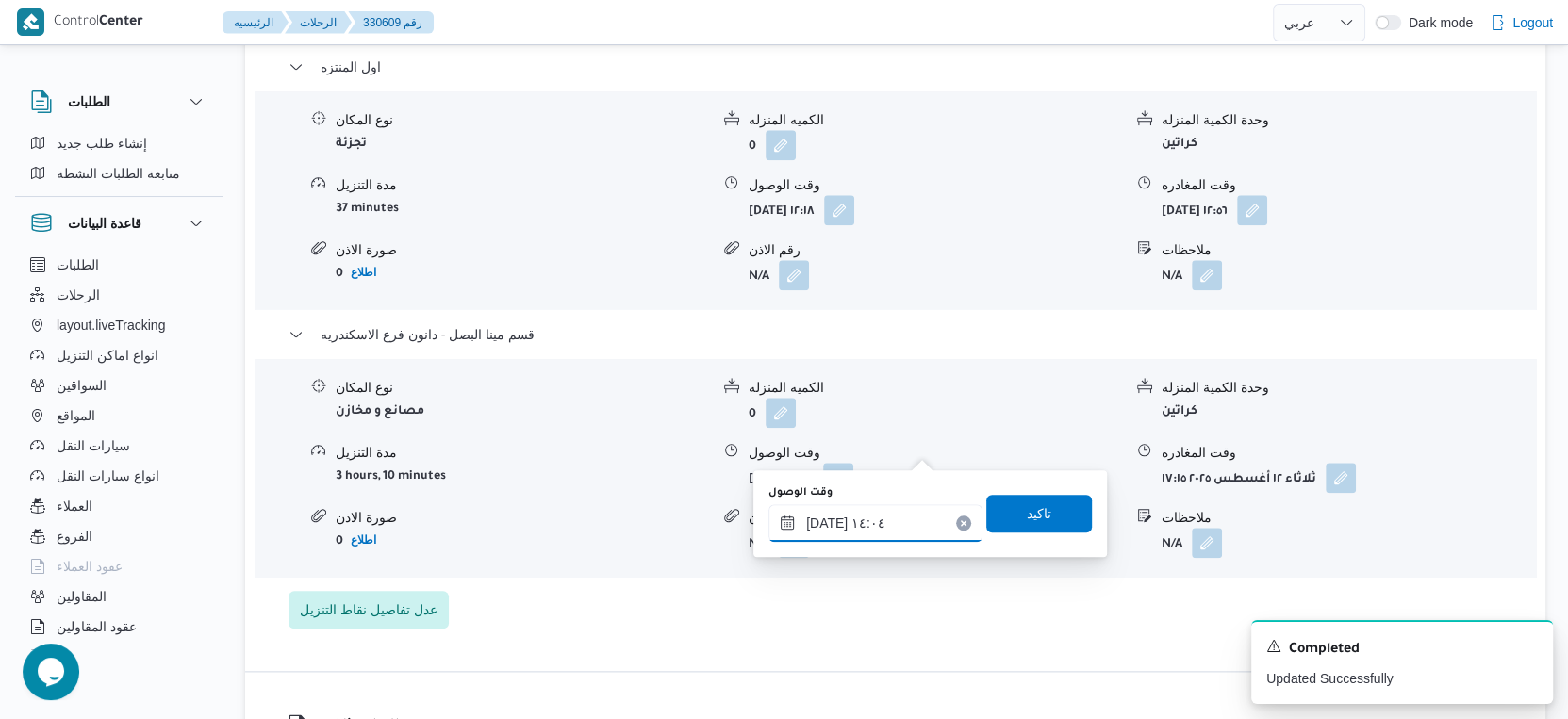
click at [889, 522] on input "١٢/٠٨/٢٠٢٥ ١٤:٠٤" at bounding box center [876, 523] width 214 height 37
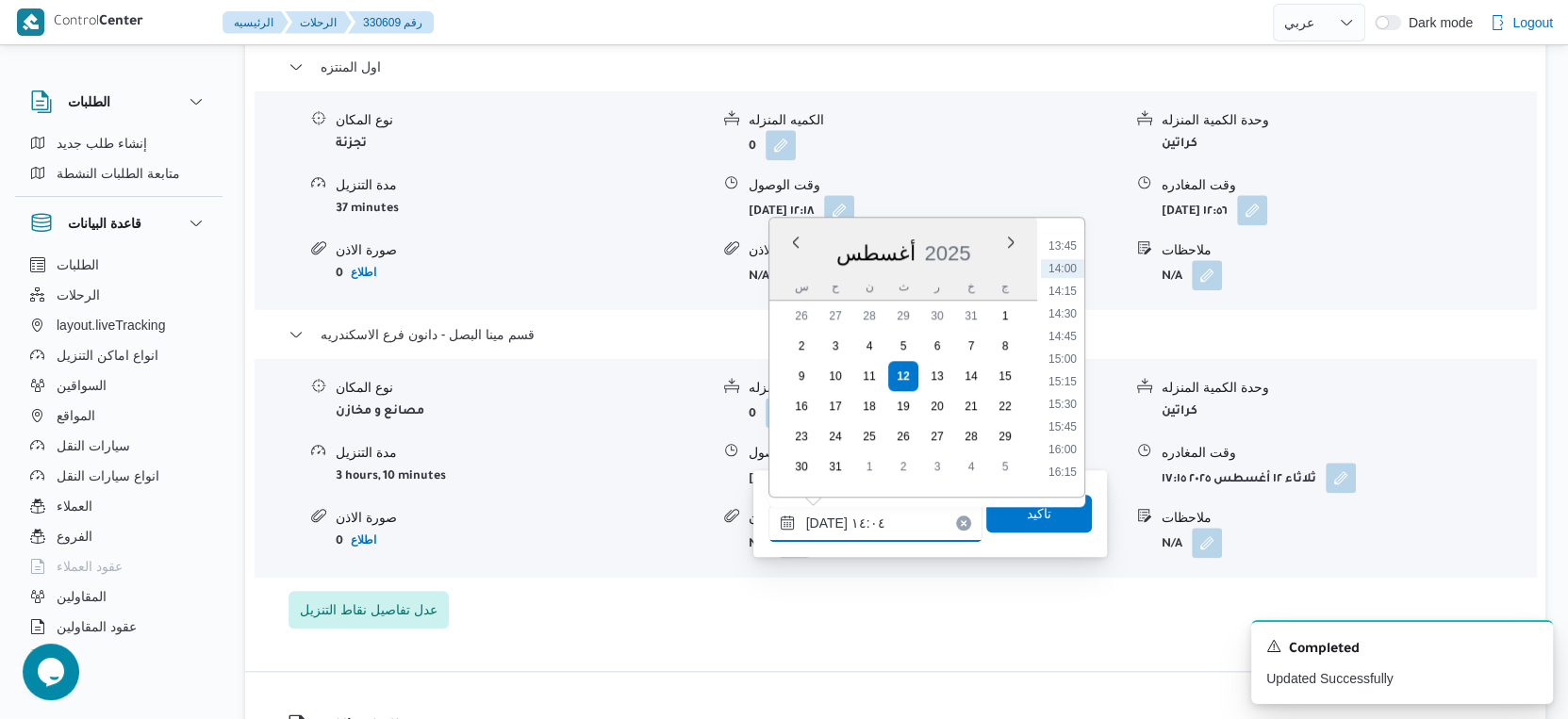
scroll to position [1345, 0]
click at [1073, 426] on li "17:00" at bounding box center [1062, 436] width 43 height 19
type input "[DATE] ١٧:٠٠"
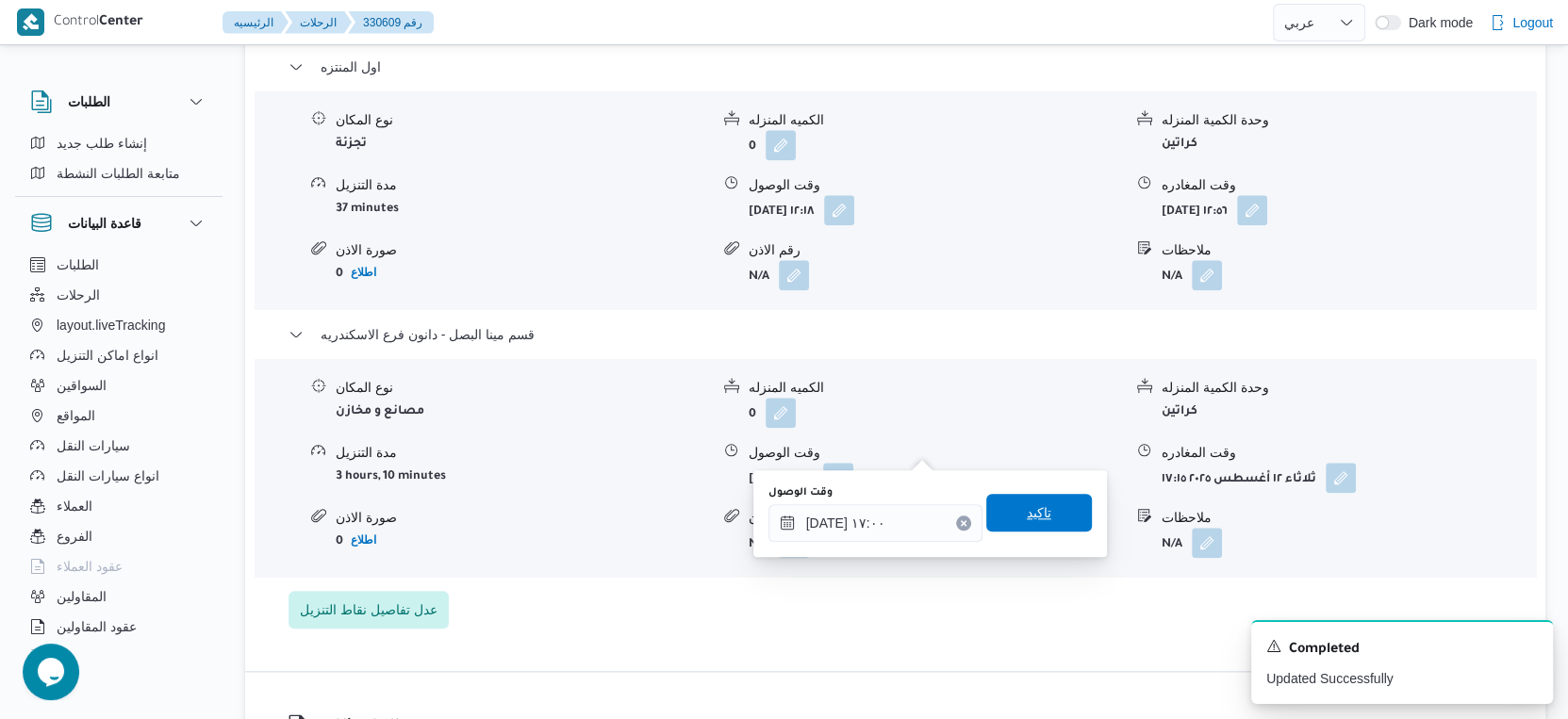
click at [1048, 528] on span "تاكيد" at bounding box center [1038, 512] width 105 height 37
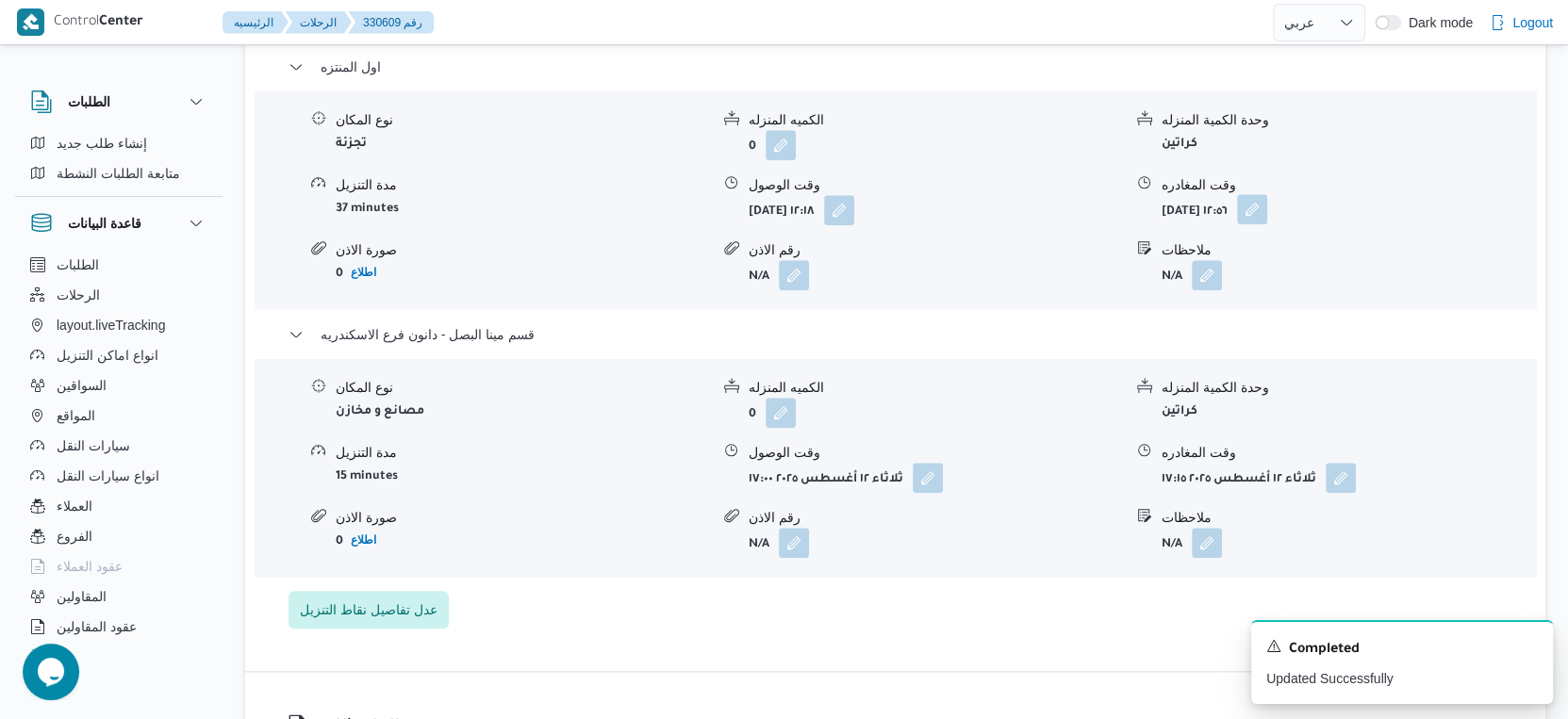
click at [1267, 194] on button "button" at bounding box center [1252, 209] width 31 height 31
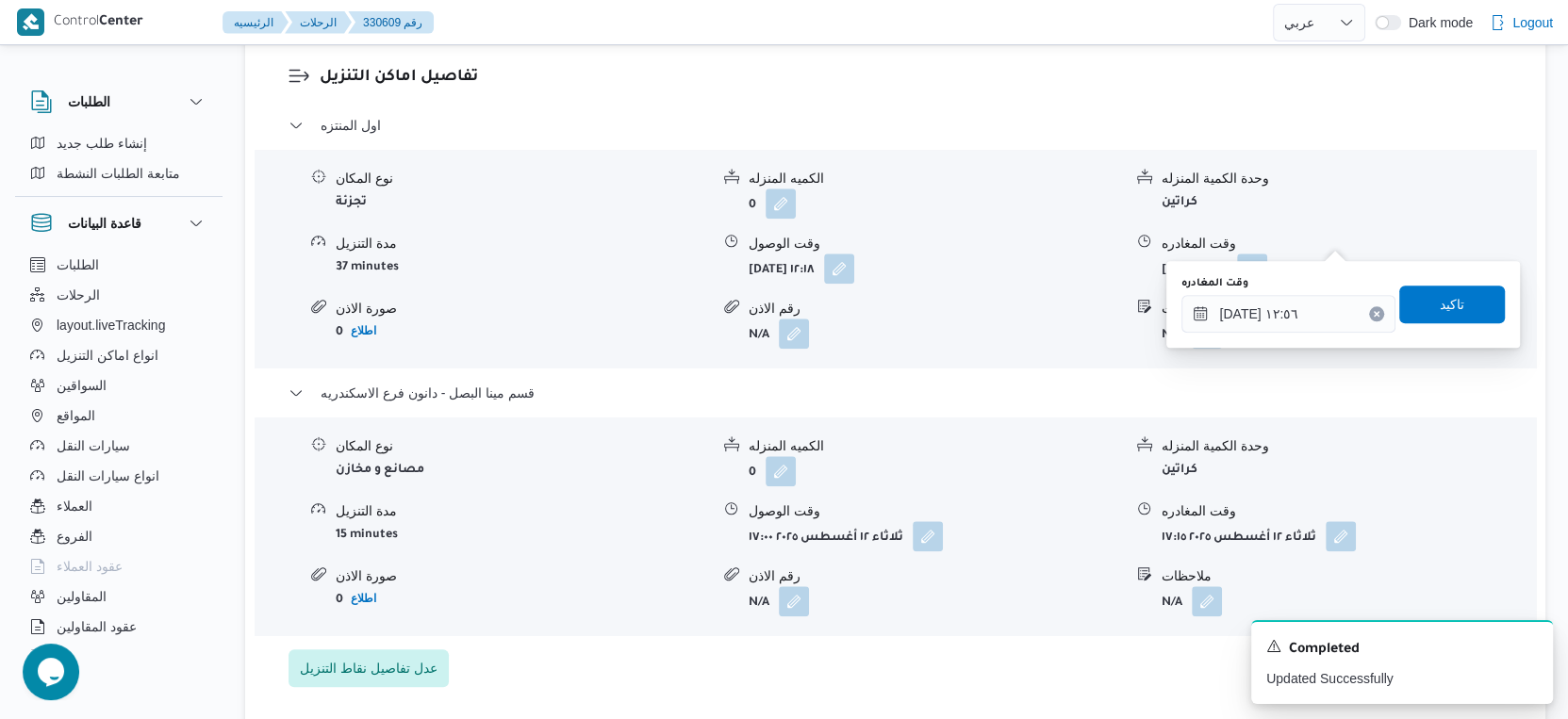
scroll to position [1572, 0]
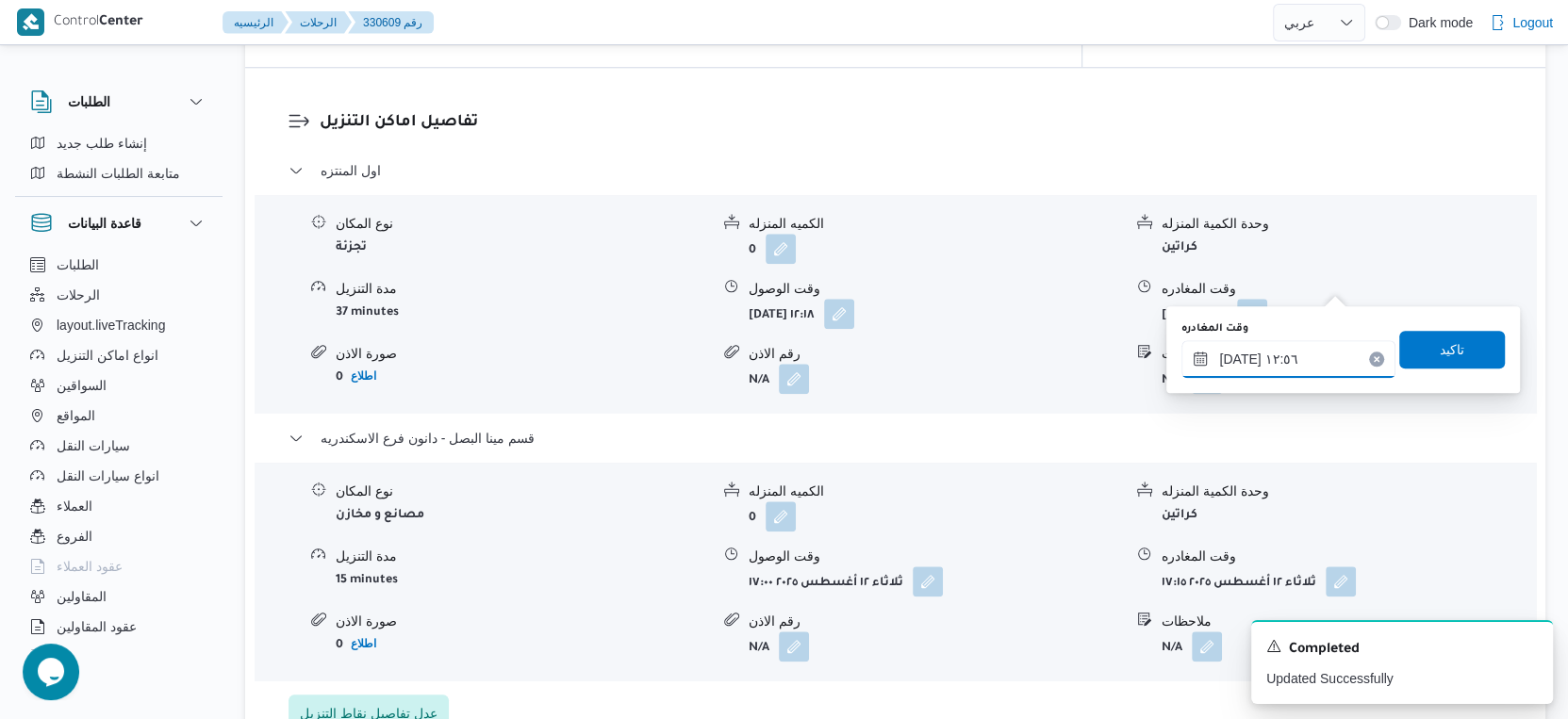
click at [1290, 350] on input "١٢/٠٨/٢٠٢٥ ١٢:٥٦" at bounding box center [1289, 359] width 214 height 37
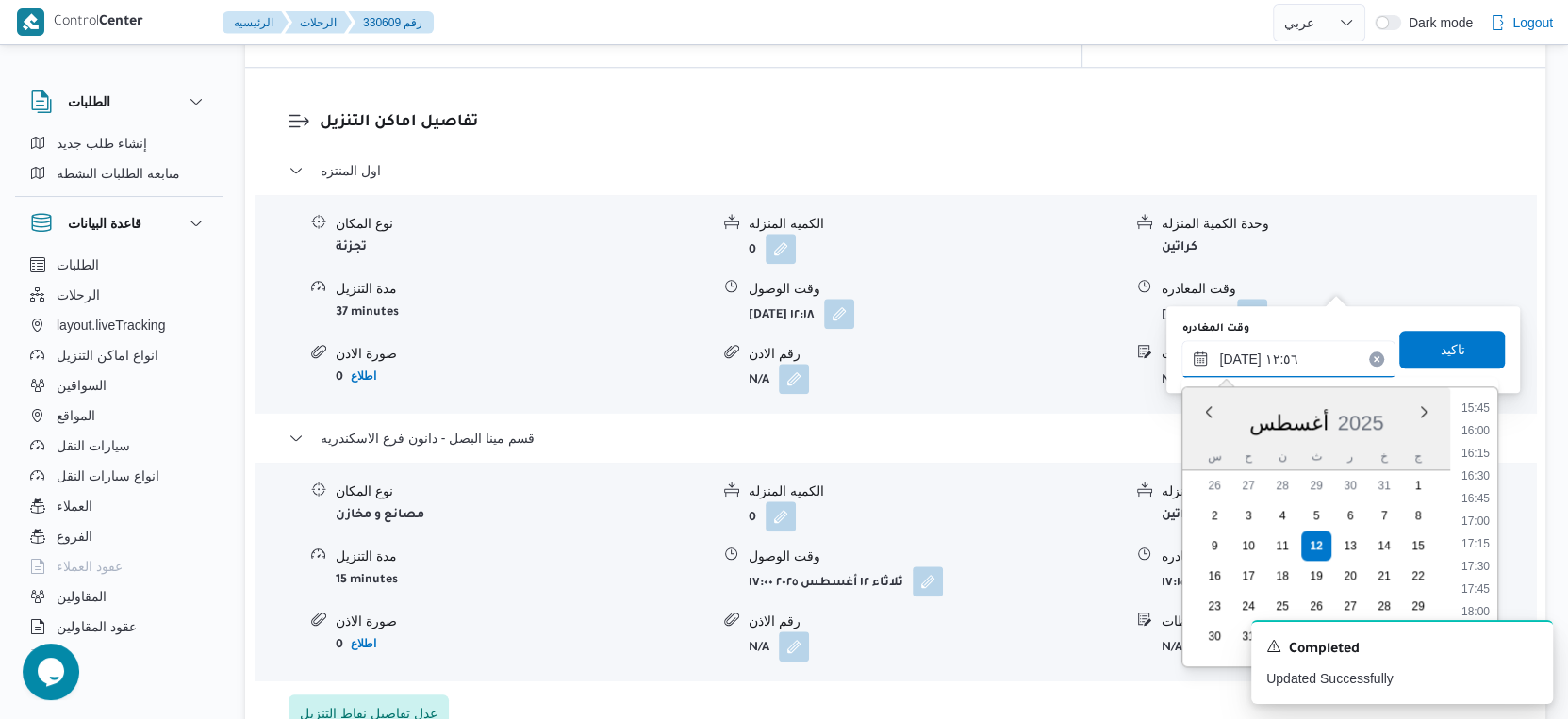
scroll to position [1443, 0]
click at [1477, 460] on li "16:30" at bounding box center [1474, 463] width 43 height 19
type input "١٢/٠٨/٢٠٢٥ ١٦:٣٠"
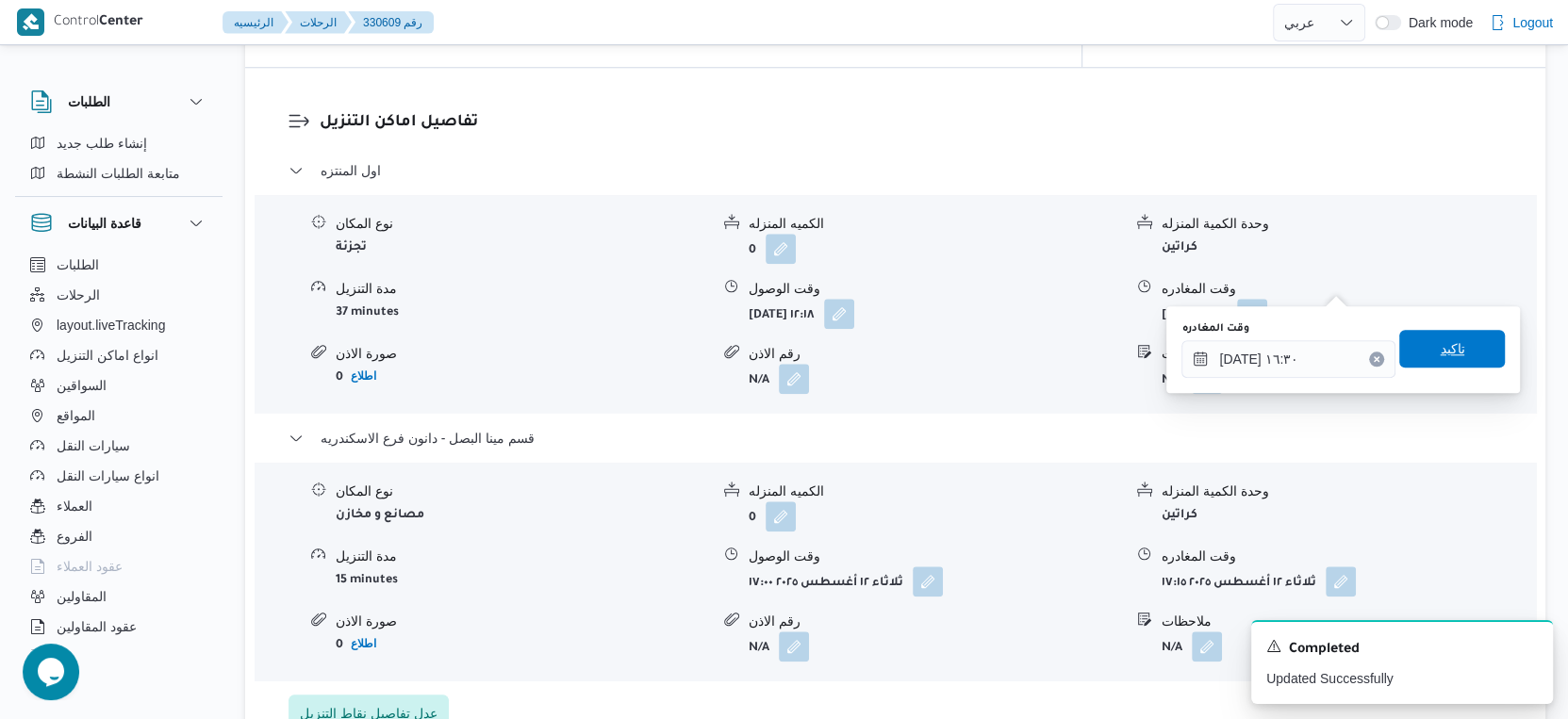
click at [1454, 348] on span "تاكيد" at bounding box center [1451, 348] width 105 height 37
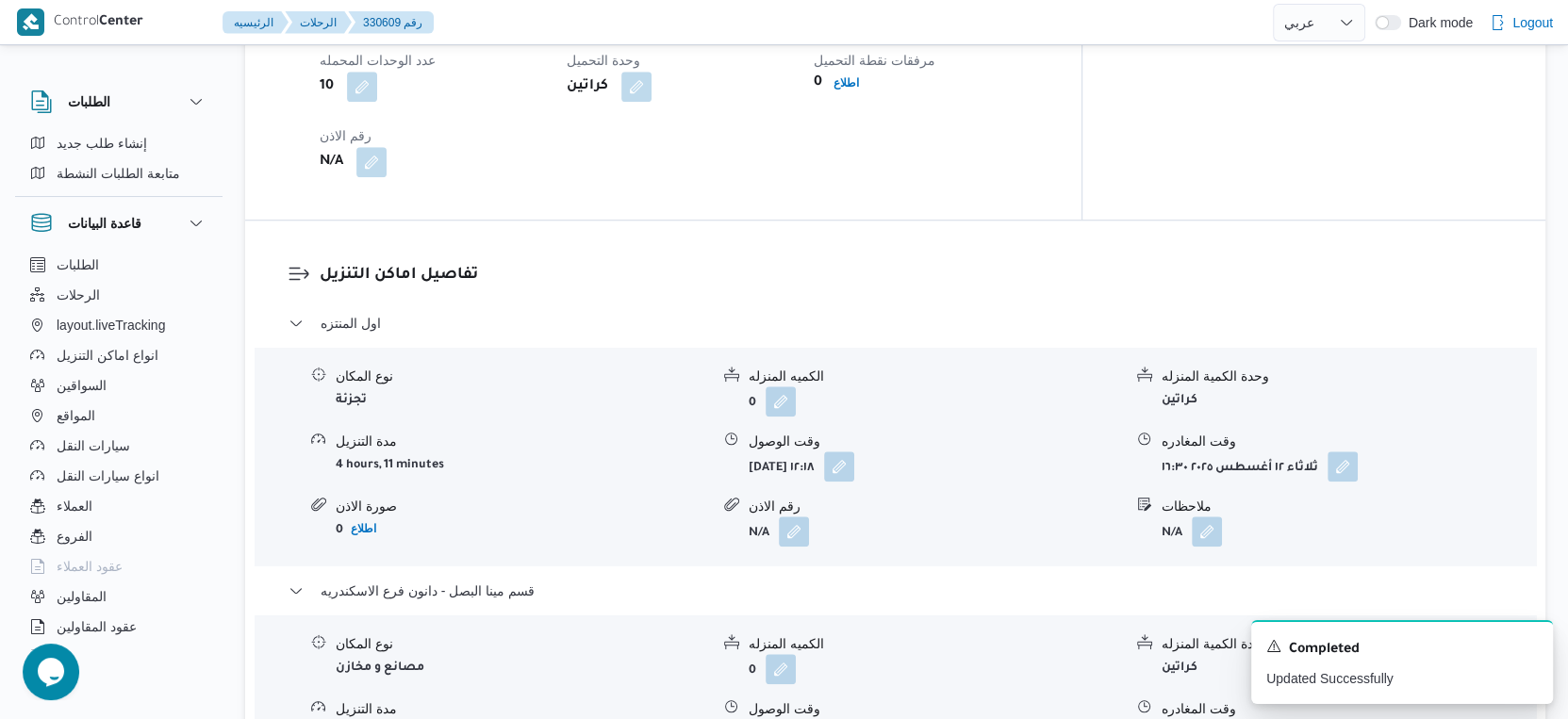
scroll to position [1256, 0]
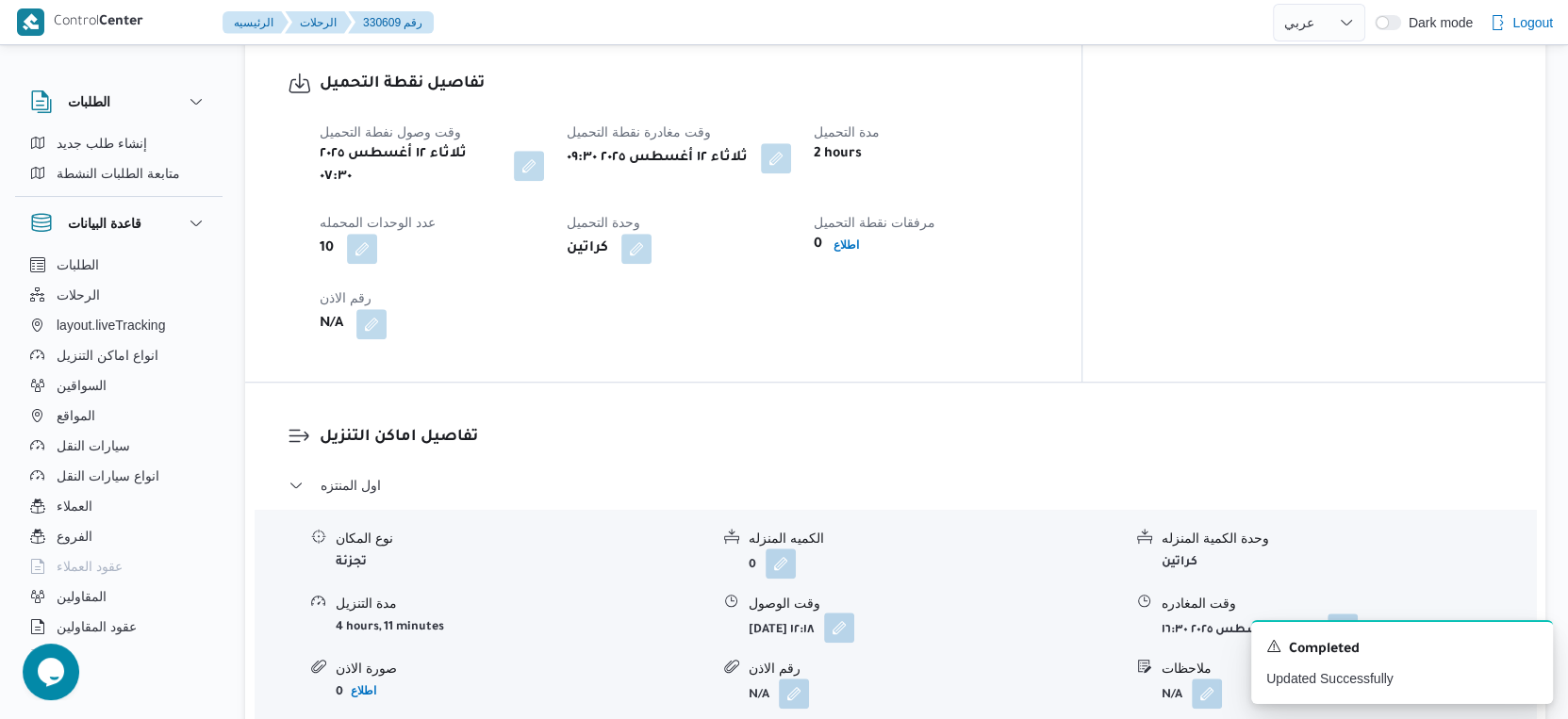
click at [854, 613] on button "button" at bounding box center [839, 628] width 31 height 31
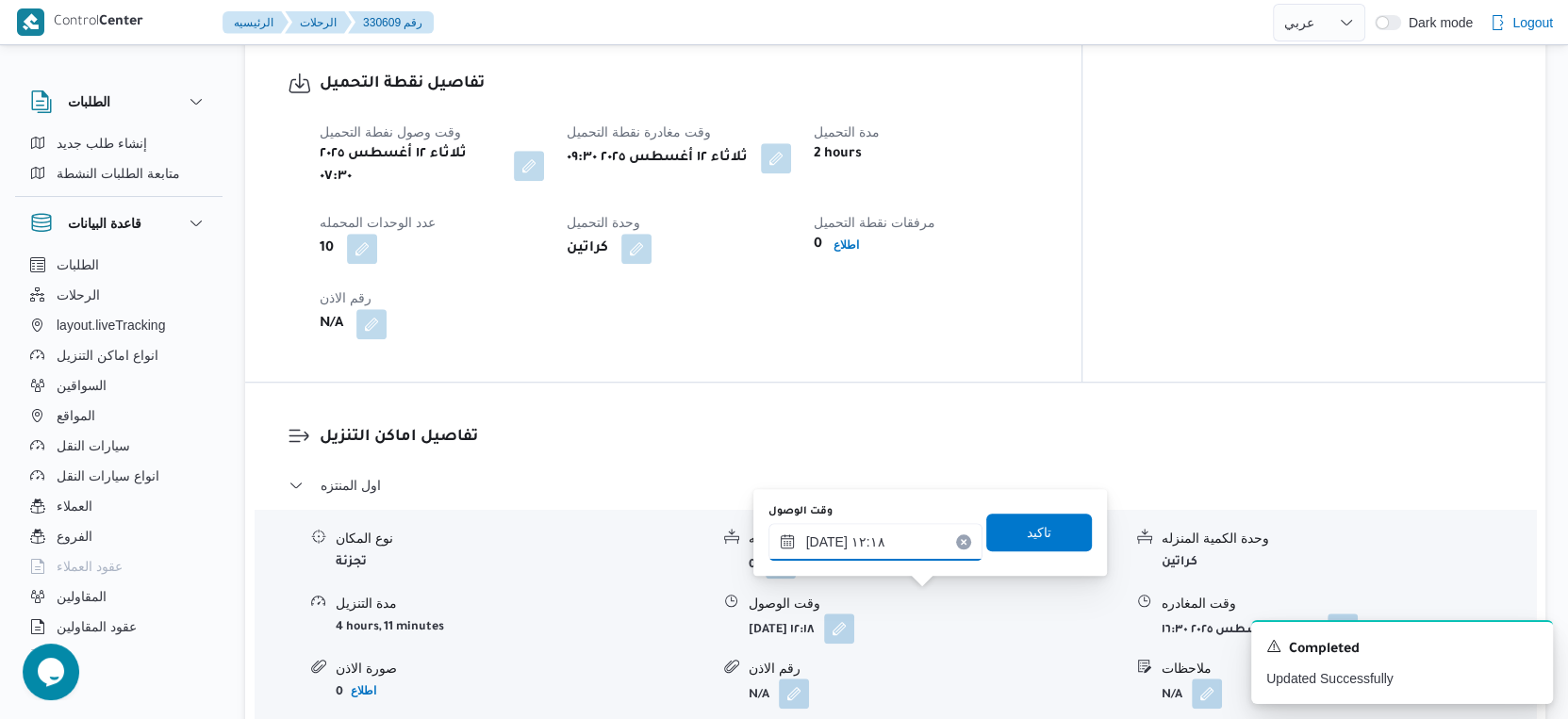
click at [888, 539] on input "١٢/٠٨/٢٠٢٥ ١٢:١٨" at bounding box center [876, 541] width 214 height 37
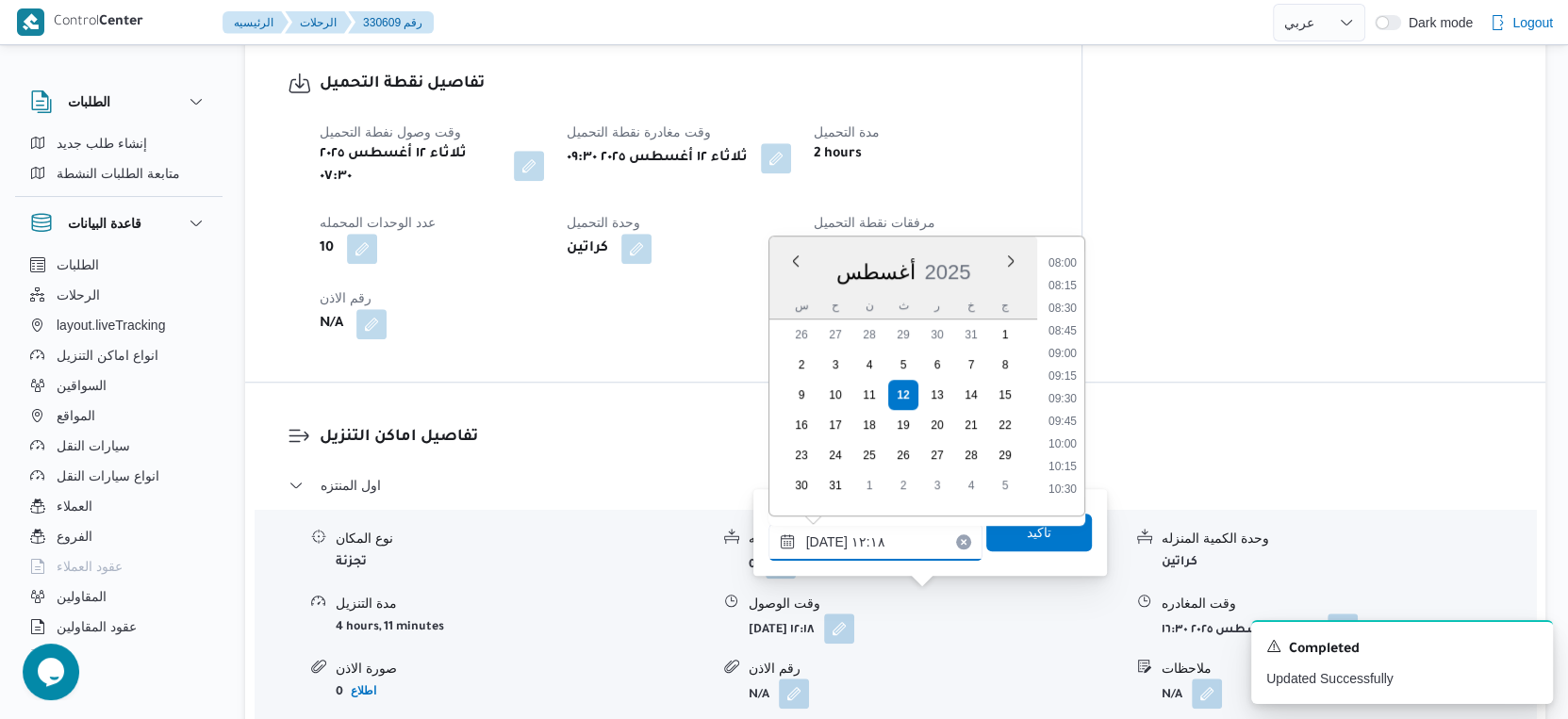
scroll to position [769, 0]
click at [1073, 414] on li "10:15" at bounding box center [1062, 421] width 43 height 19
type input "١٢/٠٨/٢٠٢٥ ١٠:١٥"
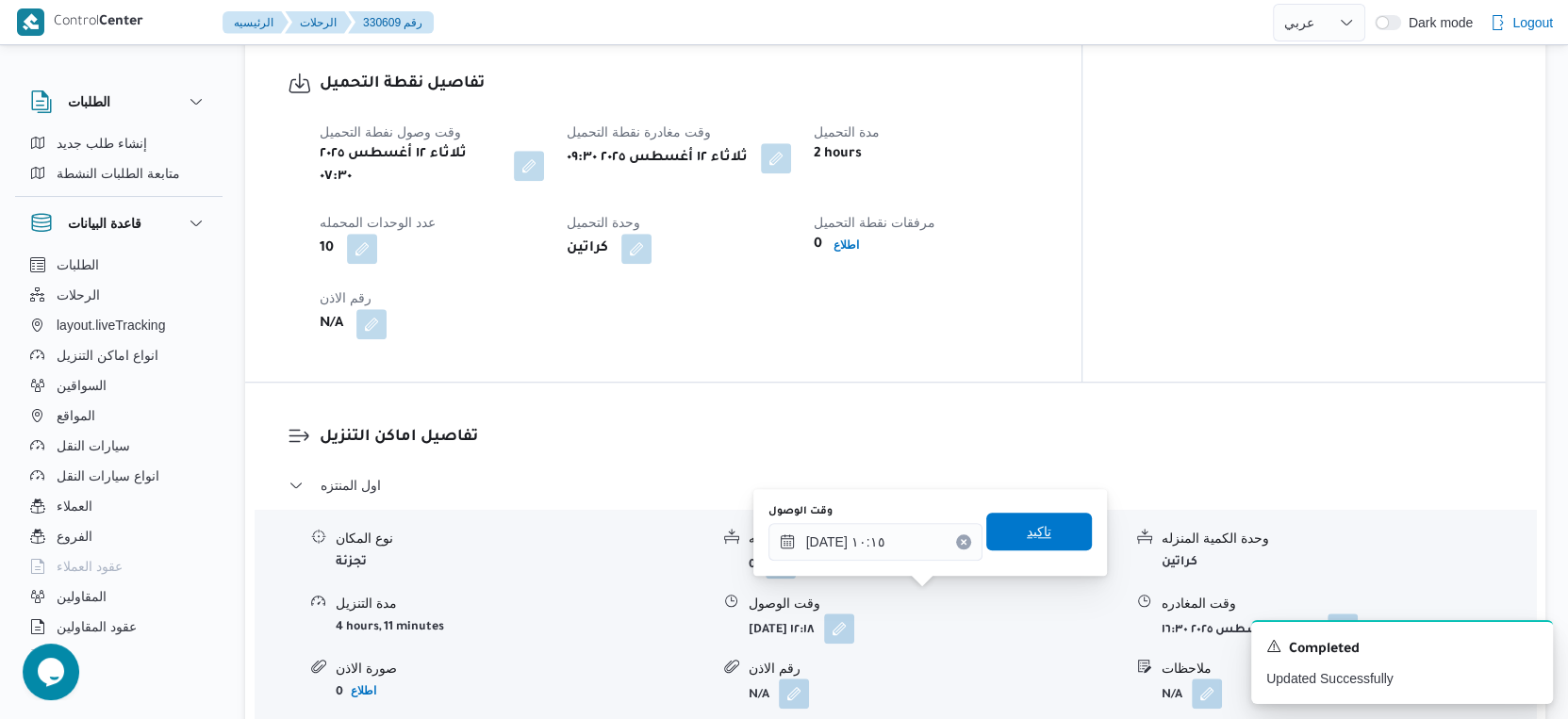
click at [1048, 534] on span "تاكيد" at bounding box center [1038, 531] width 105 height 37
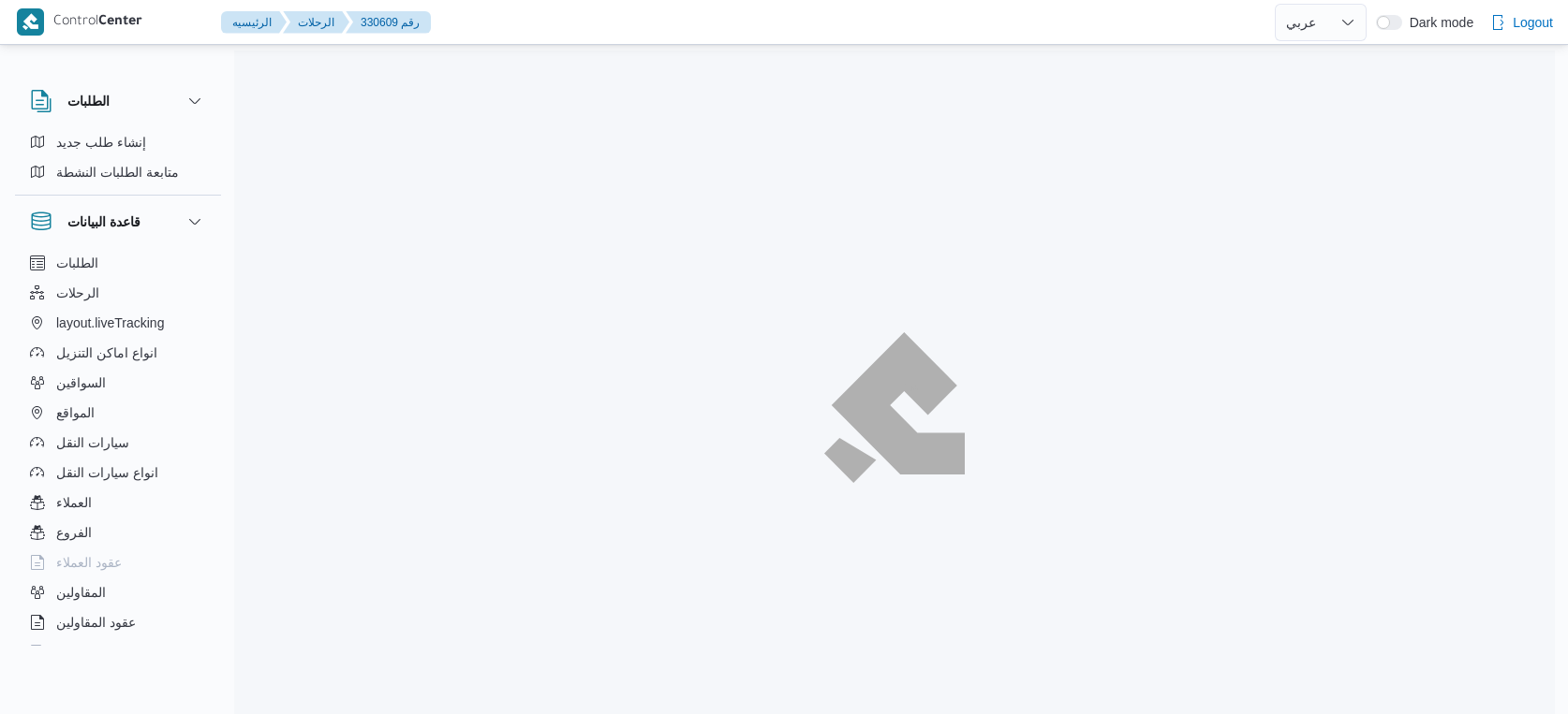
select select "ar"
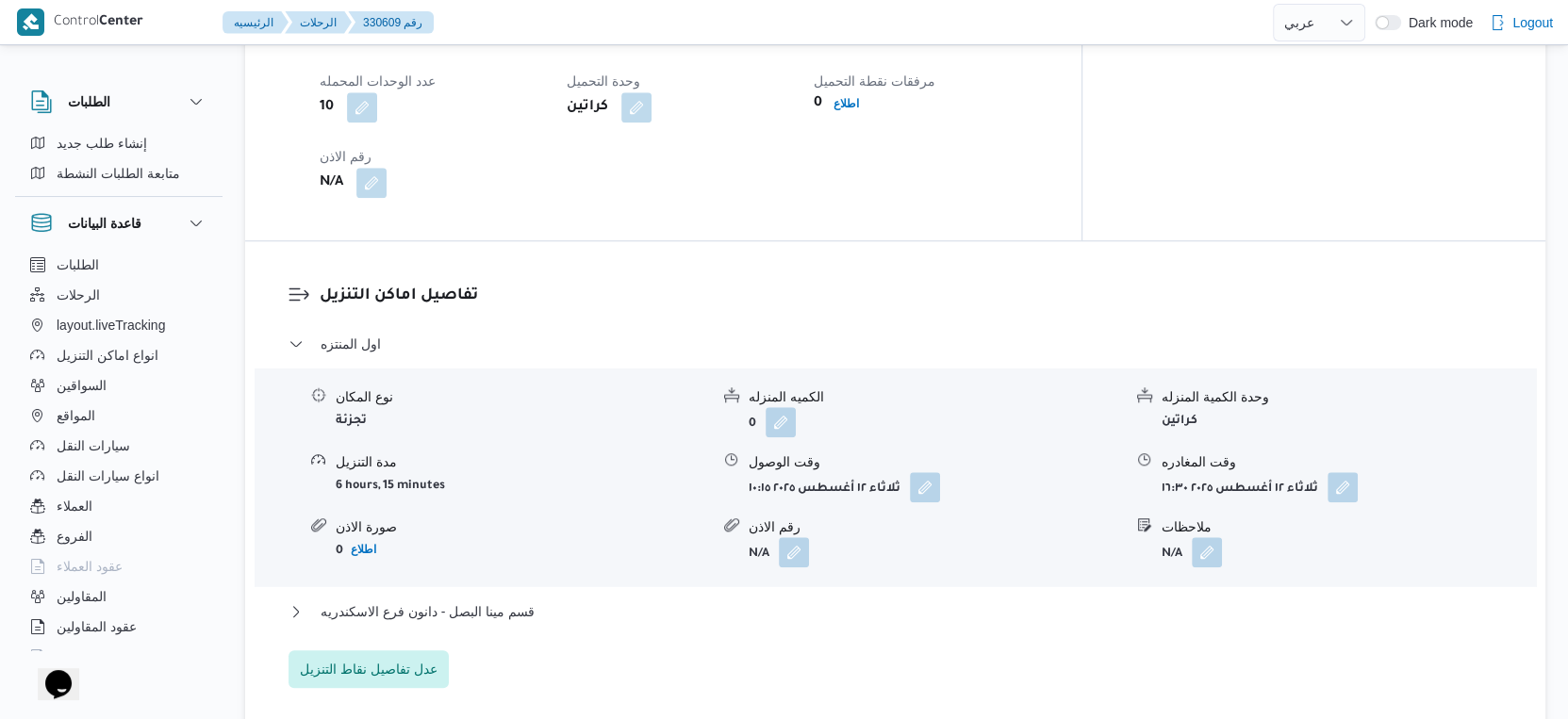
scroll to position [1412, 0]
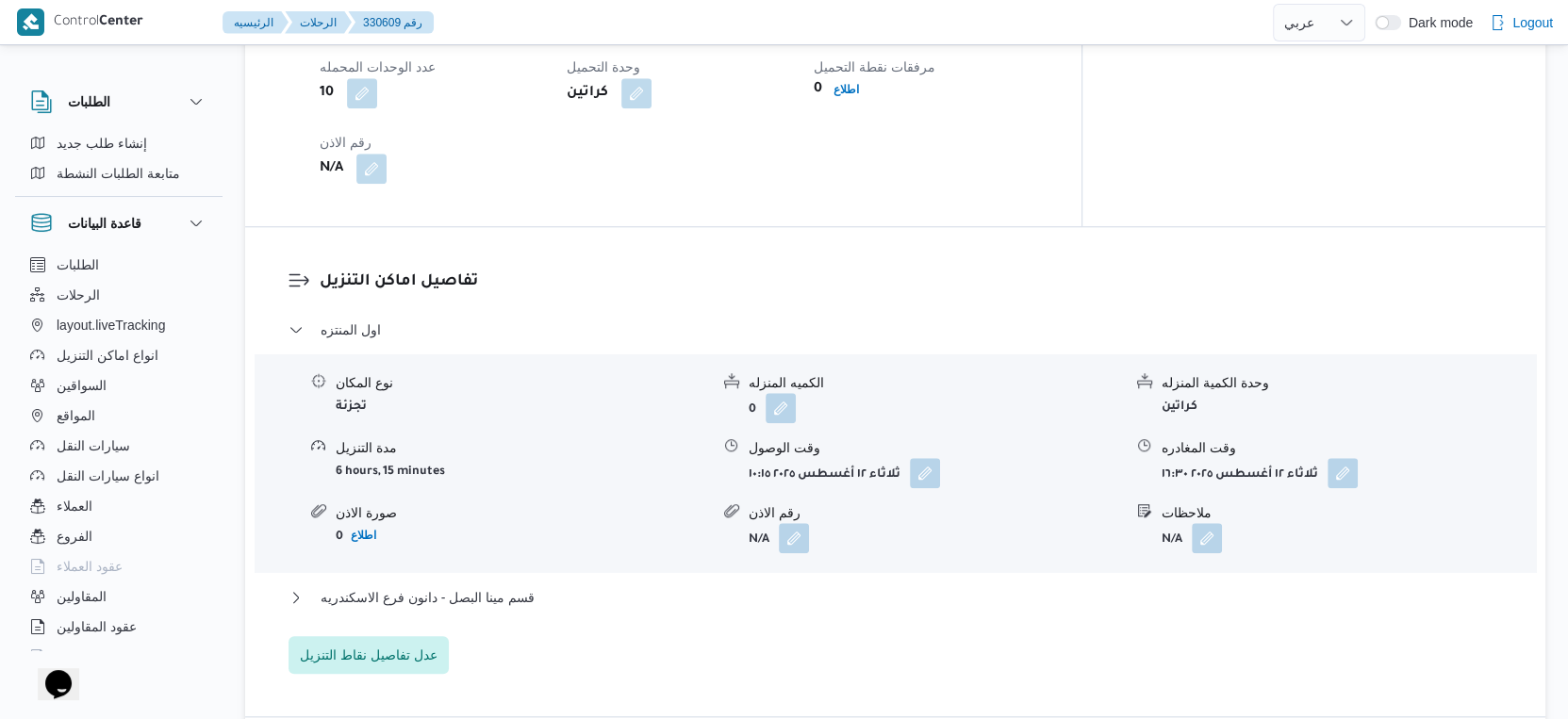
click at [544, 586] on div "قسم مينا البصل - دانون فرع الاسكندريه" at bounding box center [896, 603] width 1214 height 35
click at [545, 586] on button "قسم مينا البصل - دانون فرع الاسكندريه" at bounding box center [896, 598] width 1214 height 23
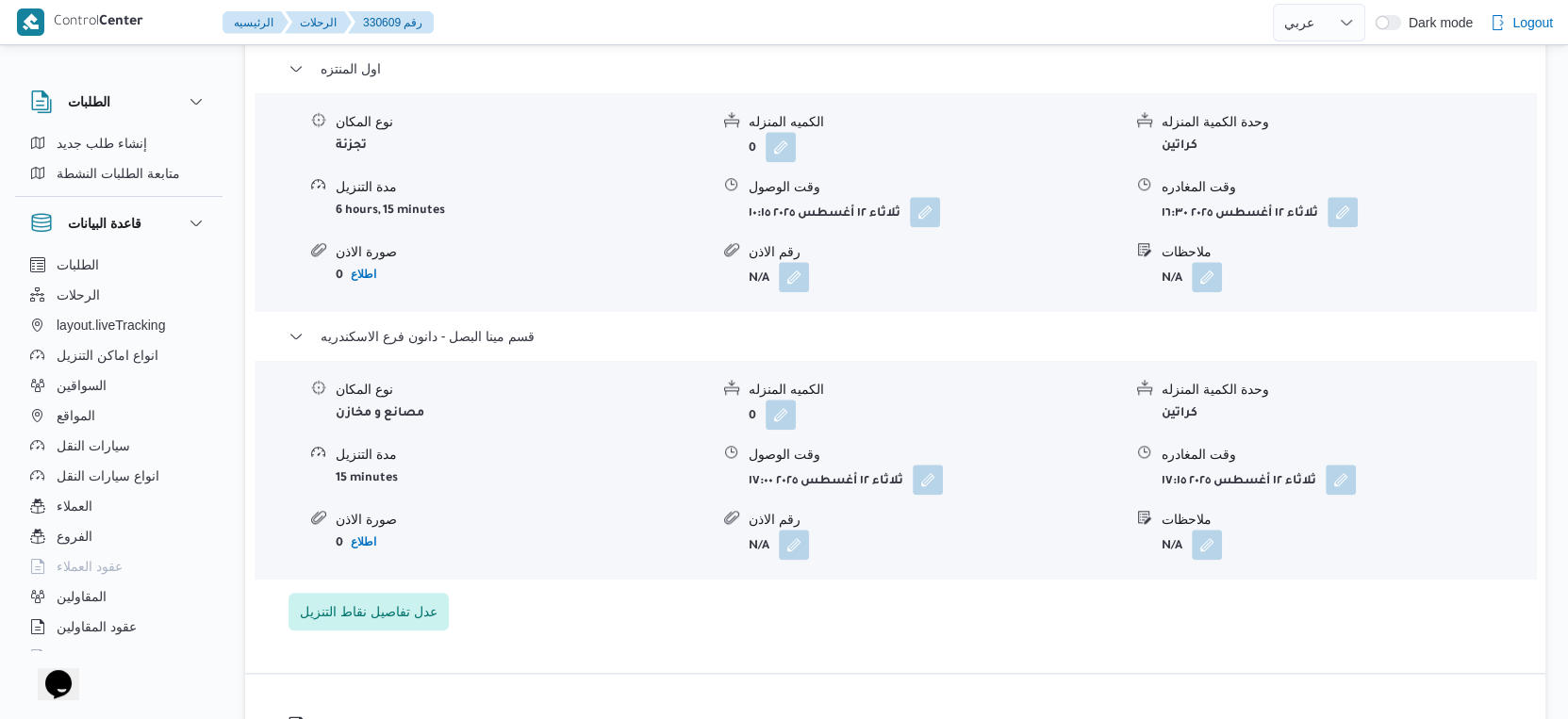
scroll to position [1623, 0]
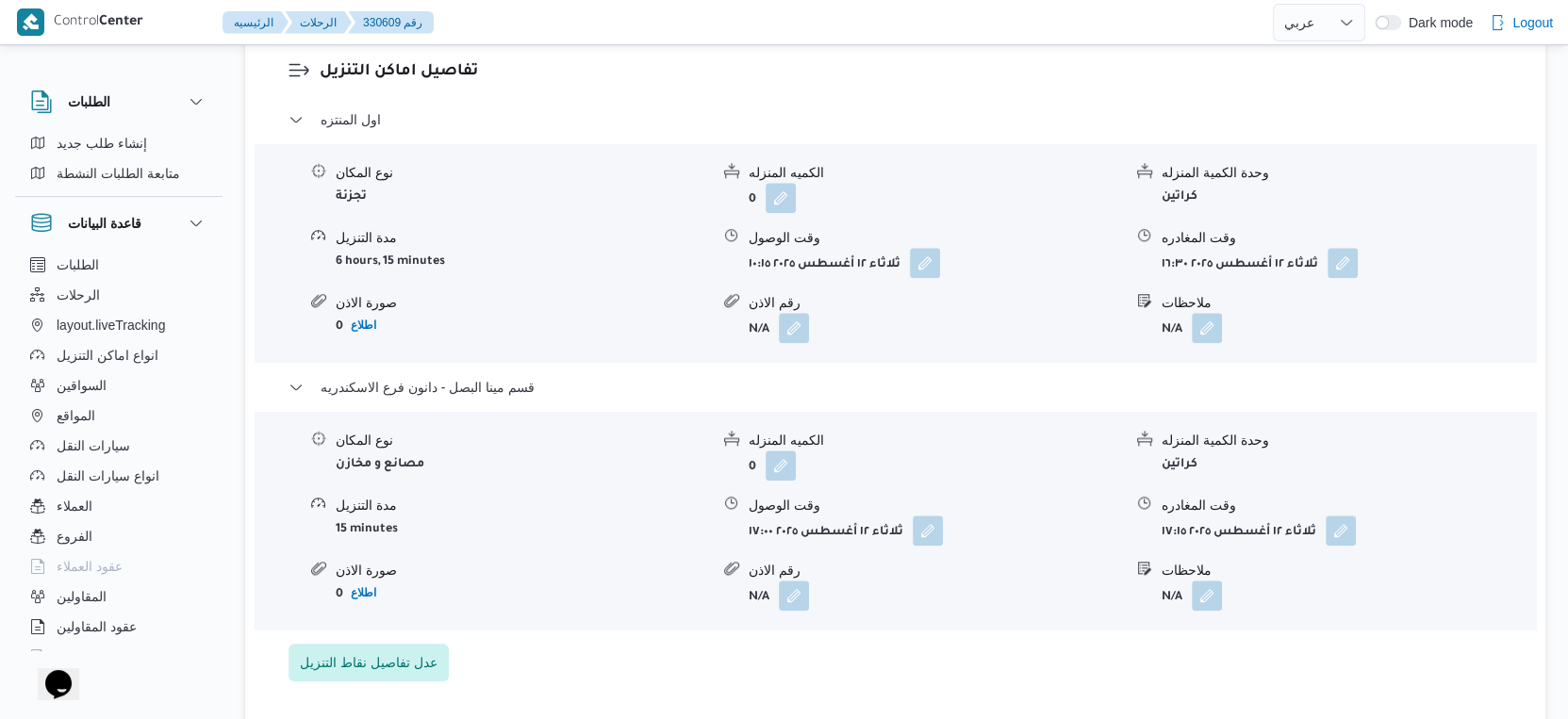
click at [600, 514] on div "مدة التنزيل 15 minutes" at bounding box center [522, 521] width 373 height 50
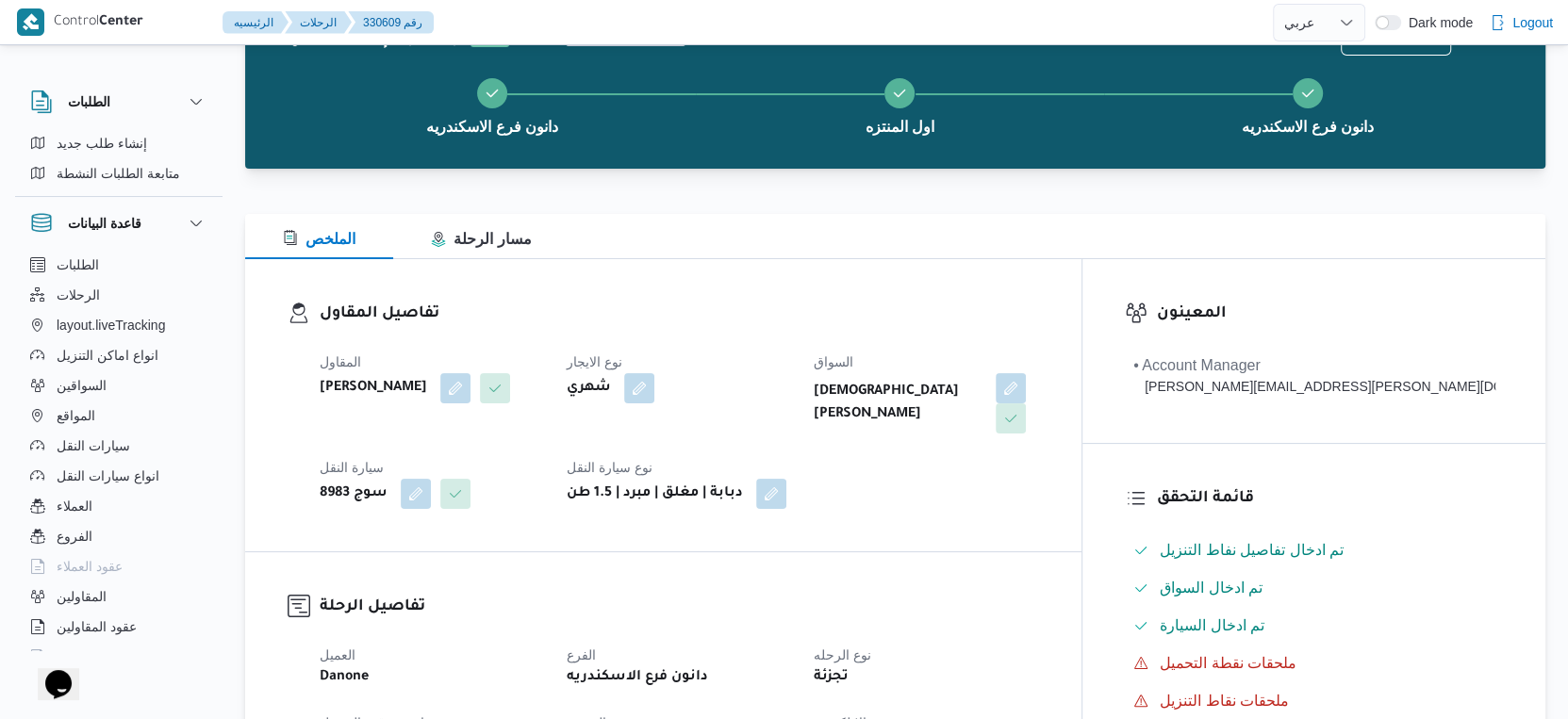
scroll to position [0, 0]
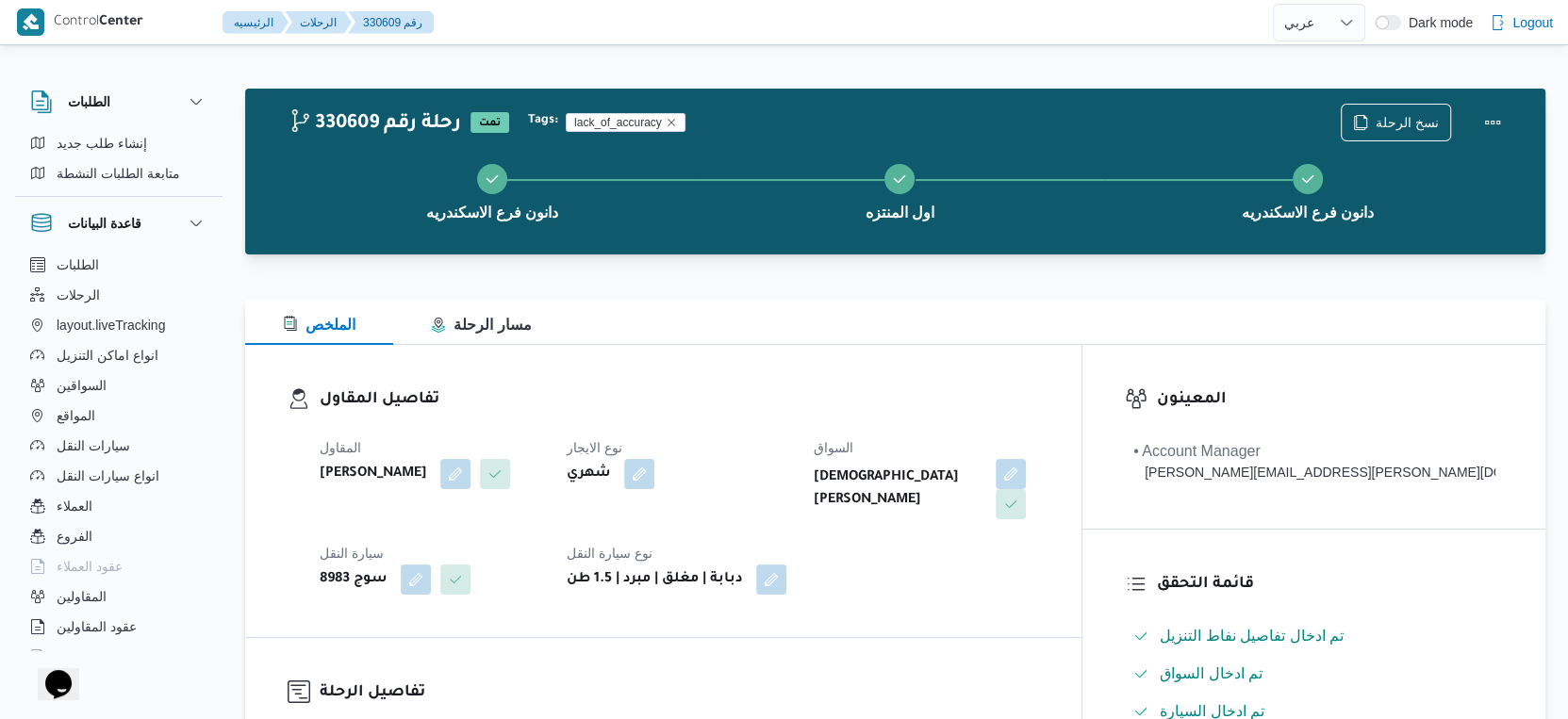
select select "ar"
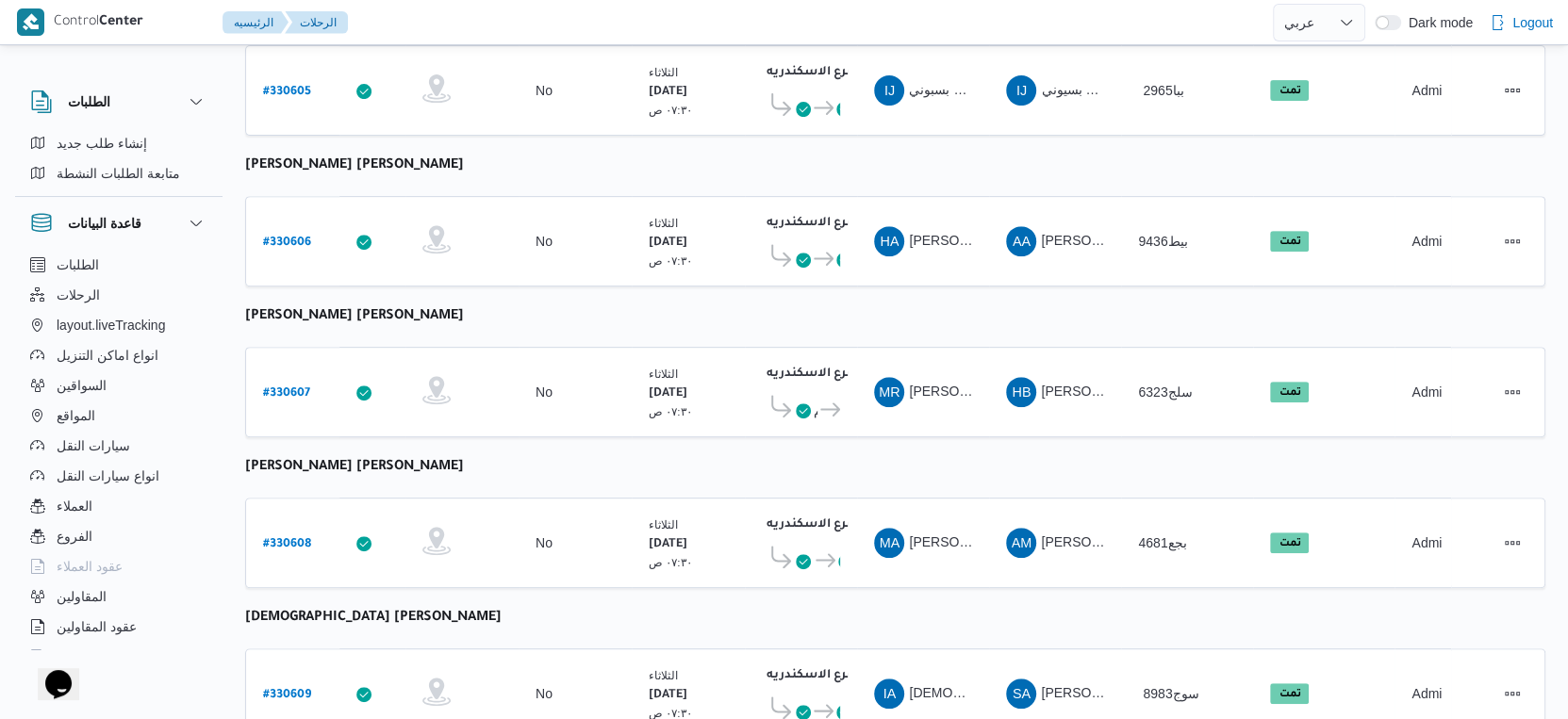
scroll to position [491, 0]
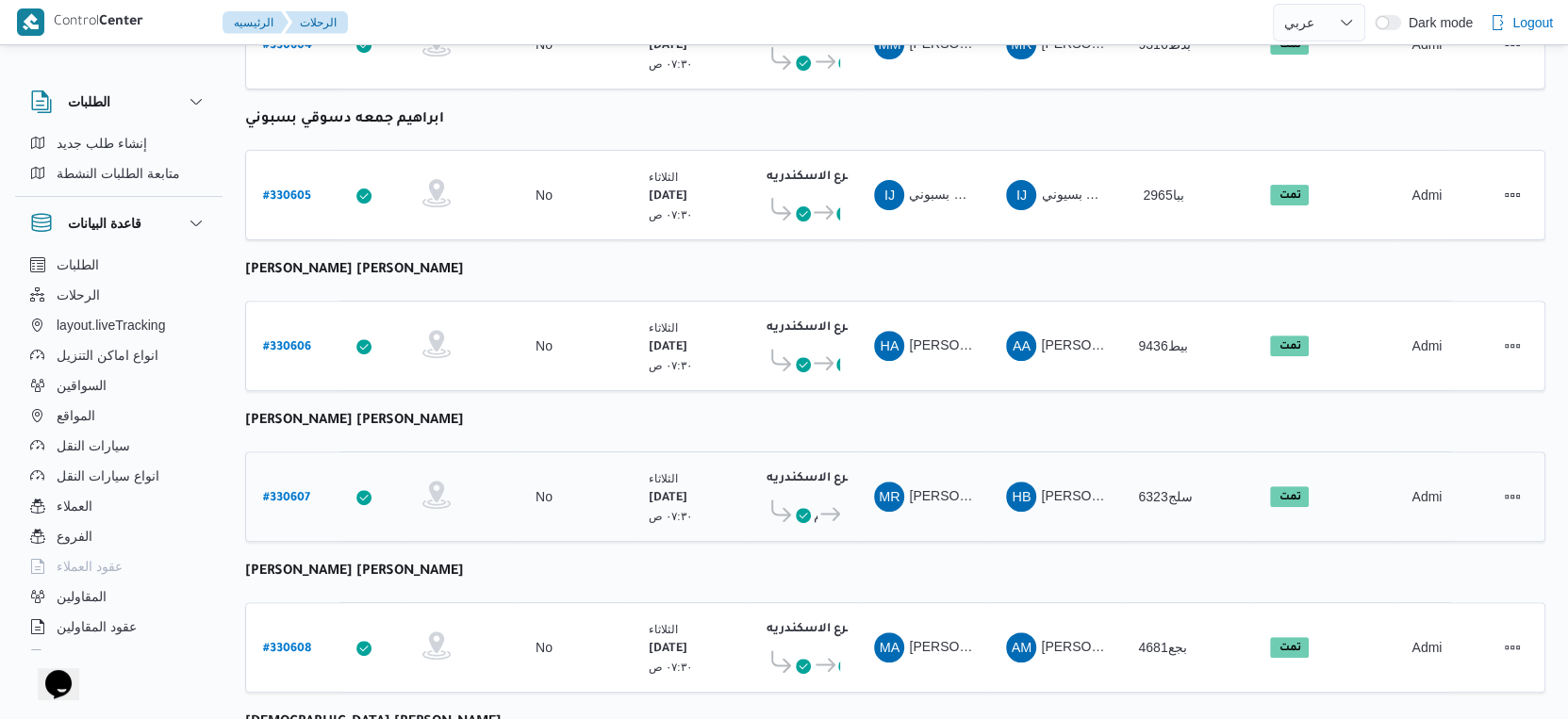
click at [295, 485] on link "# 330607" at bounding box center [286, 497] width 47 height 26
select select "ar"
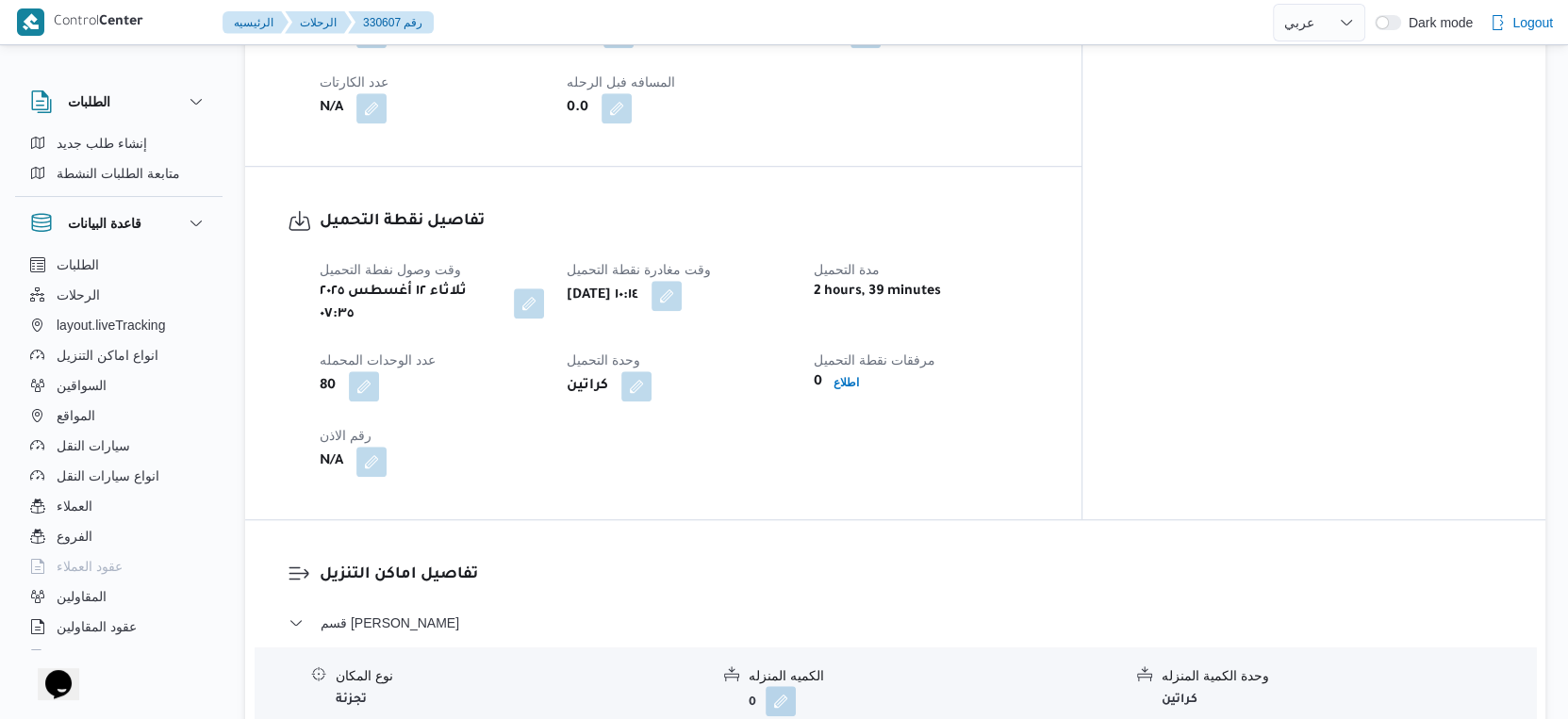
scroll to position [701, 0]
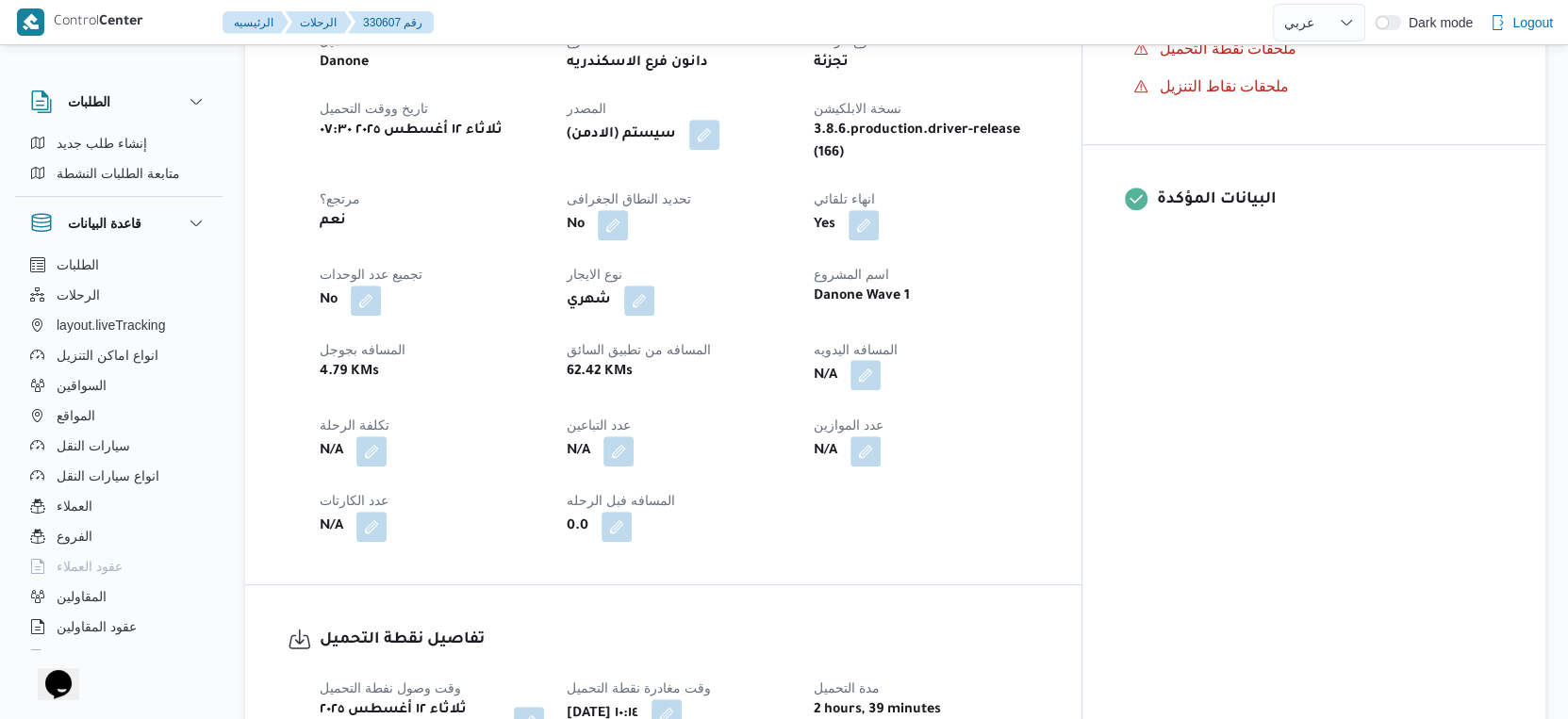
click at [881, 367] on button "button" at bounding box center [865, 376] width 31 height 31
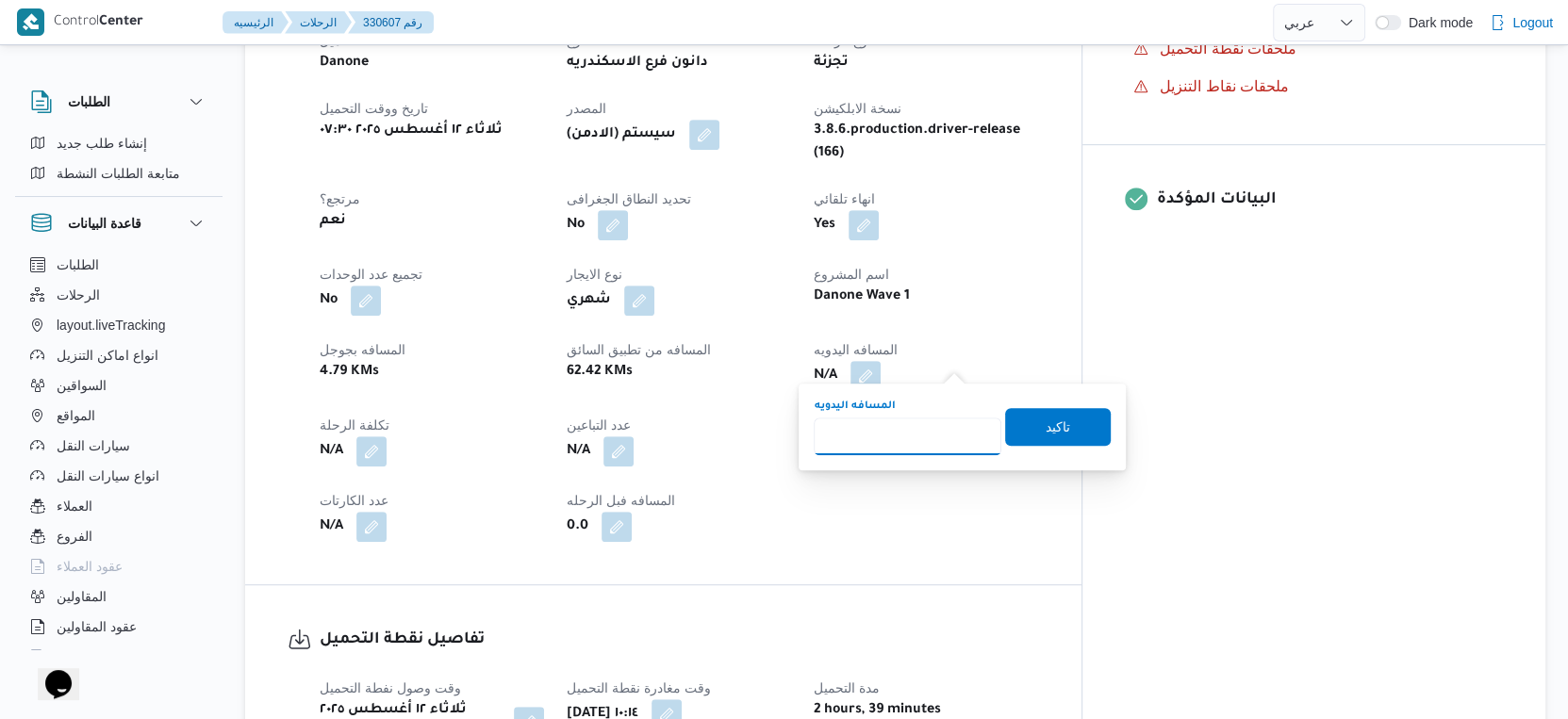
click at [912, 439] on input "المسافه اليدويه" at bounding box center [907, 436] width 187 height 37
type input "67"
click at [1051, 425] on span "تاكيد" at bounding box center [1058, 426] width 25 height 23
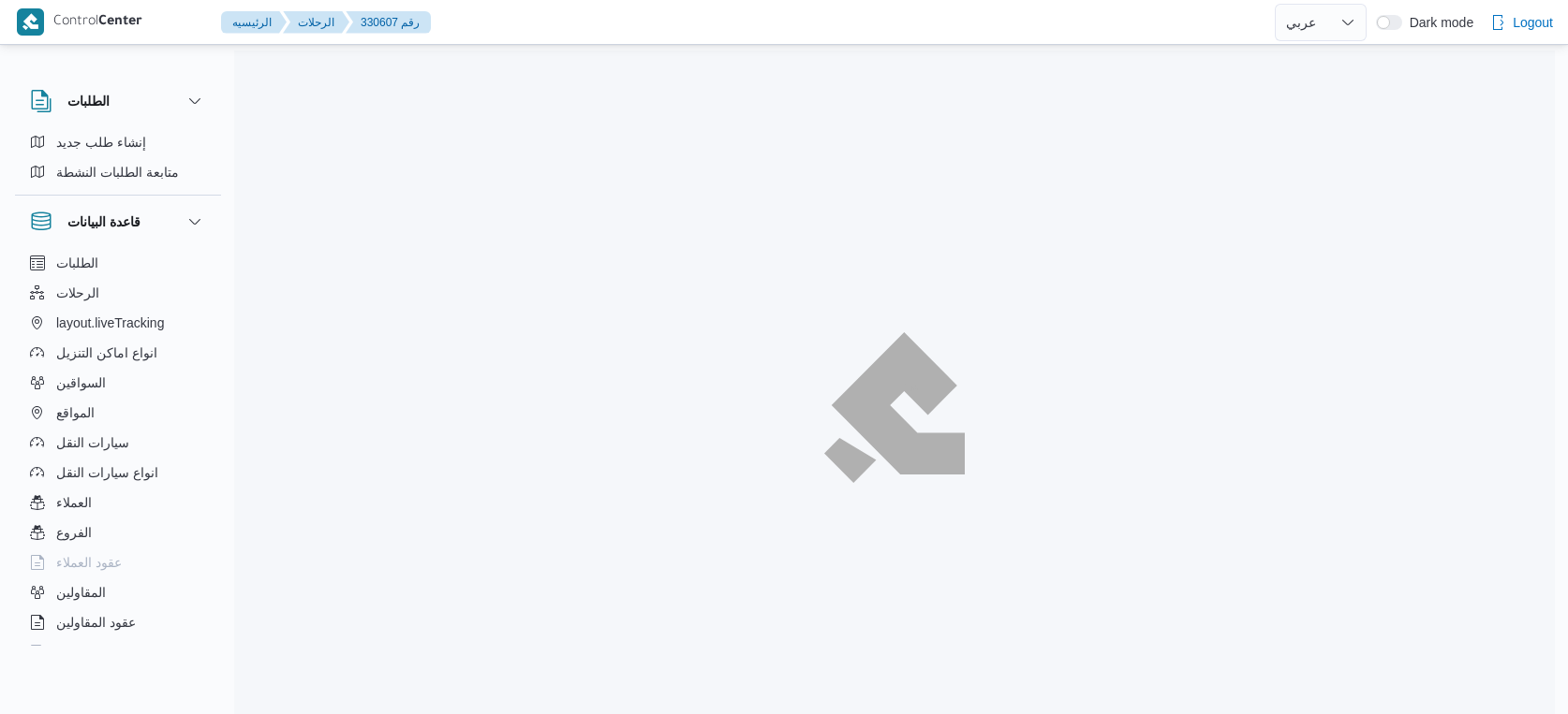
select select "ar"
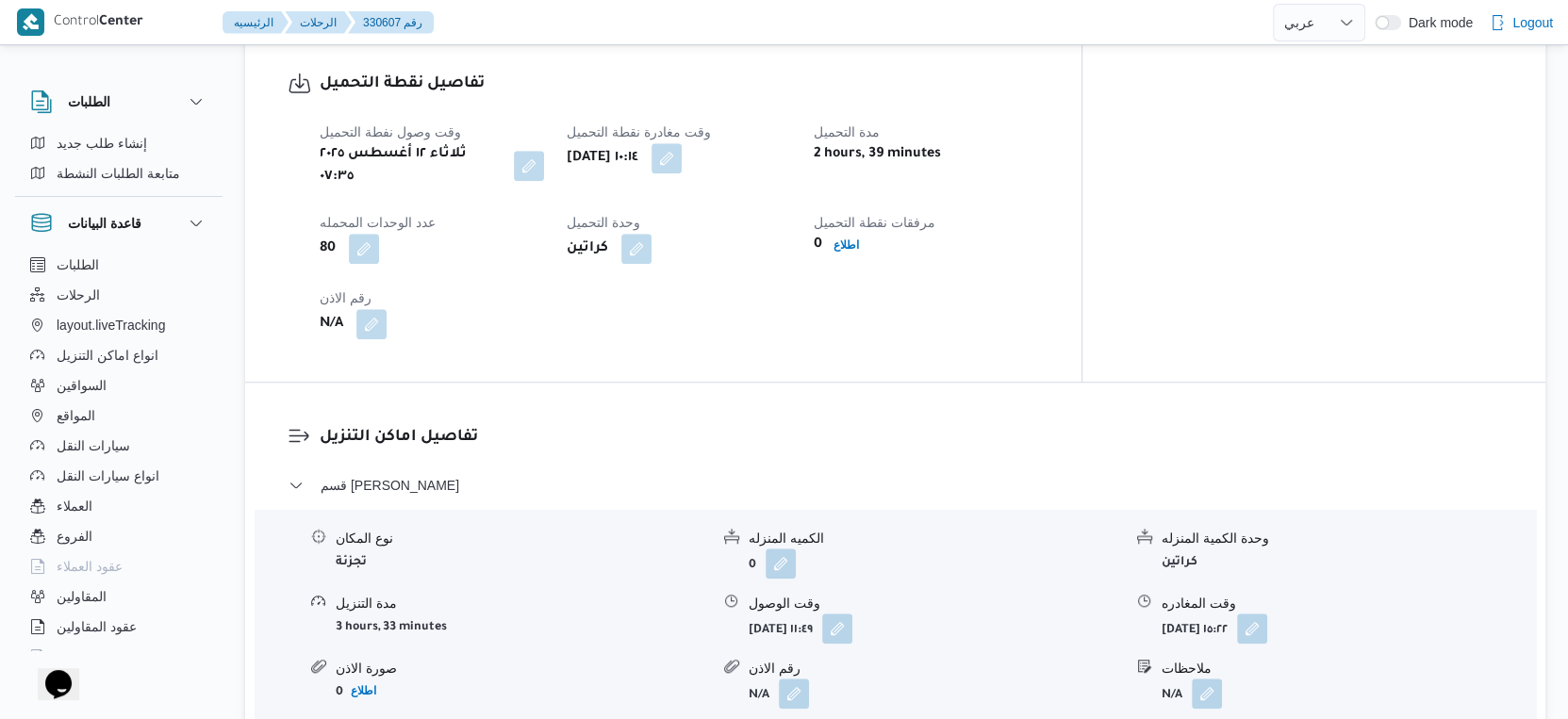
scroll to position [1781, 0]
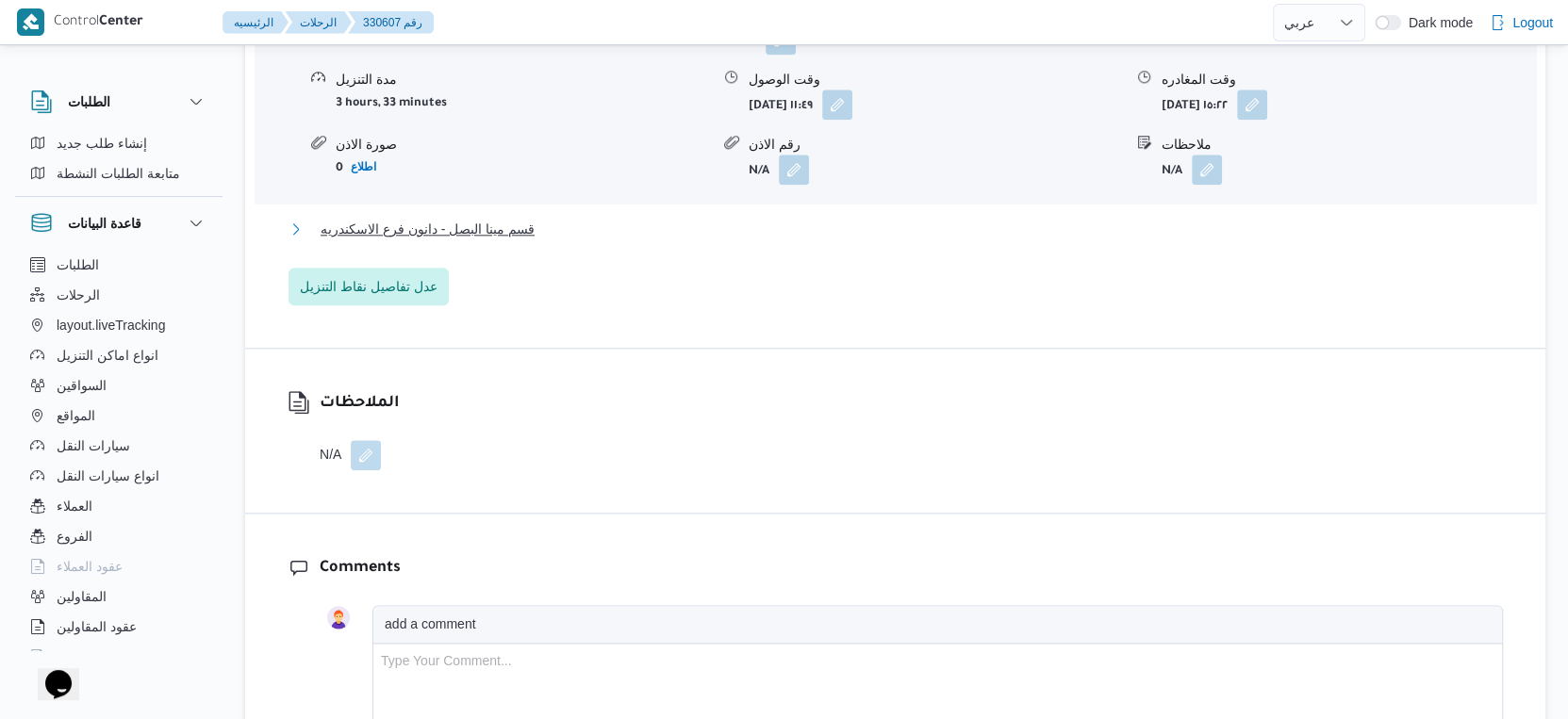
click at [504, 218] on span "قسم مينا البصل - دانون فرع الاسكندريه" at bounding box center [427, 229] width 214 height 23
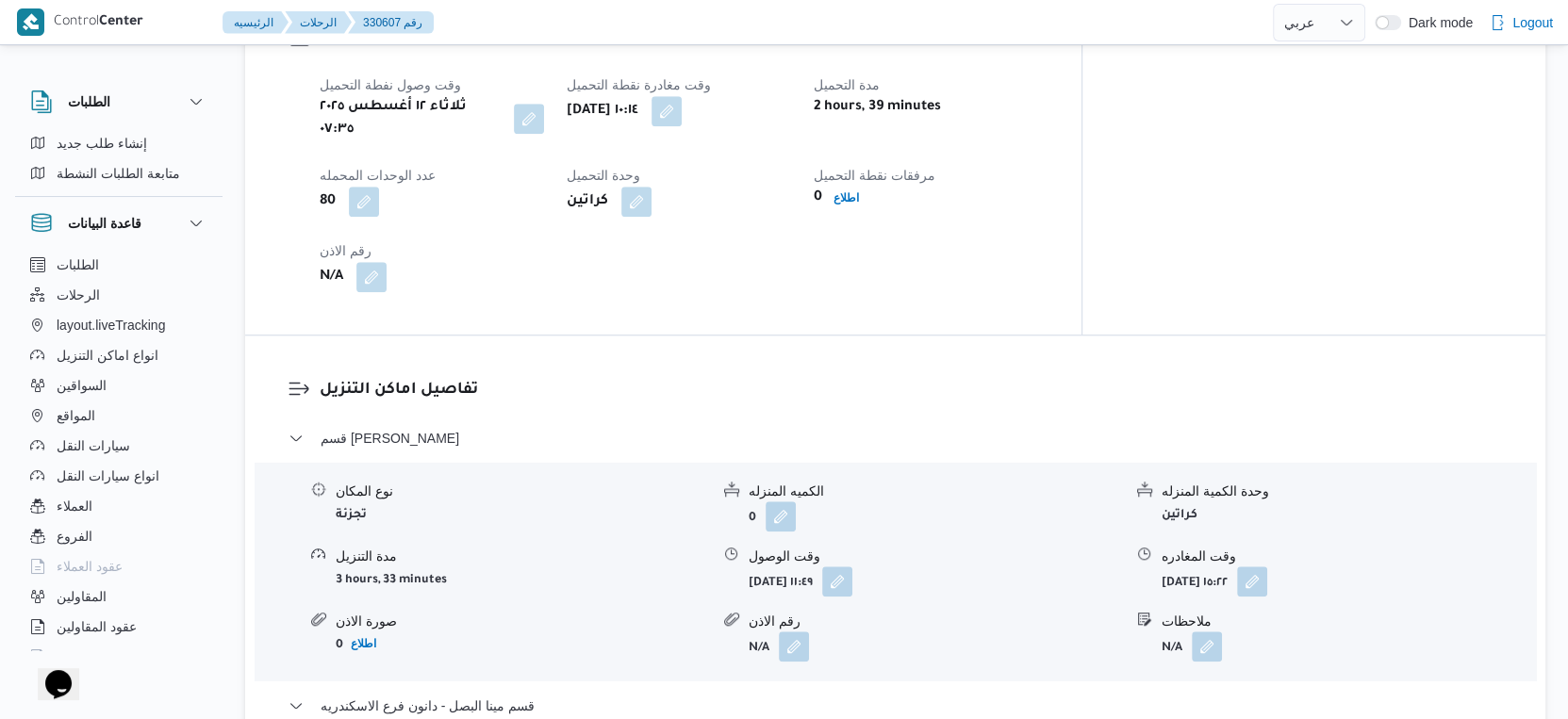
scroll to position [1256, 0]
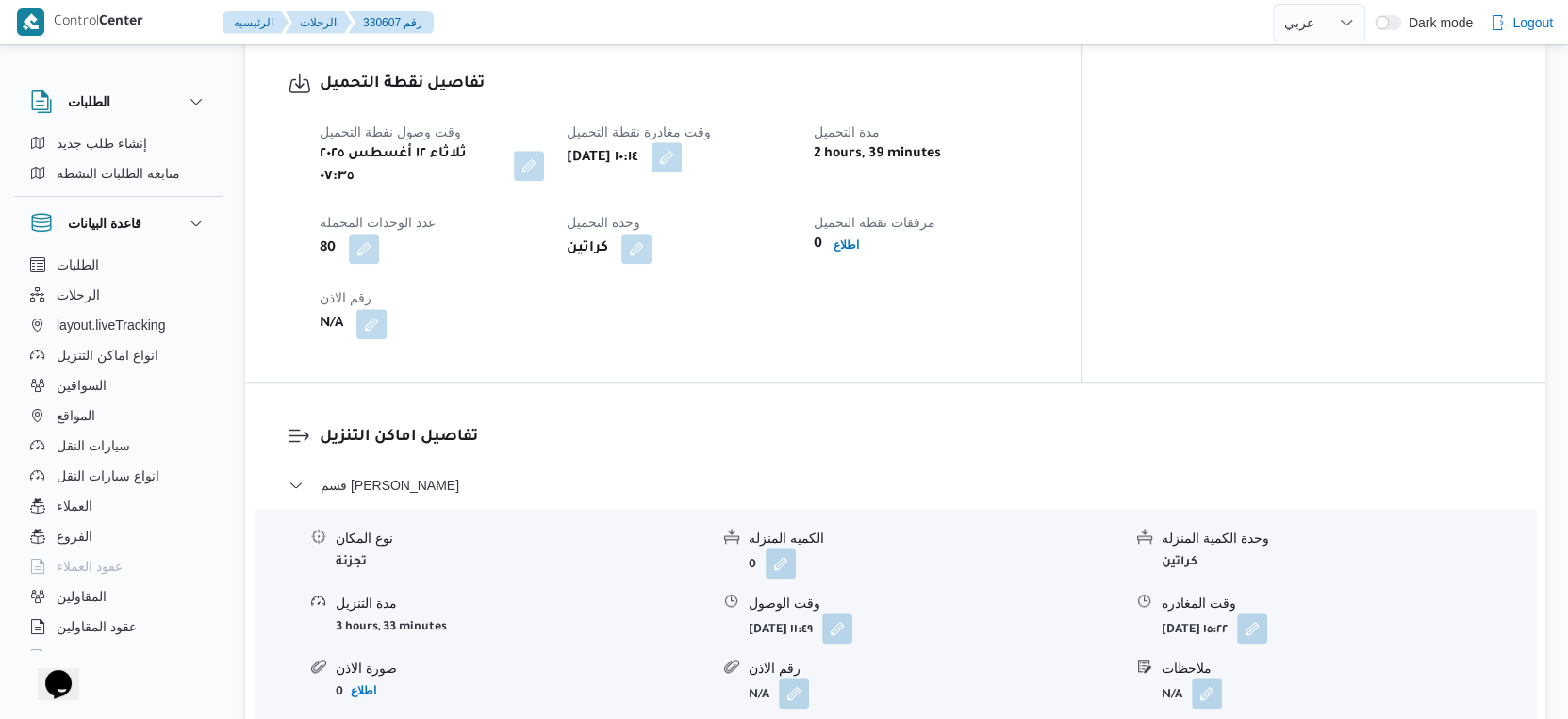
click at [682, 144] on button "button" at bounding box center [666, 158] width 31 height 31
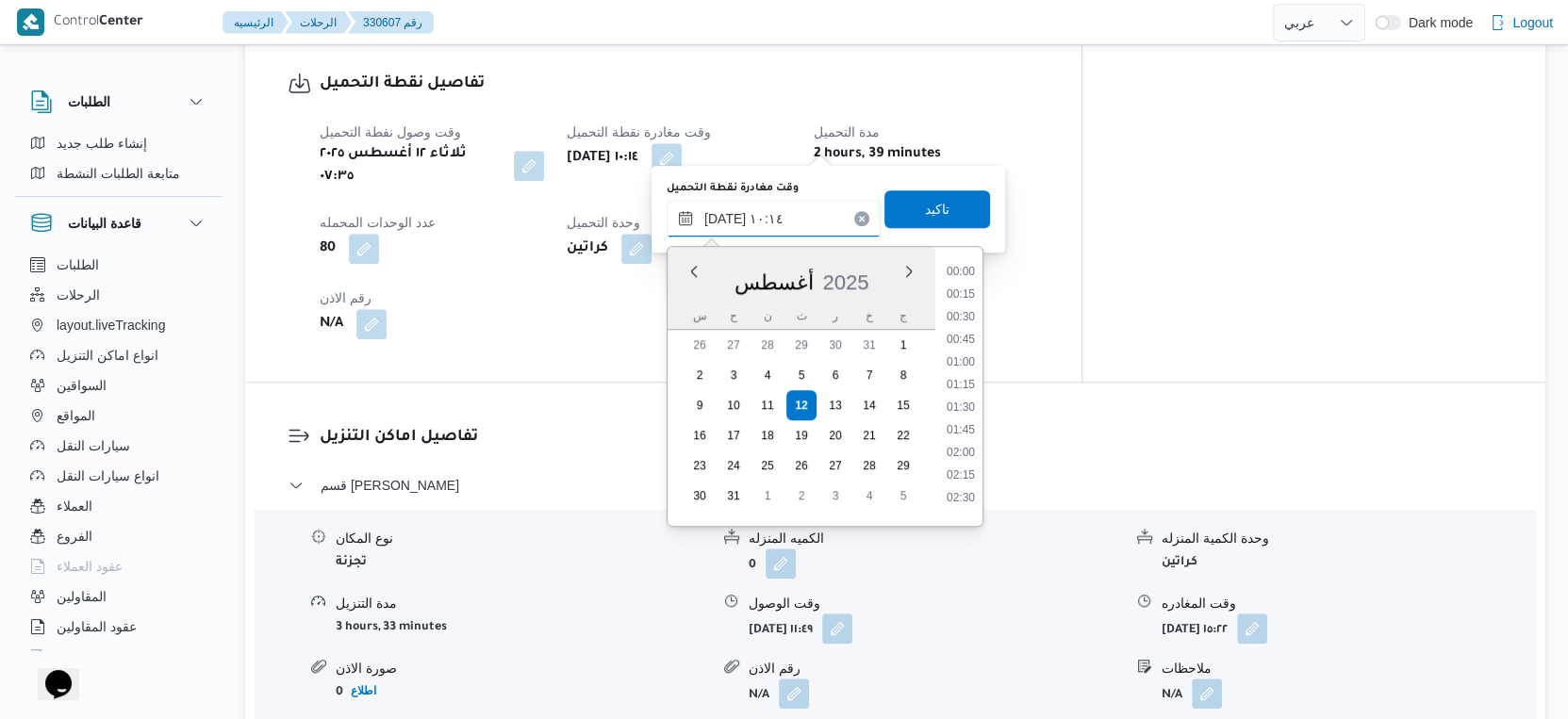
click at [772, 225] on input "[DATE] ١٠:١٤" at bounding box center [773, 218] width 214 height 37
click at [970, 350] on li "09:30" at bounding box center [960, 357] width 43 height 19
type input "[DATE] ٠٩:٣٠"
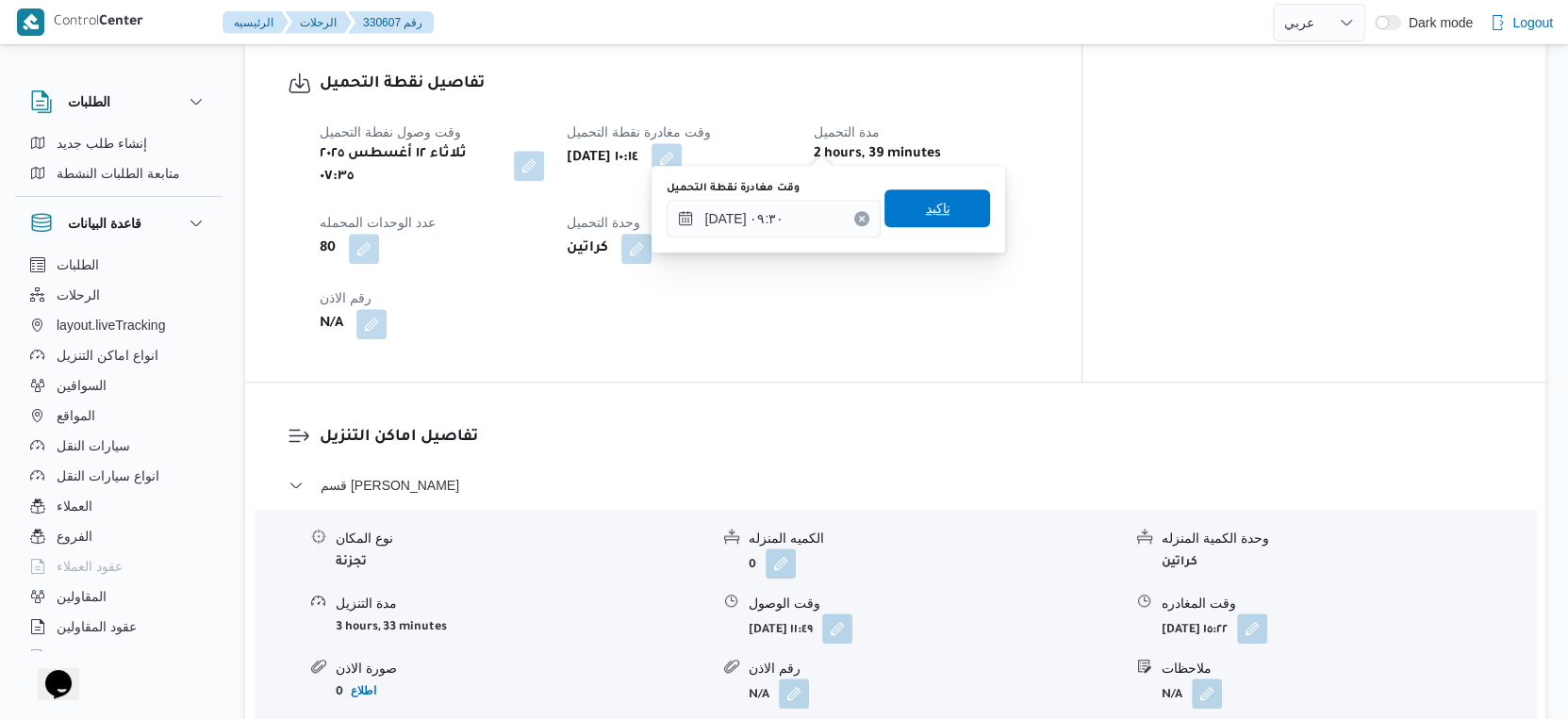
click at [952, 195] on span "تاكيد" at bounding box center [937, 207] width 105 height 37
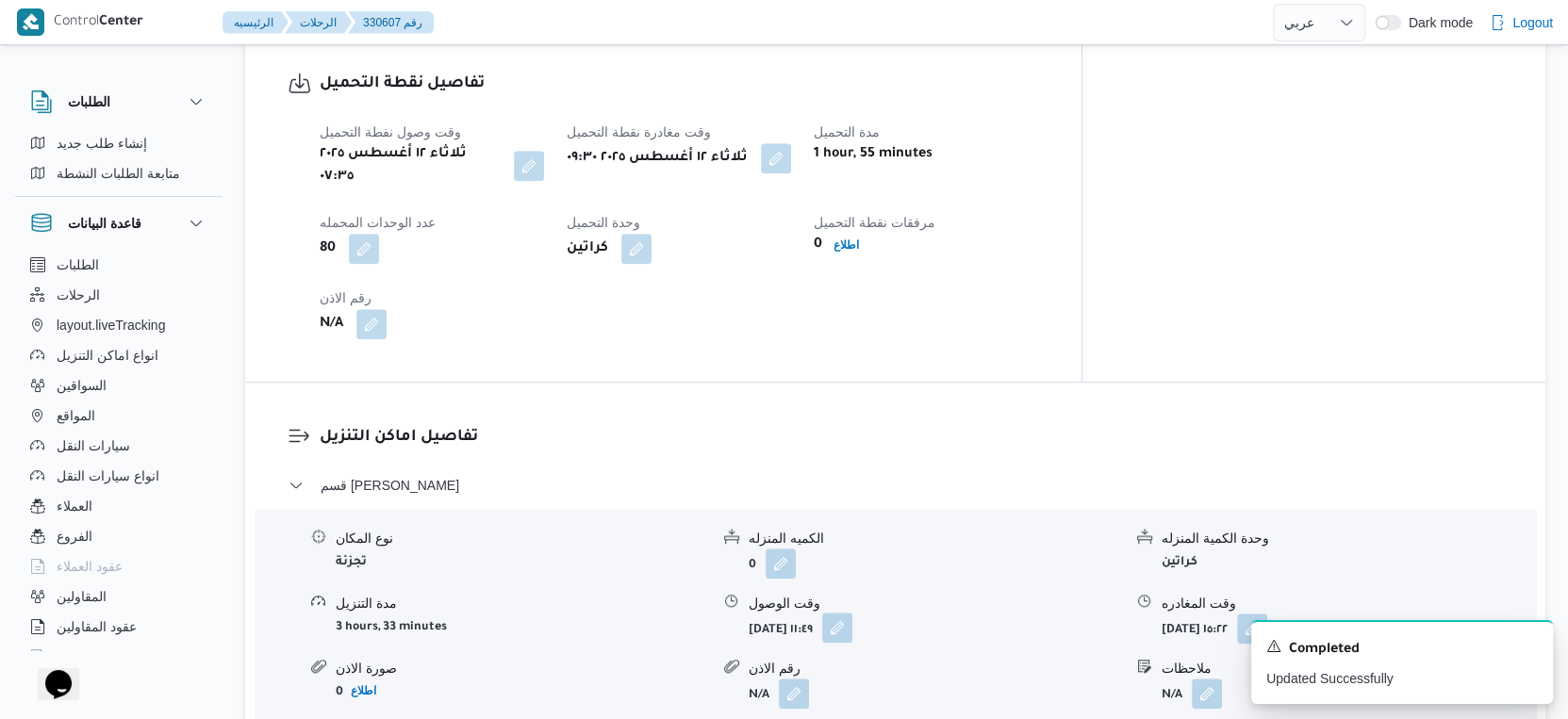
click at [852, 613] on button "button" at bounding box center [838, 628] width 31 height 31
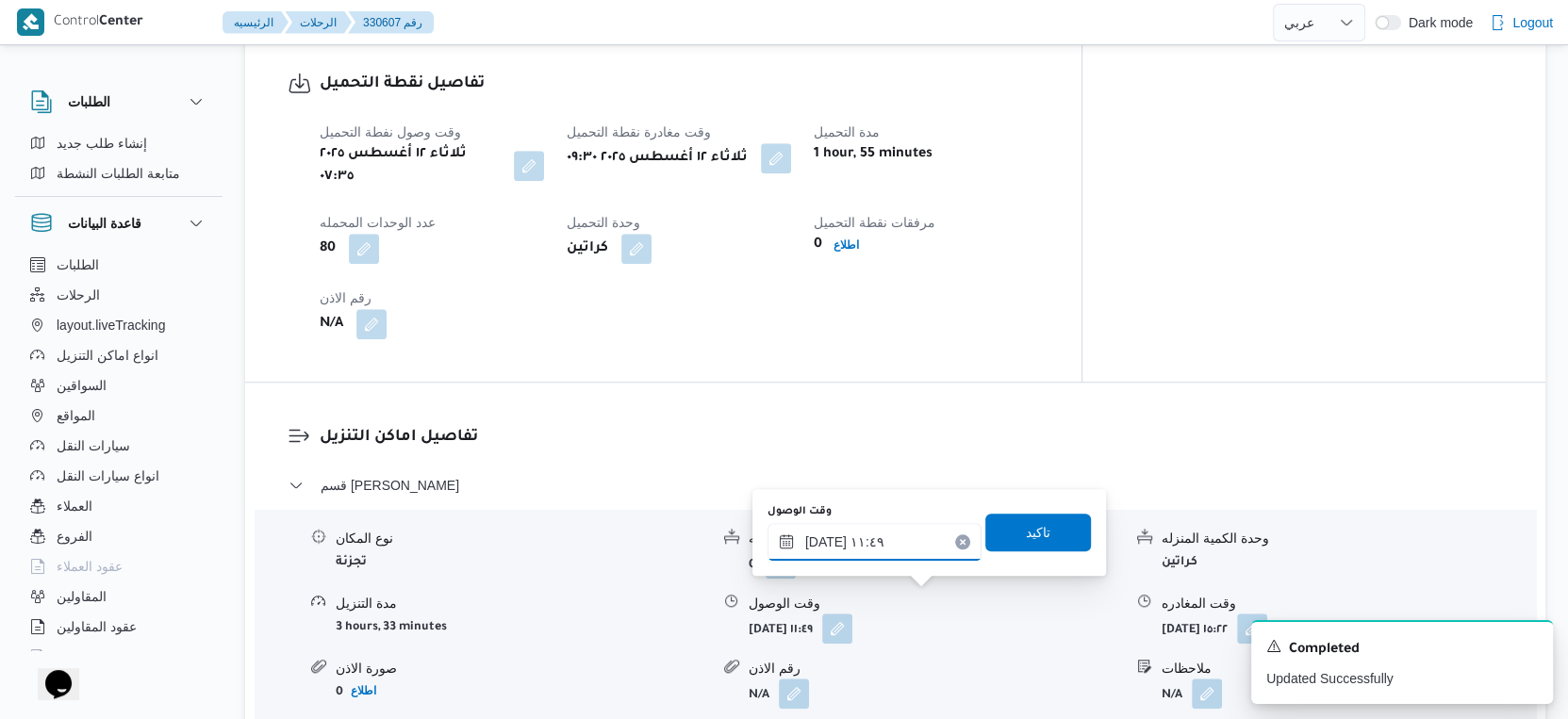
click at [857, 546] on input "١٢/٠٨/٢٠٢٥ ١١:٤٩" at bounding box center [875, 541] width 214 height 37
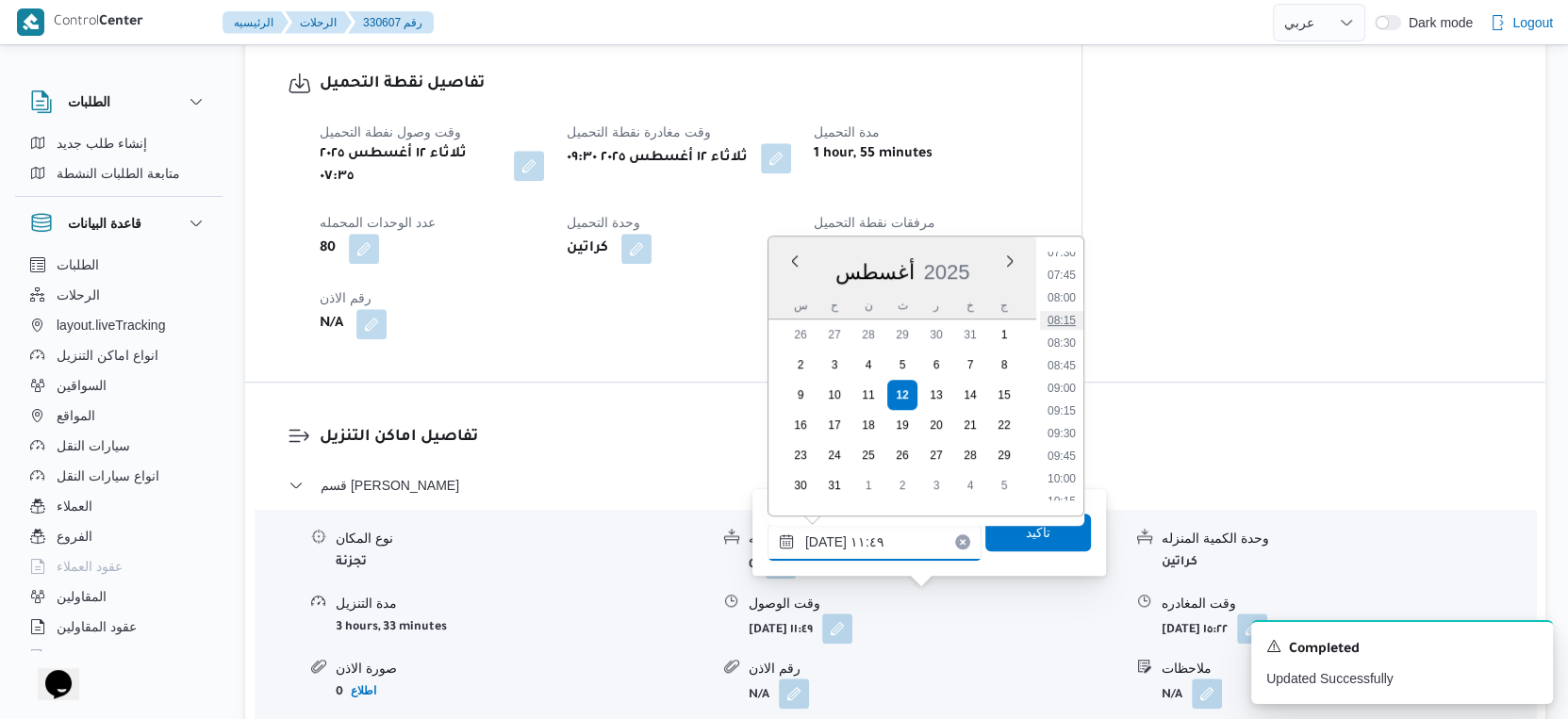
scroll to position [722, 0]
click at [1067, 444] on li "10:00" at bounding box center [1061, 445] width 43 height 19
type input "[DATE] ١٠:٠٠"
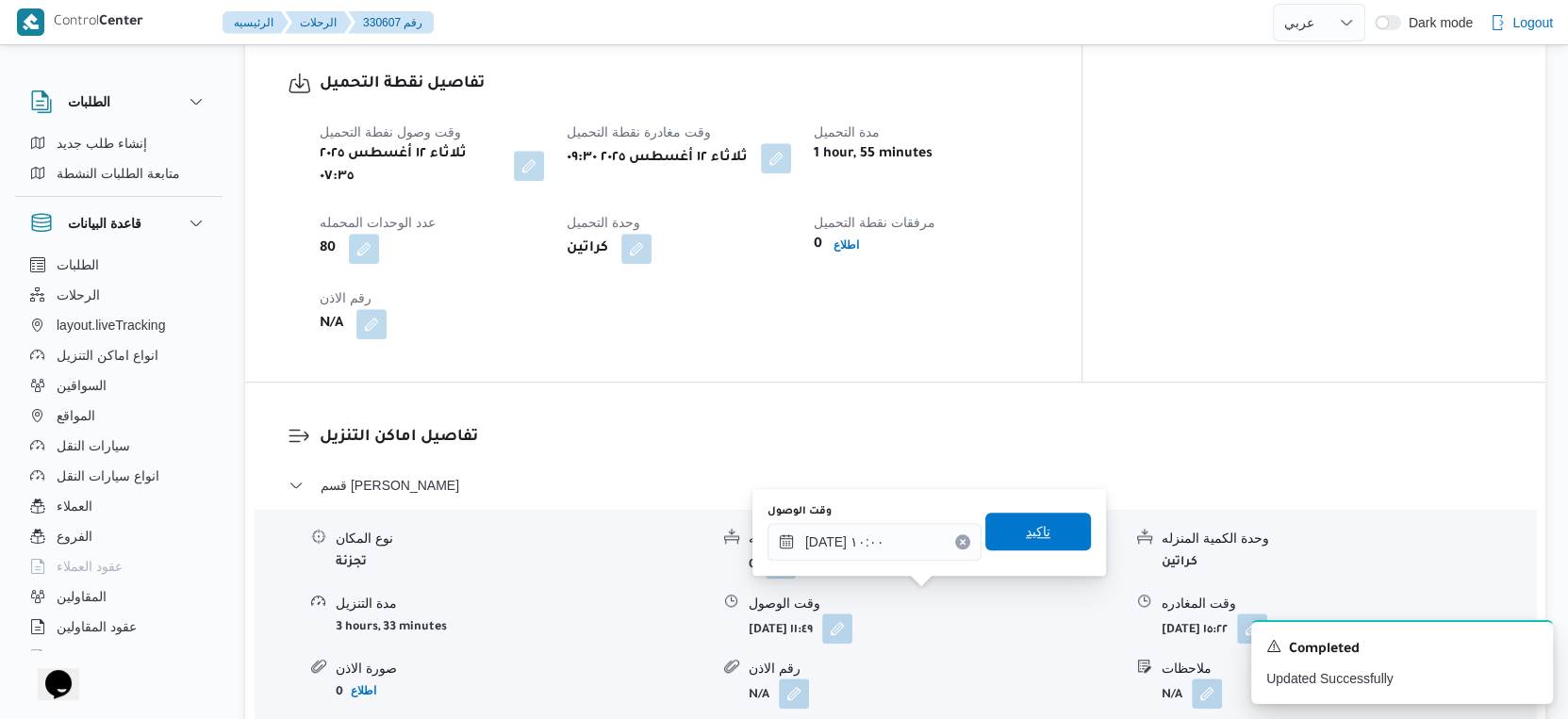
click at [1049, 529] on span "تاكيد" at bounding box center [1037, 531] width 105 height 37
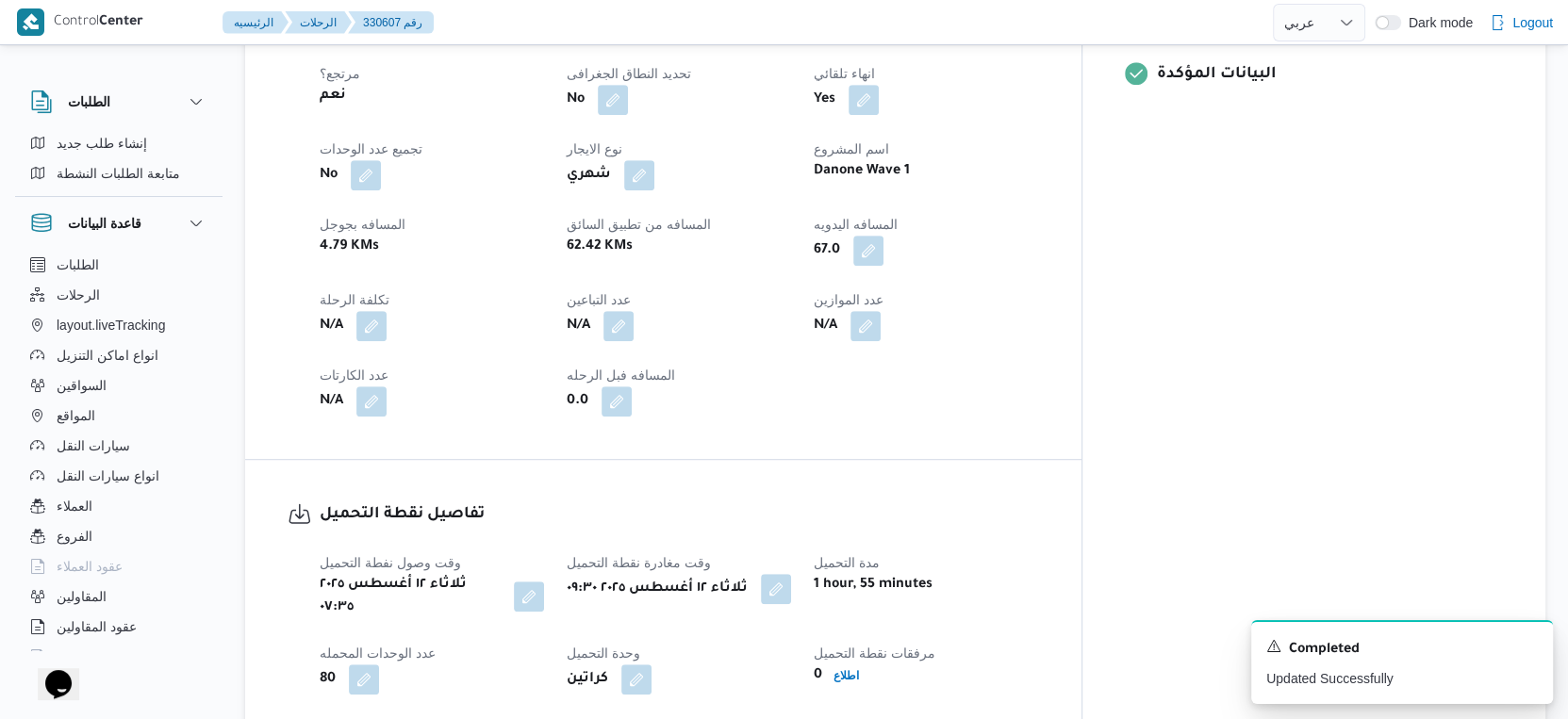
scroll to position [838, 0]
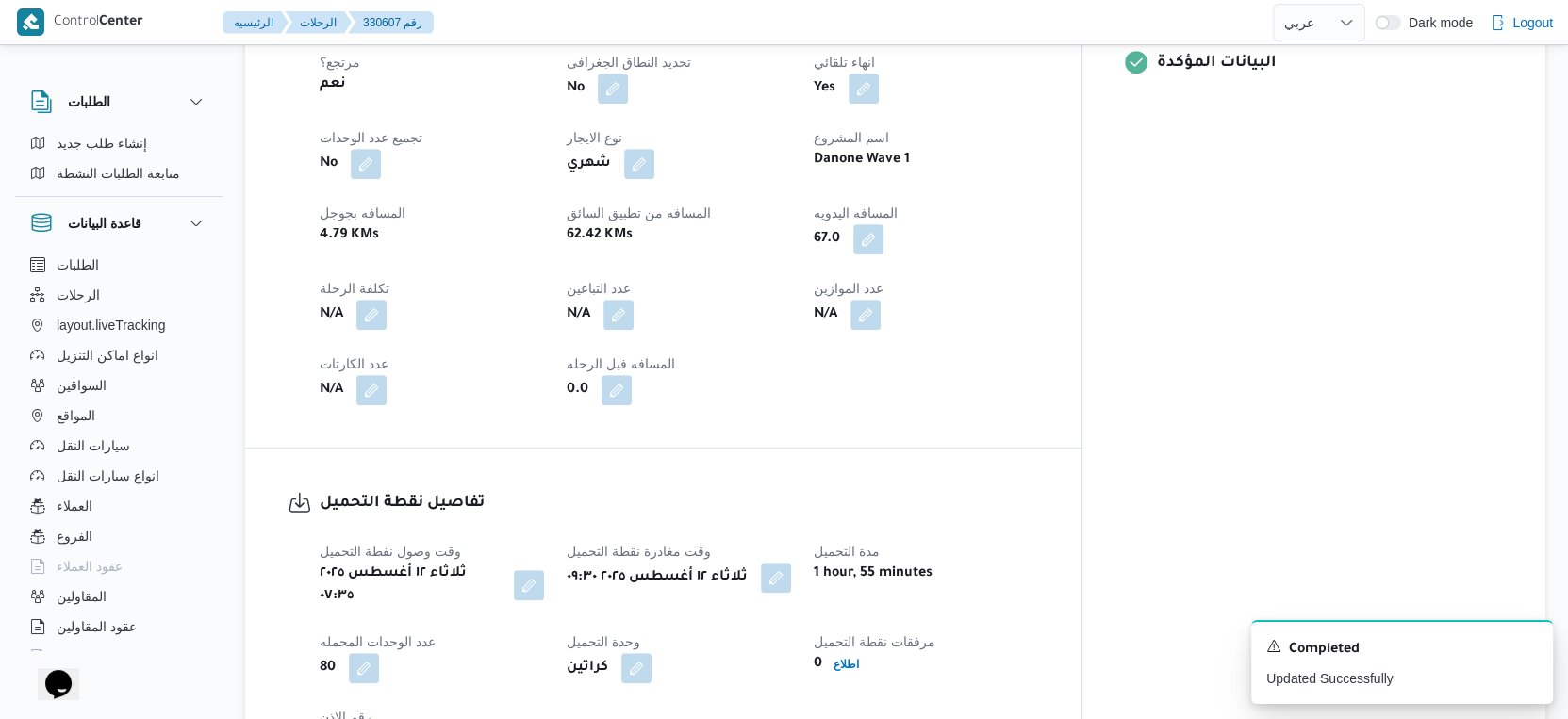
select select "ar"
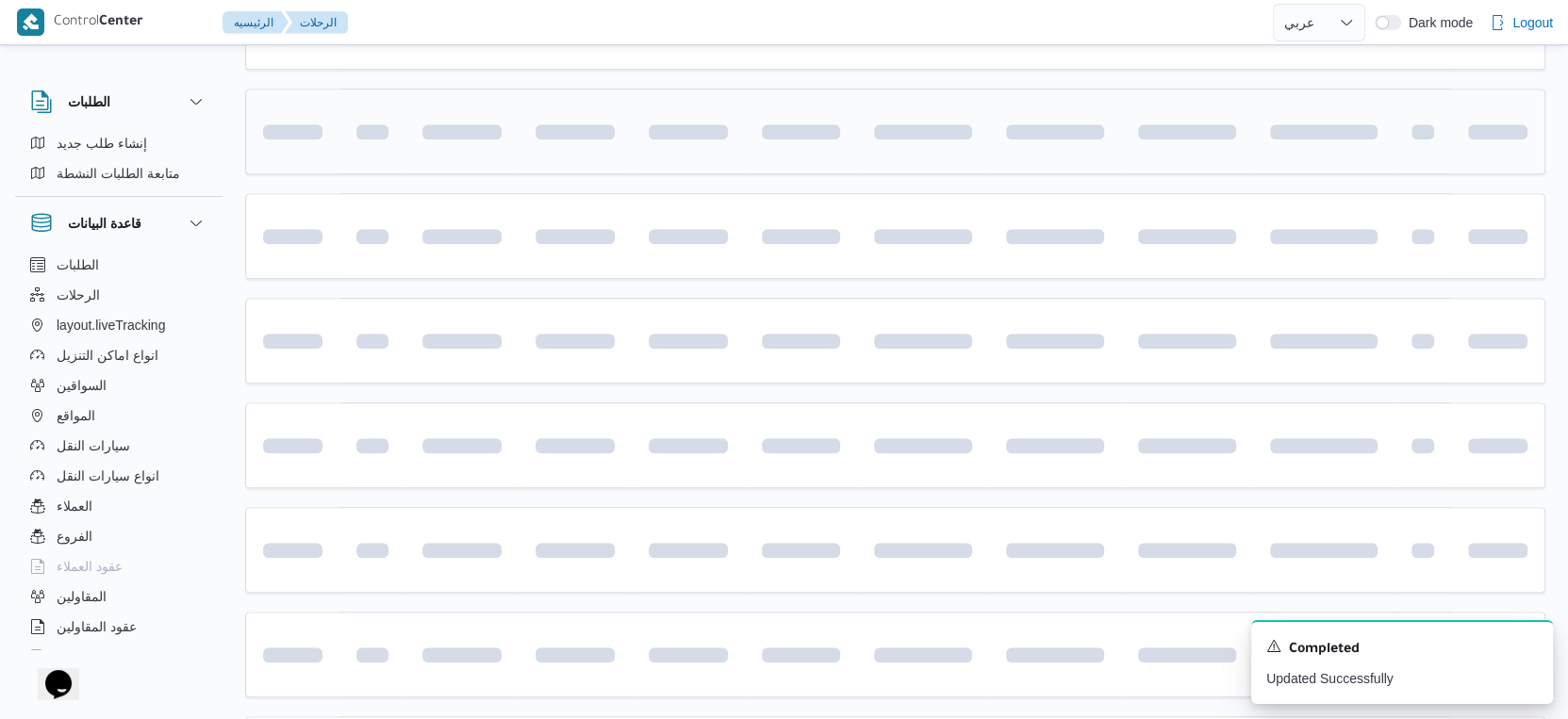
scroll to position [491, 0]
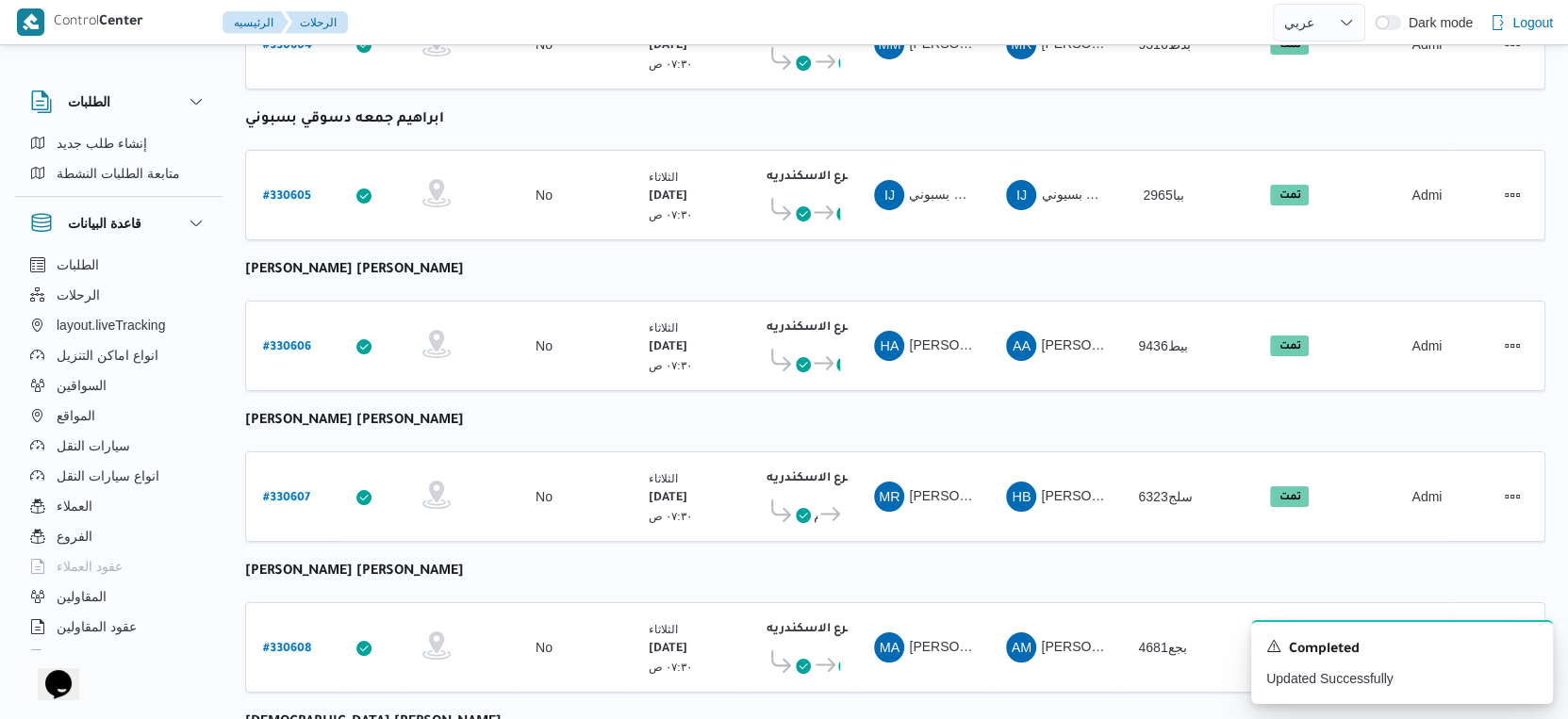
select select "ar"
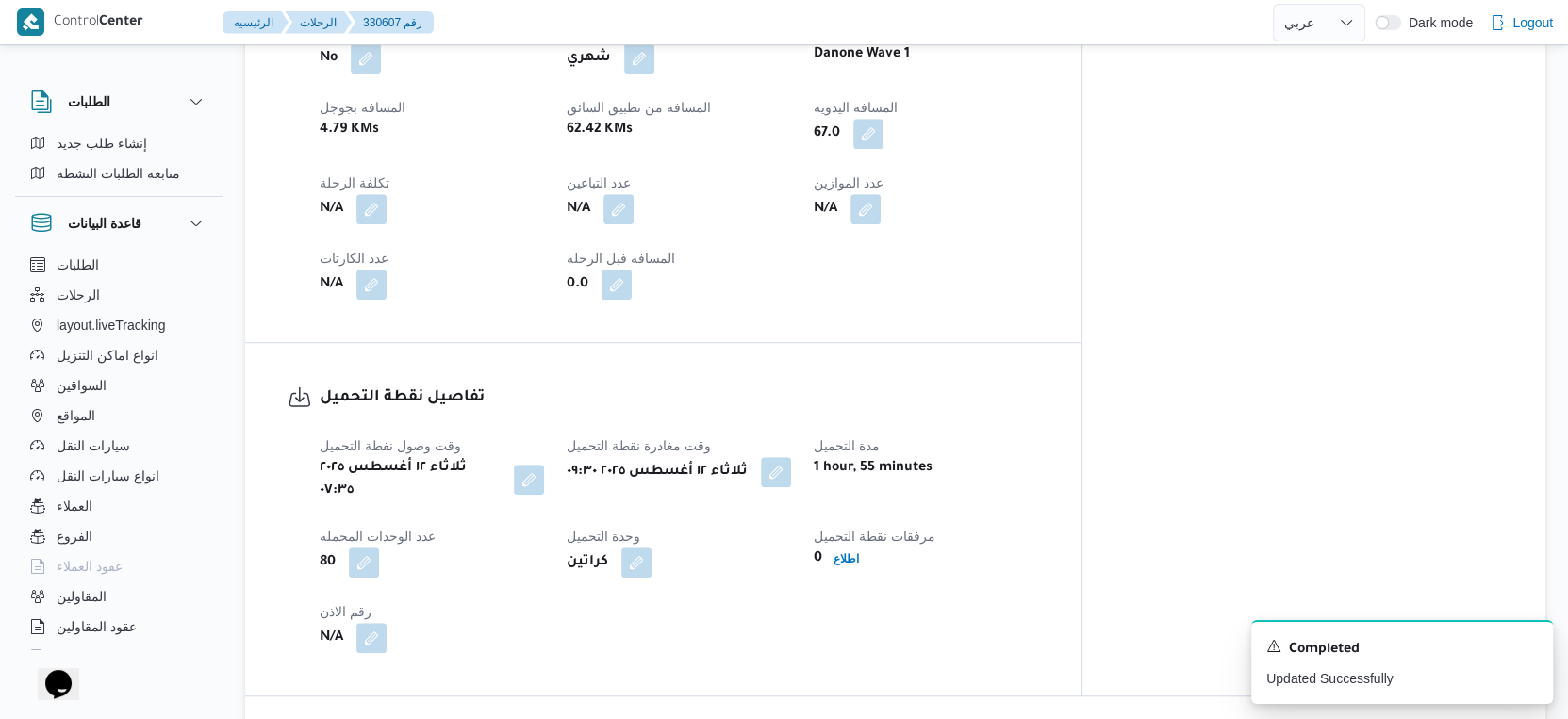
scroll to position [523, 0]
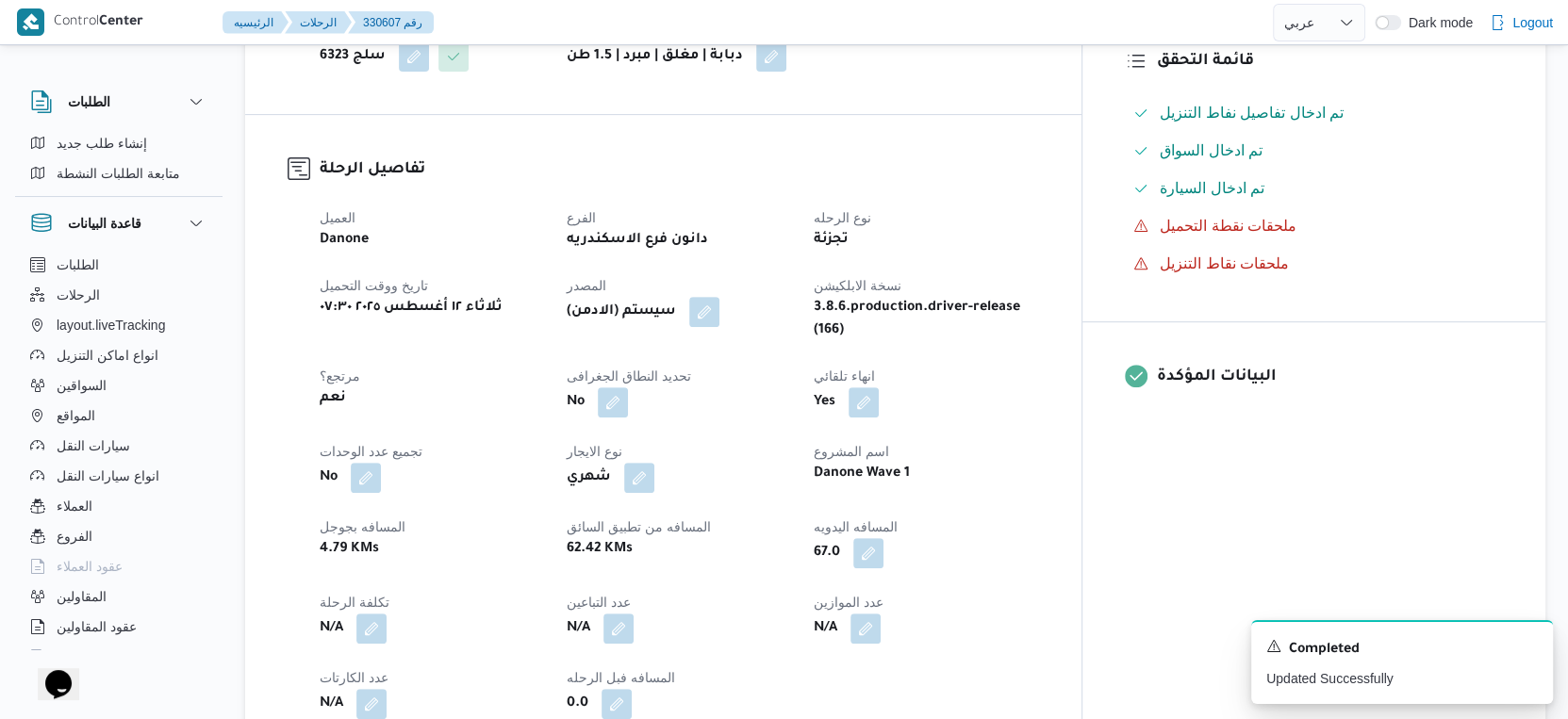
select select "ar"
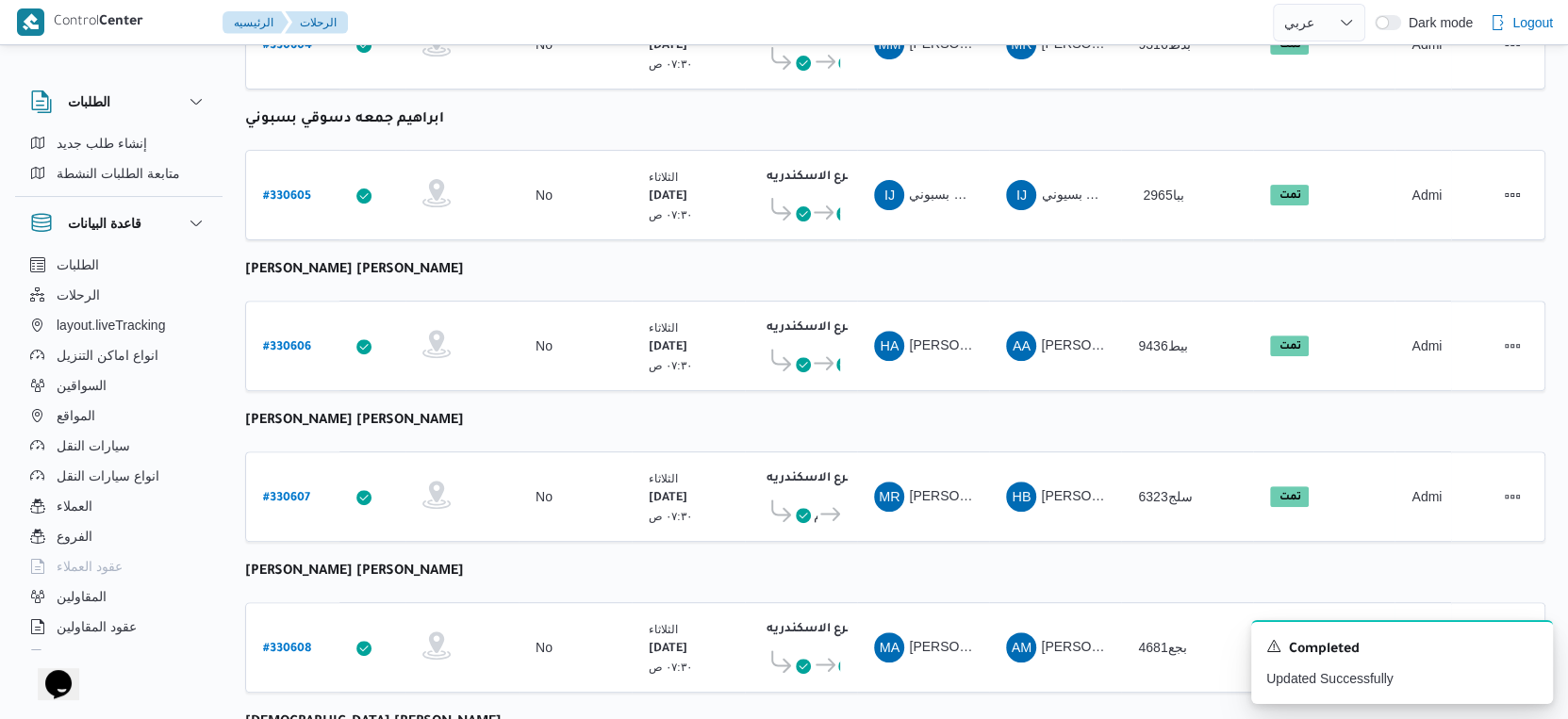
scroll to position [620, 0]
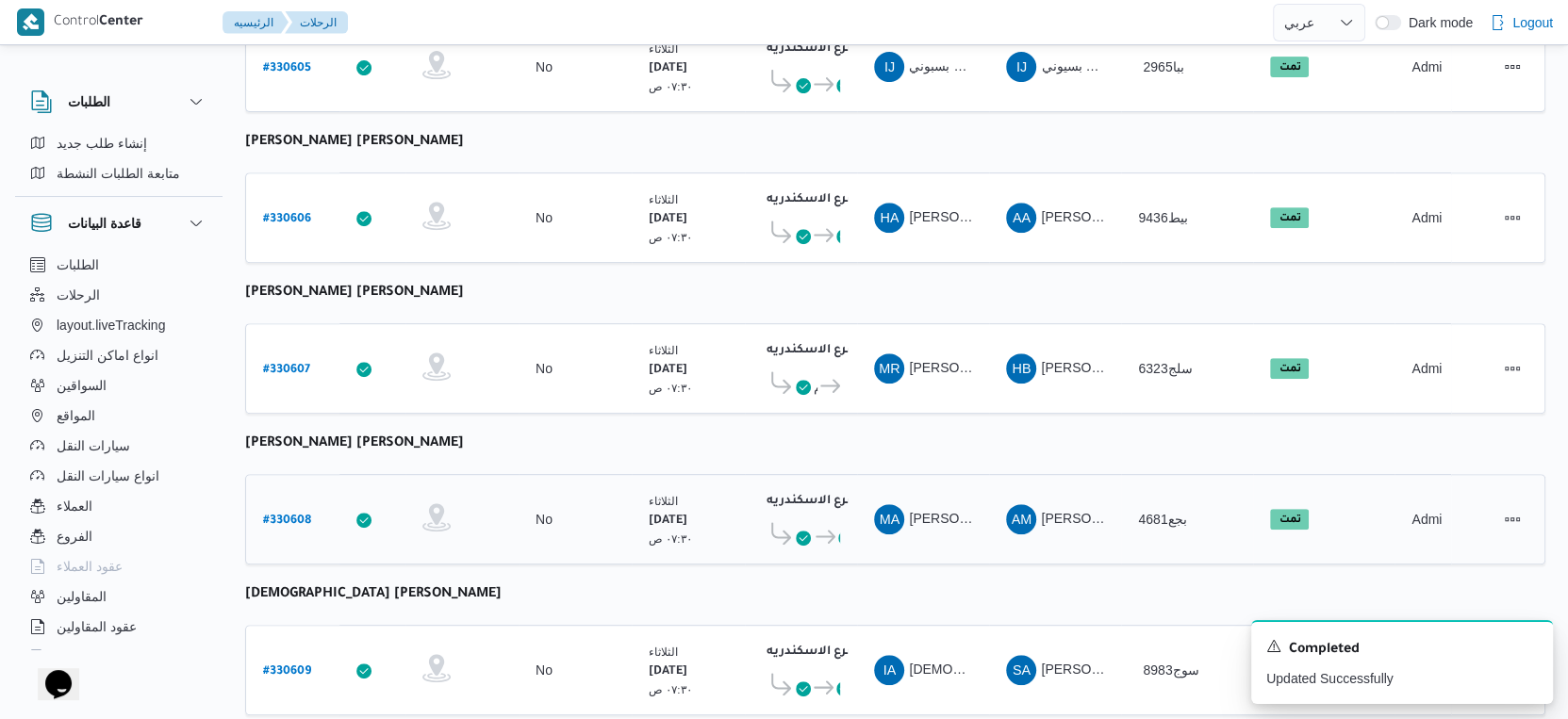
click at [297, 514] on b "# 330608" at bounding box center [287, 521] width 48 height 13
select select "ar"
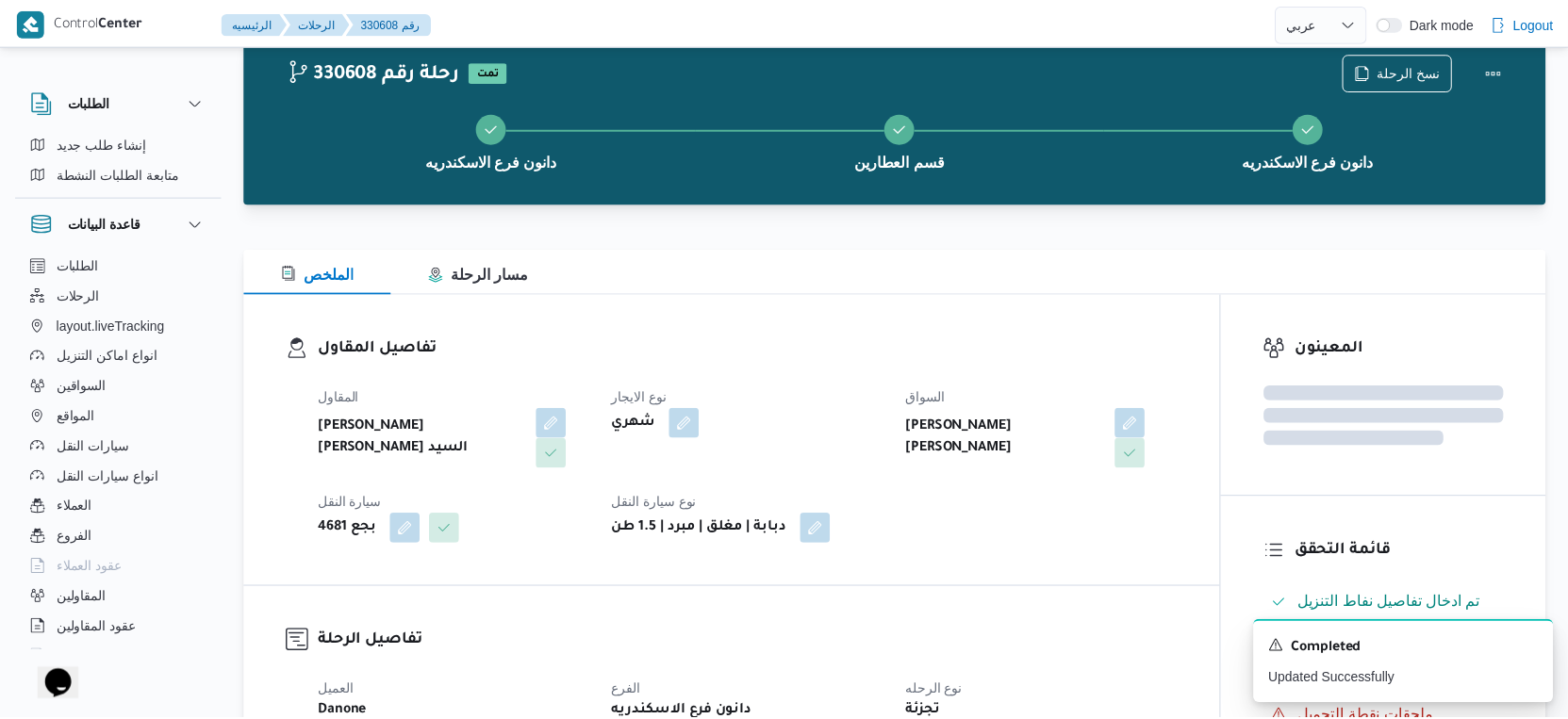
scroll to position [620, 0]
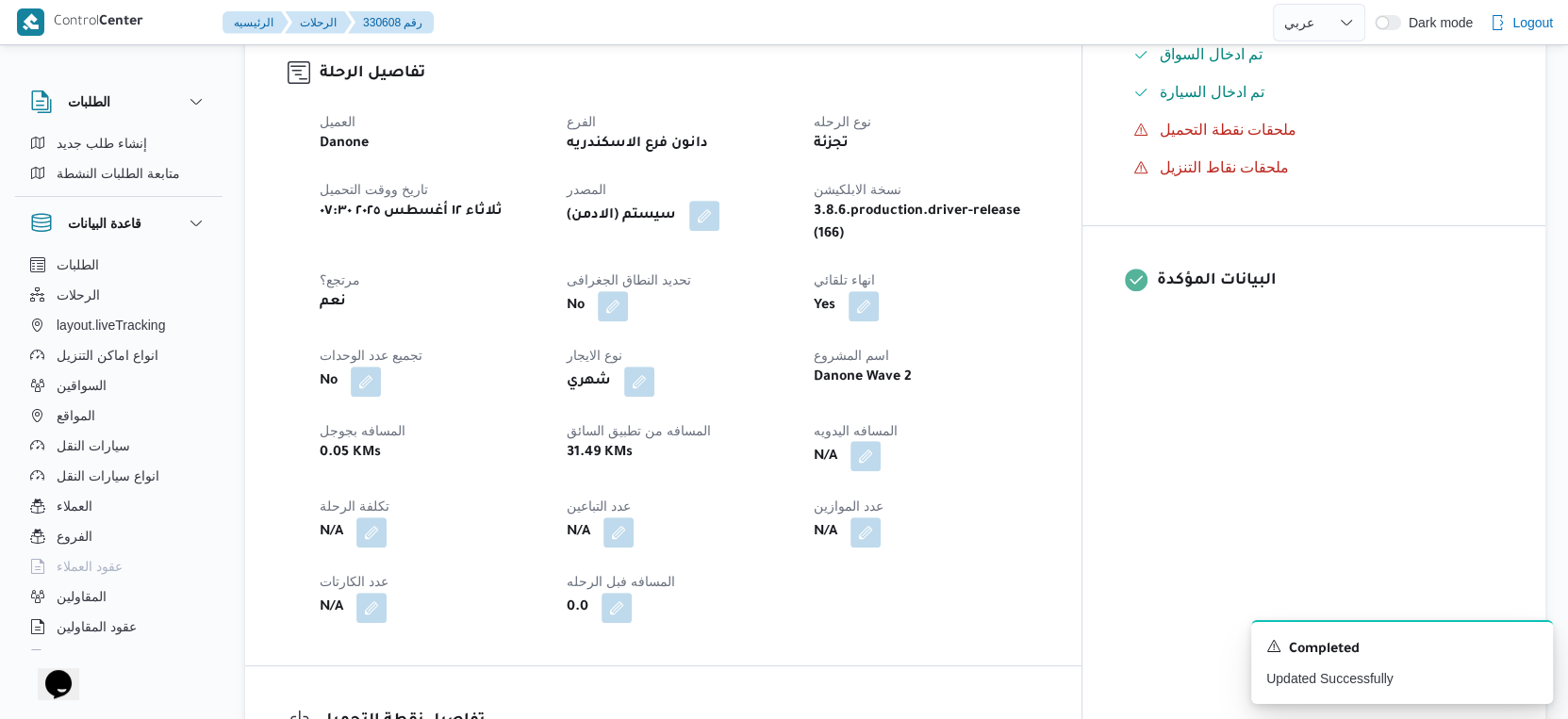
click at [881, 441] on button "button" at bounding box center [865, 456] width 31 height 31
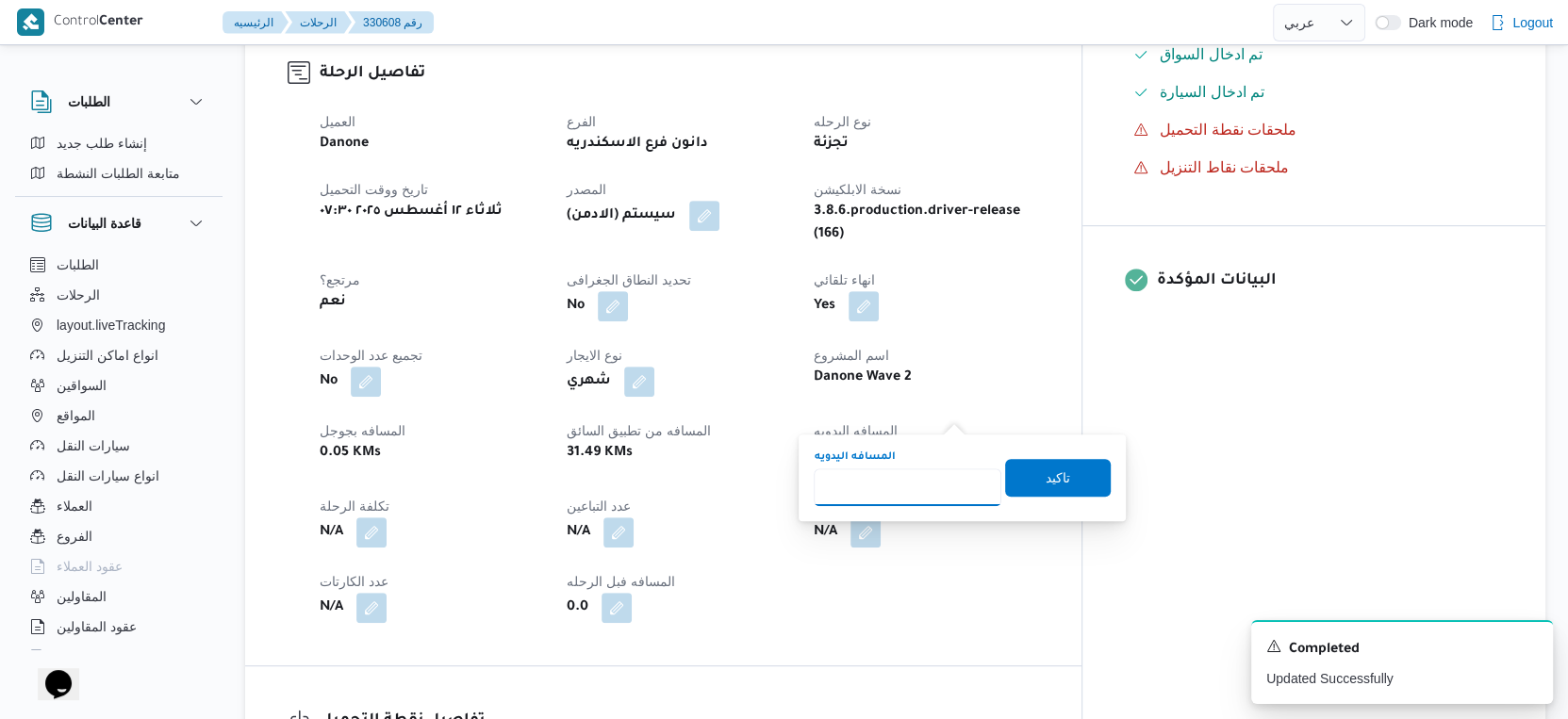
click at [920, 468] on input "المسافه اليدويه" at bounding box center [907, 487] width 187 height 37
type input "36"
click at [1063, 481] on span "تاكيد" at bounding box center [1057, 476] width 105 height 37
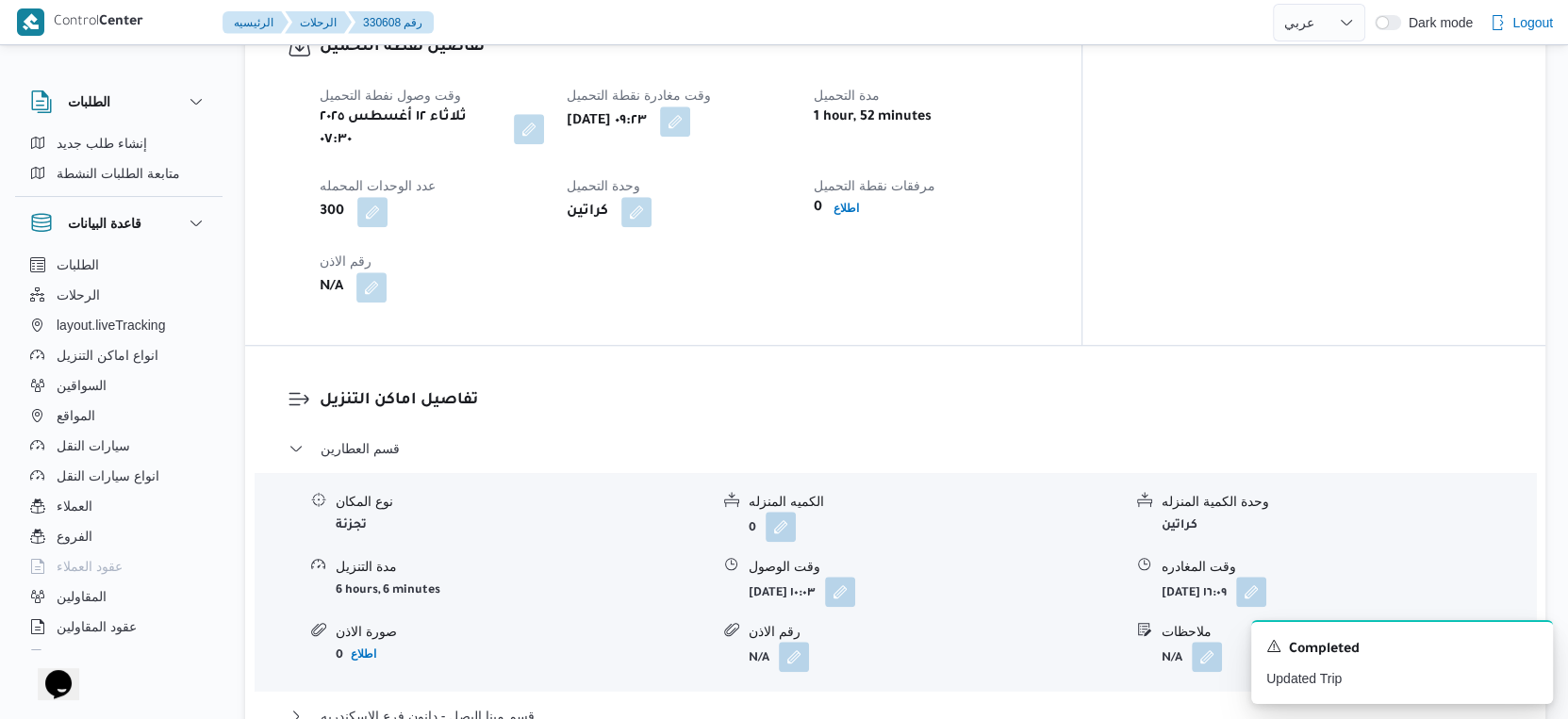
scroll to position [1466, 0]
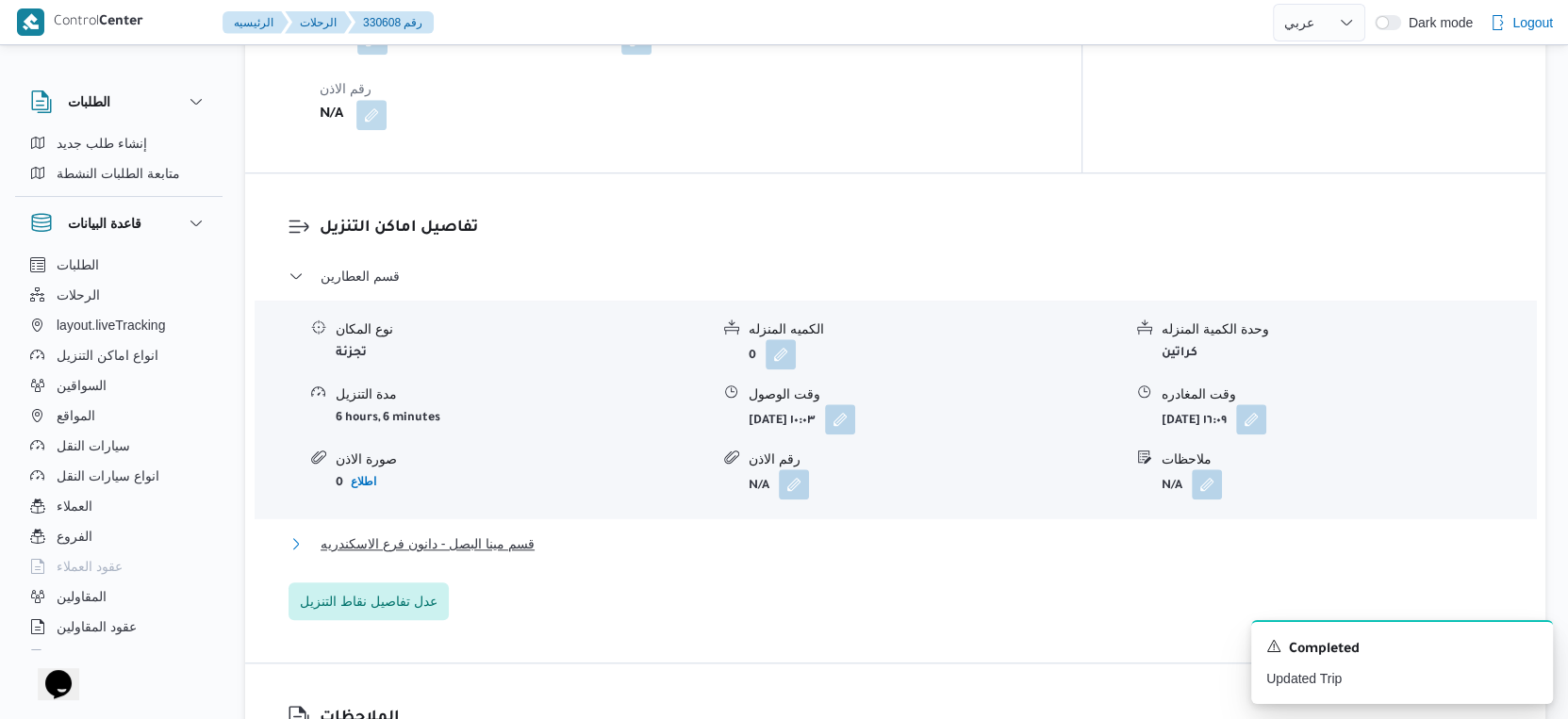
click at [557, 533] on button "قسم مينا البصل - دانون فرع الاسكندريه" at bounding box center [896, 544] width 1214 height 23
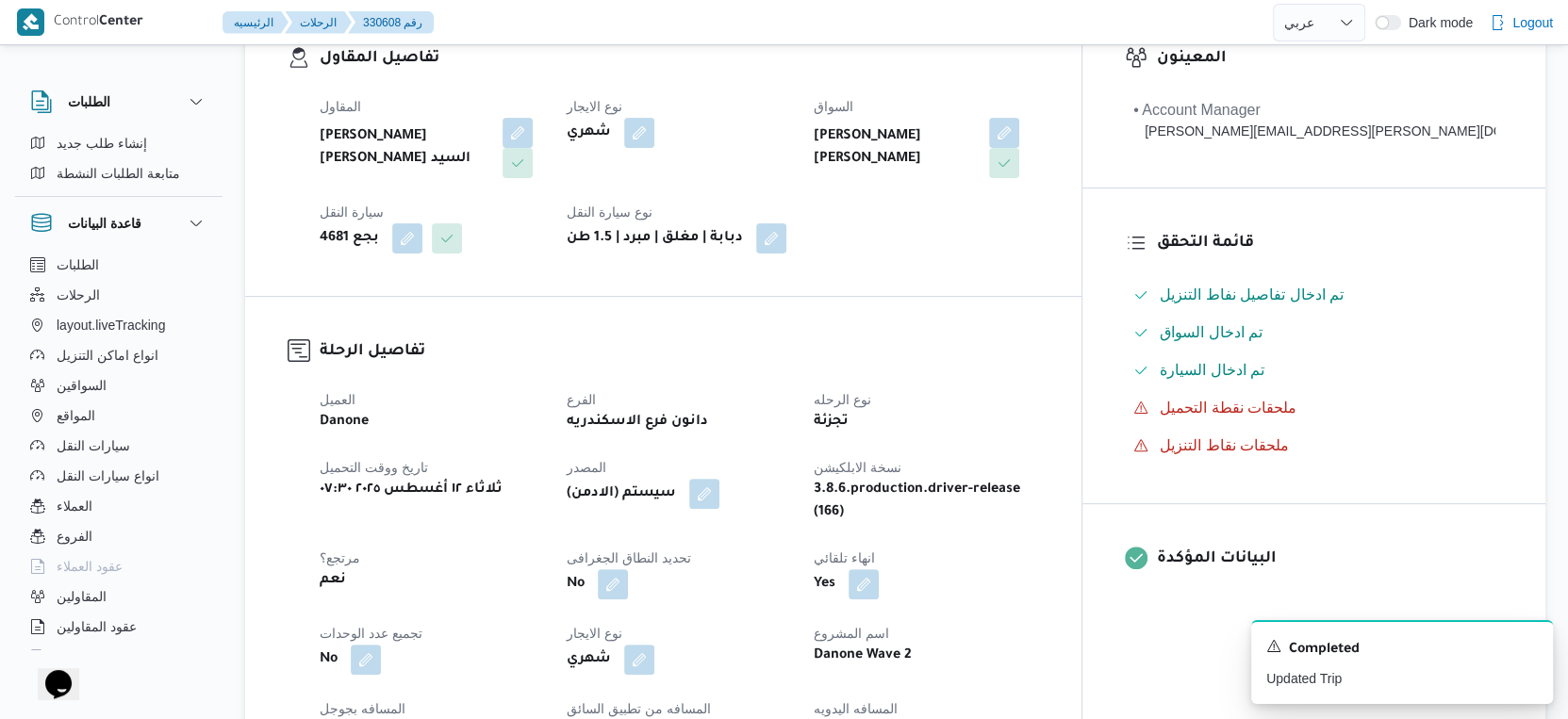
scroll to position [838, 0]
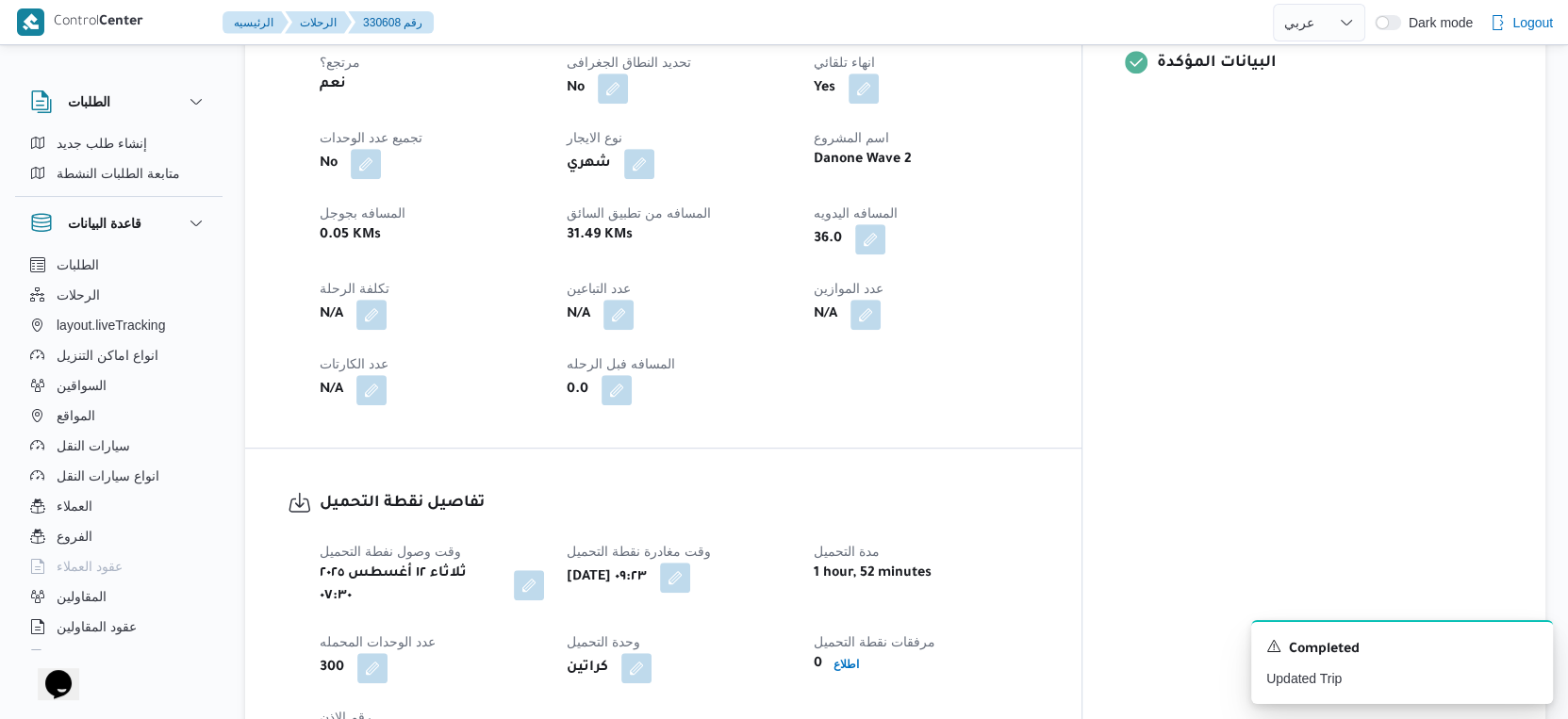
select select "ar"
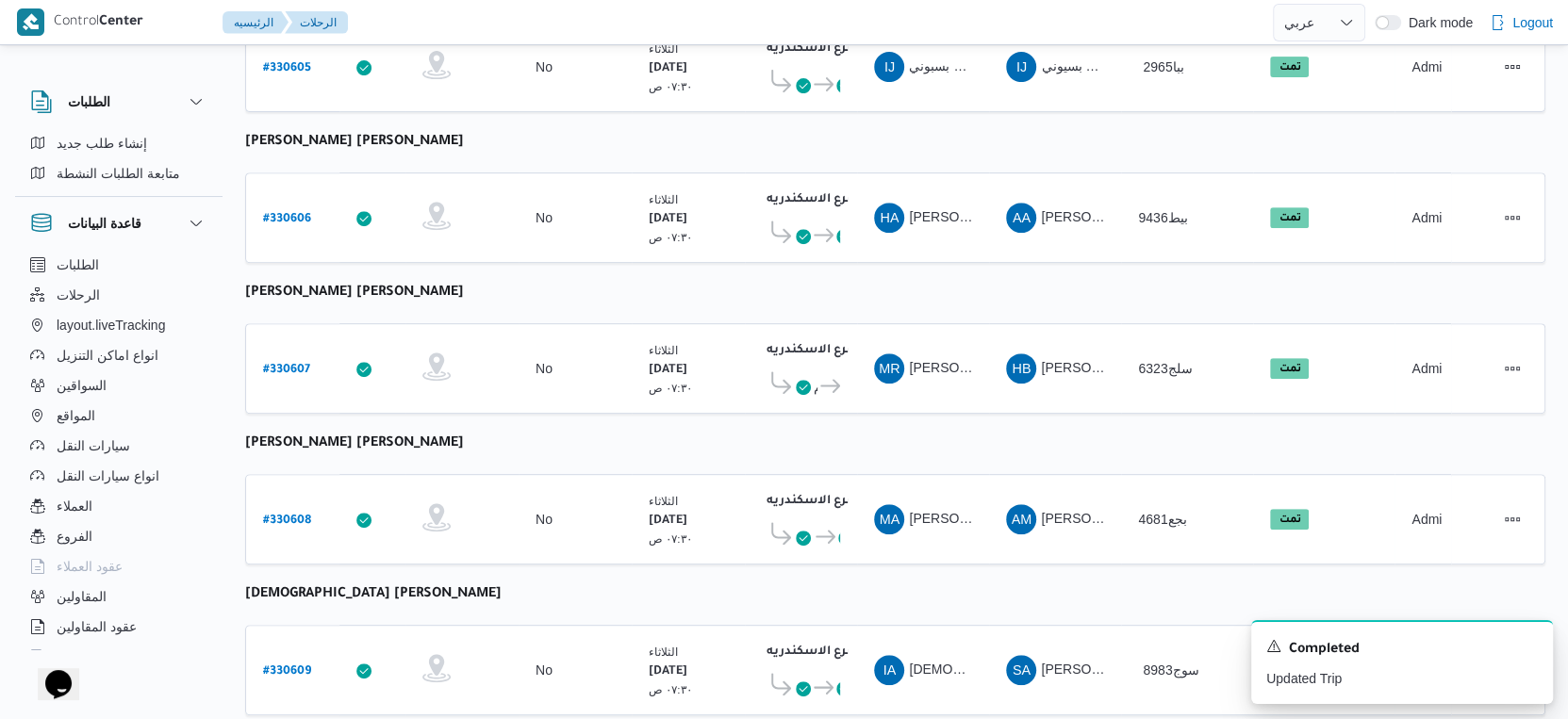
scroll to position [789, 0]
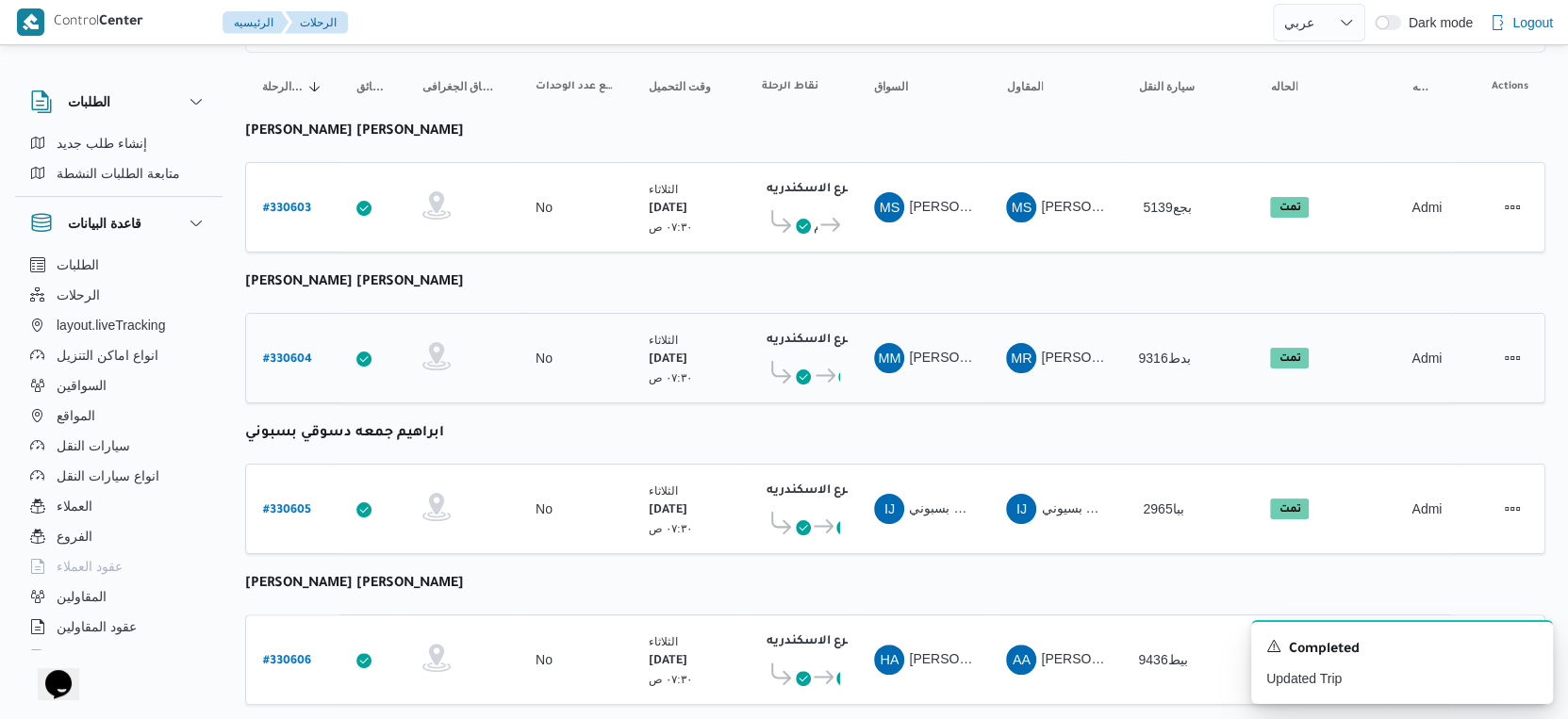
click at [295, 354] on b "# 330604" at bounding box center [287, 360] width 49 height 13
select select "ar"
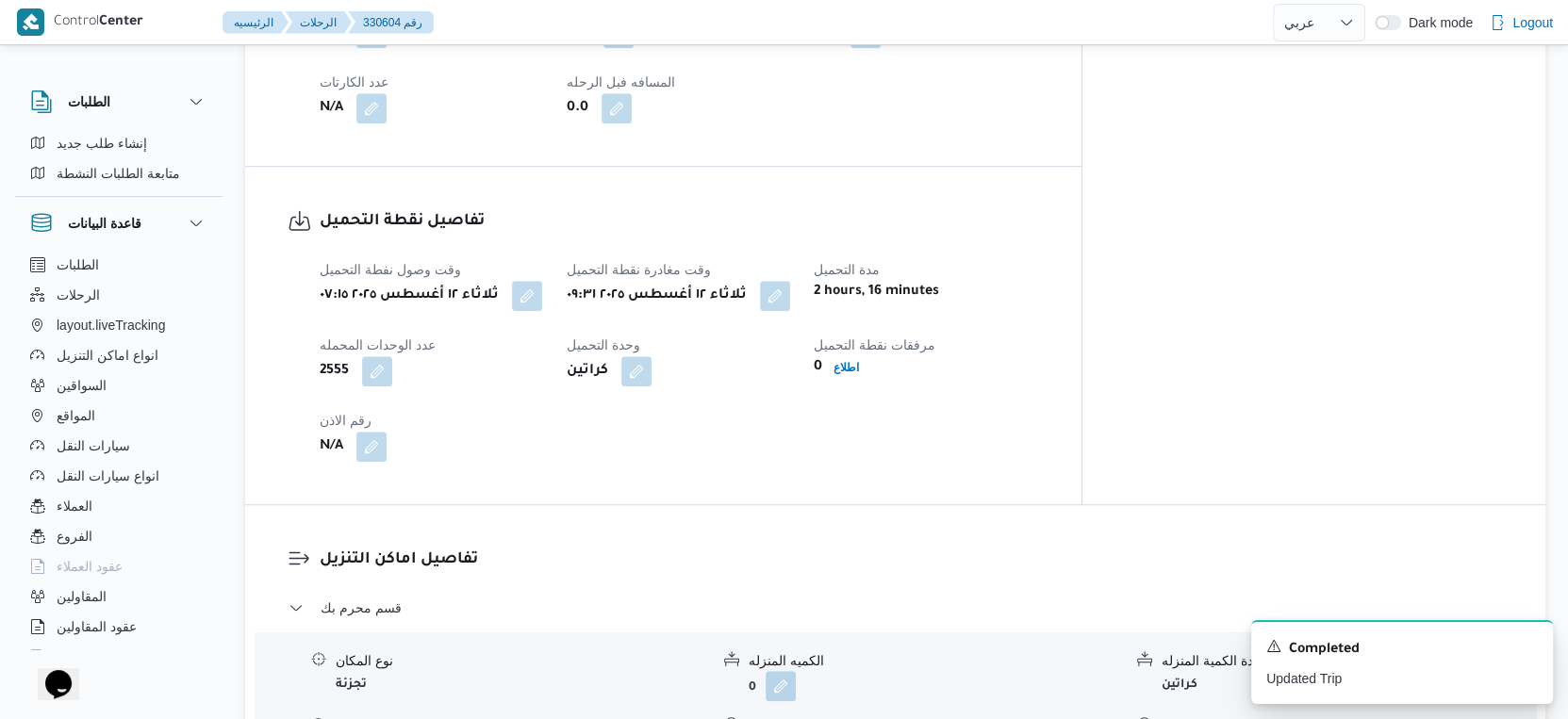
scroll to position [1434, 0]
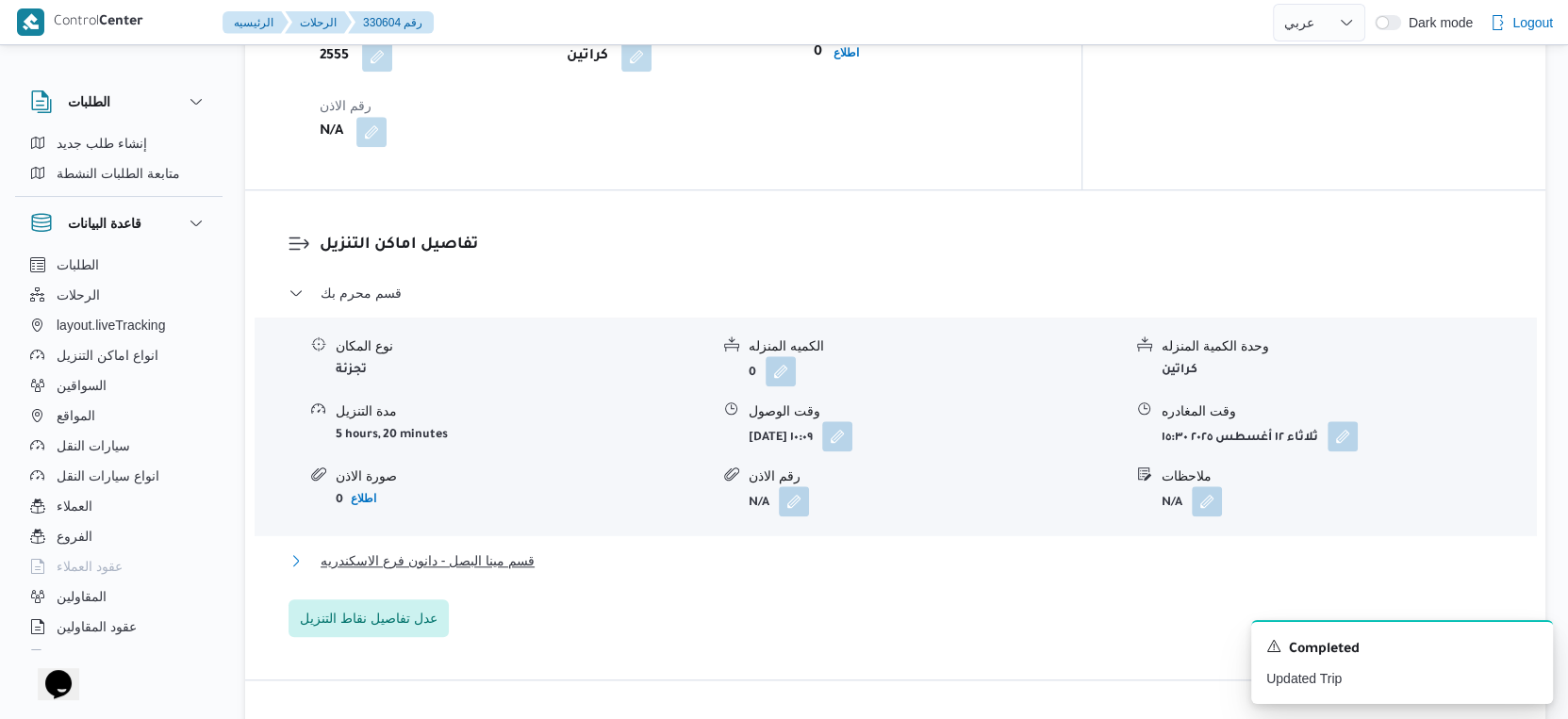
click at [534, 550] on button "قسم مينا البصل - دانون فرع الاسكندريه" at bounding box center [896, 561] width 1214 height 23
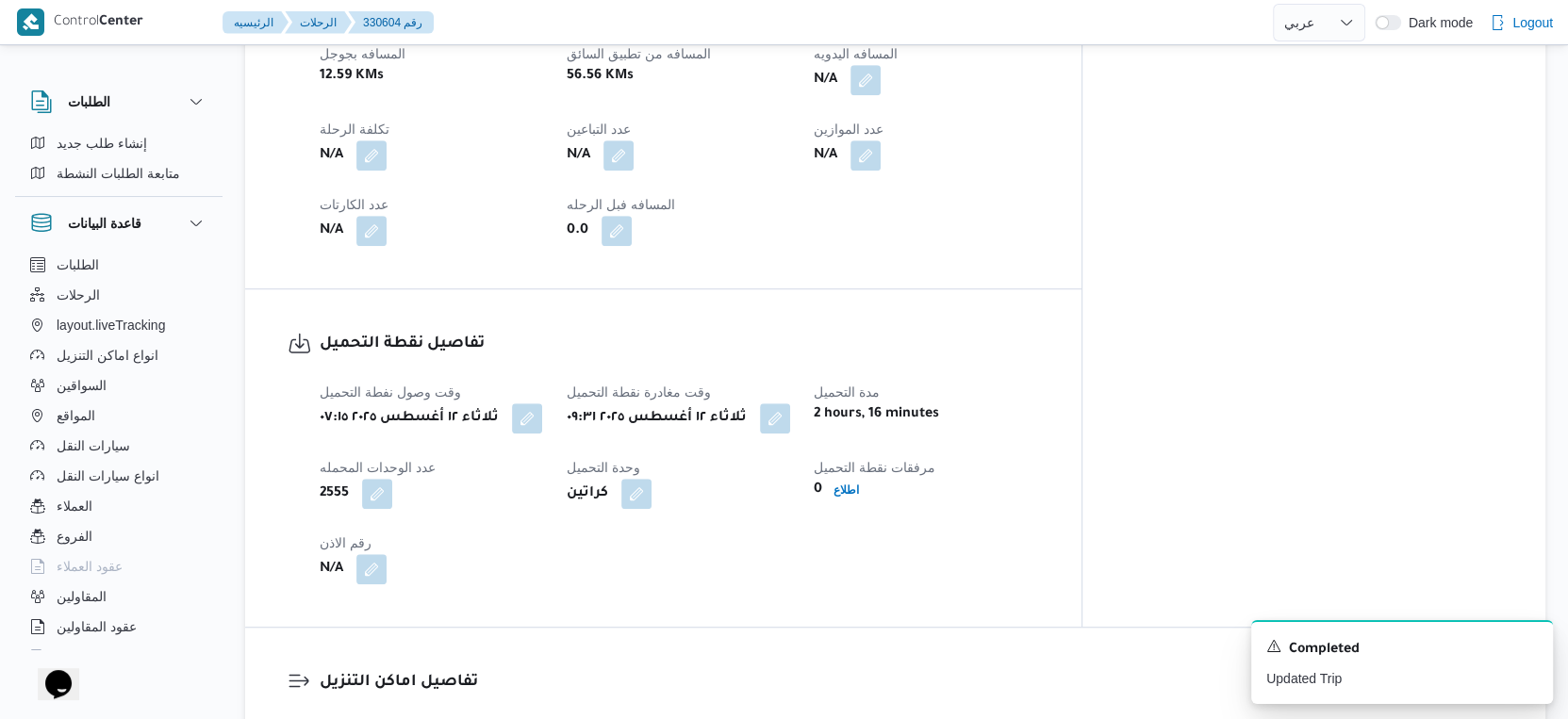
scroll to position [805, 0]
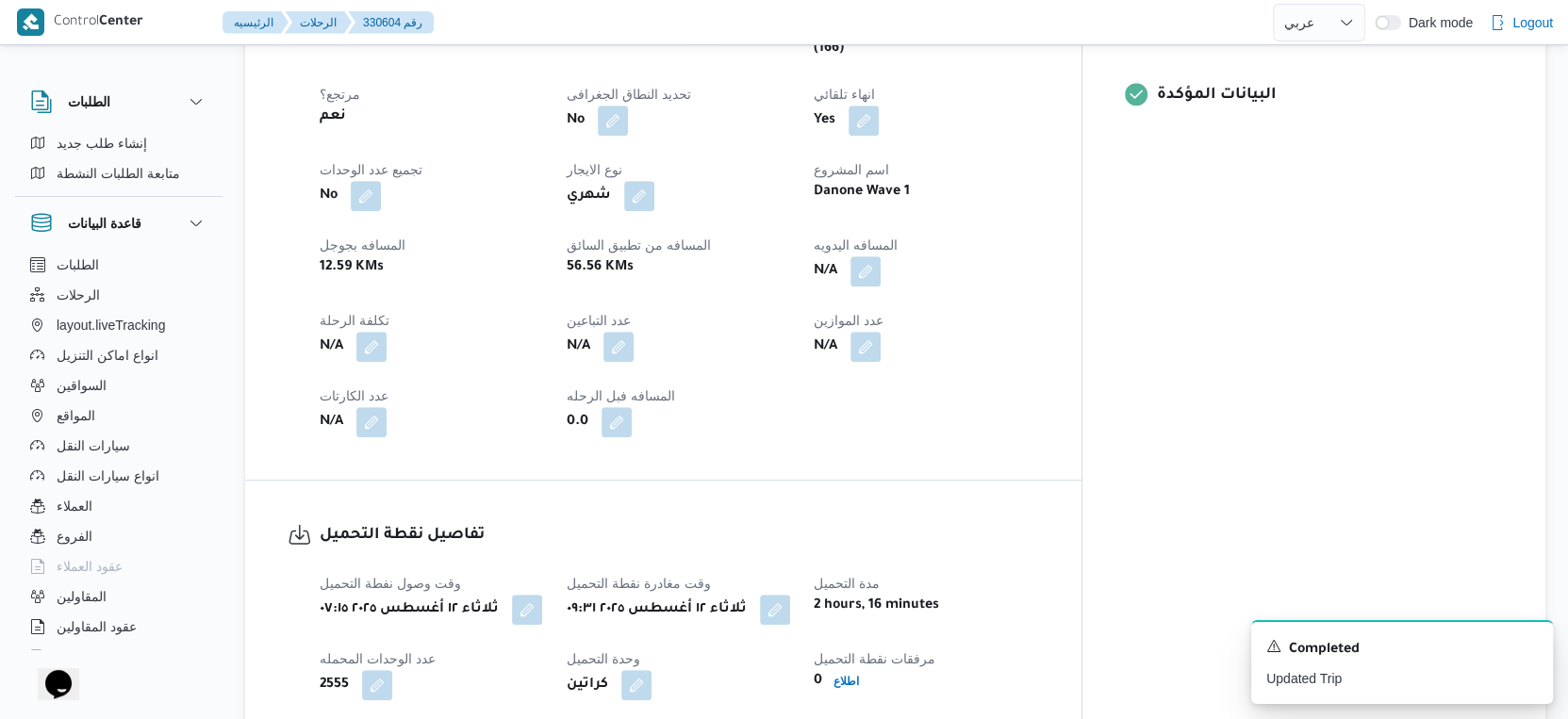
drag, startPoint x: 1123, startPoint y: 355, endPoint x: 1100, endPoint y: 356, distance: 23.0
click at [1050, 355] on div "العميل Danone الفرع دانون فرع الاسكندريه نوع الرحله تجزئة تاريخ ووقت التحميل ثل…" at bounding box center [679, 181] width 742 height 535
click at [881, 255] on button "button" at bounding box center [865, 271] width 31 height 31
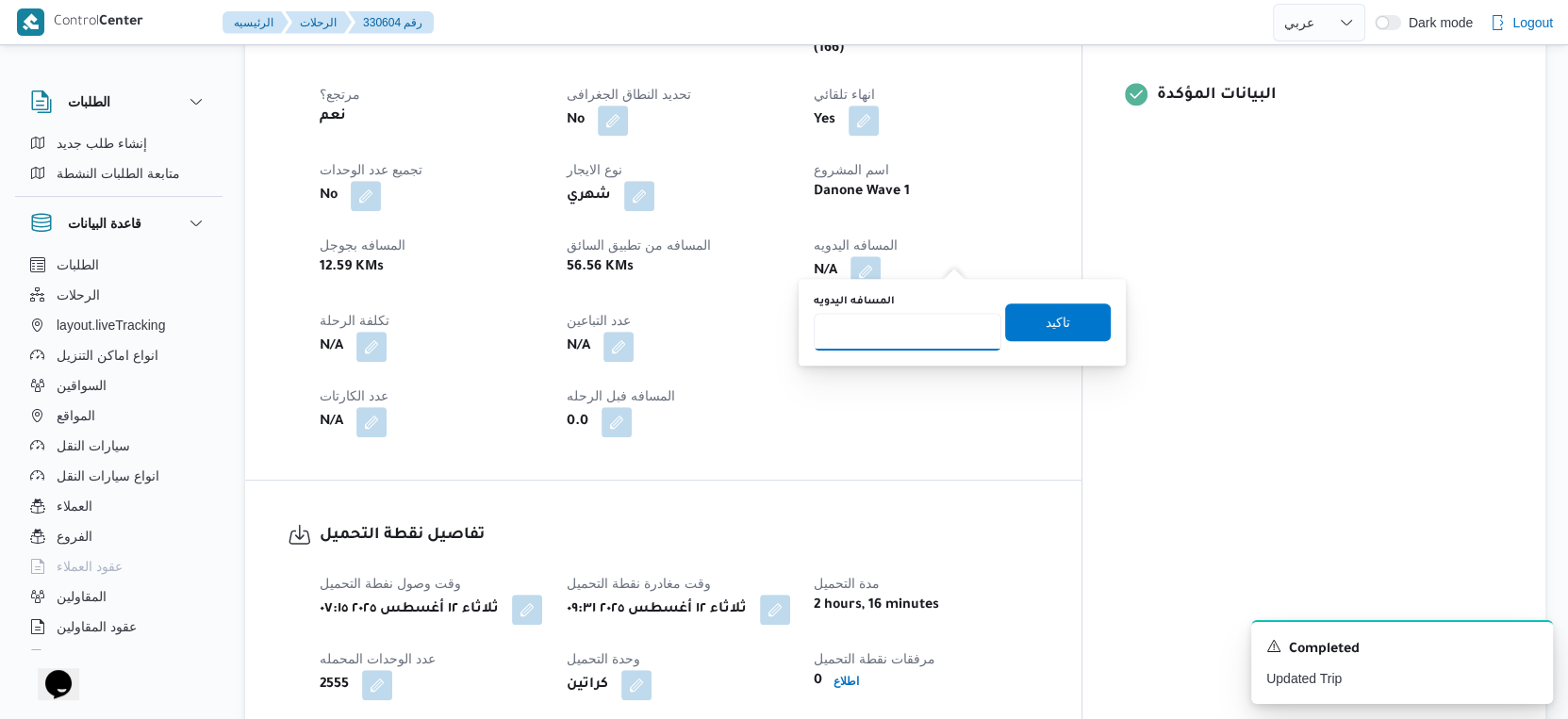
click at [904, 336] on input "المسافه اليدويه" at bounding box center [907, 331] width 187 height 37
type input "17"
click at [1064, 326] on span "تاكيد" at bounding box center [1057, 321] width 105 height 37
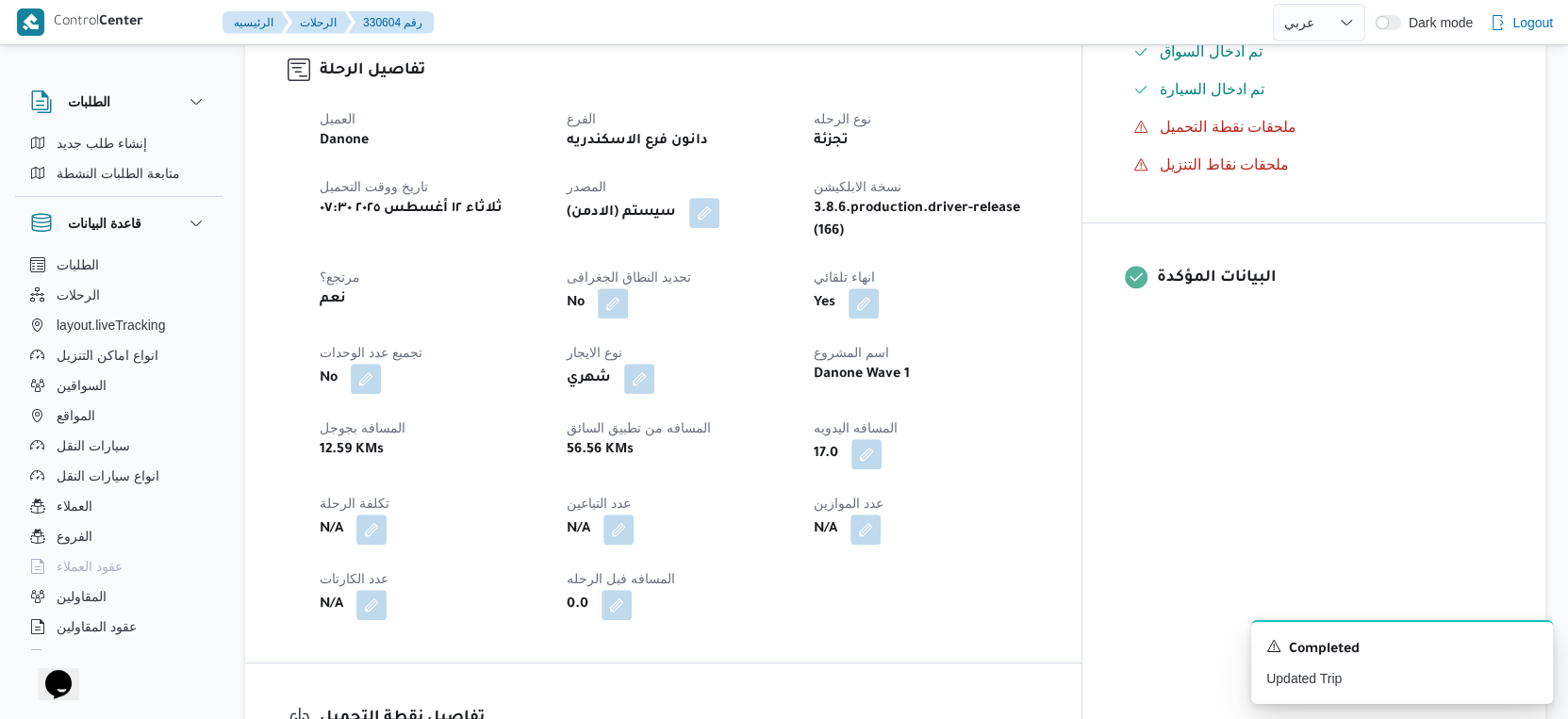
scroll to position [628, 0]
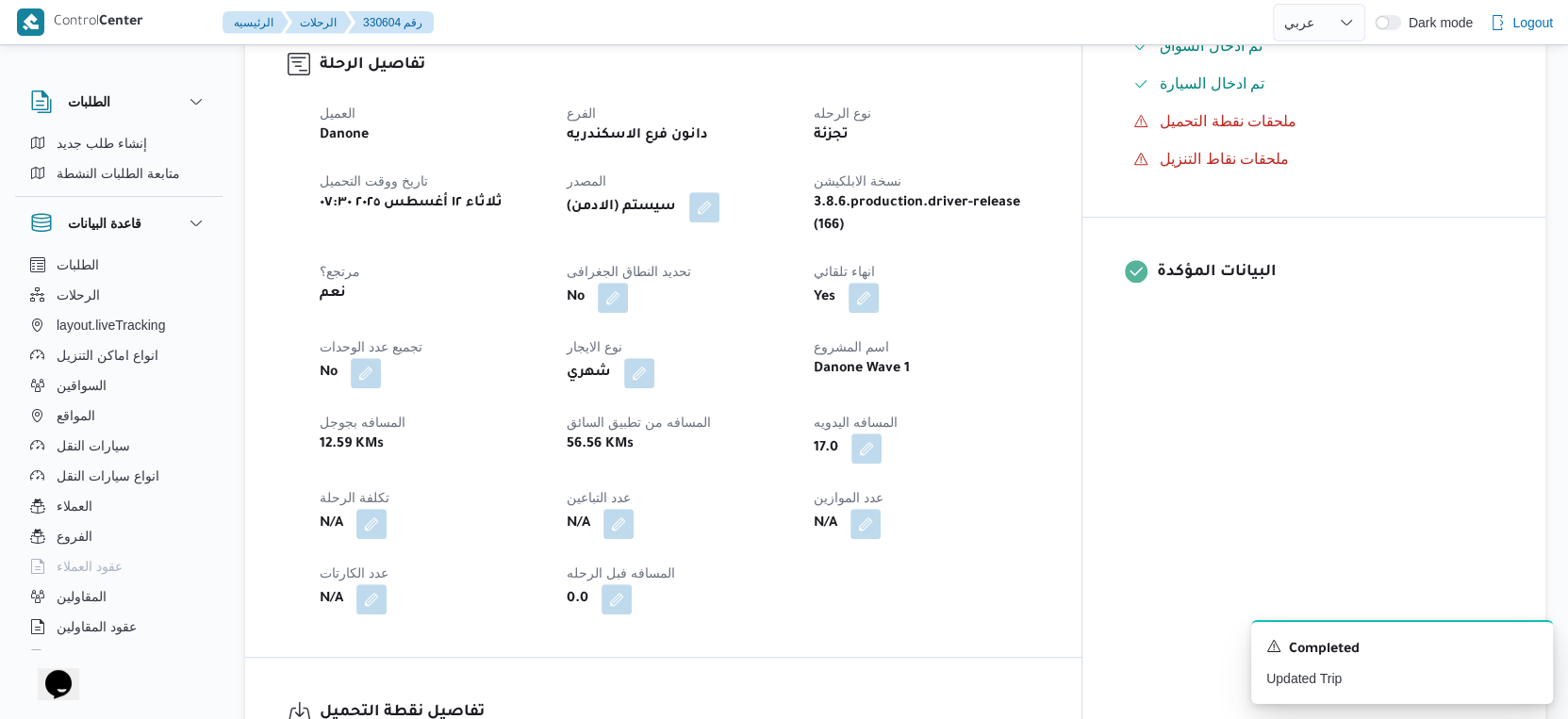
select select "ar"
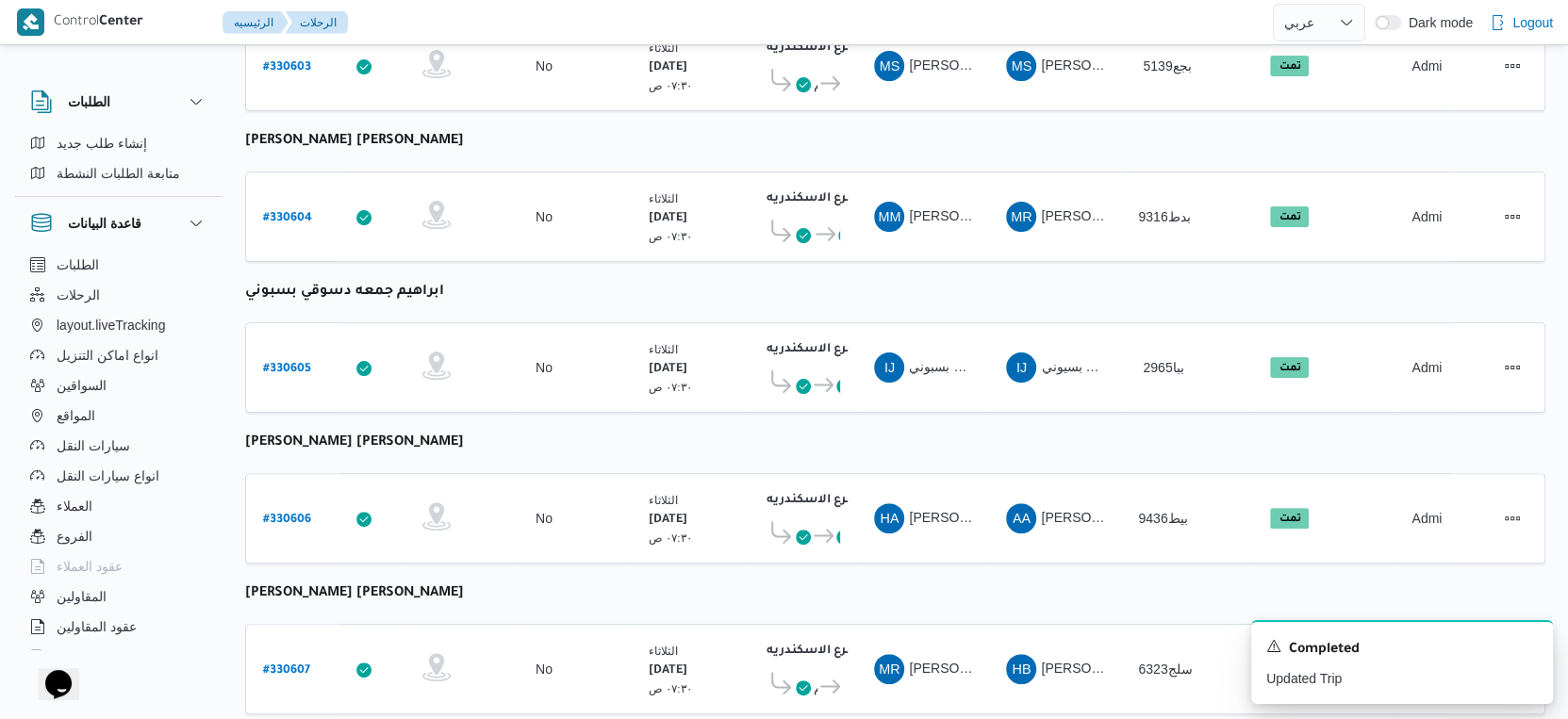
scroll to position [492, 0]
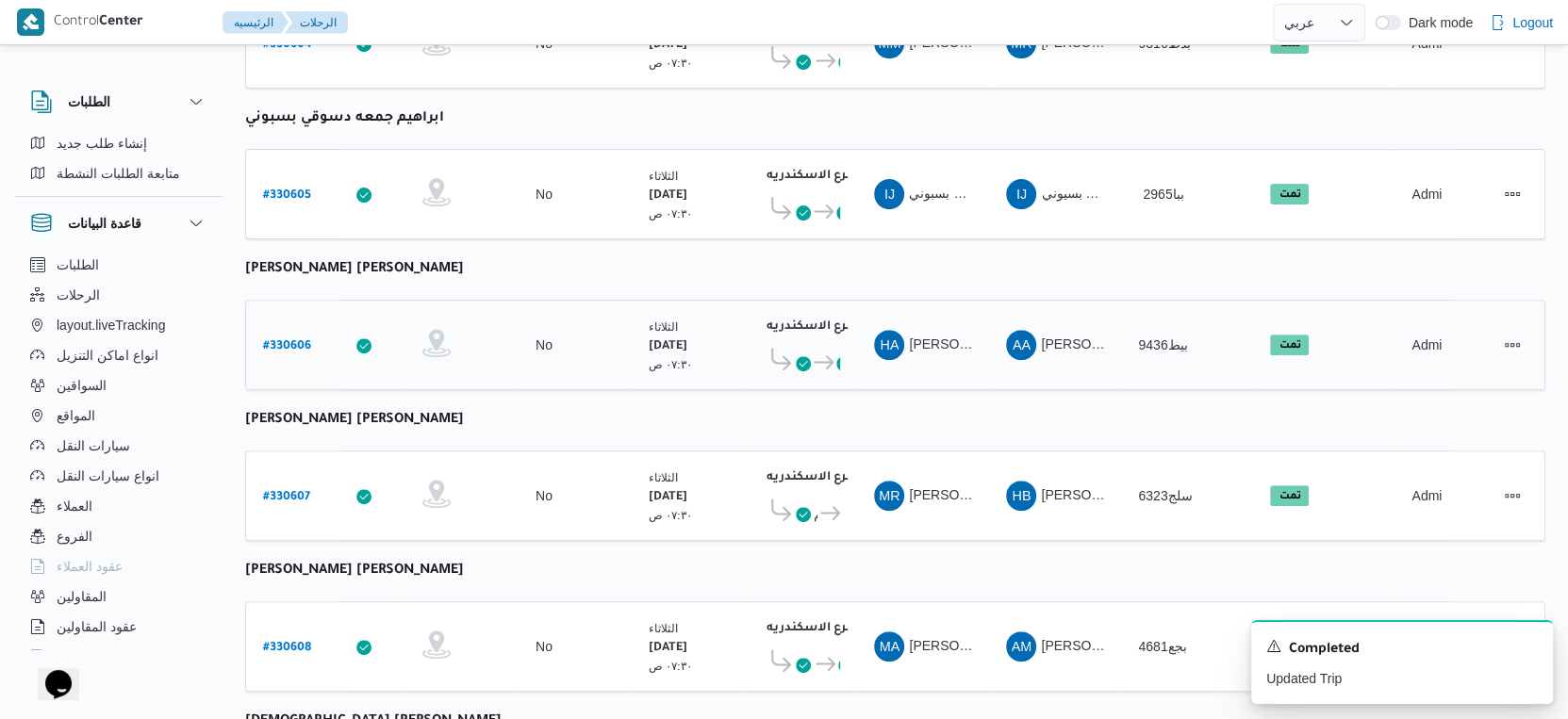
click at [306, 340] on b "# 330606" at bounding box center [287, 347] width 48 height 13
select select "ar"
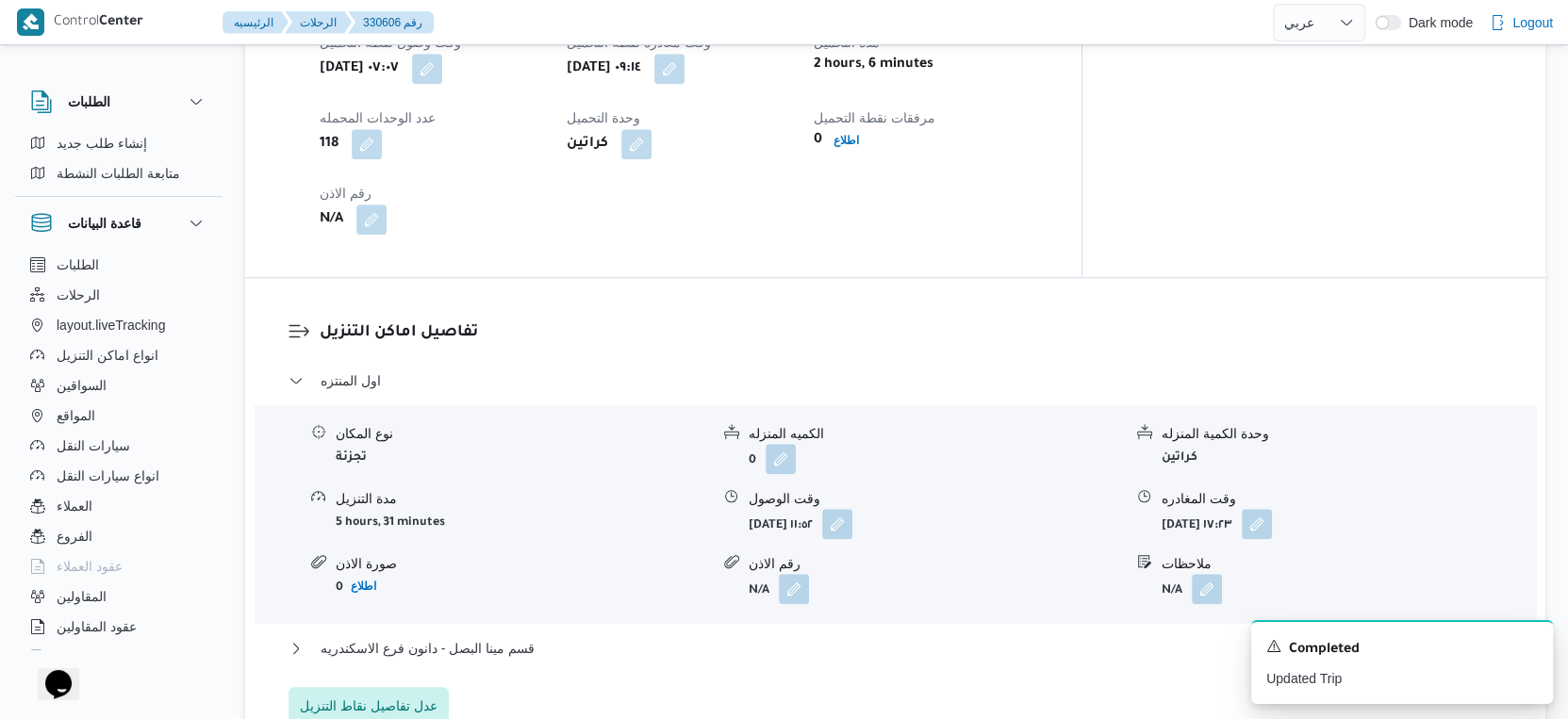
scroll to position [1434, 0]
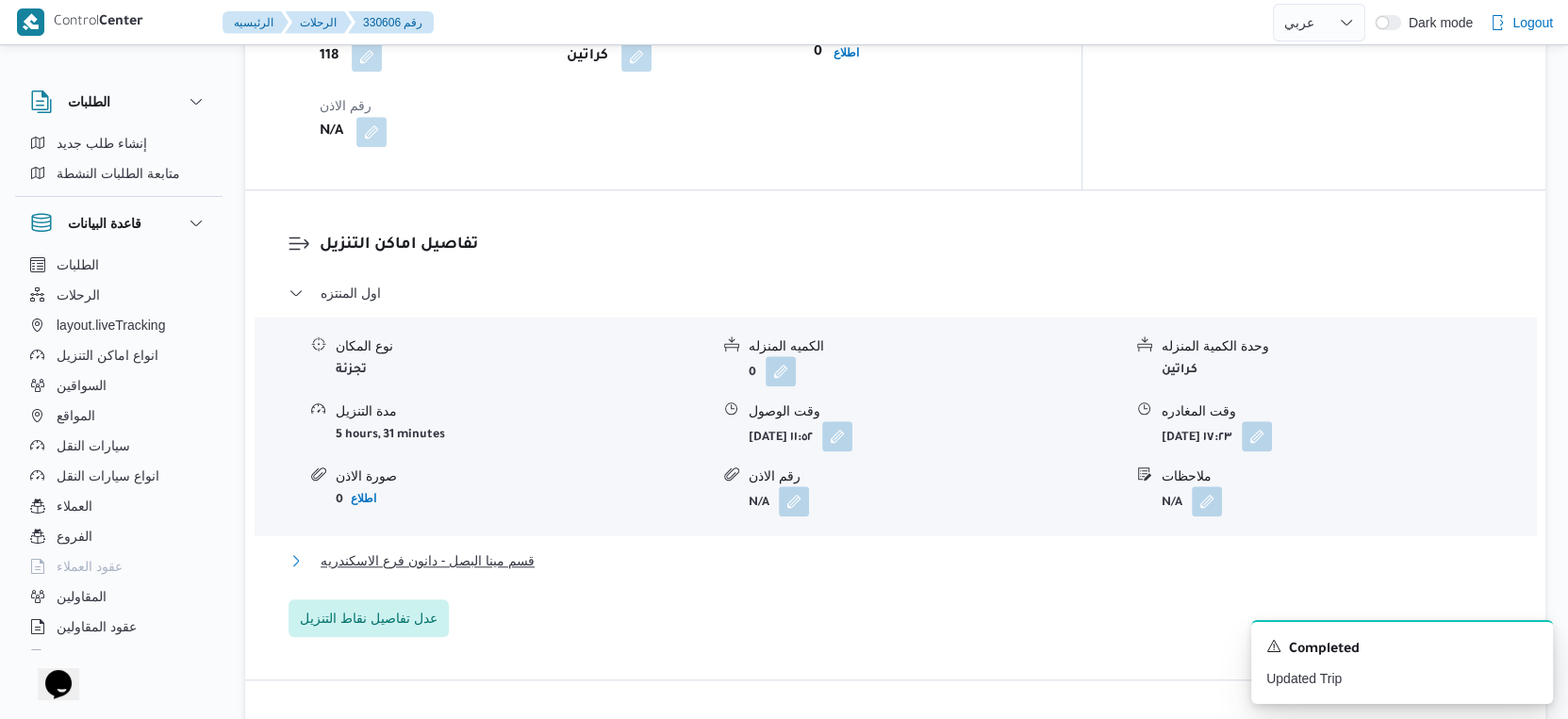
click at [480, 550] on span "قسم مينا البصل - دانون فرع الاسكندريه" at bounding box center [427, 561] width 214 height 23
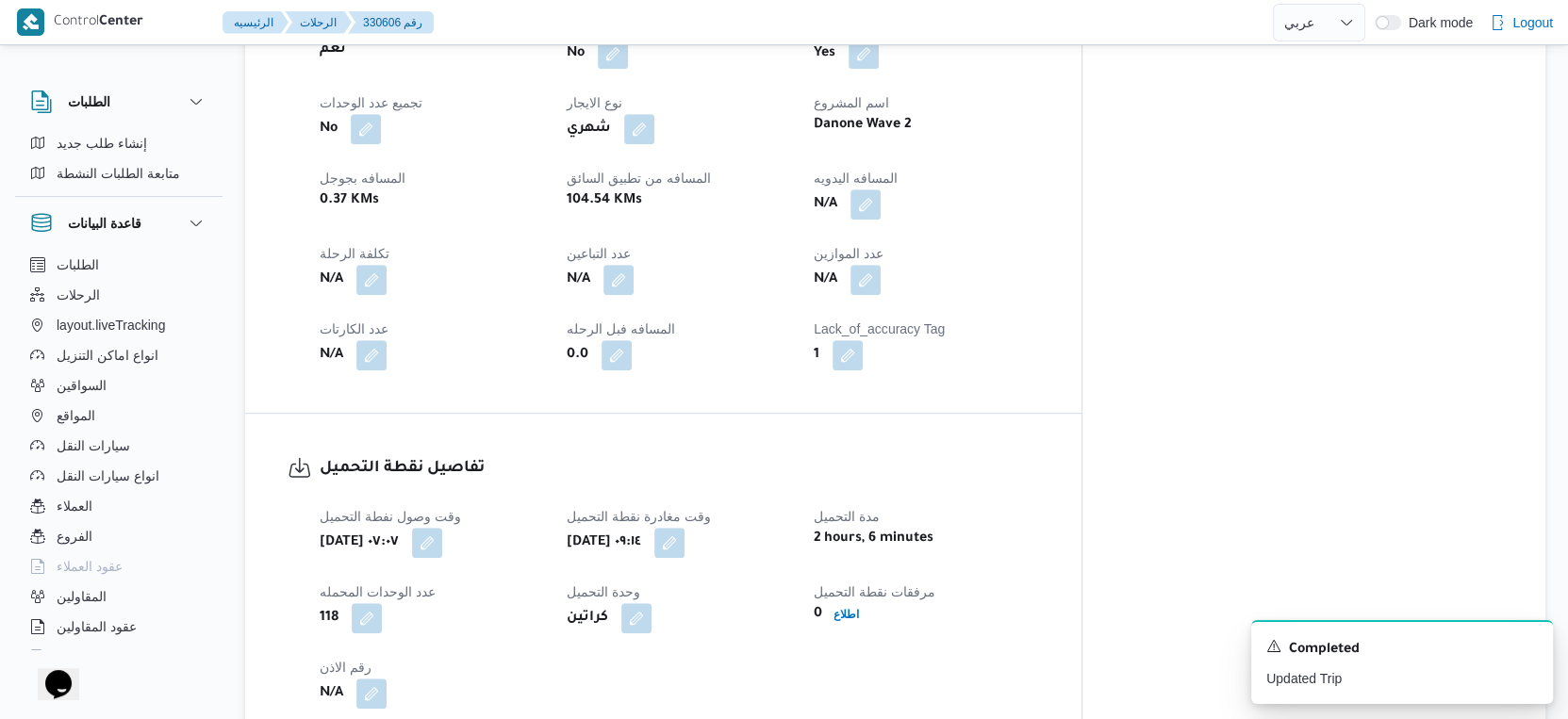
scroll to position [702, 0]
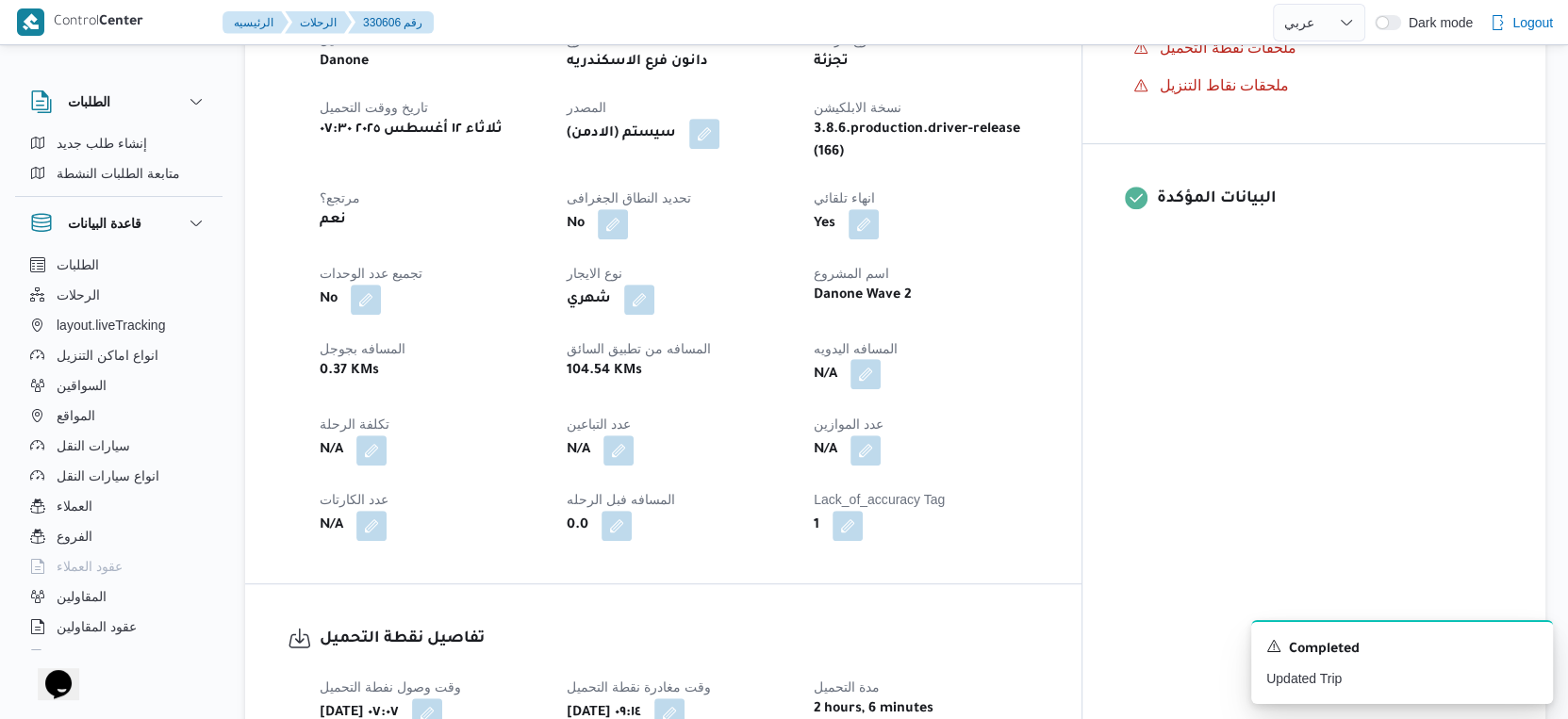
click at [881, 360] on button "button" at bounding box center [865, 375] width 31 height 31
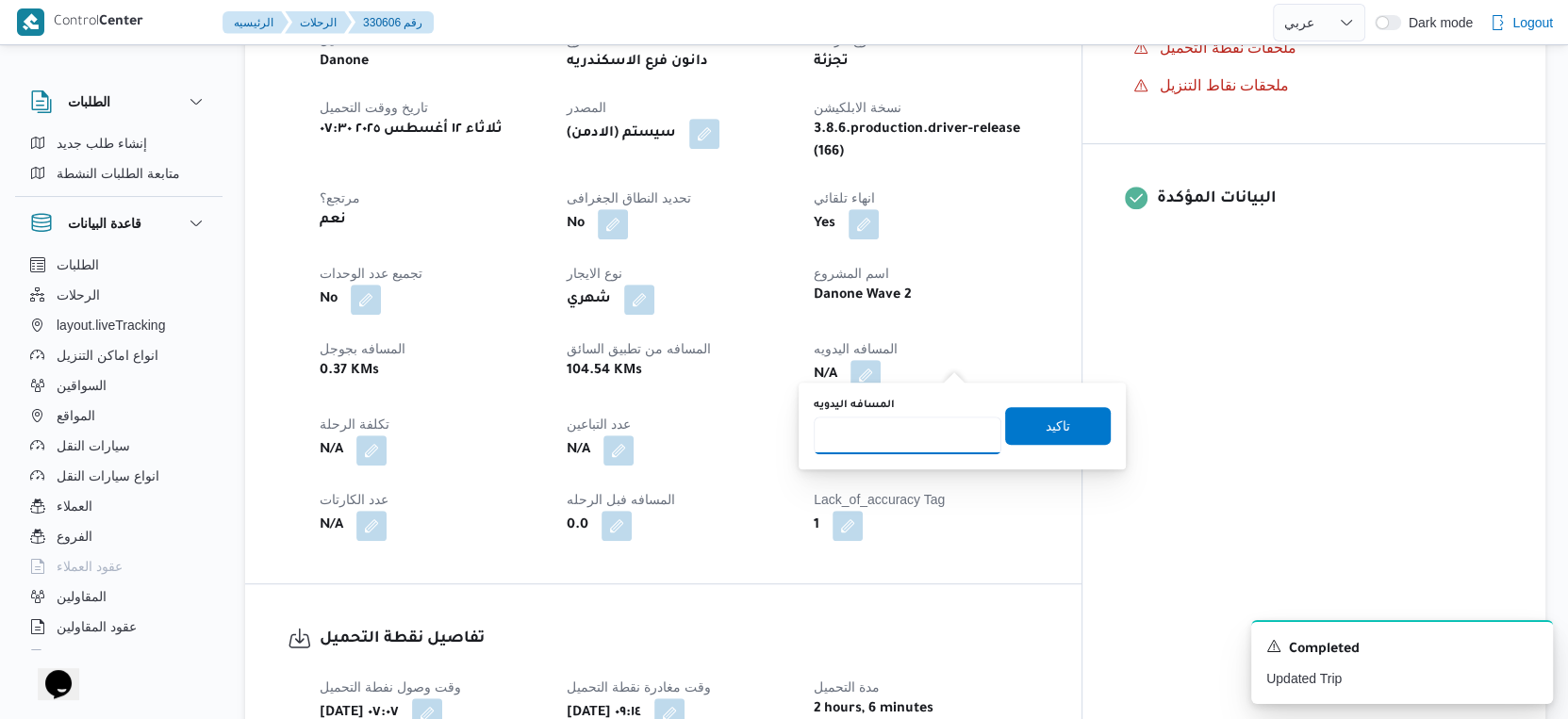
click at [901, 427] on input "المسافه اليدويه" at bounding box center [907, 435] width 187 height 37
type input "73"
click at [1048, 414] on span "تاكيد" at bounding box center [1058, 425] width 25 height 23
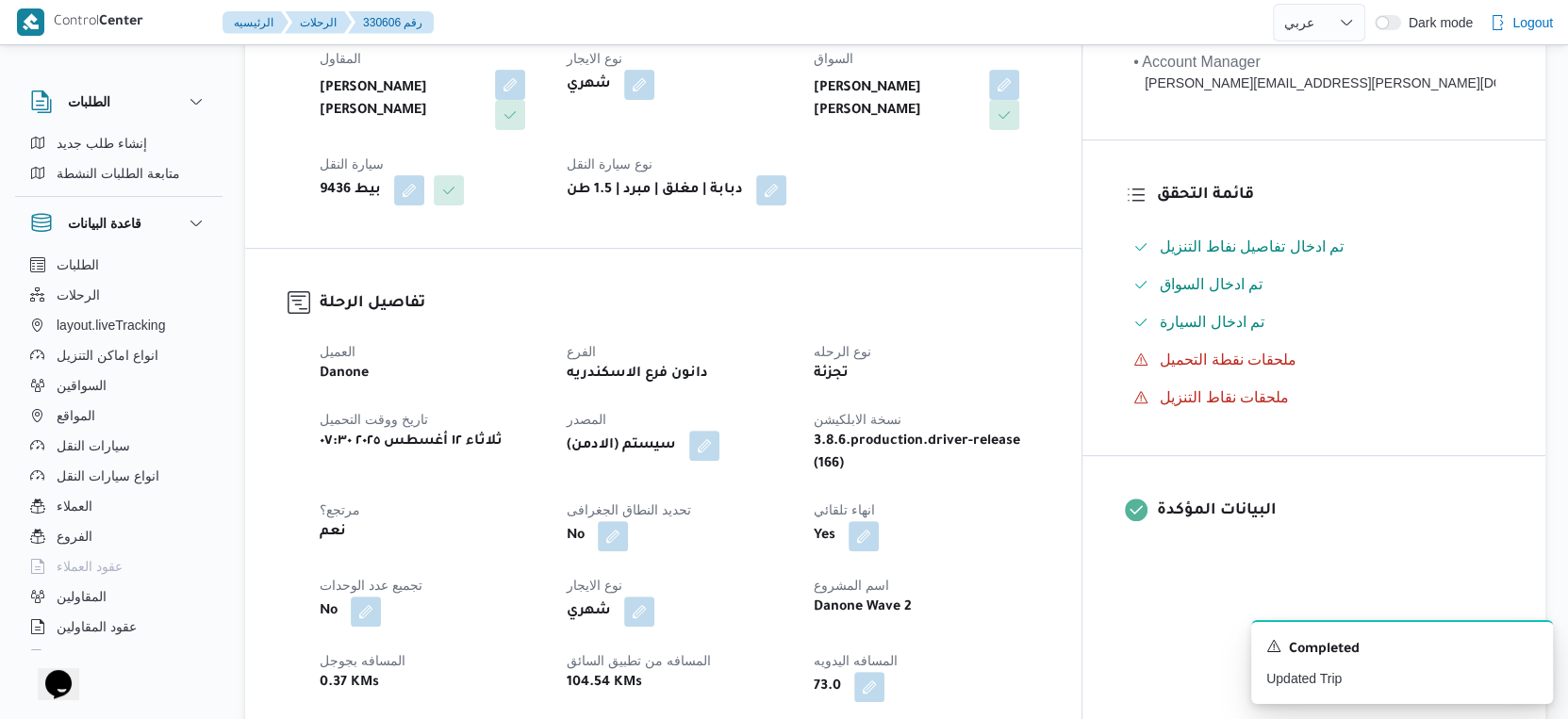
scroll to position [628, 0]
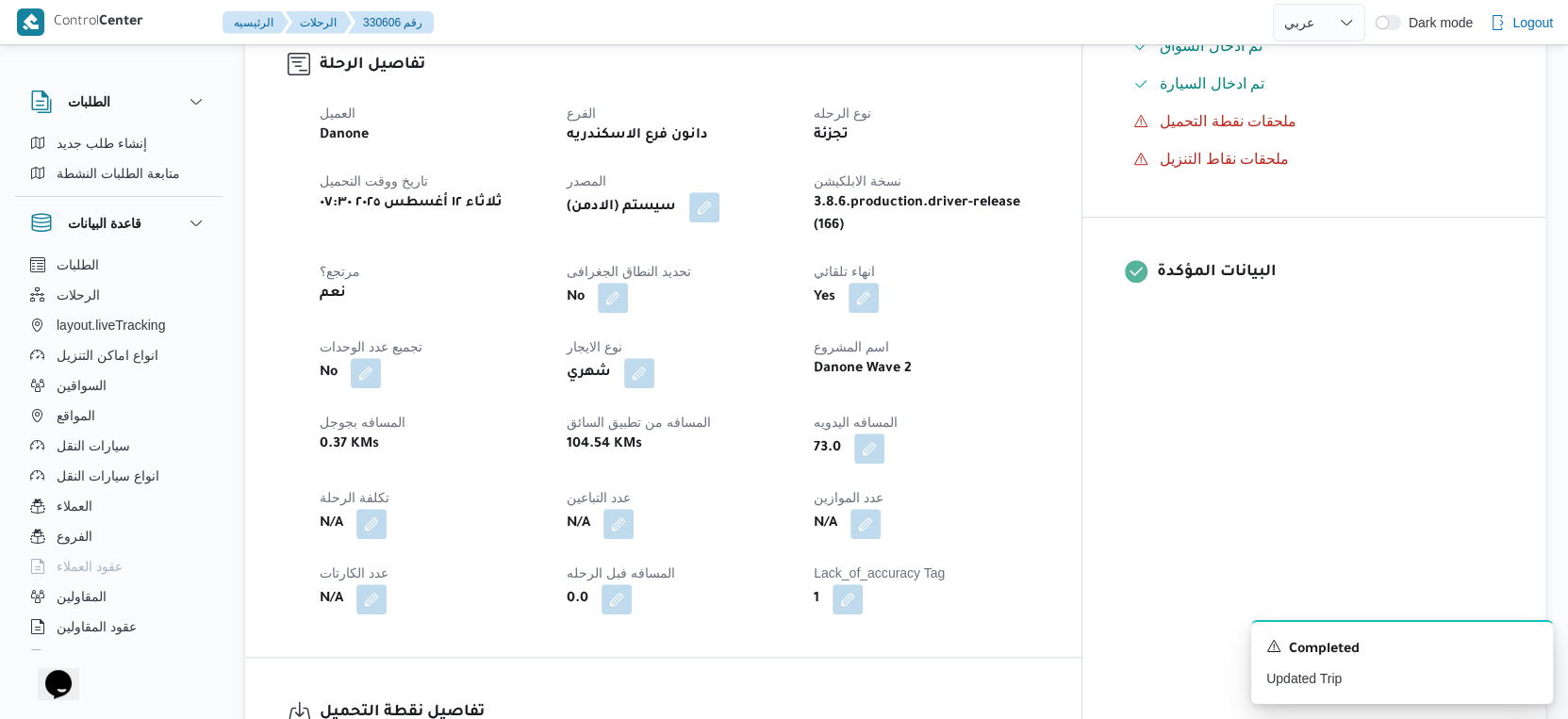
select select "ar"
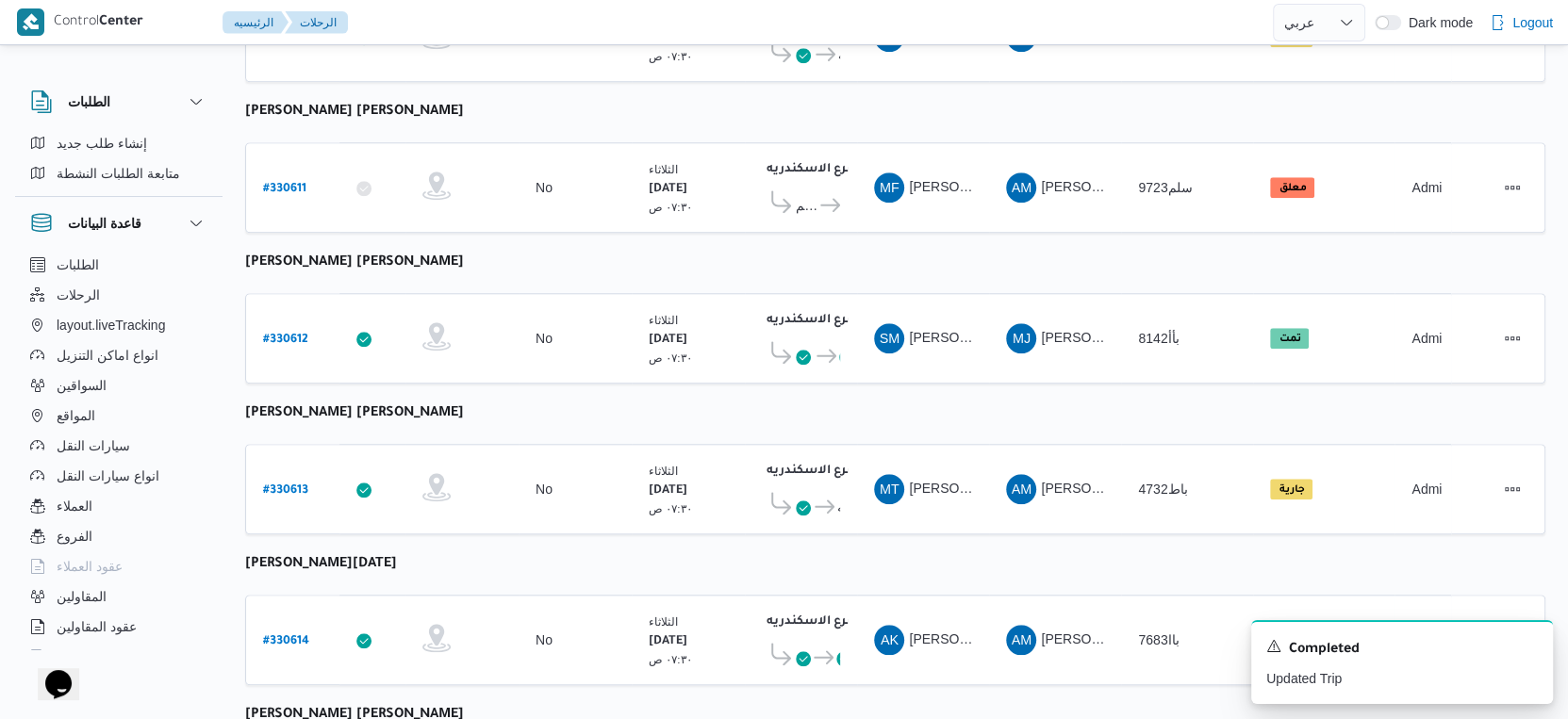
scroll to position [1225, 0]
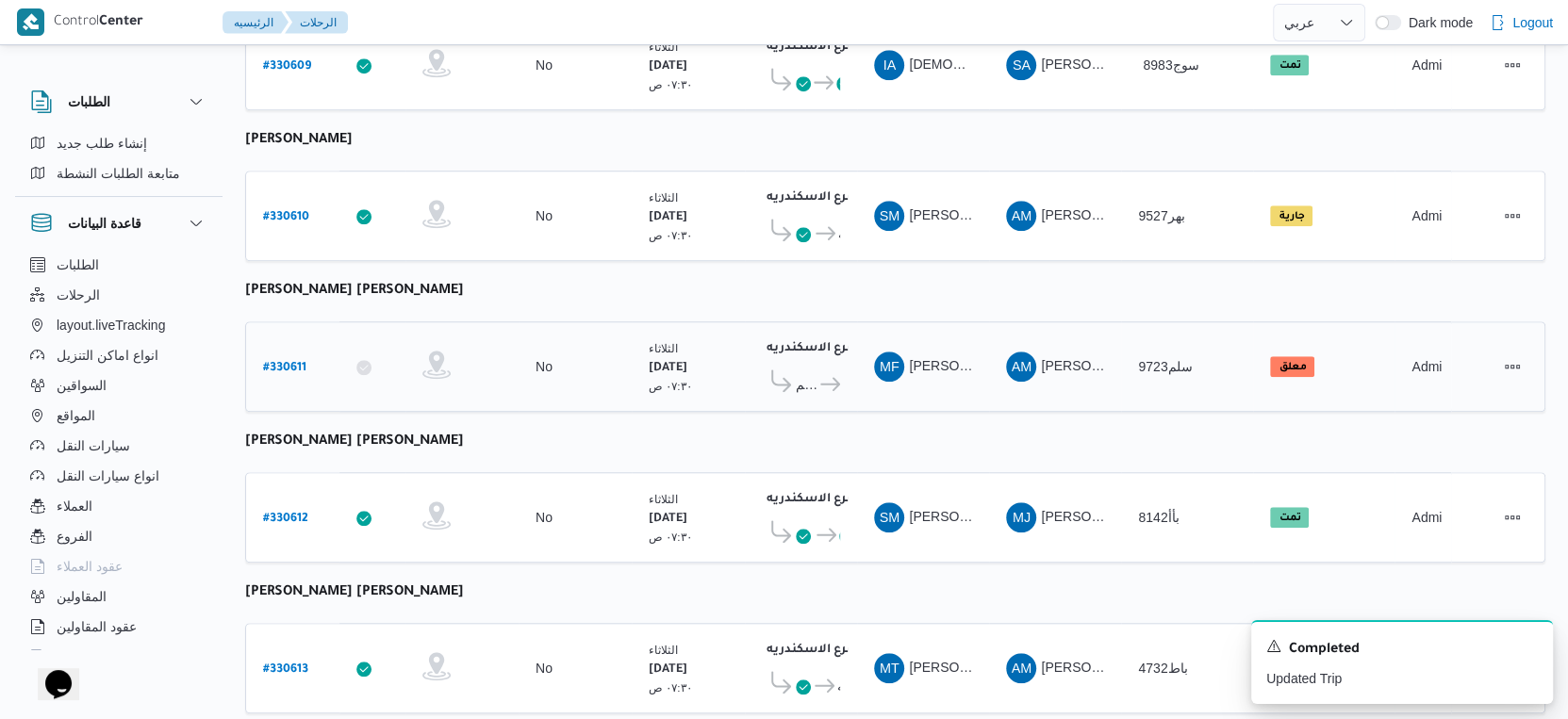
click at [298, 362] on b "# 330611" at bounding box center [284, 369] width 43 height 13
select select "ar"
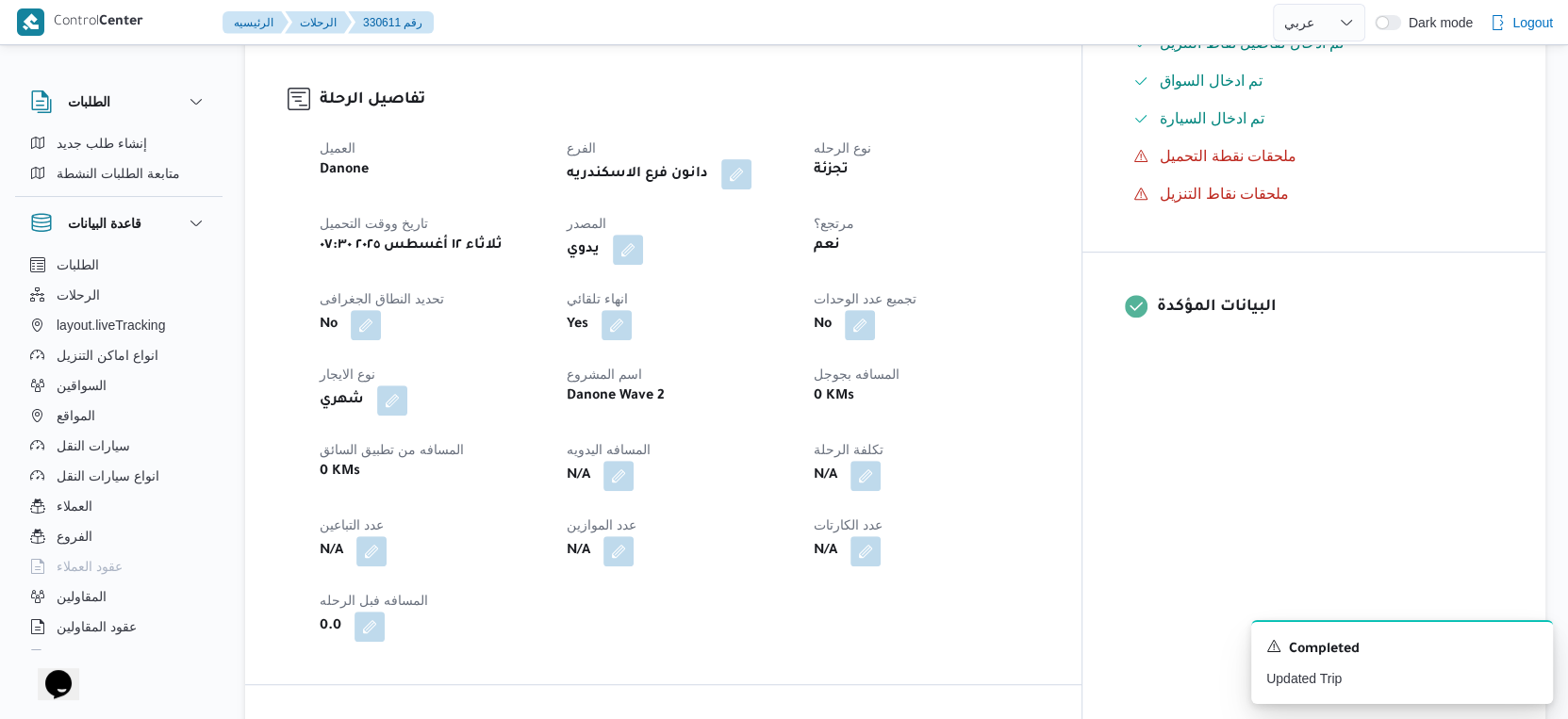
scroll to position [805, 0]
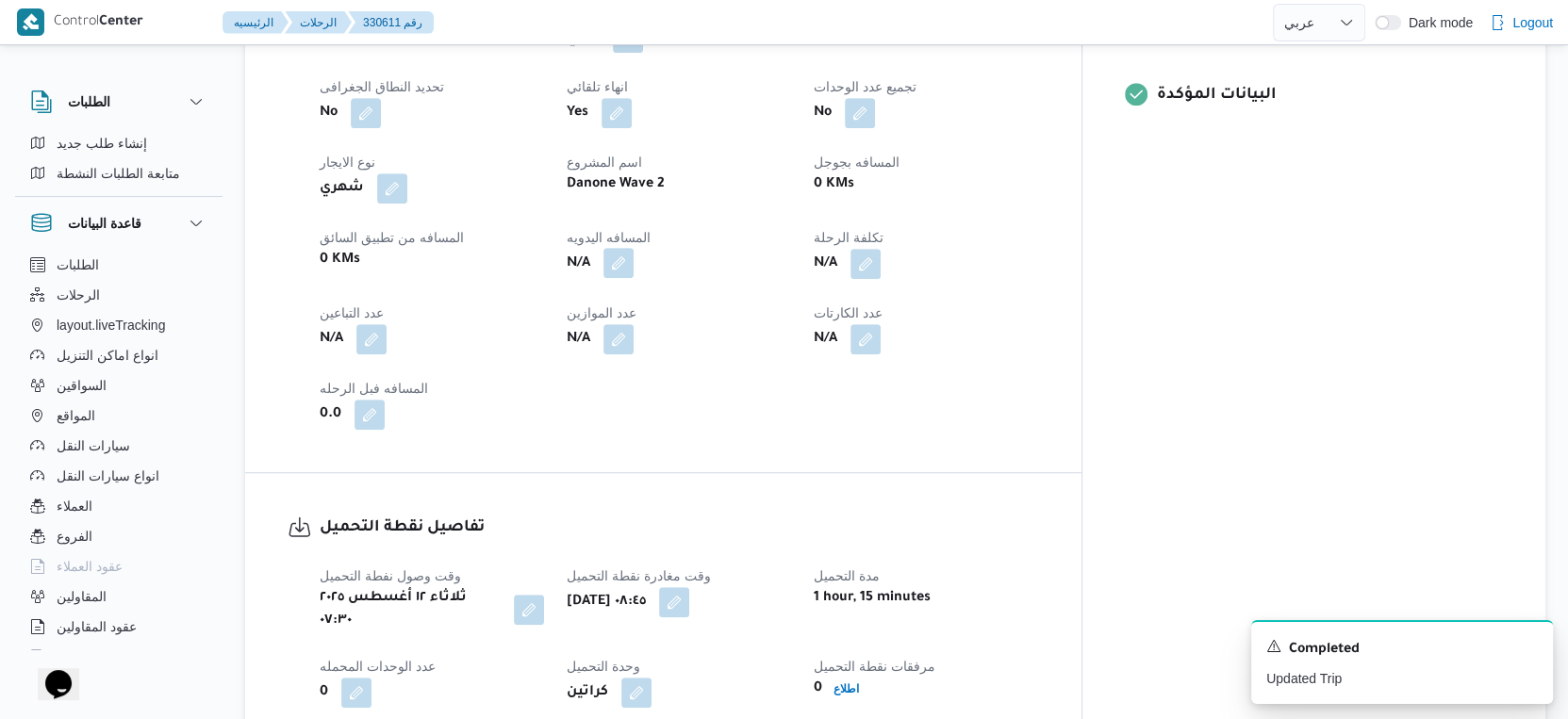
click at [634, 259] on button "button" at bounding box center [619, 263] width 31 height 31
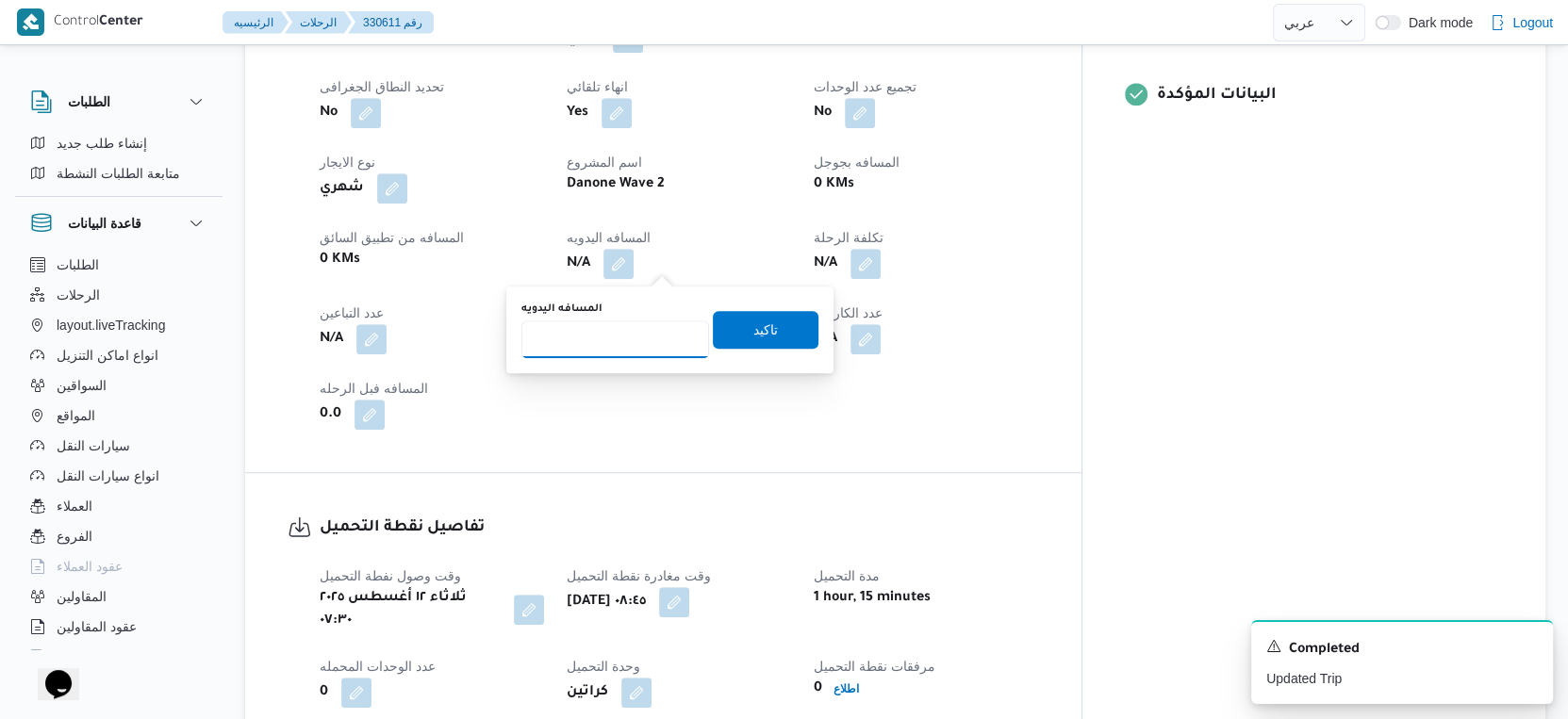
click at [601, 329] on input "المسافه اليدويه" at bounding box center [615, 338] width 187 height 37
type input "35"
click at [760, 331] on span "تاكيد" at bounding box center [766, 329] width 25 height 23
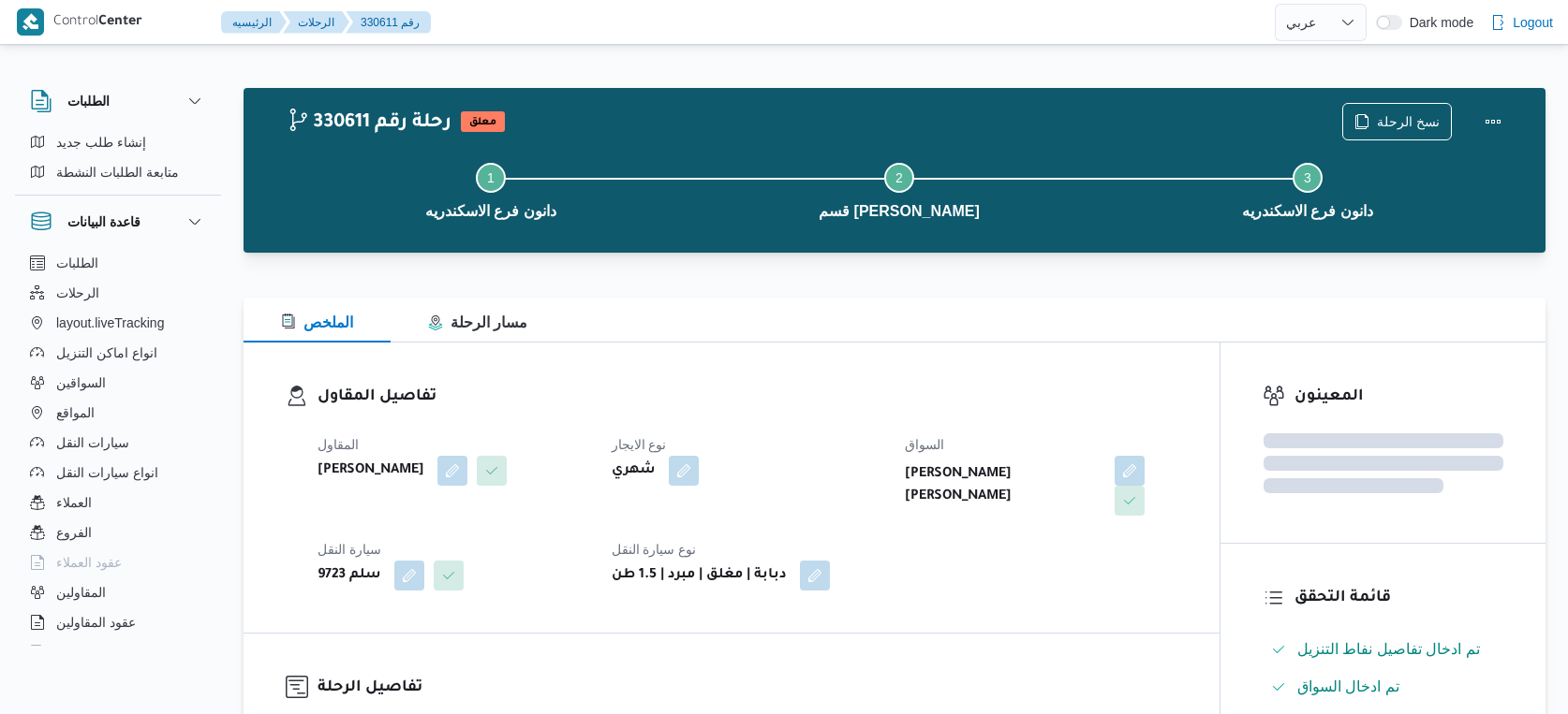
select select "ar"
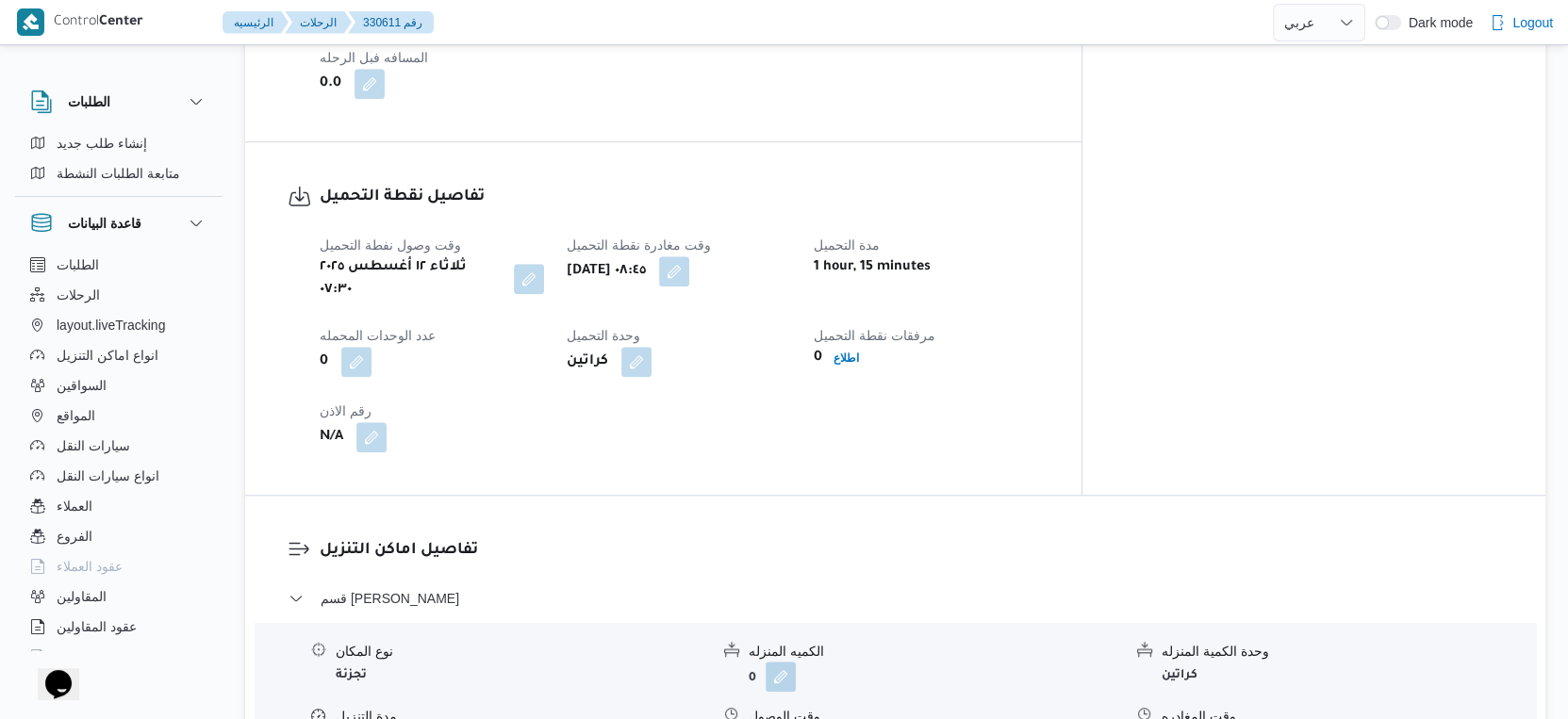
scroll to position [1256, 0]
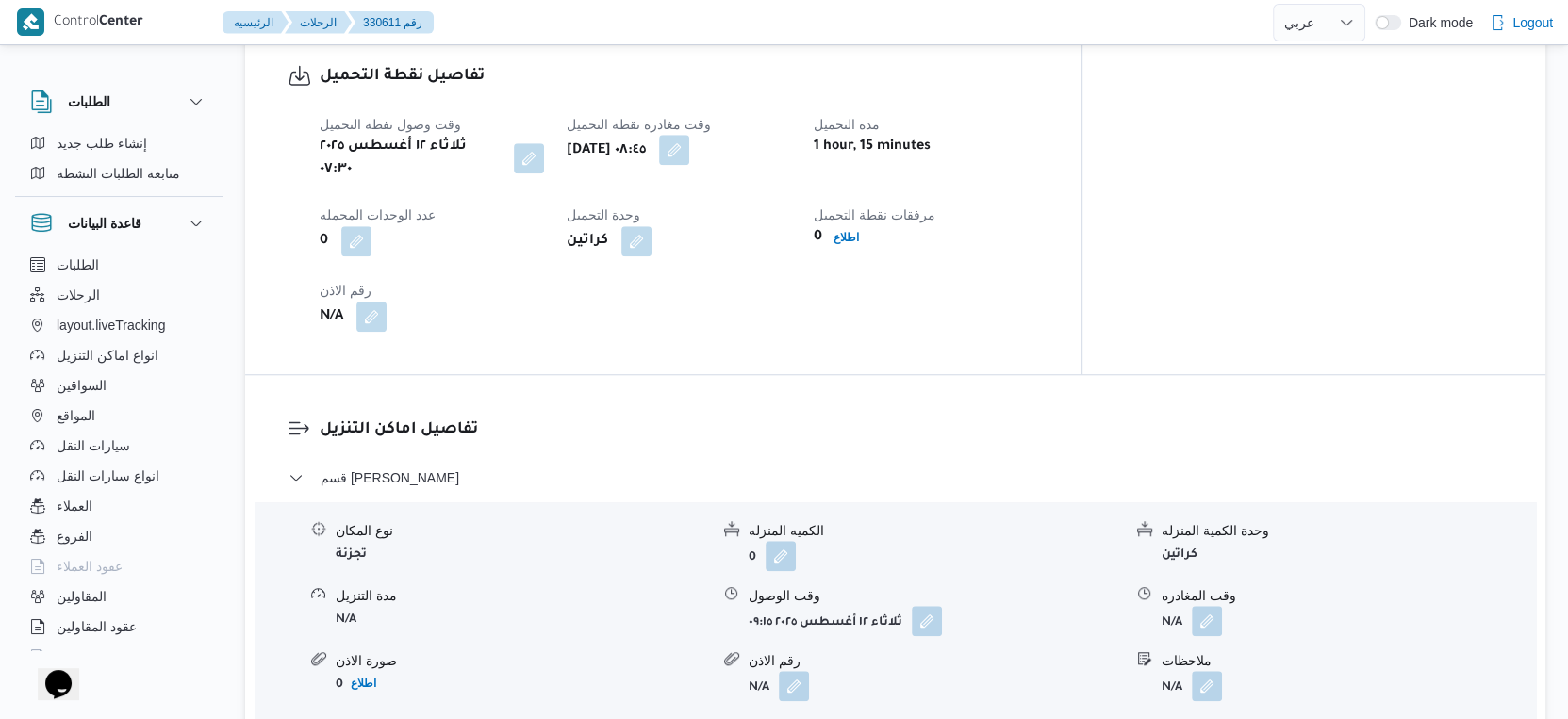
click at [689, 151] on button "button" at bounding box center [674, 150] width 31 height 31
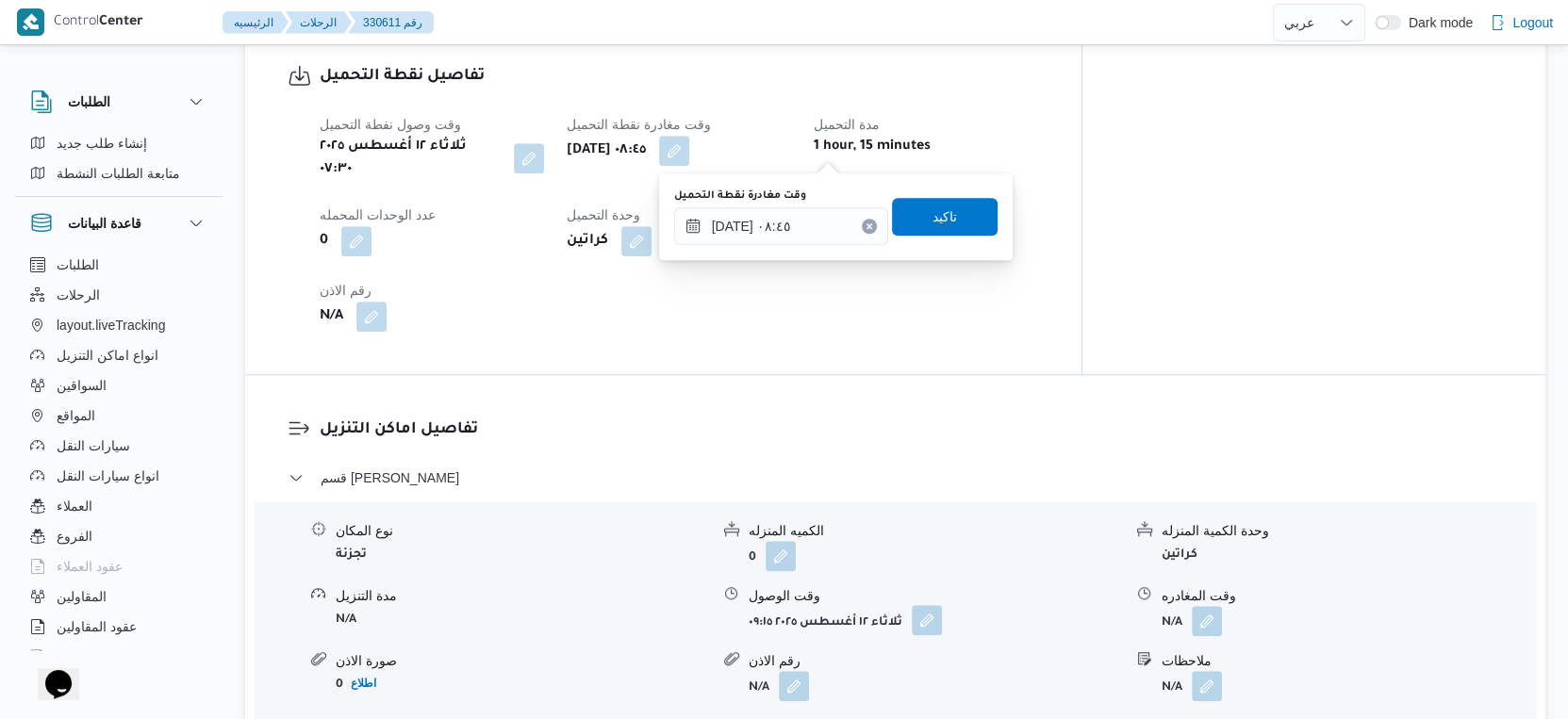
click at [935, 611] on button "button" at bounding box center [927, 621] width 31 height 31
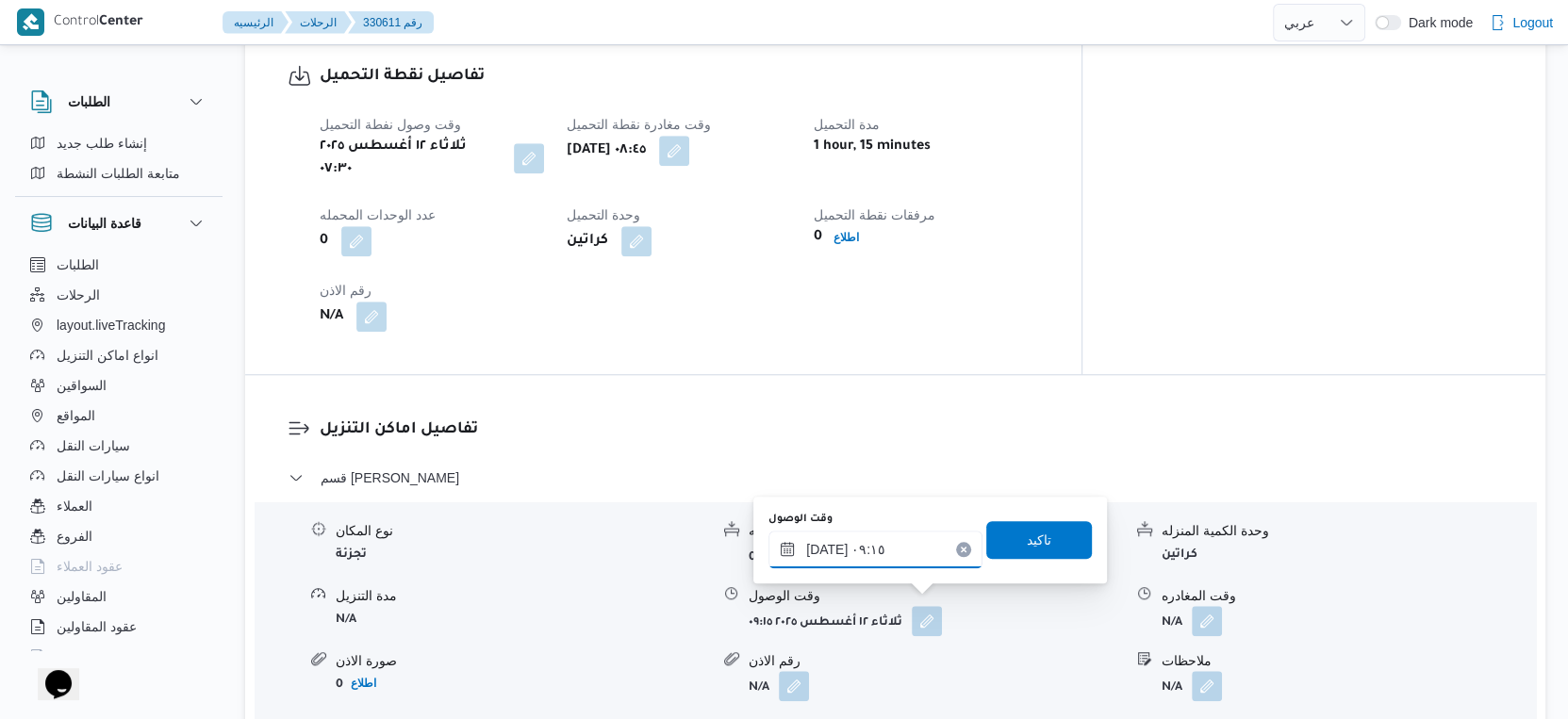
click at [884, 561] on input "[DATE] ٠٩:١٥" at bounding box center [876, 549] width 214 height 37
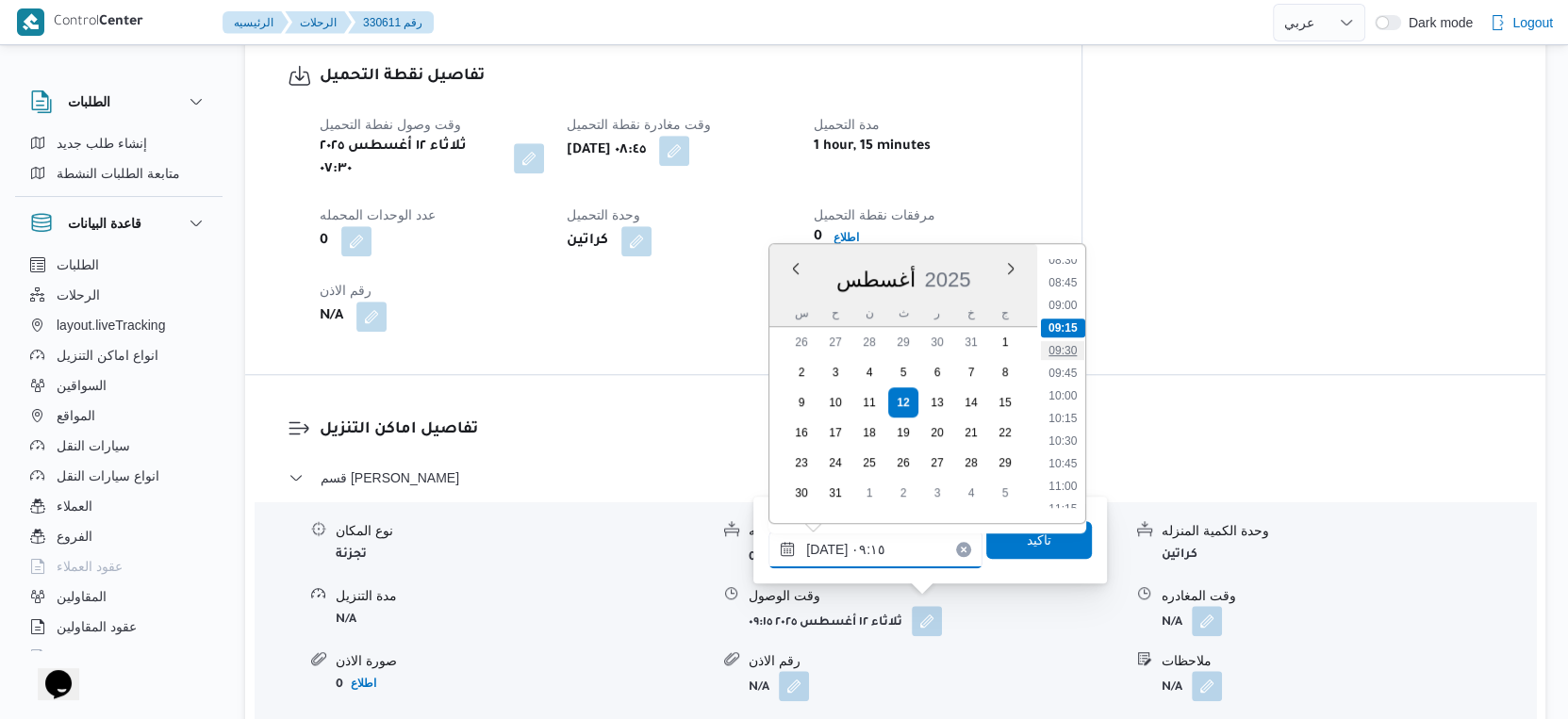
scroll to position [812, 0]
click at [1065, 359] on li "10:00" at bounding box center [1062, 362] width 43 height 19
type input "[DATE] ١٠:٠٠"
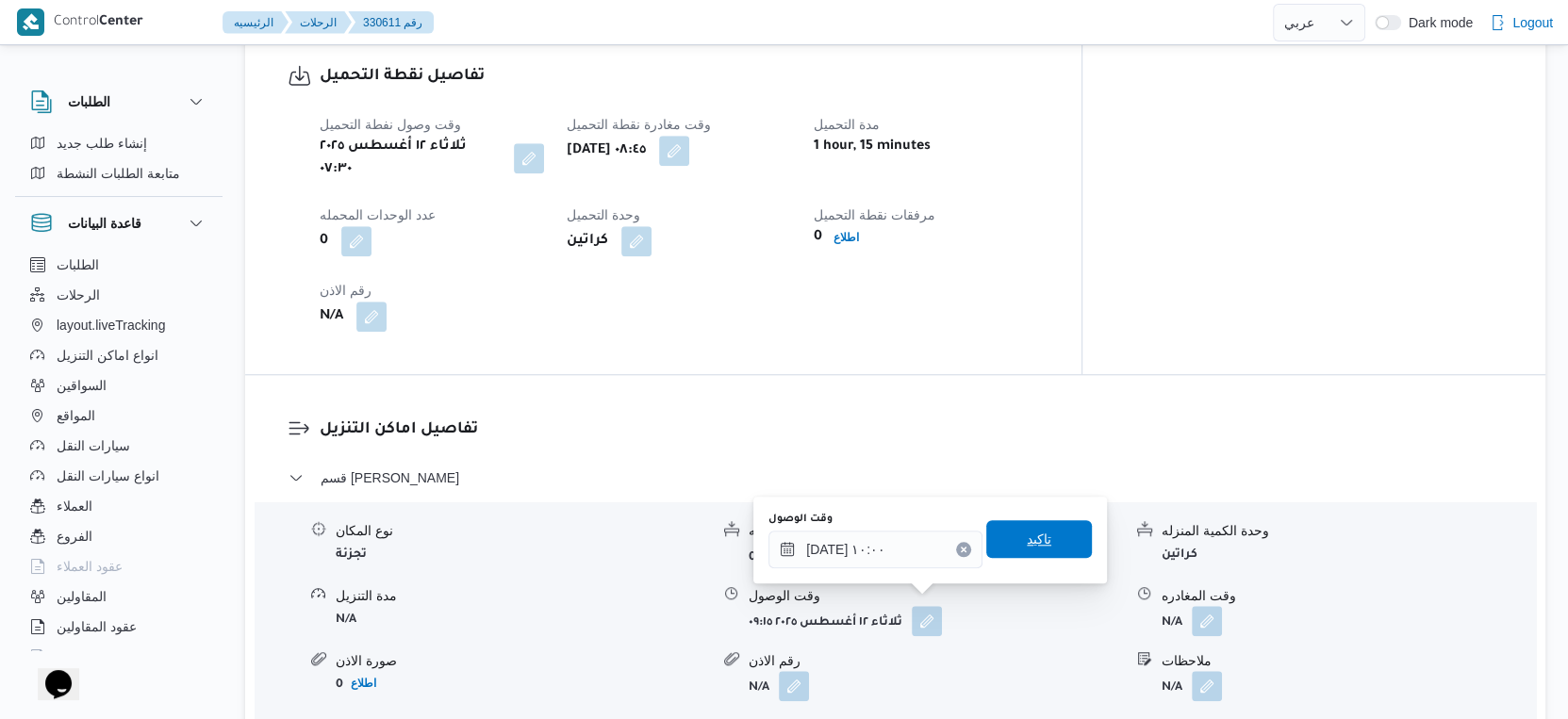
click at [1052, 548] on span "تاكيد" at bounding box center [1038, 538] width 105 height 37
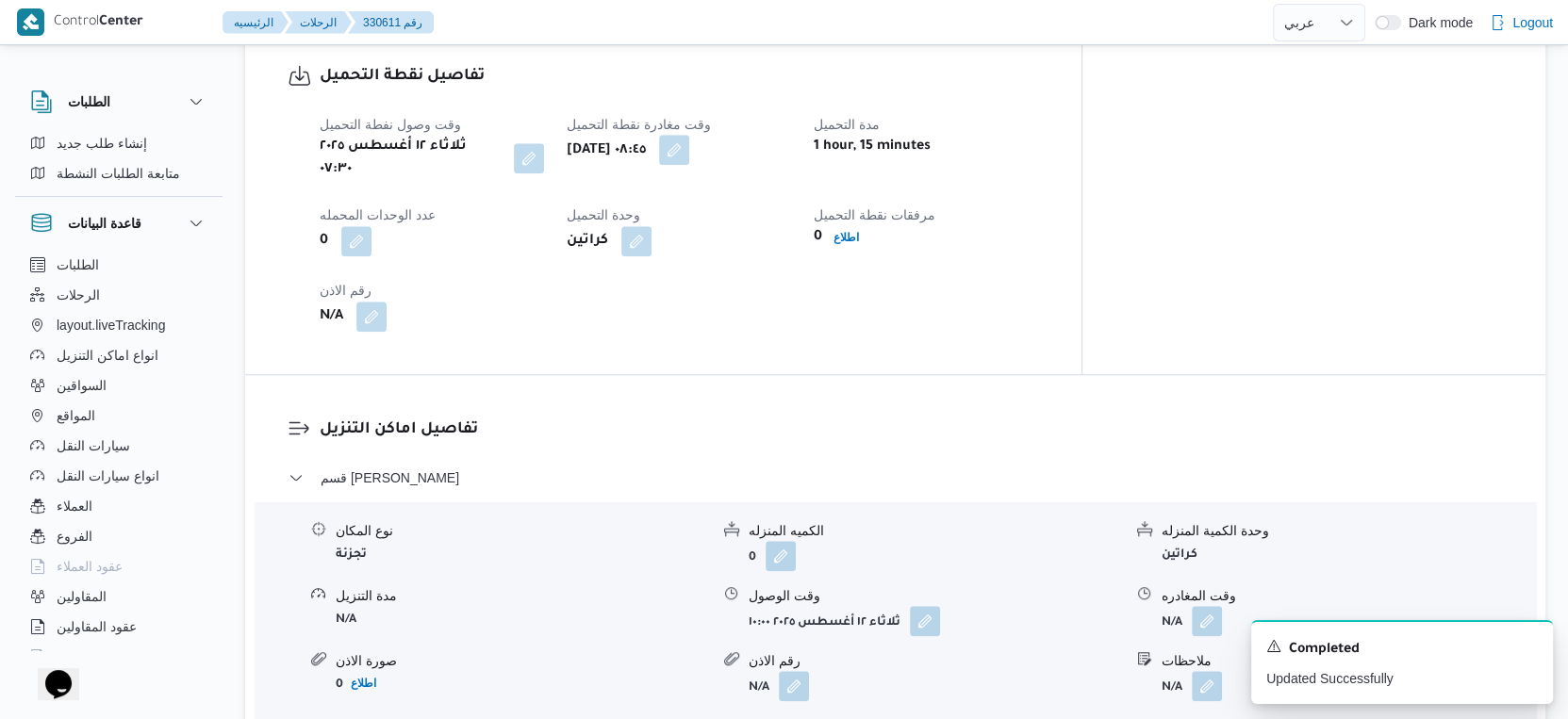
click at [689, 150] on button "button" at bounding box center [674, 150] width 31 height 31
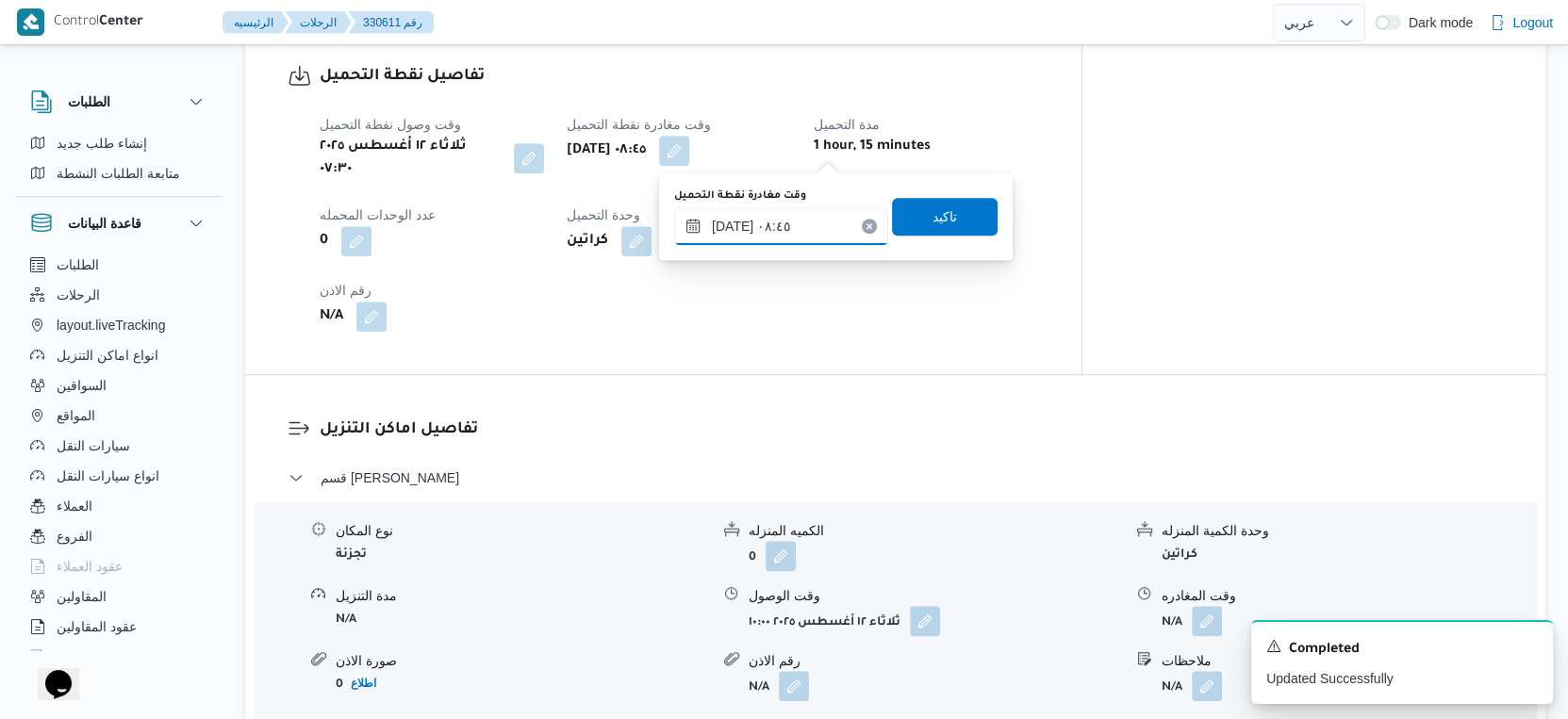
click at [785, 222] on input "[DATE] ٠٨:٤٥" at bounding box center [781, 226] width 214 height 37
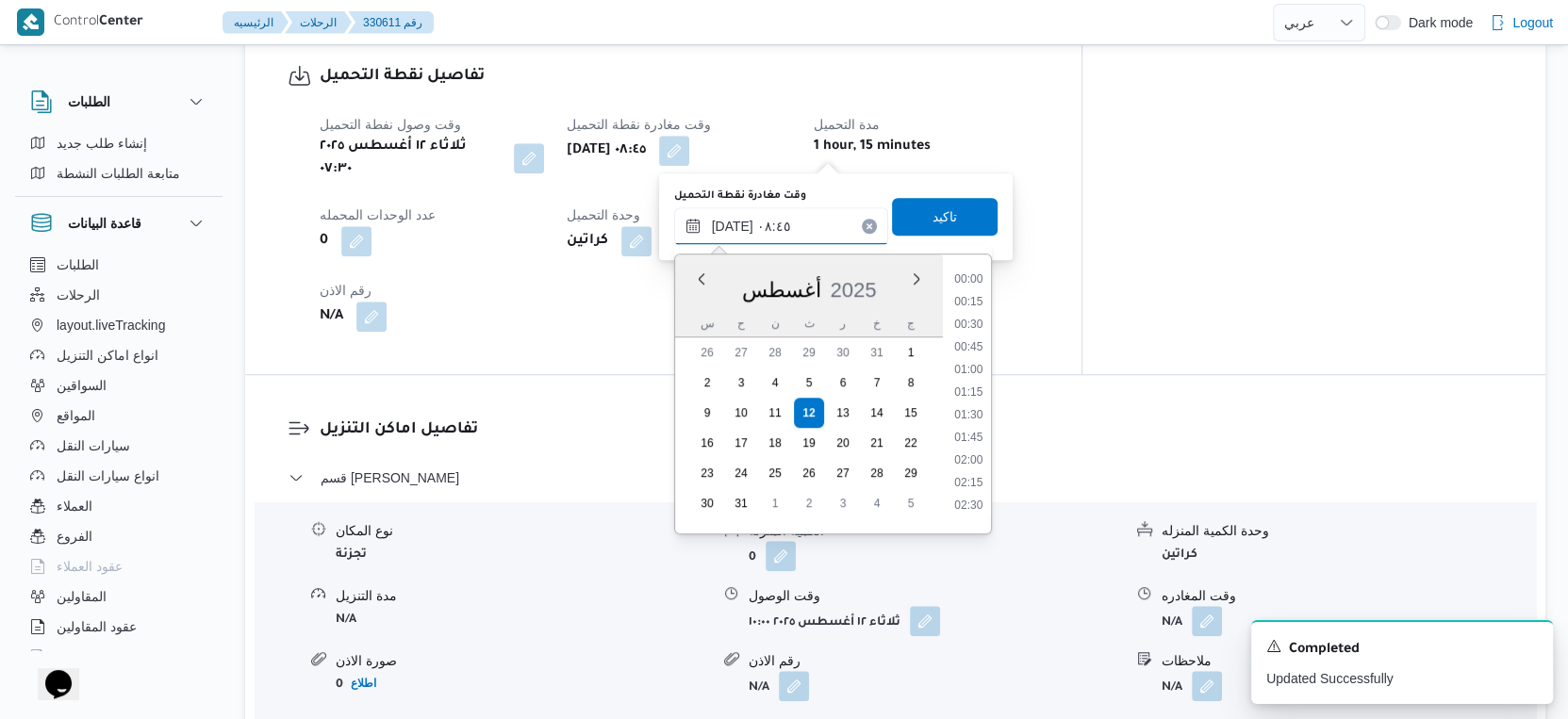
scroll to position [662, 0]
click at [978, 478] on li "09:30" at bounding box center [968, 477] width 43 height 19
type input "[DATE] ٠٩:٣٠"
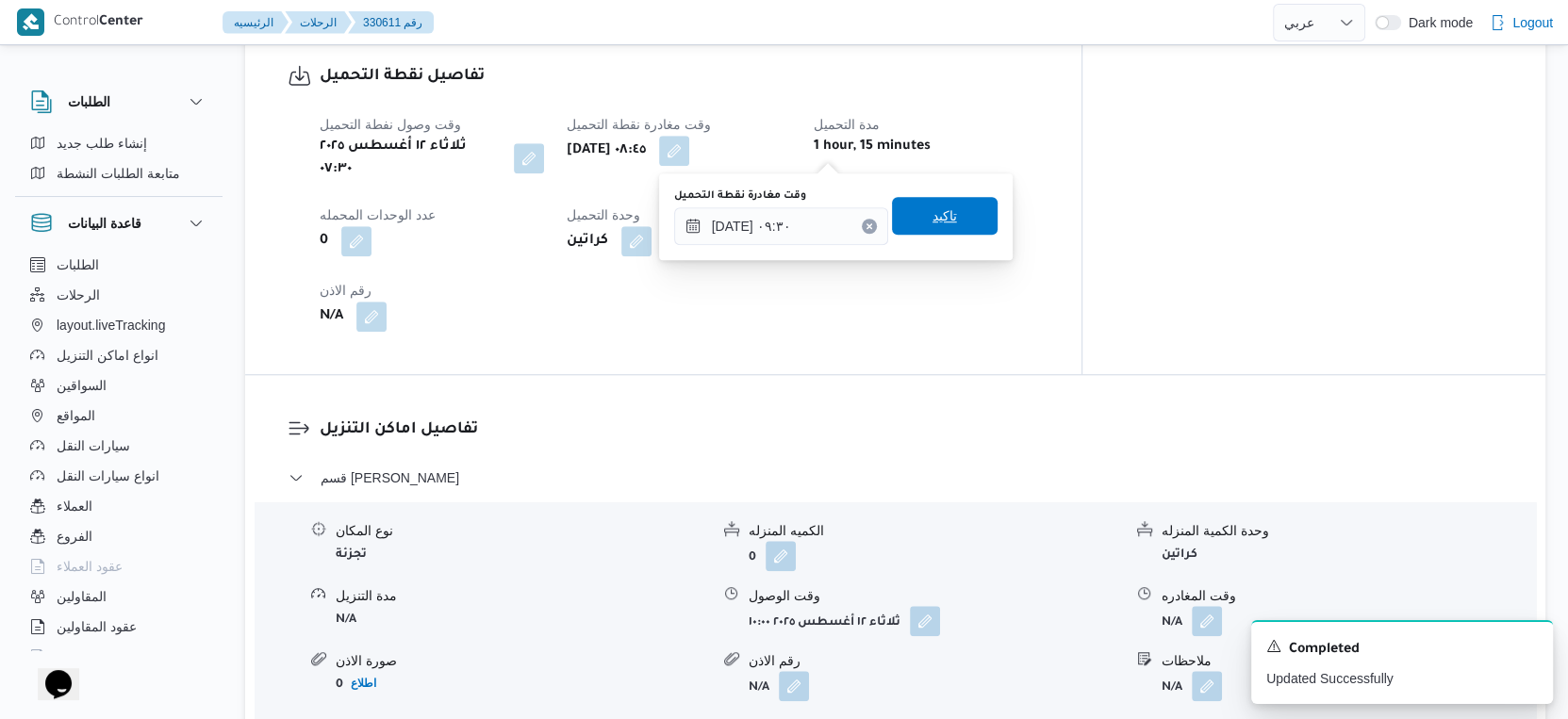
click at [946, 222] on span "تاكيد" at bounding box center [945, 215] width 105 height 37
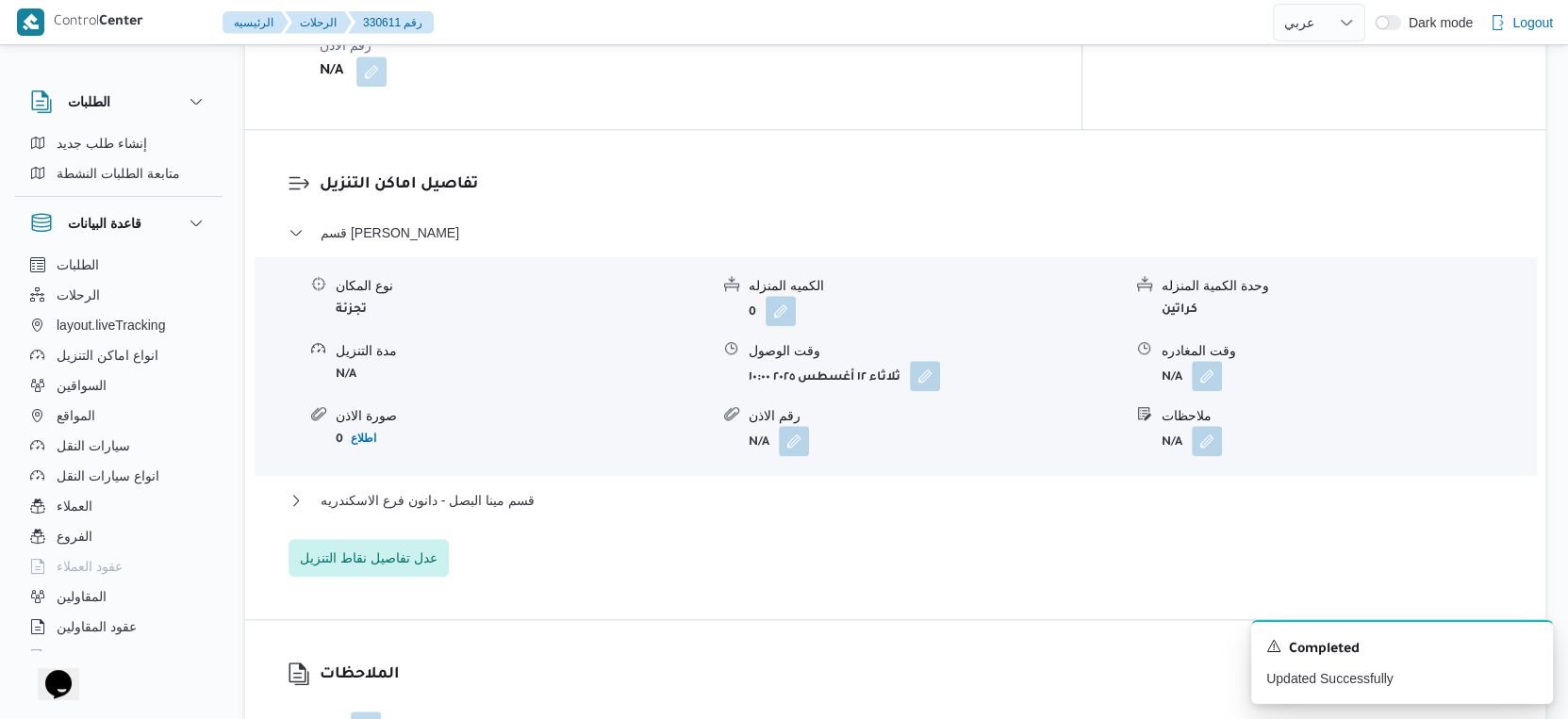
scroll to position [1675, 0]
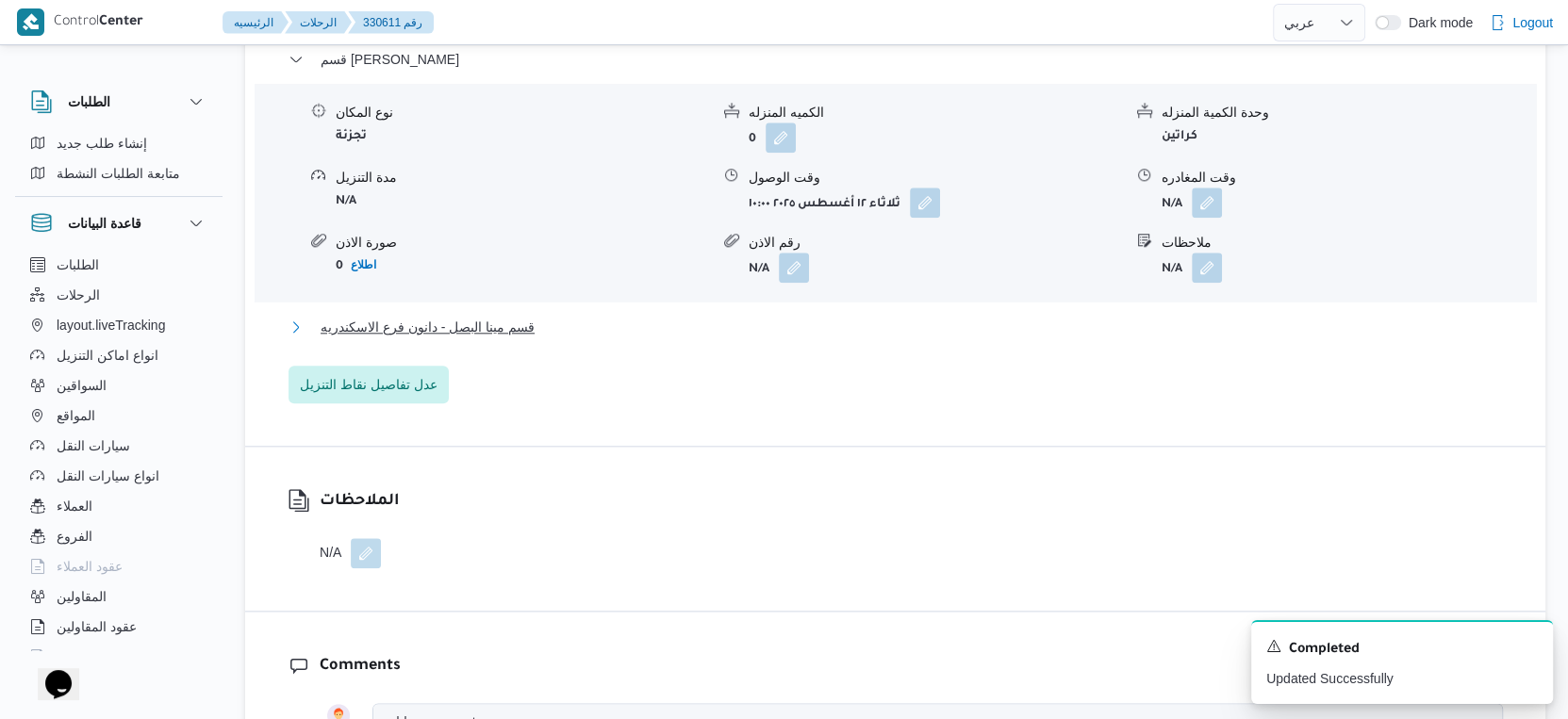
click at [443, 316] on span "قسم مينا البصل - دانون فرع الاسكندريه" at bounding box center [427, 327] width 214 height 23
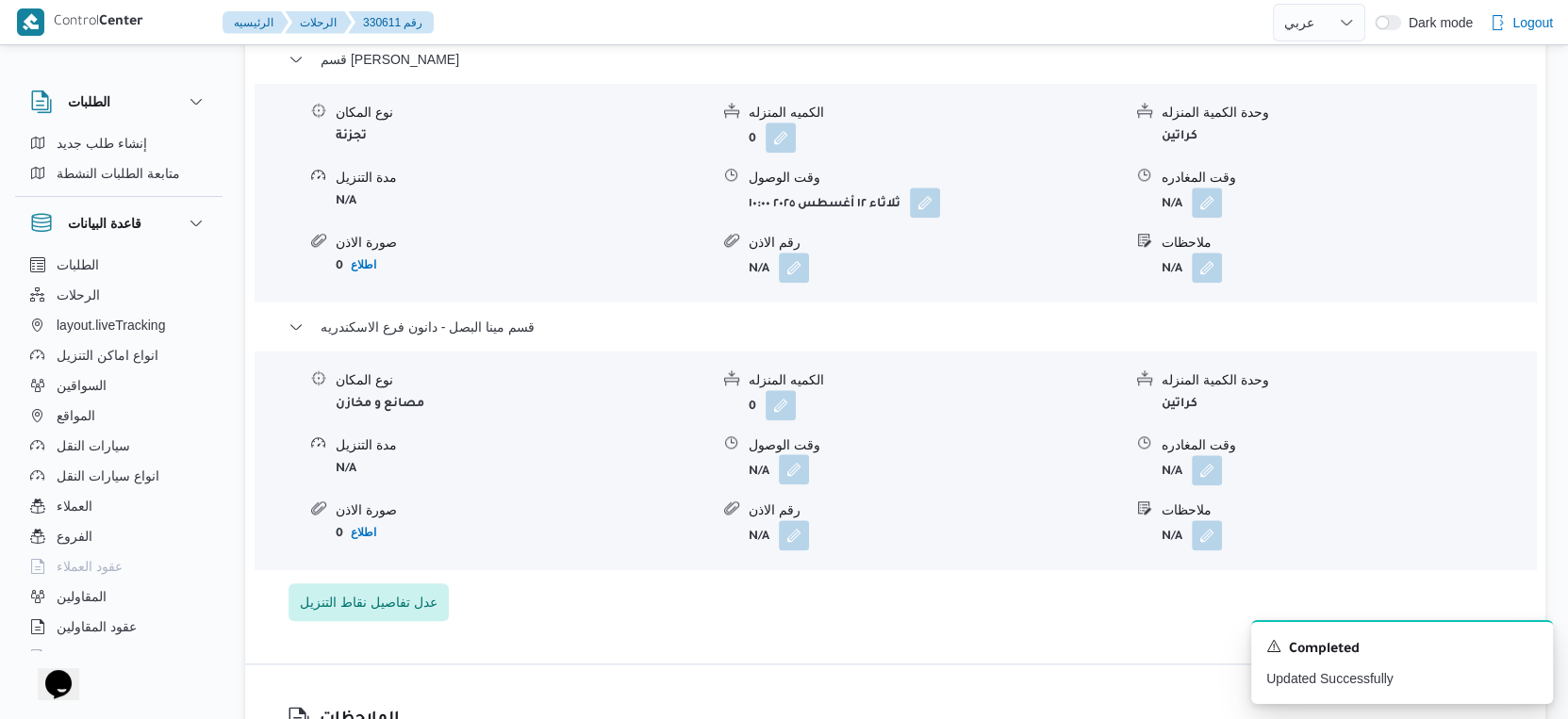
click at [787, 454] on button "button" at bounding box center [794, 469] width 31 height 31
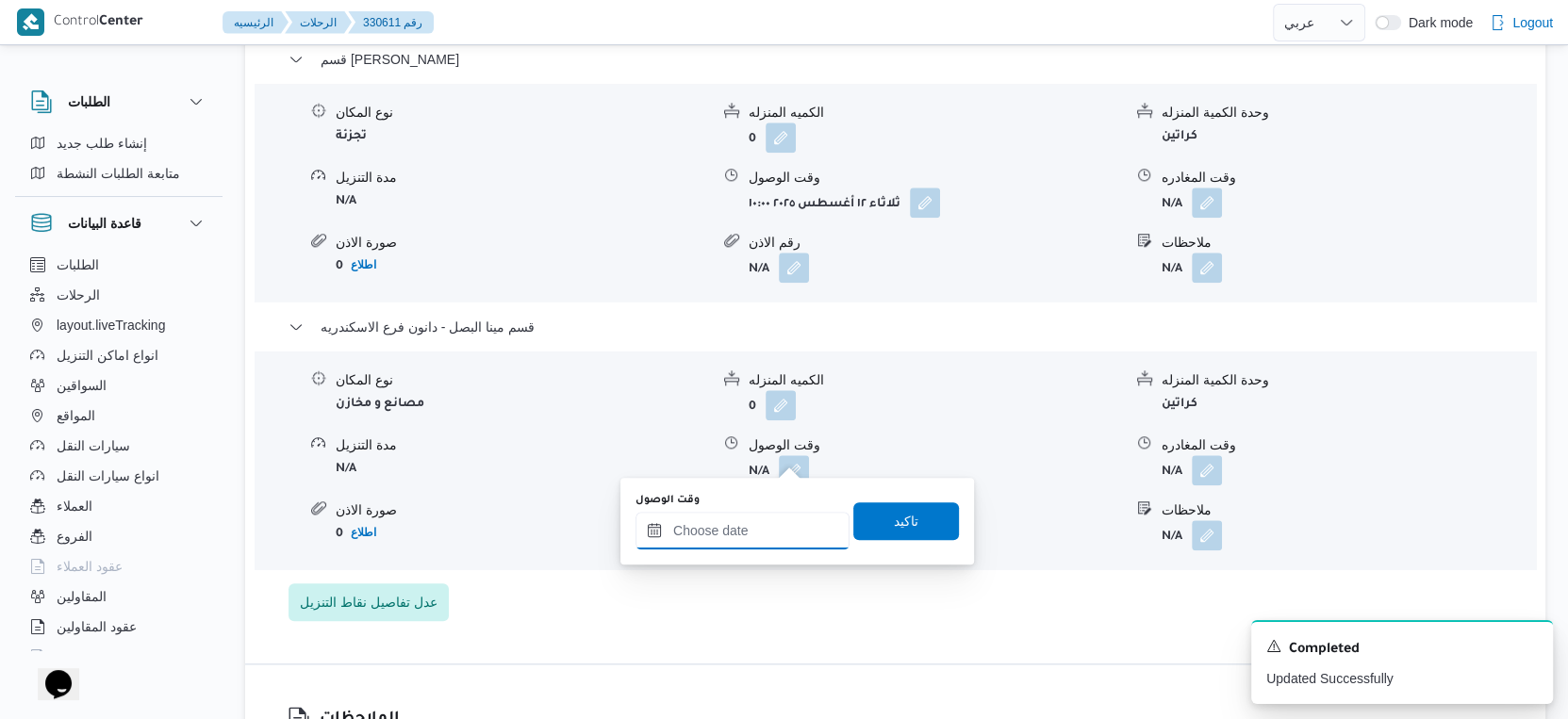
click at [762, 531] on input "وقت الوصول" at bounding box center [743, 530] width 214 height 37
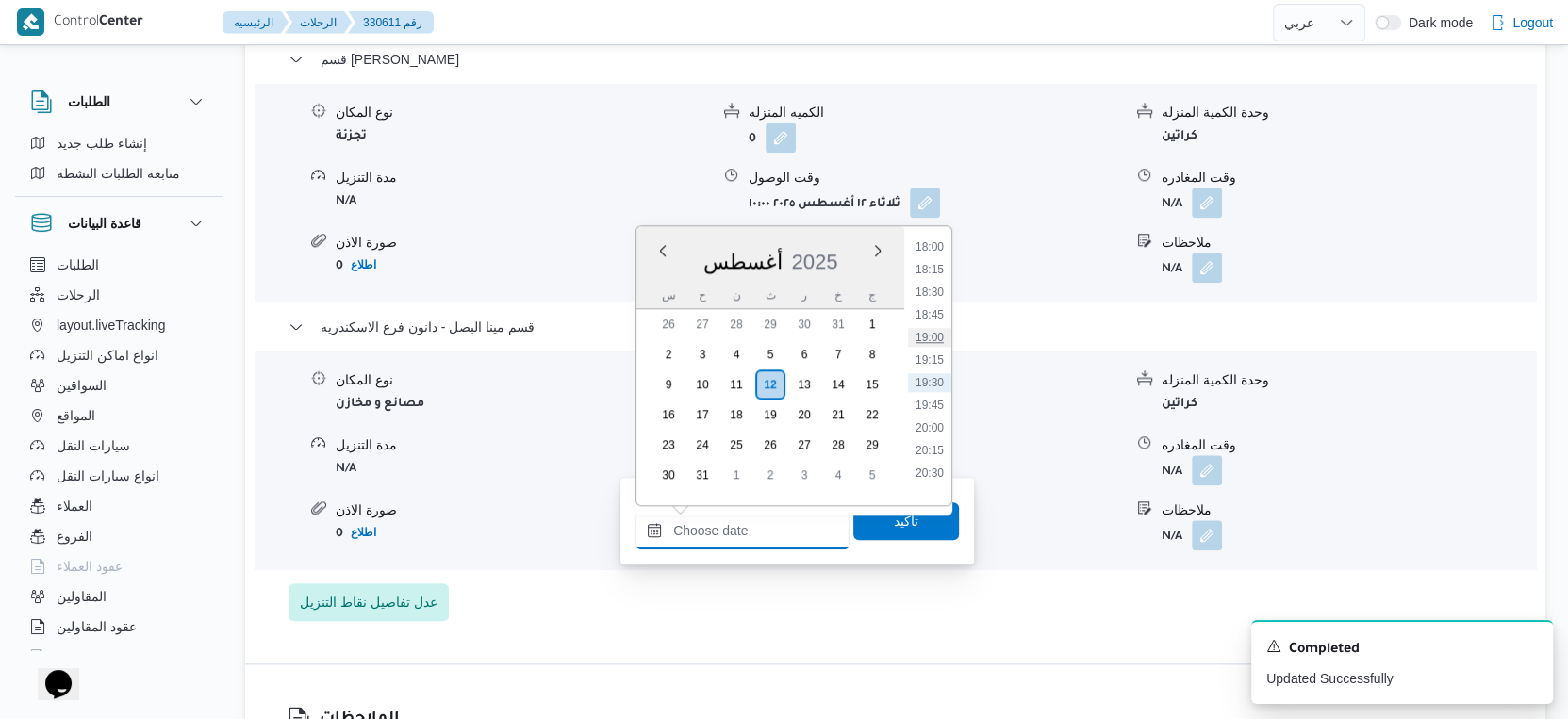
scroll to position [1528, 0]
drag, startPoint x: 937, startPoint y: 309, endPoint x: 907, endPoint y: 378, distance: 75.2
click at [937, 309] on li "17:30" at bounding box center [929, 307] width 43 height 19
type input "[DATE] ١٧:٣٠"
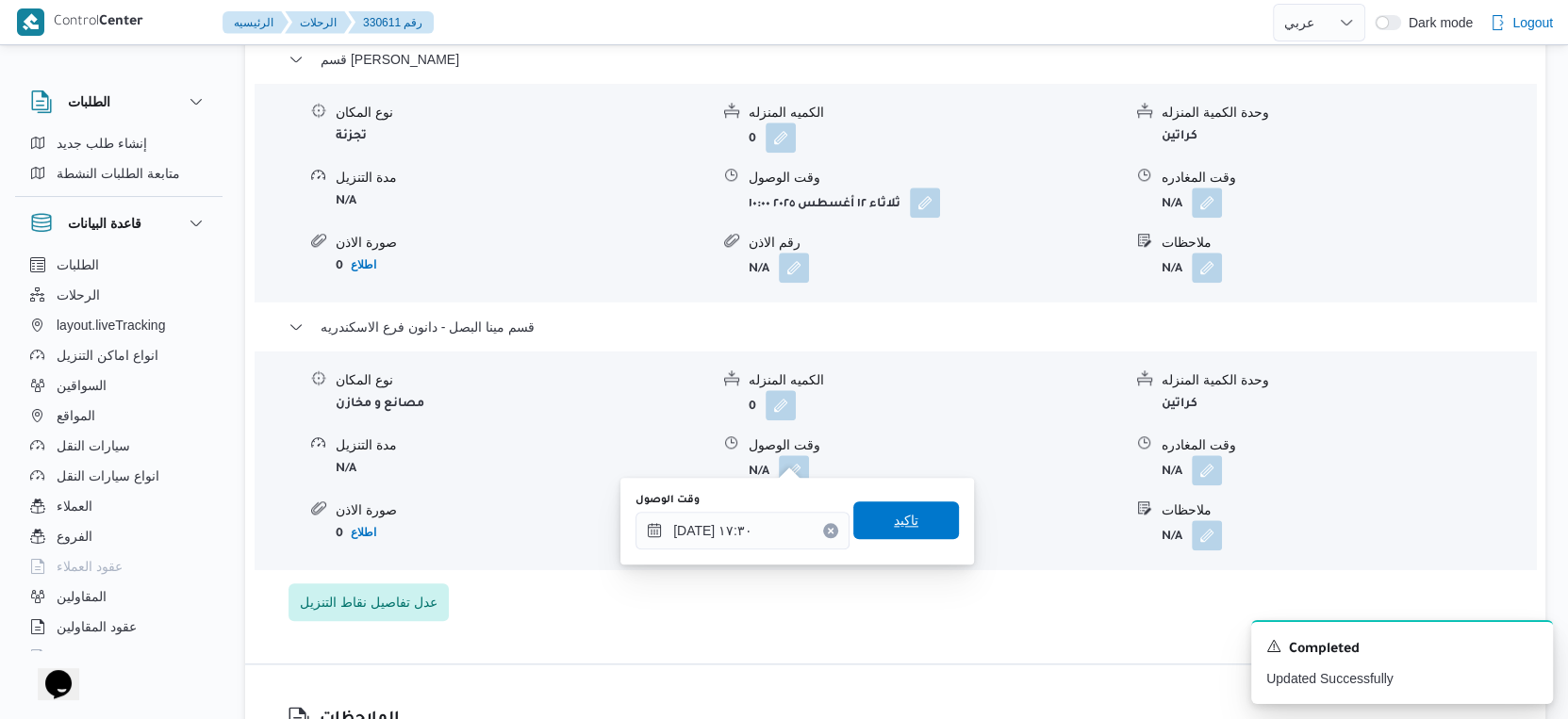
click at [906, 521] on span "تاكيد" at bounding box center [905, 520] width 105 height 37
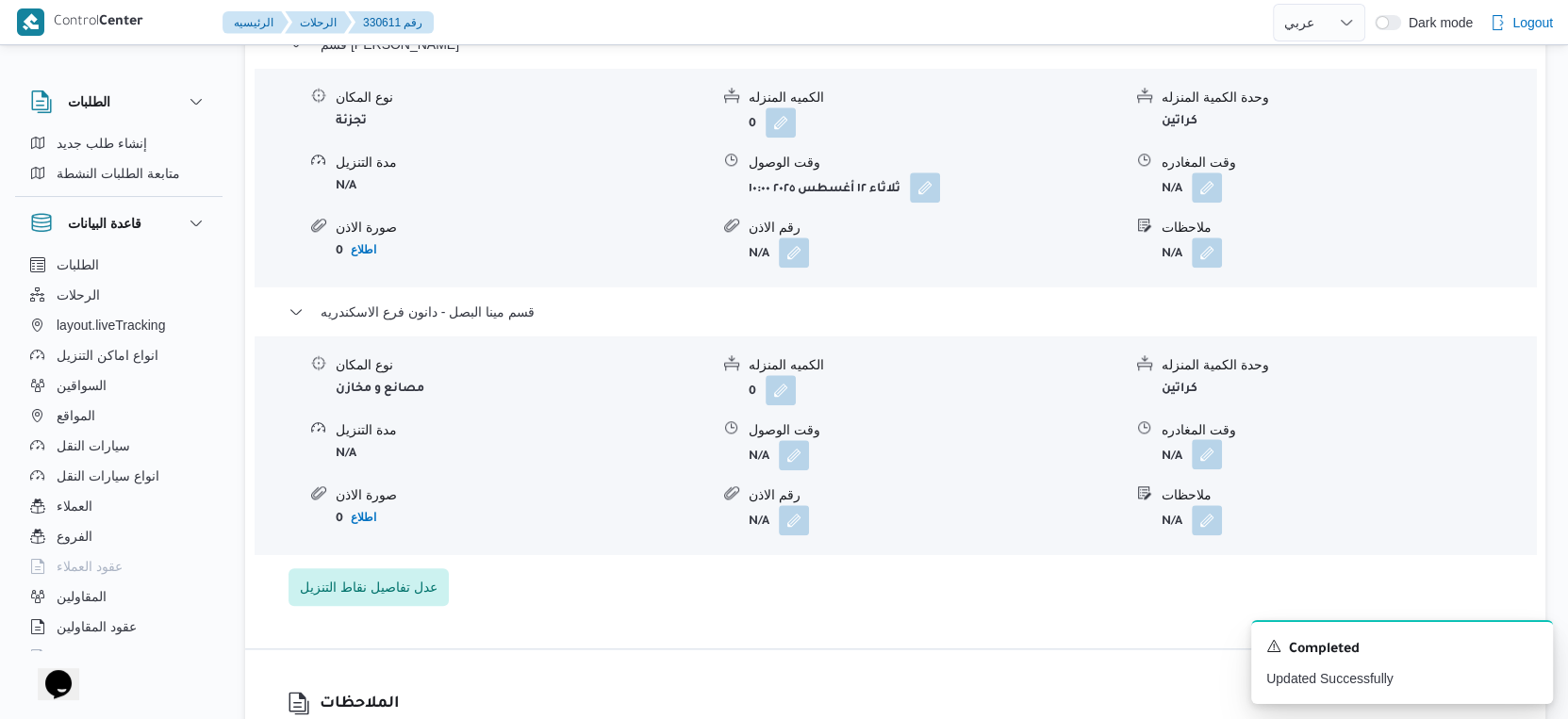
click at [1209, 454] on button "button" at bounding box center [1207, 455] width 31 height 31
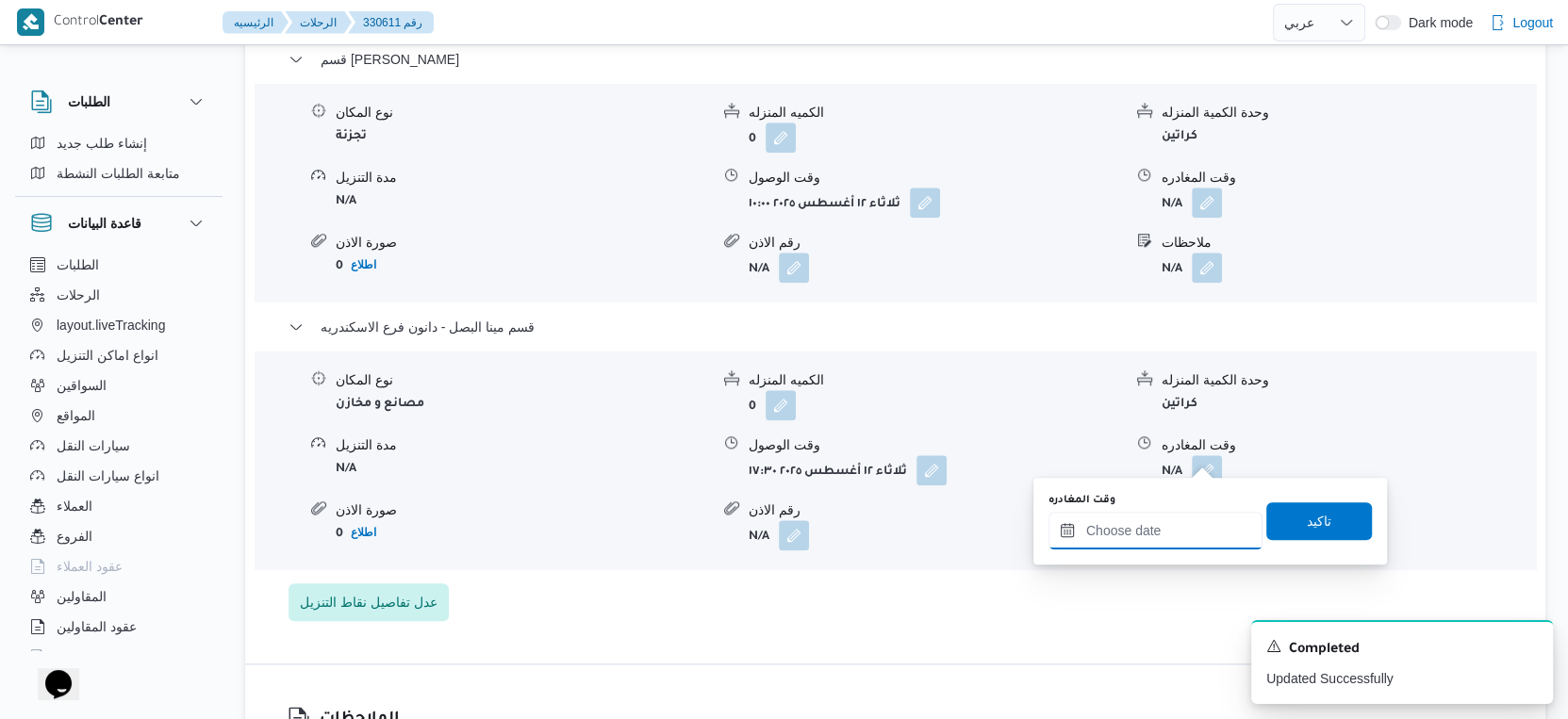
drag, startPoint x: 1188, startPoint y: 522, endPoint x: 1226, endPoint y: 515, distance: 38.6
click at [1188, 522] on input "وقت المغادره" at bounding box center [1155, 530] width 214 height 37
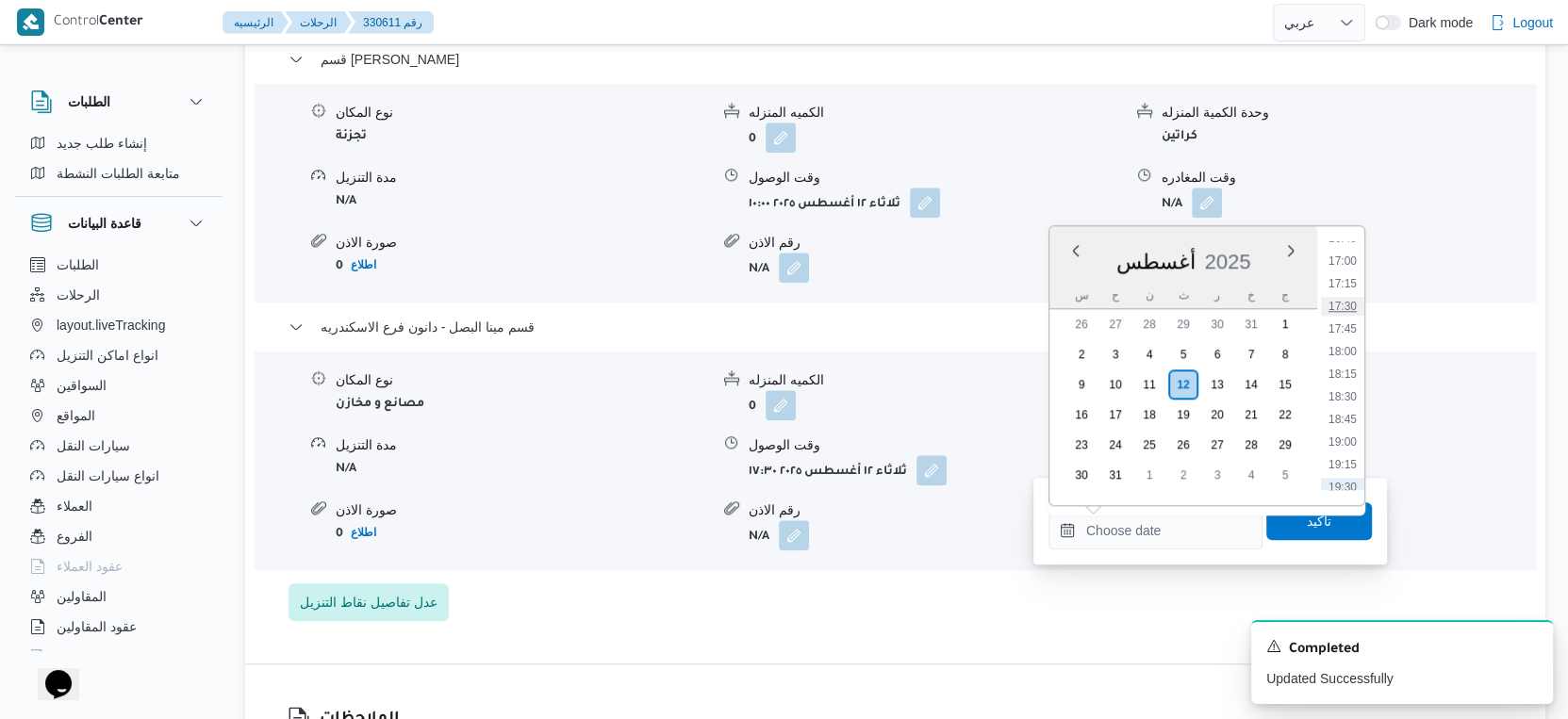
click at [1352, 304] on li "17:30" at bounding box center [1341, 307] width 43 height 19
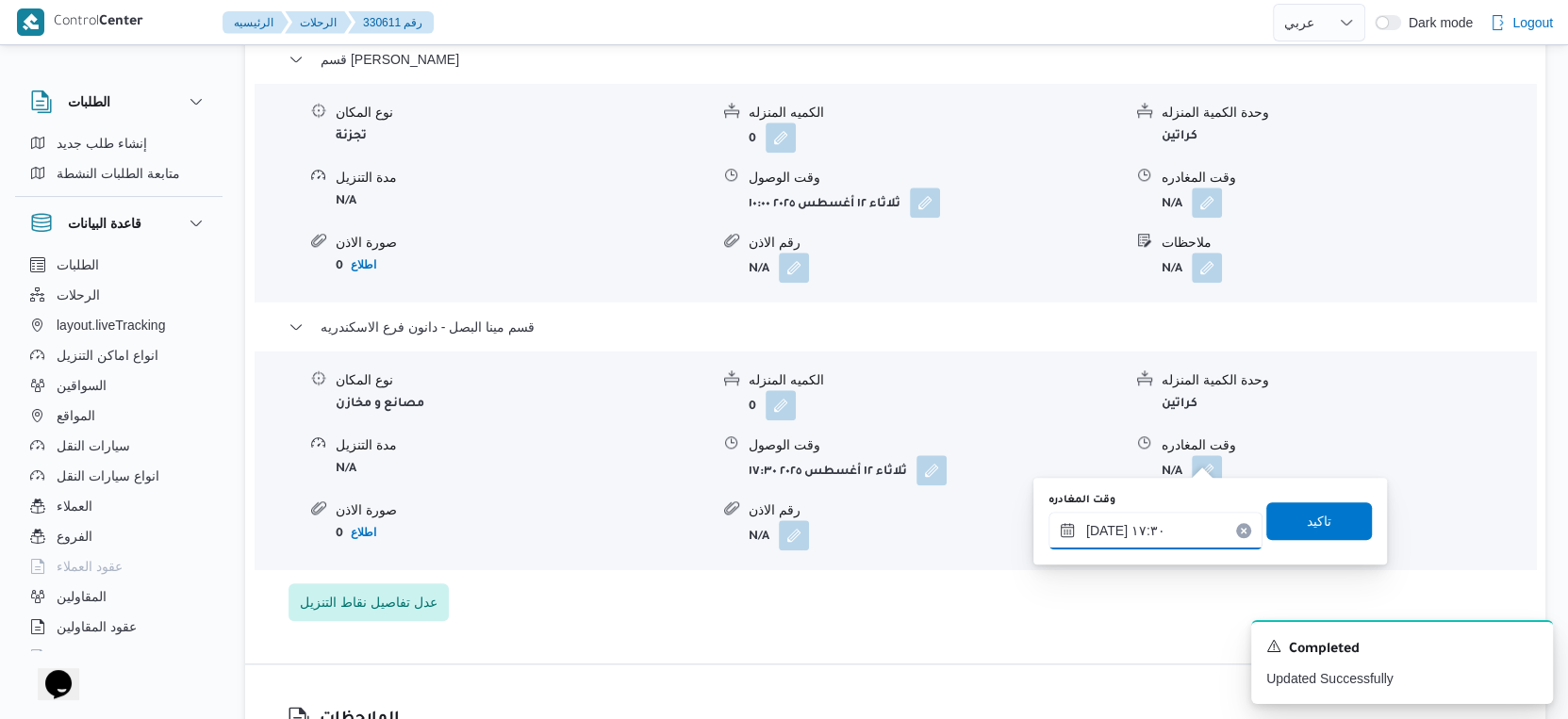
click at [1102, 531] on input "١٢/٠٨/٢٠٢٥ ١٧:٣٠" at bounding box center [1155, 530] width 214 height 37
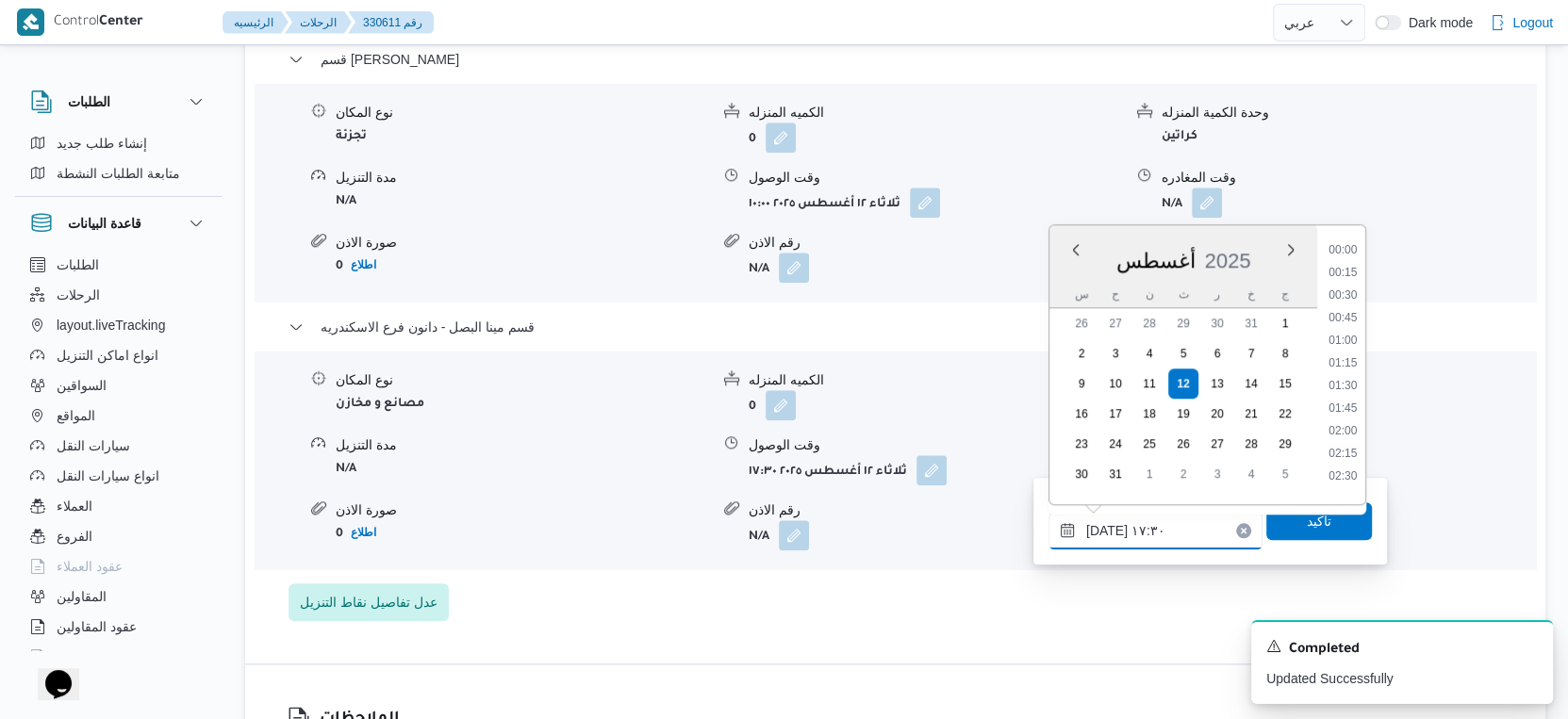
scroll to position [1453, 0]
type input "١٢/٠٨/٢٠٢٥ ١٧:٥٠"
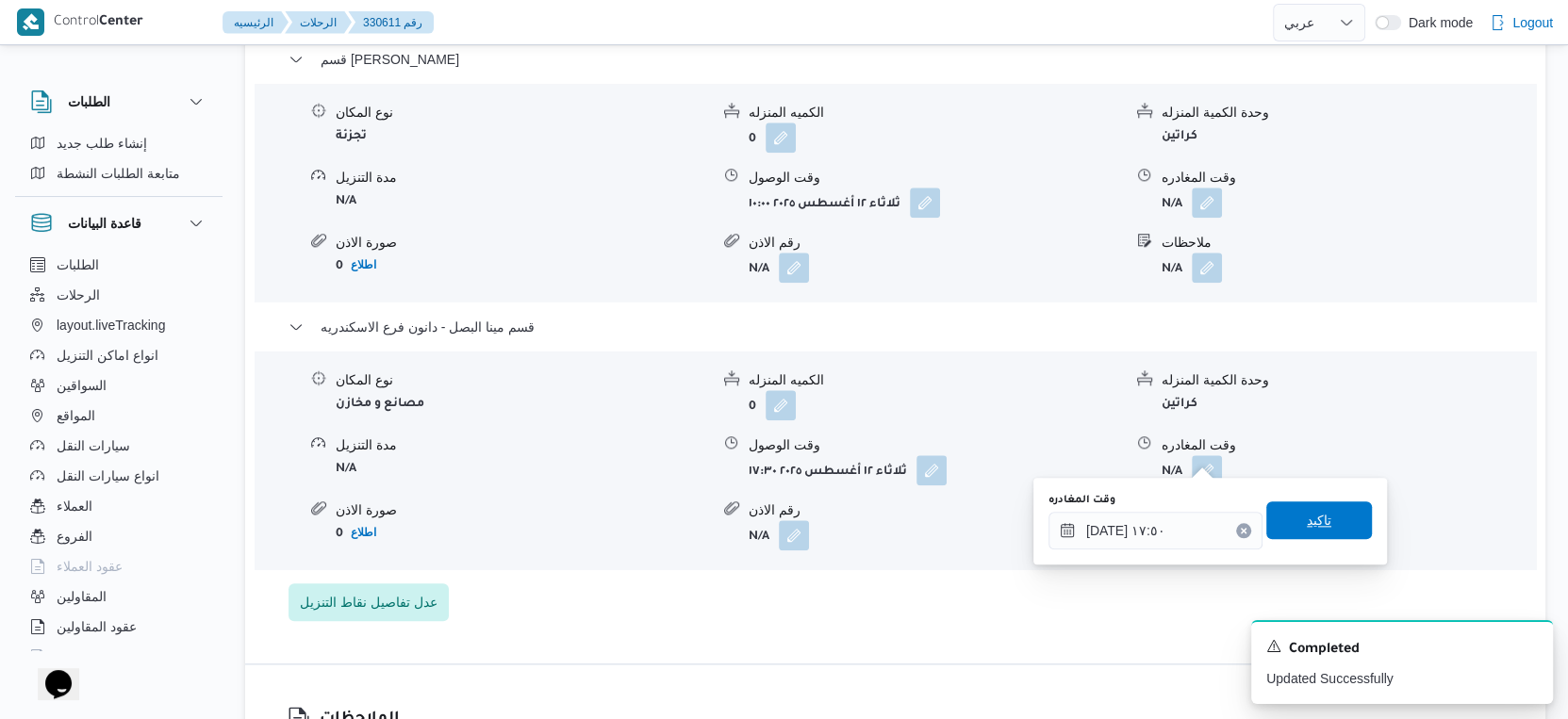
click at [1340, 523] on span "تاكيد" at bounding box center [1318, 520] width 105 height 37
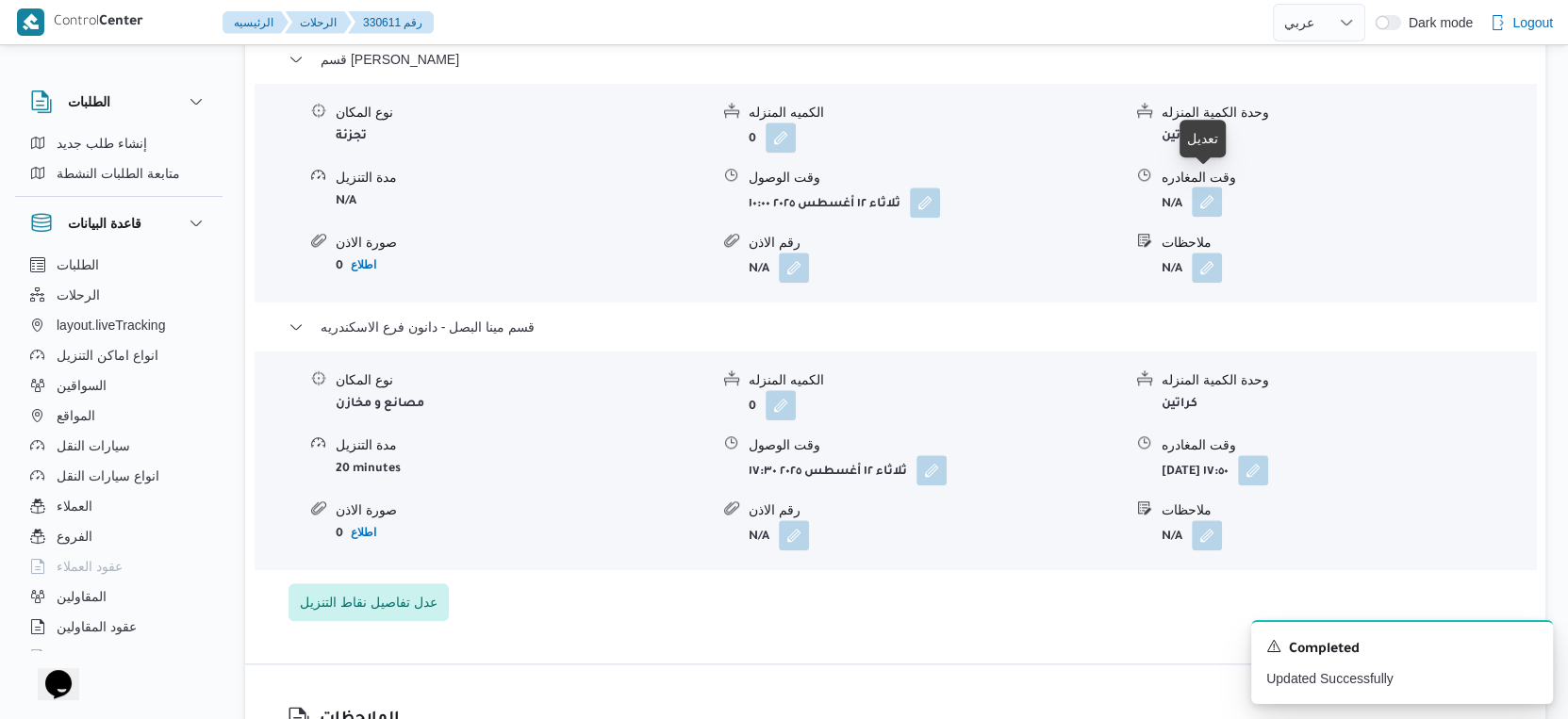
click at [1212, 186] on button "button" at bounding box center [1207, 202] width 31 height 31
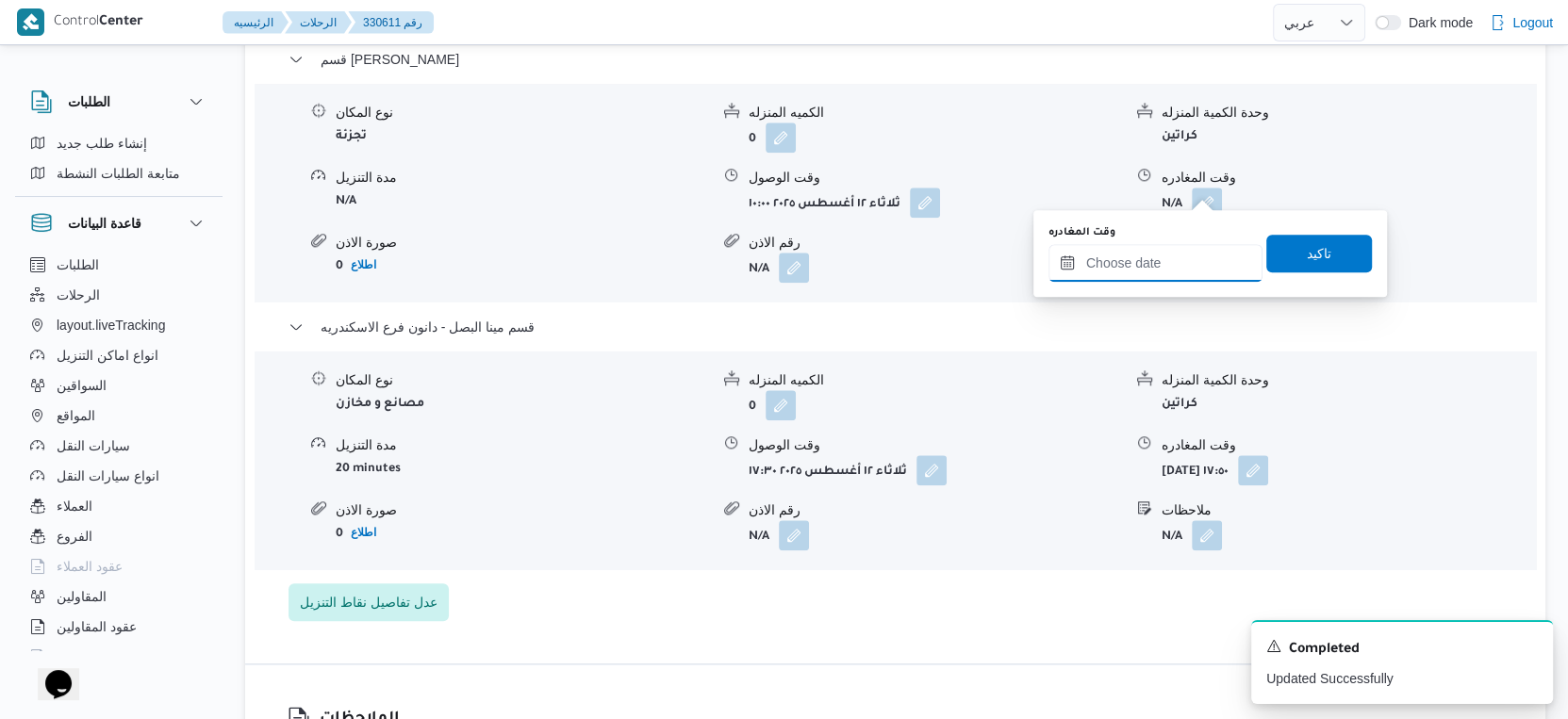
click at [1183, 262] on input "وقت المغادره" at bounding box center [1155, 262] width 214 height 37
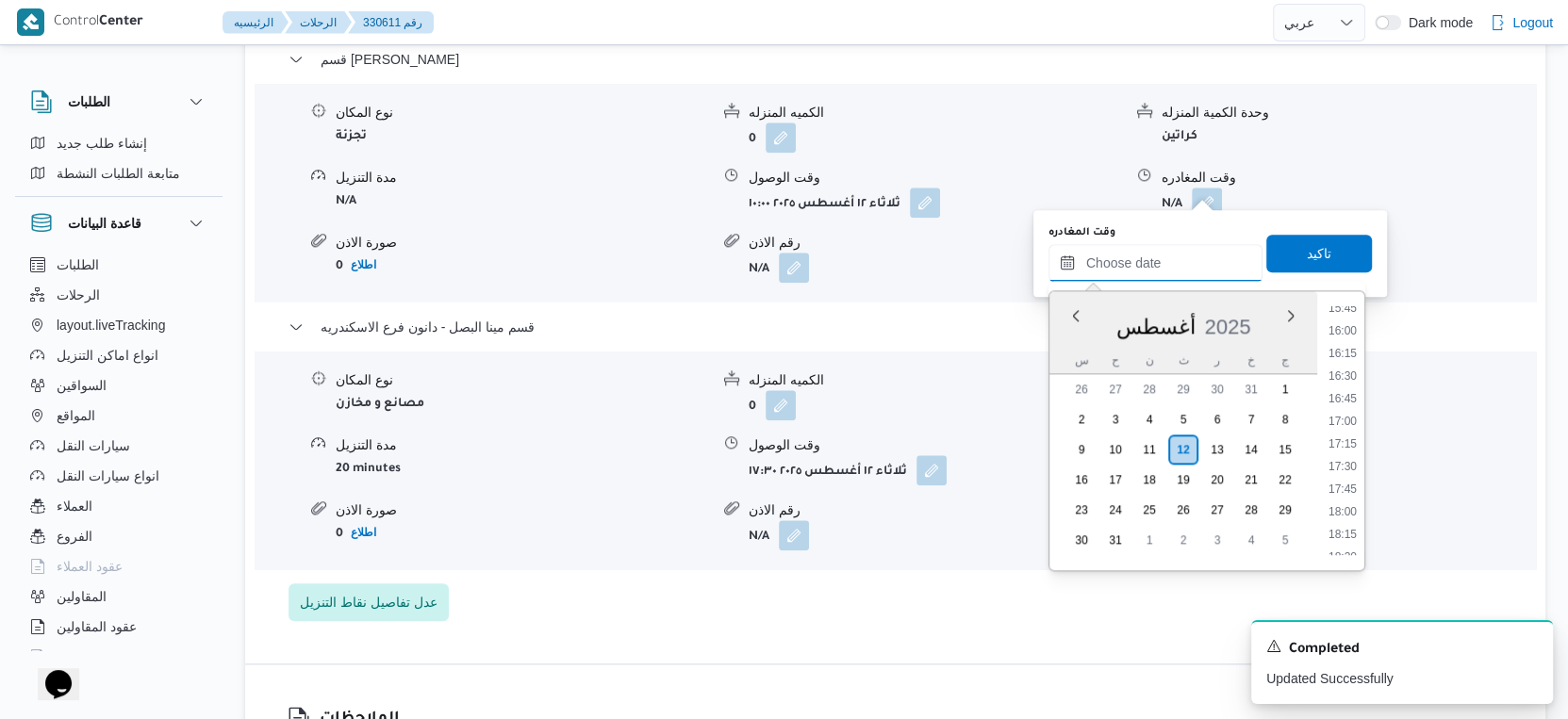
scroll to position [1424, 0]
drag, startPoint x: 1347, startPoint y: 426, endPoint x: 1333, endPoint y: 376, distance: 51.9
click at [1347, 425] on li "17:00" at bounding box center [1341, 431] width 43 height 19
type input "١٢/٠٨/٢٠٢٥ ١٧:٠٠"
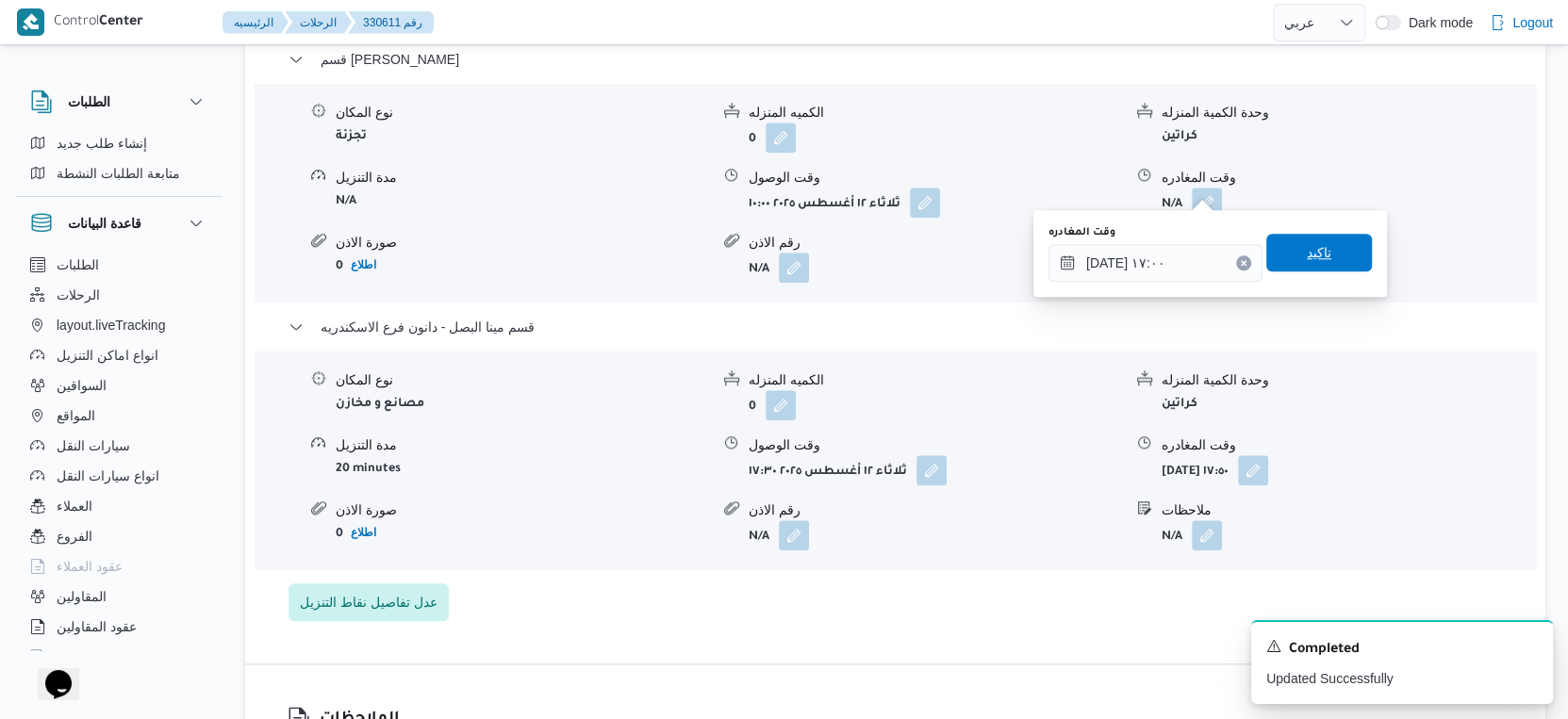
click at [1320, 254] on span "تاكيد" at bounding box center [1318, 252] width 105 height 37
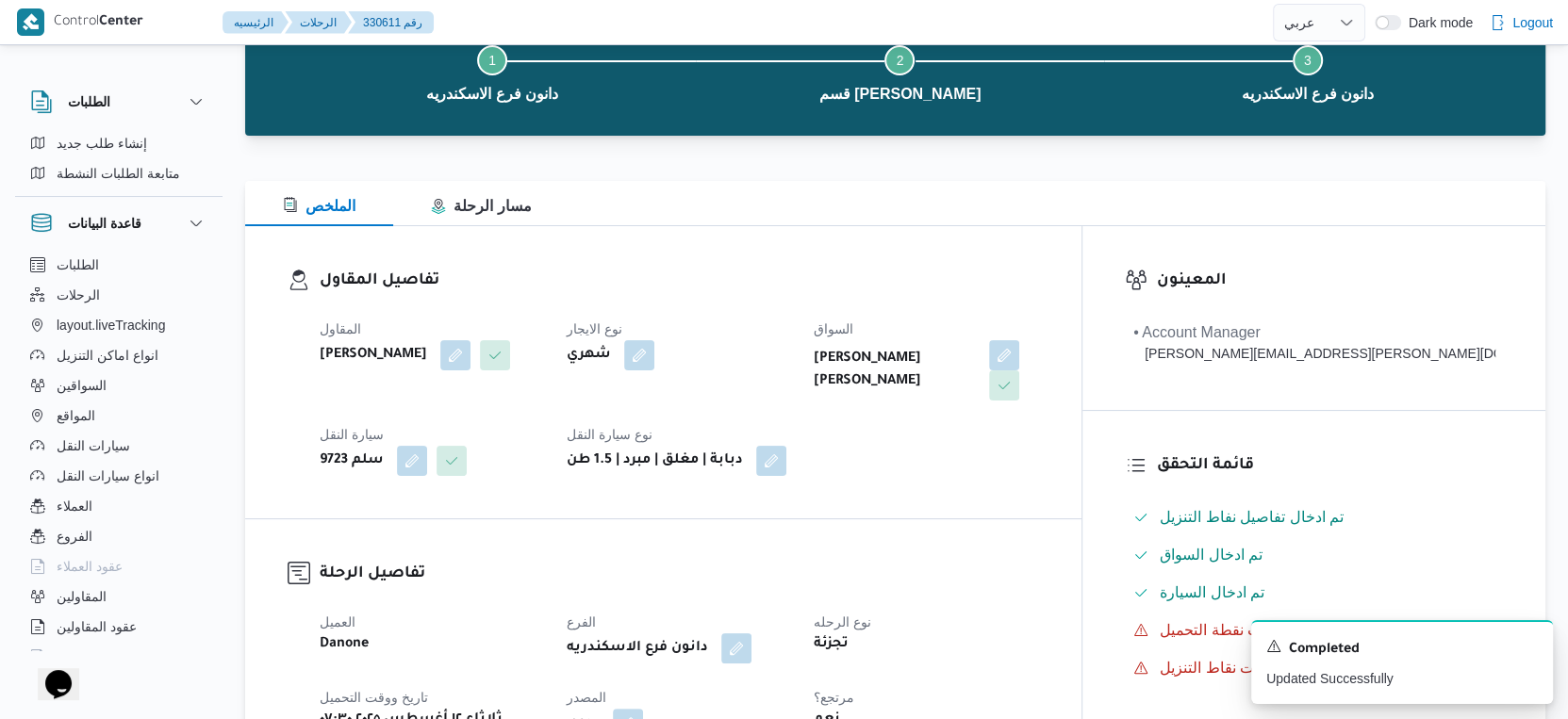
scroll to position [0, 0]
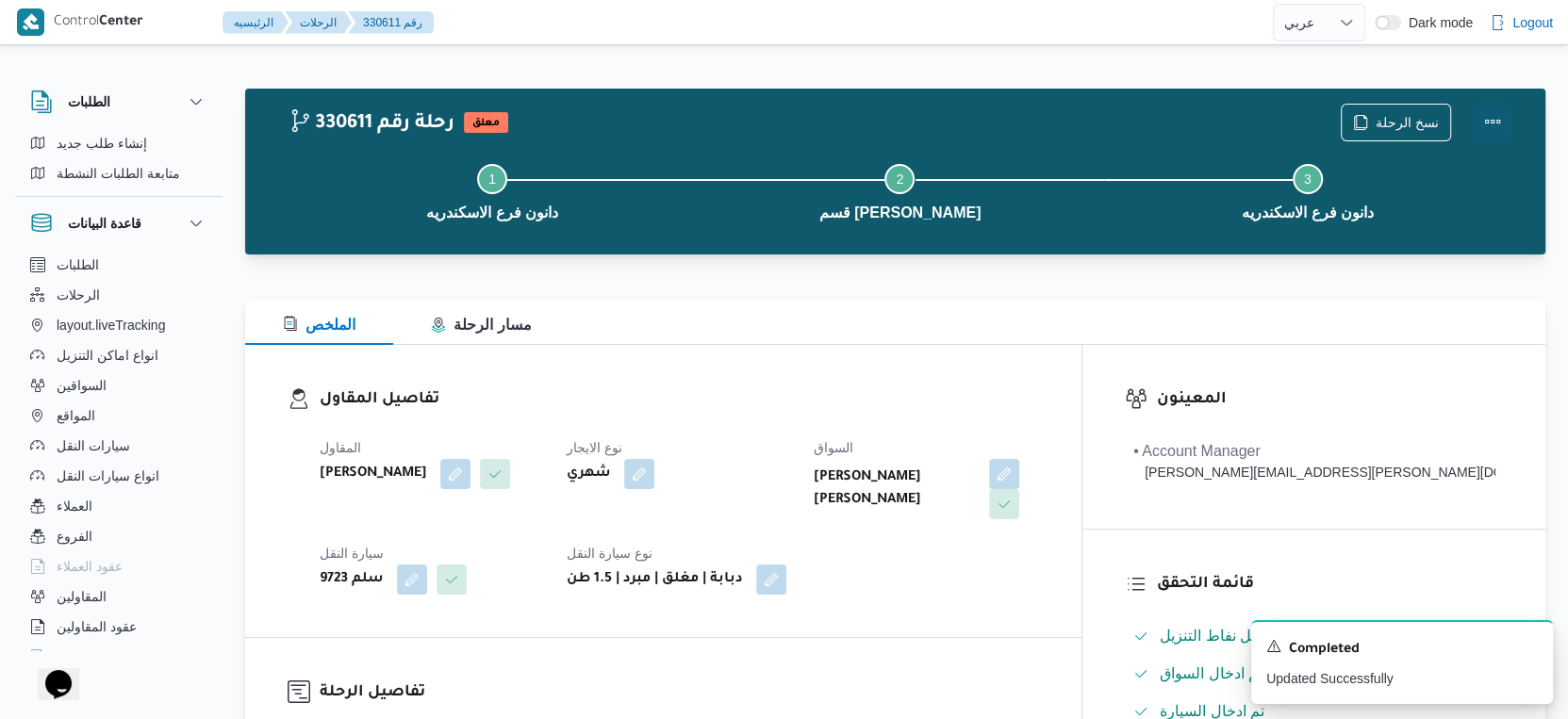
click at [1491, 114] on button "Actions" at bounding box center [1492, 120] width 37 height 37
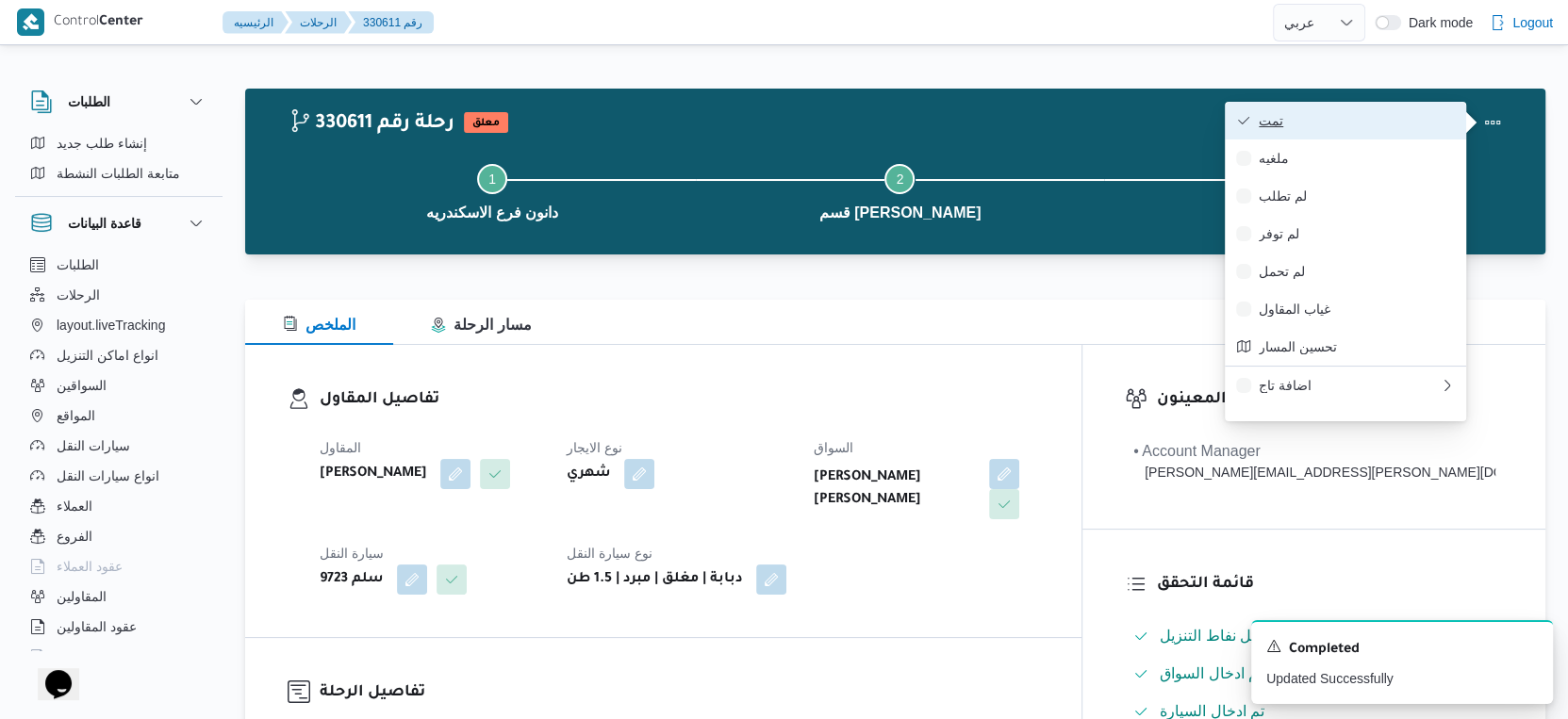
click at [1377, 121] on span "تمت" at bounding box center [1356, 120] width 196 height 15
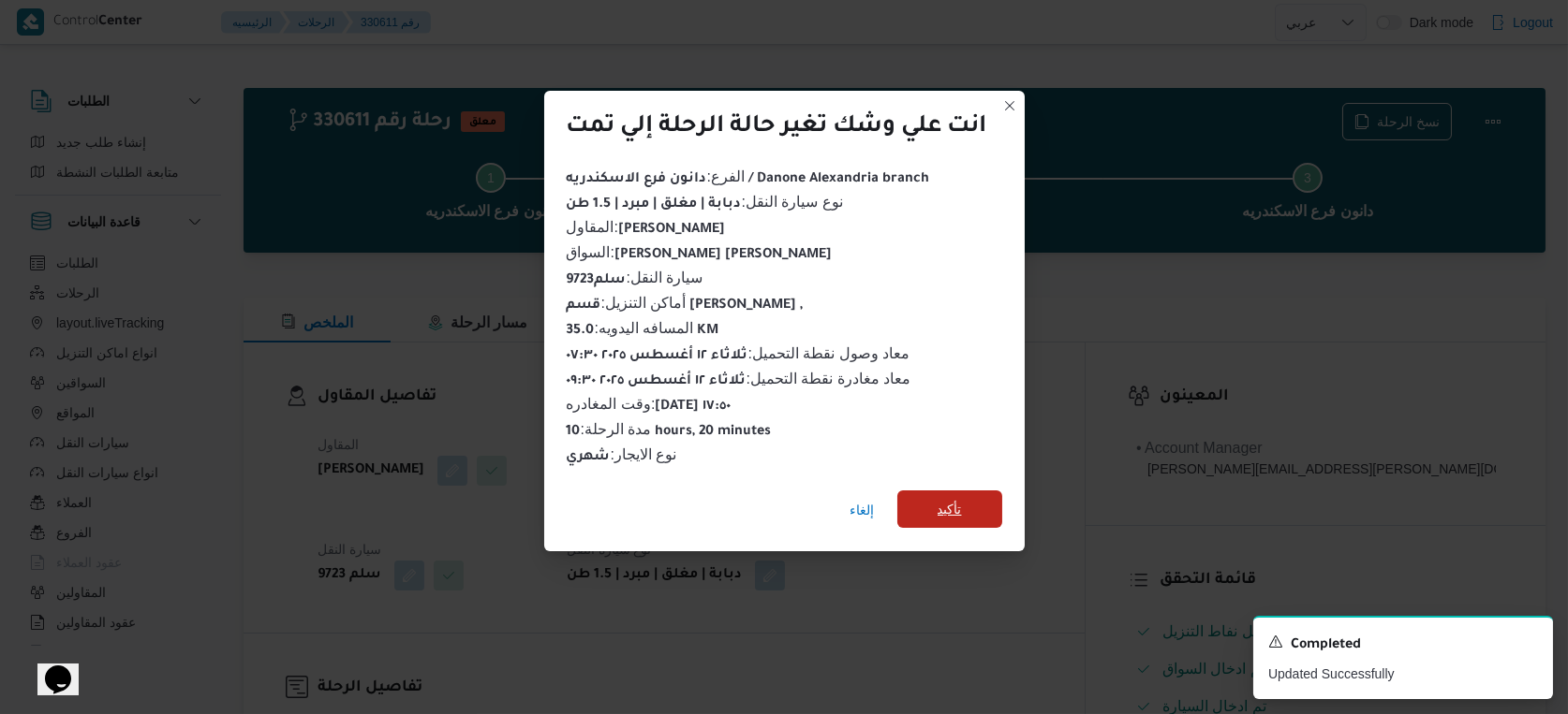
click at [907, 505] on span "تأكيد" at bounding box center [950, 509] width 104 height 37
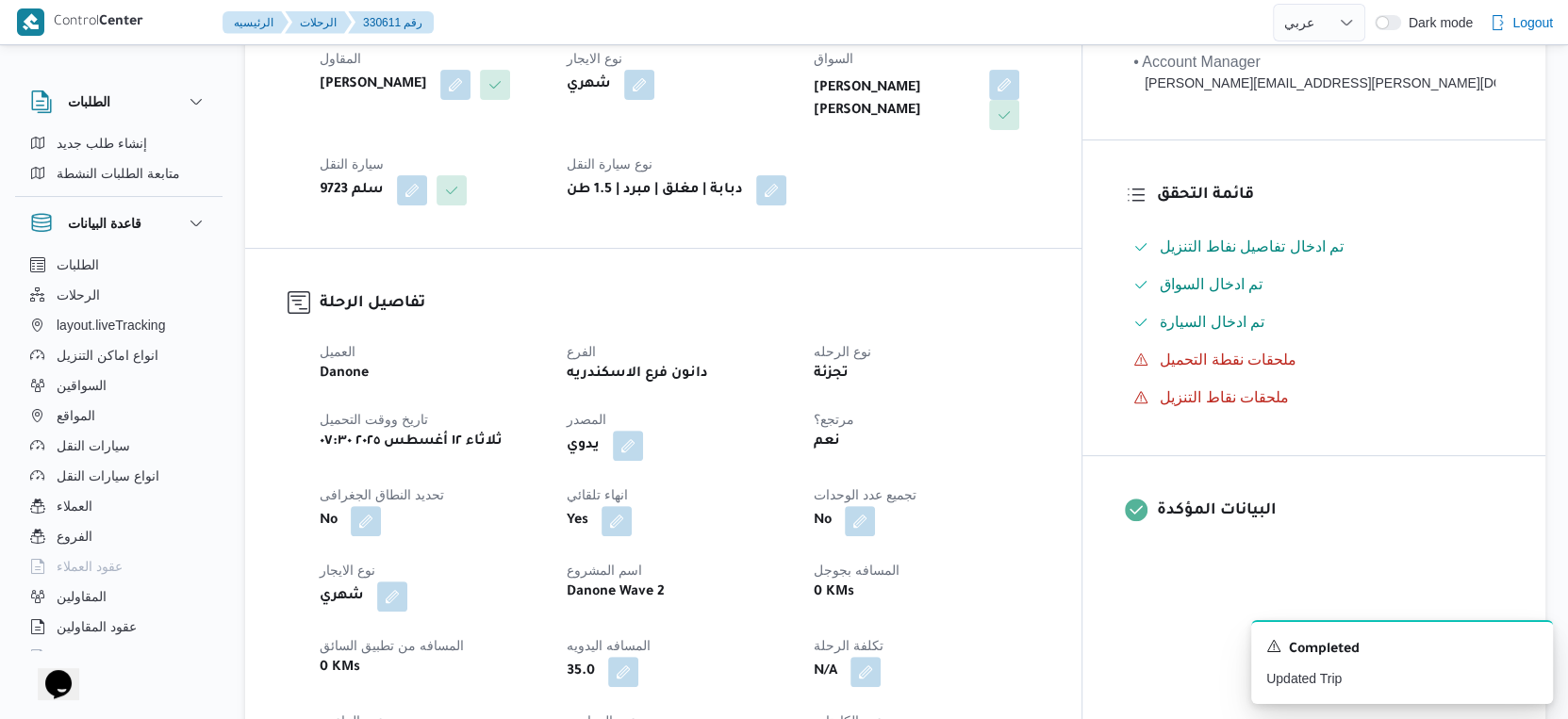
scroll to position [733, 0]
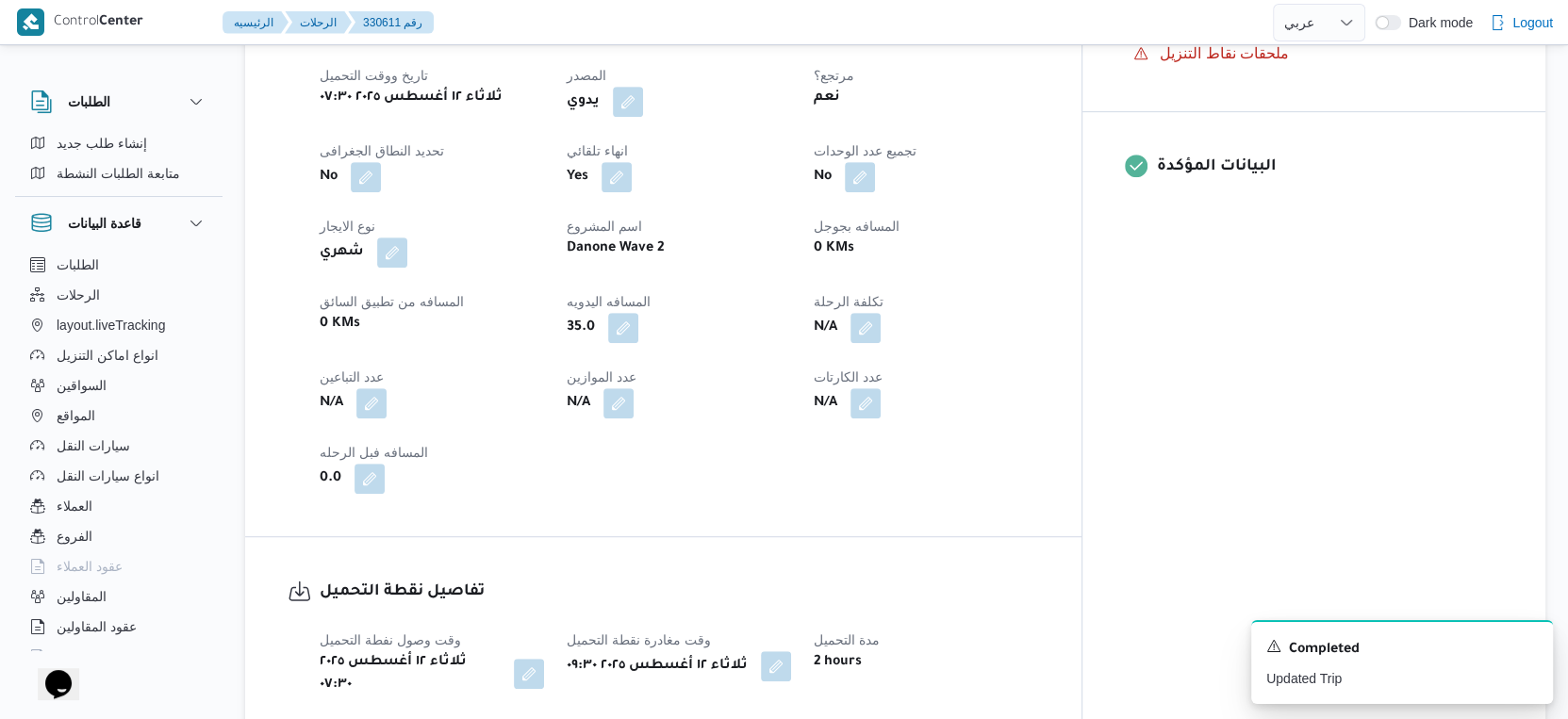
select select "ar"
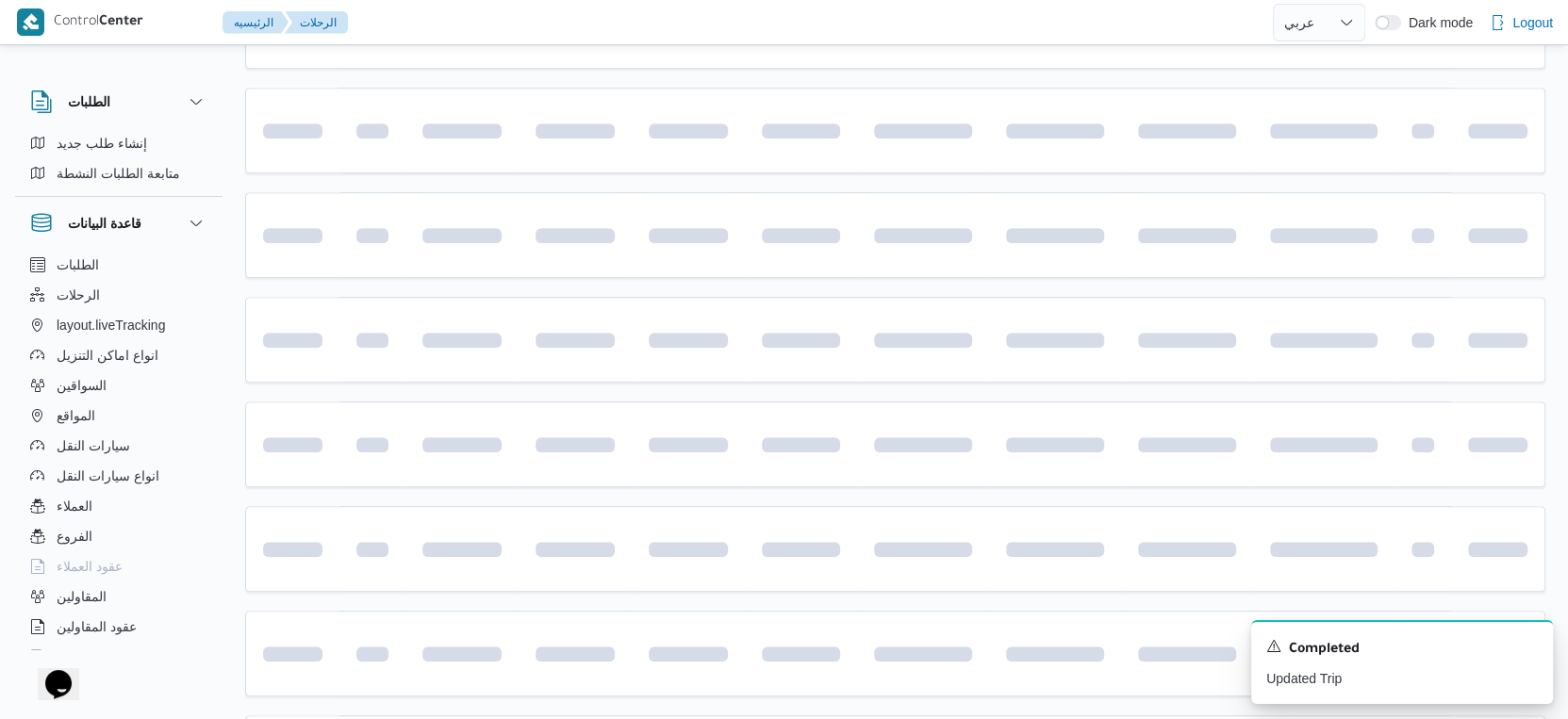
scroll to position [1225, 0]
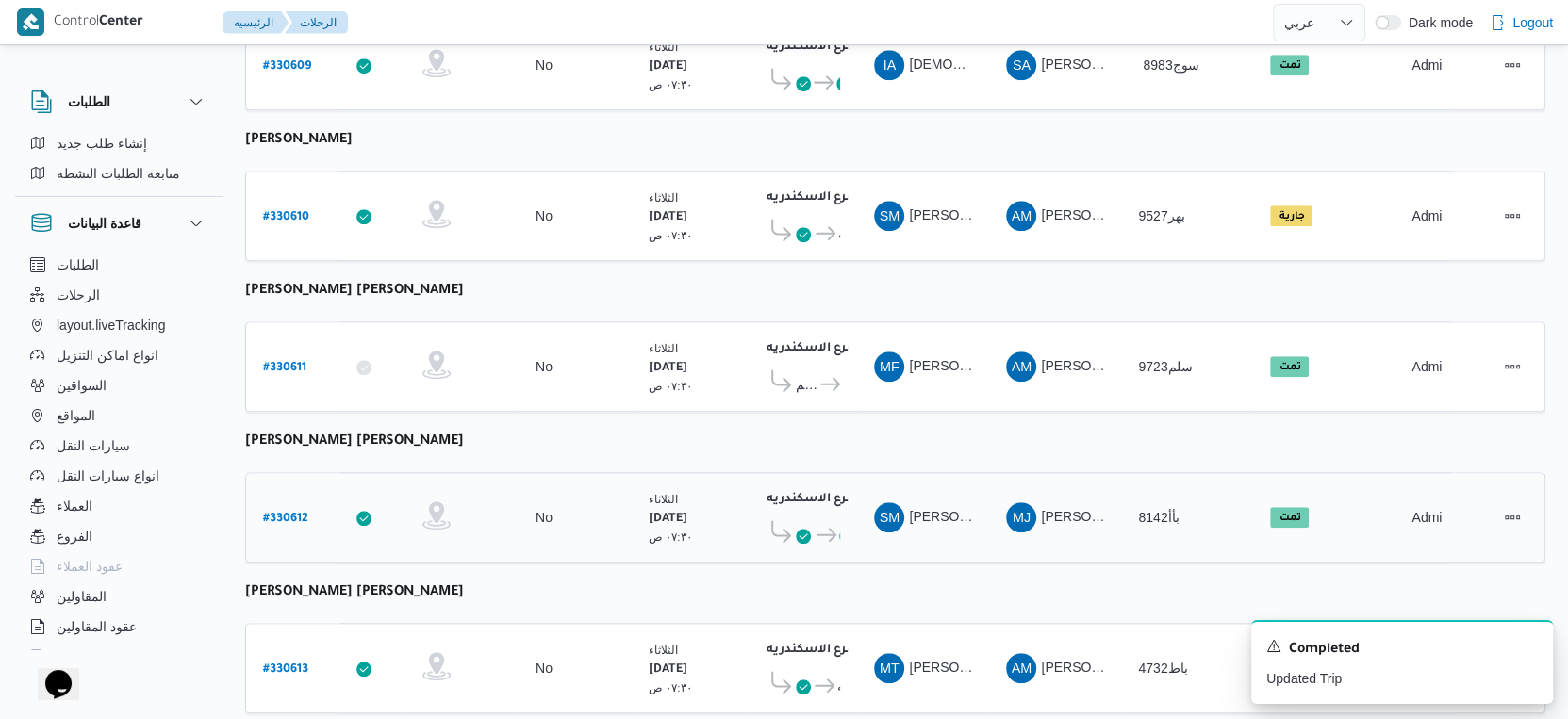
click at [281, 512] on b "# 330612" at bounding box center [285, 519] width 45 height 13
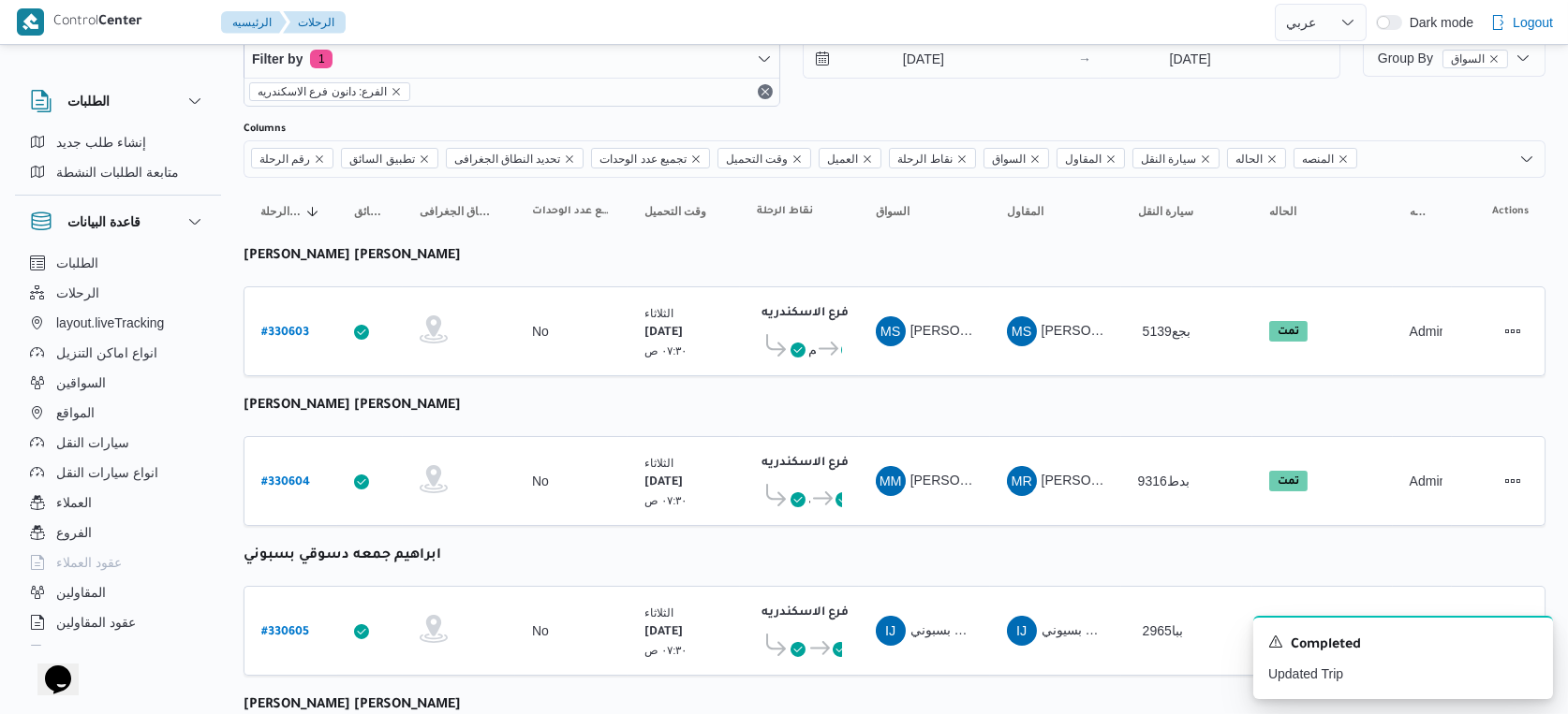
select select "ar"
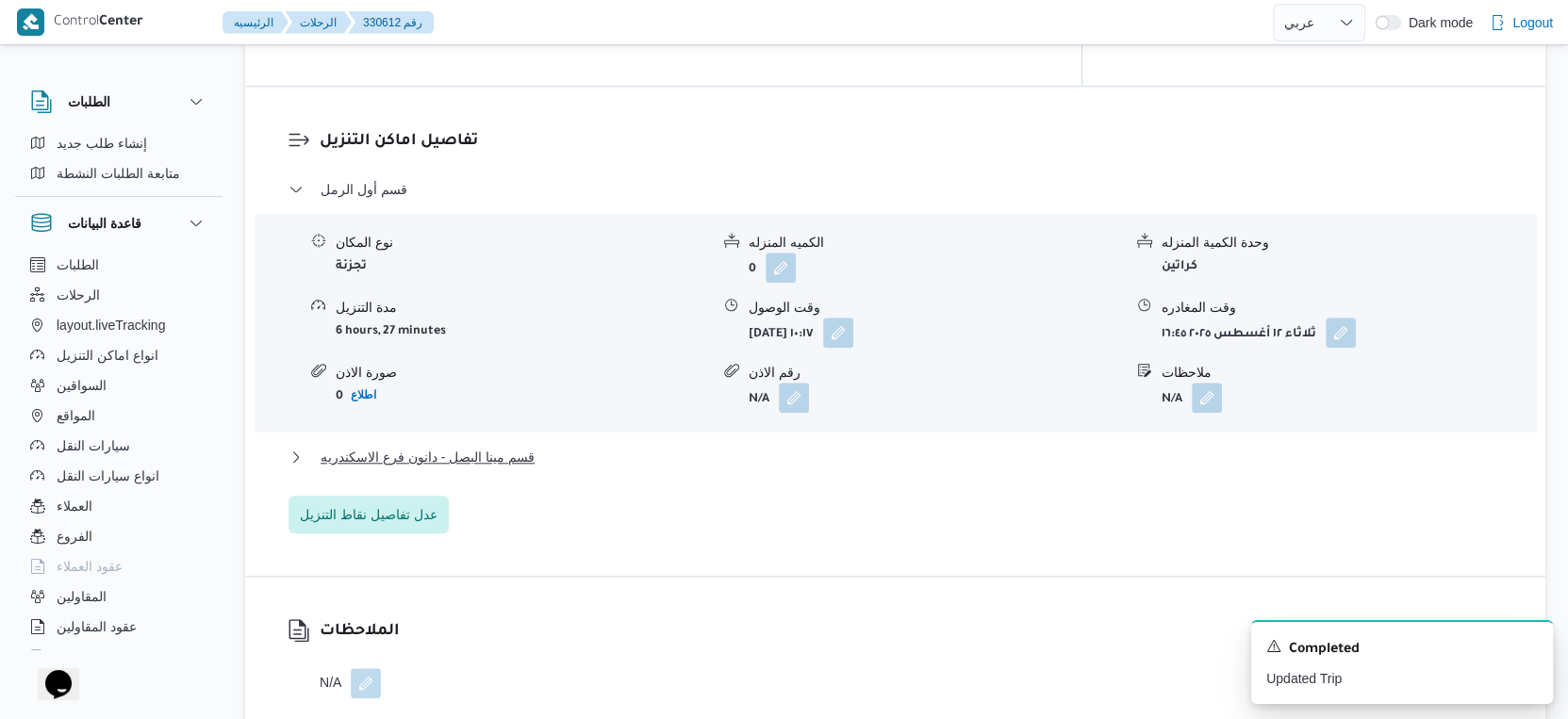
scroll to position [1538, 0]
click at [463, 445] on span "قسم مينا البصل - دانون فرع الاسكندريه" at bounding box center [427, 456] width 214 height 23
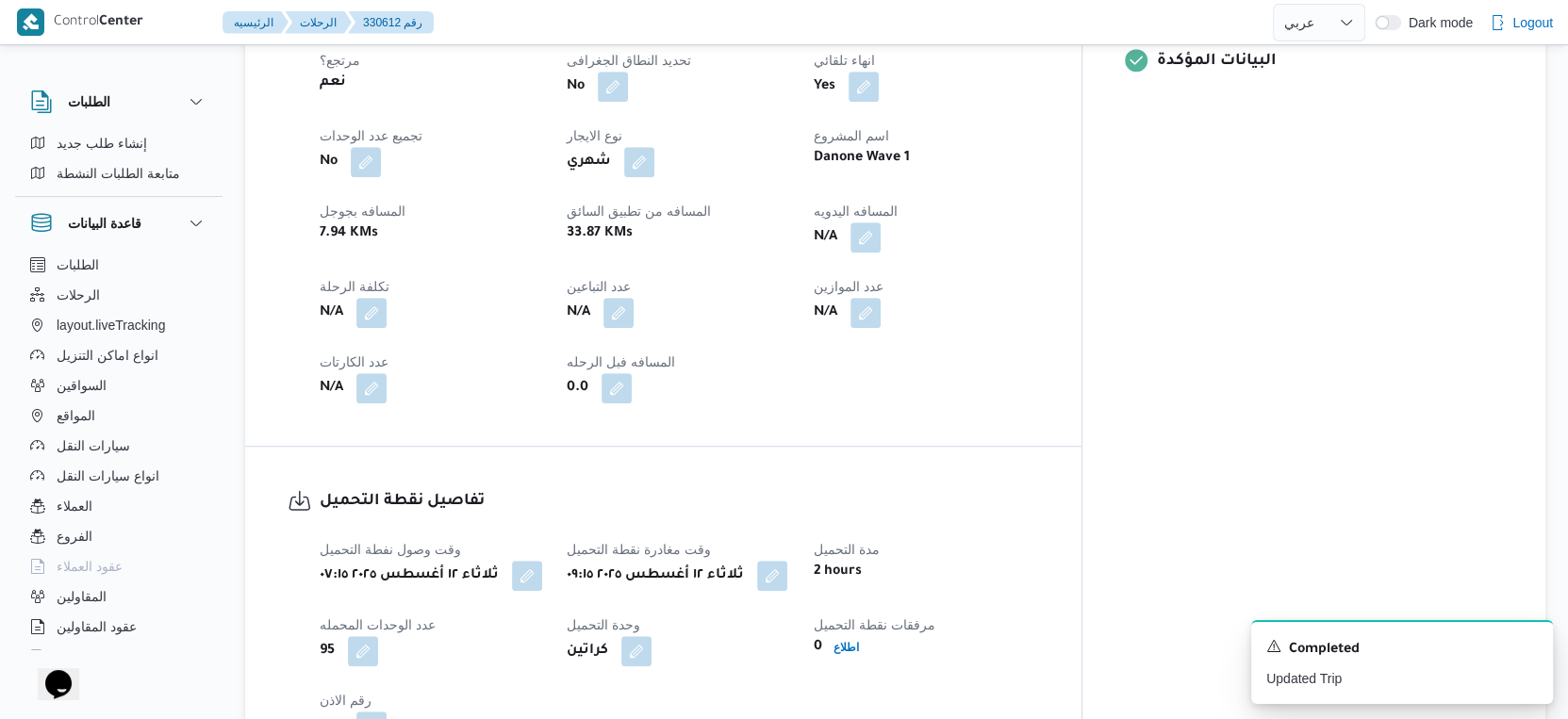
scroll to position [701, 0]
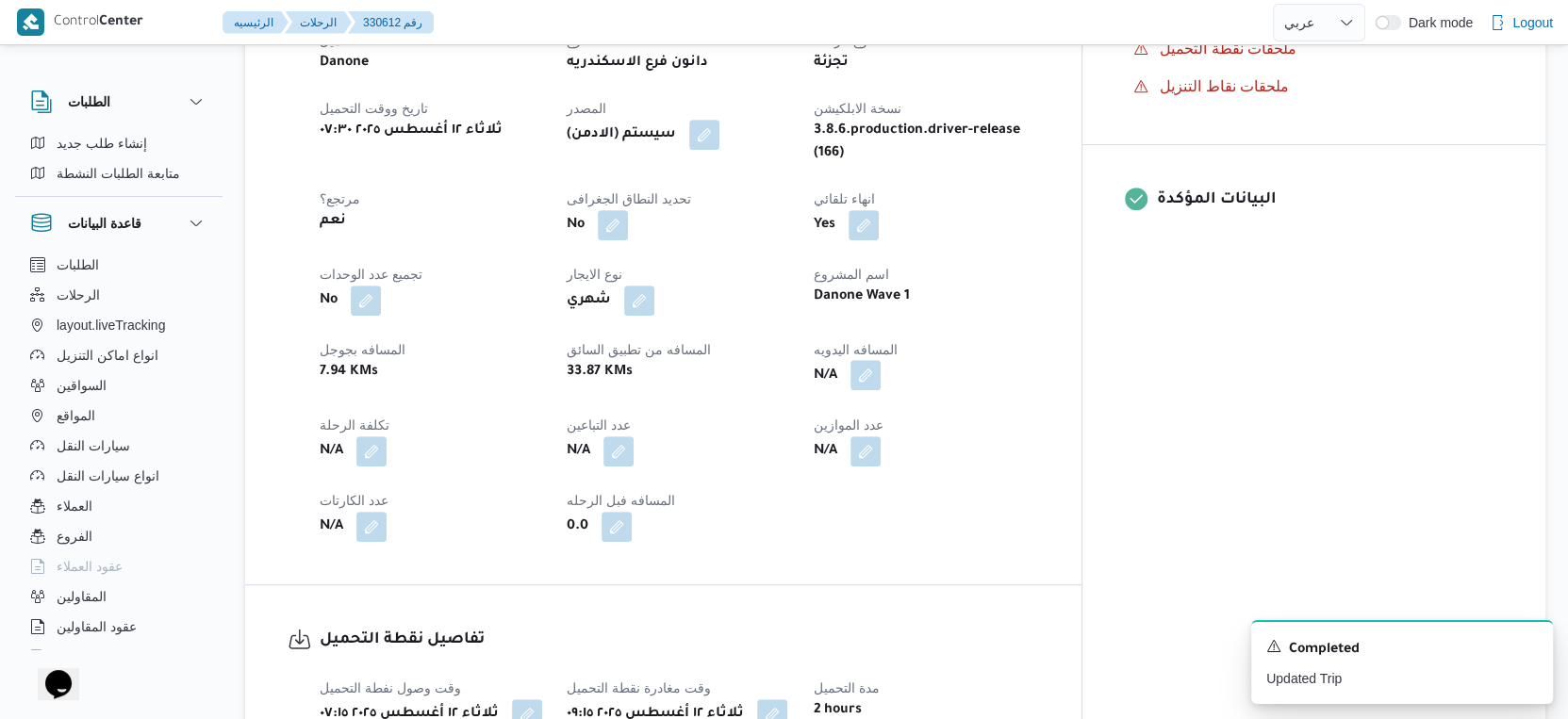
click at [881, 362] on button "button" at bounding box center [865, 376] width 31 height 31
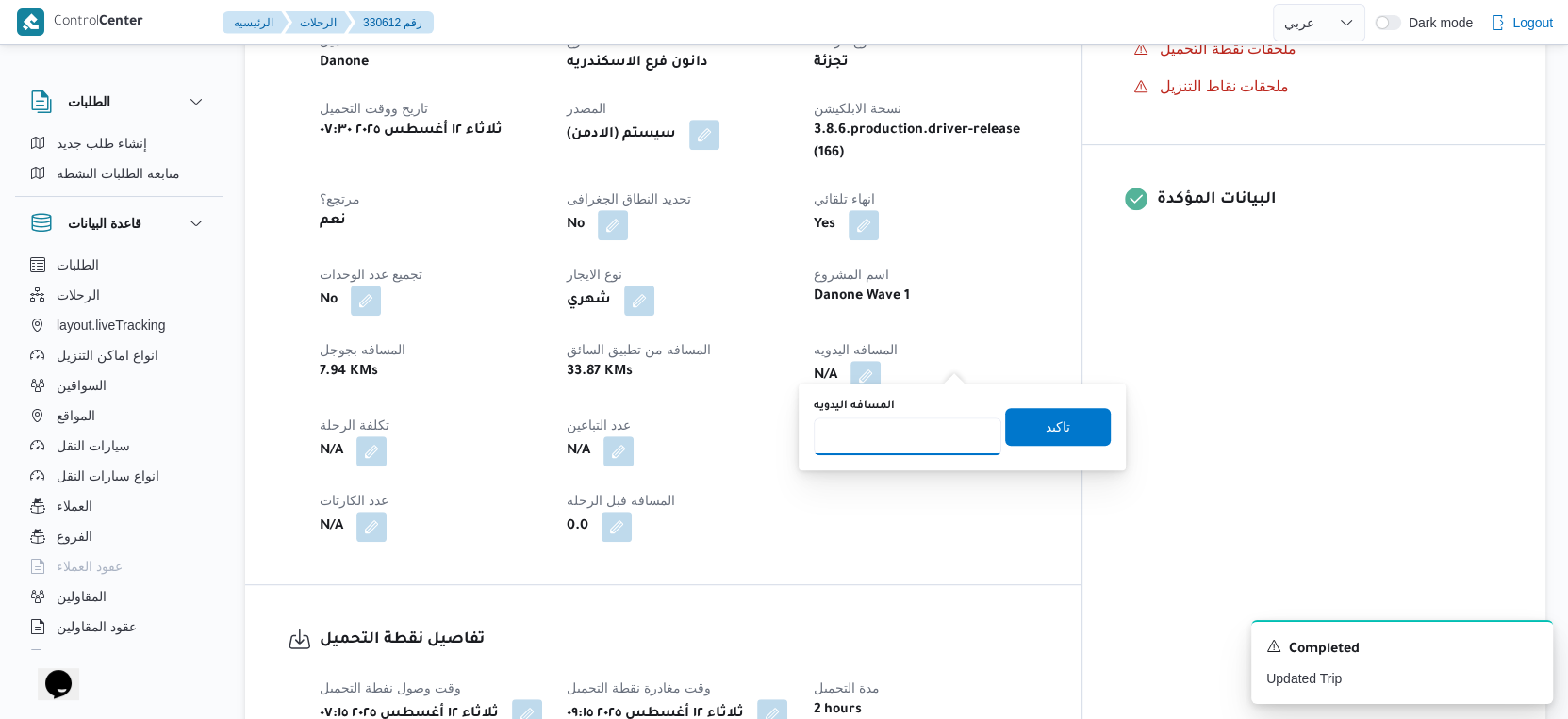
click at [914, 447] on input "المسافه اليدويه" at bounding box center [907, 436] width 187 height 37
type input "39"
click at [1048, 430] on span "تاكيد" at bounding box center [1058, 426] width 25 height 23
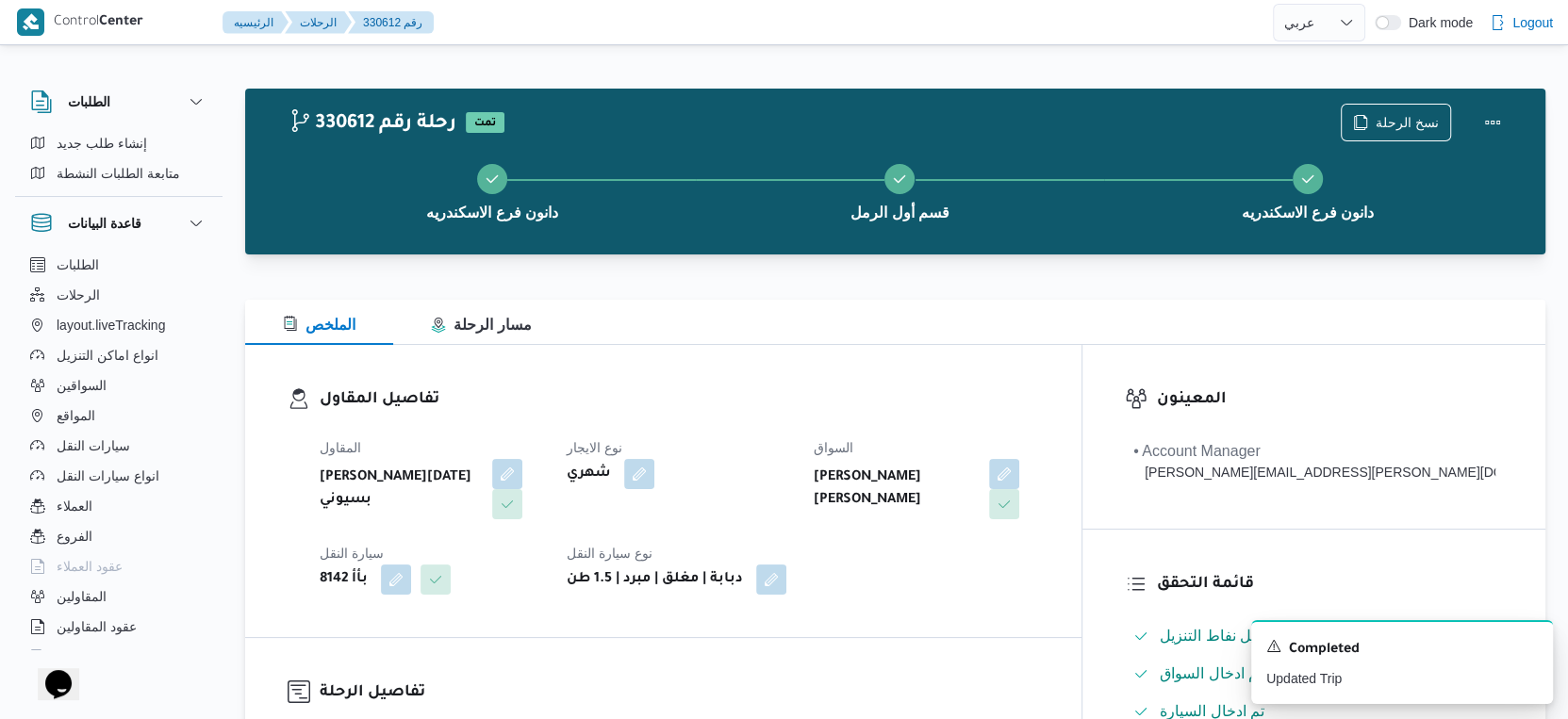
scroll to position [733, 0]
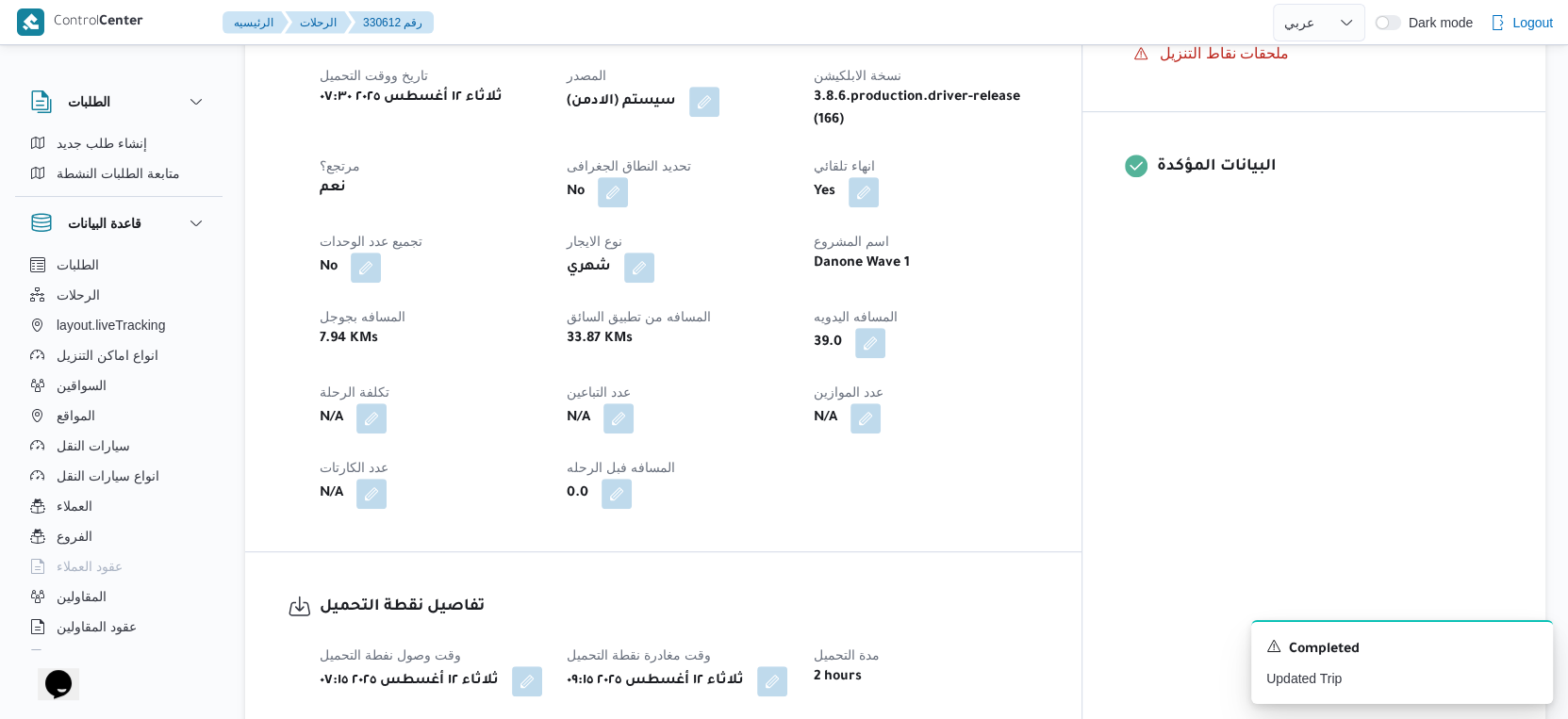
select select "ar"
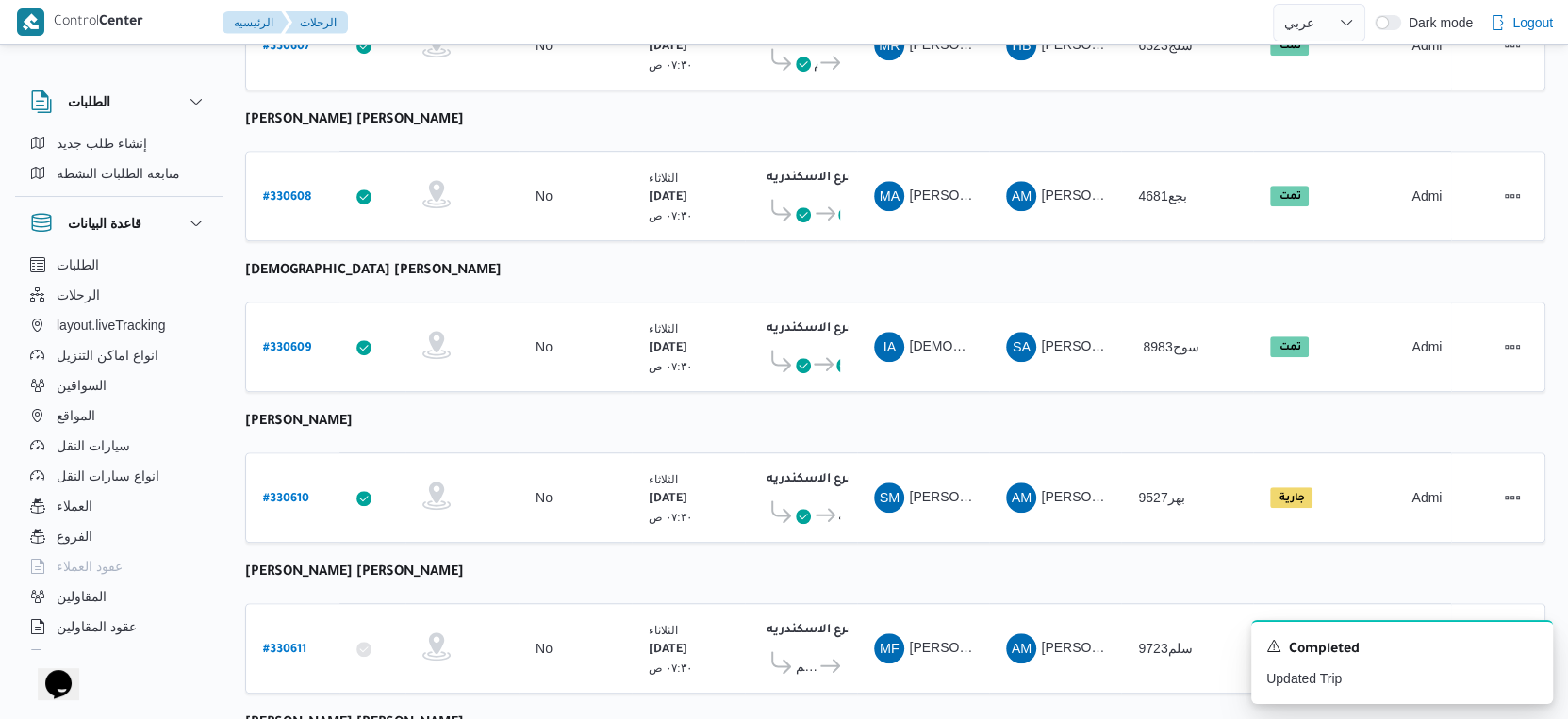
scroll to position [1048, 0]
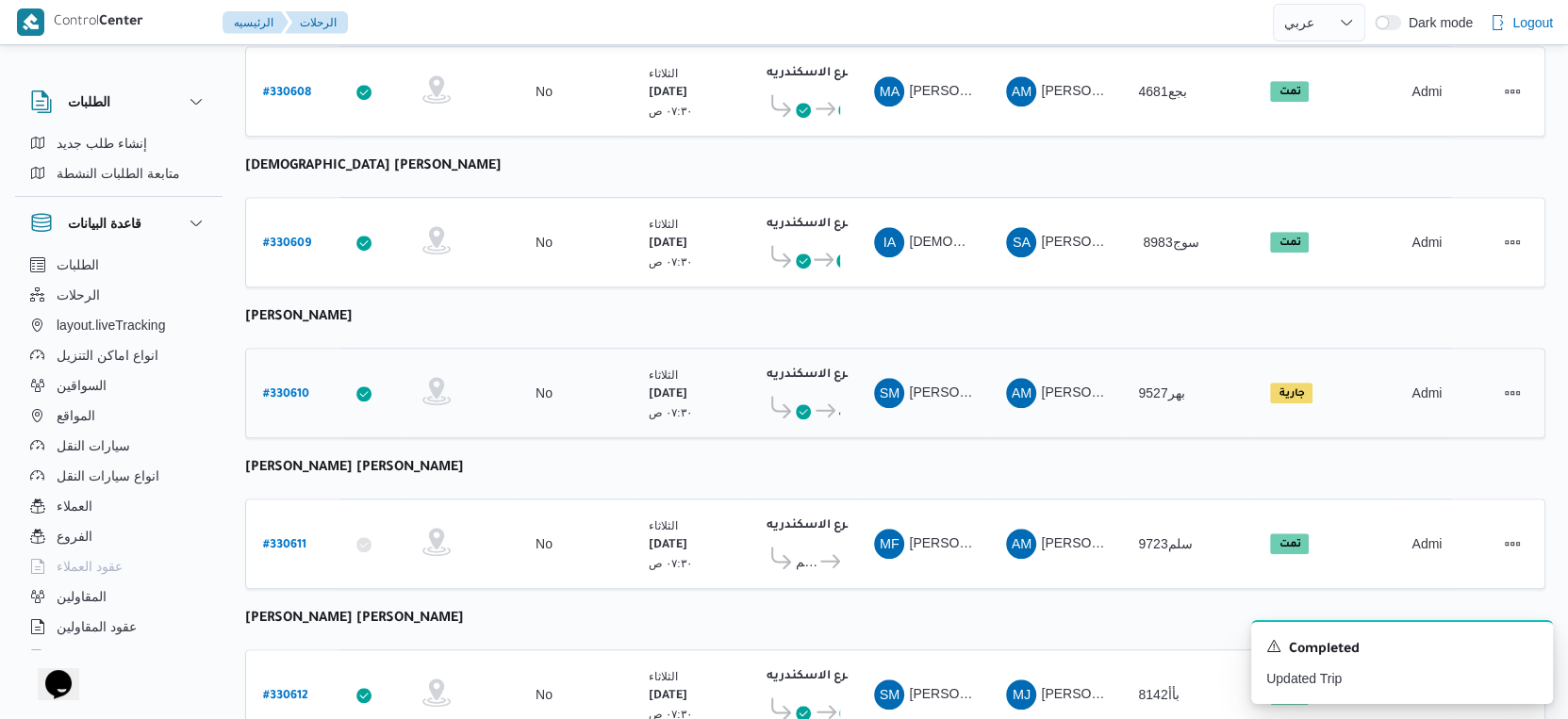
click at [301, 388] on b "# 330610" at bounding box center [286, 395] width 46 height 13
select select "ar"
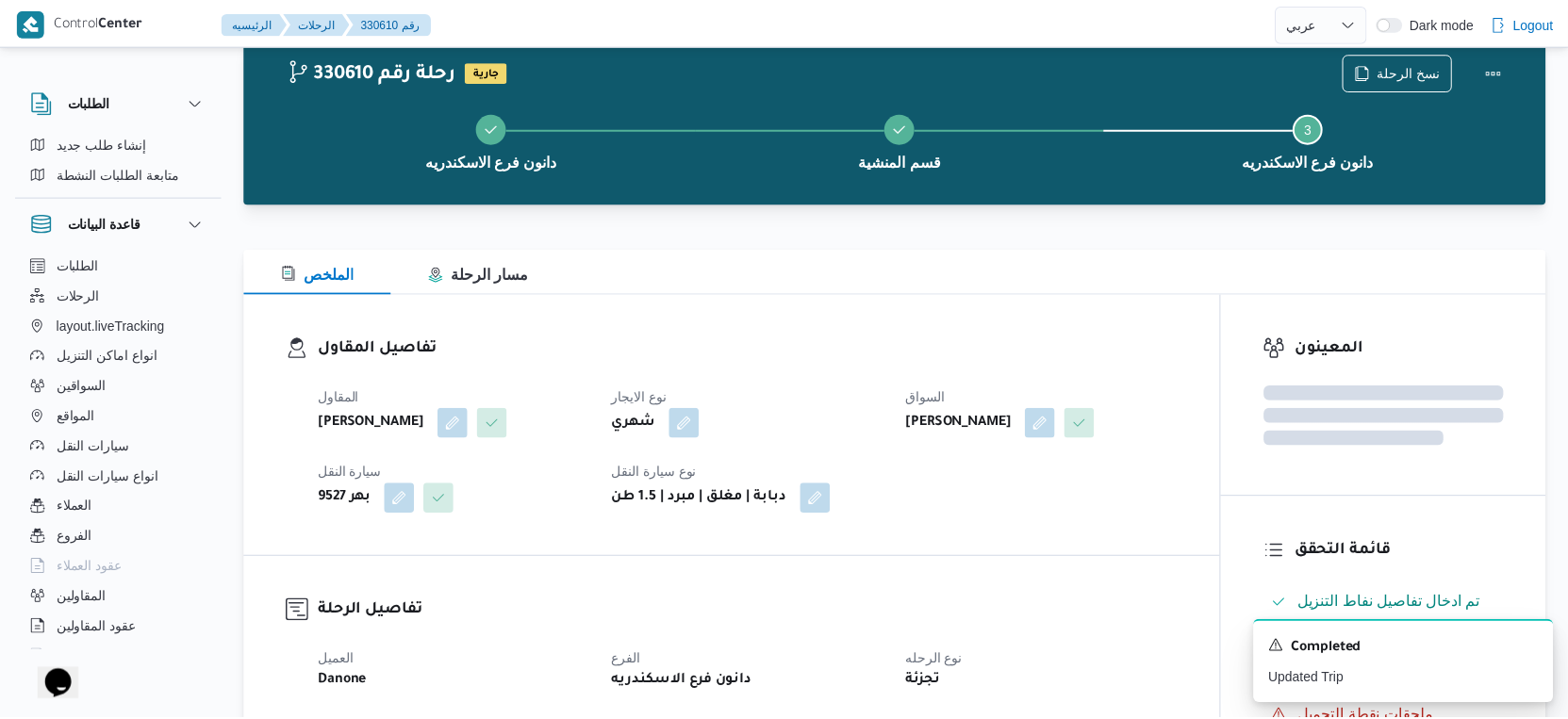
scroll to position [1048, 0]
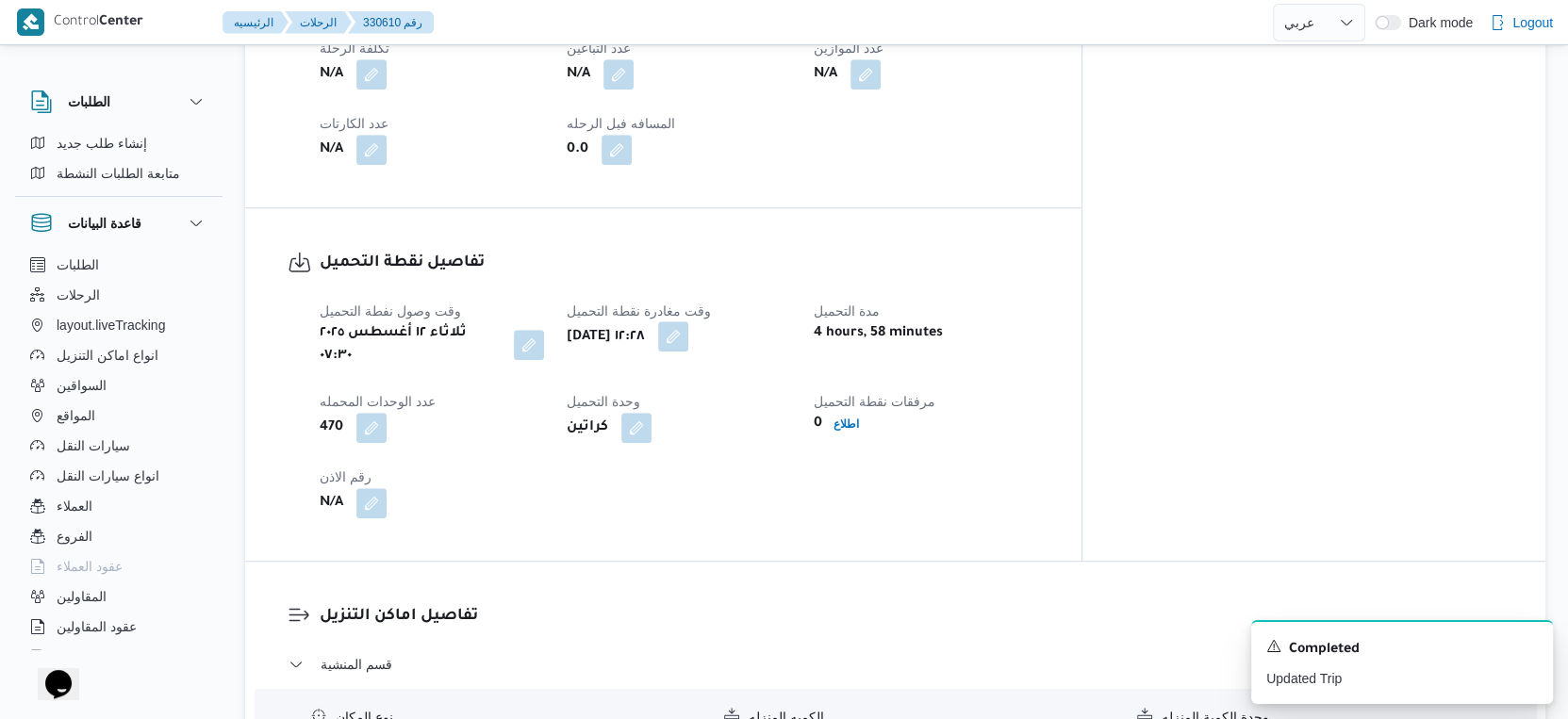
click at [688, 342] on button "button" at bounding box center [673, 337] width 31 height 31
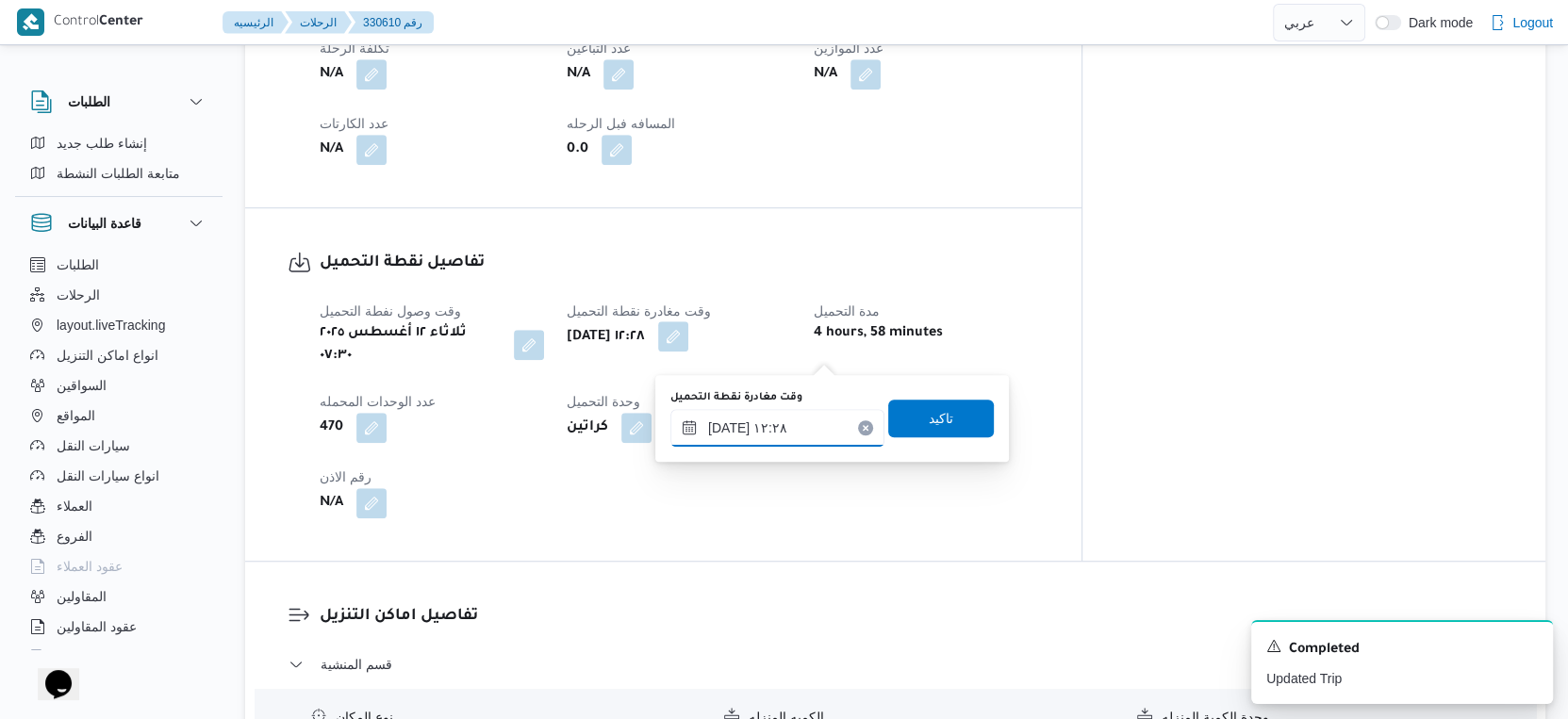
click at [786, 412] on input "١٢/٠٨/٢٠٢٥ ١٢:٢٨" at bounding box center [777, 427] width 214 height 37
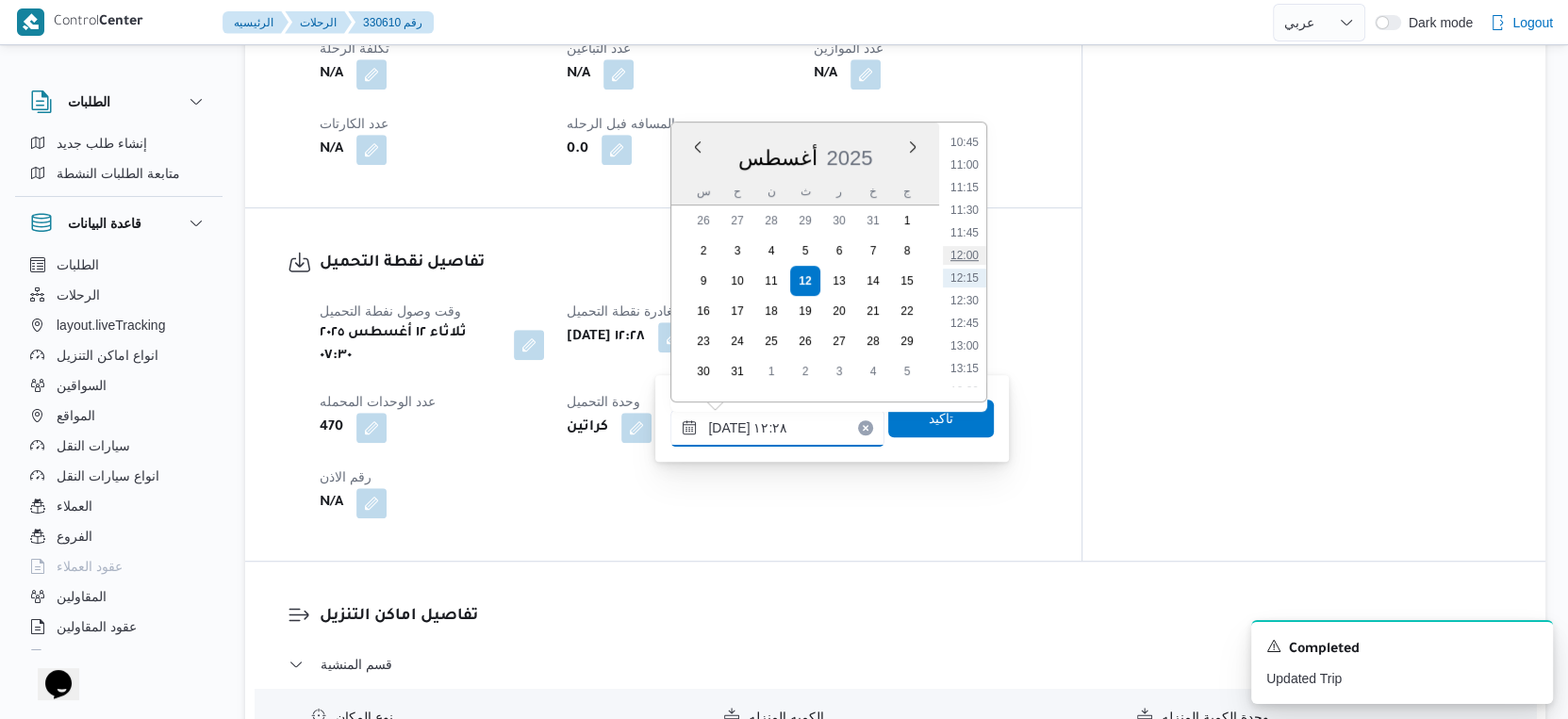
scroll to position [769, 0]
click at [972, 240] on li "09:30" at bounding box center [964, 239] width 43 height 19
type input "١٢/٠٨/٢٠٢٥ ٠٩:٣٠"
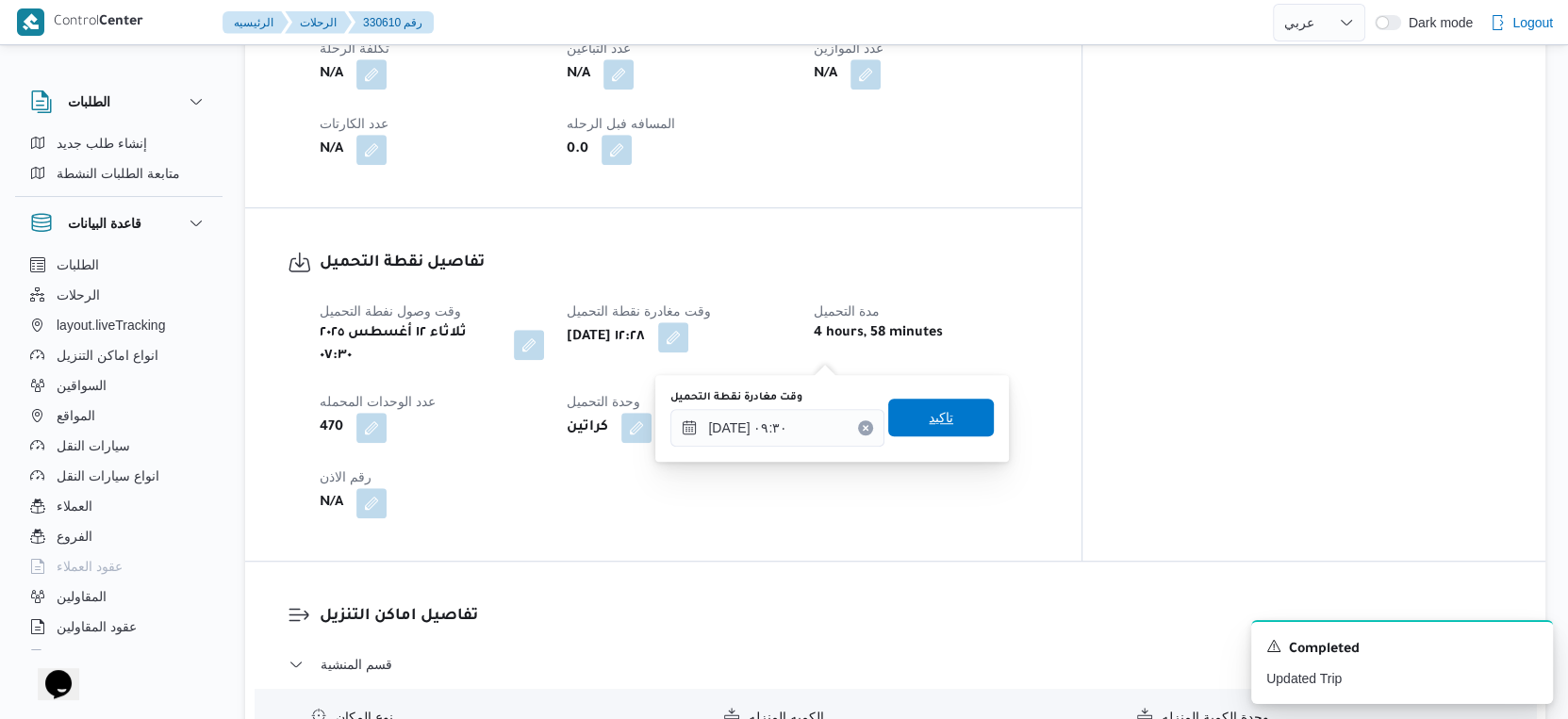
click at [942, 415] on span "تاكيد" at bounding box center [941, 417] width 105 height 37
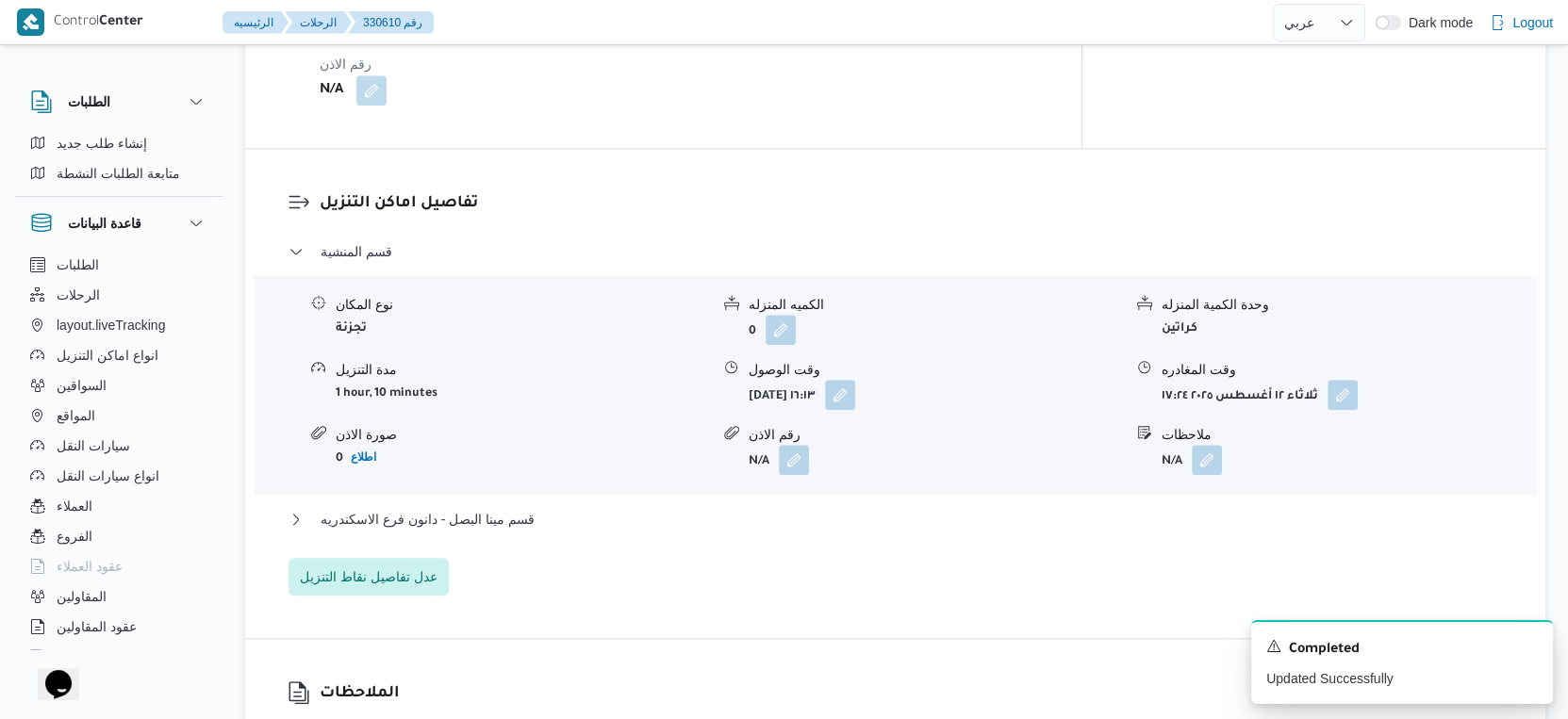
scroll to position [1466, 0]
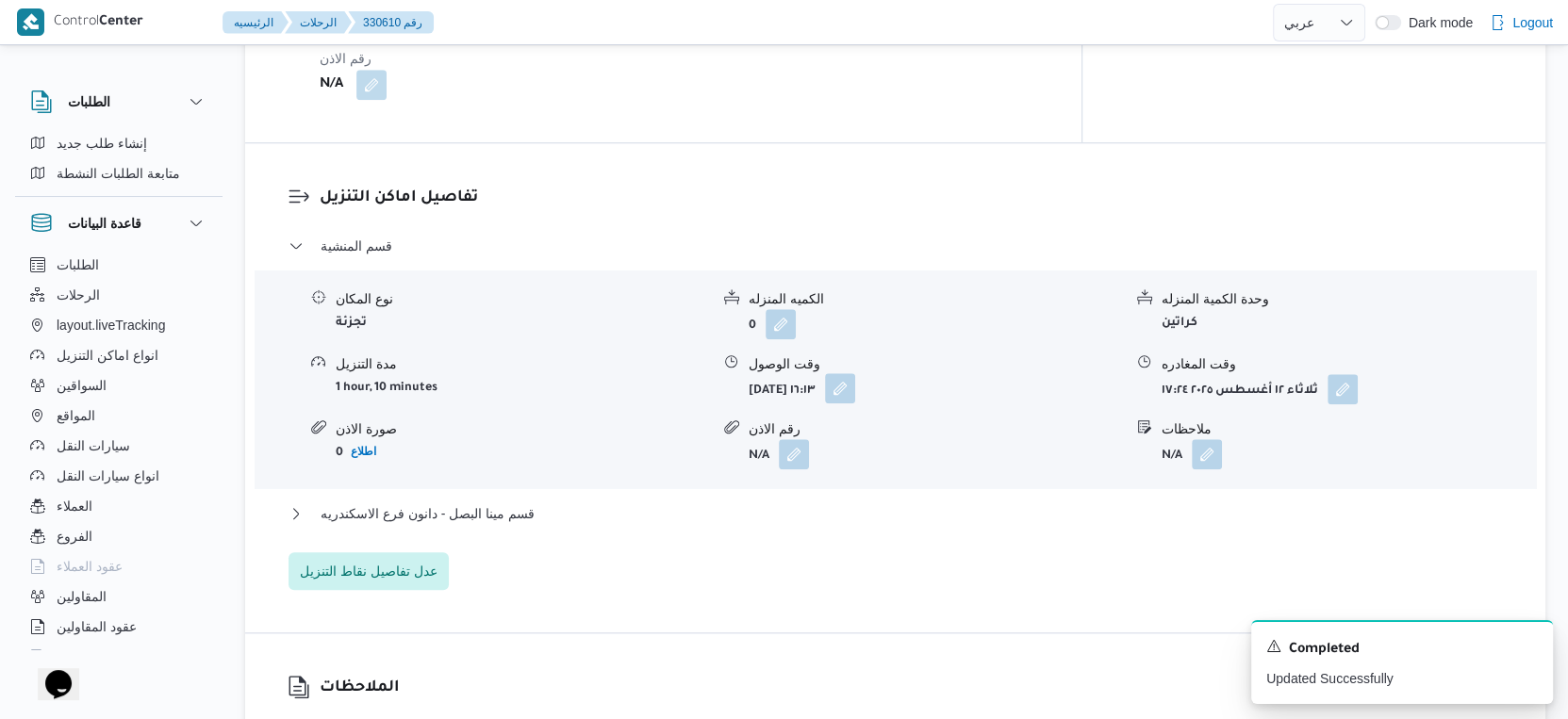
click at [855, 385] on button "button" at bounding box center [840, 388] width 31 height 31
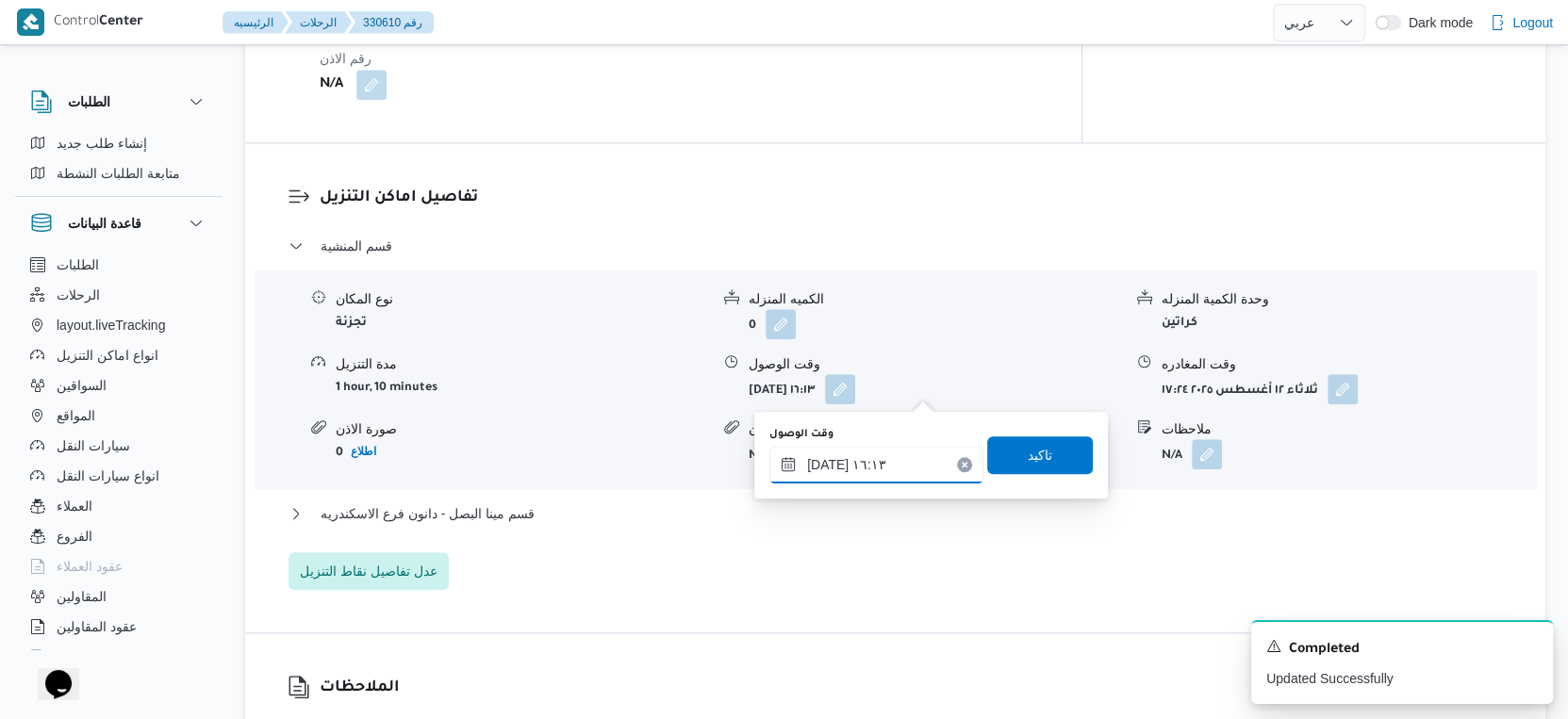
click at [891, 473] on input "١٢/٠٨/٢٠٢٥ ١٦:١٣" at bounding box center [877, 464] width 214 height 37
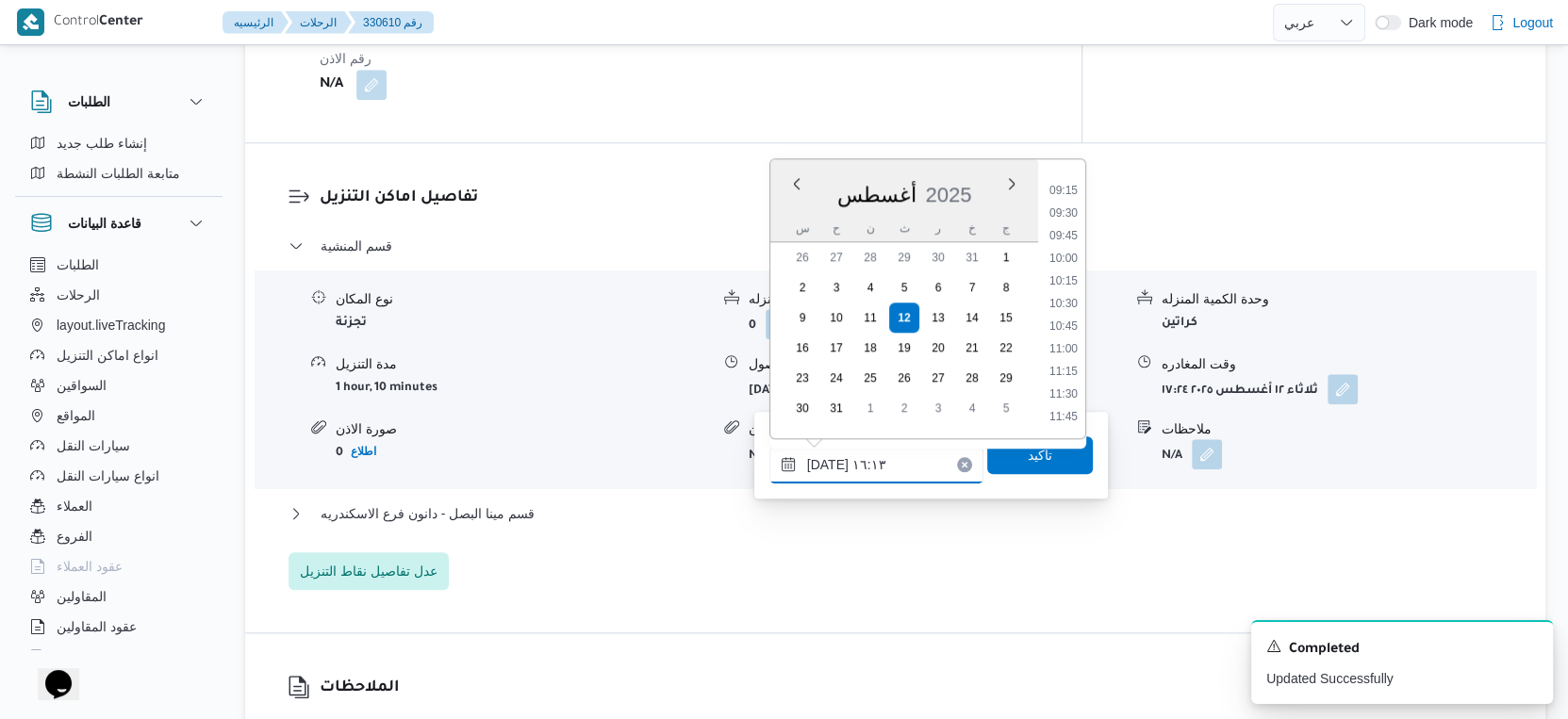
scroll to position [794, 0]
click at [1060, 290] on li "10:00" at bounding box center [1063, 295] width 43 height 19
type input "١٢/٠٨/٢٠٢٥ ١٠:٠٠"
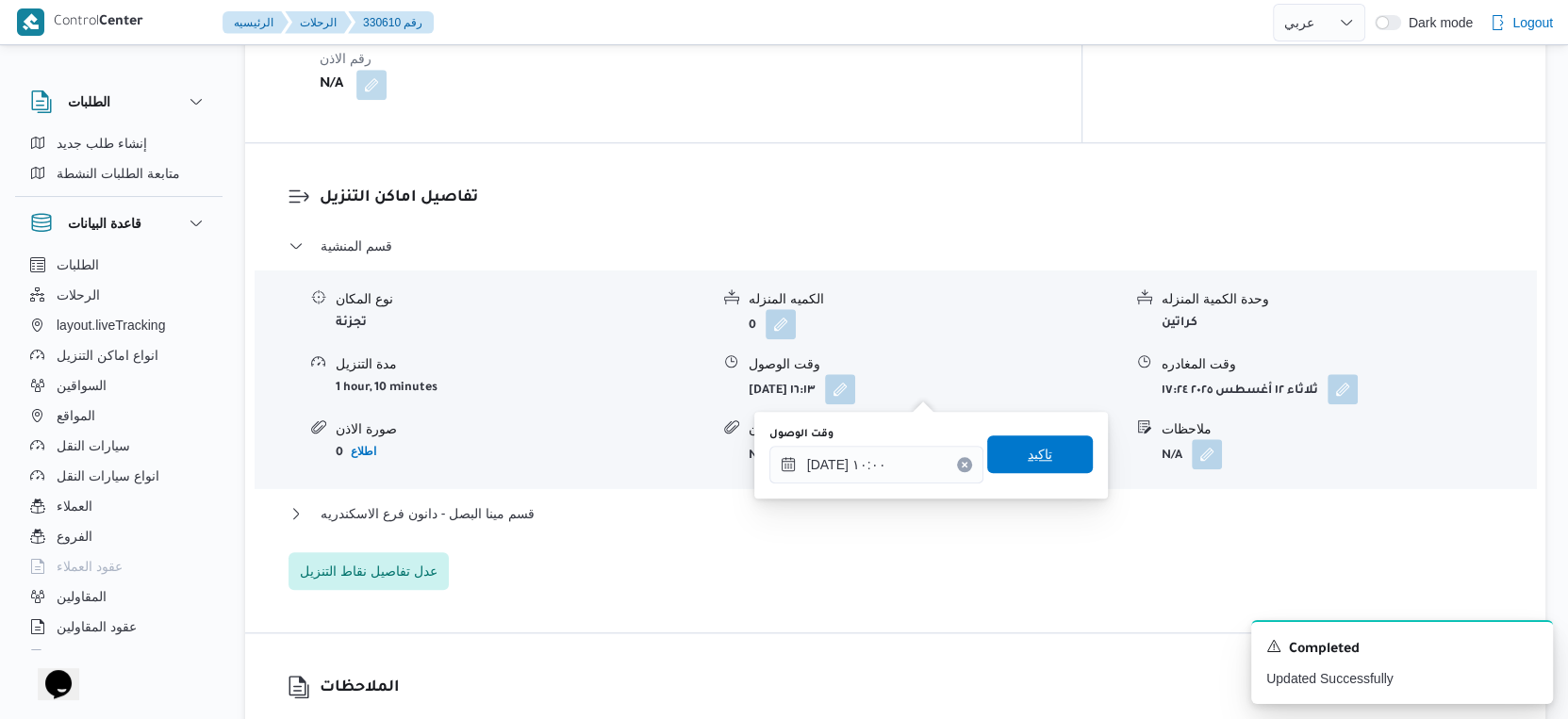
click at [1047, 453] on span "تاكيد" at bounding box center [1039, 454] width 105 height 37
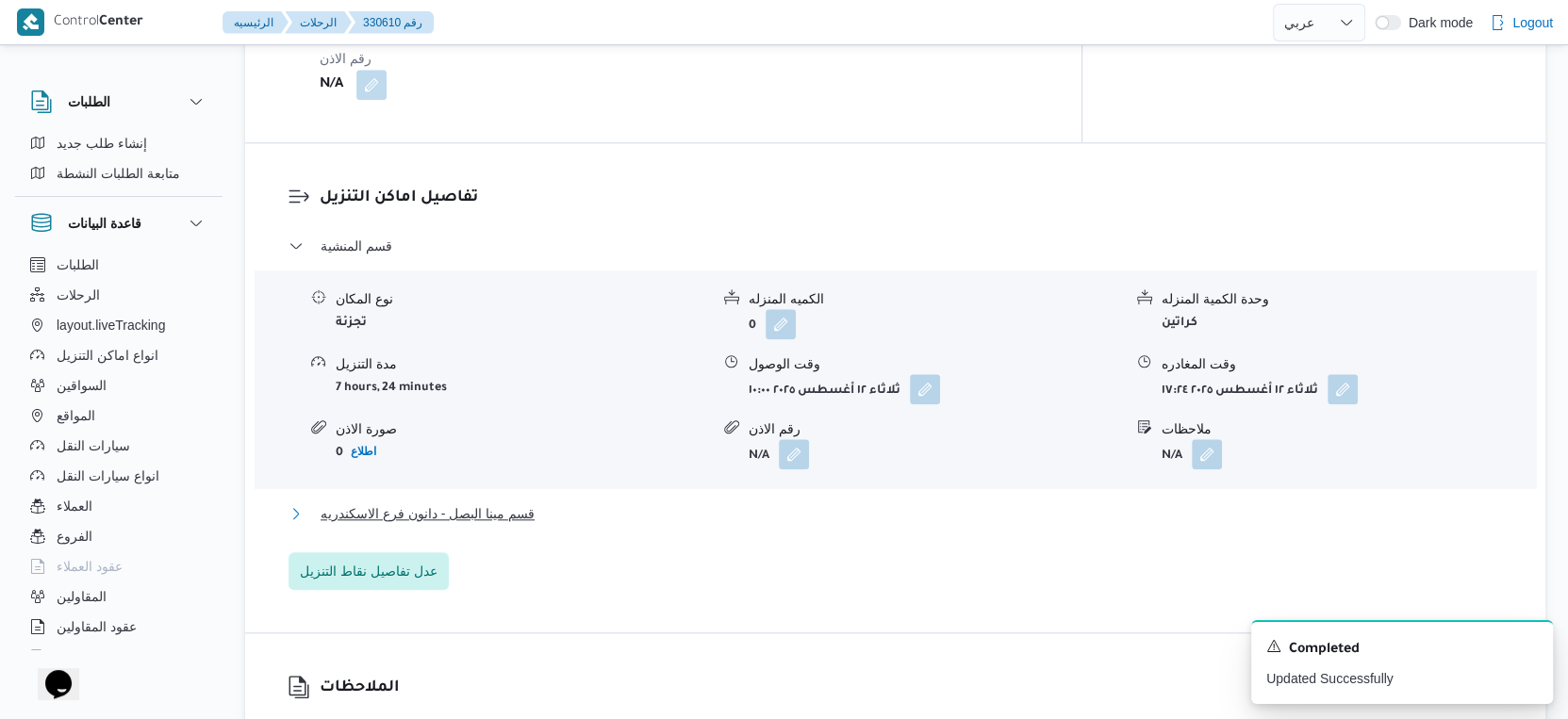
click at [577, 515] on button "قسم مينا البصل - دانون فرع الاسكندريه" at bounding box center [896, 514] width 1214 height 23
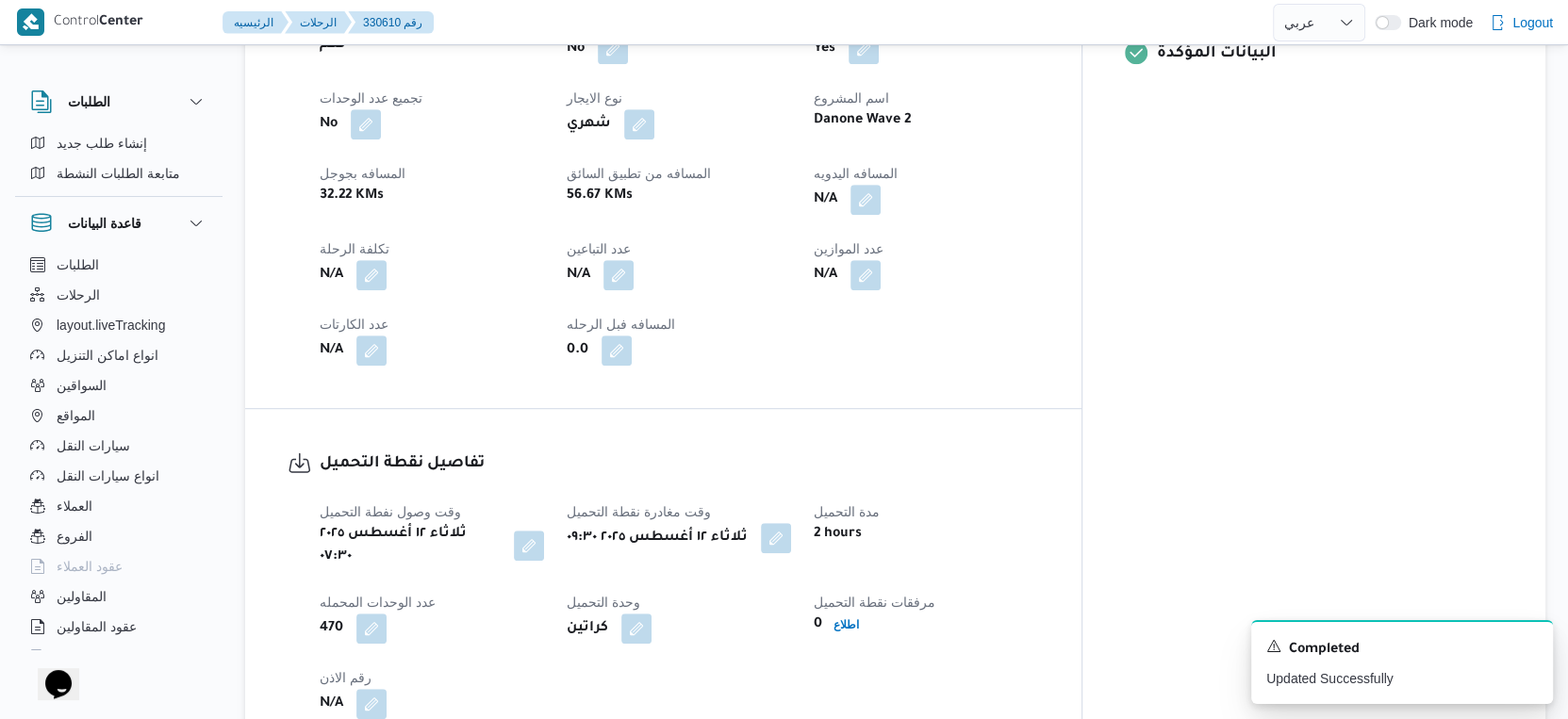
scroll to position [838, 0]
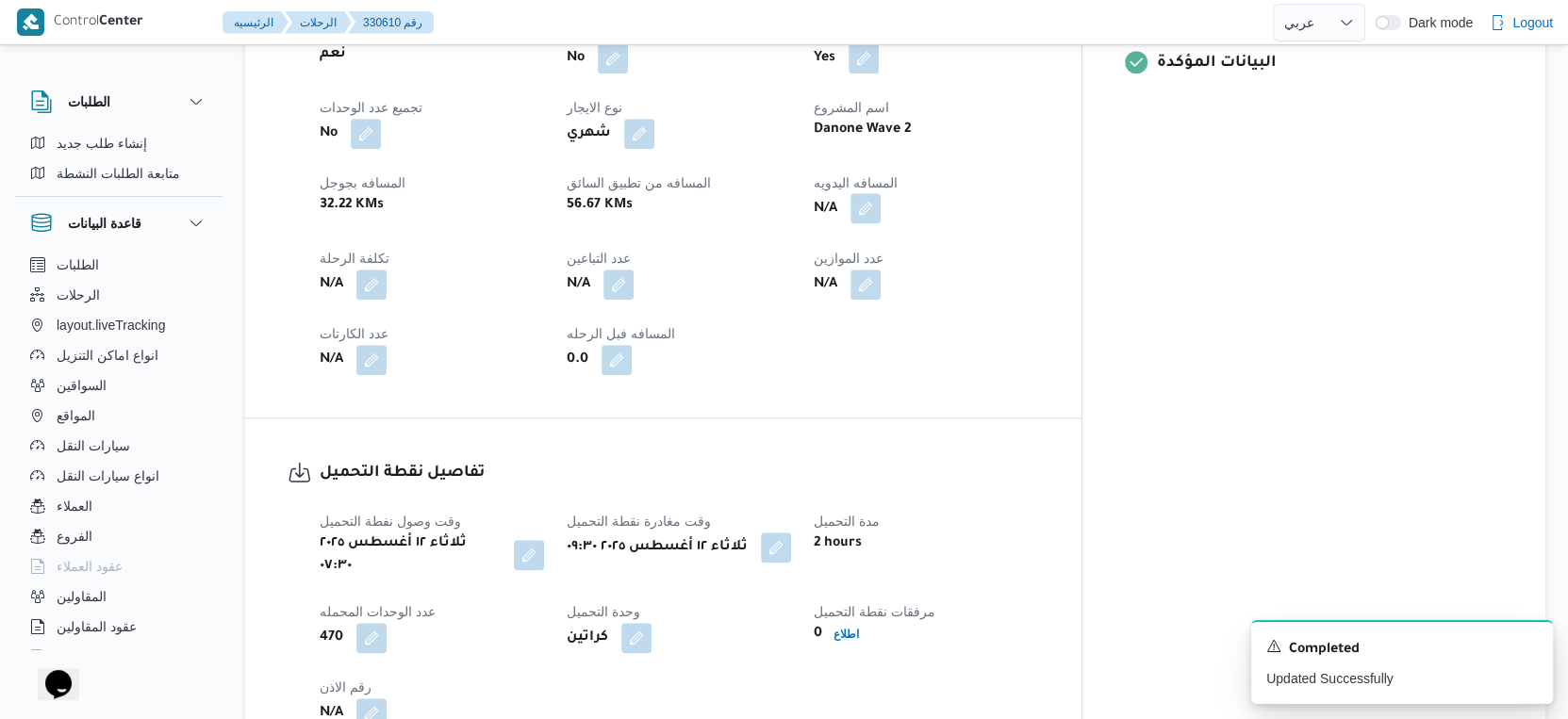
click at [881, 210] on button "button" at bounding box center [865, 208] width 31 height 31
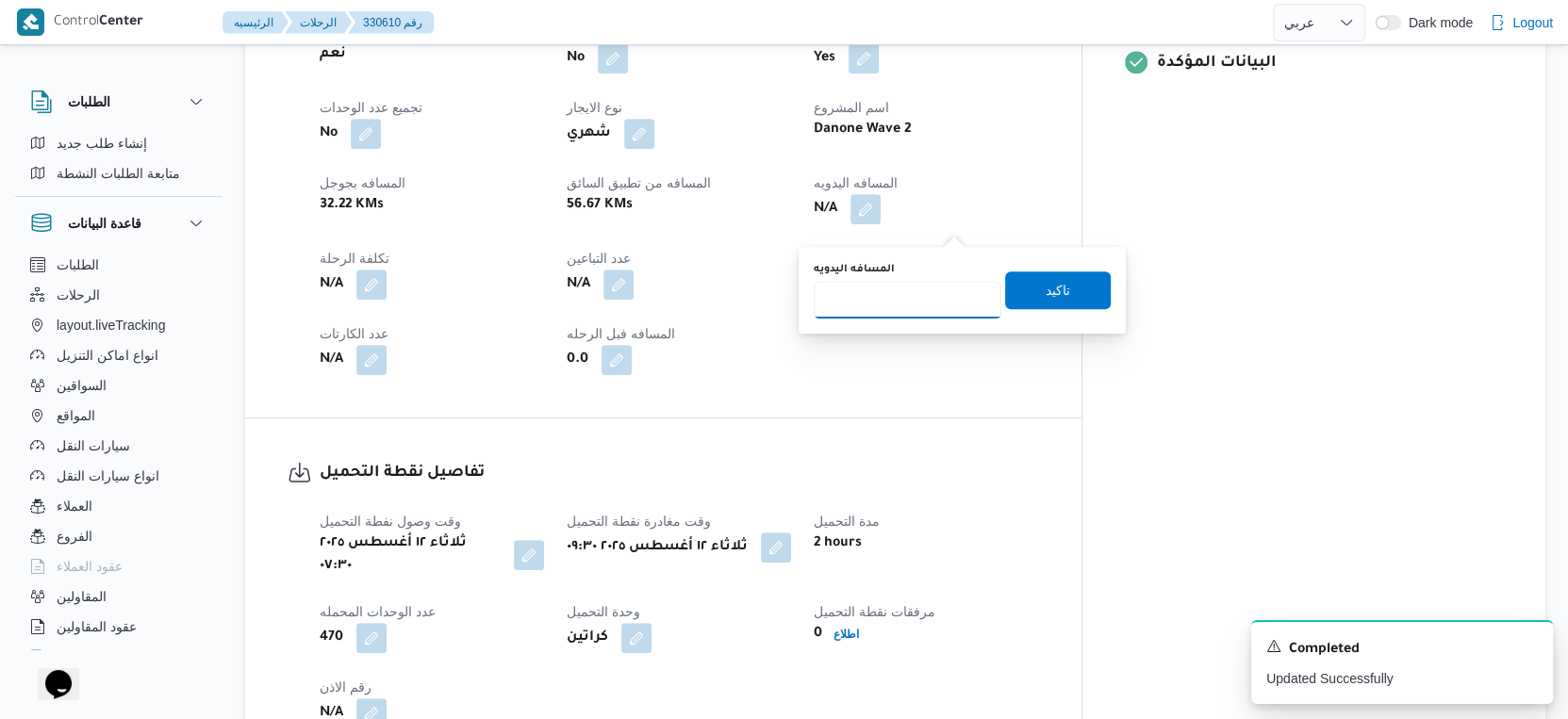
click at [900, 293] on input "المسافه اليدويه" at bounding box center [907, 299] width 187 height 37
type input "24"
click at [1051, 284] on span "تاكيد" at bounding box center [1058, 290] width 25 height 23
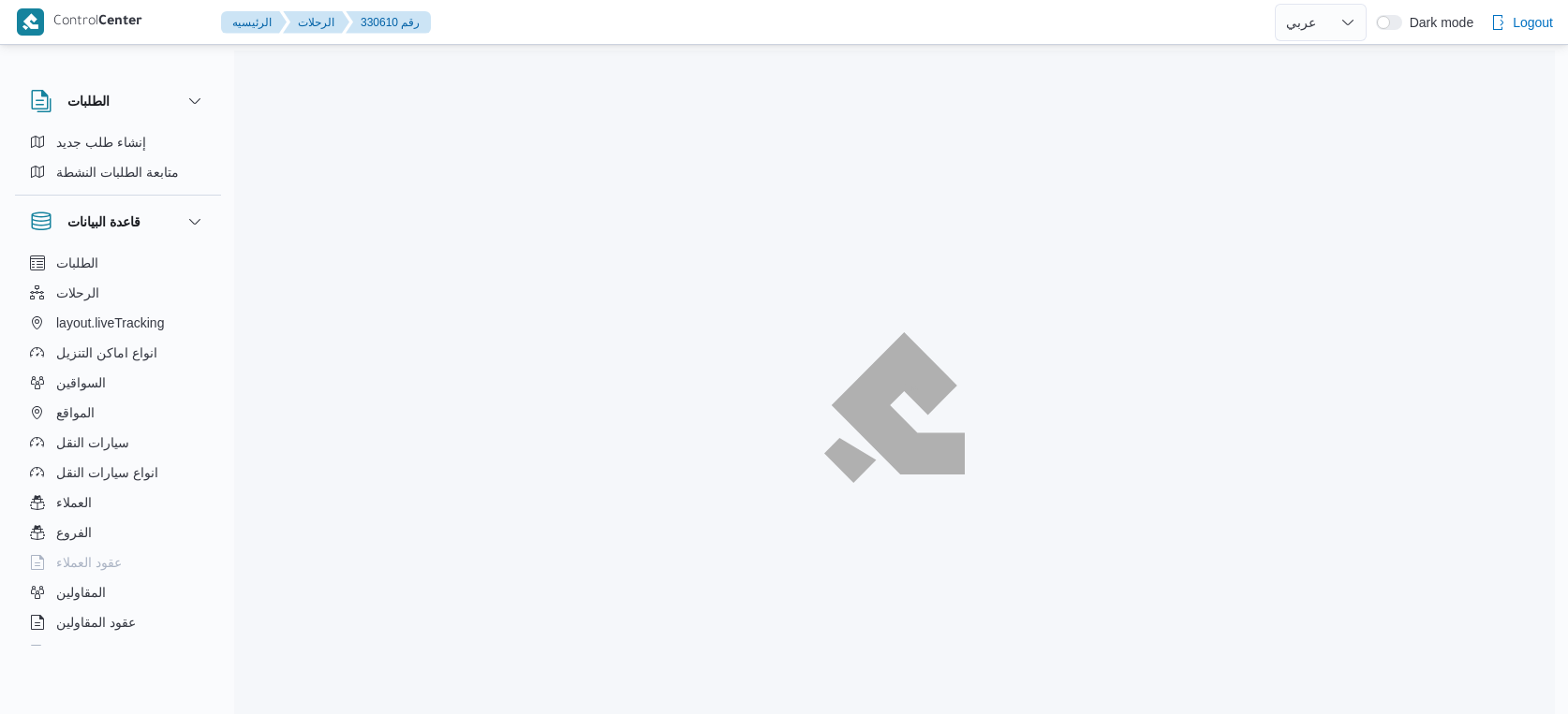
select select "ar"
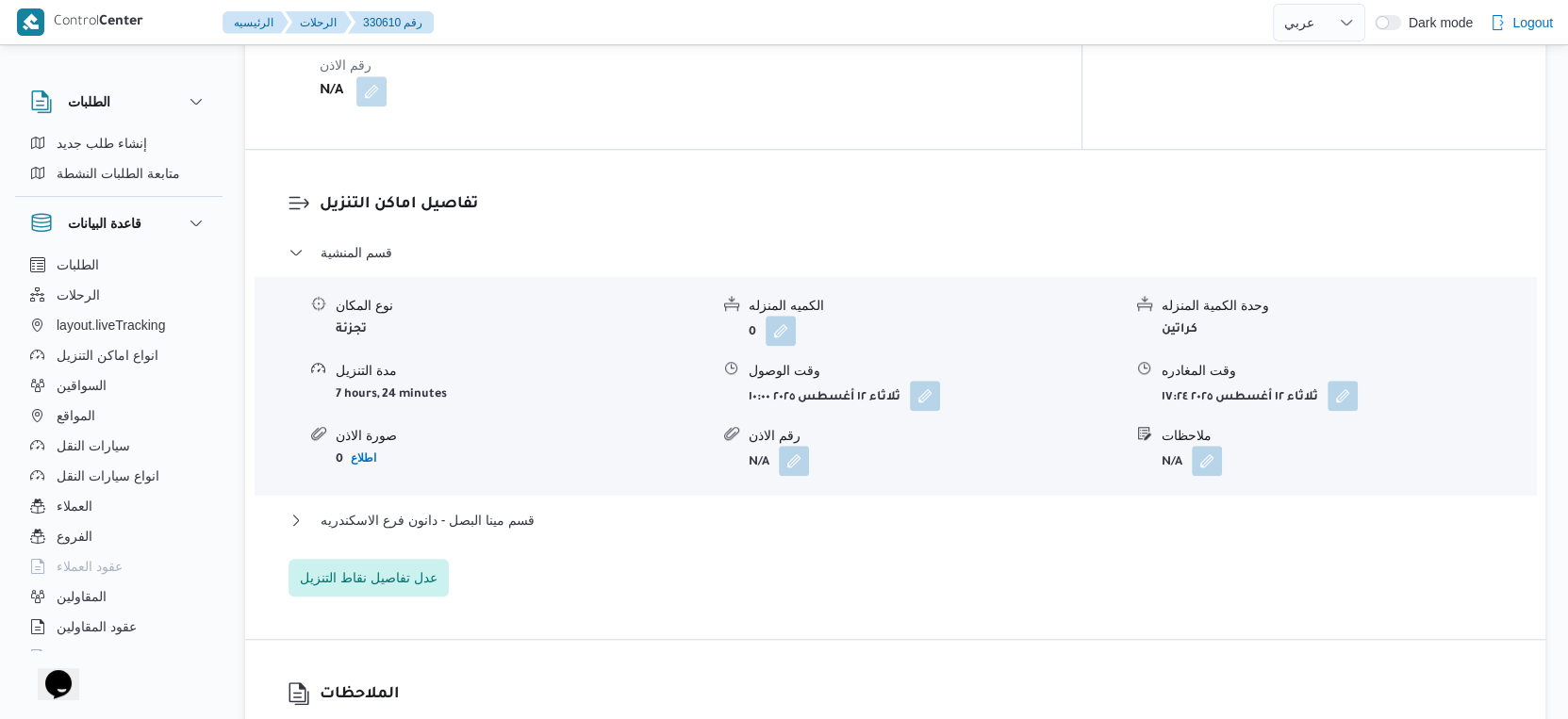
scroll to position [1256, 0]
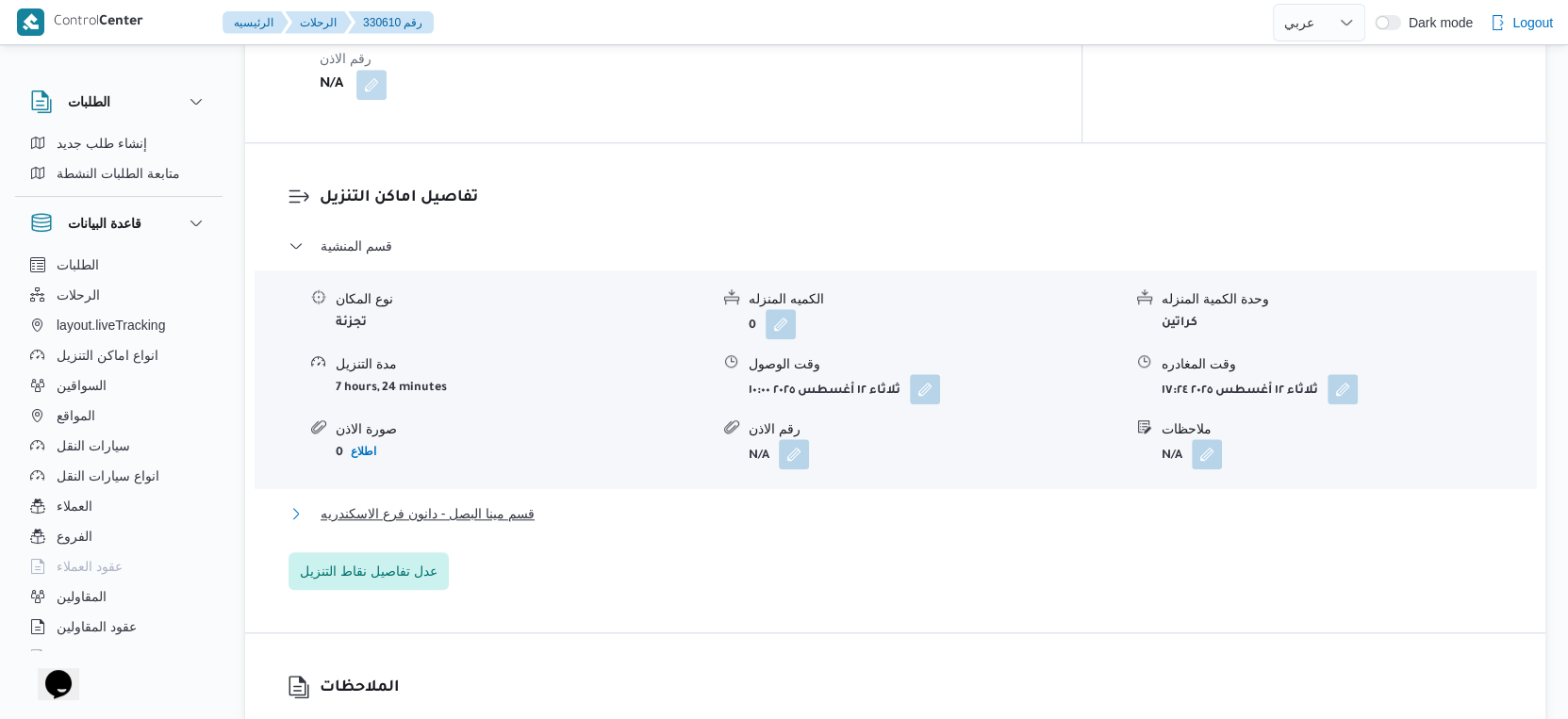
click at [525, 518] on span "قسم مينا البصل - دانون فرع الاسكندريه" at bounding box center [427, 514] width 214 height 23
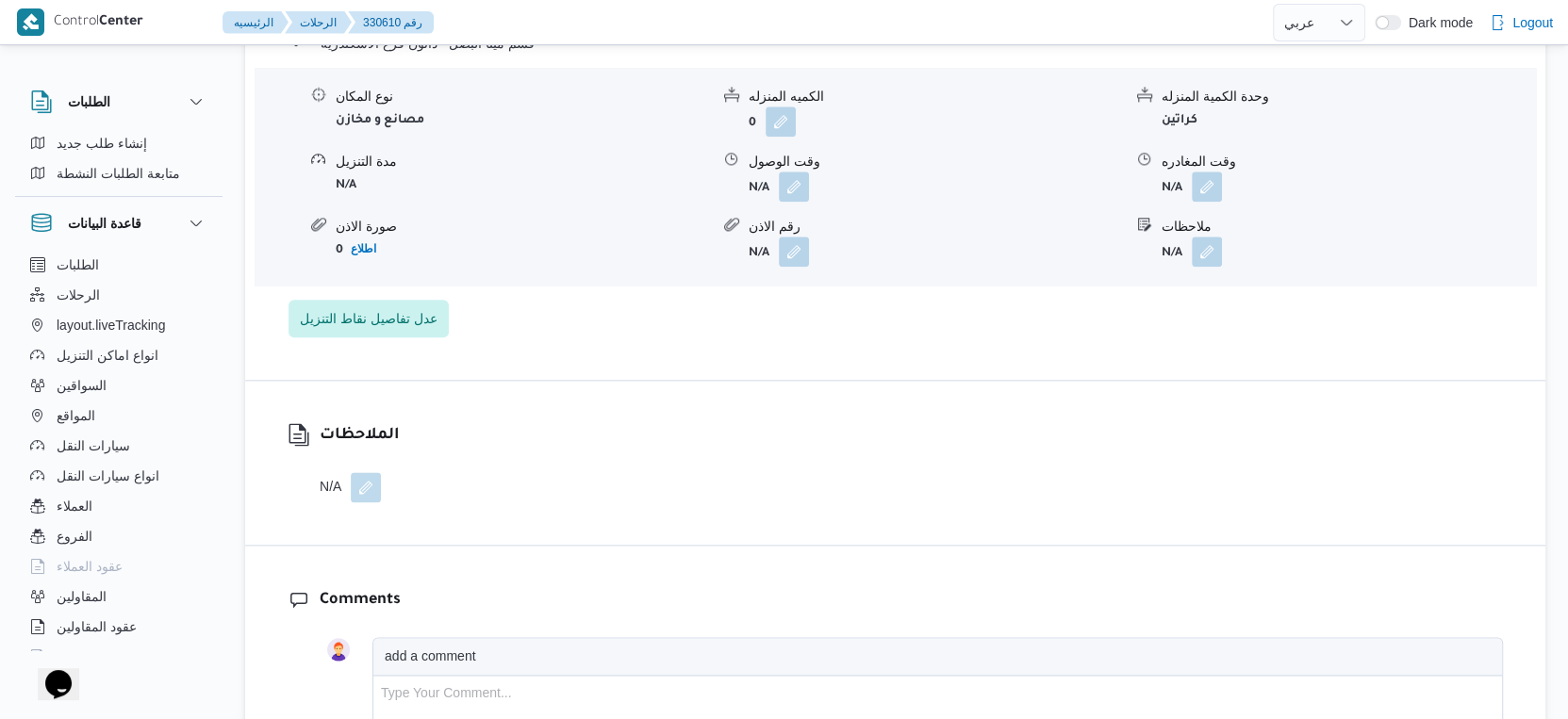
scroll to position [1991, 0]
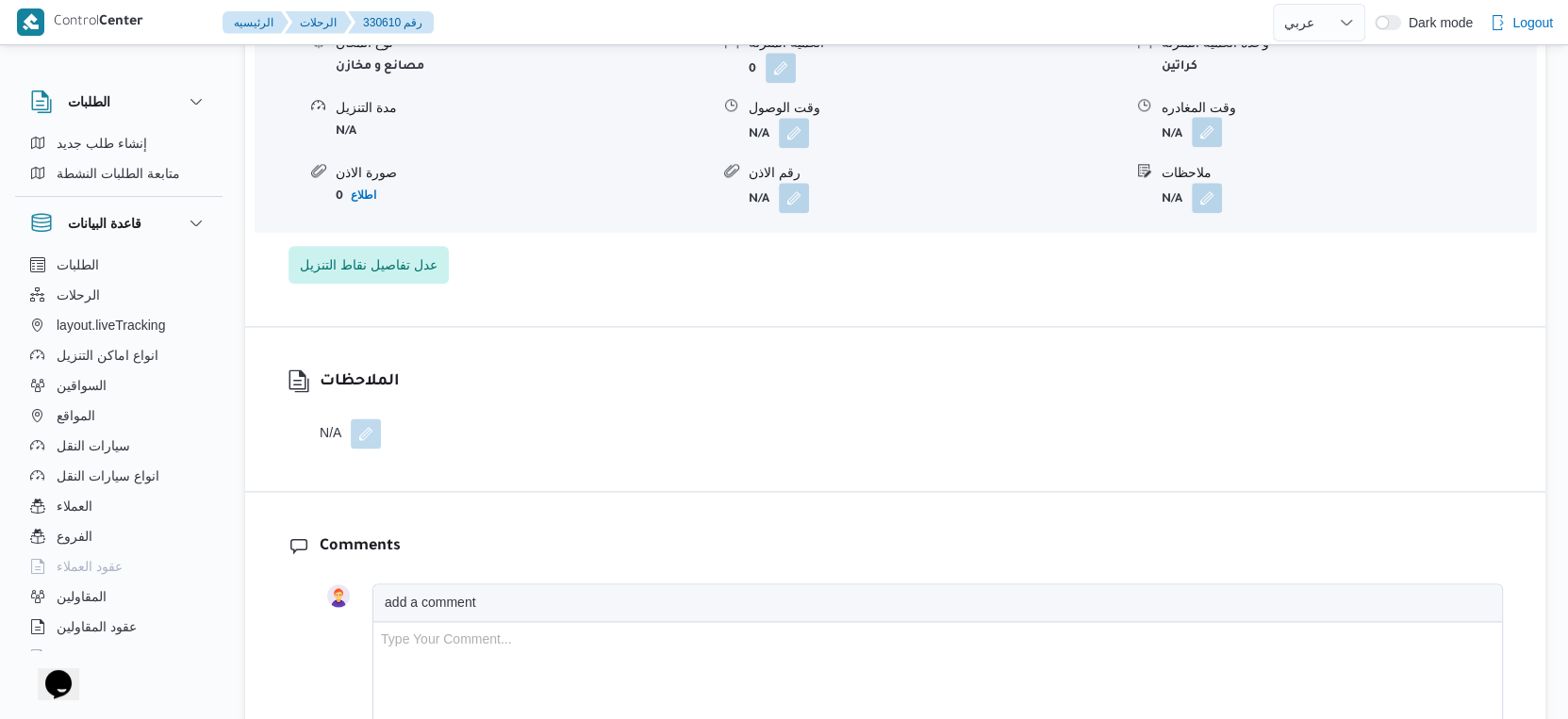
click at [1200, 123] on button "button" at bounding box center [1207, 132] width 31 height 31
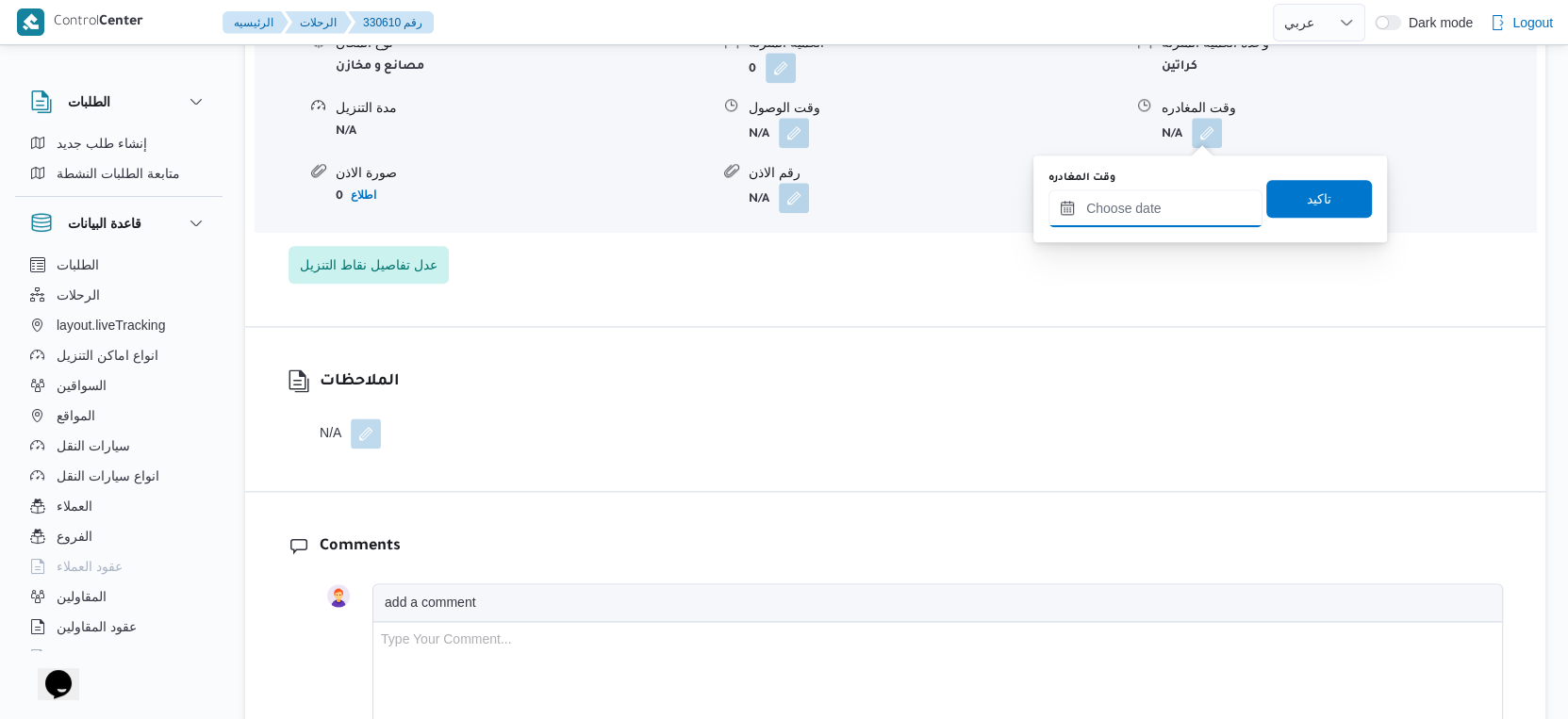
click at [1163, 224] on input "وقت المغادره" at bounding box center [1155, 207] width 214 height 37
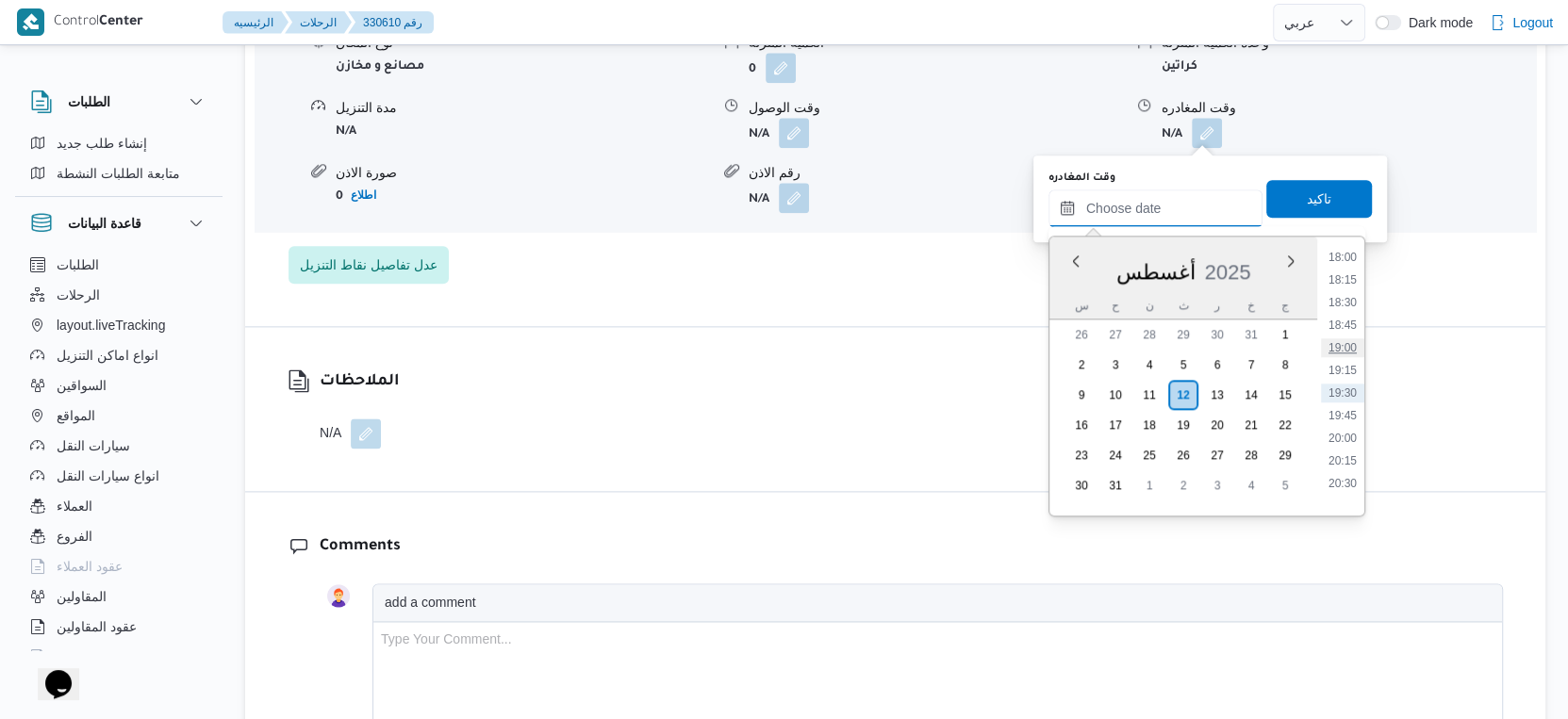
scroll to position [1528, 0]
click at [1348, 338] on li "17:45" at bounding box center [1341, 339] width 43 height 19
type input "١٢/٠٨/٢٠٢٥ ١٧:٤٥"
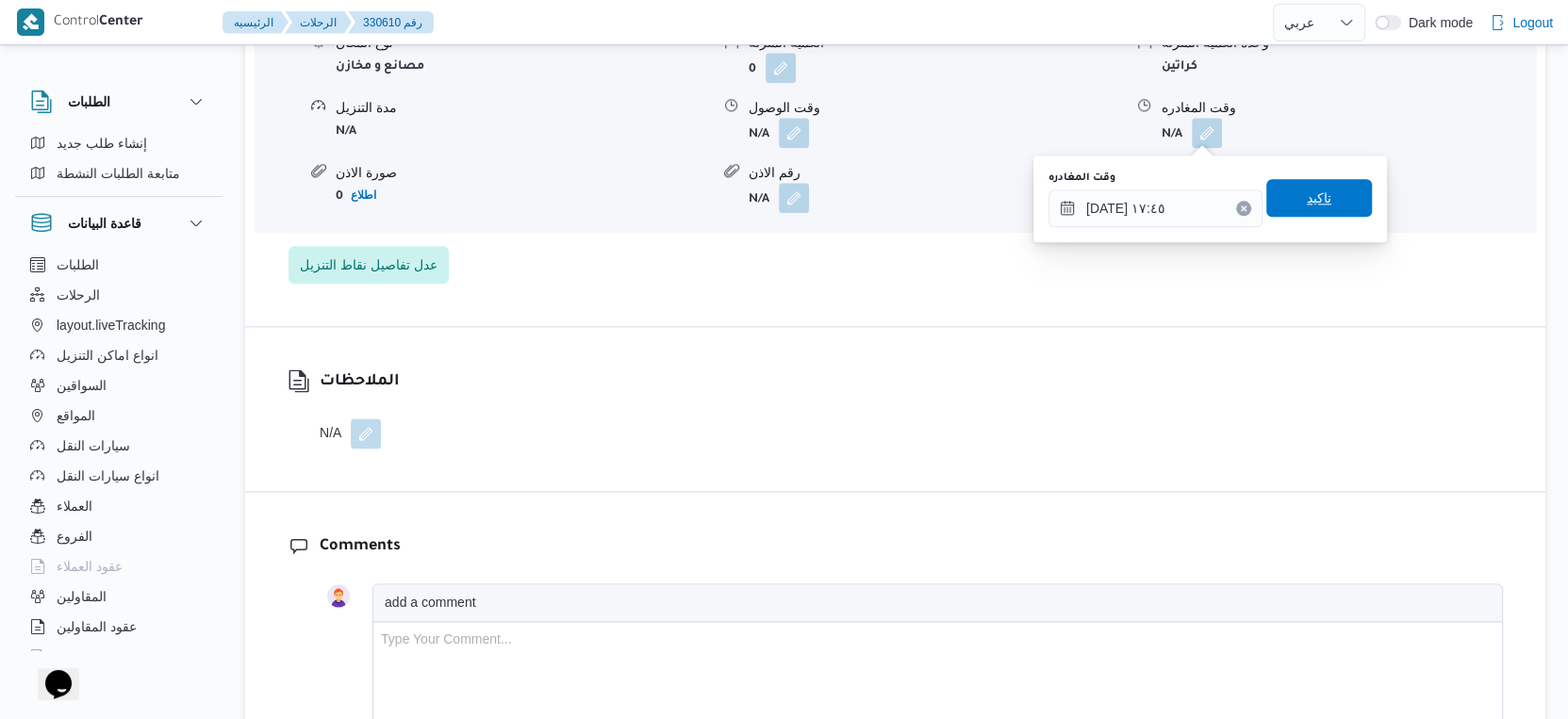
click at [1324, 208] on span "تاكيد" at bounding box center [1318, 197] width 105 height 37
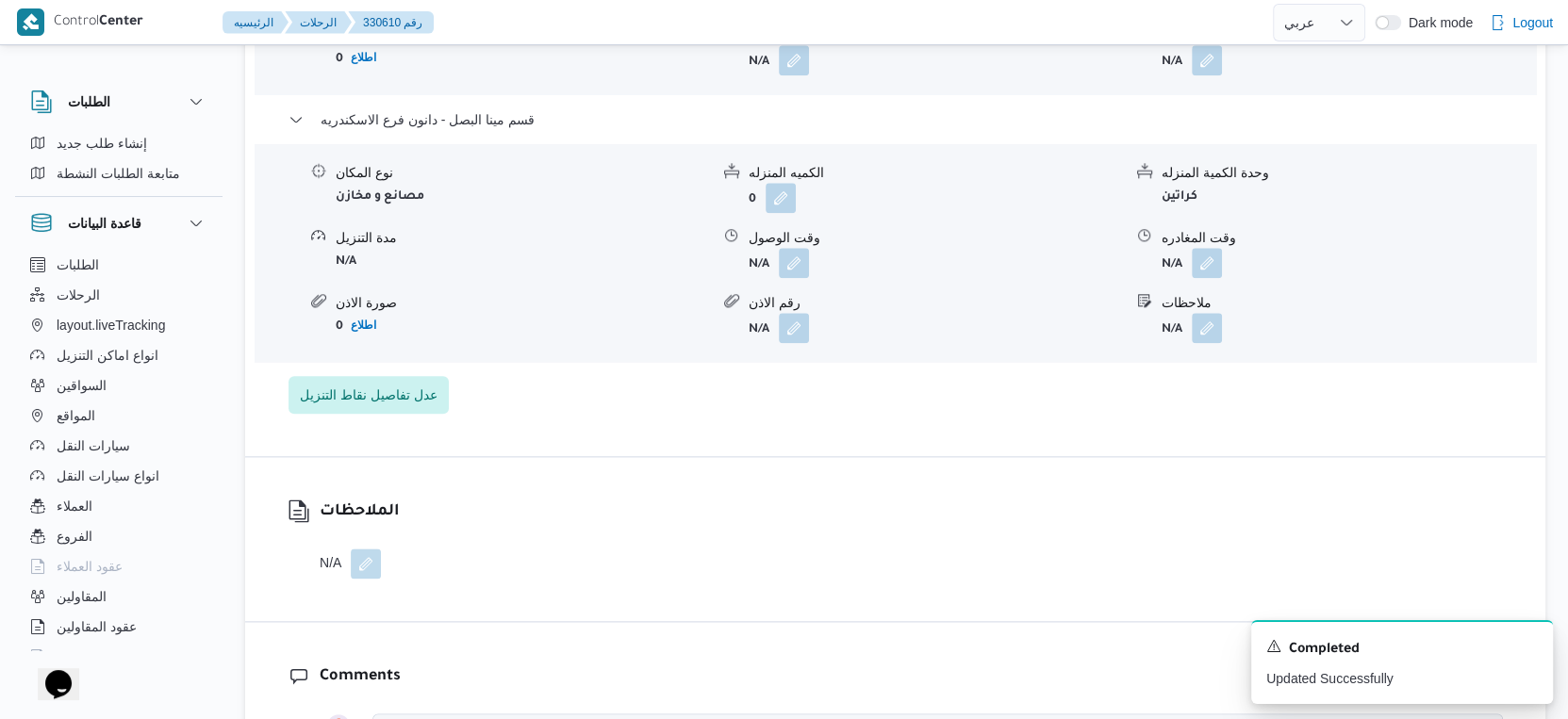
scroll to position [1675, 0]
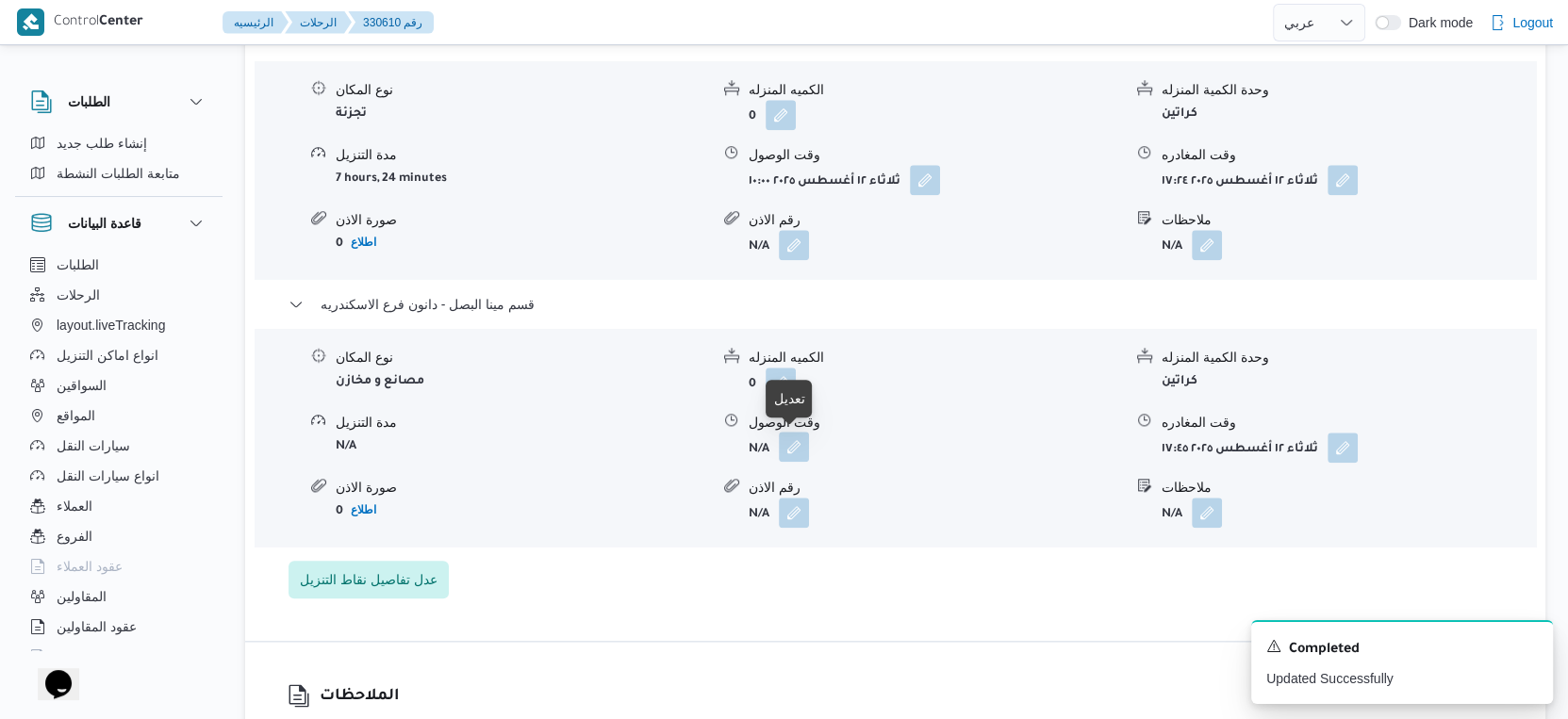
click at [792, 441] on button "button" at bounding box center [794, 447] width 31 height 31
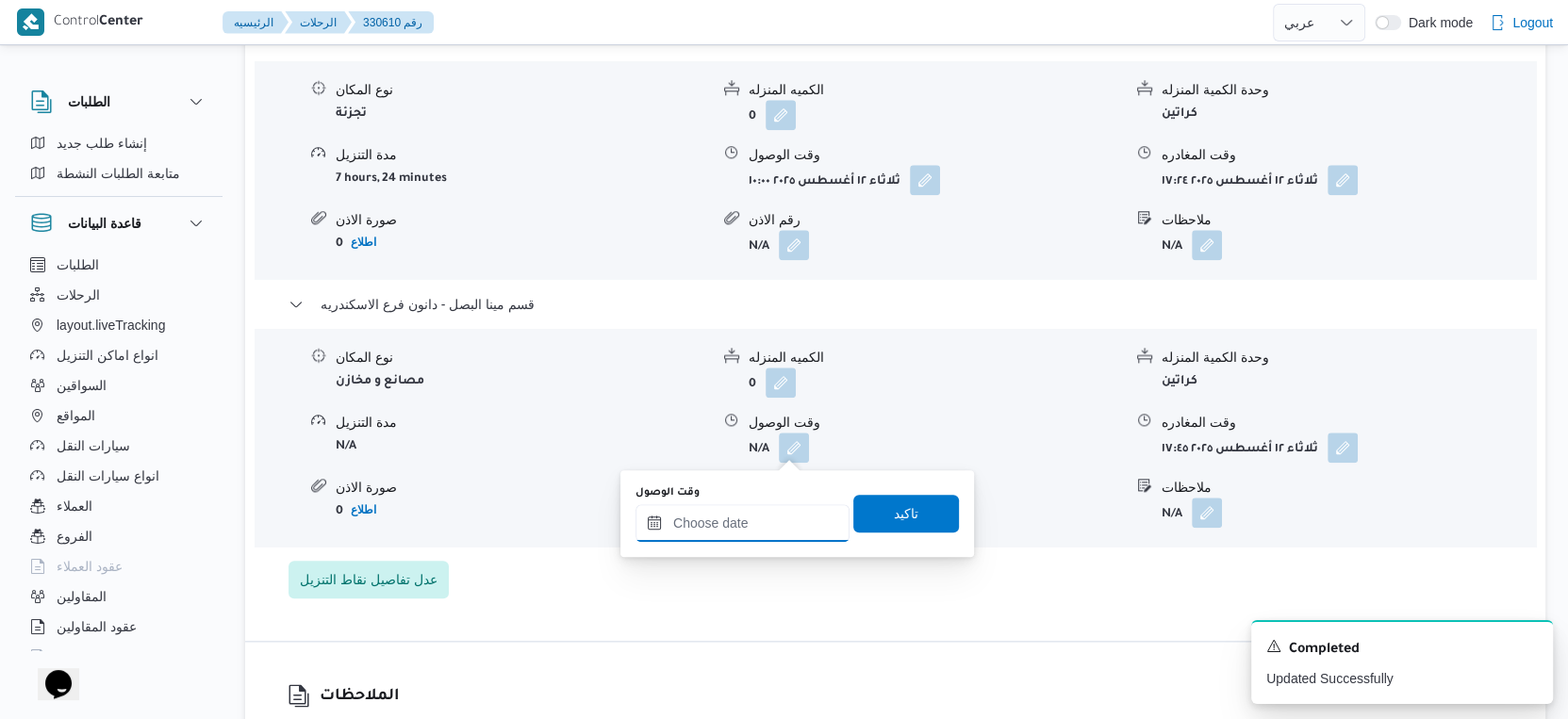
click at [765, 518] on input "وقت الوصول" at bounding box center [743, 523] width 214 height 37
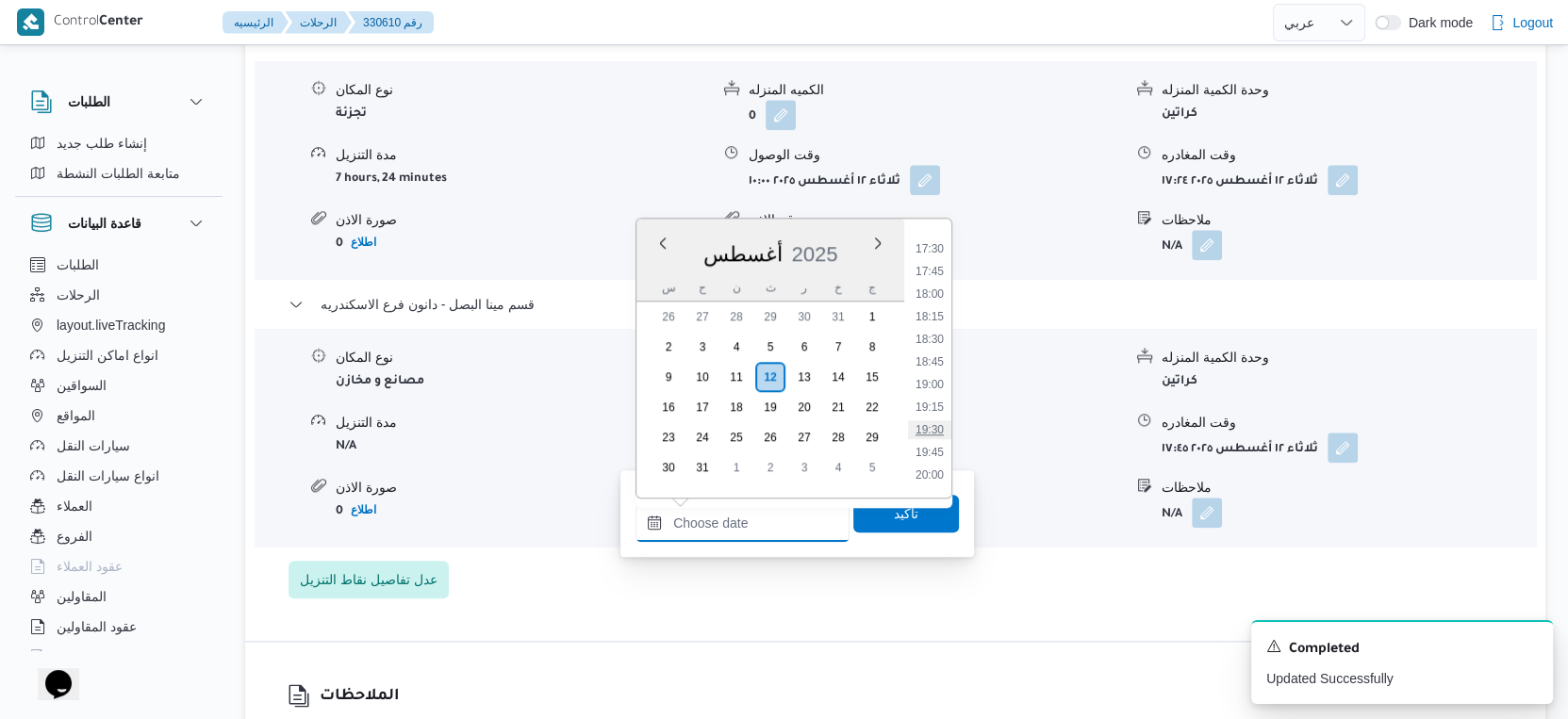
scroll to position [1528, 0]
click at [941, 272] on li "17:15" at bounding box center [929, 276] width 43 height 19
type input "١٢/٠٨/٢٠٢٥ ١٧:١٥"
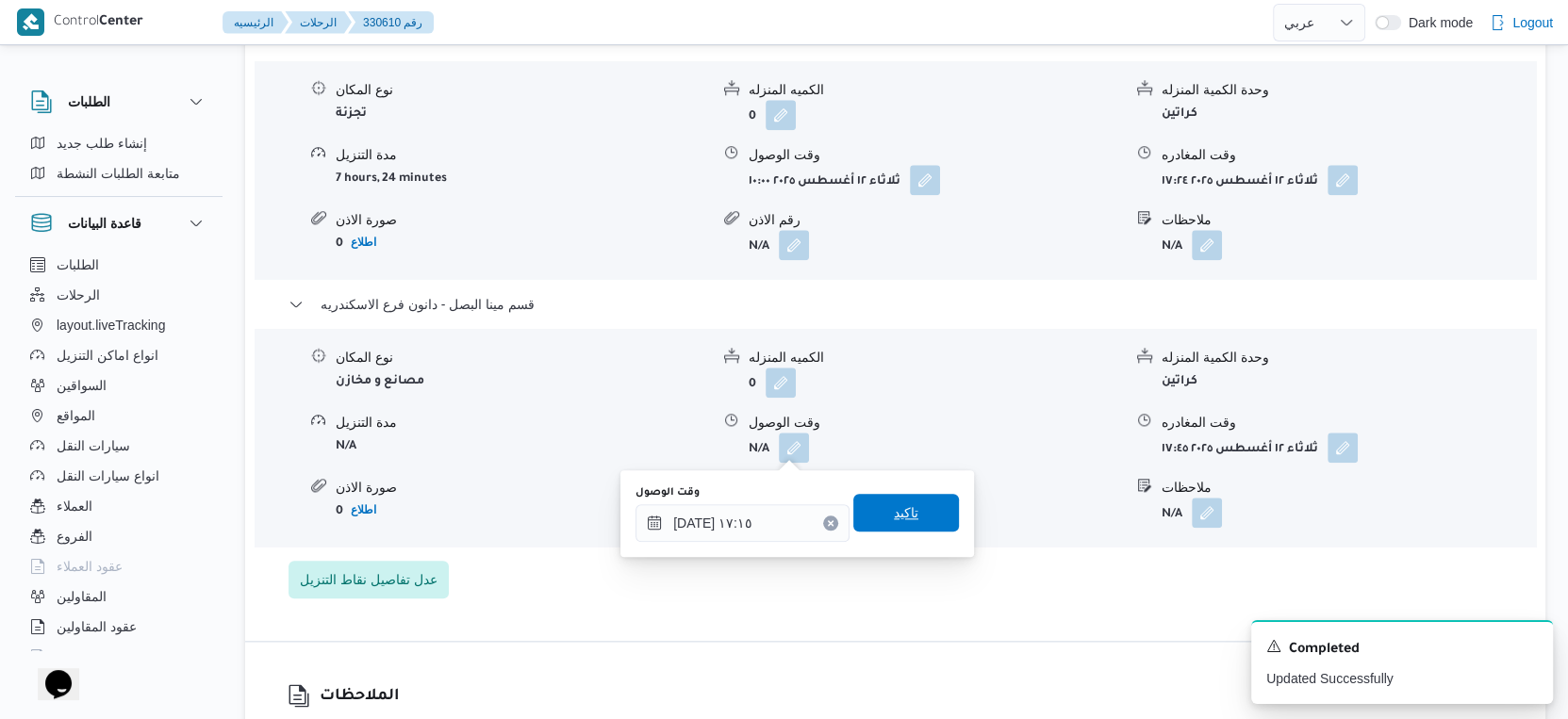
click at [901, 507] on span "تاكيد" at bounding box center [906, 513] width 25 height 23
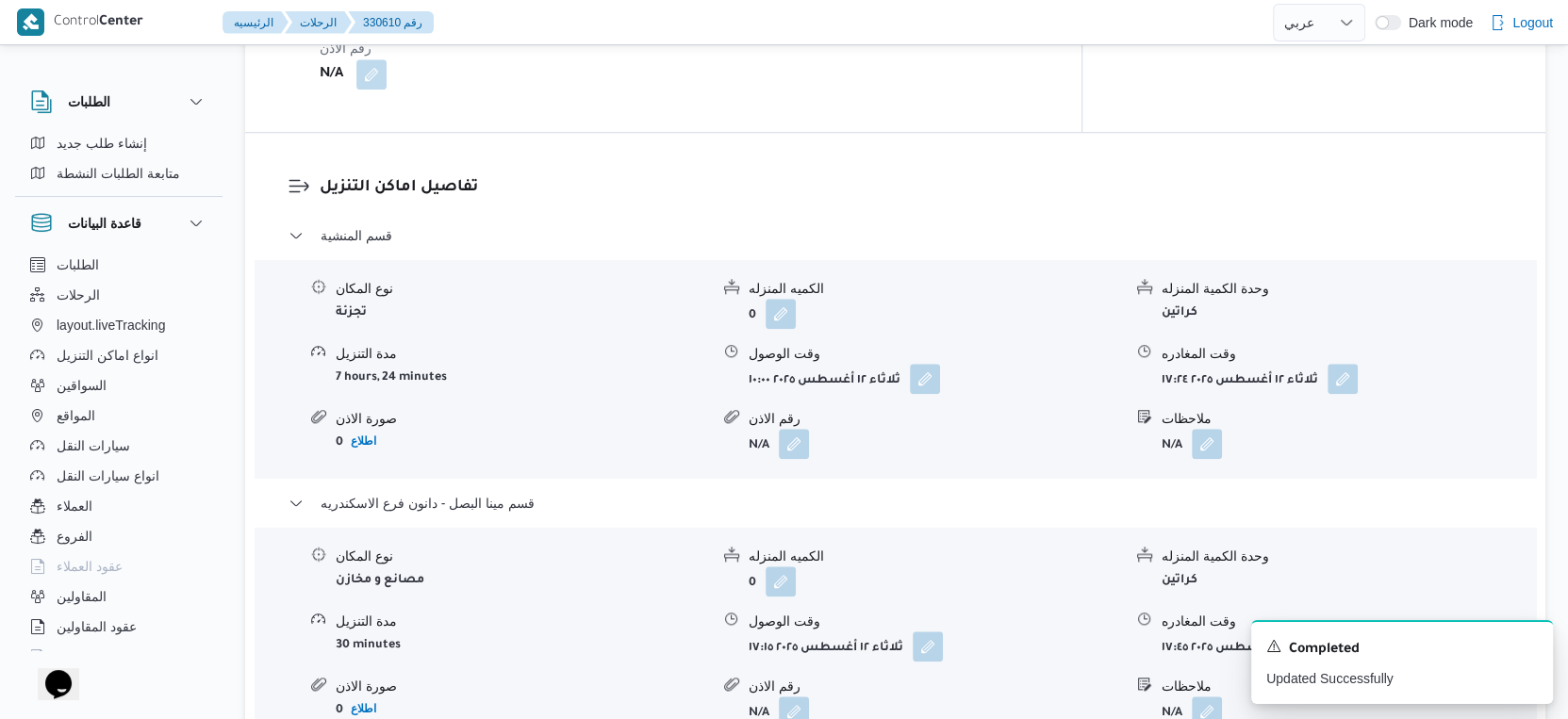
scroll to position [1466, 0]
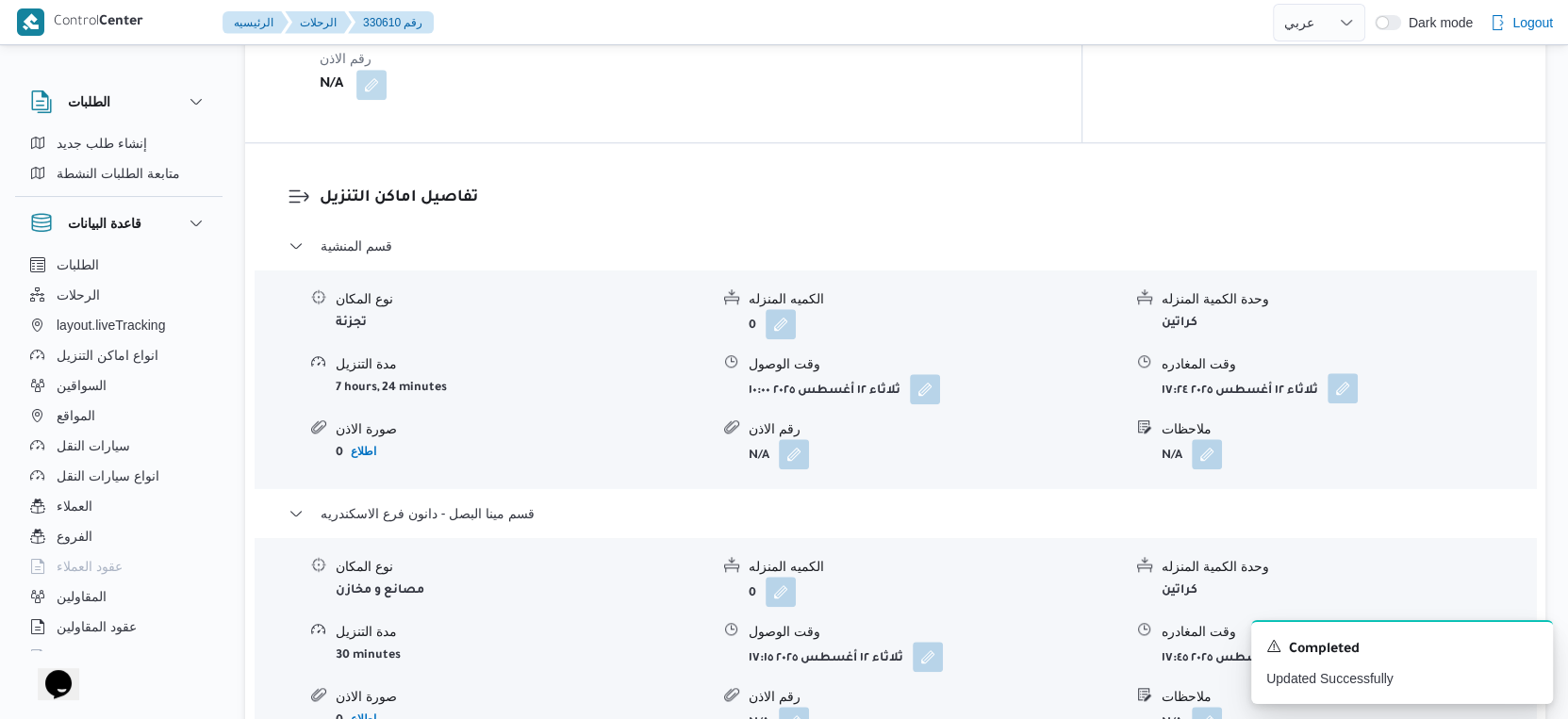
click at [1336, 384] on button "button" at bounding box center [1342, 388] width 31 height 31
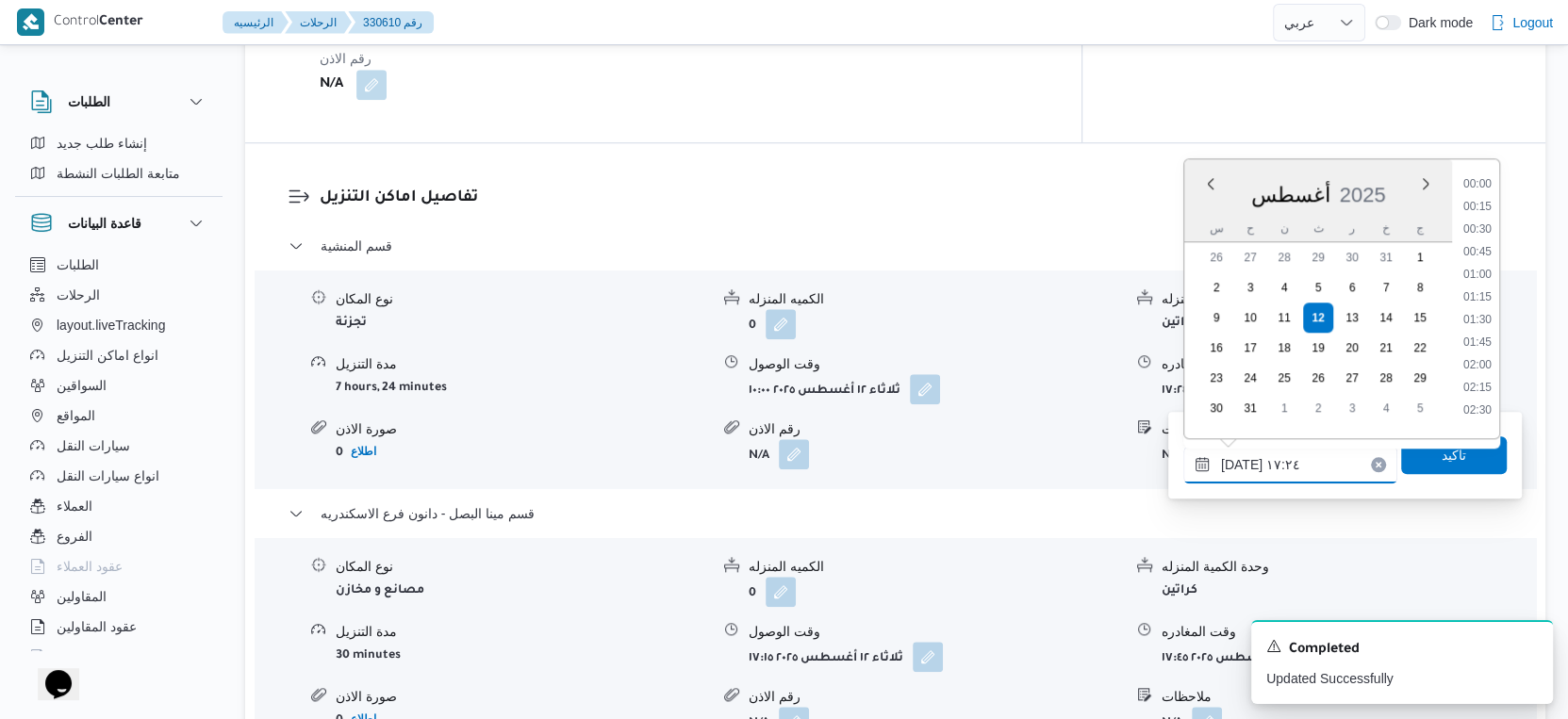
click at [1304, 464] on input "١٢/٠٨/٢٠٢٥ ١٧:٢٤" at bounding box center [1290, 464] width 214 height 37
click at [1484, 261] on li "16:45" at bounding box center [1476, 270] width 43 height 19
type input "١٢/٠٨/٢٠٢٥ ١٦:٤٥"
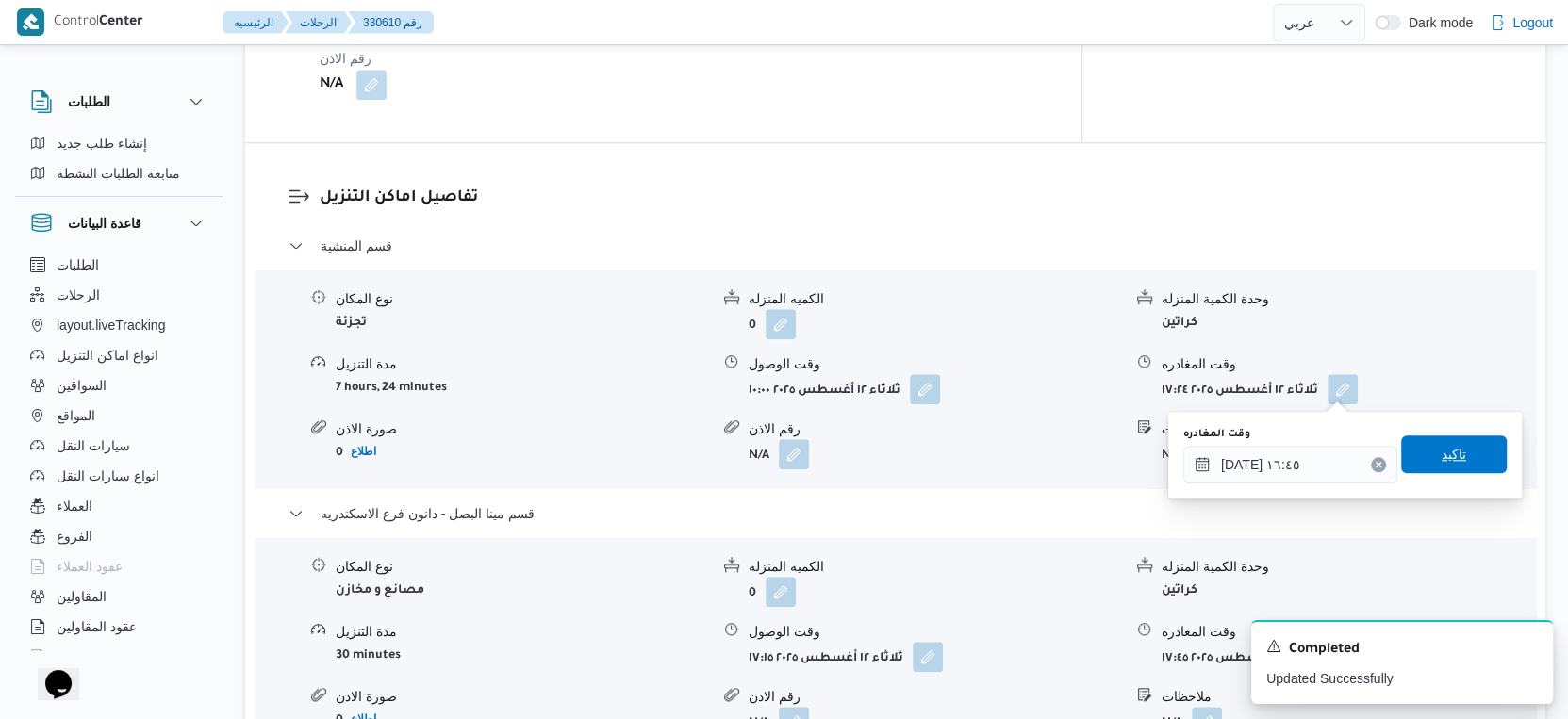
click at [1470, 462] on span "تاكيد" at bounding box center [1453, 454] width 105 height 37
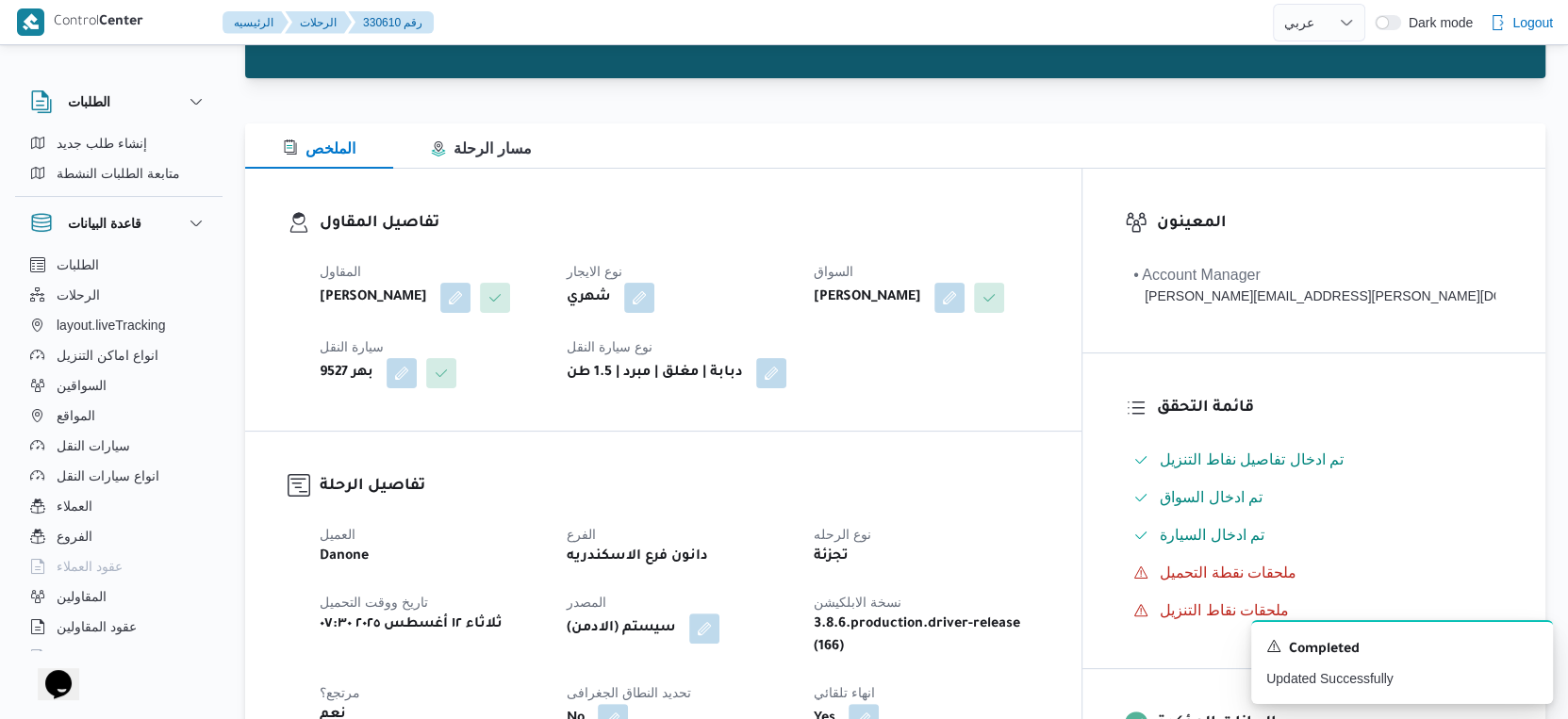
scroll to position [0, 0]
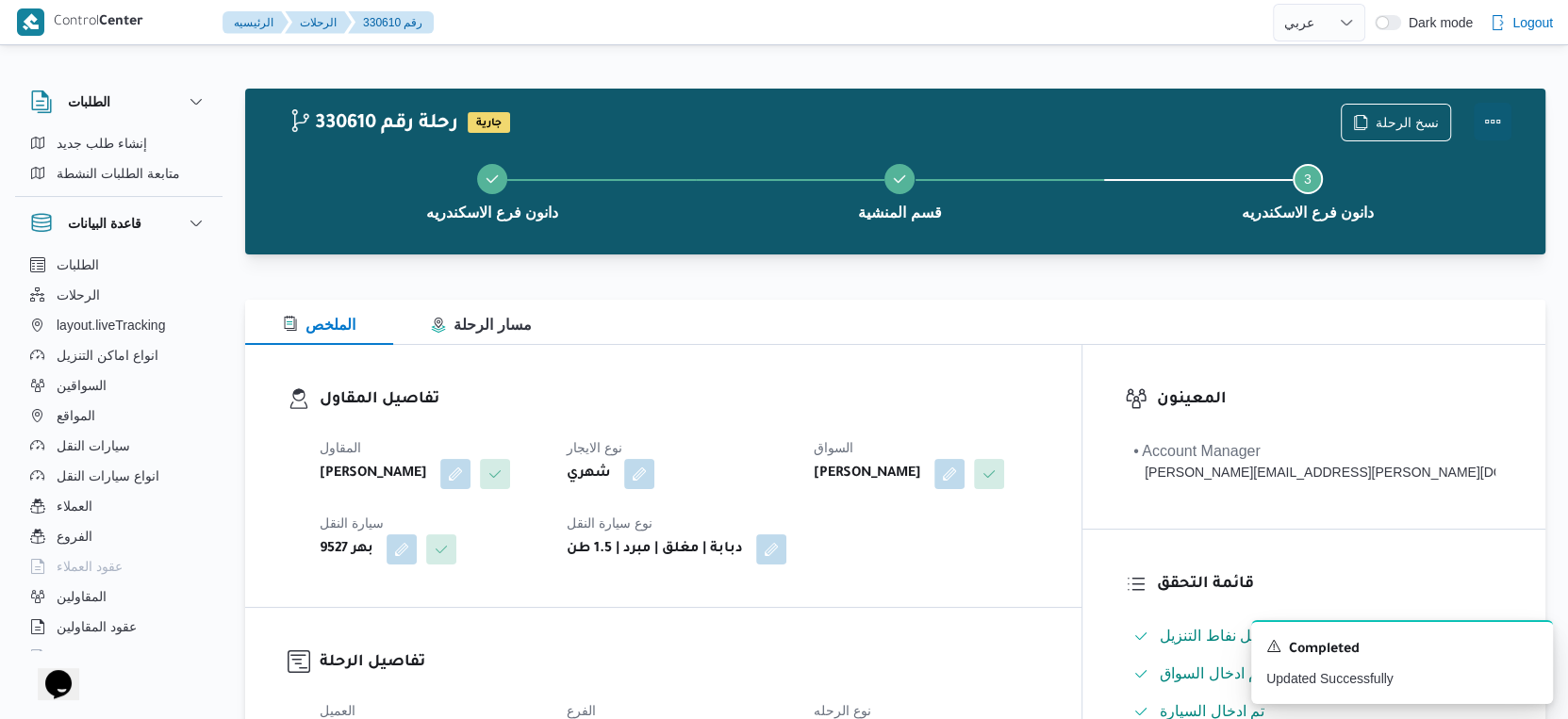
click at [1492, 114] on button "Actions" at bounding box center [1492, 120] width 37 height 37
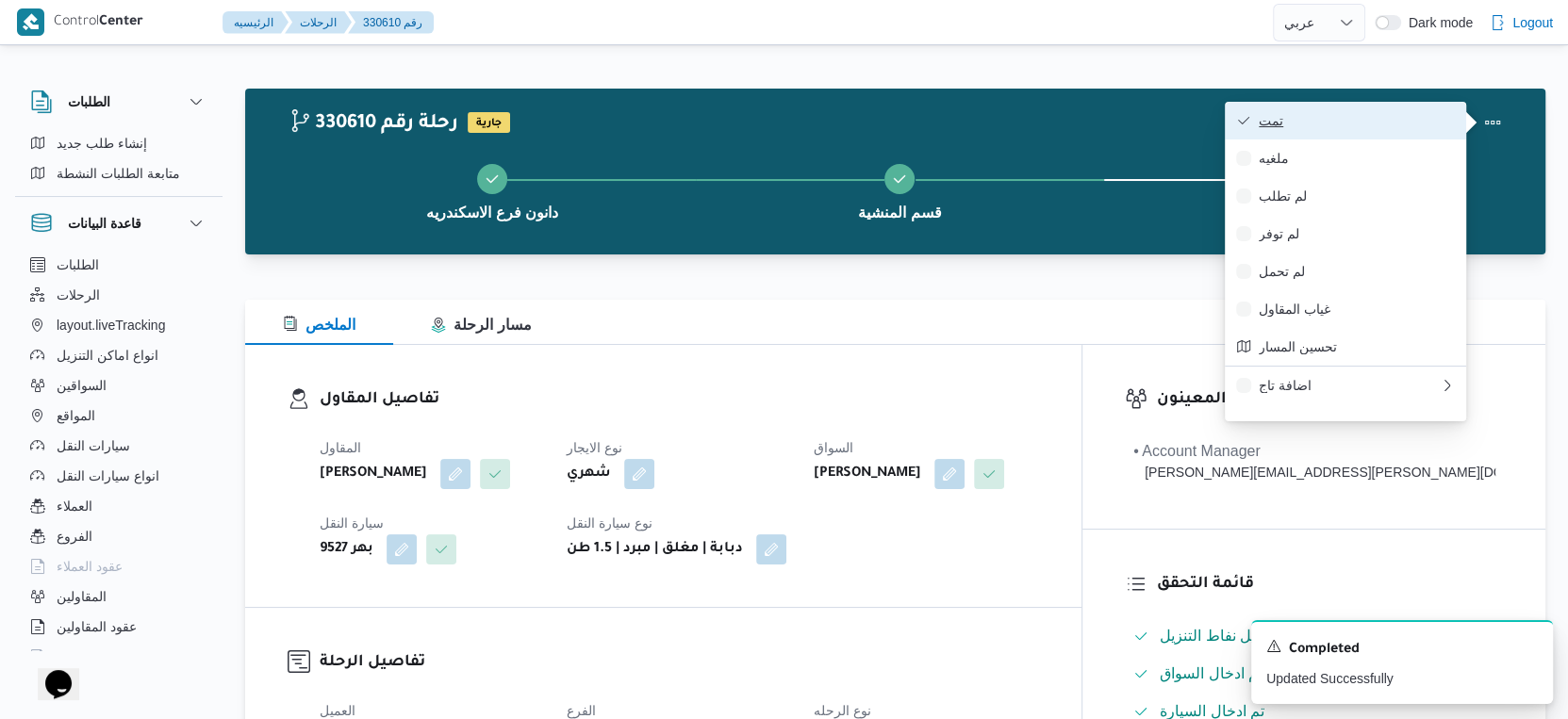
click at [1373, 120] on span "تمت" at bounding box center [1356, 120] width 196 height 15
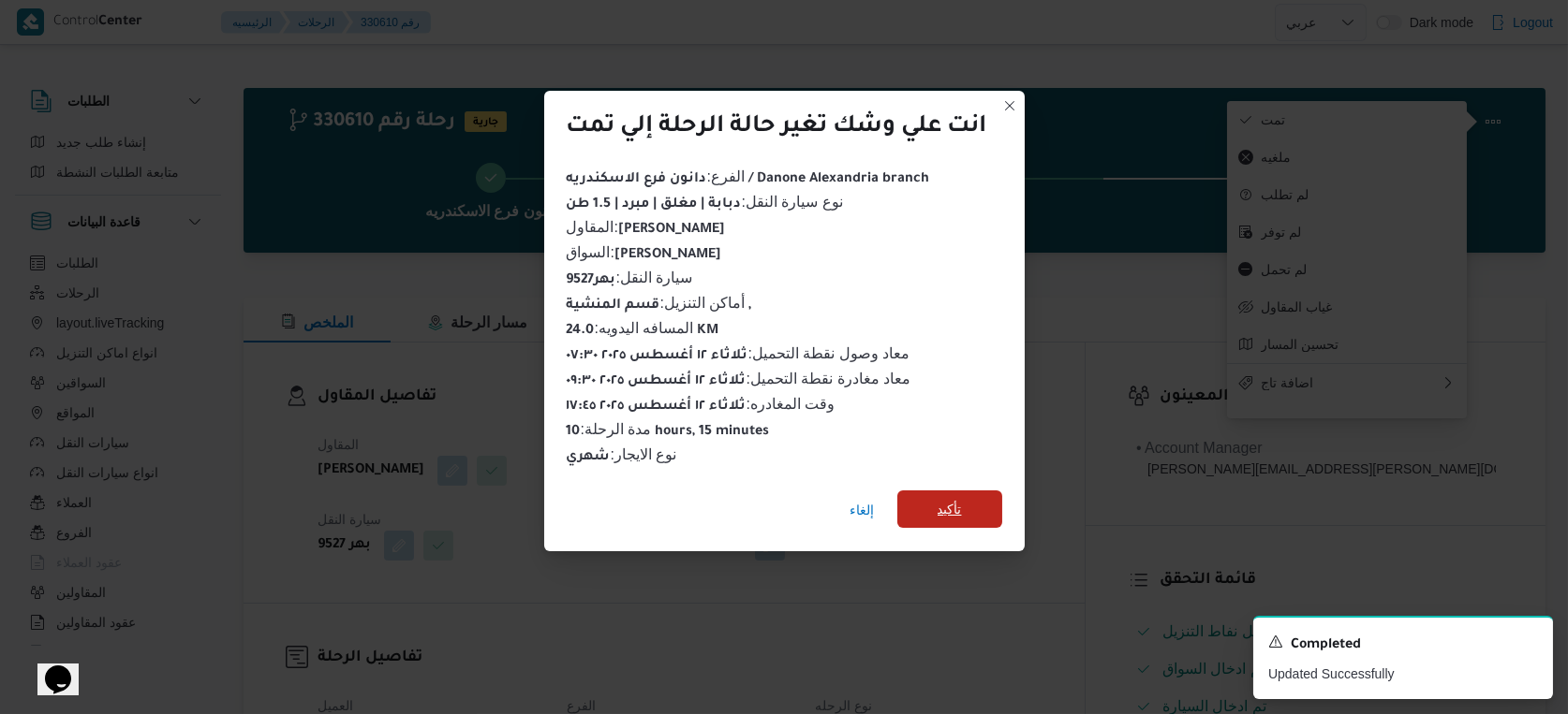
click at [950, 502] on span "تأكيد" at bounding box center [950, 510] width 25 height 23
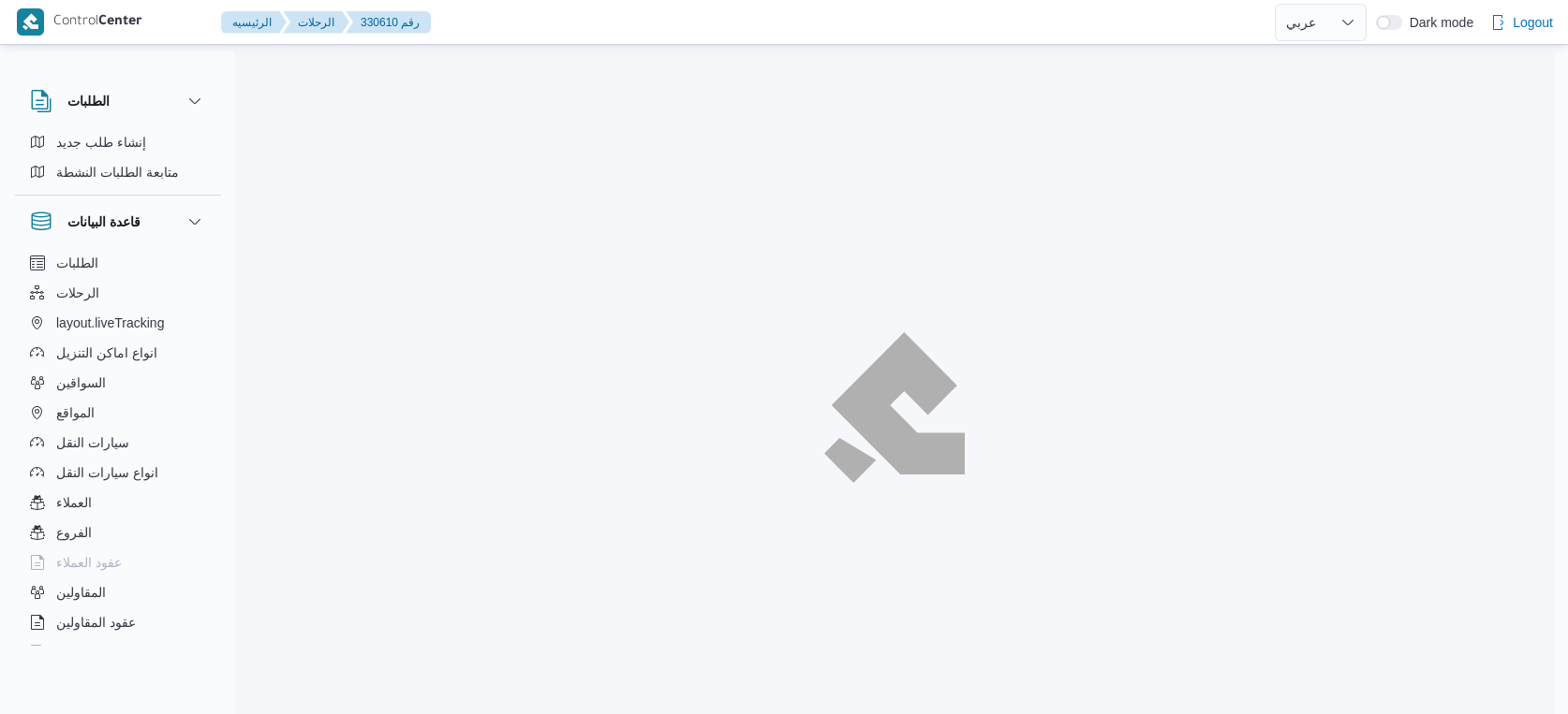
select select "ar"
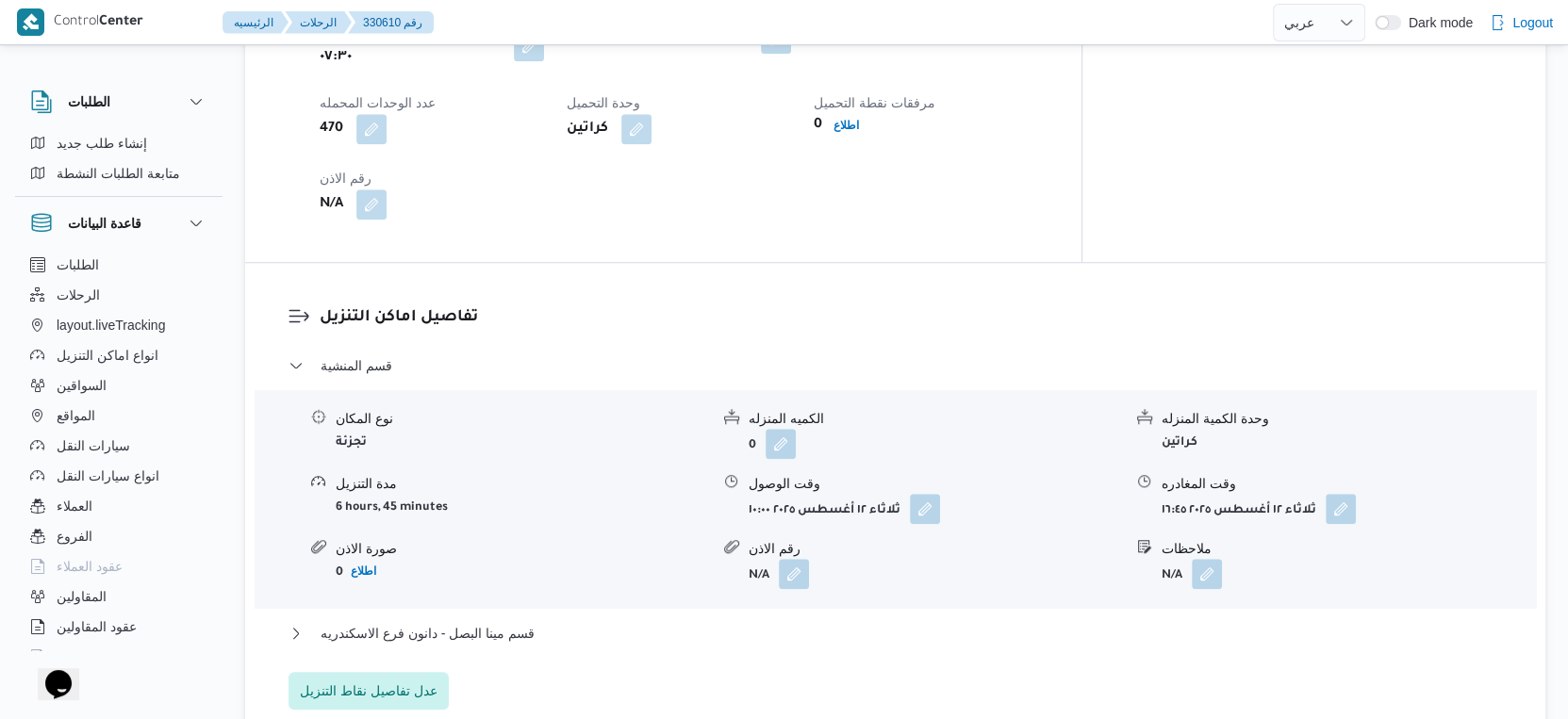
scroll to position [1572, 0]
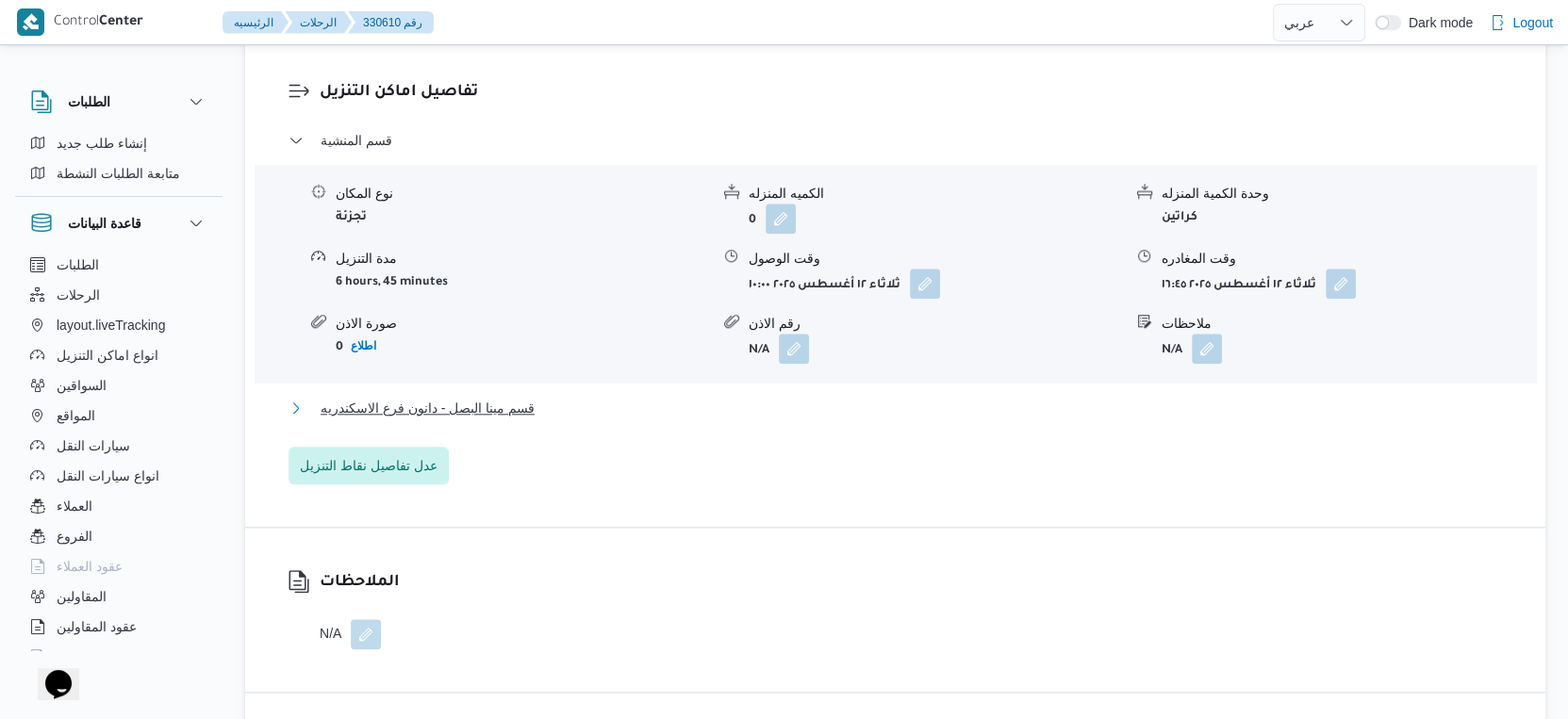
click at [568, 412] on button "قسم مينا البصل - دانون فرع الاسكندريه" at bounding box center [896, 408] width 1214 height 23
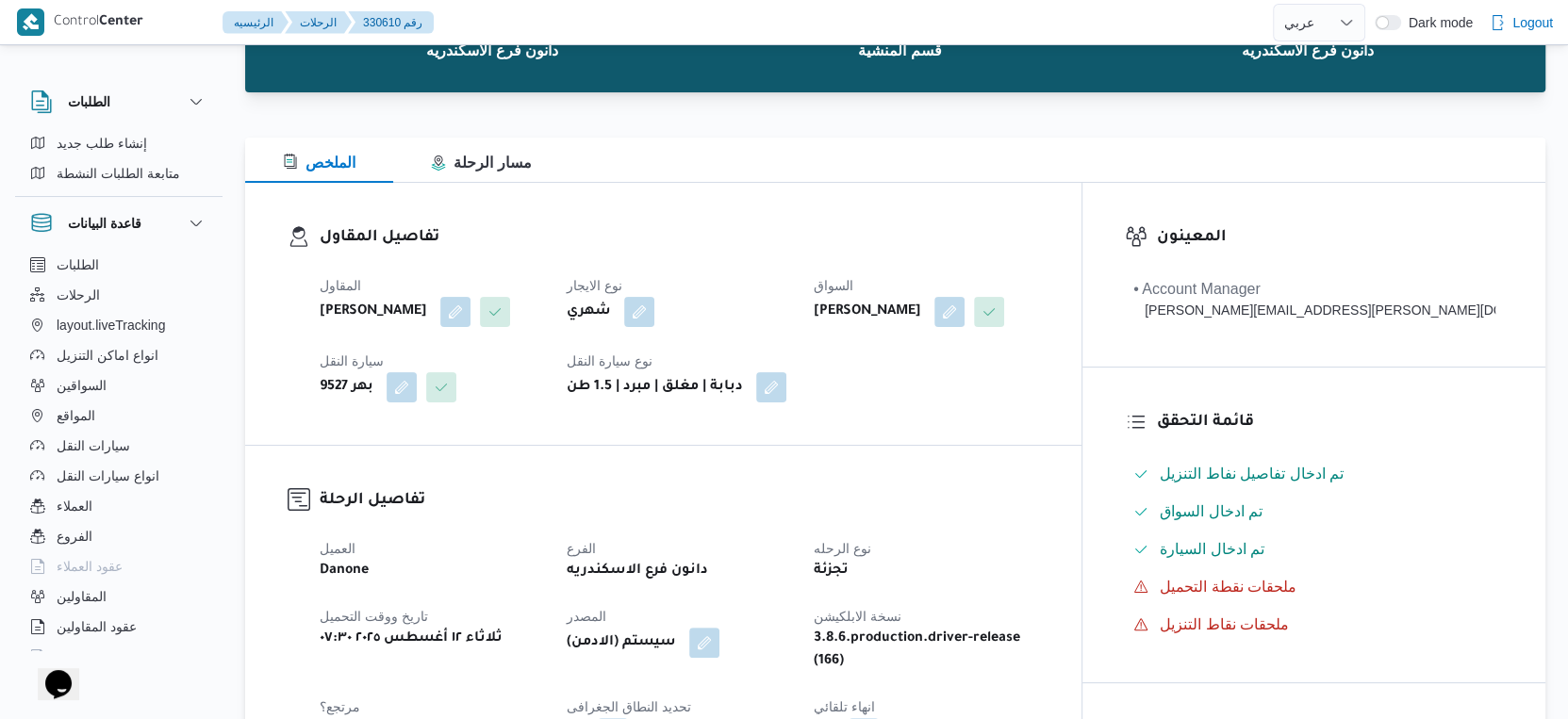
scroll to position [523, 0]
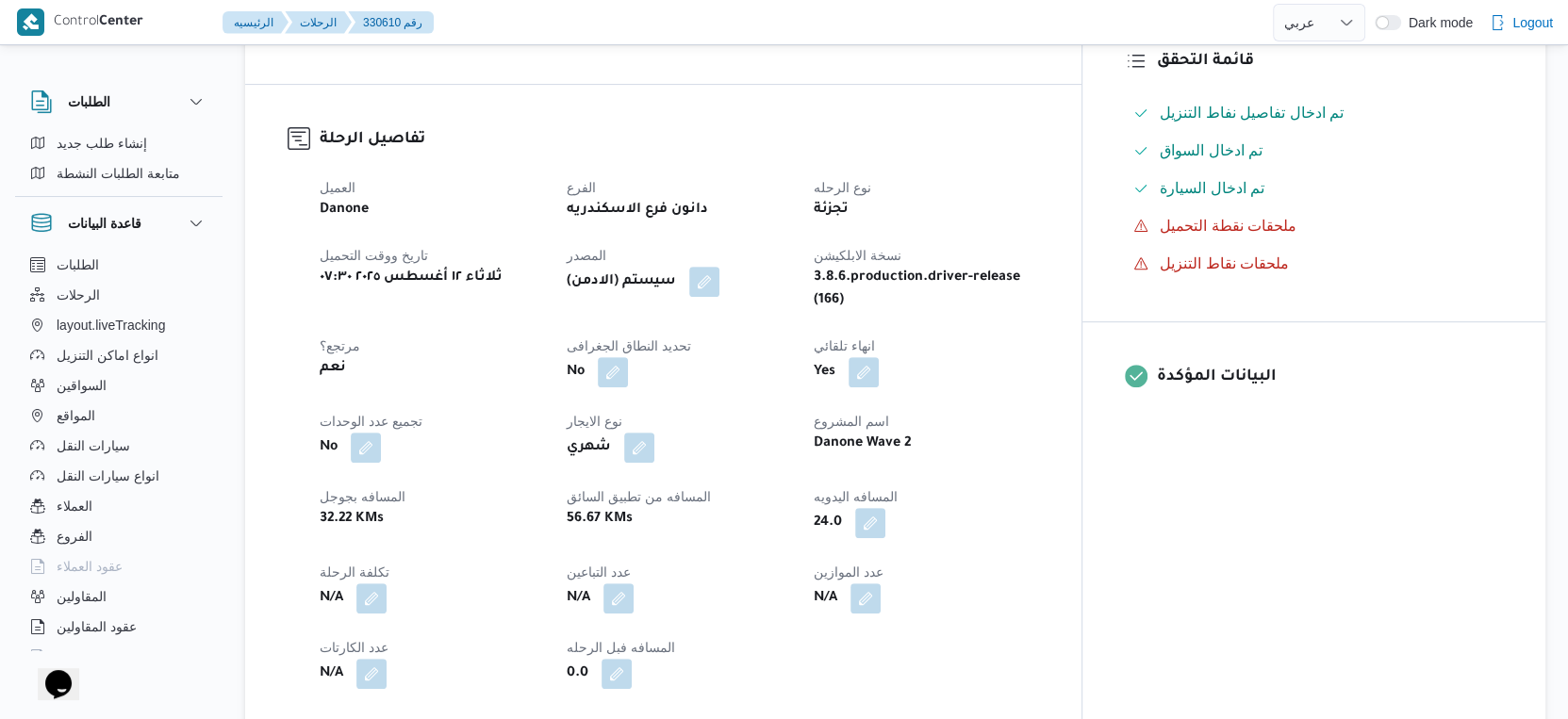
select select "ar"
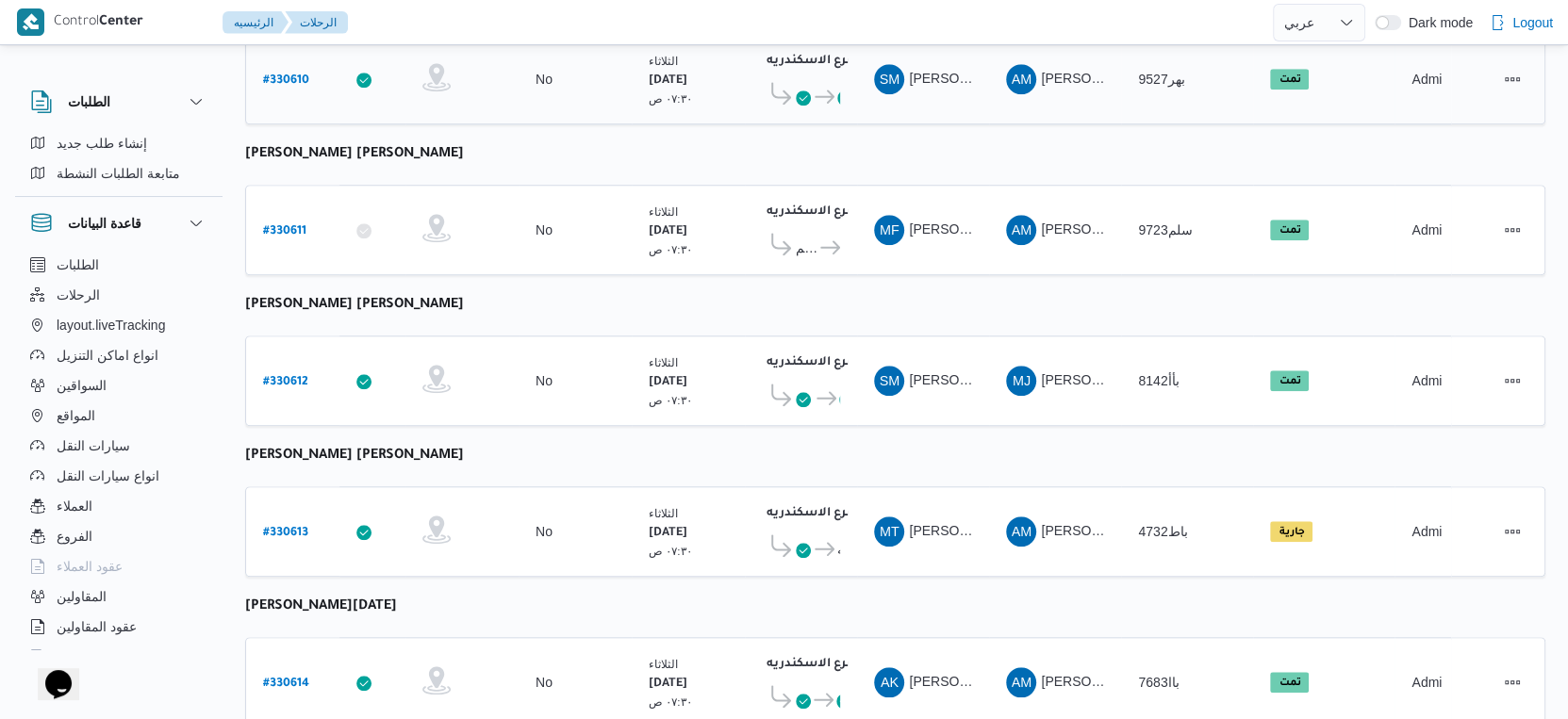
scroll to position [1538, 0]
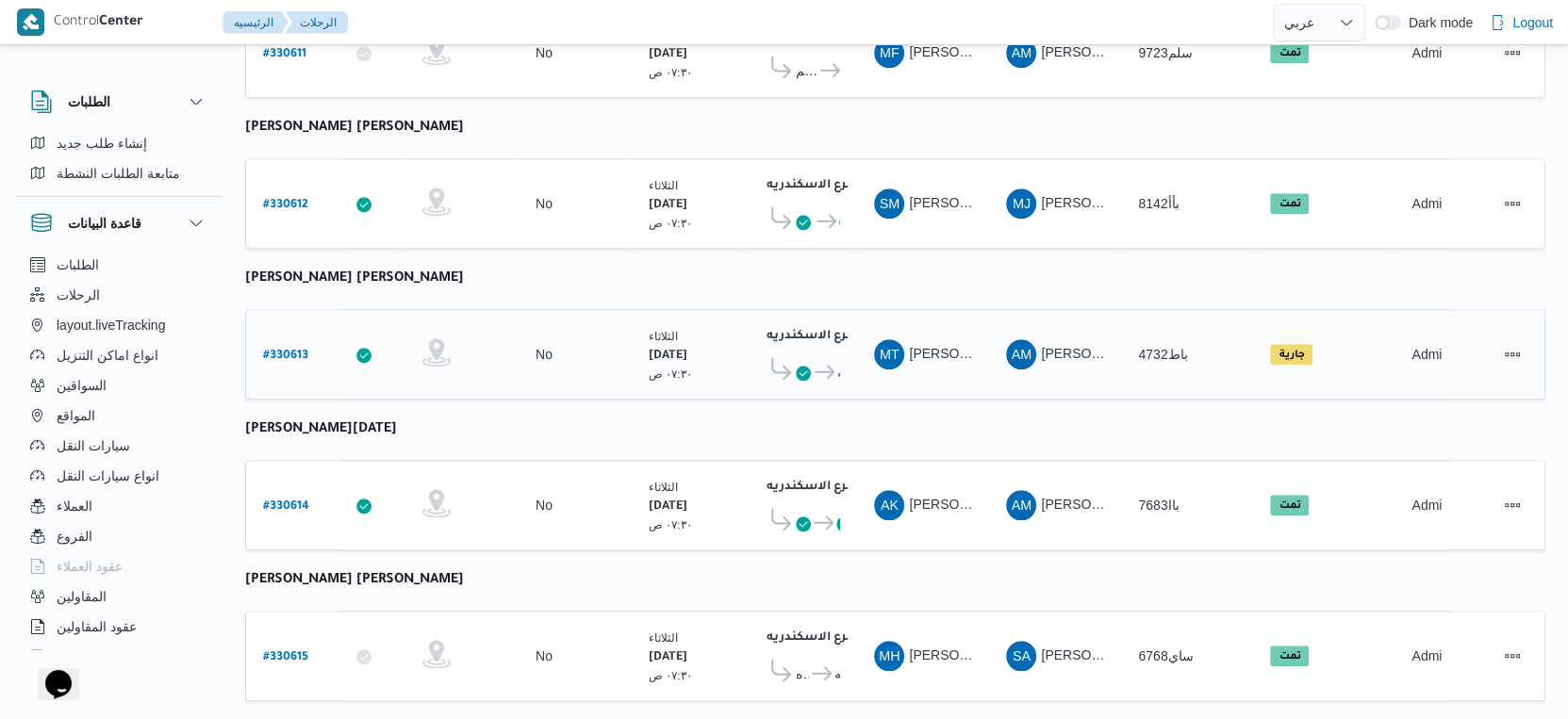
click at [274, 350] on b "# 330613" at bounding box center [285, 357] width 45 height 13
select select "ar"
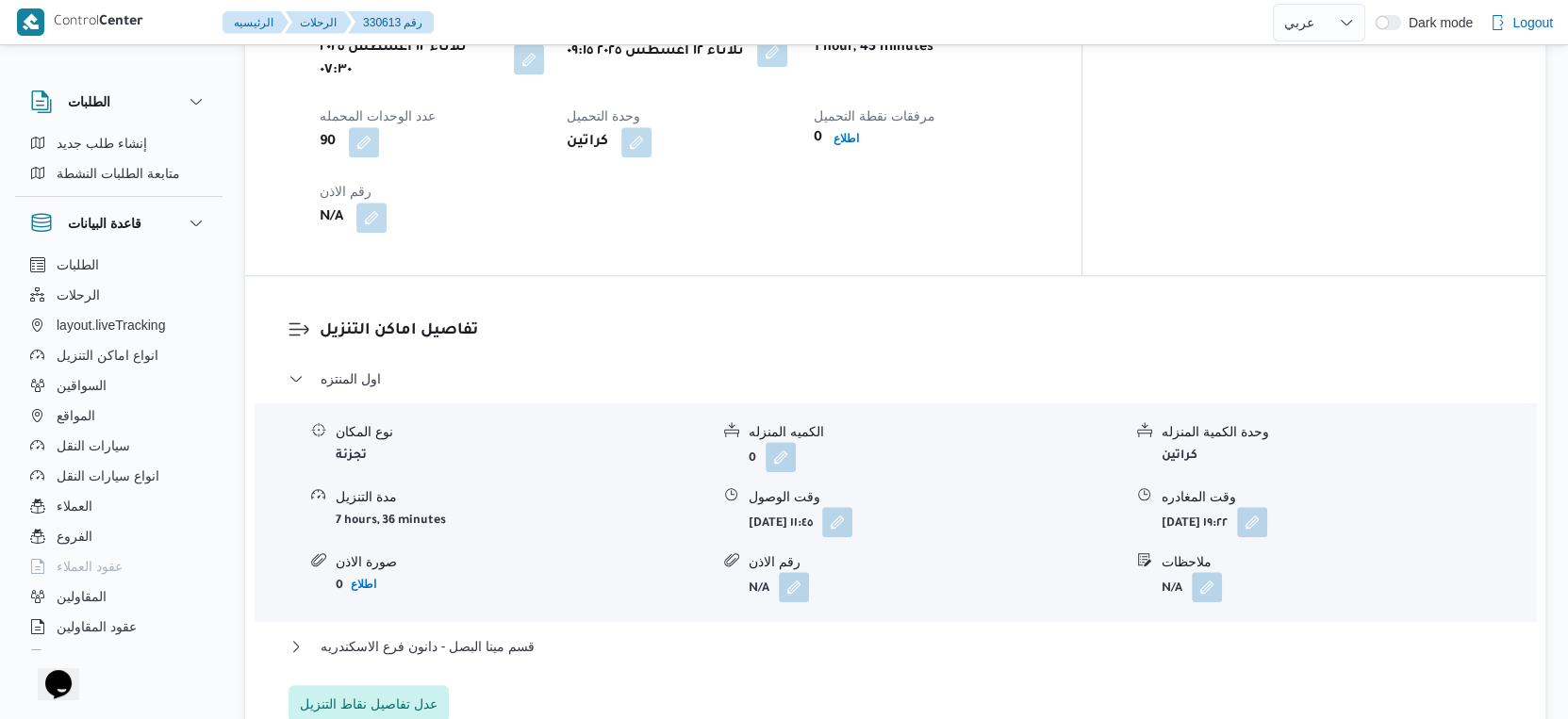
scroll to position [1466, 0]
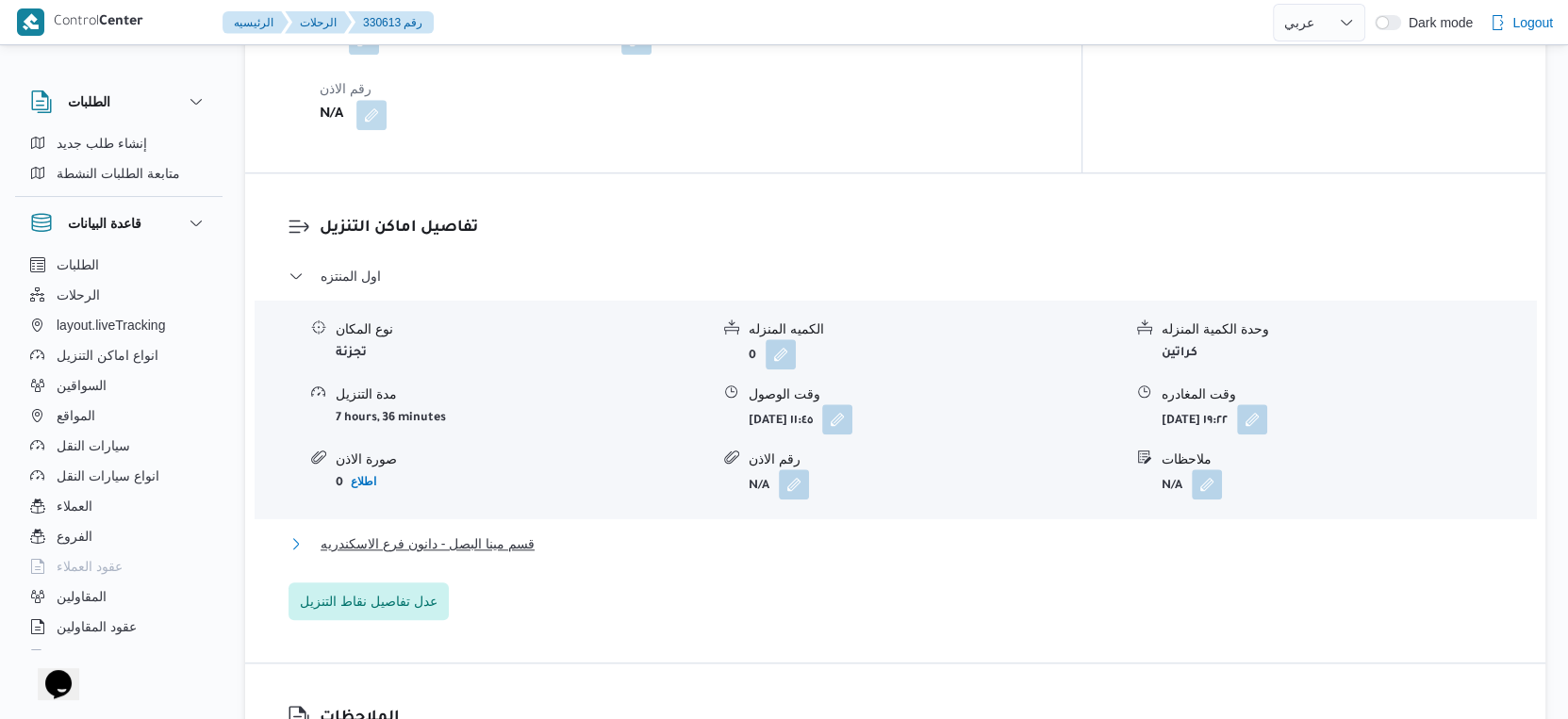
click at [511, 533] on span "قسم مينا البصل - دانون فرع الاسكندريه" at bounding box center [427, 544] width 214 height 23
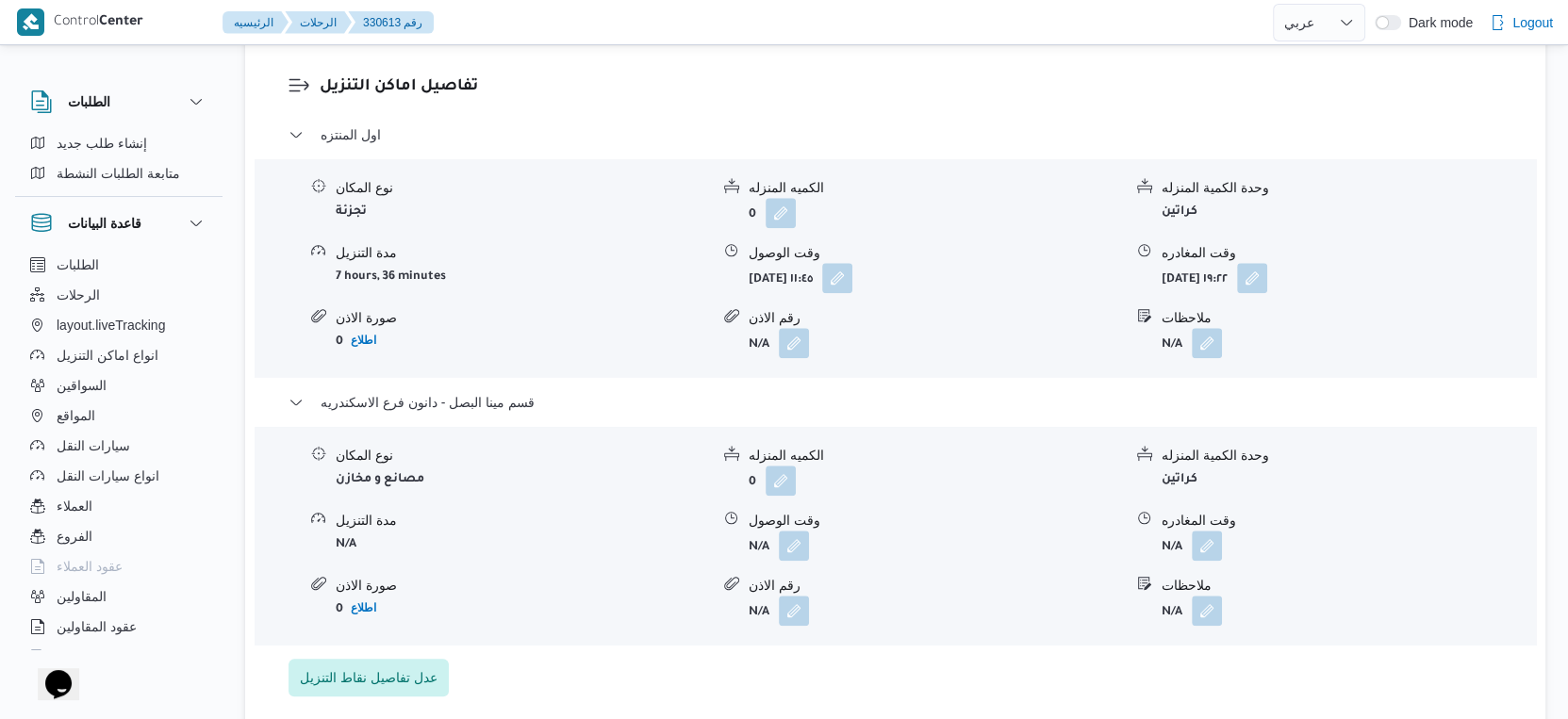
scroll to position [1675, 0]
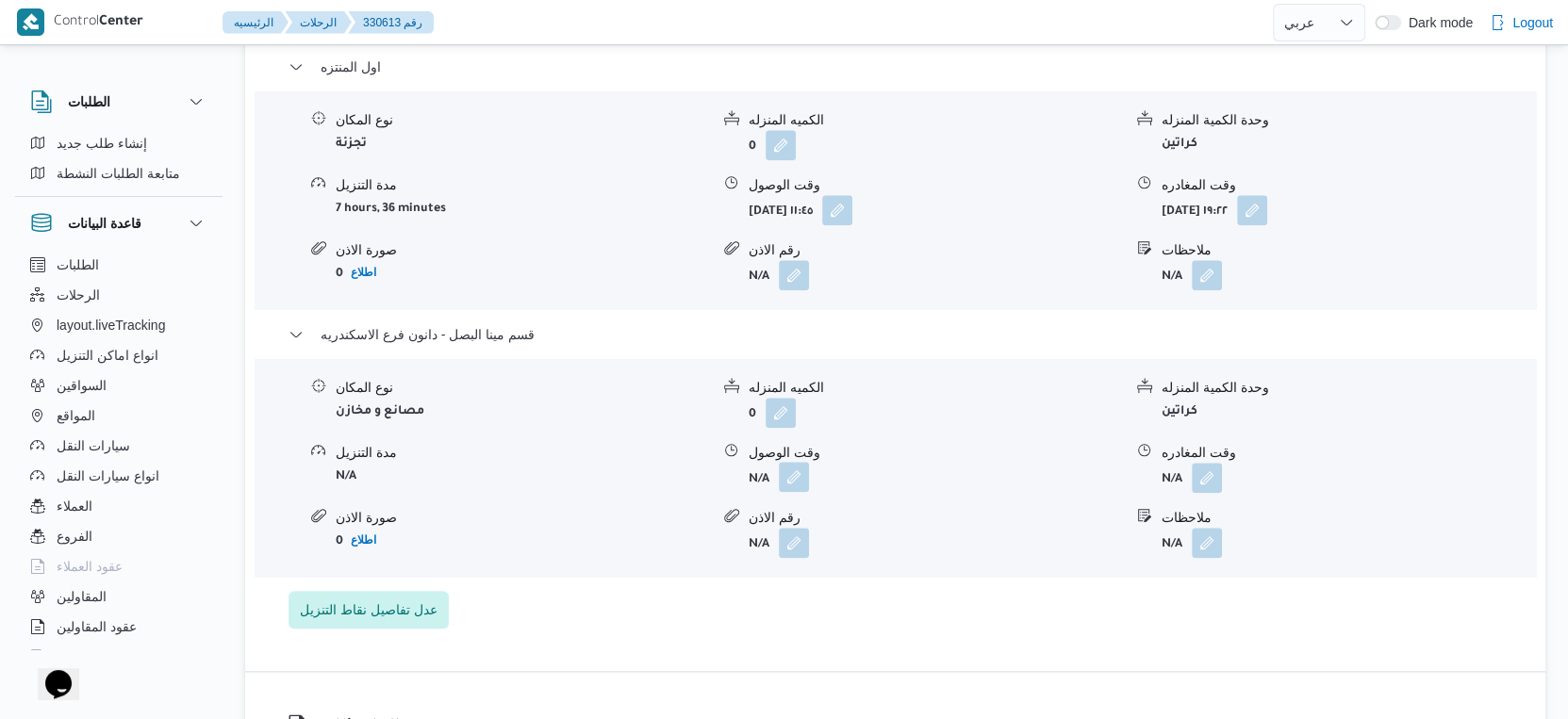
click at [800, 462] on button "button" at bounding box center [794, 477] width 31 height 31
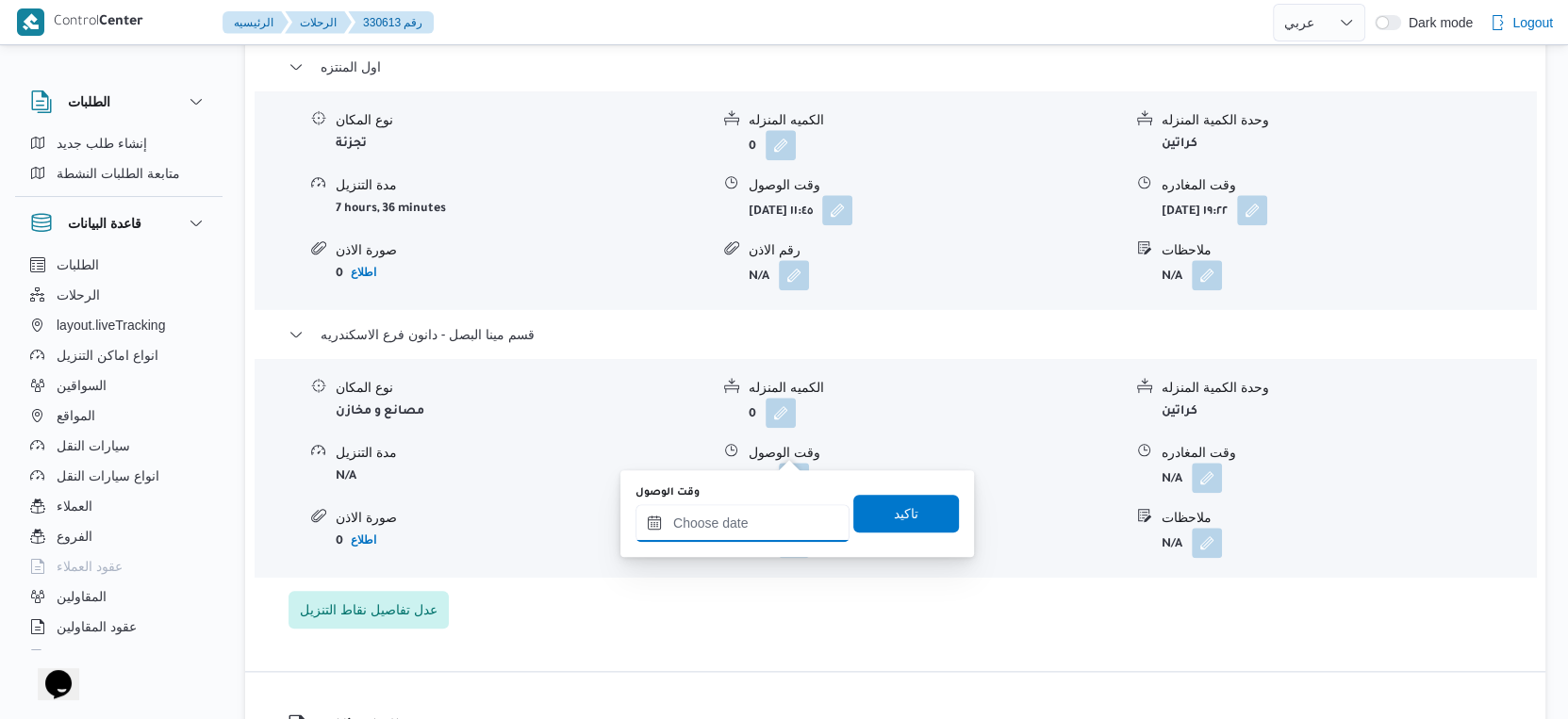
click at [767, 522] on input "وقت الوصول" at bounding box center [743, 523] width 214 height 37
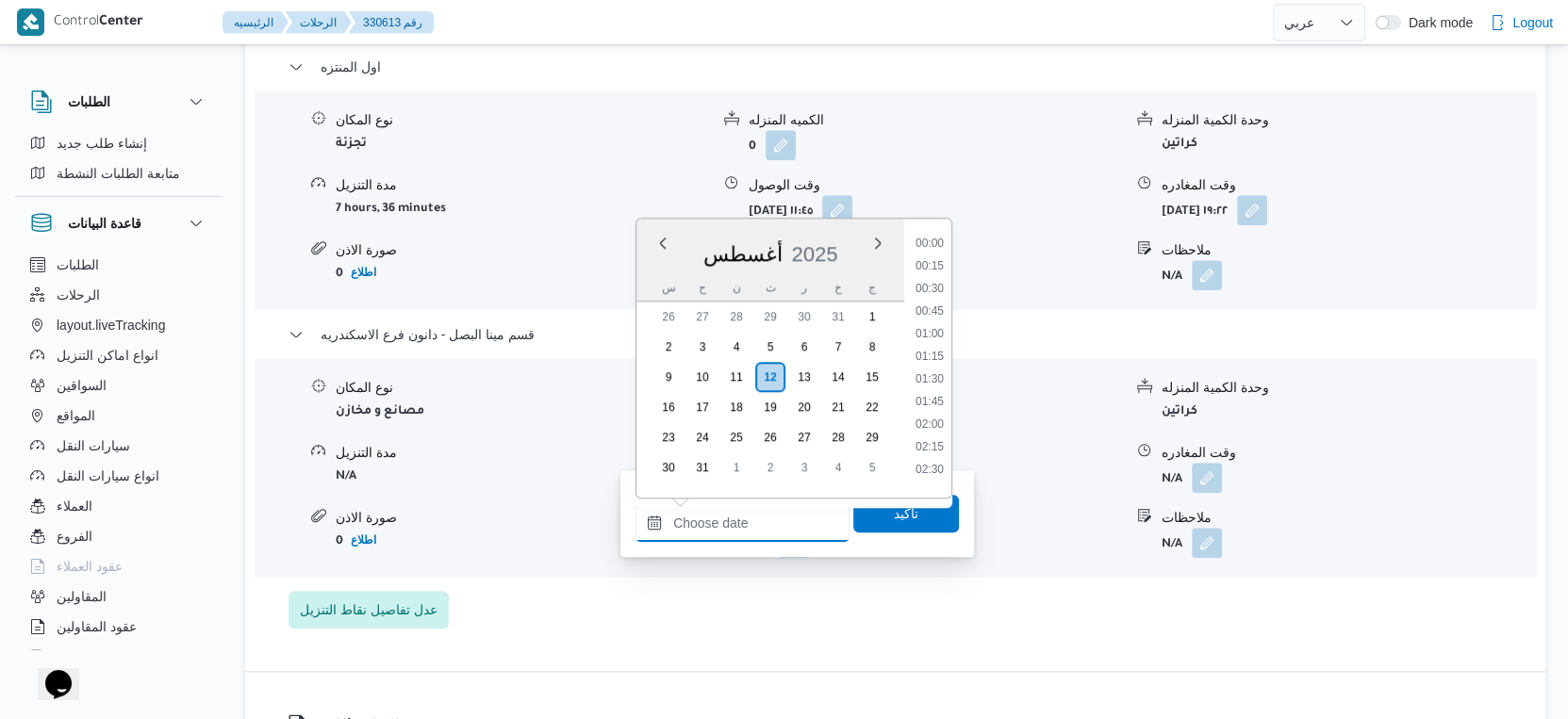
scroll to position [1633, 0]
click at [933, 282] on li "18:30" at bounding box center [929, 285] width 43 height 19
type input "١٢/٠٨/٢٠٢٥ ١٨:٣٠"
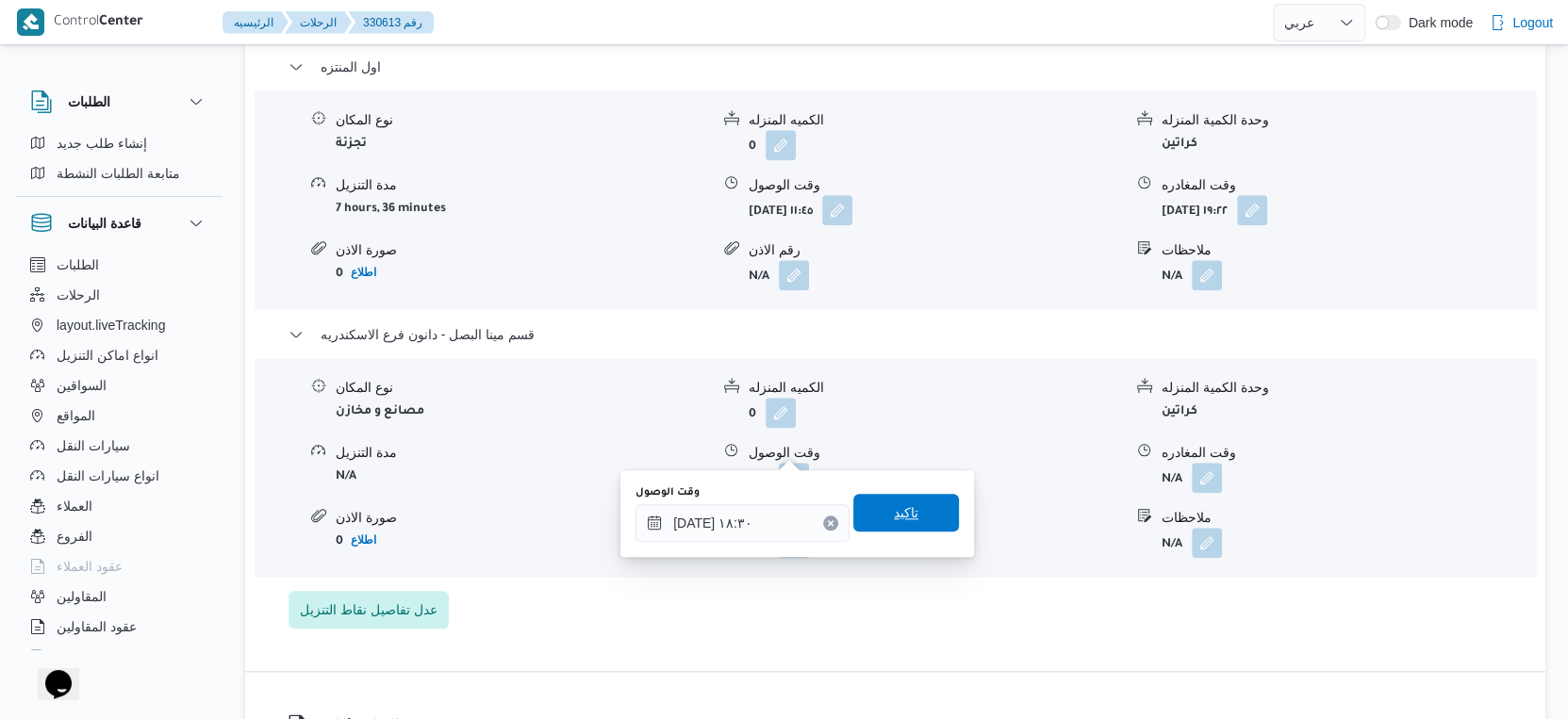
click at [909, 513] on span "تاكيد" at bounding box center [905, 512] width 105 height 37
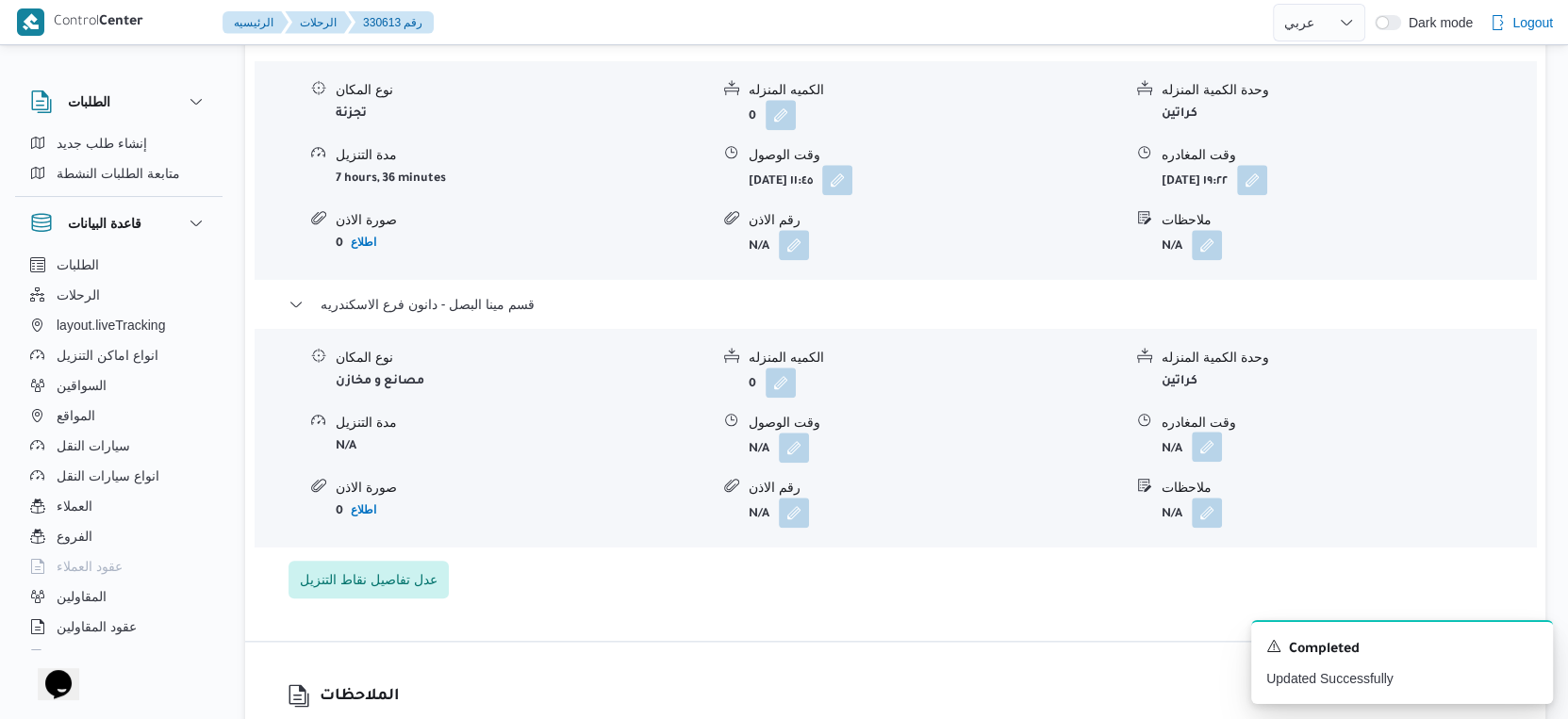
click at [1216, 448] on button "button" at bounding box center [1207, 447] width 31 height 31
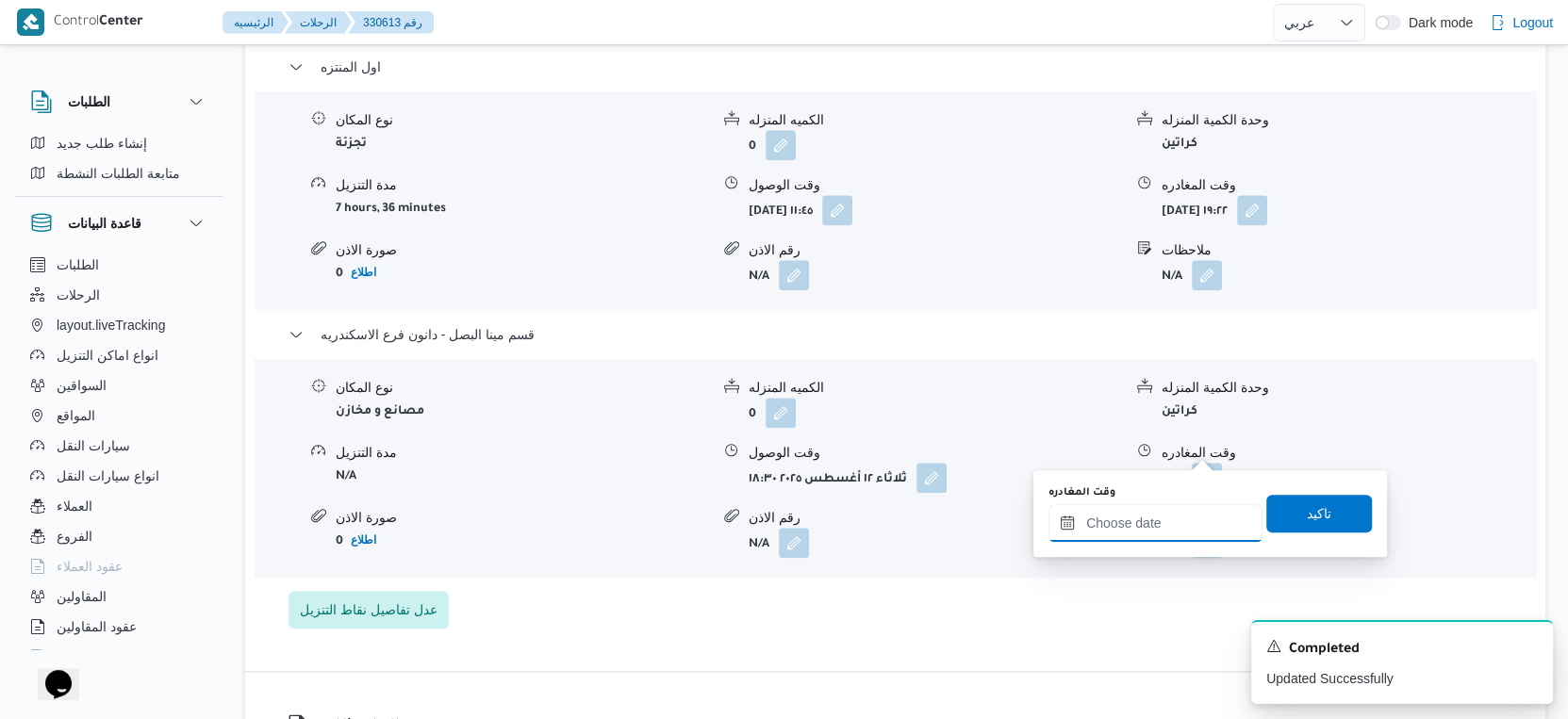
click at [1202, 519] on input "وقت المغادره" at bounding box center [1155, 523] width 214 height 37
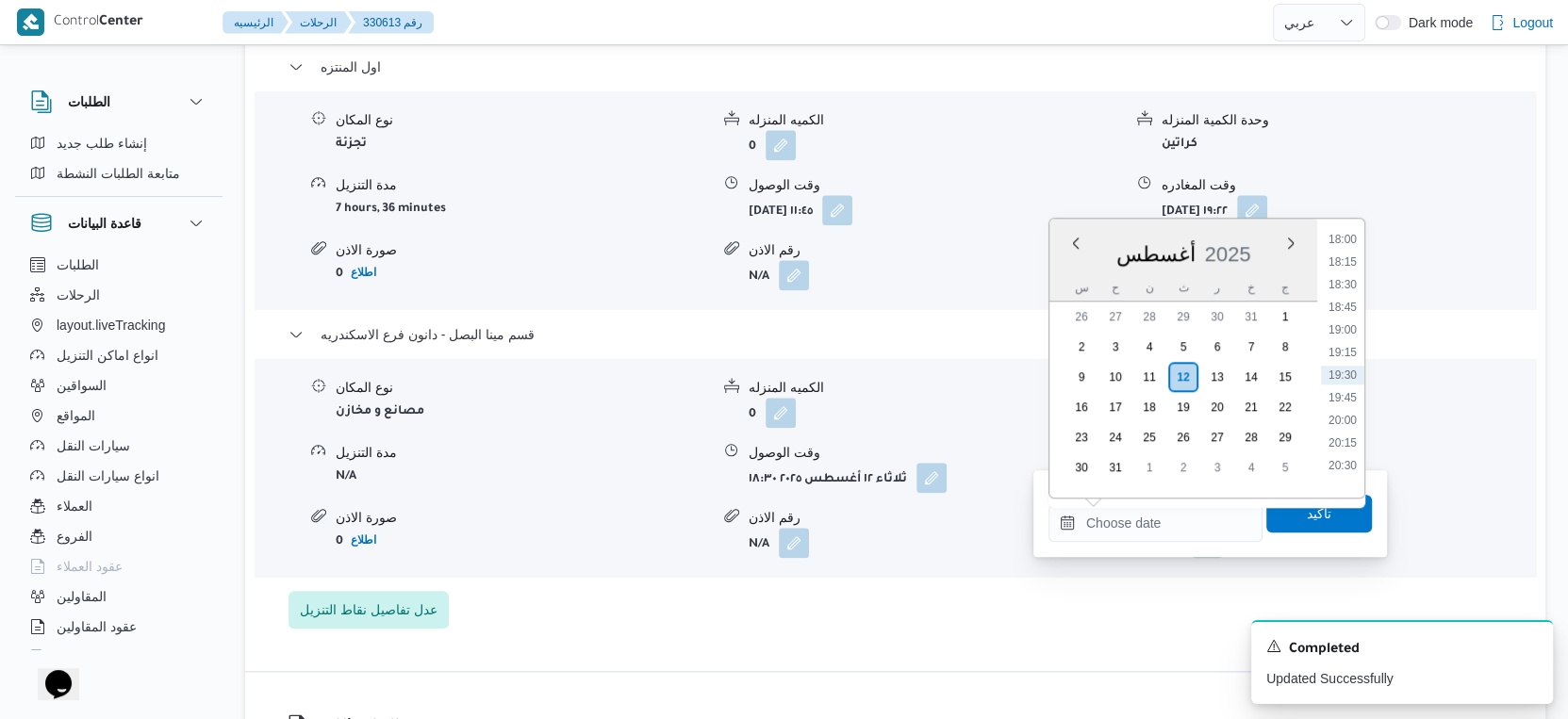
drag, startPoint x: 1355, startPoint y: 330, endPoint x: 1355, endPoint y: 380, distance: 50.0
click at [1355, 330] on li "19:00" at bounding box center [1341, 330] width 43 height 19
type input "١٢/٠٨/٢٠٢٥ ١٩:٠٠"
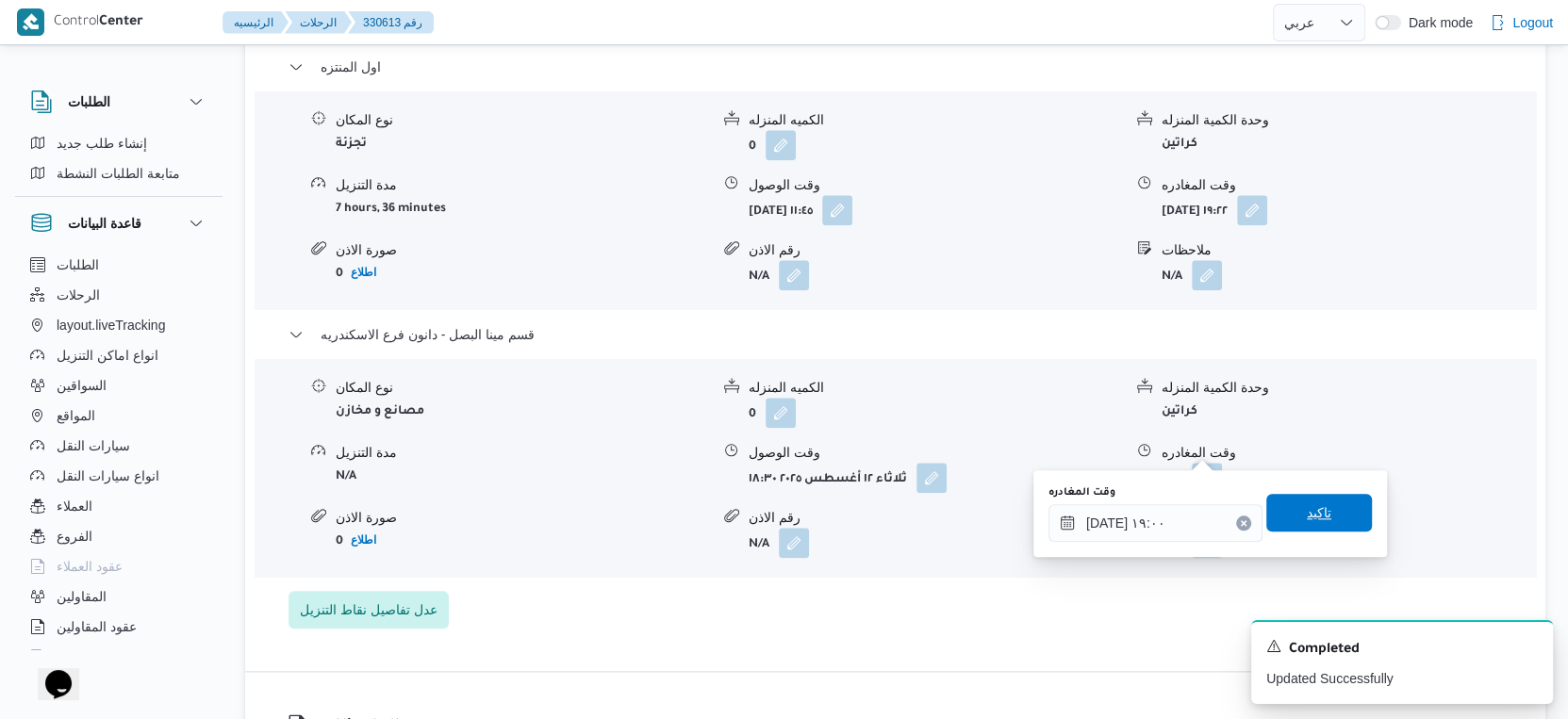
click at [1325, 522] on span "تاكيد" at bounding box center [1318, 512] width 105 height 37
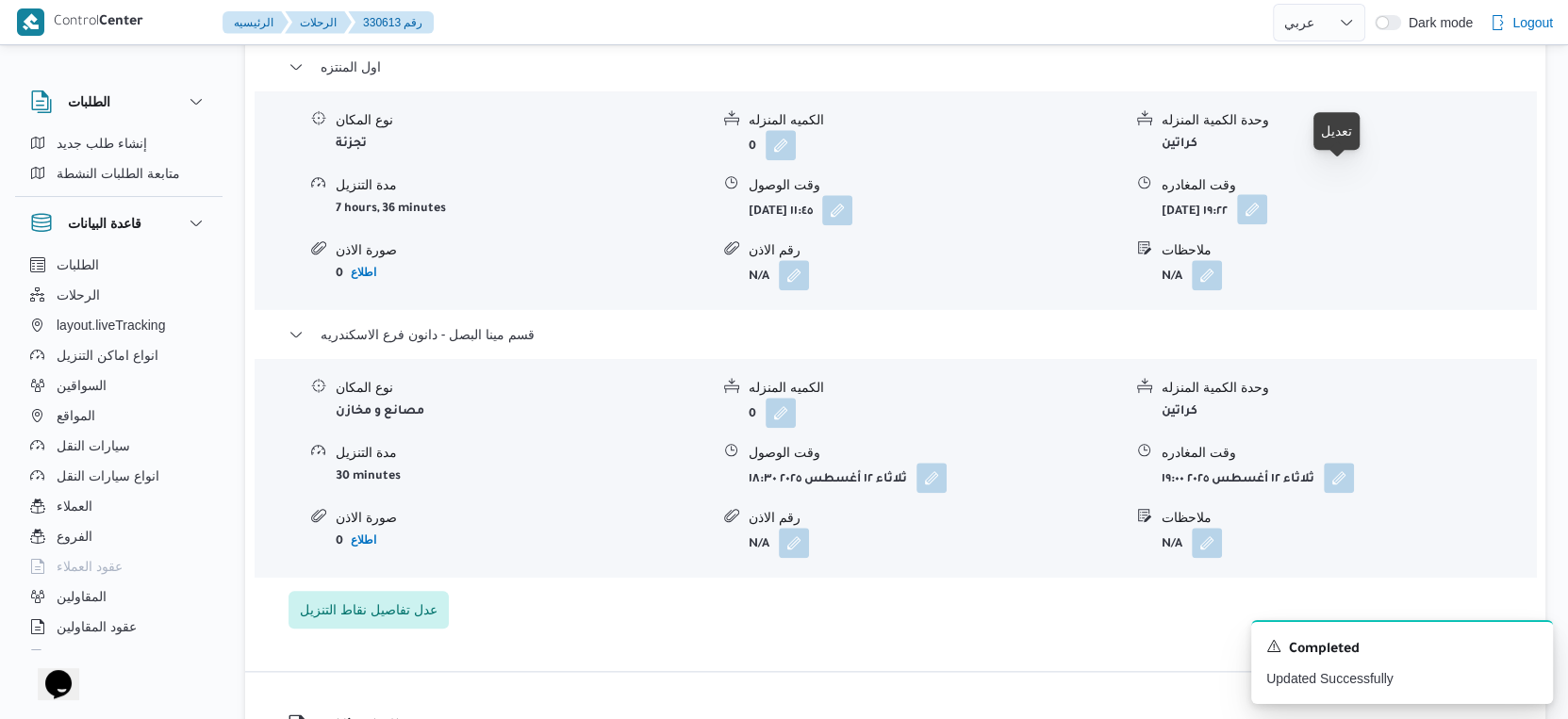
click at [1267, 194] on button "button" at bounding box center [1252, 209] width 31 height 31
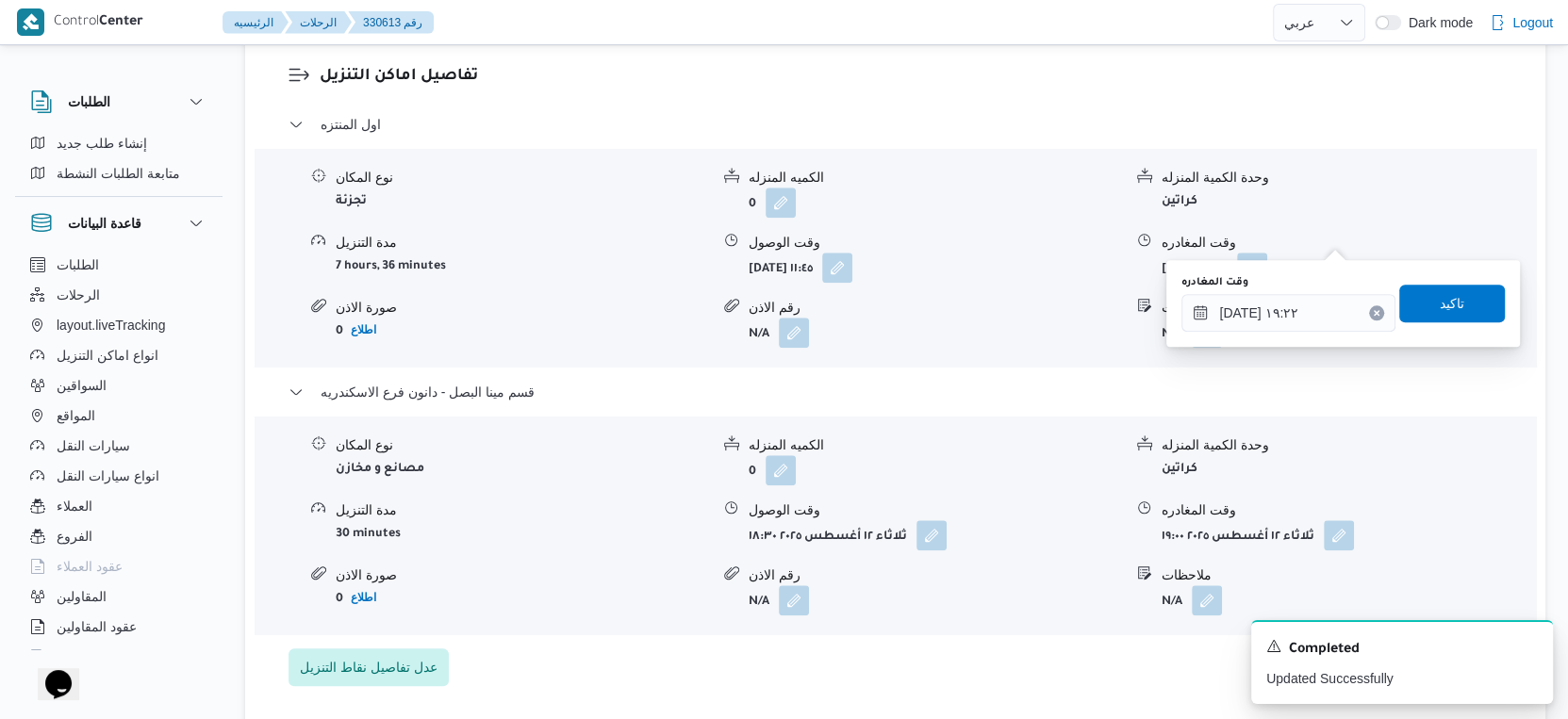
scroll to position [1572, 0]
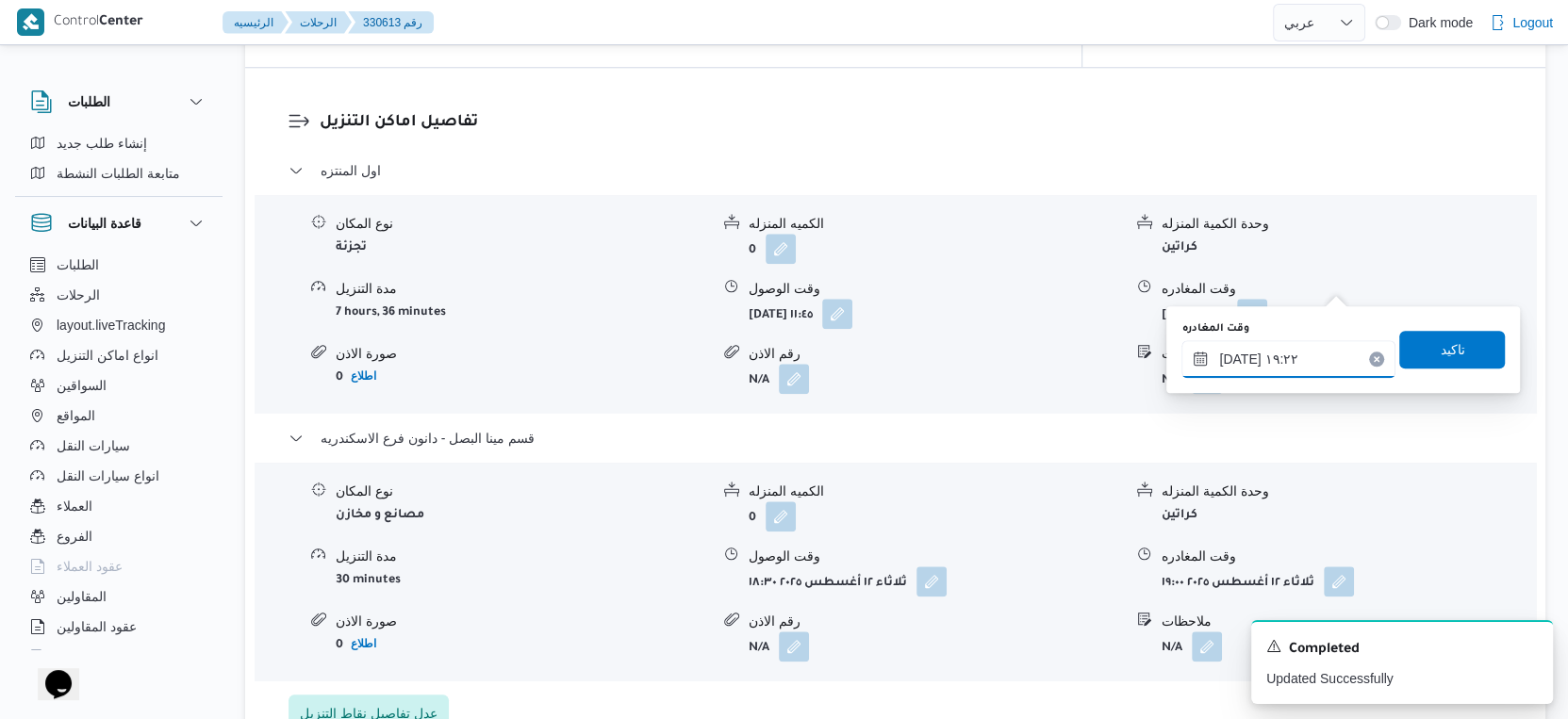
click at [1296, 350] on input "١٢/٠٨/٢٠٢٥ ١٩:٢٢" at bounding box center [1289, 359] width 214 height 37
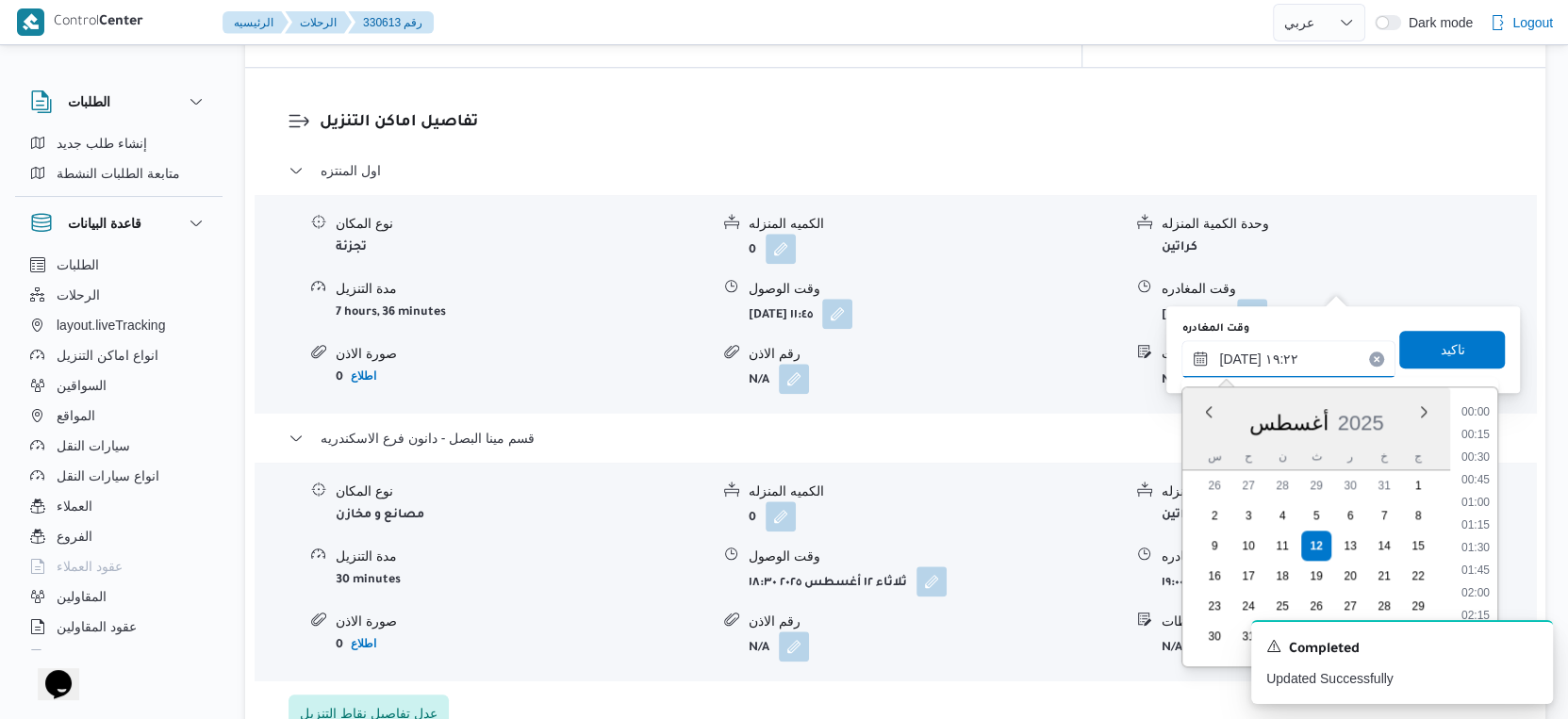
scroll to position [1610, 0]
click at [1483, 405] on li "17:45" at bounding box center [1474, 408] width 43 height 19
type input "١٢/٠٨/٢٠٢٥ ١٧:٤٥"
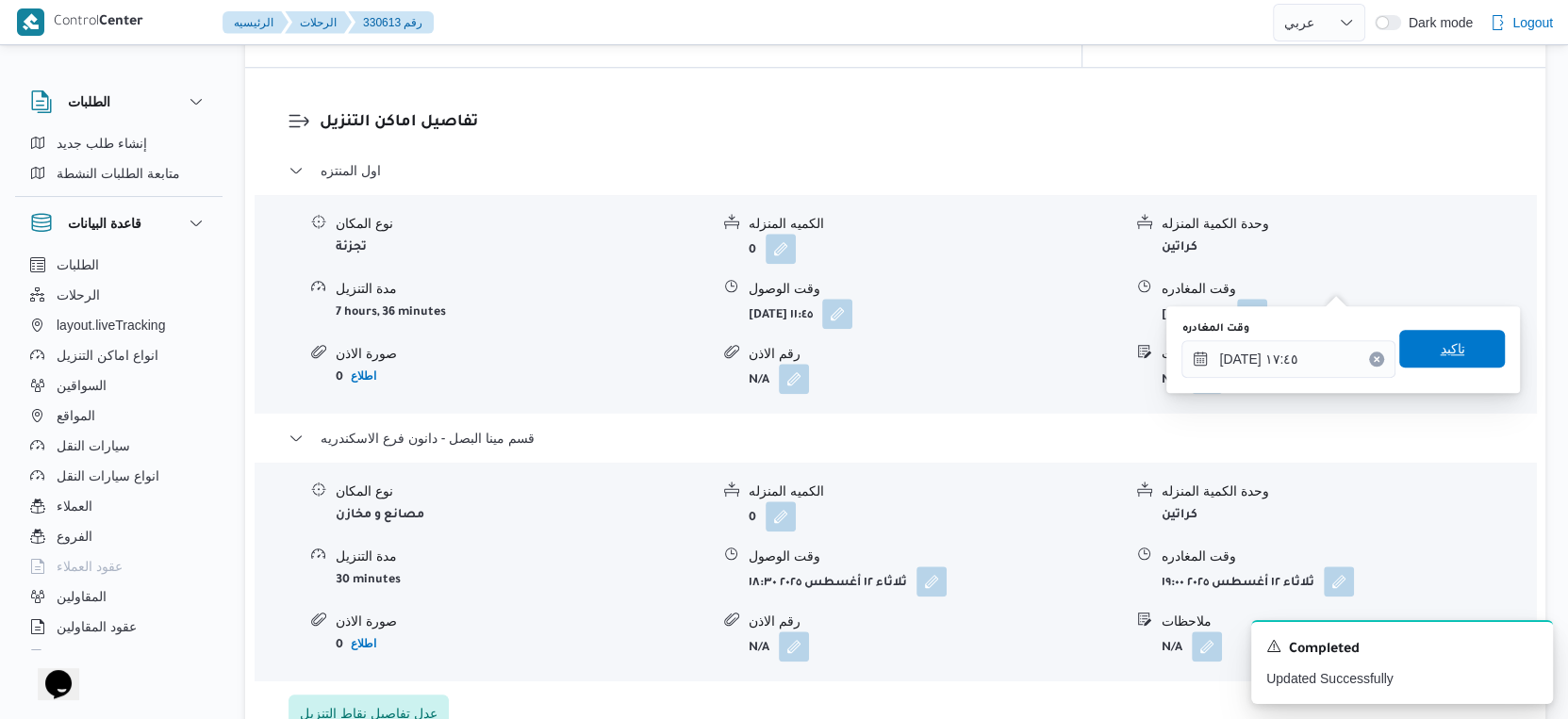
click at [1459, 350] on span "تاكيد" at bounding box center [1451, 348] width 105 height 37
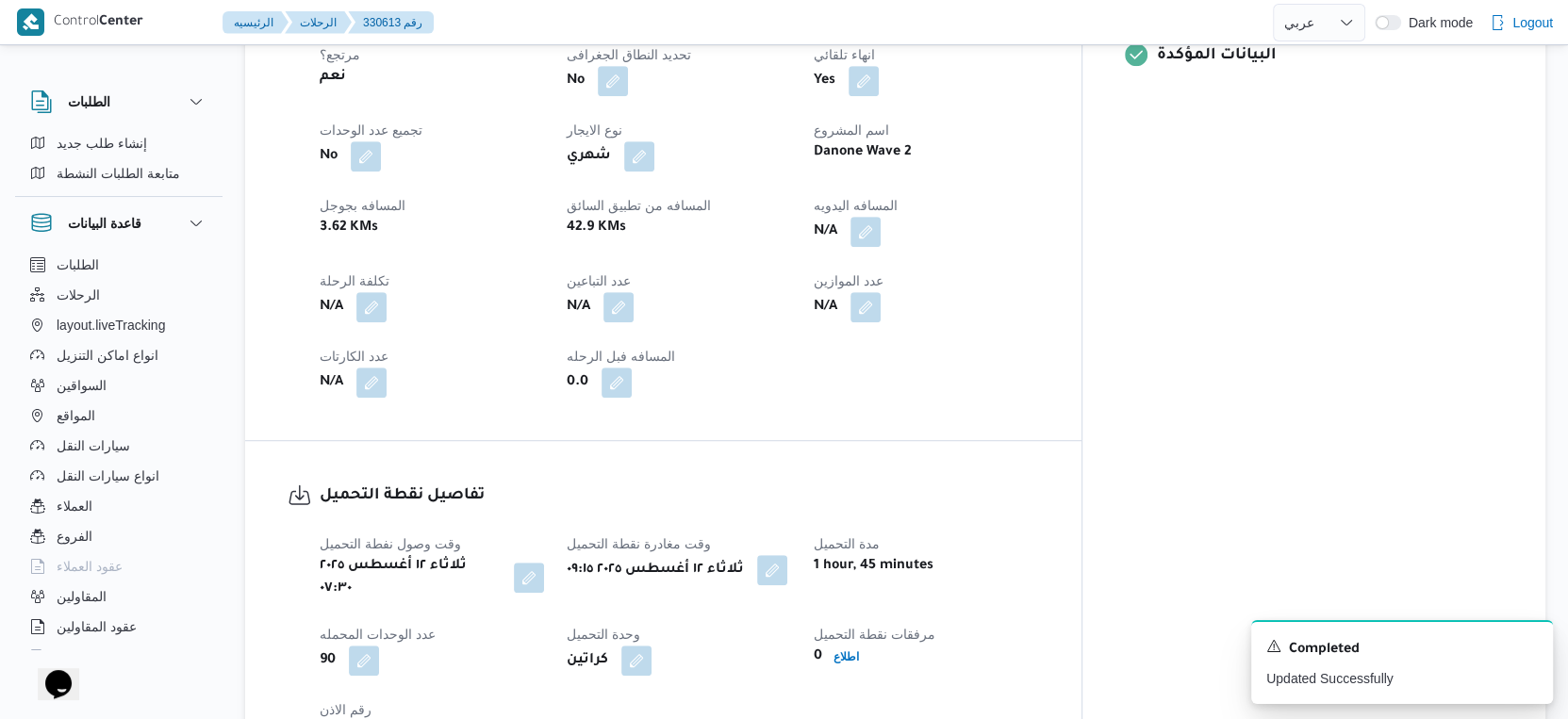
scroll to position [628, 0]
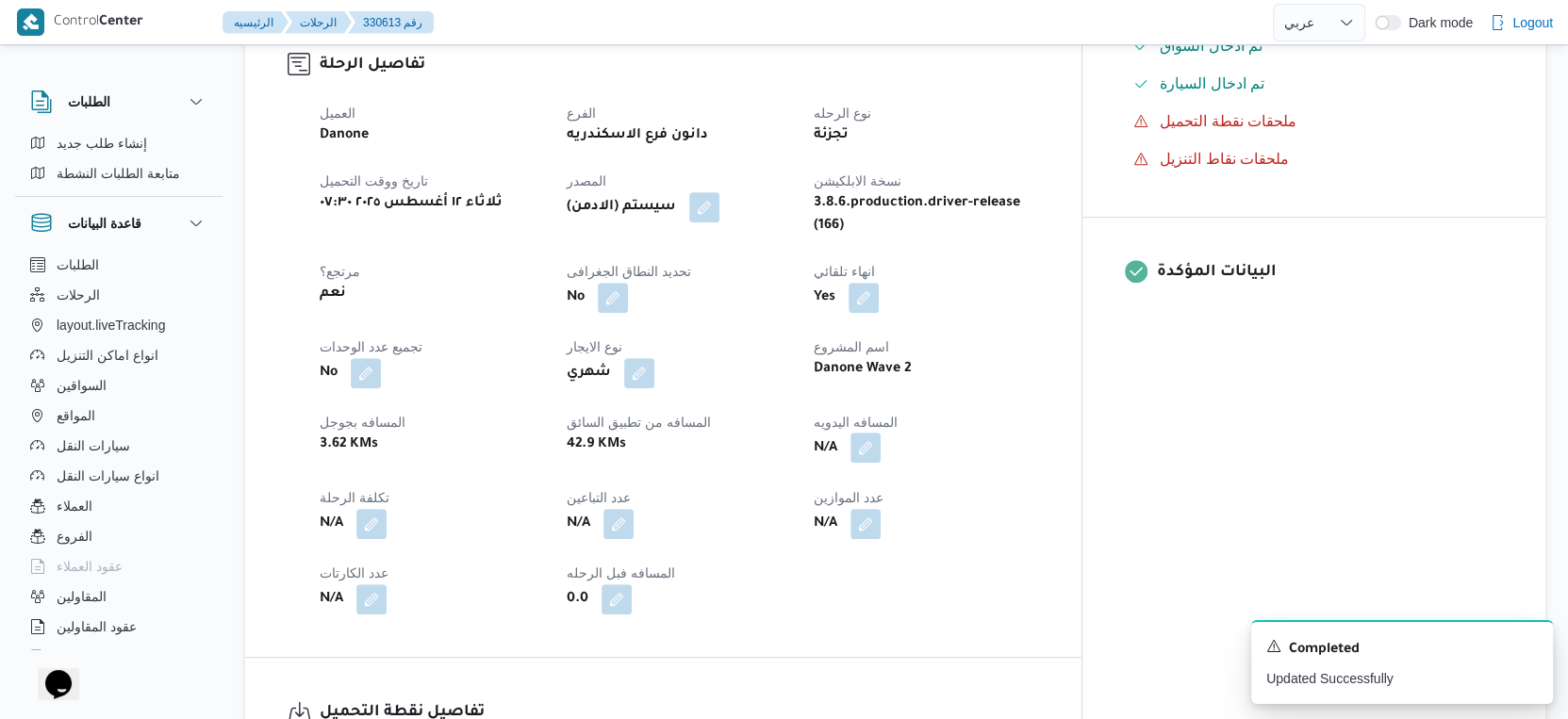
click at [881, 434] on button "button" at bounding box center [865, 448] width 31 height 31
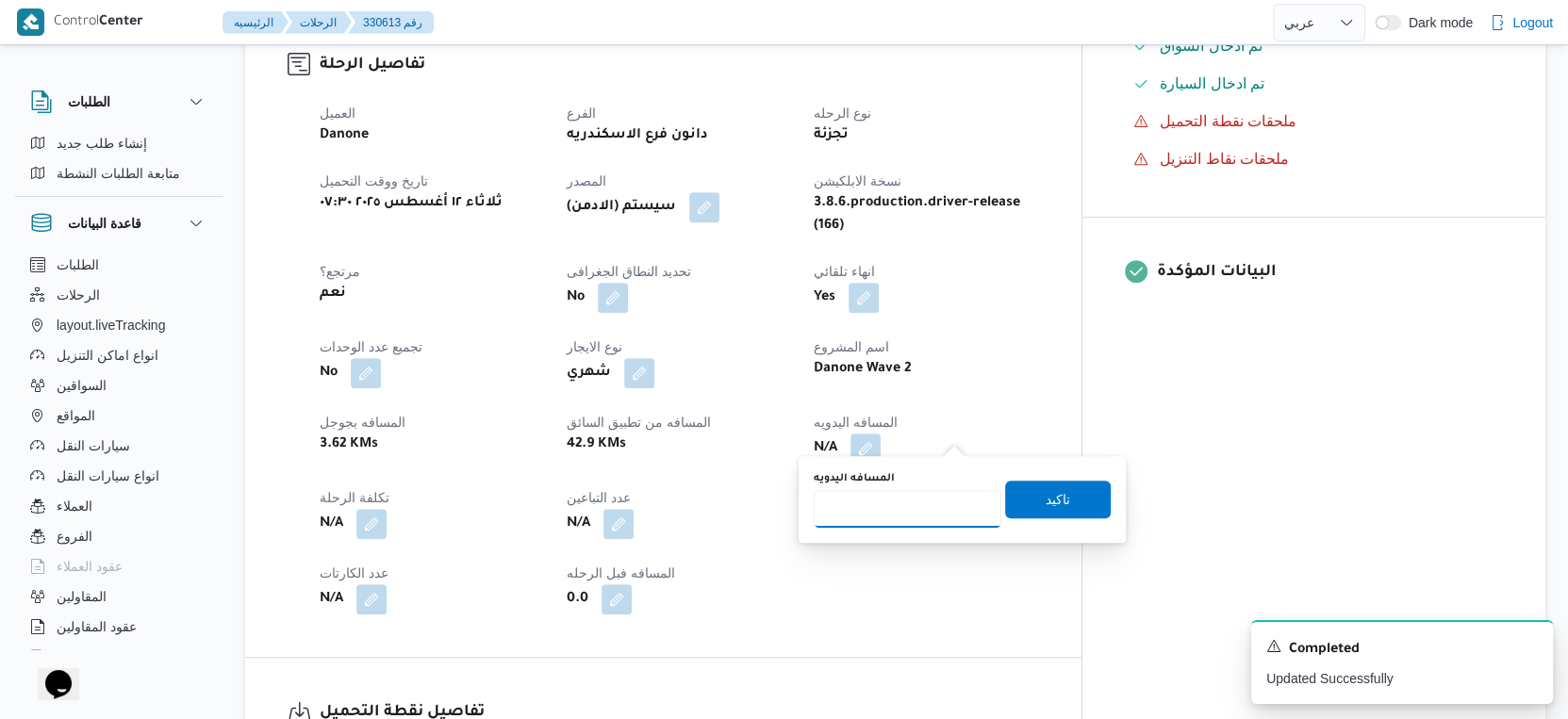
click at [913, 490] on input "المسافه اليدويه" at bounding box center [907, 509] width 187 height 37
type input "43"
click at [1046, 492] on span "تاكيد" at bounding box center [1058, 499] width 25 height 23
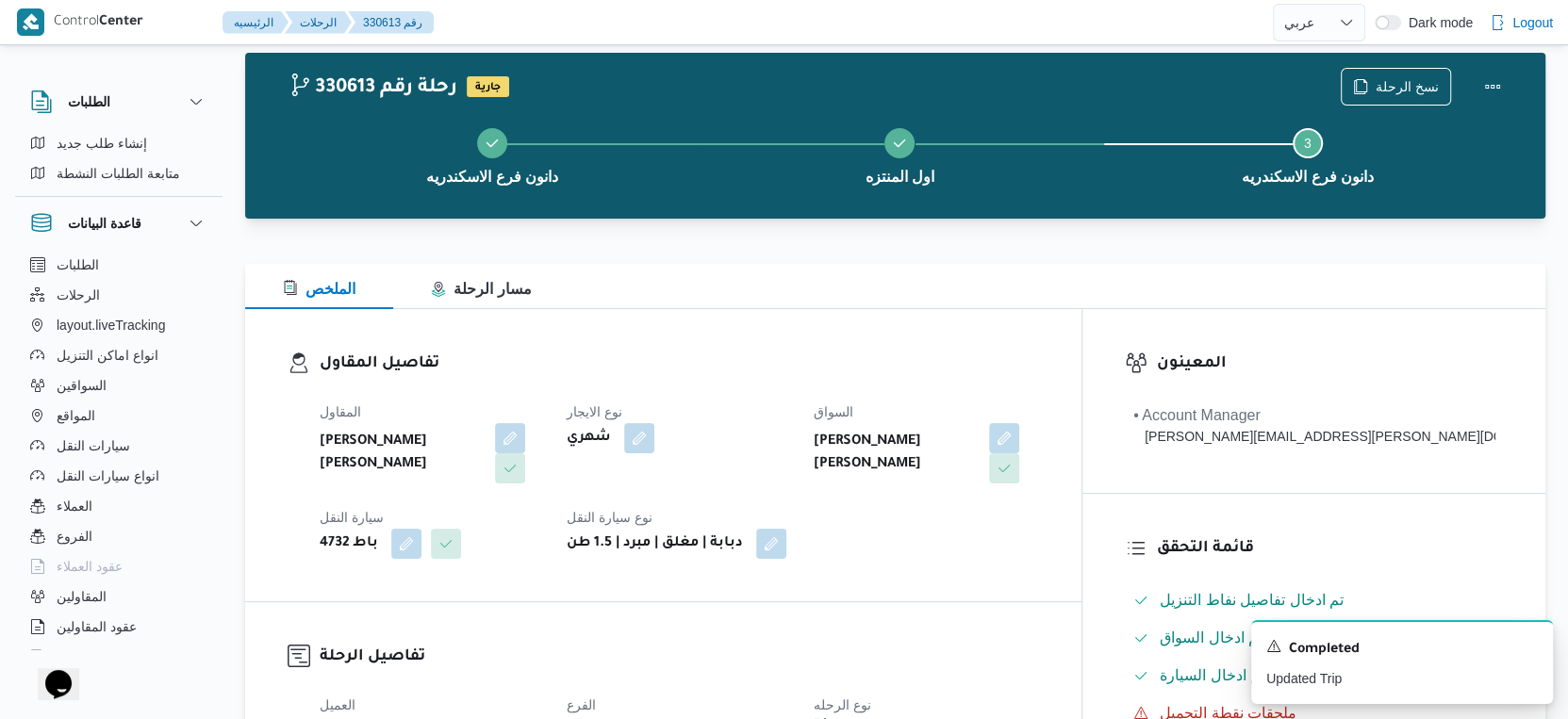
scroll to position [0, 0]
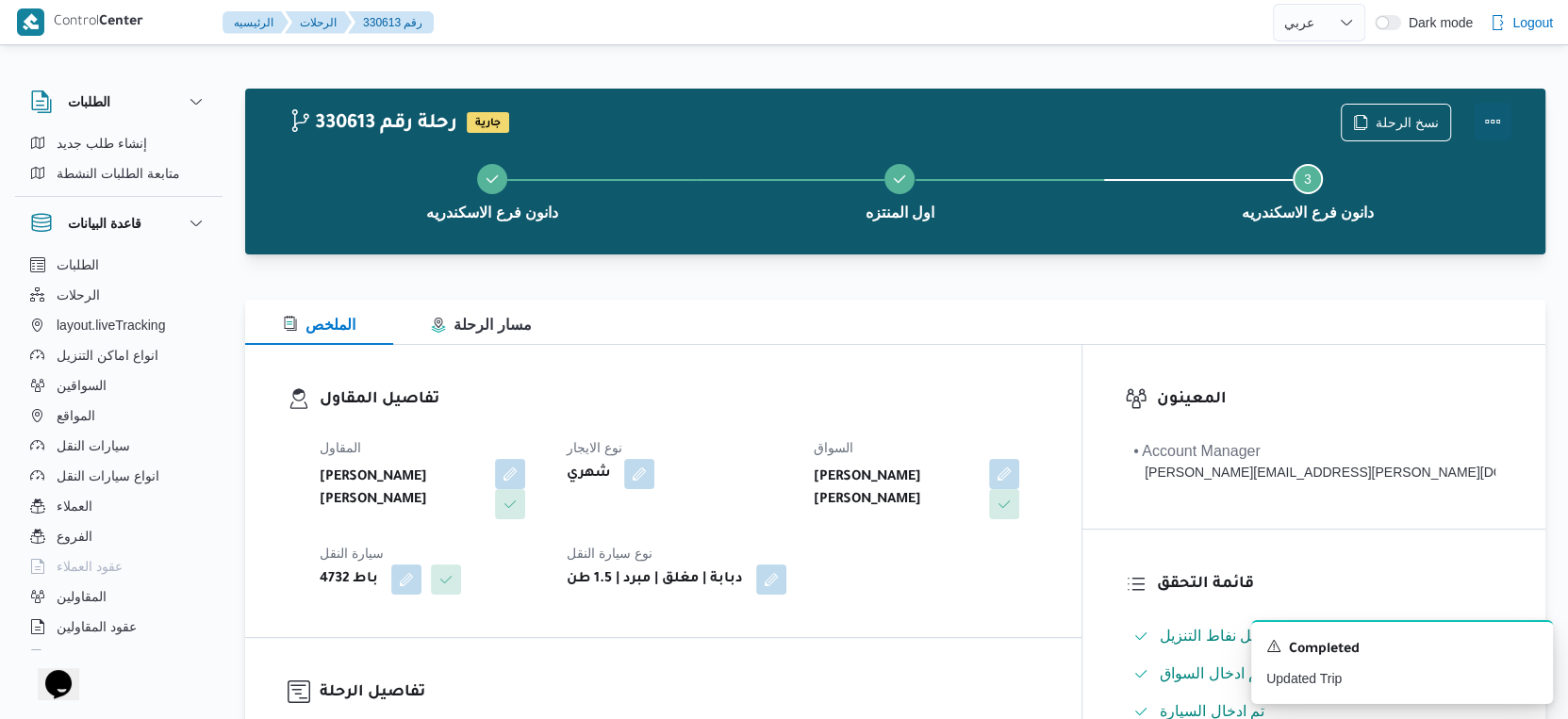
click at [1496, 116] on button "Actions" at bounding box center [1492, 120] width 37 height 37
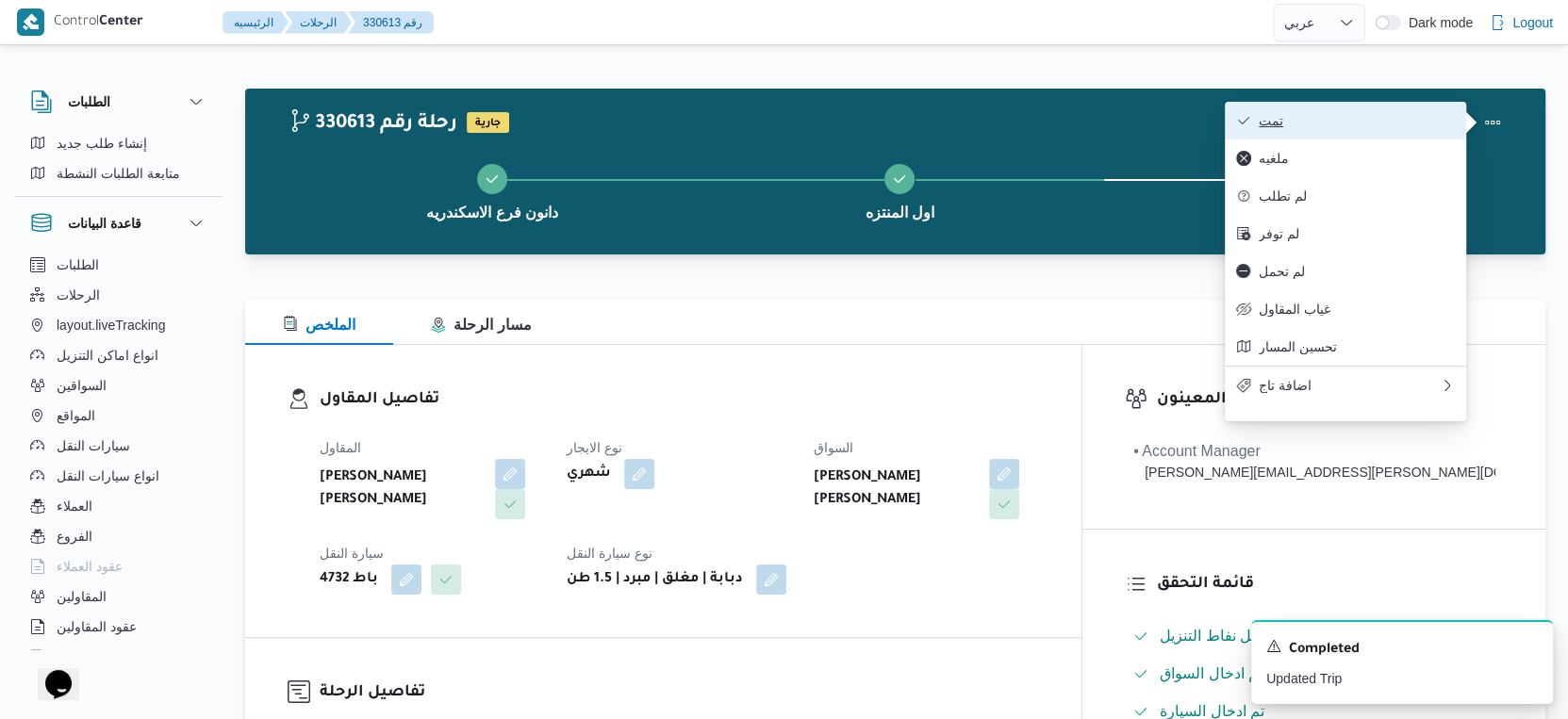
click at [1383, 118] on span "تمت" at bounding box center [1356, 120] width 196 height 15
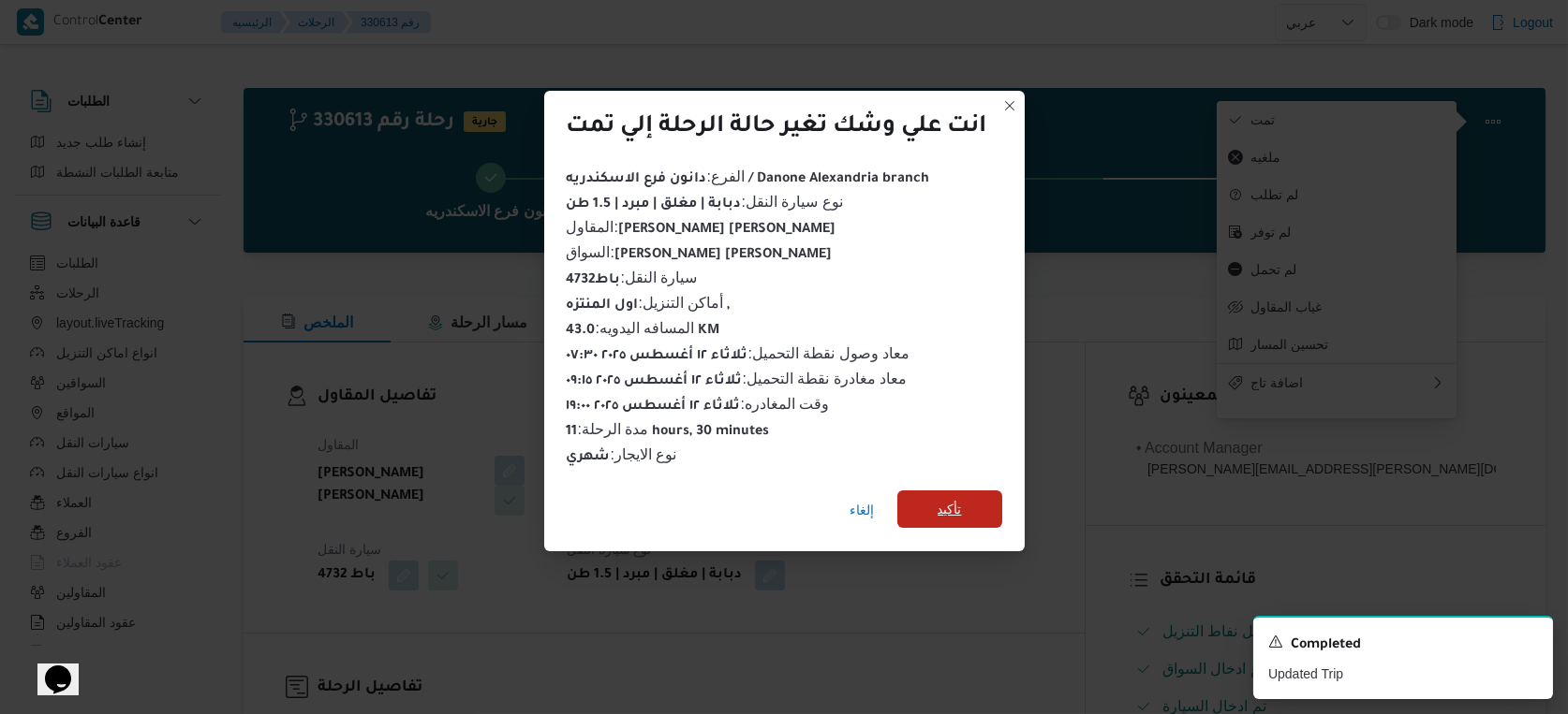
click at [989, 491] on span "تأكيد" at bounding box center [950, 509] width 104 height 37
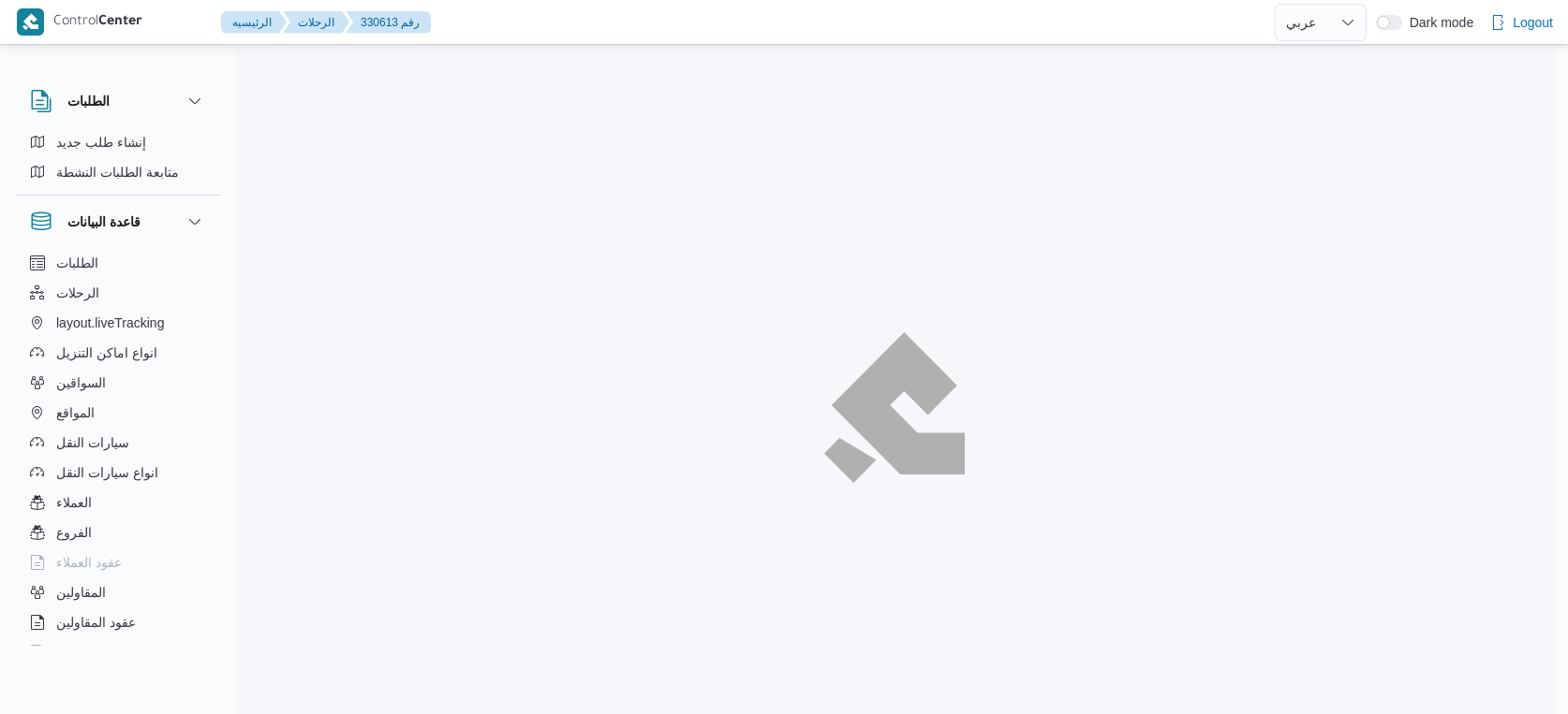
select select "ar"
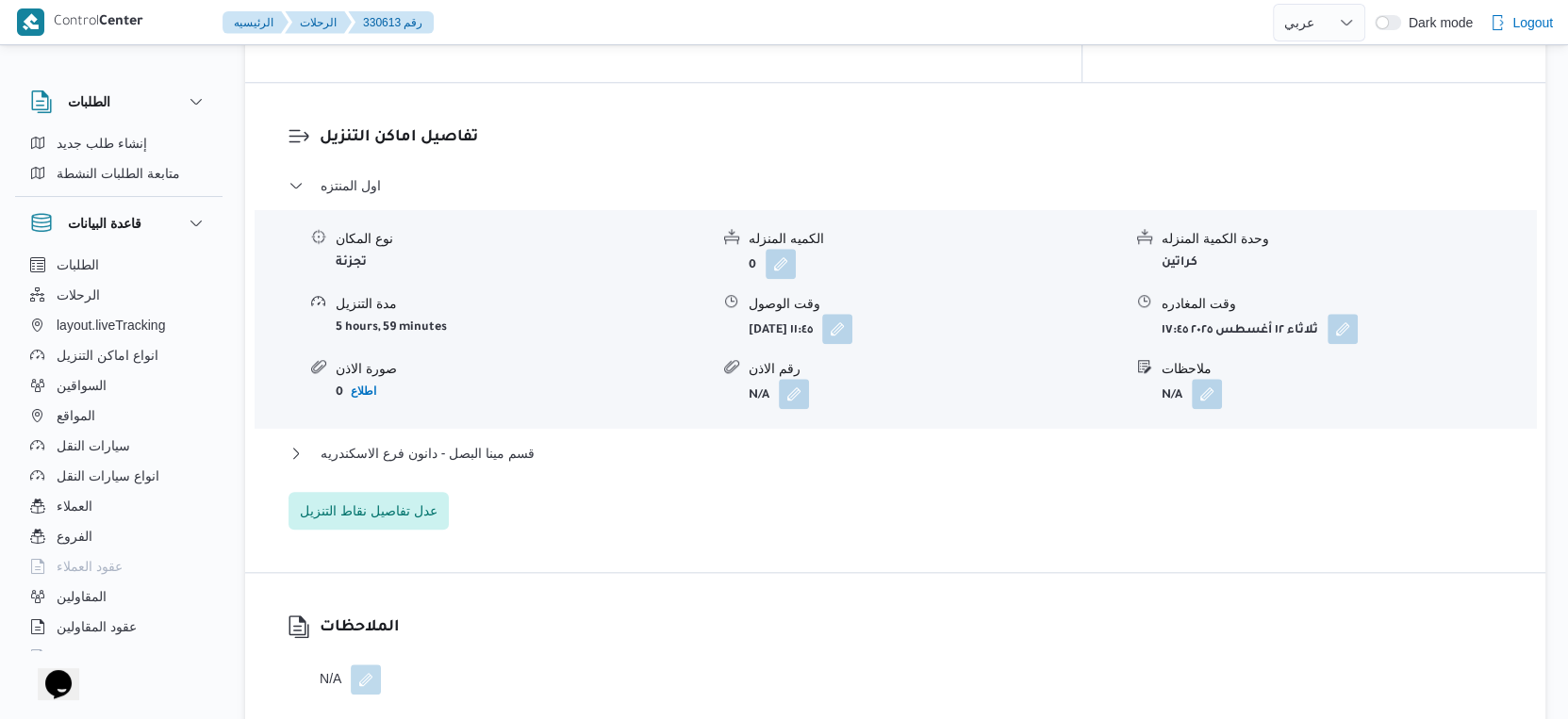
scroll to position [1572, 0]
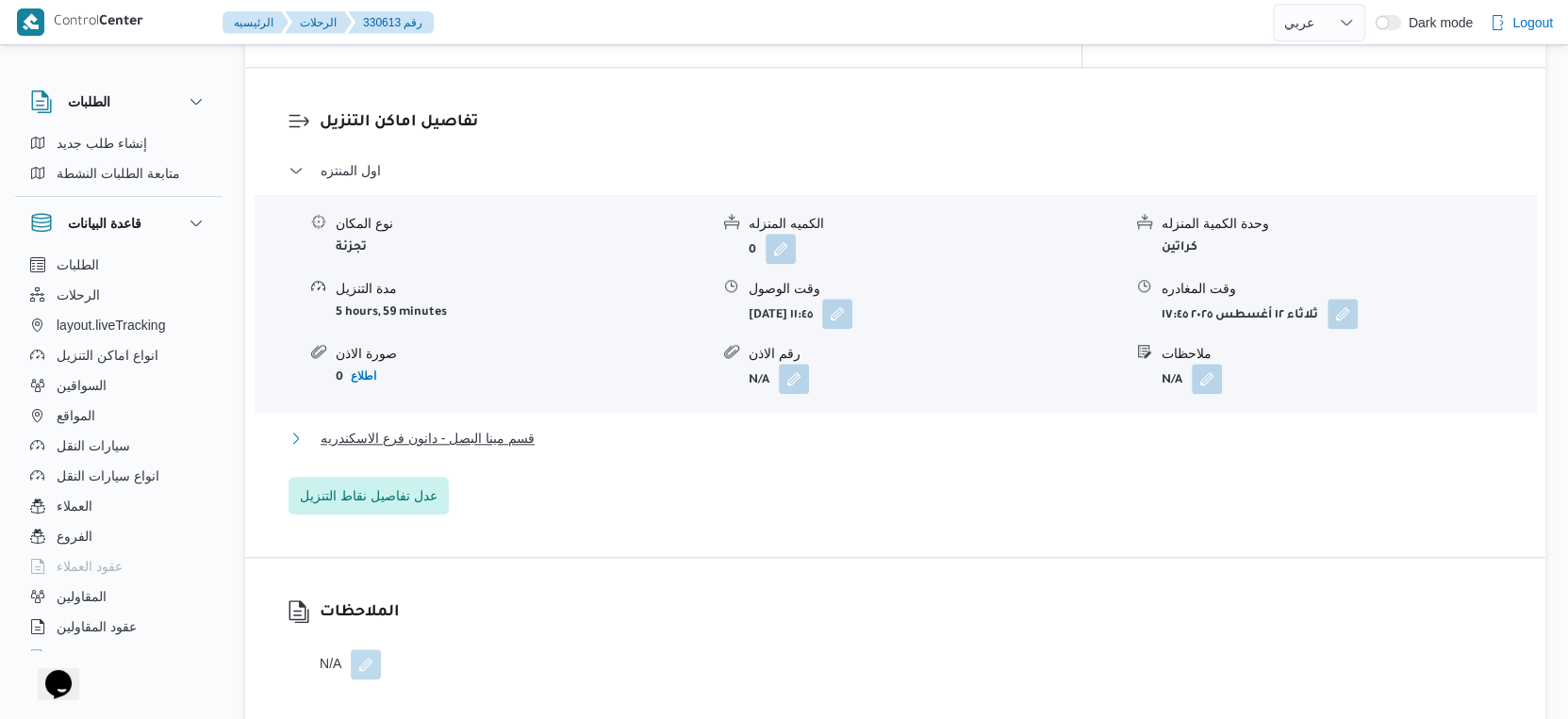
click at [543, 427] on button "قسم مينا البصل - دانون فرع الاسكندريه" at bounding box center [896, 439] width 1214 height 23
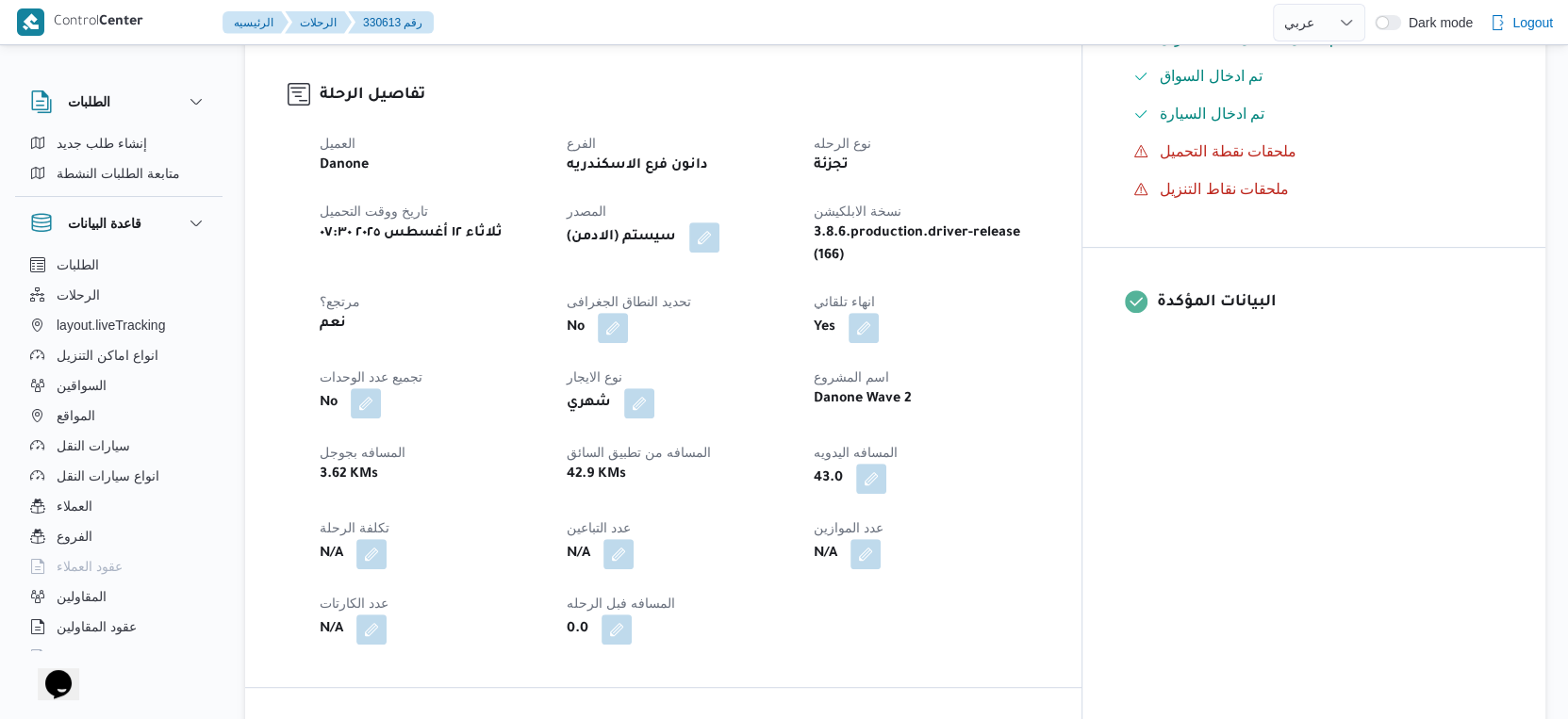
scroll to position [628, 0]
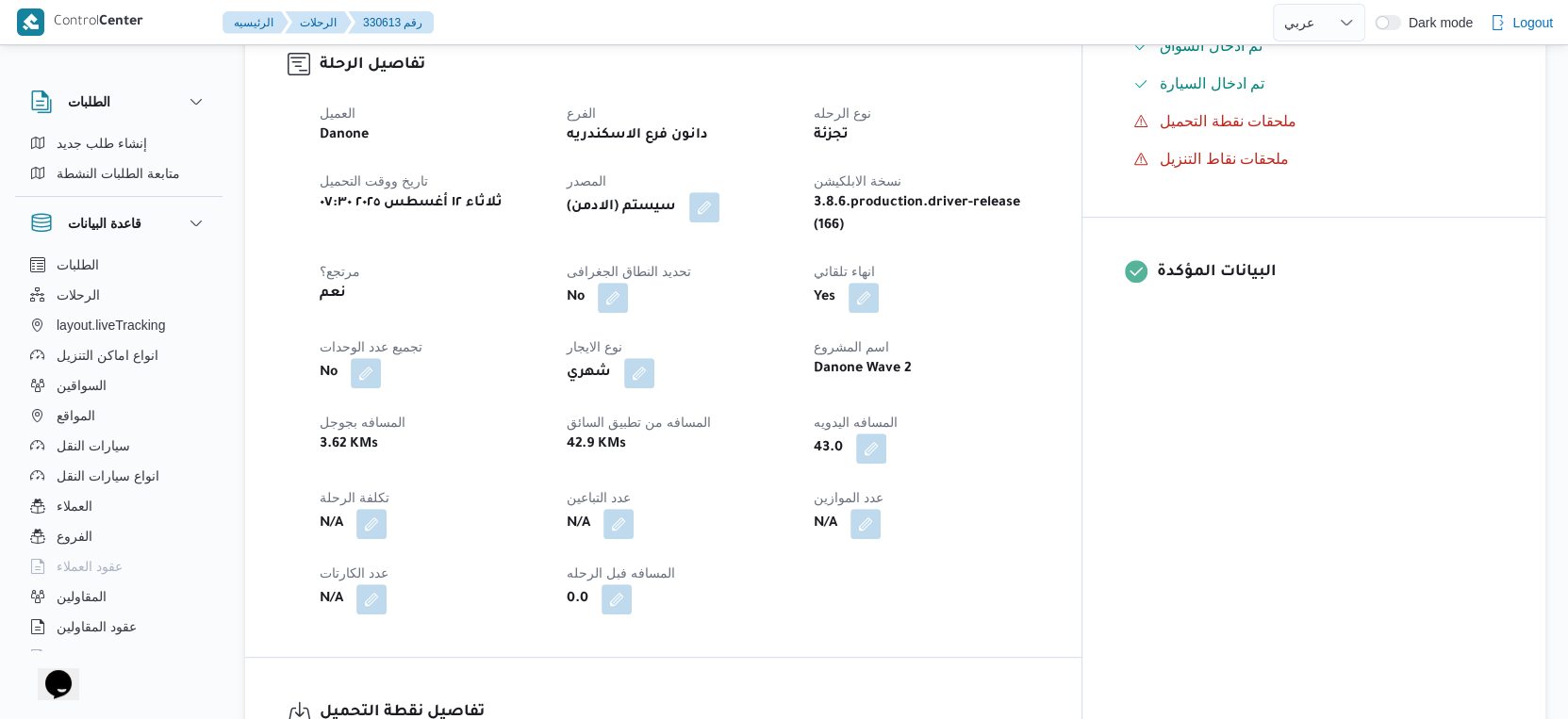
select select "ar"
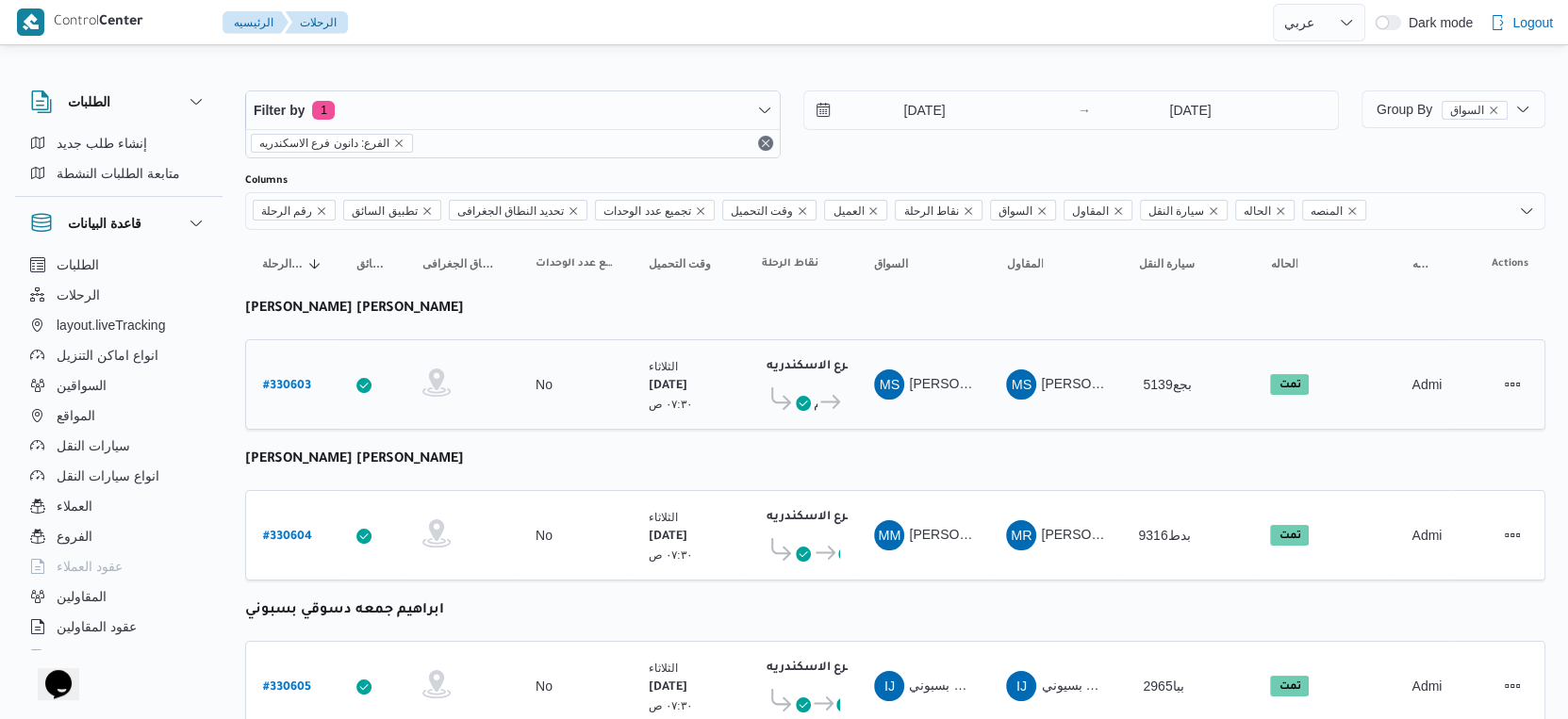
click at [291, 380] on b "# 330603" at bounding box center [287, 386] width 48 height 13
select select "ar"
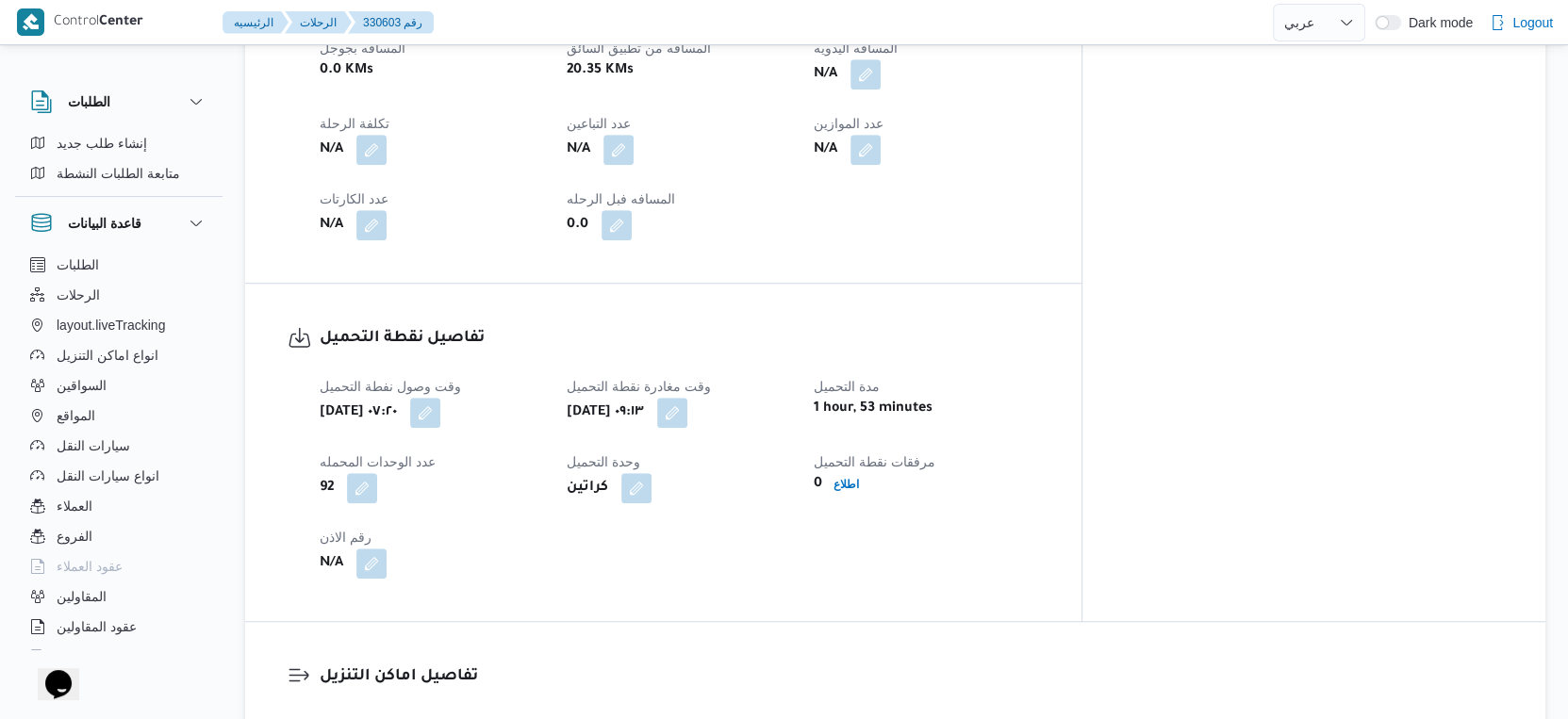
scroll to position [838, 0]
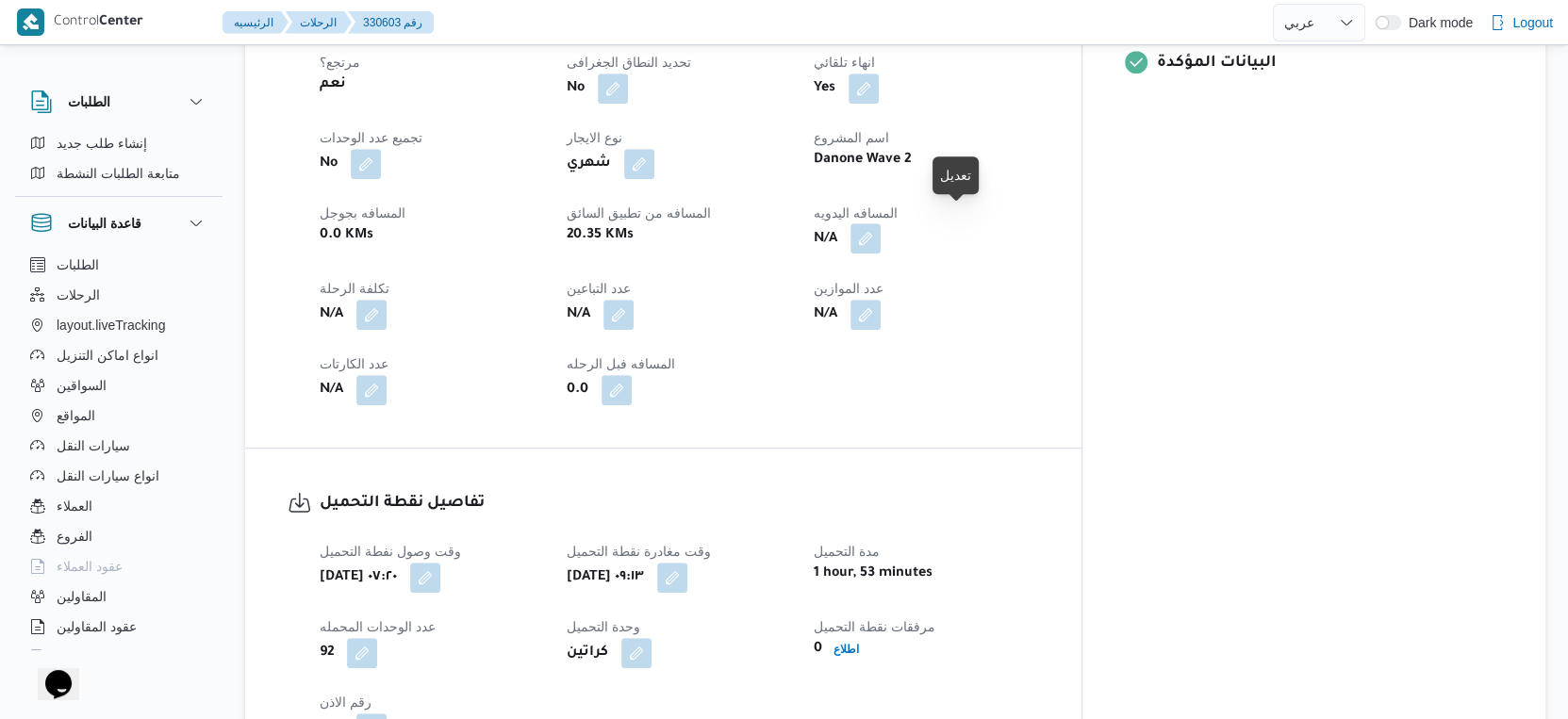
click at [881, 224] on button "button" at bounding box center [865, 239] width 31 height 31
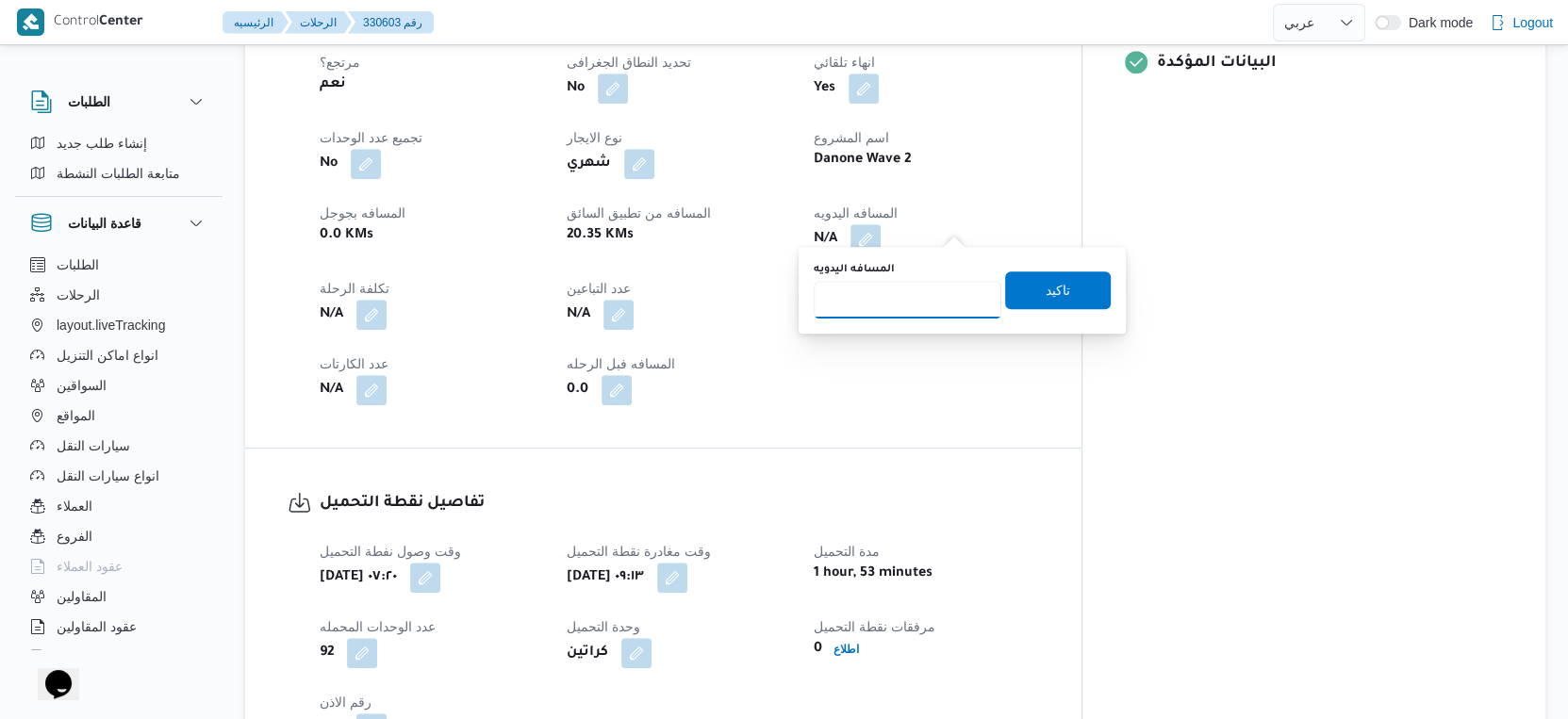
click at [905, 309] on input "المسافه اليدويه" at bounding box center [907, 299] width 187 height 37
type input "25"
click at [1046, 287] on span "تاكيد" at bounding box center [1058, 290] width 25 height 23
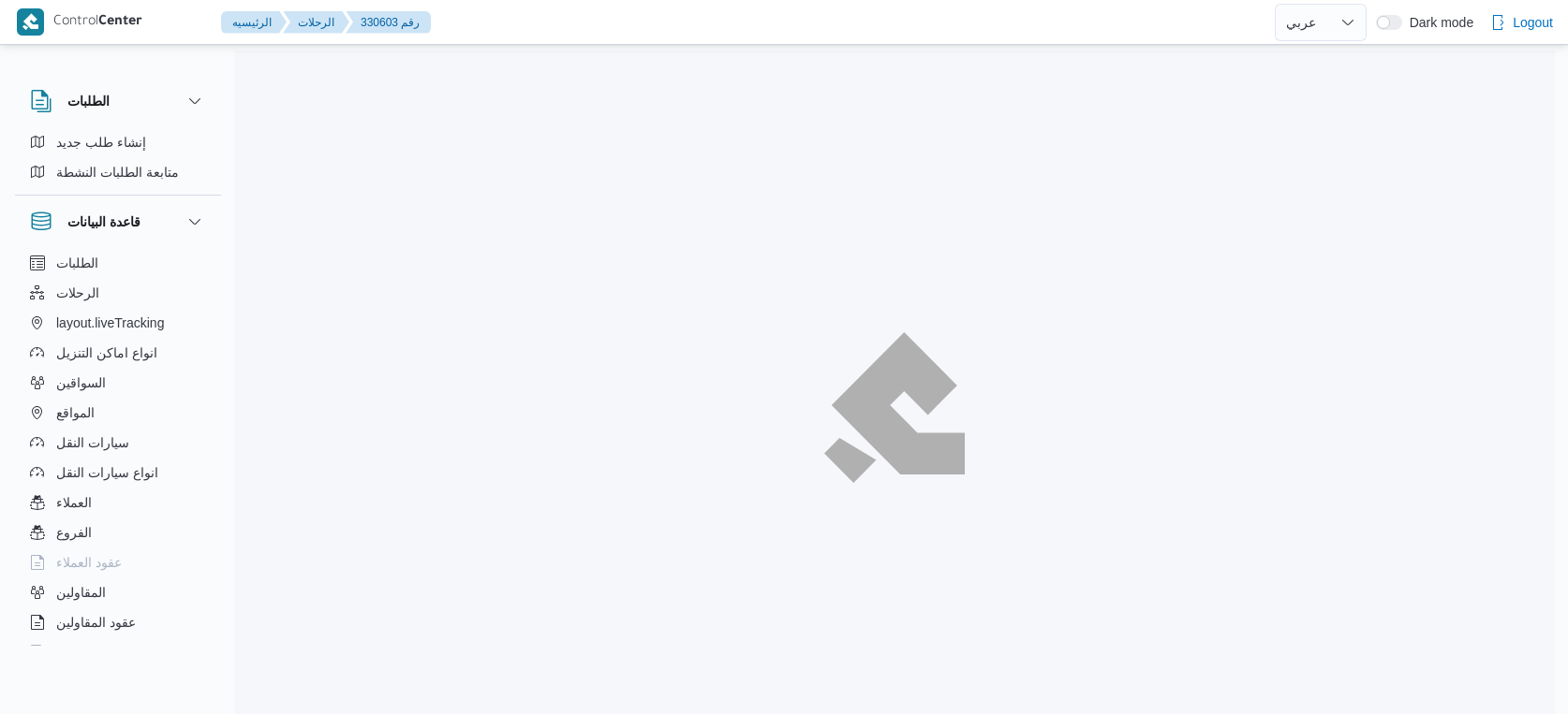
select select "ar"
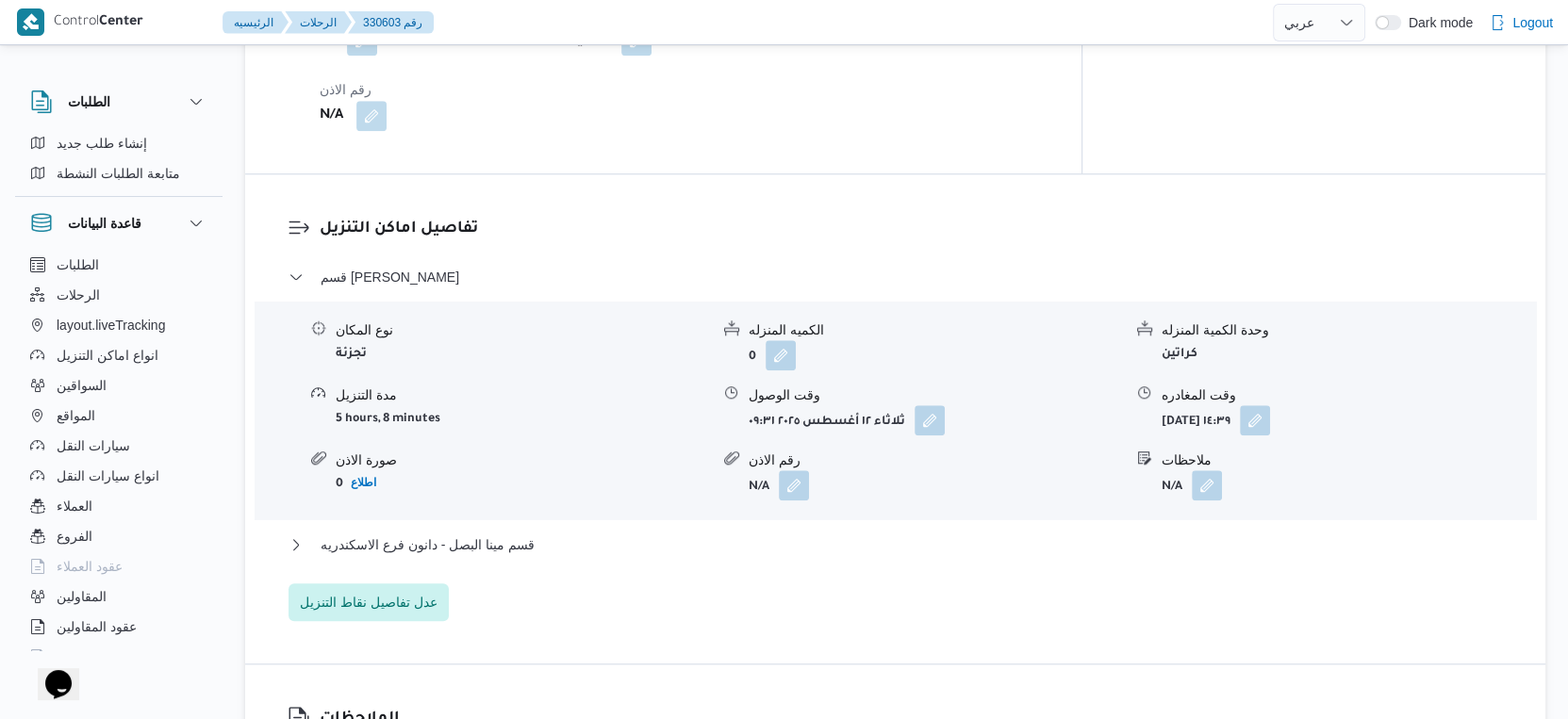
scroll to position [1466, 0]
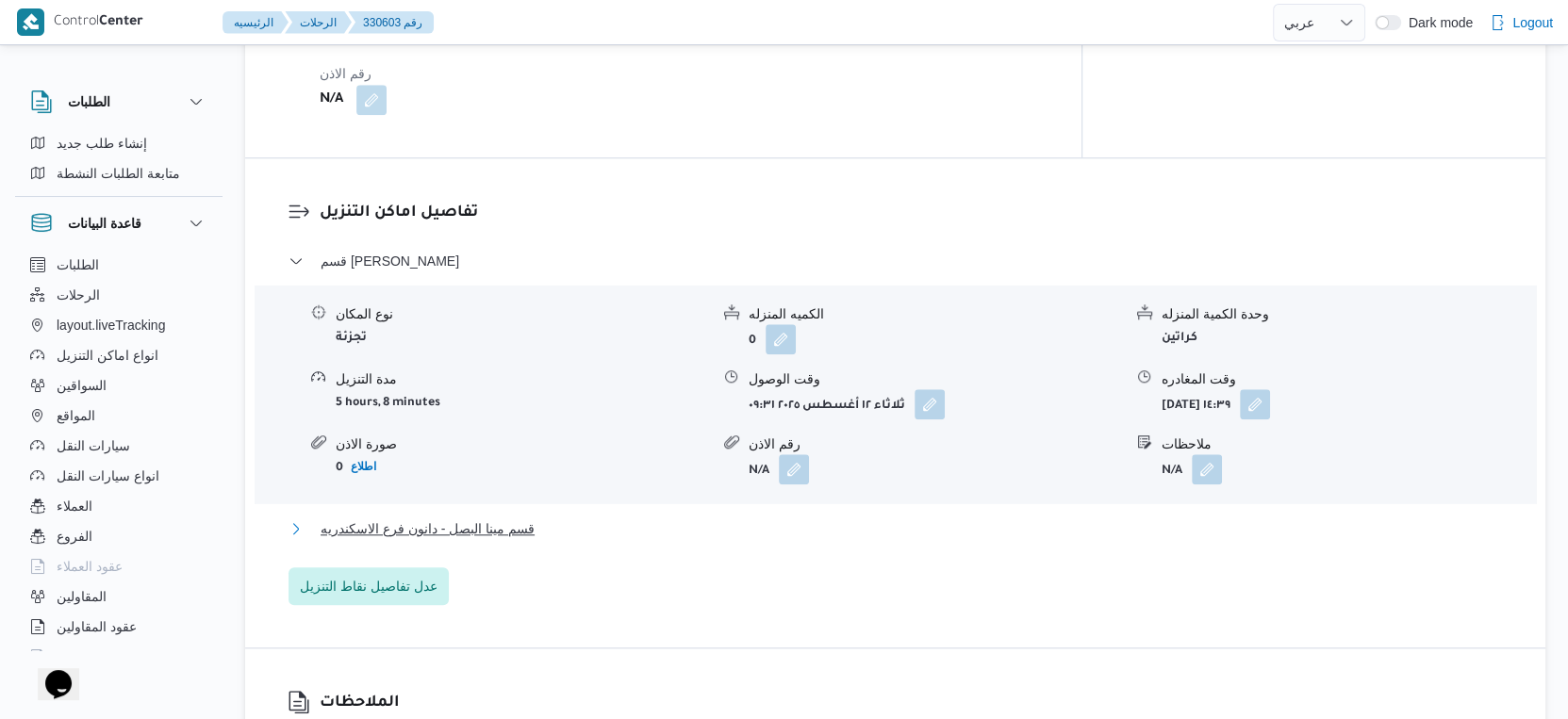
click at [536, 518] on button "قسم مينا البصل - دانون فرع الاسكندريه" at bounding box center [896, 529] width 1214 height 23
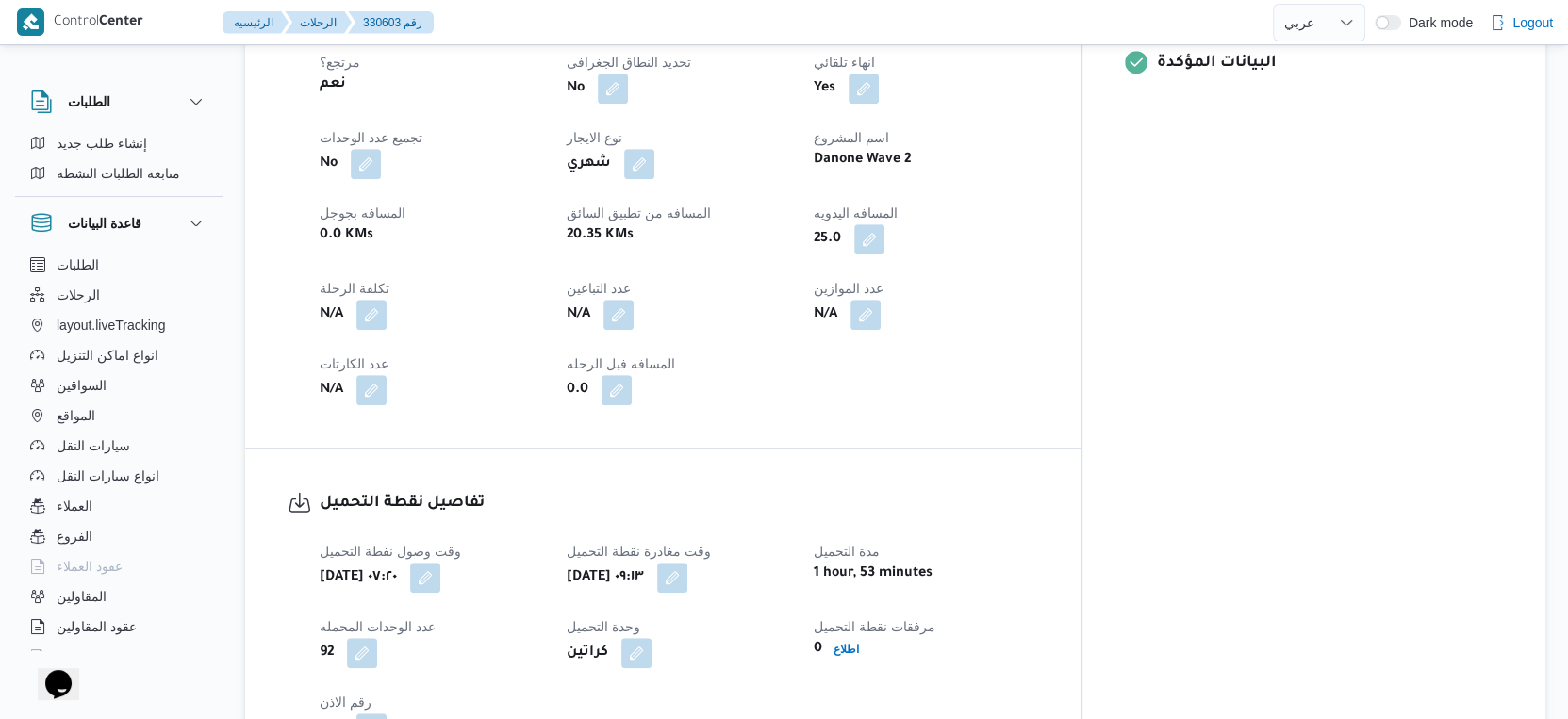
scroll to position [838, 0]
select select "ar"
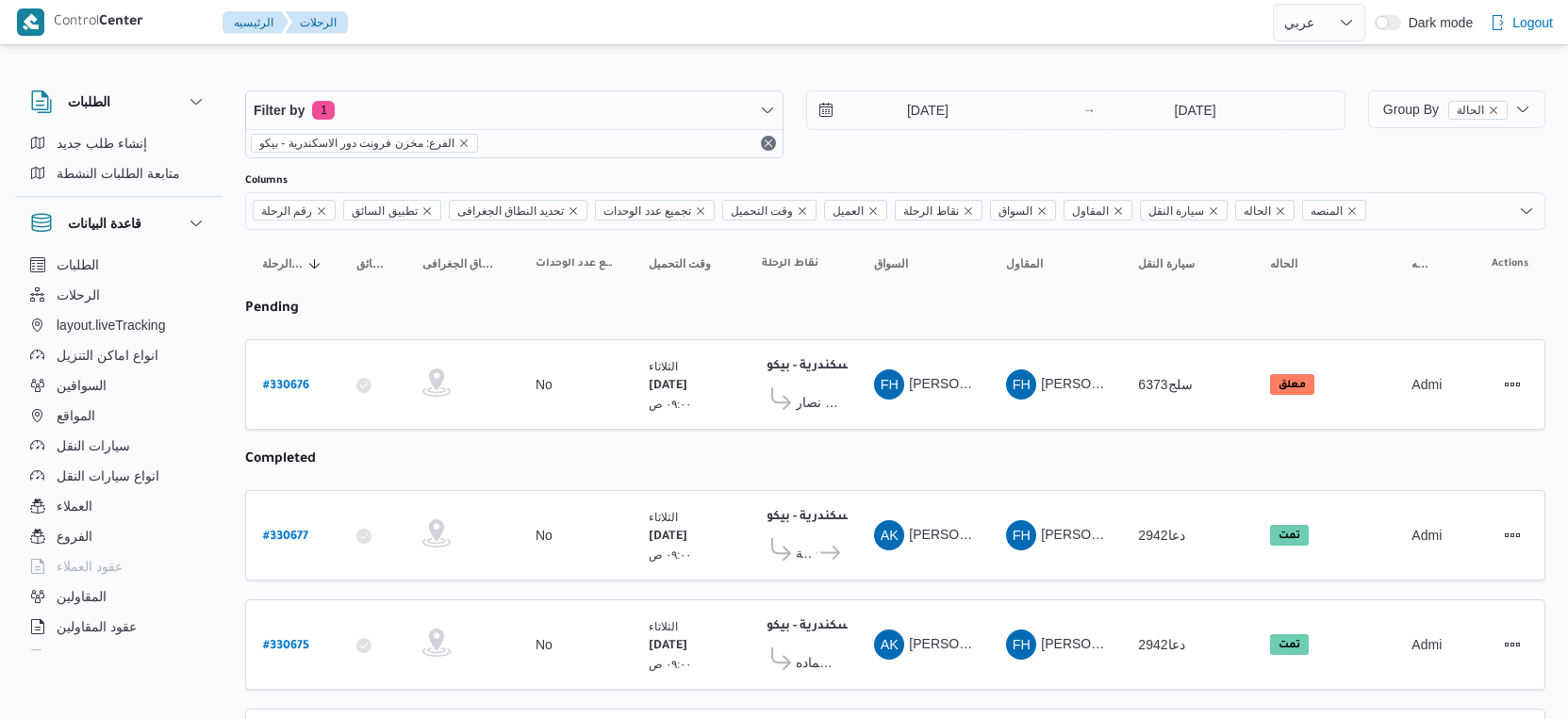
select select "ar"
click at [302, 384] on b "# 330676" at bounding box center [286, 386] width 46 height 13
select select "ar"
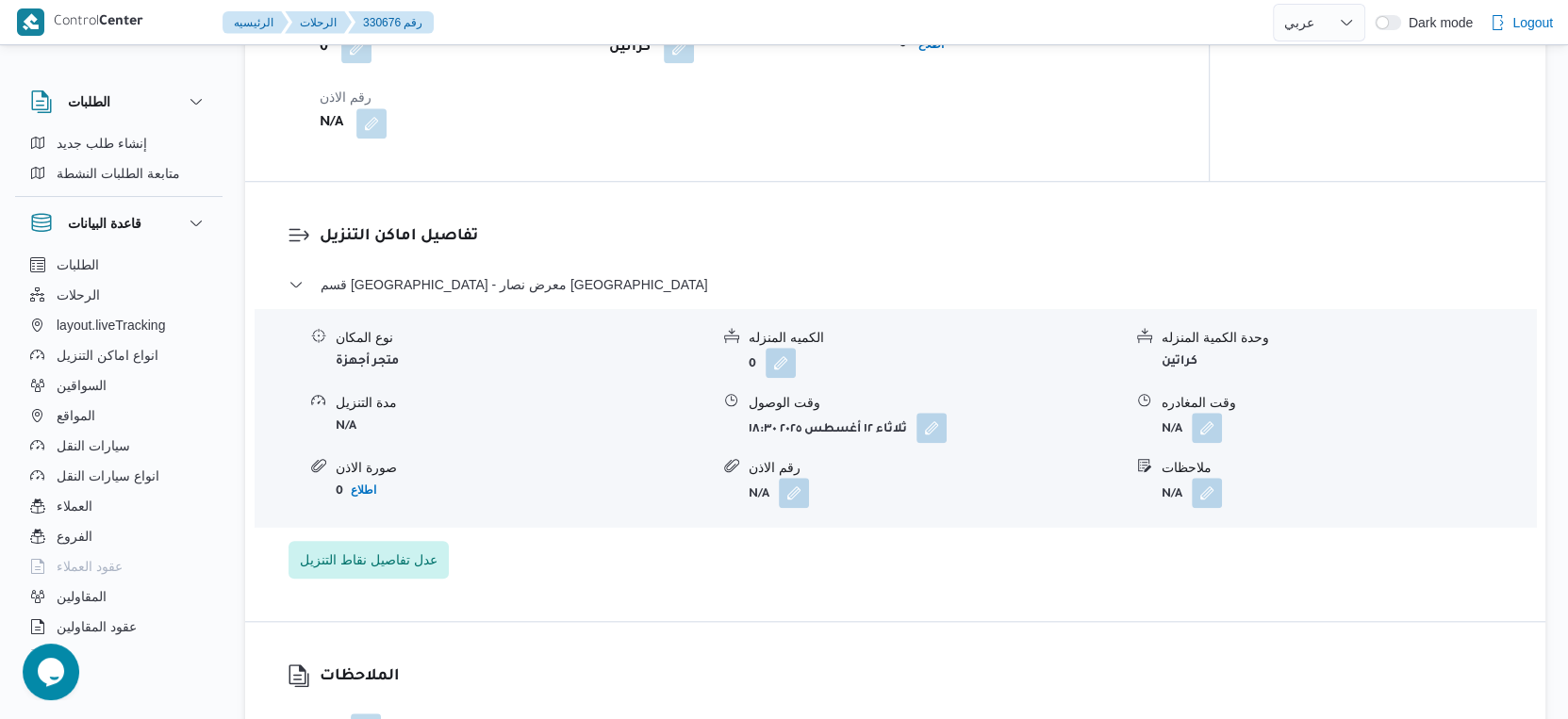
scroll to position [1466, 0]
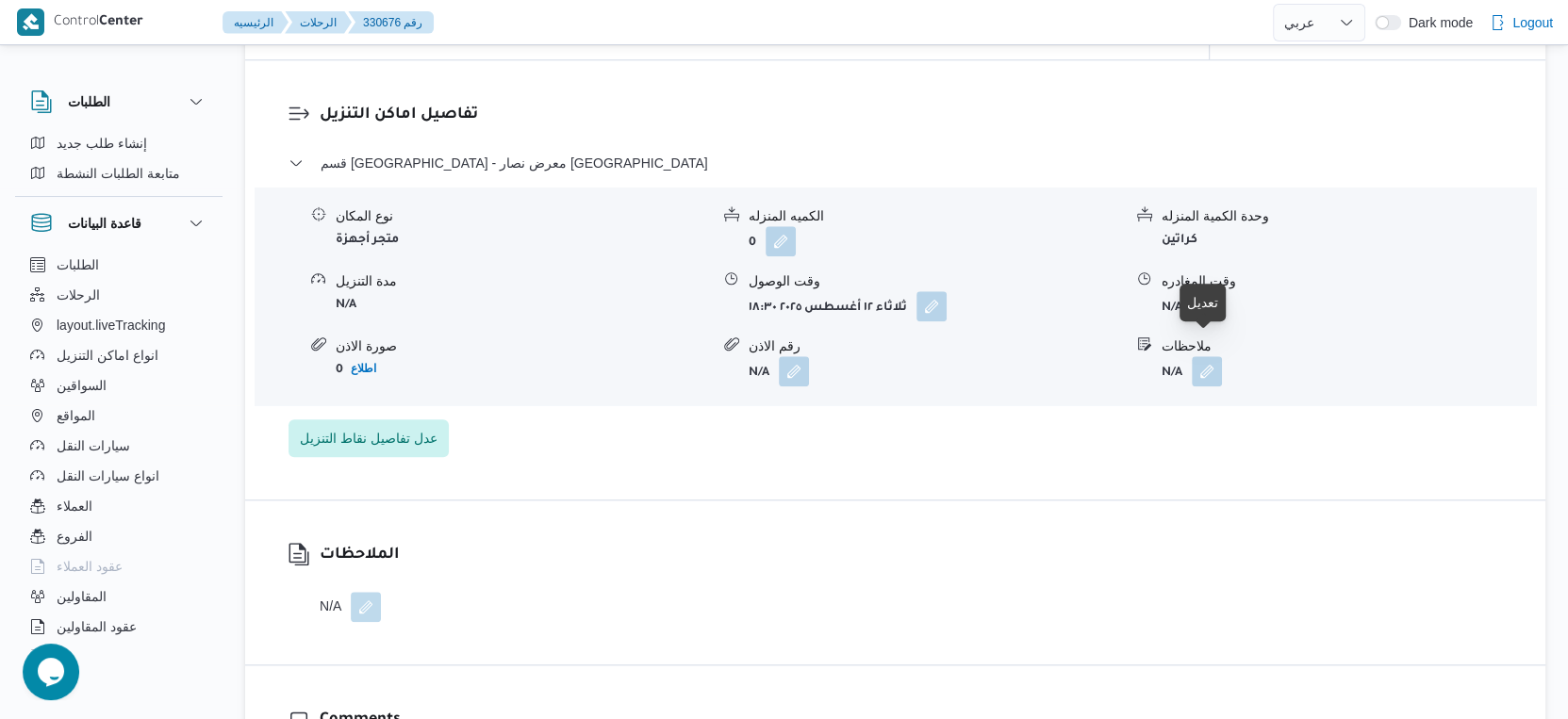
click at [1201, 320] on button "button" at bounding box center [1207, 306] width 31 height 31
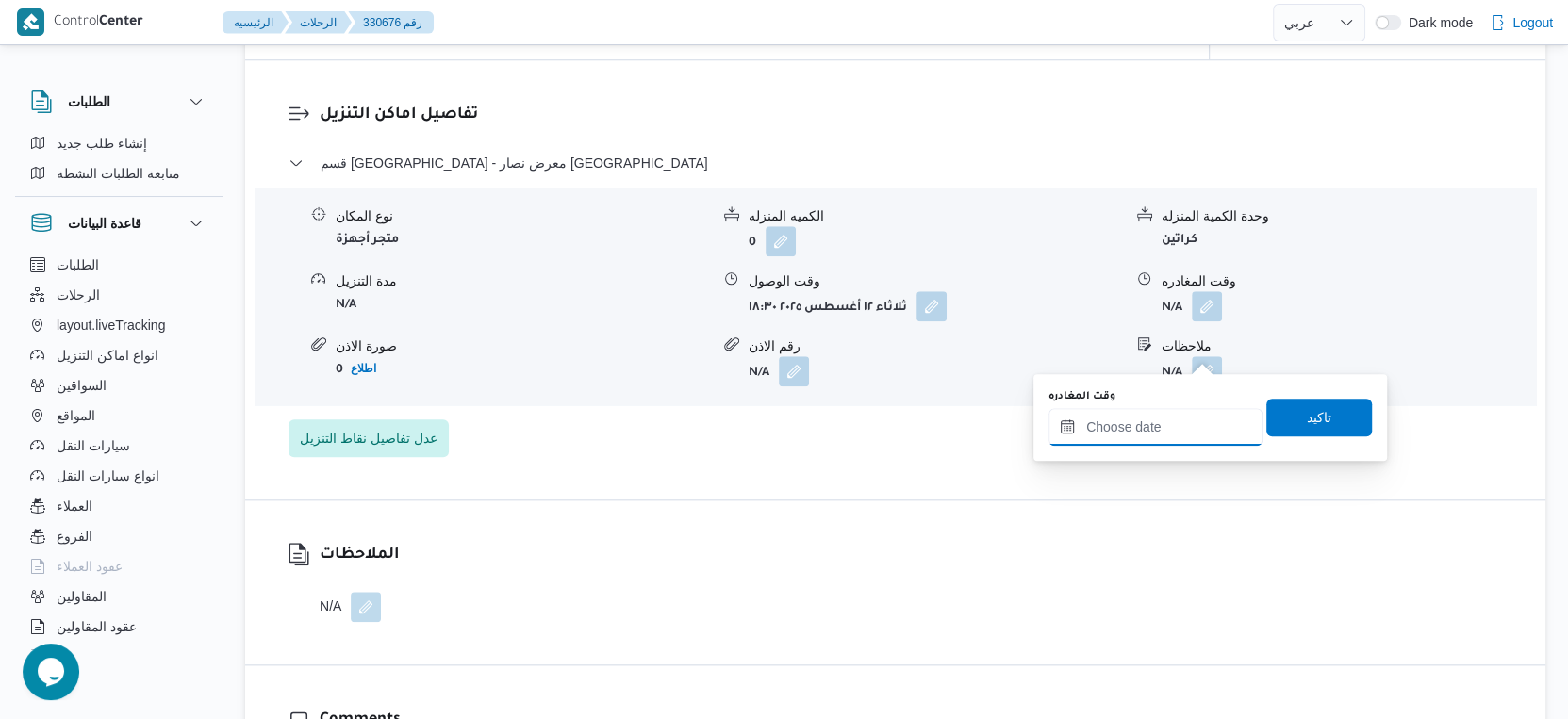
click at [1183, 414] on input "وقت المغادره" at bounding box center [1155, 426] width 214 height 37
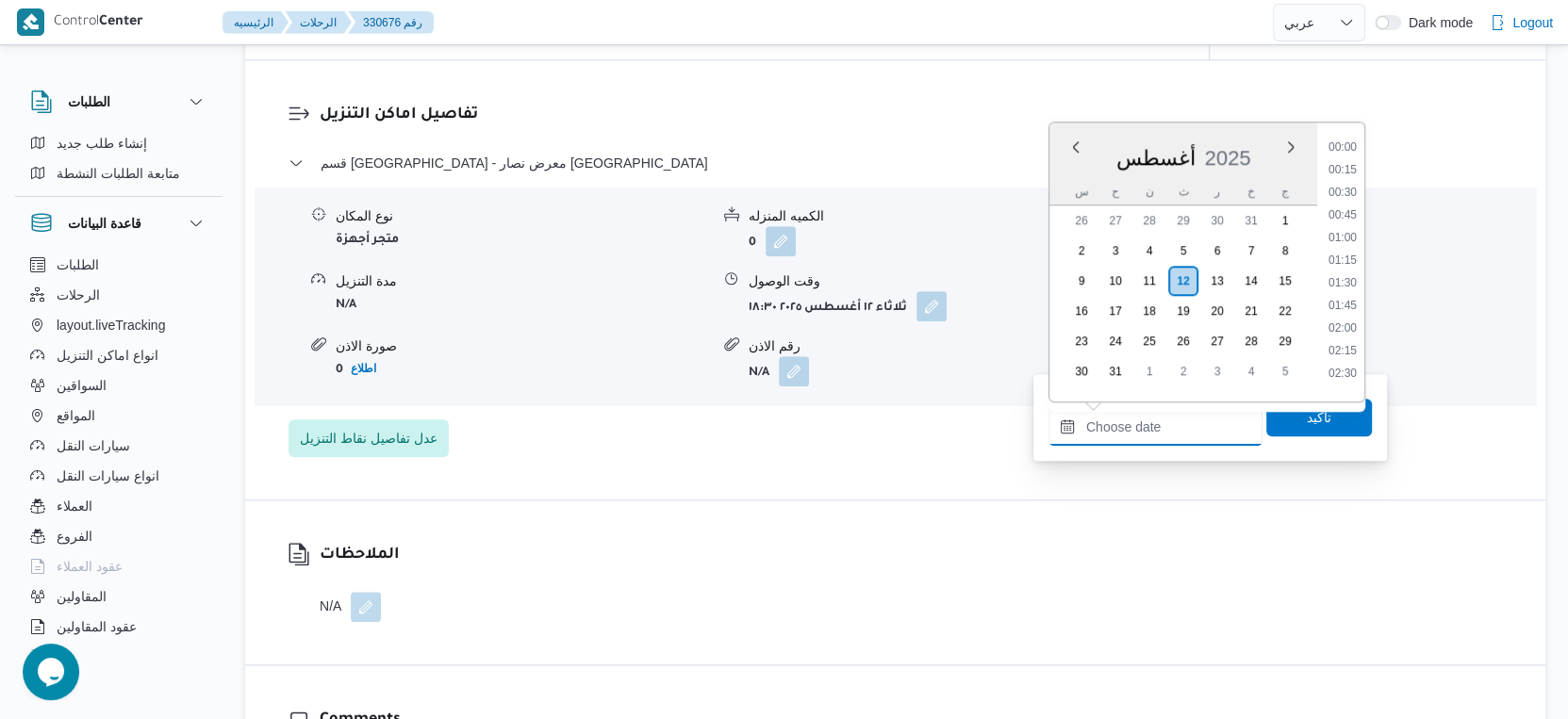
scroll to position [1656, 0]
click at [1349, 233] on li "19:15" at bounding box center [1341, 234] width 43 height 19
type input "١٢/٠٨/٢٠٢٥ ١٩:١٥"
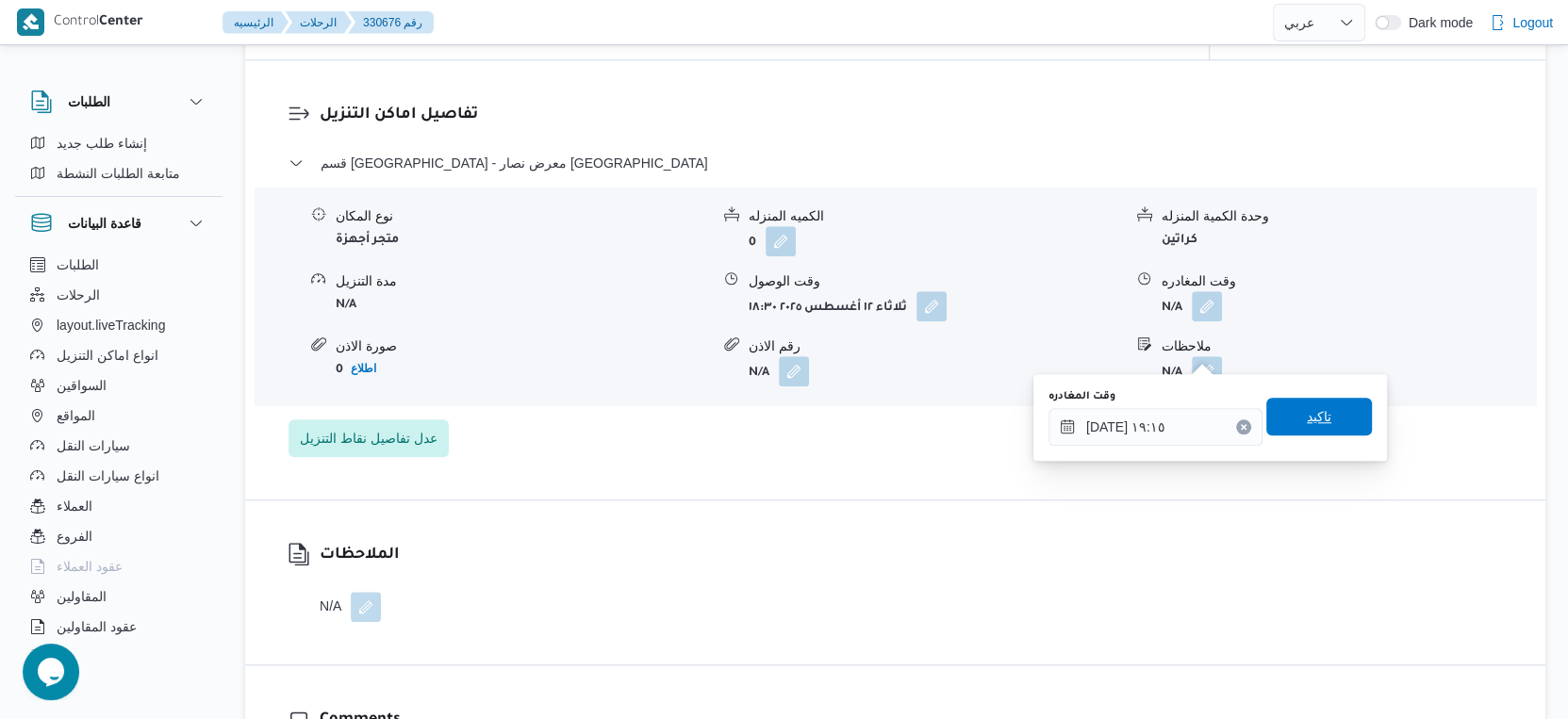
click at [1323, 407] on span "تاكيد" at bounding box center [1318, 416] width 105 height 37
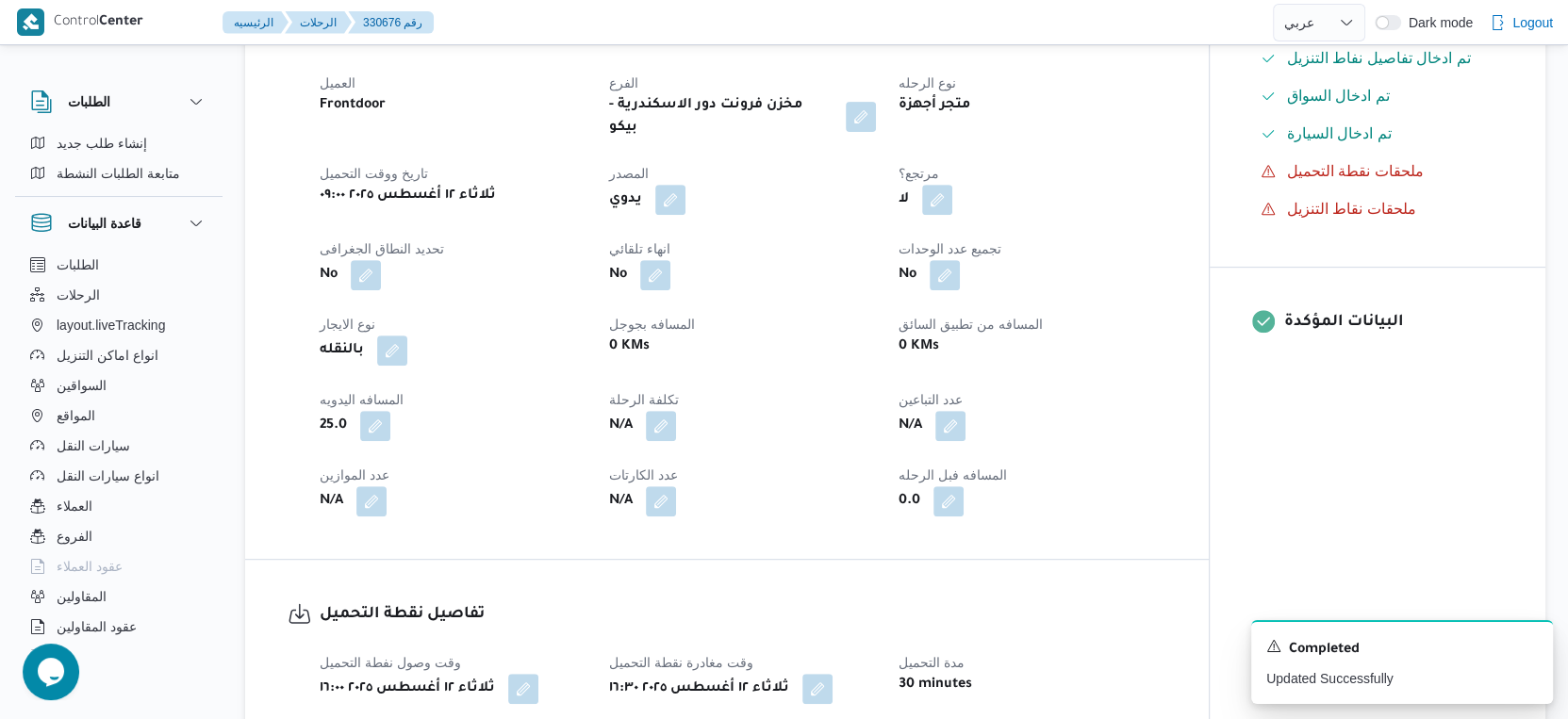
scroll to position [0, 0]
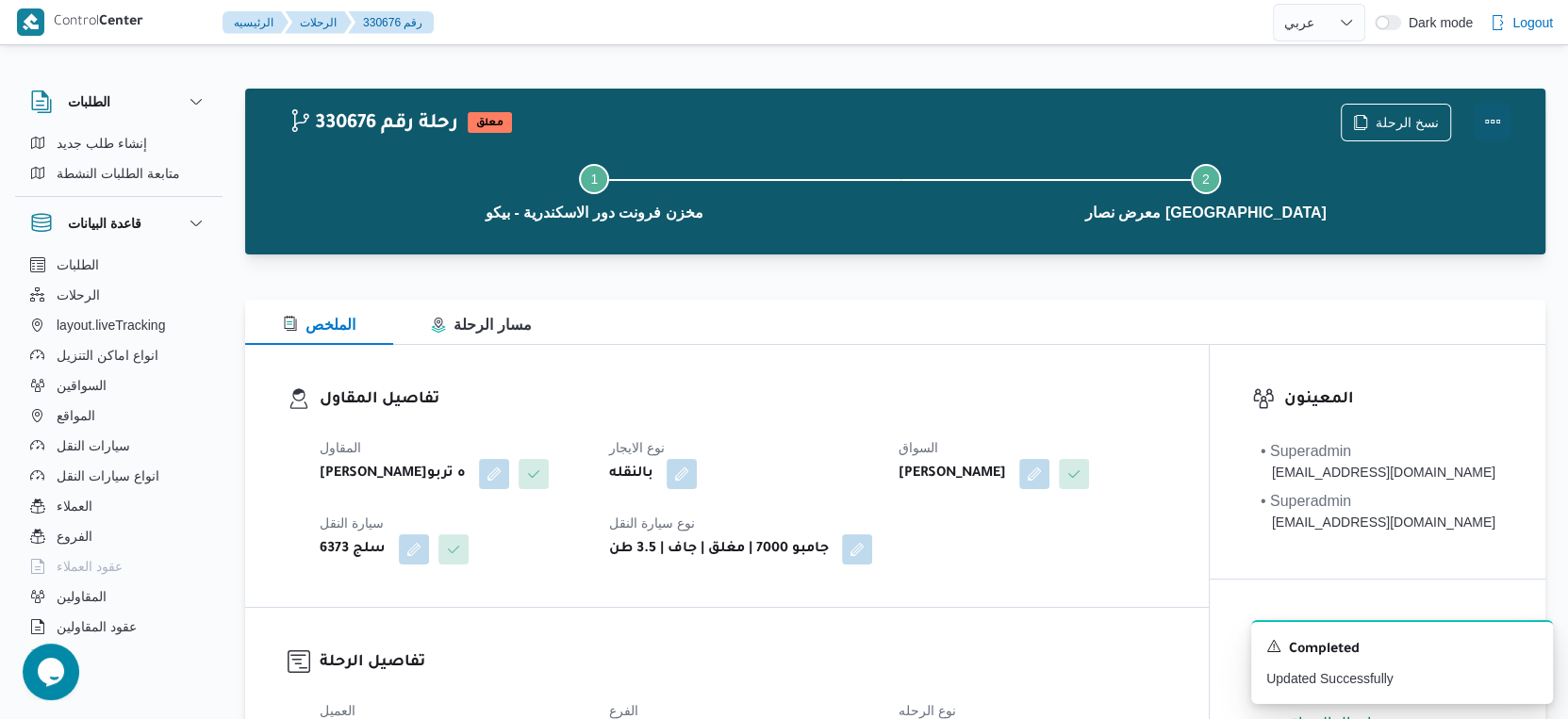
click at [1498, 122] on button "Actions" at bounding box center [1492, 120] width 37 height 37
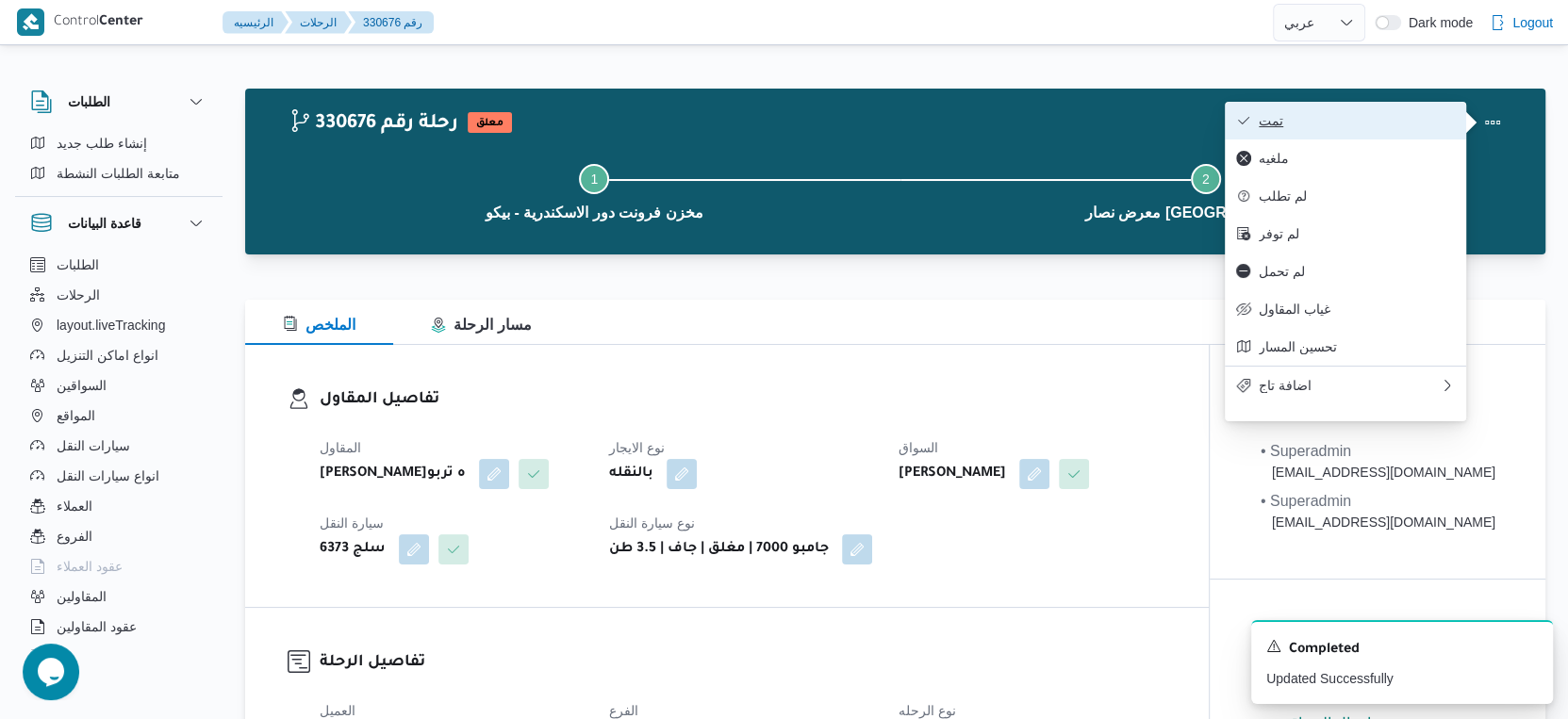
click at [1372, 120] on span "تمت" at bounding box center [1356, 120] width 196 height 15
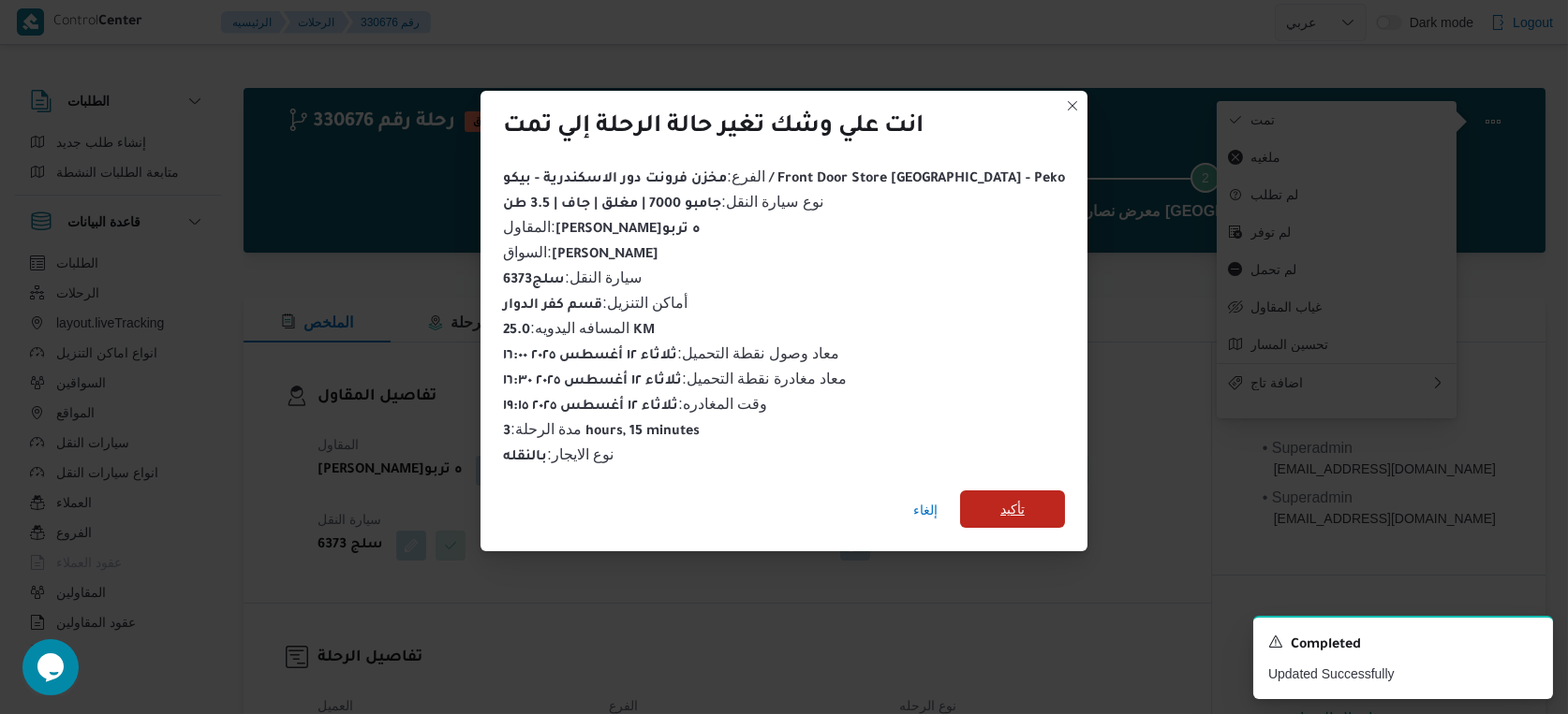
click at [1021, 492] on span "تأكيد" at bounding box center [1012, 509] width 104 height 37
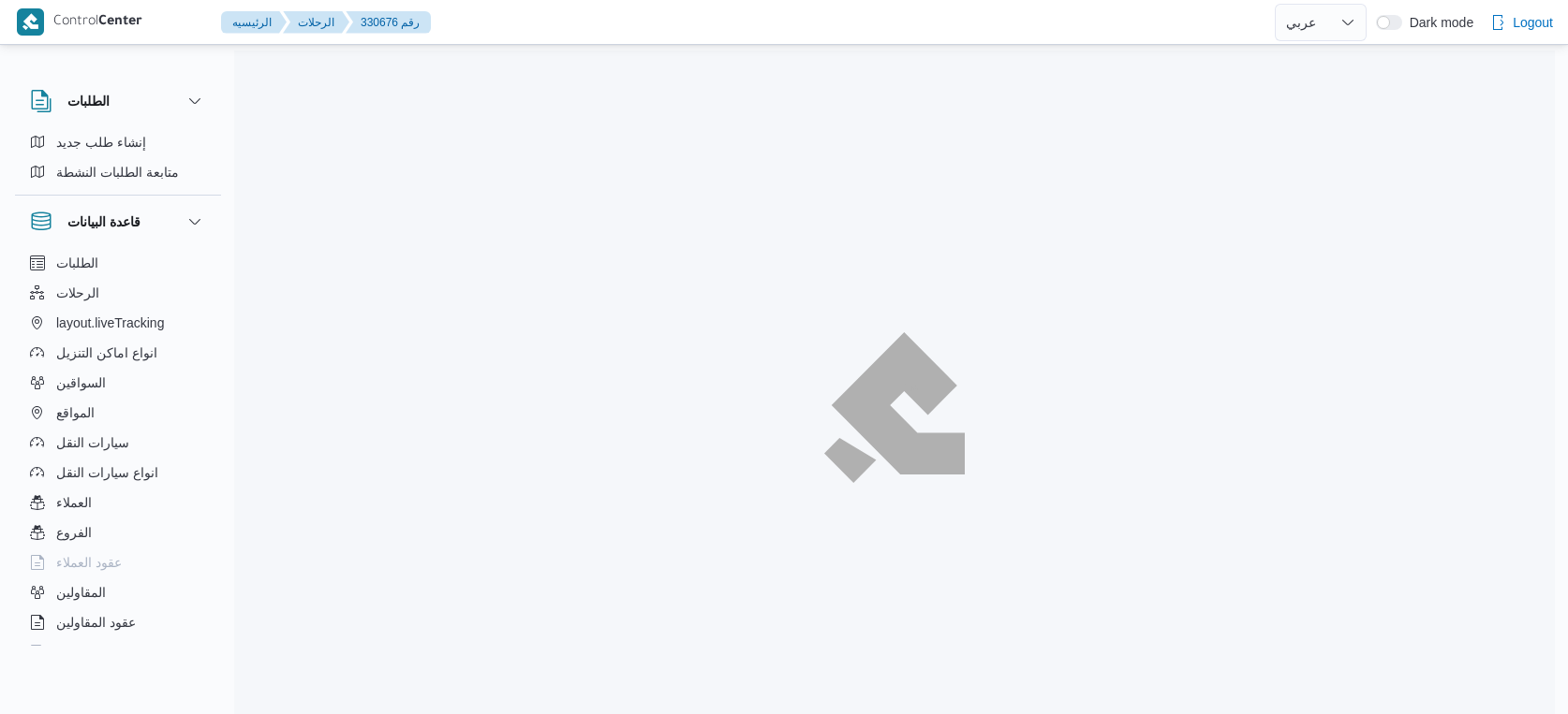
select select "ar"
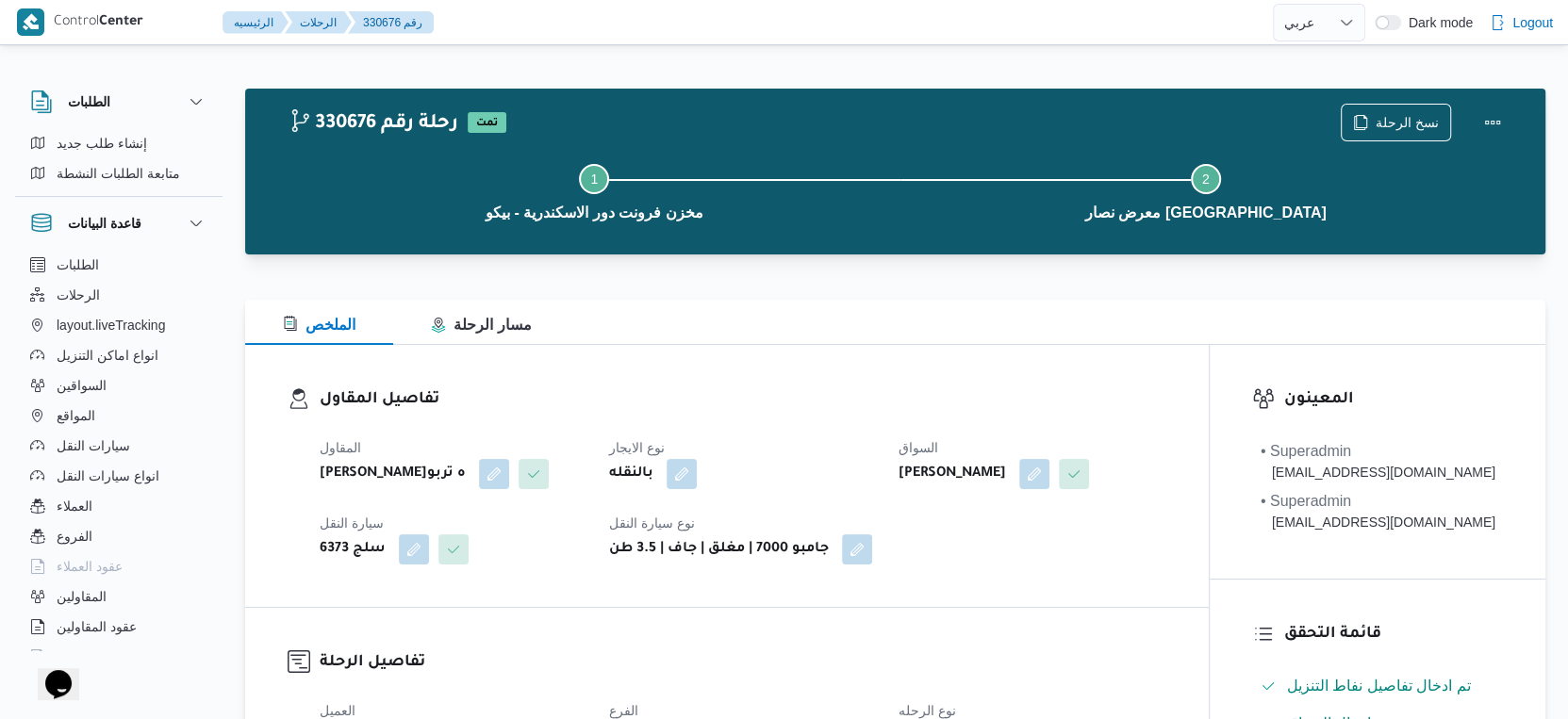
scroll to position [628, 0]
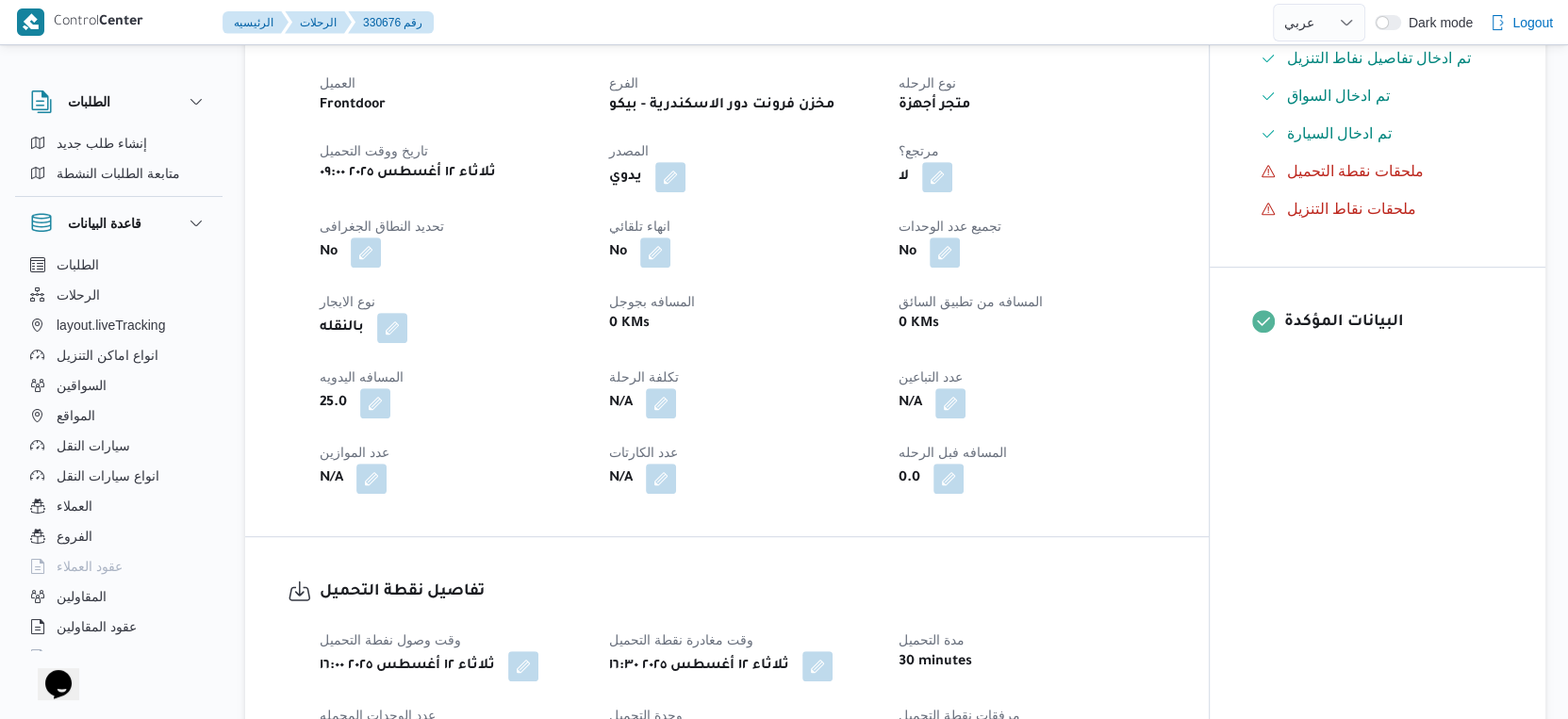
select select "ar"
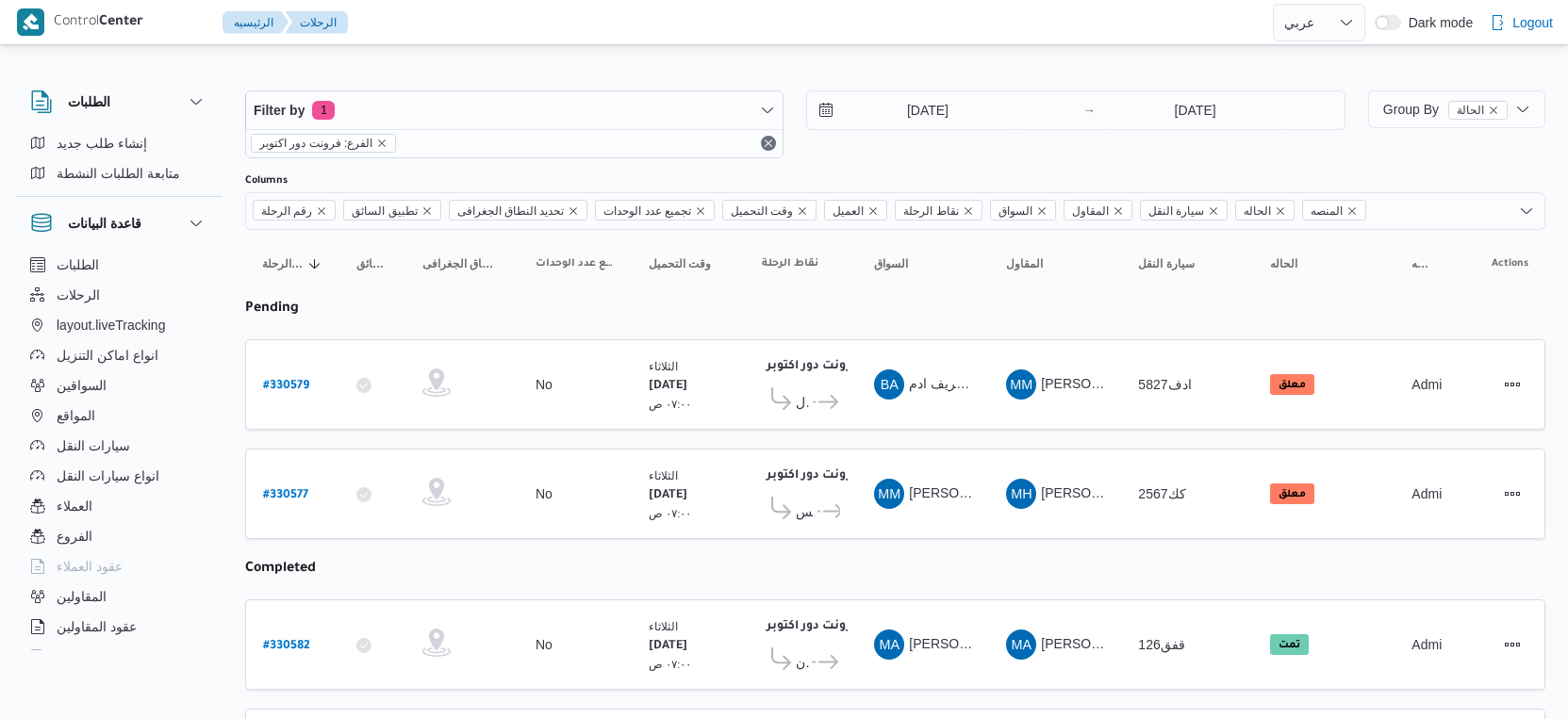
select select "ar"
click at [300, 380] on b "# 330579" at bounding box center [286, 386] width 46 height 13
select select "ar"
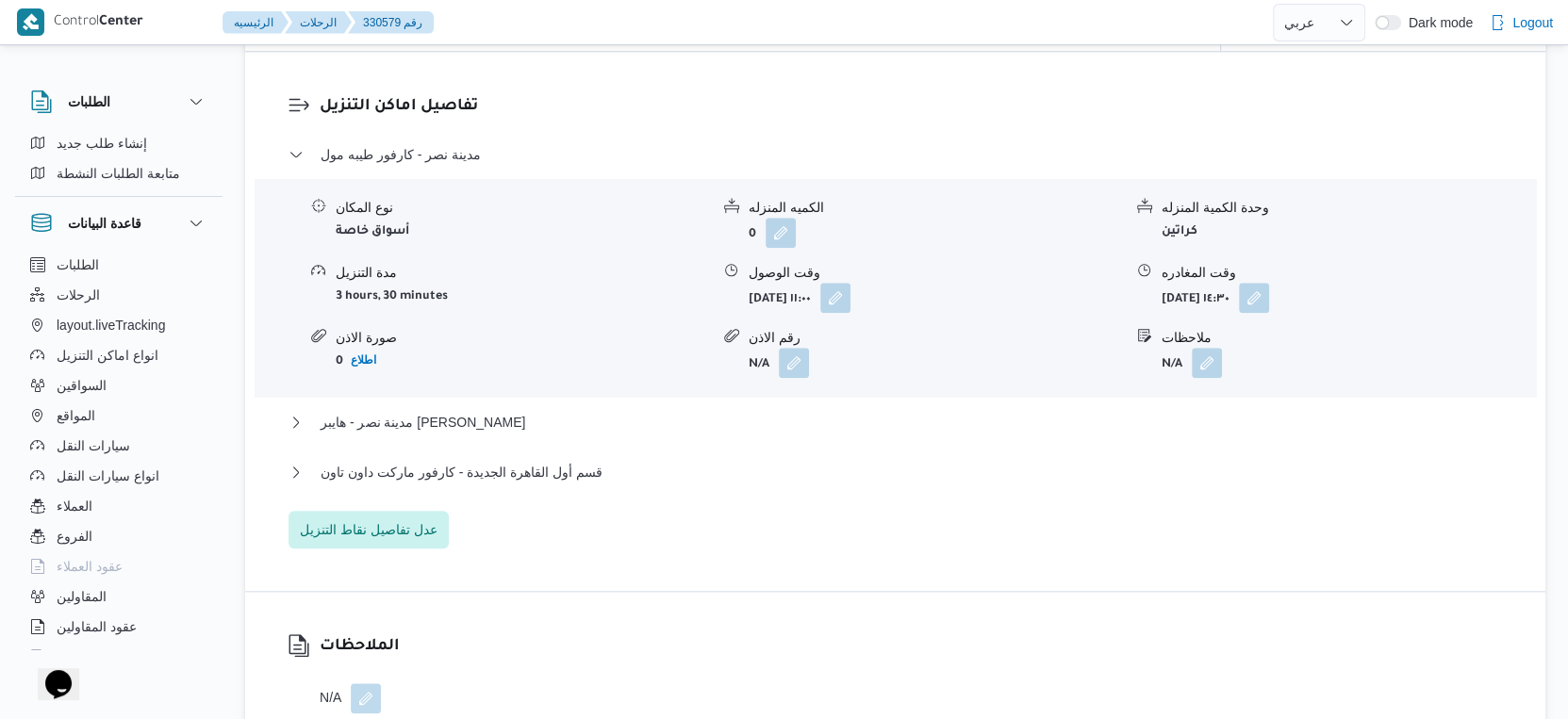
scroll to position [1572, 0]
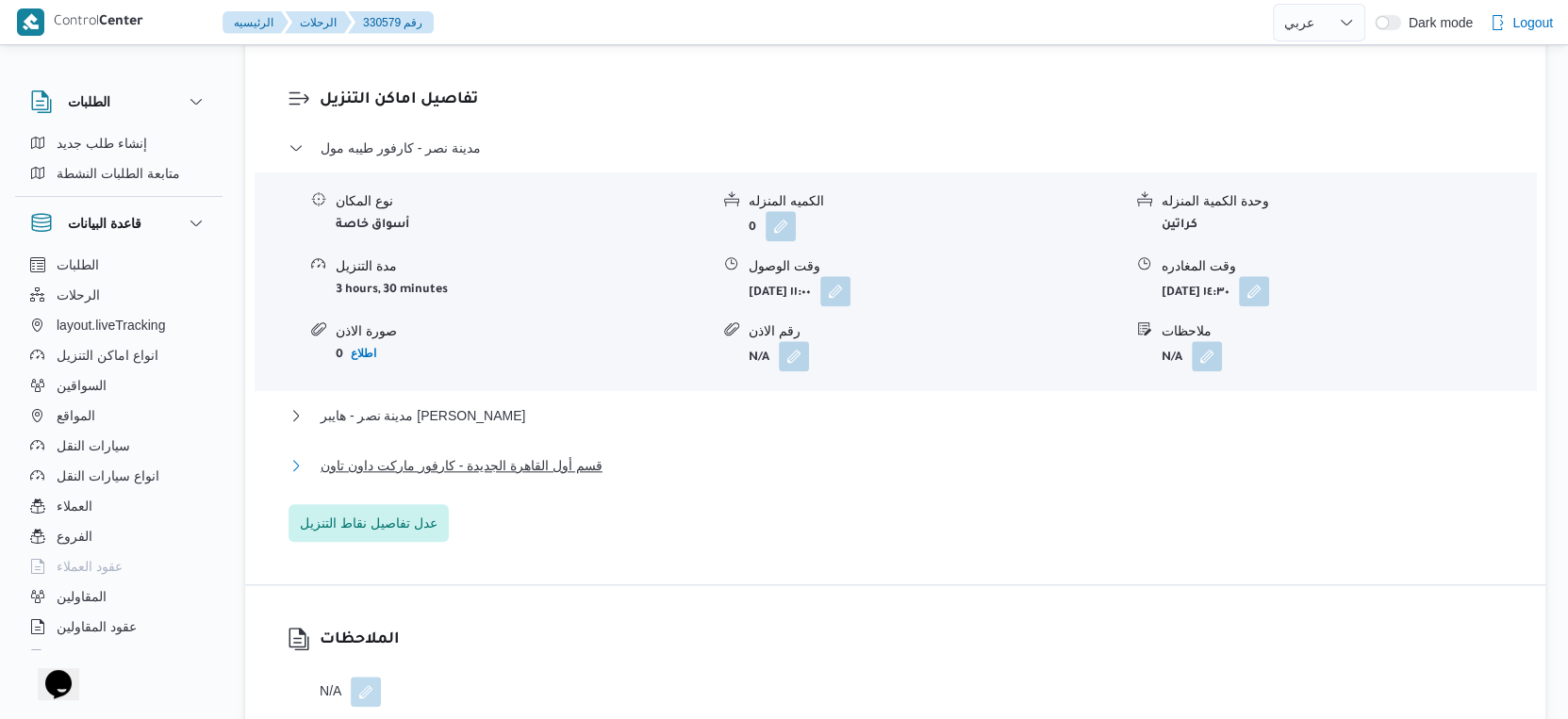
click at [588, 477] on span "قسم أول القاهرة الجديدة - كارفور ماركت داون تاون" at bounding box center [461, 466] width 282 height 23
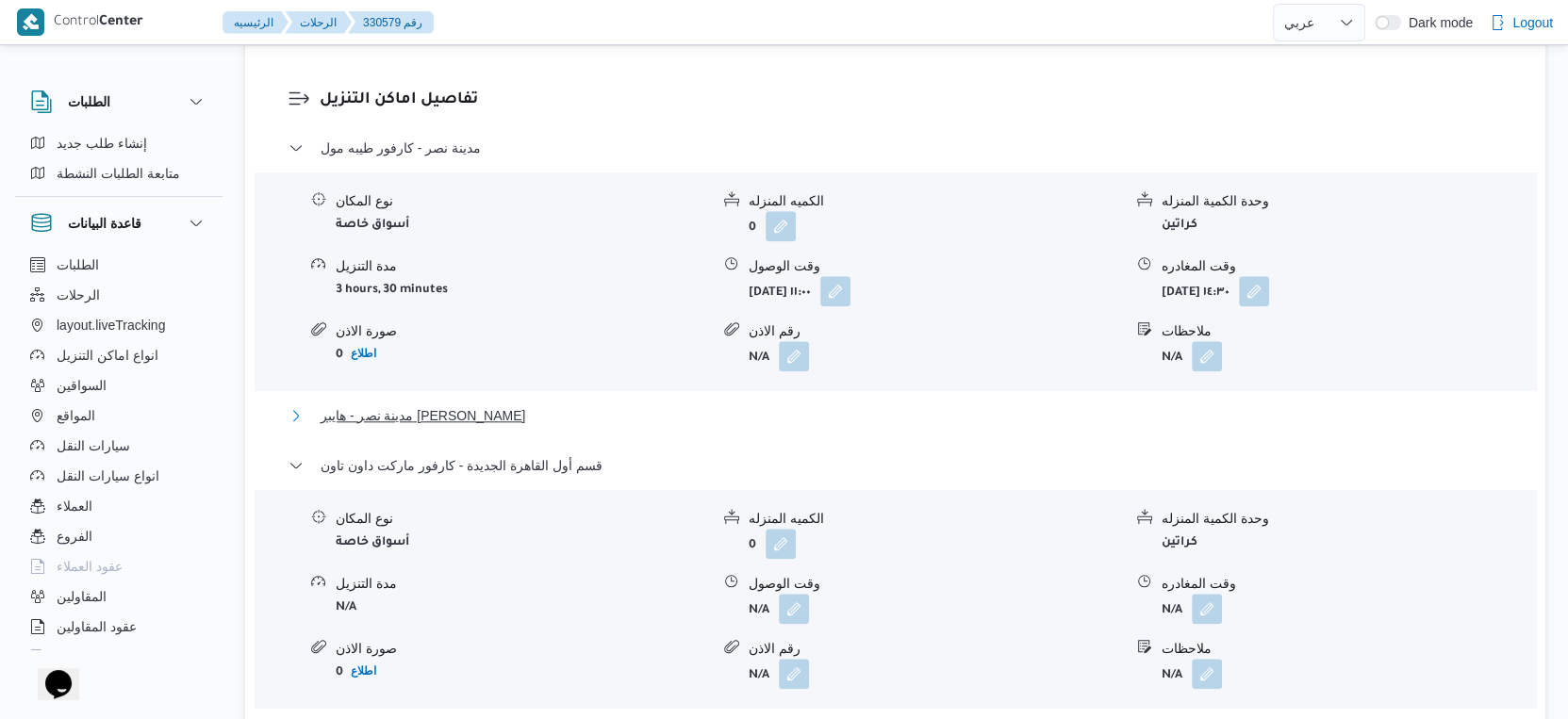
click at [522, 427] on button "مدينة نصر - هايبر [PERSON_NAME]" at bounding box center [896, 416] width 1214 height 23
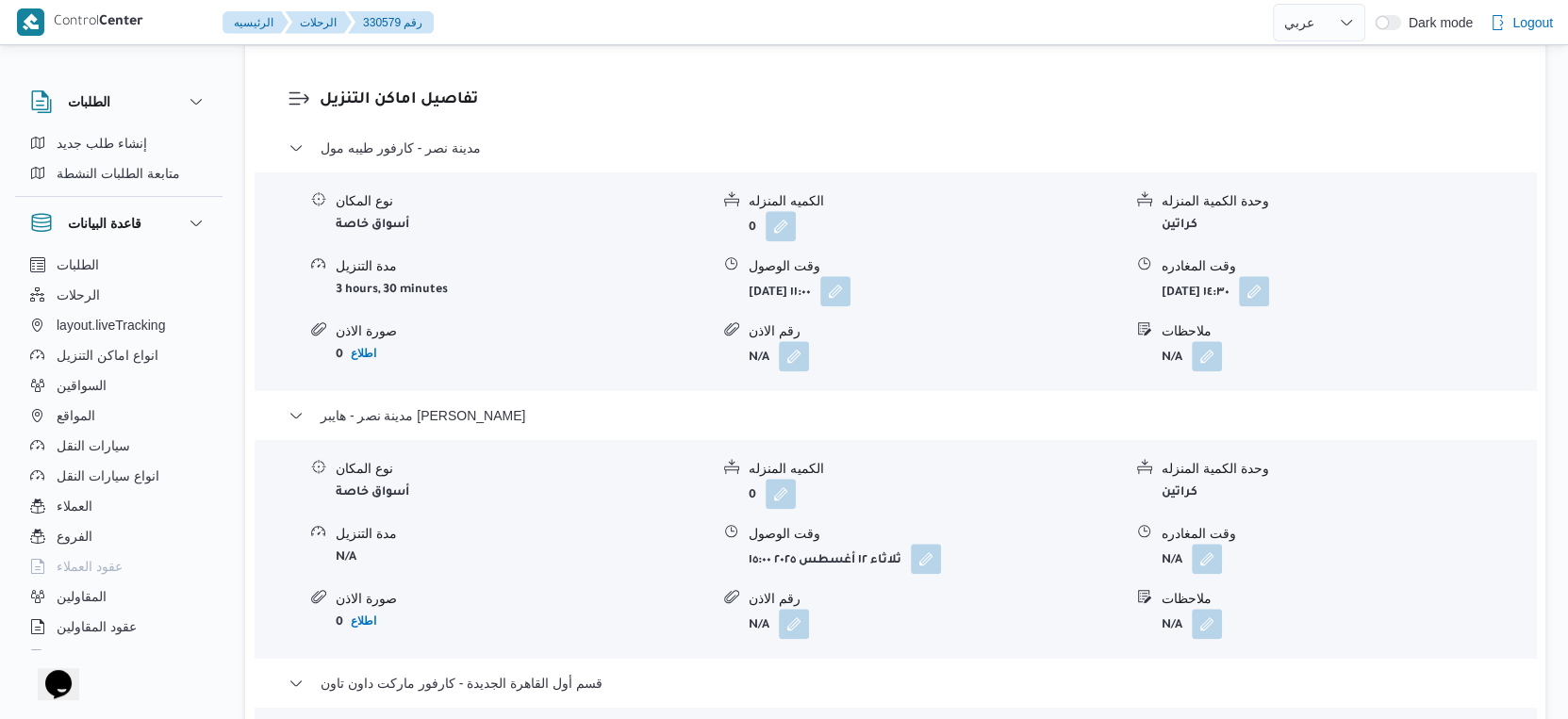
scroll to position [1885, 0]
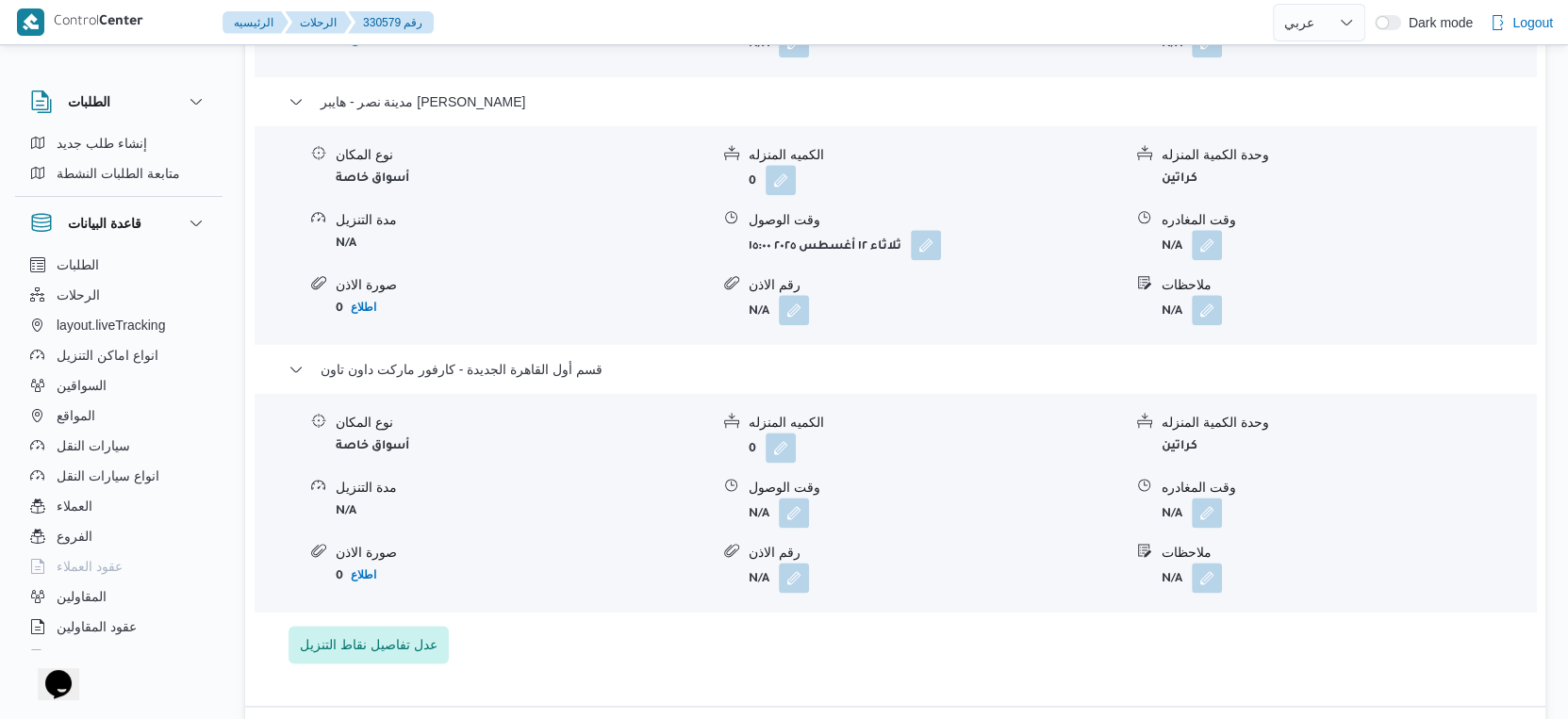
click at [711, 478] on div "نوع المكان أسواق خاصة الكميه المنزله 0 وحدة الكمية المنزله كراتين مدة التنزيل N…" at bounding box center [895, 503] width 1296 height 214
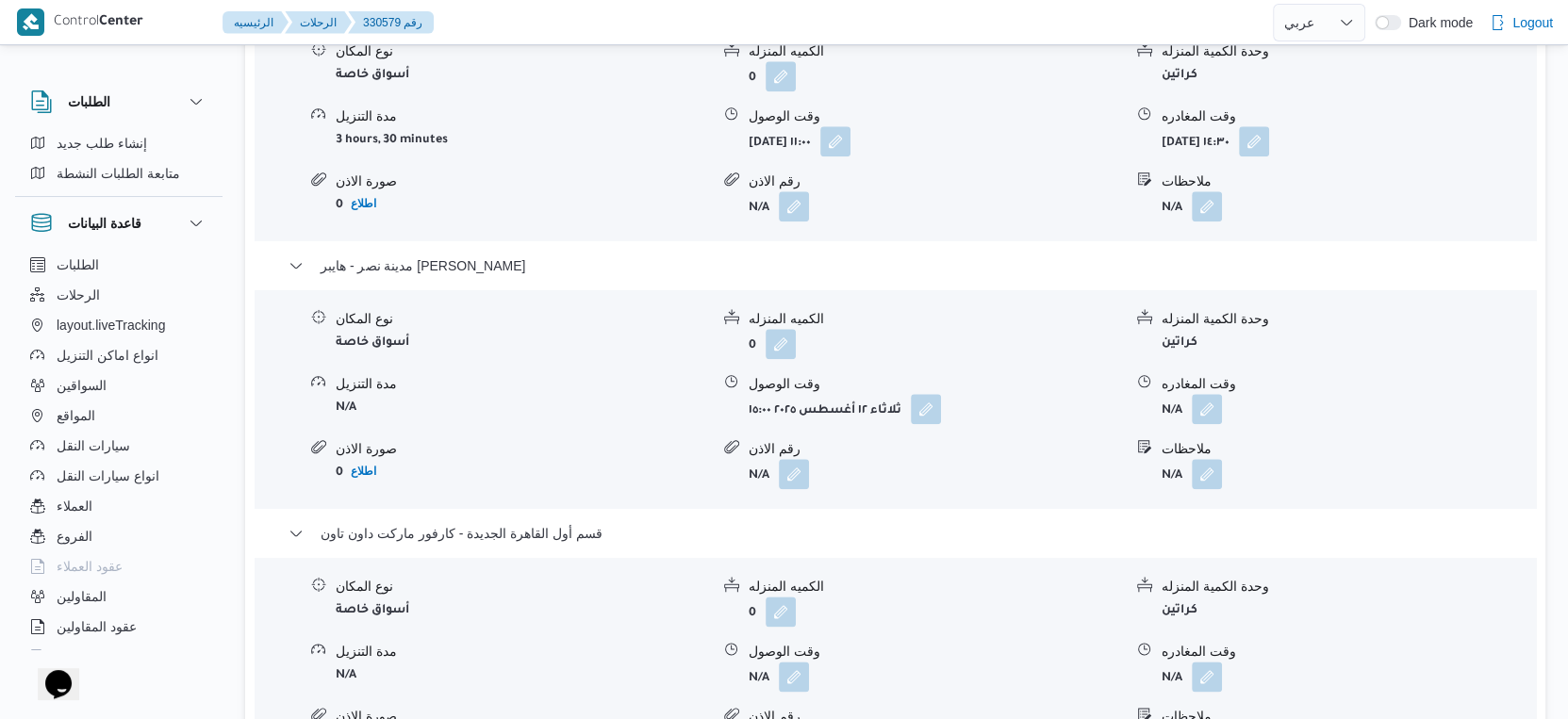
scroll to position [1675, 0]
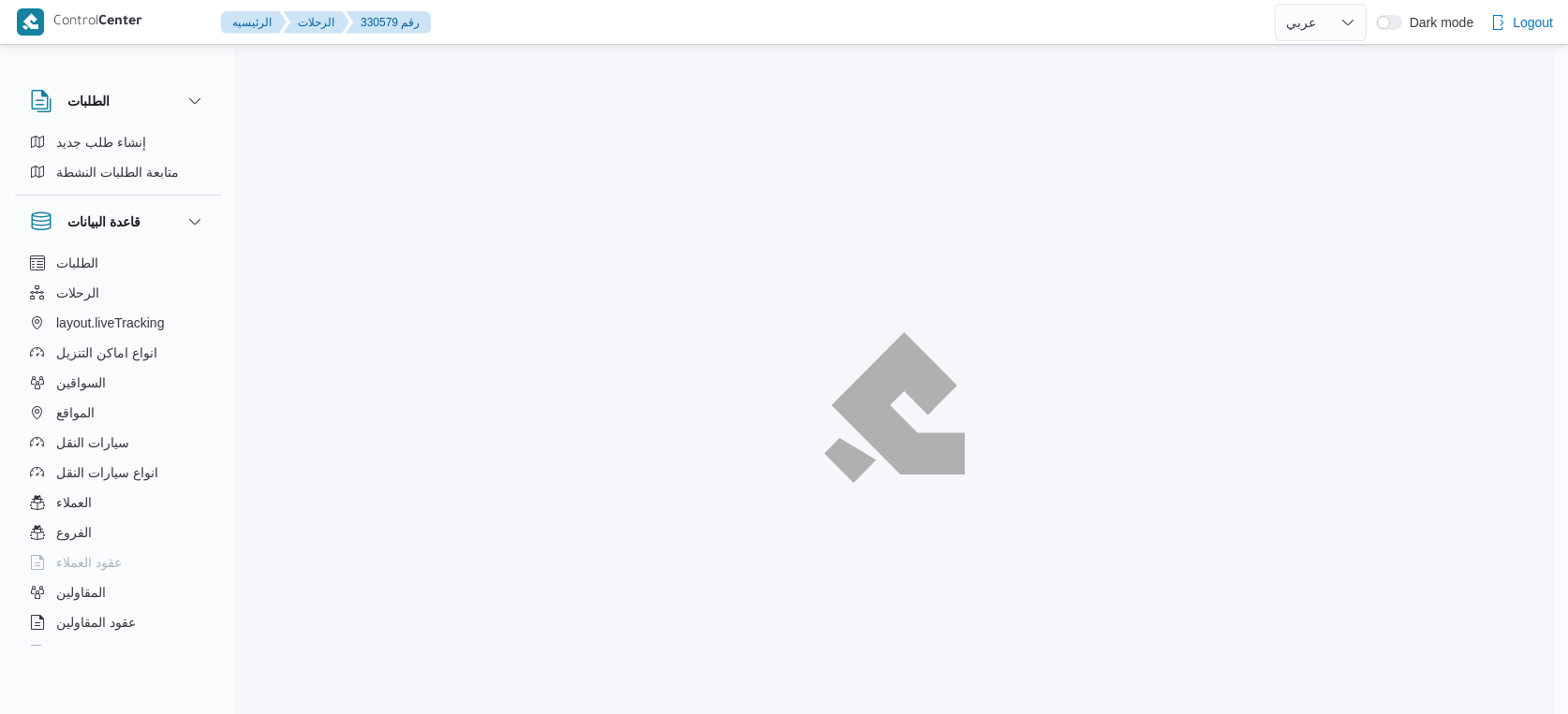
select select "ar"
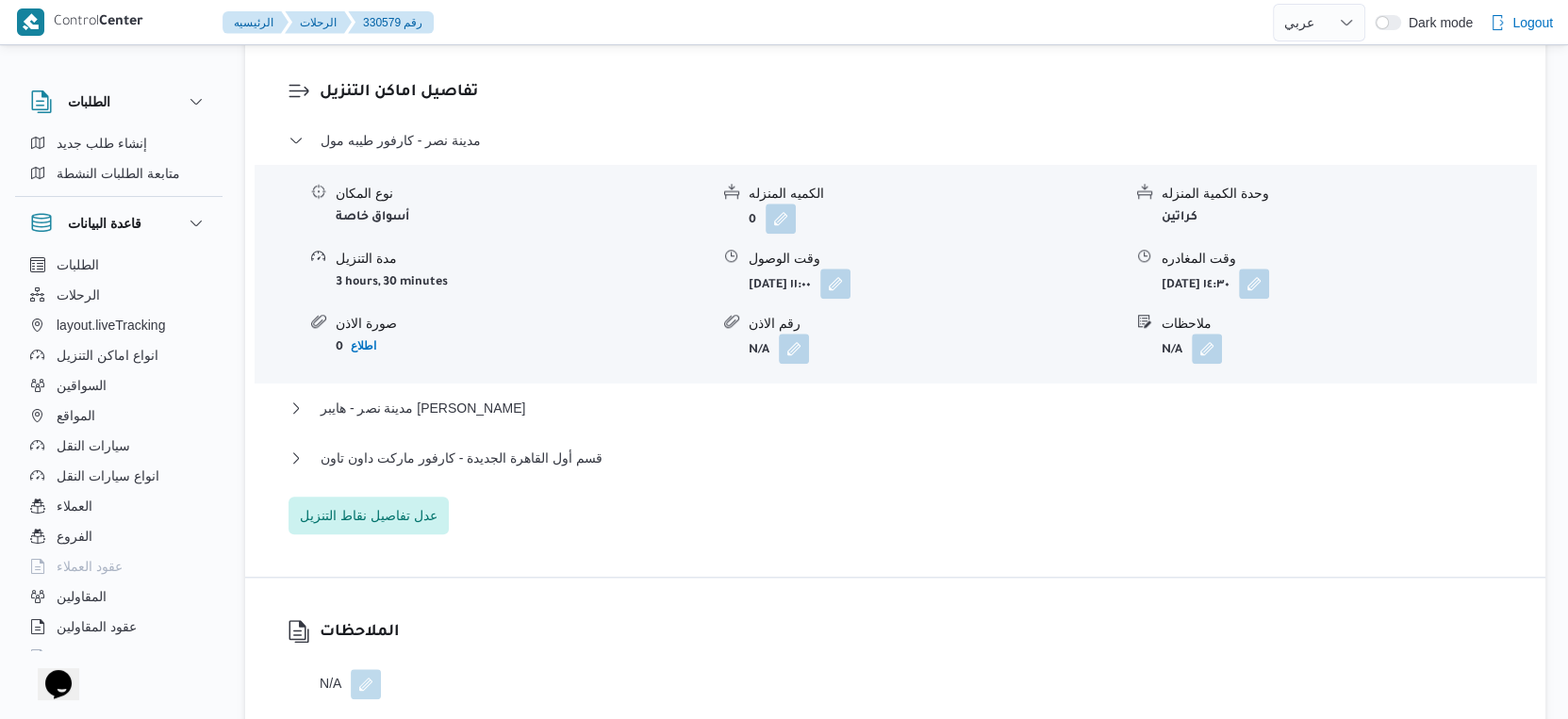
scroll to position [1623, 0]
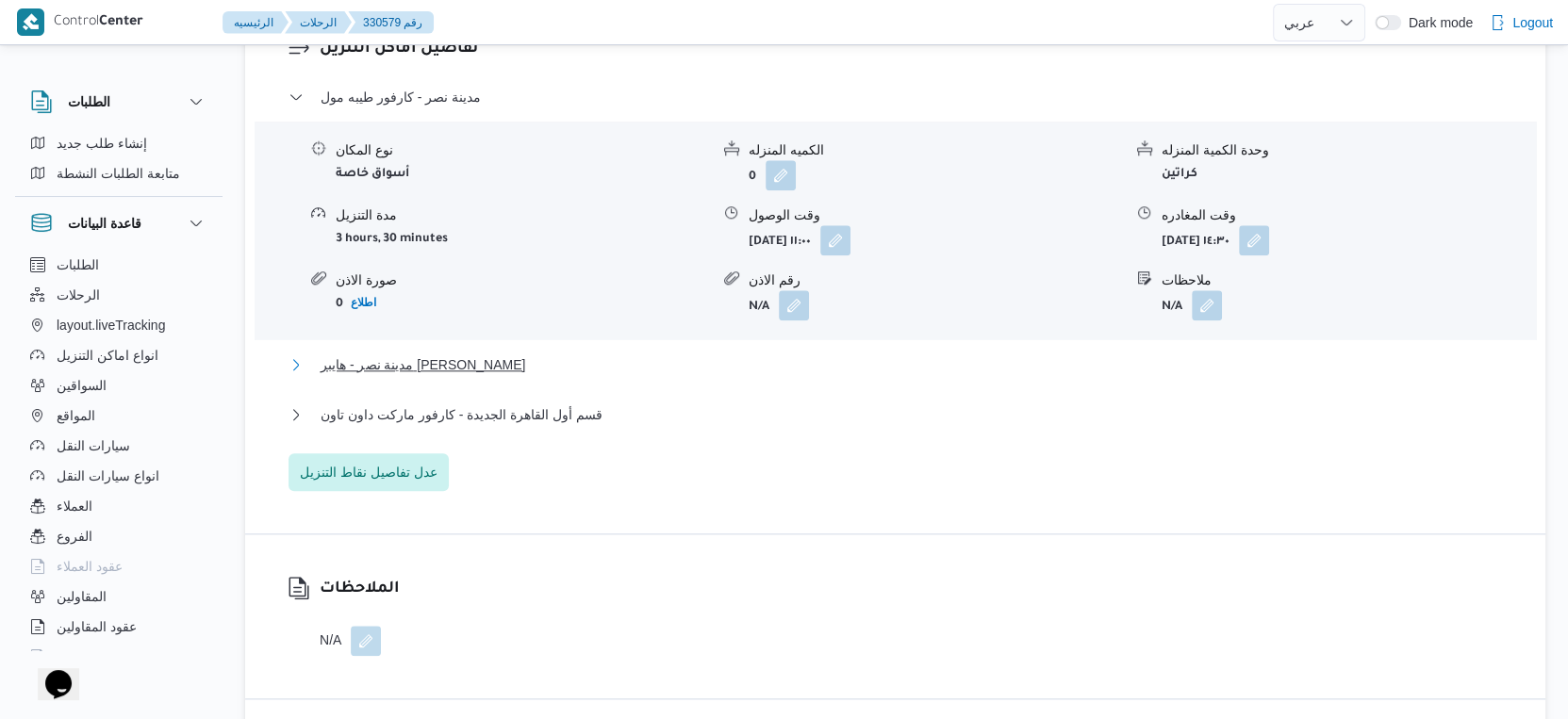
click at [514, 375] on span "مدينة نصر - هايبر [PERSON_NAME]" at bounding box center [423, 365] width 205 height 23
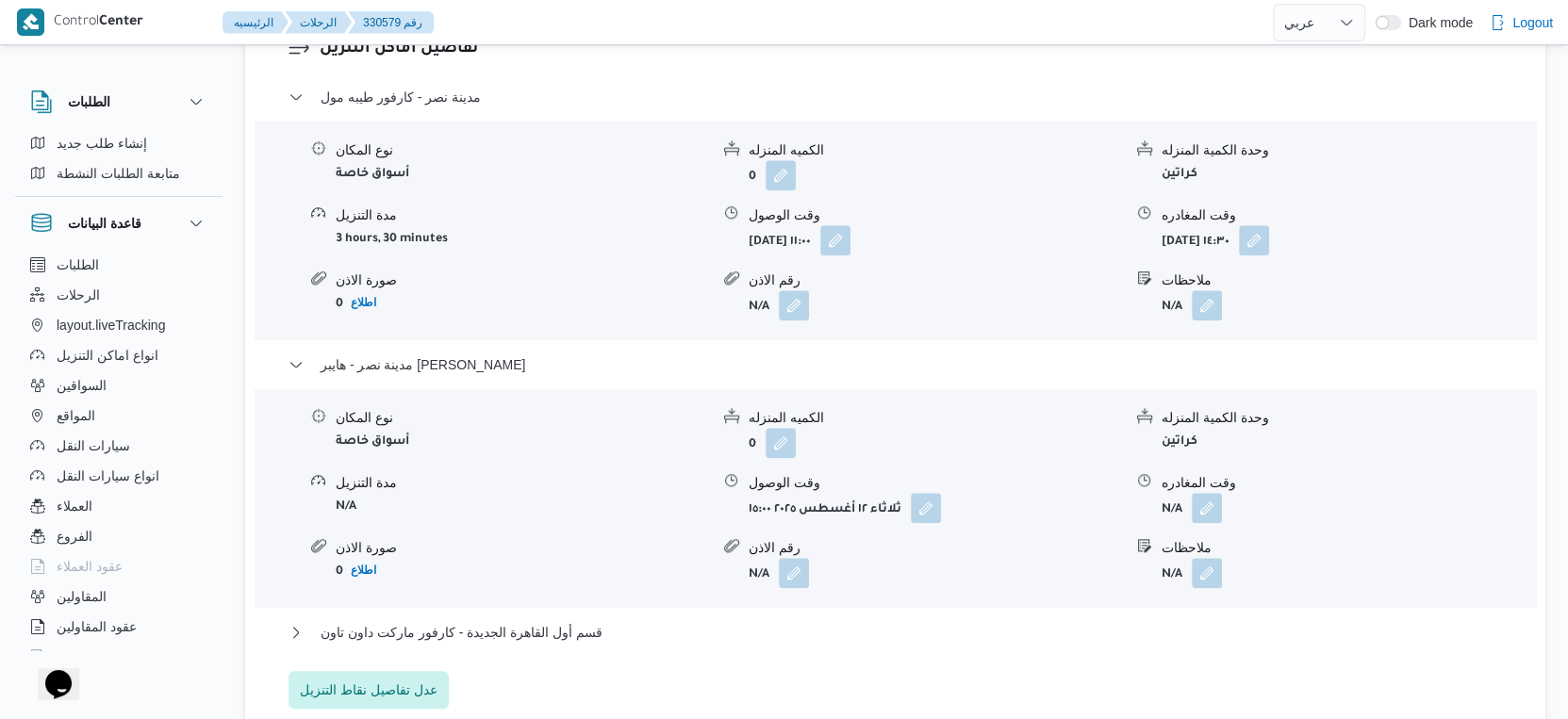
click at [628, 452] on form "أسواق خاصة" at bounding box center [522, 441] width 373 height 26
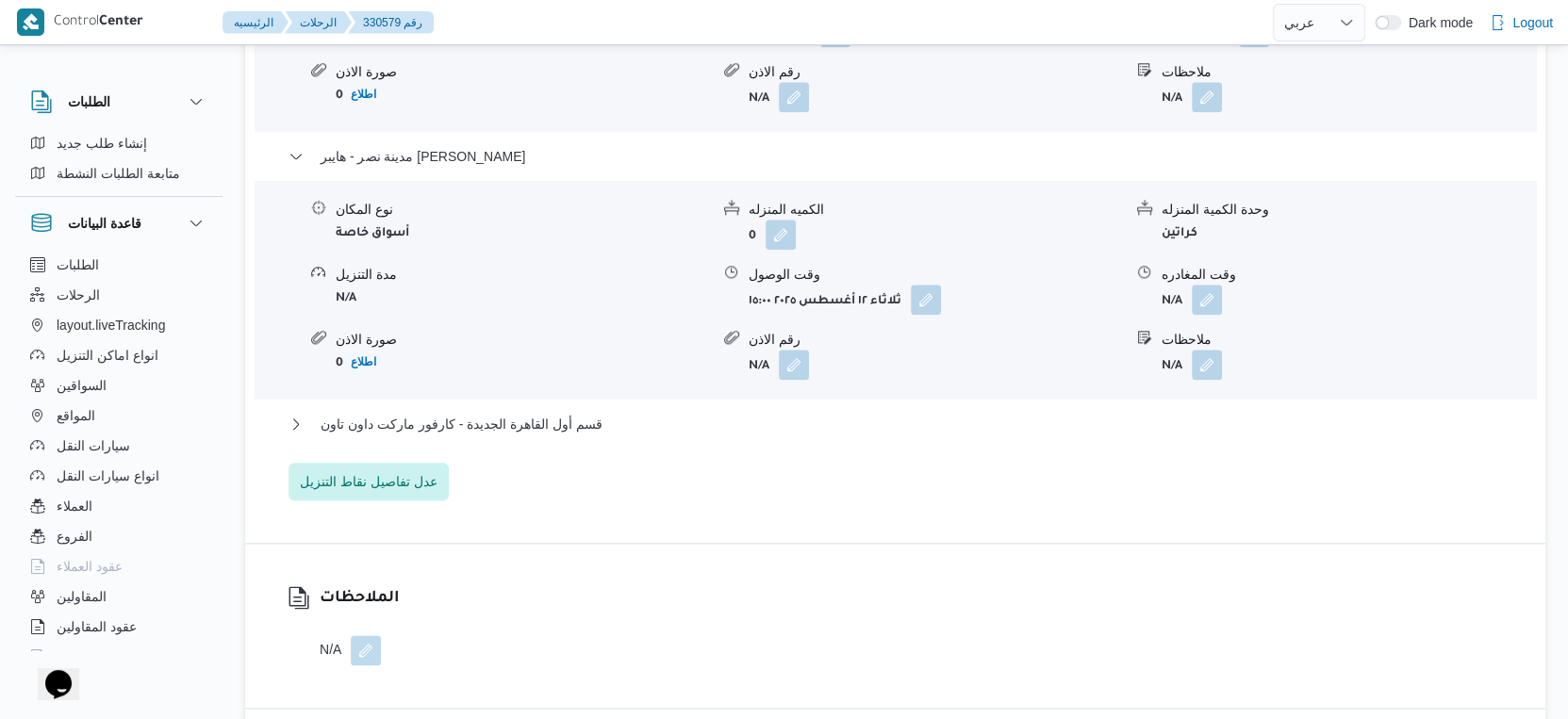
scroll to position [1832, 0]
click at [587, 428] on span "قسم أول القاهرة الجديدة - كارفور ماركت داون تاون" at bounding box center [461, 424] width 282 height 23
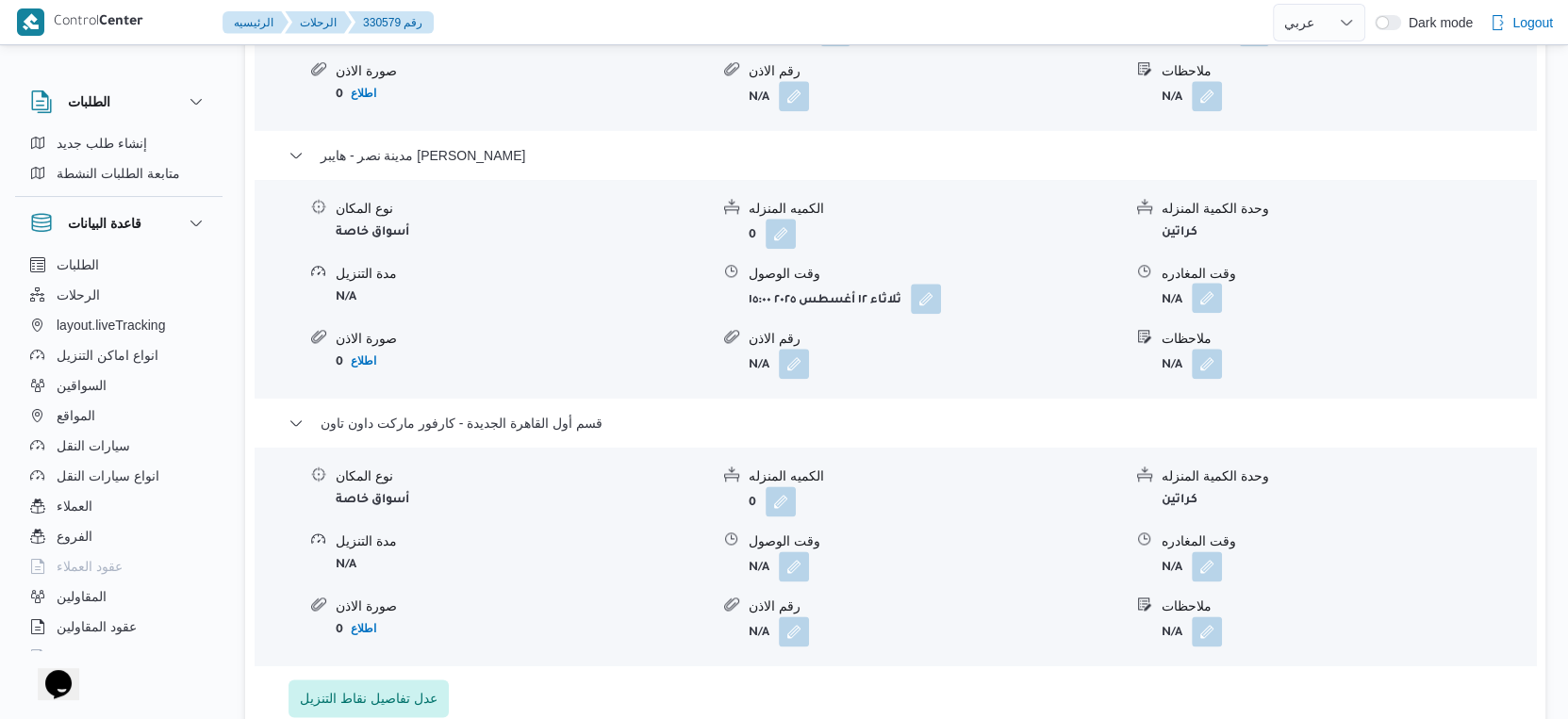
click at [1203, 313] on button "button" at bounding box center [1207, 298] width 31 height 31
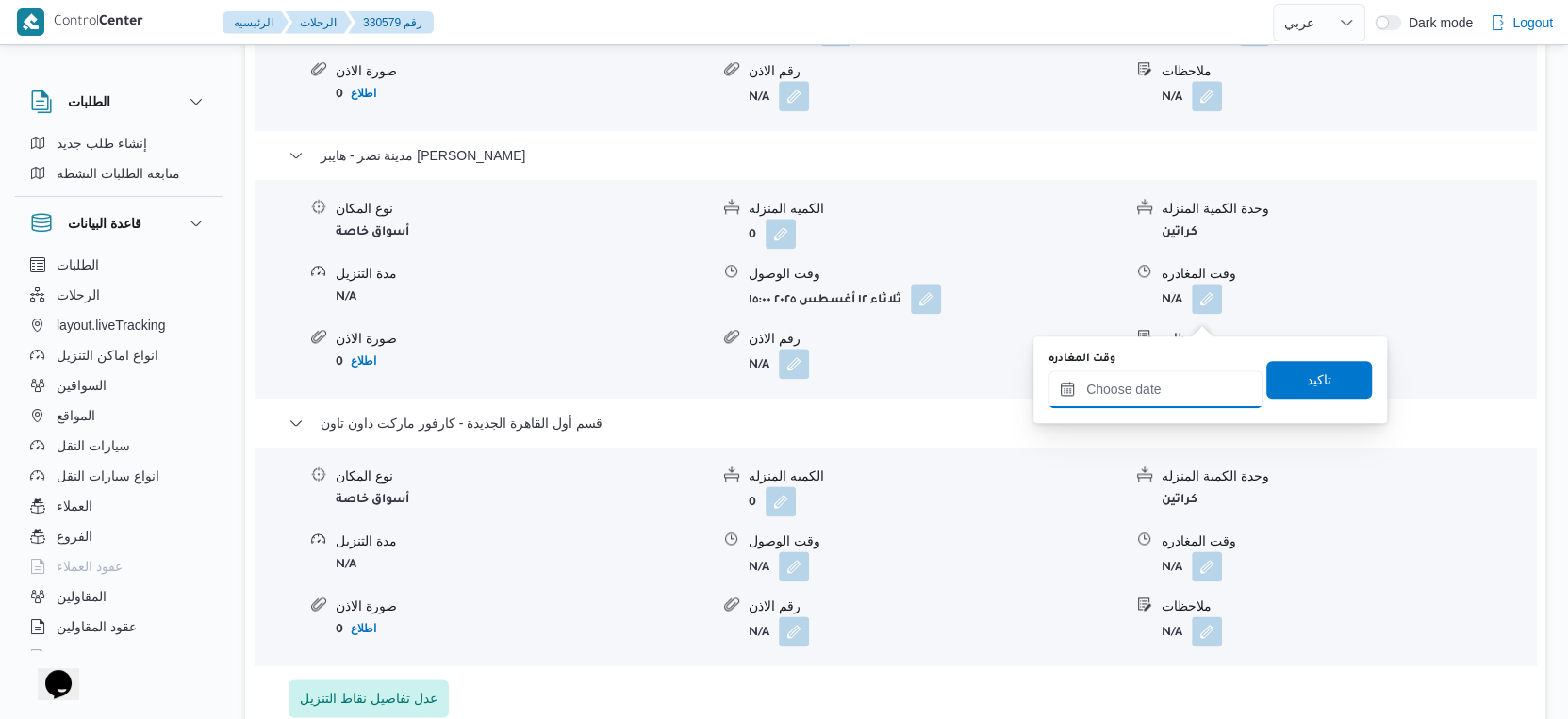
click at [1171, 377] on input "وقت المغادره" at bounding box center [1155, 389] width 214 height 37
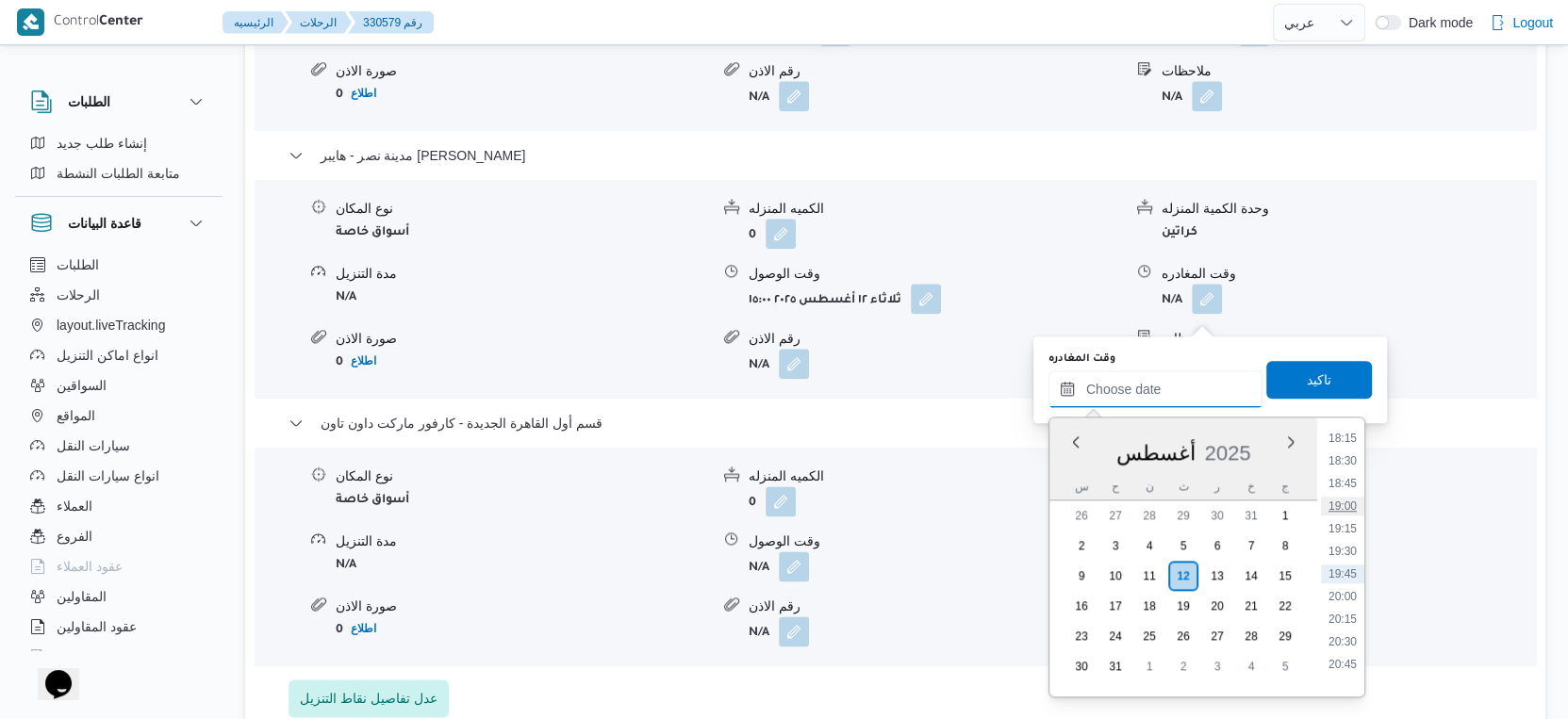
scroll to position [1552, 0]
drag, startPoint x: 1344, startPoint y: 477, endPoint x: 1344, endPoint y: 466, distance: 11.0
click at [1344, 477] on li "17:30" at bounding box center [1341, 474] width 43 height 19
type input "[DATE] ١٧:٣٠"
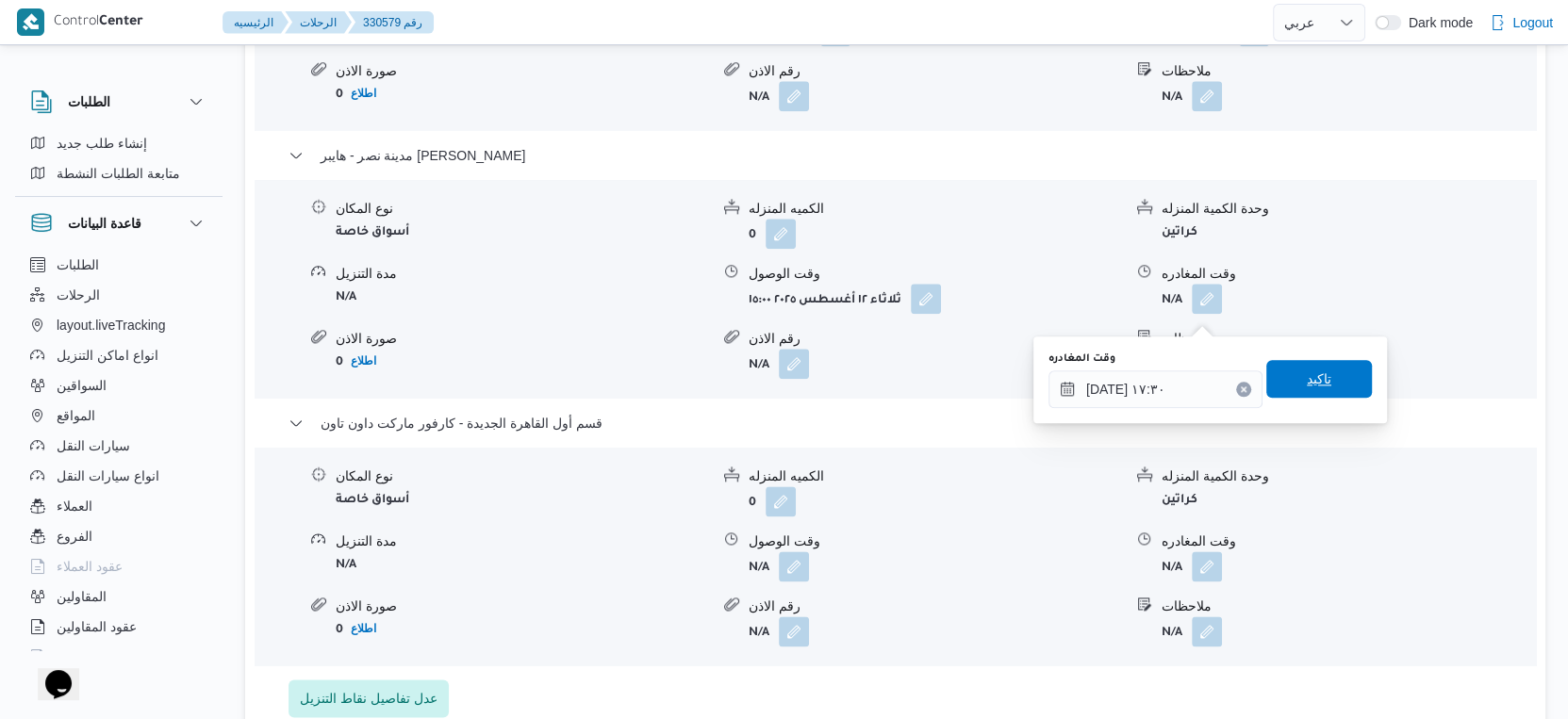
click at [1329, 379] on span "تاكيد" at bounding box center [1318, 379] width 105 height 37
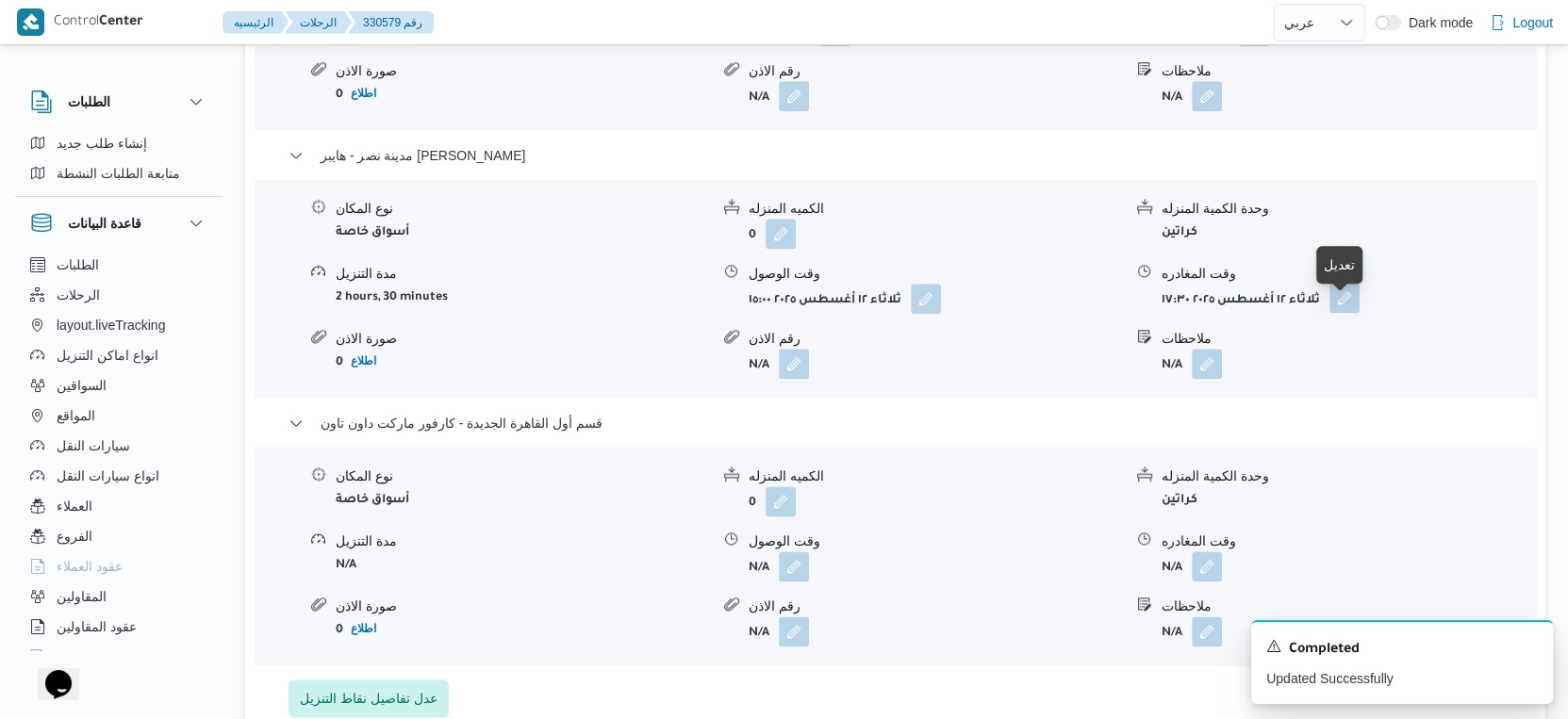
click at [1348, 307] on button "button" at bounding box center [1344, 298] width 31 height 31
click at [960, 471] on div "نوع المكان أسواق خاصة الكميه المنزله 0 وحدة الكمية المنزله كراتين مدة التنزيل N…" at bounding box center [895, 556] width 1296 height 214
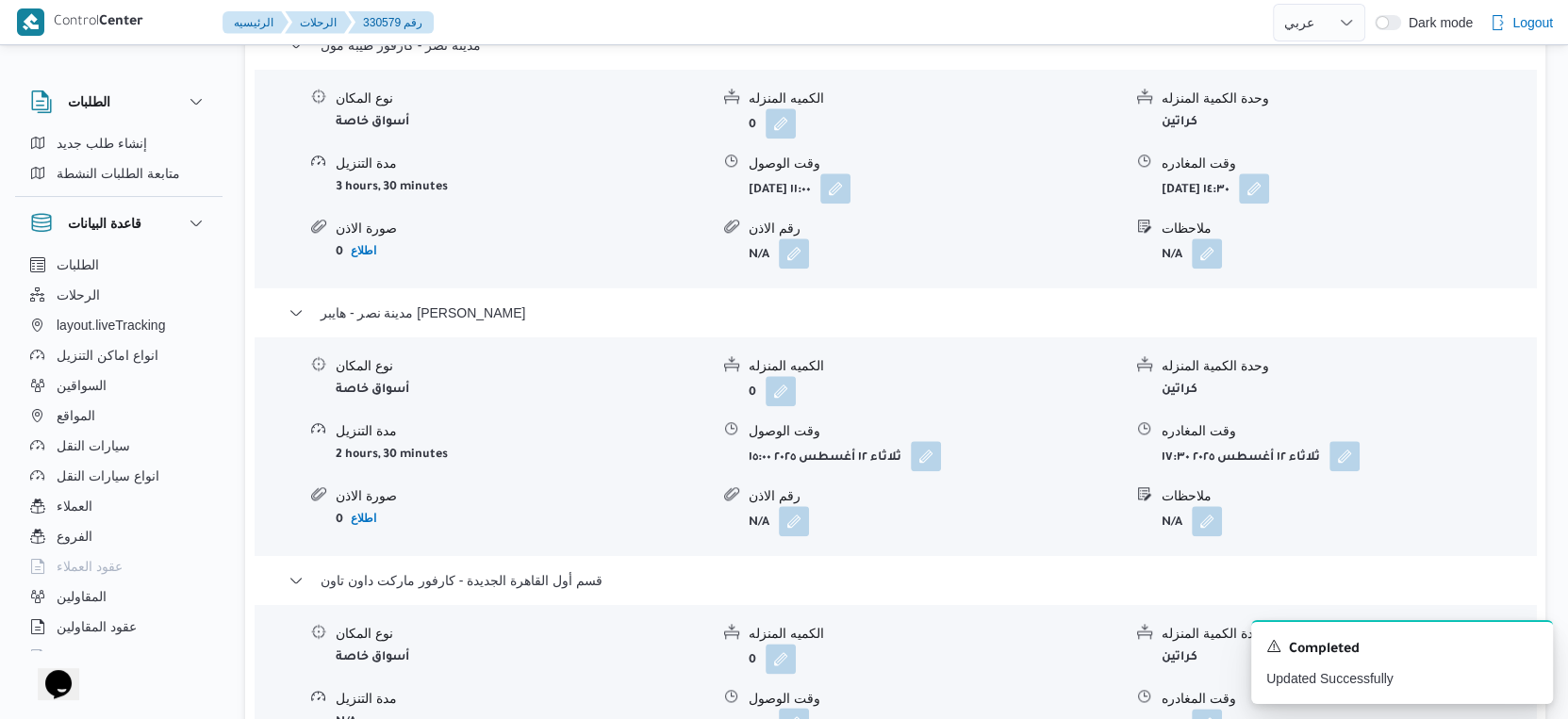
scroll to position [1936, 0]
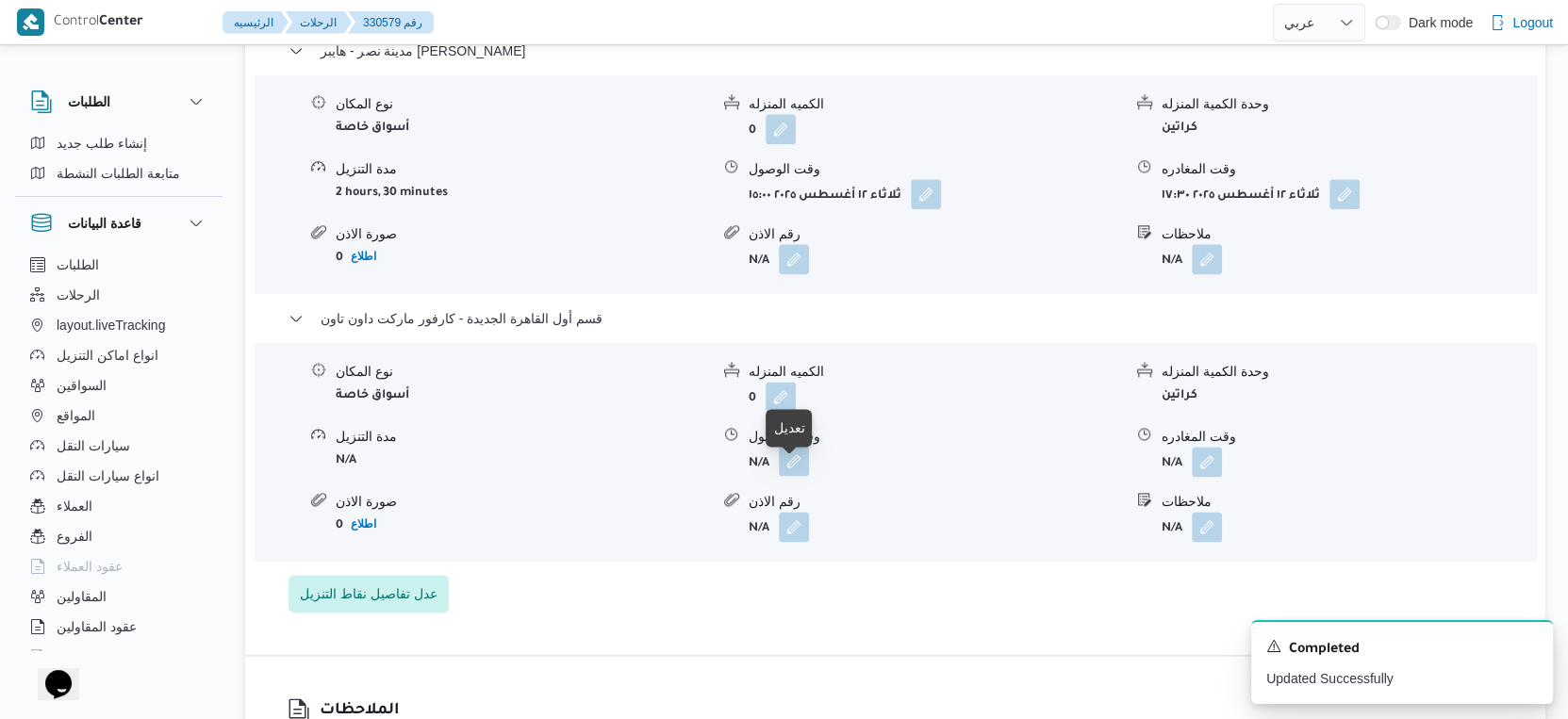
click at [787, 476] on button "button" at bounding box center [794, 461] width 31 height 31
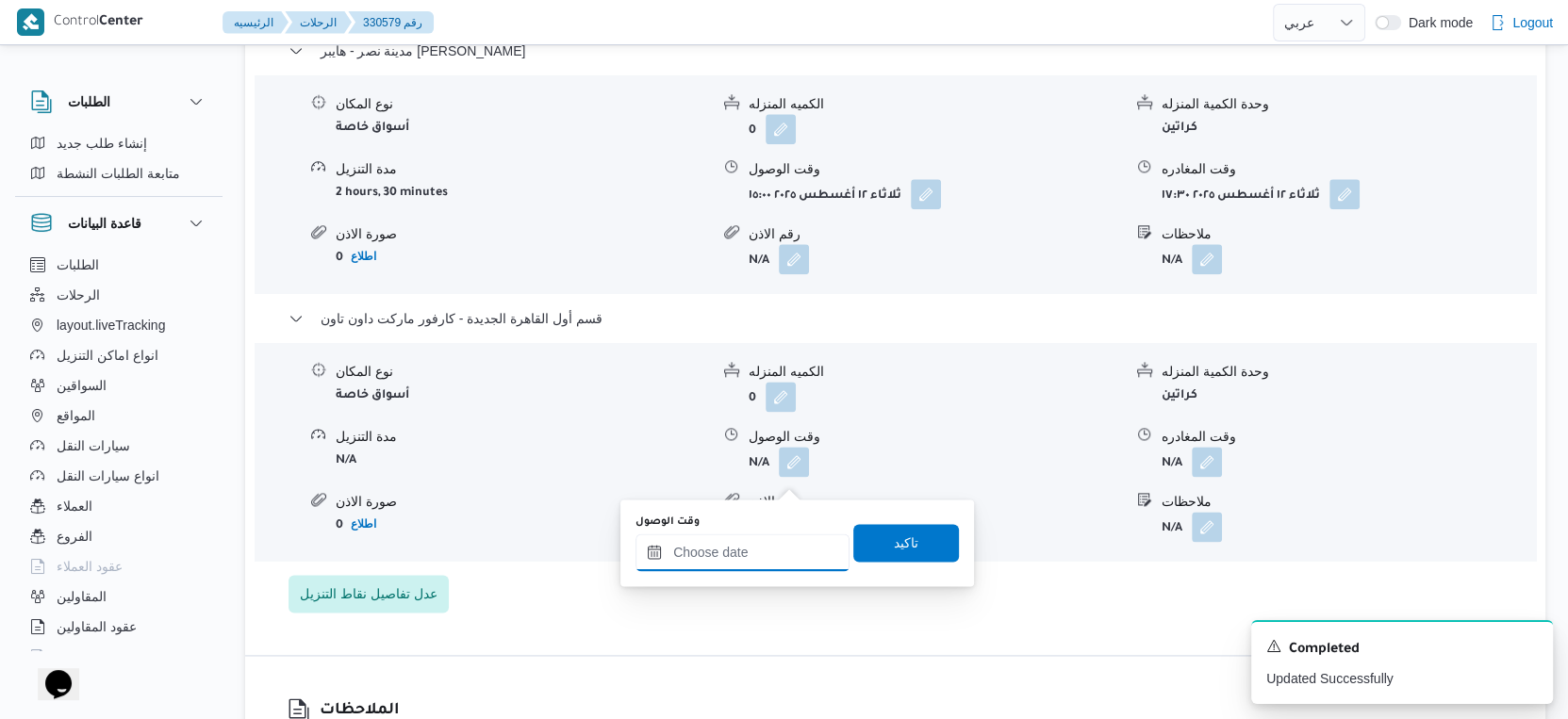
click at [773, 548] on input "وقت الوصول" at bounding box center [743, 552] width 214 height 37
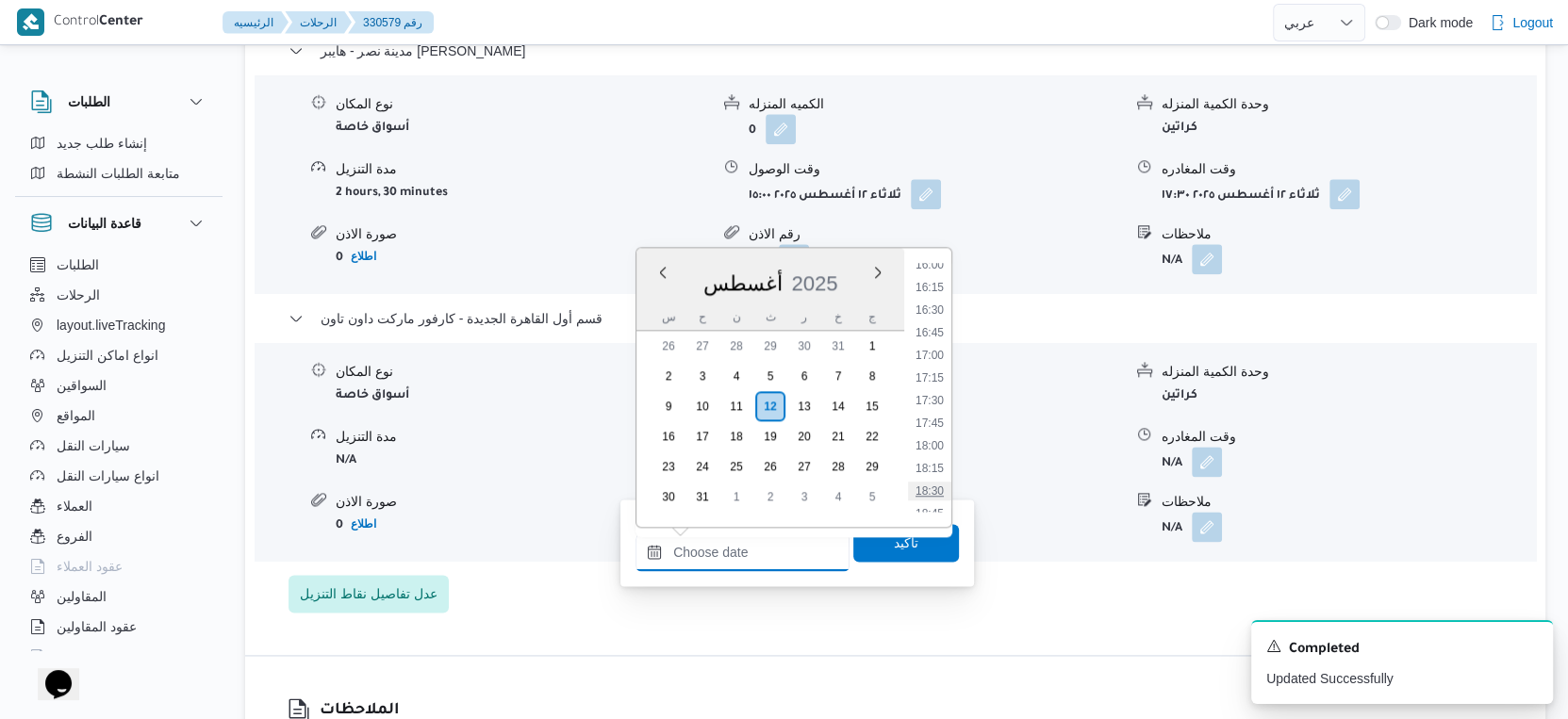
scroll to position [1447, 0]
click at [935, 447] on li "18:00" at bounding box center [929, 455] width 43 height 19
type input "[DATE] ١٨:٠٠"
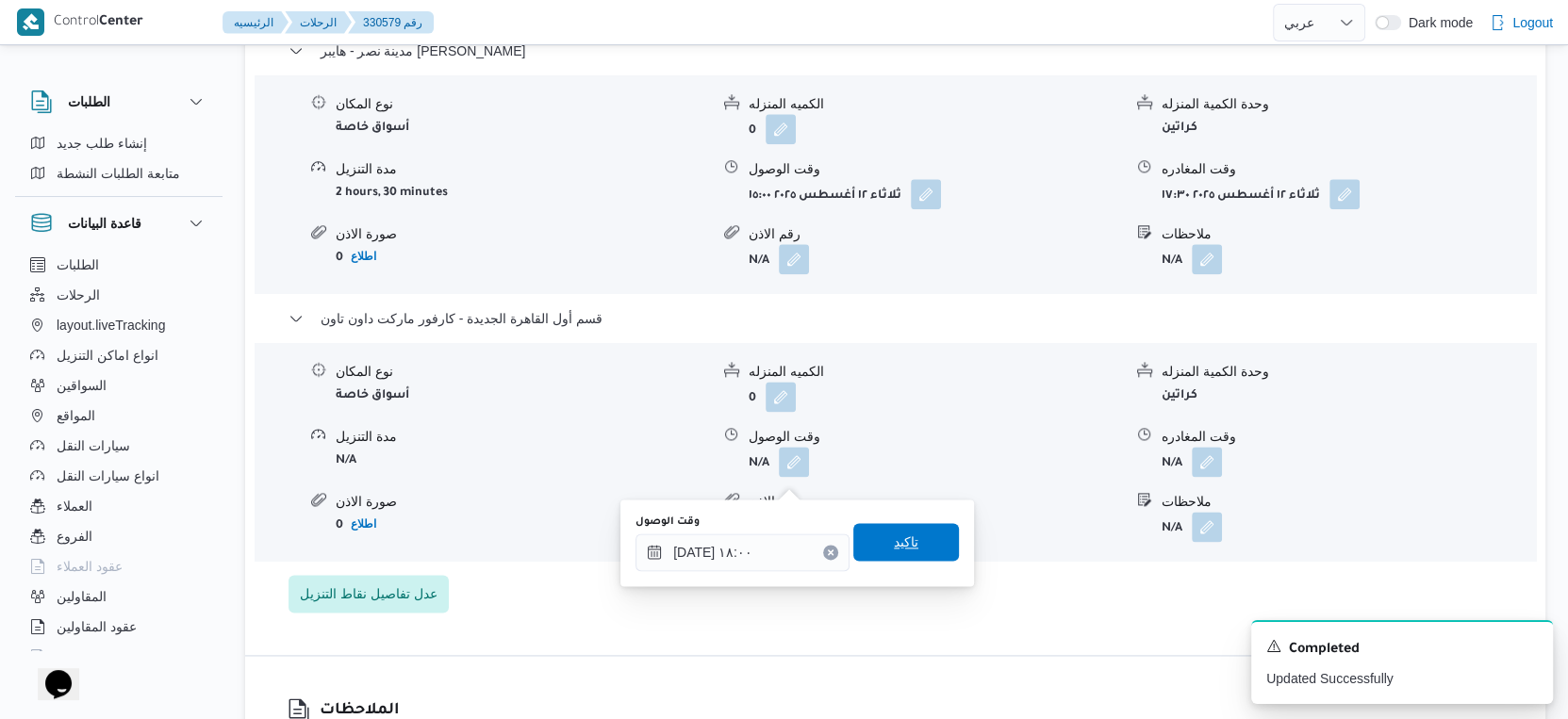
click at [901, 547] on span "تاكيد" at bounding box center [906, 542] width 25 height 23
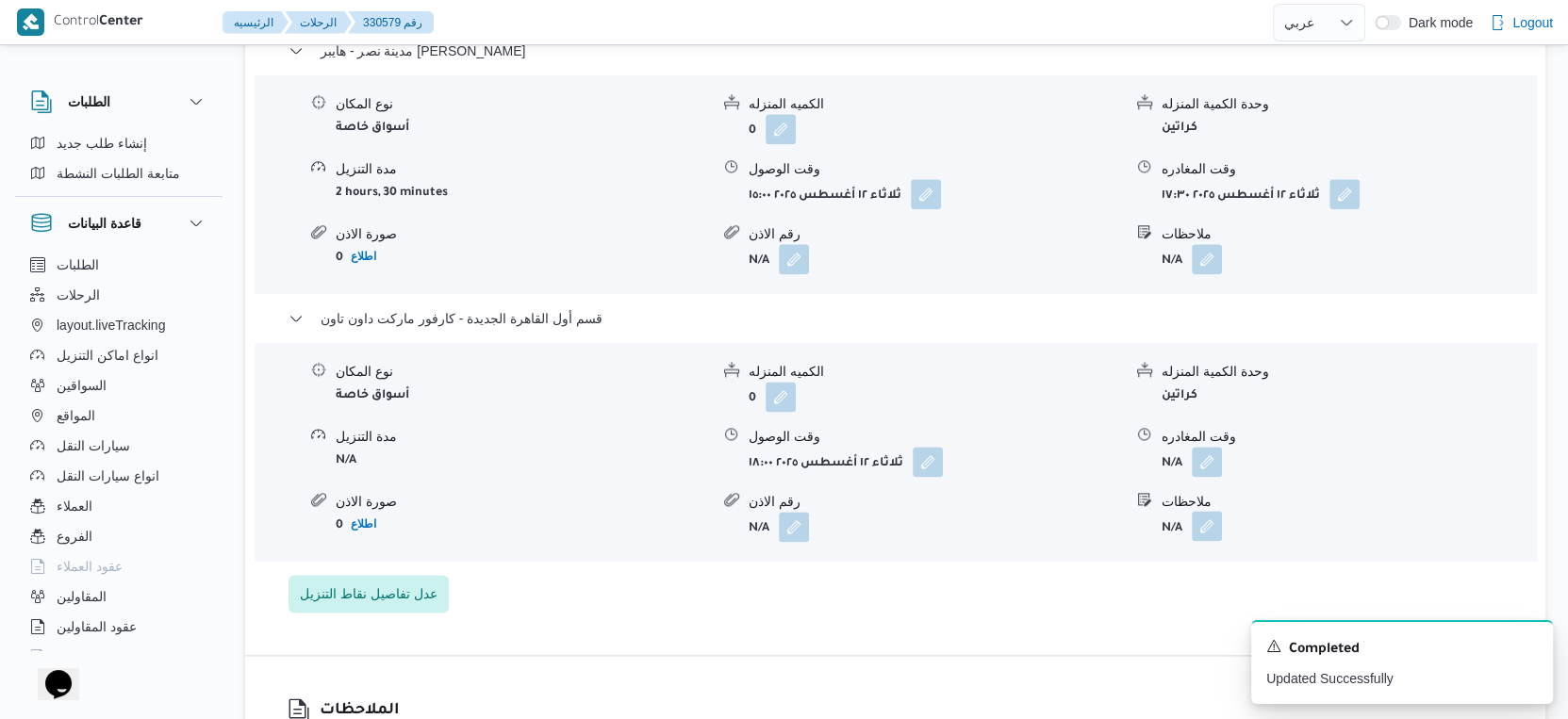
click at [1206, 537] on button "button" at bounding box center [1207, 526] width 31 height 31
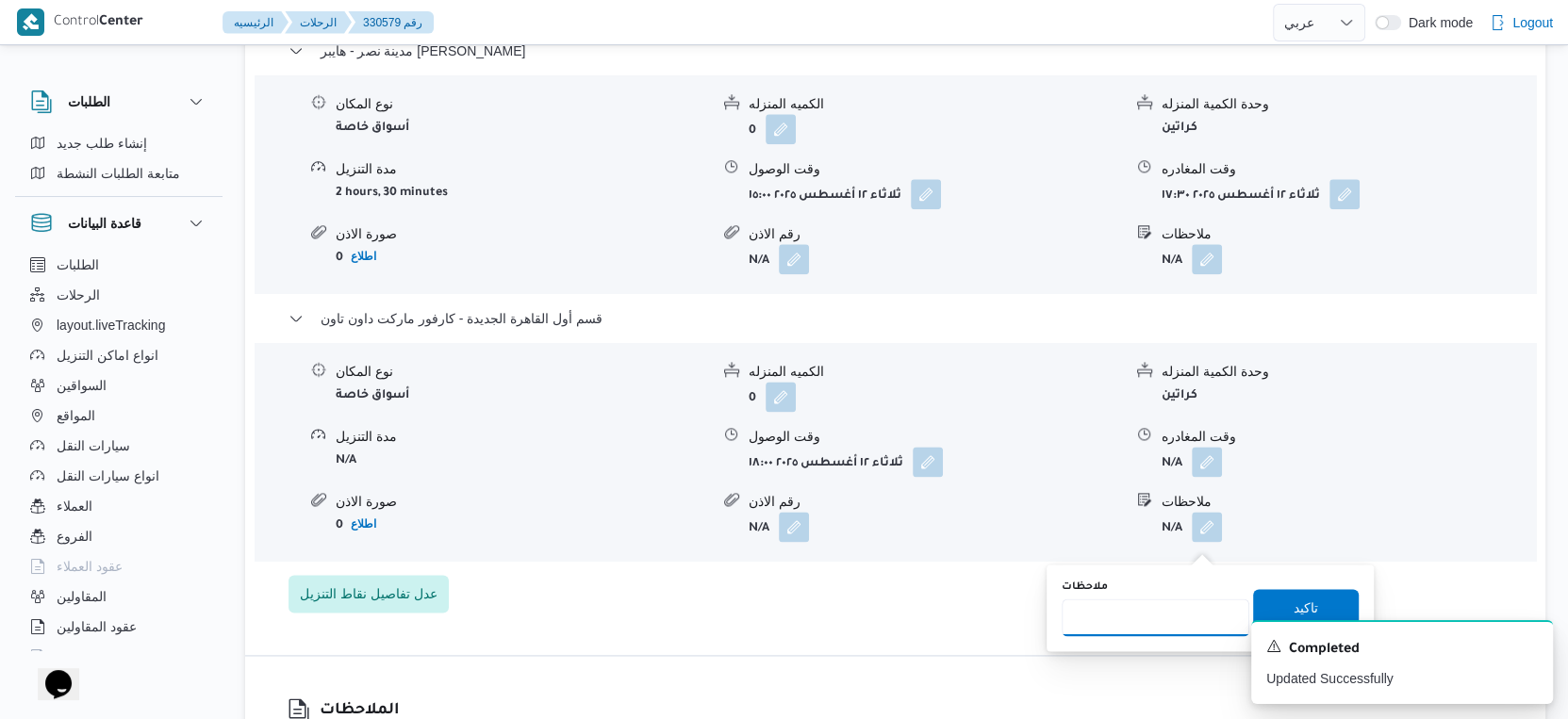
click at [1142, 608] on input "ملاحظات" at bounding box center [1155, 617] width 187 height 37
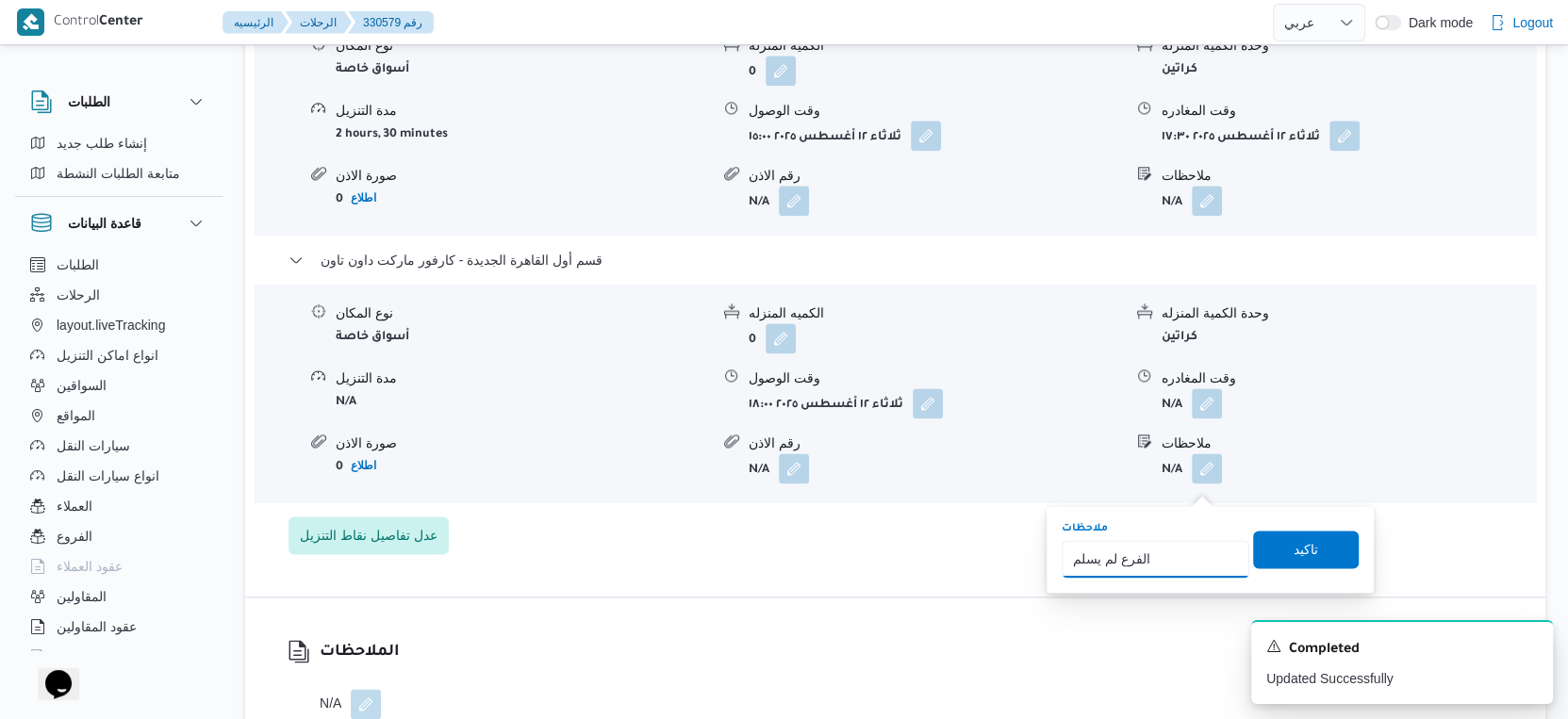
scroll to position [2041, 0]
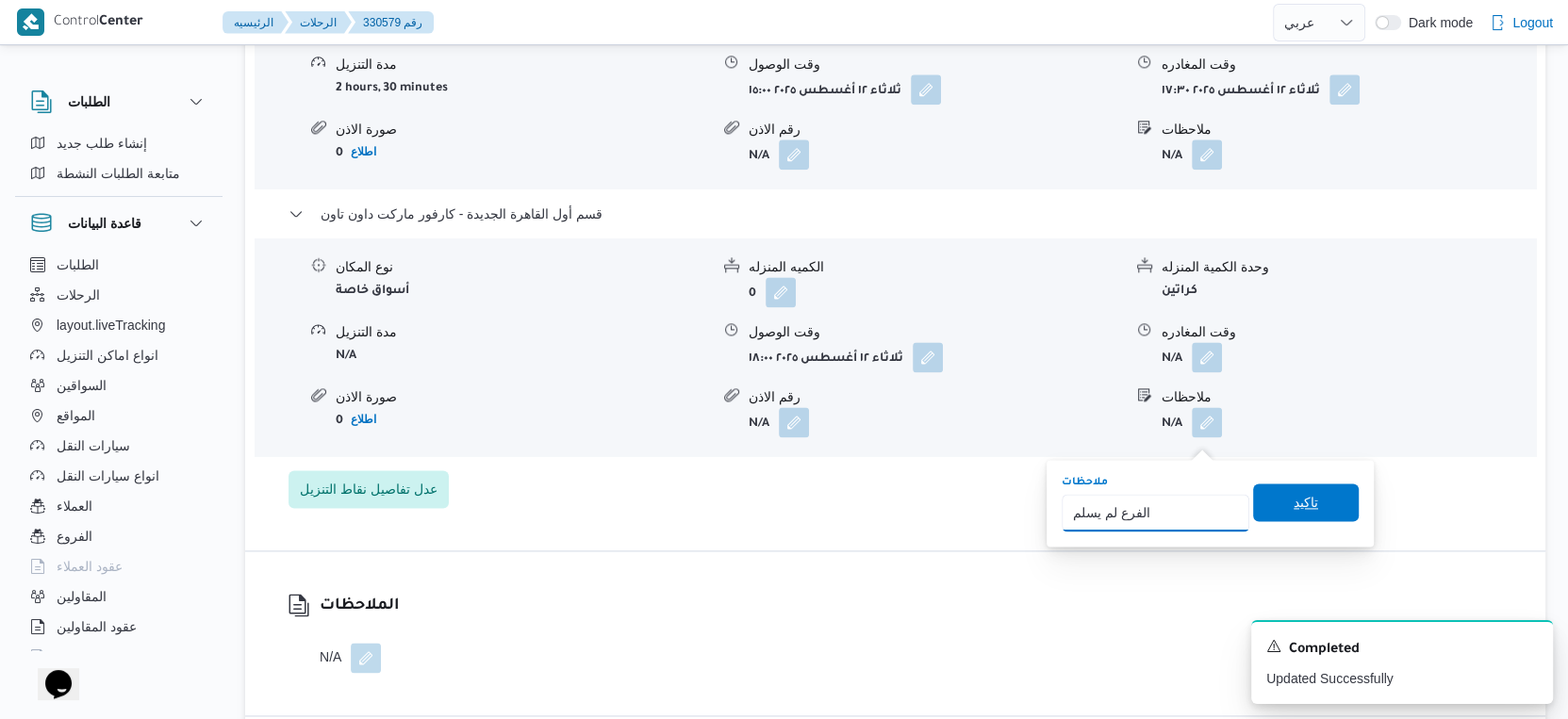
type input "الفرع لم يسلم"
click at [1299, 494] on span "تاكيد" at bounding box center [1306, 503] width 25 height 23
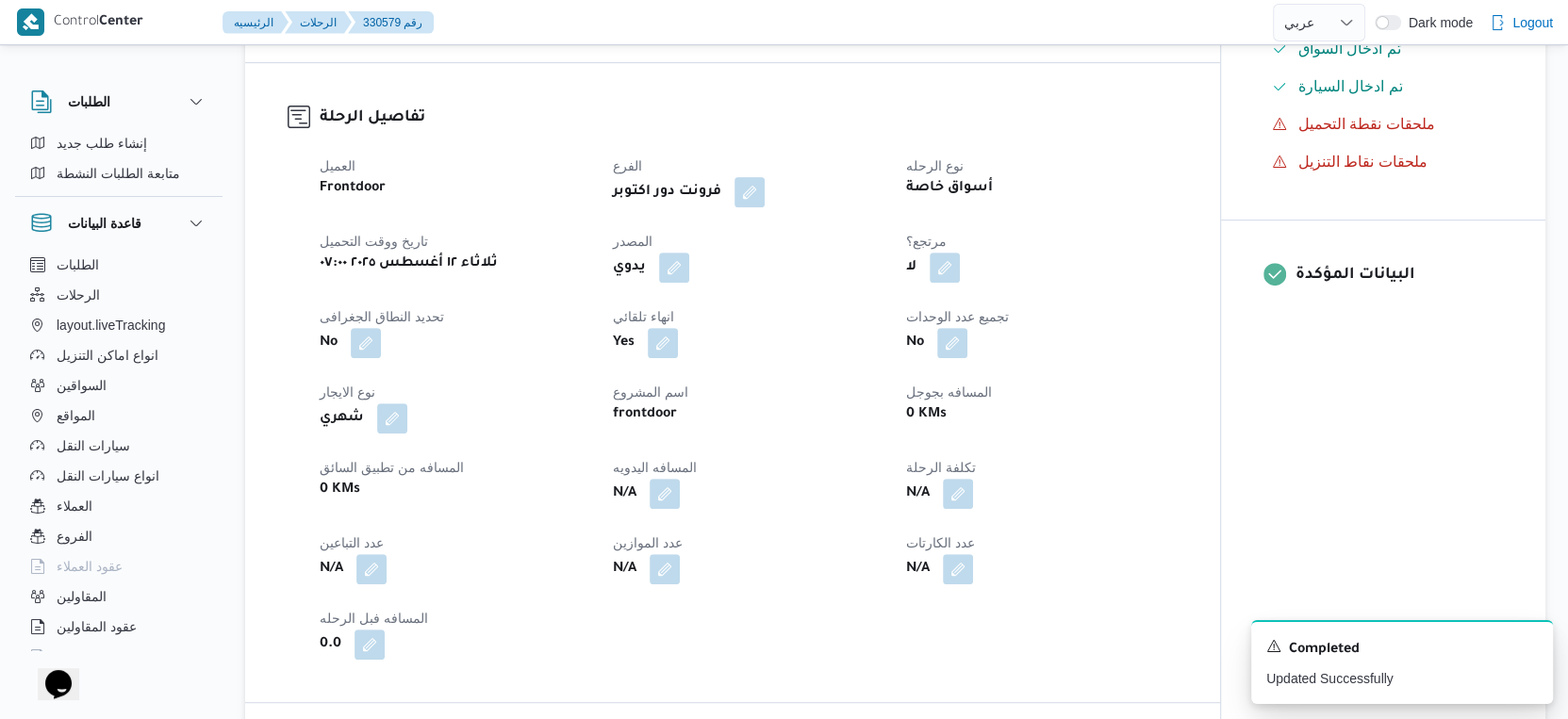
scroll to position [51, 0]
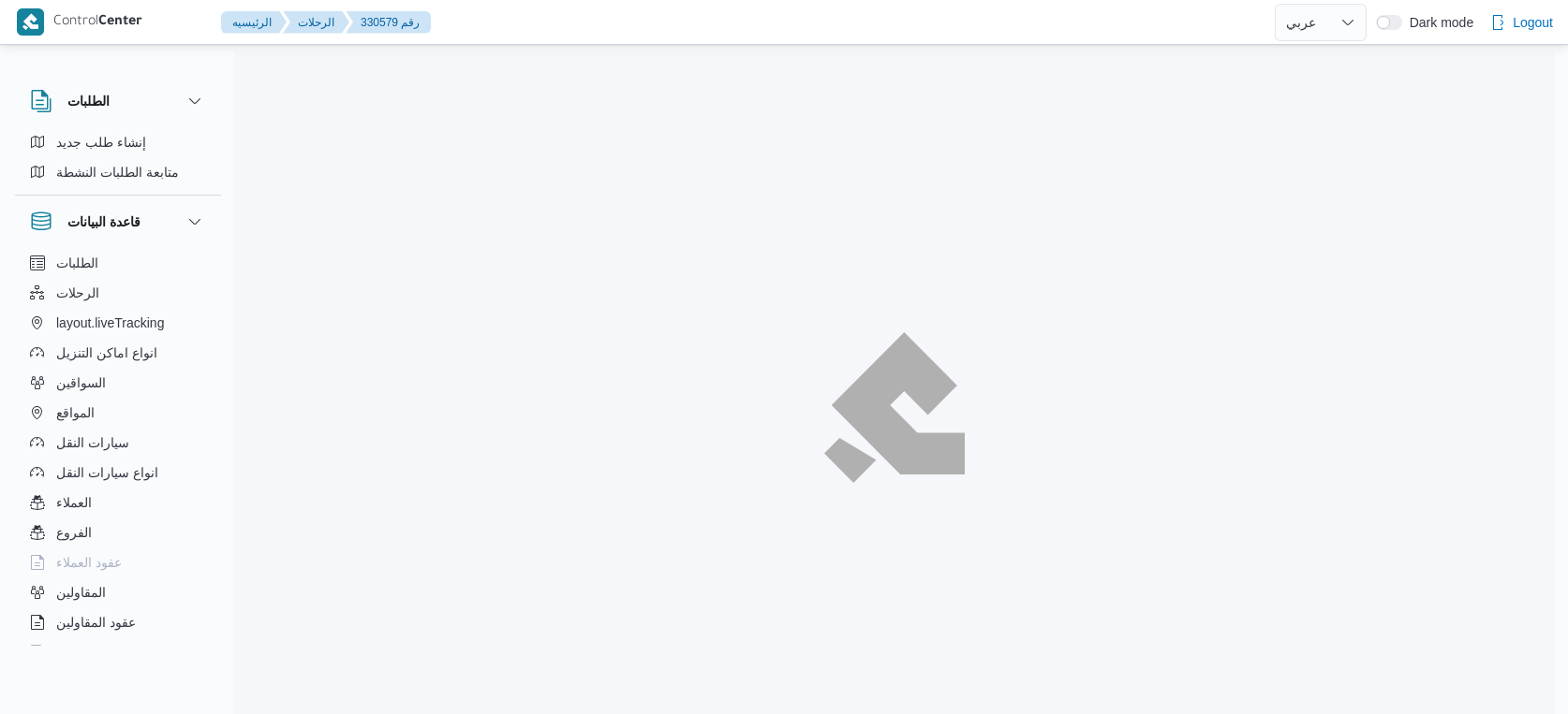
select select "ar"
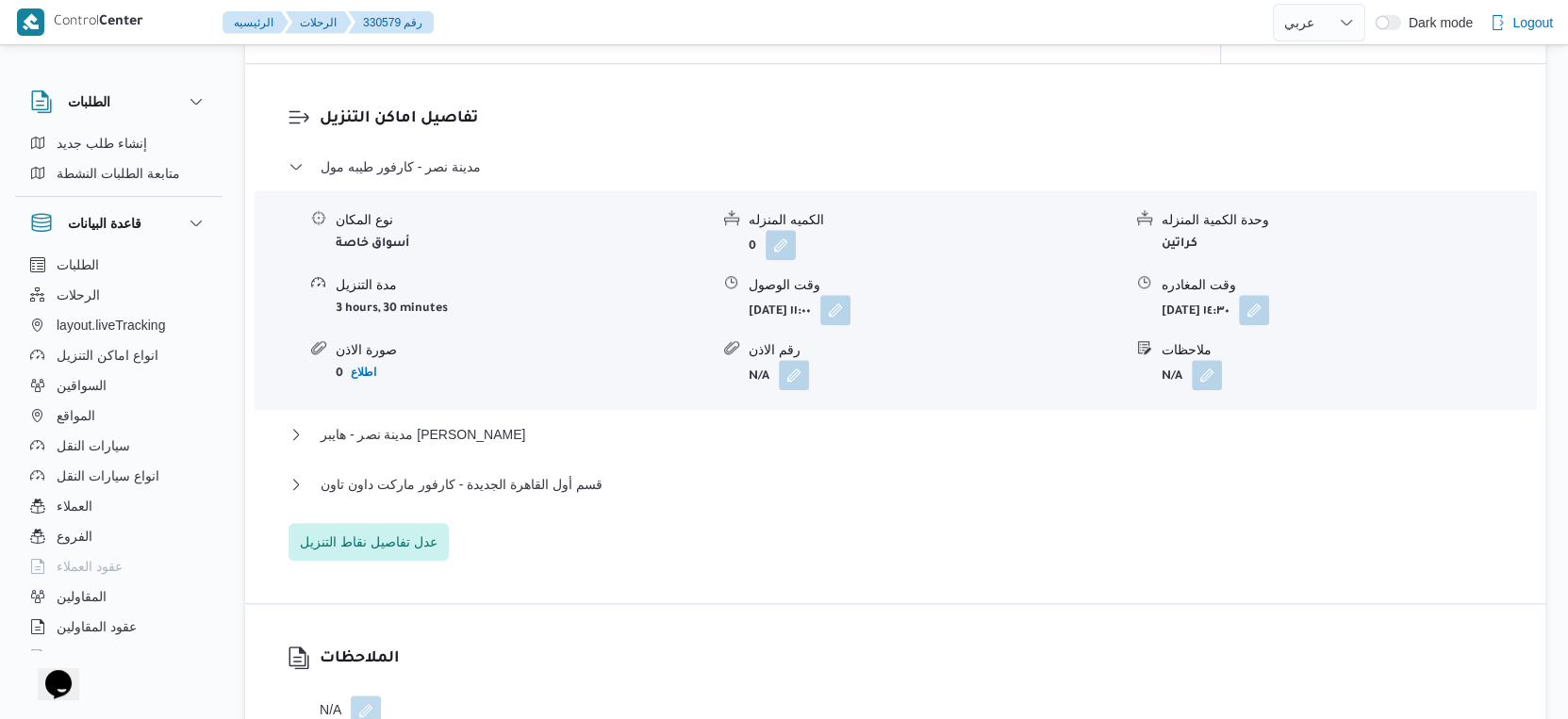
scroll to position [1517, 0]
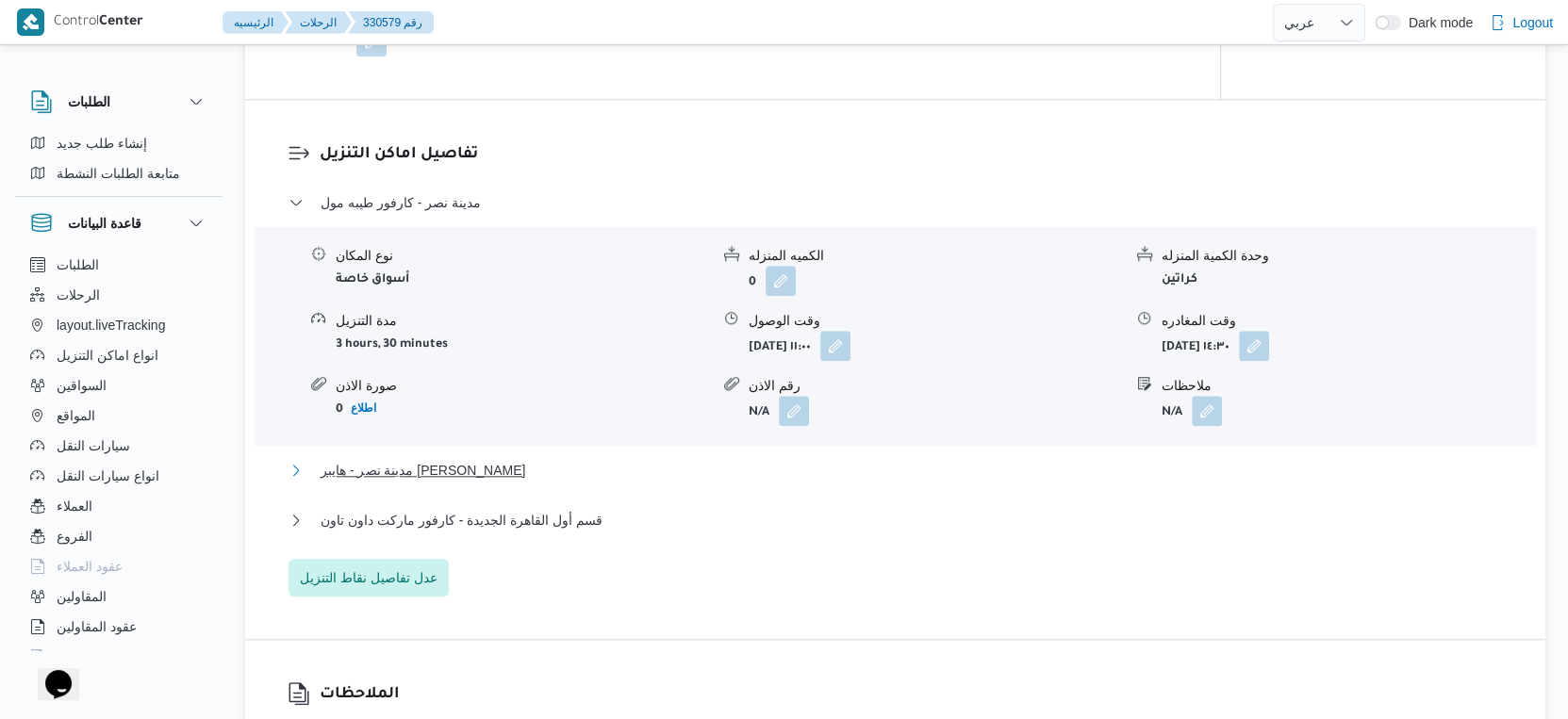
click at [761, 477] on button "مدينة نصر - هايبر ماركت مهدي عرفه" at bounding box center [896, 470] width 1214 height 23
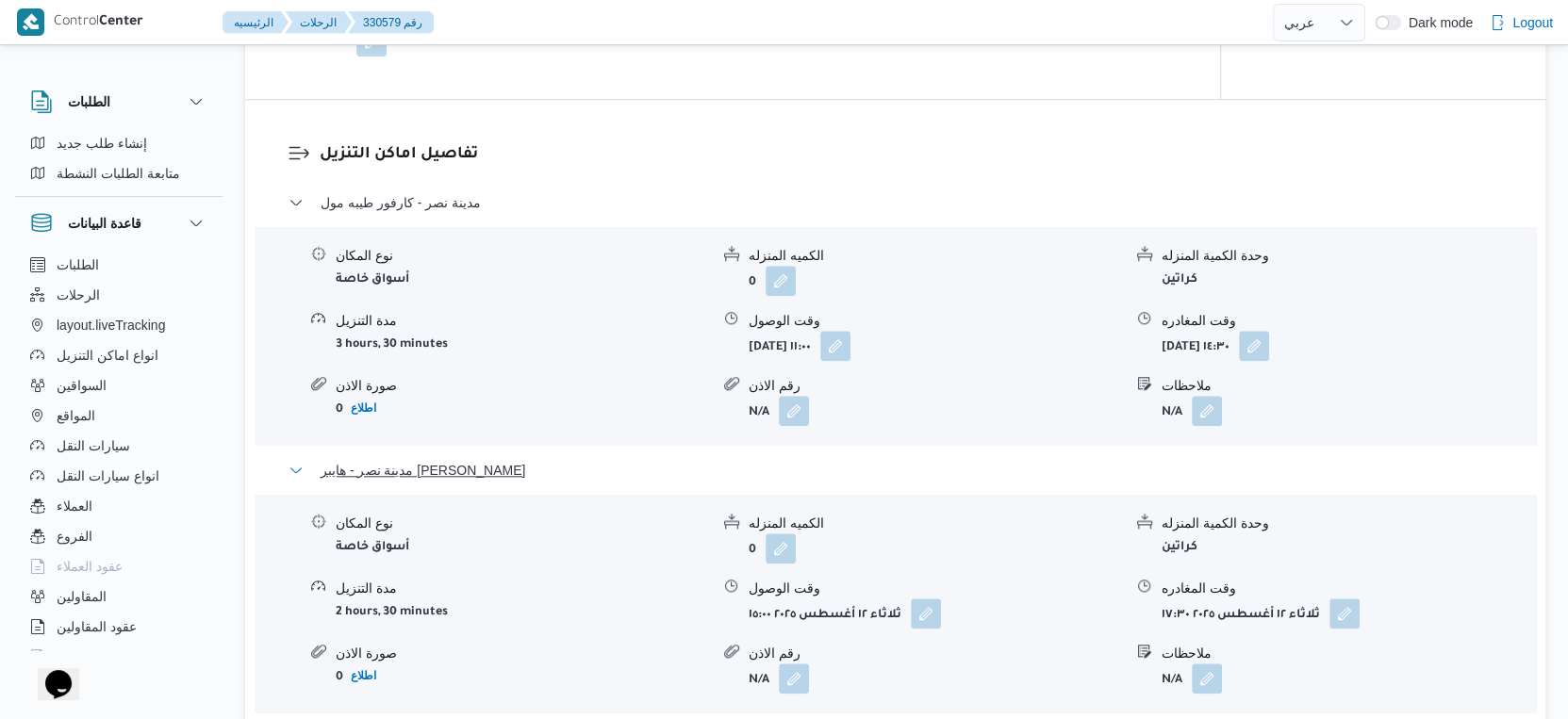
click at [761, 477] on button "مدينة نصر - هايبر ماركت مهدي عرفه" at bounding box center [896, 470] width 1214 height 23
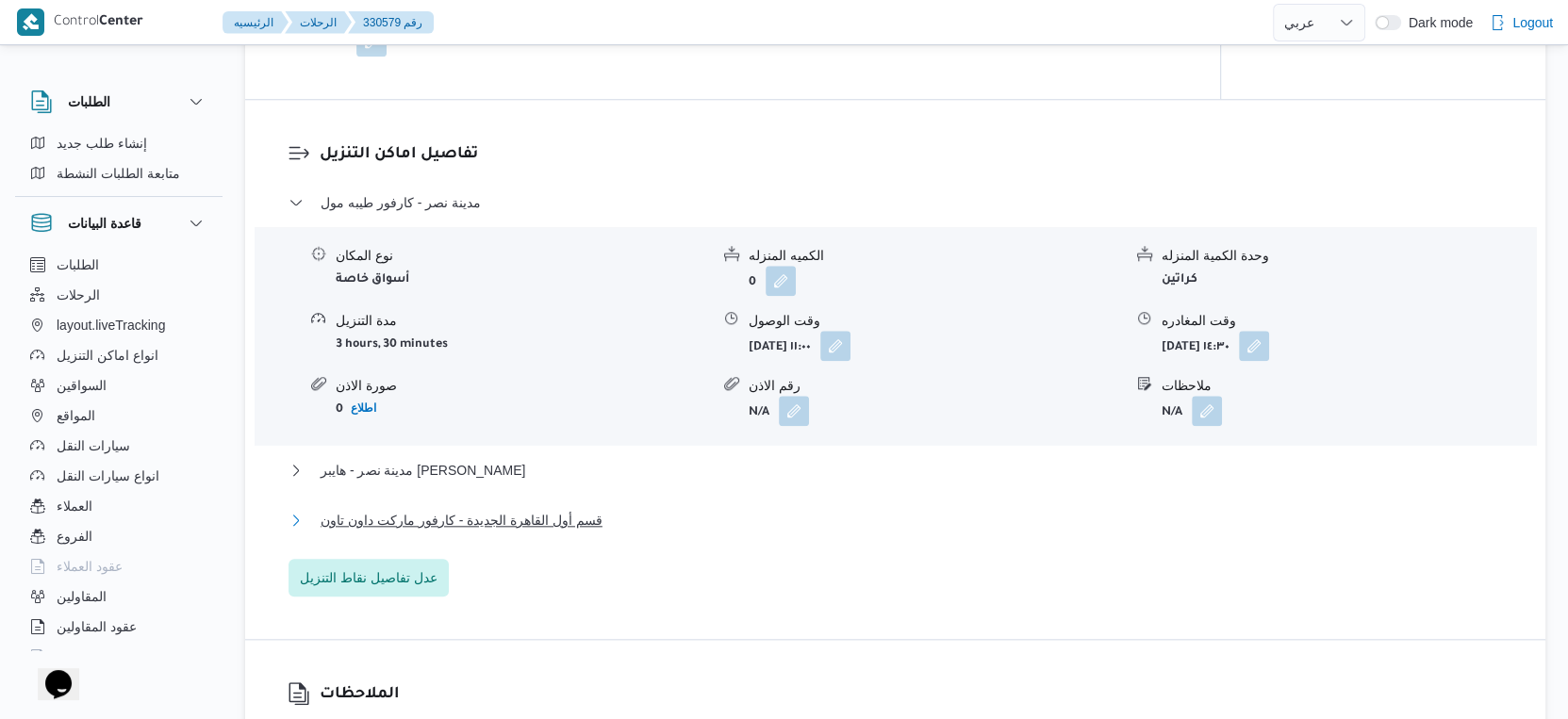
click at [620, 528] on button "قسم أول القاهرة الجديدة - كارفور ماركت داون تاون" at bounding box center [896, 520] width 1214 height 23
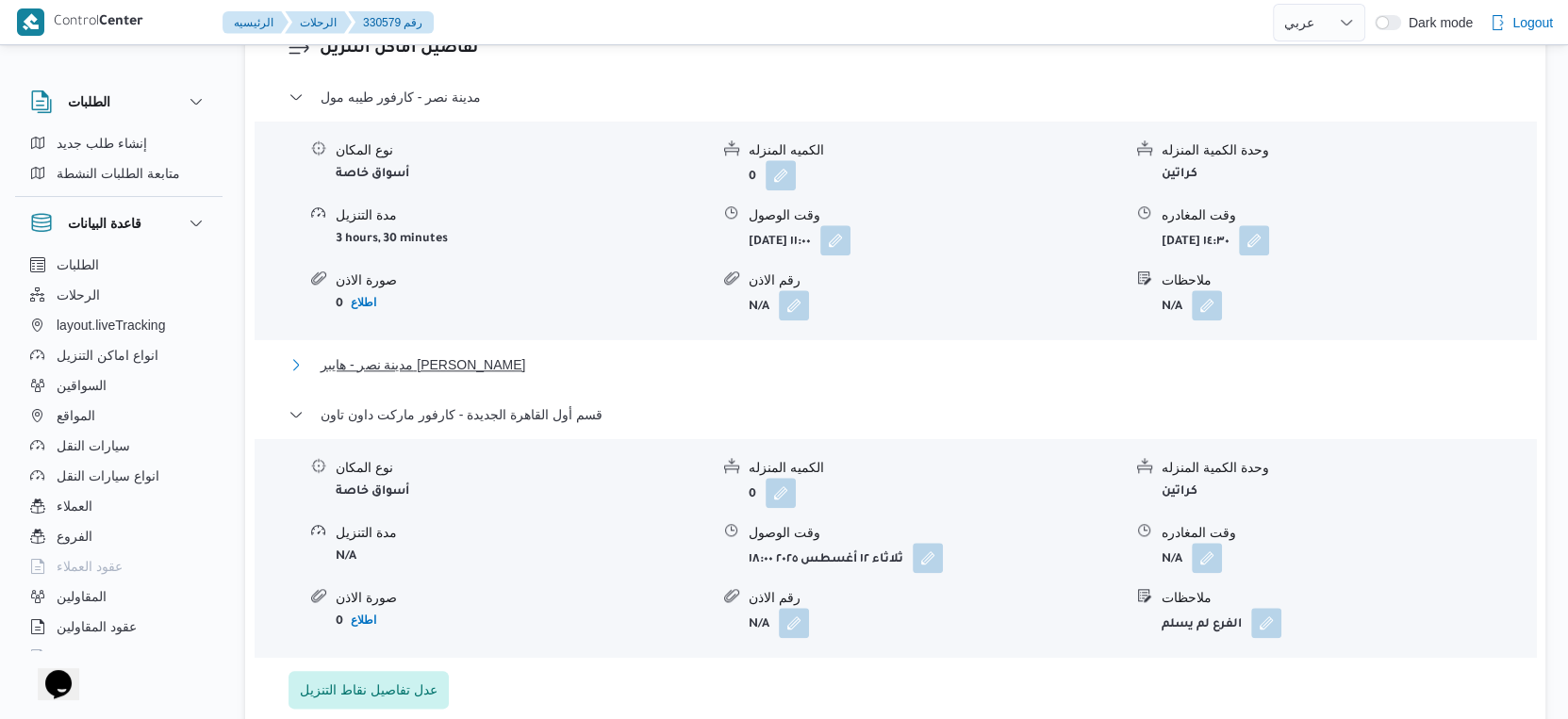
click at [512, 369] on span "مدينة نصر - هايبر ماركت مهدي عرفه" at bounding box center [423, 365] width 205 height 23
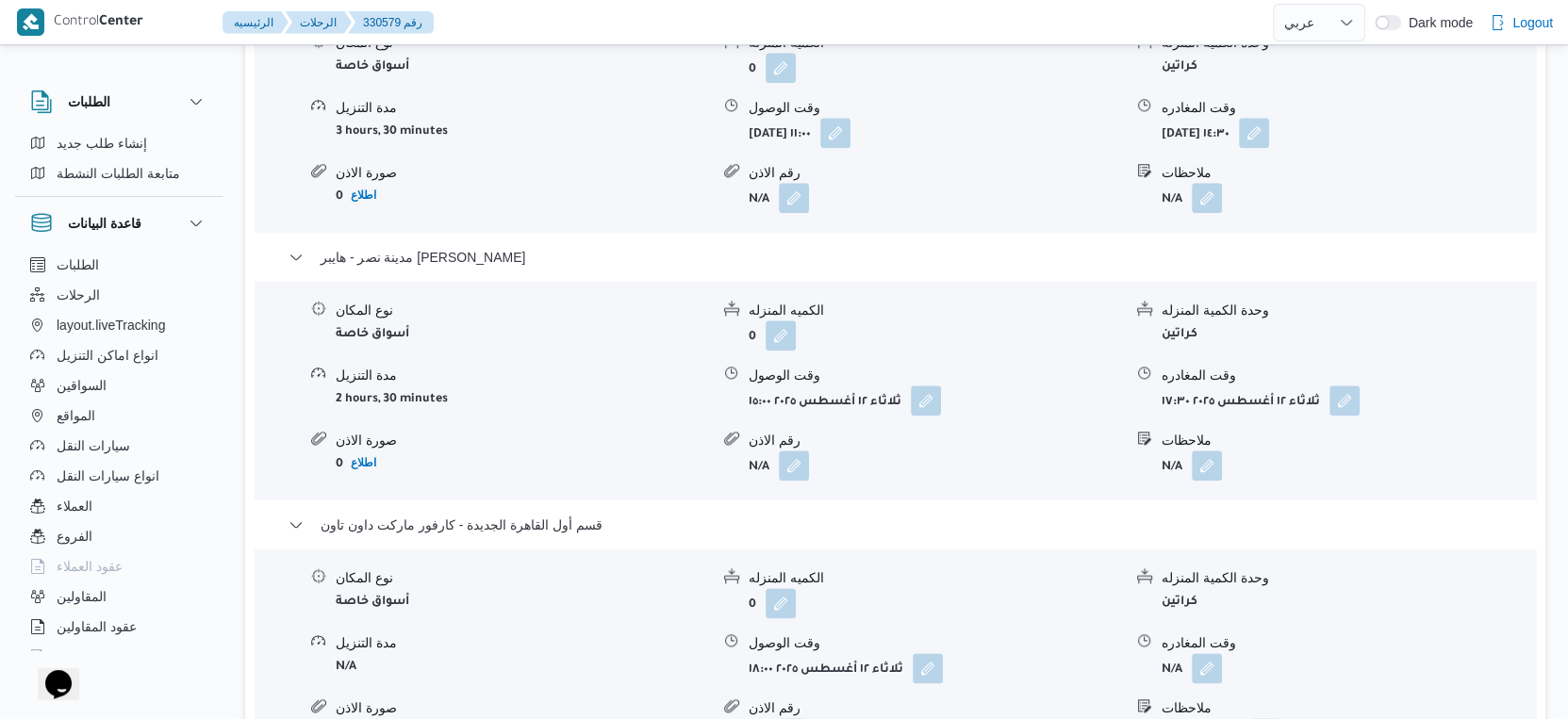
scroll to position [1936, 0]
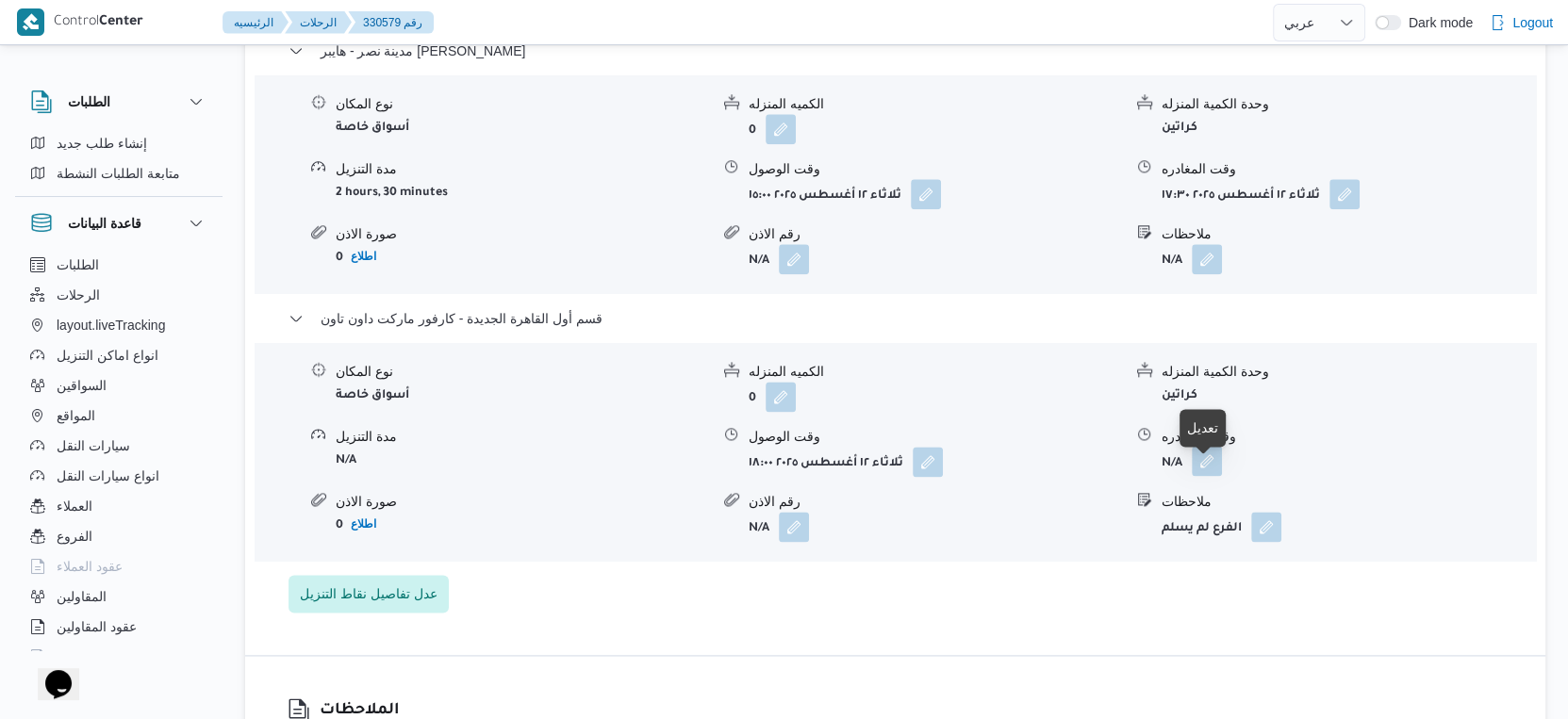
click at [1198, 471] on button "button" at bounding box center [1207, 461] width 31 height 31
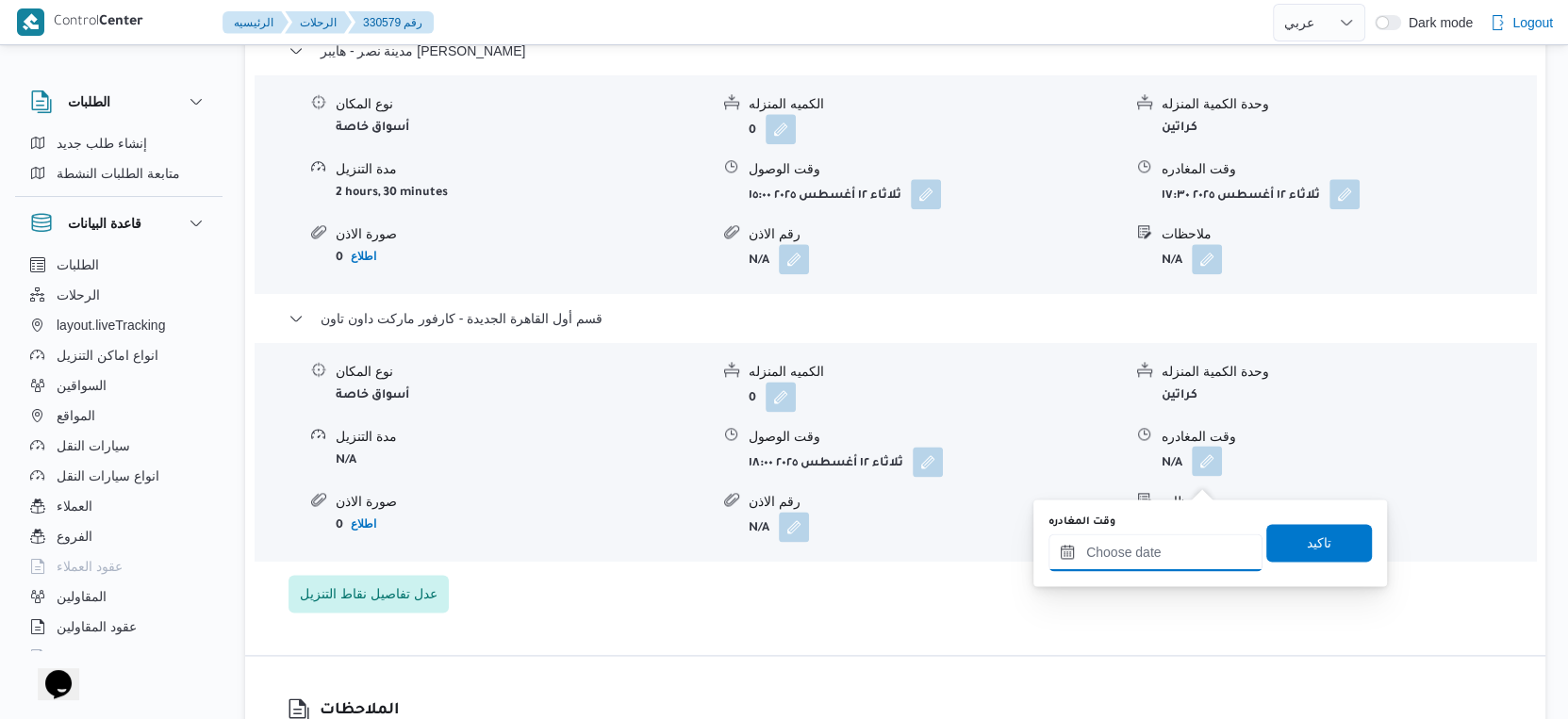
drag, startPoint x: 1198, startPoint y: 483, endPoint x: 1187, endPoint y: 545, distance: 63.0
click at [1187, 545] on input "وقت المغادره" at bounding box center [1155, 552] width 214 height 37
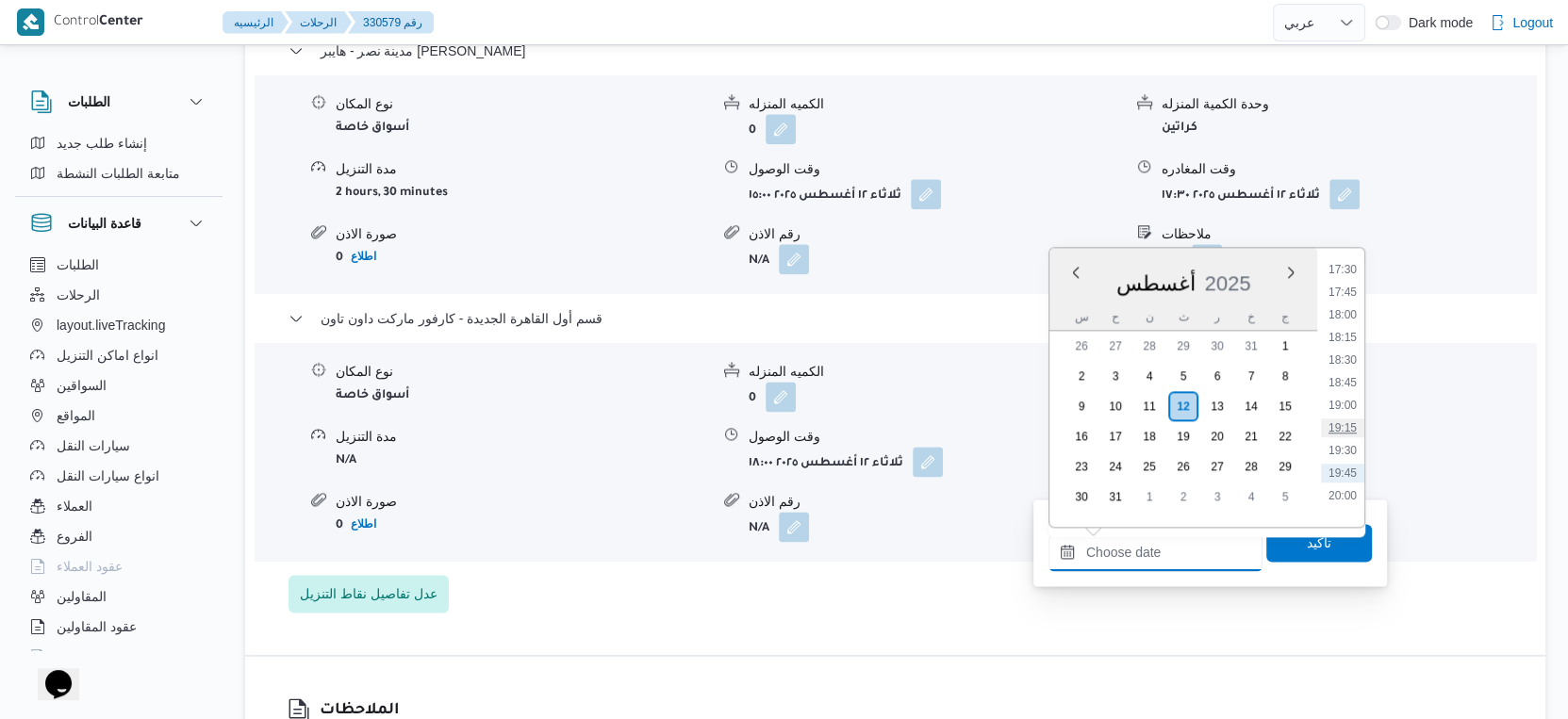
scroll to position [1552, 0]
click at [1352, 372] on li "18:15" at bounding box center [1341, 373] width 43 height 19
type input "١٢/٠٨/٢٠٢٥ ١٨:١٥"
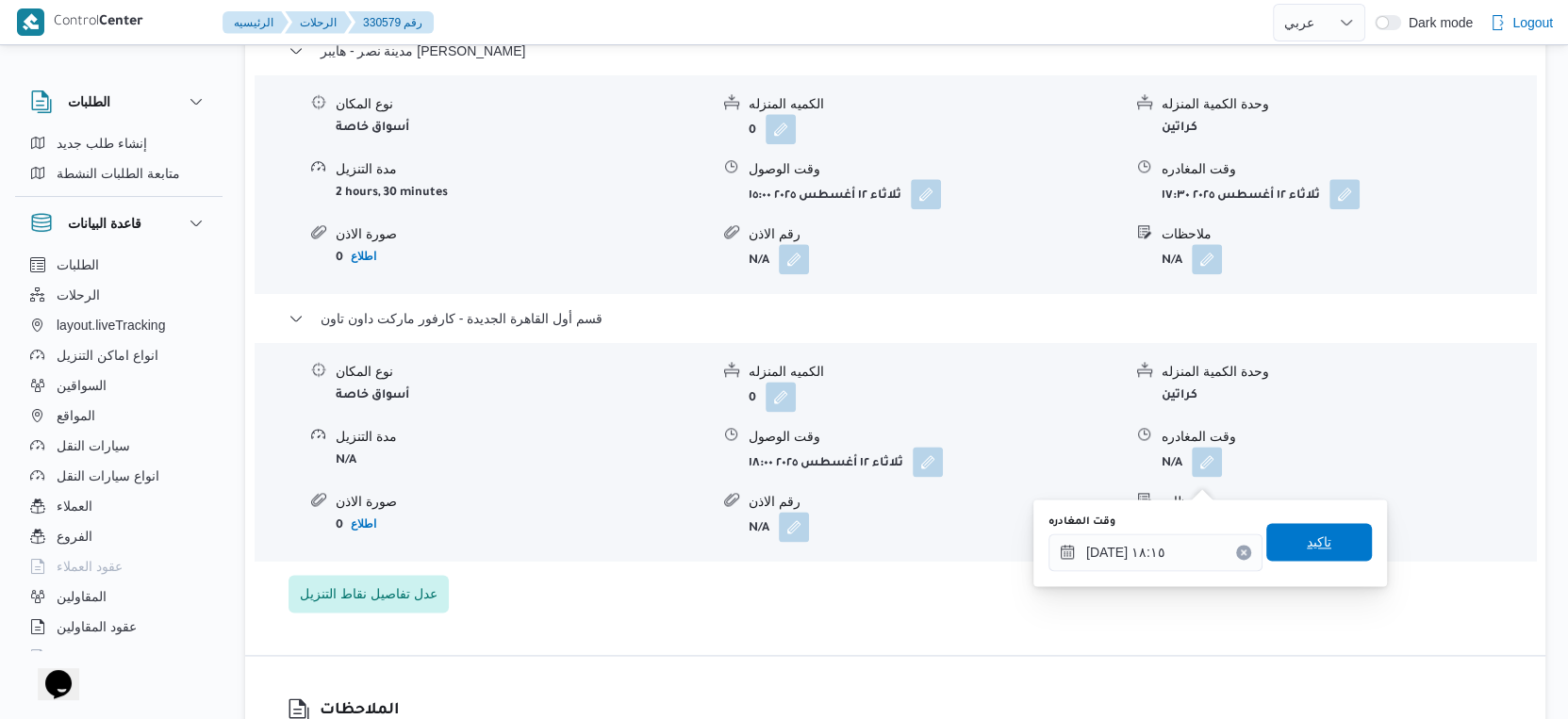
click at [1306, 558] on span "تاكيد" at bounding box center [1318, 541] width 105 height 37
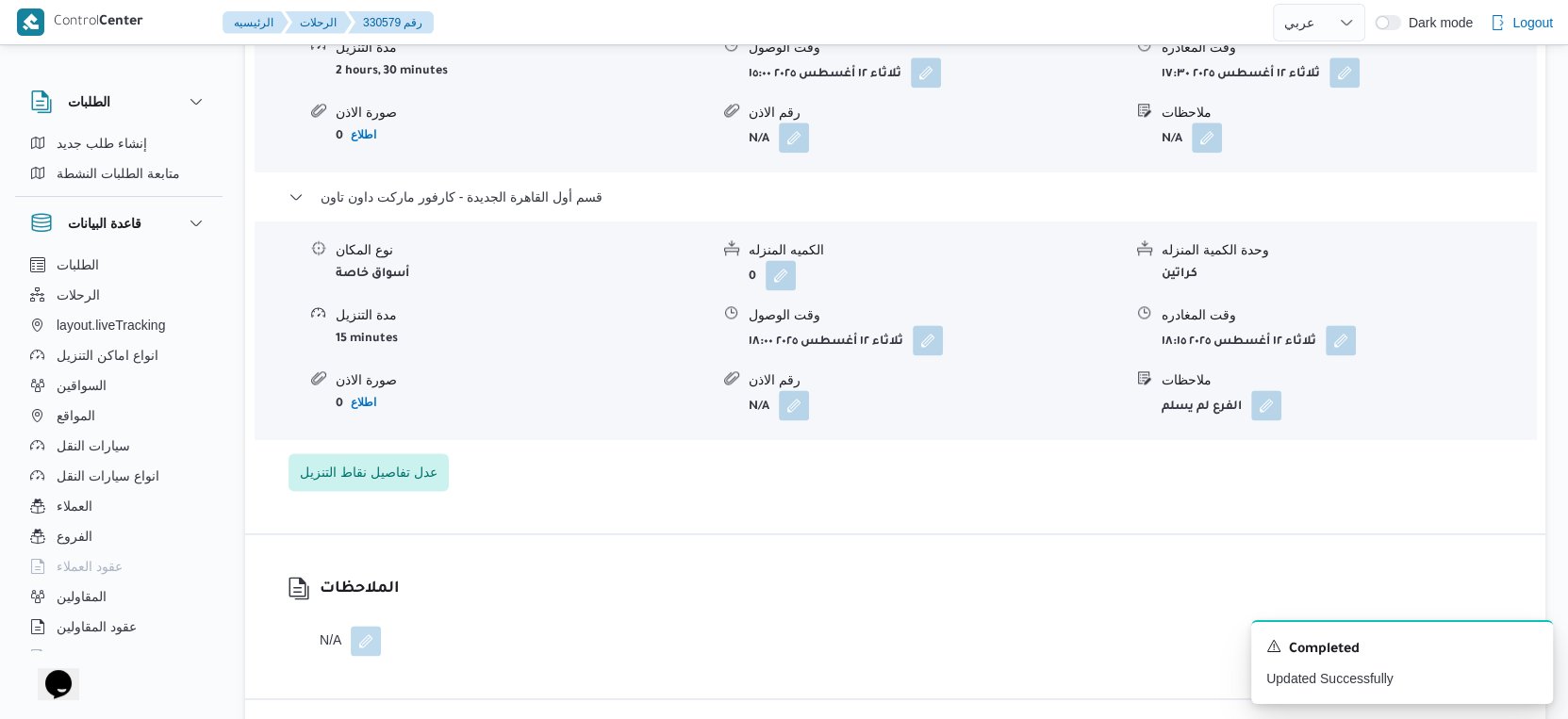
scroll to position [2146, 0]
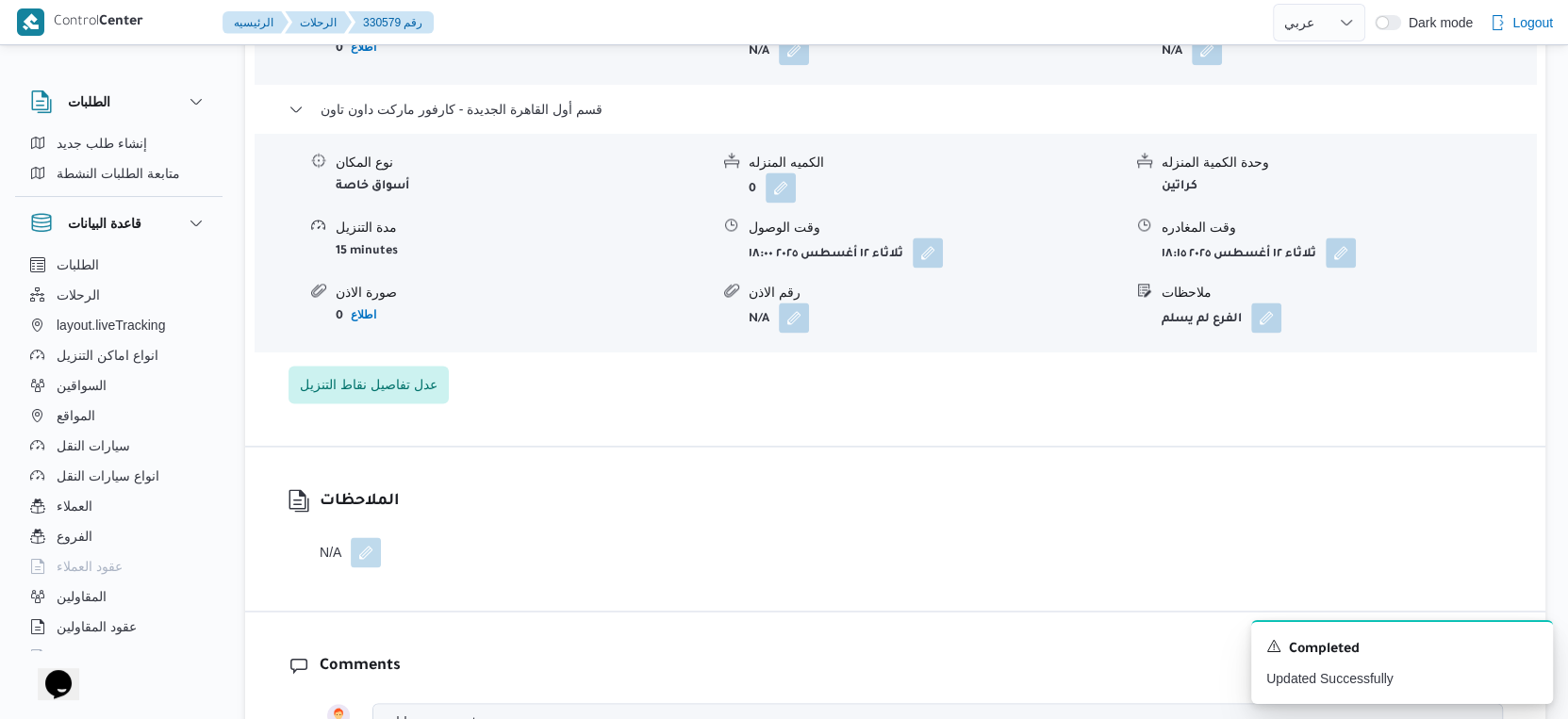
click at [363, 559] on button "button" at bounding box center [366, 553] width 31 height 31
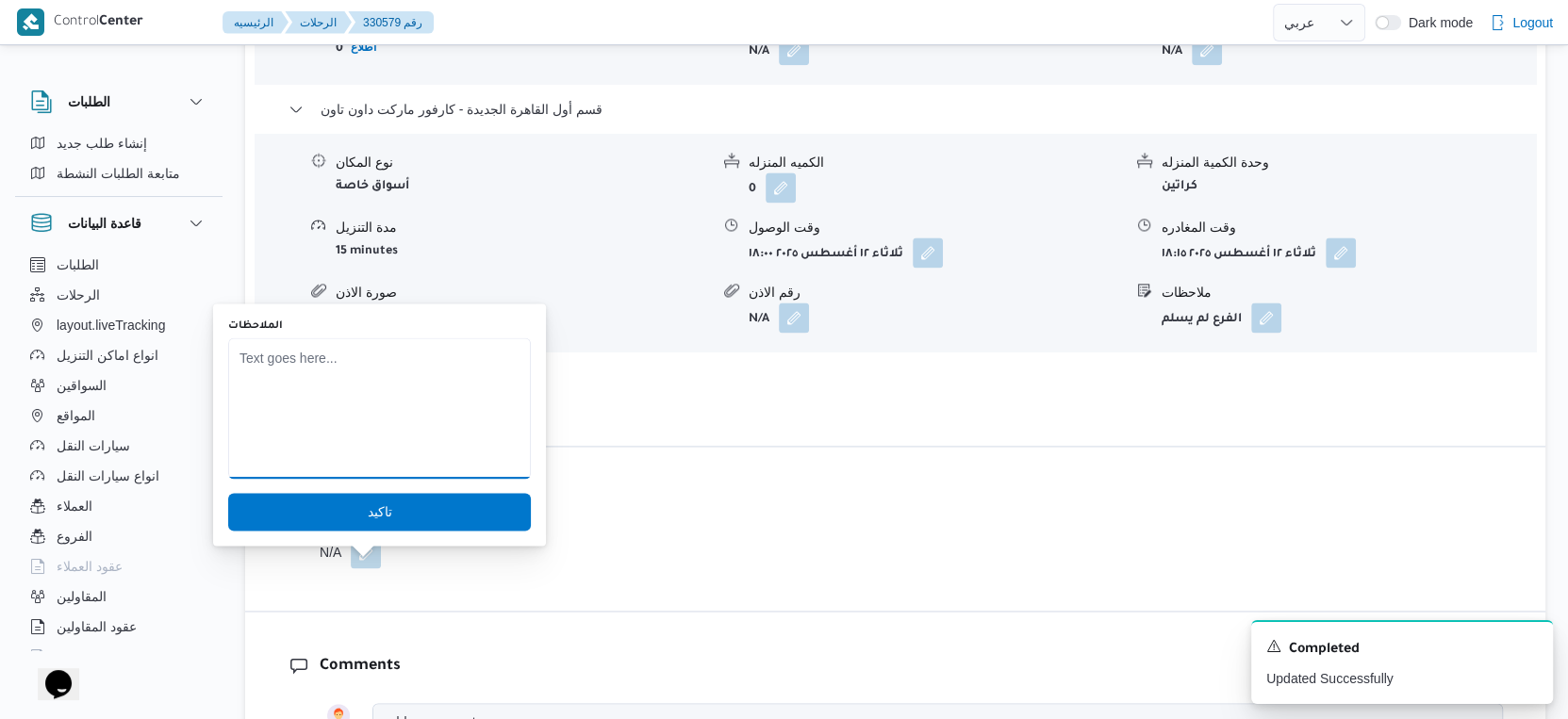
click at [377, 428] on textarea "الملاحظات" at bounding box center [380, 408] width 303 height 142
type textarea "لم يتم تسليم فرع الداون تاون الاستلامات قفلت"
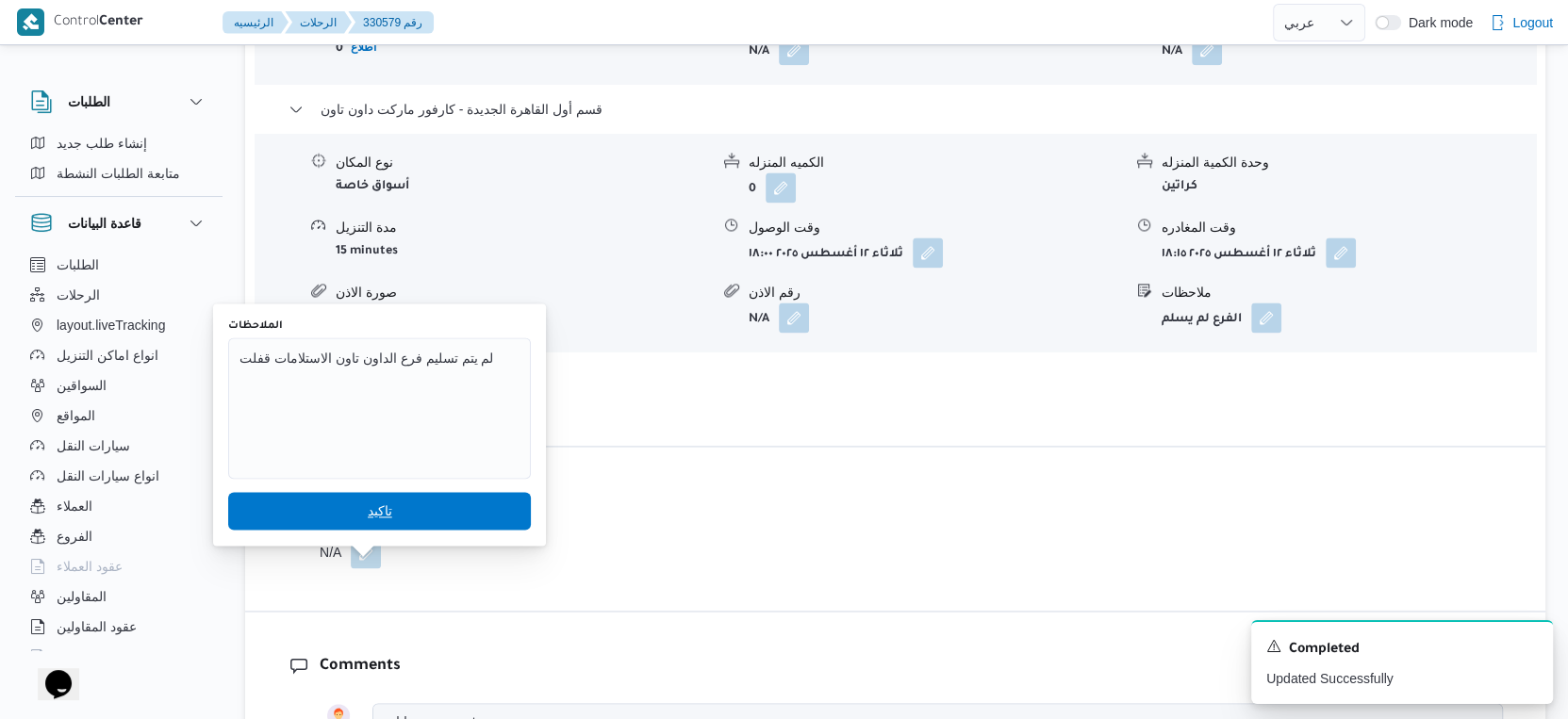
click at [402, 512] on span "تاكيد" at bounding box center [380, 511] width 303 height 37
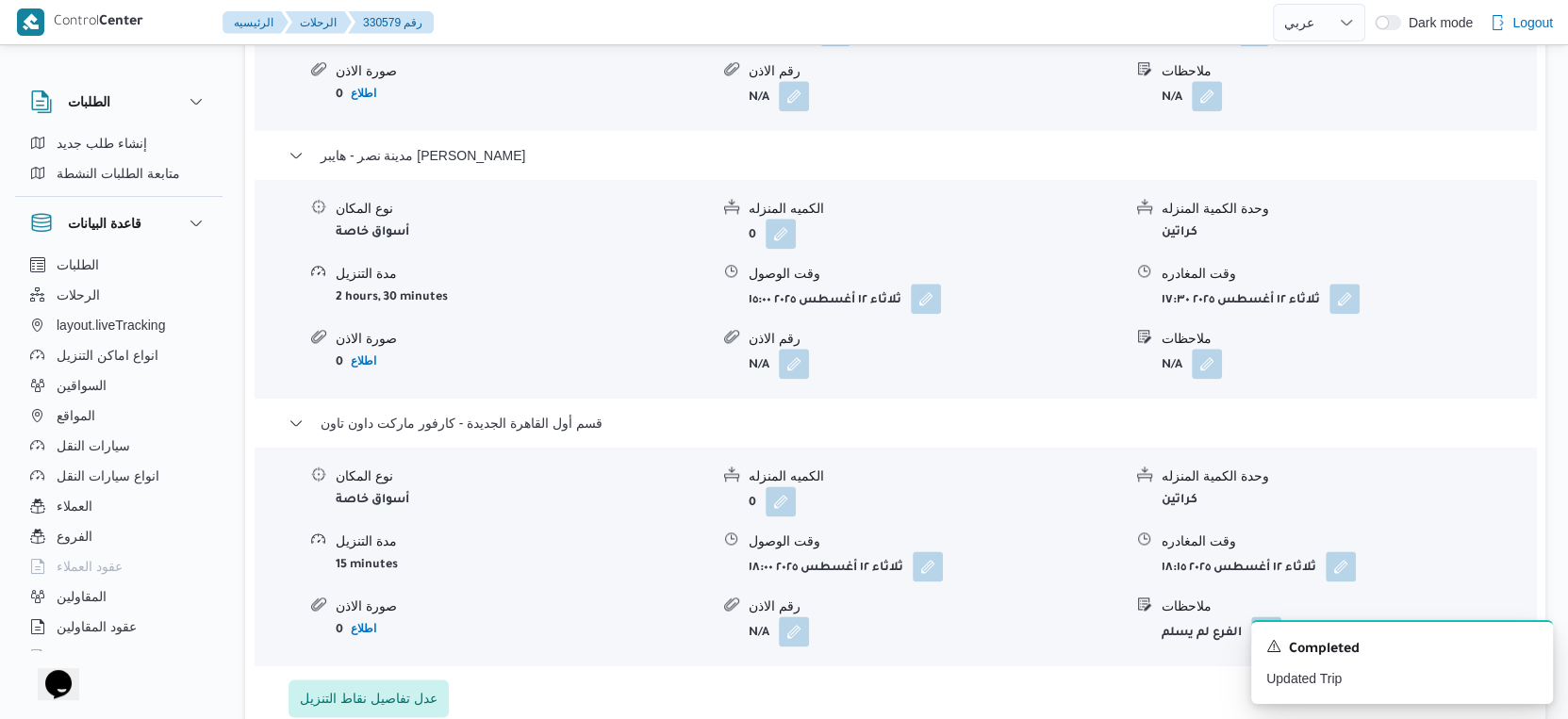
scroll to position [1936, 0]
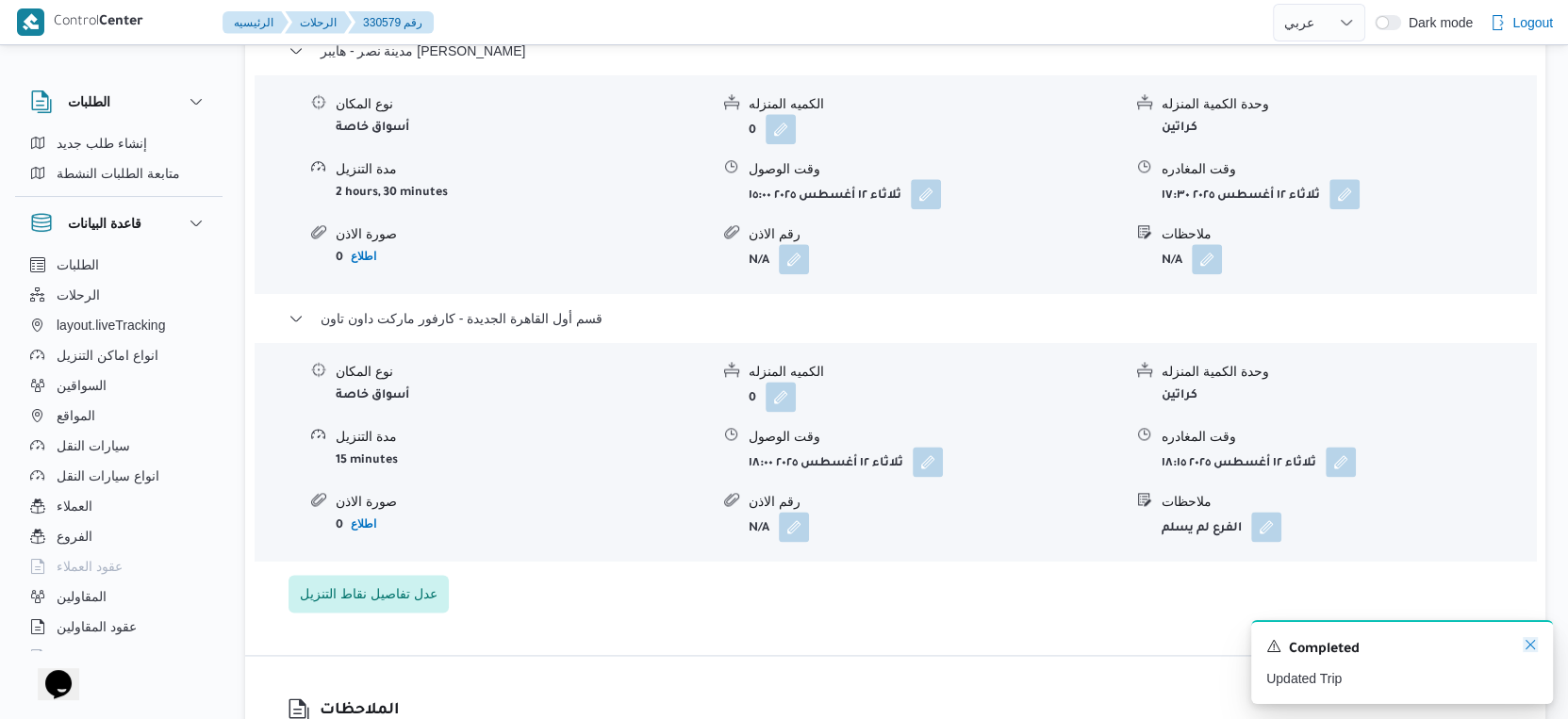
click at [1527, 641] on icon "Dismiss toast" at bounding box center [1530, 645] width 15 height 15
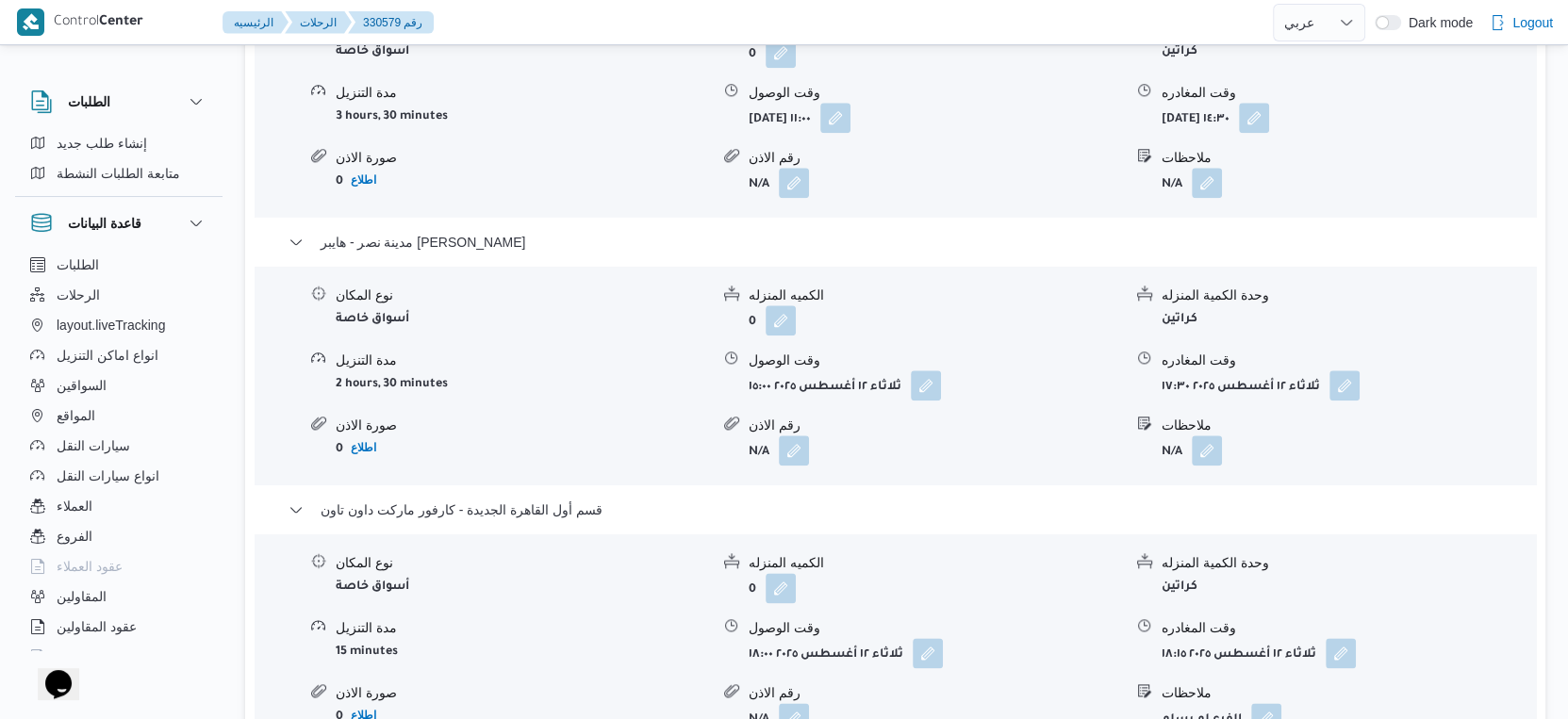
scroll to position [1781, 0]
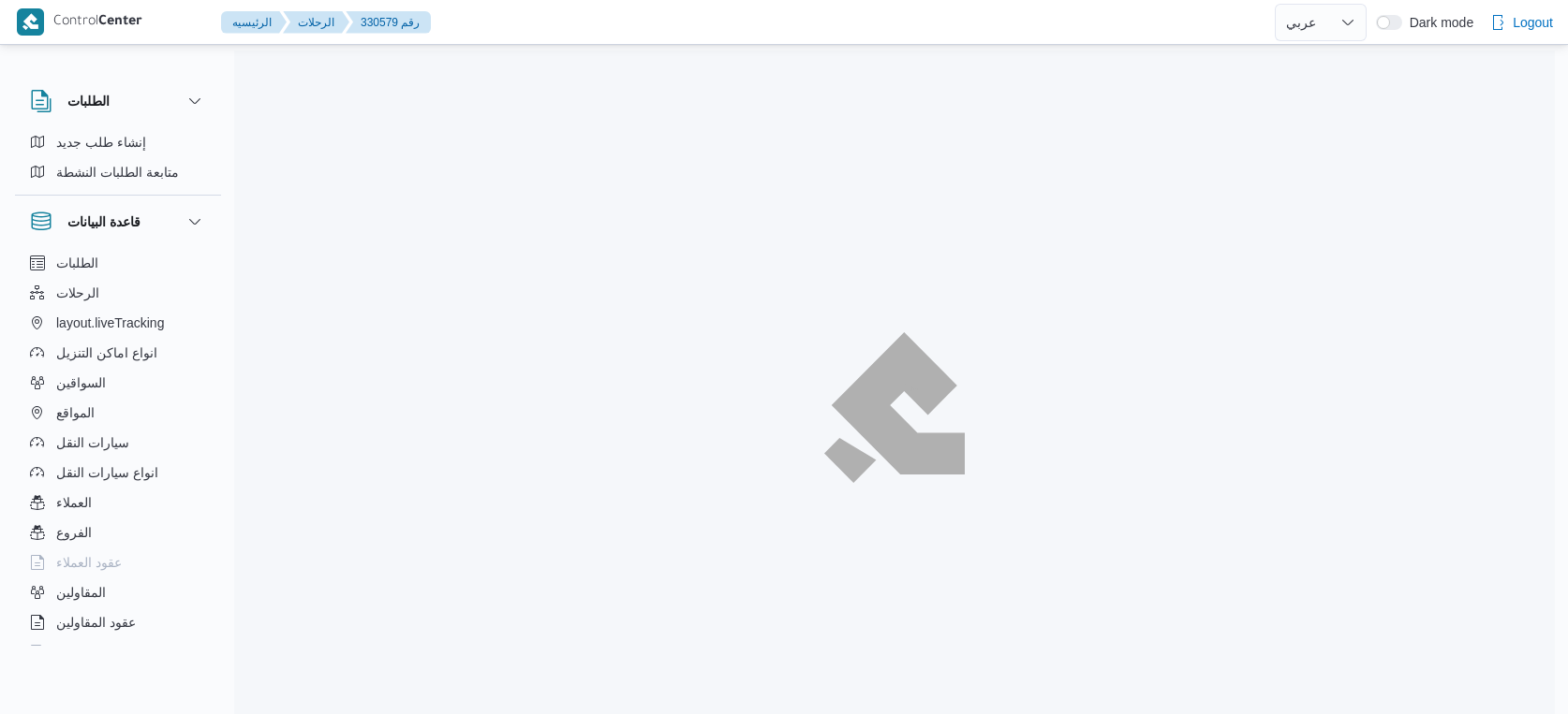
select select "ar"
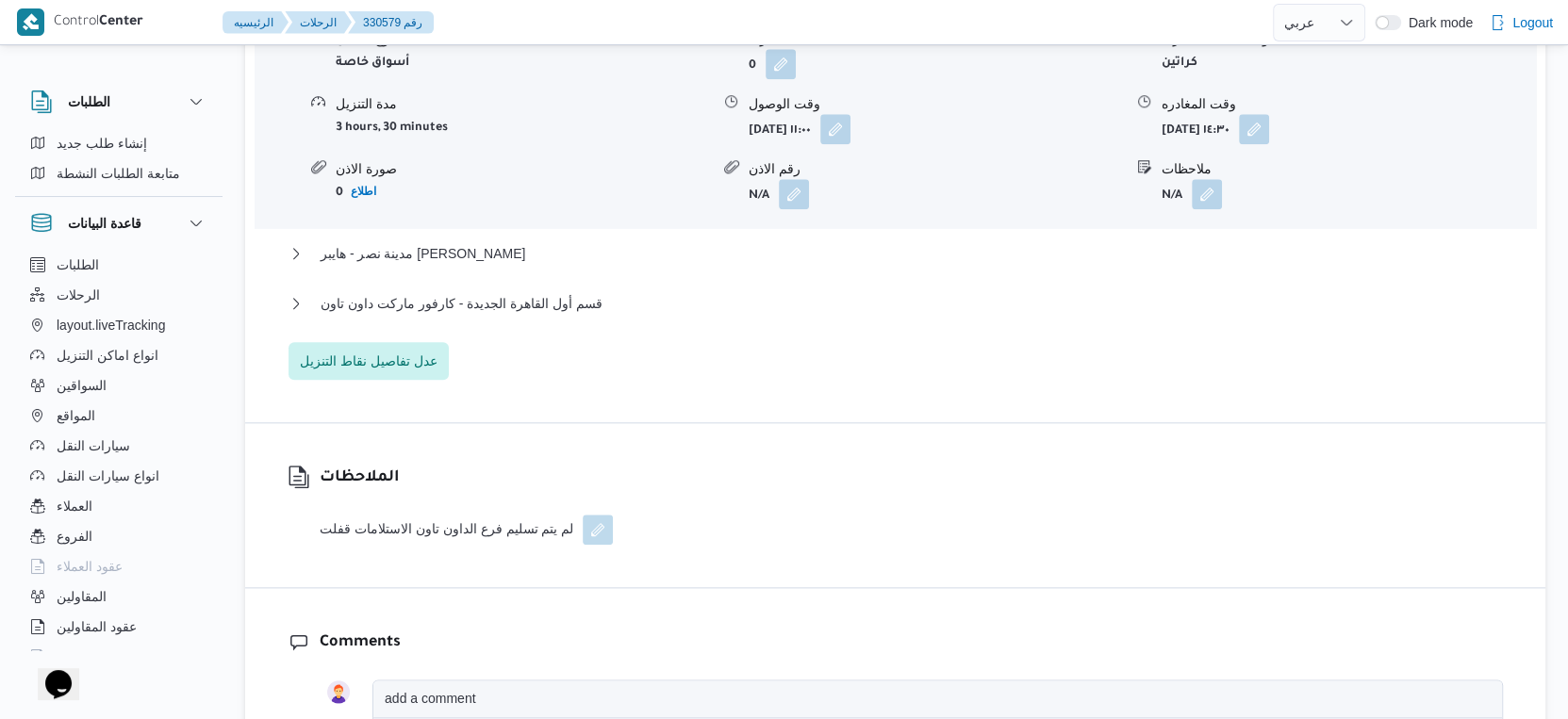
scroll to position [1726, 0]
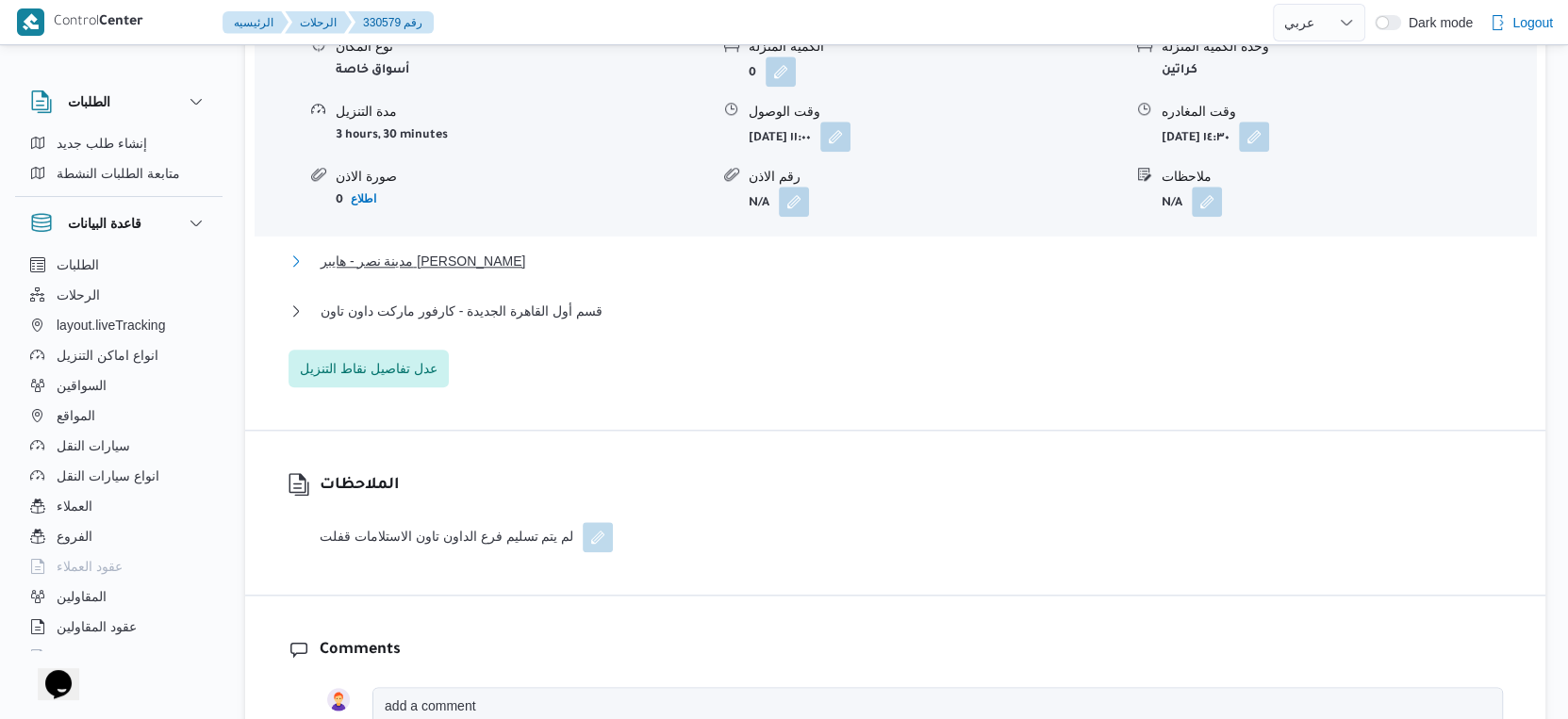
click at [510, 272] on span "مدينة نصر - هايبر [PERSON_NAME]" at bounding box center [423, 261] width 205 height 23
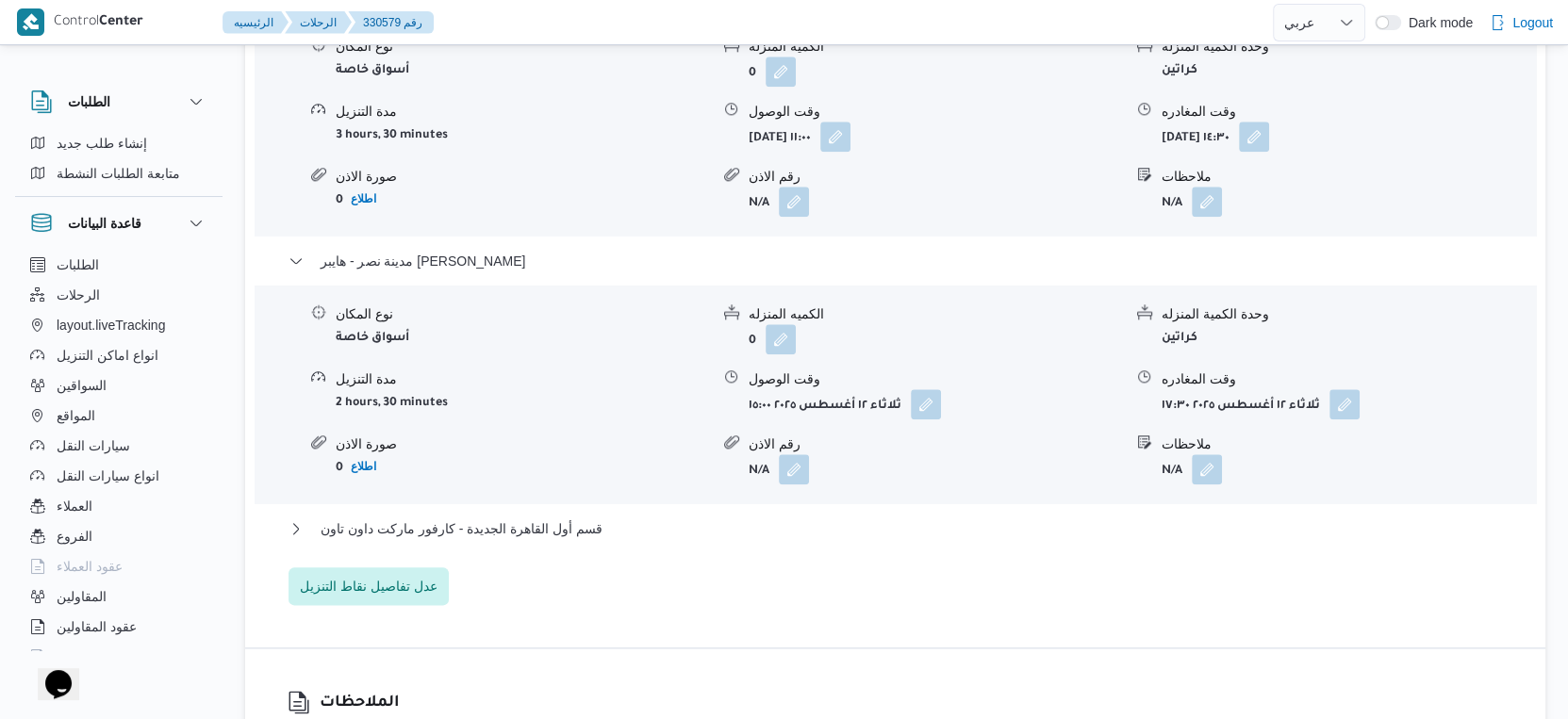
scroll to position [1832, 0]
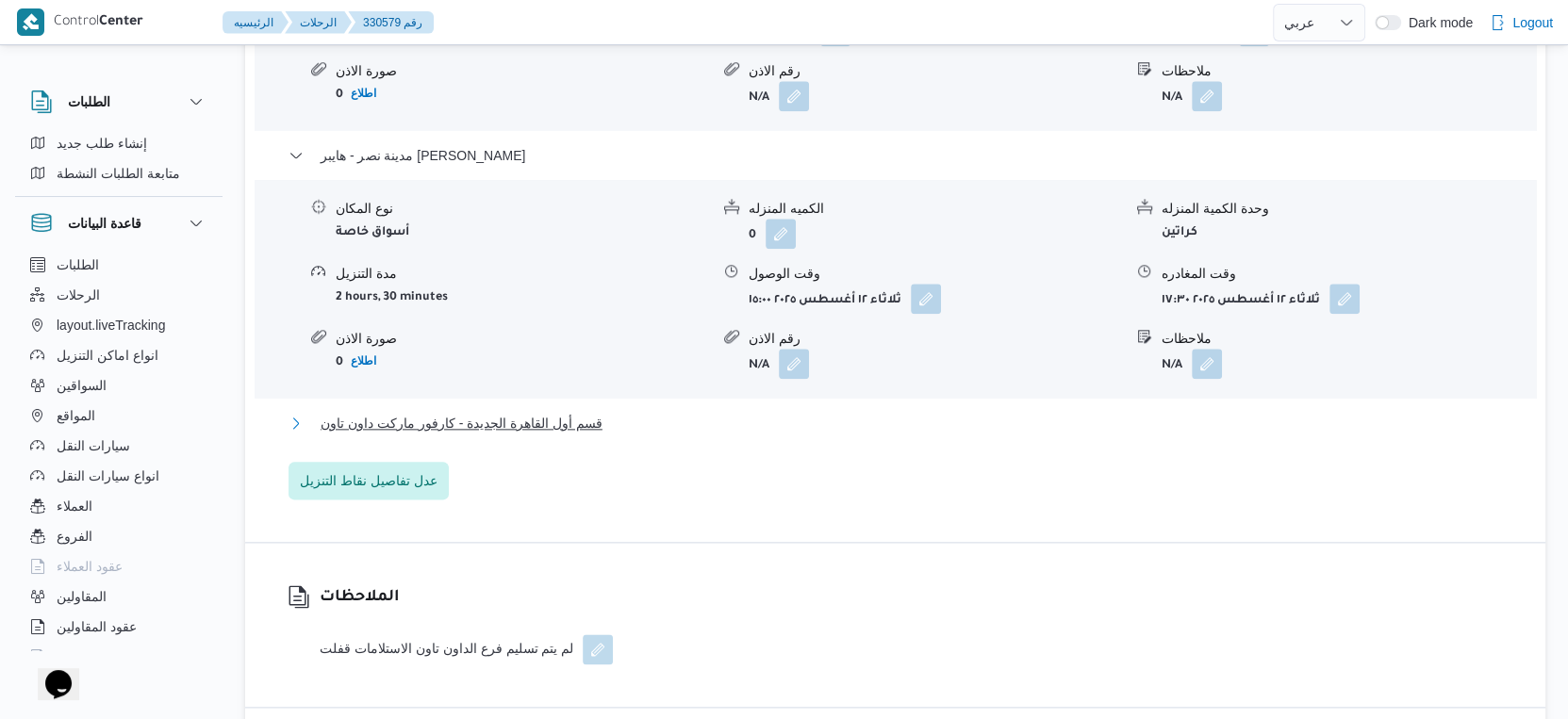
click at [594, 432] on button "قسم أول القاهرة الجديدة - كارفور ماركت داون تاون" at bounding box center [896, 424] width 1214 height 23
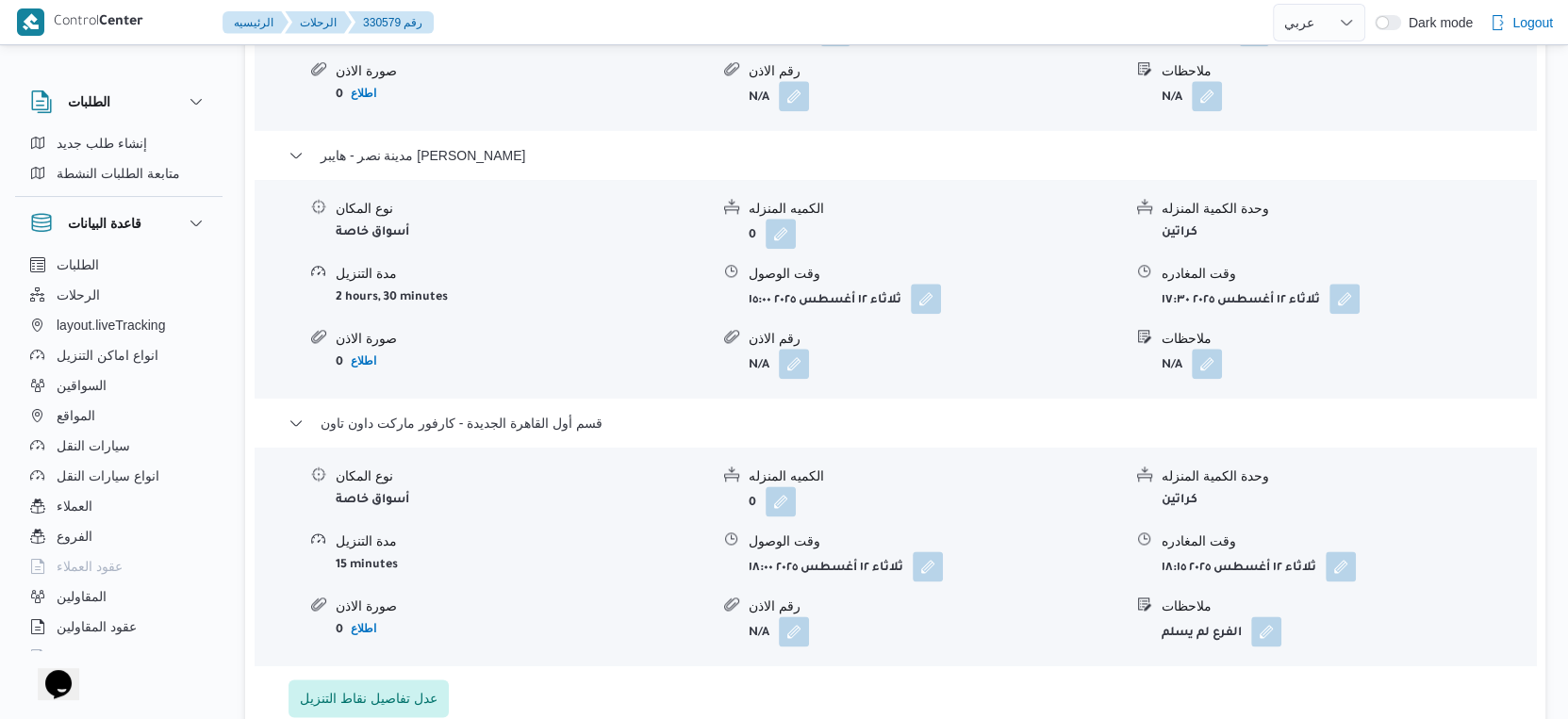
click at [924, 414] on div "مدينة نصر - كارفور طيبه مول نوع المكان أسواق خاصة الكميه المنزله 0 وحدة الكمية …" at bounding box center [896, 297] width 1214 height 841
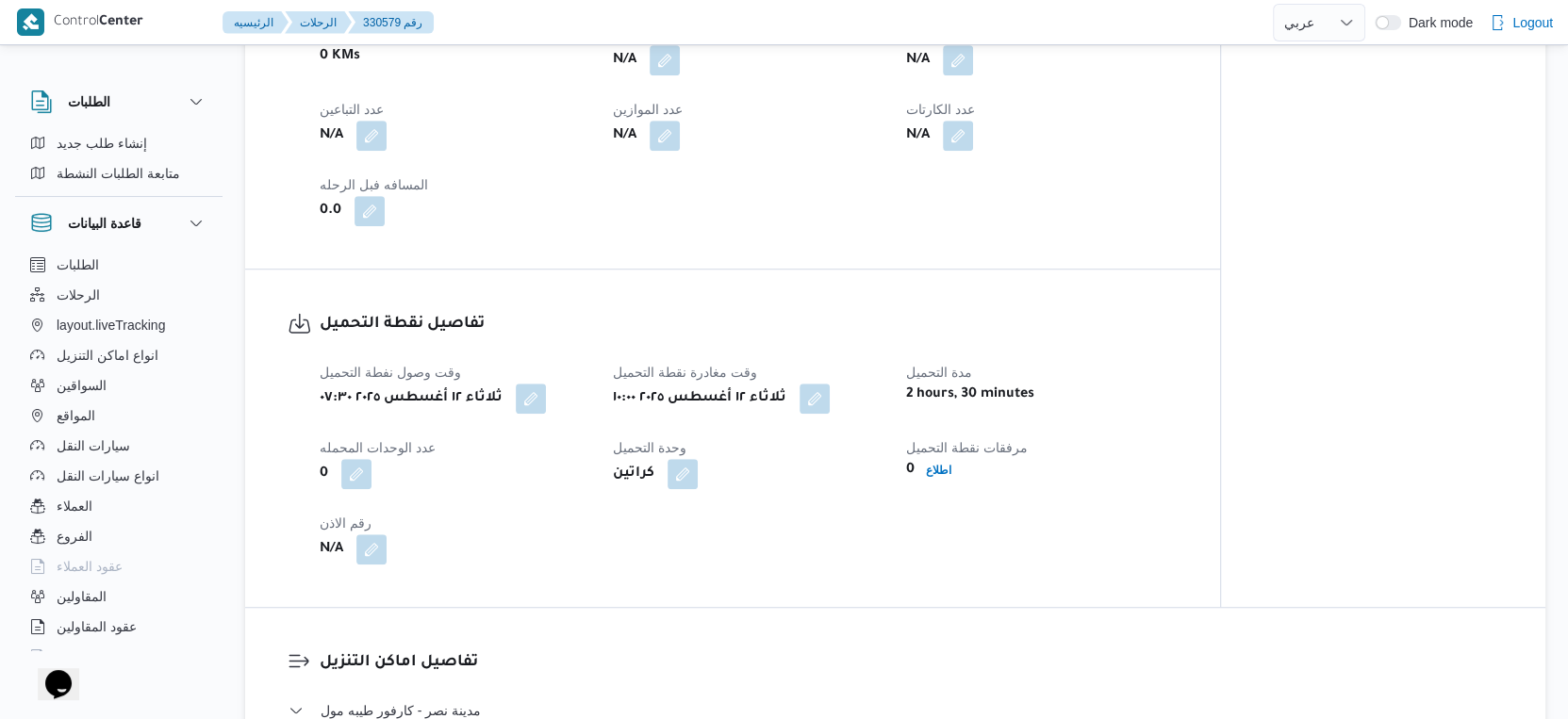
scroll to position [679, 0]
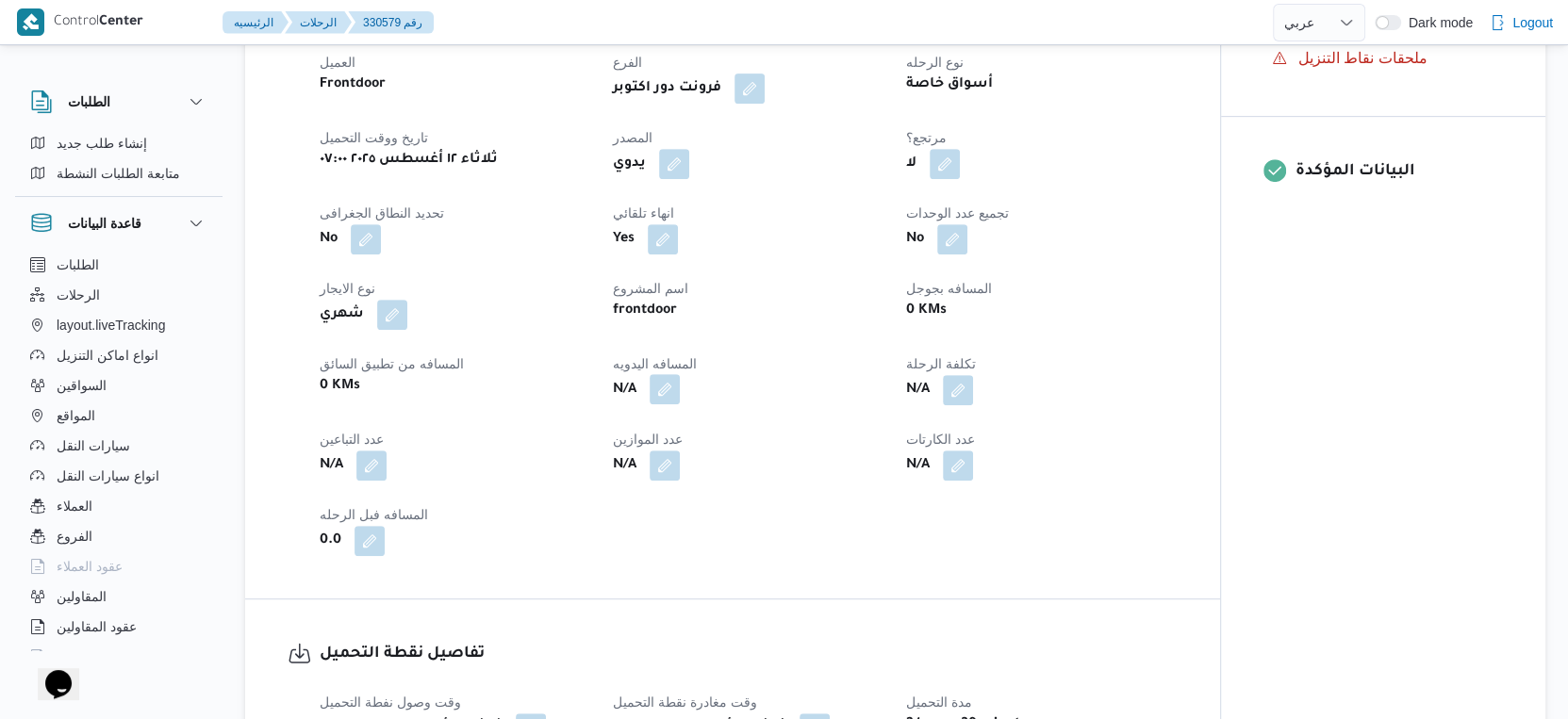
click at [666, 404] on button "button" at bounding box center [664, 389] width 31 height 31
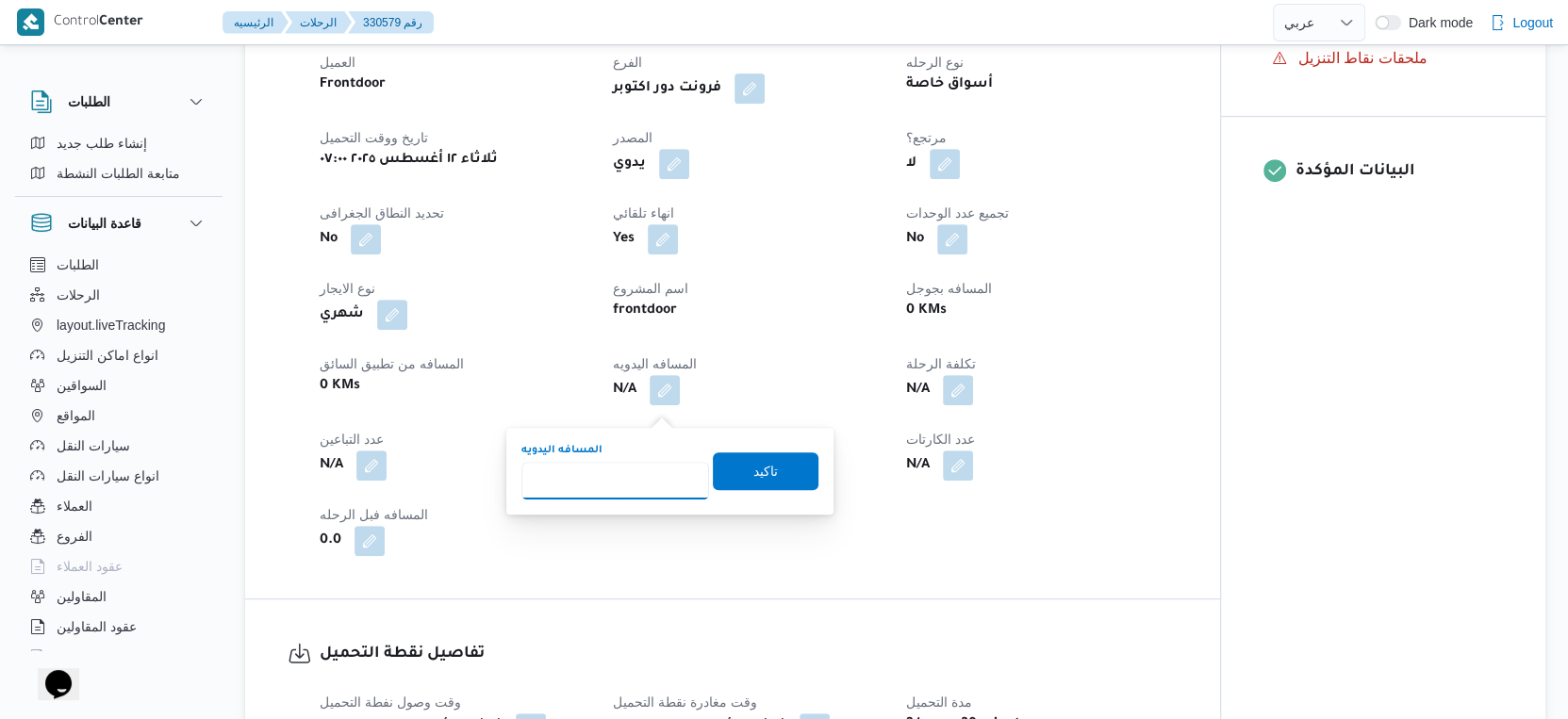
click at [638, 465] on input "المسافه اليدويه" at bounding box center [615, 480] width 187 height 37
type input "85"
click at [760, 470] on span "تاكيد" at bounding box center [766, 470] width 25 height 23
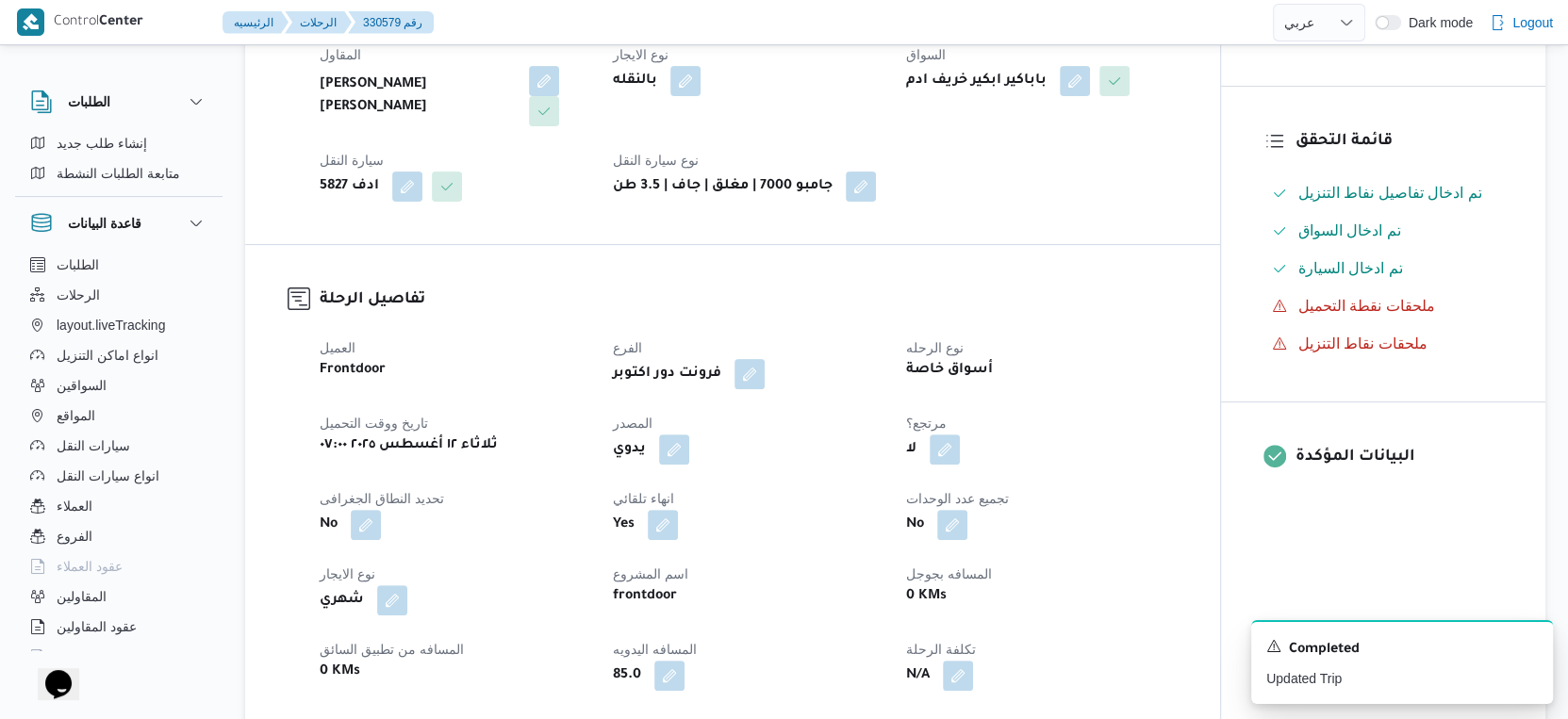
scroll to position [0, 0]
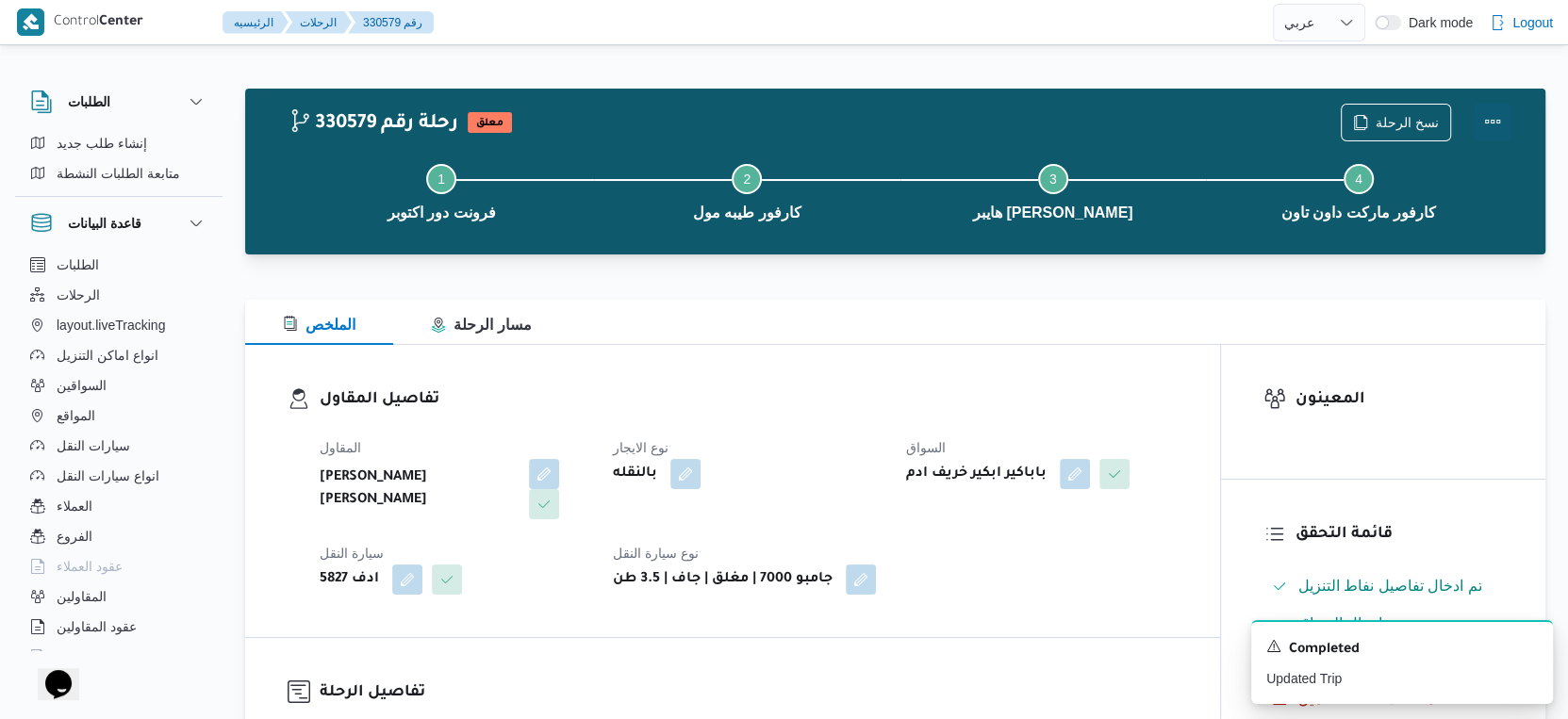
click at [1502, 112] on button "Actions" at bounding box center [1492, 120] width 37 height 37
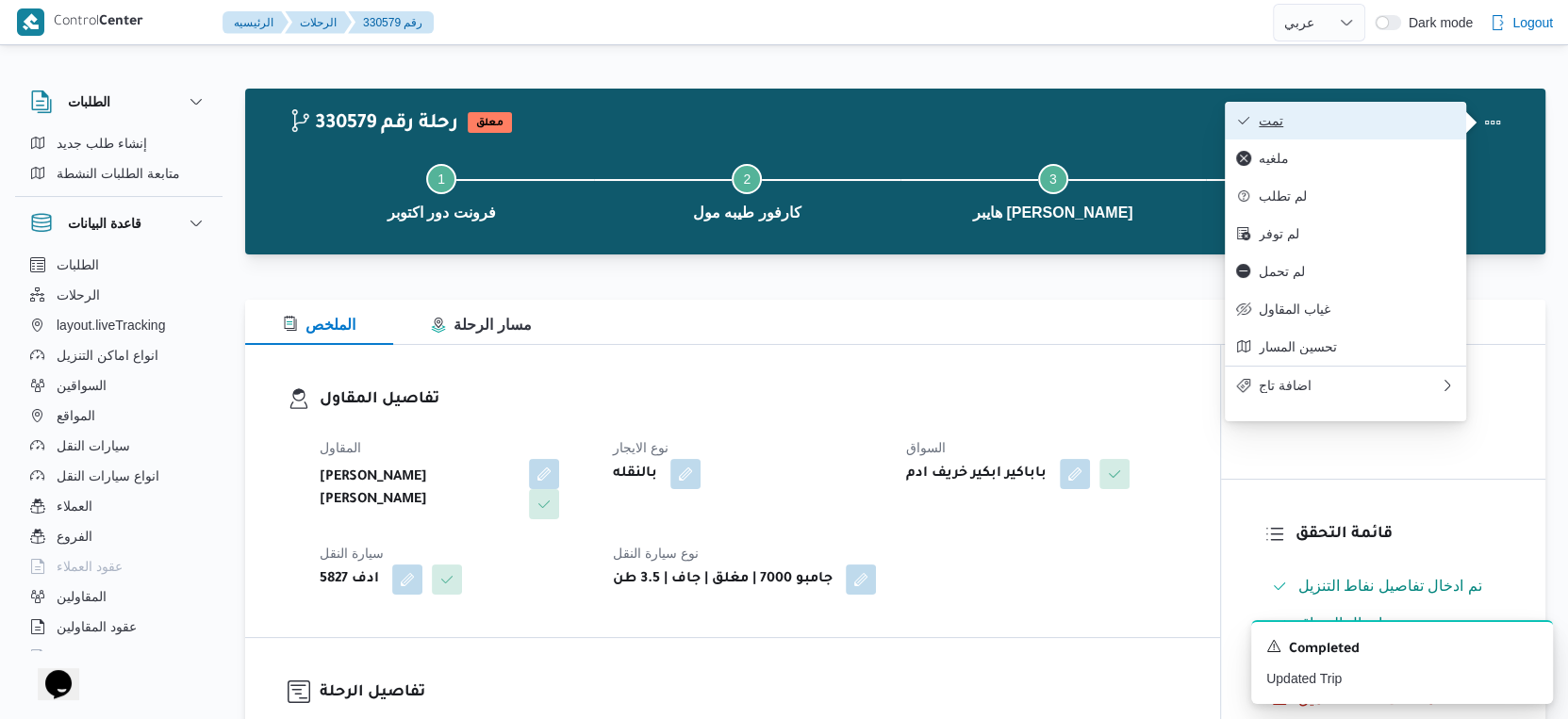
click at [1383, 113] on span "تمت" at bounding box center [1356, 120] width 196 height 15
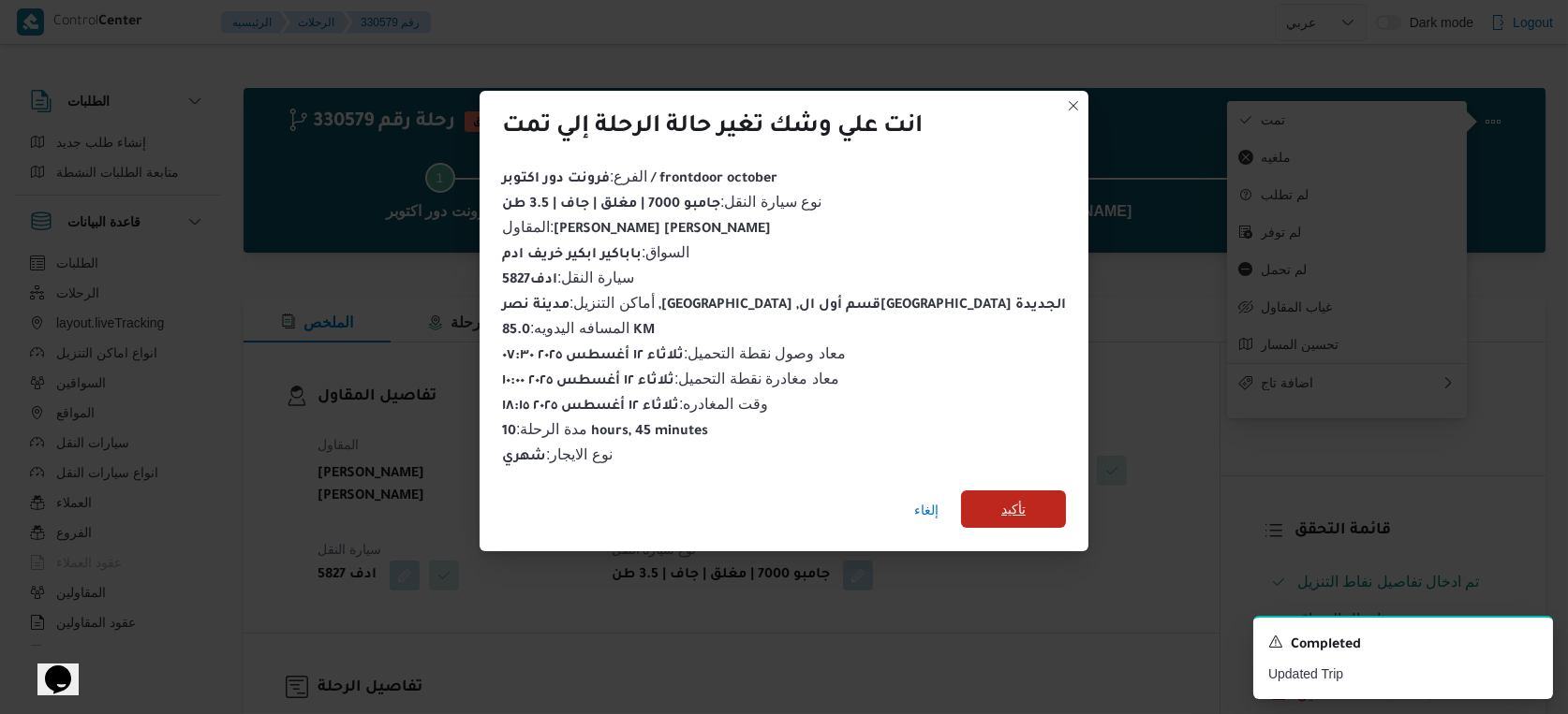
click at [972, 503] on span "تأكيد" at bounding box center [1013, 509] width 104 height 37
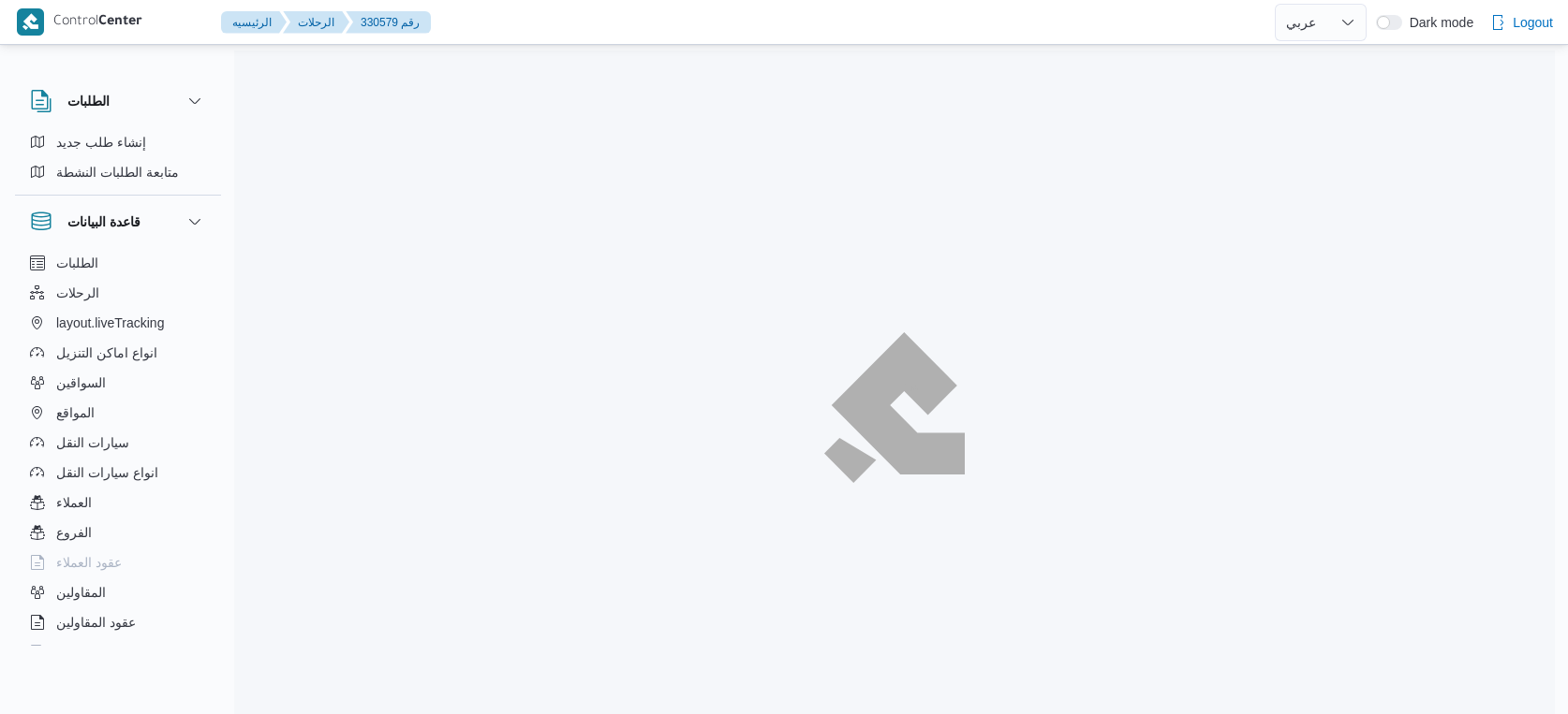
select select "ar"
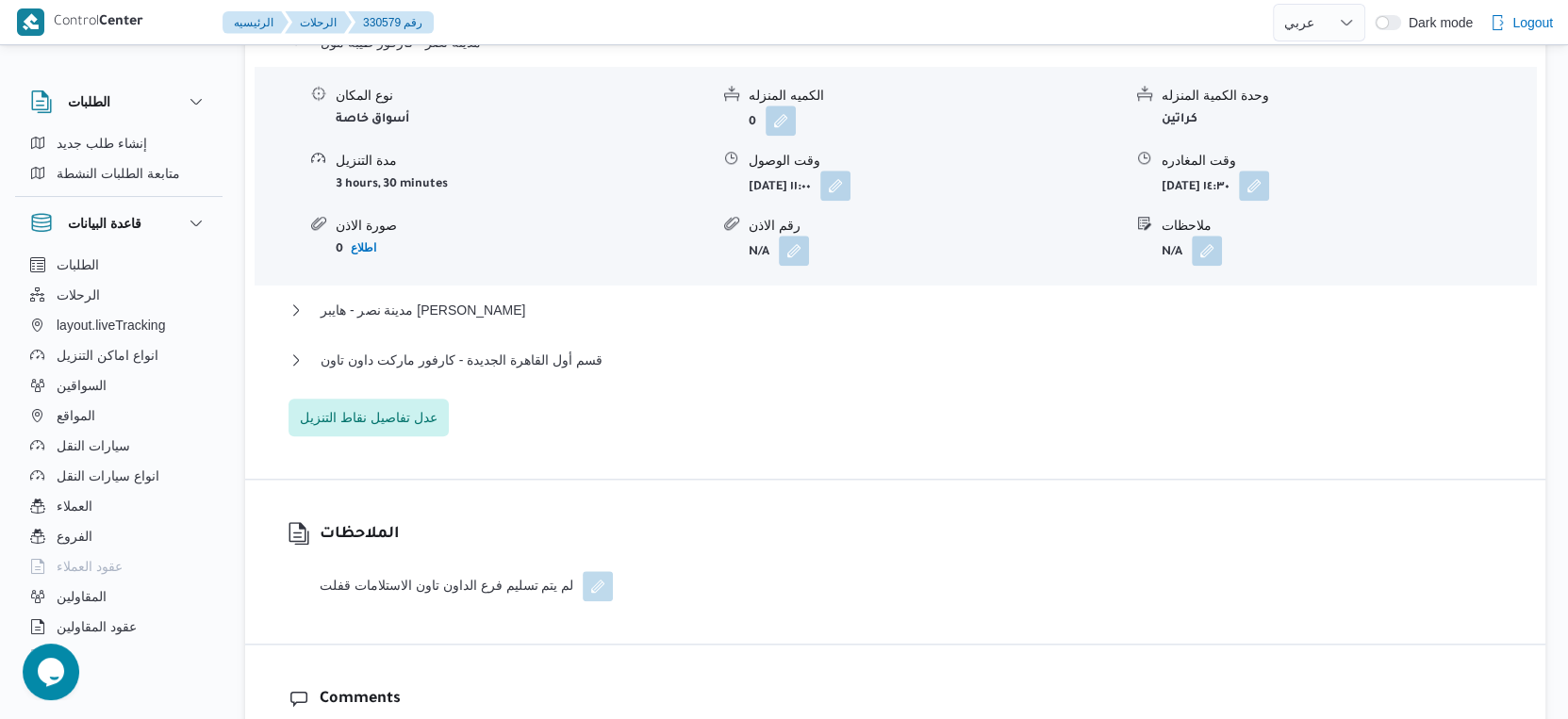
scroll to position [1675, 0]
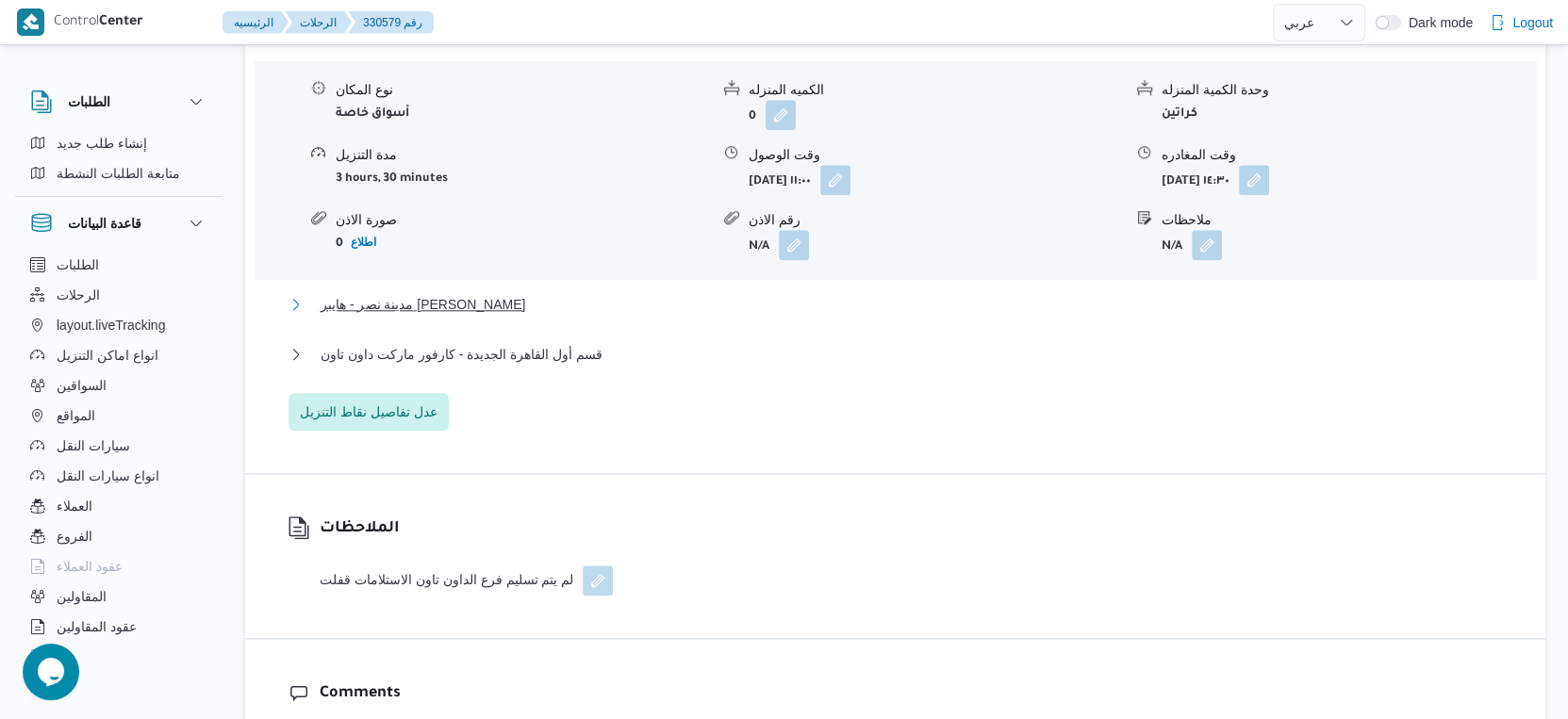
click at [577, 311] on button "مدينة نصر - هايبر [PERSON_NAME]" at bounding box center [896, 305] width 1214 height 23
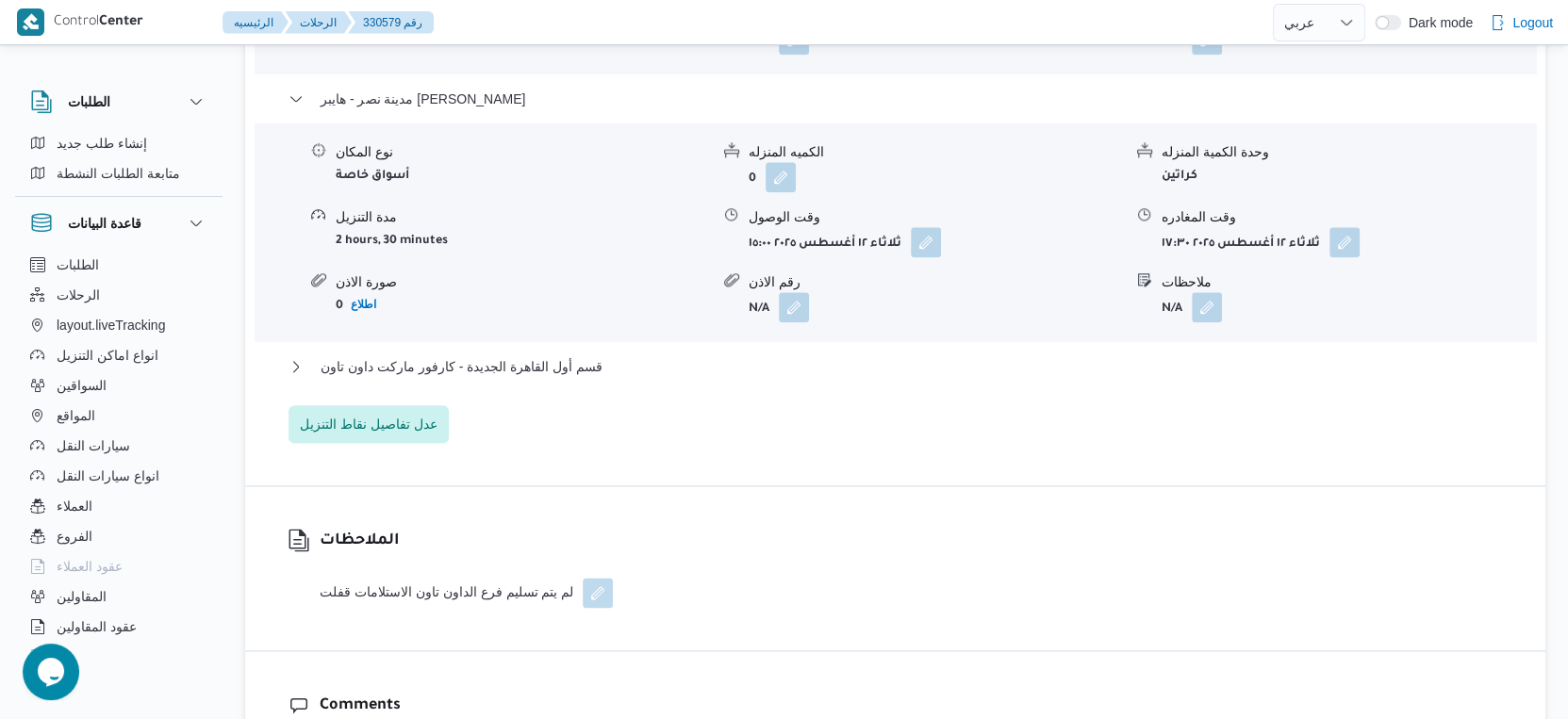
scroll to position [1885, 0]
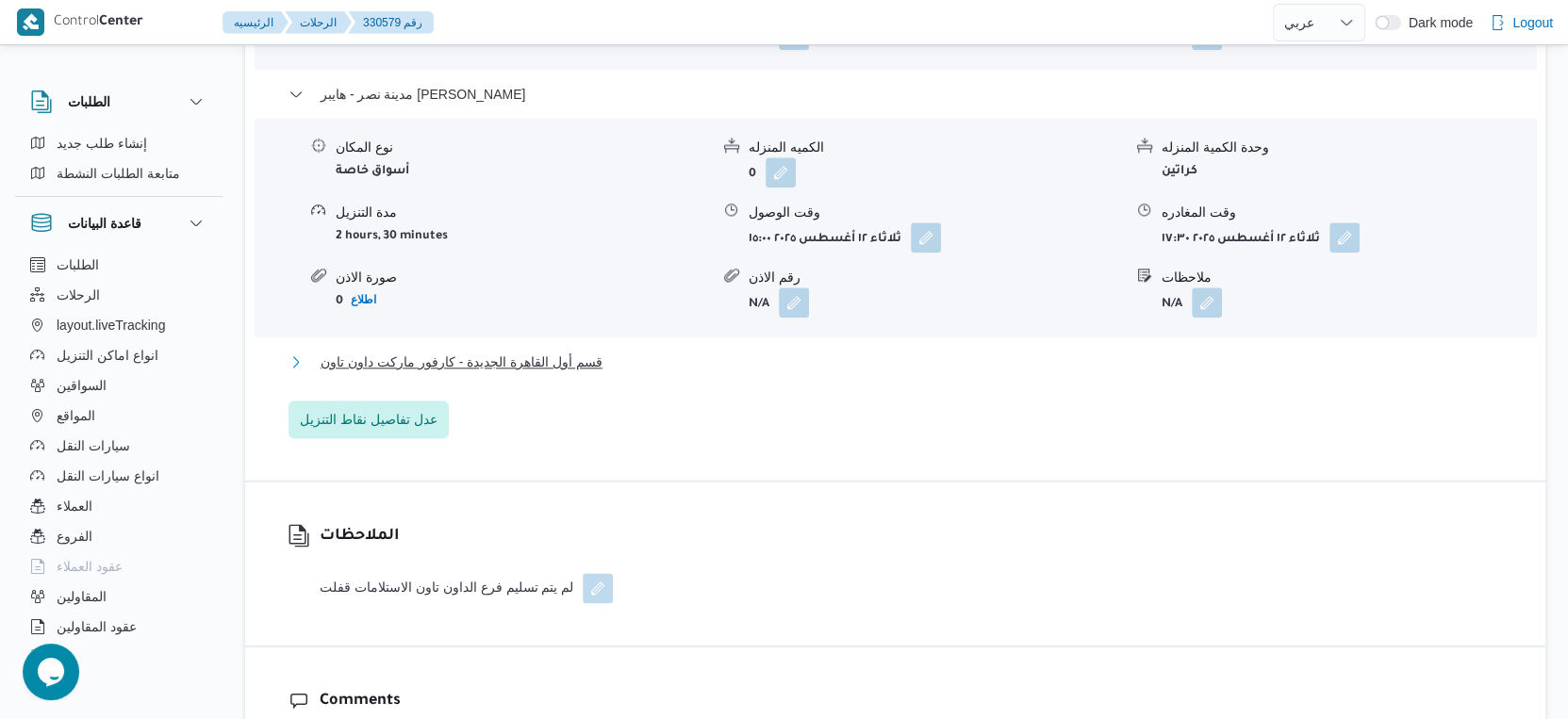
click at [612, 373] on button "قسم أول القاهرة الجديدة - كارفور ماركت داون تاون" at bounding box center [896, 362] width 1214 height 23
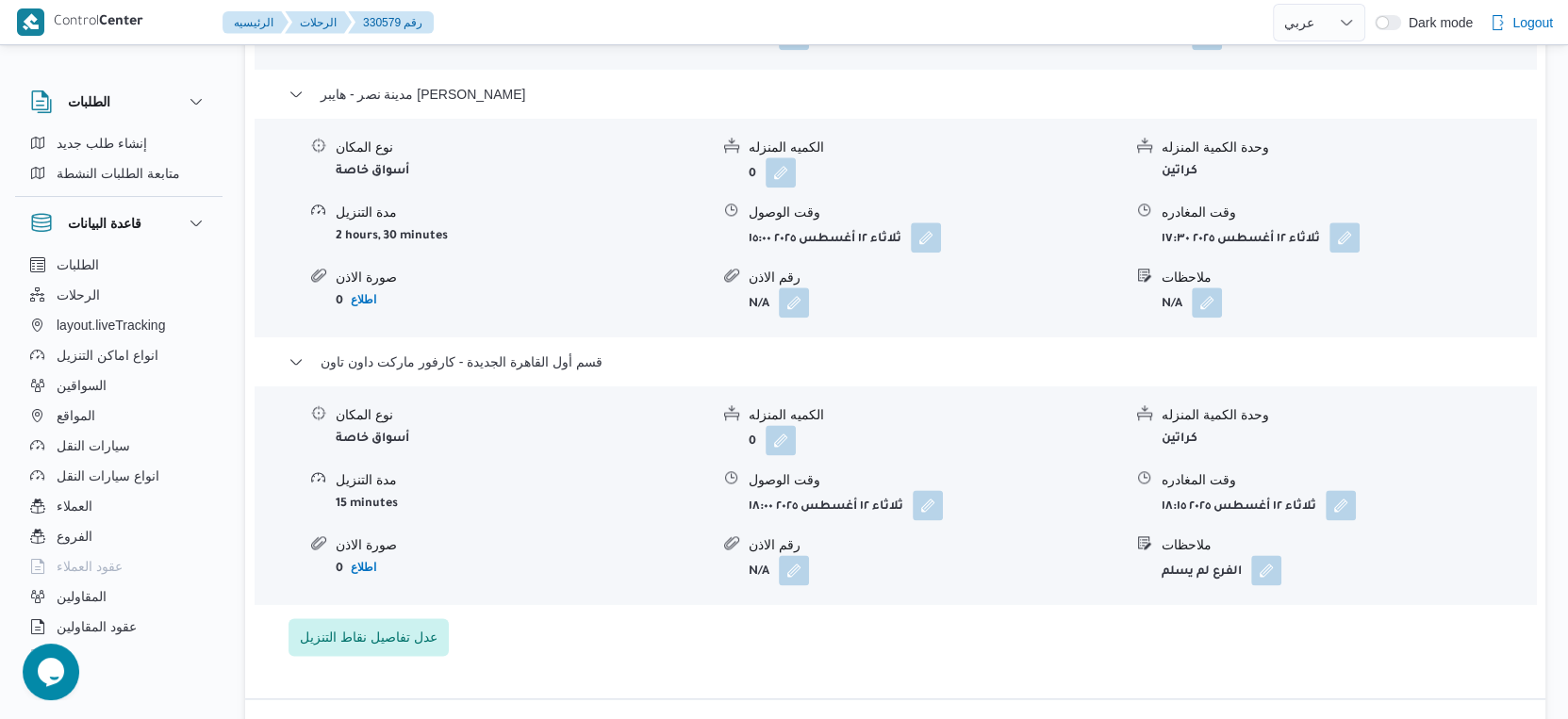
select select "ar"
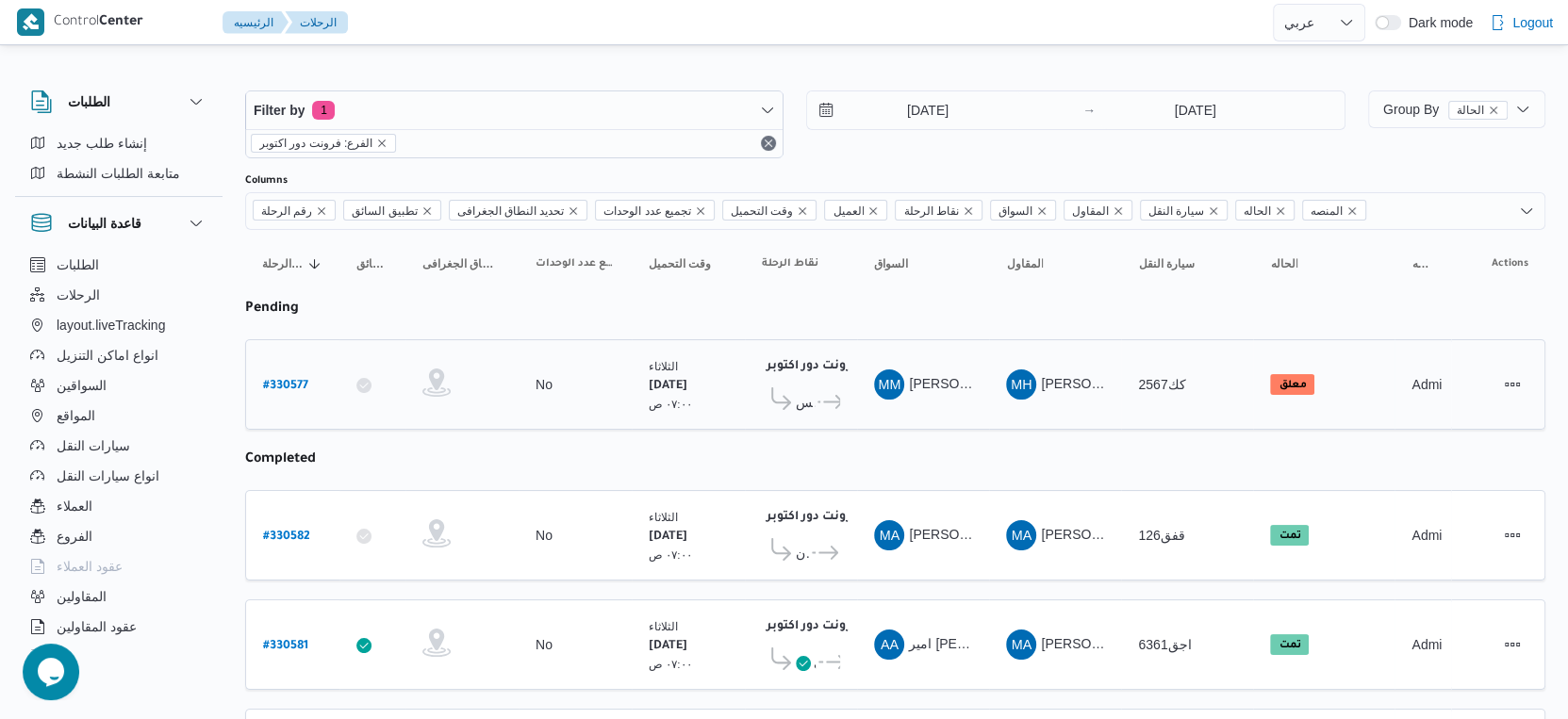
click at [851, 395] on td "نقاط الرحلة فرونت دور اكتوبر ١٠:٤٨ م كارفور مدينتي السيزونس ... كارفور لاكاذا -…" at bounding box center [800, 384] width 112 height 91
click at [830, 395] on icon at bounding box center [833, 402] width 20 height 14
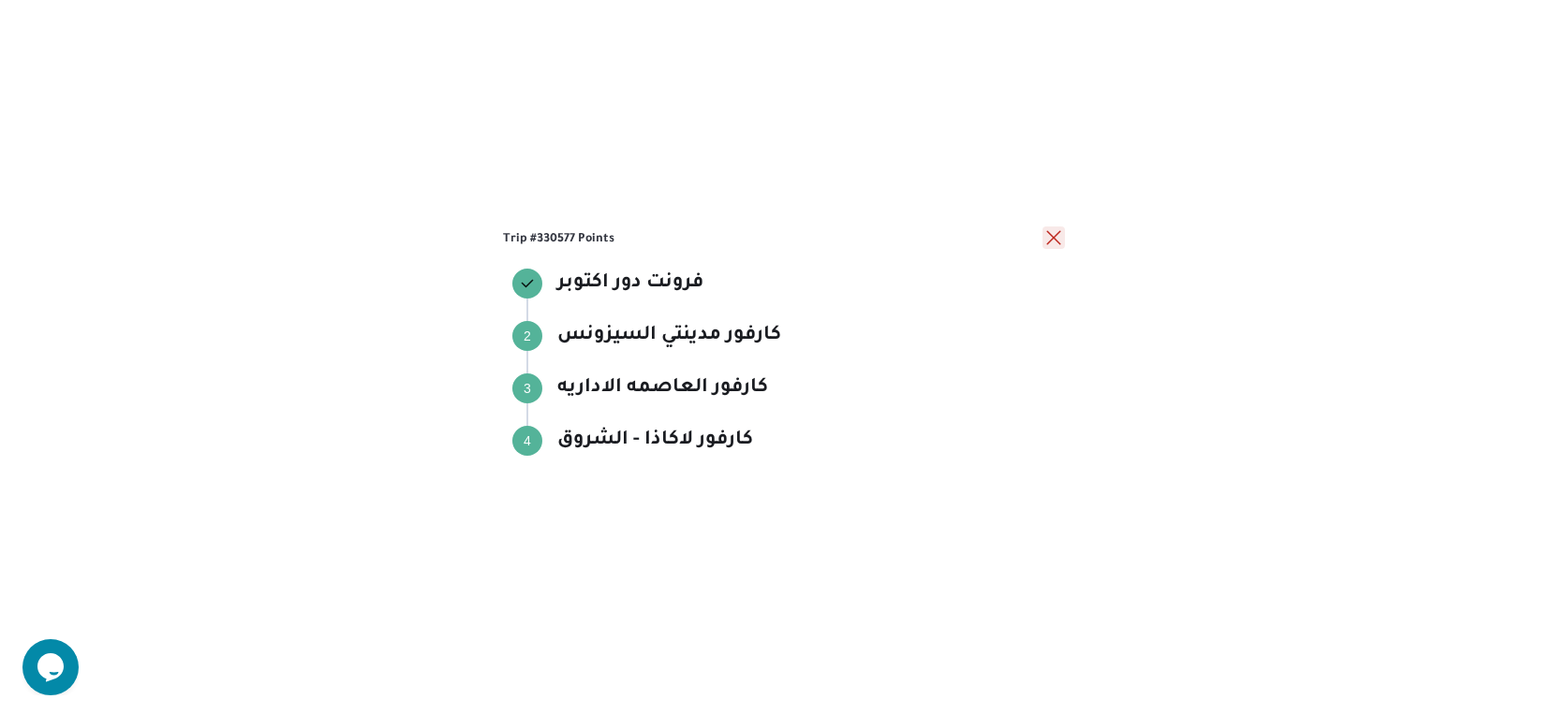
click at [1050, 239] on button "close" at bounding box center [1053, 238] width 23 height 23
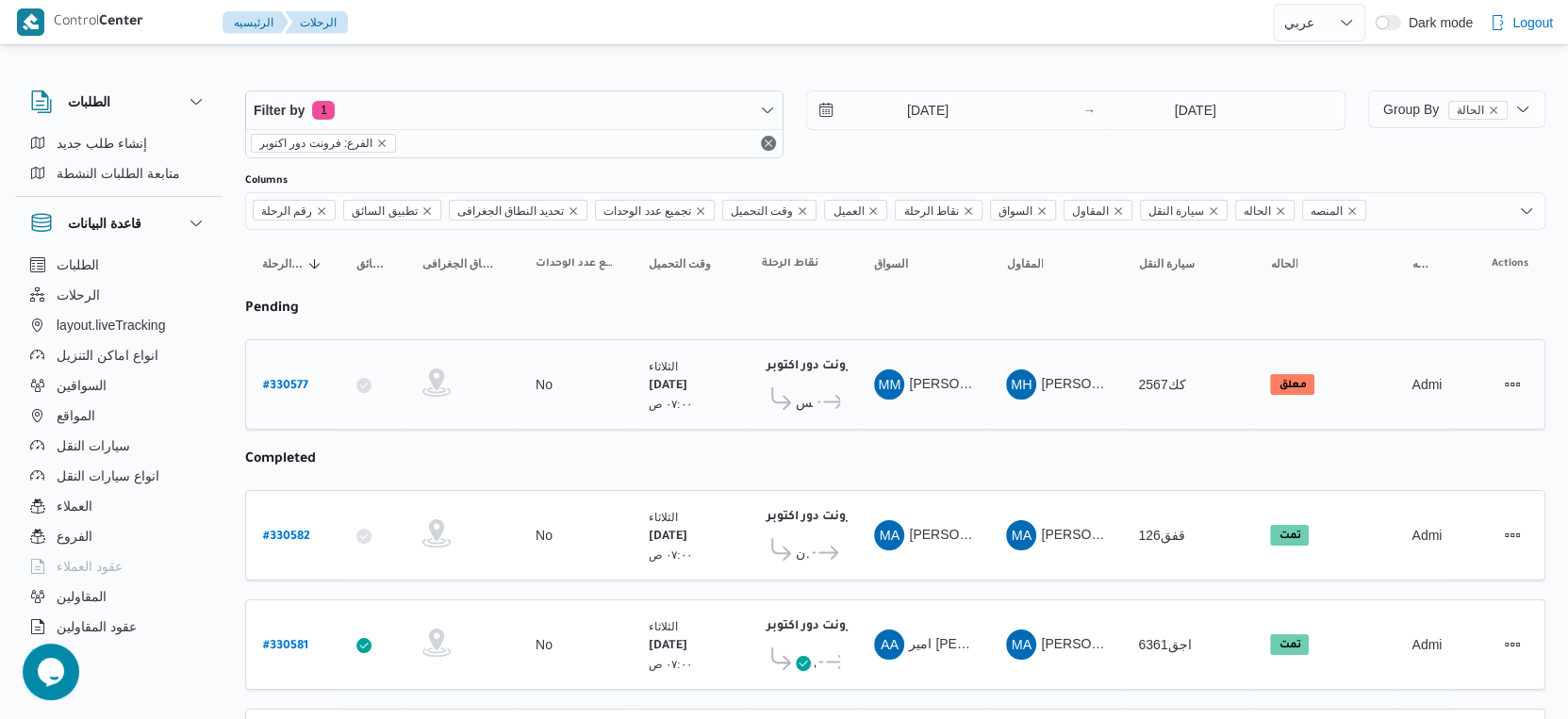
click at [816, 391] on span "..." at bounding box center [817, 403] width 5 height 23
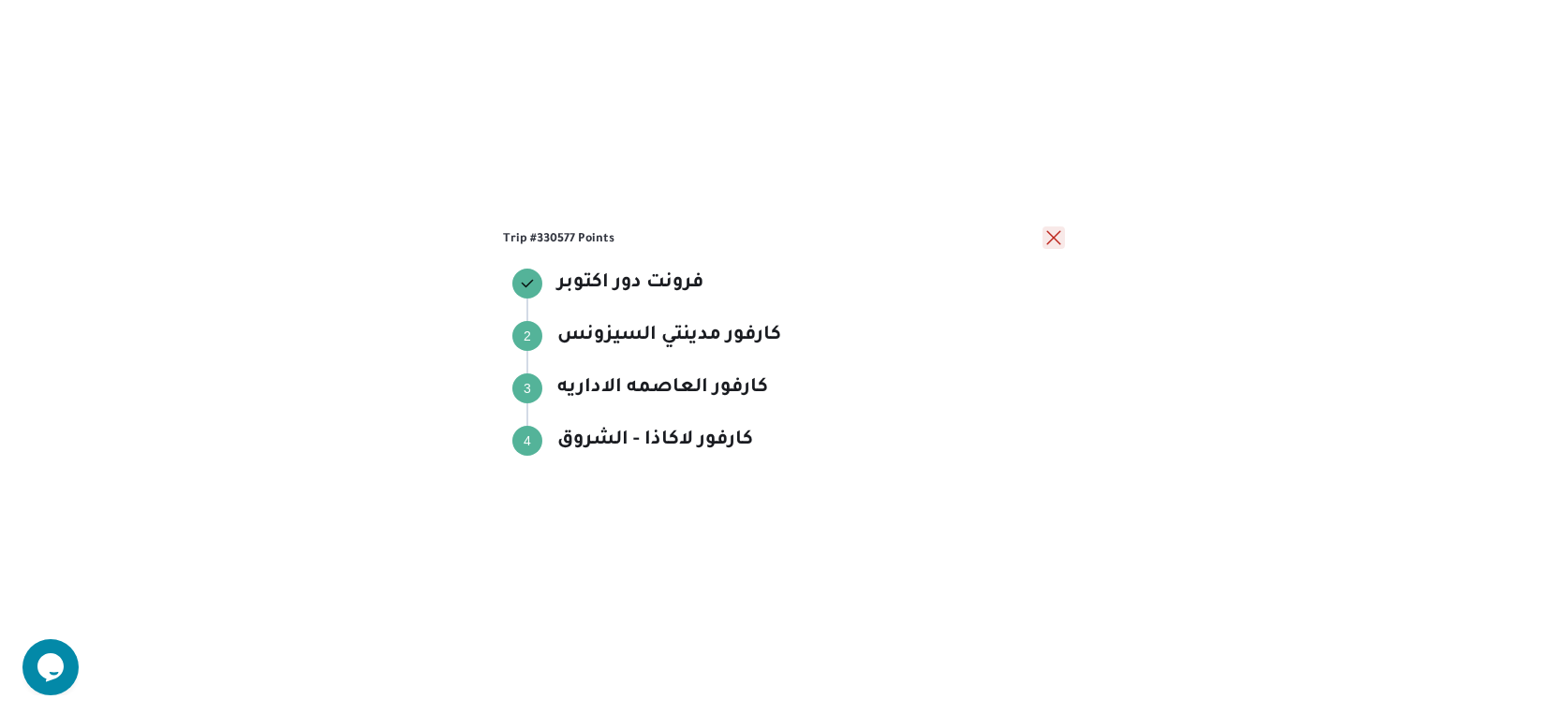
click at [1056, 235] on button "close" at bounding box center [1053, 238] width 23 height 23
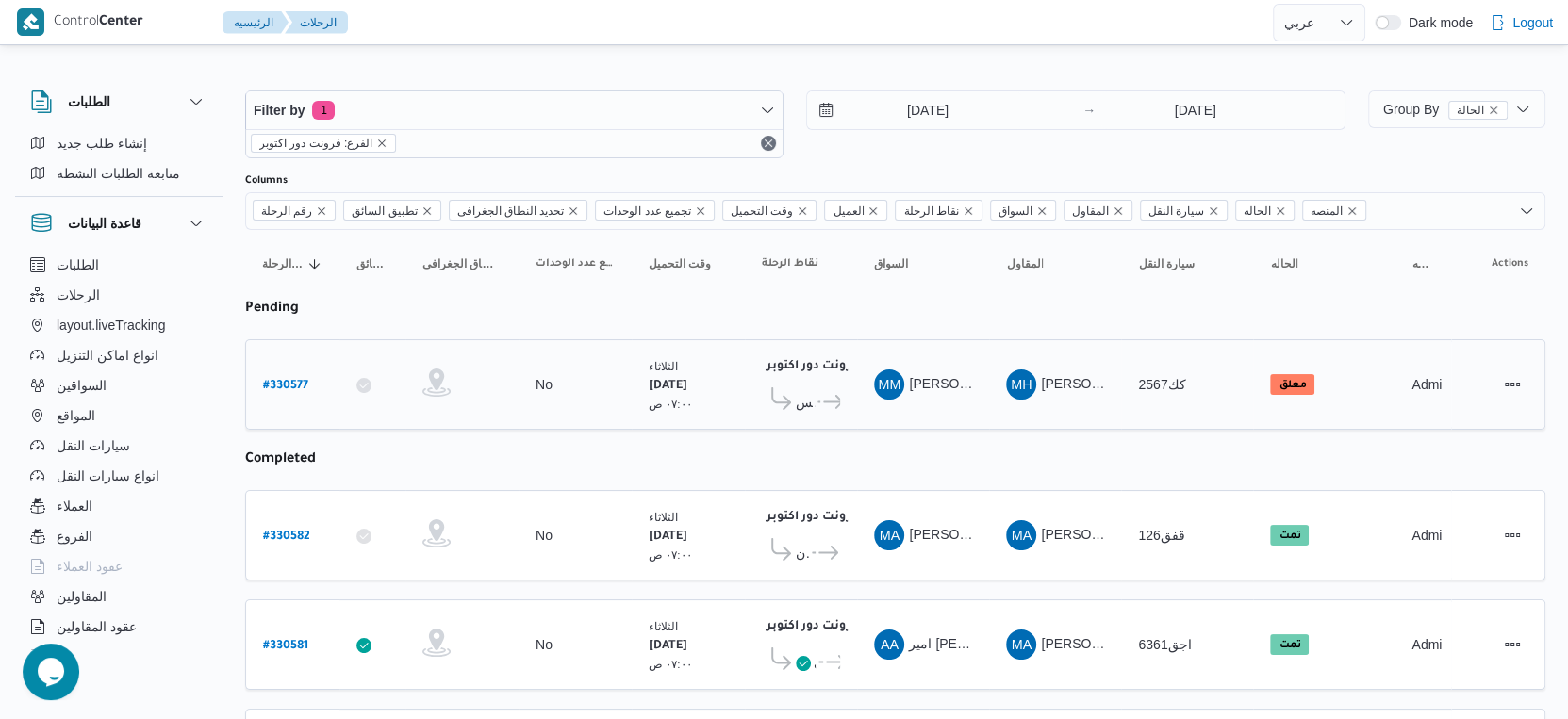
click at [293, 383] on b "# 330577" at bounding box center [285, 386] width 45 height 13
select select "ar"
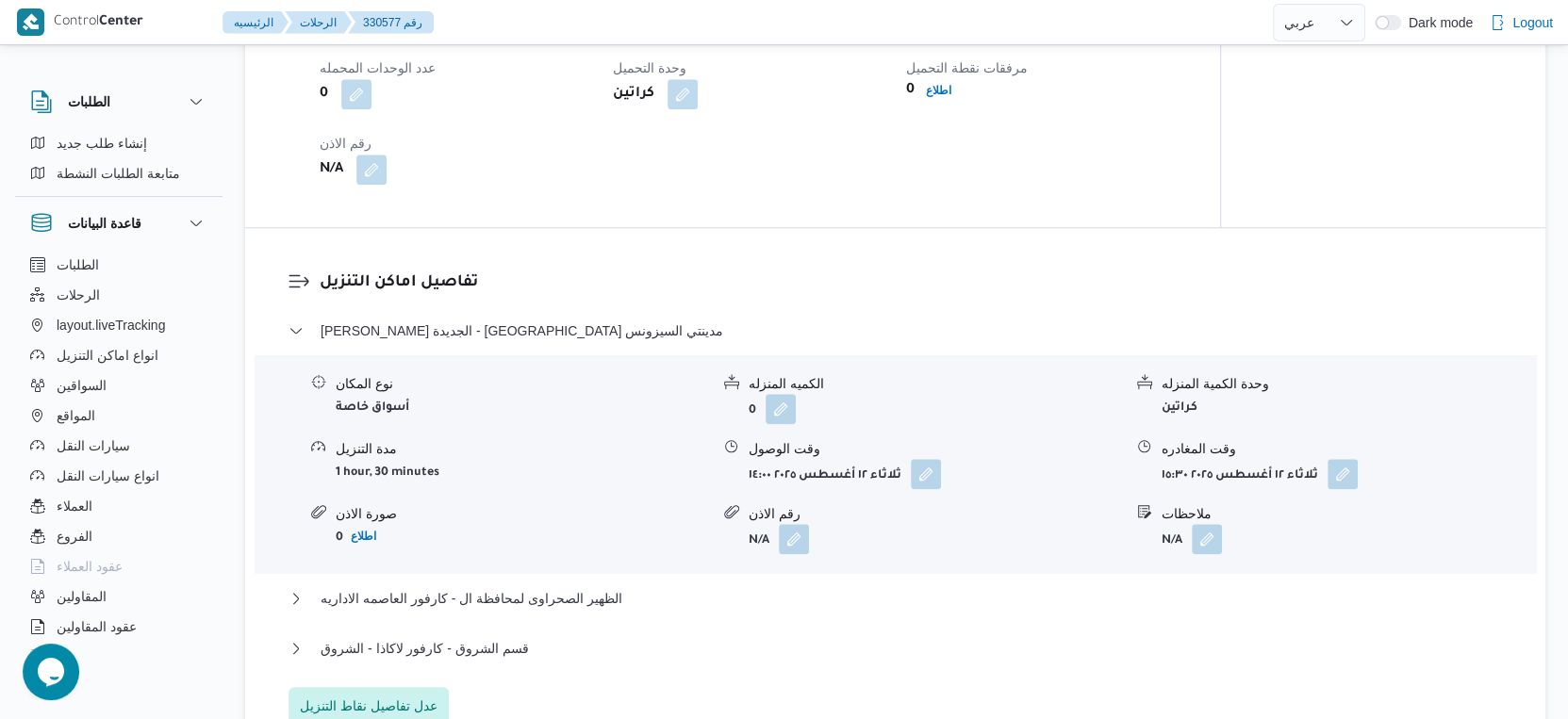
scroll to position [1466, 0]
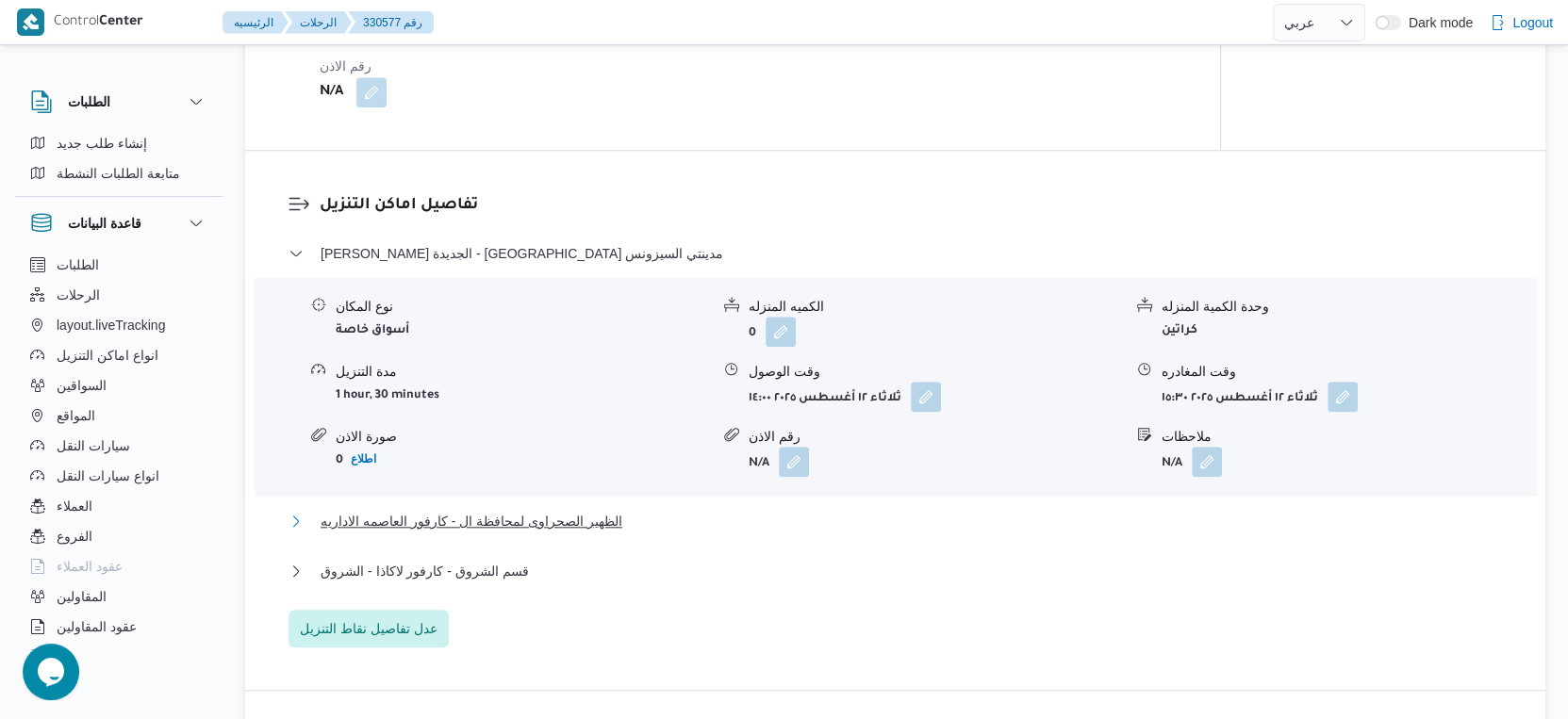
click at [552, 533] on span "الظهير الصحراوى لمحافظة ال - كارفور العاصمه الاداريه" at bounding box center [471, 521] width 302 height 23
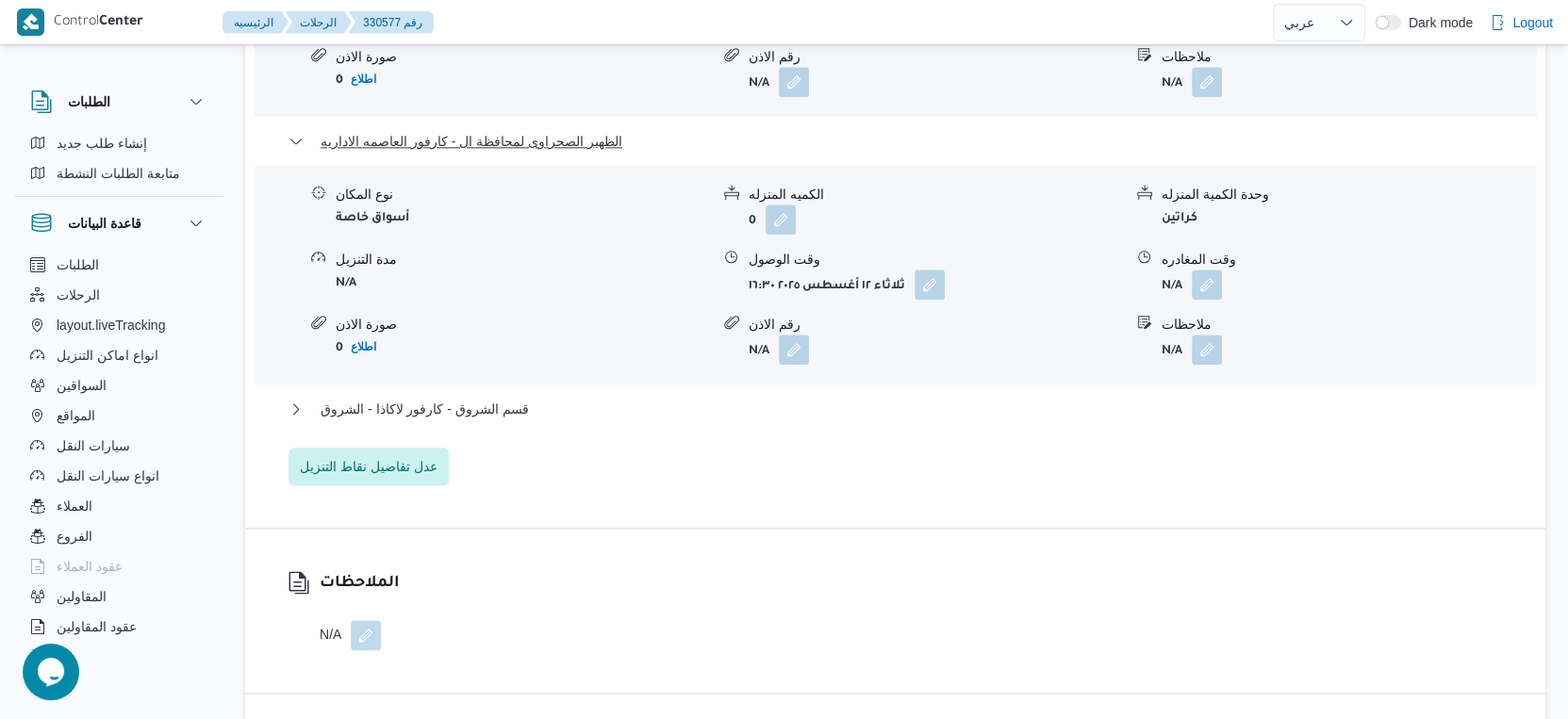
scroll to position [1885, 0]
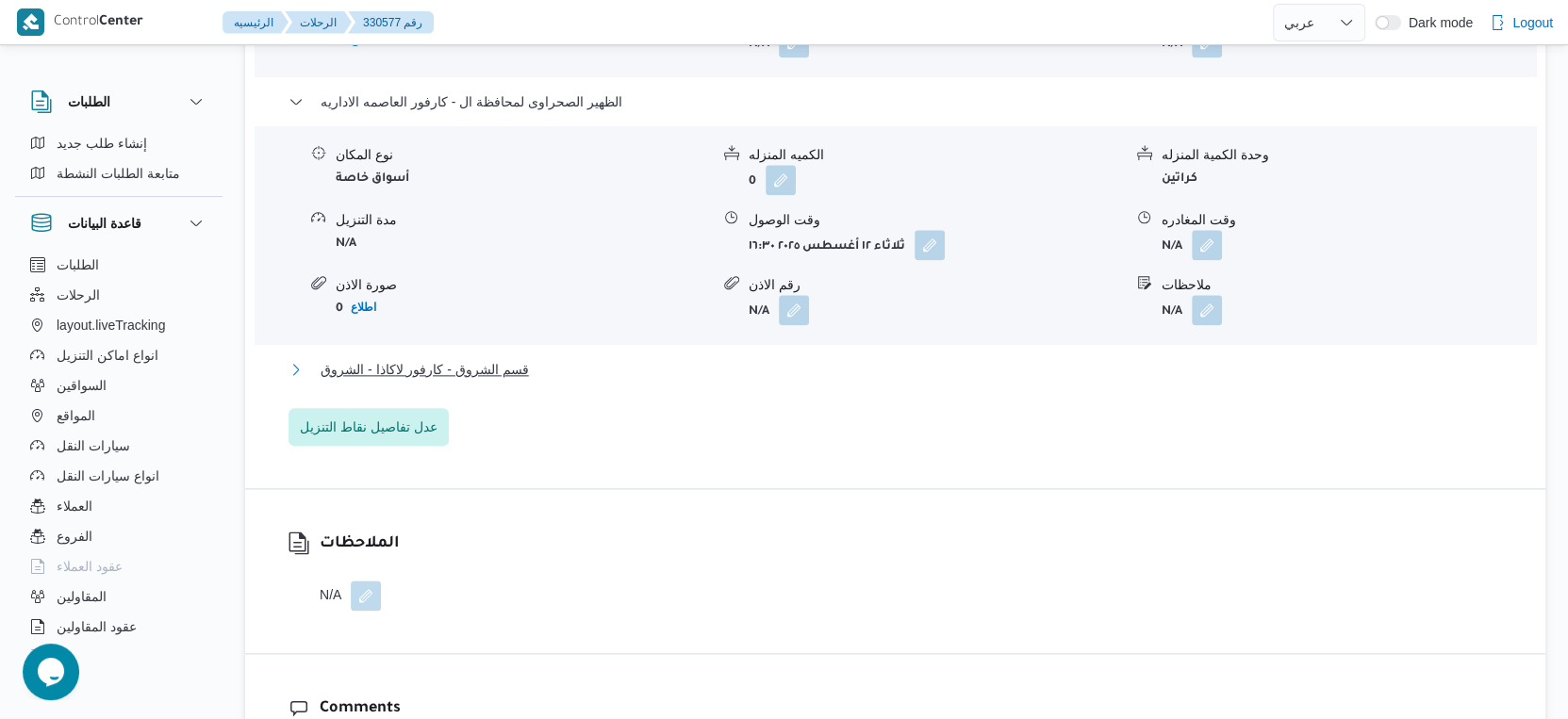
click at [502, 381] on span "قسم الشروق - كارفور لاكاذا - الشروق" at bounding box center [425, 370] width 208 height 23
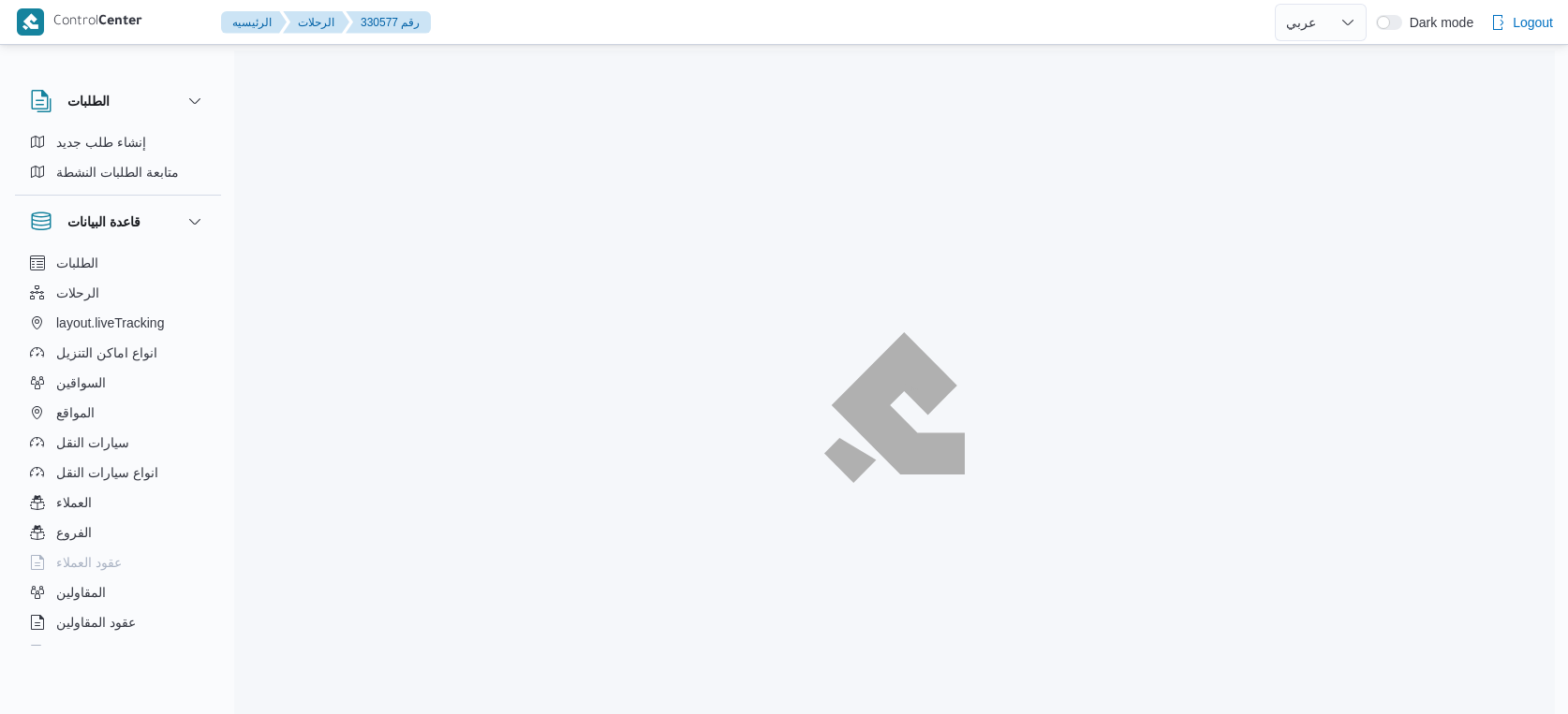
select select "ar"
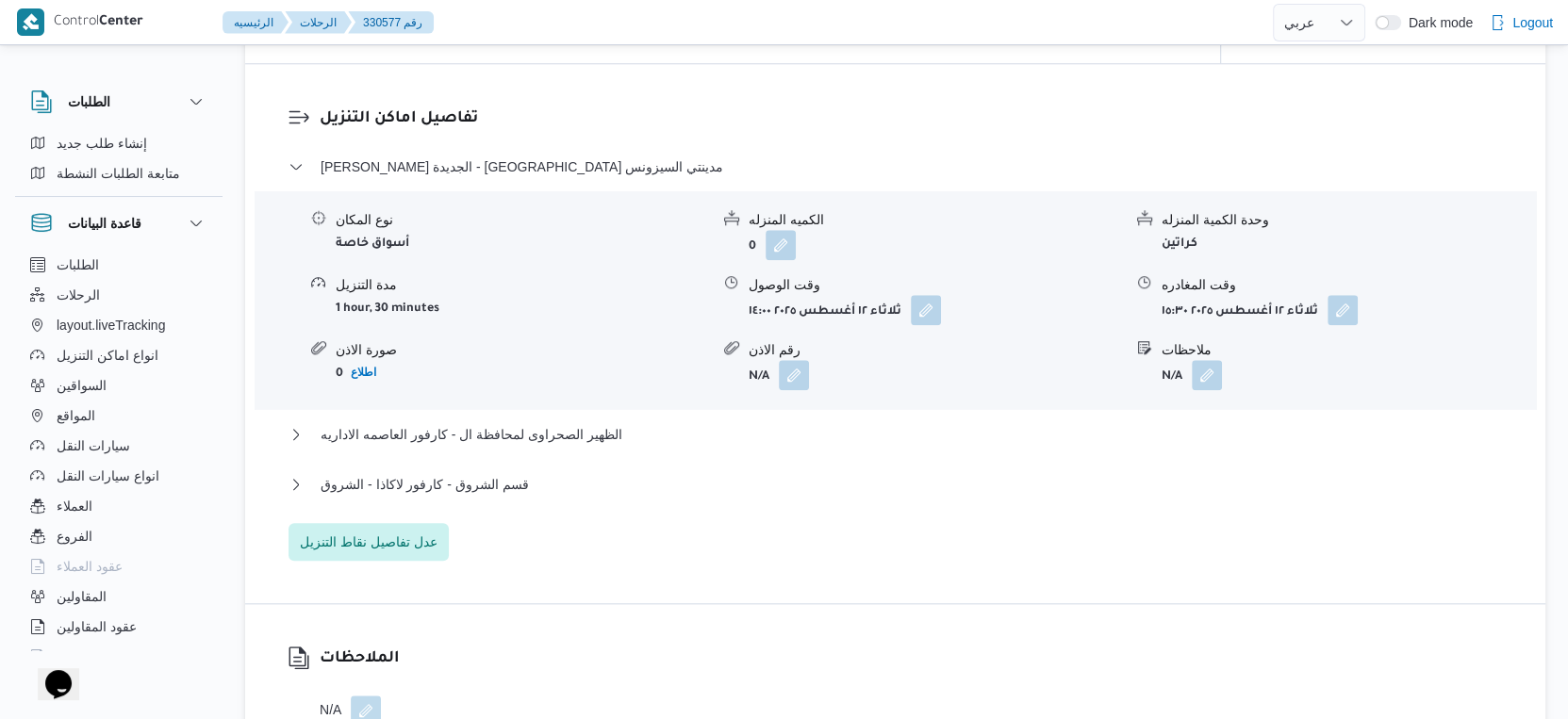
scroll to position [1623, 0]
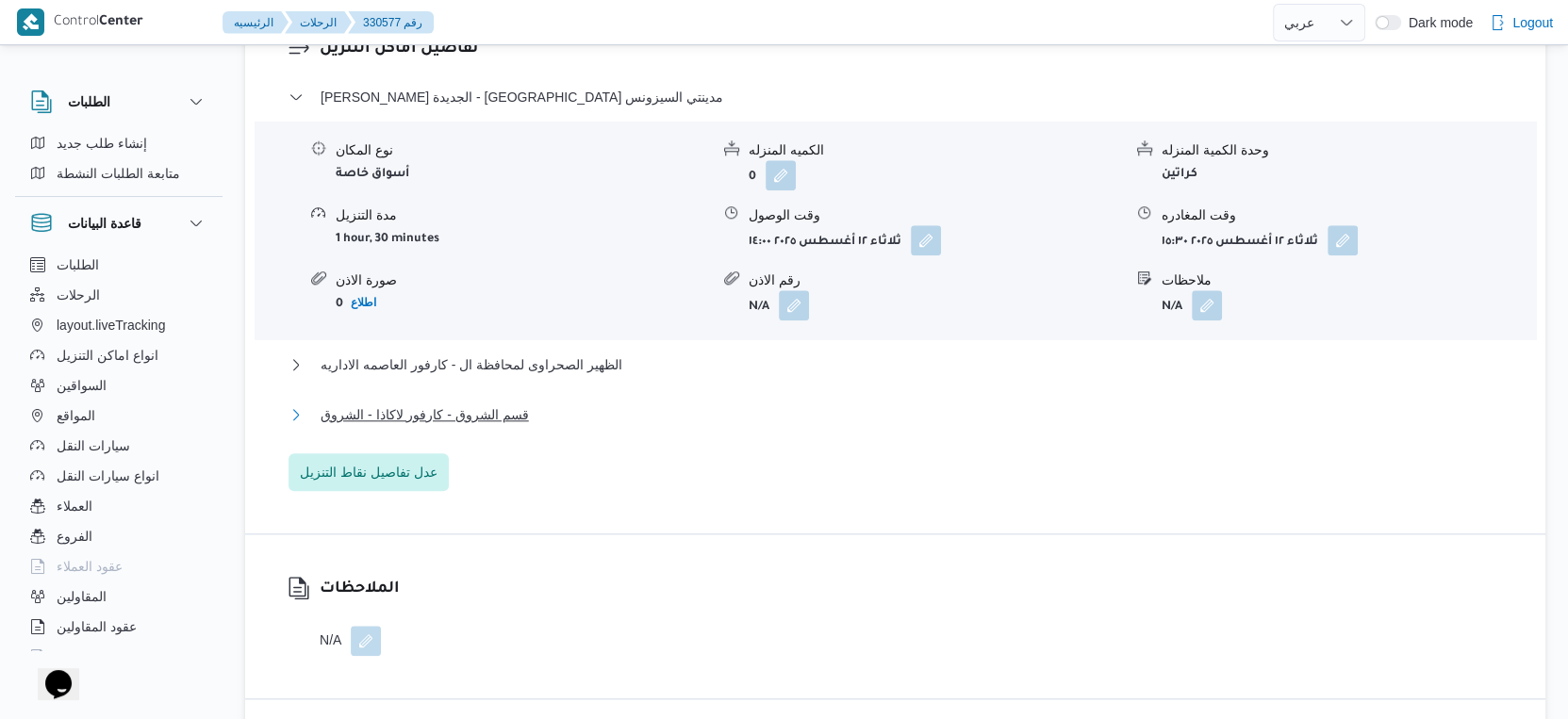
click at [501, 426] on span "قسم الشروق - كارفور لاكاذا - الشروق" at bounding box center [425, 415] width 208 height 23
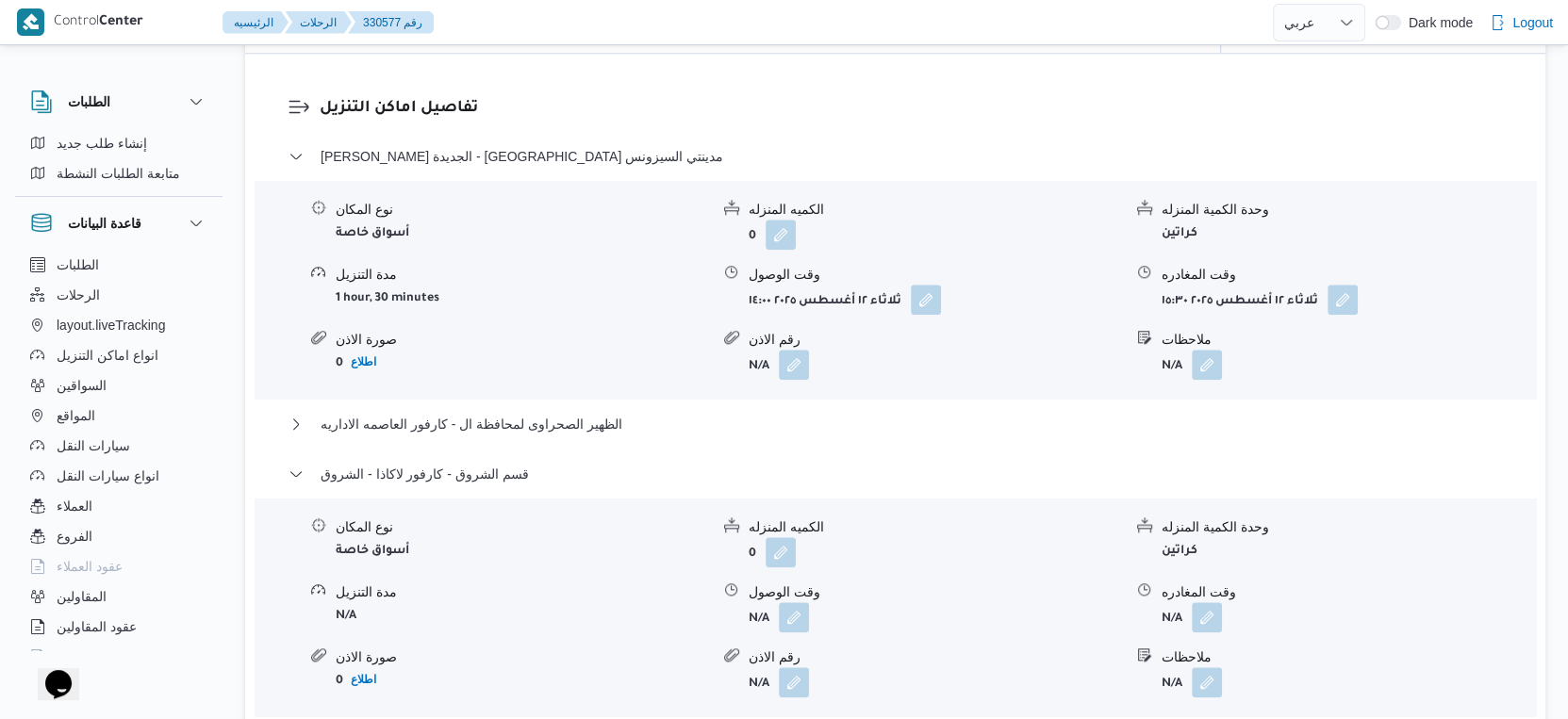
scroll to position [1675, 0]
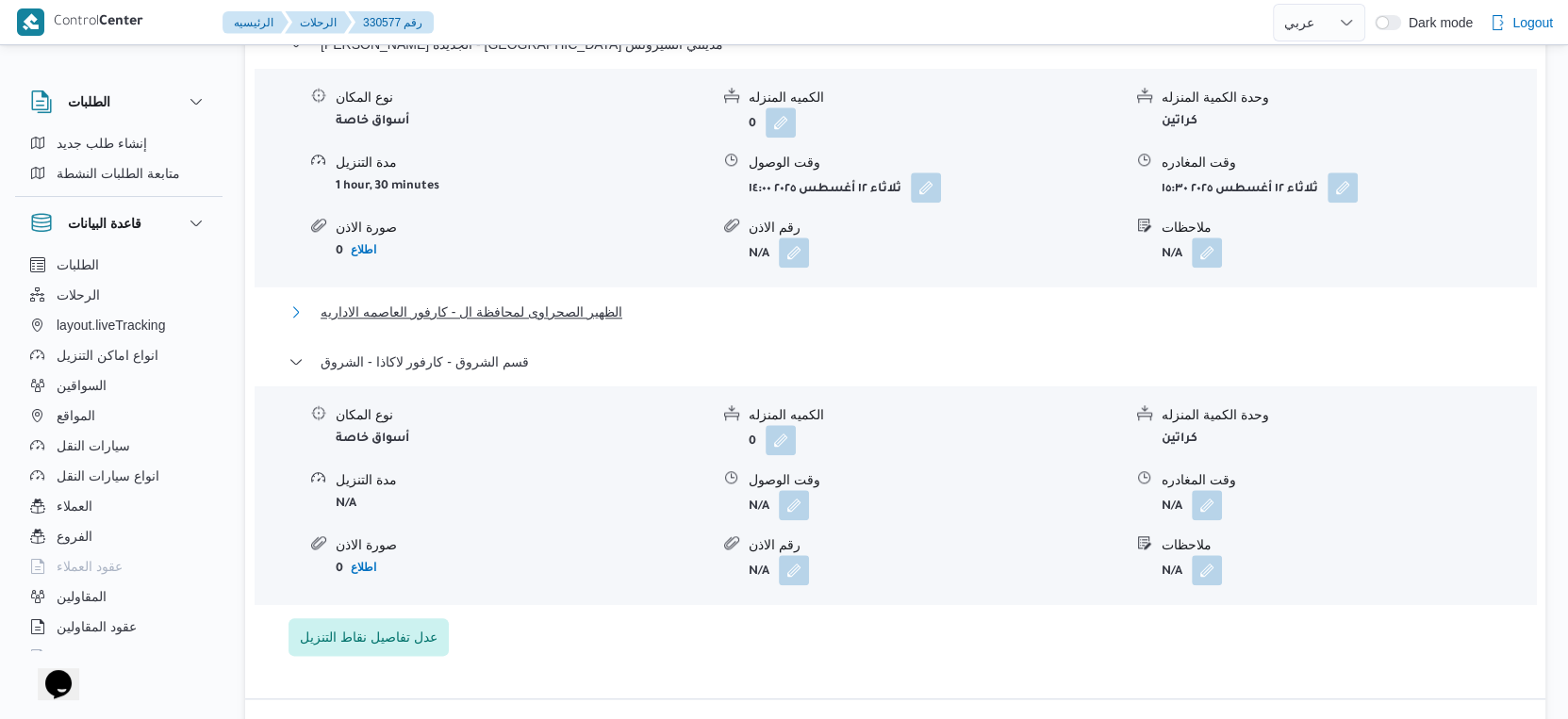
click at [715, 317] on button "الظهير الصحراوى لمحافظة ال - كارفور العاصمه الاداريه" at bounding box center [896, 313] width 1214 height 23
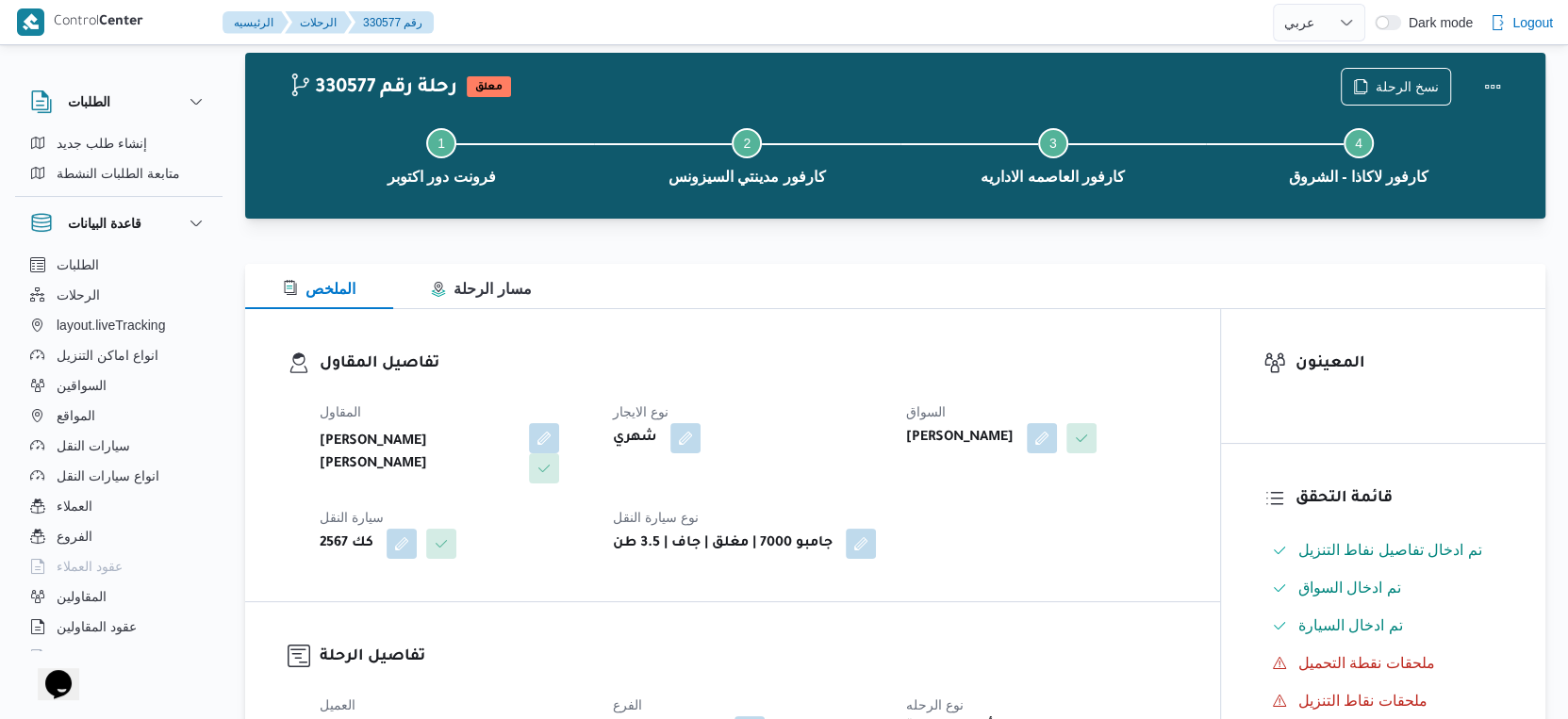
scroll to position [0, 0]
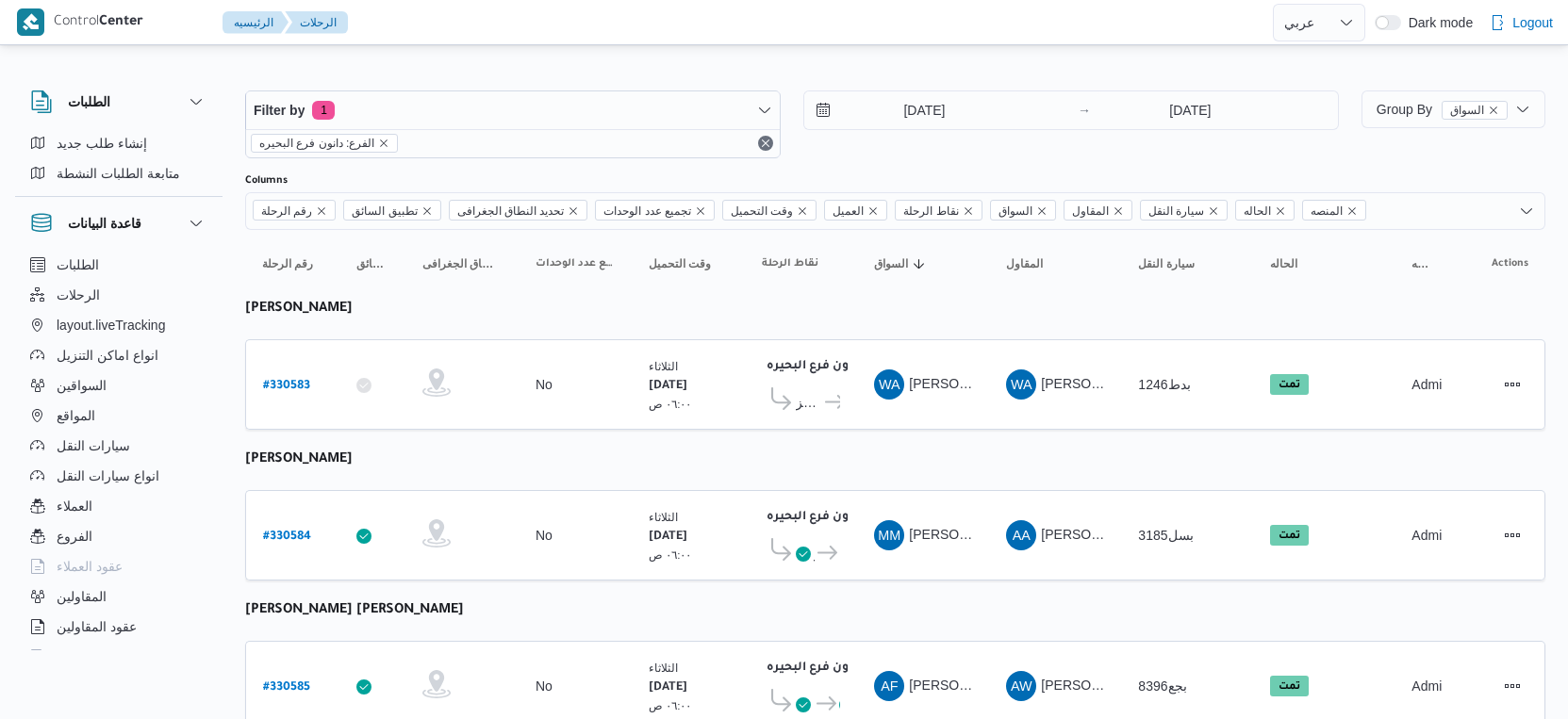
select select "ar"
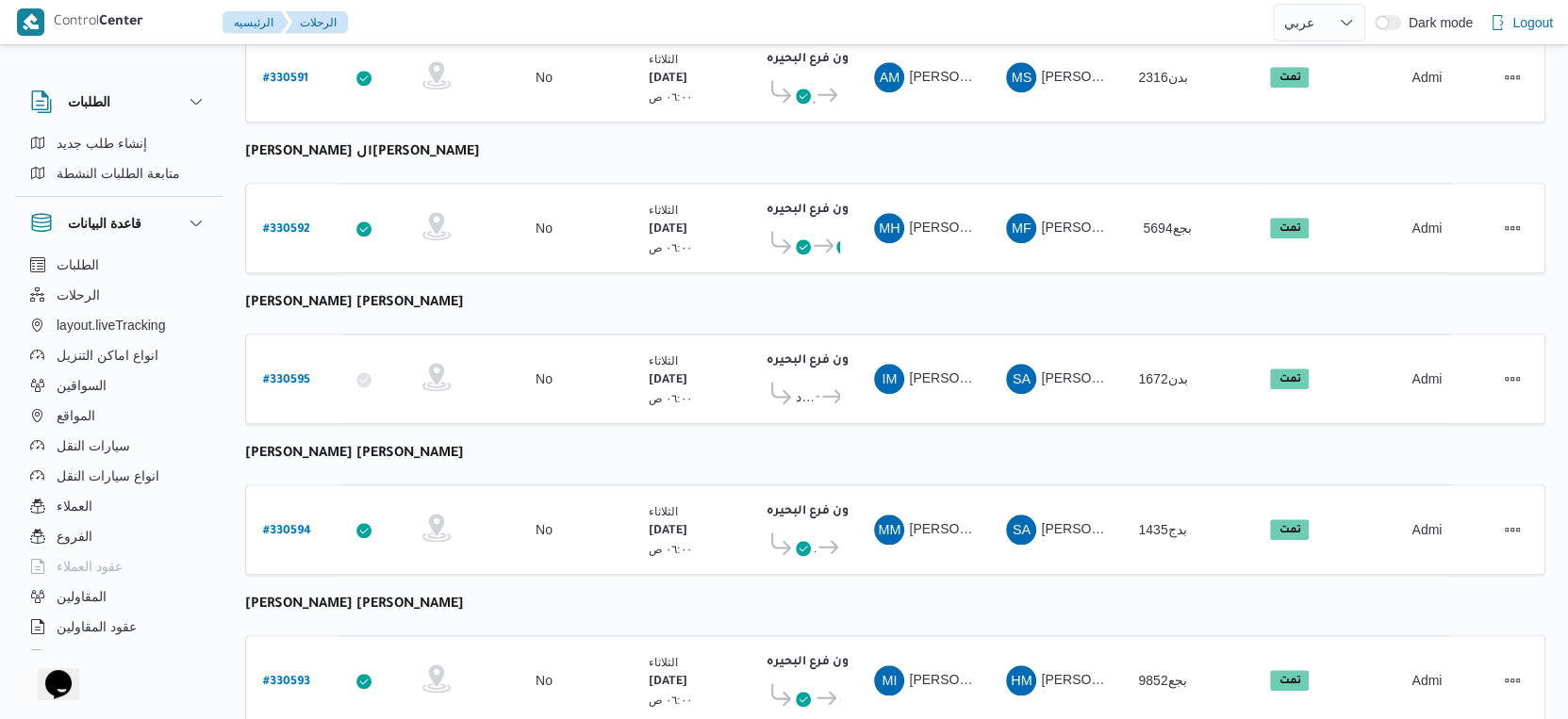
scroll to position [1538, 0]
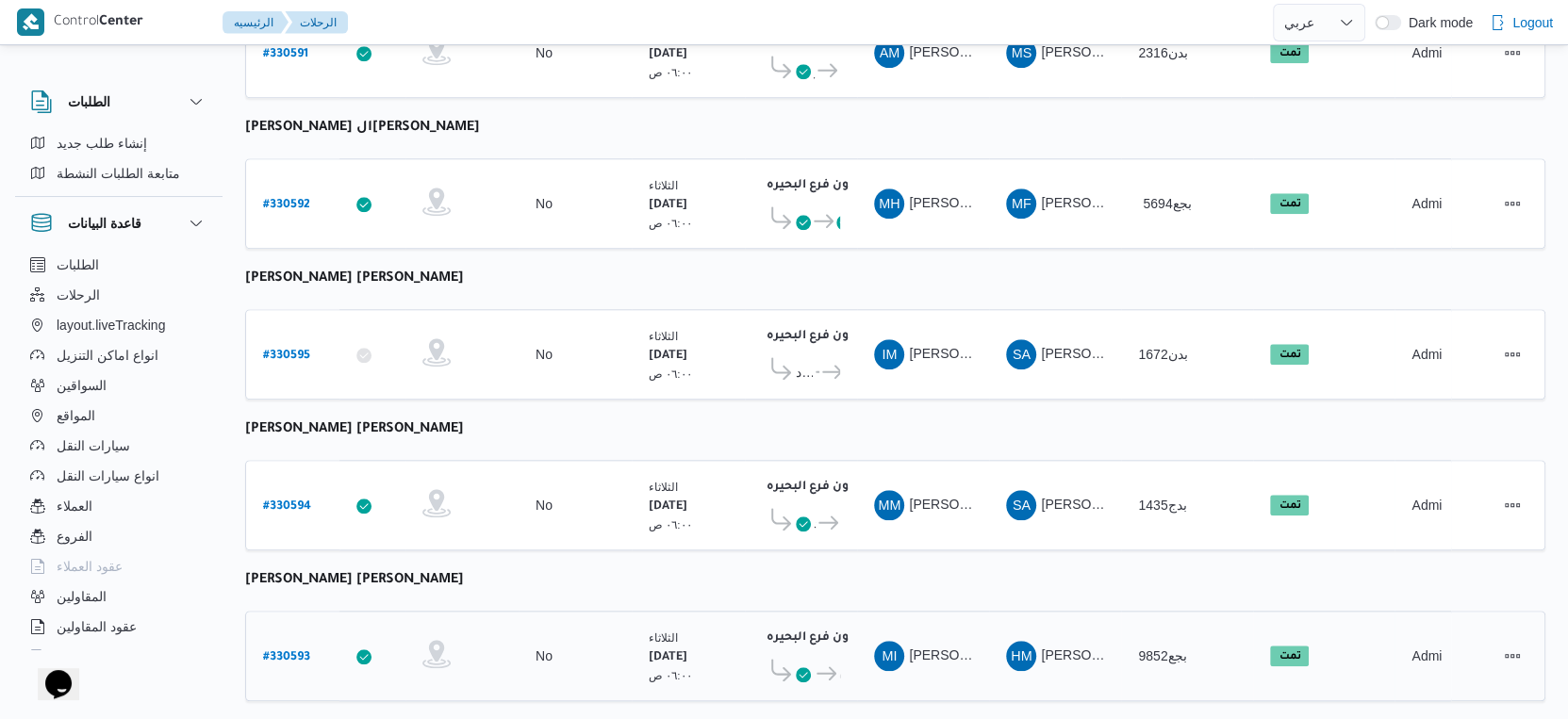
click at [271, 651] on b "# 330593" at bounding box center [286, 658] width 47 height 13
select select "ar"
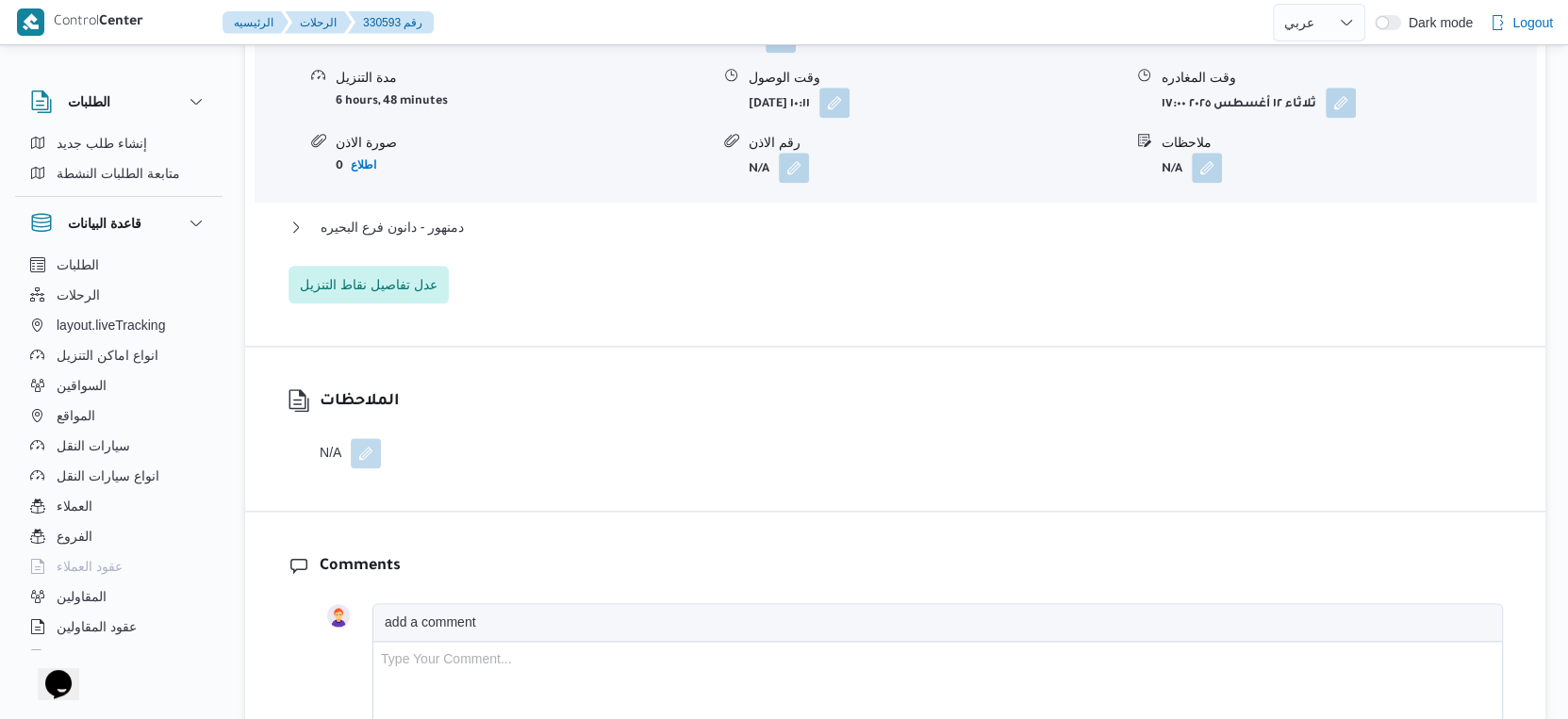
scroll to position [1781, 0]
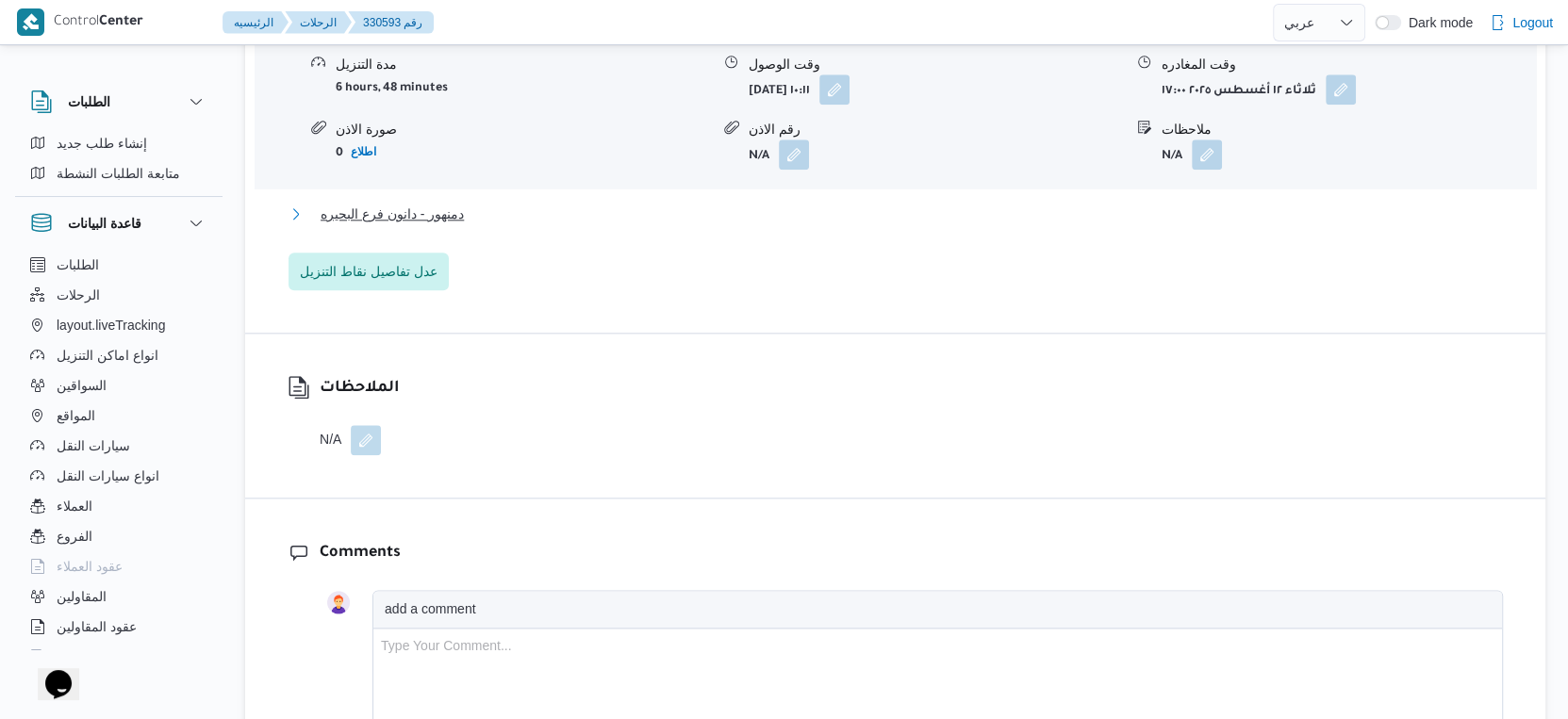
click at [460, 205] on span "دمنهور - دانون فرع البحيره" at bounding box center [392, 214] width 143 height 23
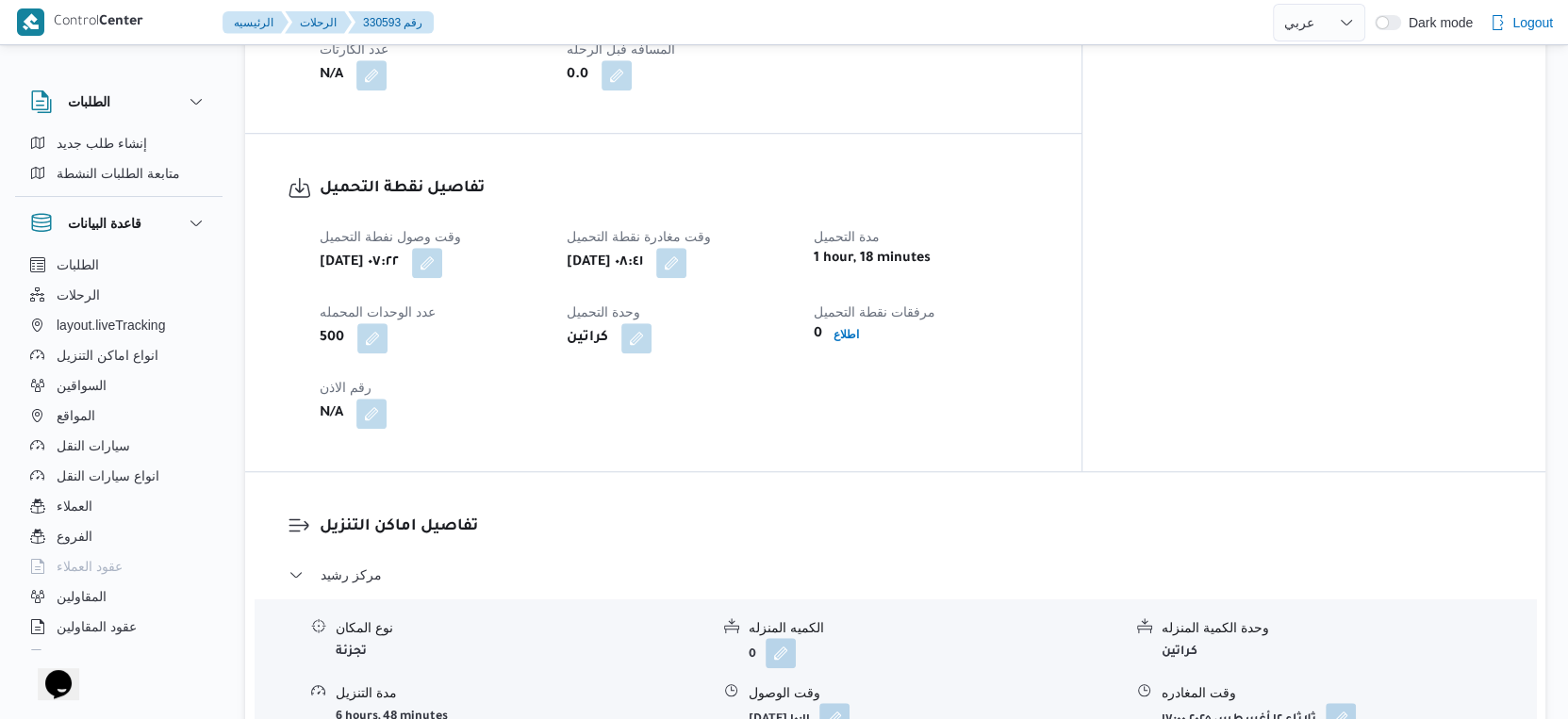
scroll to position [733, 0]
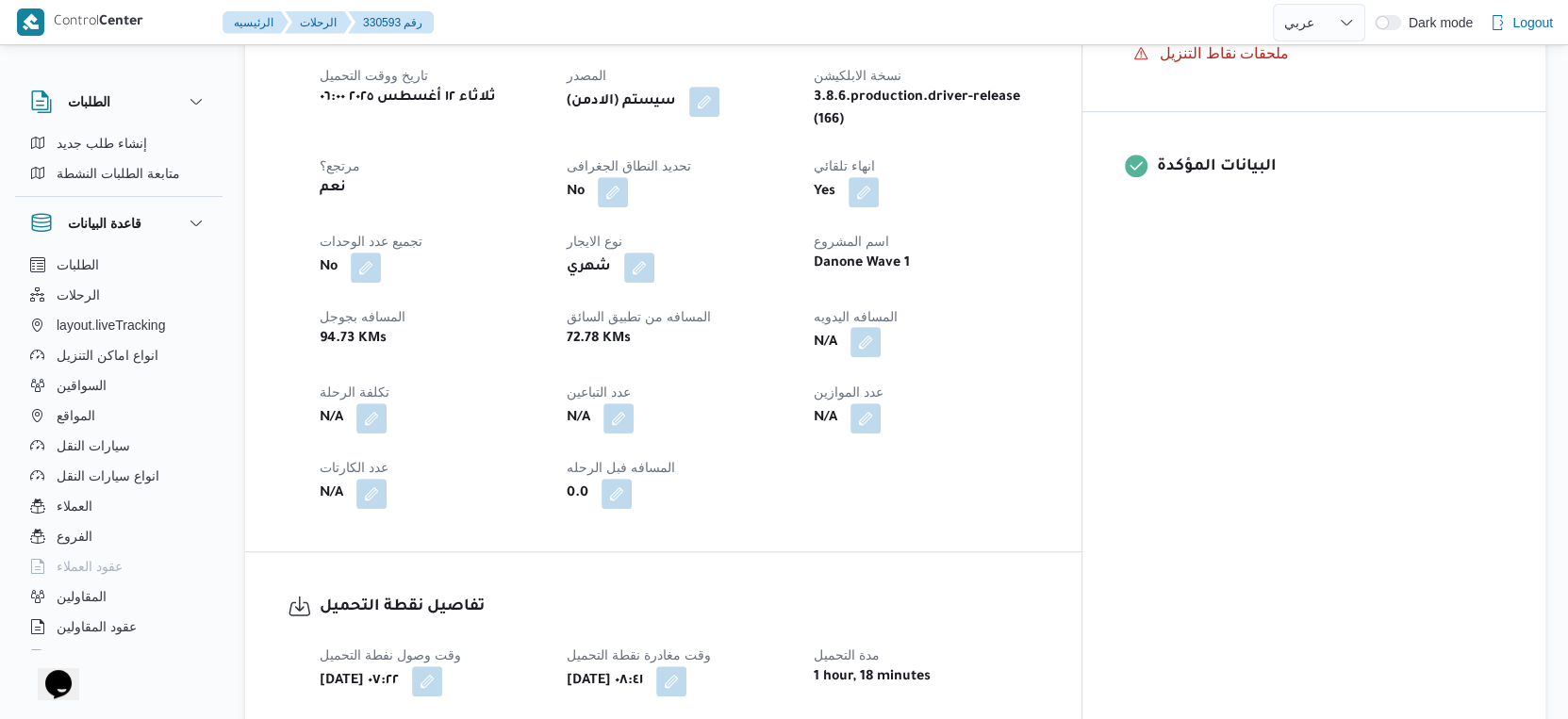
click at [881, 329] on button "button" at bounding box center [865, 342] width 31 height 31
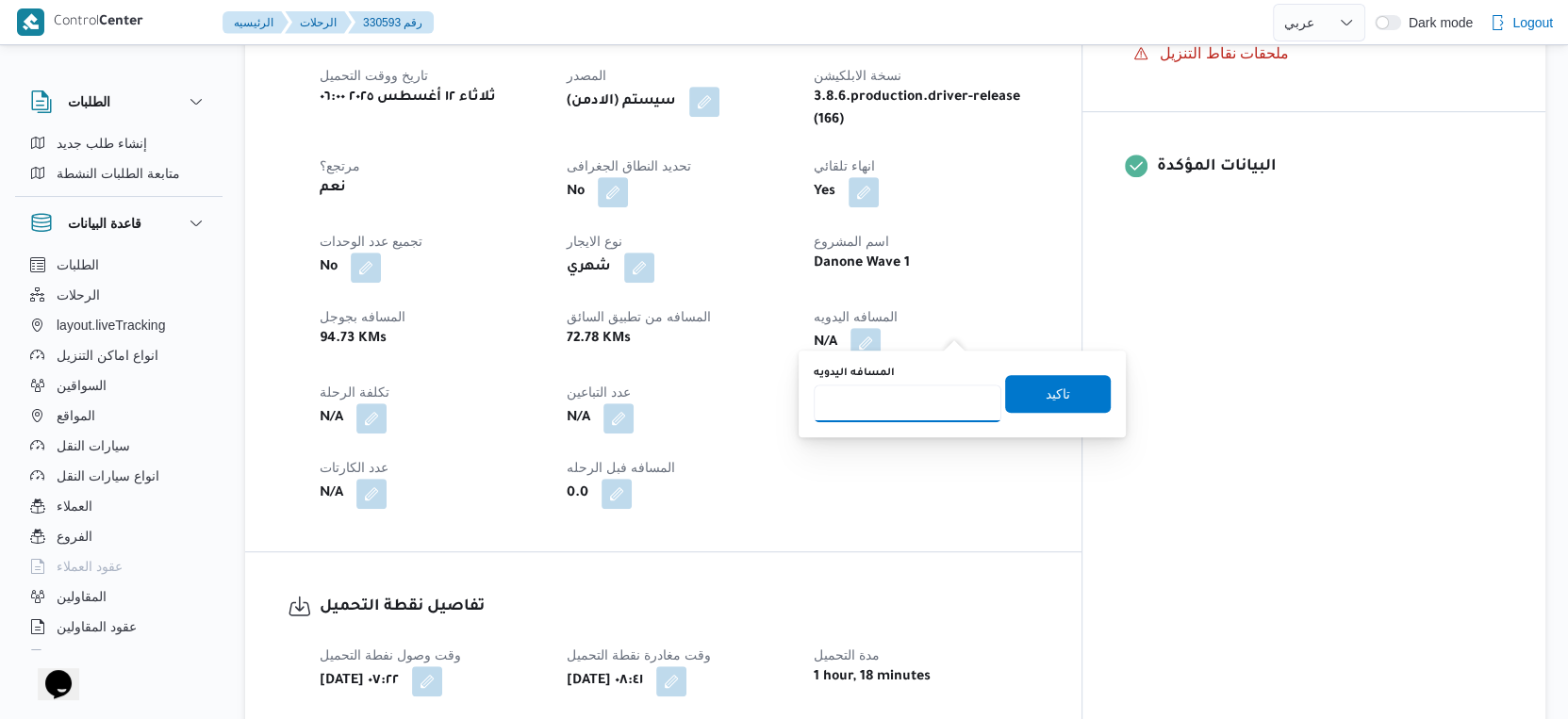
click at [890, 398] on input "المسافه اليدويه" at bounding box center [907, 403] width 187 height 37
type input "115"
click at [1069, 396] on span "تاكيد" at bounding box center [1057, 392] width 105 height 37
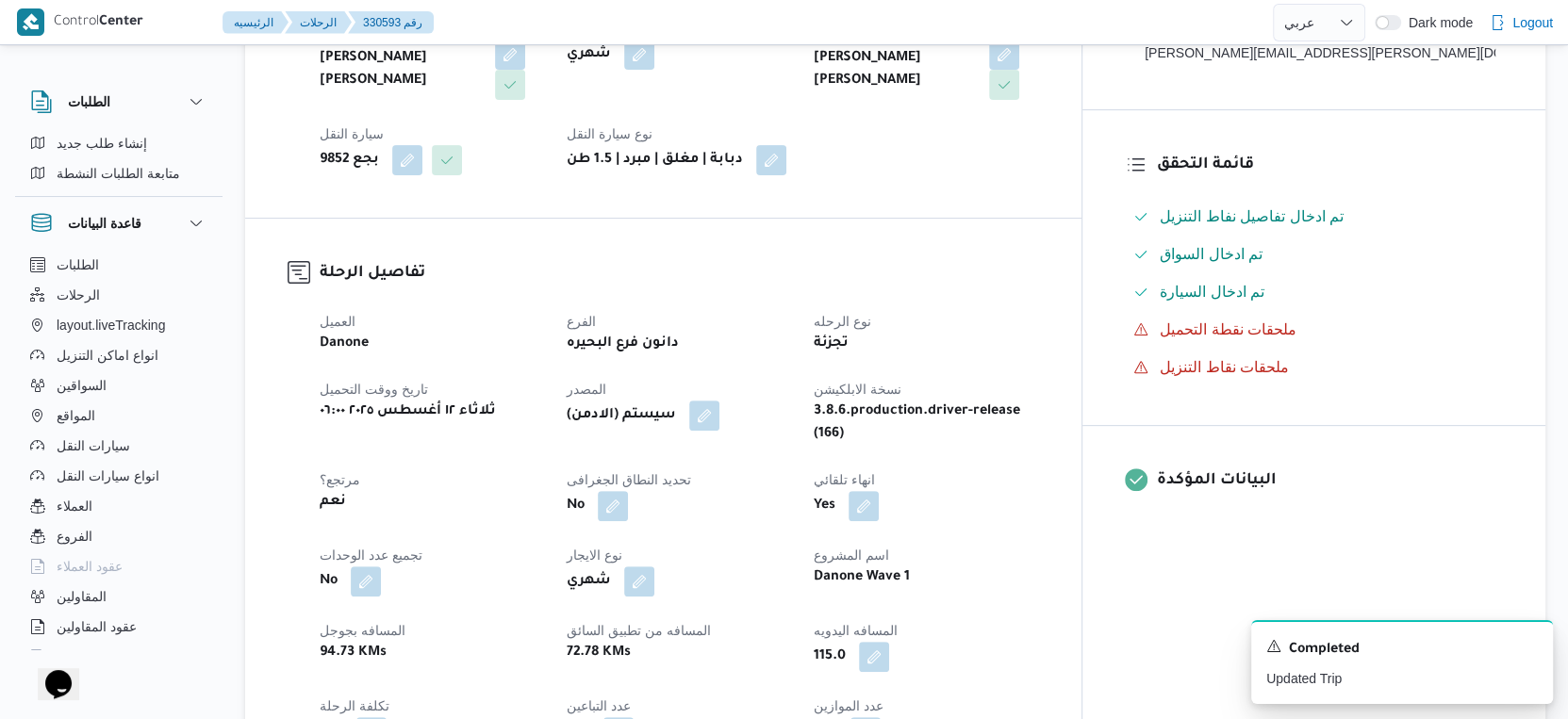
scroll to position [628, 0]
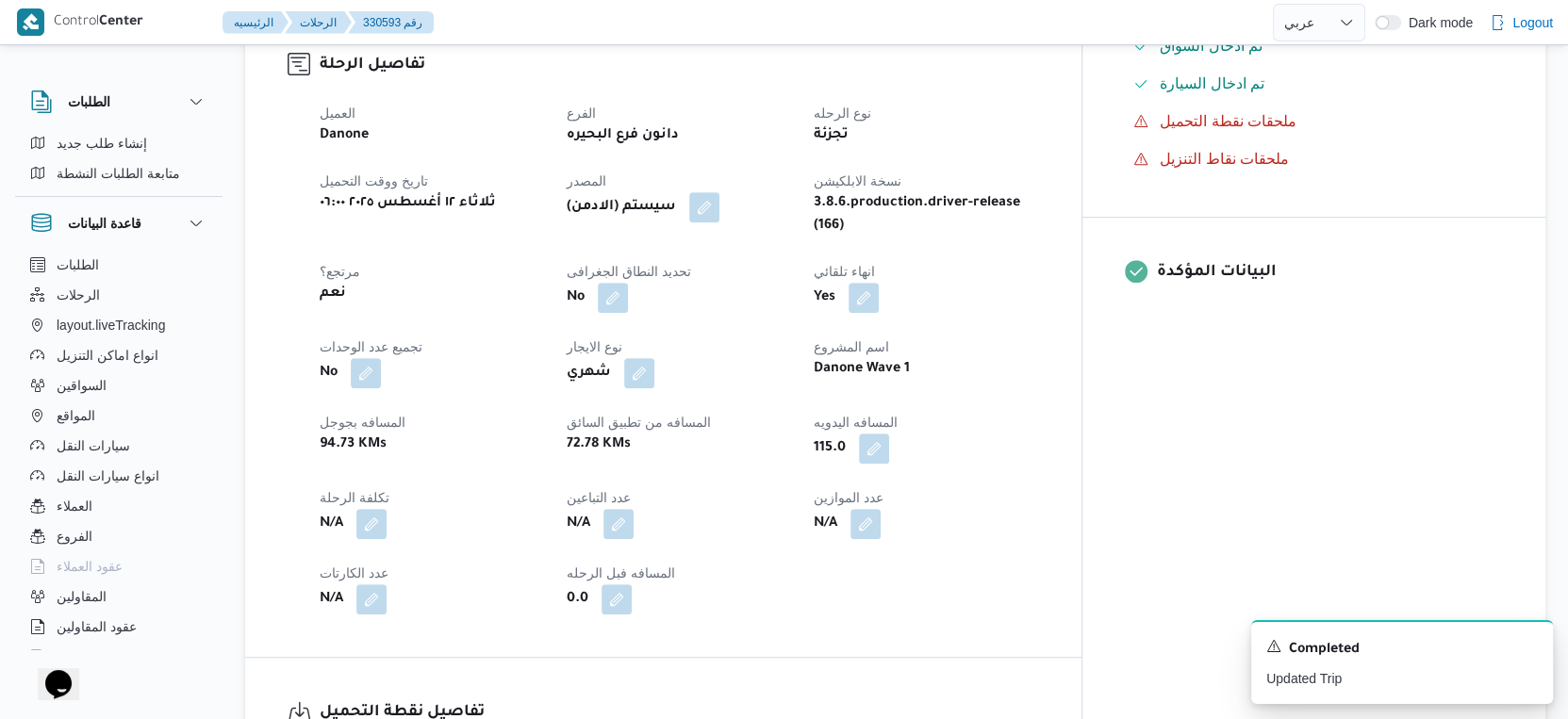
select select "ar"
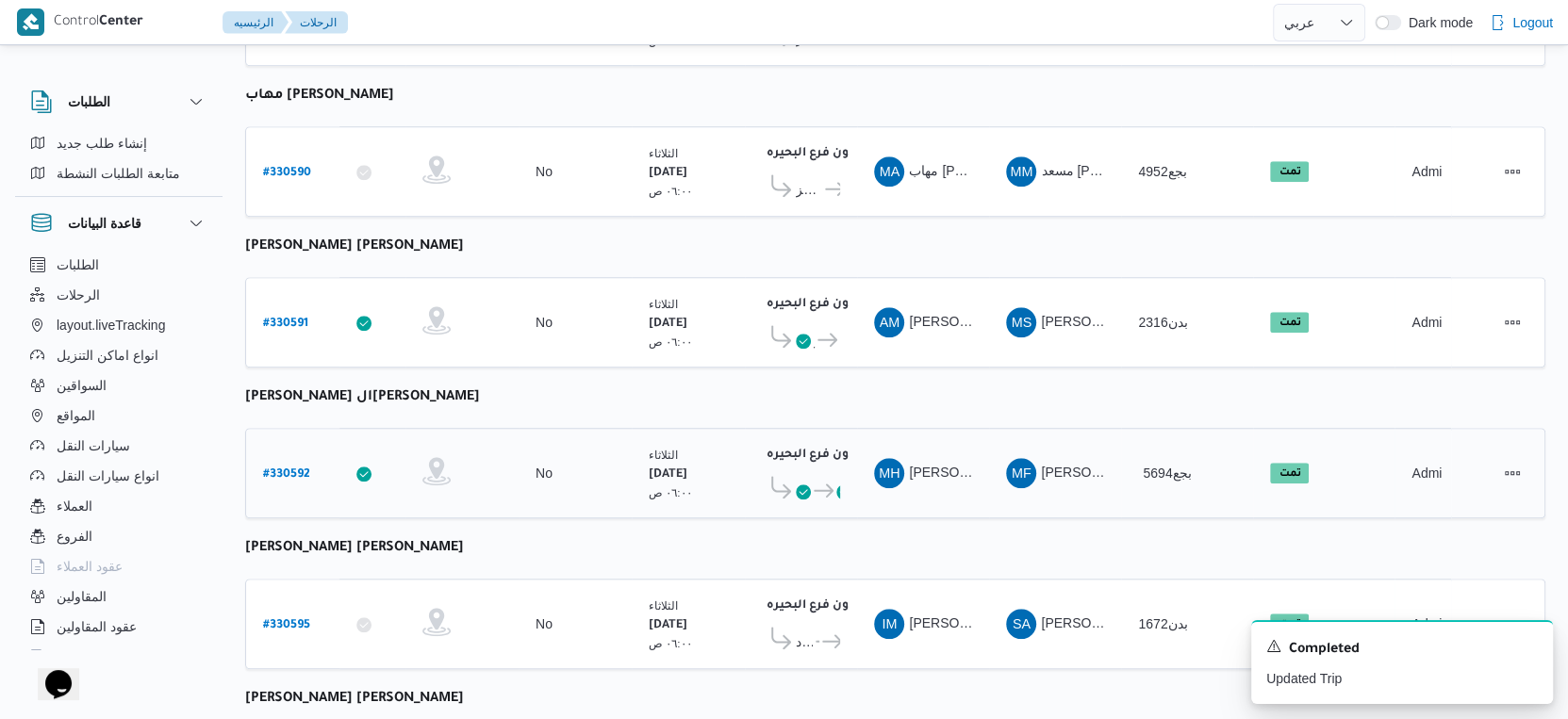
scroll to position [1538, 0]
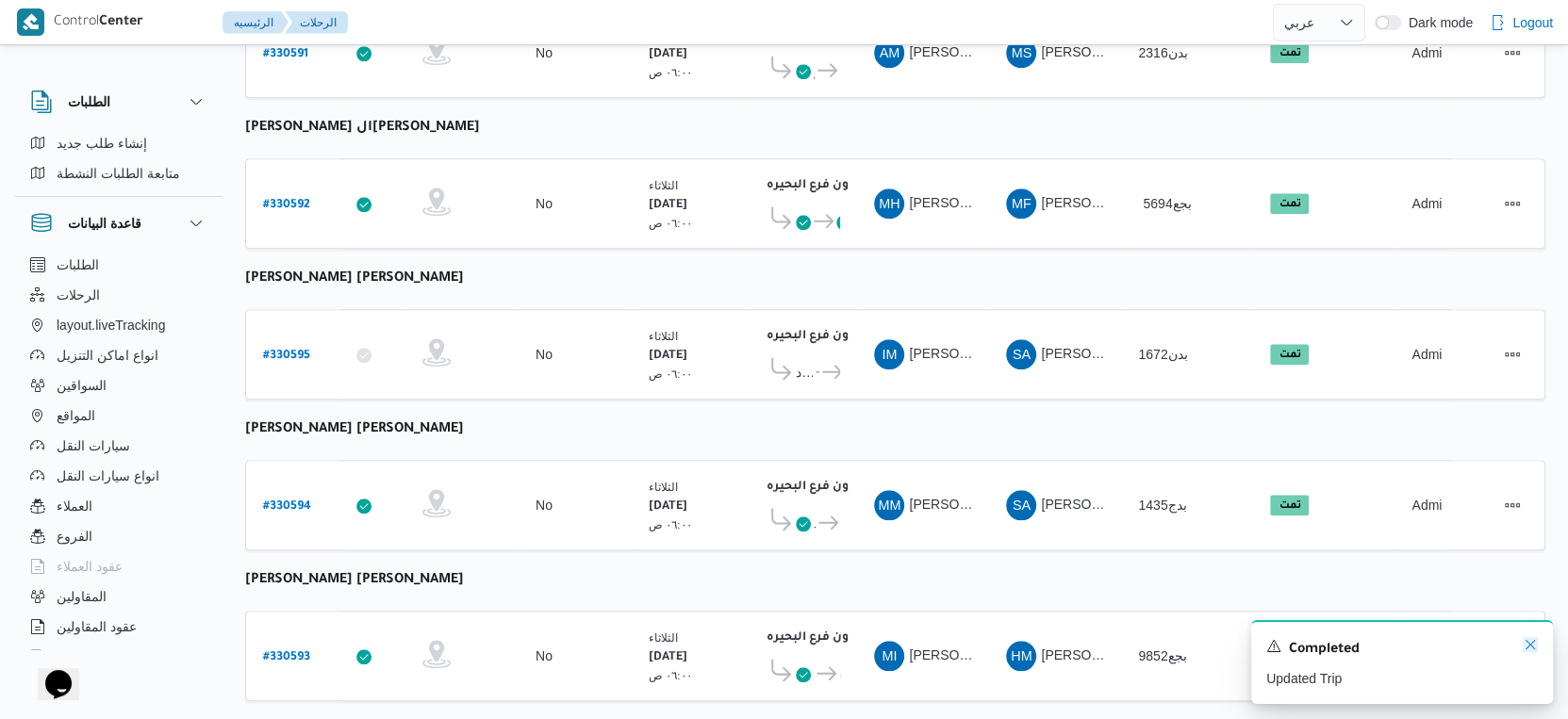
click at [1531, 649] on icon "Dismiss toast" at bounding box center [1530, 645] width 15 height 15
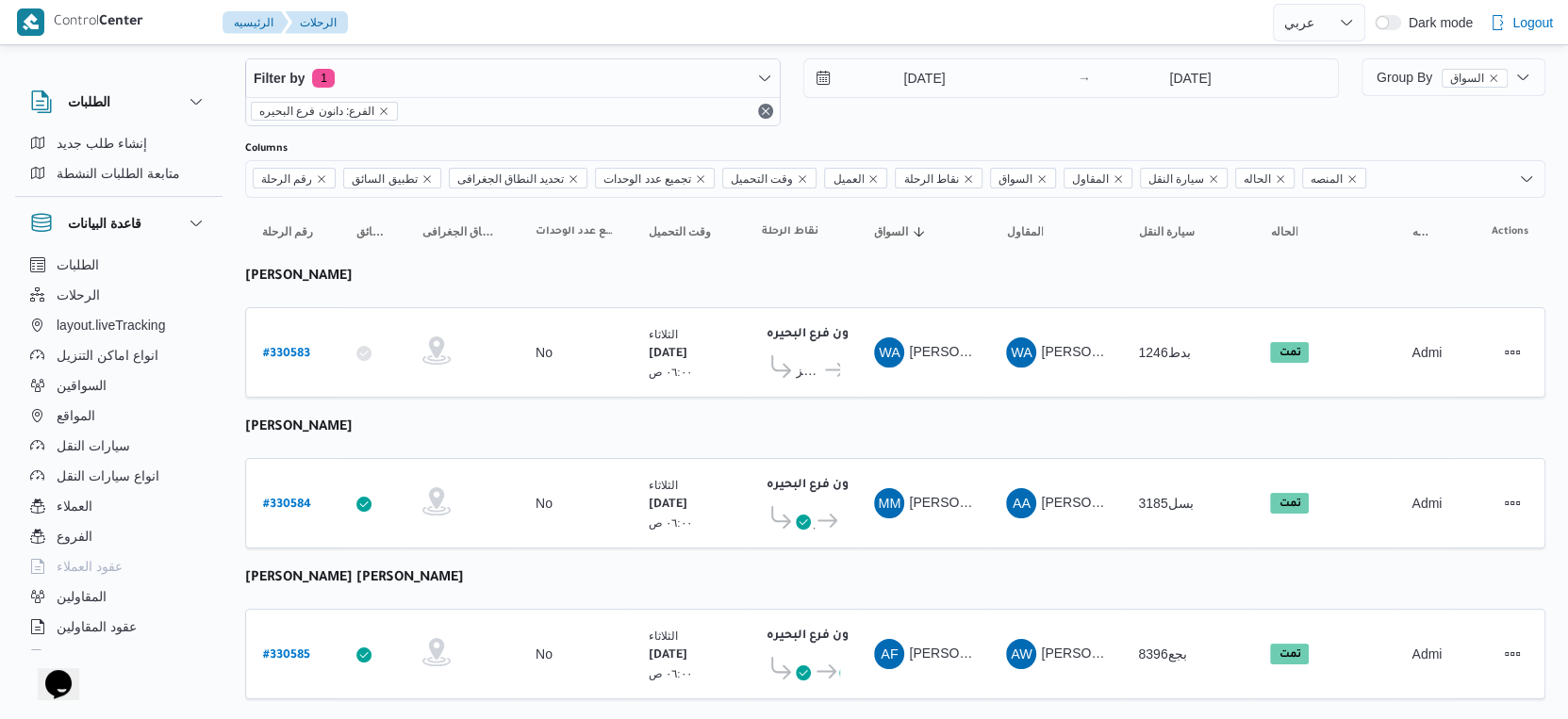
scroll to position [0, 0]
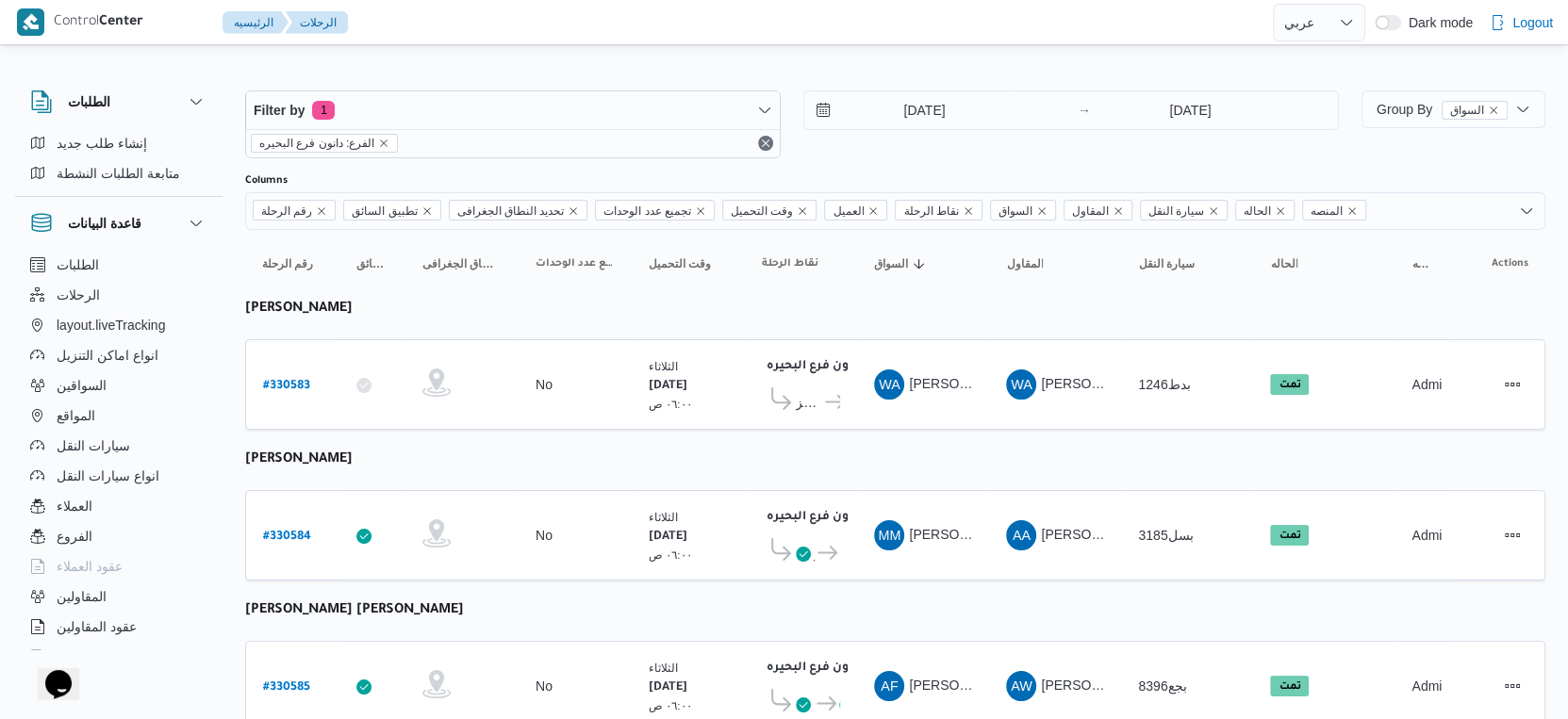
select select "ar"
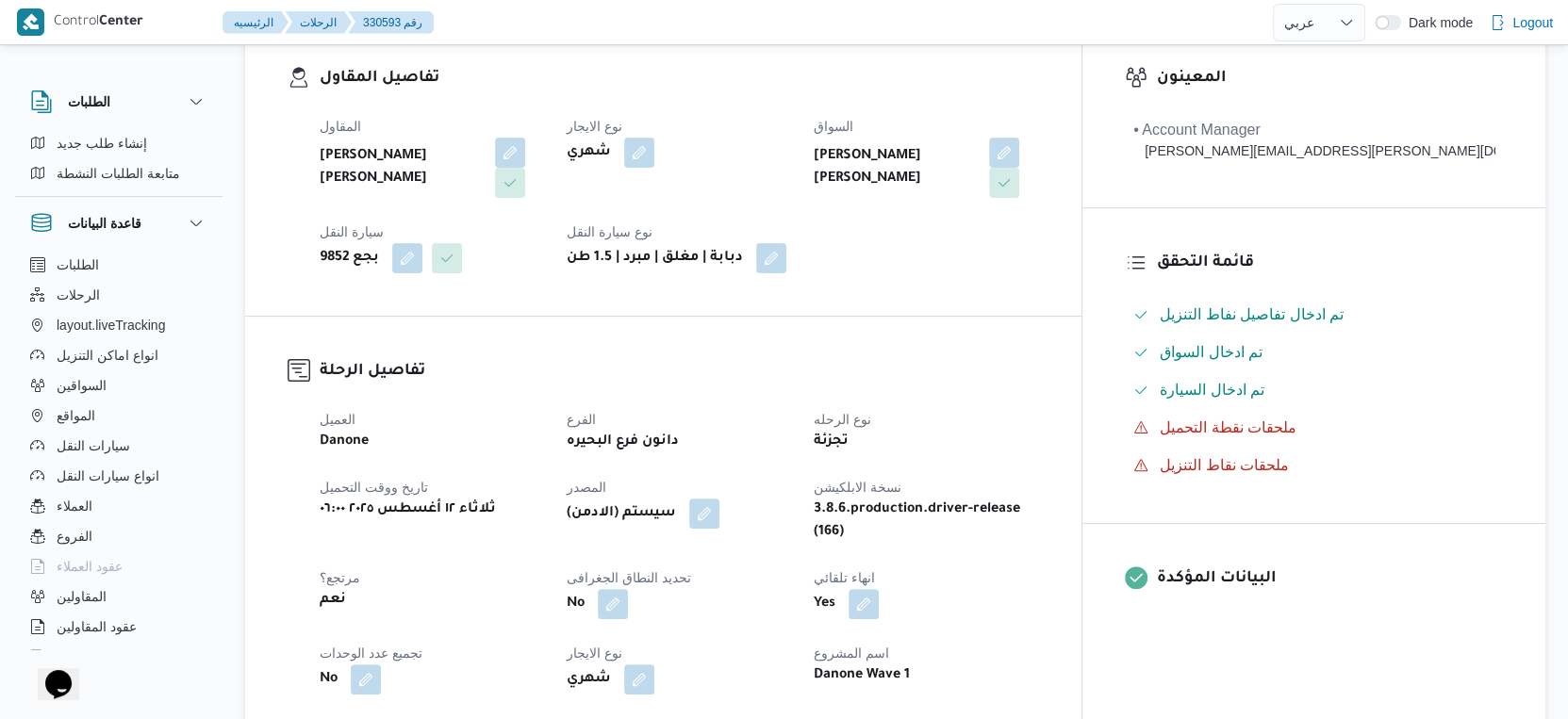
scroll to position [679, 0]
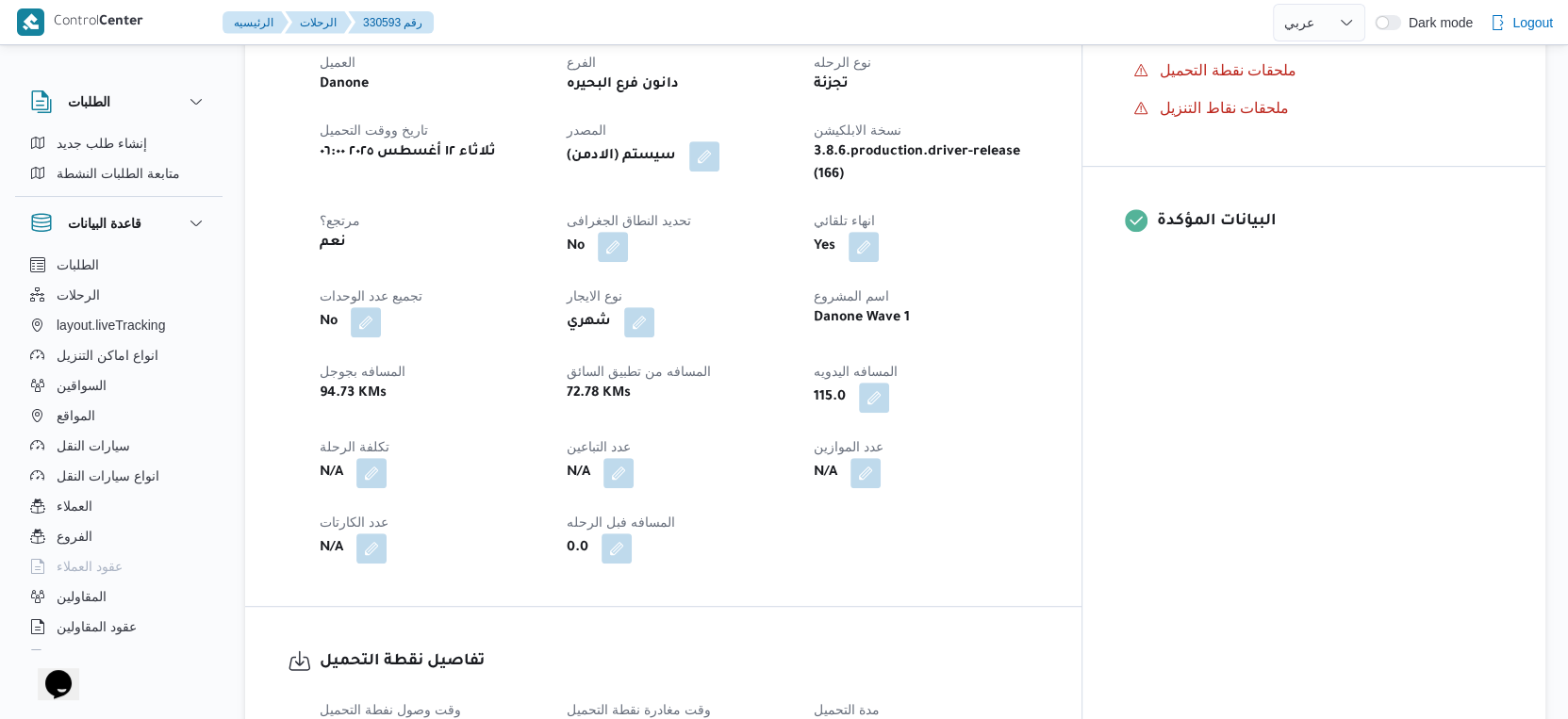
select select "ar"
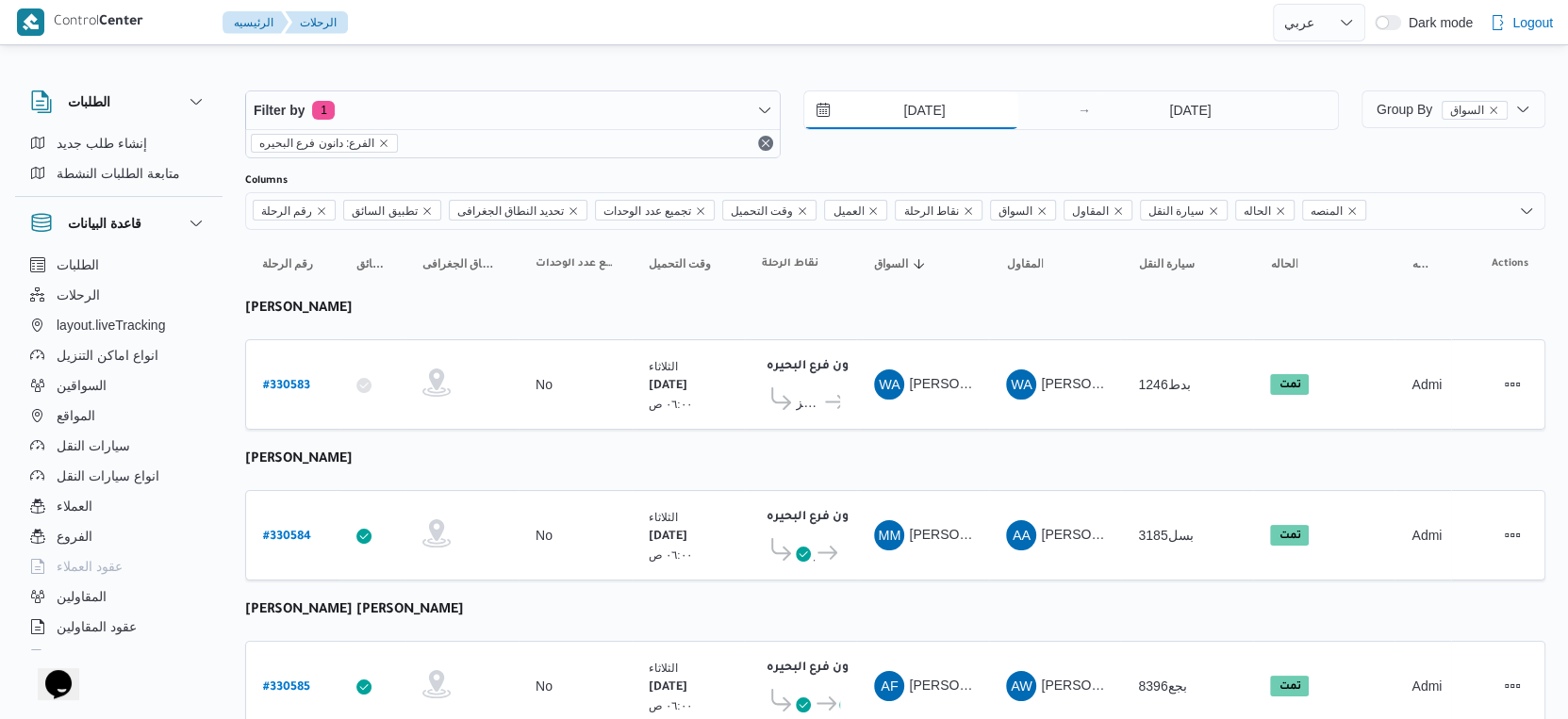
click at [941, 107] on input "[DATE]" at bounding box center [911, 110] width 214 height 37
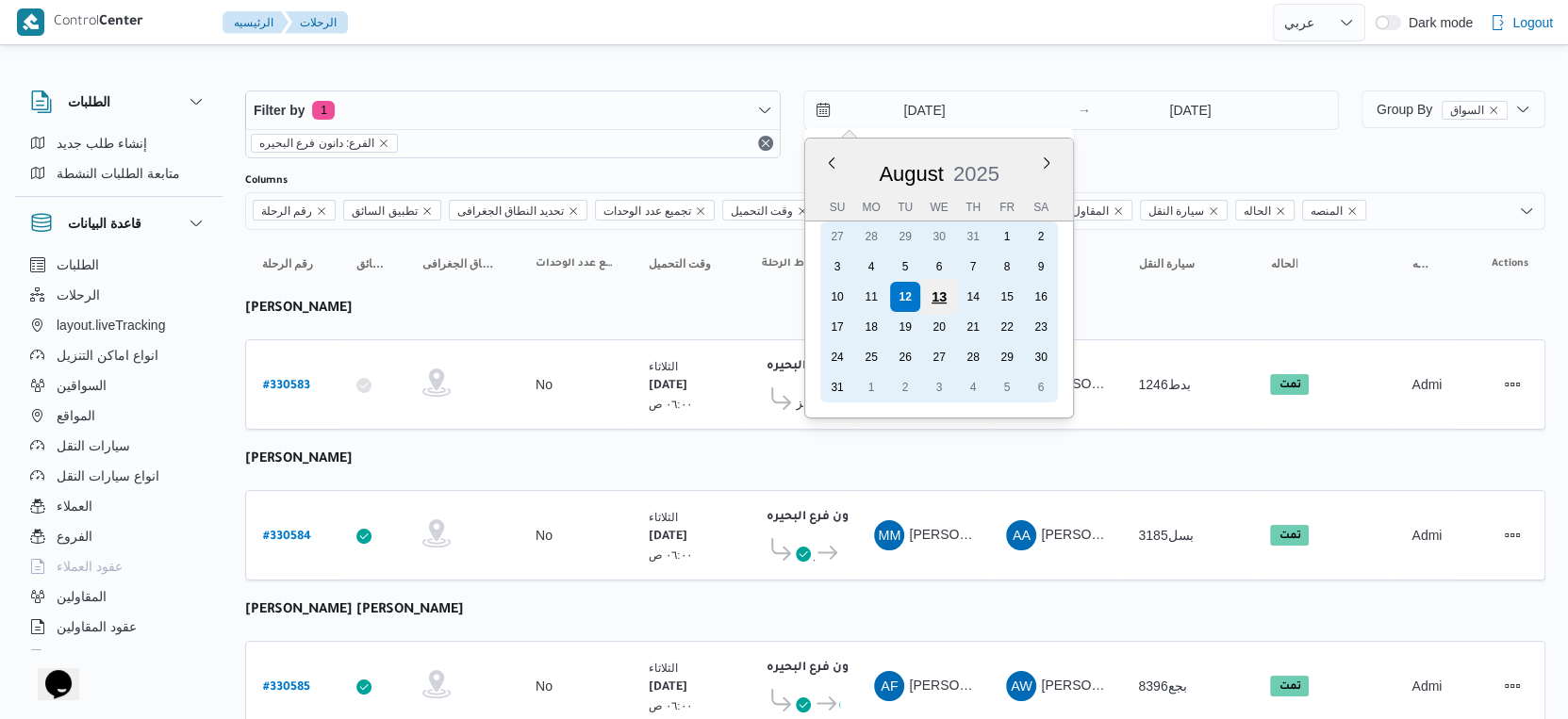
click at [937, 294] on div "13" at bounding box center [938, 296] width 35 height 35
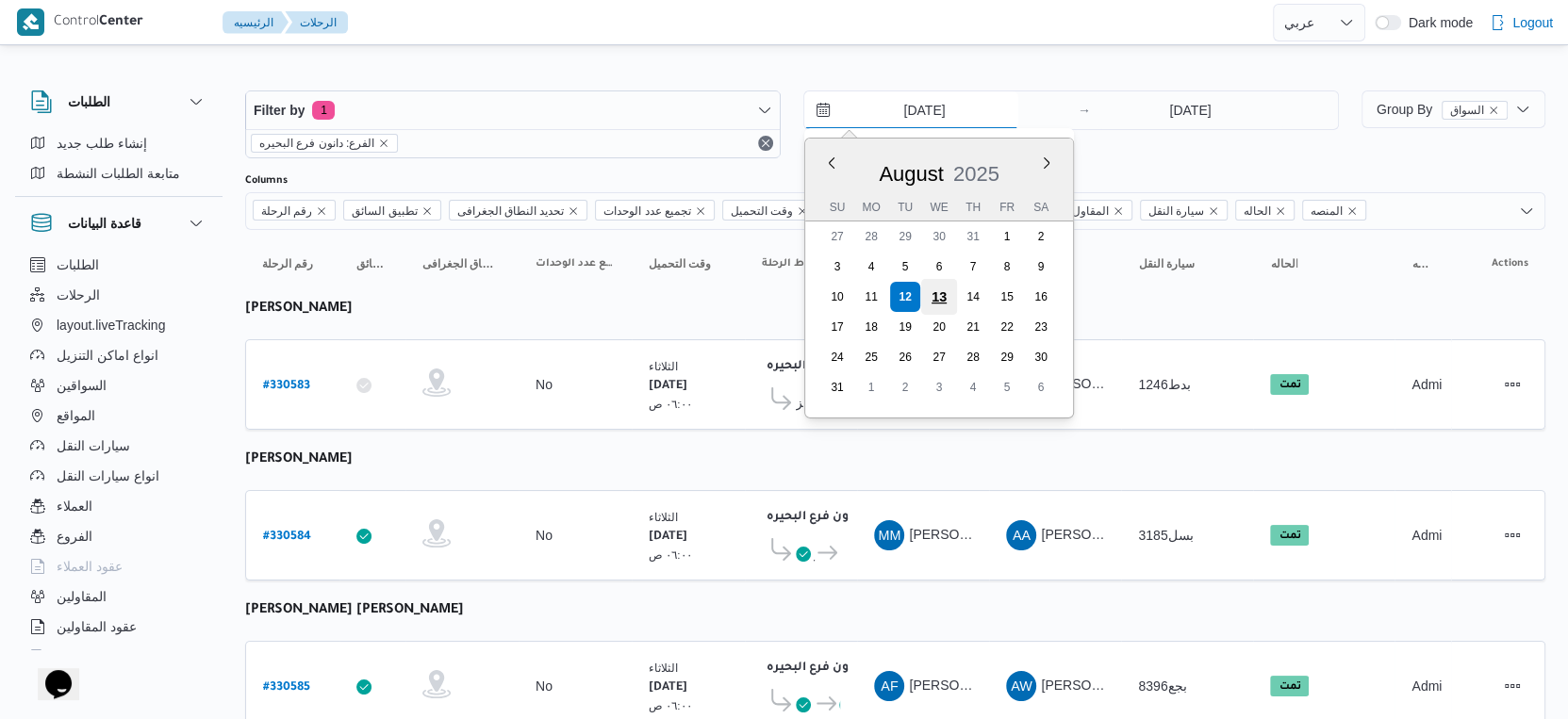
type input "[DATE]"
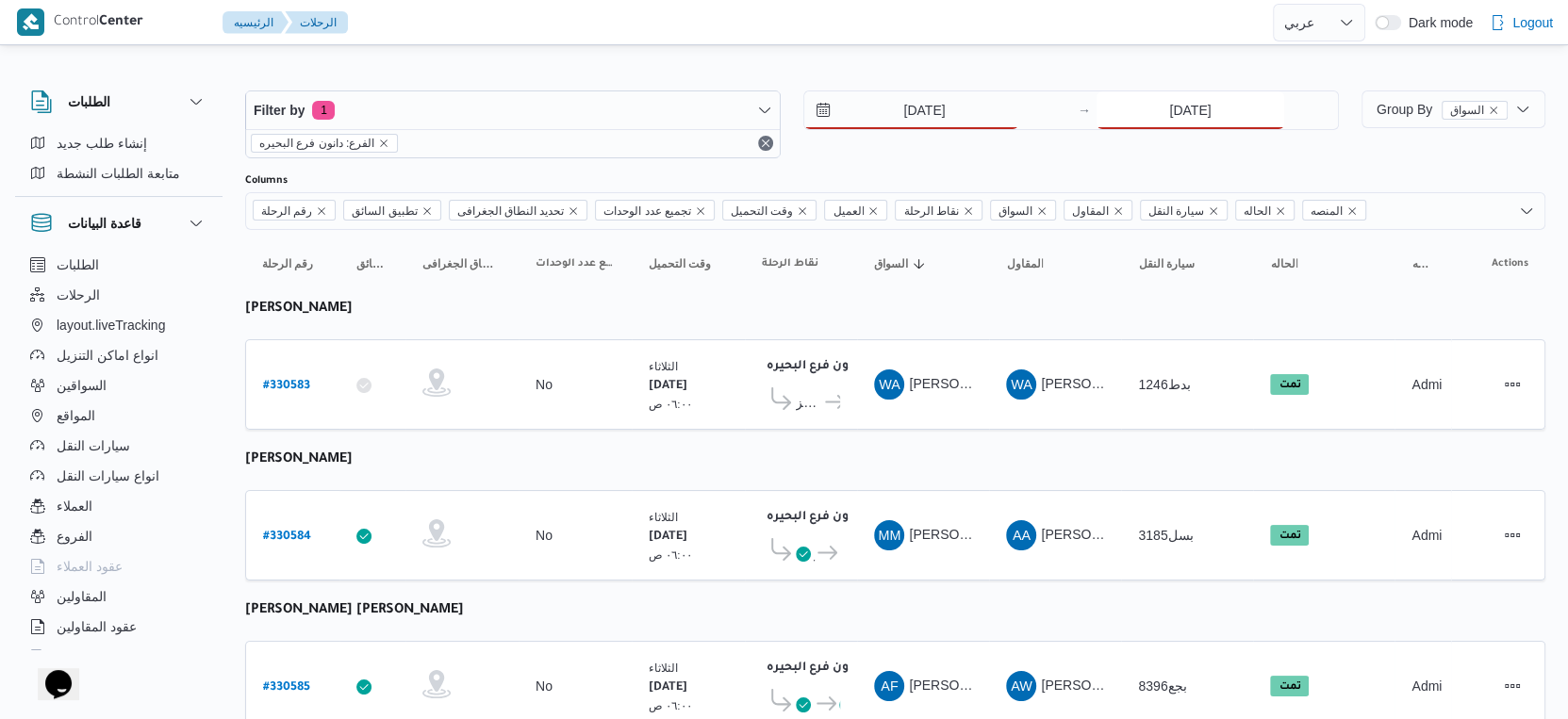
click at [1222, 106] on input "[DATE]" at bounding box center [1190, 110] width 187 height 37
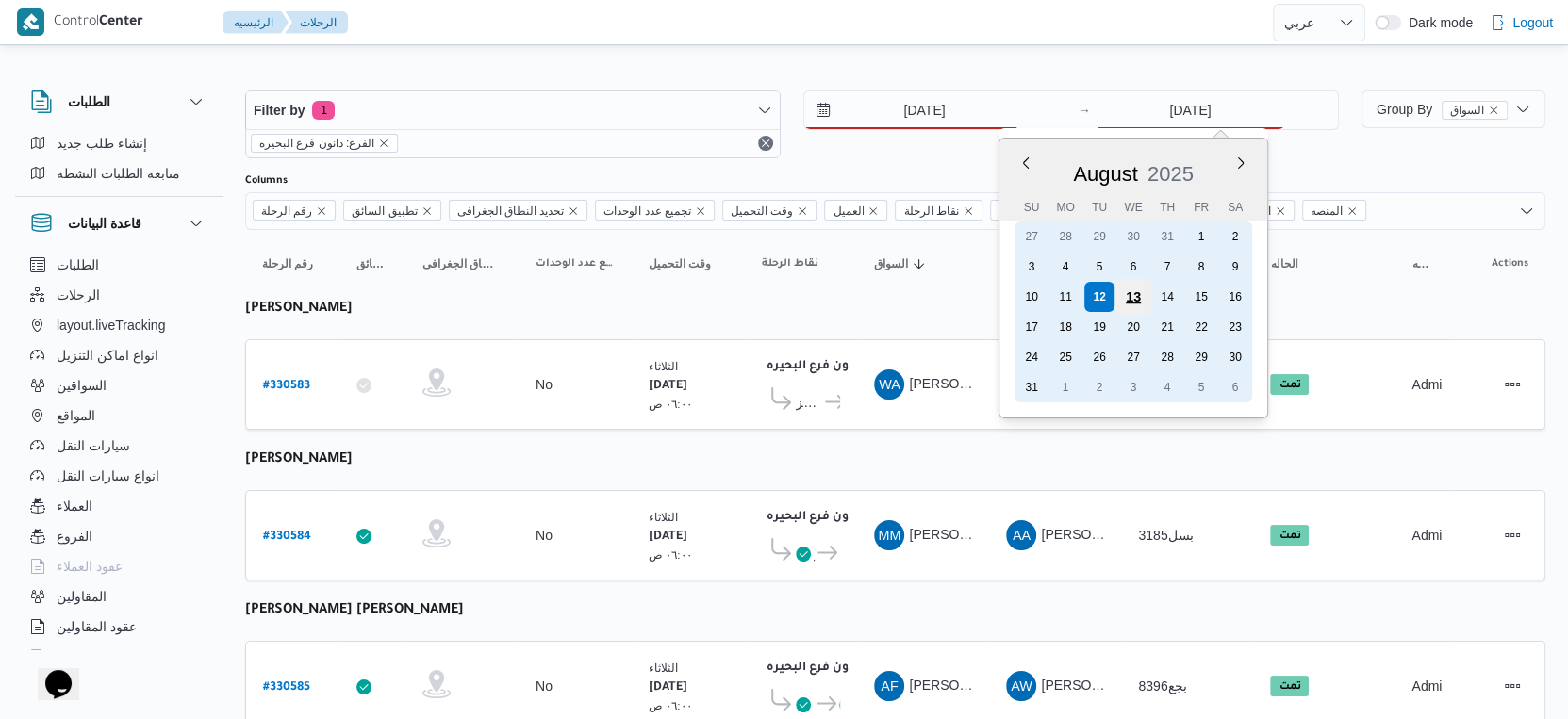
click at [1139, 290] on div "13" at bounding box center [1133, 296] width 35 height 35
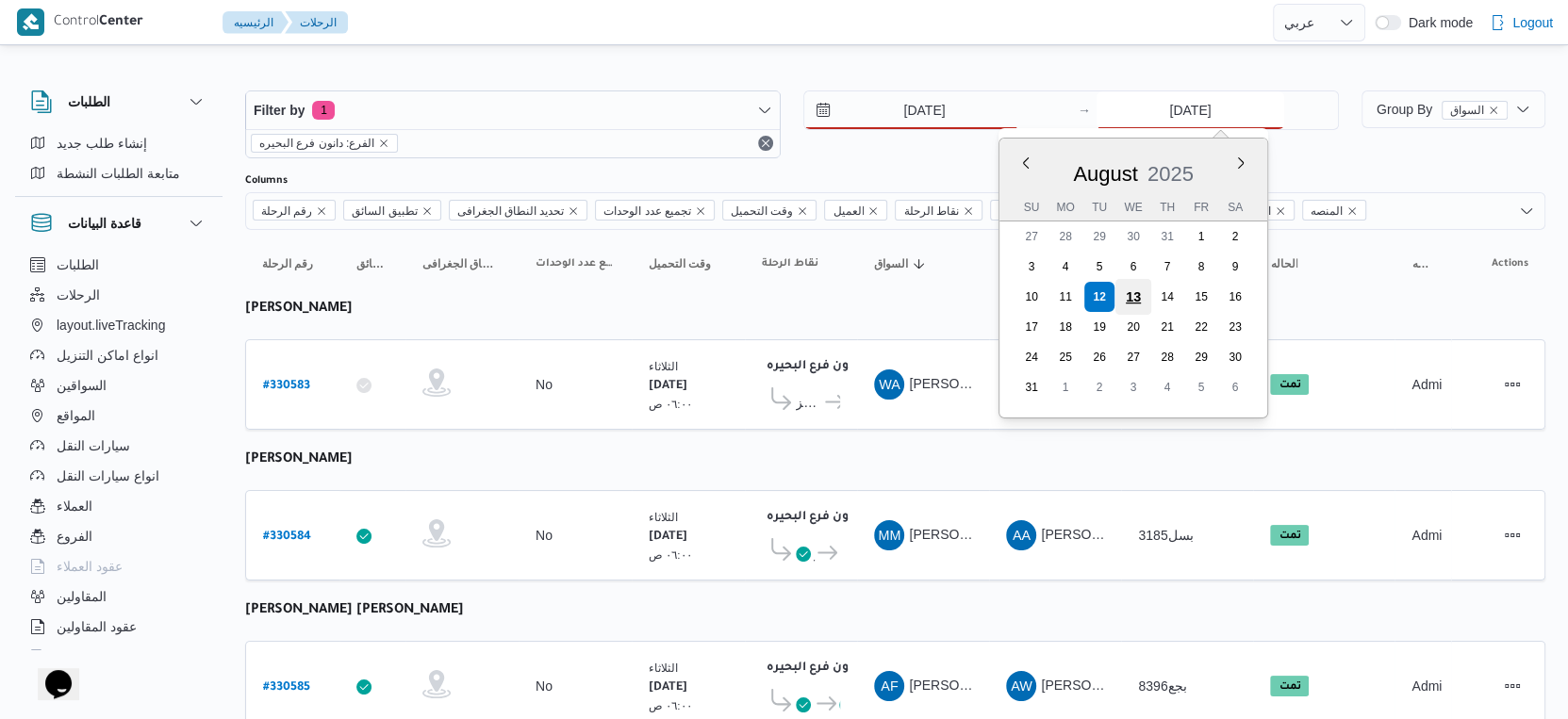
type input "[DATE]"
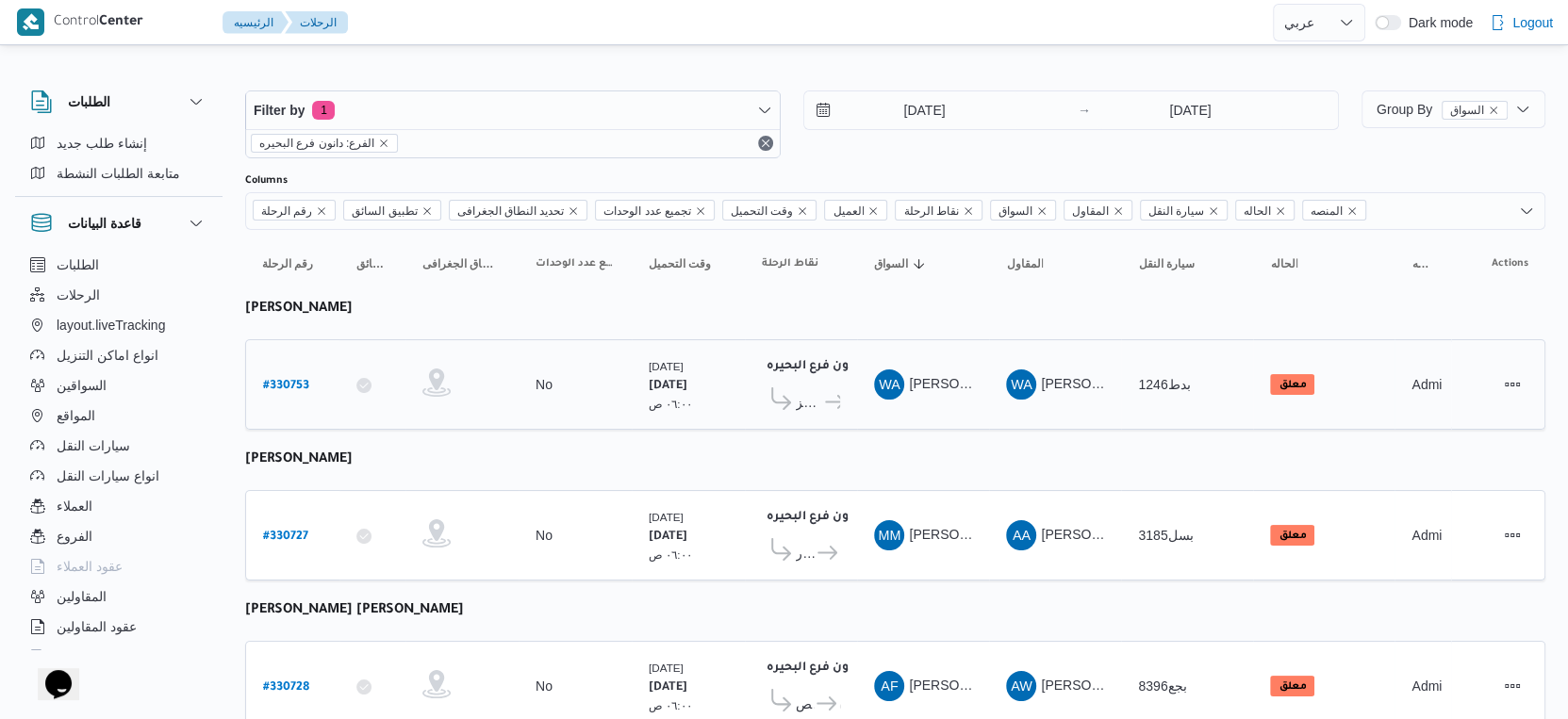
click at [745, 419] on td "نقاط الرحلة دانون فرع البحيره ٠٢:٠٢ م مركز دمنهور دانون فرع البحيره" at bounding box center [800, 384] width 112 height 91
click at [738, 339] on td "وقت التحميل [DATE] ٠٦:٠٠ ص" at bounding box center [688, 384] width 113 height 91
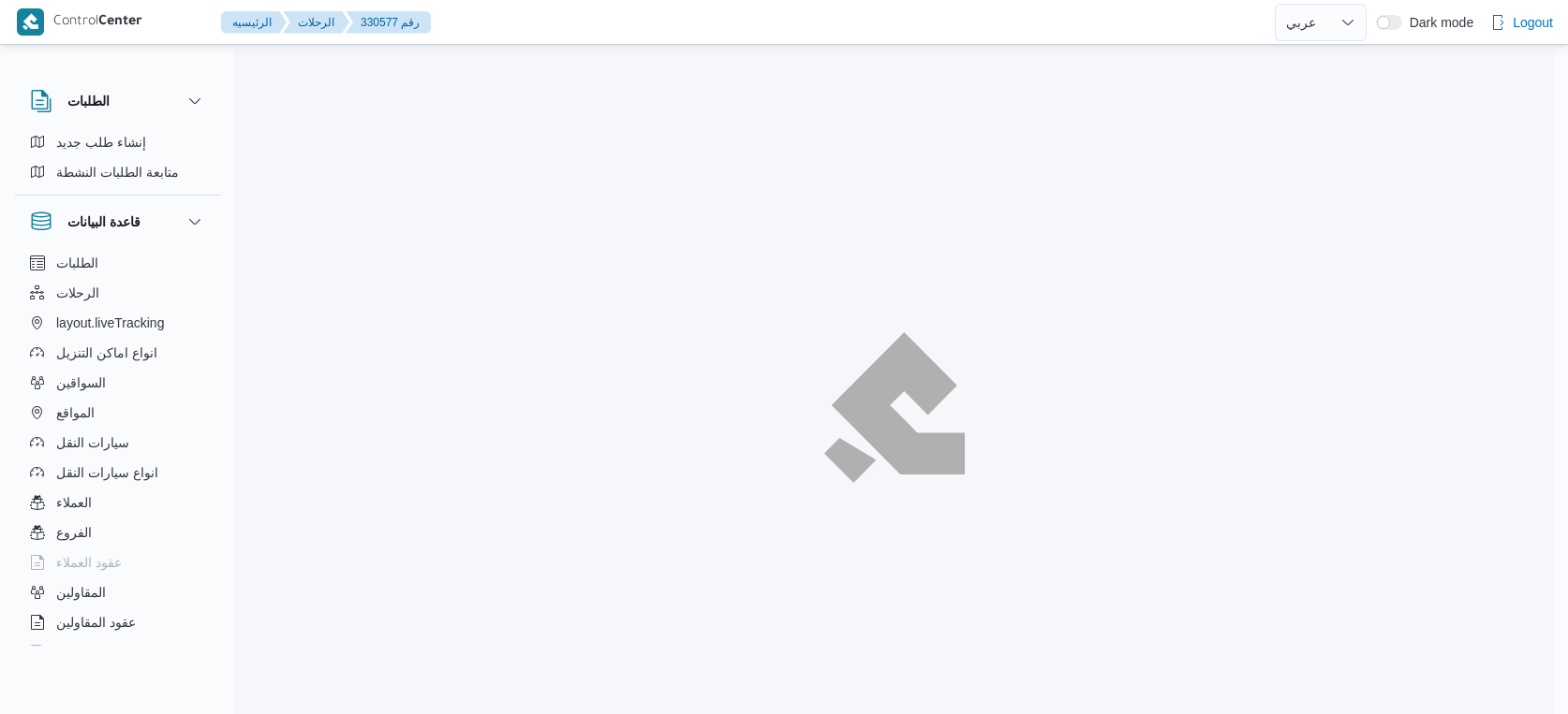
select select "ar"
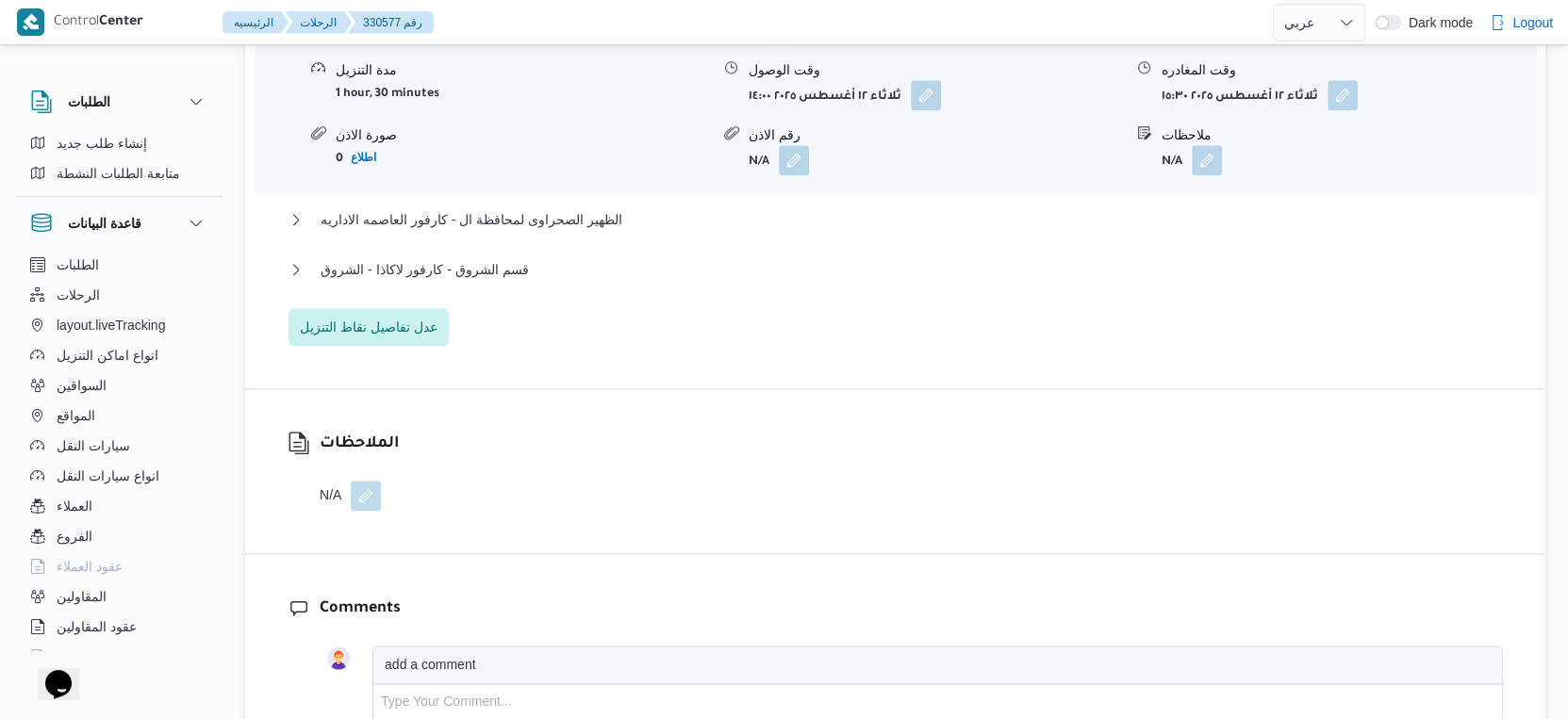
scroll to position [1781, 0]
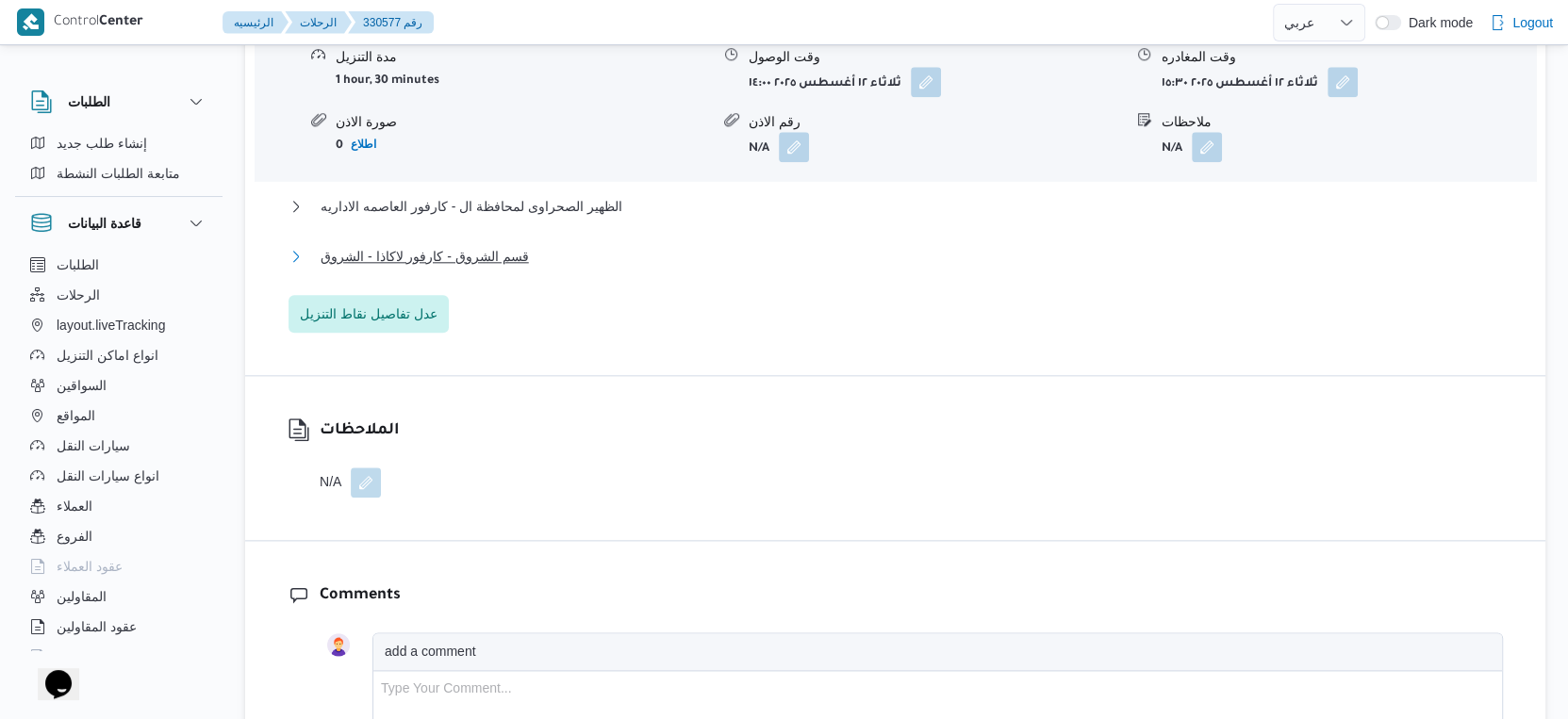
click at [517, 268] on button "قسم الشروق - كارفور لاكاذا - الشروق" at bounding box center [896, 256] width 1214 height 23
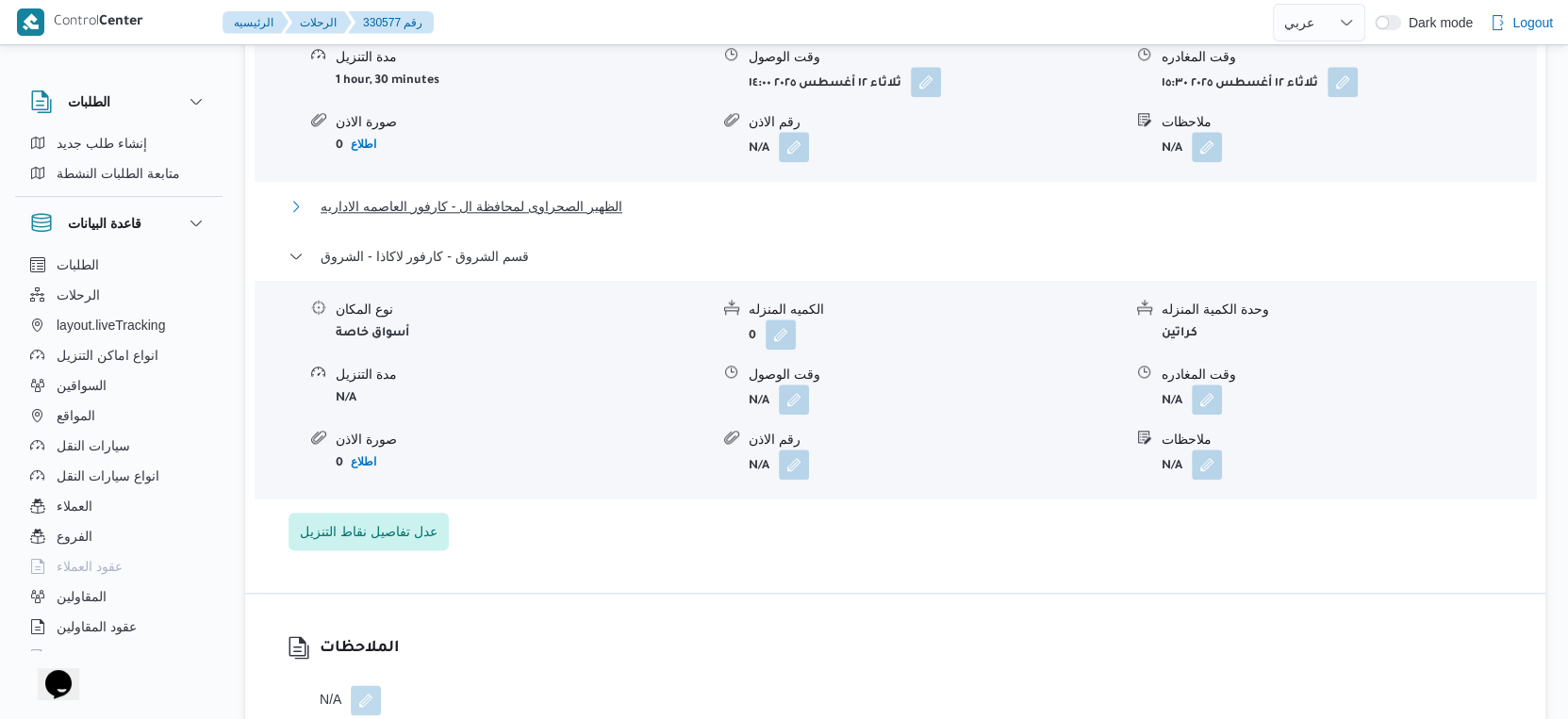
click at [552, 218] on span "الظهير الصحراوى لمحافظة ال - كارفور العاصمه الاداريه" at bounding box center [471, 207] width 302 height 23
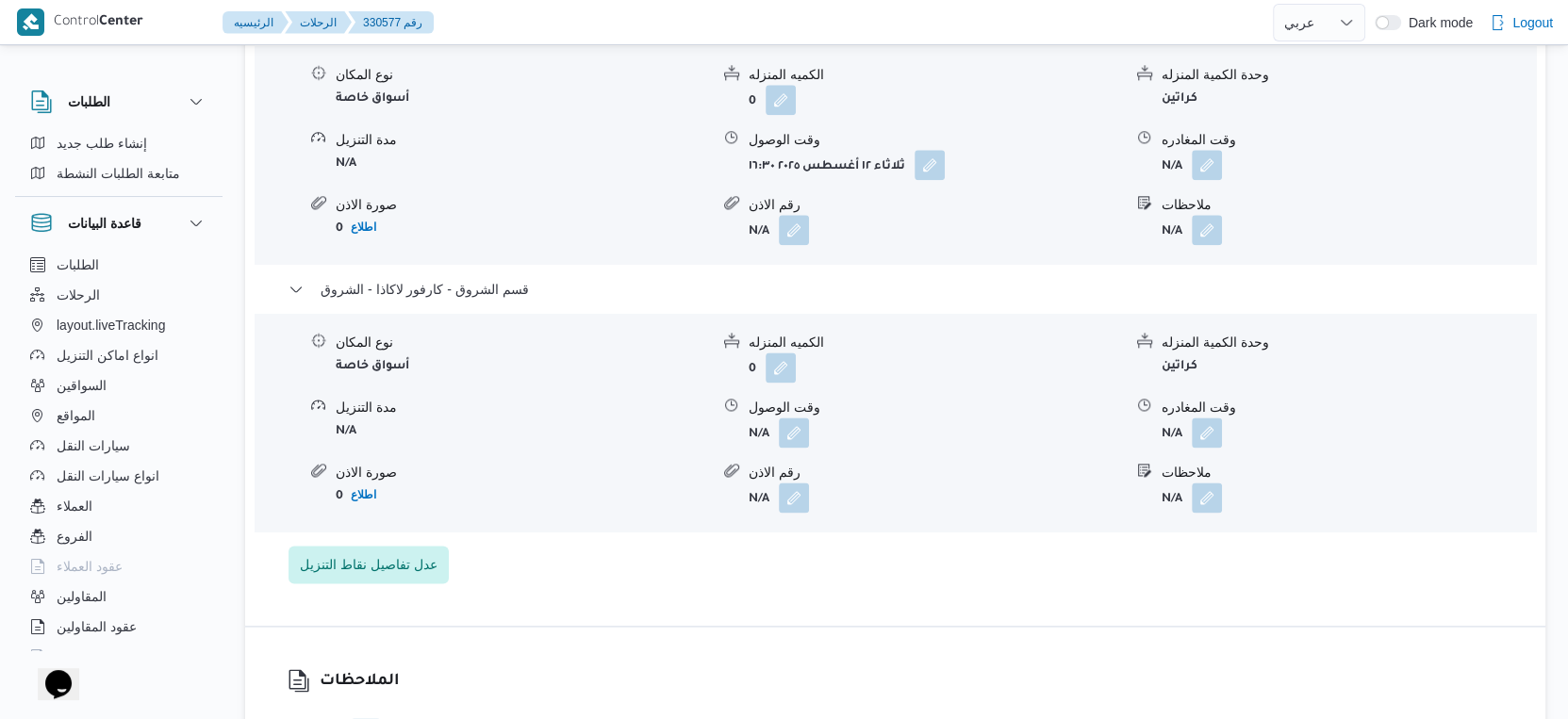
scroll to position [1991, 0]
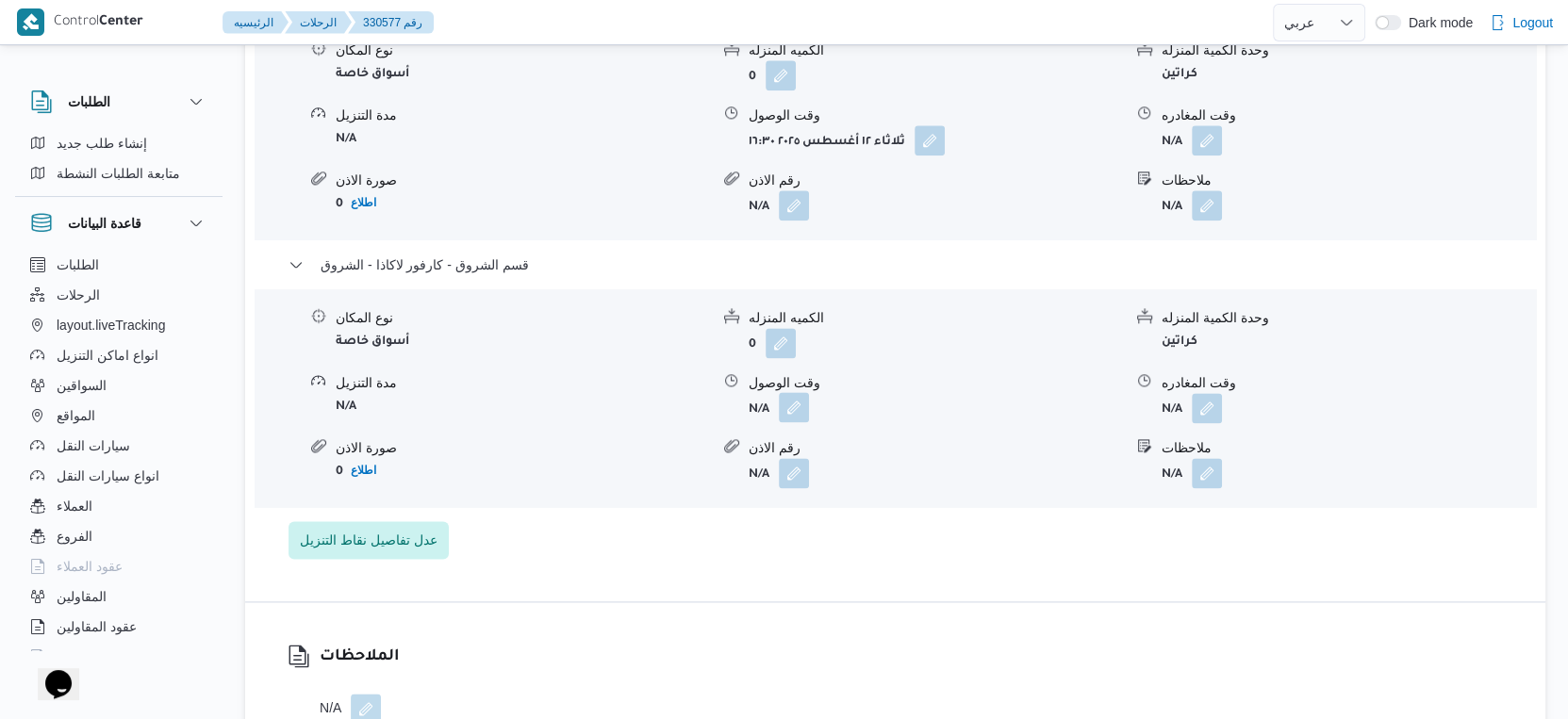
click at [795, 423] on button "button" at bounding box center [794, 407] width 31 height 31
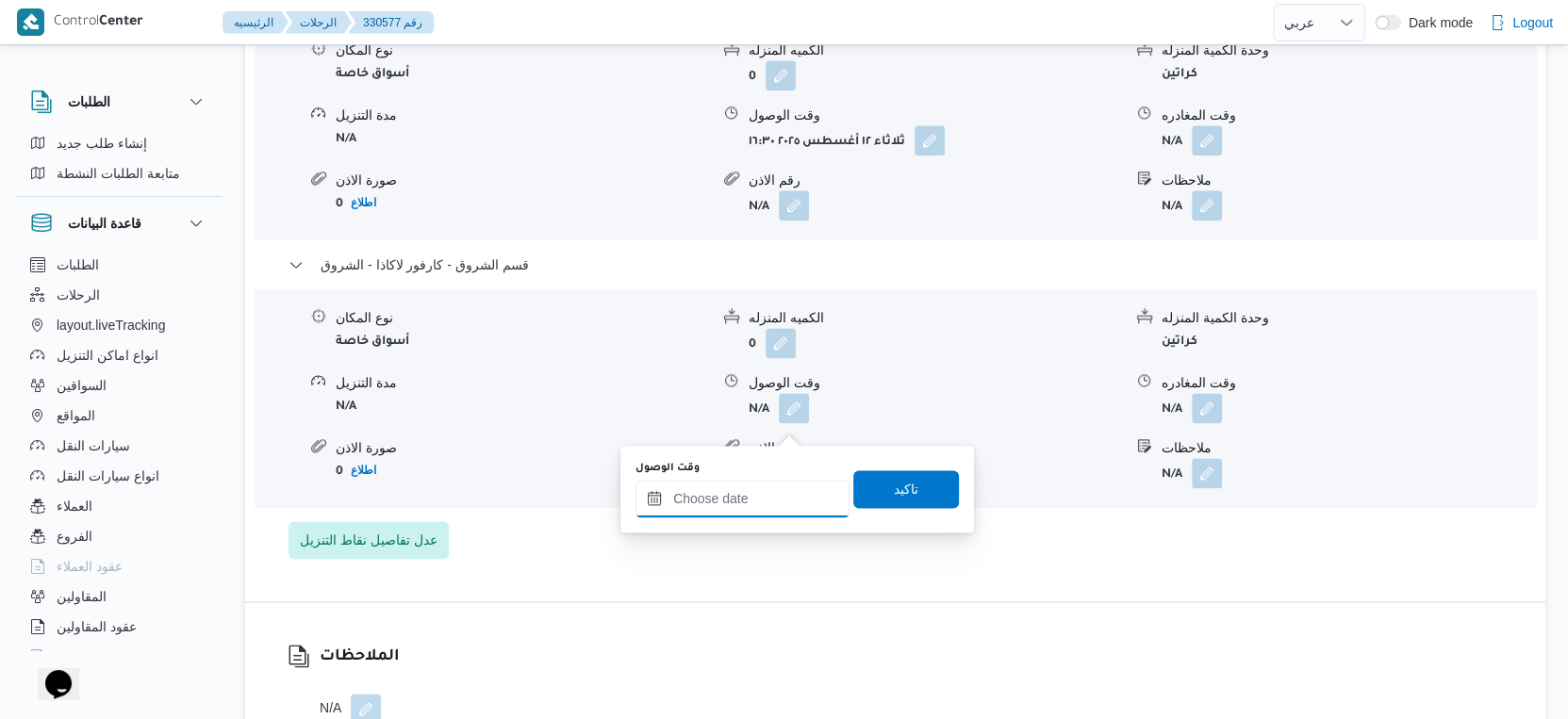
click at [773, 485] on div at bounding box center [743, 498] width 214 height 37
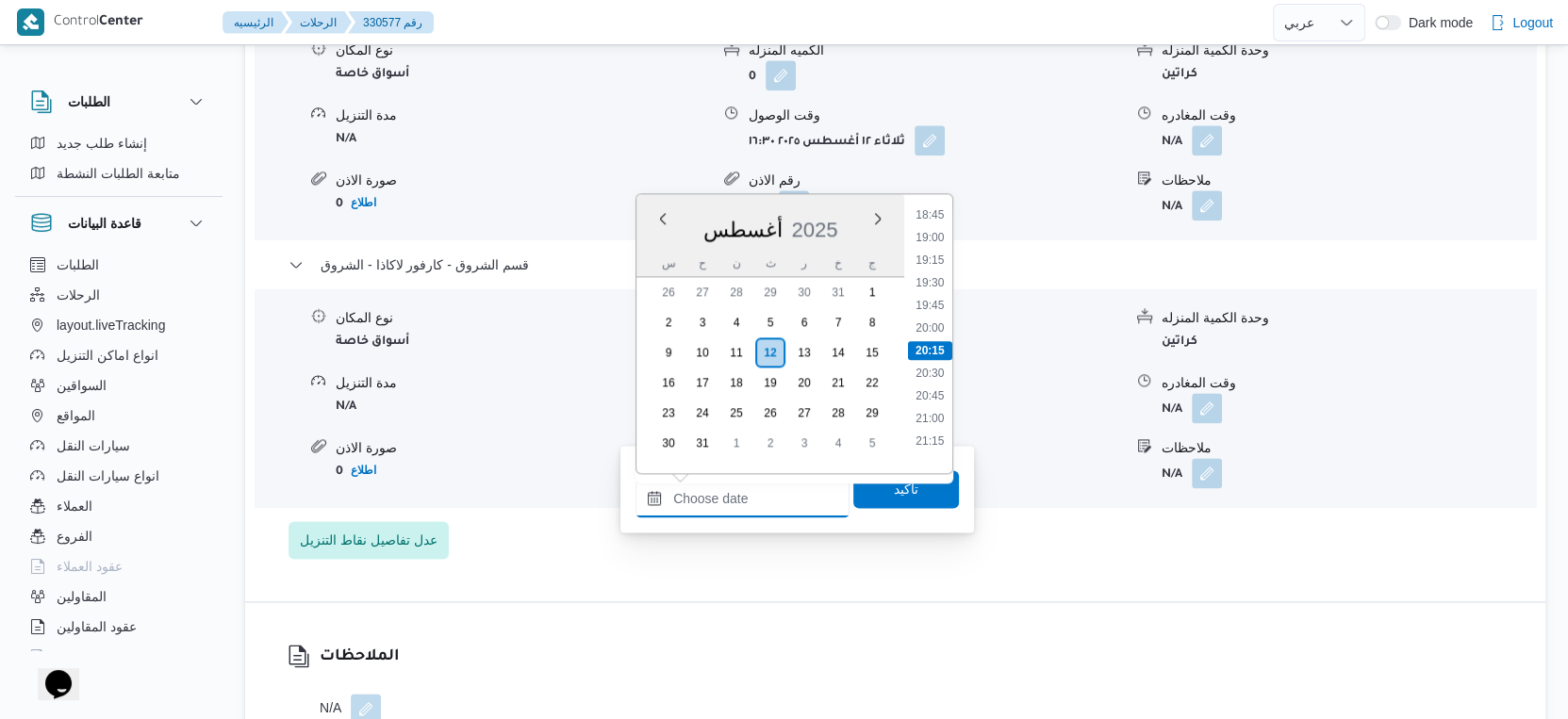
scroll to position [1597, 0]
click at [933, 293] on li "18:30" at bounding box center [929, 296] width 43 height 19
type input "١٢/٠٨/٢٠٢٥ ١٨:٣٠"
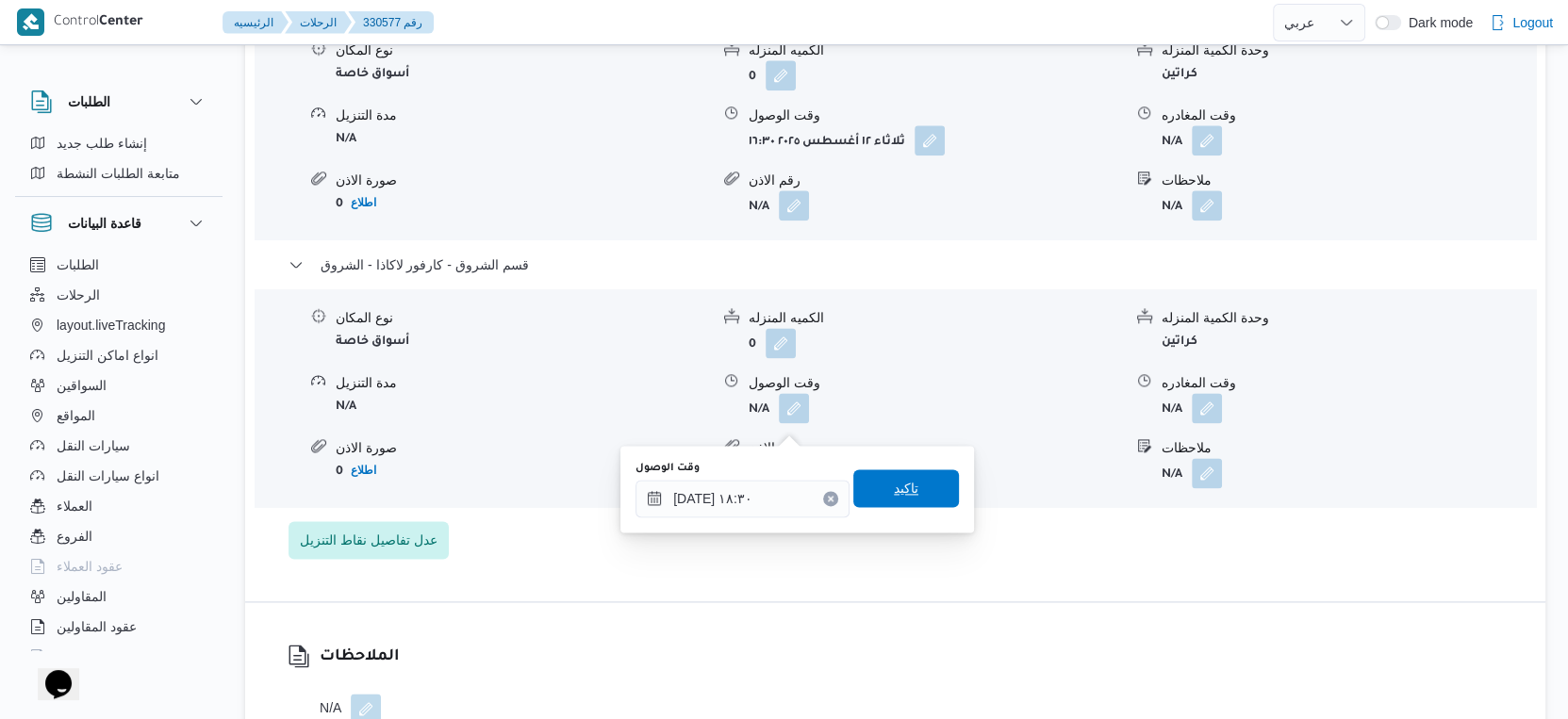
click at [900, 490] on span "تاكيد" at bounding box center [906, 489] width 25 height 23
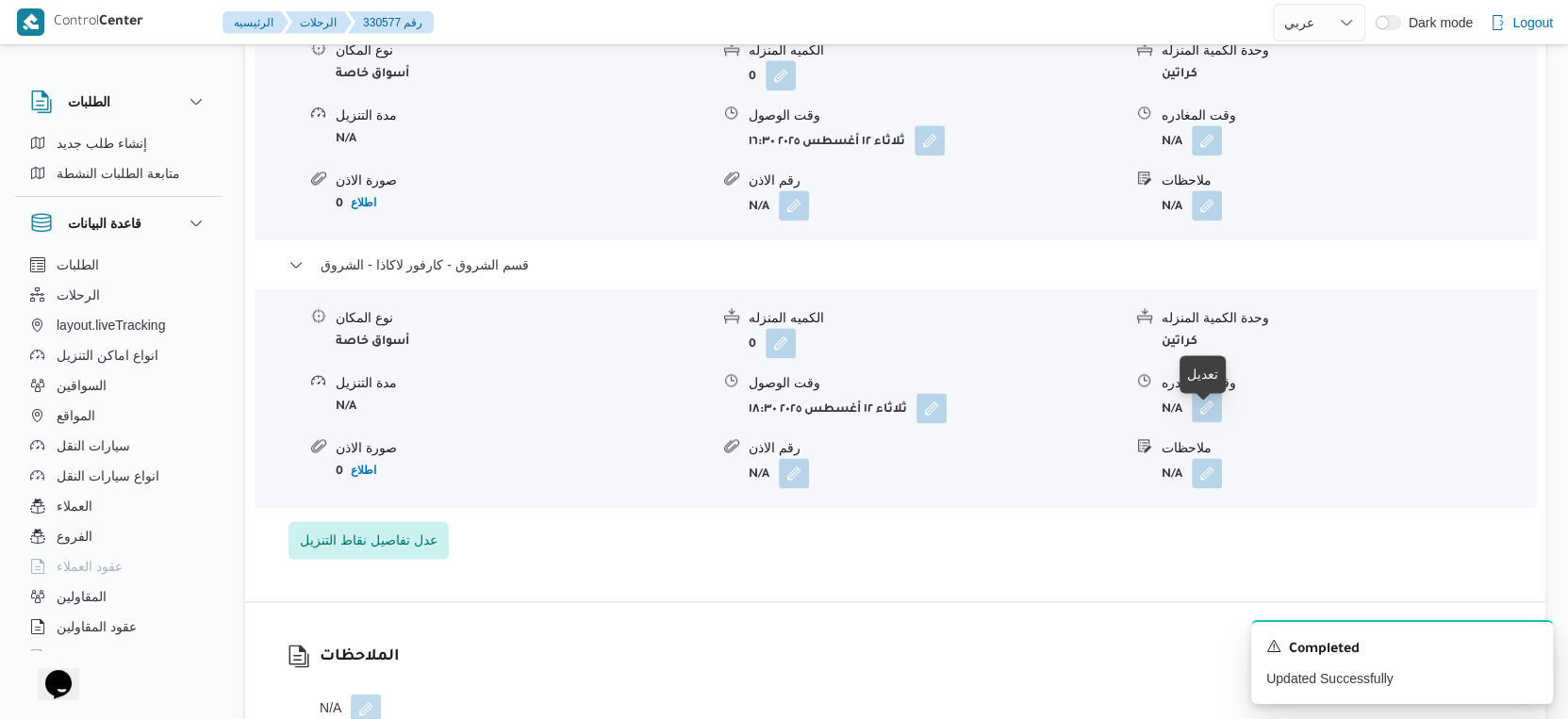
click at [1209, 423] on button "button" at bounding box center [1207, 407] width 31 height 31
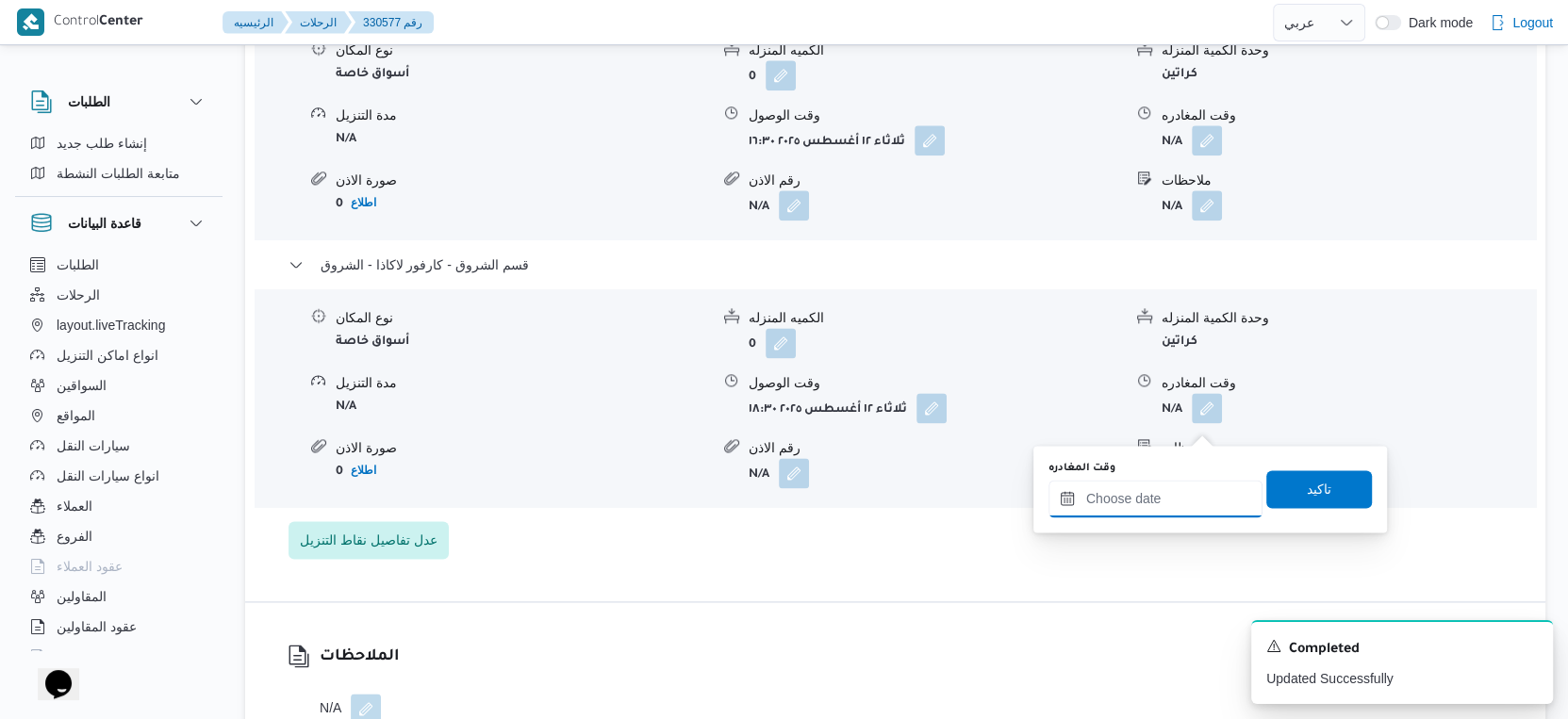
click at [1170, 495] on input "وقت المغادره" at bounding box center [1155, 498] width 214 height 37
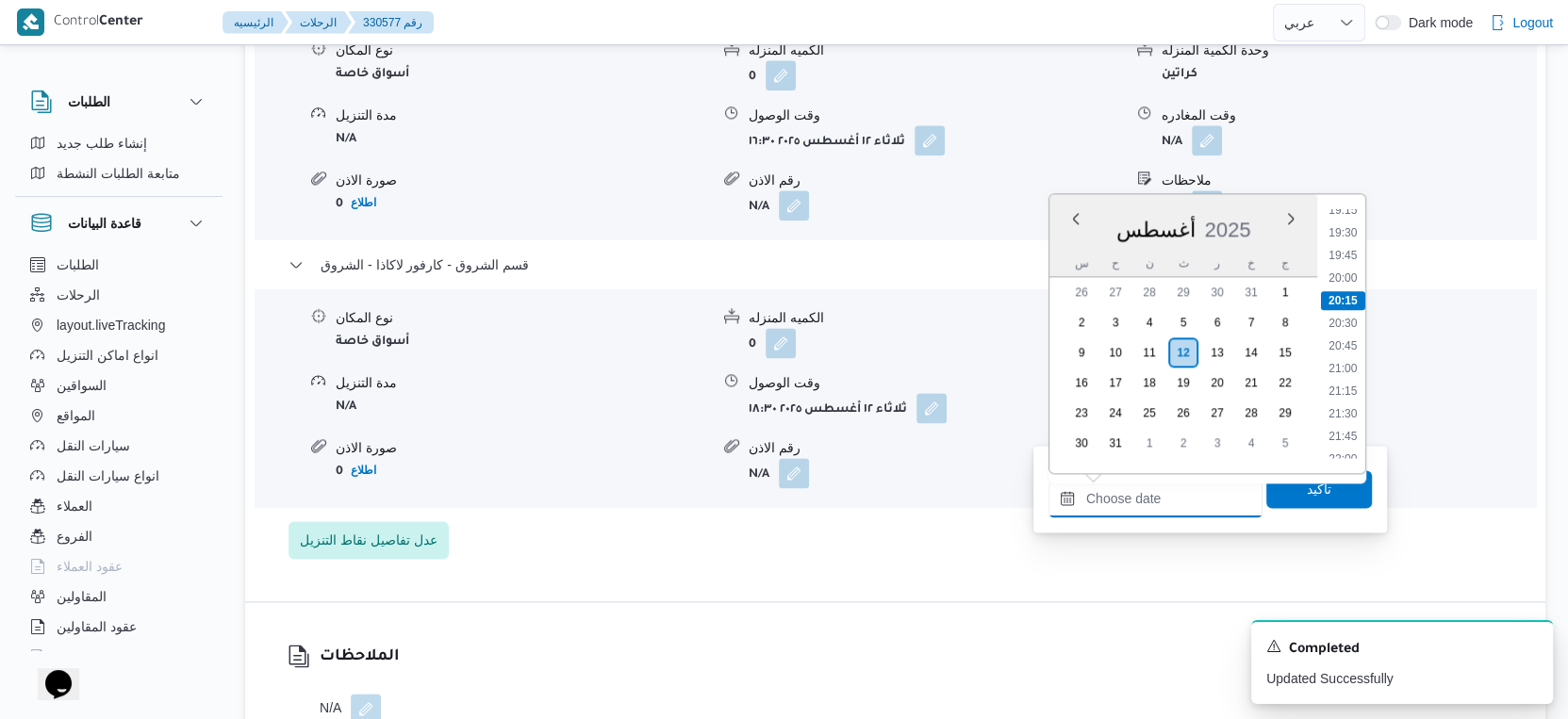
scroll to position [1701, 0]
drag, startPoint x: 1350, startPoint y: 277, endPoint x: 1340, endPoint y: 311, distance: 35.4
click at [1350, 276] on li "19:30" at bounding box center [1341, 283] width 43 height 19
type input "١٢/٠٨/٢٠٢٥ ١٩:٣٠"
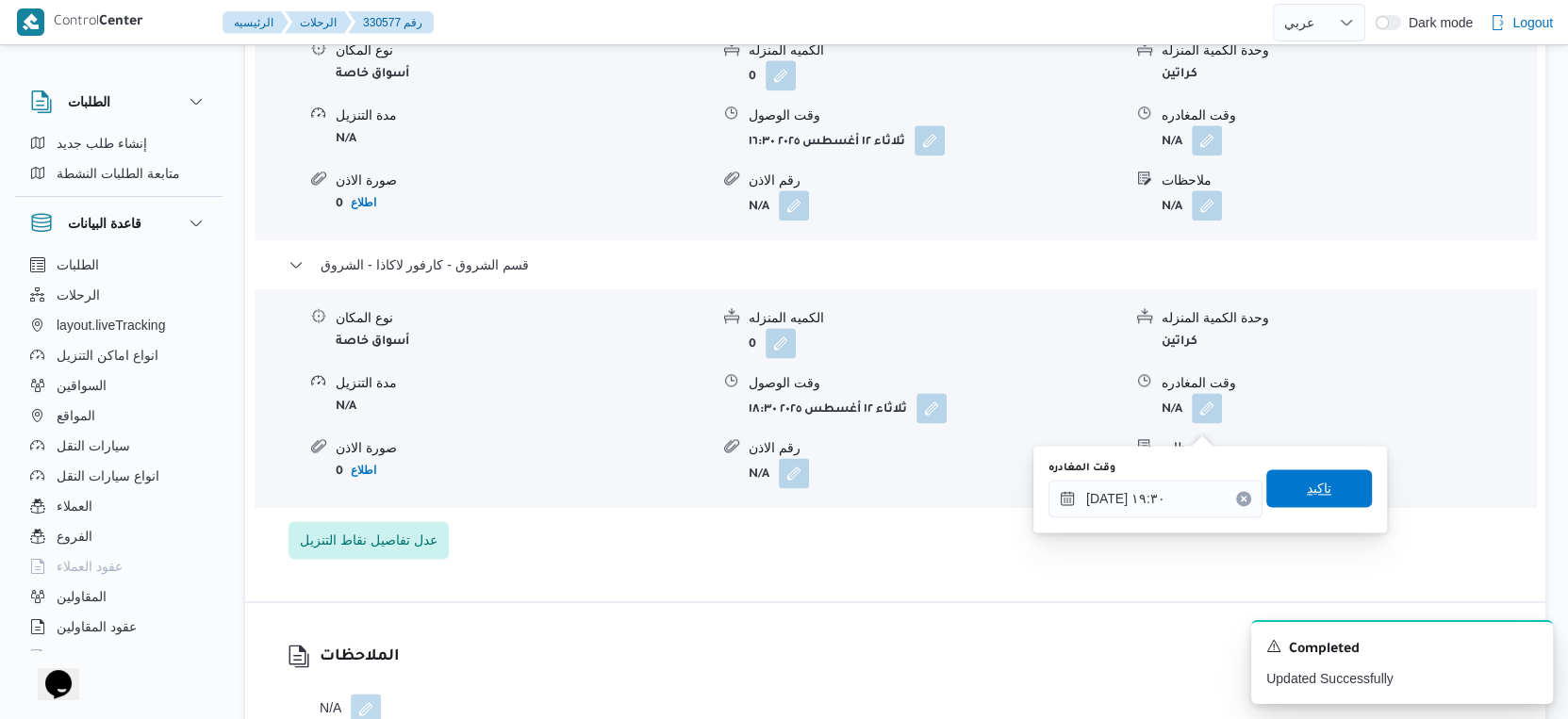
click at [1307, 494] on span "تاكيد" at bounding box center [1319, 489] width 25 height 23
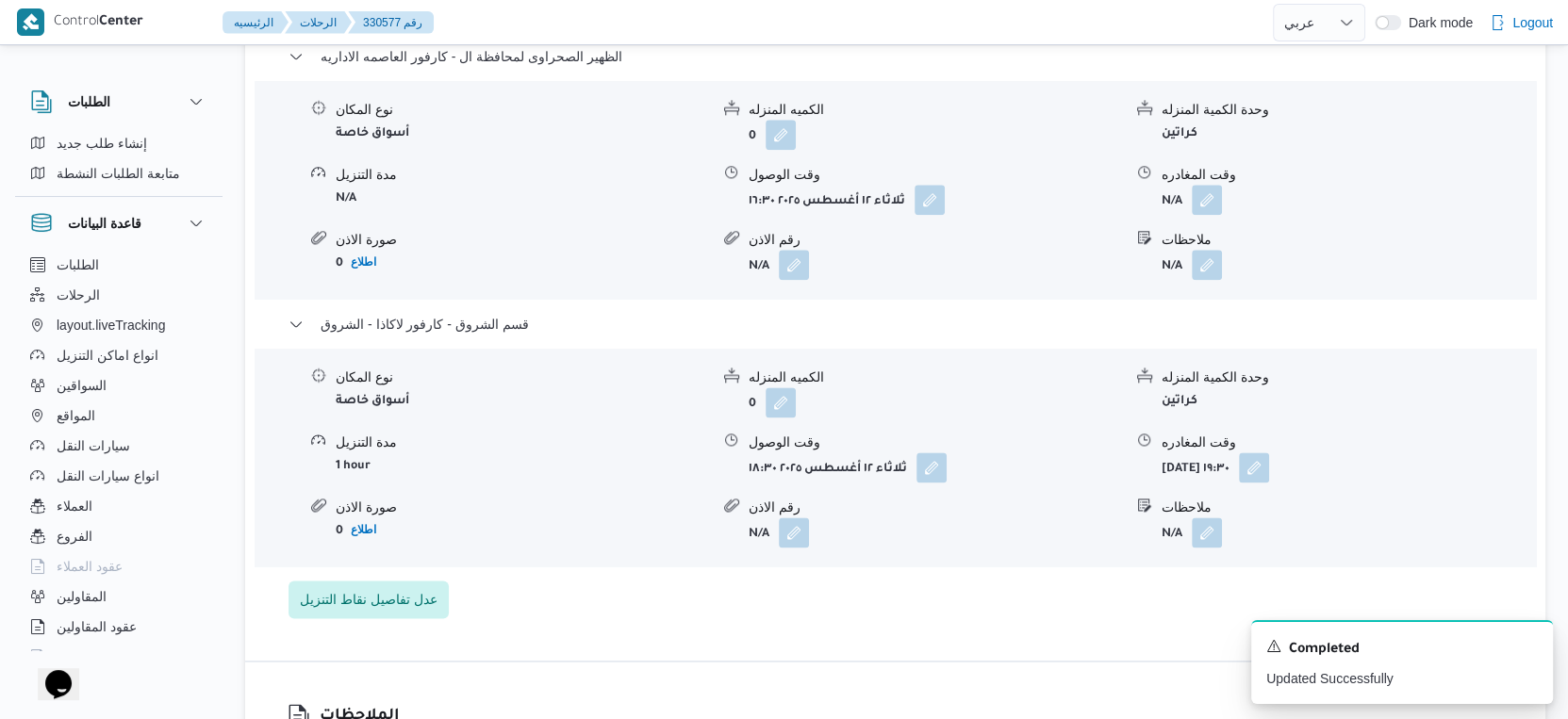
scroll to position [1885, 0]
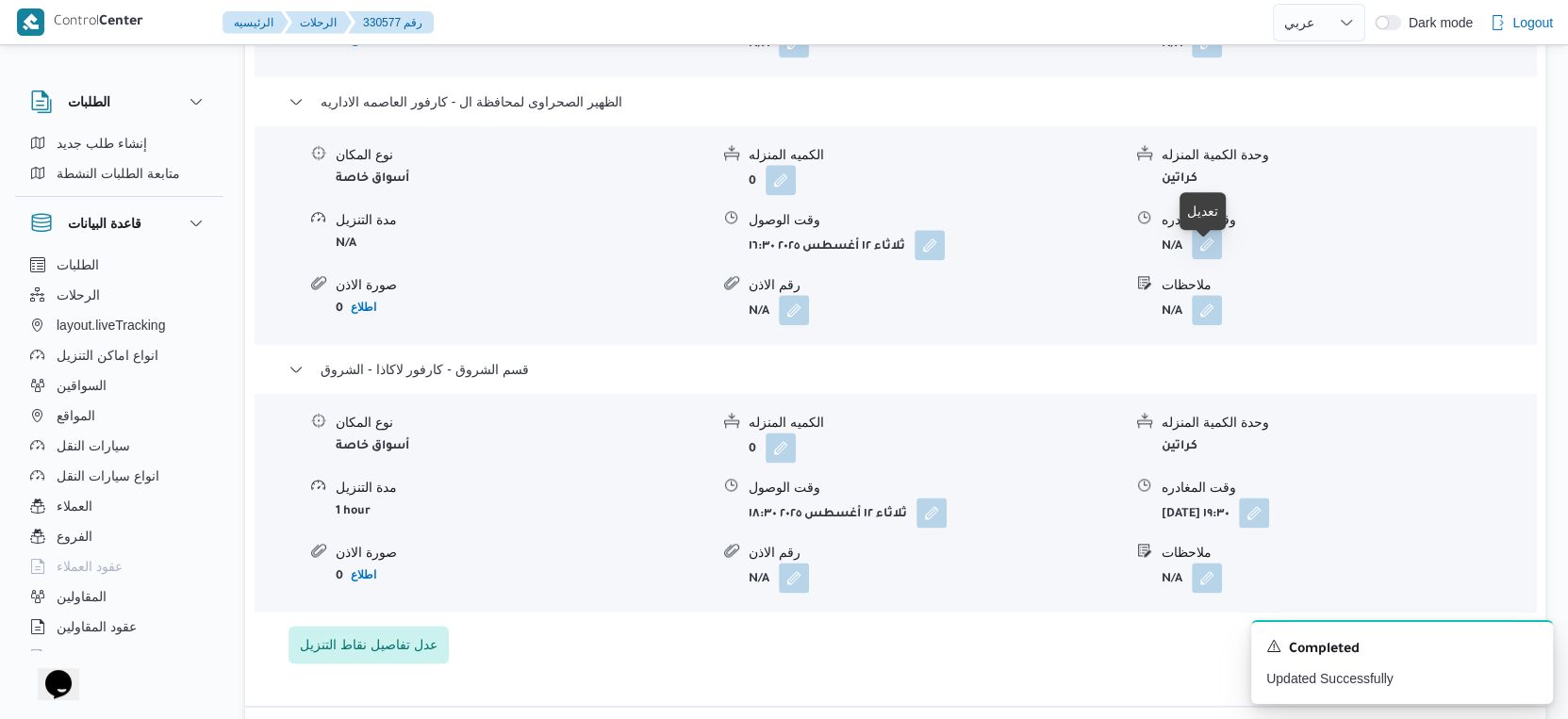
click at [1200, 256] on button "button" at bounding box center [1207, 245] width 31 height 31
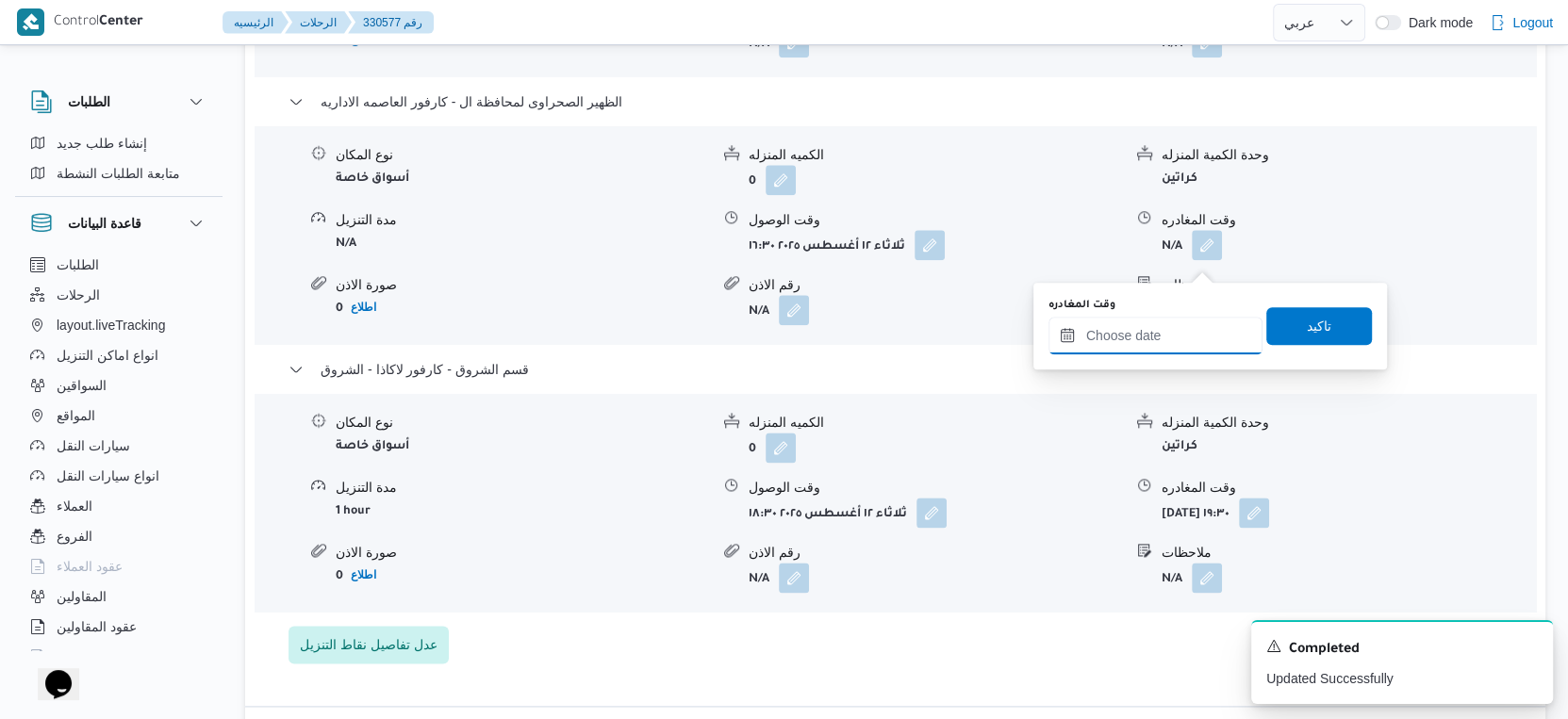
click at [1176, 328] on input "وقت المغادره" at bounding box center [1155, 335] width 214 height 37
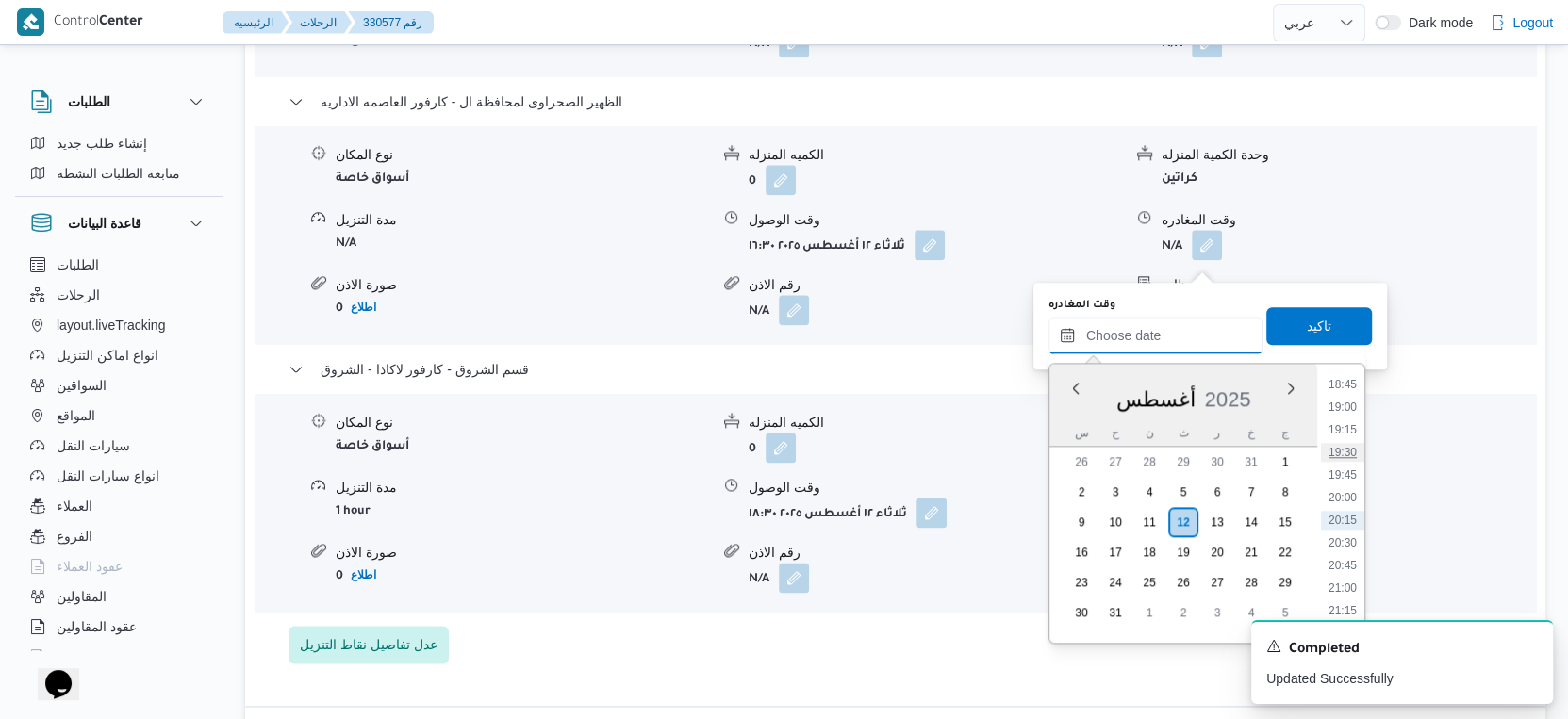
scroll to position [1597, 0]
click at [1348, 418] on li "18:00" at bounding box center [1341, 421] width 43 height 19
type input "١٢/٠٨/٢٠٢٥ ١٨:٠٠"
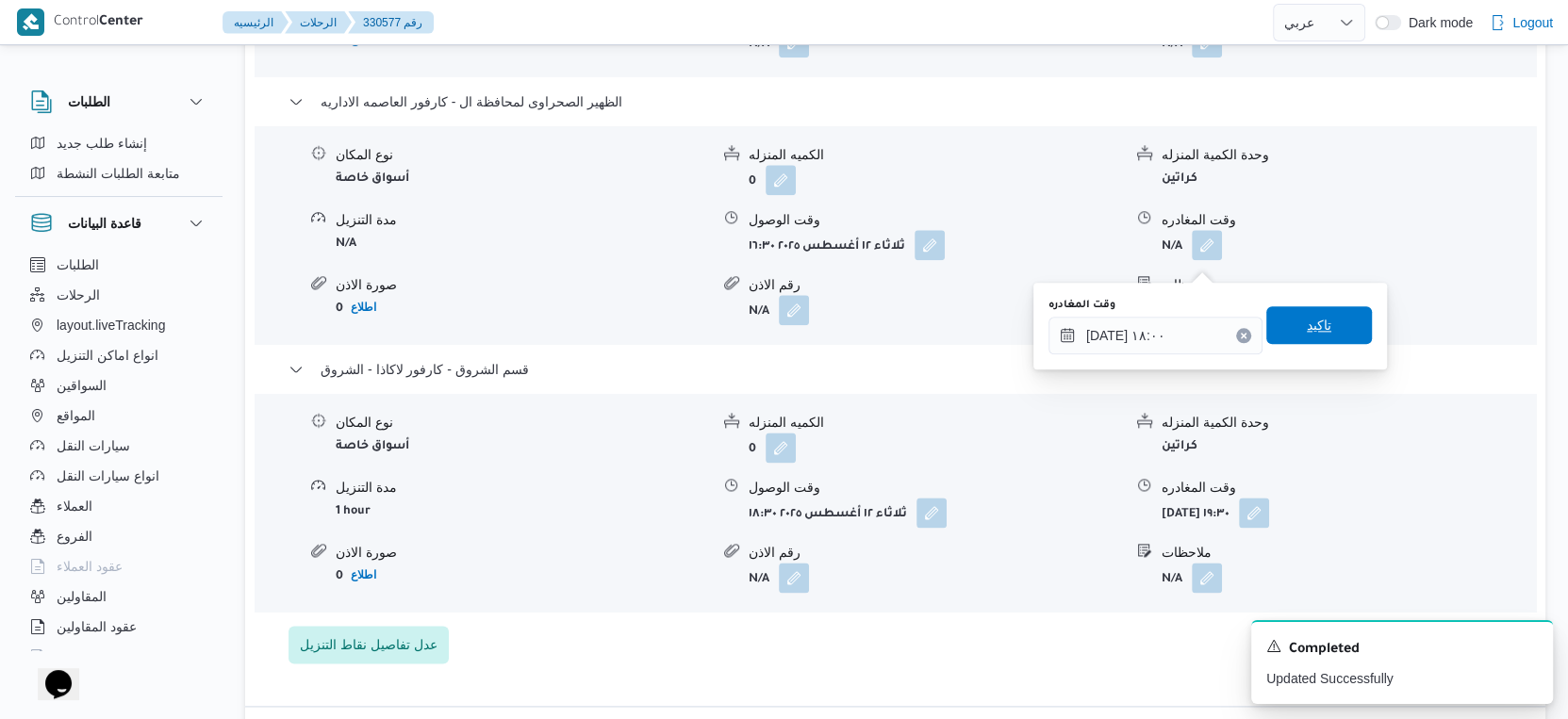
click at [1318, 333] on span "تاكيد" at bounding box center [1318, 324] width 105 height 37
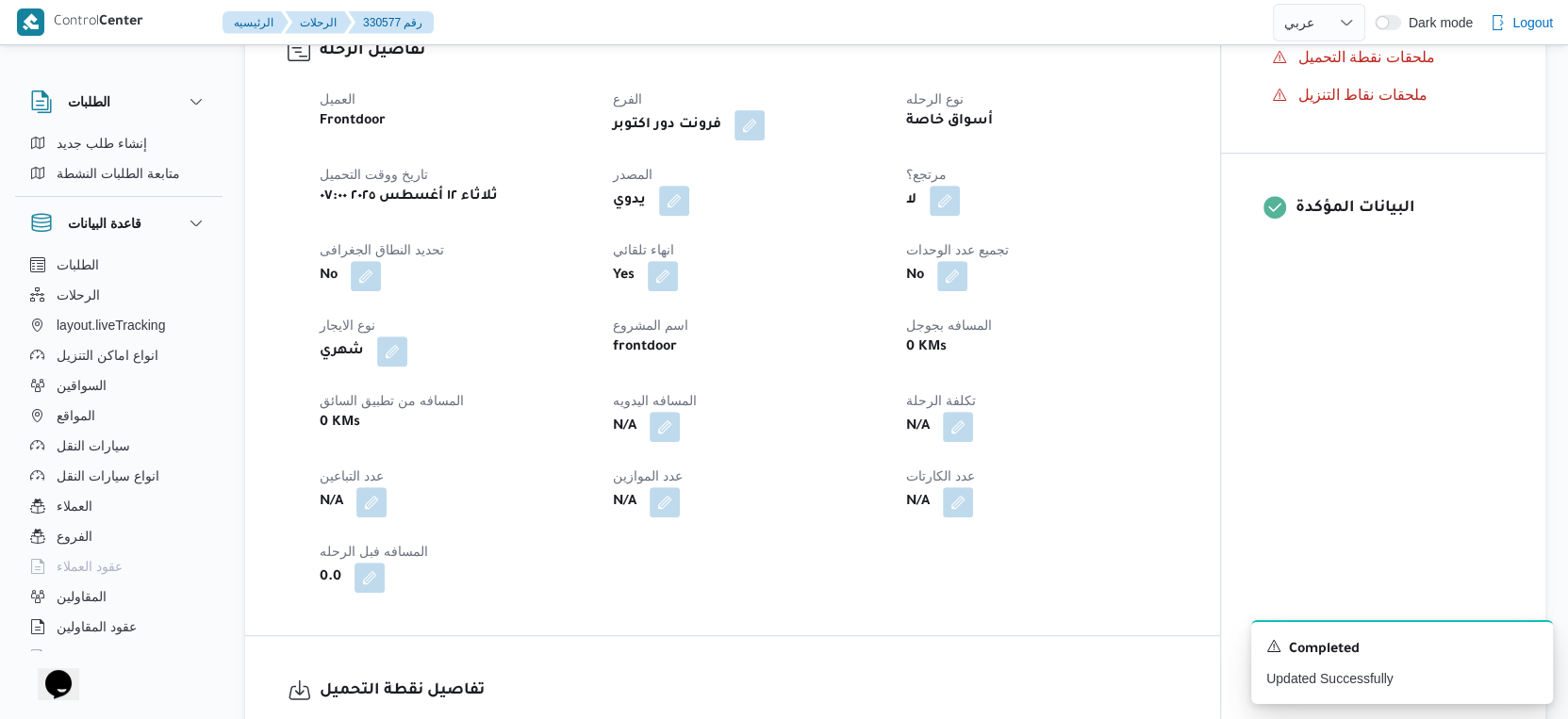
scroll to position [628, 0]
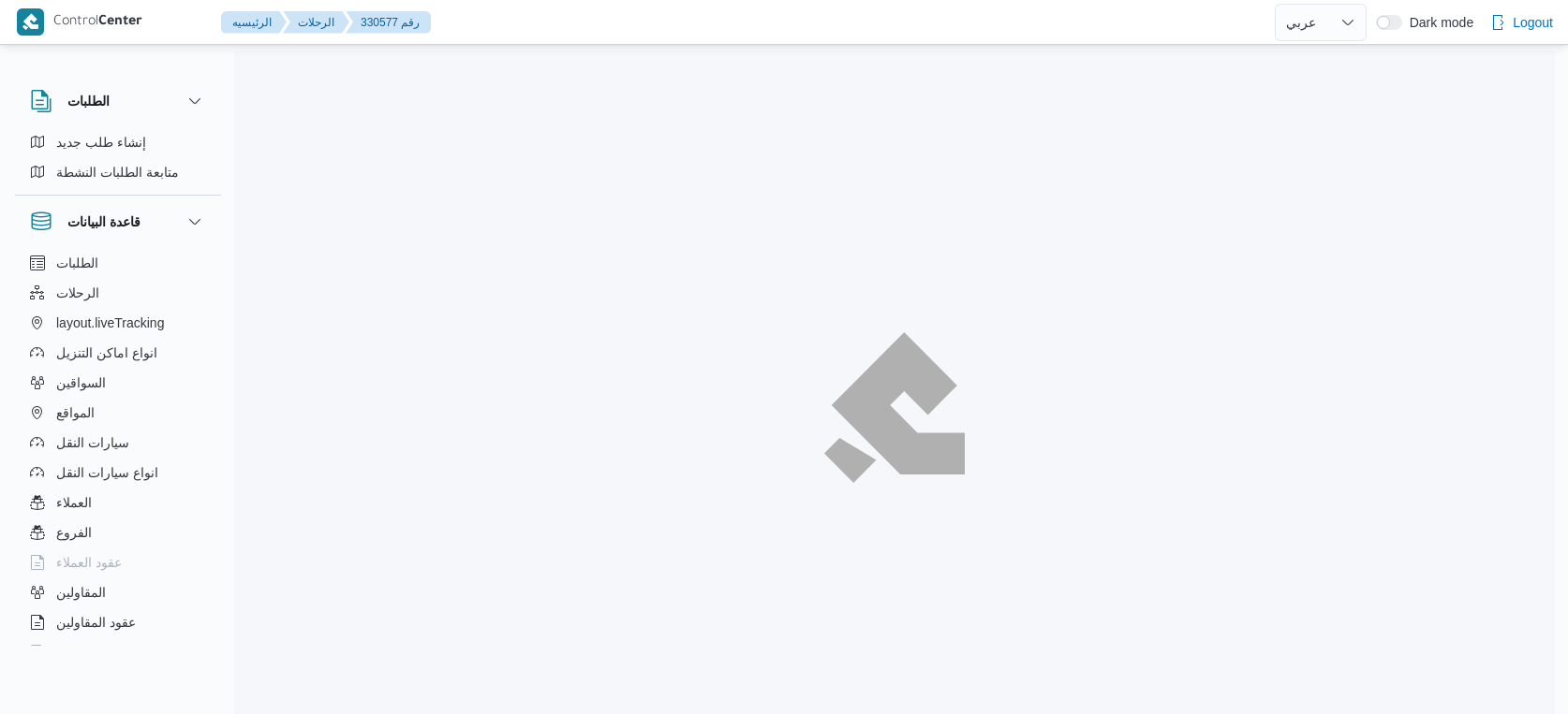
select select "ar"
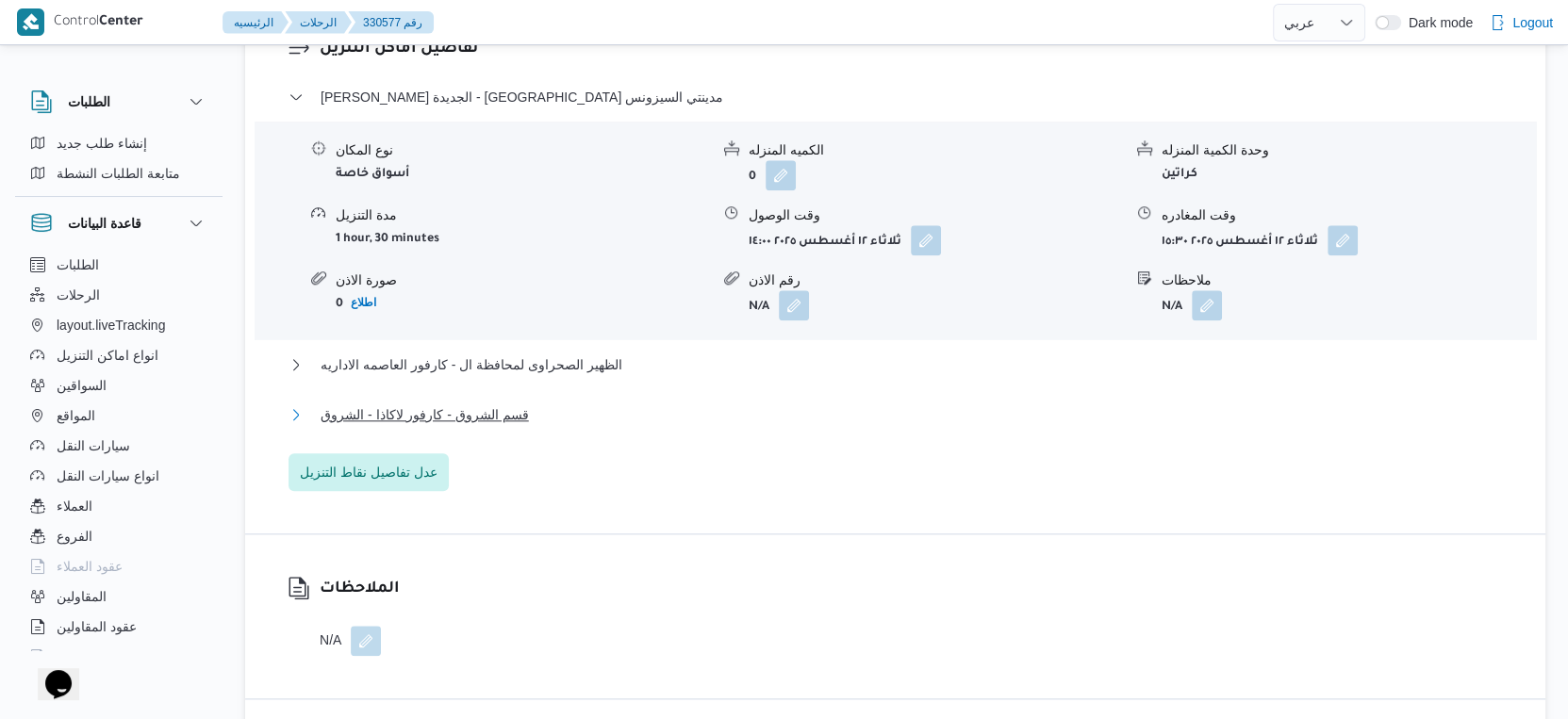
click at [569, 426] on button "قسم الشروق - كارفور لاكاذا - الشروق" at bounding box center [896, 415] width 1214 height 23
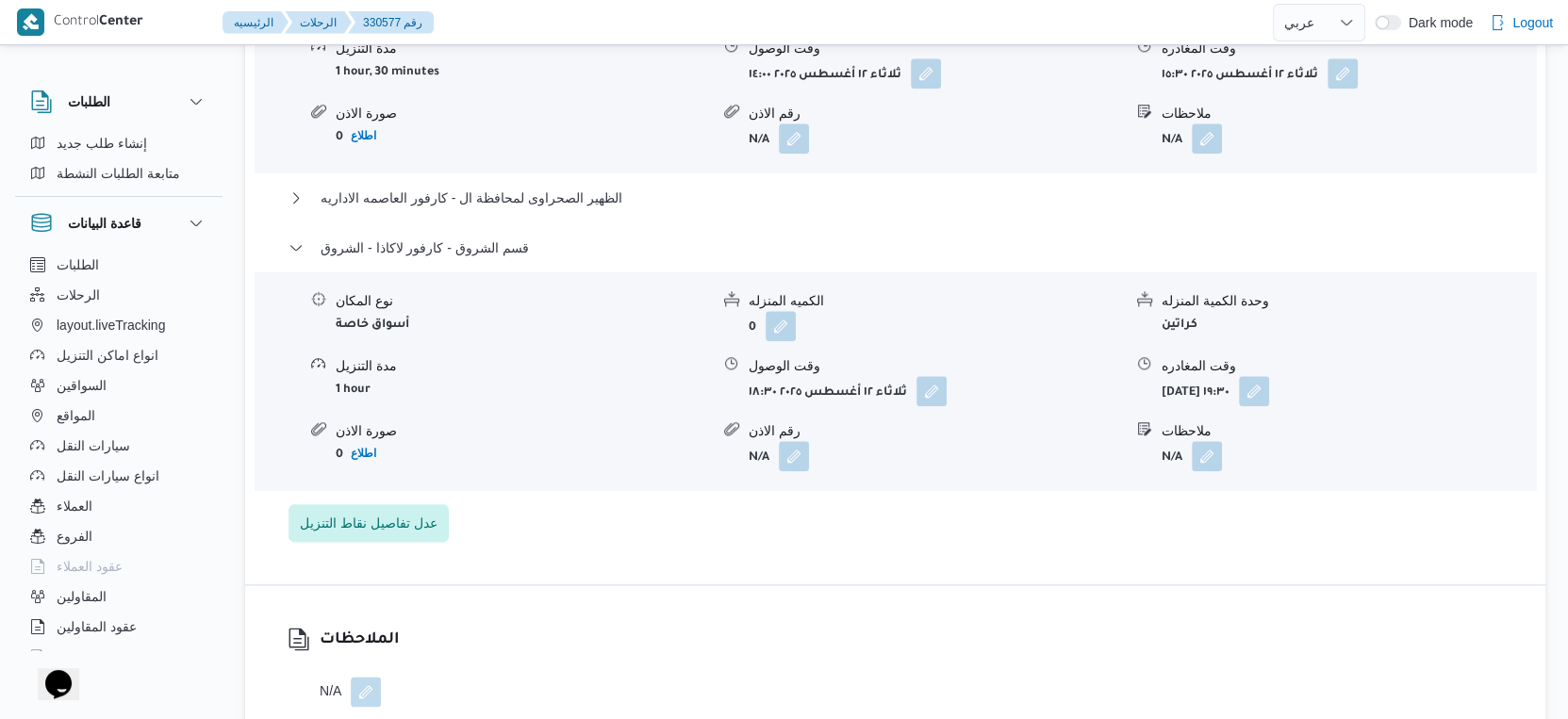
scroll to position [1832, 0]
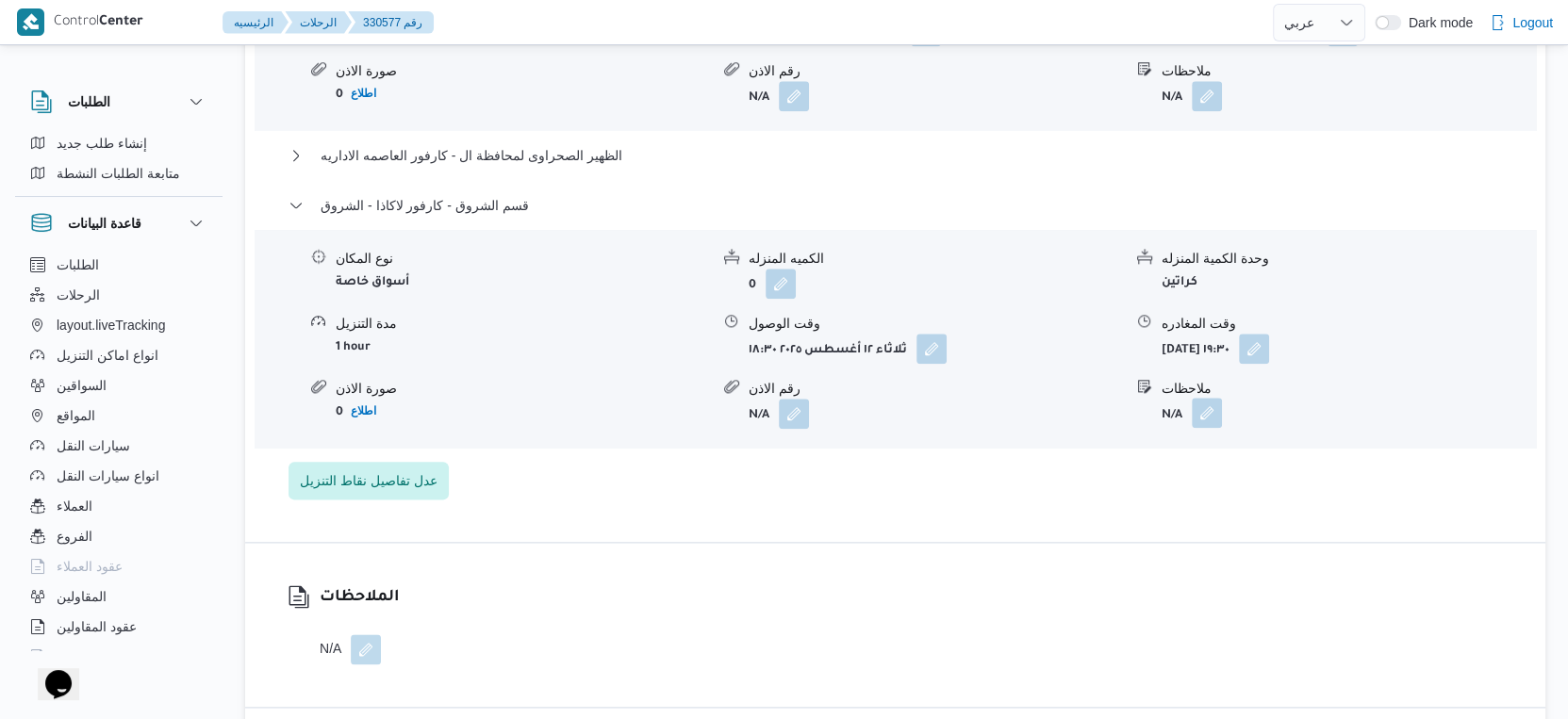
click at [1213, 428] on button "button" at bounding box center [1207, 413] width 31 height 31
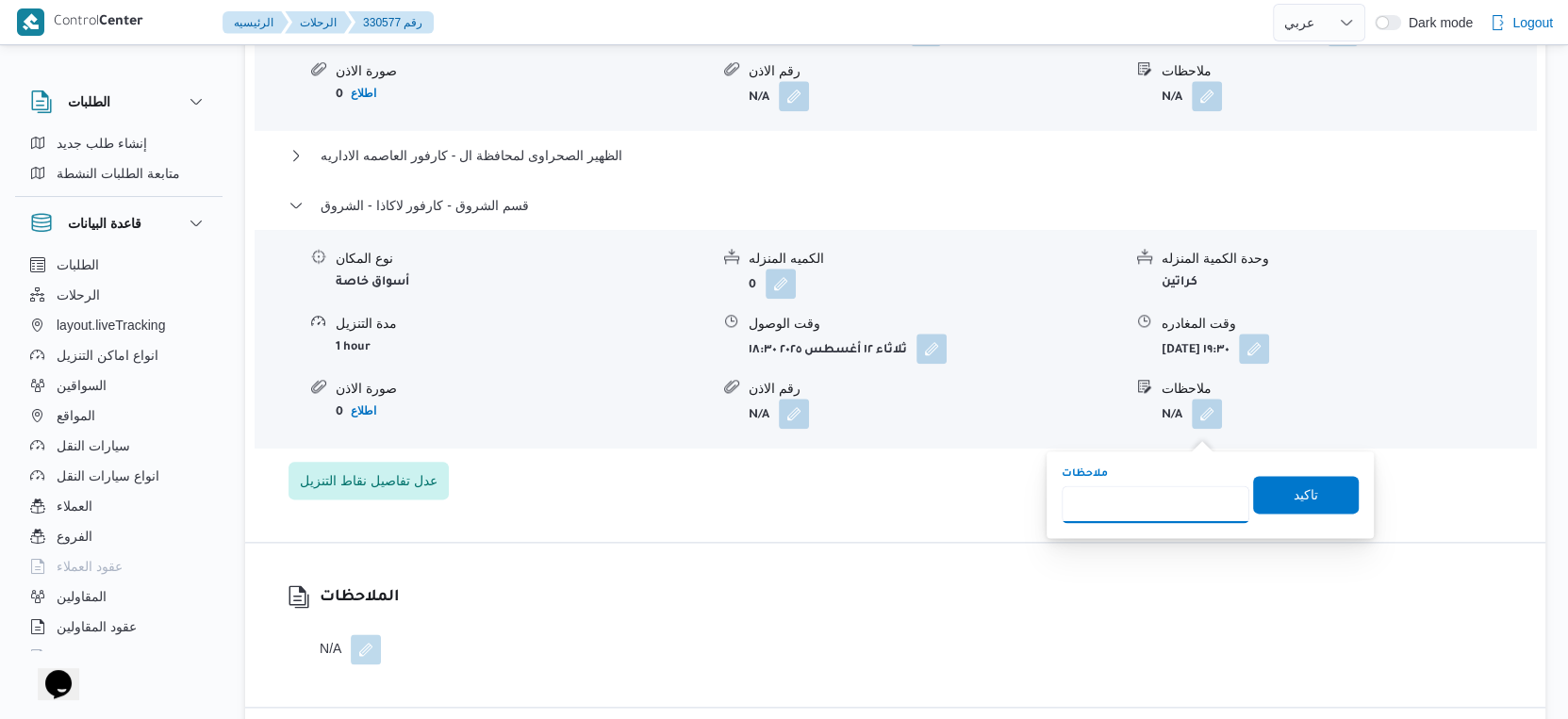
click at [1158, 506] on input "ملاحظات" at bounding box center [1155, 504] width 187 height 37
type input "الفرع لم يسلم"
click at [1294, 504] on span "تاكيد" at bounding box center [1306, 494] width 25 height 23
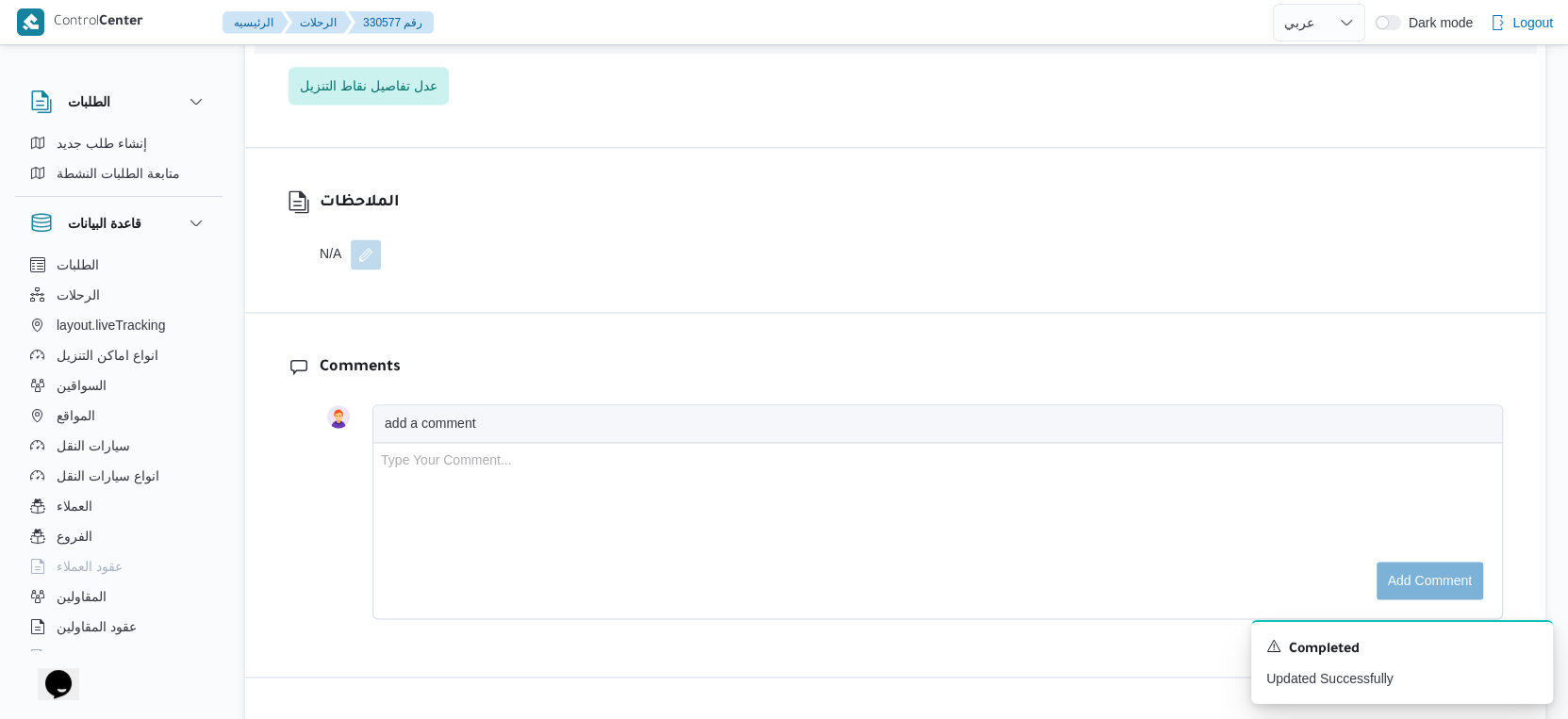
scroll to position [2251, 0]
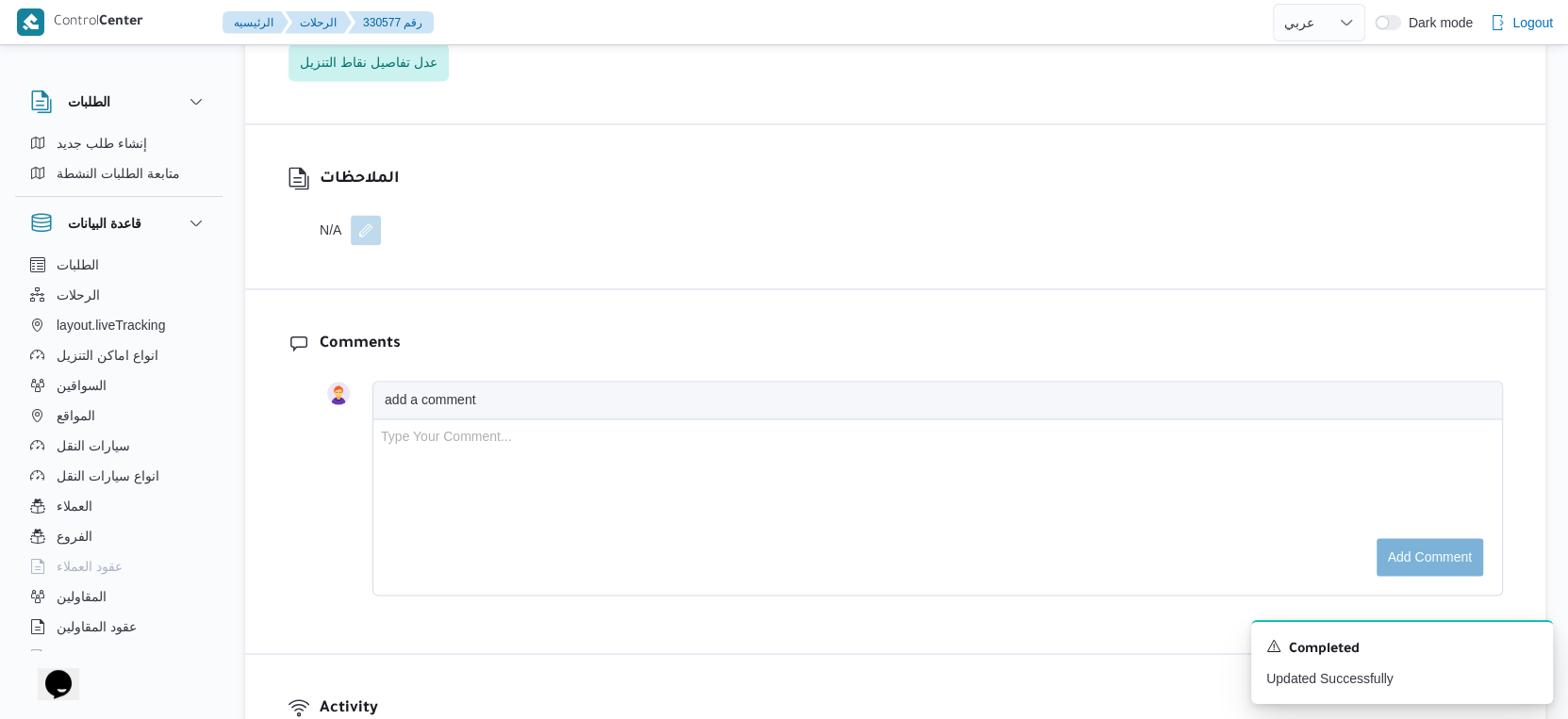
click at [371, 245] on button "button" at bounding box center [366, 230] width 31 height 31
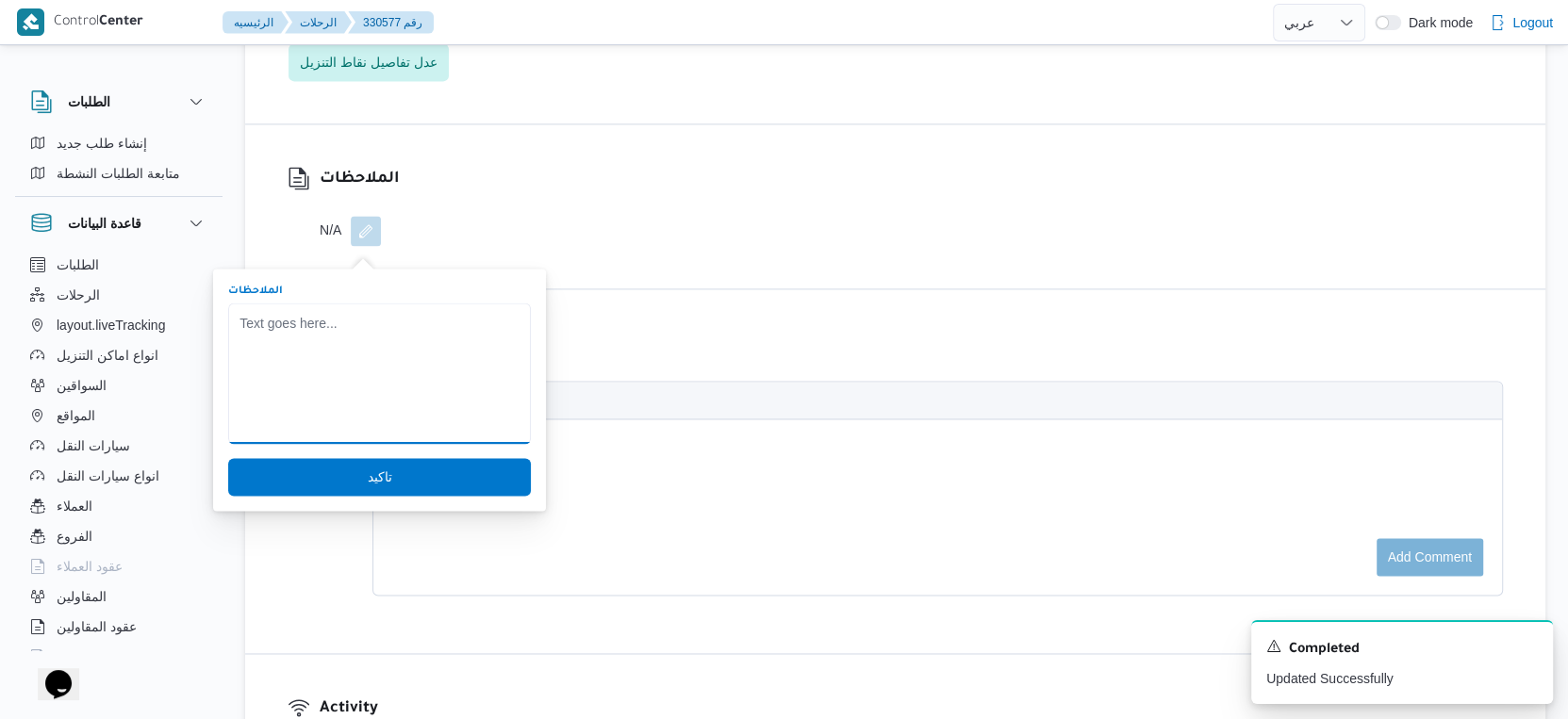
click at [338, 317] on textarea "الملاحظات" at bounding box center [380, 374] width 303 height 142
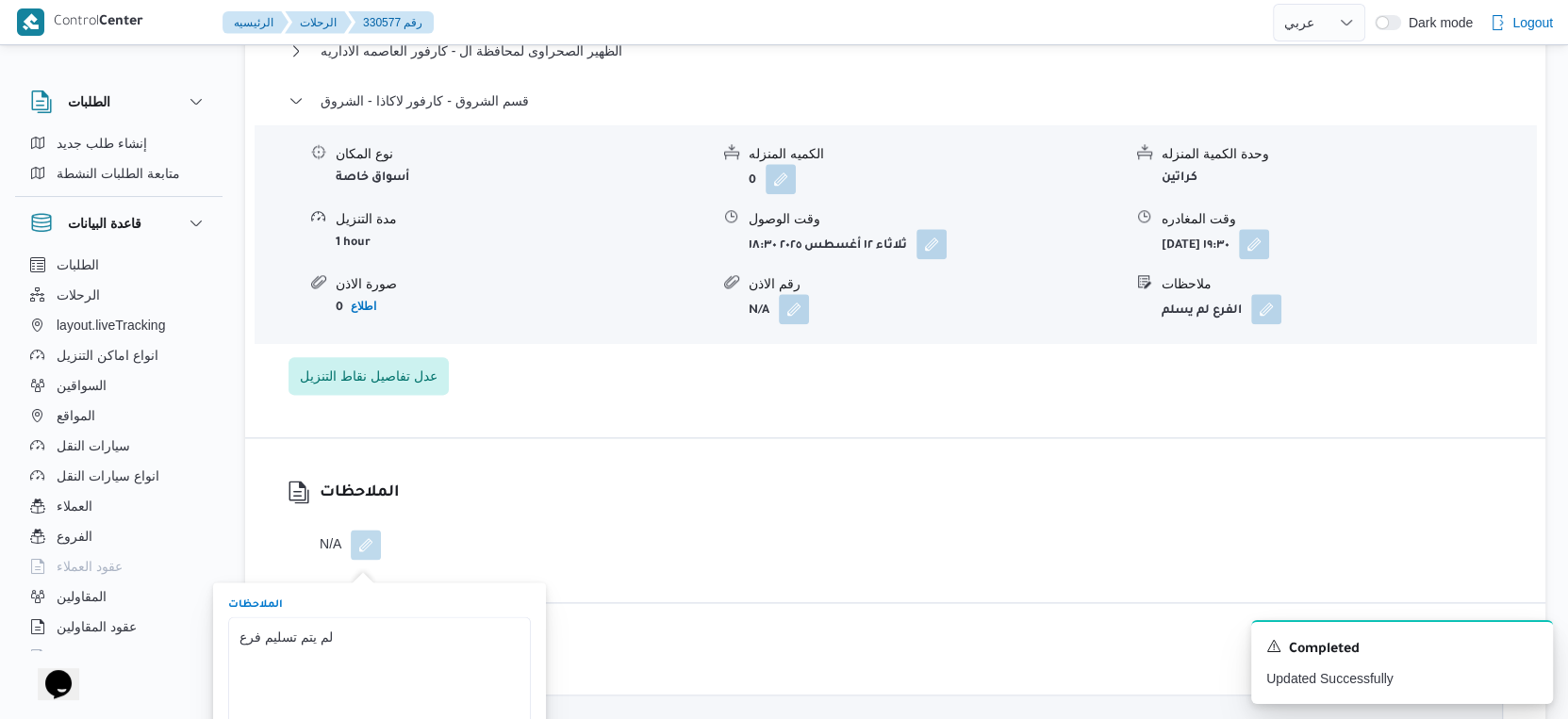
scroll to position [2041, 0]
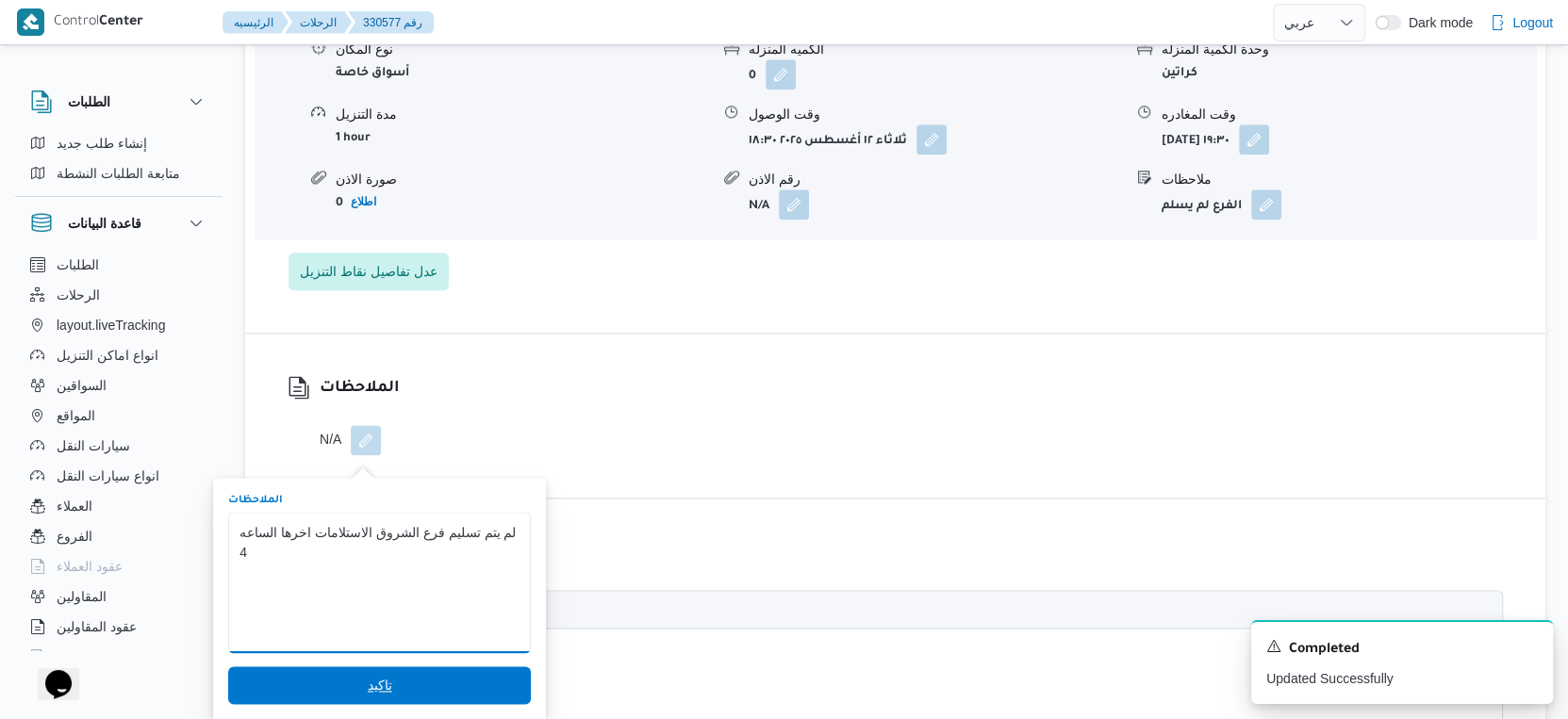
type textarea "لم يتم تسليم فرع الشروق الاستلامات اخرها الساعه 4"
click at [472, 675] on span "تاكيد" at bounding box center [380, 685] width 303 height 37
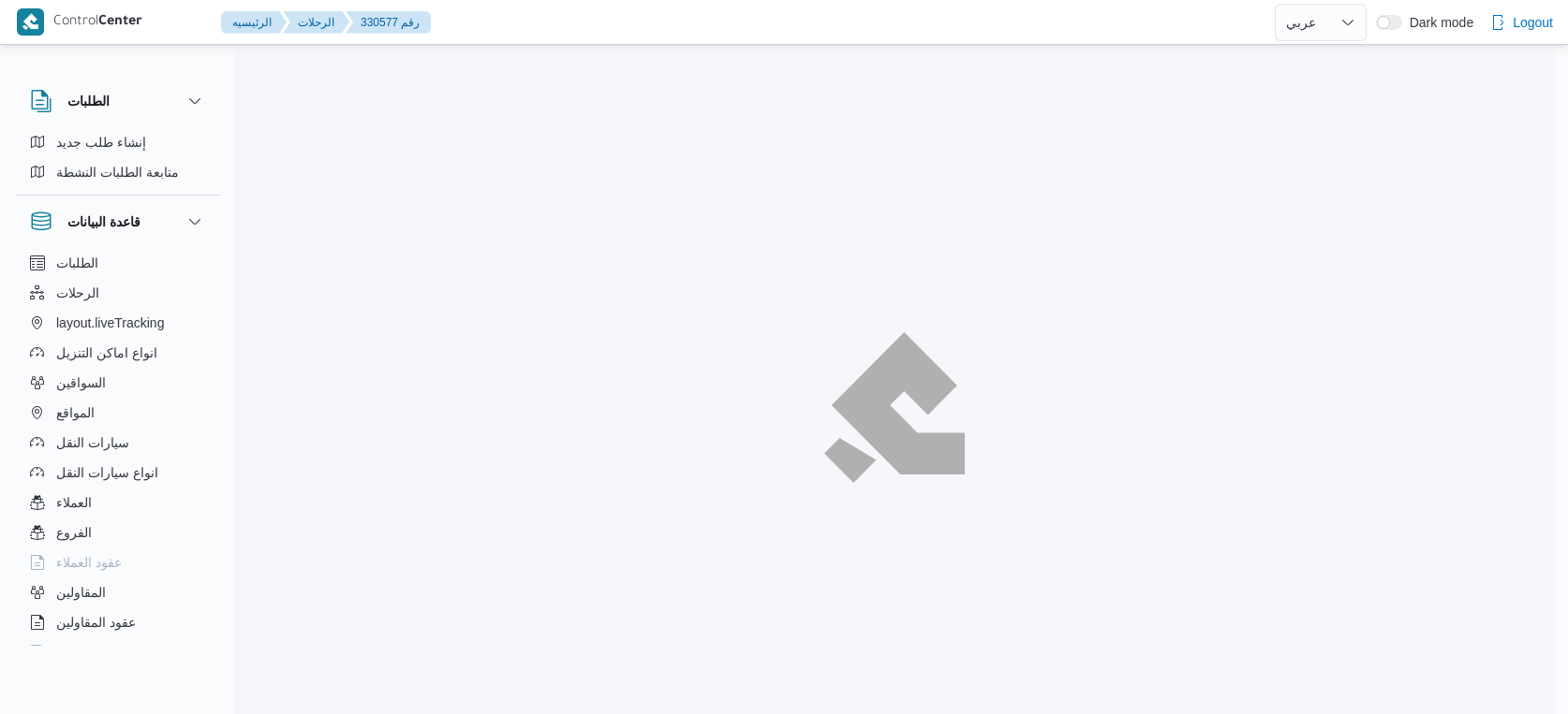
select select "ar"
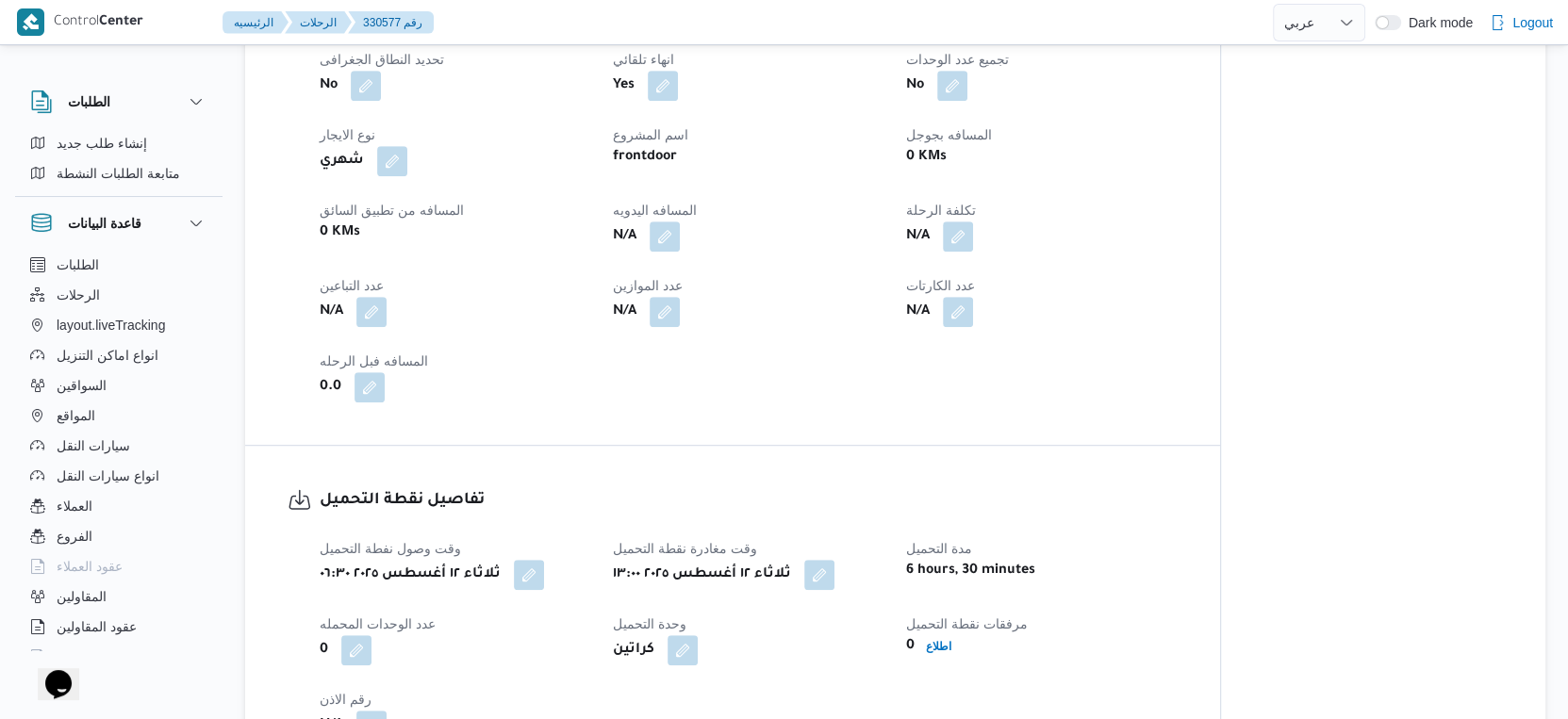
scroll to position [784, 0]
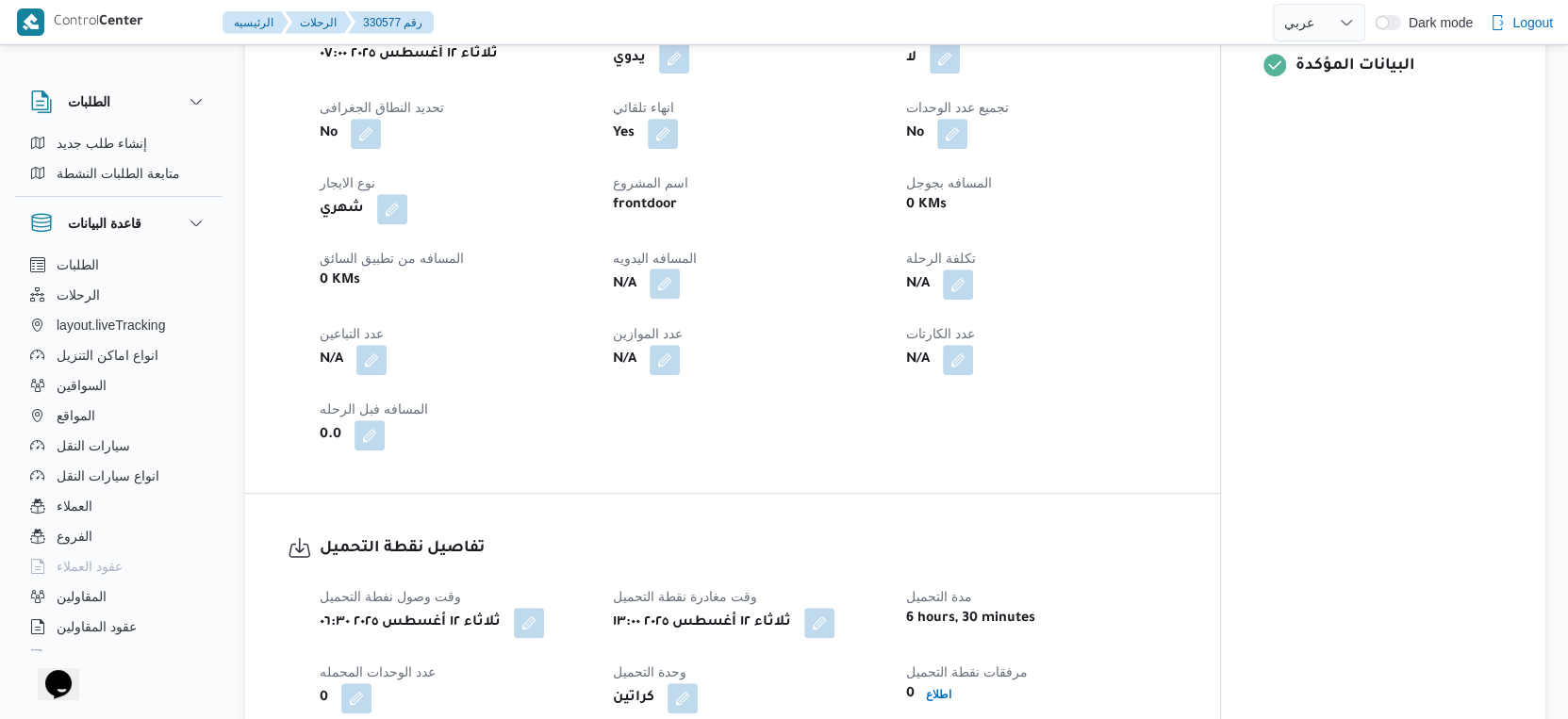
click at [664, 299] on button "button" at bounding box center [664, 284] width 31 height 31
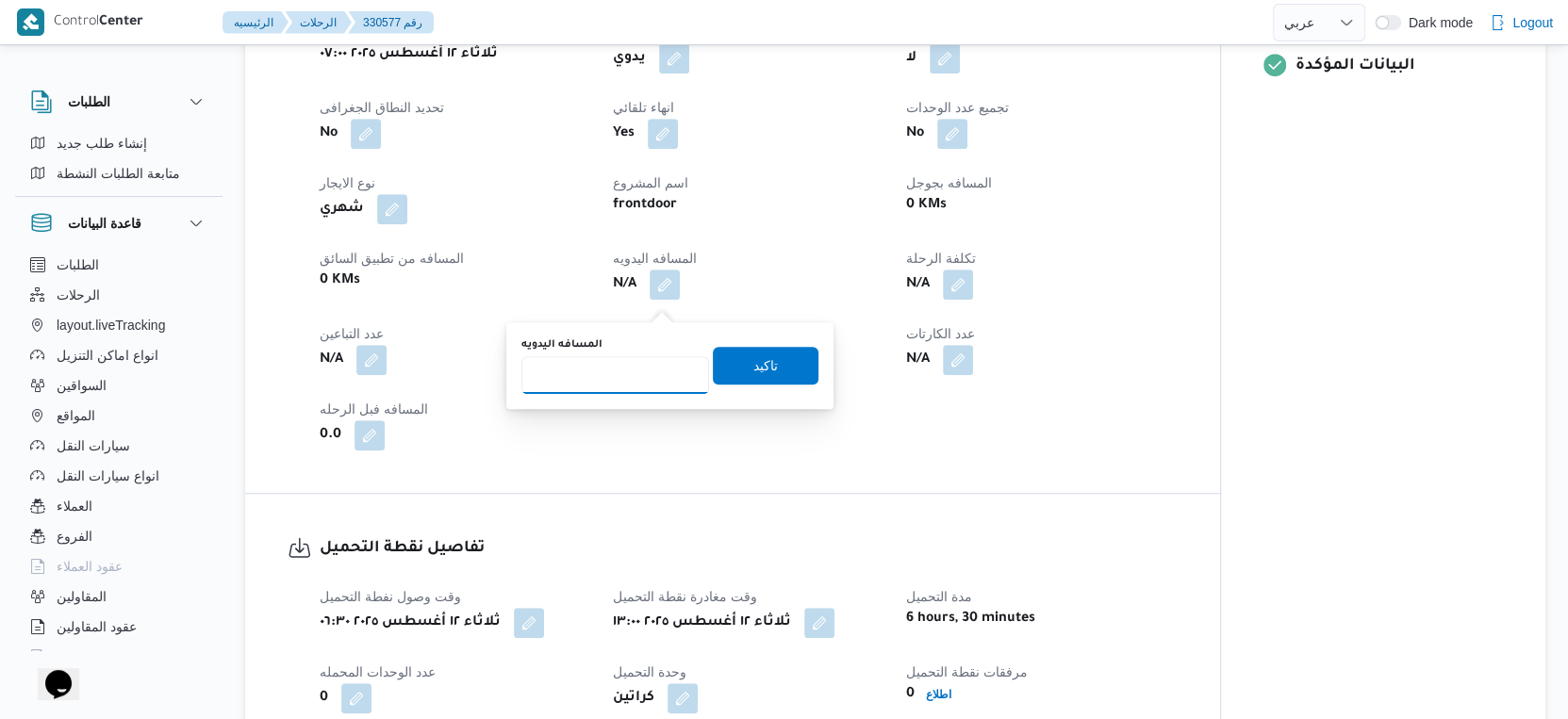
click at [607, 375] on input "المسافه اليدويه" at bounding box center [615, 375] width 187 height 37
type input "258"
click at [753, 368] on span "تاكيد" at bounding box center [766, 365] width 25 height 23
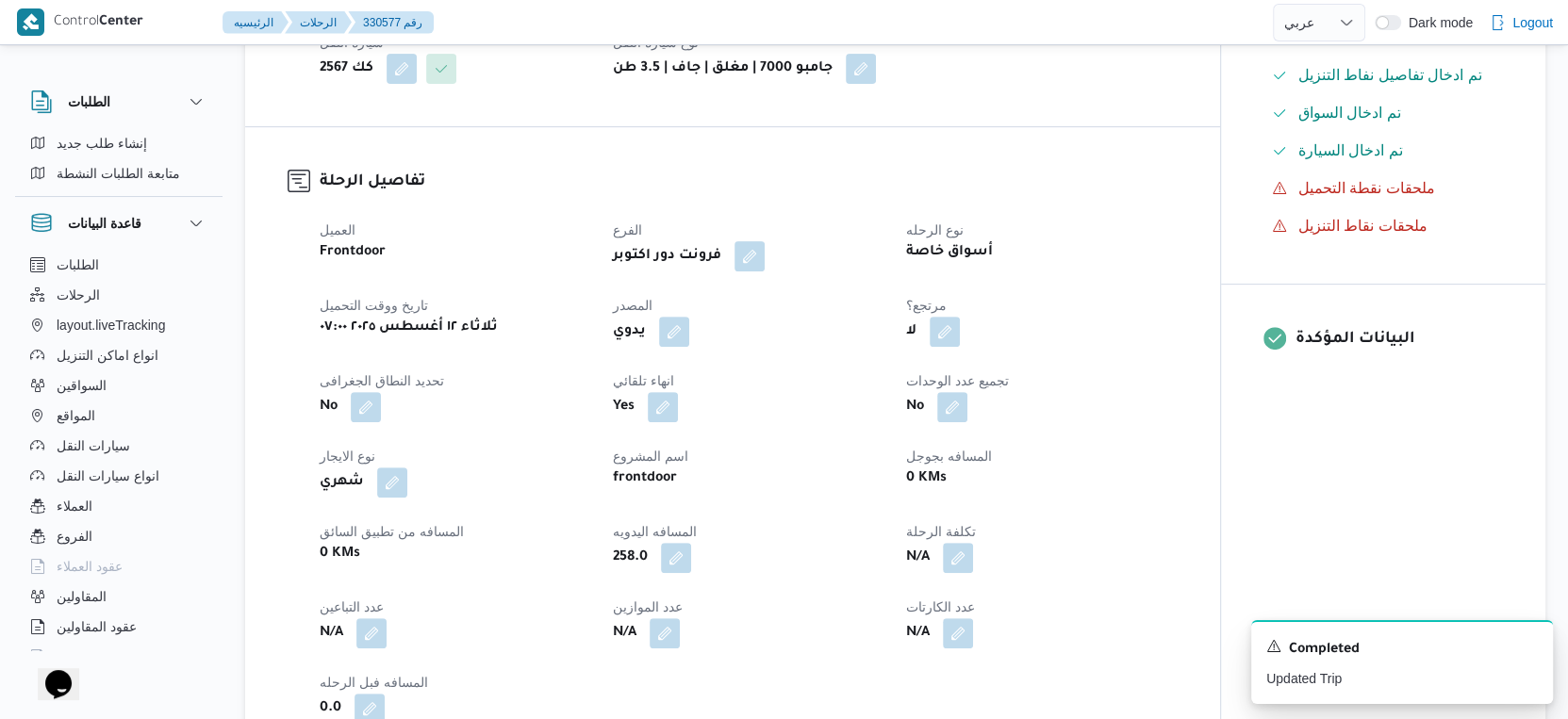
scroll to position [51, 0]
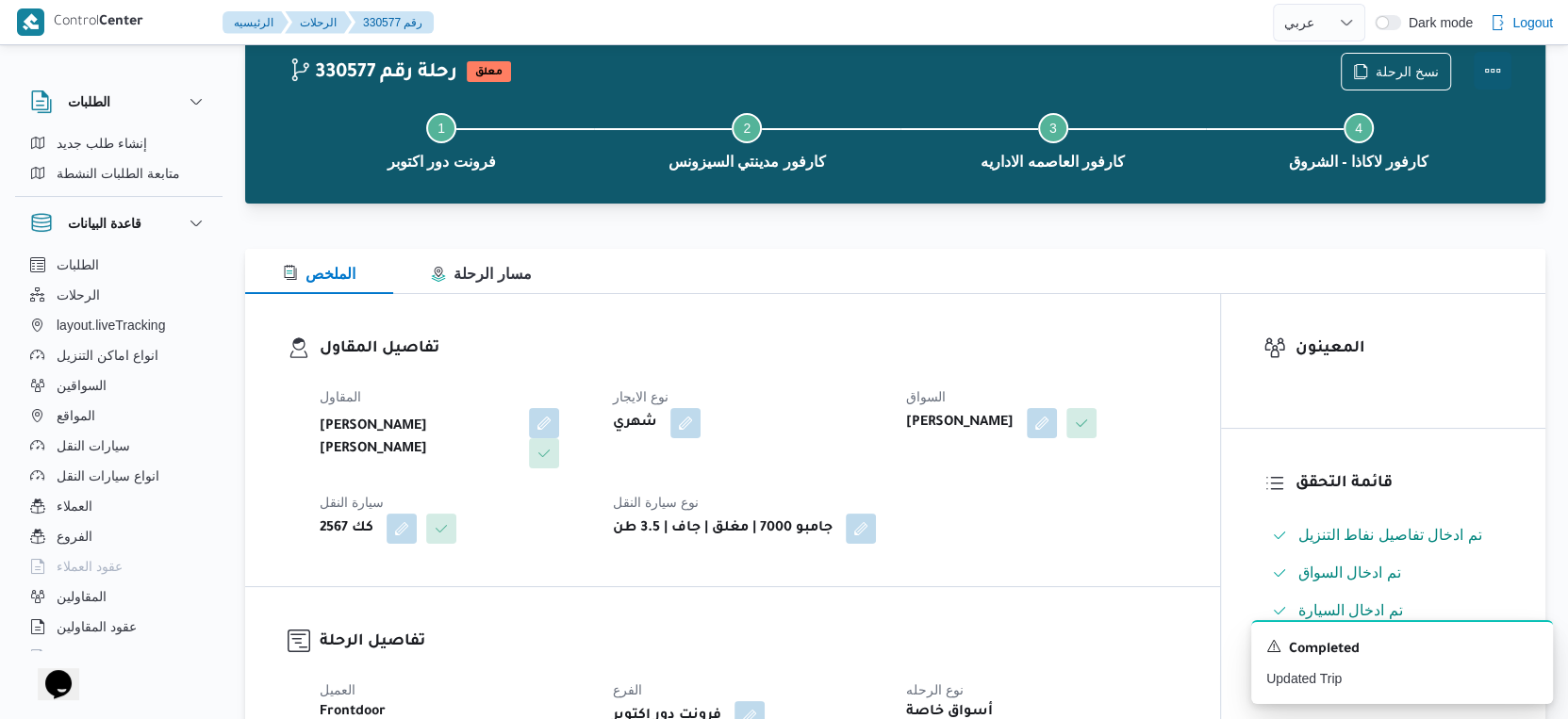
click at [1507, 69] on button "Actions" at bounding box center [1492, 70] width 37 height 37
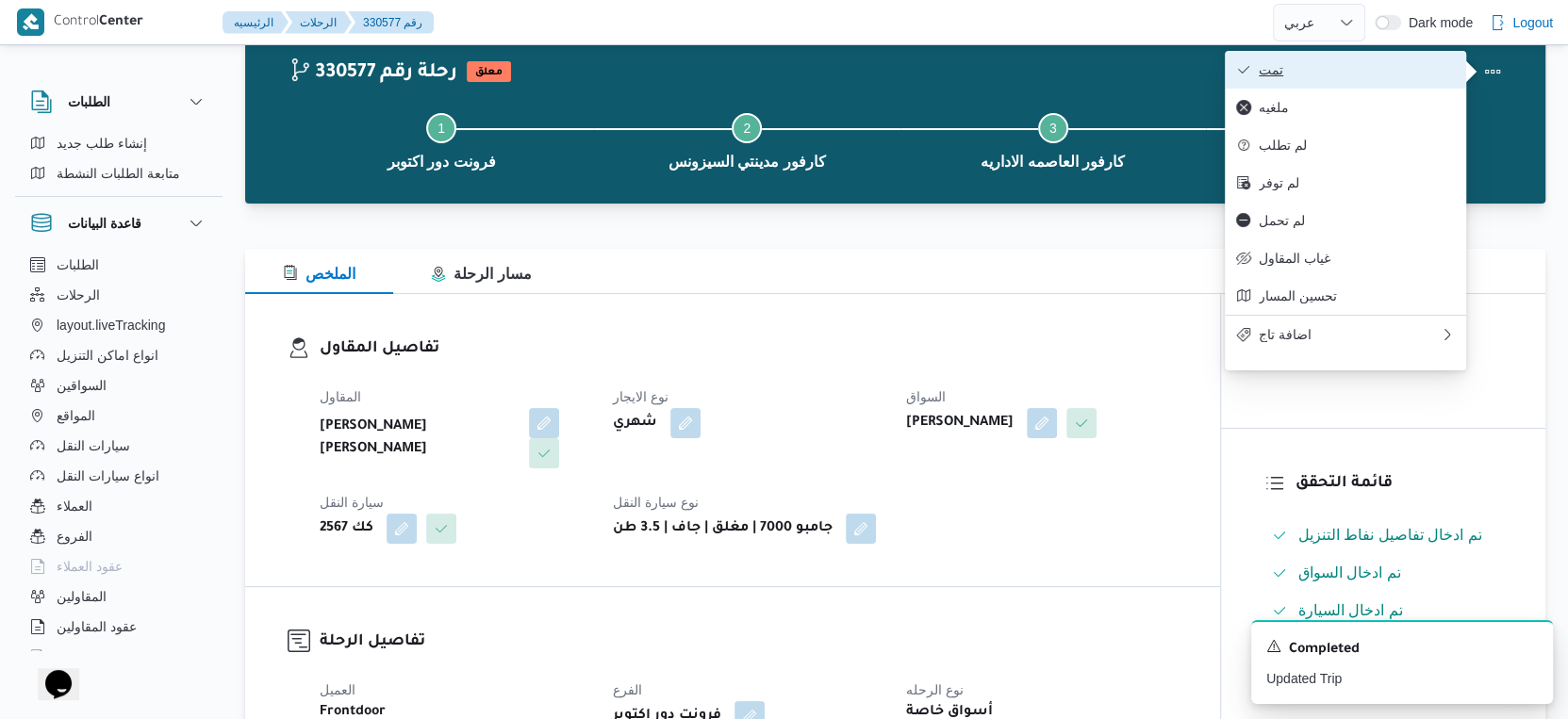
click at [1414, 76] on span "تمت" at bounding box center [1356, 70] width 196 height 15
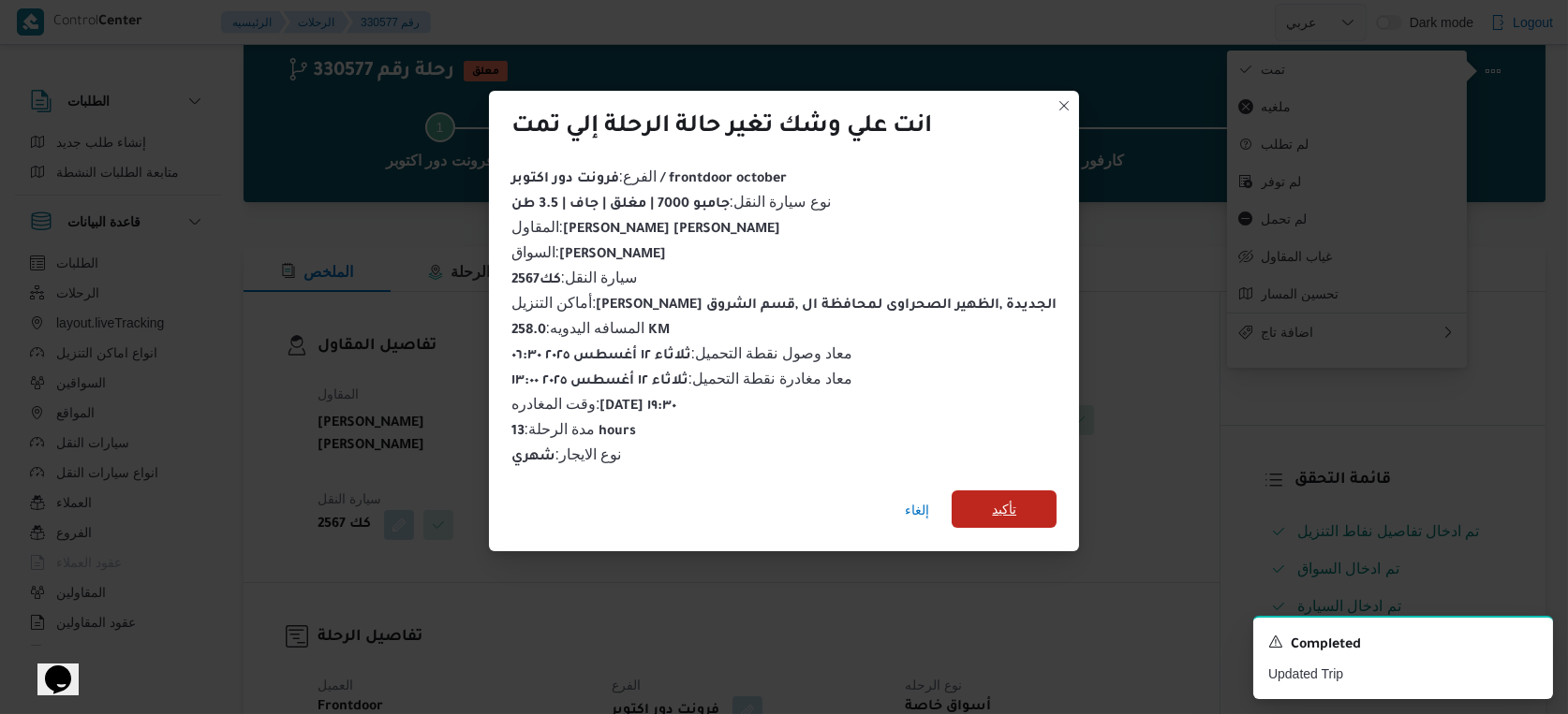
click at [972, 499] on span "تأكيد" at bounding box center [1004, 509] width 104 height 37
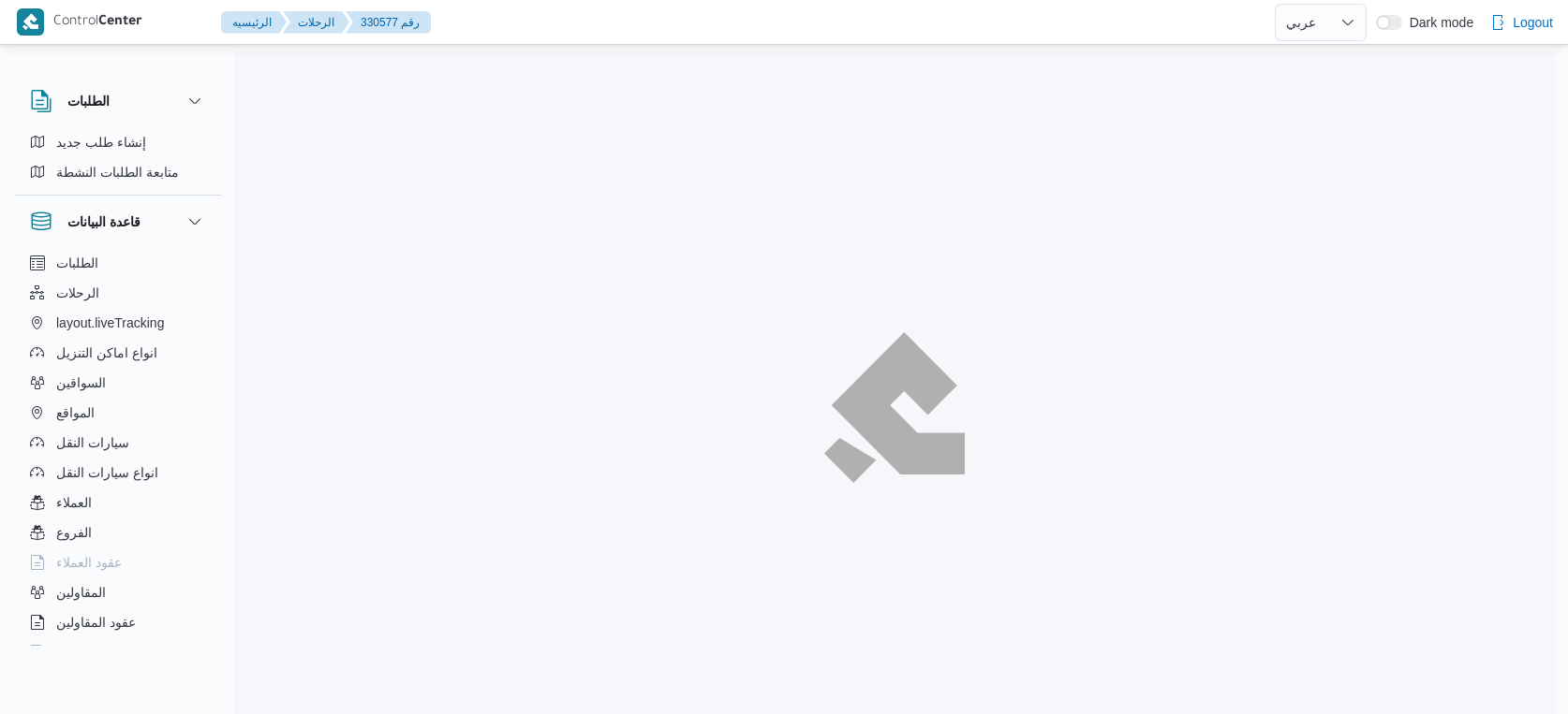
select select "ar"
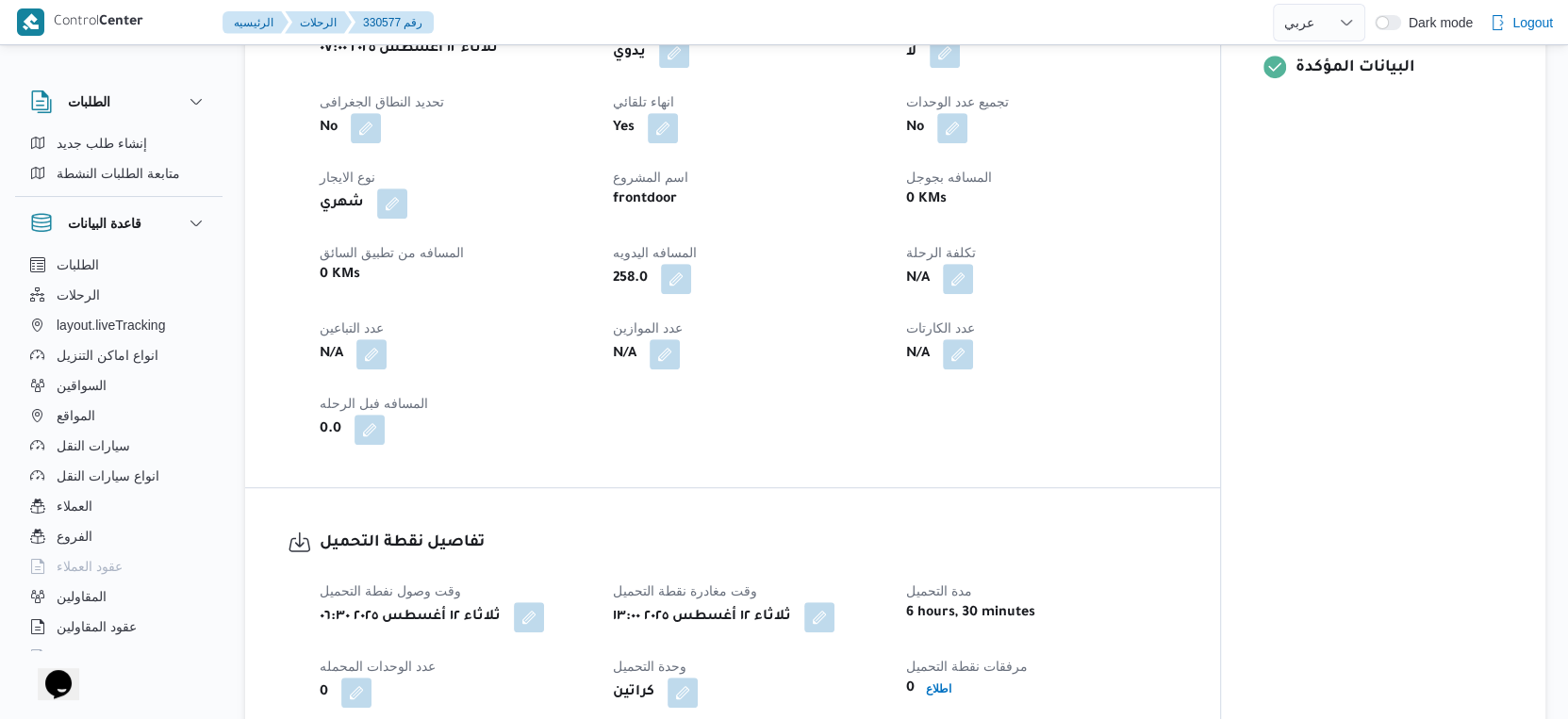
scroll to position [523, 0]
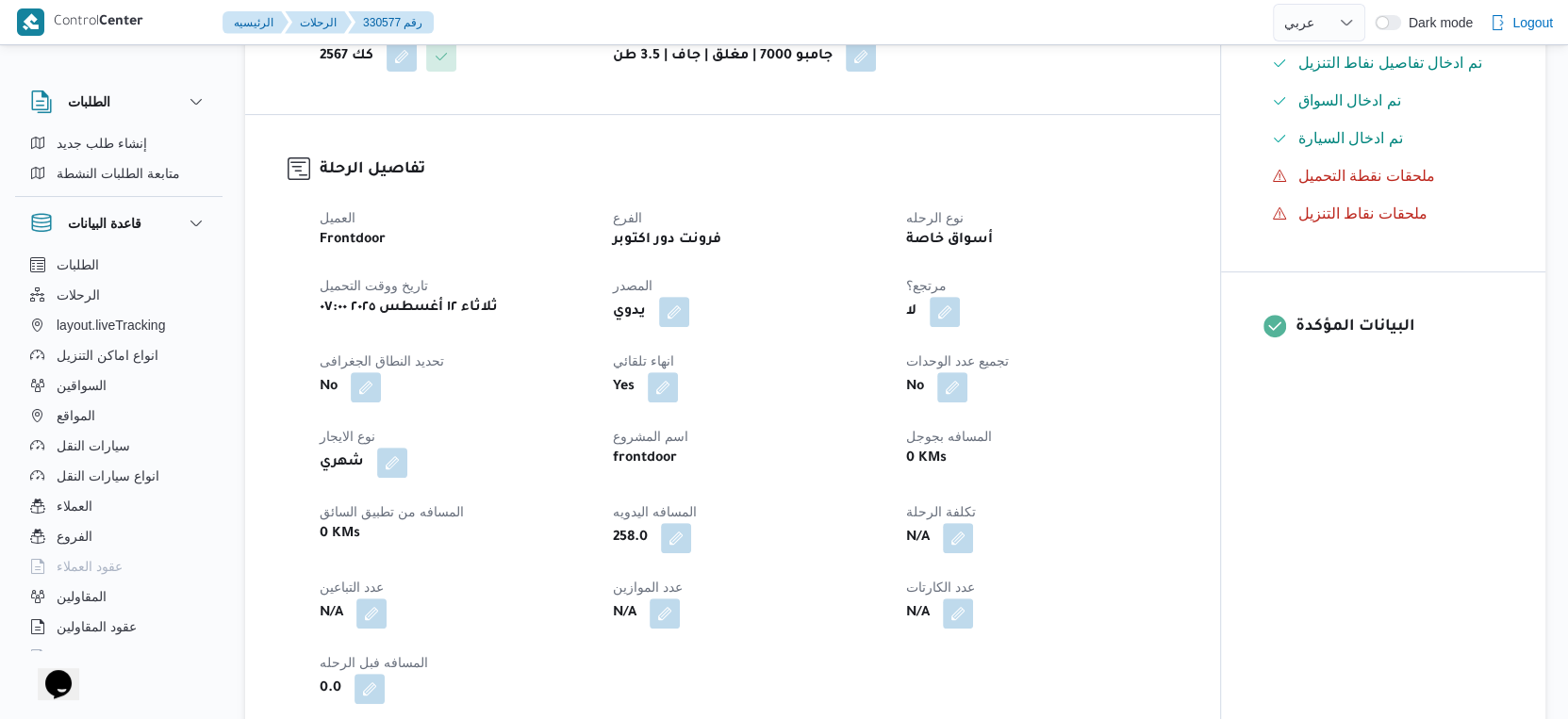
click at [867, 436] on div "العميل Frontdoor الفرع فرونت دور اكتوبر نوع الرحله أسواق خاصة تاريخ ووقت التحمي…" at bounding box center [748, 455] width 881 height 520
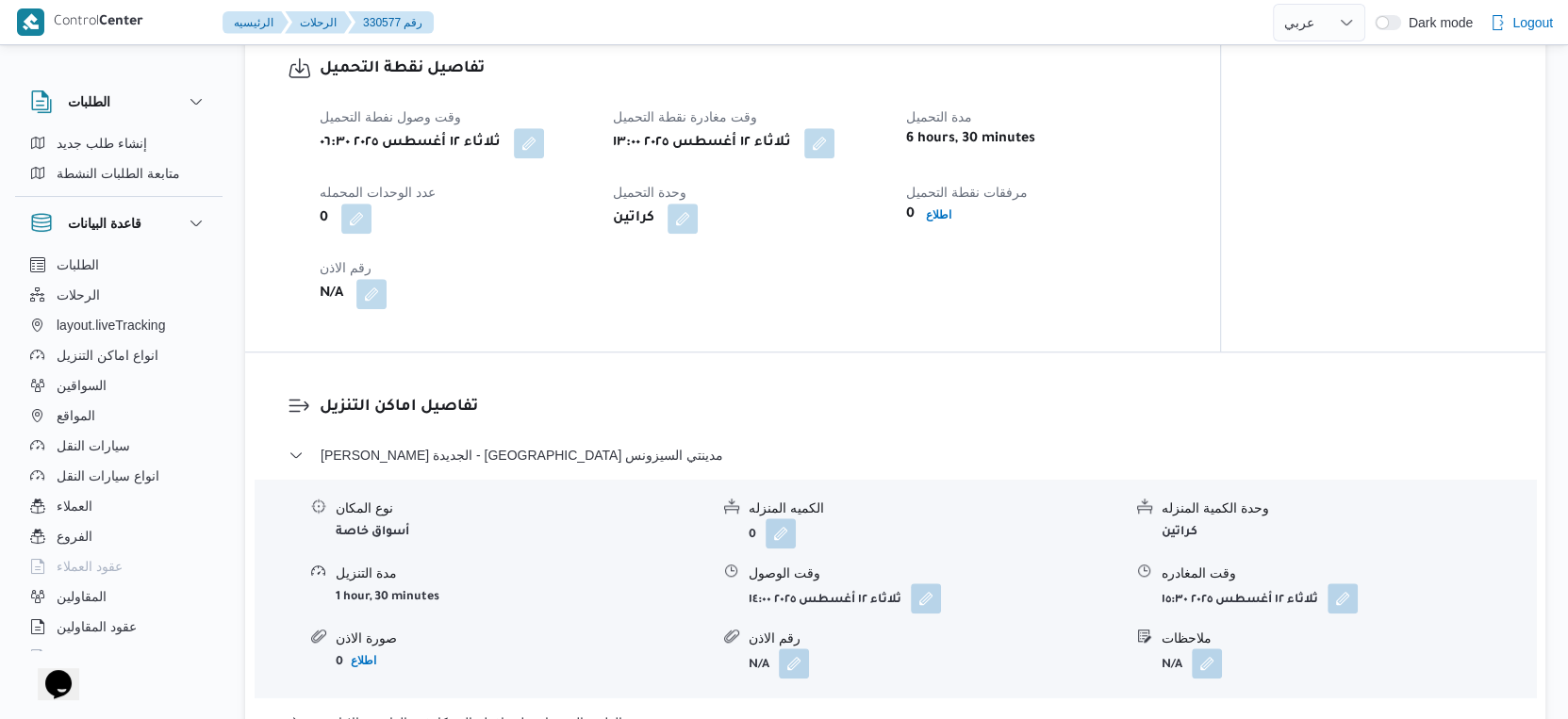
scroll to position [1675, 0]
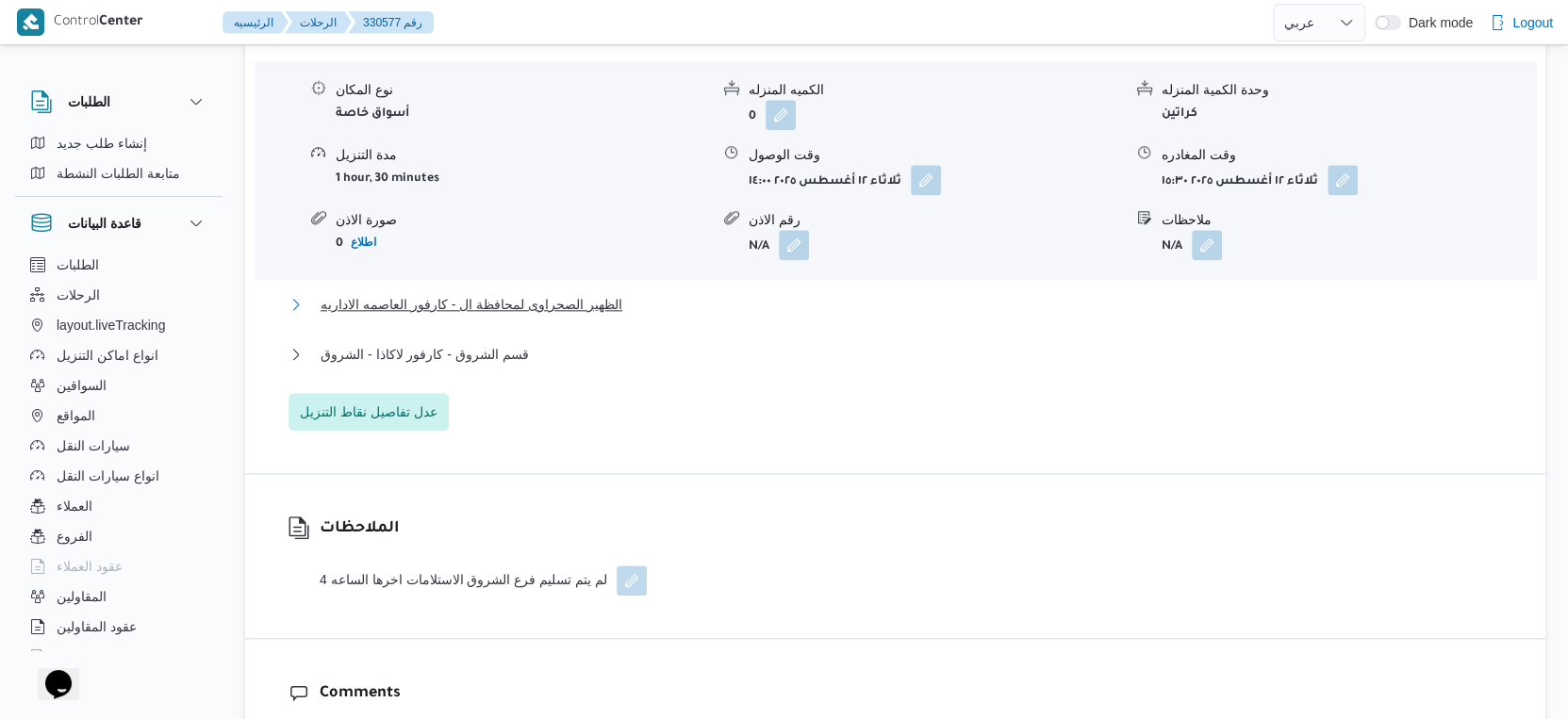
click at [577, 311] on span "الظهير الصحراوى لمحافظة ال - كارفور العاصمه الاداريه" at bounding box center [471, 305] width 302 height 23
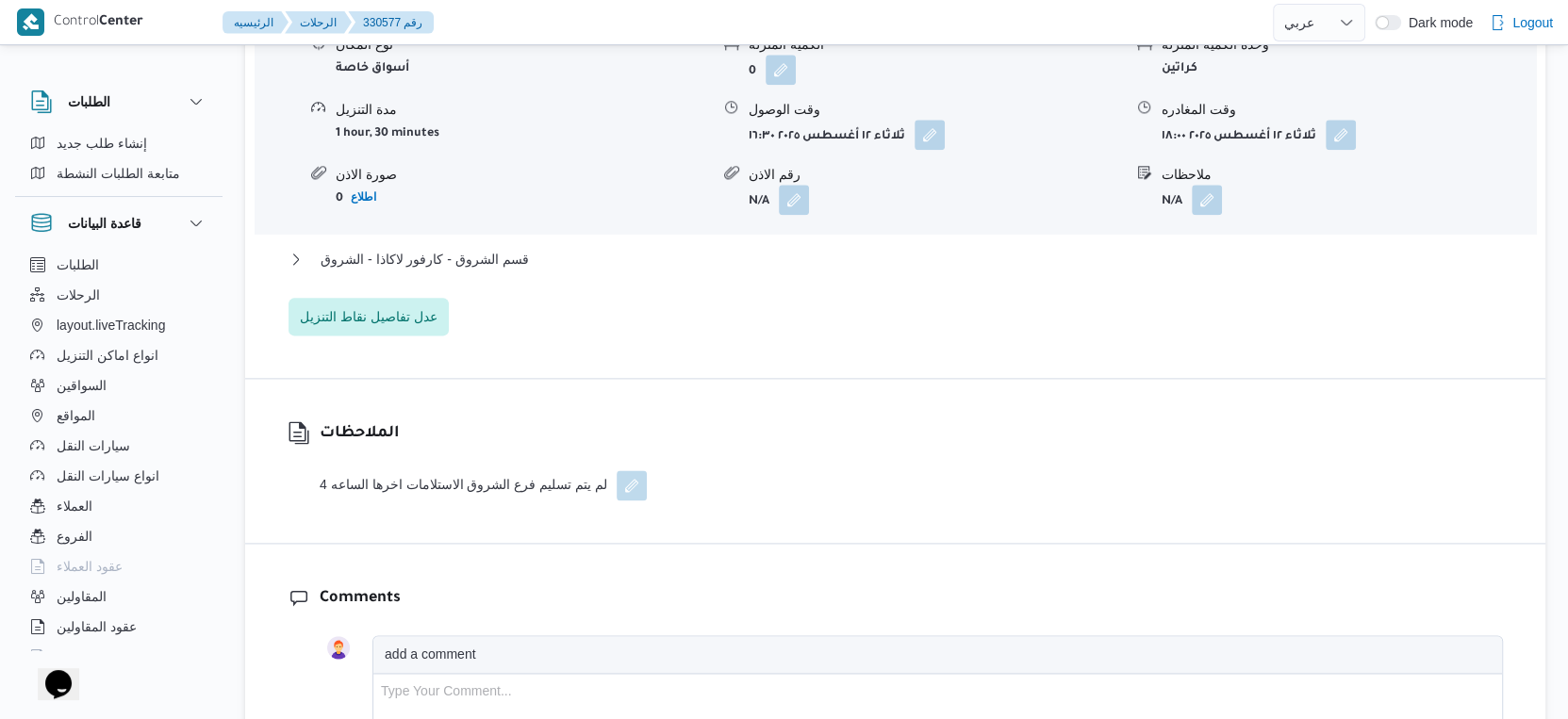
scroll to position [1991, 0]
click at [545, 269] on button "قسم الشروق - كارفور لاكاذا - الشروق" at bounding box center [896, 257] width 1214 height 23
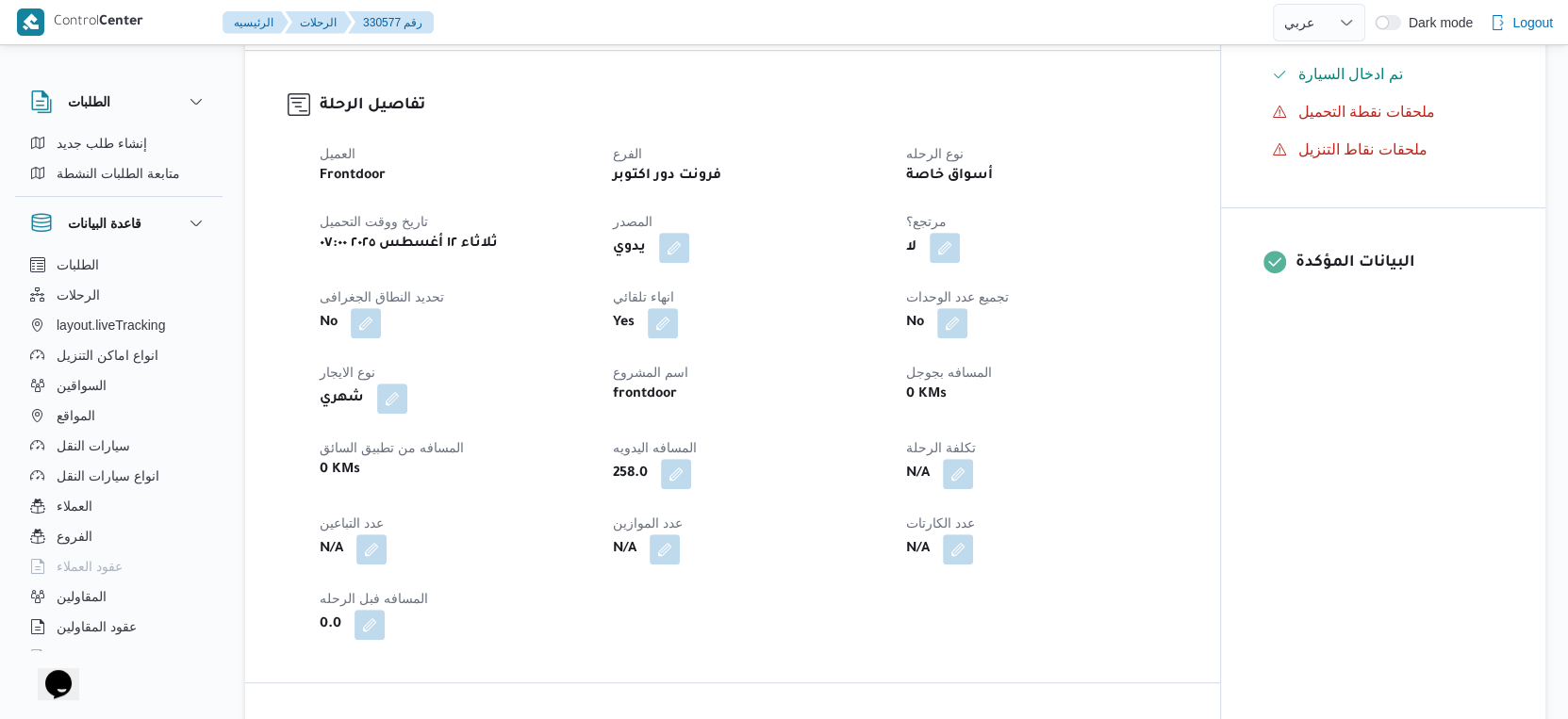
scroll to position [943, 0]
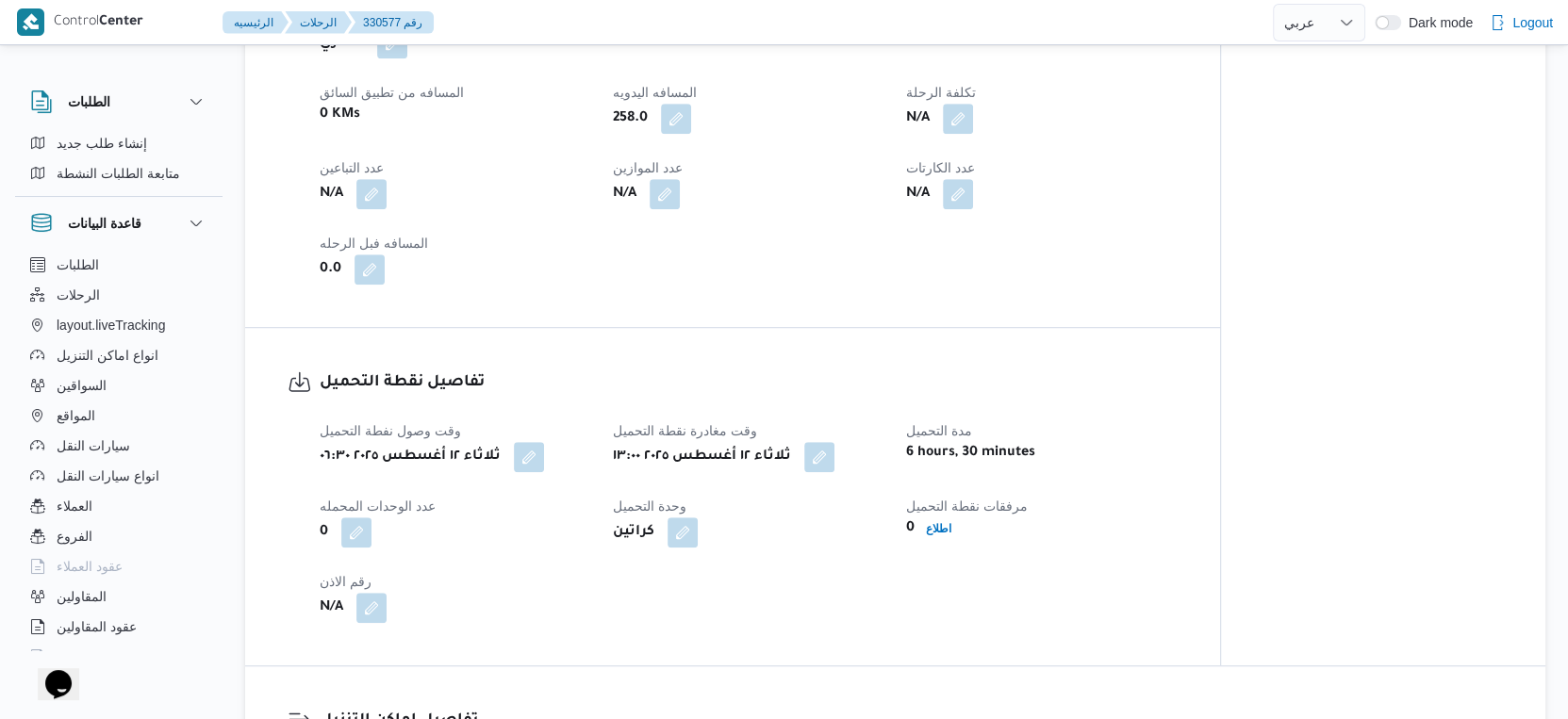
select select "ar"
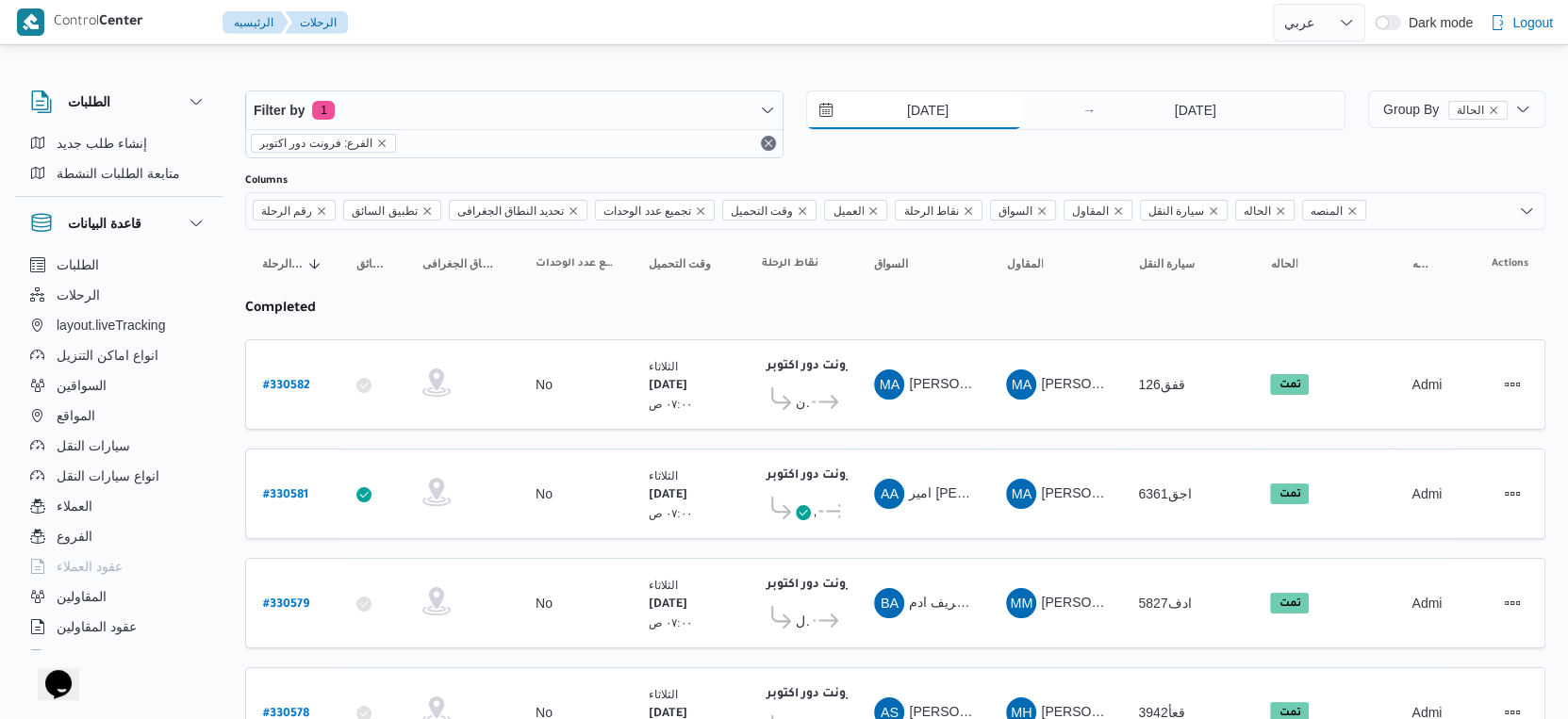
click at [951, 109] on input "[DATE]" at bounding box center [914, 110] width 214 height 37
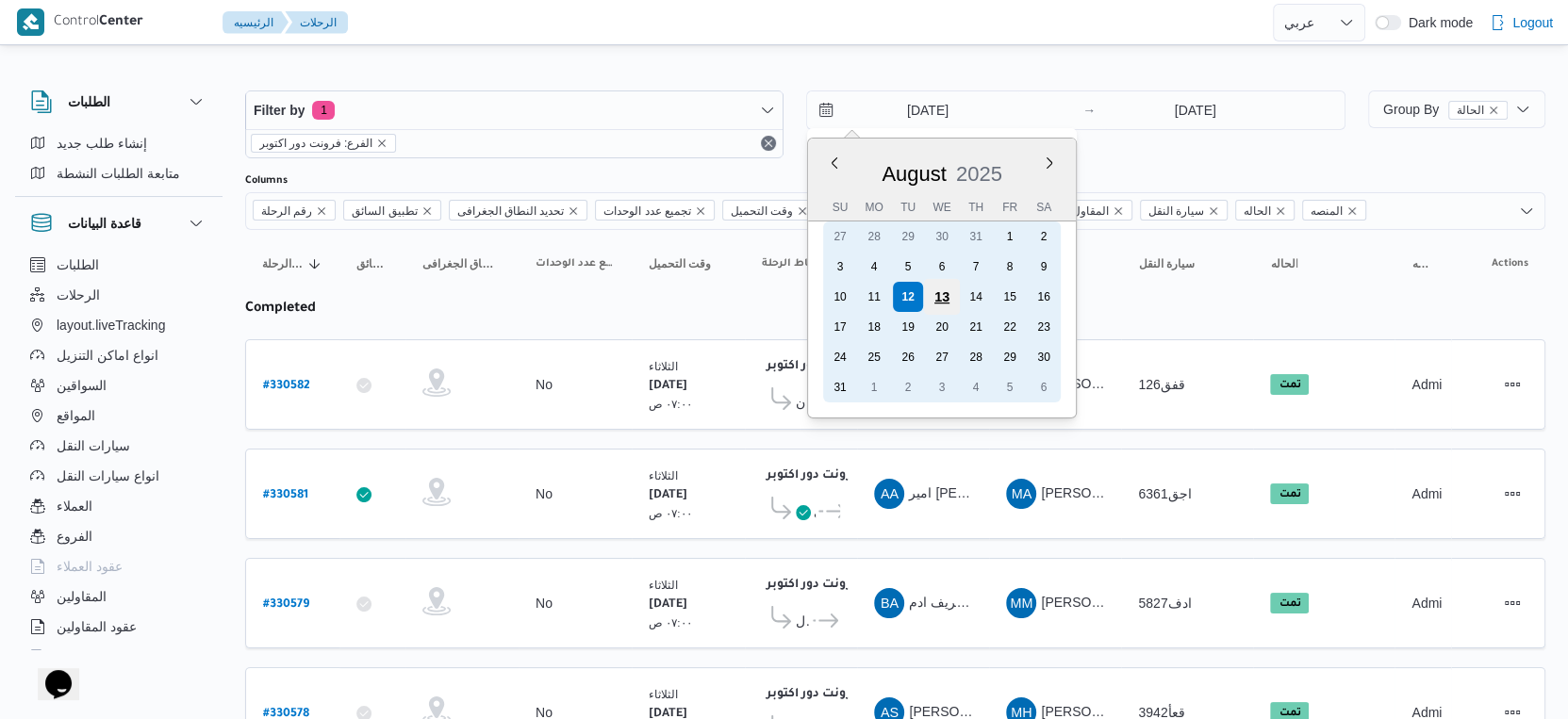
click at [938, 298] on div "13" at bounding box center [941, 296] width 35 height 35
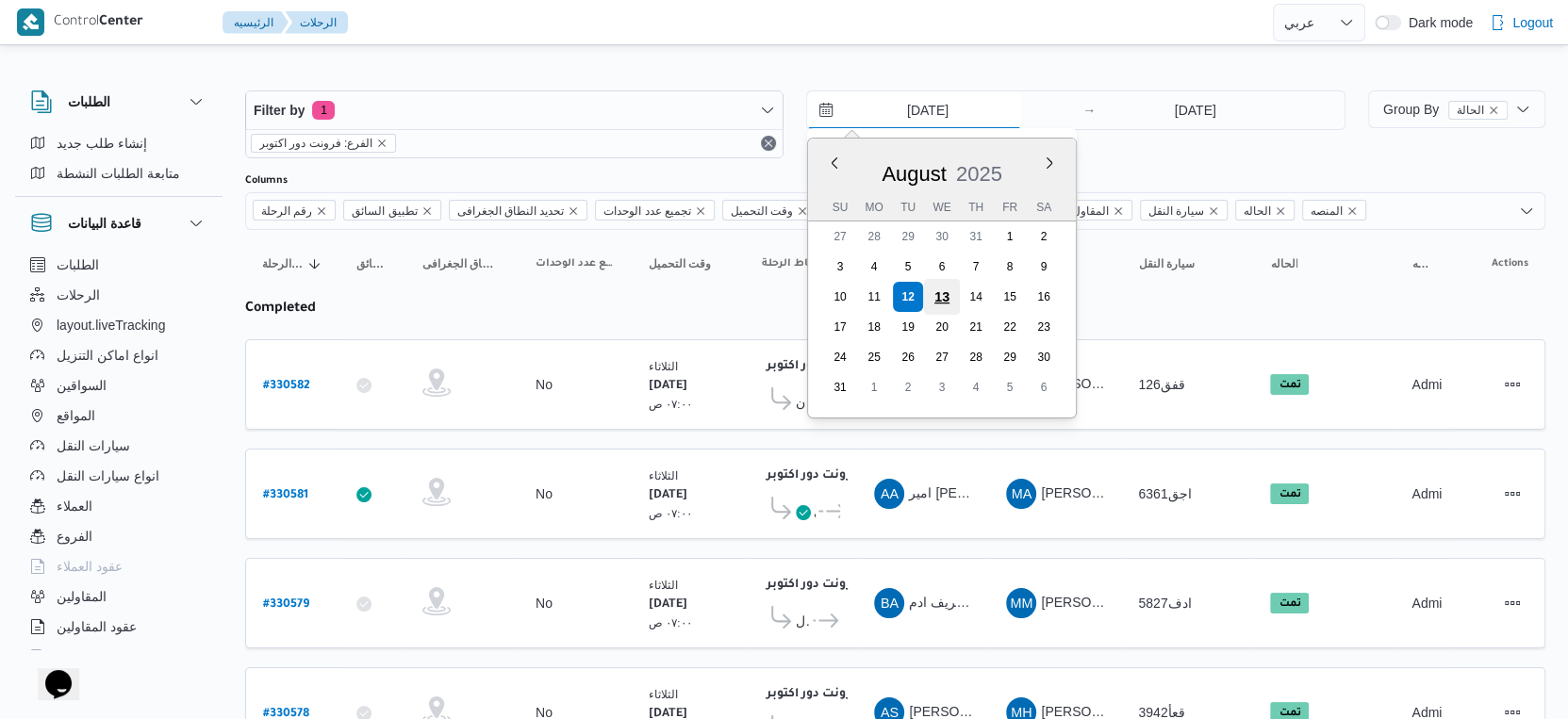
type input "[DATE]"
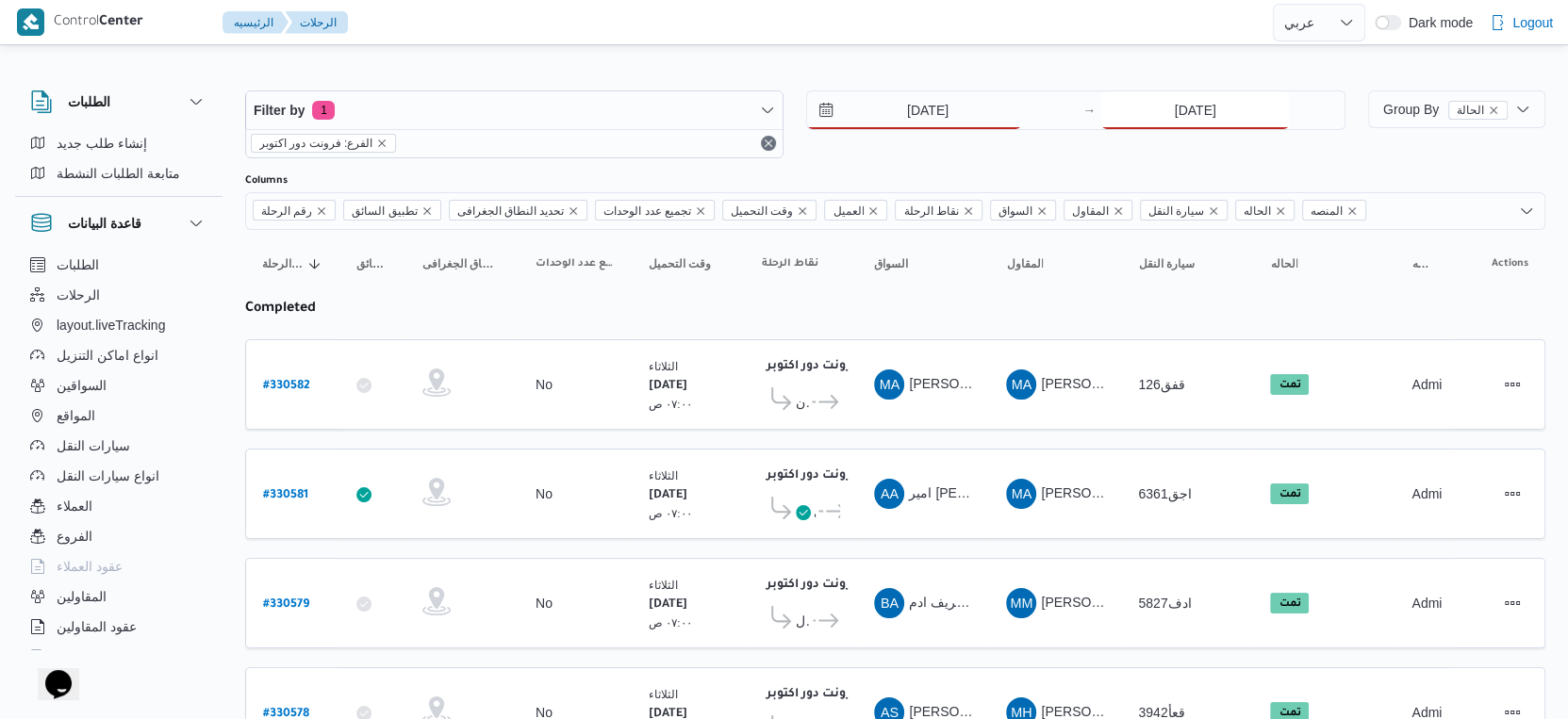
click at [1181, 119] on input "[DATE]" at bounding box center [1195, 110] width 187 height 37
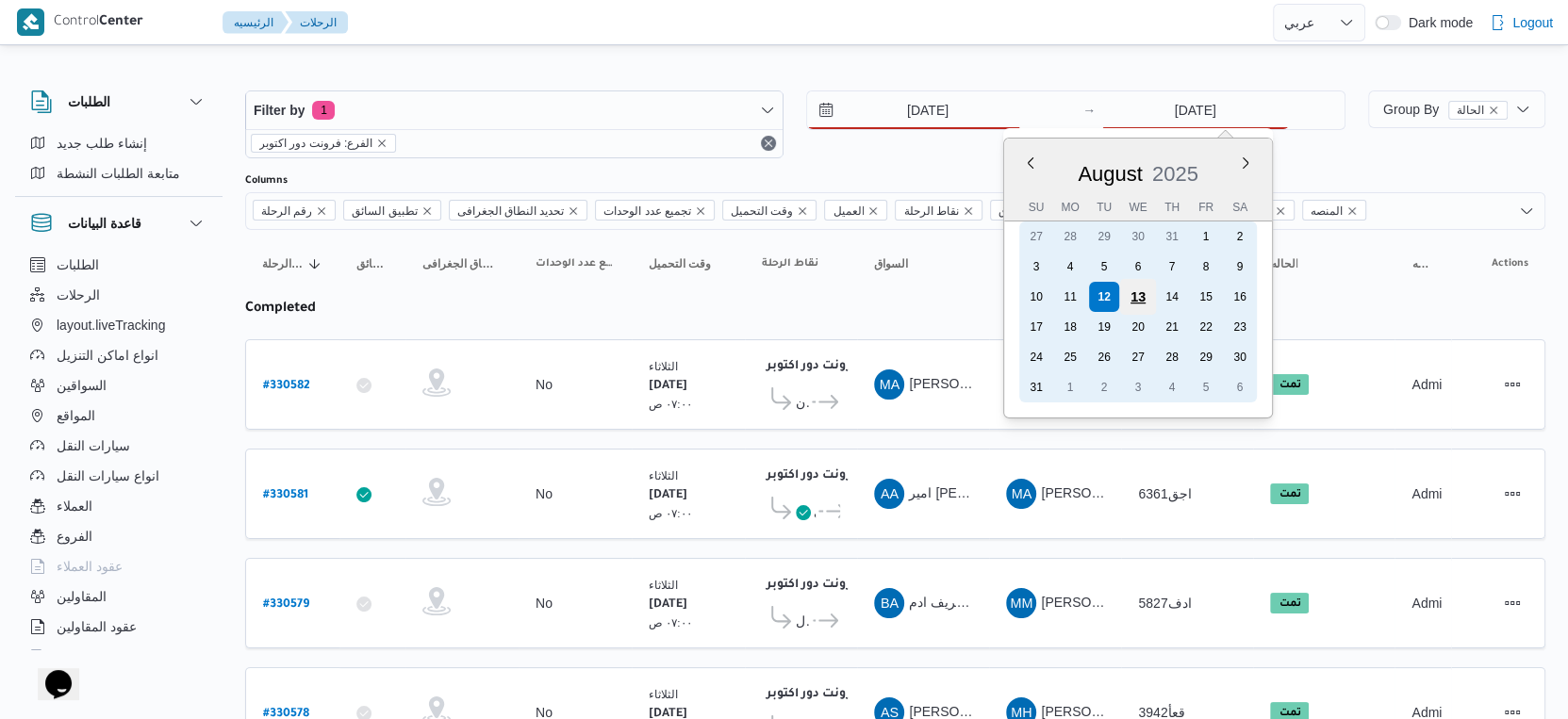
click at [1138, 291] on div "13" at bounding box center [1137, 296] width 35 height 35
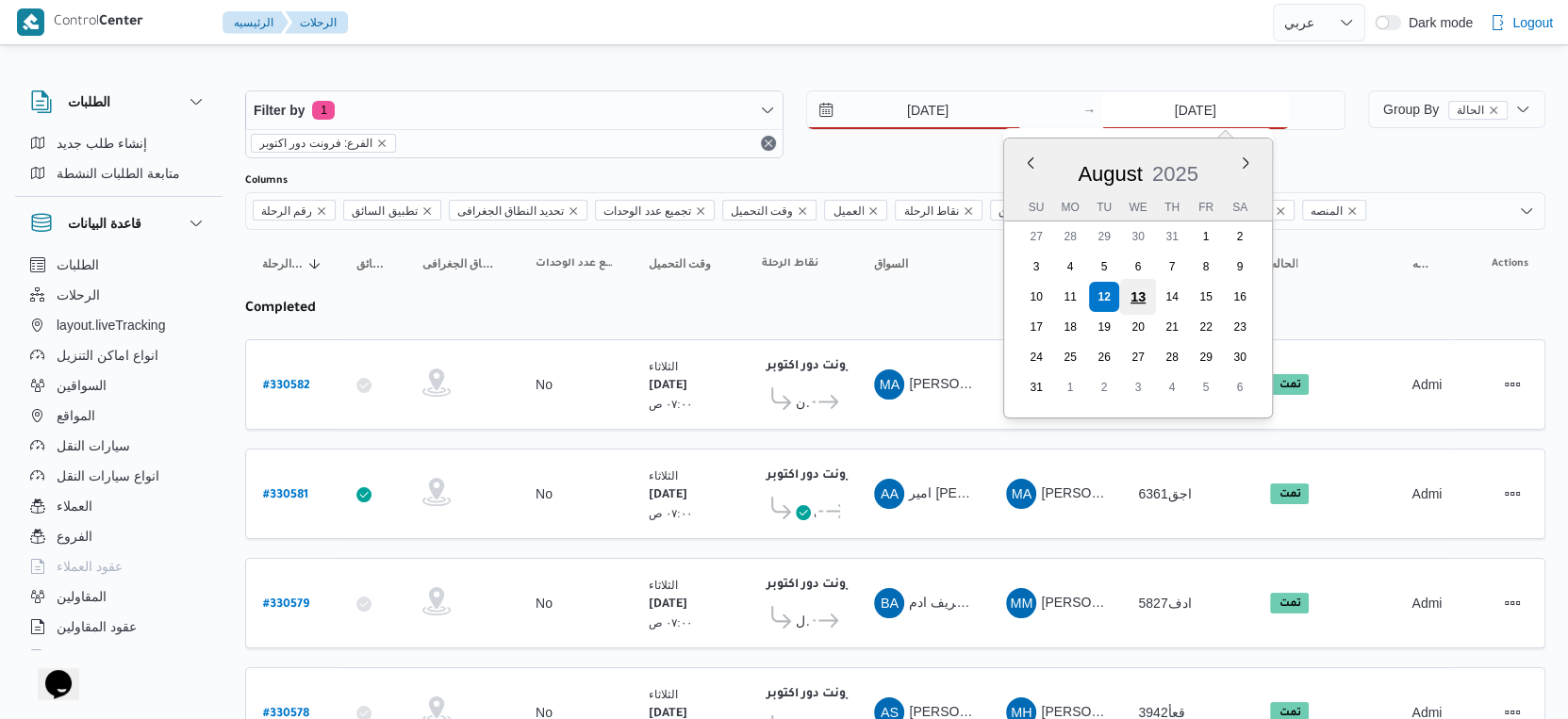
type input "[DATE]"
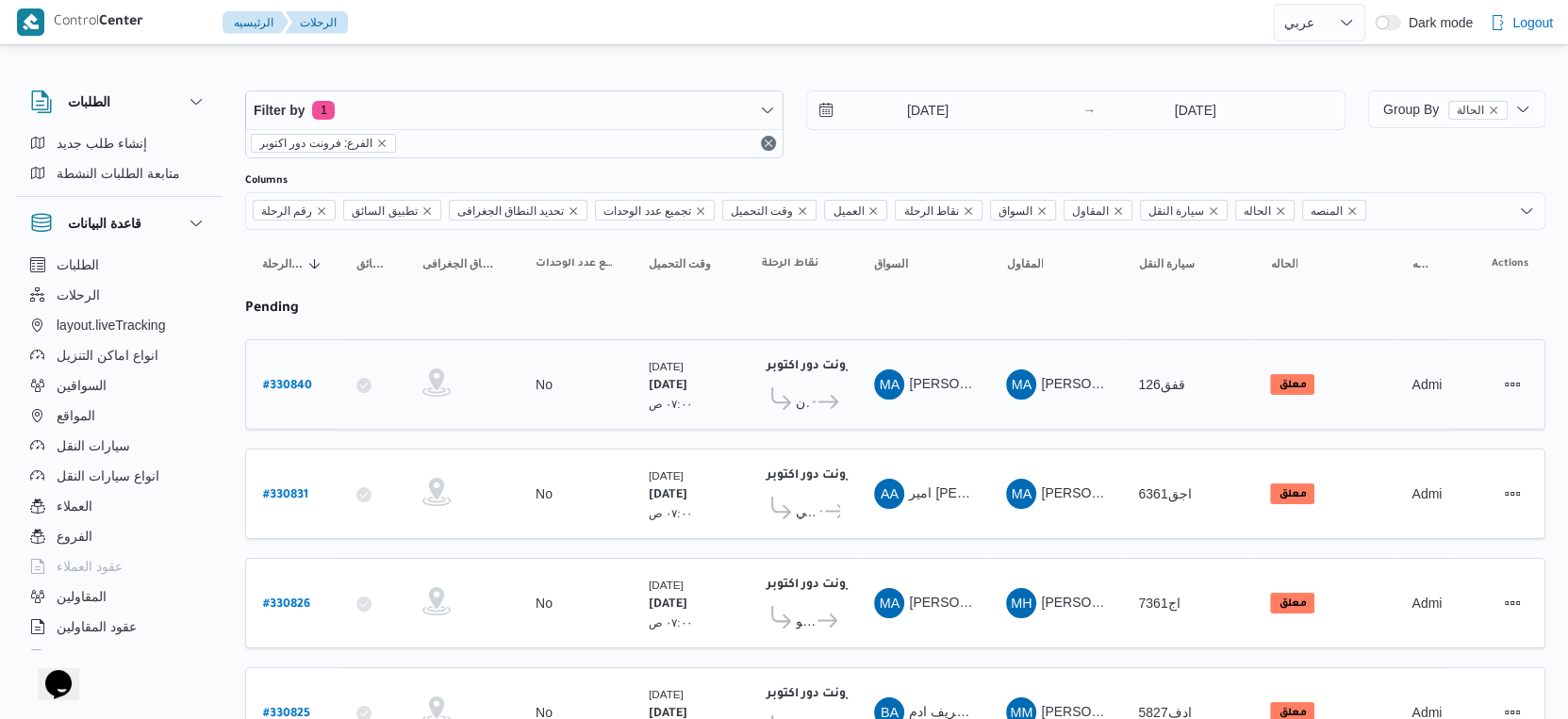
click at [969, 392] on span "MA محمد التيجانى حامد عيسى" at bounding box center [923, 385] width 98 height 31
click at [1423, 115] on span "Group By الحالة" at bounding box center [1446, 109] width 124 height 15
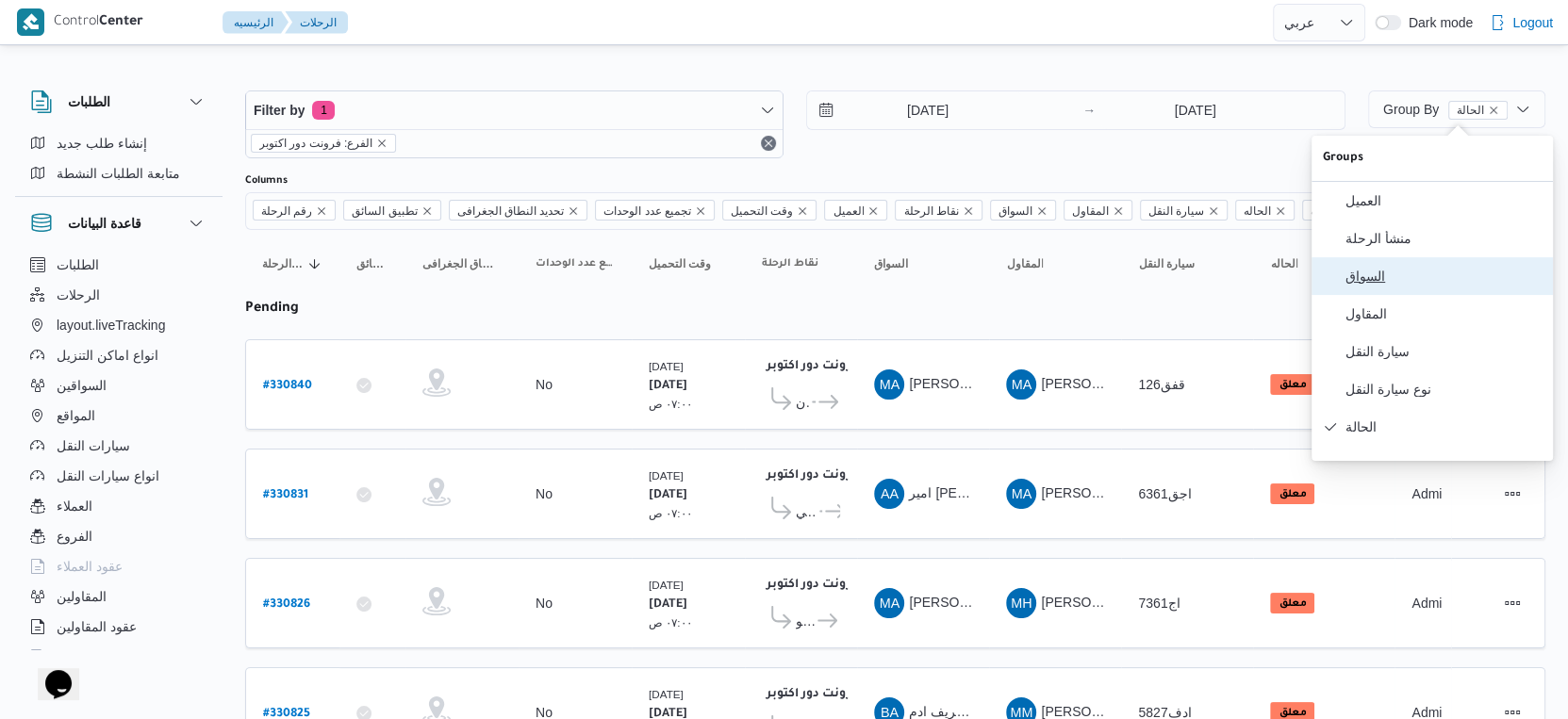
click at [1386, 279] on span "السواق" at bounding box center [1443, 276] width 196 height 15
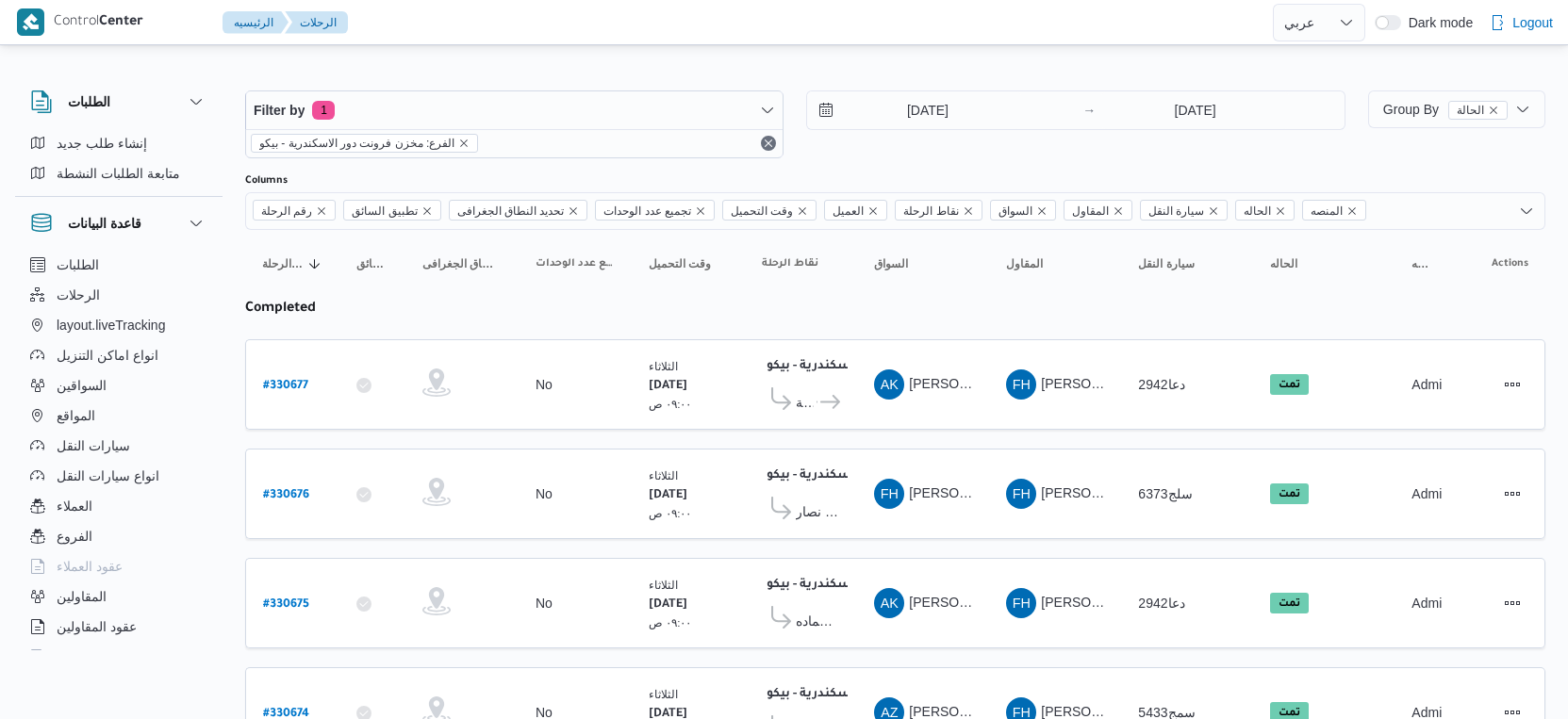
select select "ar"
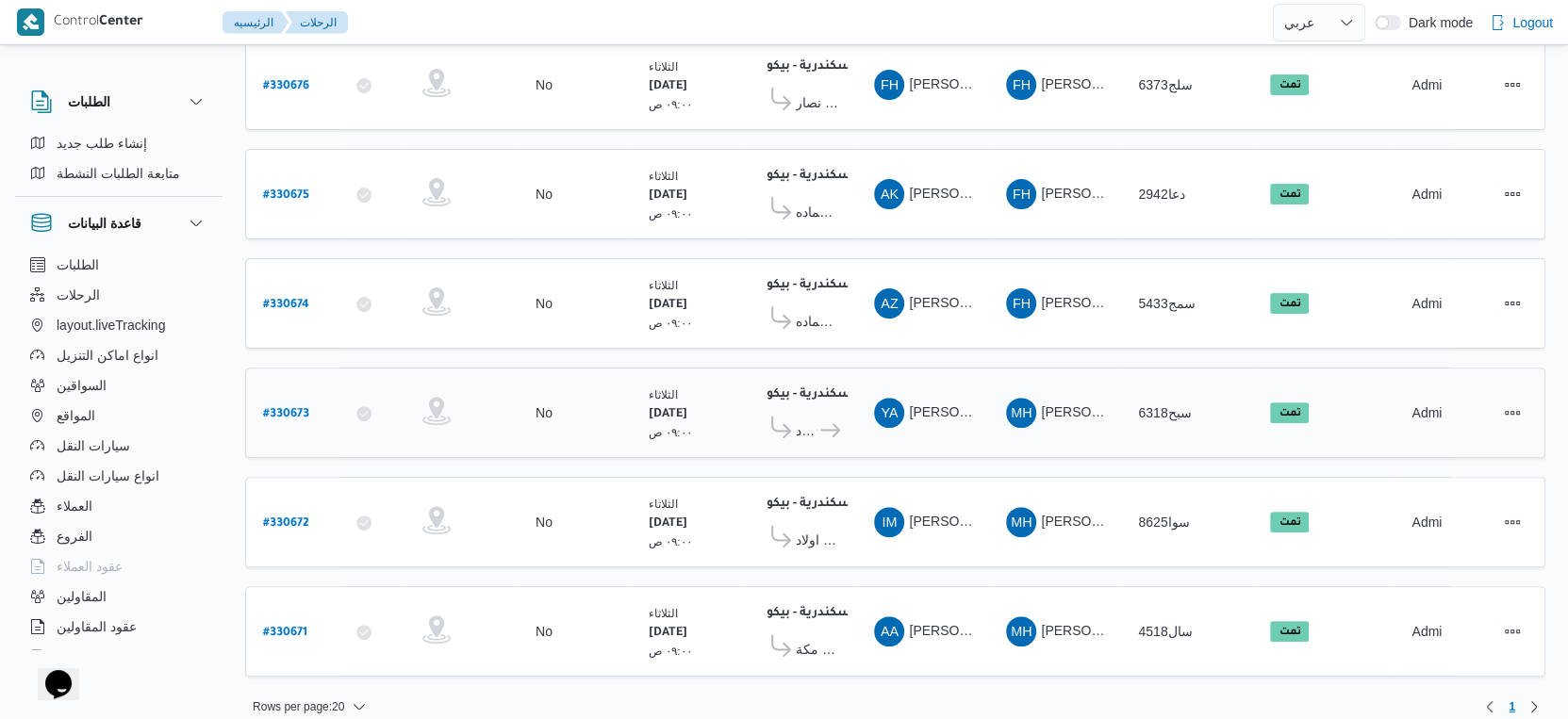
click at [739, 368] on td "وقت التحميل [DATE] ٠٩:٠٠ ص" at bounding box center [688, 413] width 113 height 91
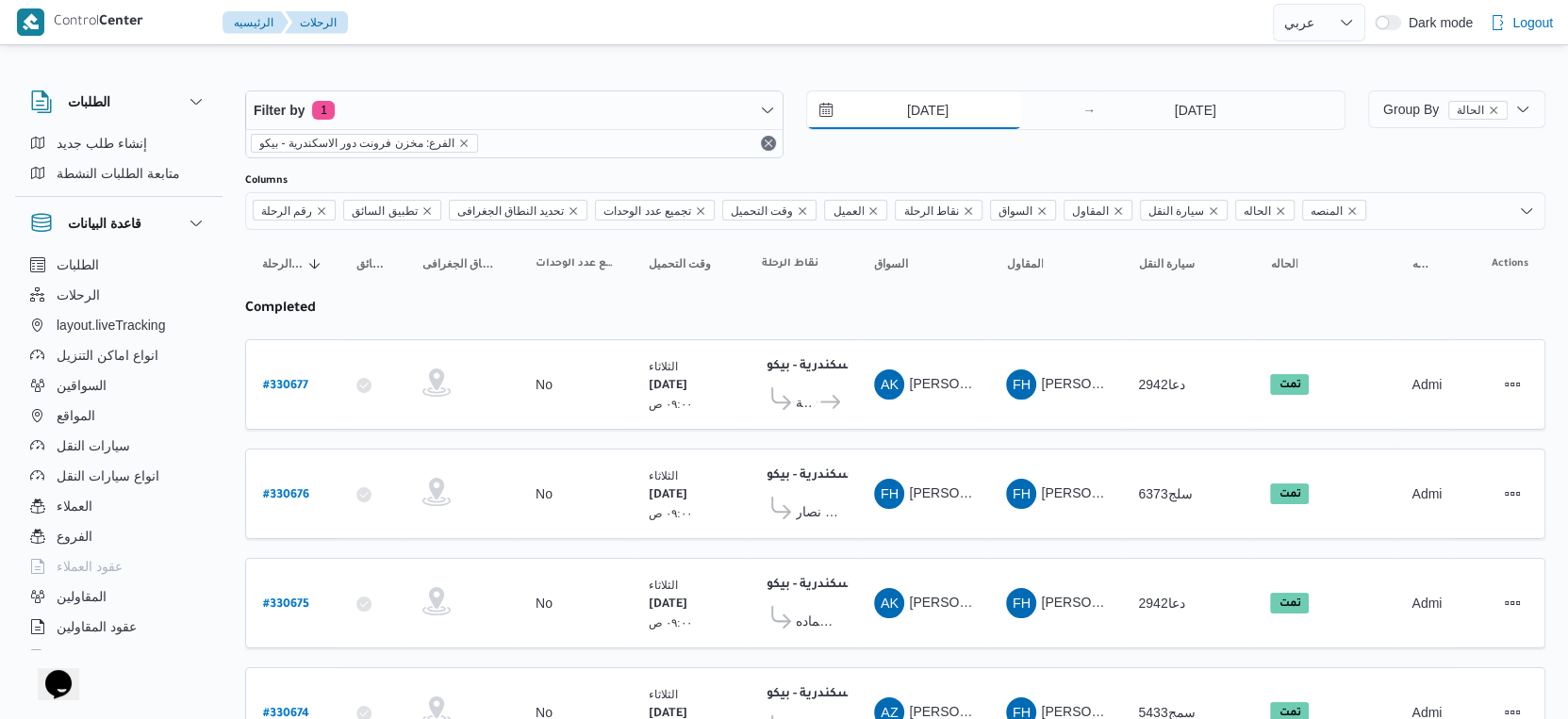
click at [977, 107] on input "[DATE]" at bounding box center [914, 110] width 214 height 37
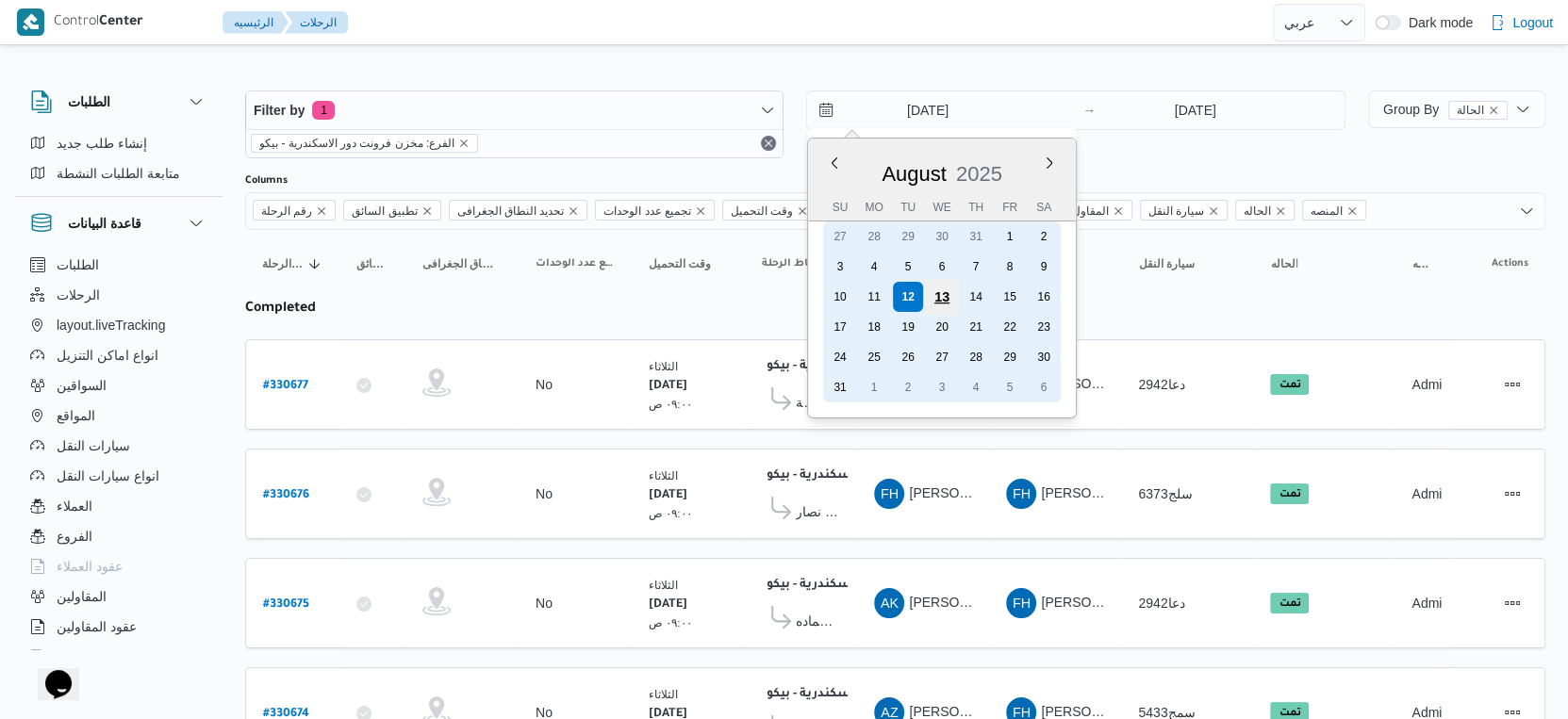
click at [936, 293] on div "13" at bounding box center [941, 296] width 35 height 35
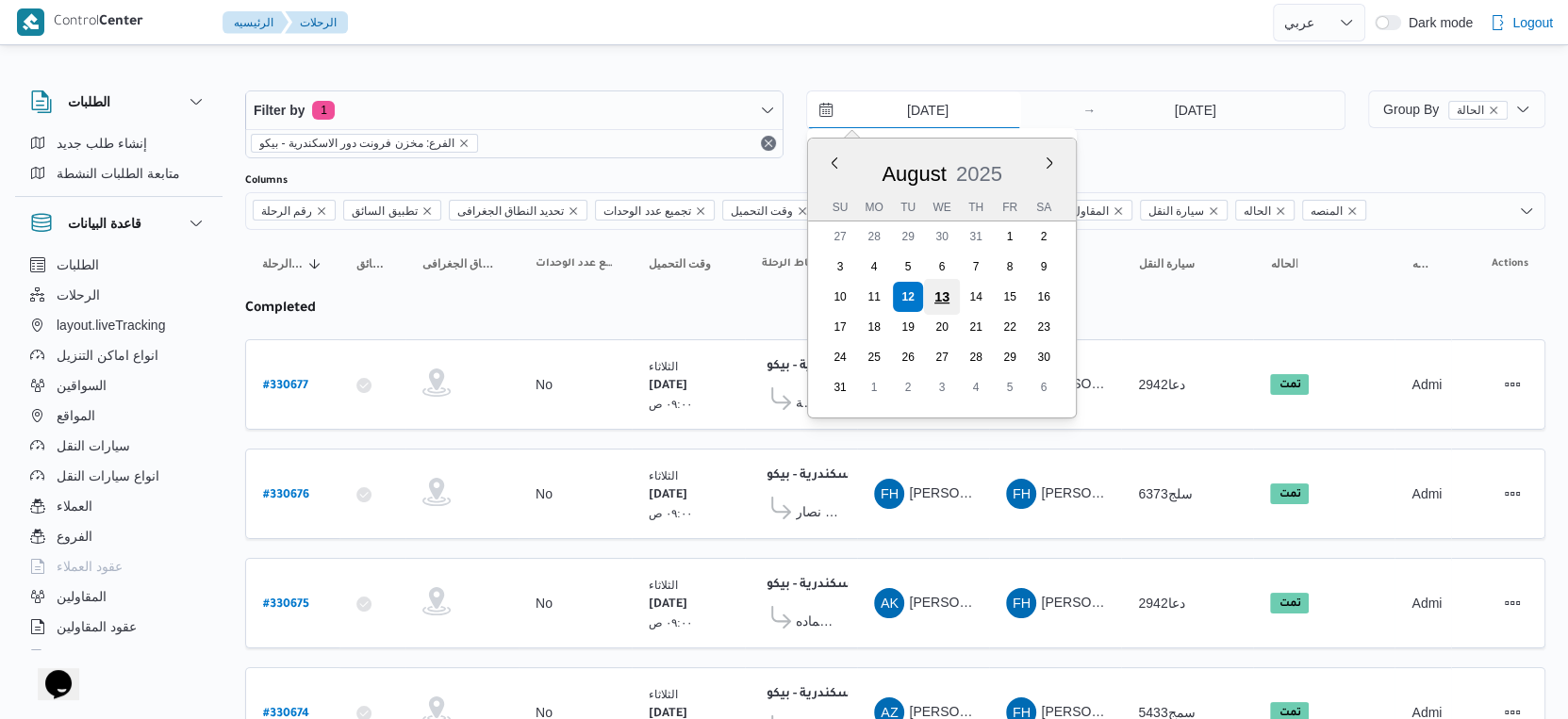
type input "[DATE]"
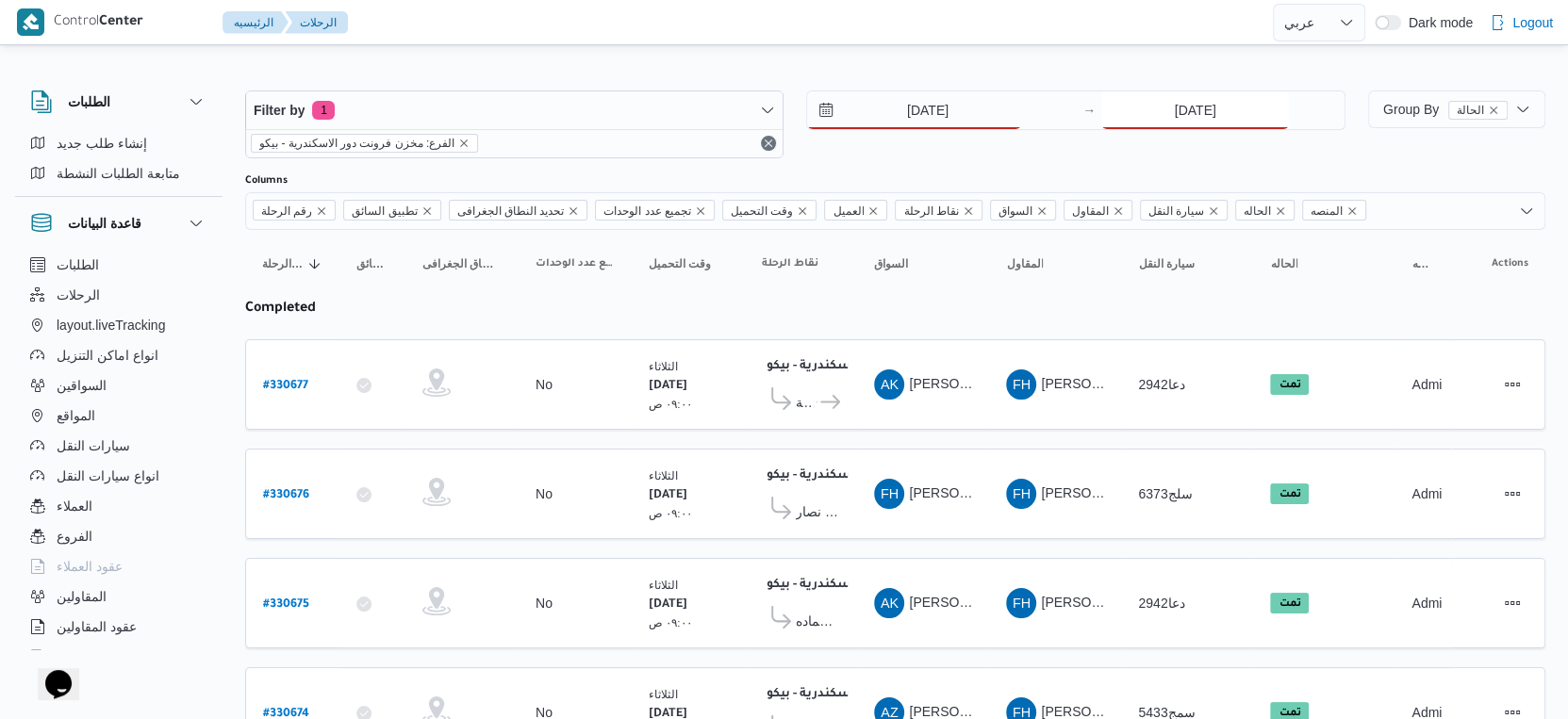
click at [1199, 96] on input "[DATE]" at bounding box center [1195, 110] width 187 height 37
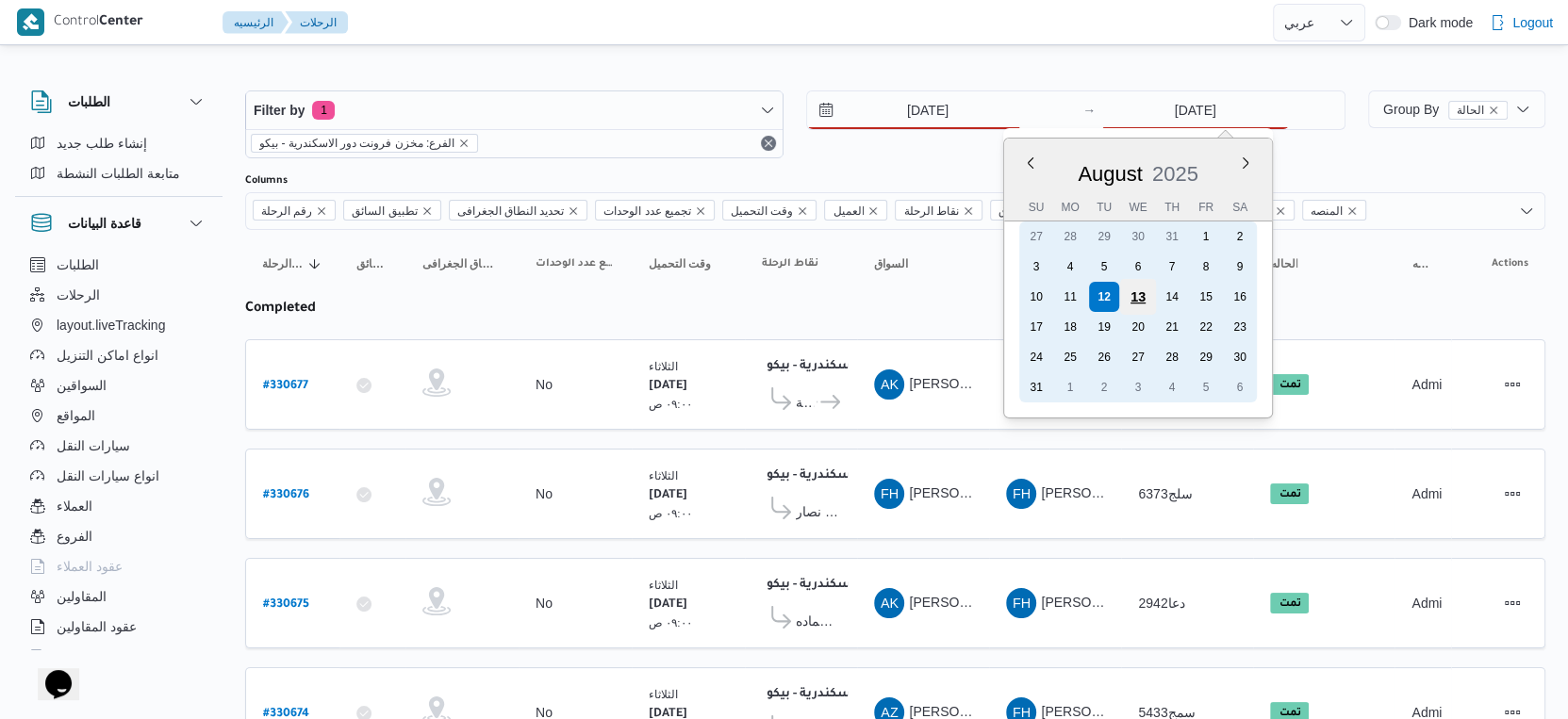
click at [1123, 289] on div "13" at bounding box center [1137, 296] width 35 height 35
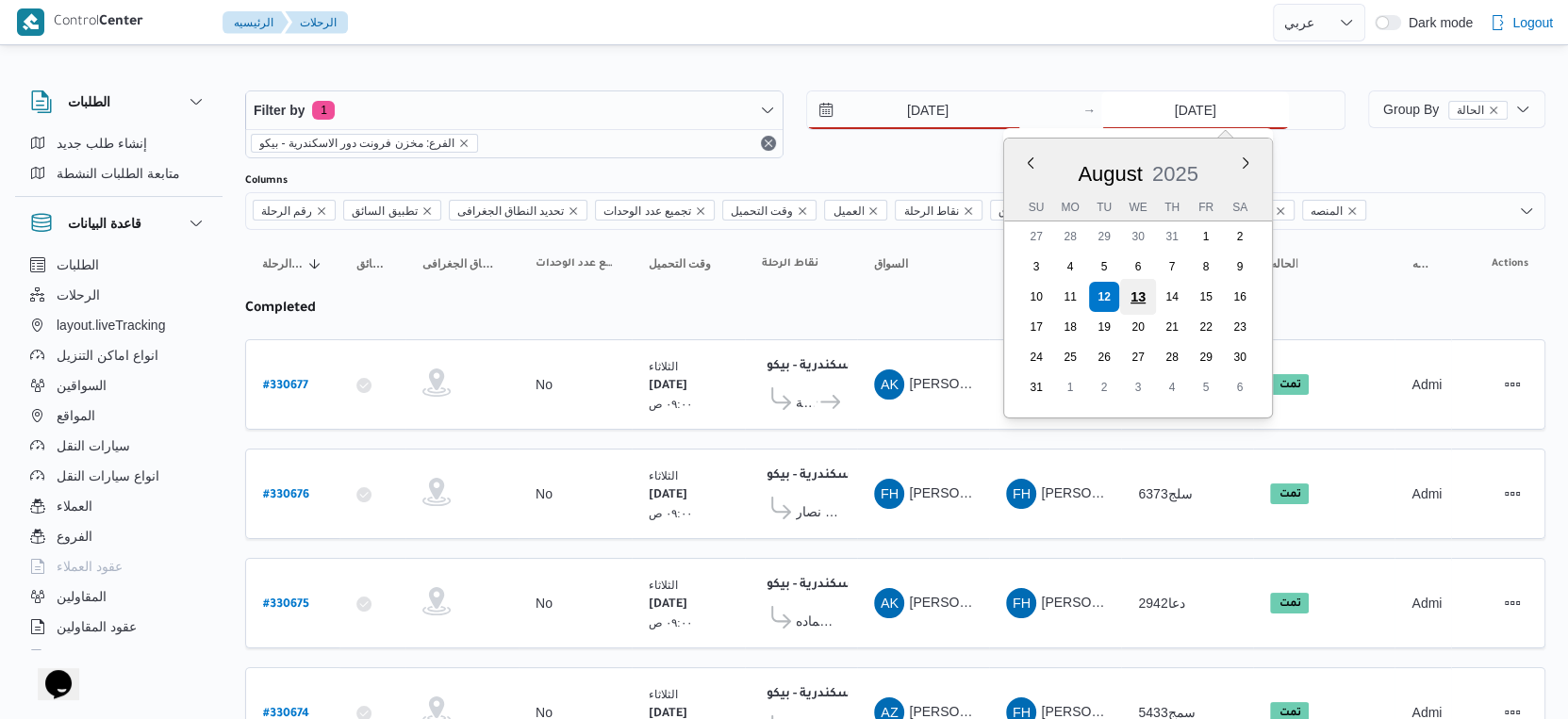
type input "[DATE]"
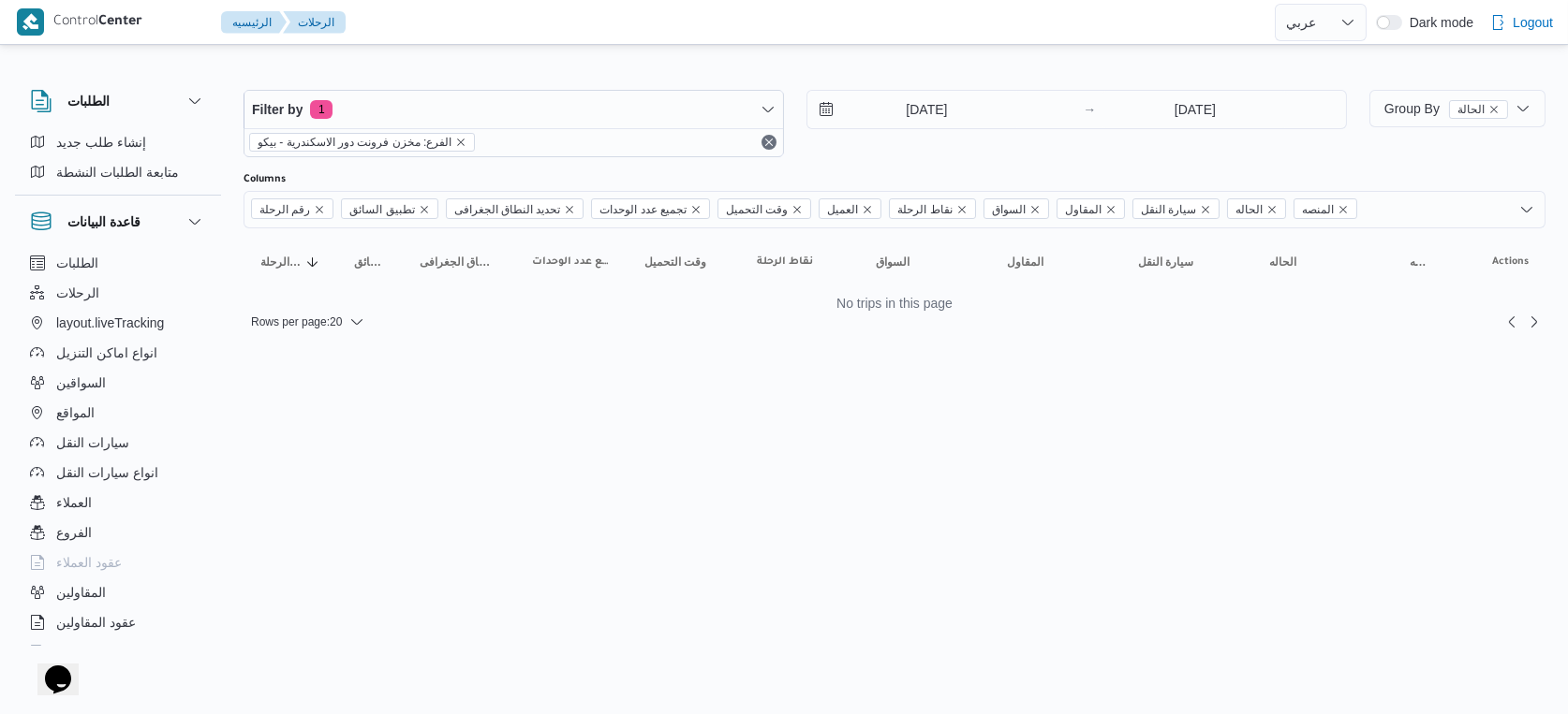
click at [933, 380] on html "Control Center الرئيسيه الرحلات English عربي Dark mode Logout الطلبات إنشاء طلب…" at bounding box center [784, 357] width 1568 height 714
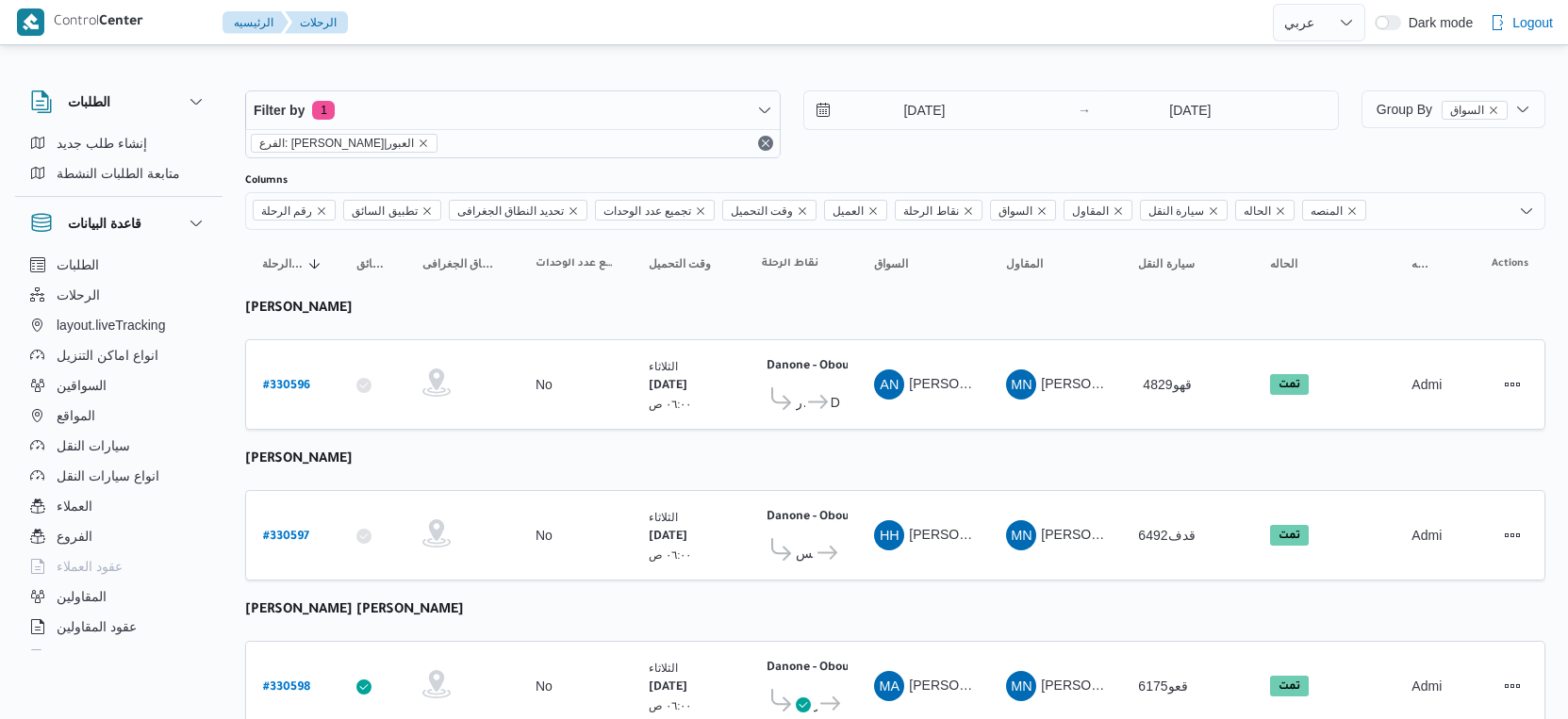
select select "ar"
click at [956, 113] on input "[DATE]" at bounding box center [911, 110] width 214 height 37
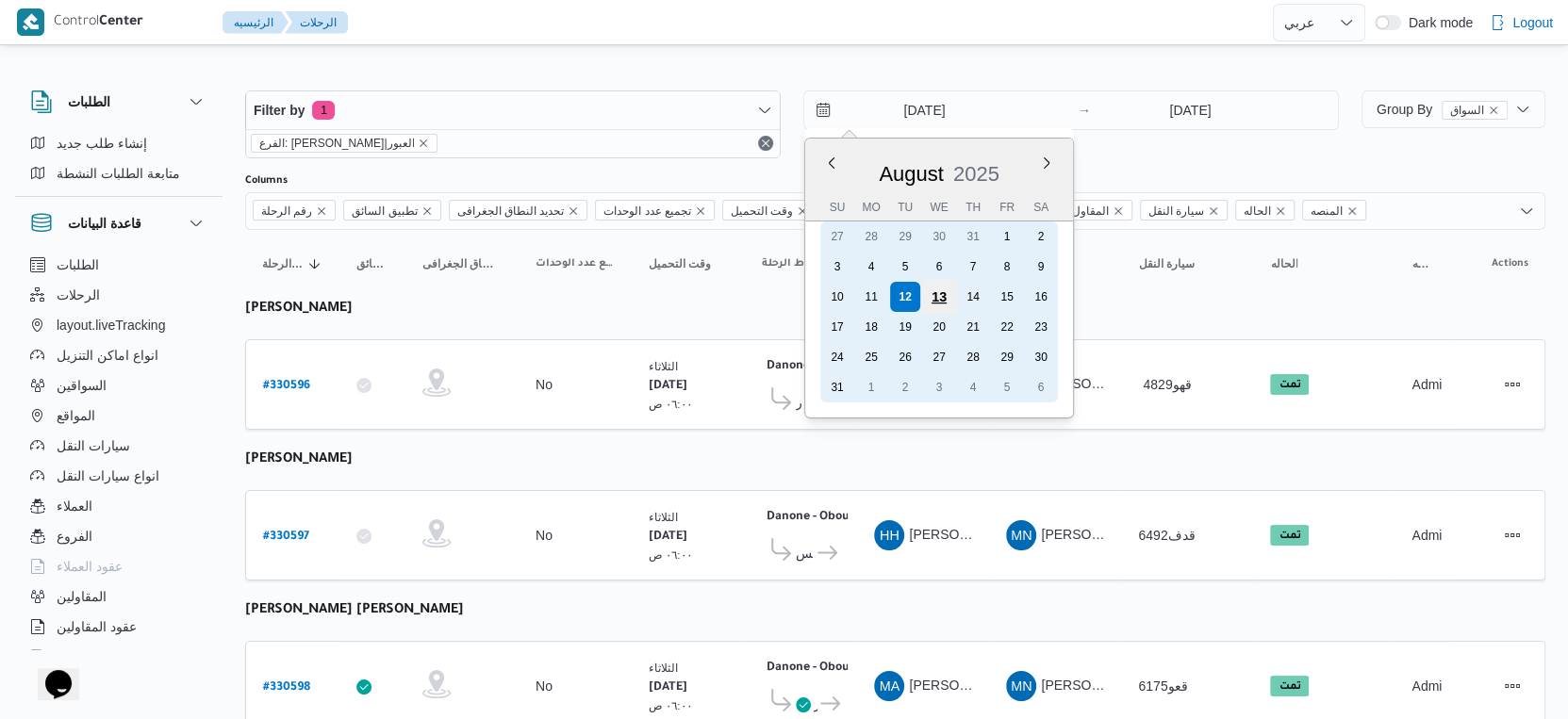
click at [939, 289] on div "13" at bounding box center [938, 296] width 35 height 35
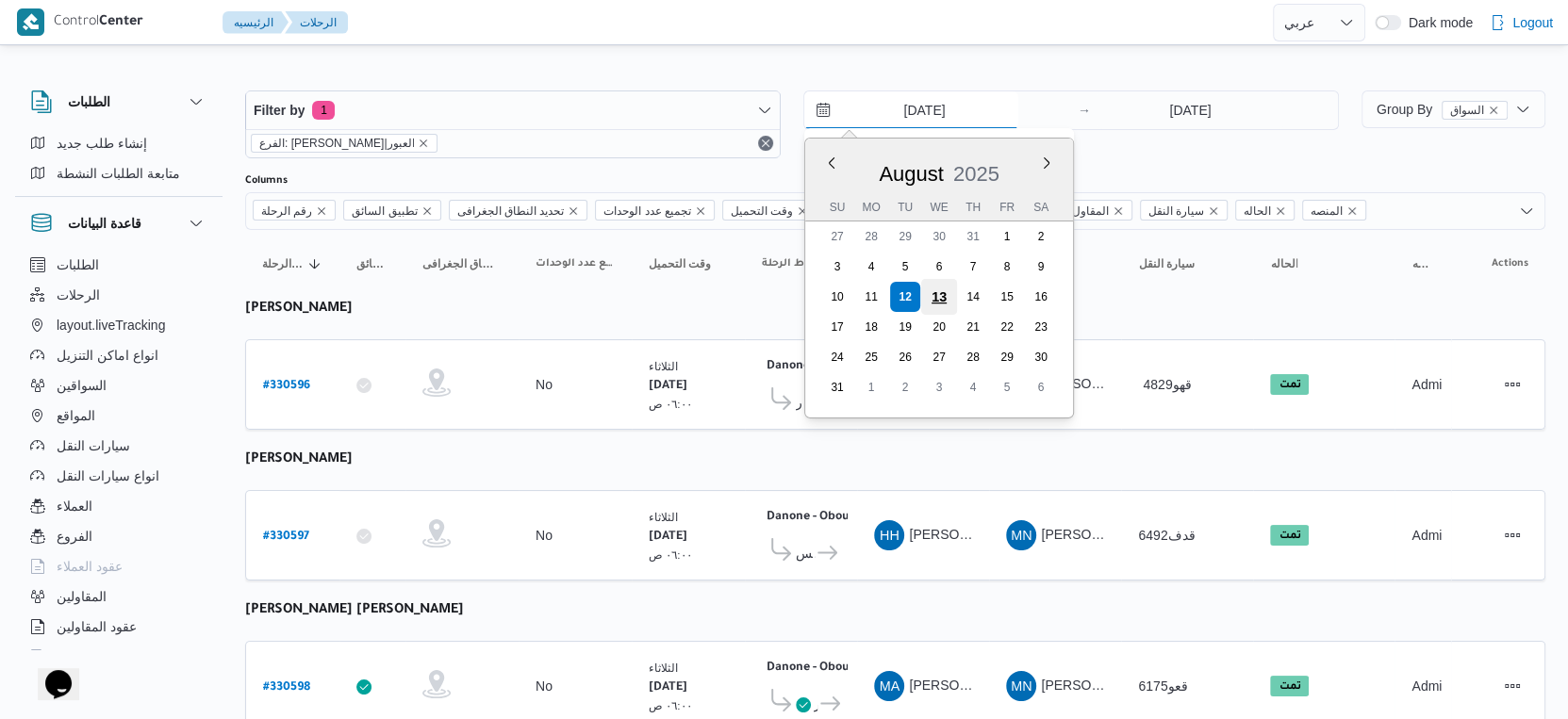
type input "[DATE]"
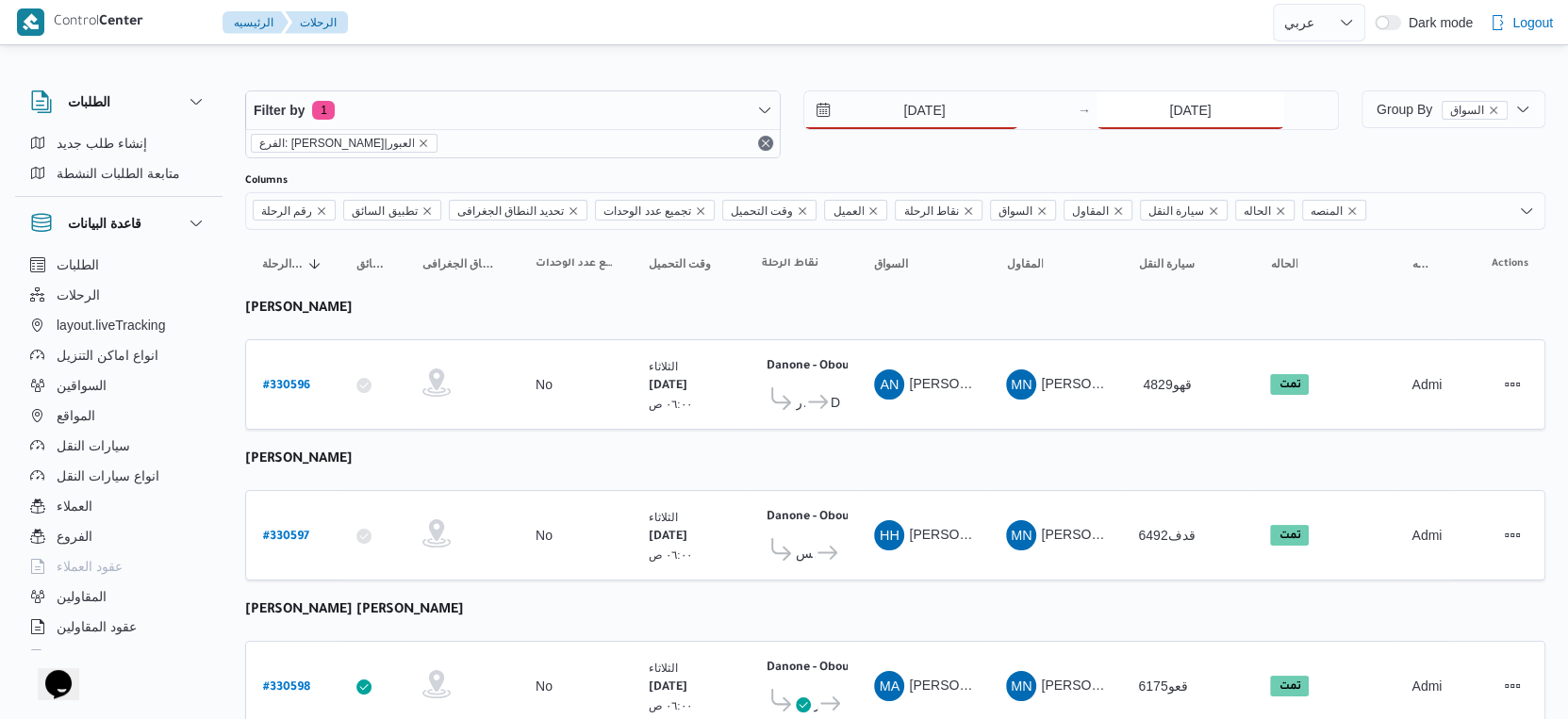
click at [1202, 119] on input "[DATE]" at bounding box center [1190, 110] width 187 height 37
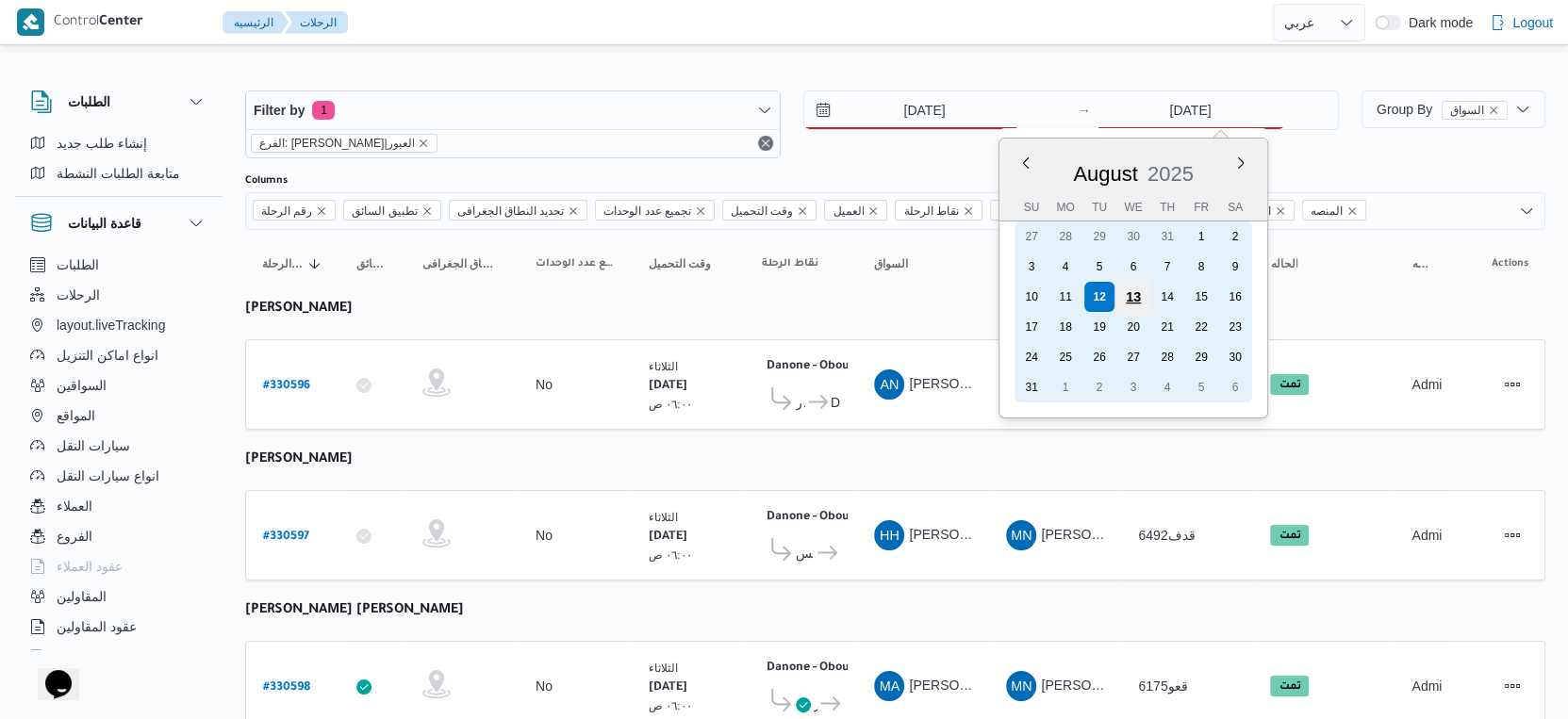
click at [1125, 297] on div "13" at bounding box center [1133, 296] width 35 height 35
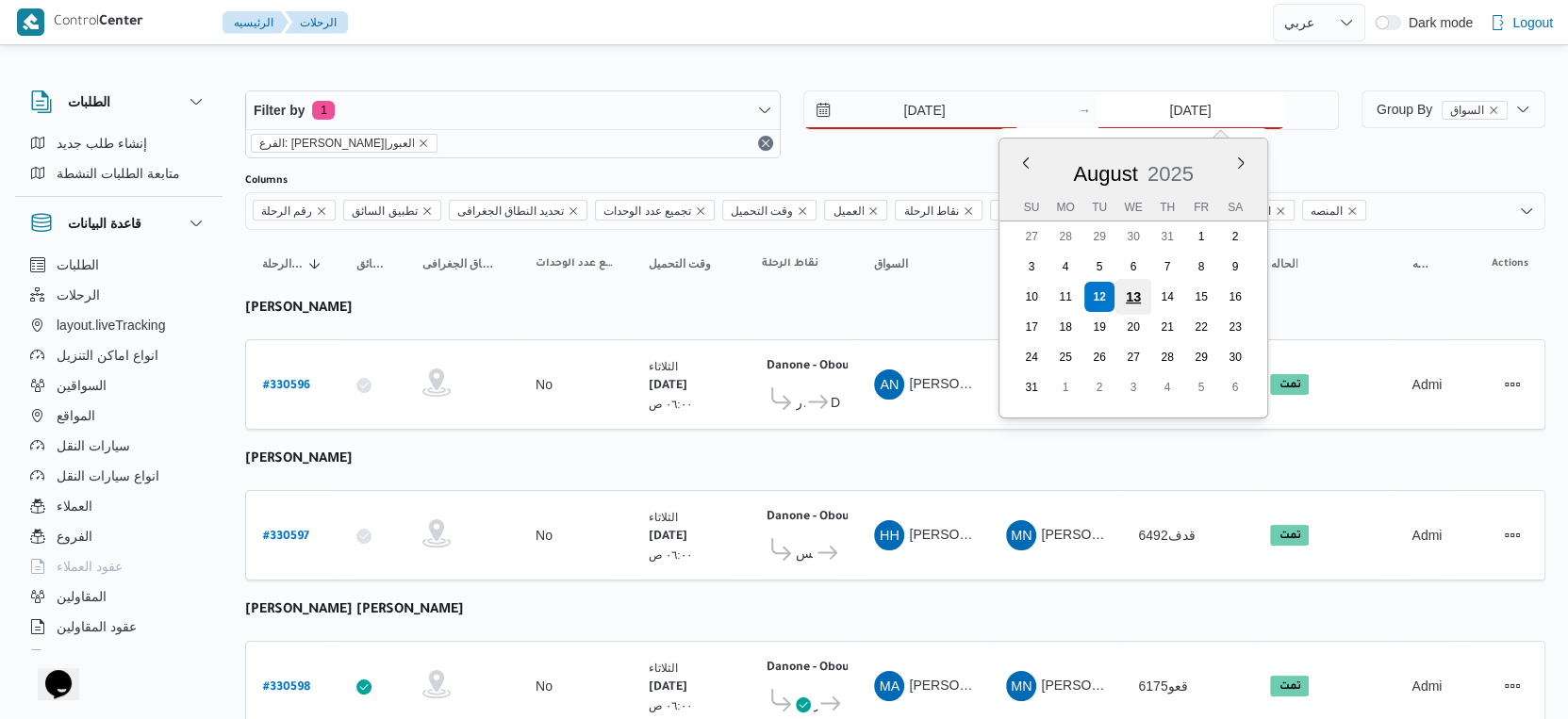
type input "[DATE]"
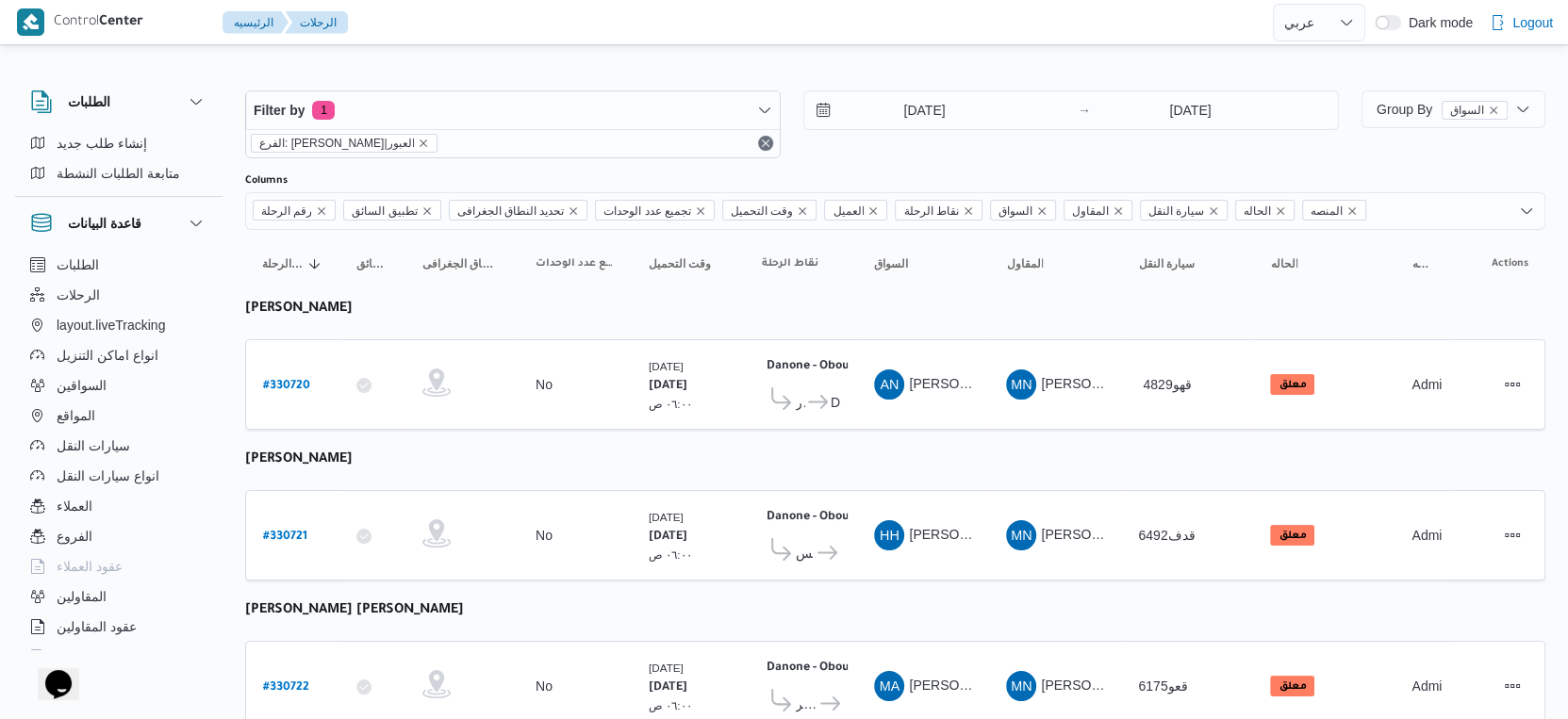
click at [861, 394] on td "السواق AN عماد نجيب عبدالظاهر جاويش" at bounding box center [923, 384] width 132 height 91
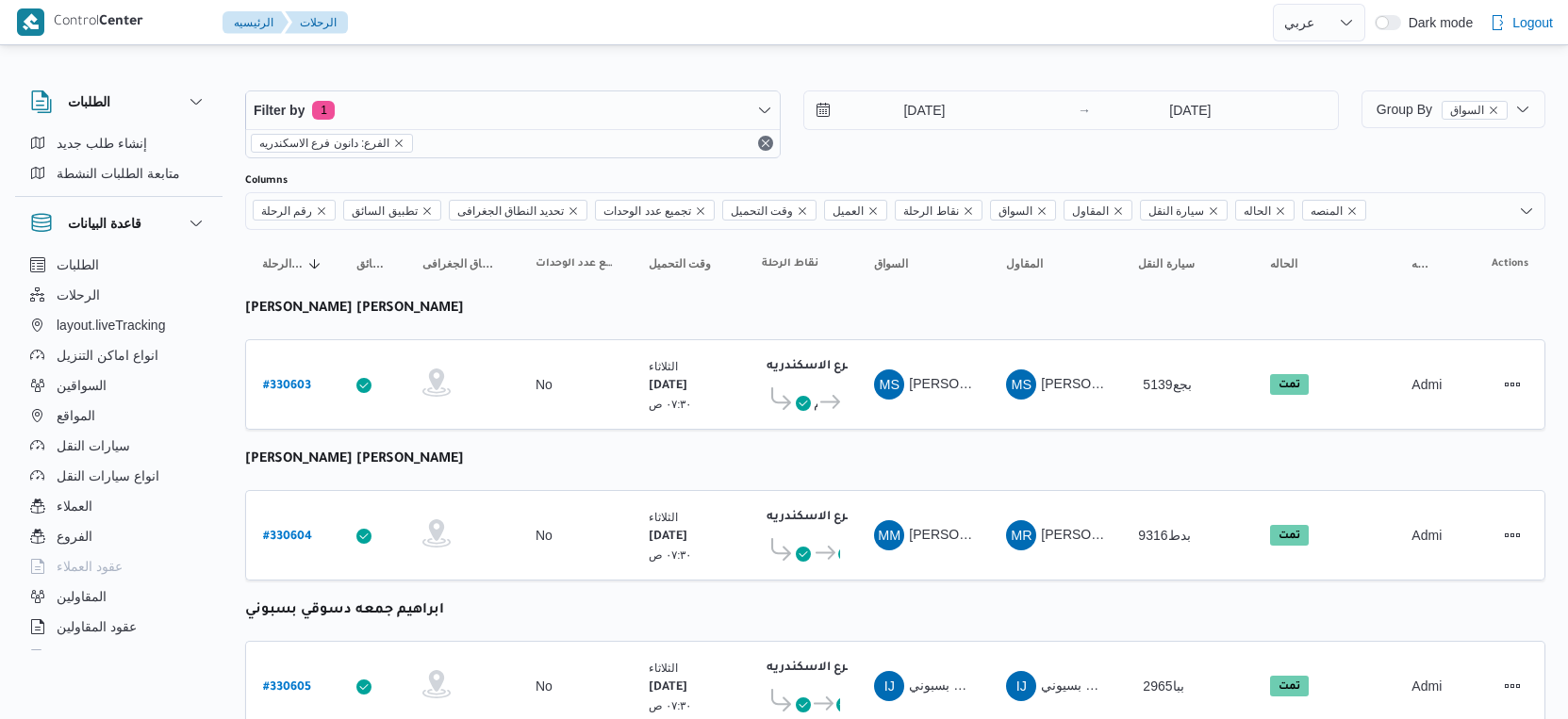
select select "ar"
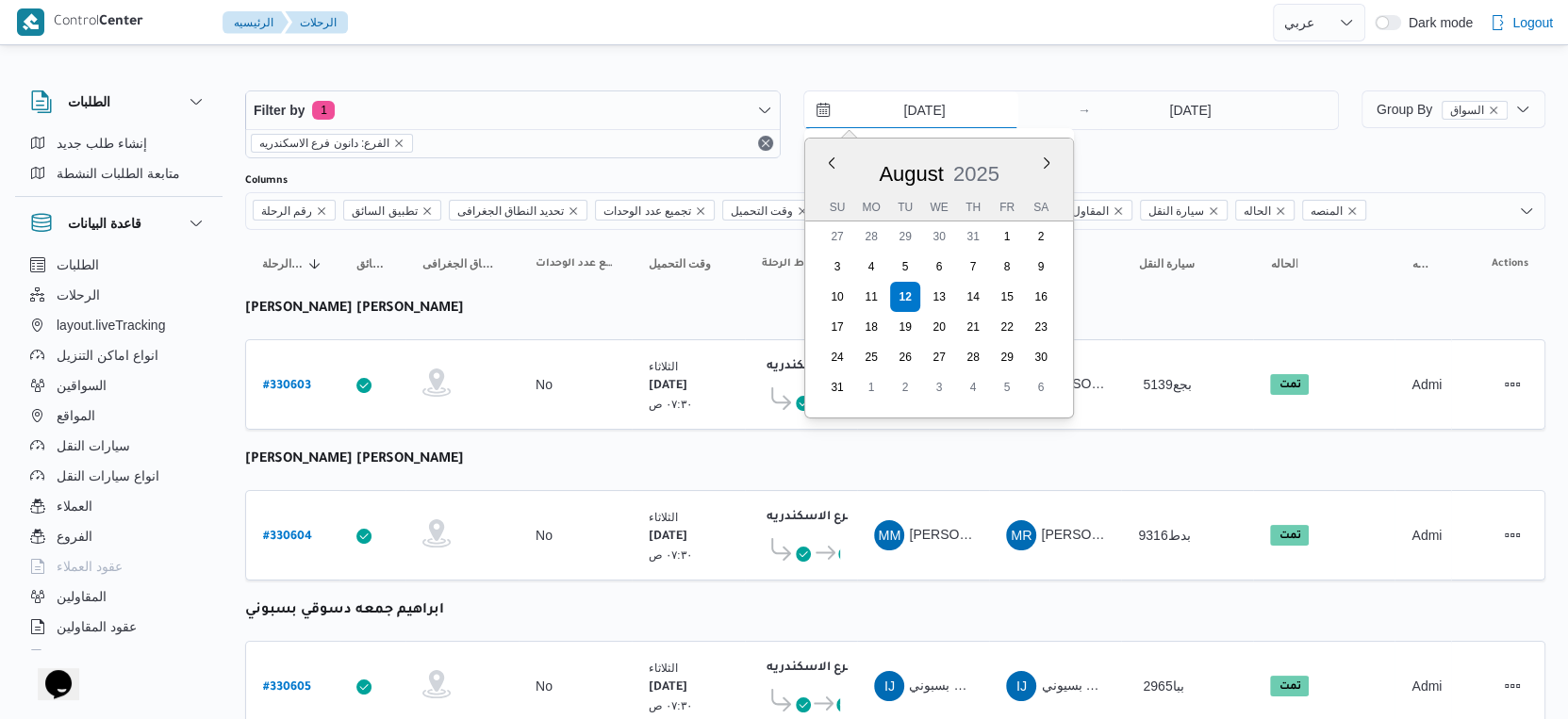
click at [981, 105] on input "[DATE]" at bounding box center [911, 110] width 214 height 37
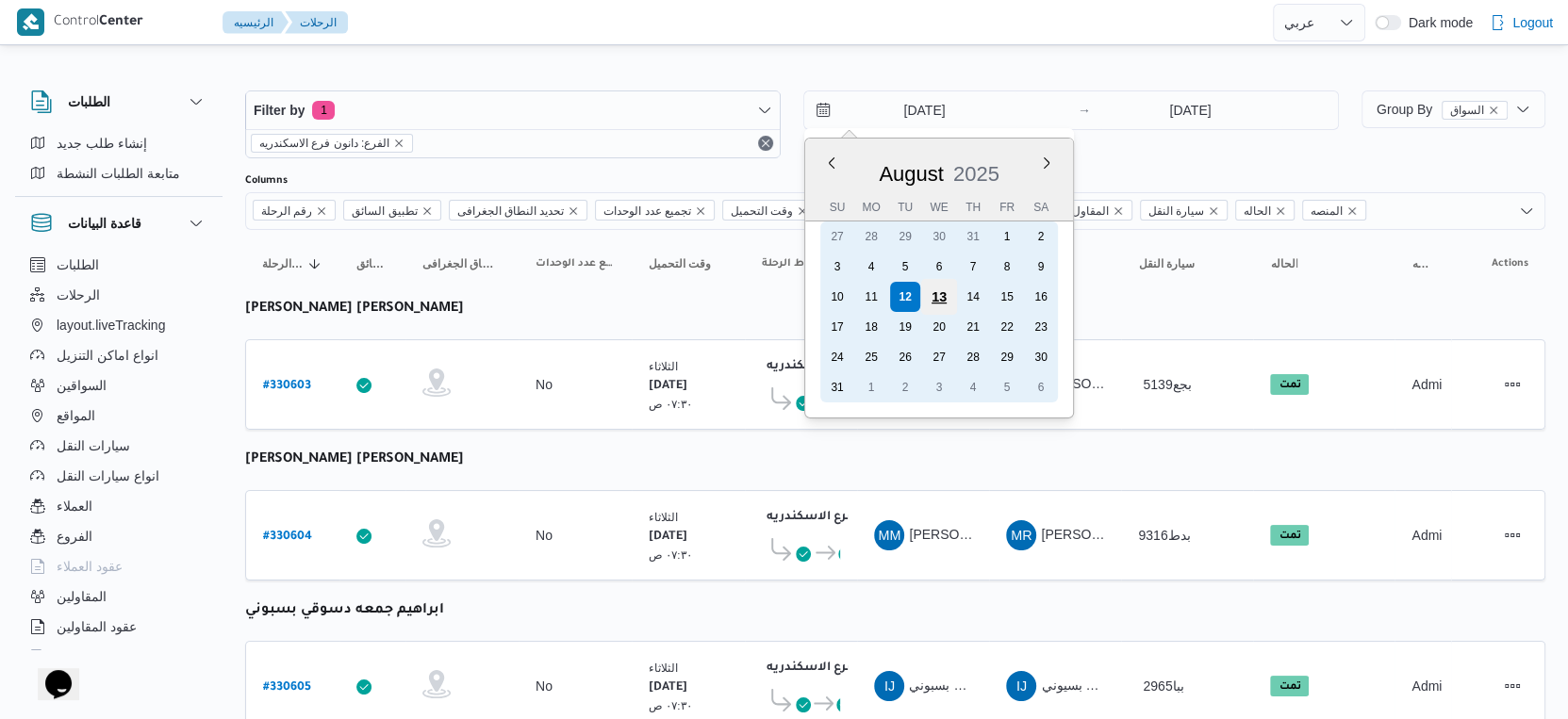
click at [930, 294] on div "13" at bounding box center [938, 296] width 35 height 35
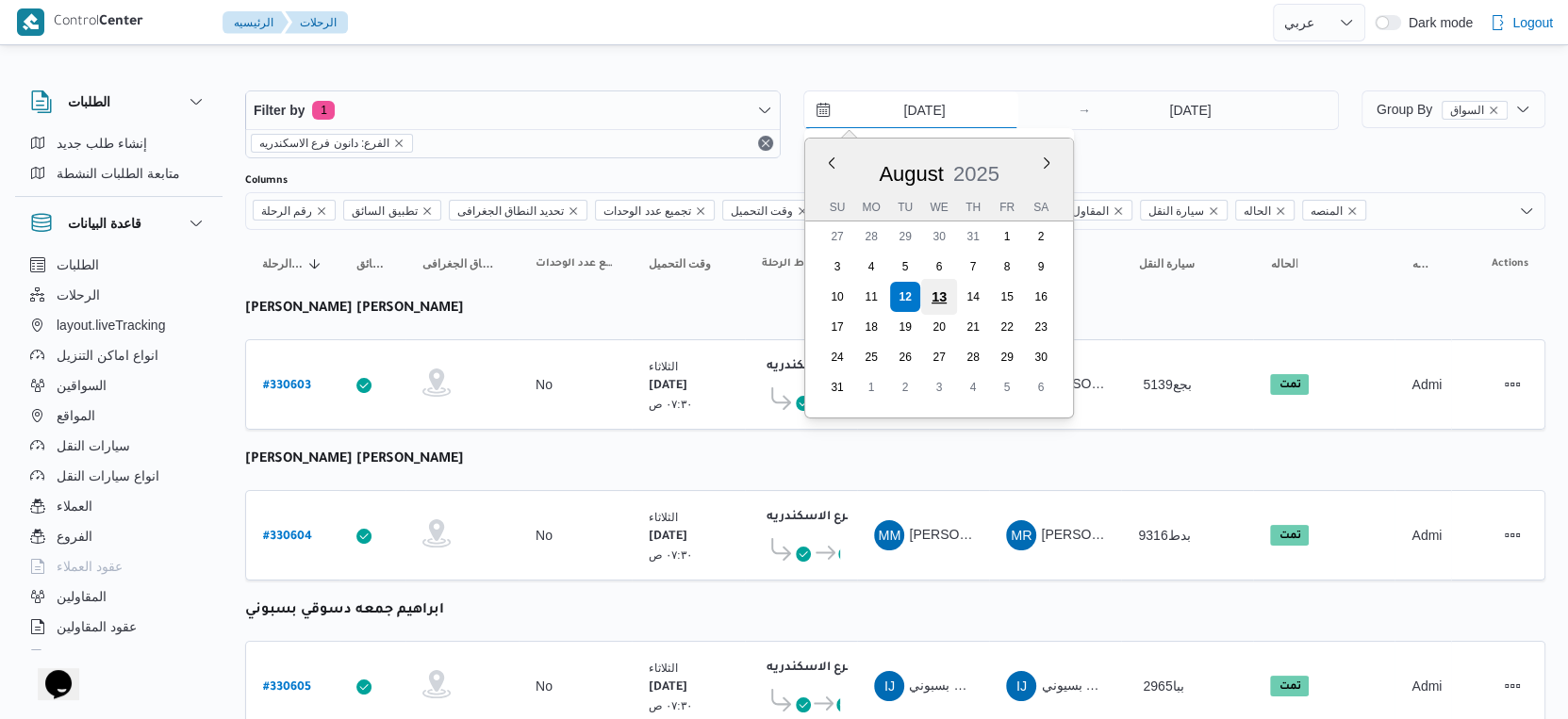
type input "[DATE]"
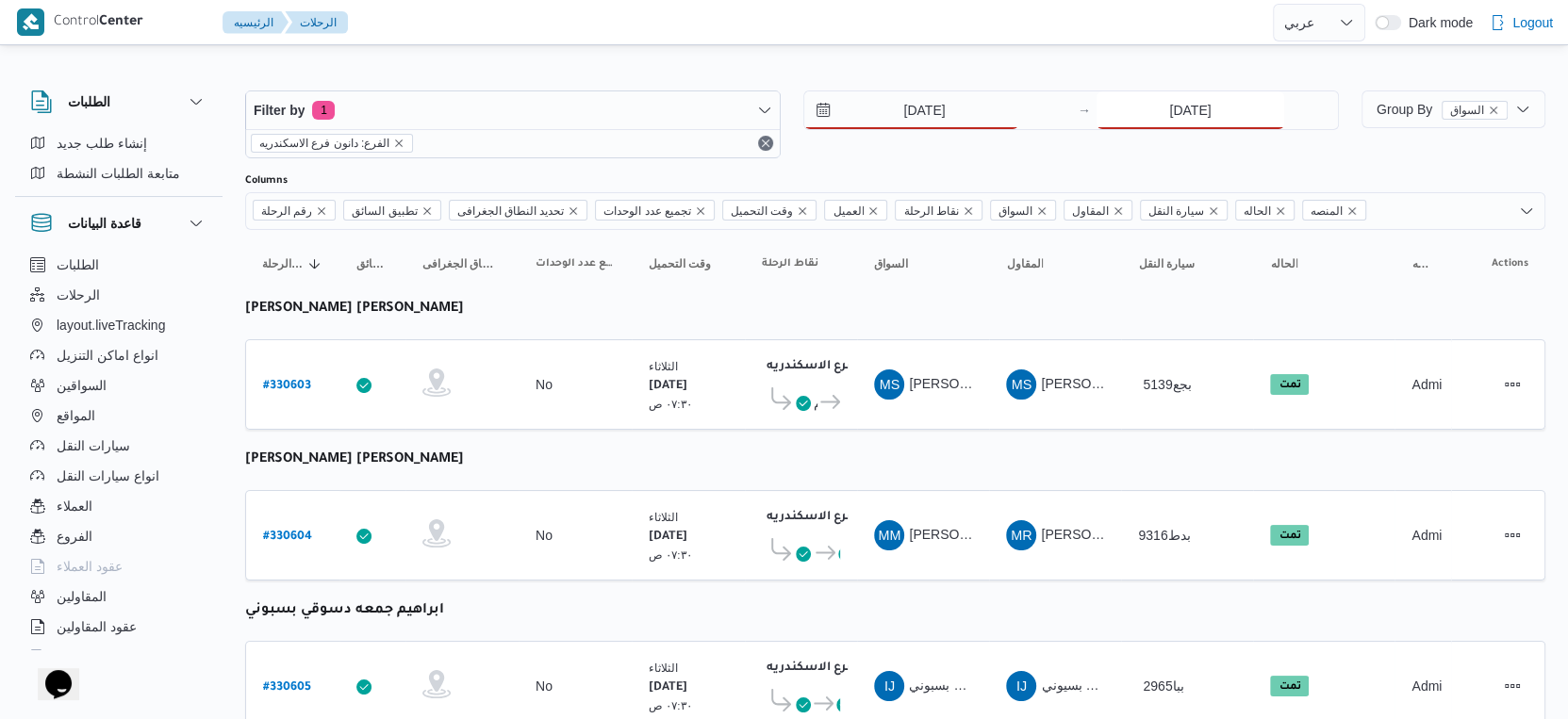
click at [1206, 104] on input "[DATE]" at bounding box center [1190, 110] width 187 height 37
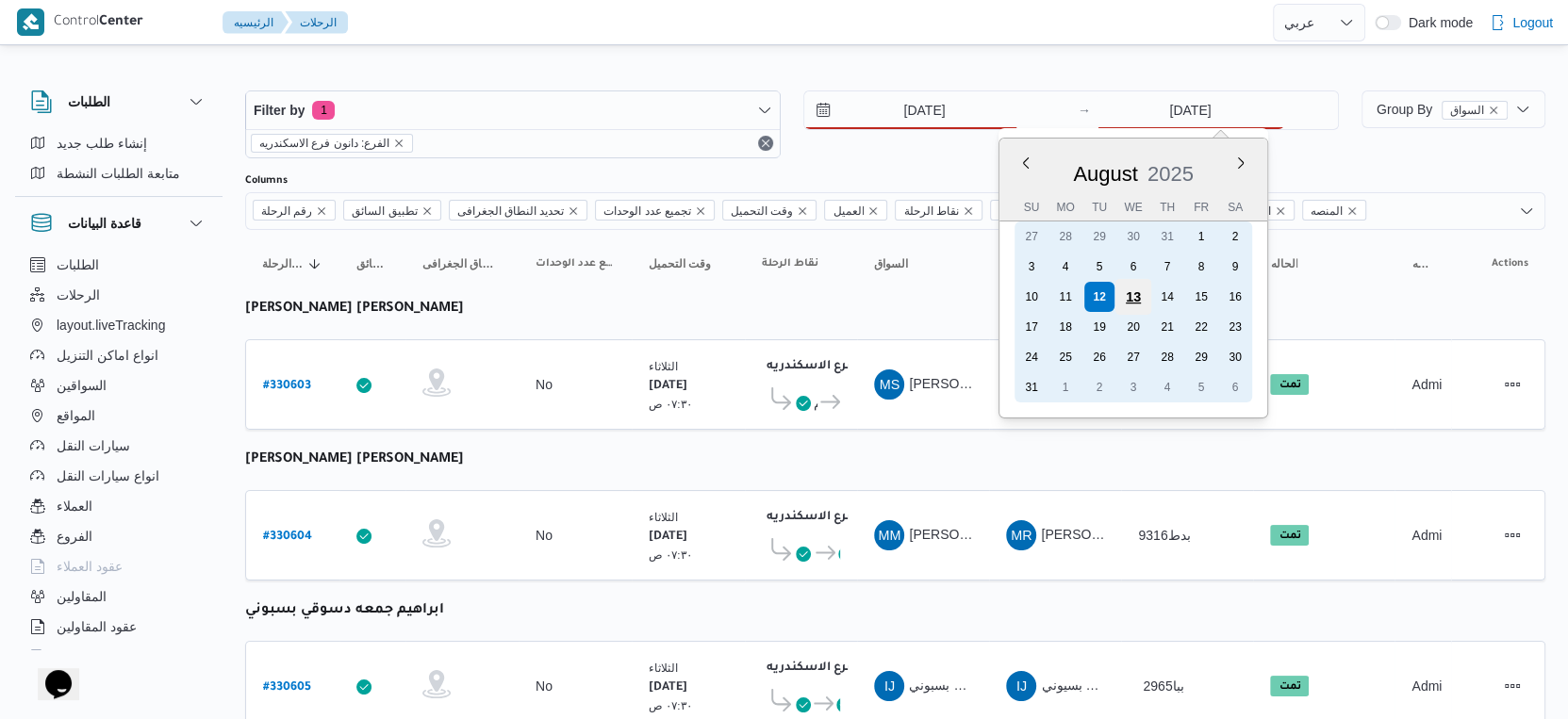
click at [1134, 290] on div "13" at bounding box center [1133, 296] width 35 height 35
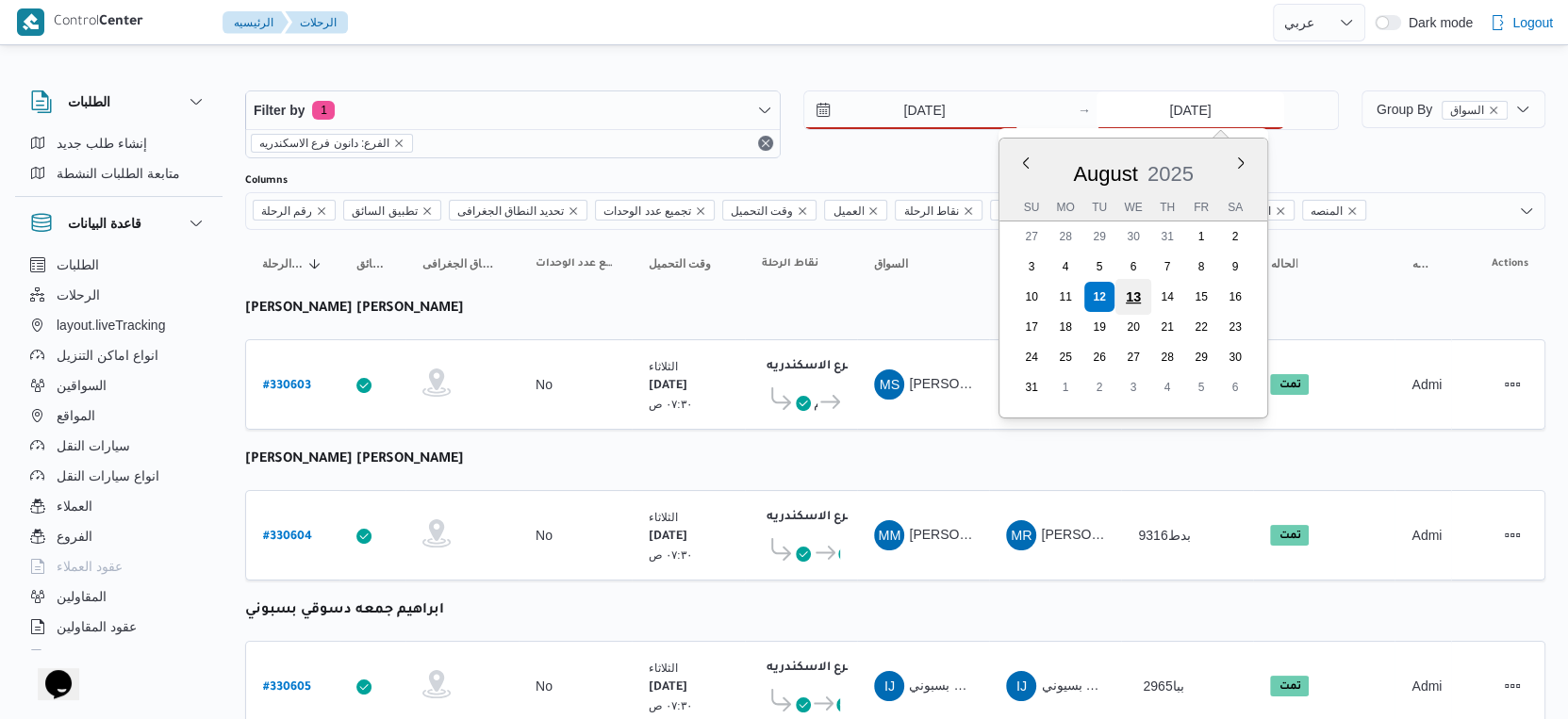
type input "[DATE]"
